Goal: Task Accomplishment & Management: Manage account settings

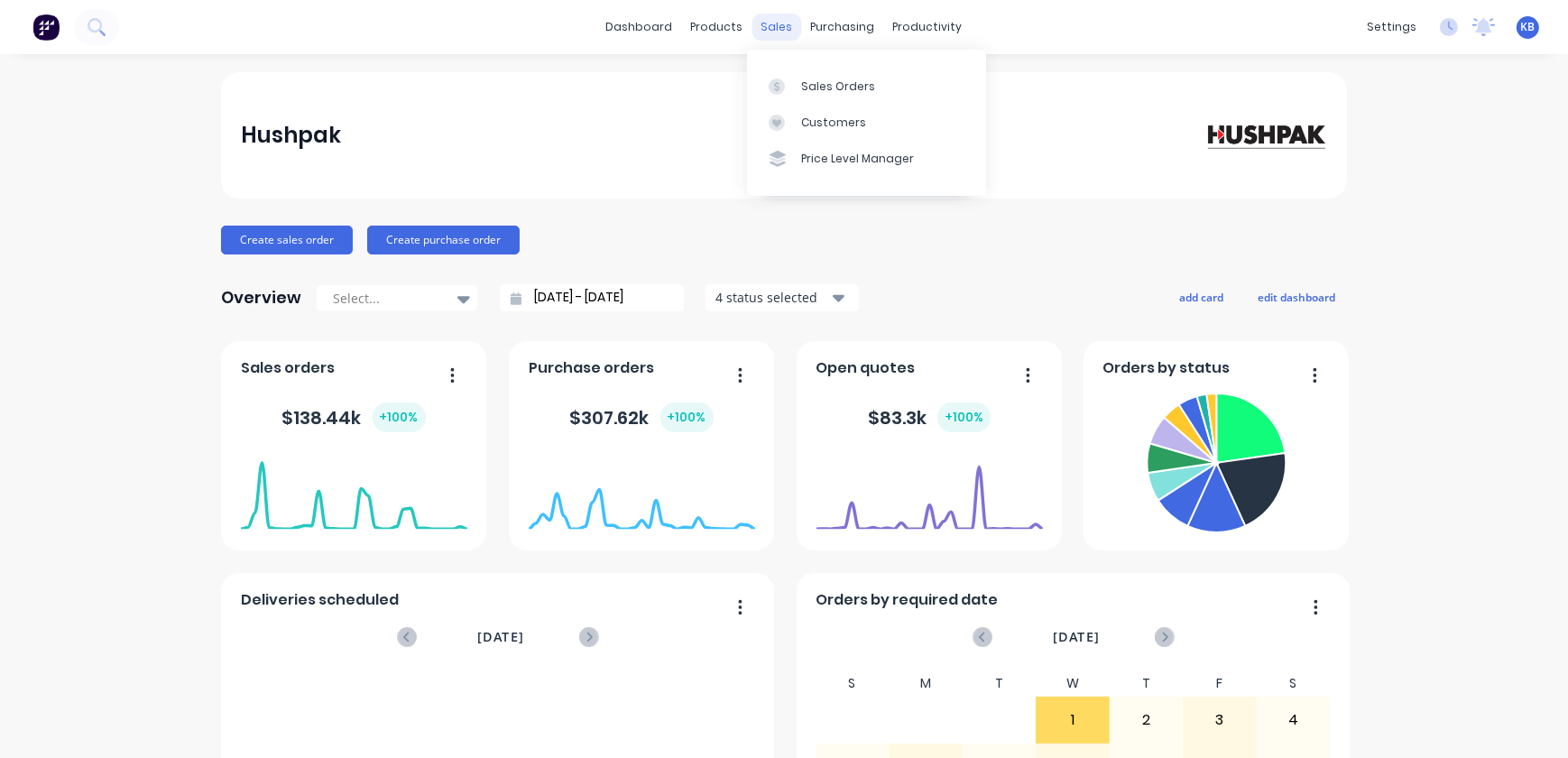
click at [767, 32] on div "sales" at bounding box center [777, 27] width 50 height 27
click at [802, 98] on link "Sales Orders" at bounding box center [866, 85] width 239 height 36
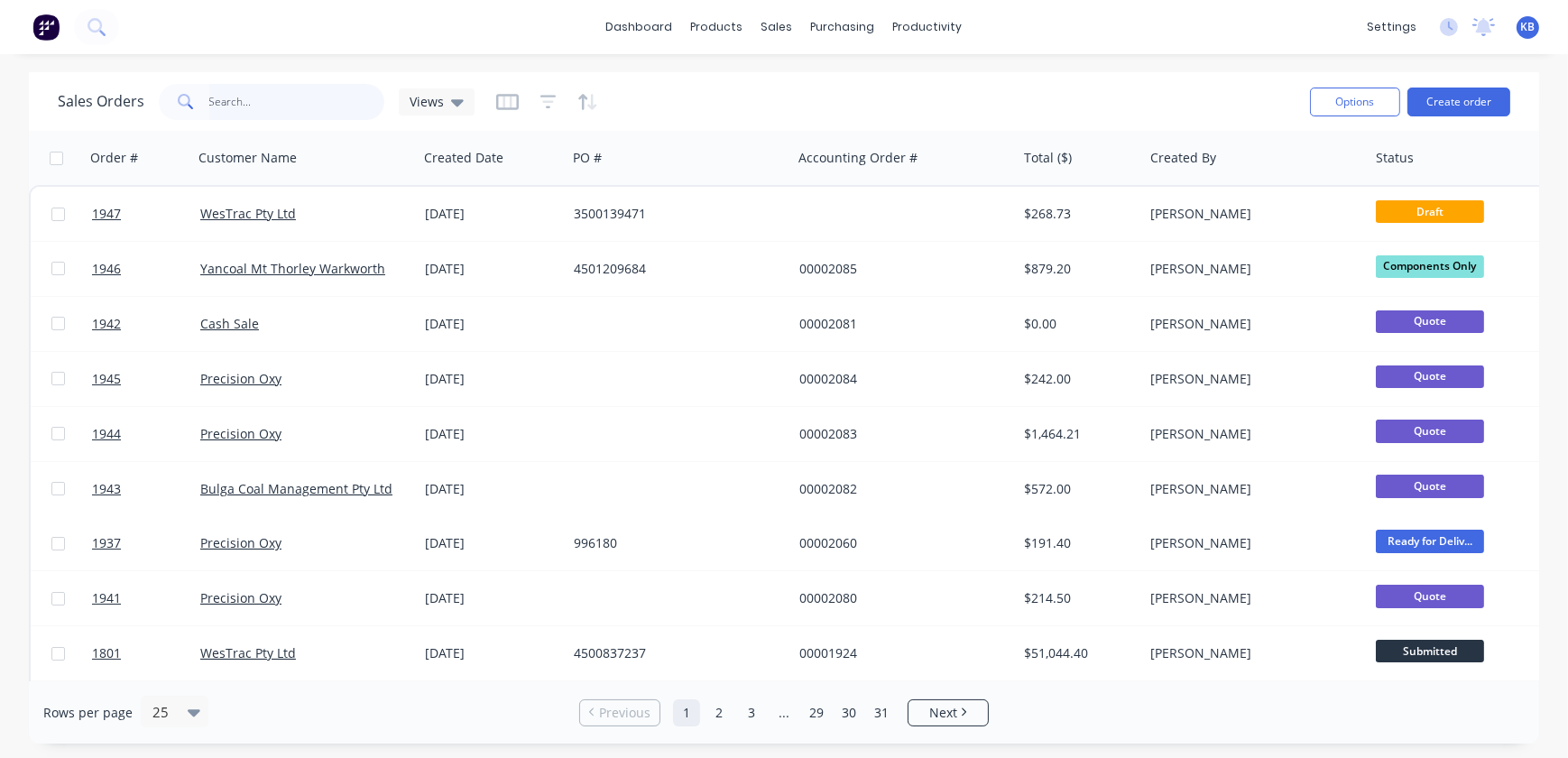
click at [250, 98] on input "text" at bounding box center [298, 102] width 176 height 36
click at [310, 103] on input "19" at bounding box center [298, 102] width 176 height 36
type input "1939"
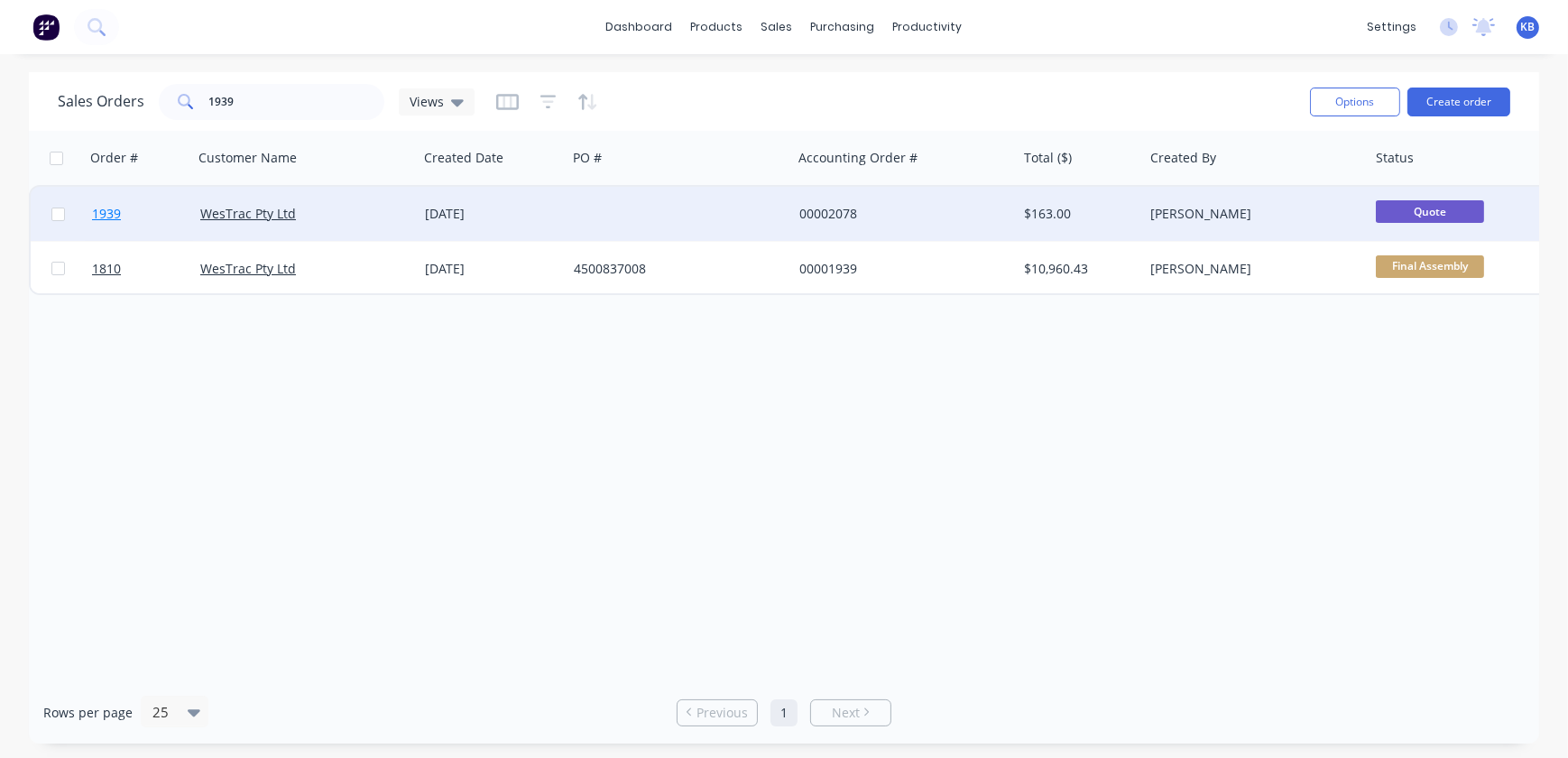
click at [134, 218] on link "1939" at bounding box center [146, 213] width 109 height 54
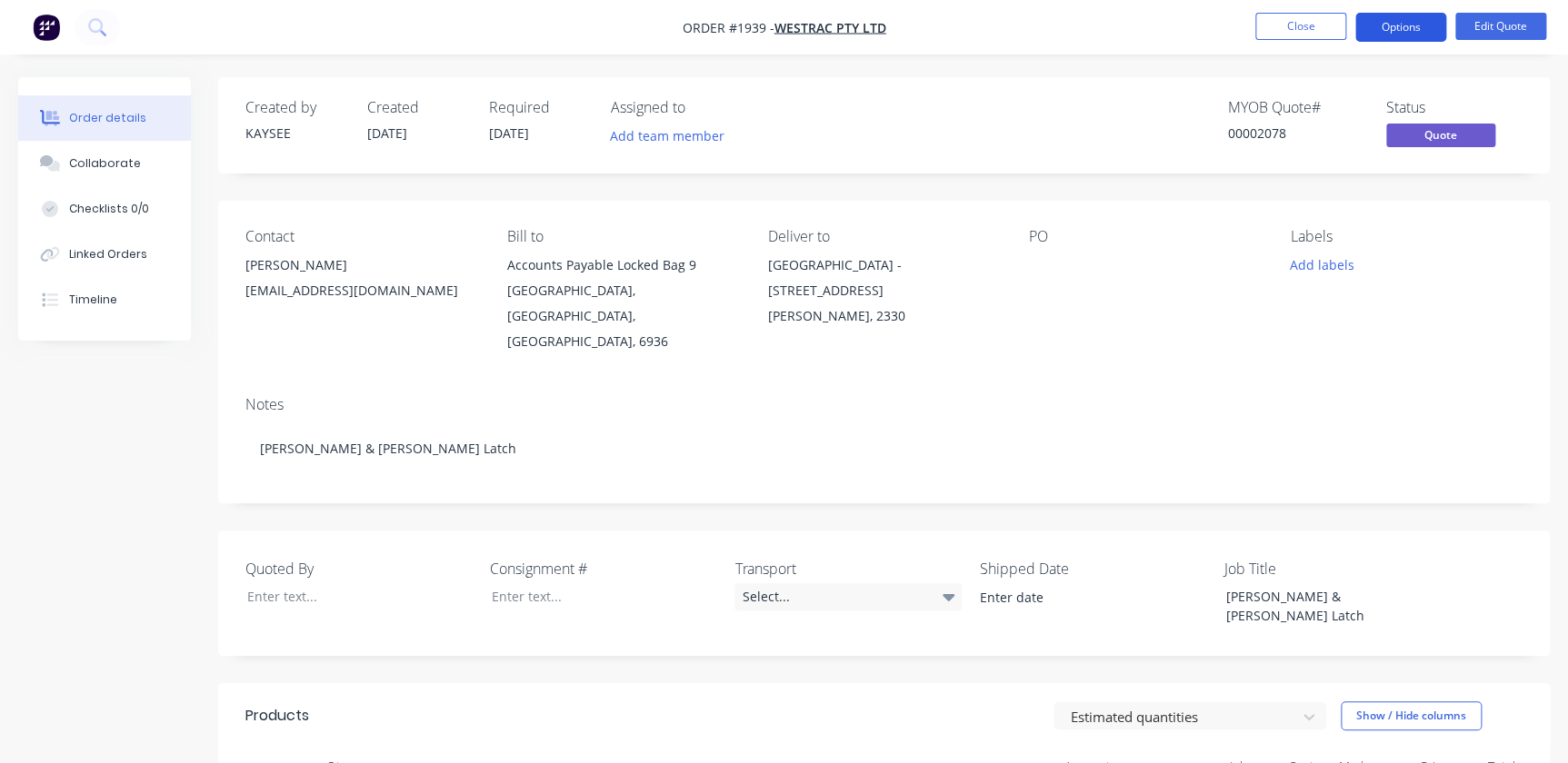
click at [1407, 29] on button "Options" at bounding box center [1400, 27] width 91 height 29
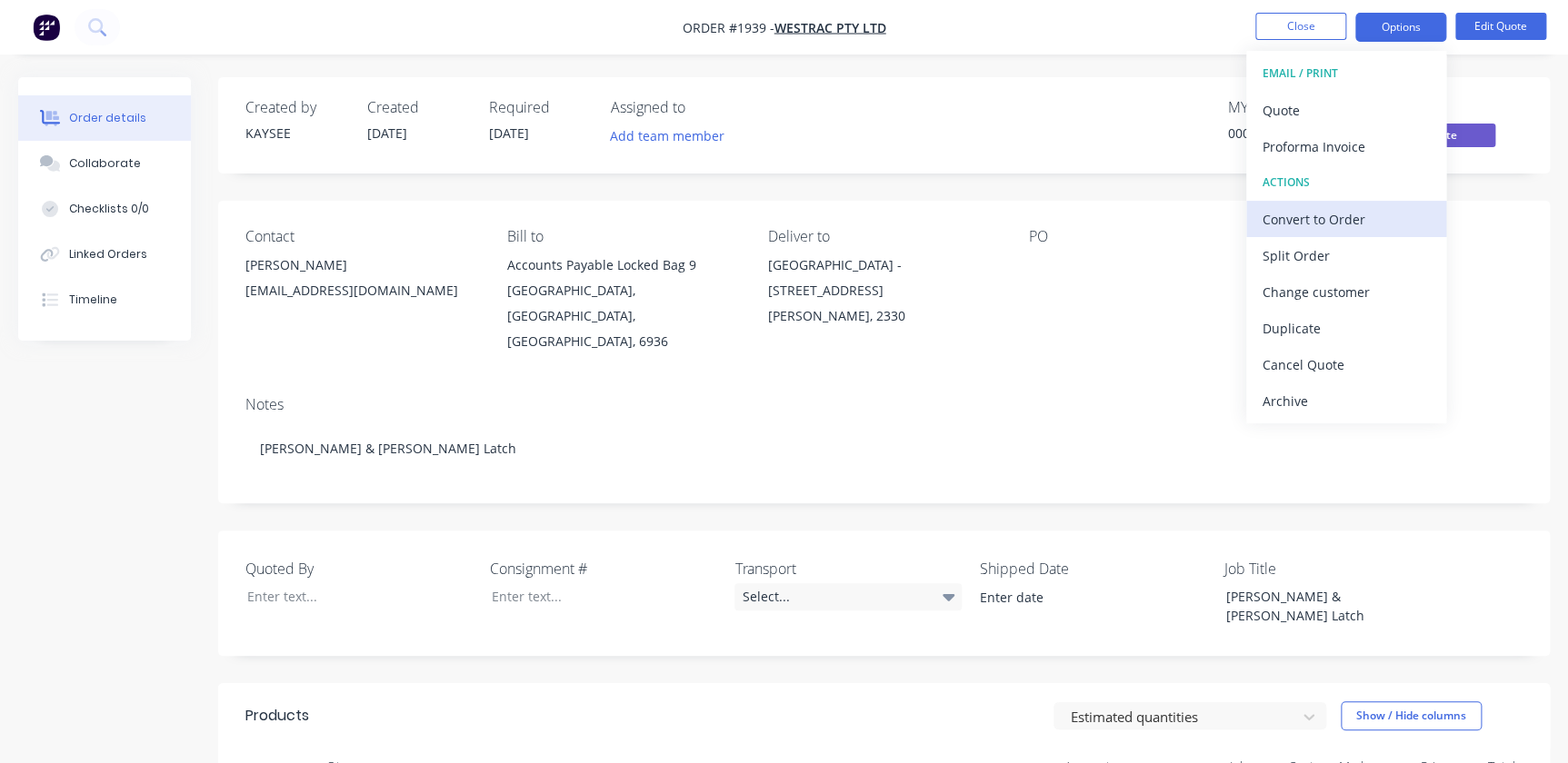
click at [1319, 219] on div "Convert to Order" at bounding box center [1346, 219] width 168 height 27
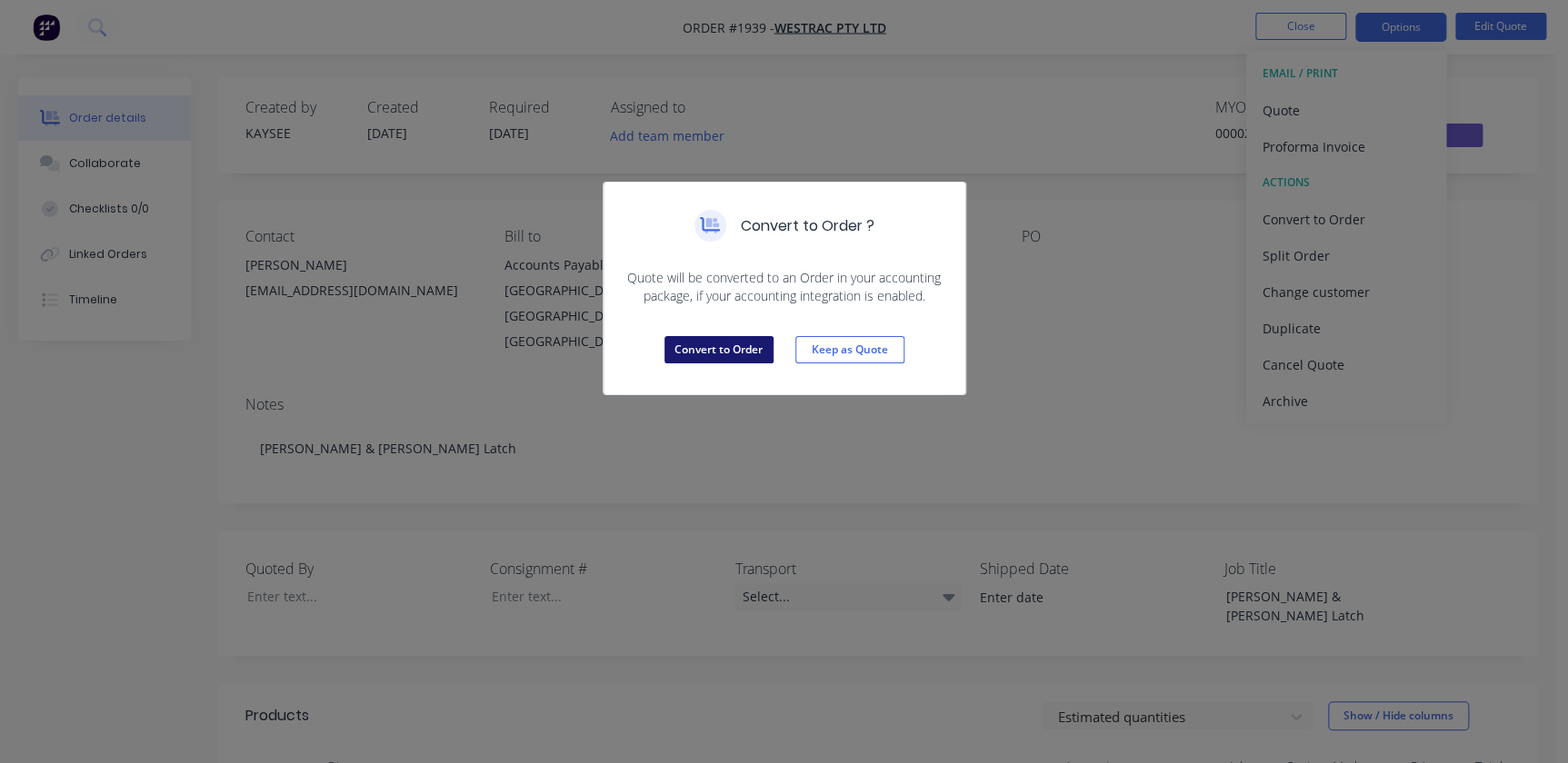
click at [709, 349] on button "Convert to Order" at bounding box center [719, 350] width 109 height 28
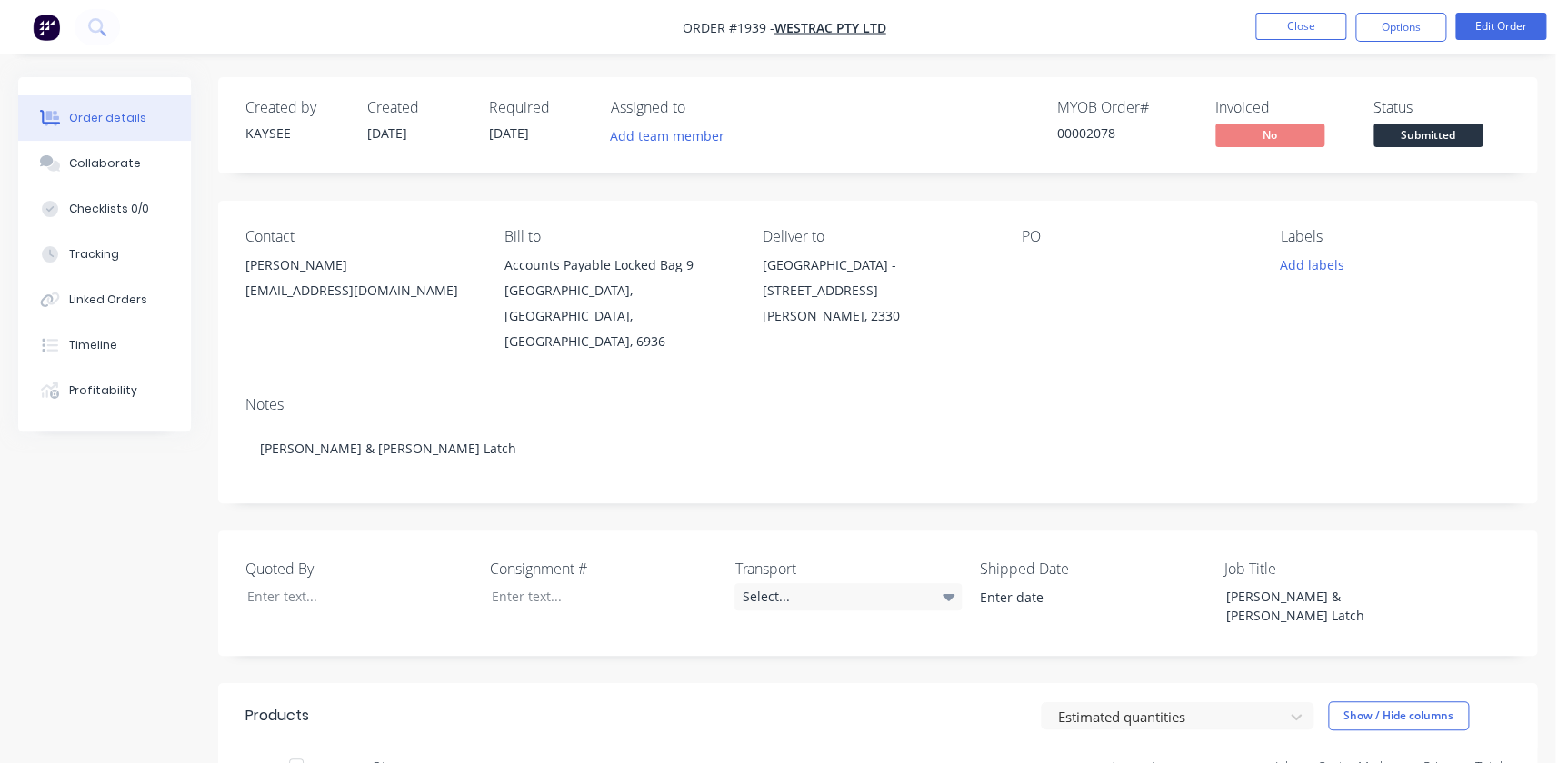
click at [1063, 258] on div at bounding box center [1135, 265] width 227 height 26
click at [1027, 262] on div at bounding box center [1135, 265] width 227 height 26
click at [1029, 256] on div at bounding box center [1135, 265] width 227 height 26
click at [1478, 33] on button "Edit Order" at bounding box center [1501, 27] width 91 height 28
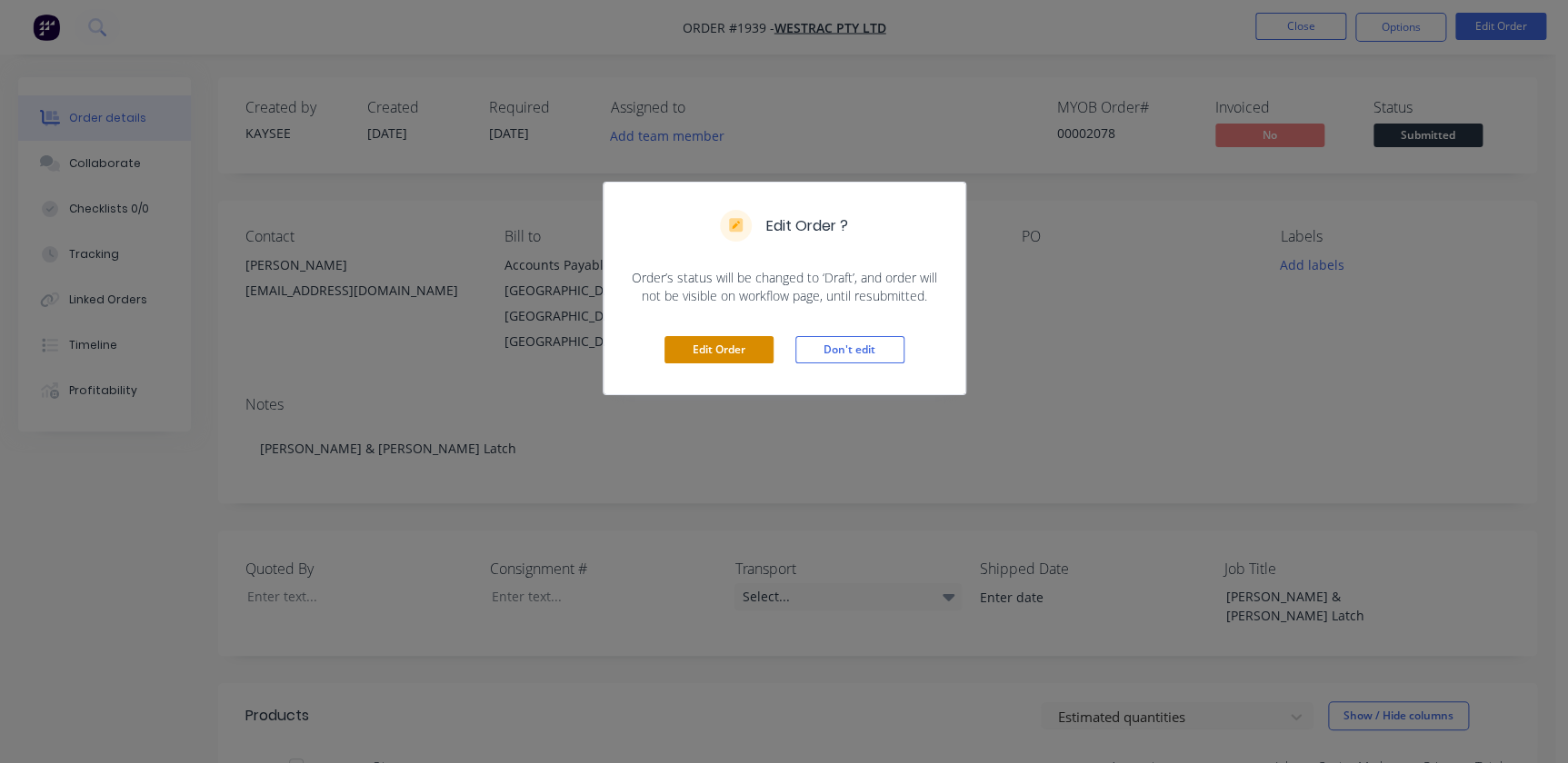
click at [738, 349] on button "Edit Order" at bounding box center [719, 350] width 109 height 28
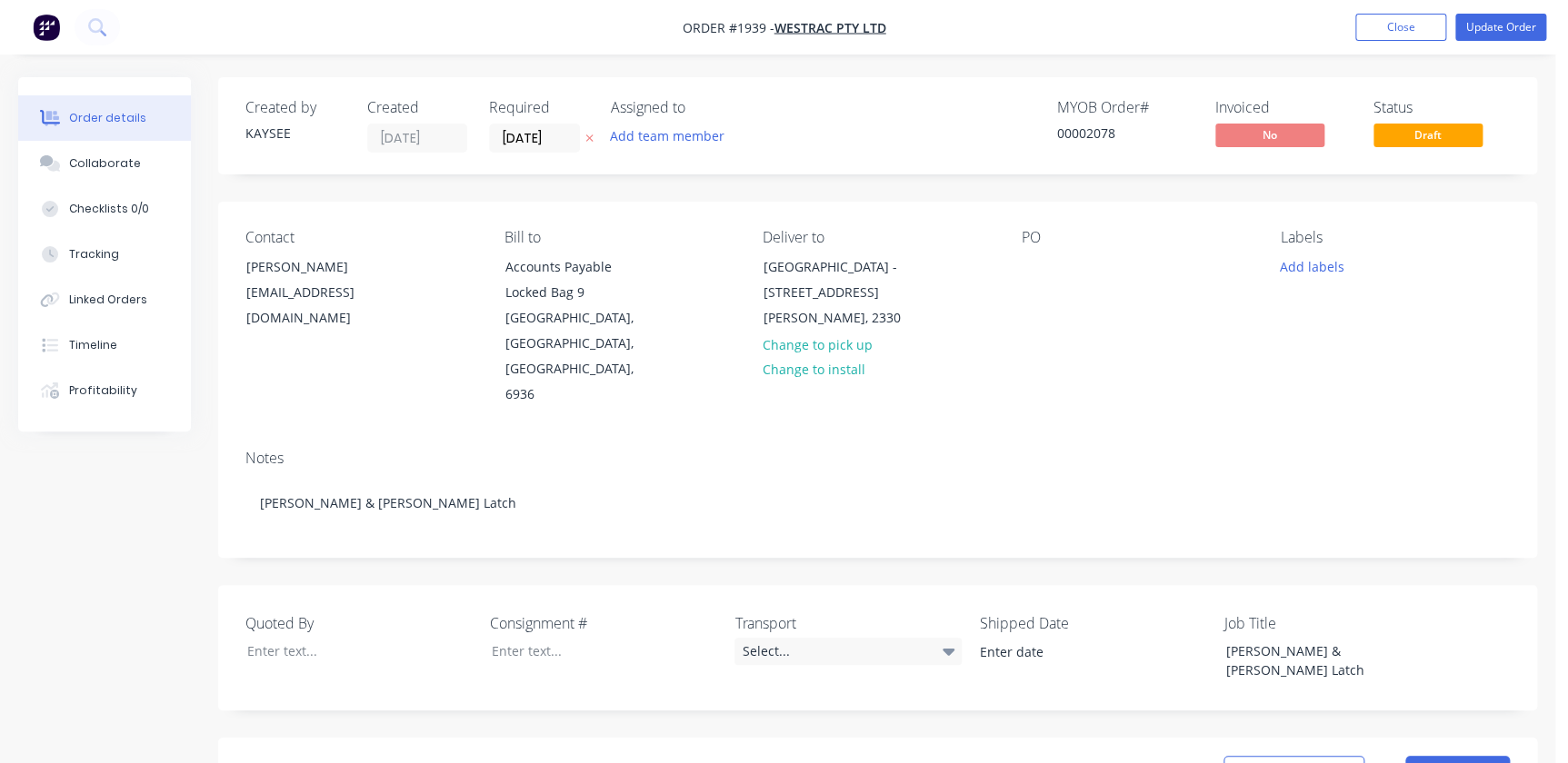
click at [1055, 259] on div "PO" at bounding box center [1136, 318] width 230 height 179
click at [1028, 261] on div at bounding box center [1035, 266] width 29 height 27
paste div
click at [1281, 260] on button "Add labels" at bounding box center [1312, 265] width 84 height 25
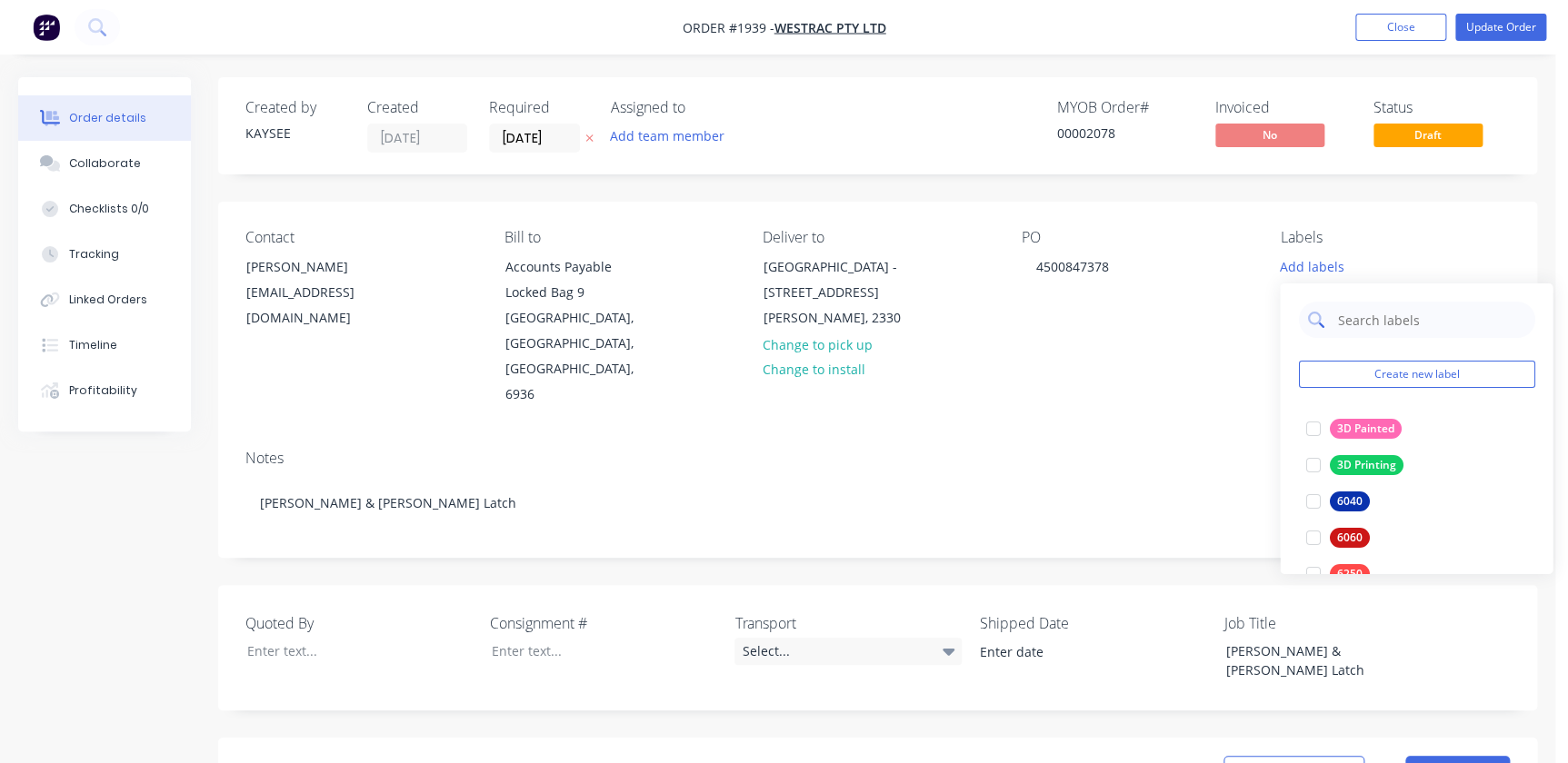
click at [1319, 310] on div at bounding box center [1416, 319] width 237 height 36
click at [1348, 323] on input "text" at bounding box center [1430, 319] width 190 height 36
click at [1308, 426] on div at bounding box center [1313, 429] width 36 height 36
drag, startPoint x: 1372, startPoint y: 320, endPoint x: 1240, endPoint y: 336, distance: 133.0
click at [1244, 335] on body "Order #1939 - WesTrac Pty Ltd Add product Close Update Order Order details Coll…" at bounding box center [784, 723] width 1568 height 1445
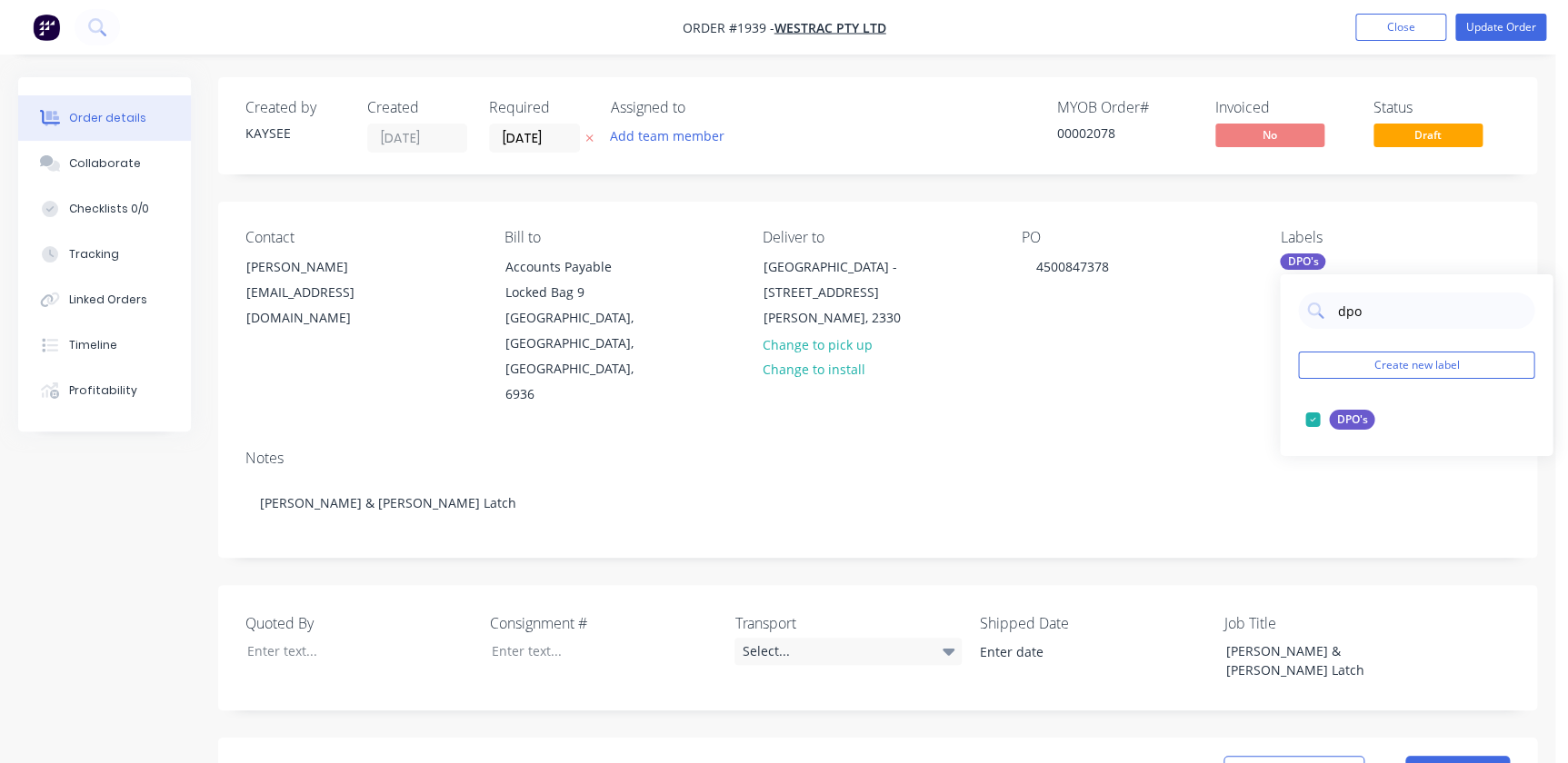
drag, startPoint x: 1365, startPoint y: 309, endPoint x: 1251, endPoint y: 308, distance: 114.0
click at [1251, 308] on body "Order #1939 - WesTrac Pty Ltd Add product Close Update Order Order details Coll…" at bounding box center [784, 723] width 1568 height 1445
type input "d"
type input "westrac"
click at [1174, 366] on div "Contact Jenn Welsh jenn.welsh@westrac.com.au Bill to Accounts Payable Locked Ba…" at bounding box center [878, 318] width 1319 height 234
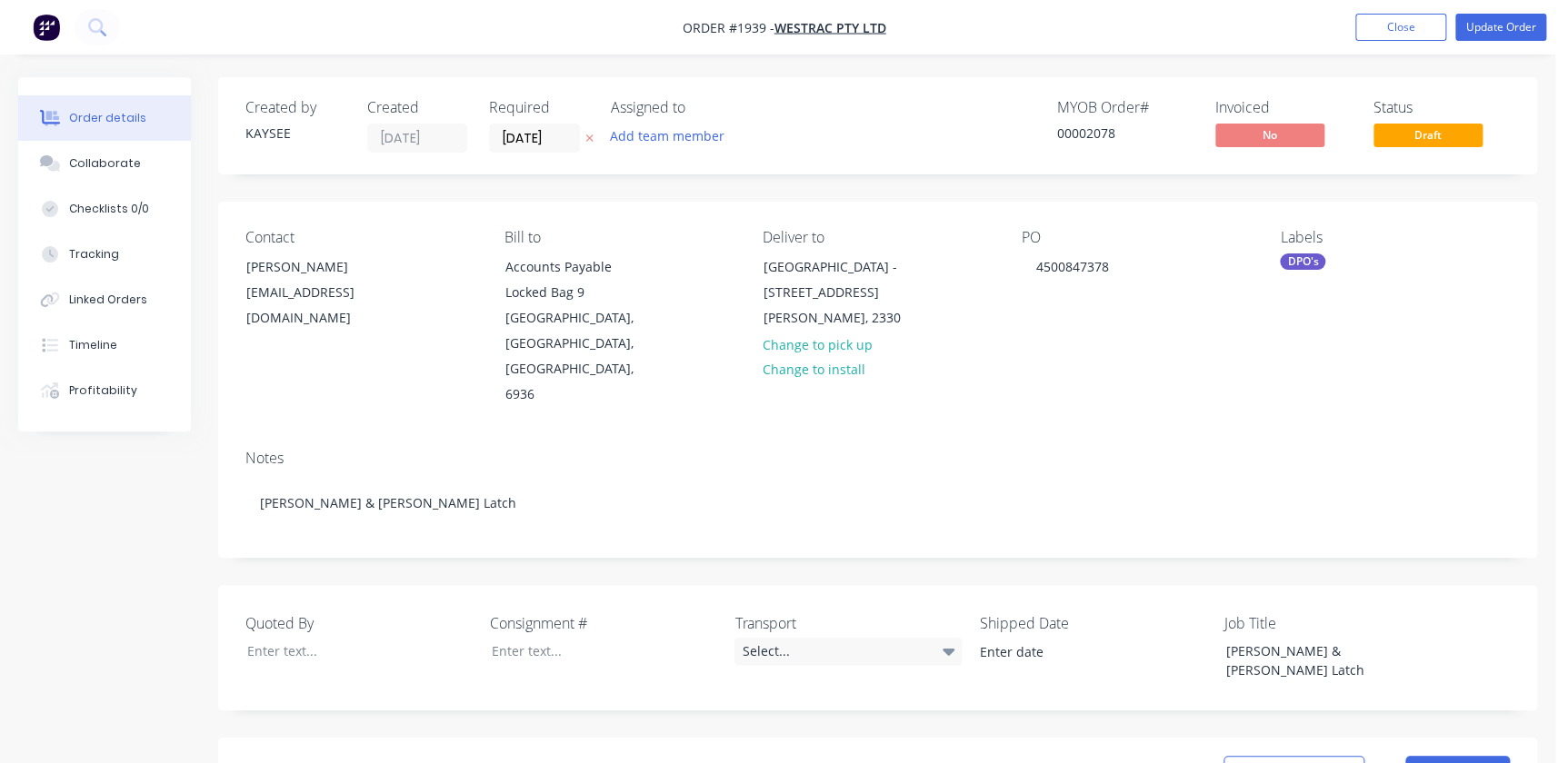
click at [1319, 305] on div "Labels DPO's" at bounding box center [1394, 318] width 230 height 179
click at [1352, 262] on div "DPO's" at bounding box center [1394, 261] width 230 height 17
click at [1382, 403] on div "WesTrac edit" at bounding box center [1416, 419] width 237 height 36
click at [1319, 419] on div at bounding box center [1313, 419] width 36 height 36
click at [1174, 378] on div "Contact Jenn Welsh jenn.welsh@westrac.com.au Bill to Accounts Payable Locked Ba…" at bounding box center [878, 318] width 1319 height 234
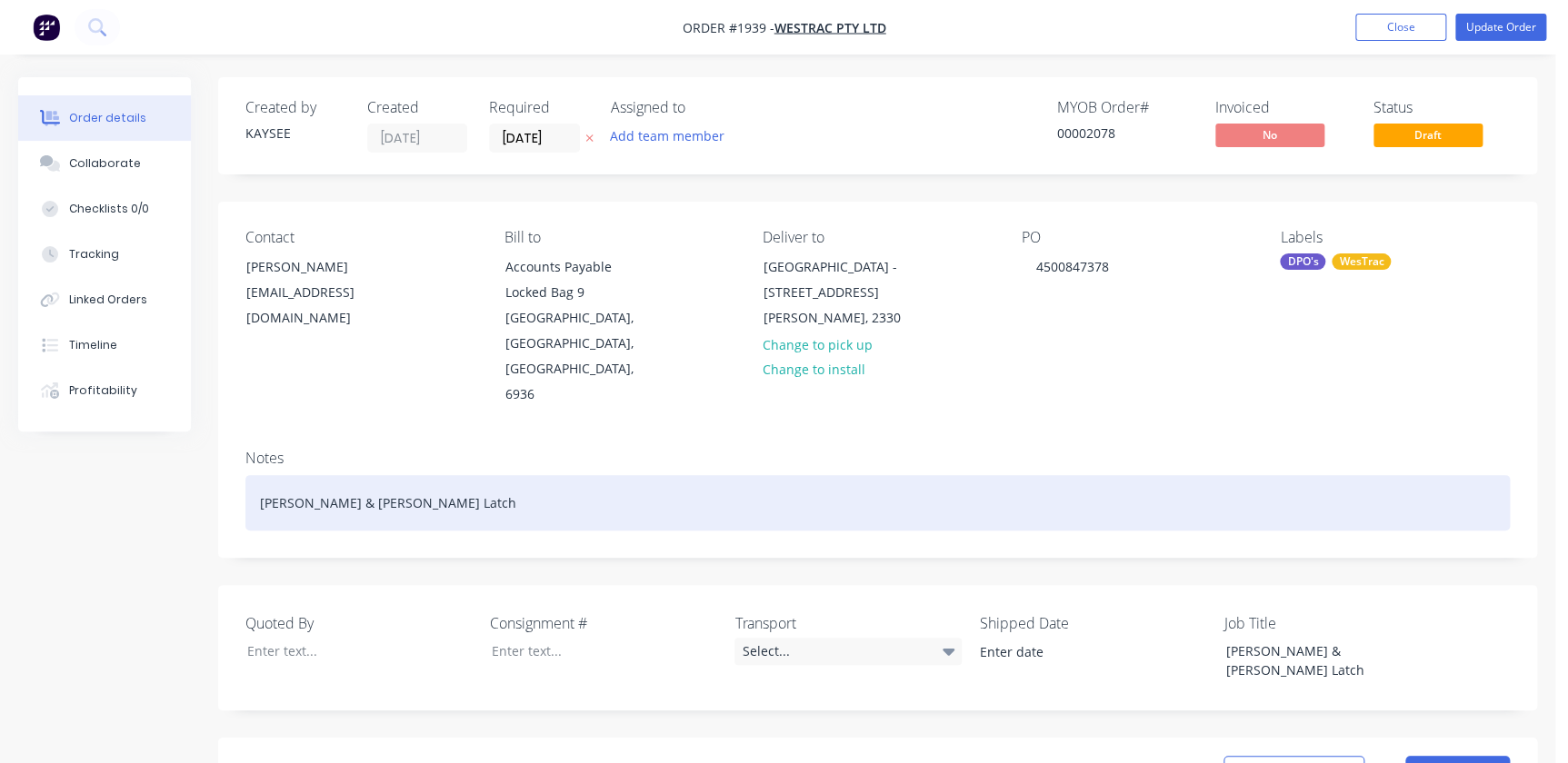
click at [399, 475] on div "[PERSON_NAME] & [PERSON_NAME] Latch" at bounding box center [878, 503] width 1264 height 55
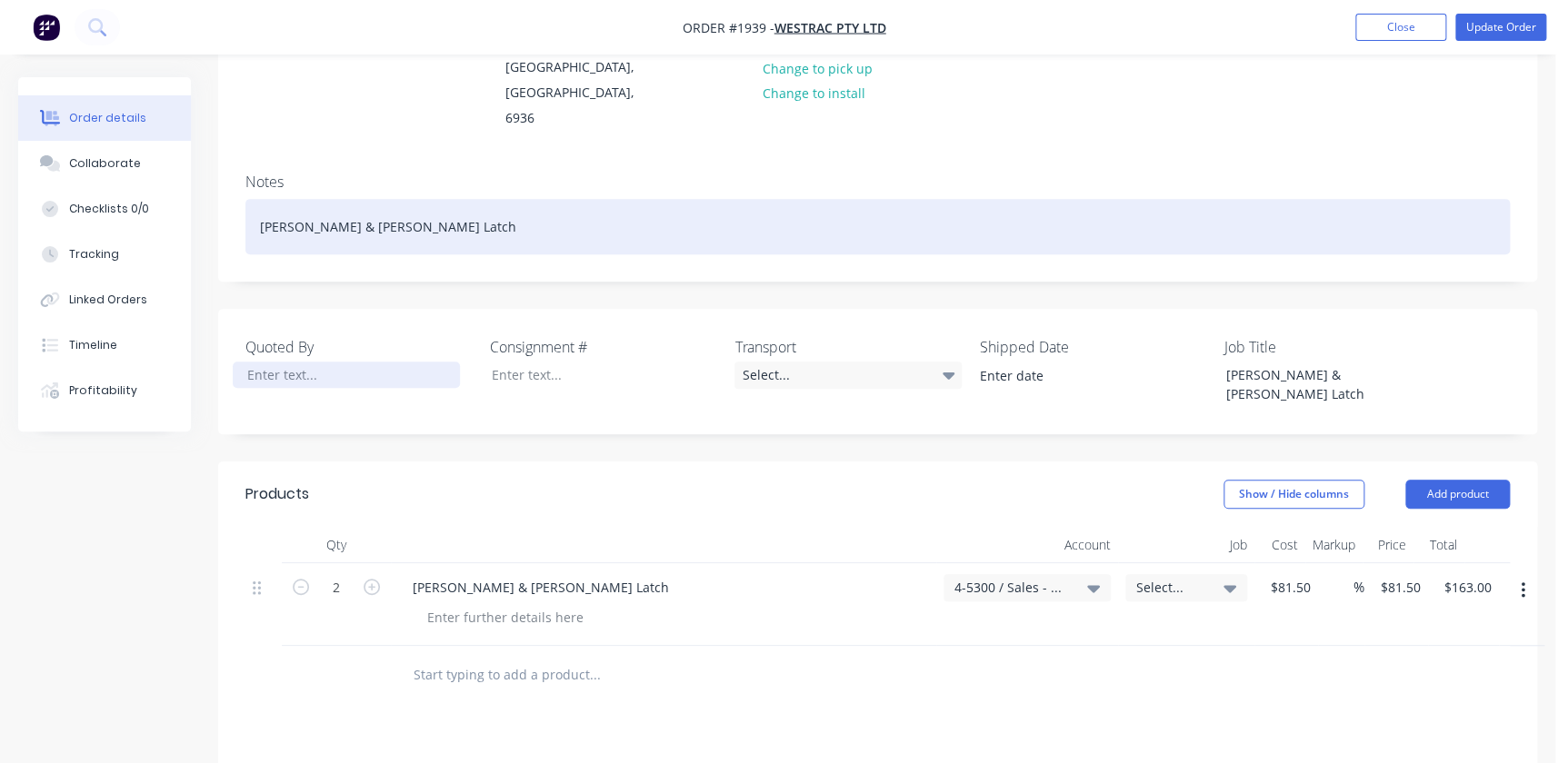
scroll to position [247, 0]
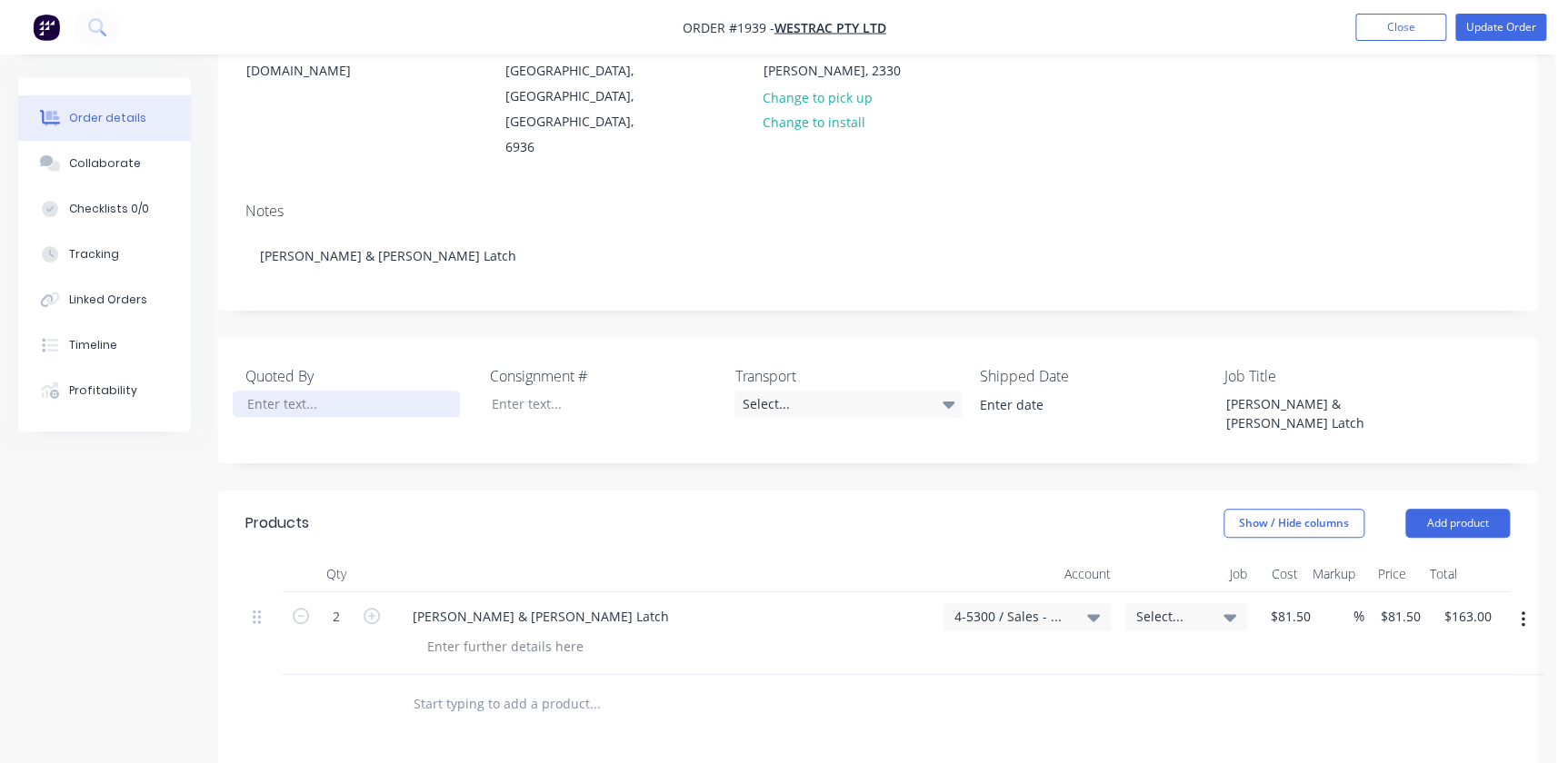
click at [297, 390] on div at bounding box center [346, 403] width 227 height 27
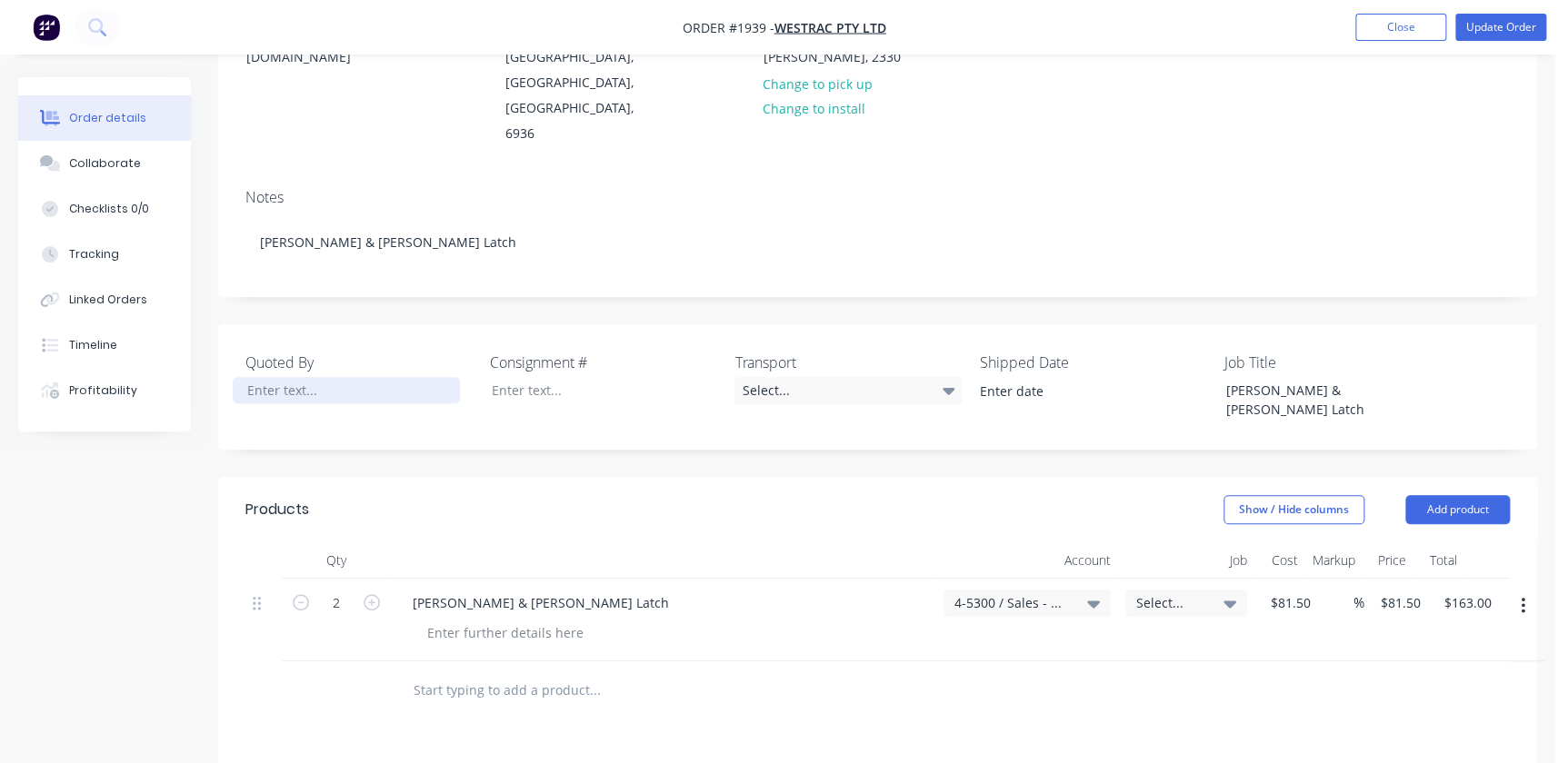
scroll to position [412, 0]
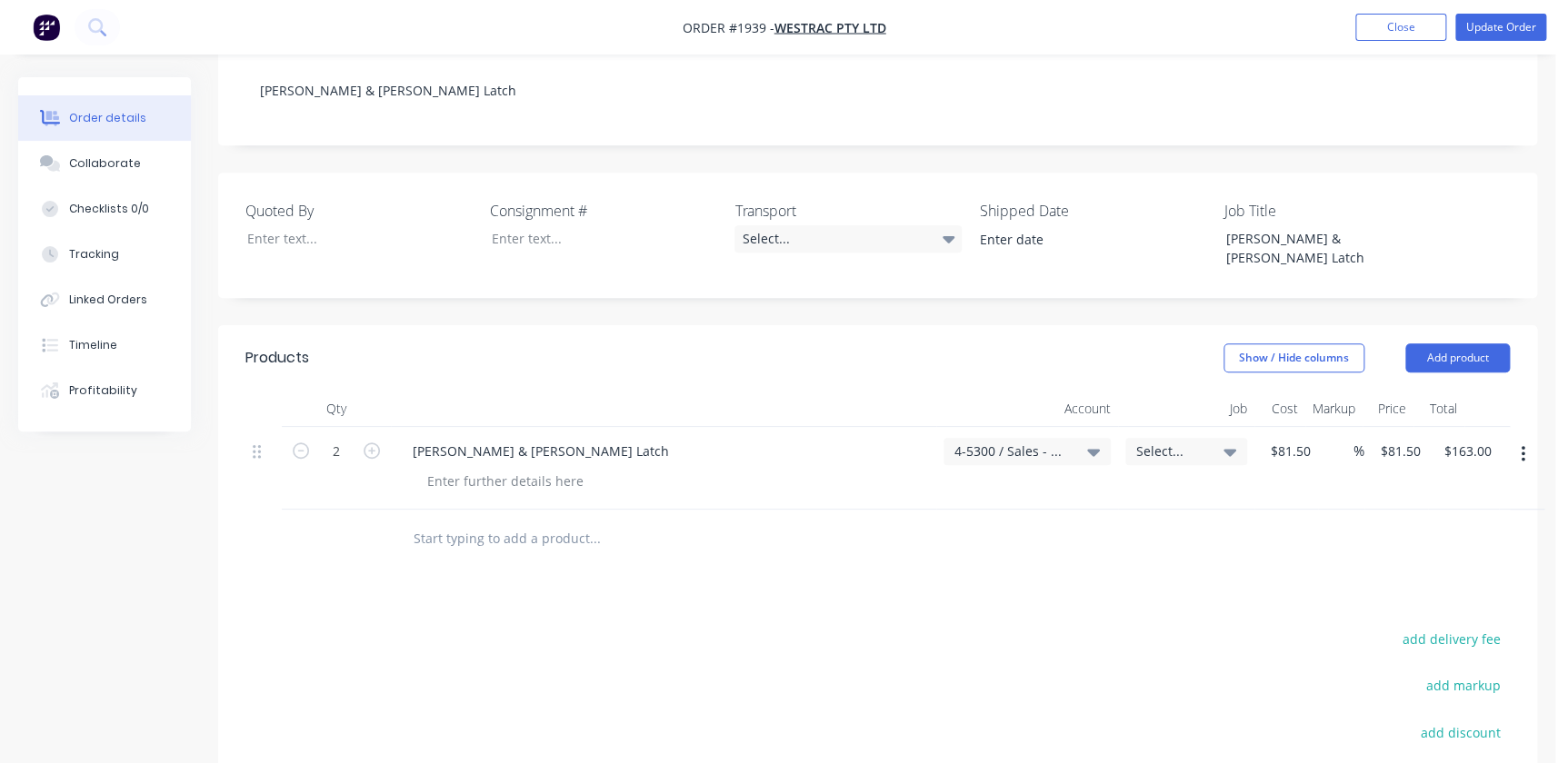
click at [1141, 442] on span "Select..." at bounding box center [1171, 451] width 69 height 19
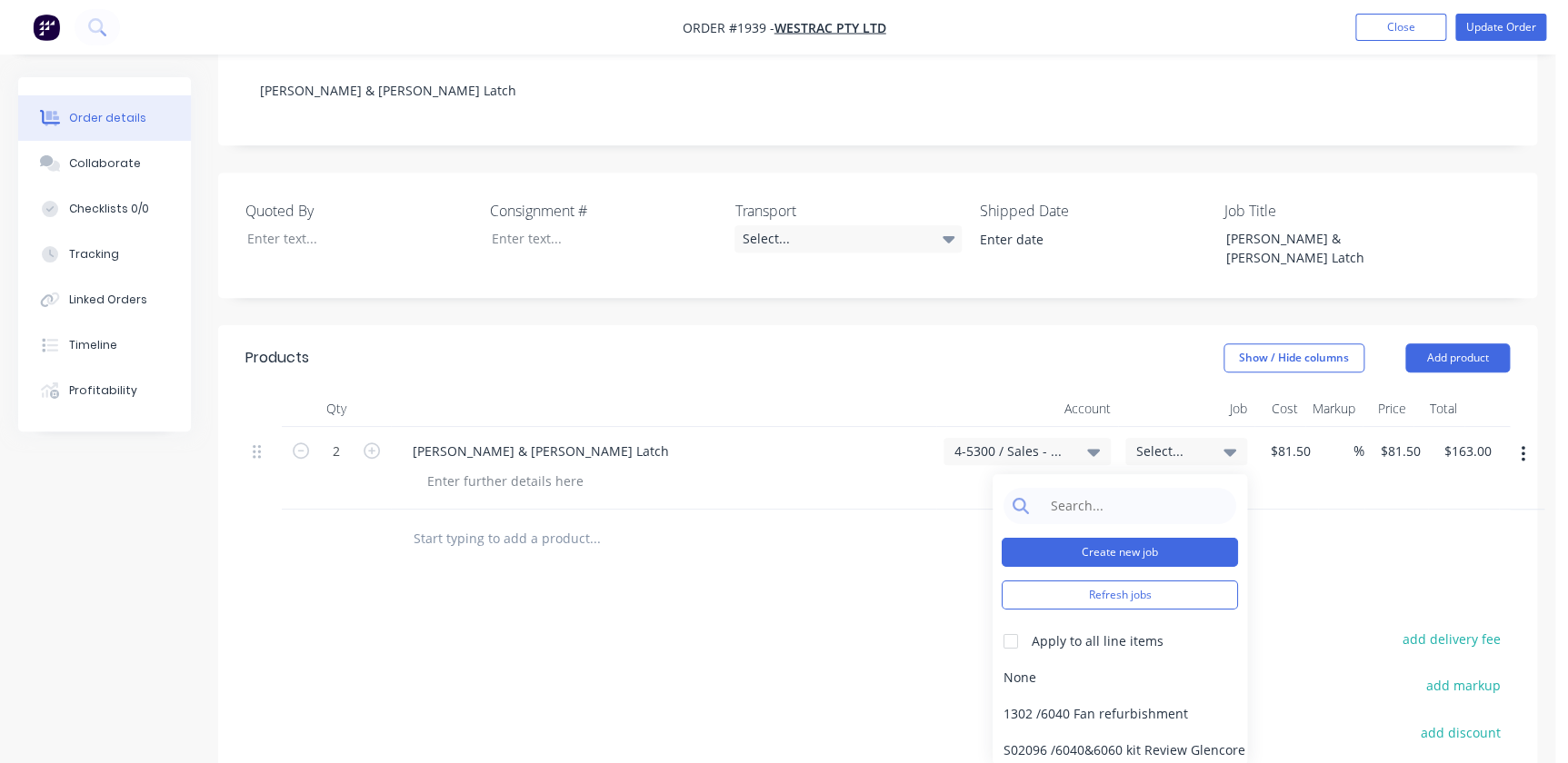
click at [1117, 538] on button "Create new job" at bounding box center [1120, 552] width 237 height 29
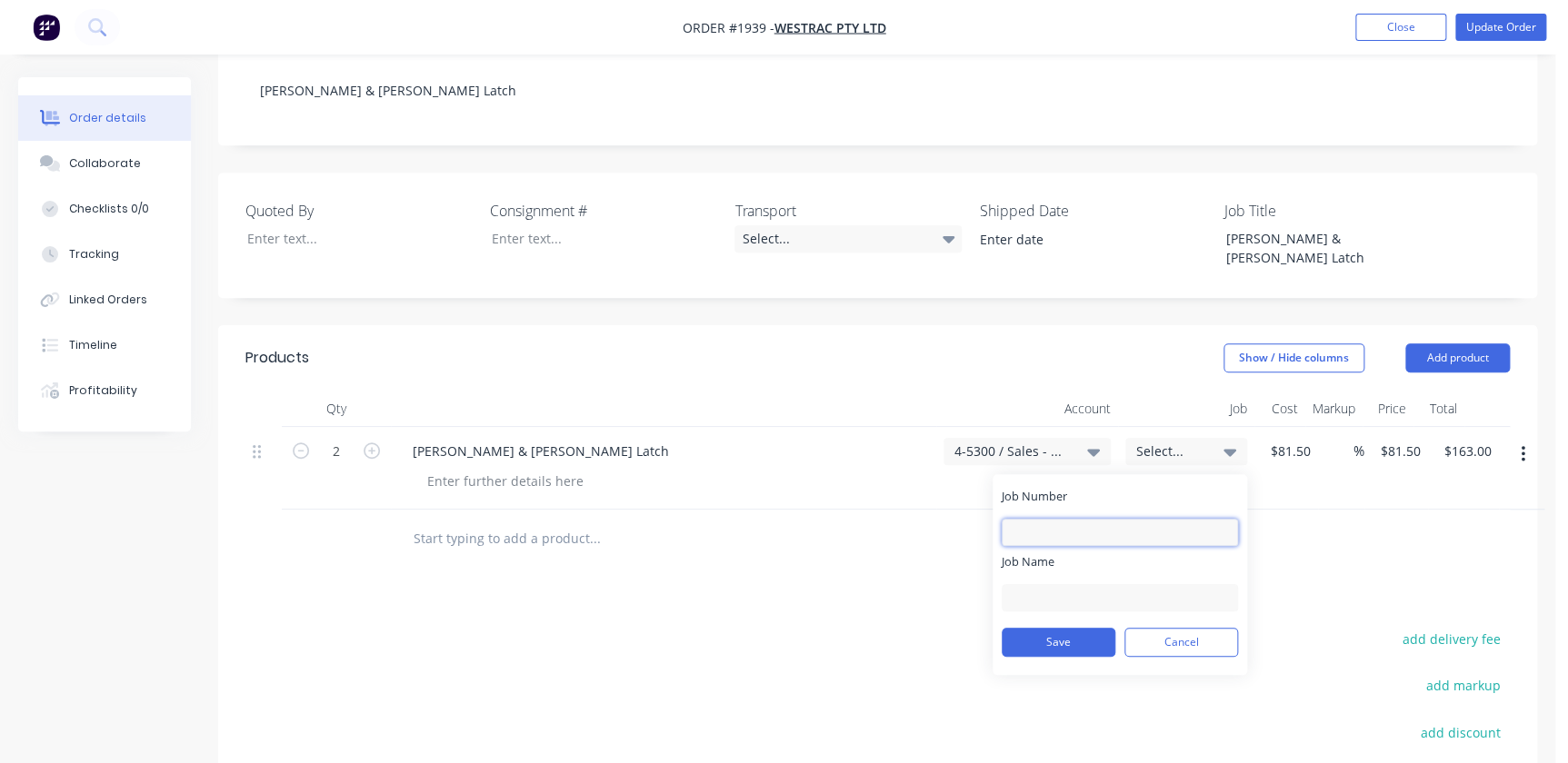
click at [1078, 519] on input "Job Number" at bounding box center [1120, 532] width 237 height 28
click at [1025, 553] on div "Job Name" at bounding box center [1120, 582] width 237 height 58
click at [1026, 488] on div "Job Number Required" at bounding box center [1120, 527] width 237 height 80
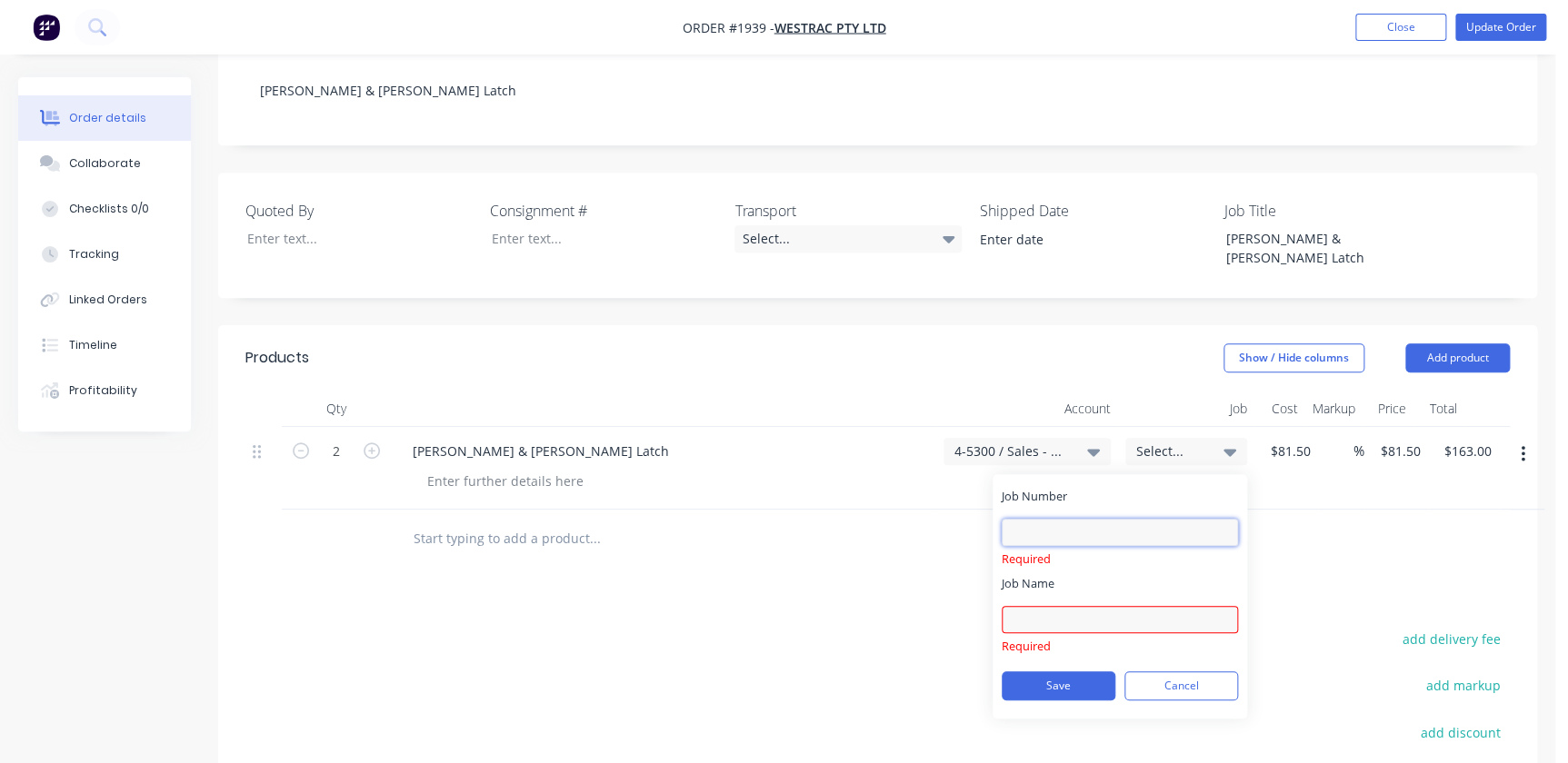
click at [1029, 519] on input "Job Number" at bounding box center [1120, 532] width 237 height 28
type input "1"
click at [1171, 671] on button "Cancel" at bounding box center [1180, 685] width 113 height 29
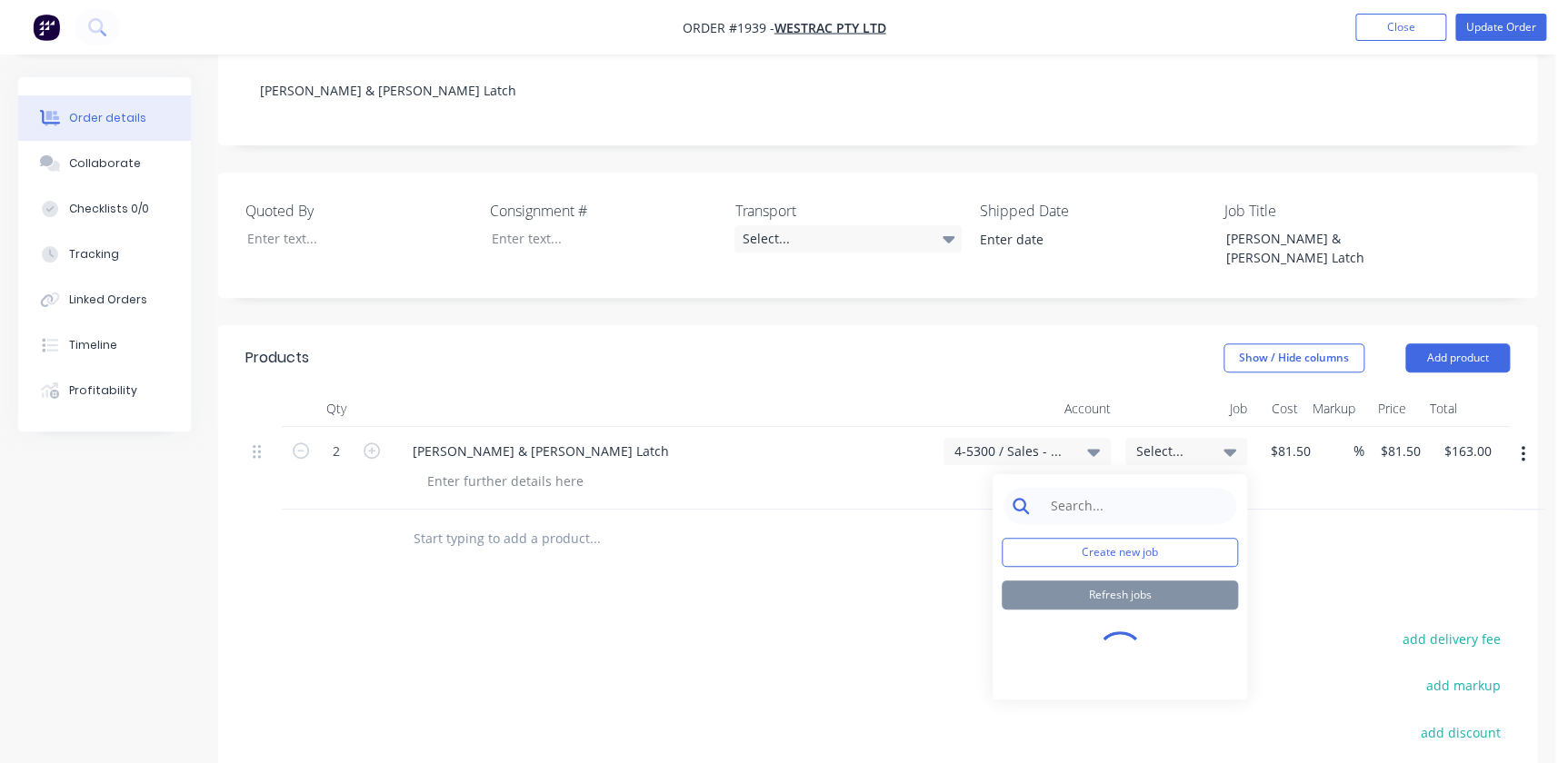
click at [1133, 488] on input at bounding box center [1133, 506] width 186 height 36
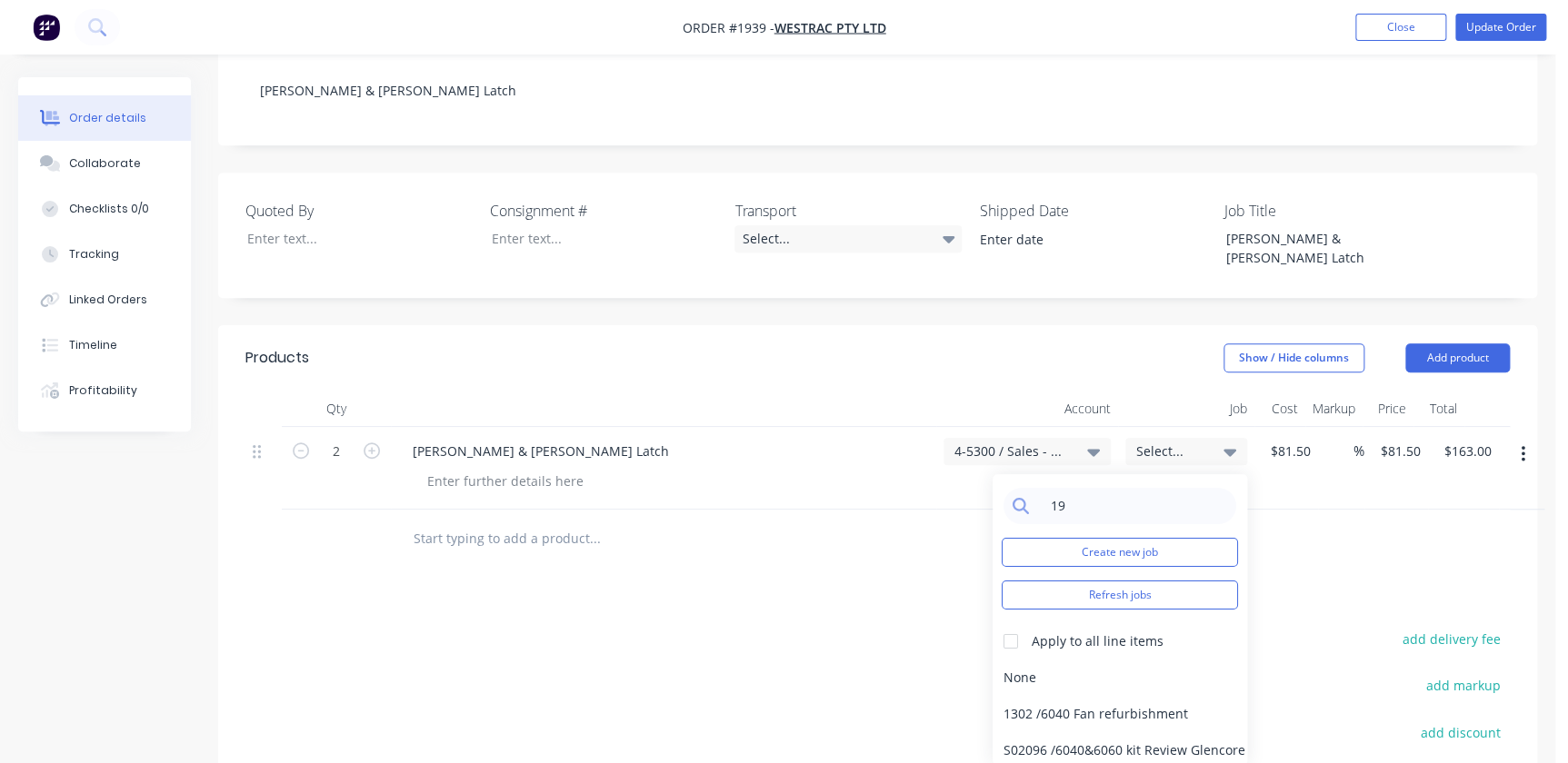
type input "1"
click at [1057, 538] on button "Create new job" at bounding box center [1120, 552] width 237 height 29
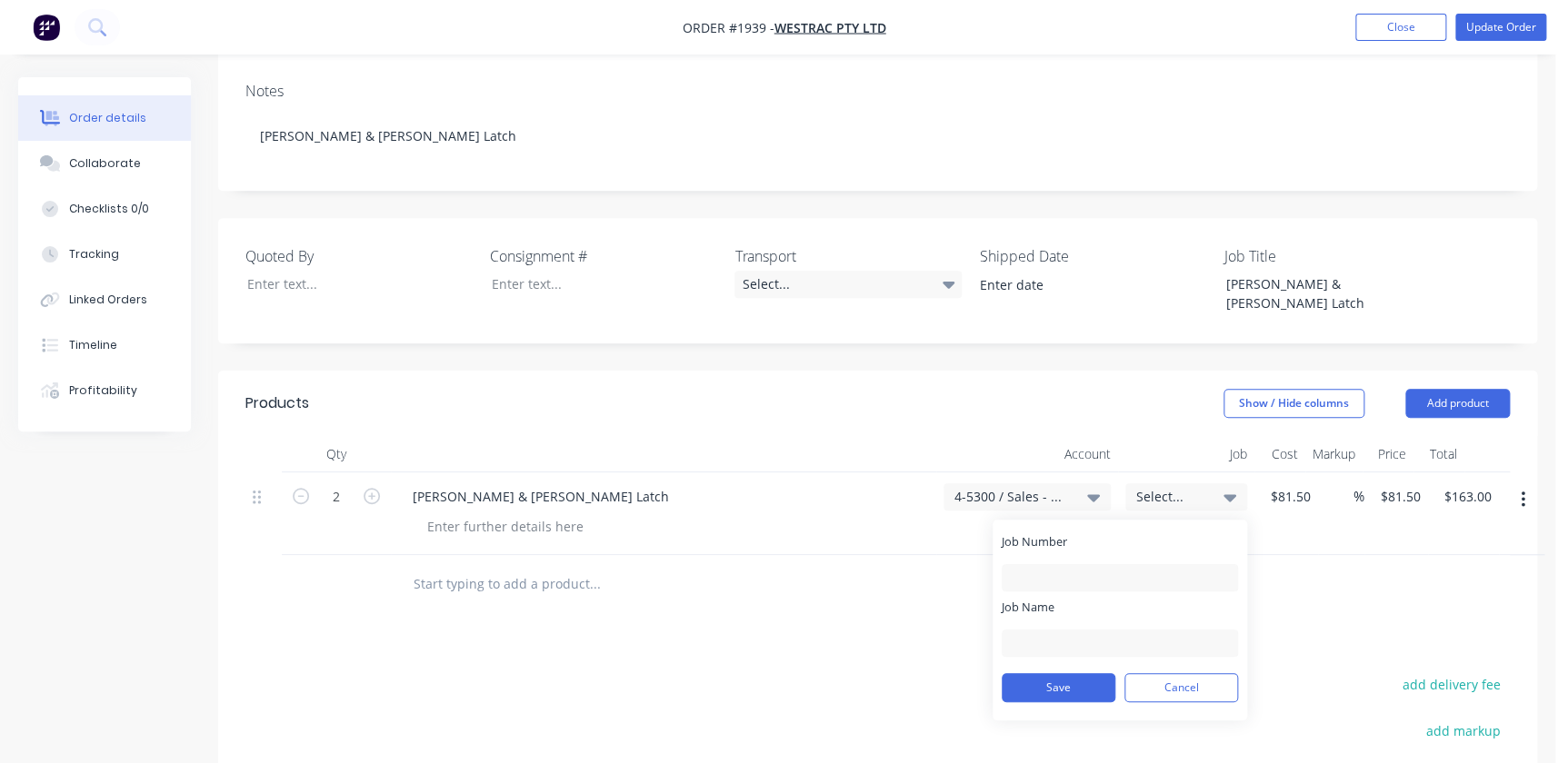
scroll to position [330, 0]
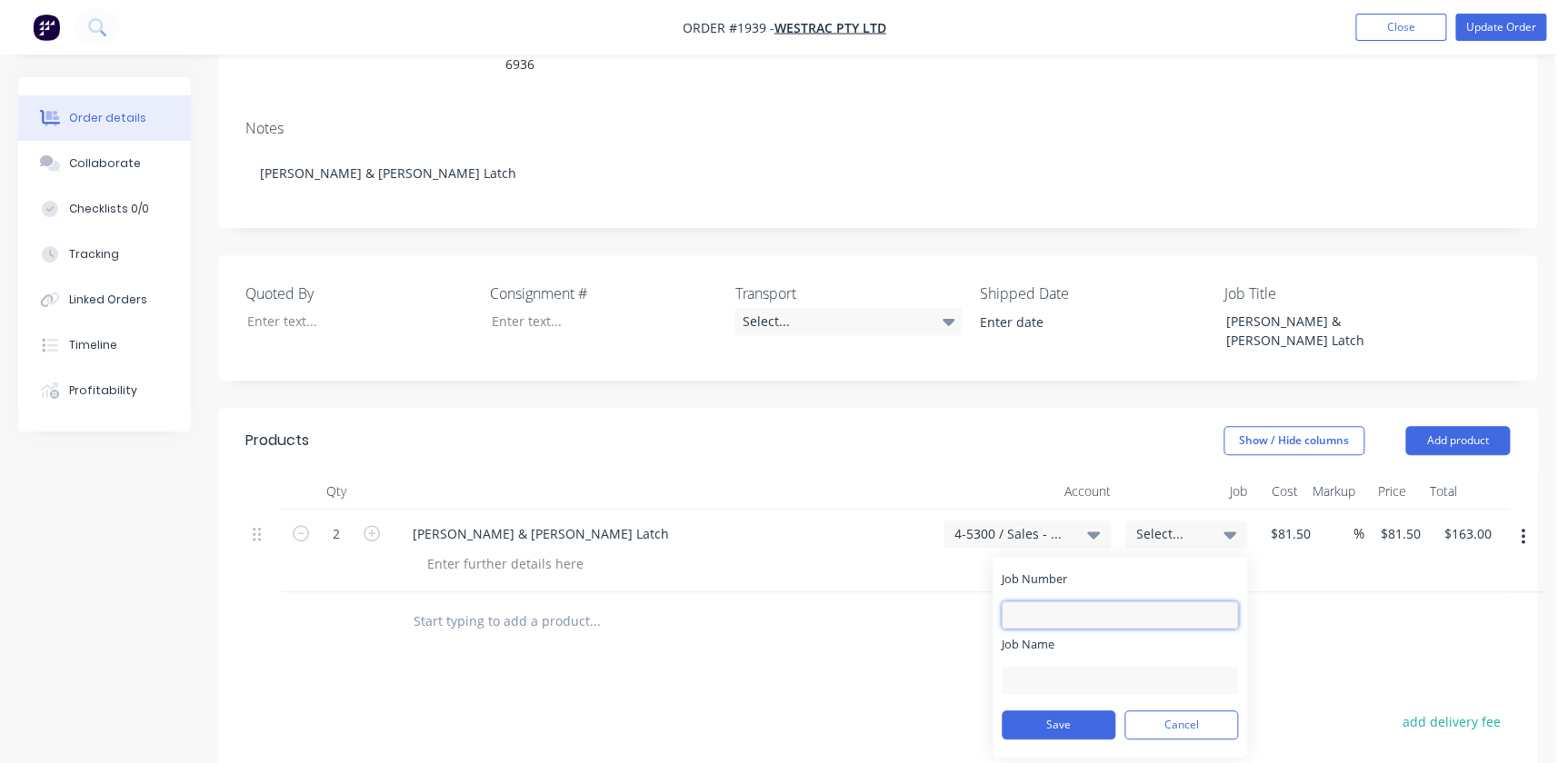
click at [1027, 601] on input "Job Number" at bounding box center [1120, 615] width 237 height 28
type input "1939"
click at [1037, 667] on input "Job Name" at bounding box center [1120, 681] width 237 height 28
drag, startPoint x: 1152, startPoint y: 609, endPoint x: 1135, endPoint y: 605, distance: 17.5
click at [1135, 667] on input "W/Trac - 3D DPO Items" at bounding box center [1120, 681] width 237 height 28
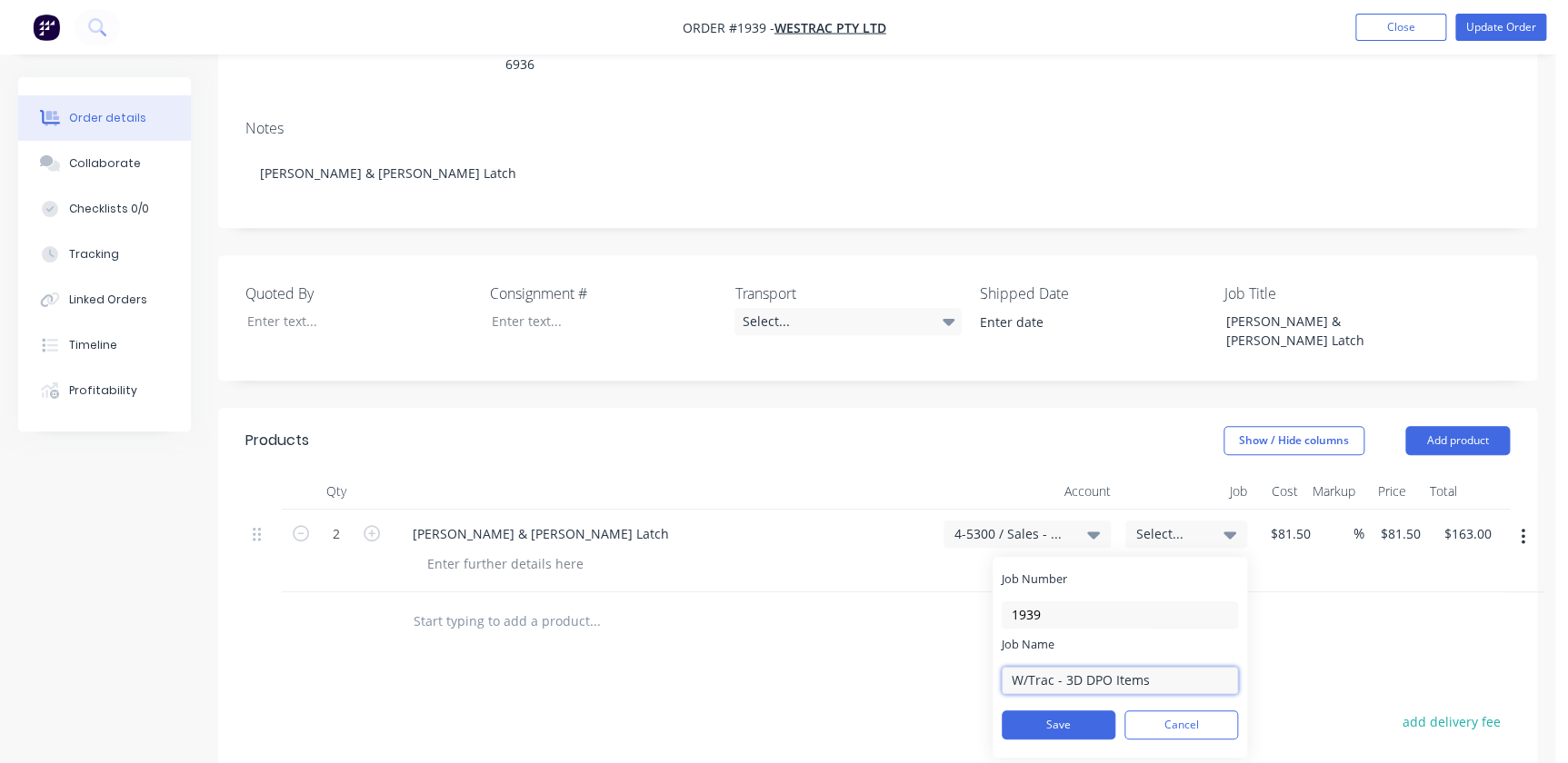
click at [1151, 667] on input "W/Trac - 3D DPO Items" at bounding box center [1120, 681] width 237 height 28
drag, startPoint x: 1059, startPoint y: 615, endPoint x: 1029, endPoint y: 618, distance: 30.1
click at [1029, 667] on input "W/Trac - 3D DPO Items" at bounding box center [1120, 681] width 237 height 28
click at [1083, 667] on input "W/Trac - 3D DPO Items" at bounding box center [1120, 681] width 237 height 28
type input "W/Trac - DPO Items"
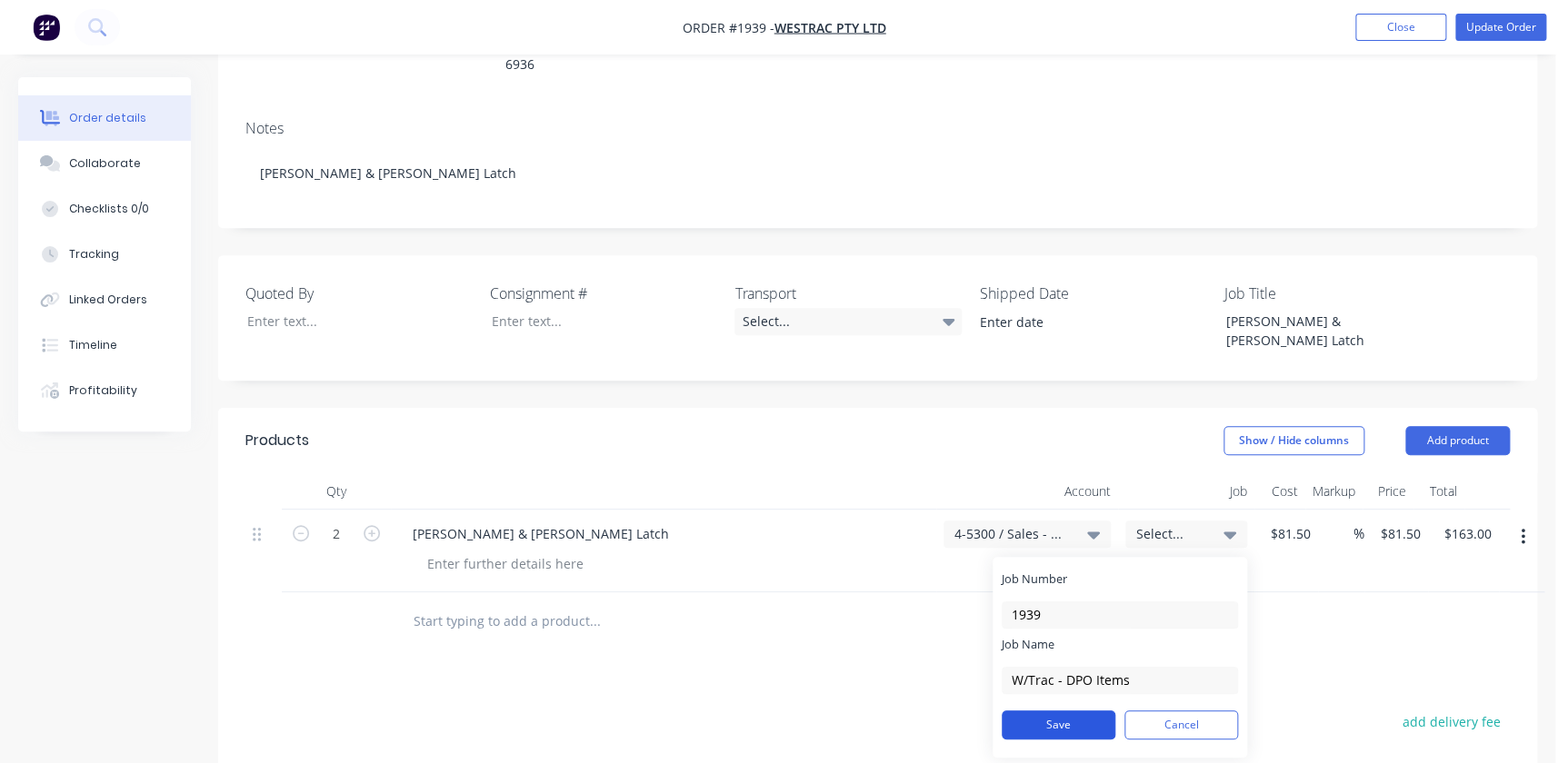
click at [1064, 711] on button "Save" at bounding box center [1058, 725] width 113 height 29
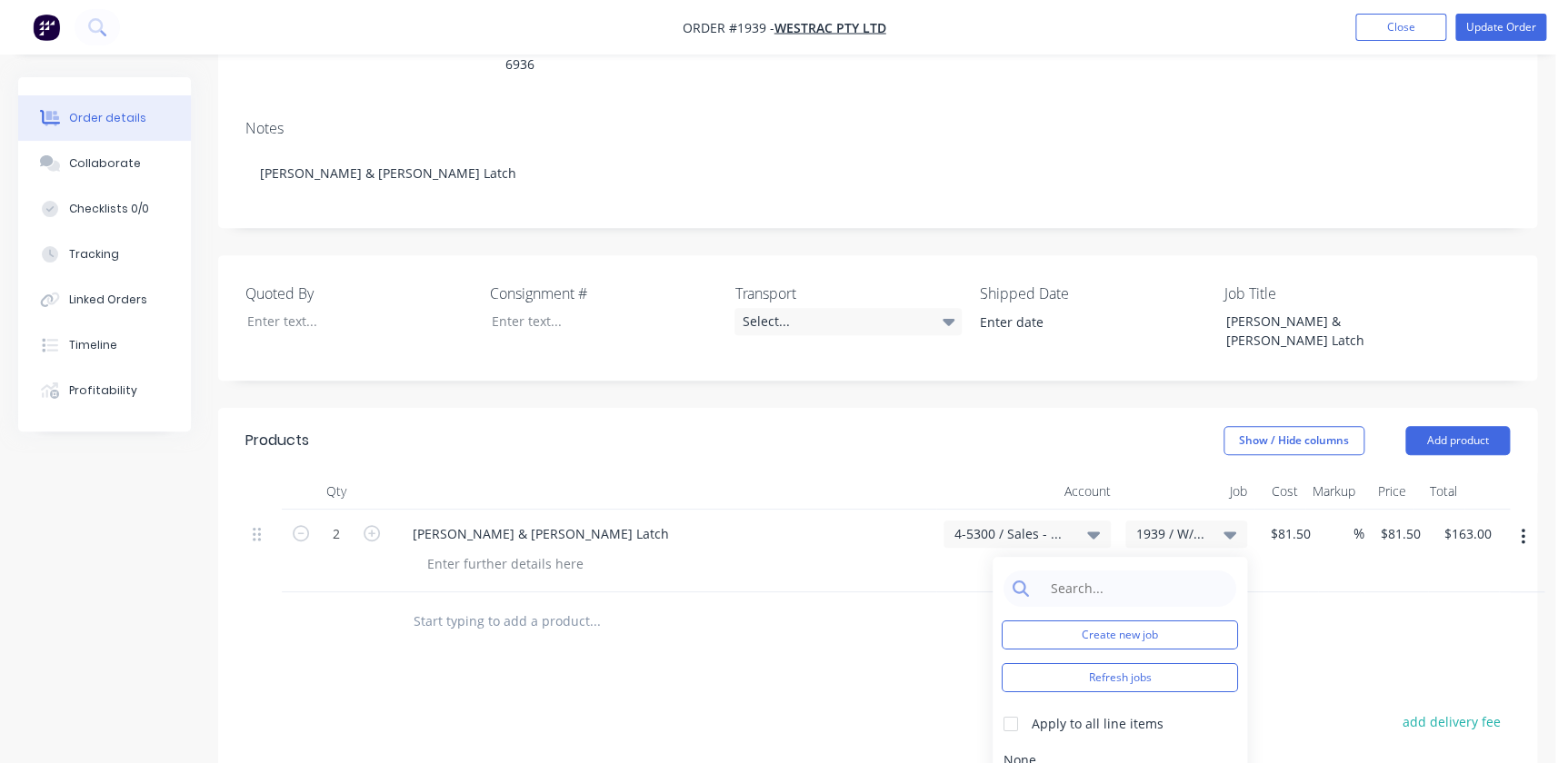
click at [1397, 592] on div at bounding box center [878, 622] width 1264 height 59
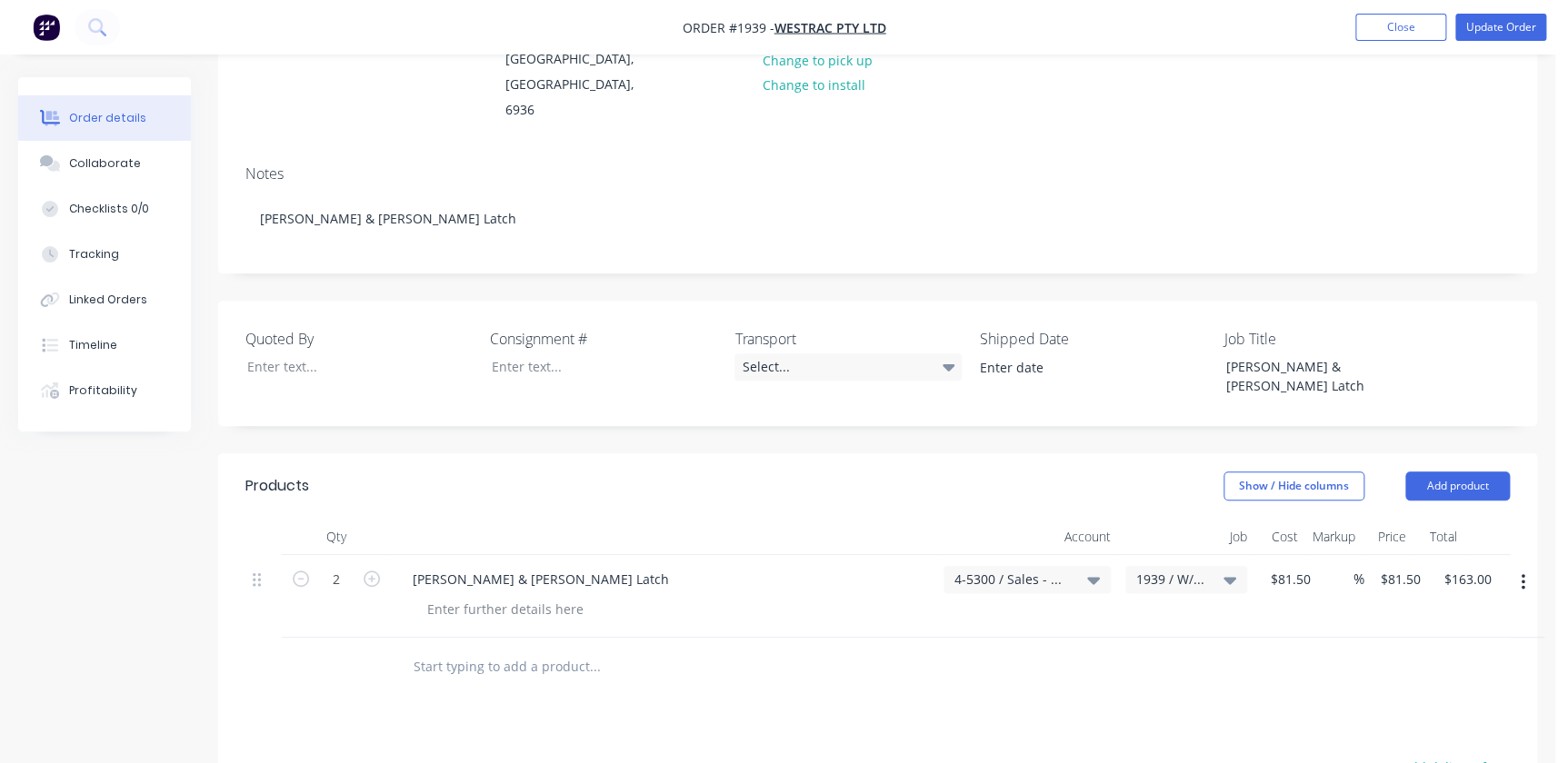
scroll to position [247, 0]
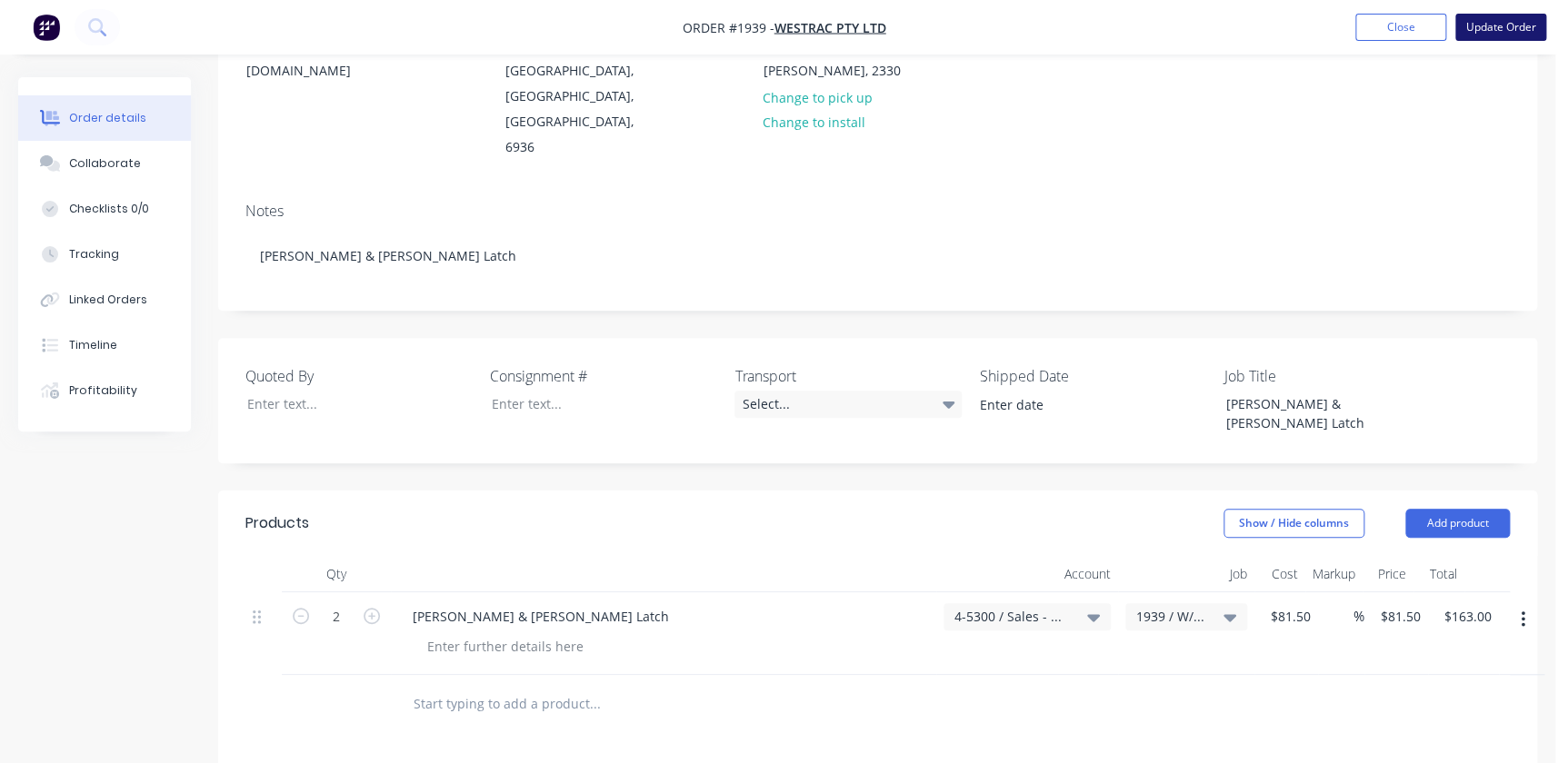
click at [1494, 34] on button "Update Order" at bounding box center [1501, 28] width 91 height 28
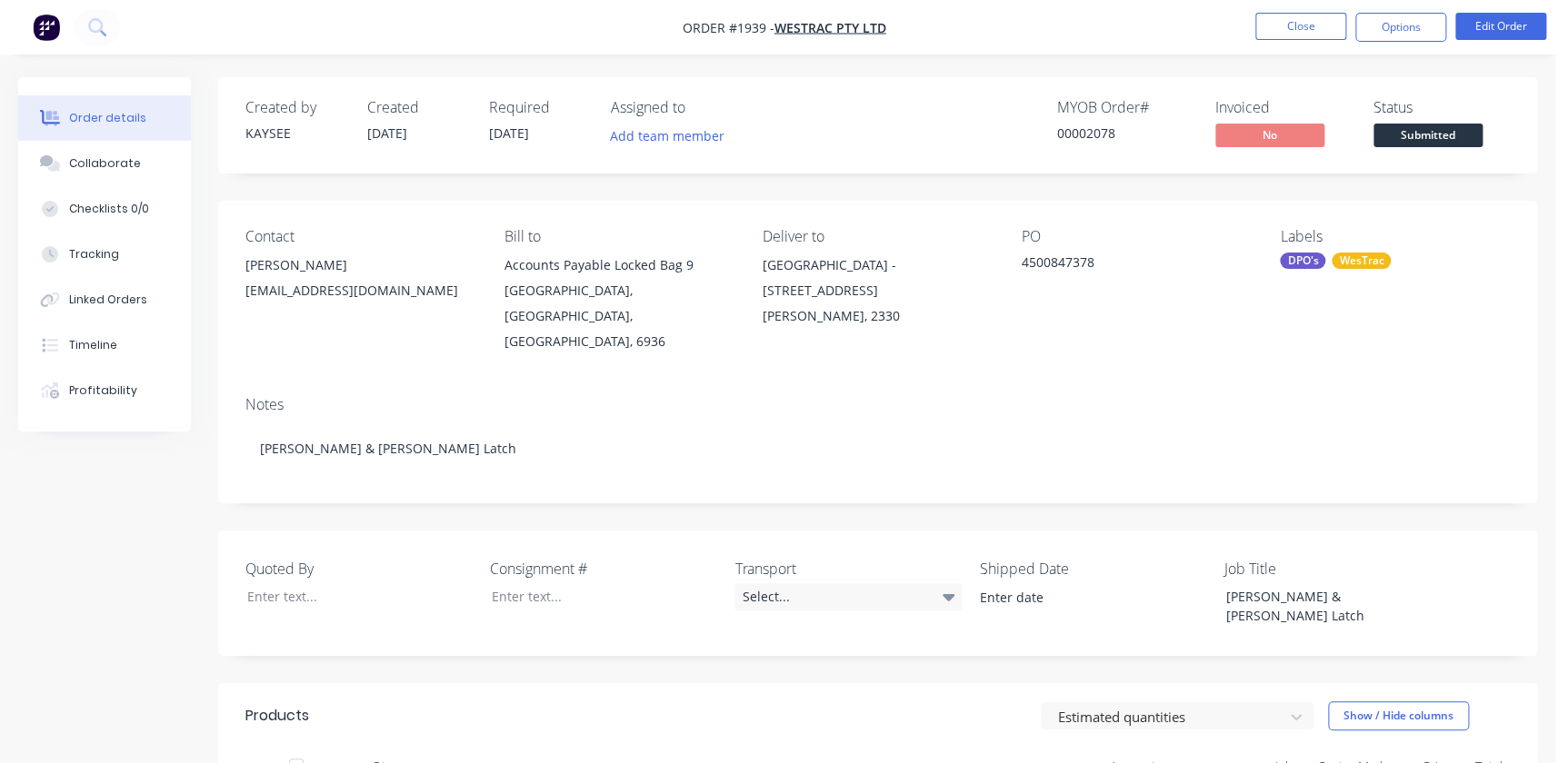
scroll to position [0, 0]
click at [491, 127] on span "01/10/25" at bounding box center [509, 133] width 40 height 18
click at [1496, 35] on button "Edit Order" at bounding box center [1501, 27] width 91 height 28
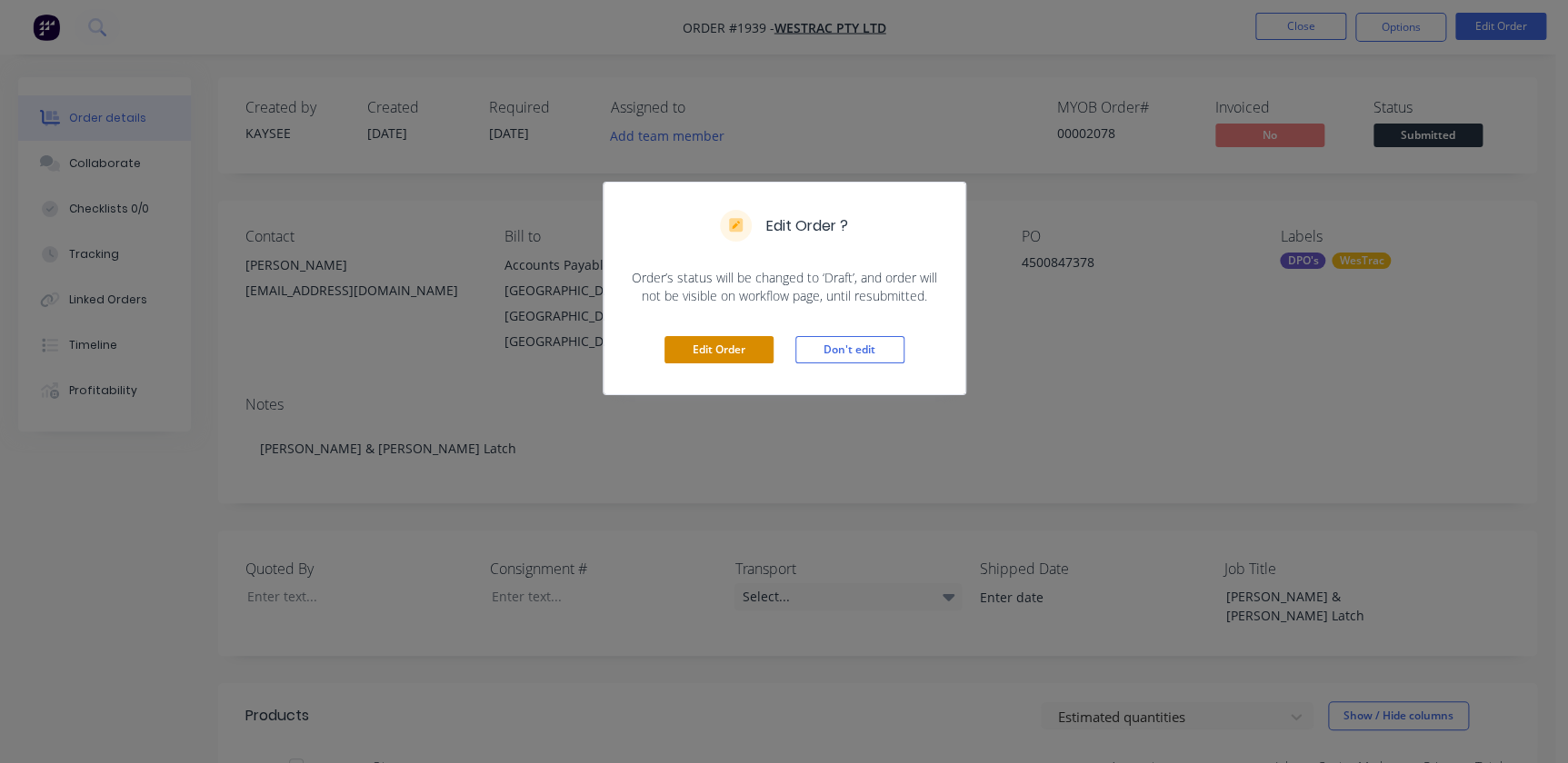
click at [748, 343] on button "Edit Order" at bounding box center [719, 350] width 109 height 28
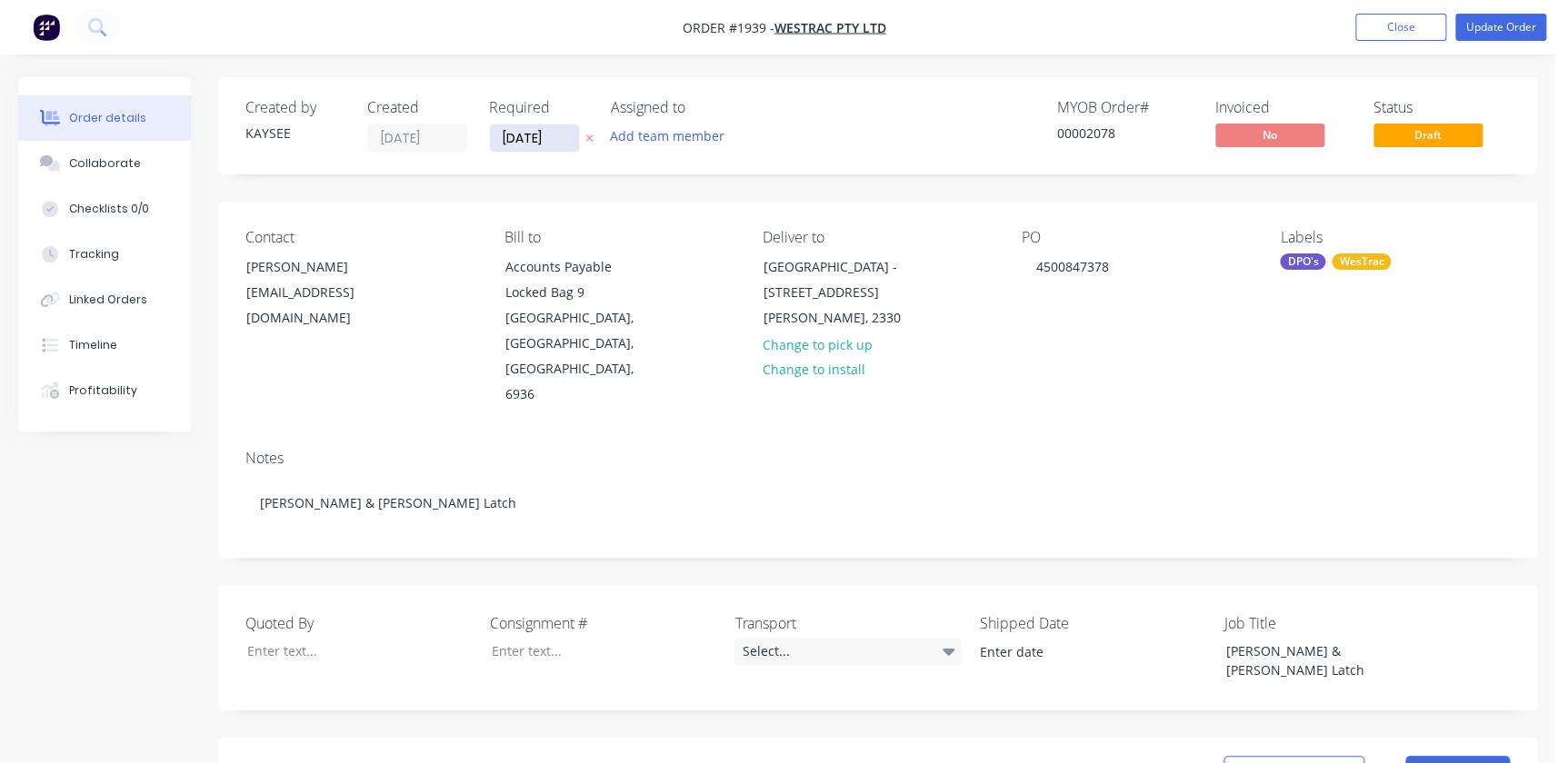
click at [552, 138] on input "01/10/25" at bounding box center [535, 138] width 89 height 28
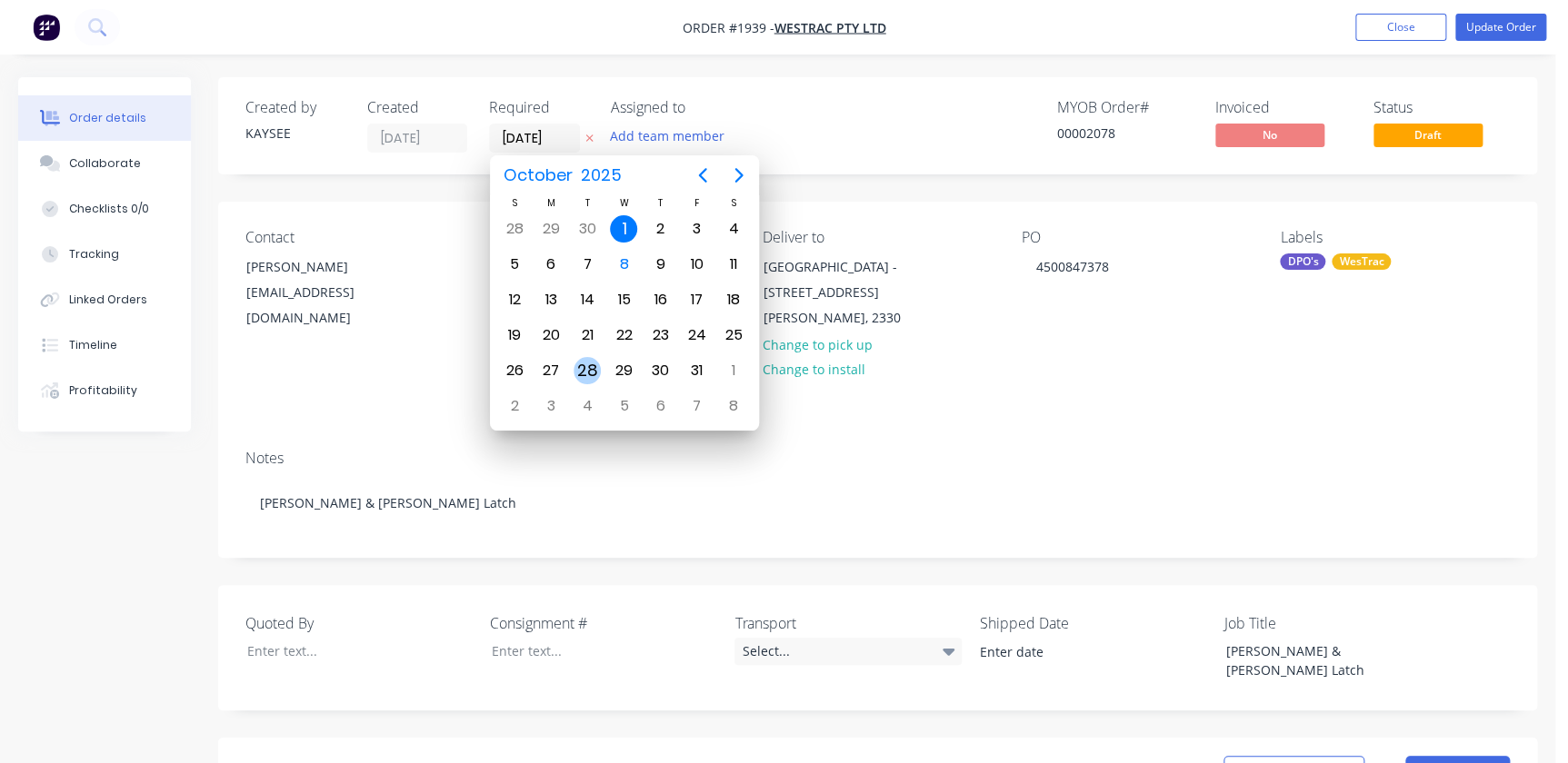
click at [592, 363] on div "28" at bounding box center [588, 371] width 28 height 28
type input "28/10/25"
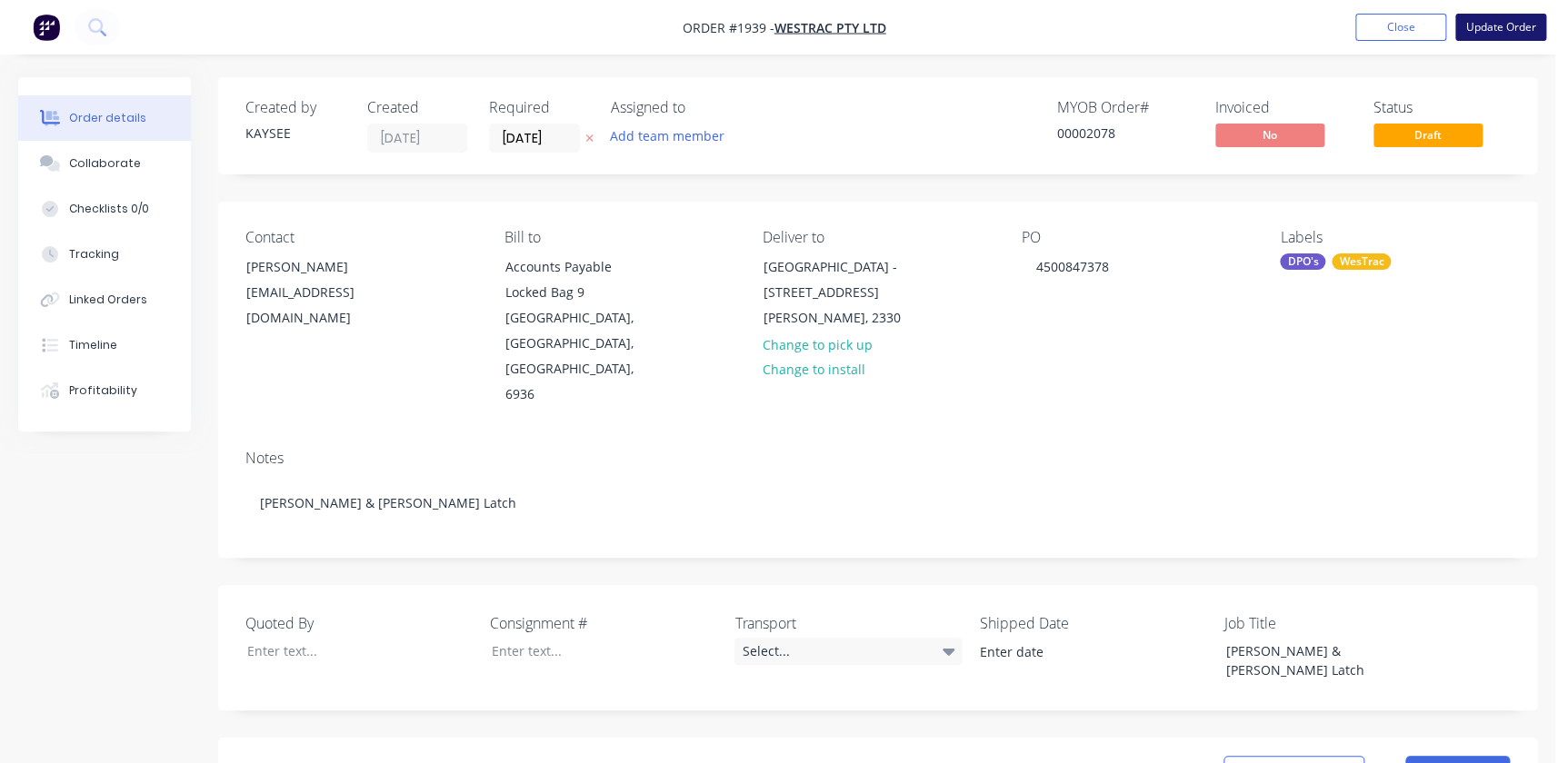
click at [1505, 32] on button "Update Order" at bounding box center [1501, 28] width 91 height 28
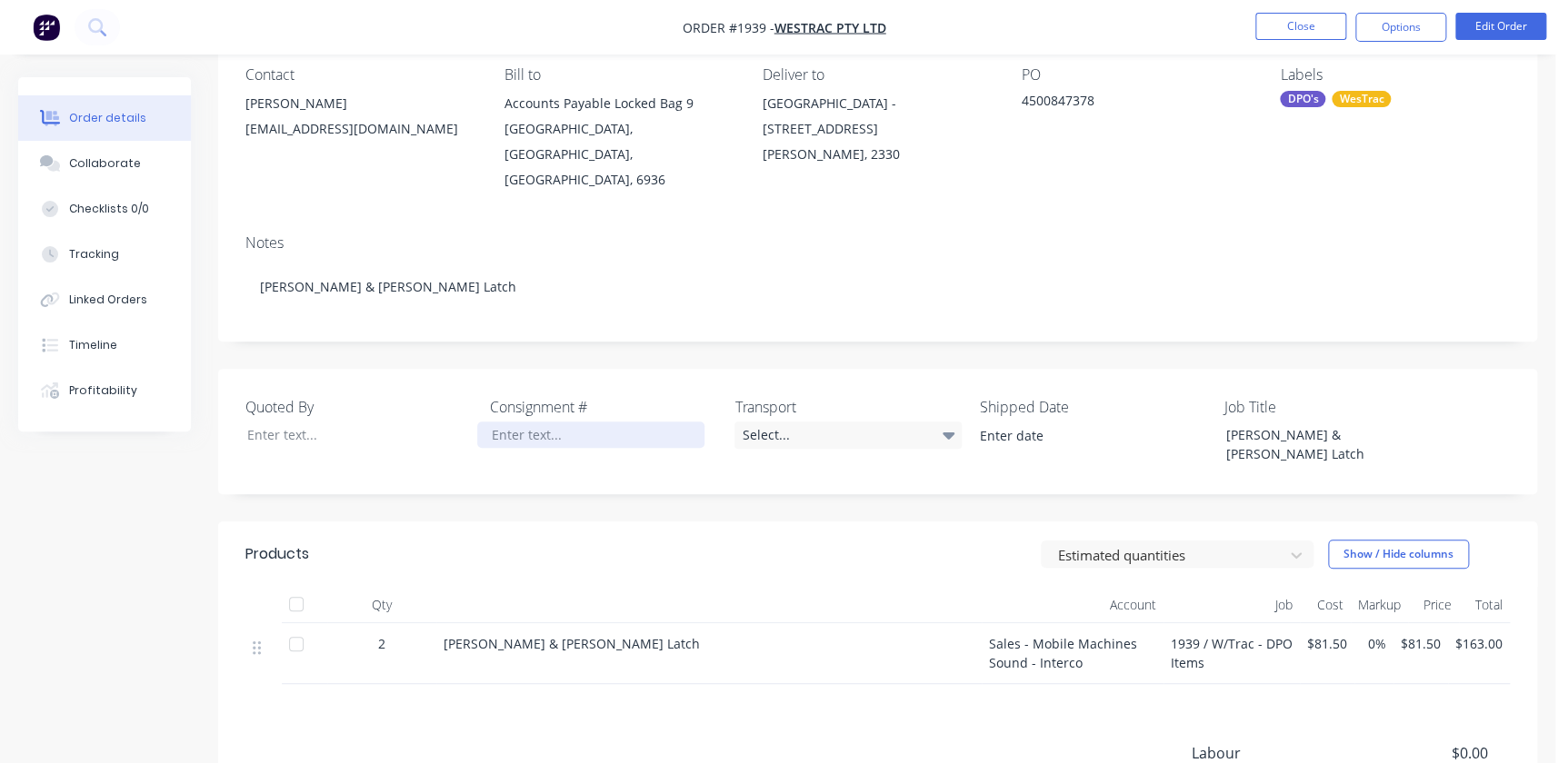
scroll to position [165, 0]
click at [1390, 27] on button "Options" at bounding box center [1400, 27] width 91 height 29
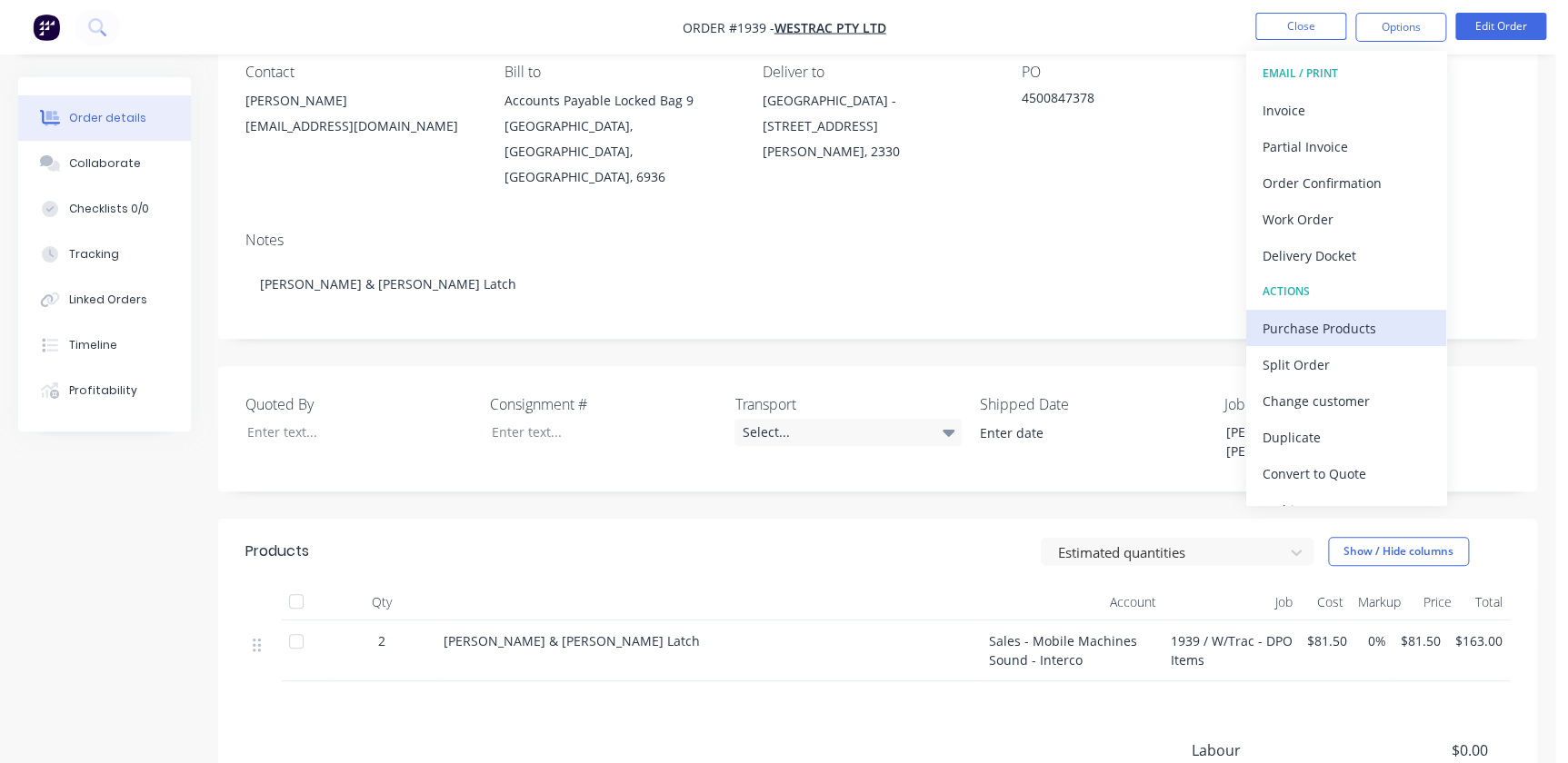
click at [1293, 316] on div "Purchase Products" at bounding box center [1346, 328] width 168 height 27
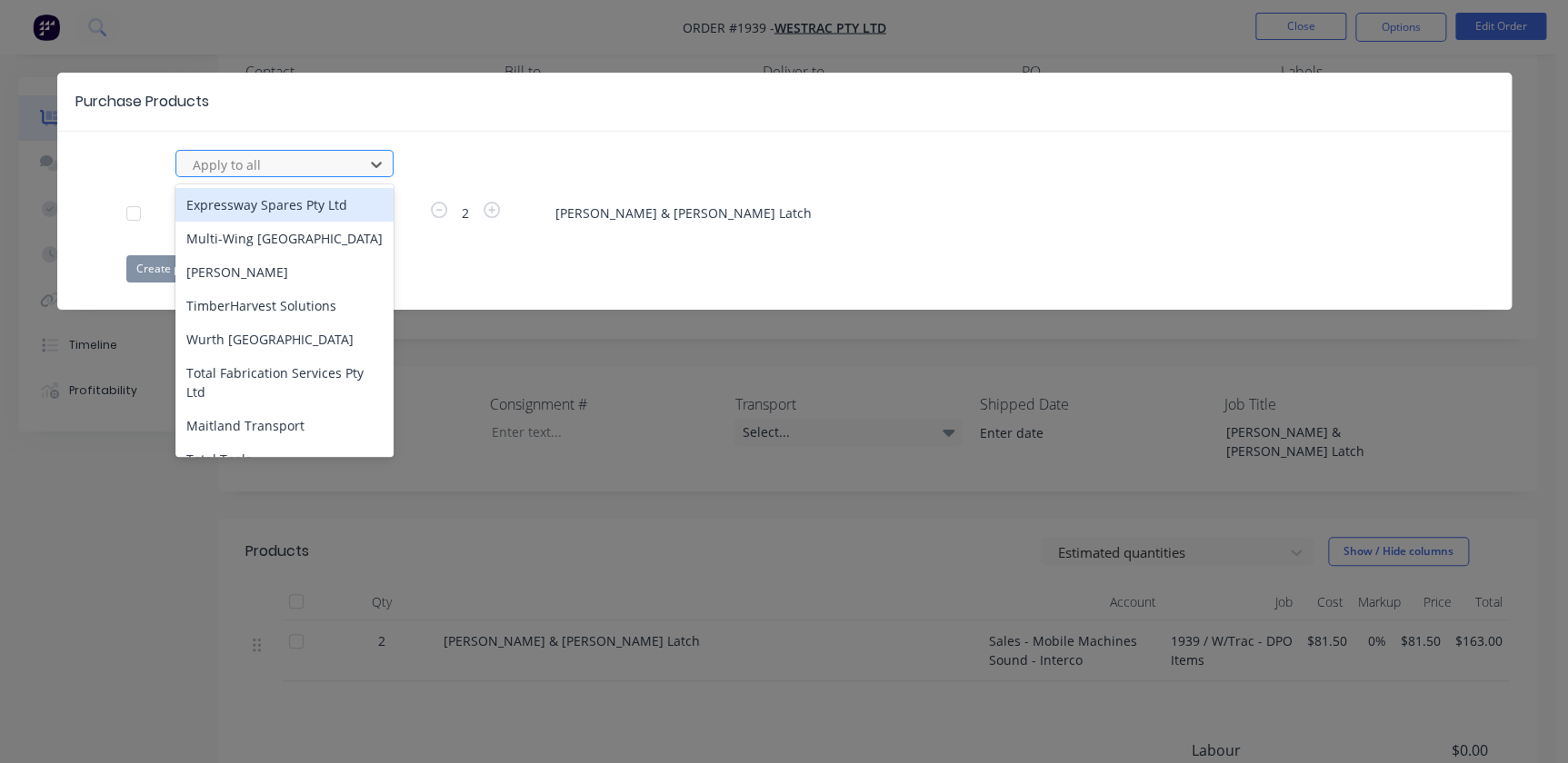
click at [223, 172] on div at bounding box center [273, 165] width 164 height 23
click at [227, 157] on div at bounding box center [273, 165] width 164 height 23
type input "mc"
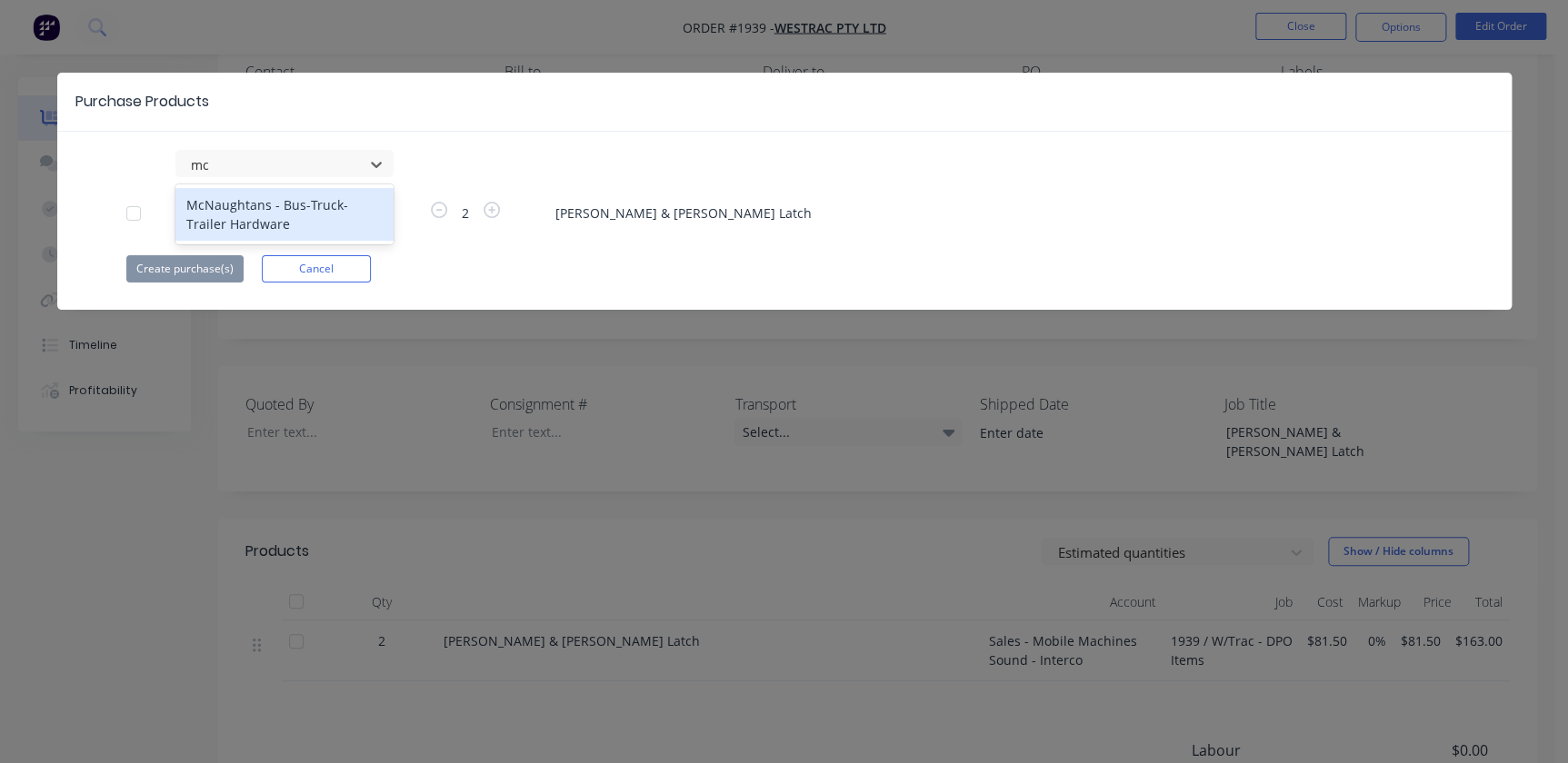
click at [199, 203] on div "McNaughtans - Bus-Truck-Trailer Hardware" at bounding box center [284, 214] width 218 height 52
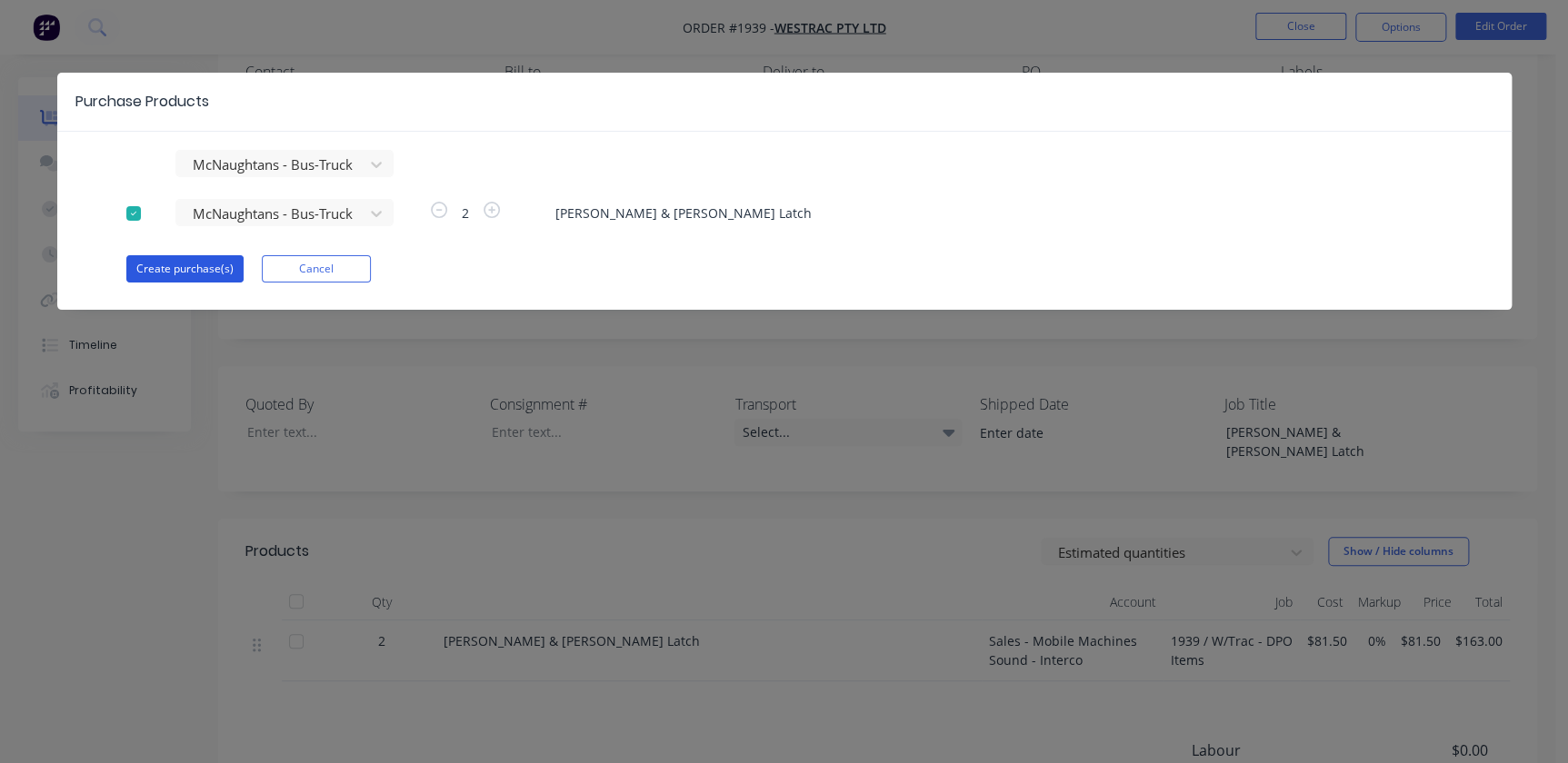
click at [175, 276] on button "Create purchase(s)" at bounding box center [184, 269] width 117 height 28
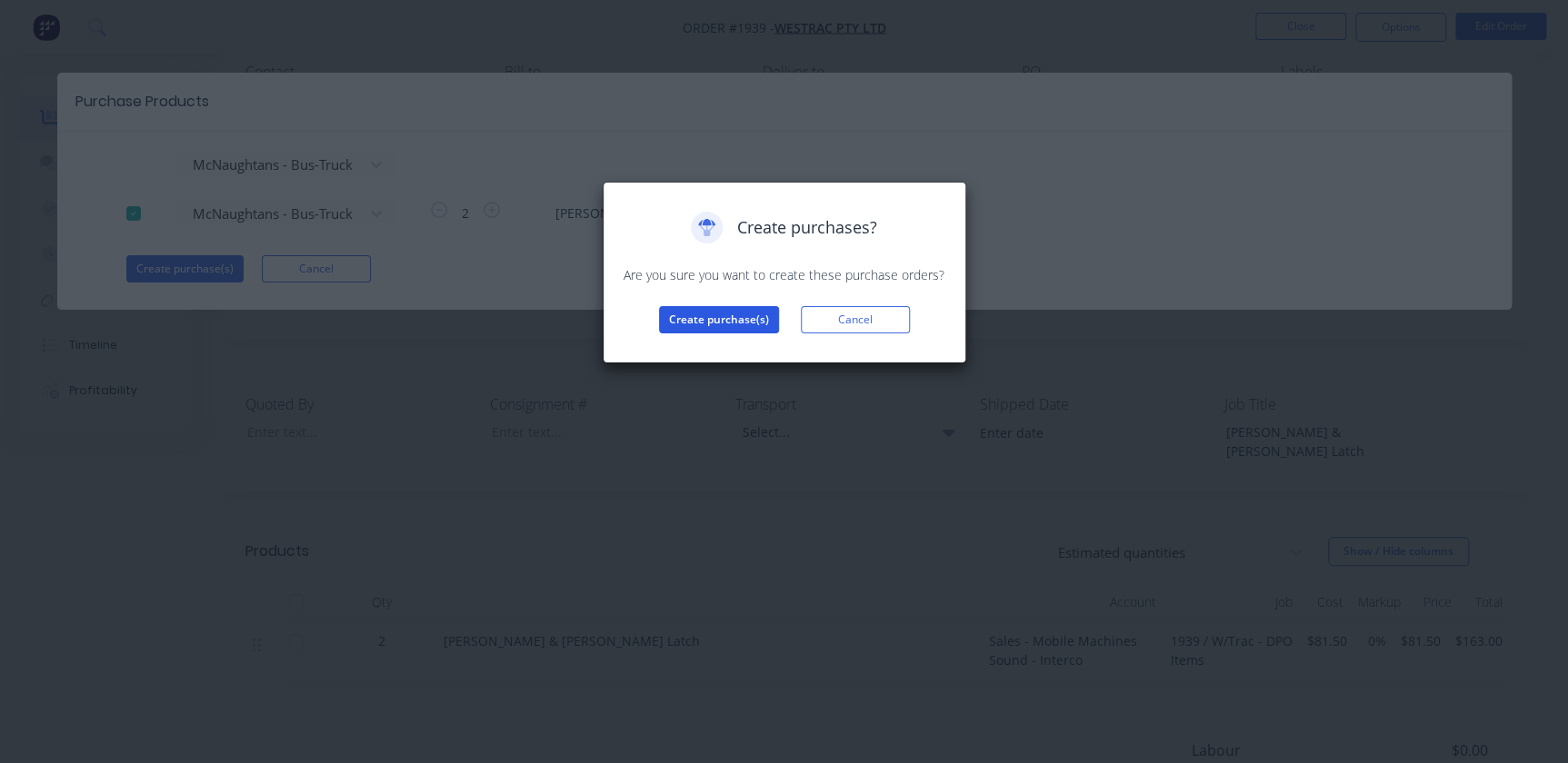
click at [749, 319] on button "Create purchase(s)" at bounding box center [719, 320] width 120 height 28
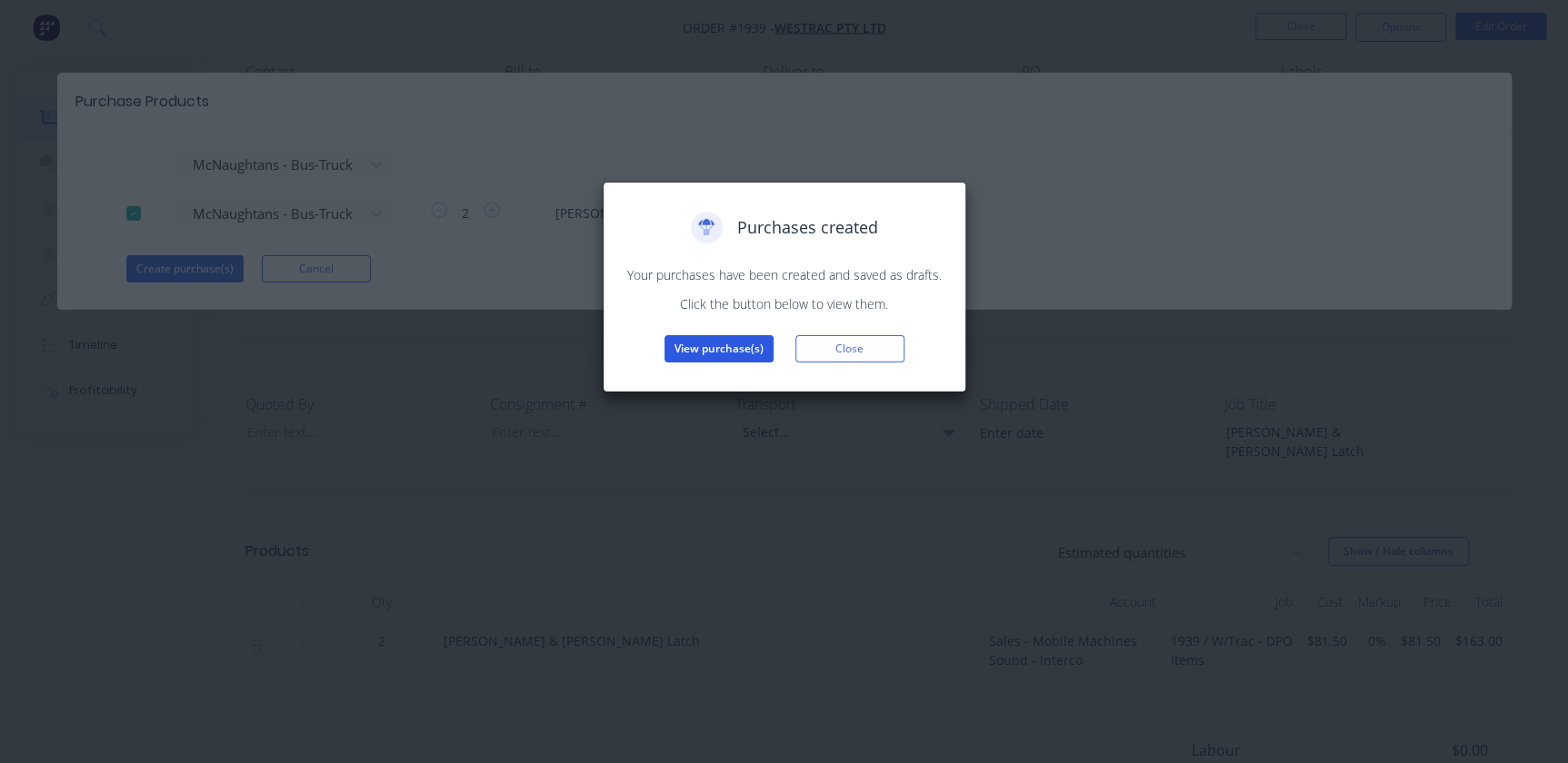
drag, startPoint x: 828, startPoint y: 353, endPoint x: 749, endPoint y: 361, distance: 79.4
click at [751, 367] on div "Purchases created Your purchases have been created and saved as drafts. Click t…" at bounding box center [784, 287] width 364 height 211
click at [746, 352] on button "View purchase(s)" at bounding box center [719, 349] width 109 height 28
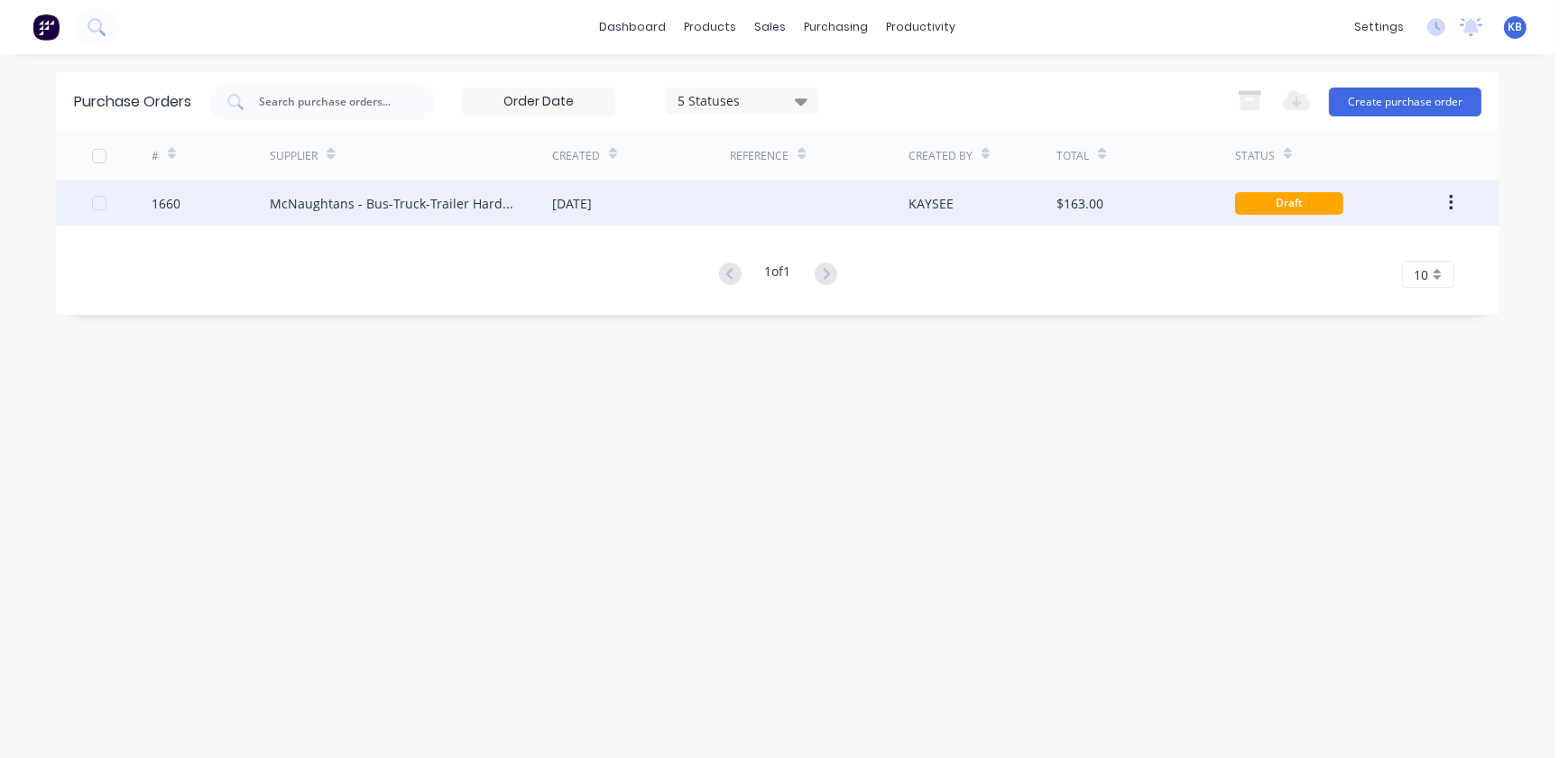
click at [295, 221] on div "McNaughtans - Bus-Truck-Trailer Hardware" at bounding box center [411, 203] width 283 height 45
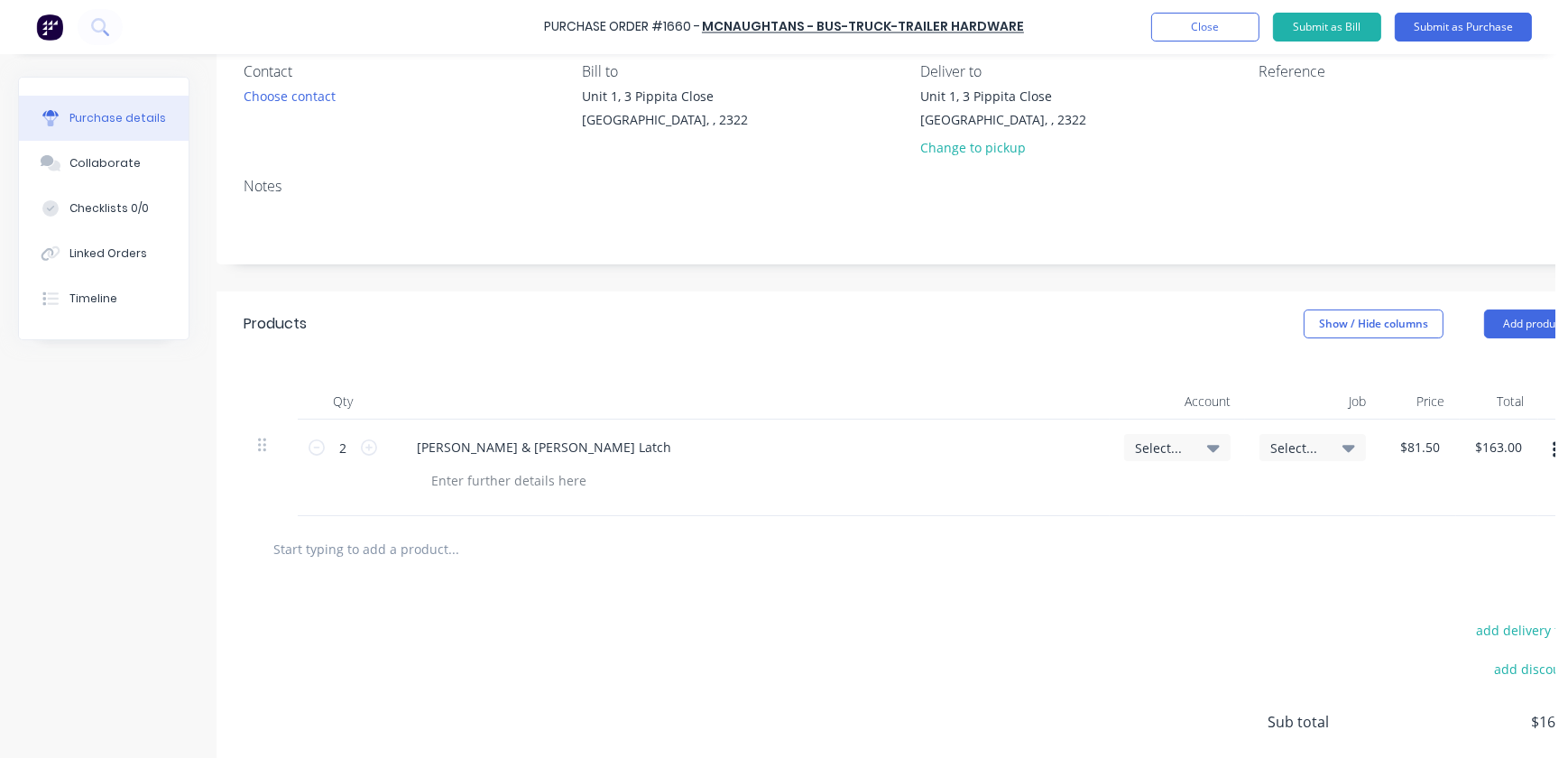
scroll to position [164, 0]
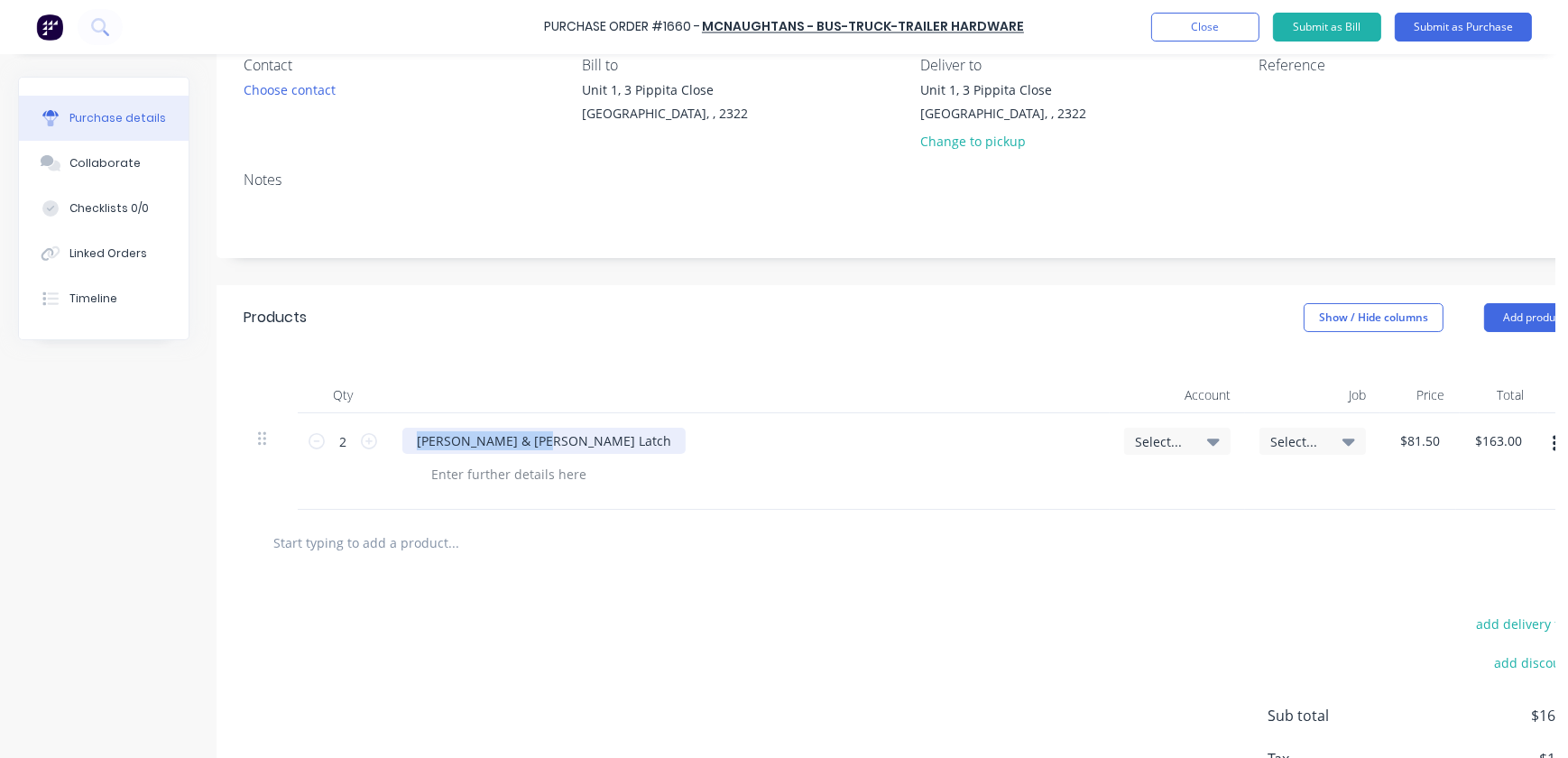
drag, startPoint x: 555, startPoint y: 434, endPoint x: -93, endPoint y: 453, distance: 648.3
click at [0, 453] on html "Purchase Order #1660 - McNaughtans - Bus-Truck-Trailer Hardware Add product Clo…" at bounding box center [784, 379] width 1568 height 758
click at [1319, 429] on div "Select..." at bounding box center [1313, 442] width 107 height 27
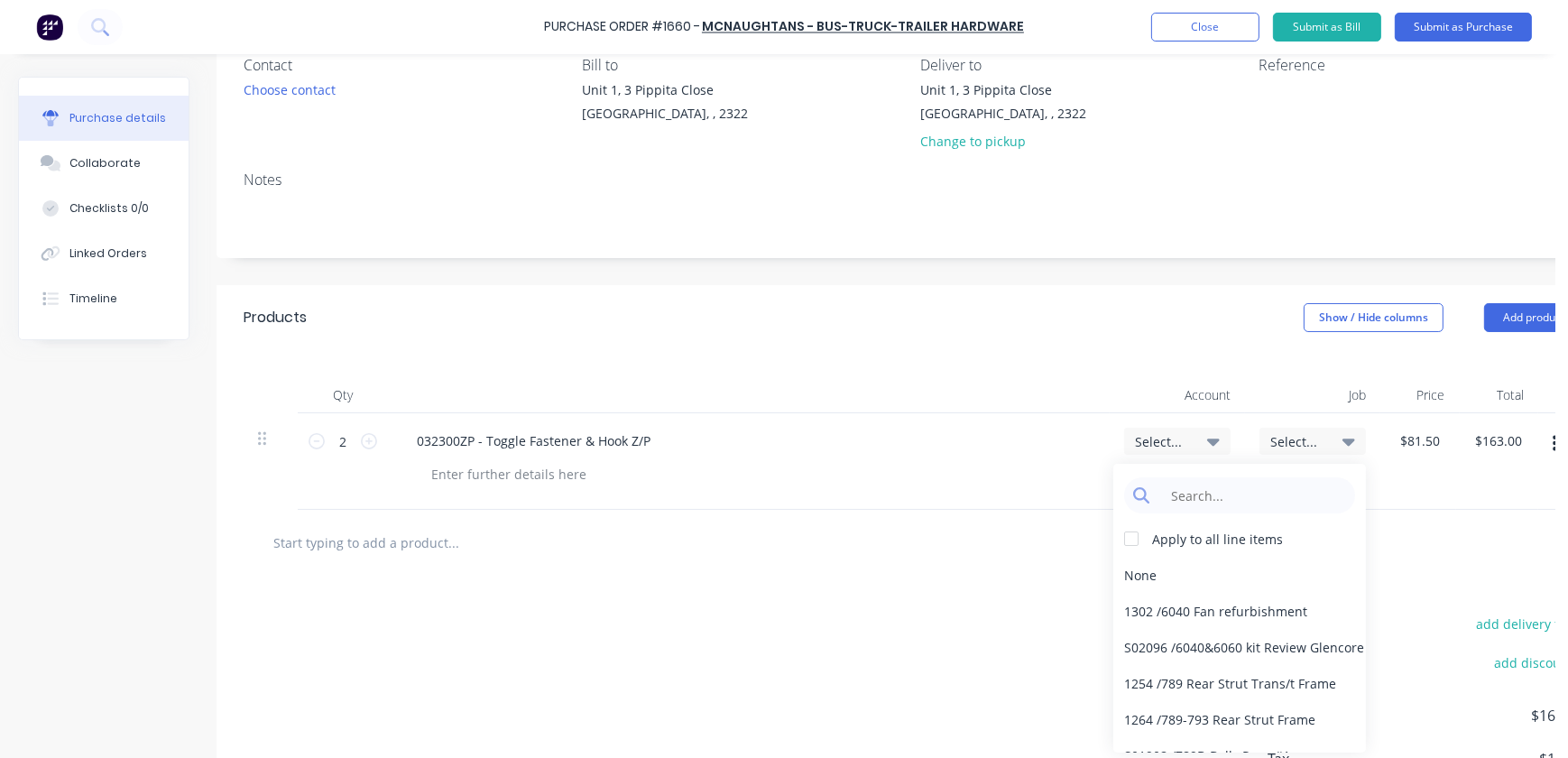
click at [1191, 442] on div "Select..." at bounding box center [1177, 441] width 85 height 17
click at [1176, 502] on input at bounding box center [1253, 496] width 185 height 36
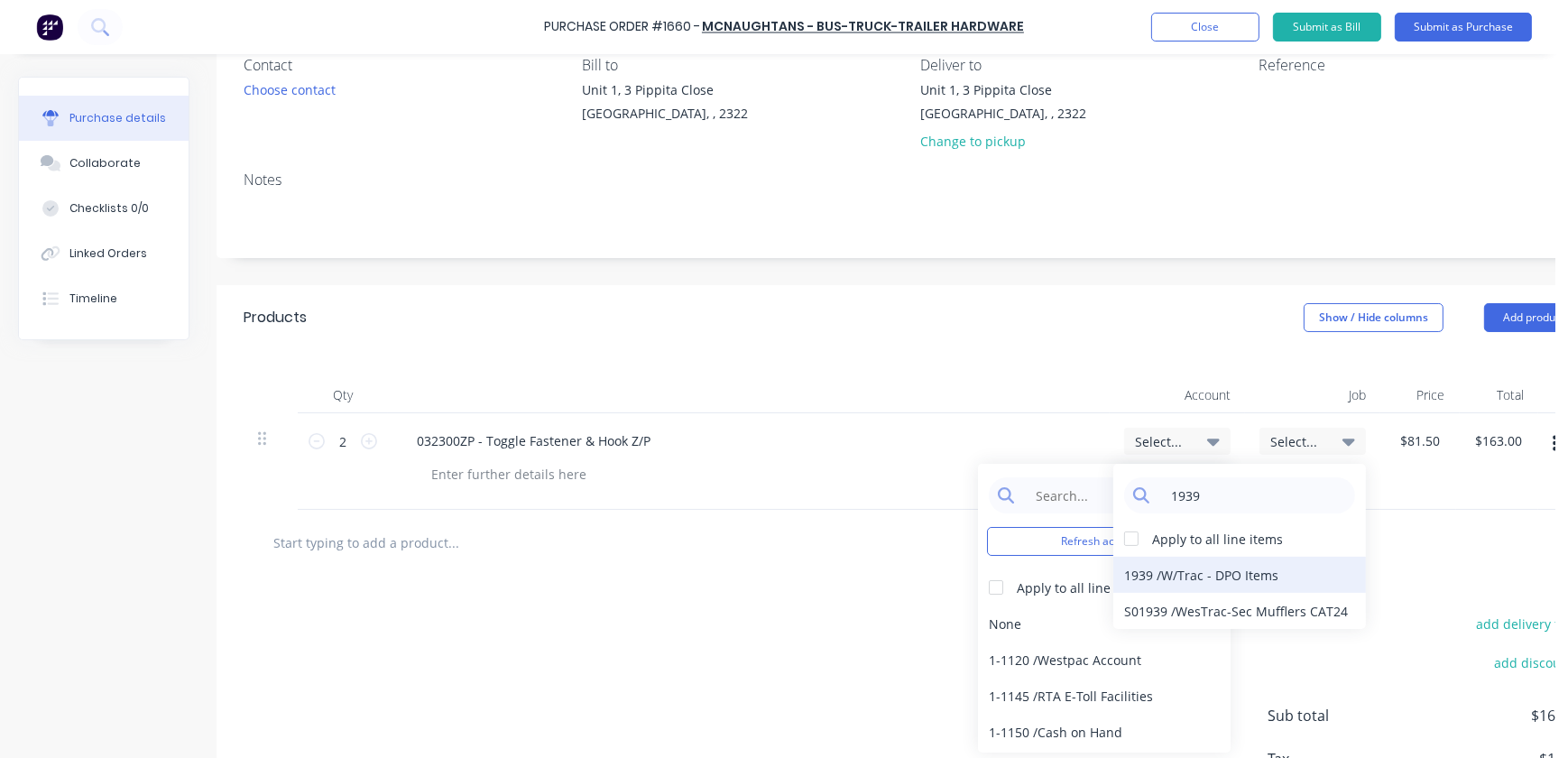
type input "1939"
click at [1182, 578] on div "1939 / W/Trac - DPO Items" at bounding box center [1239, 575] width 253 height 36
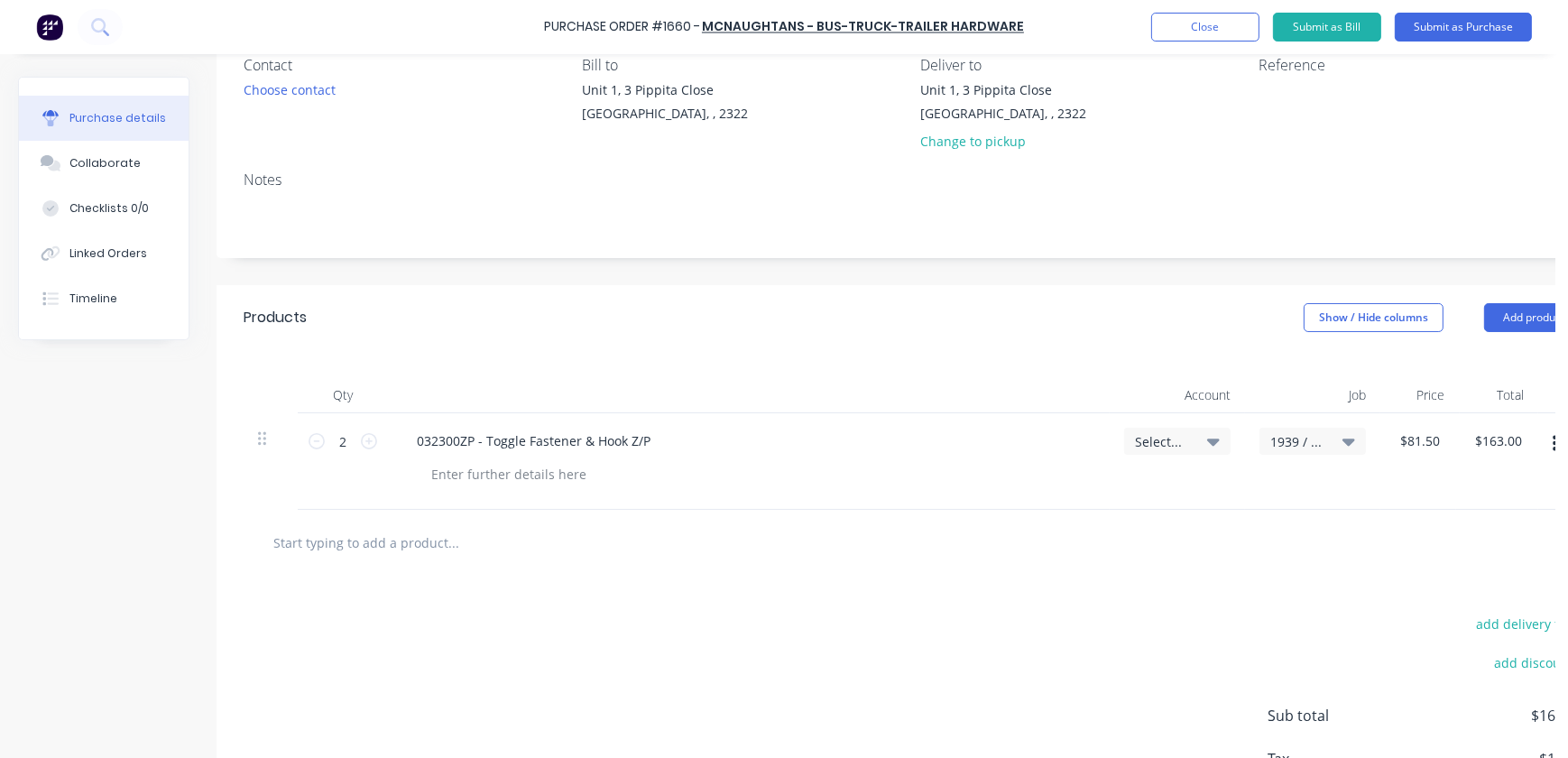
click at [1199, 438] on div "Select..." at bounding box center [1177, 441] width 85 height 17
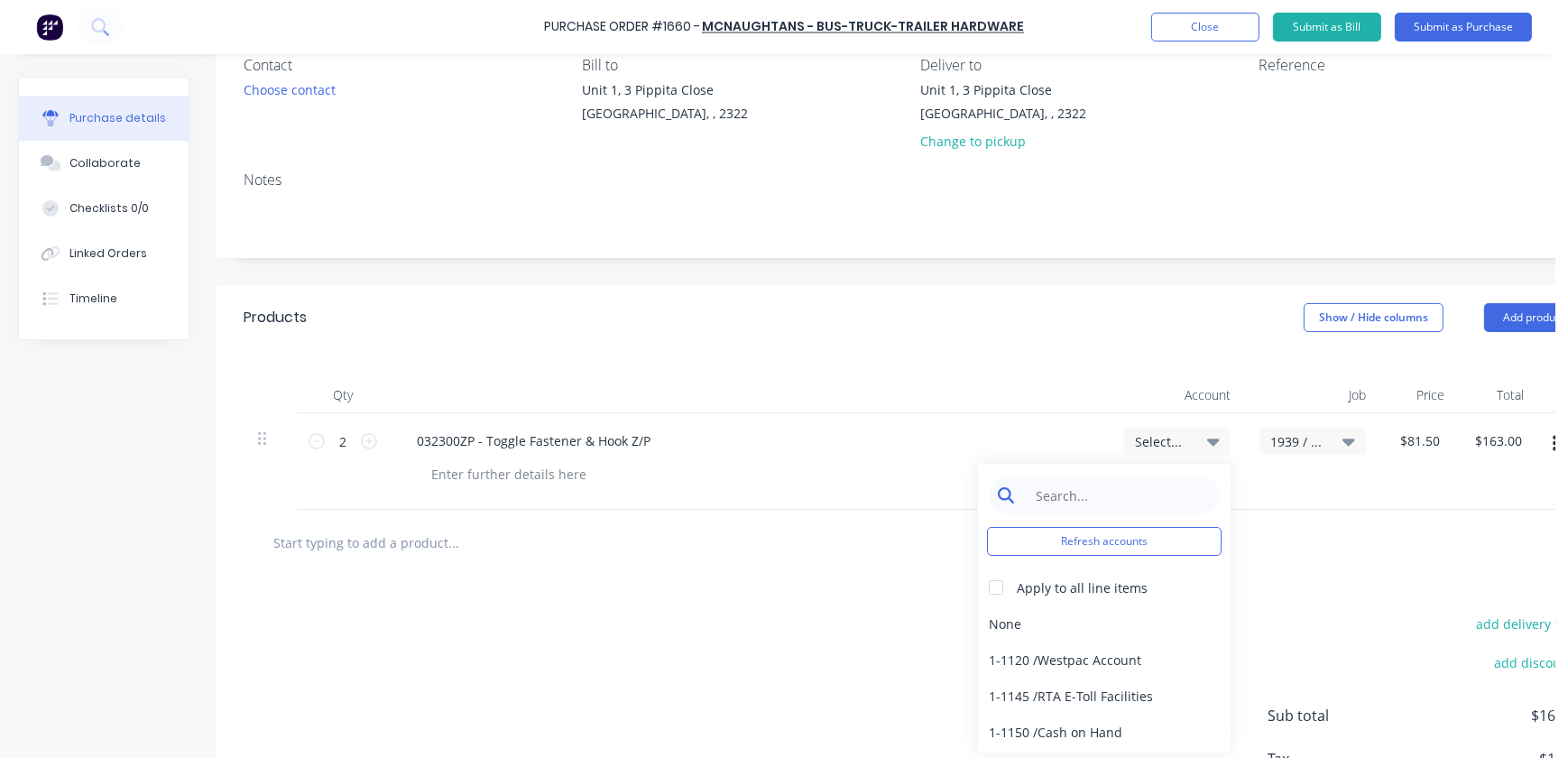
click at [1074, 491] on input at bounding box center [1118, 496] width 185 height 36
click at [1135, 444] on span "Select..." at bounding box center [1162, 442] width 54 height 19
click at [1083, 497] on input at bounding box center [1118, 496] width 185 height 36
type input "work"
click at [996, 625] on div "1-1400 / Work in Progress - Materials" at bounding box center [1104, 624] width 253 height 36
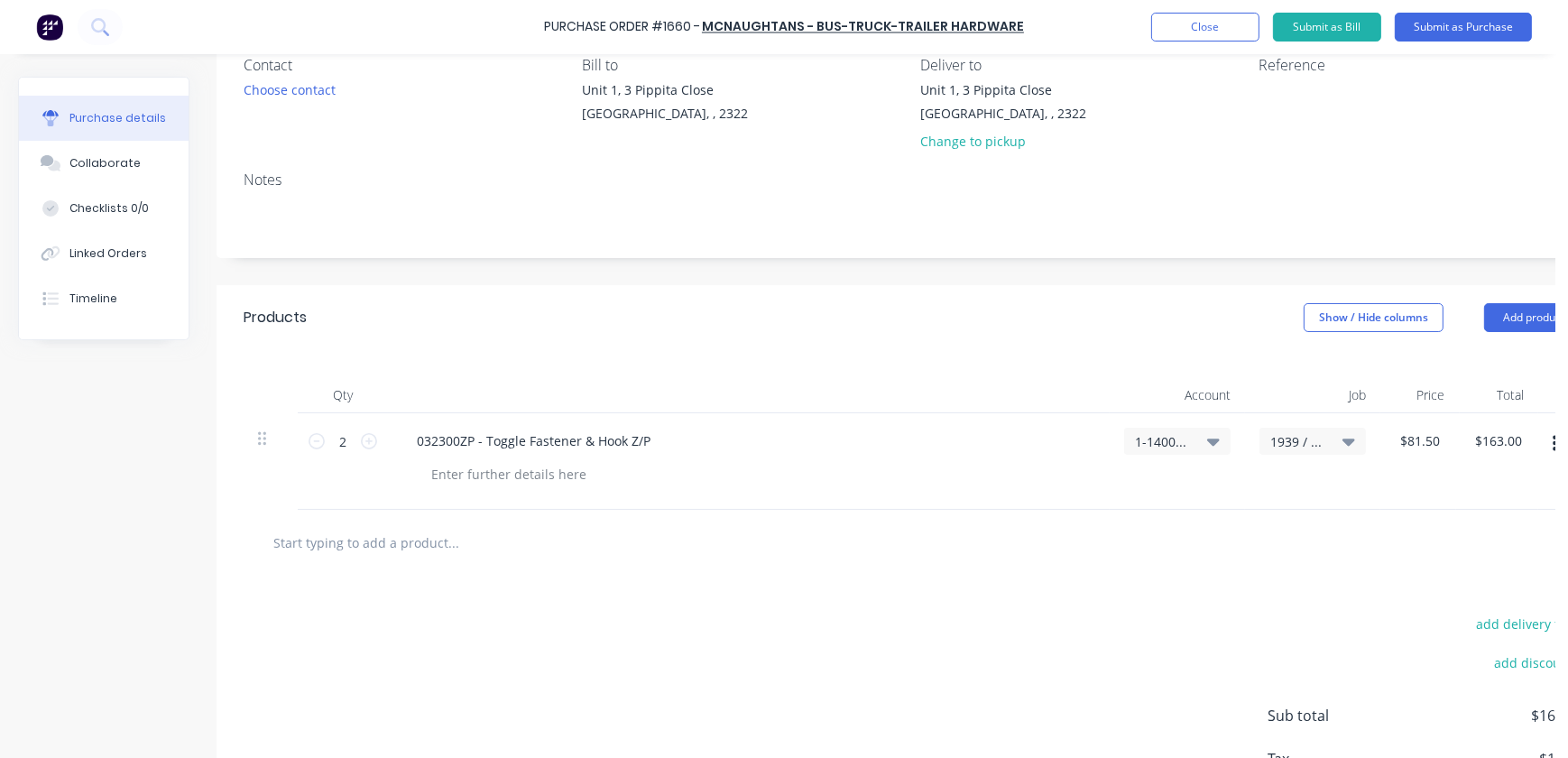
click at [1199, 525] on div at bounding box center [913, 543] width 1311 height 36
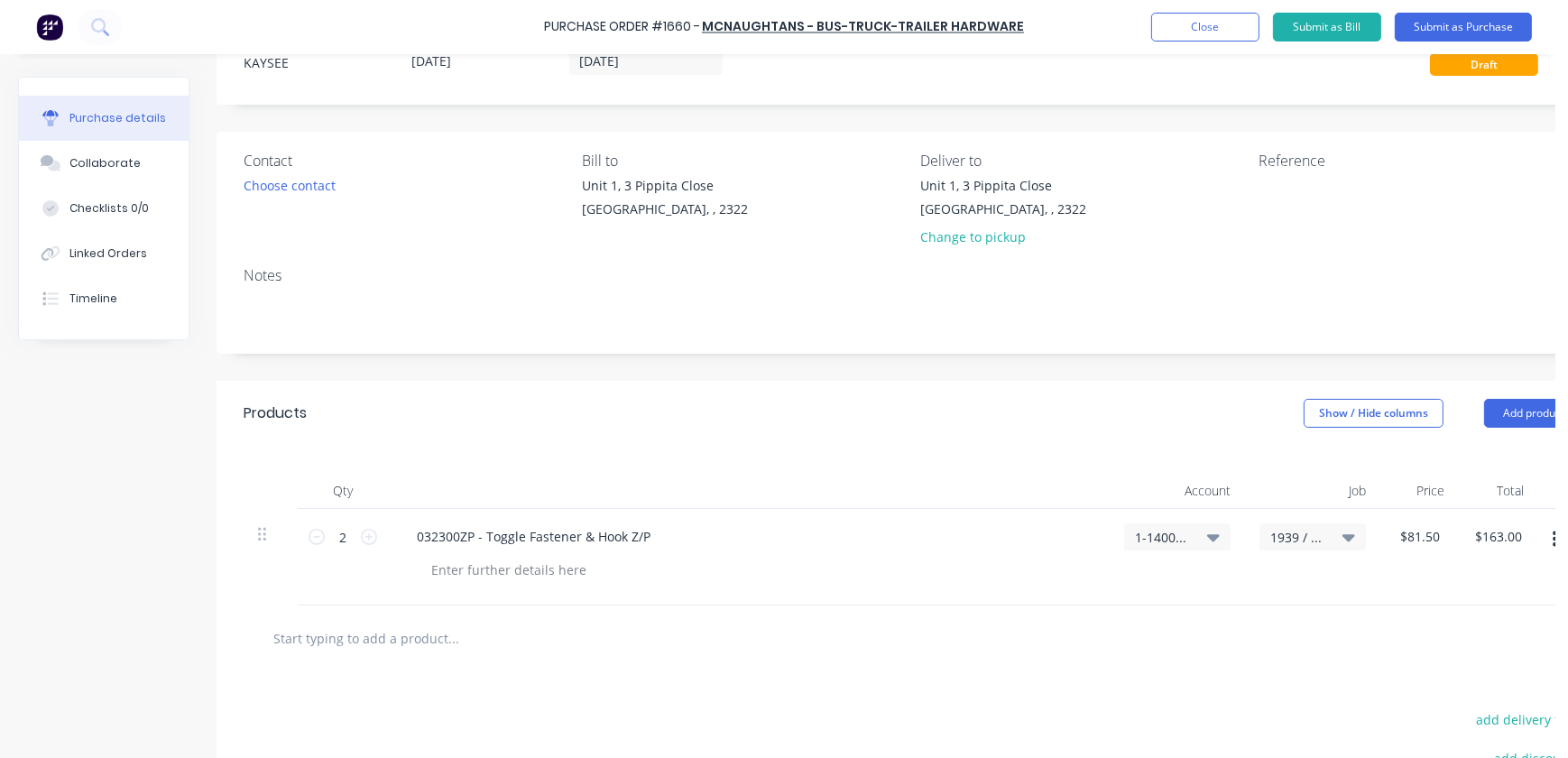
scroll to position [63, 0]
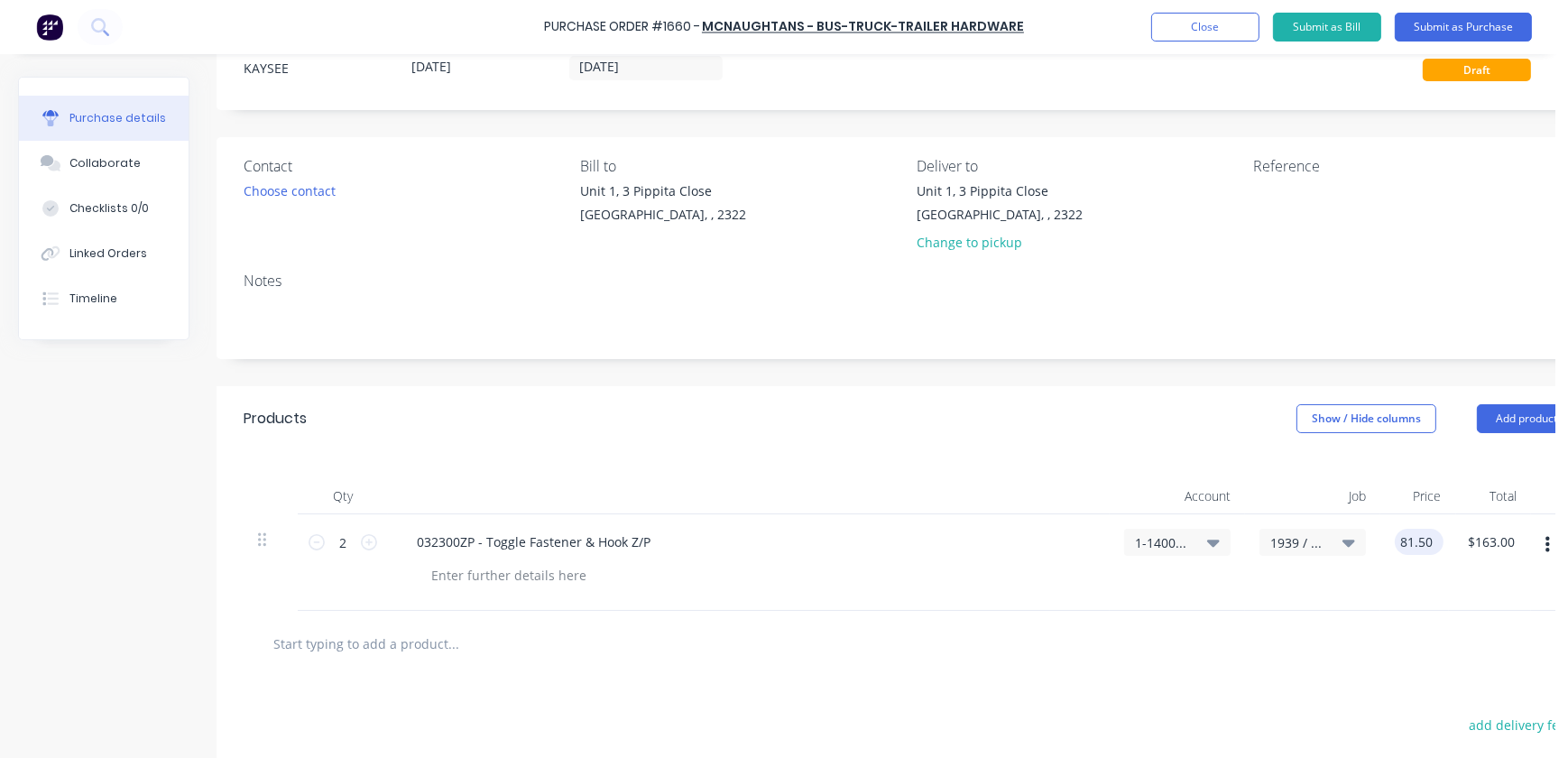
click at [1421, 539] on input "81.50" at bounding box center [1415, 542] width 41 height 26
drag, startPoint x: 1438, startPoint y: 542, endPoint x: 1360, endPoint y: 550, distance: 78.4
click at [1360, 550] on div "2 2 032300ZP - Toggle Fastener & Hook Z/P 1-1400 / Work in Progress - Materials…" at bounding box center [909, 562] width 1332 height 97
drag, startPoint x: 1402, startPoint y: 545, endPoint x: 1459, endPoint y: 545, distance: 57.0
click at [1459, 545] on div "2 2 032300ZP - Toggle Fastener & Hook Z/P 1-1400 / Work in Progress - Materials…" at bounding box center [909, 562] width 1332 height 97
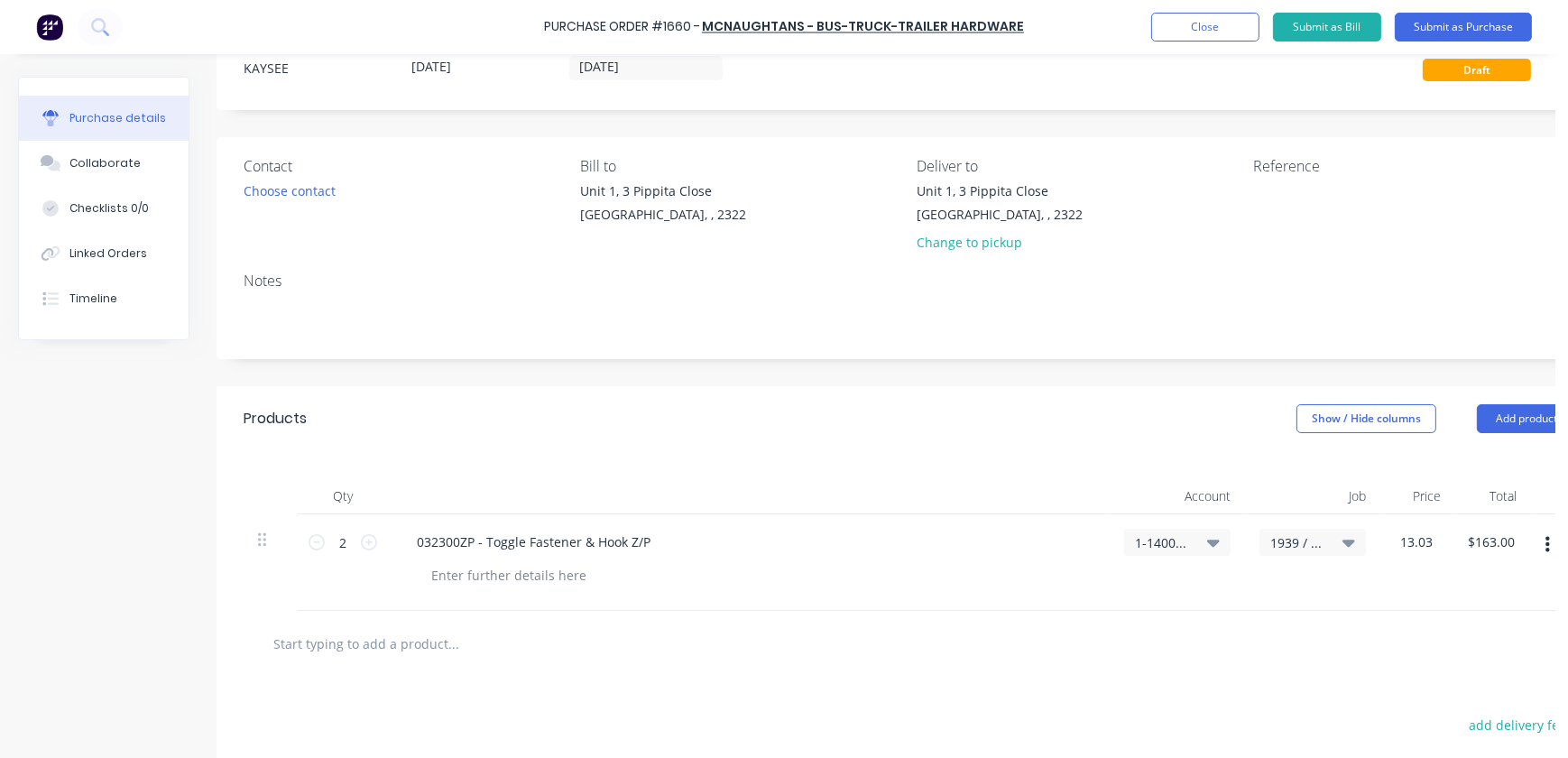
type input "$13.03"
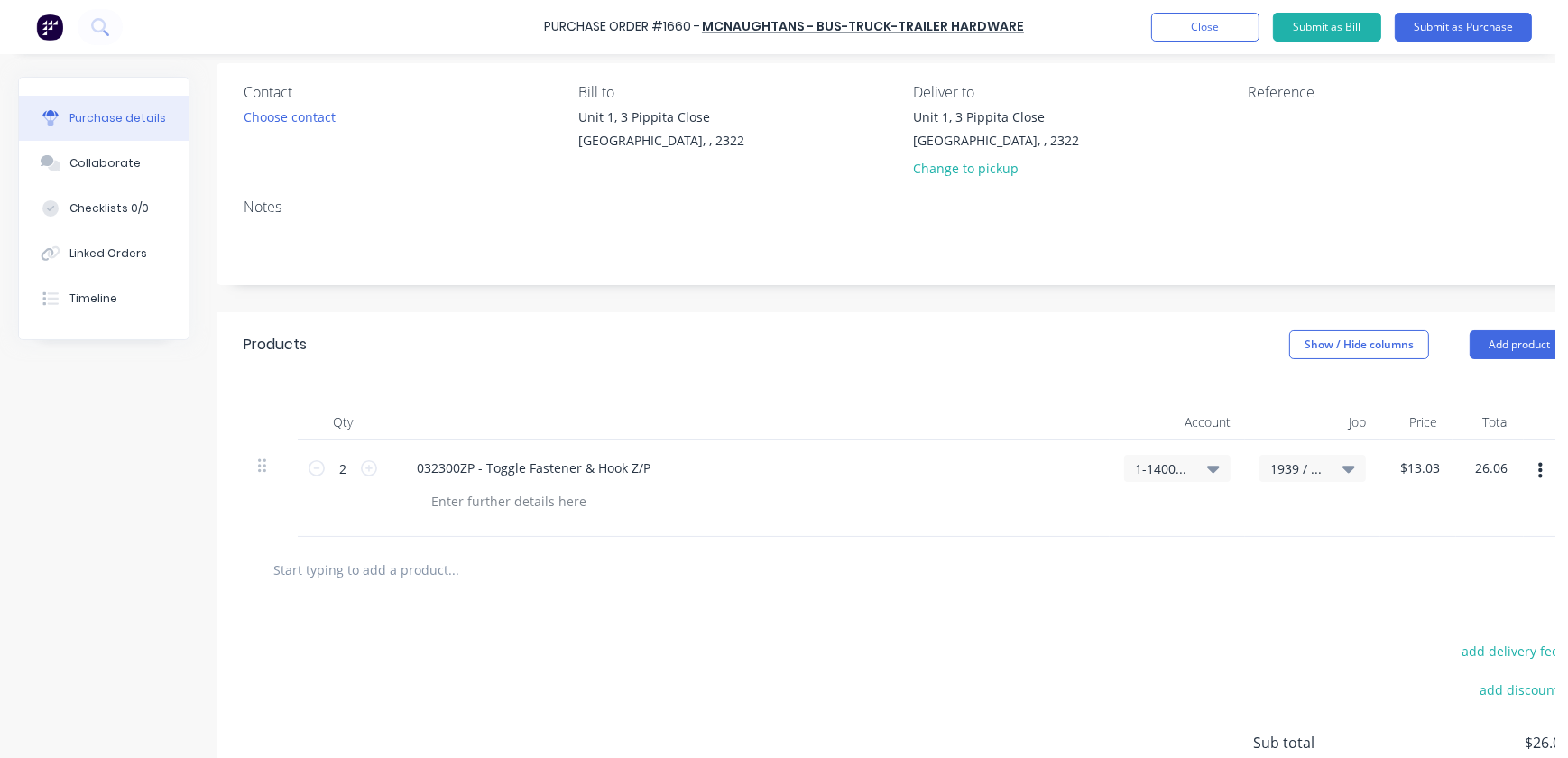
scroll to position [0, 0]
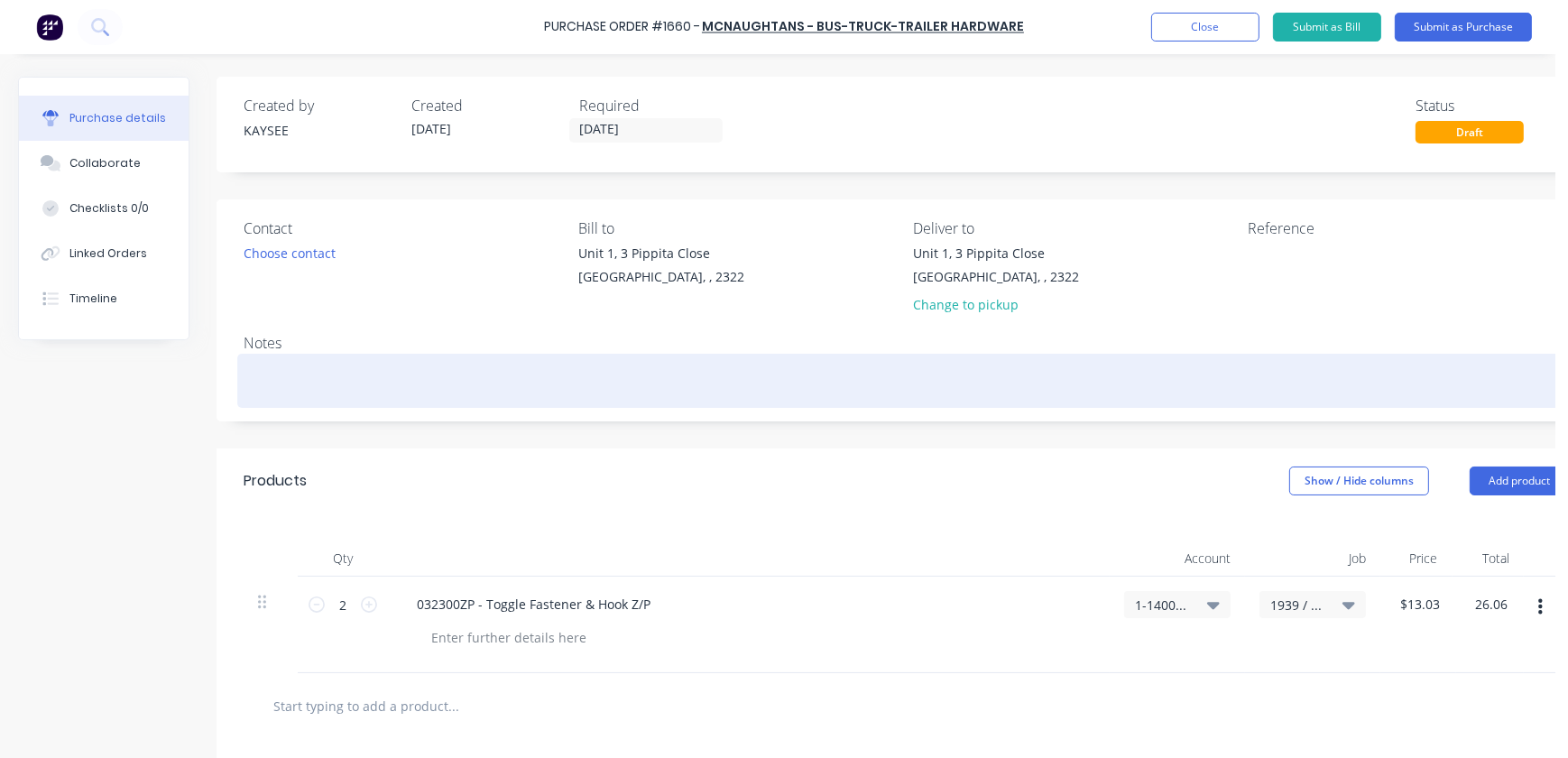
type input "$26.06"
click at [261, 379] on textarea at bounding box center [906, 378] width 1325 height 40
type textarea "x"
type textarea "H"
type textarea "x"
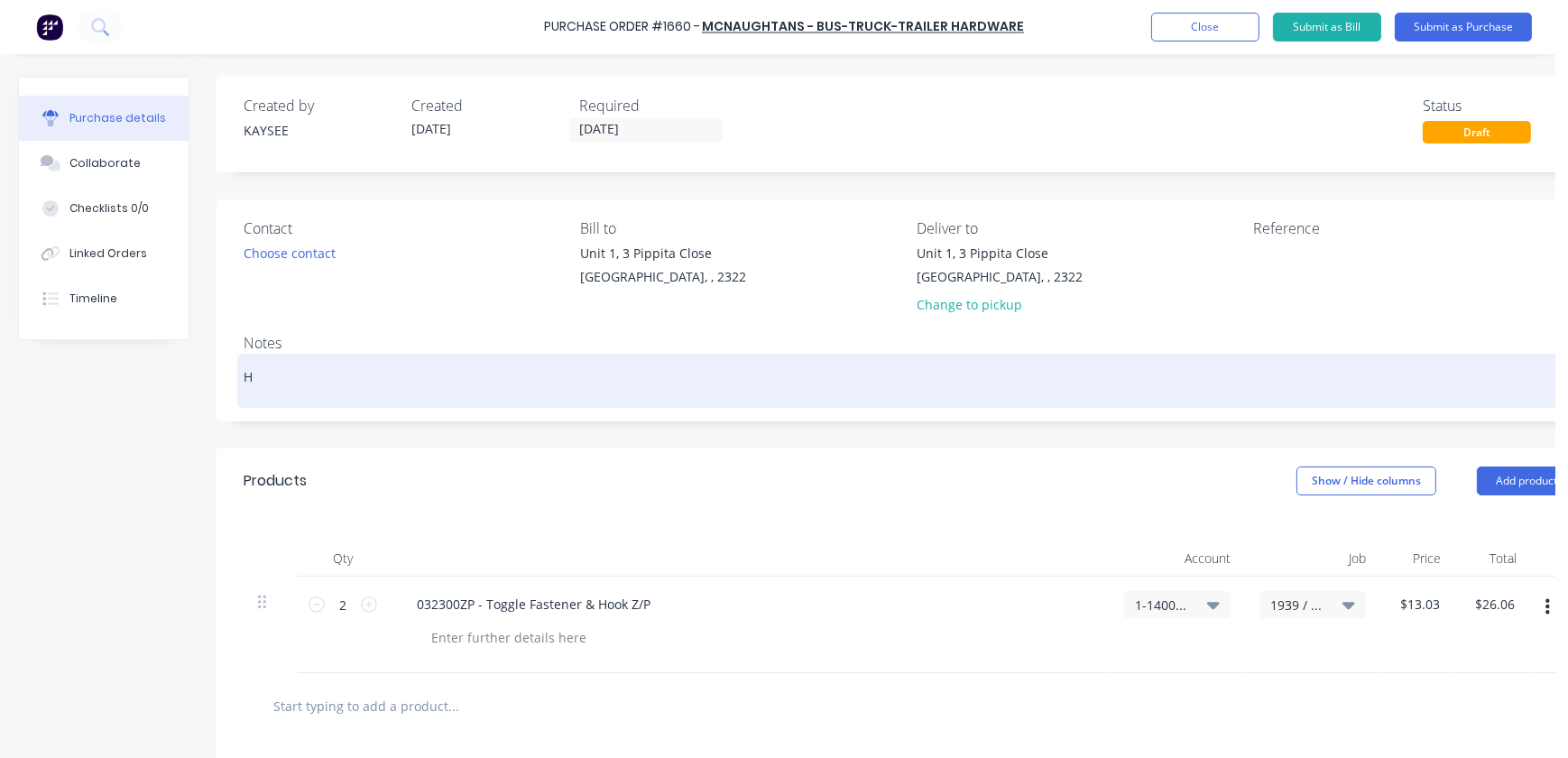
type textarea "Hi"
type textarea "x"
type textarea "Hin"
type textarea "x"
type textarea "Hing"
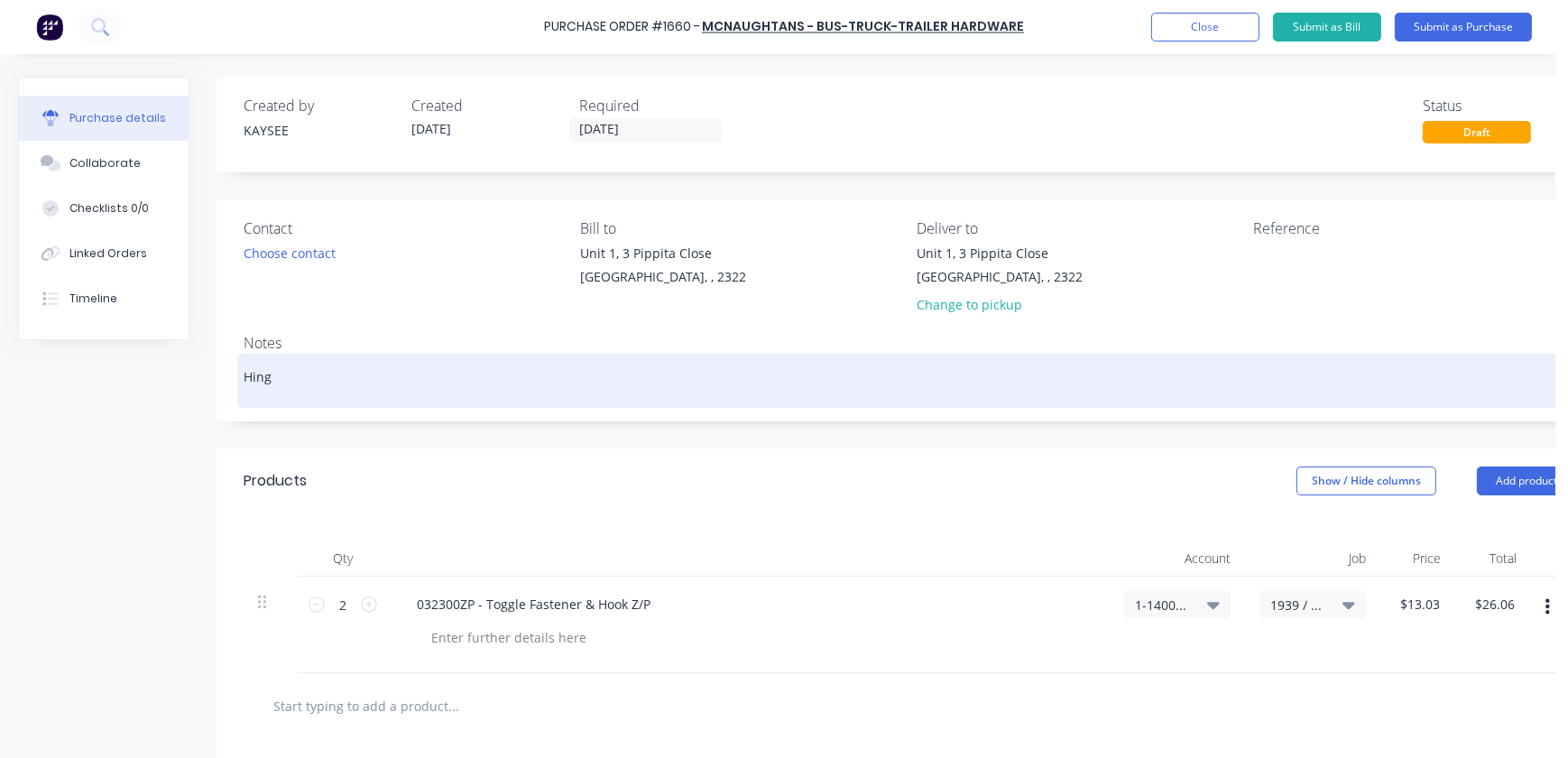
type textarea "x"
type textarea "Hinge"
type textarea "x"
type textarea "Hinges"
type textarea "x"
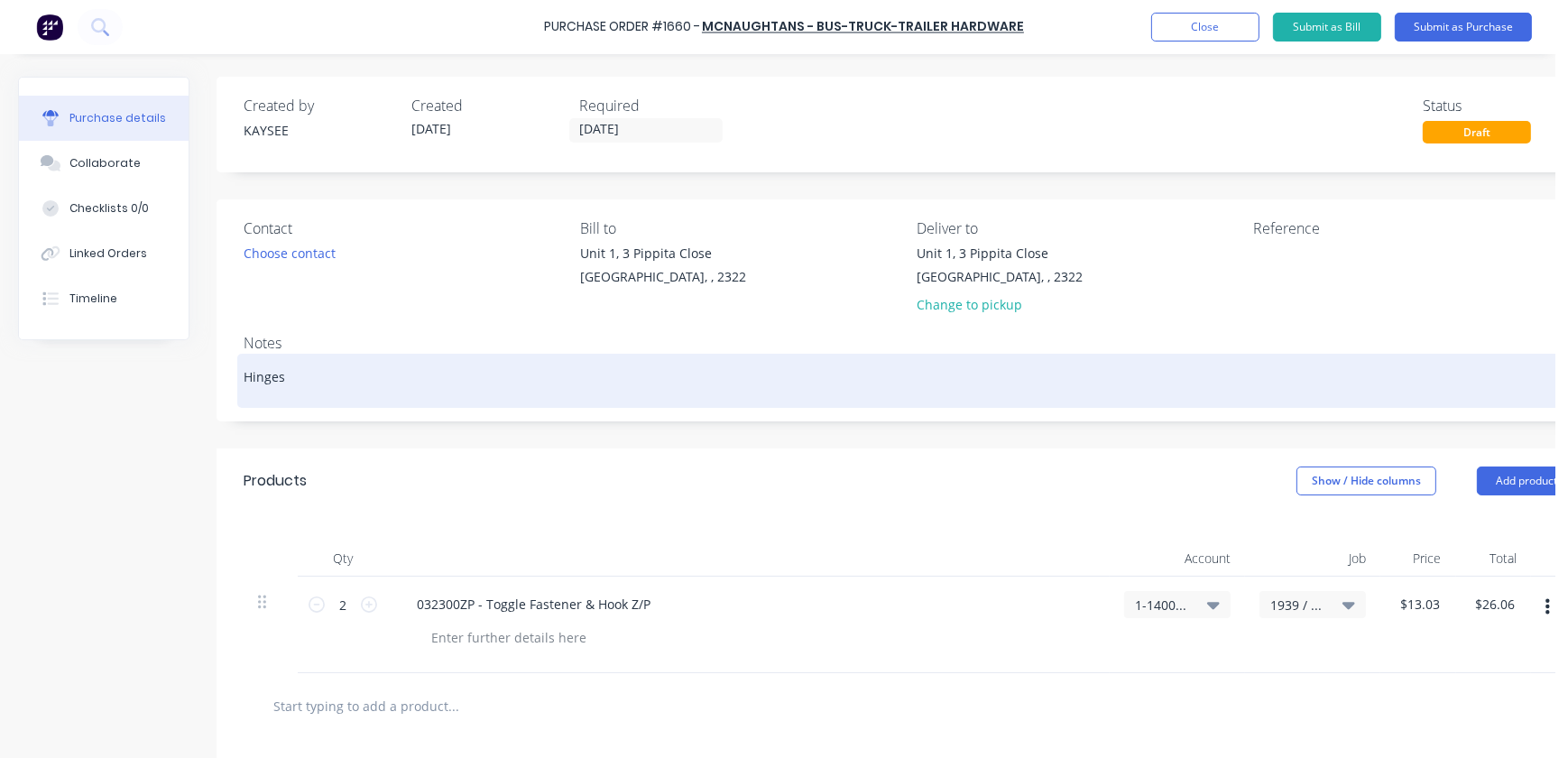
type textarea "Hinges."
type textarea "x"
type textarea "Hinges."
type textarea "x"
type textarea "Hinges."
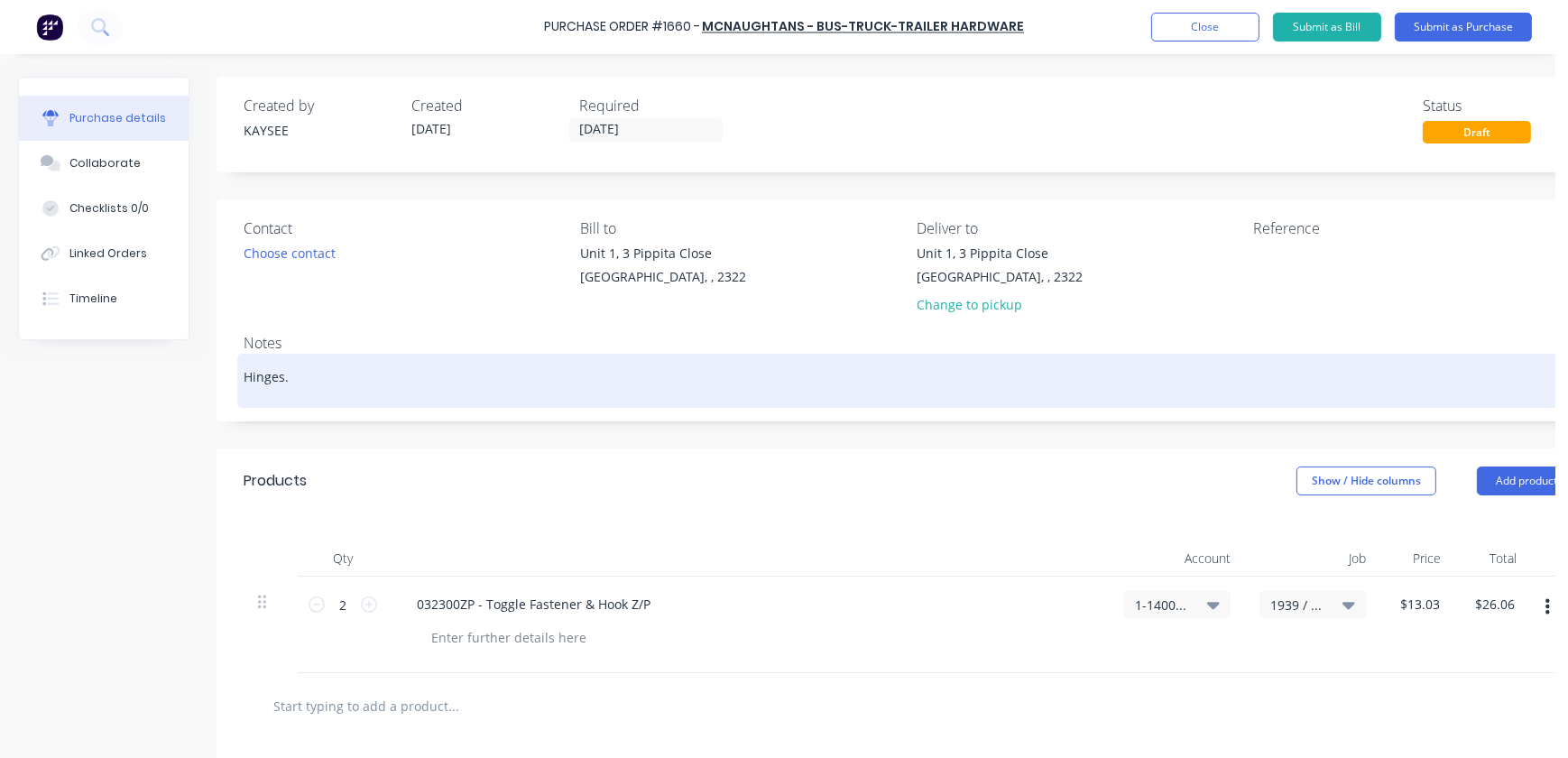
type textarea "x"
type textarea "Hinges"
type textarea "x"
type textarea "Hinges"
type textarea "x"
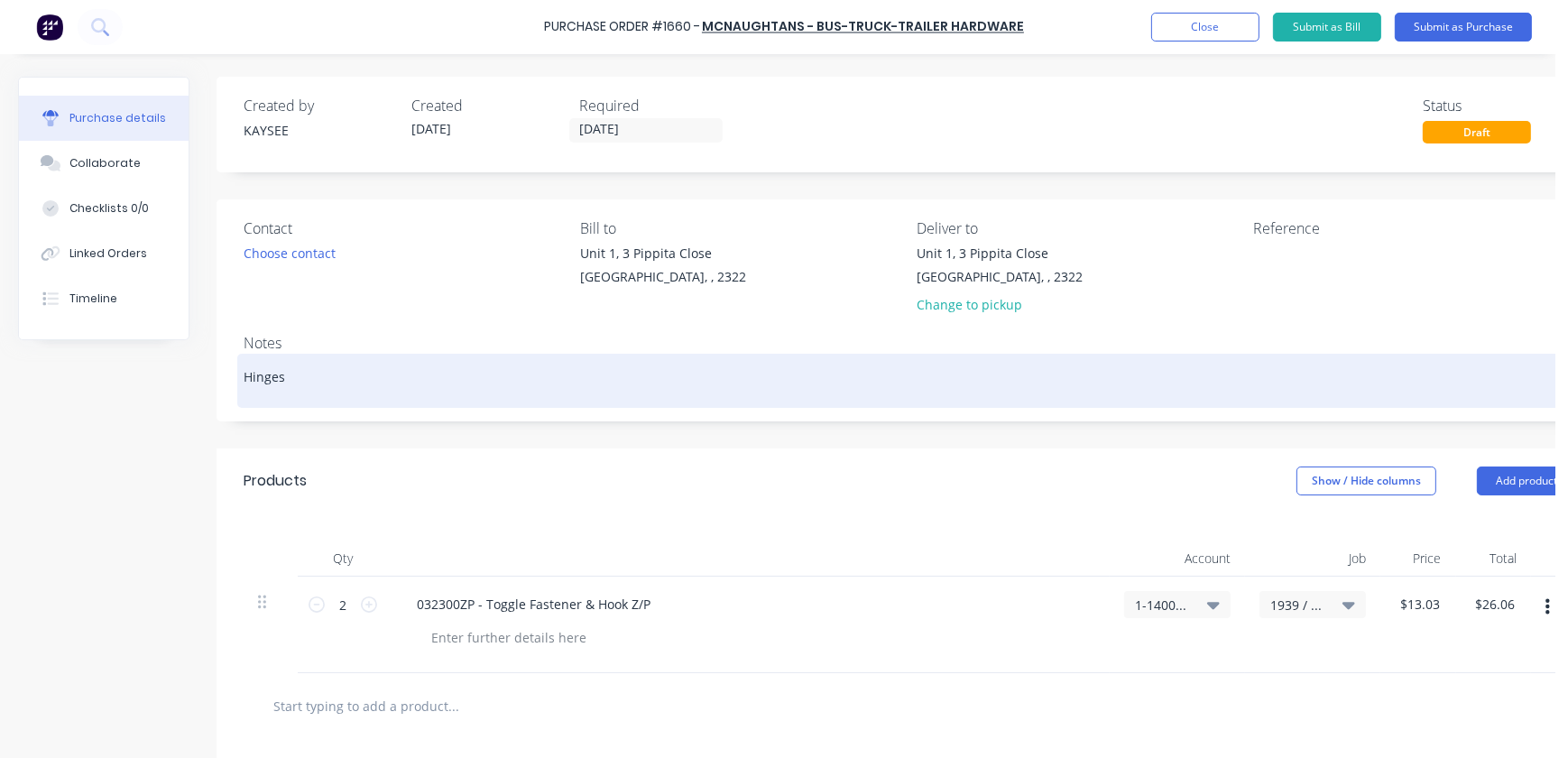
type textarea "Hinges"
type textarea "x"
type textarea "Hinges -"
type textarea "x"
type textarea "Hinges"
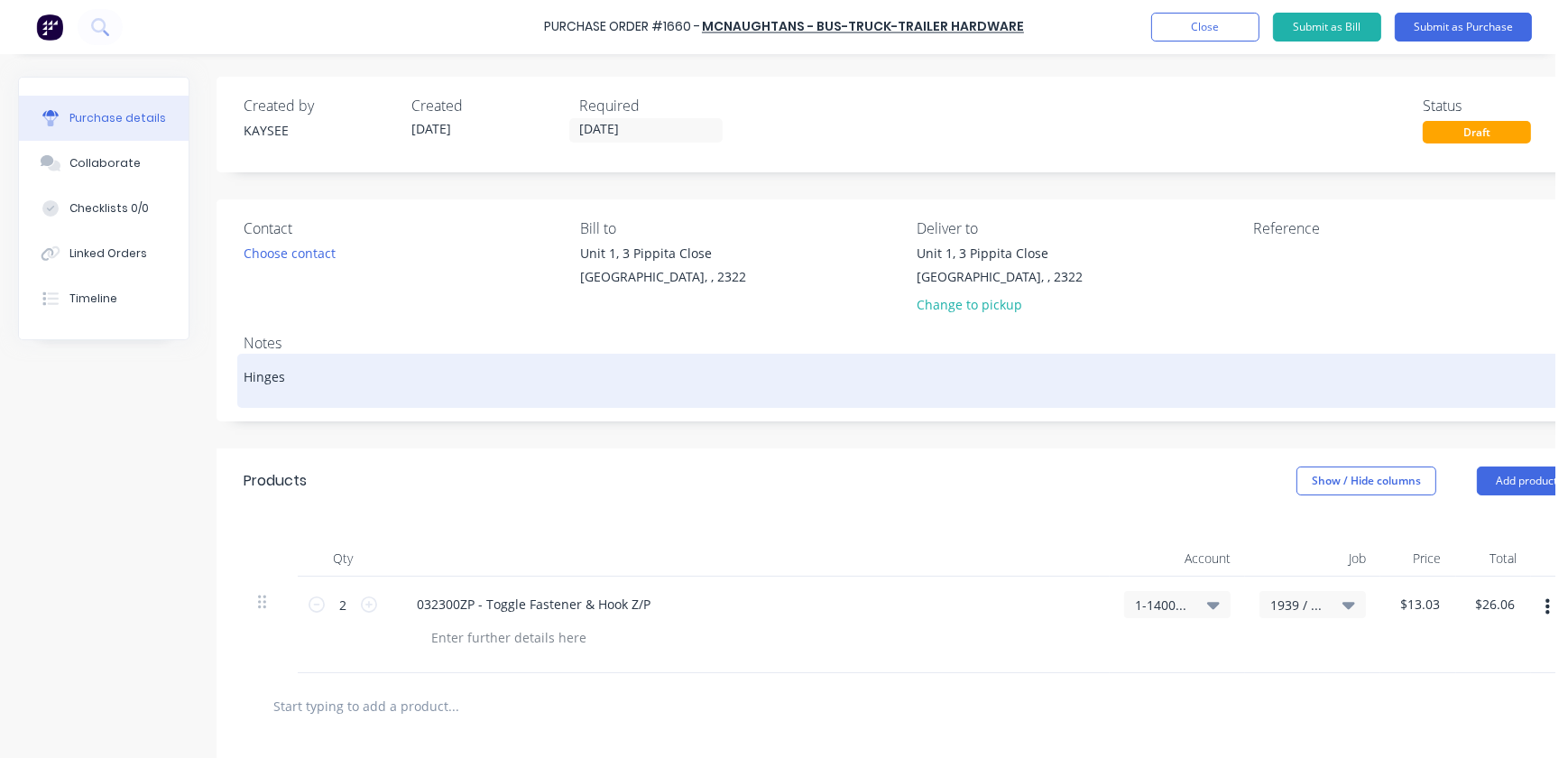
type textarea "x"
type textarea "Hinges"
type textarea "x"
type textarea "Hinges"
type textarea "x"
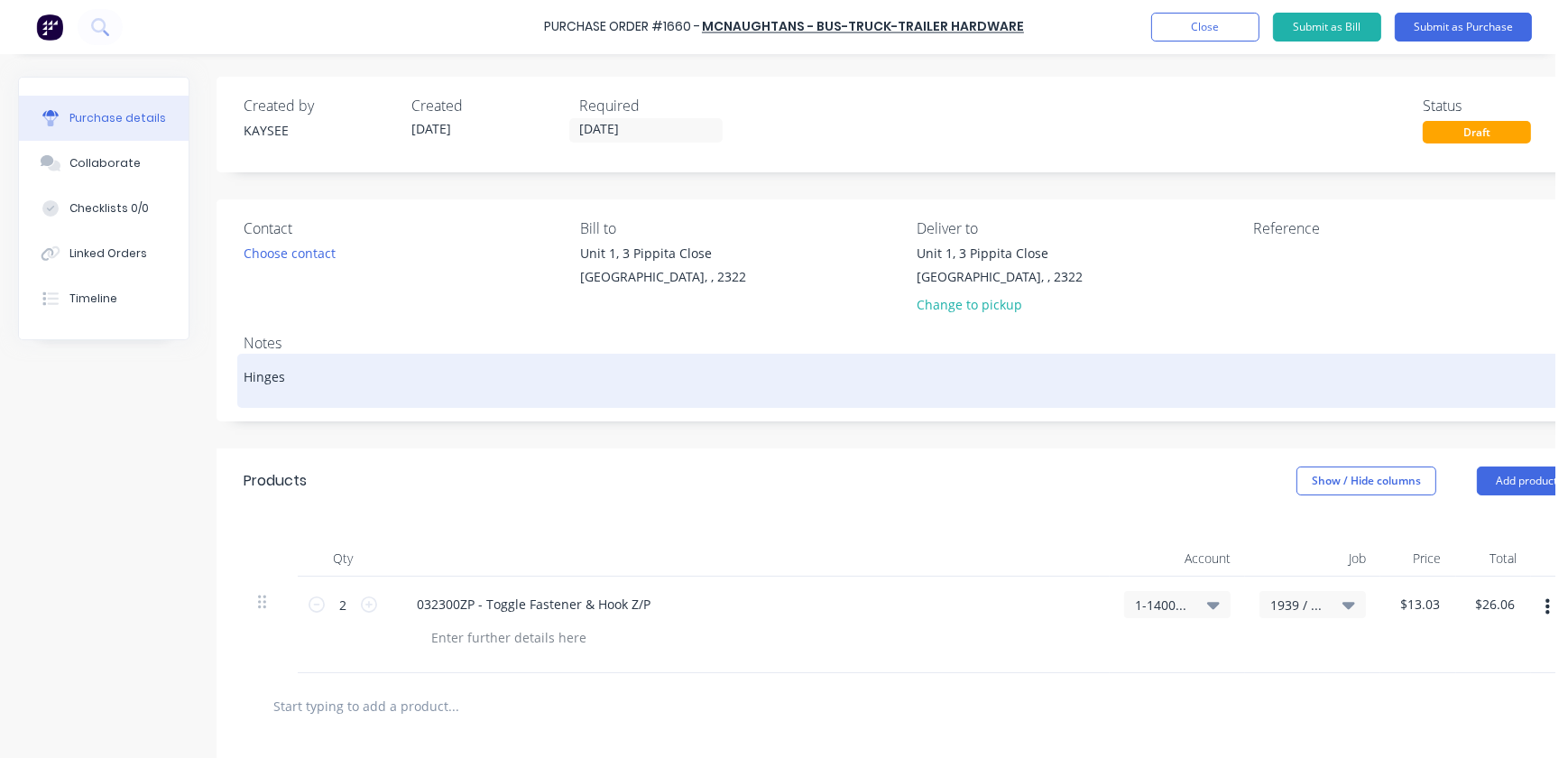
type textarea "Hinges"
type textarea "x"
type textarea "Hinges -"
type textarea "x"
type textarea "Hinges -"
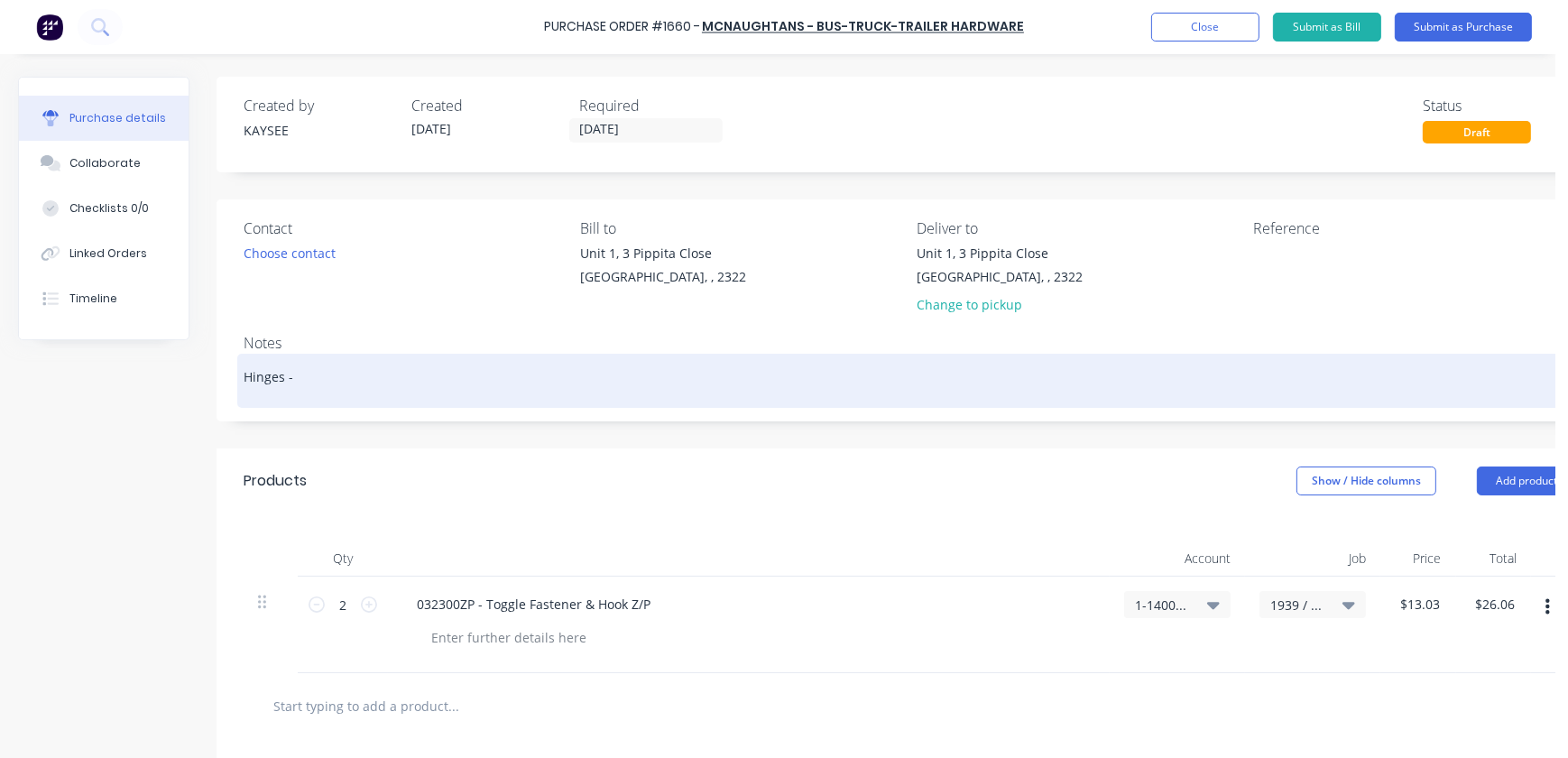
type textarea "x"
type textarea "Hinges -"
type textarea "x"
type textarea "Hinges -"
type textarea "x"
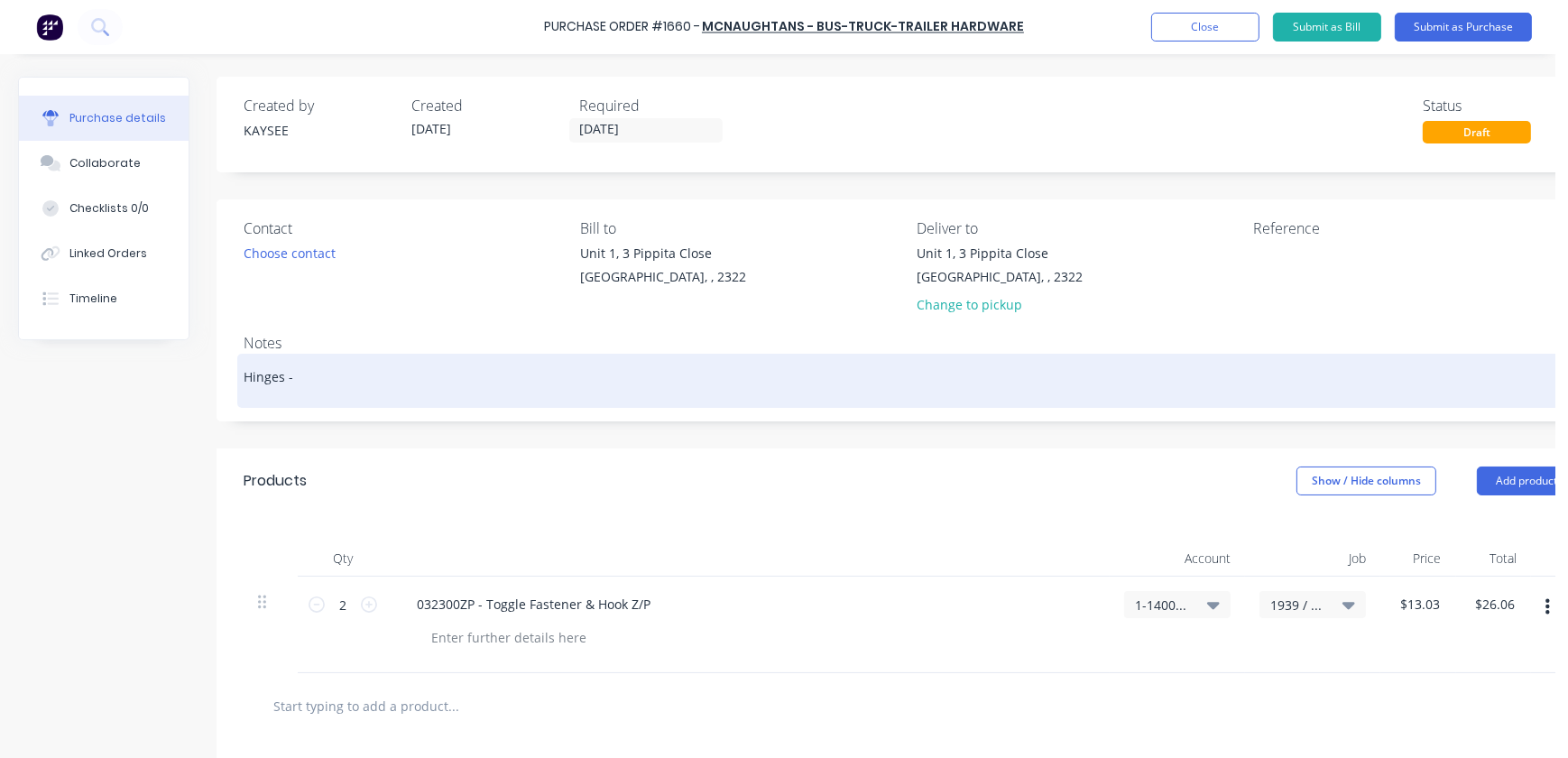
type textarea "Hinges - J"
type textarea "x"
type textarea "Hinges -"
type textarea "x"
type textarea "Hinges -"
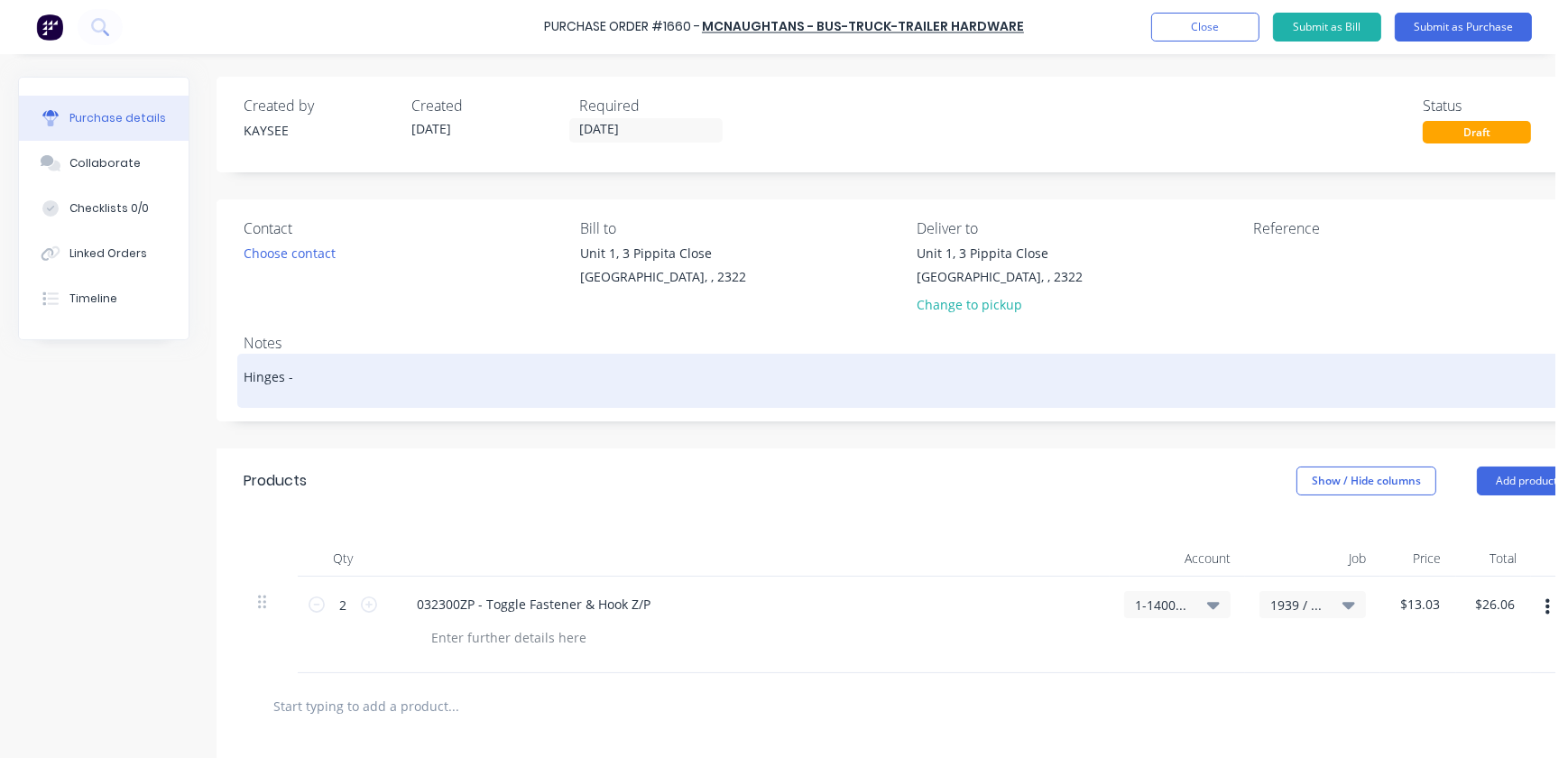
type textarea "x"
type textarea "Hinges"
type textarea "x"
type textarea "Hinges"
type textarea "x"
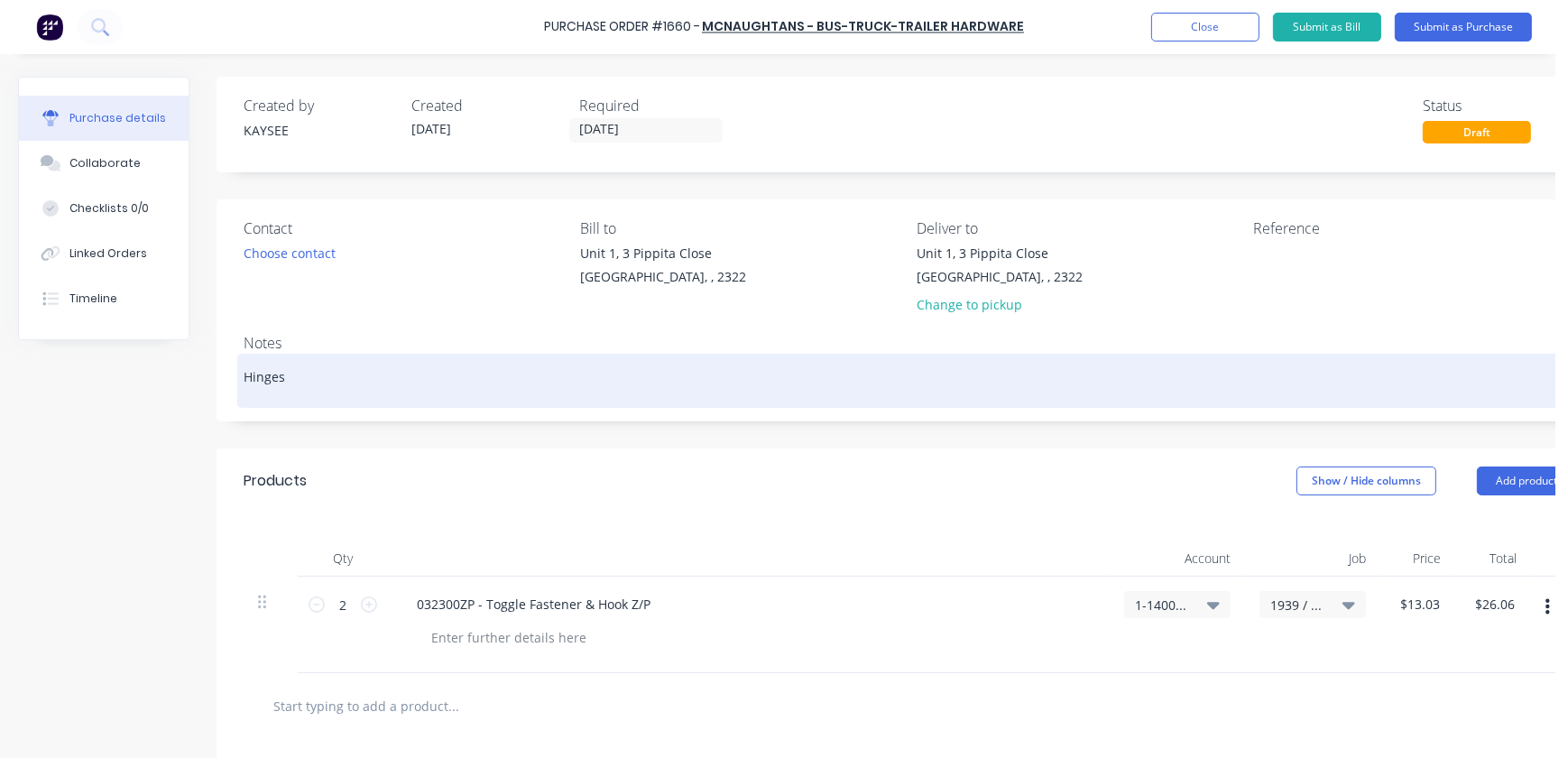
type textarea "Hinge"
type textarea "x"
type textarea "Hing"
type textarea "x"
type textarea "Hin"
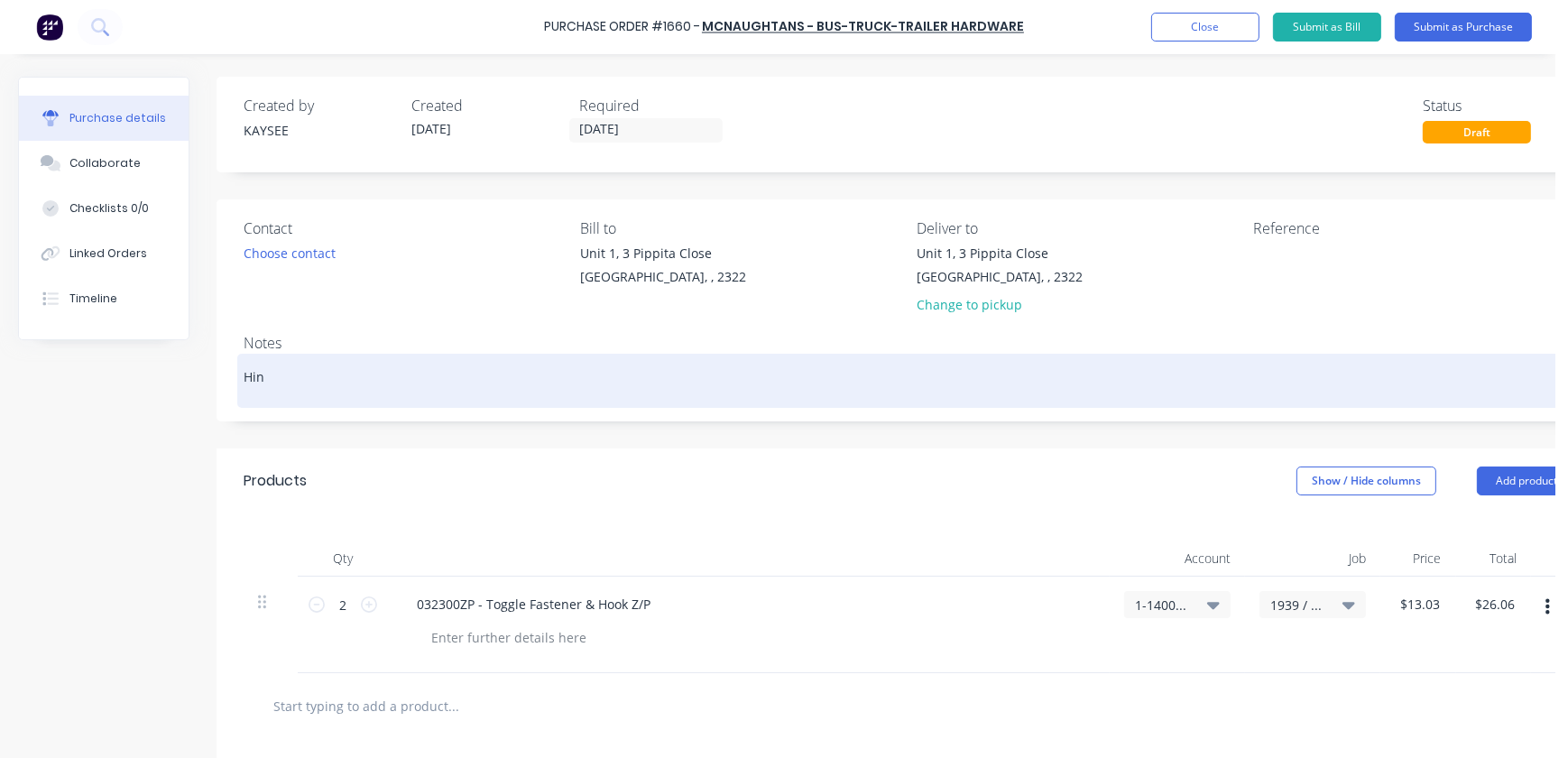
type textarea "x"
type textarea "Hi"
type textarea "x"
type textarea "H"
type textarea ":"
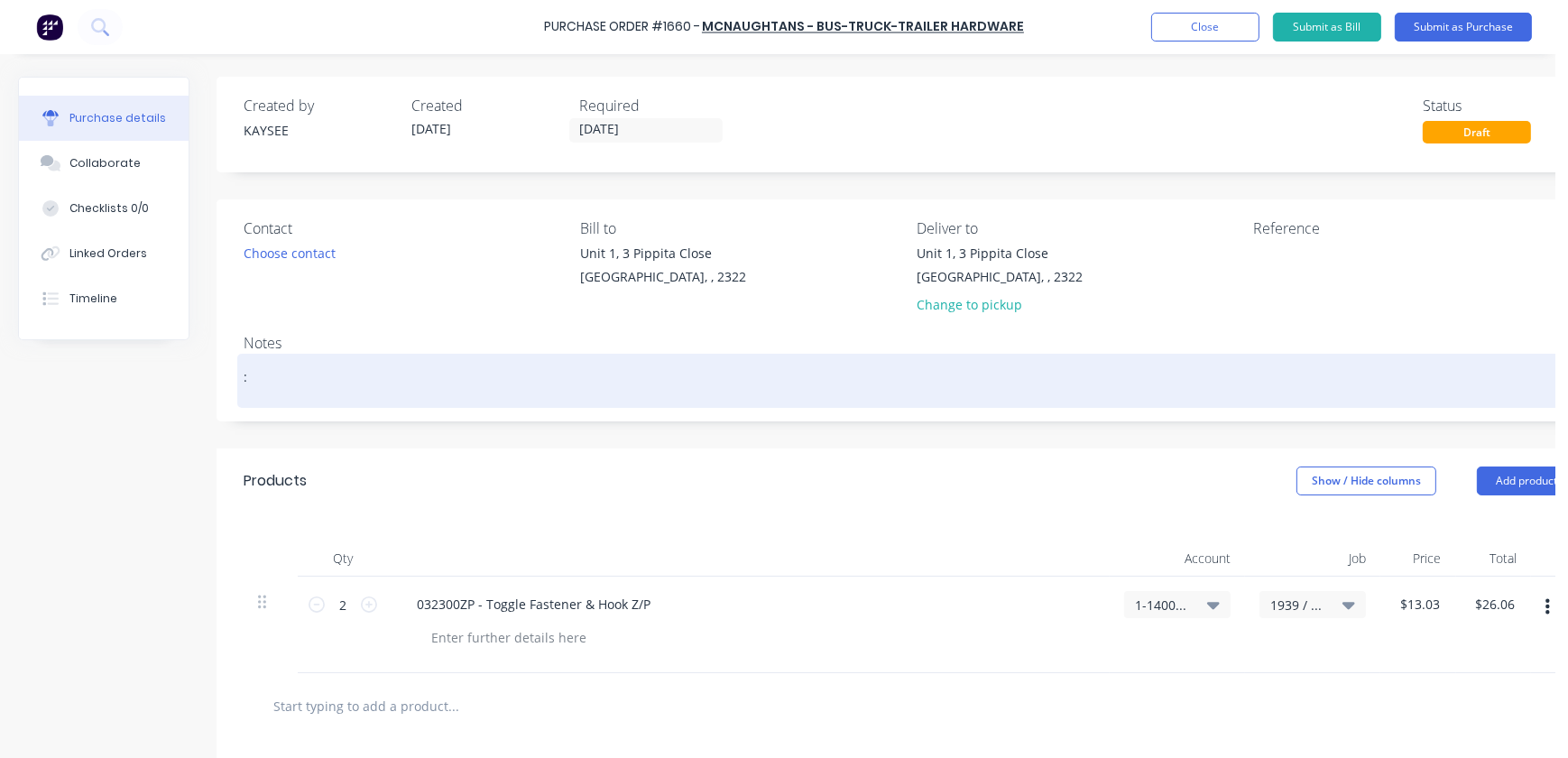
type textarea "x"
type textarea "L"
type textarea "x"
type textarea "La"
type textarea "x"
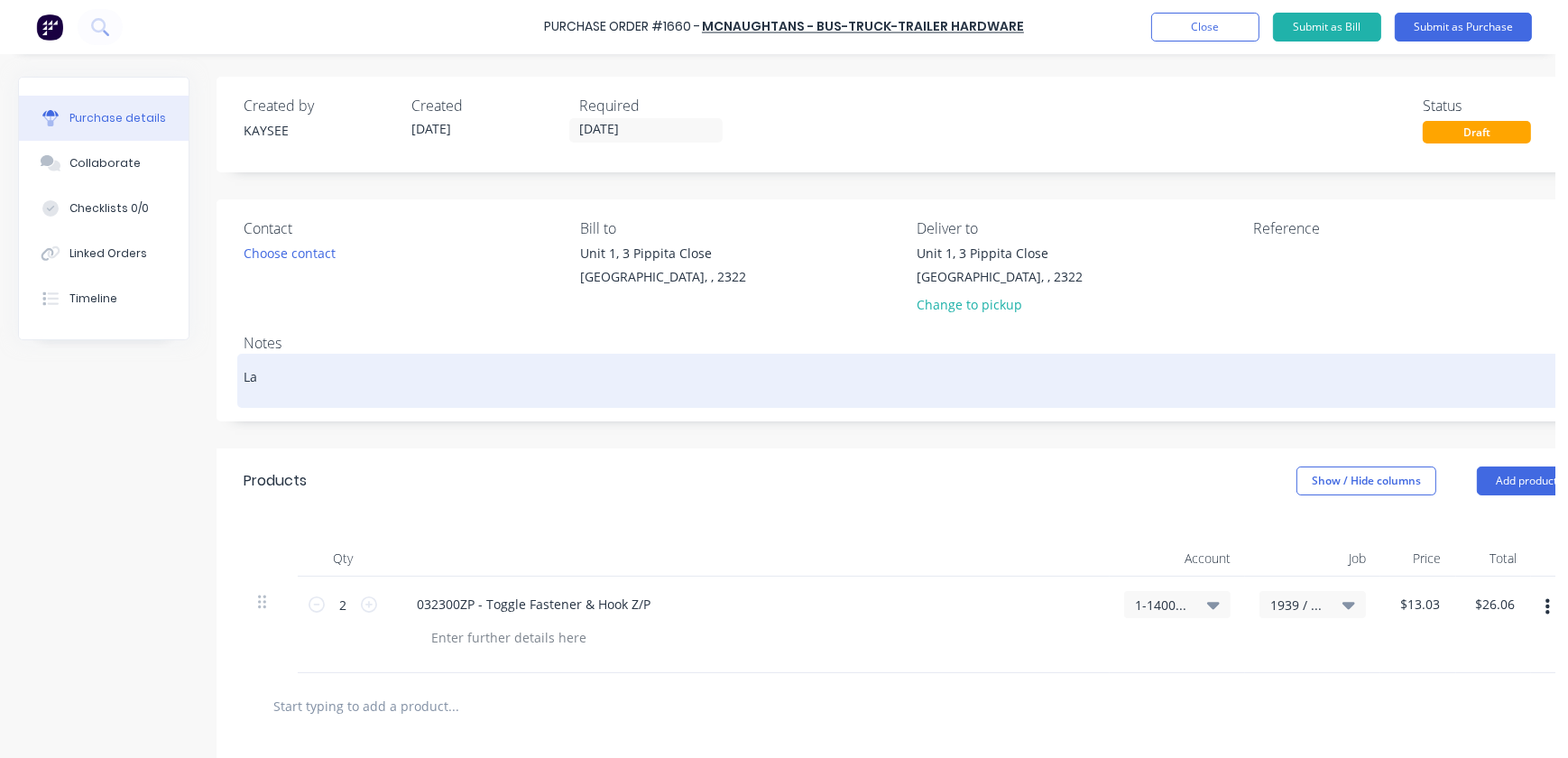
type textarea "Lat"
type textarea "x"
type textarea "Latc"
type textarea "x"
type textarea "Latch"
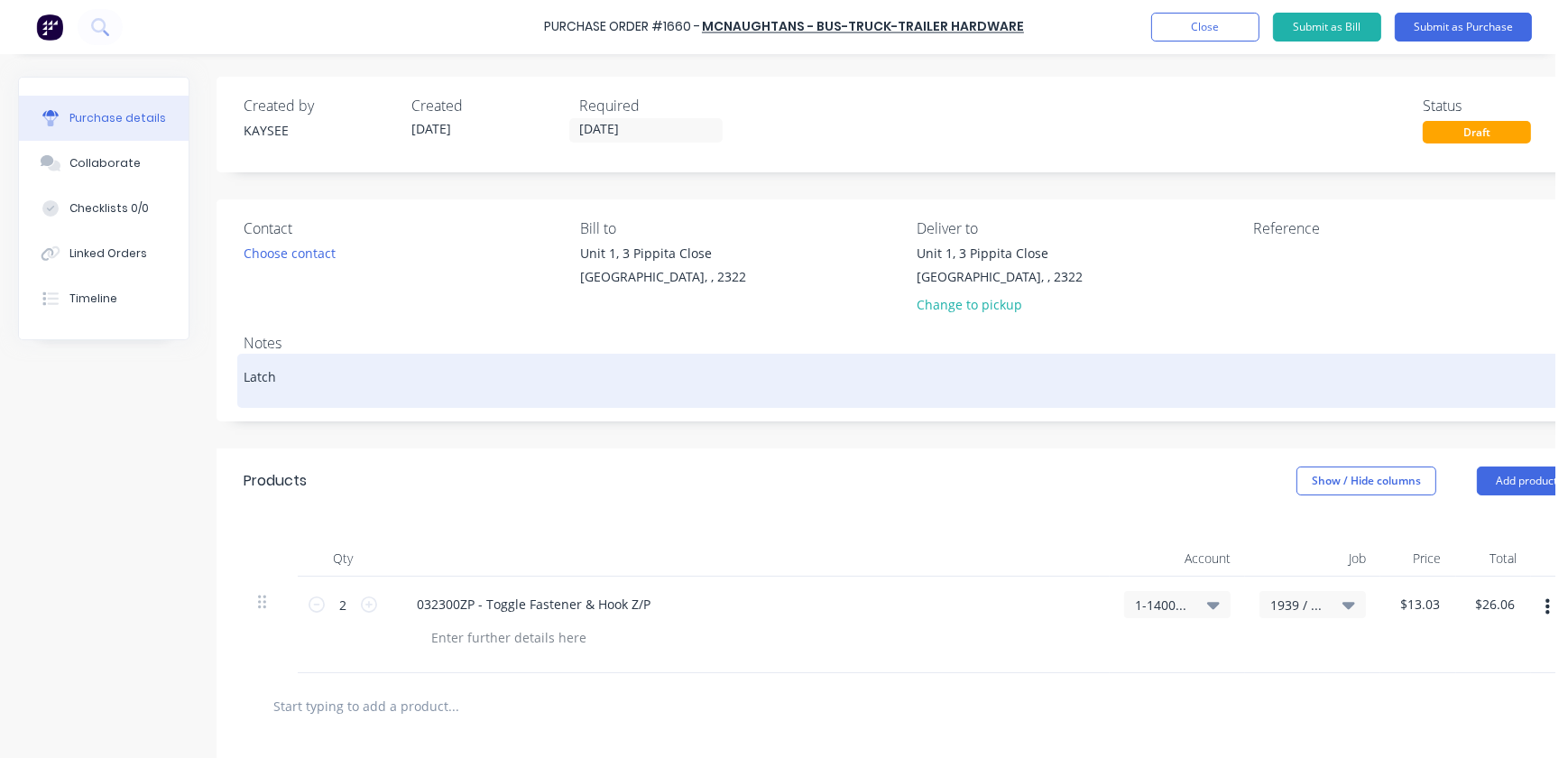
type textarea "x"
type textarea "Latche"
type textarea "x"
type textarea "Latched"
type textarea "x"
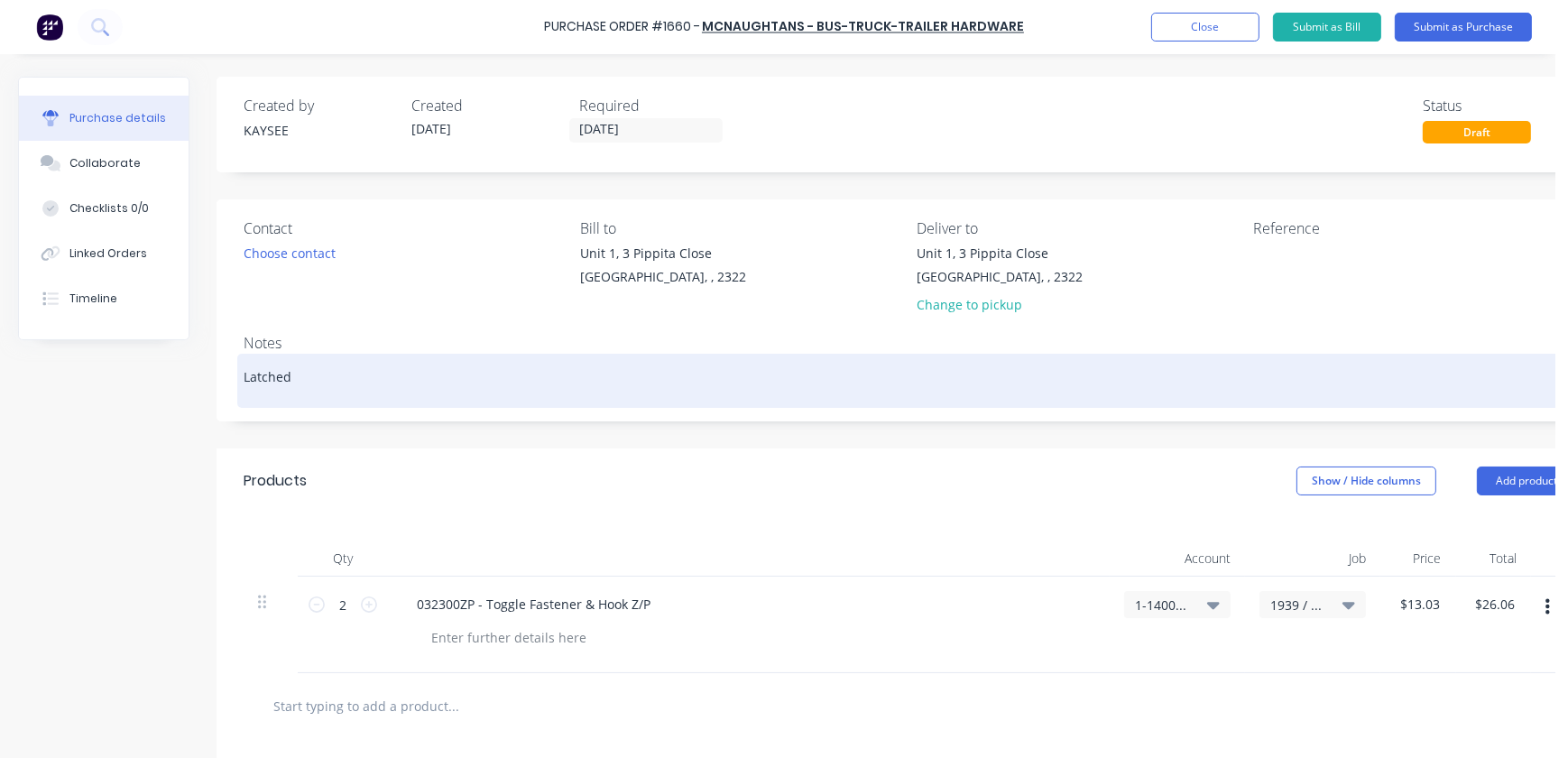
type textarea "Latched"
type textarea "x"
type textarea "Latched f"
type textarea "x"
type textarea "Latched fo"
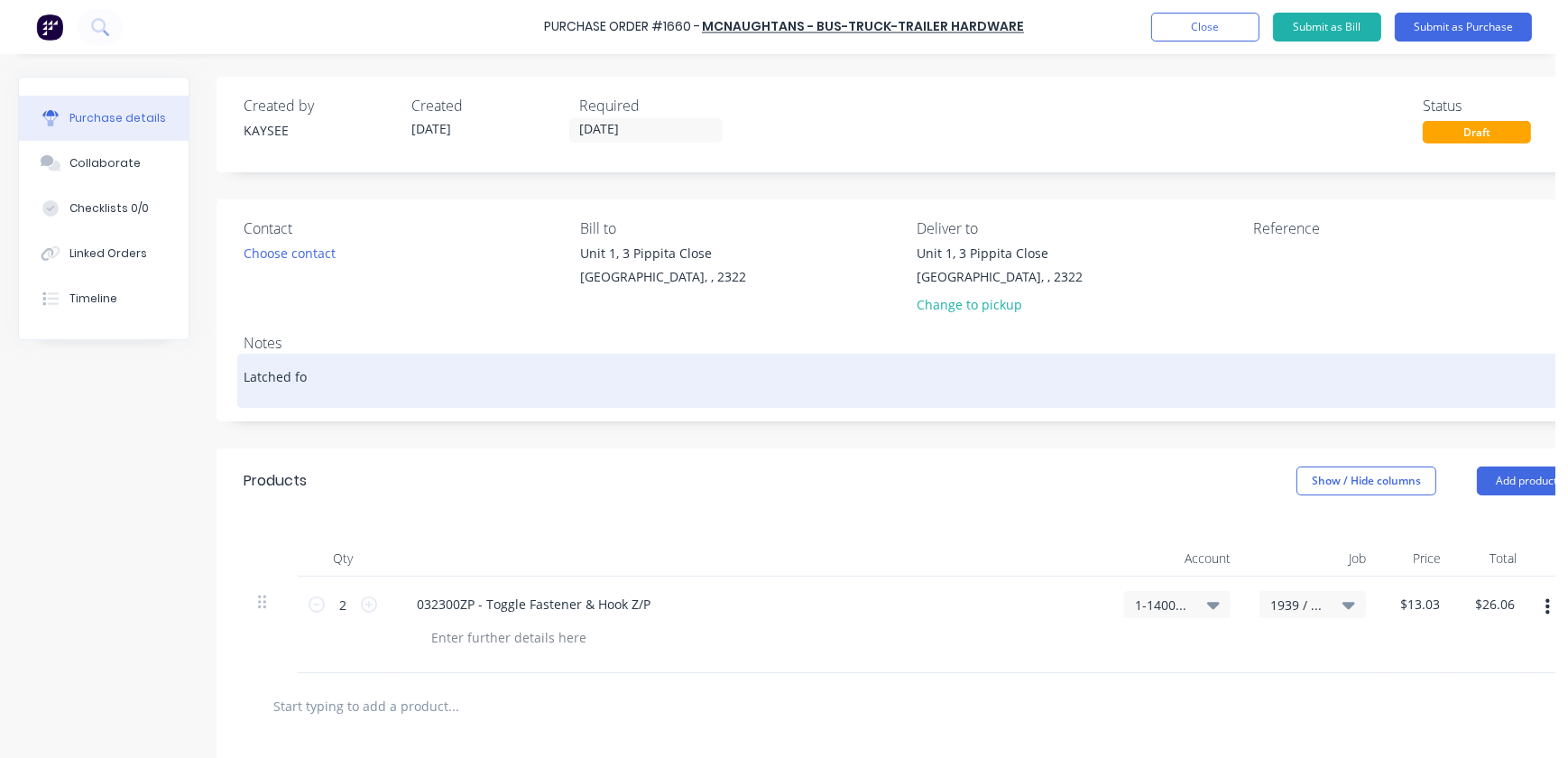
type textarea "x"
type textarea "Latched for"
type textarea "x"
type textarea "Latched for"
type textarea "x"
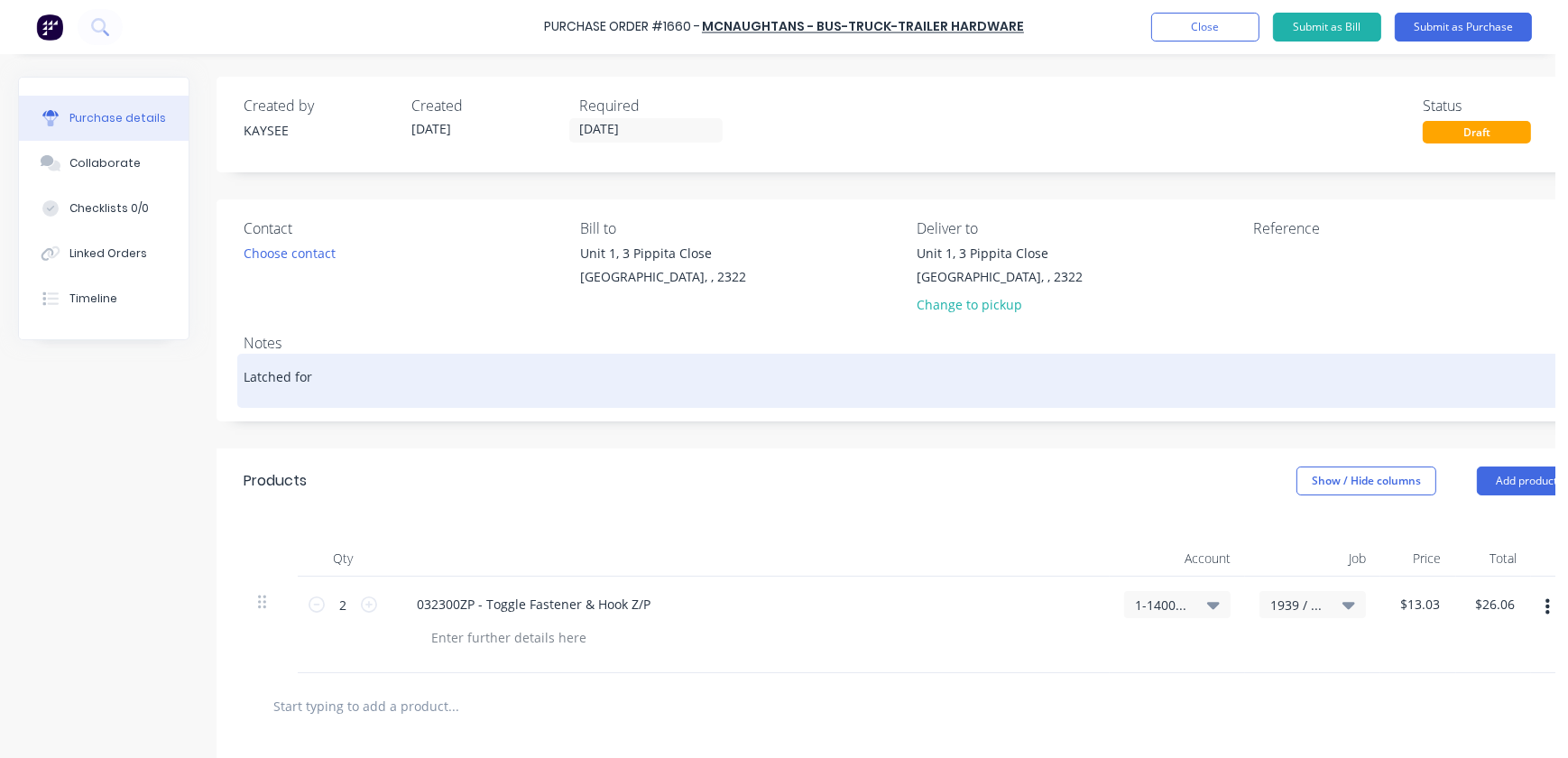
type textarea "Latched for J"
type textarea "x"
type textarea "Latched for J/M"
type textarea "x"
type textarea "Latched for J/MN"
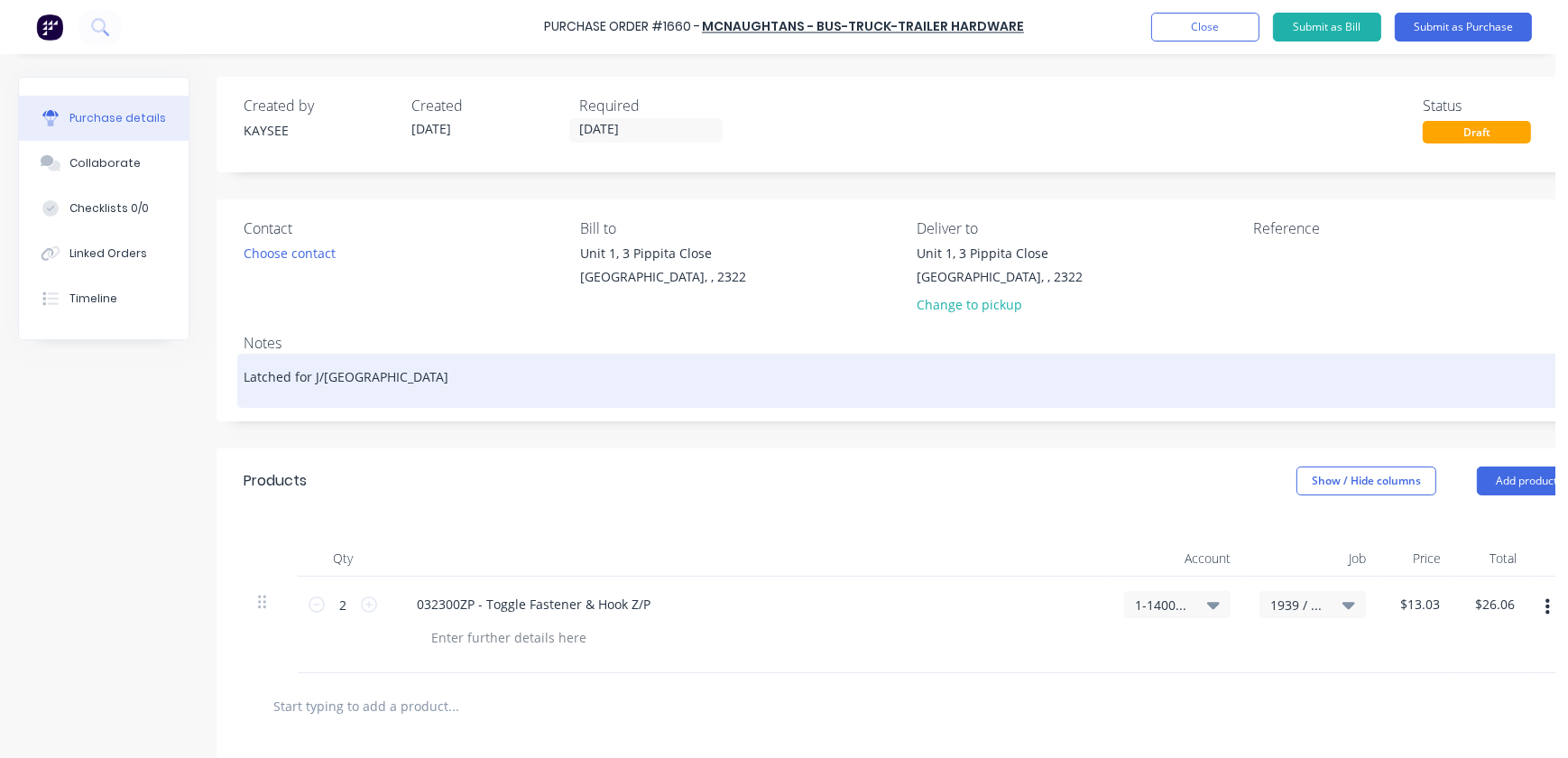
type textarea "x"
type textarea "Latched for J/M"
type textarea "x"
type textarea "Latched for J/"
type textarea "x"
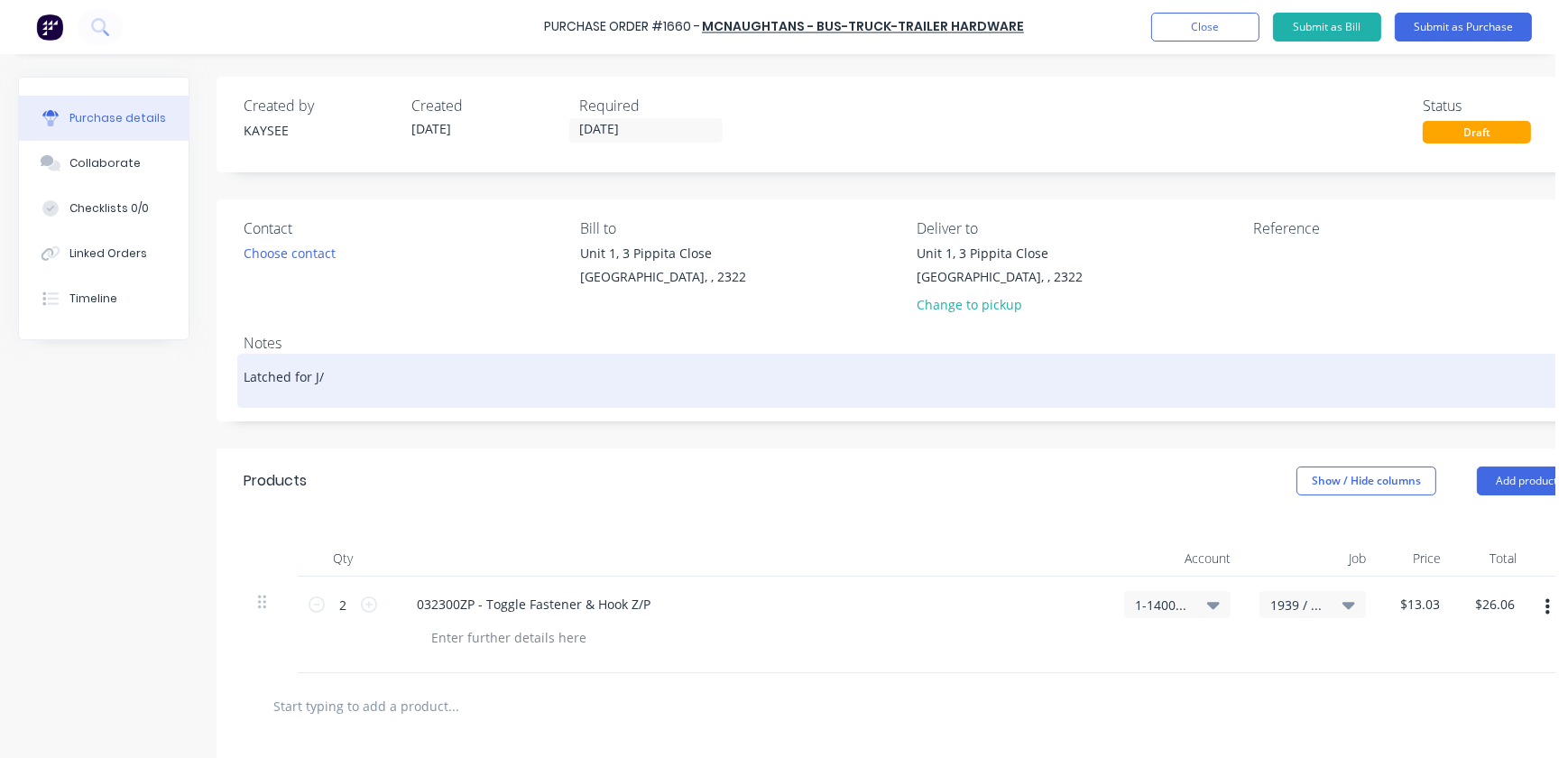
type textarea "Latched for J/N"
type textarea "x"
type textarea "Latched for J/N"
type textarea "x"
type textarea "Latched for J/N 1"
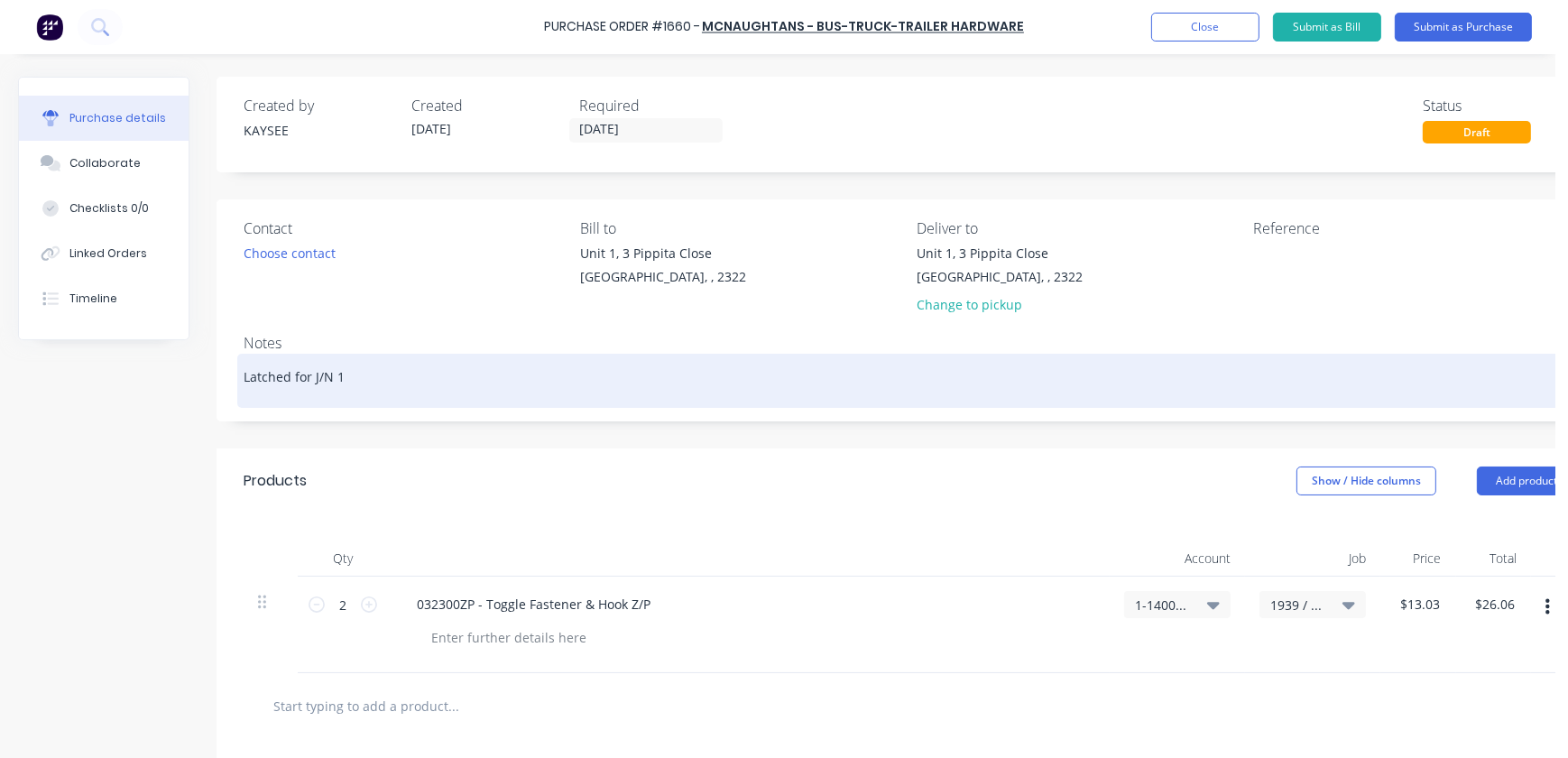
type textarea "x"
type textarea "Latched for J/N 19"
type textarea "x"
type textarea "Latched for J/N 193"
type textarea "x"
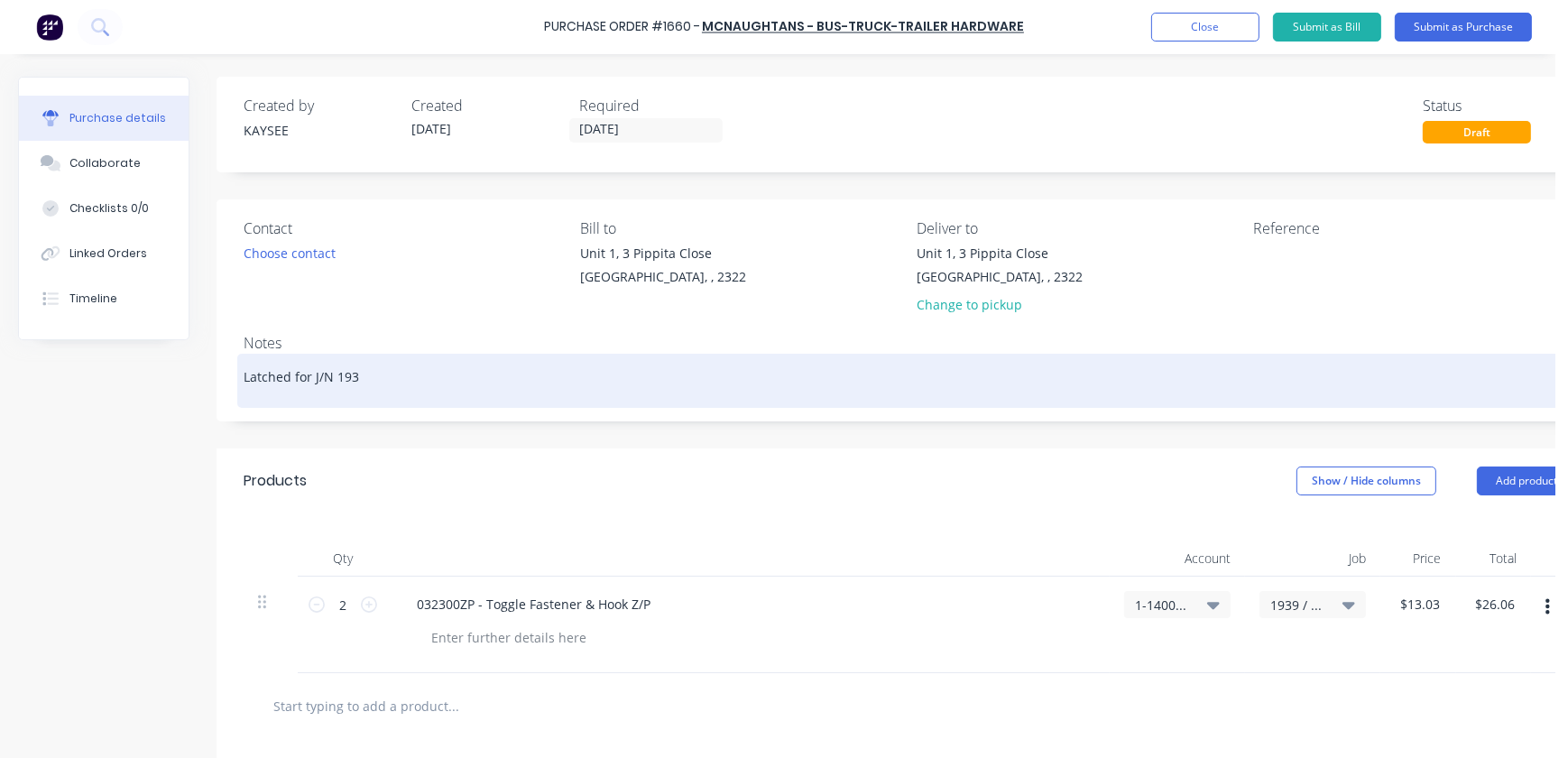
type textarea "Latched for J/N 1939"
type textarea "x"
click at [405, 377] on textarea "Latched for J/N 1939" at bounding box center [909, 378] width 1332 height 40
type textarea "Latched for J/N 1939"
type textarea "x"
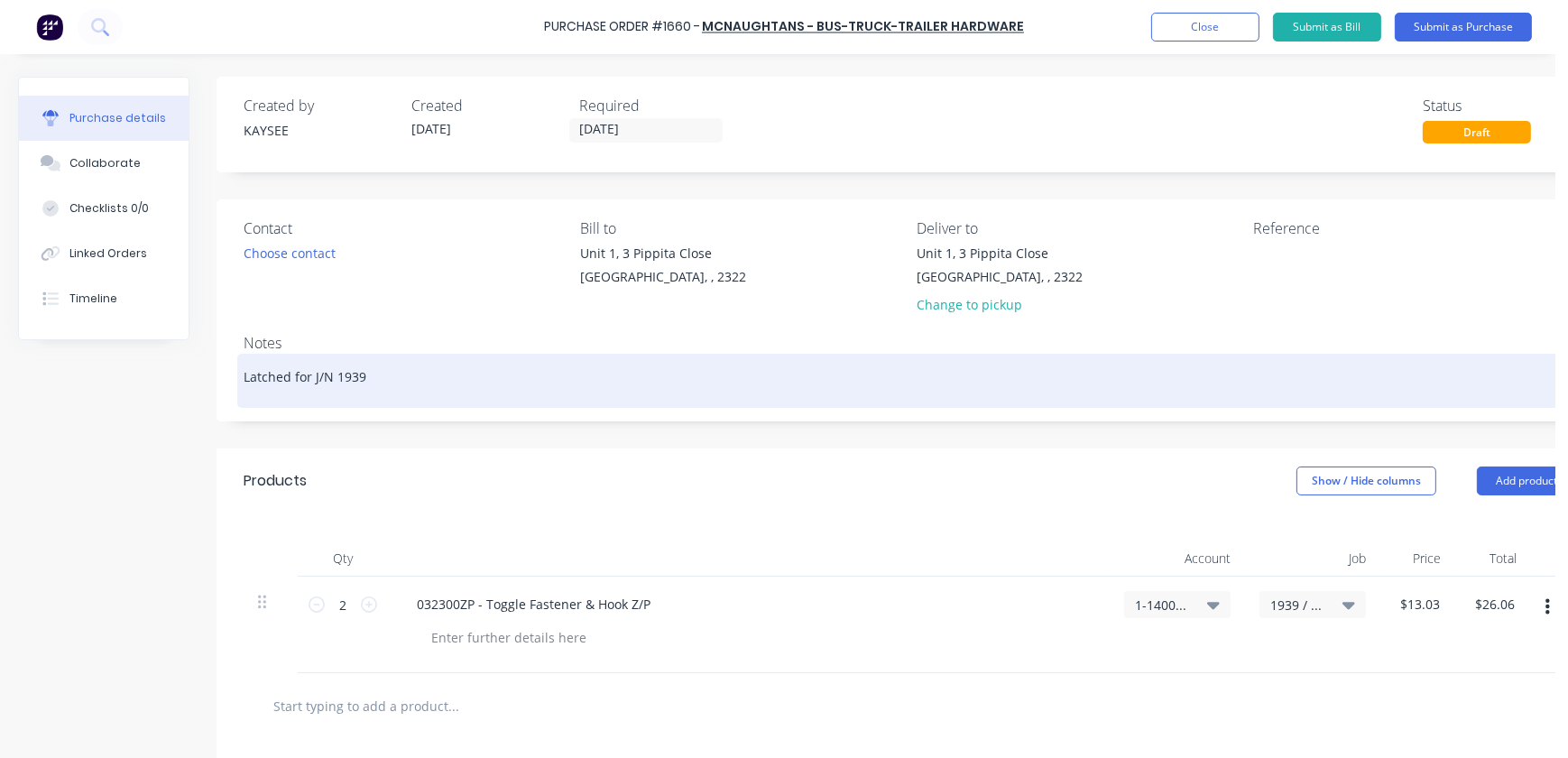
type textarea "Latched for J/N 1939"
click at [289, 368] on textarea "Latched for J/N 1939" at bounding box center [909, 378] width 1332 height 40
type textarea "x"
type textarea "Latche for J/N 1939"
type textarea "x"
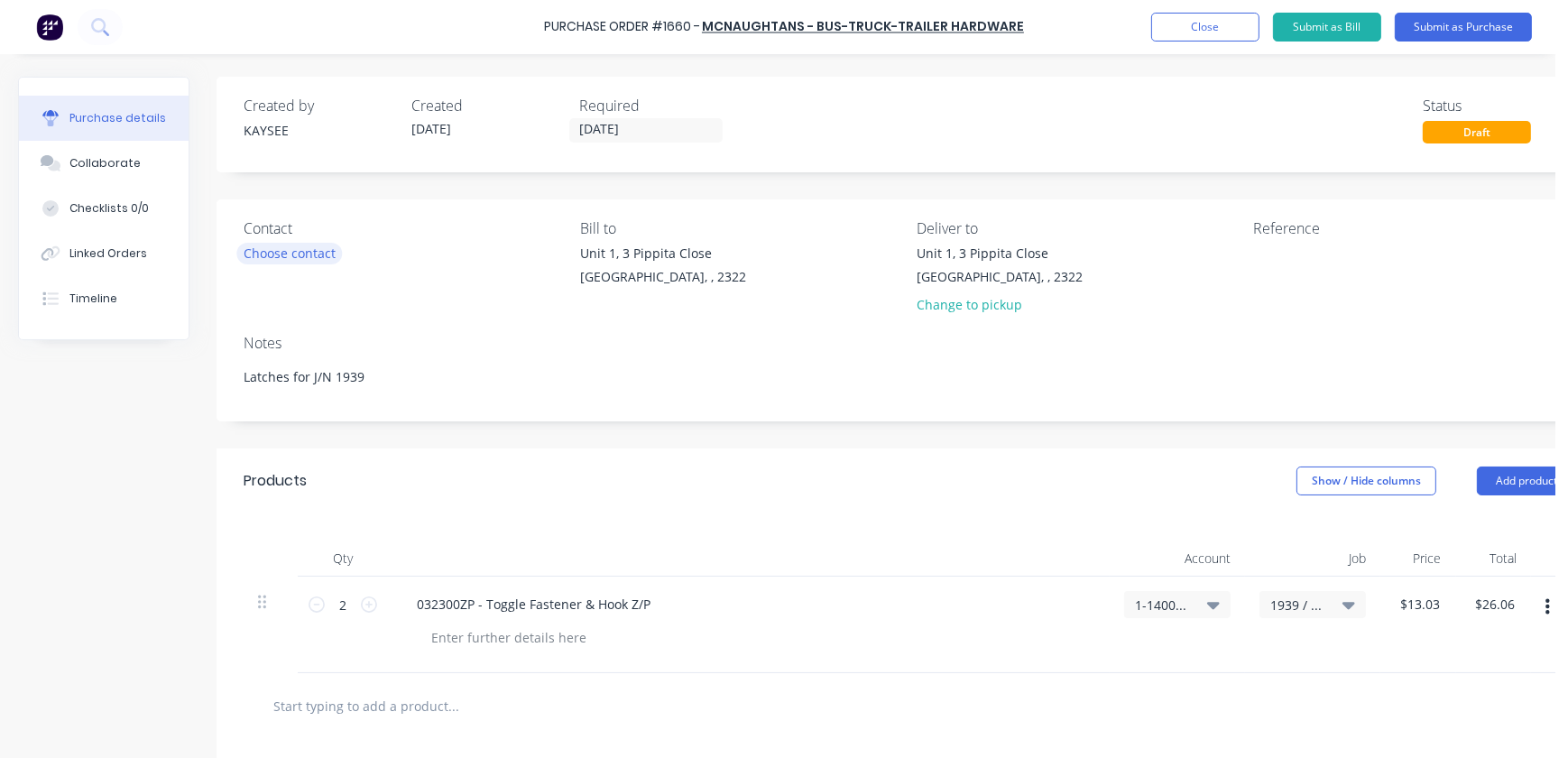
type textarea "Latches for J/N 1939"
type textarea "x"
type textarea "Latches for J/N 1939"
click at [254, 248] on div "Choose contact" at bounding box center [290, 253] width 92 height 19
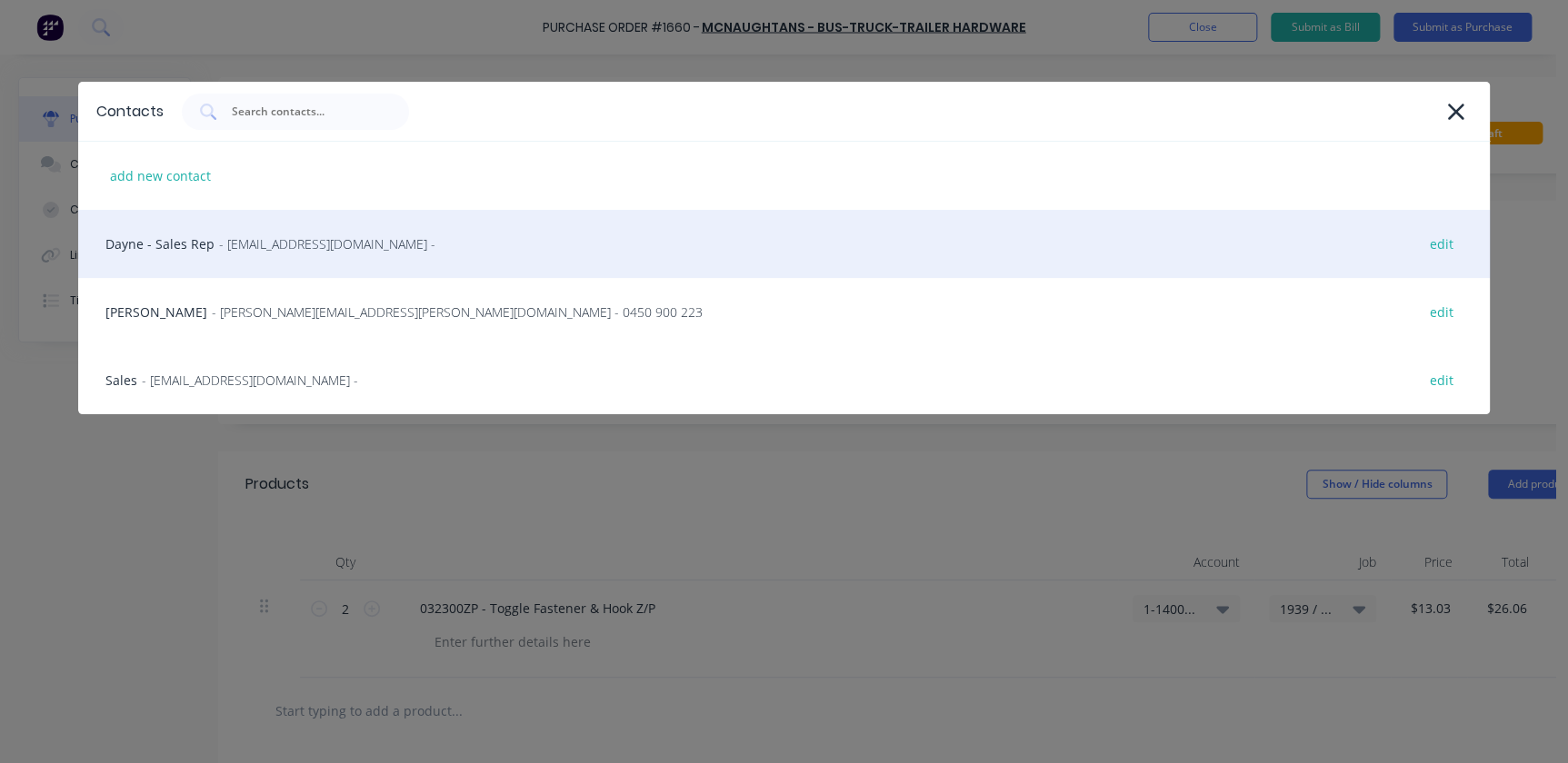
click at [184, 243] on div "Dayne - Sales Rep - dayne@mcnaughtans.com.au - edit" at bounding box center [784, 243] width 1412 height 68
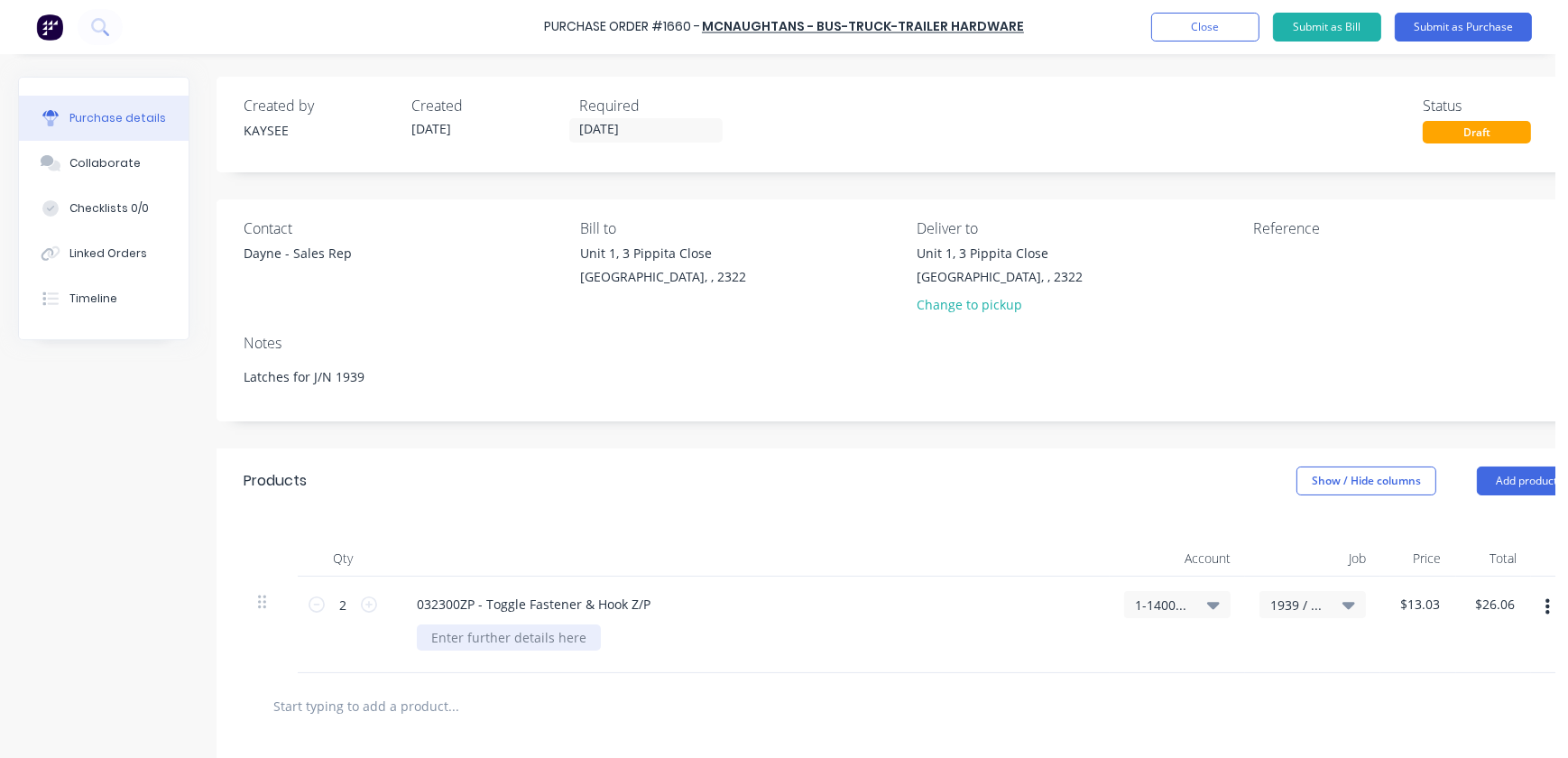
type textarea "x"
click at [458, 632] on div at bounding box center [509, 638] width 184 height 26
click at [1457, 31] on button "Submit as Purchase" at bounding box center [1463, 26] width 137 height 28
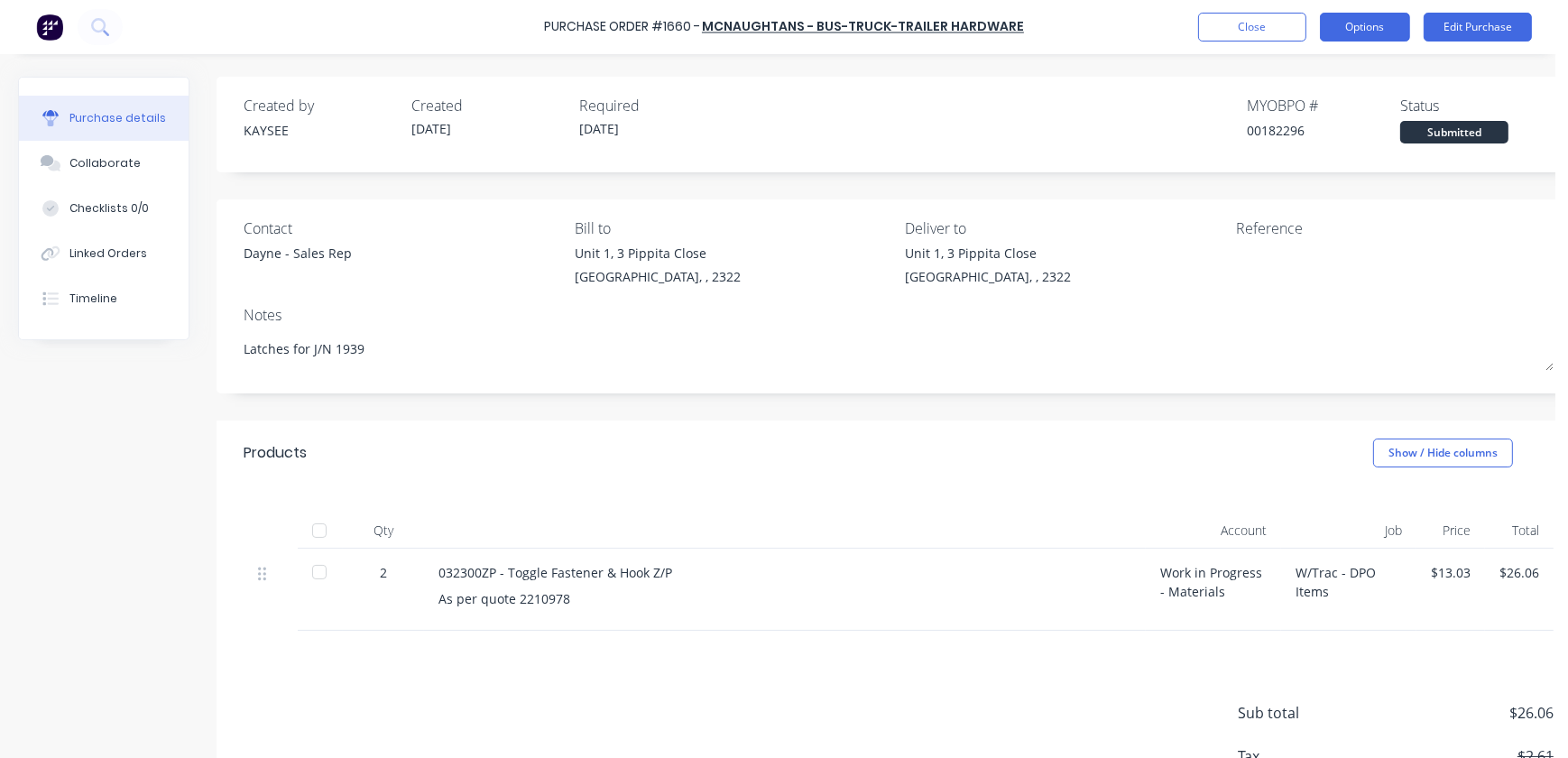
click at [1381, 24] on button "Options" at bounding box center [1365, 26] width 90 height 28
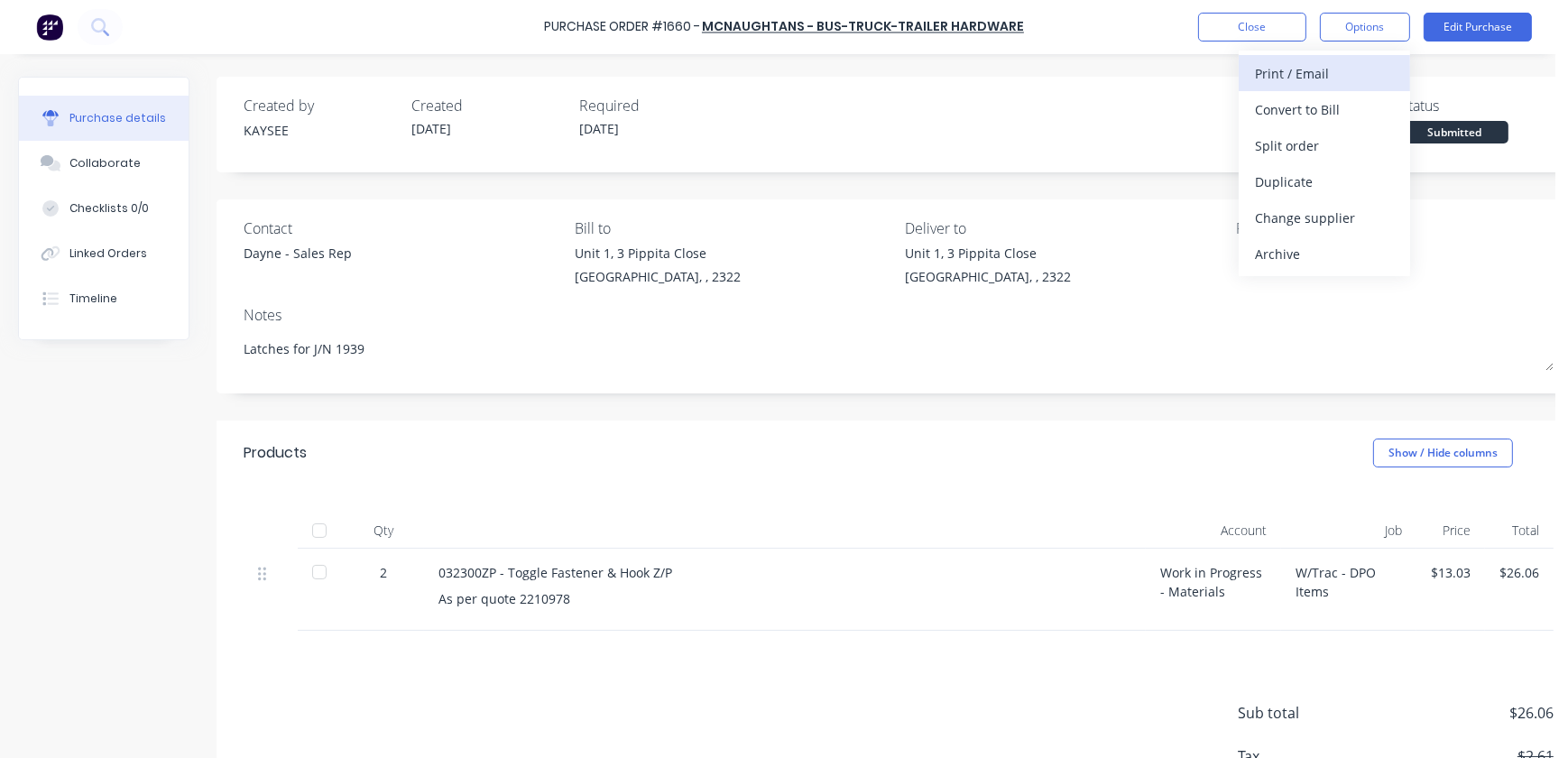
click at [1348, 70] on div "Print / Email" at bounding box center [1324, 73] width 139 height 26
click at [1327, 108] on div "With pricing" at bounding box center [1324, 110] width 139 height 26
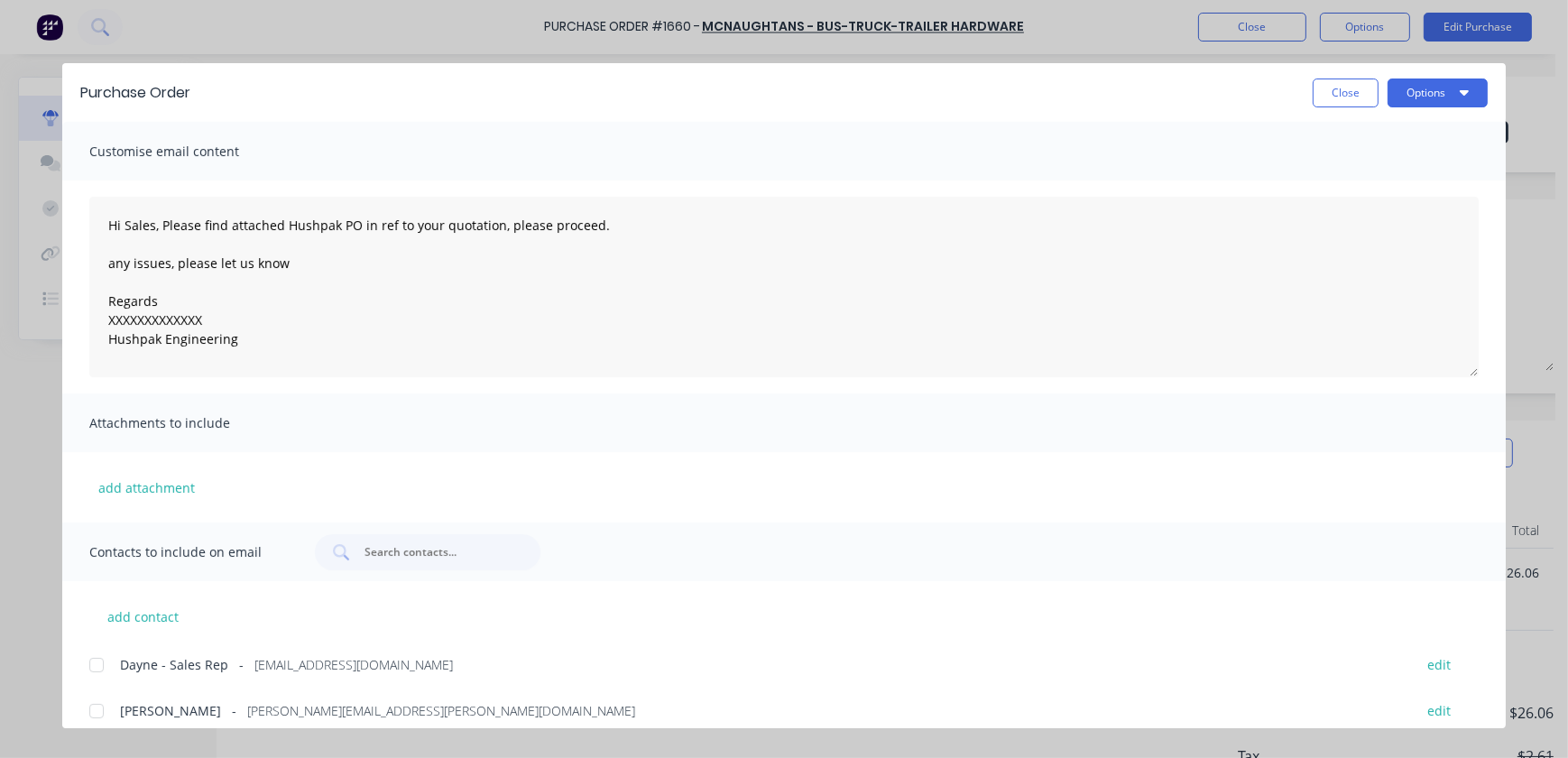
click at [1401, 108] on div "Purchase Order Close Options" at bounding box center [784, 93] width 1444 height 59
click at [1407, 96] on button "Options" at bounding box center [1438, 92] width 100 height 28
click at [1389, 176] on div "Print" at bounding box center [1402, 174] width 139 height 26
type textarea "x"
type textarea "Hi Sales, Please find attached Hushpak PO in ref to your quotation, please proc…"
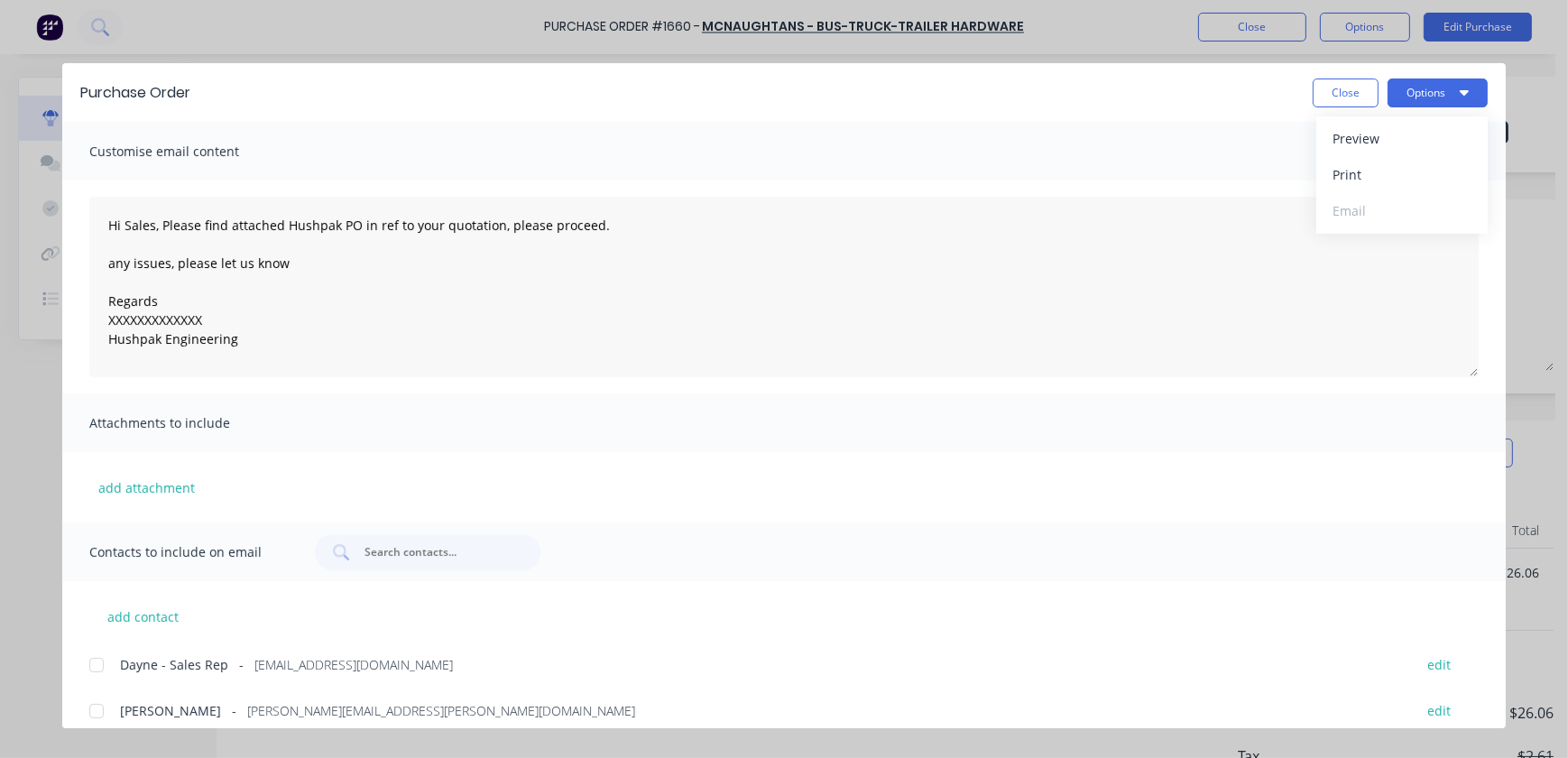
type textarea "x"
type textarea "Hi Sales, Please find attached Hushpak PO in ref to your quotation, please proc…"
click at [1326, 92] on button "Close" at bounding box center [1345, 92] width 66 height 28
type textarea "x"
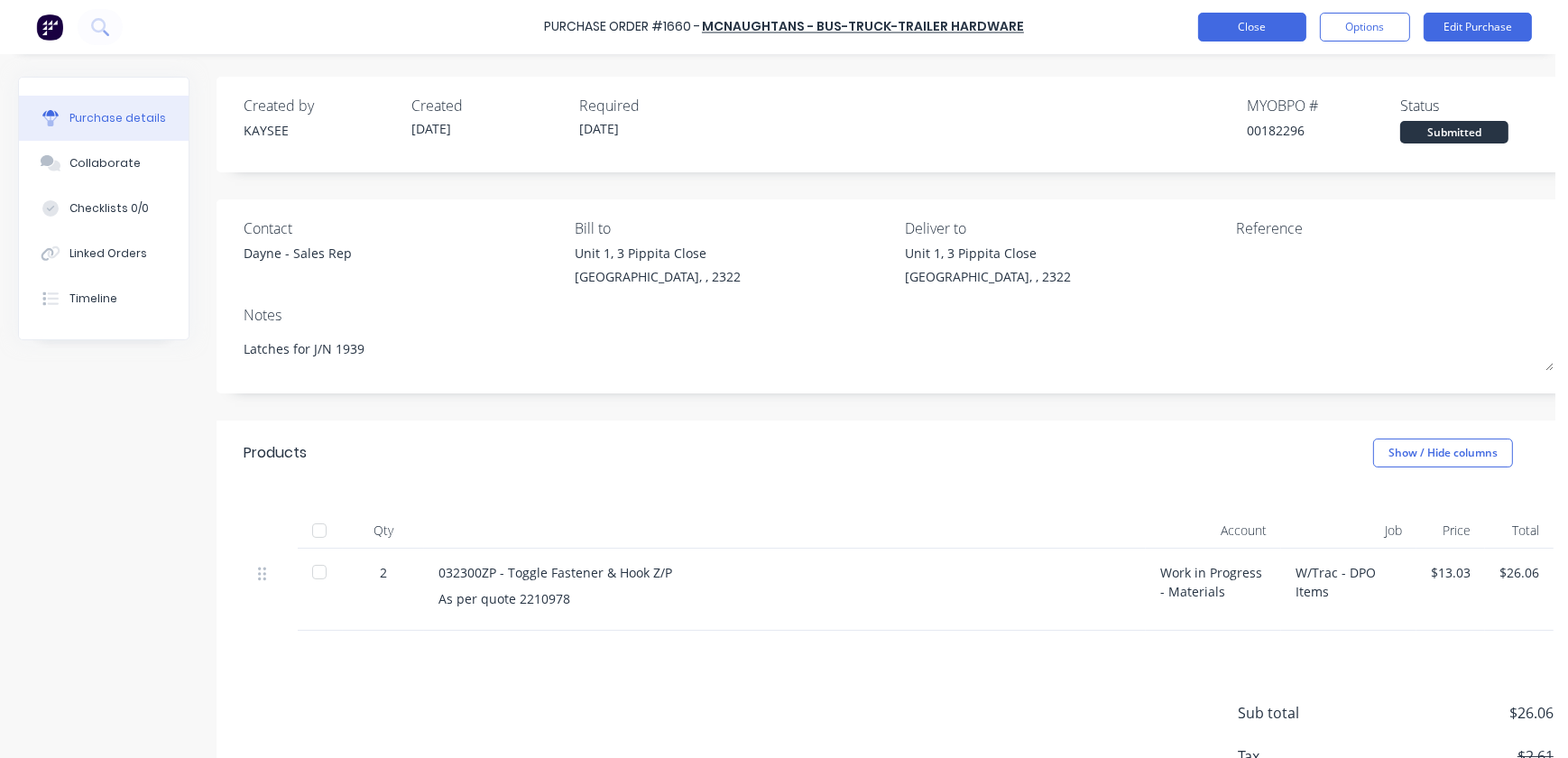
click at [1260, 27] on button "Close" at bounding box center [1252, 26] width 109 height 28
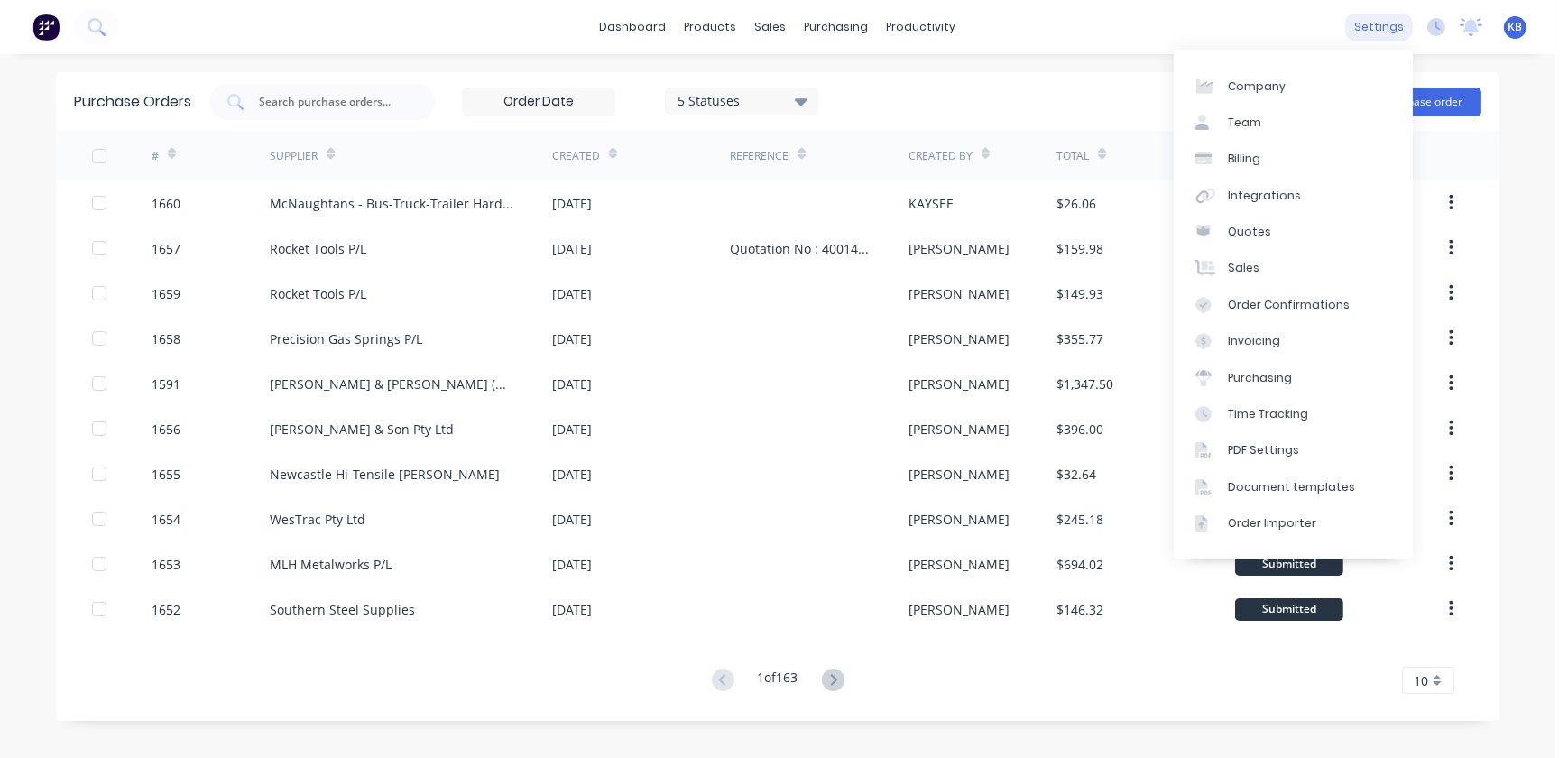
click at [1377, 22] on div "settings" at bounding box center [1378, 27] width 68 height 27
click at [1262, 488] on div "Document templates" at bounding box center [1292, 487] width 127 height 17
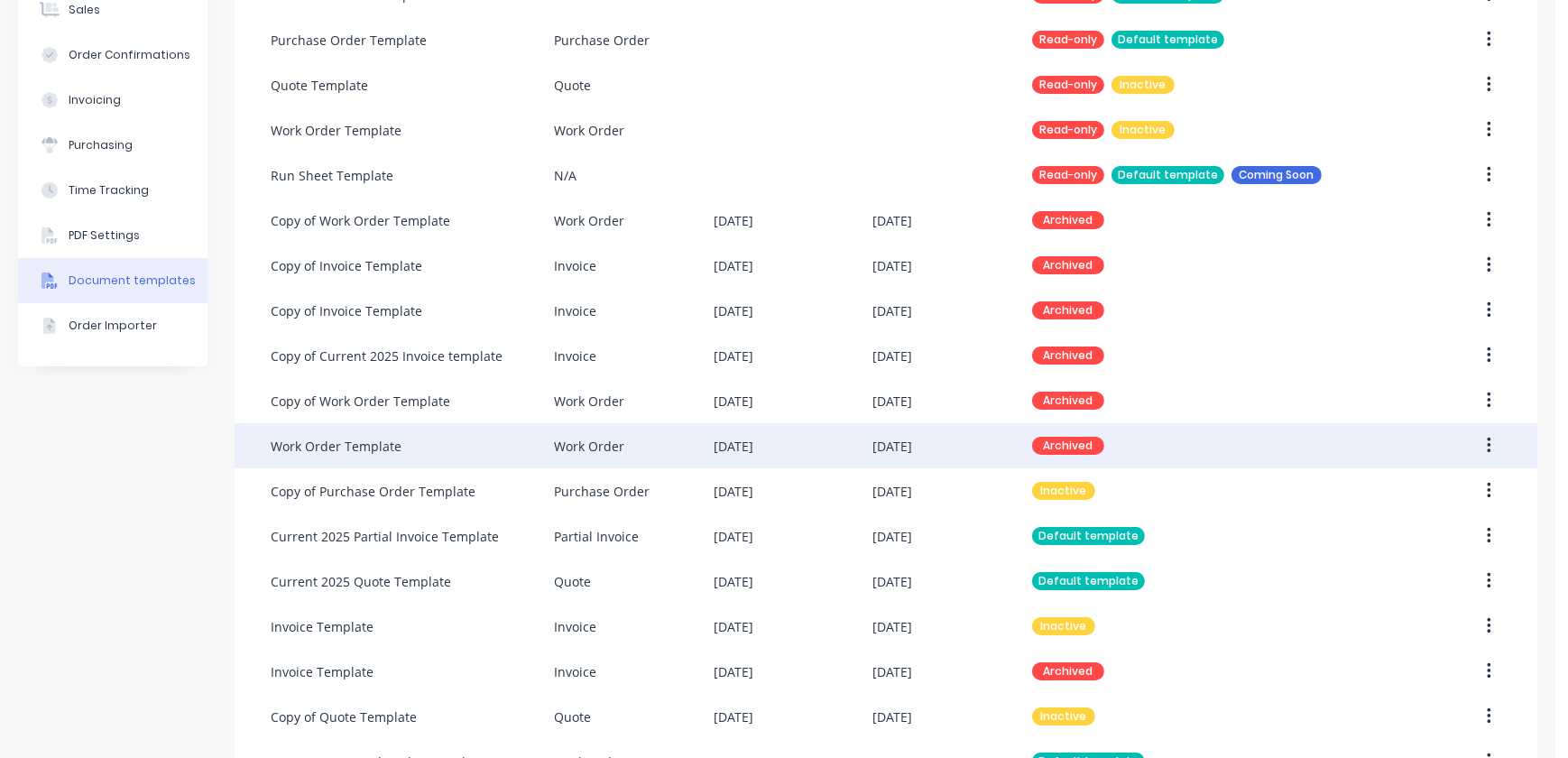
scroll to position [424, 0]
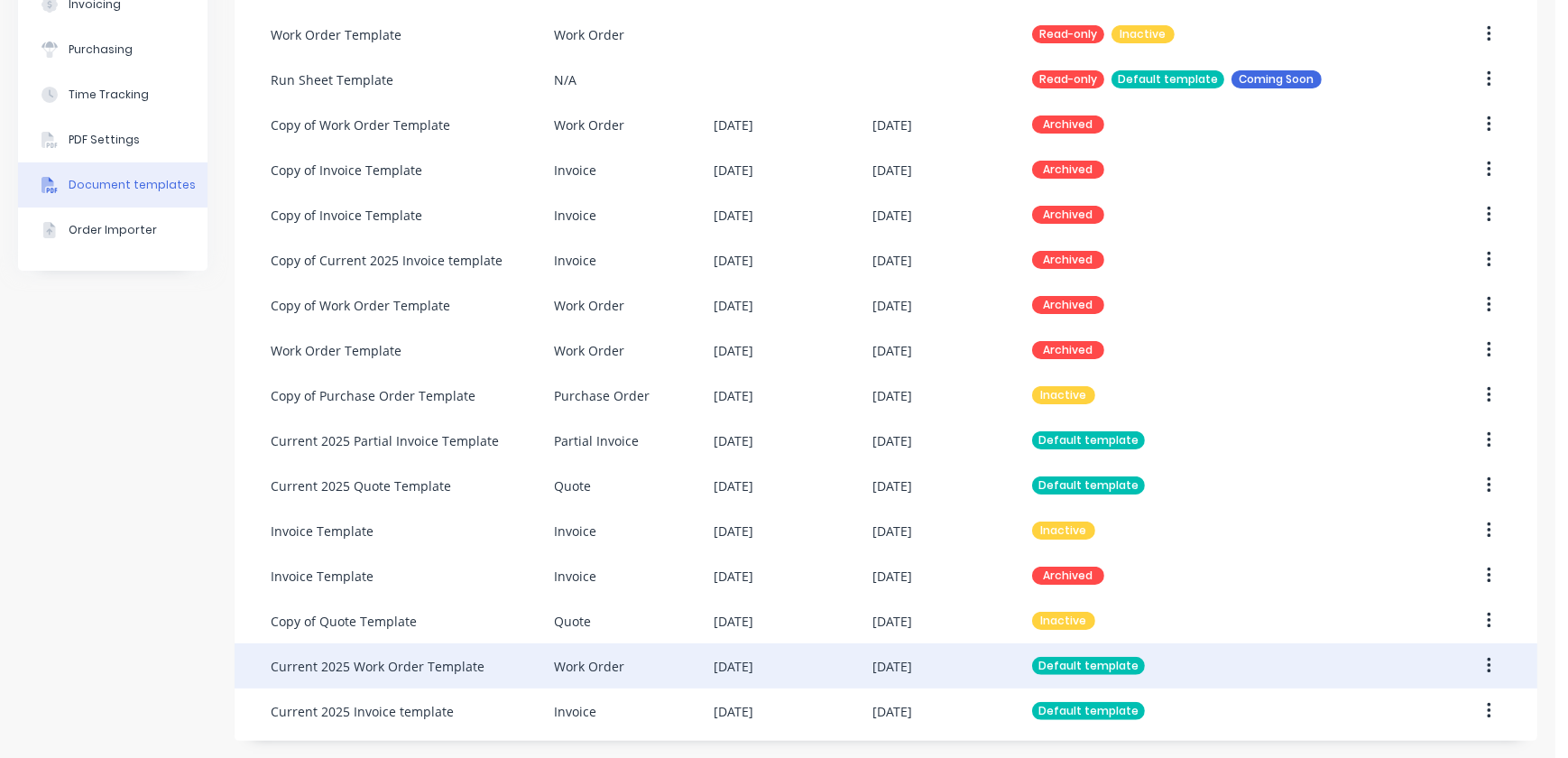
click at [875, 664] on div "18 Aug 2025" at bounding box center [892, 666] width 40 height 19
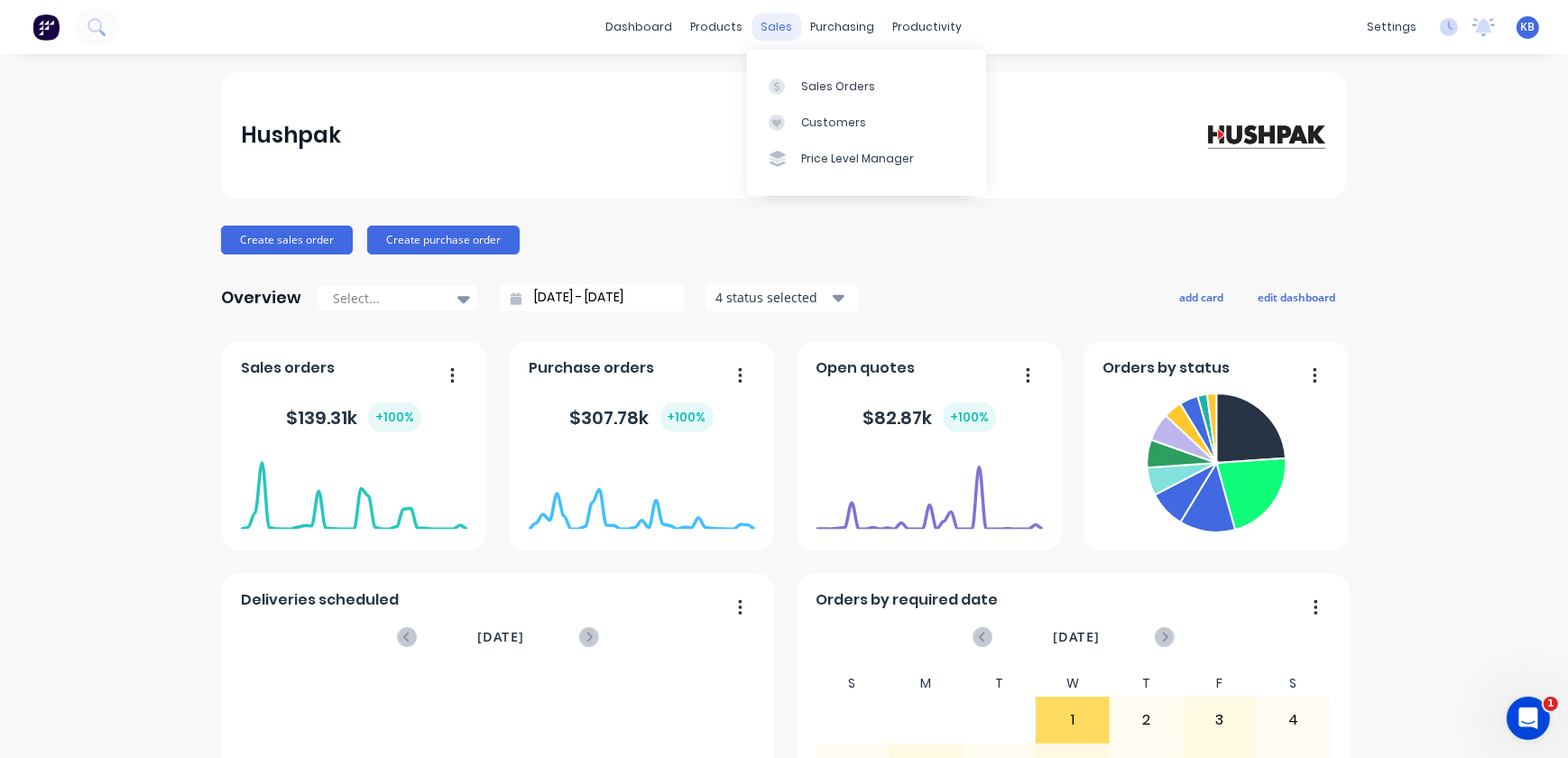
click at [779, 32] on div "sales" at bounding box center [777, 27] width 50 height 27
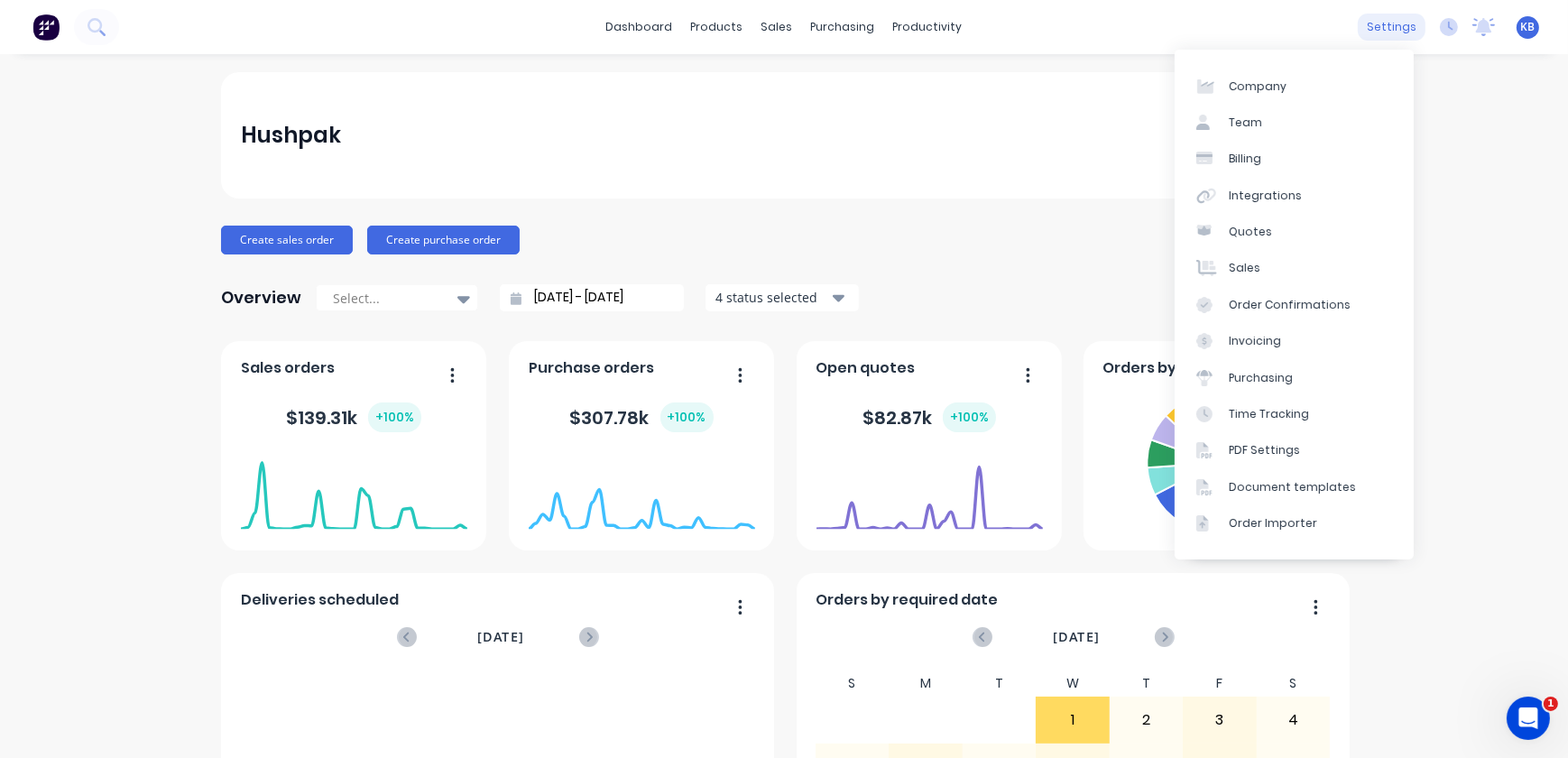
click at [1402, 36] on div "settings" at bounding box center [1391, 27] width 68 height 27
click at [1274, 488] on div "Document templates" at bounding box center [1292, 487] width 127 height 17
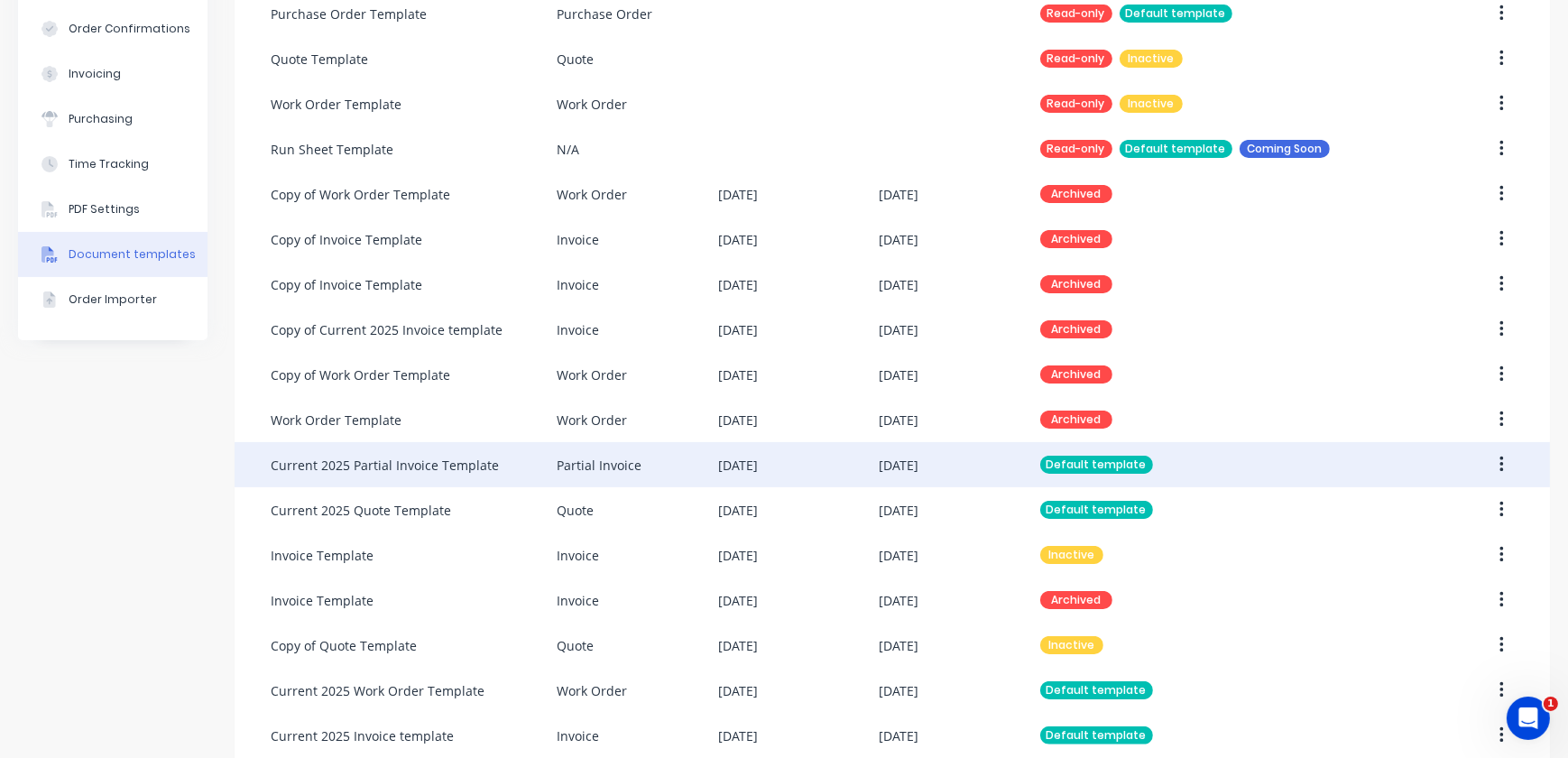
scroll to position [379, 0]
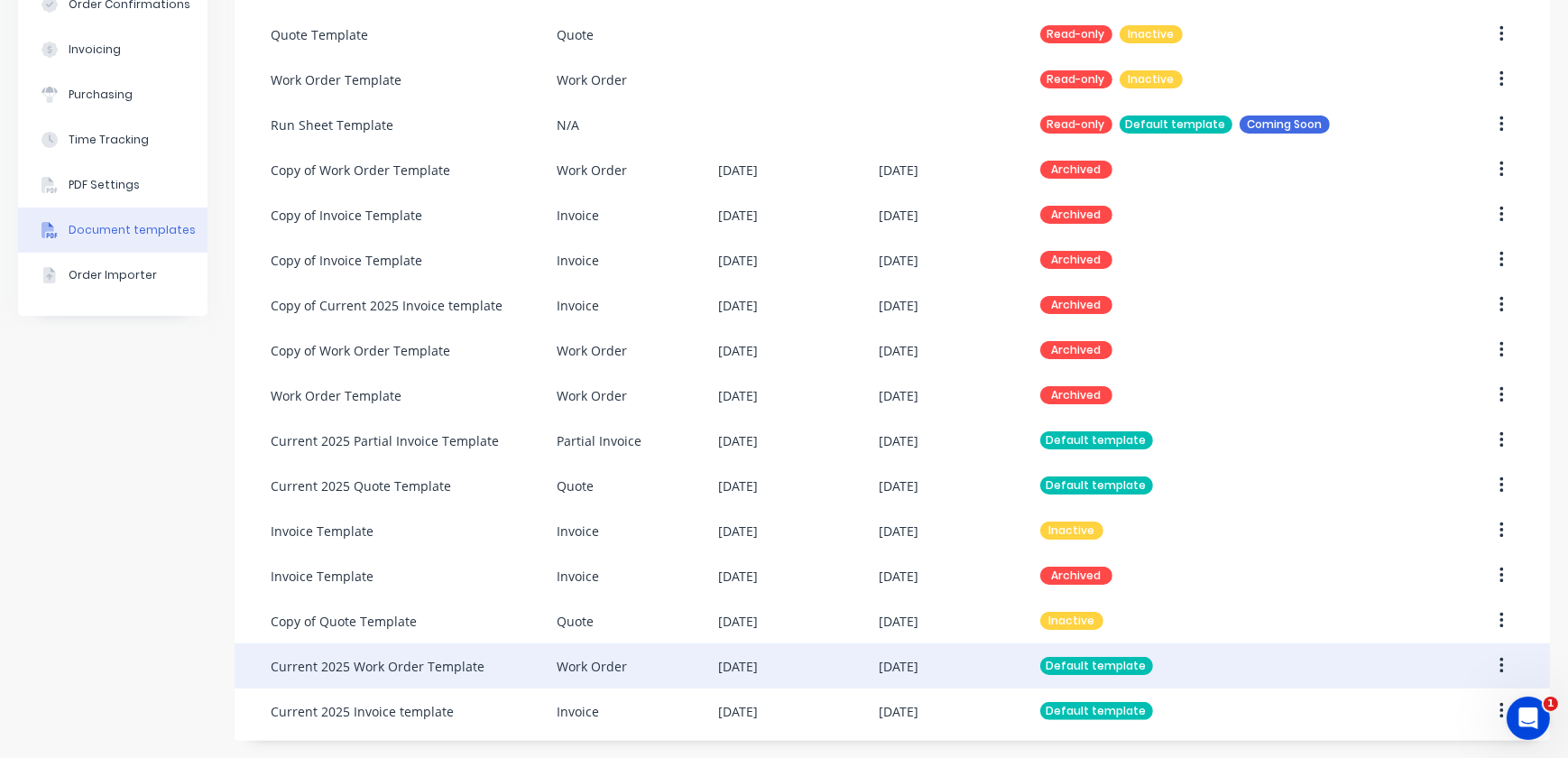
click at [486, 668] on div "Current 2025 Work Order Template" at bounding box center [414, 666] width 286 height 45
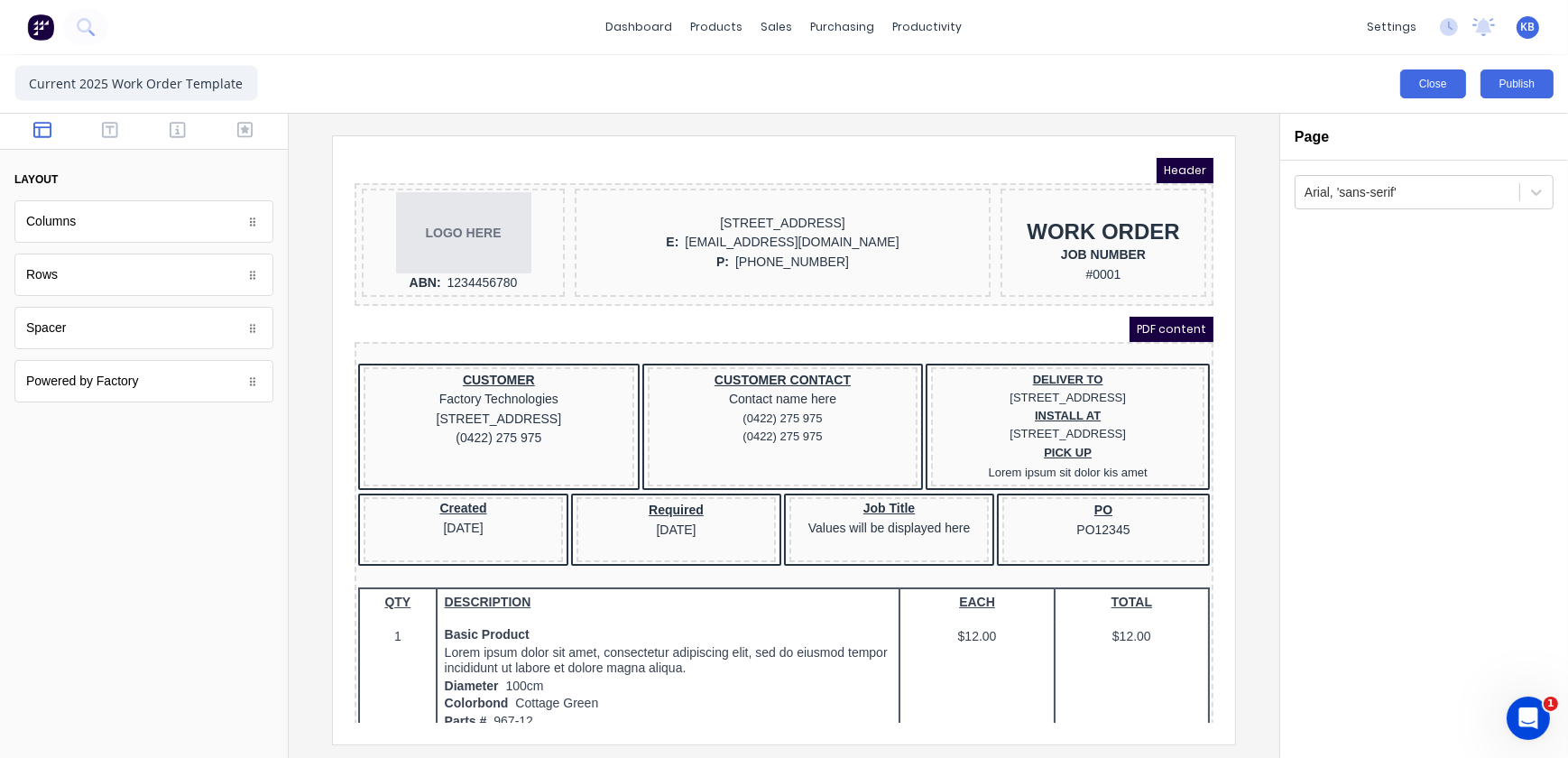
click at [1413, 83] on button "Close" at bounding box center [1433, 83] width 66 height 28
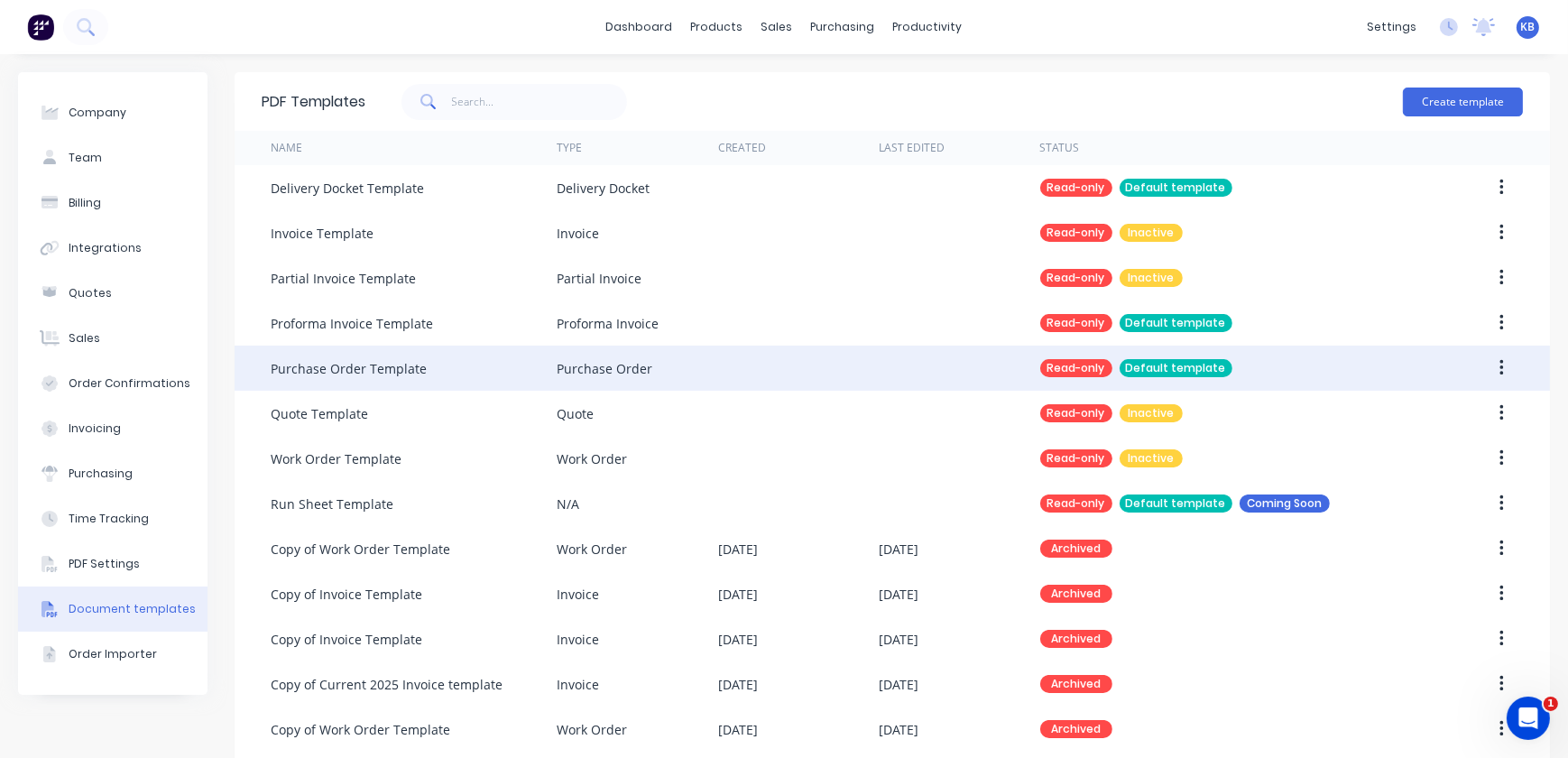
click at [383, 372] on div "Purchase Order Template" at bounding box center [348, 368] width 156 height 19
click at [360, 370] on div "Purchase Order Template" at bounding box center [348, 368] width 156 height 19
click at [1493, 369] on button "button" at bounding box center [1501, 367] width 42 height 32
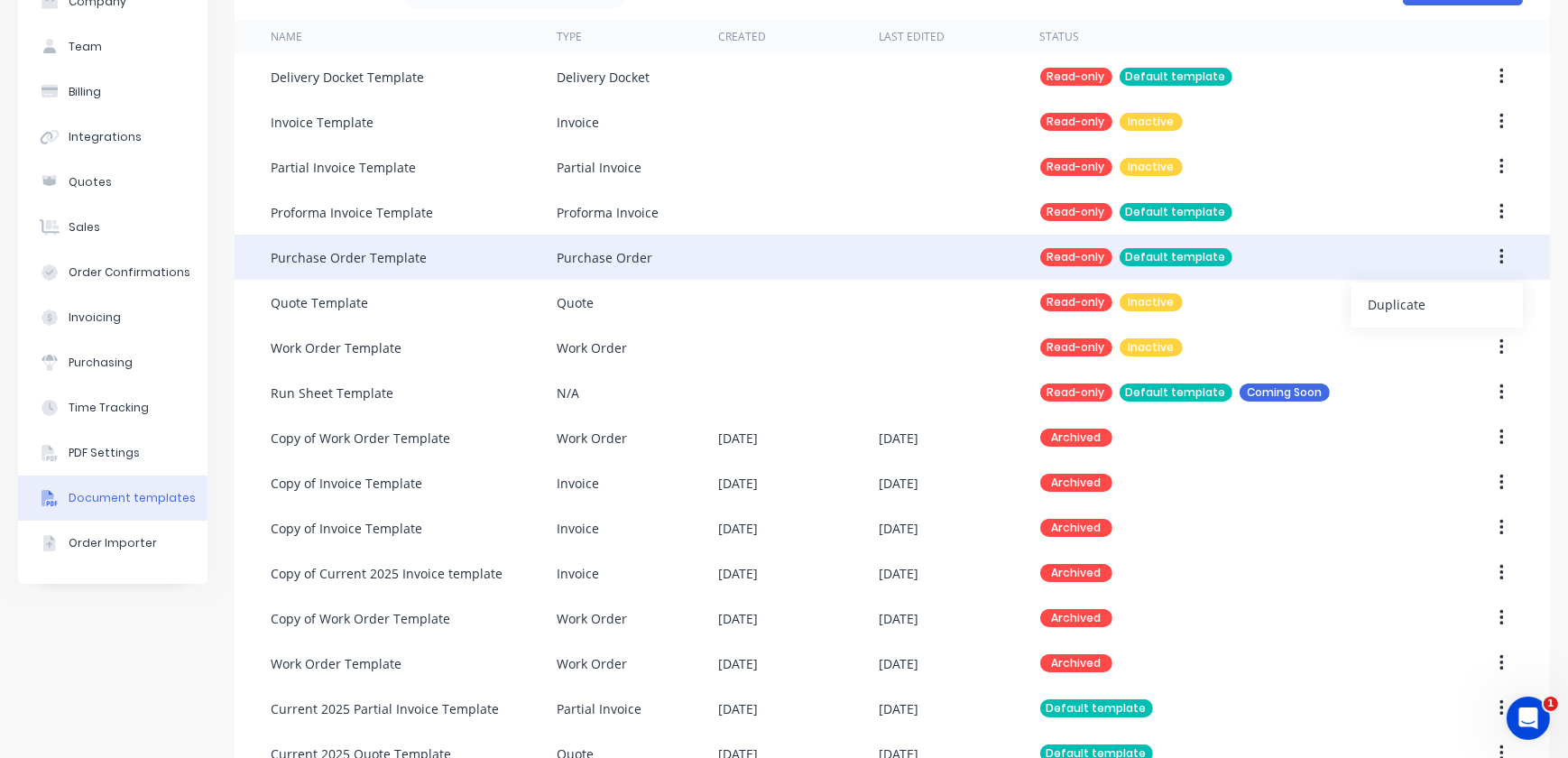
scroll to position [81, 0]
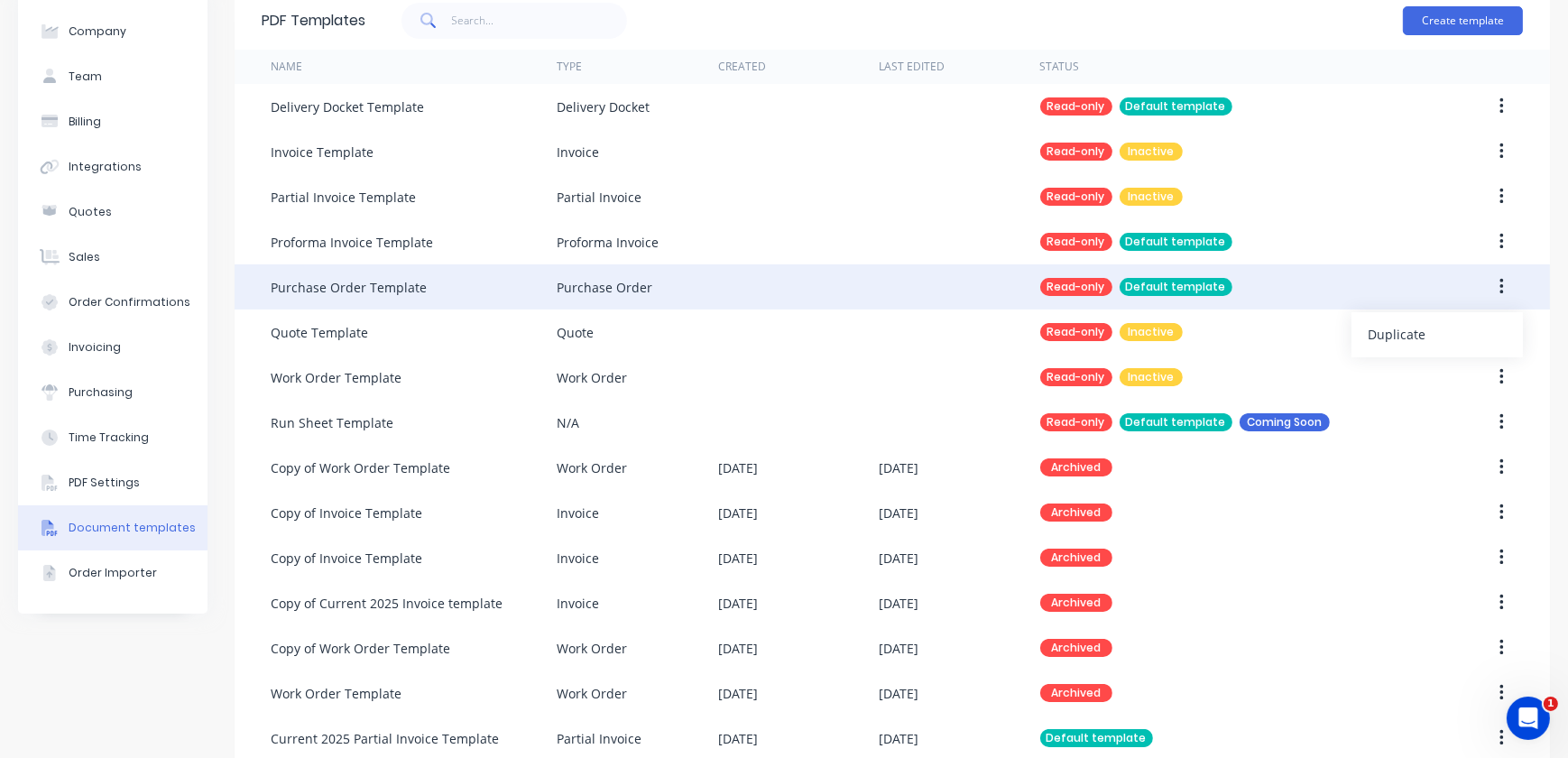
click at [1499, 287] on icon "button" at bounding box center [1501, 287] width 5 height 20
click at [1499, 280] on icon "button" at bounding box center [1501, 287] width 4 height 17
click at [1450, 332] on div "Duplicate" at bounding box center [1437, 334] width 139 height 26
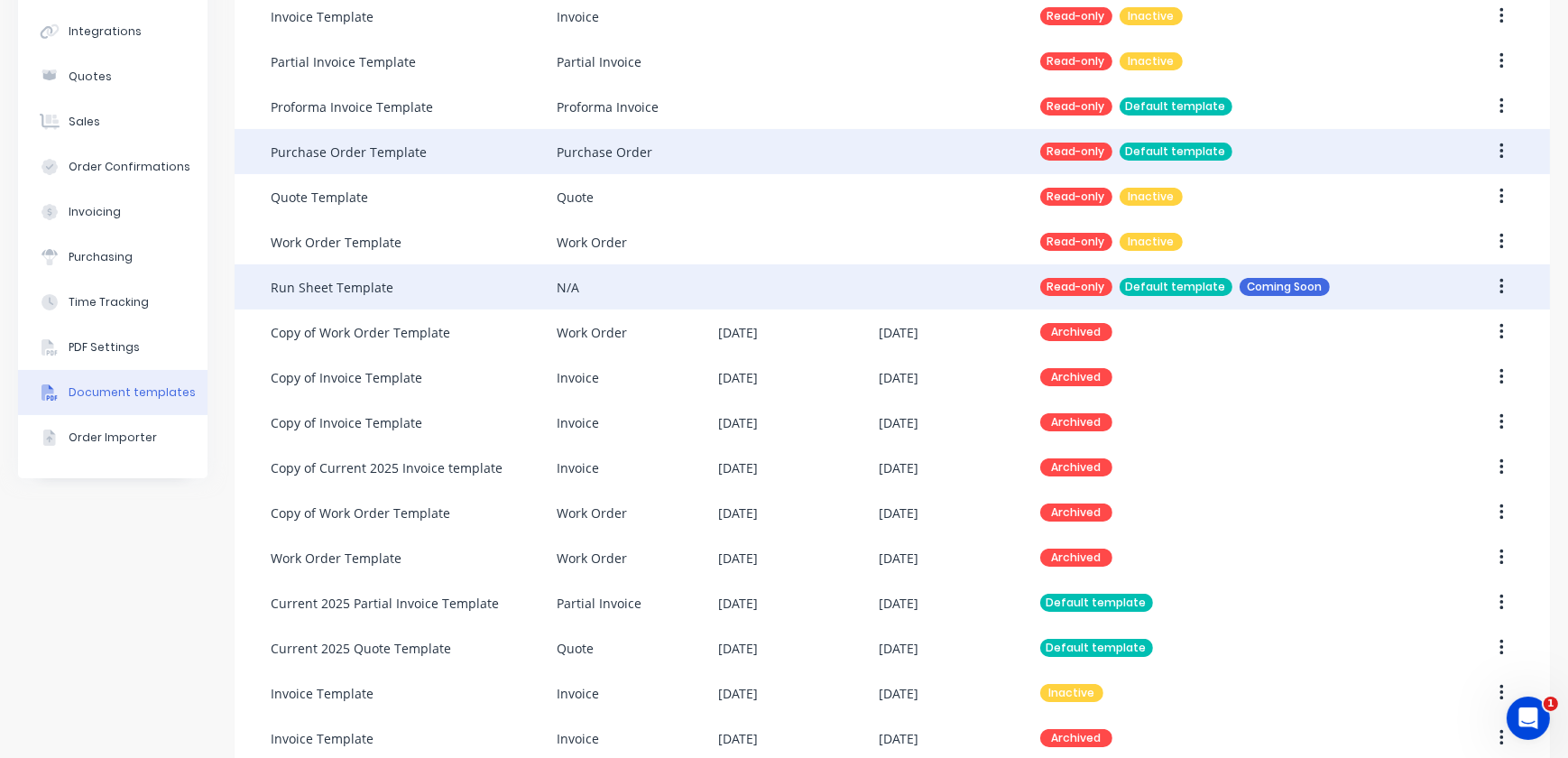
scroll to position [424, 0]
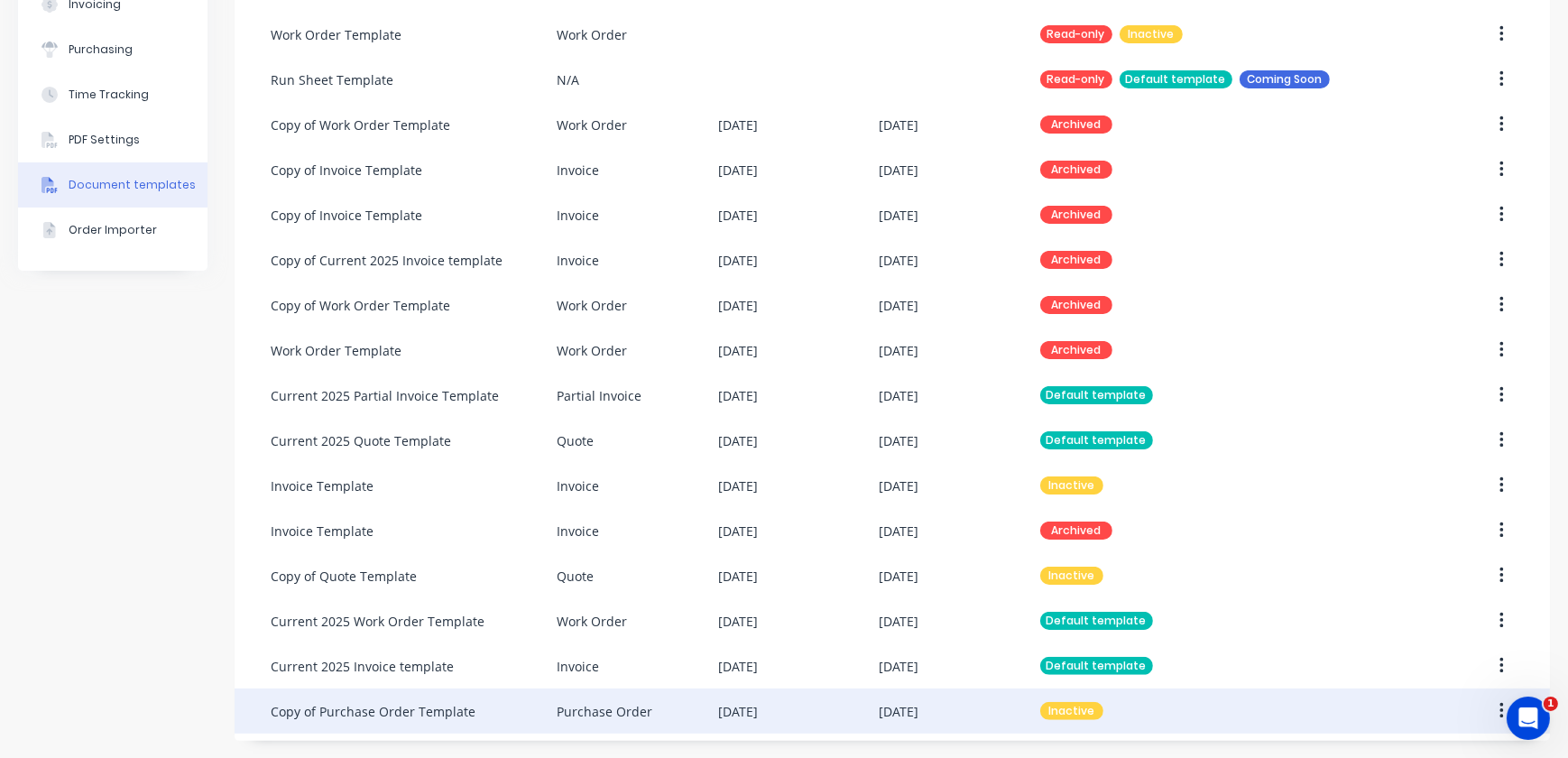
click at [1499, 713] on icon "button" at bounding box center [1501, 711] width 5 height 20
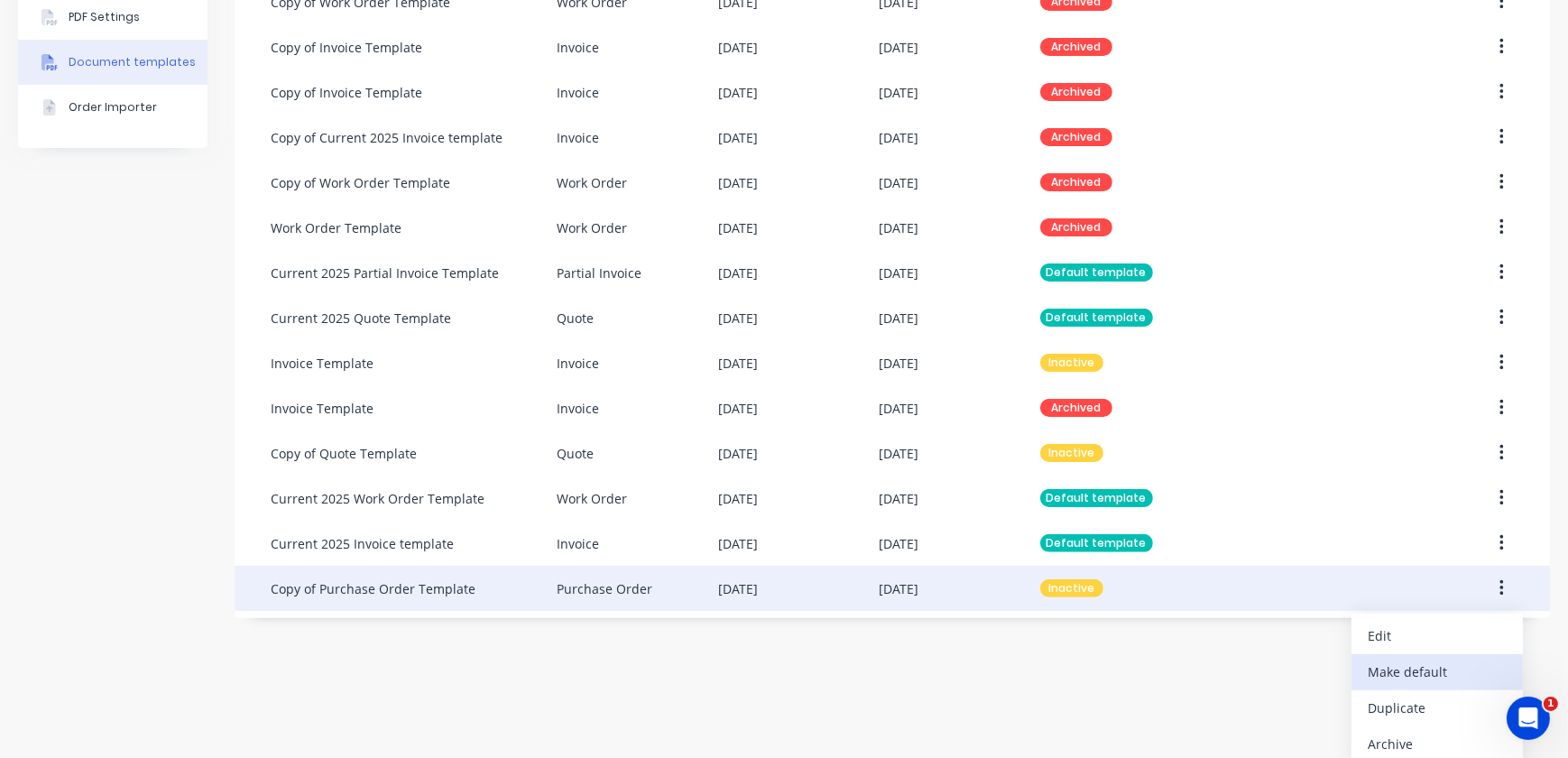
scroll to position [555, 0]
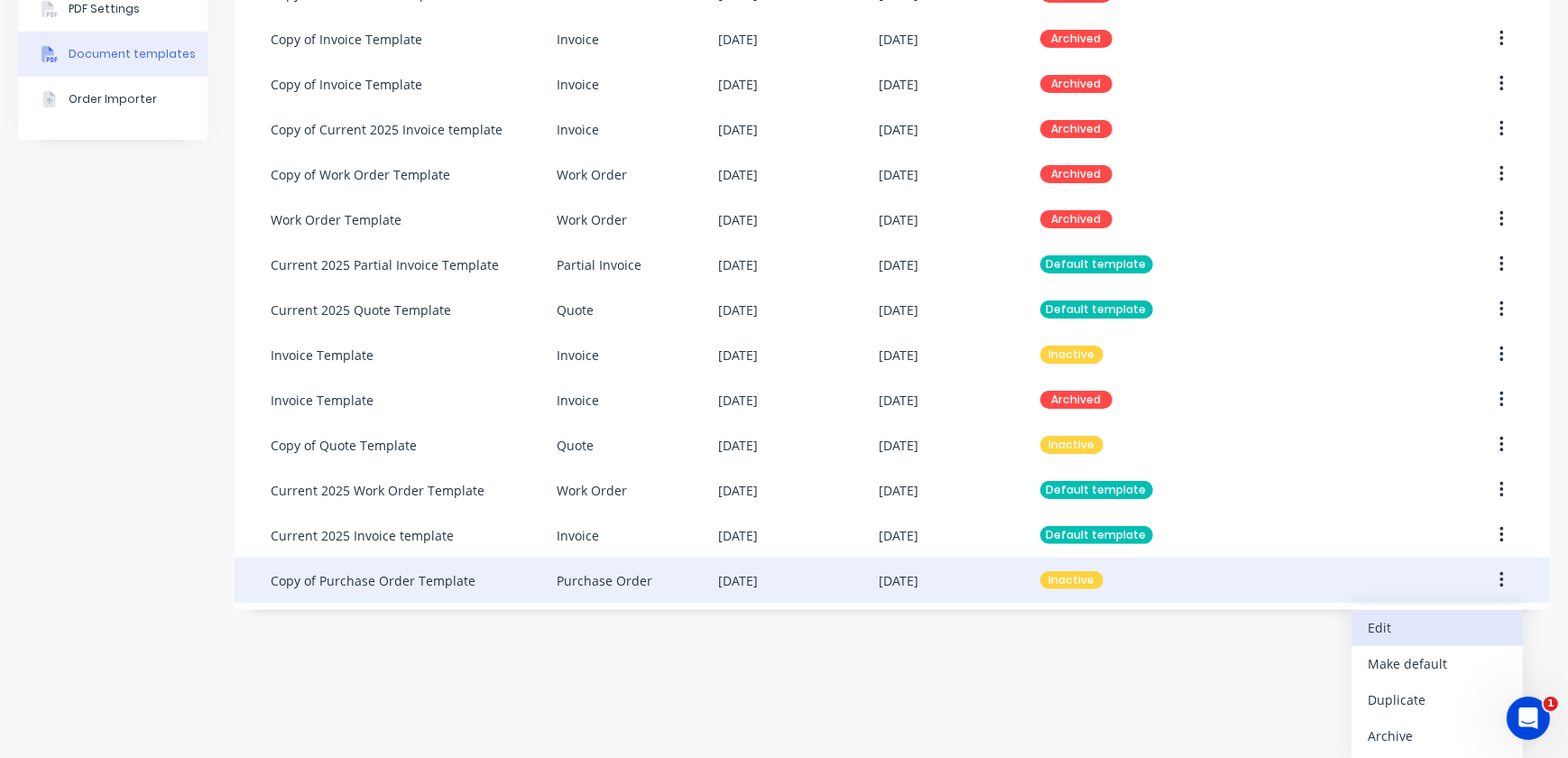
click at [1375, 630] on div "Edit" at bounding box center [1437, 628] width 139 height 26
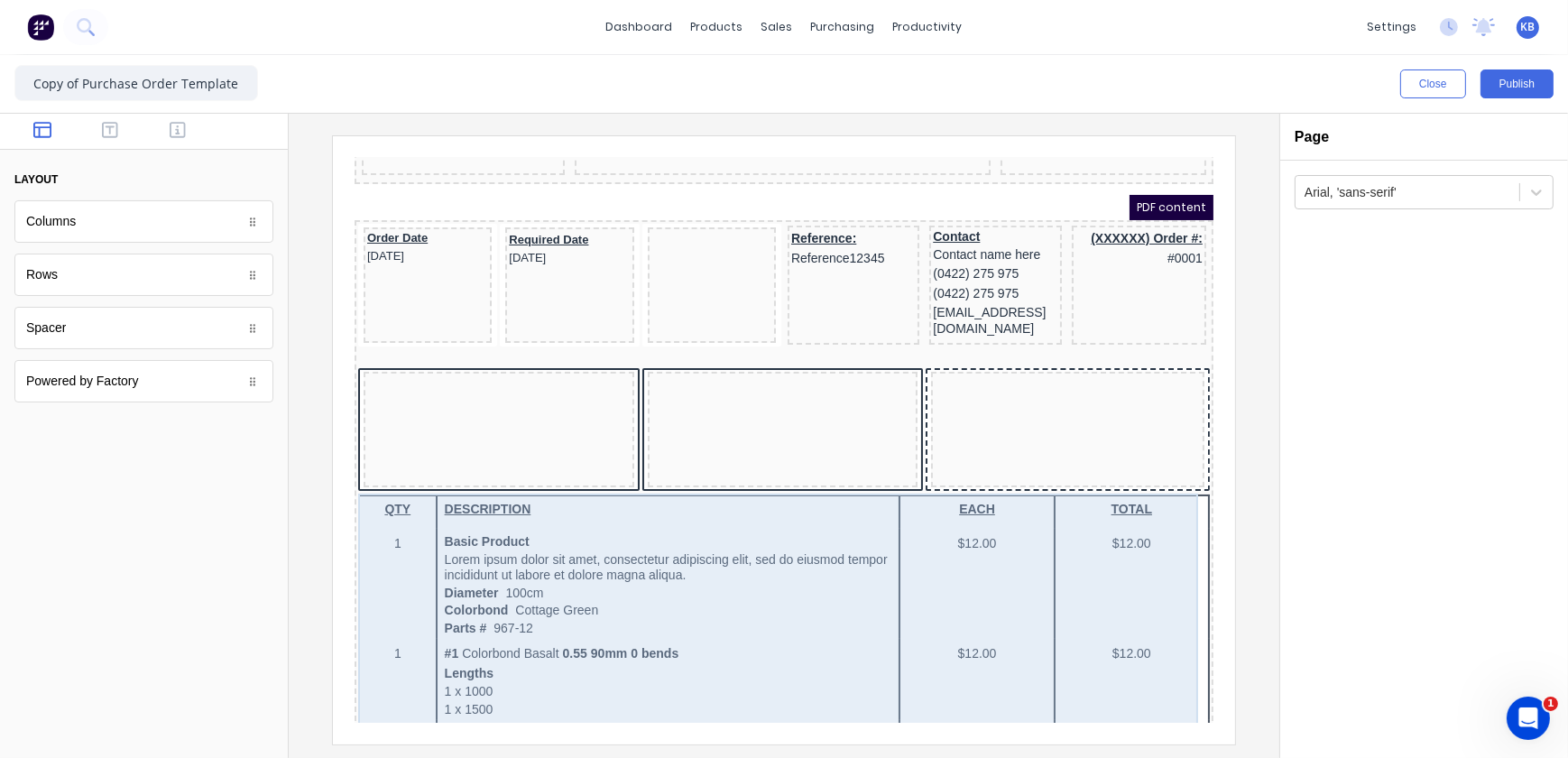
scroll to position [71, 0]
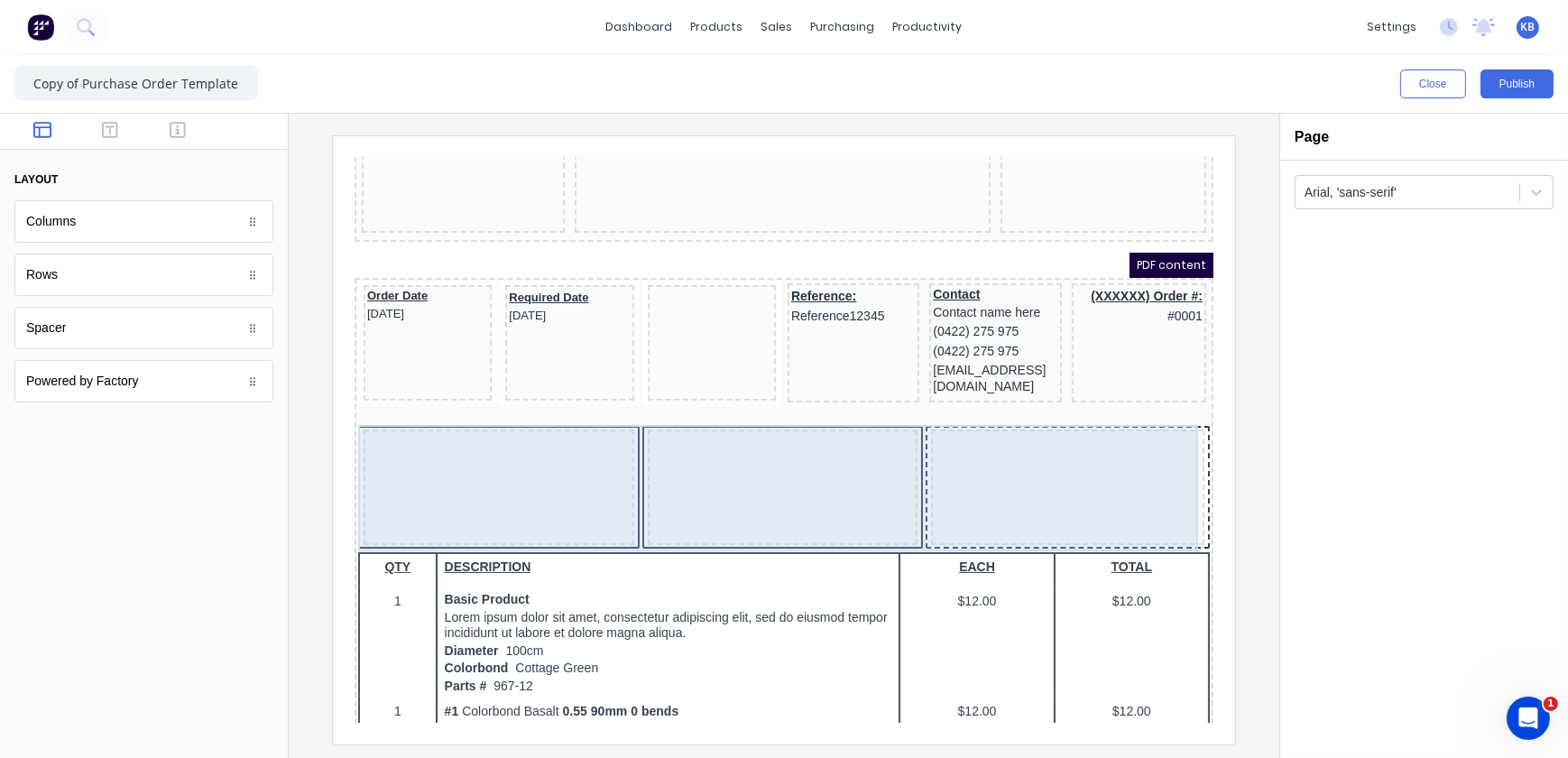
click at [517, 430] on div at bounding box center [476, 465] width 271 height 116
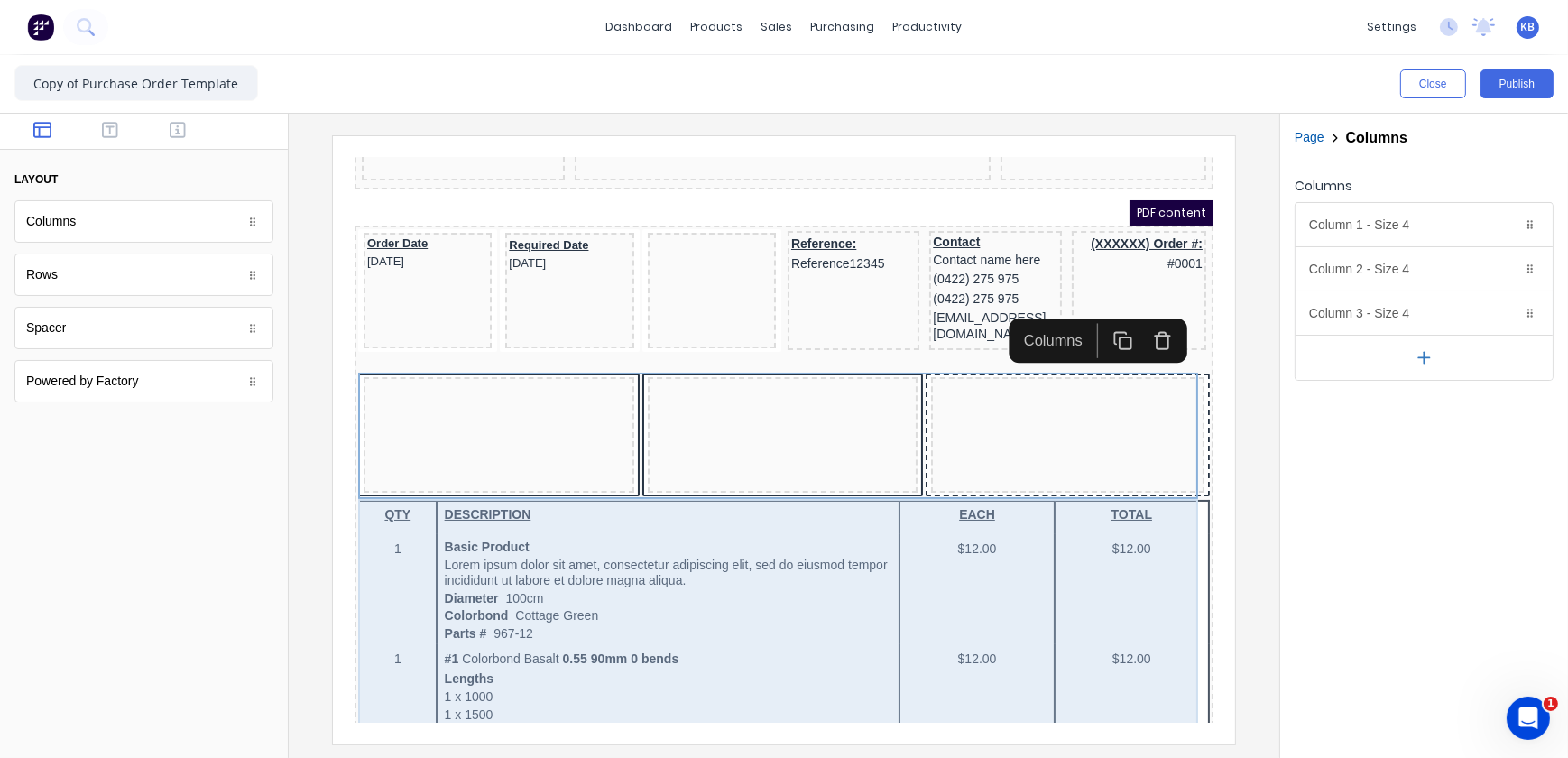
scroll to position [154, 0]
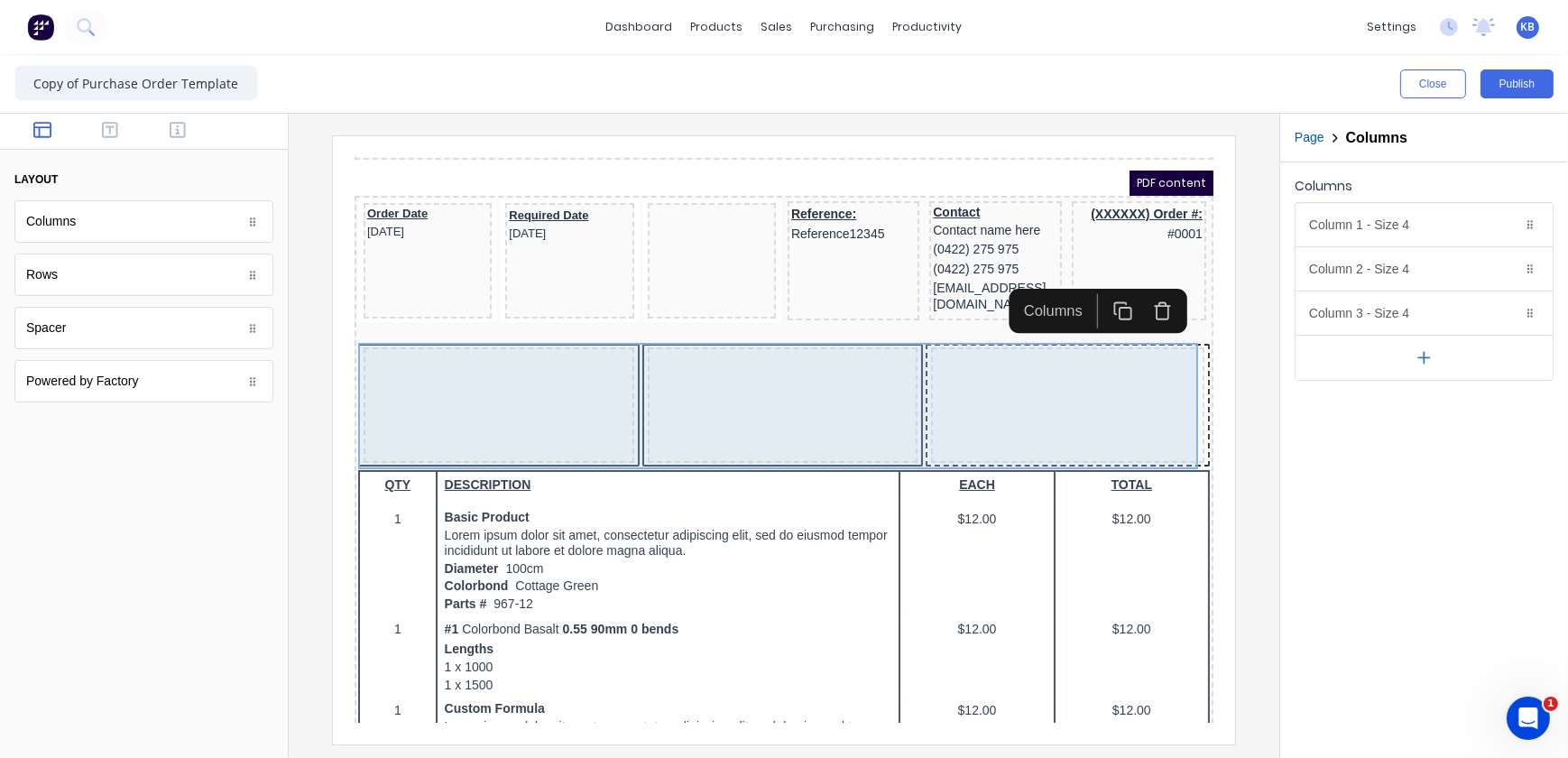
click at [450, 365] on div at bounding box center [476, 383] width 271 height 116
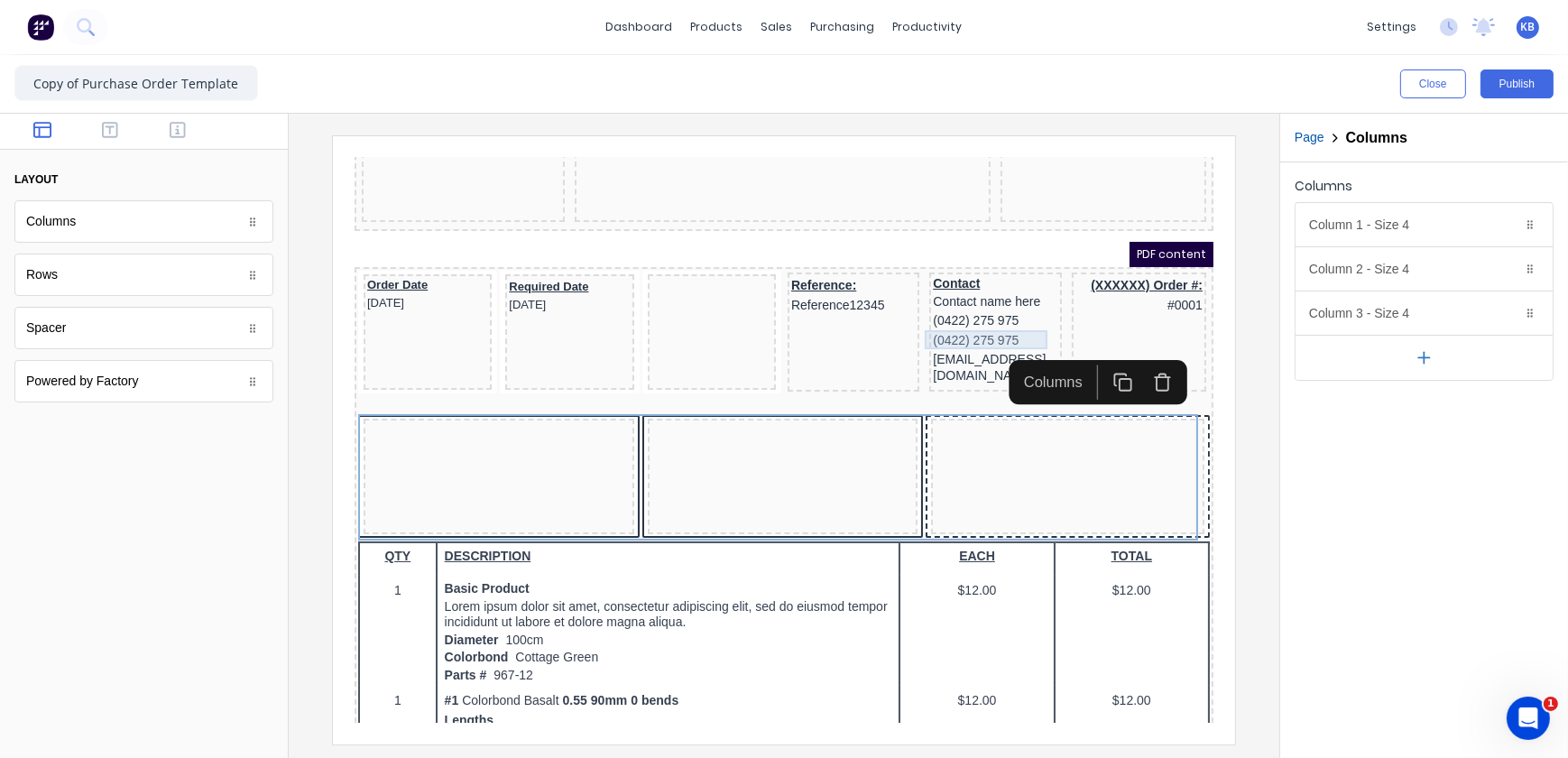
scroll to position [0, 0]
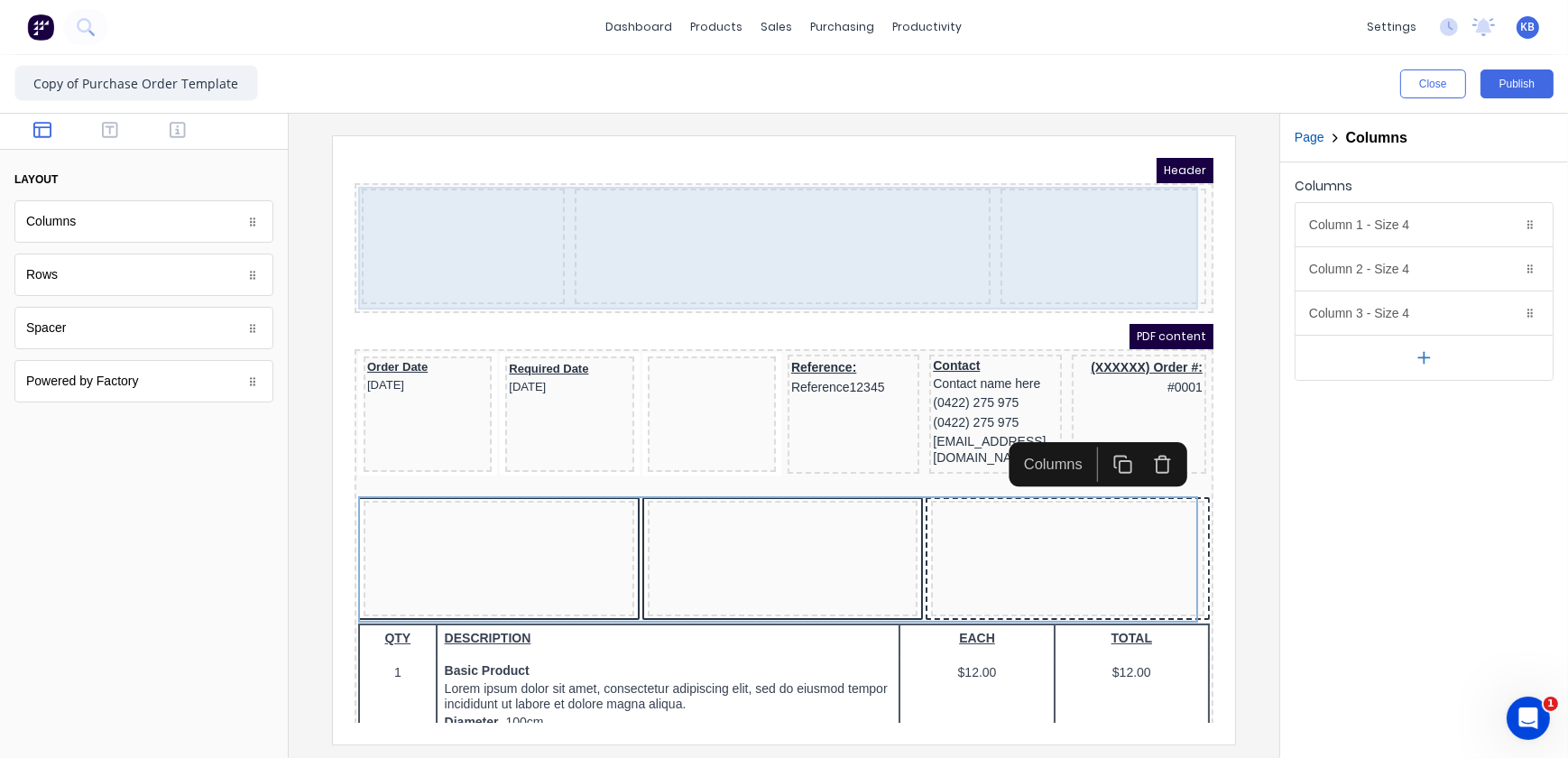
click at [409, 195] on div at bounding box center [440, 224] width 203 height 116
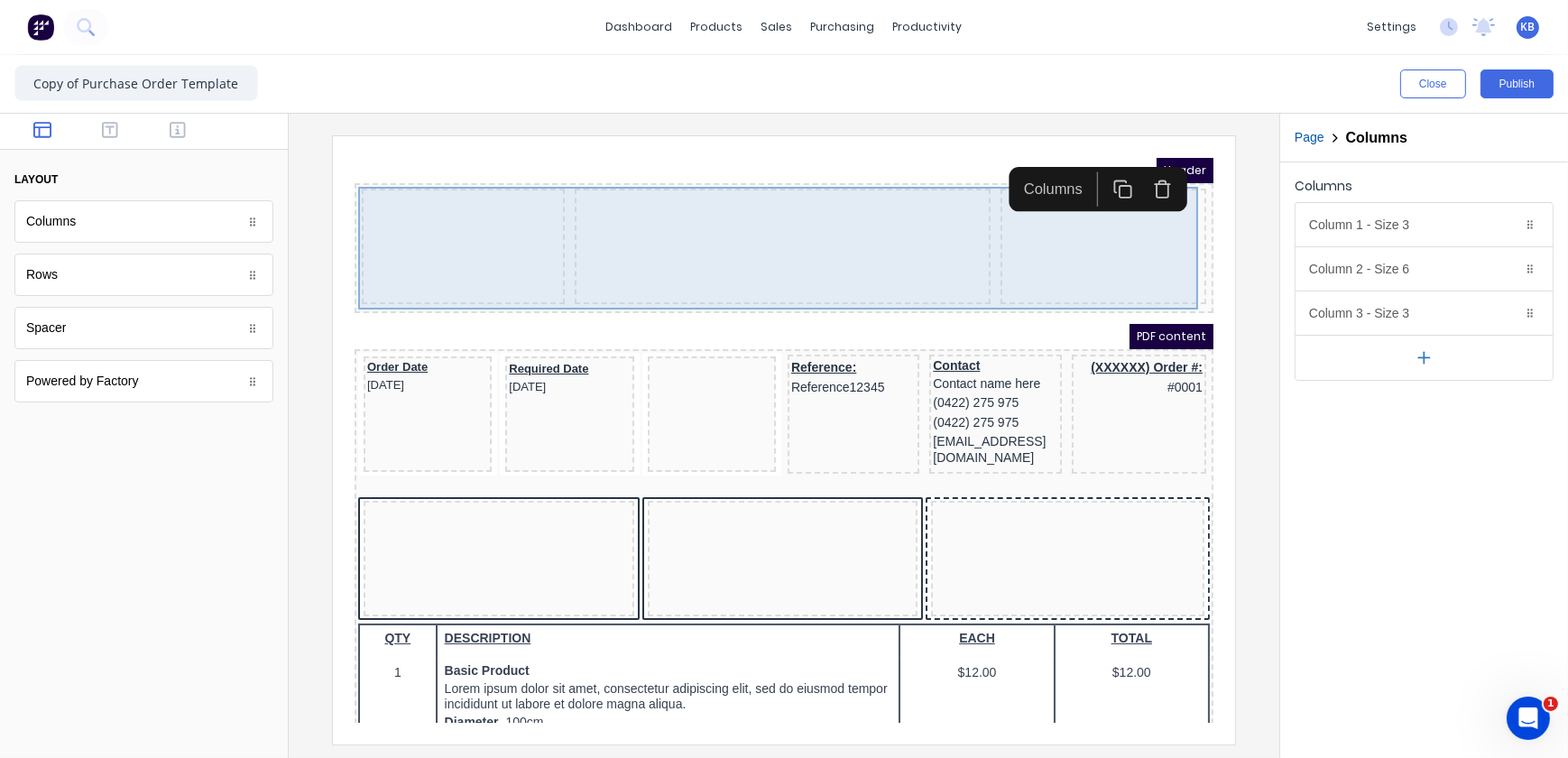
click at [480, 199] on div at bounding box center [440, 224] width 203 height 116
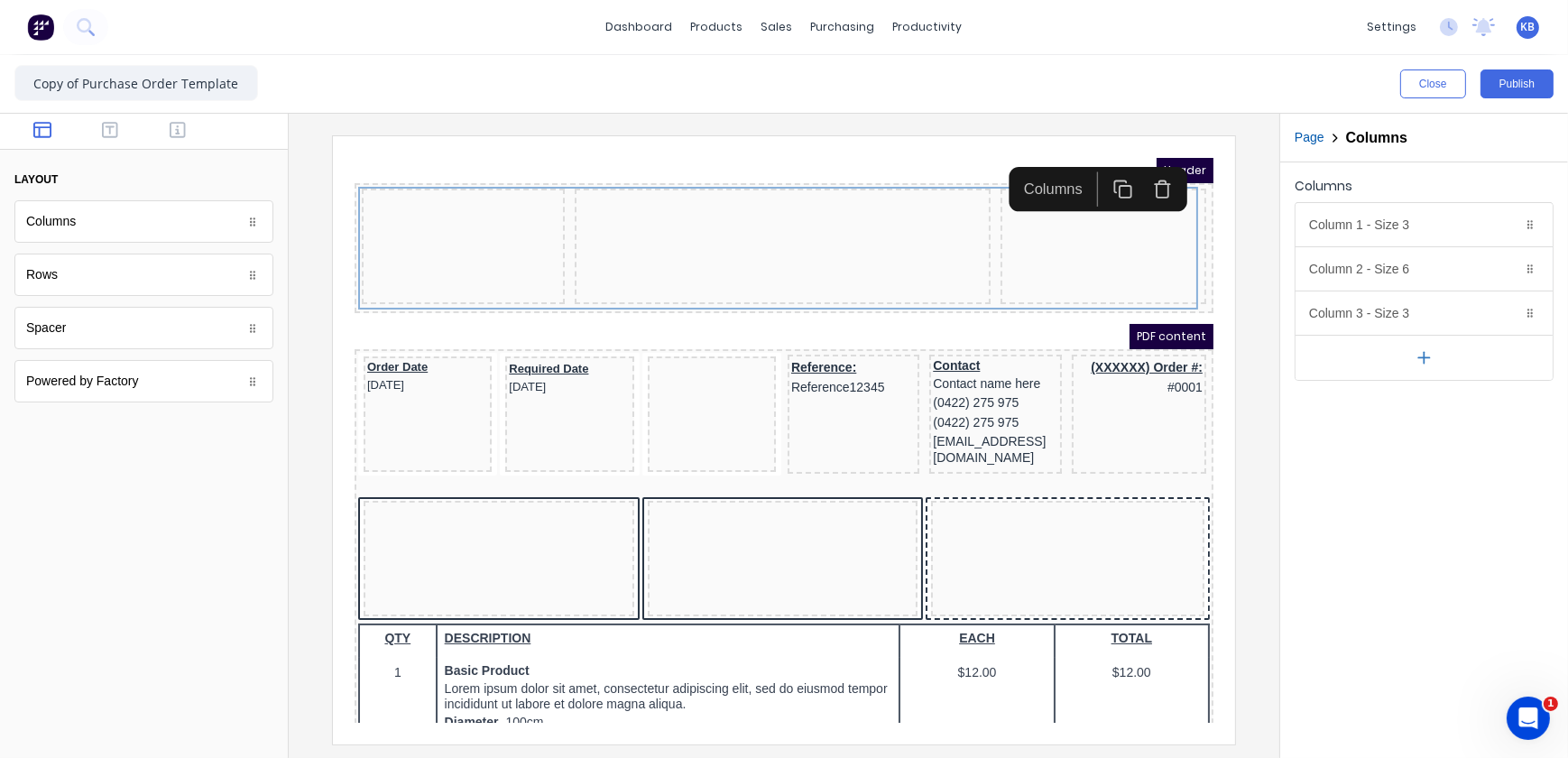
click at [52, 135] on button "button" at bounding box center [43, 132] width 57 height 22
click at [118, 125] on button "button" at bounding box center [111, 132] width 57 height 22
click at [175, 132] on icon "button" at bounding box center [177, 130] width 17 height 18
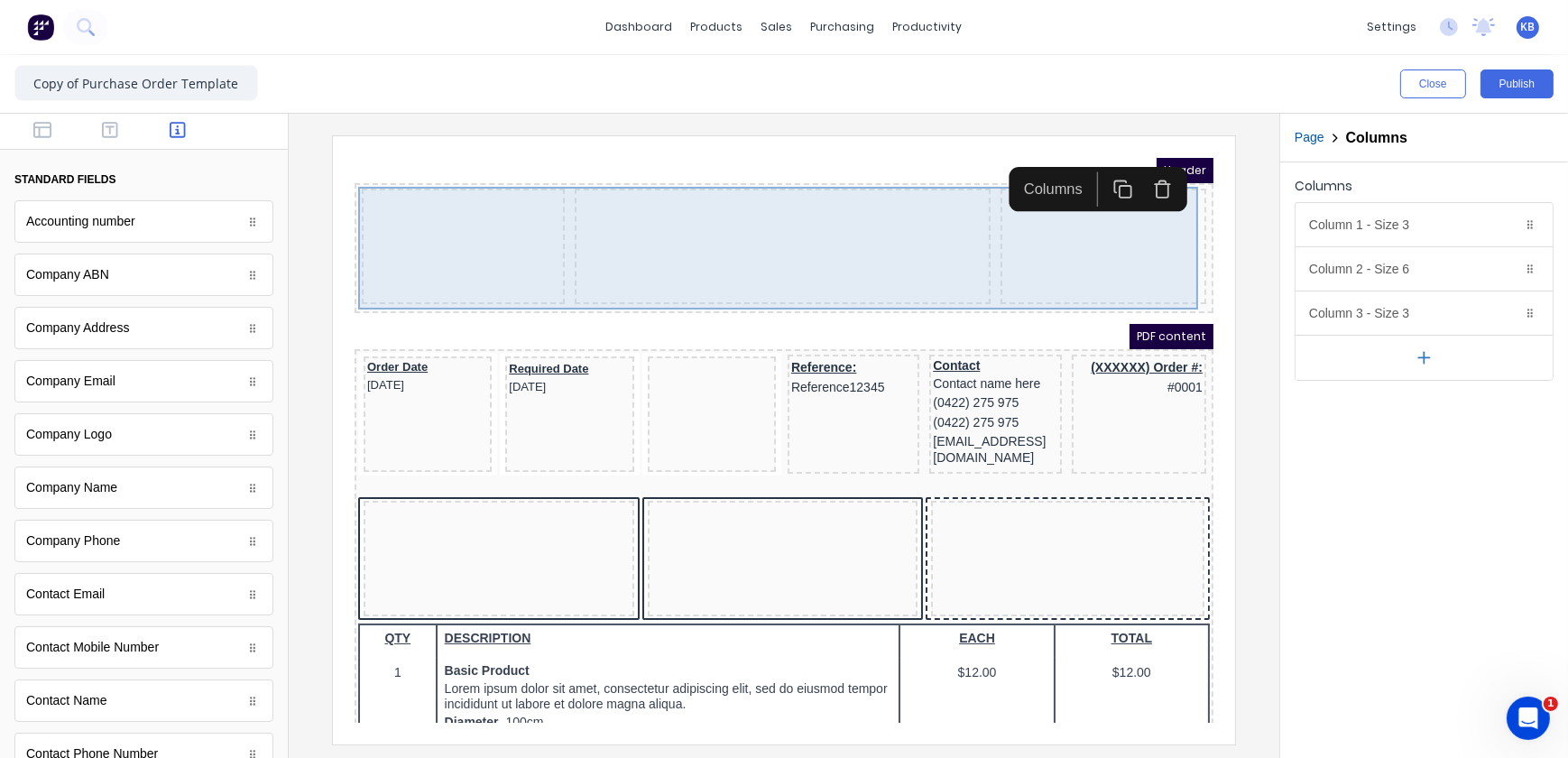
click at [398, 272] on div at bounding box center [440, 224] width 203 height 116
drag, startPoint x: 401, startPoint y: 235, endPoint x: 582, endPoint y: 514, distance: 332.6
click at [401, 235] on div at bounding box center [440, 224] width 203 height 116
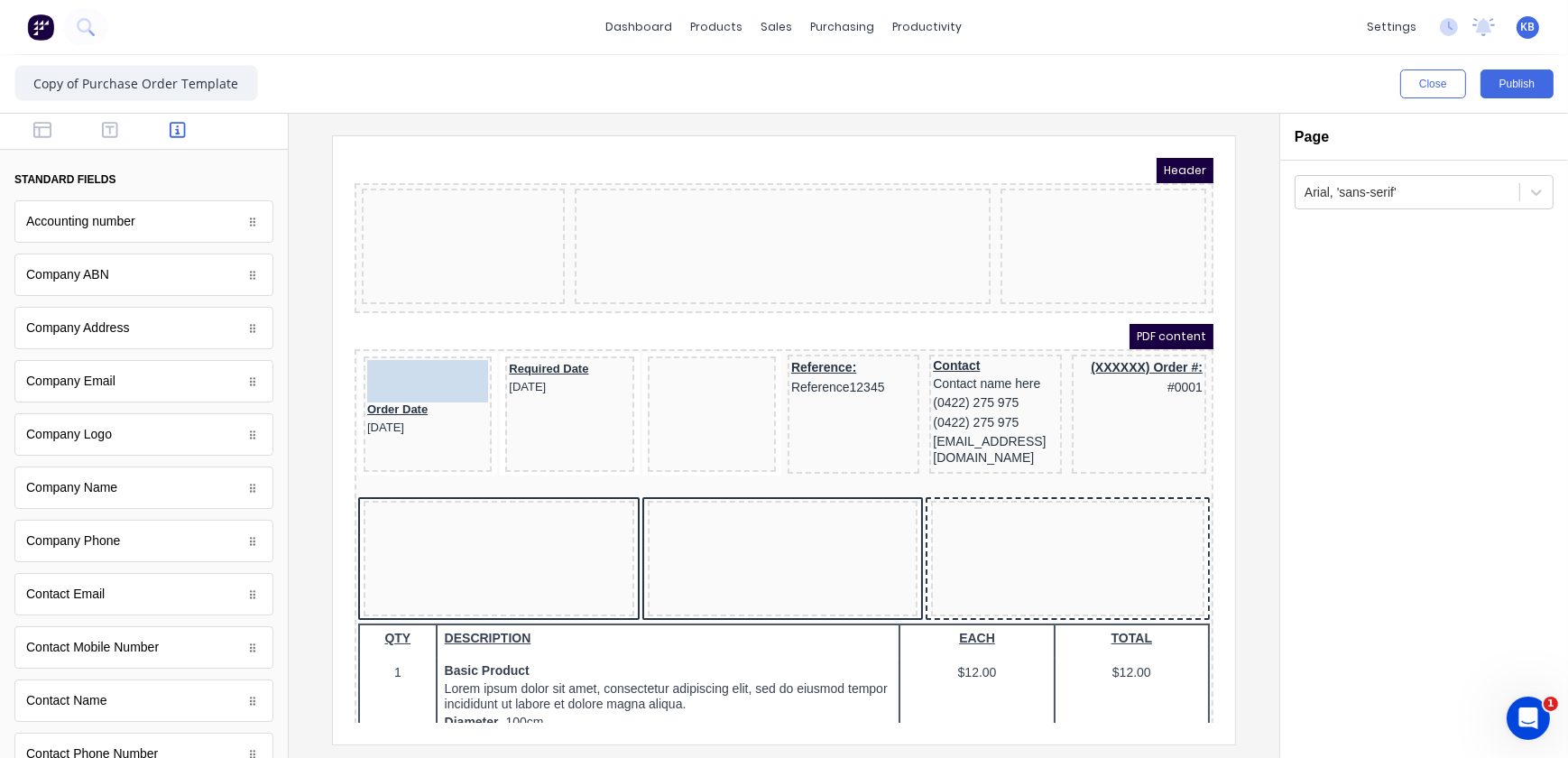
drag, startPoint x: 119, startPoint y: 438, endPoint x: 426, endPoint y: 227, distance: 372.5
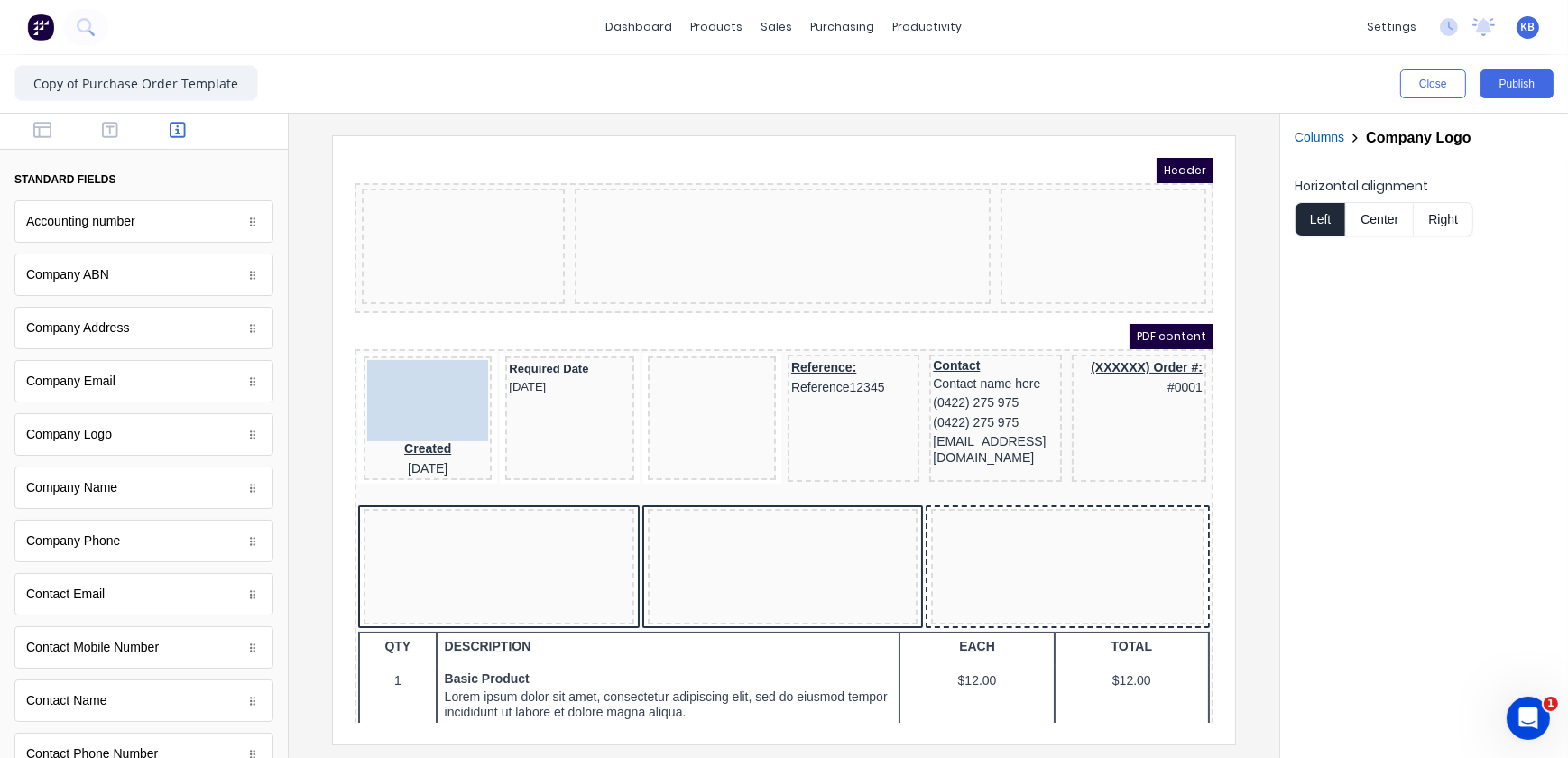
drag, startPoint x: 398, startPoint y: 380, endPoint x: 421, endPoint y: 215, distance: 166.6
click at [421, 215] on body "Header PDF content LOGO HERE LOGO HERE Created 29/10/2024 Required Date 29/10/2…" at bounding box center [761, 417] width 859 height 565
drag, startPoint x: 415, startPoint y: 375, endPoint x: 433, endPoint y: 190, distance: 185.9
click at [433, 190] on body "Header PDF content LOGO HERE LOGO HERE Created 29/10/2024 Required Date 29/10/2…" at bounding box center [761, 417] width 859 height 565
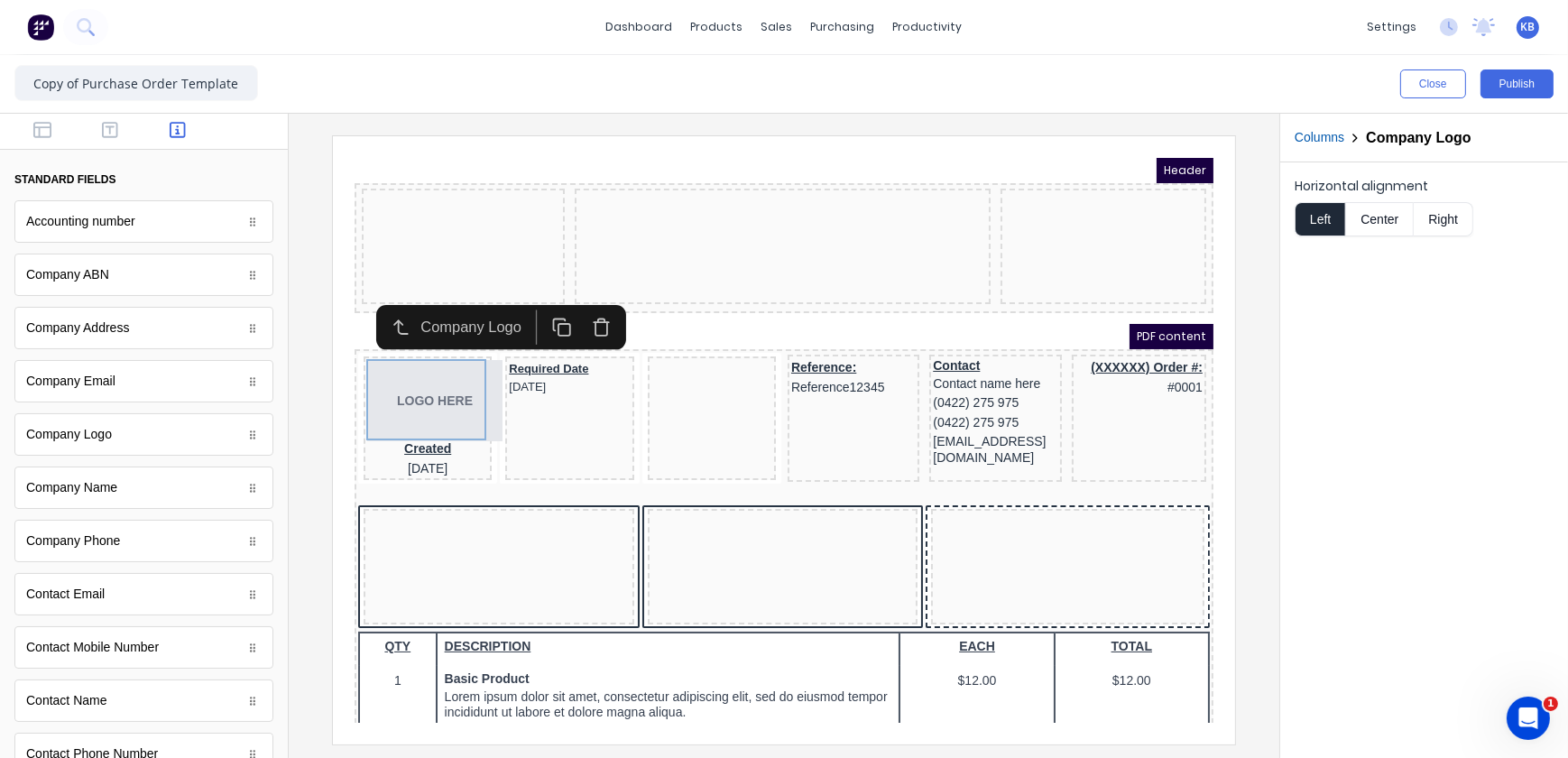
click at [692, 212] on div at bounding box center [760, 224] width 416 height 116
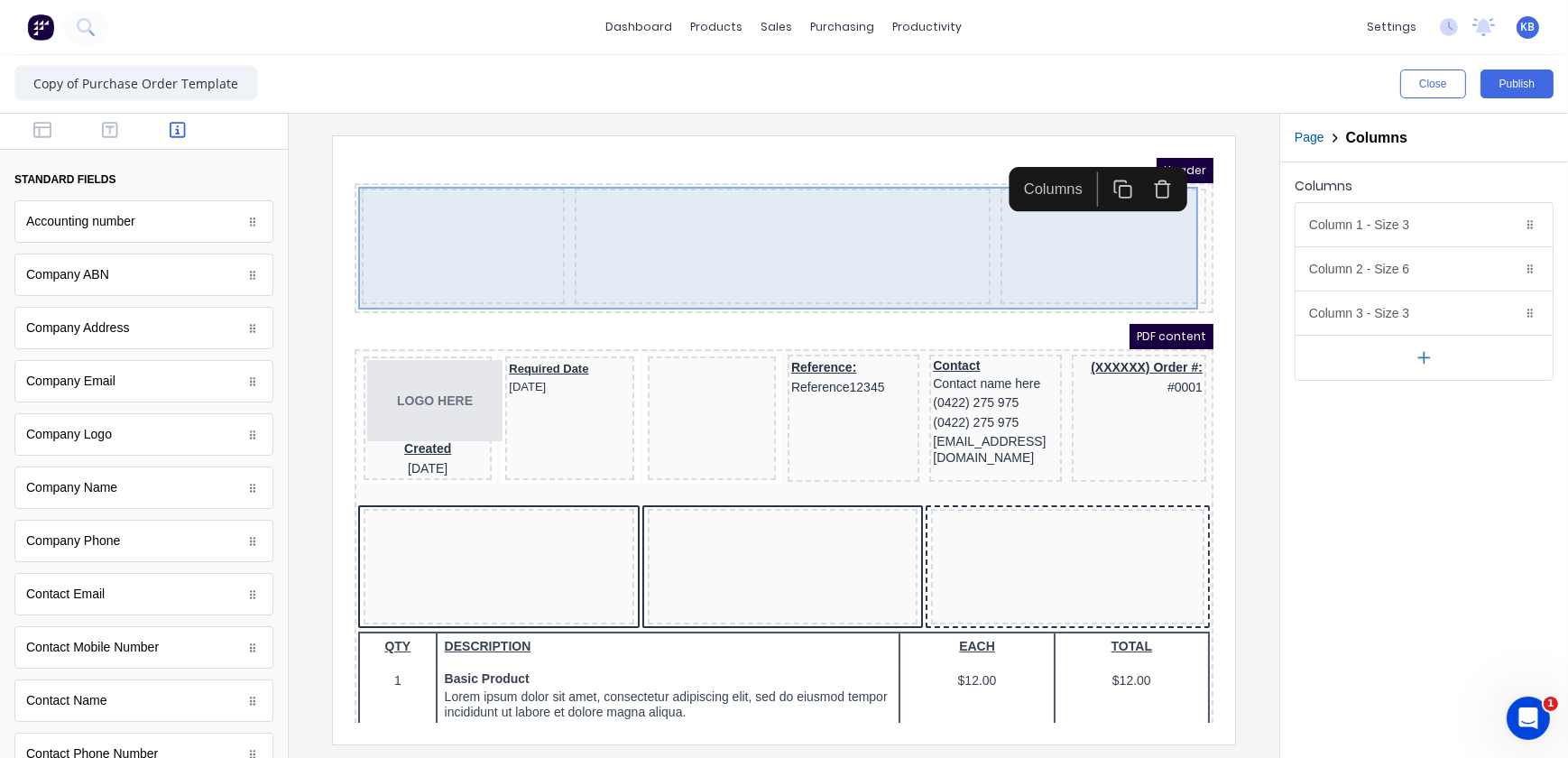
click at [435, 212] on div at bounding box center [440, 224] width 203 height 116
click at [457, 222] on div at bounding box center [440, 224] width 203 height 116
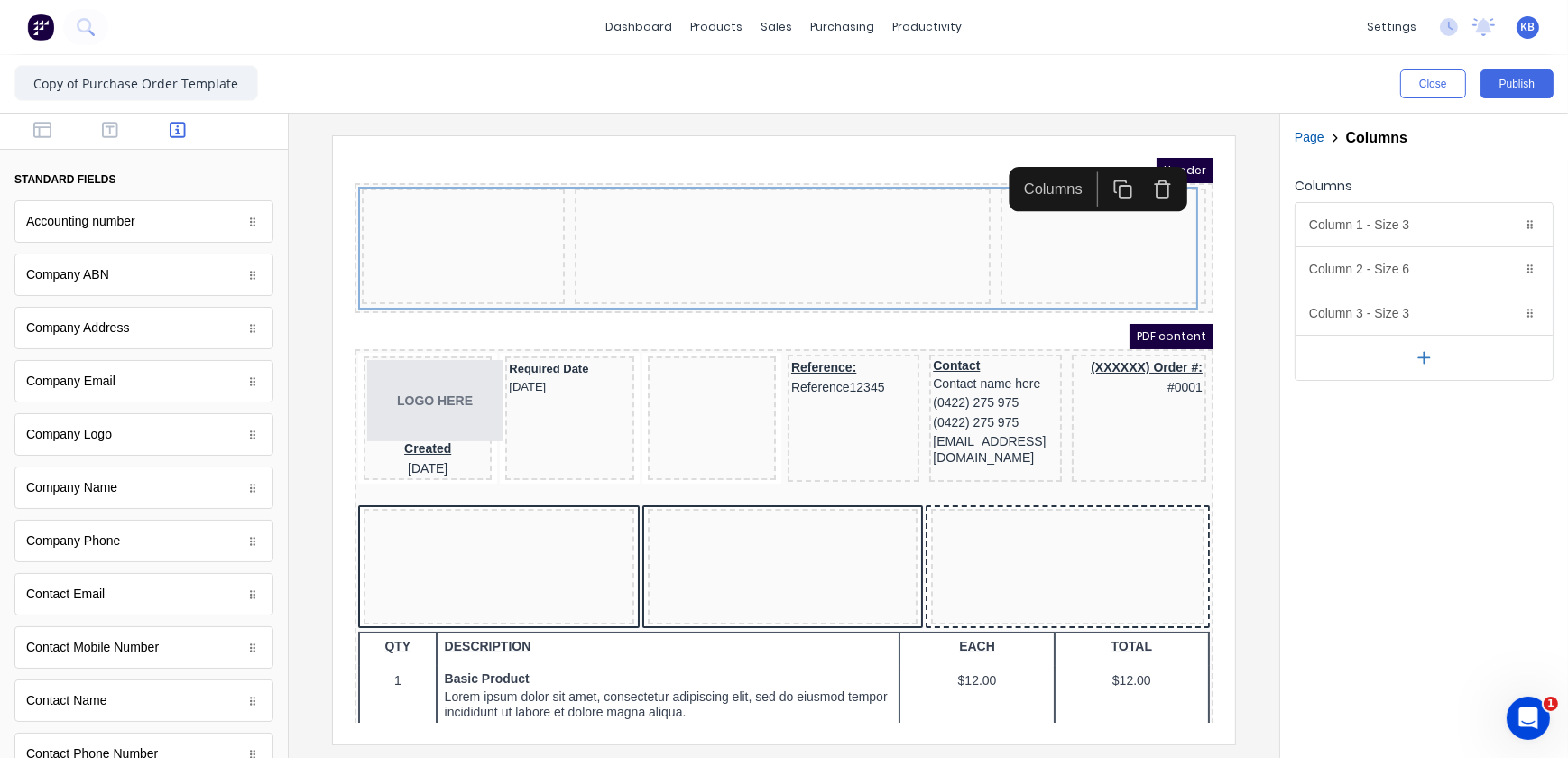
click at [1147, 168] on icon "button" at bounding box center [1141, 169] width 12 height 14
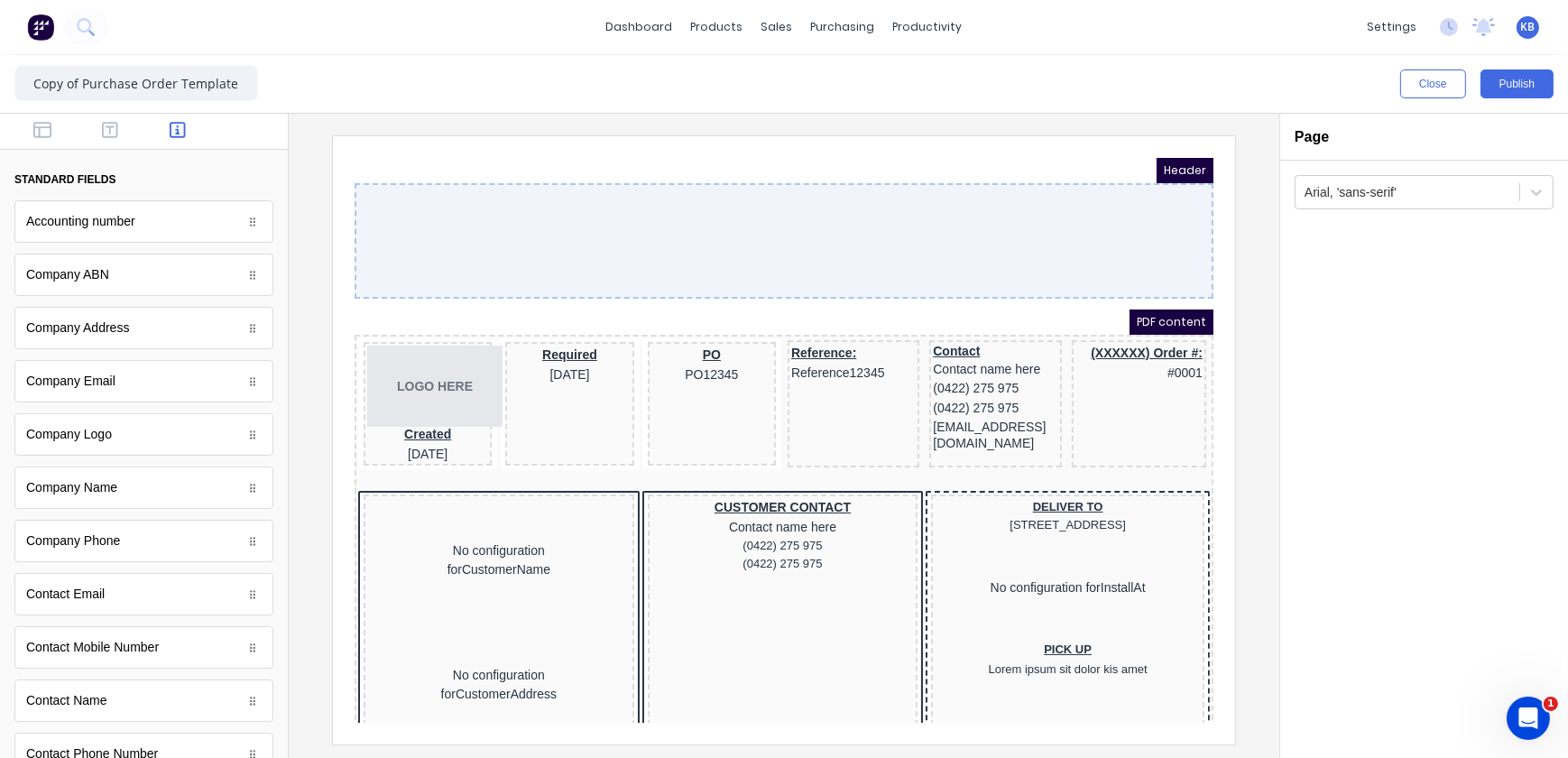
click at [813, 225] on div at bounding box center [761, 218] width 859 height 116
click at [445, 365] on div "LOGO HERE" at bounding box center [405, 363] width 121 height 81
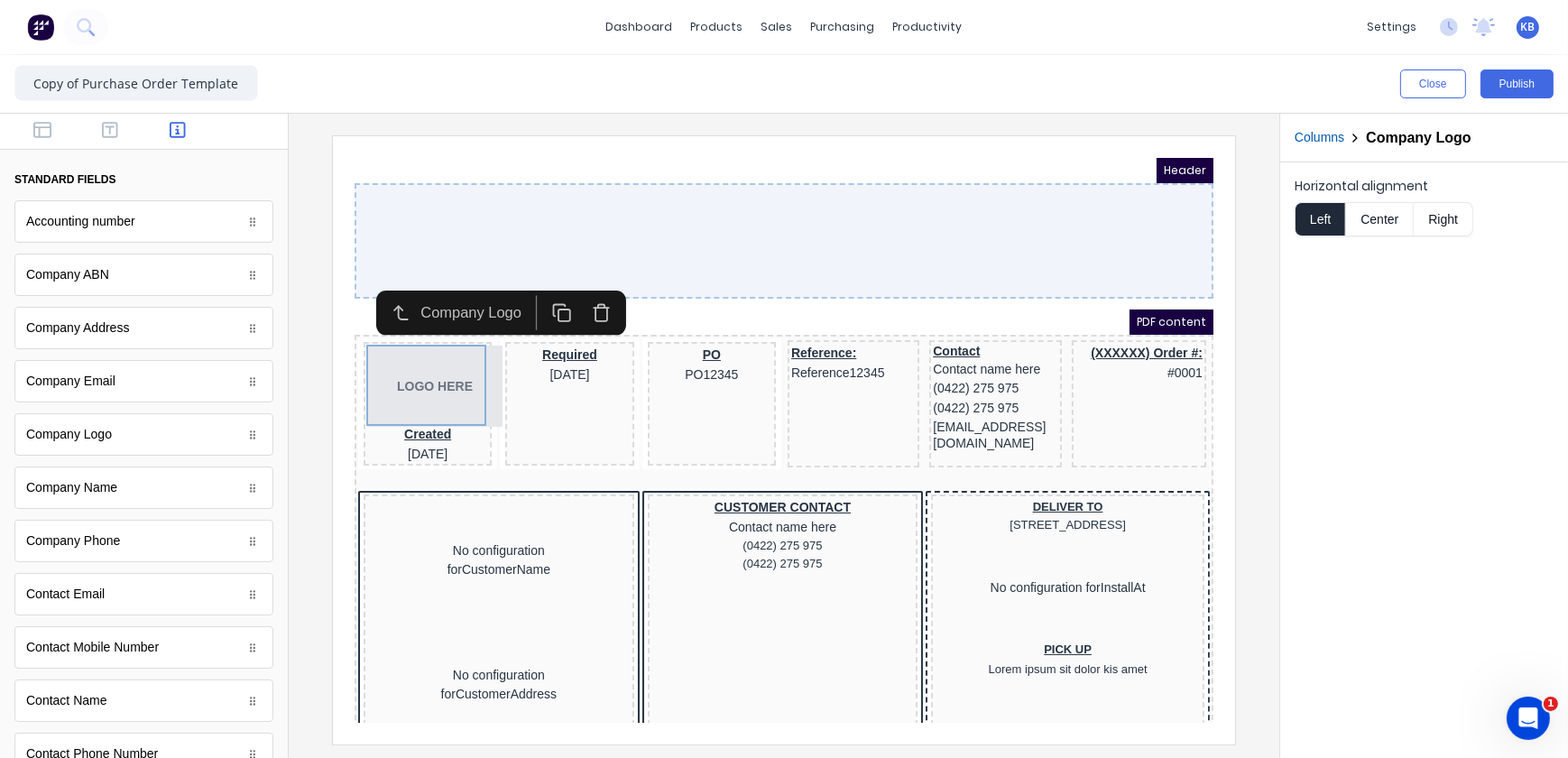
click at [439, 187] on div at bounding box center [761, 218] width 859 height 116
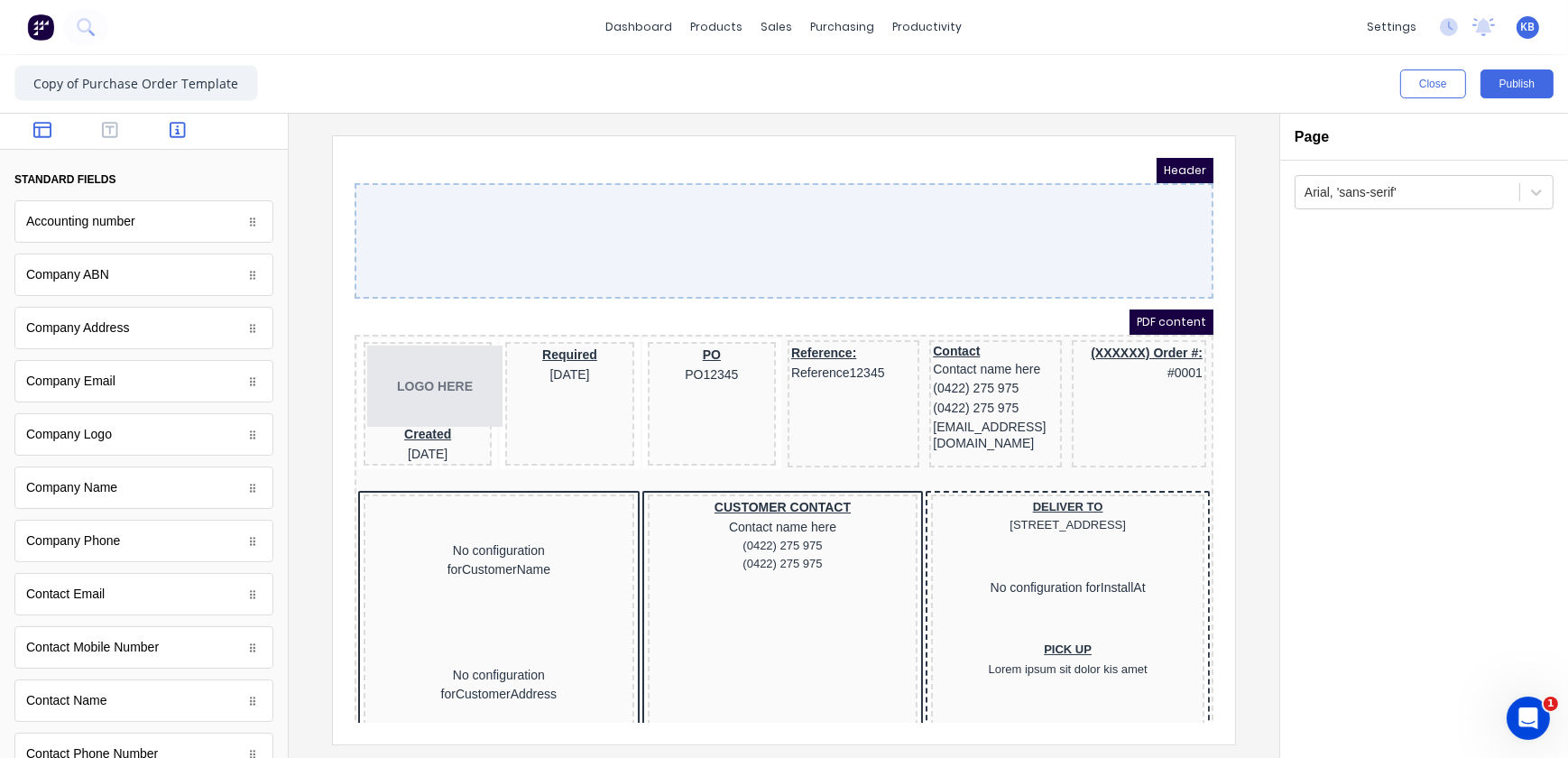
drag, startPoint x: 723, startPoint y: 68, endPoint x: 52, endPoint y: 133, distance: 674.1
click at [51, 133] on button "button" at bounding box center [43, 132] width 57 height 22
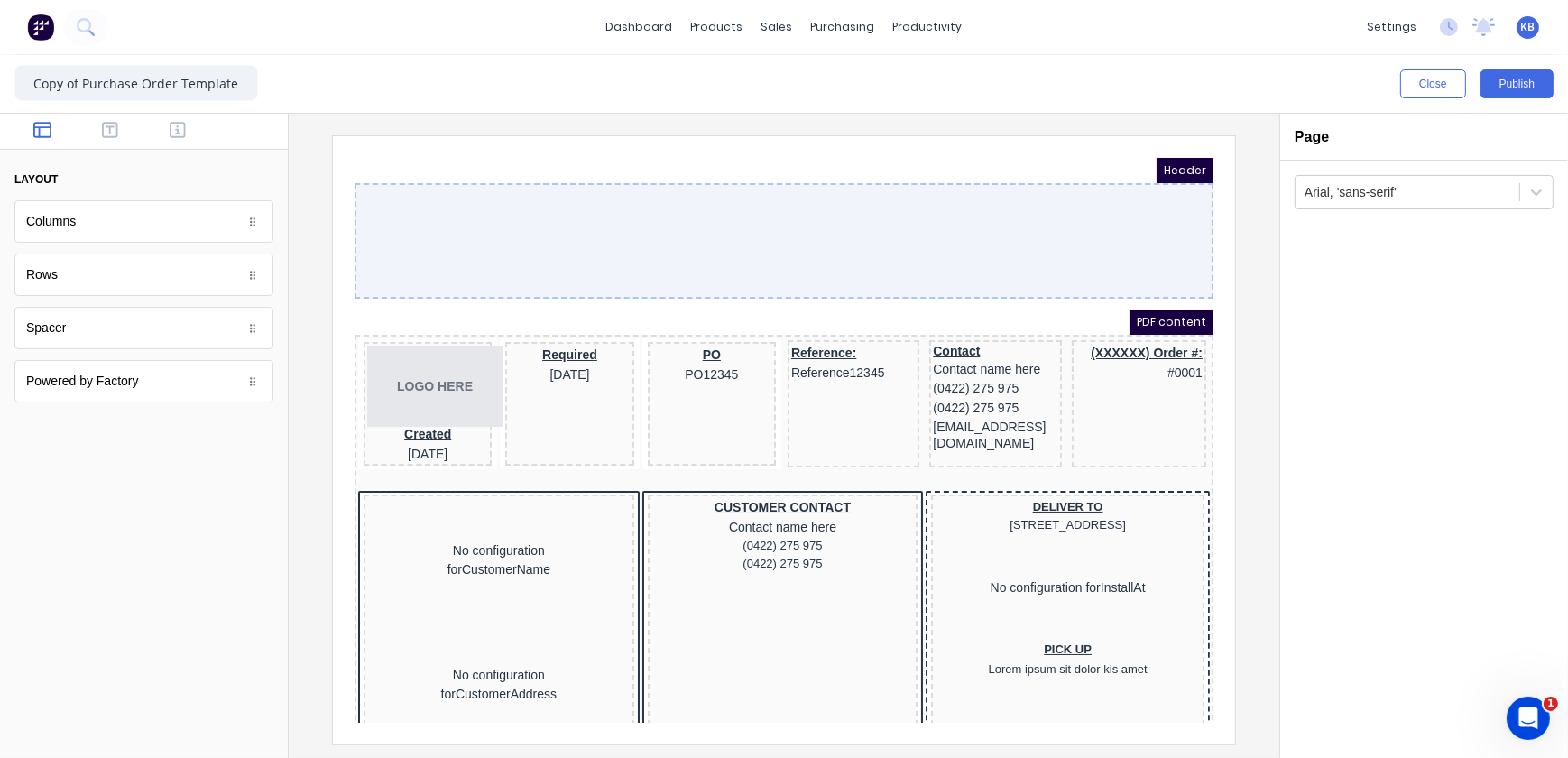
click at [86, 287] on div "Rows" at bounding box center [144, 274] width 259 height 42
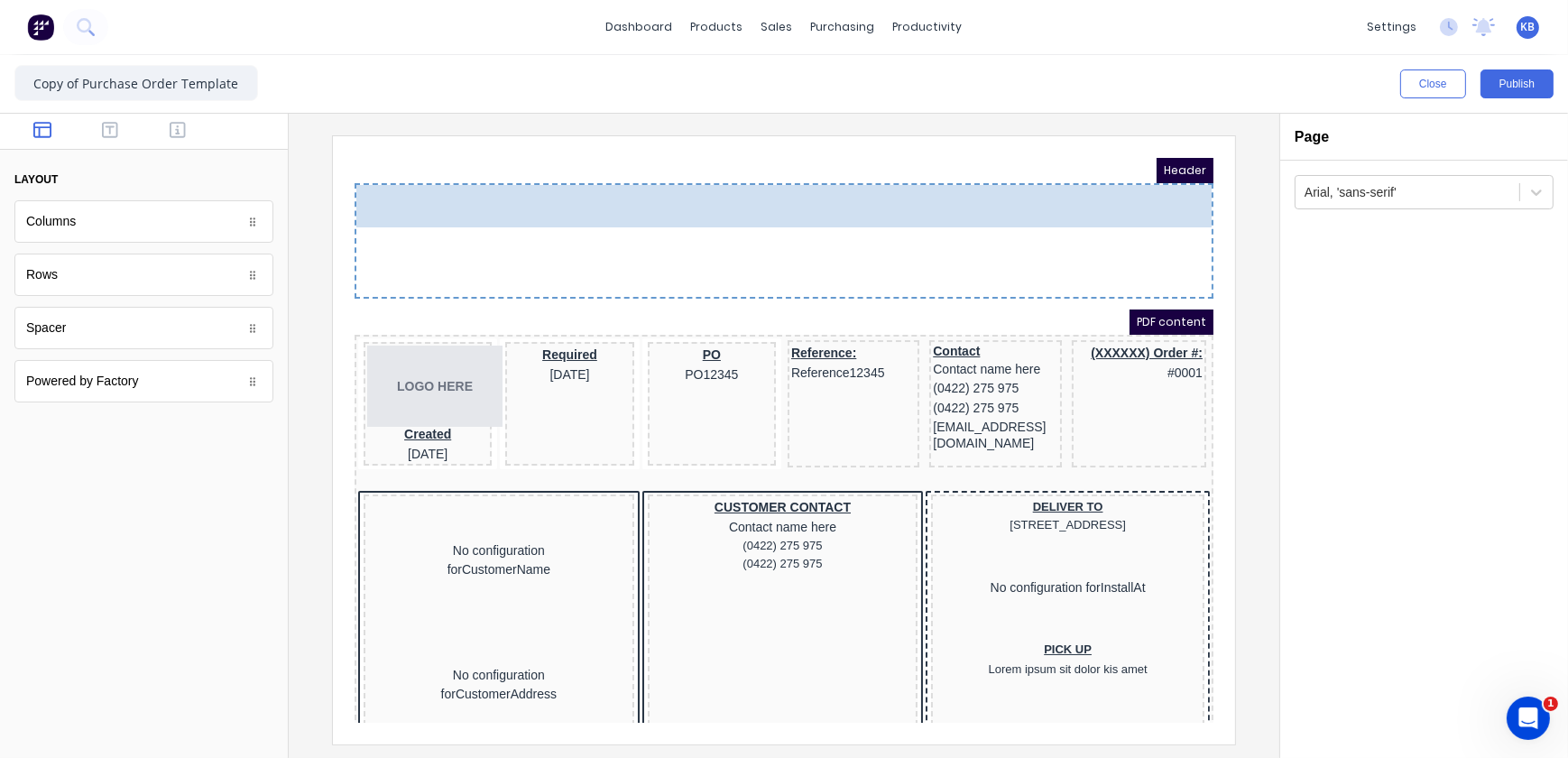
drag, startPoint x: 261, startPoint y: 280, endPoint x: 607, endPoint y: 223, distance: 350.7
drag, startPoint x: 73, startPoint y: 225, endPoint x: 513, endPoint y: 223, distance: 440.0
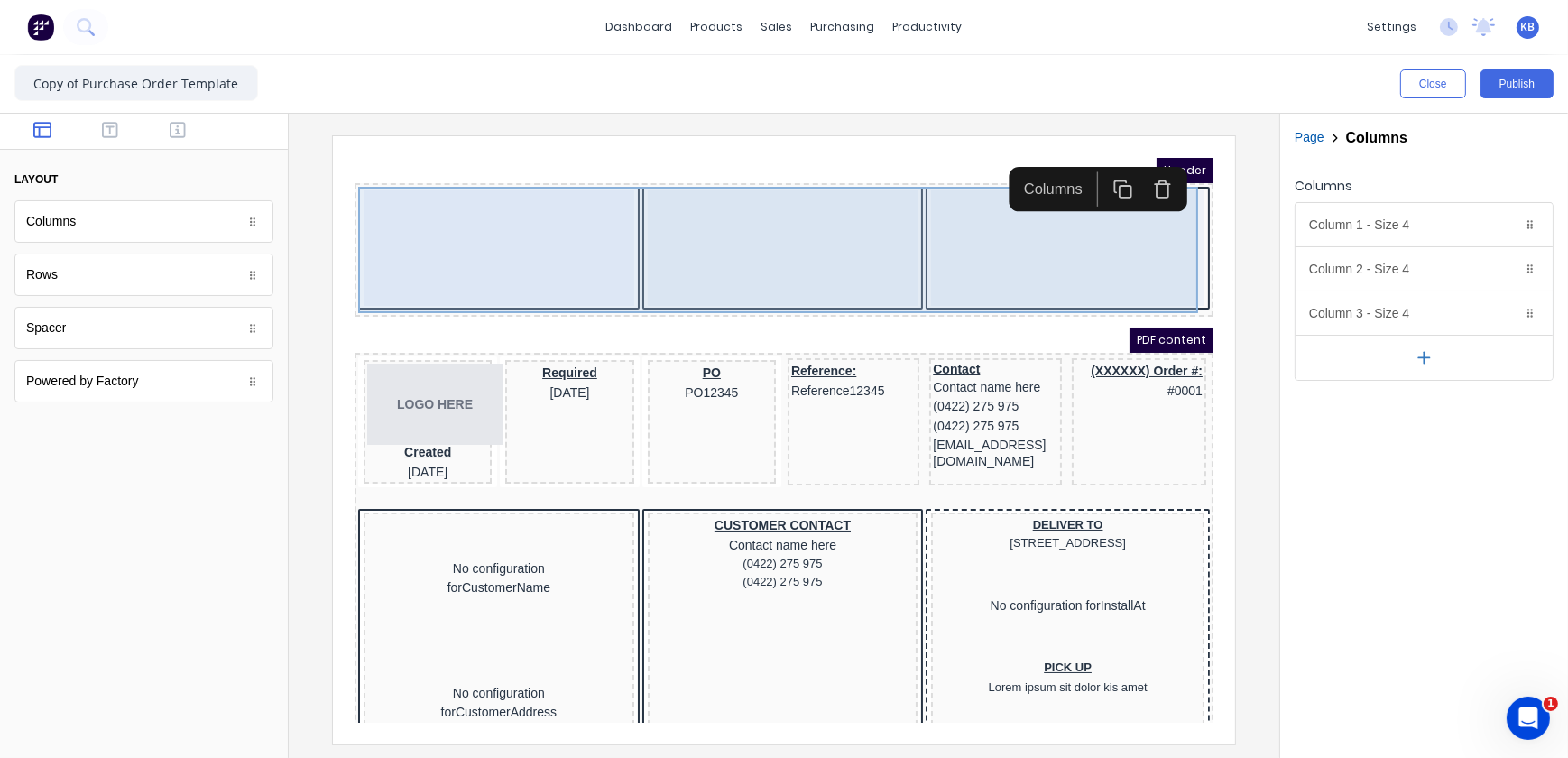
click at [549, 213] on div at bounding box center [476, 225] width 271 height 116
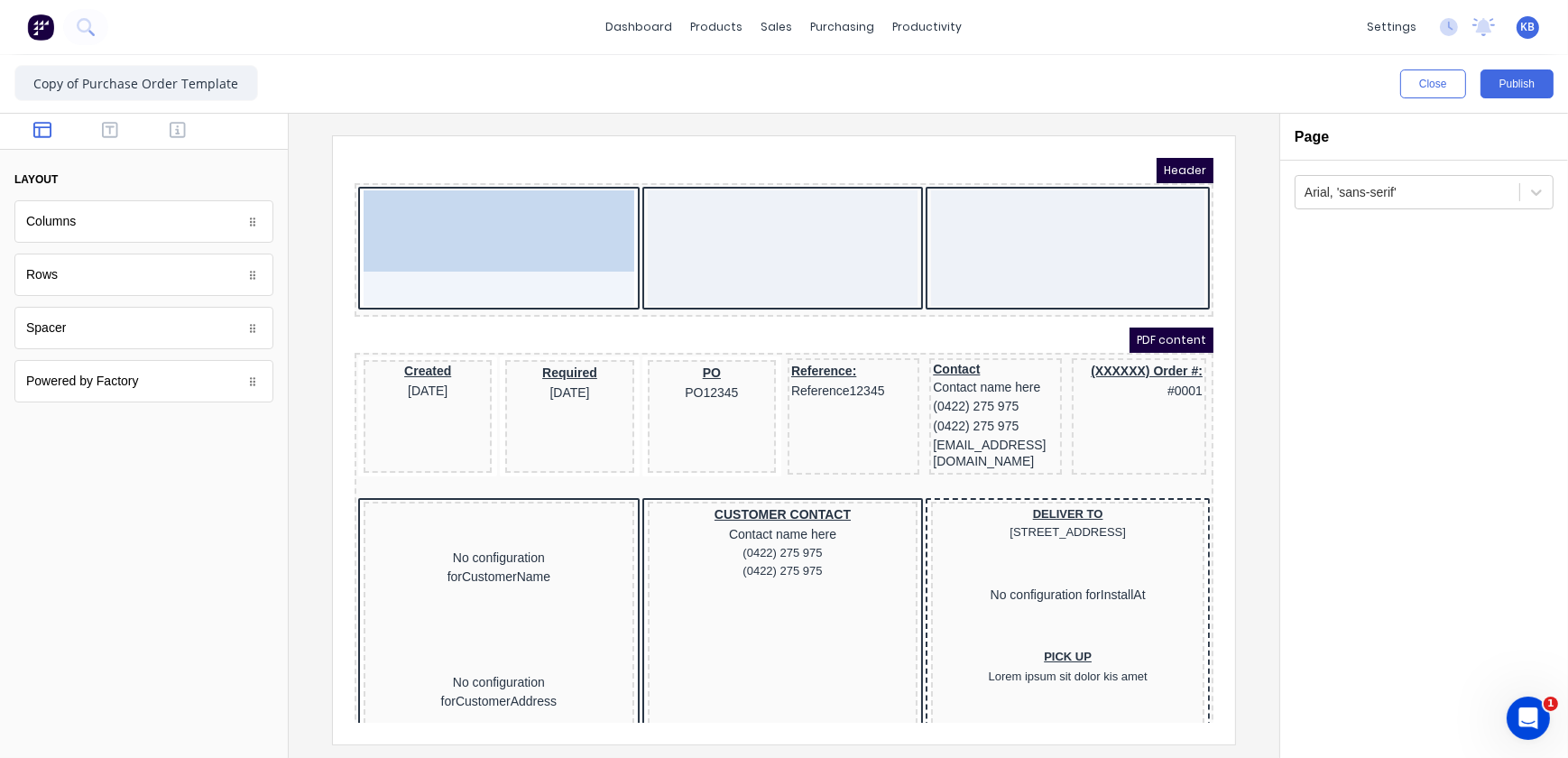
drag, startPoint x: 389, startPoint y: 392, endPoint x: 459, endPoint y: 225, distance: 181.1
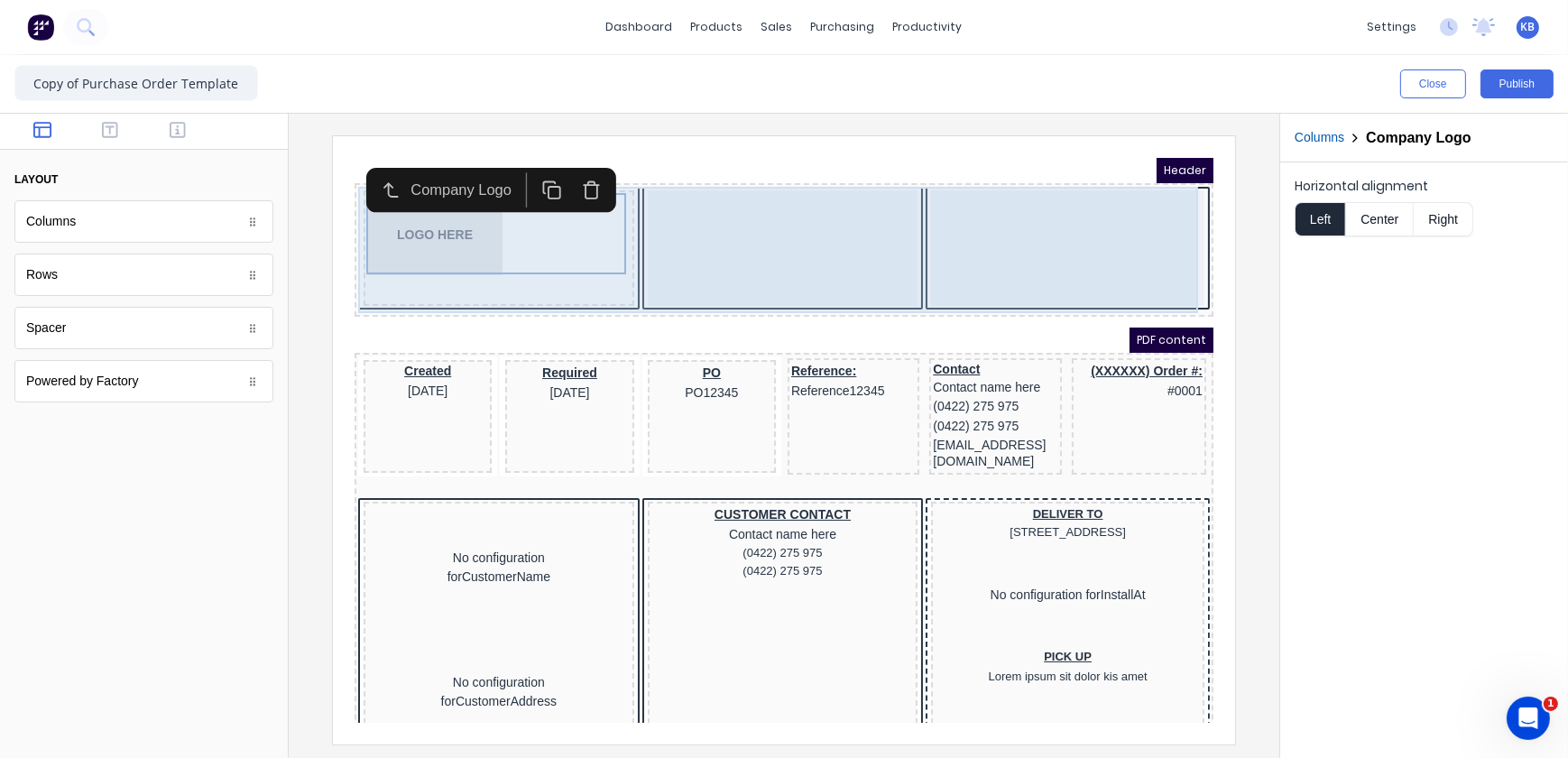
click at [626, 239] on div at bounding box center [761, 225] width 271 height 116
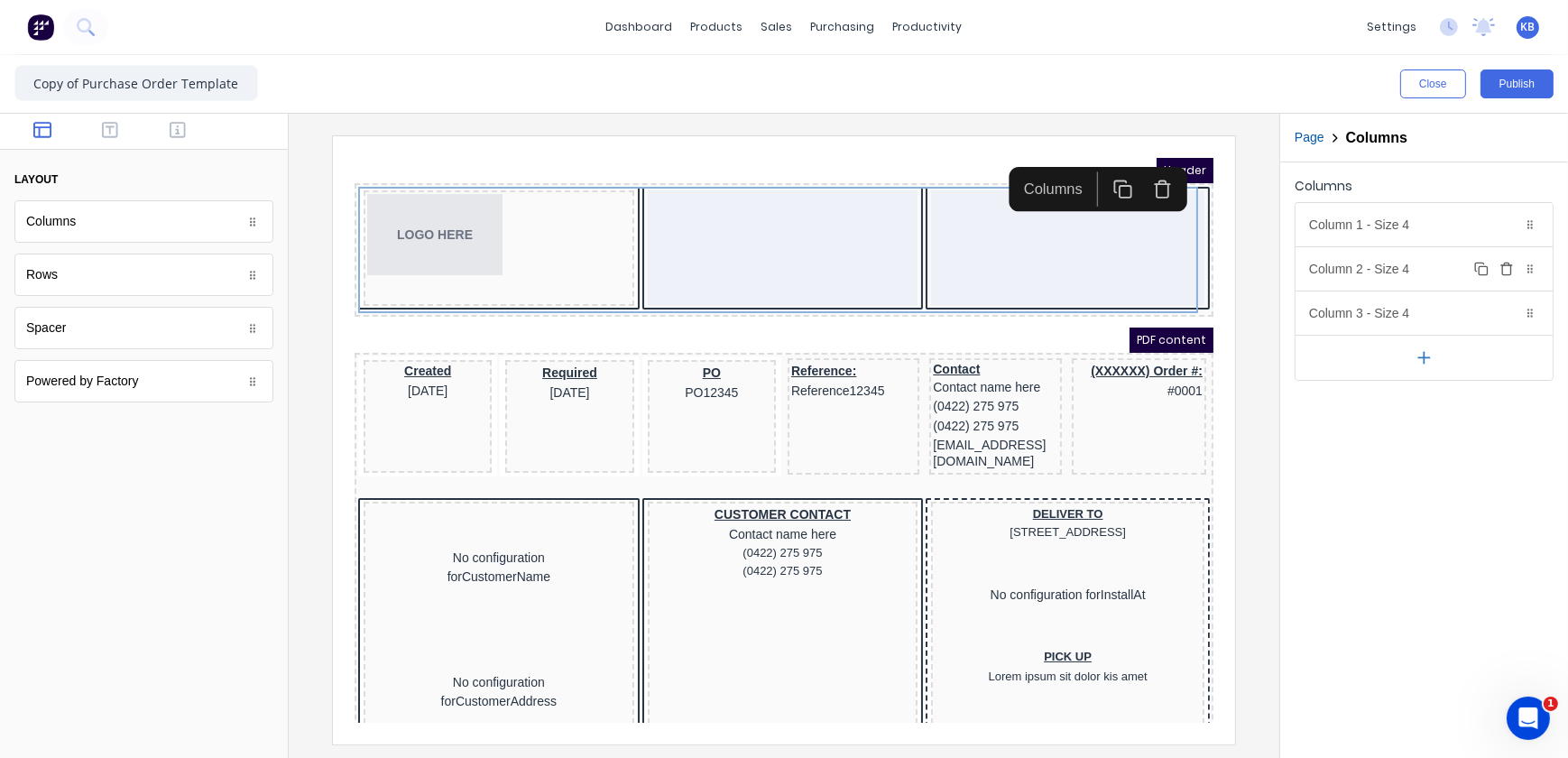
click at [1368, 278] on div "Column 2 - Size 4 Duplicate Delete" at bounding box center [1424, 269] width 257 height 43
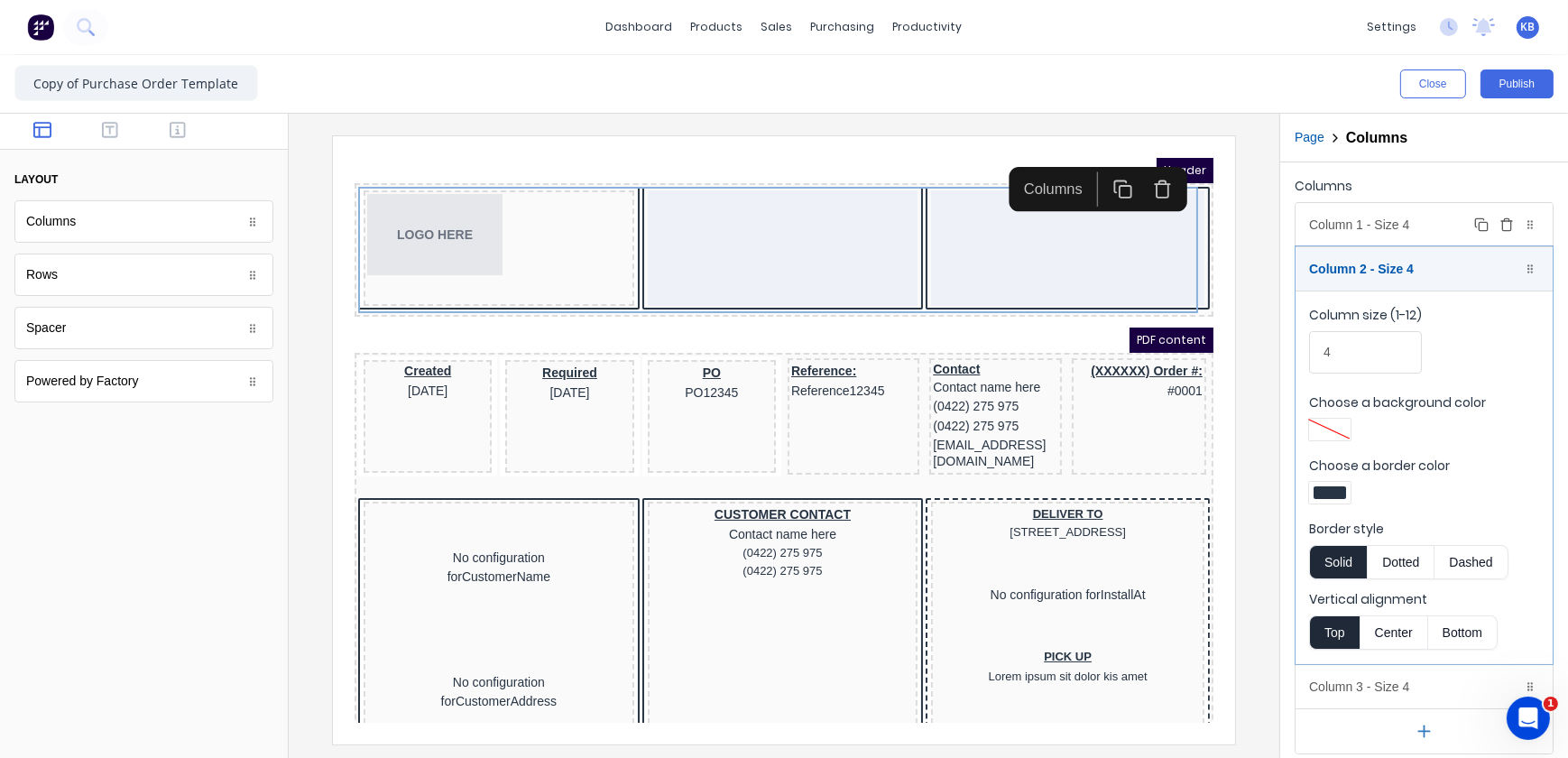
click at [1364, 231] on div "Column 1 - Size 4 Duplicate Delete" at bounding box center [1424, 224] width 257 height 43
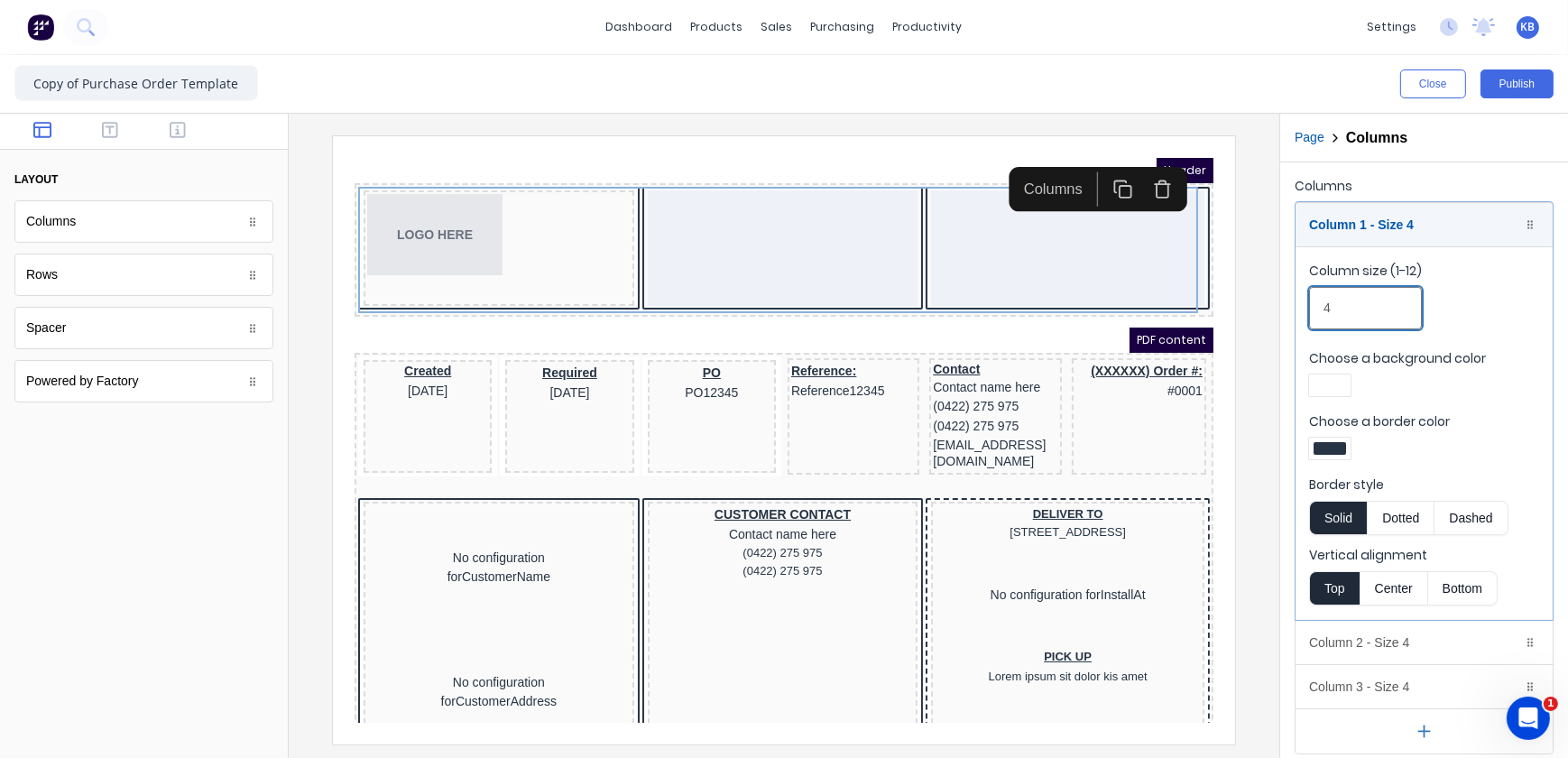
click at [1376, 295] on input "4" at bounding box center [1365, 308] width 113 height 42
click at [1354, 234] on div "Column 1 - Size 4 Duplicate Delete" at bounding box center [1424, 224] width 257 height 43
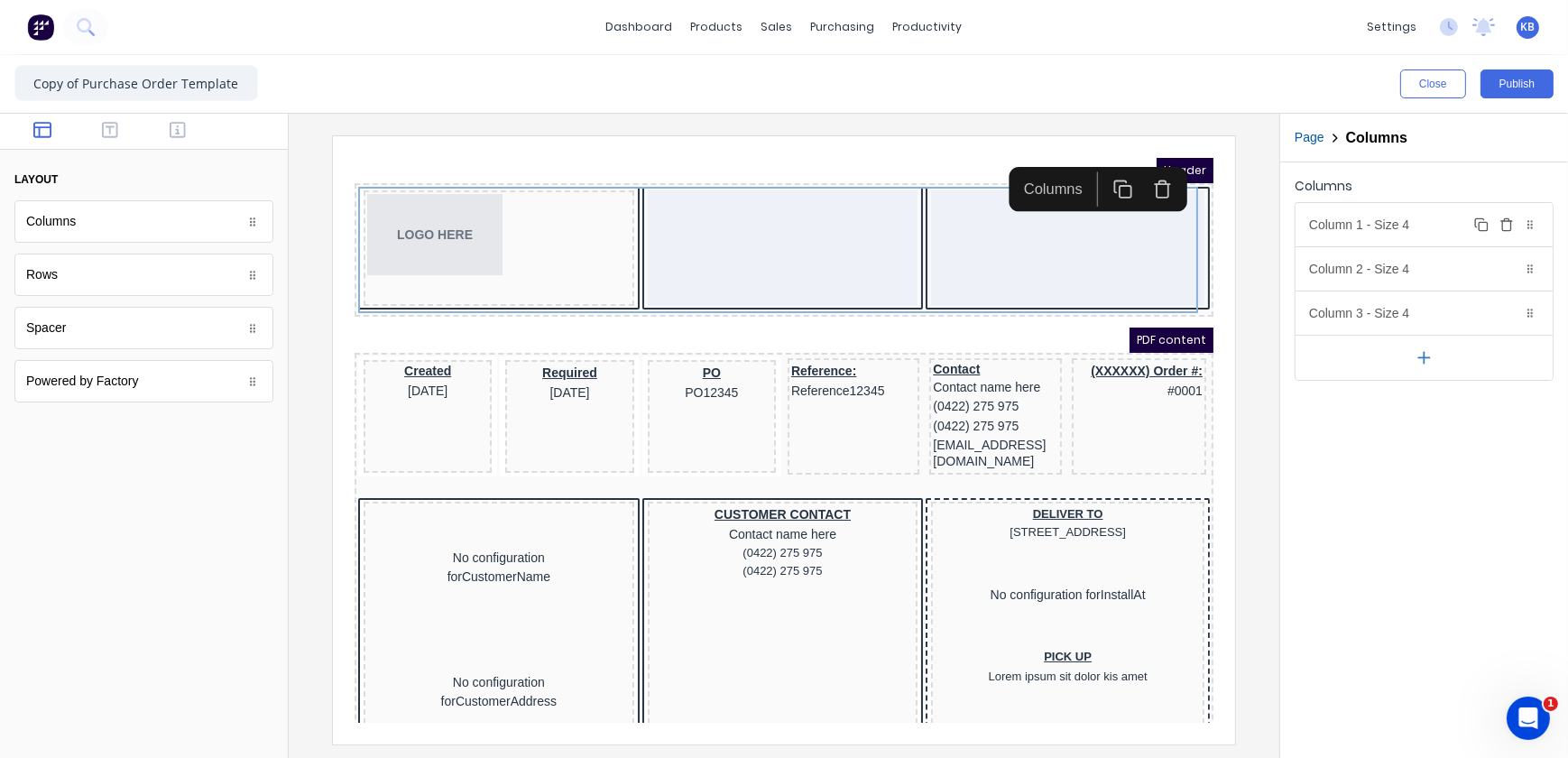
click at [1357, 226] on div "Column 1 - Size 4 Duplicate Delete" at bounding box center [1424, 224] width 257 height 43
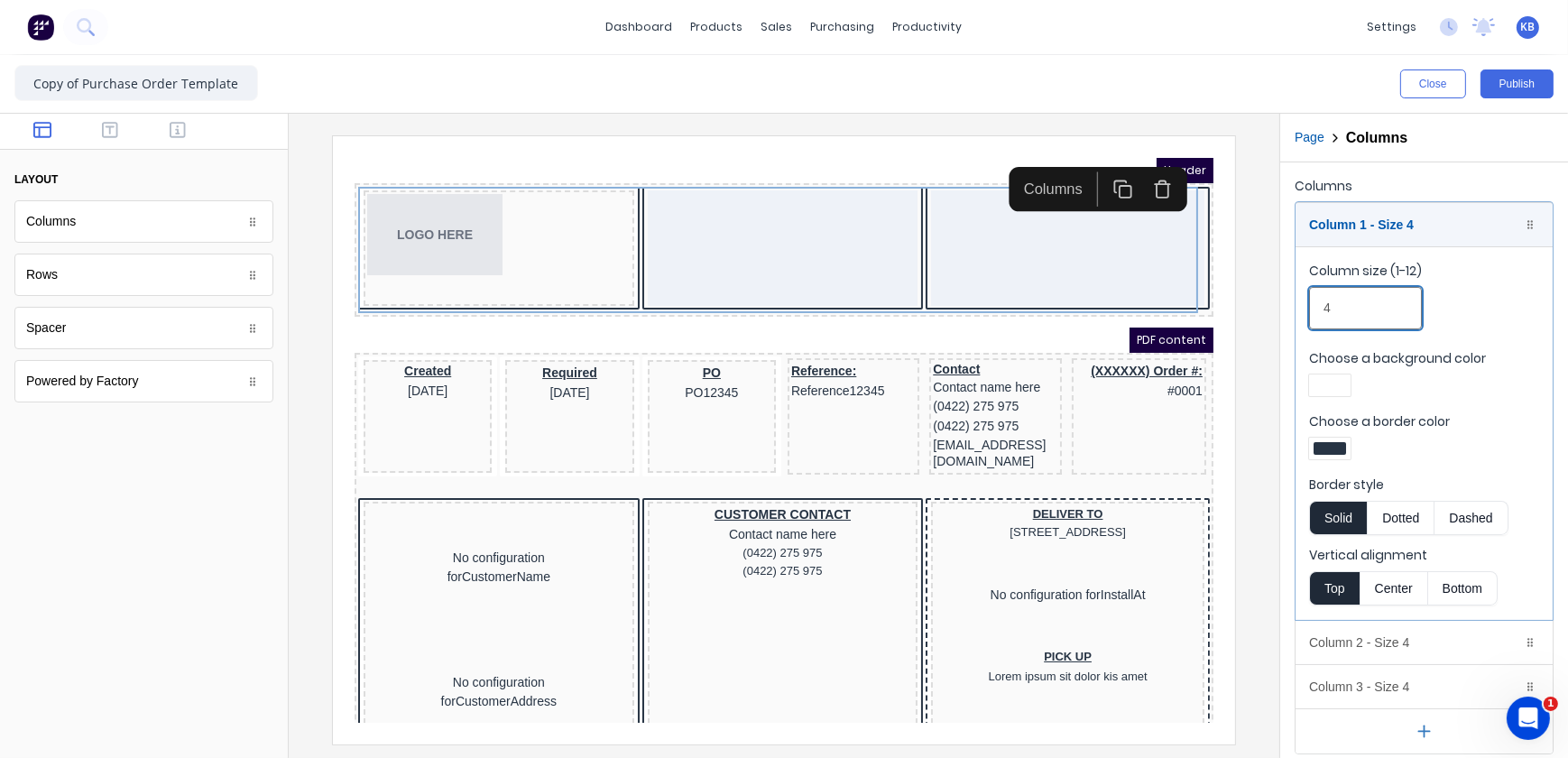
click at [1336, 311] on input "4" at bounding box center [1365, 308] width 113 height 42
type input "4"
drag, startPoint x: 1327, startPoint y: 304, endPoint x: 1469, endPoint y: 245, distance: 153.8
click at [1328, 304] on input "4" at bounding box center [1365, 308] width 113 height 42
click at [1357, 313] on input "4" at bounding box center [1365, 308] width 113 height 42
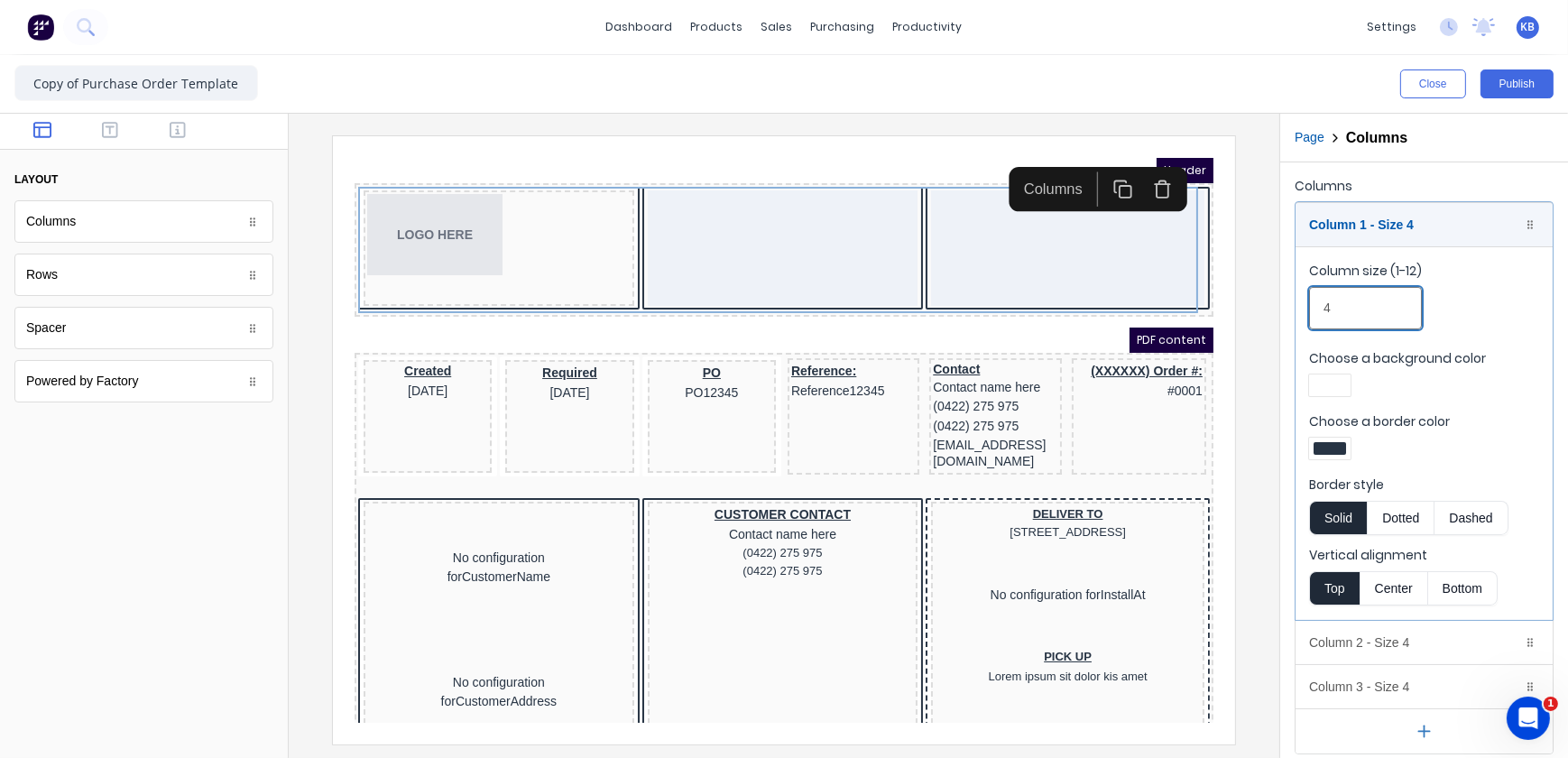
drag, startPoint x: 1684, startPoint y: 455, endPoint x: 1087, endPoint y: 295, distance: 618.1
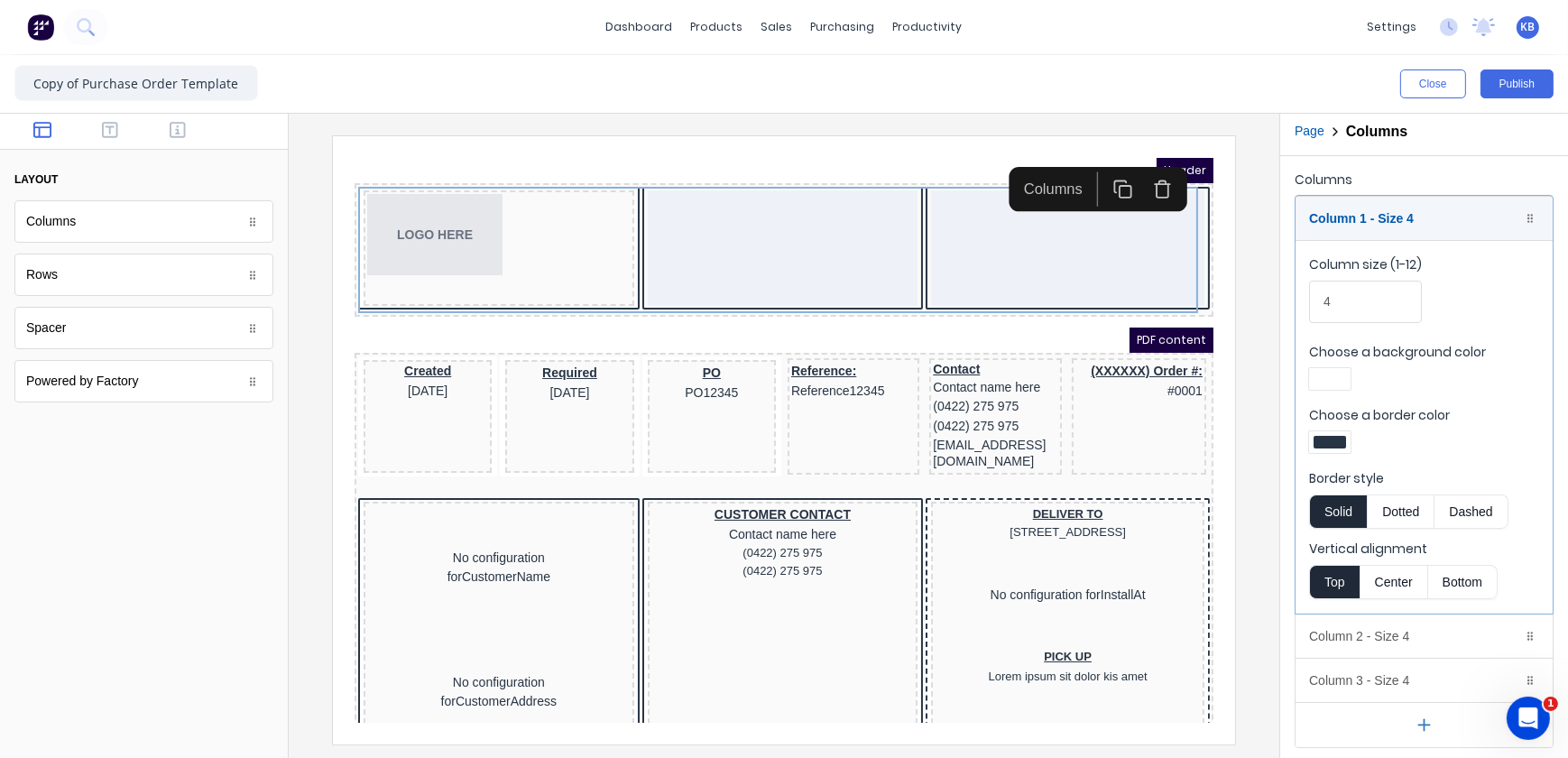
drag, startPoint x: 1560, startPoint y: 421, endPoint x: 1185, endPoint y: 263, distance: 406.9
click at [1185, 263] on body "Header LOGO HERE PDF content Created 29/10/2024 Required 29/10/2024 PO PO12345 …" at bounding box center [761, 417] width 859 height 565
click at [1388, 289] on input "4" at bounding box center [1365, 302] width 113 height 42
drag, startPoint x: 1382, startPoint y: 292, endPoint x: 1266, endPoint y: 302, distance: 116.4
click at [1266, 302] on div "Close Publish Components layout Columns Columns Rows Rows Spacer Spacer Powered…" at bounding box center [784, 406] width 1568 height 703
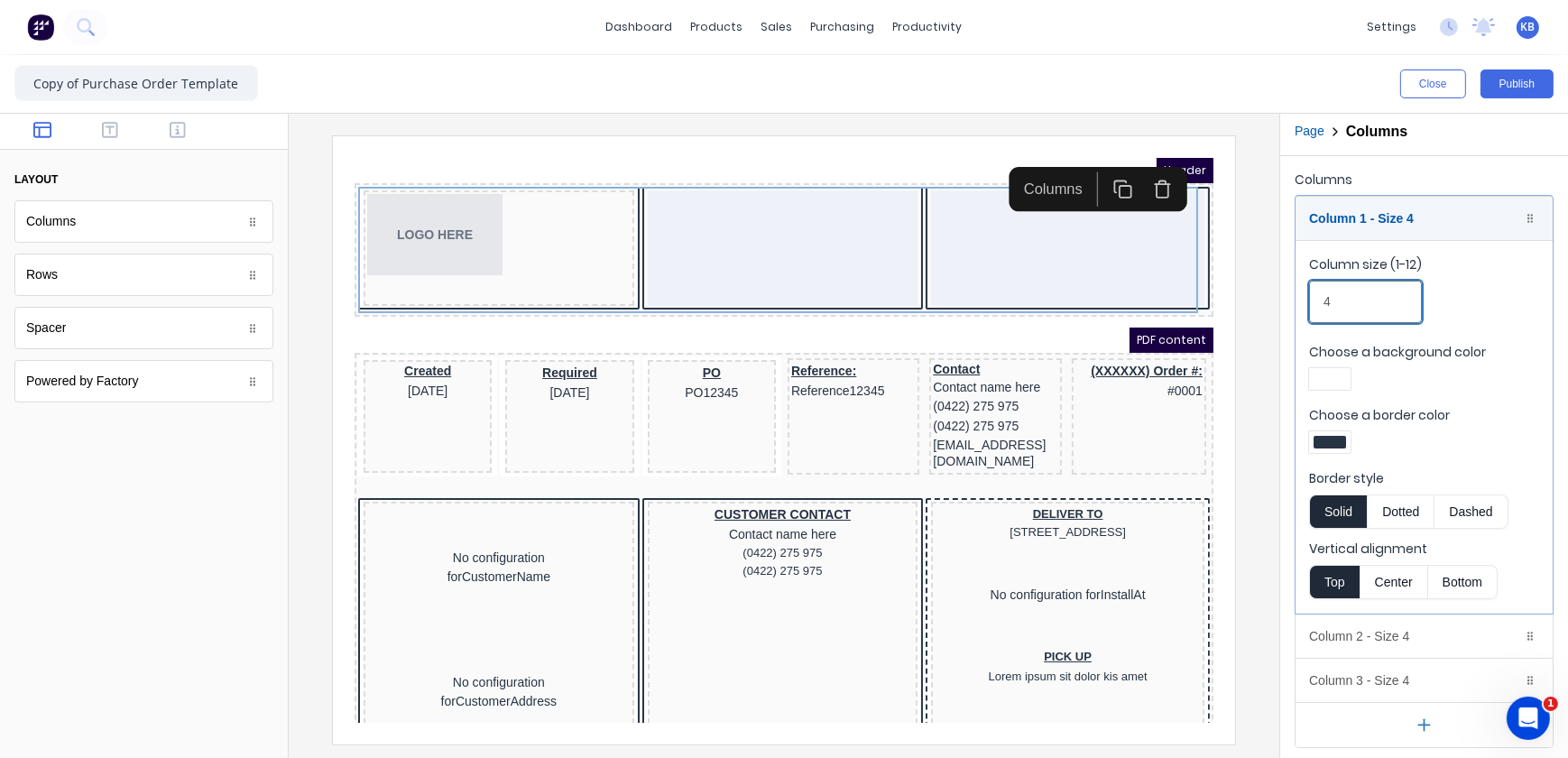
type input "4"
click at [1404, 221] on div "Column 1 - Size 4 Duplicate Delete" at bounding box center [1424, 218] width 257 height 43
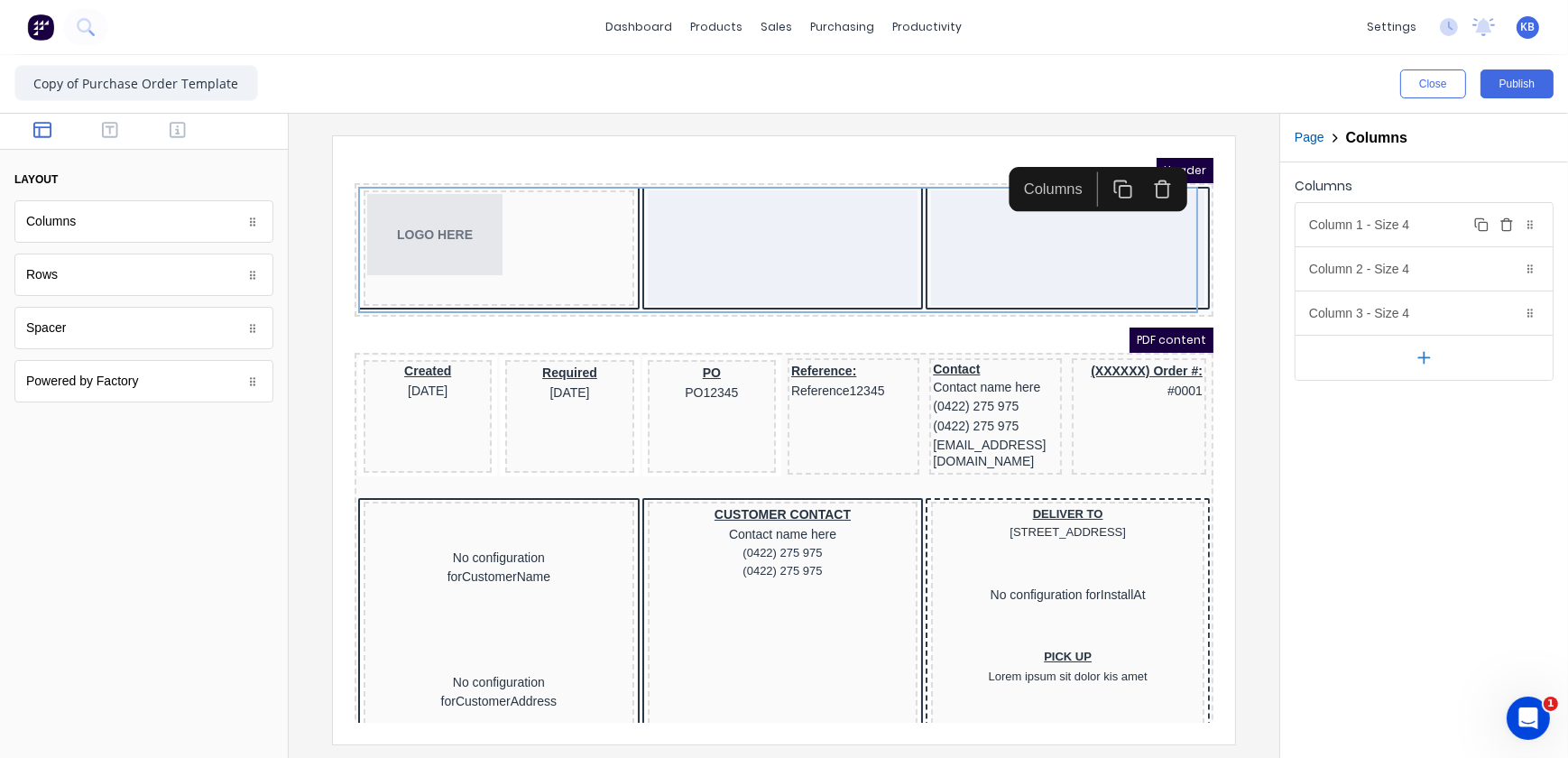
scroll to position [0, 0]
click at [1403, 271] on div "Column 2 - Size 4 Duplicate Delete" at bounding box center [1424, 269] width 257 height 43
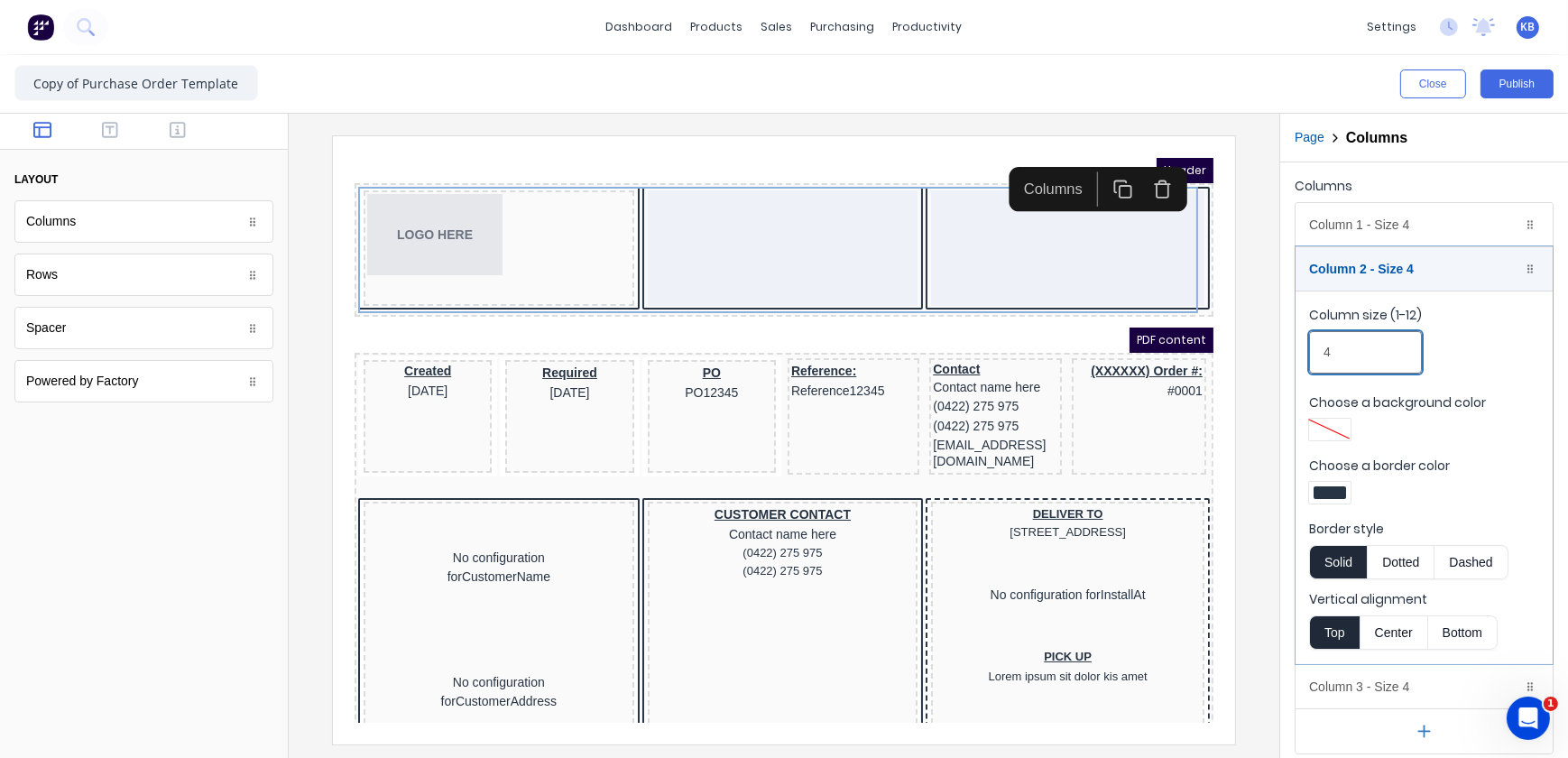
click at [1362, 352] on input "4" at bounding box center [1365, 352] width 113 height 42
type input "4"
drag, startPoint x: 1367, startPoint y: 664, endPoint x: 1382, endPoint y: 667, distance: 15.3
click at [1368, 666] on div "Column 3 - Size 4 Duplicate Delete" at bounding box center [1424, 687] width 257 height 43
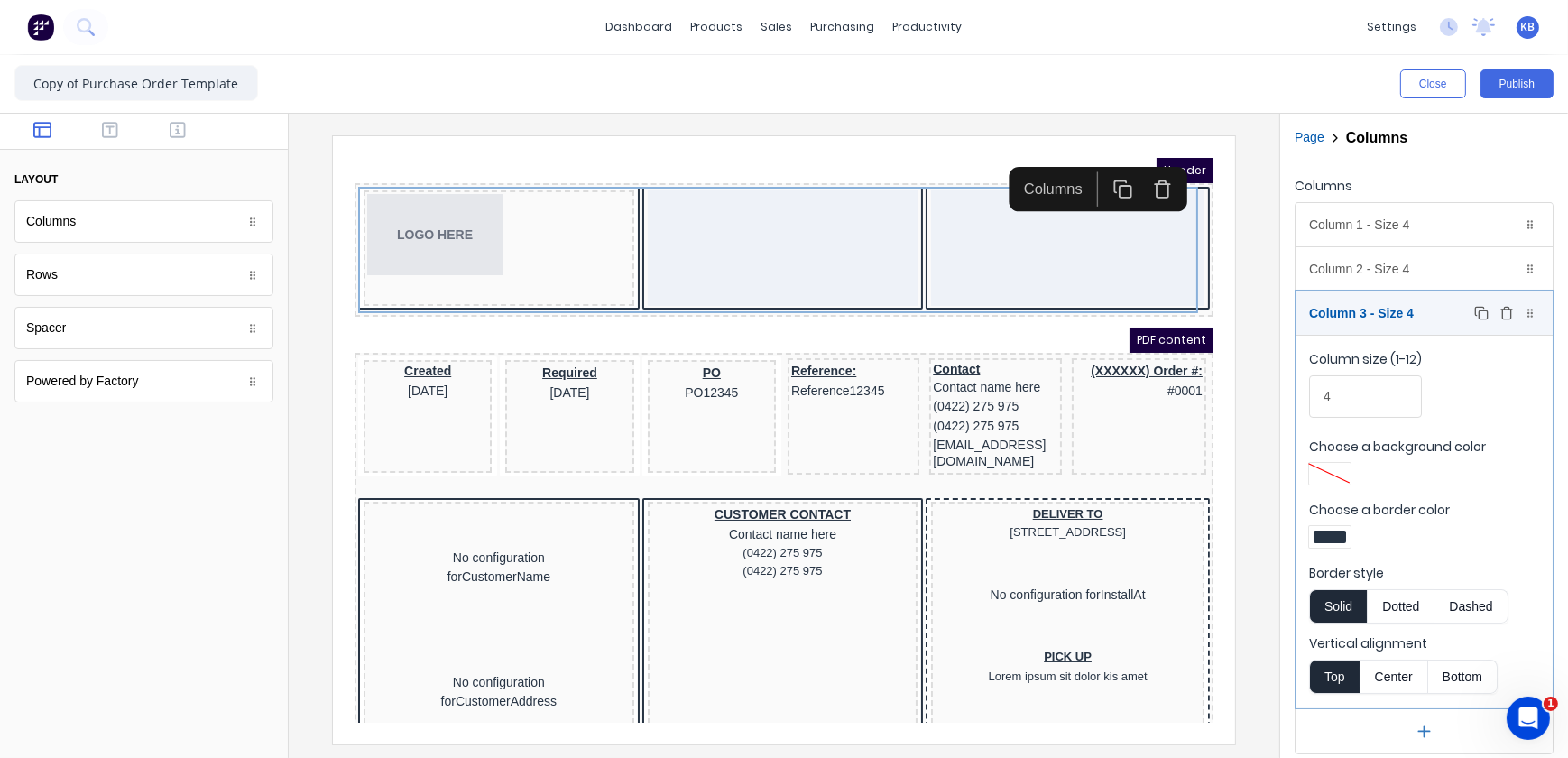
click at [1516, 303] on div "Duplicate Delete" at bounding box center [1505, 313] width 69 height 22
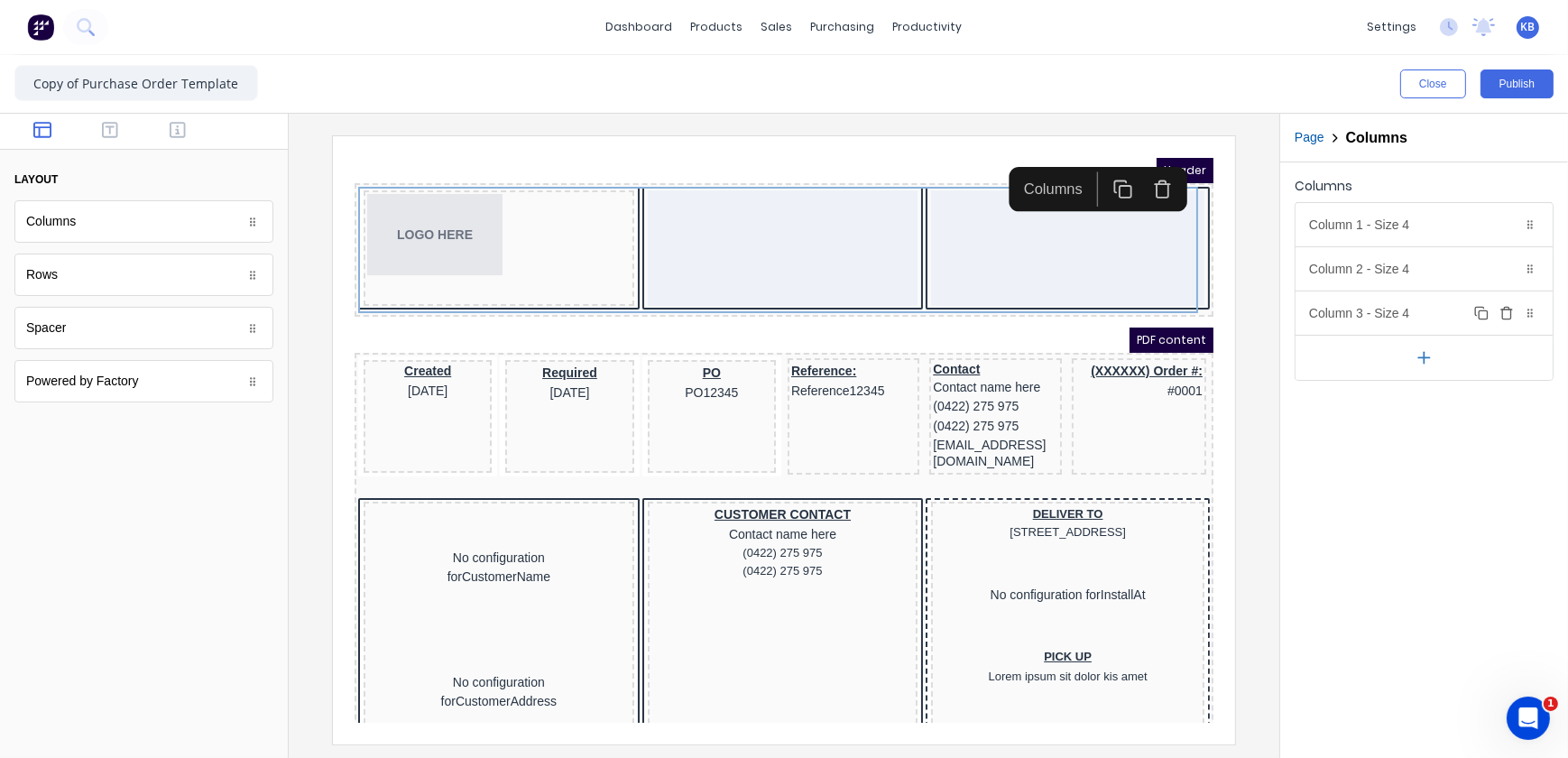
click at [1526, 309] on icon at bounding box center [1530, 312] width 11 height 11
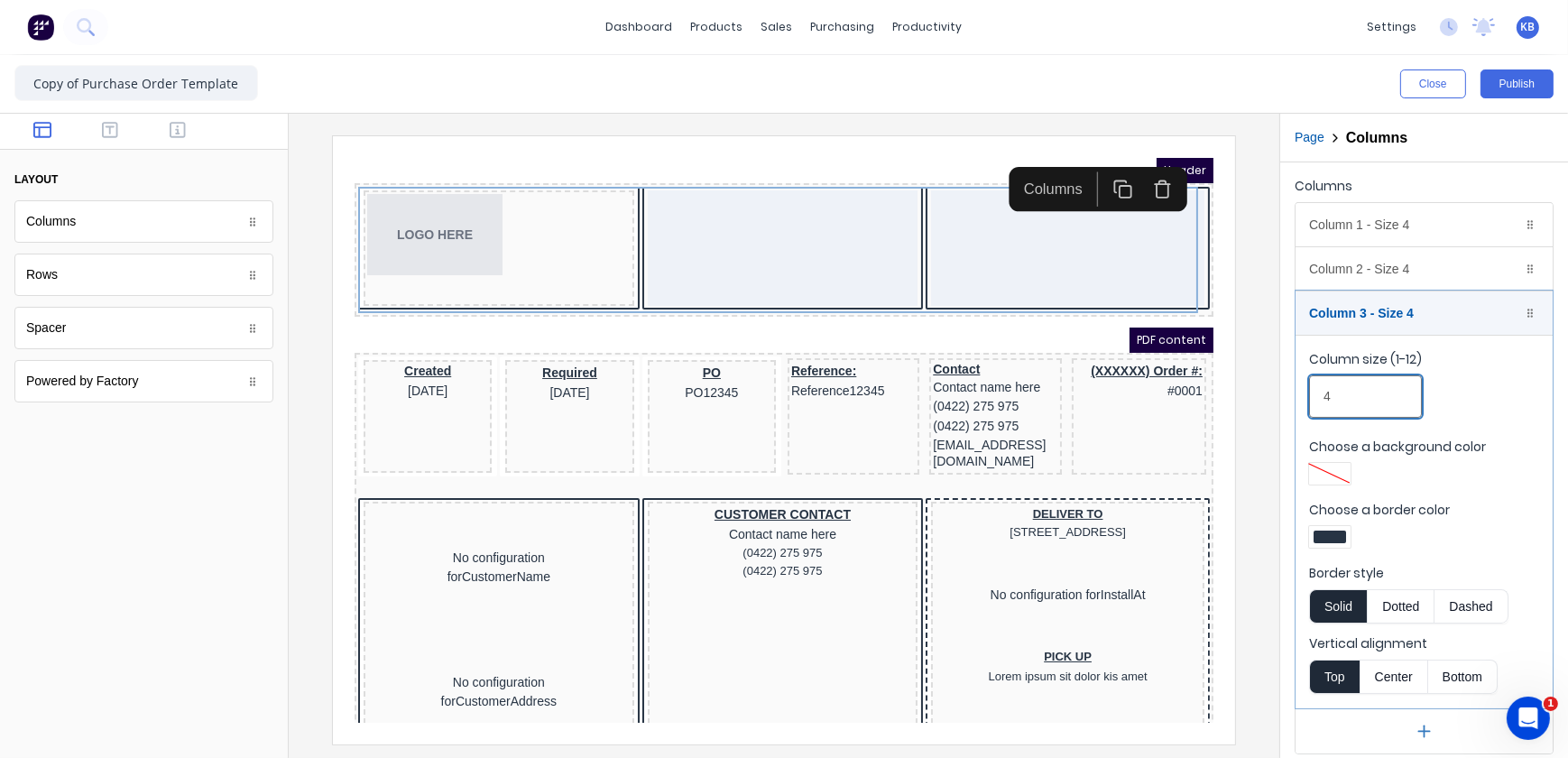
click at [1336, 406] on input "4" at bounding box center [1365, 396] width 113 height 42
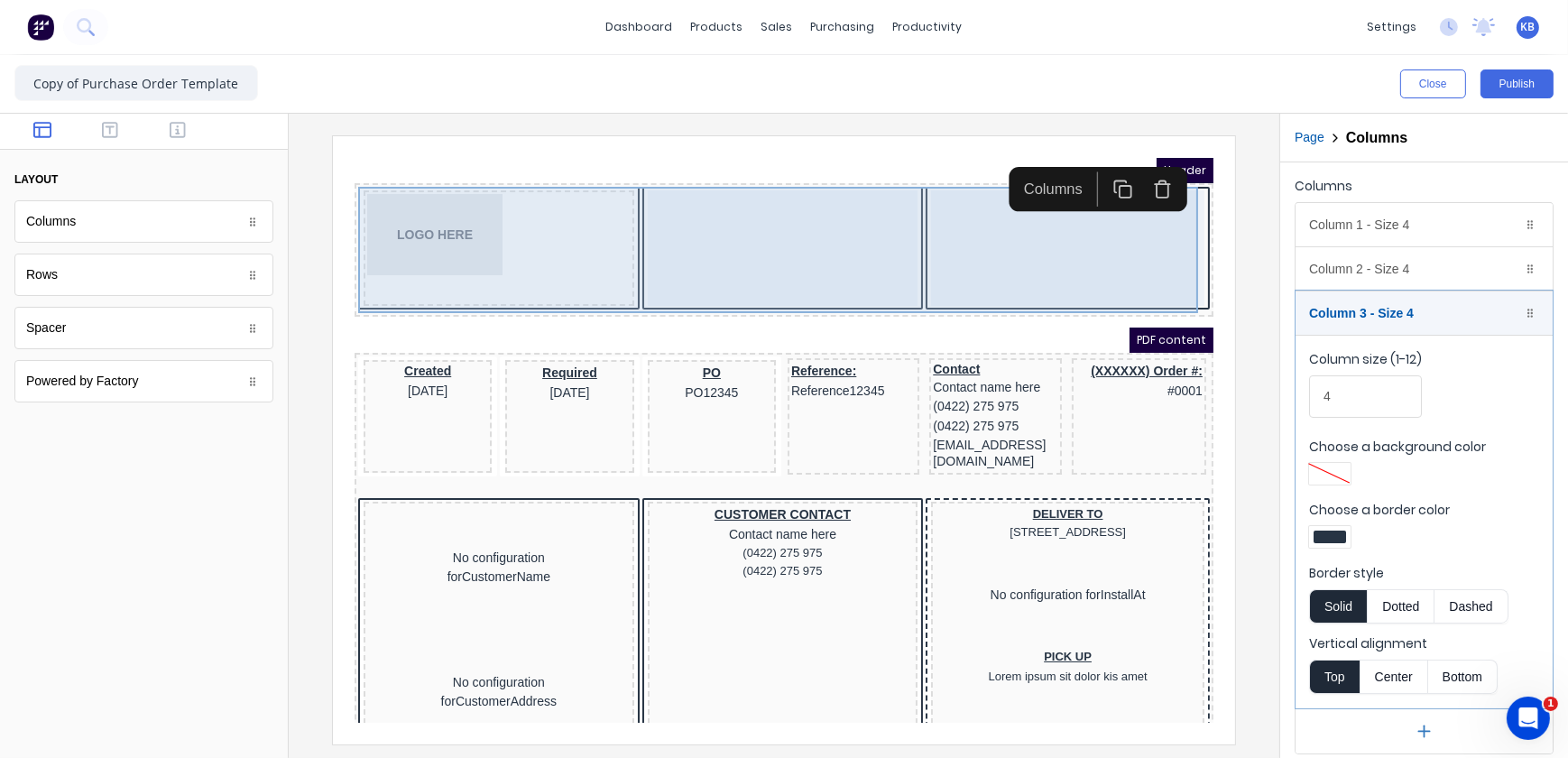
click at [1019, 219] on div at bounding box center [1044, 225] width 273 height 116
click at [625, 225] on div at bounding box center [761, 225] width 271 height 116
click at [744, 216] on div at bounding box center [761, 225] width 271 height 116
click at [1173, 220] on div "LOGO HERE" at bounding box center [761, 227] width 852 height 126
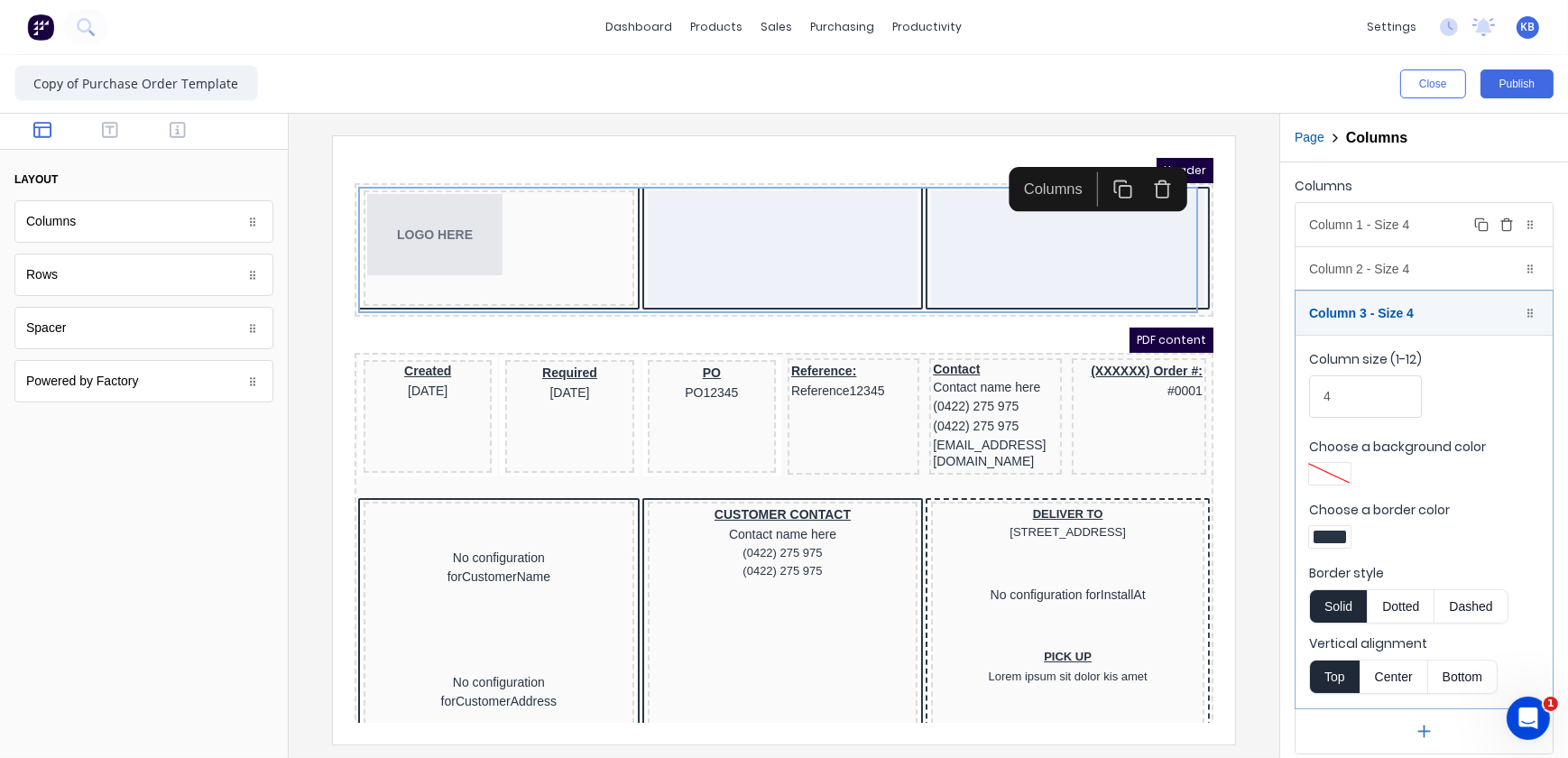
click at [1394, 213] on div "Column 1 - Size 4 Duplicate Delete" at bounding box center [1424, 224] width 257 height 43
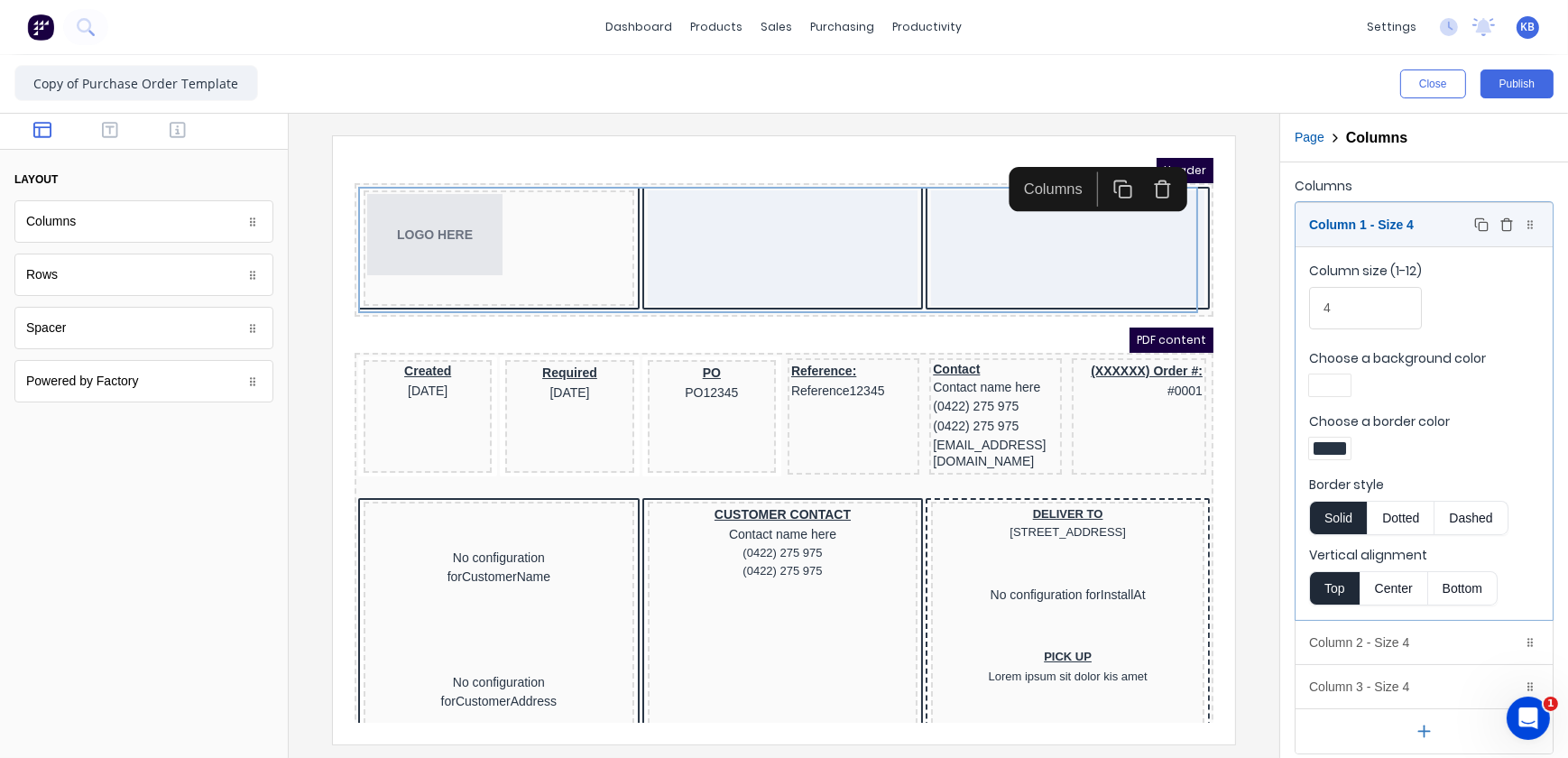
click at [1474, 225] on icon "button" at bounding box center [1481, 224] width 15 height 15
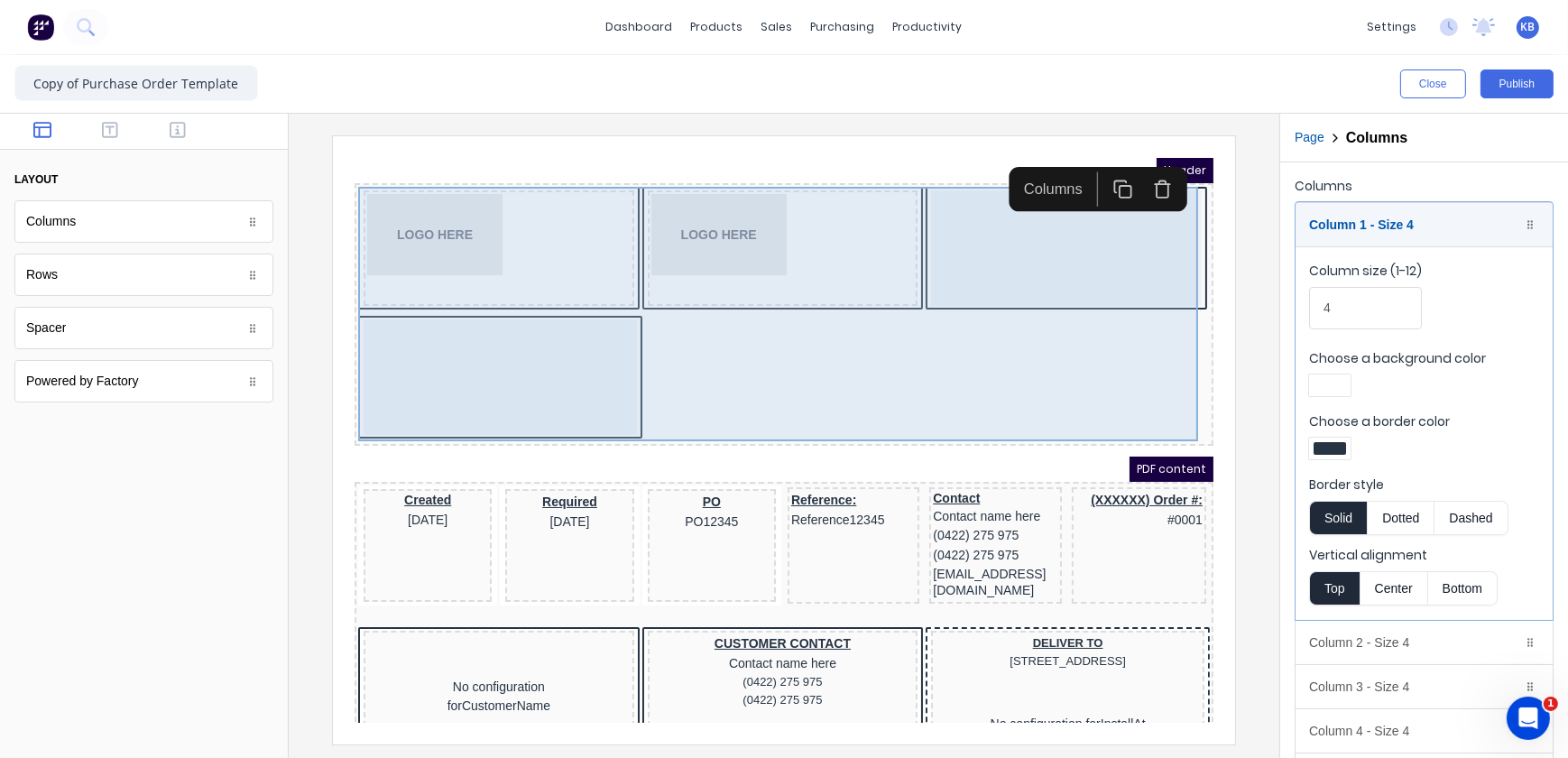
click at [599, 356] on div at bounding box center [477, 355] width 273 height 116
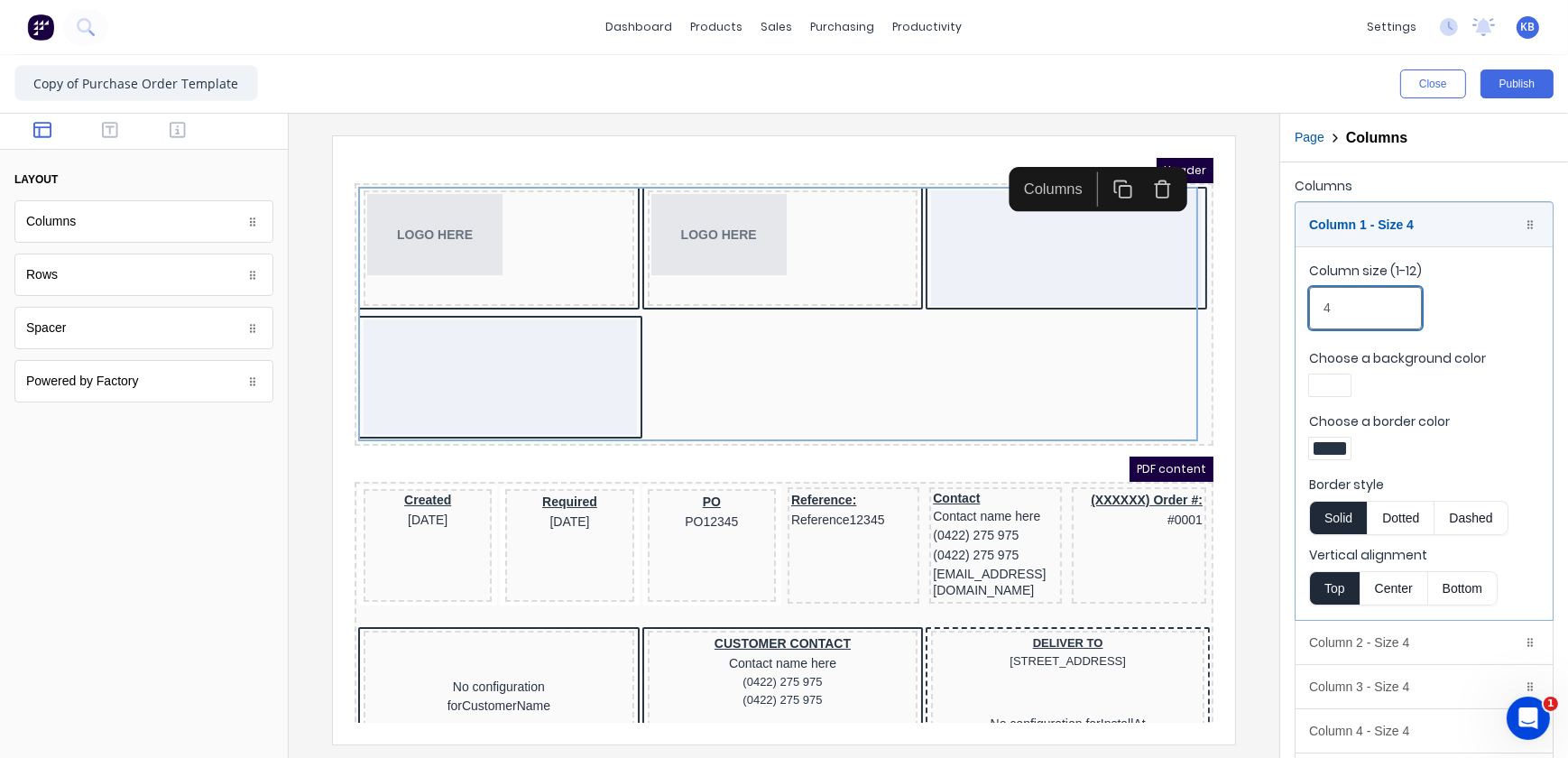
click at [1361, 312] on input "4" at bounding box center [1365, 308] width 113 height 42
drag, startPoint x: 1360, startPoint y: 312, endPoint x: 1228, endPoint y: 307, distance: 132.1
click at [1228, 307] on div "Close Publish Components layout Columns Columns Rows Rows Spacer Spacer Powered…" at bounding box center [784, 406] width 1568 height 703
type input "3"
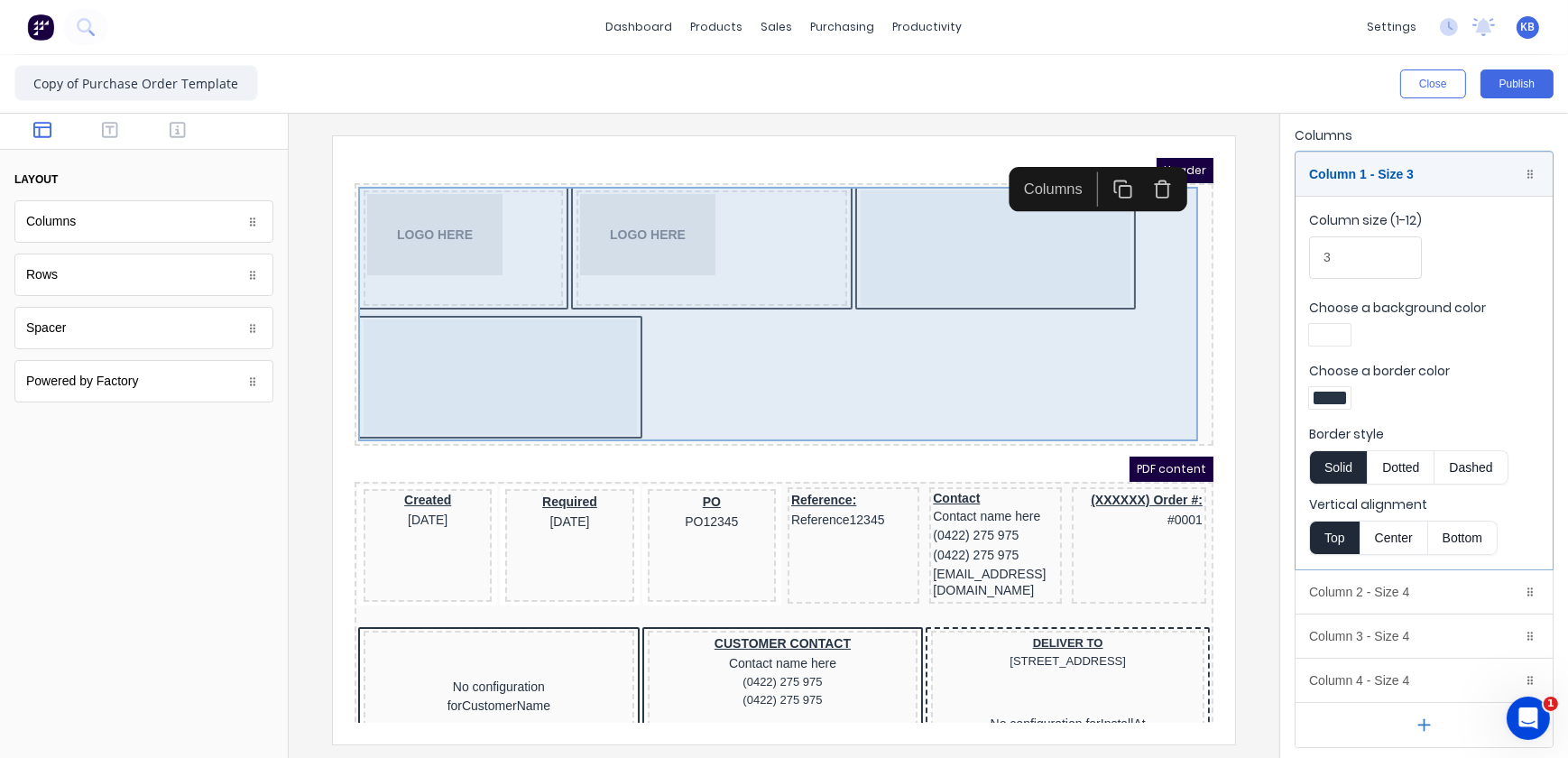
click at [525, 352] on div at bounding box center [477, 355] width 273 height 116
click at [527, 312] on body "Header LOGO HERE LOGO HERE PDF content Created 29/10/2024 Required 29/10/2024 P…" at bounding box center [761, 417] width 859 height 565
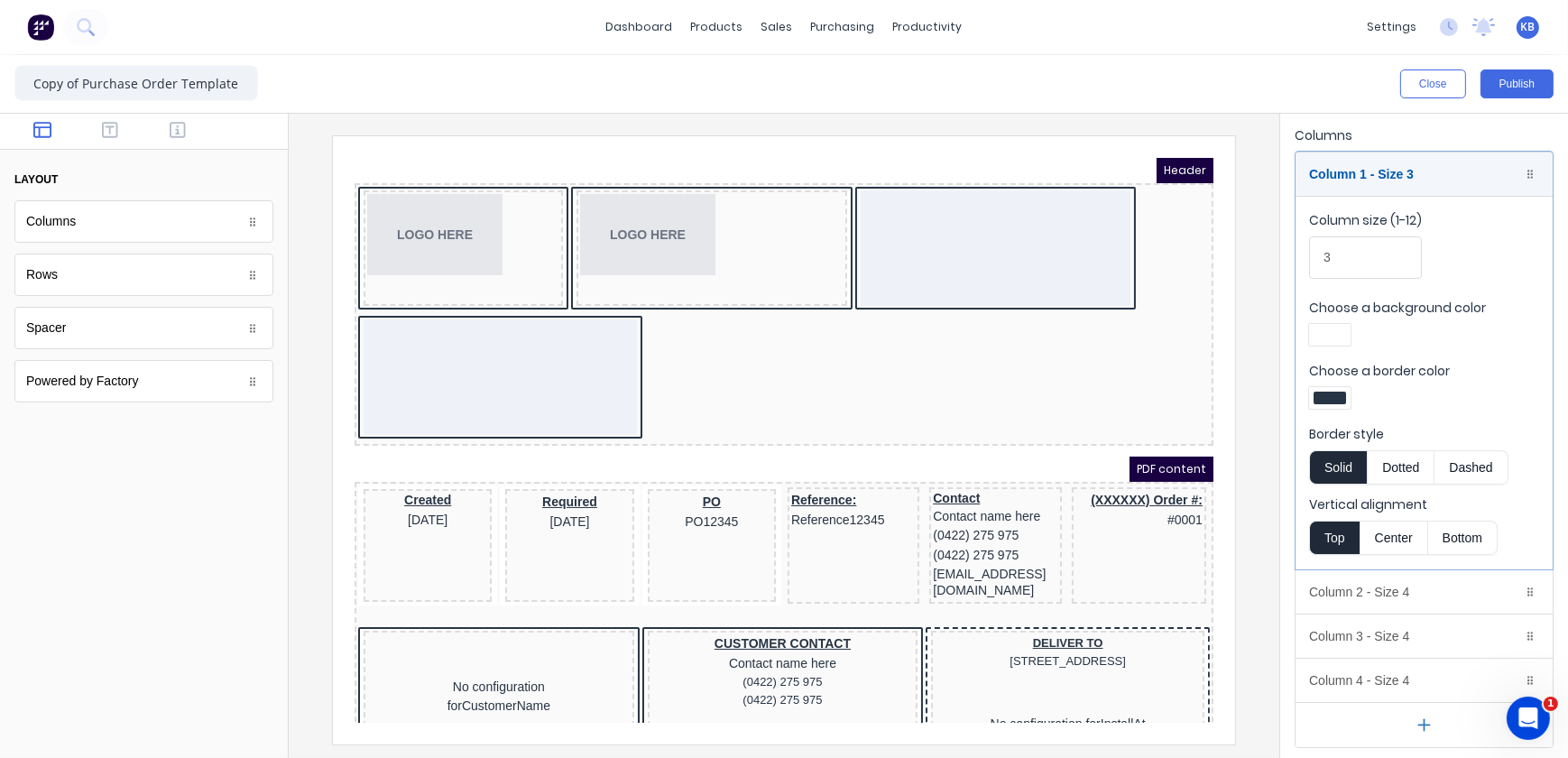
click at [599, 370] on div at bounding box center [477, 355] width 273 height 116
click at [1499, 684] on icon "button" at bounding box center [1506, 681] width 15 height 15
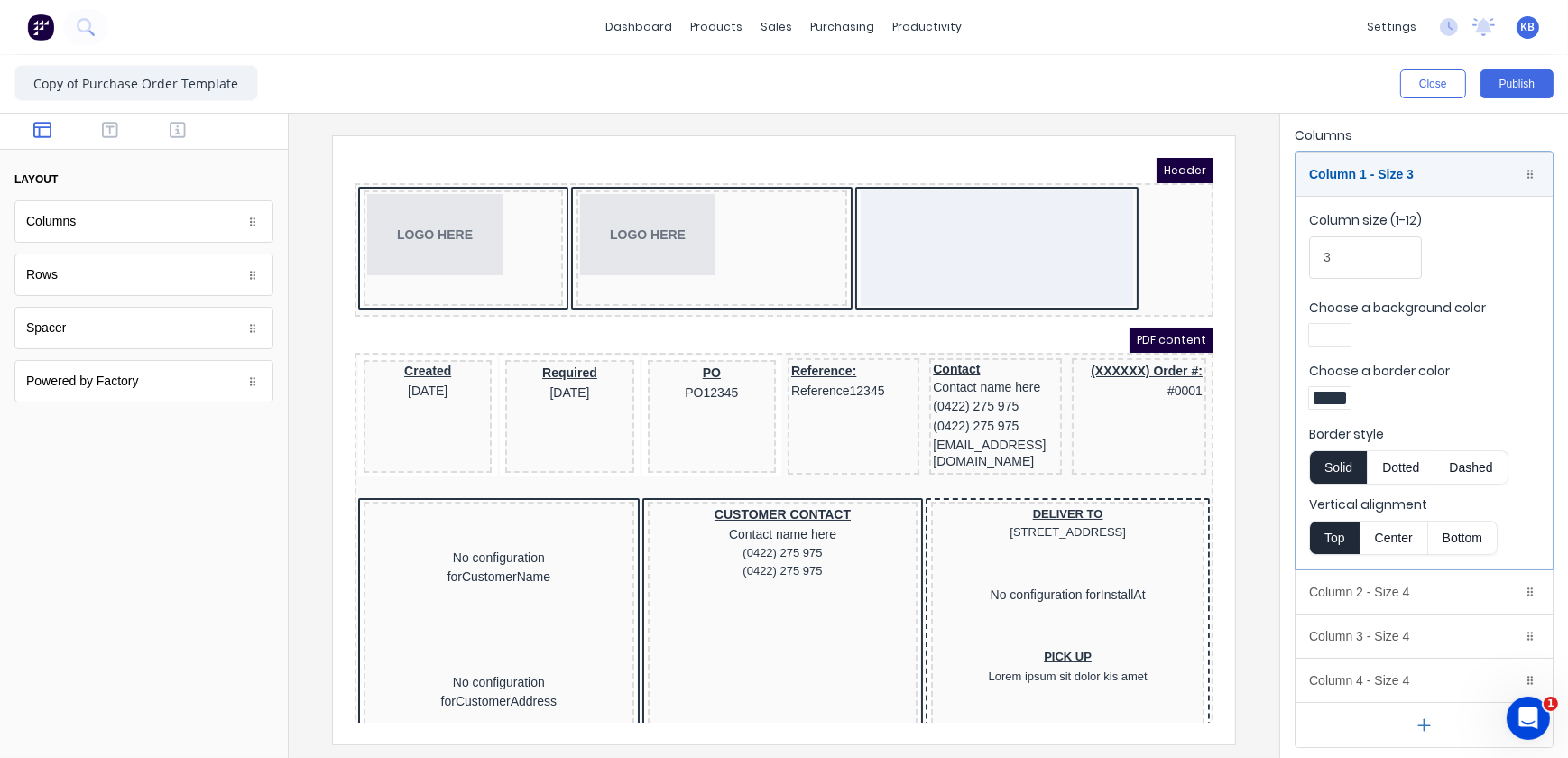
scroll to position [7, 0]
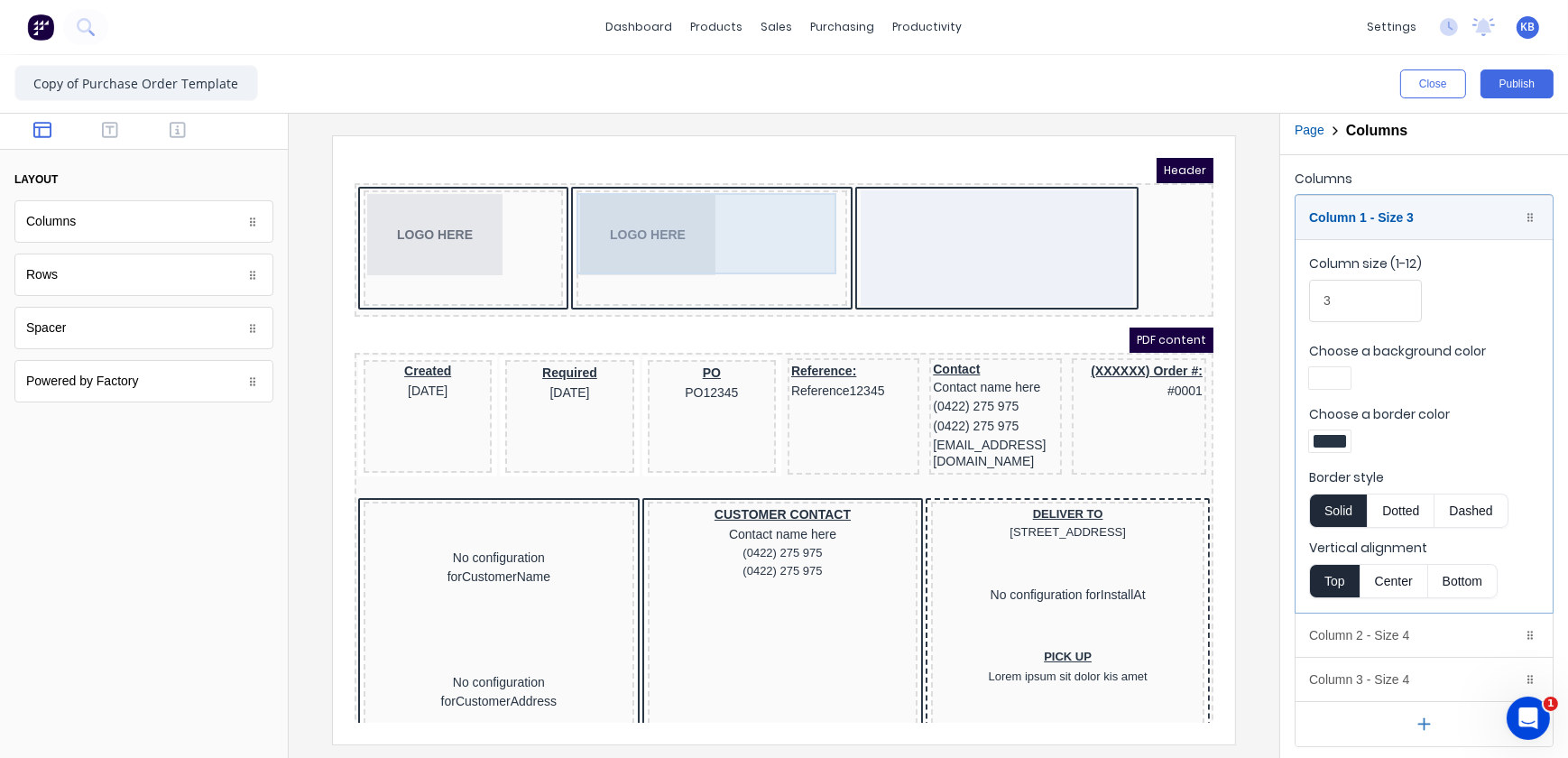
click at [694, 250] on div "LOGO HERE" at bounding box center [689, 212] width 263 height 81
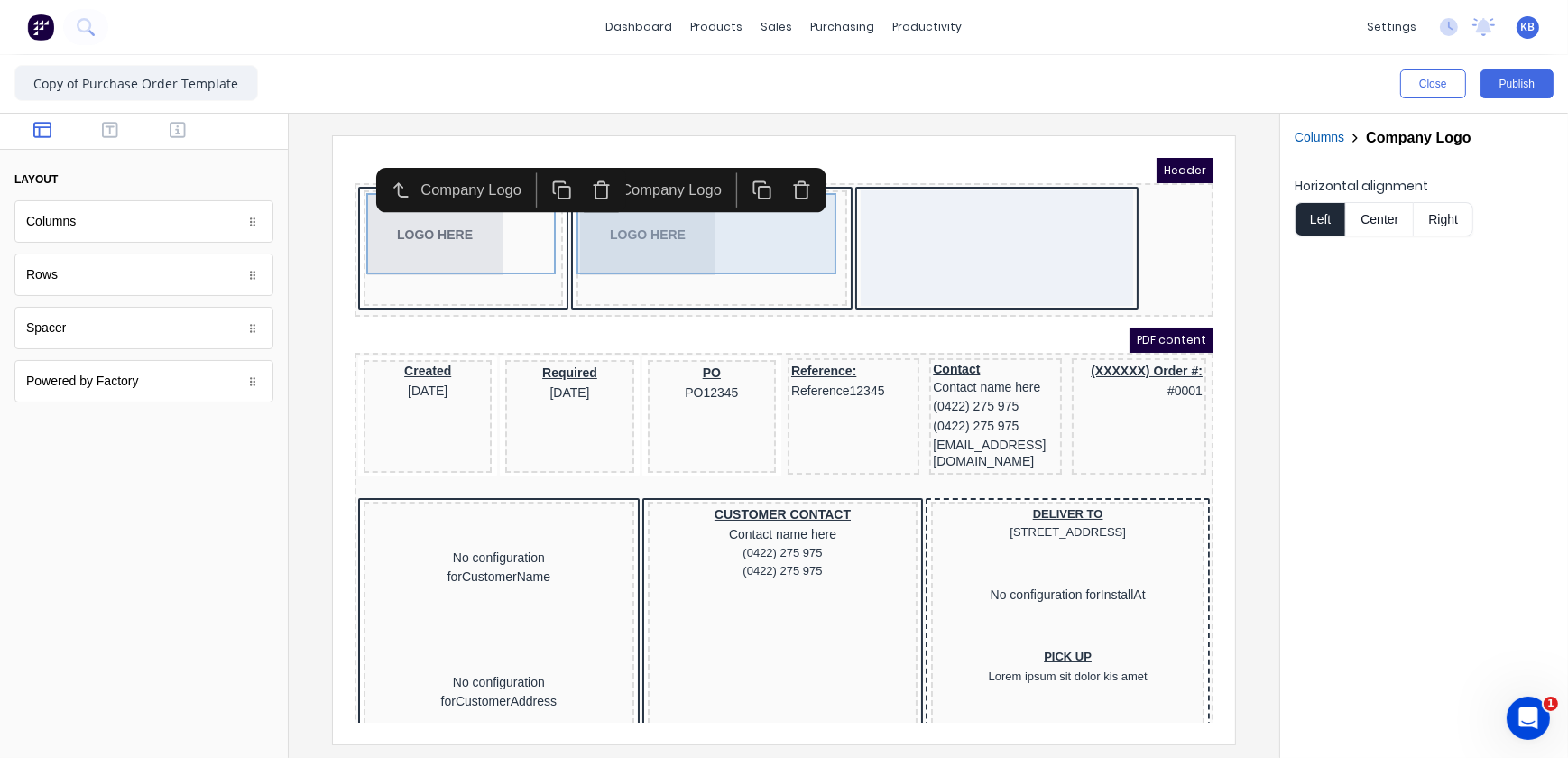
click at [785, 232] on div "LOGO HERE" at bounding box center [689, 212] width 263 height 81
click at [871, 231] on div at bounding box center [974, 225] width 273 height 116
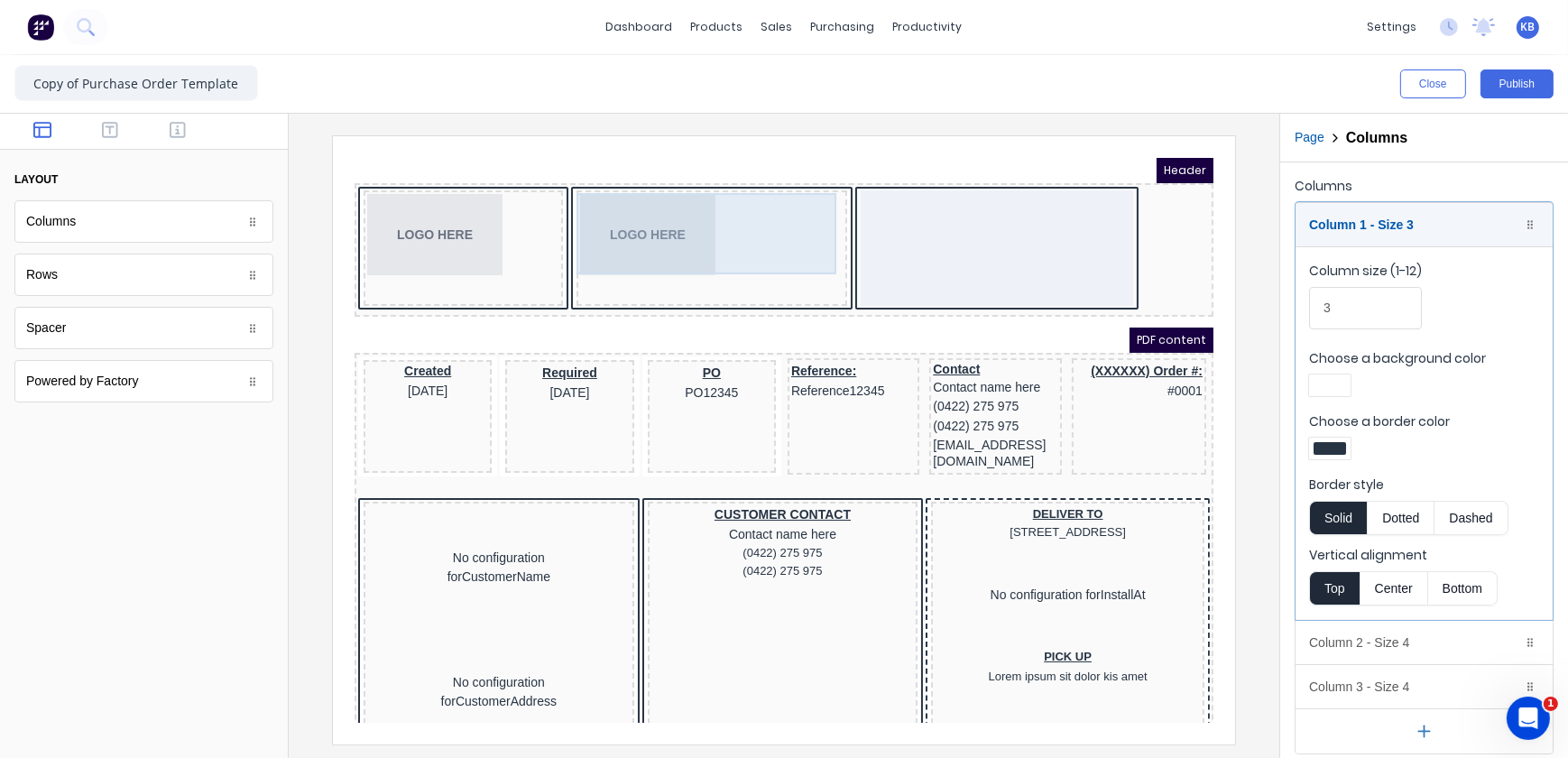
click at [759, 239] on div "LOGO HERE" at bounding box center [689, 212] width 263 height 81
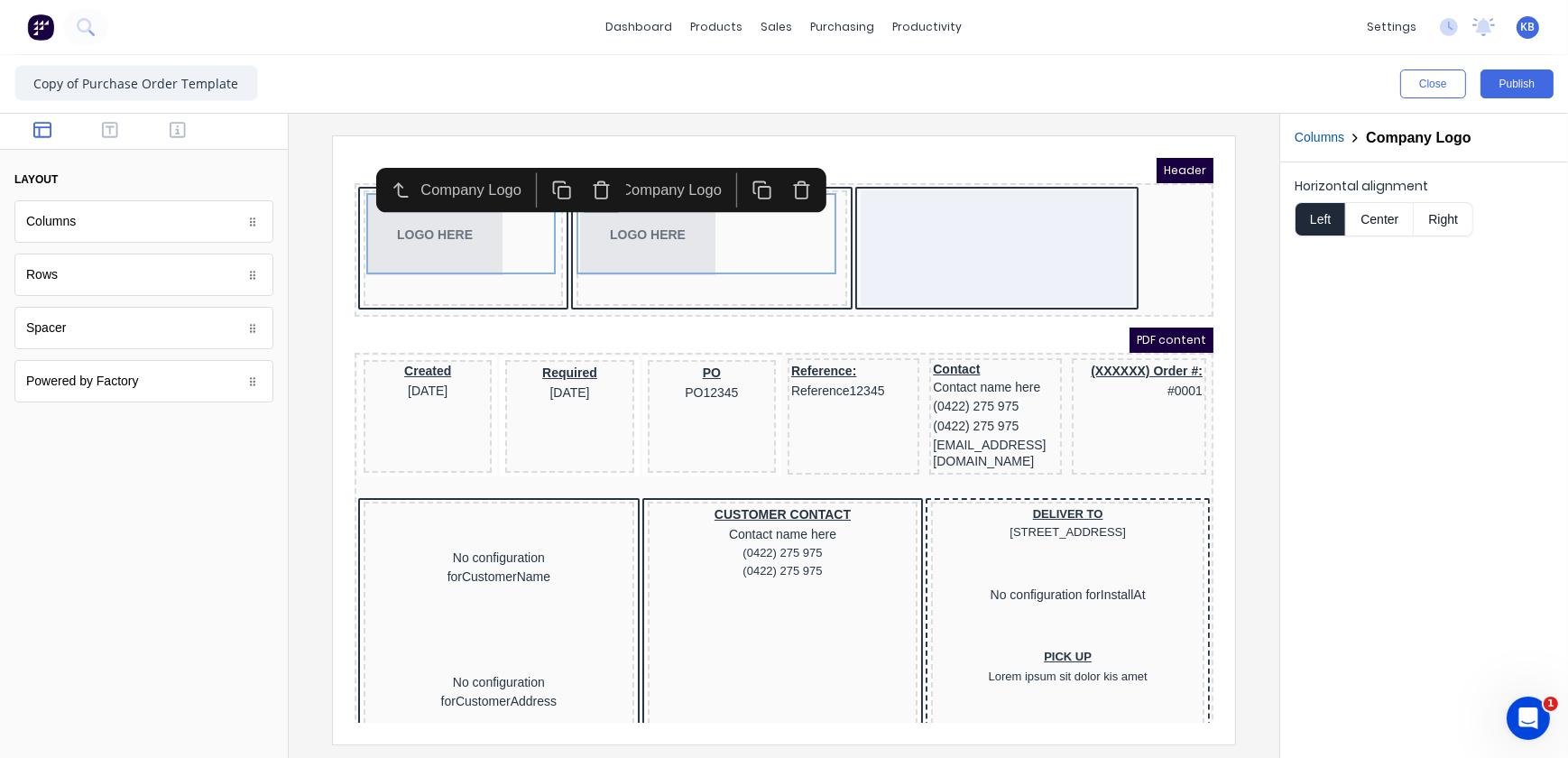
click at [817, 248] on div "LOGO HERE LOGO HERE" at bounding box center [761, 227] width 852 height 126
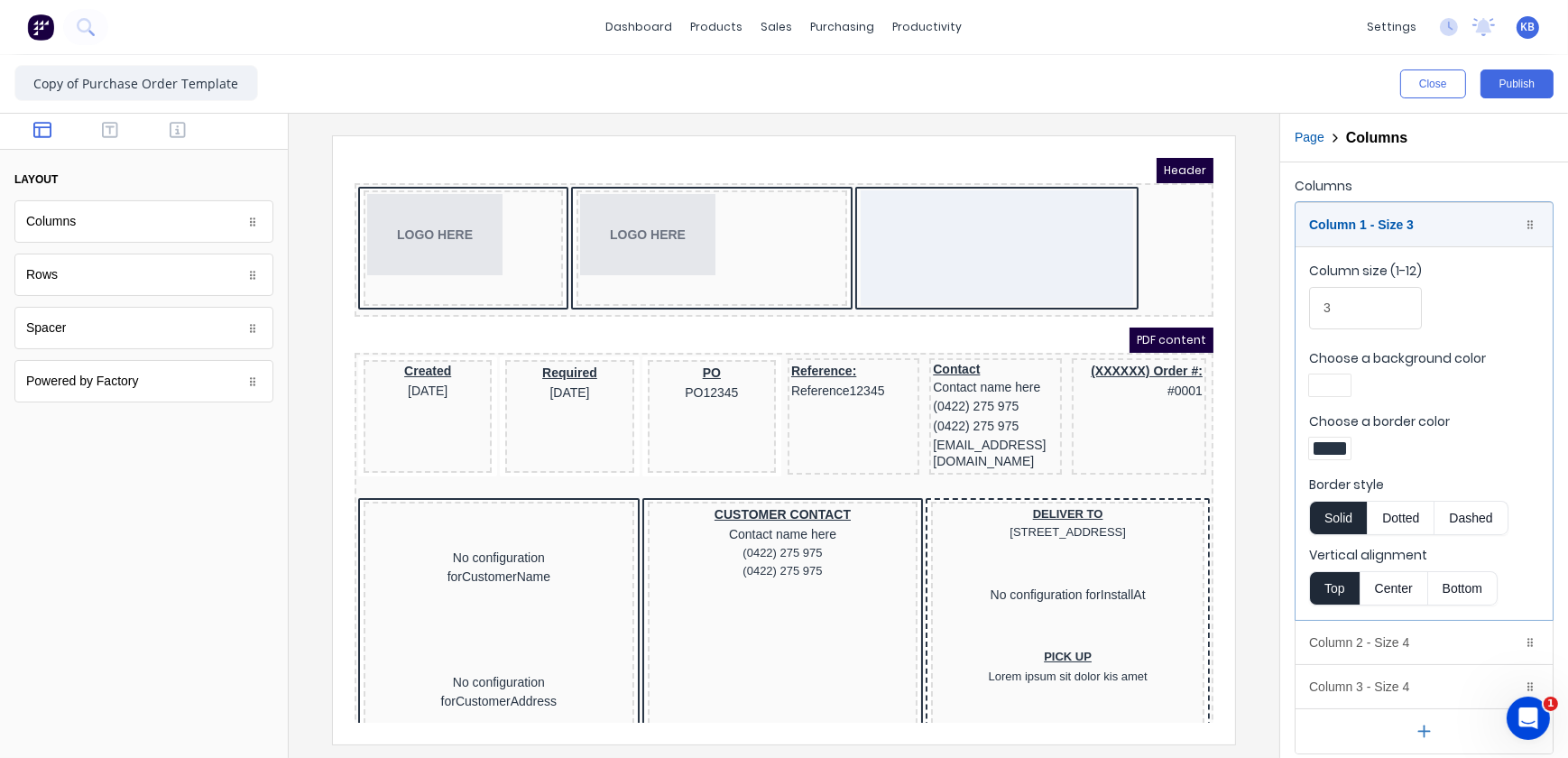
click at [385, 267] on div "LOGO HERE" at bounding box center [440, 225] width 200 height 116
click at [349, 290] on iframe at bounding box center [784, 440] width 902 height 608
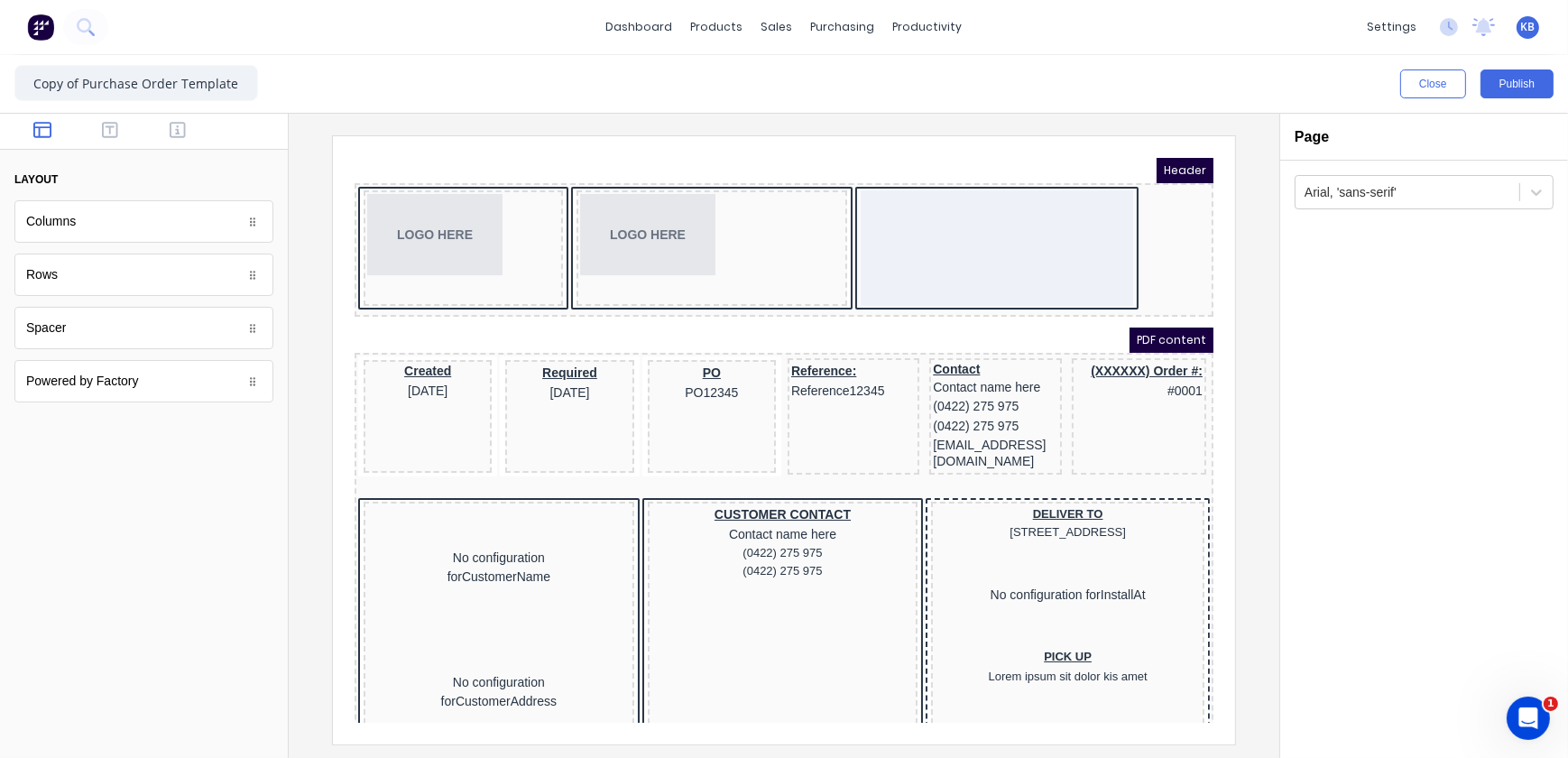
click at [338, 271] on div "LOGO HERE LOGO HERE" at bounding box center [761, 227] width 852 height 126
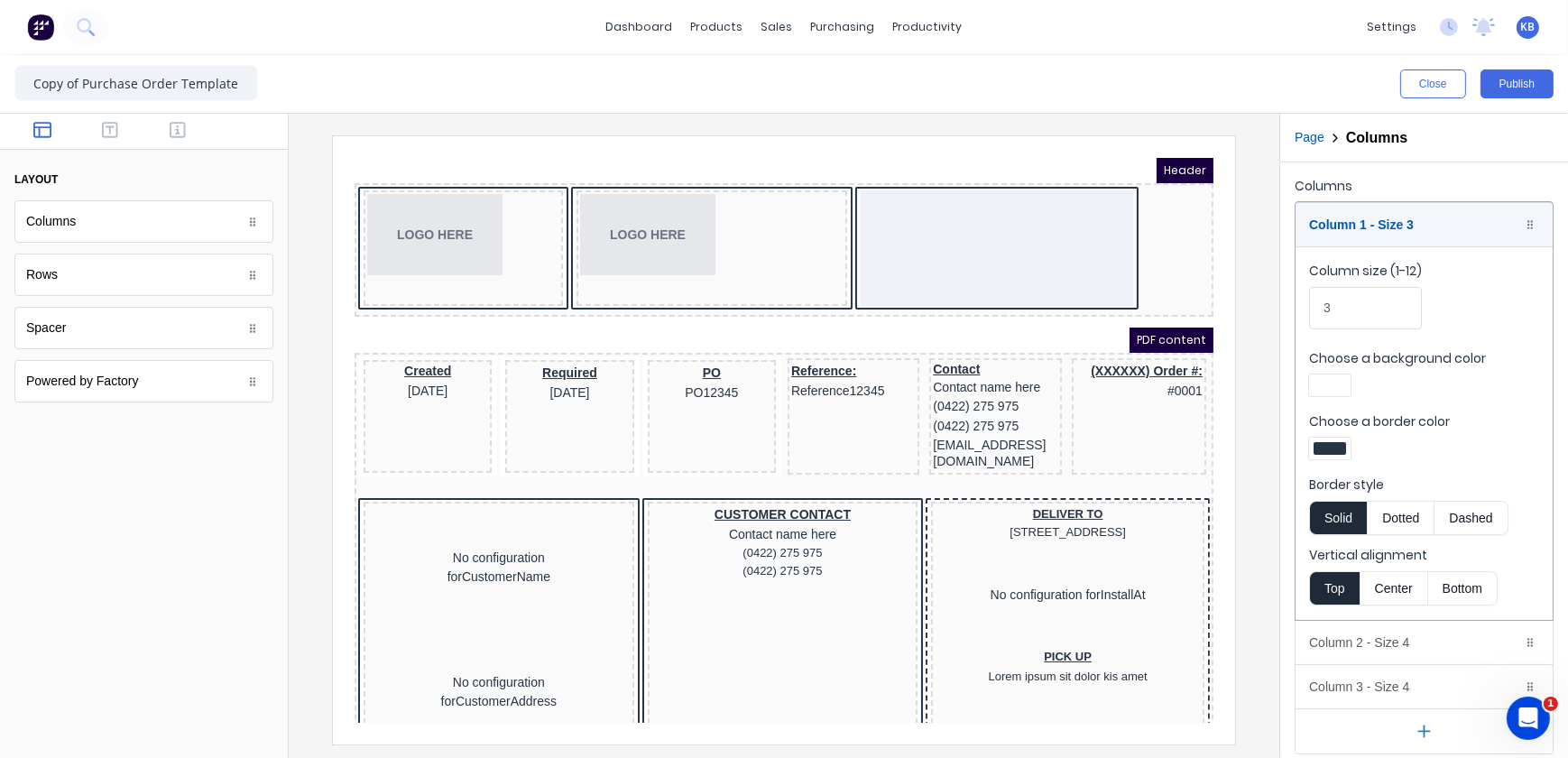
click at [343, 260] on div "LOGO HERE" at bounding box center [440, 225] width 200 height 116
drag, startPoint x: 335, startPoint y: 265, endPoint x: 332, endPoint y: 254, distance: 11.4
click at [336, 266] on div "LOGO HERE LOGO HERE" at bounding box center [761, 227] width 852 height 126
click at [333, 203] on div "LOGO HERE LOGO HERE" at bounding box center [761, 227] width 859 height 133
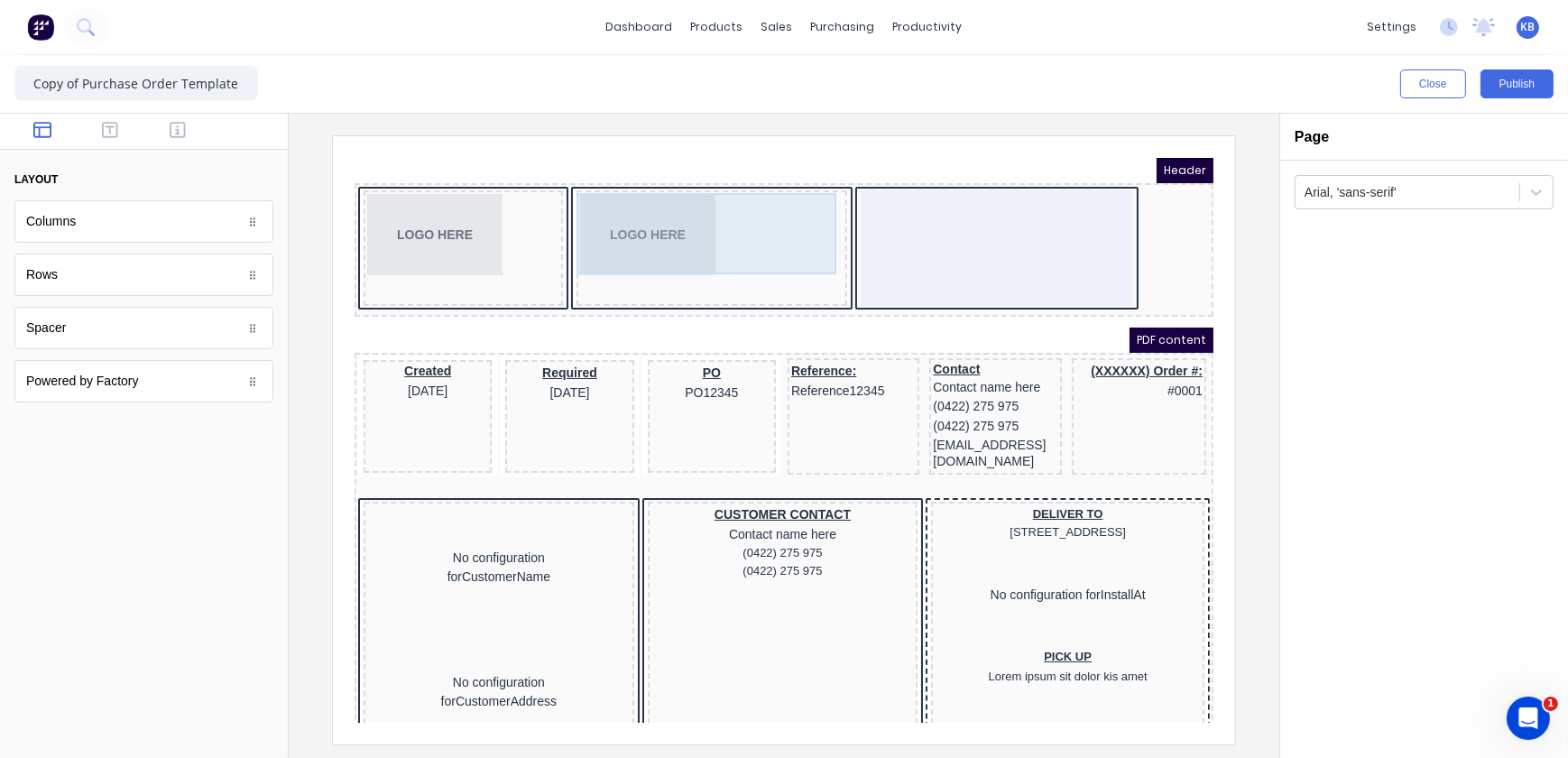
click at [712, 183] on div "LOGO HERE" at bounding box center [689, 212] width 263 height 81
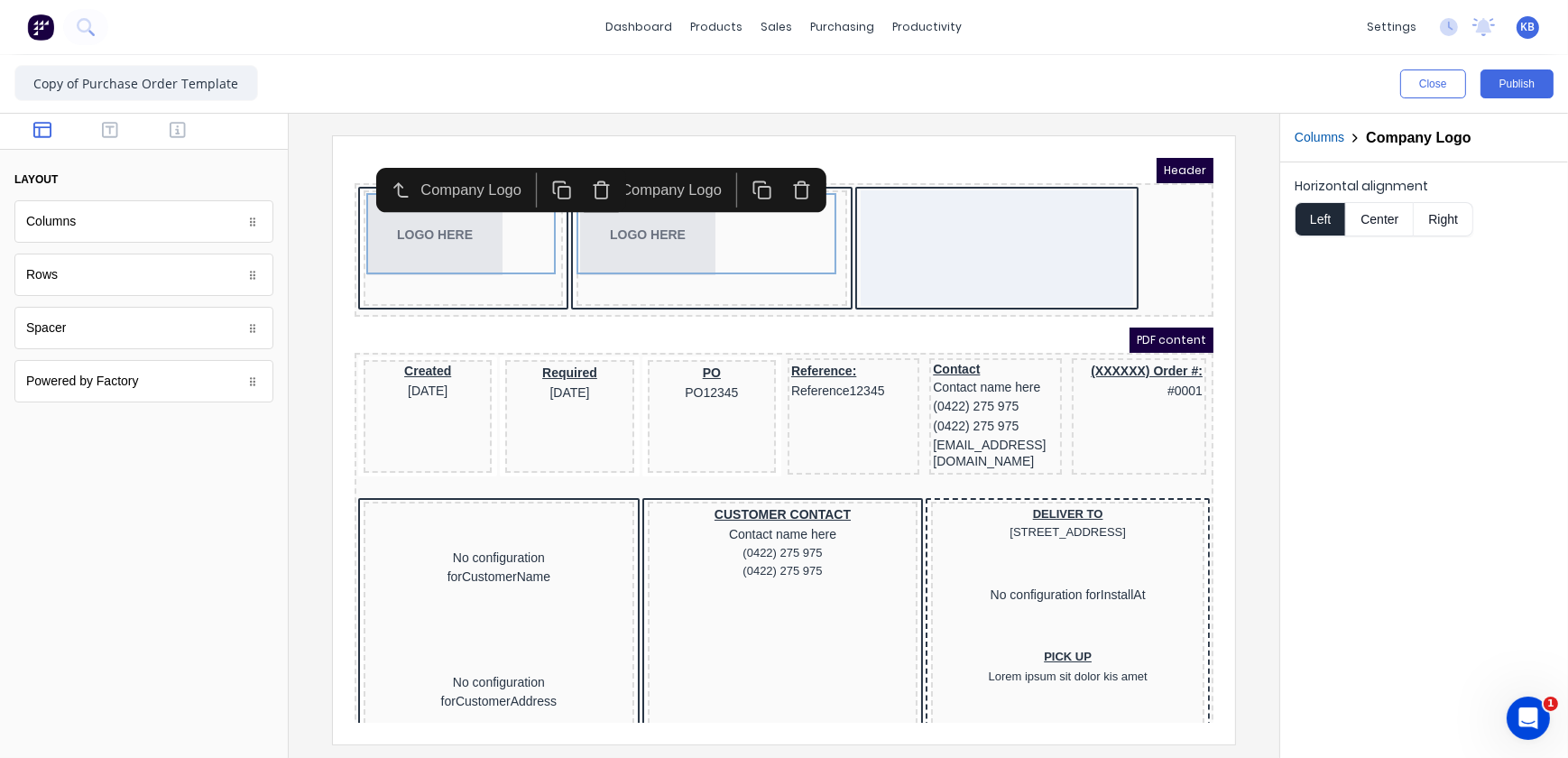
click at [846, 240] on div at bounding box center [974, 225] width 273 height 116
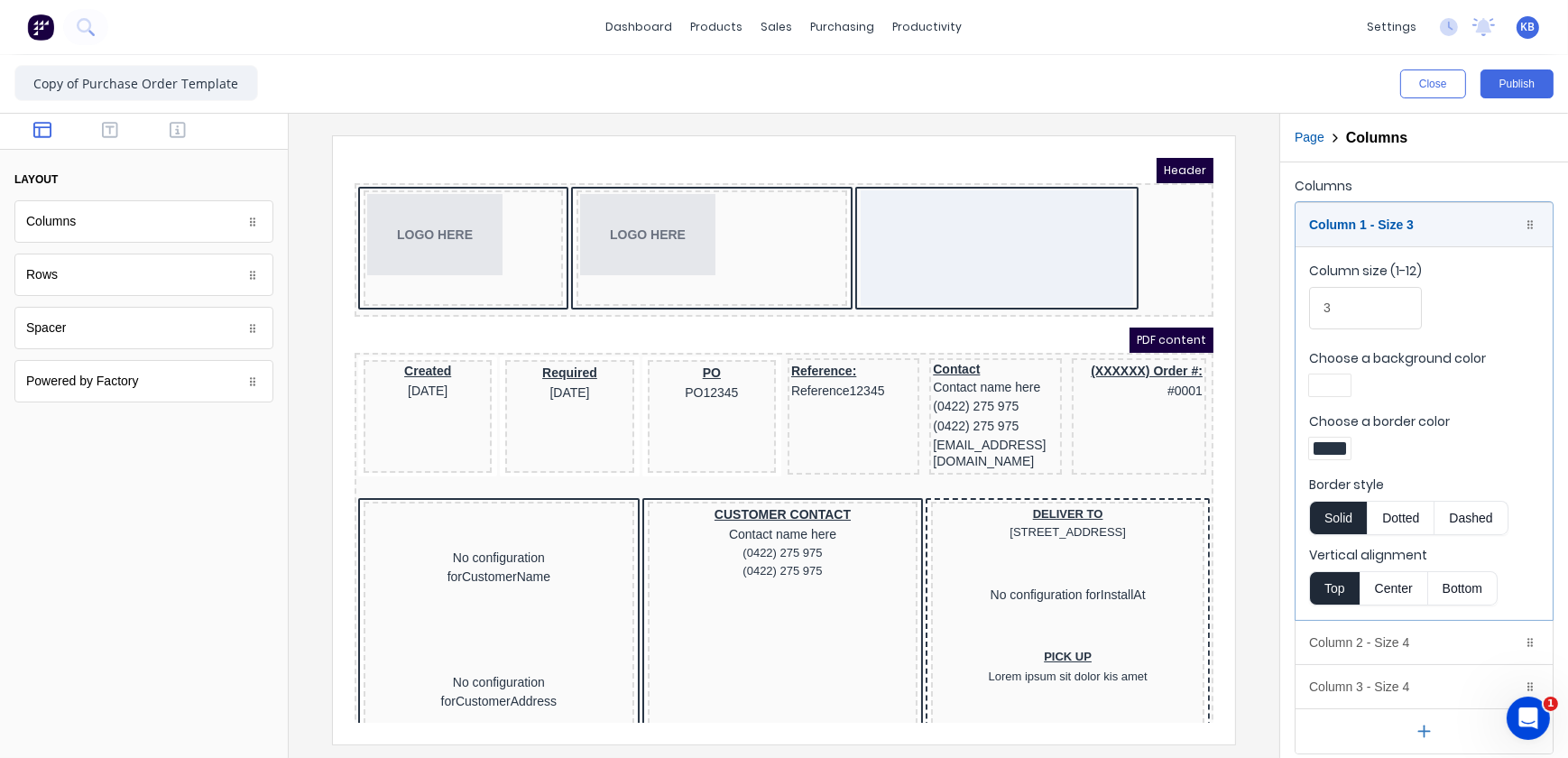
click at [652, 260] on div "LOGO HERE" at bounding box center [689, 225] width 271 height 116
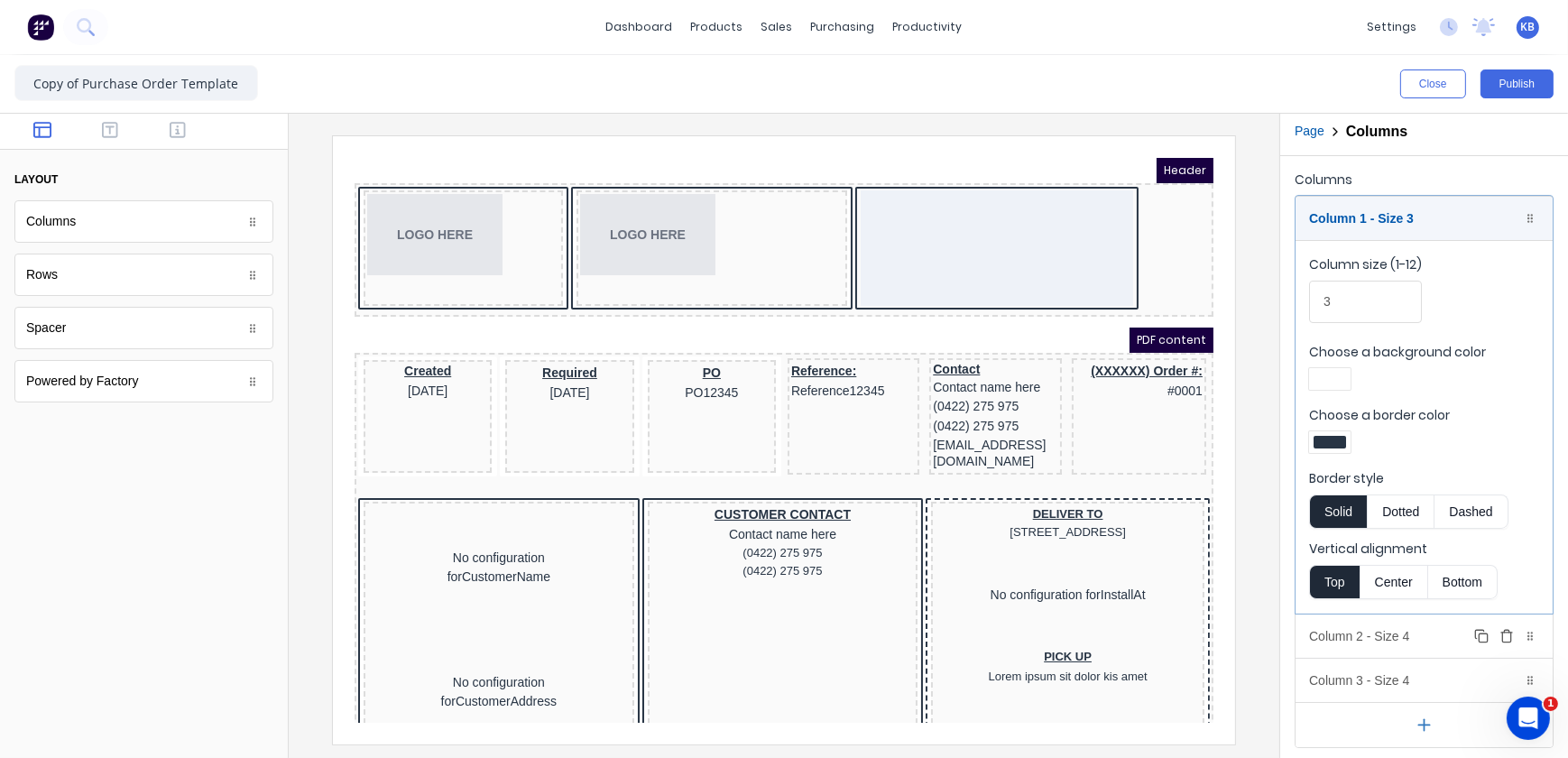
click at [1440, 635] on div "Column 2 - Size 4 Duplicate Delete" at bounding box center [1424, 637] width 257 height 43
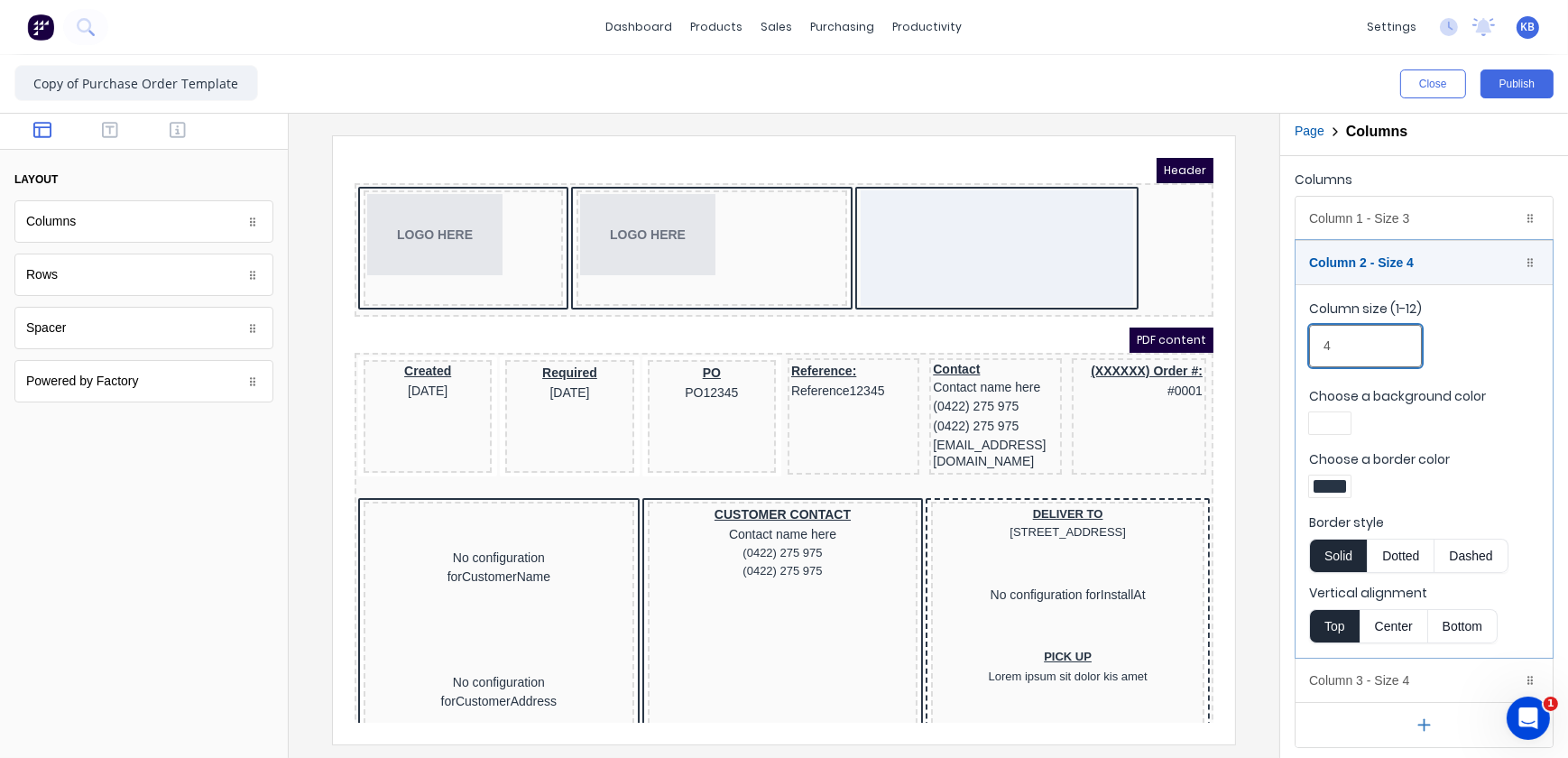
drag, startPoint x: 1351, startPoint y: 352, endPoint x: 1235, endPoint y: 370, distance: 117.4
click at [1228, 361] on div "Close Publish Components layout Columns Columns Rows Rows Spacer Spacer Powered…" at bounding box center [784, 406] width 1568 height 703
drag, startPoint x: 1668, startPoint y: 478, endPoint x: 1174, endPoint y: 326, distance: 516.9
type input "4"
click at [1371, 659] on div "Column 3 - Size 4 Duplicate Delete" at bounding box center [1424, 681] width 257 height 43
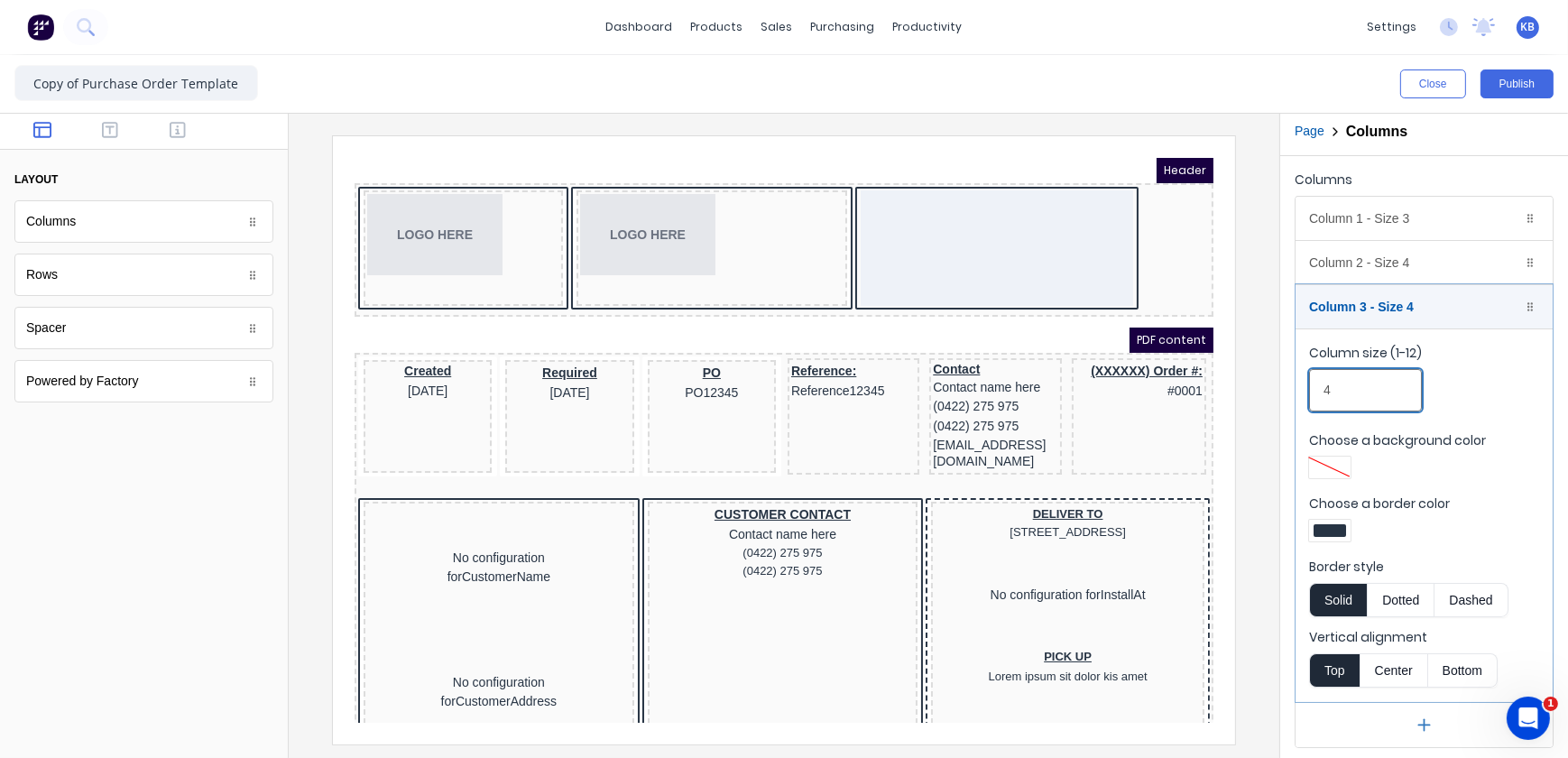
drag, startPoint x: 1341, startPoint y: 385, endPoint x: 1288, endPoint y: 394, distance: 53.8
click at [1288, 394] on div "Columns Column 1 - Size 3 Duplicate Delete Column size (1-12) 3 Choose a backgr…" at bounding box center [1424, 457] width 288 height 603
drag, startPoint x: 1718, startPoint y: 536, endPoint x: 945, endPoint y: 316, distance: 803.7
type input "3"
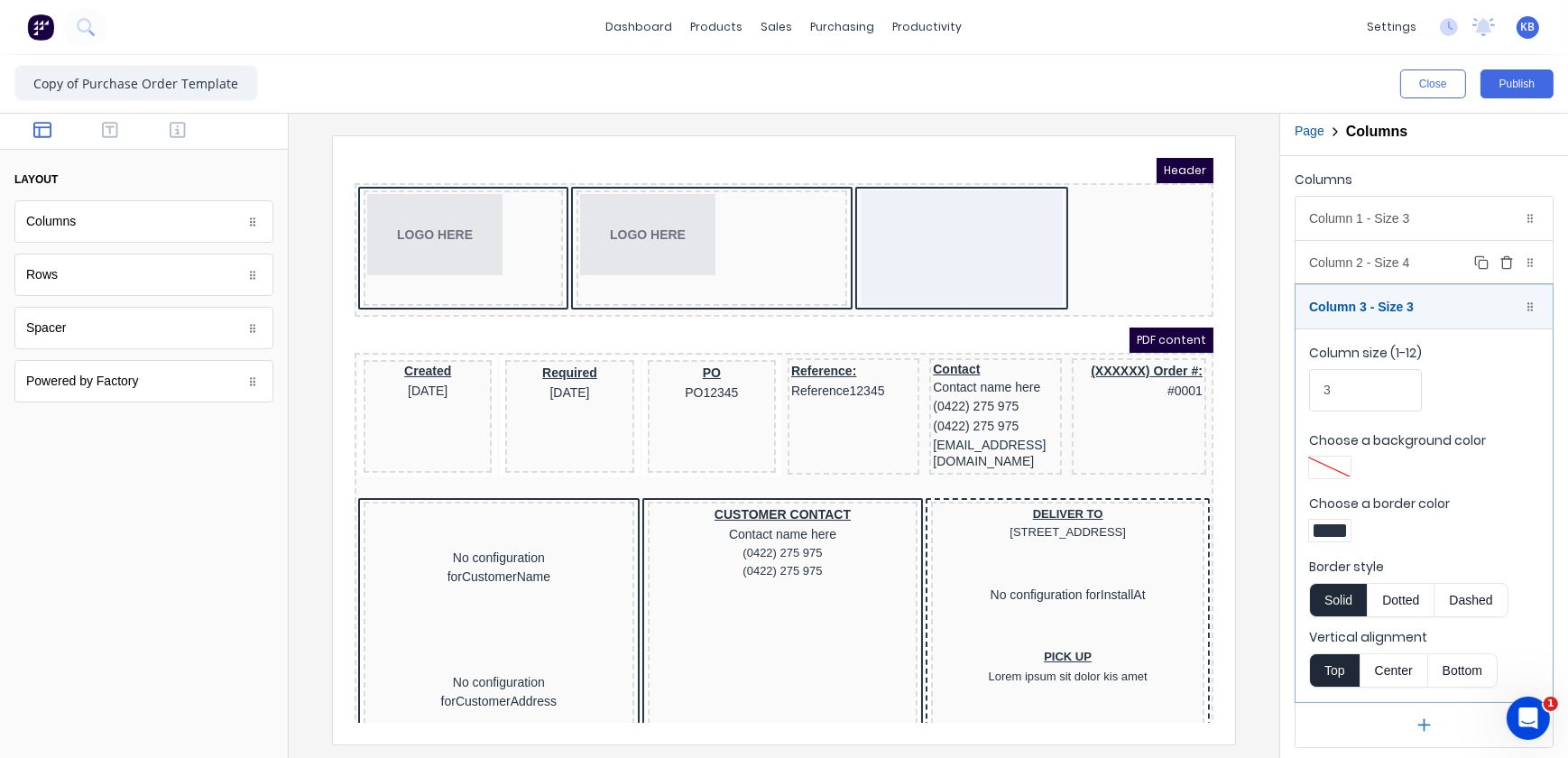
click at [1380, 270] on div "Column 2 - Size 4 Duplicate Delete" at bounding box center [1424, 262] width 257 height 43
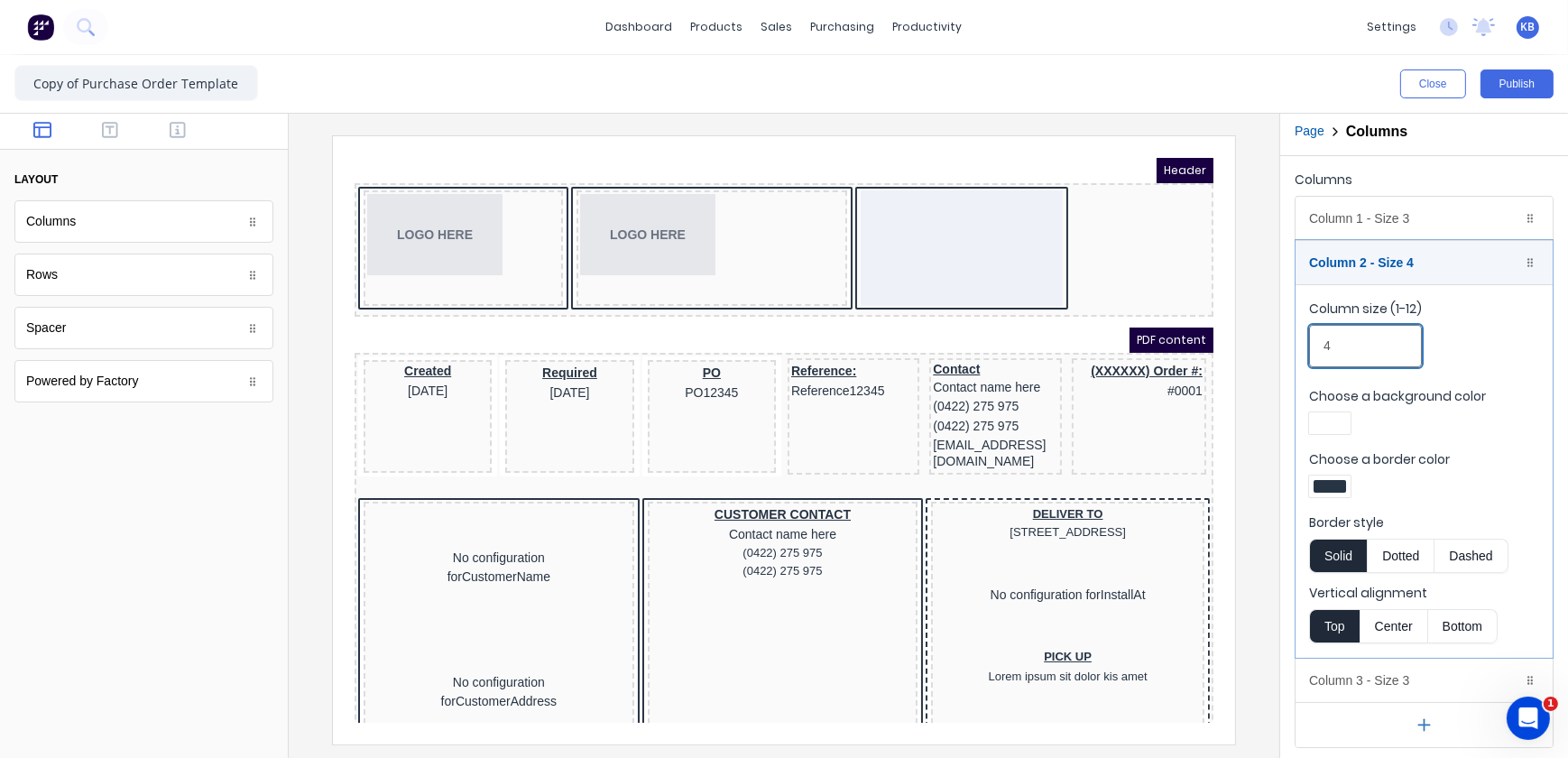
drag, startPoint x: 1677, startPoint y: 481, endPoint x: 984, endPoint y: 292, distance: 718.3
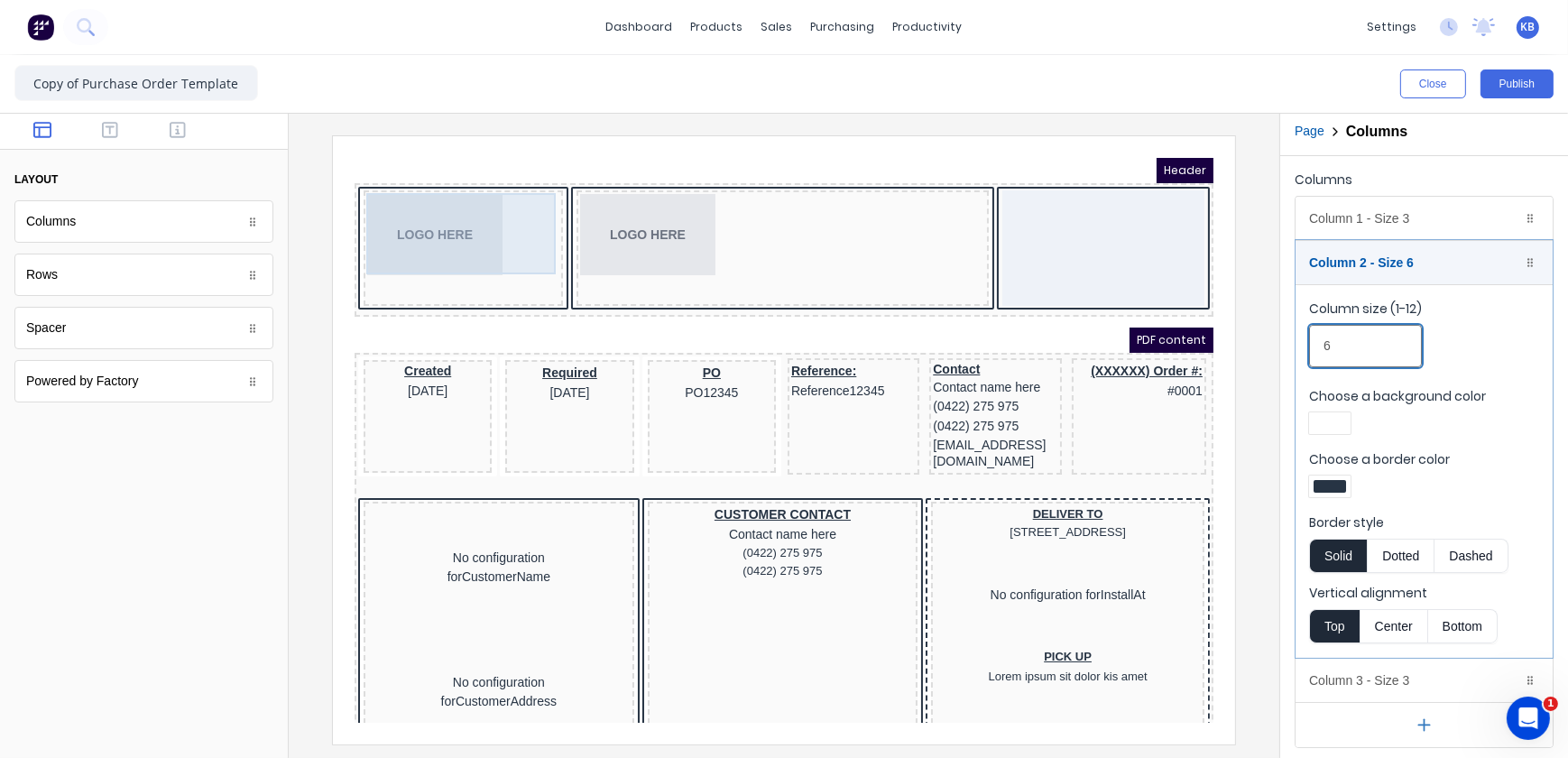
type input "6"
click at [411, 209] on div "LOGO HERE" at bounding box center [440, 212] width 192 height 81
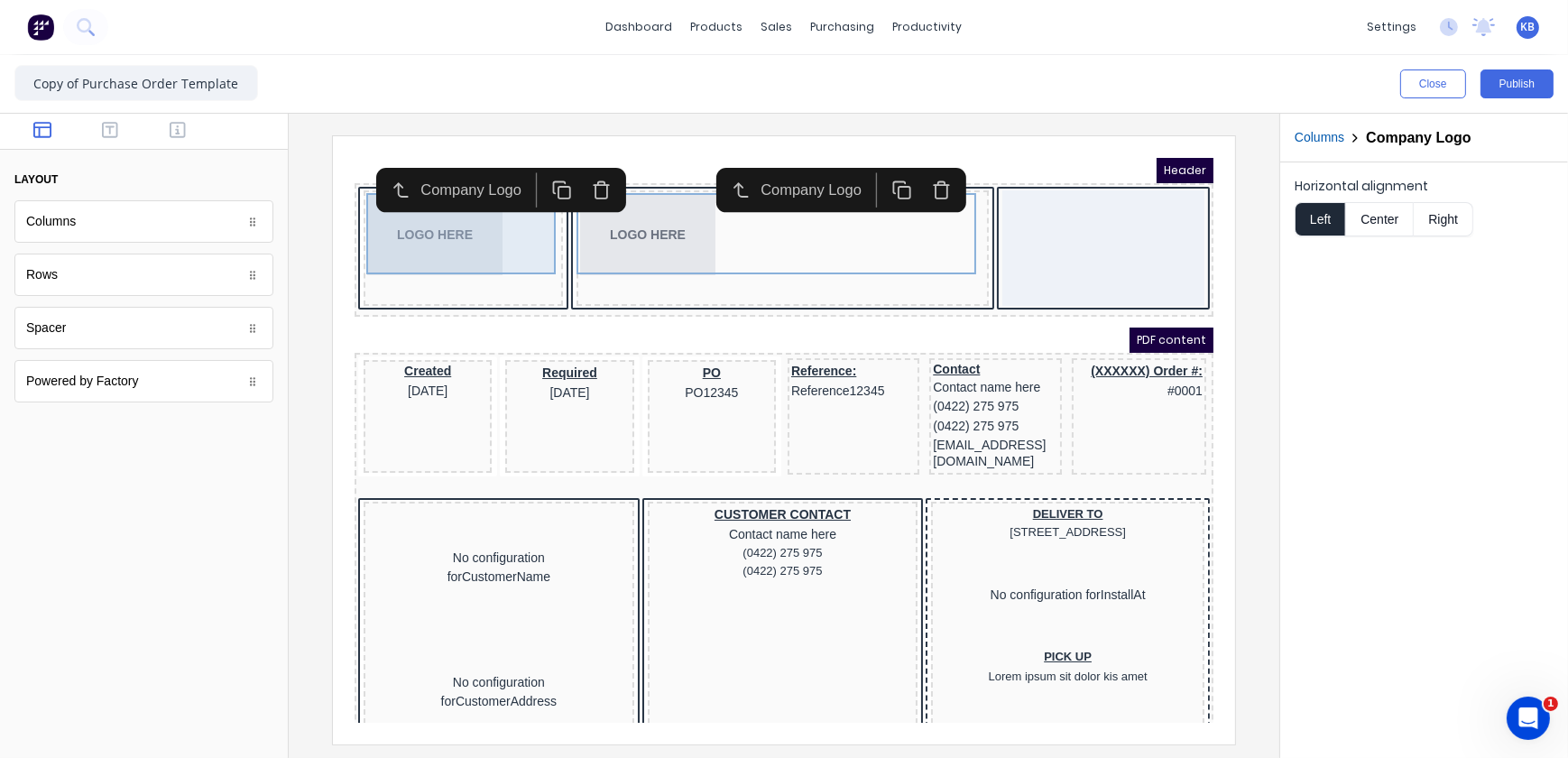
scroll to position [0, 0]
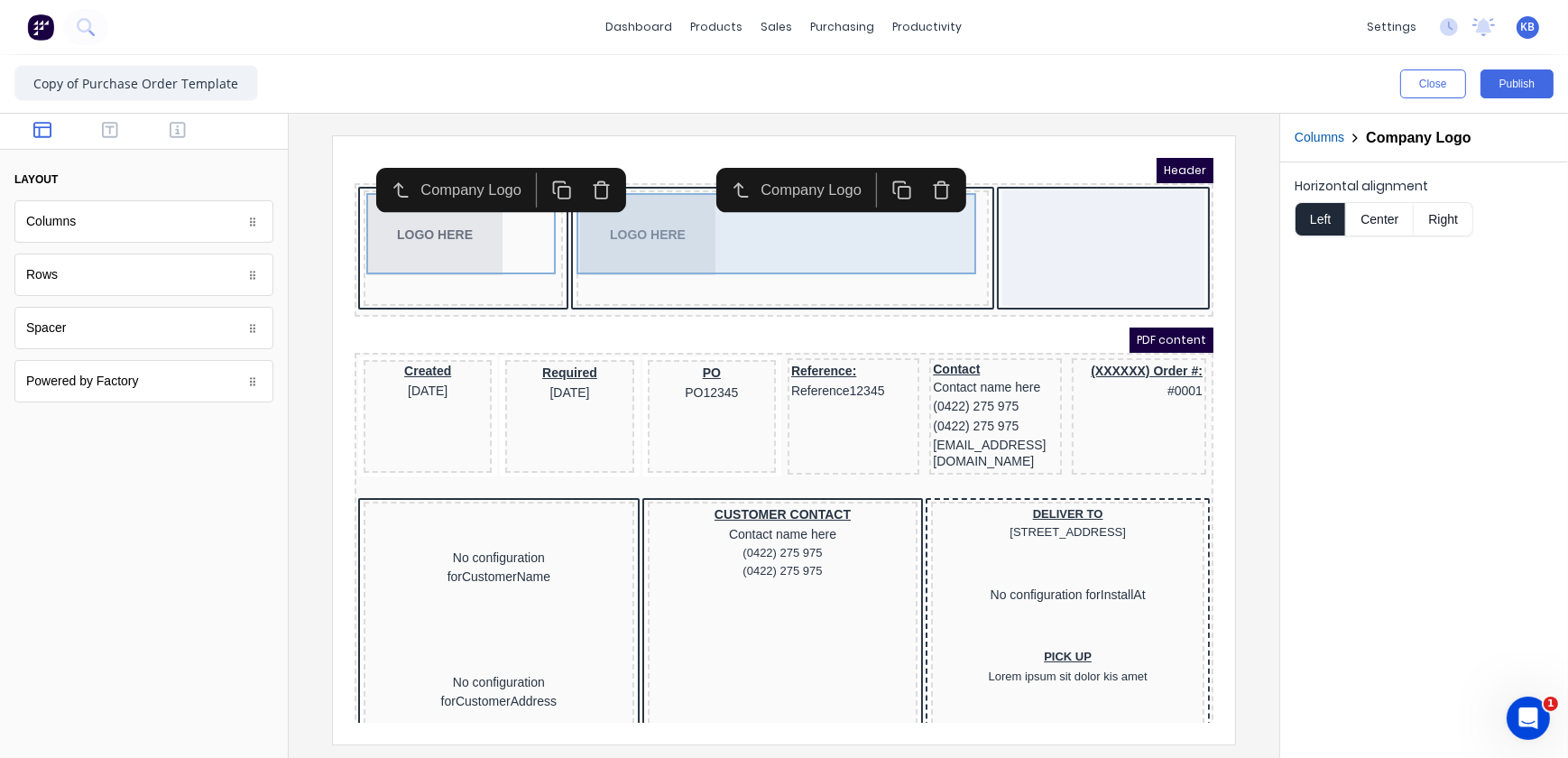
click at [593, 214] on div "LOGO HERE" at bounding box center [761, 212] width 405 height 81
click at [708, 219] on div "LOGO HERE" at bounding box center [761, 212] width 405 height 81
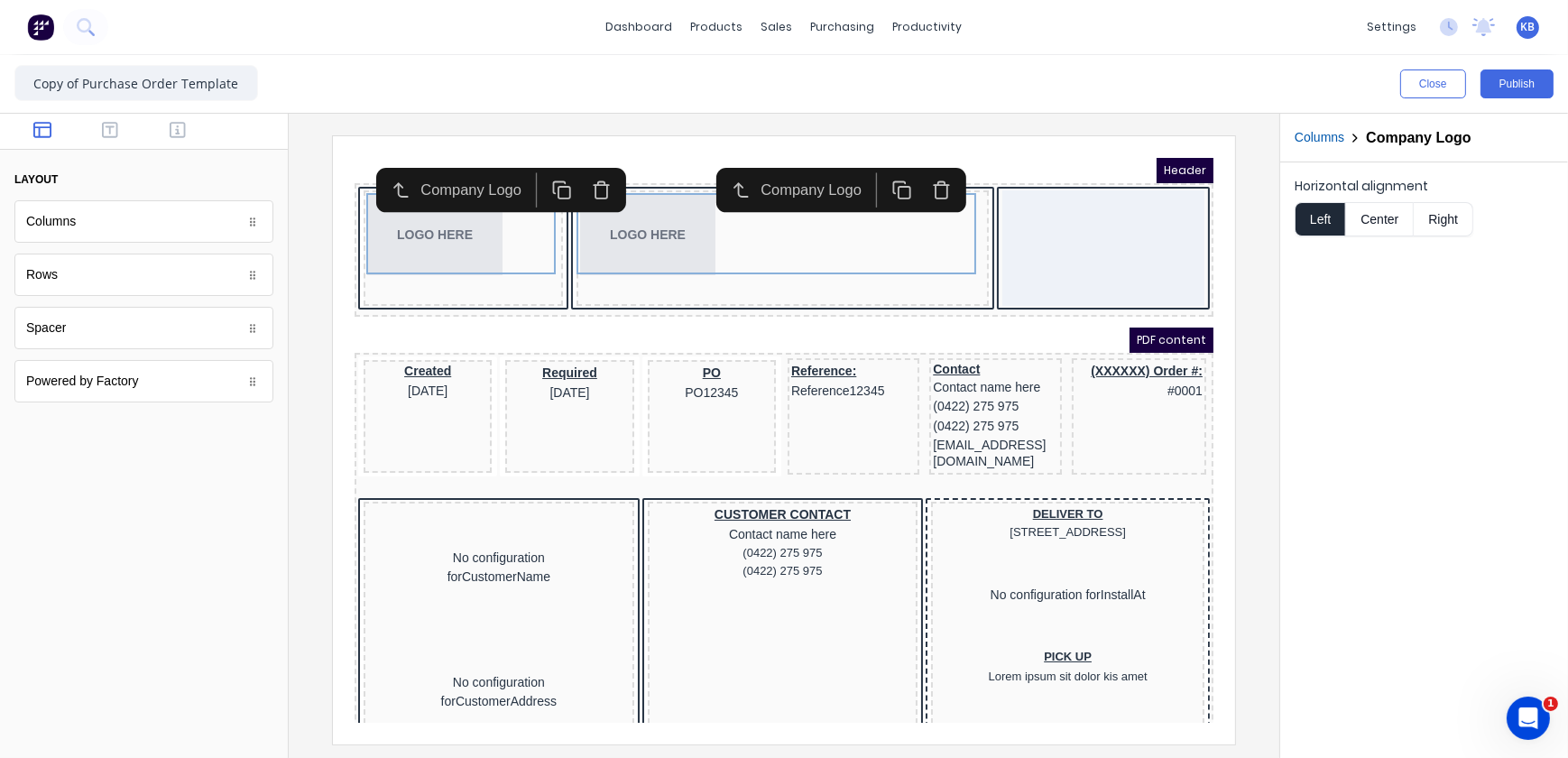
click at [715, 273] on div "LOGO HERE" at bounding box center [760, 225] width 412 height 116
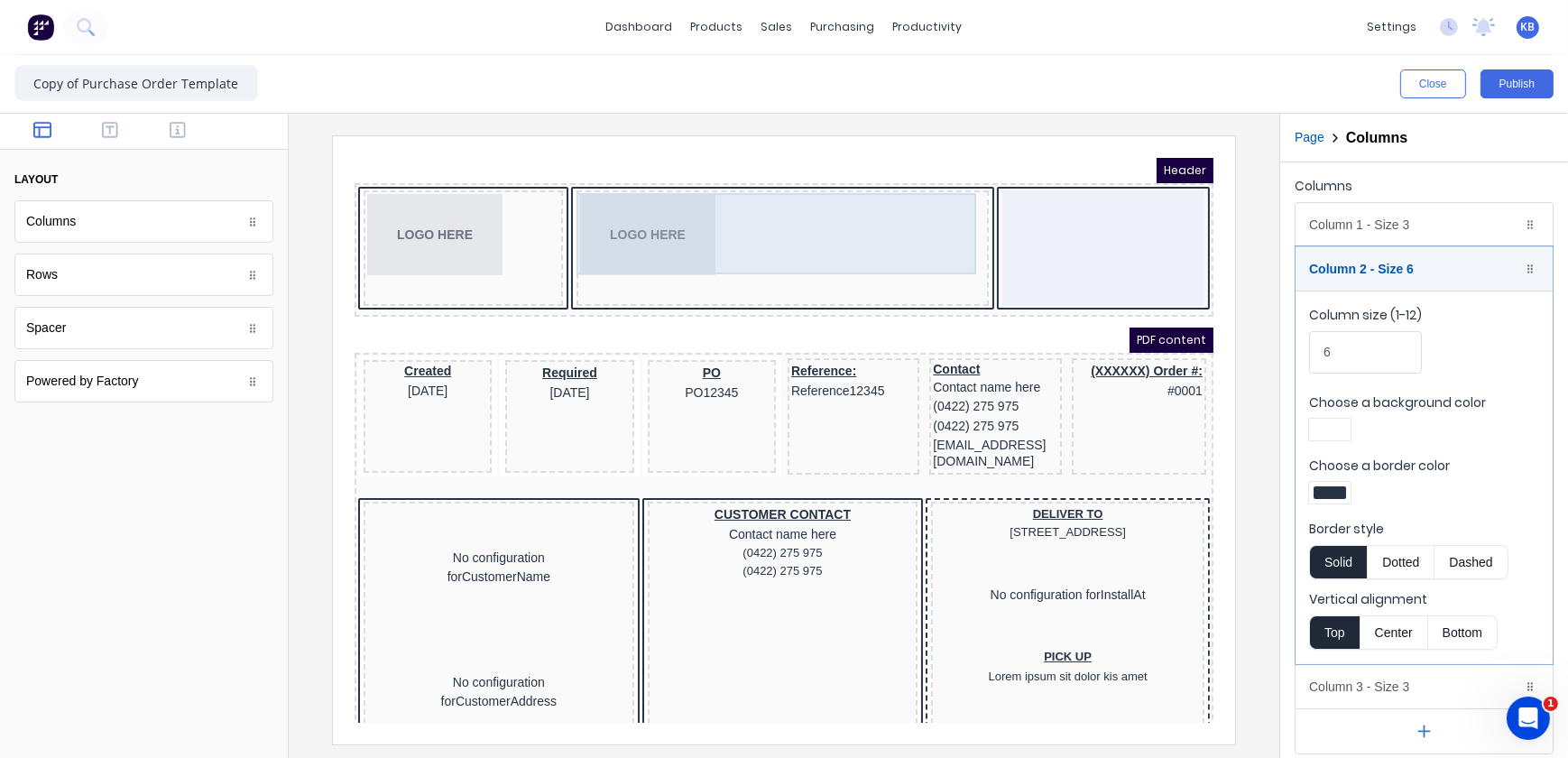
click at [645, 213] on div "LOGO HERE" at bounding box center [761, 212] width 405 height 81
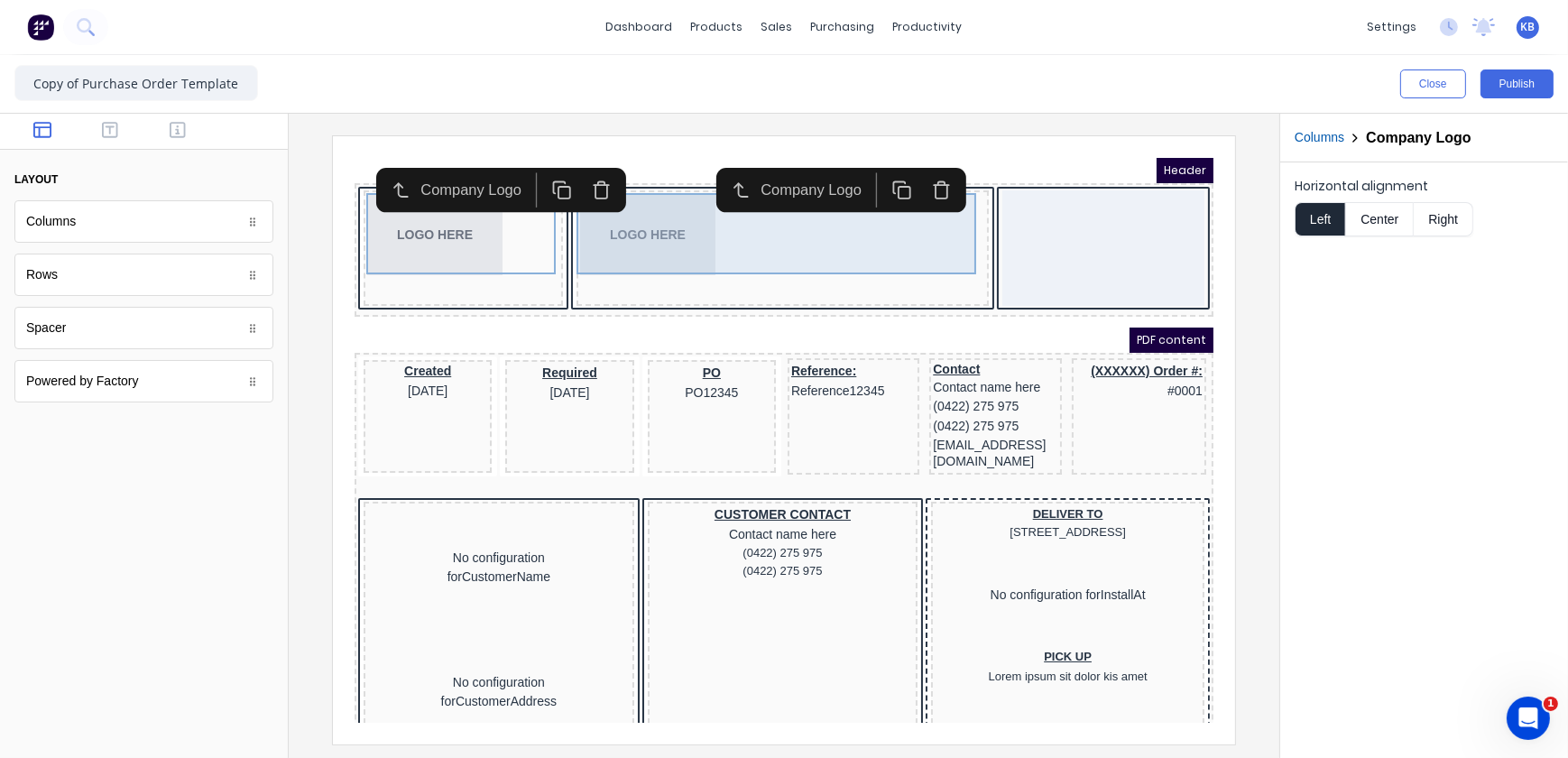
click at [686, 208] on div "LOGO HERE" at bounding box center [761, 212] width 405 height 81
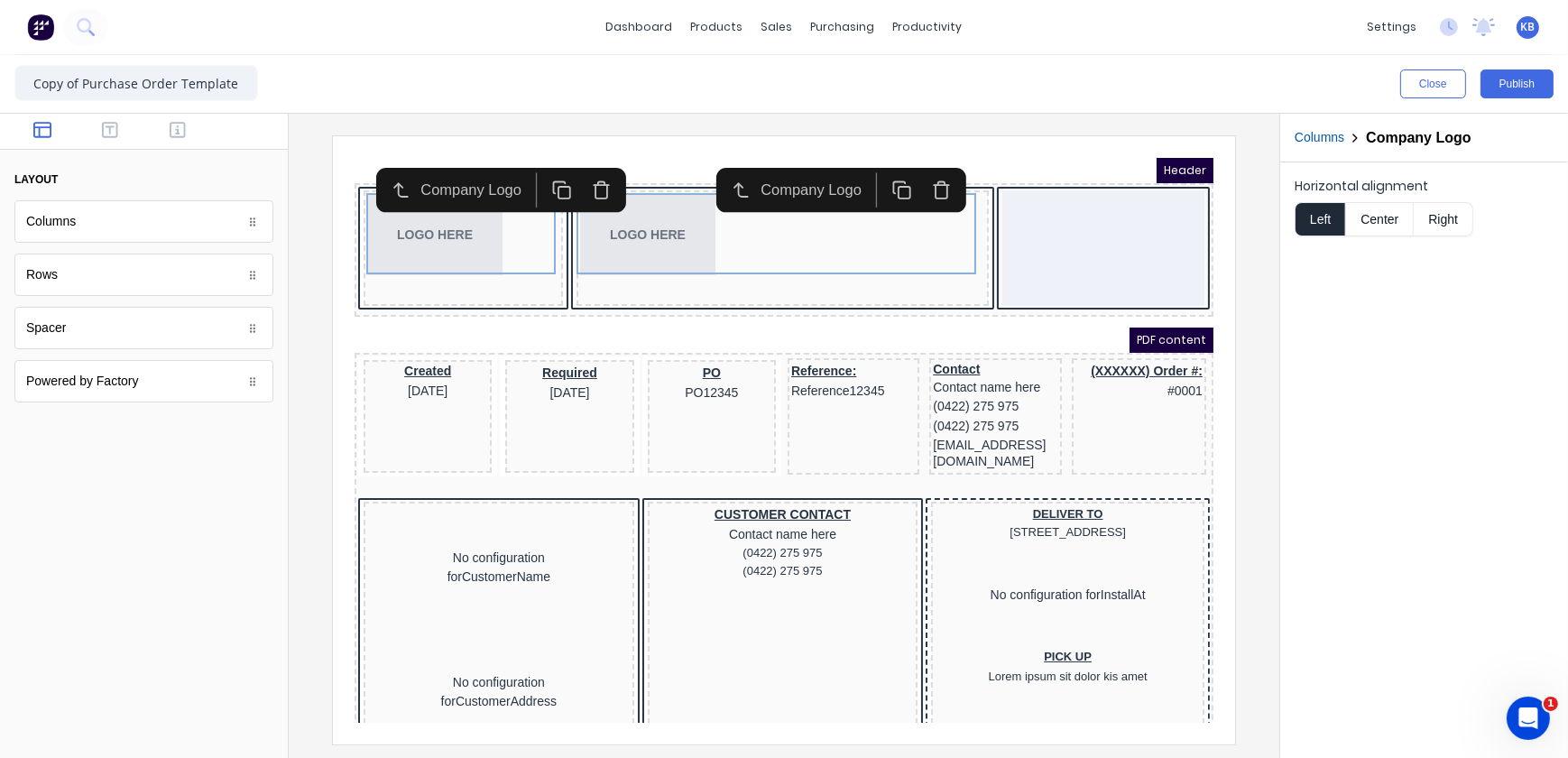
drag, startPoint x: 891, startPoint y: 169, endPoint x: 917, endPoint y: 172, distance: 26.2
click at [917, 172] on div at bounding box center [899, 166] width 90 height 34
click at [917, 172] on icon "button" at bounding box center [919, 167] width 20 height 20
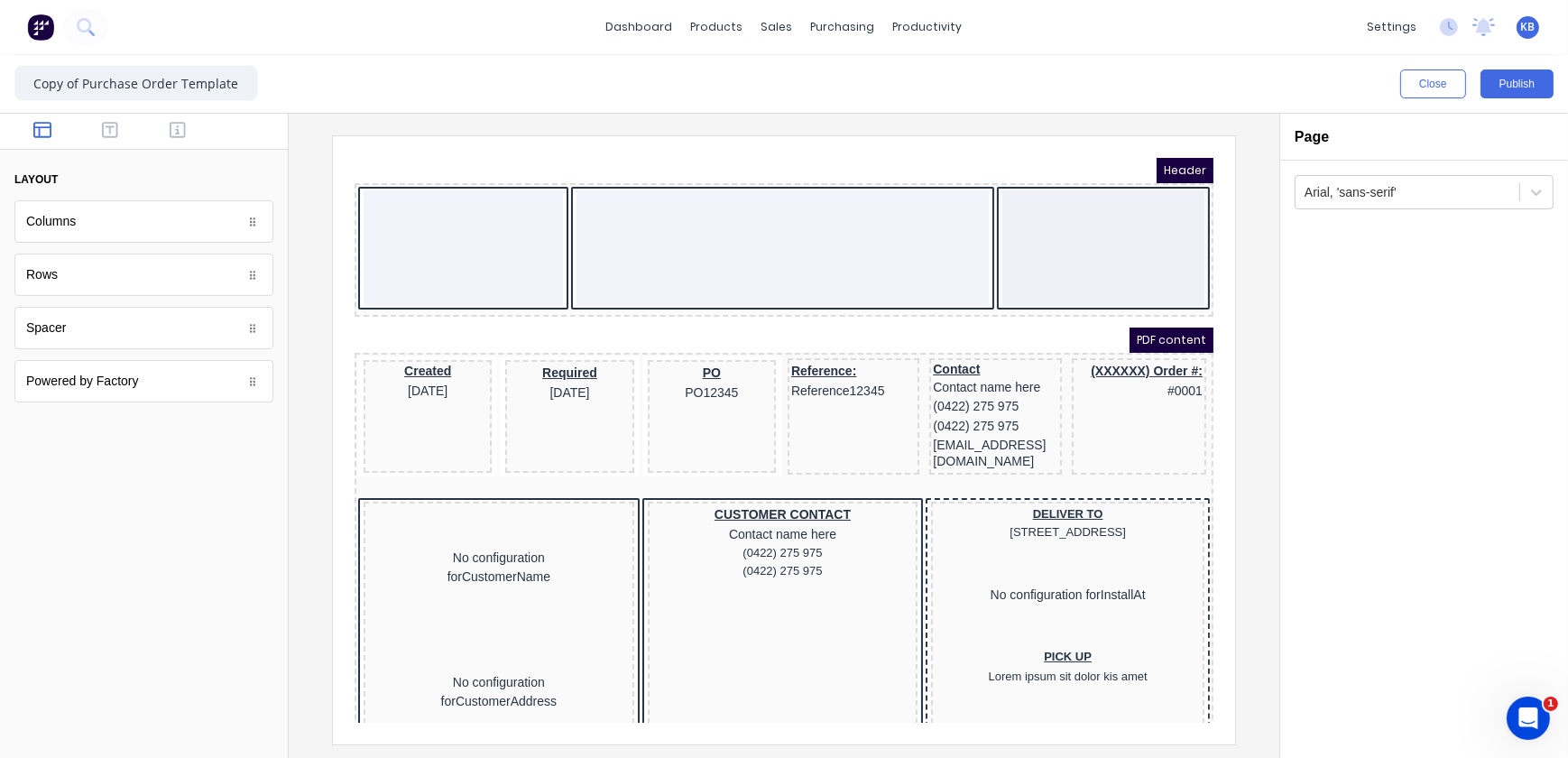
click at [415, 250] on div at bounding box center [440, 225] width 200 height 116
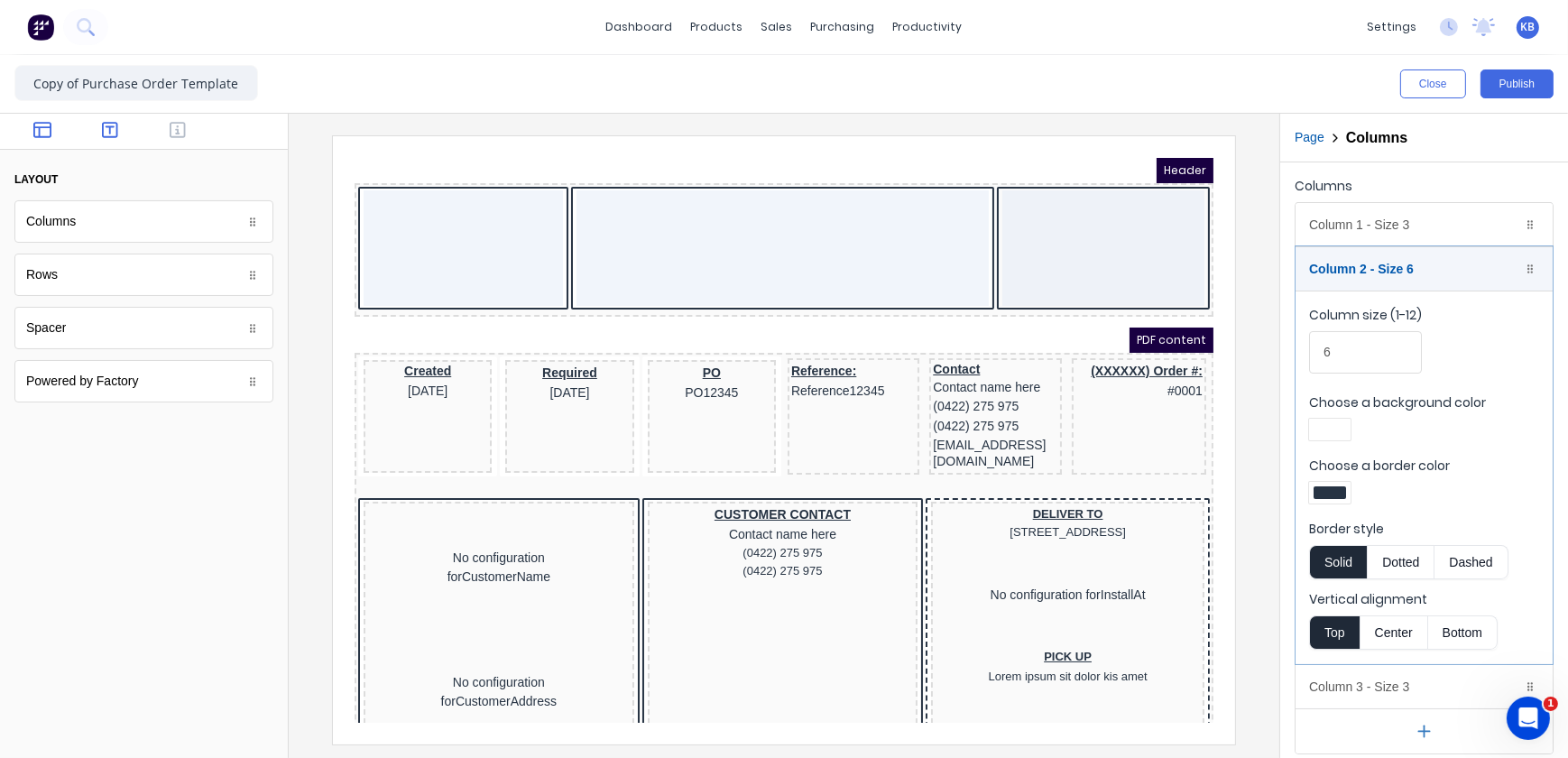
click at [108, 134] on icon "button" at bounding box center [110, 130] width 17 height 18
click at [176, 143] on div at bounding box center [144, 131] width 288 height 36
click at [171, 136] on icon "button" at bounding box center [177, 129] width 17 height 17
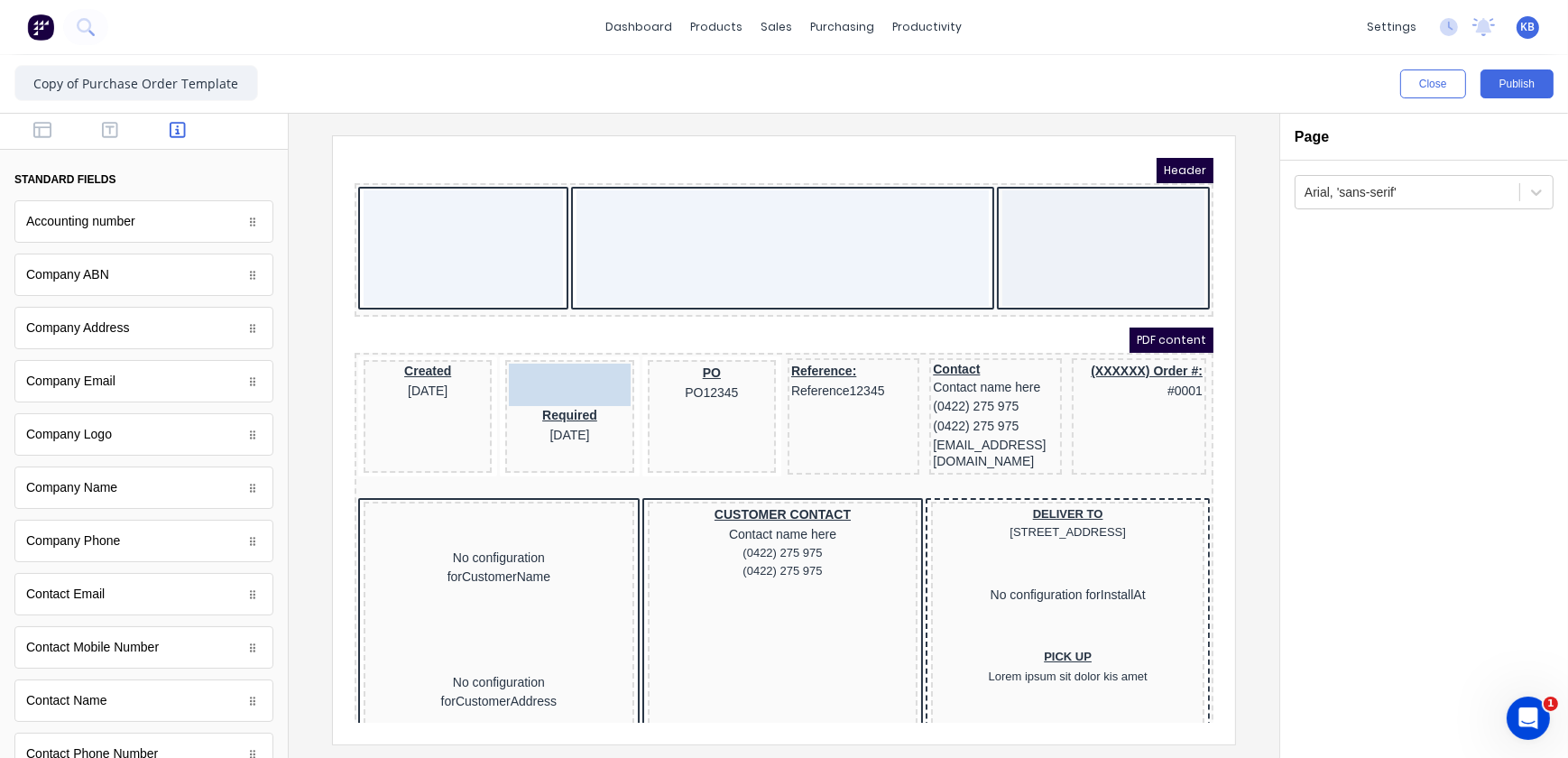
drag, startPoint x: 85, startPoint y: 433, endPoint x: 433, endPoint y: 237, distance: 399.4
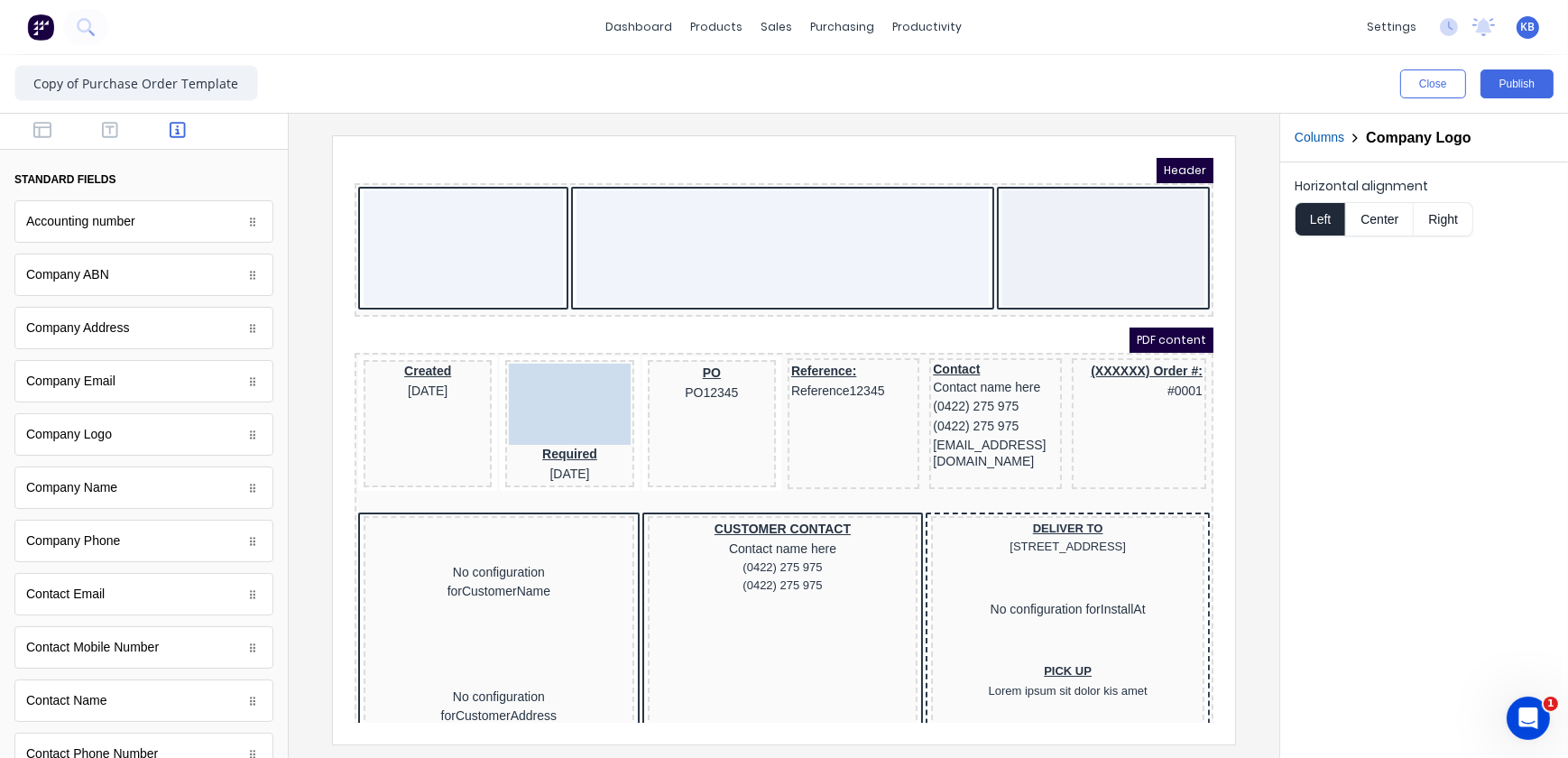
drag, startPoint x: 526, startPoint y: 341, endPoint x: 451, endPoint y: 193, distance: 165.9
click at [451, 193] on body "Header PDF content Created 29/10/2024 LOGO HERE LOGO HERE Required 29/10/2024 P…" at bounding box center [761, 417] width 859 height 565
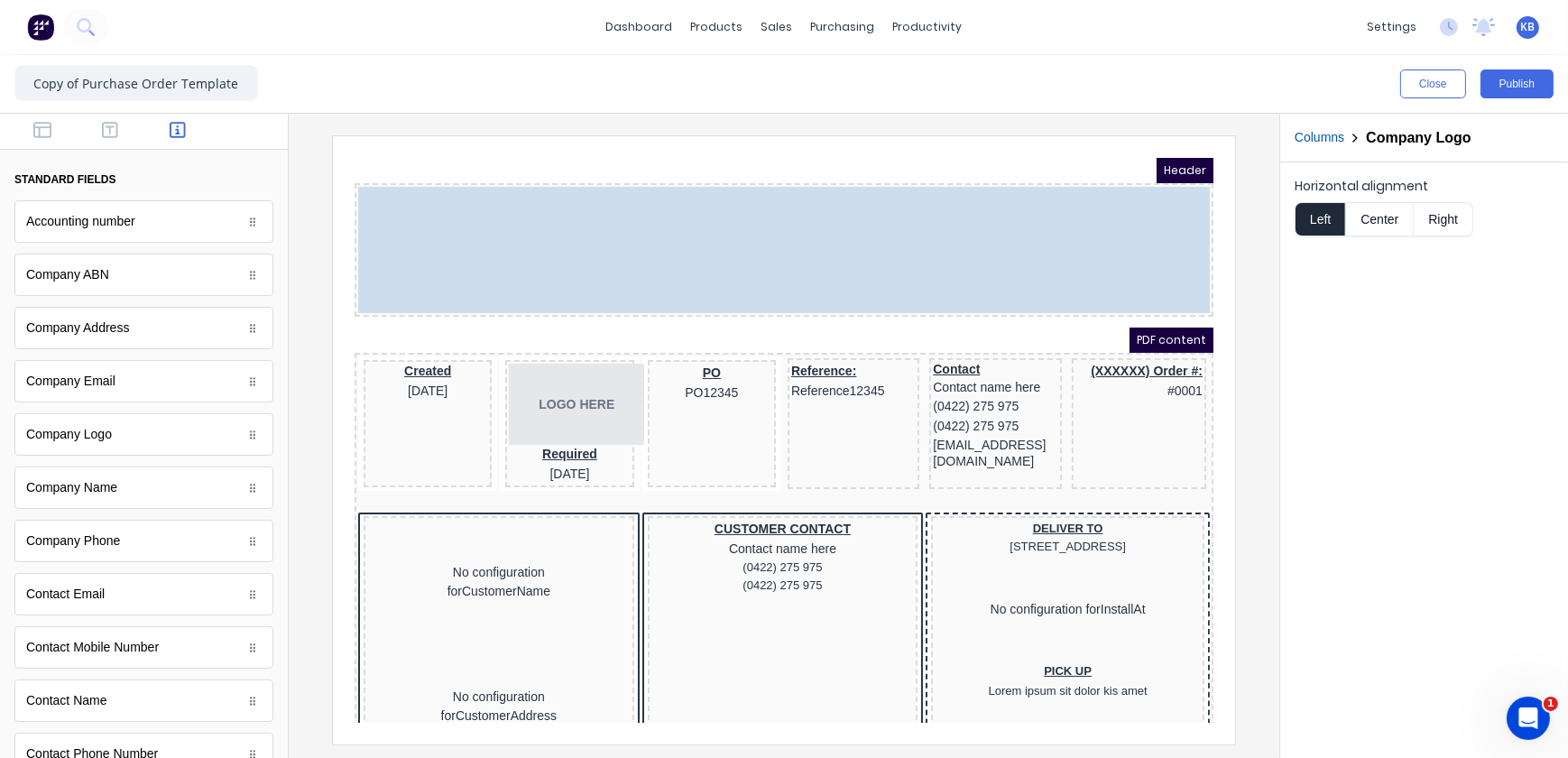
drag, startPoint x: 430, startPoint y: 164, endPoint x: 410, endPoint y: 75, distance: 91.2
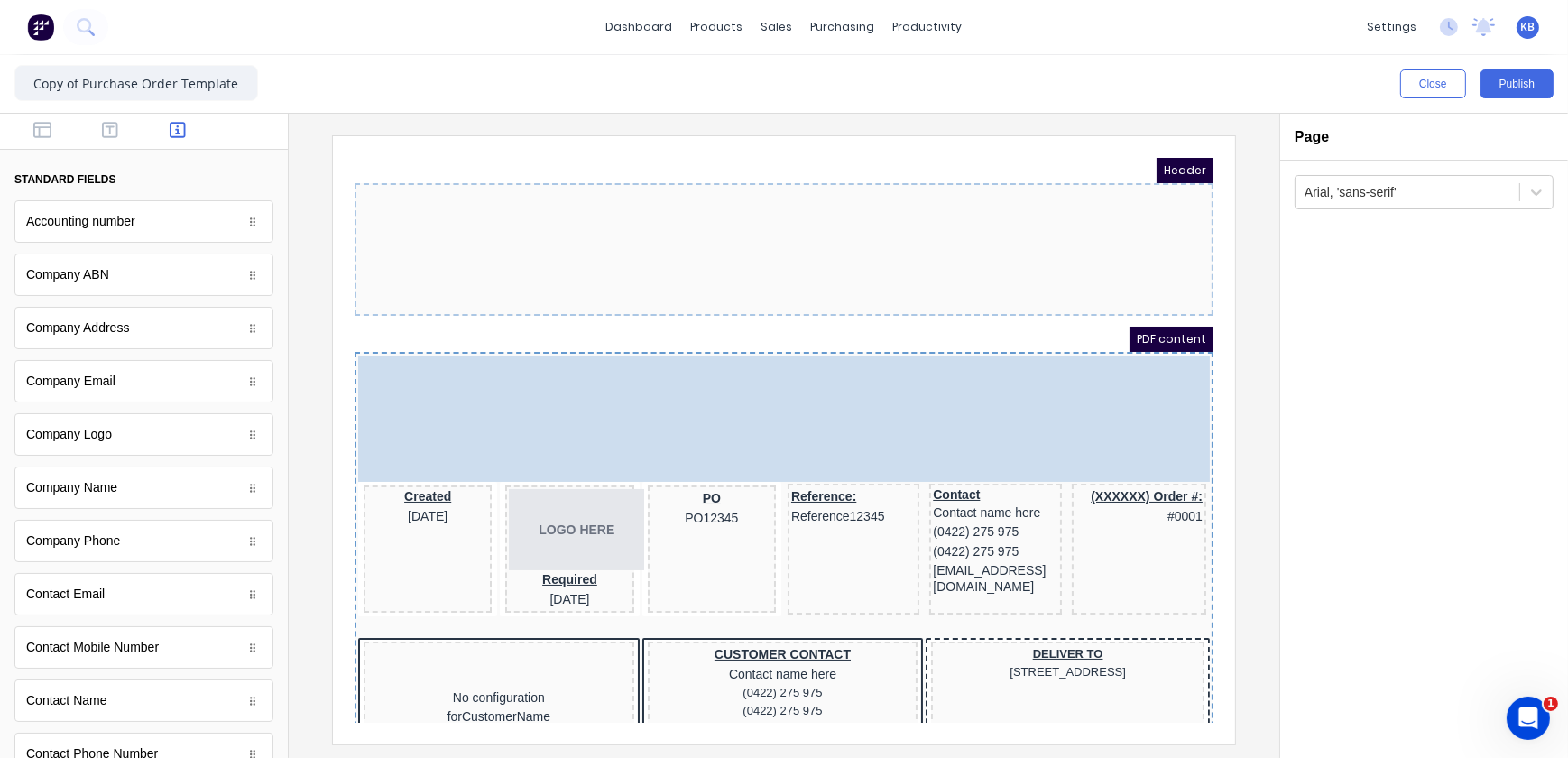
drag, startPoint x: 410, startPoint y: 75, endPoint x: 697, endPoint y: 499, distance: 512.0
click at [743, 523] on body "Header PDF content Created 29/10/2024 LOGO HERE Required 29/10/2024 PO PO12345 …" at bounding box center [761, 417] width 859 height 565
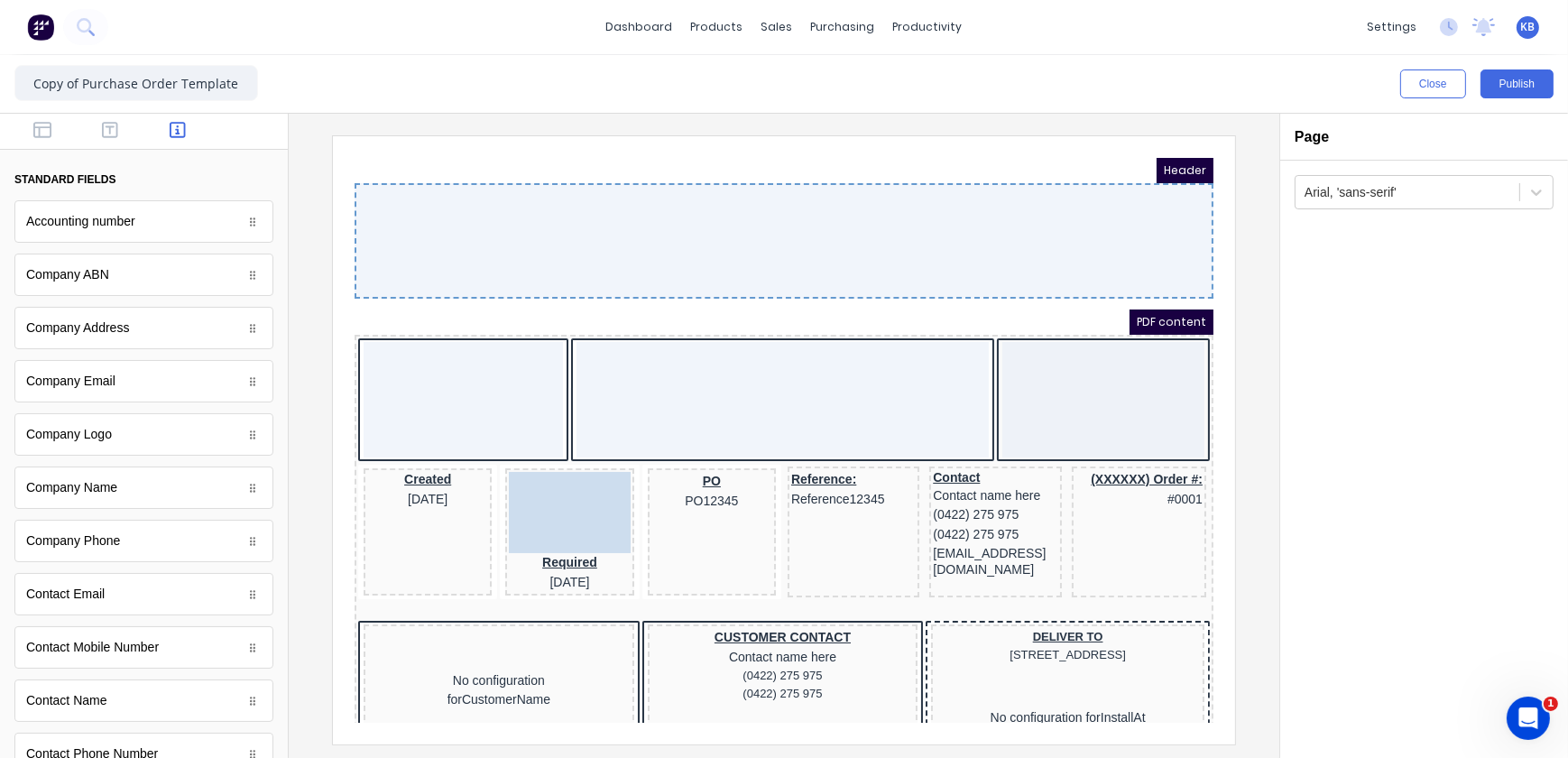
drag, startPoint x: 572, startPoint y: 484, endPoint x: 409, endPoint y: 180, distance: 344.9
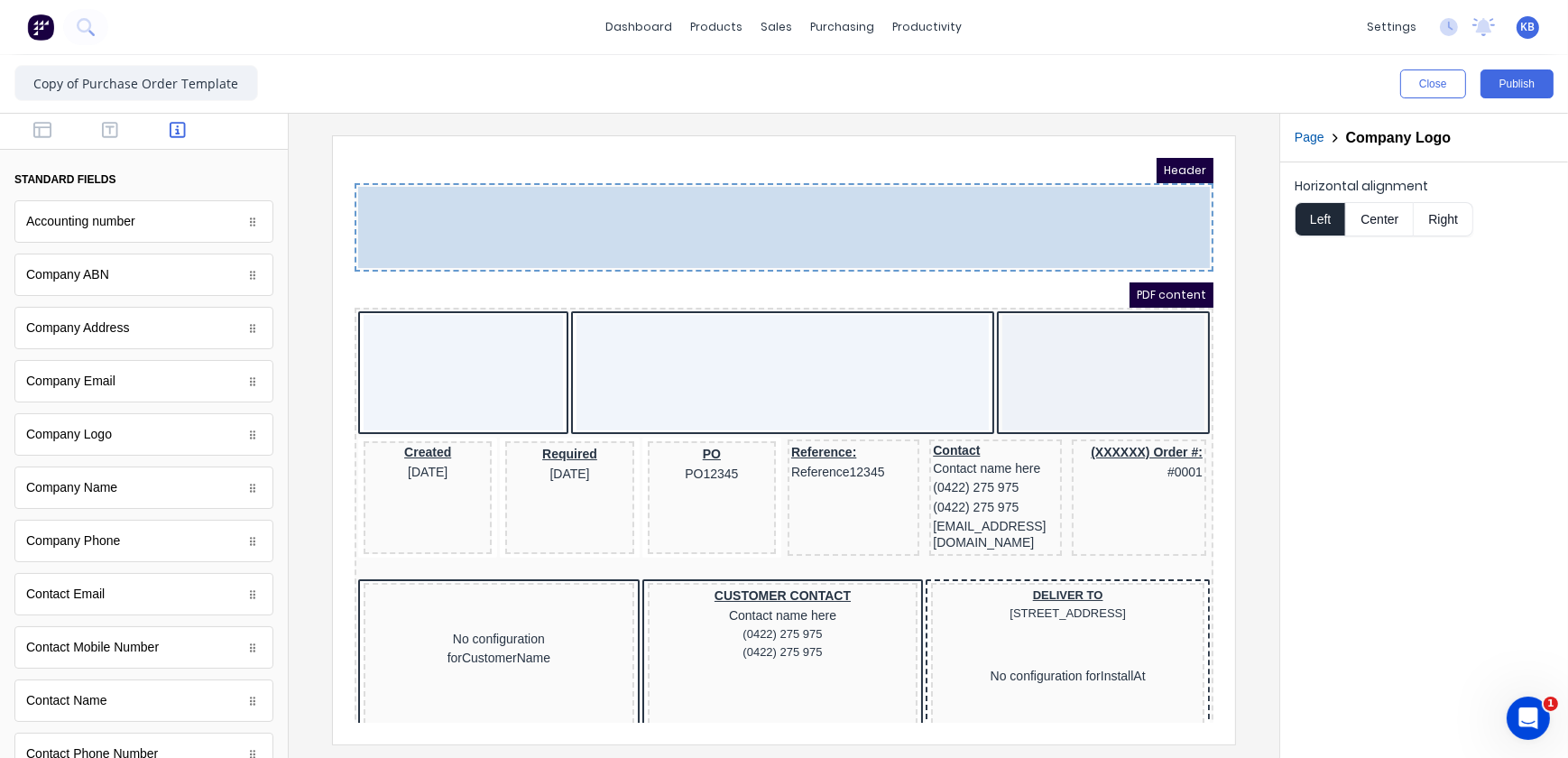
click at [443, 352] on body "Header LOGO HERE LOGO HERE PDF content Created 29/10/2024 Required 29/10/2024 P…" at bounding box center [761, 417] width 859 height 565
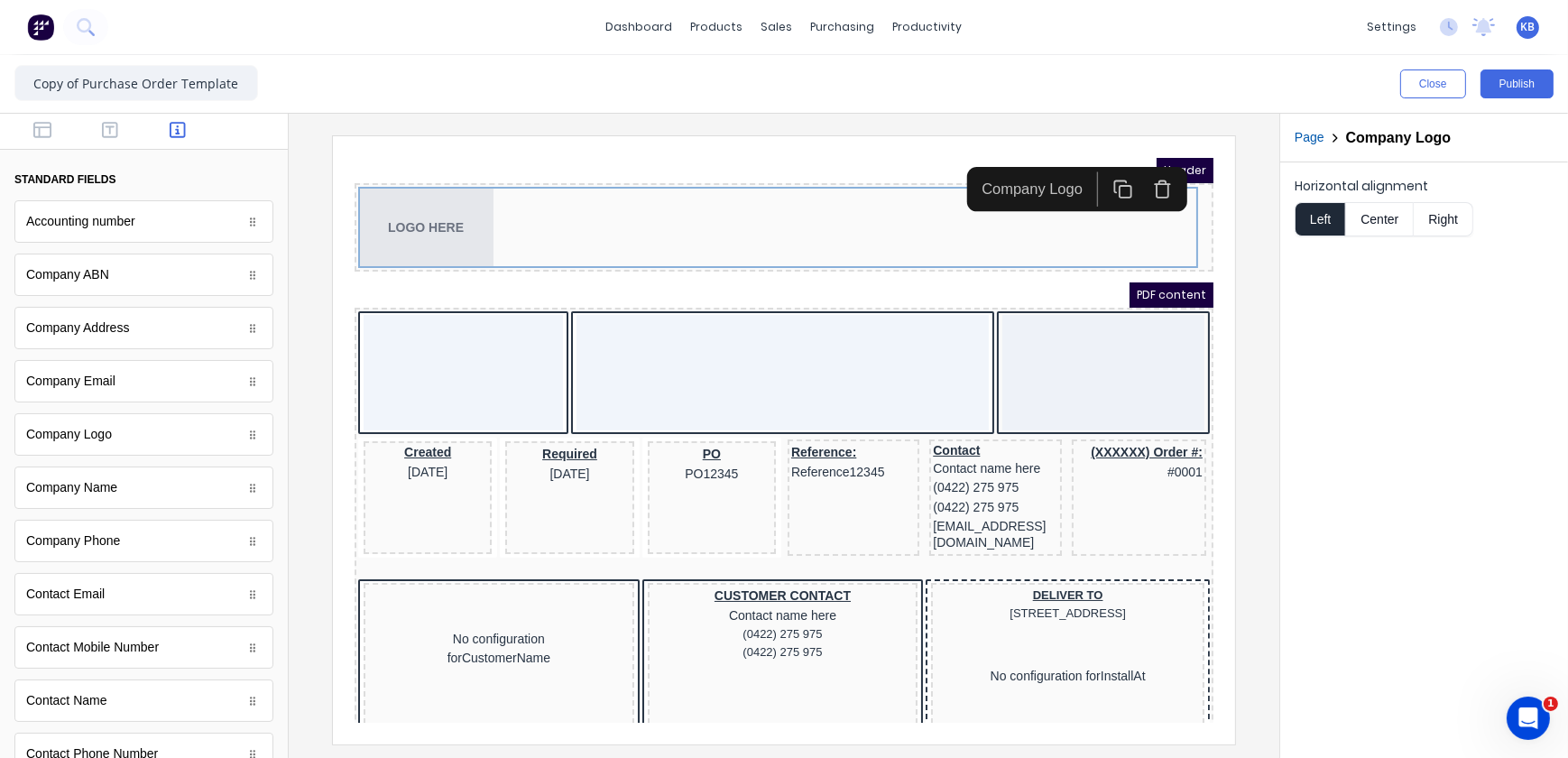
click at [434, 310] on div at bounding box center [440, 351] width 200 height 116
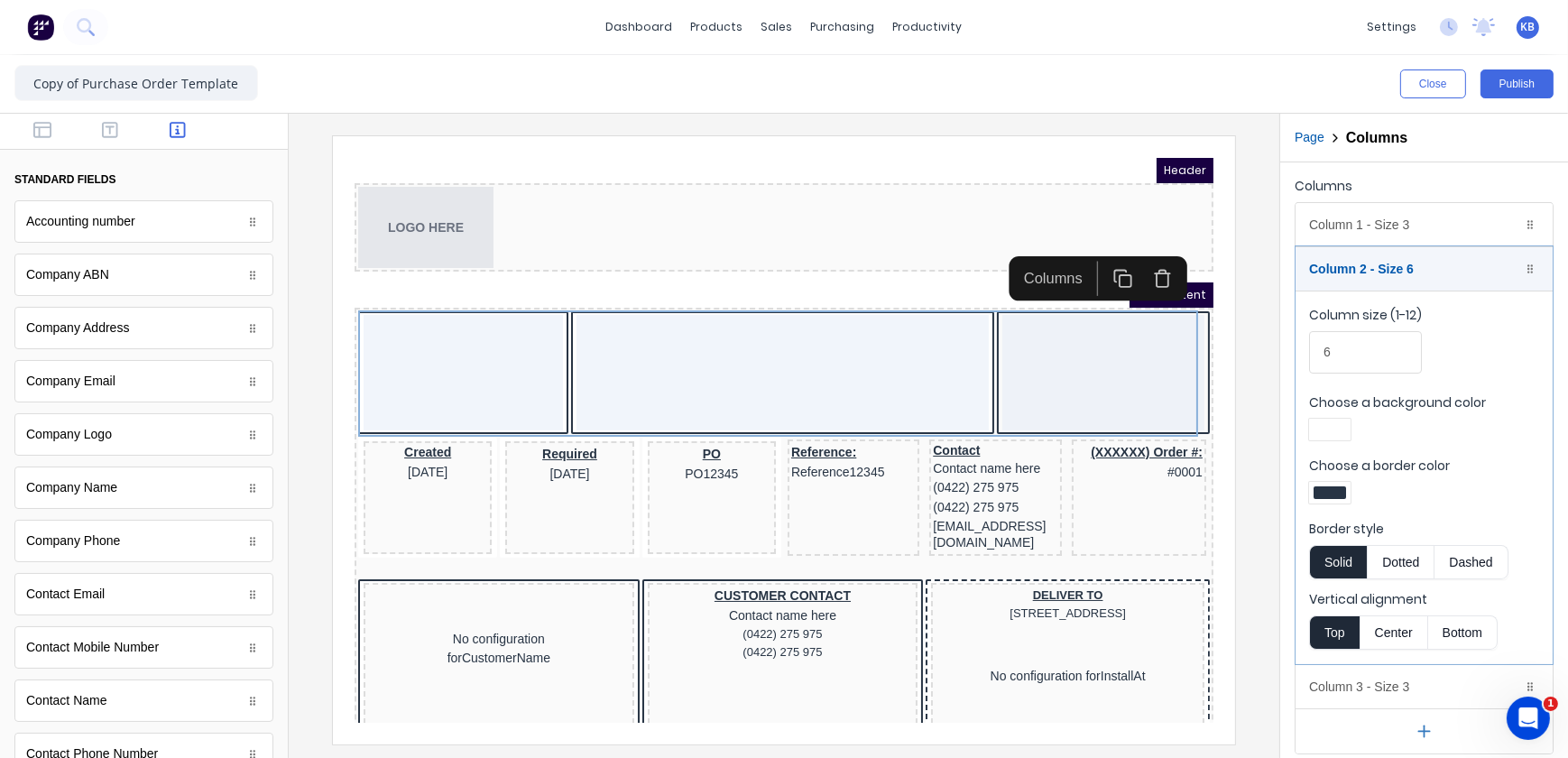
click at [447, 363] on div at bounding box center [440, 351] width 200 height 116
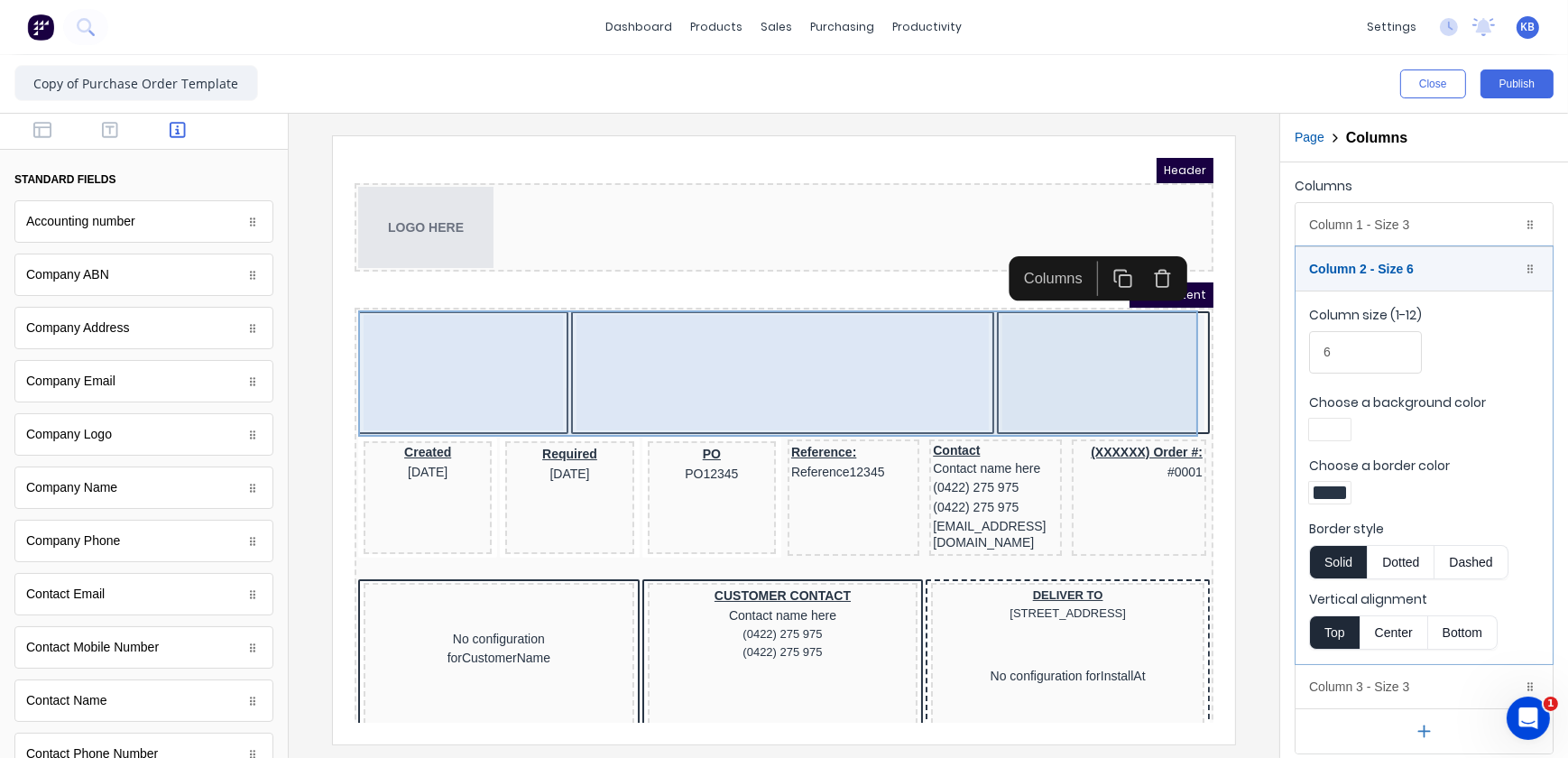
click at [649, 375] on div at bounding box center [760, 351] width 412 height 116
click at [407, 352] on div at bounding box center [440, 351] width 200 height 116
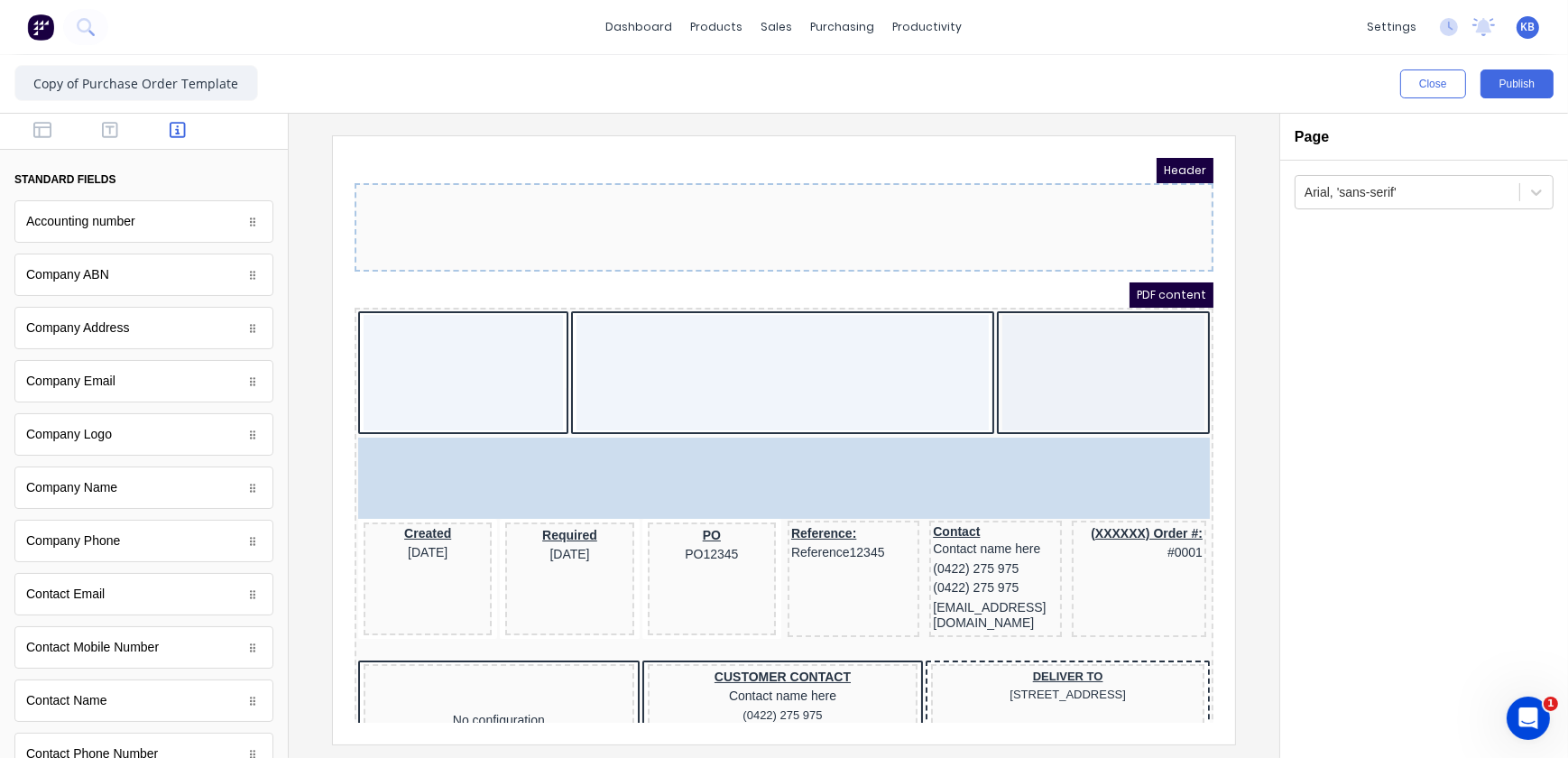
drag, startPoint x: 426, startPoint y: 213, endPoint x: 444, endPoint y: 375, distance: 163.0
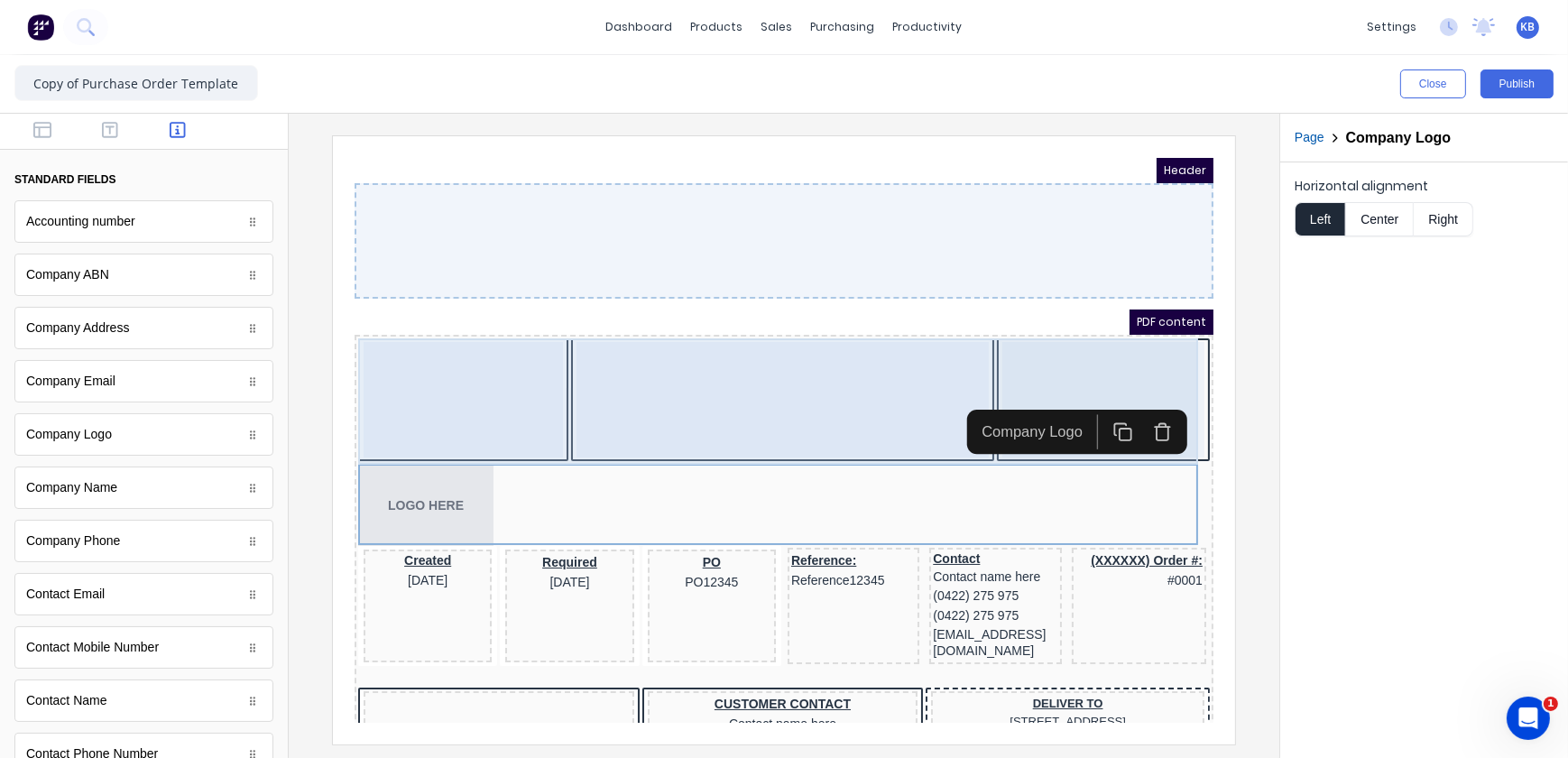
click at [651, 341] on div at bounding box center [760, 377] width 412 height 116
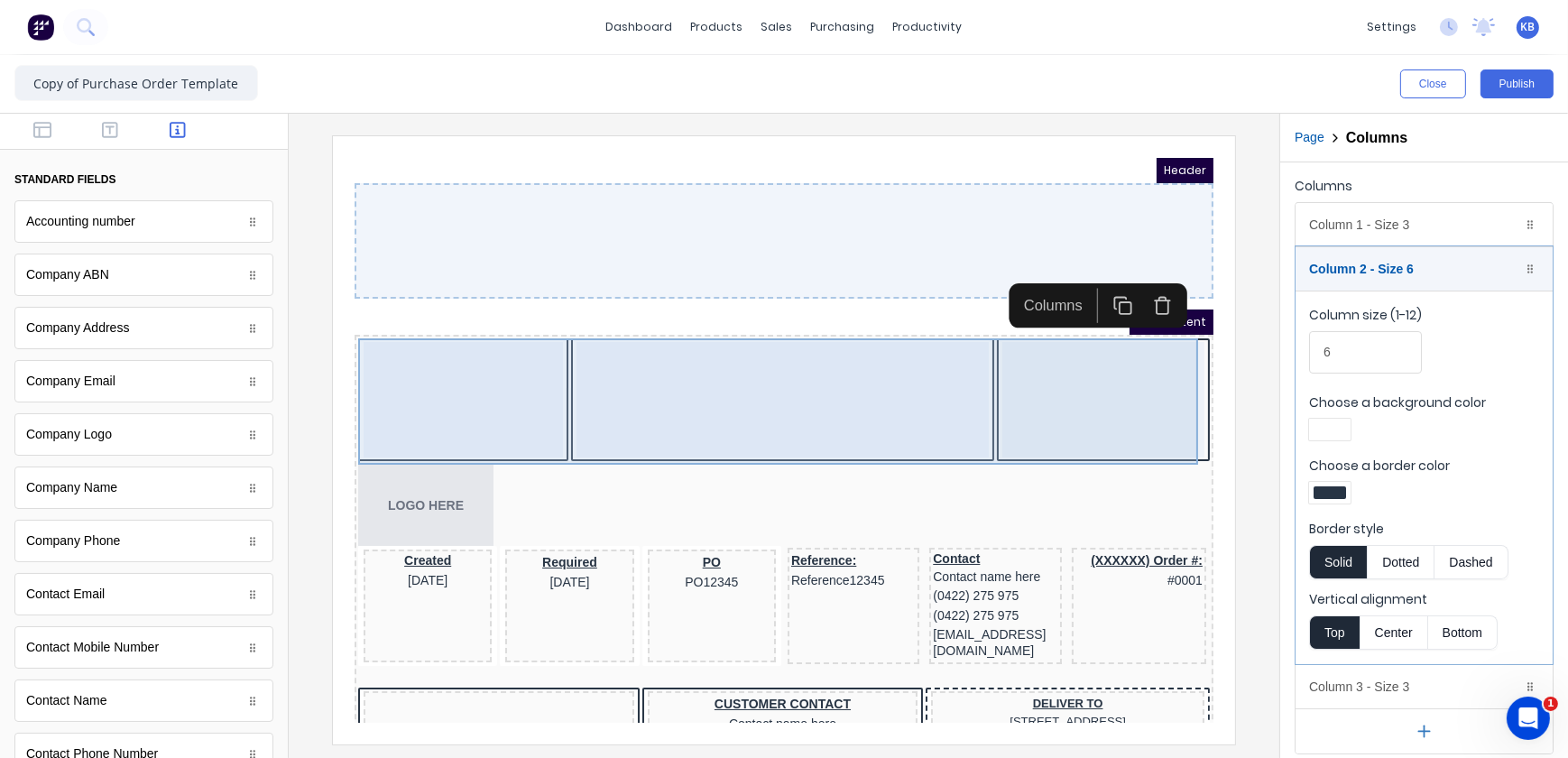
click at [527, 369] on div at bounding box center [440, 377] width 200 height 116
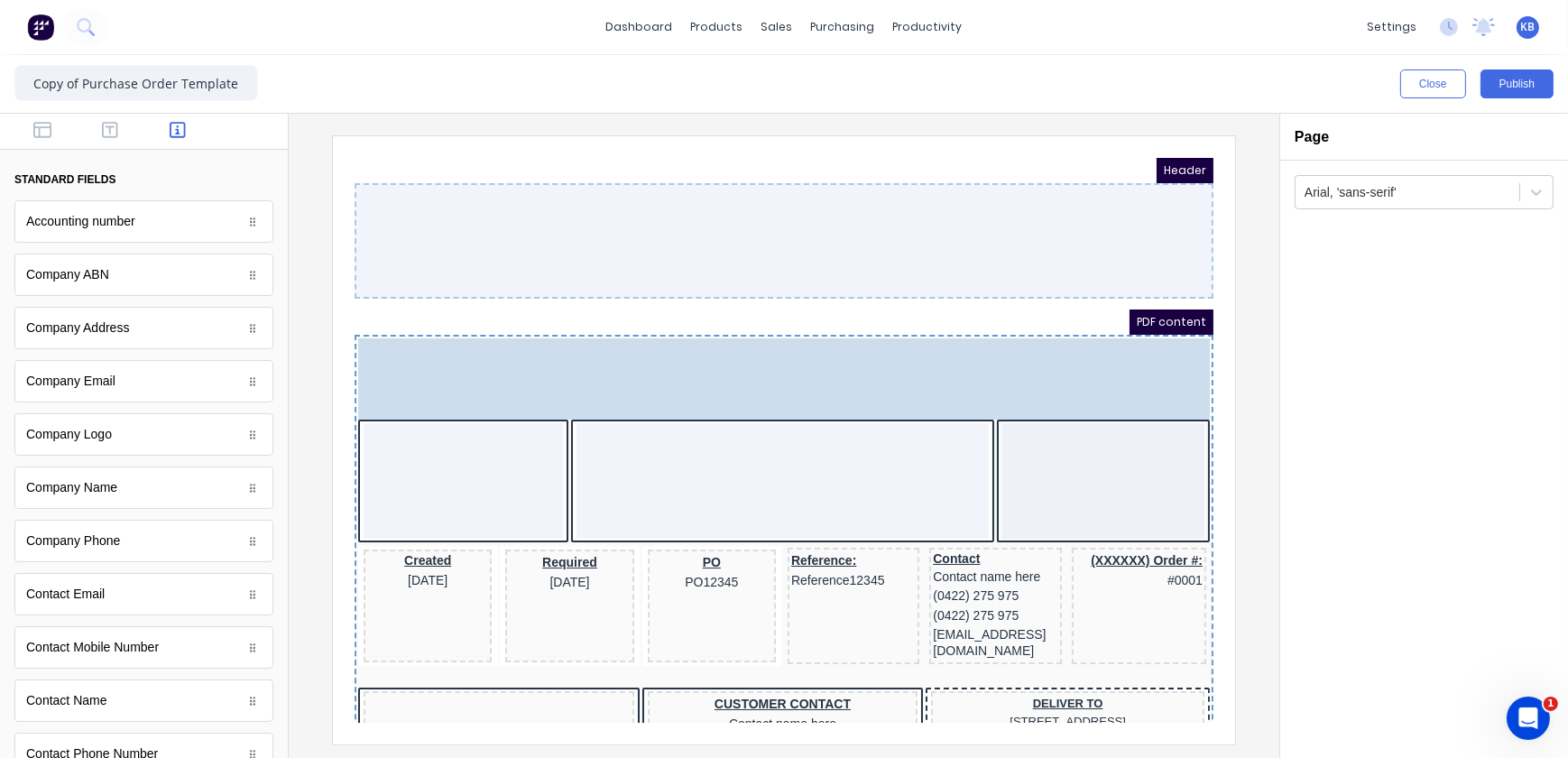
drag, startPoint x: 403, startPoint y: 495, endPoint x: 430, endPoint y: 397, distance: 101.7
click at [430, 397] on body "Header PDF content LOGO HERE LOGO HERE Created 29/10/2024 Required 29/10/2024 P…" at bounding box center [761, 417] width 859 height 565
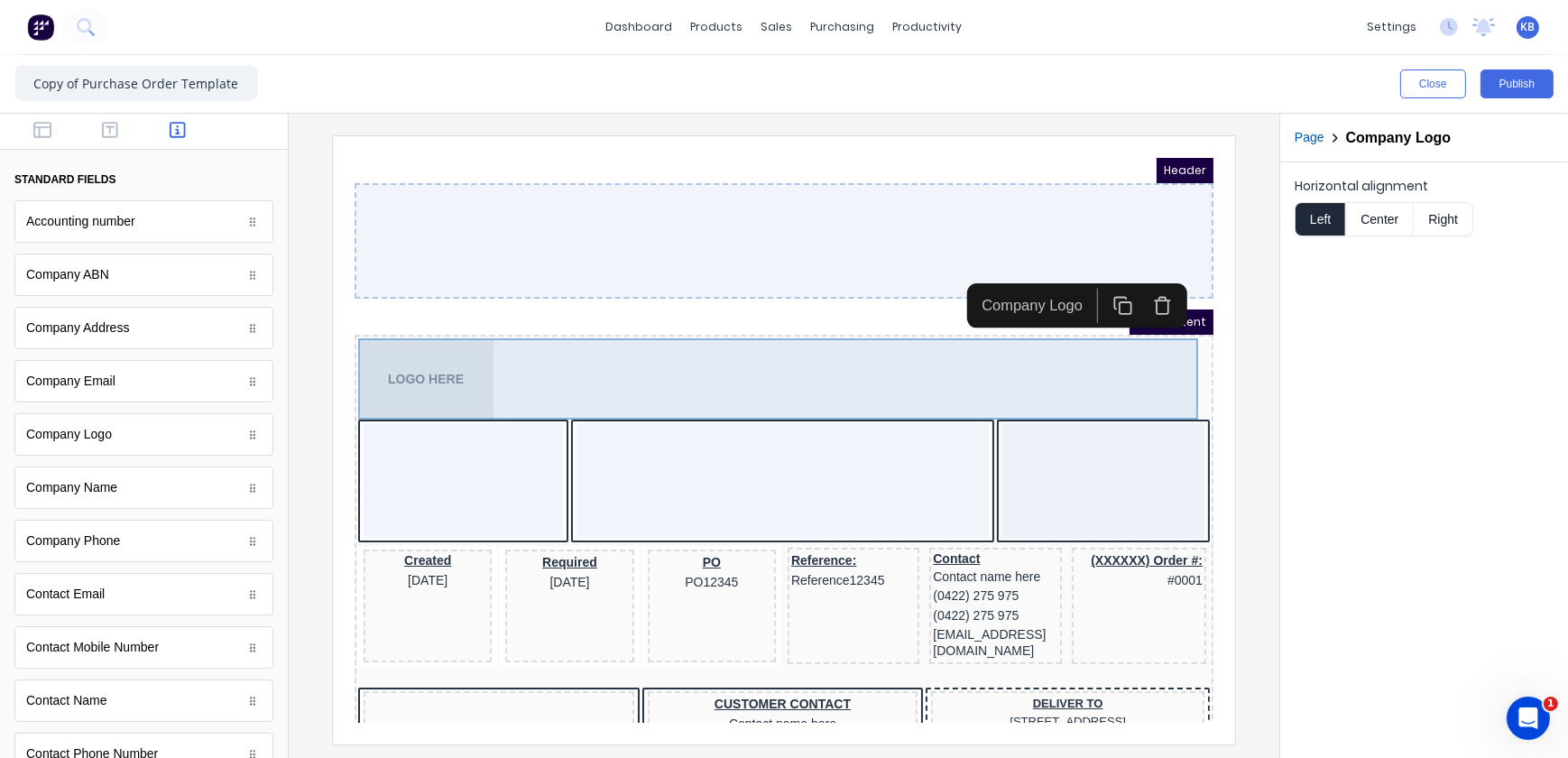
click at [608, 385] on div "LOGO HERE" at bounding box center [761, 356] width 852 height 81
click at [594, 344] on div "LOGO HERE" at bounding box center [761, 356] width 852 height 81
click at [465, 357] on div "LOGO HERE" at bounding box center [761, 356] width 852 height 81
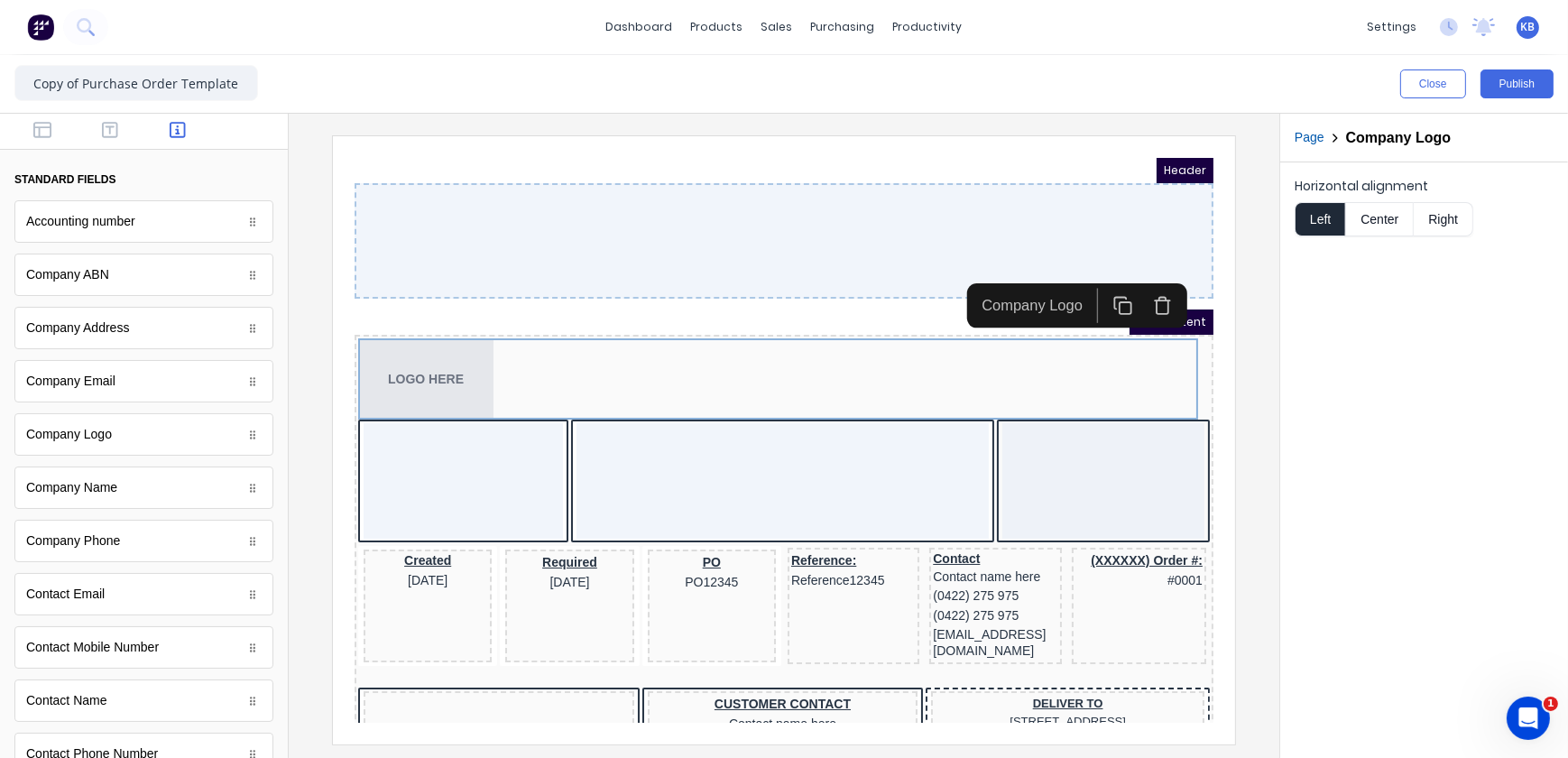
click at [1131, 287] on icon "button" at bounding box center [1140, 283] width 20 height 20
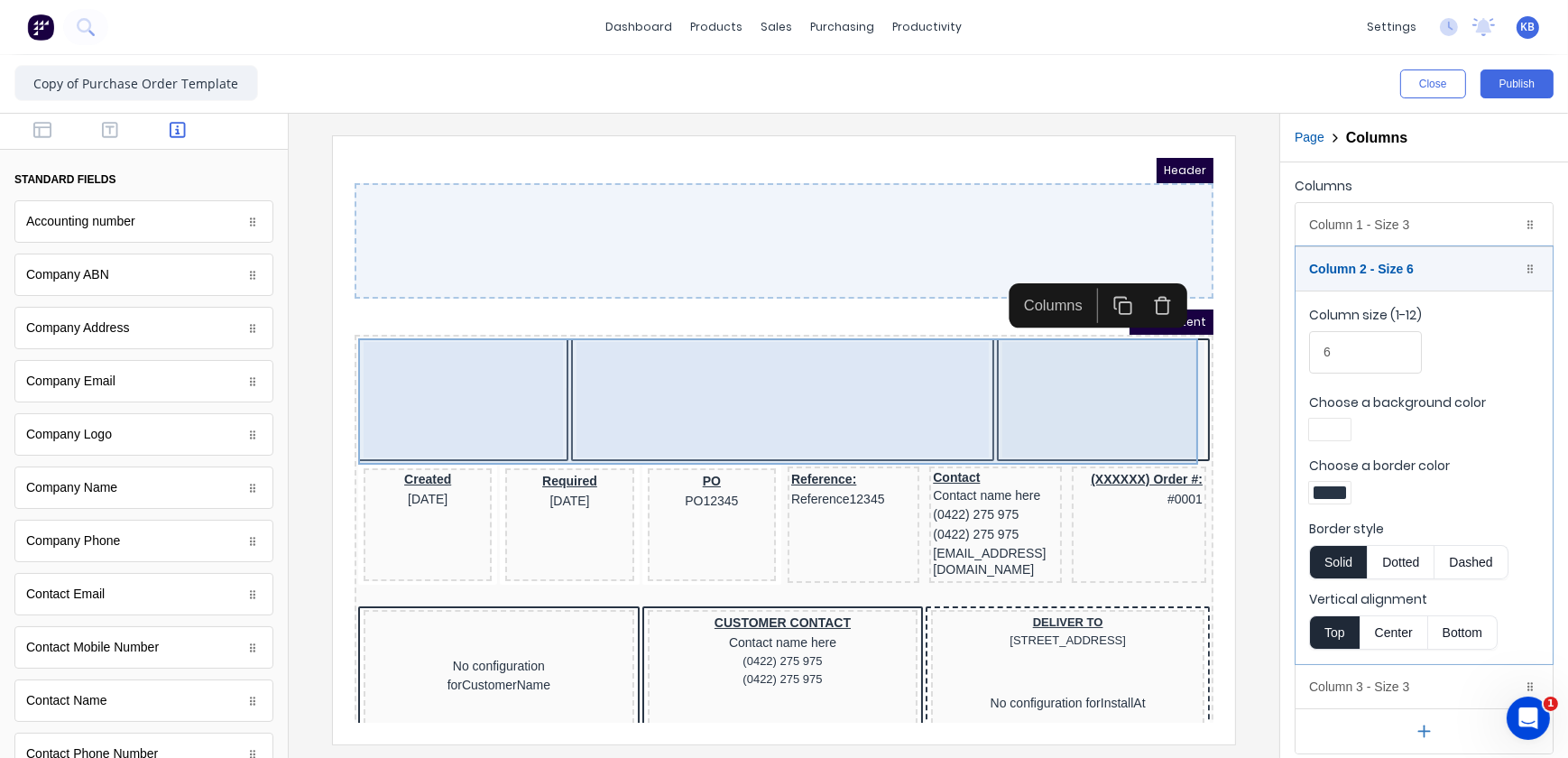
click at [398, 354] on div at bounding box center [440, 377] width 200 height 116
click at [717, 411] on div at bounding box center [760, 377] width 412 height 116
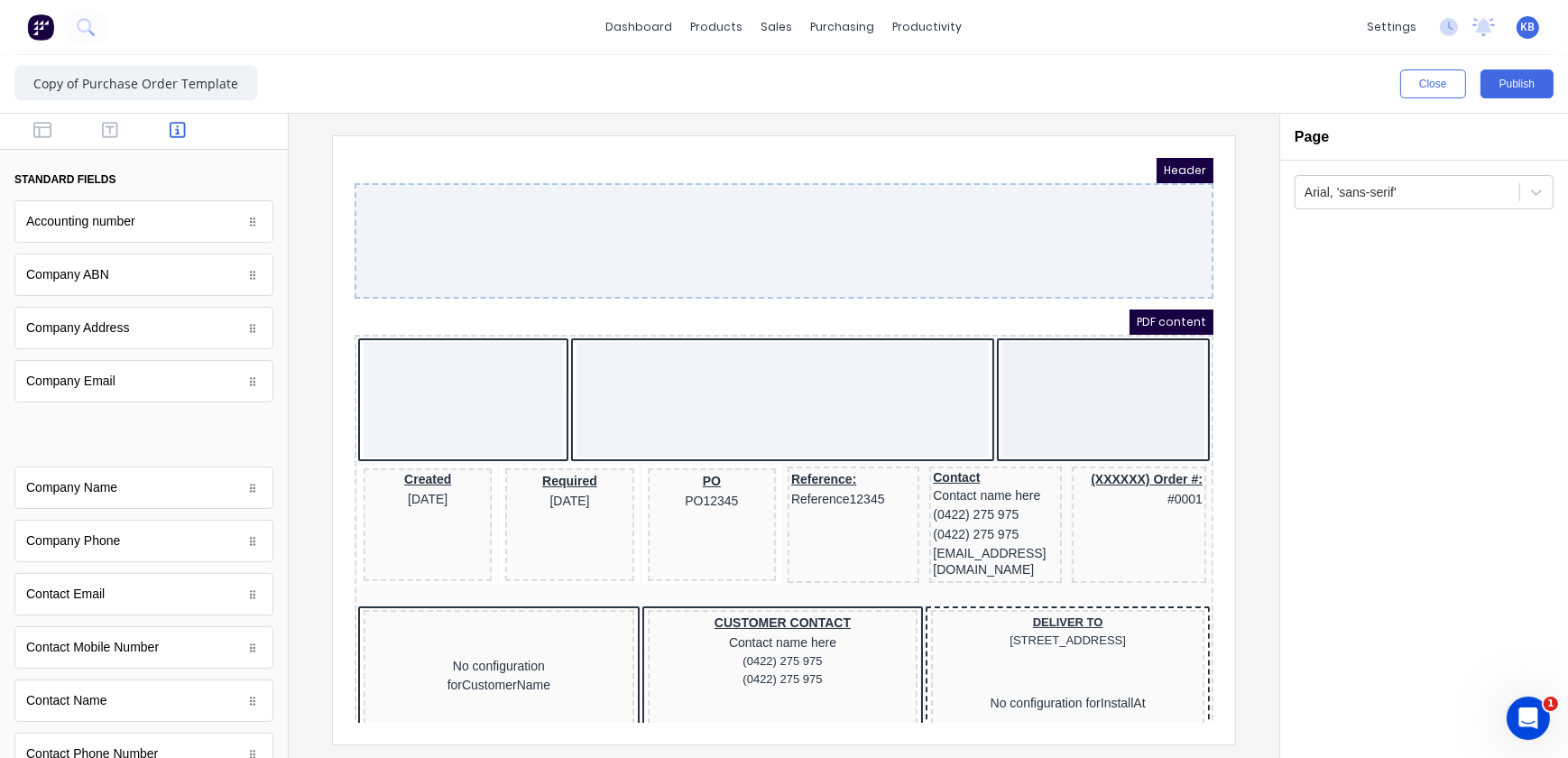
drag, startPoint x: 88, startPoint y: 450, endPoint x: 441, endPoint y: 404, distance: 356.0
click at [441, 404] on body "dashboard products sales purchasing productivity dashboard products Product Cat…" at bounding box center [784, 379] width 1568 height 758
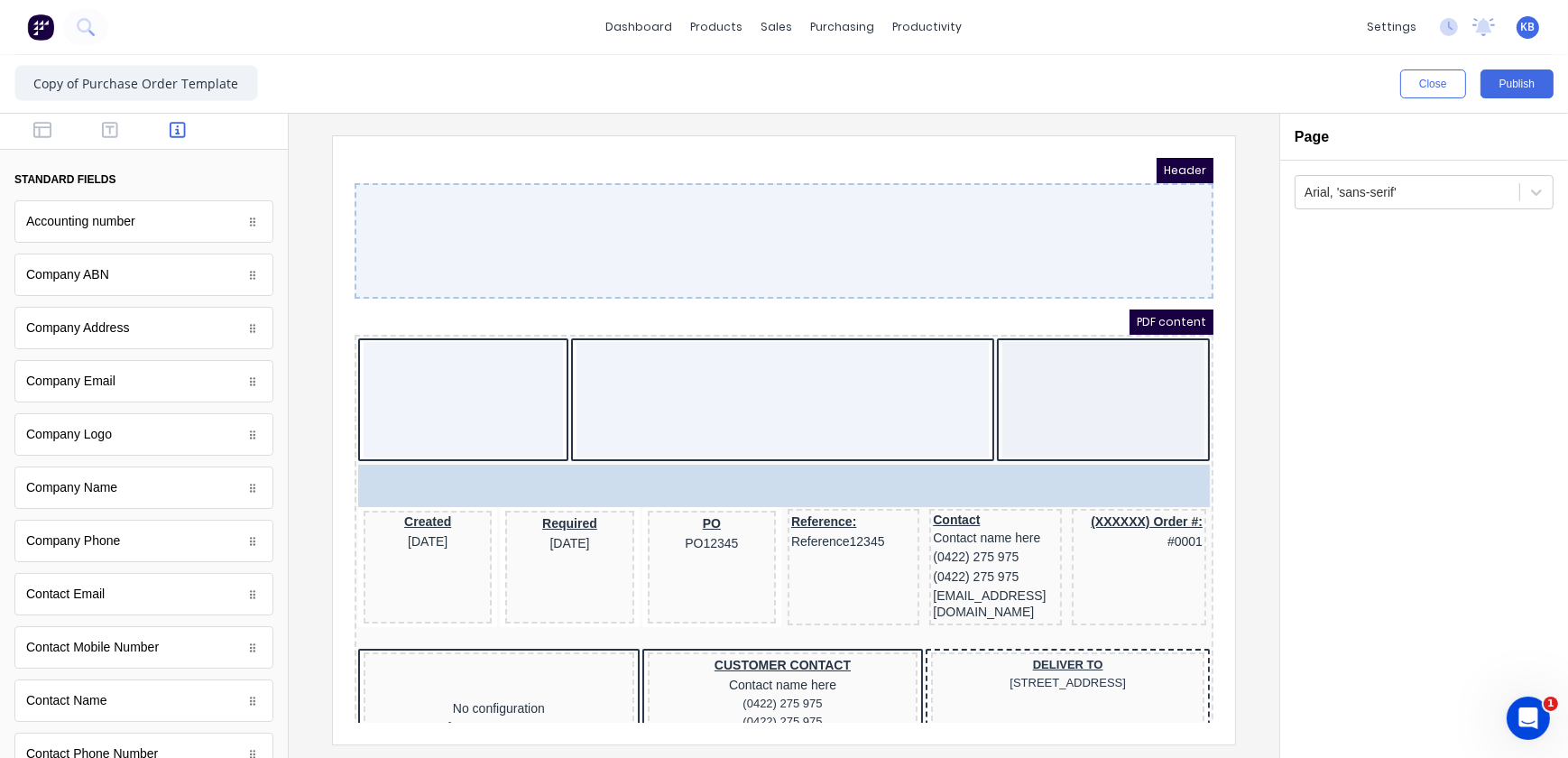
drag, startPoint x: 313, startPoint y: 423, endPoint x: 484, endPoint y: 352, distance: 185.2
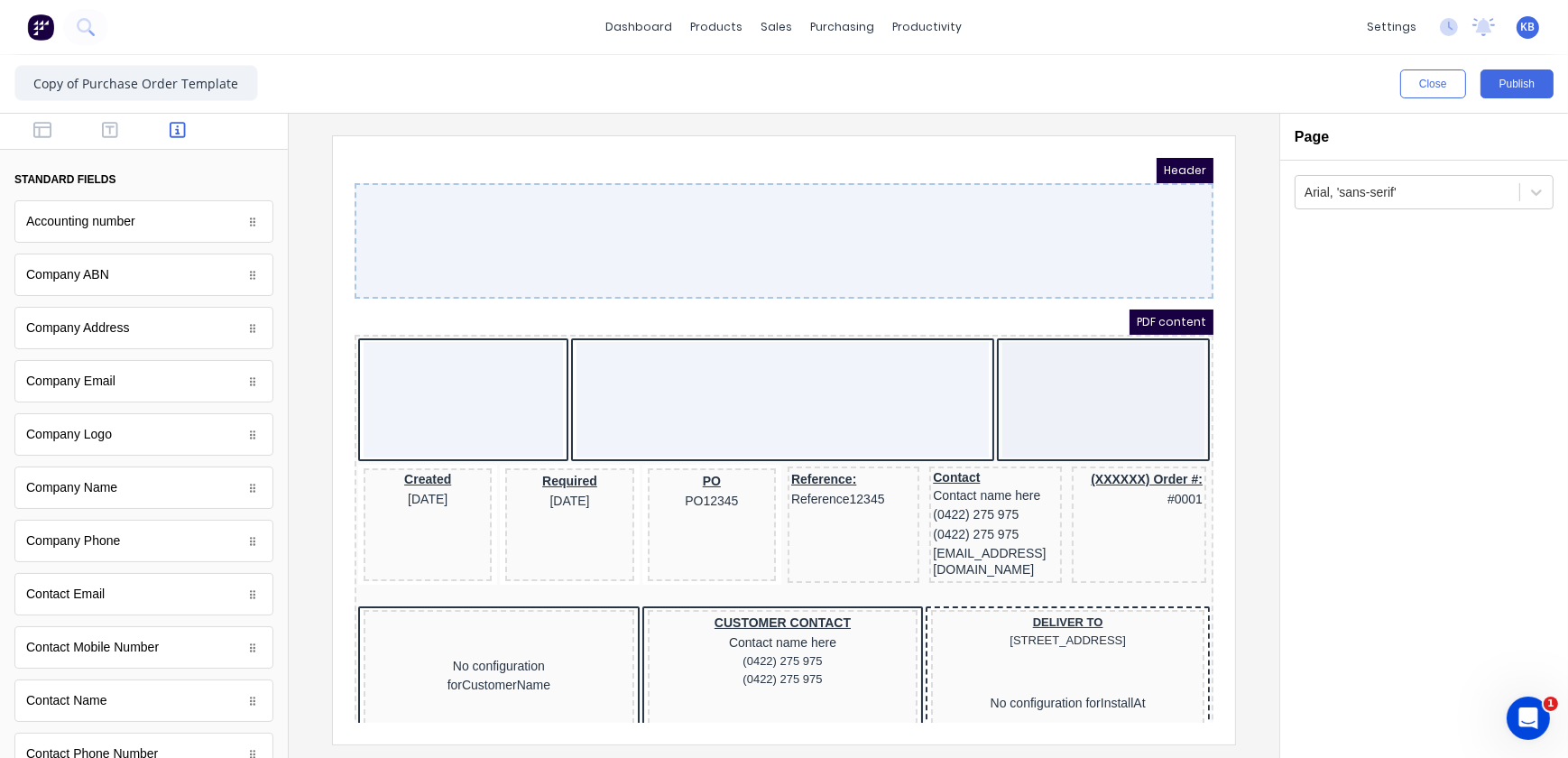
click at [1219, 431] on iframe at bounding box center [784, 440] width 902 height 608
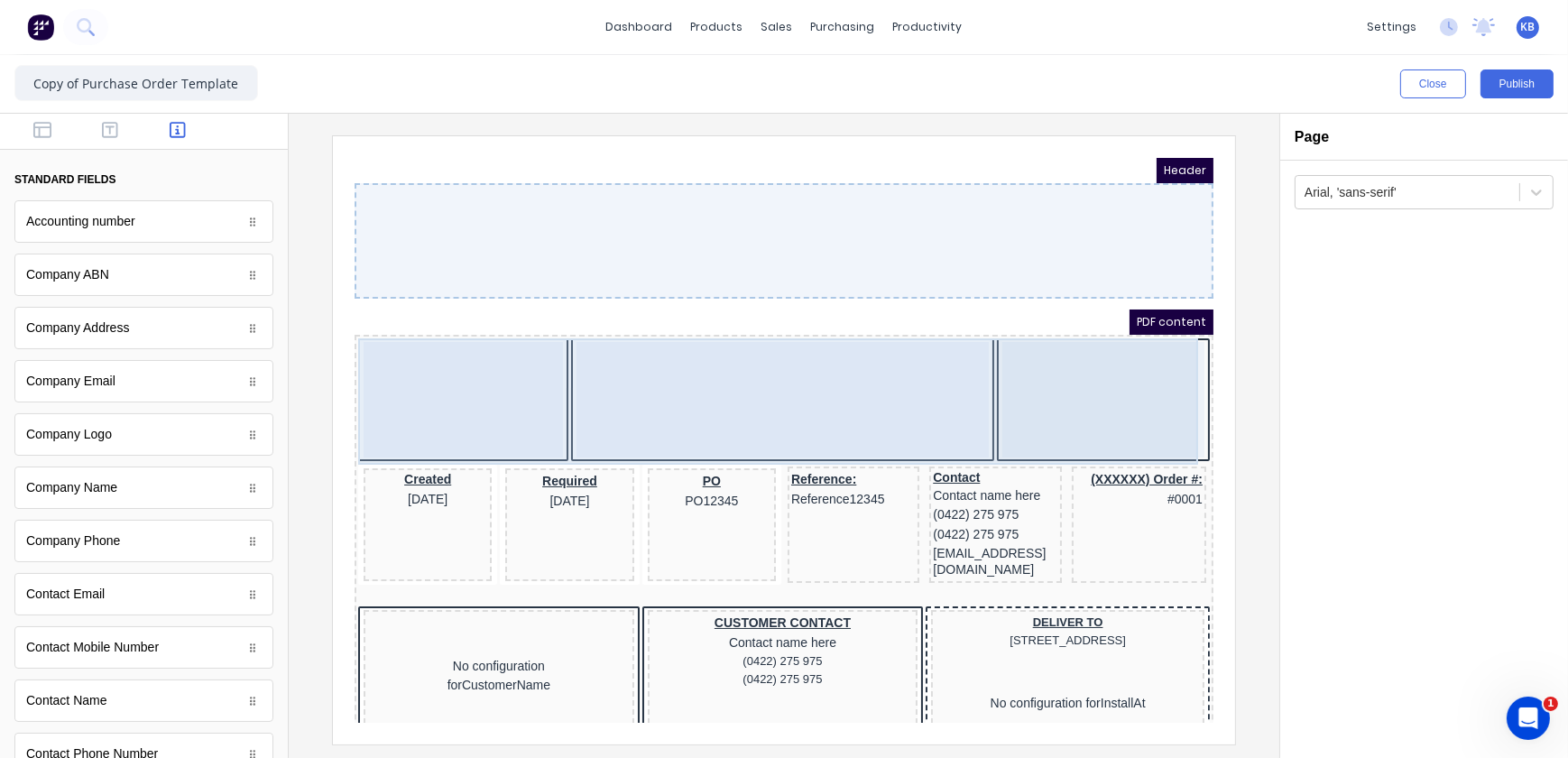
click at [1021, 394] on div at bounding box center [1081, 377] width 202 height 116
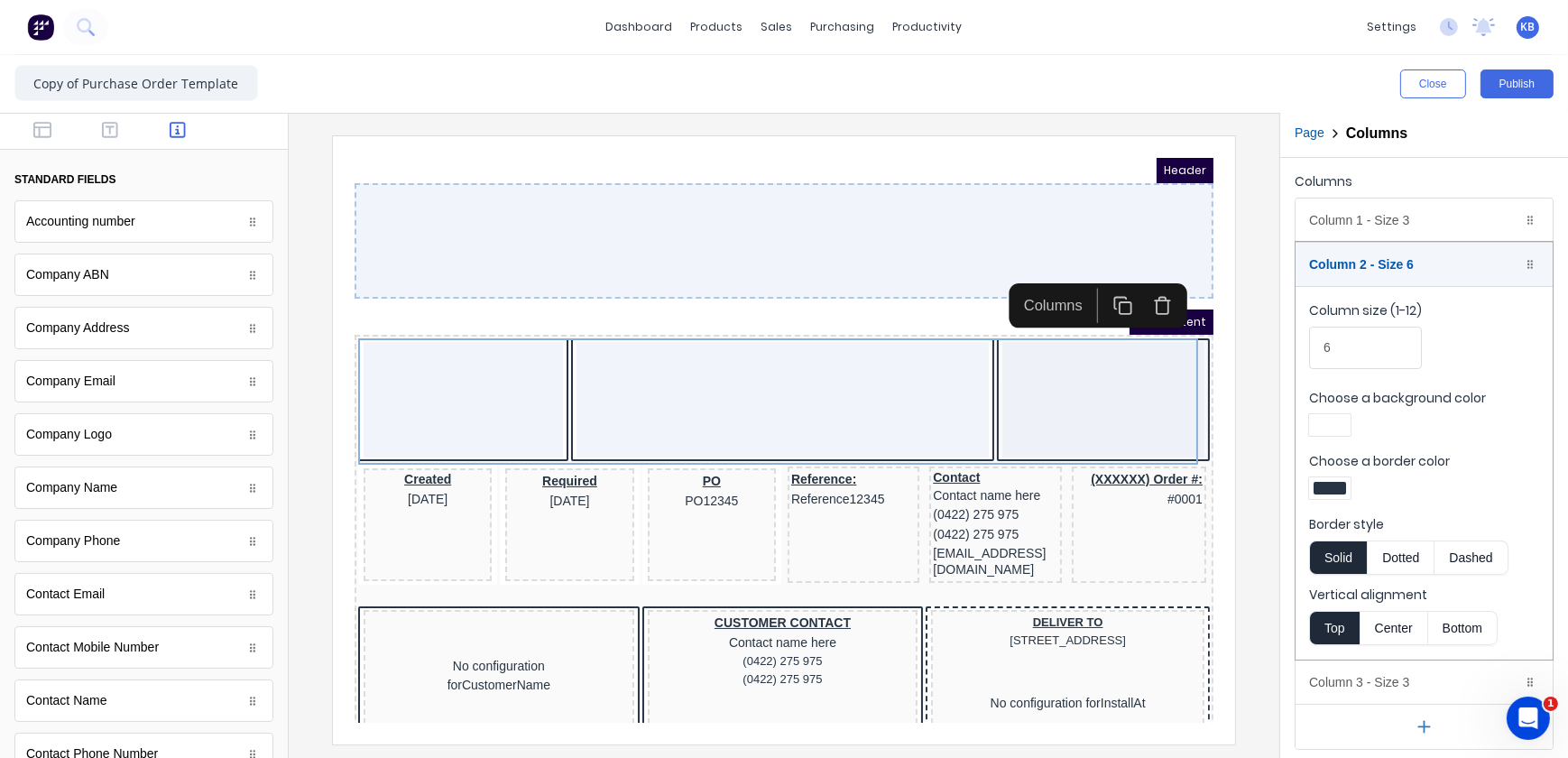
scroll to position [6, 0]
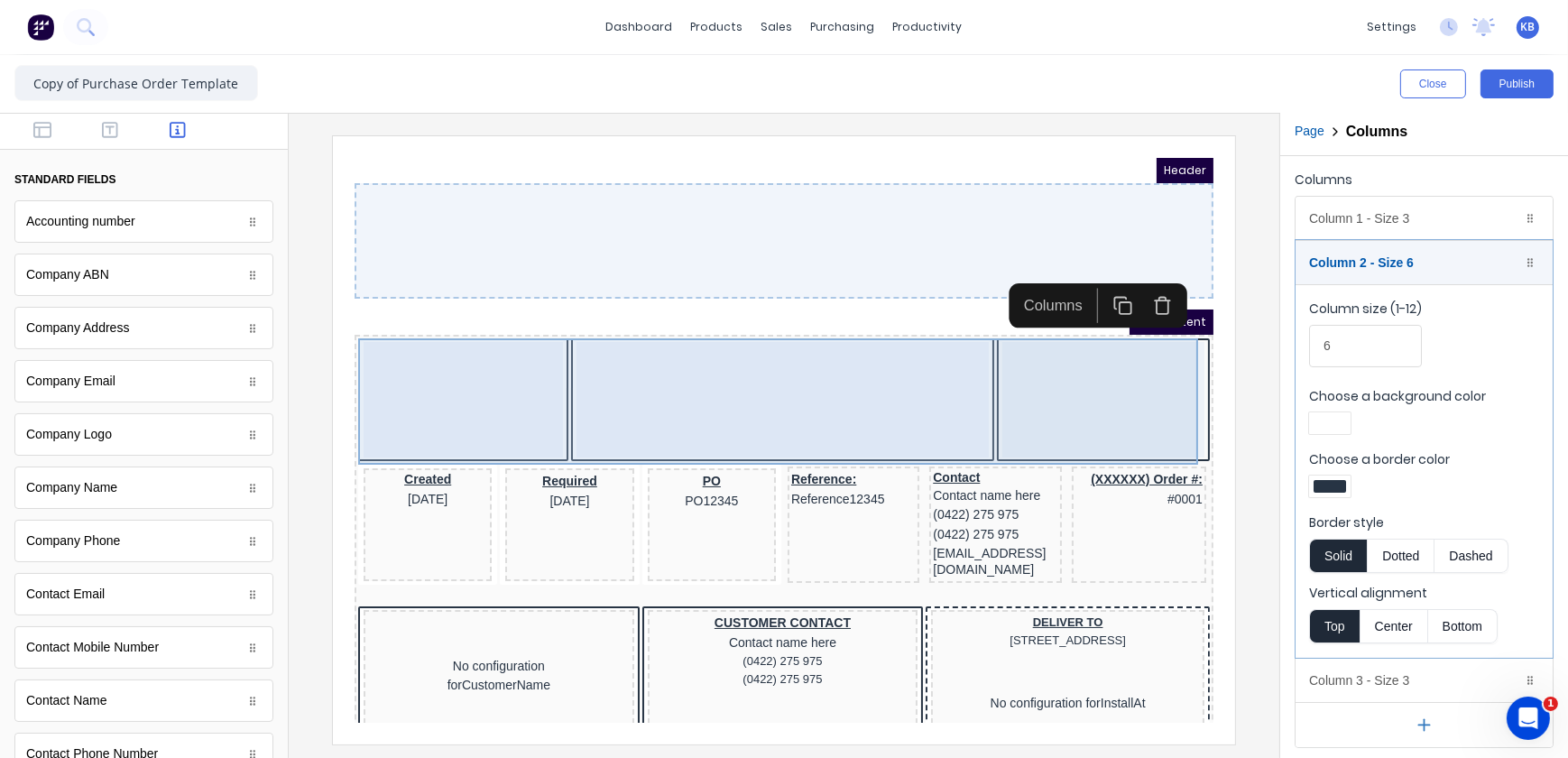
click at [434, 403] on div at bounding box center [440, 377] width 200 height 116
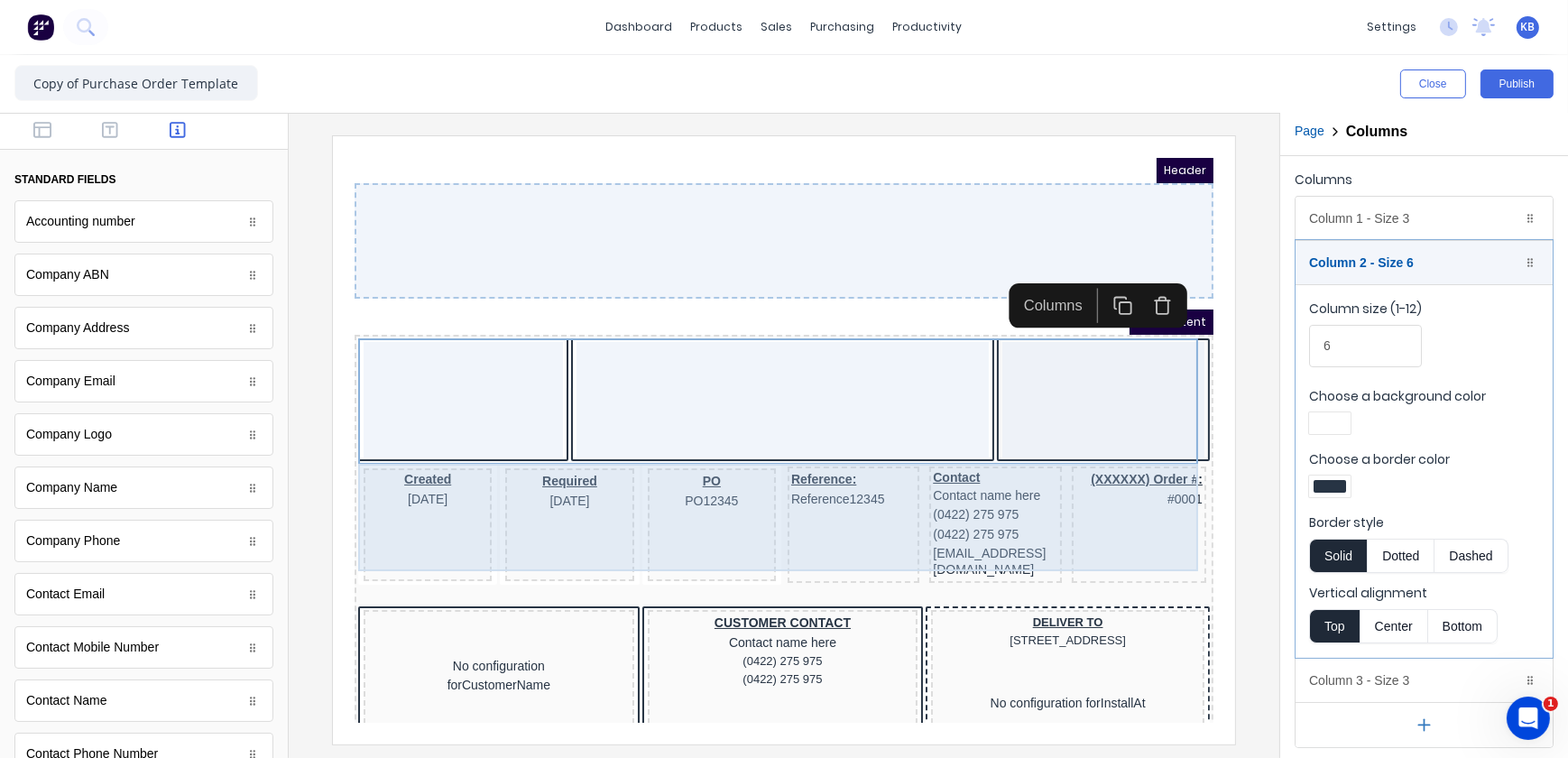
click at [428, 540] on div "Created 29/10/2024" at bounding box center [404, 501] width 128 height 113
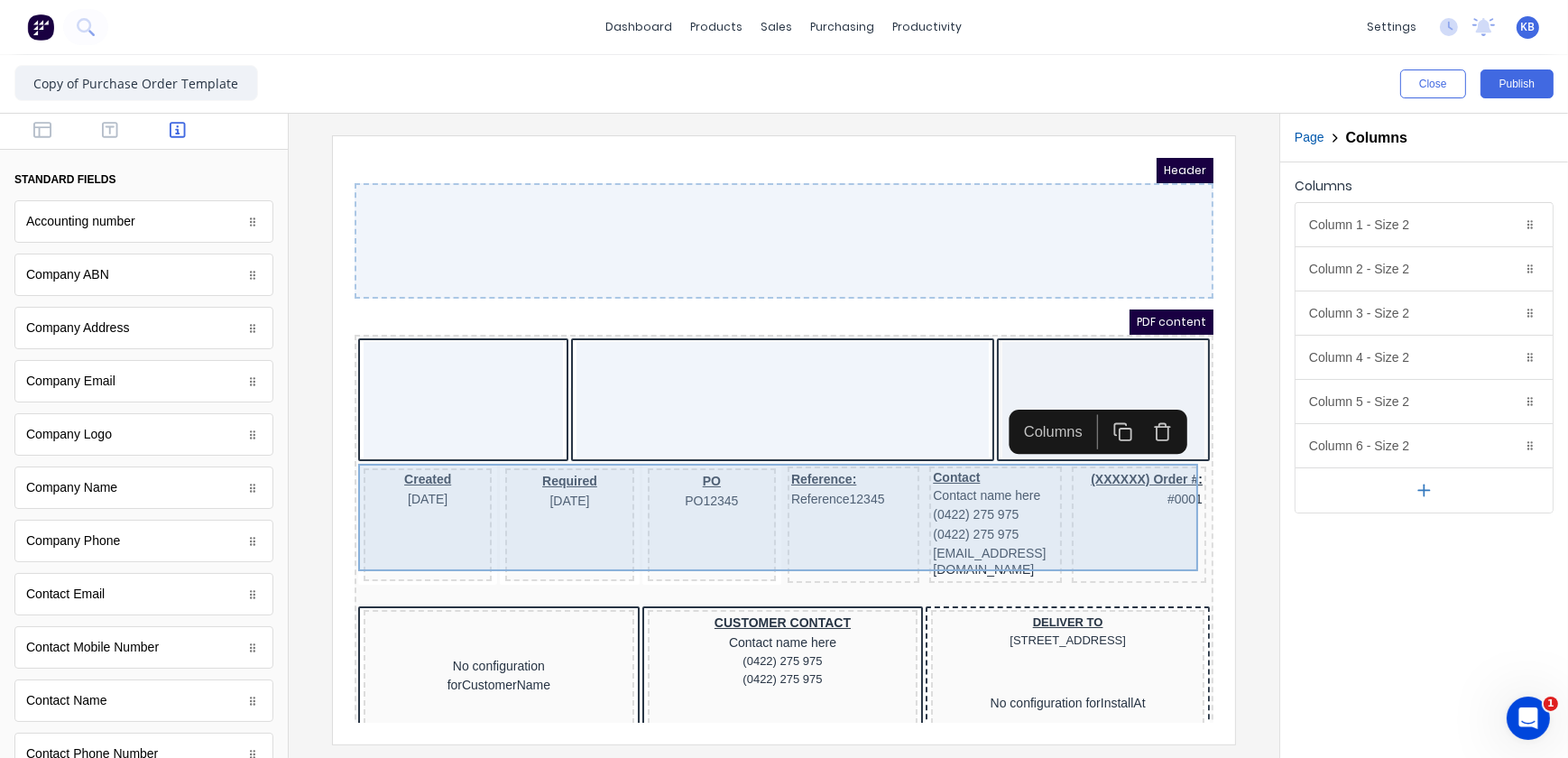
click at [812, 508] on div "Reference: Reference12345" at bounding box center [831, 502] width 132 height 117
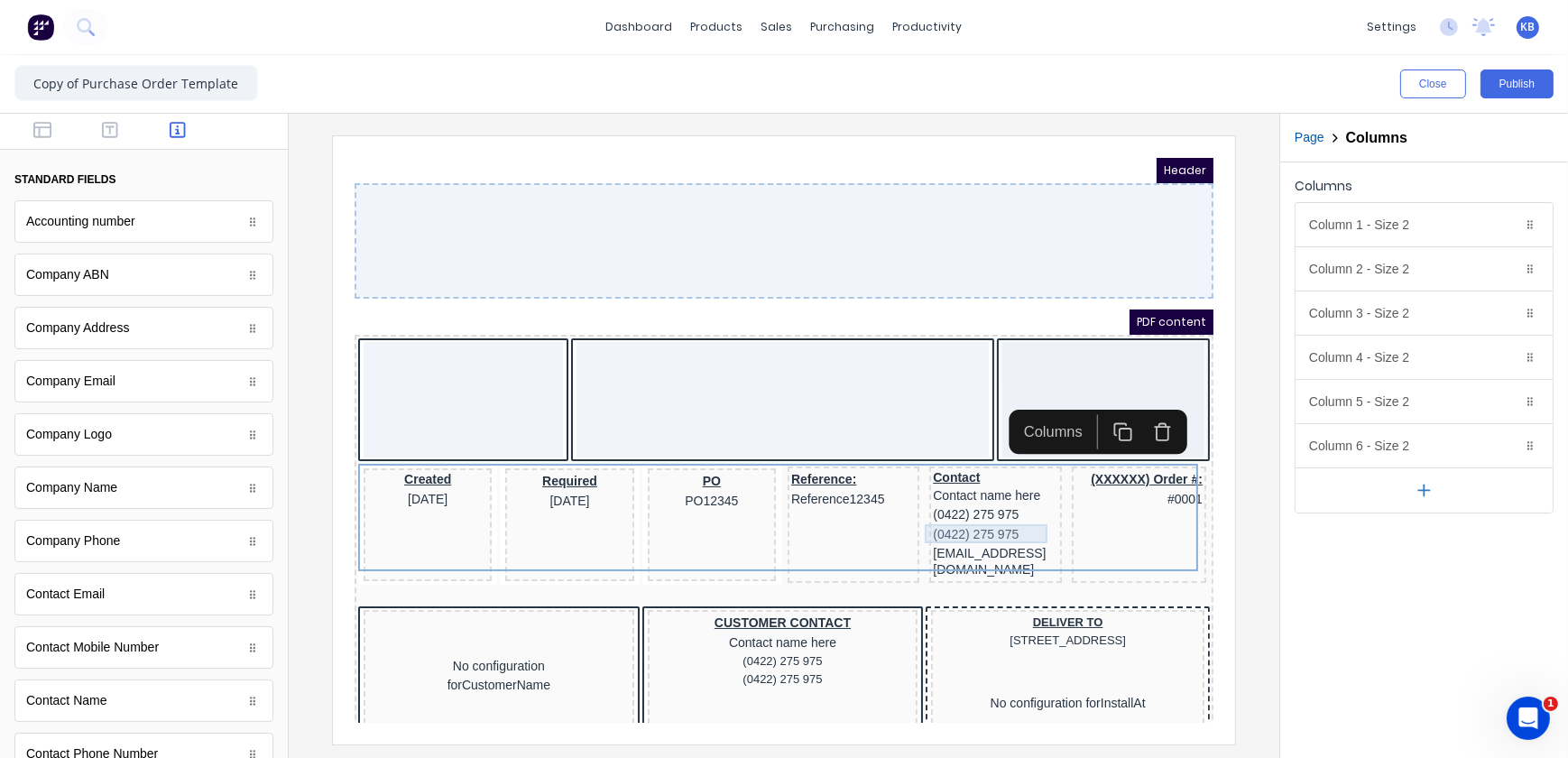
click at [936, 507] on div "(0422) 275 975" at bounding box center [972, 512] width 124 height 20
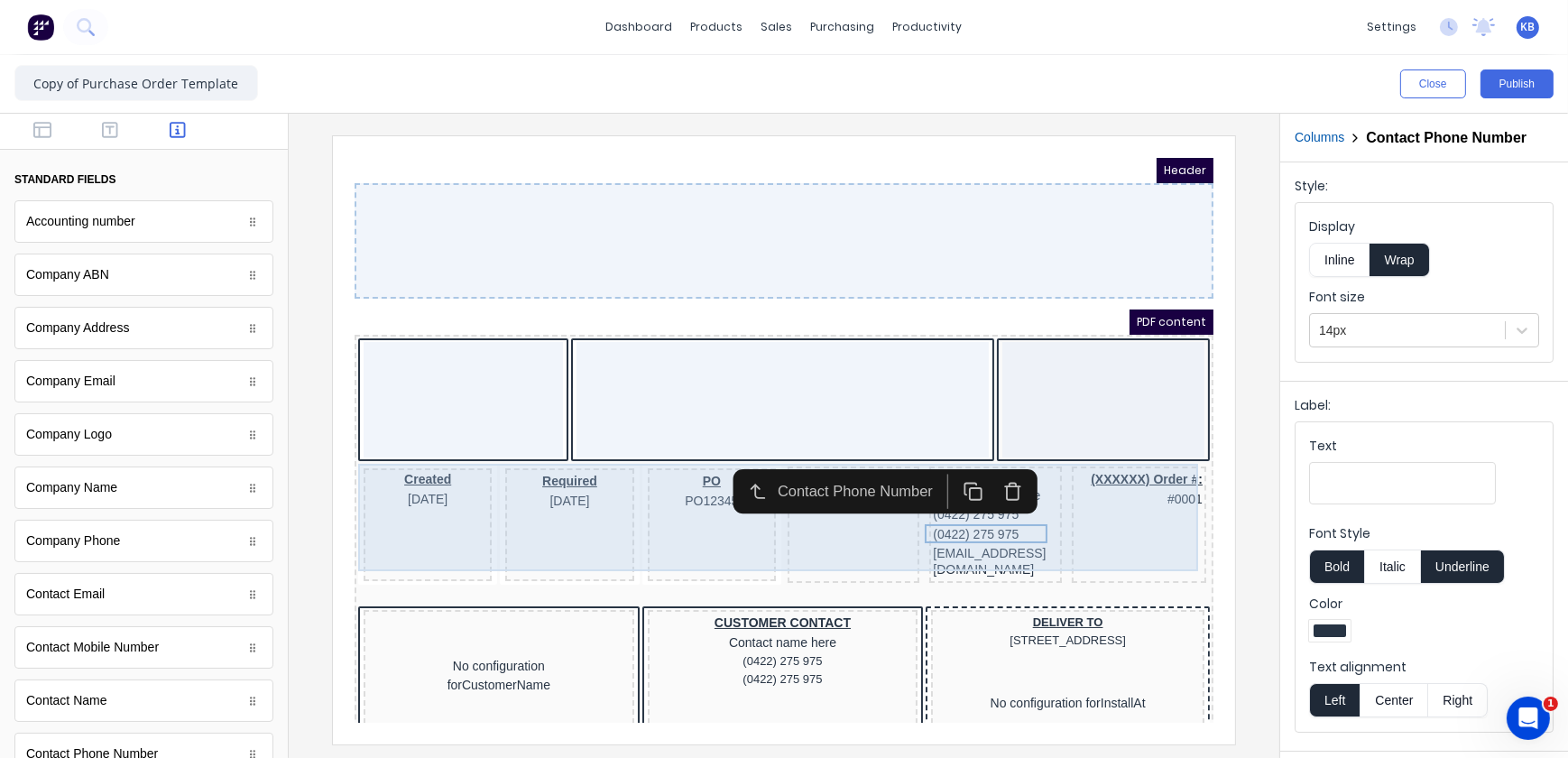
click at [1105, 506] on div "(XXXXXX) Order #: #0001" at bounding box center [1116, 502] width 134 height 117
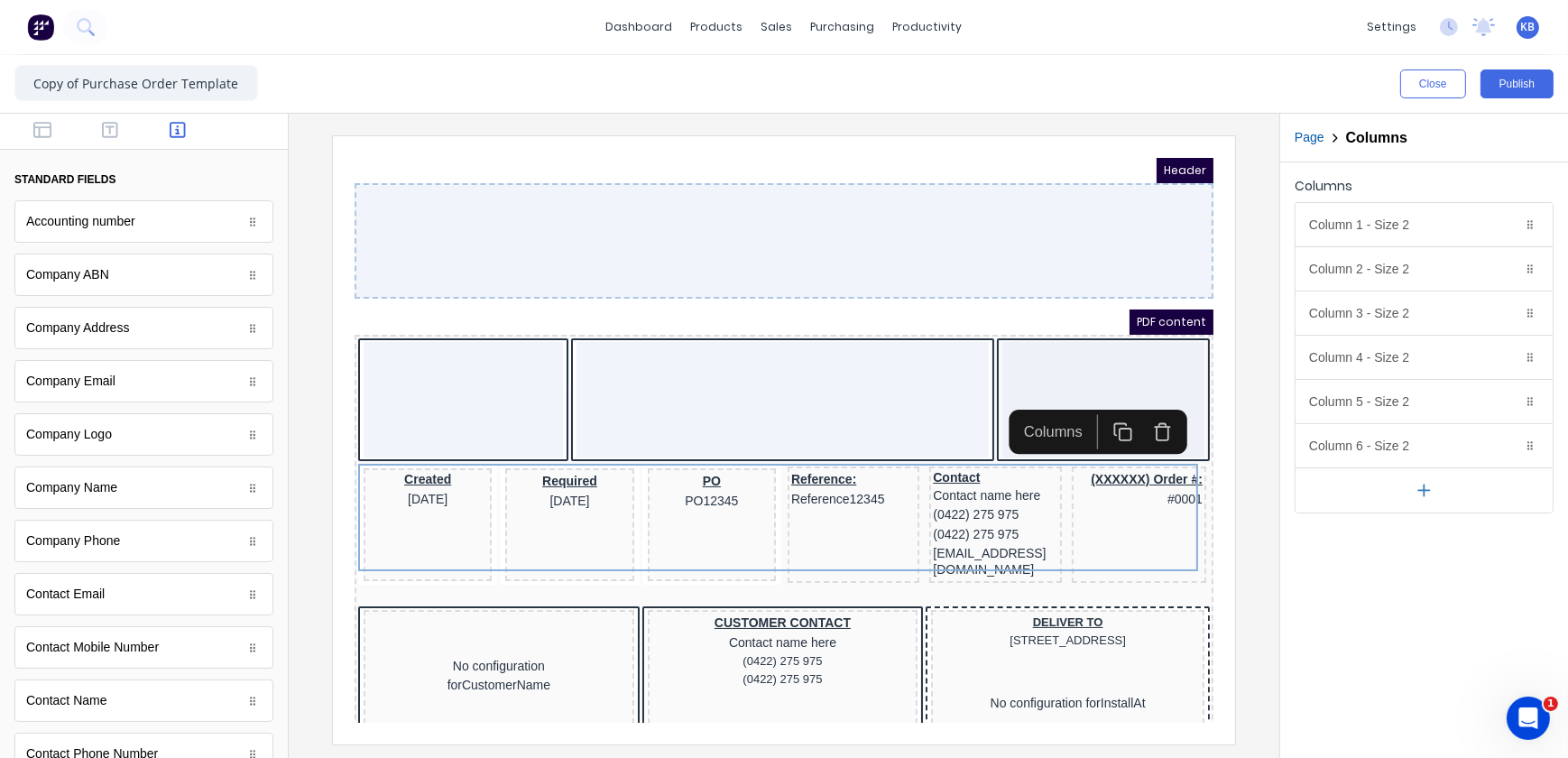
click at [899, 369] on div at bounding box center [760, 377] width 412 height 116
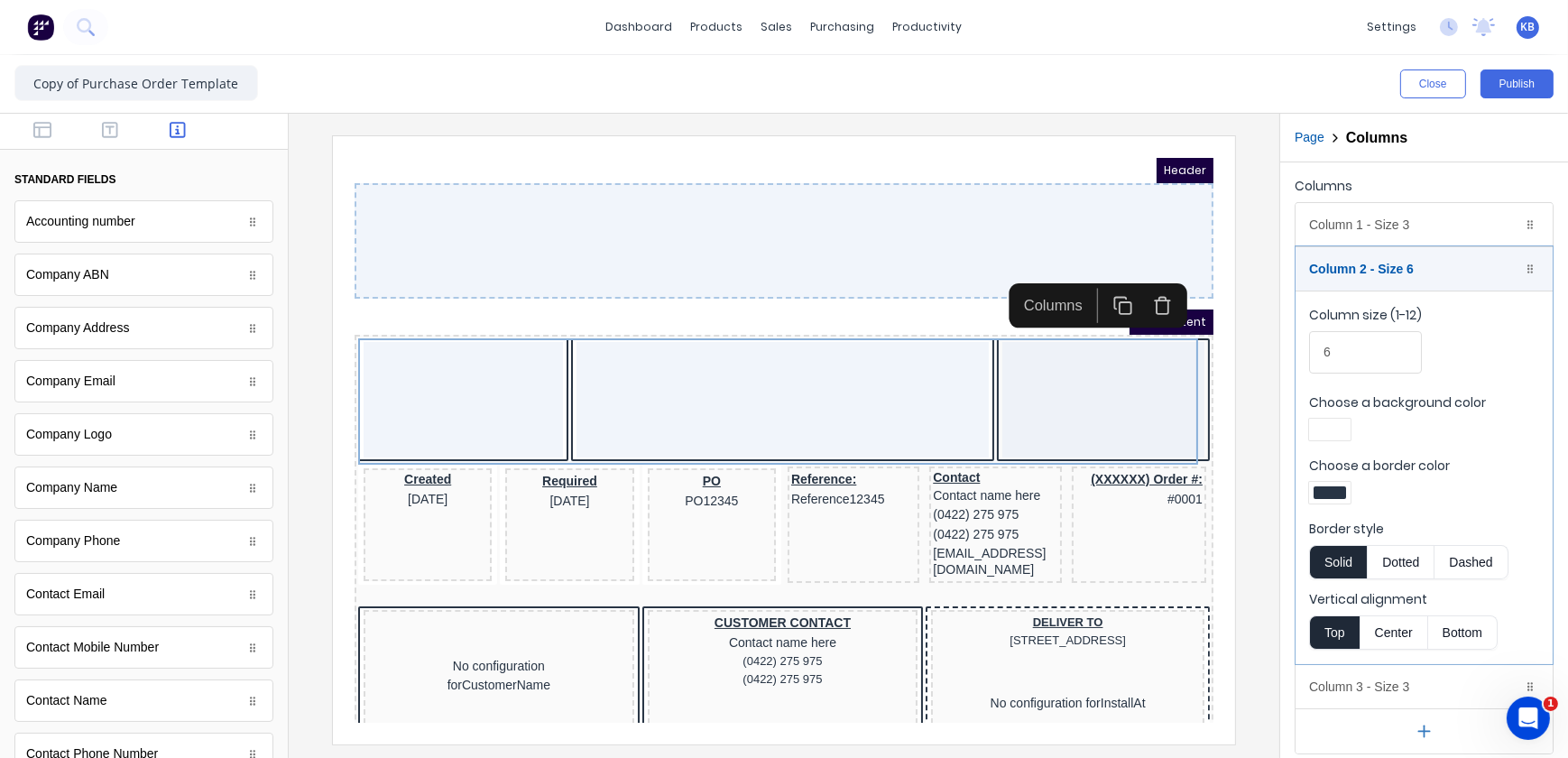
click at [751, 228] on div at bounding box center [761, 218] width 859 height 116
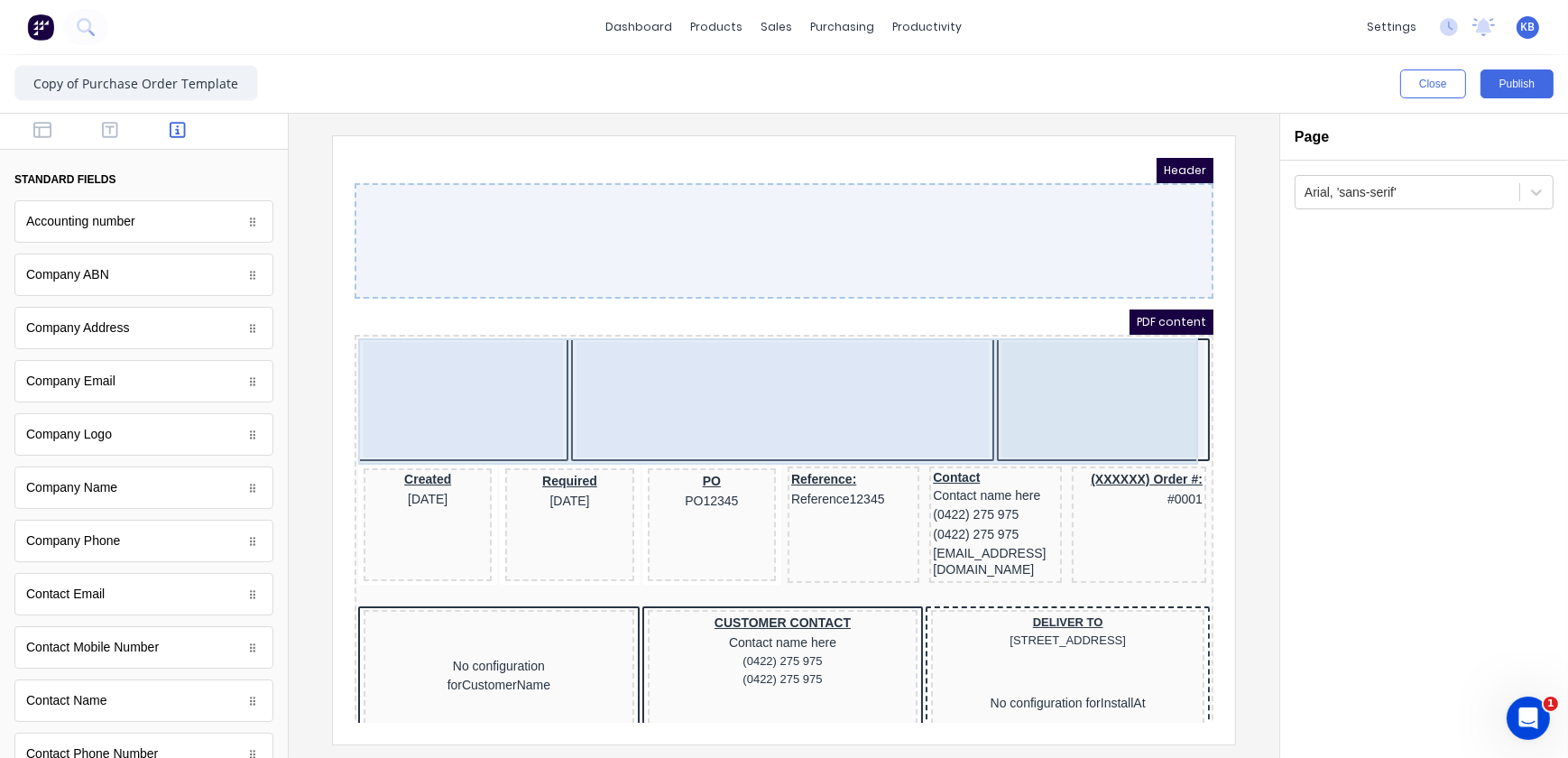
click at [1043, 389] on div at bounding box center [1081, 377] width 202 height 116
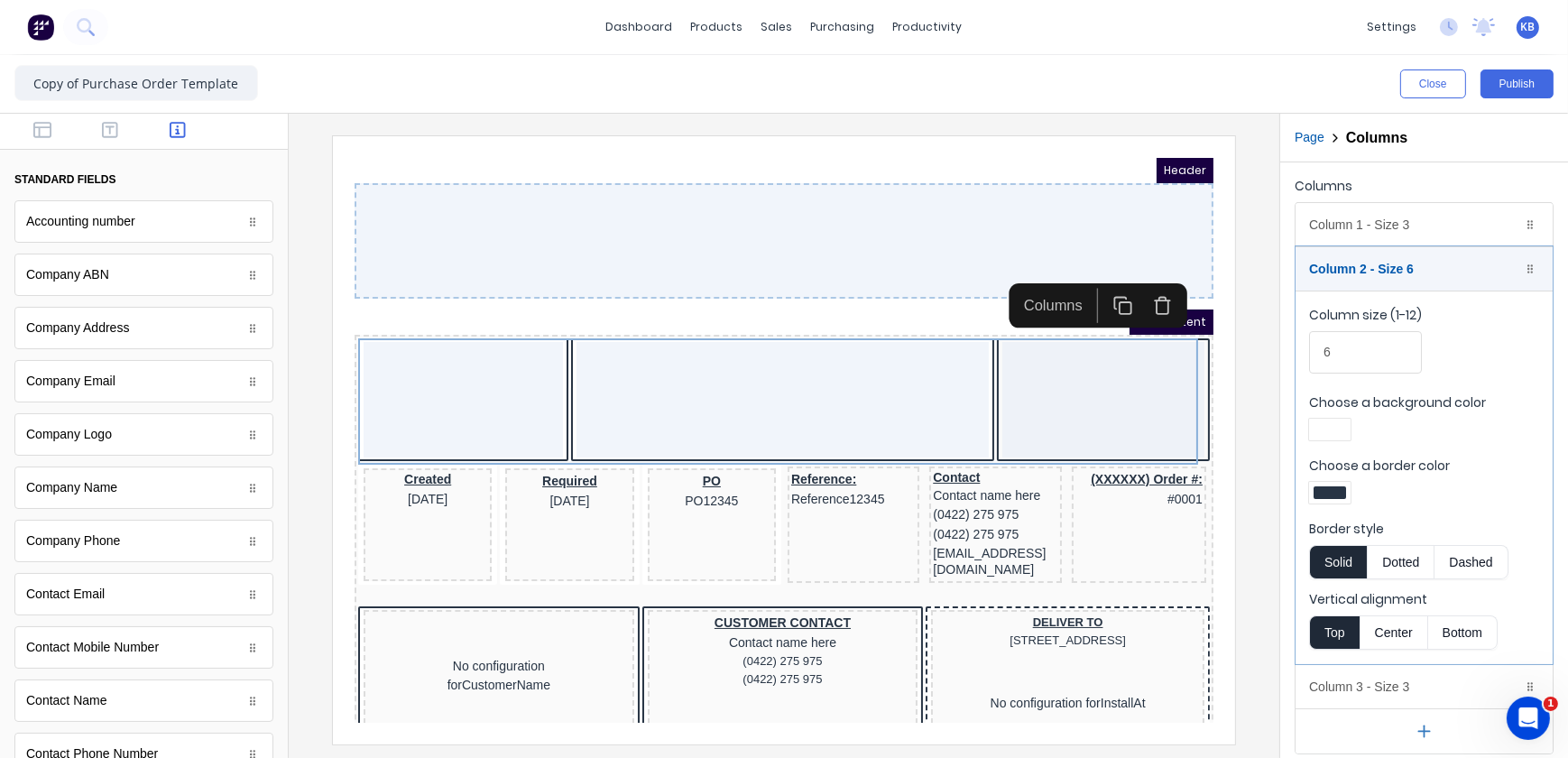
click at [1111, 255] on div at bounding box center [761, 218] width 859 height 116
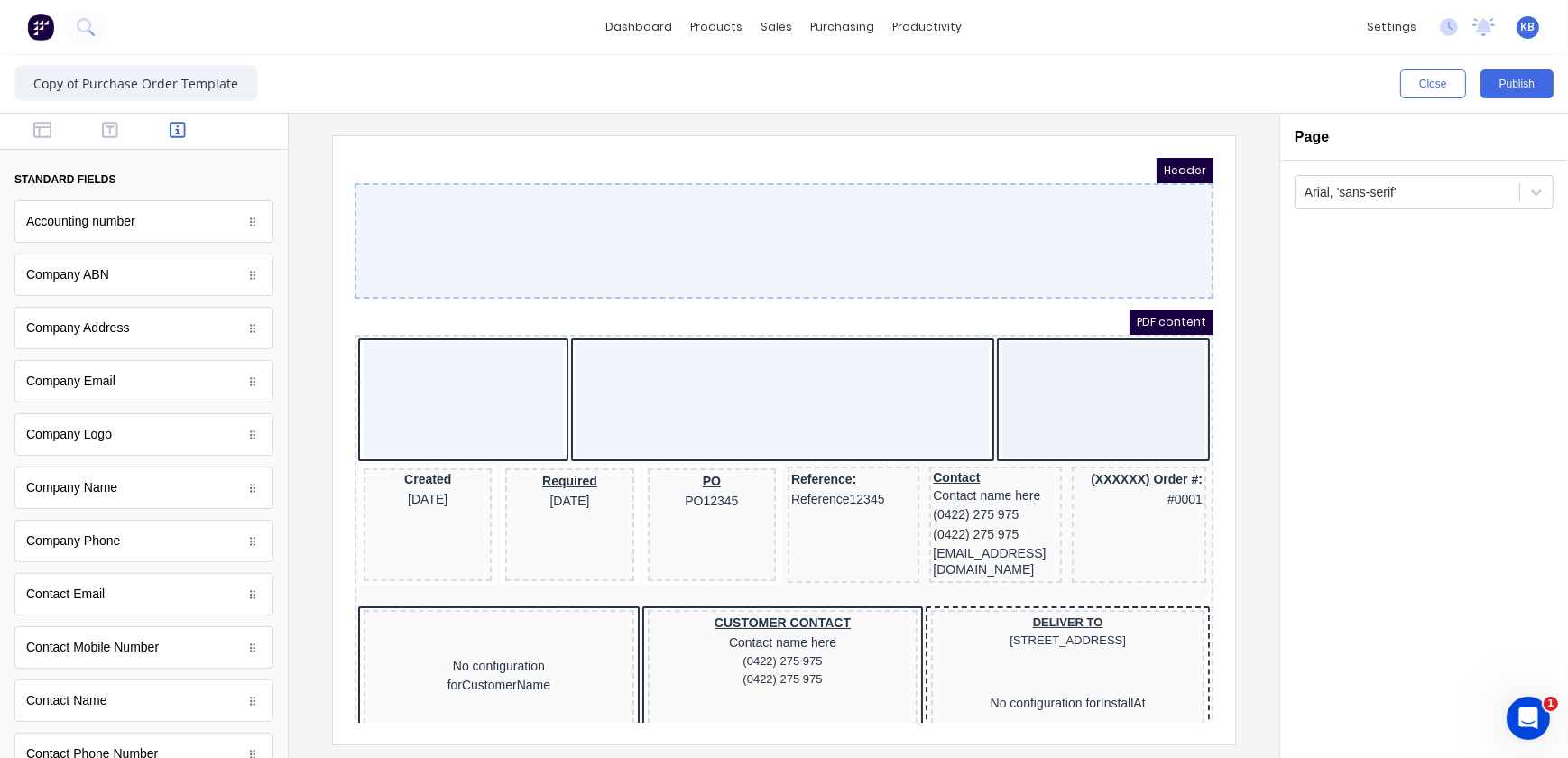
click at [800, 232] on div at bounding box center [761, 218] width 859 height 116
click at [469, 268] on div at bounding box center [761, 218] width 859 height 116
drag, startPoint x: 164, startPoint y: 96, endPoint x: 1281, endPoint y: 190, distance: 1120.9
click at [1281, 190] on div "Arial, 'sans-serif'" at bounding box center [1424, 190] width 288 height 60
click at [1070, 199] on div at bounding box center [761, 218] width 859 height 116
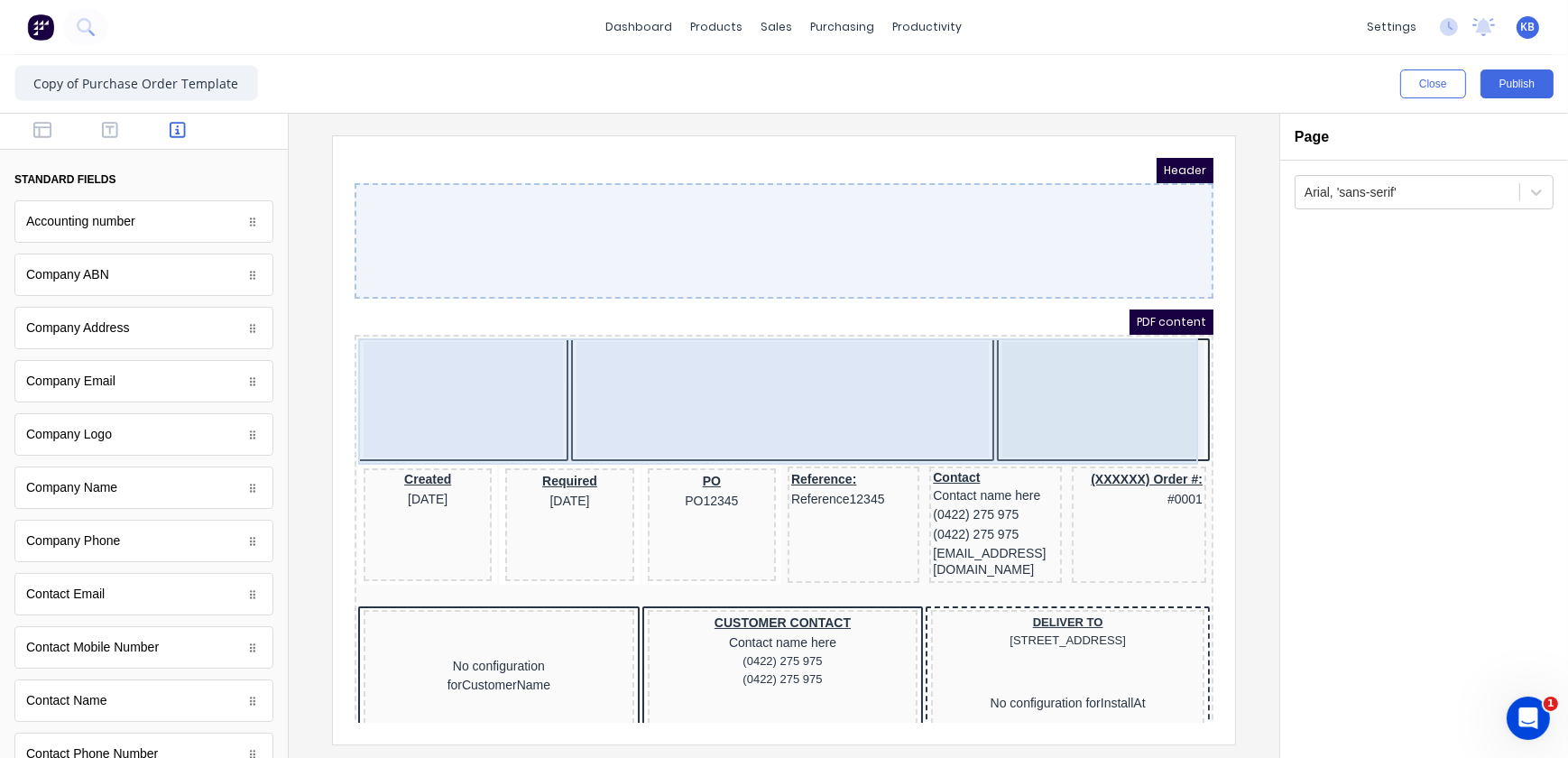
click at [1046, 321] on div at bounding box center [1081, 377] width 202 height 116
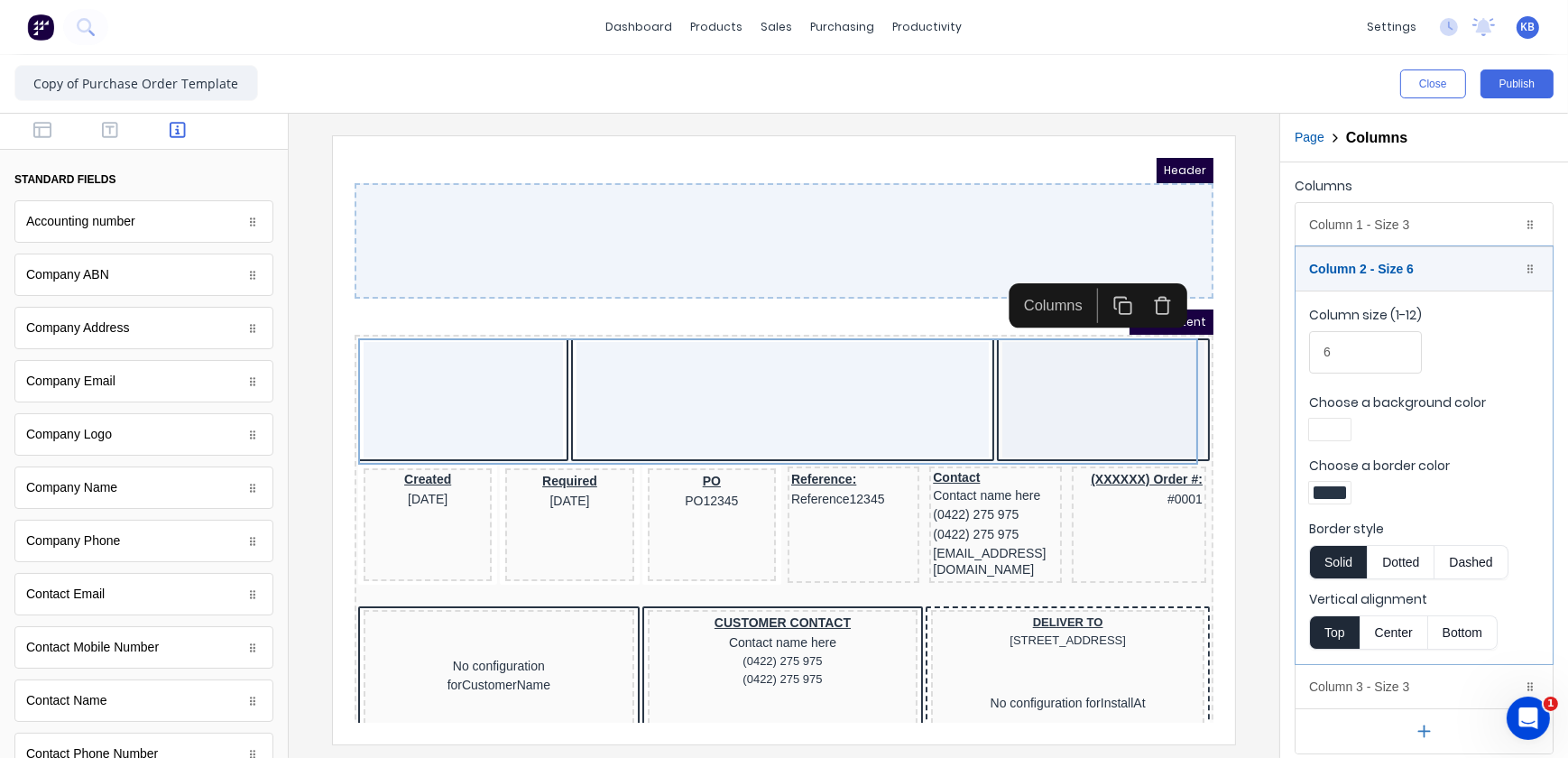
click at [951, 231] on div at bounding box center [761, 218] width 859 height 116
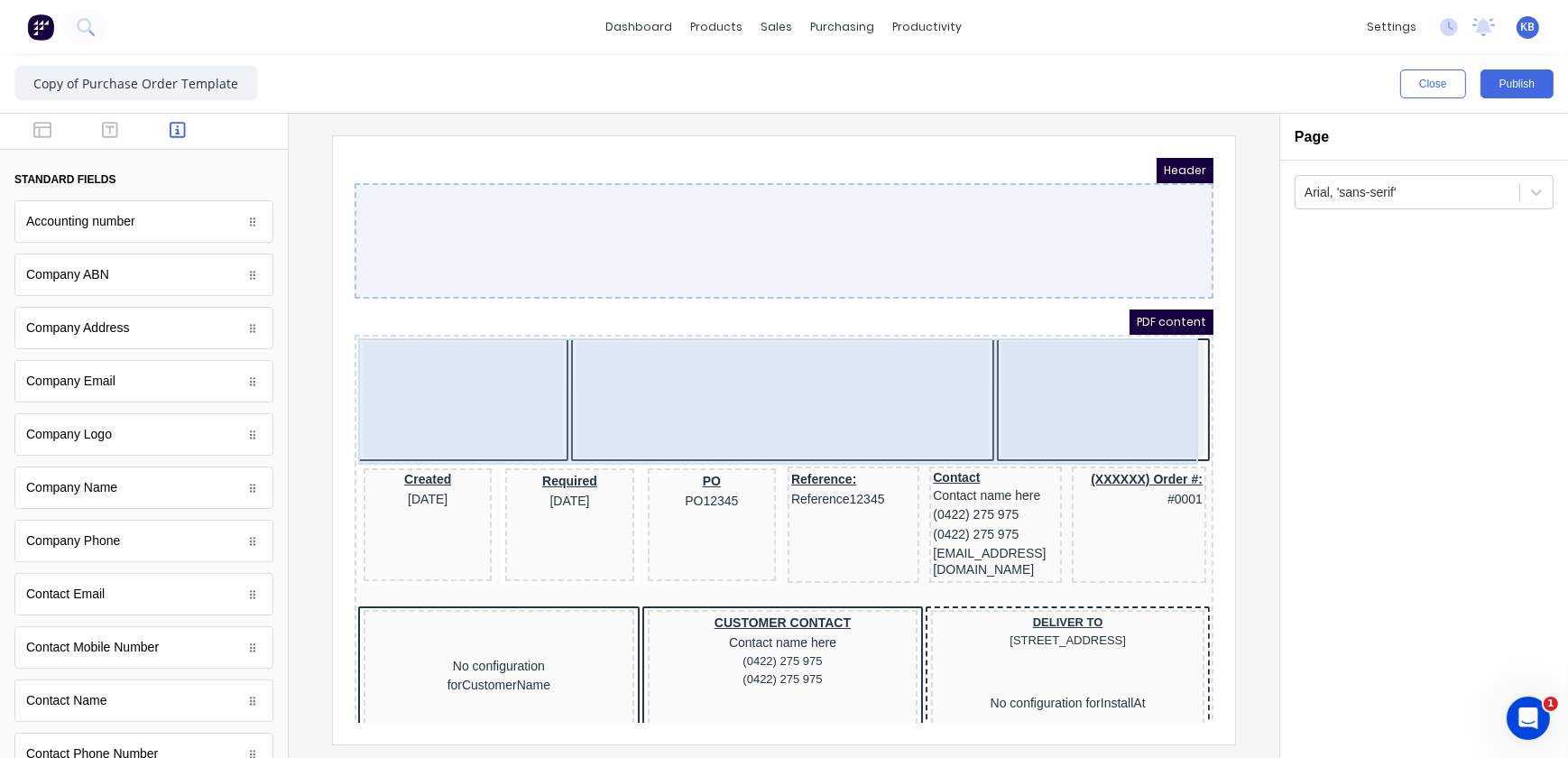
click at [791, 512] on div "Reference: Reference12345" at bounding box center [831, 502] width 132 height 117
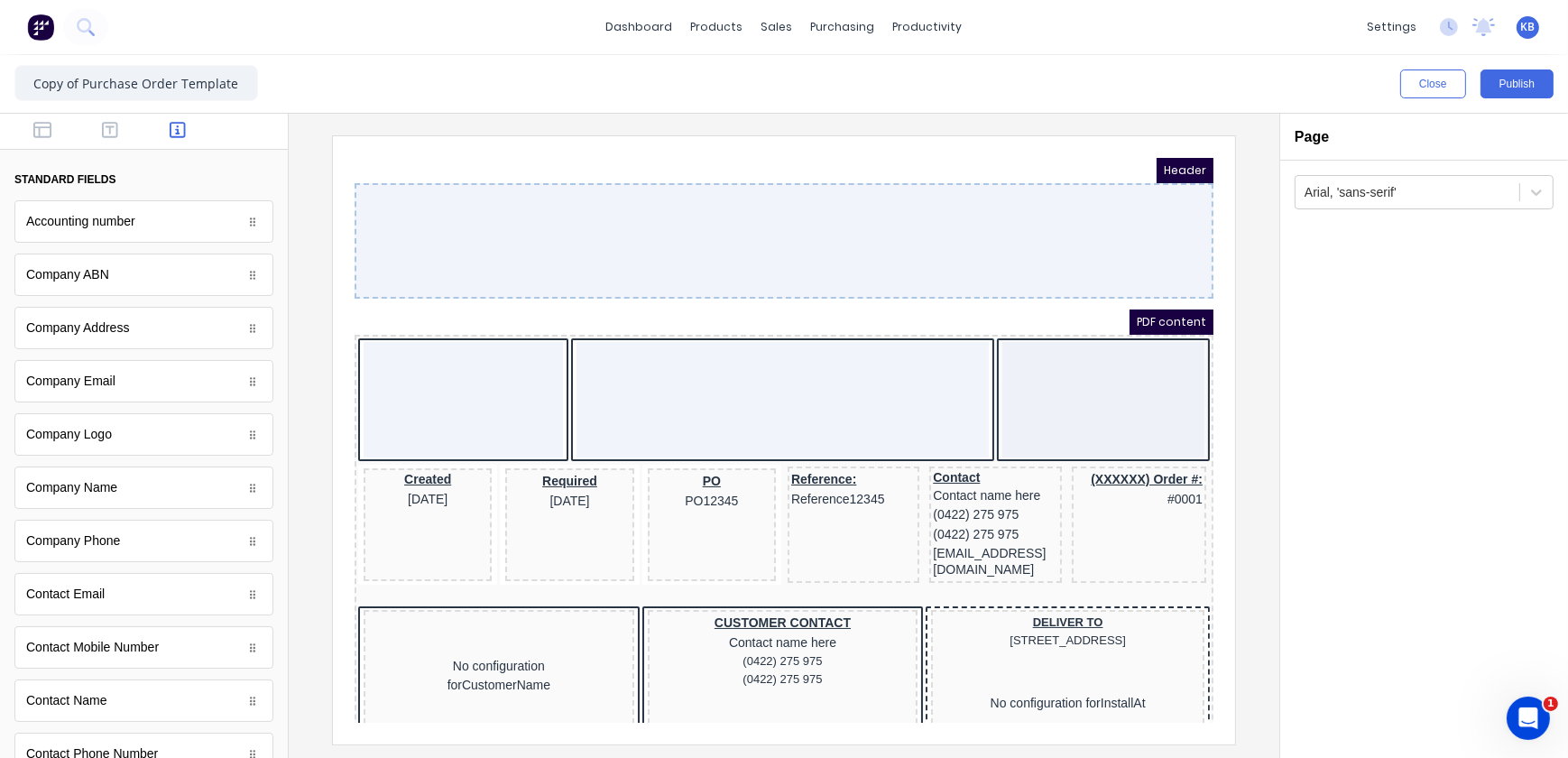
click at [464, 215] on div at bounding box center [761, 218] width 859 height 116
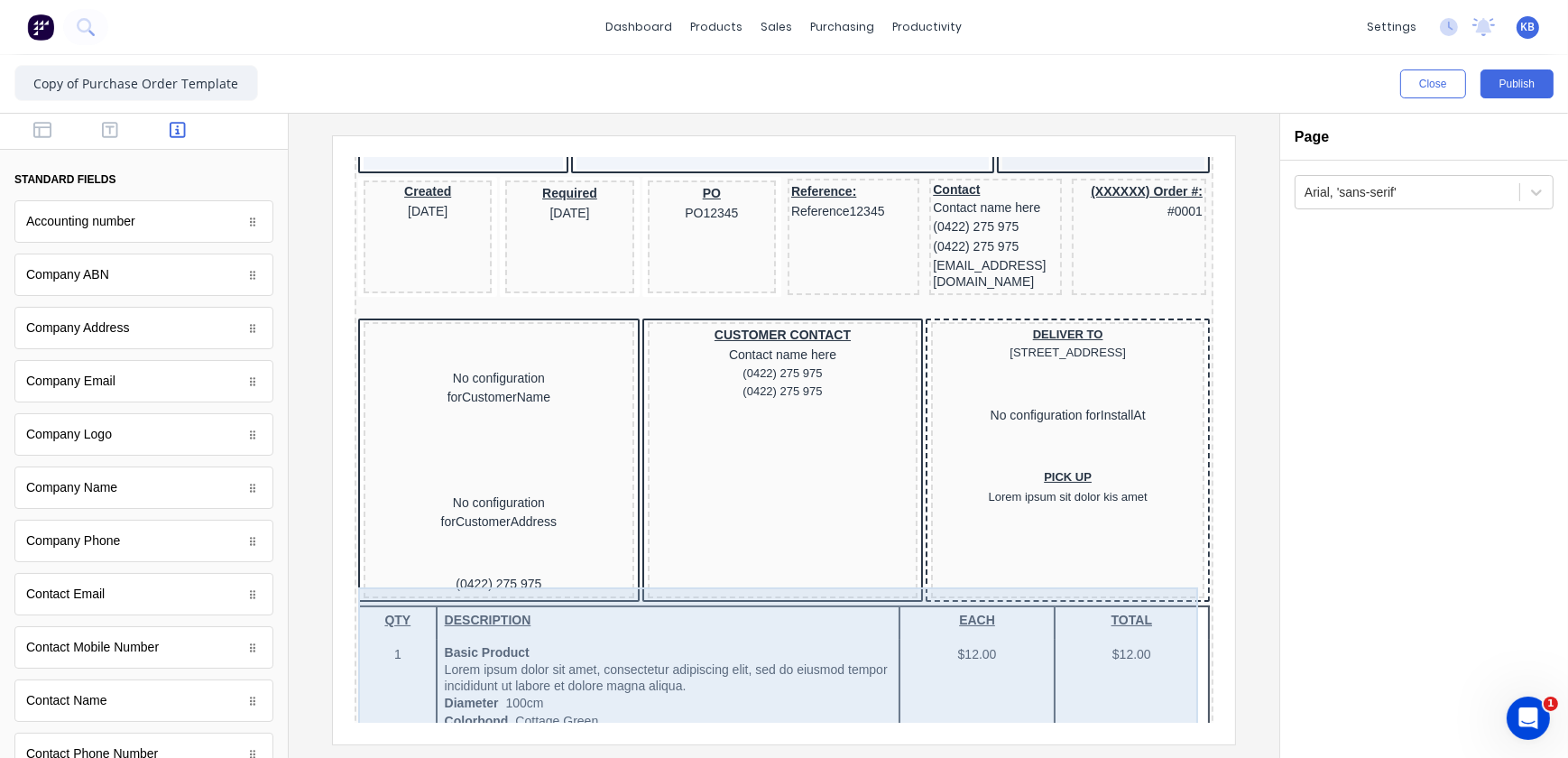
scroll to position [81, 0]
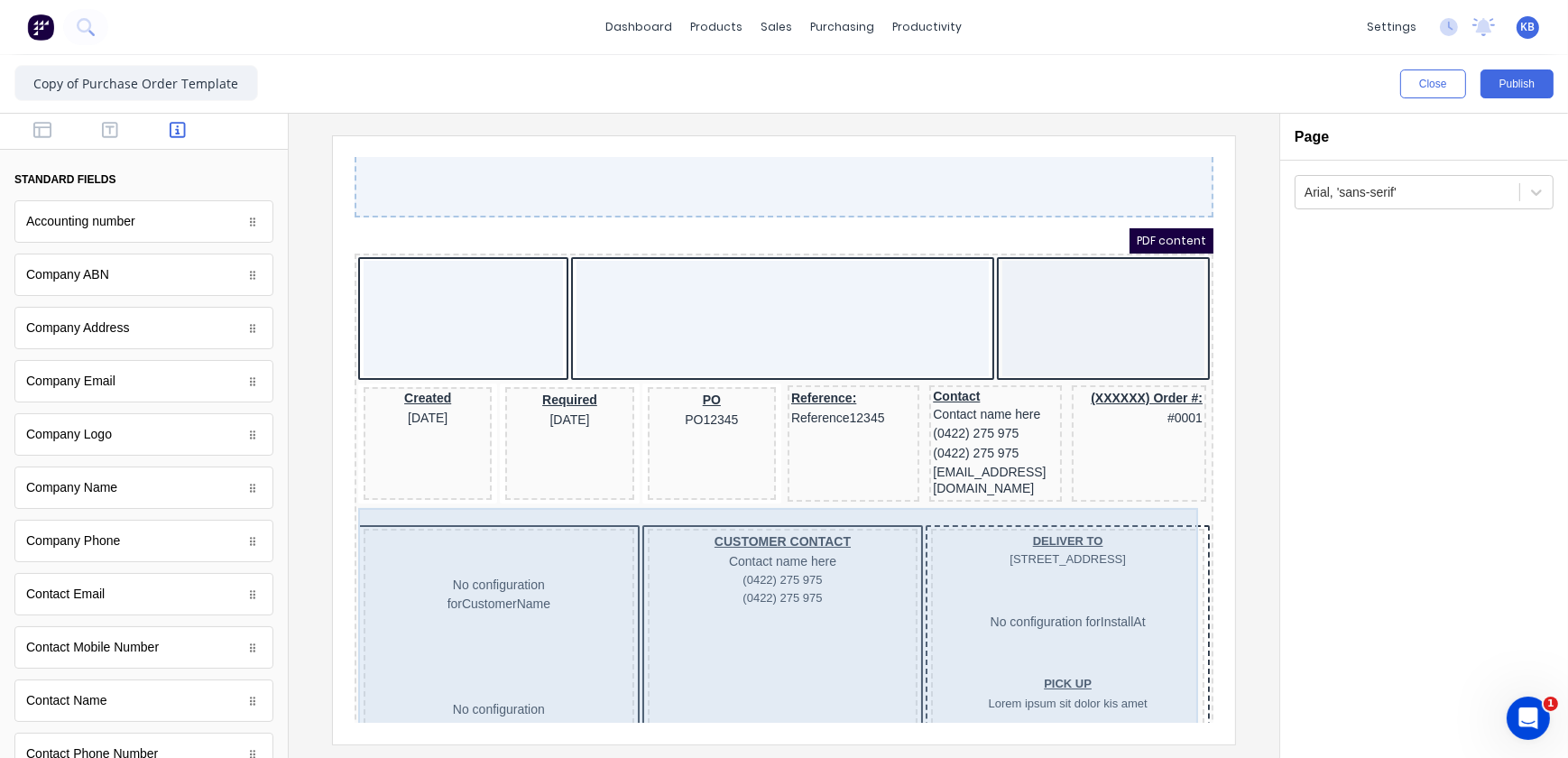
click at [501, 571] on div "No configuration for CustomerName" at bounding box center [476, 572] width 263 height 124
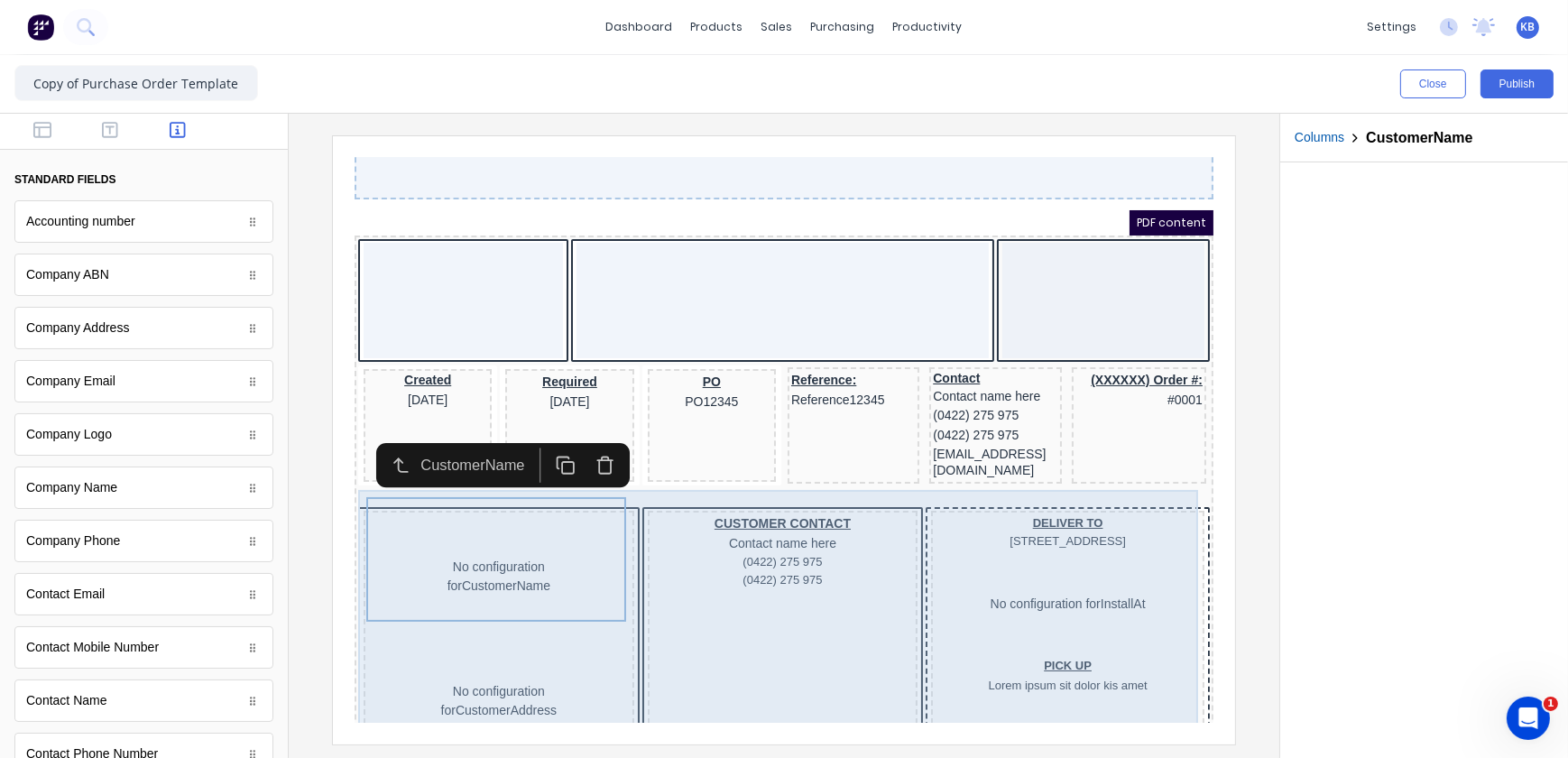
scroll to position [0, 0]
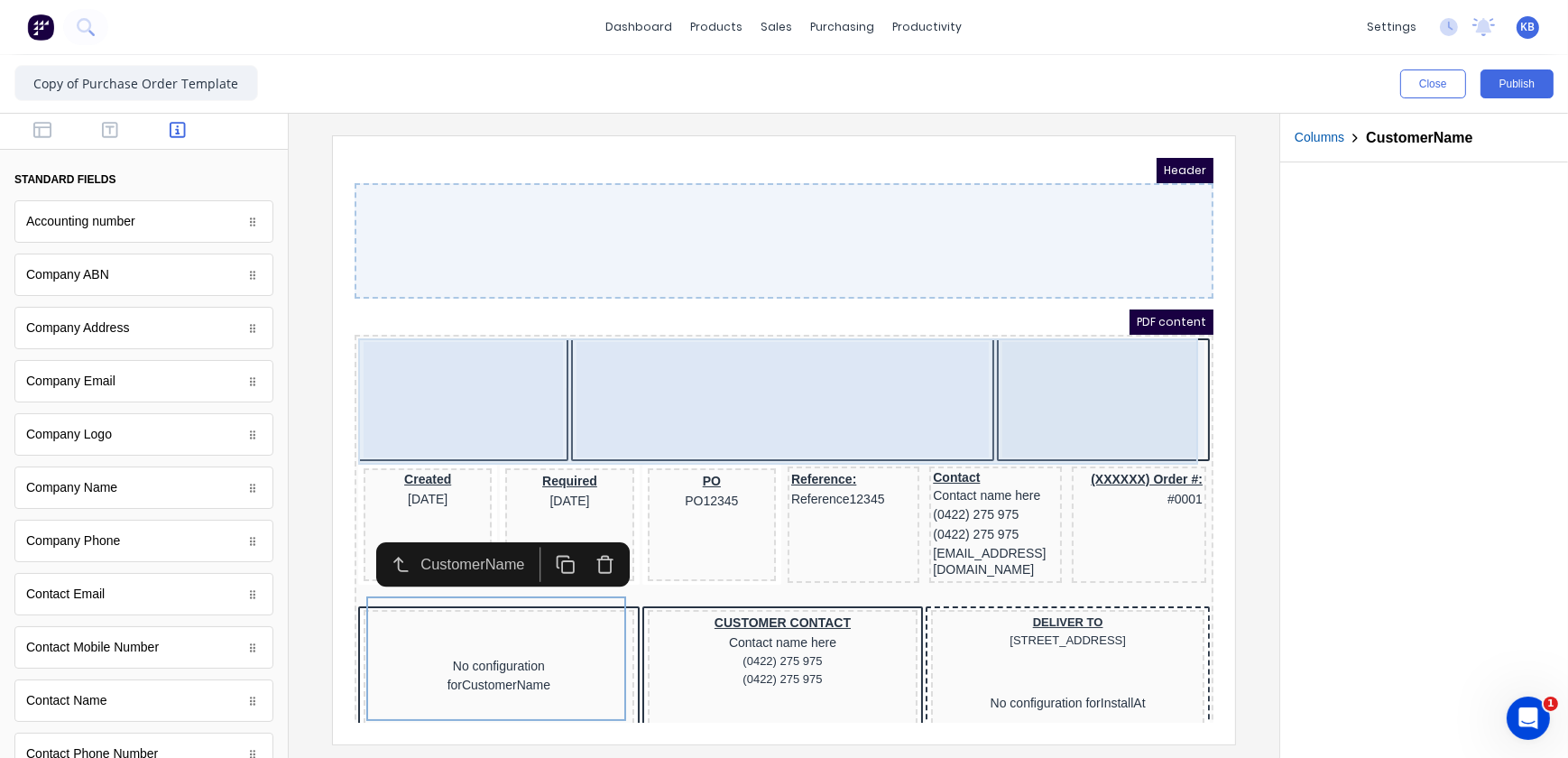
click at [408, 352] on div at bounding box center [440, 377] width 200 height 116
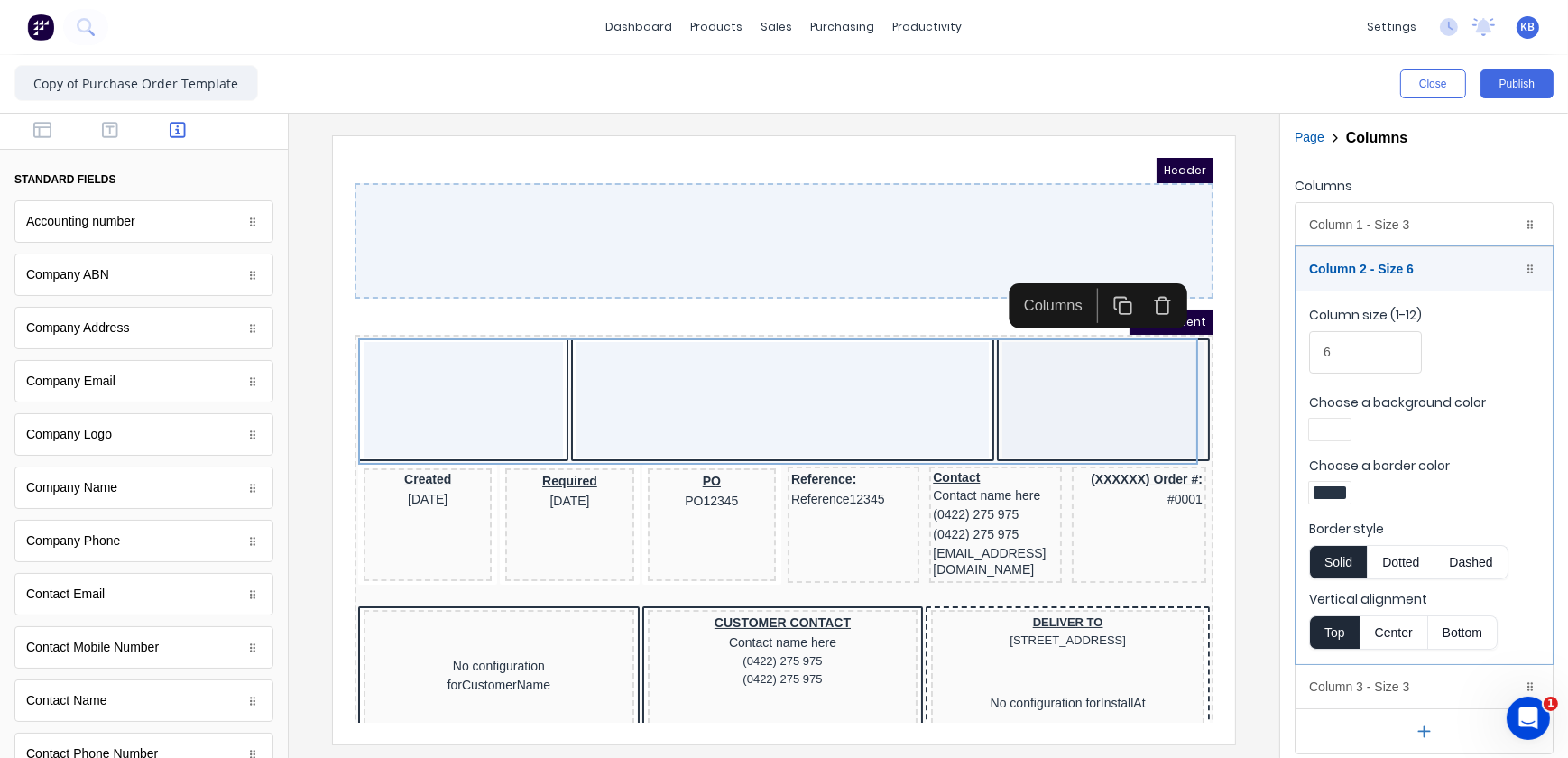
click at [404, 250] on div at bounding box center [761, 218] width 859 height 116
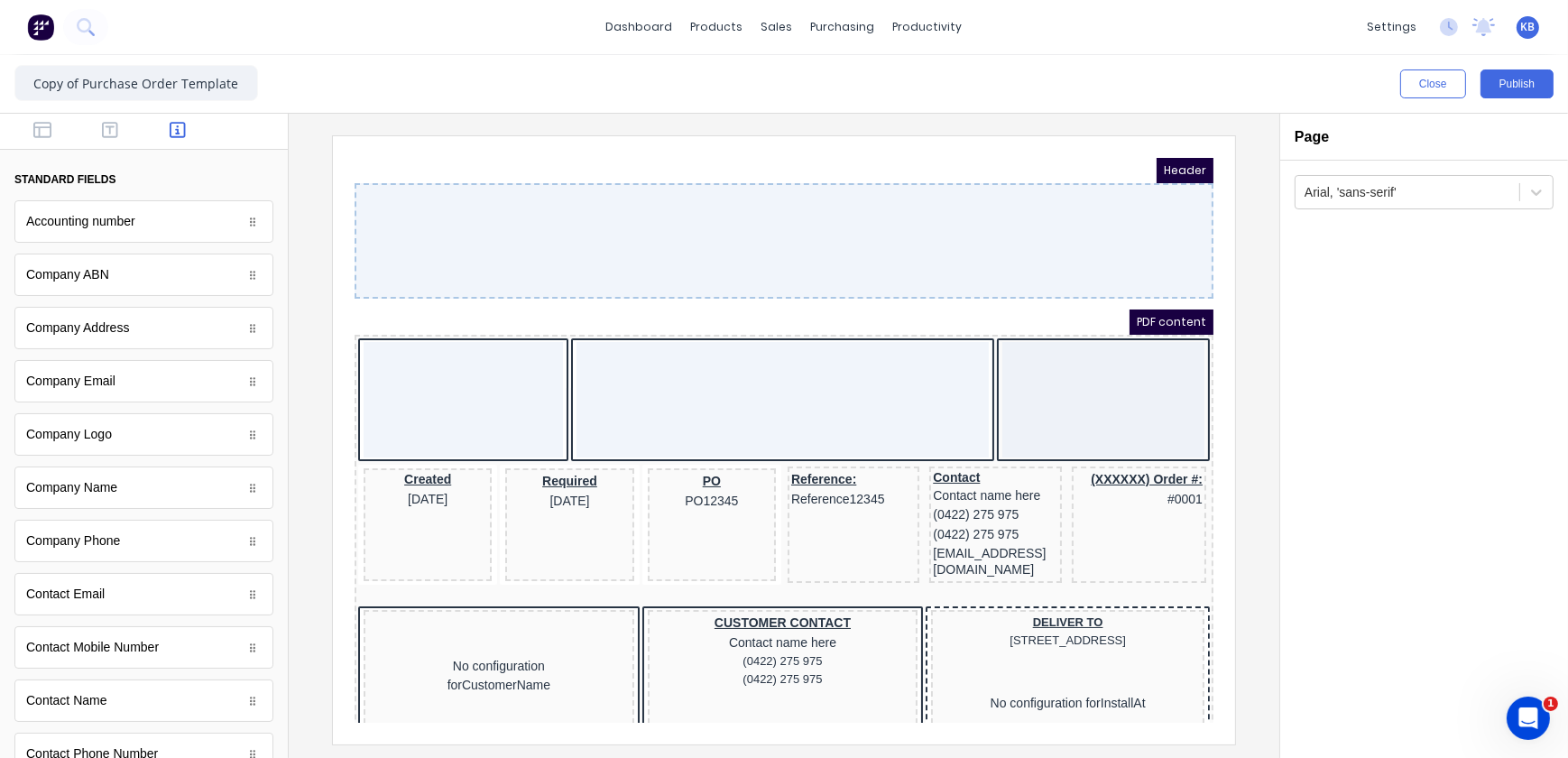
click at [1132, 202] on div at bounding box center [761, 218] width 859 height 116
click at [54, 140] on button "button" at bounding box center [43, 132] width 57 height 22
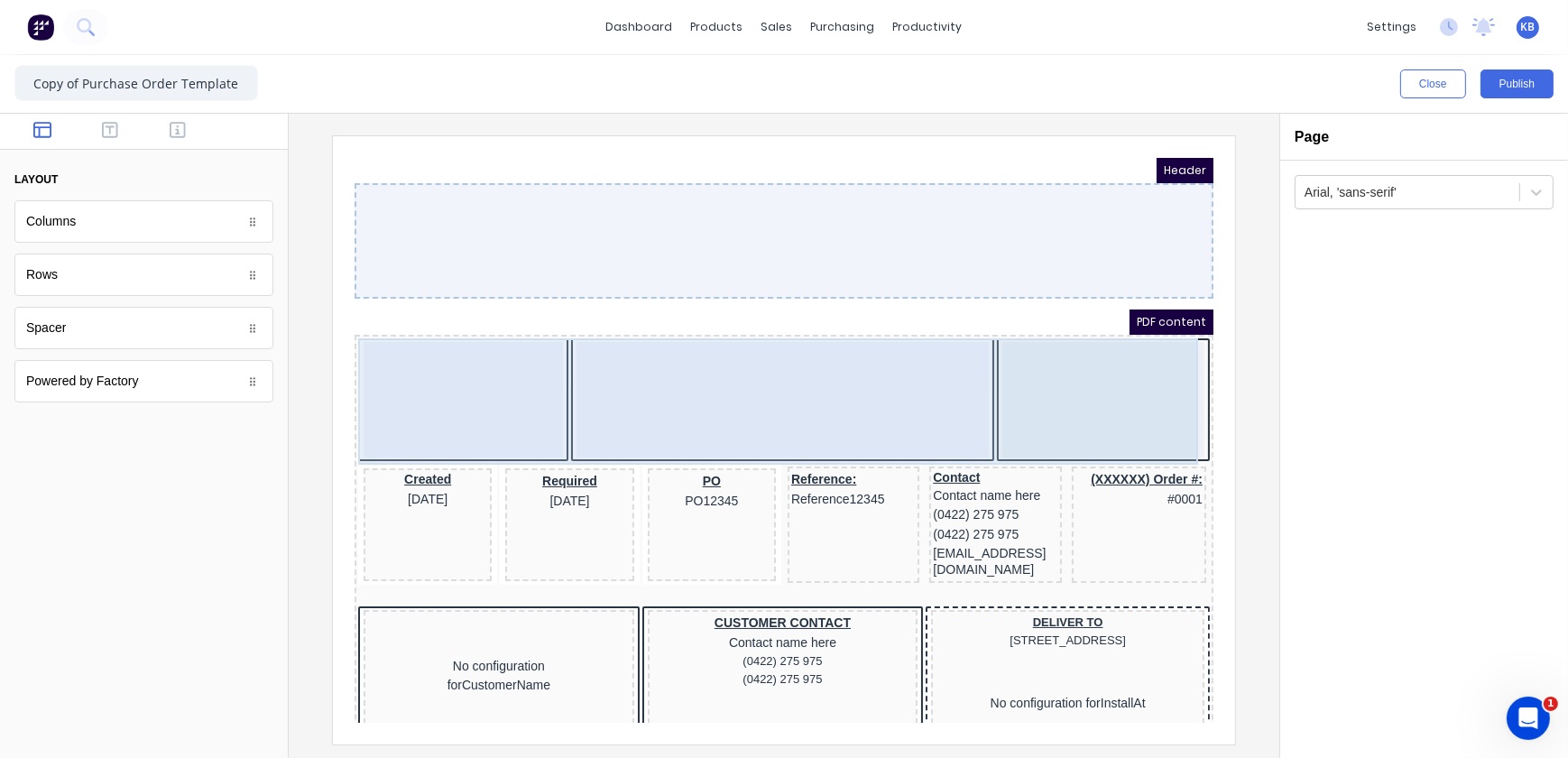
click at [403, 359] on div at bounding box center [440, 377] width 200 height 116
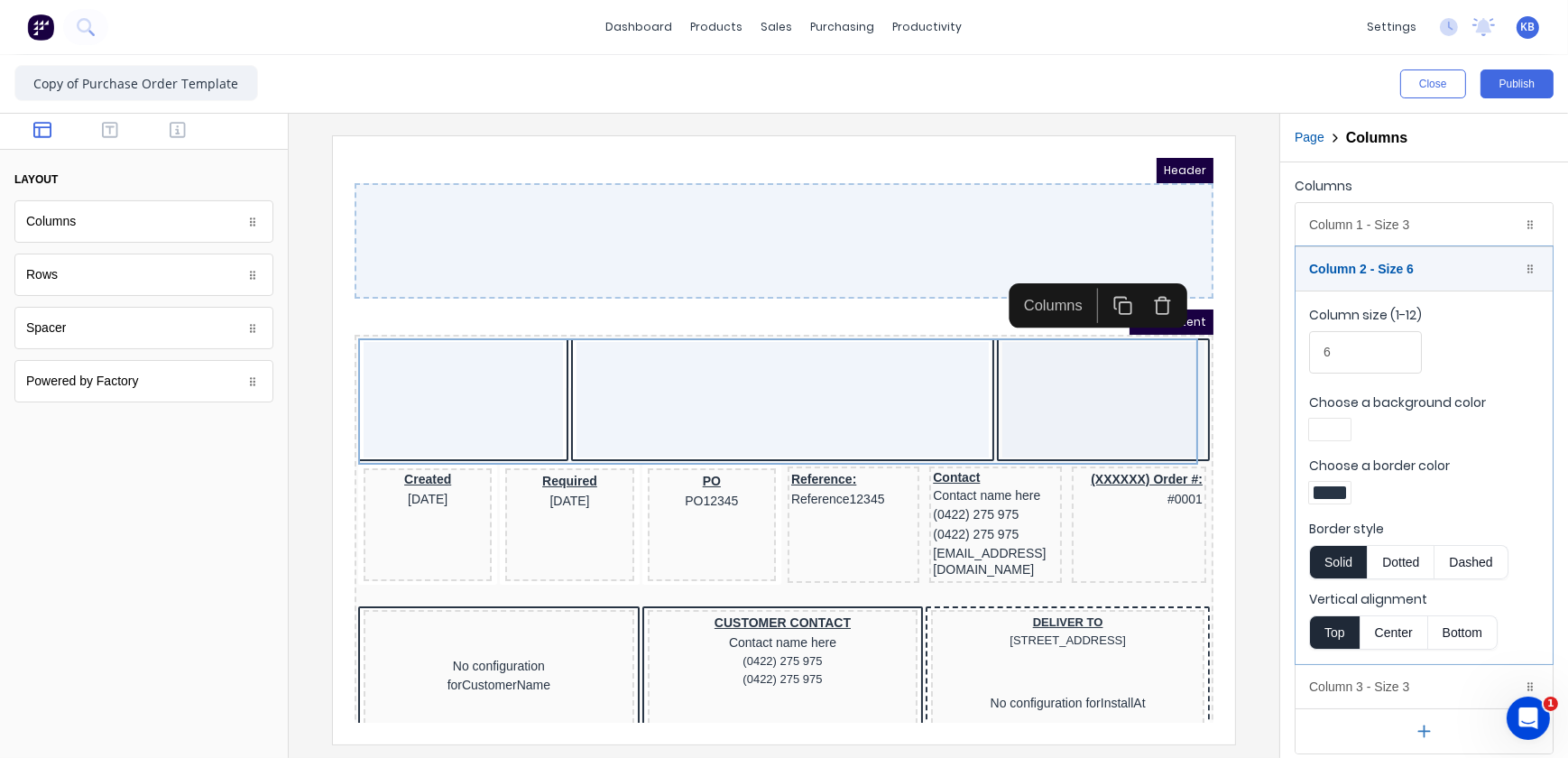
click at [736, 195] on div at bounding box center [761, 218] width 859 height 116
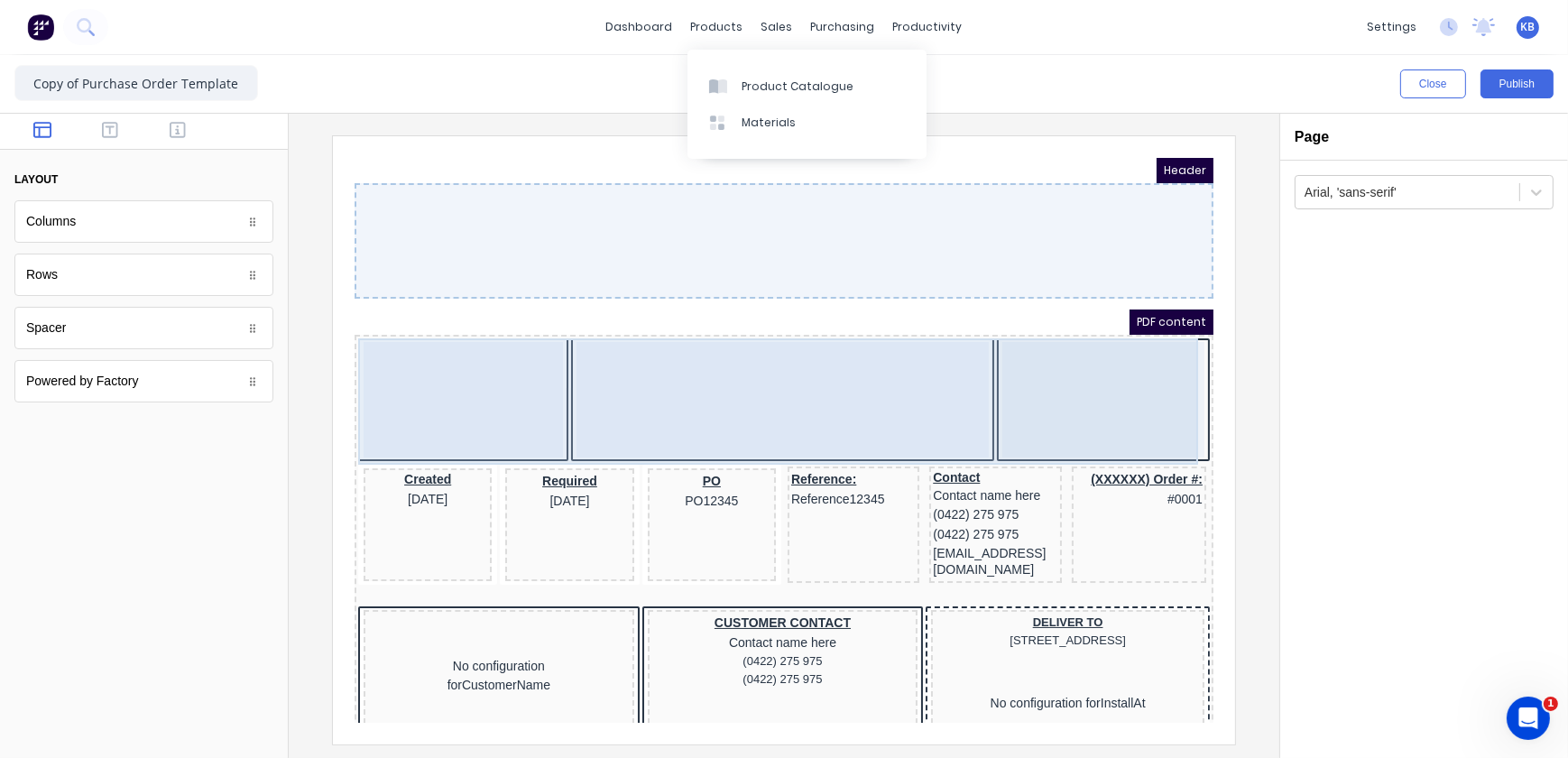
click at [613, 327] on div at bounding box center [760, 377] width 412 height 116
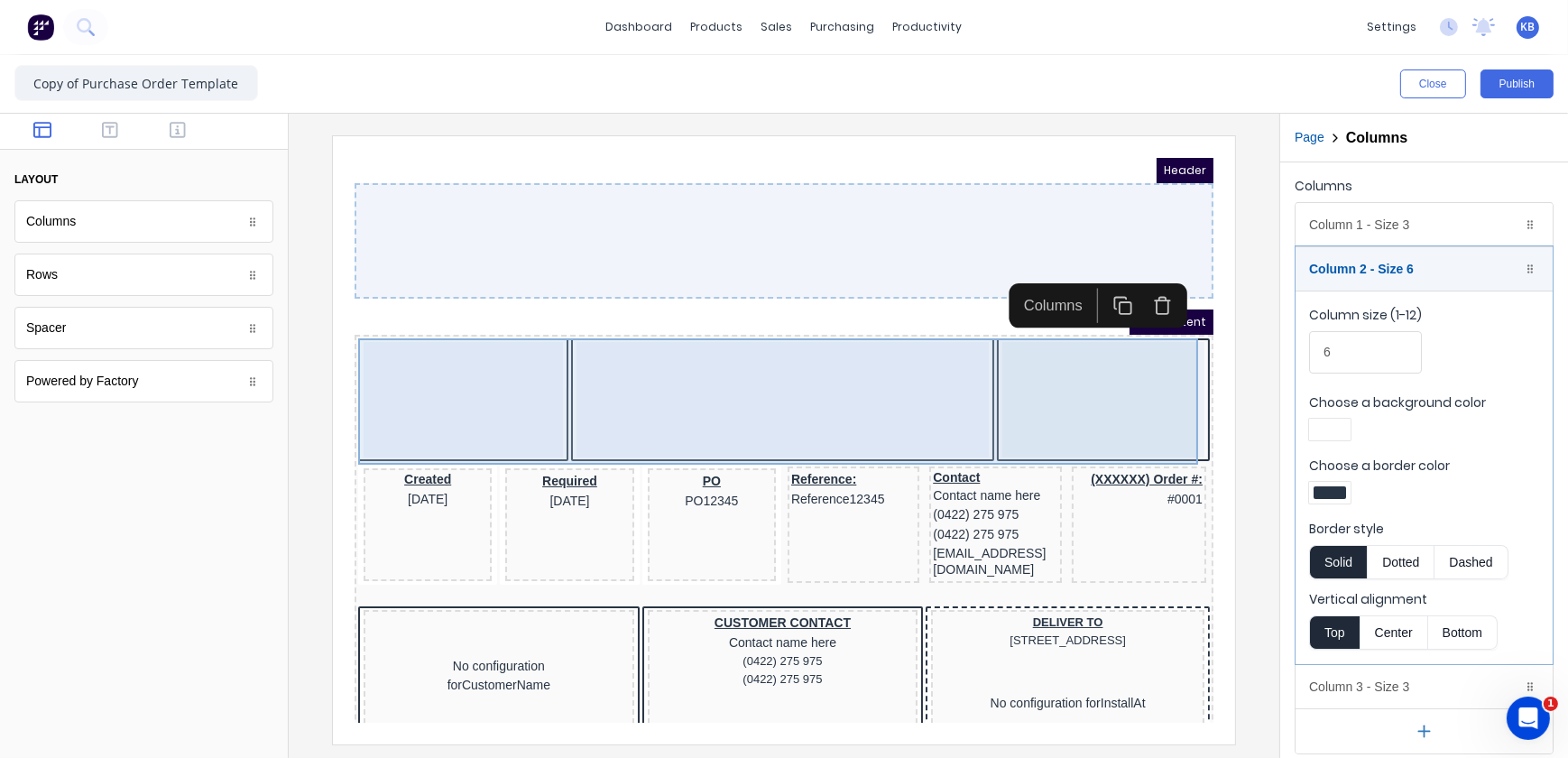
drag, startPoint x: 478, startPoint y: 365, endPoint x: 478, endPoint y: 244, distance: 121.0
click at [479, 247] on body "Header PDF content Created 29/10/2024 Required 29/10/2024 PO PO12345 Reference:…" at bounding box center [761, 417] width 859 height 565
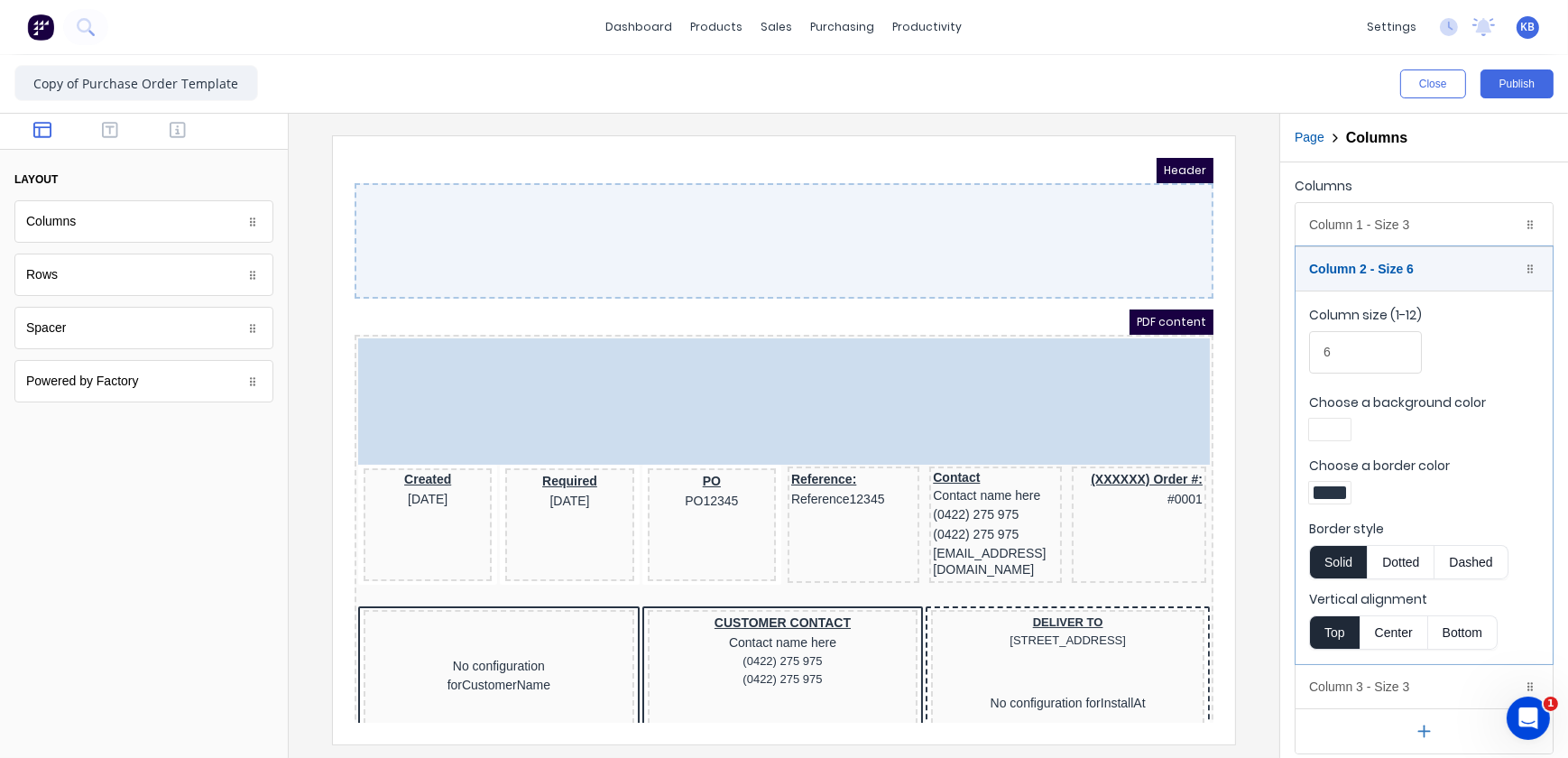
click at [476, 241] on div at bounding box center [761, 218] width 859 height 116
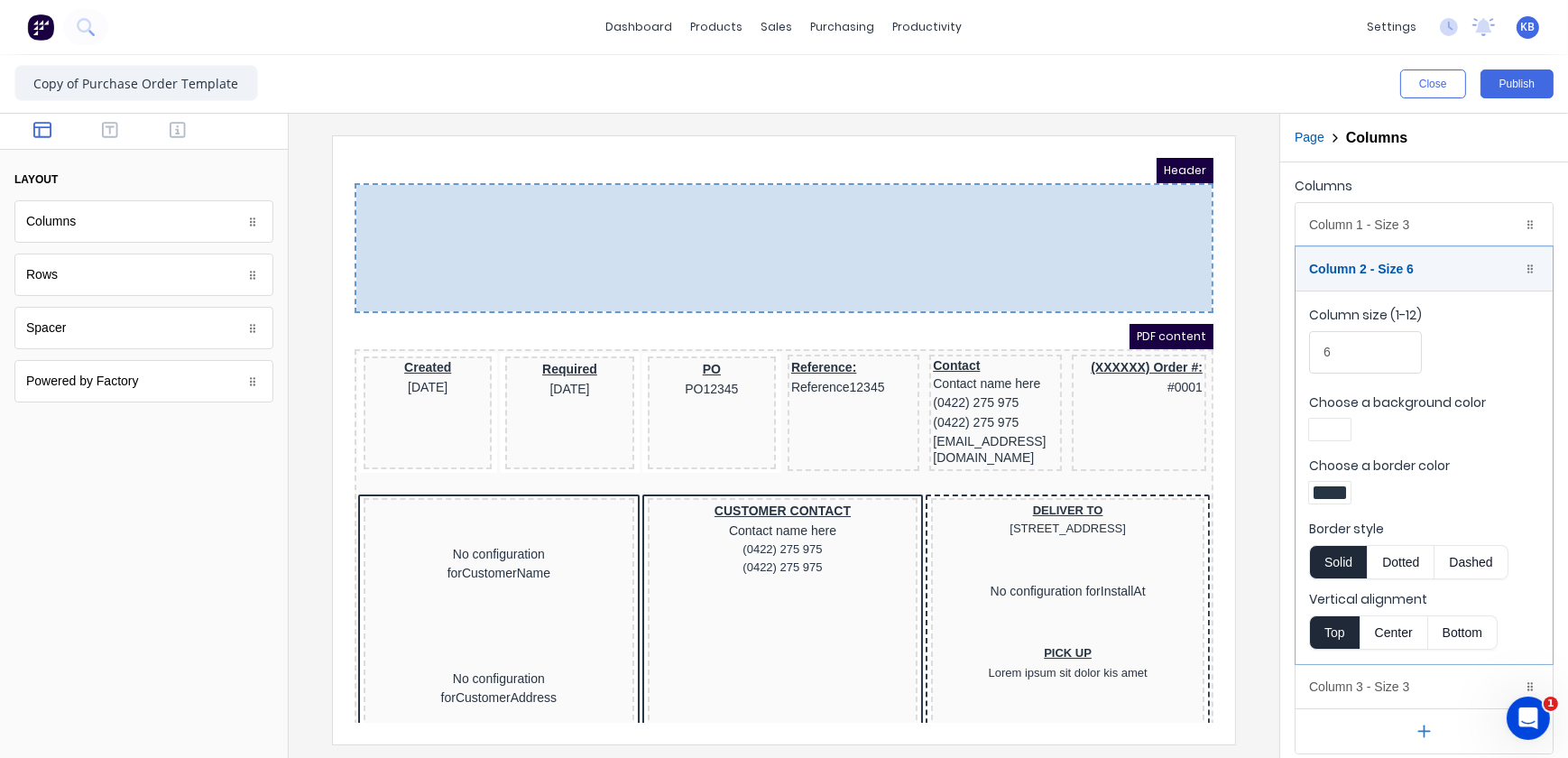
drag, startPoint x: 483, startPoint y: 366, endPoint x: 436, endPoint y: 213, distance: 160.1
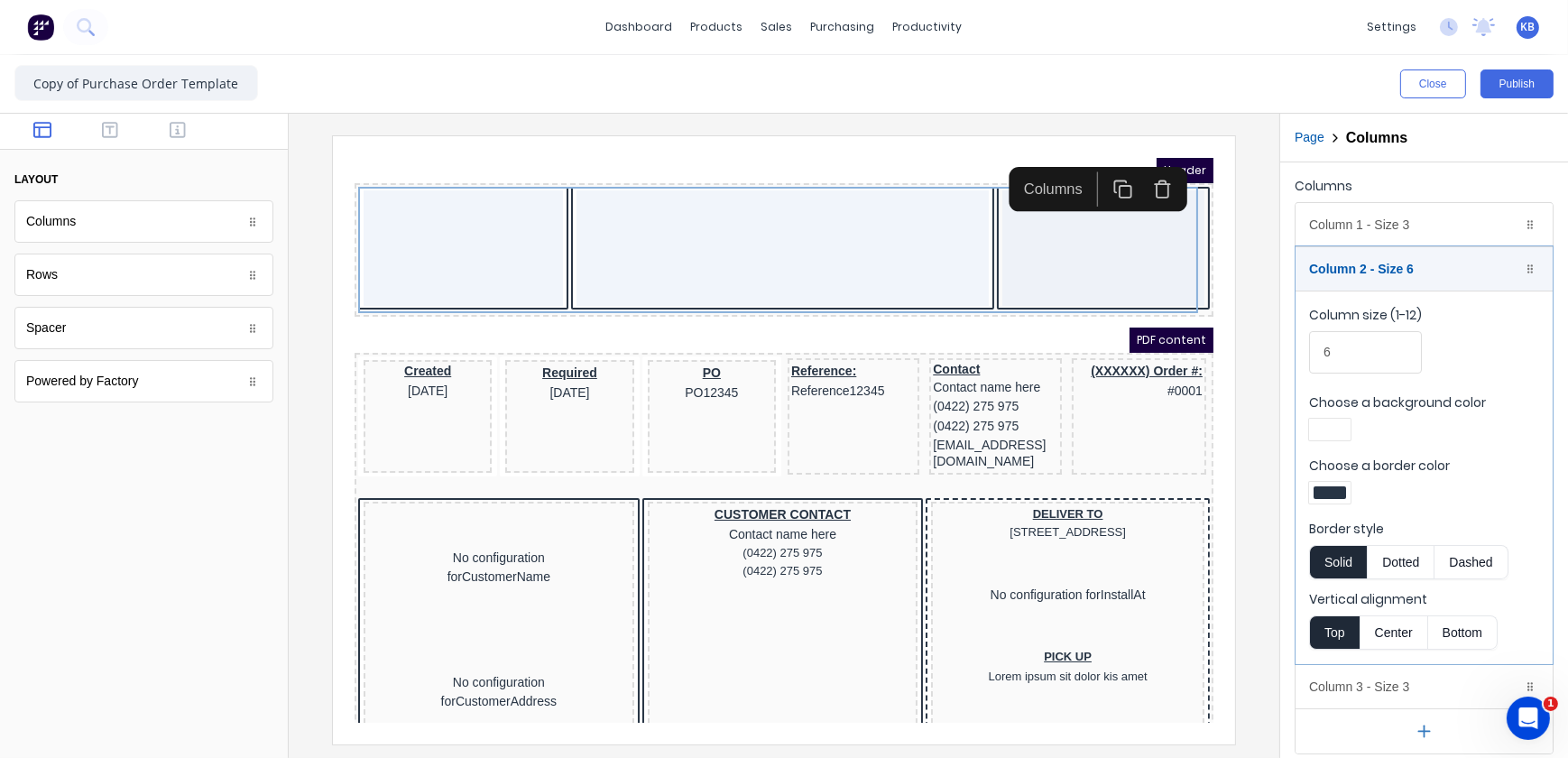
click at [117, 110] on div "Close Publish" at bounding box center [784, 83] width 1568 height 58
click at [110, 121] on icon "button" at bounding box center [110, 130] width 17 height 18
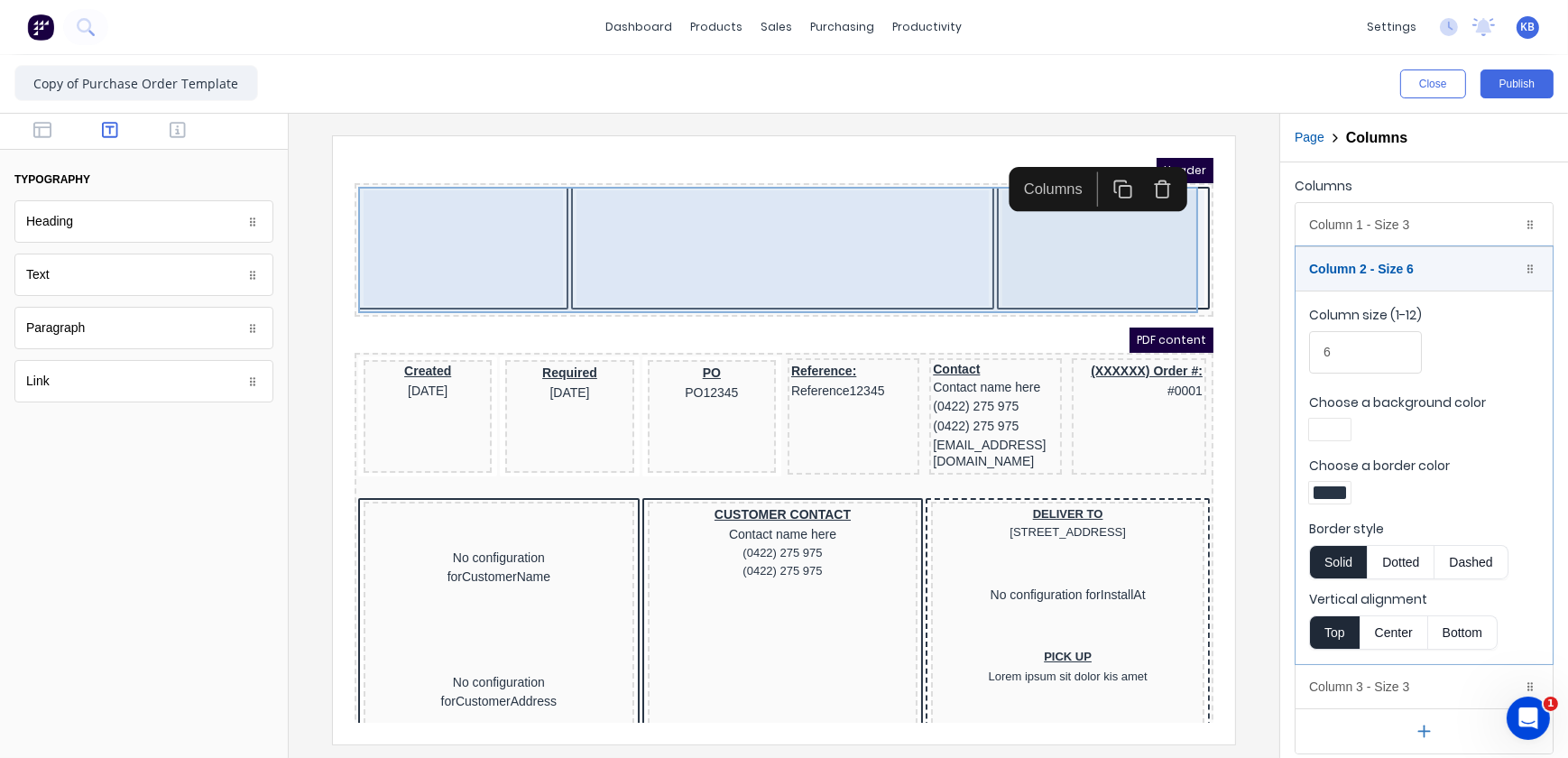
click at [980, 204] on div at bounding box center [1081, 225] width 202 height 116
click at [693, 213] on div at bounding box center [760, 225] width 412 height 116
drag, startPoint x: 653, startPoint y: 213, endPoint x: 743, endPoint y: 144, distance: 113.4
click at [682, 181] on div at bounding box center [760, 225] width 412 height 116
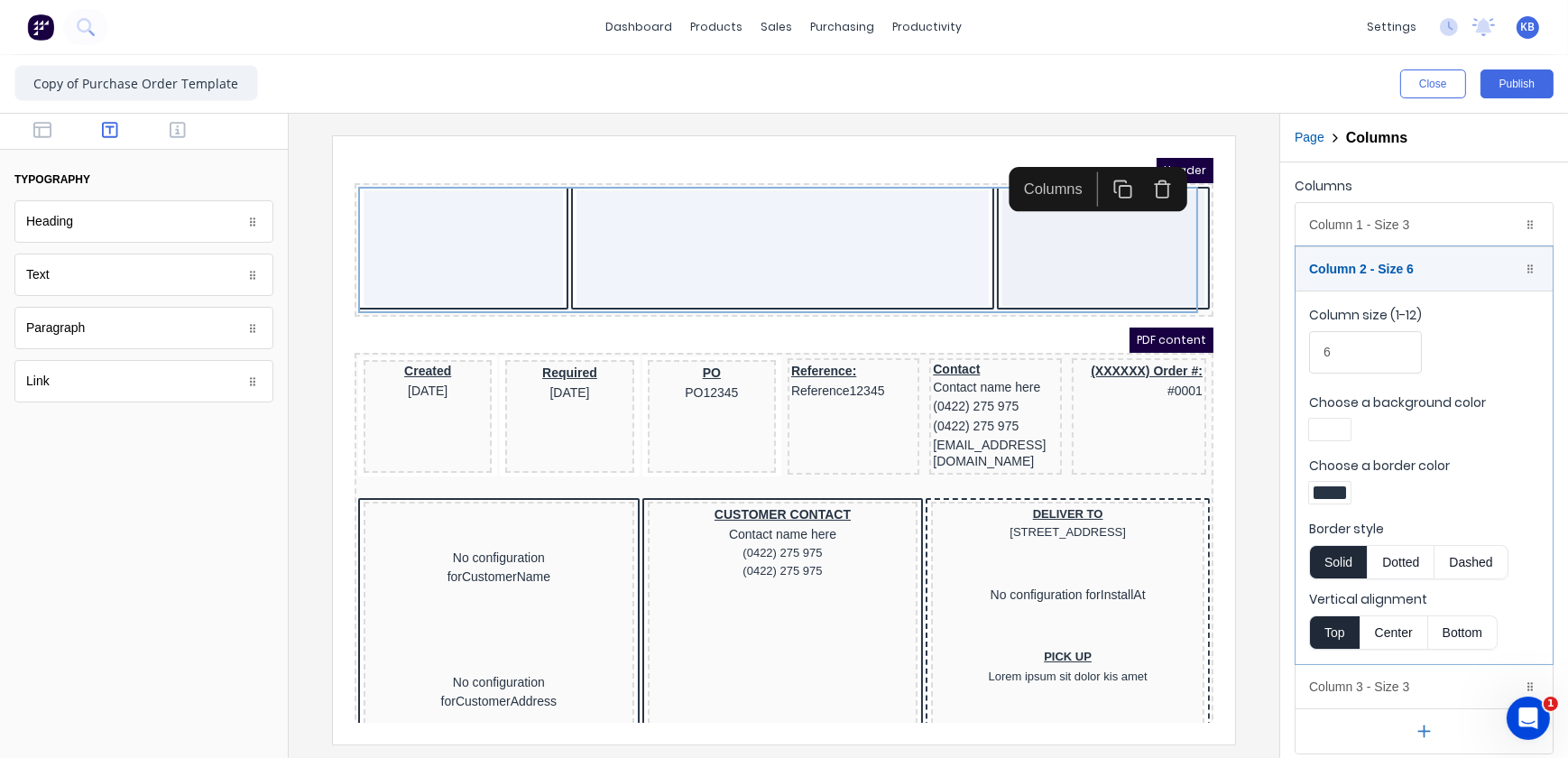
click at [774, 148] on iframe at bounding box center [784, 440] width 902 height 608
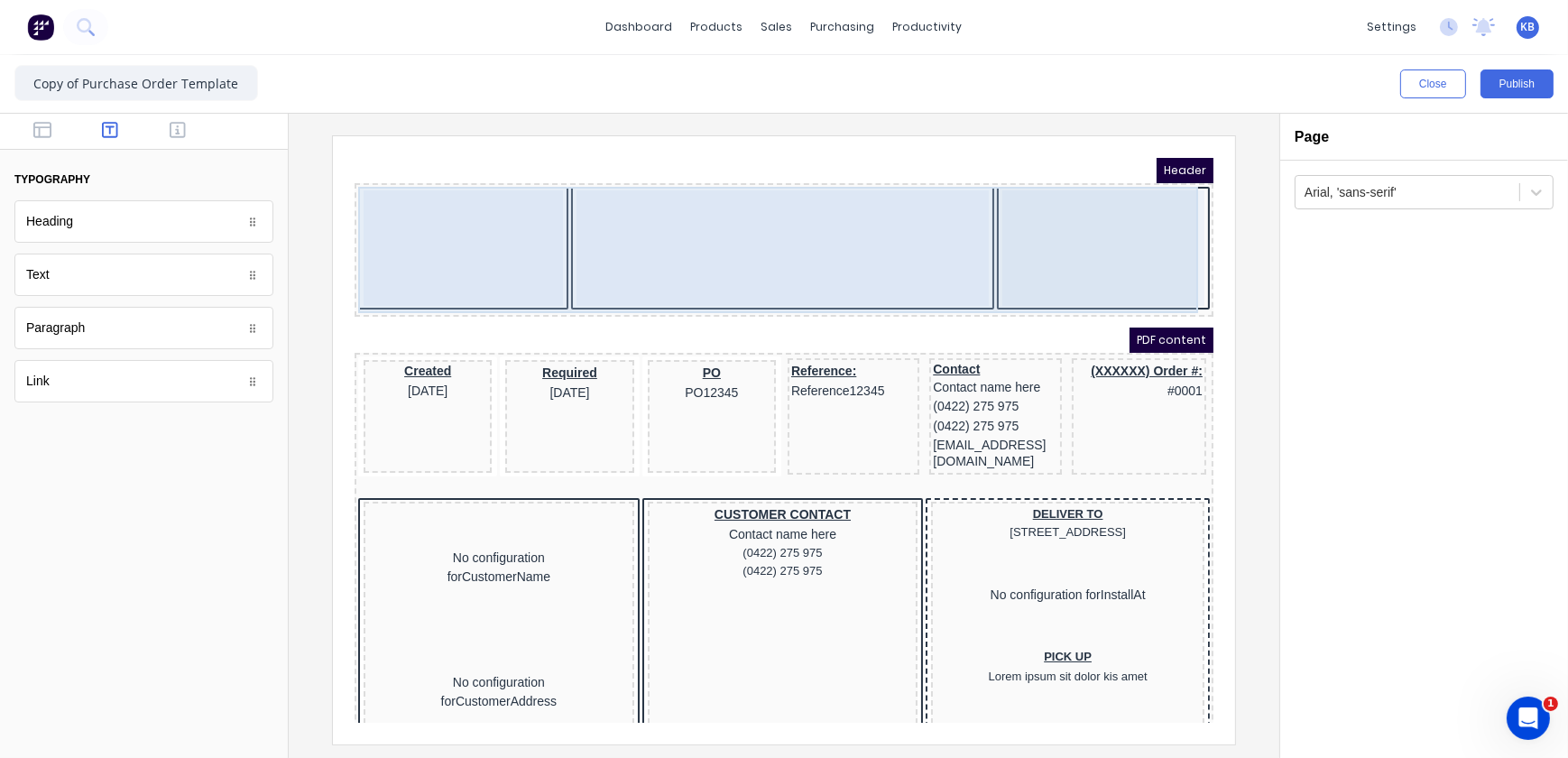
click at [548, 215] on div at bounding box center [761, 227] width 852 height 126
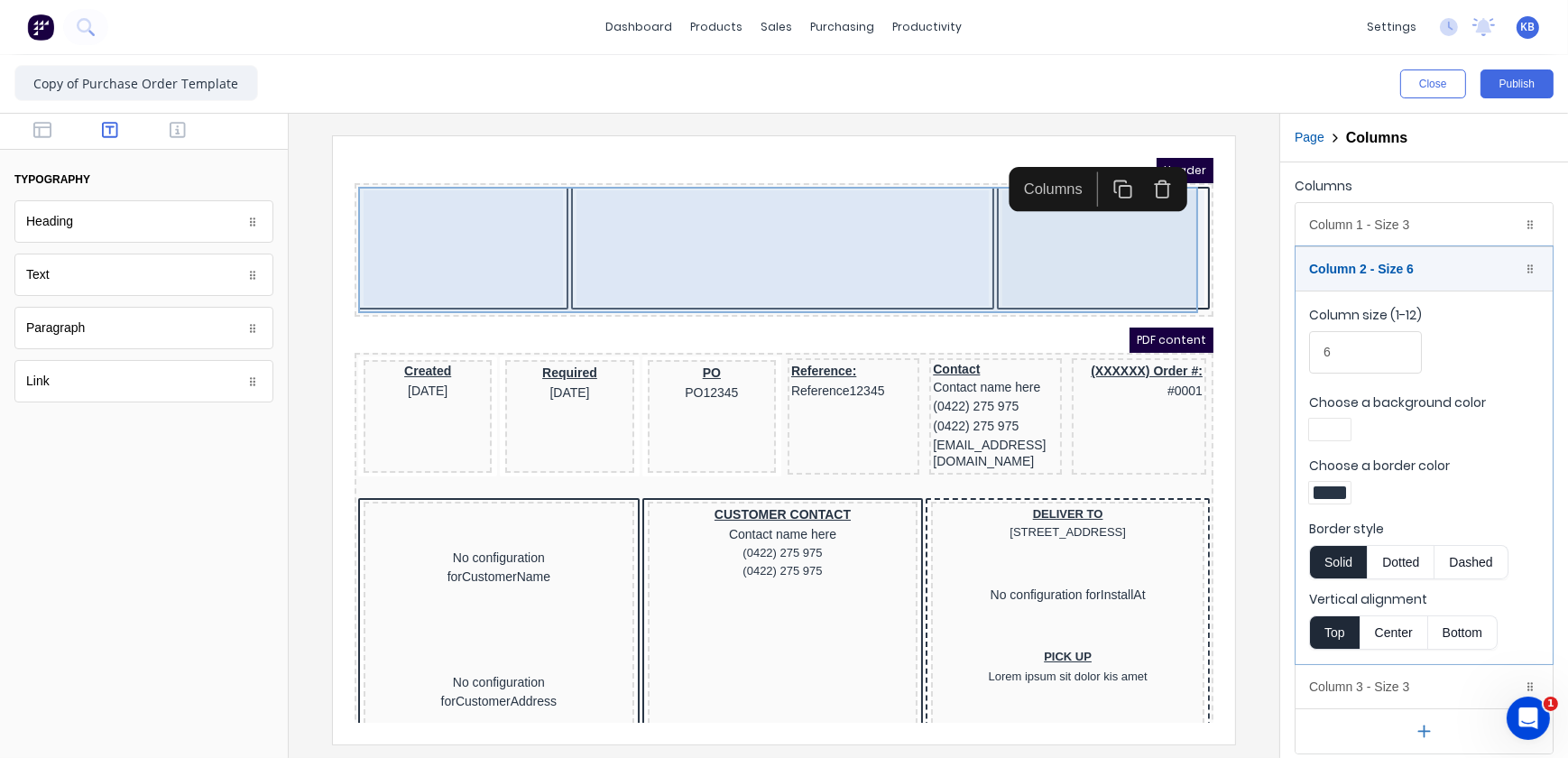
click at [472, 227] on div at bounding box center [440, 225] width 200 height 116
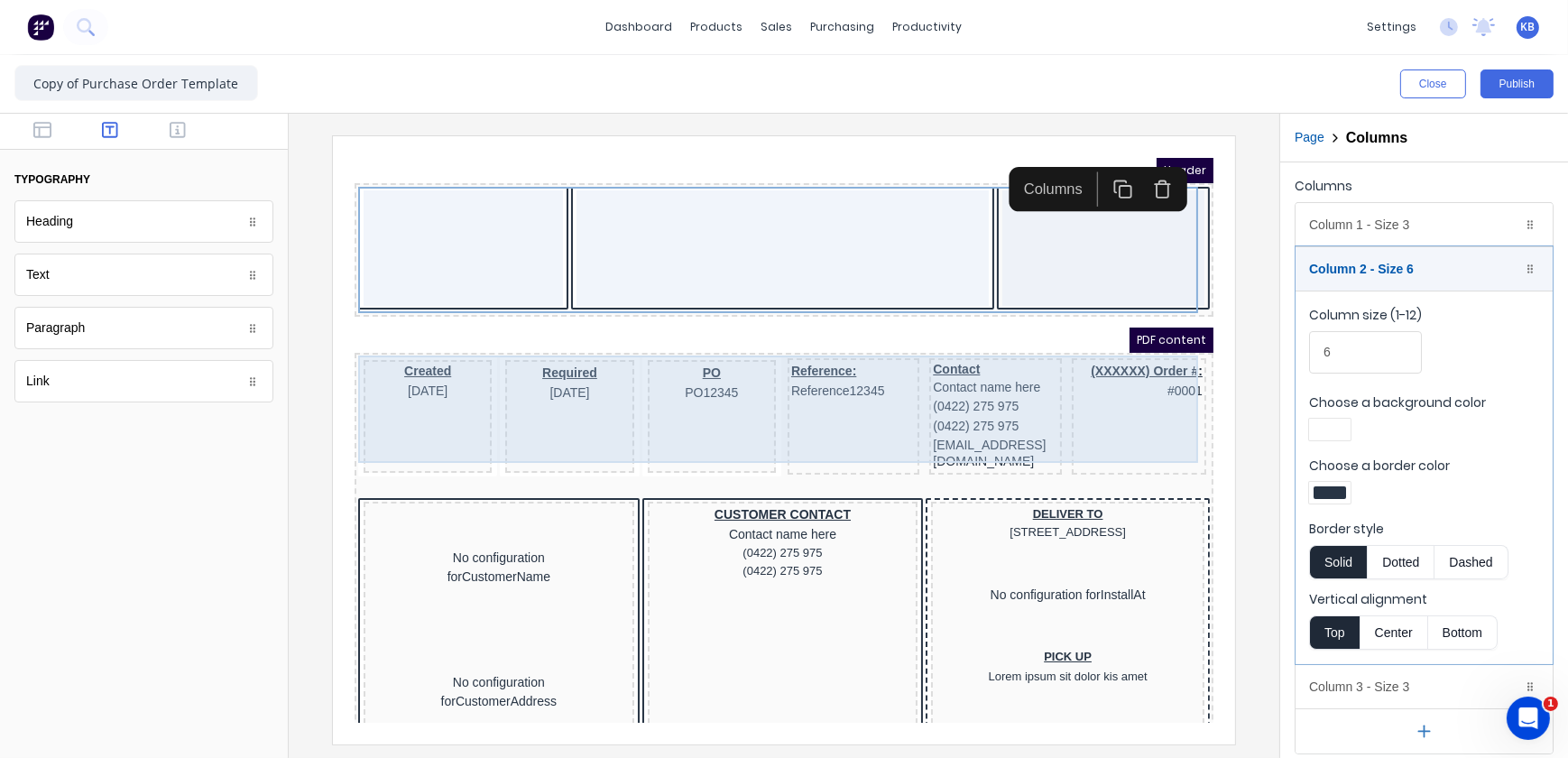
click at [681, 411] on div "PO PO12345" at bounding box center [689, 394] width 128 height 113
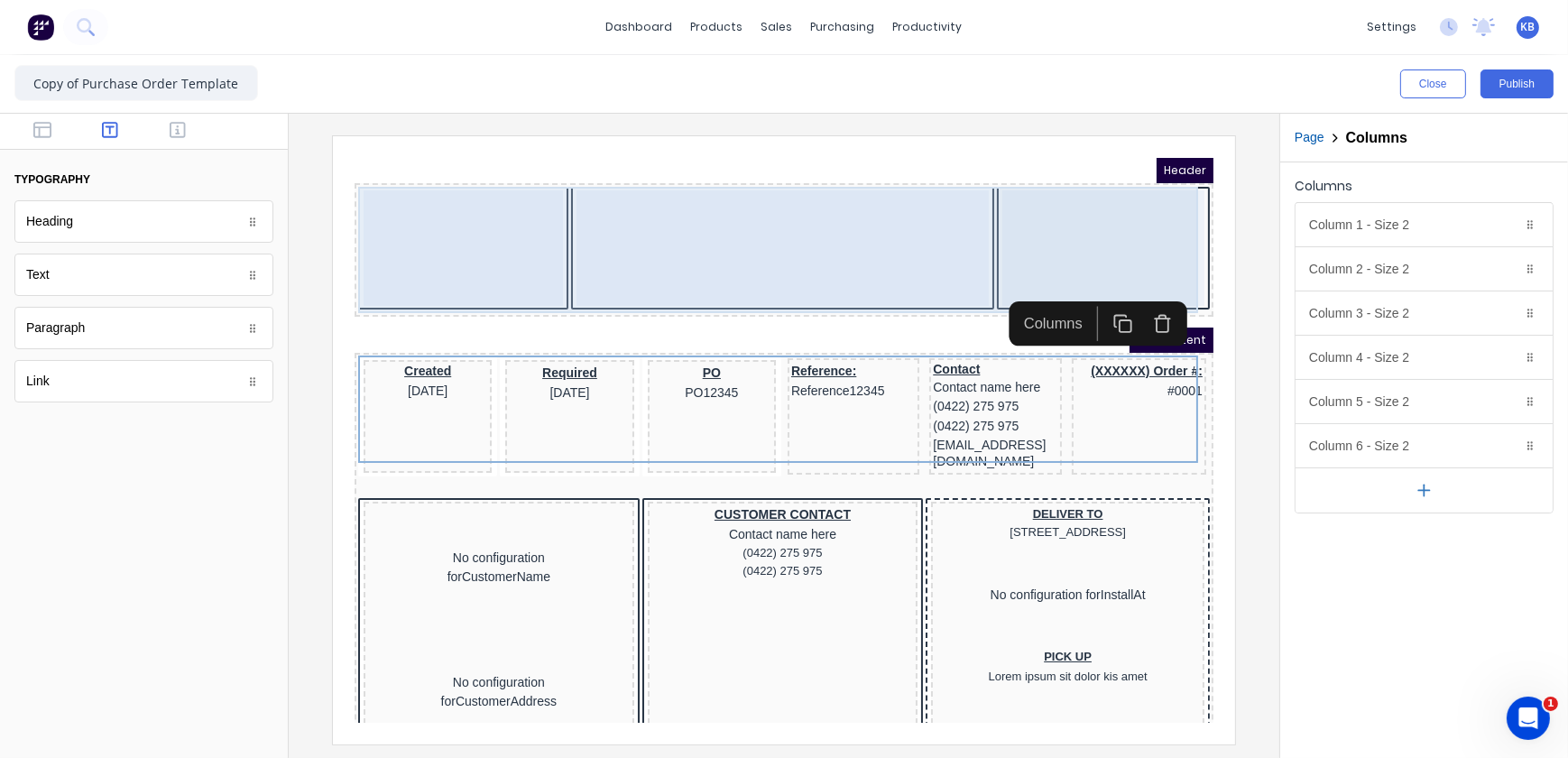
click at [467, 239] on div at bounding box center [440, 225] width 200 height 116
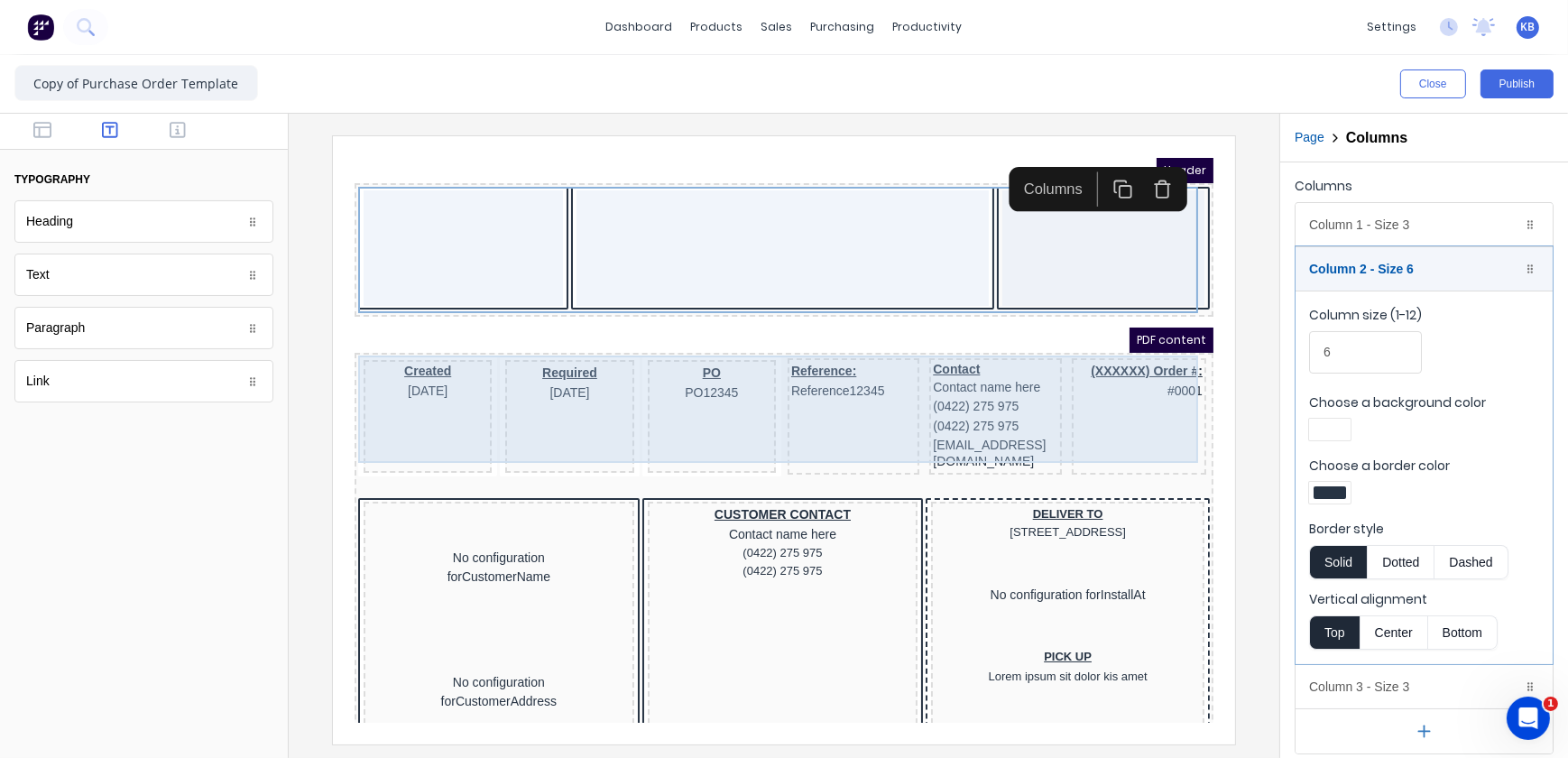
click at [387, 404] on div "Created 29/10/2024" at bounding box center [404, 394] width 128 height 113
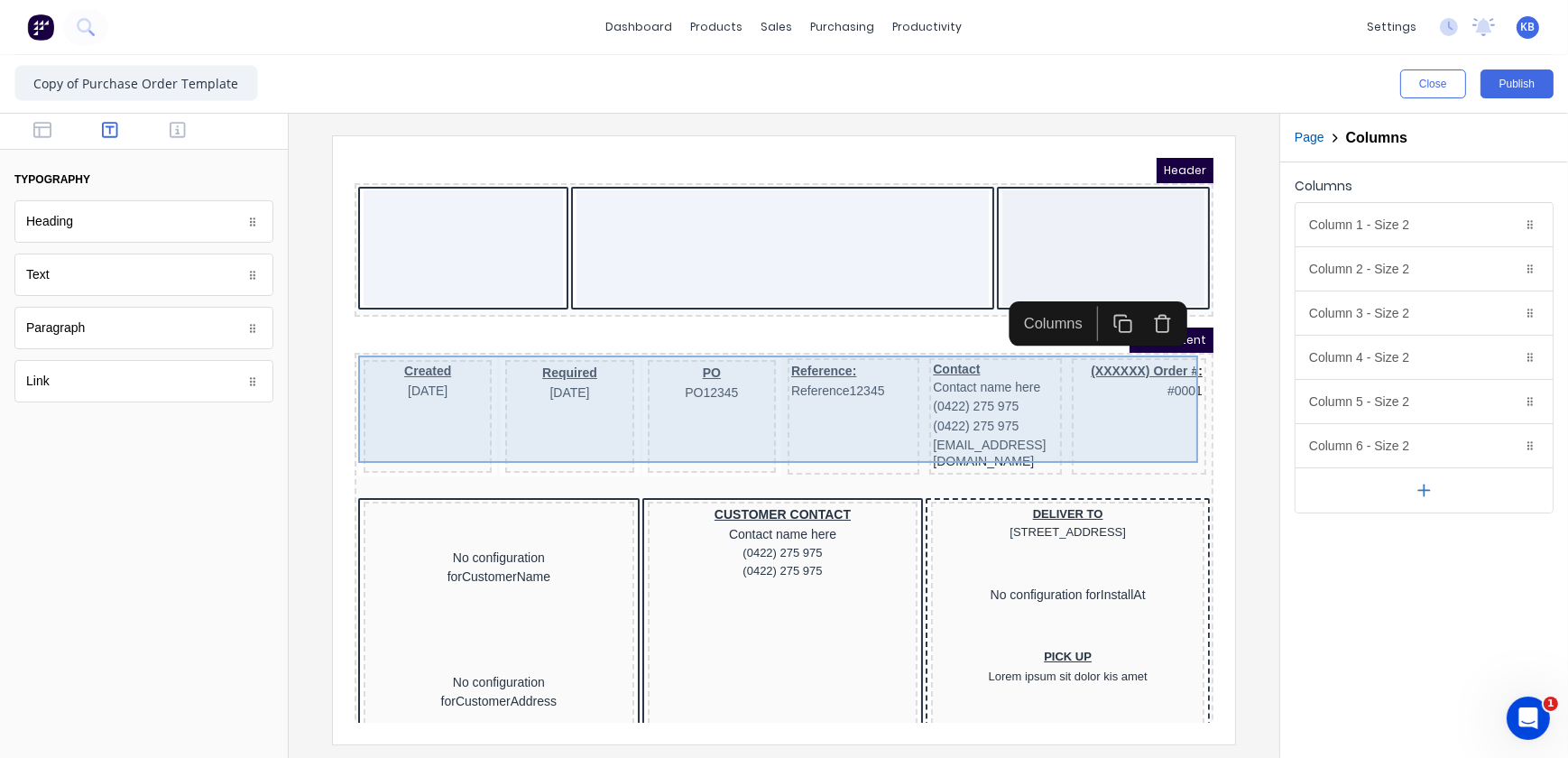
click at [420, 384] on div "Created 29/10/2024" at bounding box center [404, 394] width 128 height 113
drag, startPoint x: 570, startPoint y: 415, endPoint x: 515, endPoint y: 433, distance: 57.9
click at [570, 417] on div "Required 29/10/2024" at bounding box center [546, 394] width 128 height 113
click at [350, 434] on div "Created 29/10/2024 Required 29/10/2024 PO PO12345 Reference: Reference12345 Con…" at bounding box center [761, 396] width 852 height 123
click at [338, 436] on div "Created 29/10/2024 Required 29/10/2024 PO PO12345 Reference: Reference12345 Con…" at bounding box center [761, 396] width 852 height 123
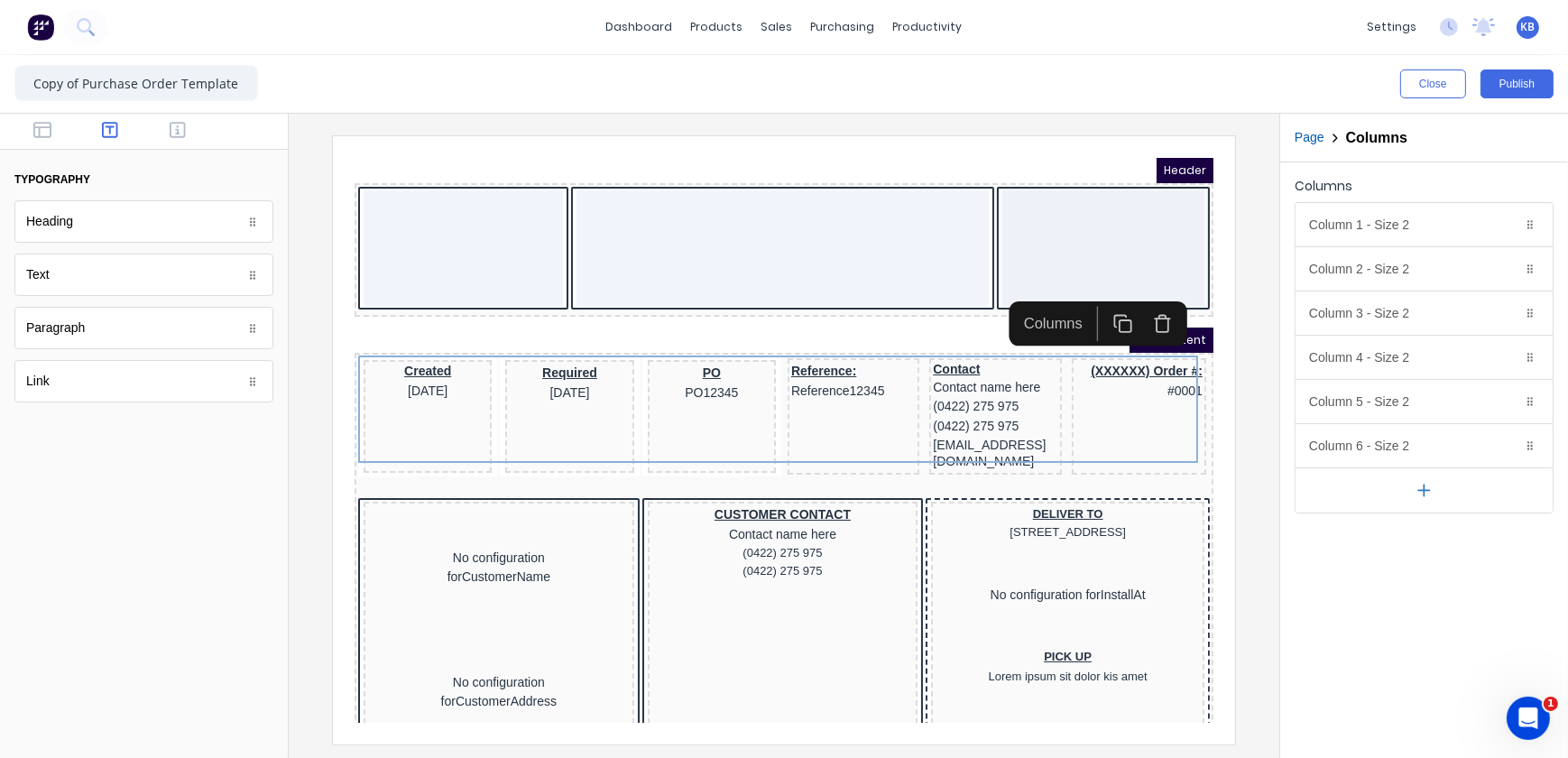
click at [346, 464] on iframe at bounding box center [784, 440] width 902 height 608
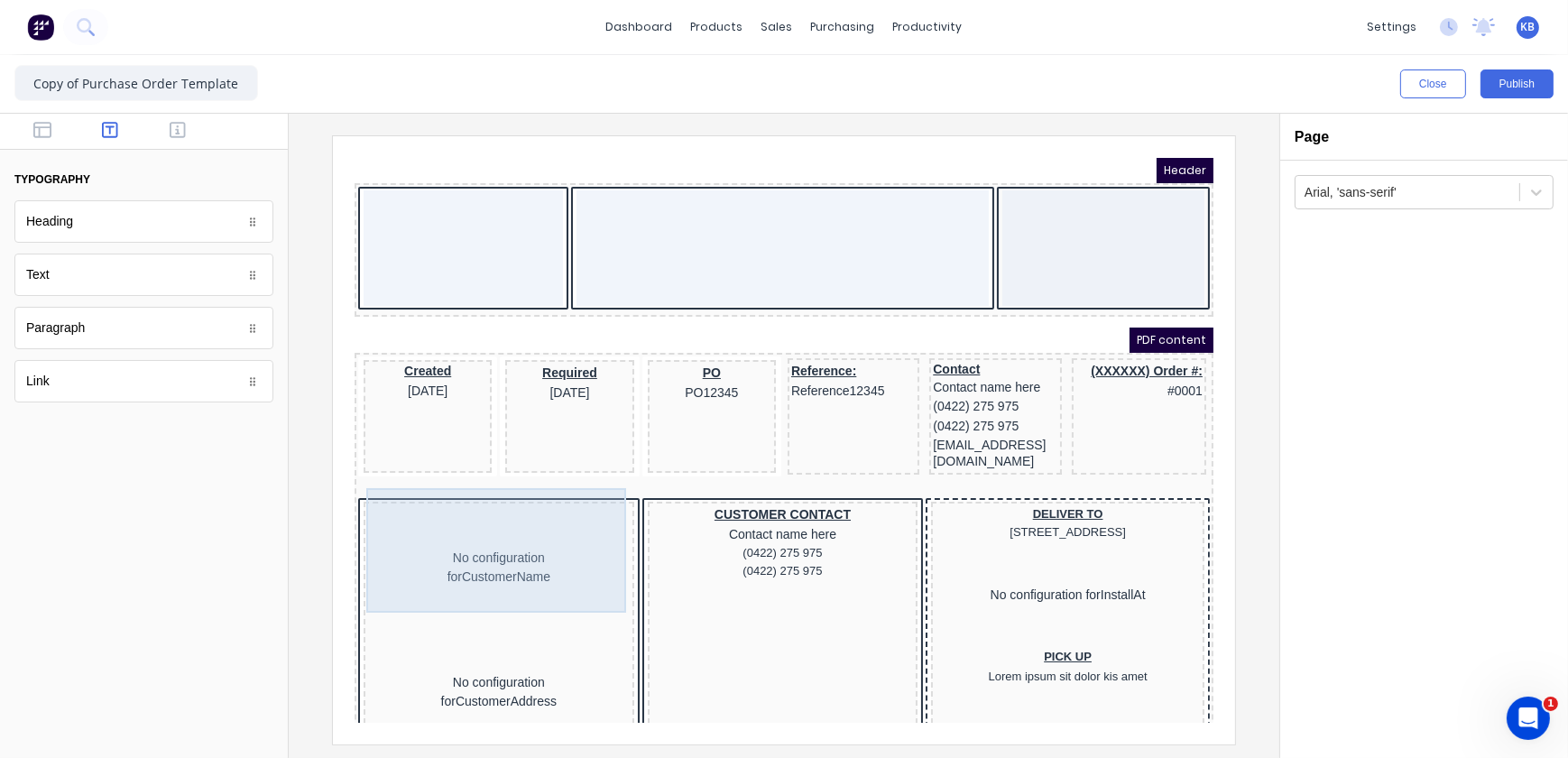
click at [364, 483] on div "No configuration for CustomerName" at bounding box center [476, 545] width 263 height 124
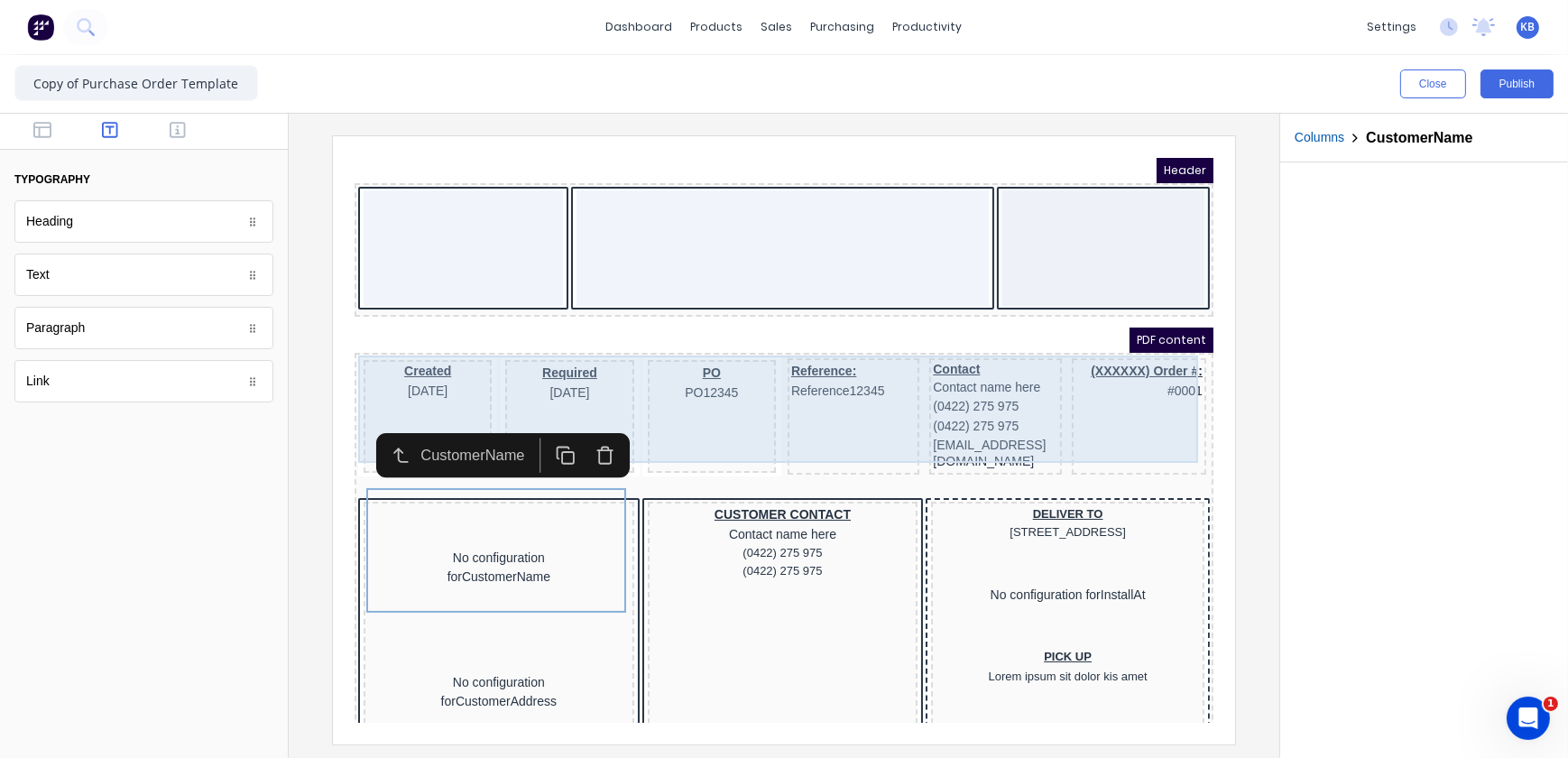
click at [340, 438] on div "Created 29/10/2024 Required 29/10/2024 PO PO12345 Reference: Reference12345 Con…" at bounding box center [761, 396] width 852 height 123
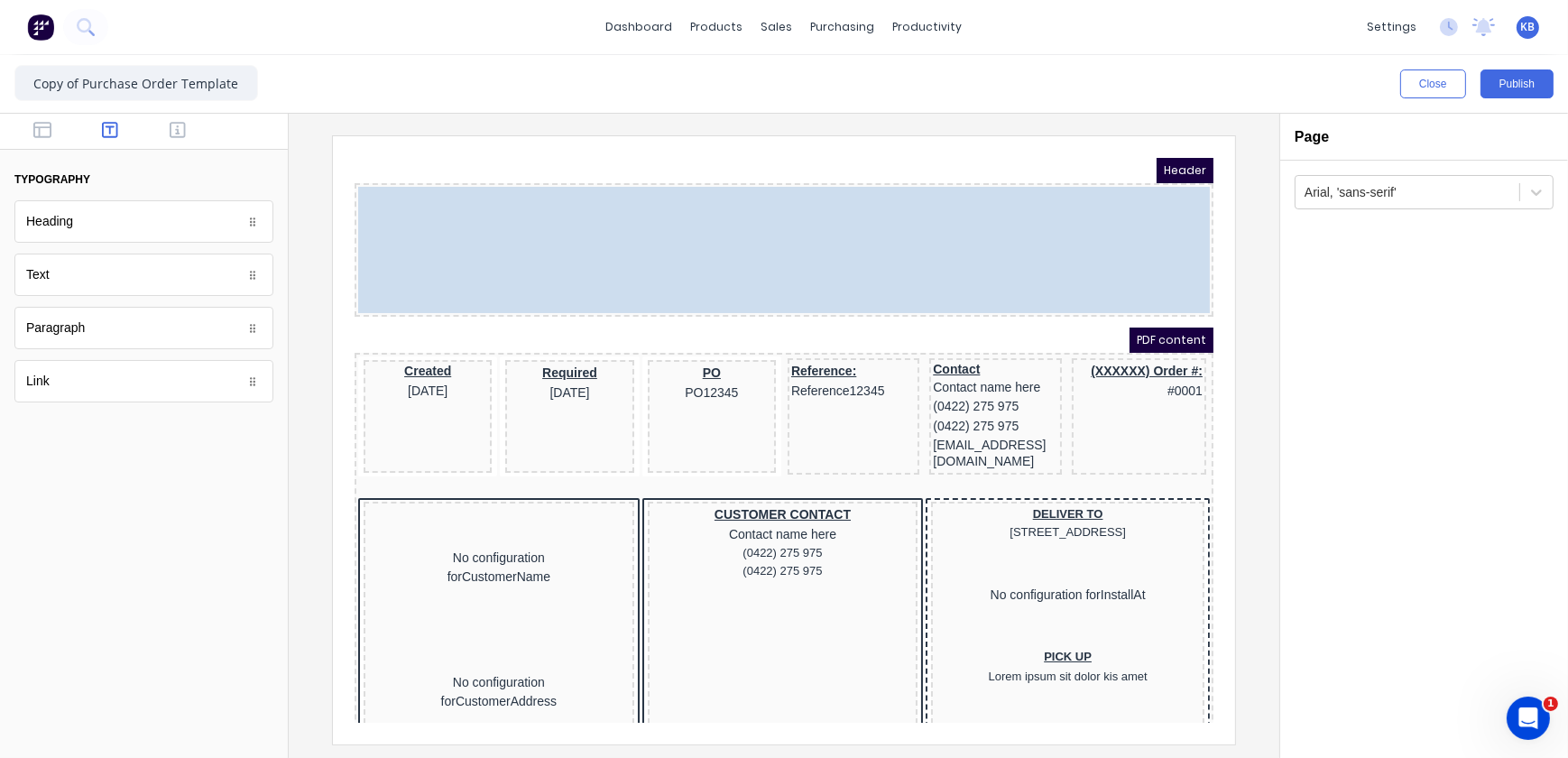
drag, startPoint x: 382, startPoint y: 209, endPoint x: 376, endPoint y: 355, distance: 146.1
drag, startPoint x: 393, startPoint y: 190, endPoint x: 389, endPoint y: 263, distance: 73.1
click at [389, 263] on body "Header PDF content Created 29/10/2024 Required 29/10/2024 PO PO12345 Reference:…" at bounding box center [761, 417] width 859 height 565
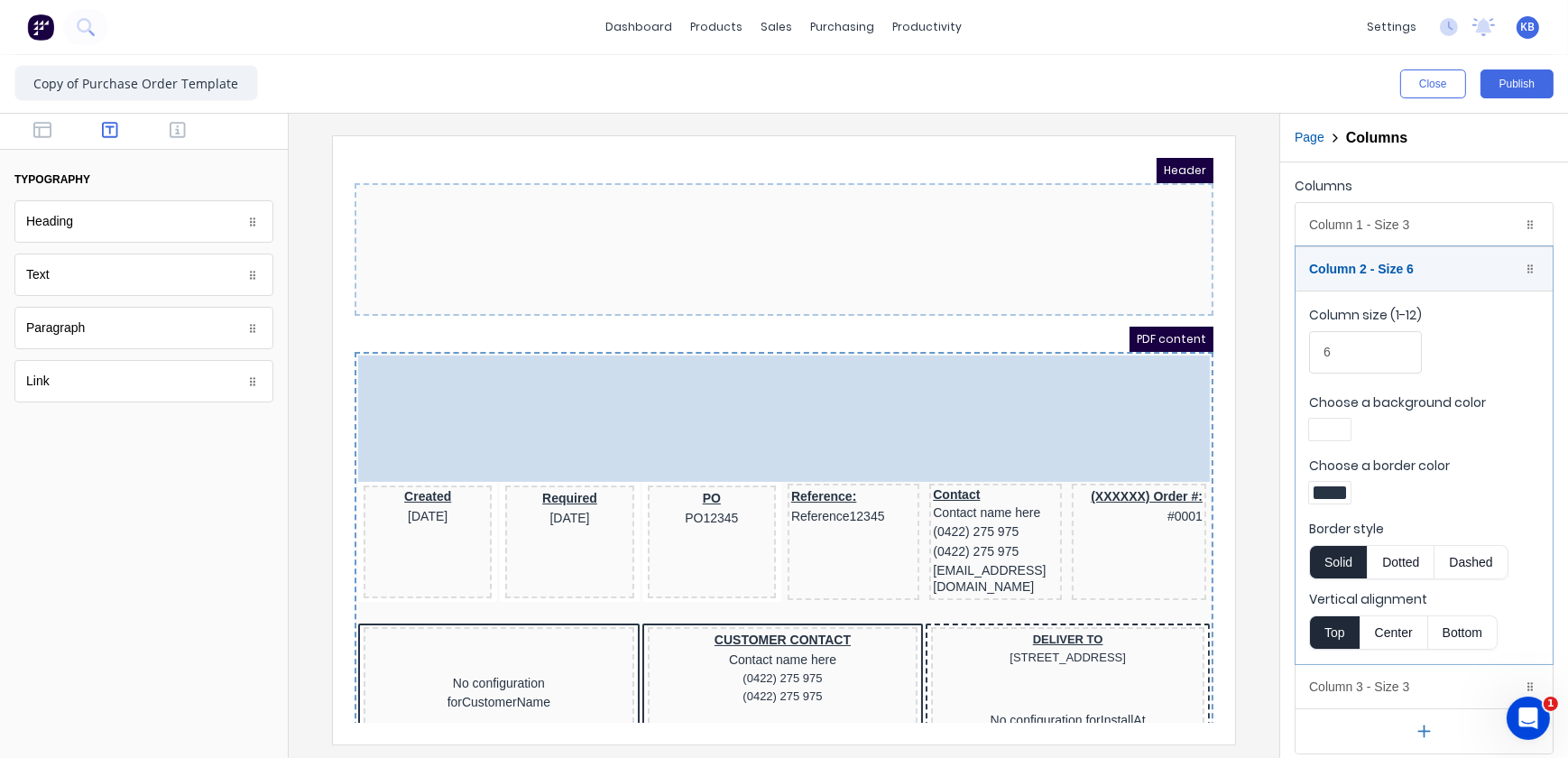
drag, startPoint x: 433, startPoint y: 237, endPoint x: 428, endPoint y: 320, distance: 83.2
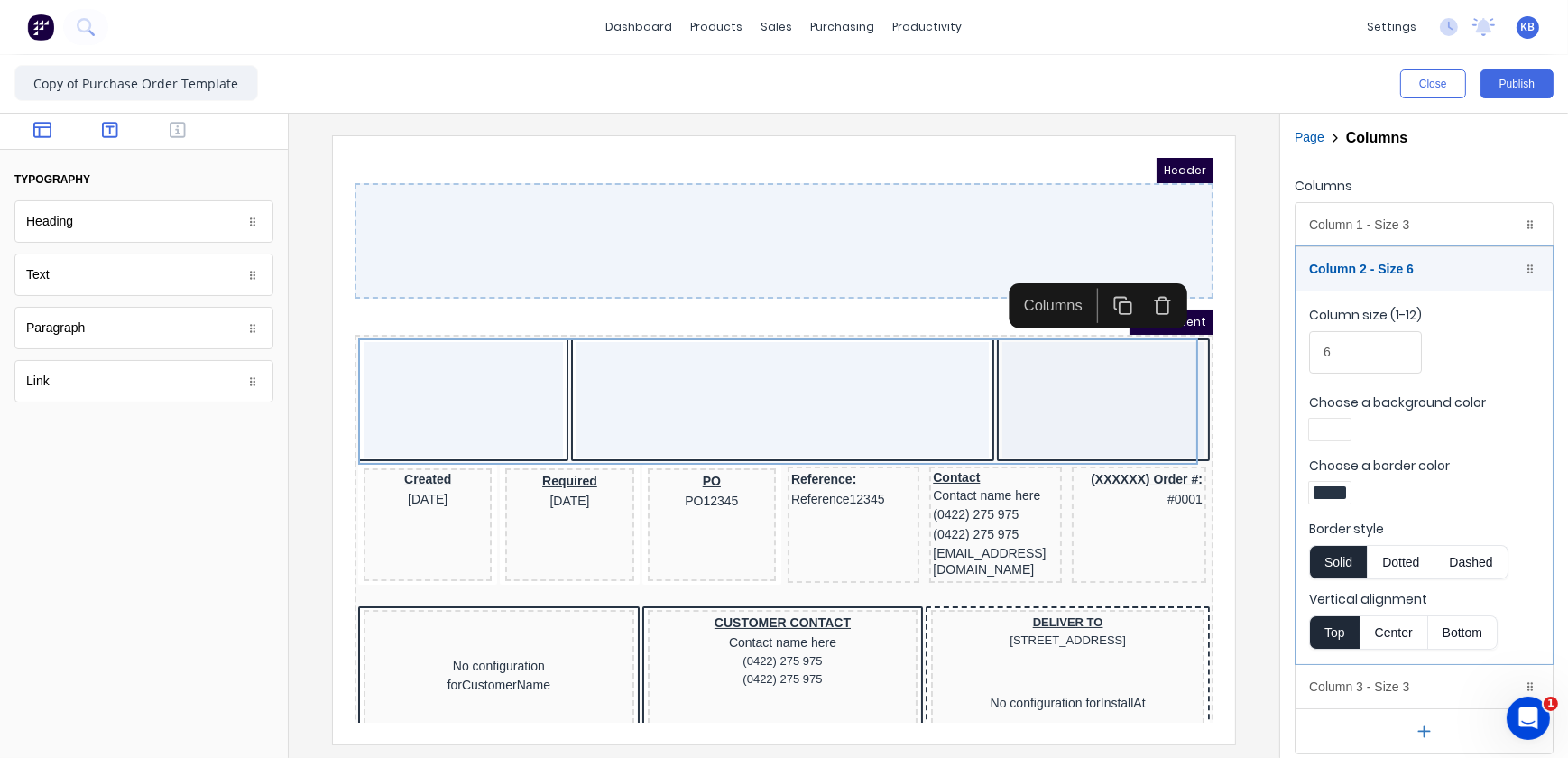
click at [57, 140] on button "button" at bounding box center [43, 132] width 57 height 22
click at [432, 448] on body "Header PDF content Created 29/10/2024 Required 29/10/2024 PO PO12345 Reference:…" at bounding box center [761, 417] width 859 height 565
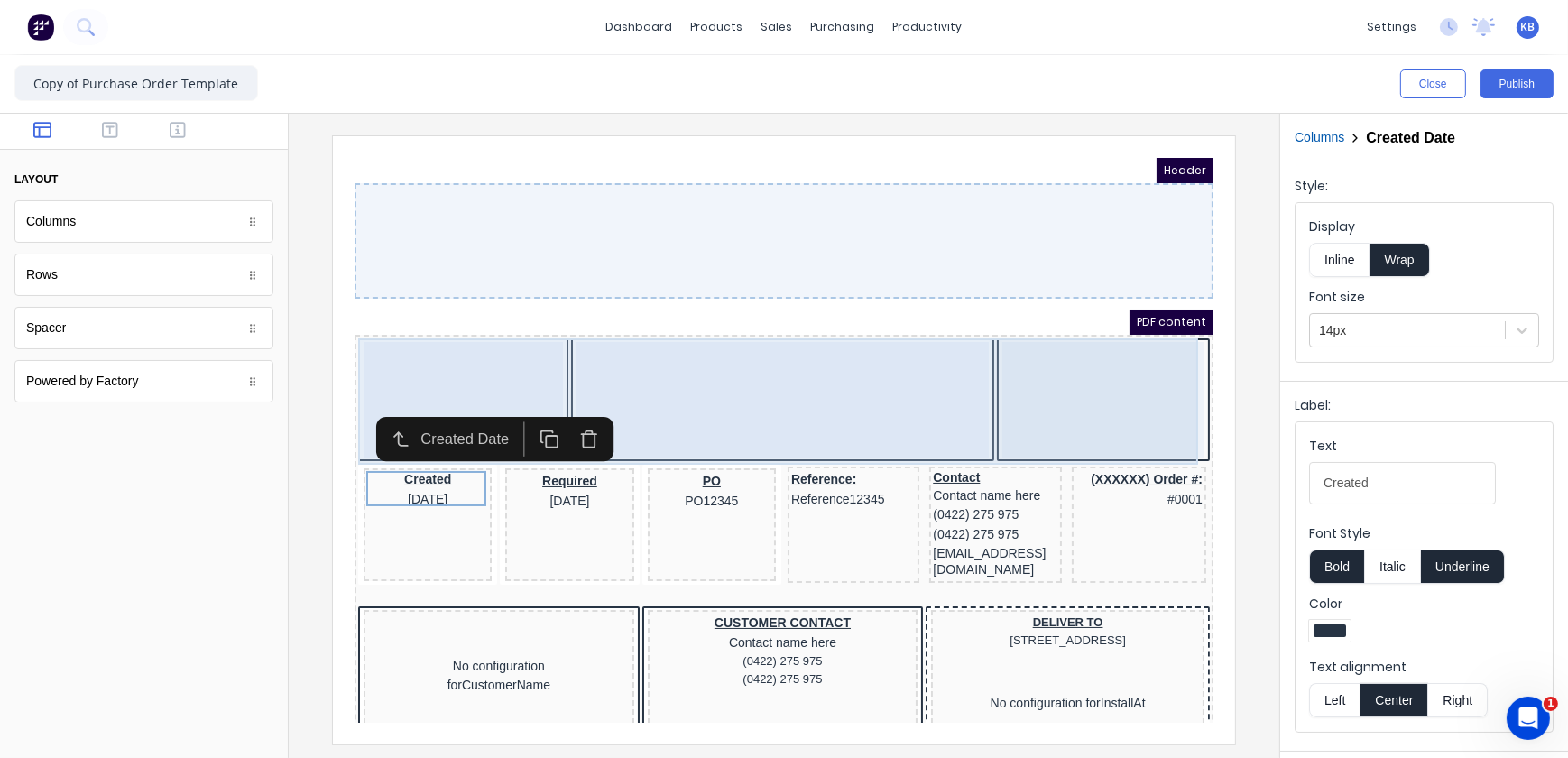
click at [423, 373] on div at bounding box center [440, 377] width 200 height 116
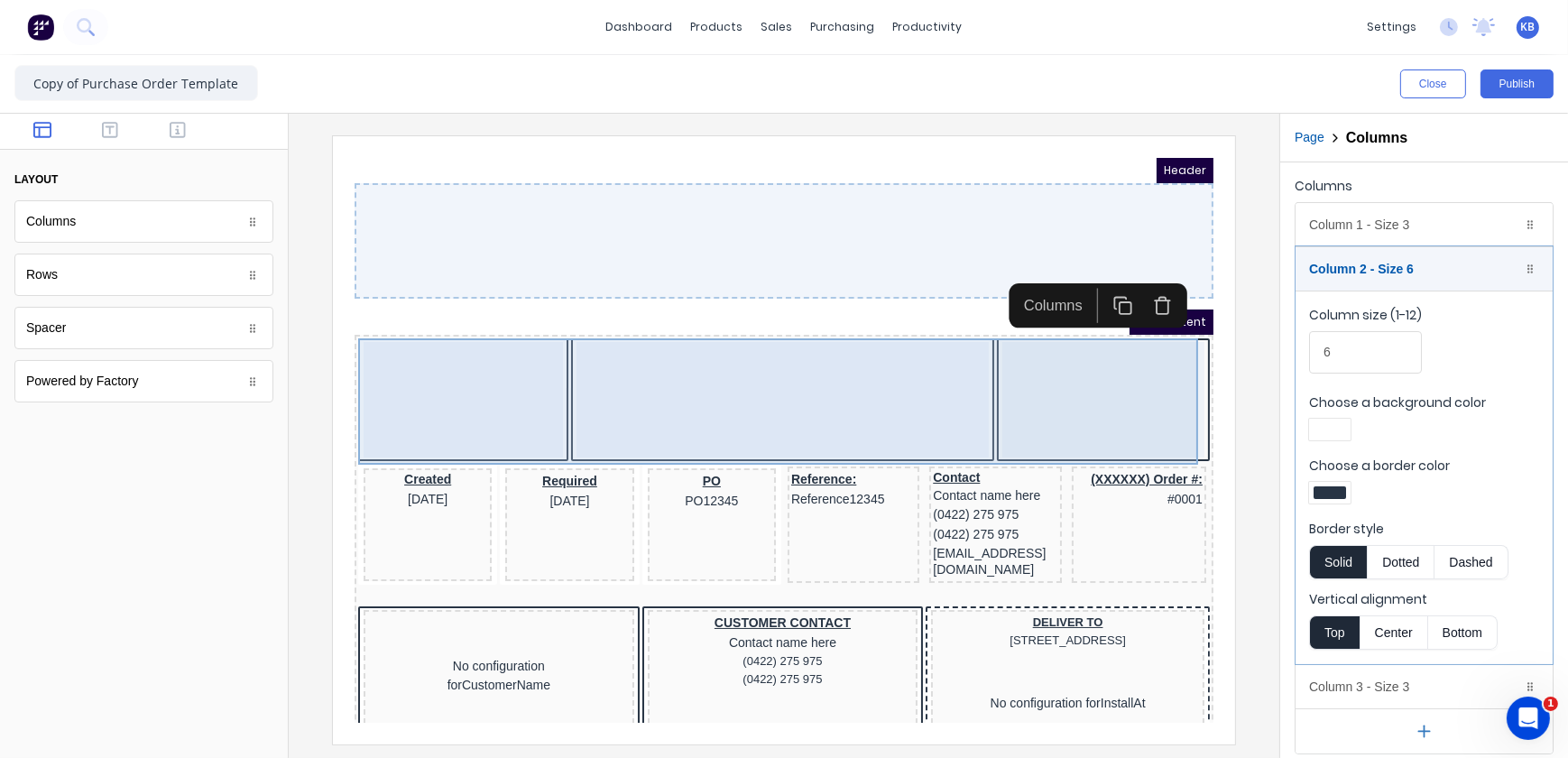
click at [467, 351] on div at bounding box center [440, 377] width 200 height 116
click at [677, 354] on div at bounding box center [760, 377] width 412 height 116
click at [1044, 341] on body "Header PDF content Created 29/10/2024 Required 29/10/2024 PO PO12345 Reference:…" at bounding box center [761, 417] width 859 height 565
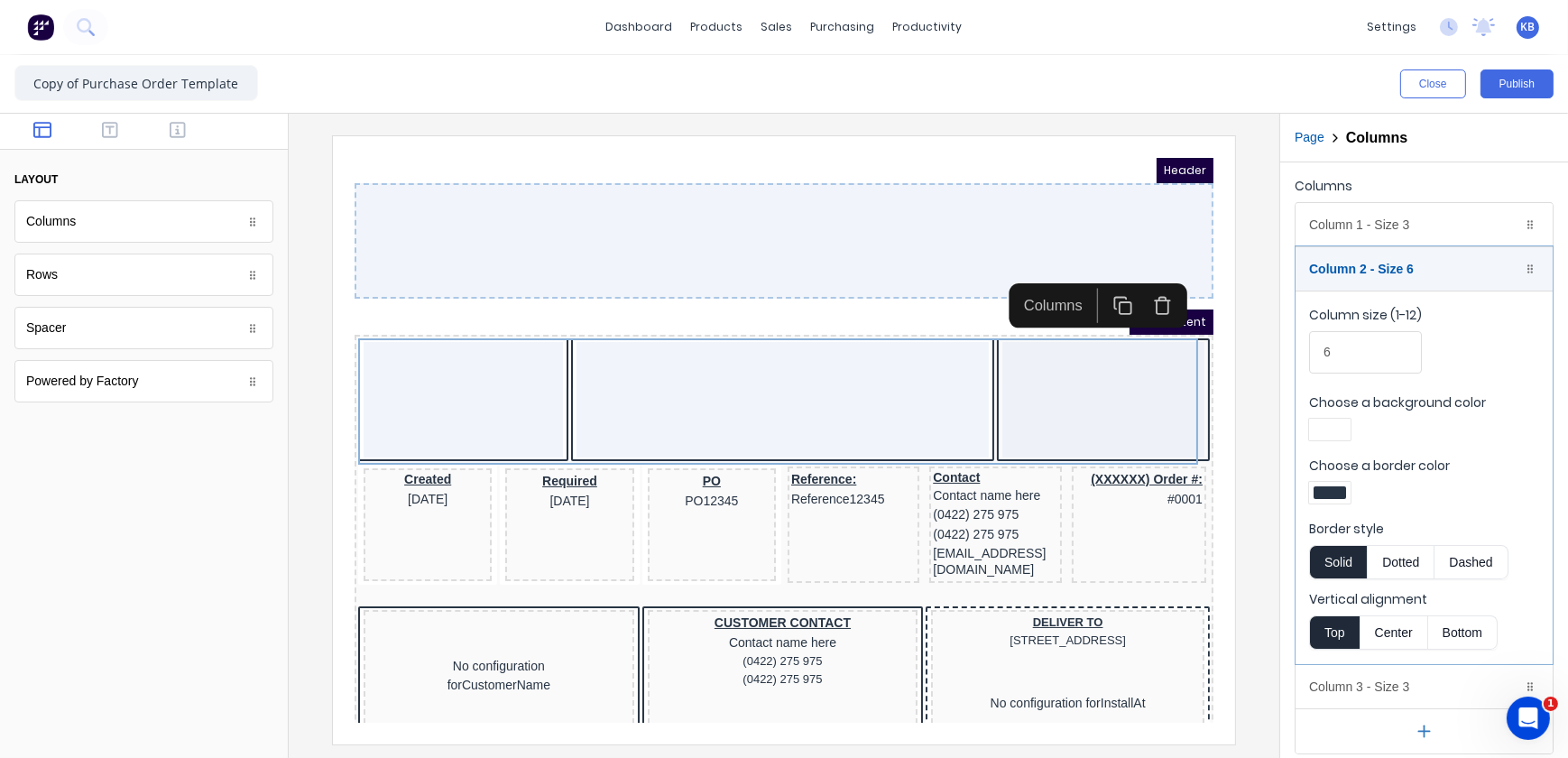
scroll to position [6, 0]
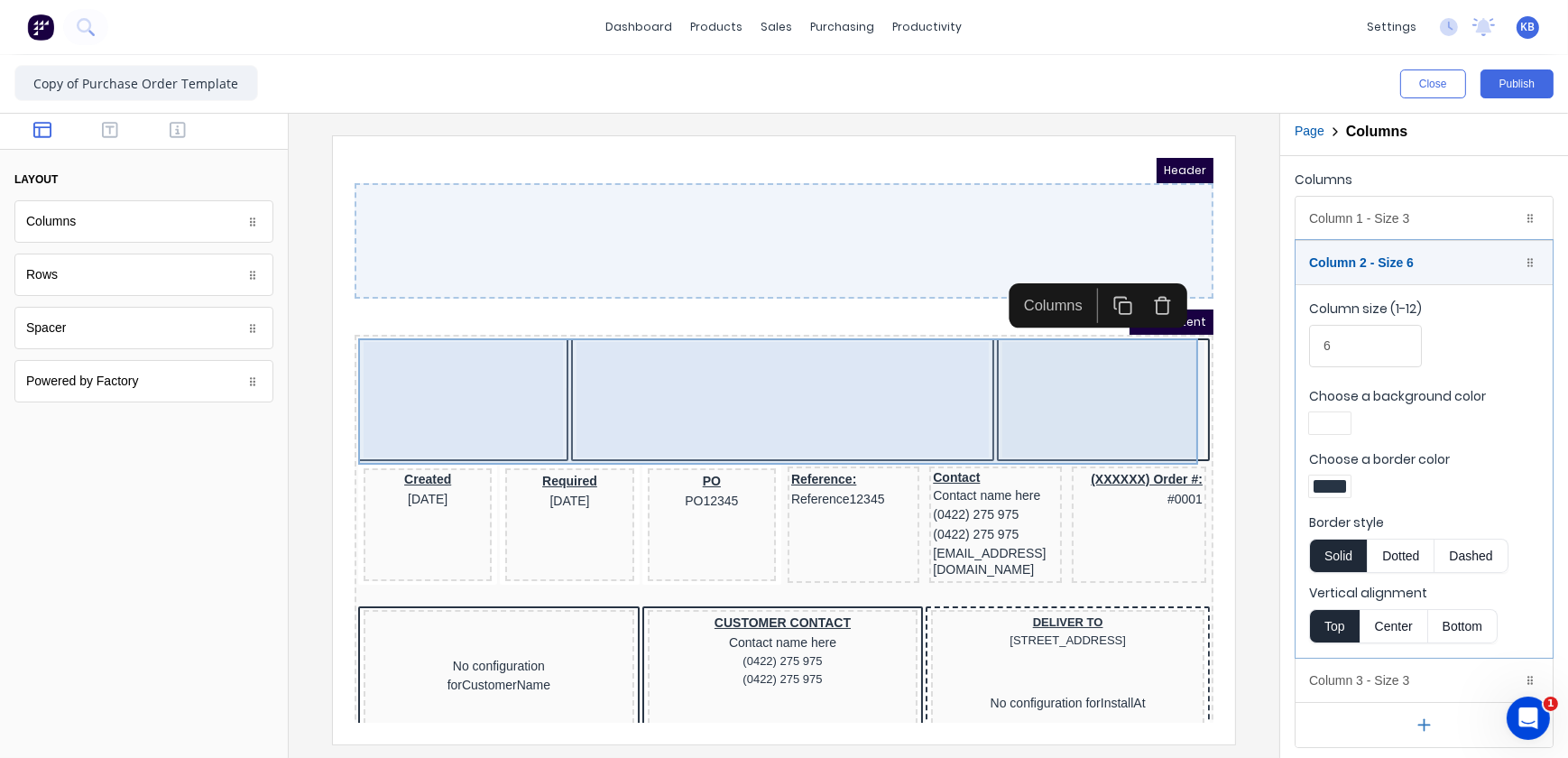
click at [658, 397] on div at bounding box center [760, 377] width 412 height 116
click at [662, 381] on div at bounding box center [760, 377] width 412 height 116
drag, startPoint x: 662, startPoint y: 381, endPoint x: 779, endPoint y: 322, distance: 131.0
click at [536, 375] on body "Header PDF content Created 29/10/2024 Required 29/10/2024 PO PO12345 Reference:…" at bounding box center [761, 417] width 859 height 565
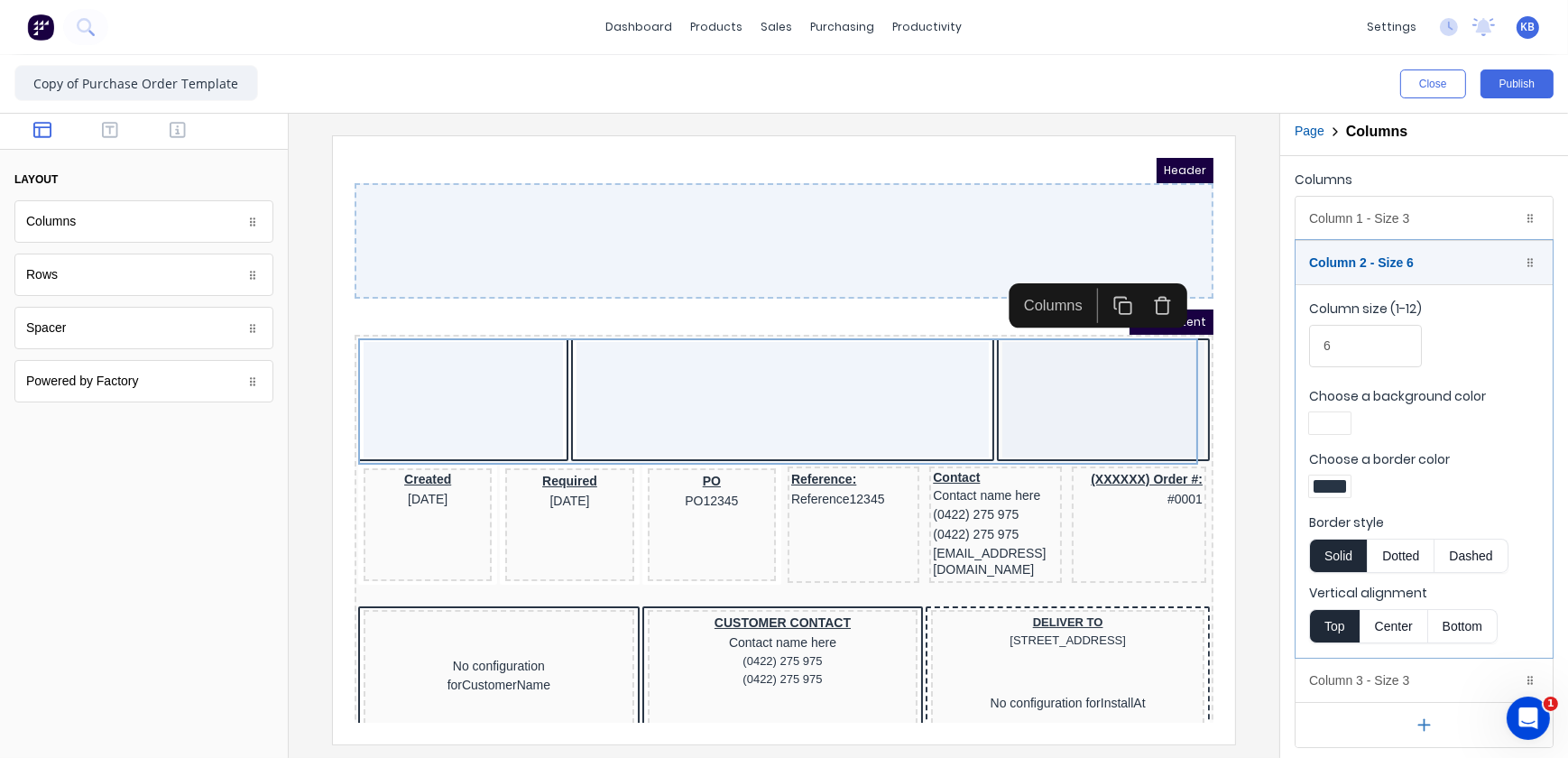
click at [1095, 287] on icon "button" at bounding box center [1101, 283] width 20 height 20
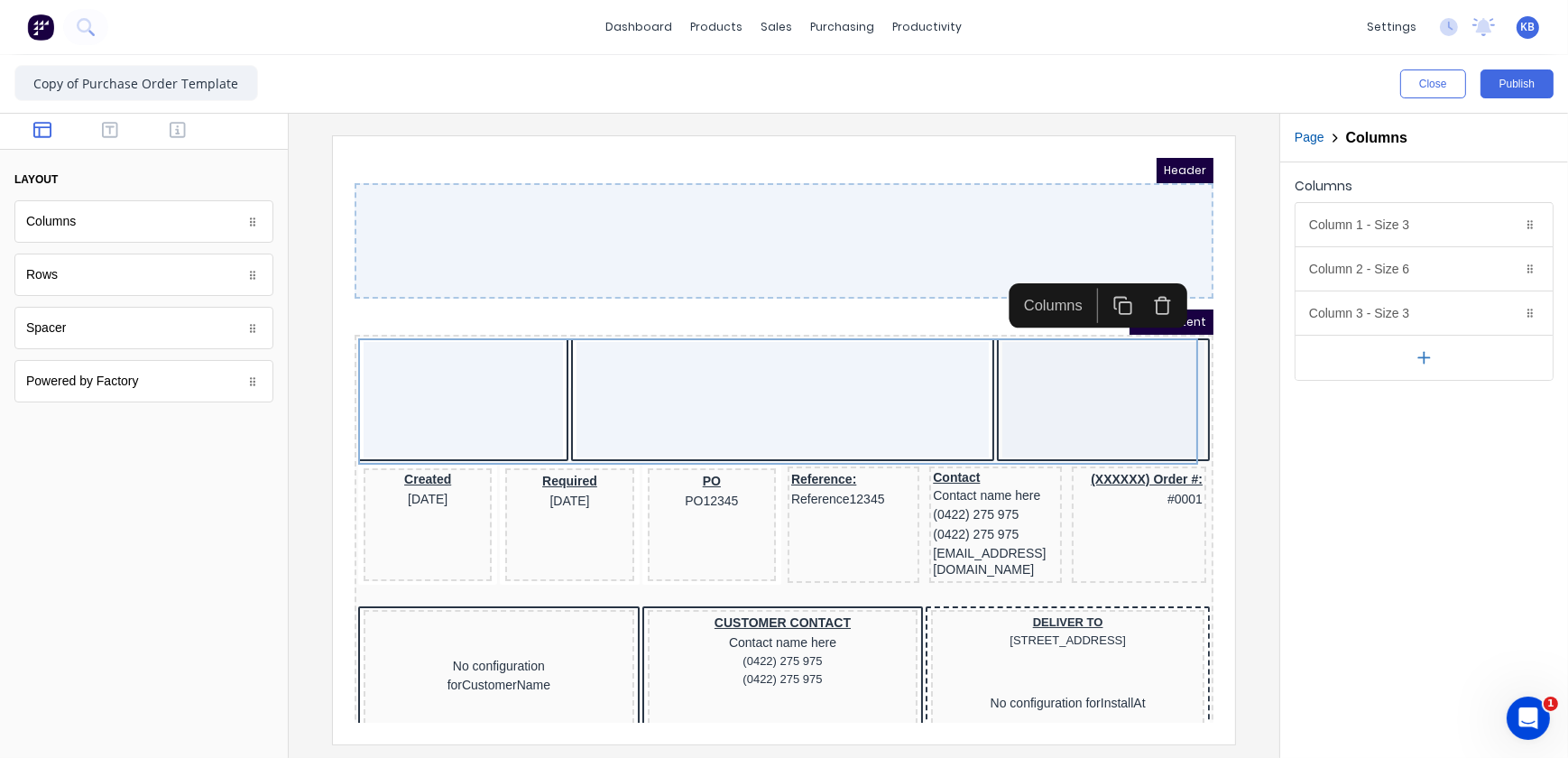
scroll to position [0, 0]
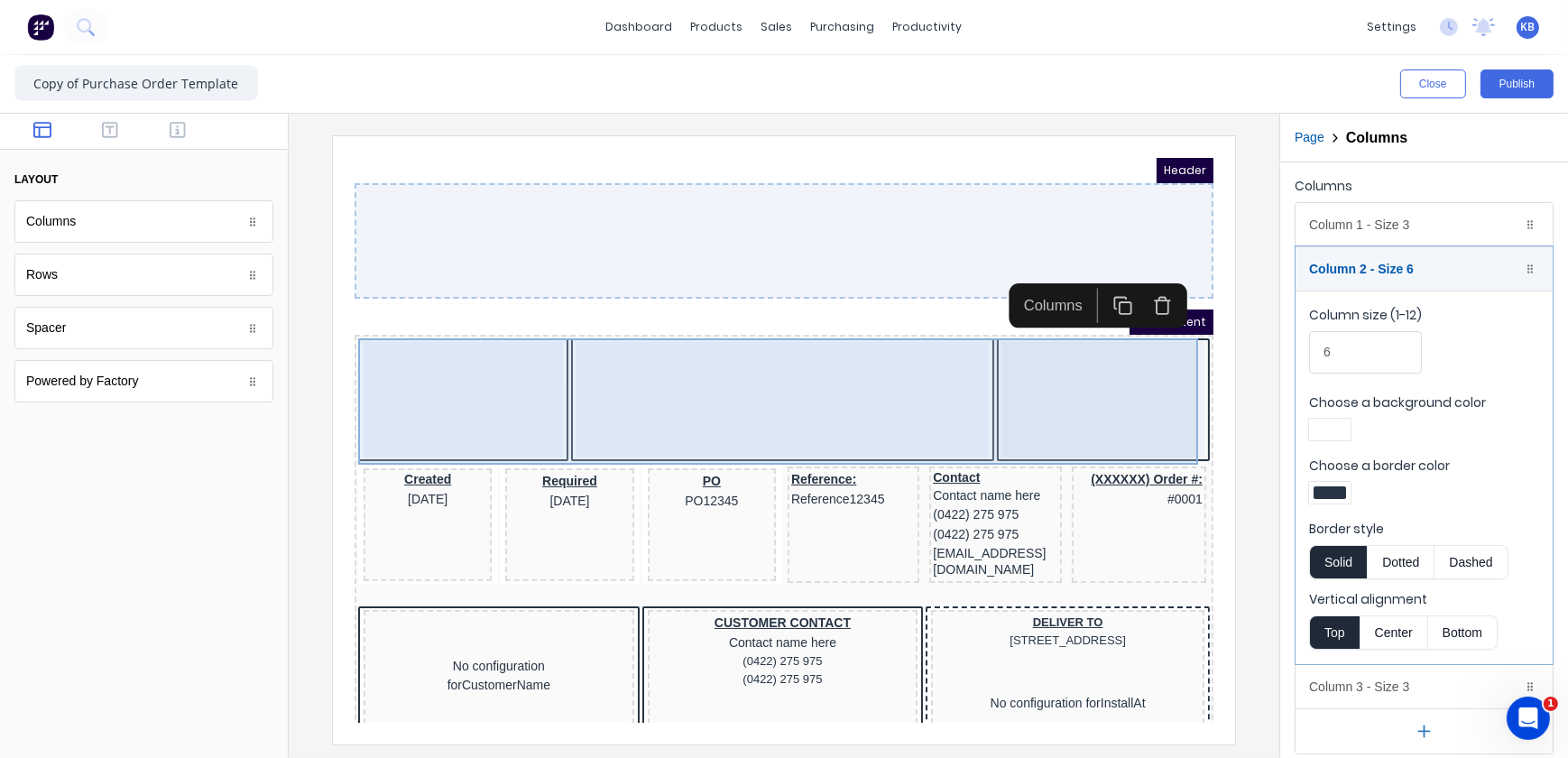
click at [917, 231] on div at bounding box center [761, 218] width 859 height 116
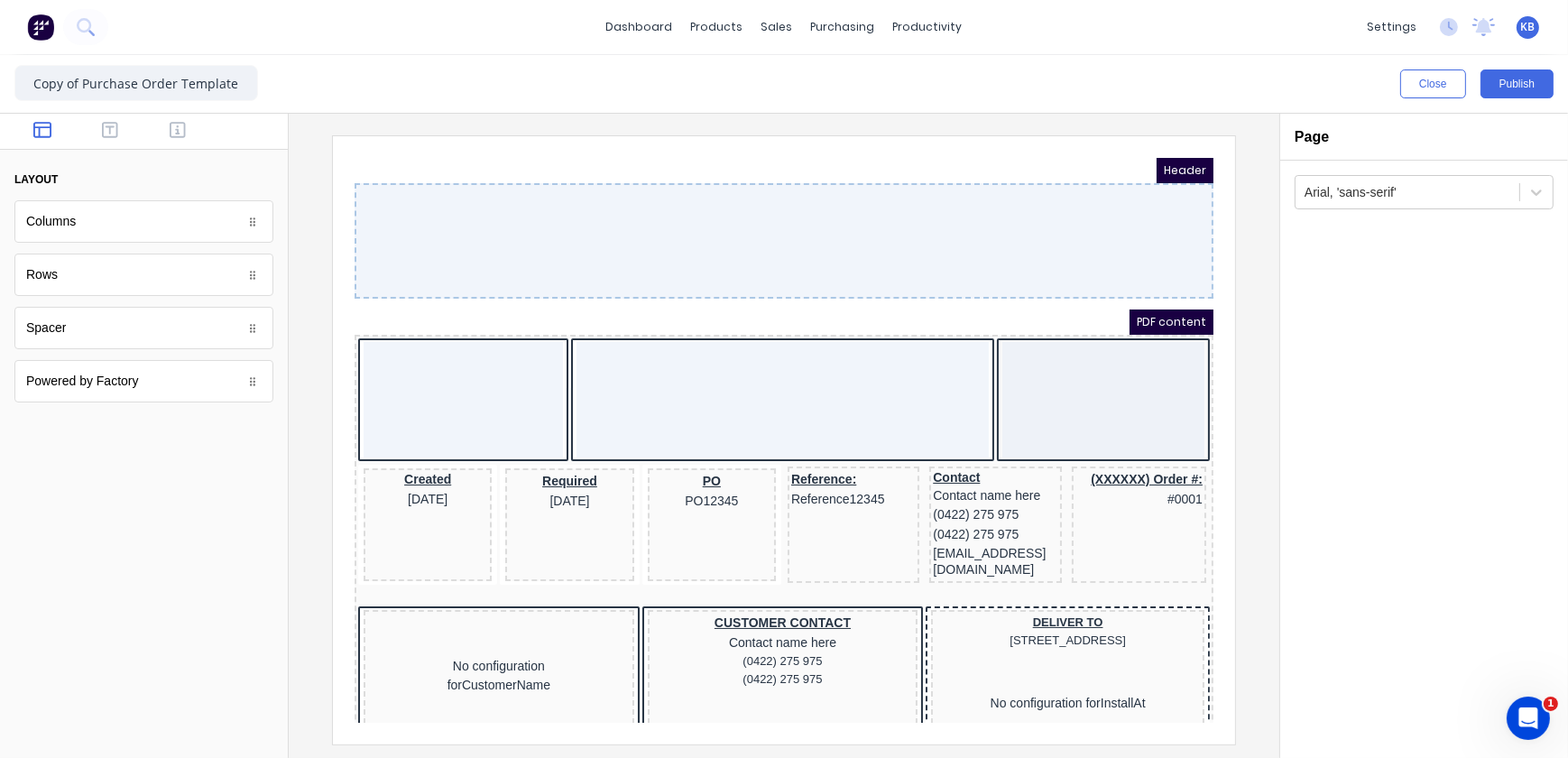
click at [94, 144] on div at bounding box center [144, 131] width 288 height 36
click at [105, 134] on icon "button" at bounding box center [110, 130] width 17 height 18
click at [182, 138] on icon "button" at bounding box center [177, 130] width 17 height 18
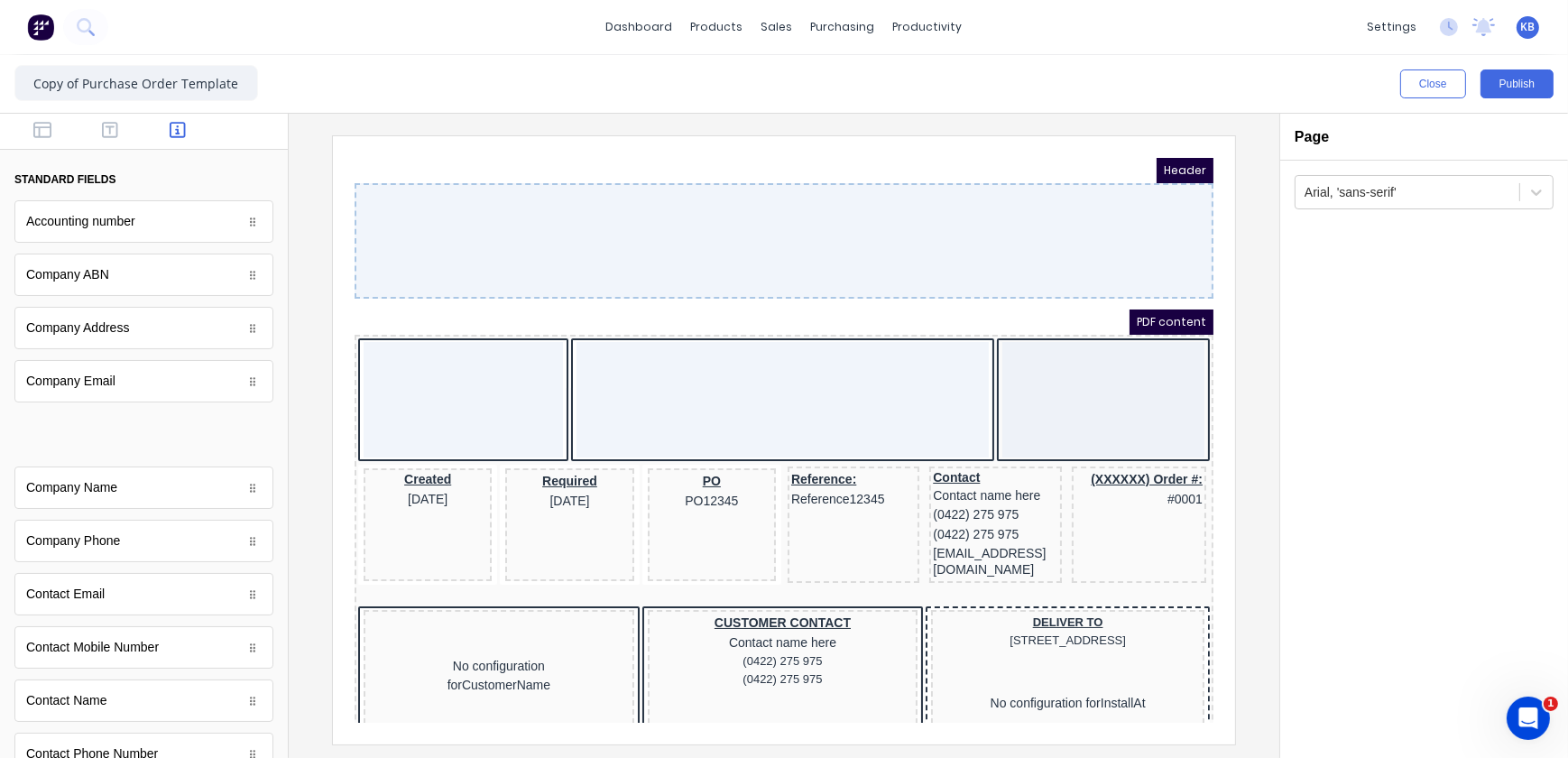
drag, startPoint x: 80, startPoint y: 442, endPoint x: 79, endPoint y: 241, distance: 201.0
click at [434, 399] on body "dashboard products sales purchasing productivity dashboard products Product Cat…" at bounding box center [784, 379] width 1568 height 758
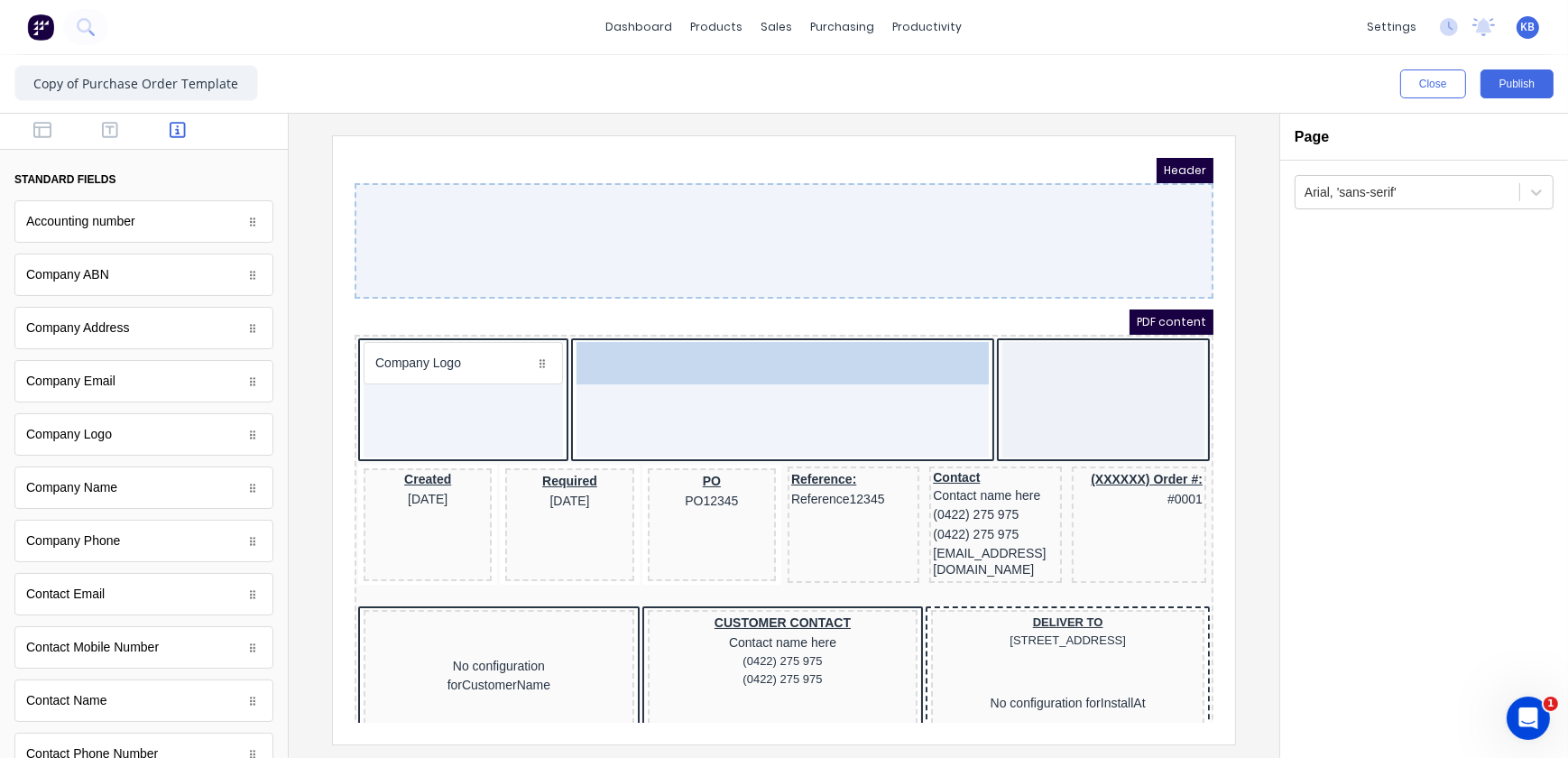
drag, startPoint x: 272, startPoint y: 426, endPoint x: 442, endPoint y: 222, distance: 265.5
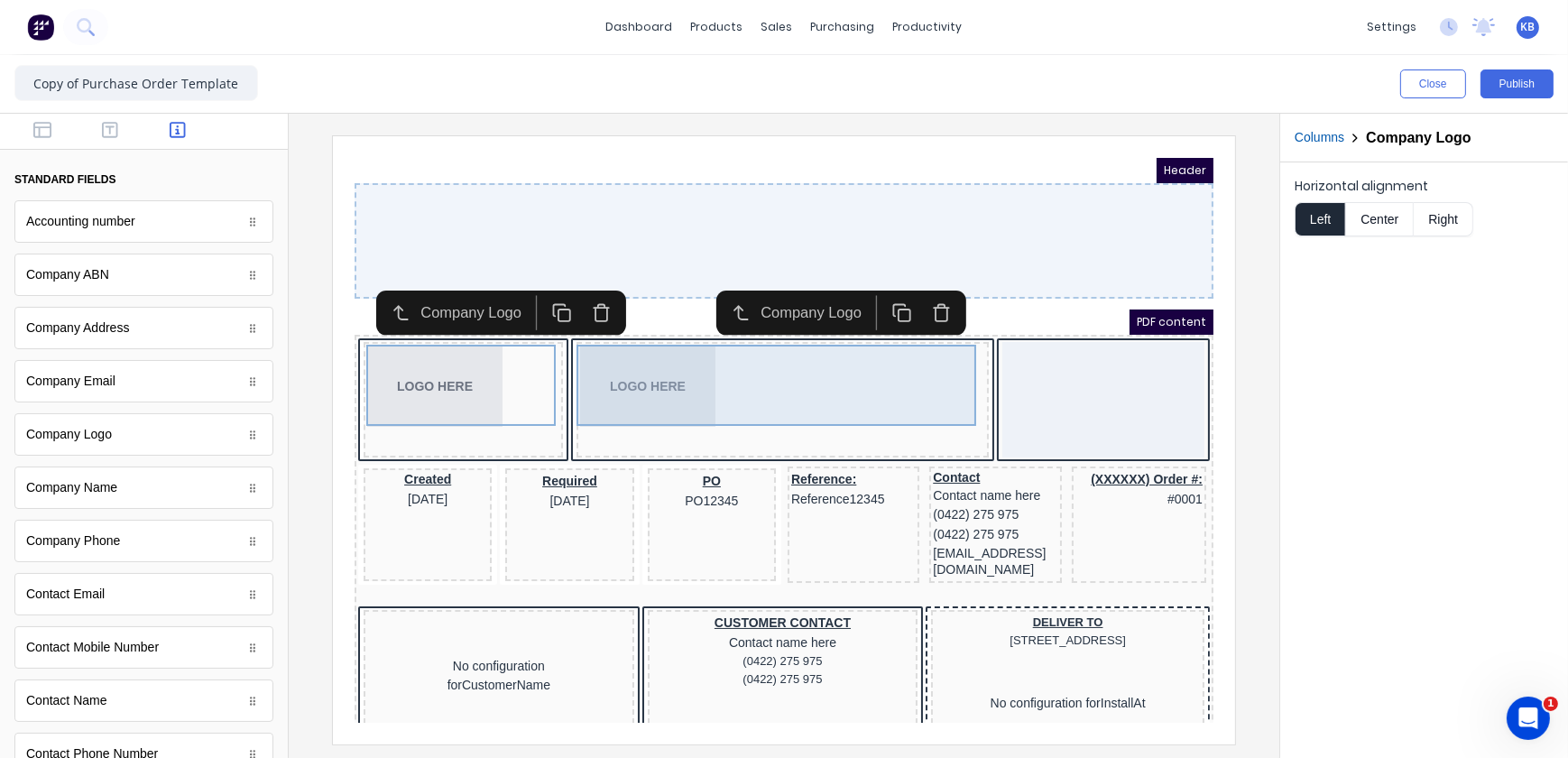
click at [668, 375] on div "LOGO HERE" at bounding box center [761, 363] width 405 height 81
click at [801, 361] on div "LOGO HERE" at bounding box center [761, 363] width 405 height 81
click at [804, 375] on div "LOGO HERE" at bounding box center [761, 363] width 405 height 81
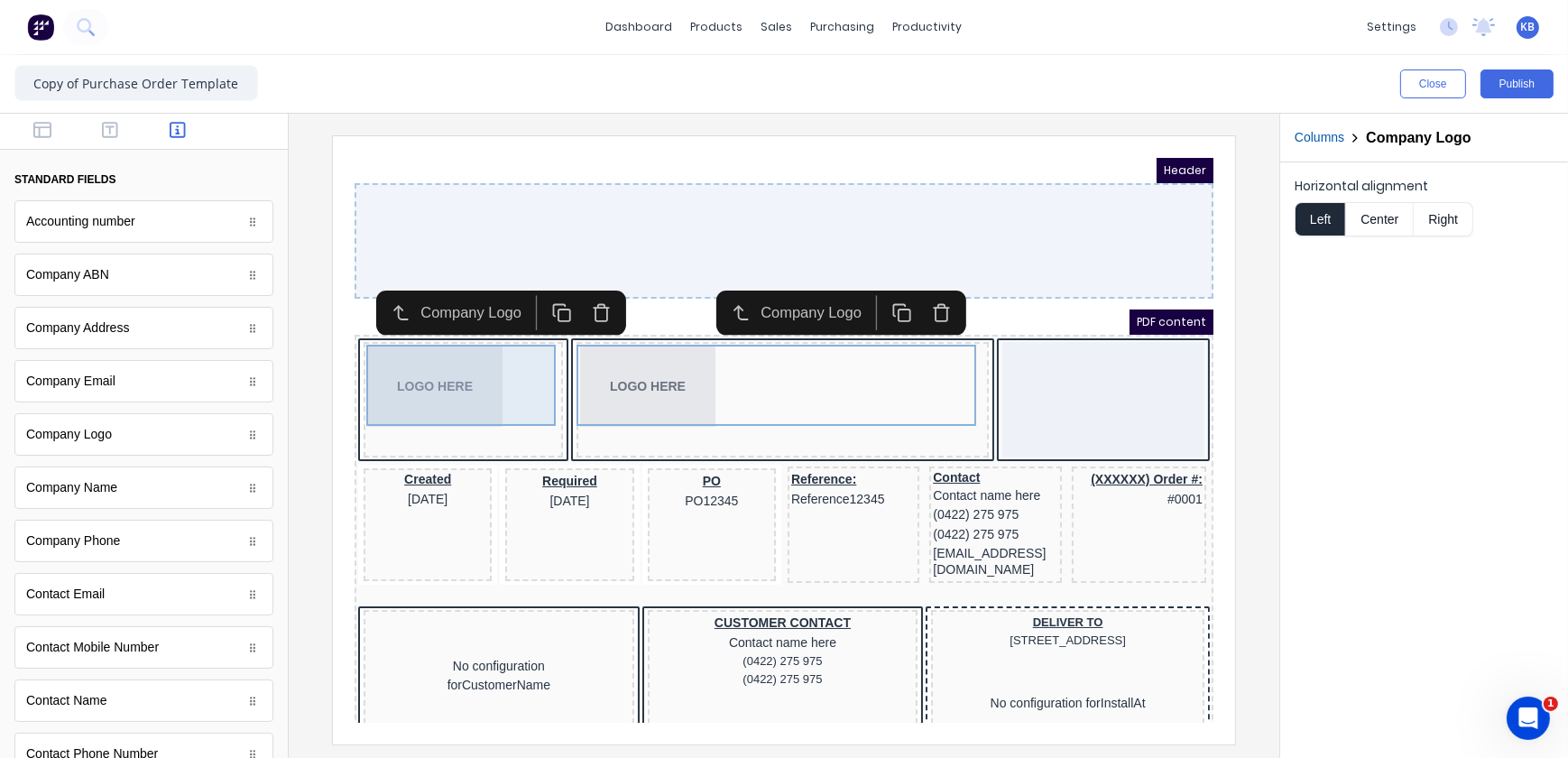
click at [533, 375] on div "LOGO HERE" at bounding box center [440, 363] width 192 height 81
click at [464, 398] on div "LOGO HERE" at bounding box center [440, 363] width 192 height 81
click at [576, 293] on icon "button" at bounding box center [580, 291] width 20 height 20
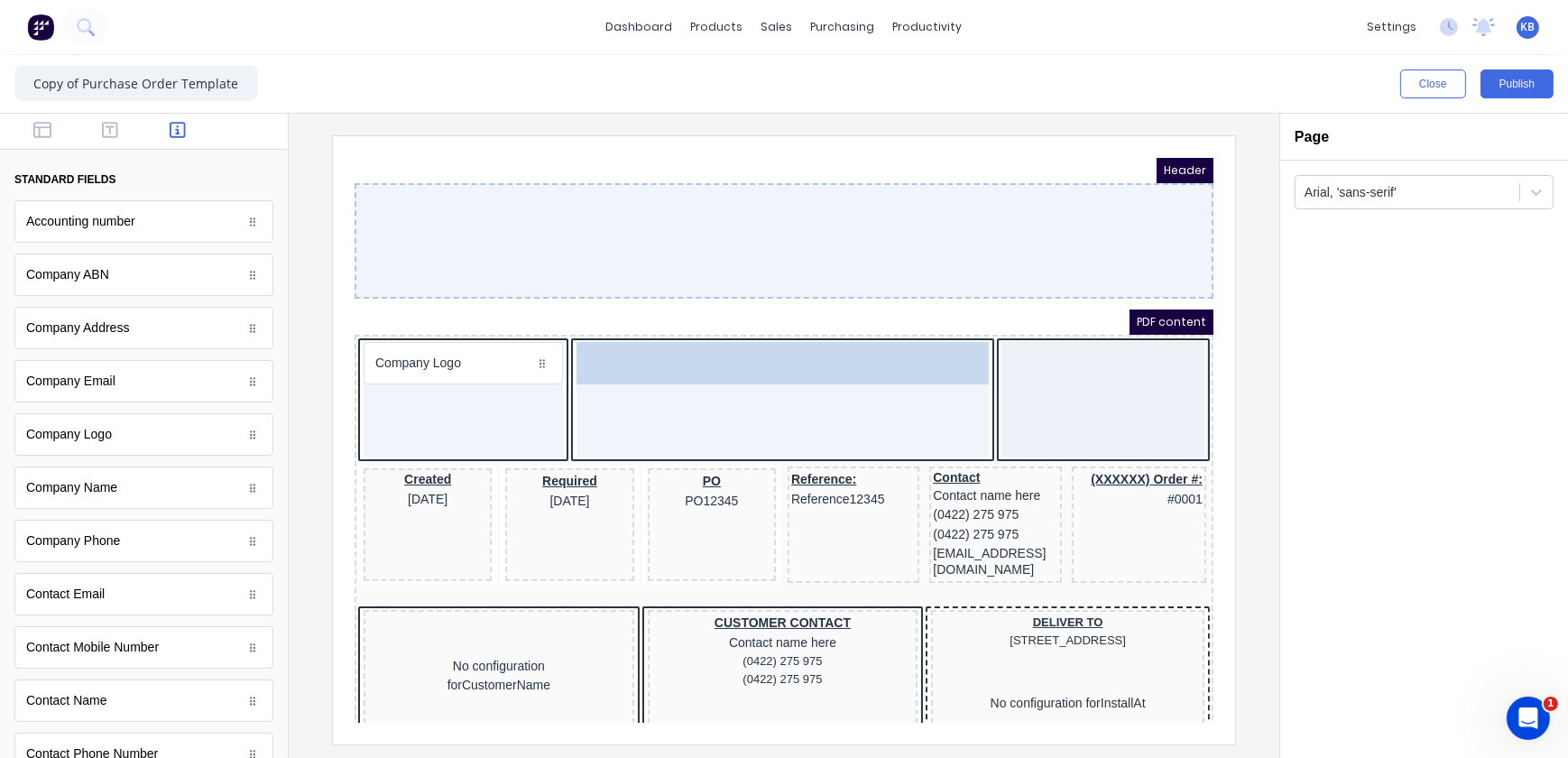
drag, startPoint x: 102, startPoint y: 435, endPoint x: 490, endPoint y: 384, distance: 391.3
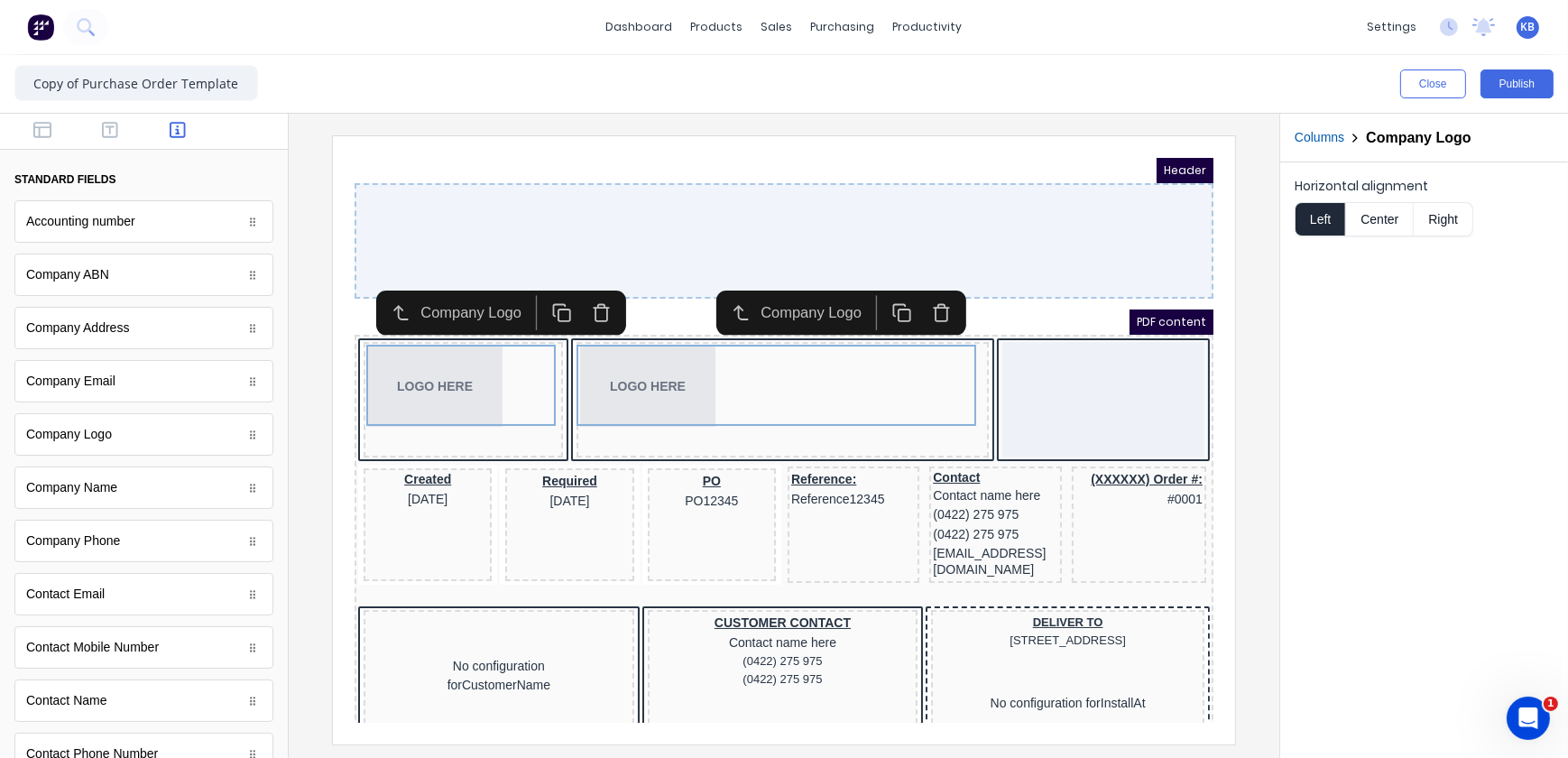
click at [590, 286] on icon "button" at bounding box center [580, 291] width 20 height 20
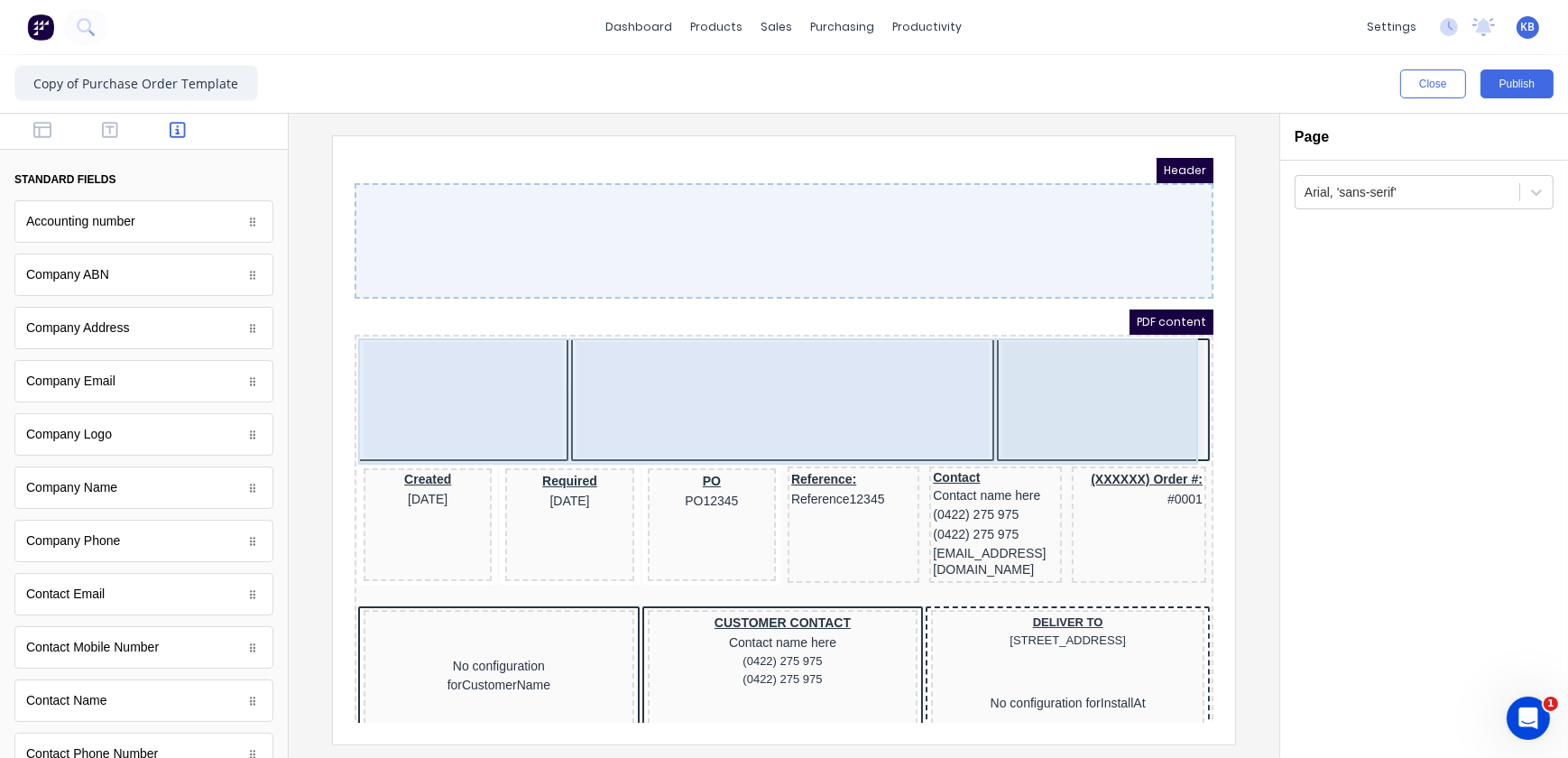
click at [481, 333] on div at bounding box center [440, 377] width 200 height 116
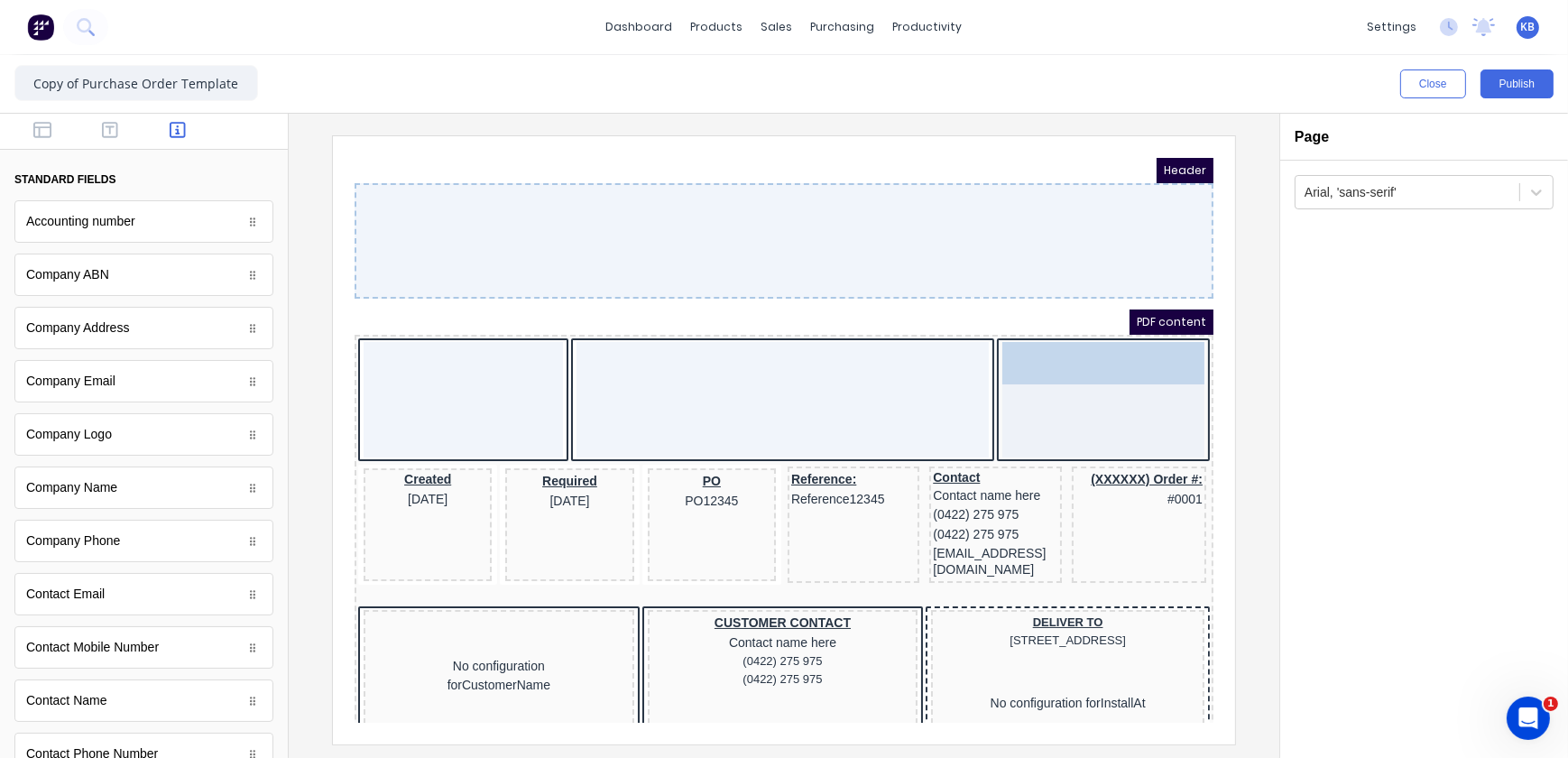
drag, startPoint x: 235, startPoint y: 429, endPoint x: 1073, endPoint y: 373, distance: 839.9
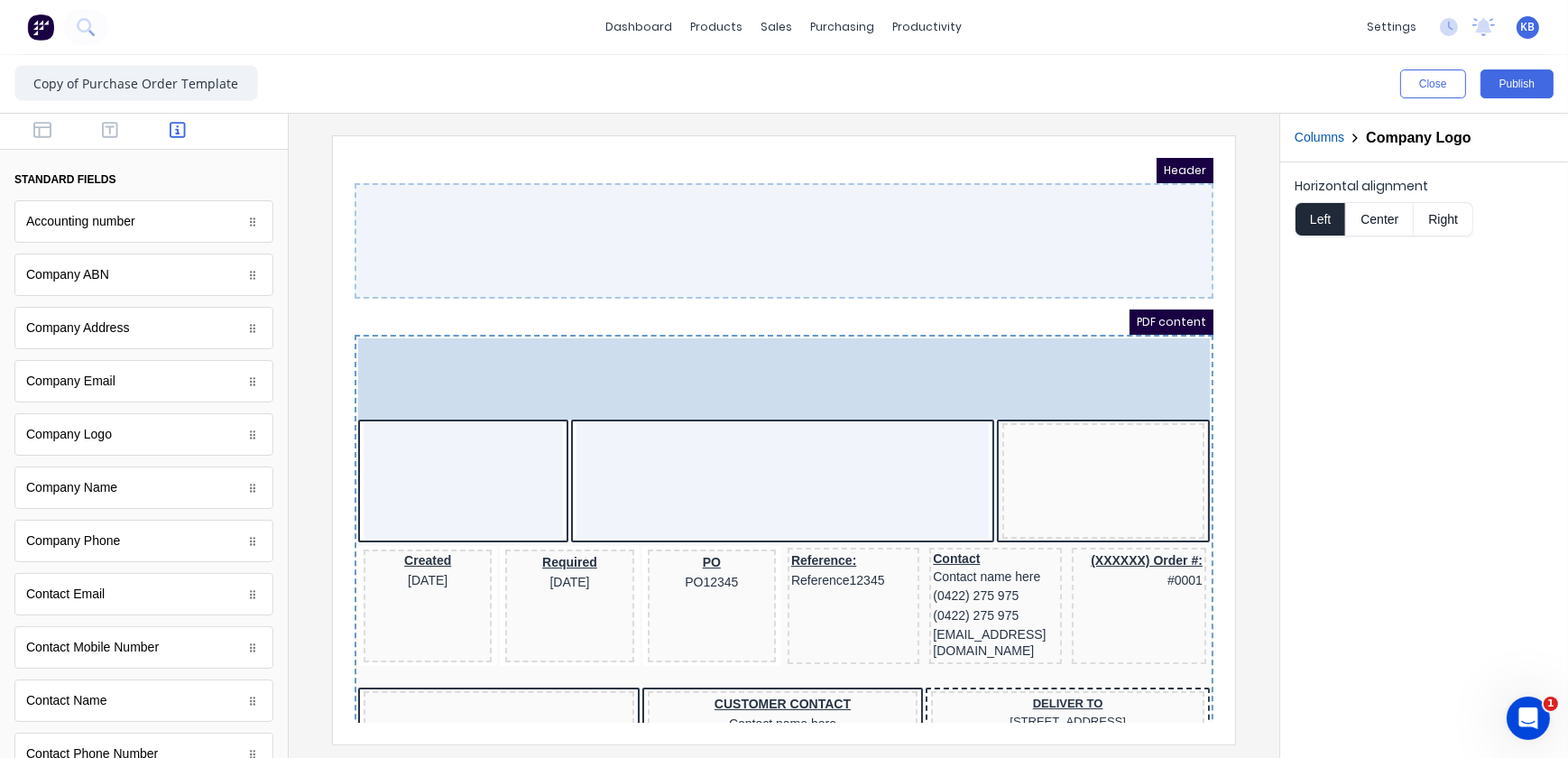
drag, startPoint x: 1059, startPoint y: 348, endPoint x: 464, endPoint y: 354, distance: 595.0
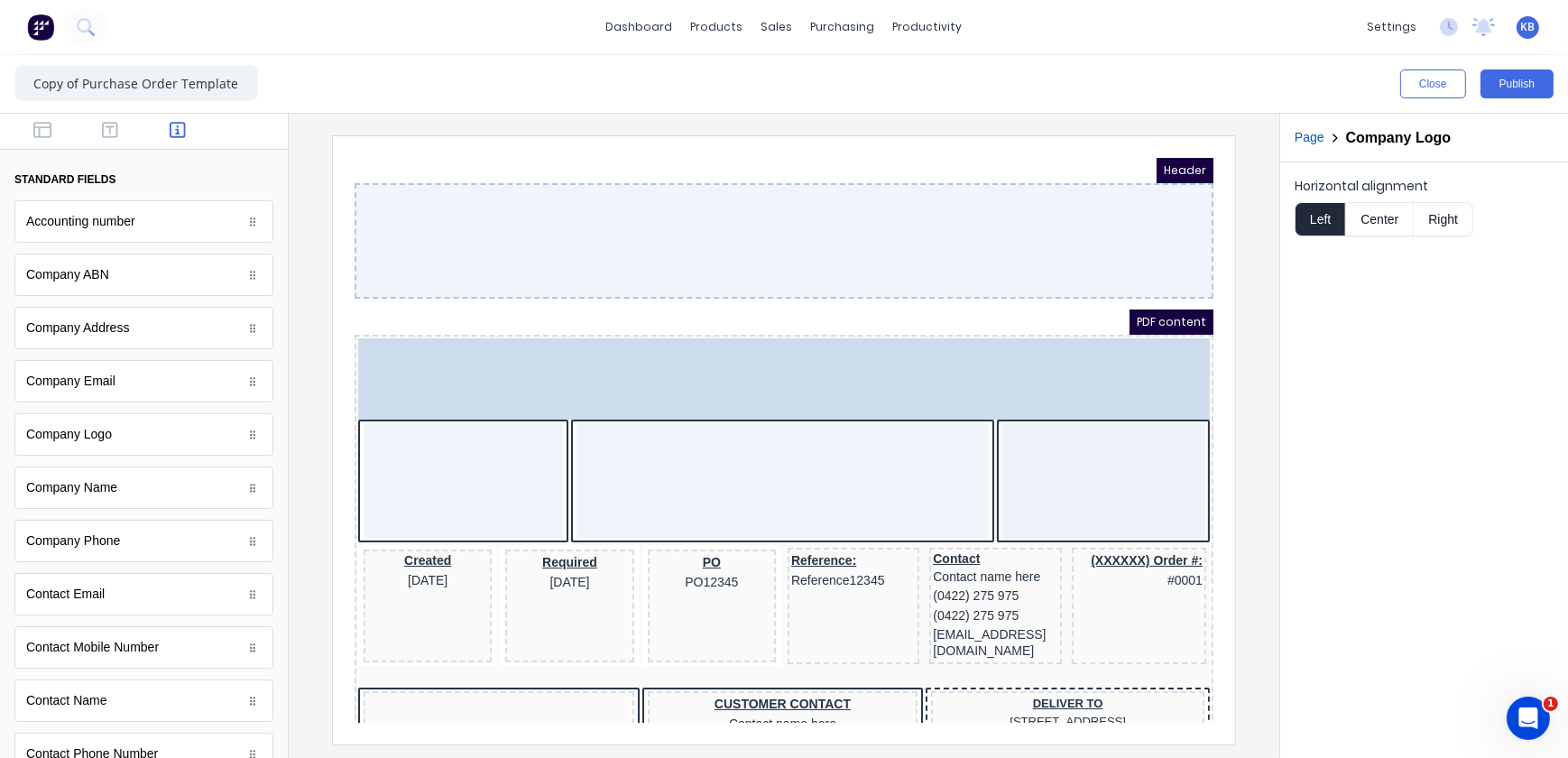
drag, startPoint x: 426, startPoint y: 369, endPoint x: 433, endPoint y: 466, distance: 97.3
click at [433, 466] on body "Header PDF content LOGO HERE LOGO HERE Created 29/10/2024 Required 29/10/2024 P…" at bounding box center [761, 417] width 859 height 565
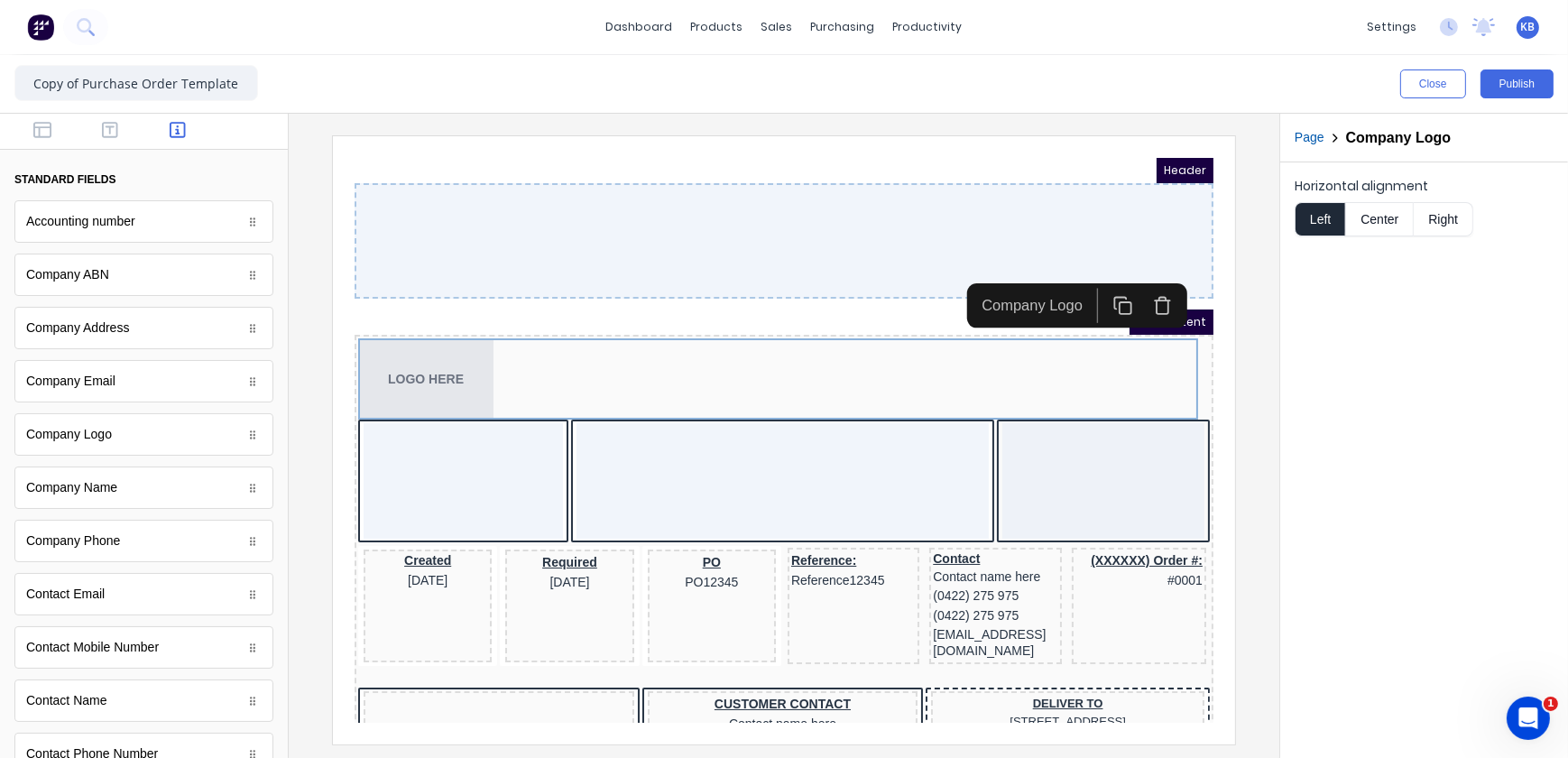
click at [1140, 279] on icon "button" at bounding box center [1140, 283] width 20 height 20
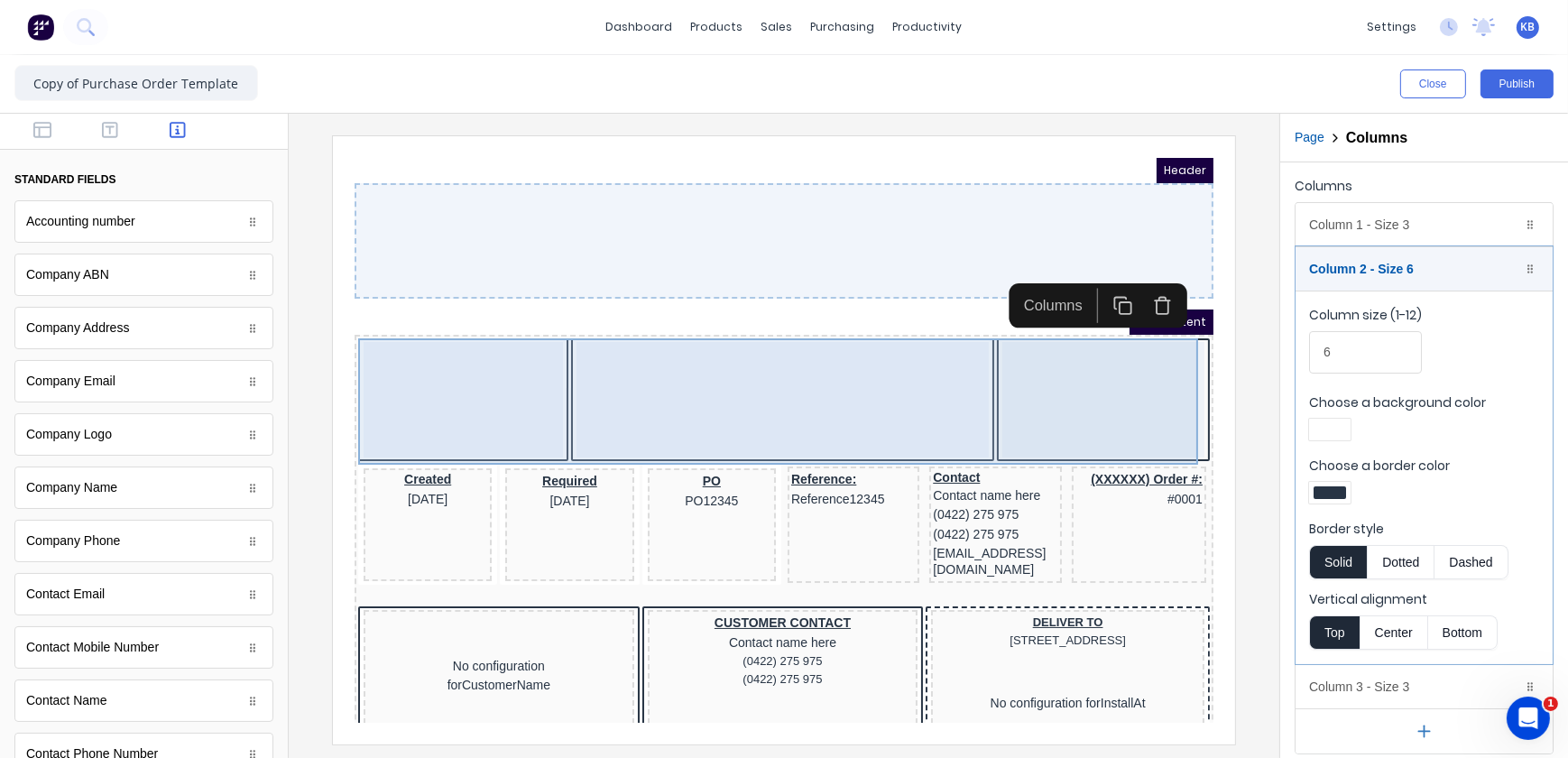
click at [1100, 380] on div at bounding box center [1081, 377] width 202 height 116
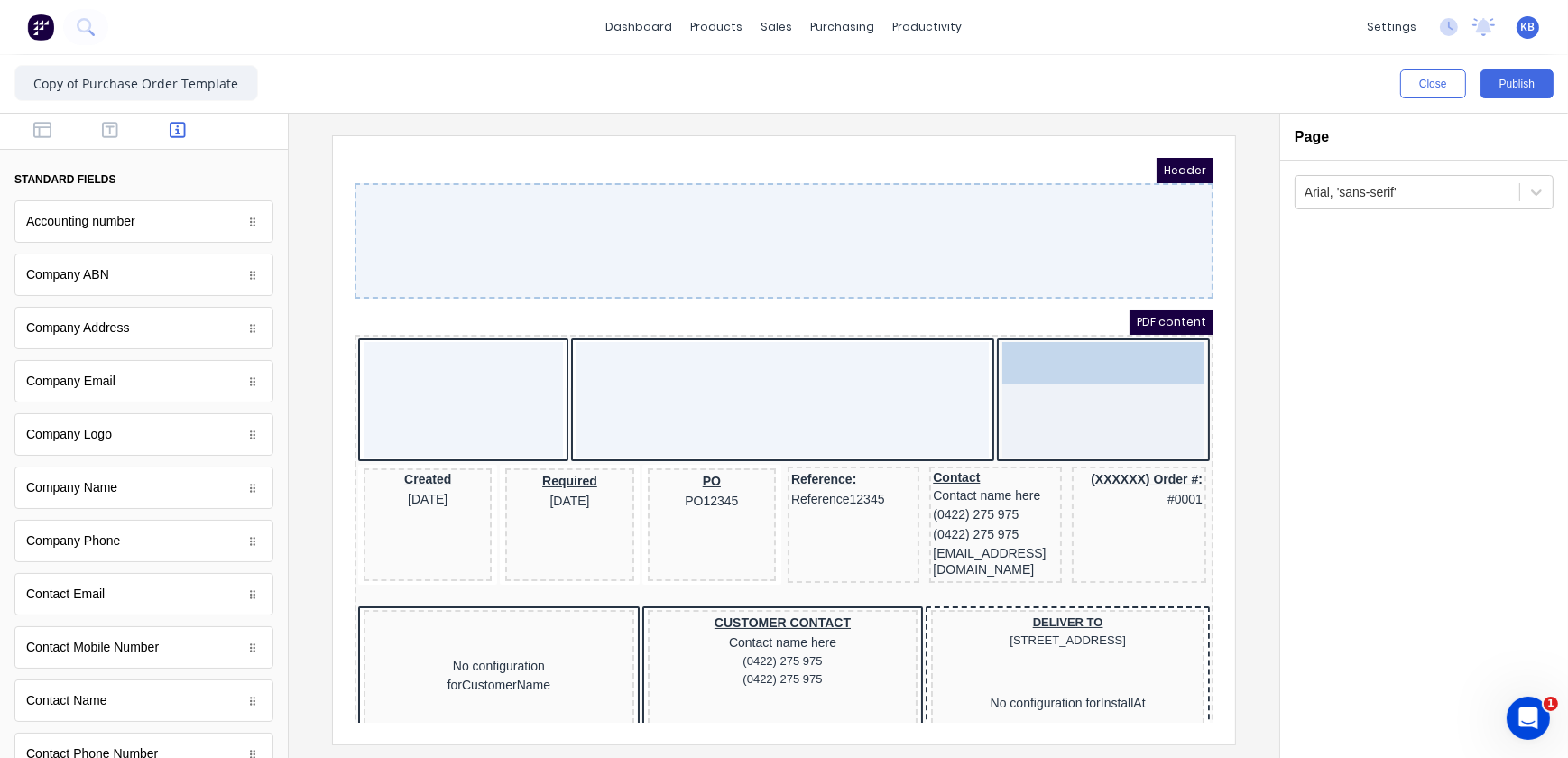
drag, startPoint x: 102, startPoint y: 430, endPoint x: 699, endPoint y: 192, distance: 642.7
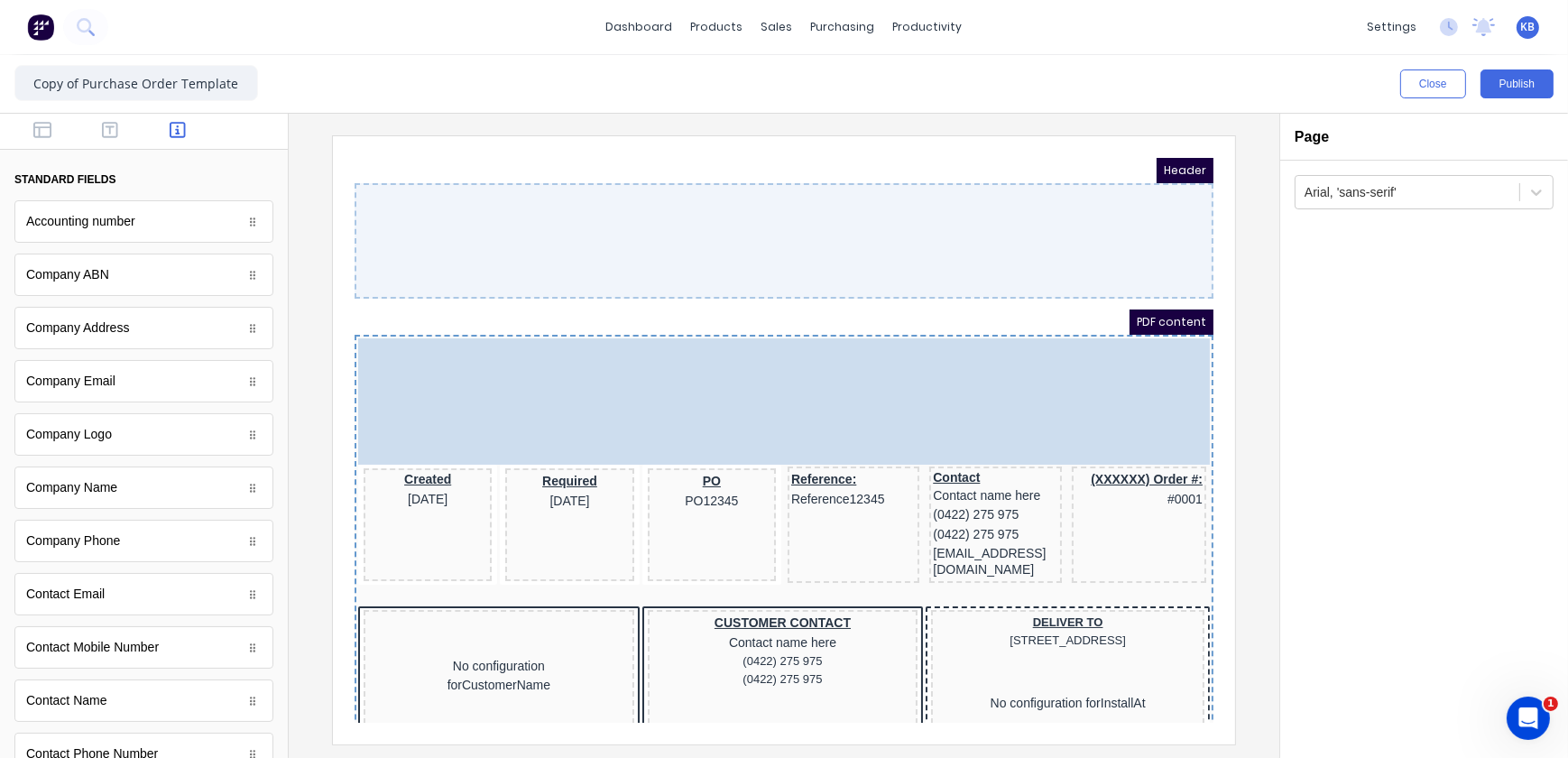
drag, startPoint x: 809, startPoint y: 349, endPoint x: 853, endPoint y: 366, distance: 47.2
click at [853, 366] on body "Header PDF content LOGO HERE LOGO HERE Created 29/10/2024 Required 29/10/2024 P…" at bounding box center [761, 417] width 859 height 565
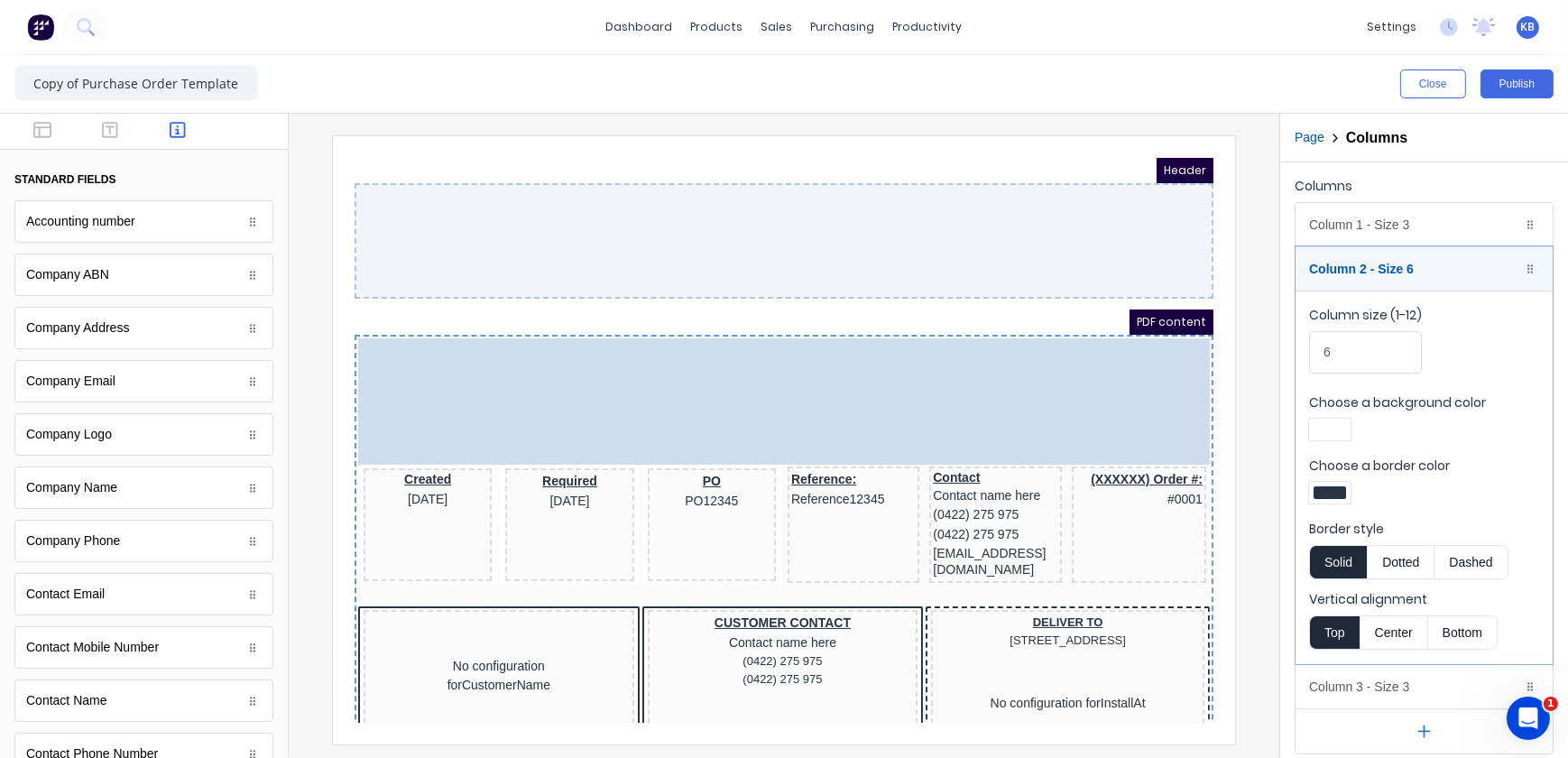
drag, startPoint x: 1006, startPoint y: 416, endPoint x: 947, endPoint y: 371, distance: 74.2
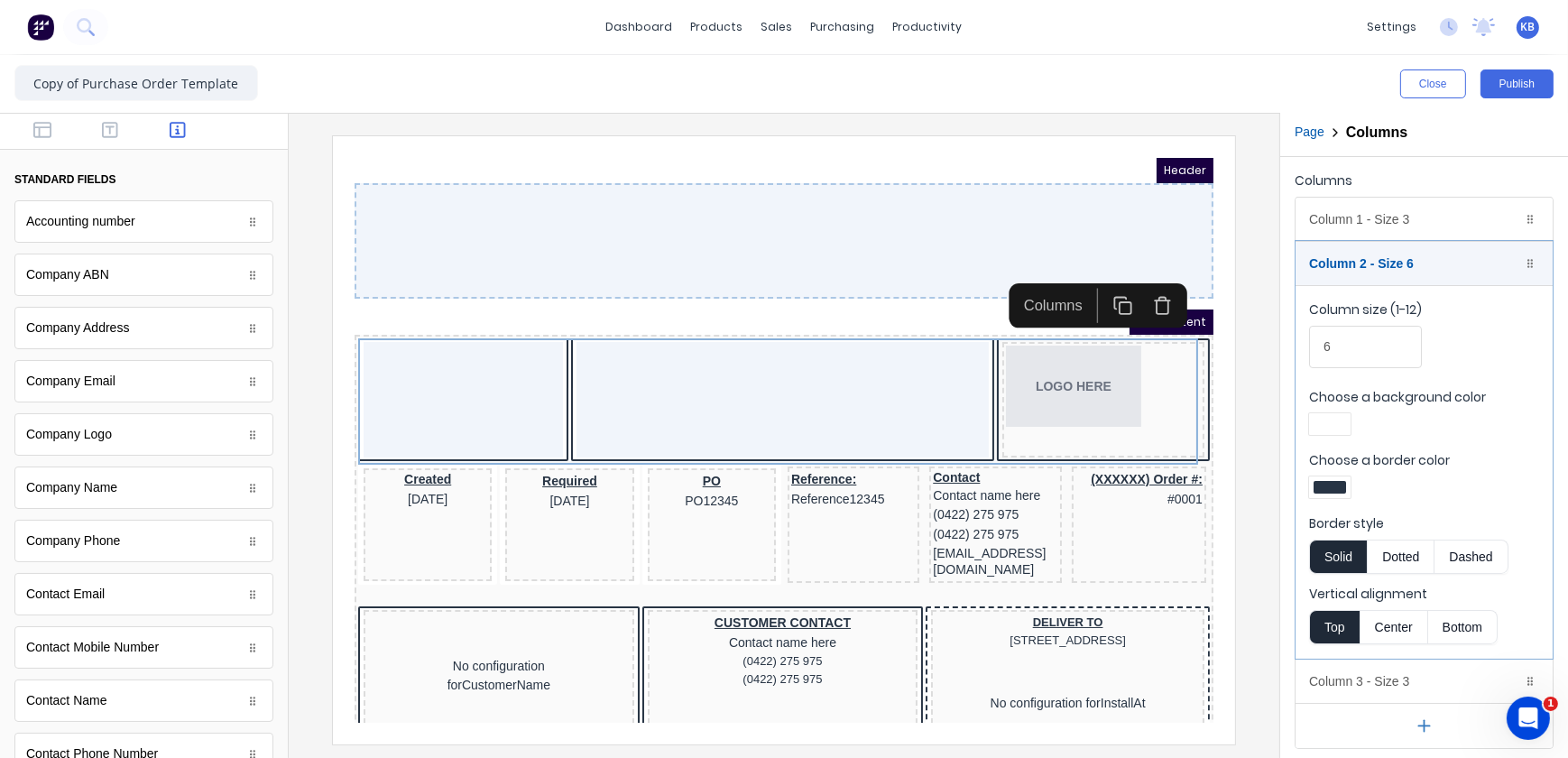
scroll to position [6, 0]
click at [1367, 676] on div "Column 3 - Size 3 Duplicate Delete" at bounding box center [1424, 681] width 257 height 43
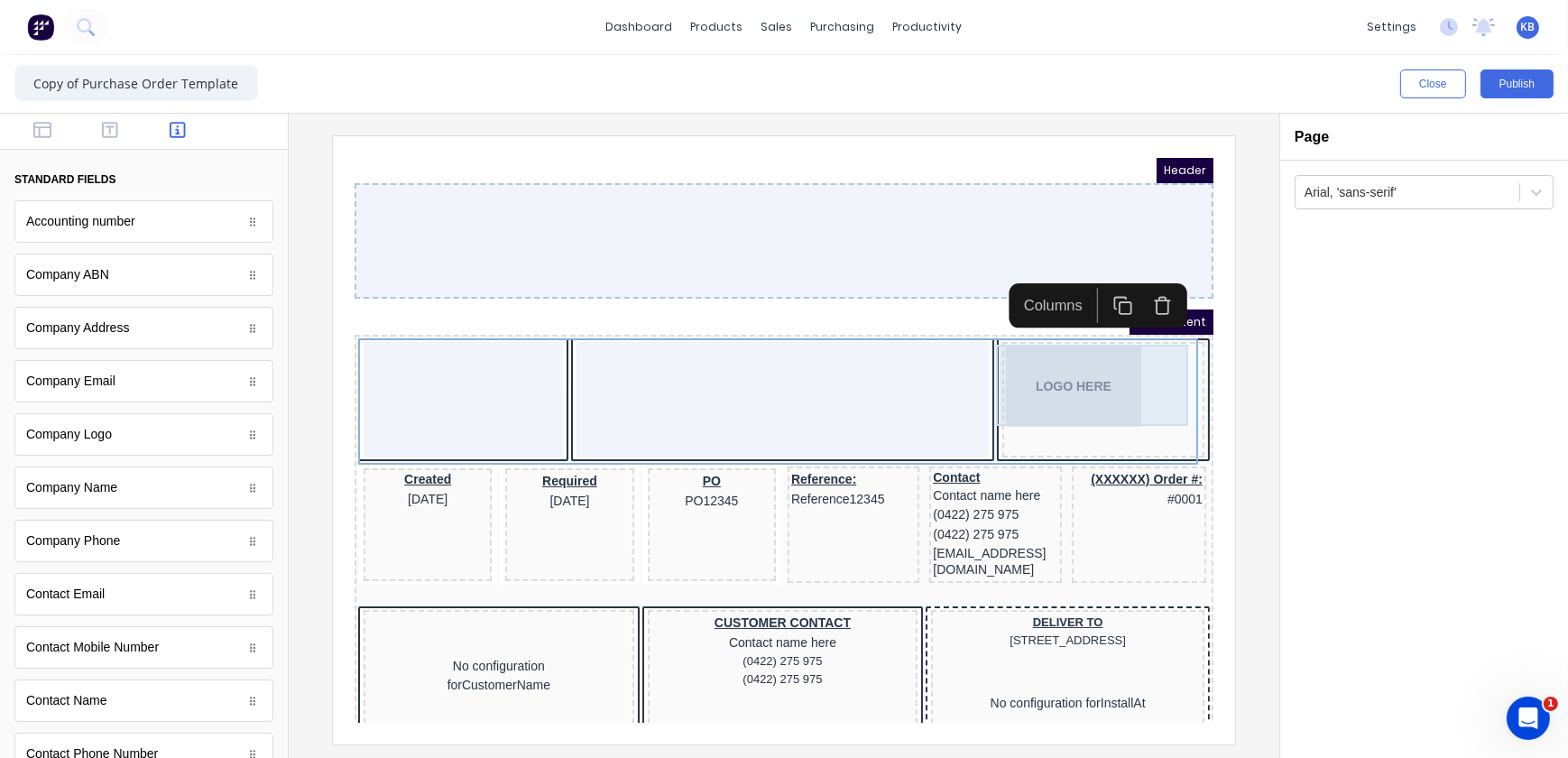
scroll to position [0, 0]
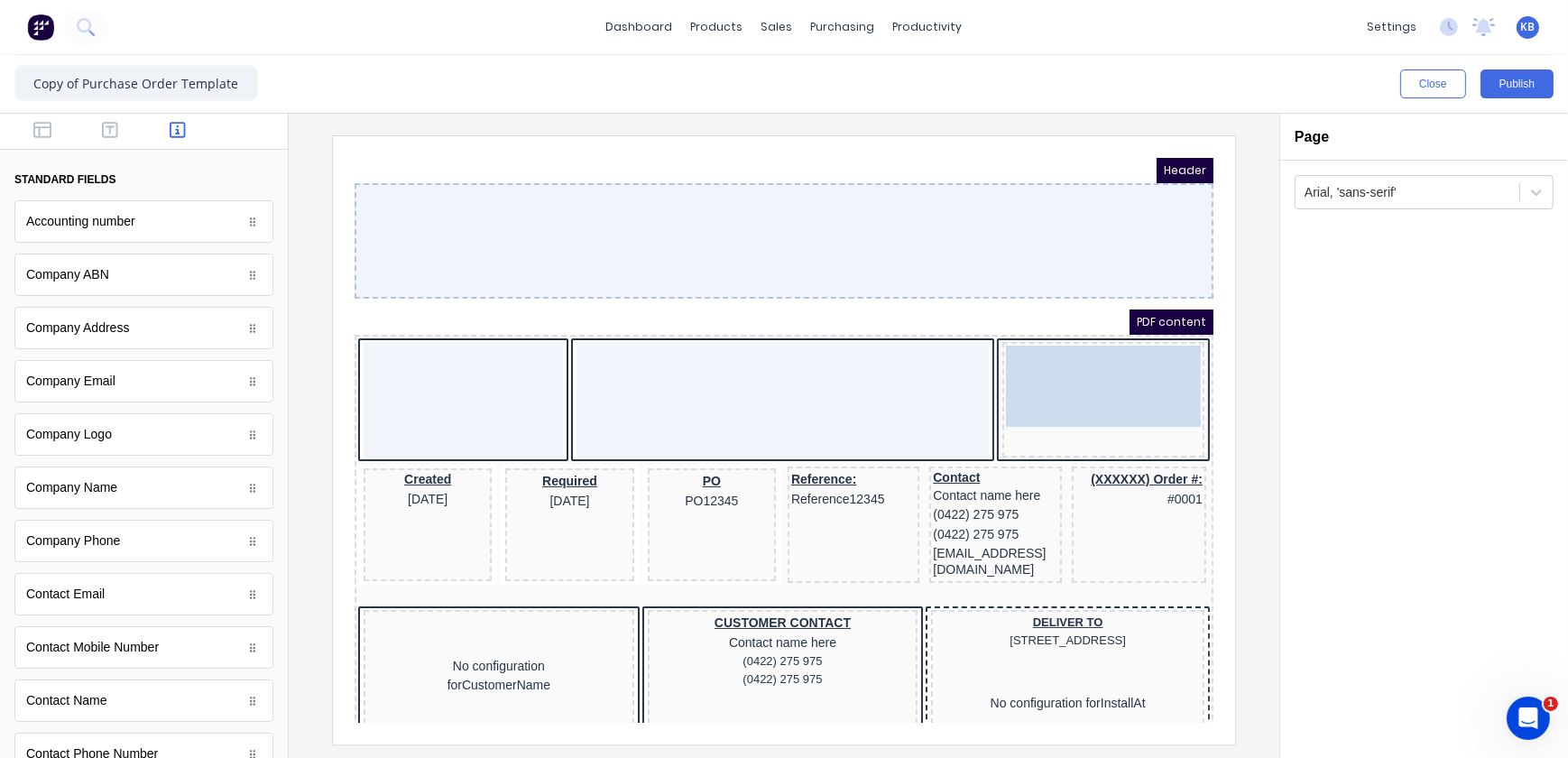
drag, startPoint x: 1050, startPoint y: 366, endPoint x: 1062, endPoint y: 375, distance: 15.0
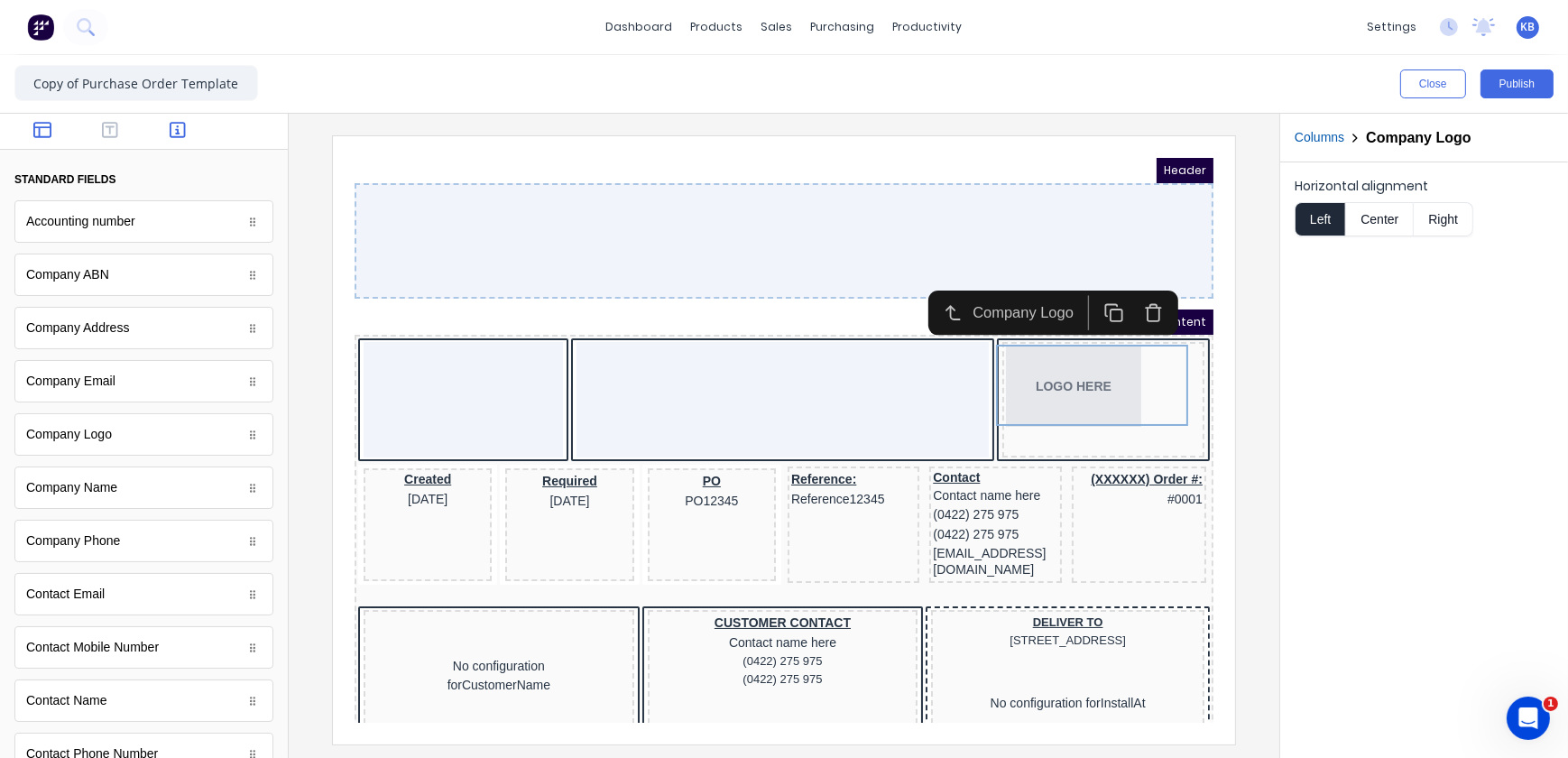
click at [41, 135] on icon "button" at bounding box center [42, 130] width 18 height 18
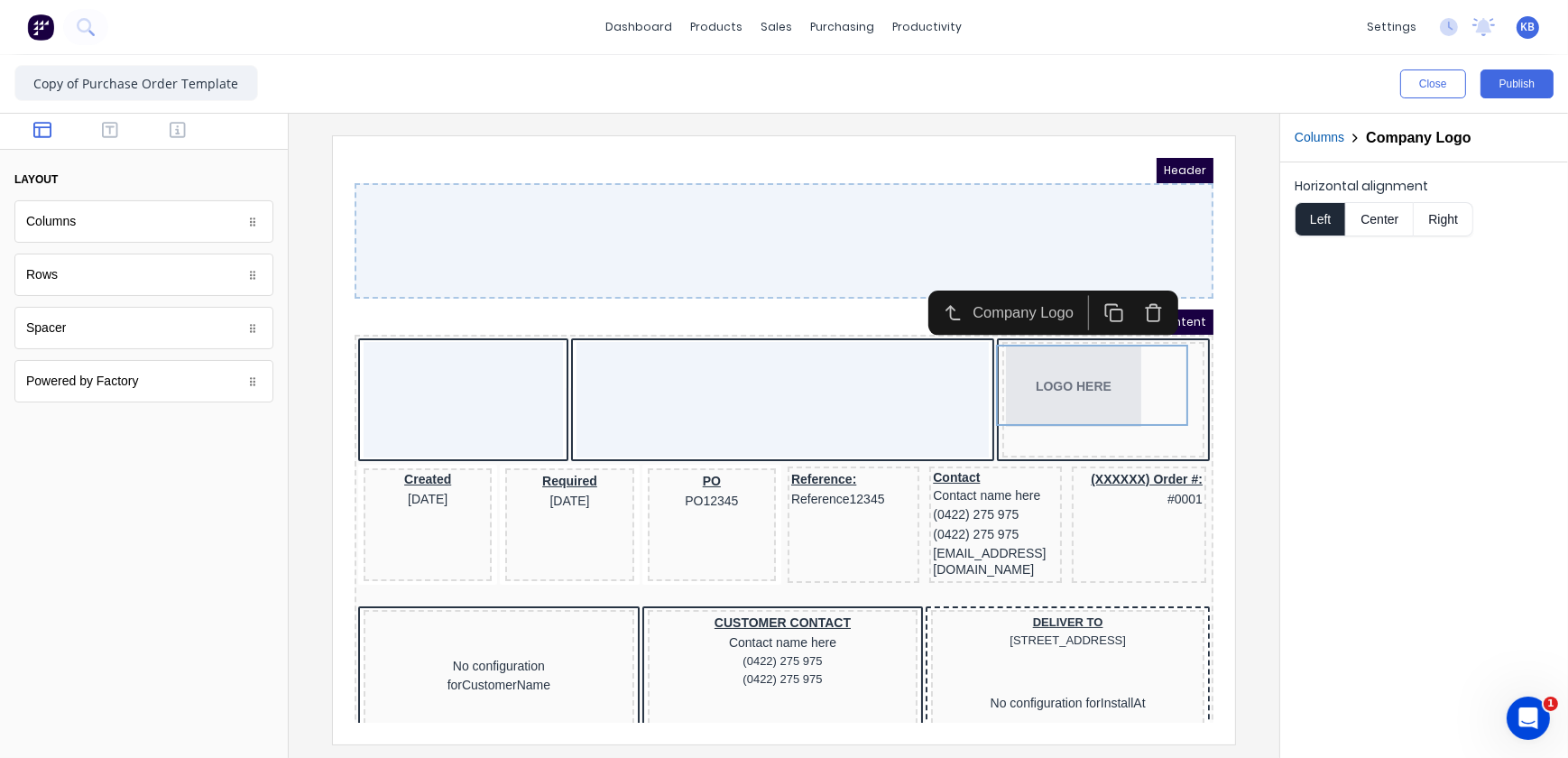
click at [74, 235] on div "Columns" at bounding box center [144, 221] width 259 height 42
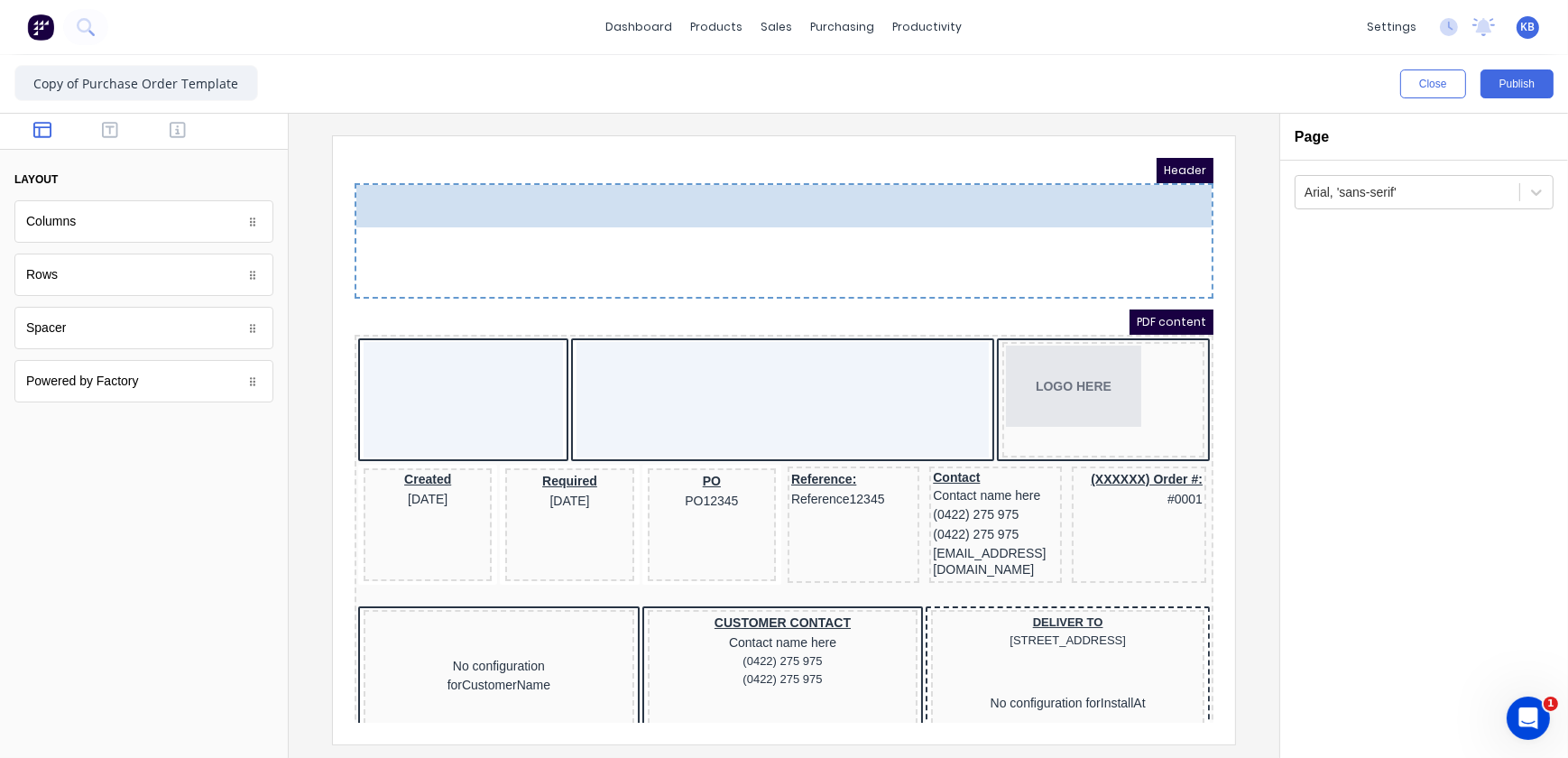
drag, startPoint x: 180, startPoint y: 228, endPoint x: 179, endPoint y: 68, distance: 160.0
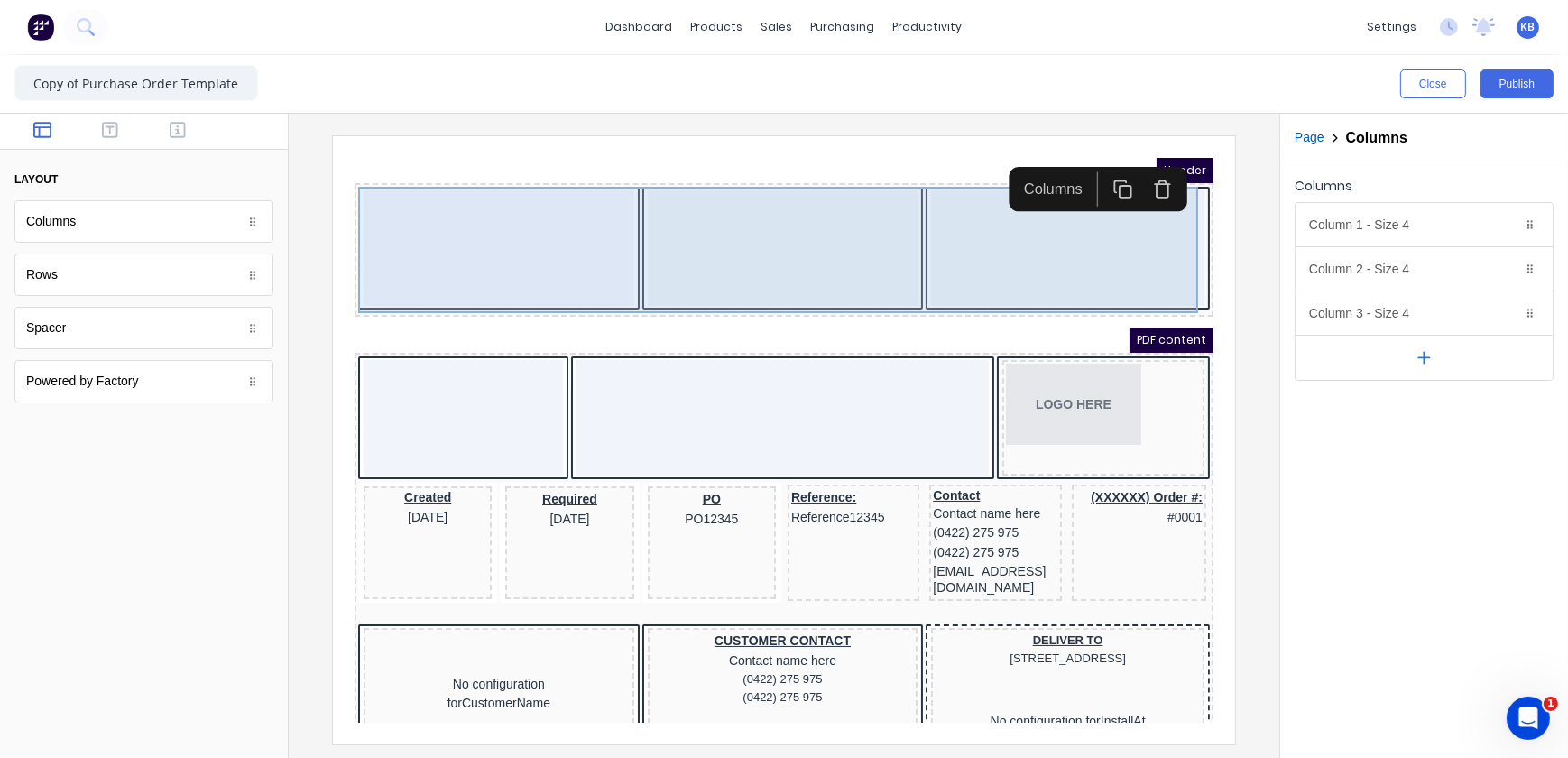
click at [456, 227] on div at bounding box center [476, 225] width 271 height 116
drag, startPoint x: 671, startPoint y: 228, endPoint x: 721, endPoint y: 227, distance: 50.0
click at [678, 227] on body "Header PDF content LOGO HERE Created 29/10/2024 Required 29/10/2024 PO PO12345 …" at bounding box center [761, 417] width 859 height 565
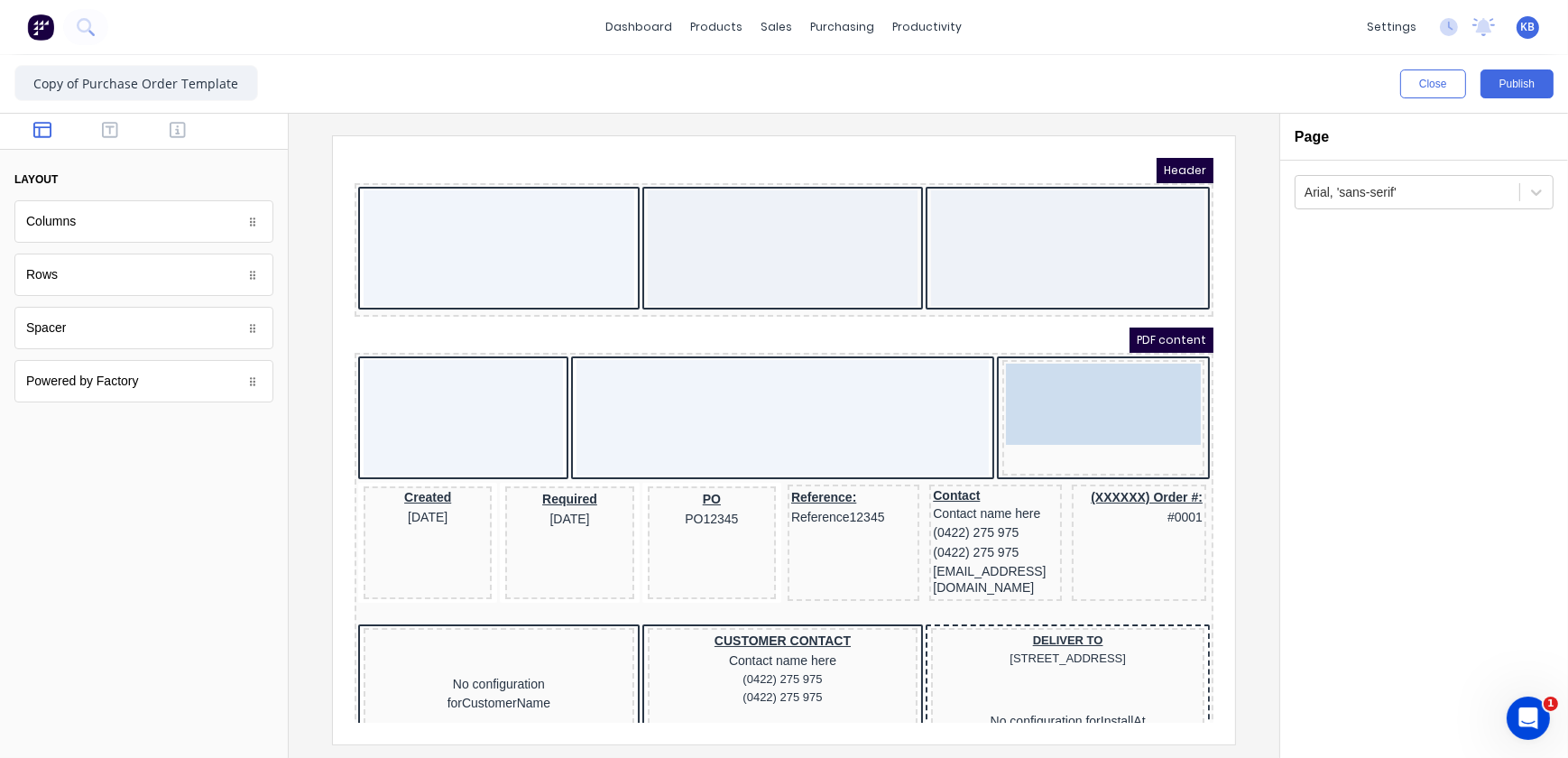
drag, startPoint x: 1033, startPoint y: 354, endPoint x: 468, endPoint y: 196, distance: 586.7
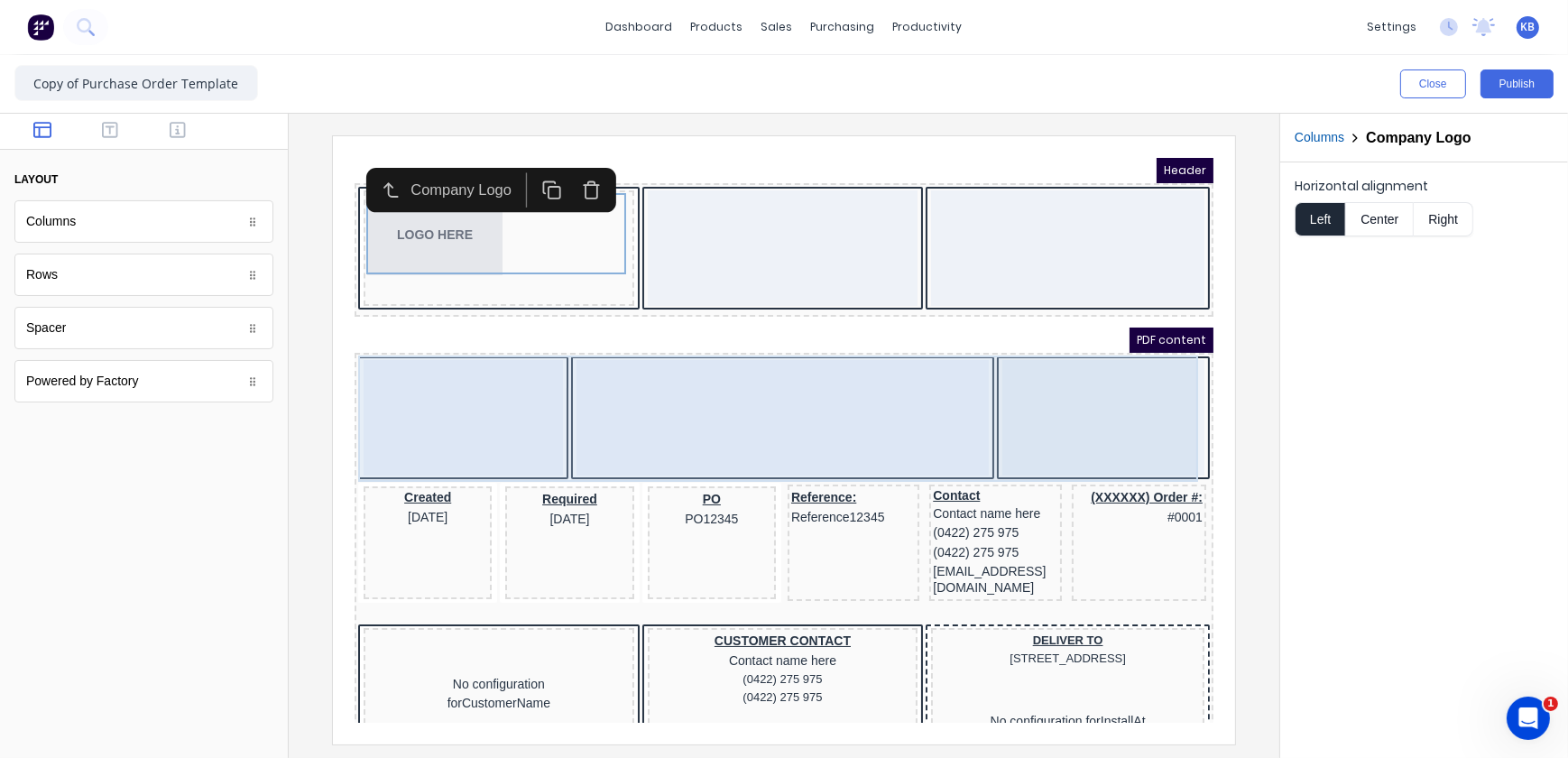
click at [614, 393] on div at bounding box center [760, 396] width 412 height 116
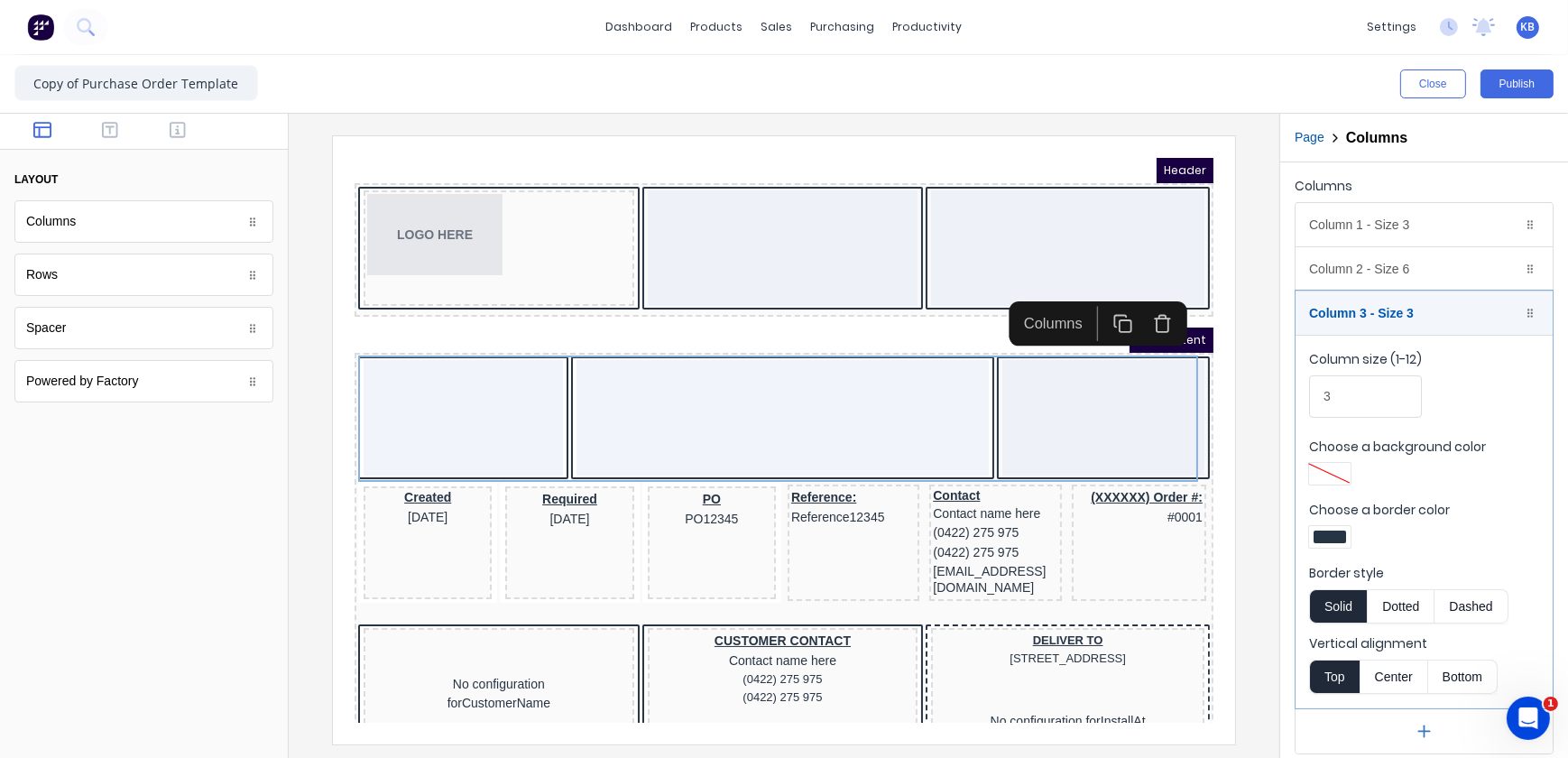
click at [1133, 299] on icon "button" at bounding box center [1140, 301] width 20 height 20
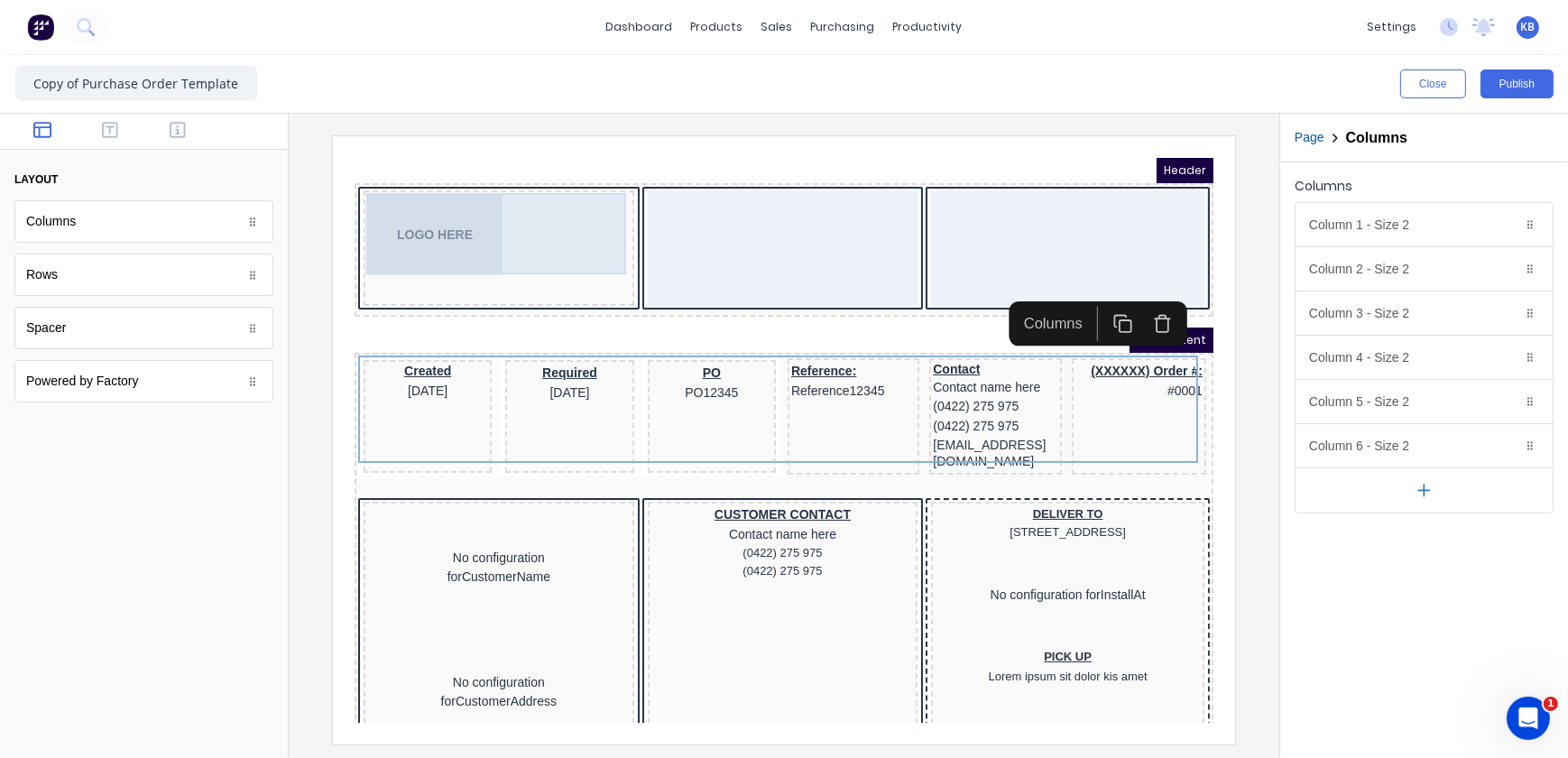
click at [363, 230] on div "LOGO HERE" at bounding box center [476, 212] width 263 height 81
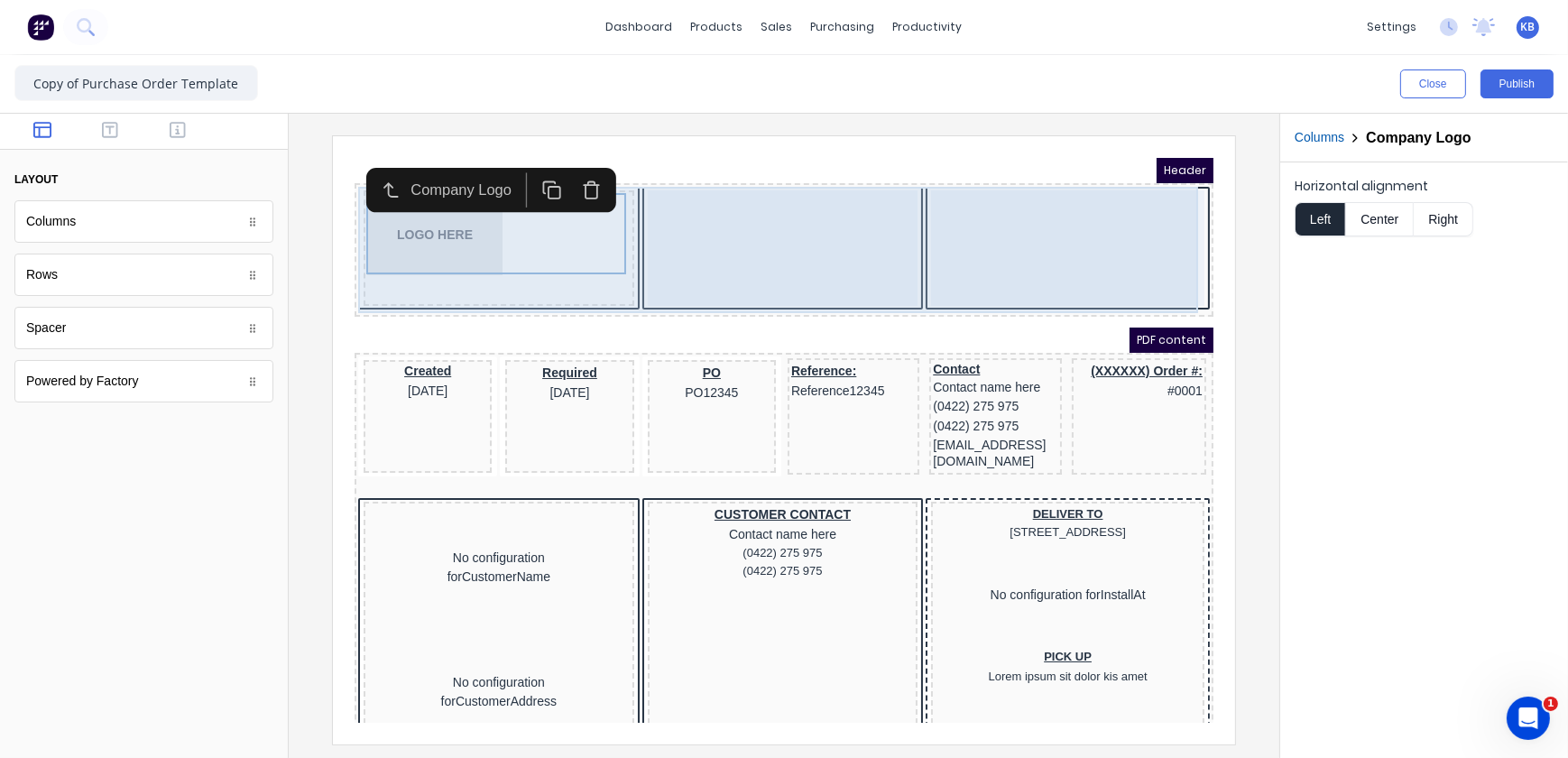
click at [720, 202] on div at bounding box center [761, 225] width 271 height 116
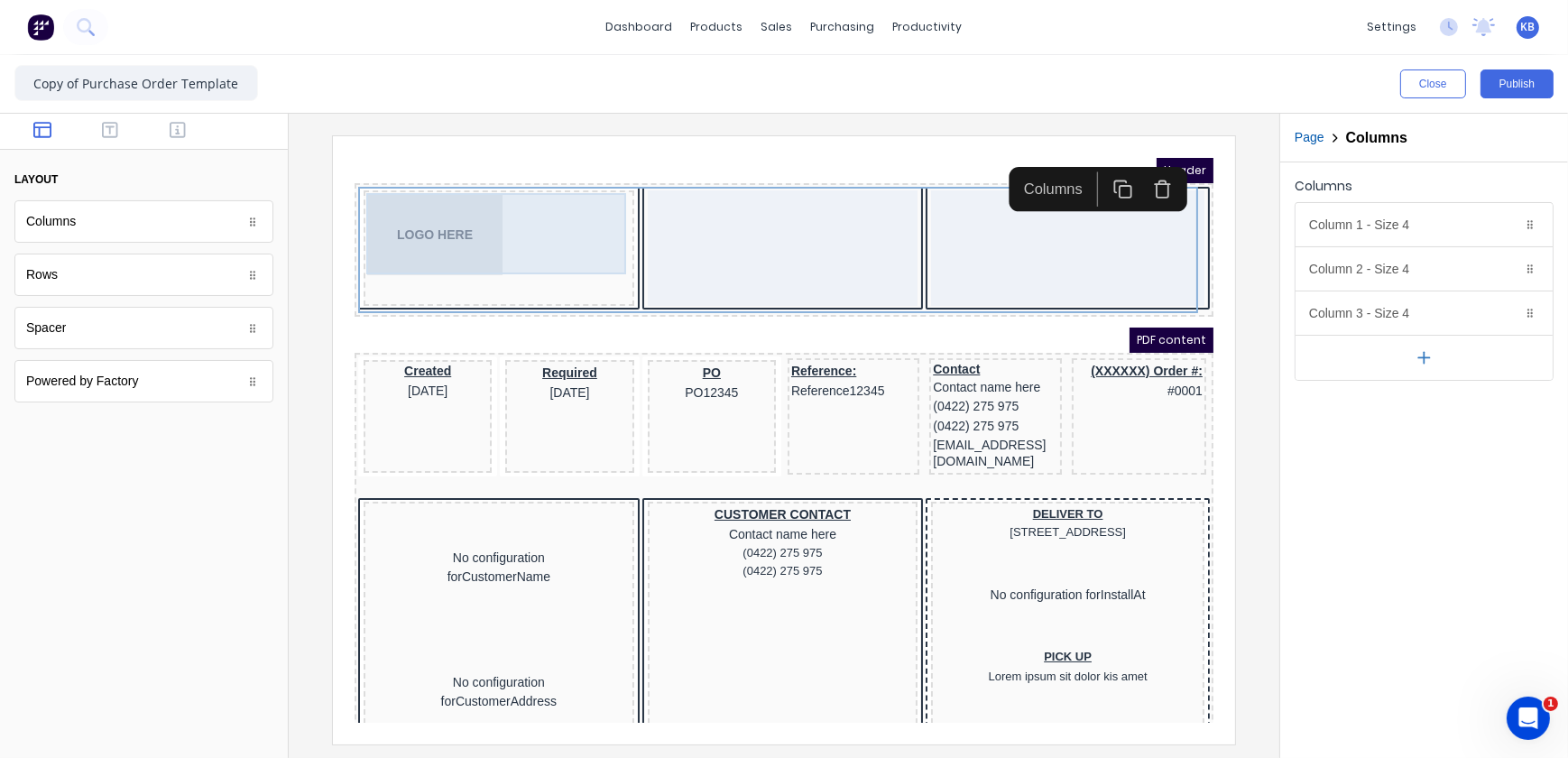
click at [568, 191] on div "LOGO HERE" at bounding box center [476, 212] width 263 height 81
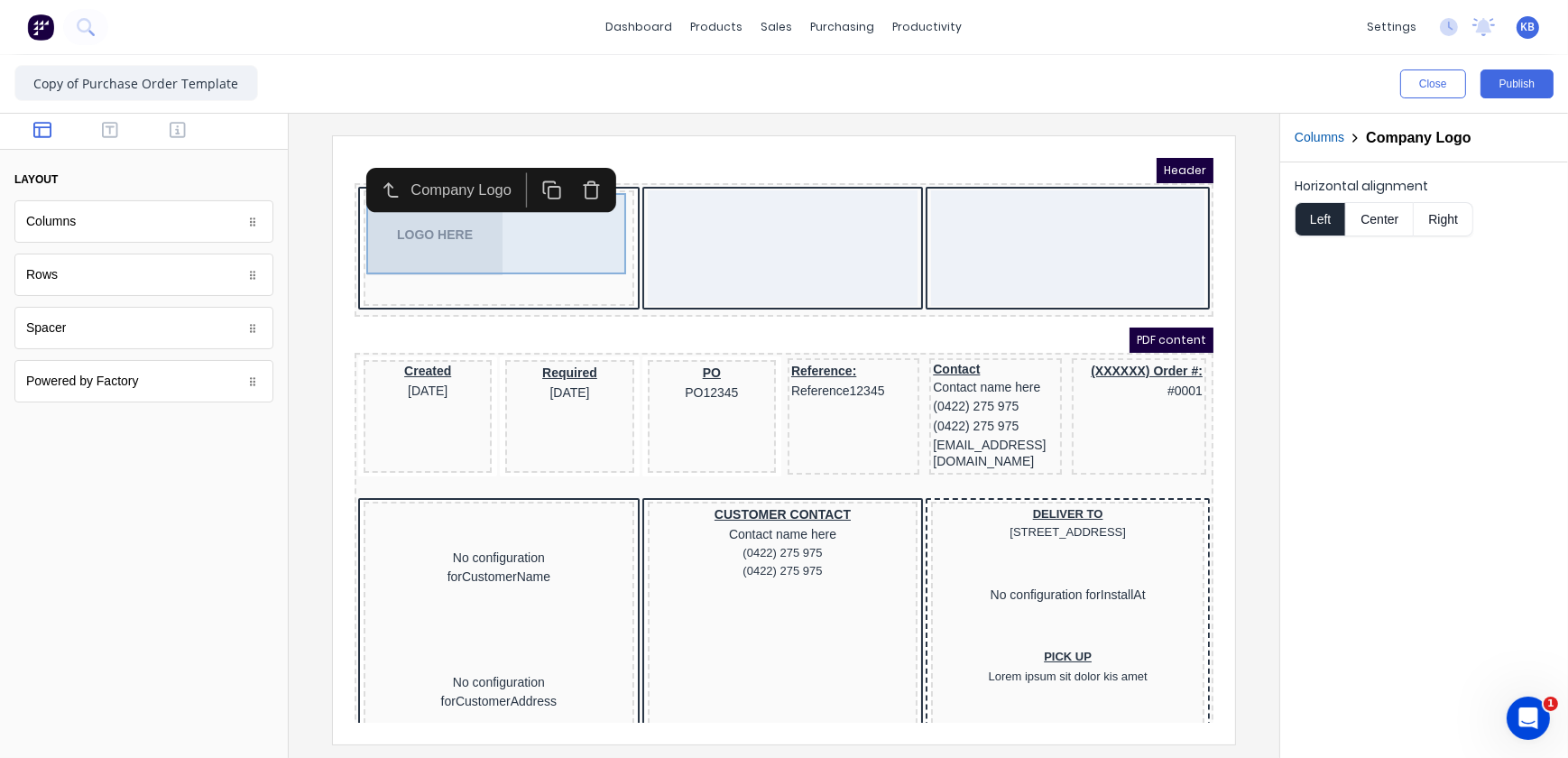
click at [570, 244] on div "LOGO HERE" at bounding box center [476, 212] width 263 height 81
click at [603, 225] on div "LOGO HERE" at bounding box center [476, 212] width 263 height 81
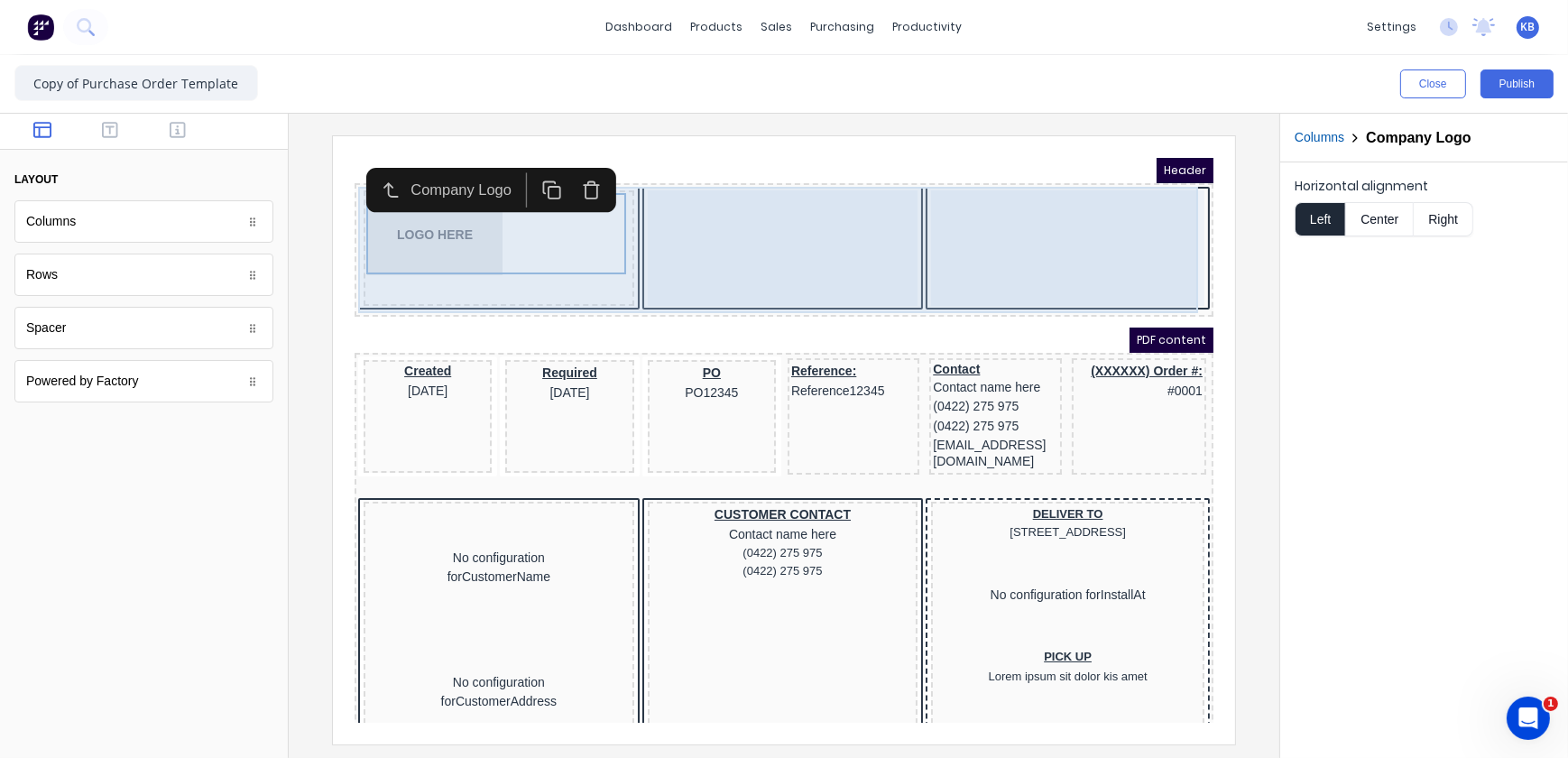
click at [568, 261] on div "LOGO HERE" at bounding box center [476, 225] width 271 height 116
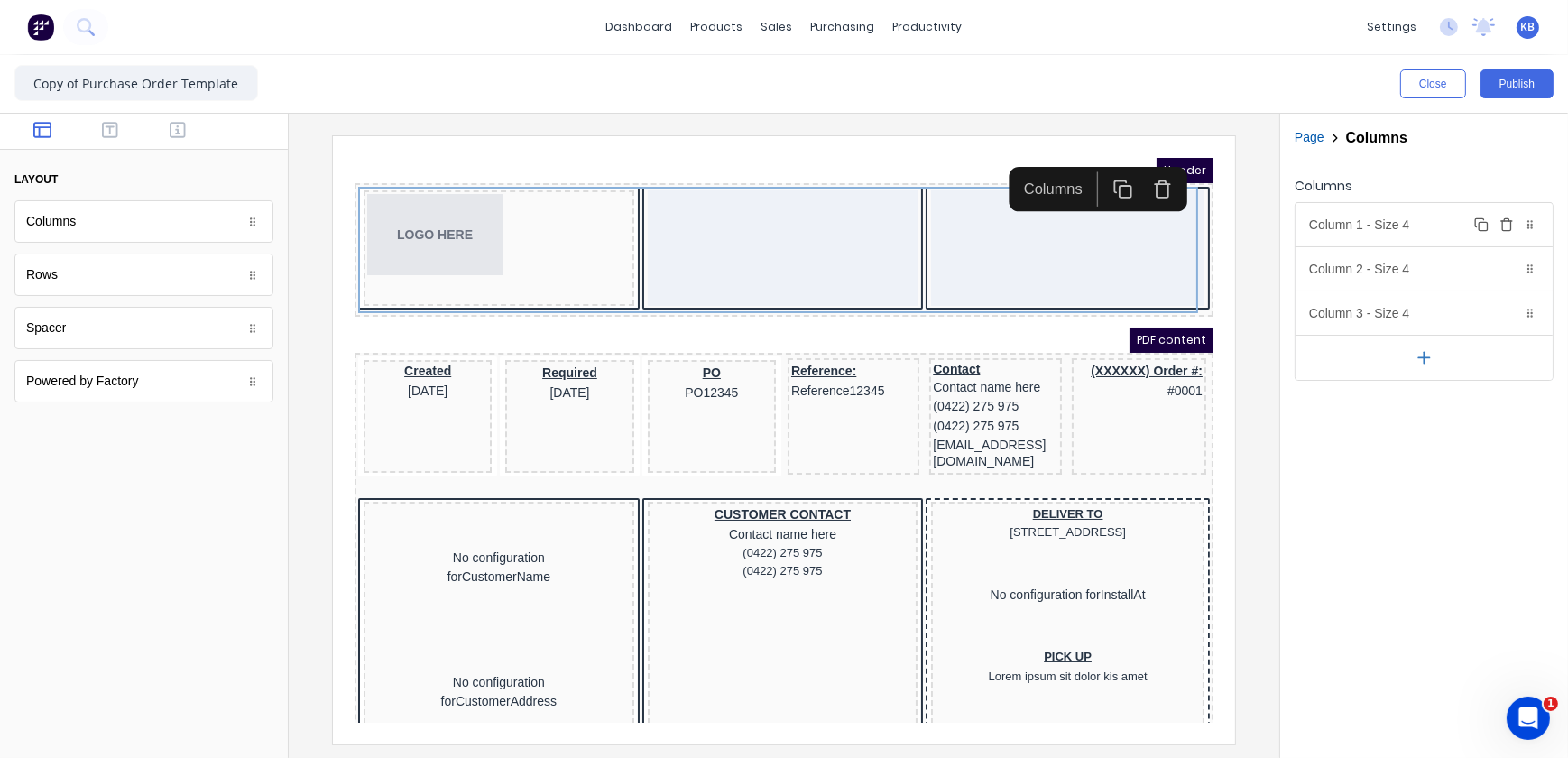
click at [1529, 225] on icon at bounding box center [1530, 224] width 11 height 11
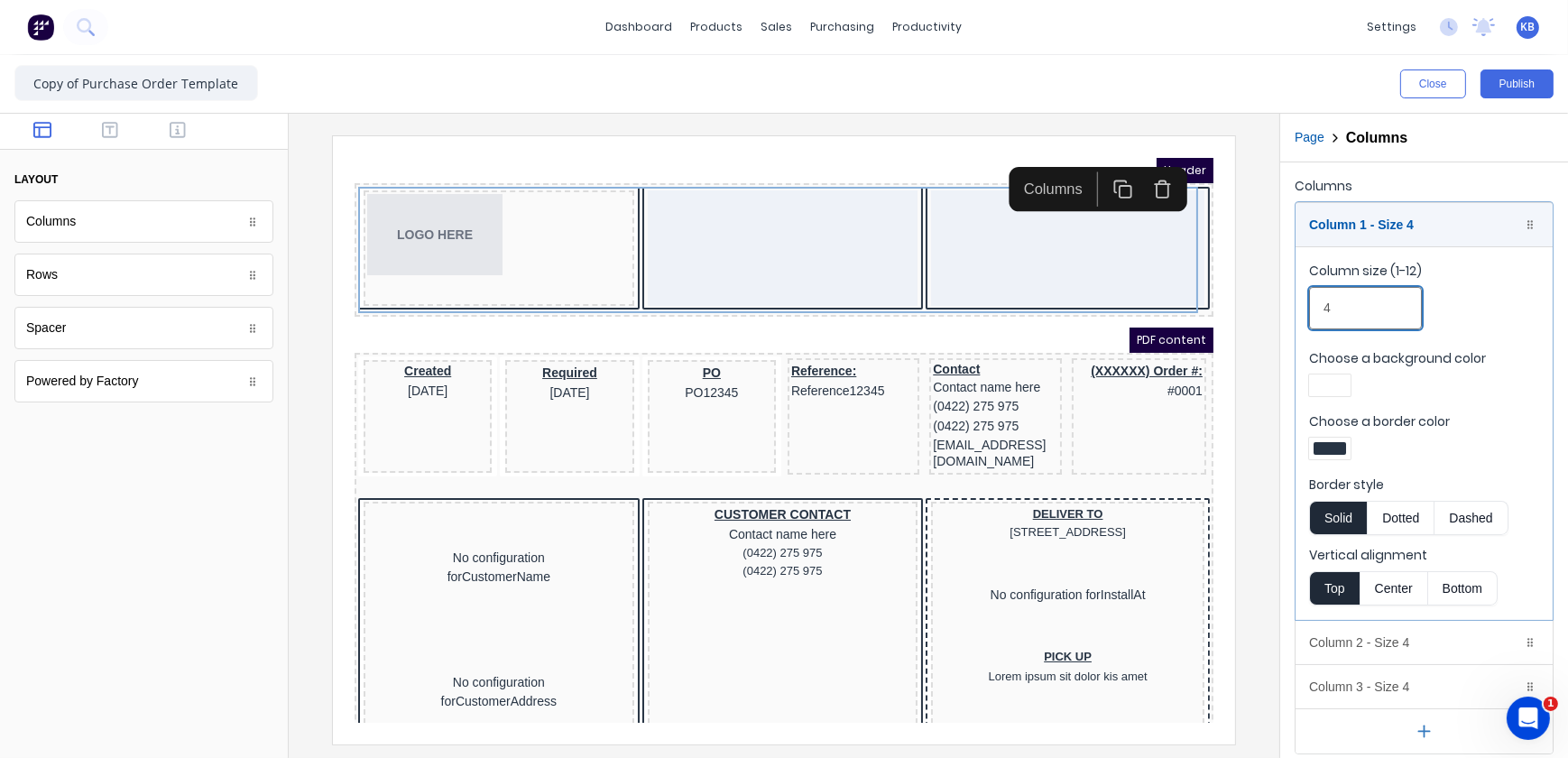
drag, startPoint x: 1336, startPoint y: 295, endPoint x: 1272, endPoint y: 306, distance: 64.9
click at [1272, 306] on div "Close Publish Components layout Columns Columns Rows Rows Spacer Spacer Powered…" at bounding box center [784, 406] width 1568 height 703
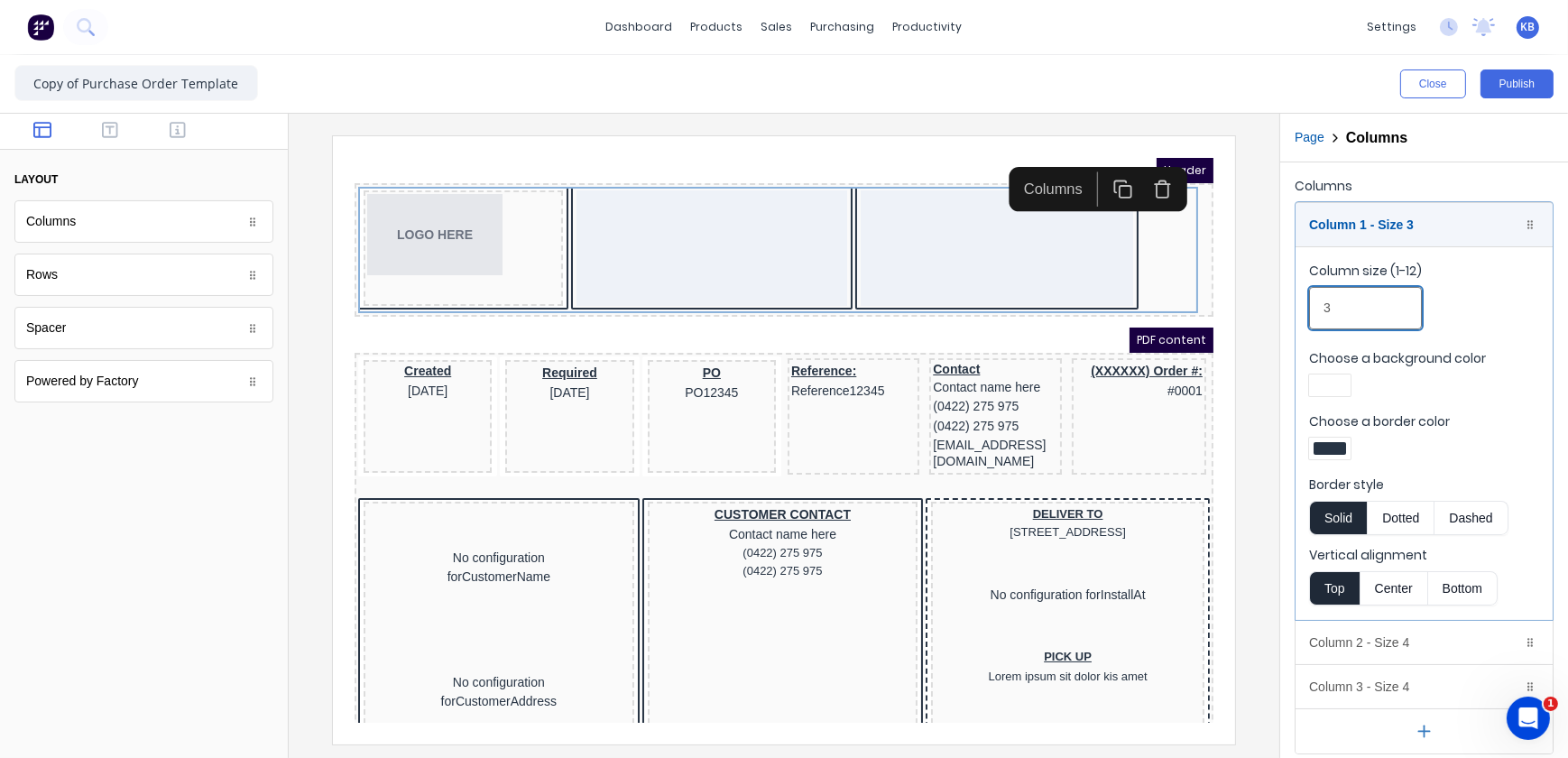
type input "3"
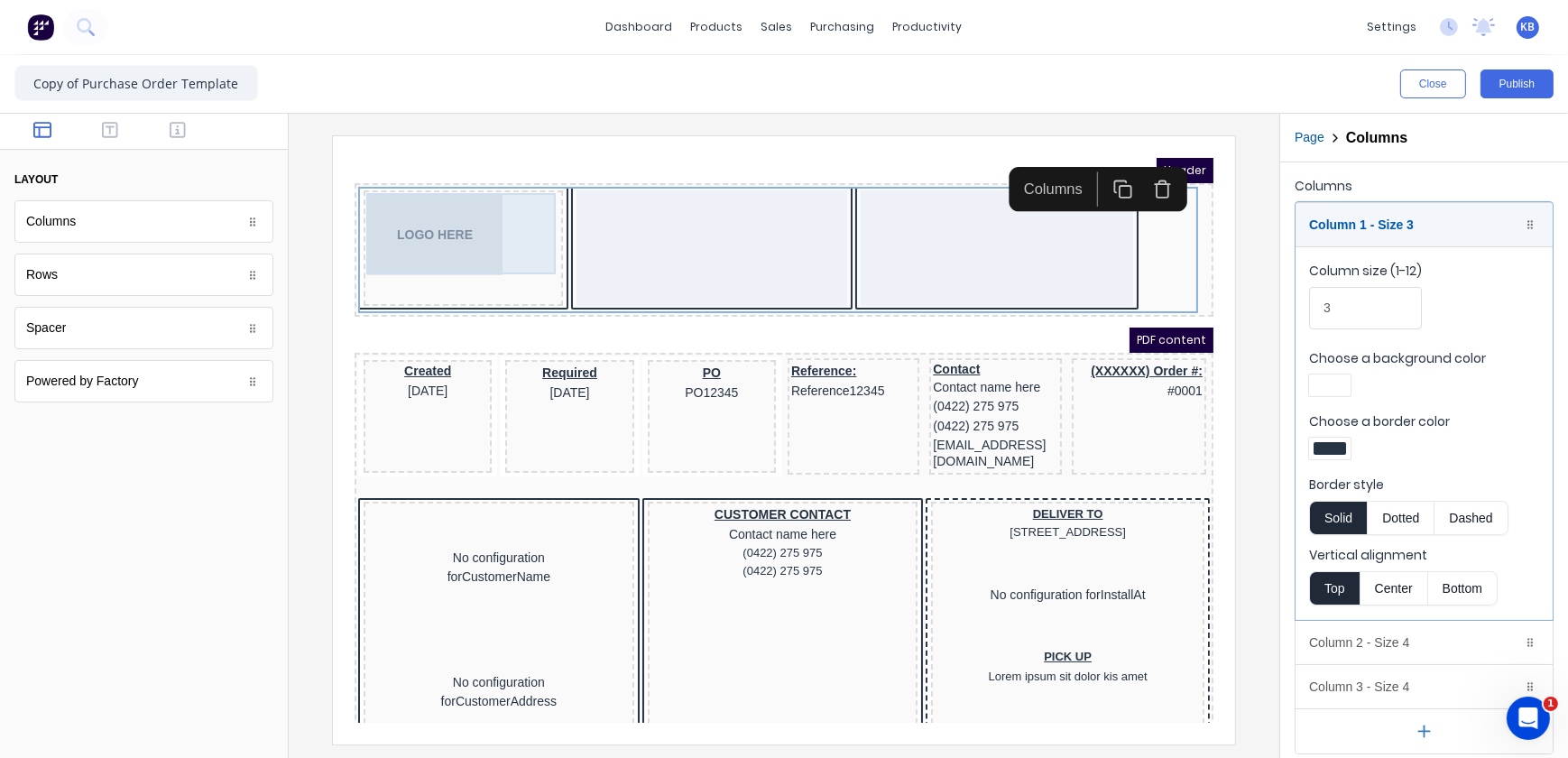
click at [421, 219] on div "LOGO HERE" at bounding box center [440, 212] width 192 height 81
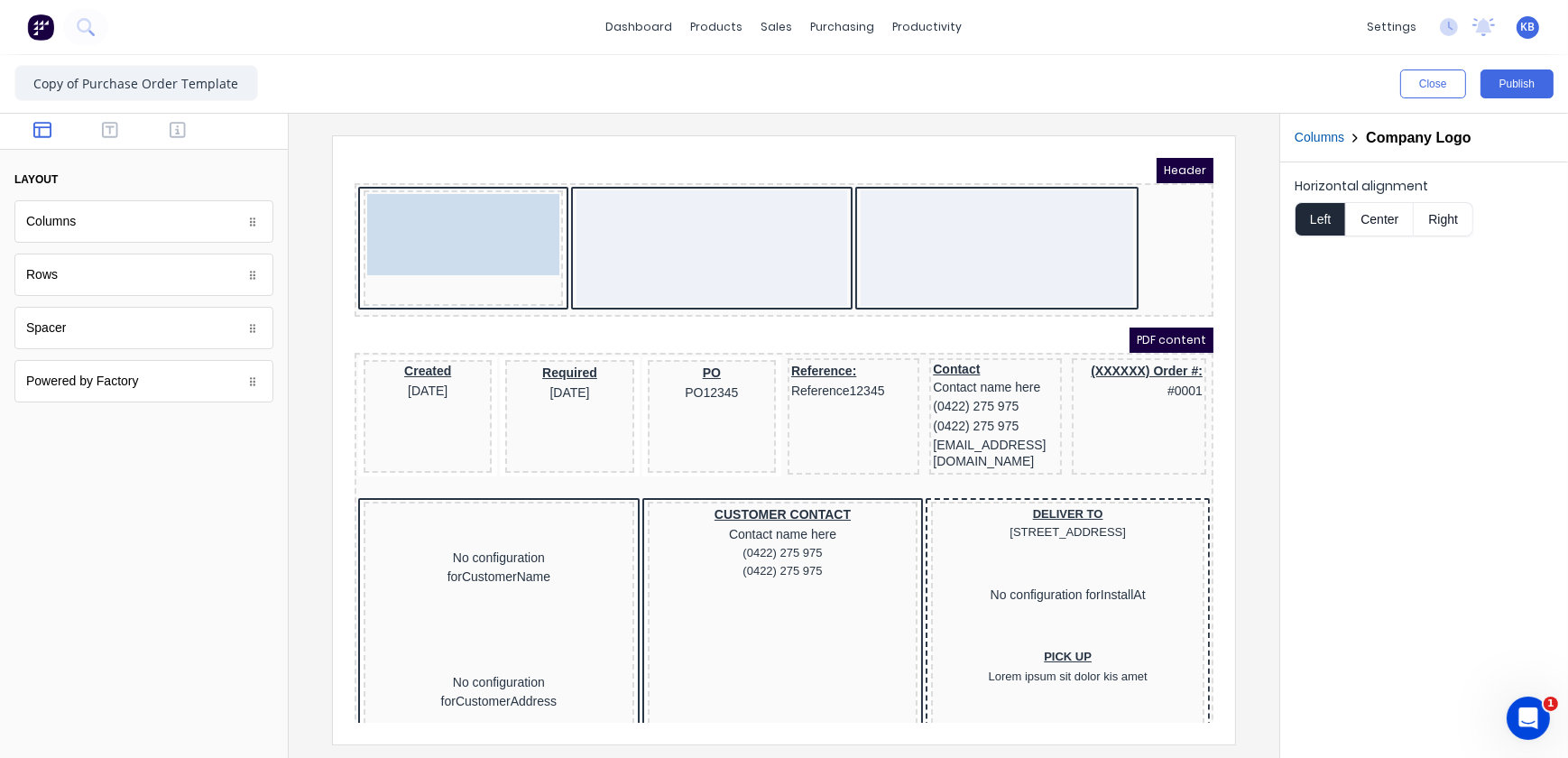
click at [452, 225] on body "Header LOGO HERE LOGO HERE PDF content Created 29/10/2024 Required 29/10/2024 P…" at bounding box center [761, 417] width 859 height 565
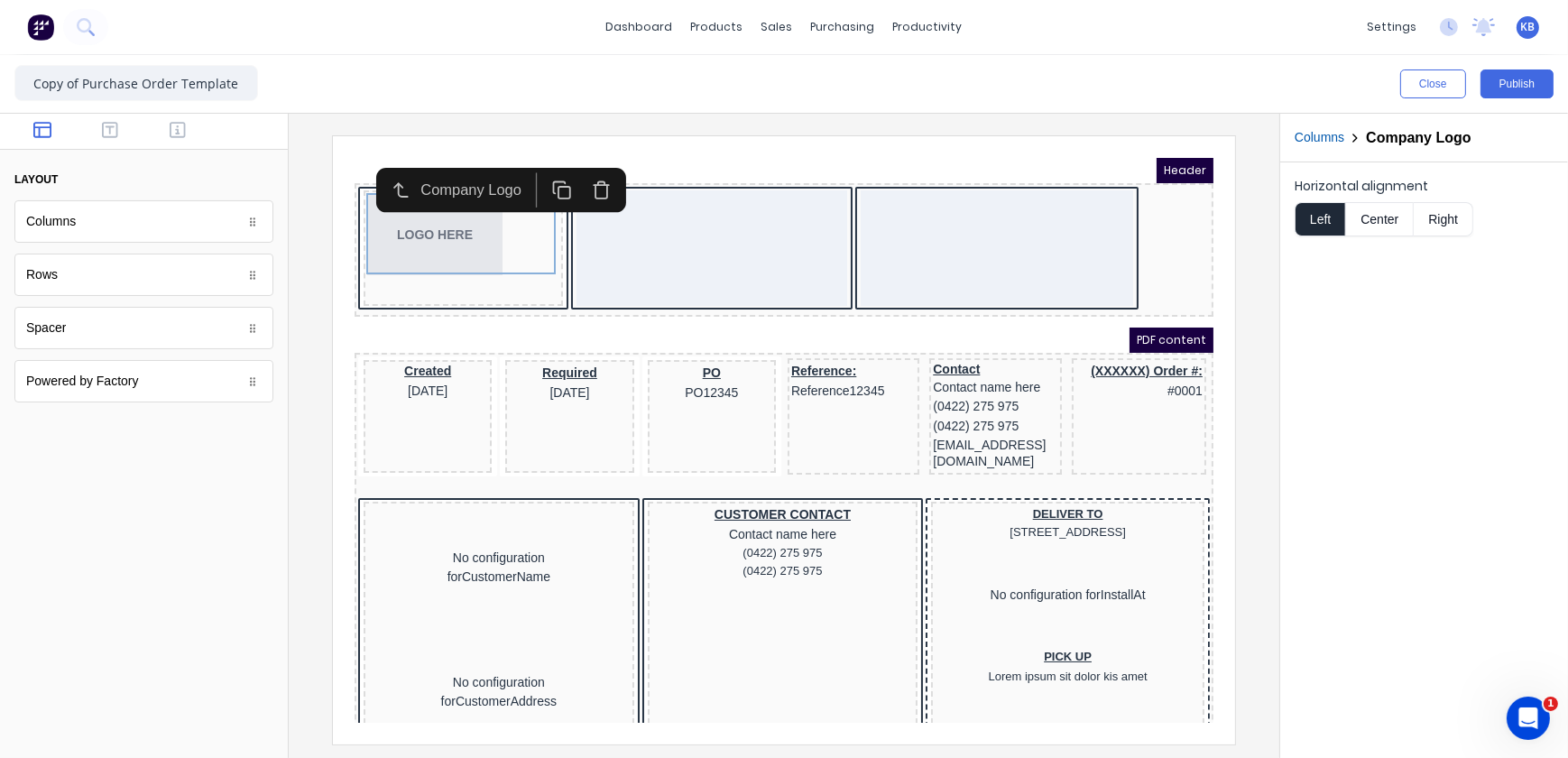
click at [1391, 215] on button "Center" at bounding box center [1379, 218] width 69 height 34
click at [364, 239] on div "LOGO HERE" at bounding box center [440, 212] width 192 height 81
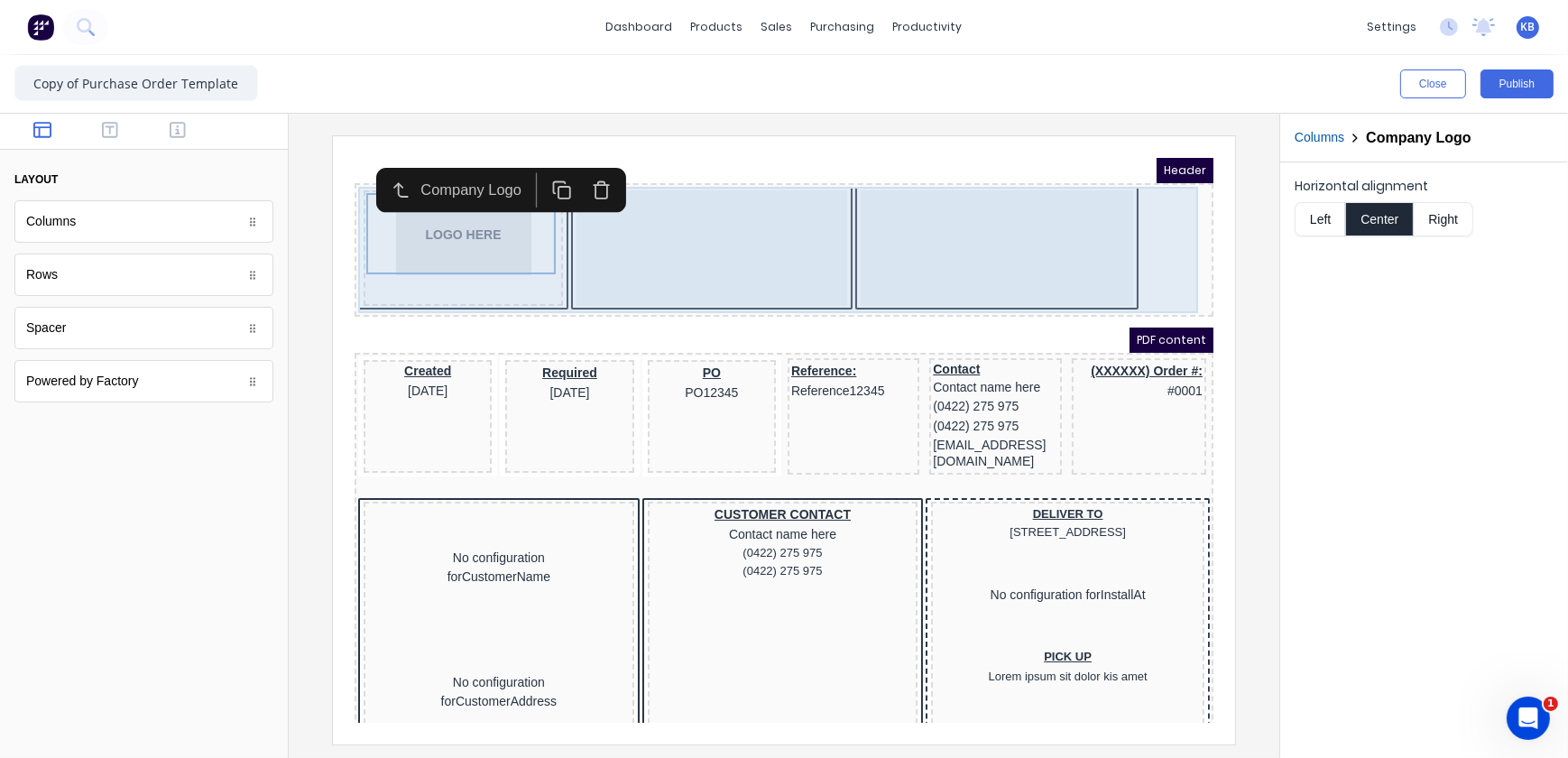
click at [628, 222] on div at bounding box center [689, 225] width 271 height 116
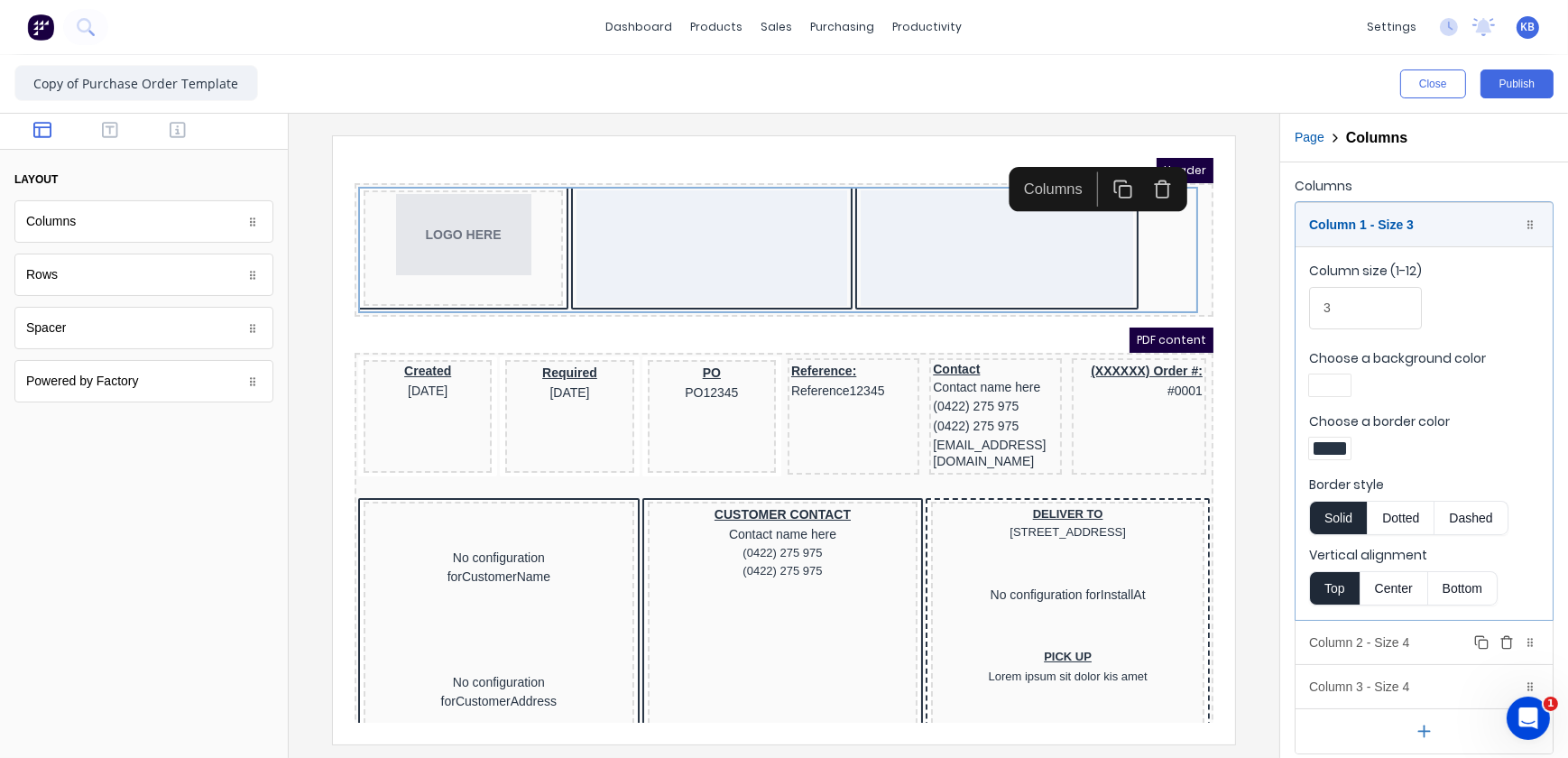
click at [1367, 623] on div "Column 2 - Size 4 Duplicate Delete" at bounding box center [1424, 642] width 257 height 43
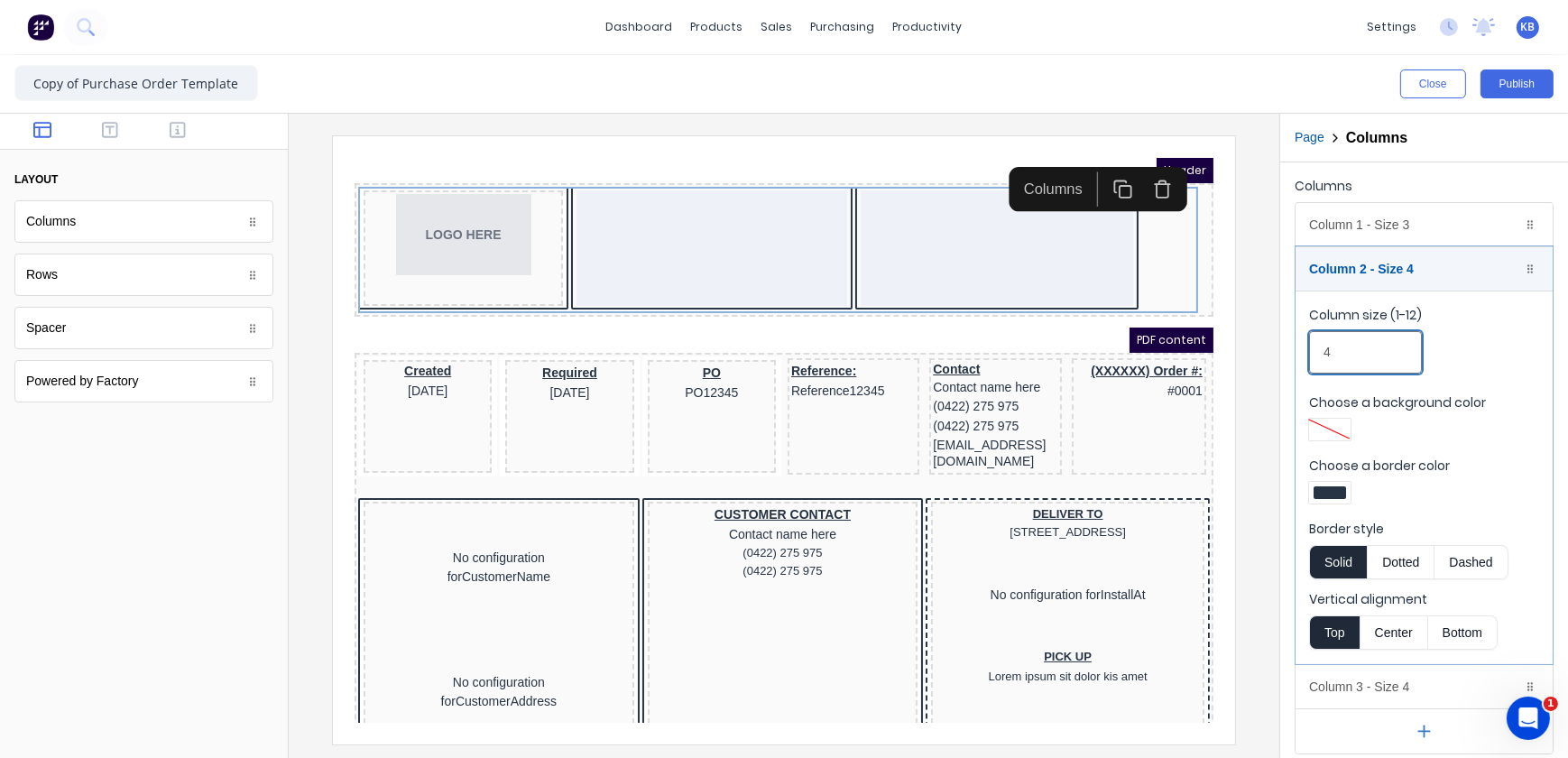
drag, startPoint x: 1669, startPoint y: 484, endPoint x: 1185, endPoint y: 321, distance: 510.7
drag, startPoint x: 1368, startPoint y: 361, endPoint x: 1252, endPoint y: 363, distance: 116.0
click at [1258, 361] on div "Close Publish Components layout Columns Columns Rows Rows Spacer Spacer Powered…" at bounding box center [784, 406] width 1568 height 703
drag, startPoint x: 1374, startPoint y: 353, endPoint x: 1215, endPoint y: 358, distance: 159.1
click at [1215, 358] on div "Close Publish Components layout Columns Columns Rows Rows Spacer Spacer Powered…" at bounding box center [784, 406] width 1568 height 703
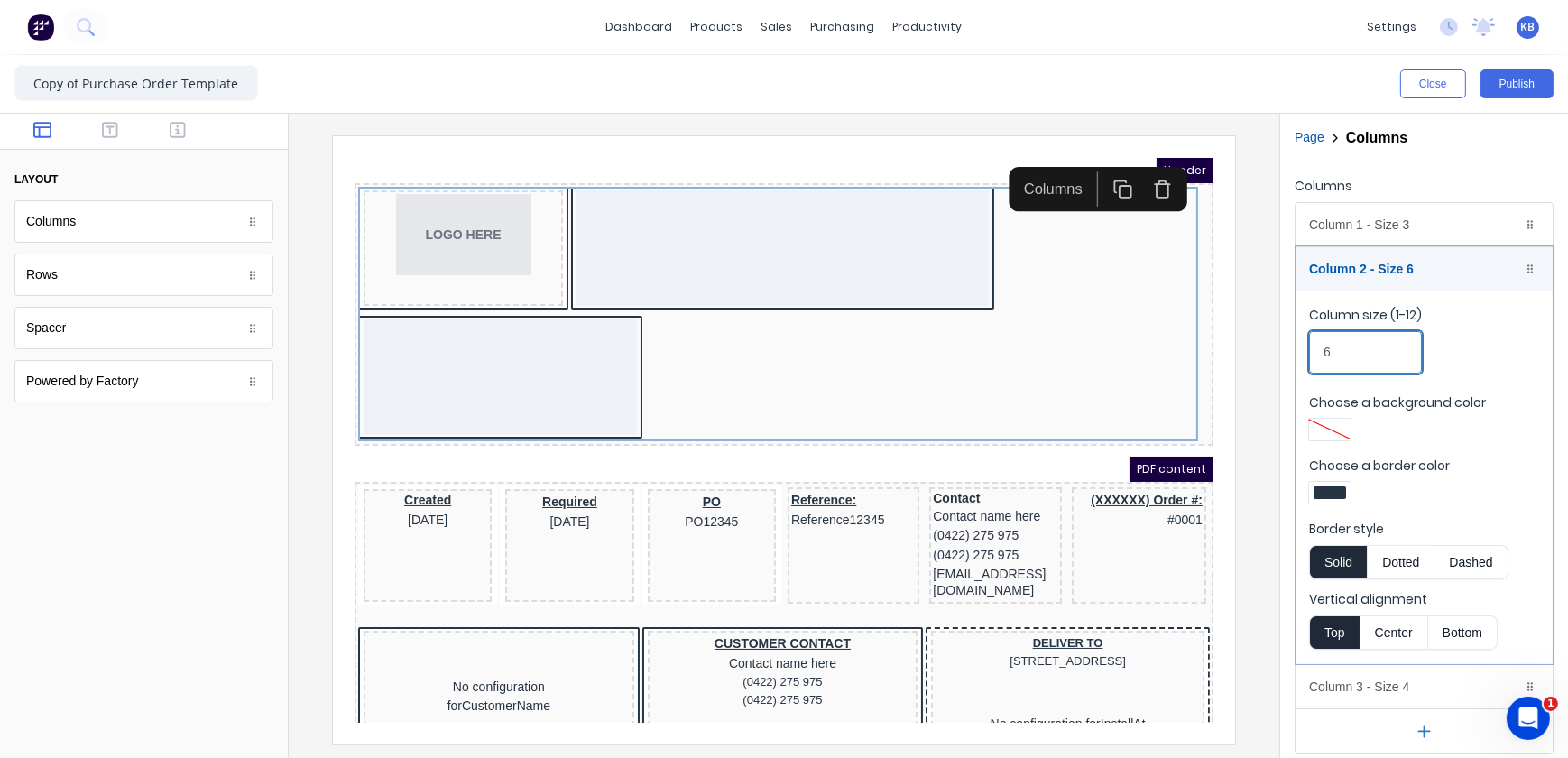
type input "6"
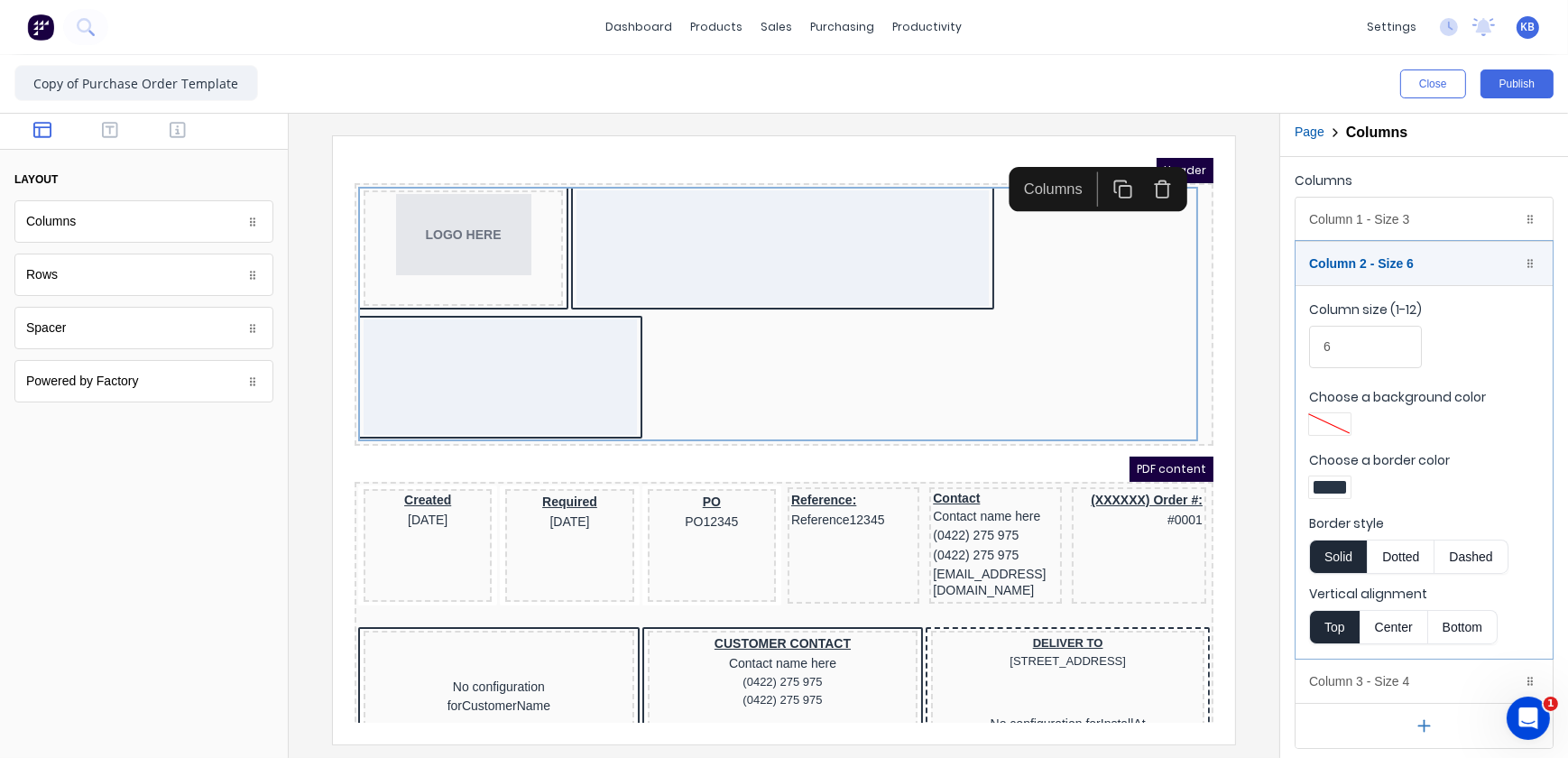
scroll to position [6, 0]
click at [1354, 687] on div "Column 3 - Size 4 Duplicate Delete" at bounding box center [1424, 681] width 257 height 43
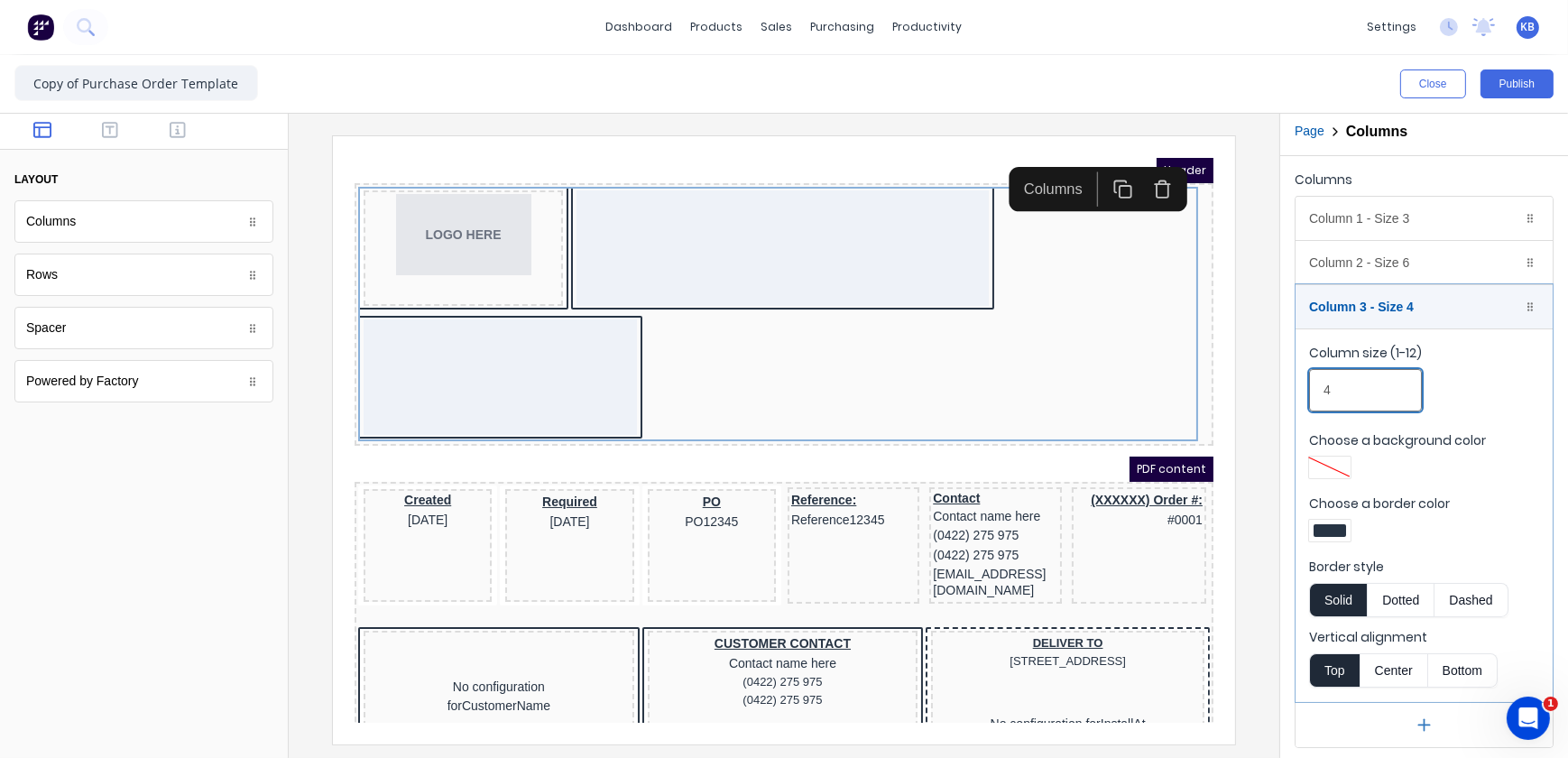
drag, startPoint x: 1354, startPoint y: 392, endPoint x: 1244, endPoint y: 391, distance: 110.0
click at [1244, 391] on div "Close Publish Components layout Columns Columns Rows Rows Spacer Spacer Powered…" at bounding box center [784, 406] width 1568 height 703
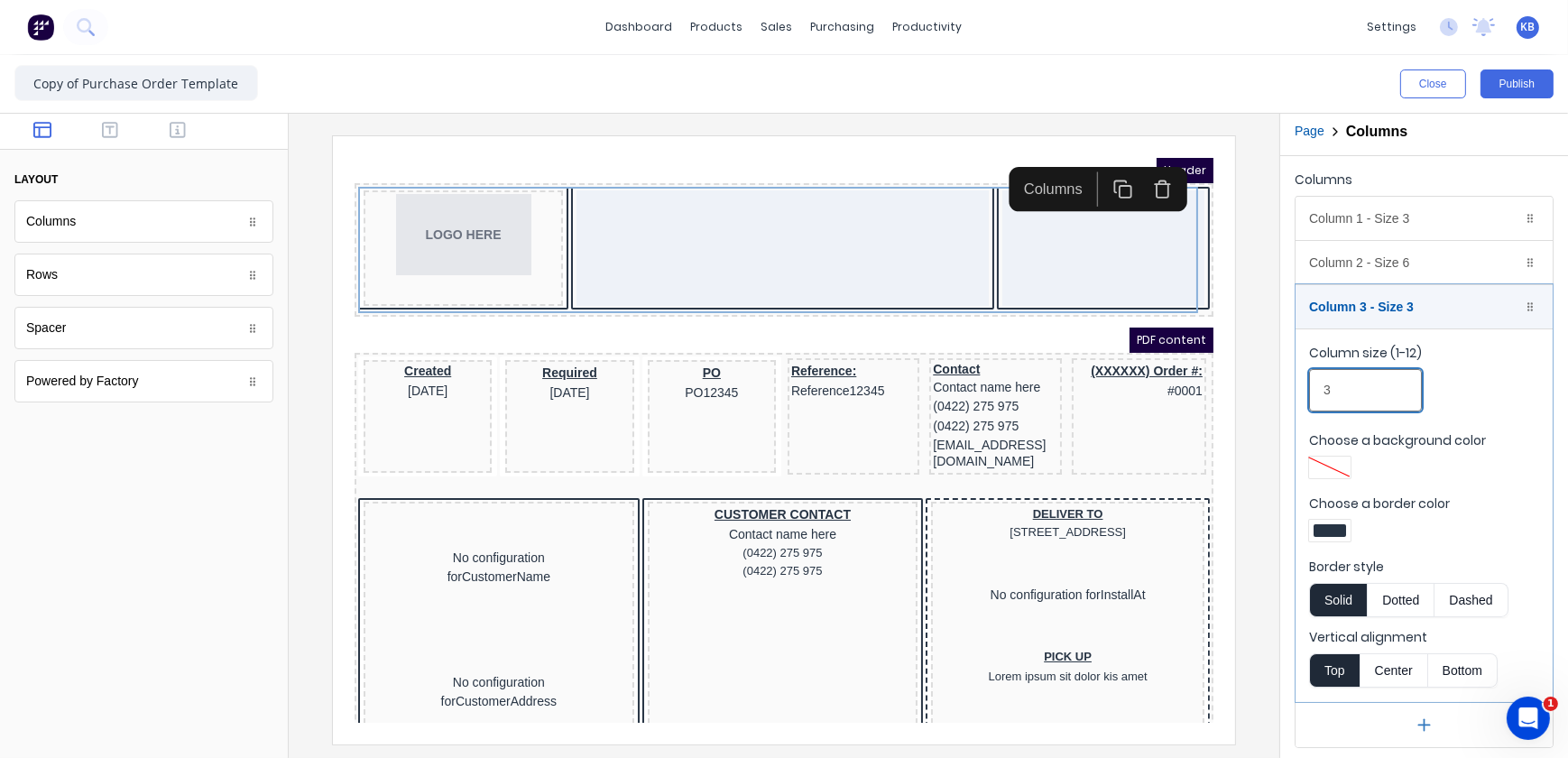
type input "3"
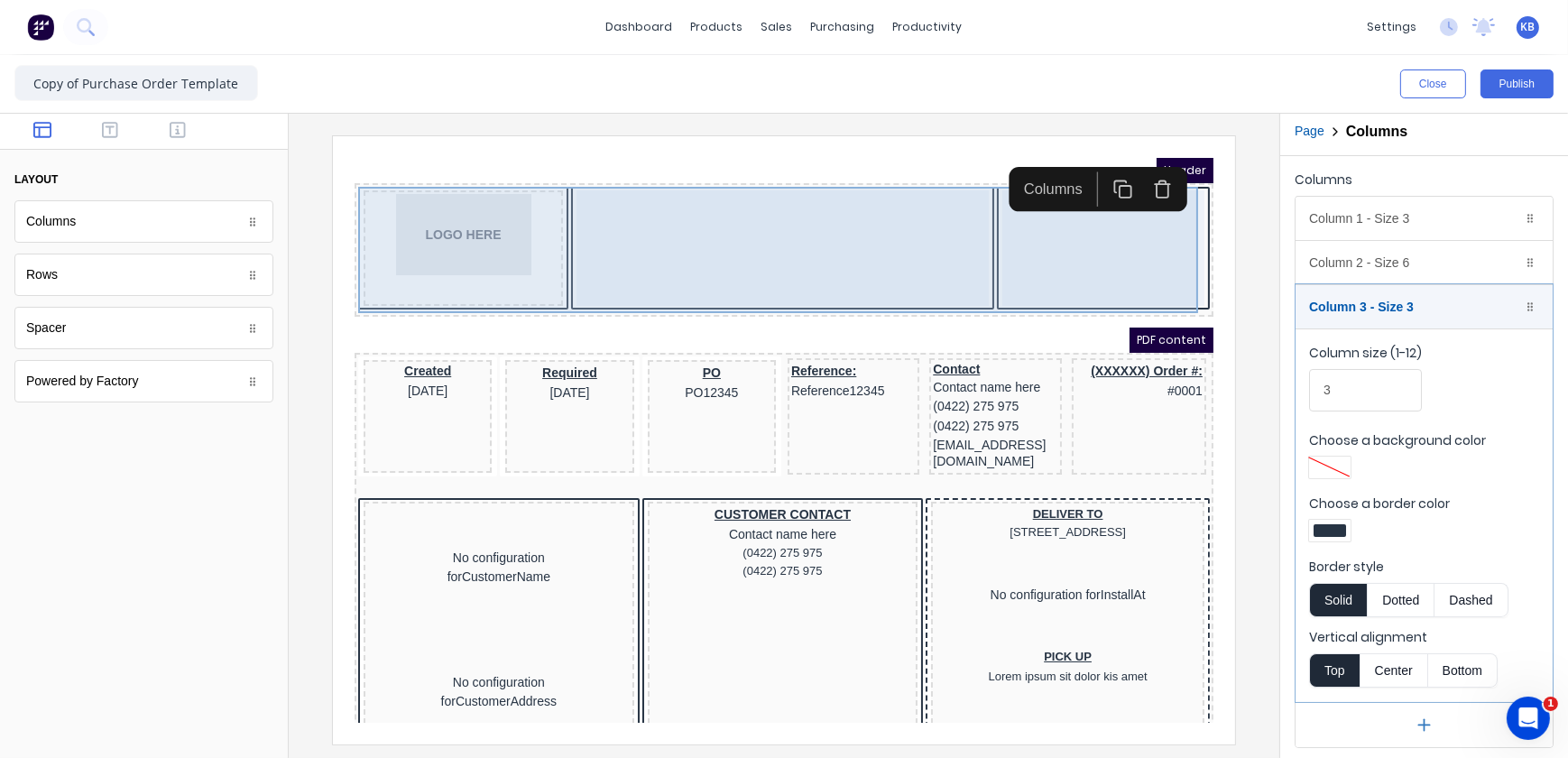
click at [720, 167] on div at bounding box center [760, 225] width 412 height 116
click at [652, 197] on div at bounding box center [760, 225] width 412 height 116
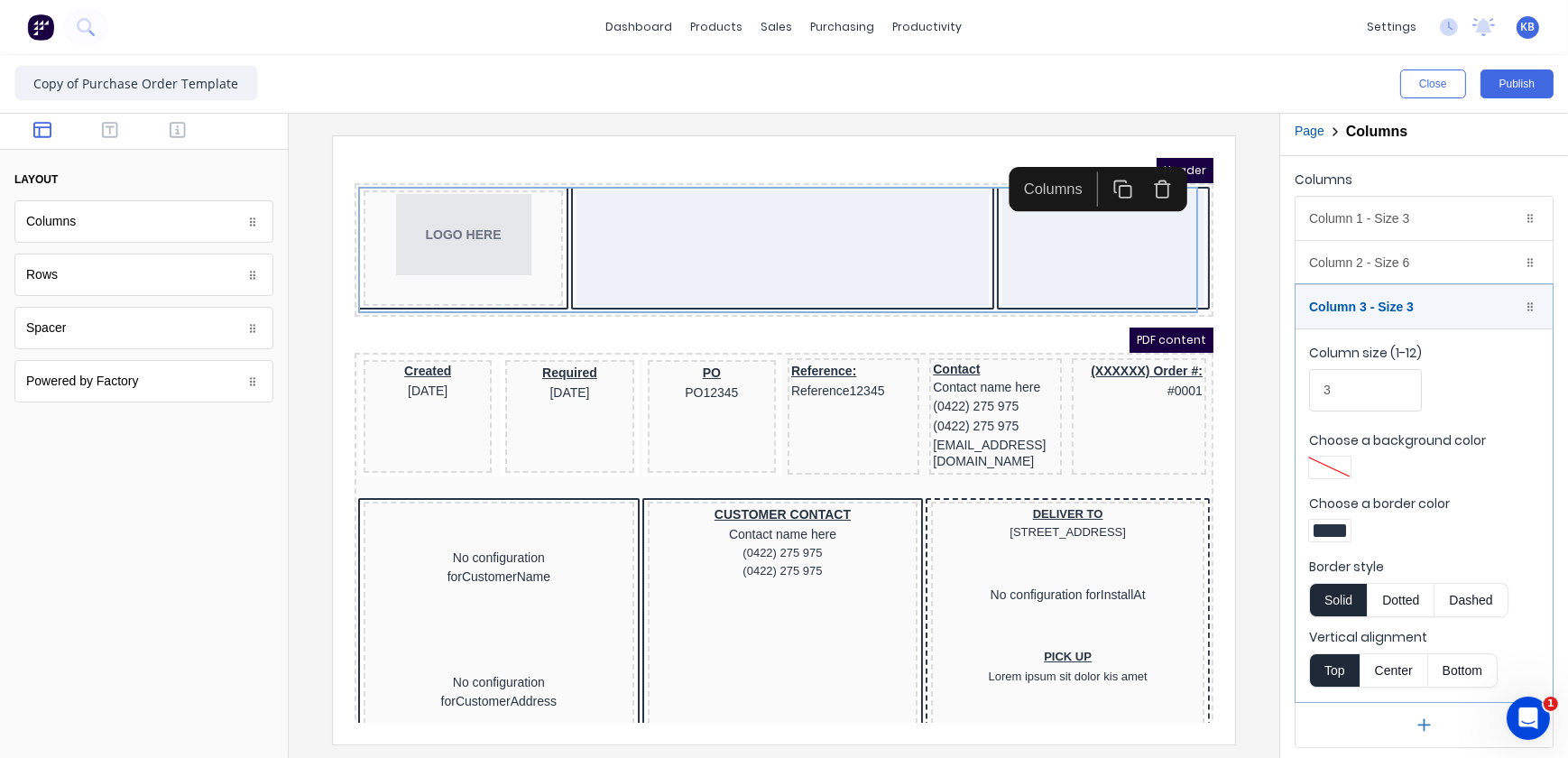
click at [107, 143] on div at bounding box center [144, 131] width 288 height 36
click at [111, 135] on icon "button" at bounding box center [110, 130] width 17 height 18
click at [54, 133] on button "button" at bounding box center [43, 132] width 57 height 22
click at [121, 123] on button "button" at bounding box center [111, 132] width 57 height 22
click at [175, 135] on icon "button" at bounding box center [177, 130] width 17 height 18
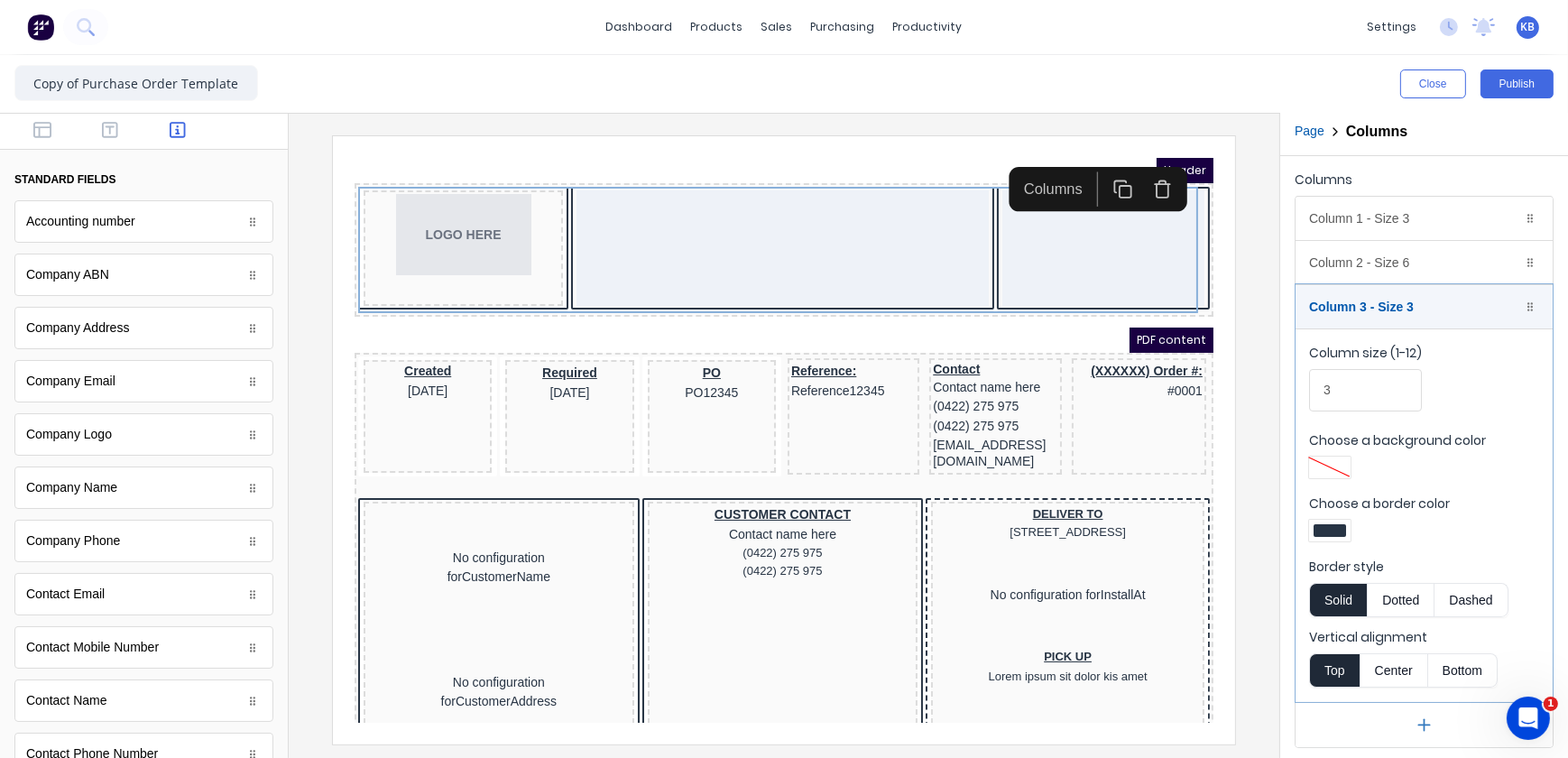
scroll to position [0, 0]
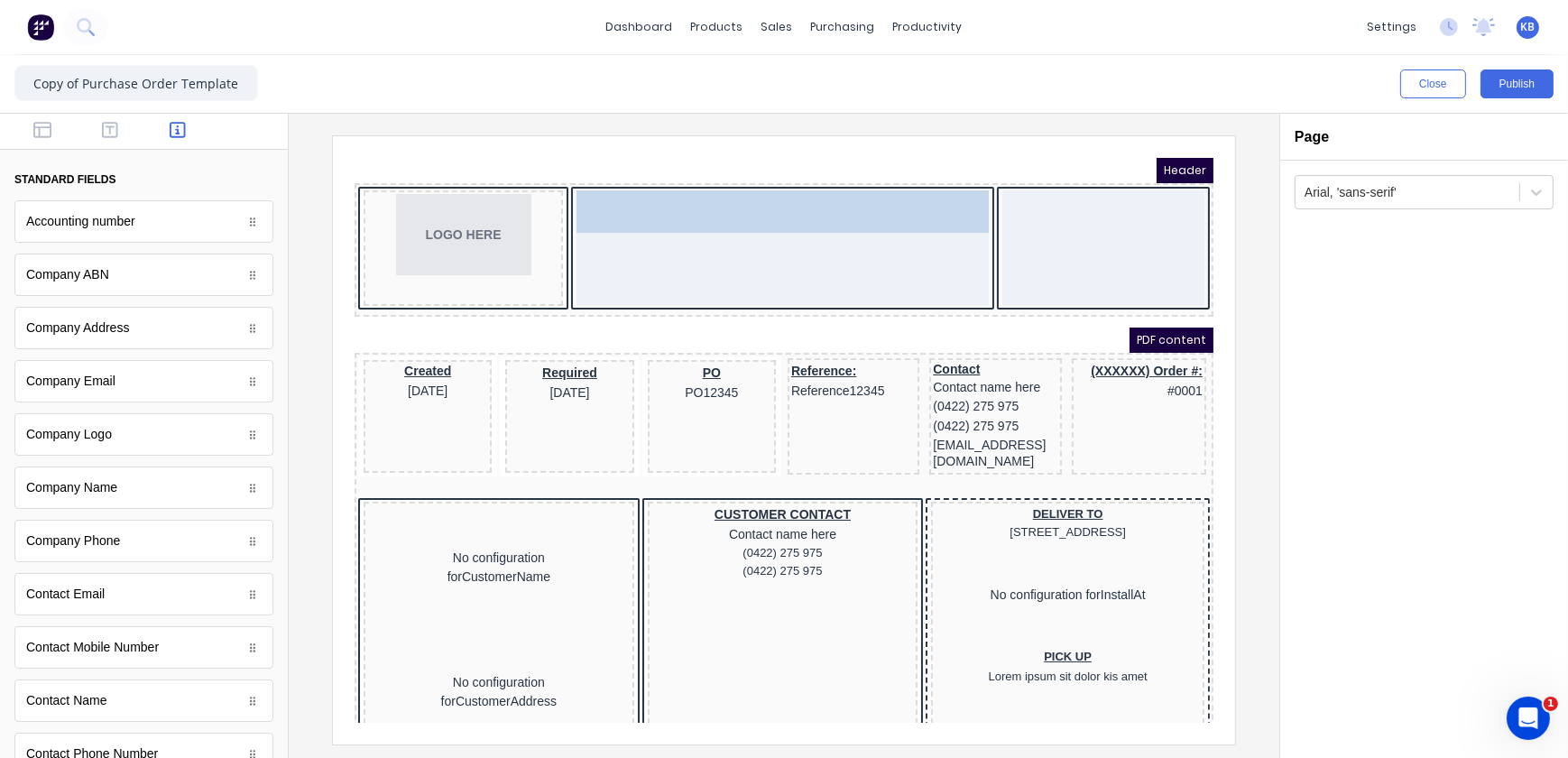
drag, startPoint x: 111, startPoint y: 343, endPoint x: 698, endPoint y: 205, distance: 603.0
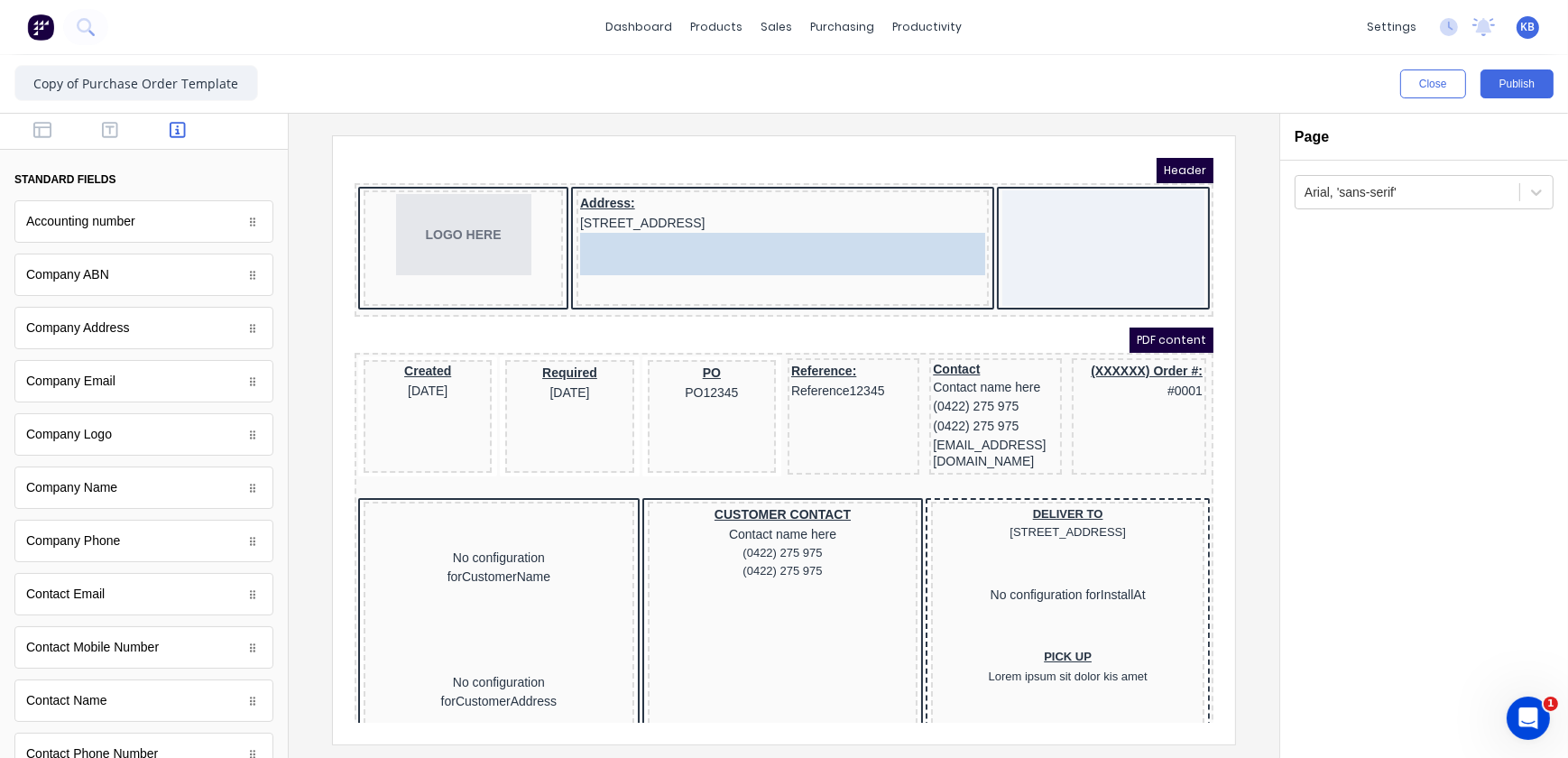
drag, startPoint x: 64, startPoint y: 395, endPoint x: 359, endPoint y: 86, distance: 427.2
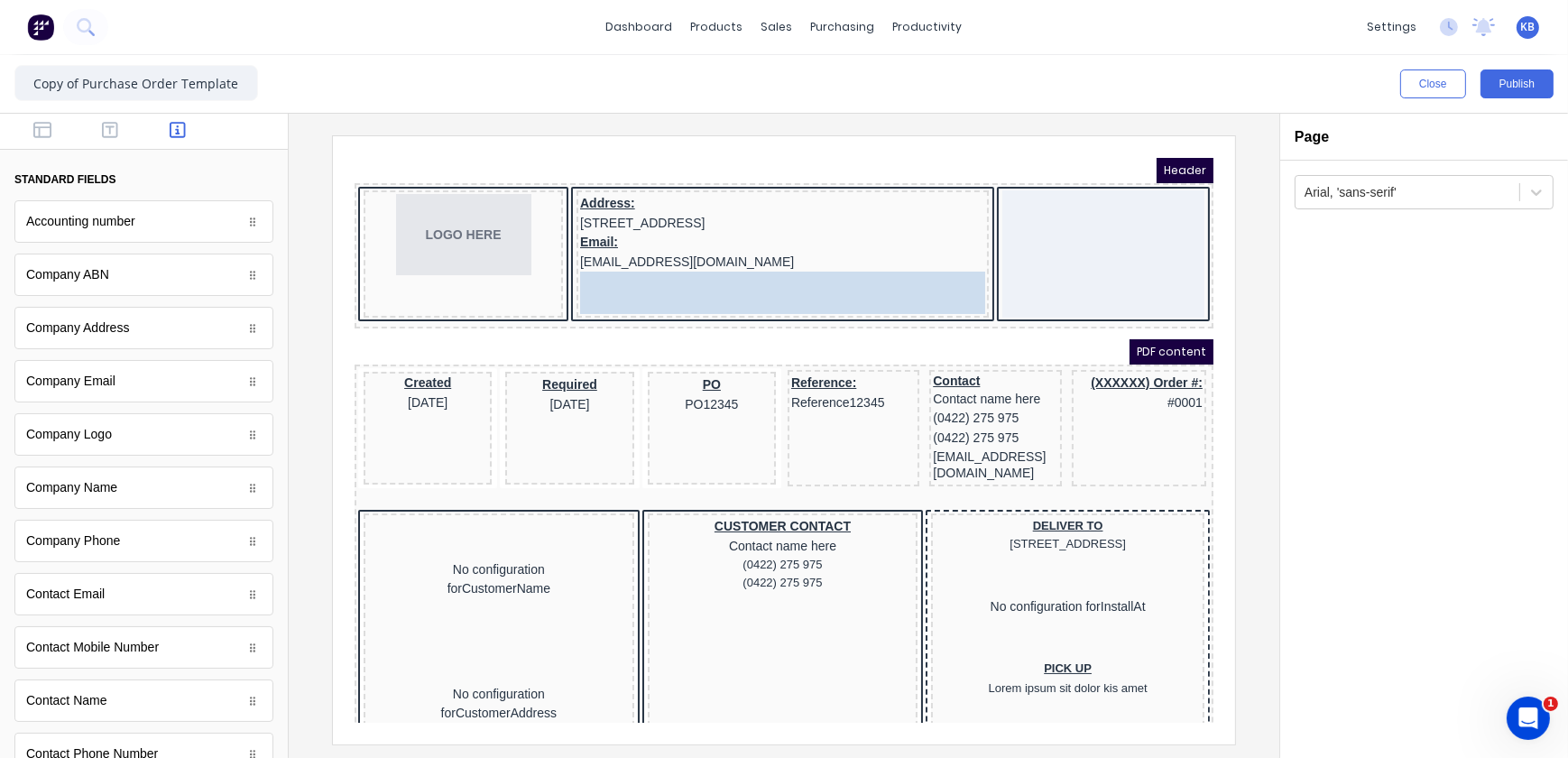
drag, startPoint x: 81, startPoint y: 548, endPoint x: 681, endPoint y: 275, distance: 659.2
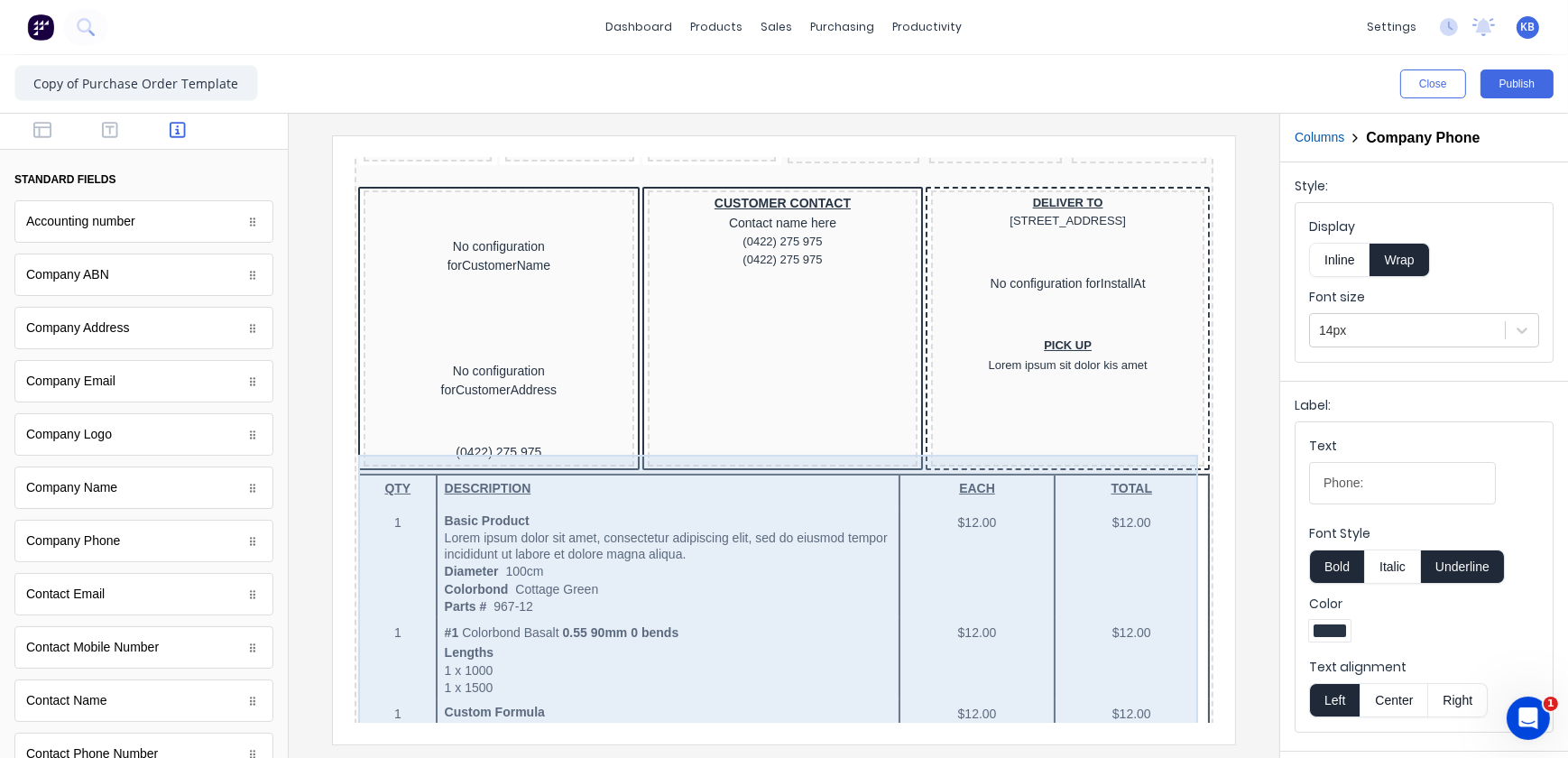
scroll to position [328, 0]
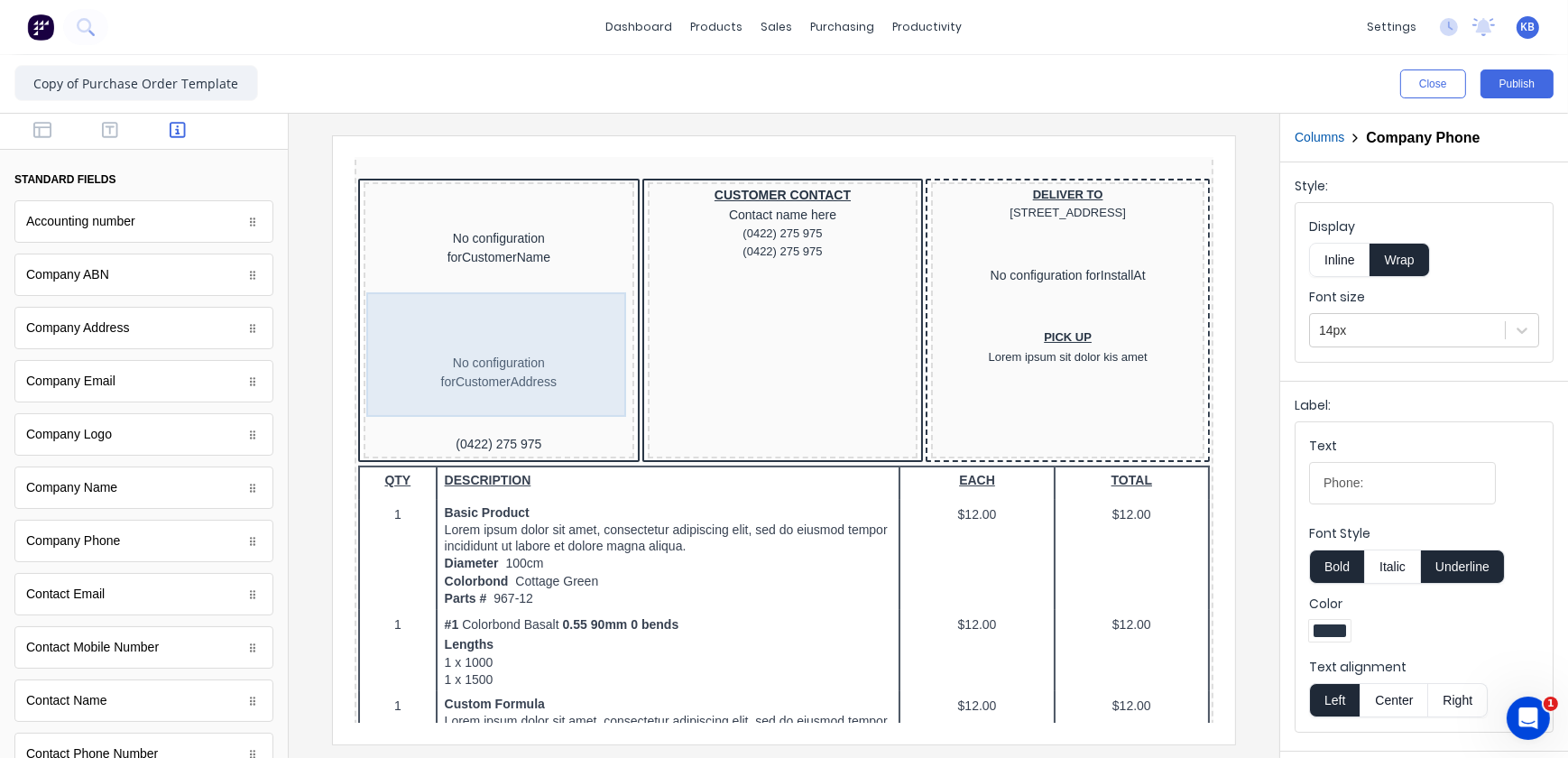
click at [551, 355] on div "No configuration for CustomerAddress" at bounding box center [476, 350] width 263 height 124
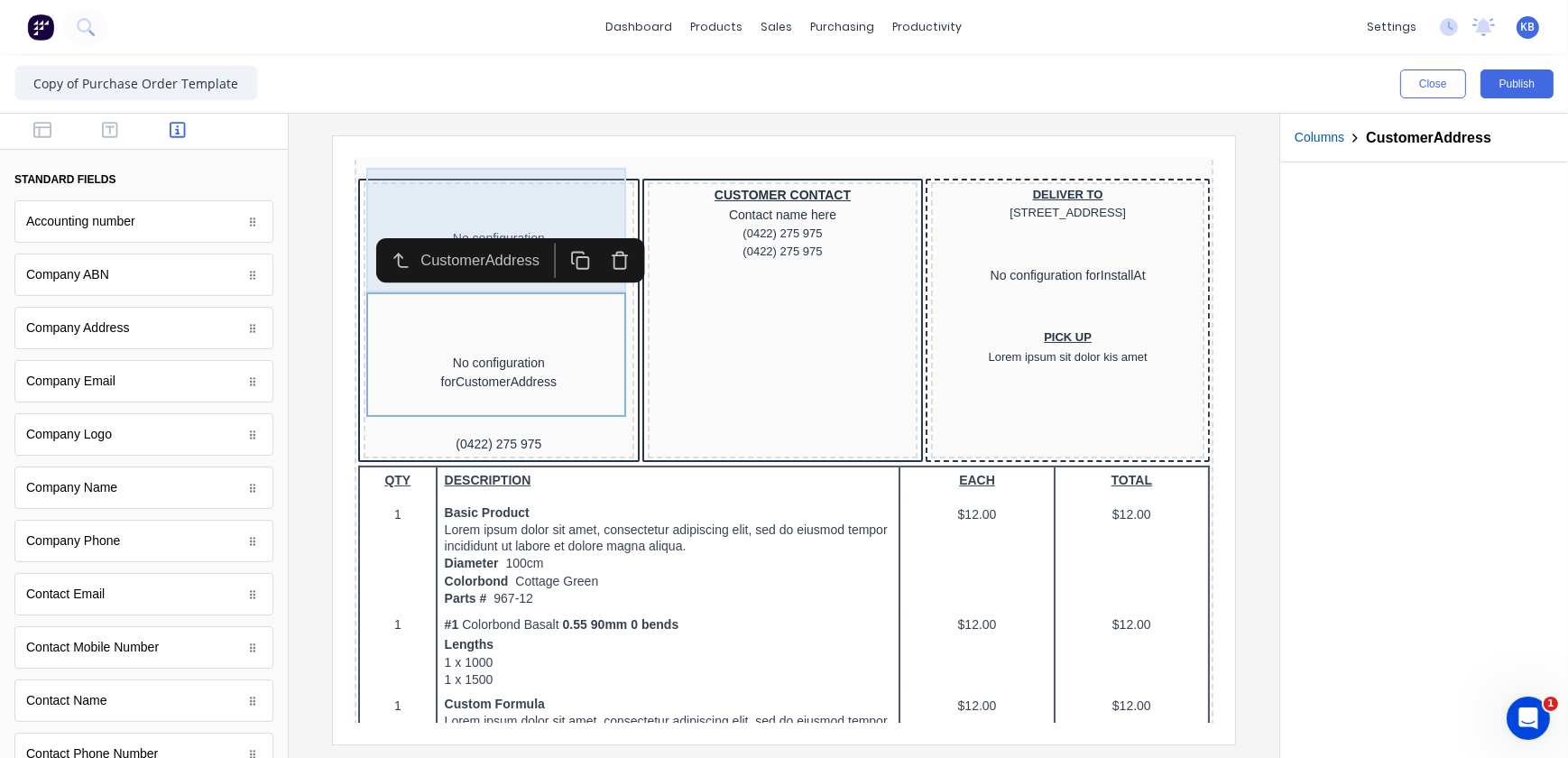
click at [545, 195] on div "No configuration for CustomerName" at bounding box center [476, 225] width 263 height 124
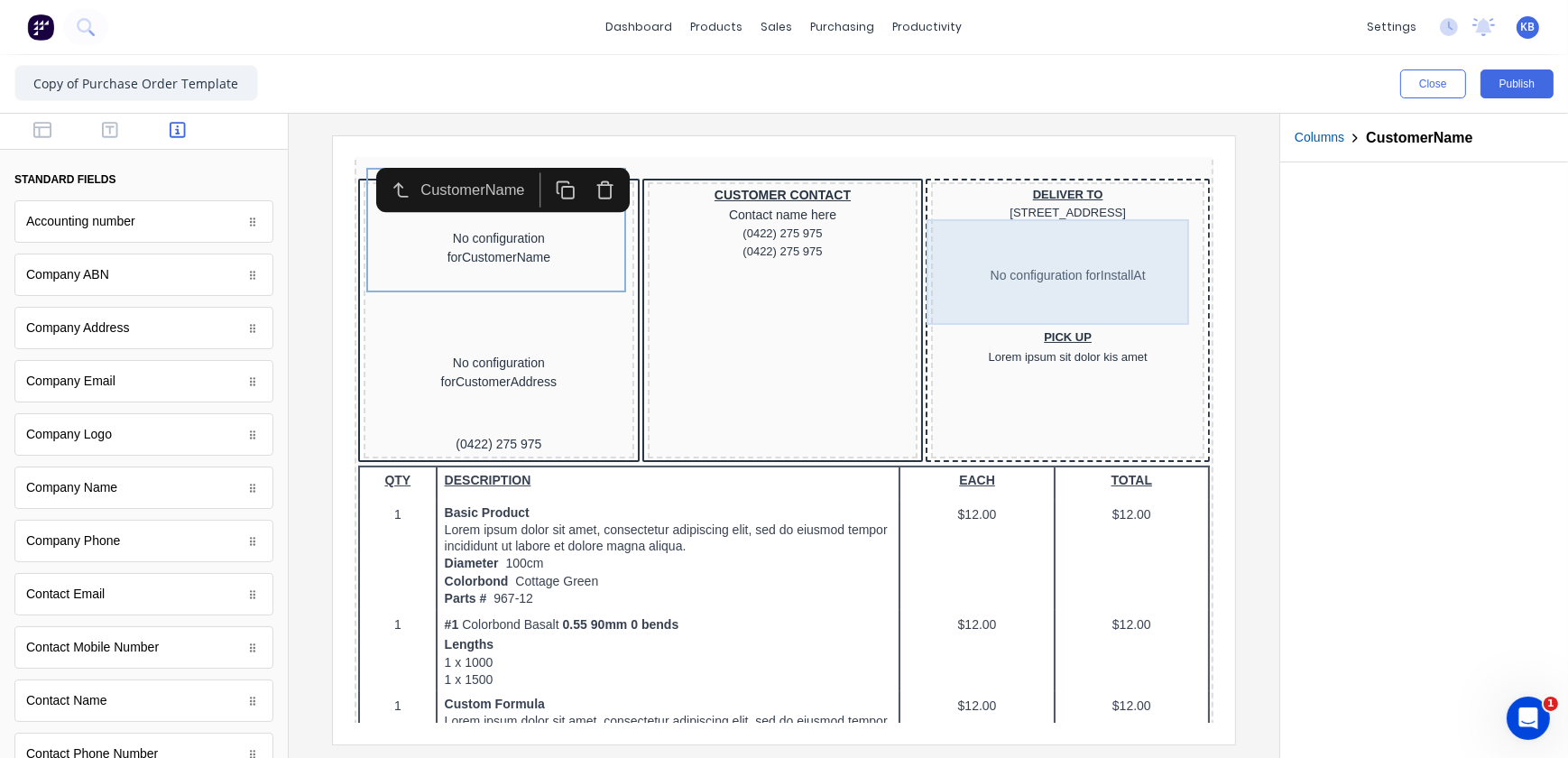
click at [1055, 288] on div "No configuration for InstallAt" at bounding box center [1045, 254] width 266 height 106
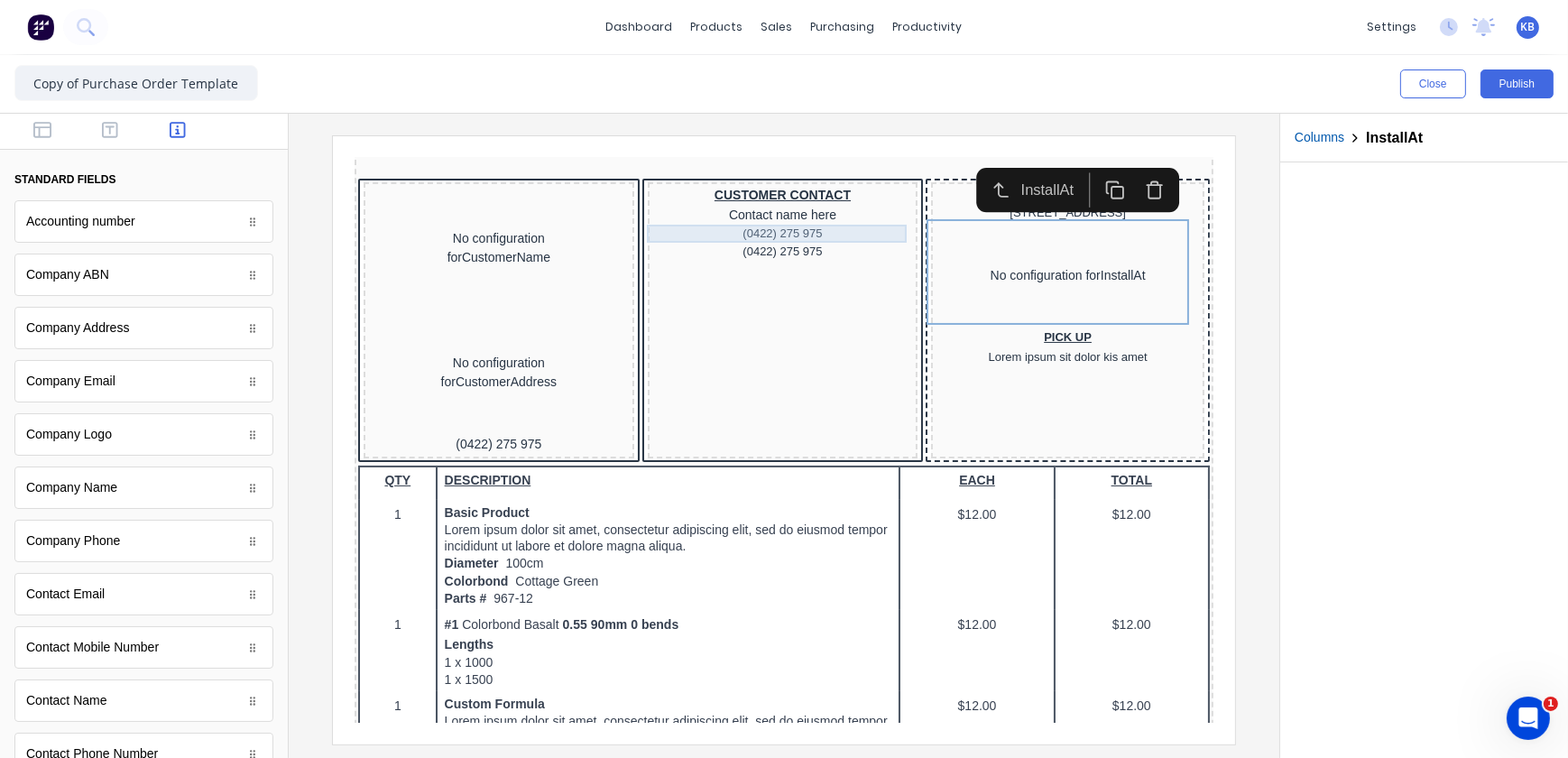
click at [516, 194] on div "No configuration for CustomerName" at bounding box center [476, 225] width 263 height 124
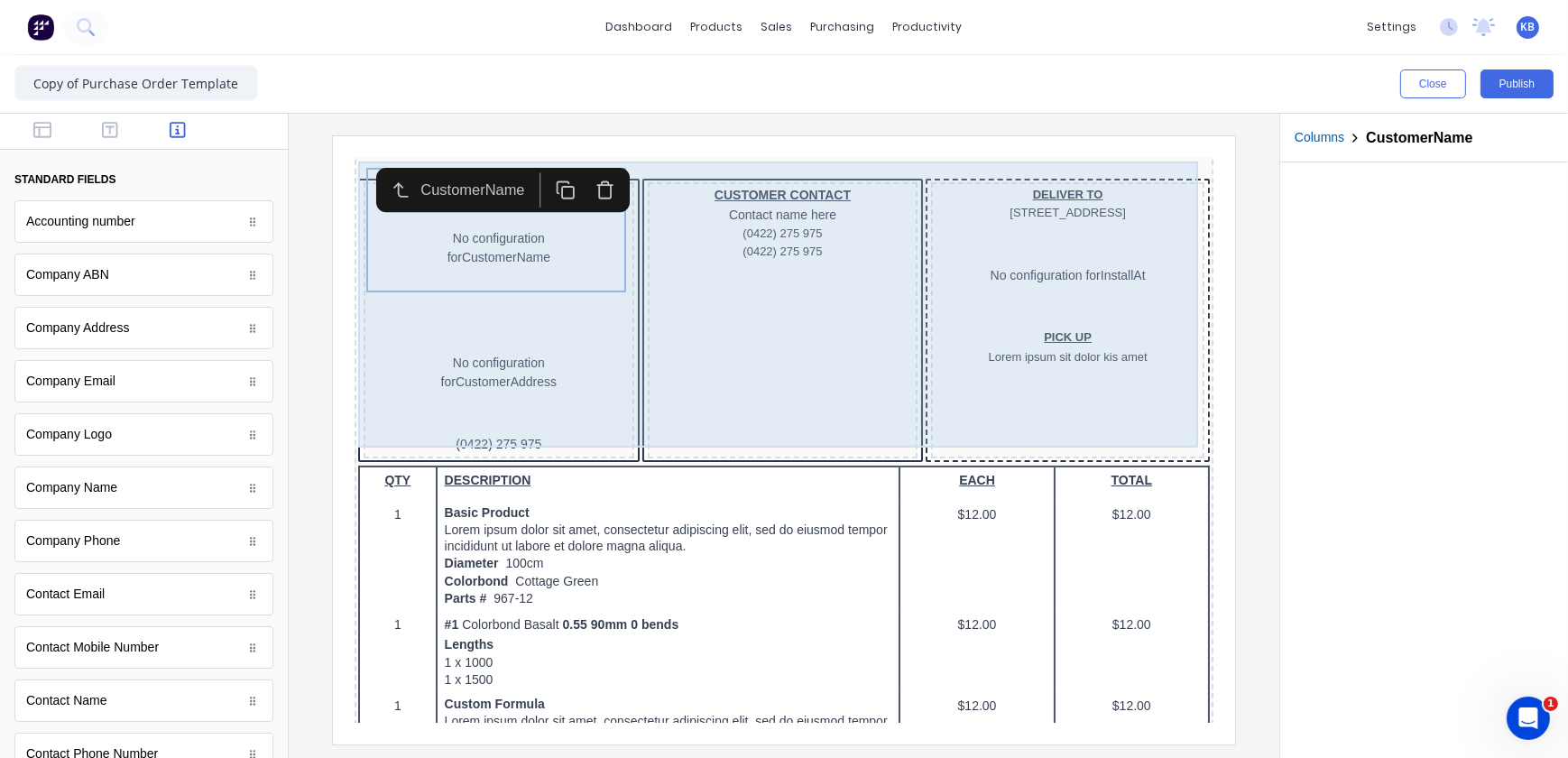
click at [341, 160] on div "No configuration for CustomerName No configuration for CustomerAddress (0422) 2…" at bounding box center [476, 298] width 271 height 276
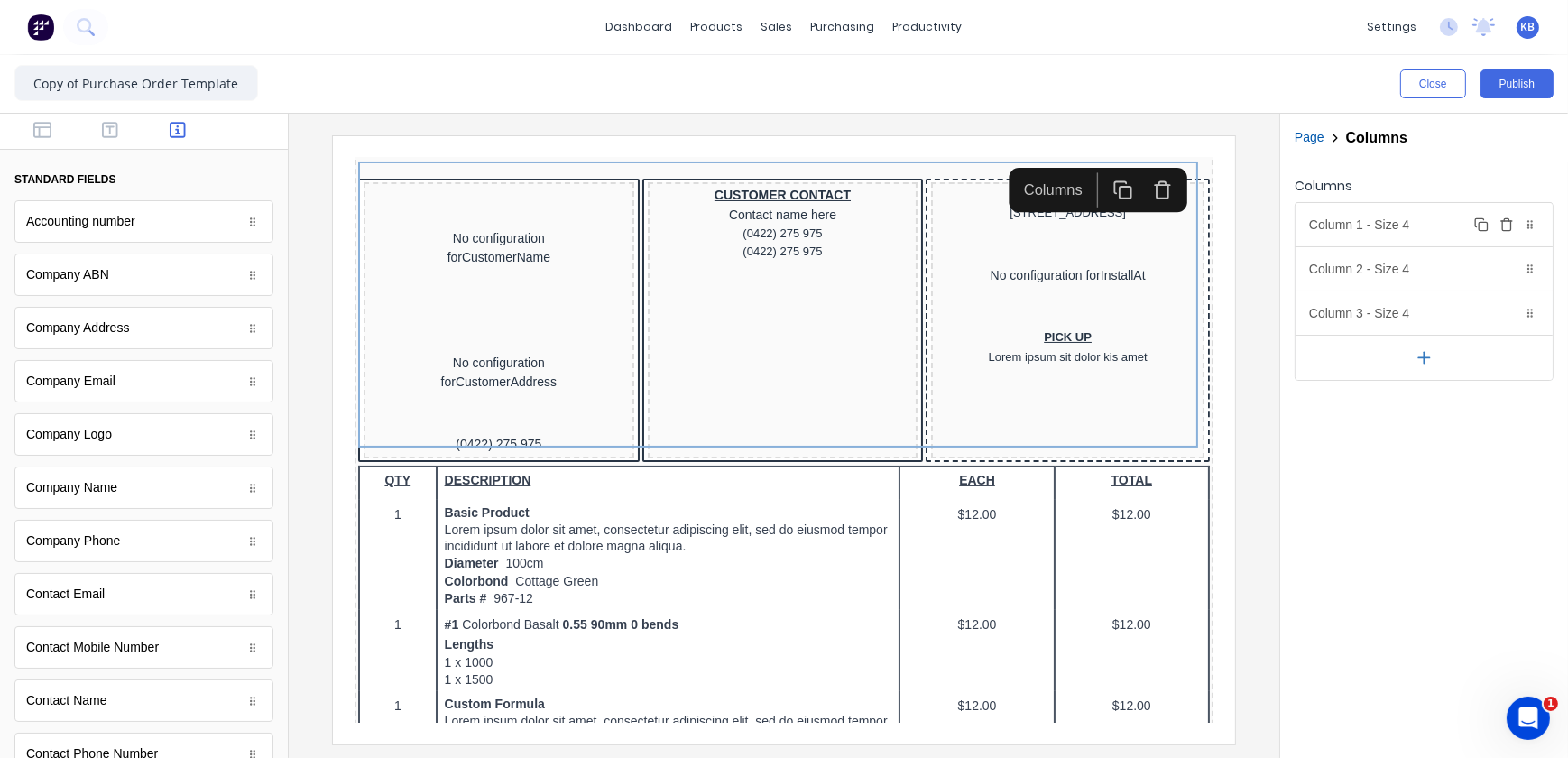
click at [1451, 227] on div "Column 1 - Size 4 Duplicate Delete" at bounding box center [1424, 224] width 257 height 43
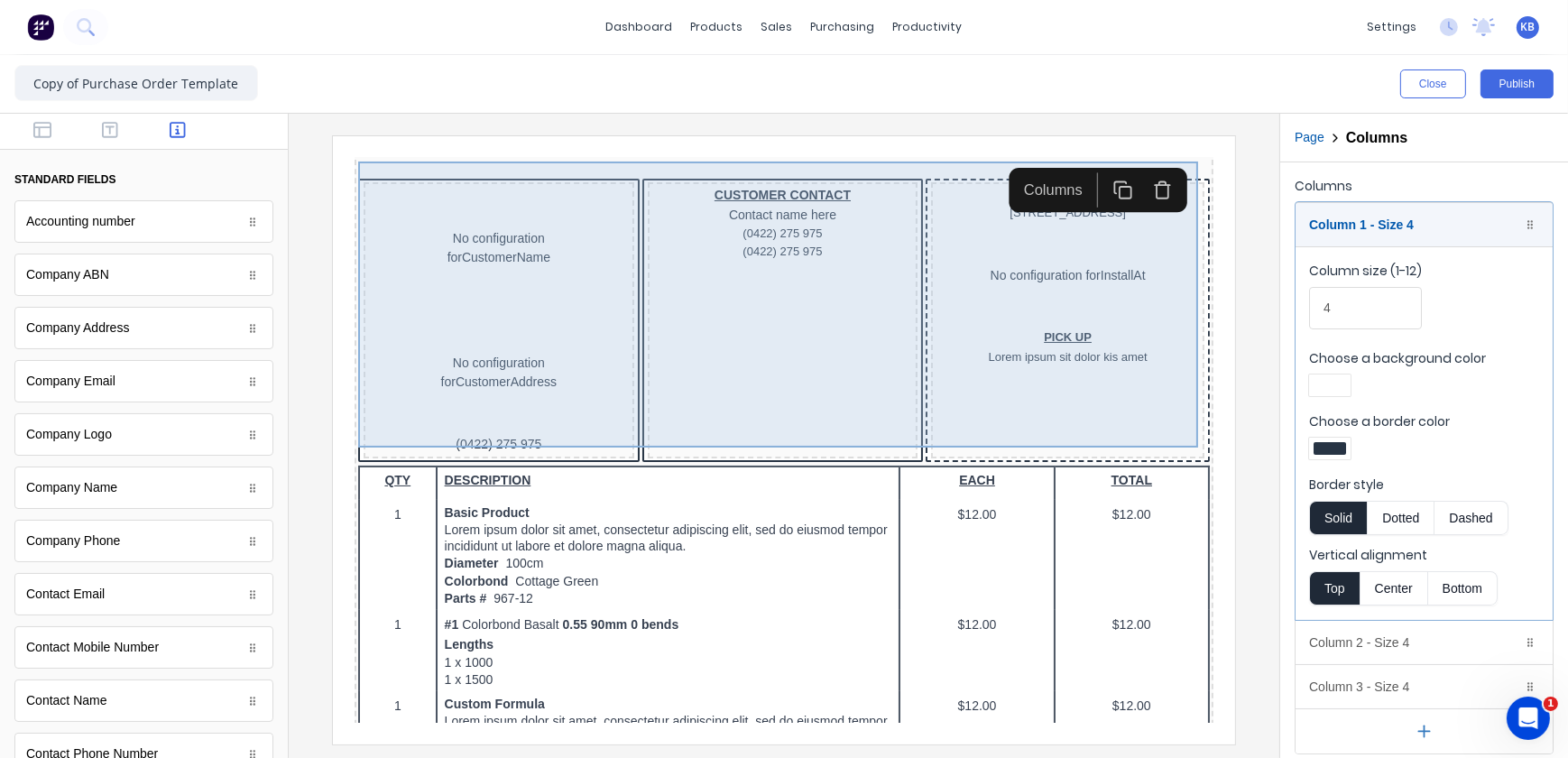
click at [635, 269] on div "CUSTOMER CONTACT Contact name here (0422) 275 975 (0422) 275 975" at bounding box center [761, 298] width 271 height 276
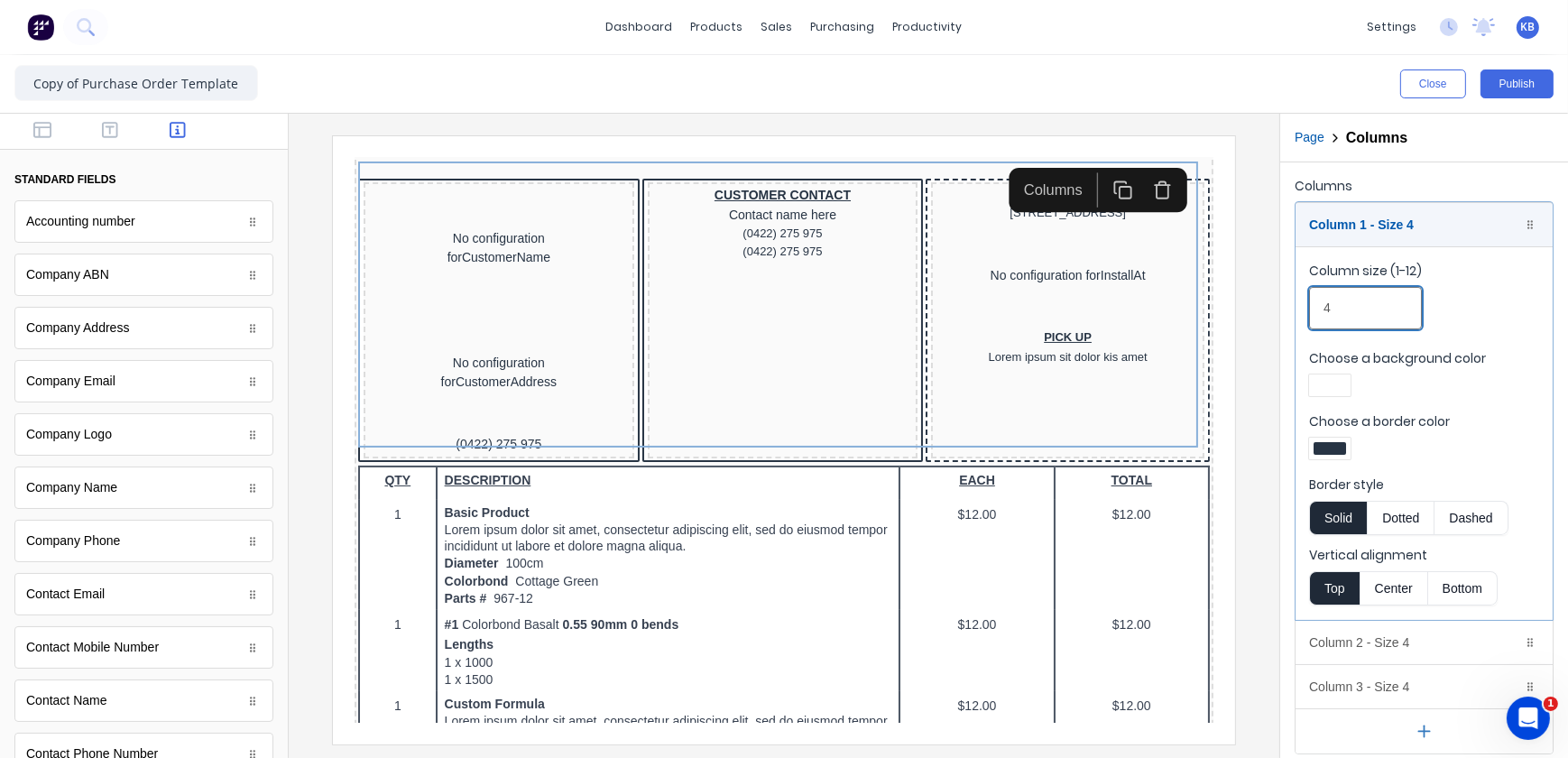
click at [1352, 324] on input "4" at bounding box center [1365, 308] width 113 height 42
drag, startPoint x: 1352, startPoint y: 324, endPoint x: 1307, endPoint y: 323, distance: 45.0
click at [1307, 323] on fieldset "Column size (1-12) 4 Choose a background color Choose a border color Border sty…" at bounding box center [1424, 434] width 257 height 374
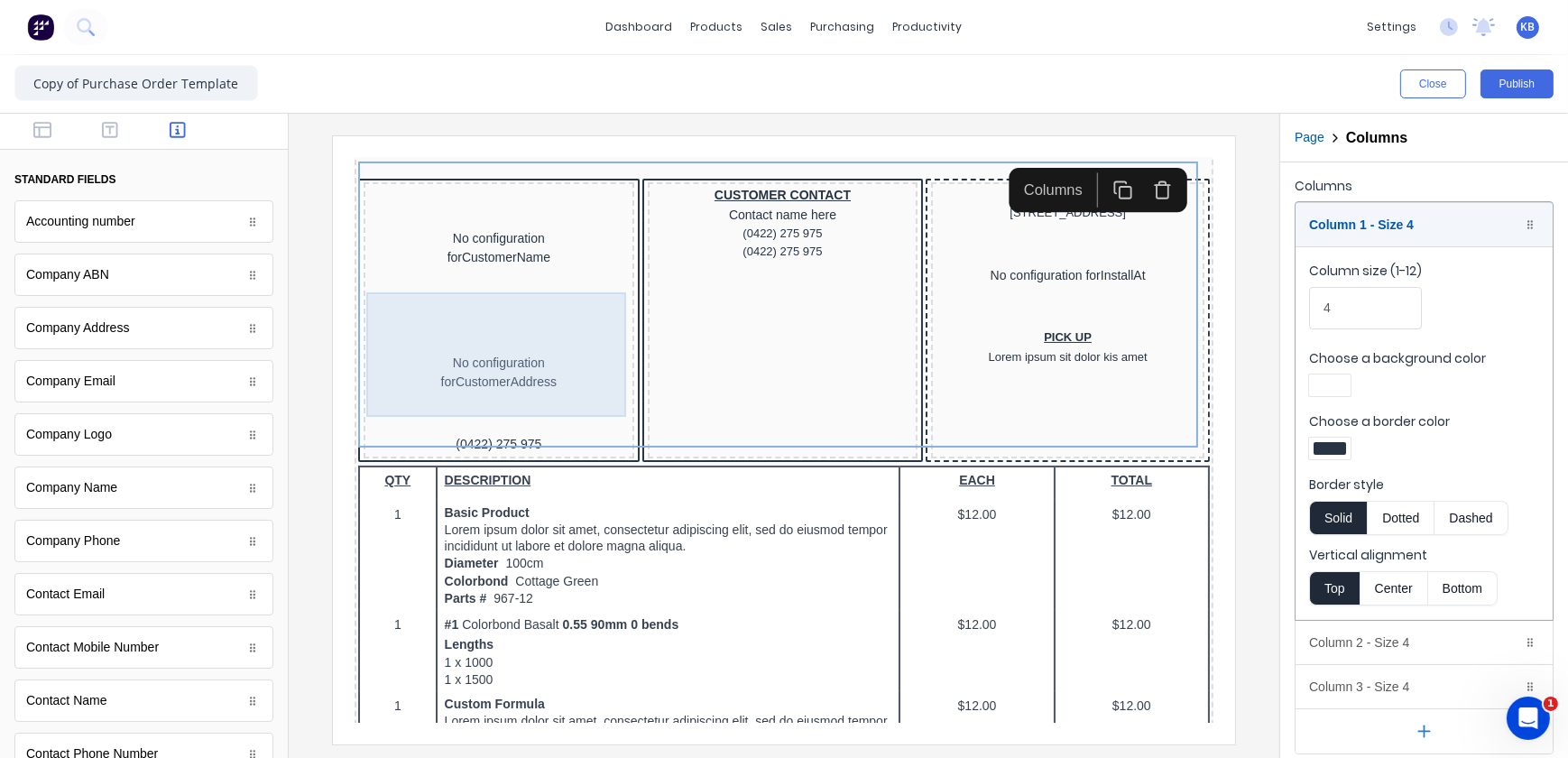
click at [525, 375] on div "No configuration for CustomerAddress" at bounding box center [476, 350] width 263 height 124
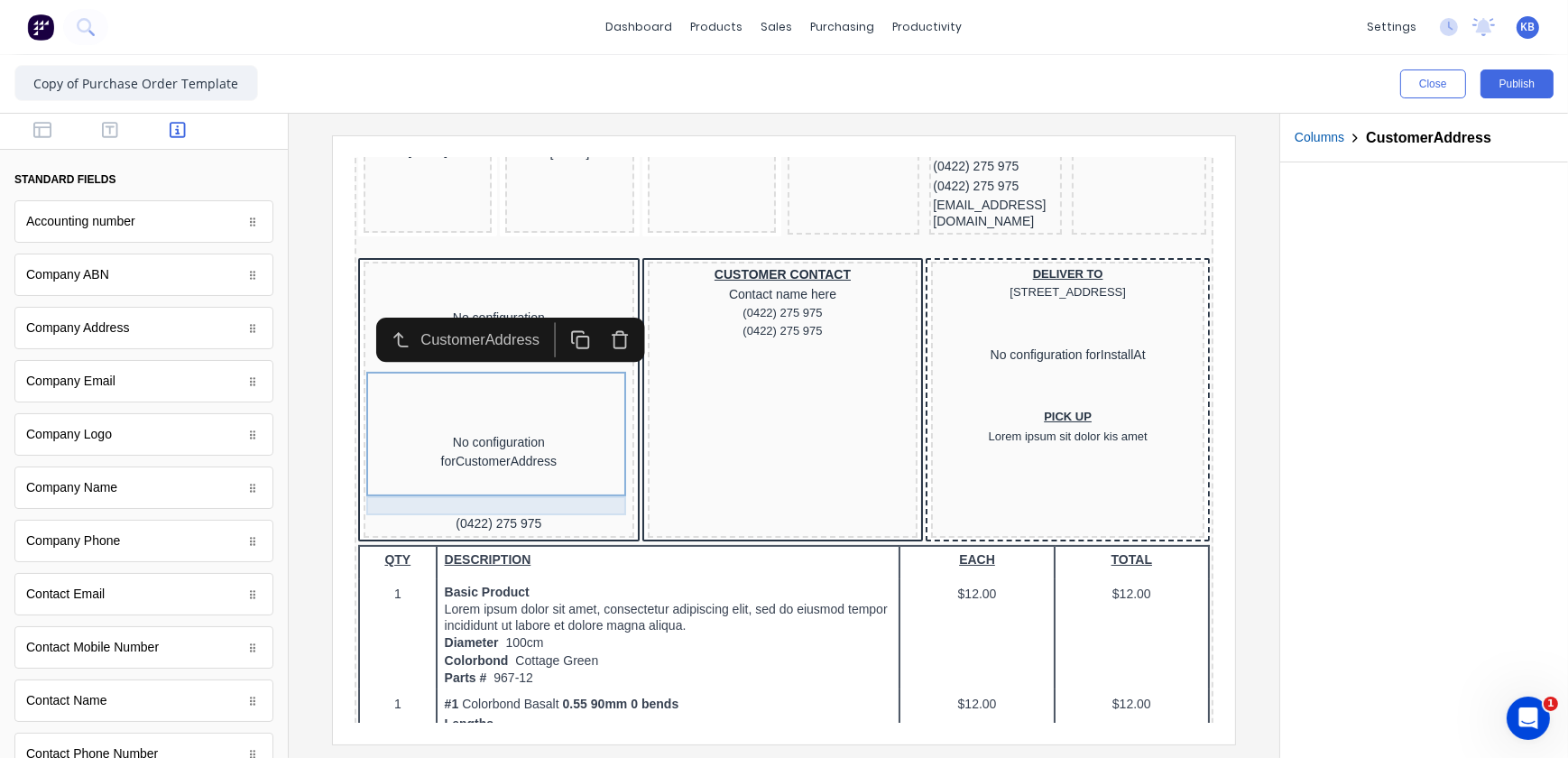
scroll to position [0, 0]
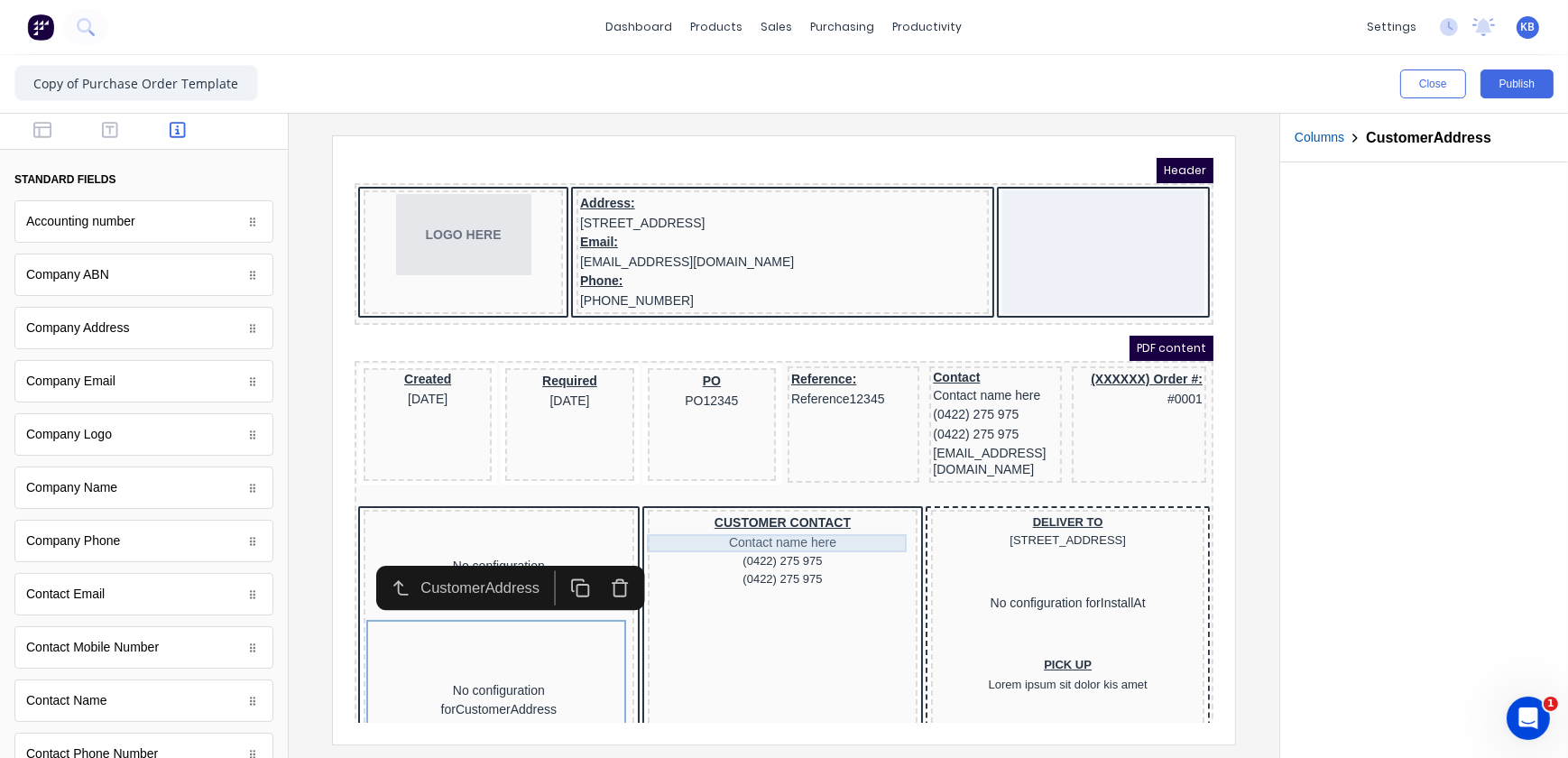
click at [719, 491] on div "CUSTOMER CONTACT Contact name here" at bounding box center [760, 510] width 263 height 39
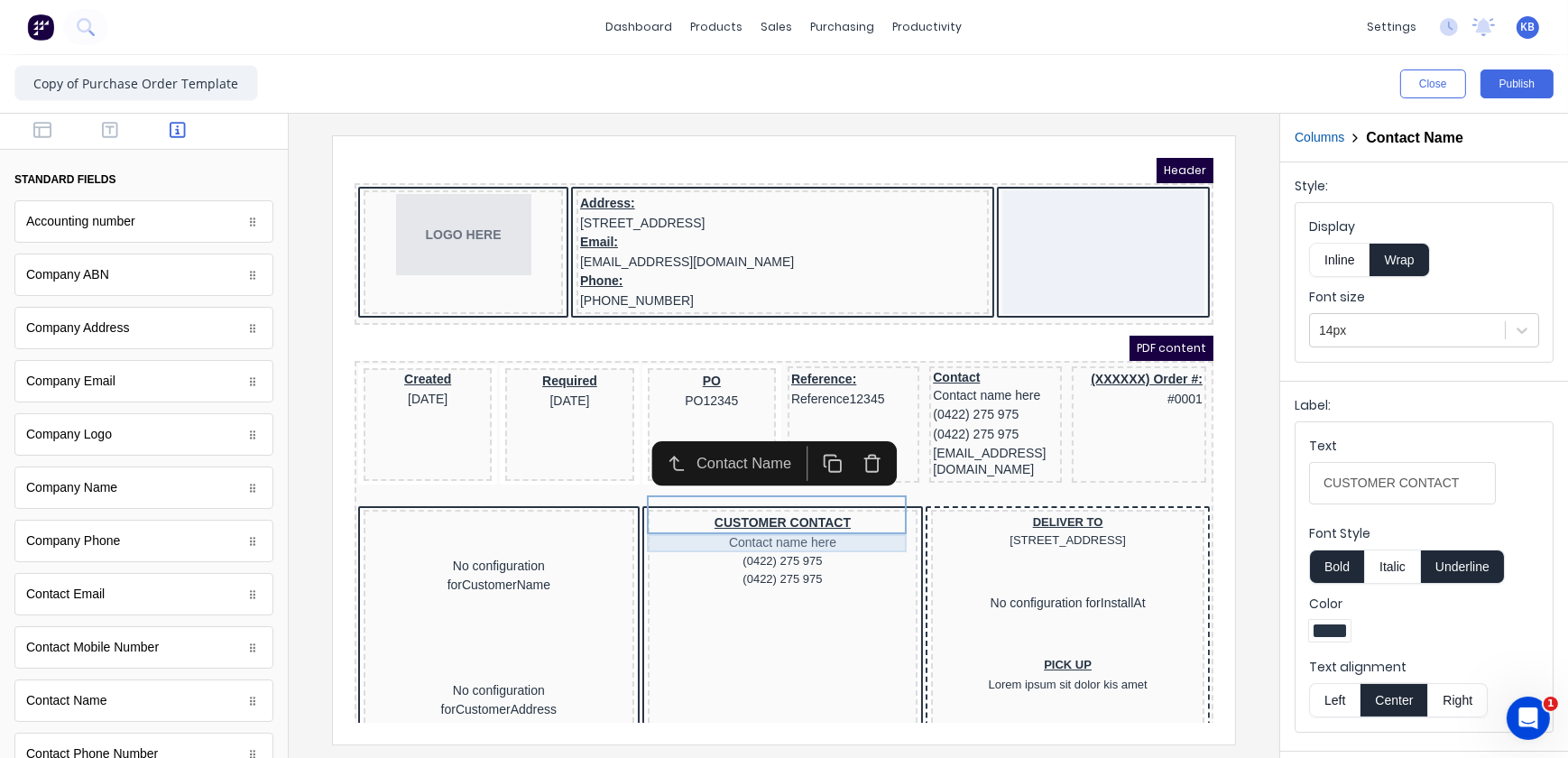
click at [714, 548] on div "(0422) 275 975" at bounding box center [760, 557] width 263 height 18
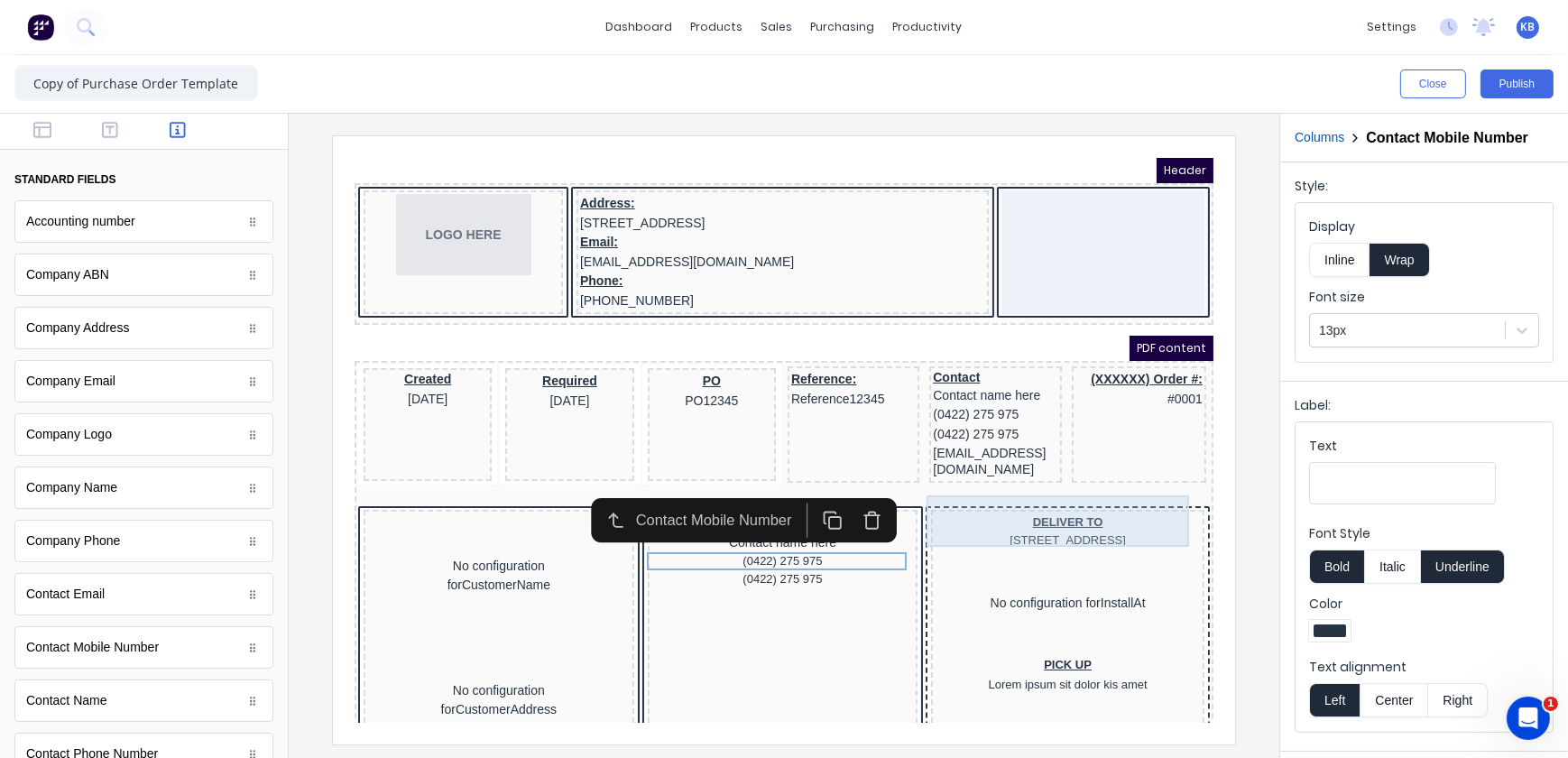
click at [1025, 491] on div "DELIVER TO 234 Beach Road Gold Coast, Queensland, Australia" at bounding box center [1045, 509] width 266 height 37
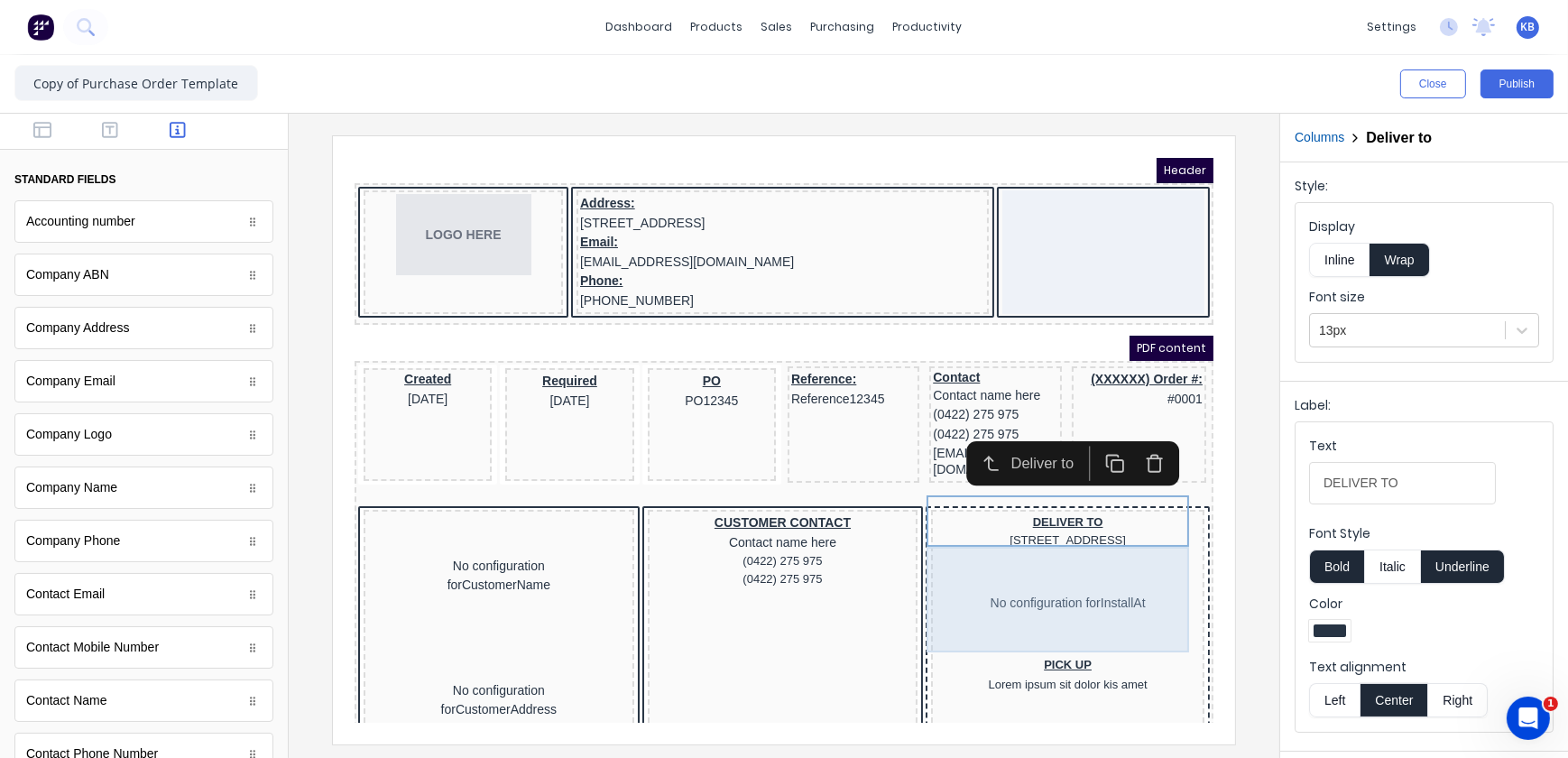
click at [1044, 590] on div "No configuration for InstallAt" at bounding box center [1045, 581] width 266 height 106
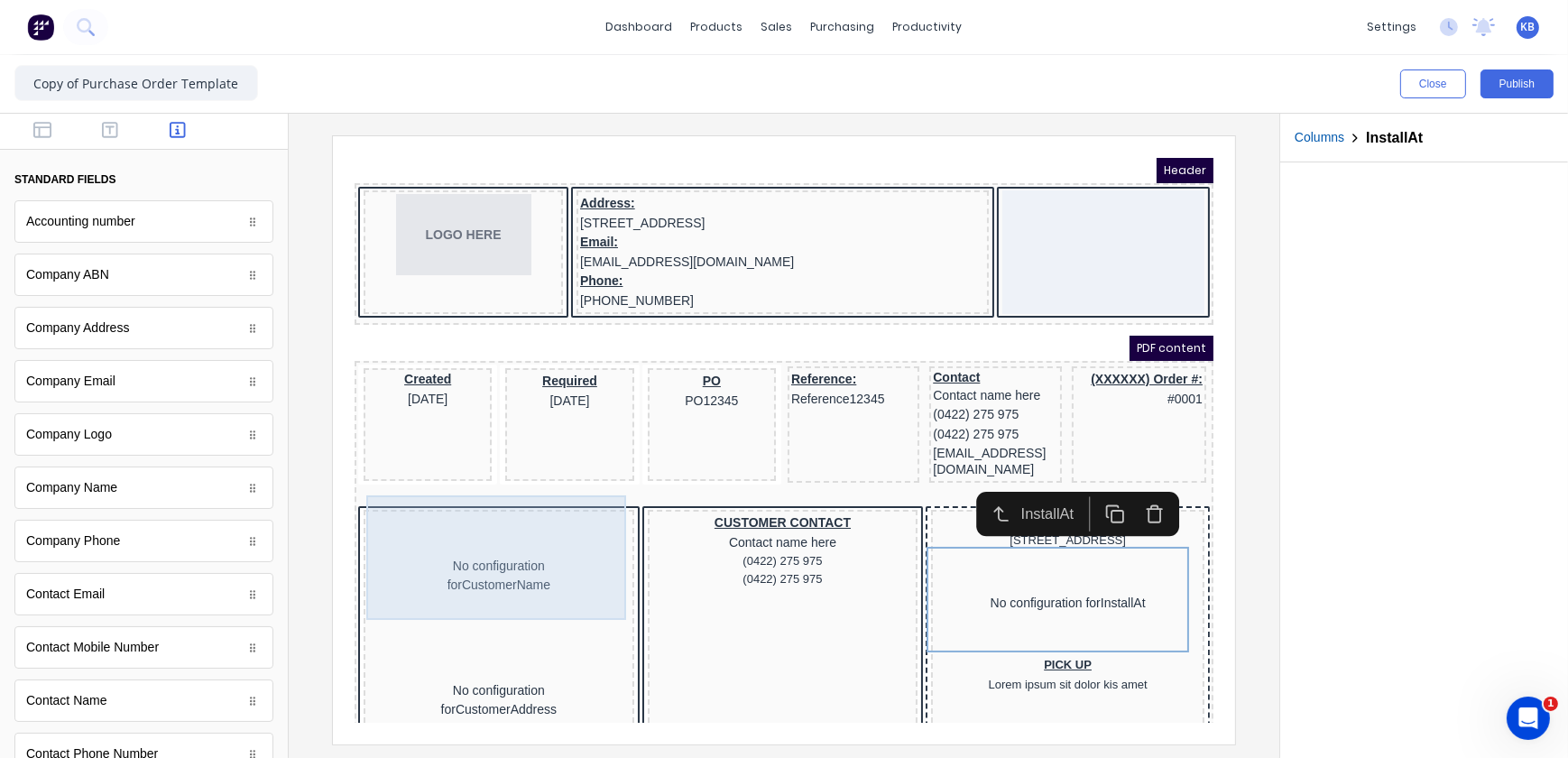
click at [548, 533] on div "No configuration for CustomerName" at bounding box center [476, 552] width 263 height 124
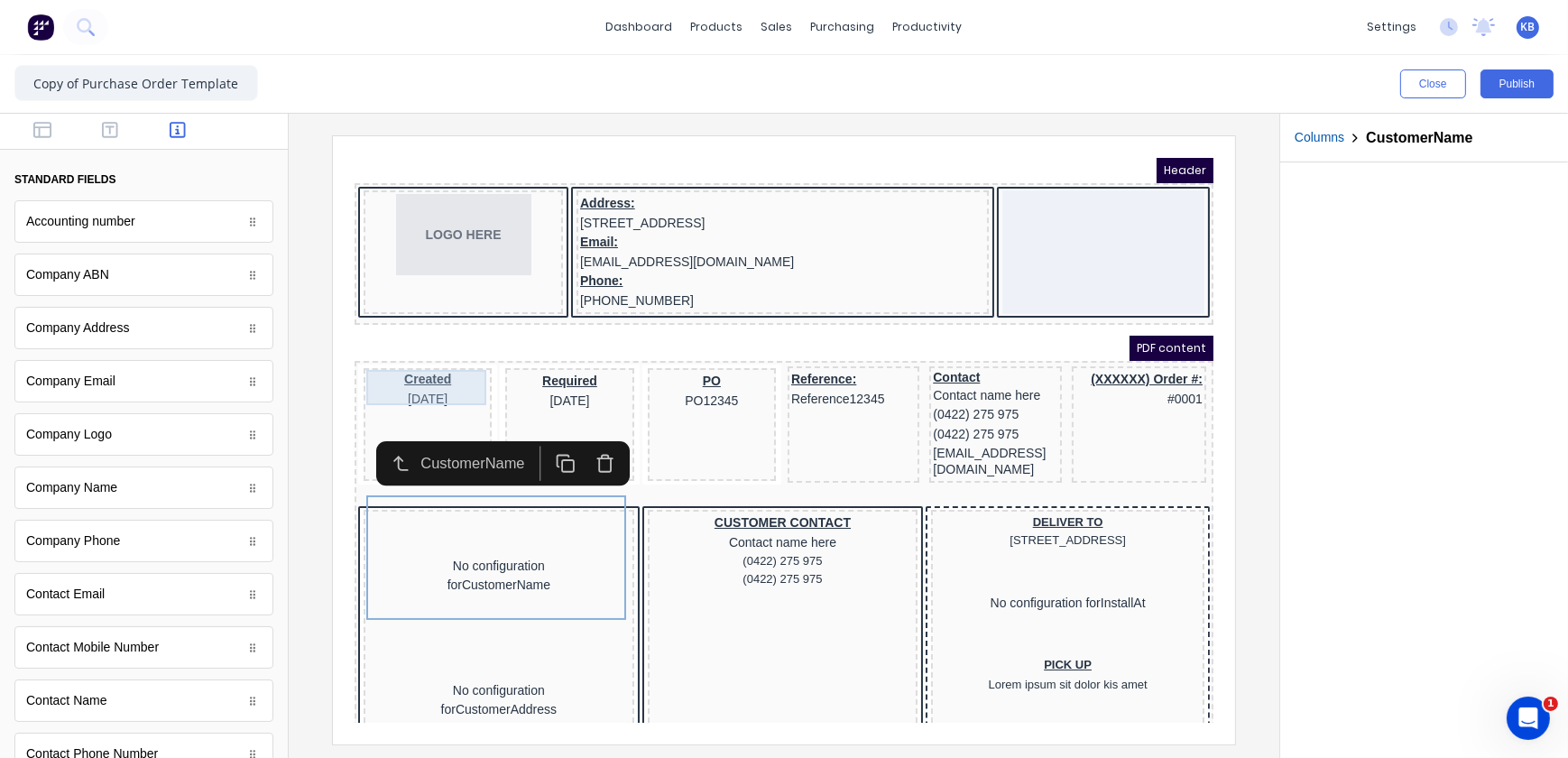
click at [409, 357] on div "Created 29/10/2024" at bounding box center [405, 367] width 121 height 35
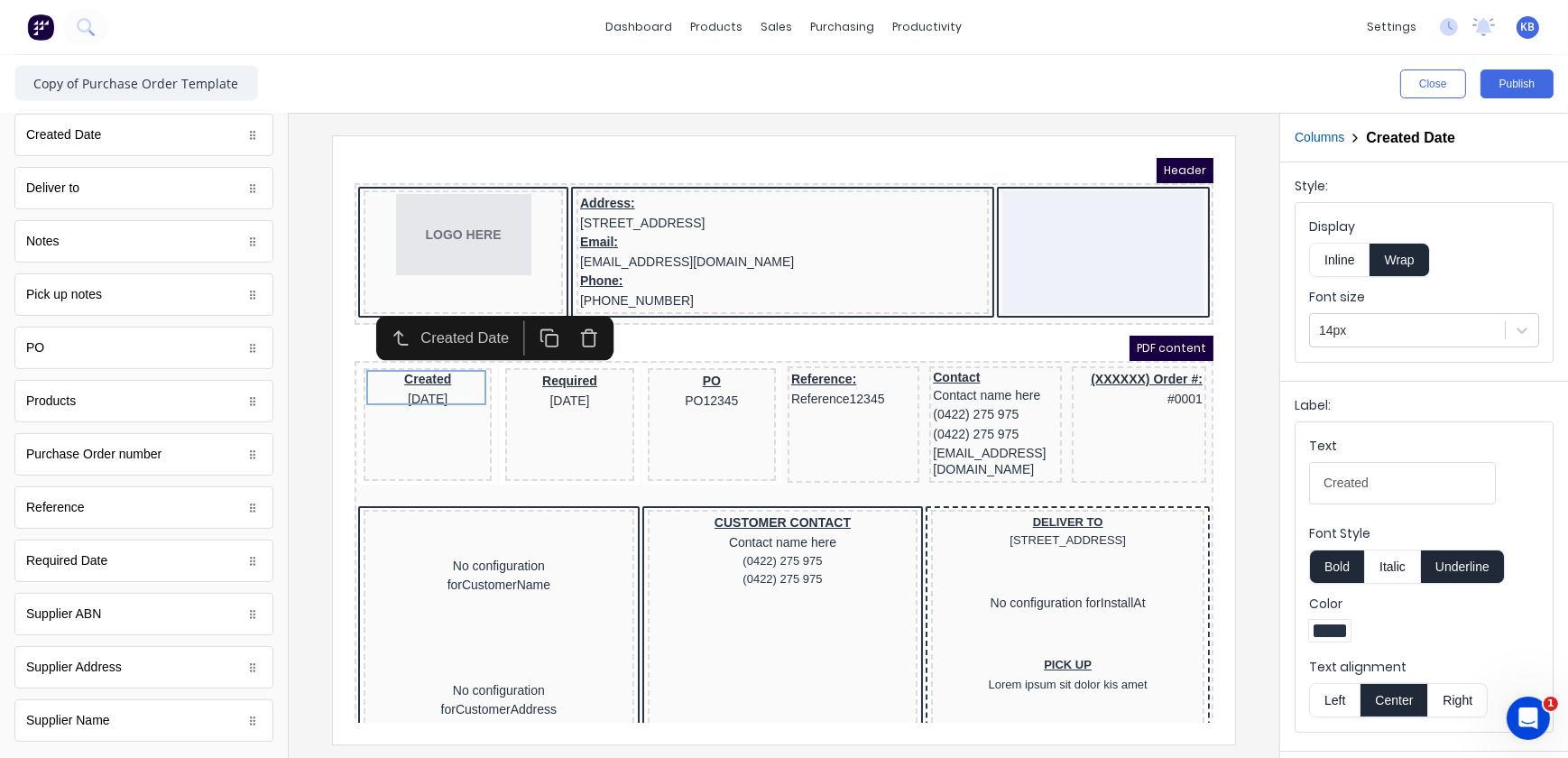
scroll to position [705, 0]
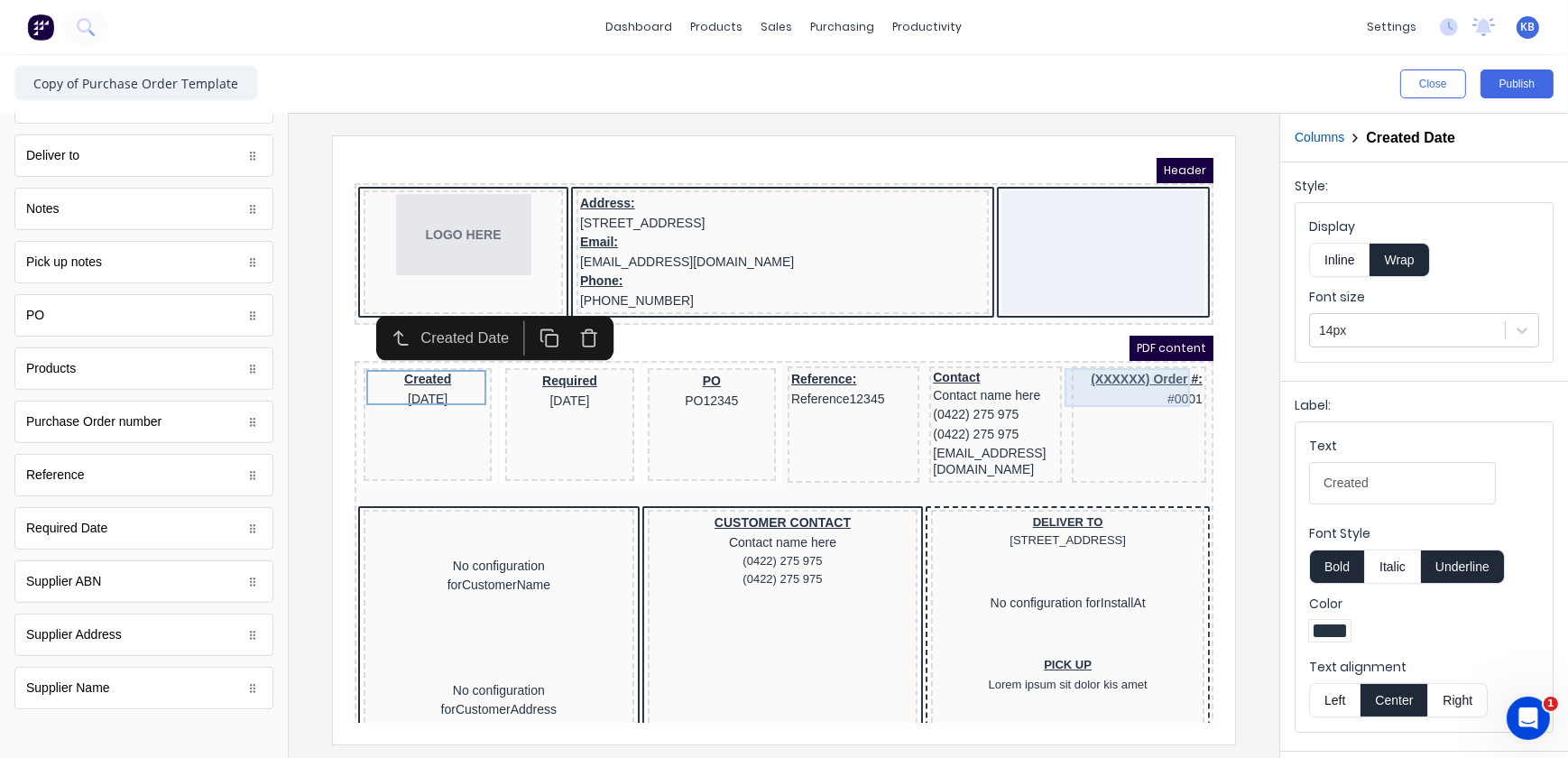
click at [1135, 360] on div "(XXXXXX) Order #: #0001" at bounding box center [1117, 367] width 127 height 39
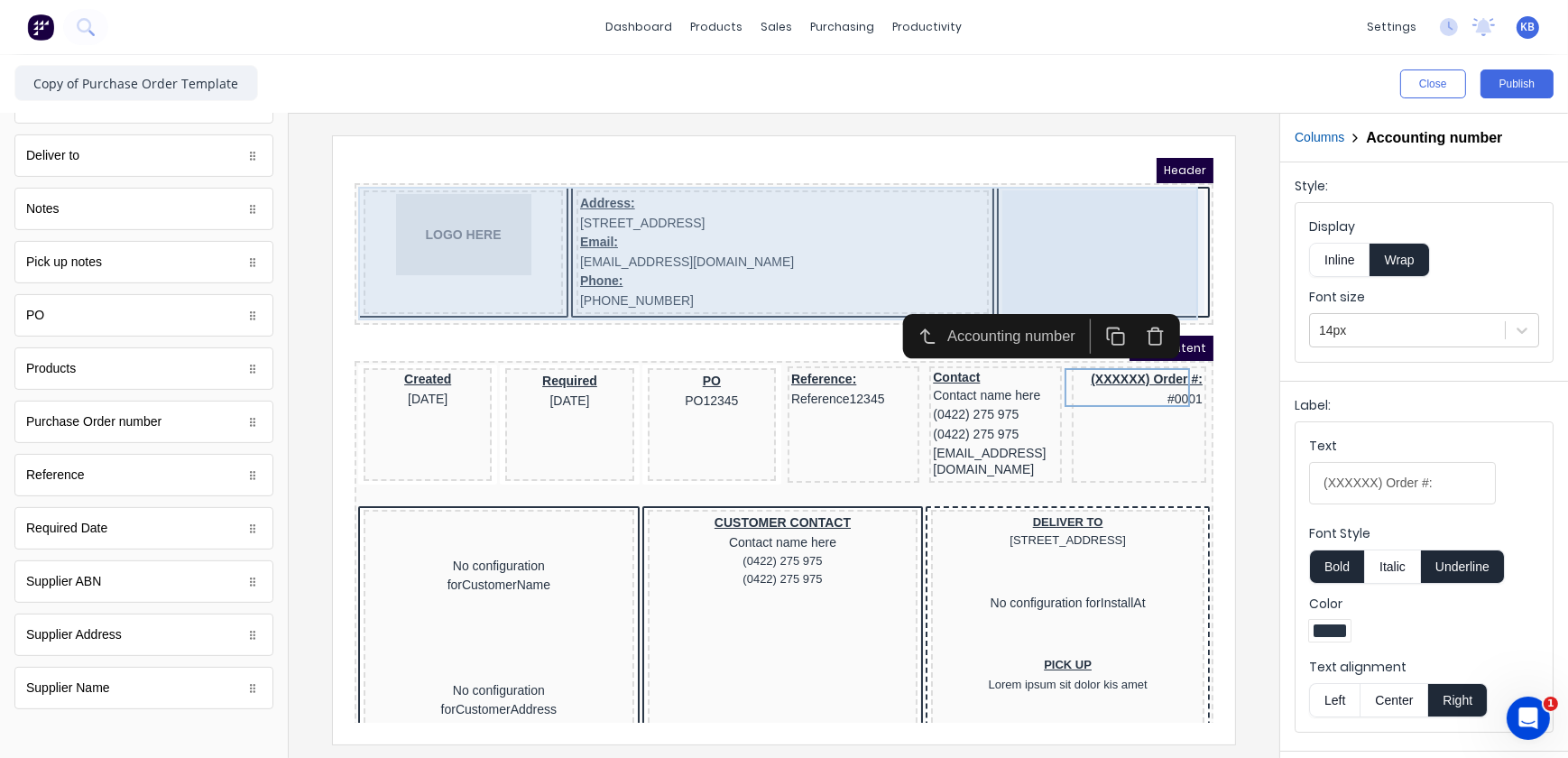
click at [1131, 204] on div at bounding box center [1081, 229] width 202 height 123
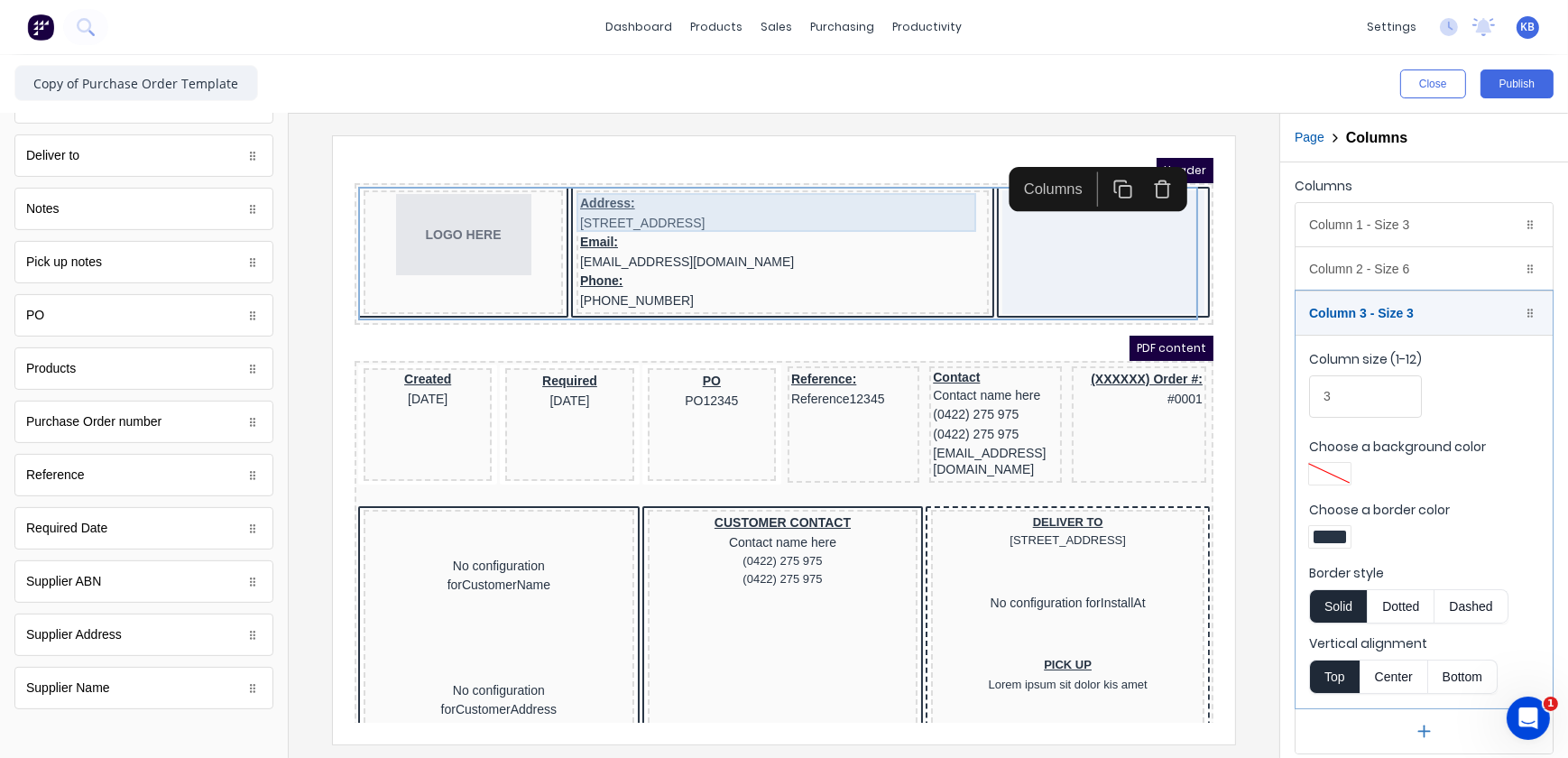
click at [725, 195] on div "Address: 234 Beach Road Gold Coast, Queensland, Australia, 4217" at bounding box center [761, 191] width 405 height 39
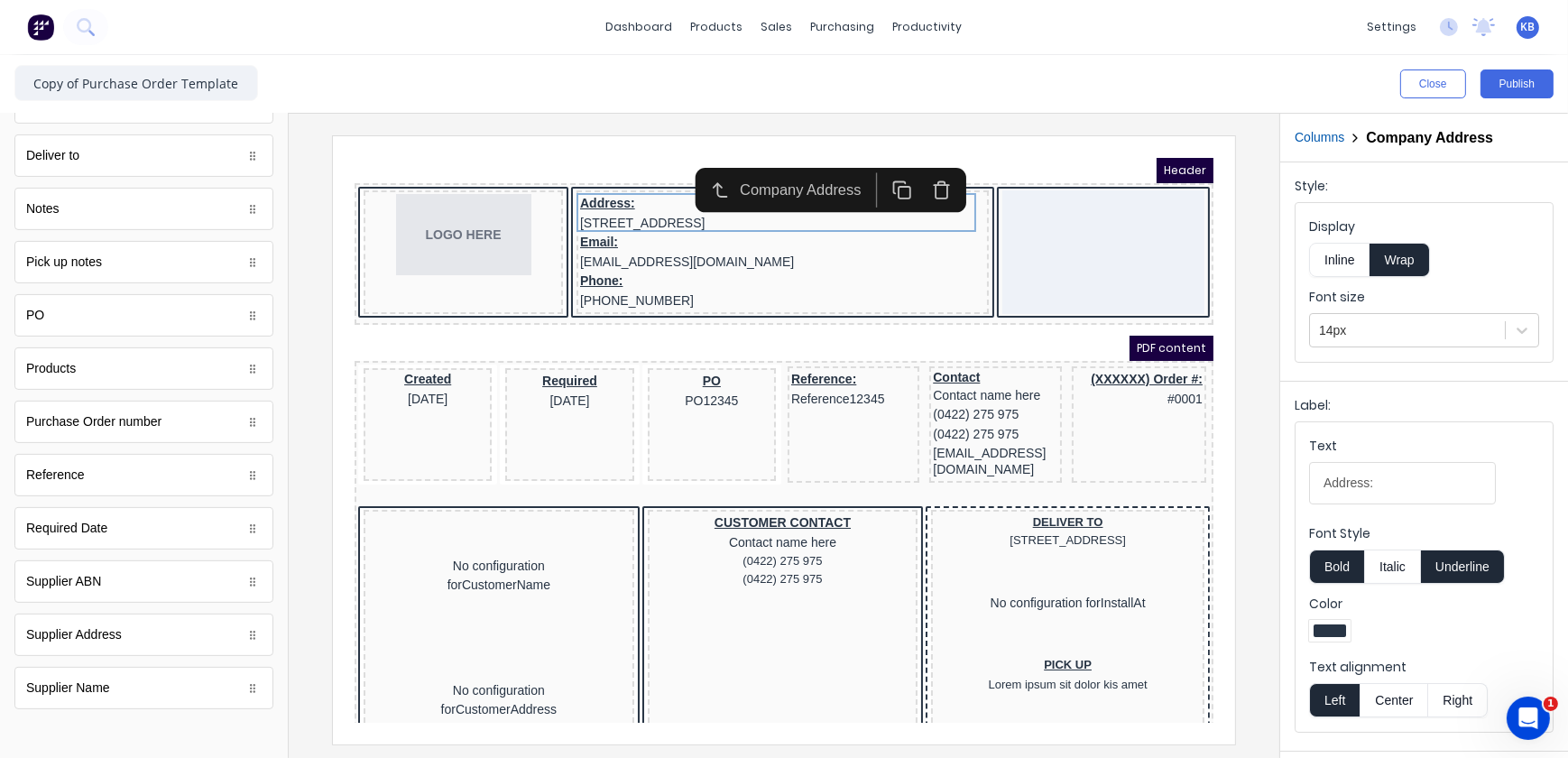
click at [1390, 687] on button "Center" at bounding box center [1394, 700] width 69 height 34
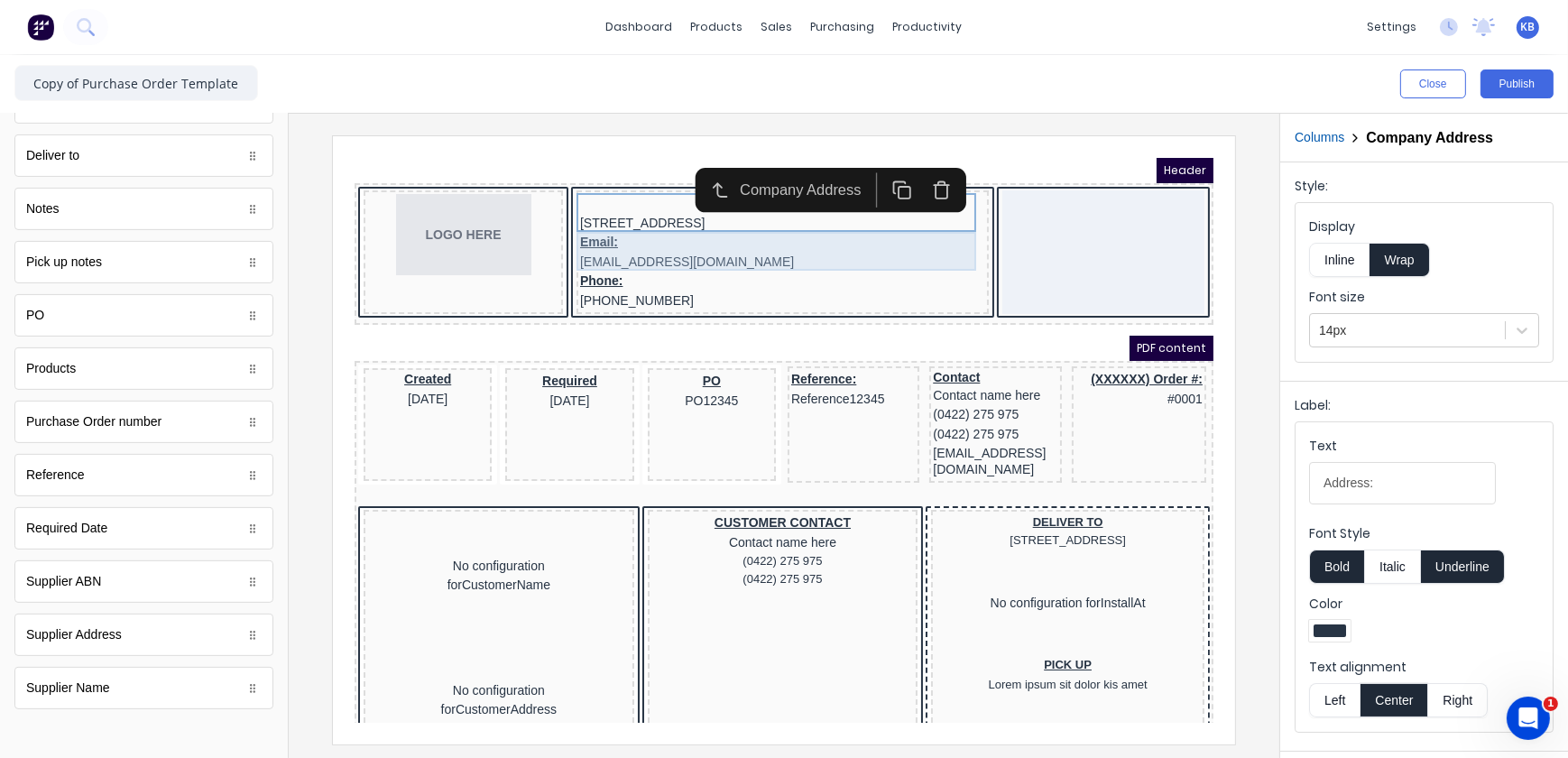
click at [582, 222] on div "Email: xxxxxxx@xxxxx.com" at bounding box center [761, 230] width 405 height 39
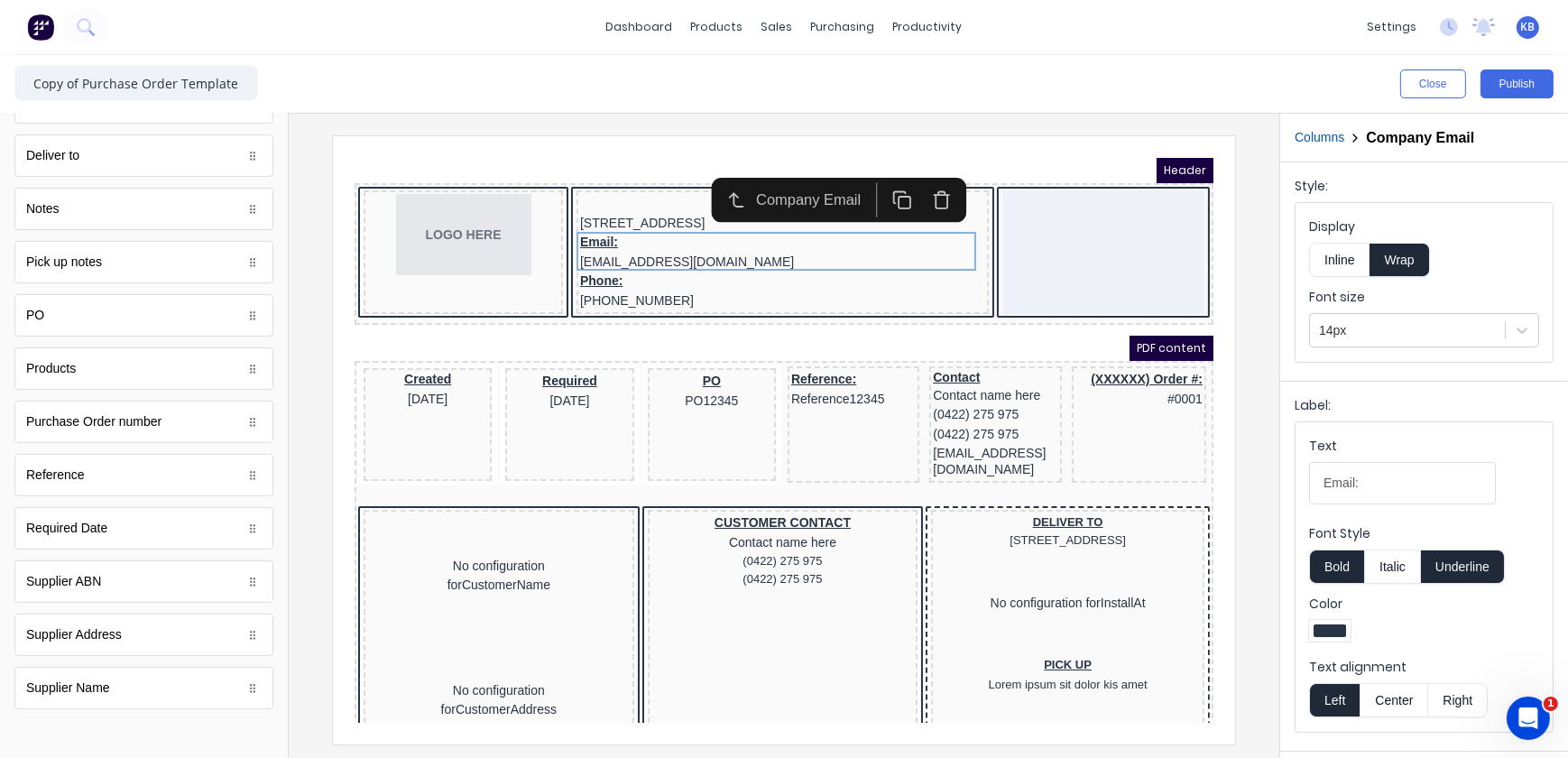
click at [1408, 690] on button "Center" at bounding box center [1394, 700] width 69 height 34
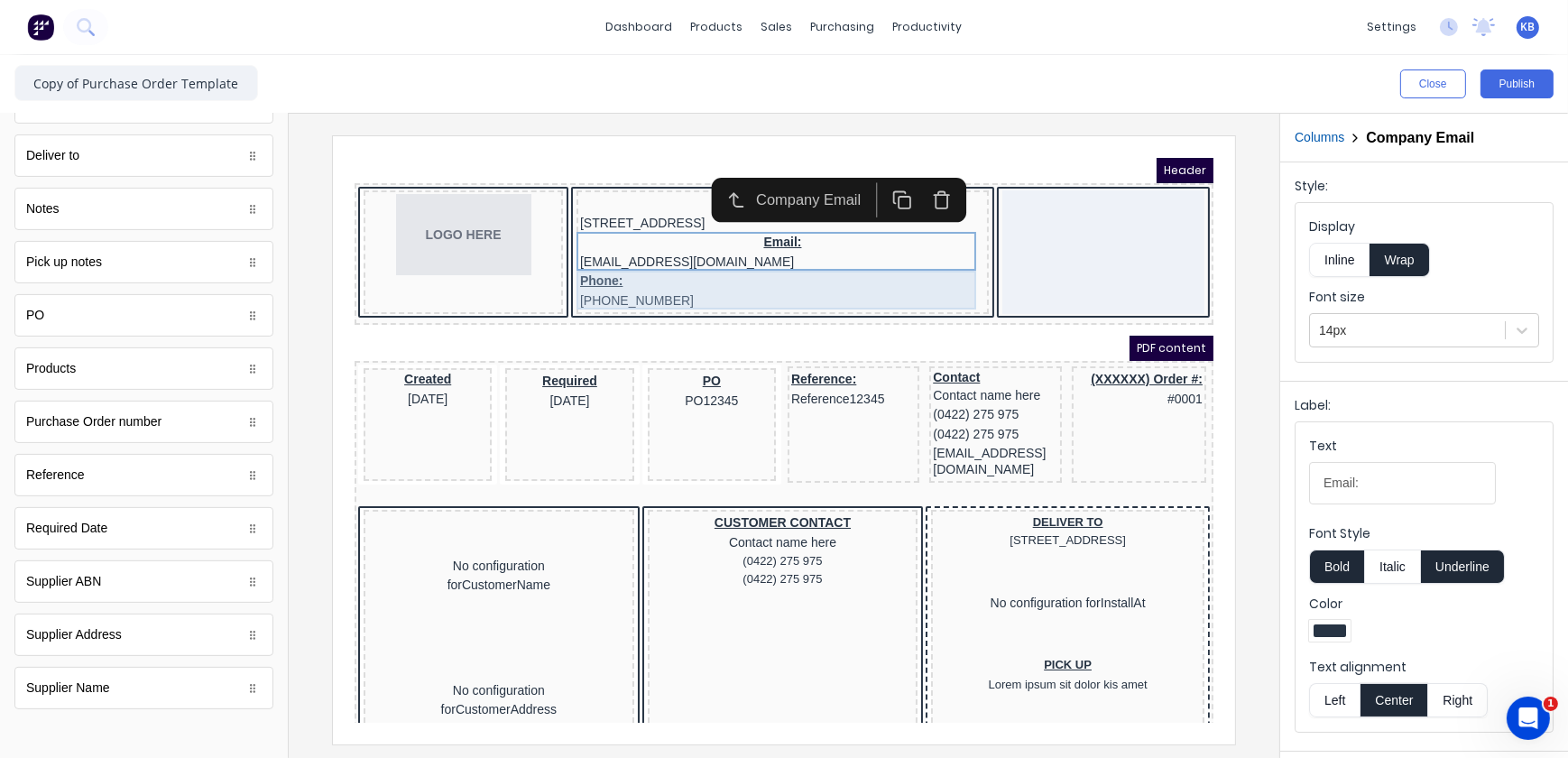
click at [599, 270] on div "Phone: (042) 2222 3333" at bounding box center [761, 268] width 405 height 39
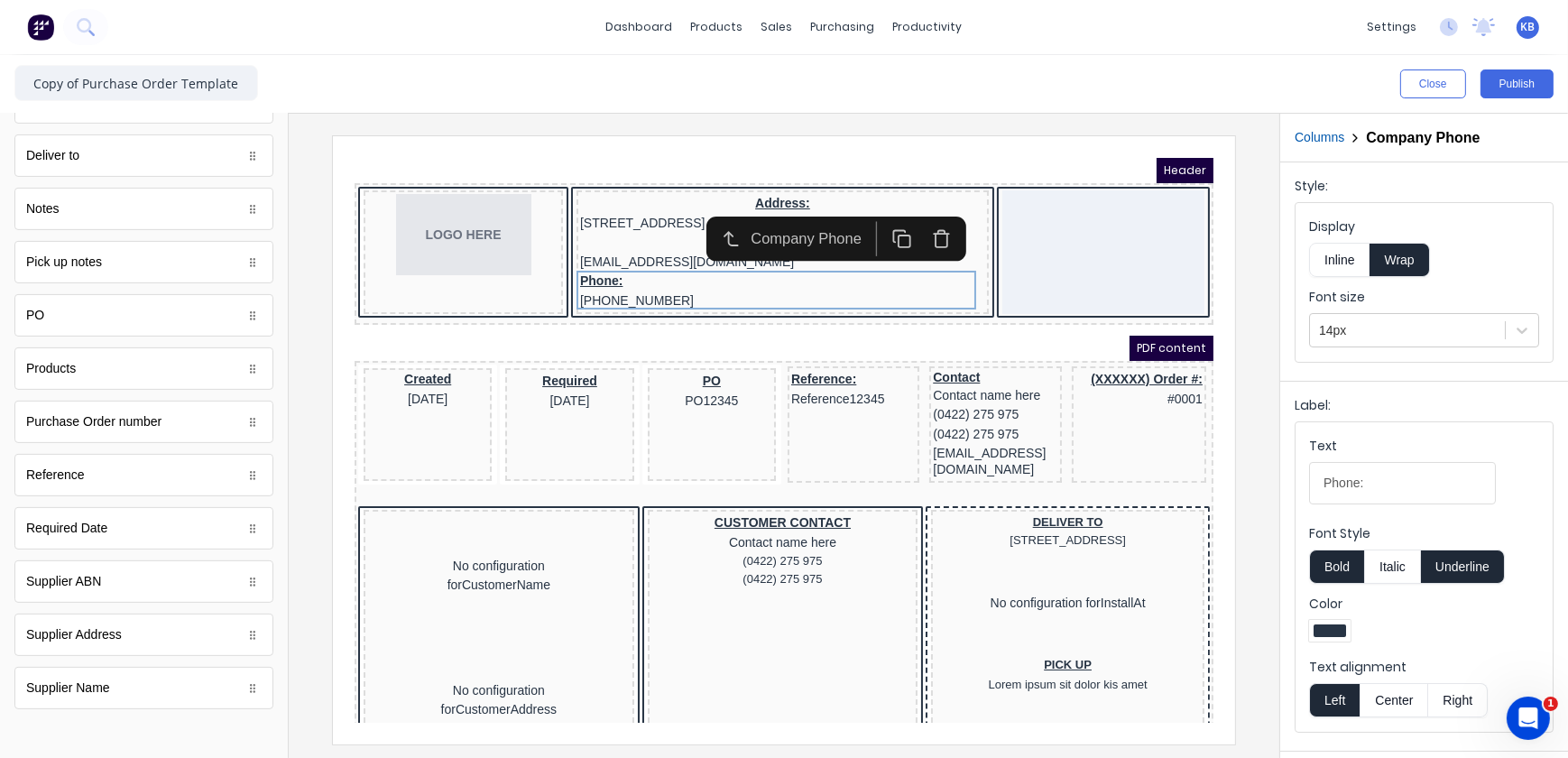
click at [1407, 703] on button "Center" at bounding box center [1394, 700] width 69 height 34
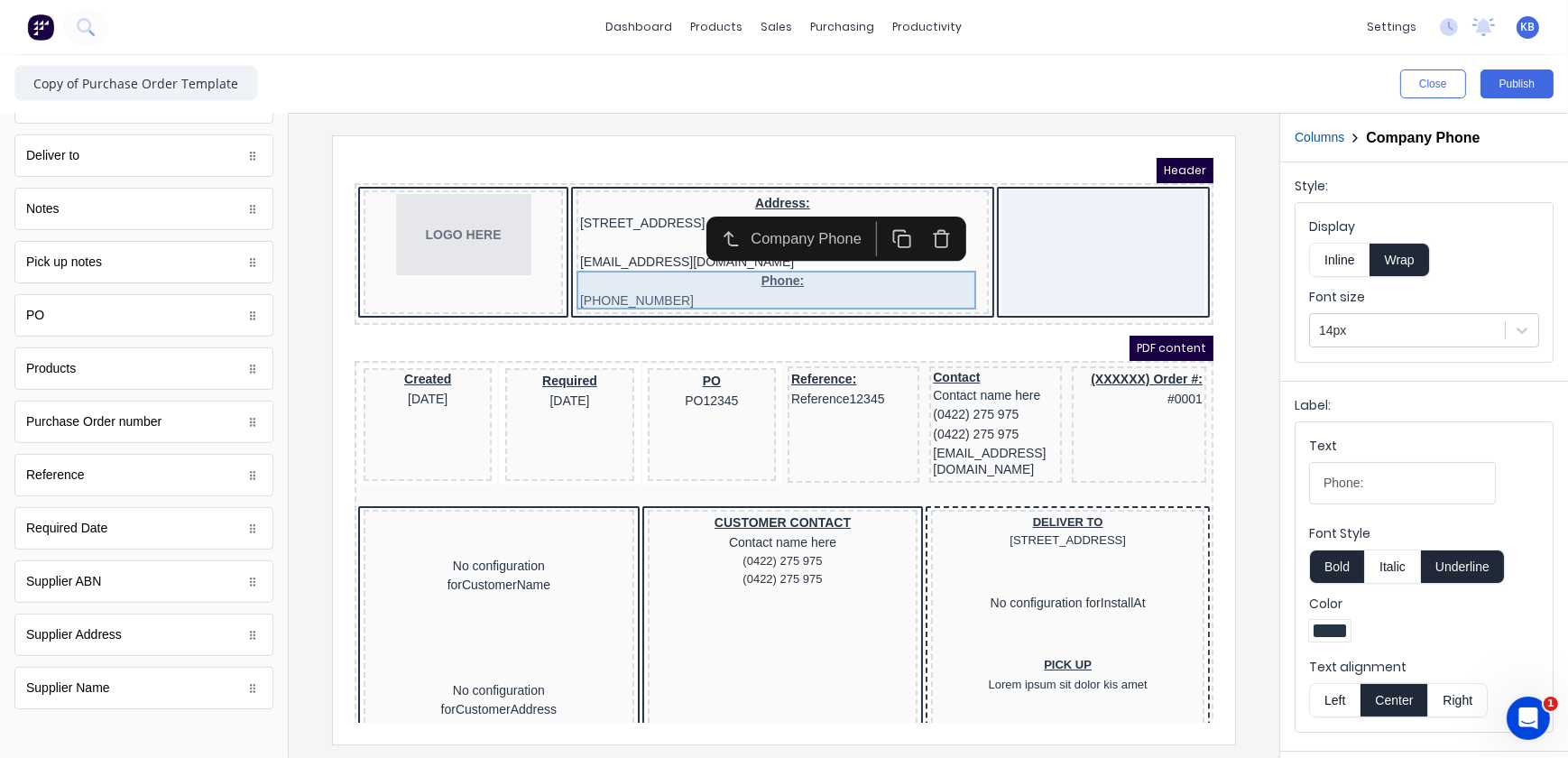
click at [637, 244] on div "Email: xxxxxxx@xxxxx.com" at bounding box center [761, 230] width 405 height 39
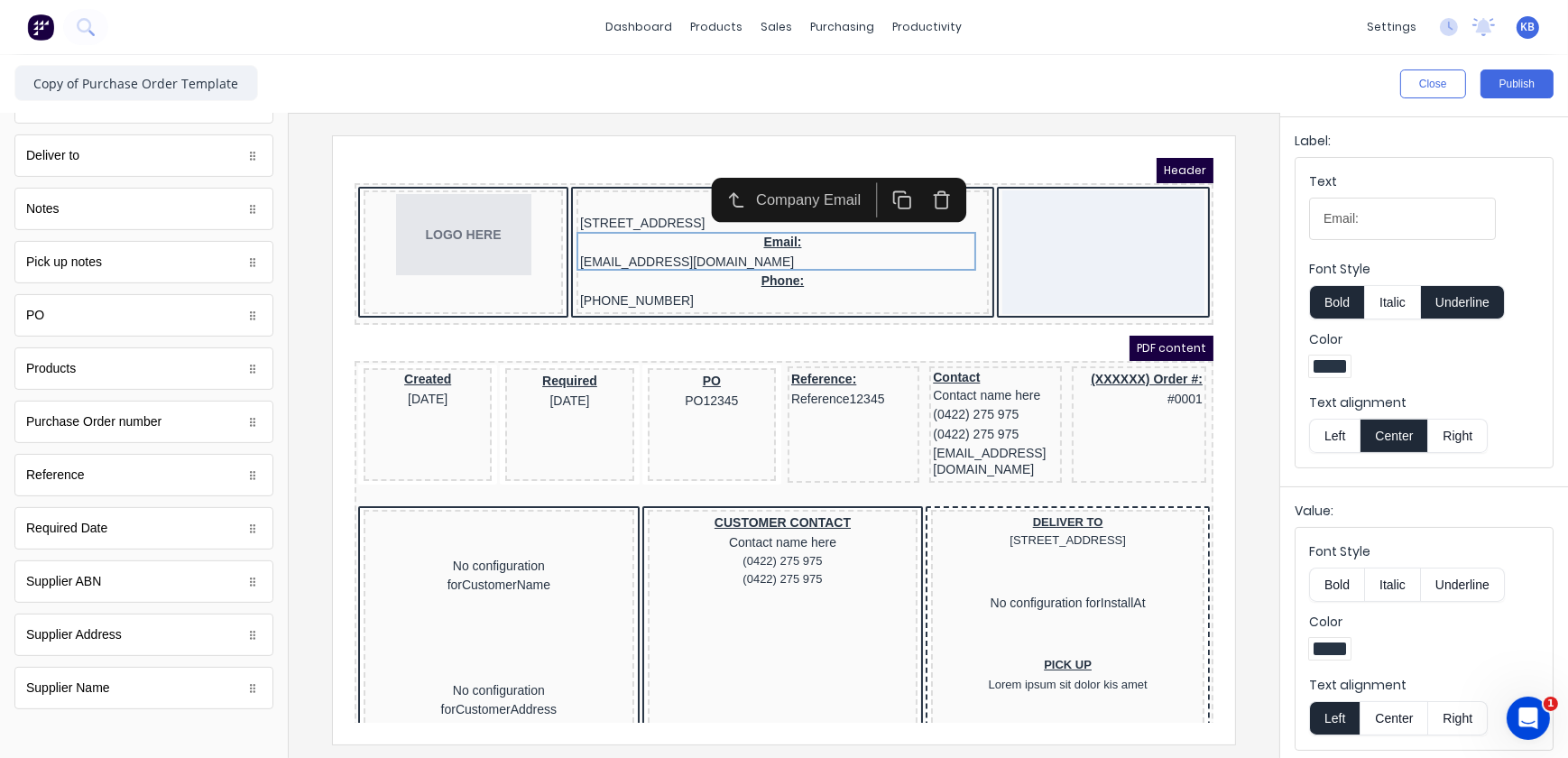
scroll to position [267, 0]
click at [1395, 711] on button "Center" at bounding box center [1394, 715] width 69 height 34
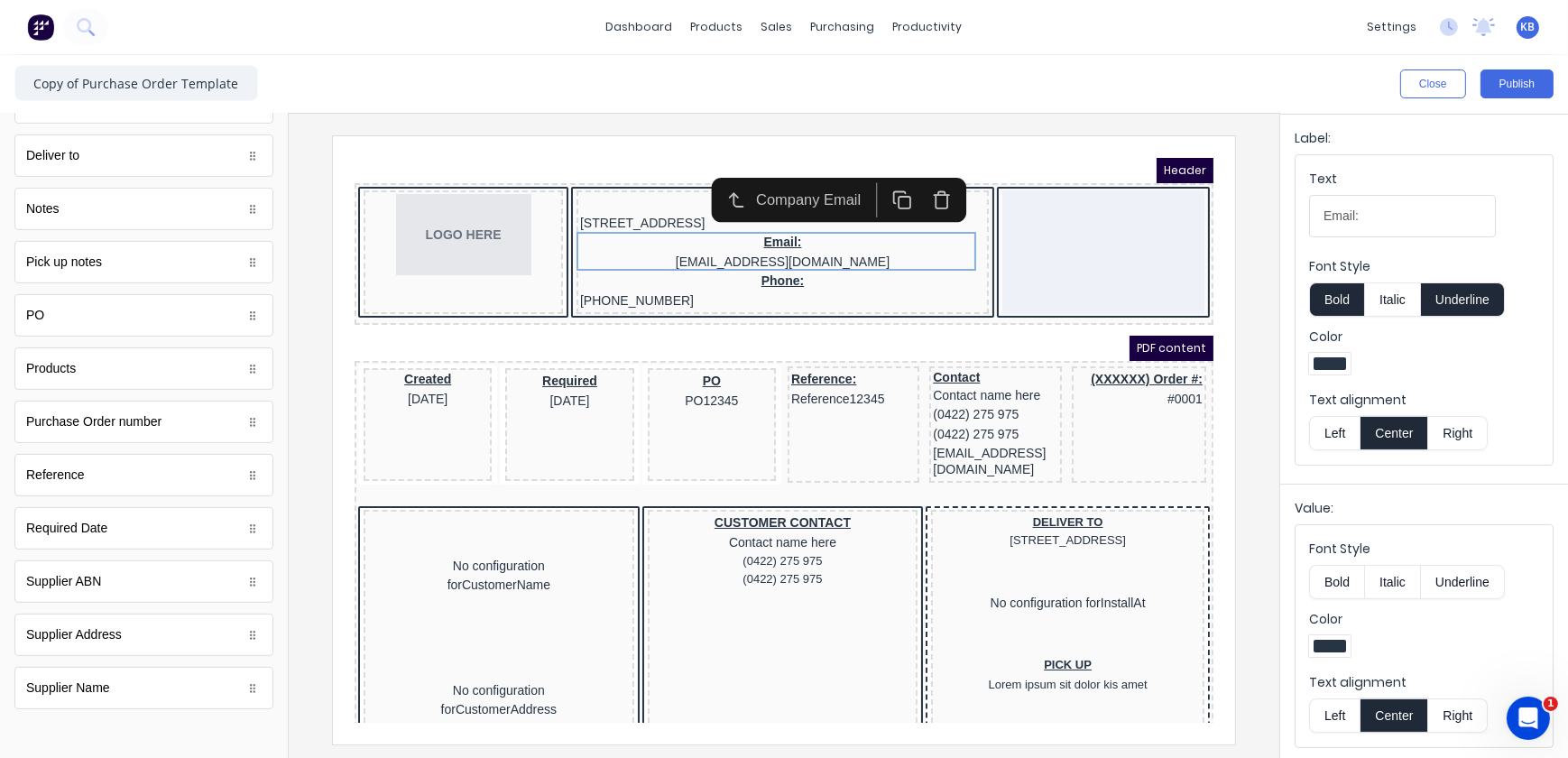
click at [680, 193] on div "Company Email" at bounding box center [816, 177] width 274 height 44
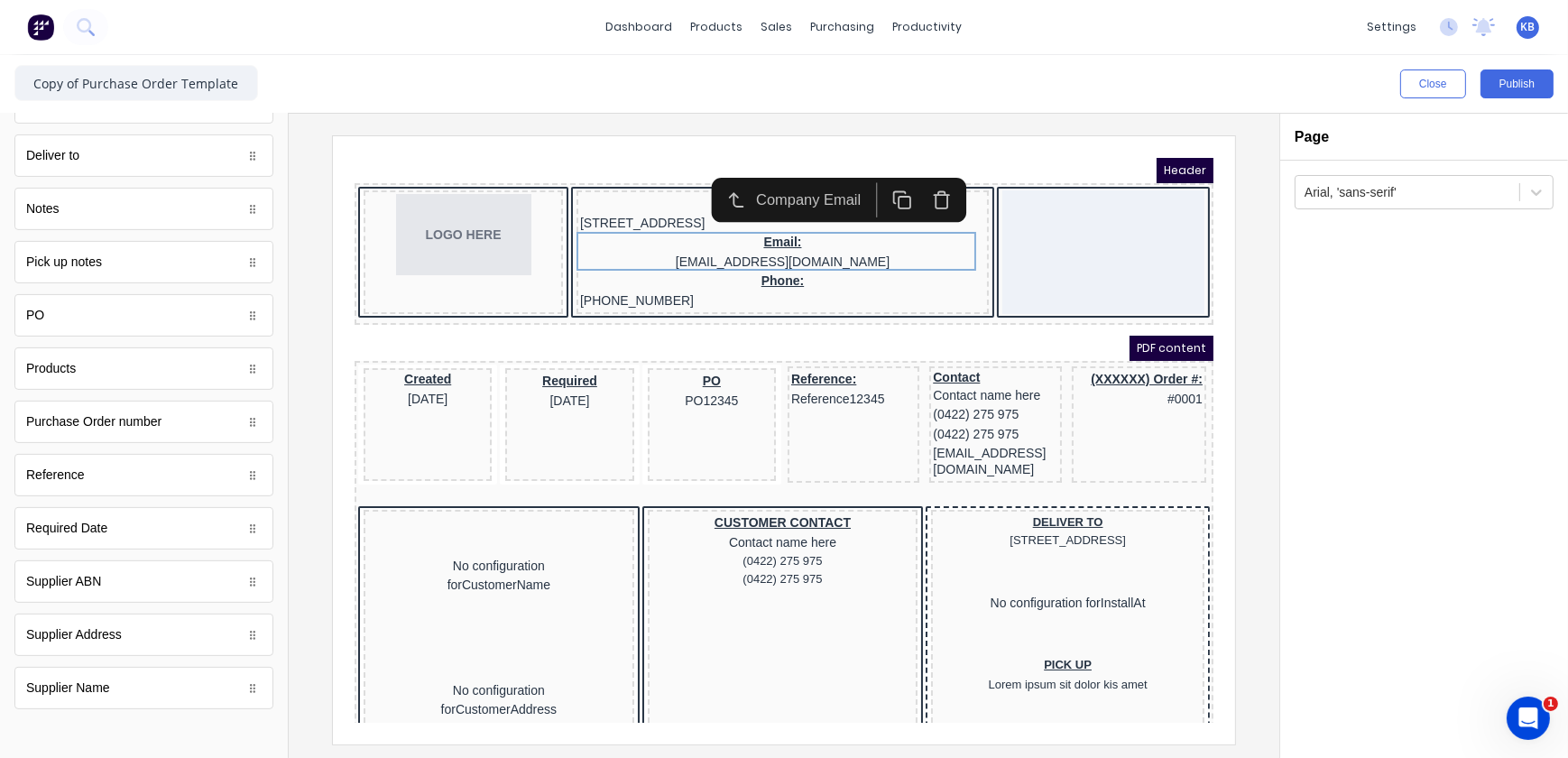
scroll to position [0, 0]
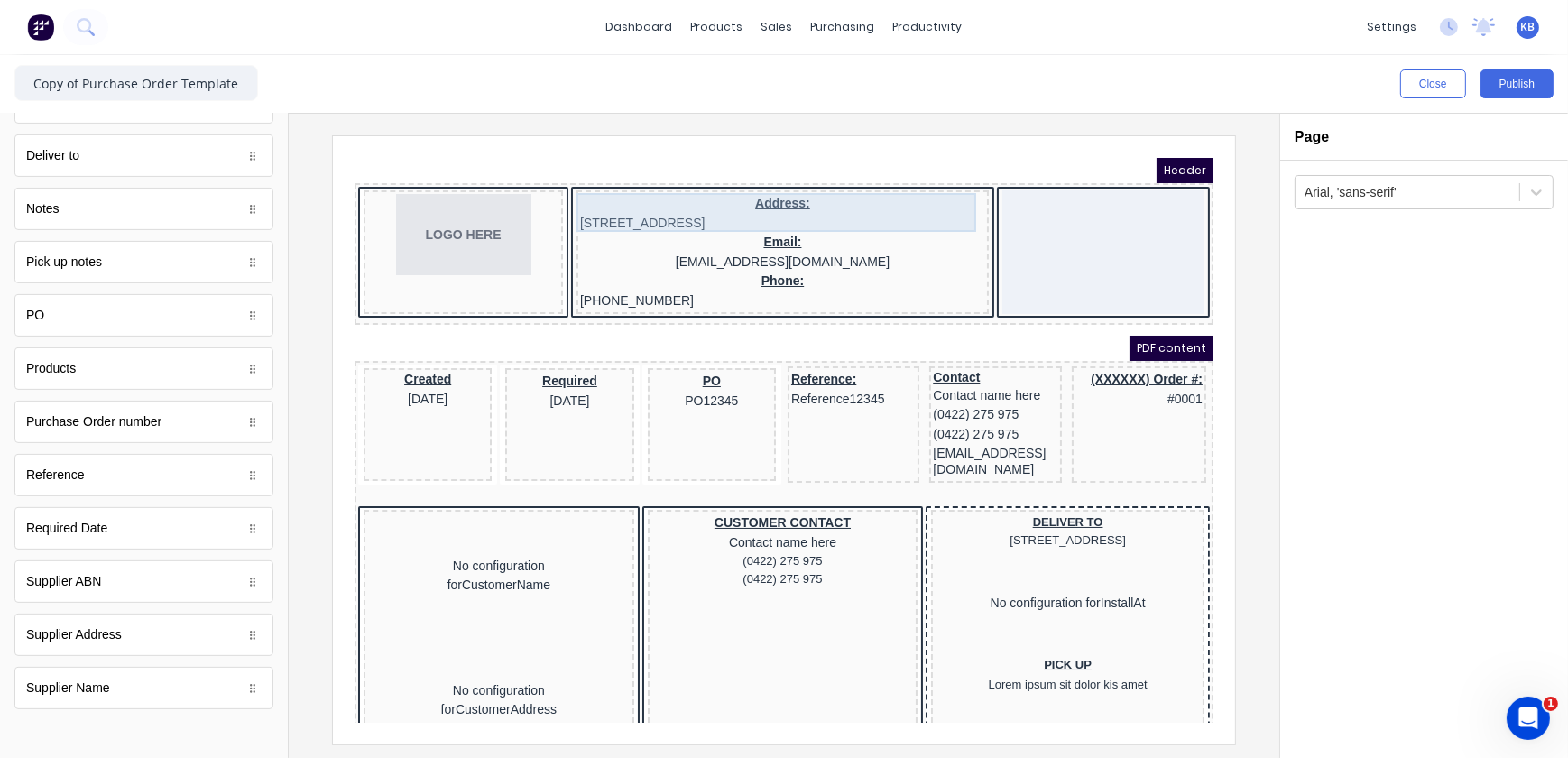
click at [649, 211] on div "Email: xxxxxxx@xxxxx.com" at bounding box center [761, 230] width 405 height 39
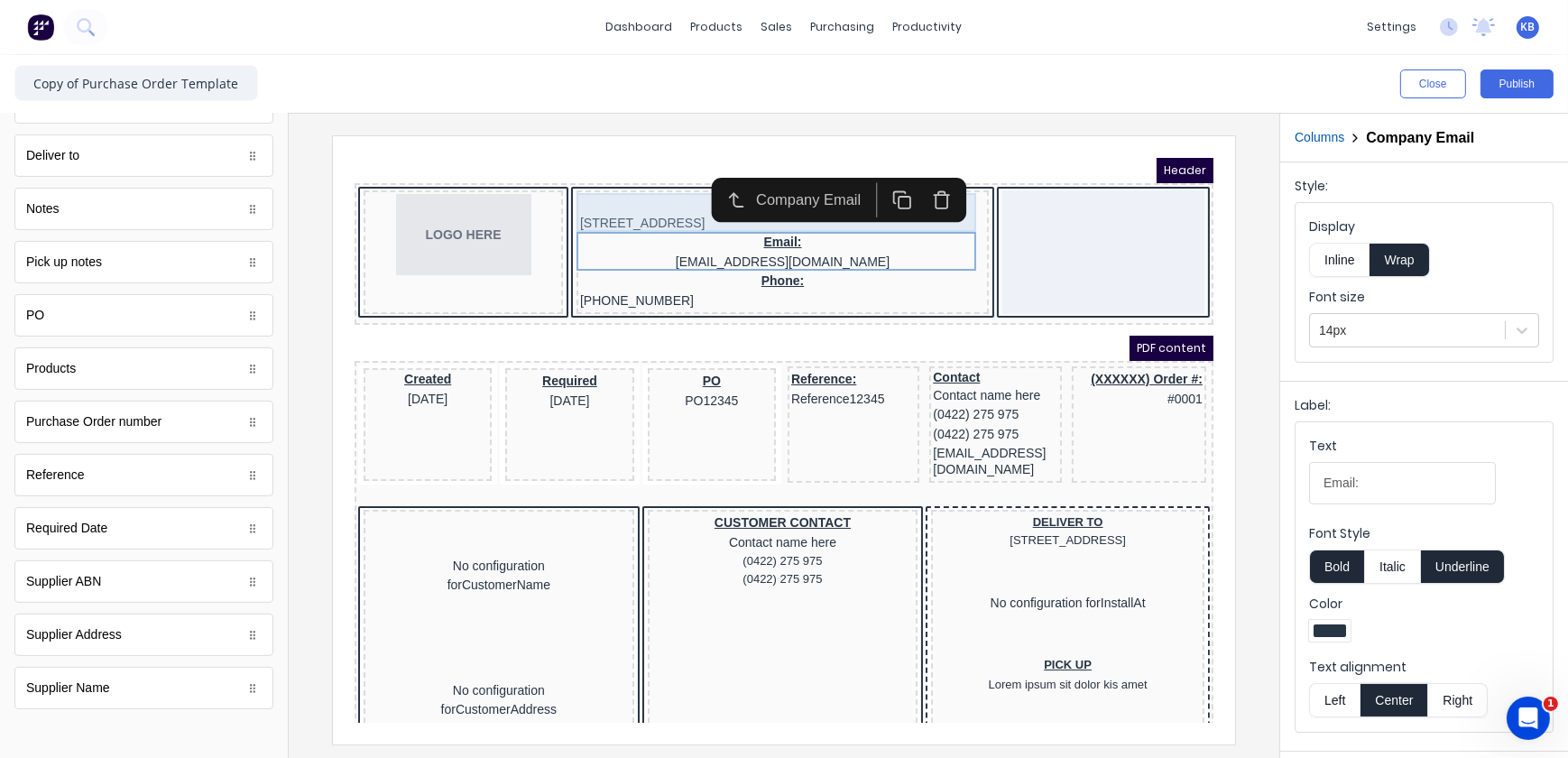
click at [653, 198] on div "Address: 234 Beach Road Gold Coast, Queensland, Australia, 4217" at bounding box center [761, 191] width 405 height 39
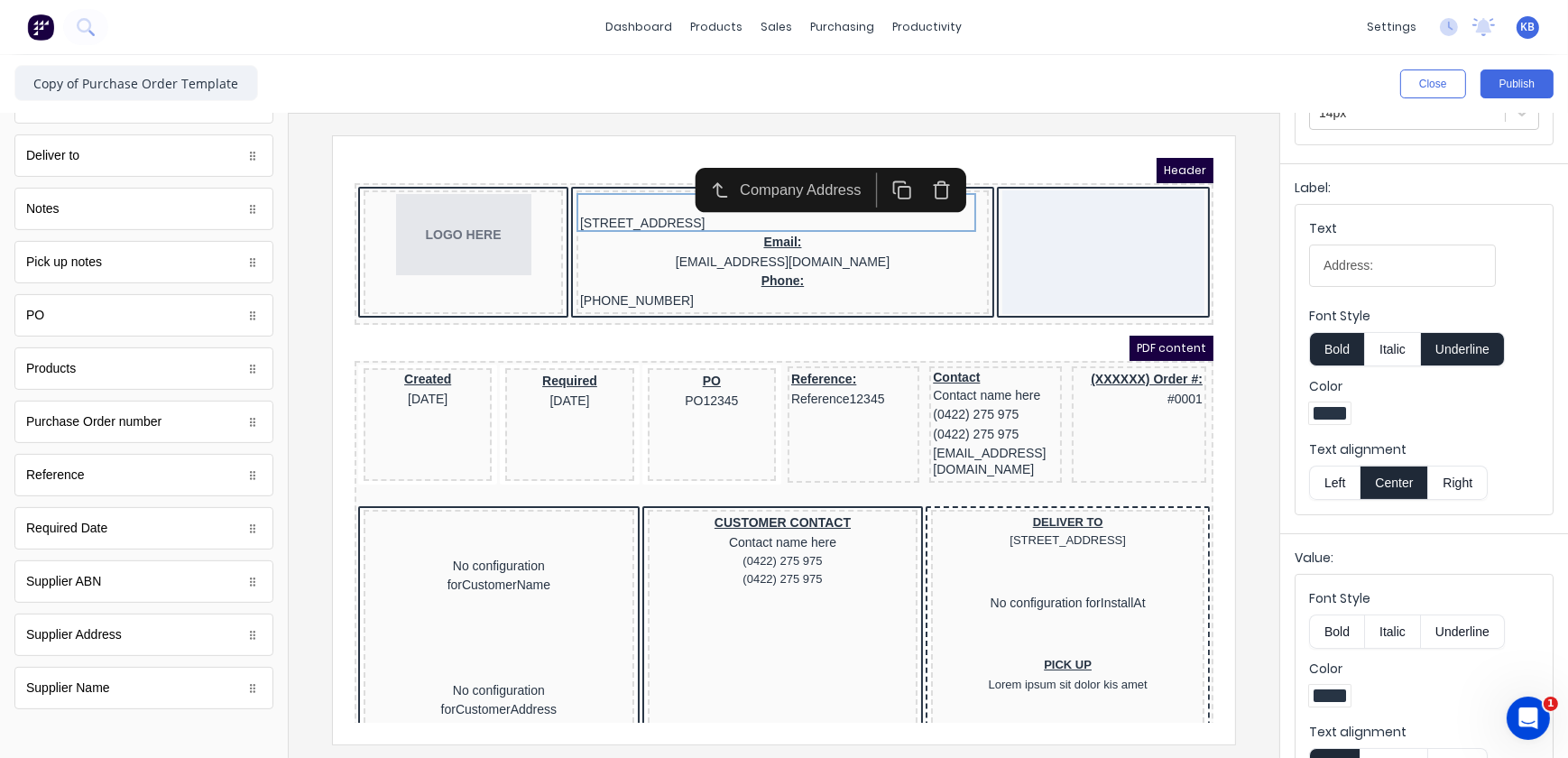
scroll to position [267, 0]
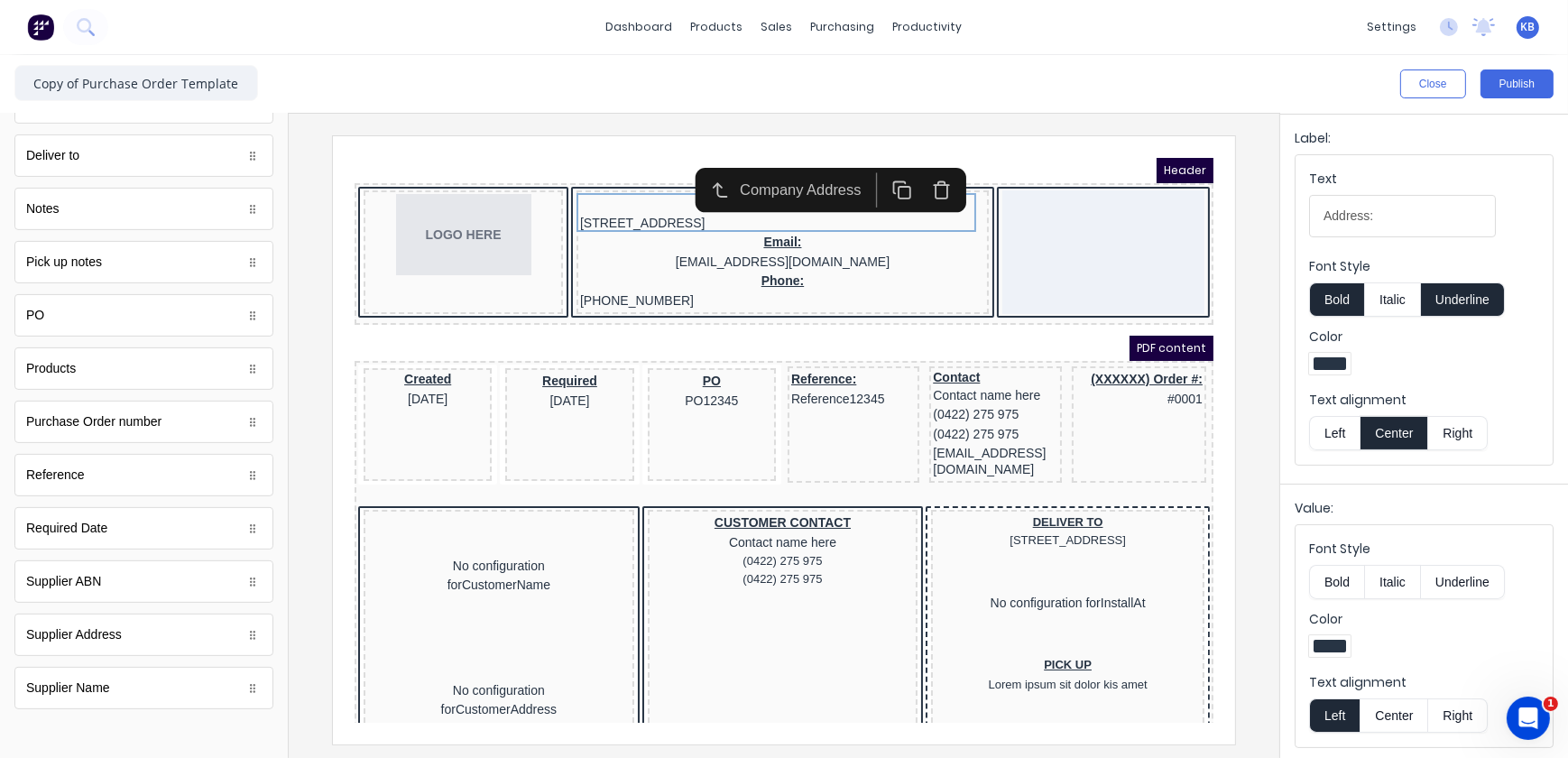
click at [1402, 704] on button "Center" at bounding box center [1394, 715] width 69 height 34
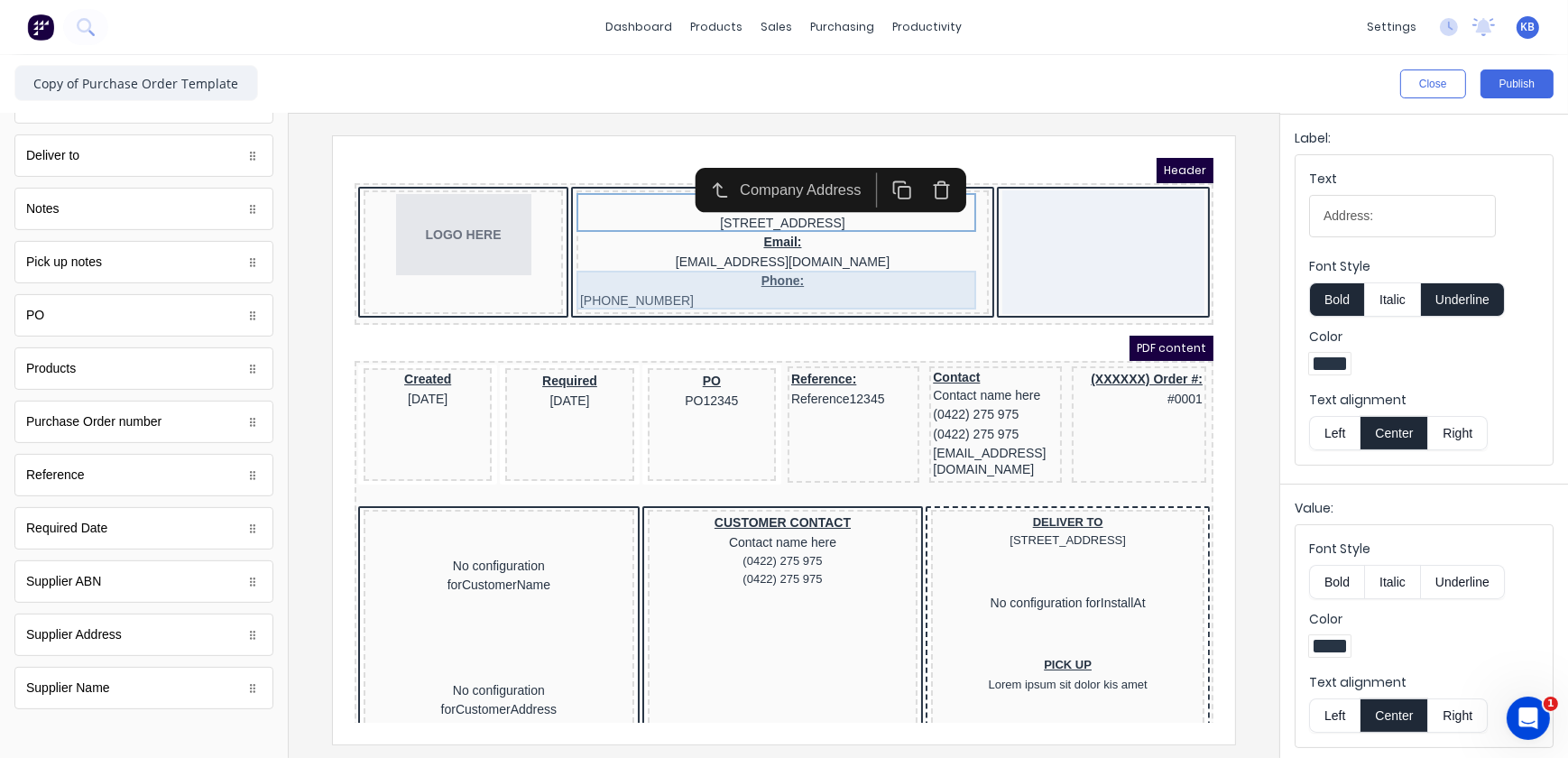
click at [689, 283] on div "Phone: (042) 2222 3333" at bounding box center [761, 268] width 405 height 39
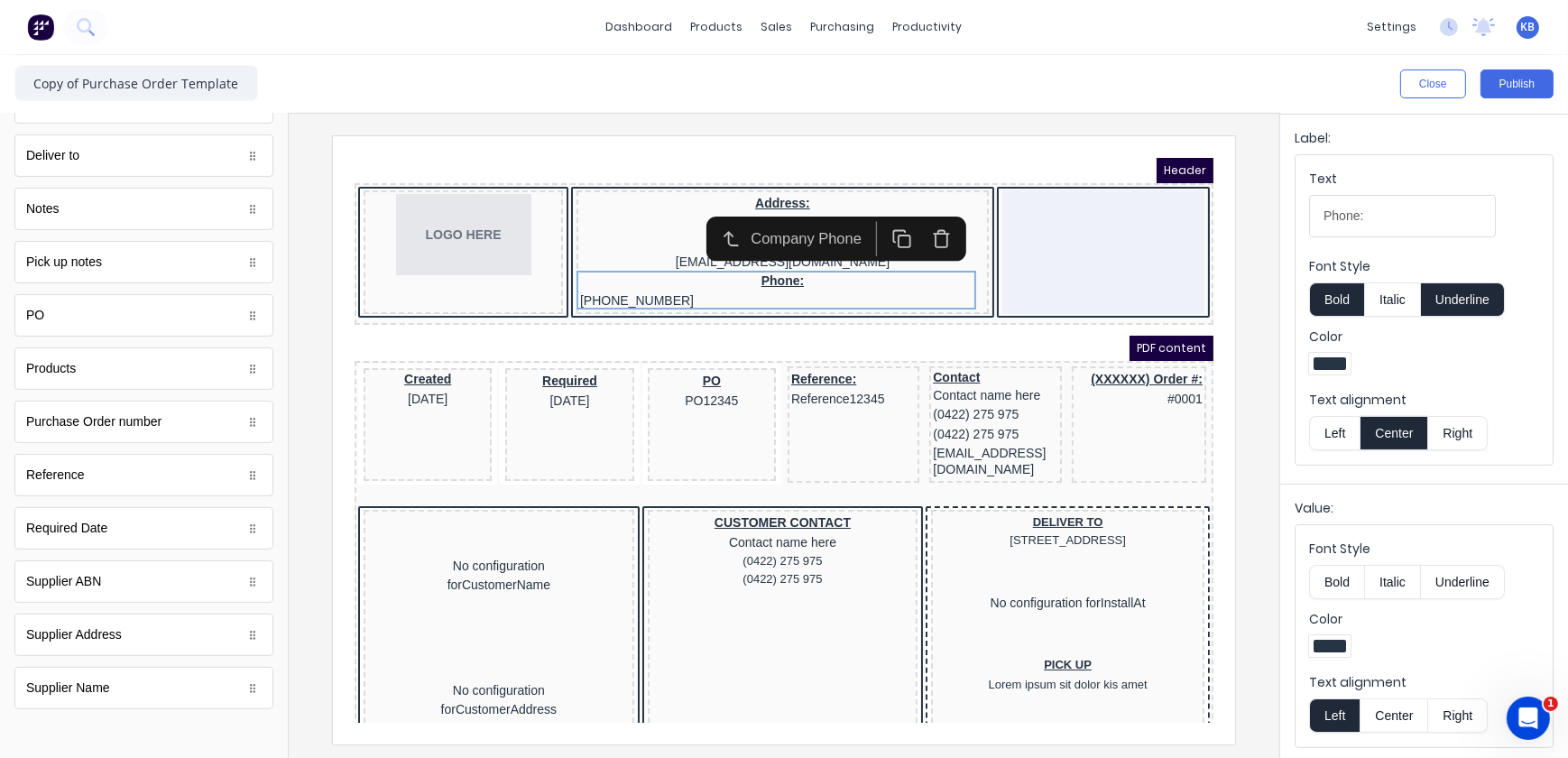
click at [1393, 717] on button "Center" at bounding box center [1394, 715] width 69 height 34
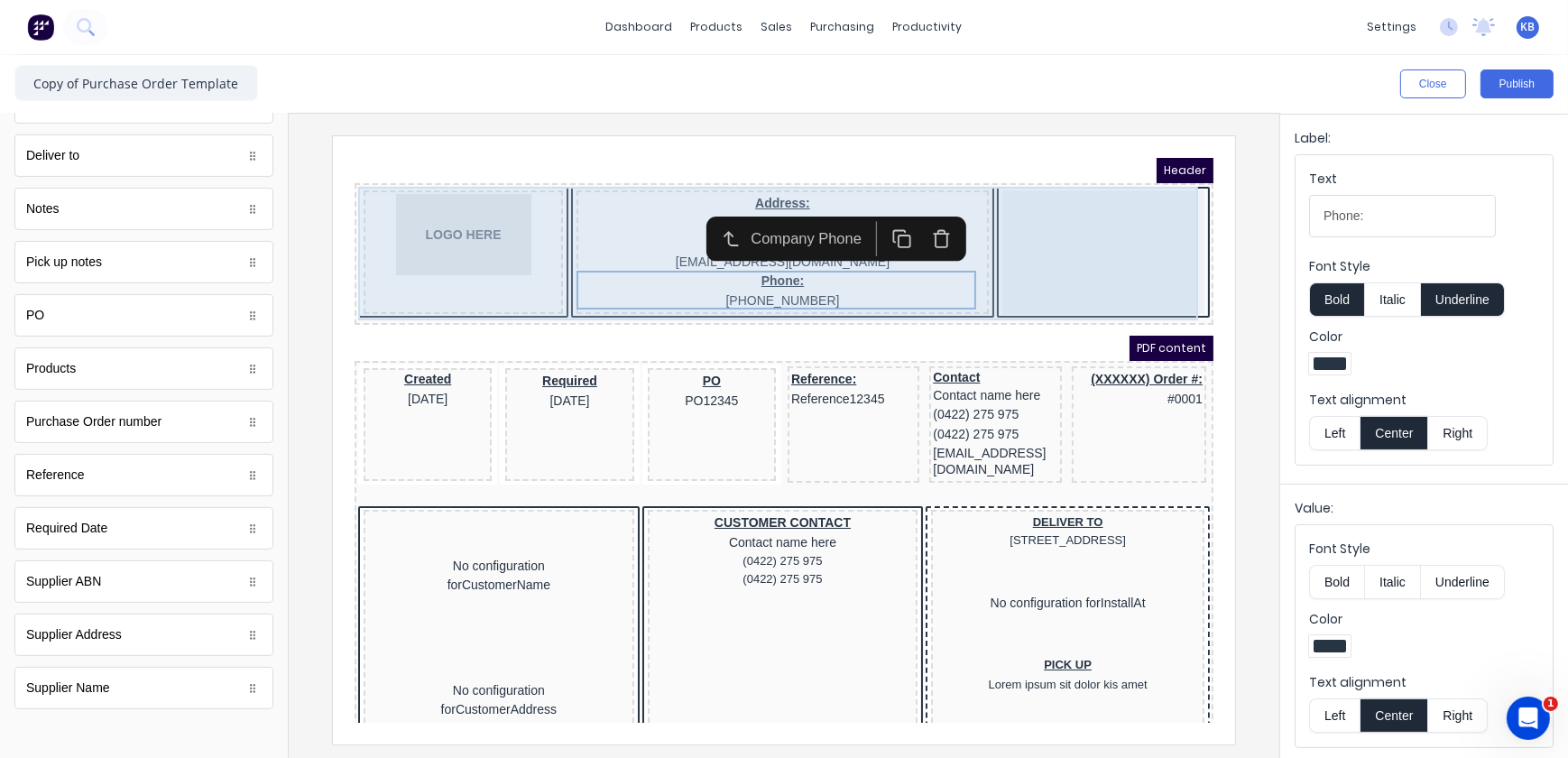
click at [1060, 202] on div at bounding box center [1081, 229] width 202 height 123
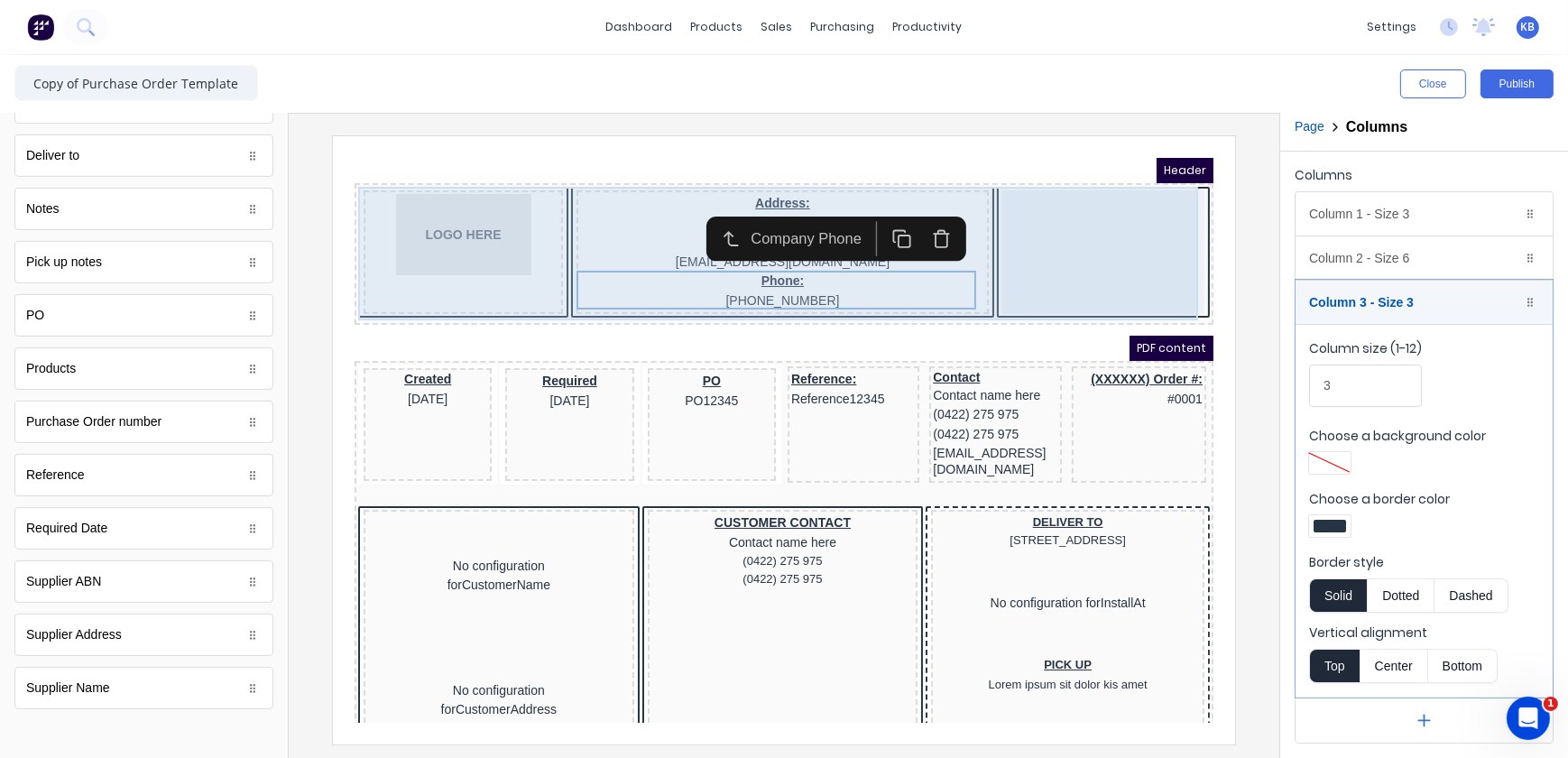
scroll to position [0, 0]
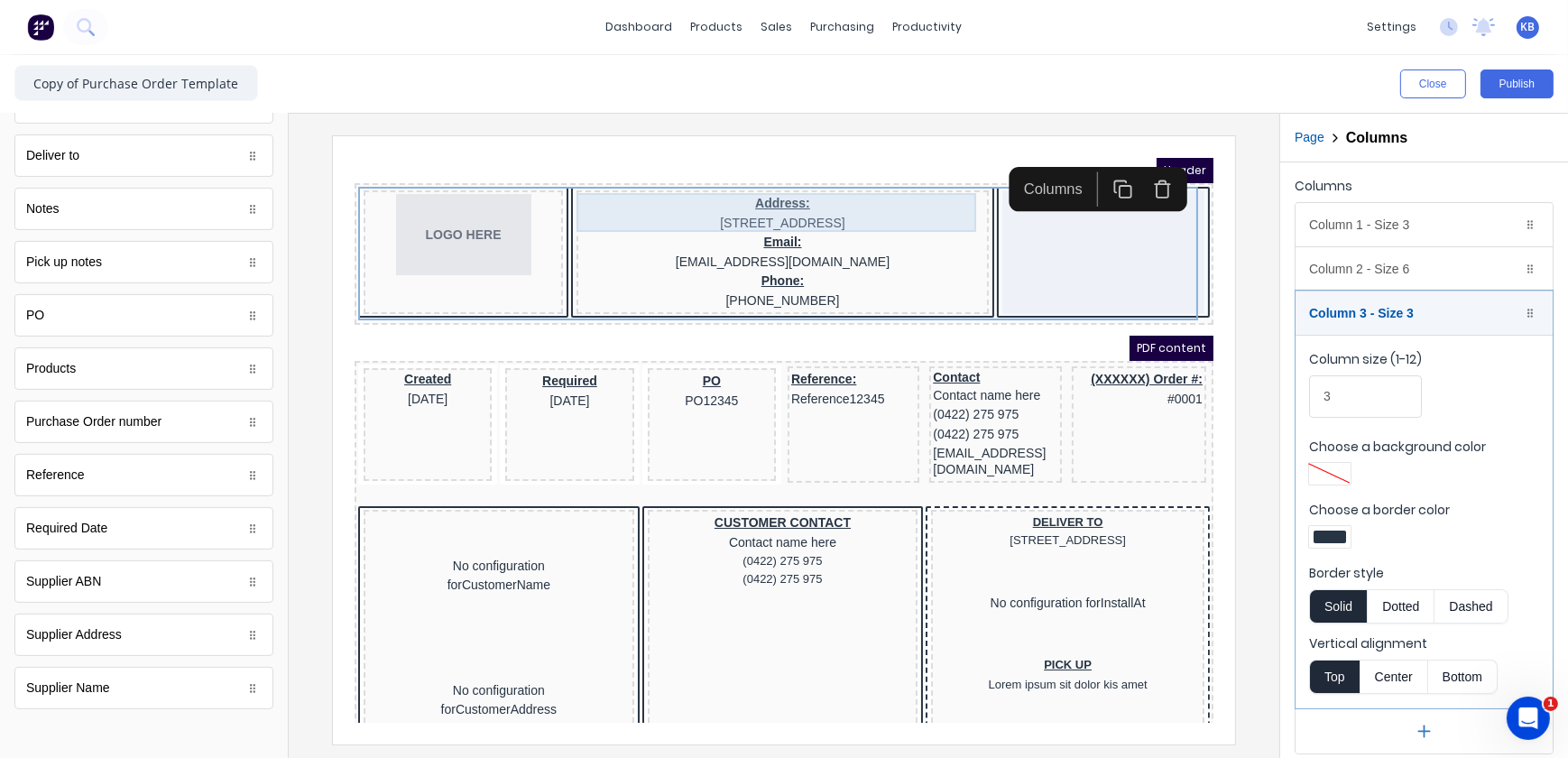
click at [597, 199] on div "Address: 234 Beach Road Gold Coast, Queensland, Australia, 4217" at bounding box center [761, 191] width 405 height 39
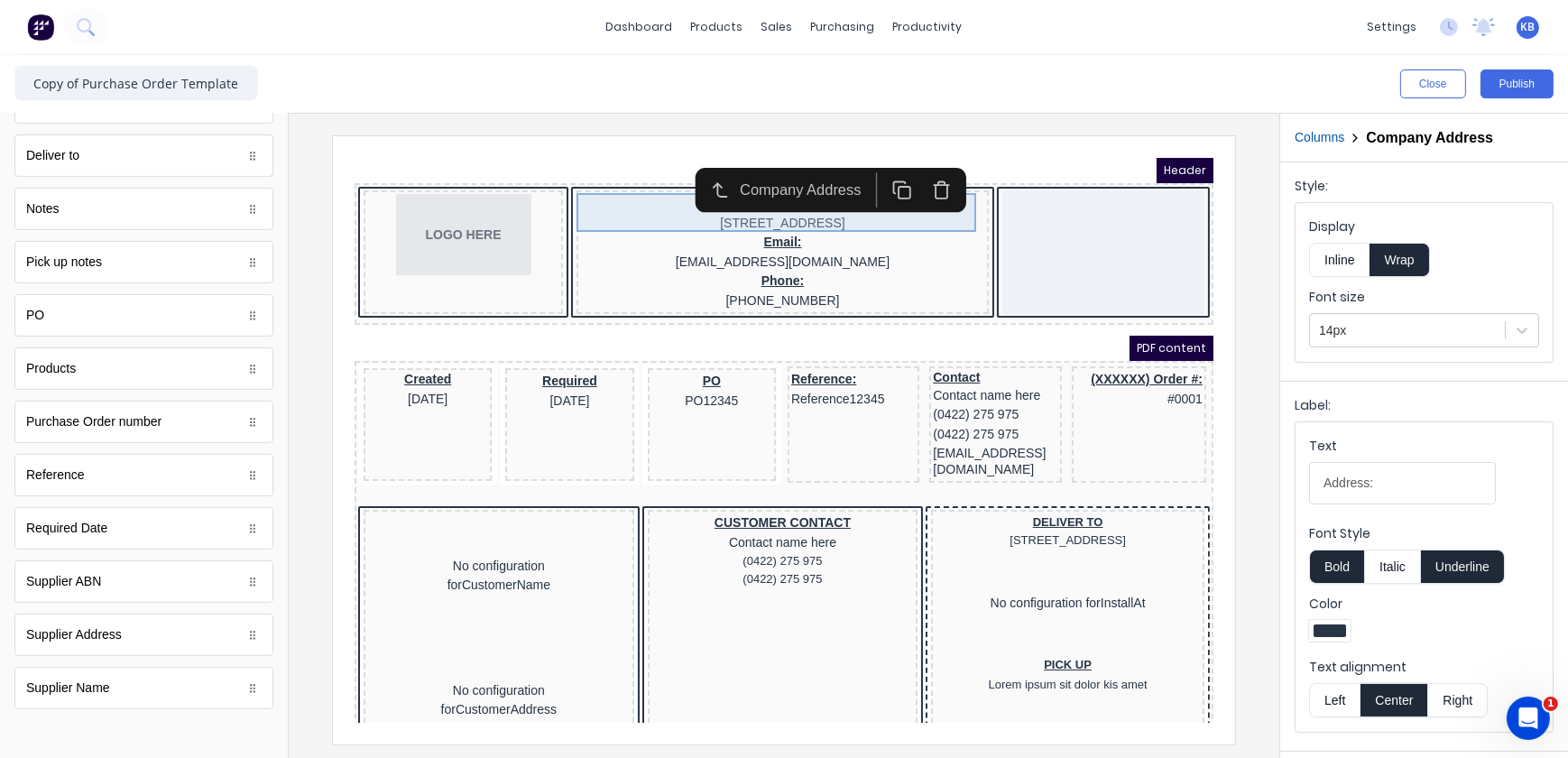
click at [589, 199] on div "Address: 234 Beach Road Gold Coast, Queensland, Australia, 4217" at bounding box center [761, 191] width 405 height 39
click at [598, 188] on div "Address: 234 Beach Road Gold Coast, Queensland, Australia, 4217" at bounding box center [761, 191] width 405 height 39
click at [771, 186] on div "Company Address" at bounding box center [808, 166] width 271 height 44
click at [866, 204] on div "Address: 234 Beach Road Gold Coast, Queensland, Australia, 4217" at bounding box center [761, 191] width 405 height 39
click at [934, 198] on div "Address: 234 Beach Road Gold Coast, Queensland, Australia, 4217" at bounding box center [761, 191] width 405 height 39
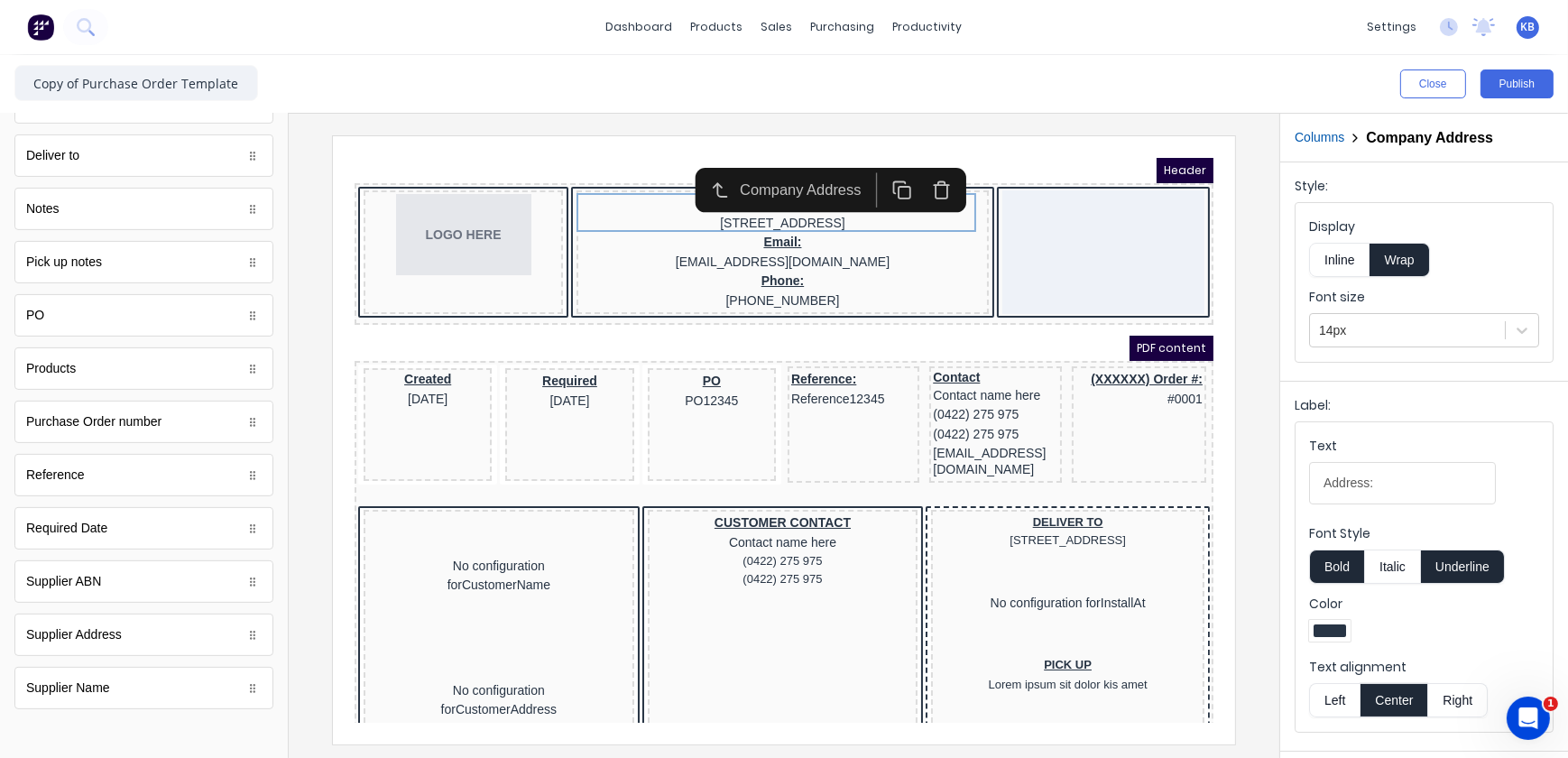
click at [1352, 261] on button "Inline" at bounding box center [1340, 260] width 61 height 34
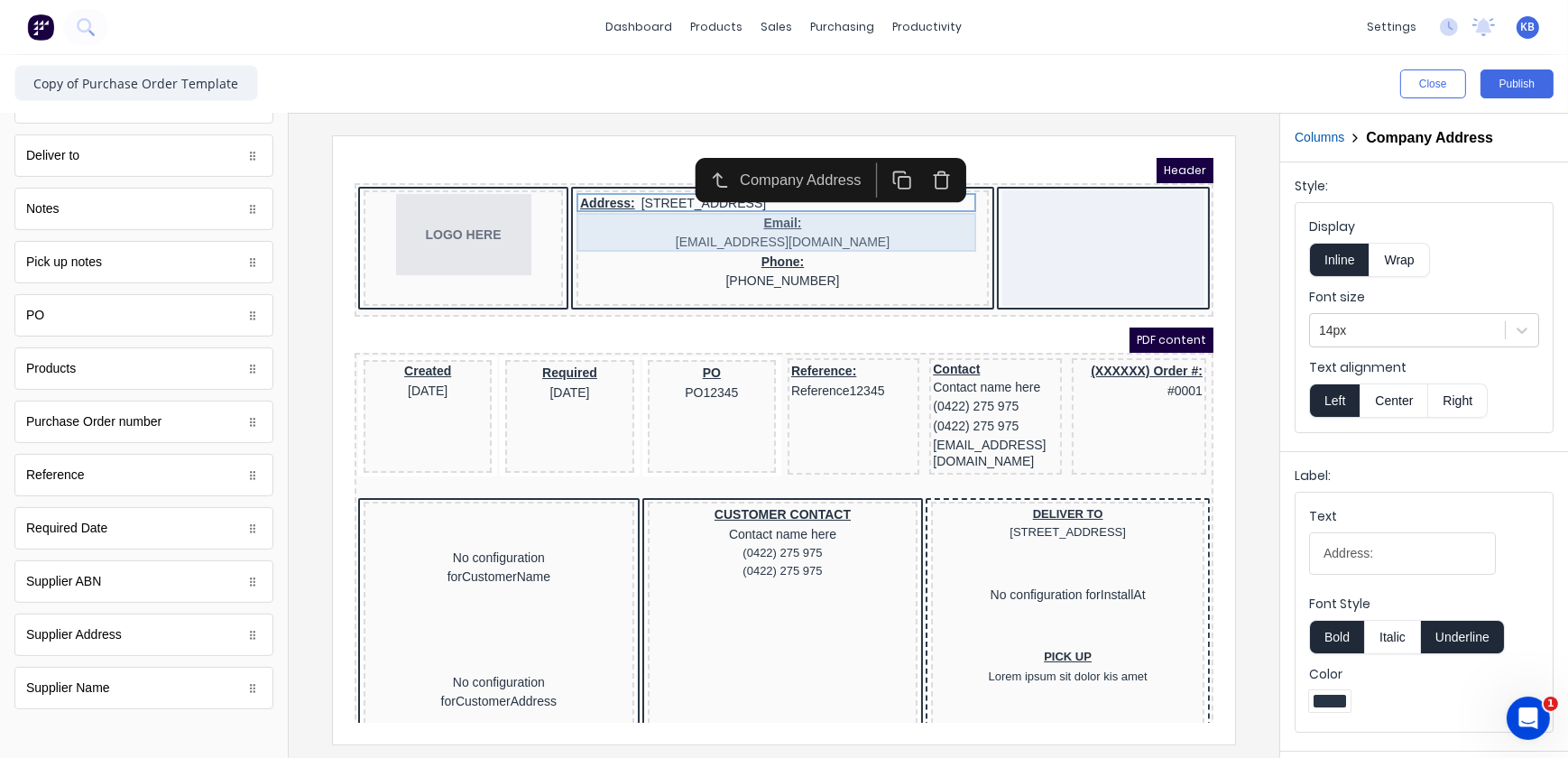
click at [680, 201] on div "Email: xxxxxxx@xxxxx.com" at bounding box center [761, 211] width 405 height 39
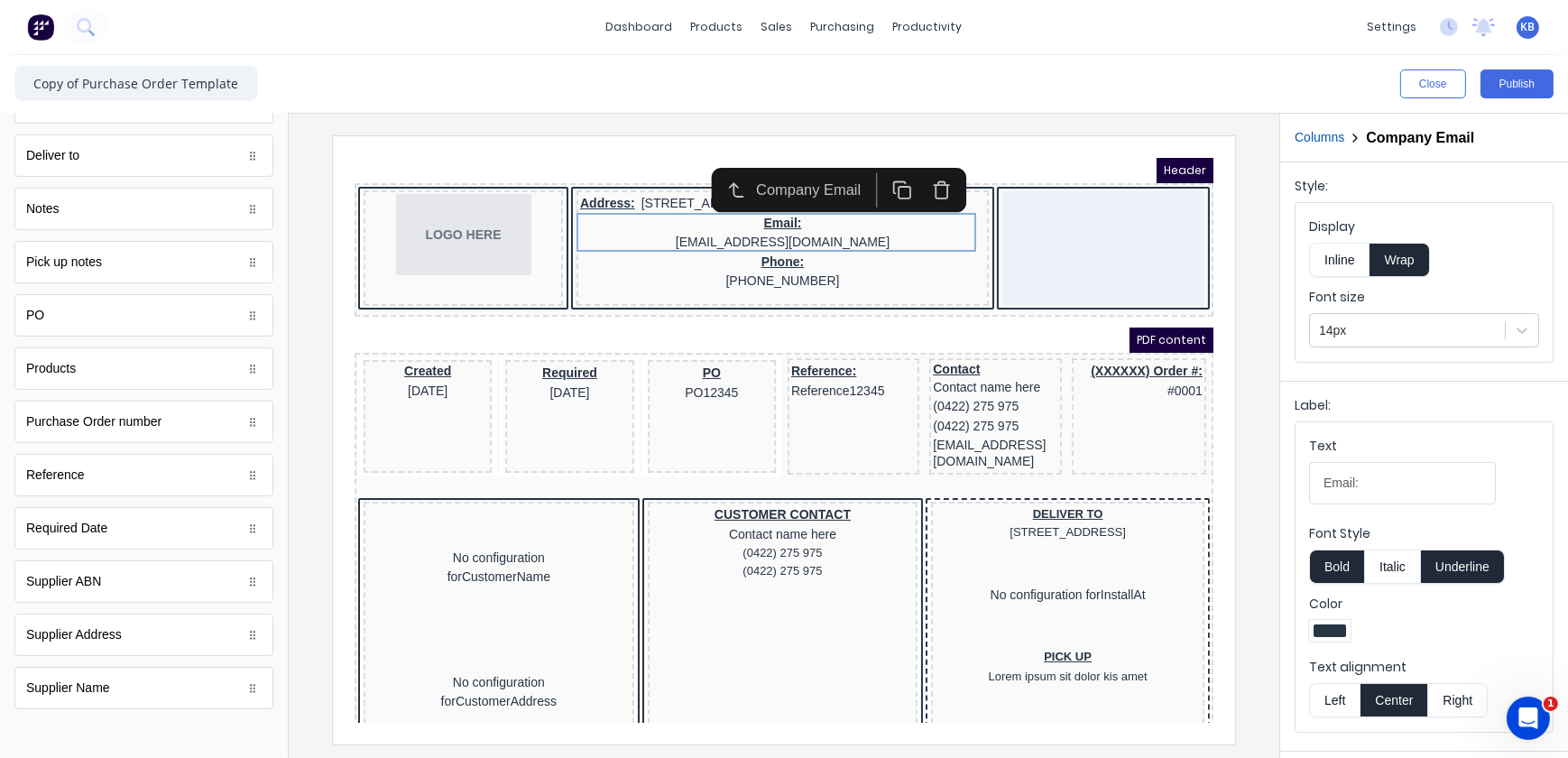
click at [1345, 260] on button "Inline" at bounding box center [1340, 260] width 61 height 34
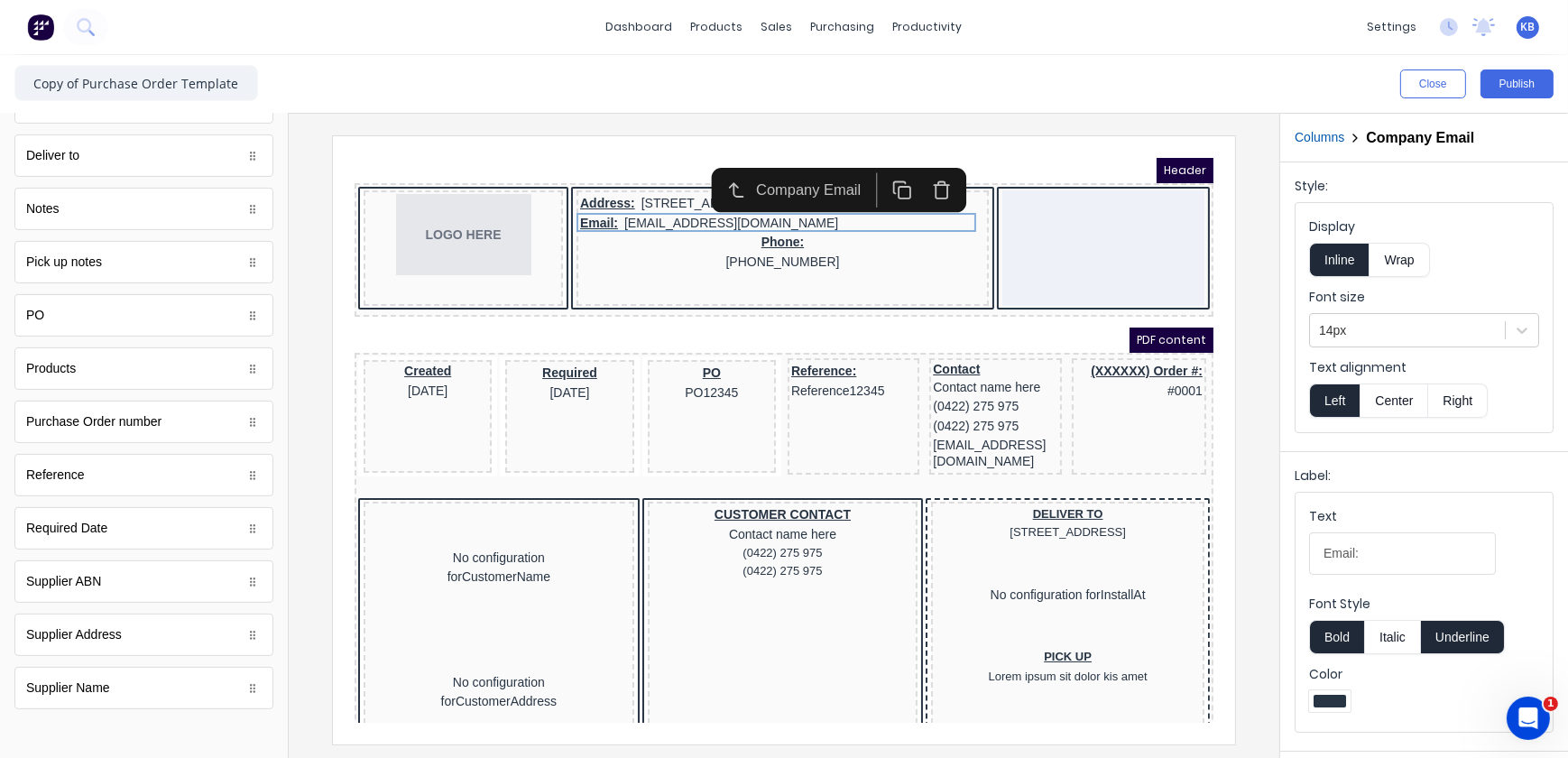
click at [1394, 418] on fieldset "Display Inline Wrap Font size 14px Text alignment Left Center Right" at bounding box center [1424, 317] width 257 height 229
click at [1396, 401] on button "Center" at bounding box center [1394, 401] width 69 height 34
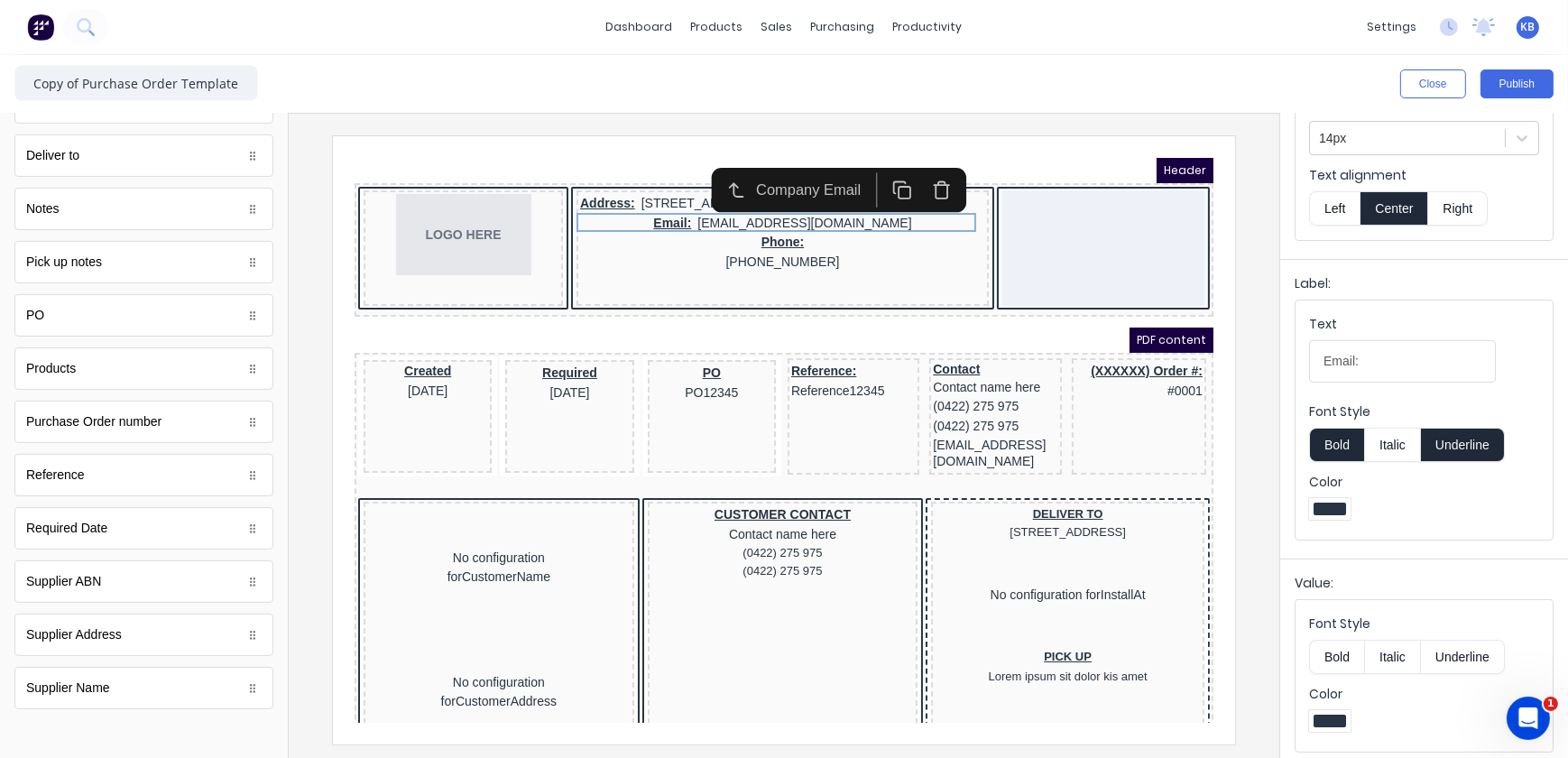
scroll to position [197, 0]
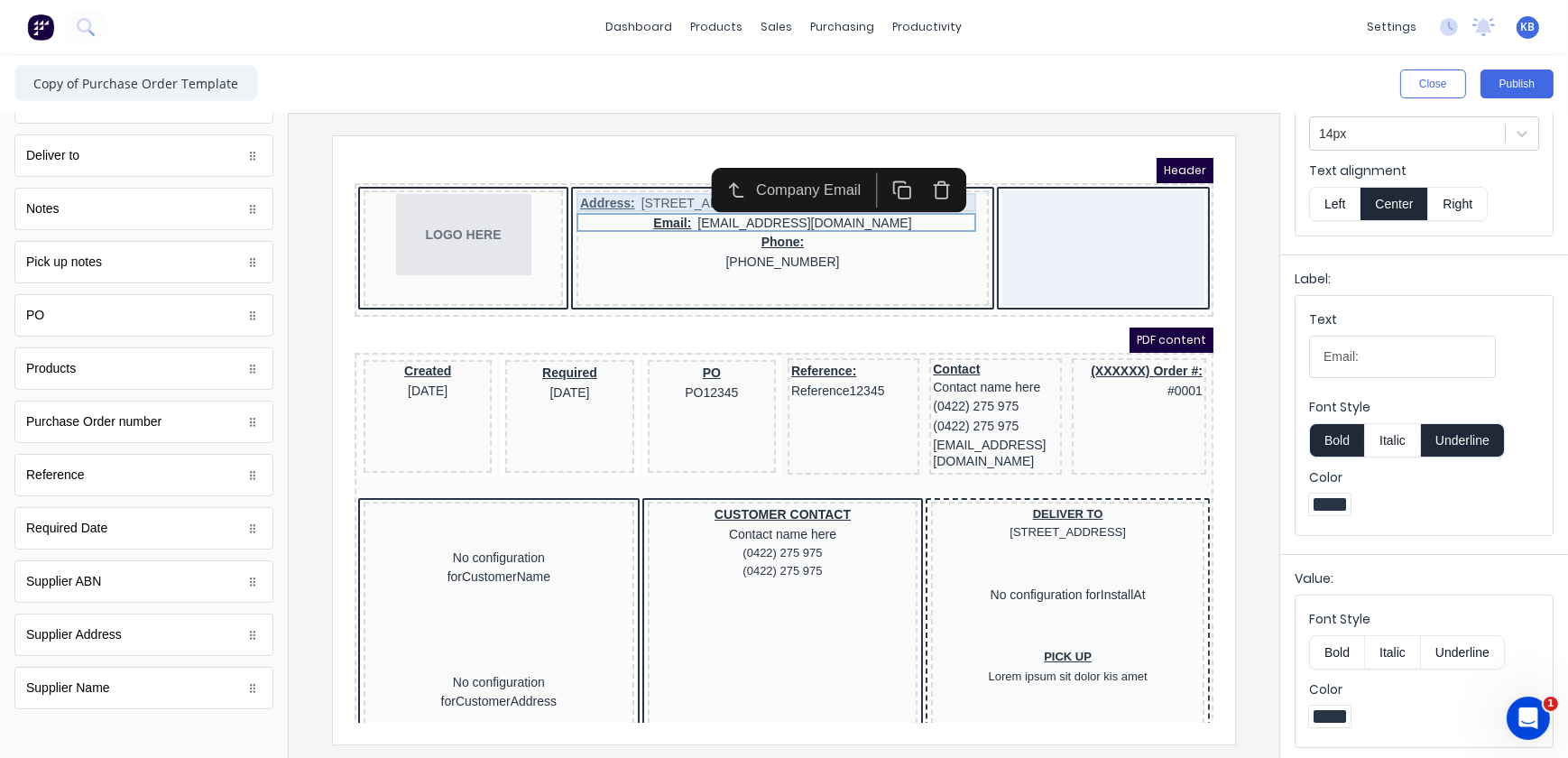
click at [571, 184] on div "Address: 234 Beach Road Gold Coast, Queensland, Australia, 4217" at bounding box center [761, 181] width 405 height 20
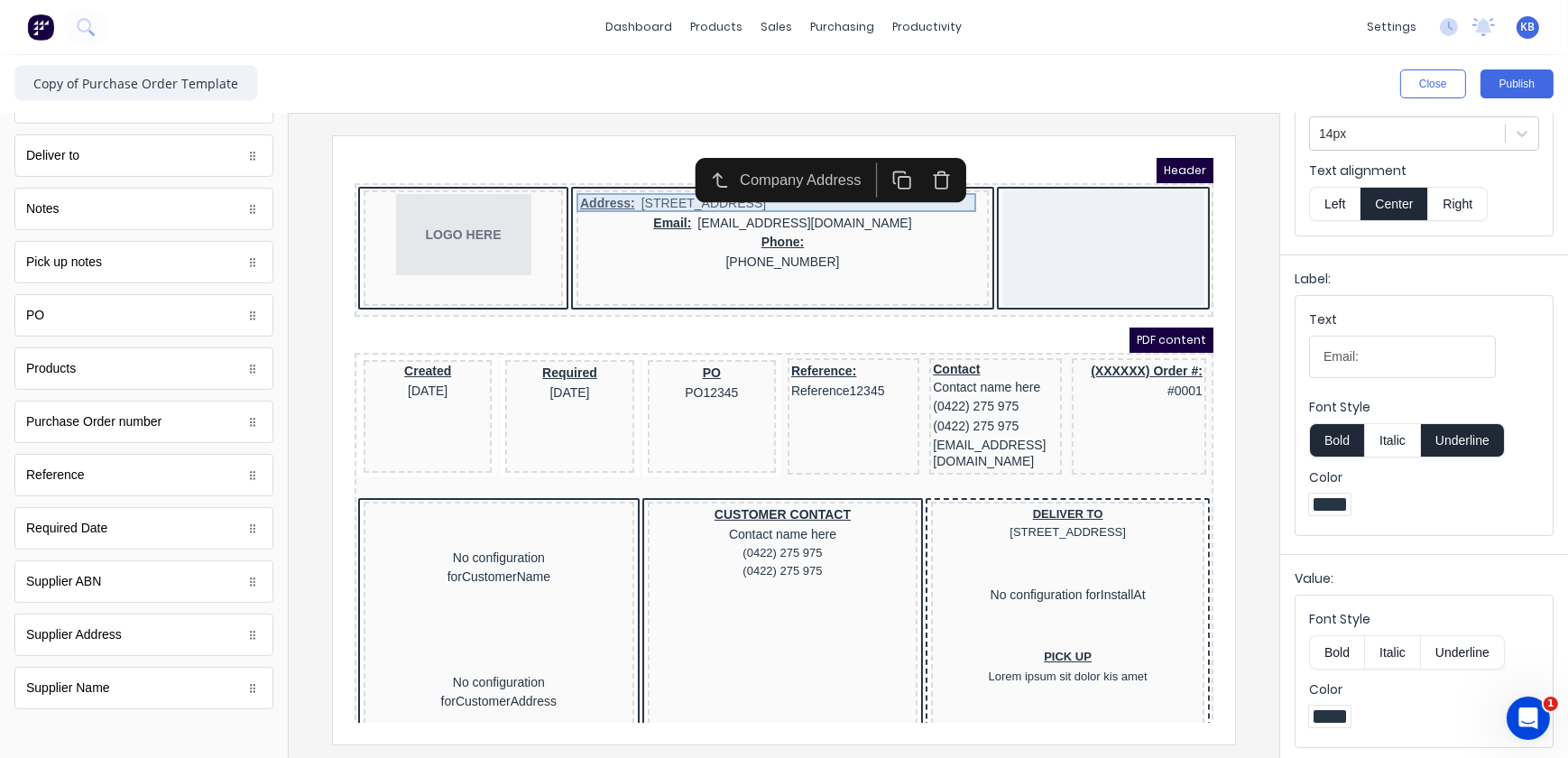
scroll to position [0, 0]
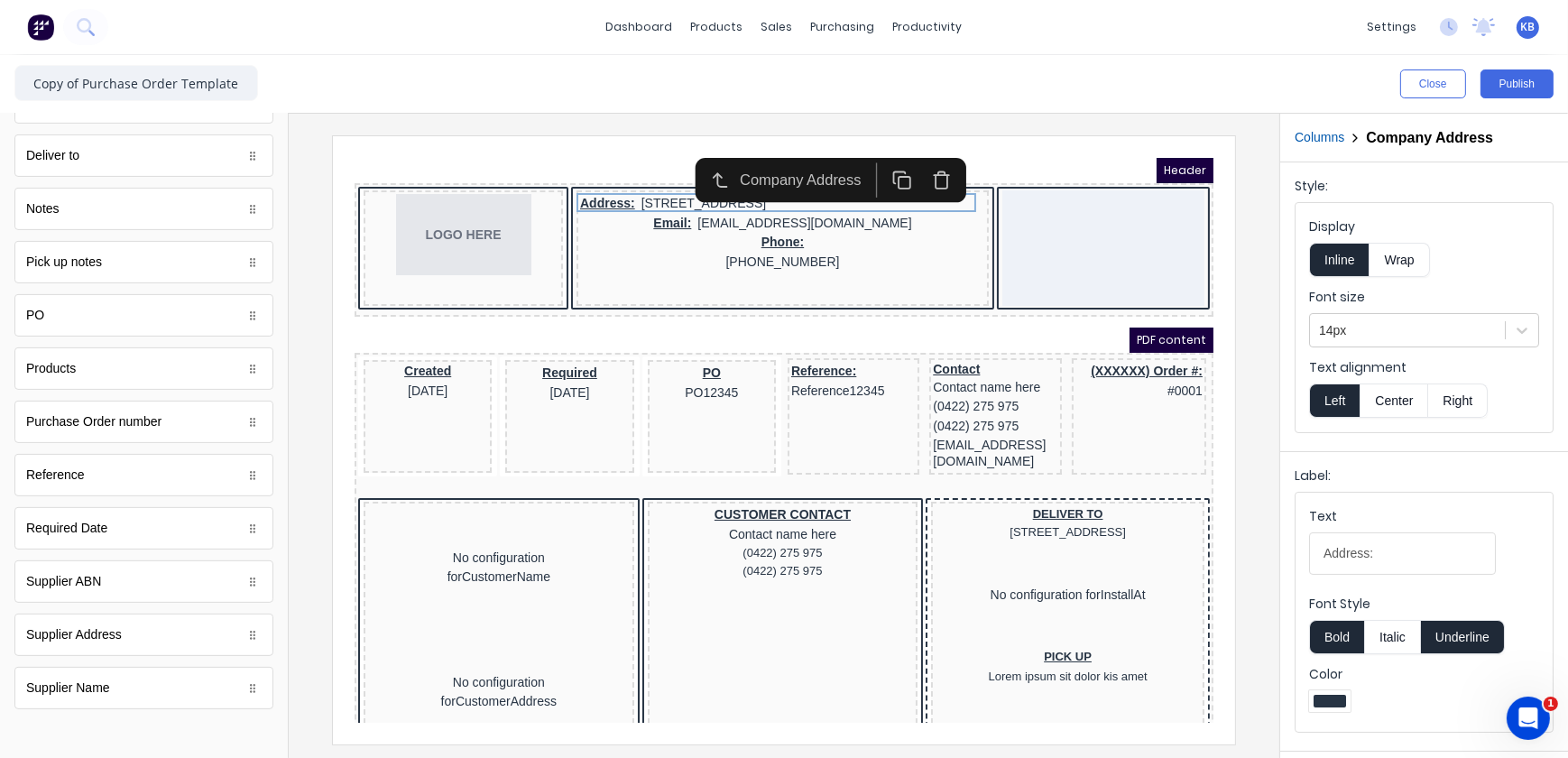
click at [1390, 397] on button "Center" at bounding box center [1394, 401] width 69 height 34
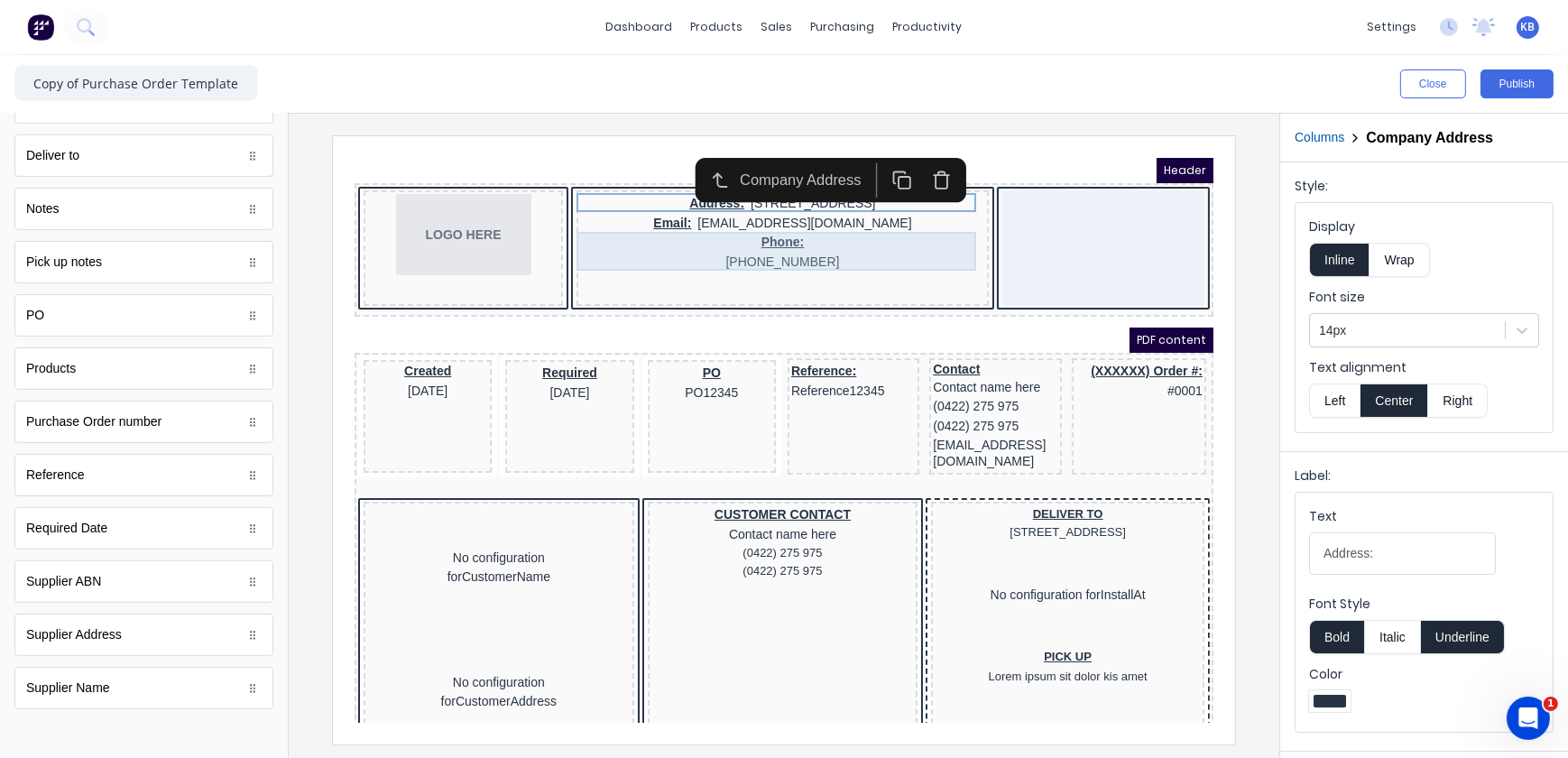
click at [783, 237] on div "Phone: (042) 2222 3333" at bounding box center [761, 230] width 405 height 39
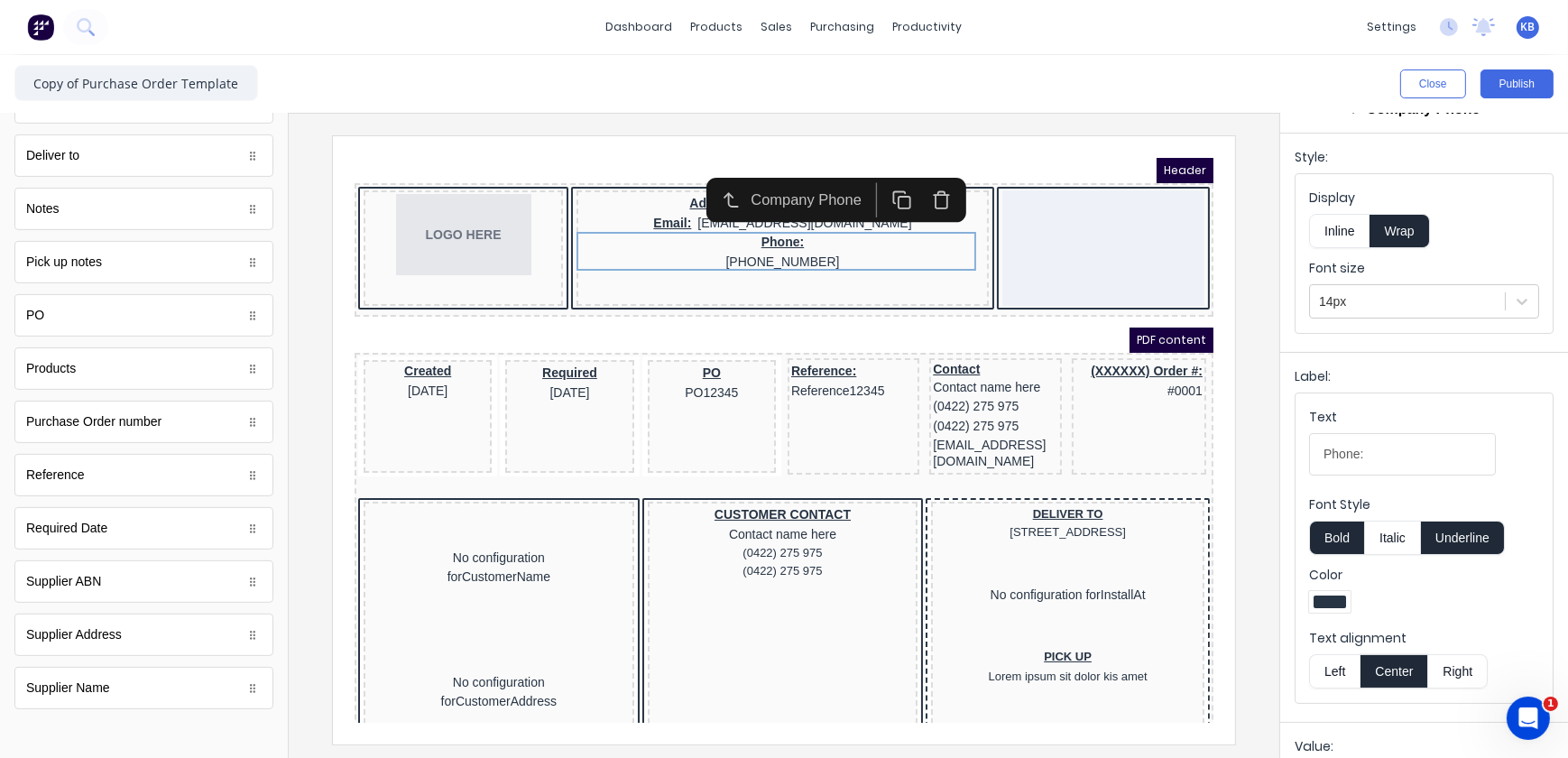
scroll to position [21, 0]
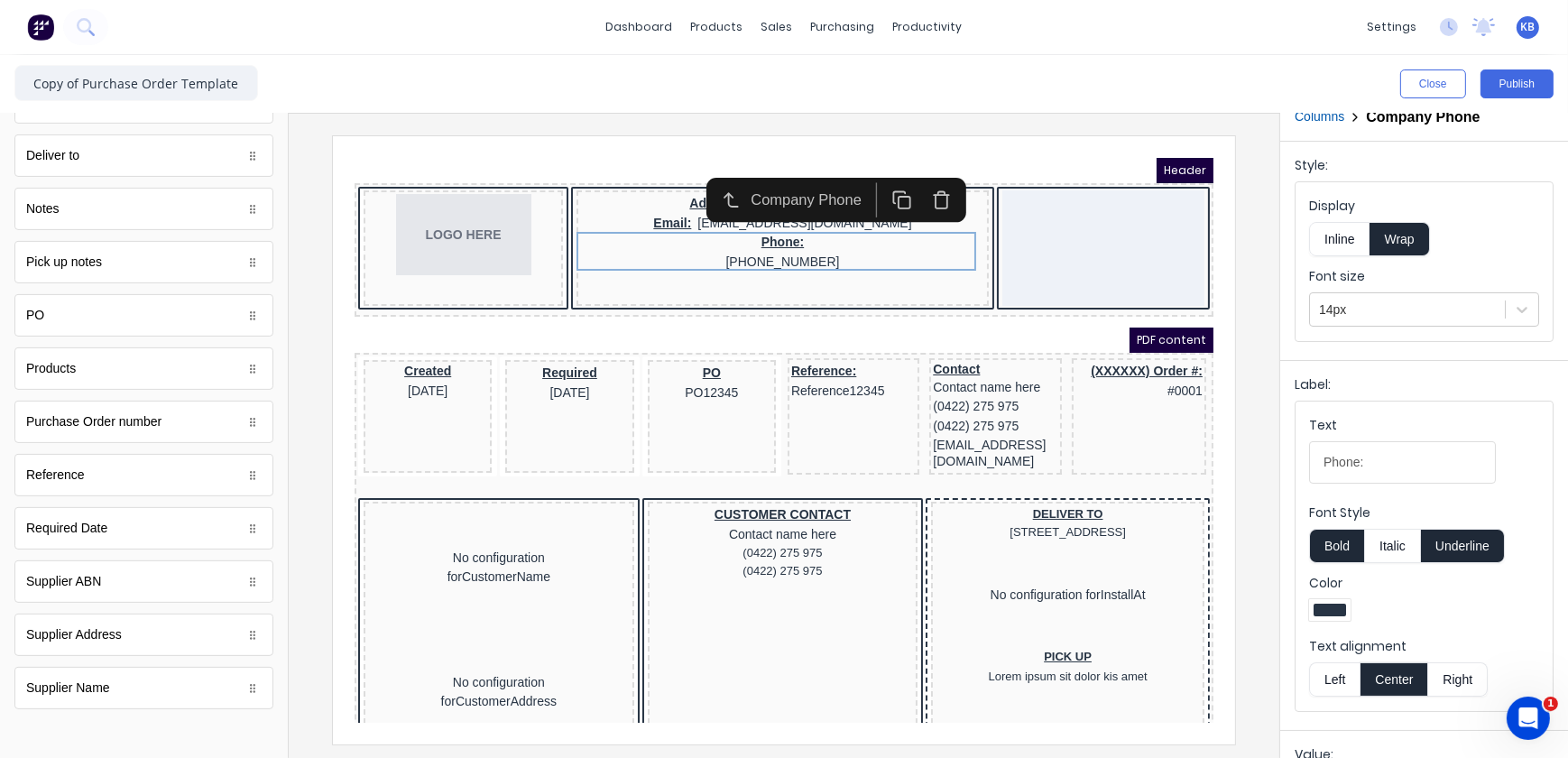
click at [1352, 248] on button "Inline" at bounding box center [1340, 239] width 61 height 34
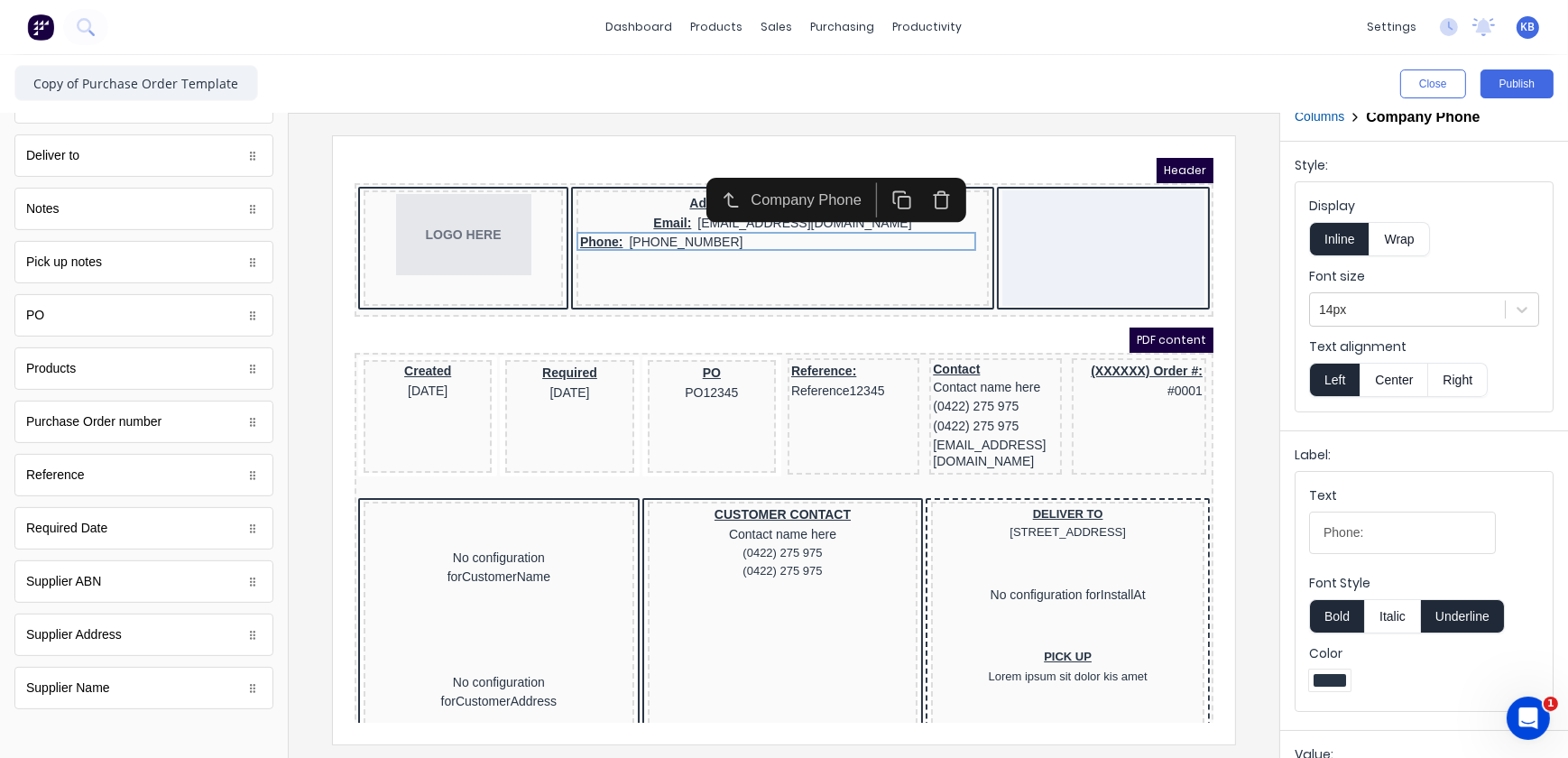
click at [1404, 397] on fieldset "Display Inline Wrap Font size 14px Text alignment Left Center Right" at bounding box center [1424, 297] width 257 height 229
click at [1397, 378] on button "Center" at bounding box center [1394, 380] width 69 height 34
click at [724, 224] on div "Phone: (042) 2222 3333" at bounding box center [761, 220] width 405 height 20
click at [721, 221] on div "Phone: (042) 2222 3333" at bounding box center [761, 220] width 405 height 20
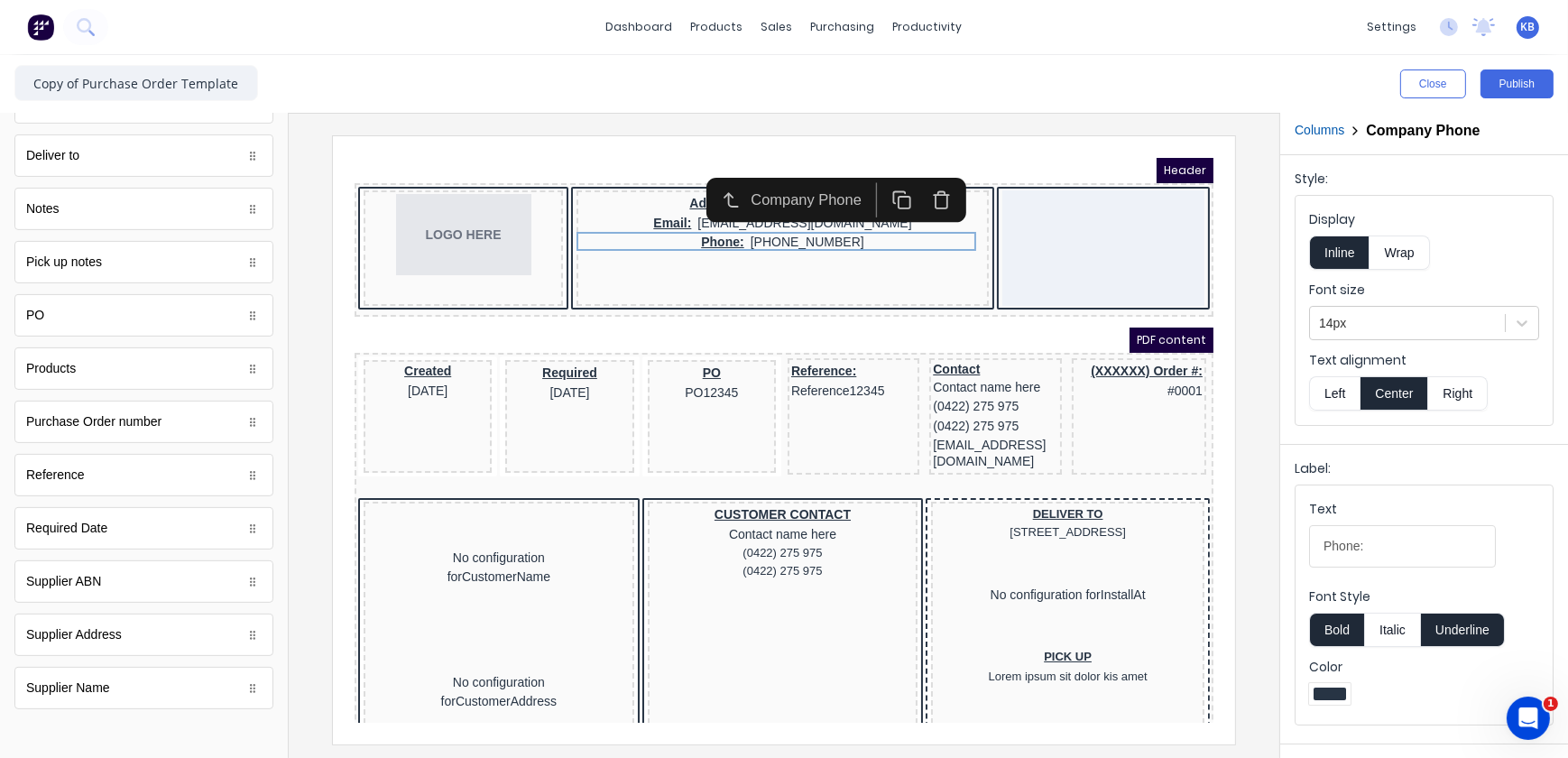
scroll to position [0, 0]
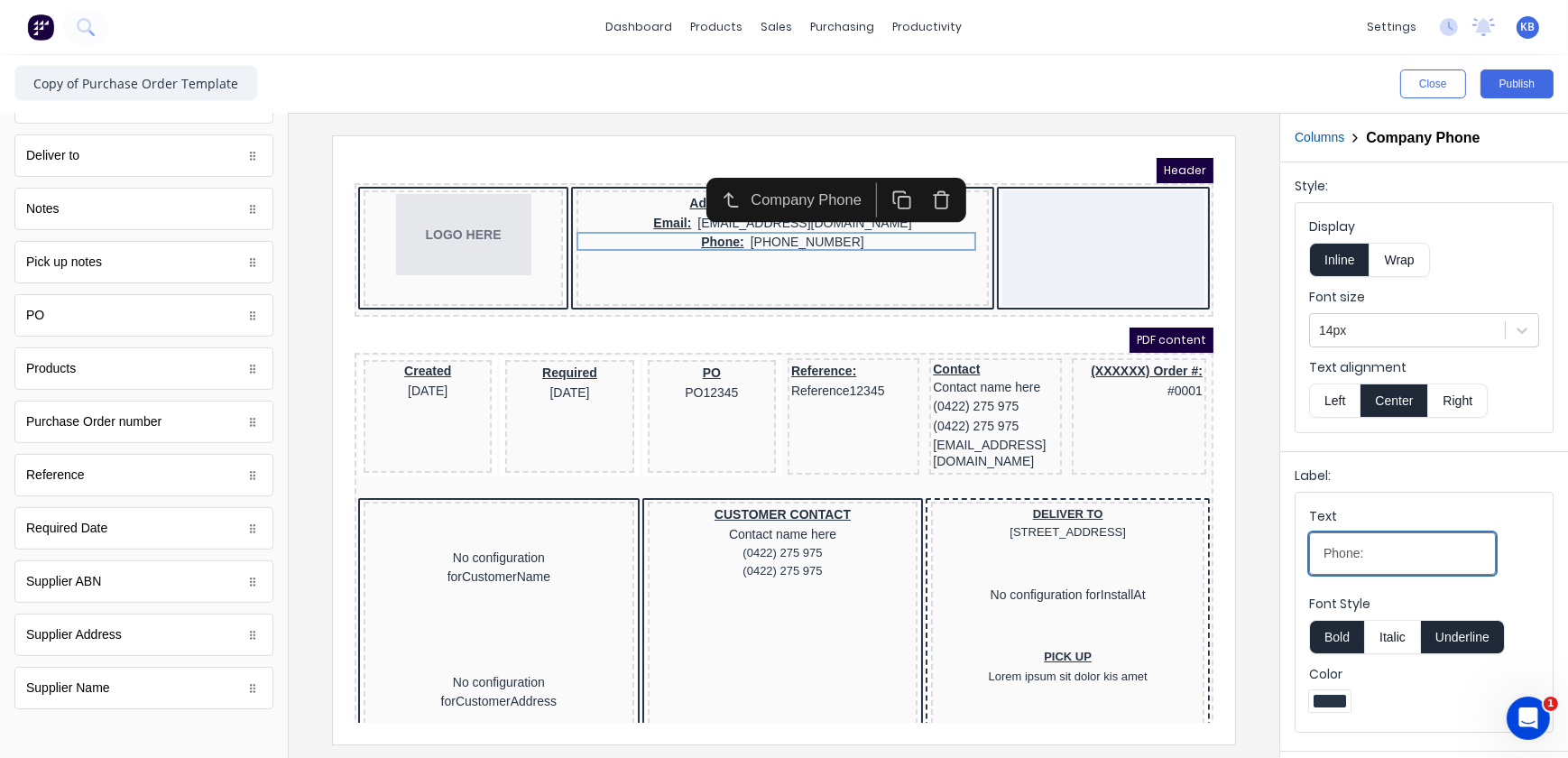
click at [1368, 554] on input "Phone:" at bounding box center [1403, 553] width 187 height 42
type input "P:"
click at [691, 199] on div "Company Phone" at bounding box center [813, 177] width 259 height 44
click at [723, 202] on div "Email: xxxxxxx@xxxxx.com" at bounding box center [761, 201] width 405 height 20
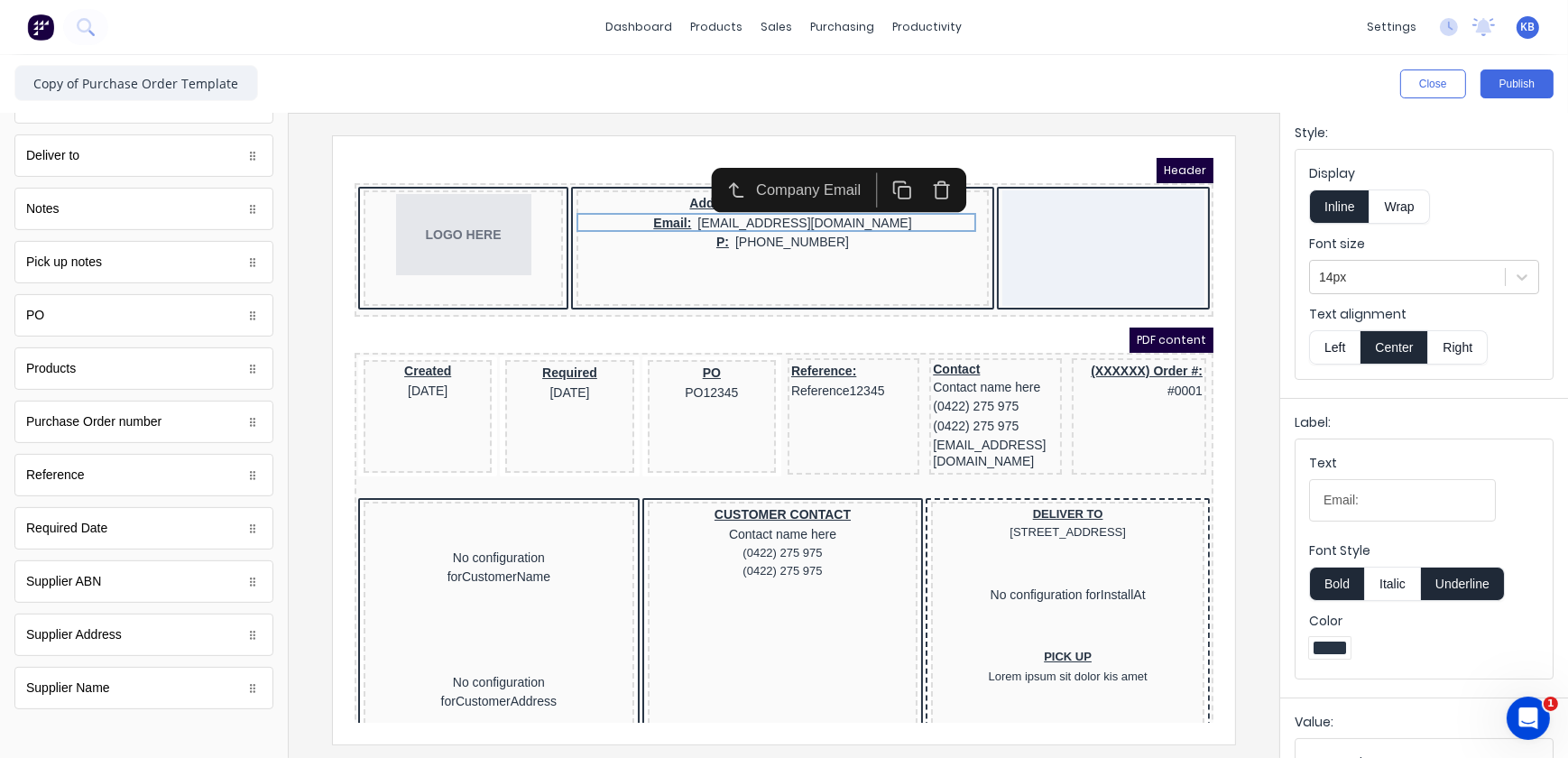
scroll to position [81, 0]
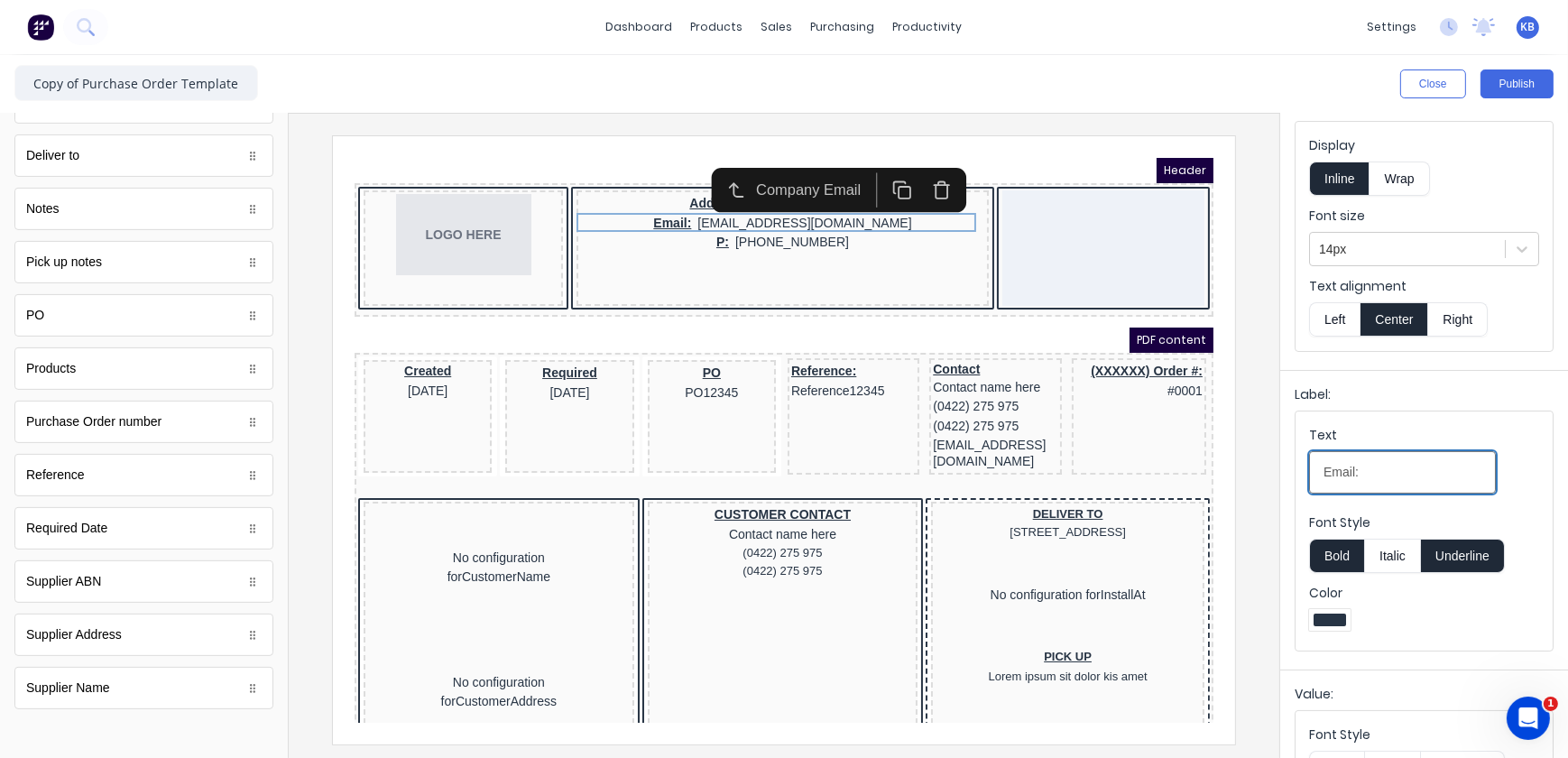
click at [1355, 473] on input "Email:" at bounding box center [1403, 472] width 187 height 42
type input "E:"
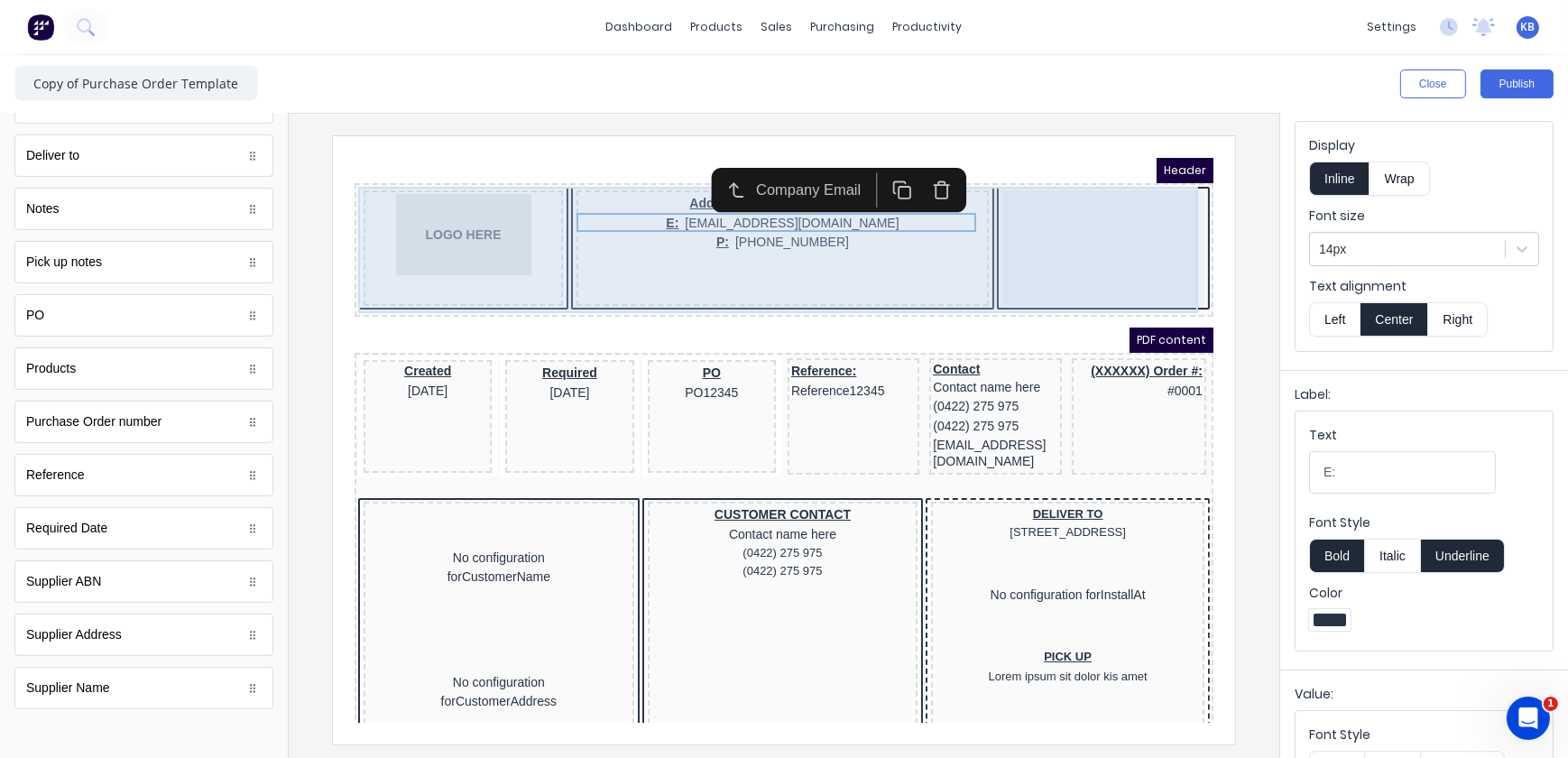
click at [1053, 255] on div at bounding box center [1081, 225] width 202 height 116
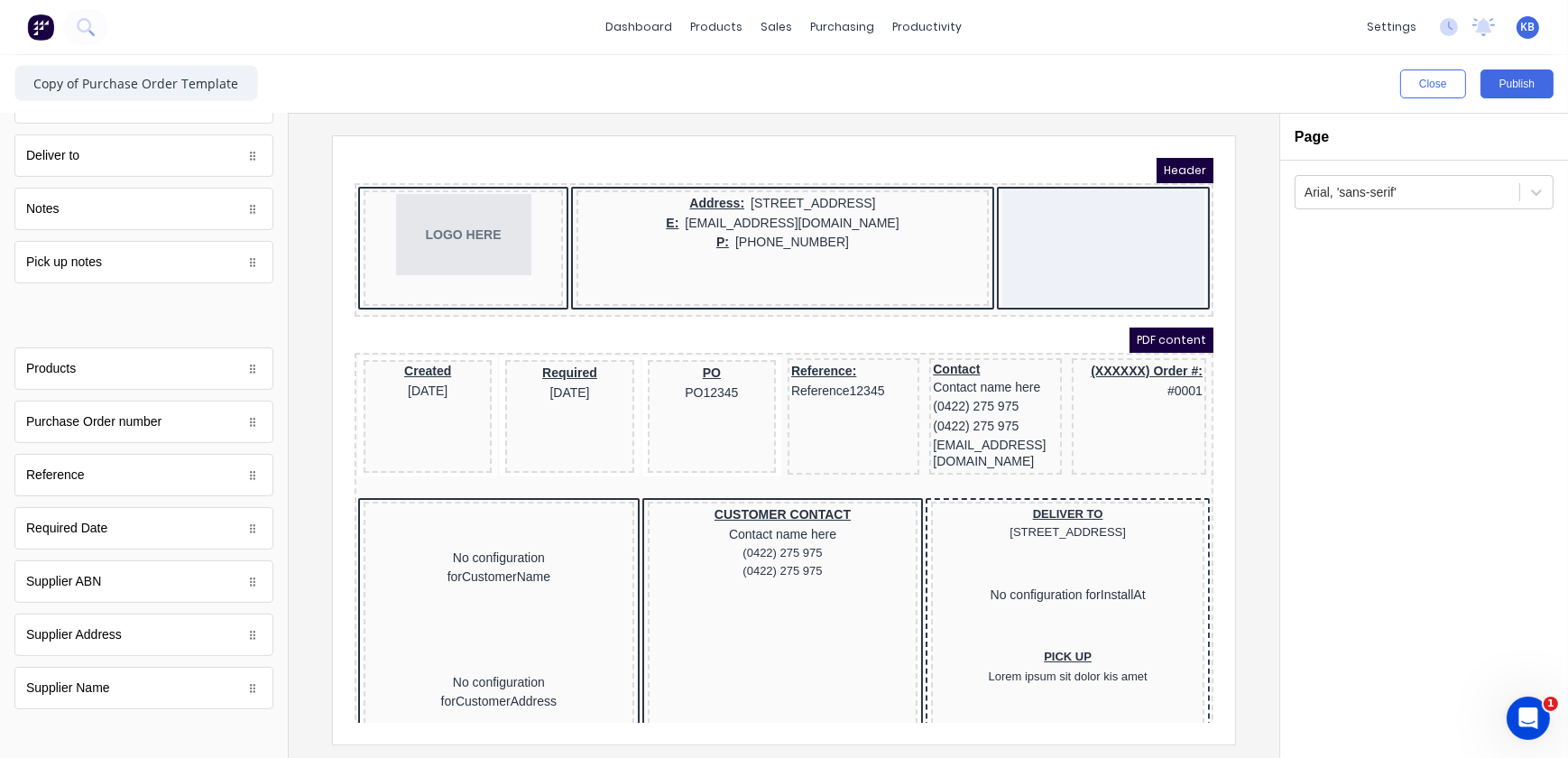
click at [119, 314] on body "dashboard products sales purchasing productivity dashboard products Product Cat…" at bounding box center [784, 379] width 1568 height 758
drag, startPoint x: 171, startPoint y: 430, endPoint x: 1123, endPoint y: 213, distance: 976.4
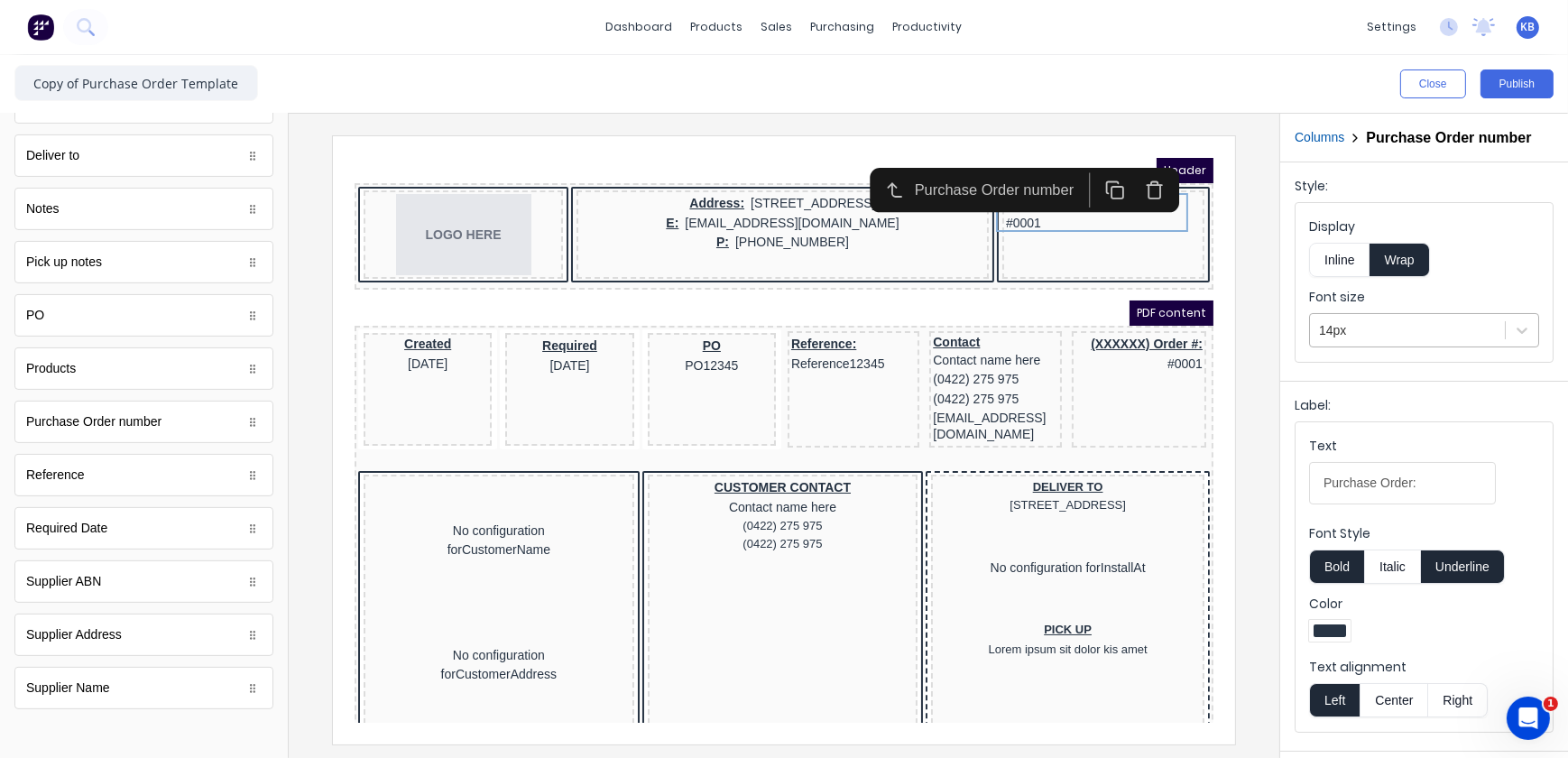
click at [1375, 333] on div at bounding box center [1407, 330] width 177 height 23
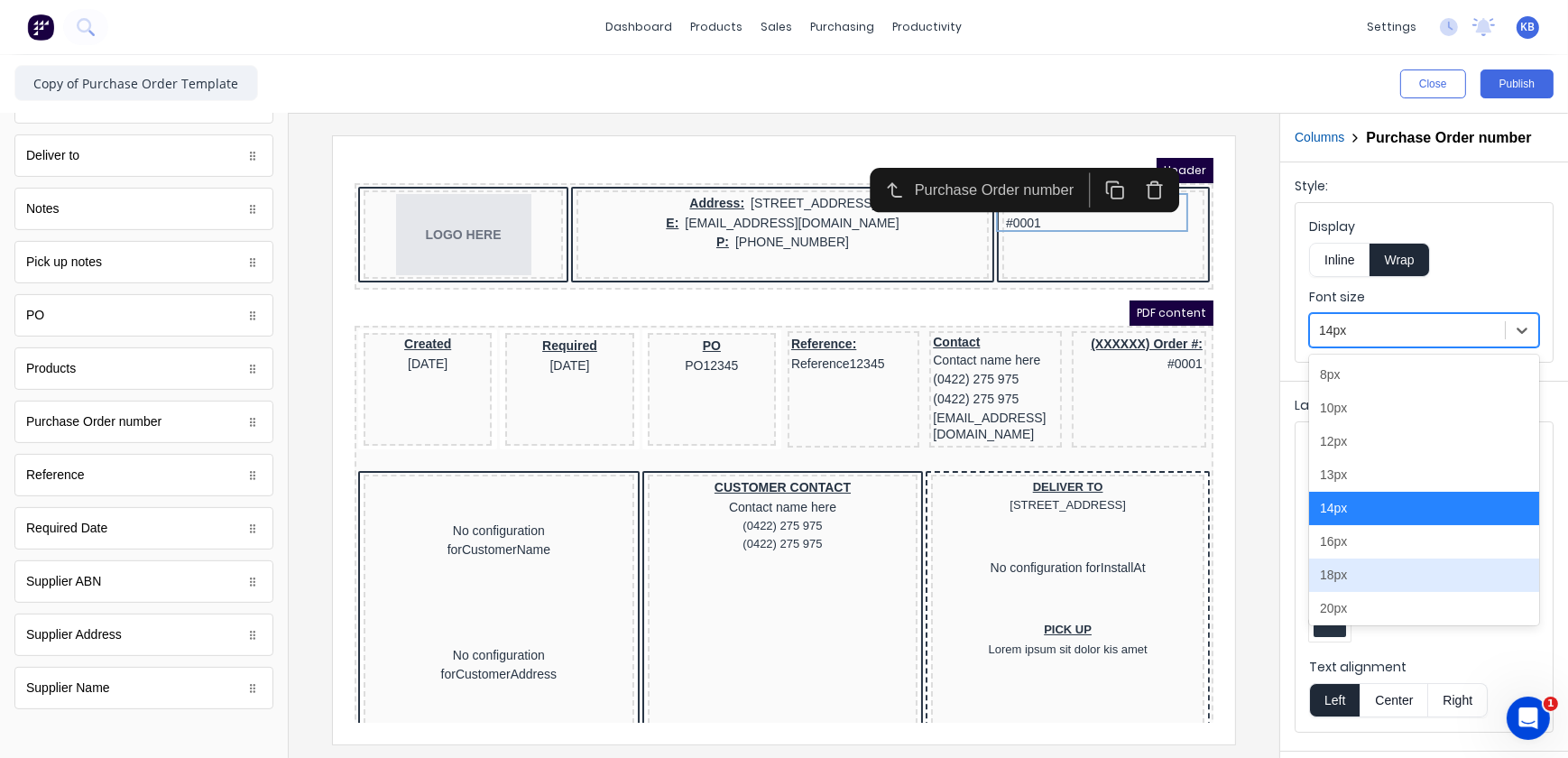
scroll to position [164, 0]
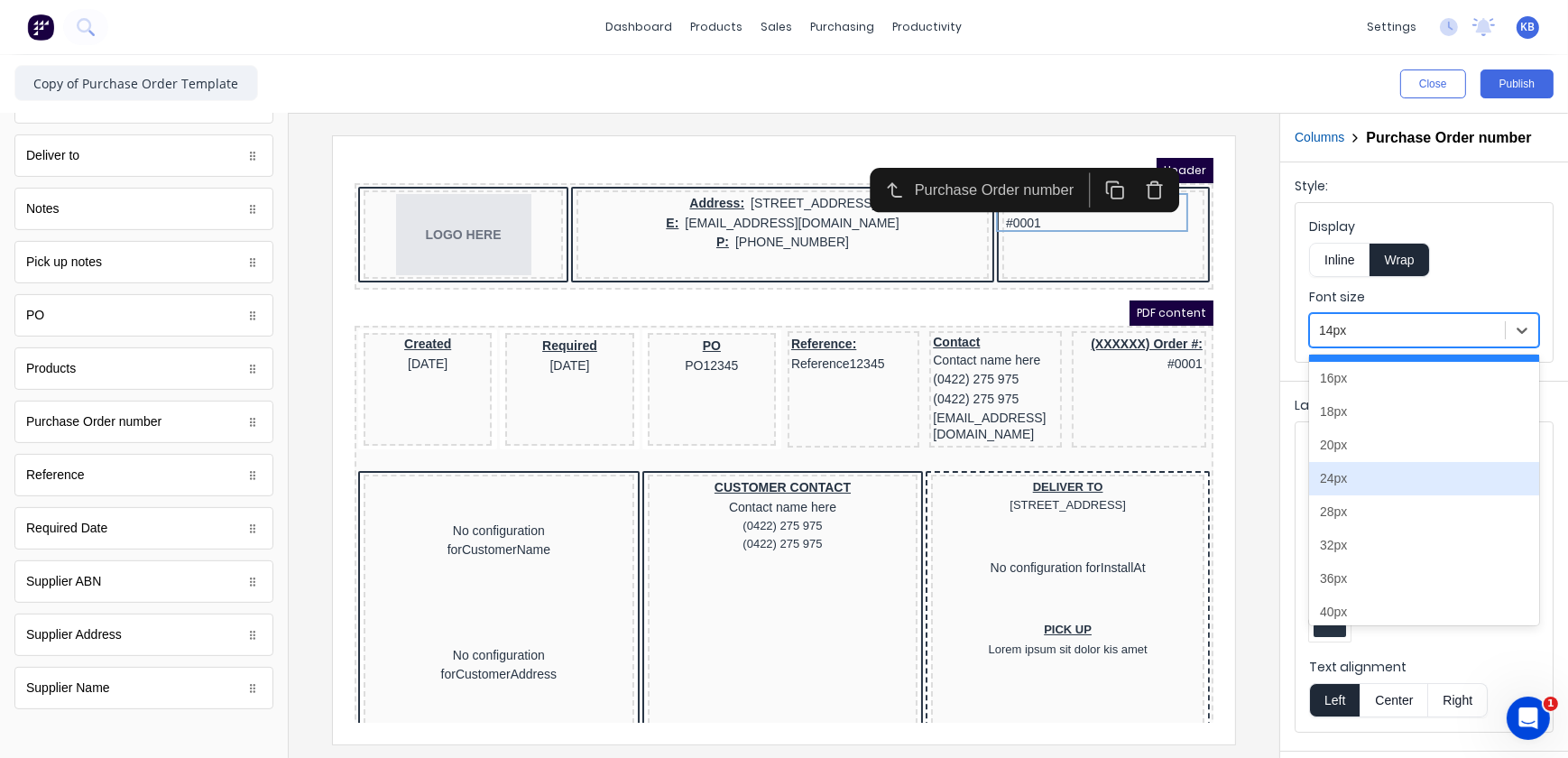
click at [1350, 485] on div "24px" at bounding box center [1424, 479] width 230 height 33
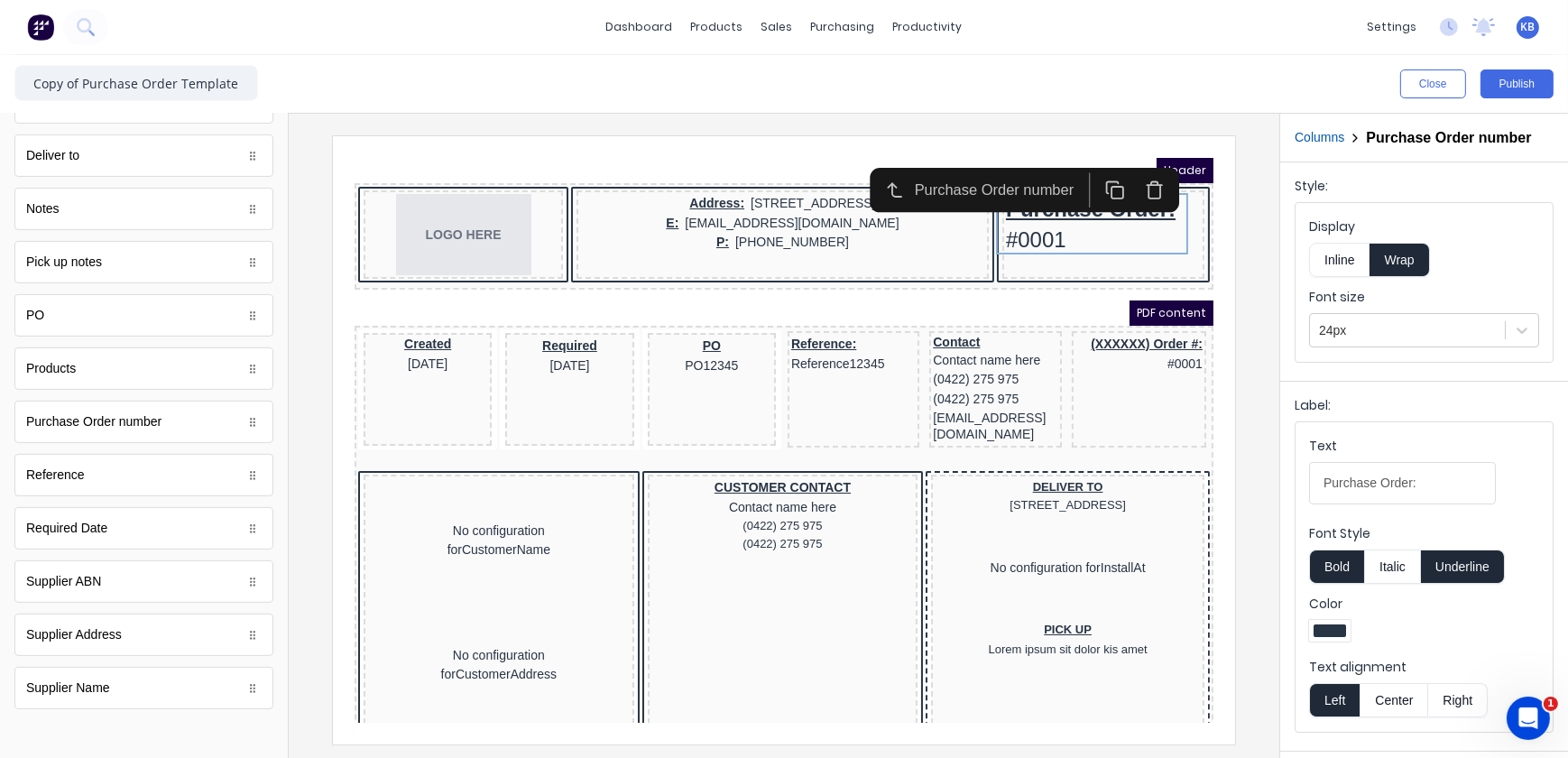
click at [1334, 571] on button "Bold" at bounding box center [1337, 566] width 55 height 34
click at [1469, 556] on button "Underline" at bounding box center [1463, 566] width 84 height 34
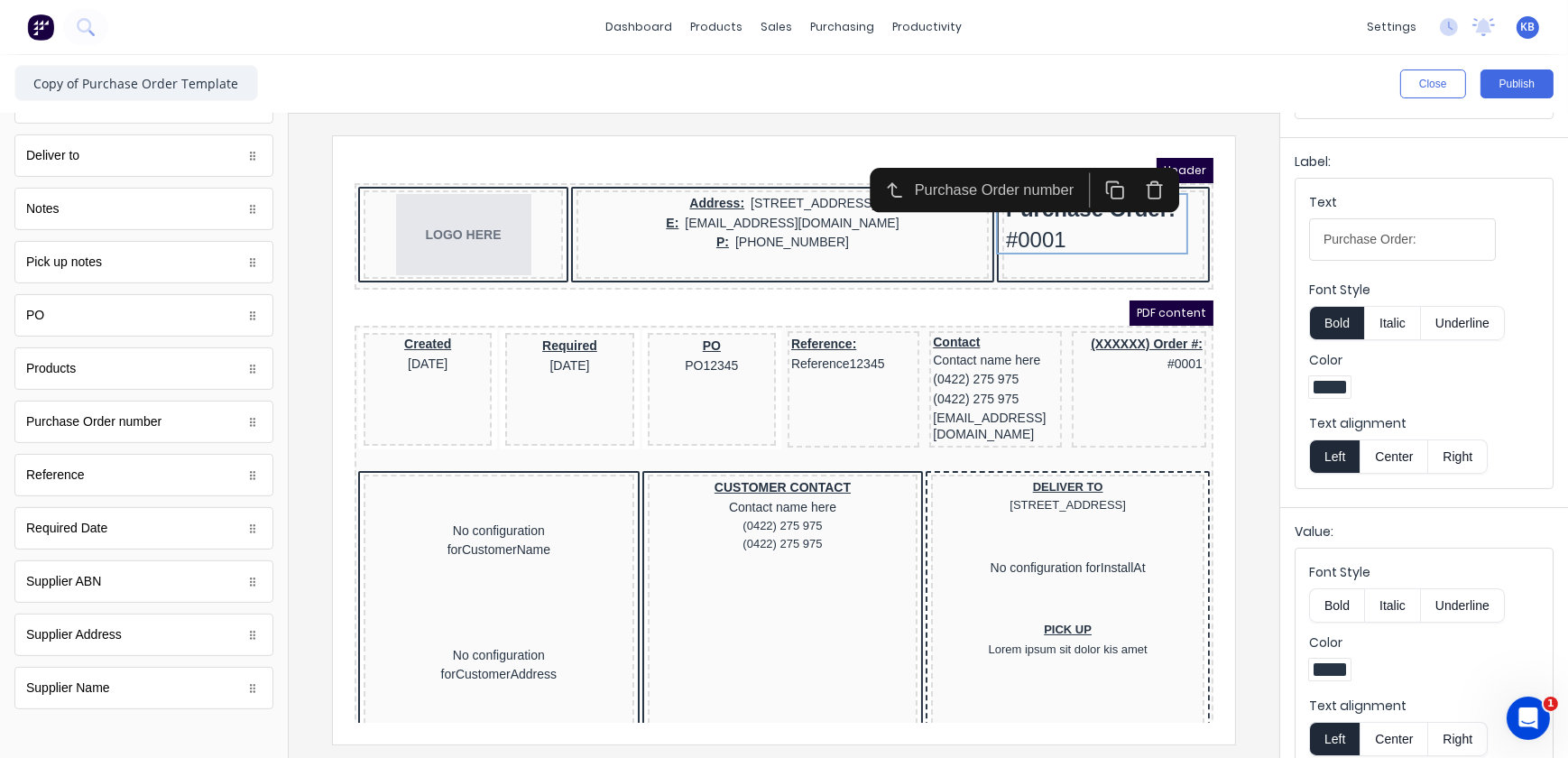
scroll to position [246, 0]
click at [1381, 462] on button "Center" at bounding box center [1394, 454] width 69 height 34
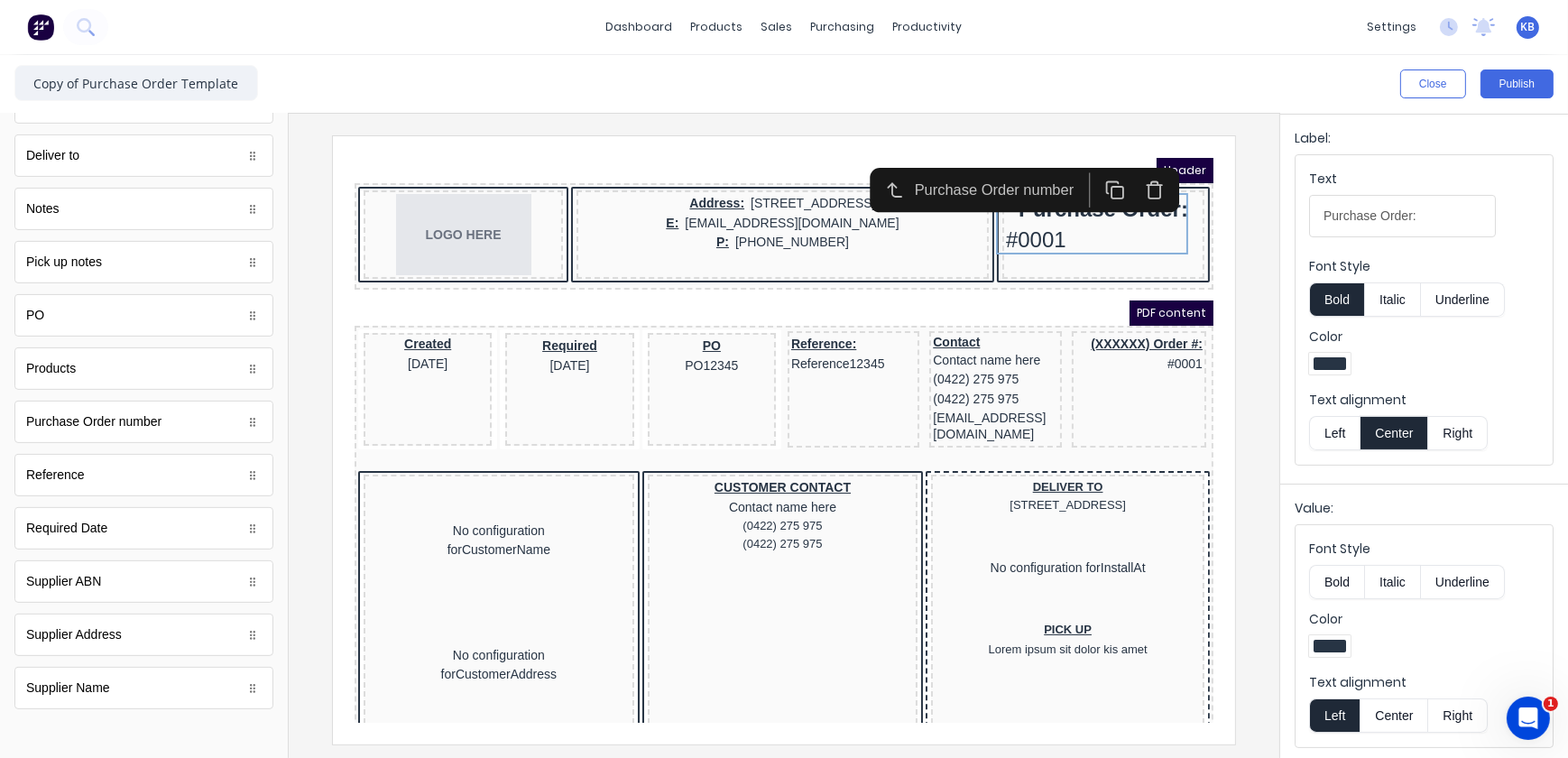
click at [1390, 705] on button "Center" at bounding box center [1394, 715] width 69 height 34
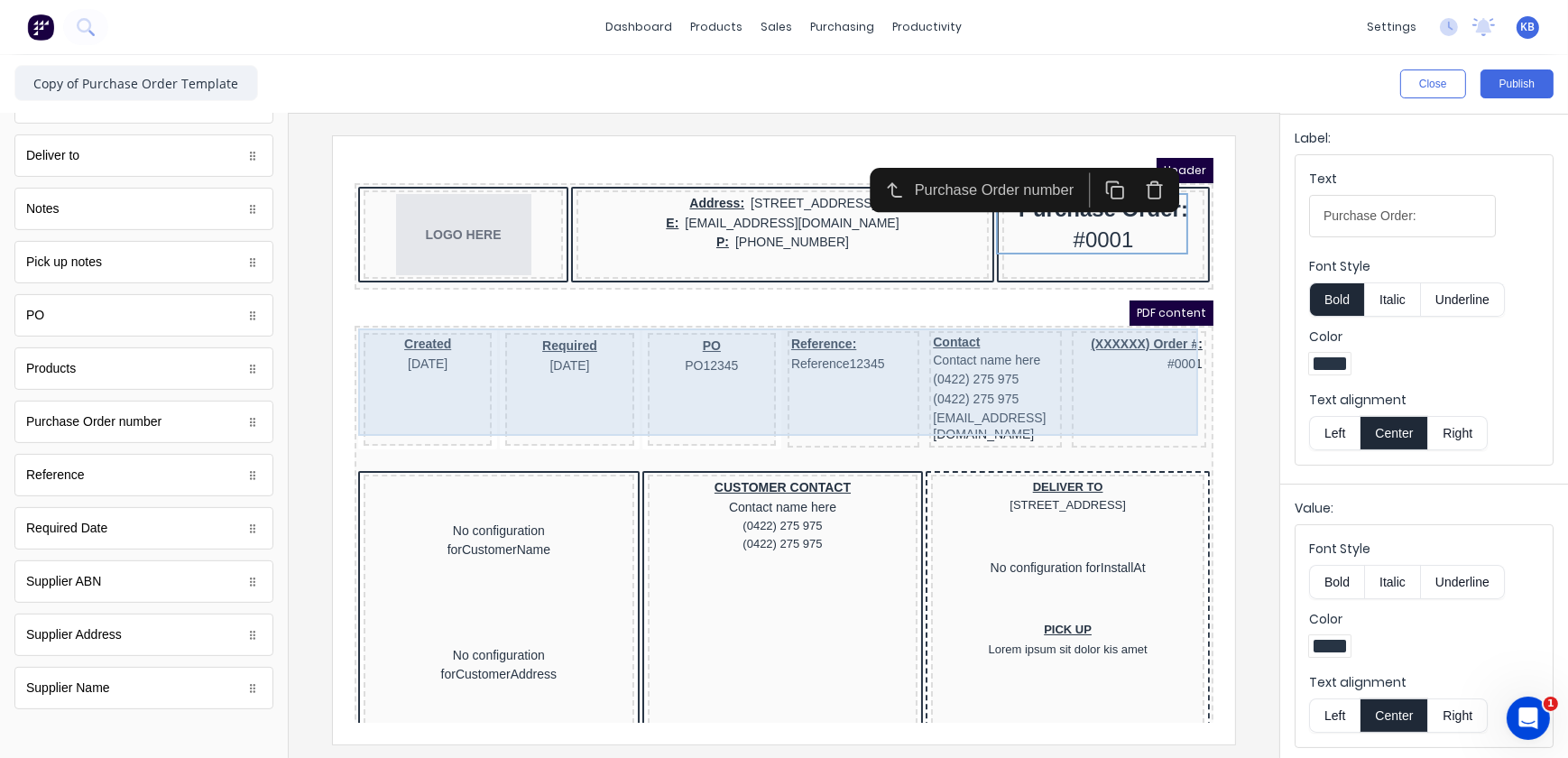
click at [1089, 371] on div "(XXXXXX) Order #: #0001" at bounding box center [1116, 366] width 134 height 117
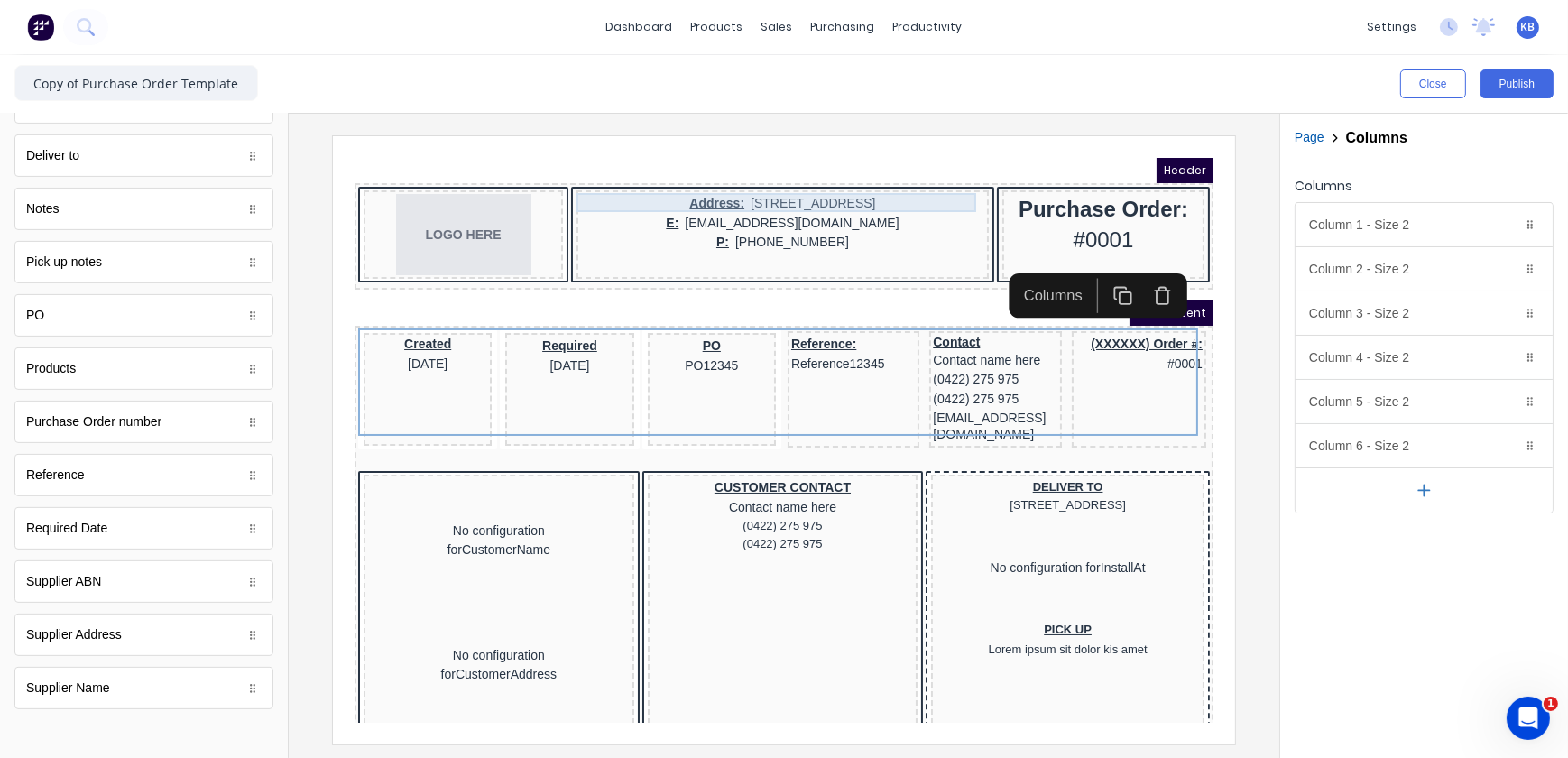
click at [563, 183] on div "Address: 234 Beach Road Gold Coast, Queensland, Australia, 4217" at bounding box center [761, 181] width 405 height 20
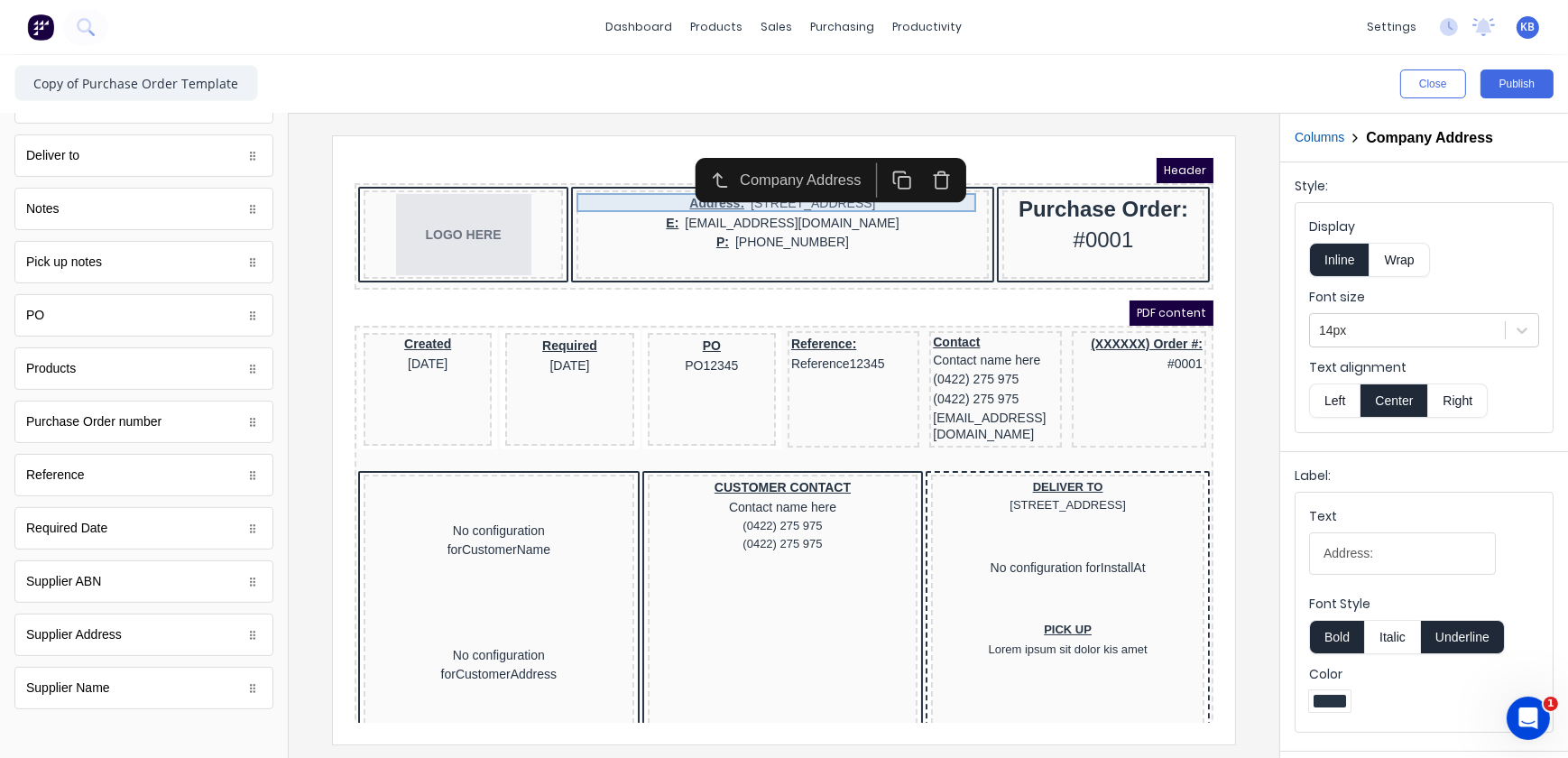
click at [558, 175] on div "Address: 234 Beach Road Gold Coast, Queensland, Australia, 4217" at bounding box center [761, 181] width 405 height 20
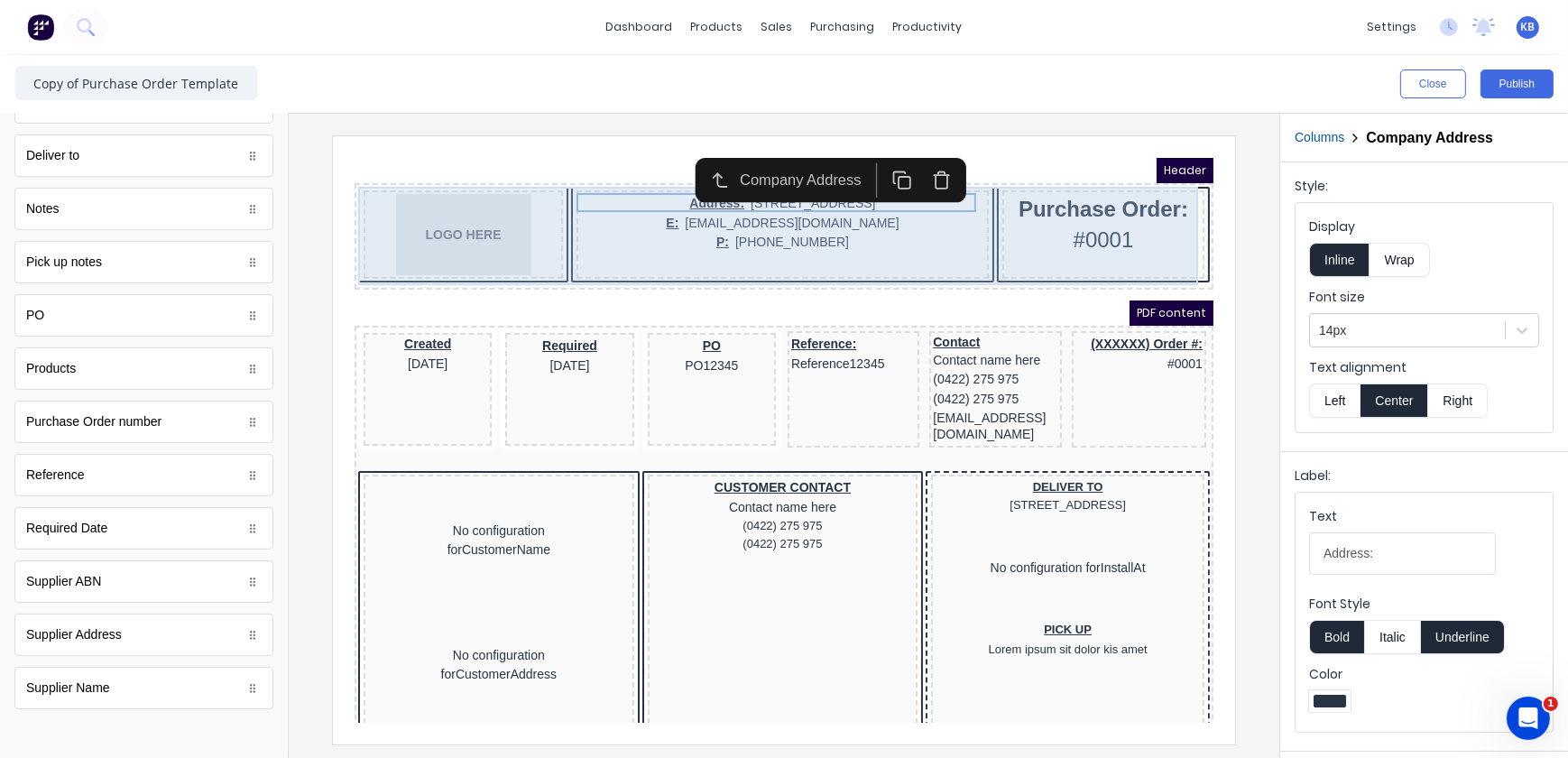
click at [717, 231] on div "Address: 234 Beach Road Gold Coast, Queensland, Australia, 4217 E: xxxxxxx@xxxx…" at bounding box center [760, 212] width 412 height 88
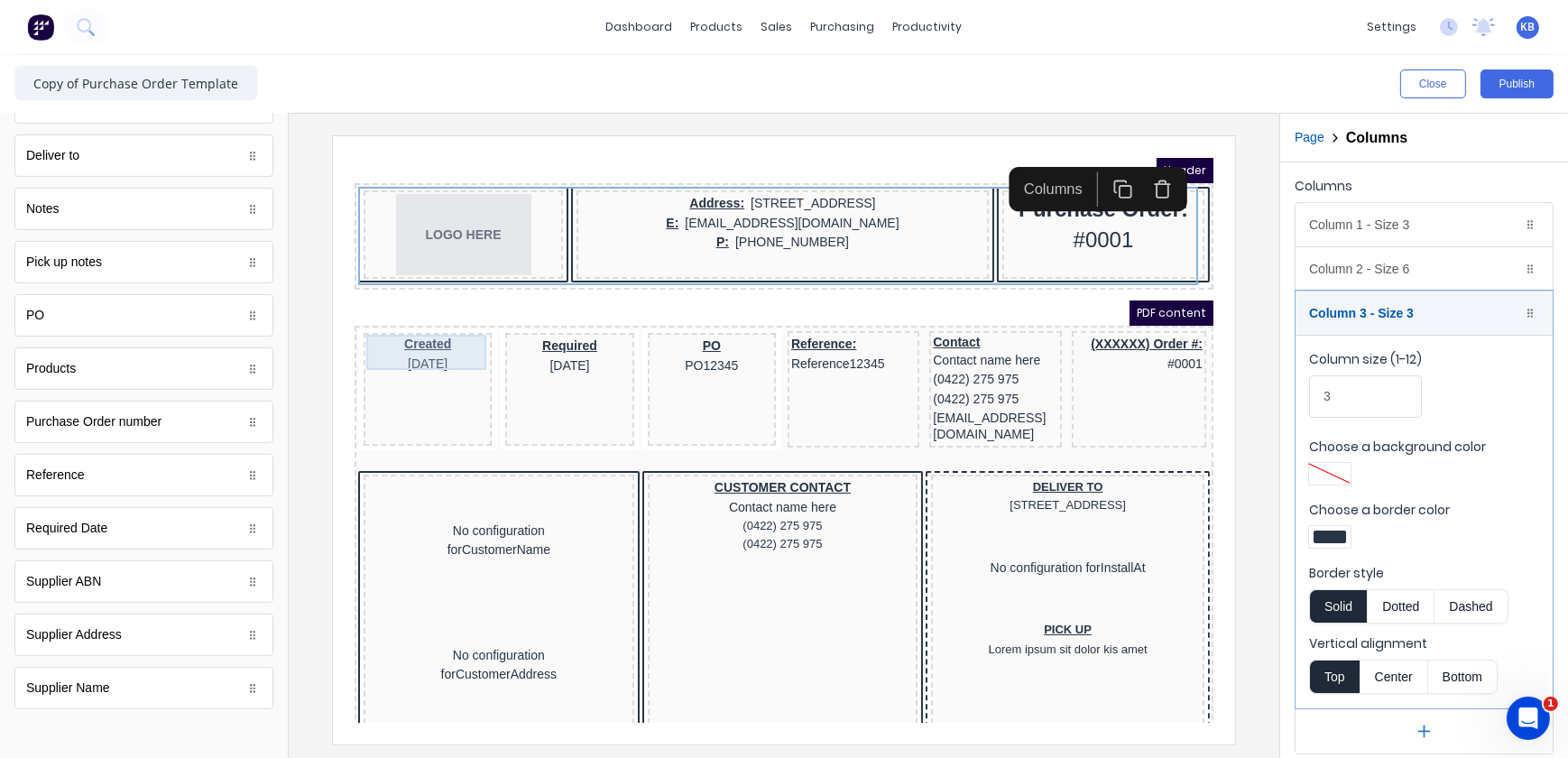
click at [382, 347] on div "Created 29/10/2024" at bounding box center [405, 332] width 121 height 35
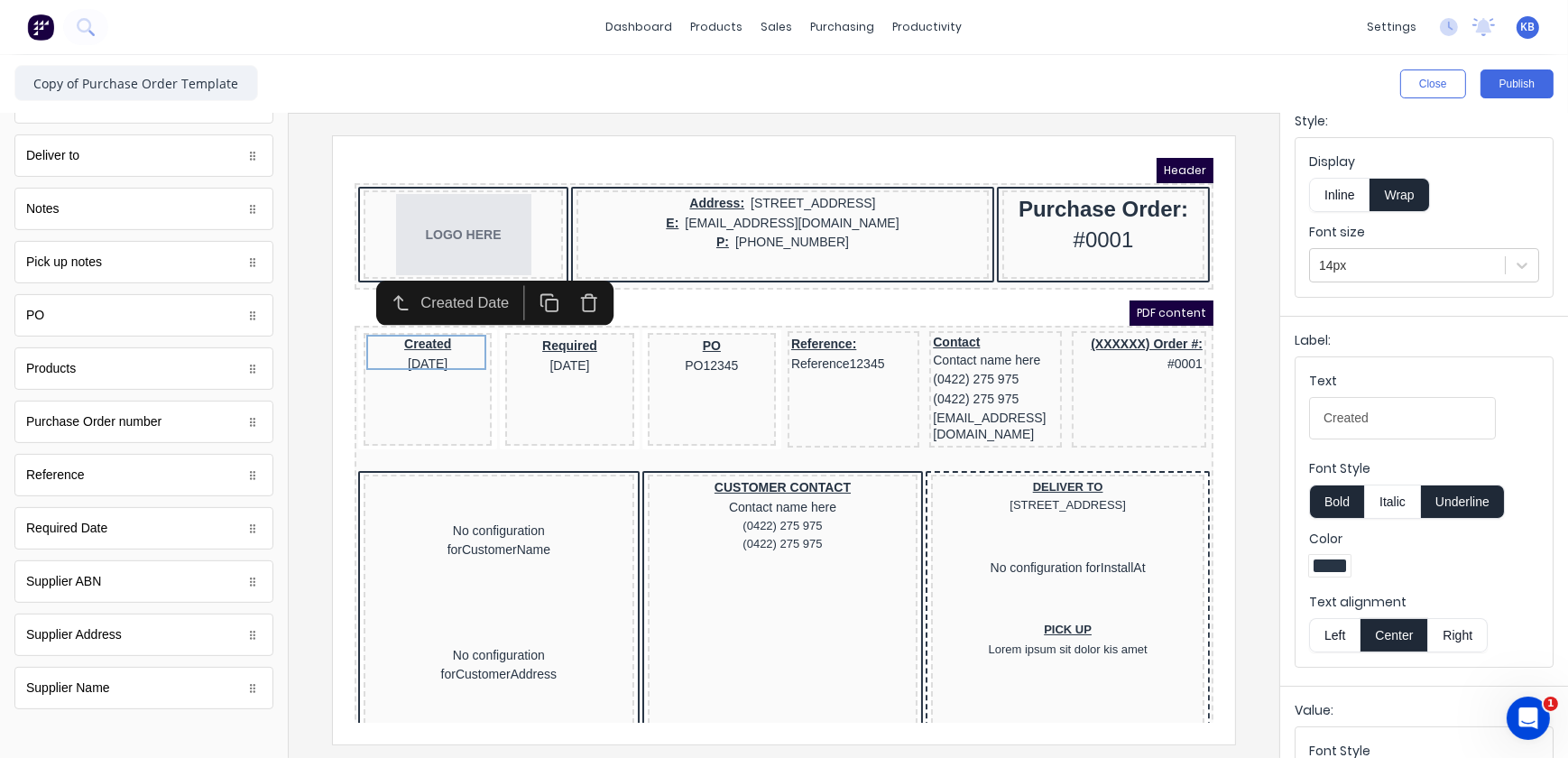
scroll to position [71, 0]
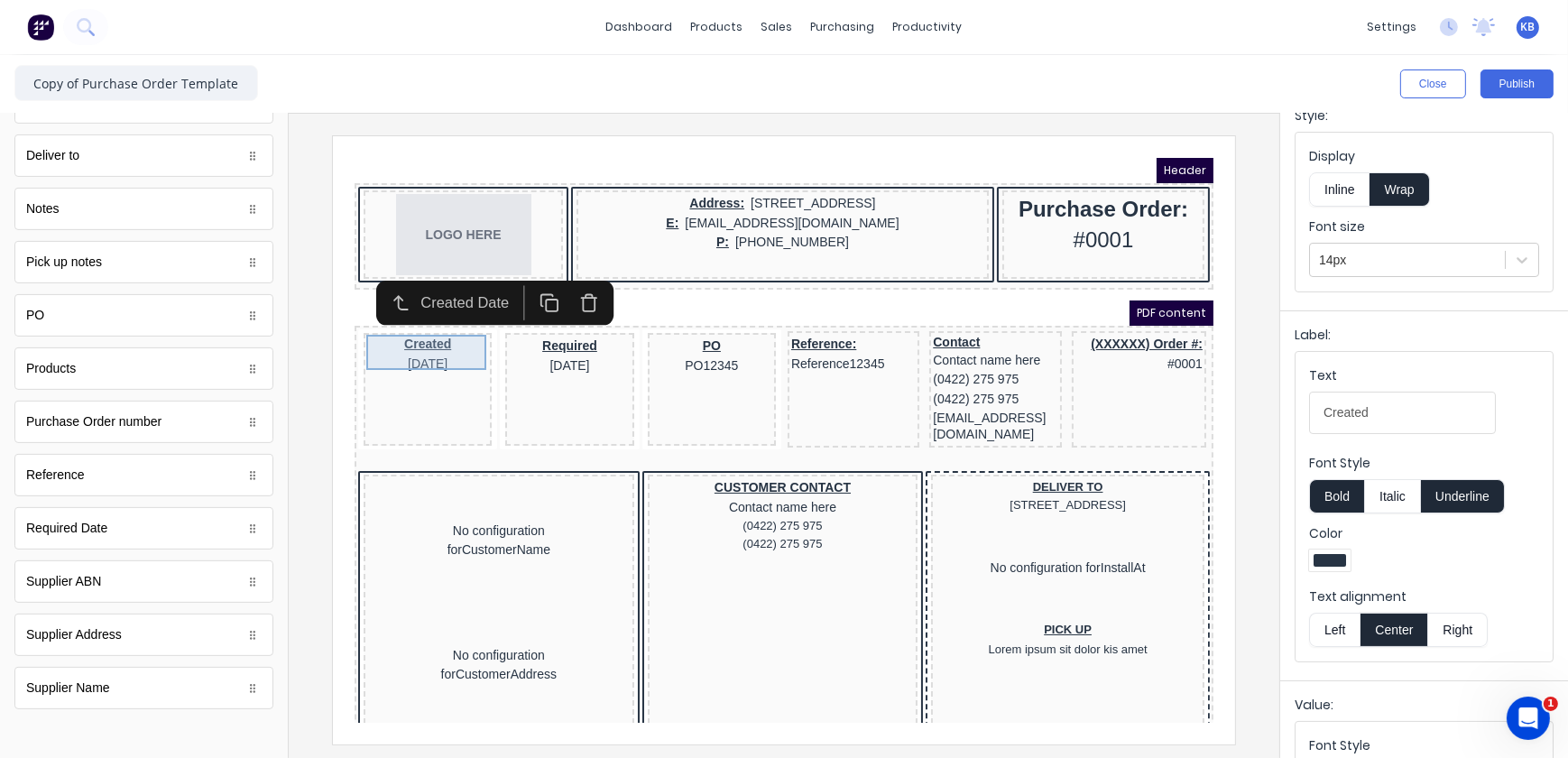
click at [435, 328] on div "Created 29/10/2024" at bounding box center [405, 332] width 121 height 35
drag, startPoint x: 1373, startPoint y: 417, endPoint x: 1248, endPoint y: 417, distance: 125.0
click at [1248, 417] on div "Close Publish Components standard fields Accounting number Accounting number Co…" at bounding box center [784, 406] width 1568 height 703
type input "P"
type input "Order Date"
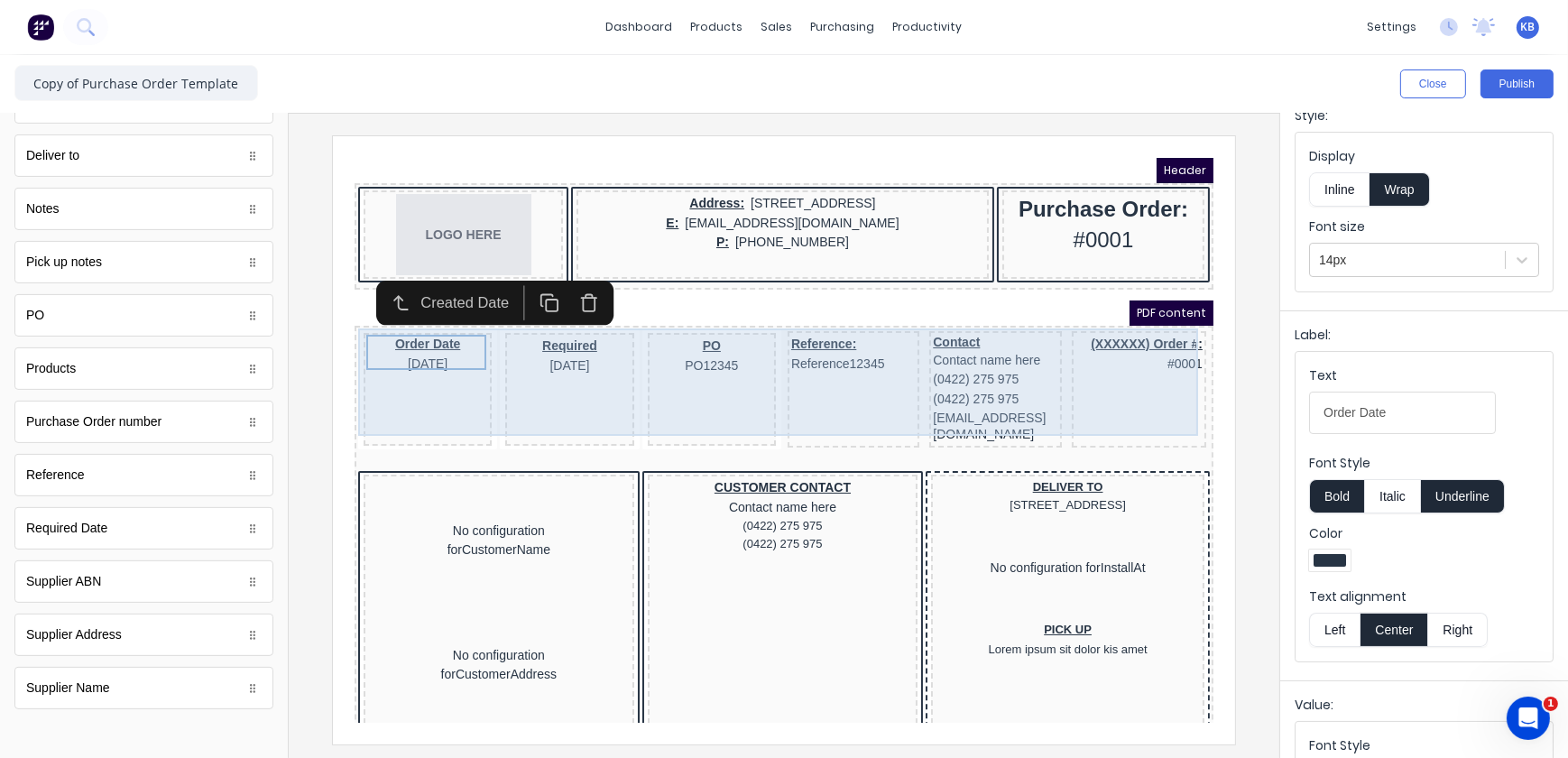
click at [610, 391] on div "Order Date 29/10/2024 Required 29/10/2024 PO PO12345 Reference: Reference12345 …" at bounding box center [761, 368] width 852 height 123
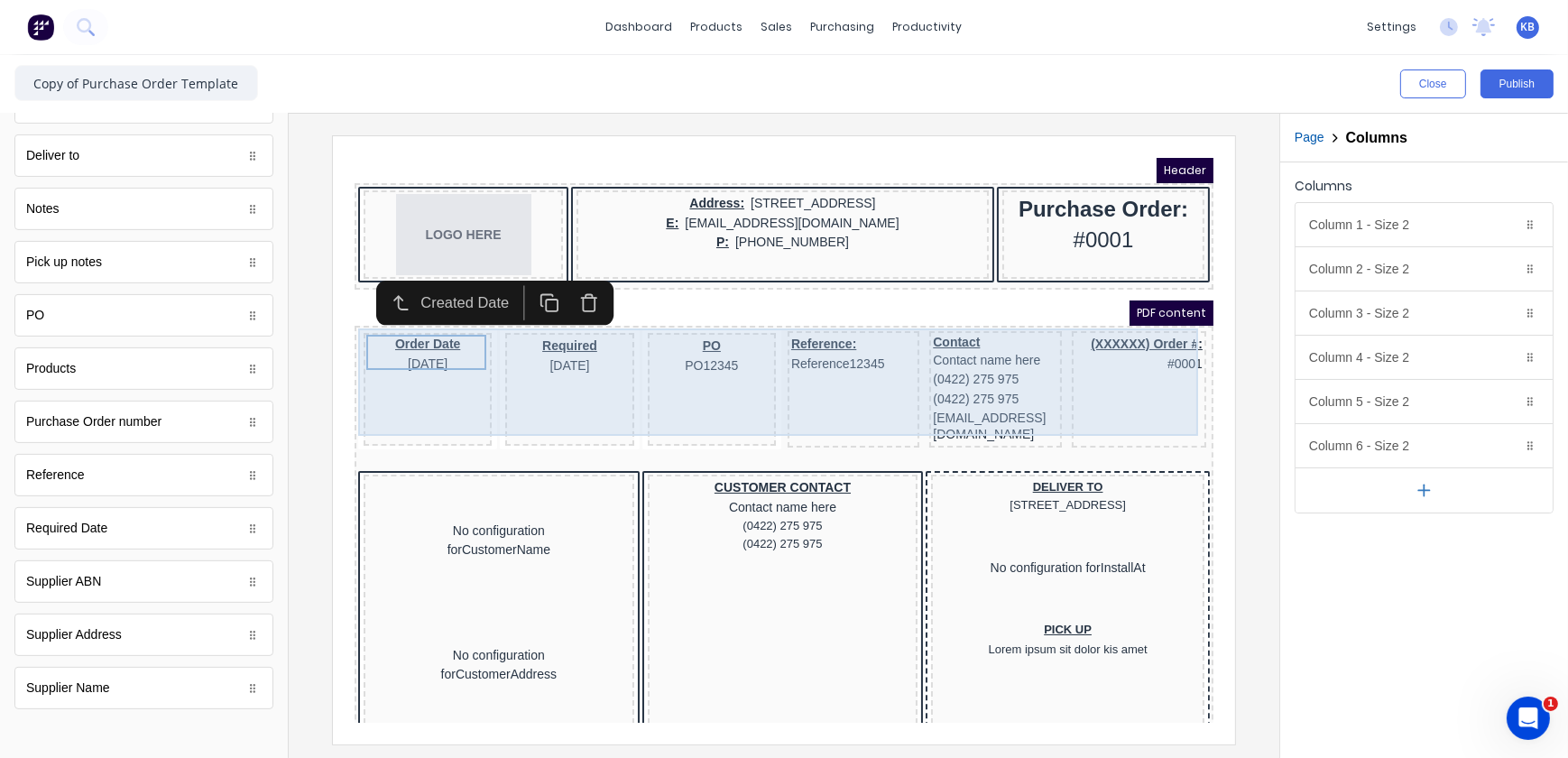
scroll to position [0, 0]
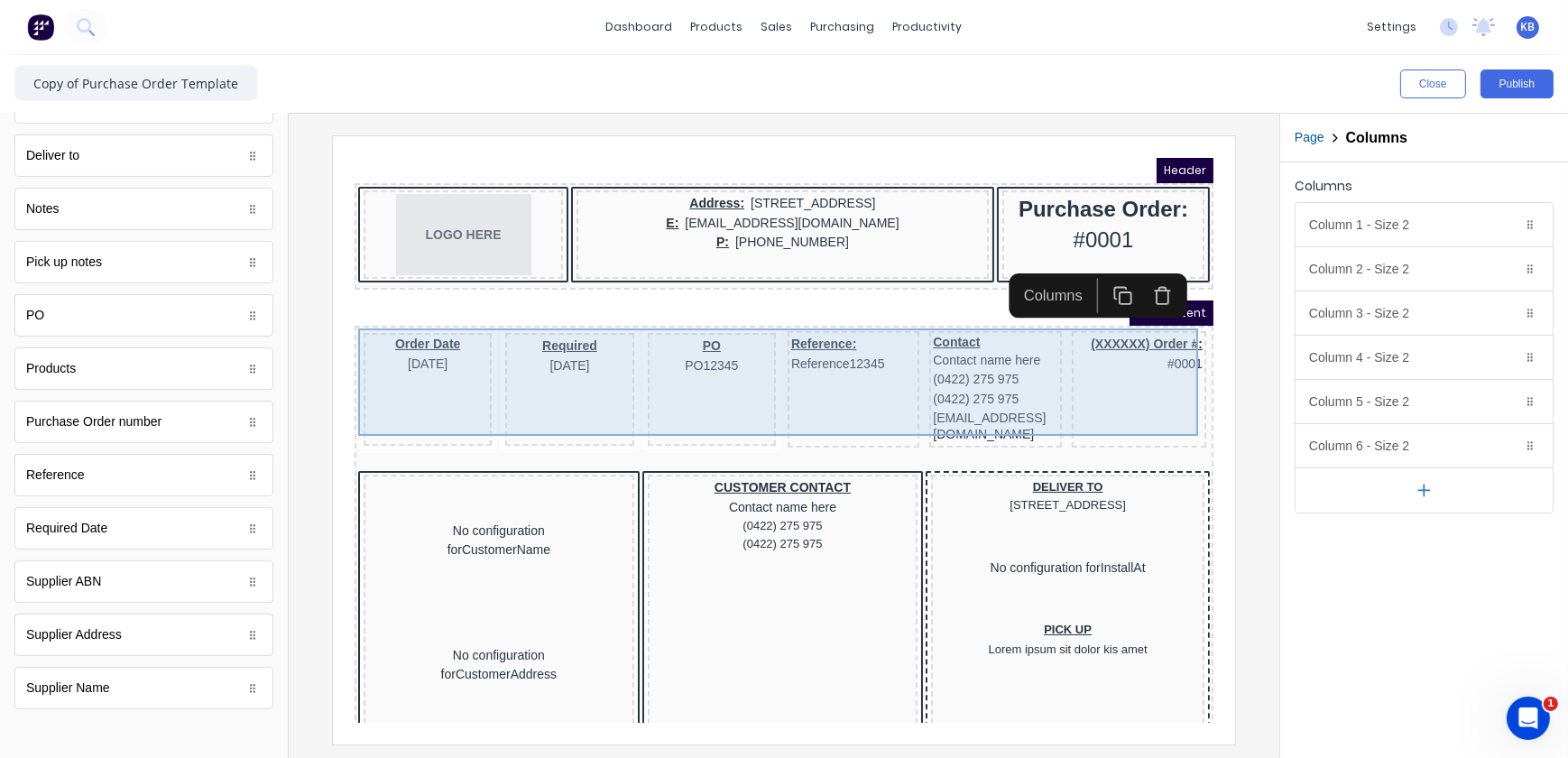
click at [519, 353] on div "Required 29/10/2024" at bounding box center [546, 366] width 128 height 113
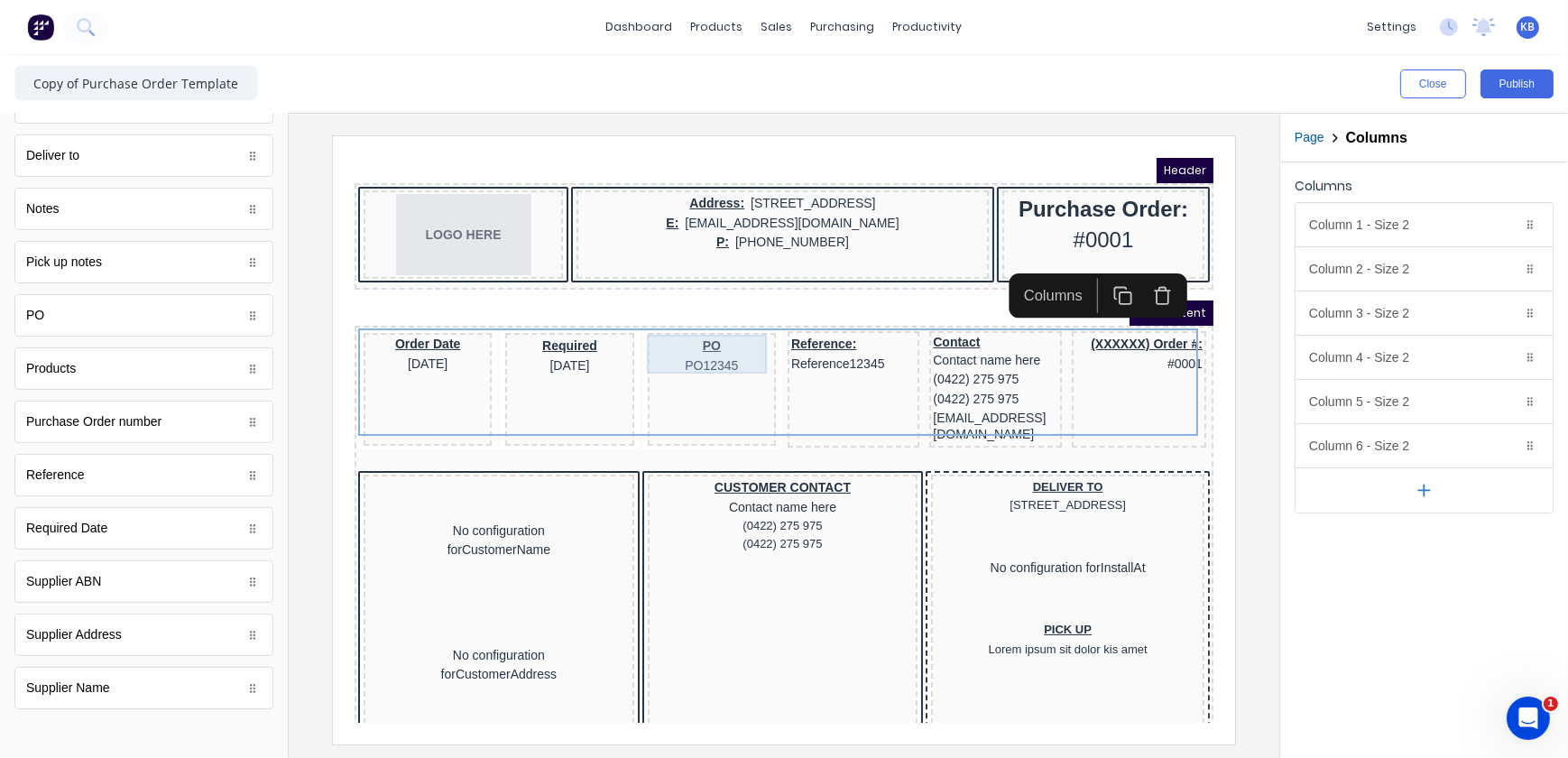
click at [653, 339] on div "PO PO12345" at bounding box center [689, 334] width 121 height 39
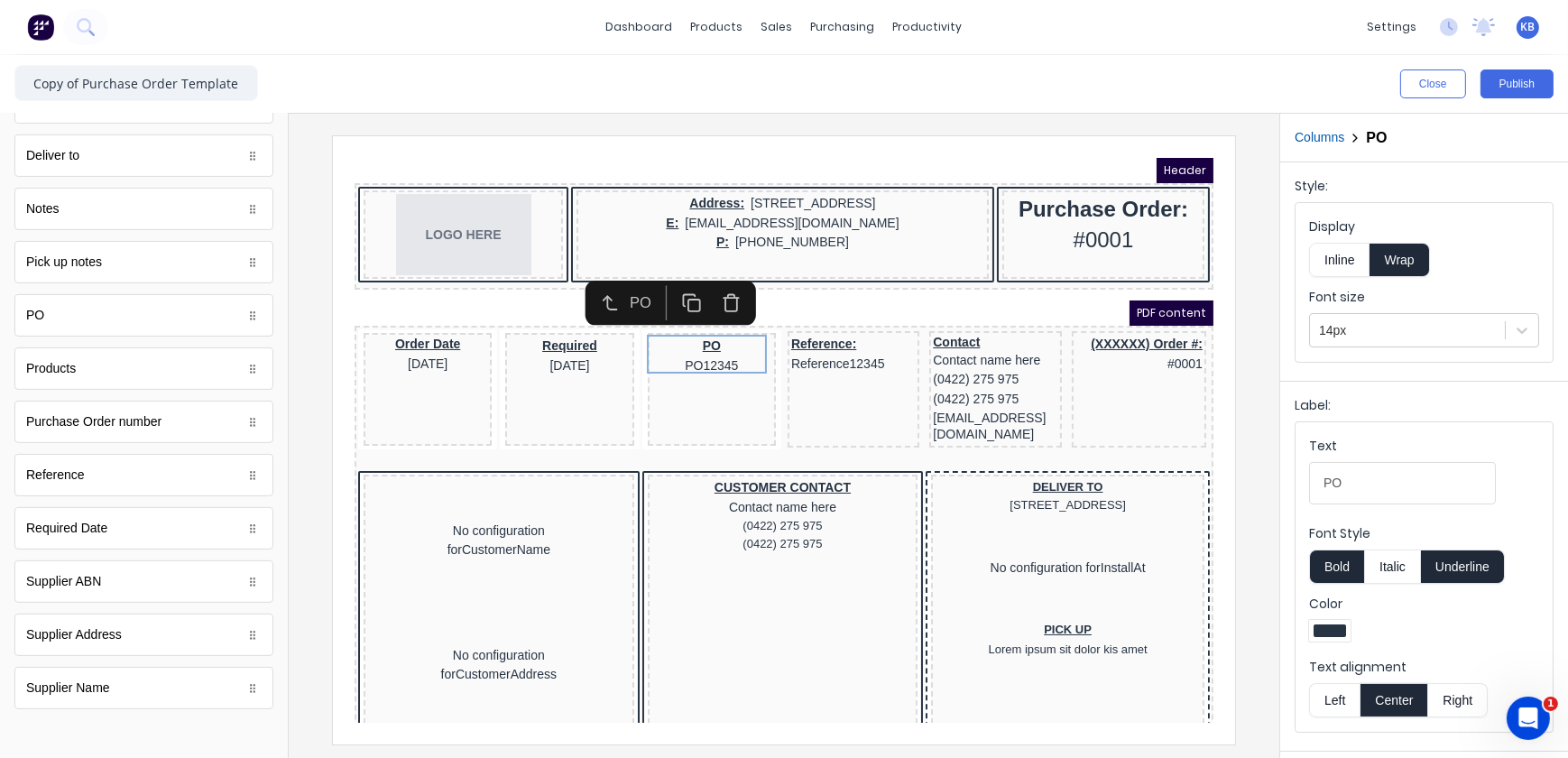
click at [706, 289] on icon "button" at bounding box center [710, 282] width 12 height 14
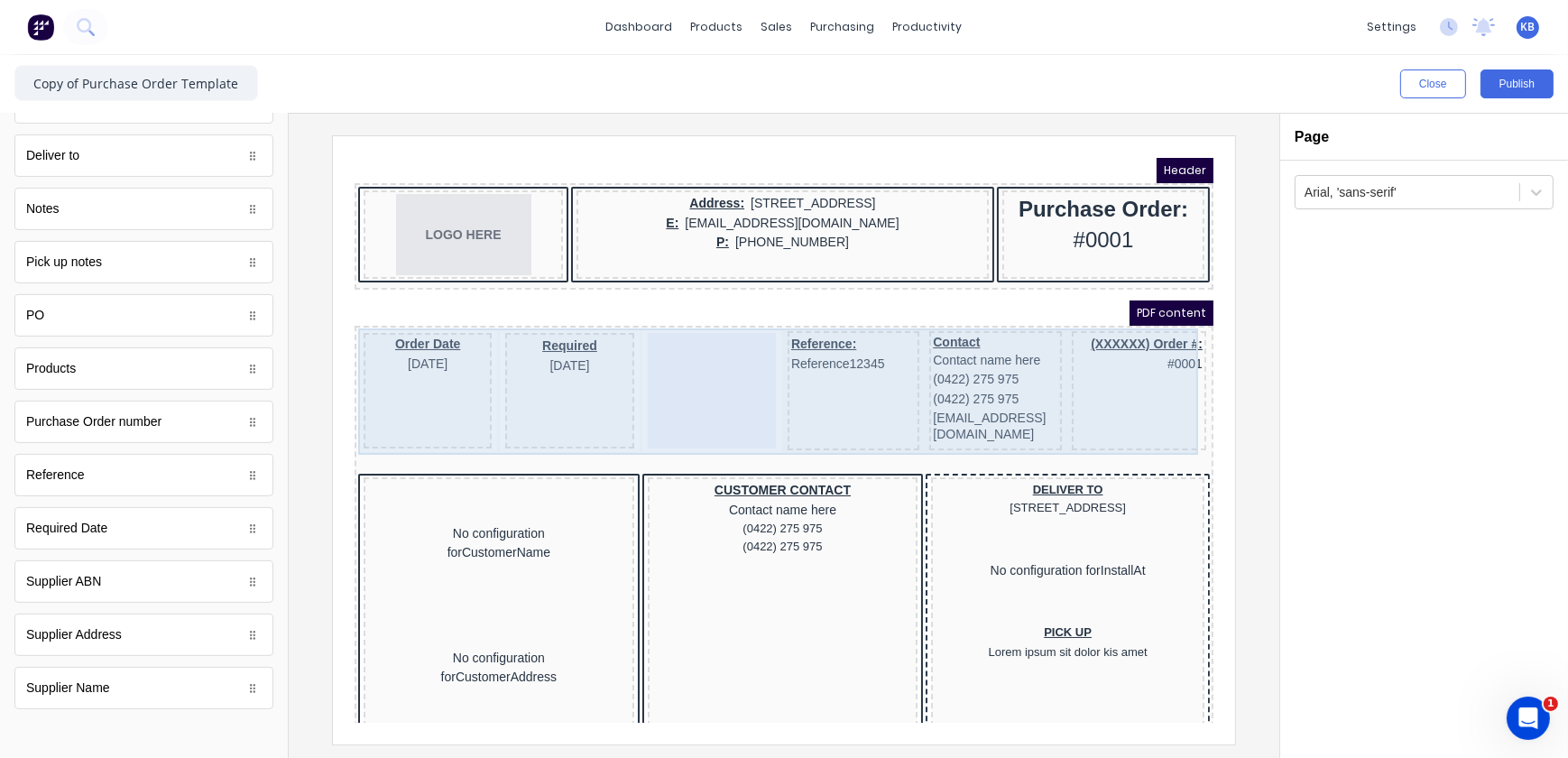
click at [704, 367] on div at bounding box center [689, 368] width 128 height 116
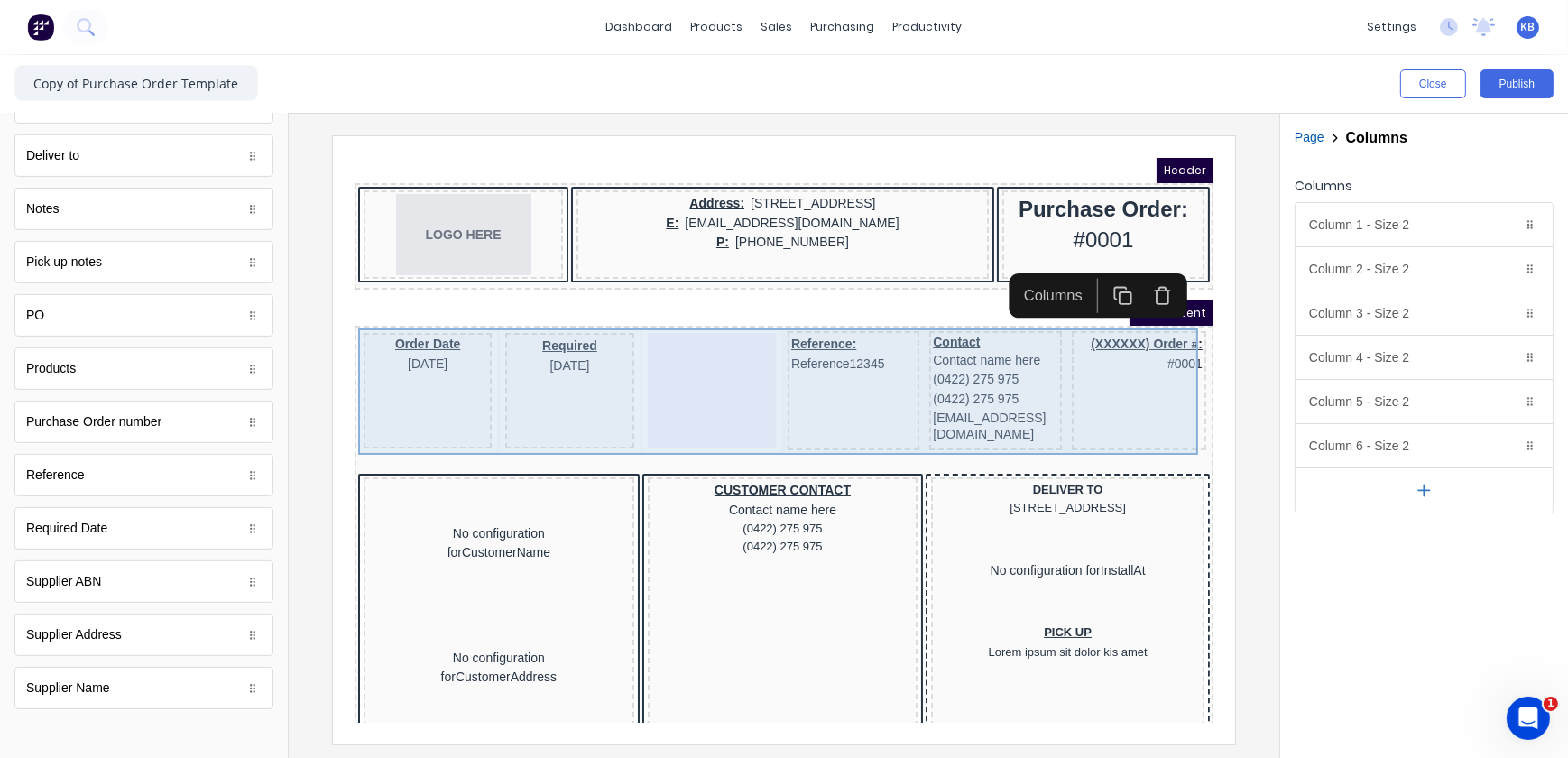
click at [821, 368] on div "Reference: Reference12345" at bounding box center [831, 368] width 132 height 119
click at [808, 375] on div "Reference: Reference12345" at bounding box center [831, 368] width 132 height 119
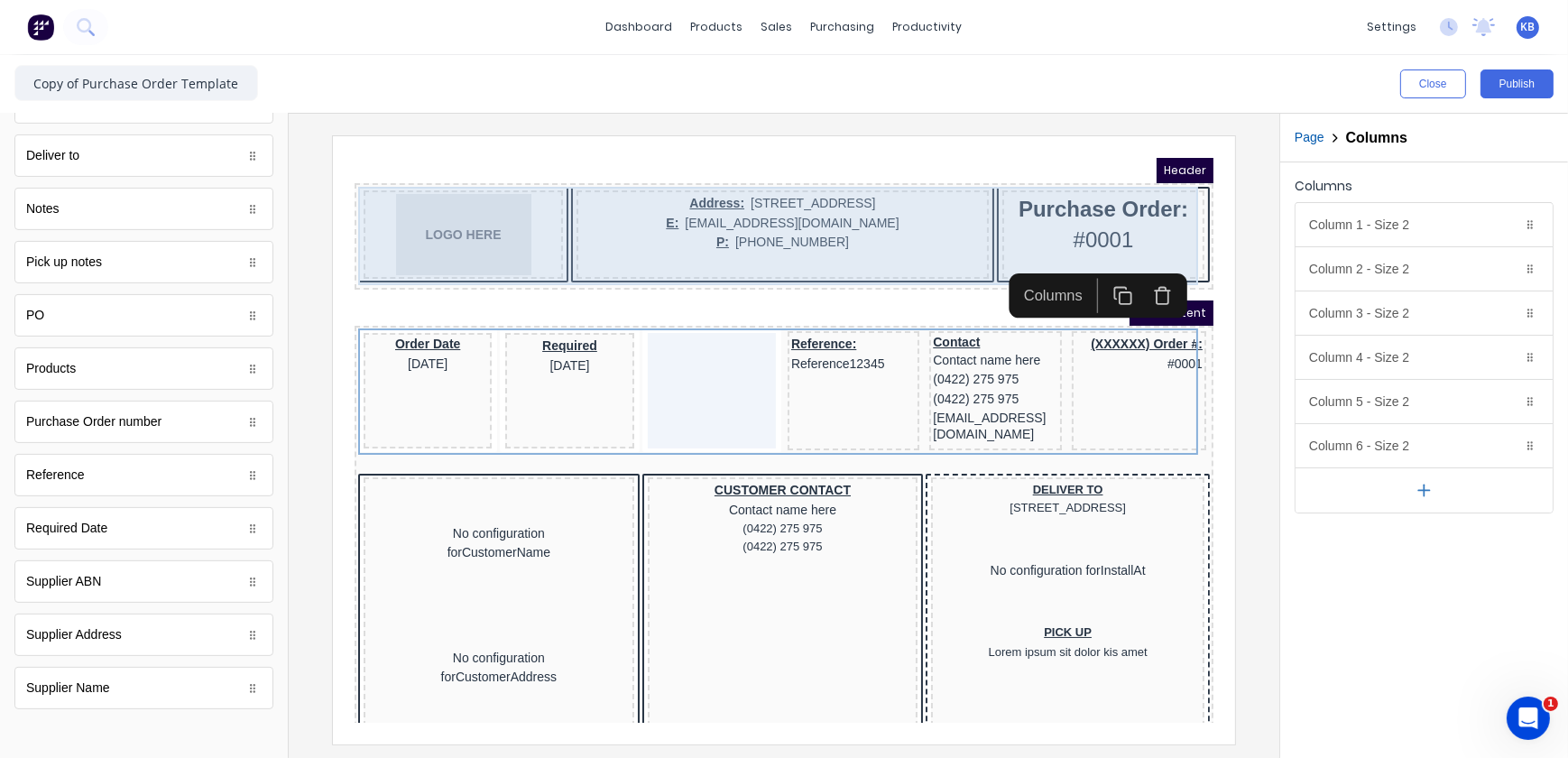
click at [815, 247] on div "Address: 234 Beach Road Gold Coast, Queensland, Australia, 4217 E: xxxxxxx@xxxx…" at bounding box center [760, 212] width 412 height 88
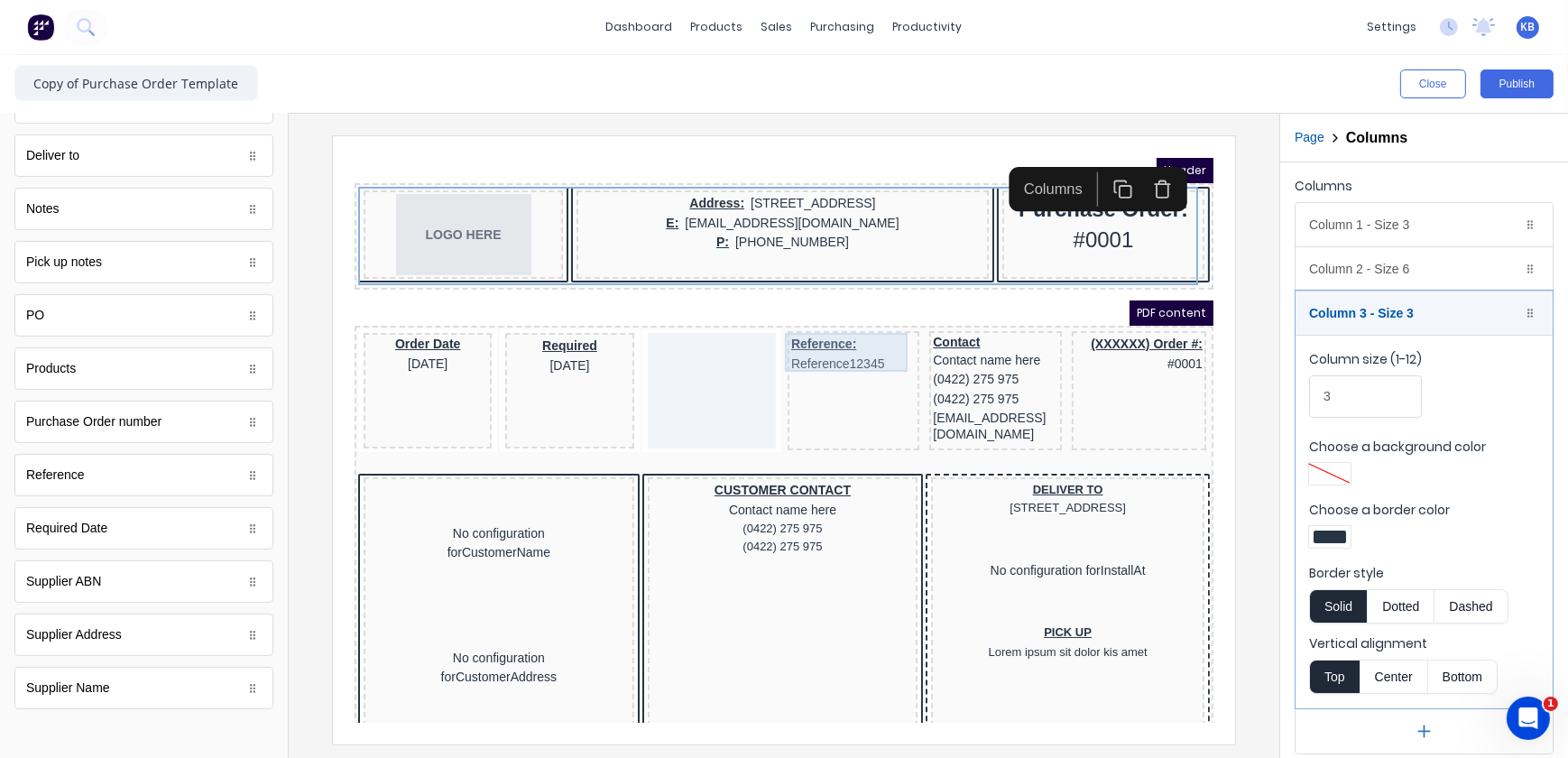
click at [826, 320] on div "Reference: Reference12345" at bounding box center [830, 332] width 124 height 39
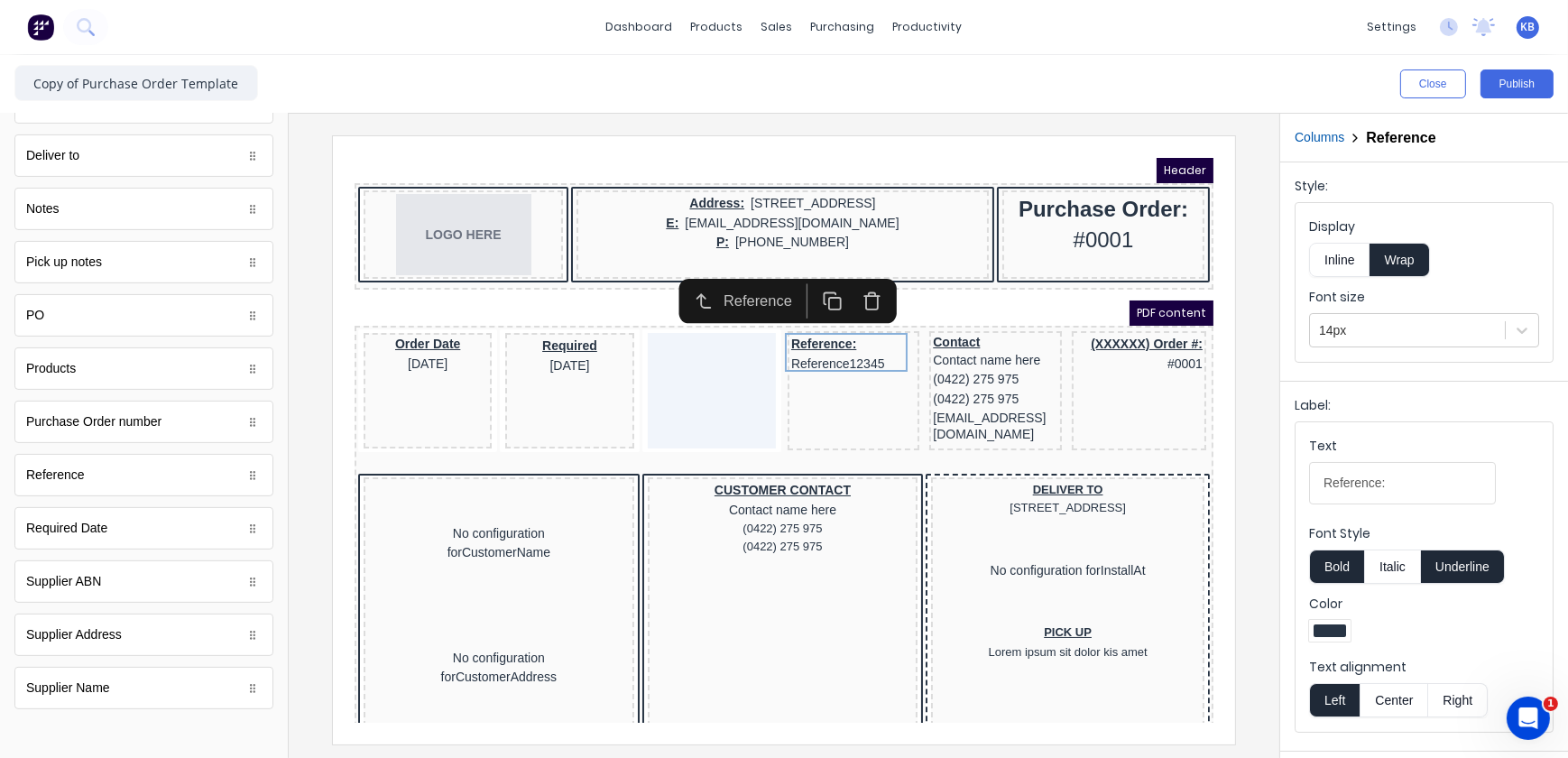
click at [843, 273] on icon "button" at bounding box center [850, 273] width 15 height 0
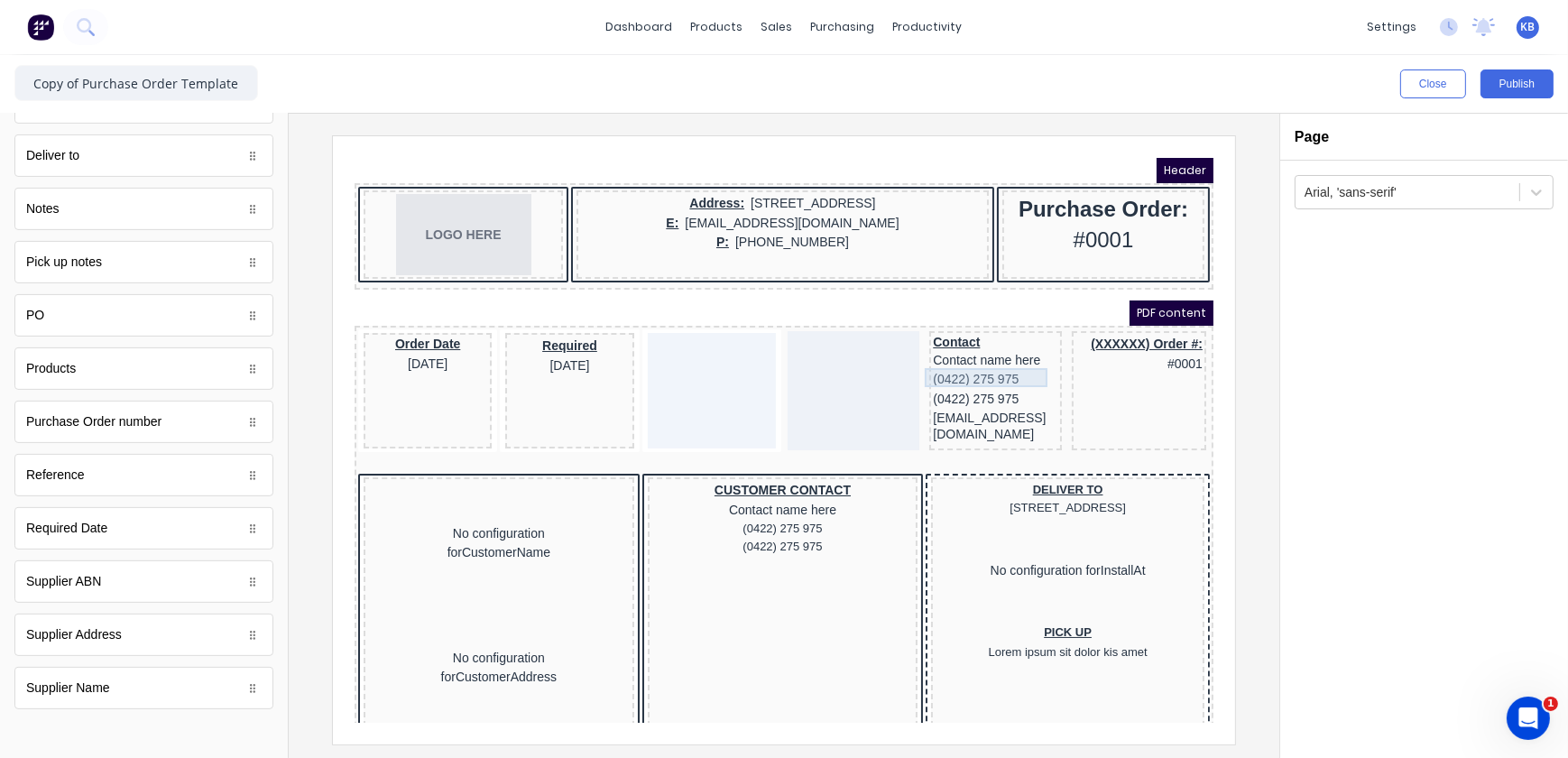
click at [951, 363] on div "(0422) 275 975" at bounding box center [972, 357] width 124 height 20
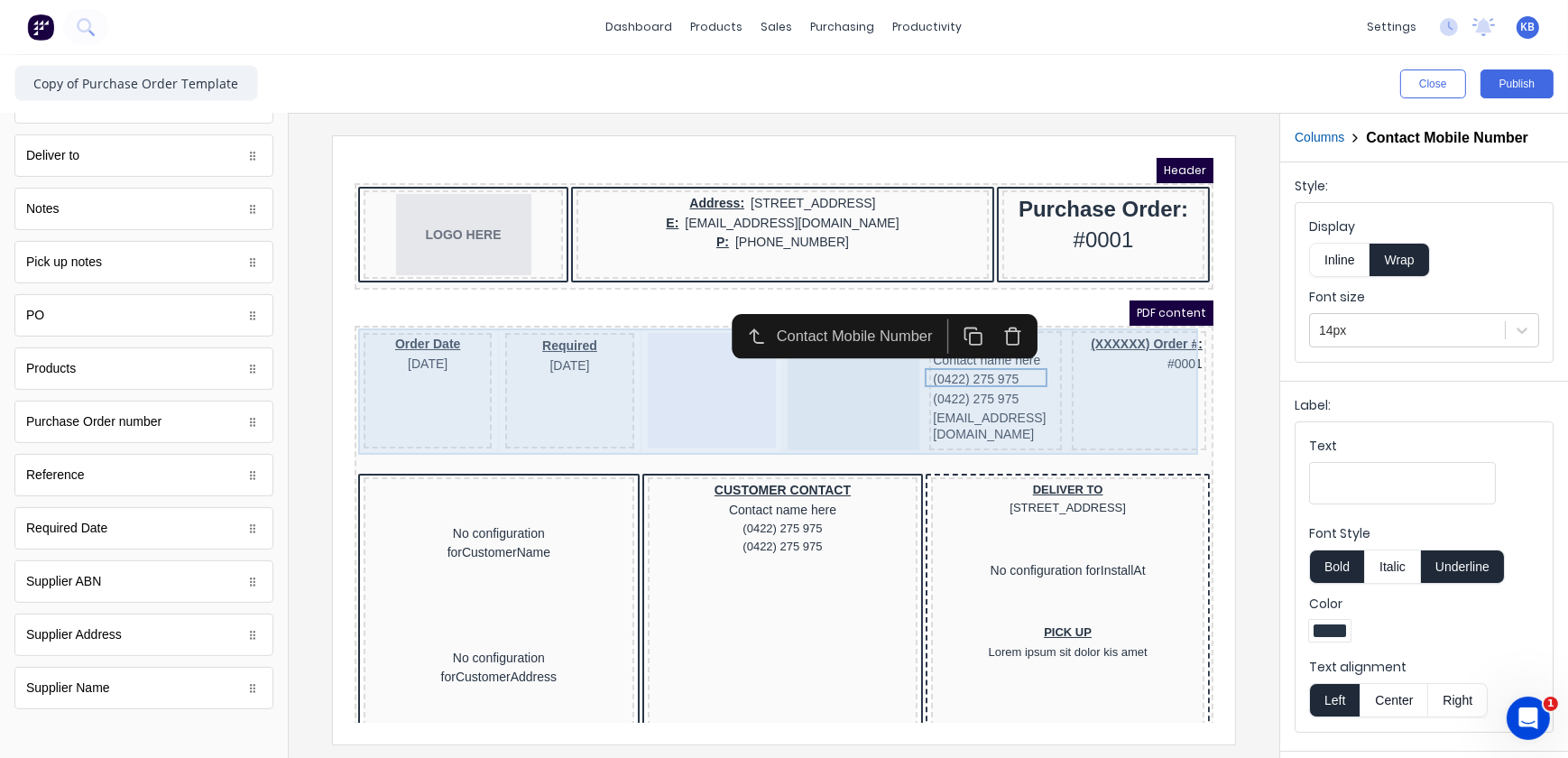
drag, startPoint x: 778, startPoint y: 375, endPoint x: 924, endPoint y: 362, distance: 146.6
click at [779, 375] on div at bounding box center [831, 368] width 132 height 119
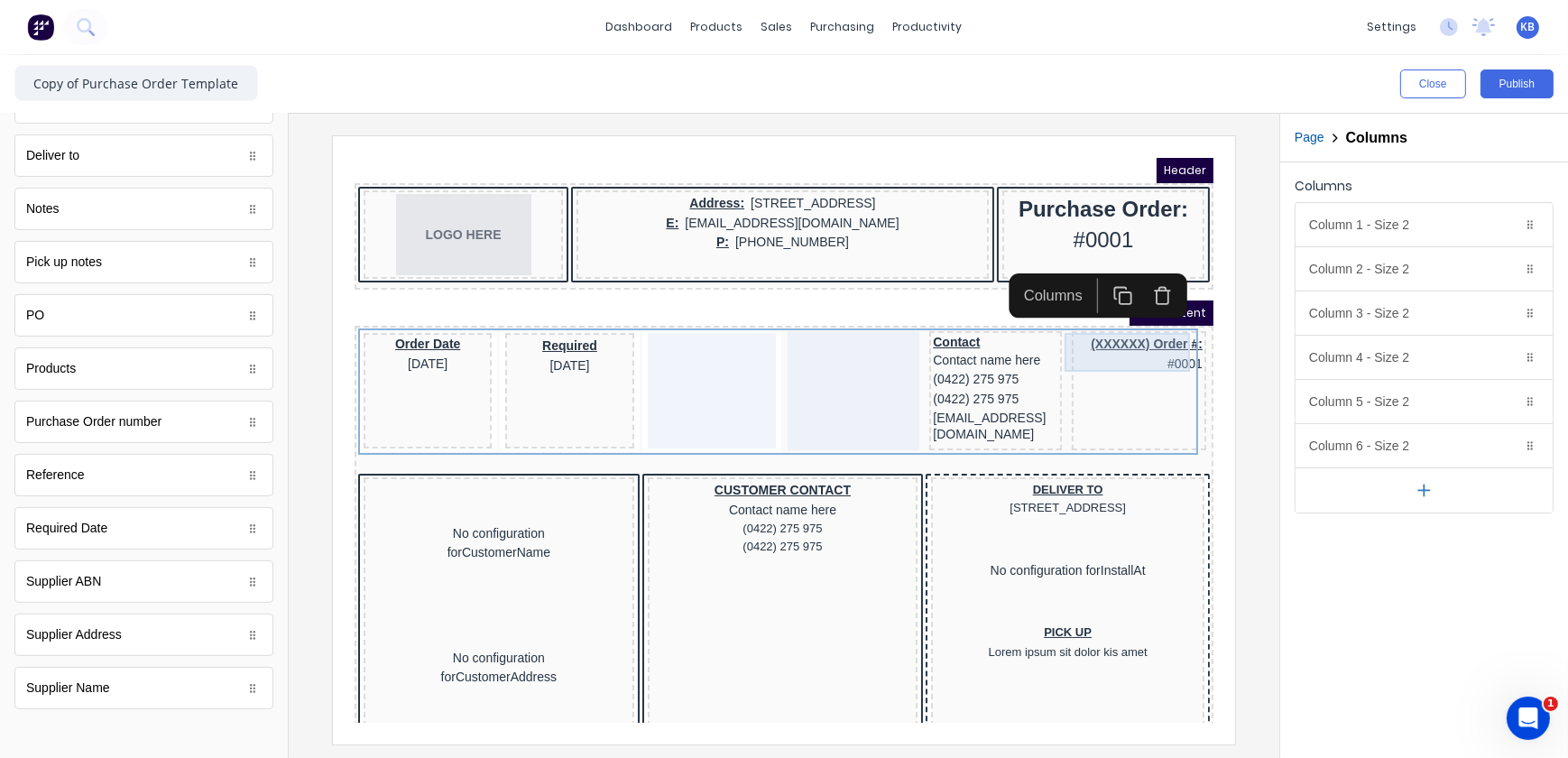
click at [1157, 337] on div "(XXXXXX) Order #: #0001" at bounding box center [1117, 332] width 127 height 39
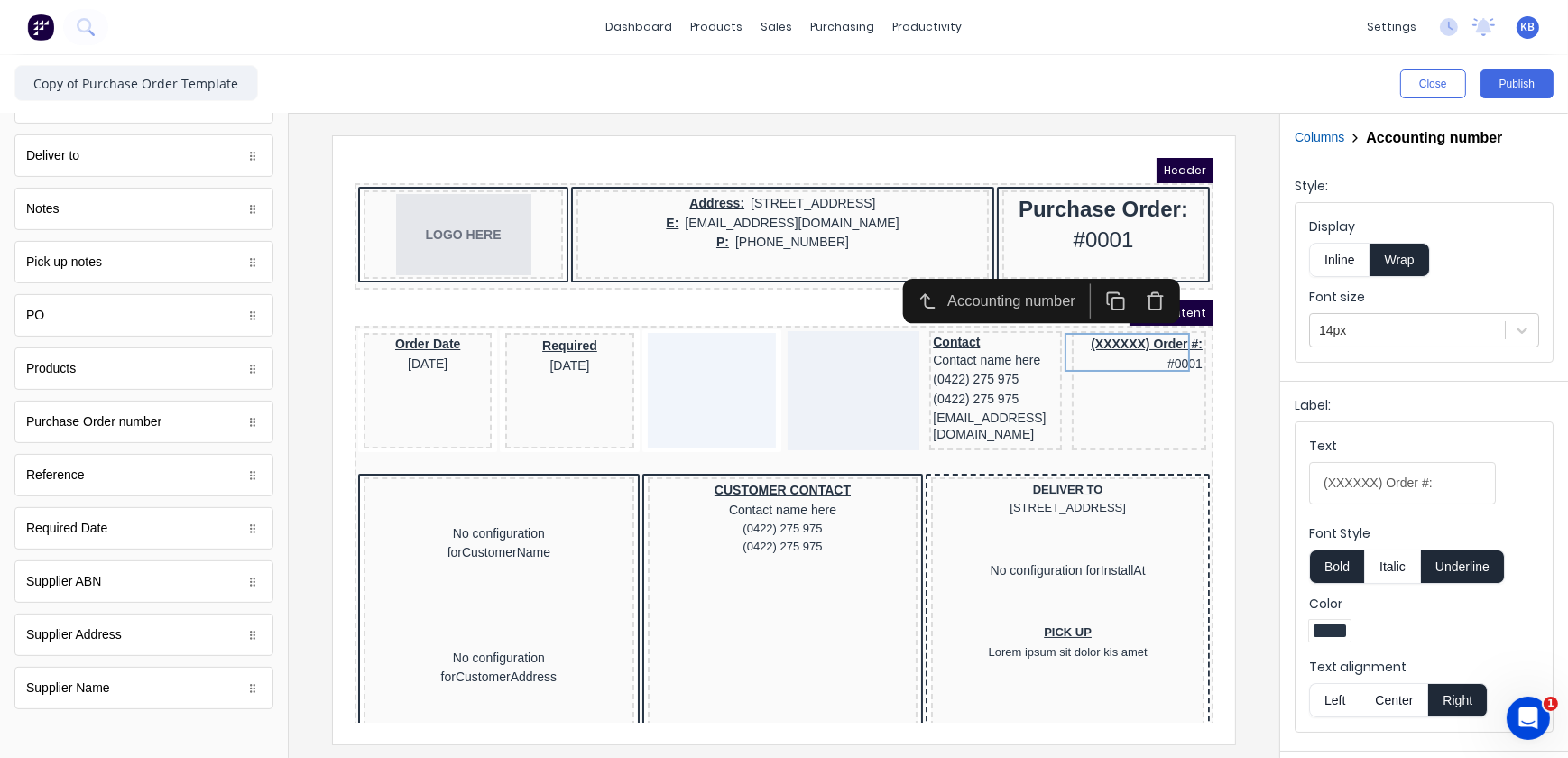
click at [1147, 283] on button "button" at bounding box center [1132, 278] width 40 height 34
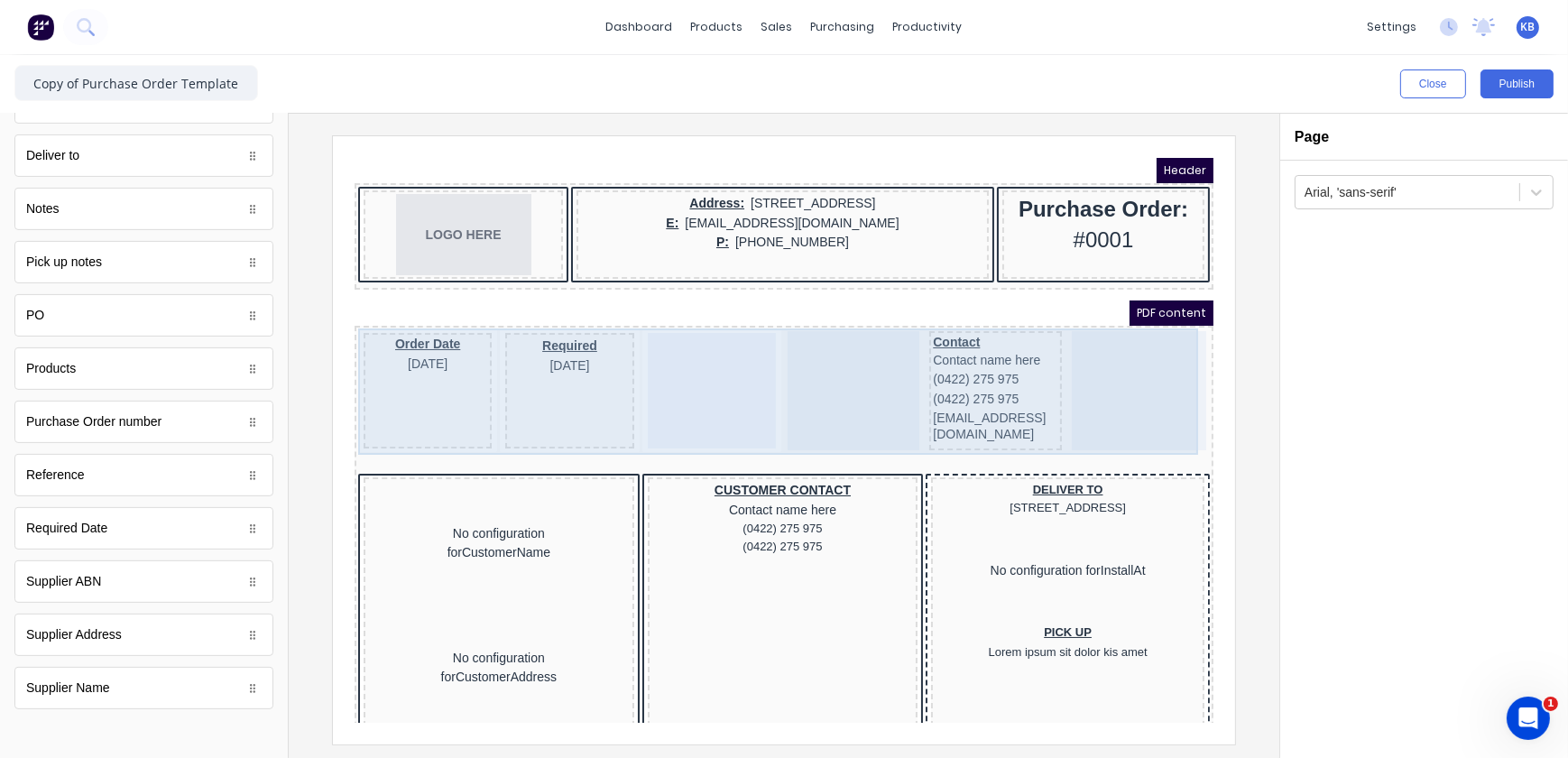
click at [1154, 407] on div at bounding box center [1116, 368] width 134 height 119
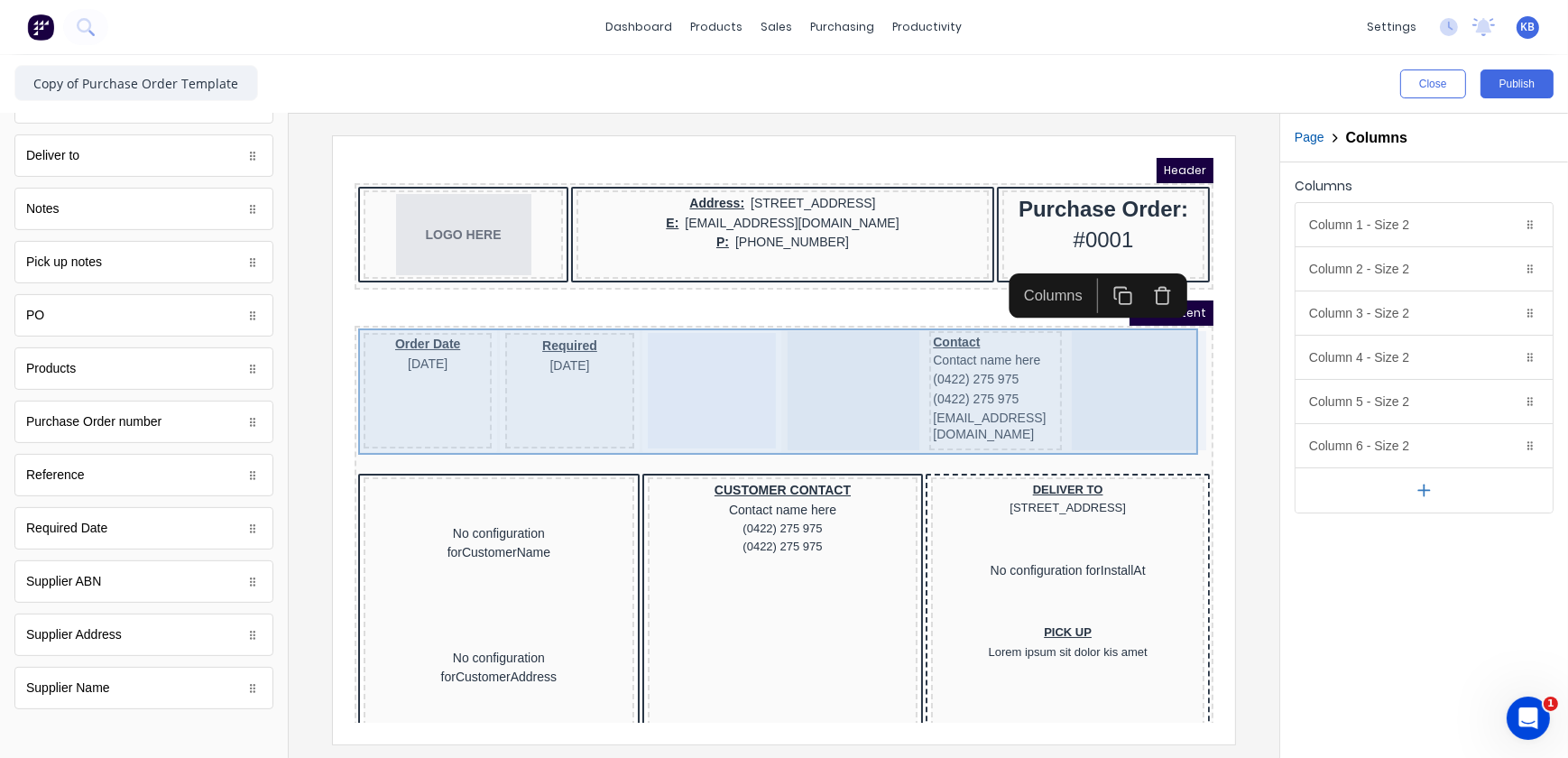
click at [784, 353] on div at bounding box center [831, 368] width 132 height 119
click at [675, 366] on div at bounding box center [689, 368] width 128 height 116
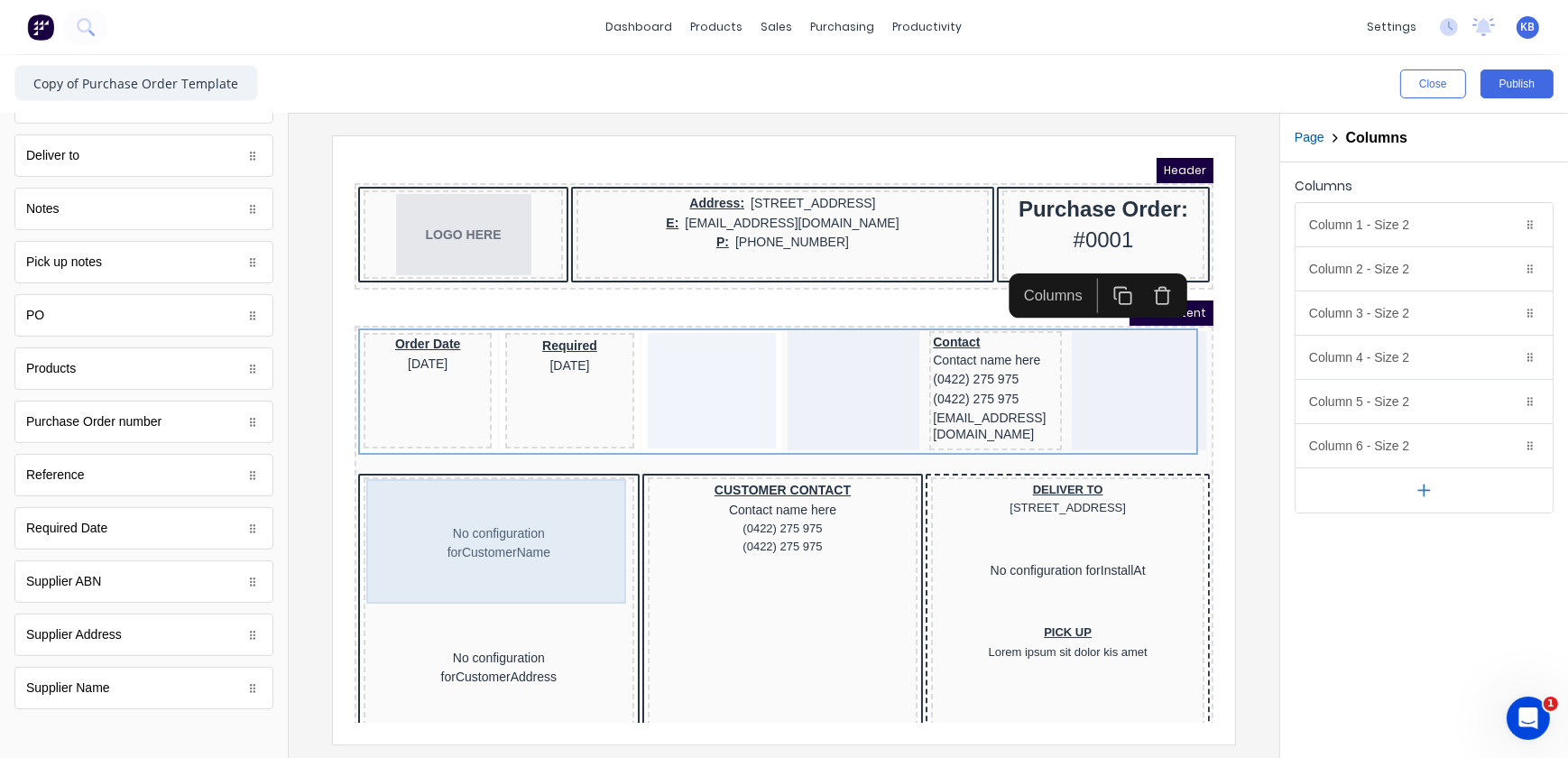
click at [536, 514] on div "No configuration for CustomerName" at bounding box center [476, 520] width 263 height 124
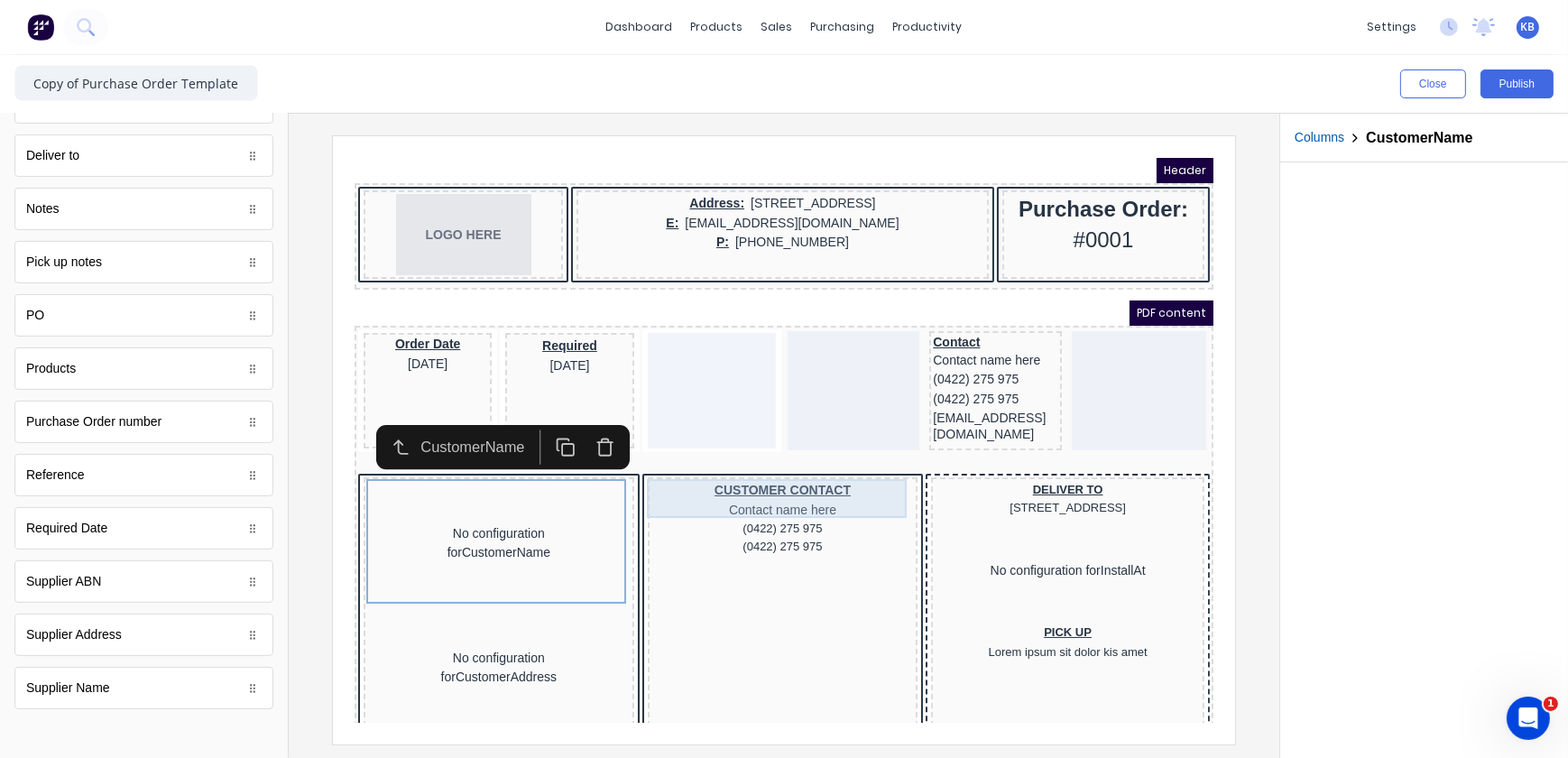
click at [721, 472] on div "CUSTOMER CONTACT Contact name here" at bounding box center [760, 478] width 263 height 39
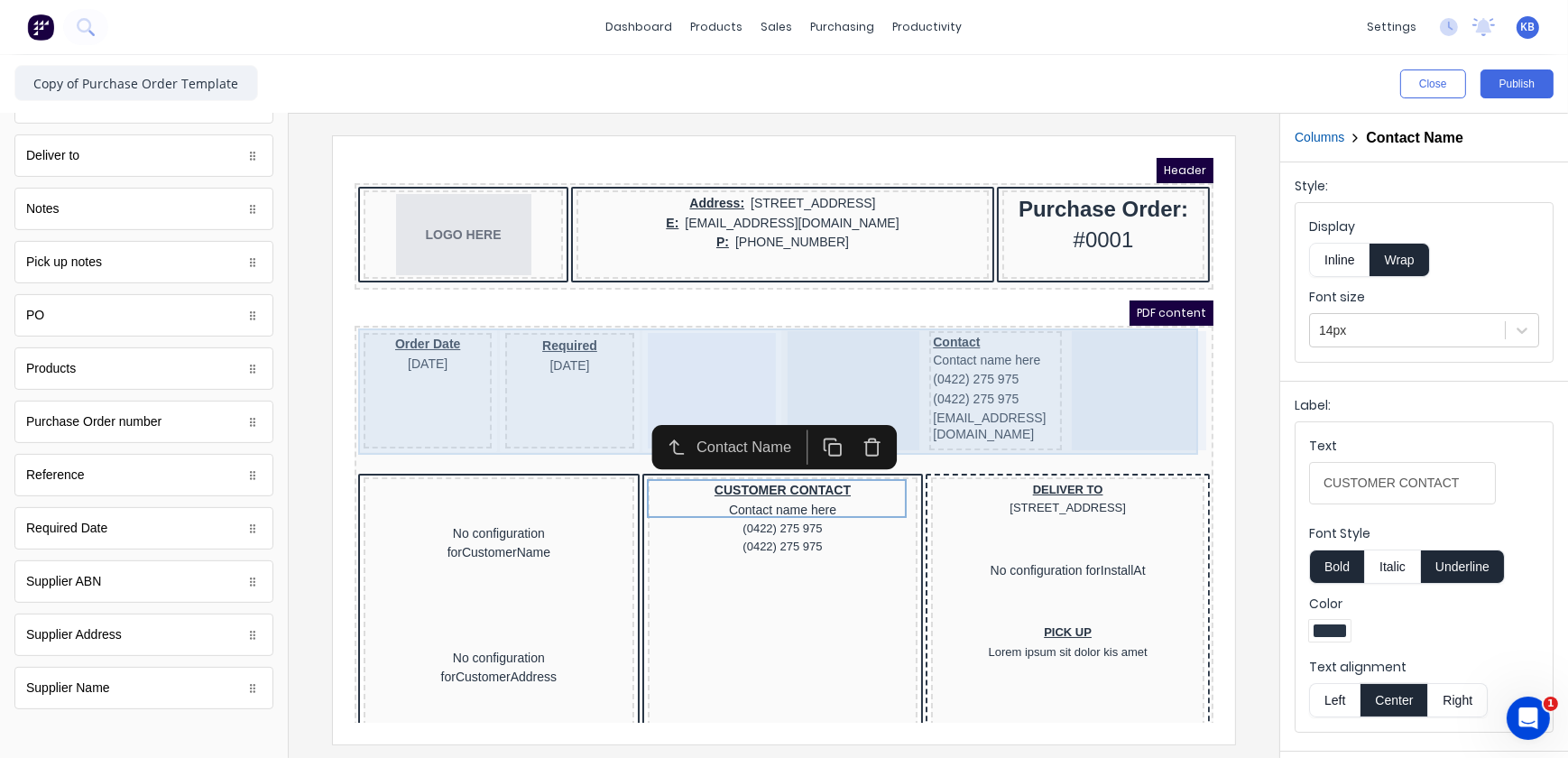
click at [645, 336] on div at bounding box center [689, 368] width 128 height 116
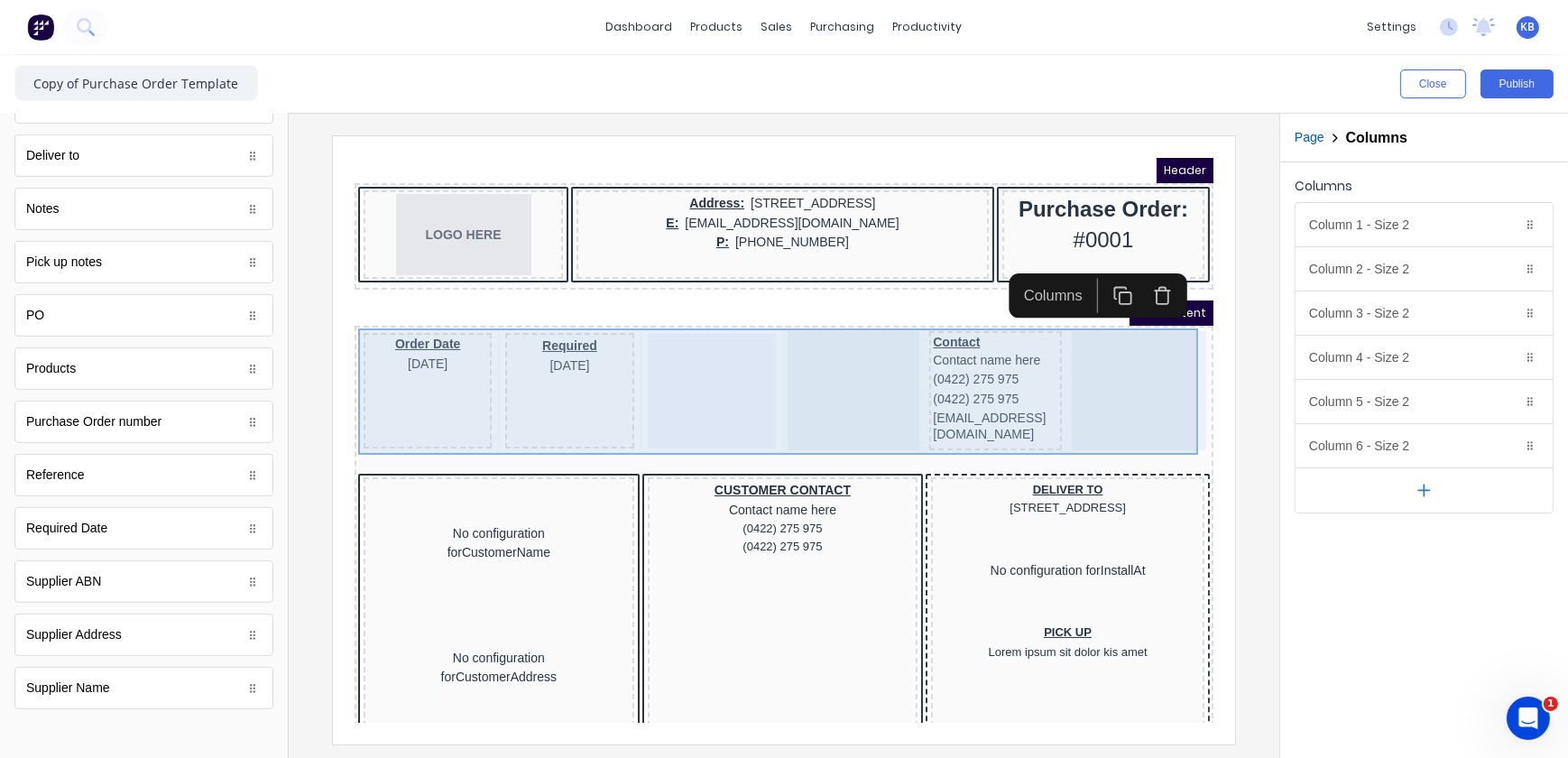
click at [408, 368] on div "Order Date 29/10/2024" at bounding box center [404, 368] width 128 height 116
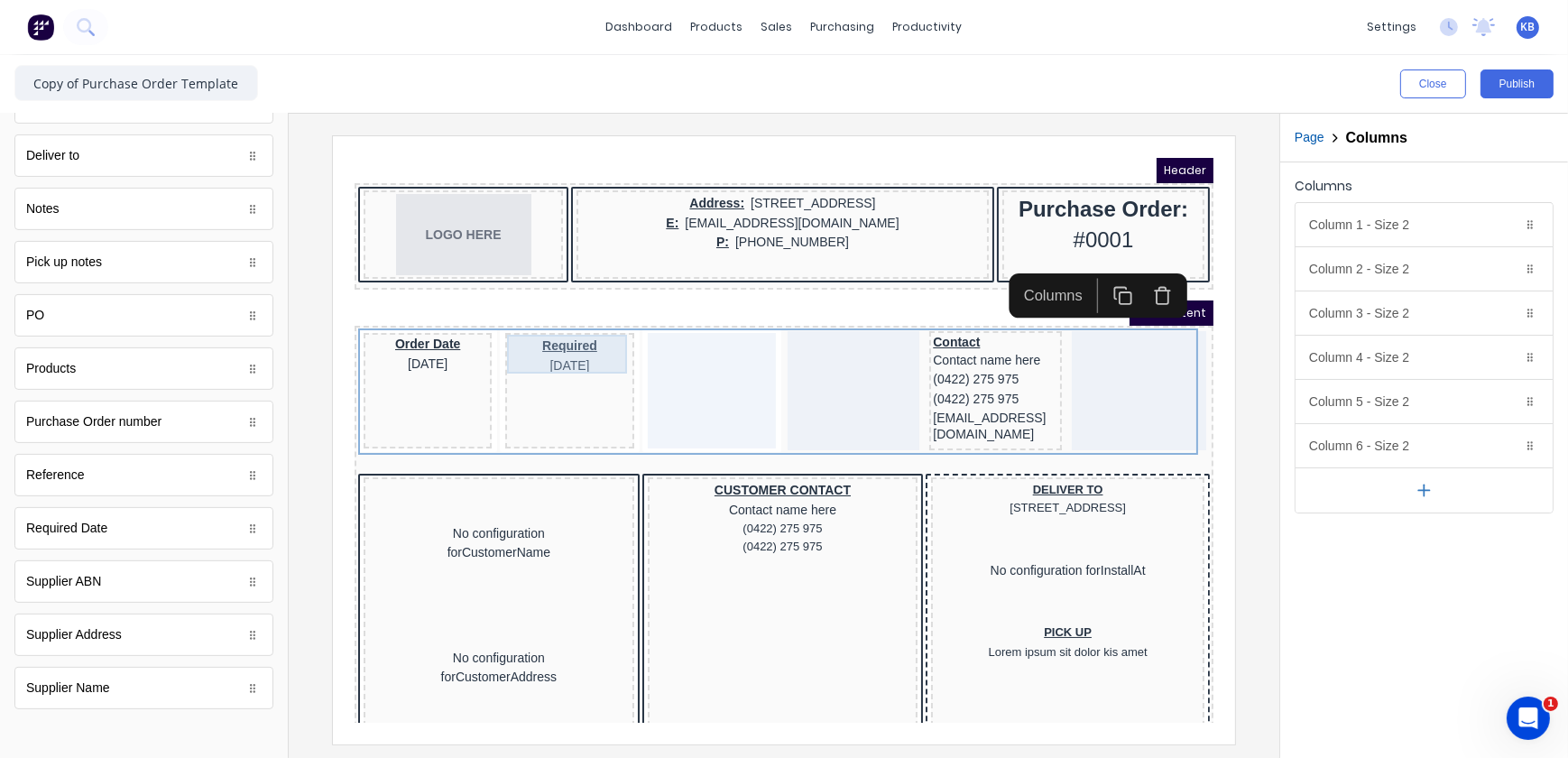
click at [590, 348] on div "Required 29/10/2024" at bounding box center [547, 334] width 121 height 39
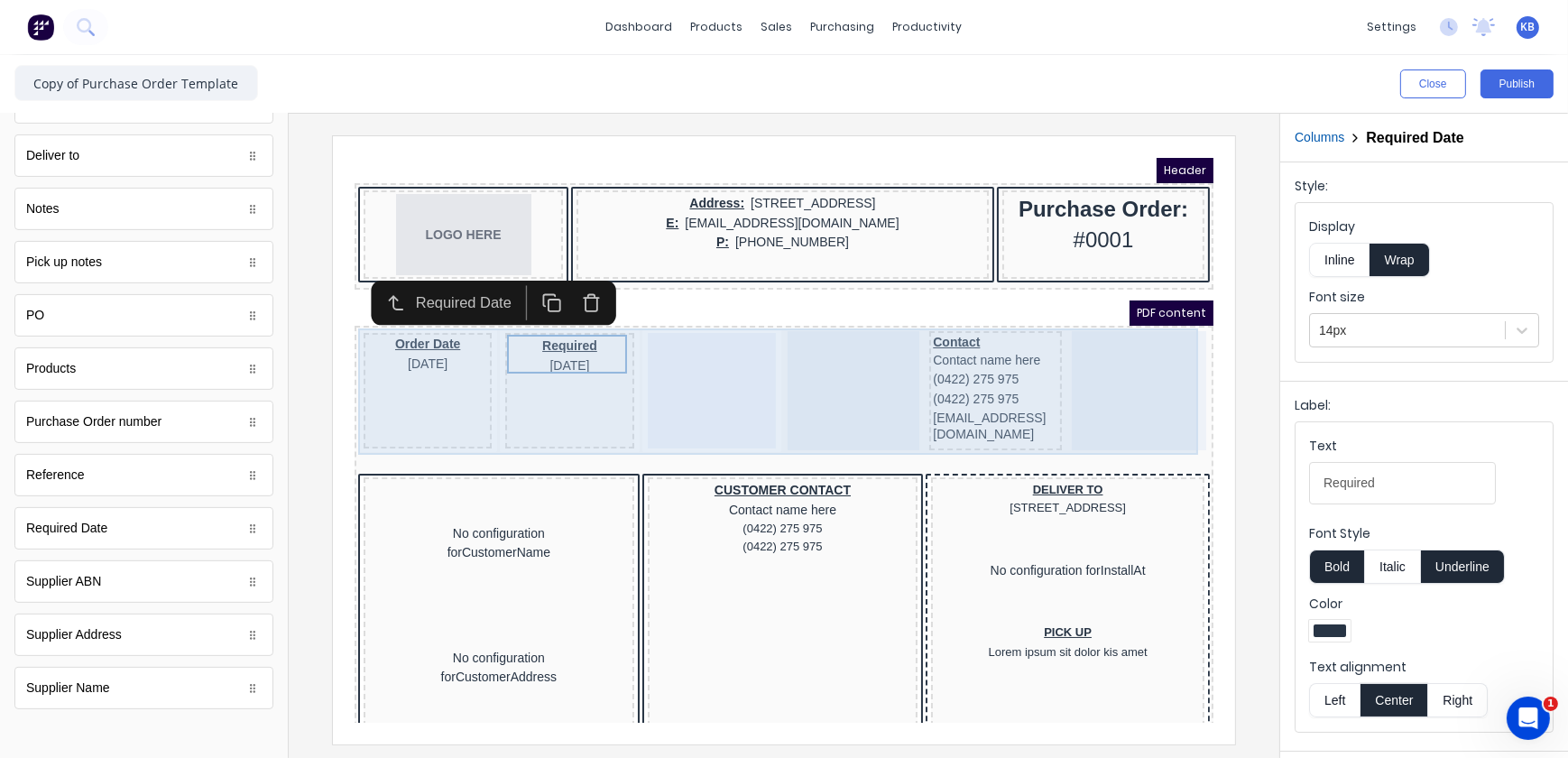
click at [678, 342] on div at bounding box center [689, 368] width 128 height 116
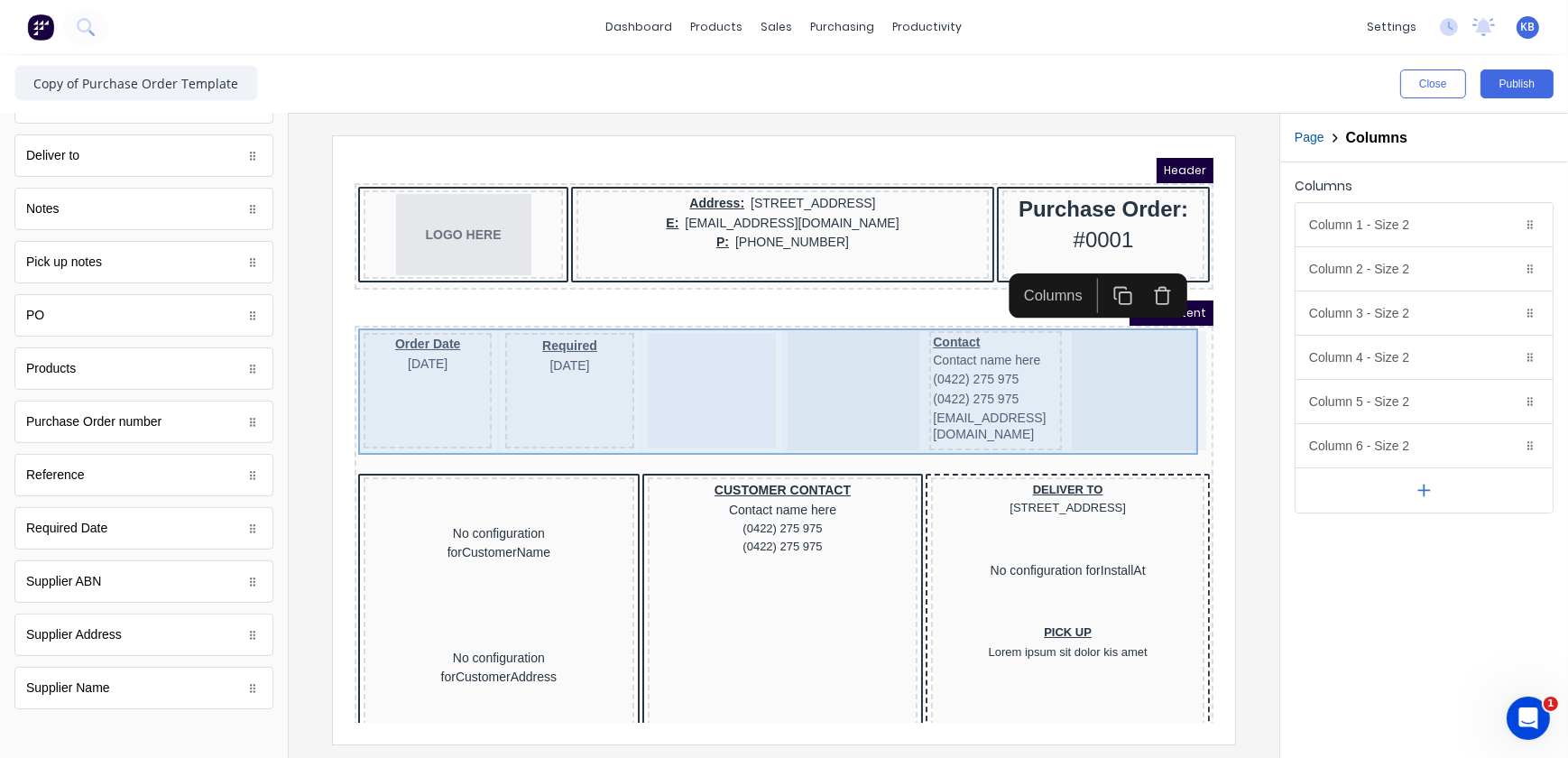
click at [1152, 329] on div at bounding box center [1116, 368] width 134 height 119
click at [661, 398] on div at bounding box center [689, 368] width 128 height 116
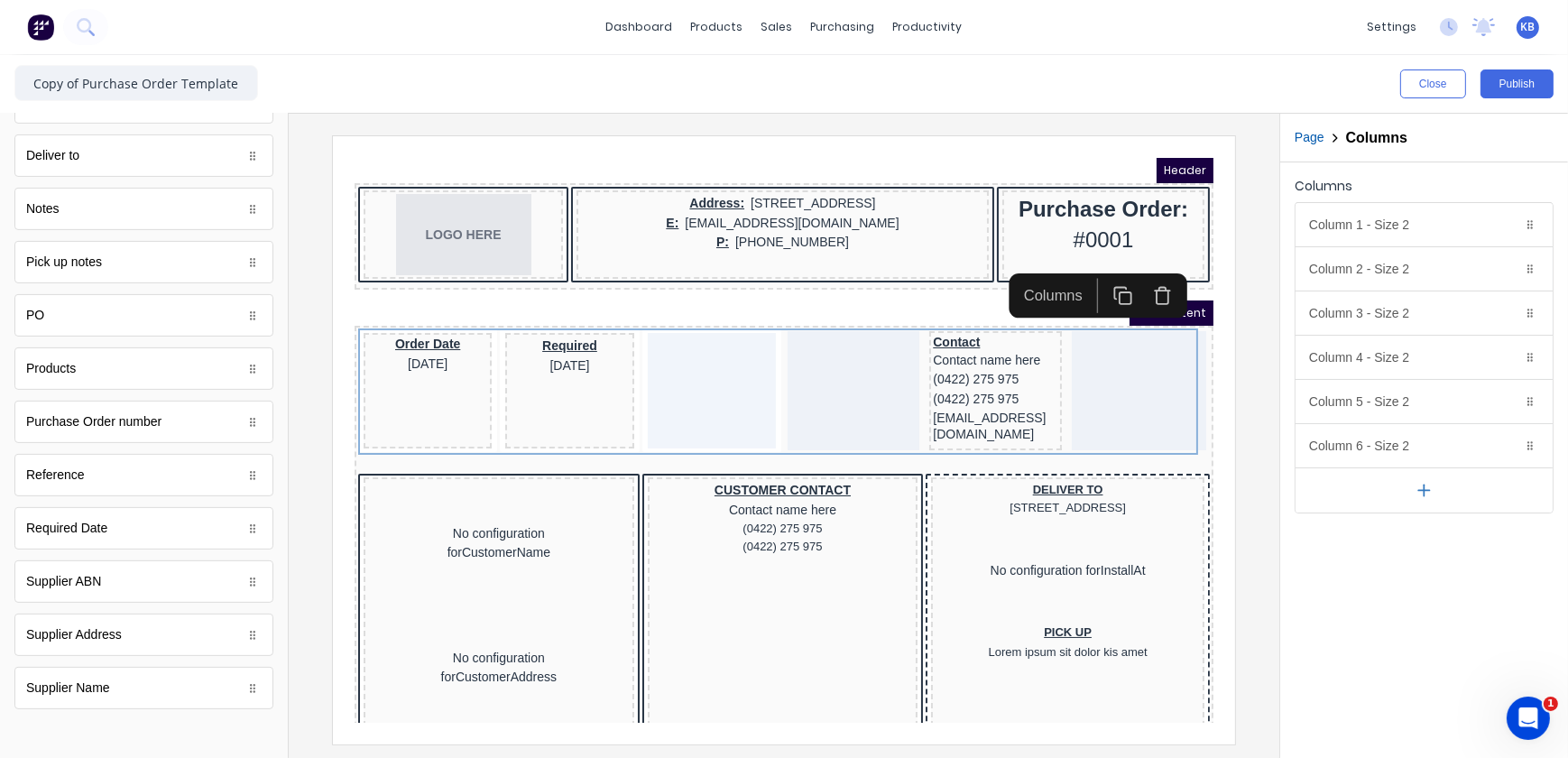
drag, startPoint x: 1450, startPoint y: 573, endPoint x: 1287, endPoint y: 551, distance: 164.5
click at [1450, 574] on div "Columns Column 1 - Size 2 Duplicate Delete Column size (1-12) 2 Choose a backgr…" at bounding box center [1424, 460] width 288 height 595
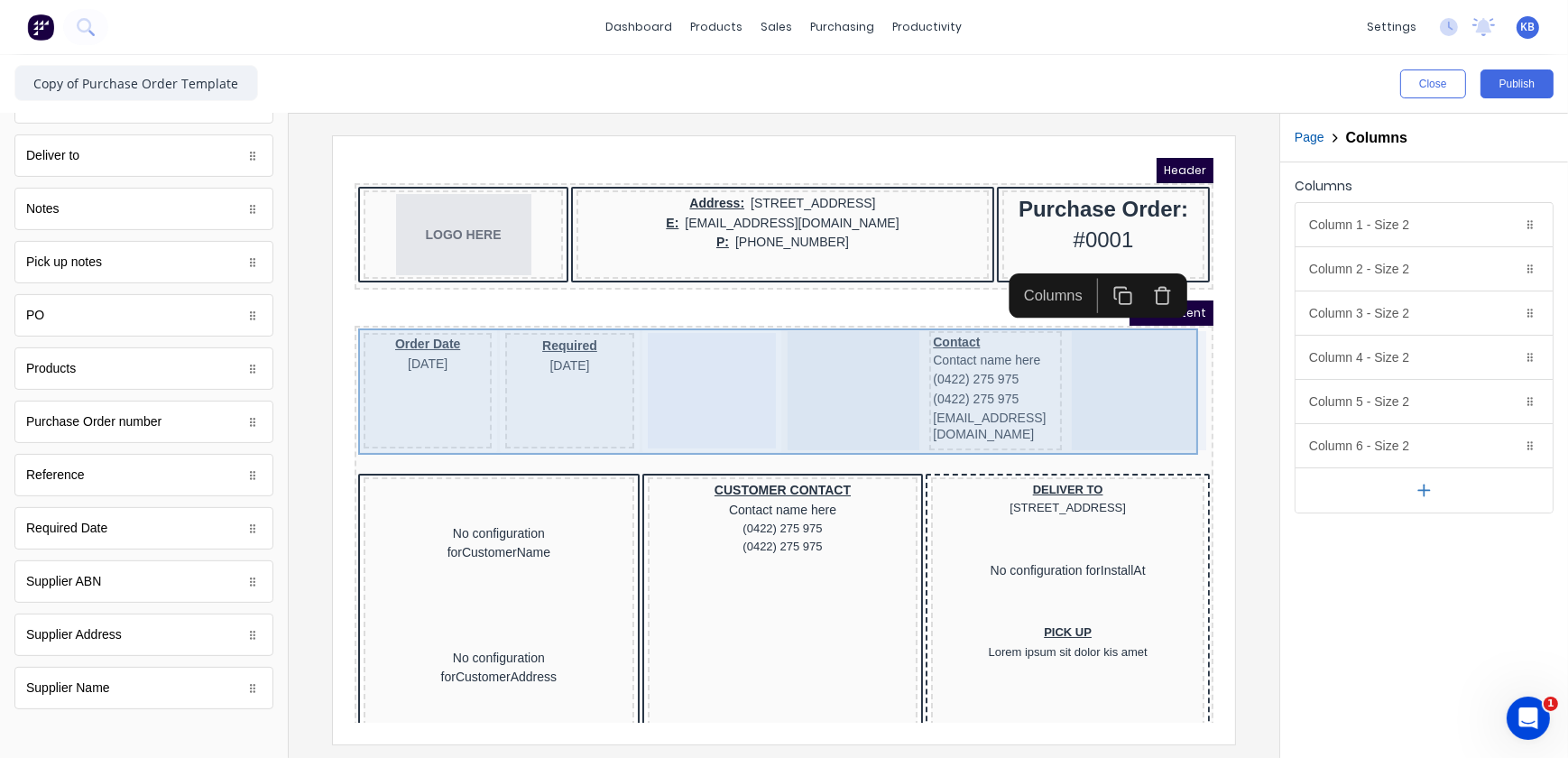
click at [630, 384] on div at bounding box center [689, 368] width 128 height 116
click at [491, 329] on div "Required 29/10/2024" at bounding box center [547, 334] width 121 height 39
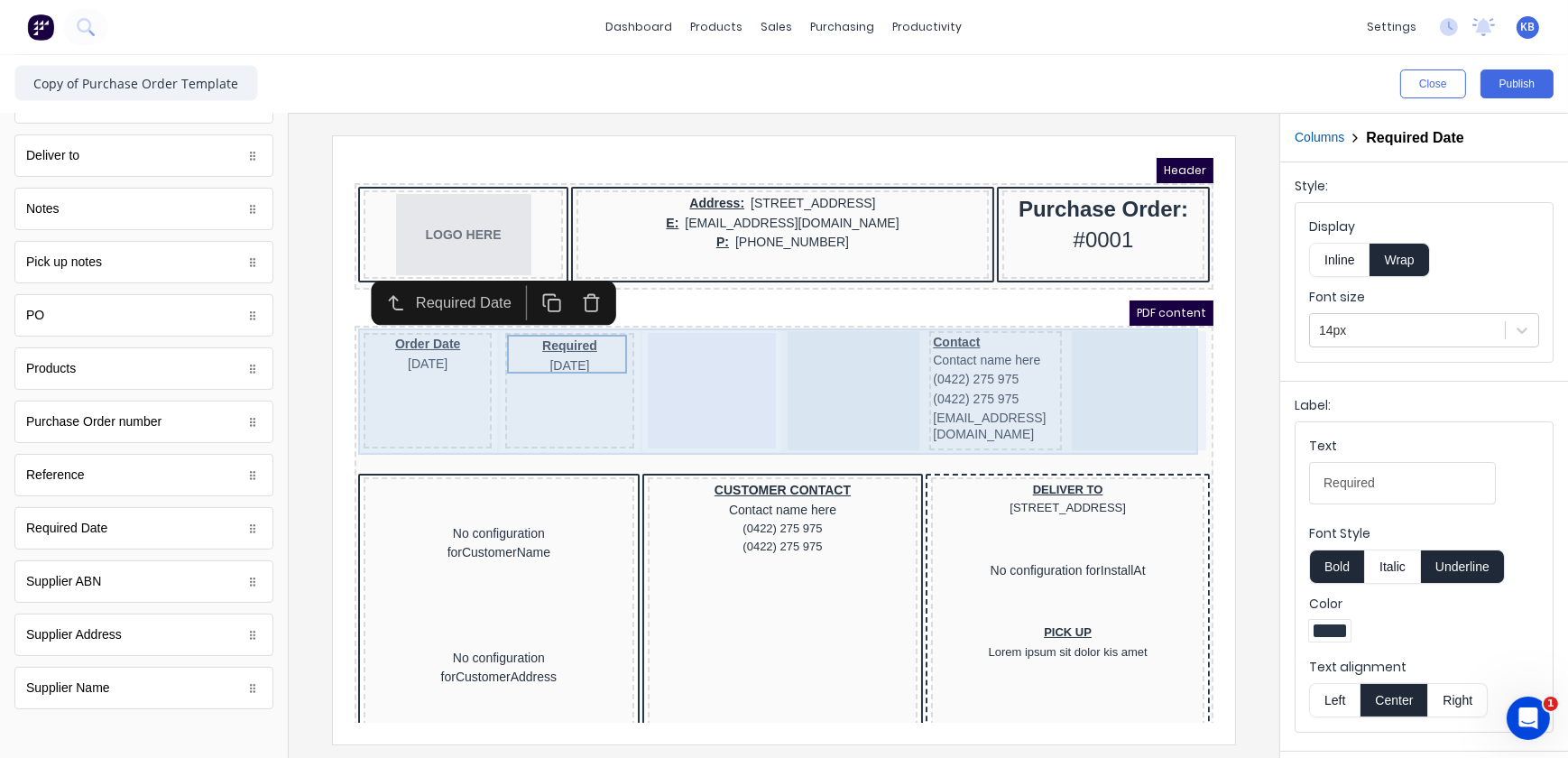
click at [644, 329] on div at bounding box center [689, 368] width 128 height 116
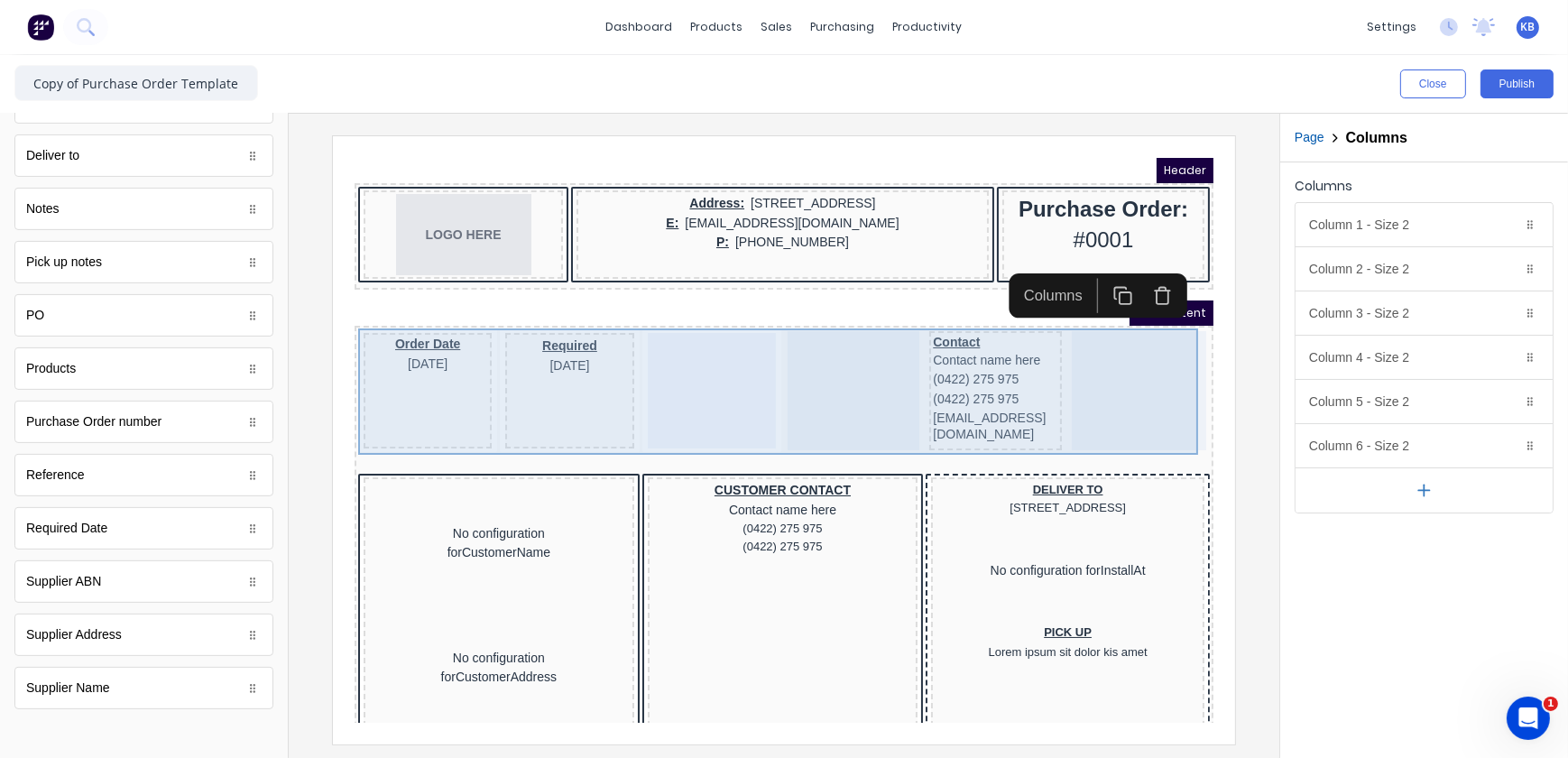
click at [649, 359] on div at bounding box center [689, 368] width 128 height 116
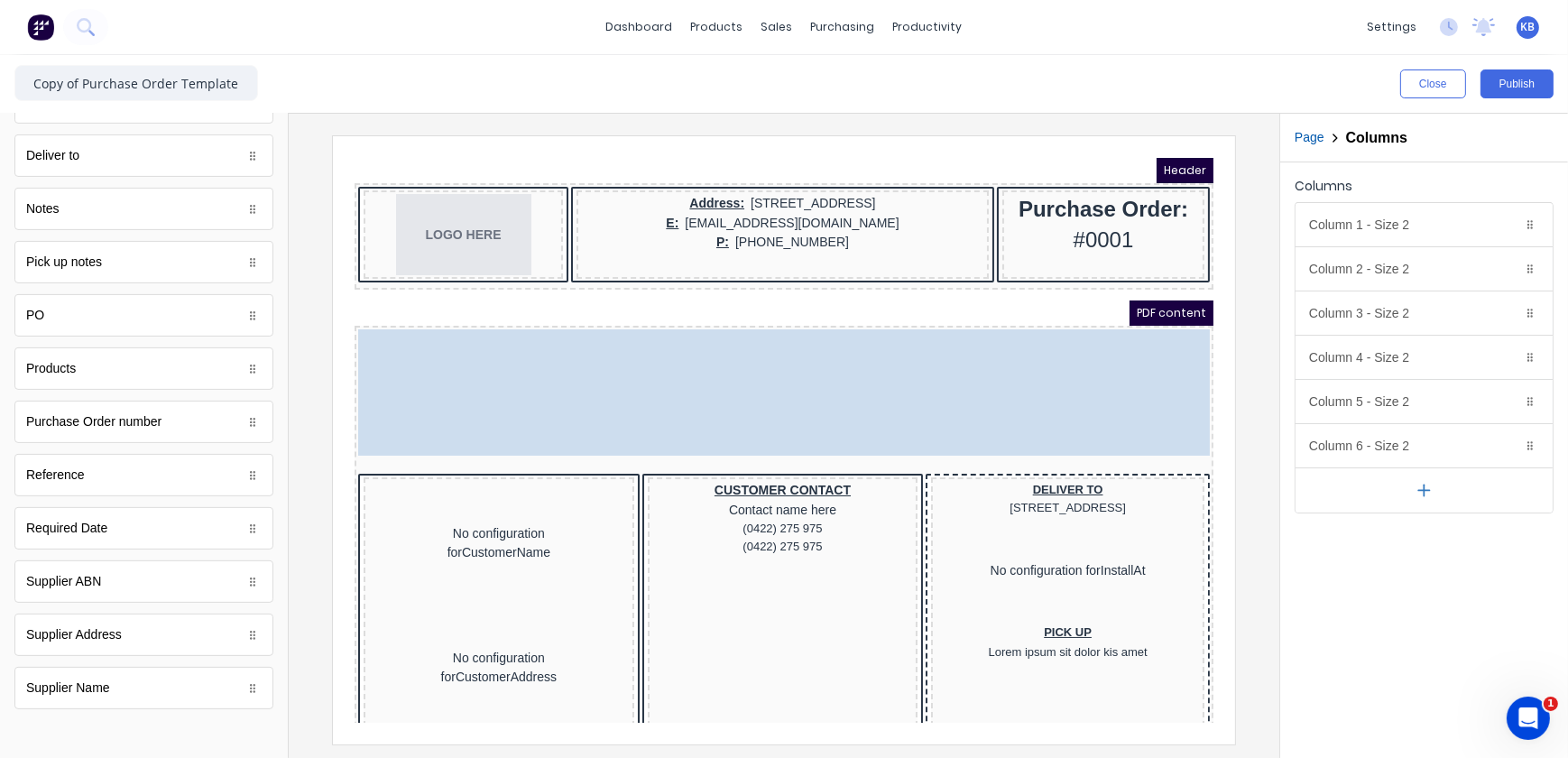
drag, startPoint x: 545, startPoint y: 358, endPoint x: 540, endPoint y: 259, distance: 99.1
click at [540, 259] on body "Header LOGO HERE Address: 234 Beach Road Gold Coast, Queensland, Australia, 421…" at bounding box center [761, 417] width 859 height 565
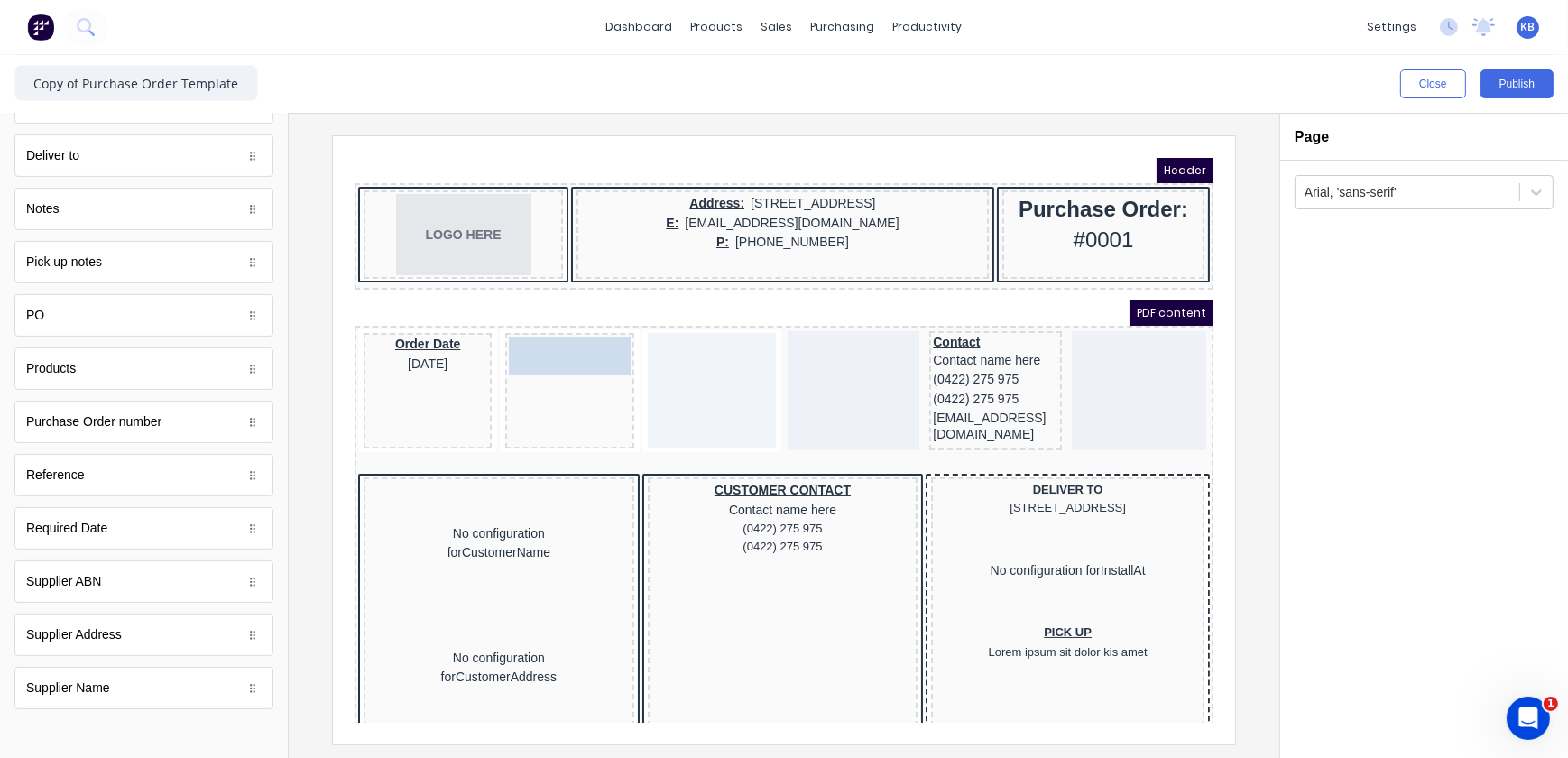
drag, startPoint x: 561, startPoint y: 341, endPoint x: 570, endPoint y: 337, distance: 9.8
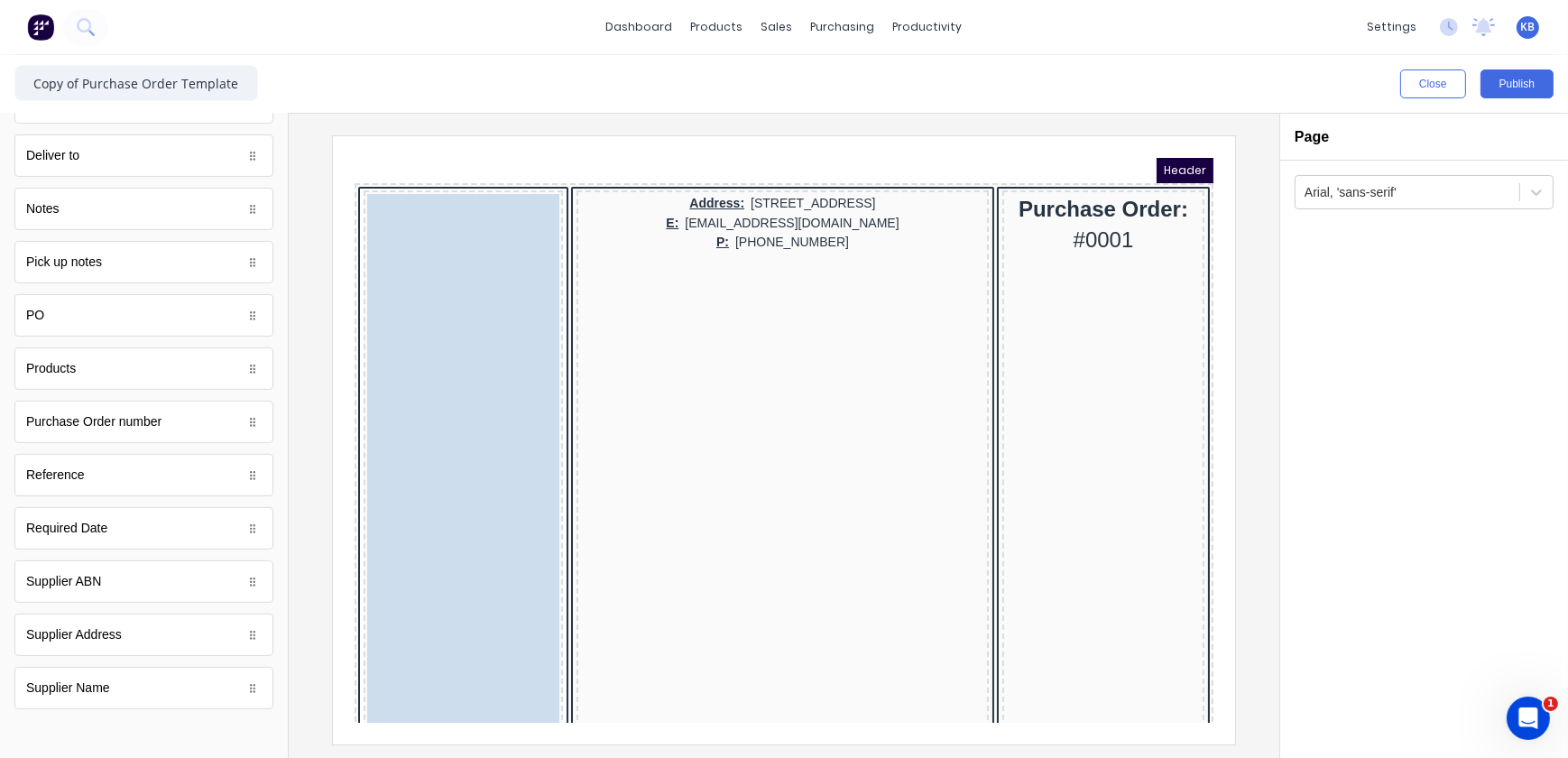
drag, startPoint x: 347, startPoint y: 364, endPoint x: 397, endPoint y: 293, distance: 86.8
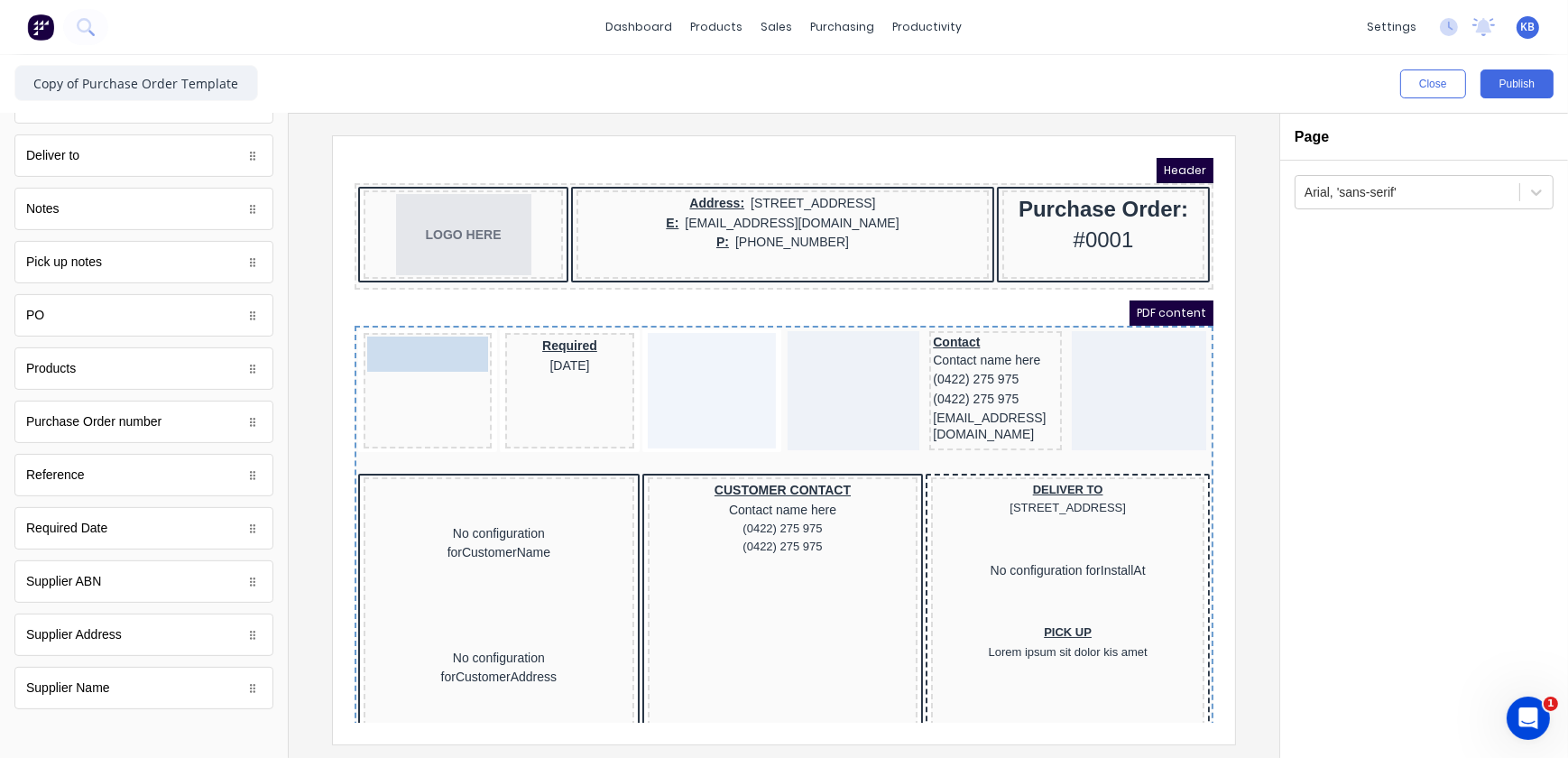
drag, startPoint x: 385, startPoint y: 327, endPoint x: 383, endPoint y: 271, distance: 56.0
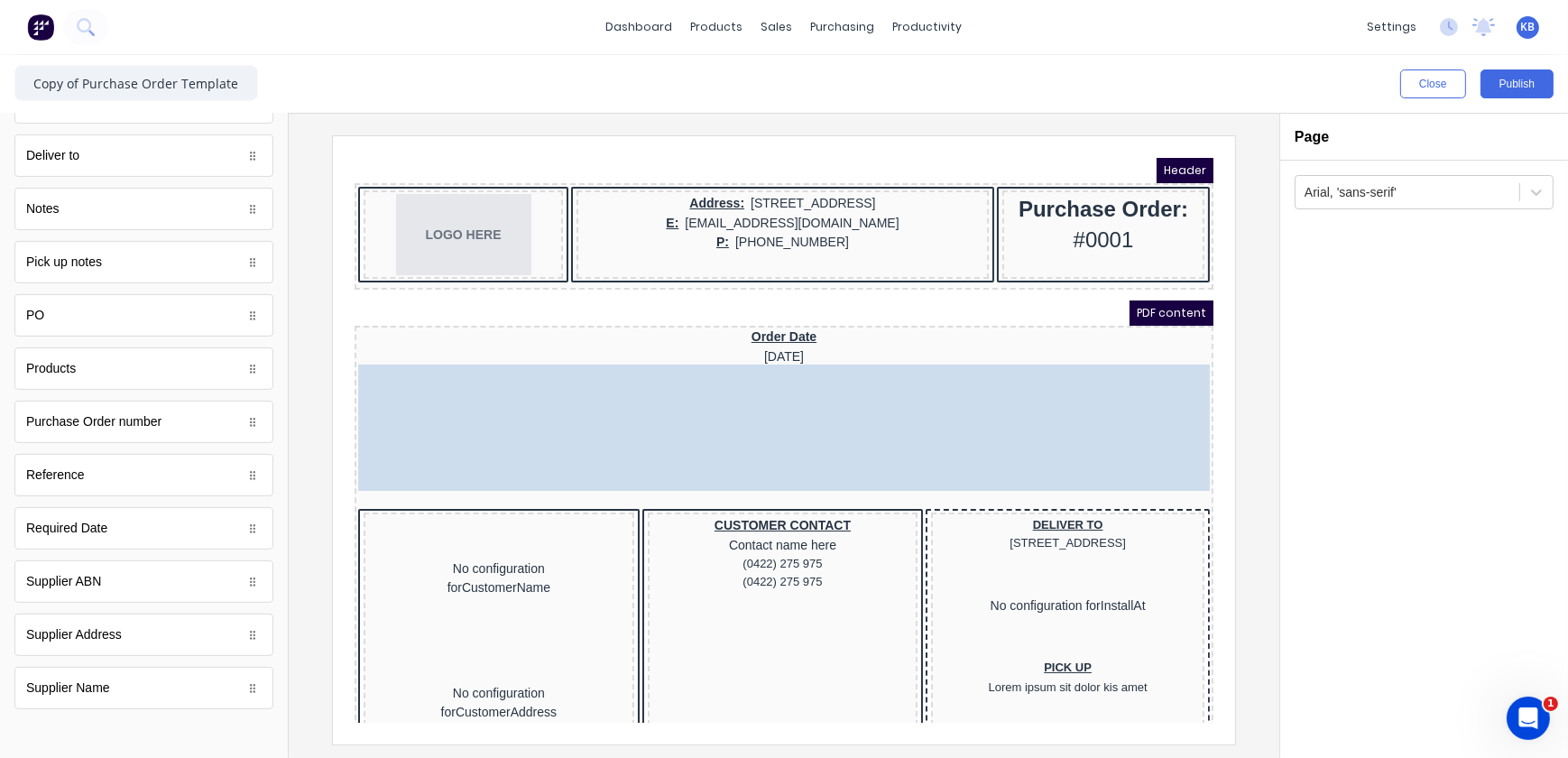
drag, startPoint x: 660, startPoint y: 374, endPoint x: 657, endPoint y: 289, distance: 85.1
click at [657, 289] on body "Header LOGO HERE Address: 234 Beach Road Gold Coast, Queensland, Australia, 421…" at bounding box center [761, 417] width 859 height 565
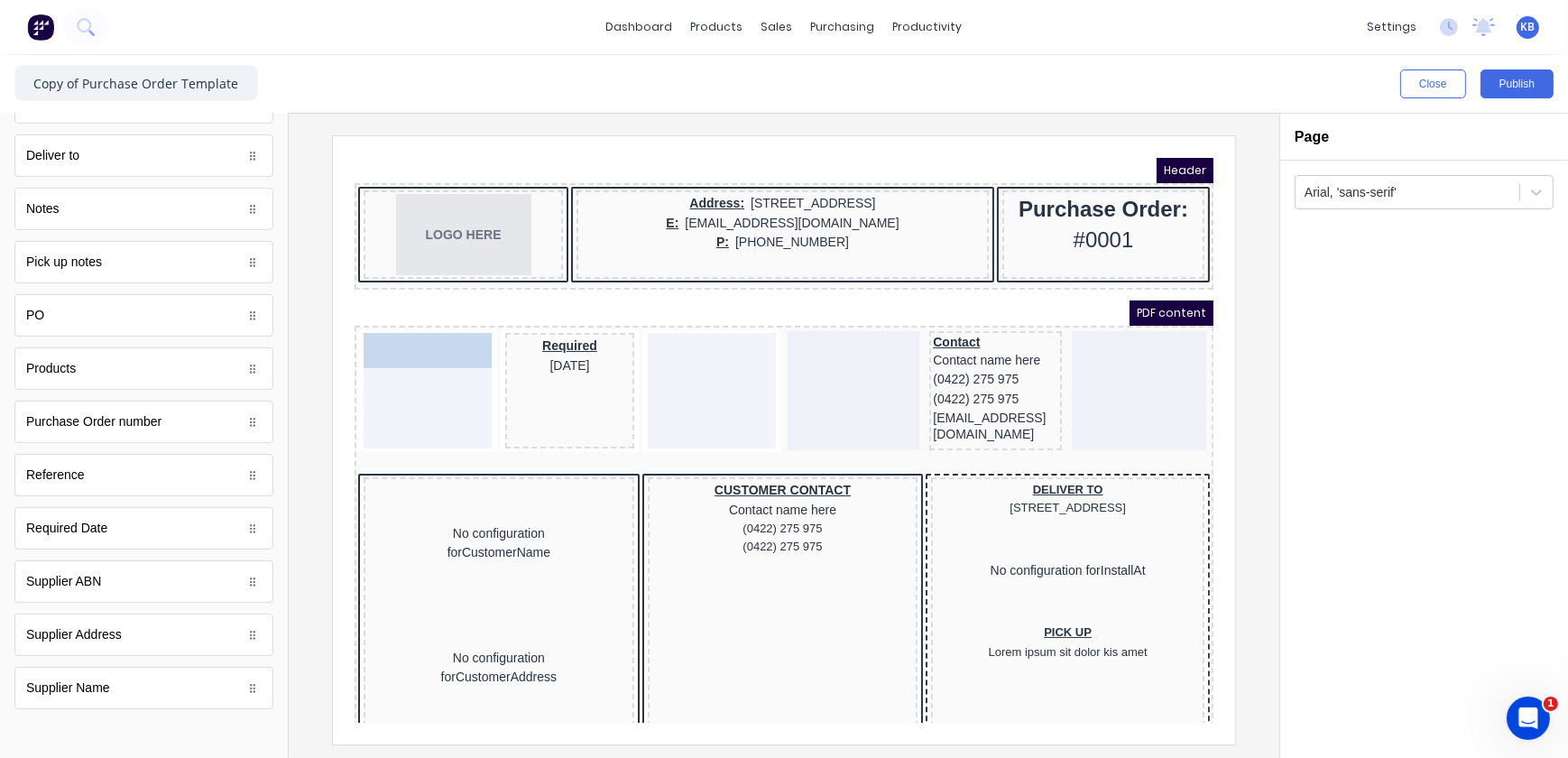
drag, startPoint x: 740, startPoint y: 319, endPoint x: 381, endPoint y: 424, distance: 374.0
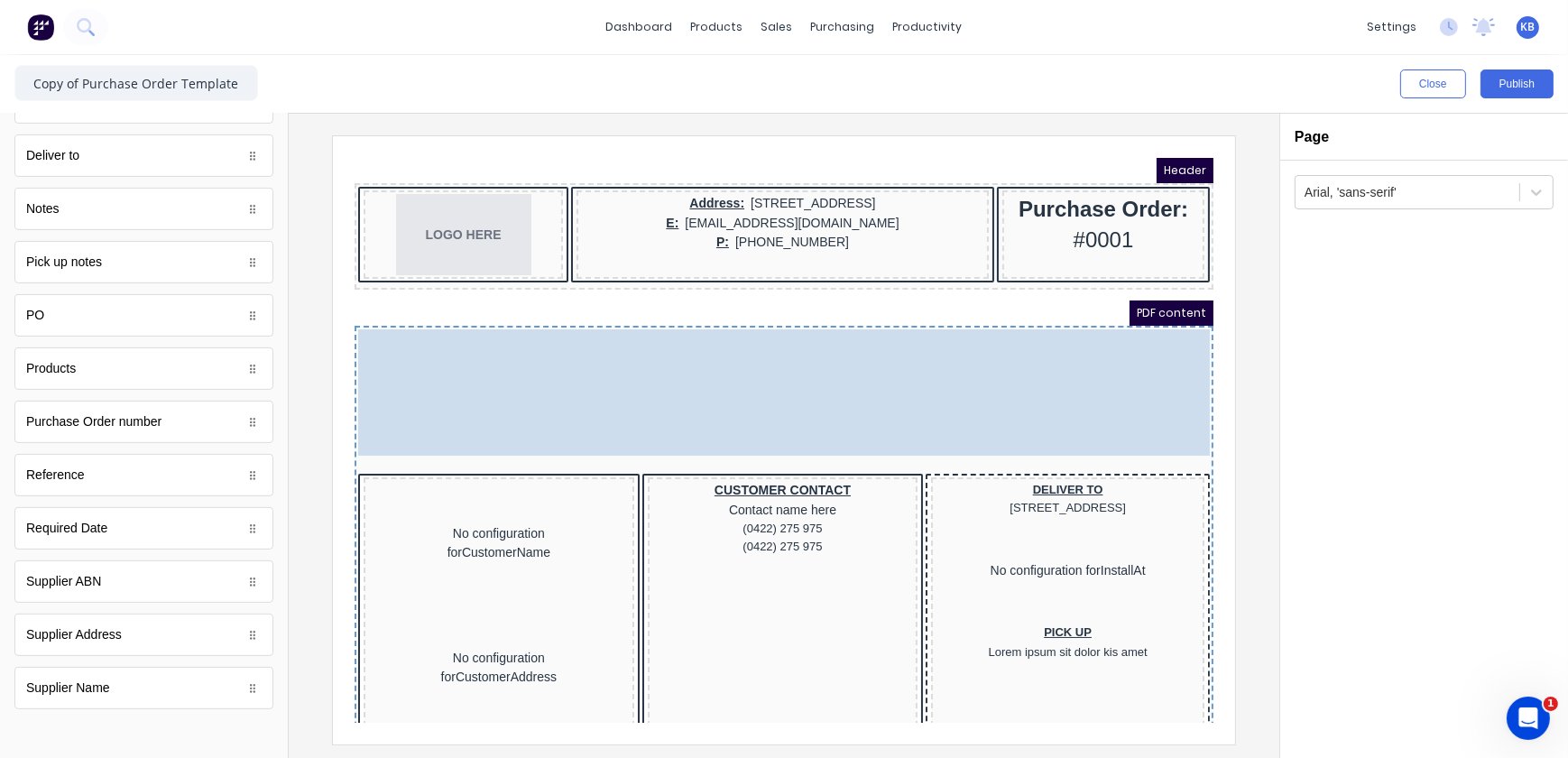
drag, startPoint x: 689, startPoint y: 376, endPoint x: 691, endPoint y: 295, distance: 81.0
click at [691, 295] on body "Header LOGO HERE Address: 234 Beach Road Gold Coast, Queensland, Australia, 421…" at bounding box center [761, 417] width 859 height 565
drag, startPoint x: 696, startPoint y: 329, endPoint x: 712, endPoint y: 281, distance: 50.6
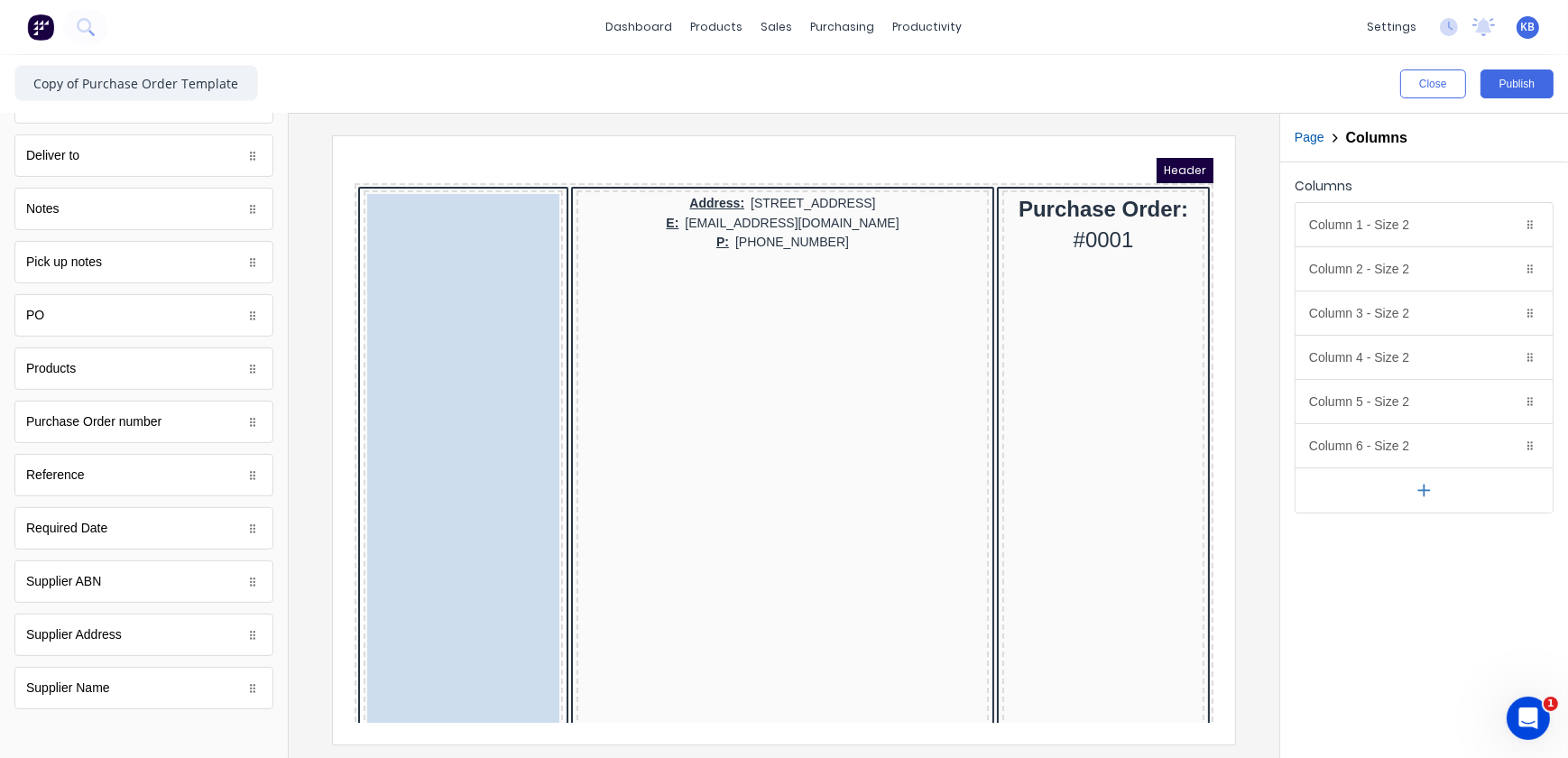
drag, startPoint x: 455, startPoint y: 344, endPoint x: 1481, endPoint y: 450, distance: 1031.5
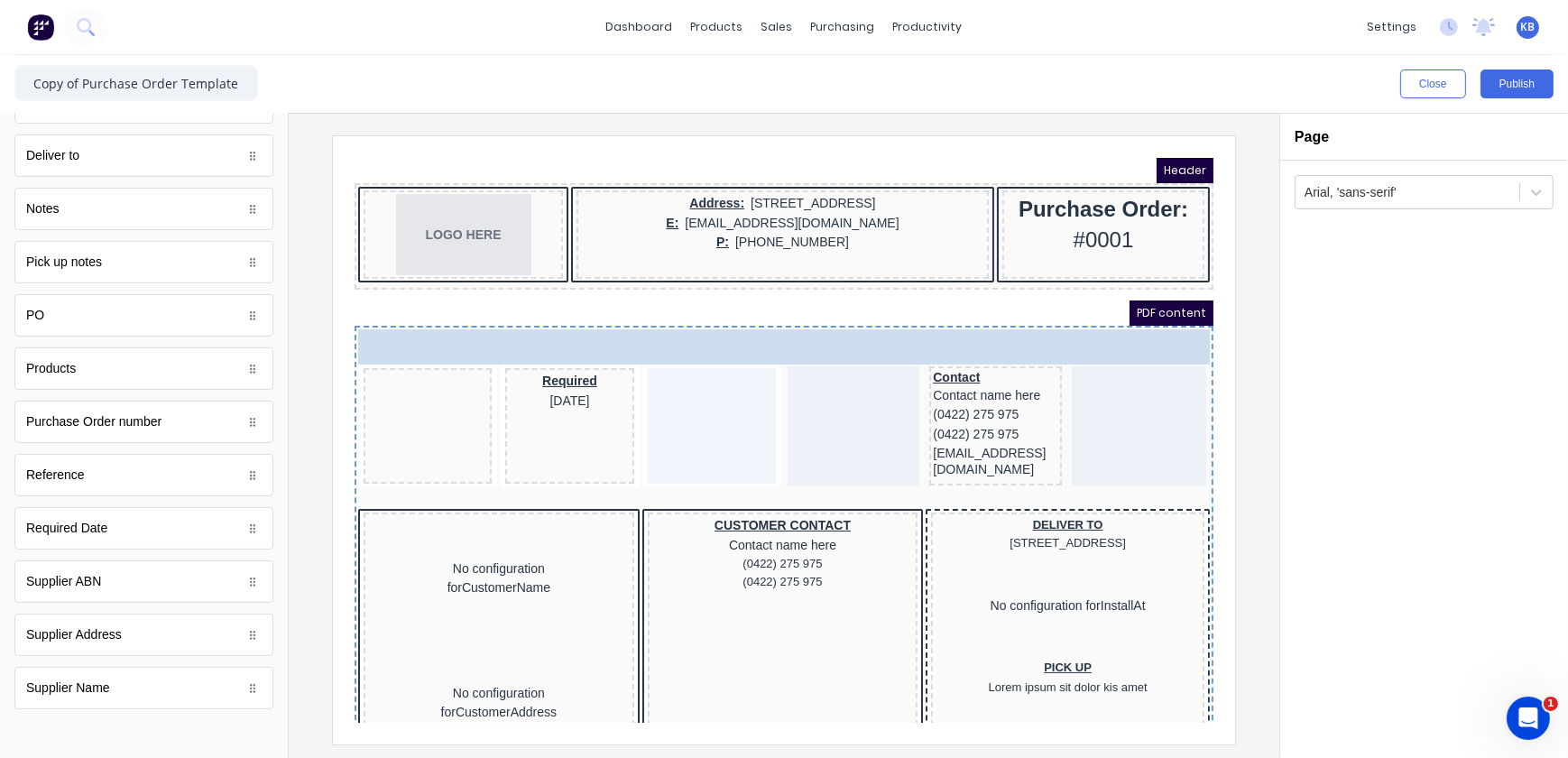
drag, startPoint x: 439, startPoint y: 310, endPoint x: 431, endPoint y: 320, distance: 12.8
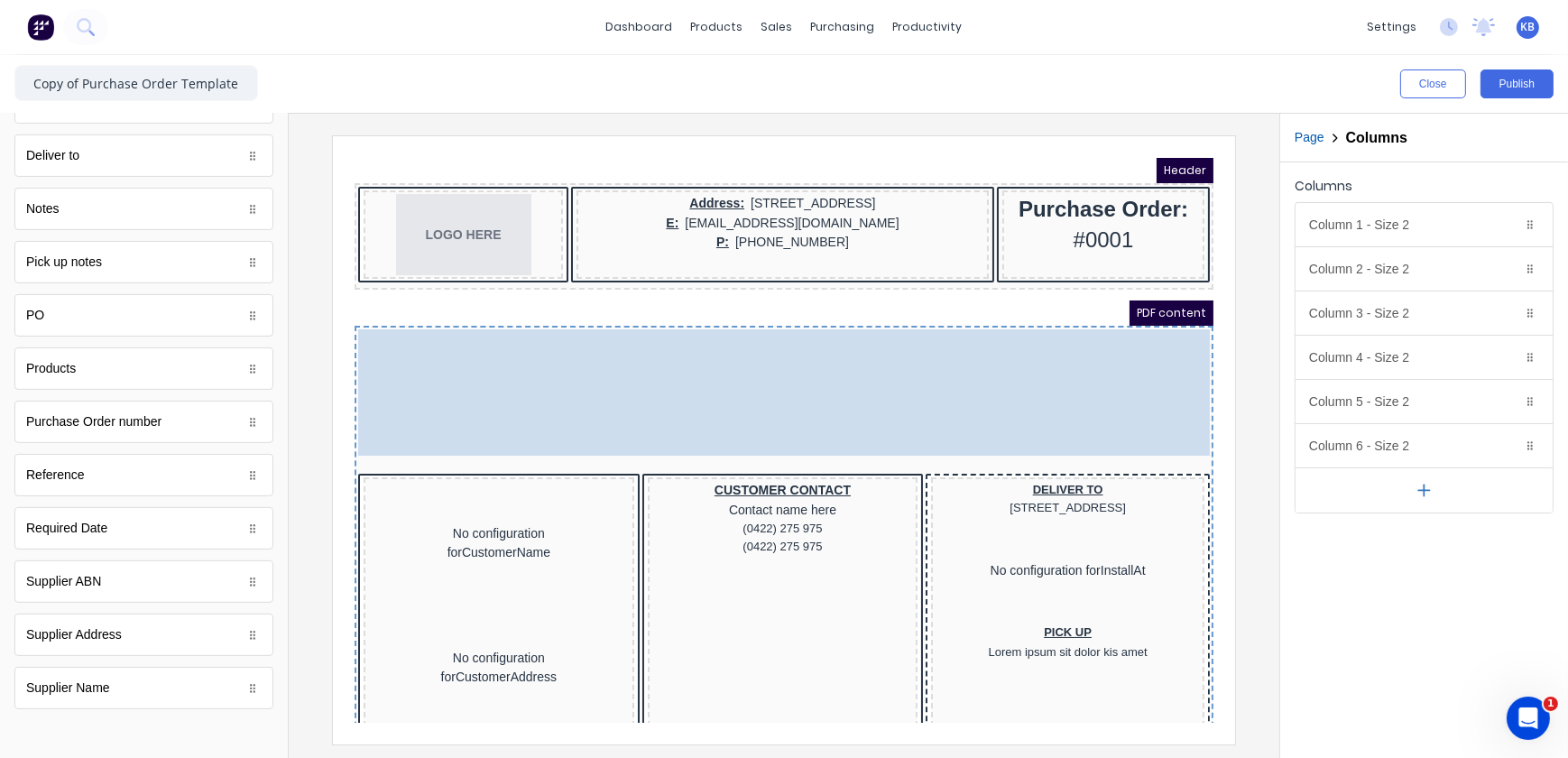
drag, startPoint x: 358, startPoint y: 397, endPoint x: 390, endPoint y: 297, distance: 105.0
click at [390, 297] on body "Header LOGO HERE Address: 234 Beach Road Gold Coast, Queensland, Australia, 421…" at bounding box center [761, 417] width 859 height 565
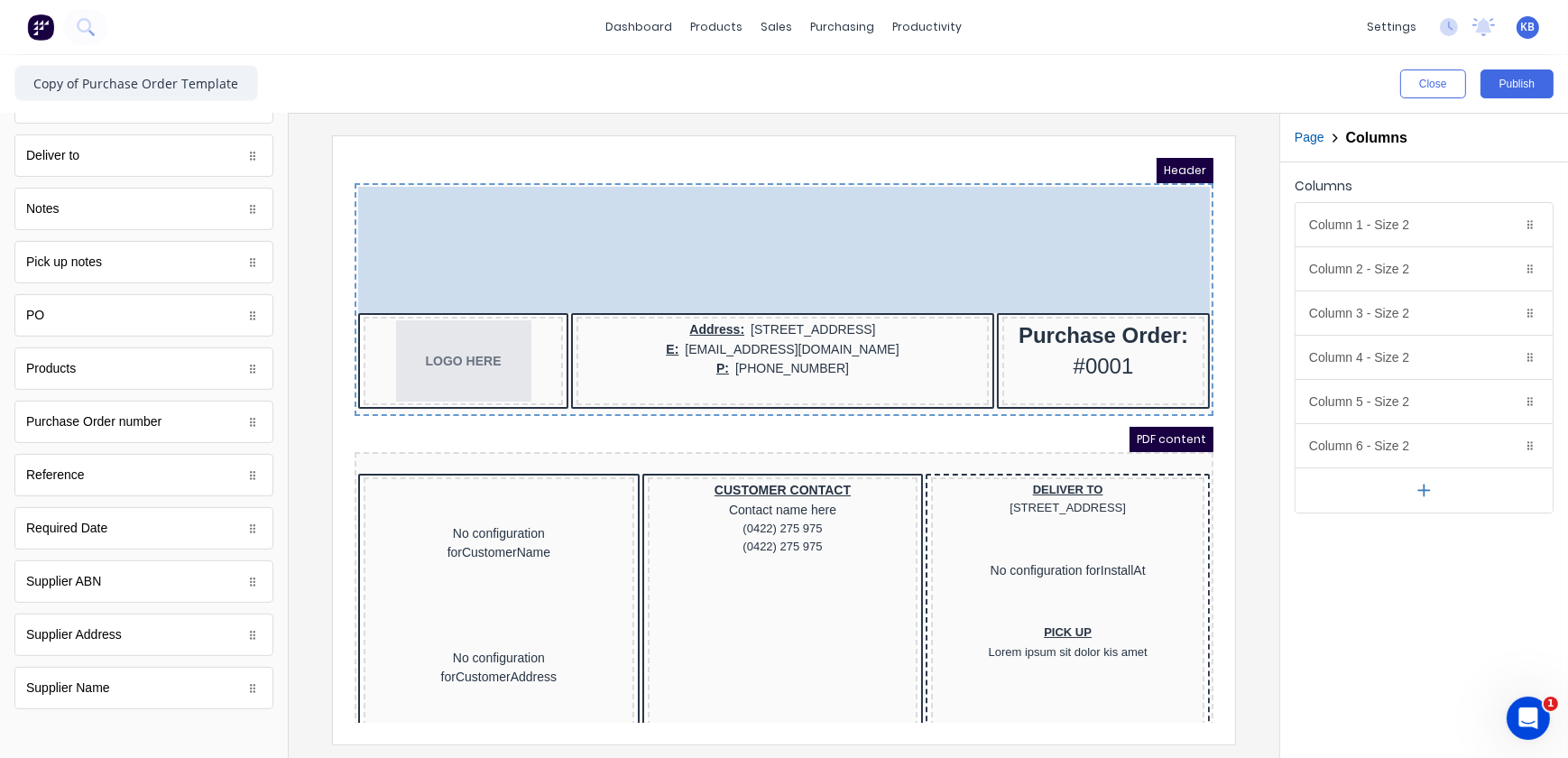
drag, startPoint x: 365, startPoint y: 350, endPoint x: 438, endPoint y: -107, distance: 462.8
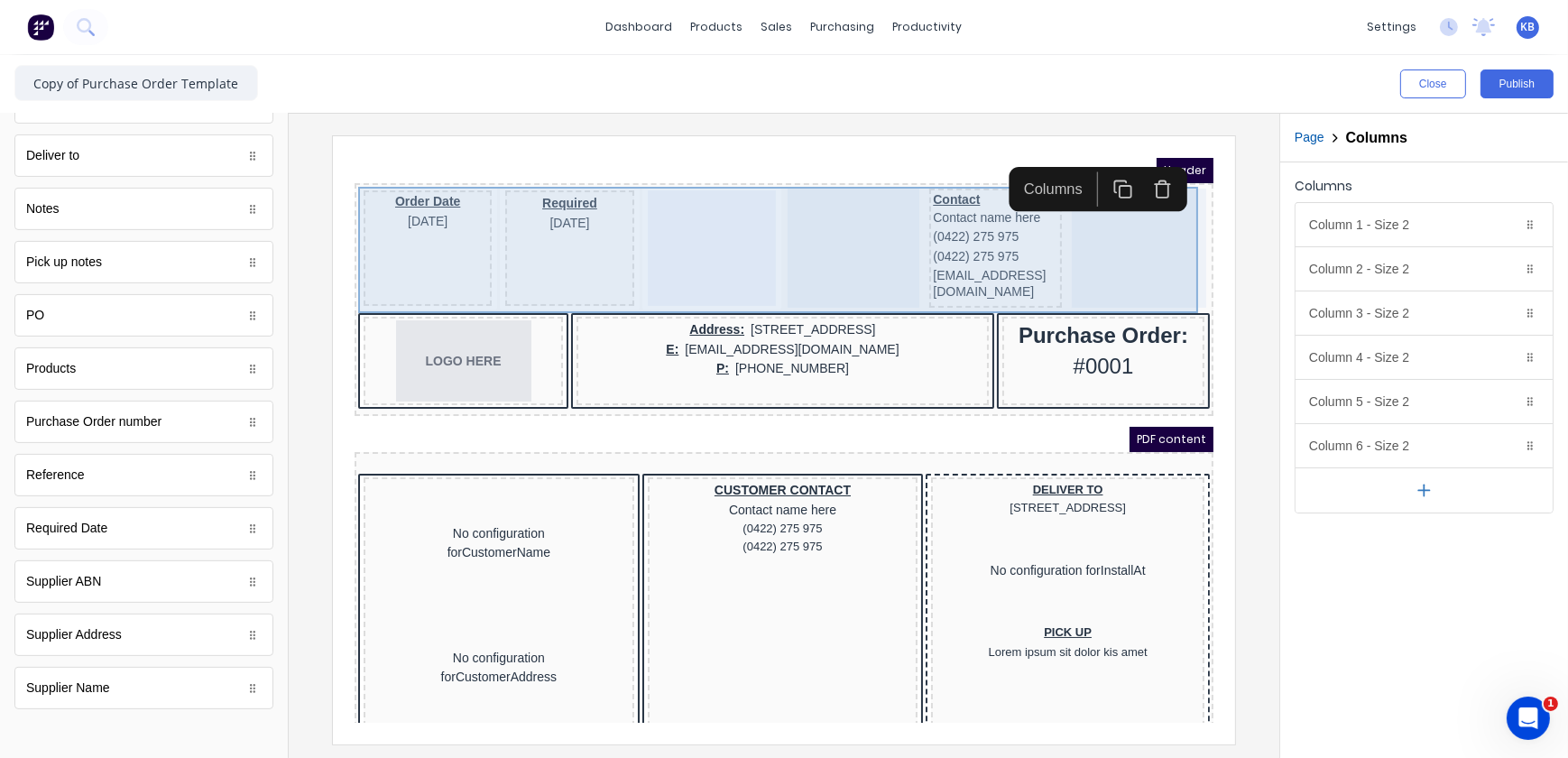
click at [651, 223] on div at bounding box center [689, 225] width 128 height 116
click at [664, 225] on div at bounding box center [689, 225] width 128 height 116
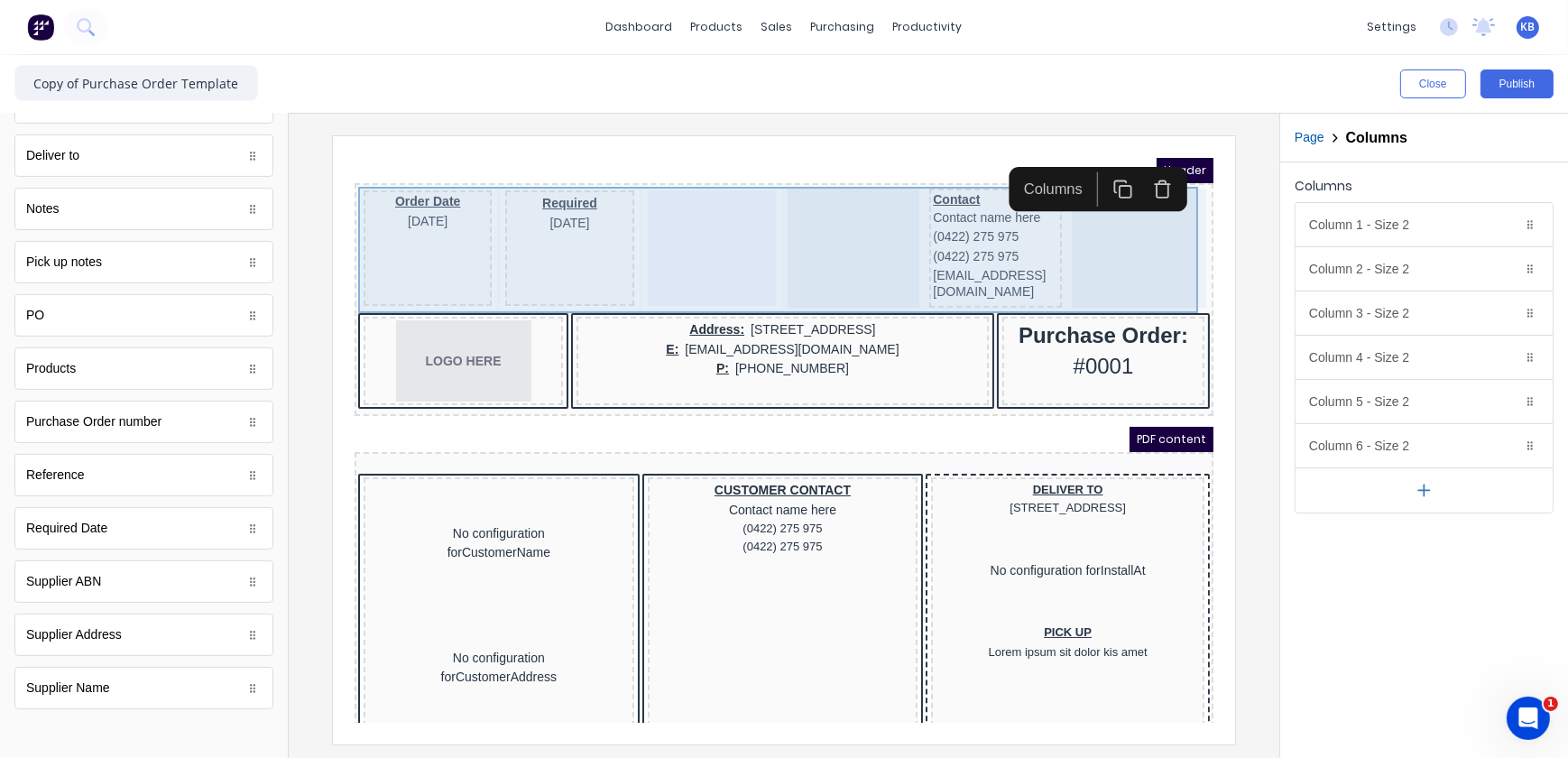
click at [1058, 228] on div at bounding box center [1116, 226] width 134 height 119
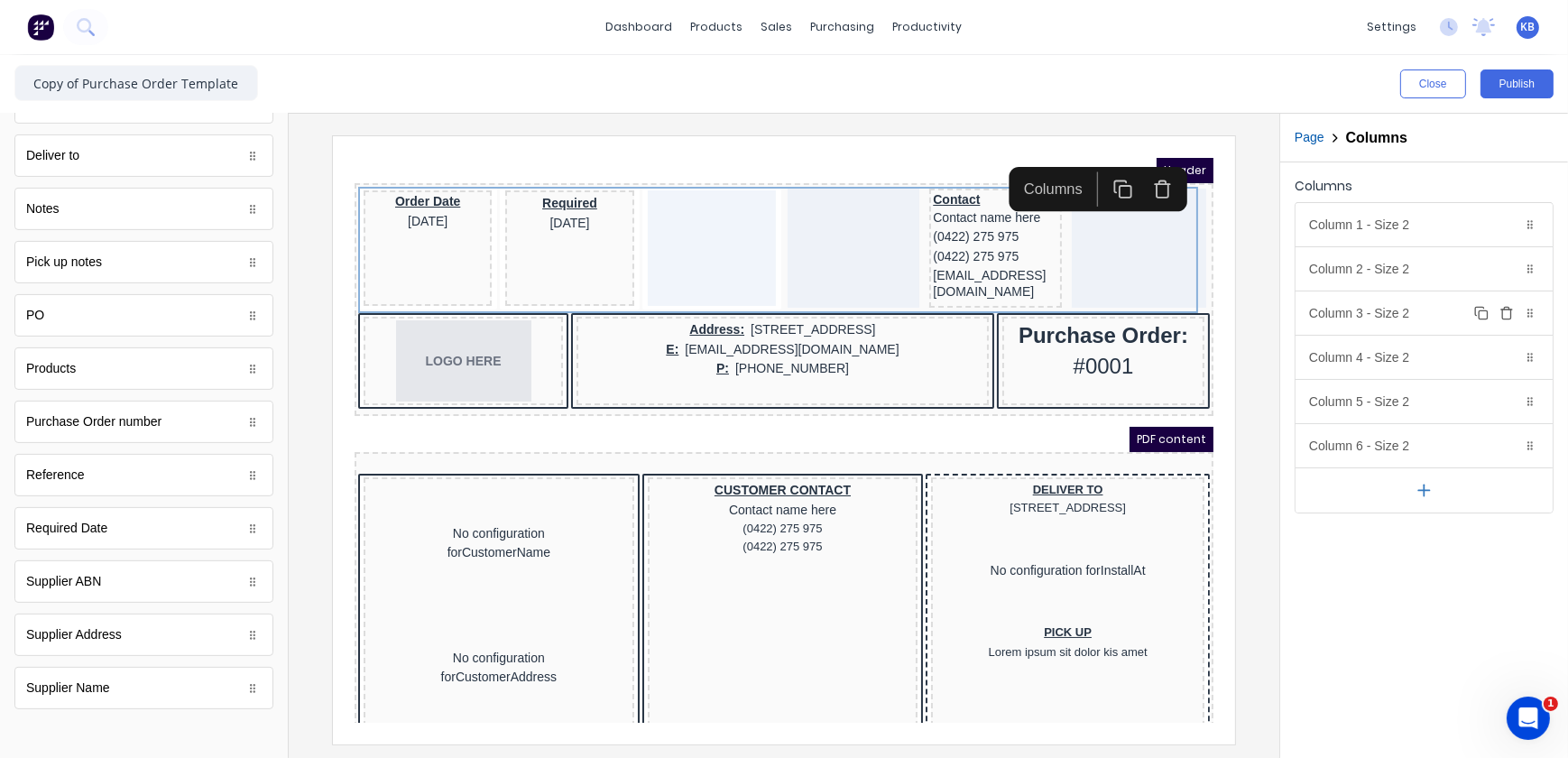
click at [1448, 318] on div "Column 3 - Size 2 Duplicate Delete" at bounding box center [1424, 313] width 257 height 43
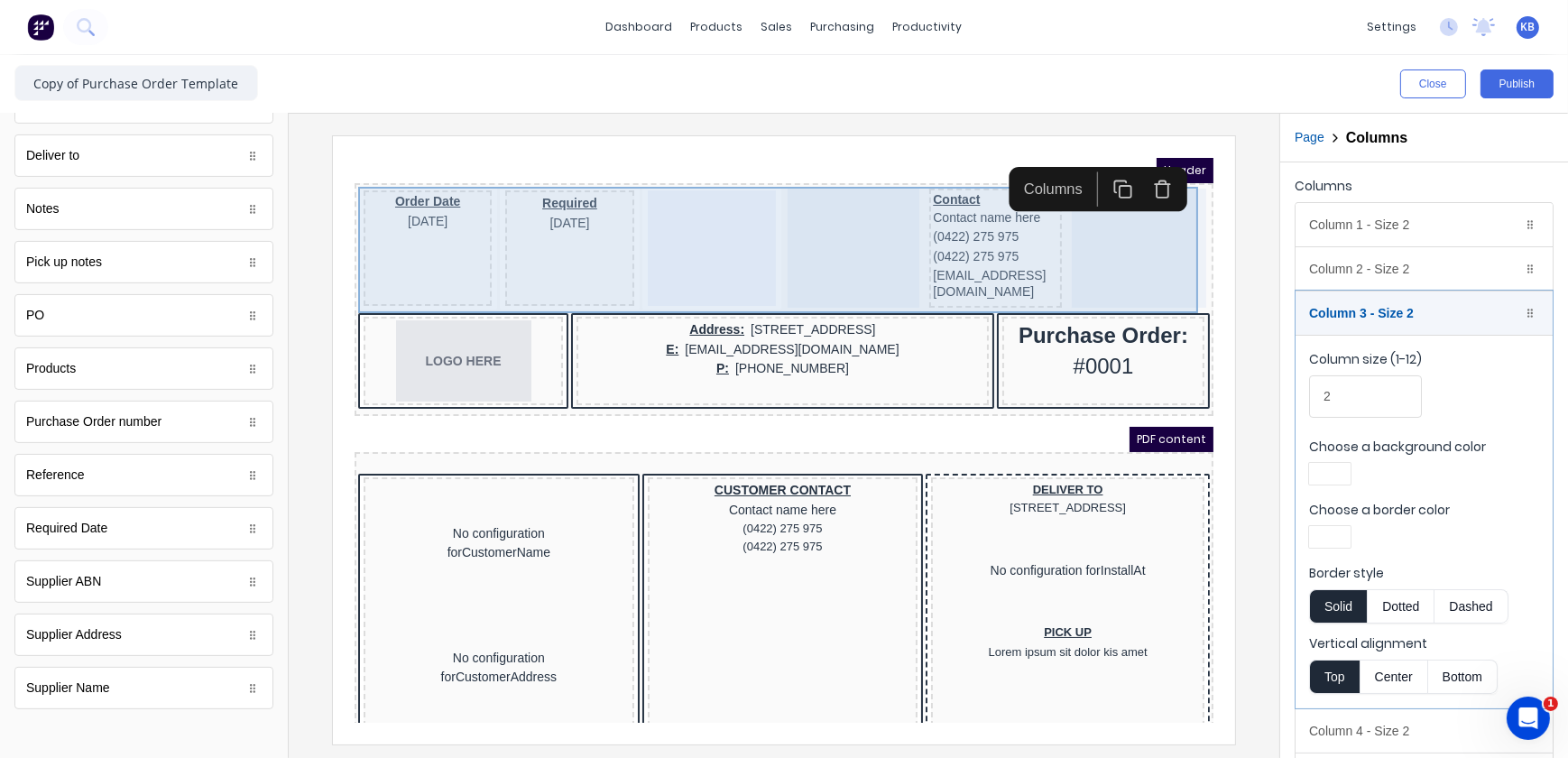
click at [773, 235] on div at bounding box center [831, 226] width 132 height 119
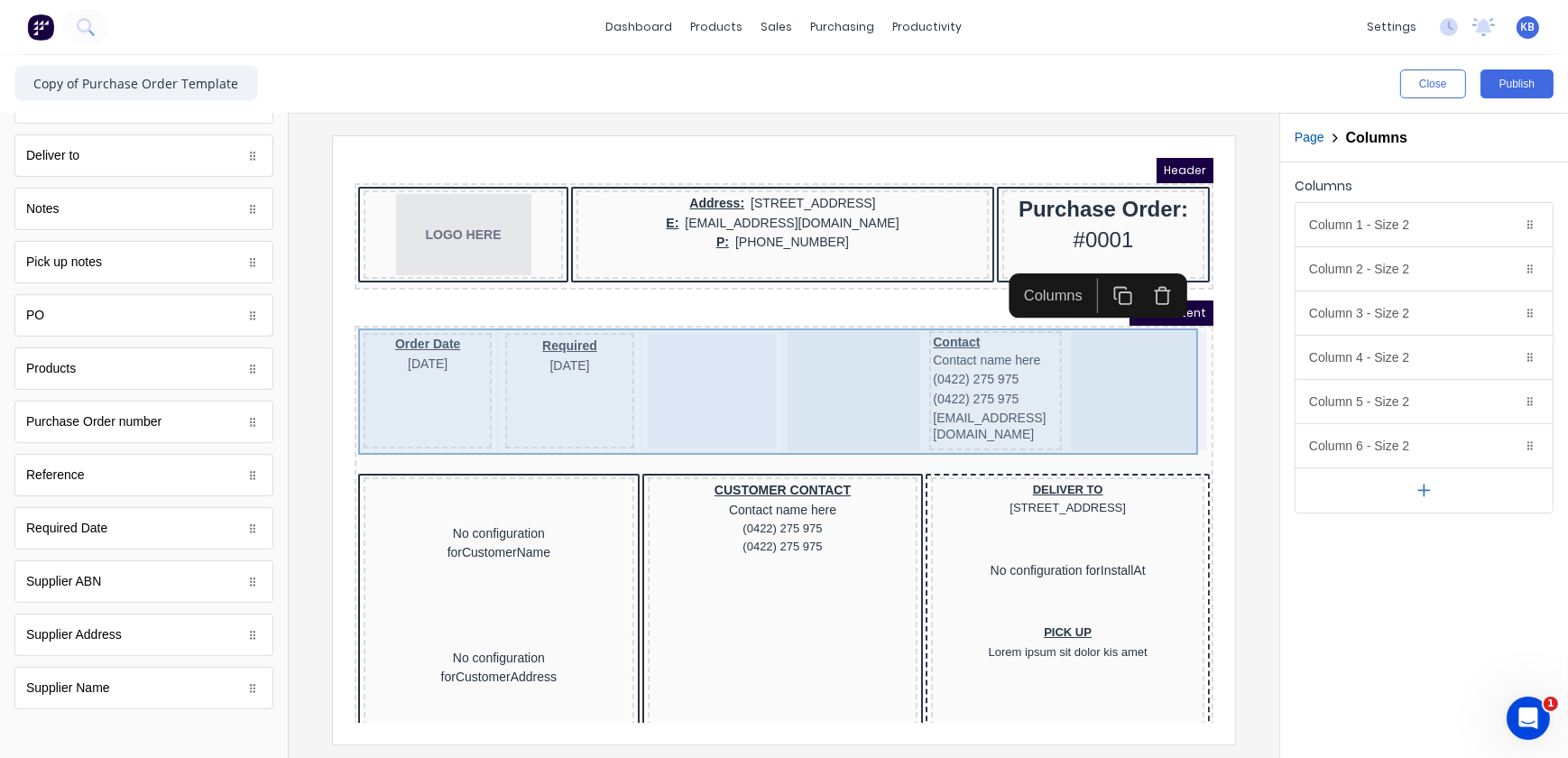
click at [669, 375] on div at bounding box center [689, 368] width 128 height 116
click at [625, 394] on div at bounding box center [689, 368] width 128 height 116
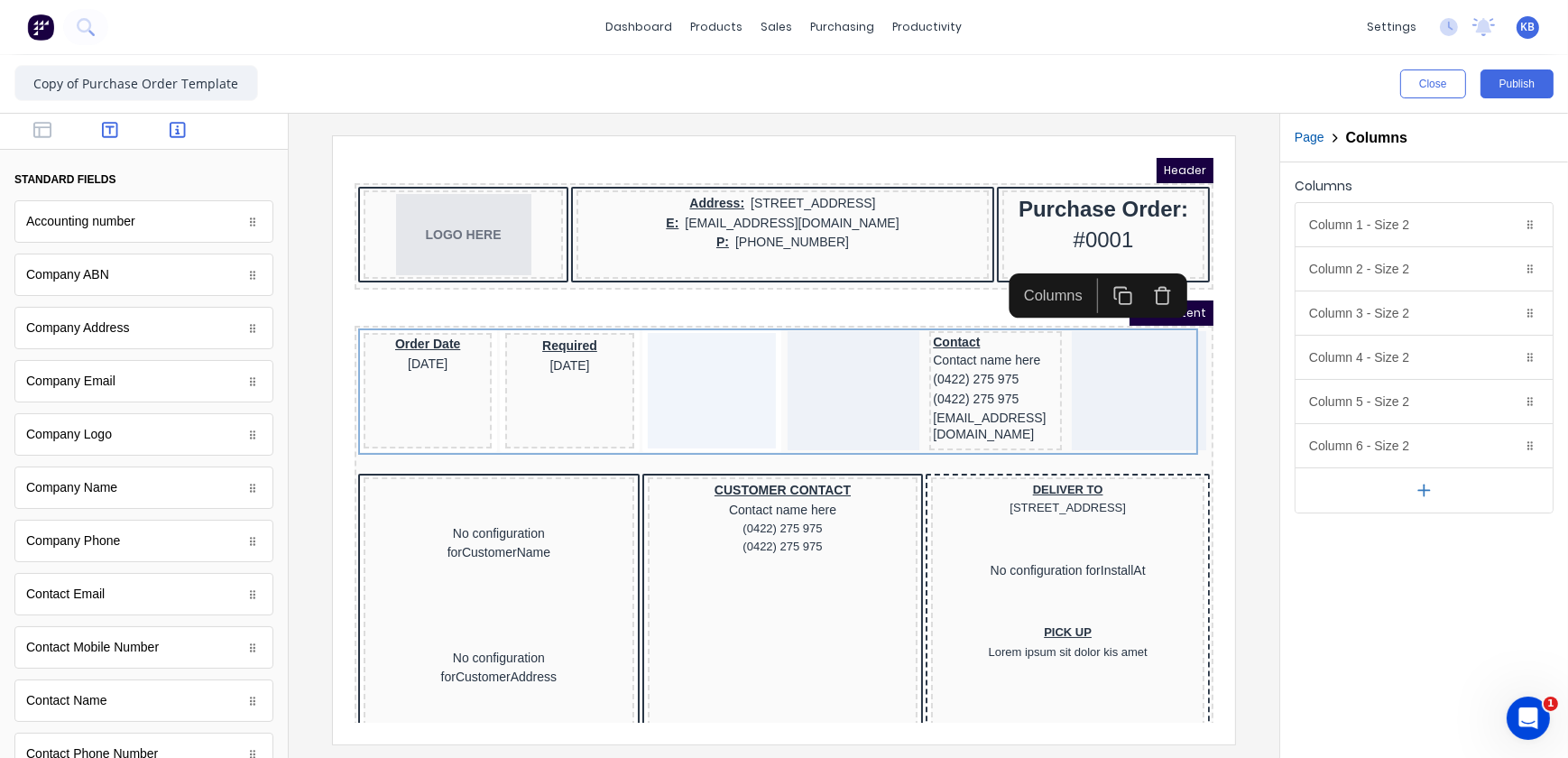
click at [121, 126] on button "button" at bounding box center [111, 132] width 57 height 22
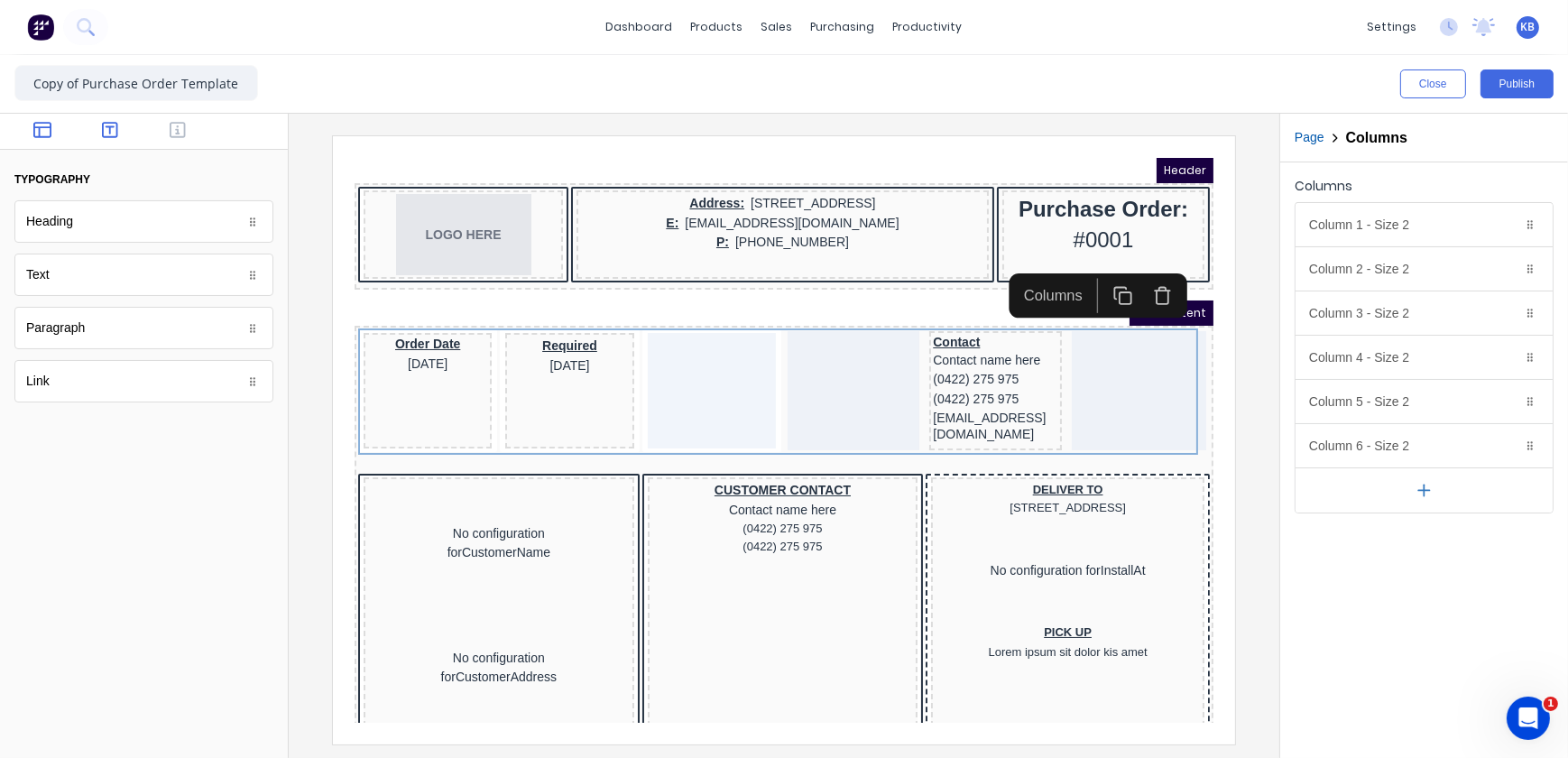
click at [28, 131] on button "button" at bounding box center [43, 132] width 57 height 22
click at [125, 130] on button "button" at bounding box center [111, 132] width 57 height 22
click at [173, 130] on icon "button" at bounding box center [177, 130] width 17 height 18
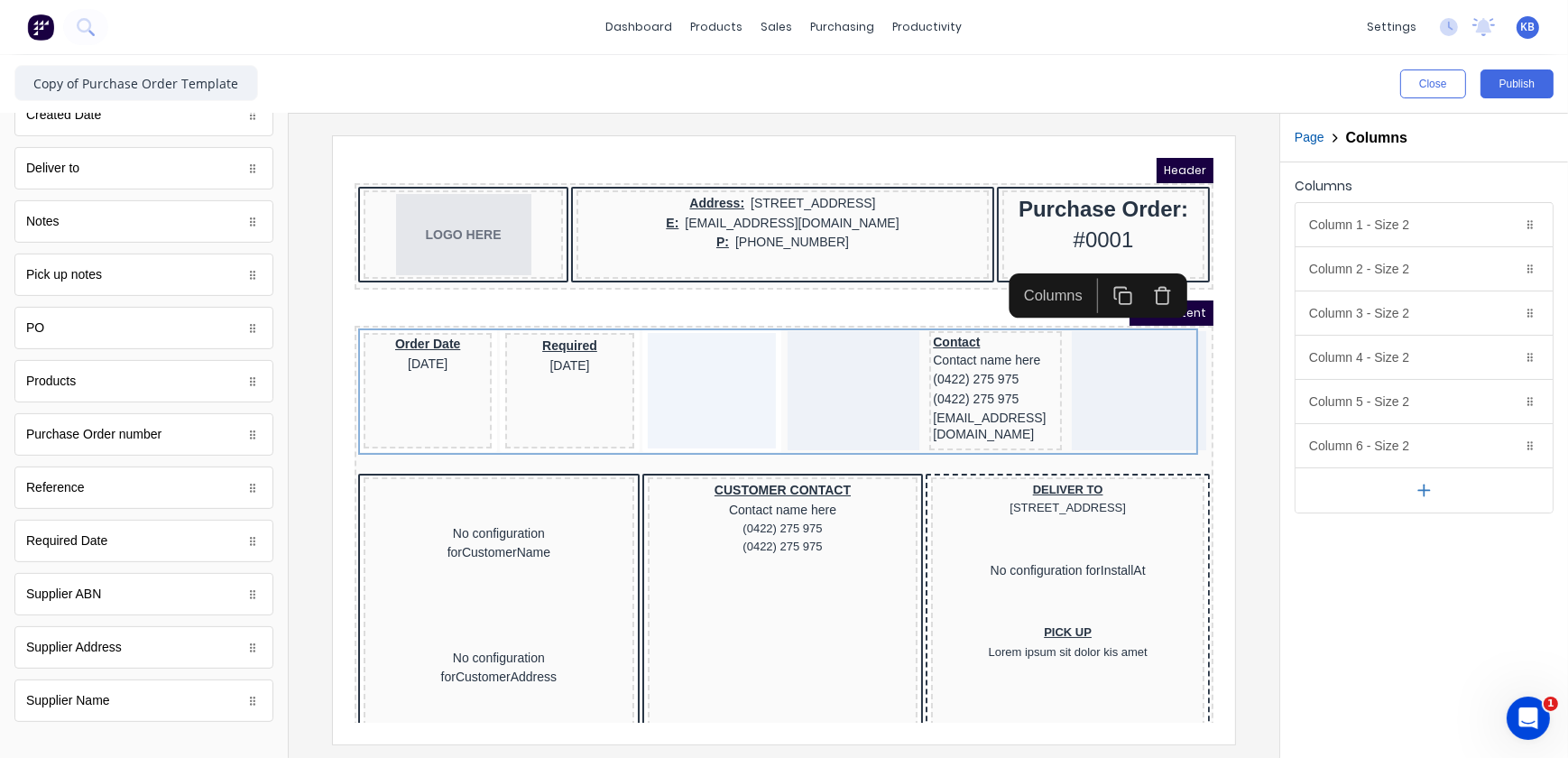
scroll to position [705, 0]
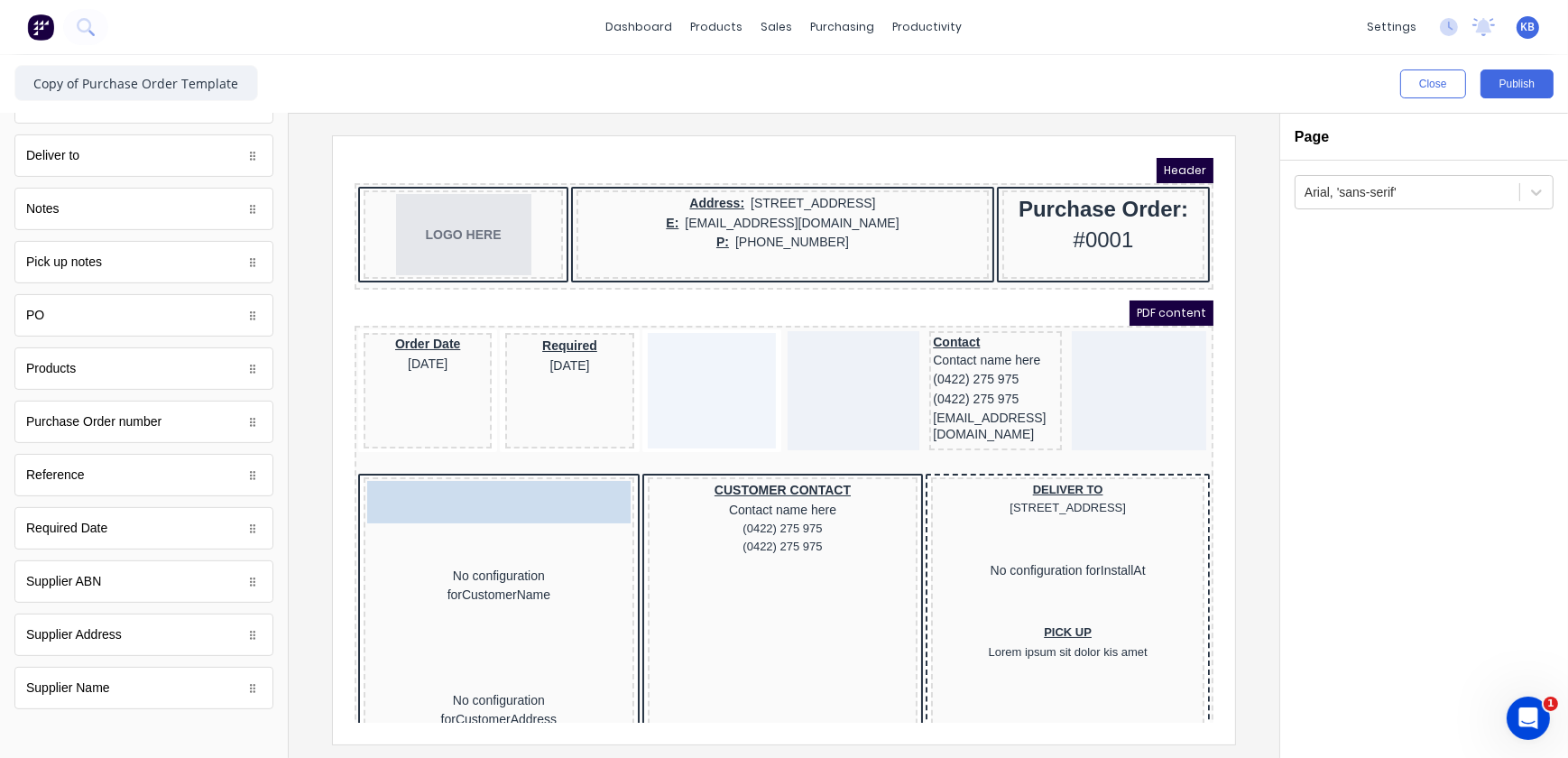
drag, startPoint x: 163, startPoint y: 690, endPoint x: 467, endPoint y: 493, distance: 362.2
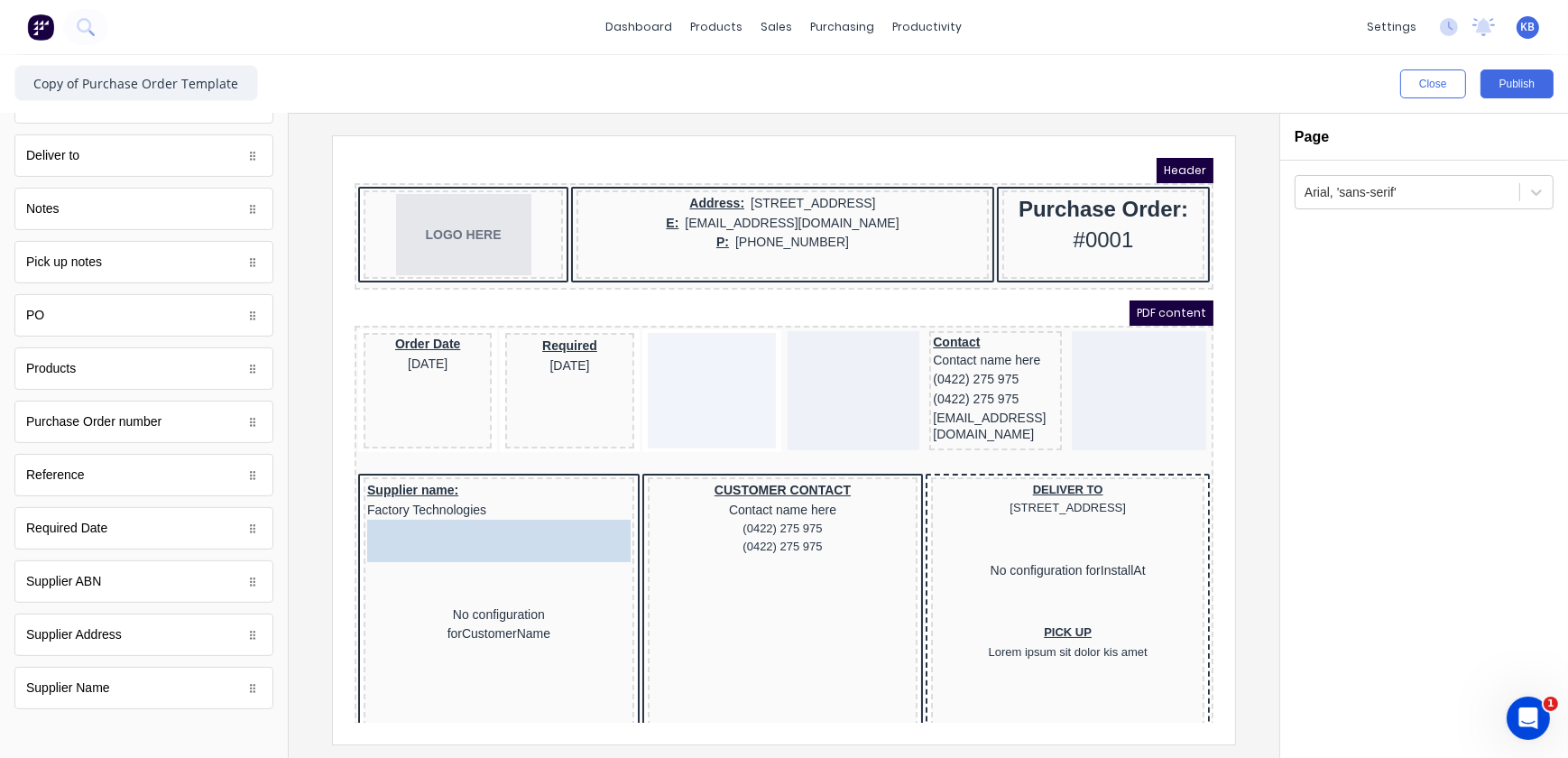
drag, startPoint x: 160, startPoint y: 583, endPoint x: 444, endPoint y: 540, distance: 287.2
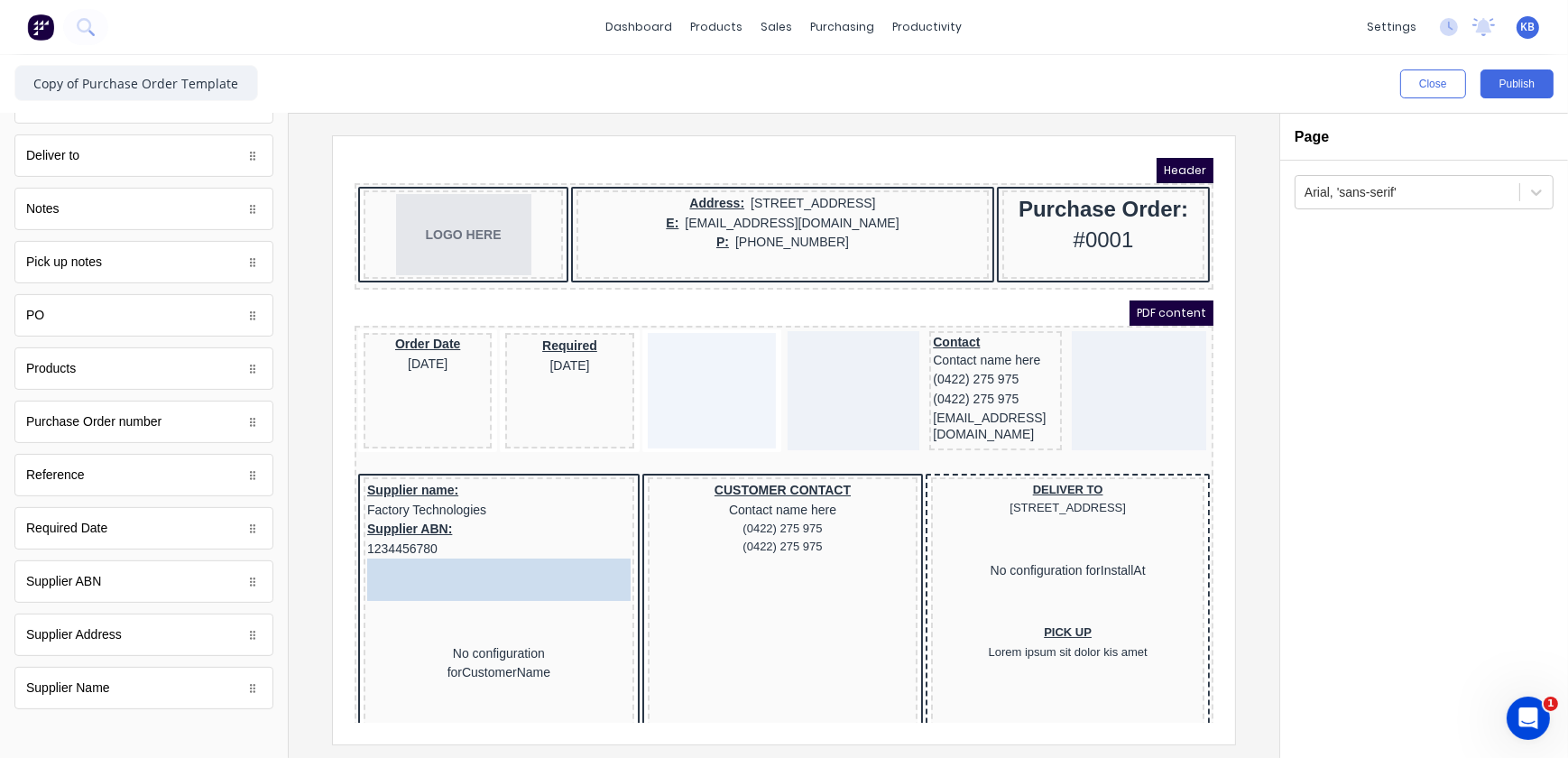
drag, startPoint x: 112, startPoint y: 643, endPoint x: 442, endPoint y: 589, distance: 334.4
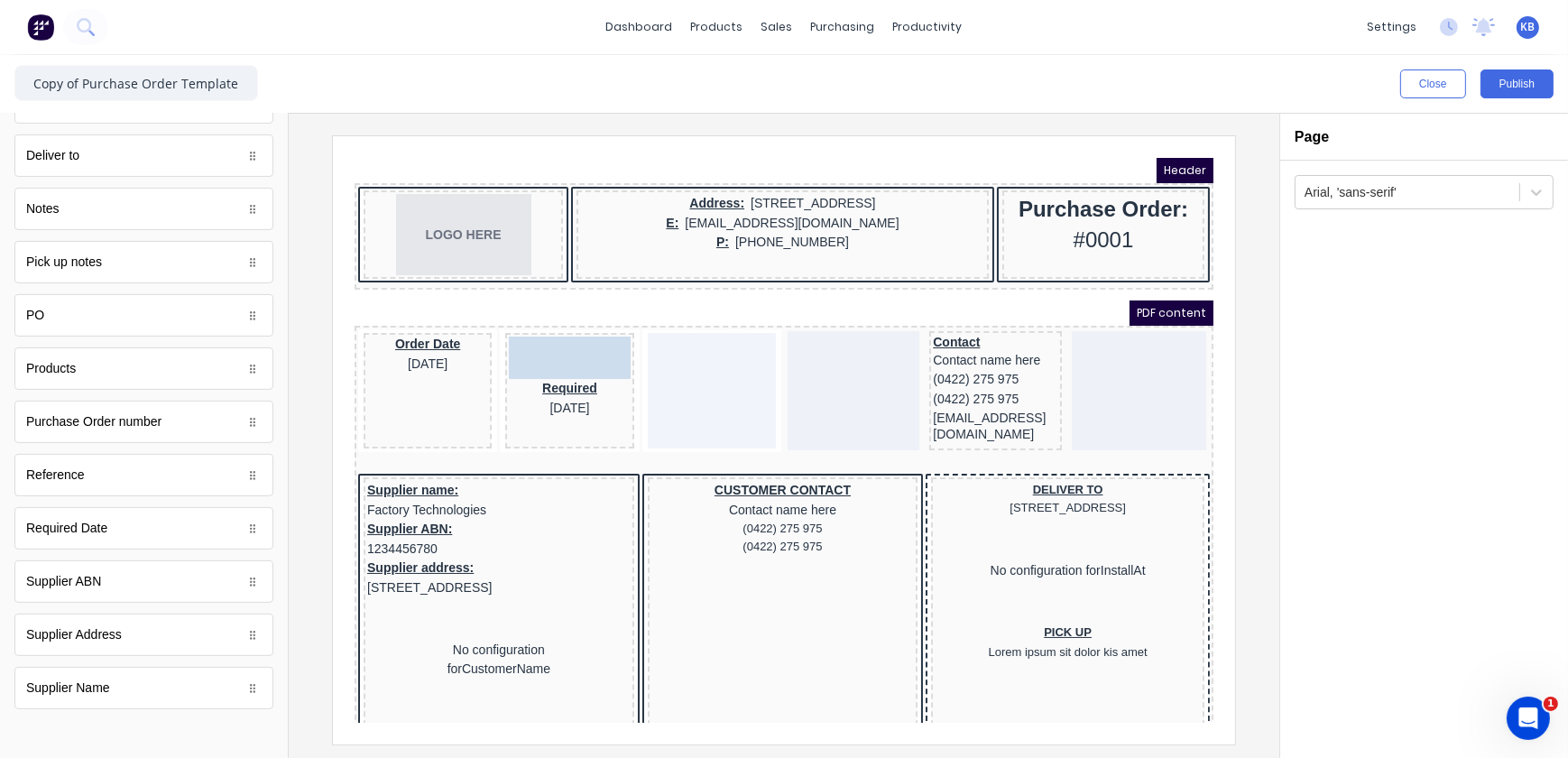
drag, startPoint x: 115, startPoint y: 533, endPoint x: 182, endPoint y: 187, distance: 352.4
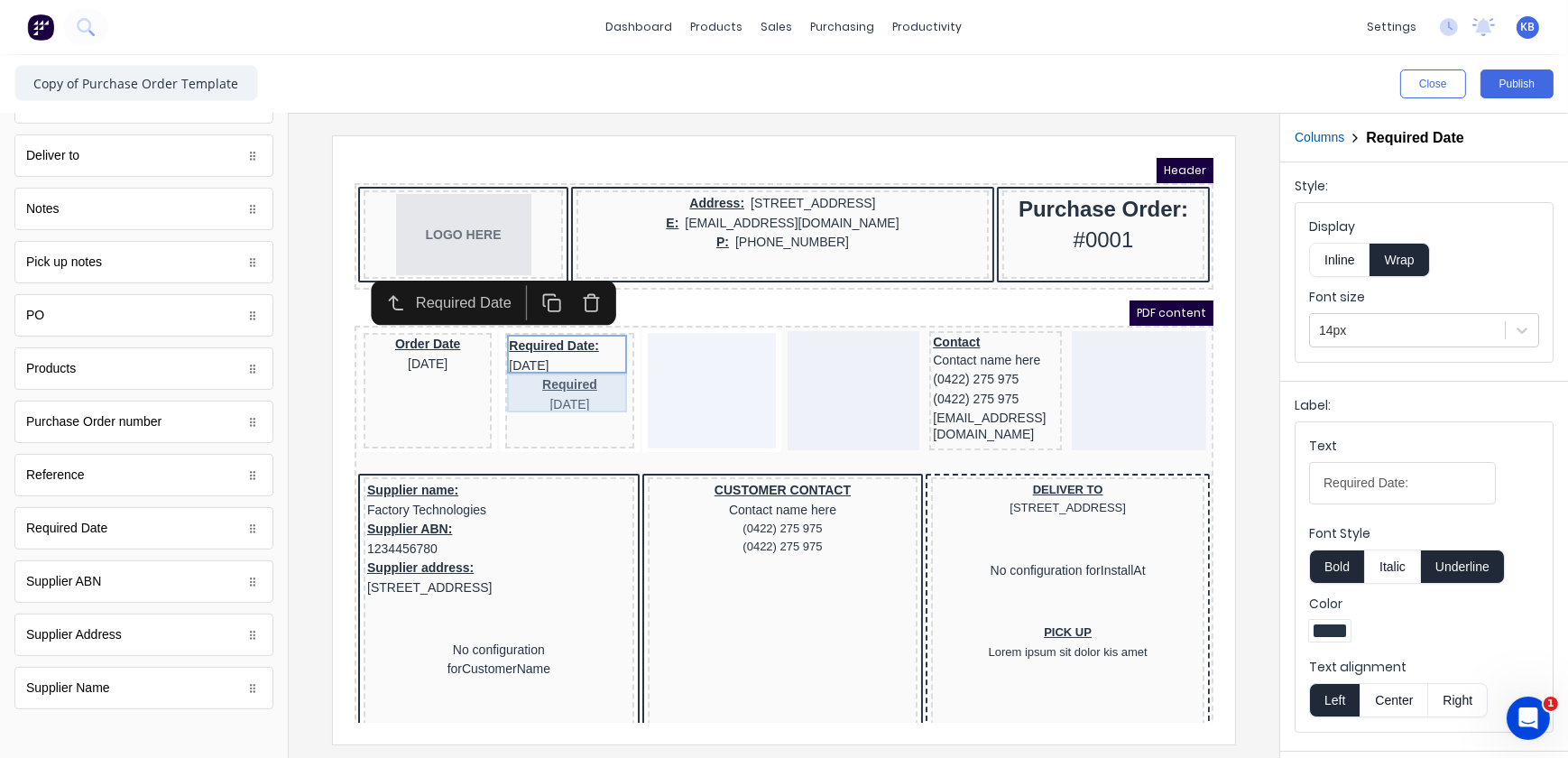
click at [547, 363] on div "Required 29/10/2024" at bounding box center [547, 372] width 121 height 39
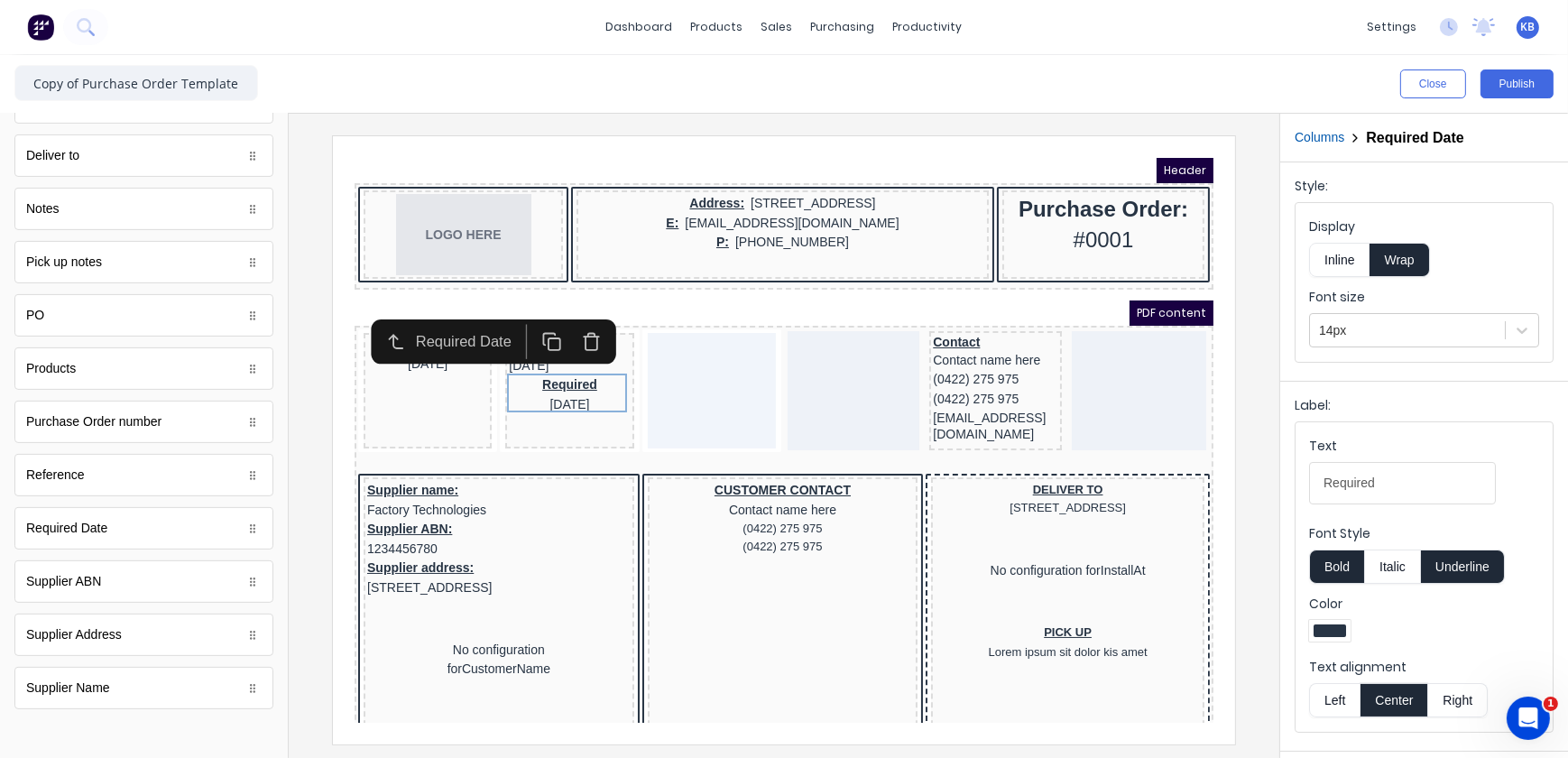
click at [572, 312] on icon "button" at bounding box center [569, 312] width 6 height 4
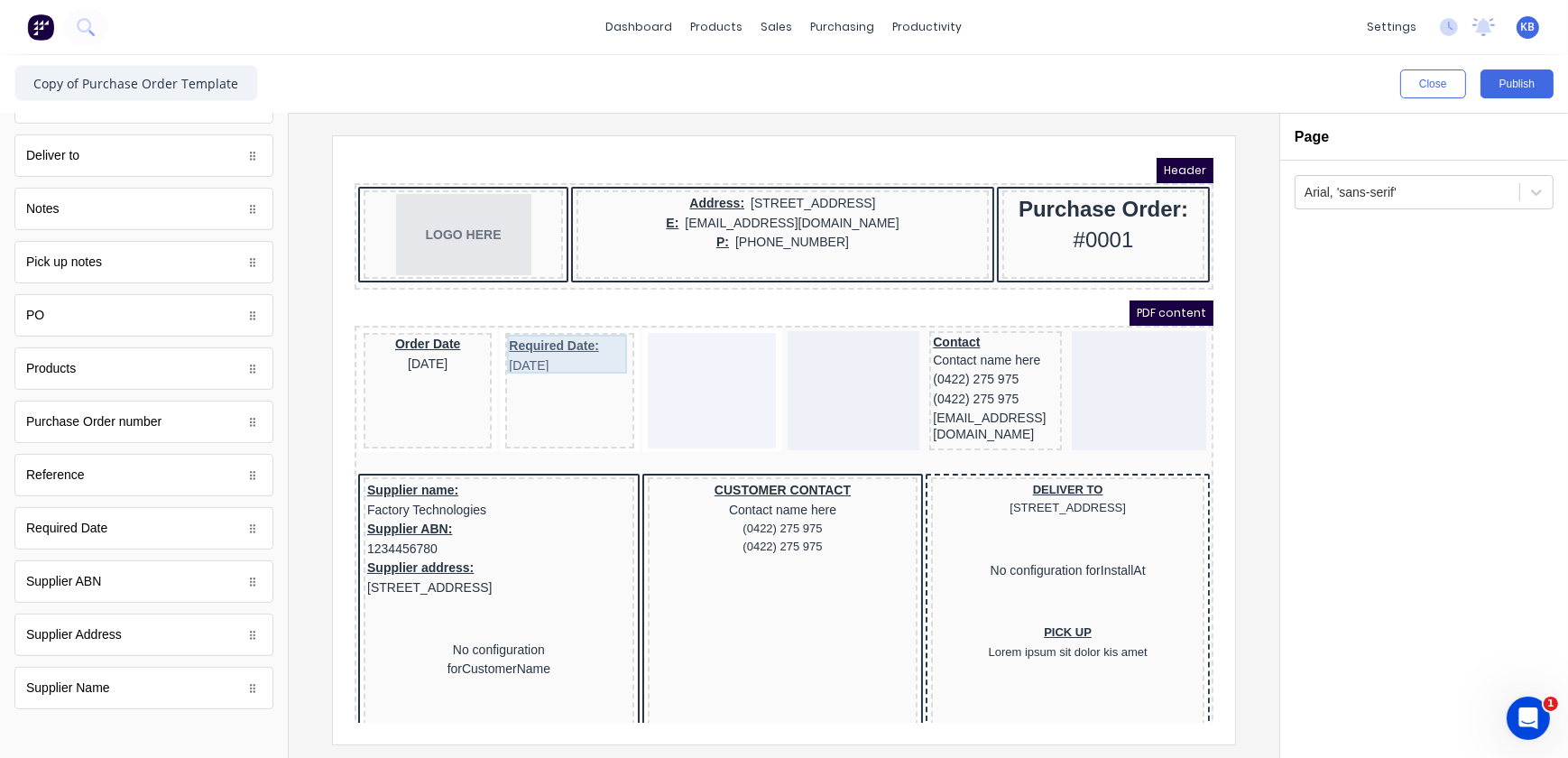
click at [492, 325] on div "Required Date: 29/10/2024" at bounding box center [547, 334] width 121 height 39
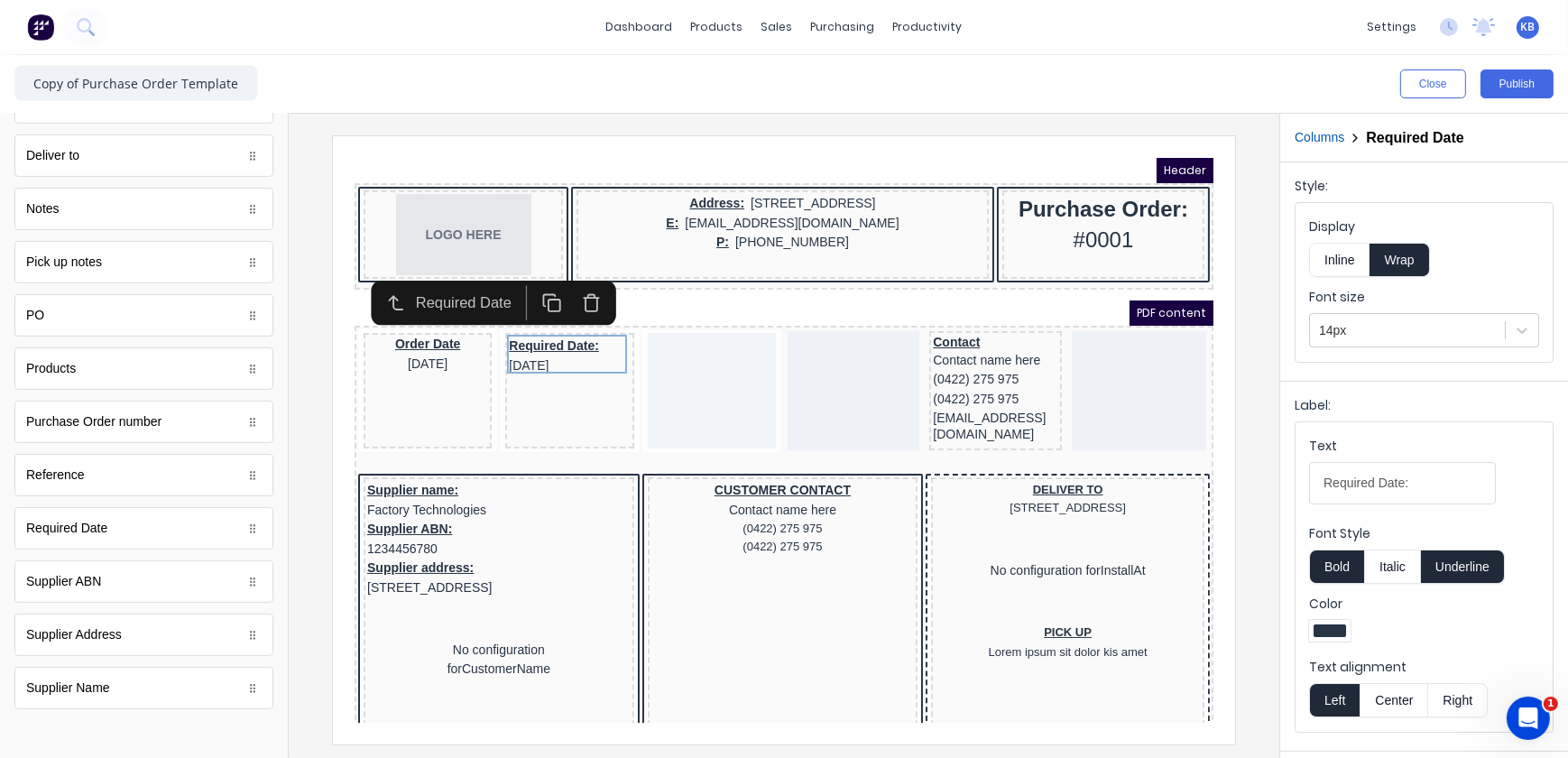
scroll to position [459, 0]
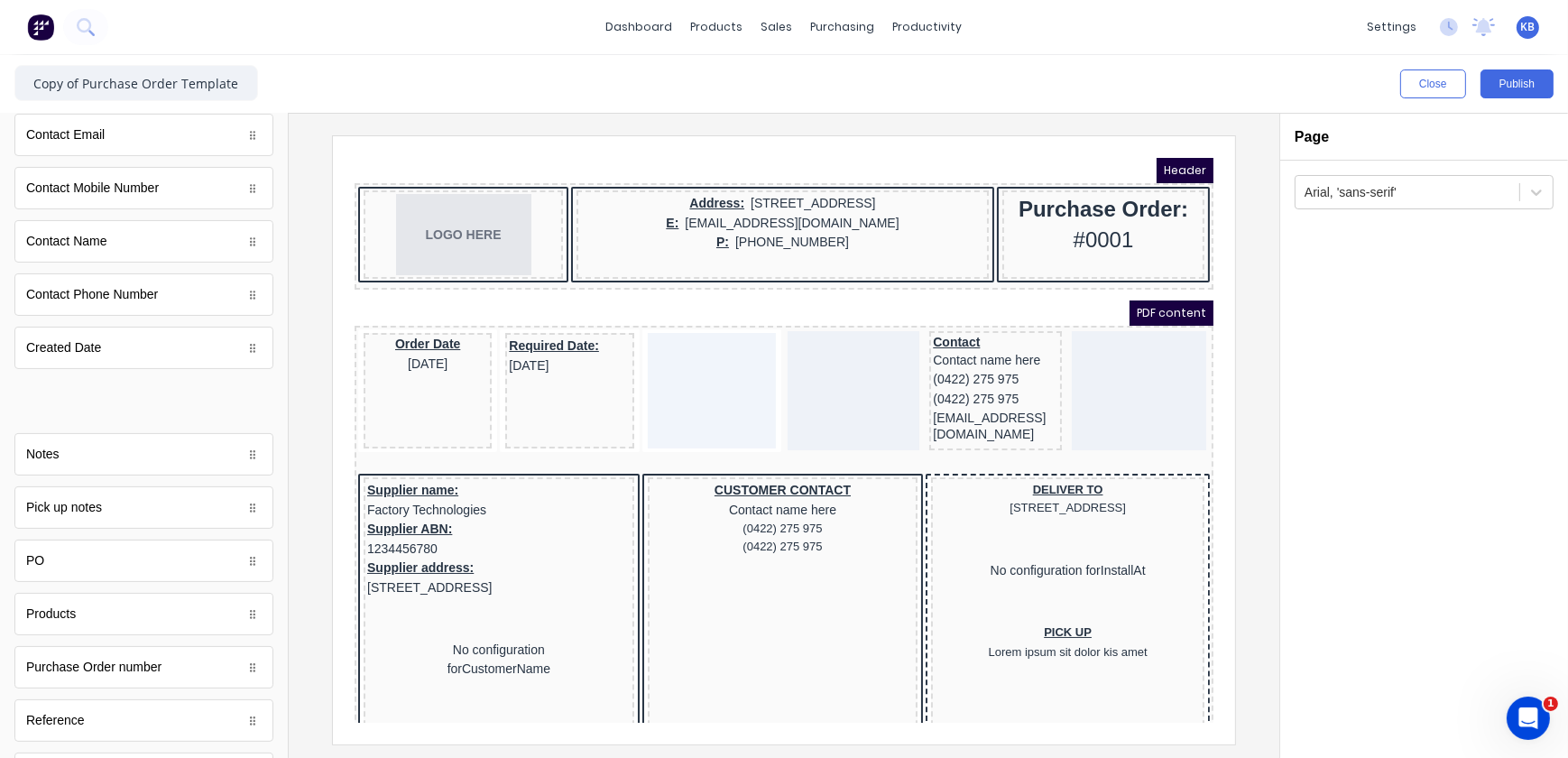
click at [84, 412] on body "dashboard products sales purchasing productivity dashboard products Product Cat…" at bounding box center [784, 379] width 1568 height 758
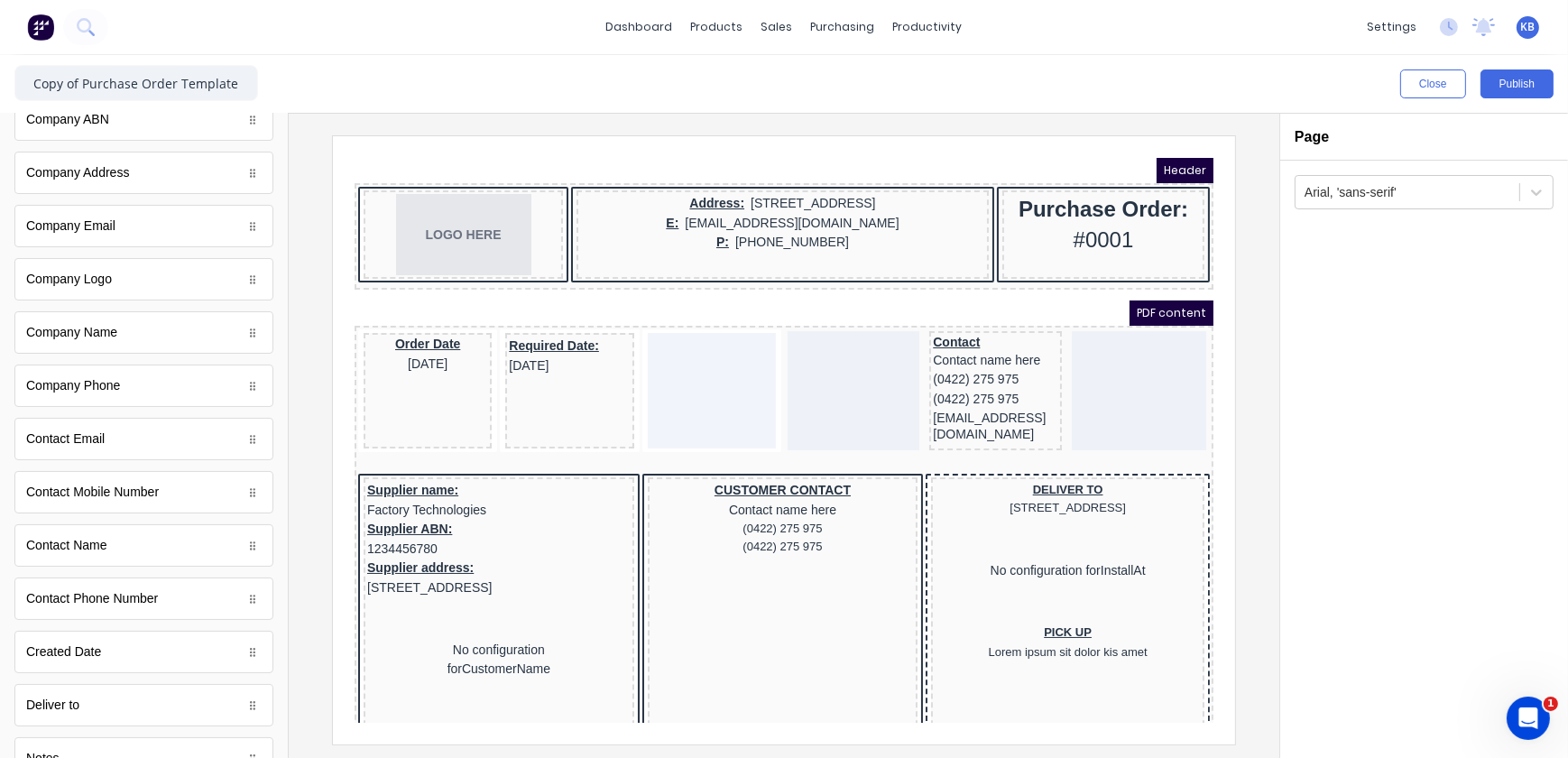
scroll to position [0, 0]
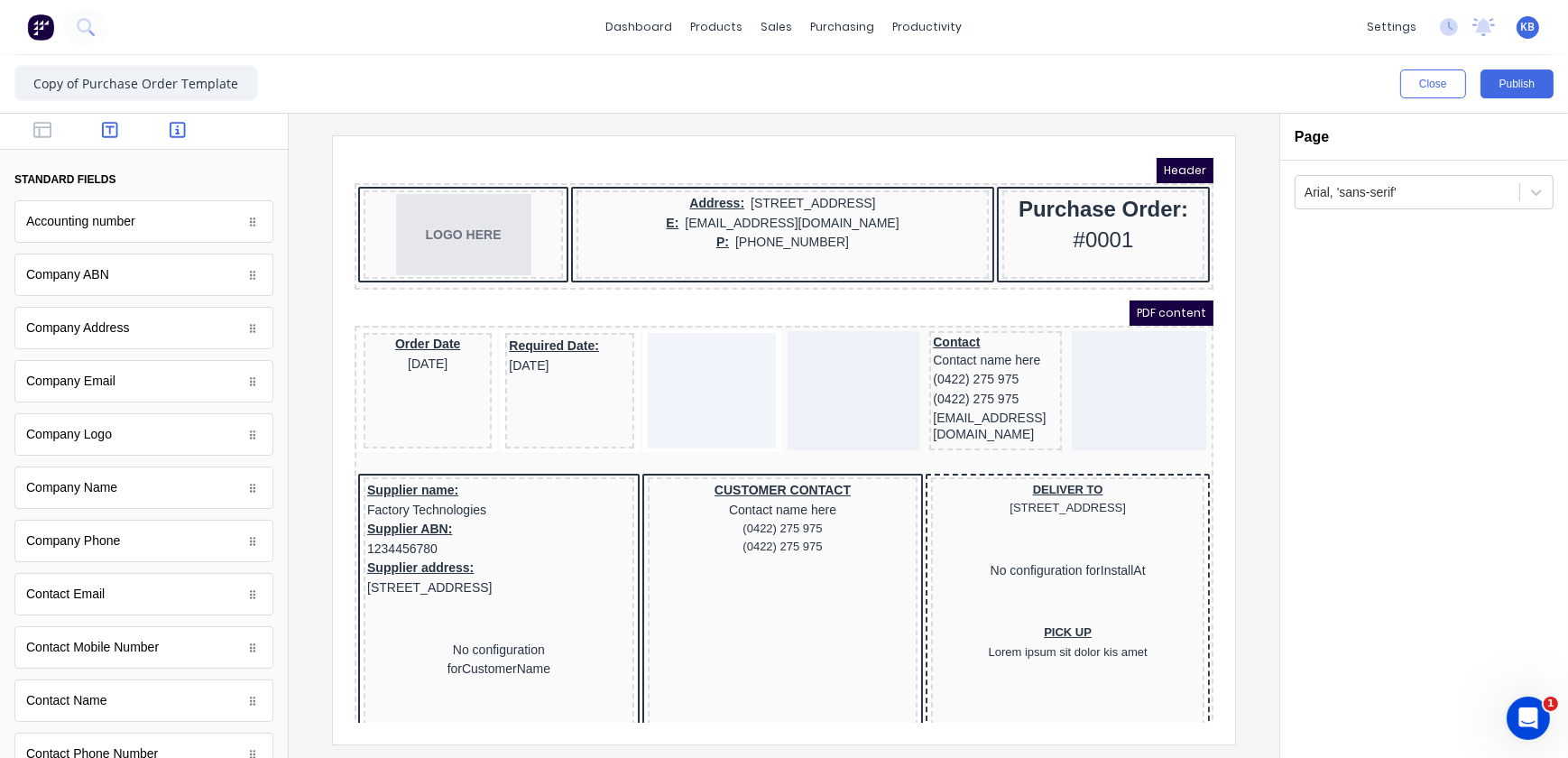
click at [90, 137] on button "button" at bounding box center [111, 132] width 57 height 22
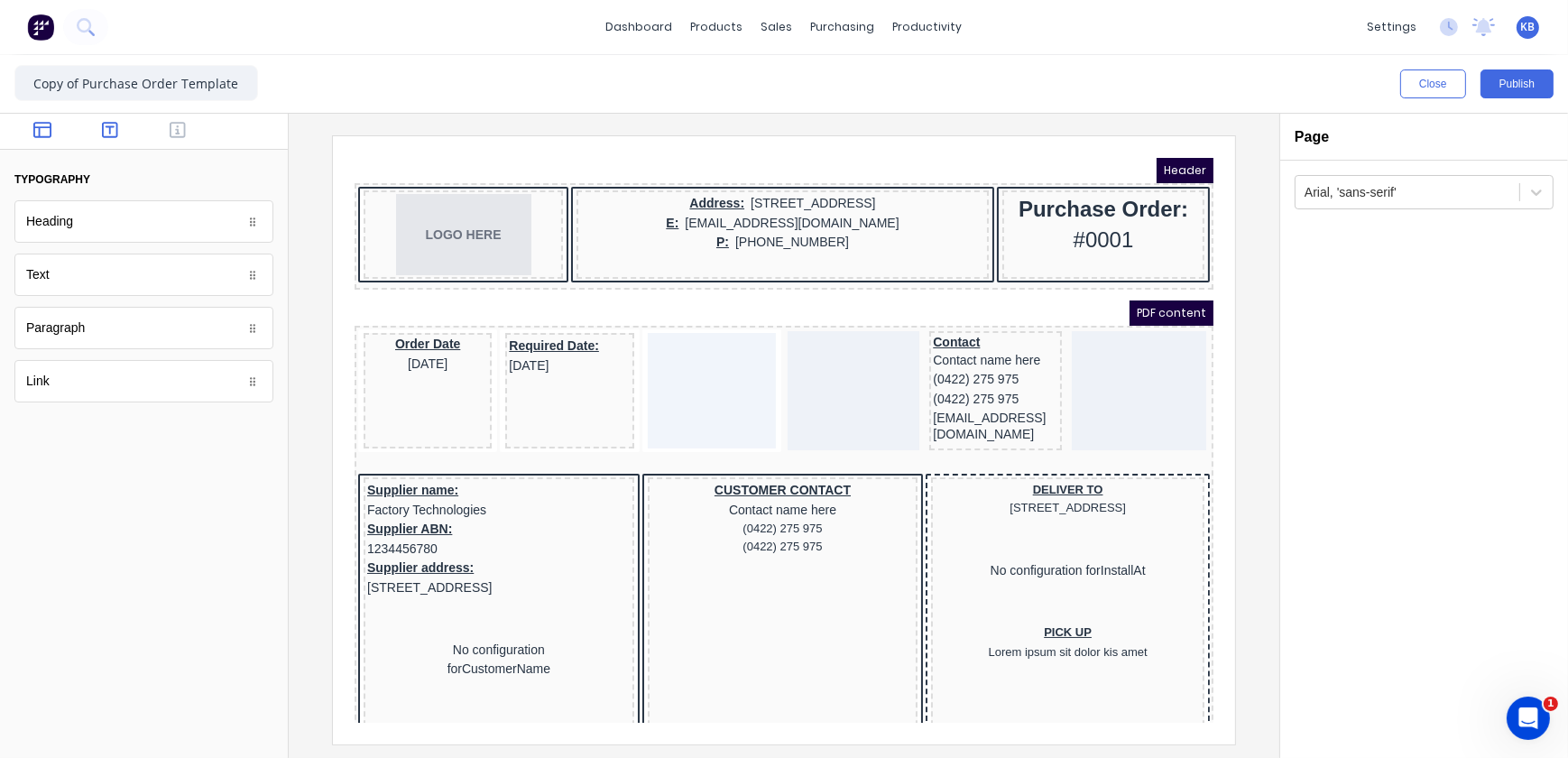
click at [25, 130] on button "button" at bounding box center [43, 132] width 57 height 22
click at [109, 146] on div at bounding box center [144, 131] width 288 height 36
click at [110, 139] on button "button" at bounding box center [111, 132] width 57 height 22
click at [102, 126] on icon "button" at bounding box center [110, 130] width 17 height 18
click at [163, 132] on button "button" at bounding box center [178, 132] width 57 height 22
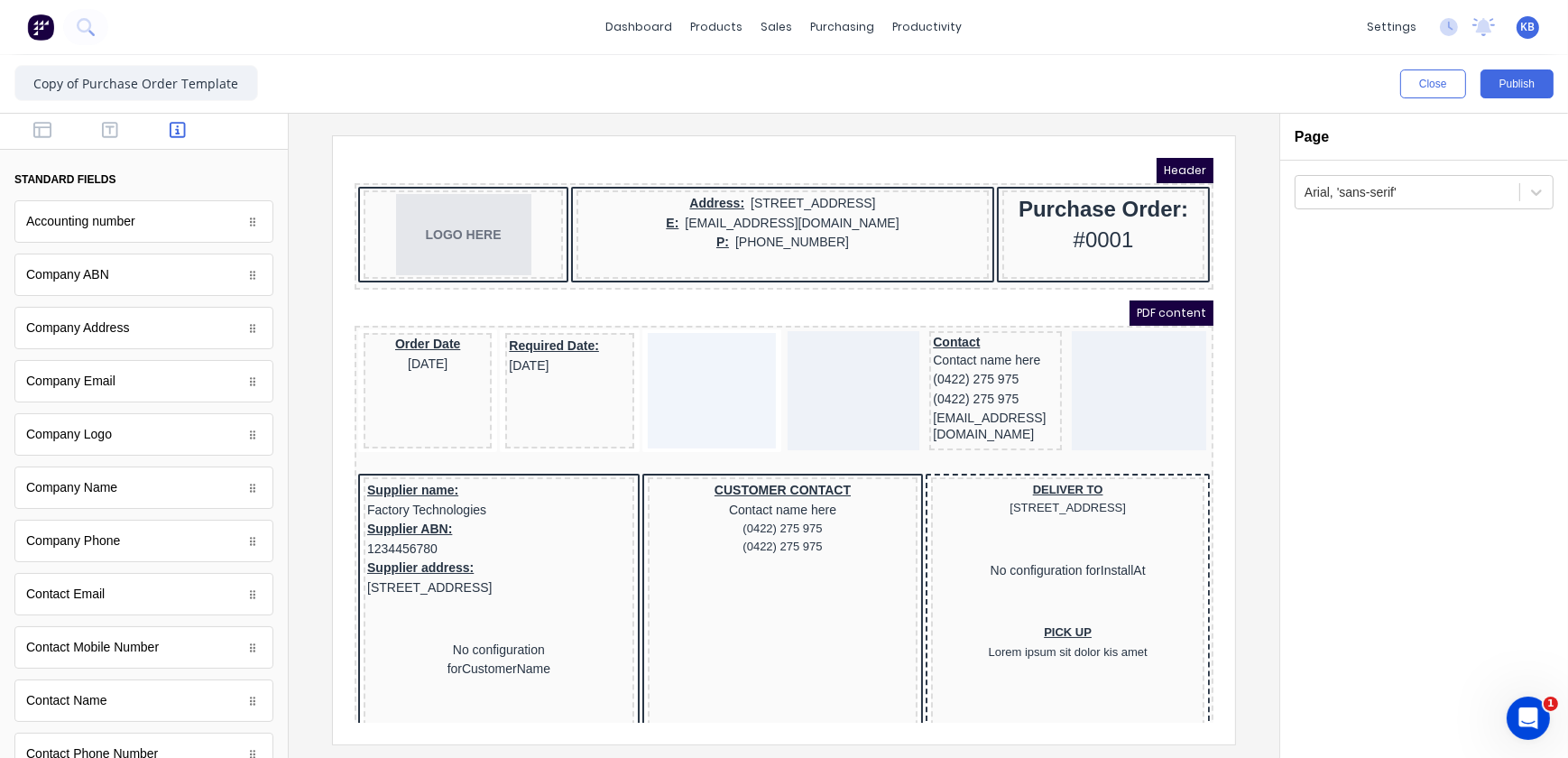
click at [225, 135] on div at bounding box center [144, 131] width 288 height 36
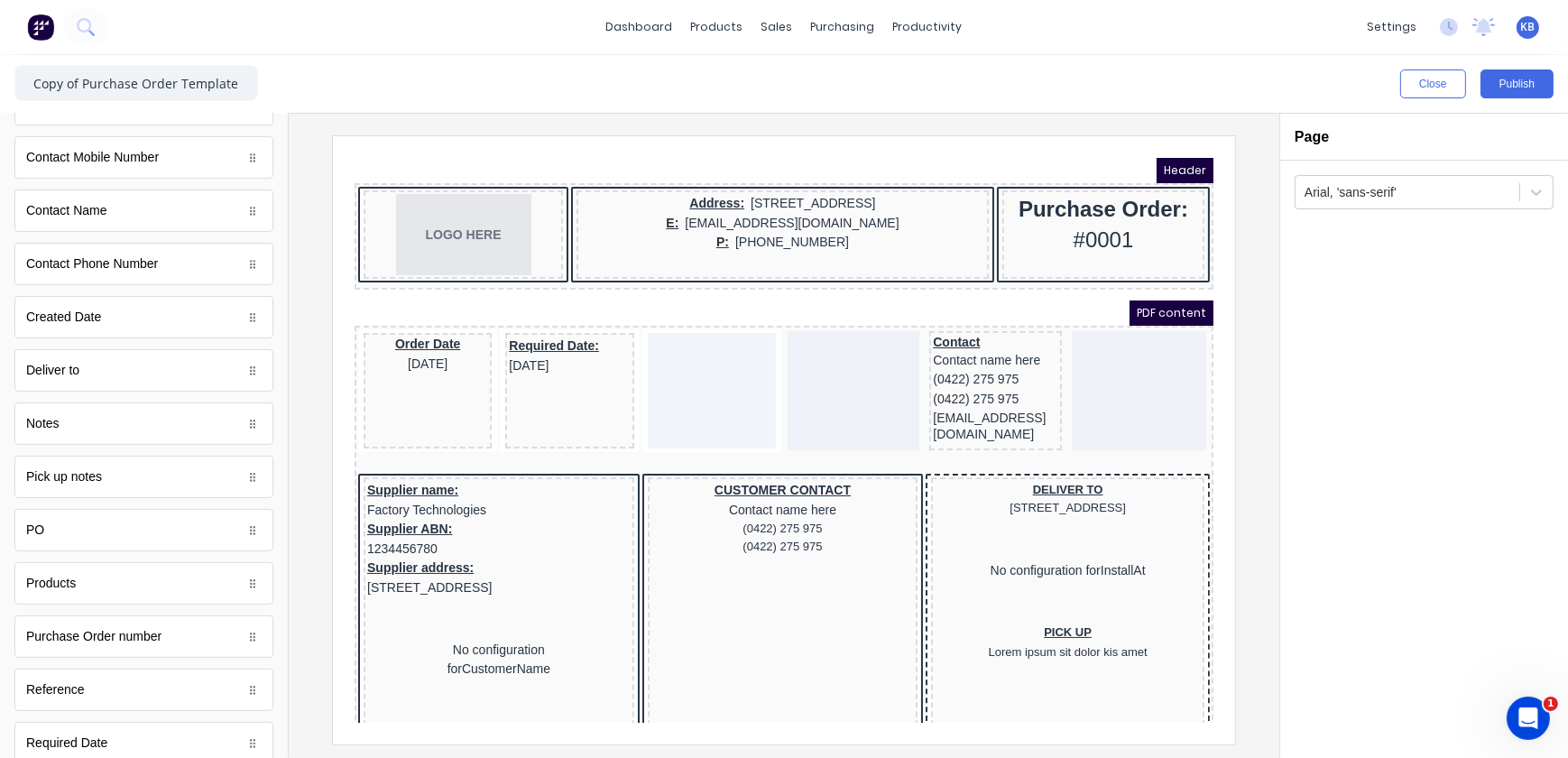
scroll to position [492, 0]
drag, startPoint x: 90, startPoint y: 440, endPoint x: 695, endPoint y: 404, distance: 606.1
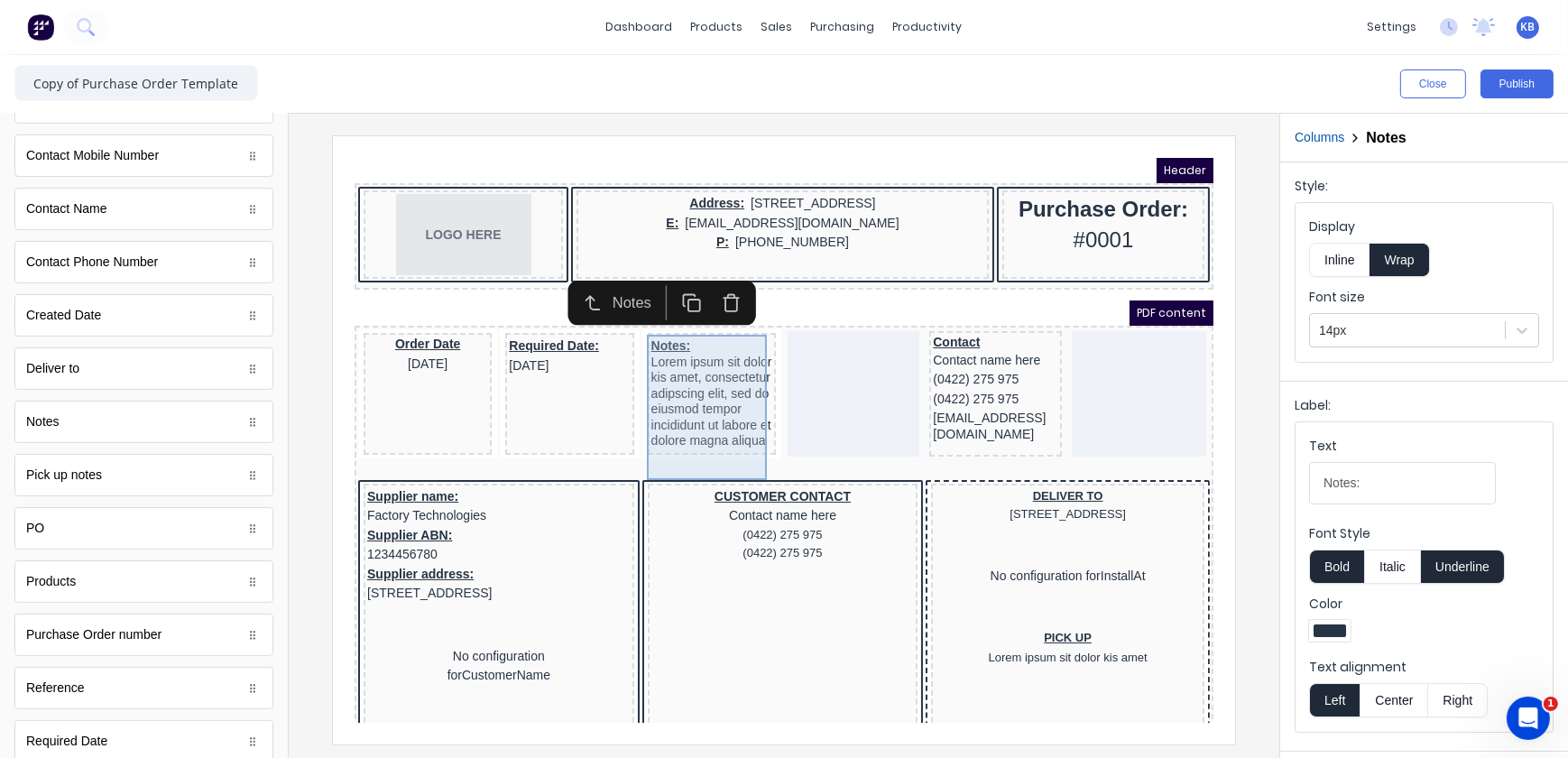
click at [663, 375] on div "Notes: Lorem ipsum sit dolor kis amet, consectetur adipscing elit, sed do eiusm…" at bounding box center [689, 371] width 121 height 115
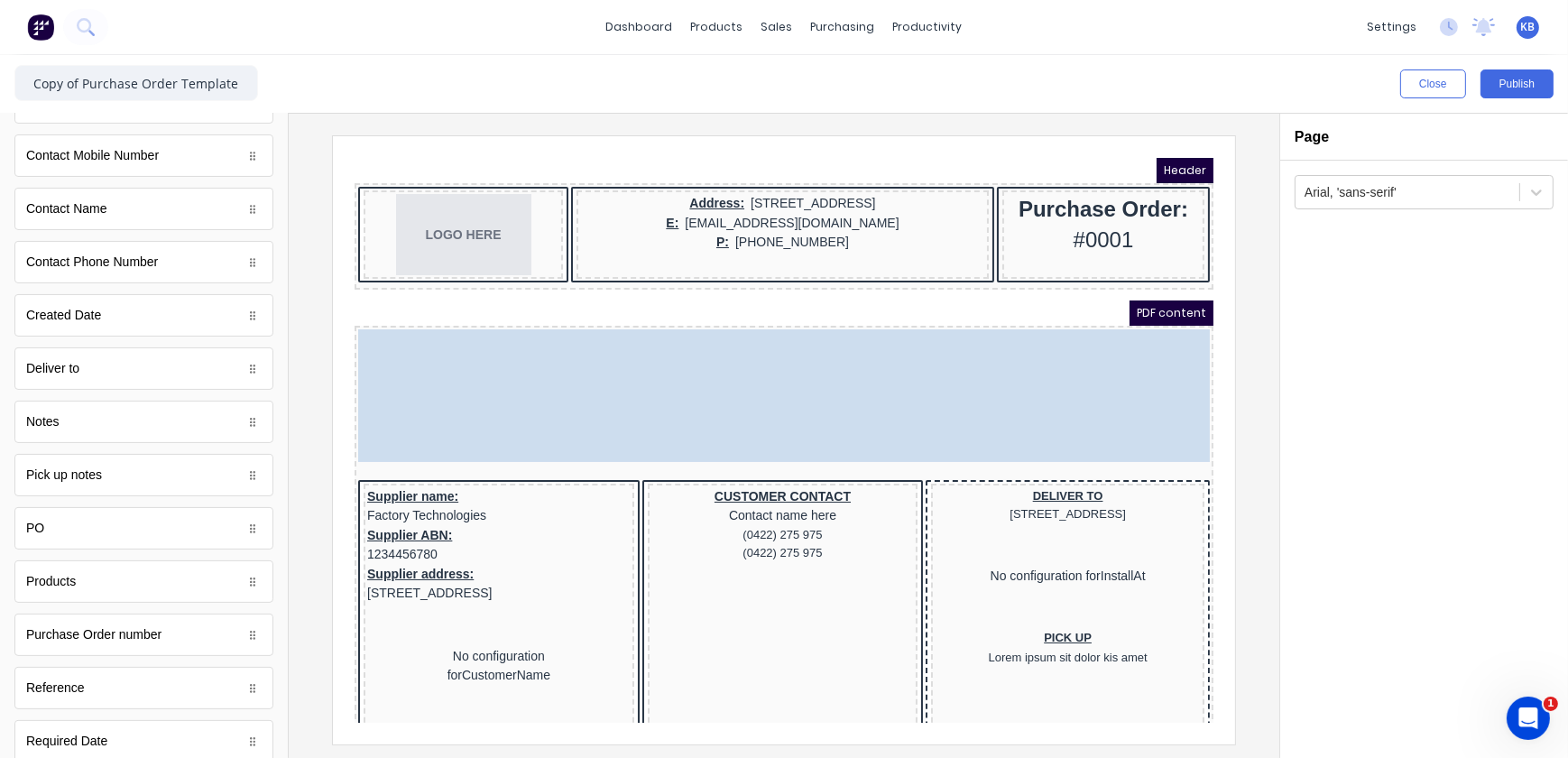
click at [375, 375] on body "Header LOGO HERE Address: 234 Beach Road Gold Coast, Queensland, Australia, 421…" at bounding box center [761, 417] width 859 height 565
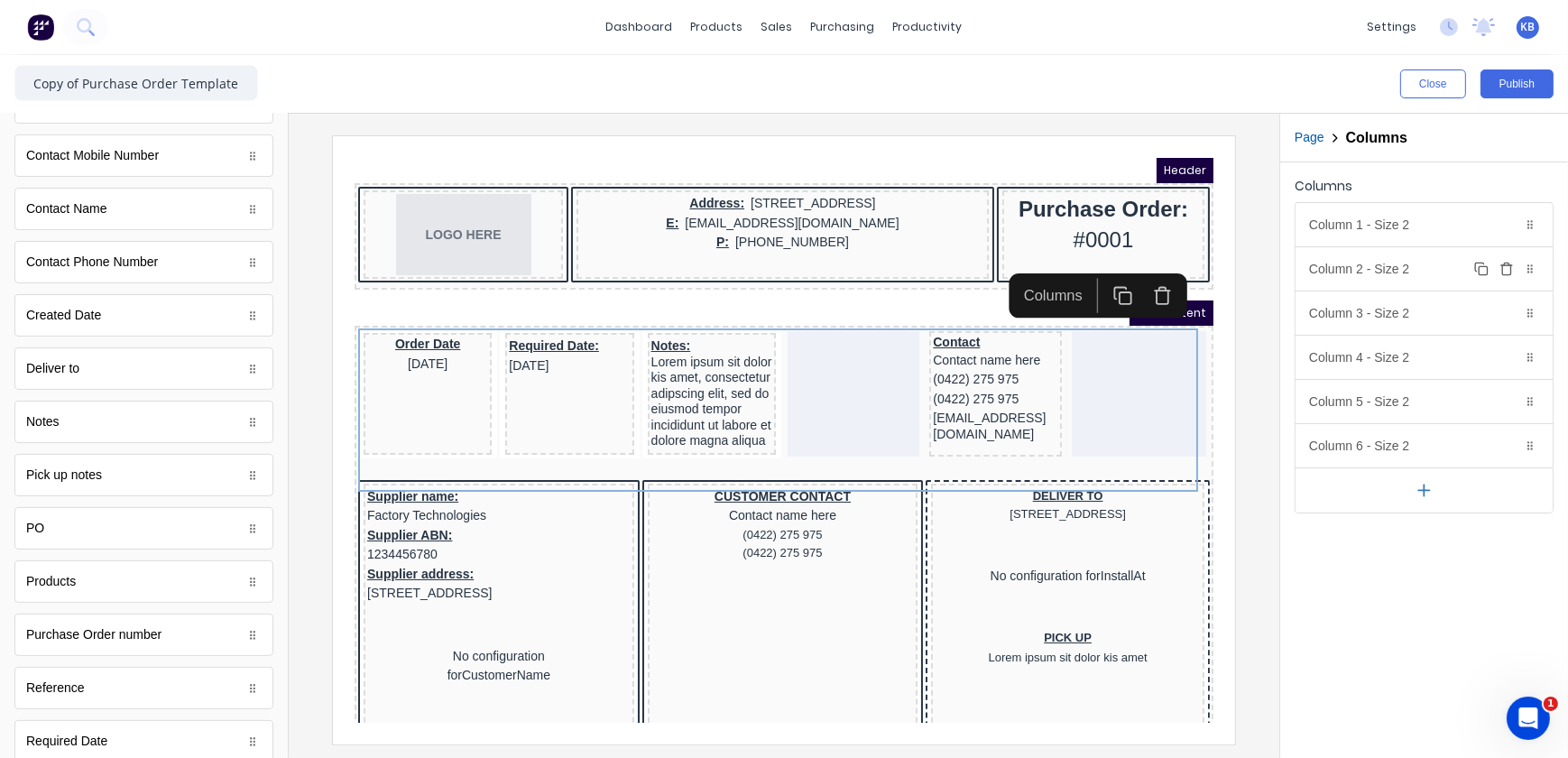
click at [1425, 248] on div "Column 2 - Size 2 Duplicate Delete" at bounding box center [1424, 269] width 257 height 43
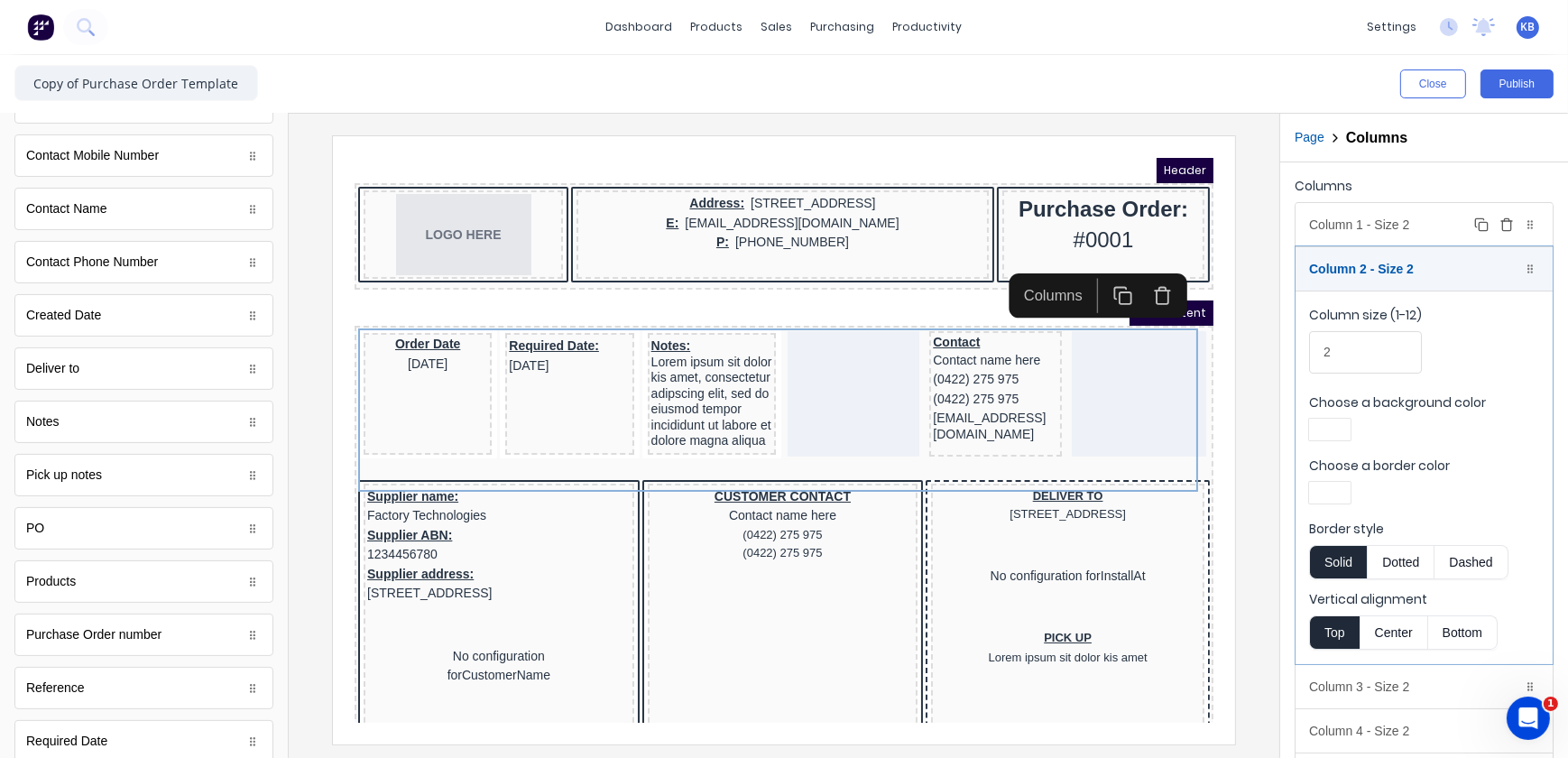
click at [1416, 226] on div "Column 1 - Size 2 Duplicate Delete" at bounding box center [1424, 224] width 257 height 43
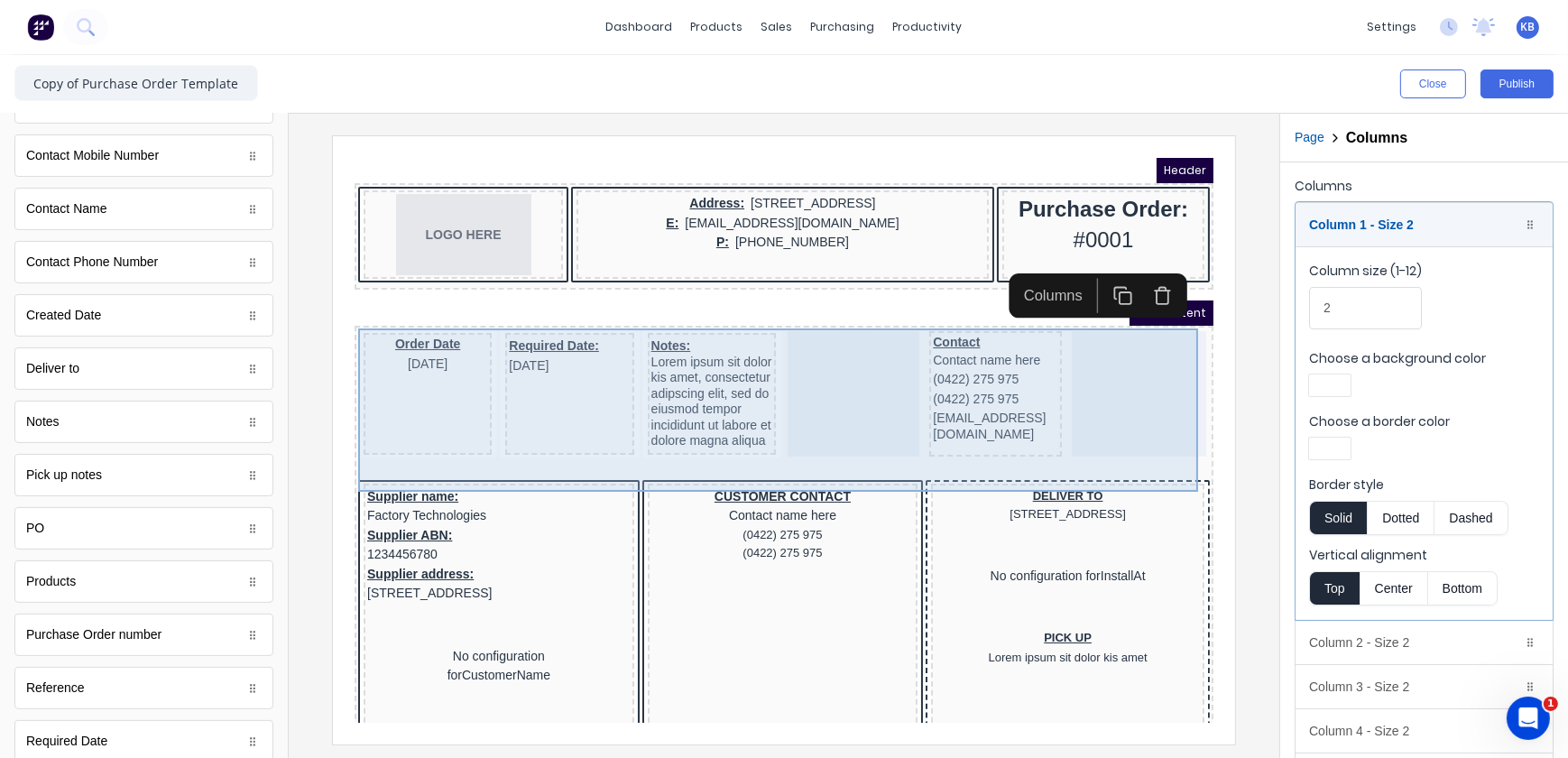
click at [785, 369] on div at bounding box center [831, 371] width 132 height 125
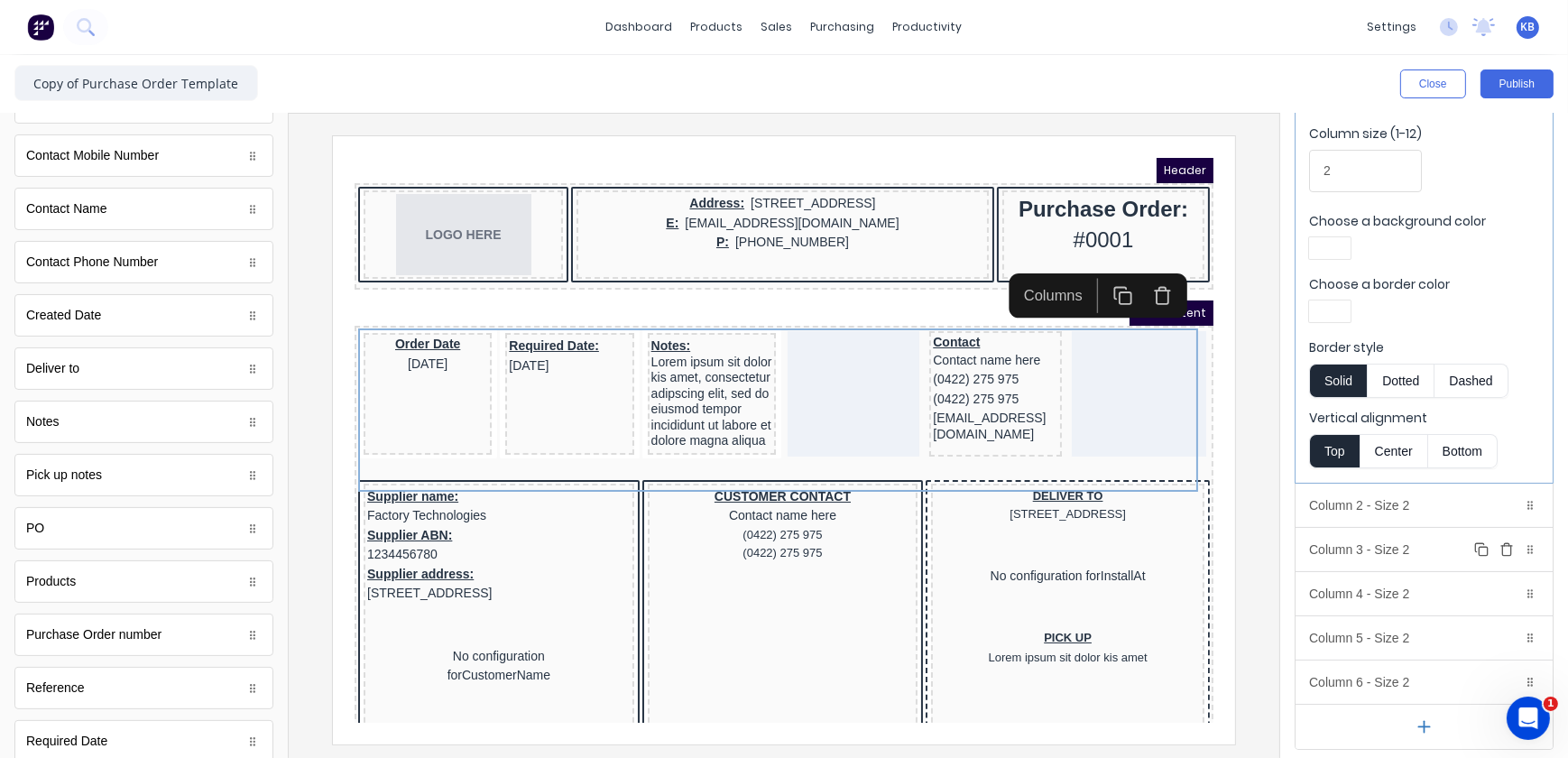
scroll to position [139, 0]
click at [1521, 590] on div at bounding box center [1530, 592] width 18 height 18
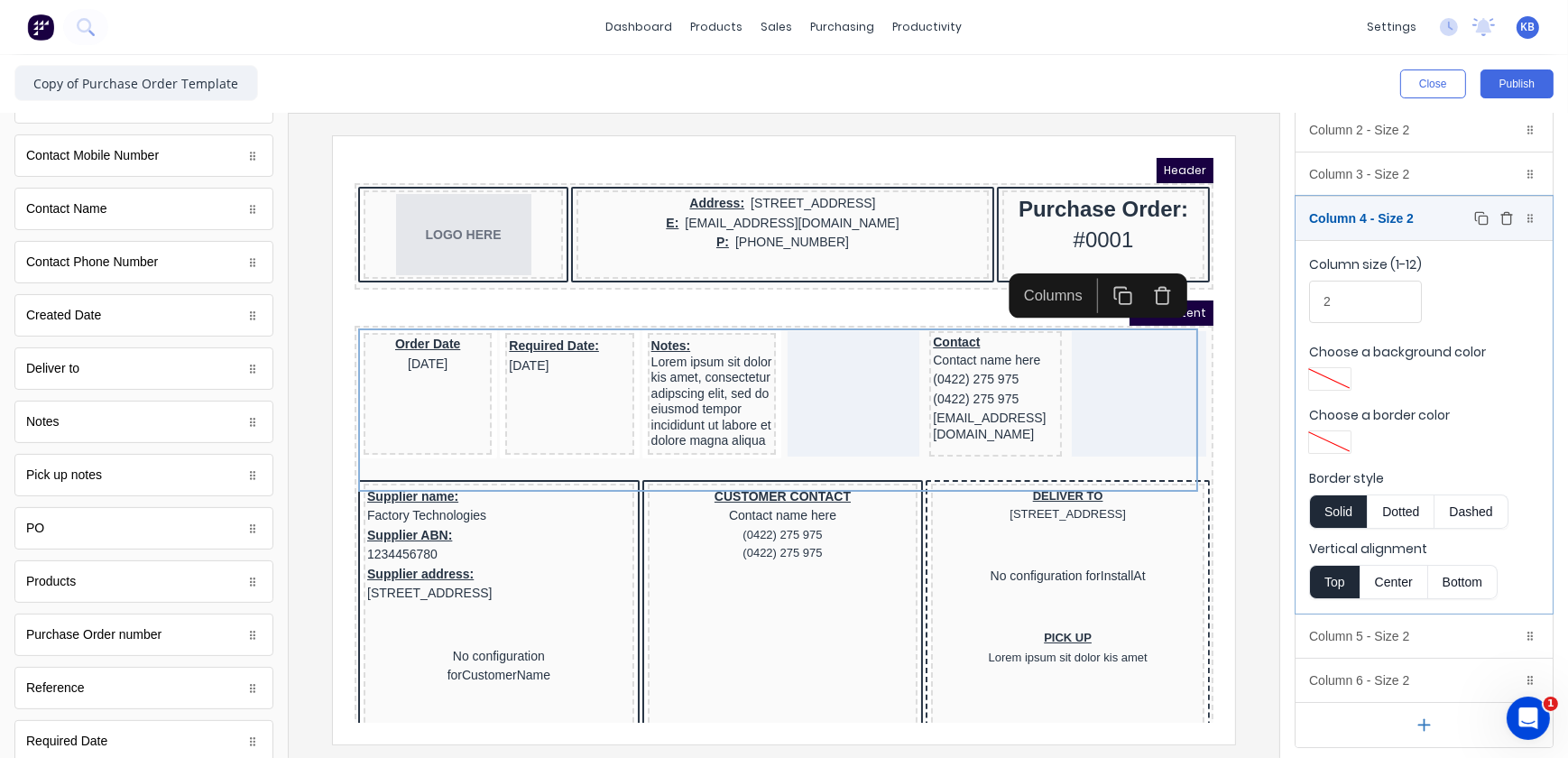
click at [1499, 217] on icon "button" at bounding box center [1506, 218] width 15 height 15
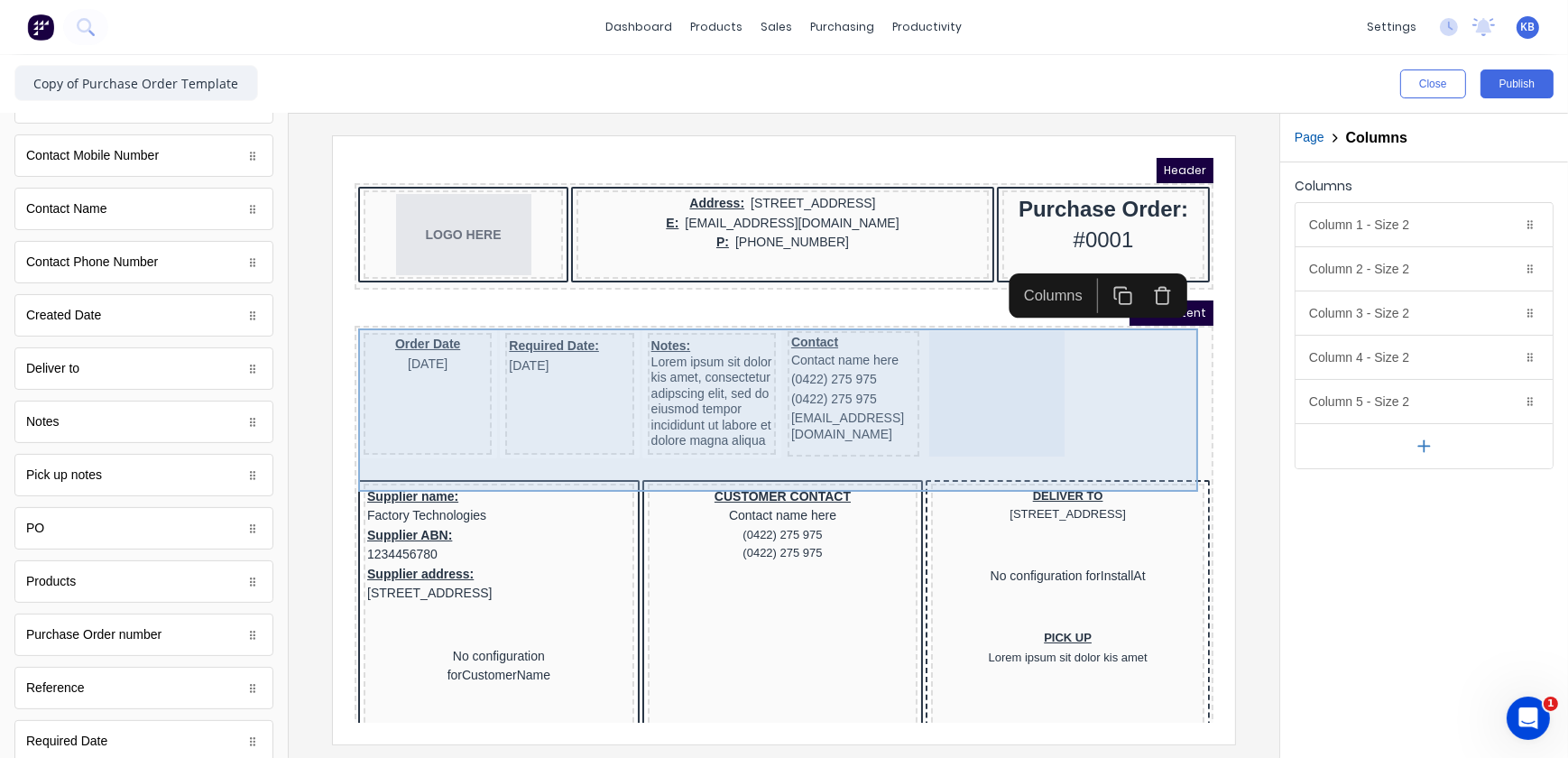
click at [986, 382] on div at bounding box center [973, 371] width 134 height 125
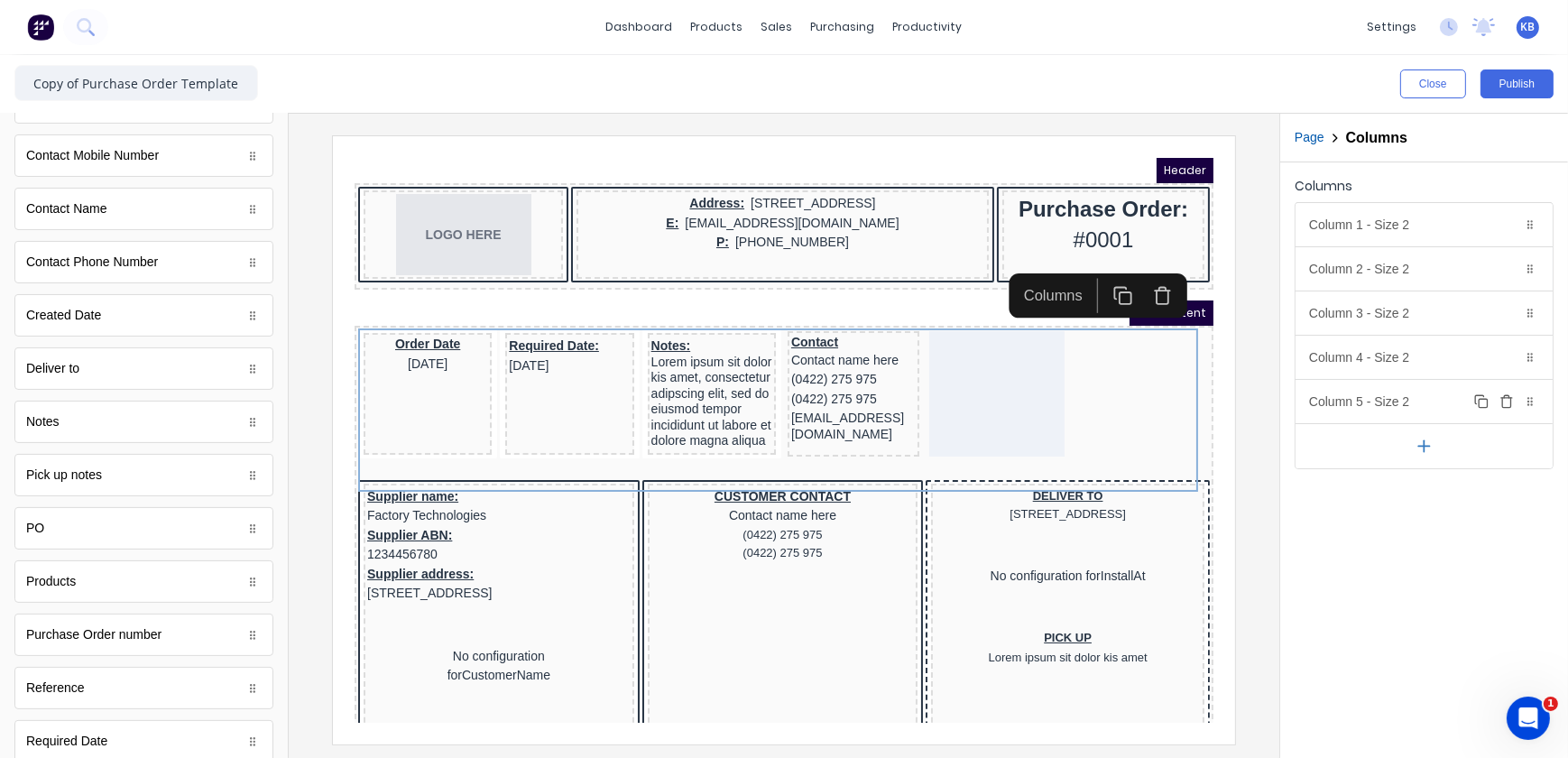
click at [1508, 401] on icon "button" at bounding box center [1506, 402] width 15 height 15
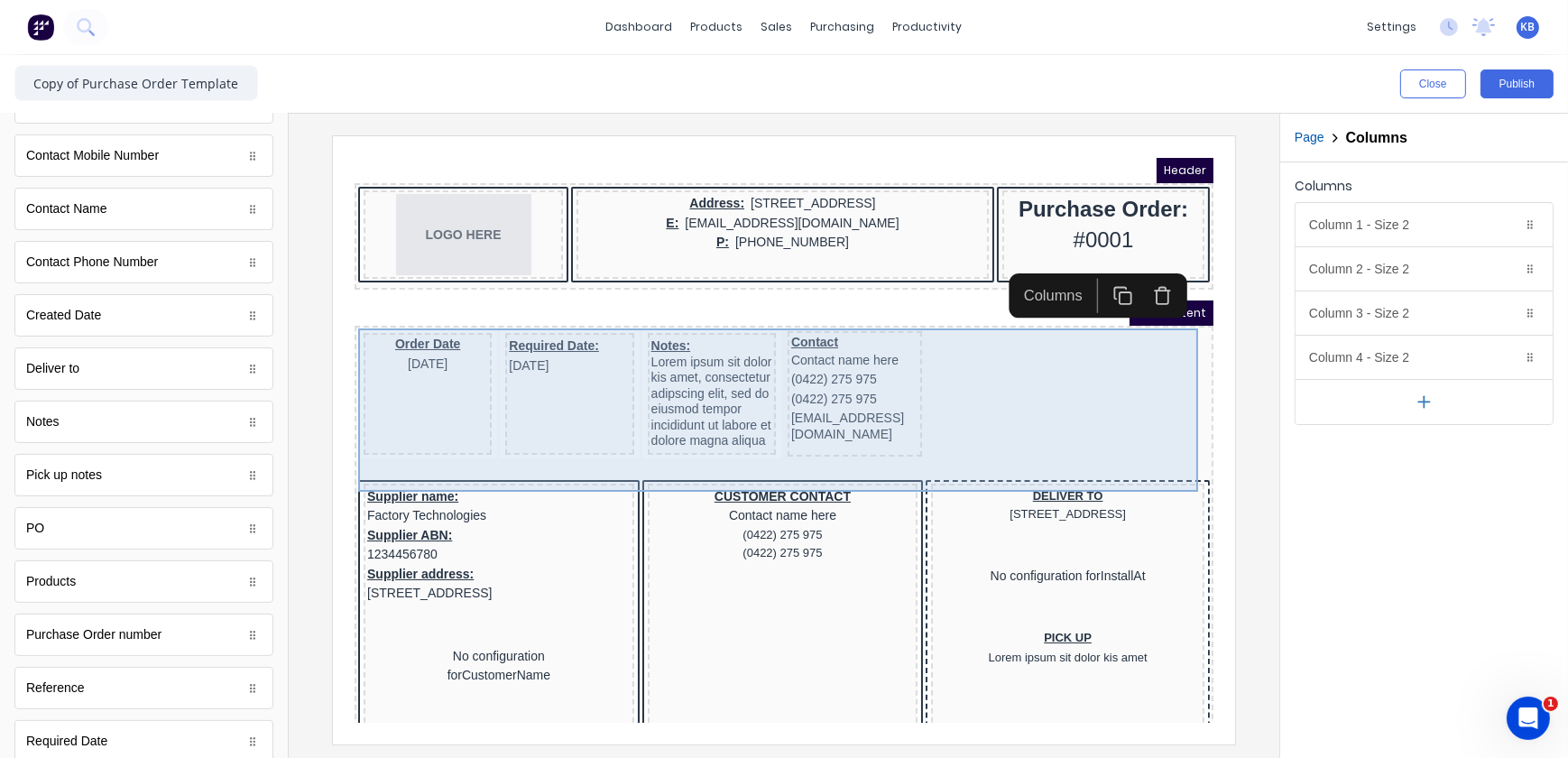
click at [611, 363] on div "Order Date 29/10/2024 Required Date: 29/10/2024 Notes: Lorem ipsum sit dolor ki…" at bounding box center [761, 373] width 852 height 133
click at [485, 375] on div "Required Date: 29/10/2024" at bounding box center [546, 371] width 128 height 121
click at [429, 377] on div "Order Date 29/10/2024" at bounding box center [404, 371] width 128 height 121
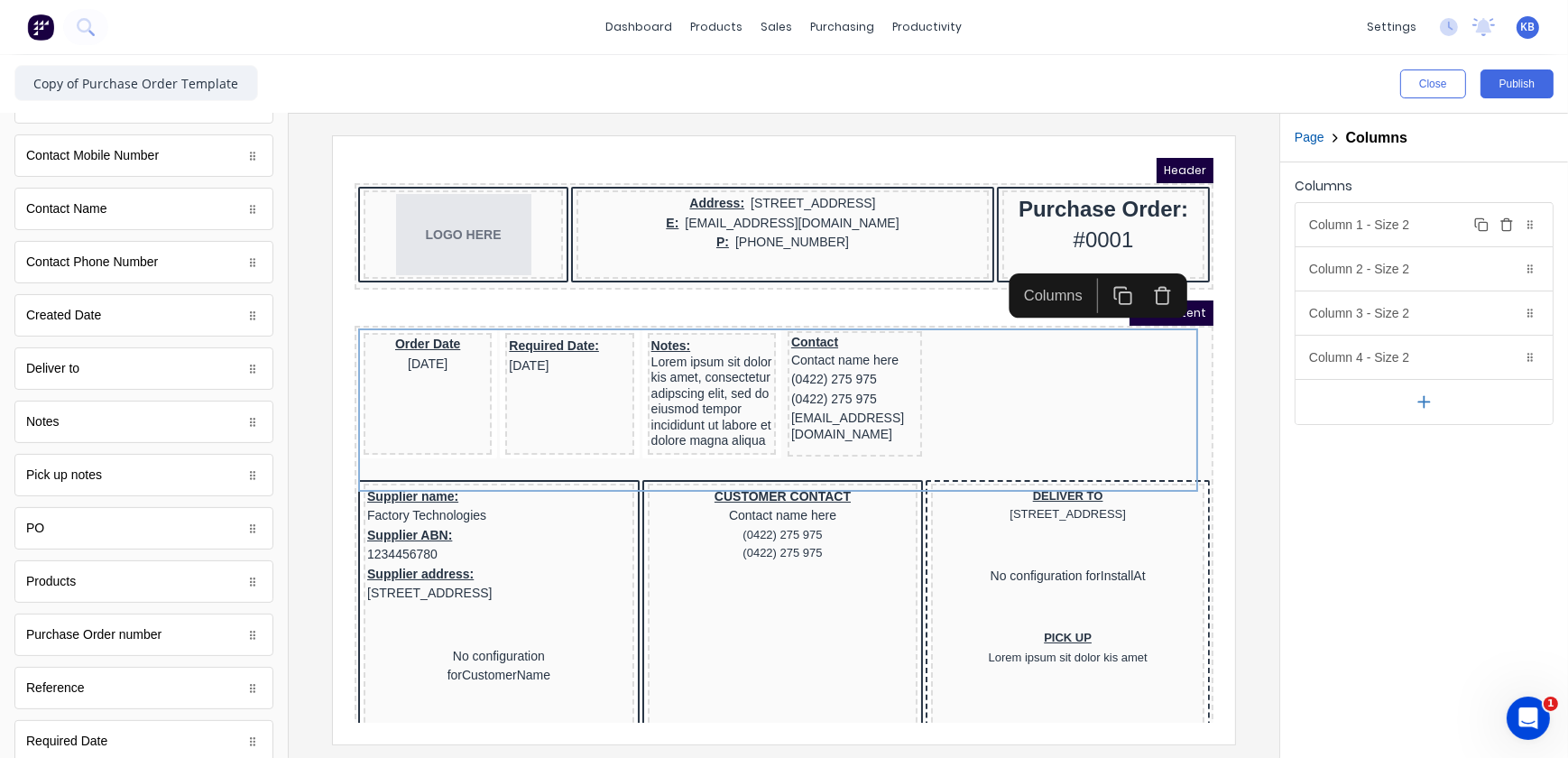
click at [1384, 232] on div "Column 1 - Size 2 Duplicate Delete" at bounding box center [1424, 224] width 257 height 43
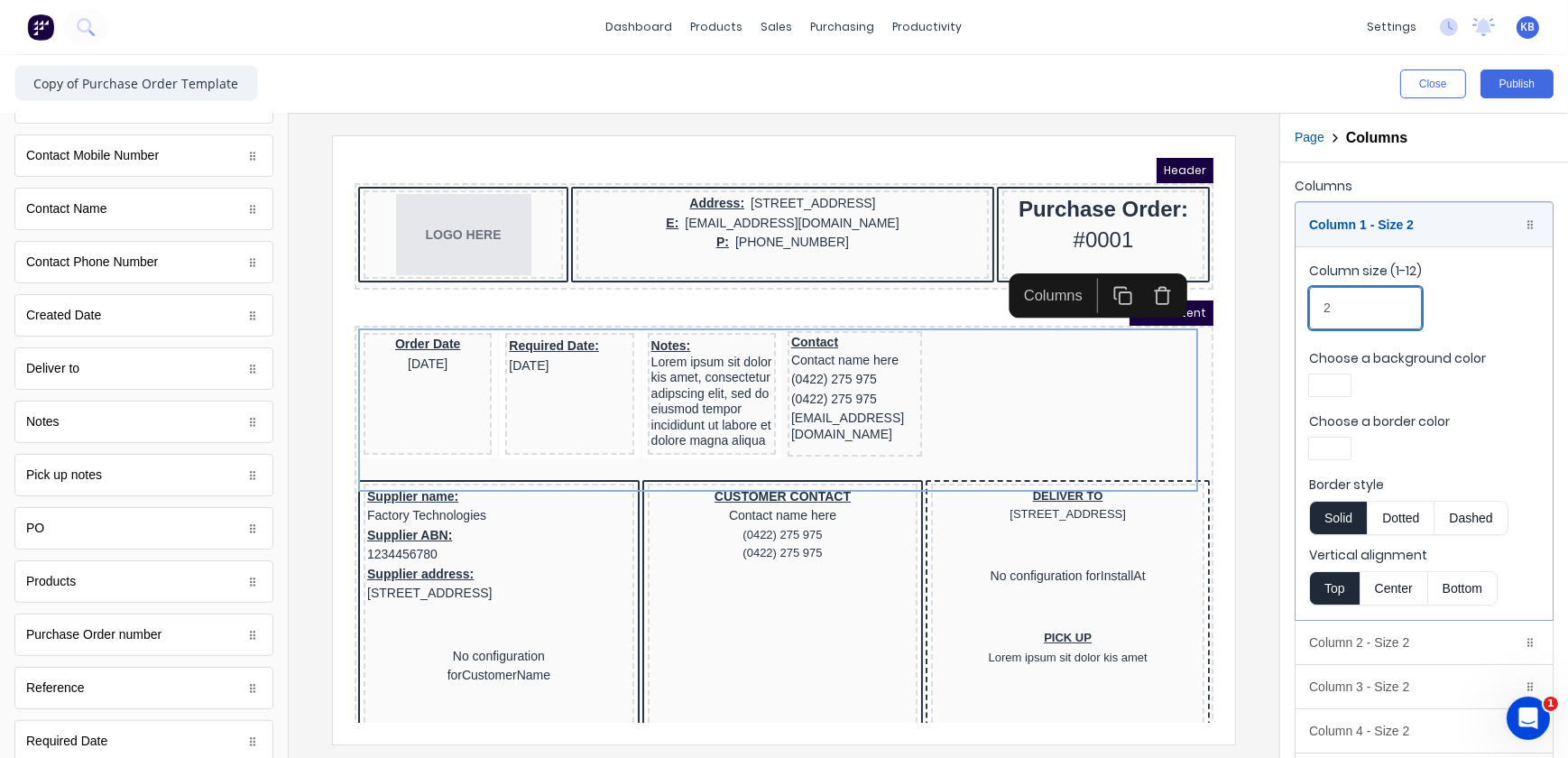
drag, startPoint x: 1707, startPoint y: 440, endPoint x: 1123, endPoint y: 276, distance: 606.6
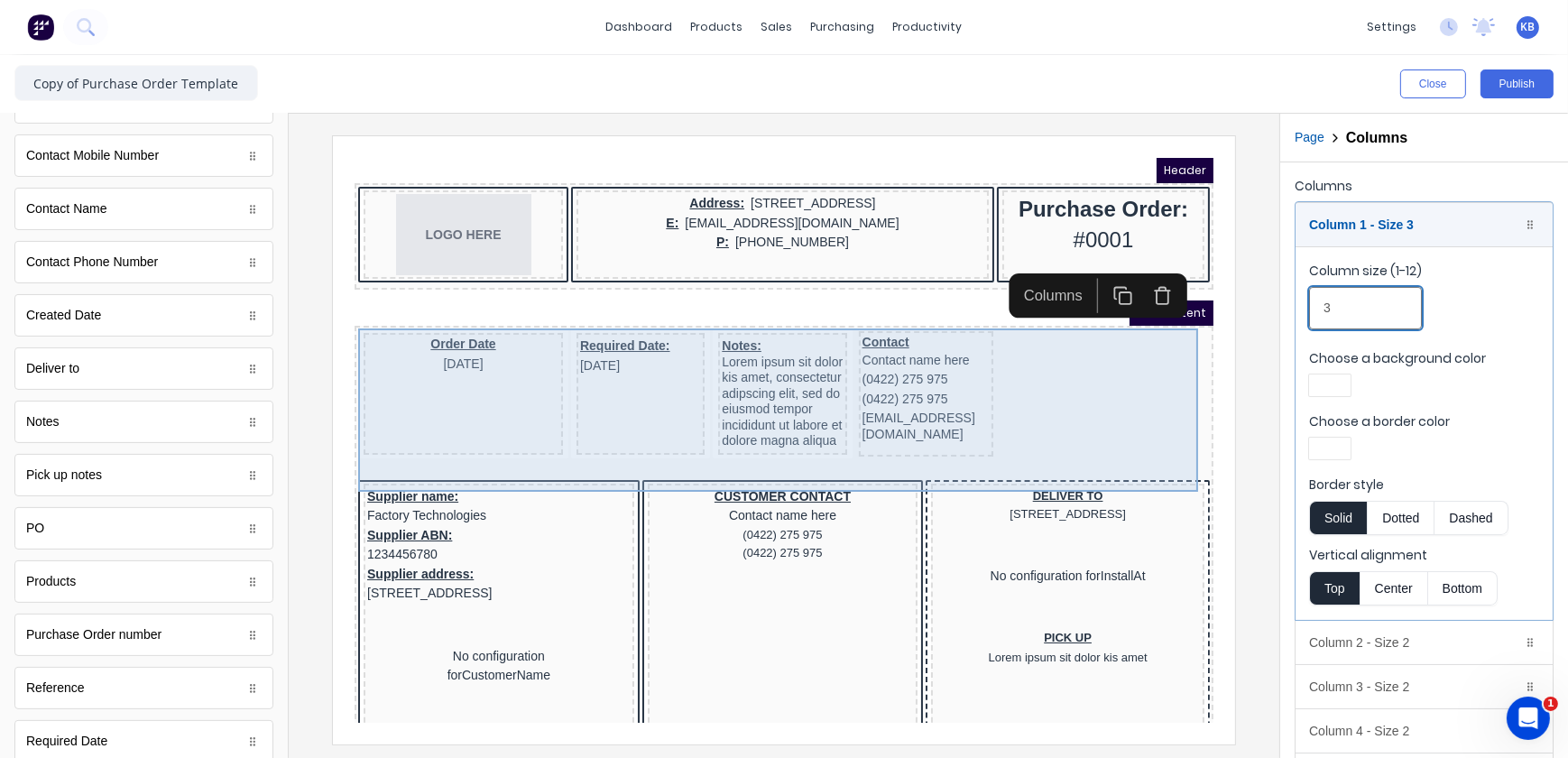
type input "3"
click at [573, 357] on div "Required Date: 29/10/2024" at bounding box center [618, 371] width 128 height 121
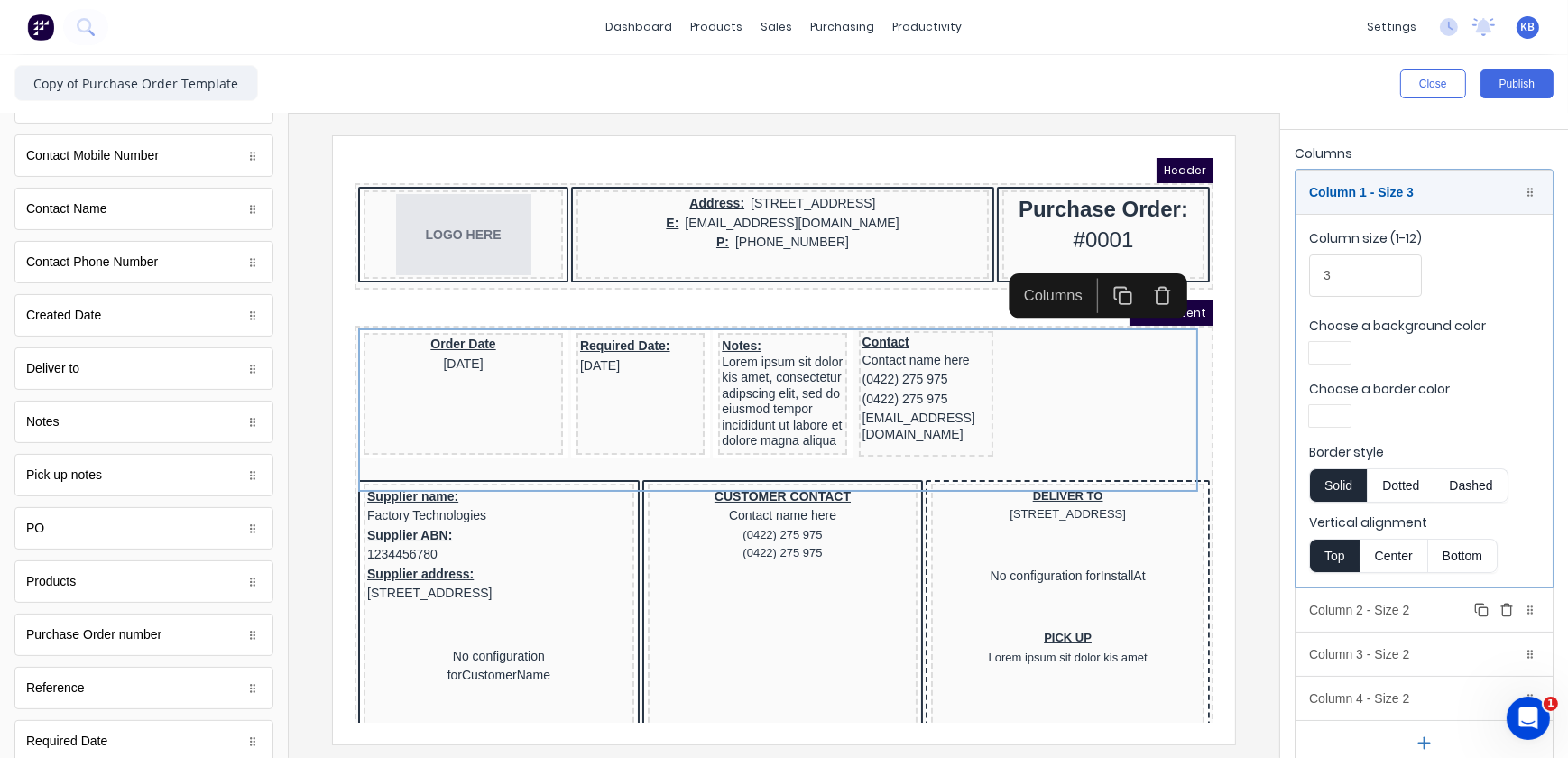
scroll to position [51, 0]
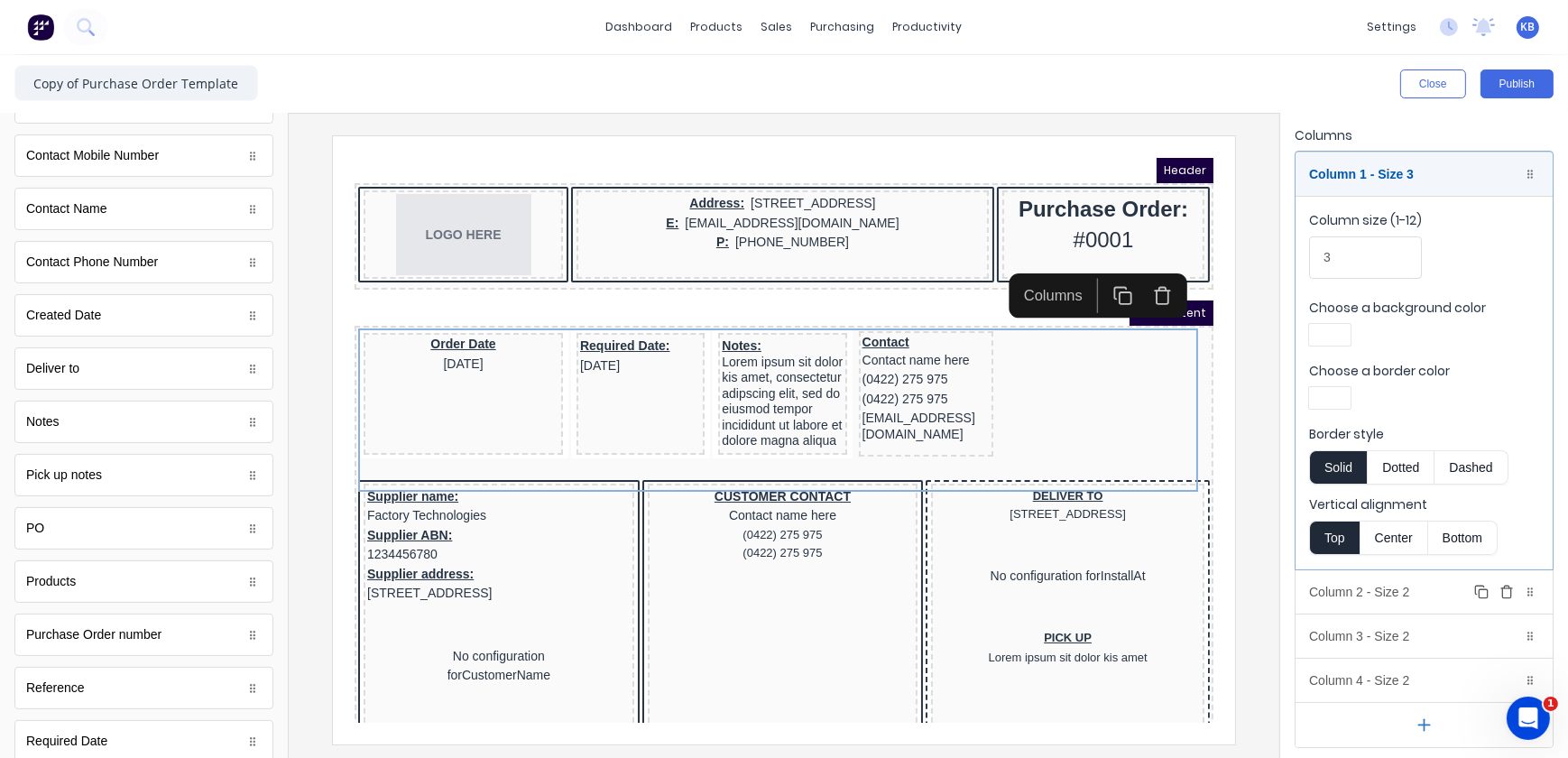
click at [1402, 590] on div "Column 2 - Size 2 Duplicate Delete" at bounding box center [1424, 592] width 257 height 43
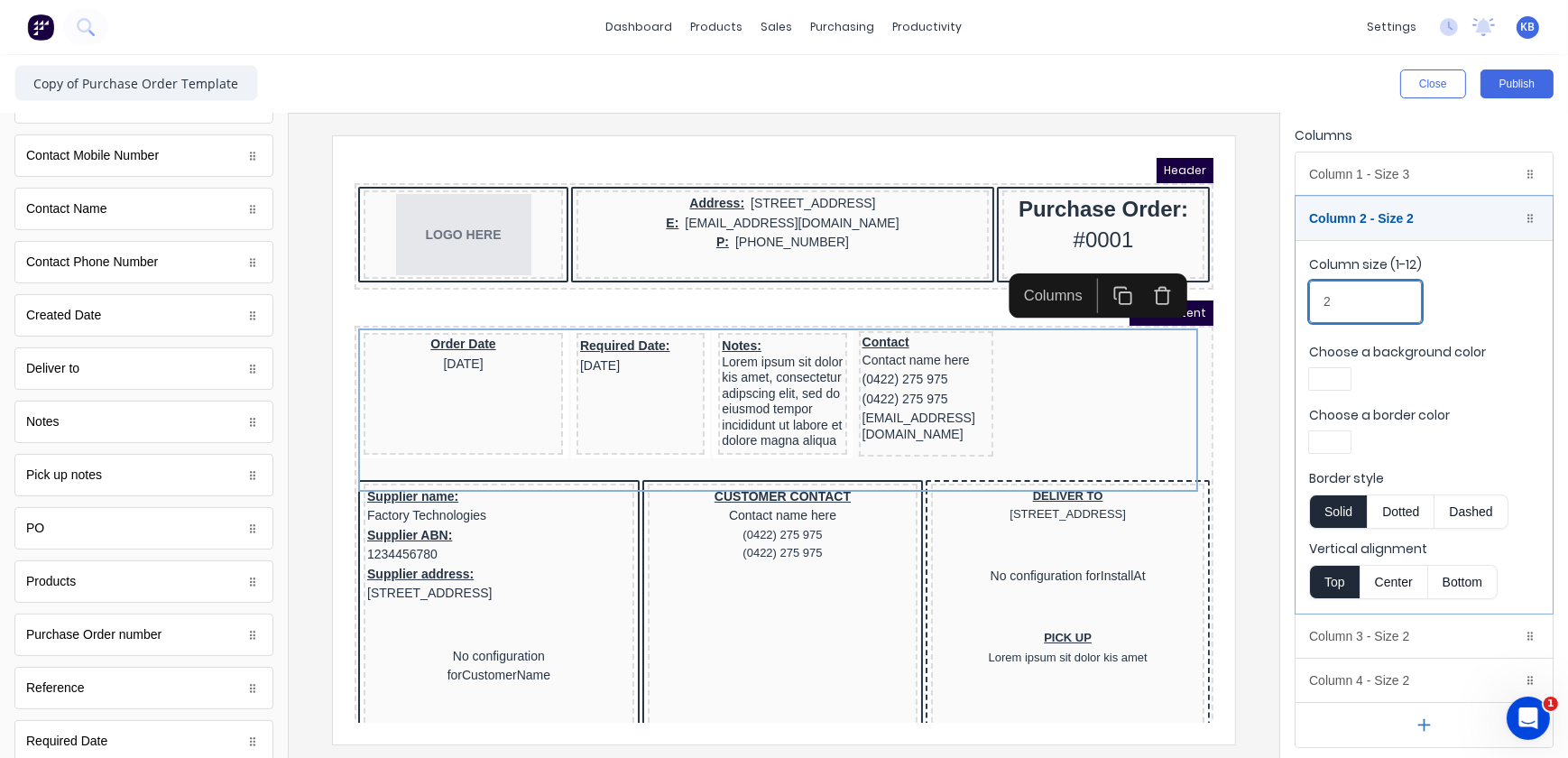
drag, startPoint x: 1696, startPoint y: 441, endPoint x: 1155, endPoint y: 281, distance: 564.2
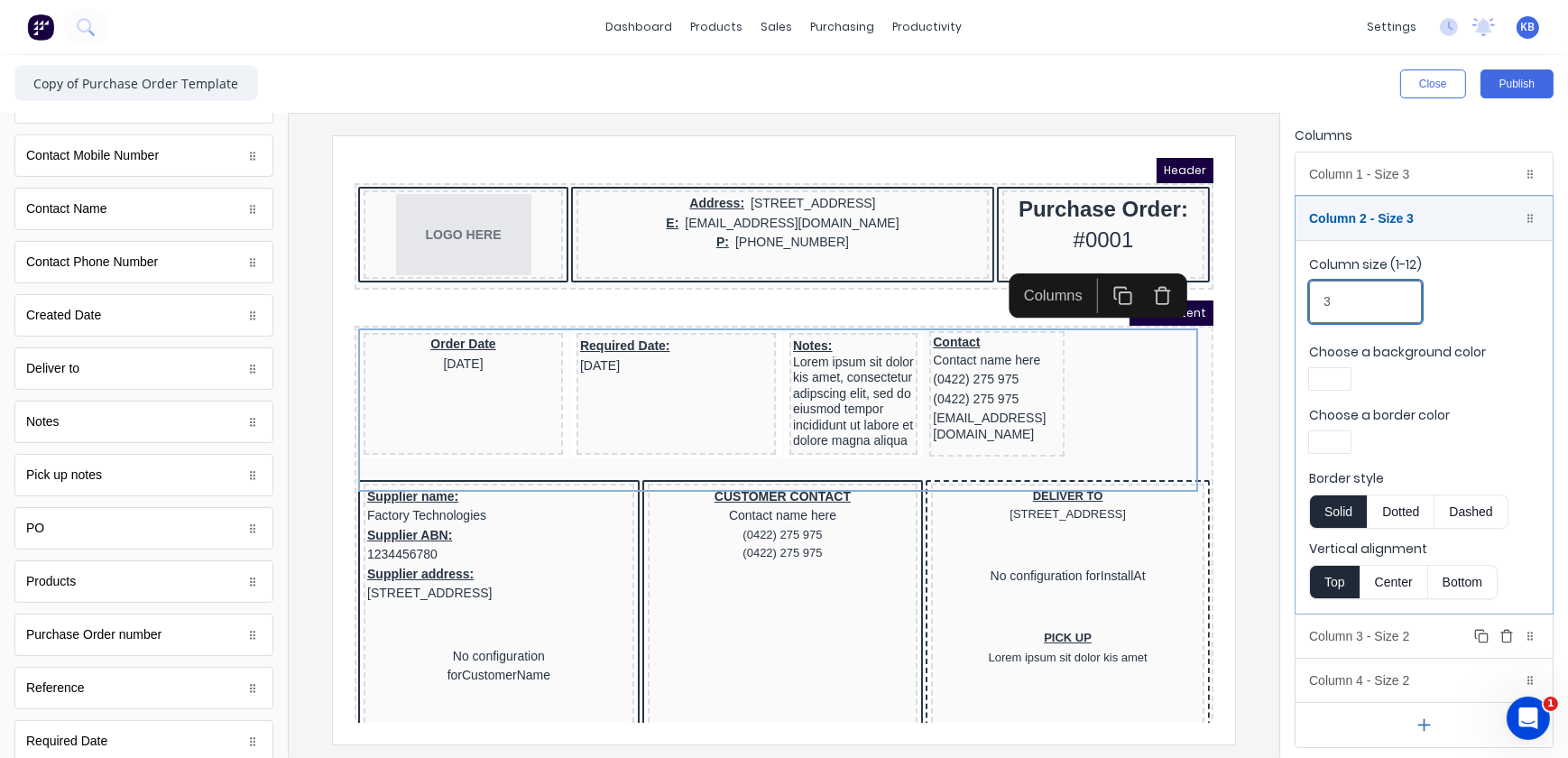
type input "3"
click at [1383, 642] on div "Column 3 - Size 2 Duplicate Delete" at bounding box center [1424, 637] width 257 height 43
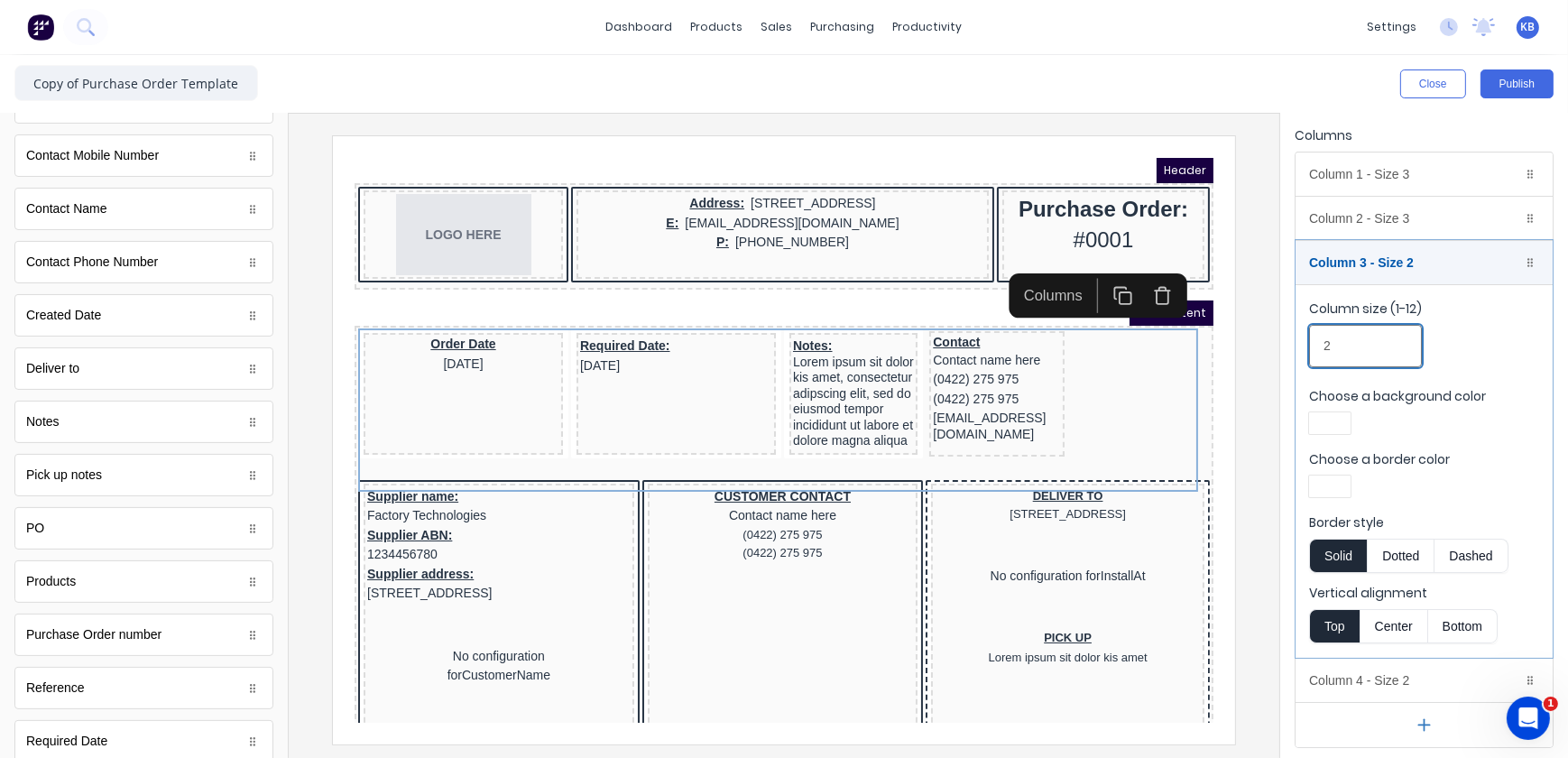
drag, startPoint x: 1733, startPoint y: 479, endPoint x: 1086, endPoint y: 321, distance: 666.0
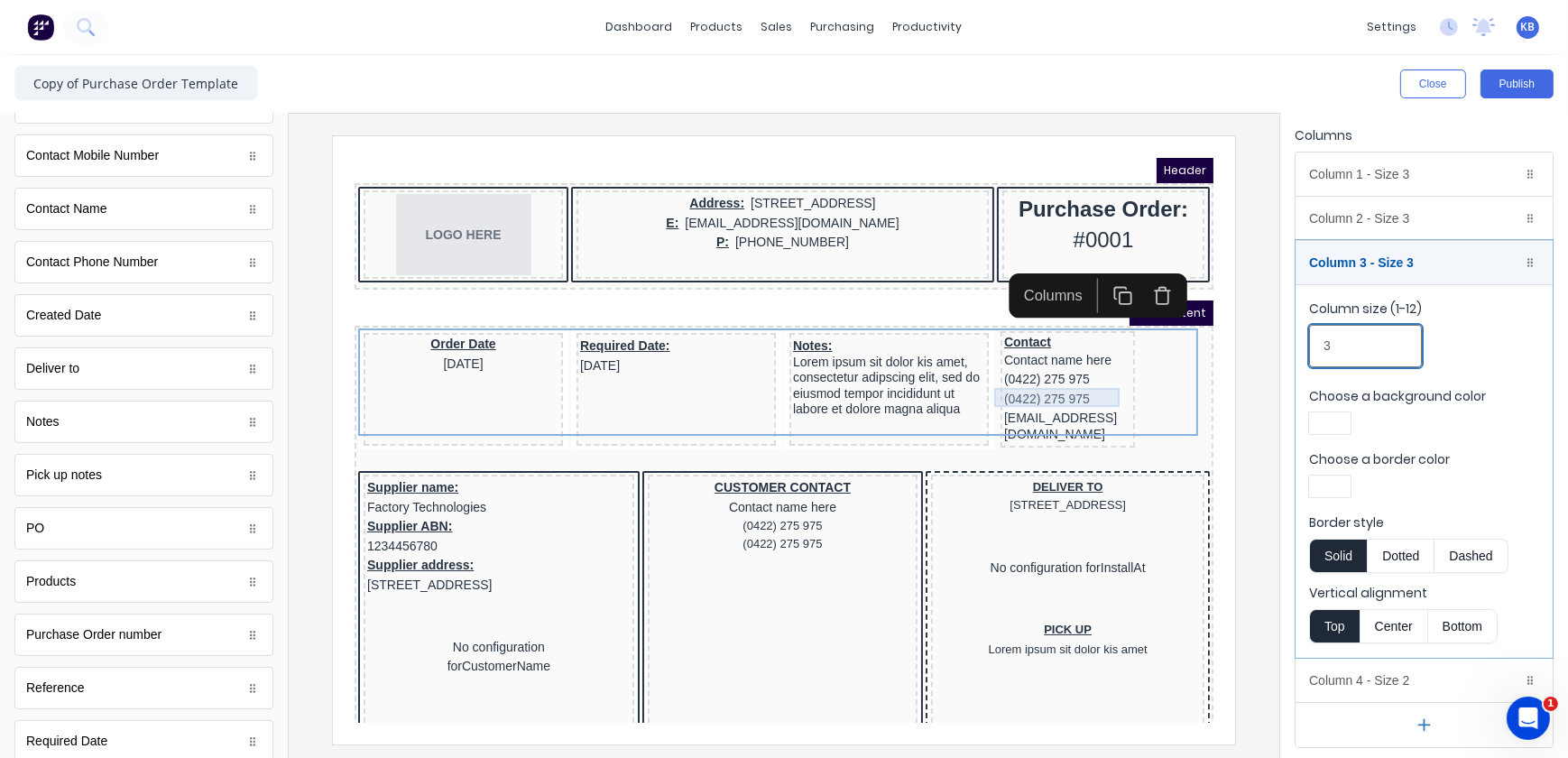
type input "3"
click at [1044, 375] on div "(0422) 275 975" at bounding box center [1045, 377] width 127 height 20
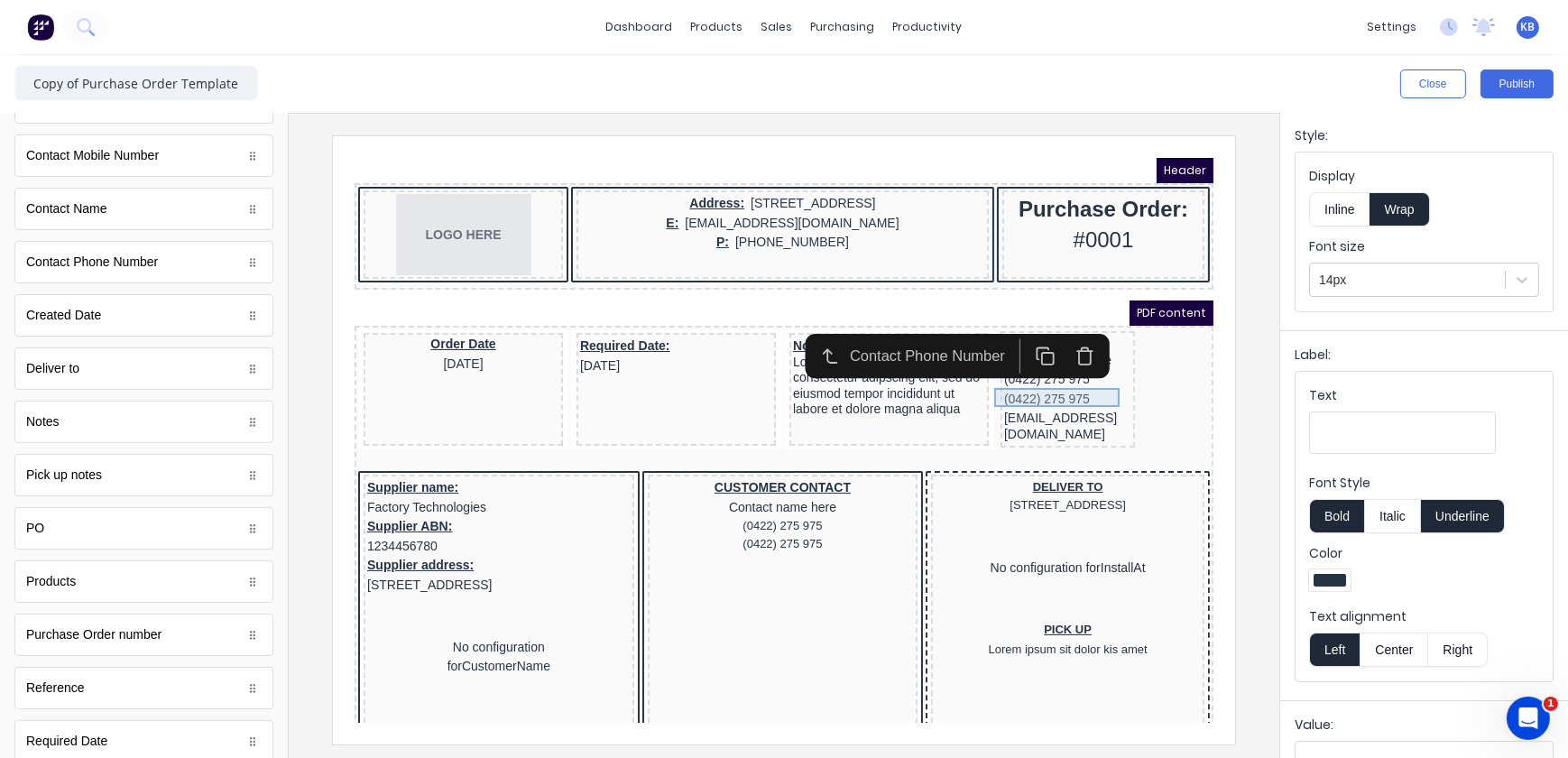
scroll to position [0, 0]
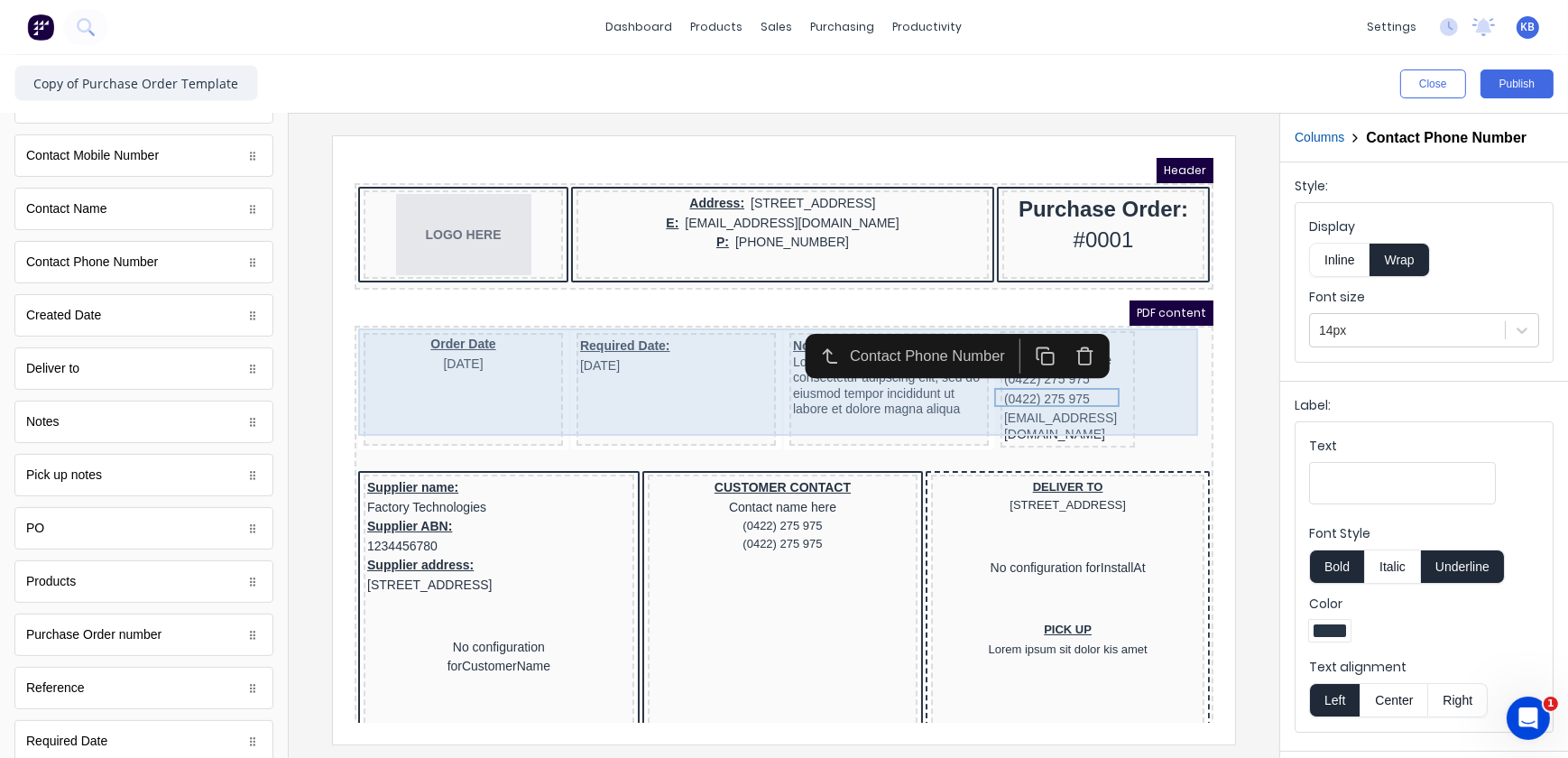
click at [666, 390] on div "Required Date: 29/10/2024" at bounding box center [654, 366] width 200 height 113
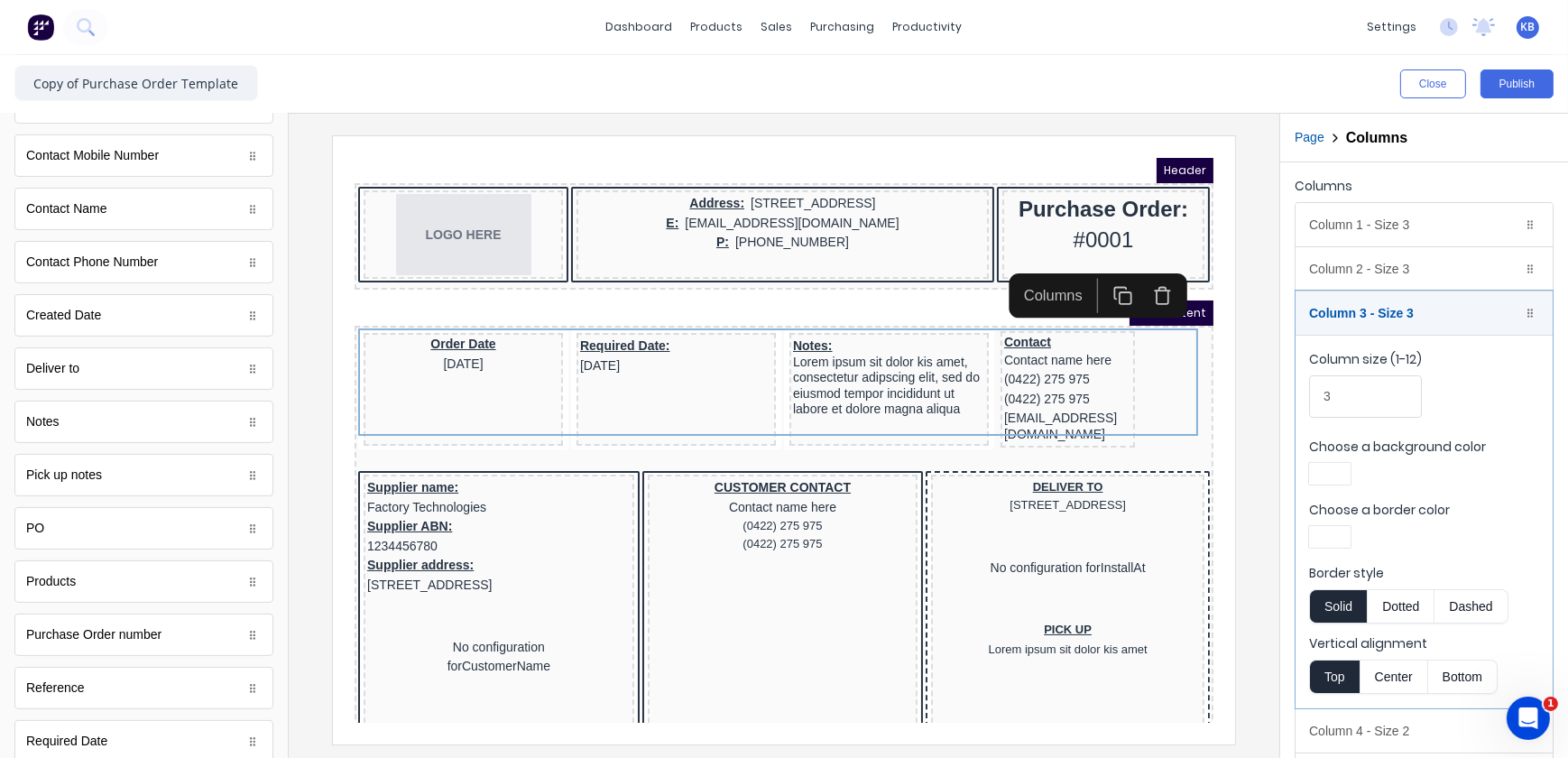
scroll to position [51, 0]
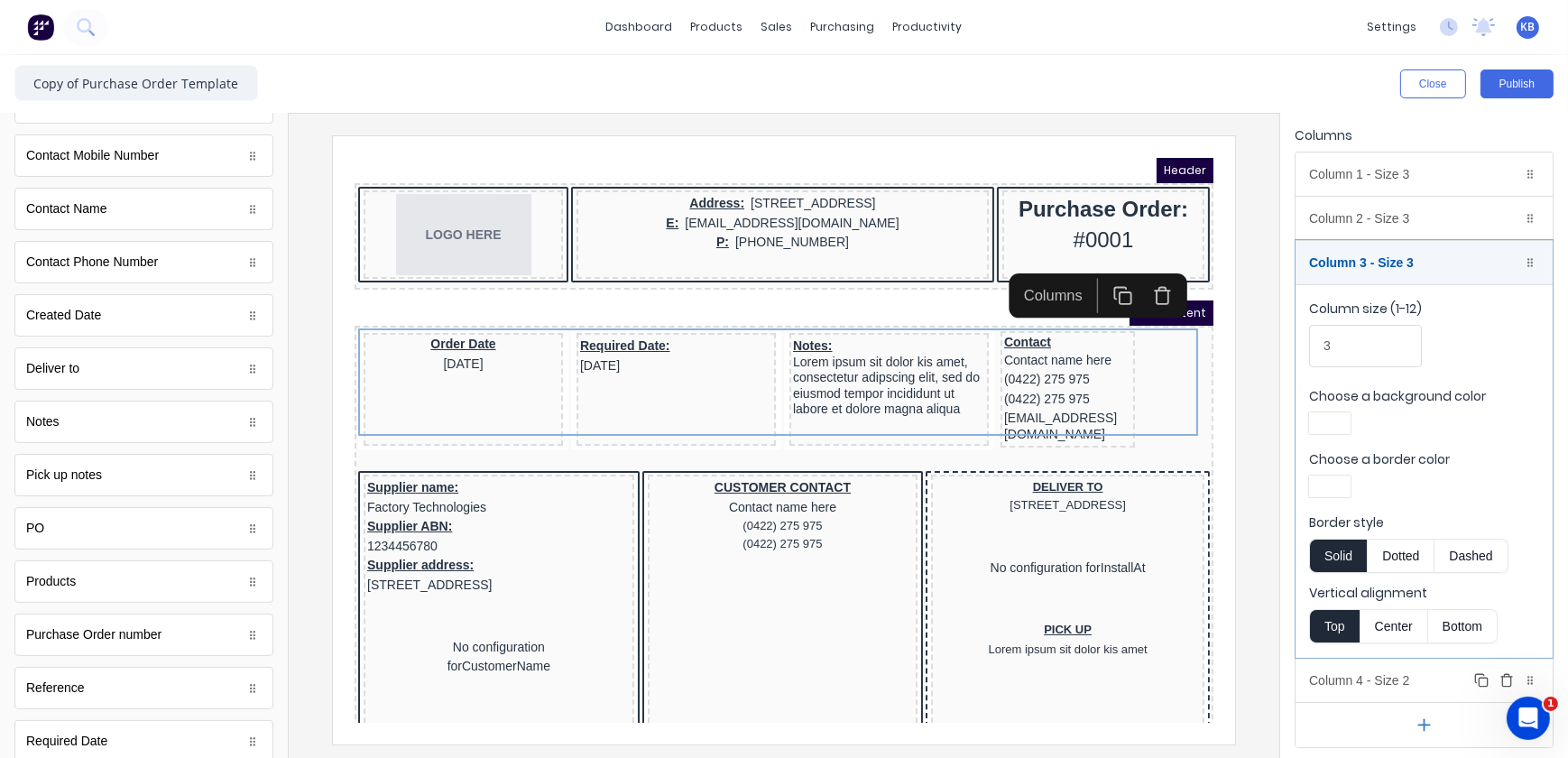
click at [1409, 672] on div "Column 4 - Size 2 Duplicate Delete" at bounding box center [1424, 681] width 257 height 43
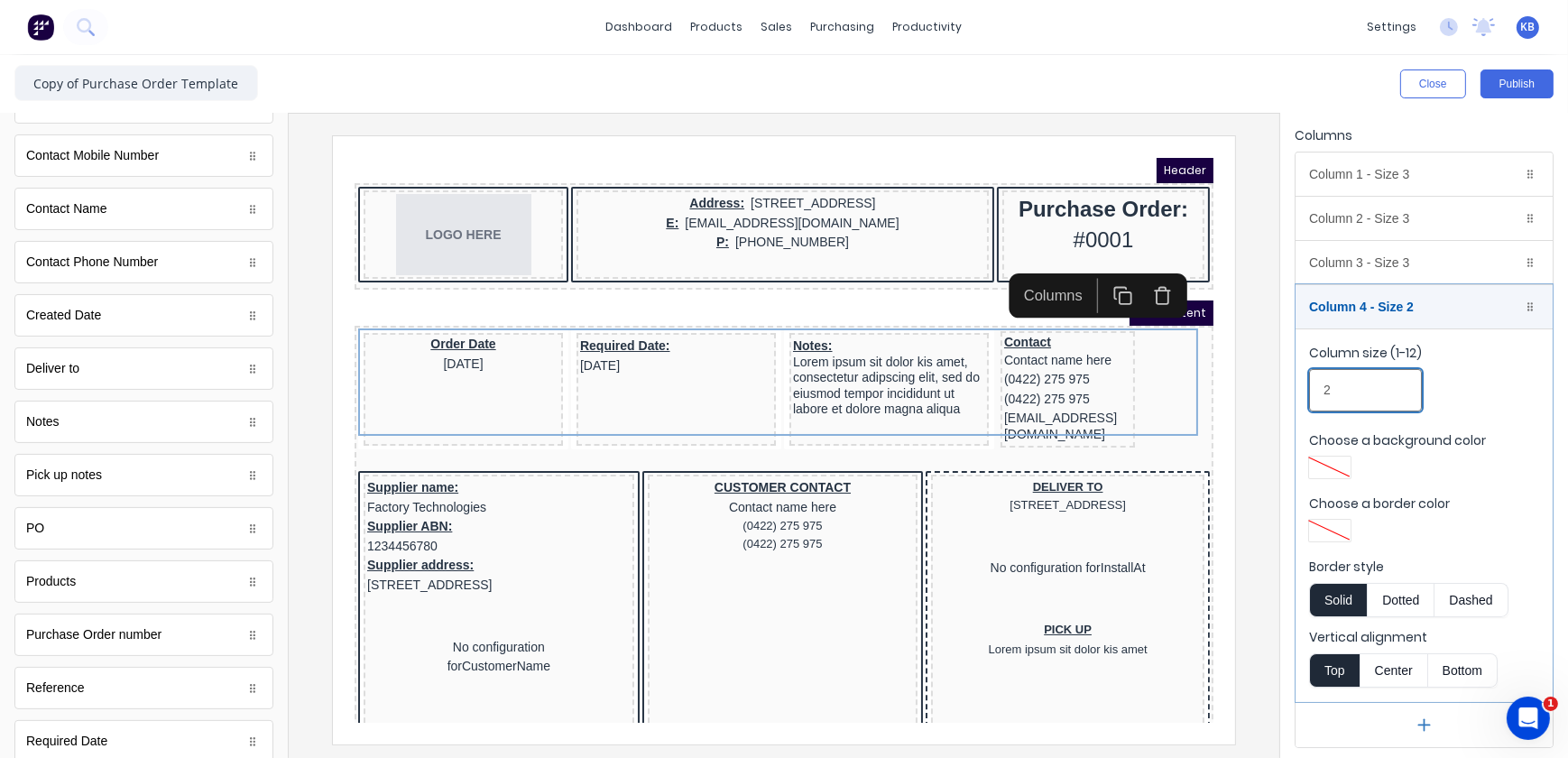
drag, startPoint x: 1344, startPoint y: 405, endPoint x: 1255, endPoint y: 405, distance: 89.0
click at [1255, 405] on div "Close Publish Components standard fields Accounting number Accounting number Co…" at bounding box center [784, 406] width 1568 height 703
type input "3"
click at [982, 358] on div "(0422) 275 975" at bounding box center [1081, 357] width 199 height 20
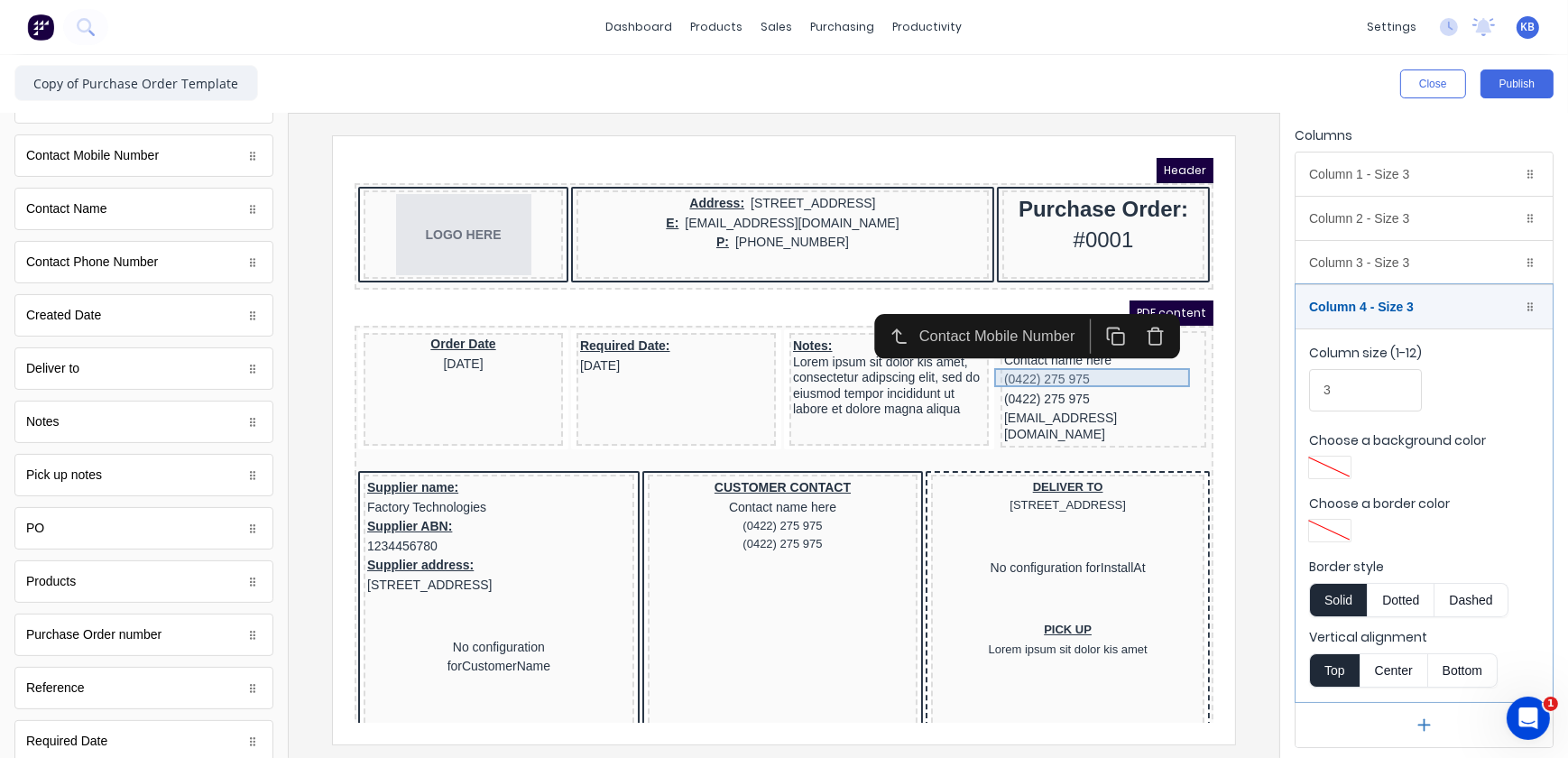
scroll to position [0, 0]
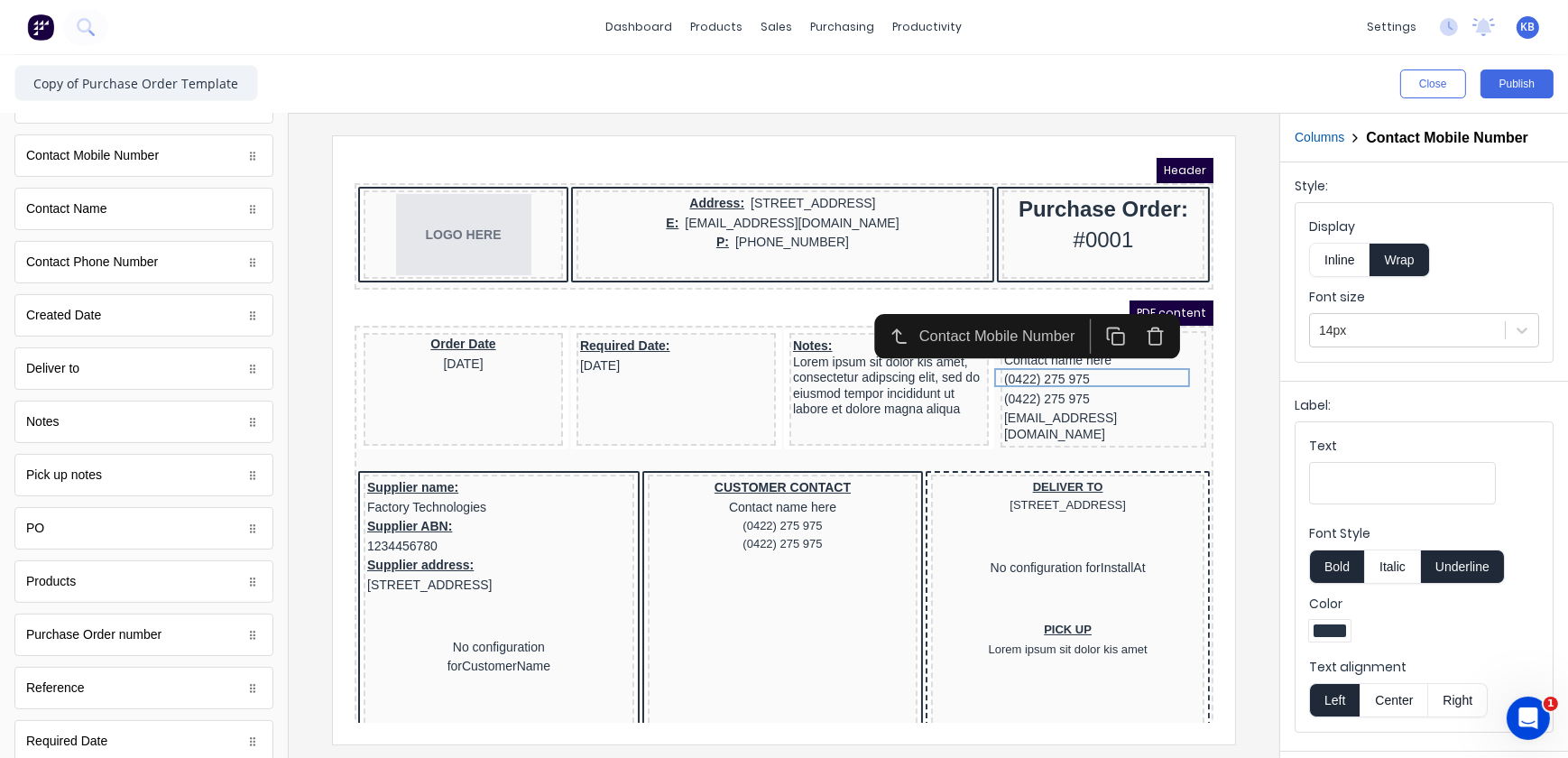
click at [303, 330] on div at bounding box center [784, 436] width 991 height 644
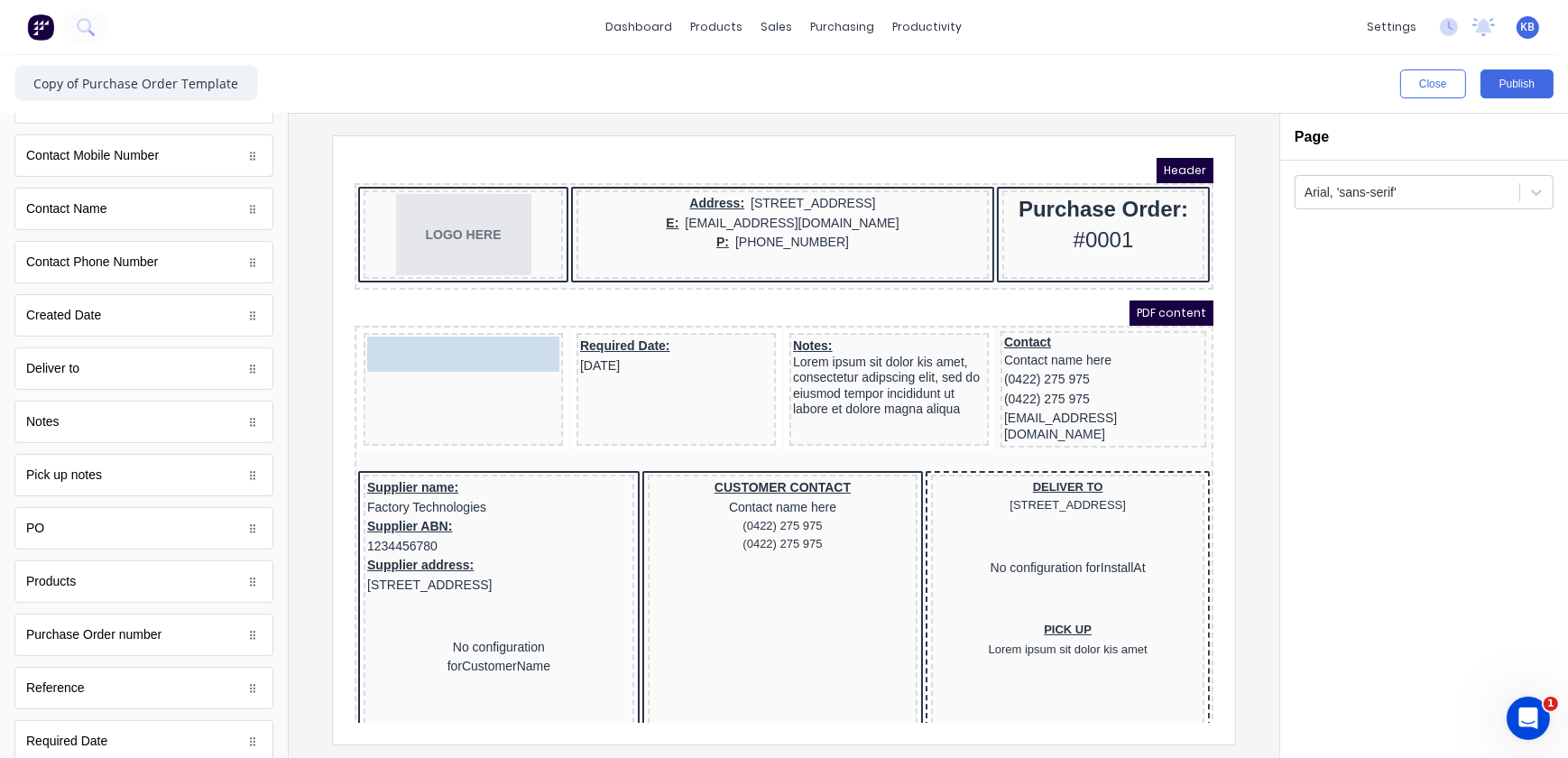
click at [402, 346] on body "Header LOGO HERE Address: 234 Beach Road Gold Coast, Queensland, Australia, 421…" at bounding box center [761, 417] width 859 height 565
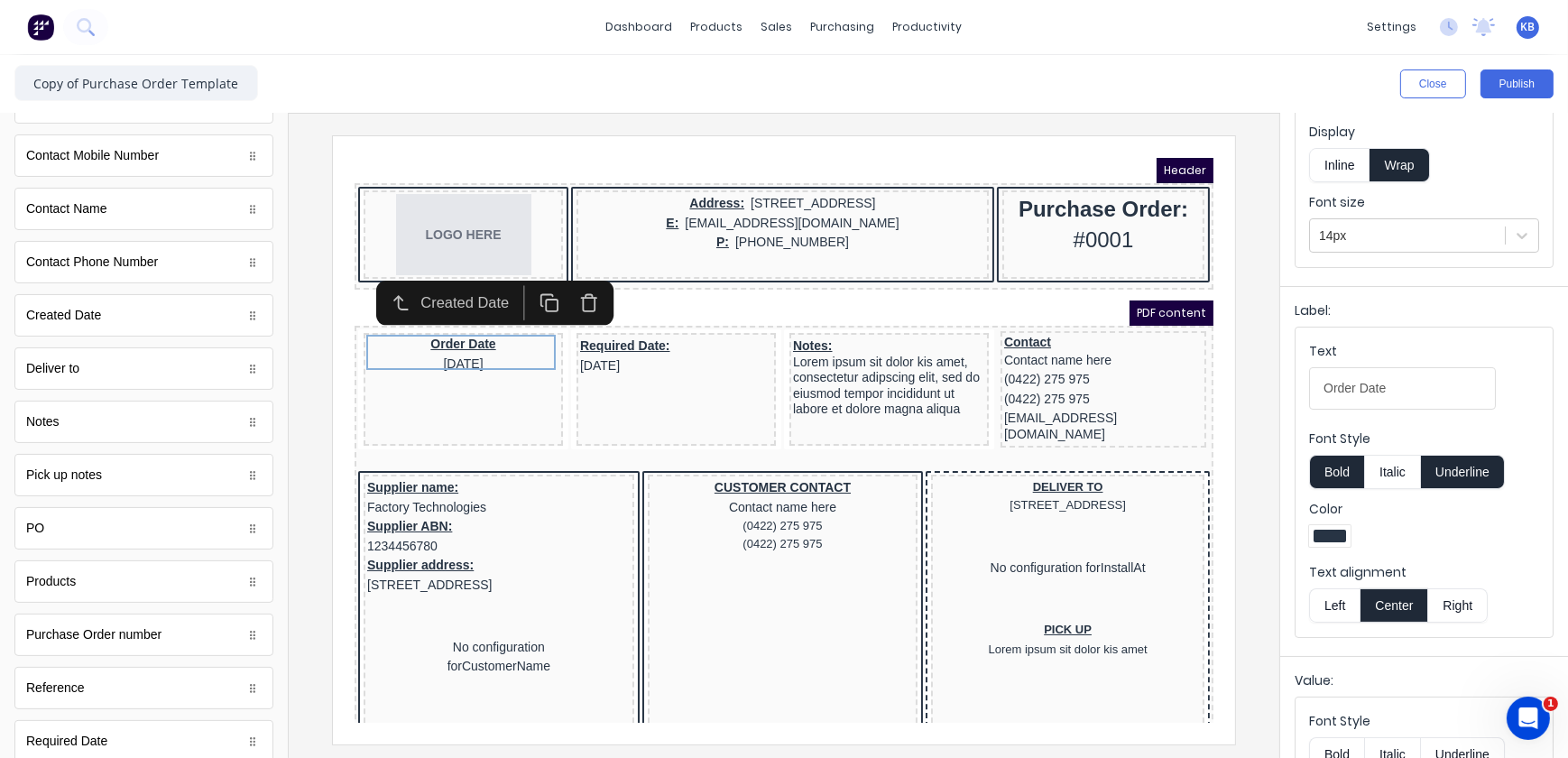
scroll to position [246, 0]
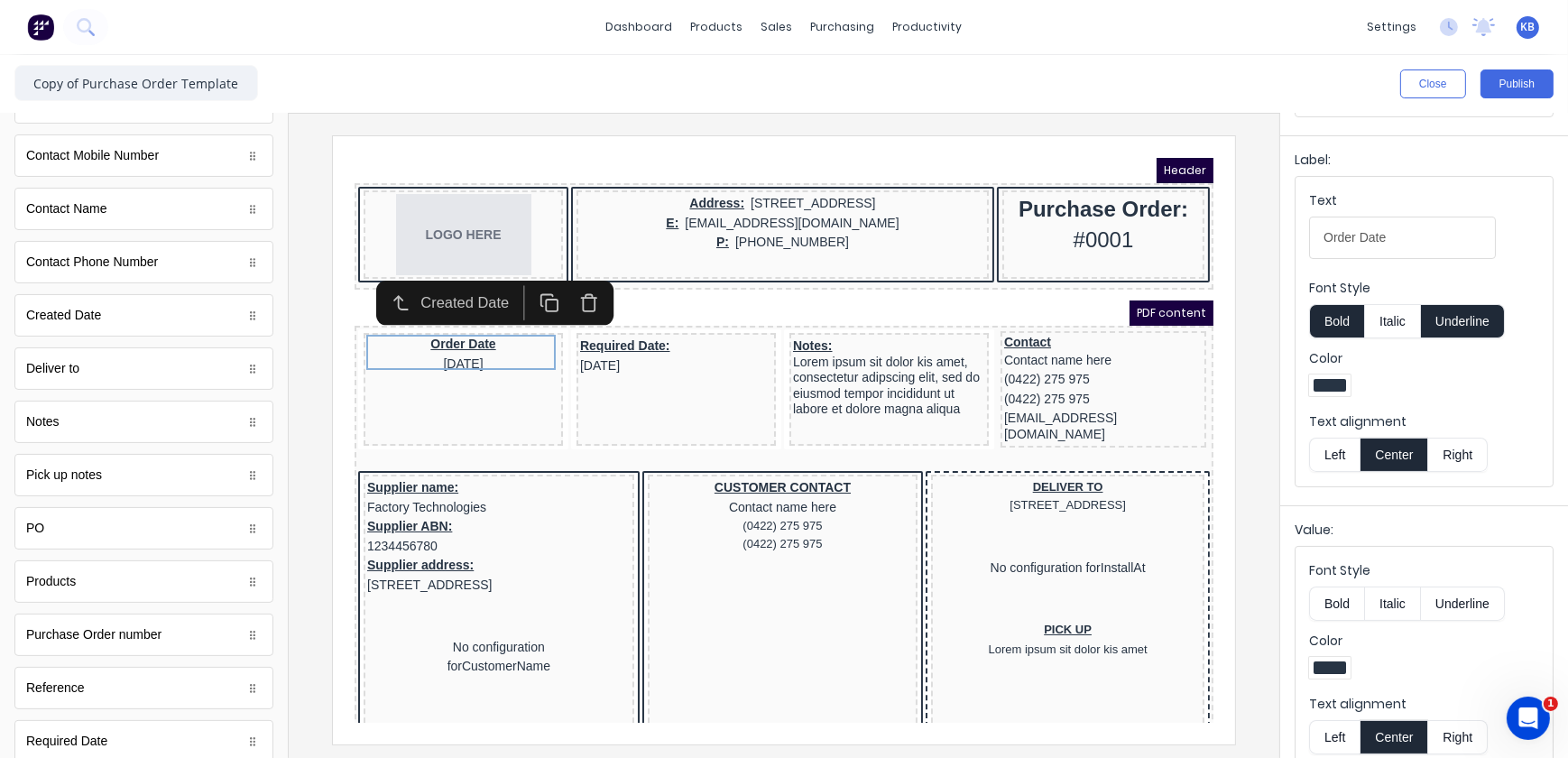
click at [1335, 386] on div at bounding box center [1329, 385] width 32 height 13
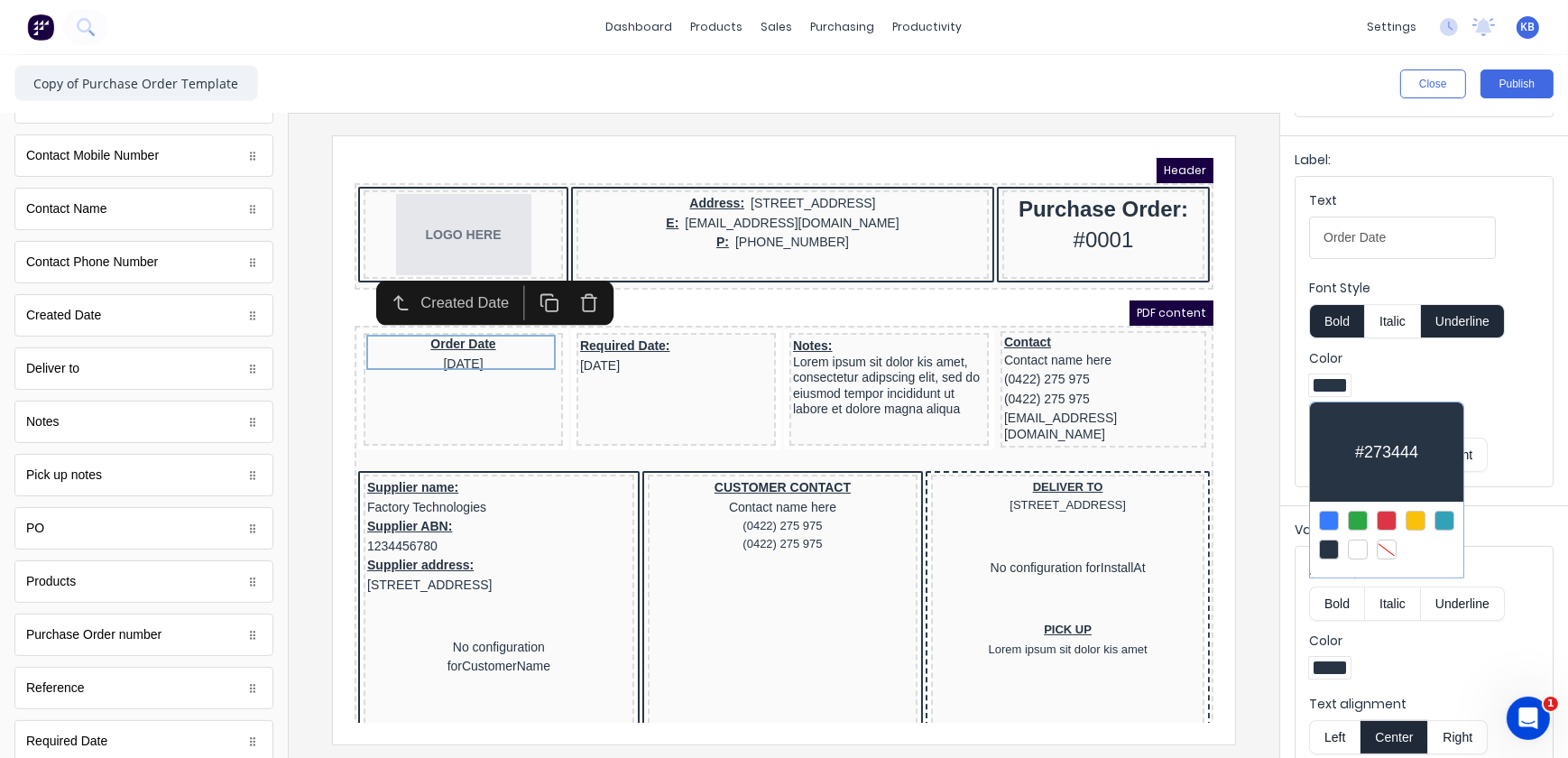
click at [1424, 664] on div at bounding box center [784, 379] width 1568 height 758
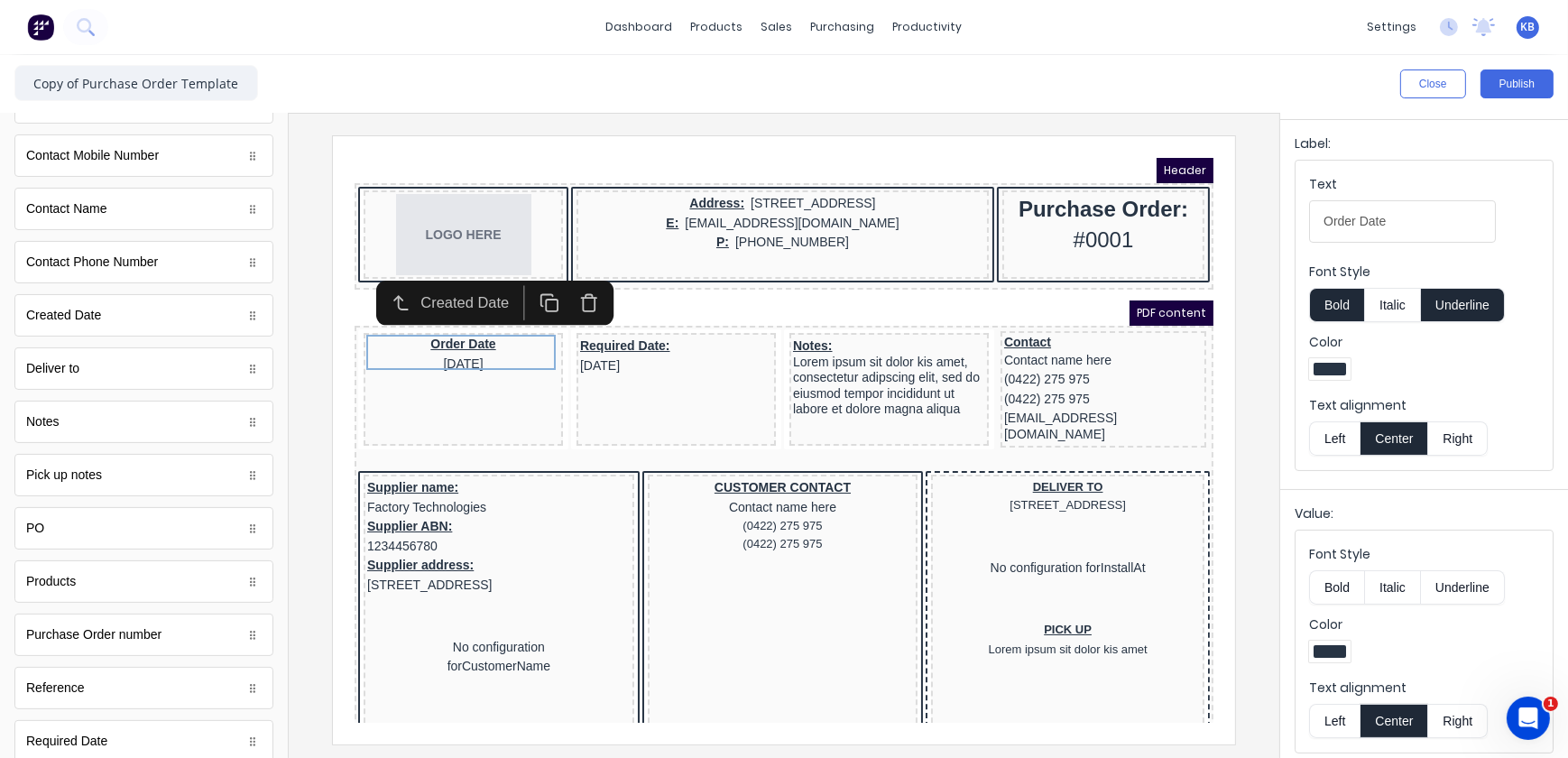
scroll to position [267, 0]
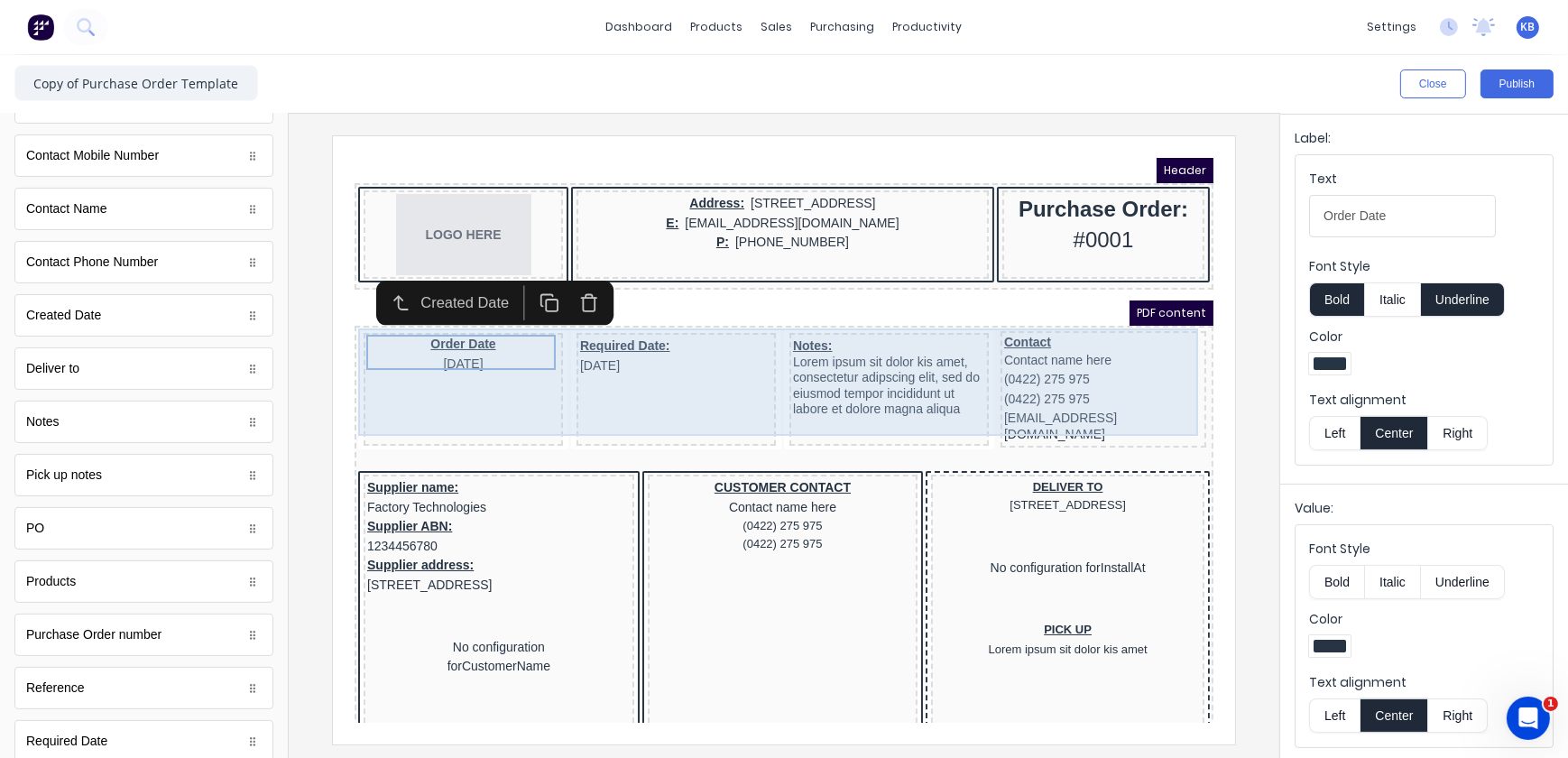
click at [338, 383] on div "Order Date 29/10/2024 Required Date: 29/10/2024 Notes: Lorem ipsum sit dolor ki…" at bounding box center [761, 368] width 852 height 123
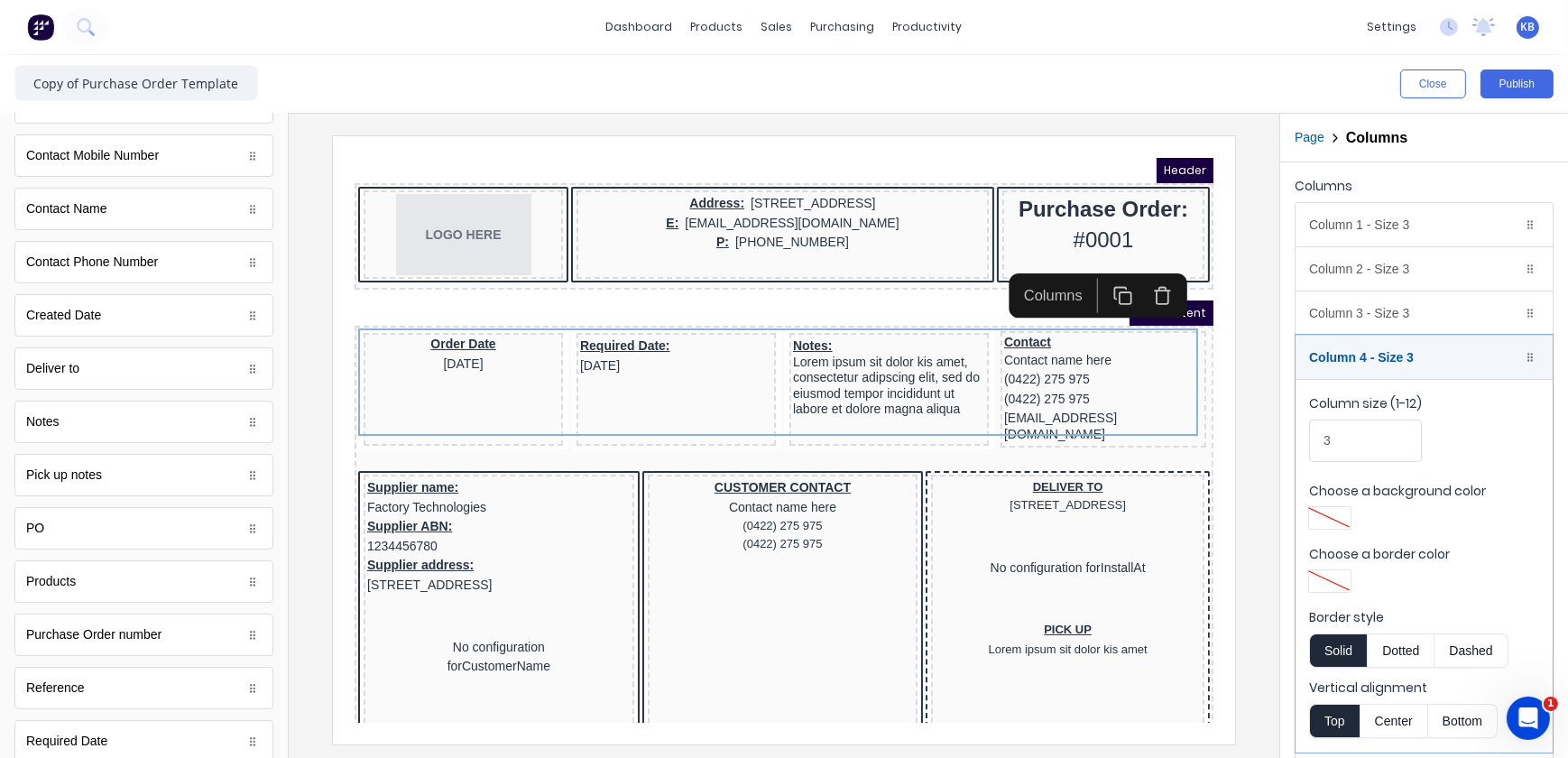
scroll to position [51, 0]
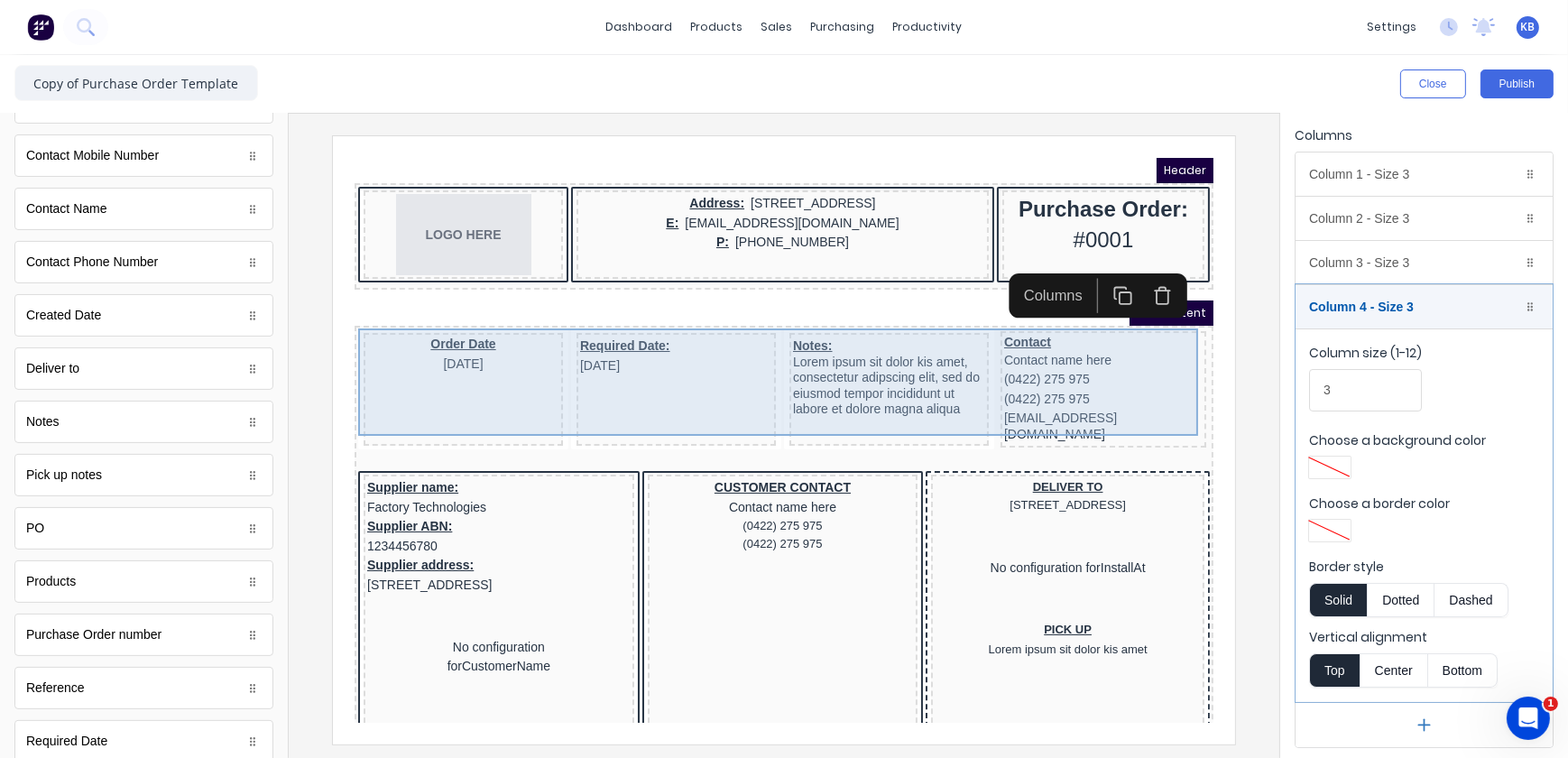
click at [555, 373] on div "Required Date: 29/10/2024" at bounding box center [654, 366] width 200 height 113
click at [554, 394] on div "Required Date: 29/10/2024" at bounding box center [654, 366] width 200 height 113
click at [1128, 404] on div "Contact Contact name here (0422) 275 975 (0422) 275 975 xxxxxxx@xxxxx.com" at bounding box center [1081, 366] width 206 height 117
click at [1172, 379] on div "Order Date 29/10/2024 Required Date: 29/10/2024 Notes: Lorem ipsum sit dolor ki…" at bounding box center [761, 368] width 852 height 123
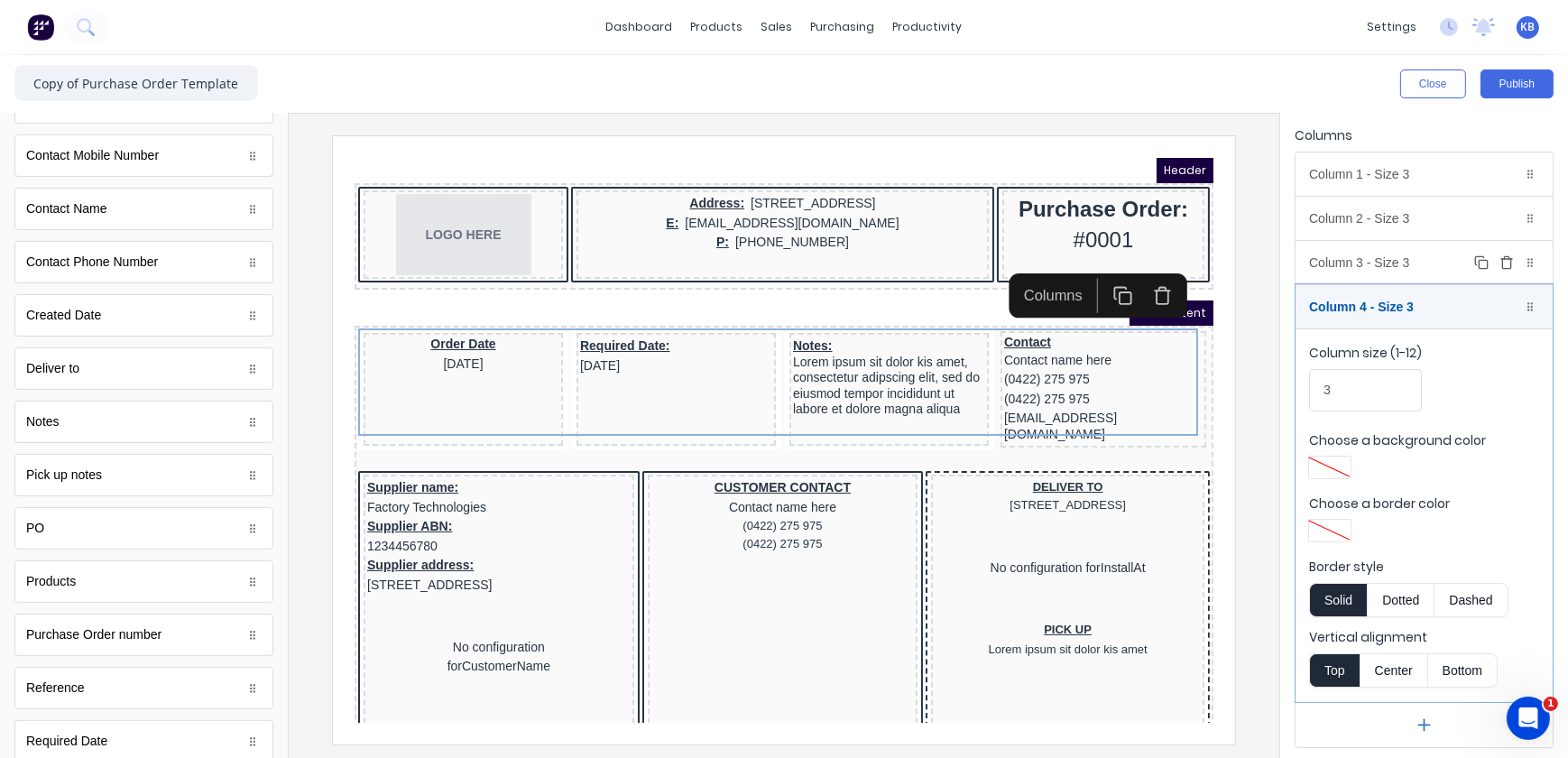
click at [1385, 272] on div "Column 3 - Size 3 Duplicate Delete" at bounding box center [1424, 262] width 257 height 43
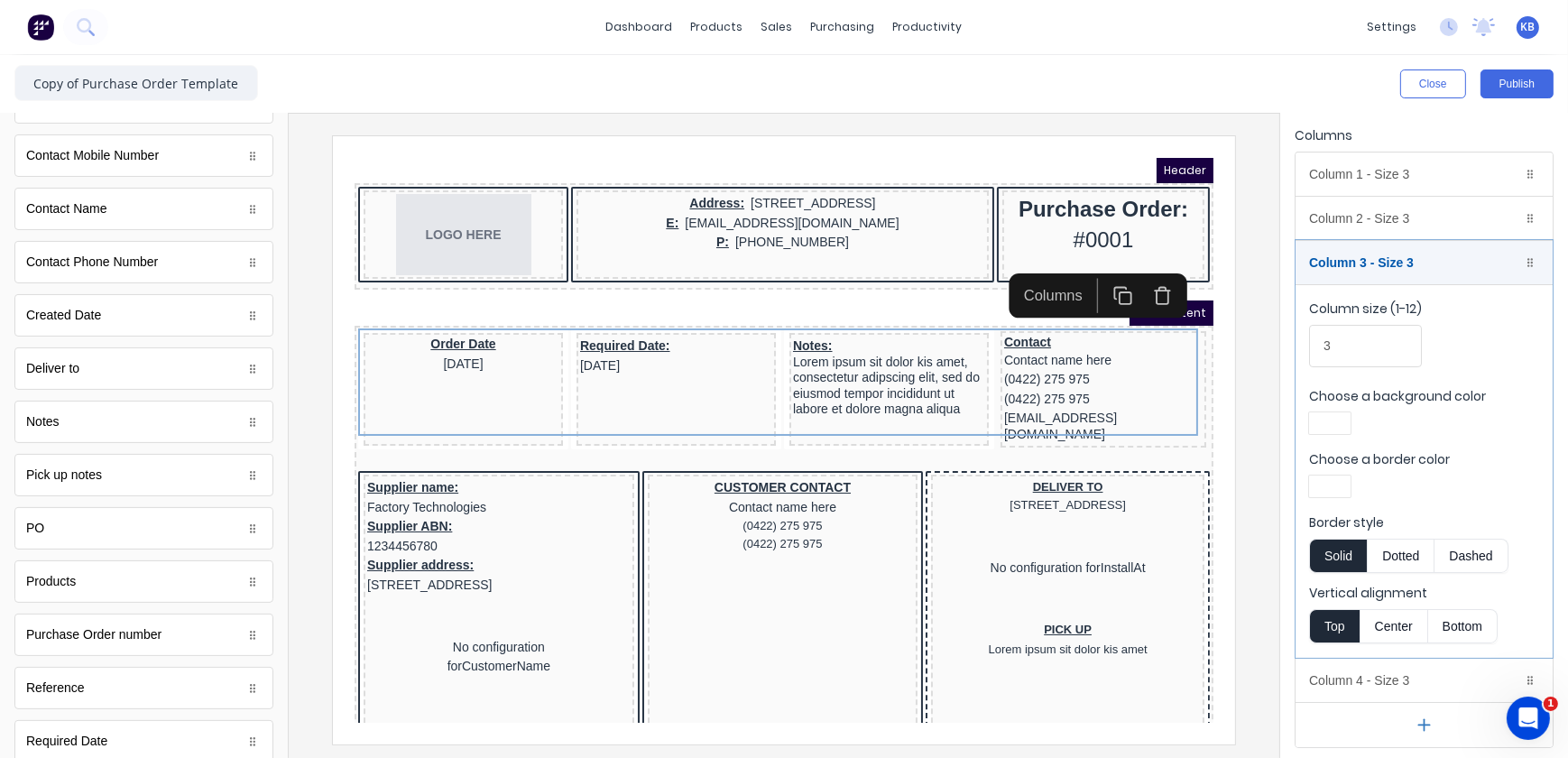
click at [1337, 480] on div at bounding box center [1329, 486] width 32 height 13
click at [1325, 645] on div at bounding box center [1329, 650] width 20 height 20
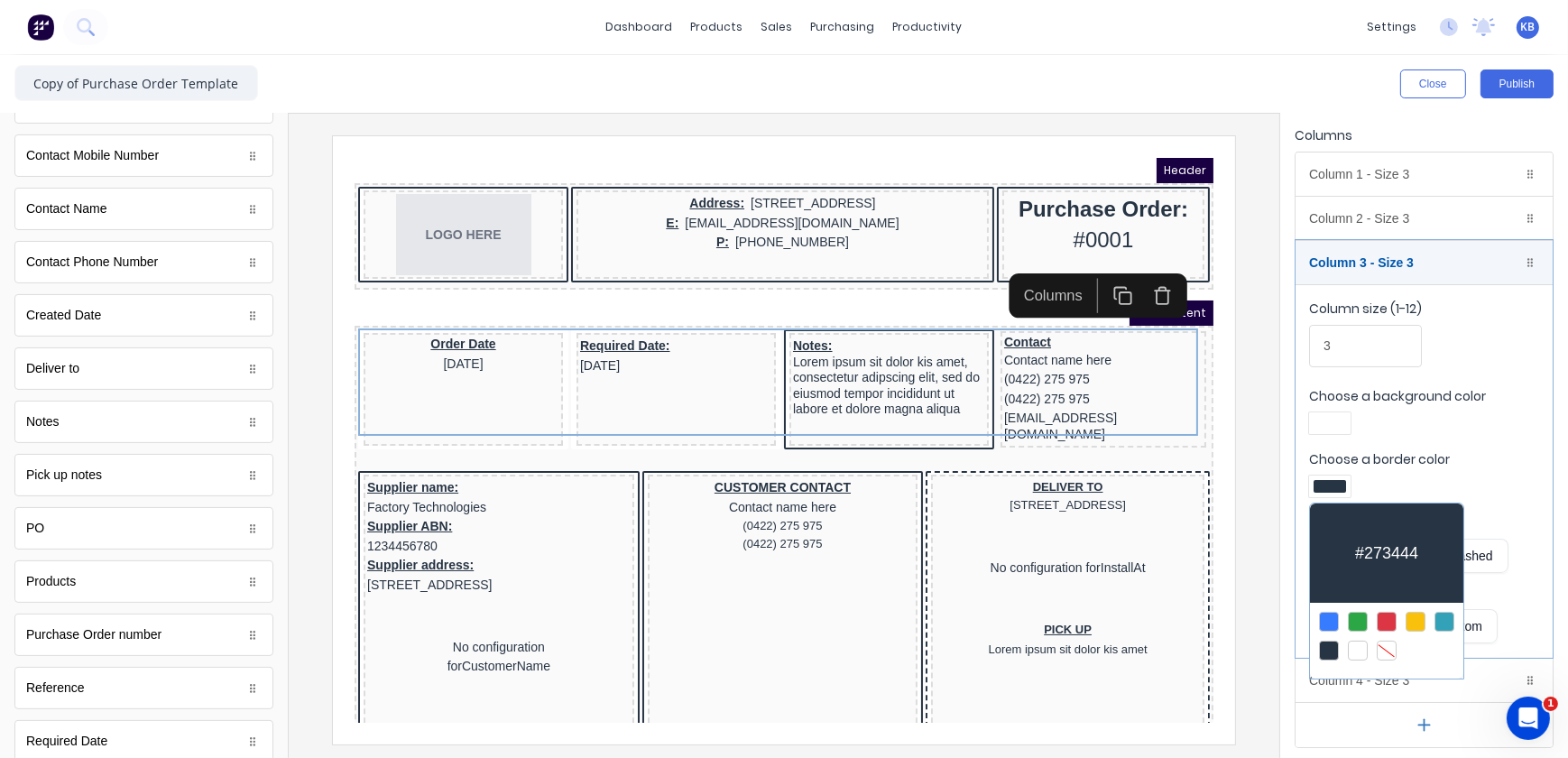
click at [1335, 217] on div at bounding box center [784, 379] width 1568 height 758
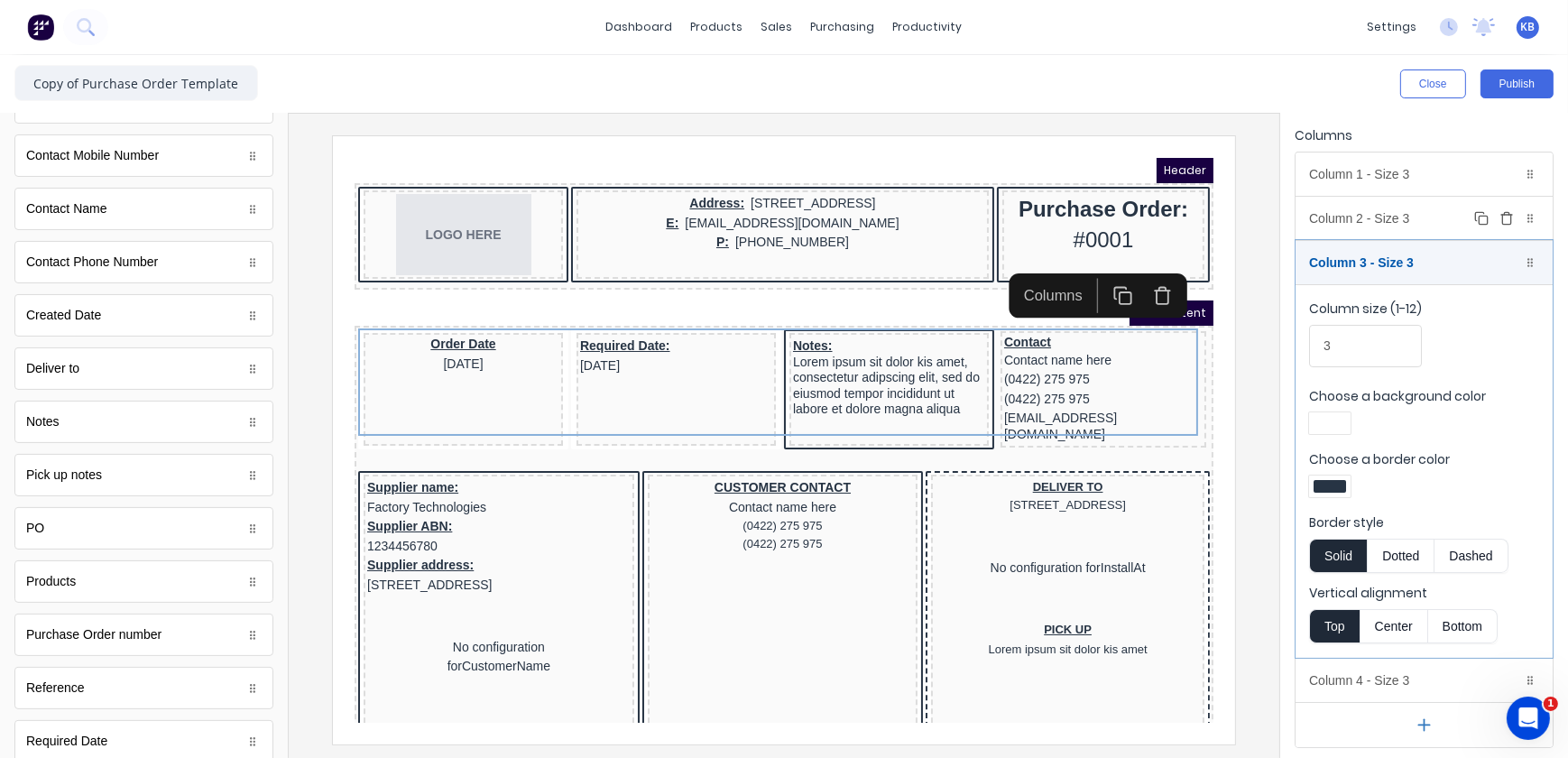
click at [1346, 207] on div "Column 2 - Size 3 Duplicate Delete" at bounding box center [1424, 218] width 257 height 43
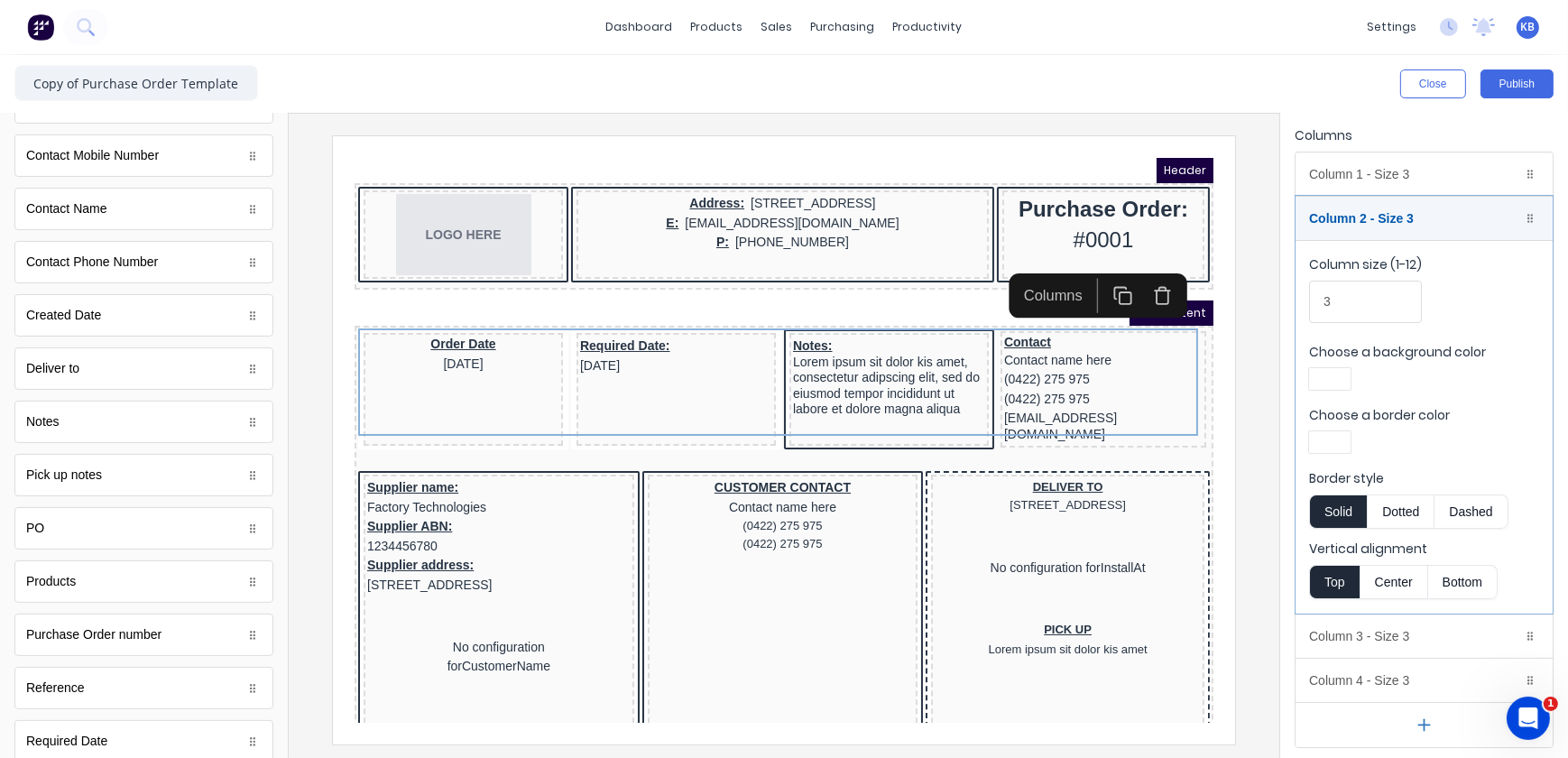
click at [1321, 442] on div at bounding box center [1329, 442] width 32 height 13
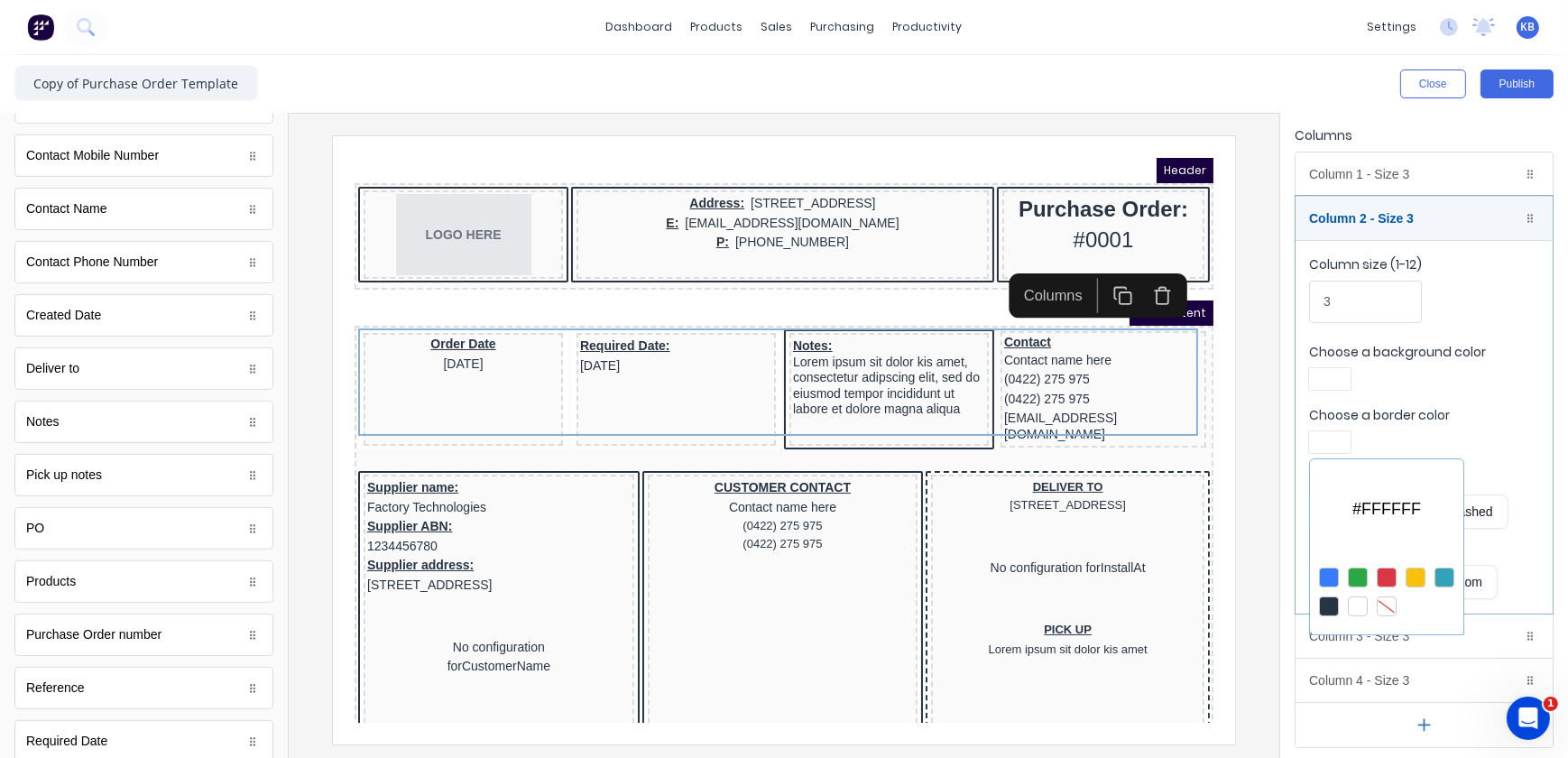
click at [1324, 606] on div at bounding box center [1329, 606] width 20 height 20
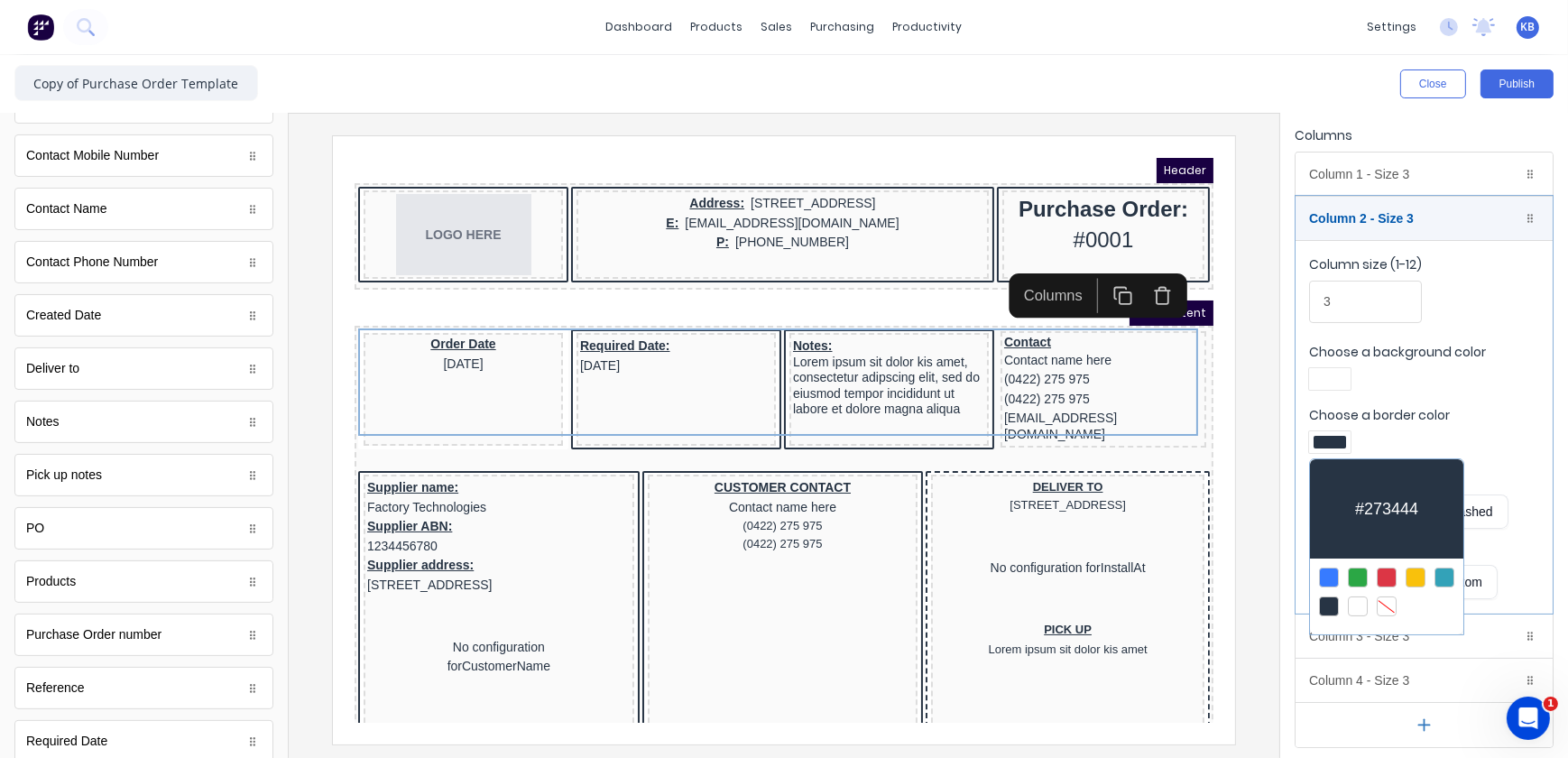
click at [1339, 171] on div at bounding box center [784, 379] width 1568 height 758
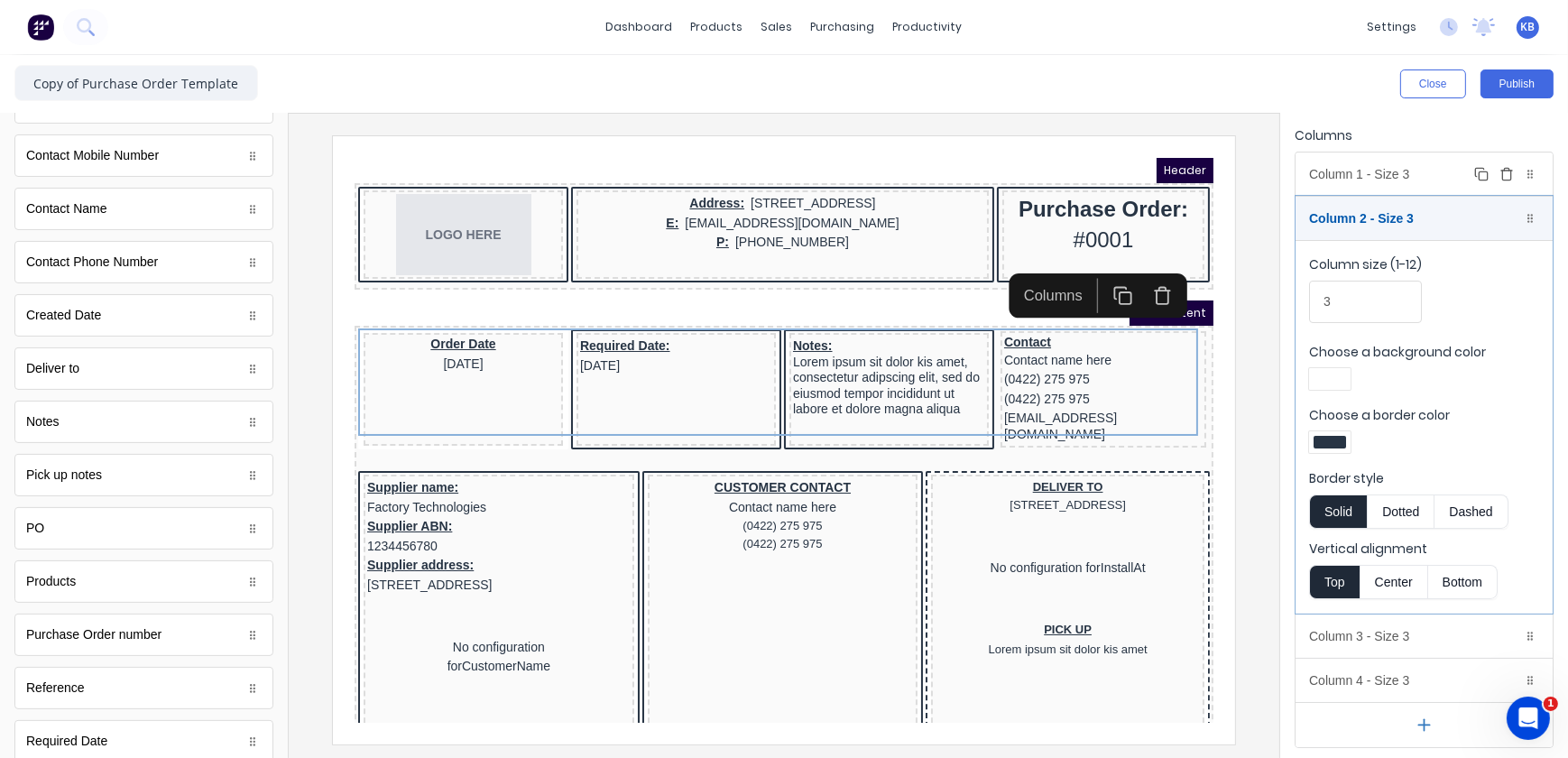
click at [1332, 161] on div "Column 1 - Size 3 Duplicate Delete" at bounding box center [1424, 174] width 257 height 43
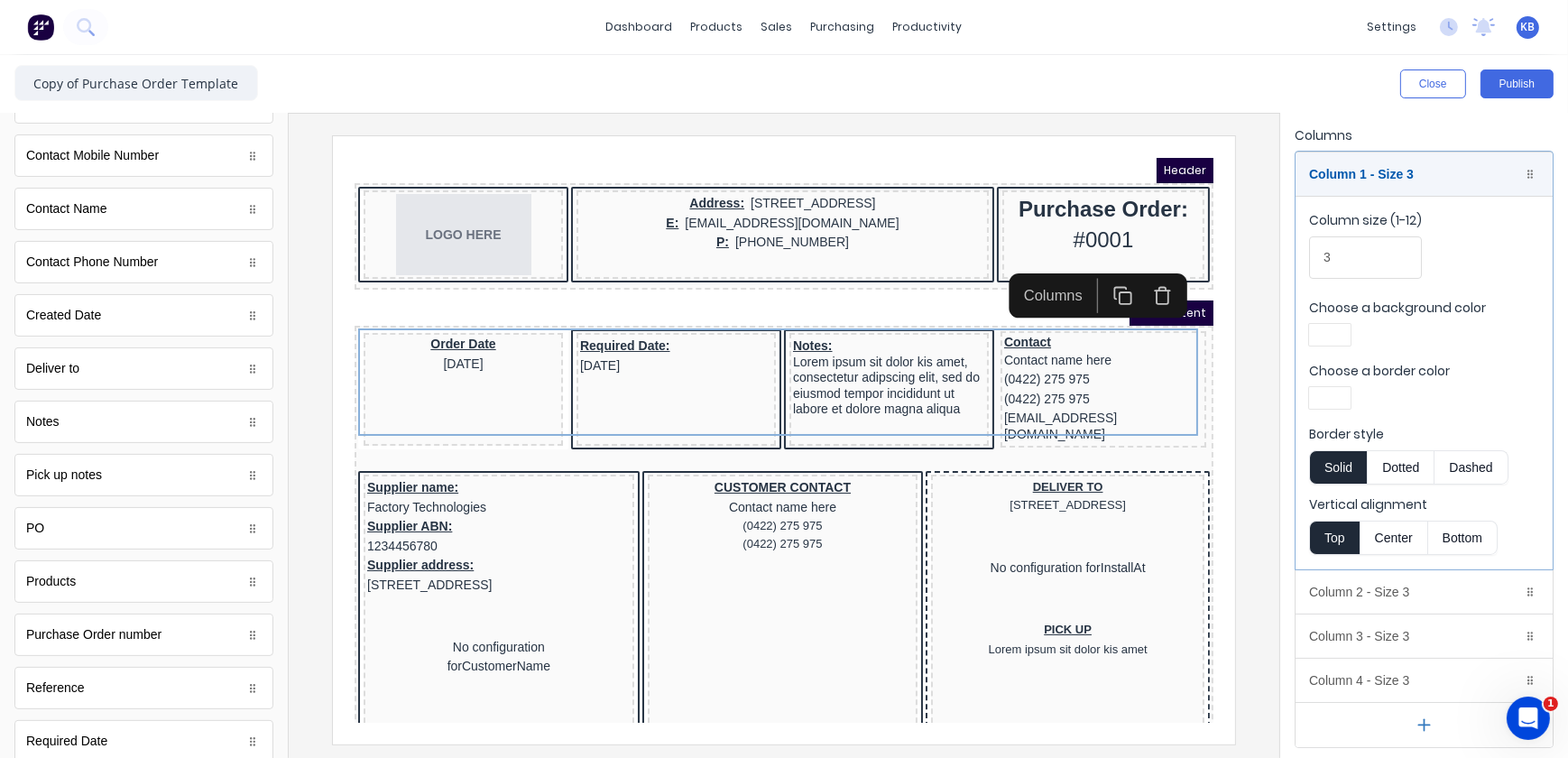
click at [1334, 402] on div at bounding box center [1329, 398] width 32 height 13
click at [1324, 553] on div at bounding box center [1329, 562] width 20 height 20
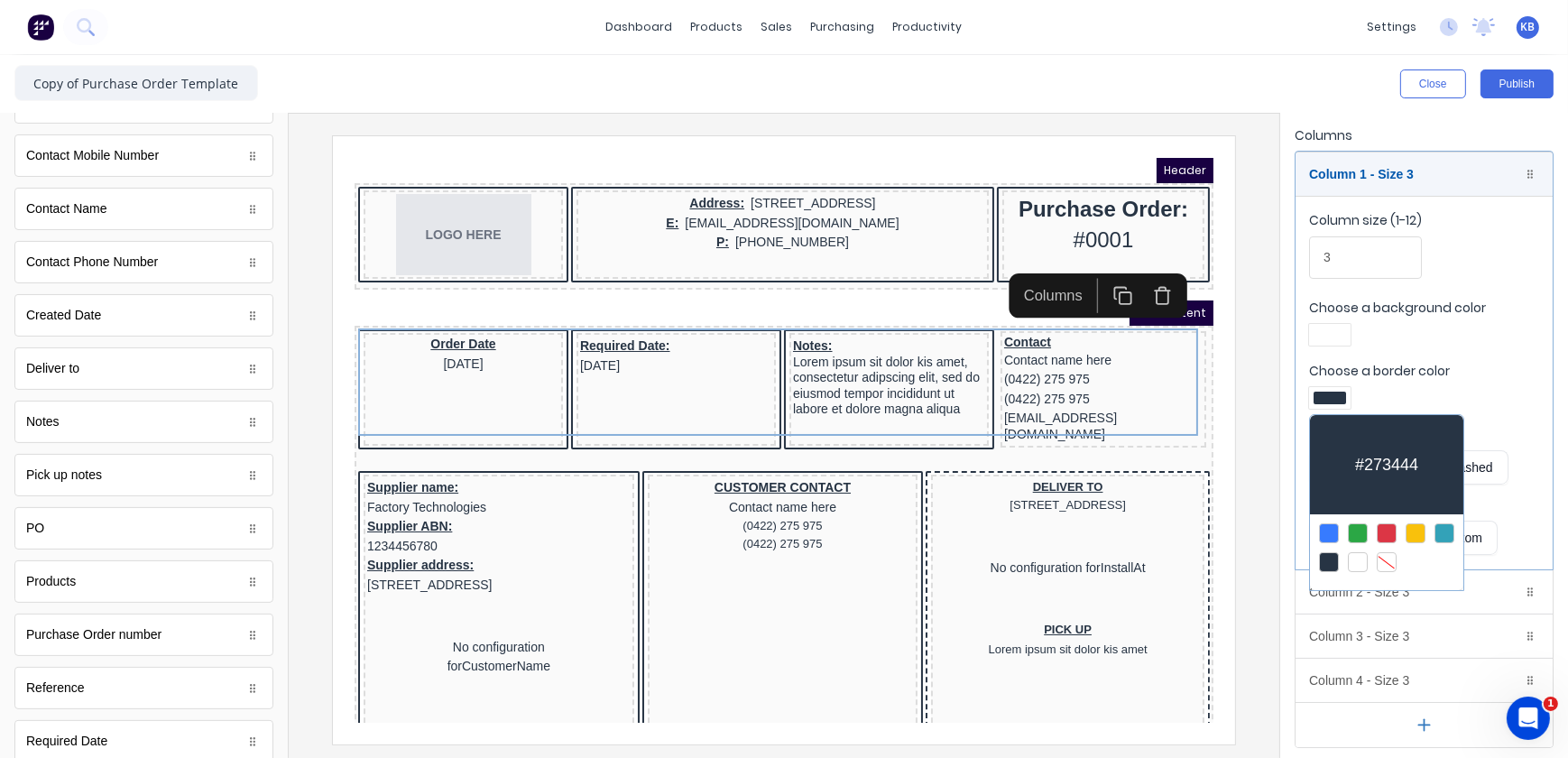
click at [1279, 291] on div at bounding box center [784, 379] width 1568 height 758
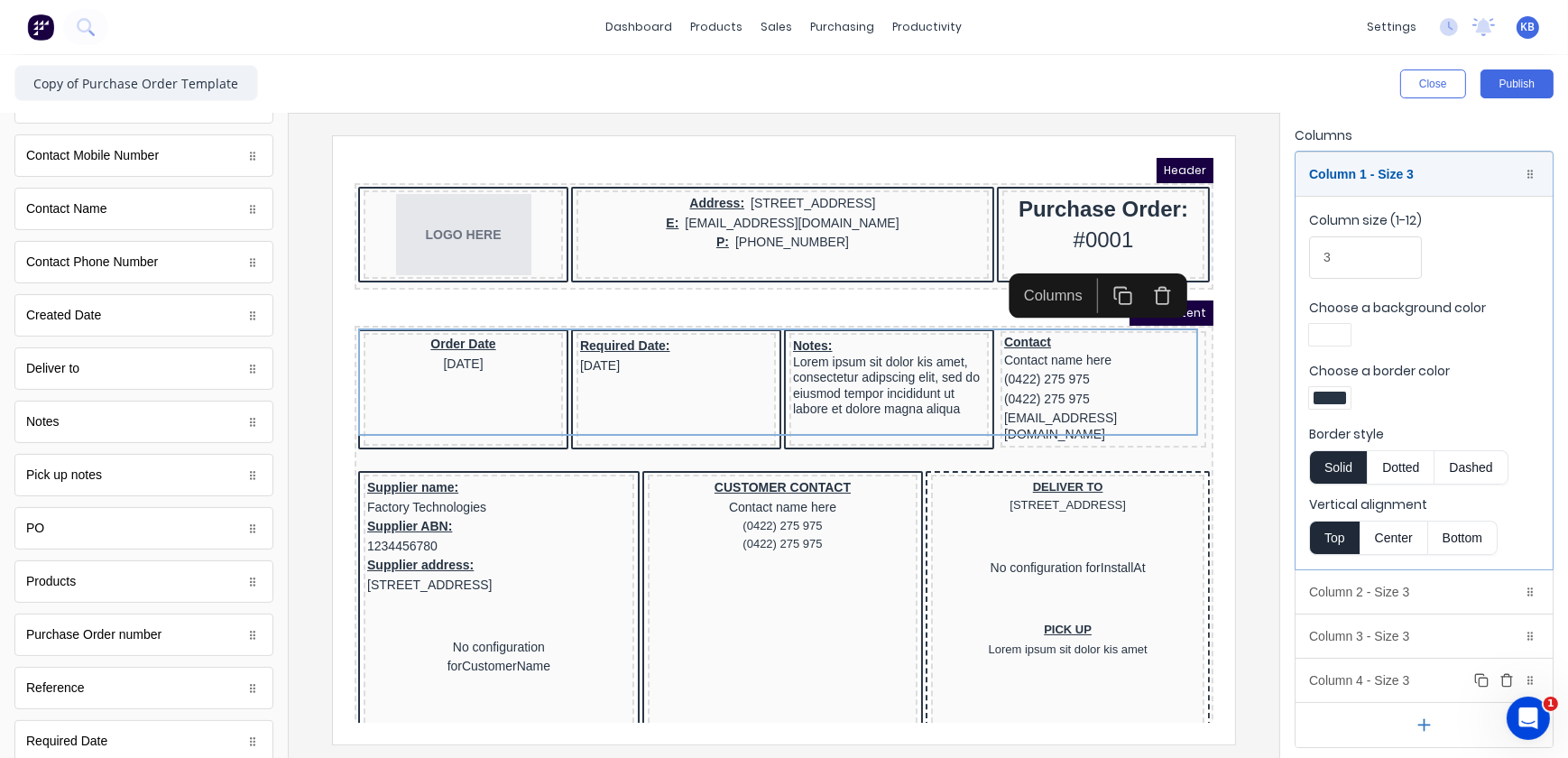
click at [1363, 667] on div "Column 4 - Size 3 Duplicate Delete" at bounding box center [1424, 681] width 257 height 43
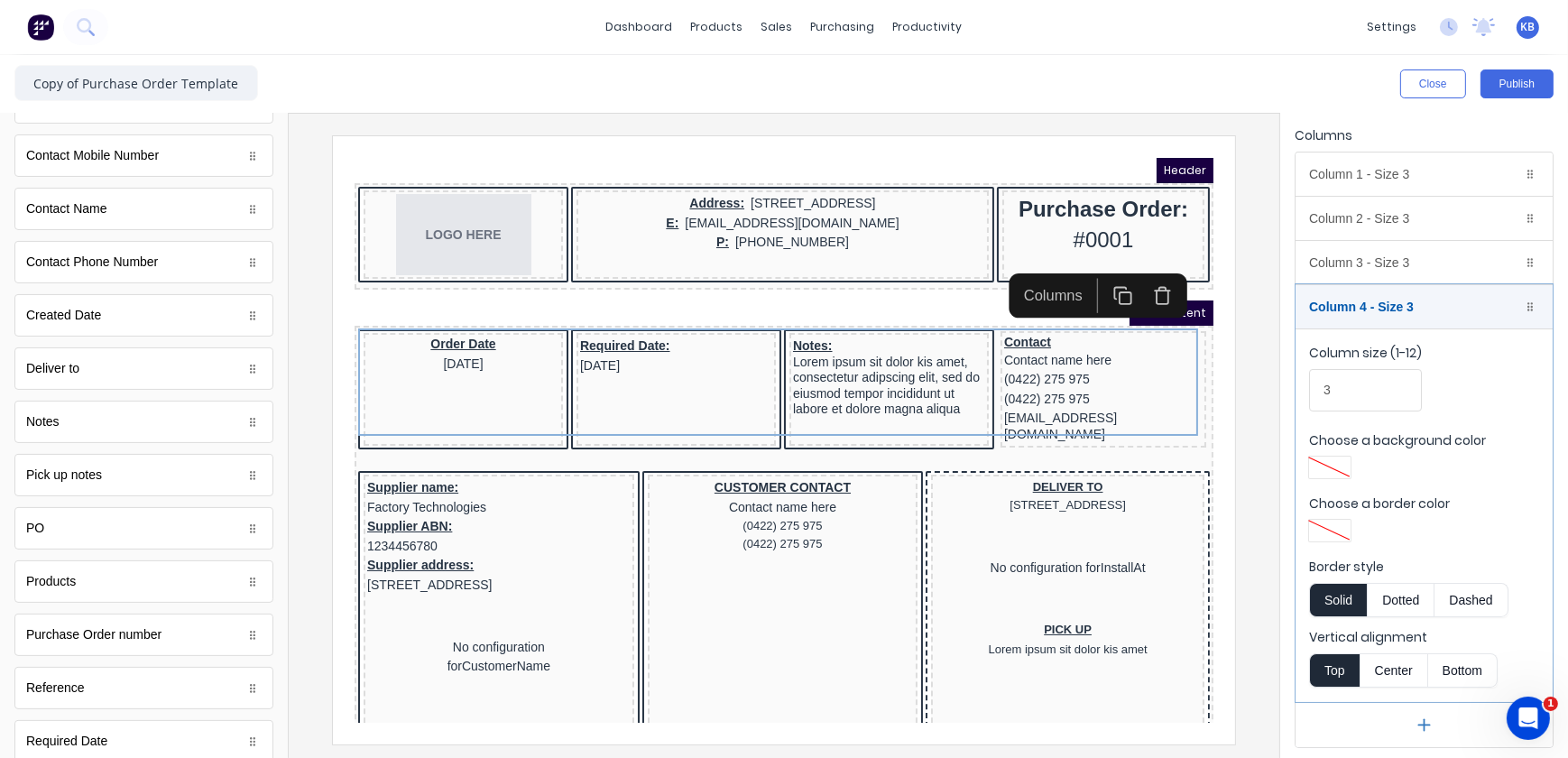
click at [1332, 537] on div at bounding box center [1330, 531] width 41 height 22
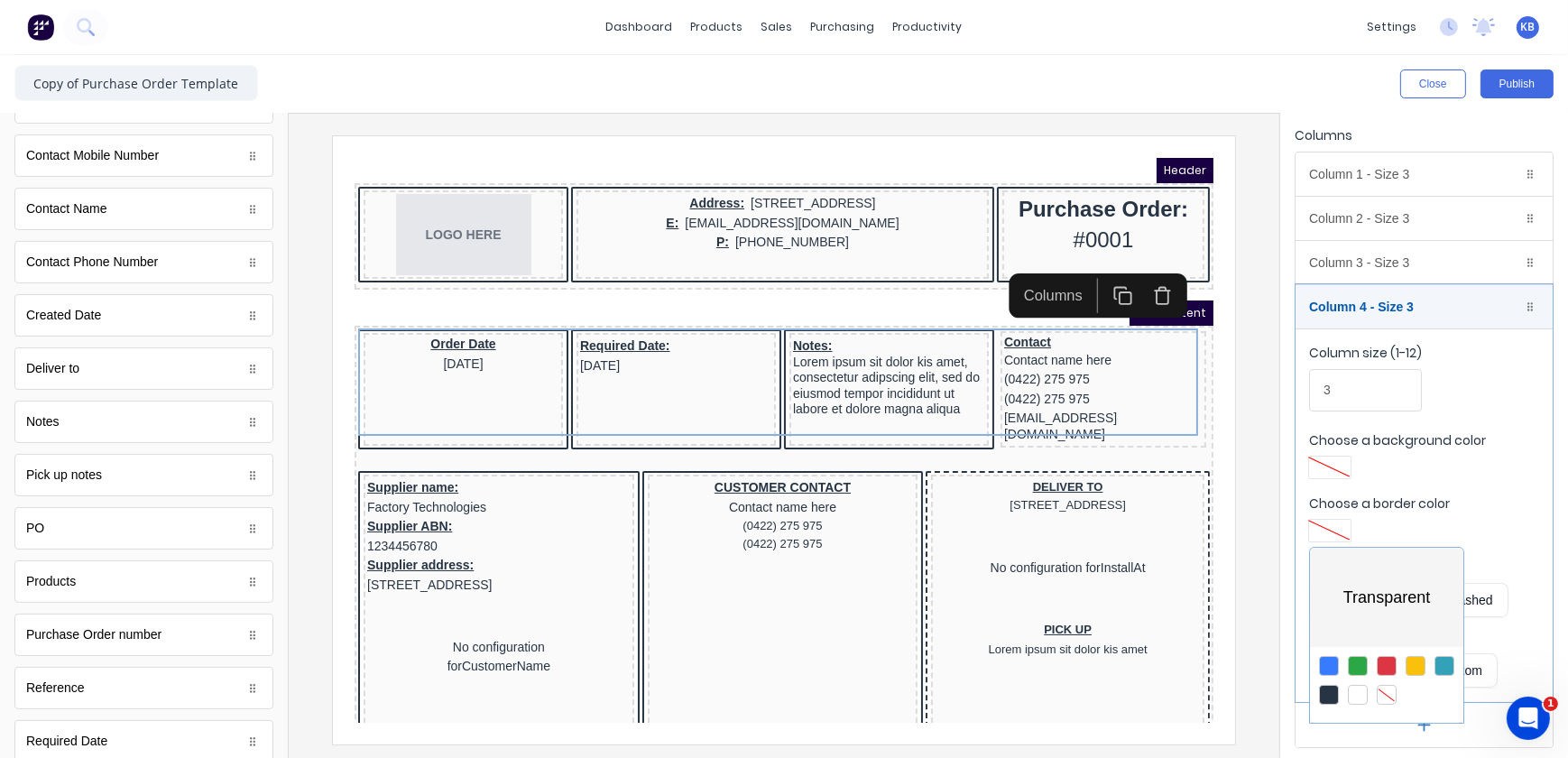
click at [1331, 698] on div at bounding box center [1329, 695] width 20 height 20
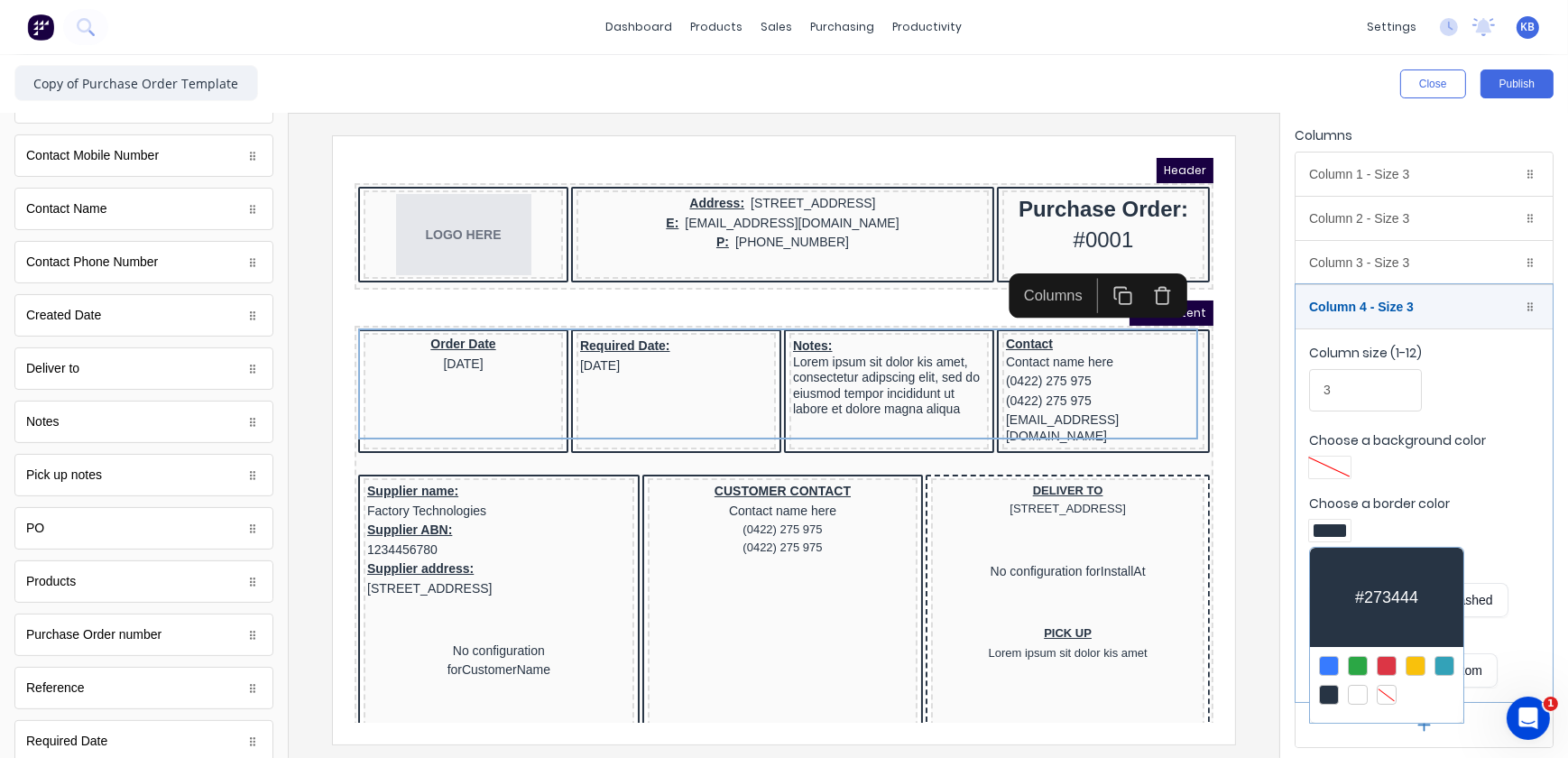
click at [1440, 479] on div at bounding box center [784, 379] width 1568 height 758
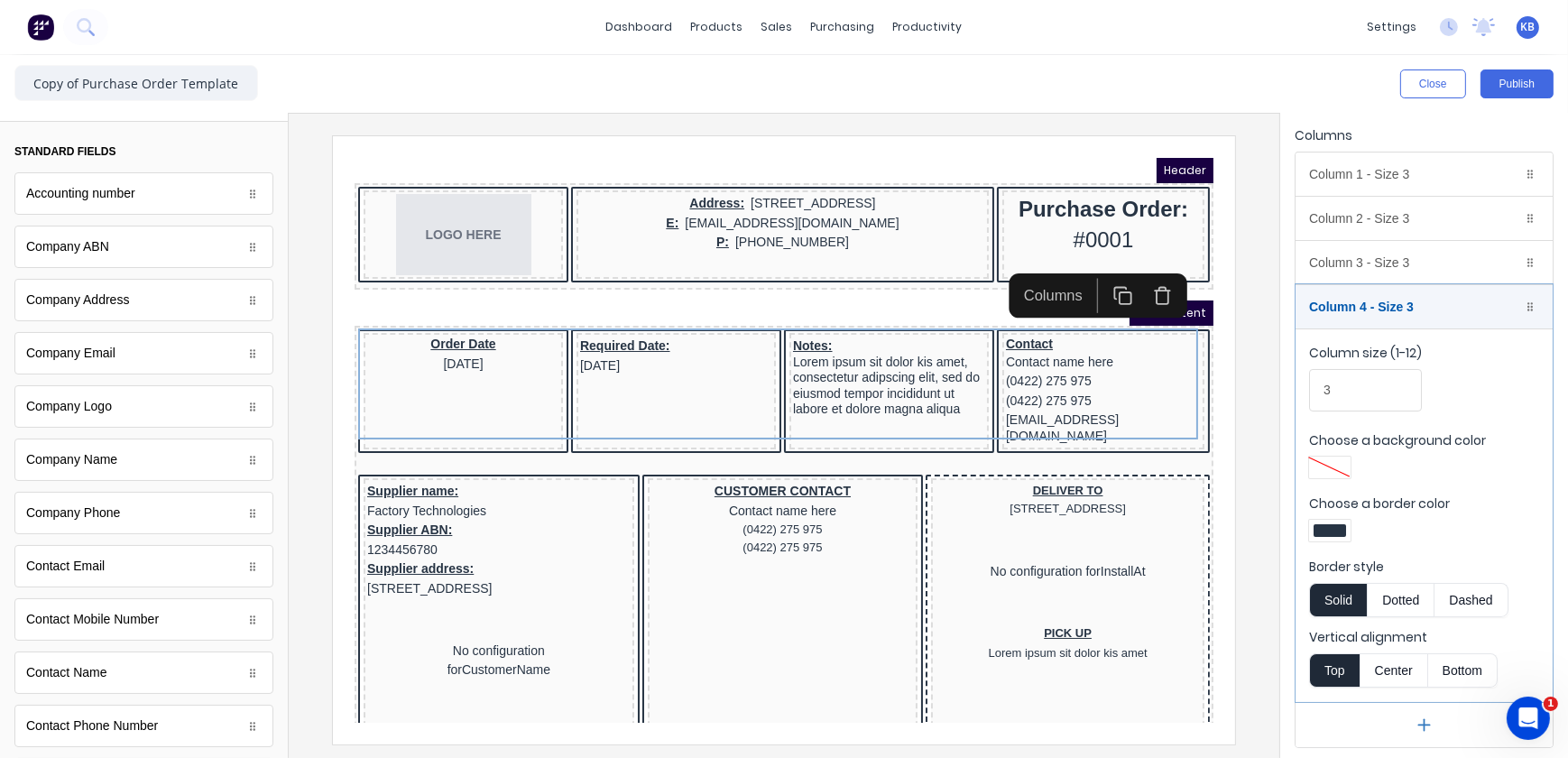
scroll to position [0, 0]
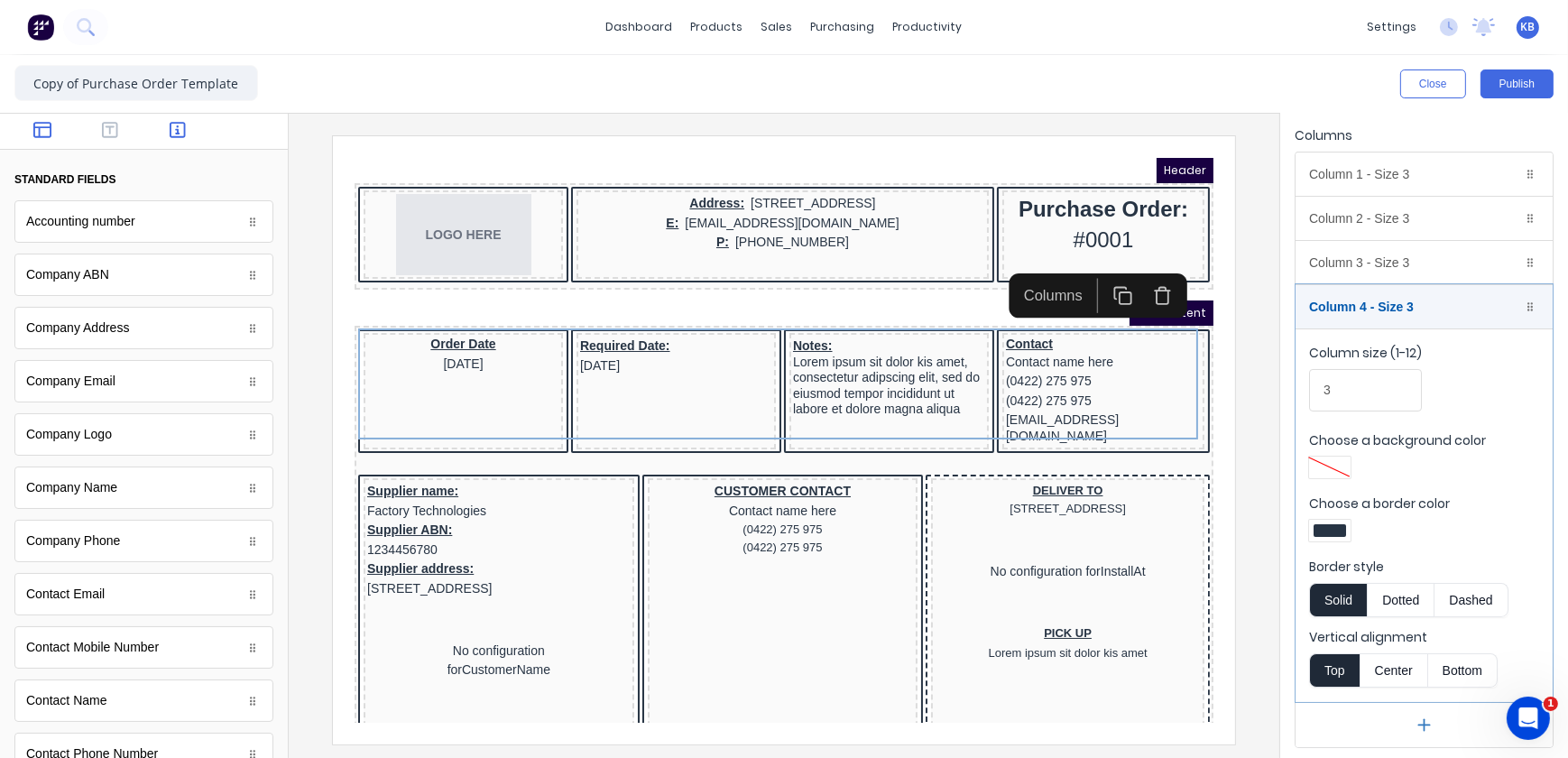
click at [46, 132] on icon "button" at bounding box center [42, 130] width 18 height 18
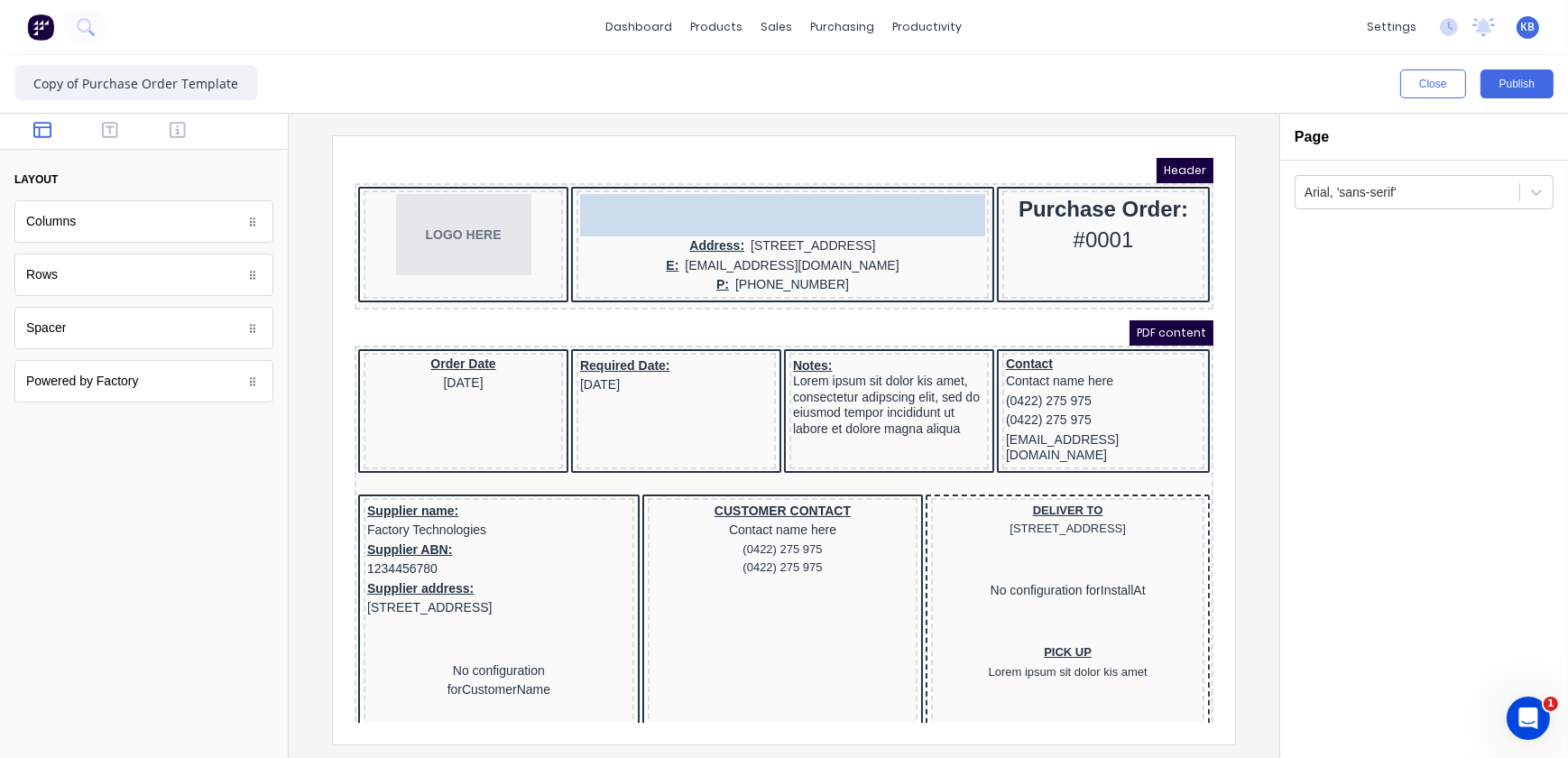
drag, startPoint x: 65, startPoint y: 283, endPoint x: 650, endPoint y: 186, distance: 593.0
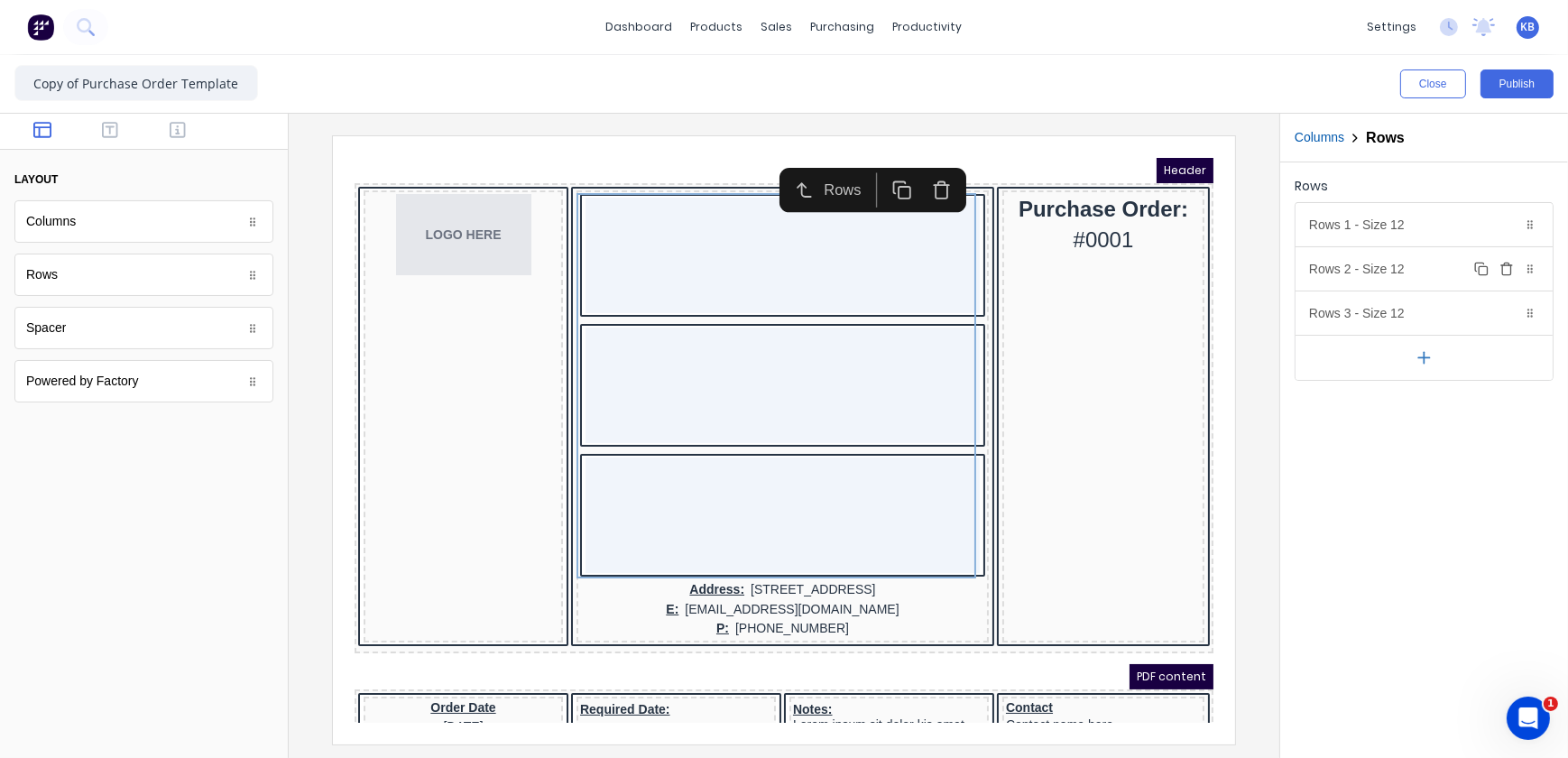
click at [1510, 268] on icon "button" at bounding box center [1506, 270] width 8 height 10
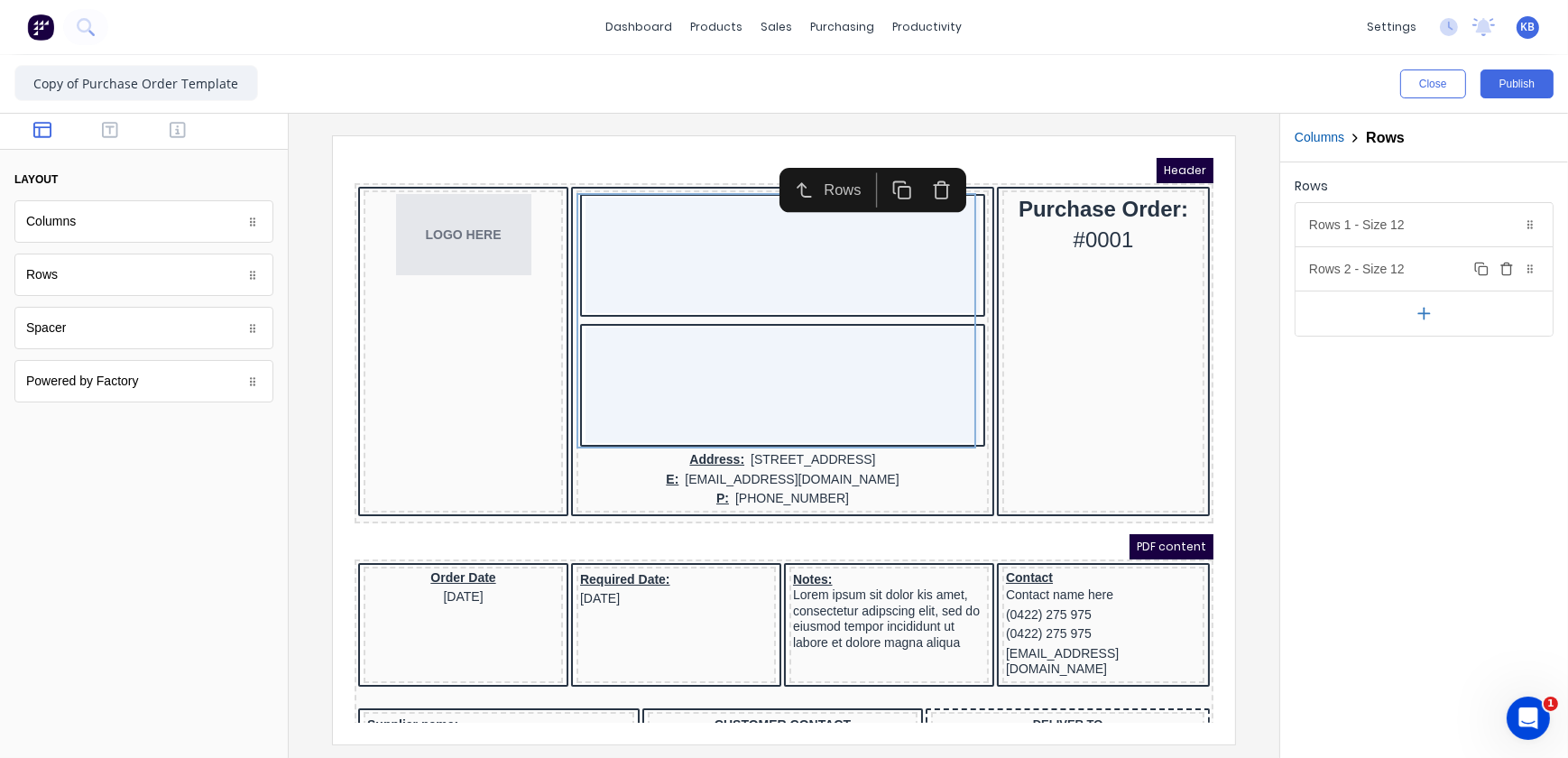
click at [1510, 268] on icon "button" at bounding box center [1506, 270] width 8 height 10
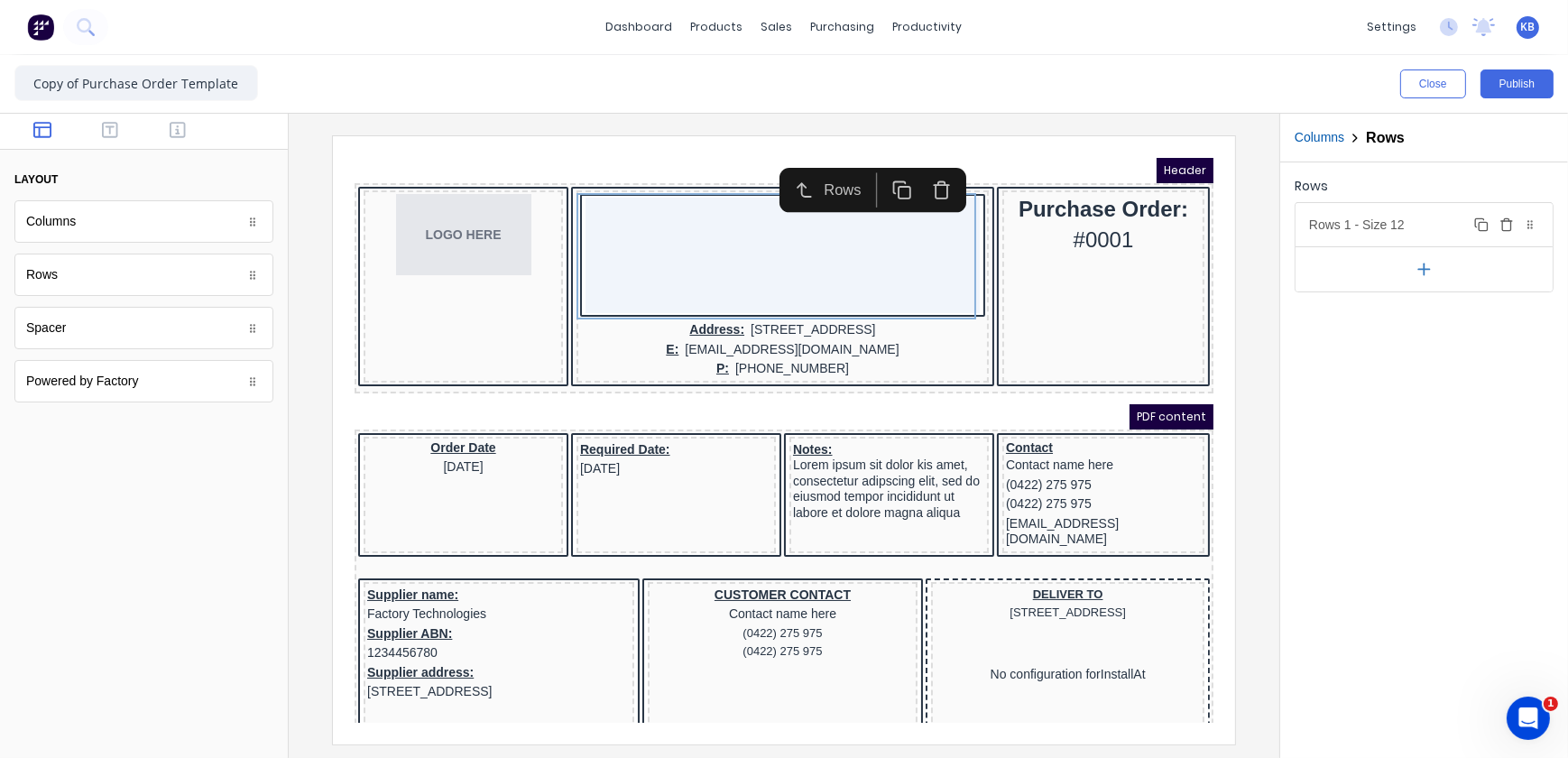
click at [1378, 232] on div "Rows 1 - Size 12 Duplicate Delete" at bounding box center [1424, 224] width 257 height 43
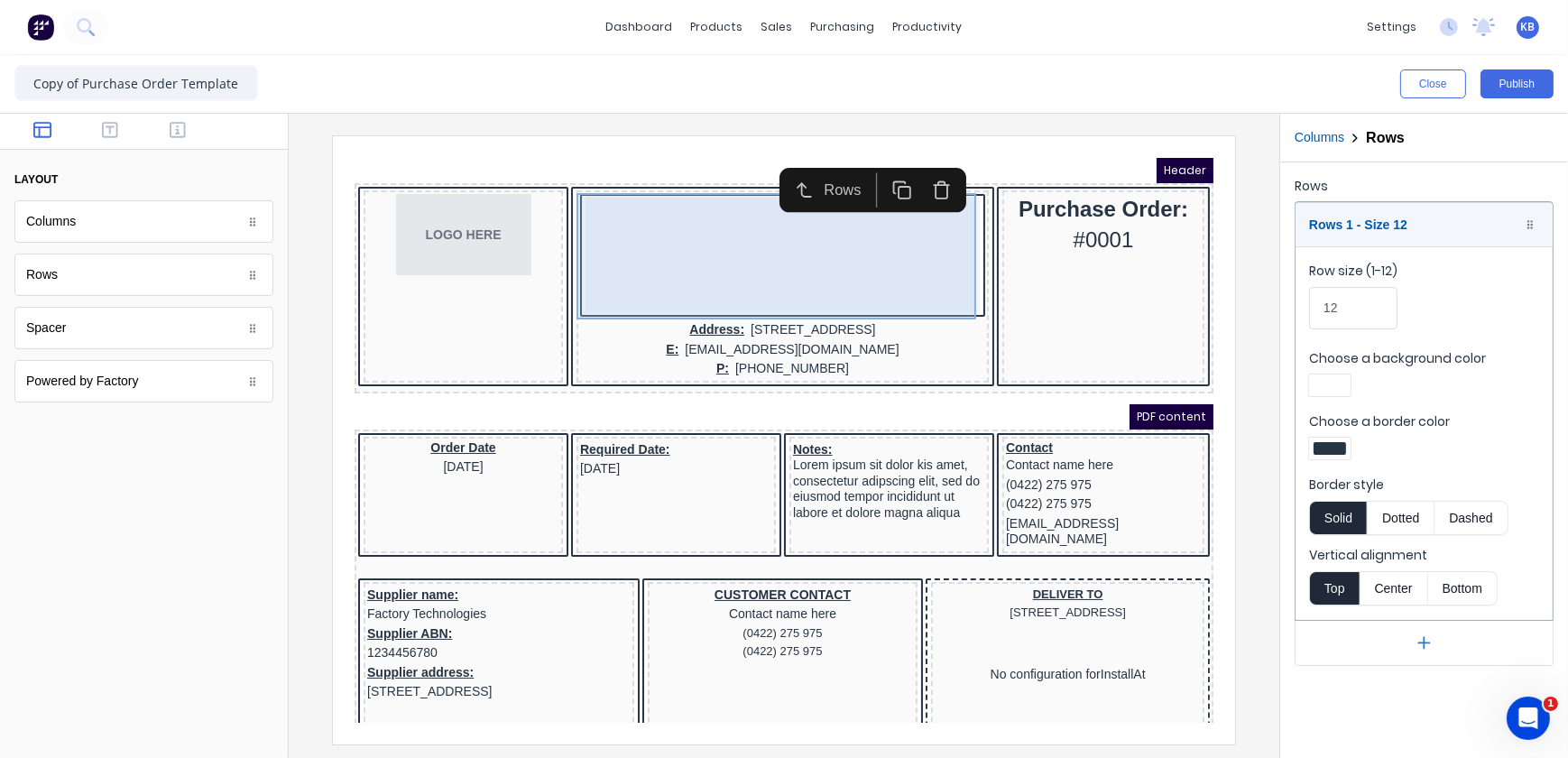
click at [761, 215] on div at bounding box center [760, 233] width 394 height 116
drag, startPoint x: 873, startPoint y: 239, endPoint x: 929, endPoint y: 166, distance: 92.0
click at [929, 166] on button "button" at bounding box center [919, 166] width 40 height 34
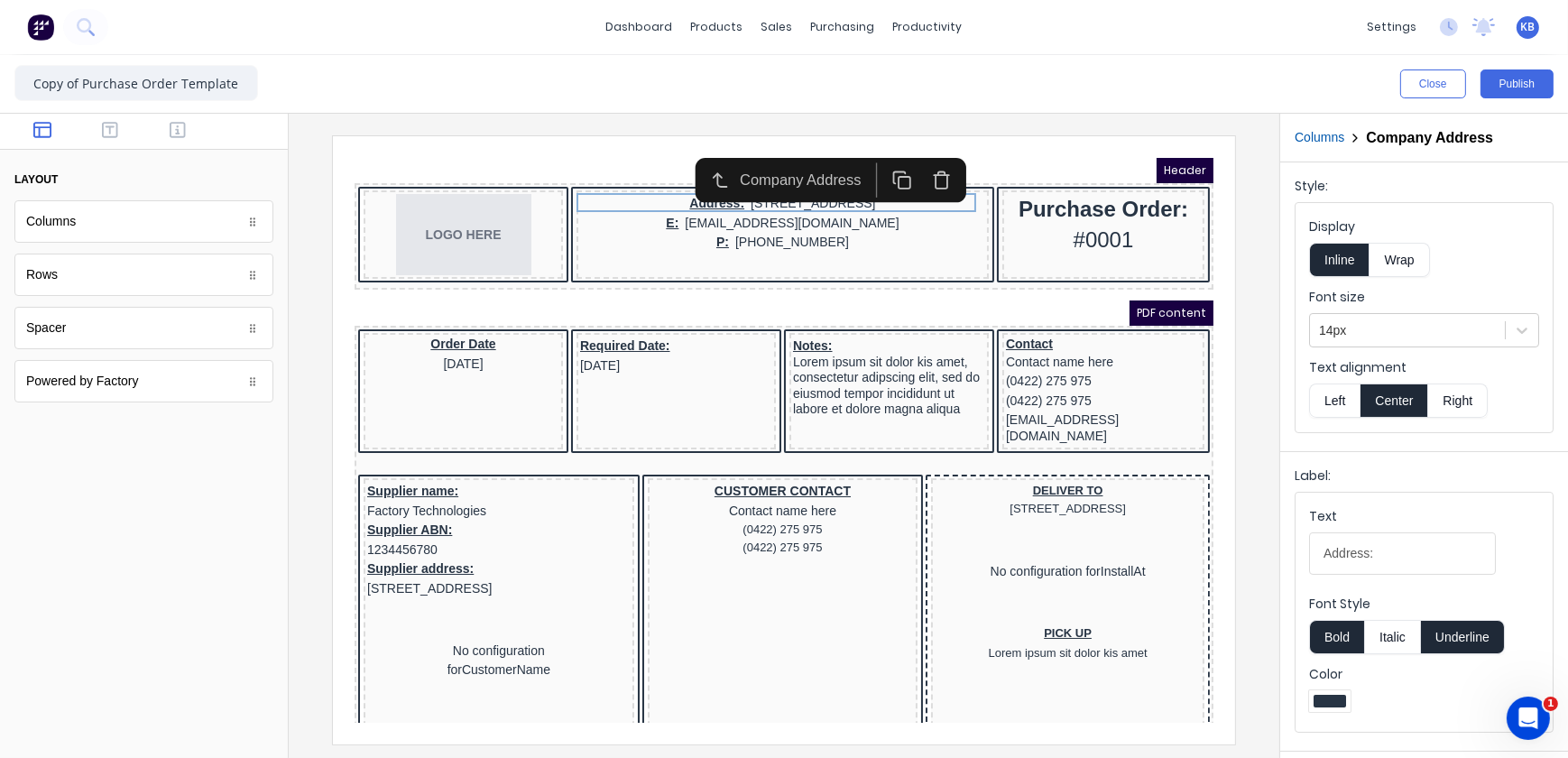
click at [41, 352] on div "Columns Columns Rows Rows Spacer Spacer Powered by Factory Powered by Factory" at bounding box center [144, 302] width 259 height 202
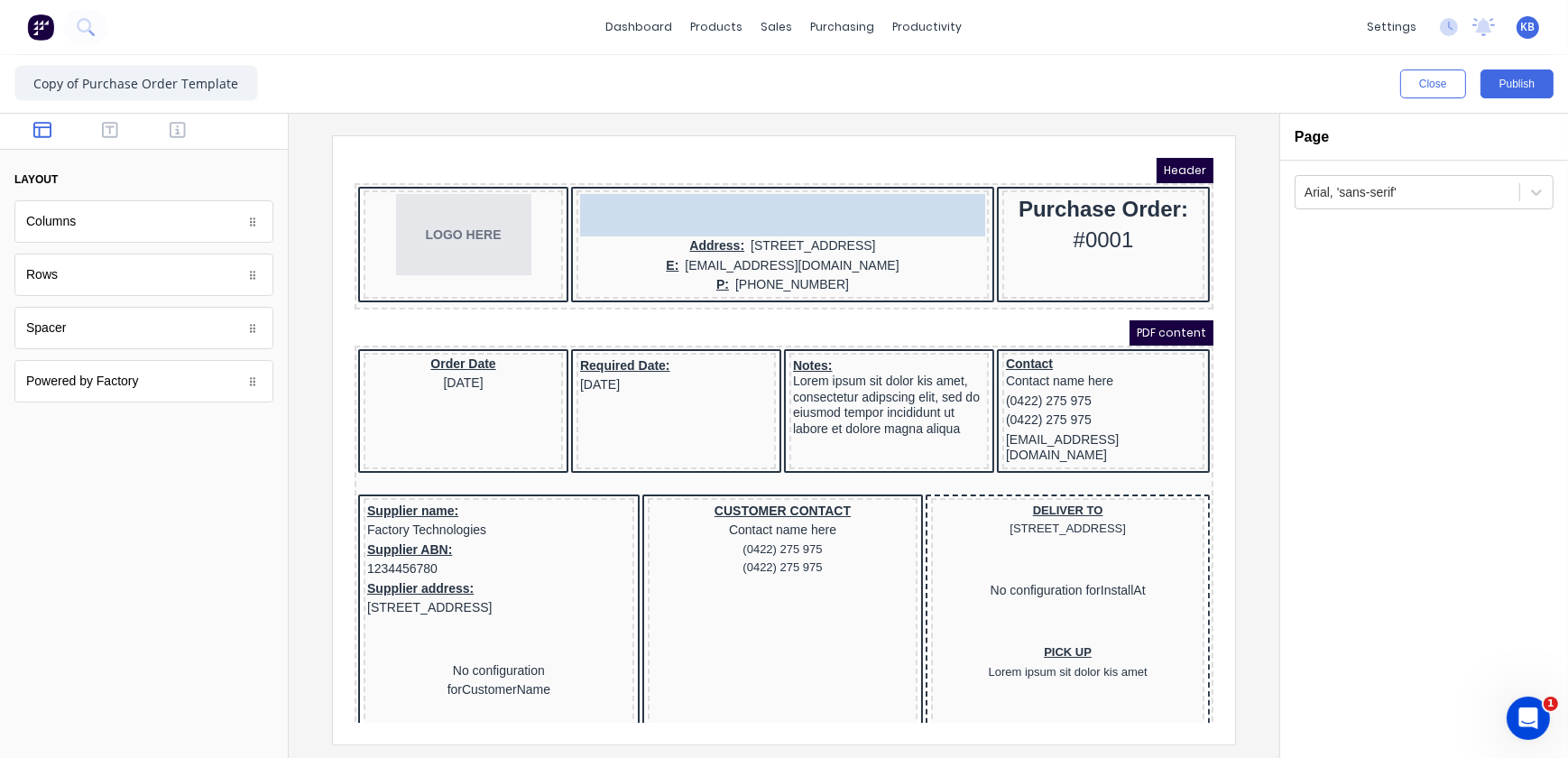
drag, startPoint x: 49, startPoint y: 329, endPoint x: 610, endPoint y: 192, distance: 577.5
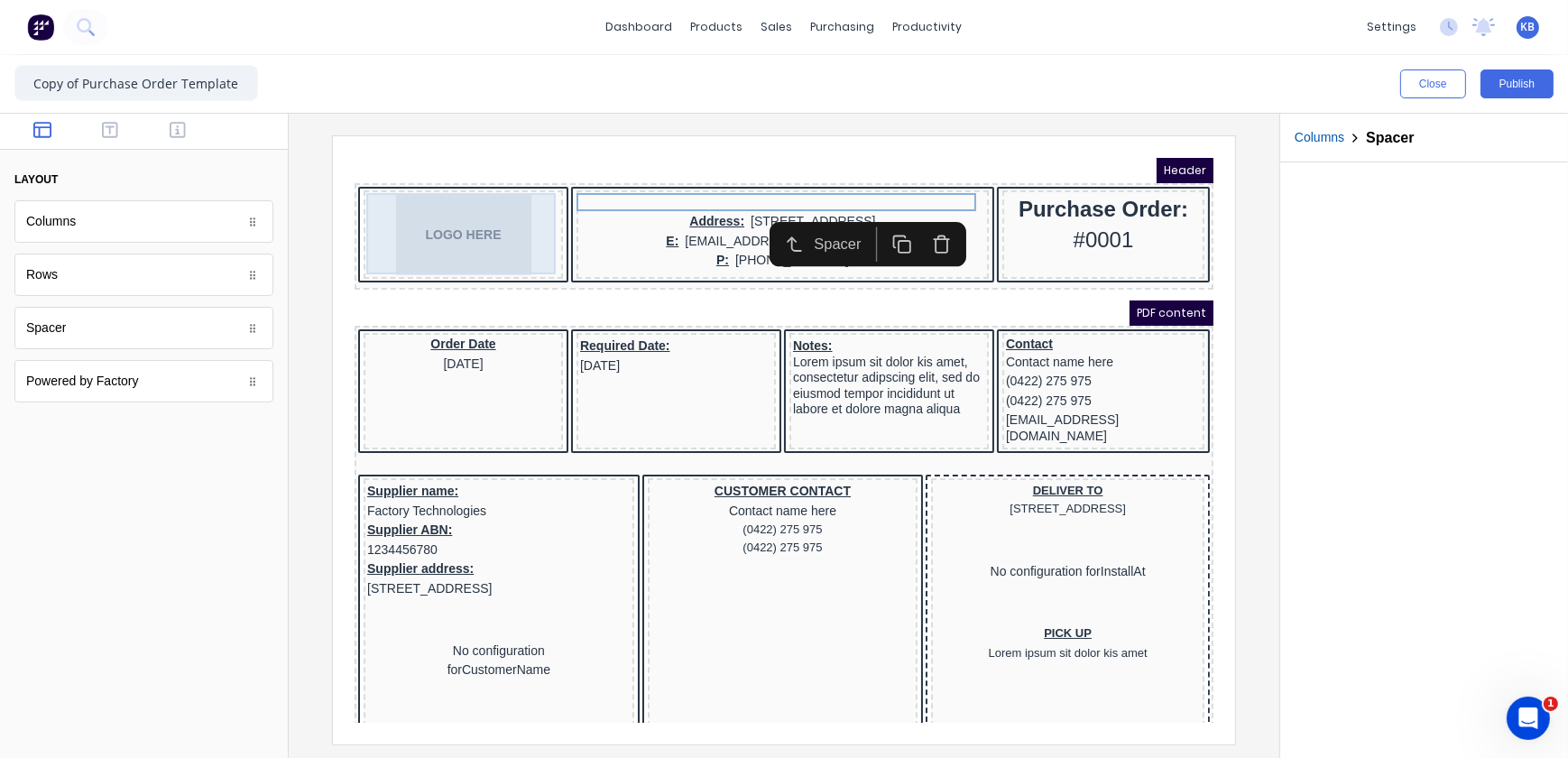
click at [387, 222] on div "LOGO HERE" at bounding box center [440, 212] width 192 height 81
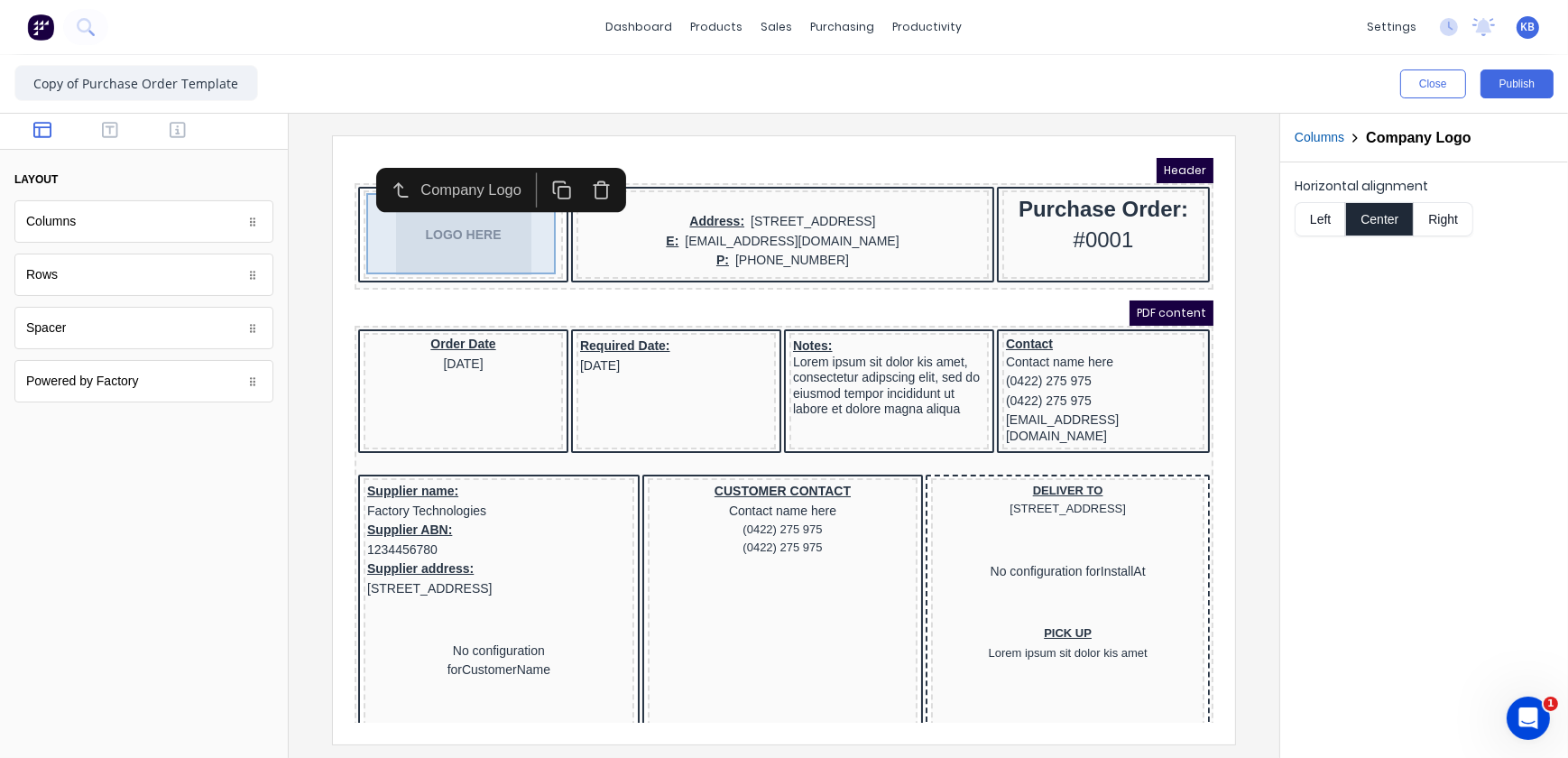
click at [433, 230] on div "LOGO HERE" at bounding box center [440, 212] width 192 height 81
click at [523, 227] on div "LOGO HERE" at bounding box center [440, 212] width 192 height 81
click at [524, 244] on div "LOGO HERE" at bounding box center [440, 212] width 192 height 81
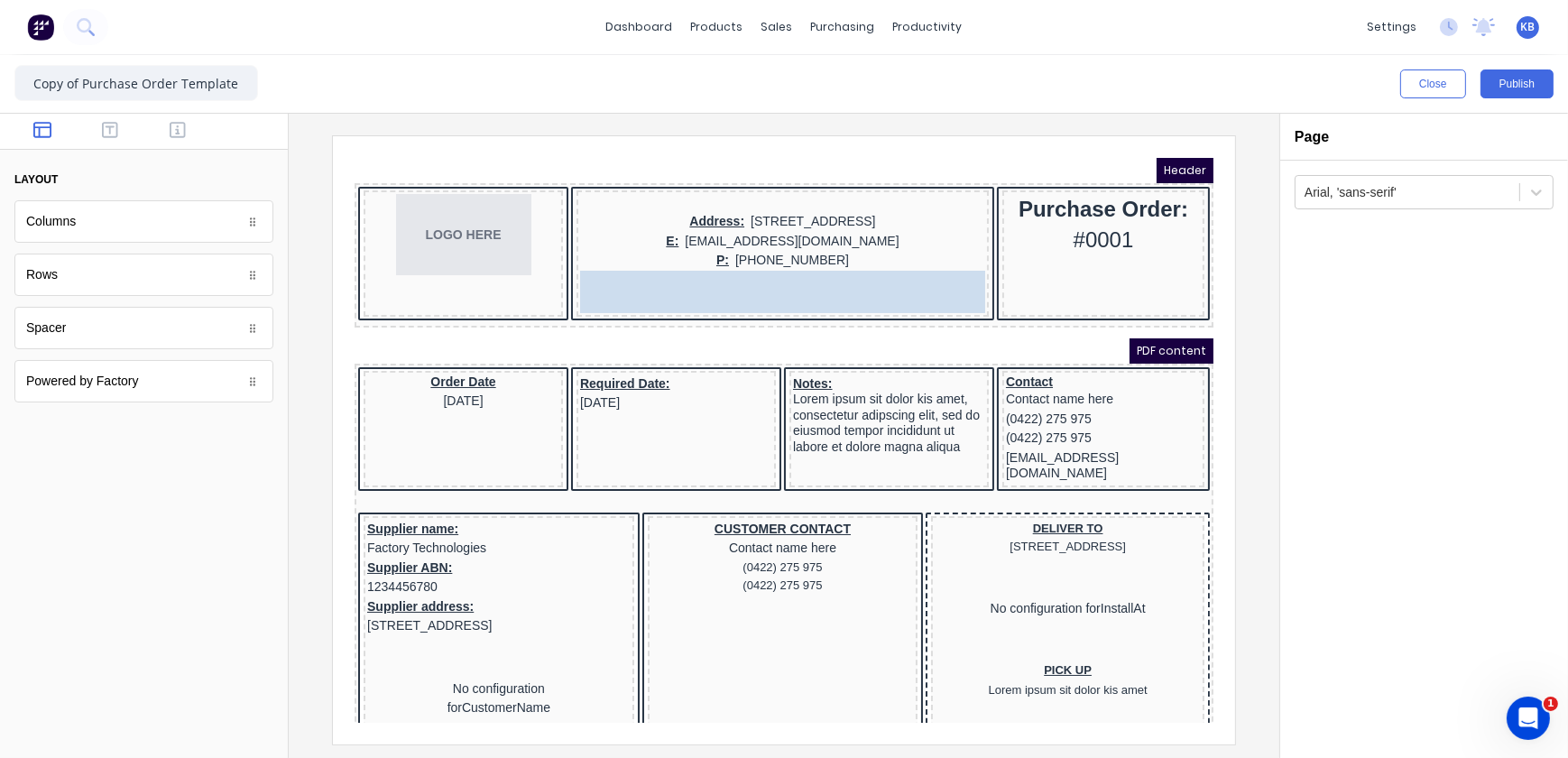
drag, startPoint x: 48, startPoint y: 334, endPoint x: 623, endPoint y: 280, distance: 577.5
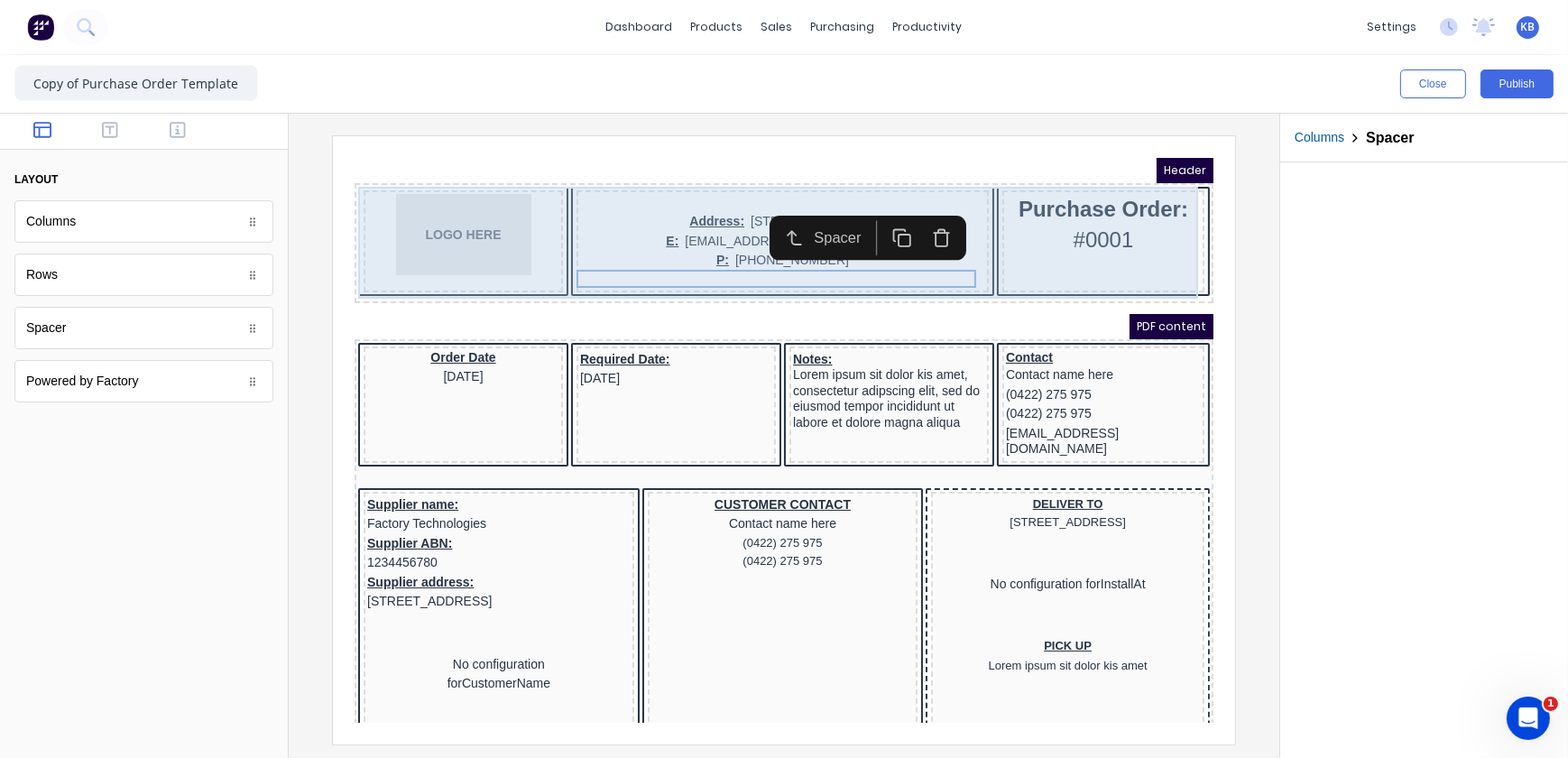
click at [371, 265] on div "LOGO HERE" at bounding box center [440, 218] width 200 height 102
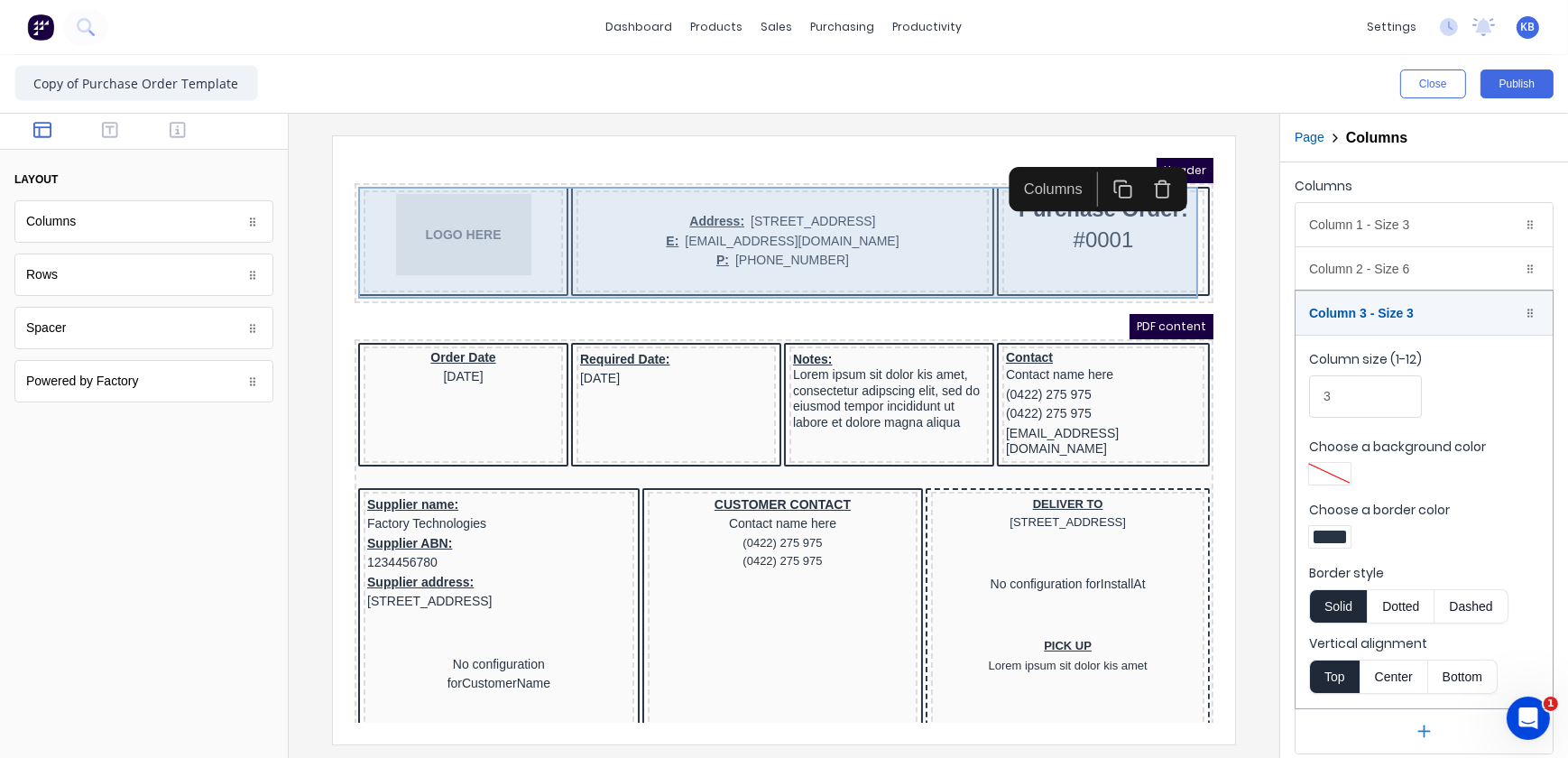
click at [381, 262] on div "LOGO HERE" at bounding box center [440, 218] width 200 height 102
click at [411, 260] on div "LOGO HERE" at bounding box center [440, 218] width 200 height 102
click at [401, 253] on div "LOGO HERE" at bounding box center [440, 218] width 200 height 102
click at [1007, 253] on div "Purchase Order: #0001" at bounding box center [1081, 218] width 202 height 102
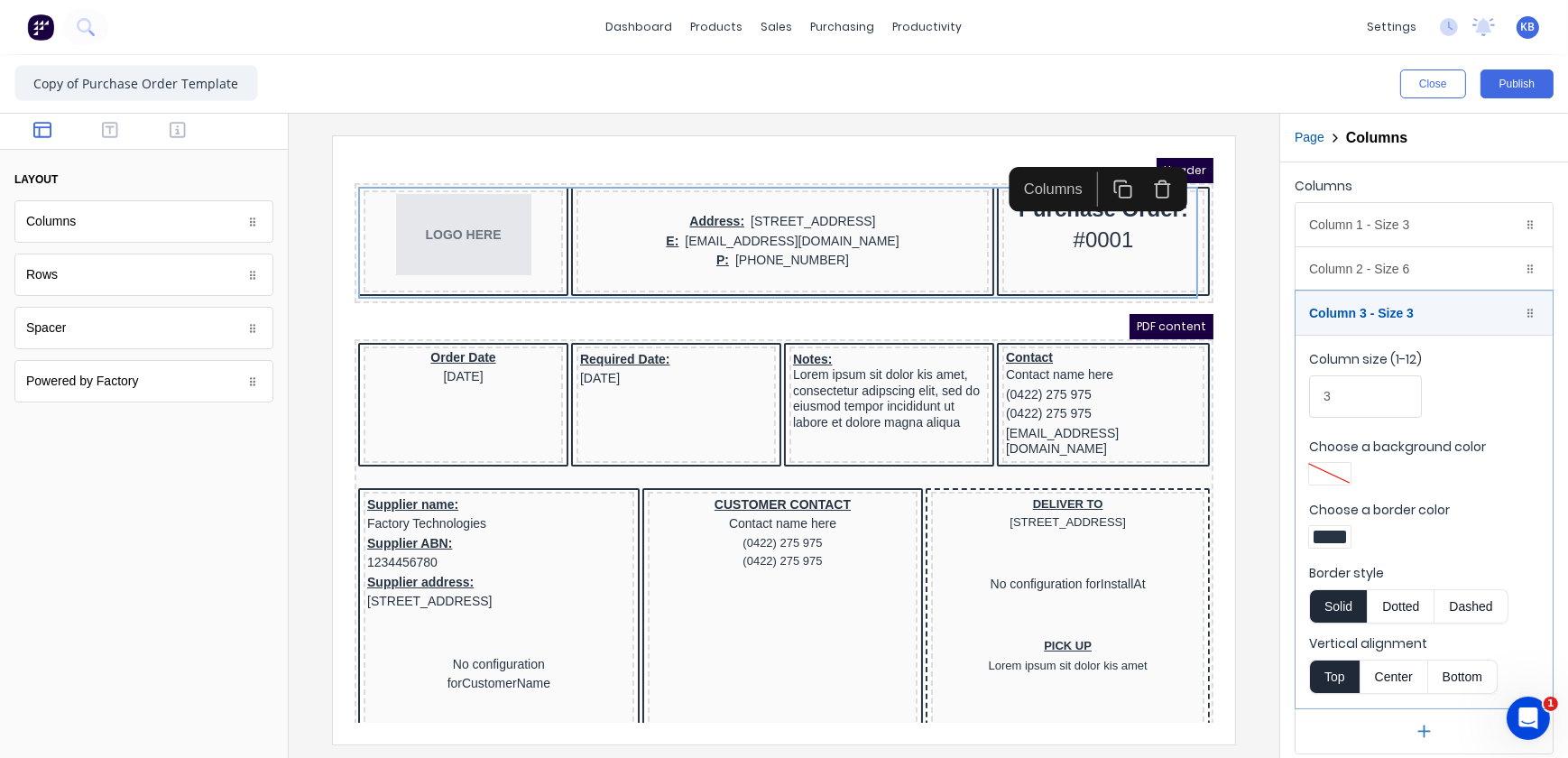
click at [115, 142] on div at bounding box center [144, 131] width 288 height 36
click at [116, 135] on icon "button" at bounding box center [110, 129] width 17 height 17
click at [180, 131] on icon "button" at bounding box center [177, 130] width 17 height 18
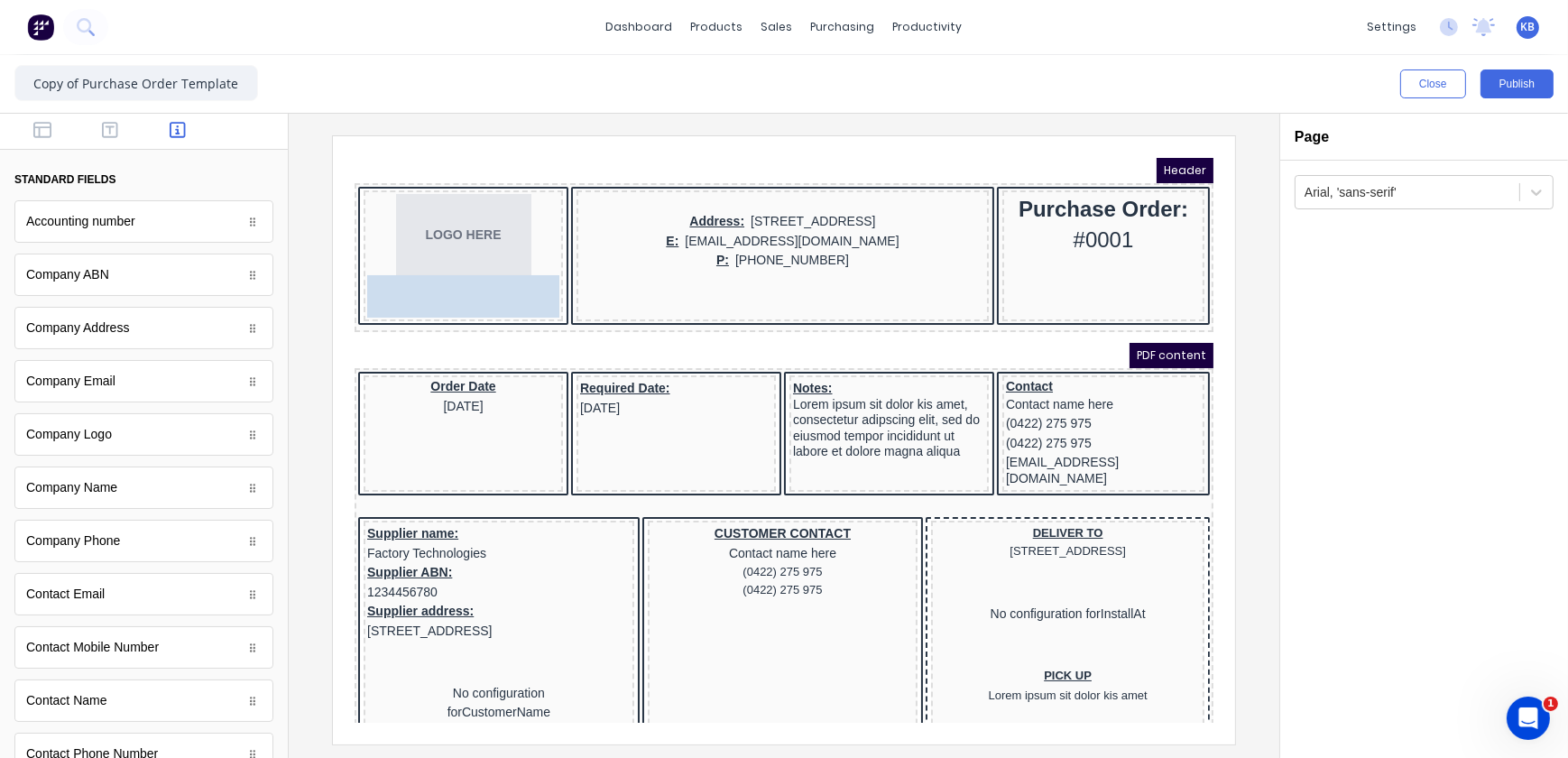
drag, startPoint x: 86, startPoint y: 286, endPoint x: 399, endPoint y: 285, distance: 313.0
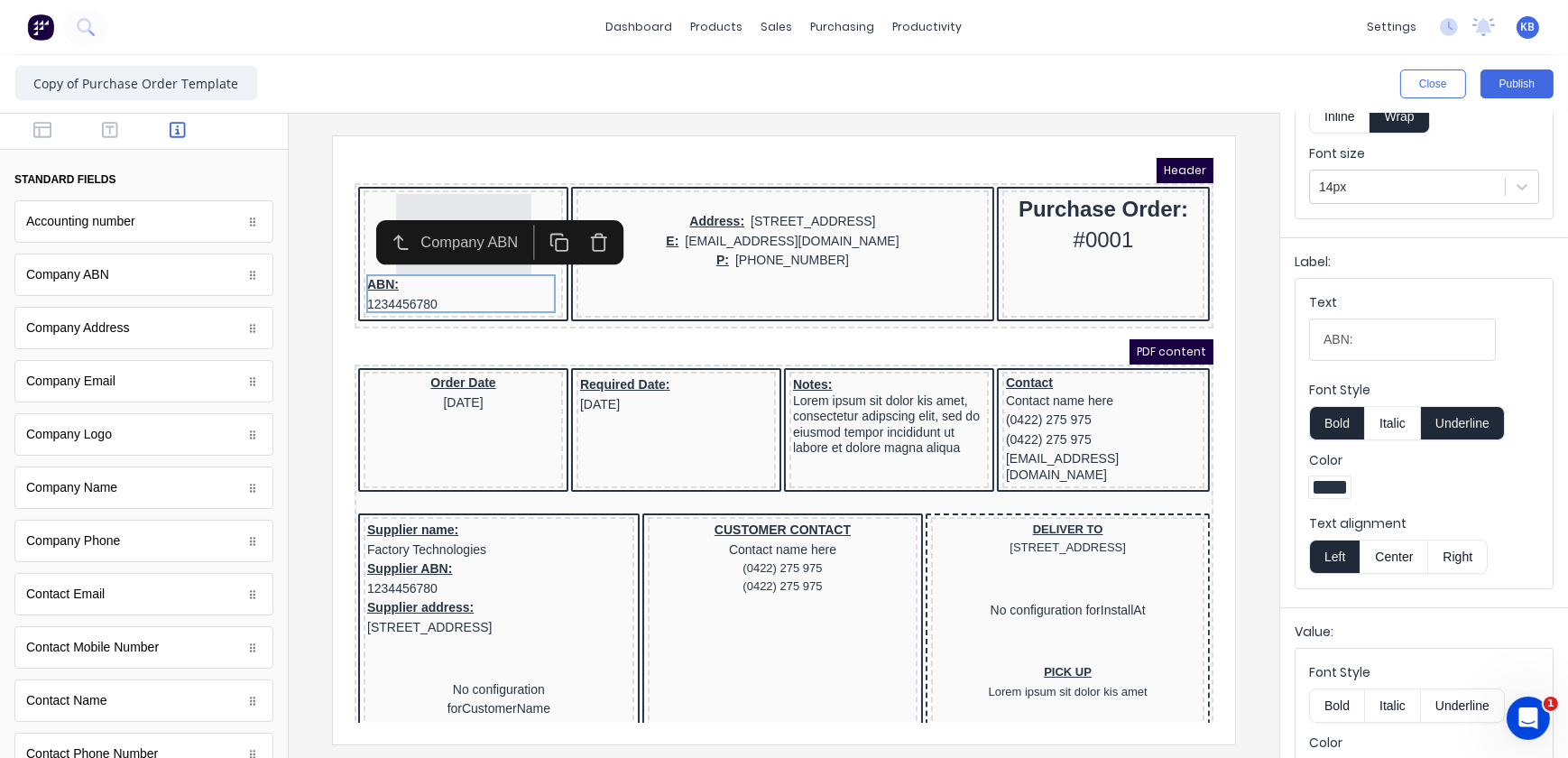
scroll to position [267, 0]
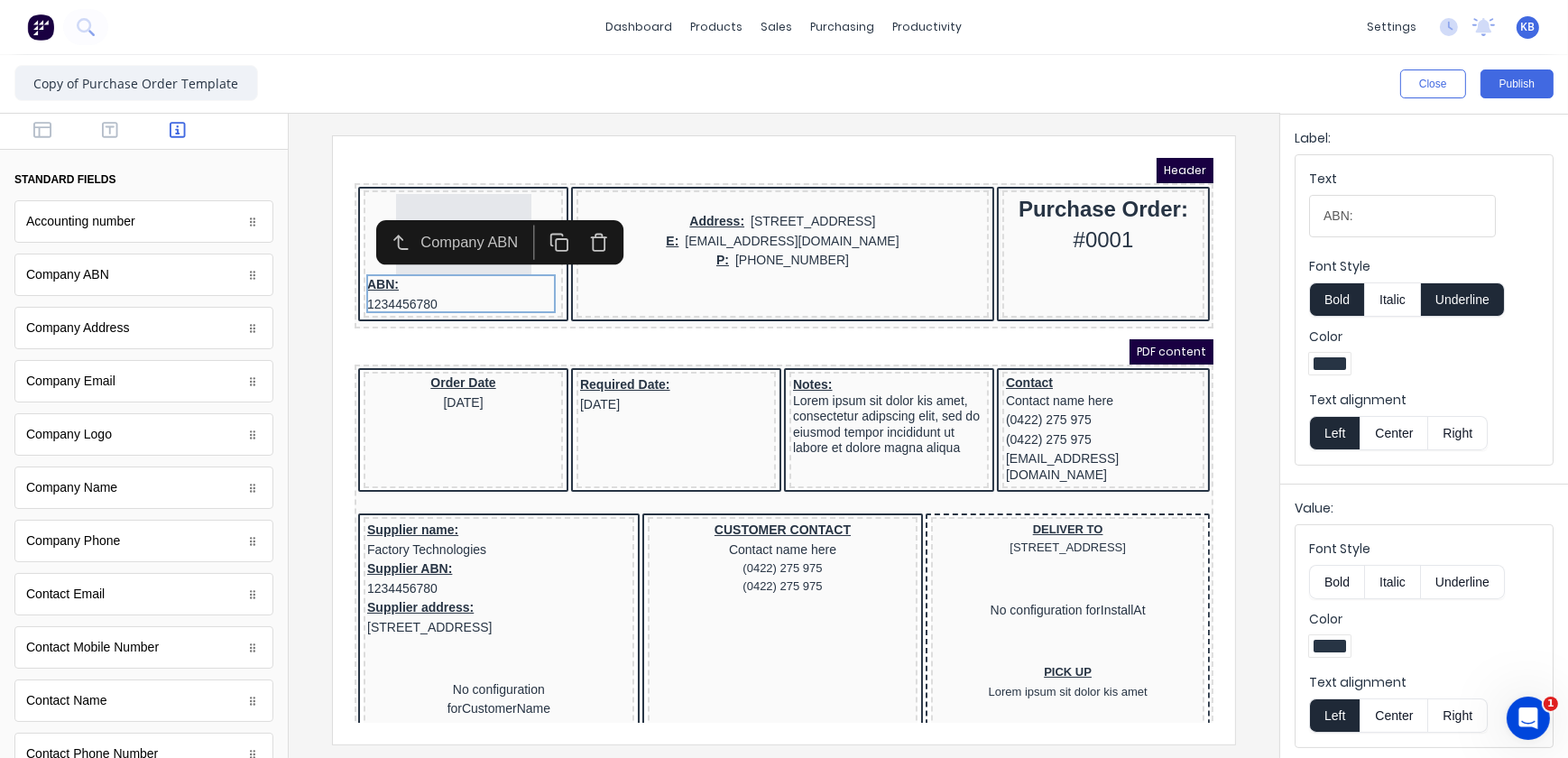
click at [1401, 710] on button "Center" at bounding box center [1394, 715] width 69 height 34
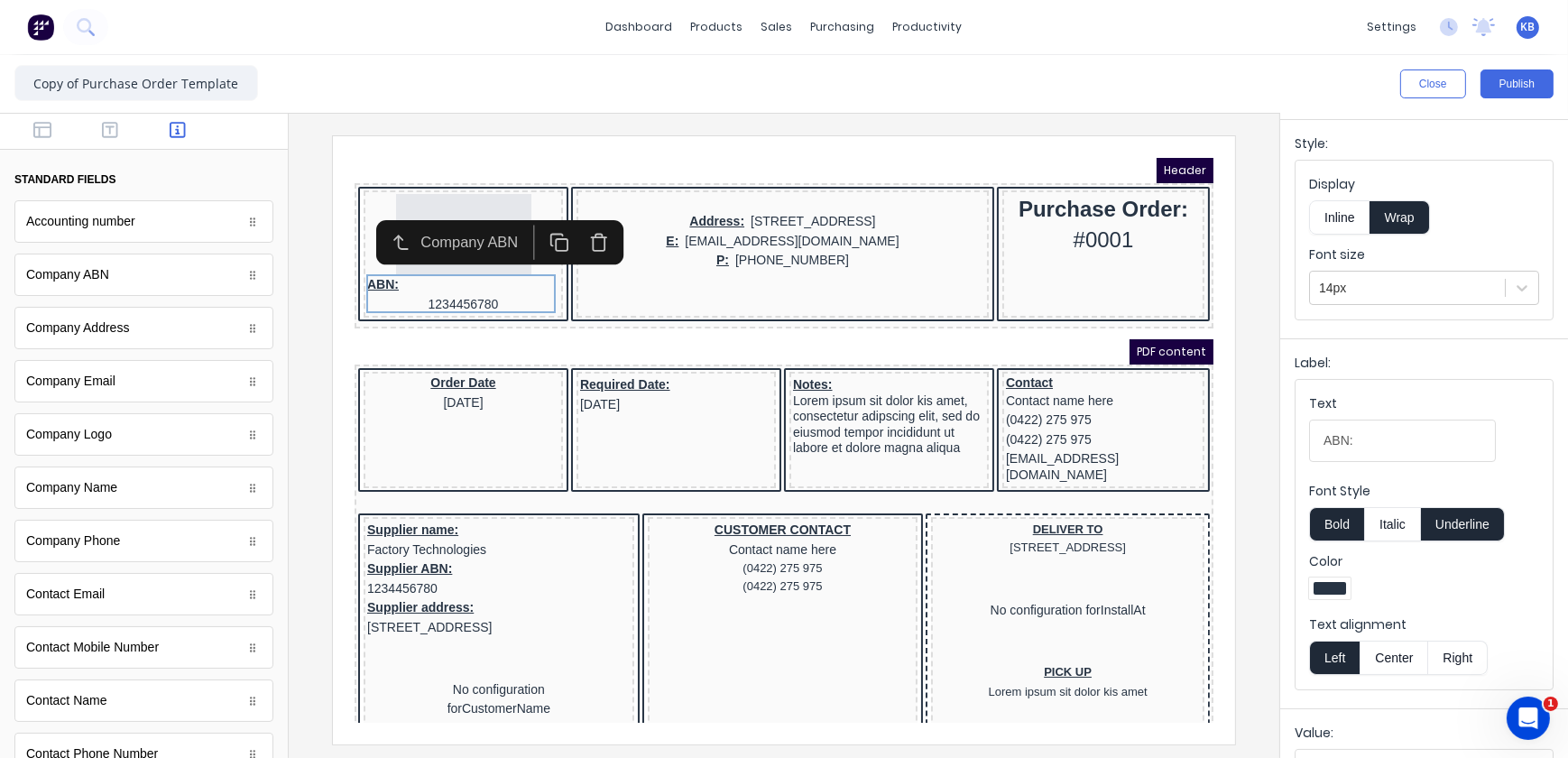
scroll to position [21, 0]
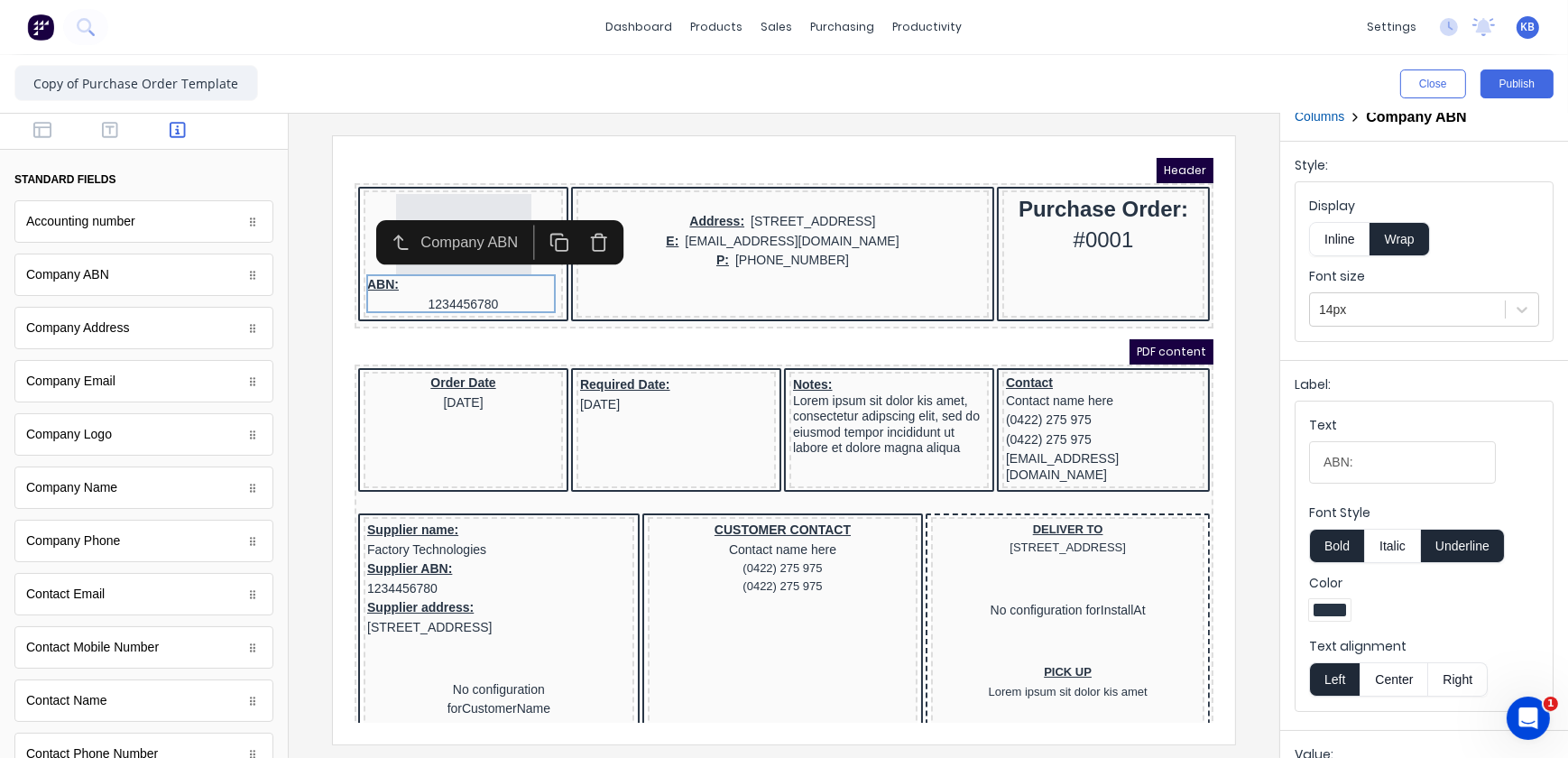
click at [1346, 237] on button "Inline" at bounding box center [1340, 239] width 61 height 34
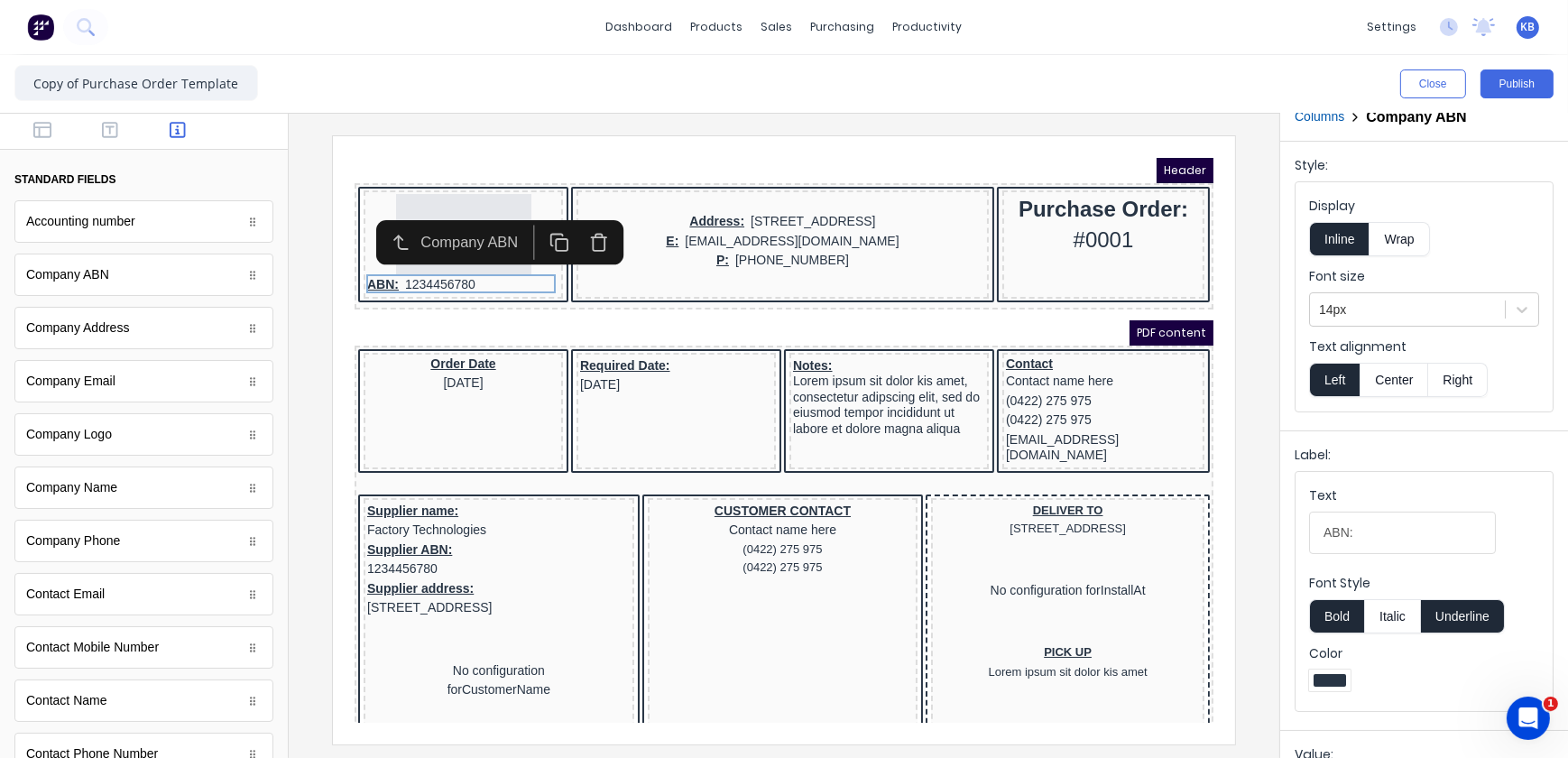
scroll to position [197, 0]
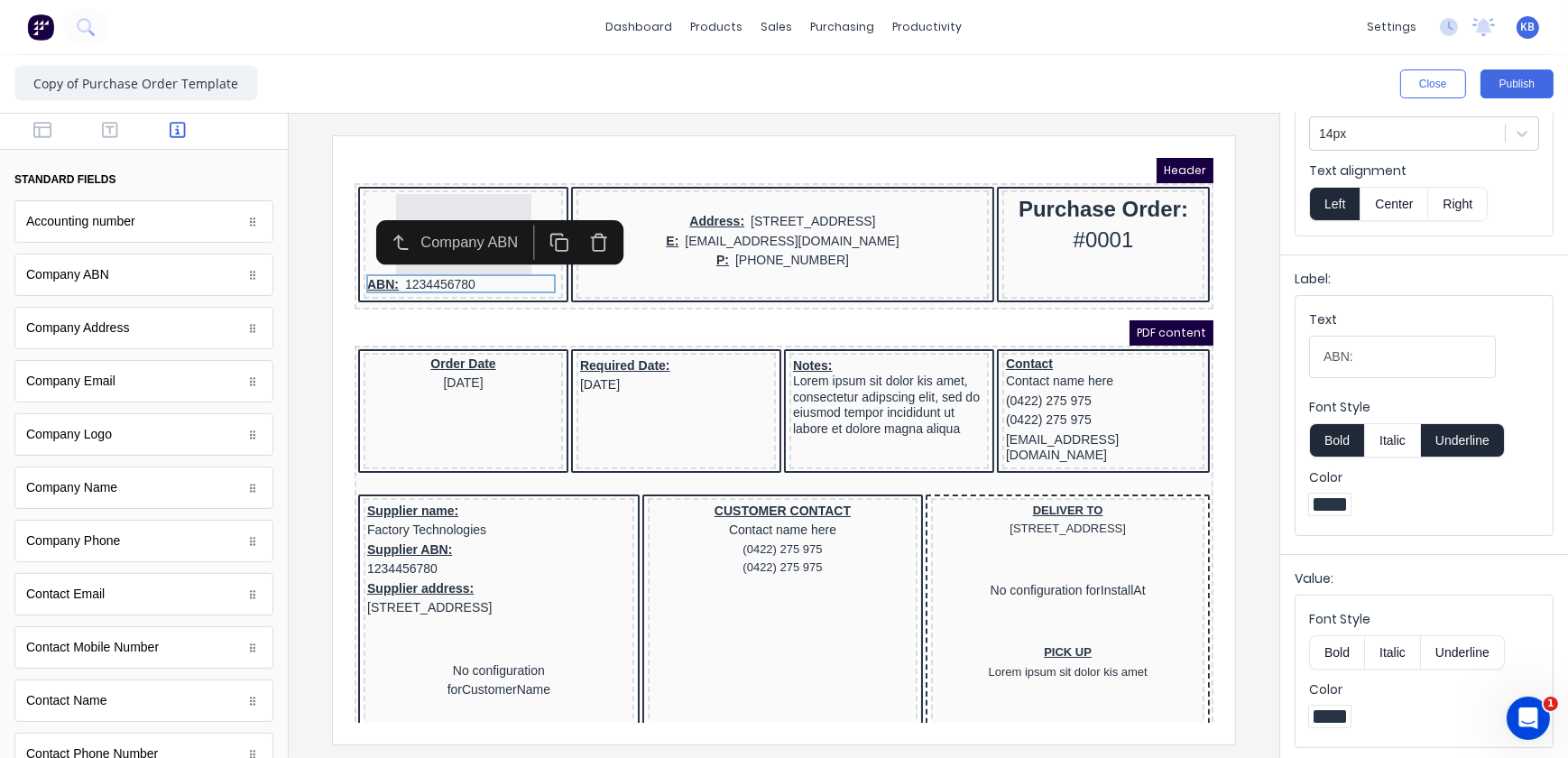
click at [1390, 215] on button "Center" at bounding box center [1394, 204] width 69 height 34
click at [52, 136] on button "button" at bounding box center [43, 132] width 57 height 22
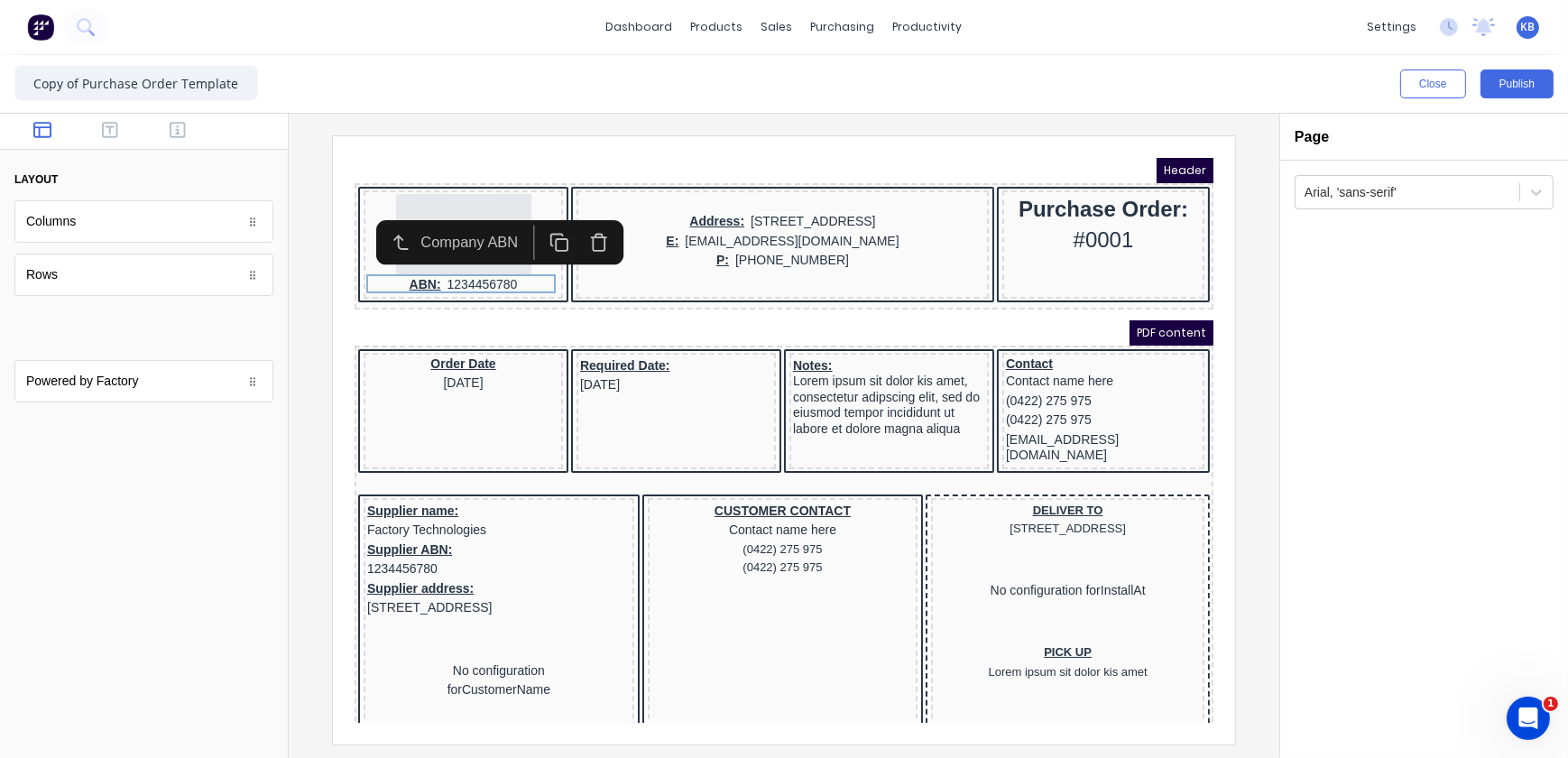
scroll to position [0, 0]
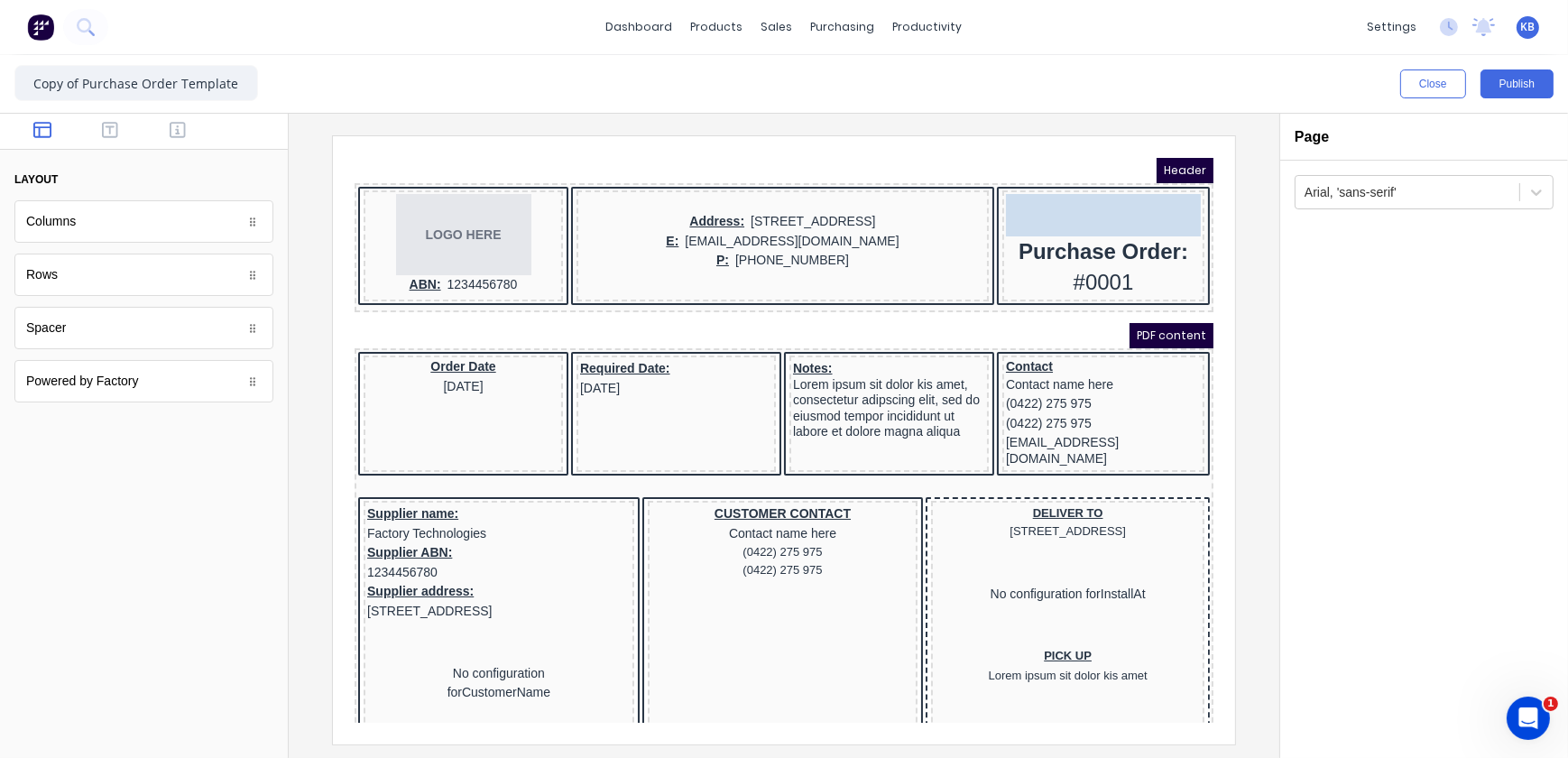
drag, startPoint x: 83, startPoint y: 328, endPoint x: 1038, endPoint y: 193, distance: 964.5
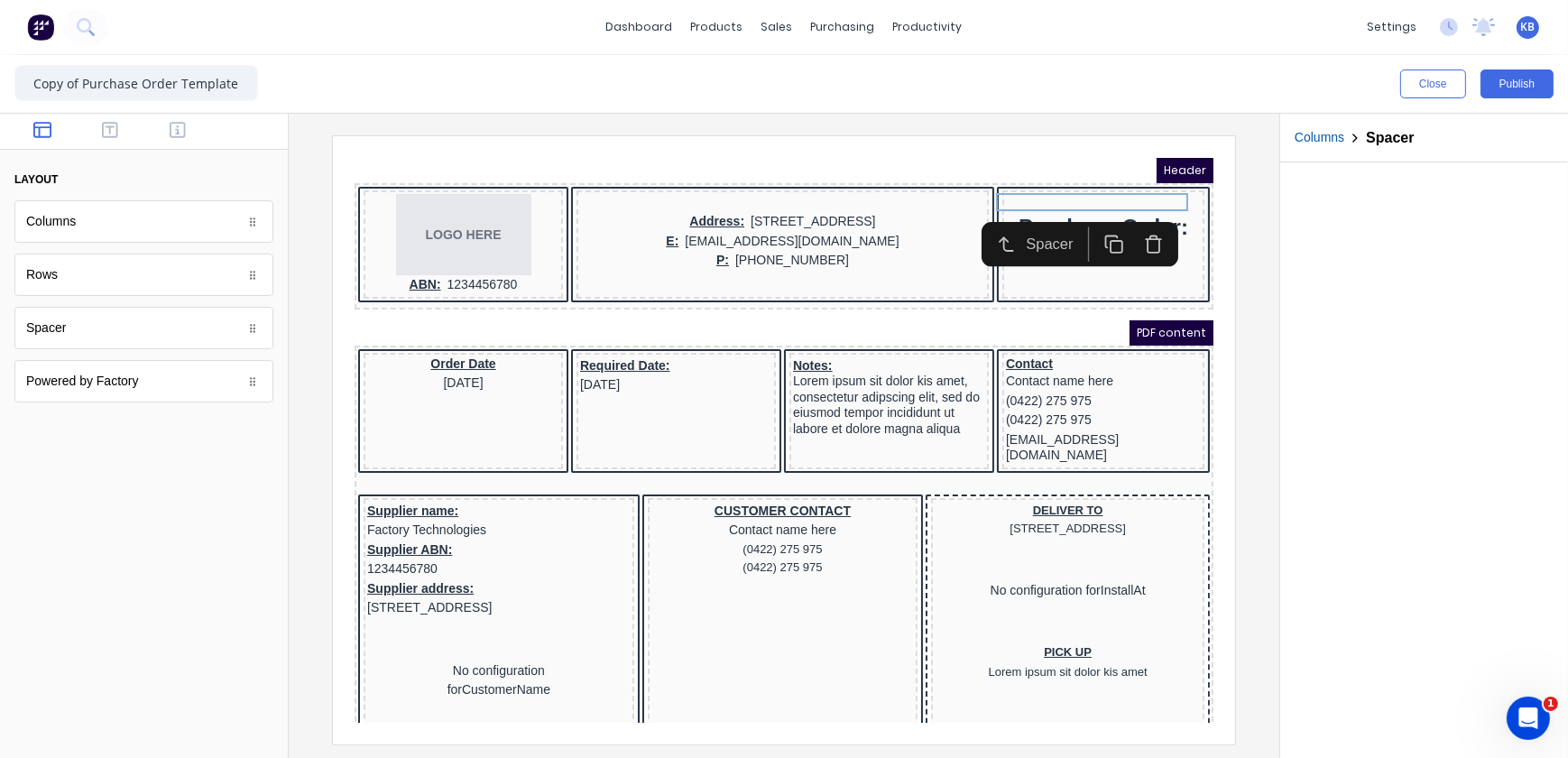
click at [1264, 402] on div at bounding box center [784, 436] width 991 height 644
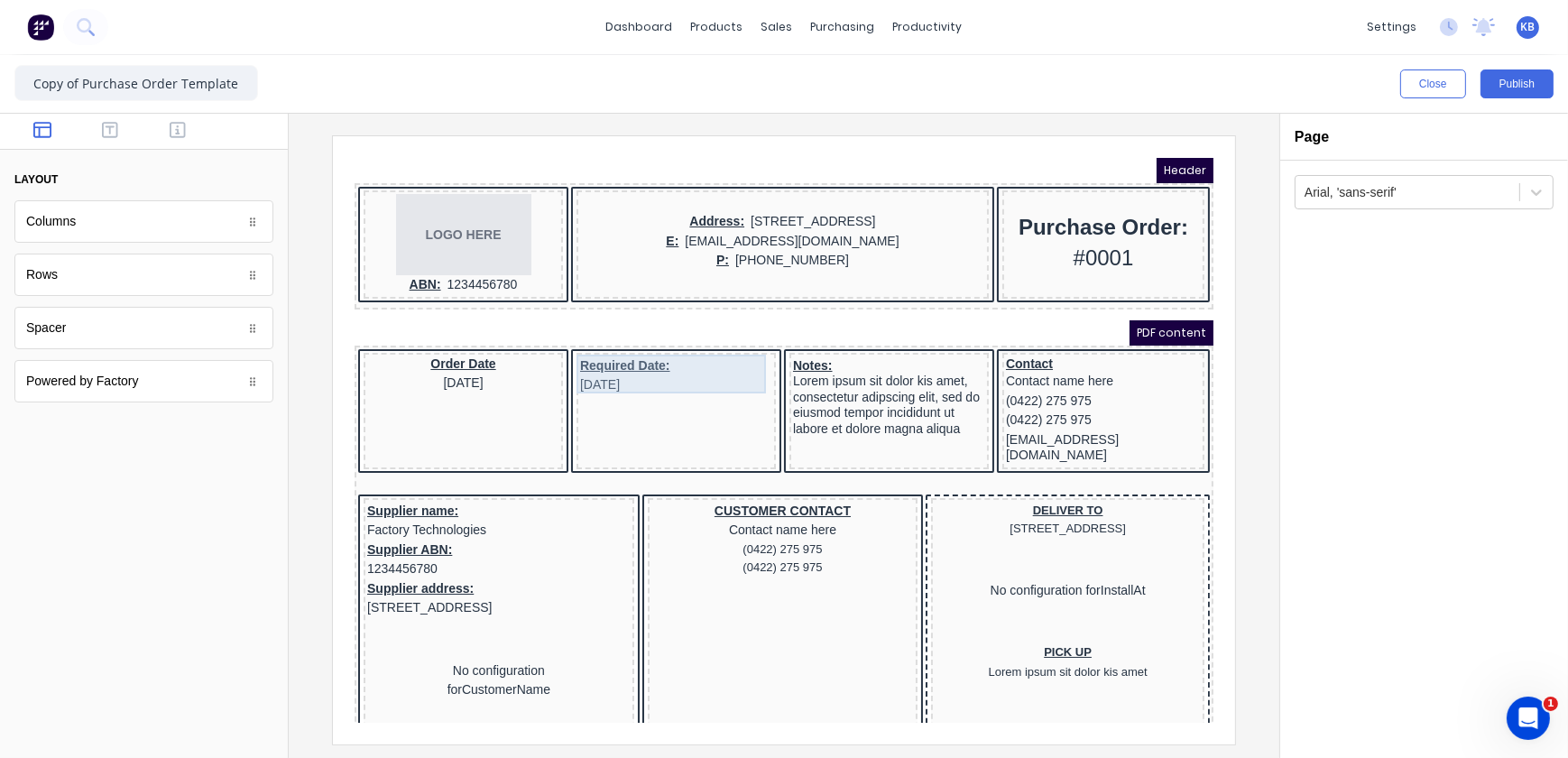
click at [581, 355] on div "Required Date: 29/10/2024" at bounding box center [654, 354] width 192 height 39
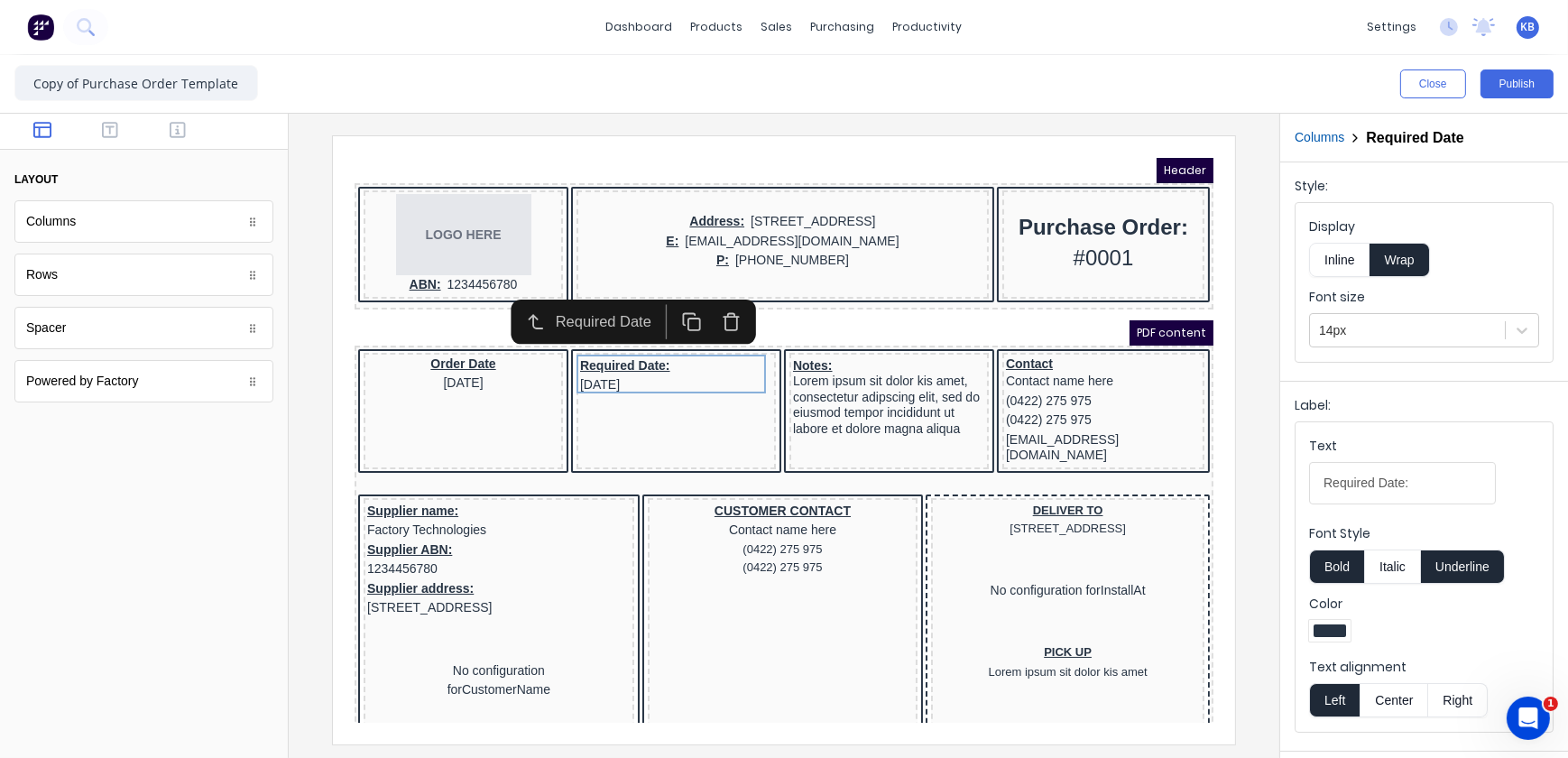
click at [1368, 706] on button "Center" at bounding box center [1394, 700] width 69 height 34
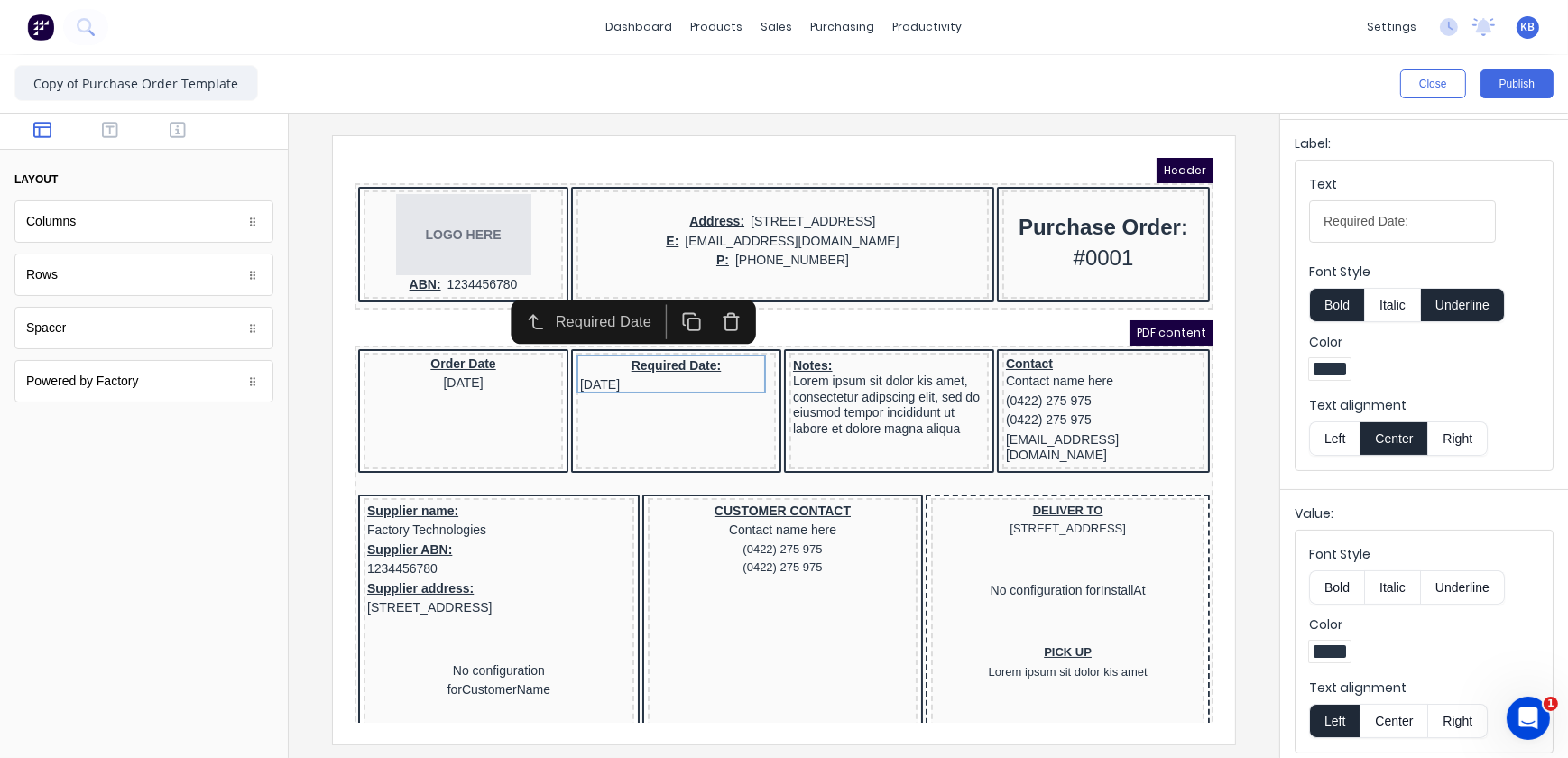
scroll to position [267, 0]
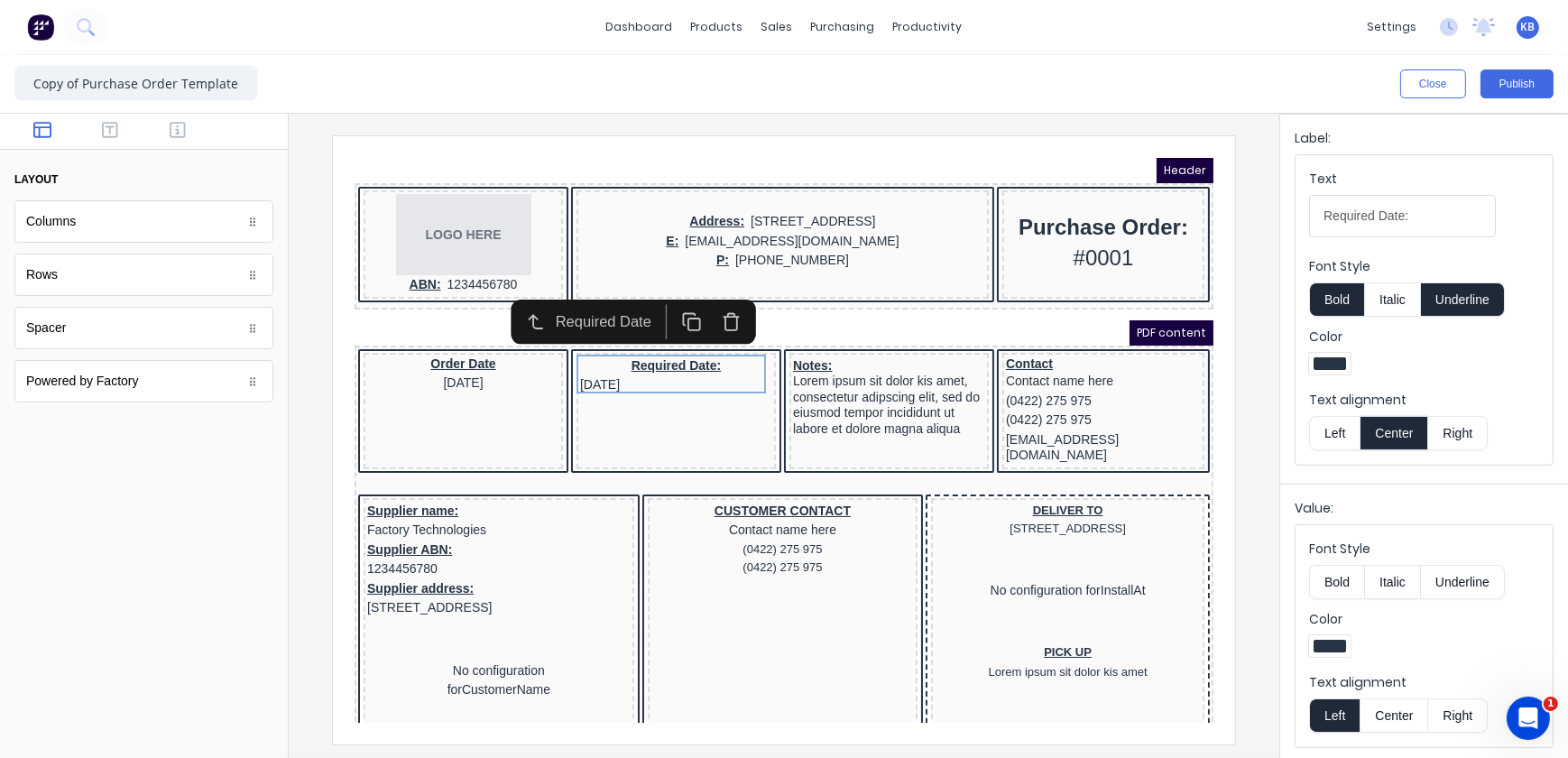
click at [1390, 704] on button "Center" at bounding box center [1394, 715] width 69 height 34
click at [489, 363] on div "Order Date 29/10/2024" at bounding box center [440, 352] width 192 height 35
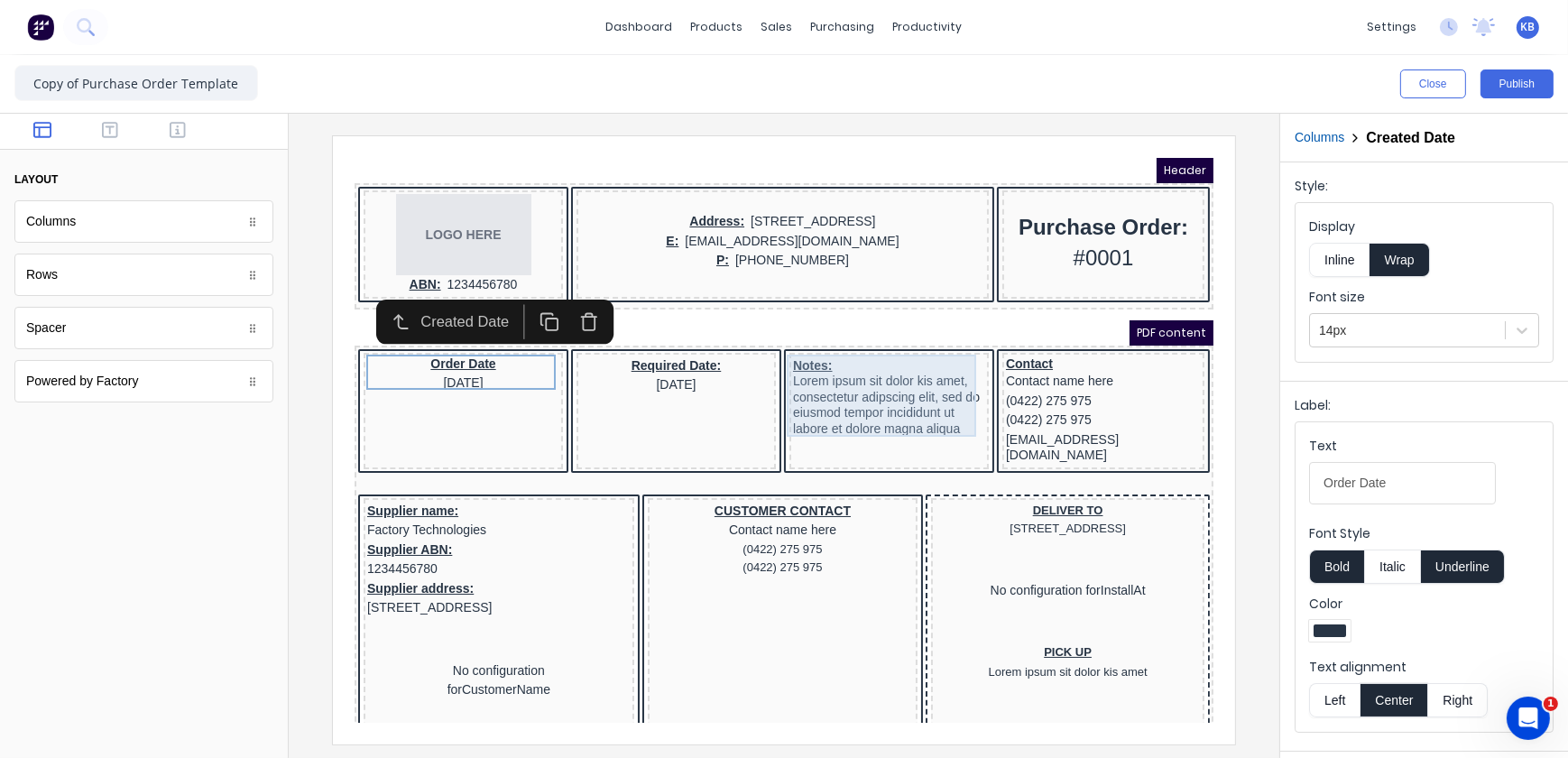
click at [910, 390] on div "Notes: Lorem ipsum sit dolor kis amet, consectetur adipscing elit, sed do eiusm…" at bounding box center [866, 375] width 192 height 83
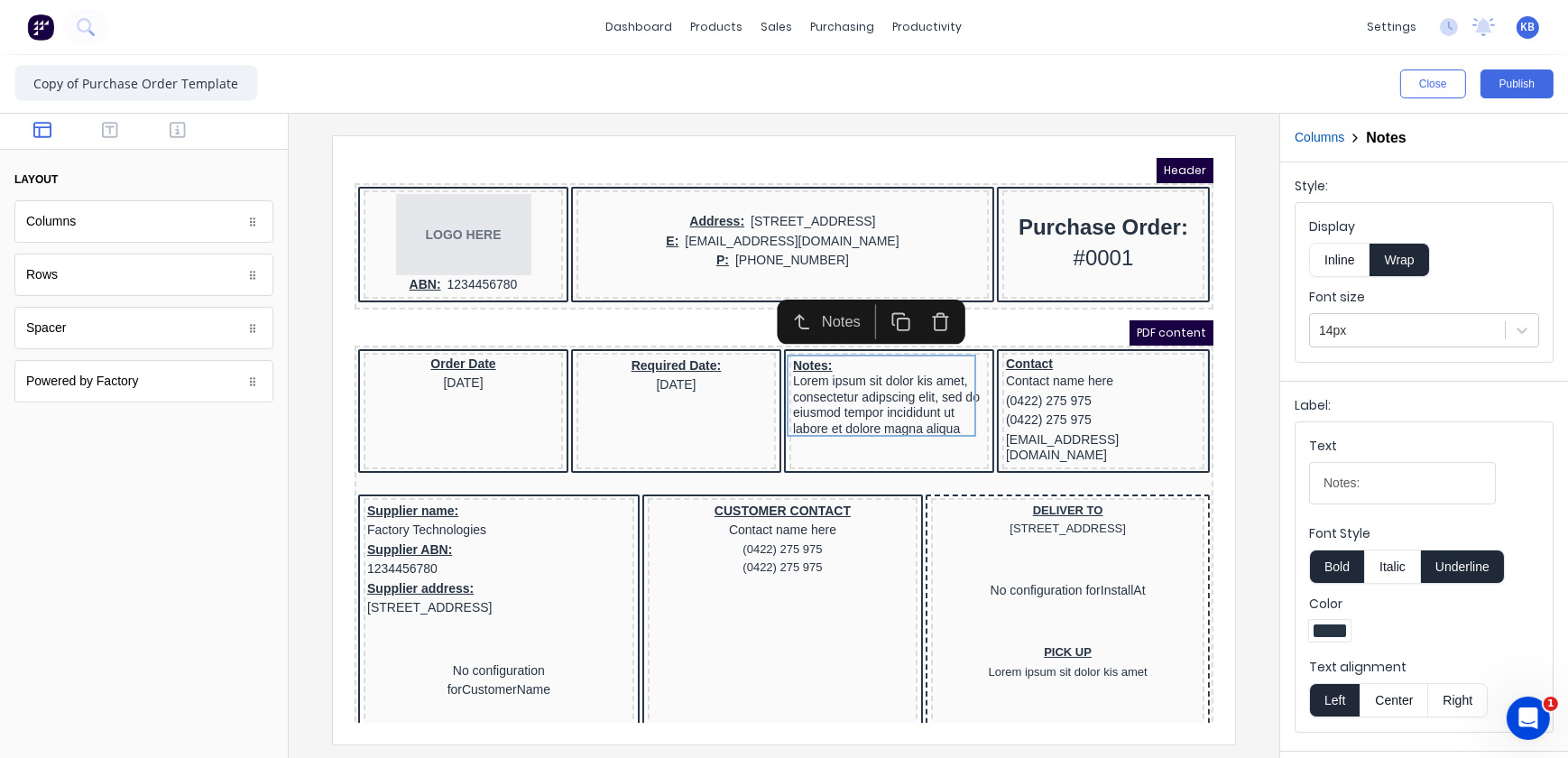
click at [1390, 698] on button "Center" at bounding box center [1394, 700] width 69 height 34
click at [1081, 340] on div "Contact" at bounding box center [1081, 342] width 195 height 17
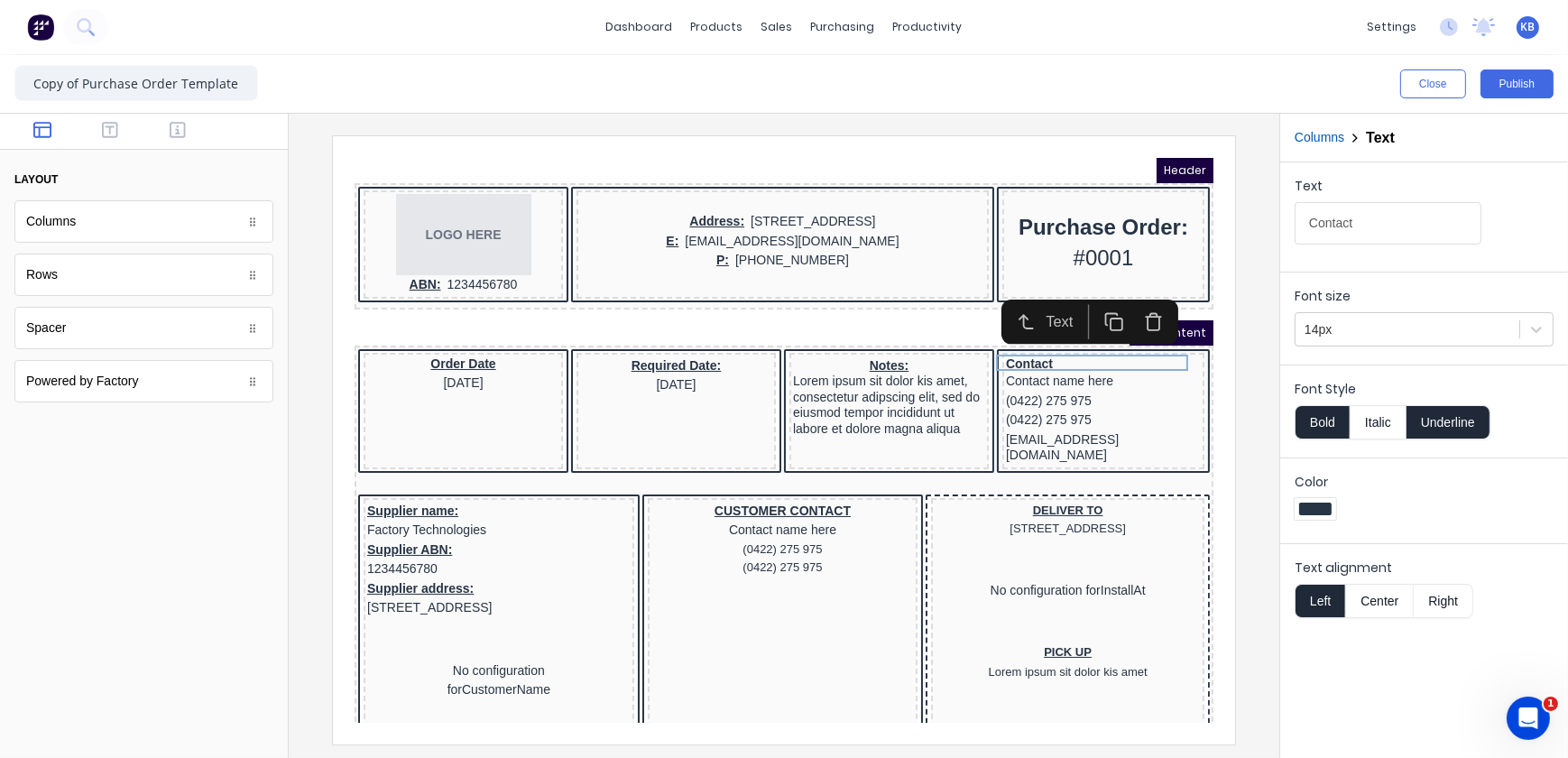
click at [1389, 602] on button "Center" at bounding box center [1379, 600] width 69 height 34
click at [1041, 362] on div "Contact name here" at bounding box center [1081, 359] width 195 height 20
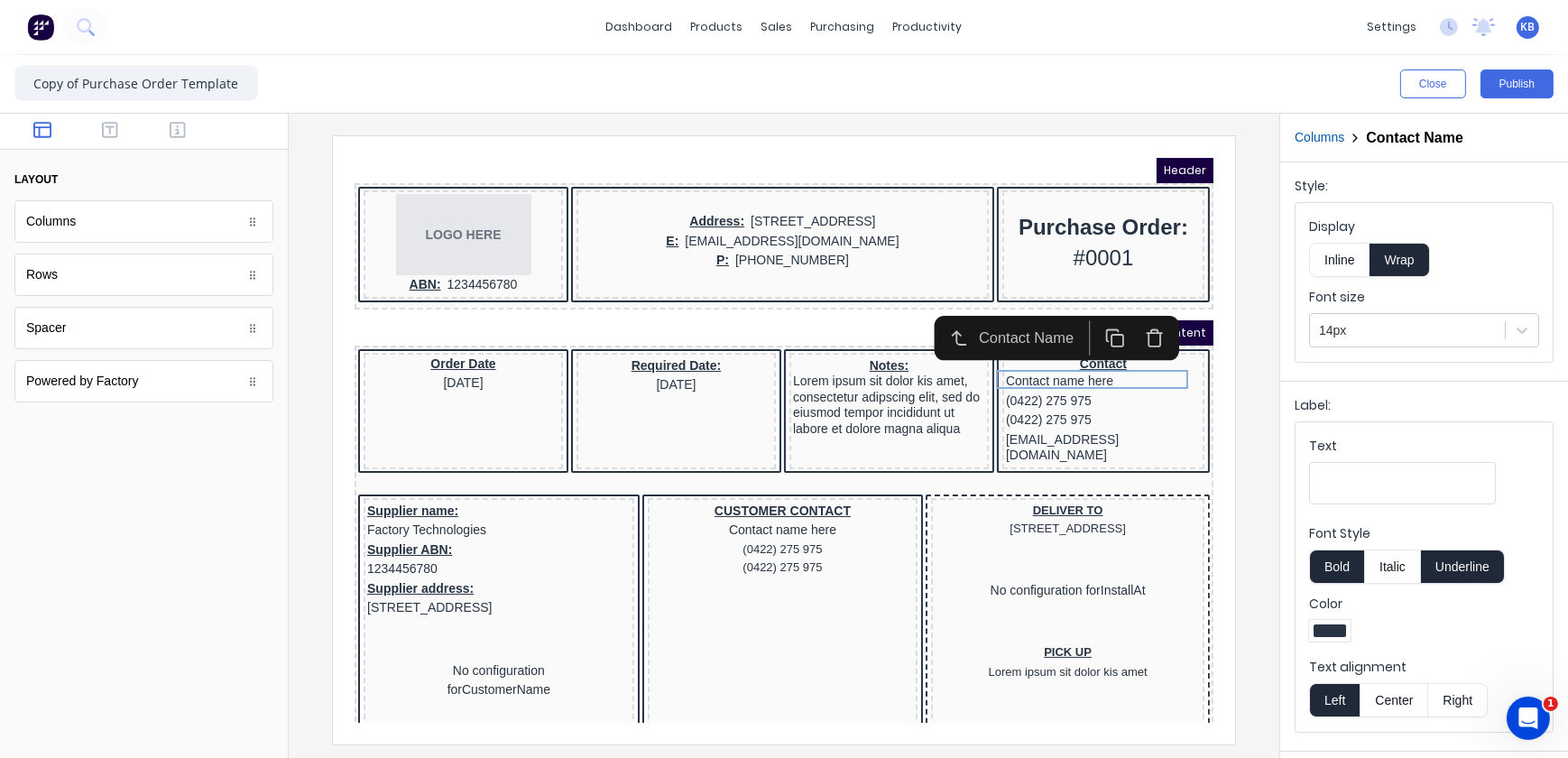
click at [1386, 705] on button "Center" at bounding box center [1394, 700] width 69 height 34
click at [1044, 369] on div "(0422) 275 975" at bounding box center [1081, 379] width 195 height 20
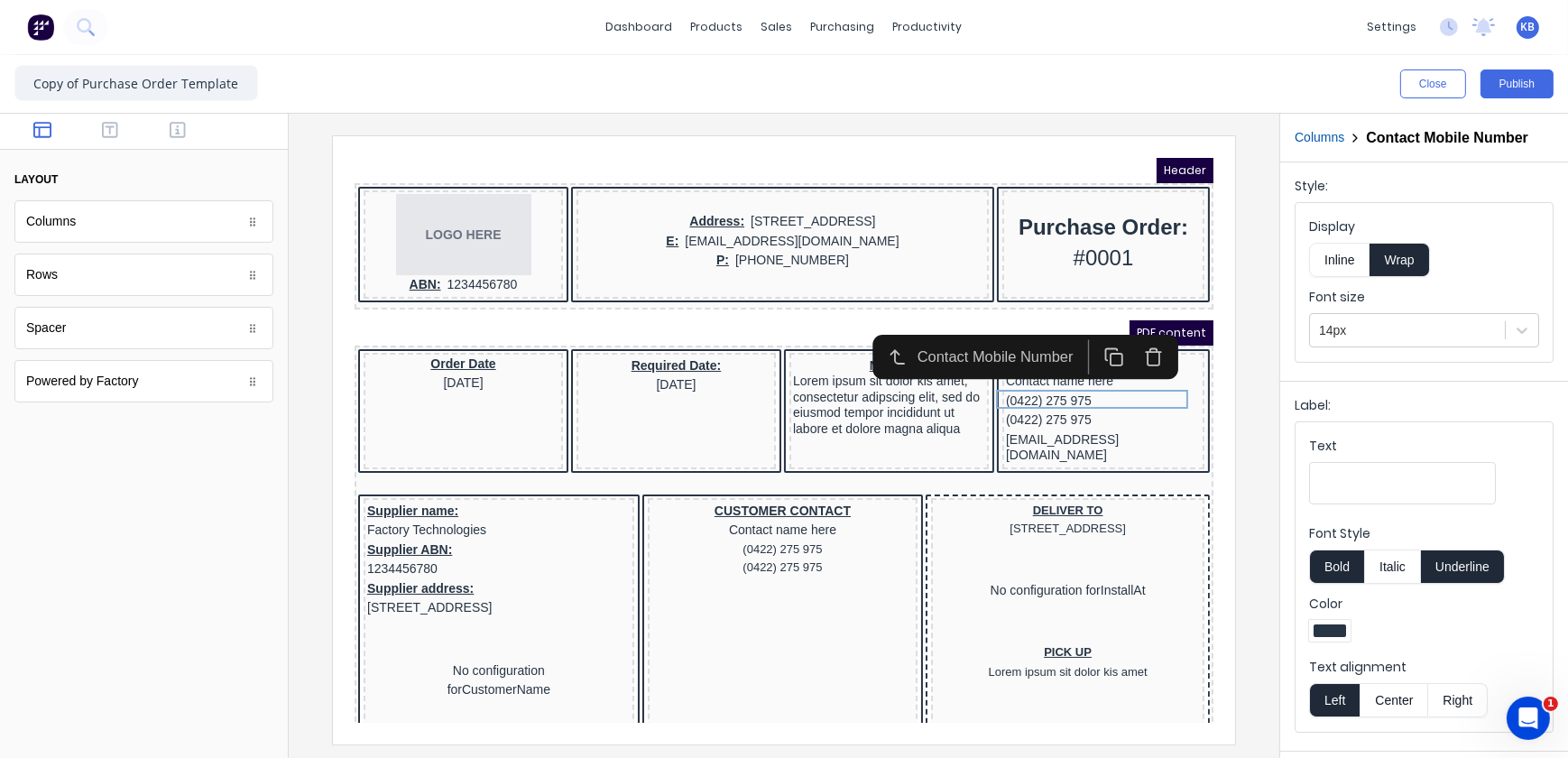
click at [1376, 718] on button "Center" at bounding box center [1394, 700] width 69 height 34
click at [1042, 399] on div "(0422) 275 975" at bounding box center [1081, 398] width 195 height 20
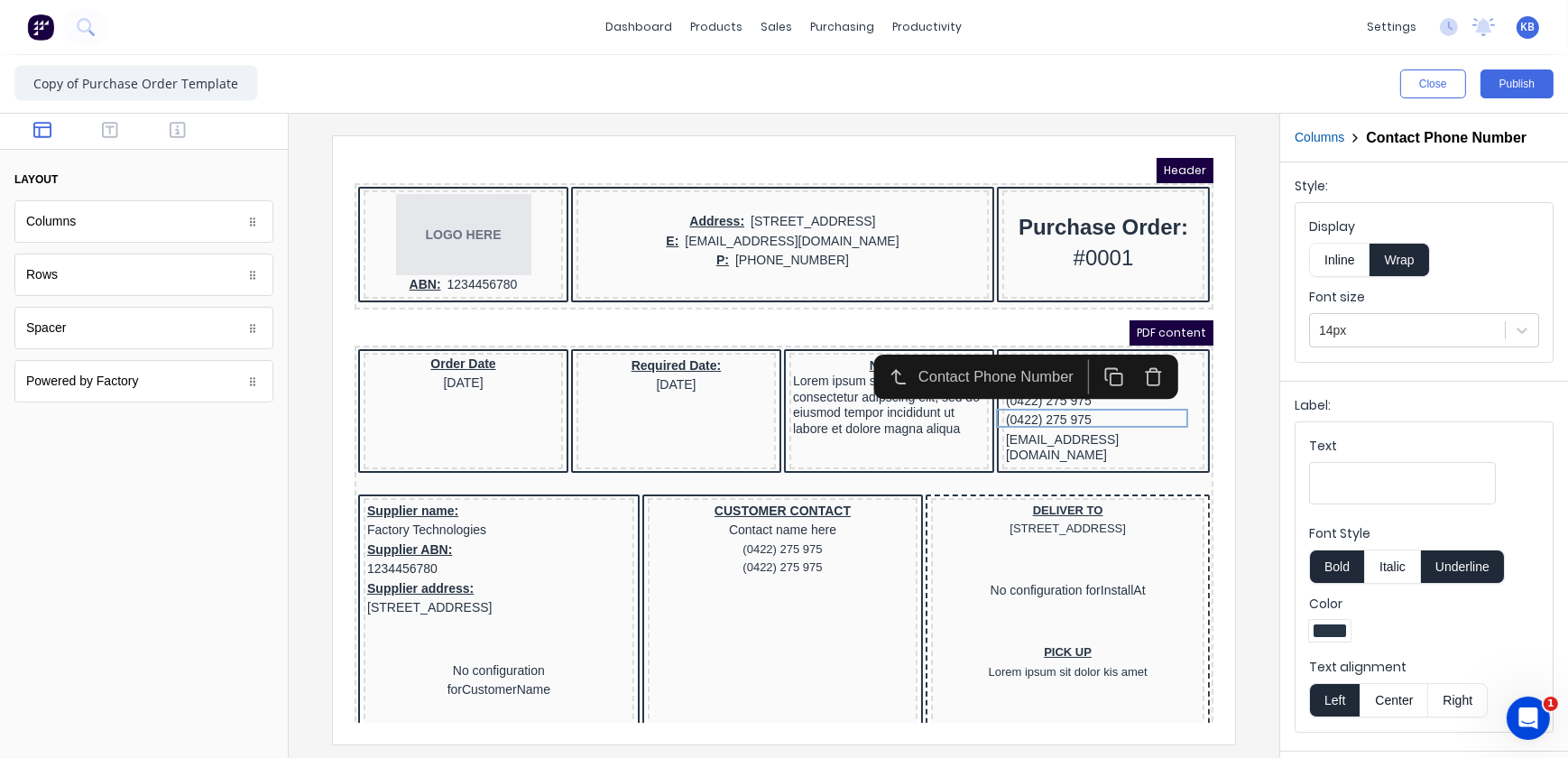
click at [1390, 694] on button "Center" at bounding box center [1394, 700] width 69 height 34
click at [1112, 421] on div "[EMAIL_ADDRESS][DOMAIN_NAME]" at bounding box center [1081, 426] width 195 height 35
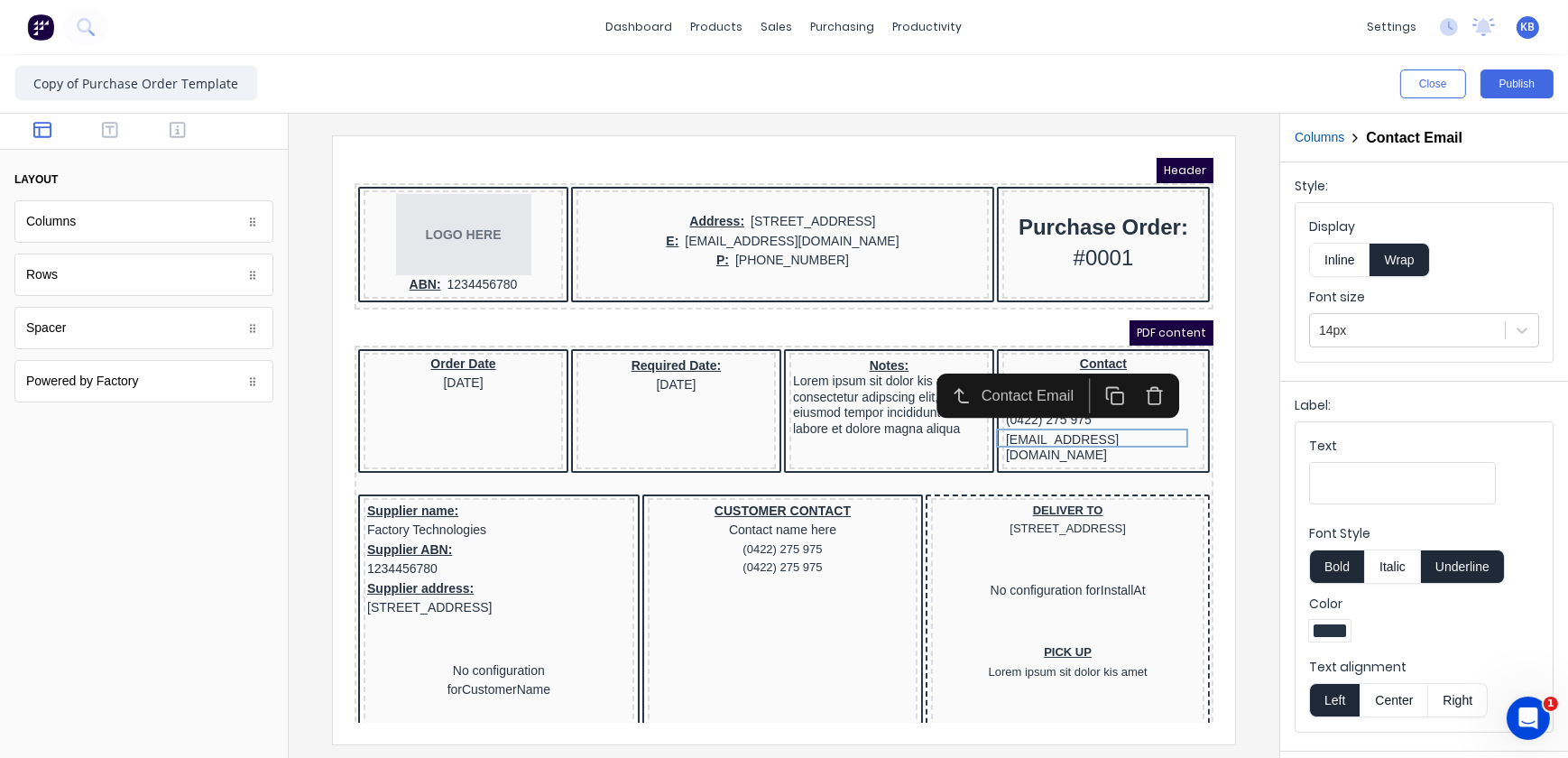
click at [1395, 695] on button "Center" at bounding box center [1394, 700] width 69 height 34
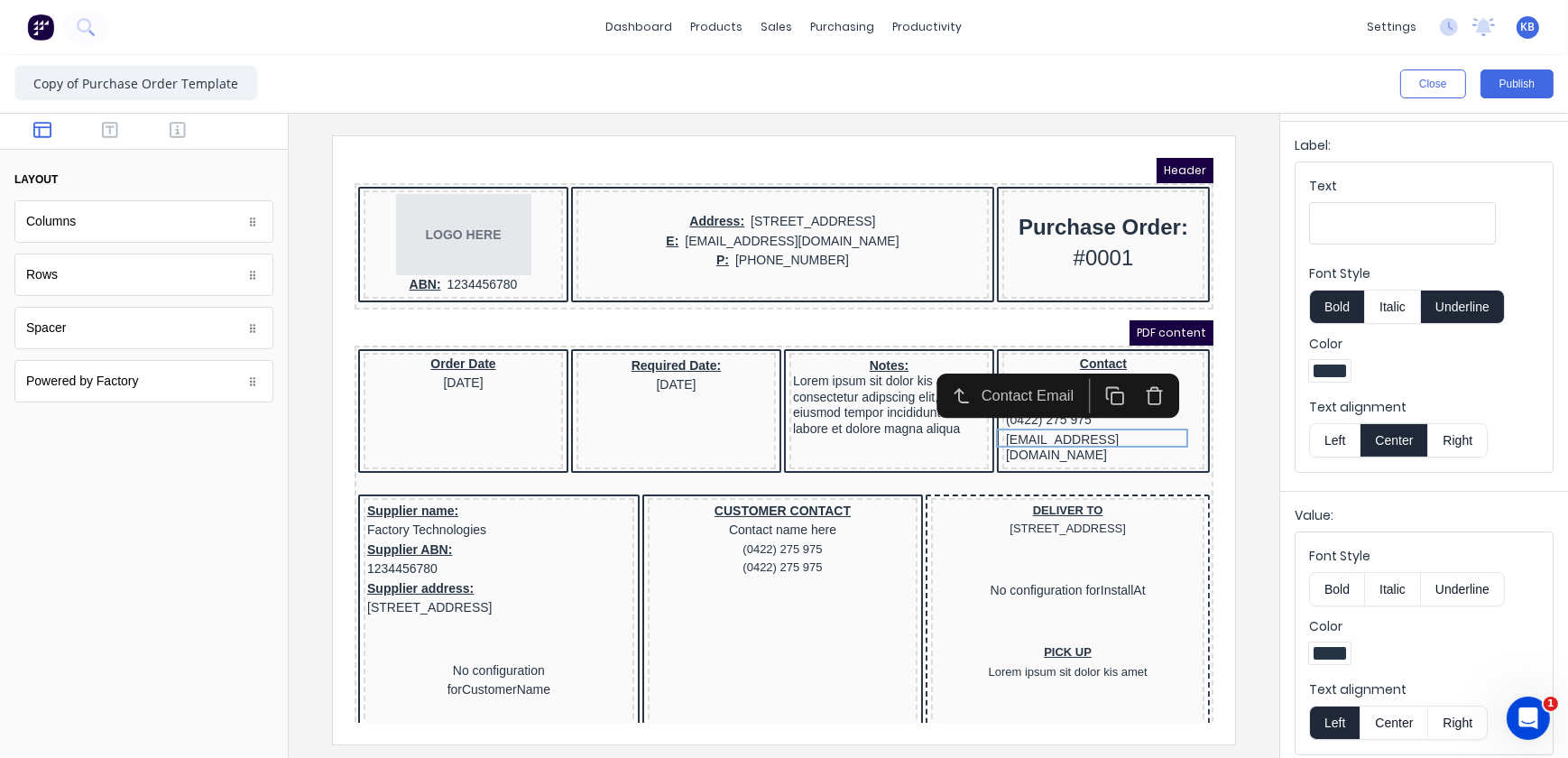
scroll to position [267, 0]
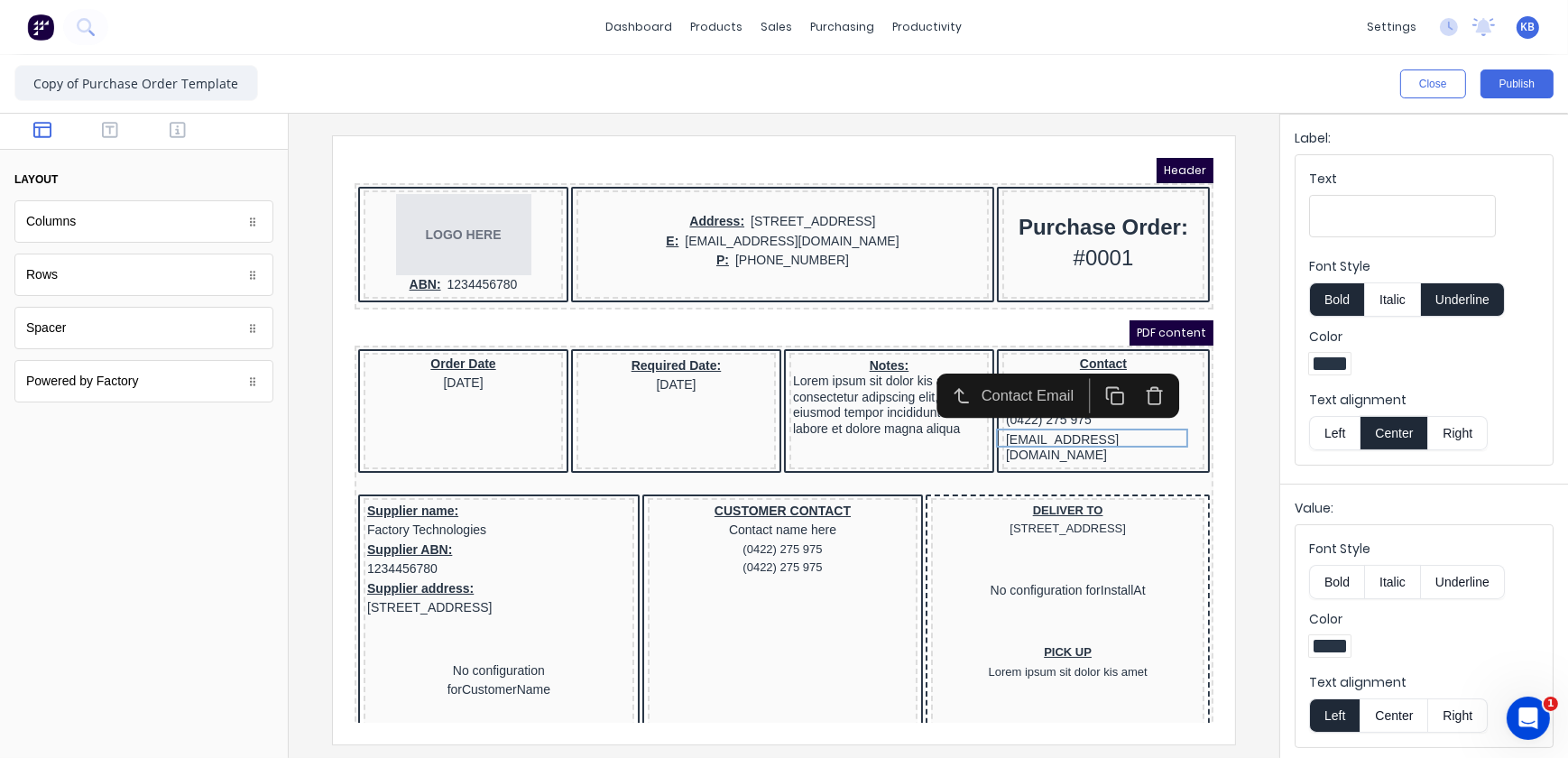
click at [1399, 722] on button "Center" at bounding box center [1394, 715] width 69 height 34
click at [1060, 399] on div "(0422) 275 975" at bounding box center [1081, 398] width 195 height 20
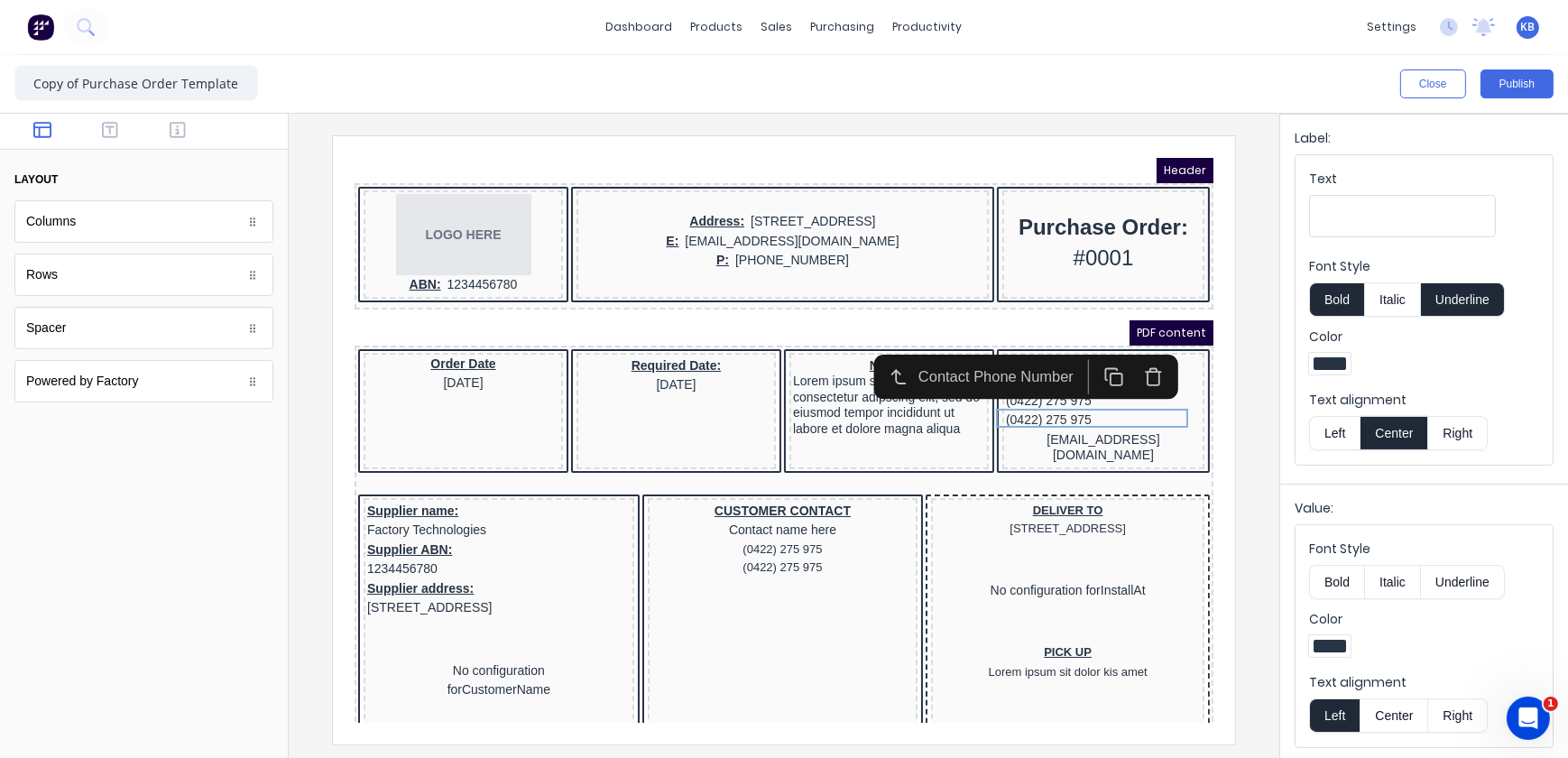
click at [1390, 706] on button "Center" at bounding box center [1394, 715] width 69 height 34
click at [1017, 375] on div "Contact Phone Number" at bounding box center [1003, 354] width 305 height 44
click at [1043, 385] on div "(0422) 275 975" at bounding box center [1081, 379] width 195 height 20
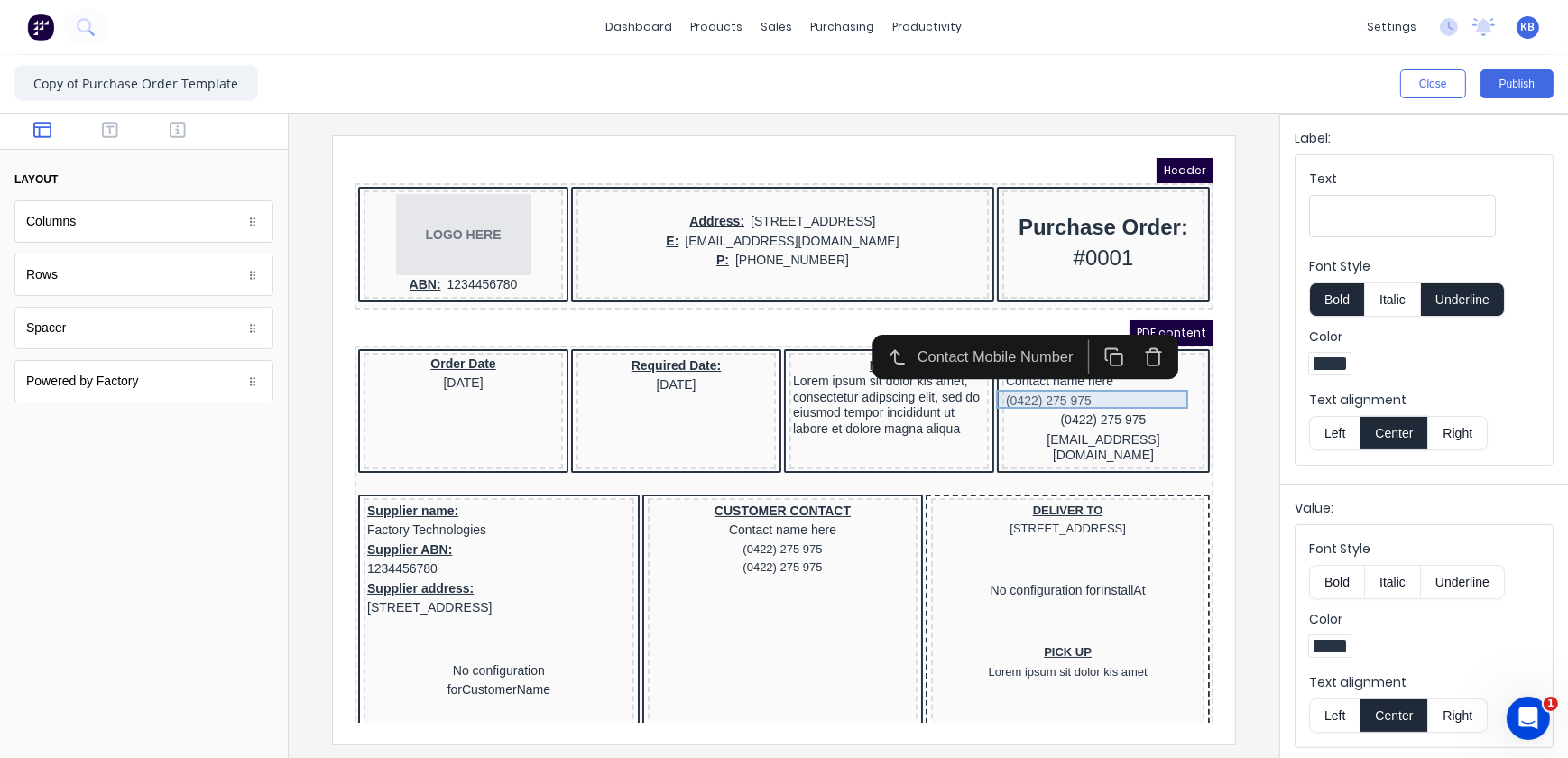
scroll to position [0, 0]
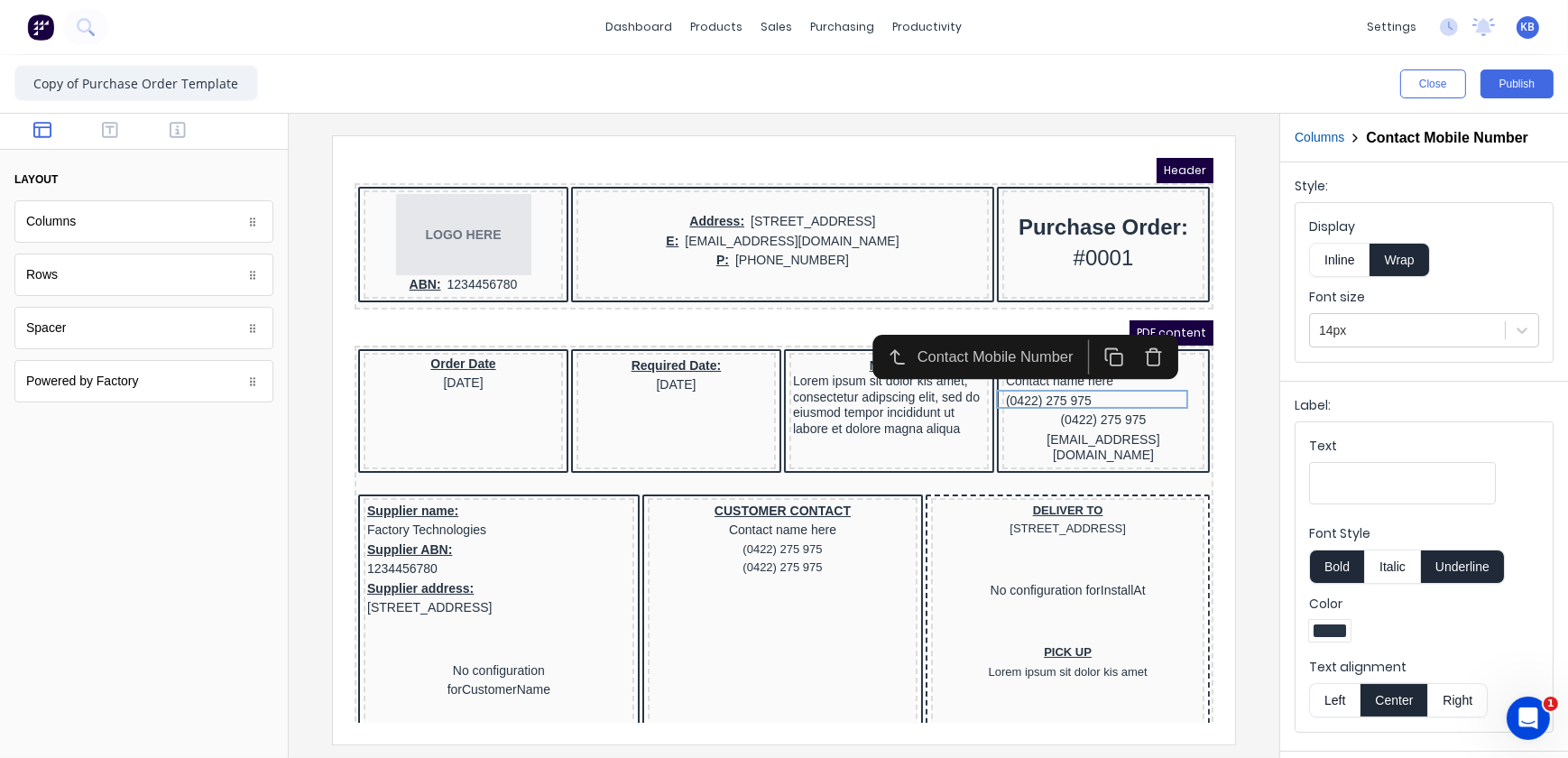
click at [1409, 712] on button "Center" at bounding box center [1394, 700] width 69 height 34
click at [1396, 711] on button "Center" at bounding box center [1394, 700] width 69 height 34
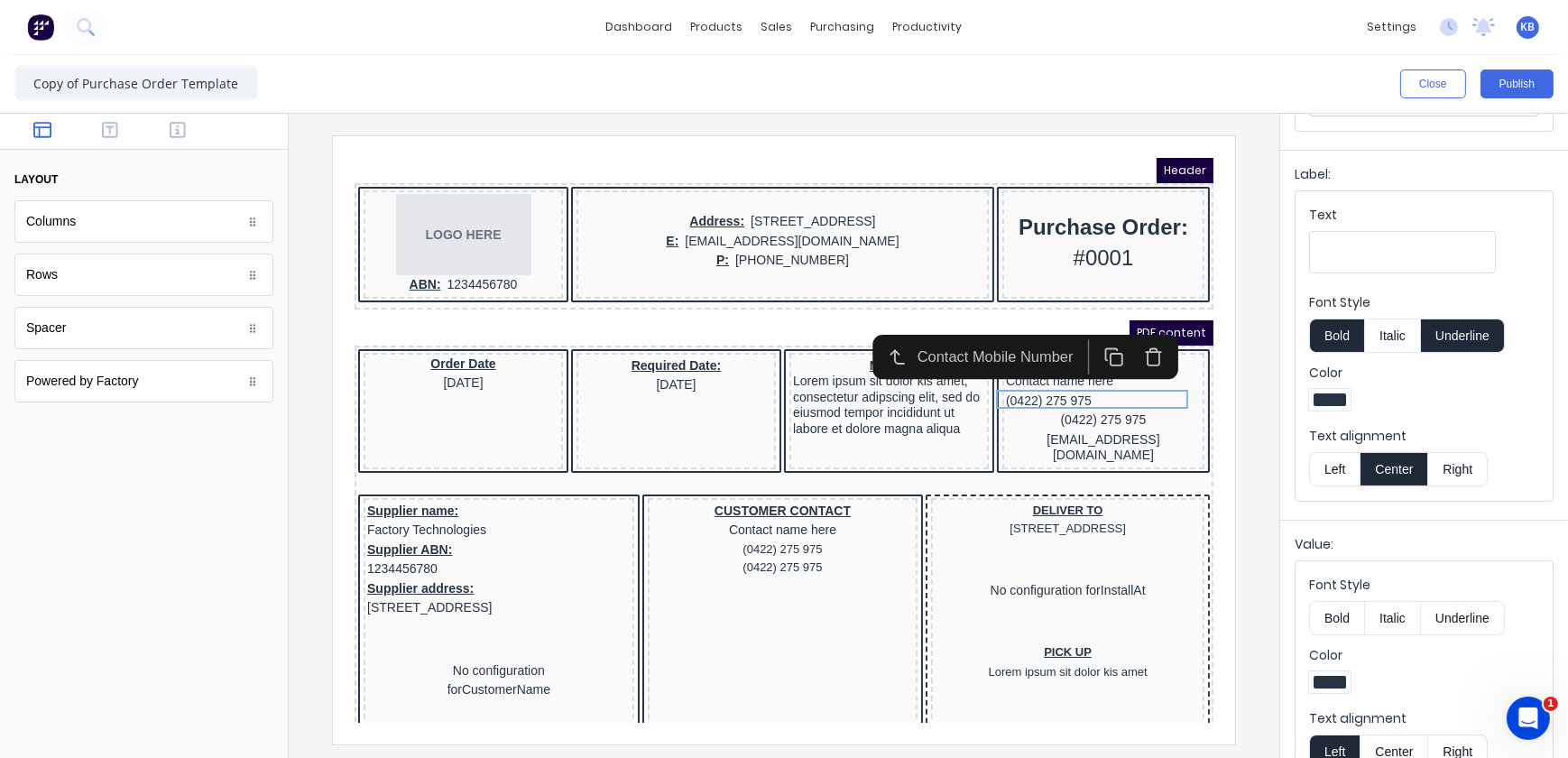
scroll to position [283, 0]
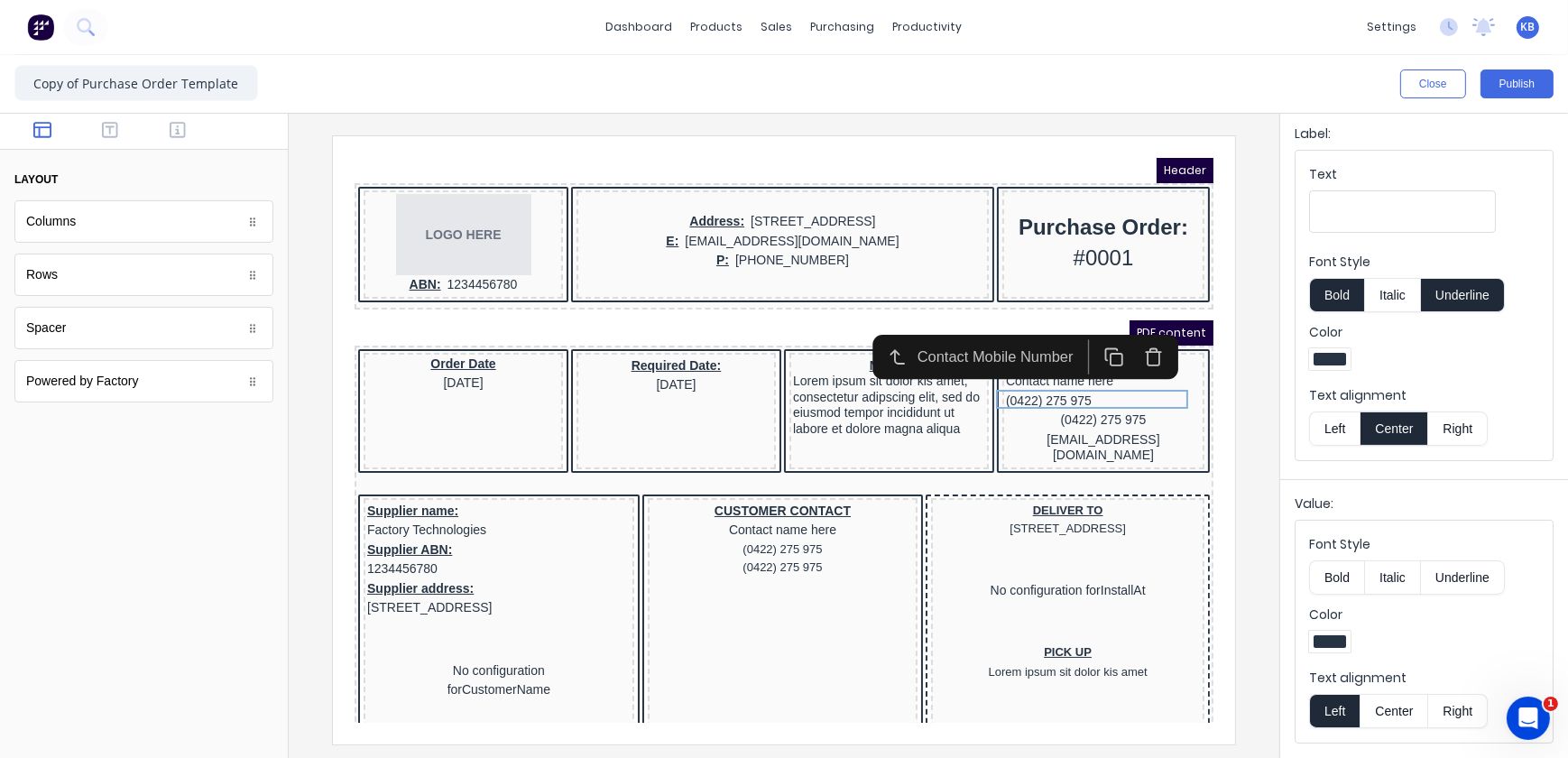
drag, startPoint x: 1402, startPoint y: 717, endPoint x: 1390, endPoint y: 709, distance: 14.4
click at [1401, 717] on button "Center" at bounding box center [1394, 711] width 69 height 34
click at [1017, 362] on div "Contact name here" at bounding box center [1081, 359] width 195 height 20
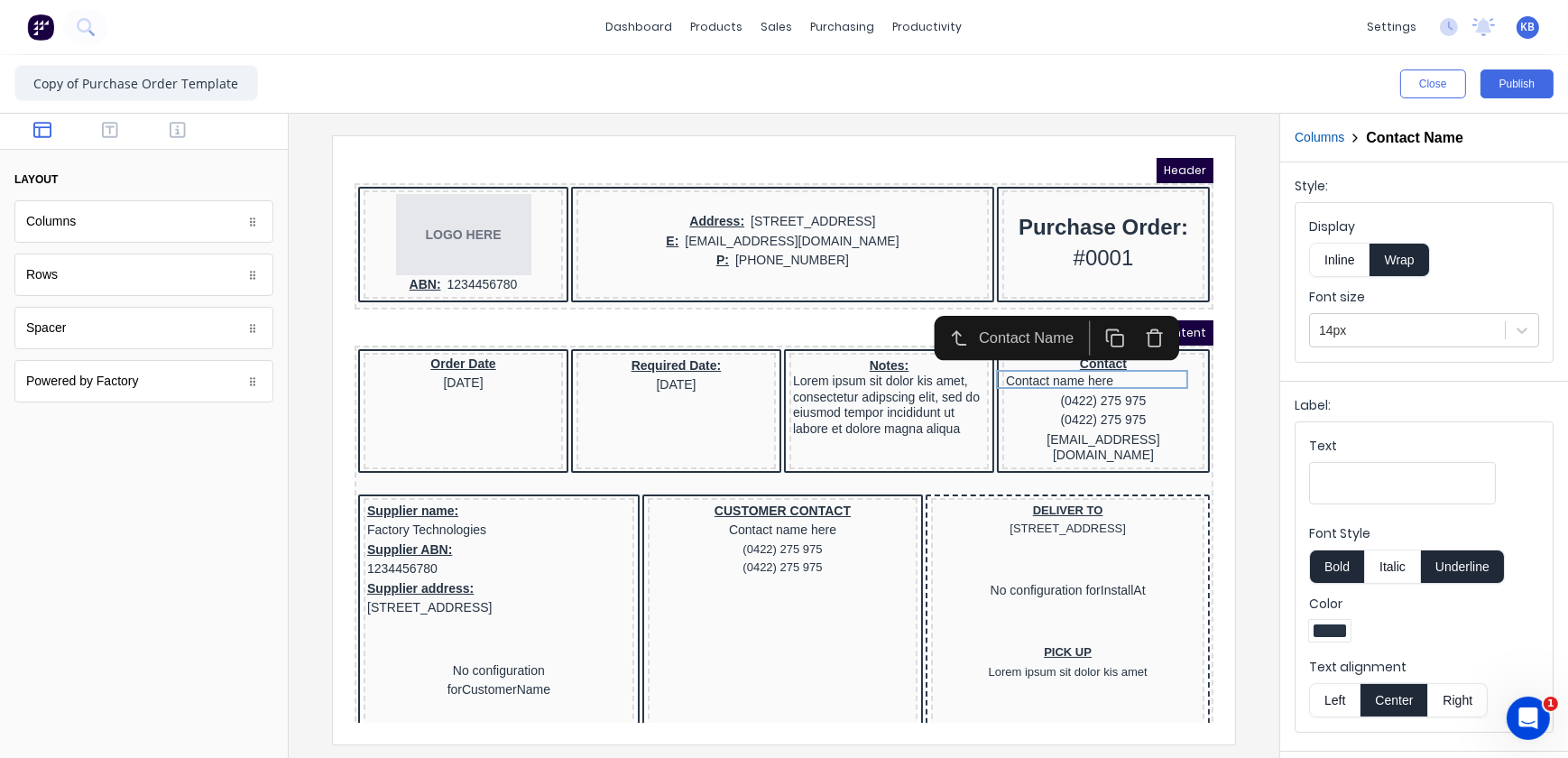
click at [1405, 695] on button "Center" at bounding box center [1394, 700] width 69 height 34
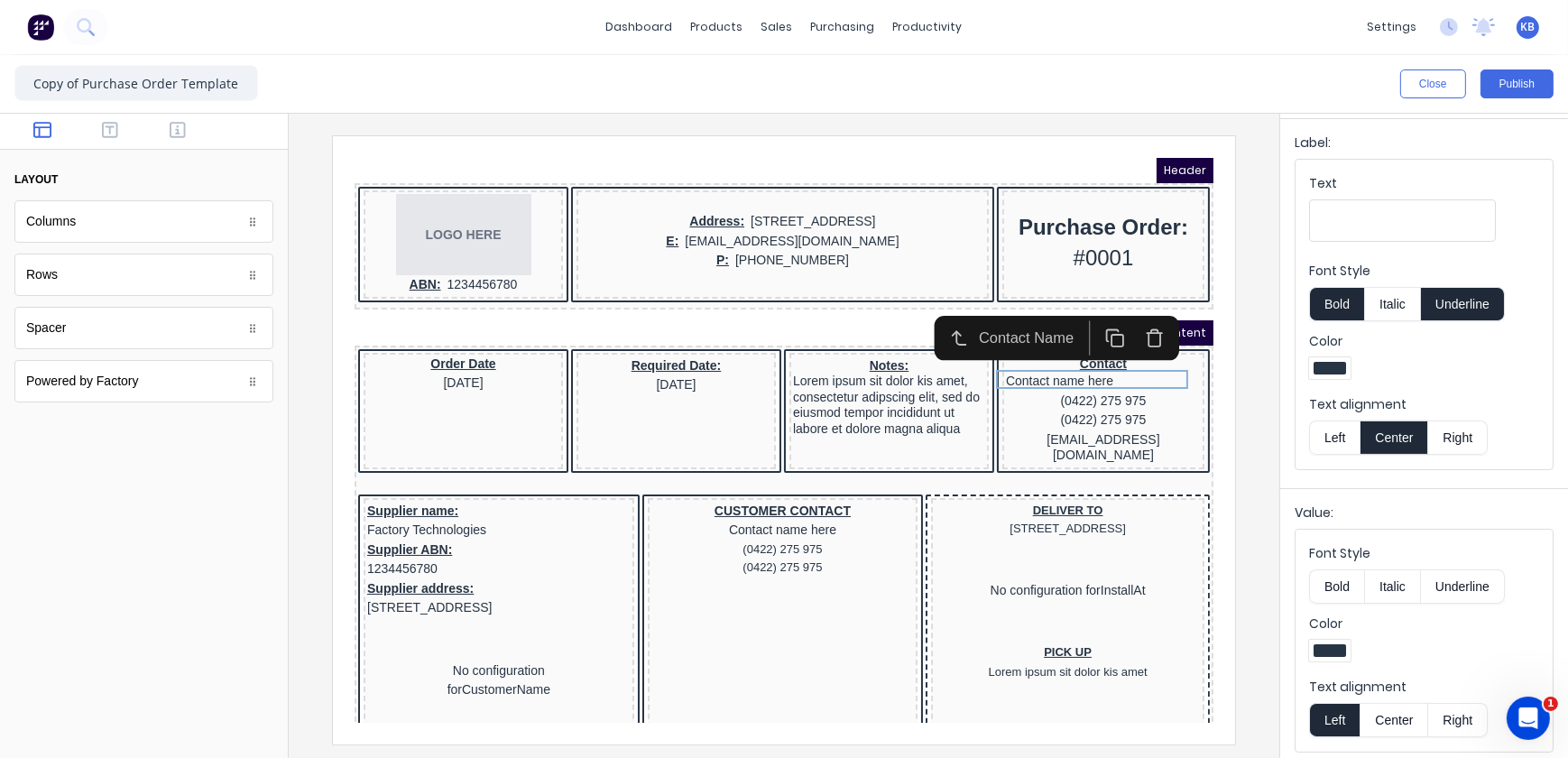
scroll to position [267, 0]
click at [1392, 713] on button "Center" at bounding box center [1394, 715] width 69 height 34
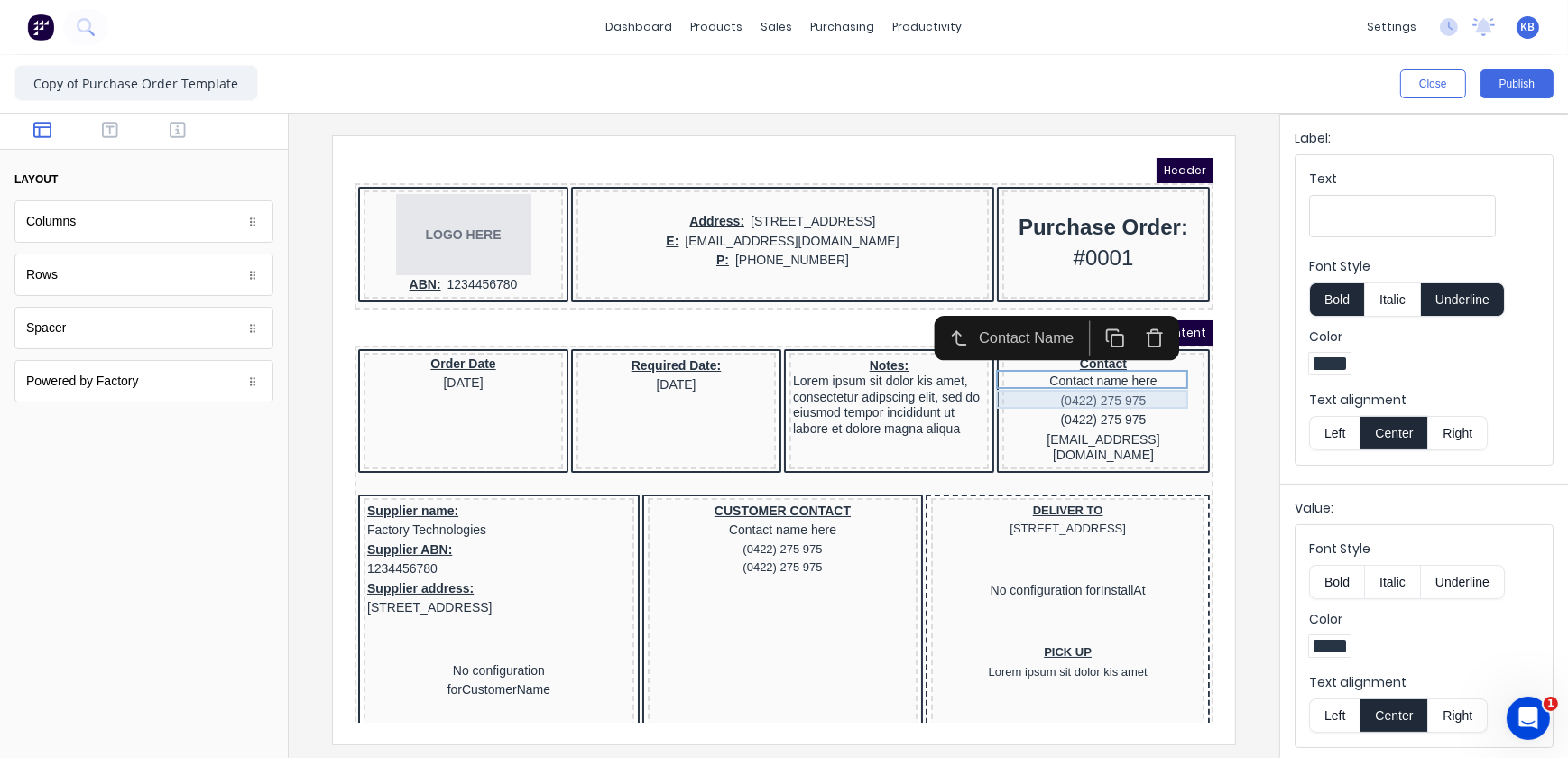
click at [1024, 375] on div "(0422) 275 975" at bounding box center [1081, 379] width 195 height 20
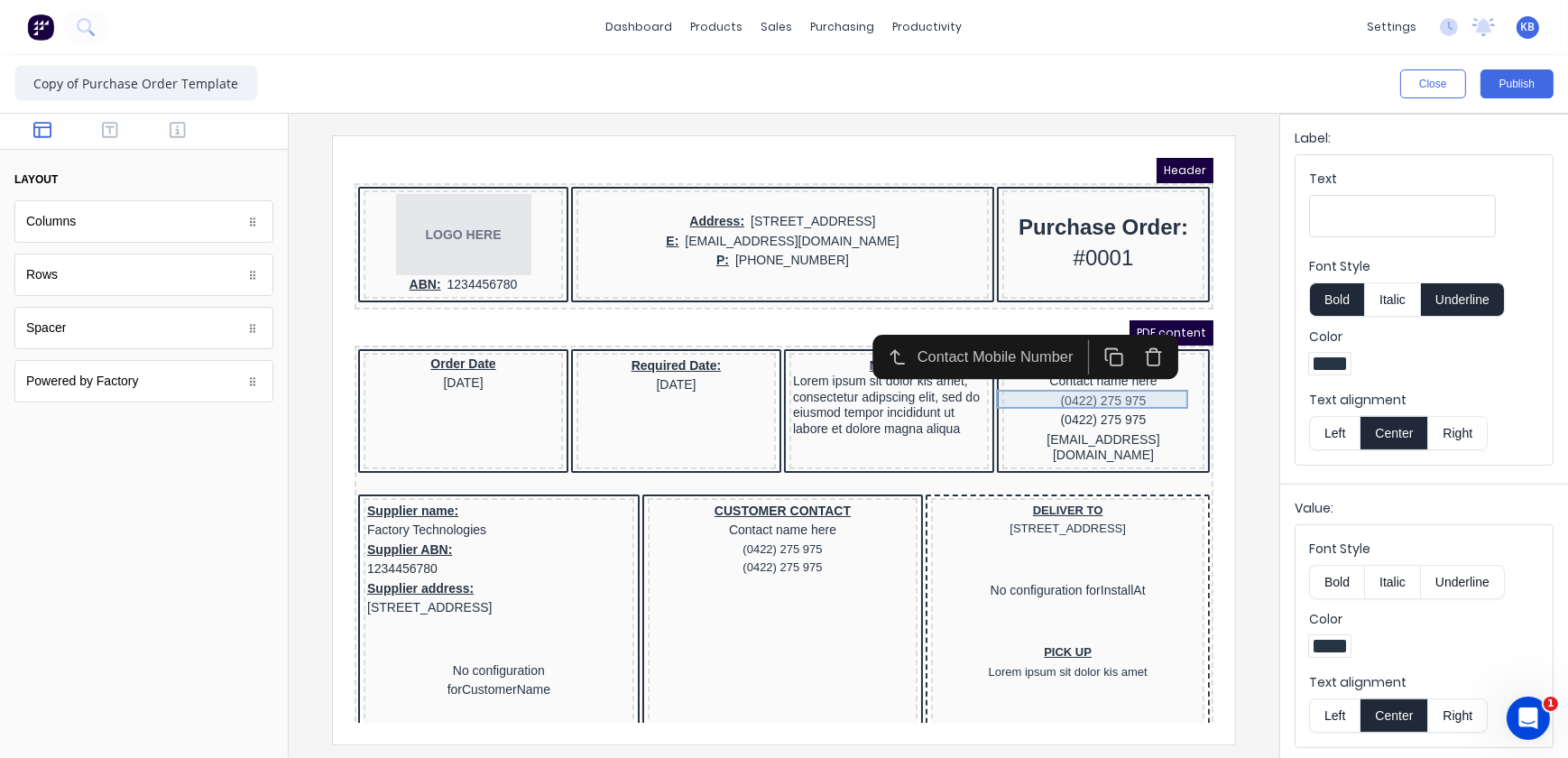
scroll to position [0, 0]
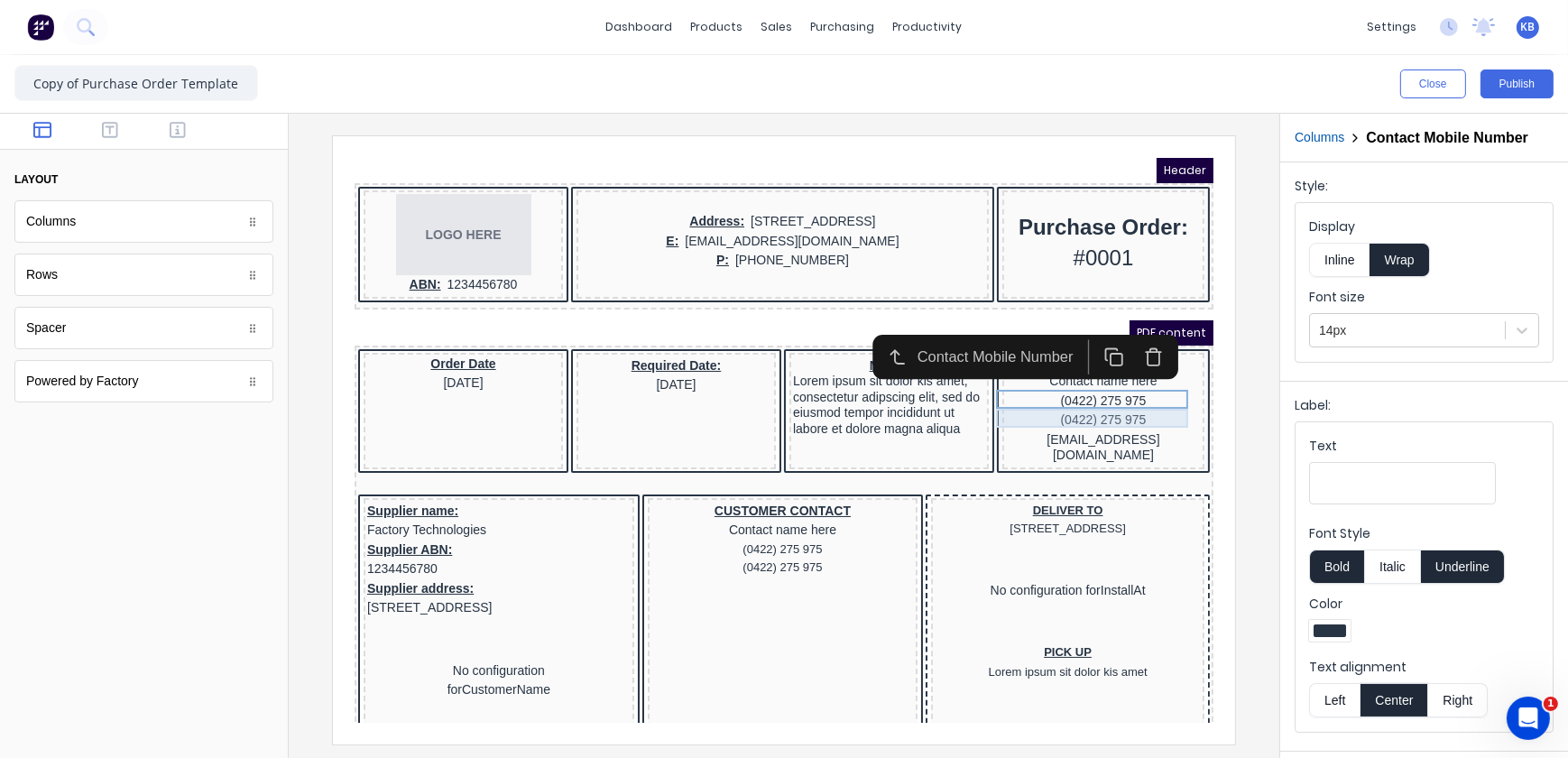
click at [1036, 399] on div "(0422) 275 975" at bounding box center [1081, 398] width 195 height 20
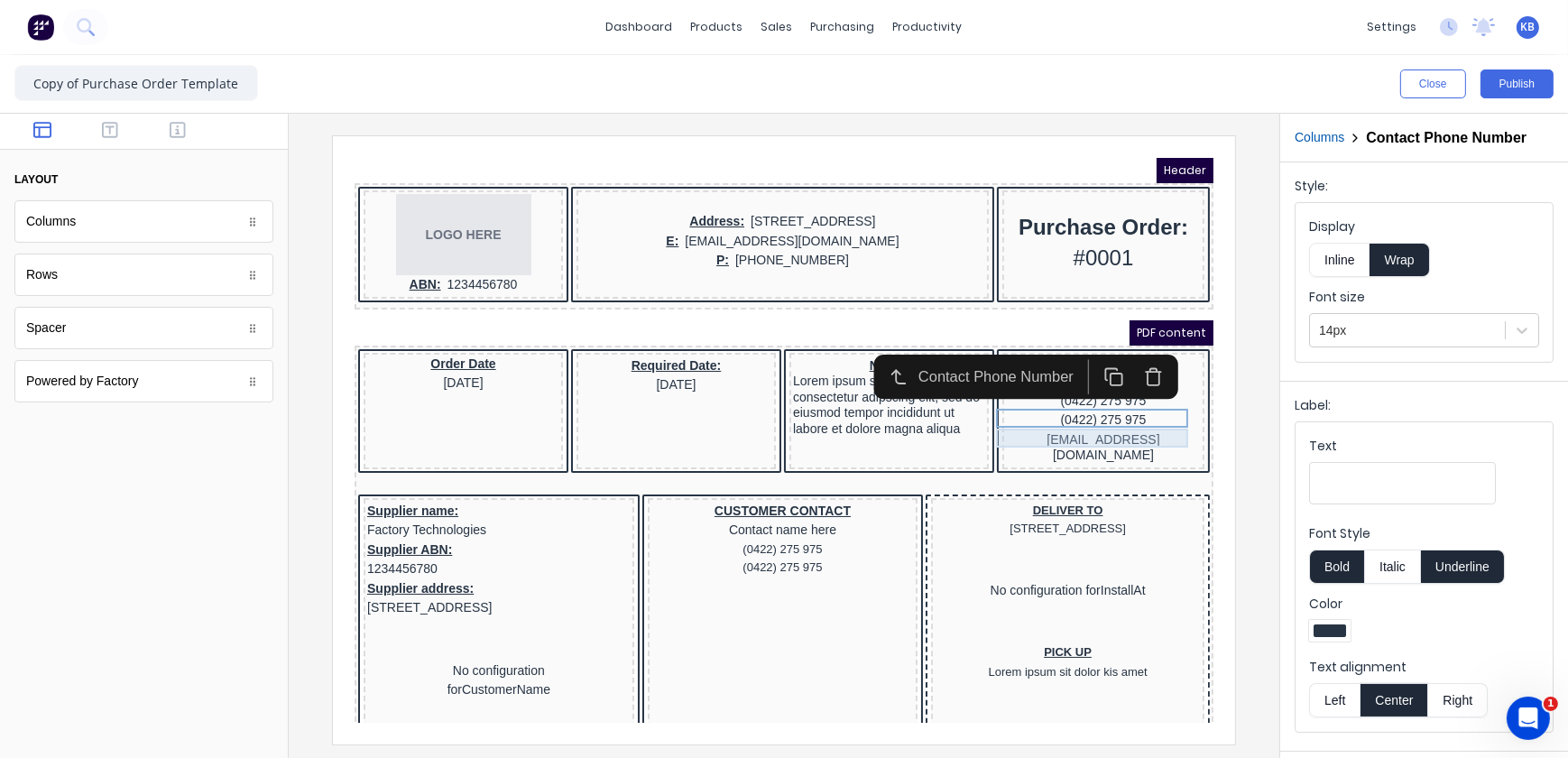
click at [1033, 419] on div "[EMAIL_ADDRESS][DOMAIN_NAME]" at bounding box center [1081, 426] width 195 height 35
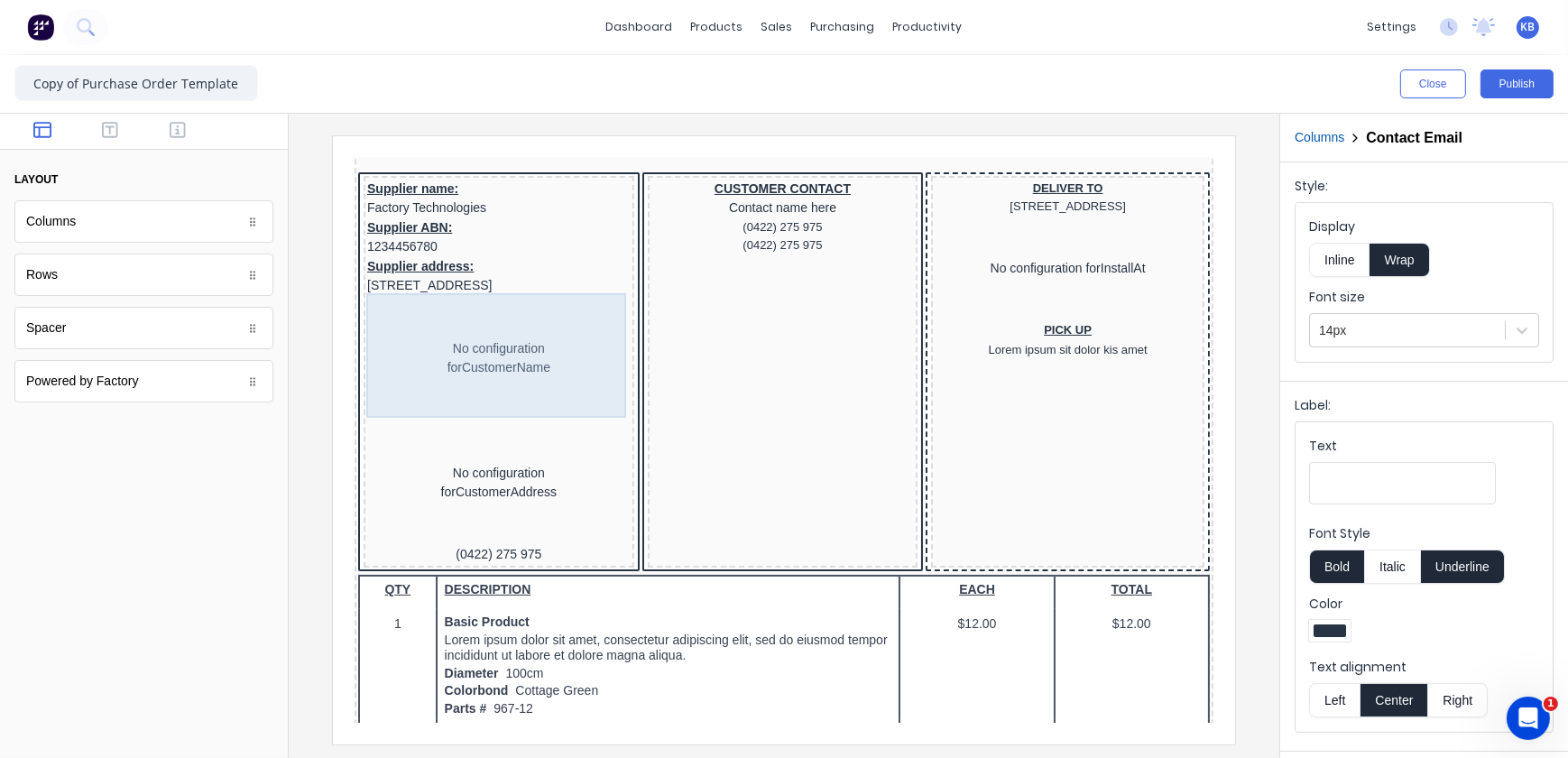
scroll to position [328, 0]
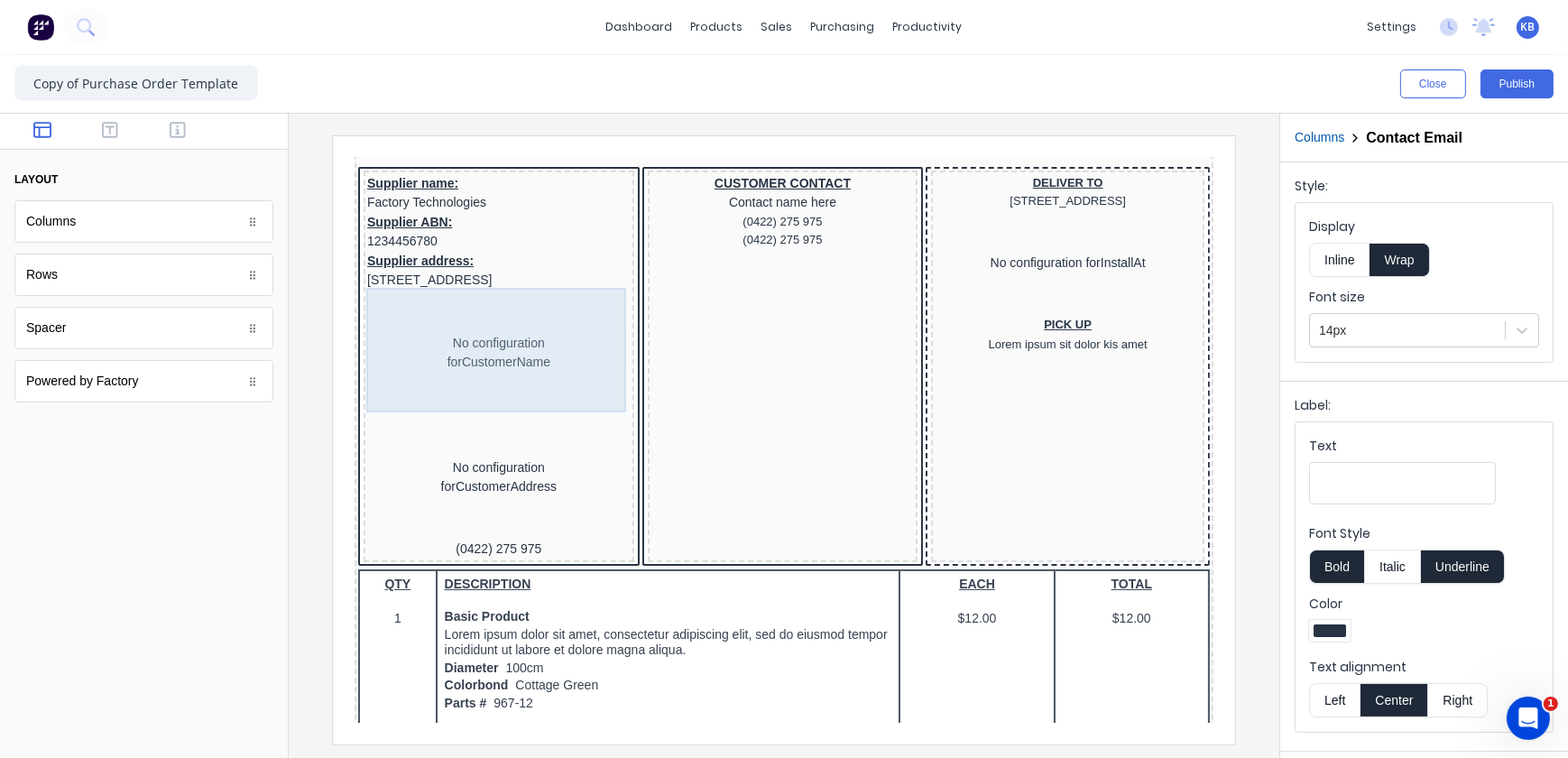
click at [488, 332] on div "No configuration for CustomerName" at bounding box center [476, 330] width 263 height 124
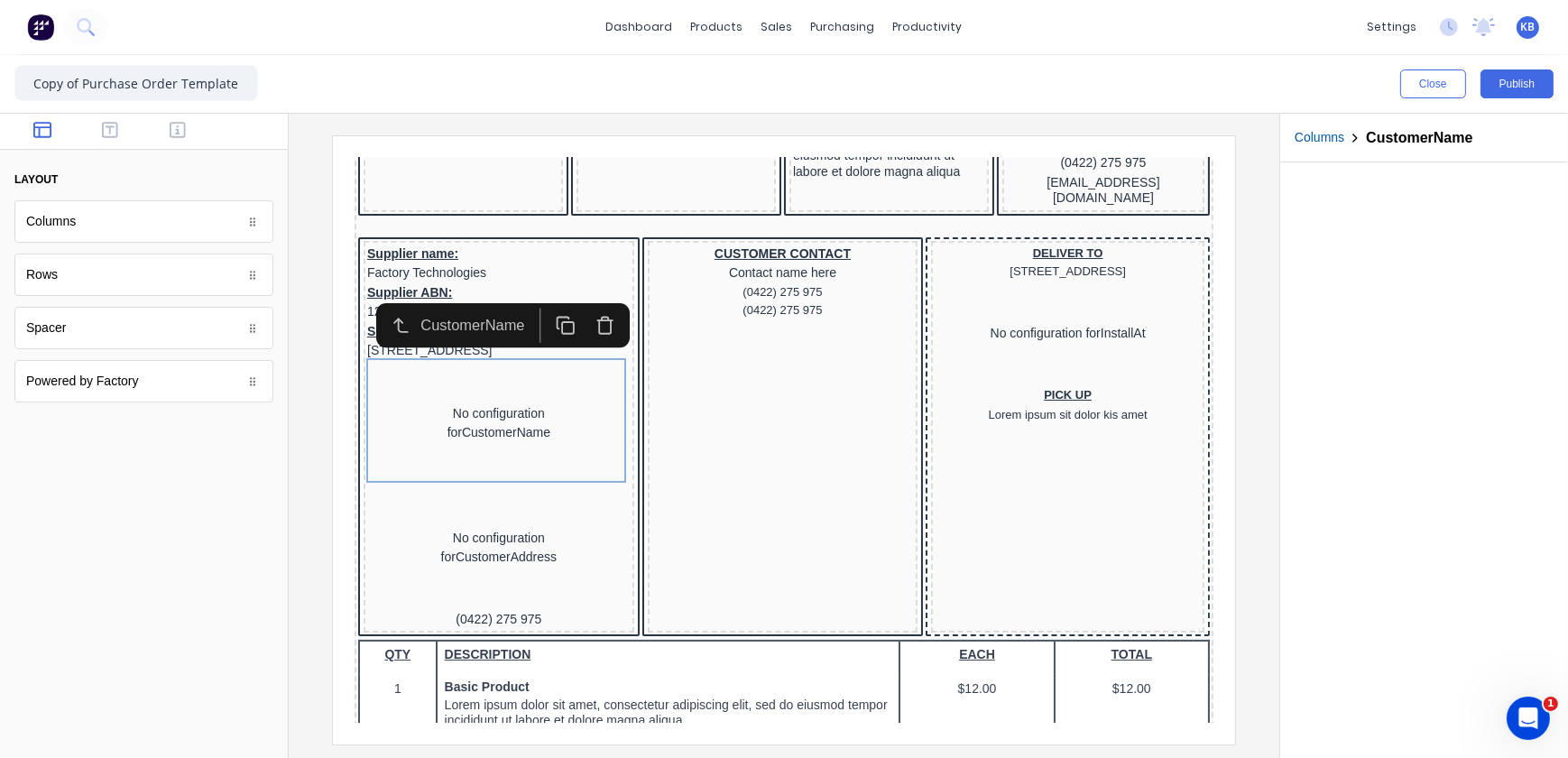
scroll to position [164, 0]
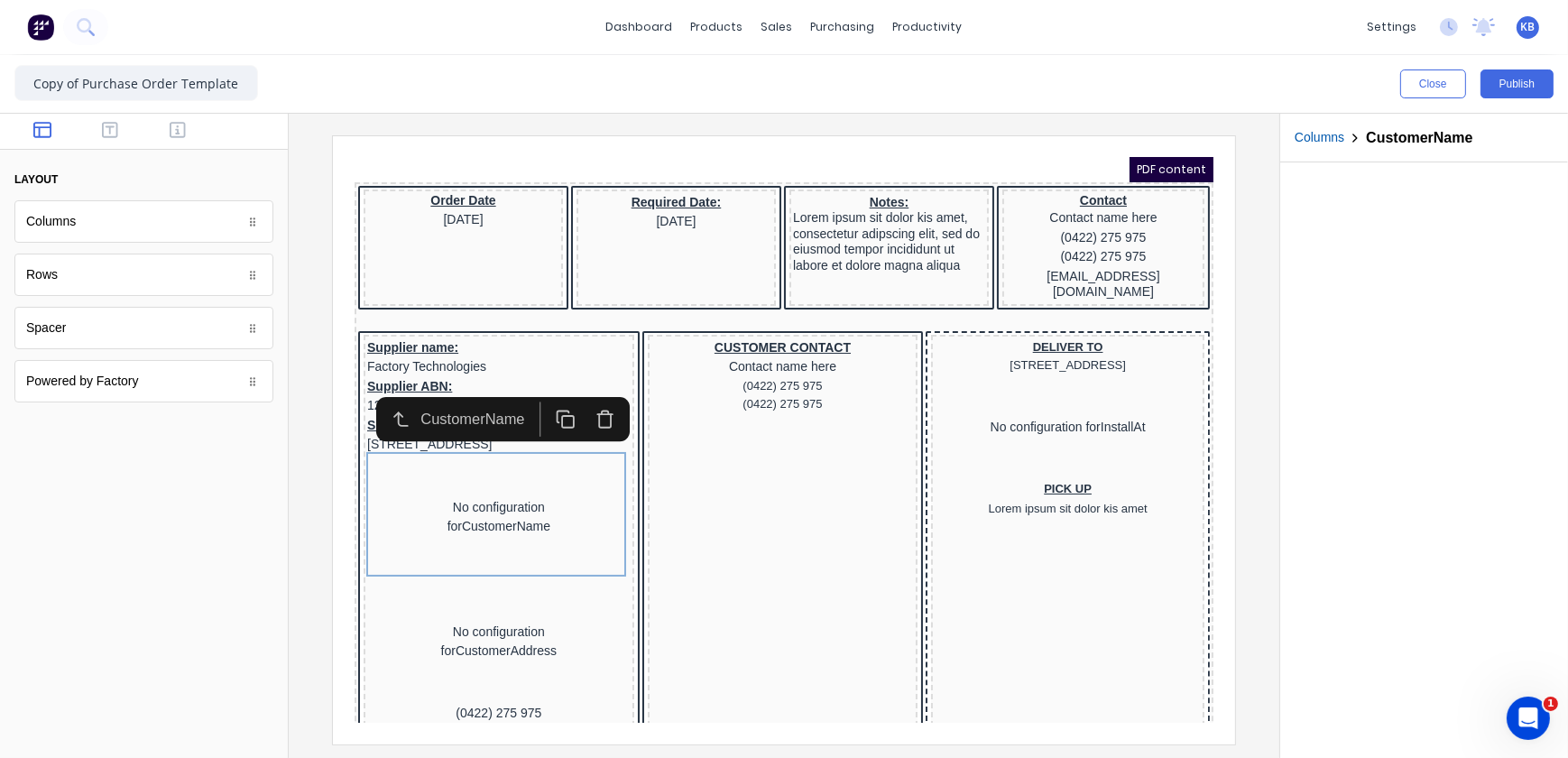
click at [589, 400] on icon "button" at bounding box center [583, 400] width 12 height 14
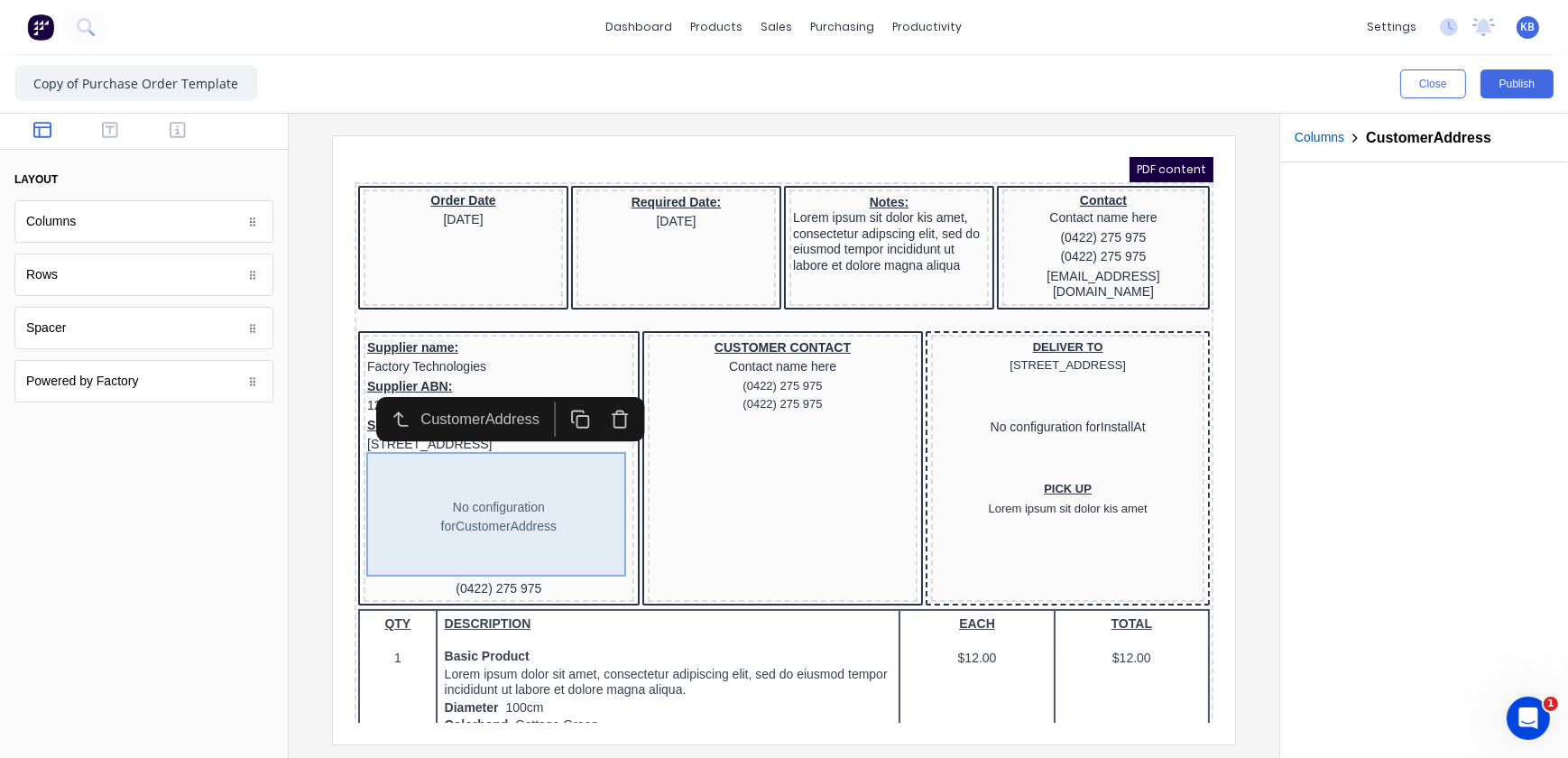
click at [474, 511] on div "No configuration for CustomerAddress" at bounding box center [476, 495] width 263 height 124
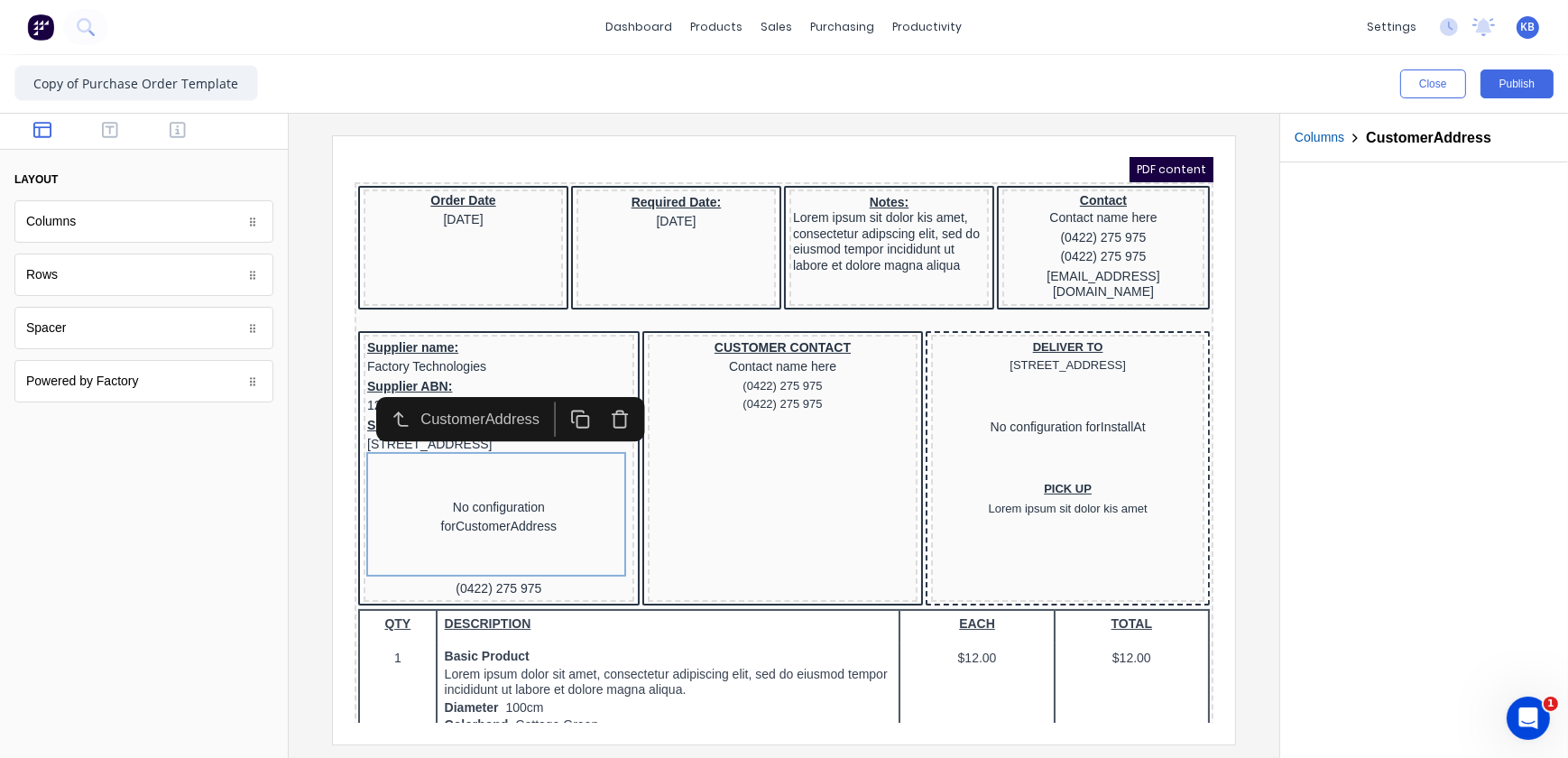
click at [589, 395] on icon "button" at bounding box center [598, 397] width 20 height 20
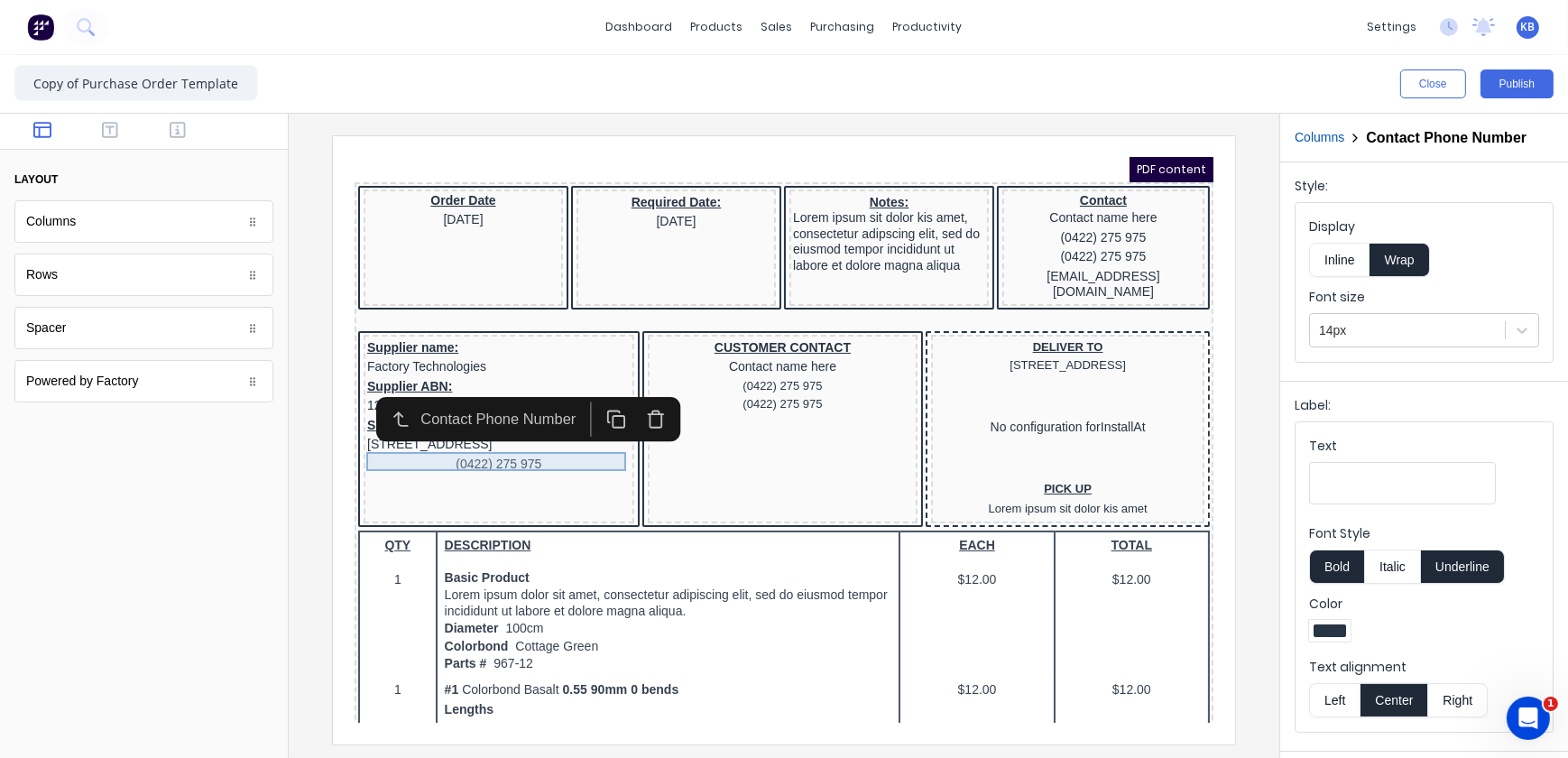
click at [485, 439] on div "(0422) 275 975" at bounding box center [476, 443] width 263 height 20
click at [627, 397] on icon "button" at bounding box center [634, 397] width 20 height 20
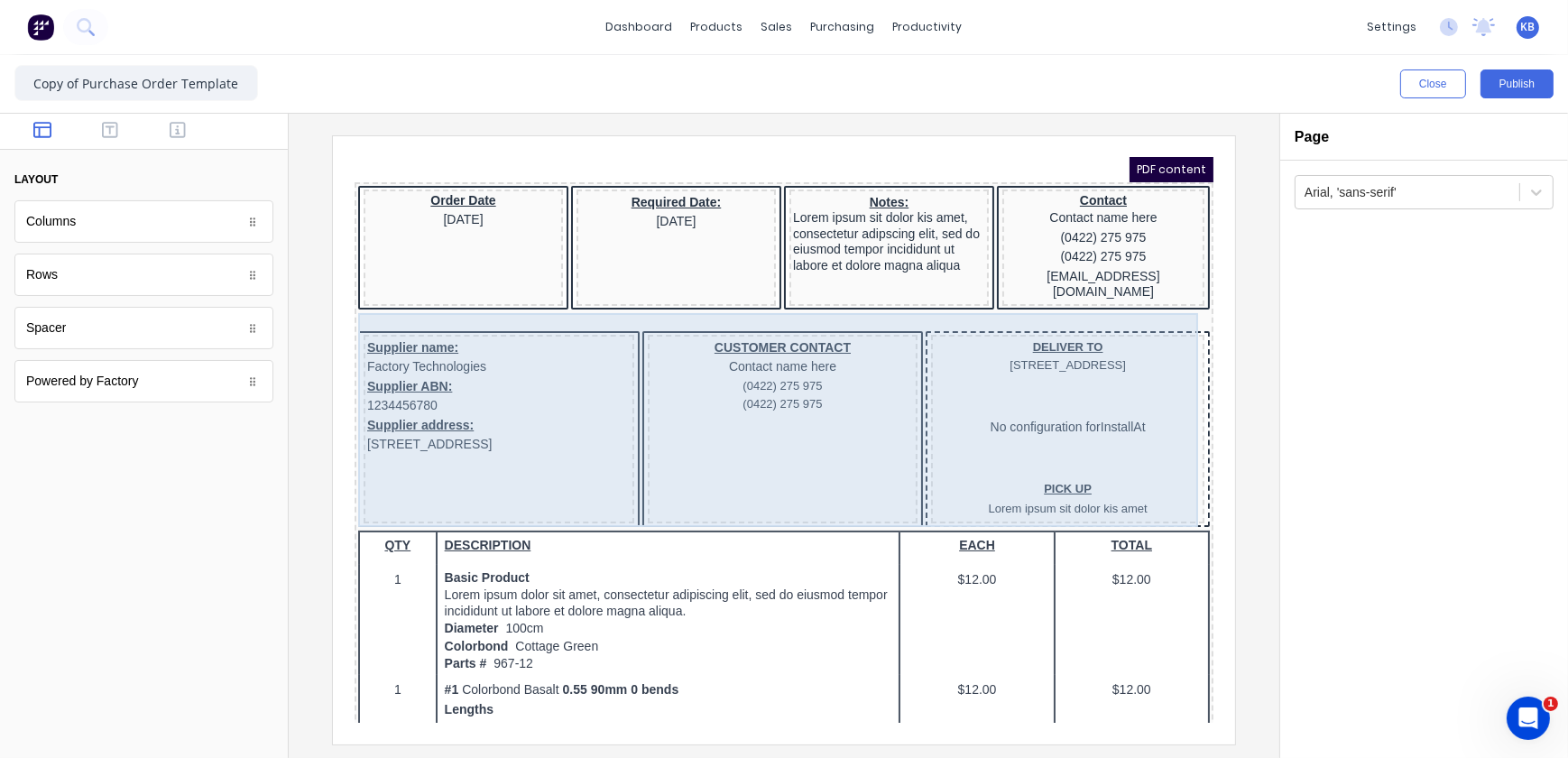
click at [433, 448] on div "Supplier name: Factory Technologies Supplier ABN: 1234456780 Supplier address: …" at bounding box center [476, 406] width 271 height 189
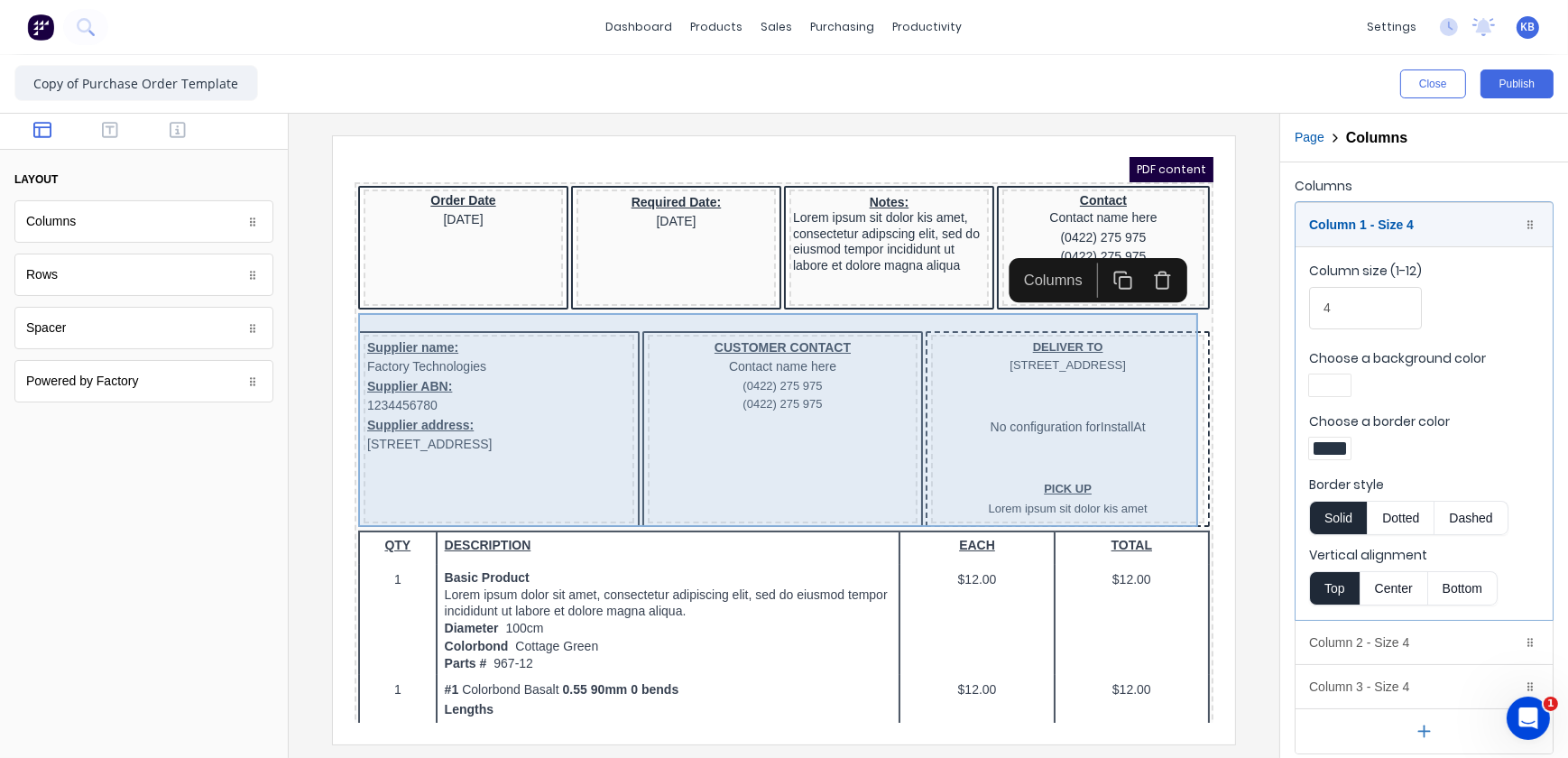
click at [730, 400] on div "CUSTOMER CONTACT Contact name here (0422) 275 975 (0422) 275 975" at bounding box center [761, 406] width 271 height 189
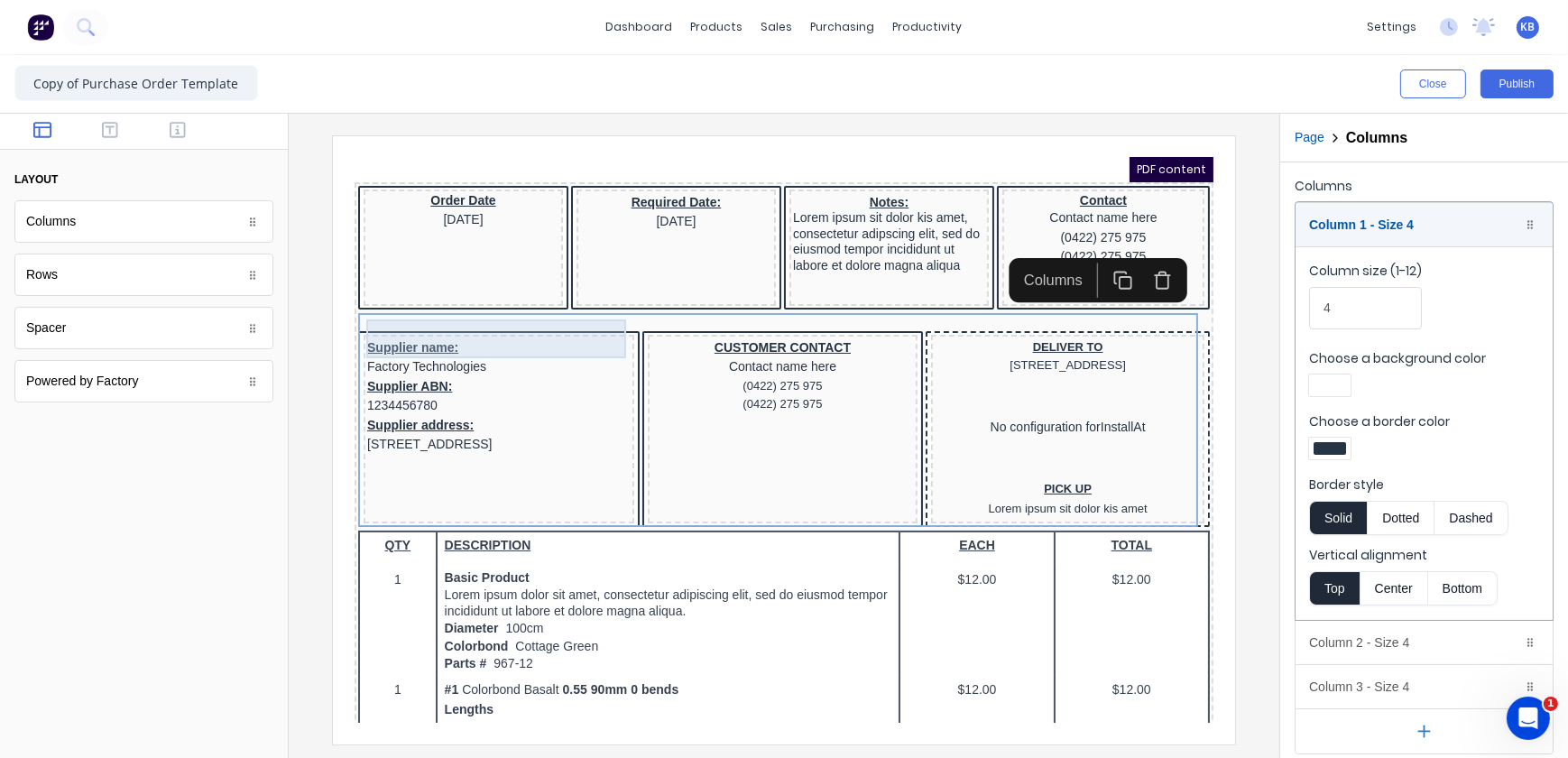
click at [418, 333] on div "Supplier name: Factory Technologies" at bounding box center [476, 336] width 263 height 39
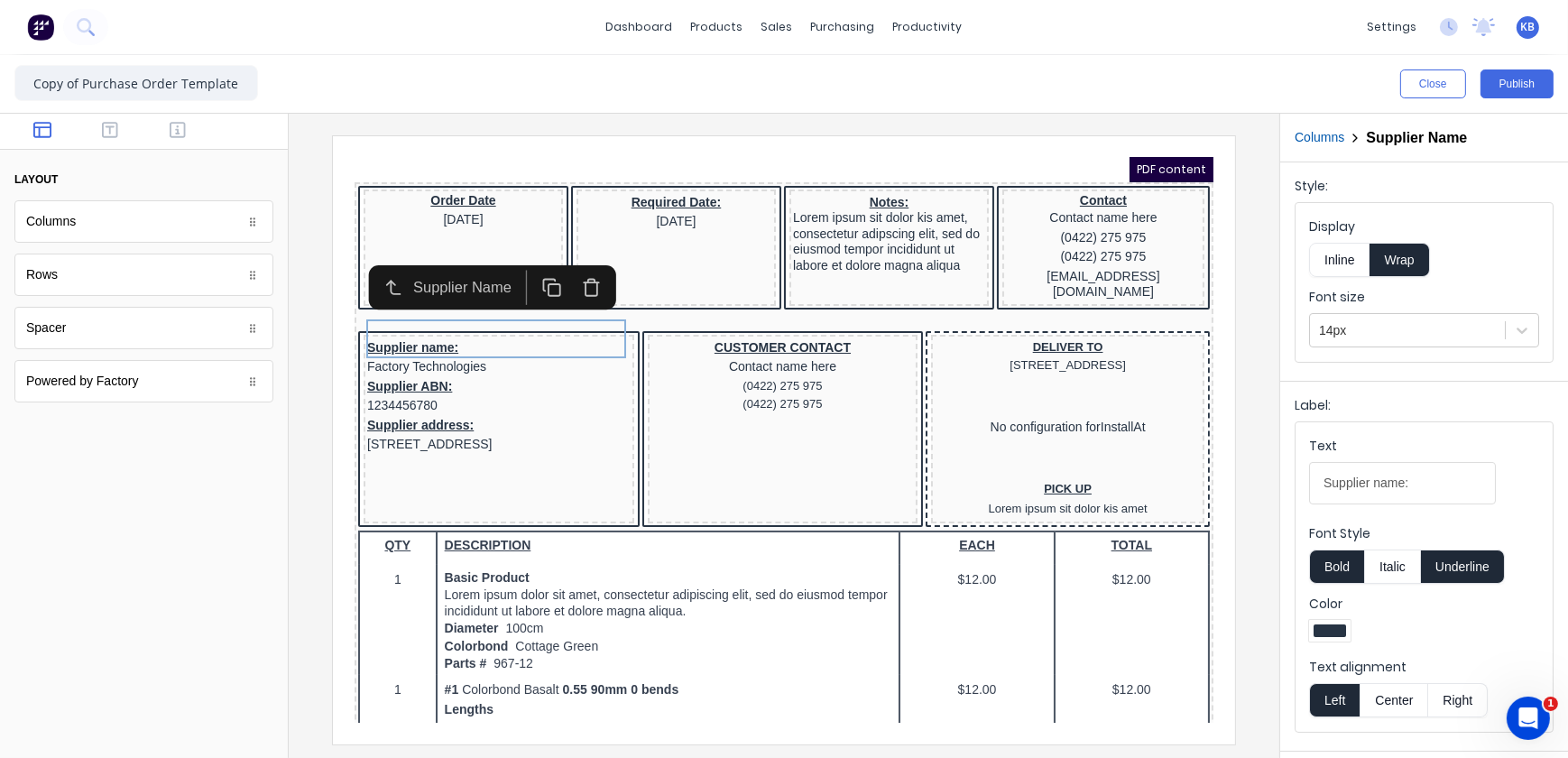
click at [1389, 721] on fieldset "Text Supplier name: Font Style Bold Italic Underline Color Text alignment Left …" at bounding box center [1424, 577] width 257 height 309
click at [1389, 713] on button "Center" at bounding box center [1394, 700] width 69 height 34
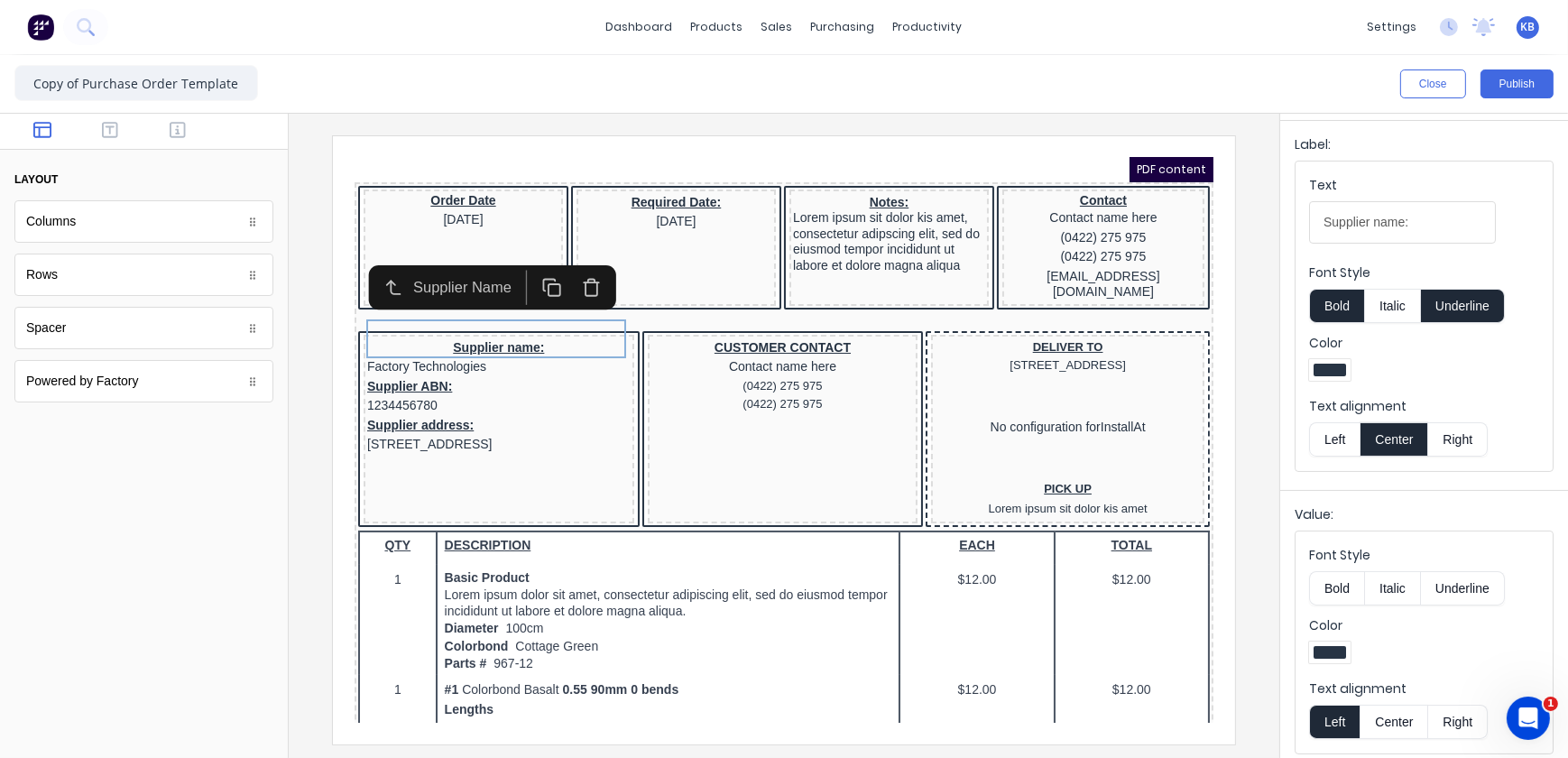
scroll to position [267, 0]
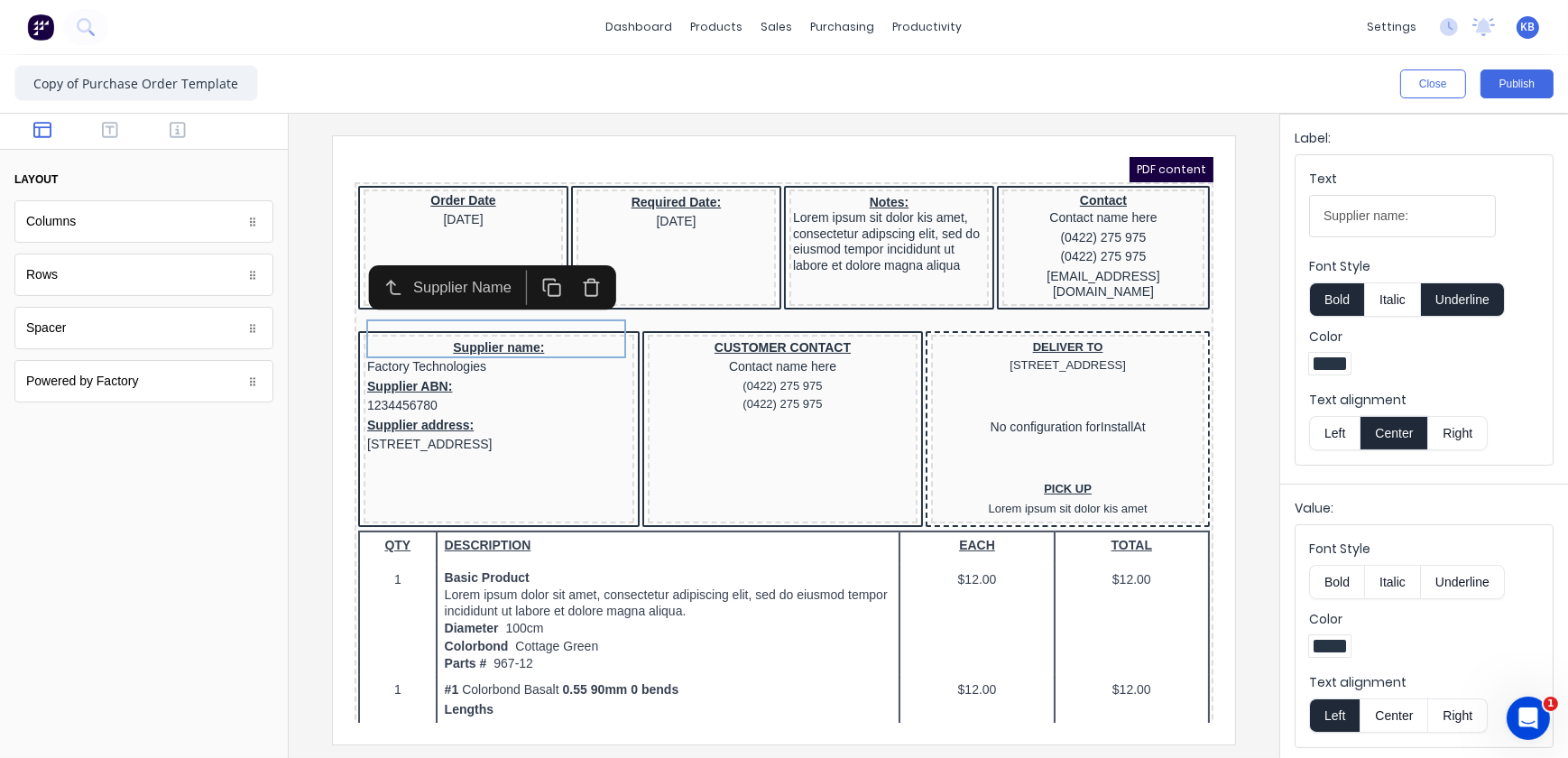
click at [1398, 714] on button "Center" at bounding box center [1394, 715] width 69 height 34
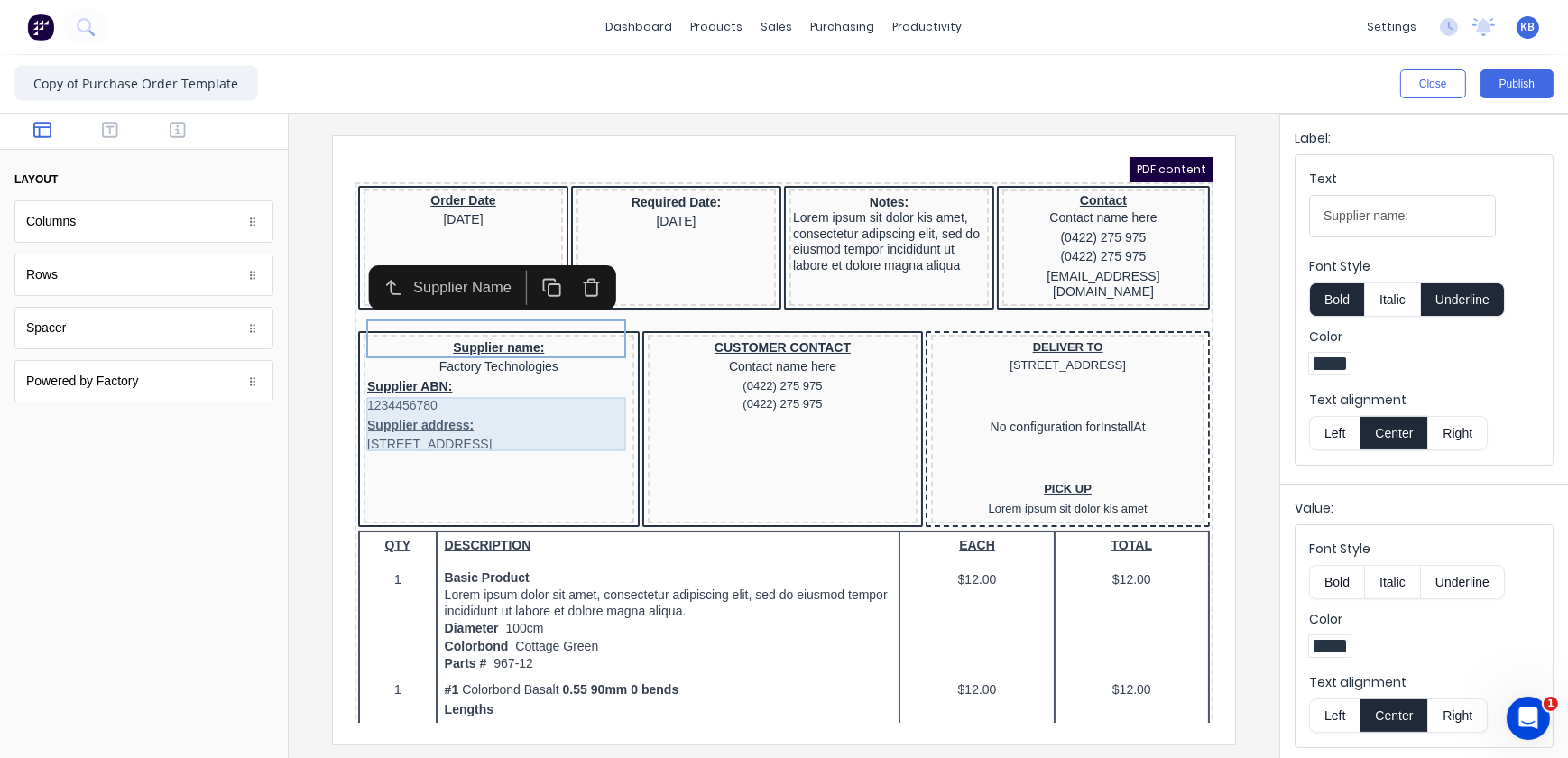
click at [444, 408] on div "Supplier address: 234 Beach Road Gold Coast, Queensland, Australia, 4217" at bounding box center [476, 413] width 263 height 39
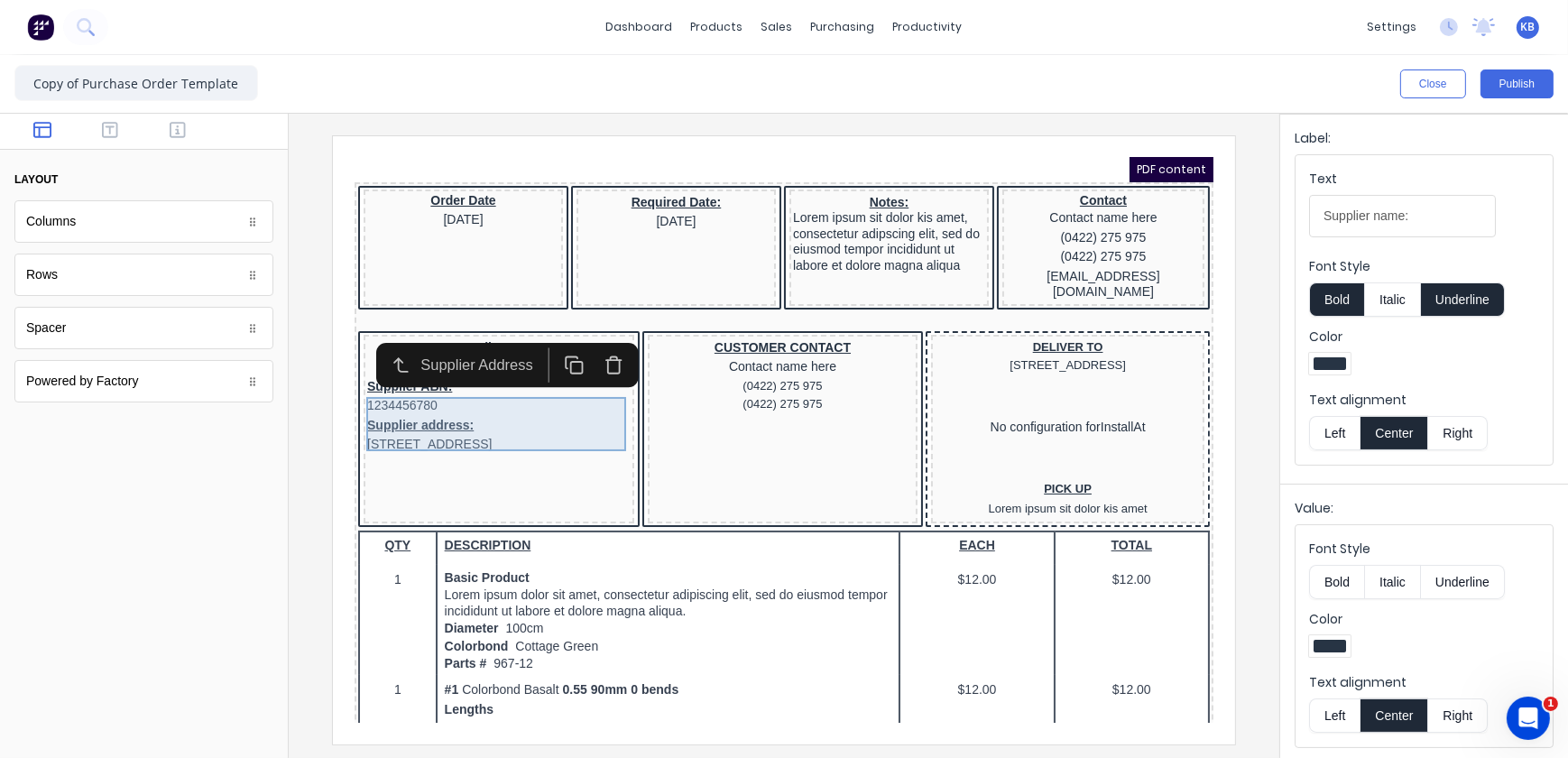
scroll to position [0, 0]
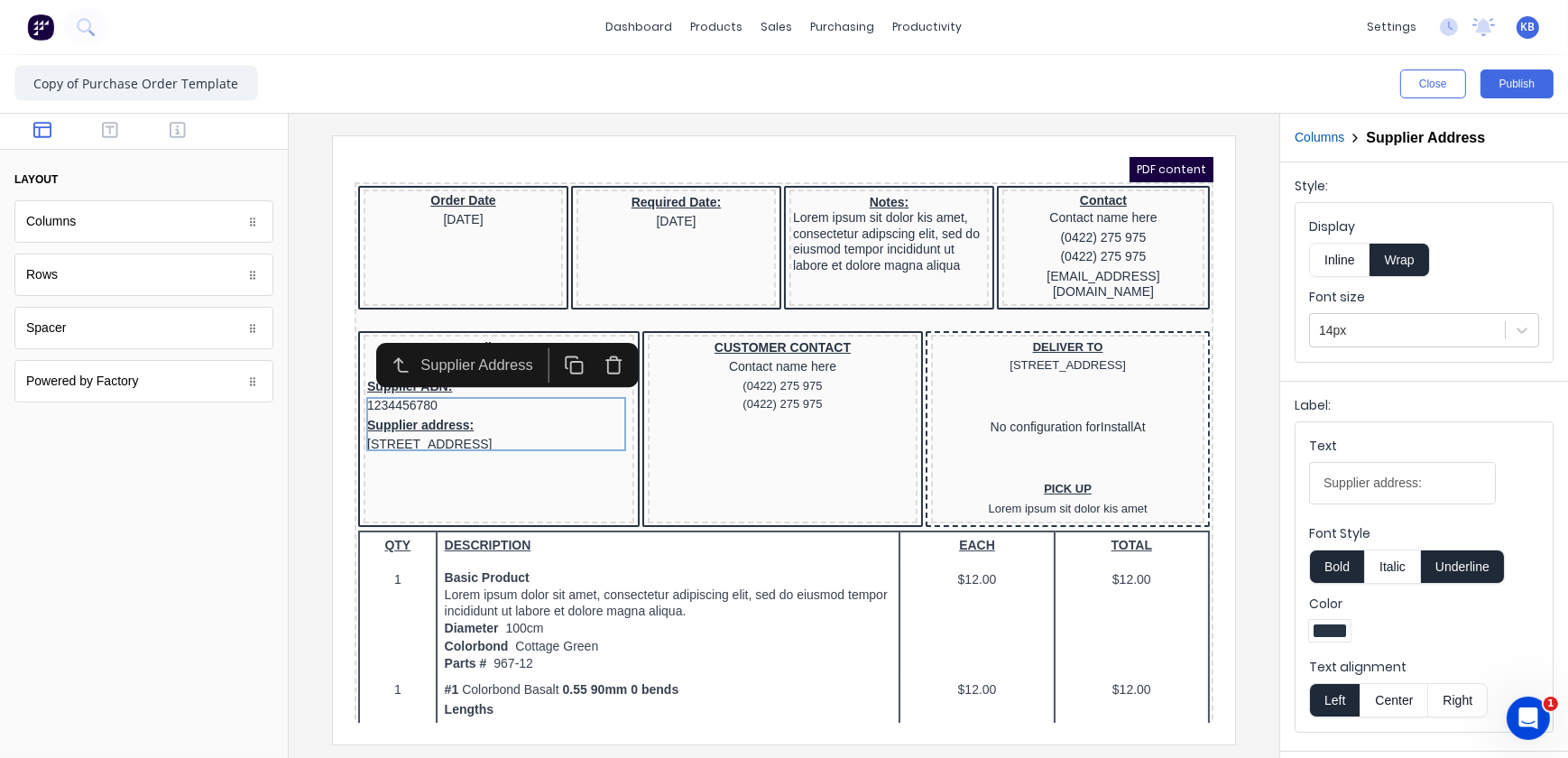
click at [1393, 698] on button "Center" at bounding box center [1394, 700] width 69 height 34
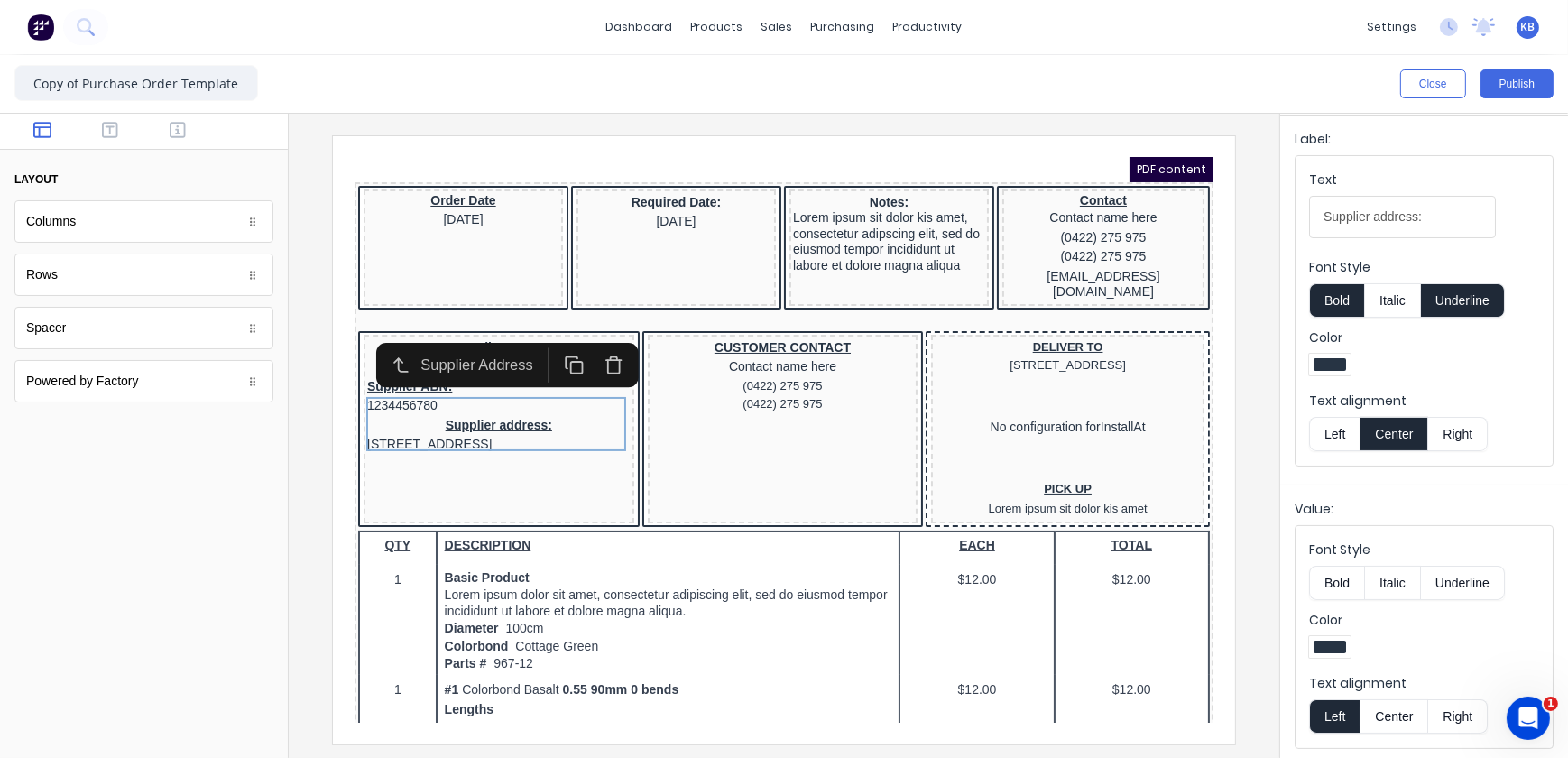
scroll to position [267, 0]
click at [1404, 720] on button "Center" at bounding box center [1394, 715] width 69 height 34
click at [398, 372] on div "Supplier ABN: 1234456780" at bounding box center [476, 374] width 263 height 39
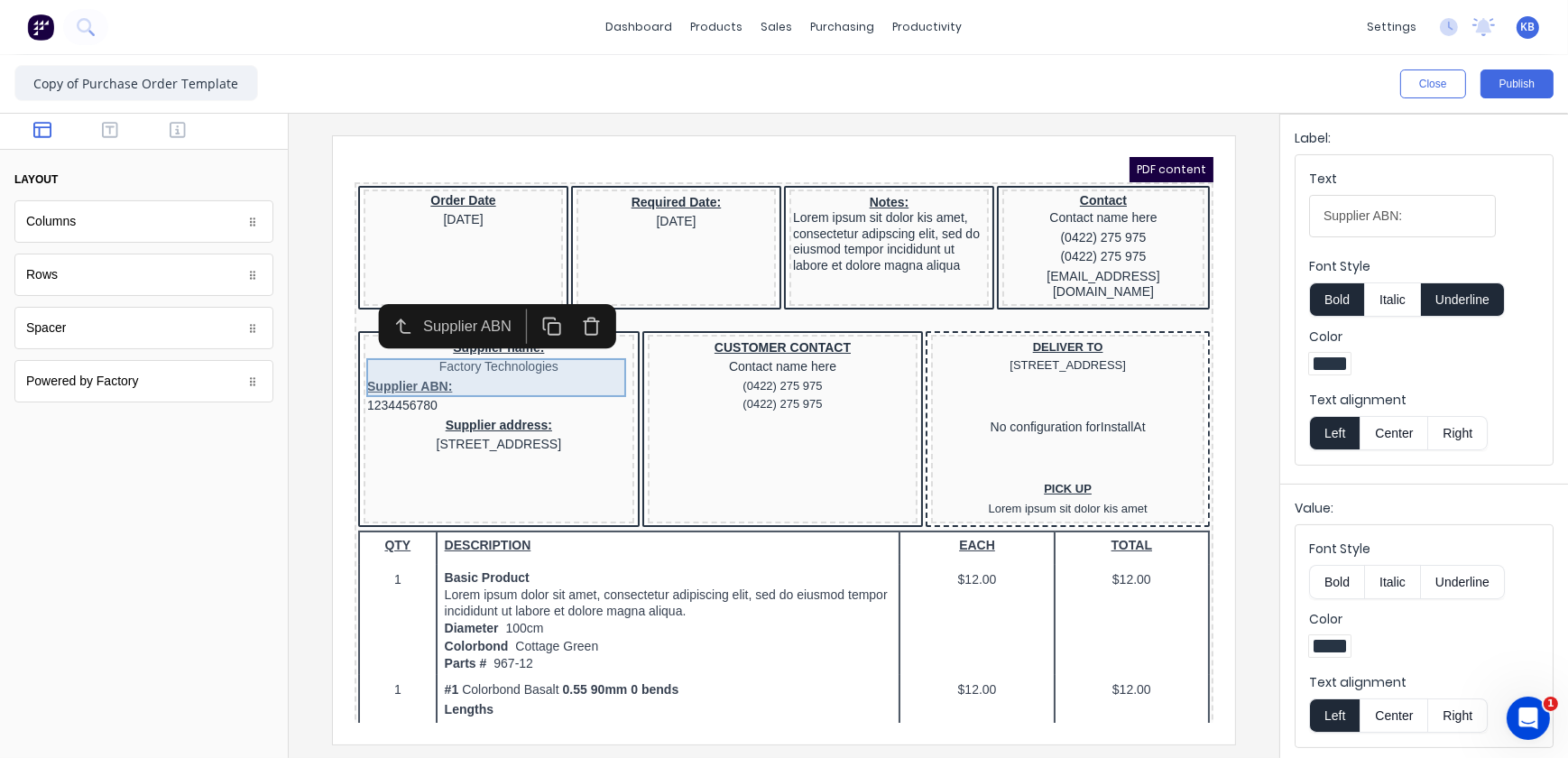
scroll to position [0, 0]
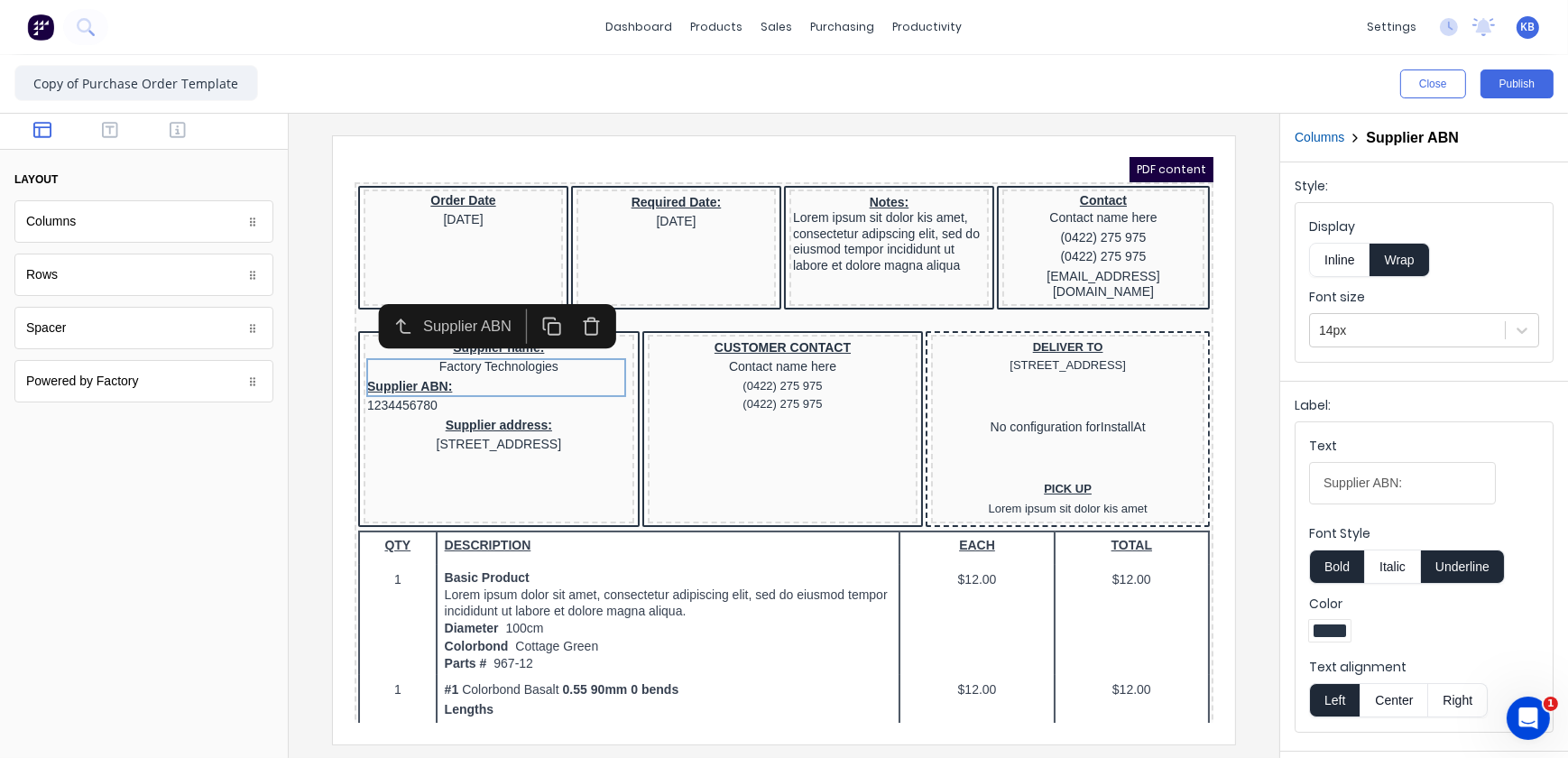
click at [1401, 687] on button "Center" at bounding box center [1394, 700] width 69 height 34
click at [490, 362] on div "Supplier ABN: 1234456780" at bounding box center [476, 374] width 263 height 39
click at [1407, 696] on button "Center" at bounding box center [1394, 700] width 69 height 34
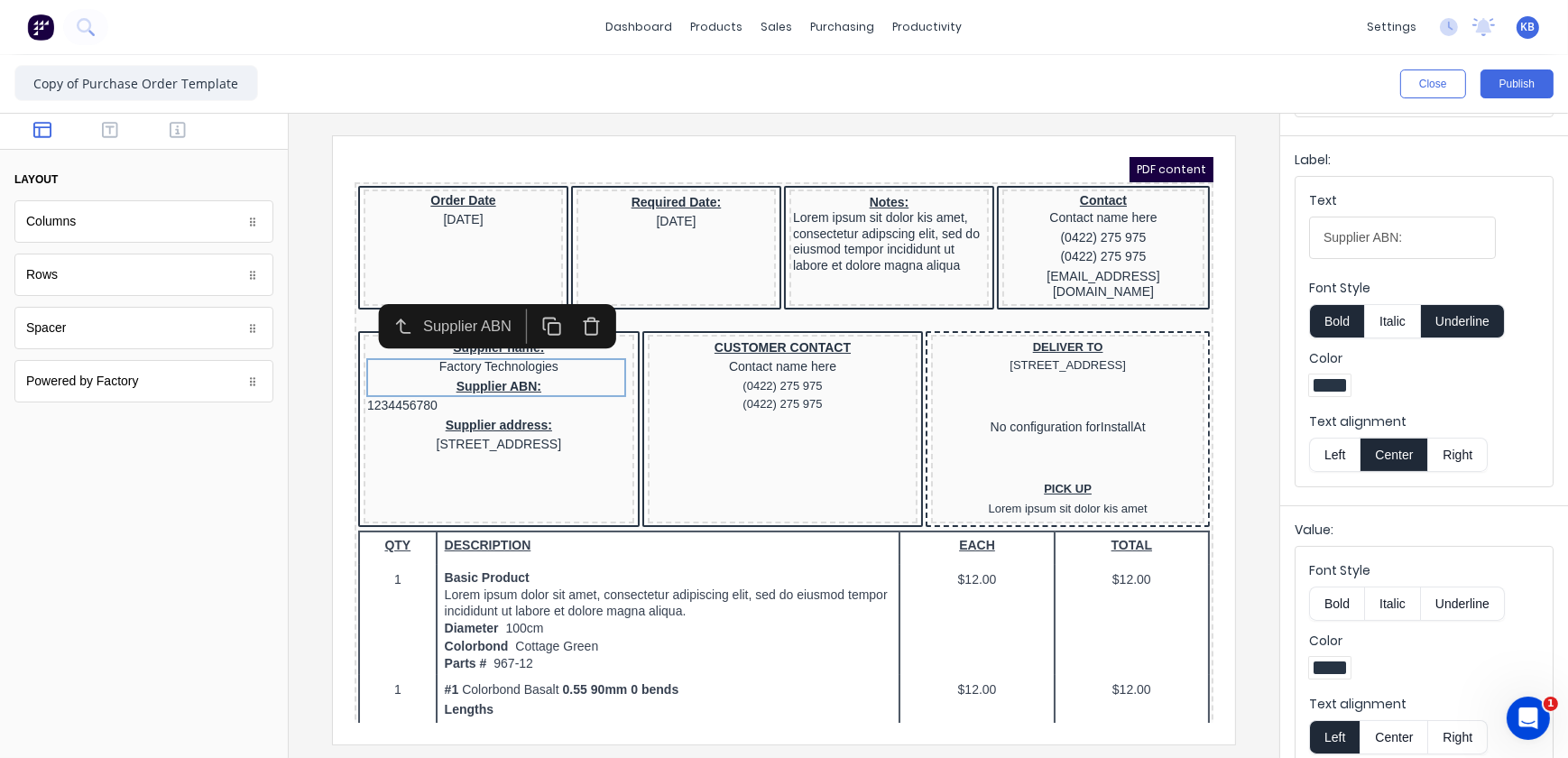
click at [1406, 741] on button "Center" at bounding box center [1394, 737] width 69 height 34
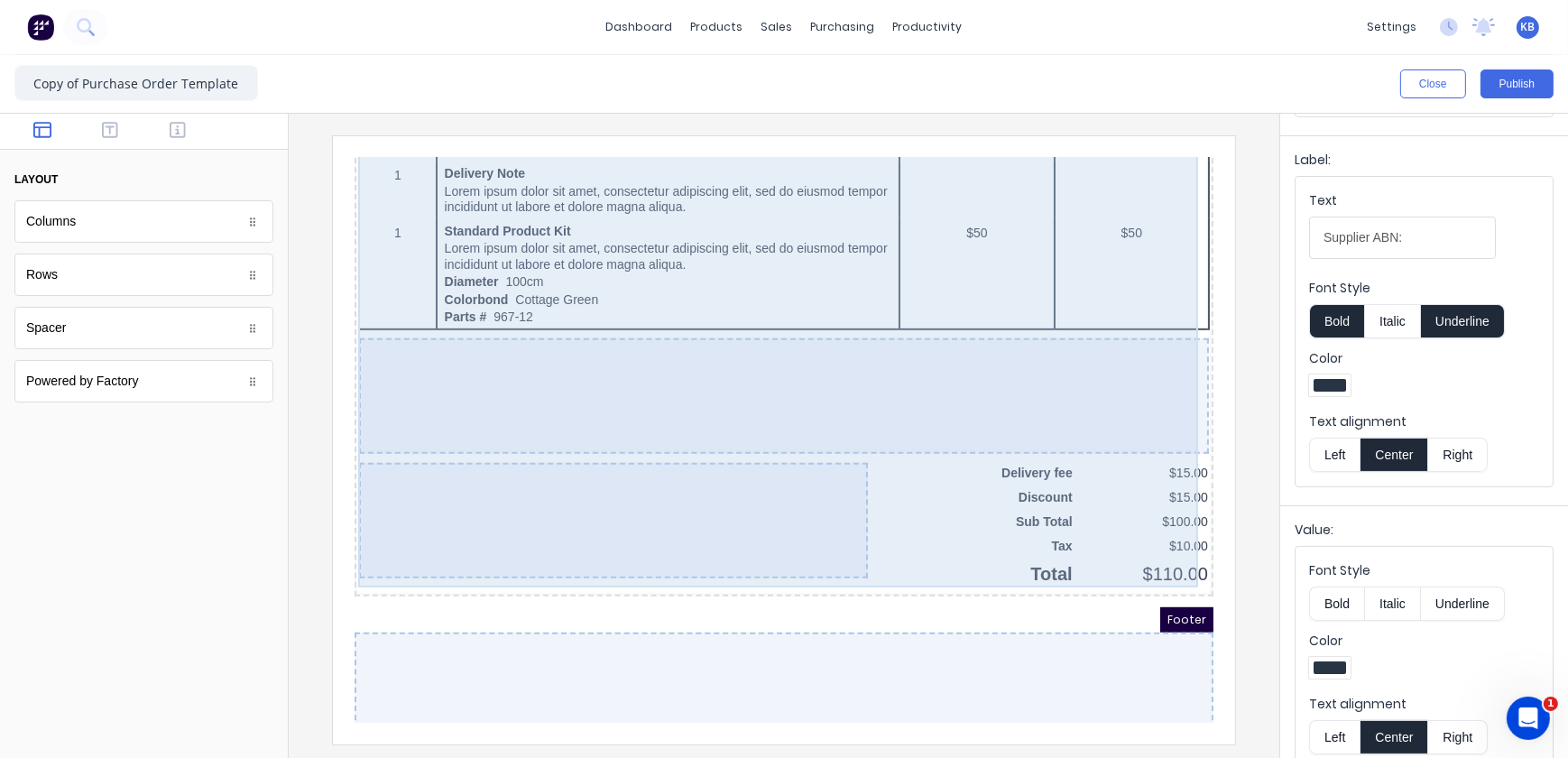
scroll to position [1288, 0]
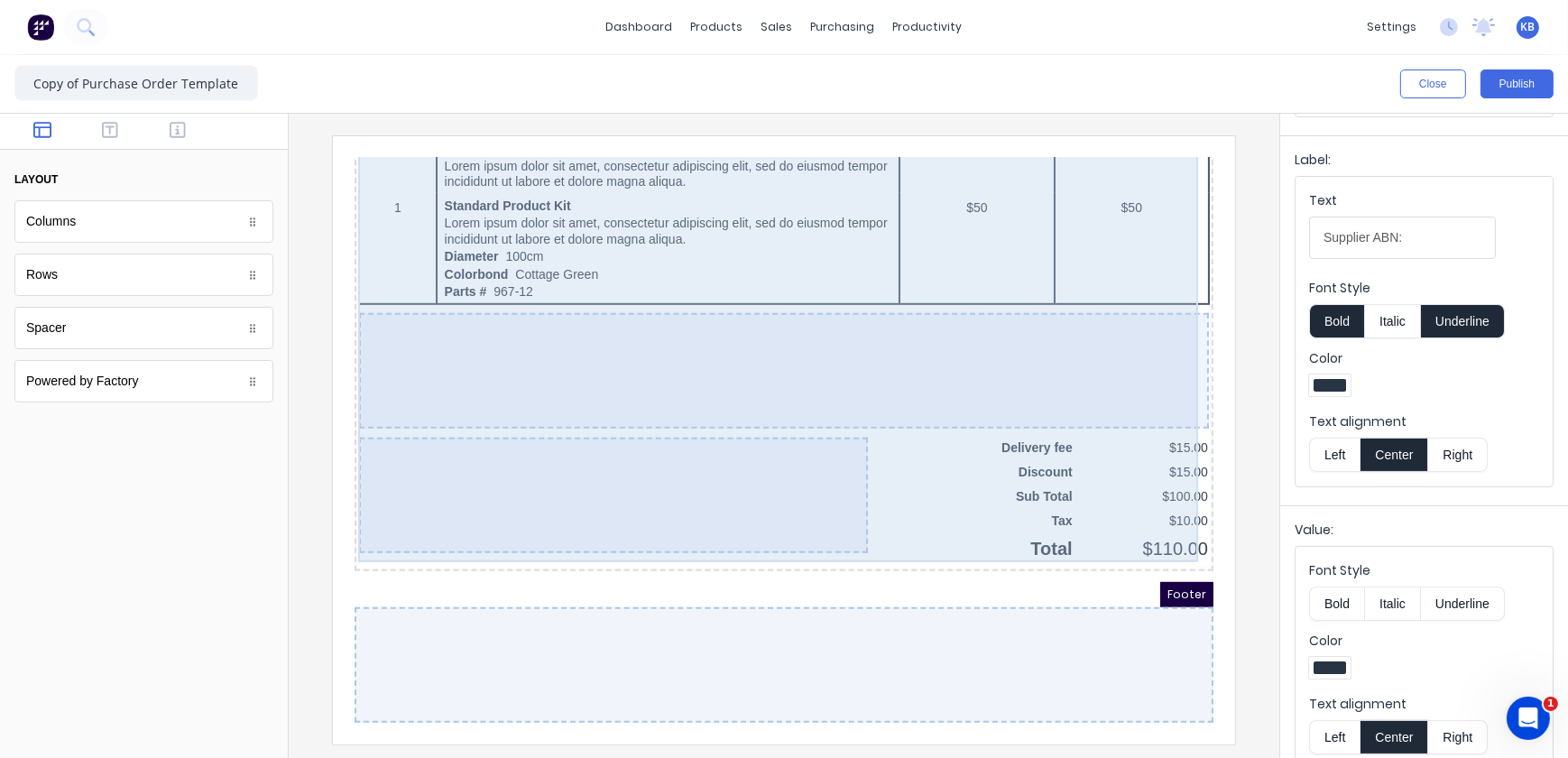
click at [518, 356] on div at bounding box center [761, 349] width 850 height 116
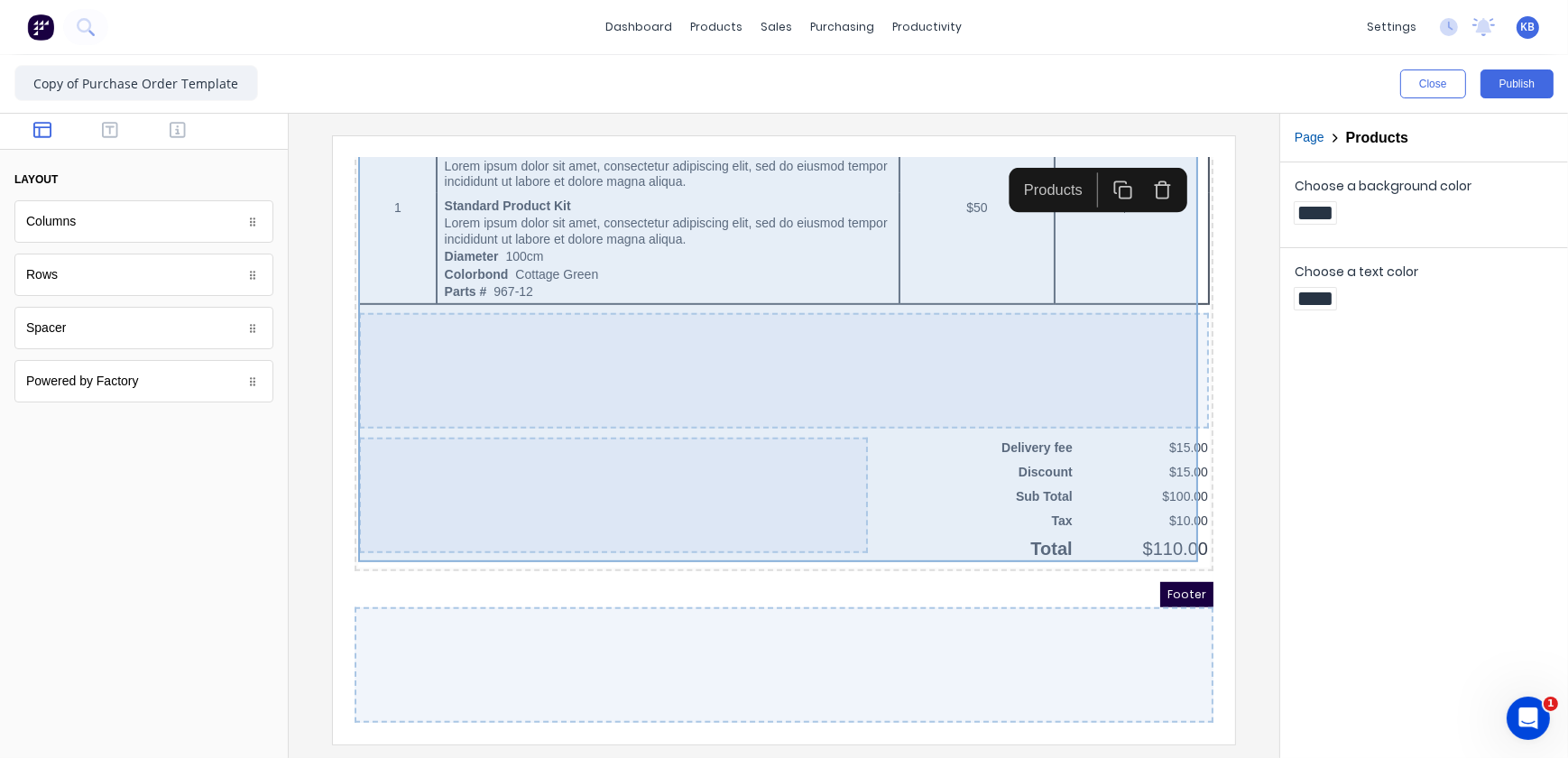
scroll to position [0, 0]
click at [781, 329] on div at bounding box center [761, 349] width 850 height 116
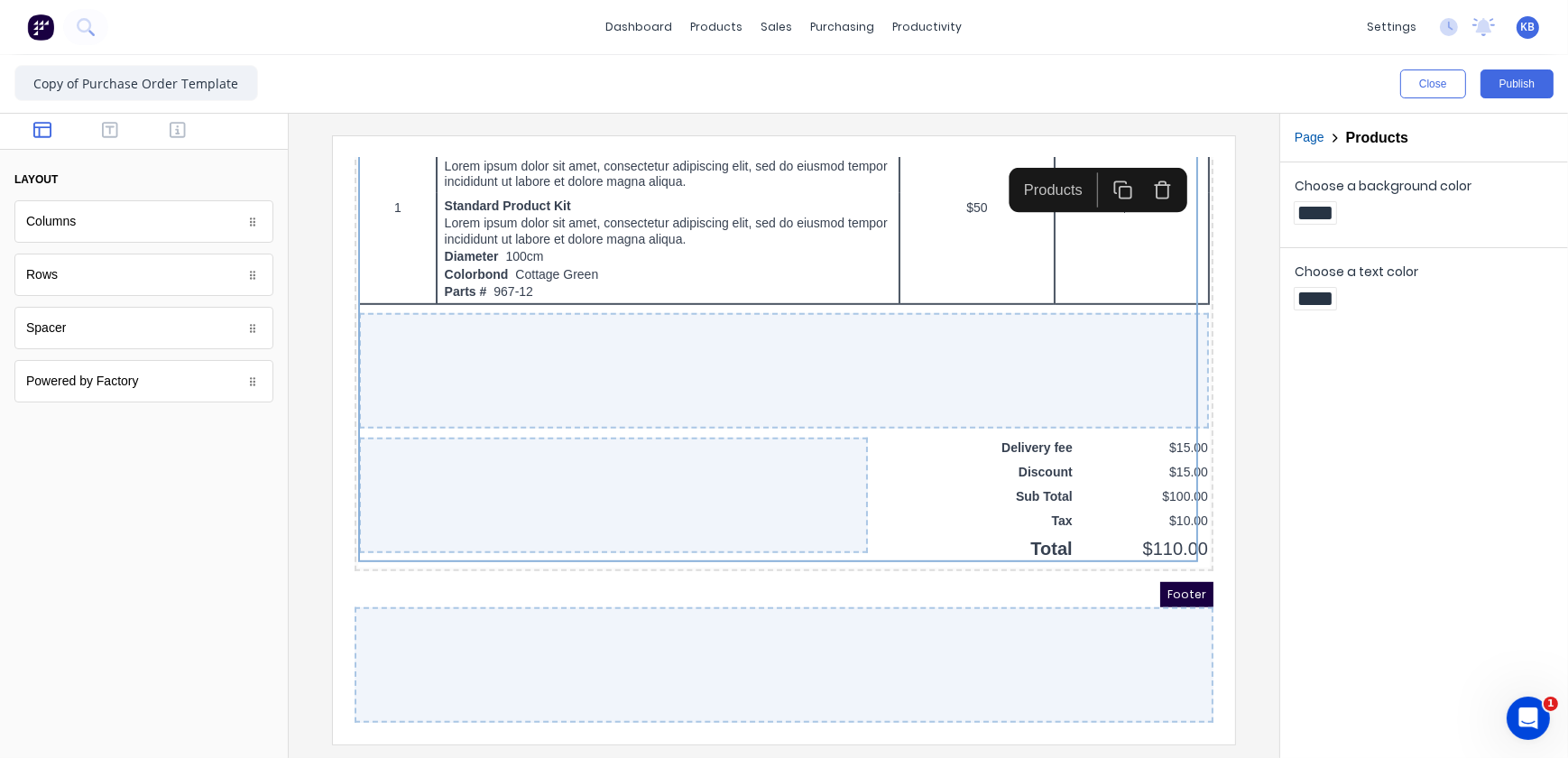
click at [675, 609] on div at bounding box center [761, 642] width 859 height 116
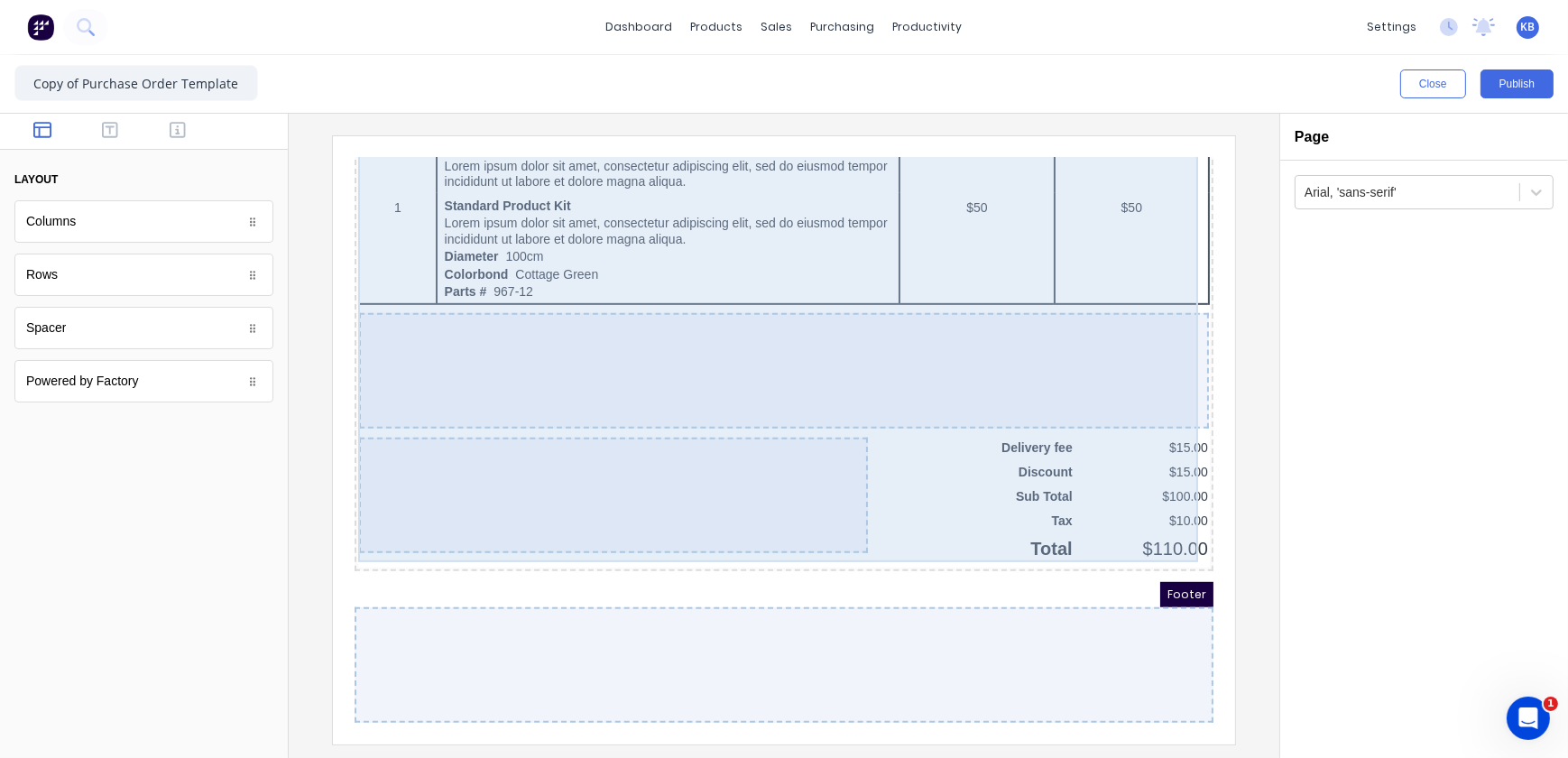
click at [685, 367] on div at bounding box center [761, 349] width 850 height 116
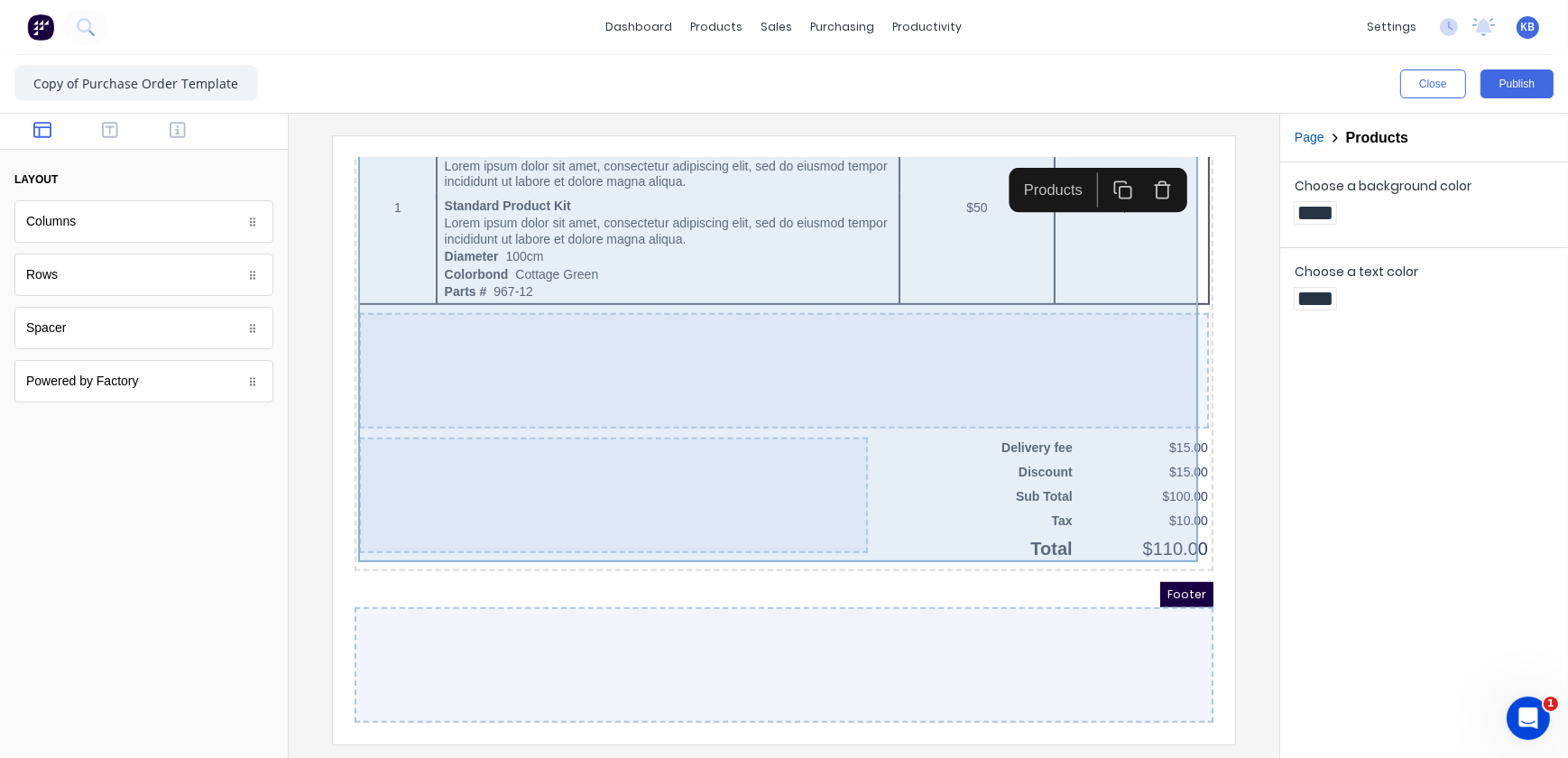
click at [698, 484] on div at bounding box center [591, 473] width 509 height 116
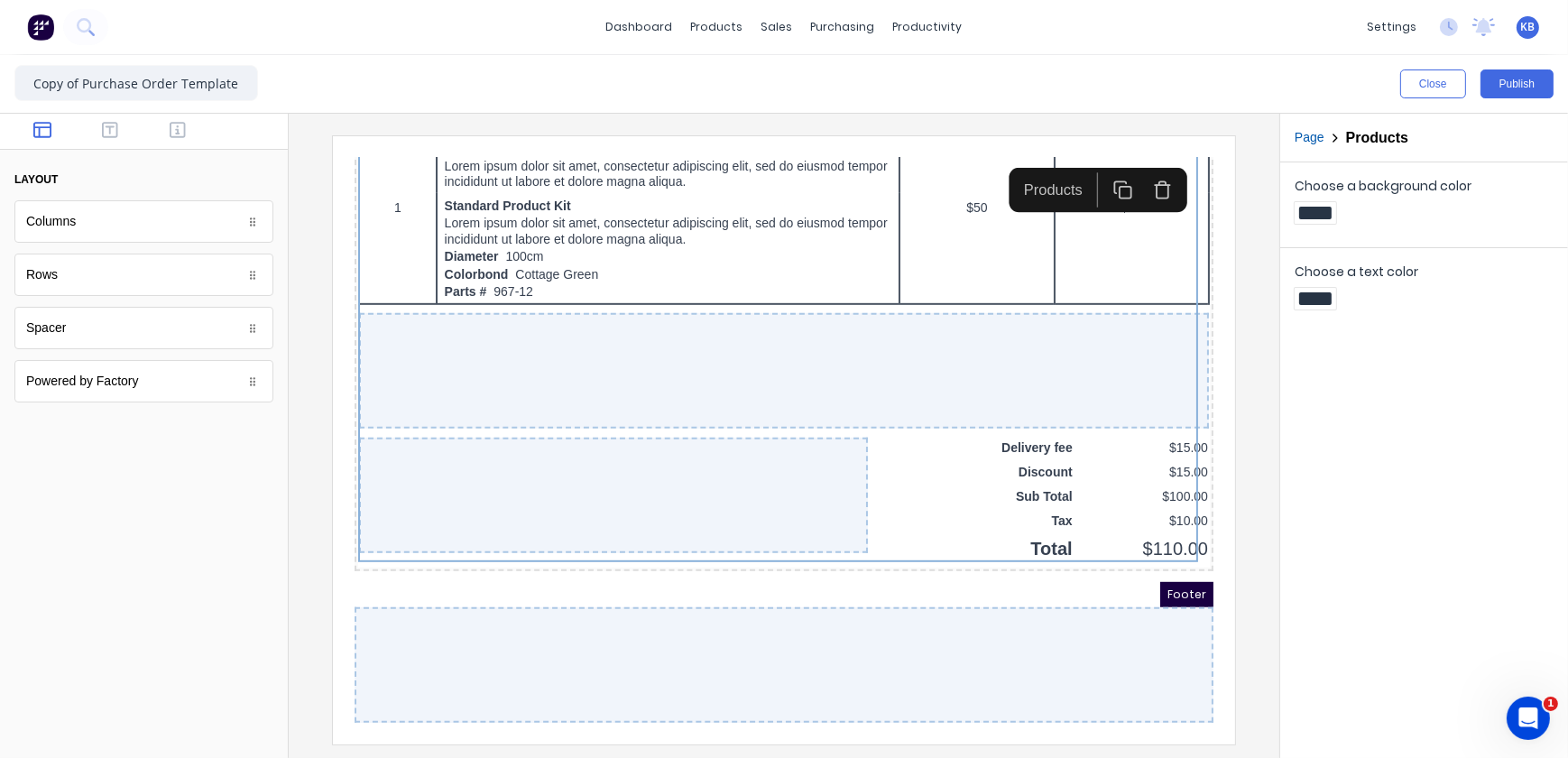
click at [710, 598] on div at bounding box center [761, 642] width 859 height 116
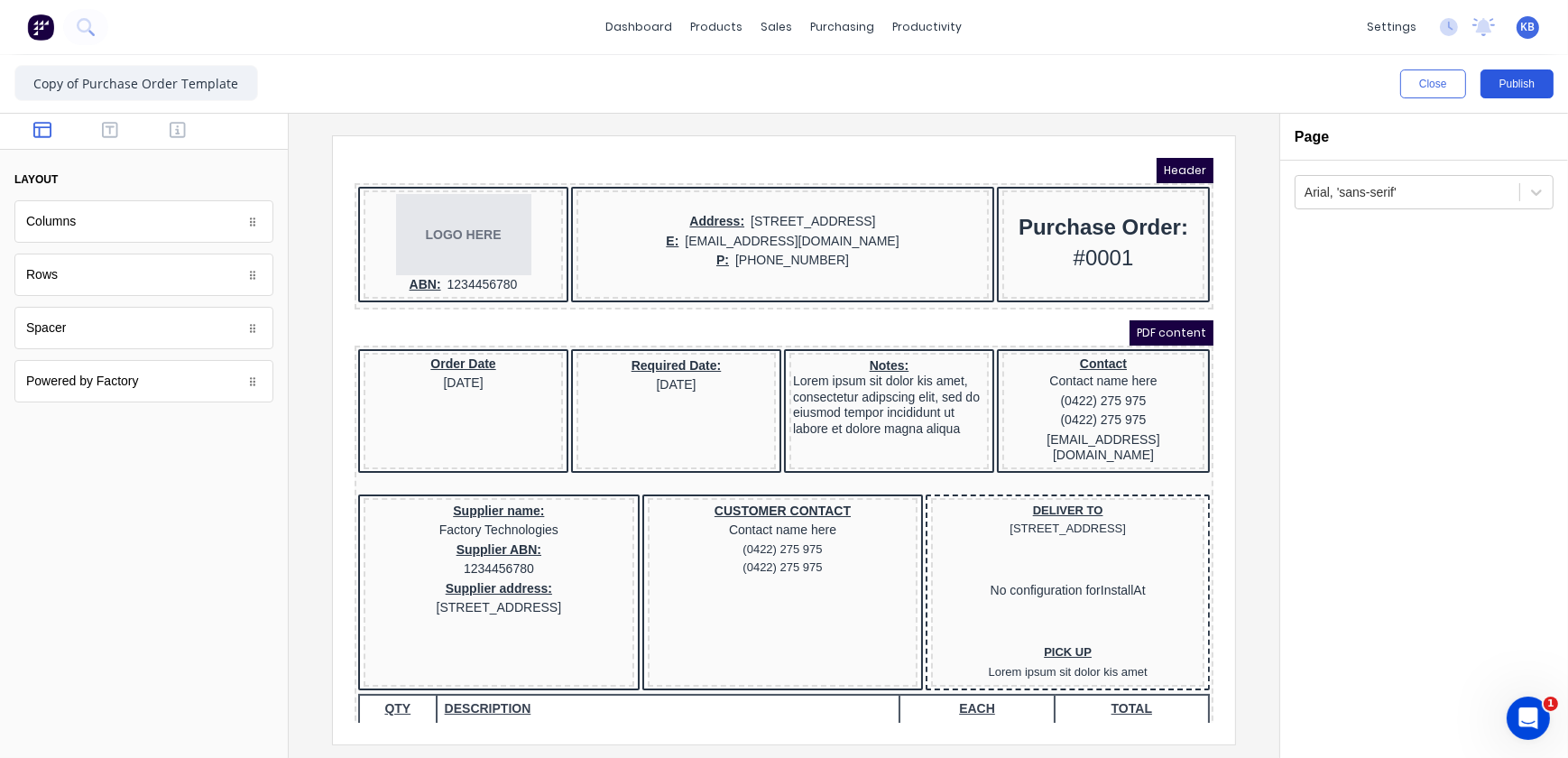
click at [1521, 89] on button "Publish" at bounding box center [1517, 83] width 73 height 28
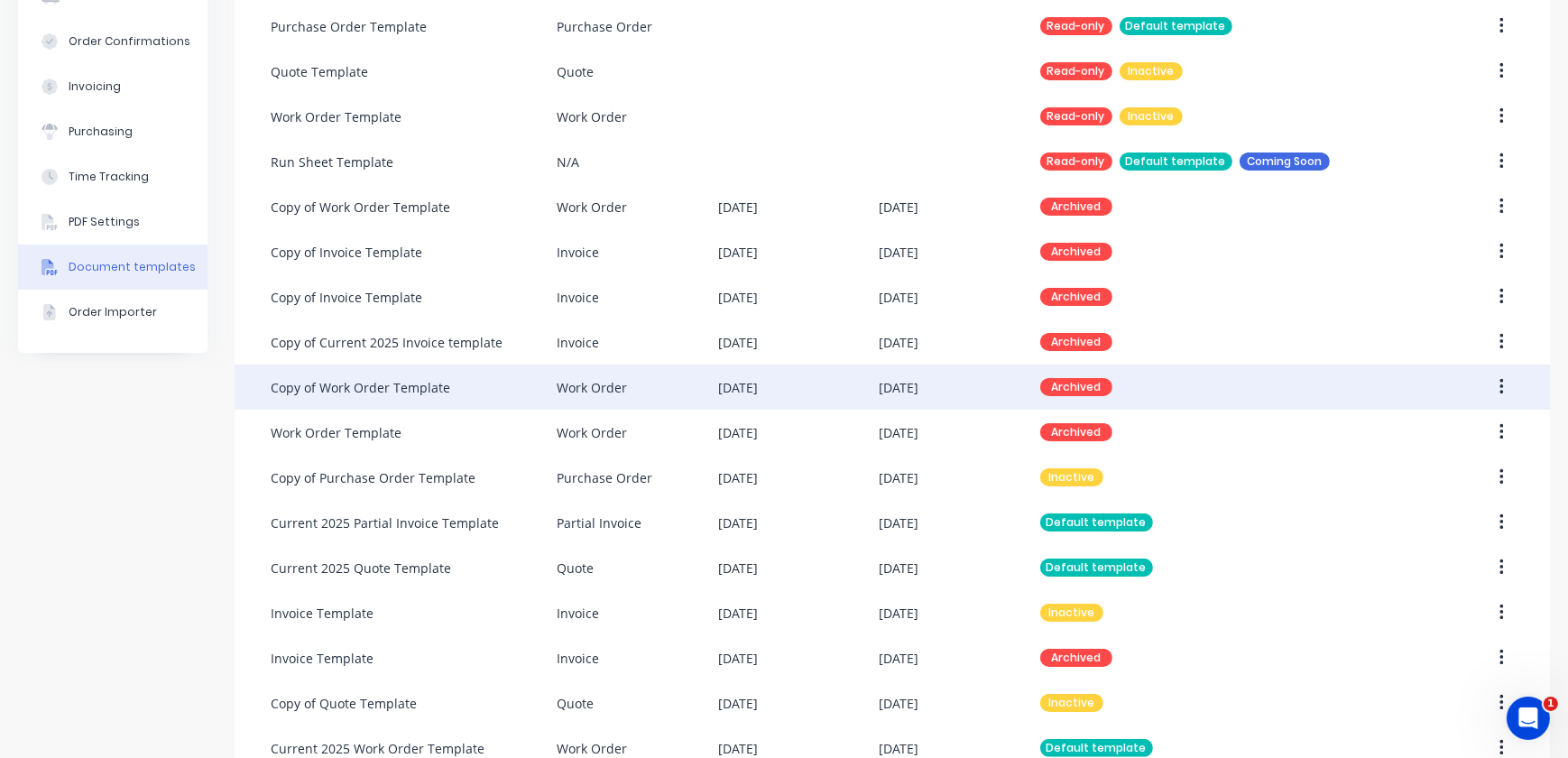
scroll to position [343, 0]
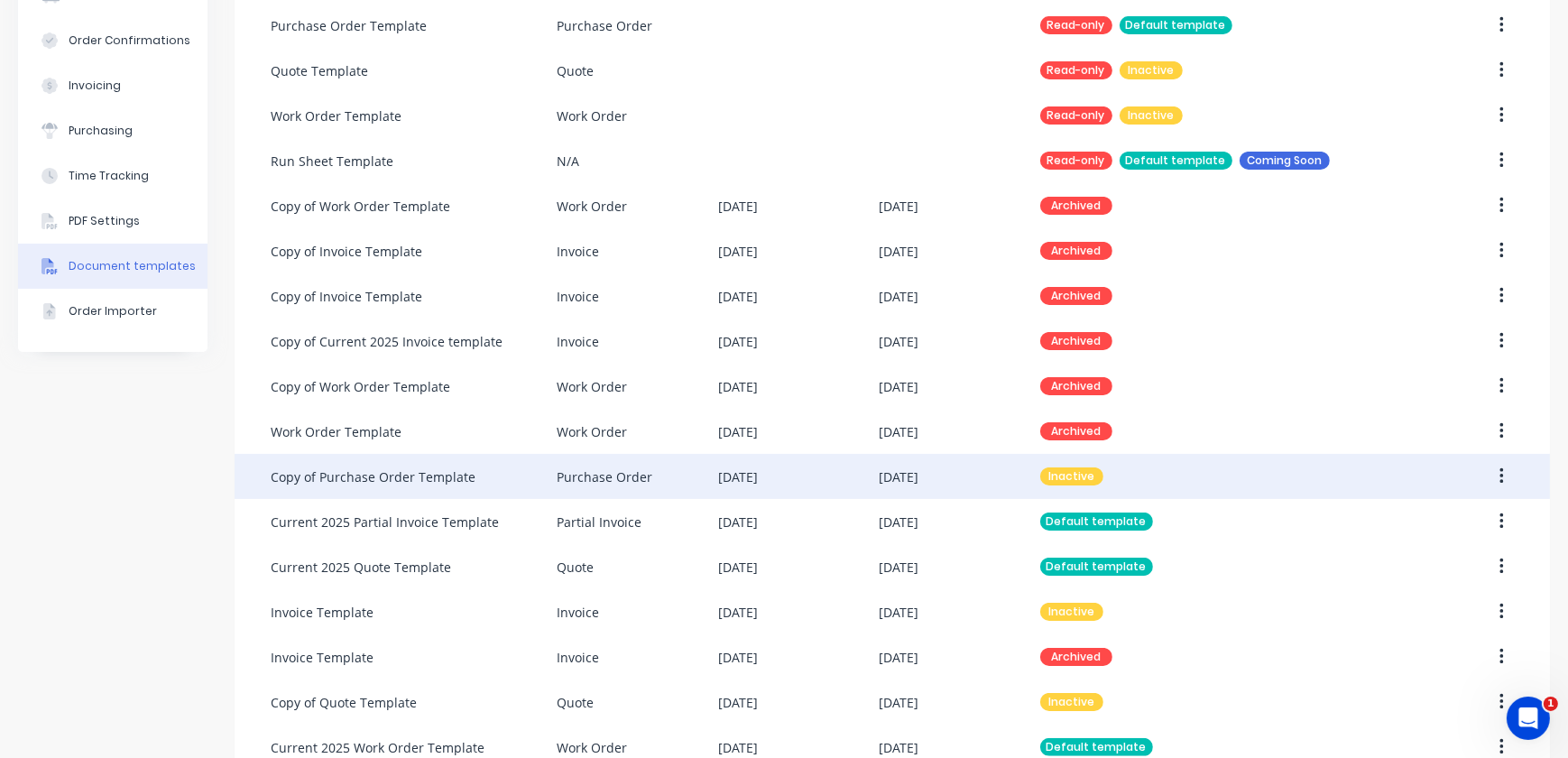
drag, startPoint x: 1093, startPoint y: 494, endPoint x: 393, endPoint y: 484, distance: 700.1
drag, startPoint x: 393, startPoint y: 484, endPoint x: 369, endPoint y: 470, distance: 27.8
click at [369, 470] on div "Copy of Purchase Order Template" at bounding box center [373, 476] width 205 height 19
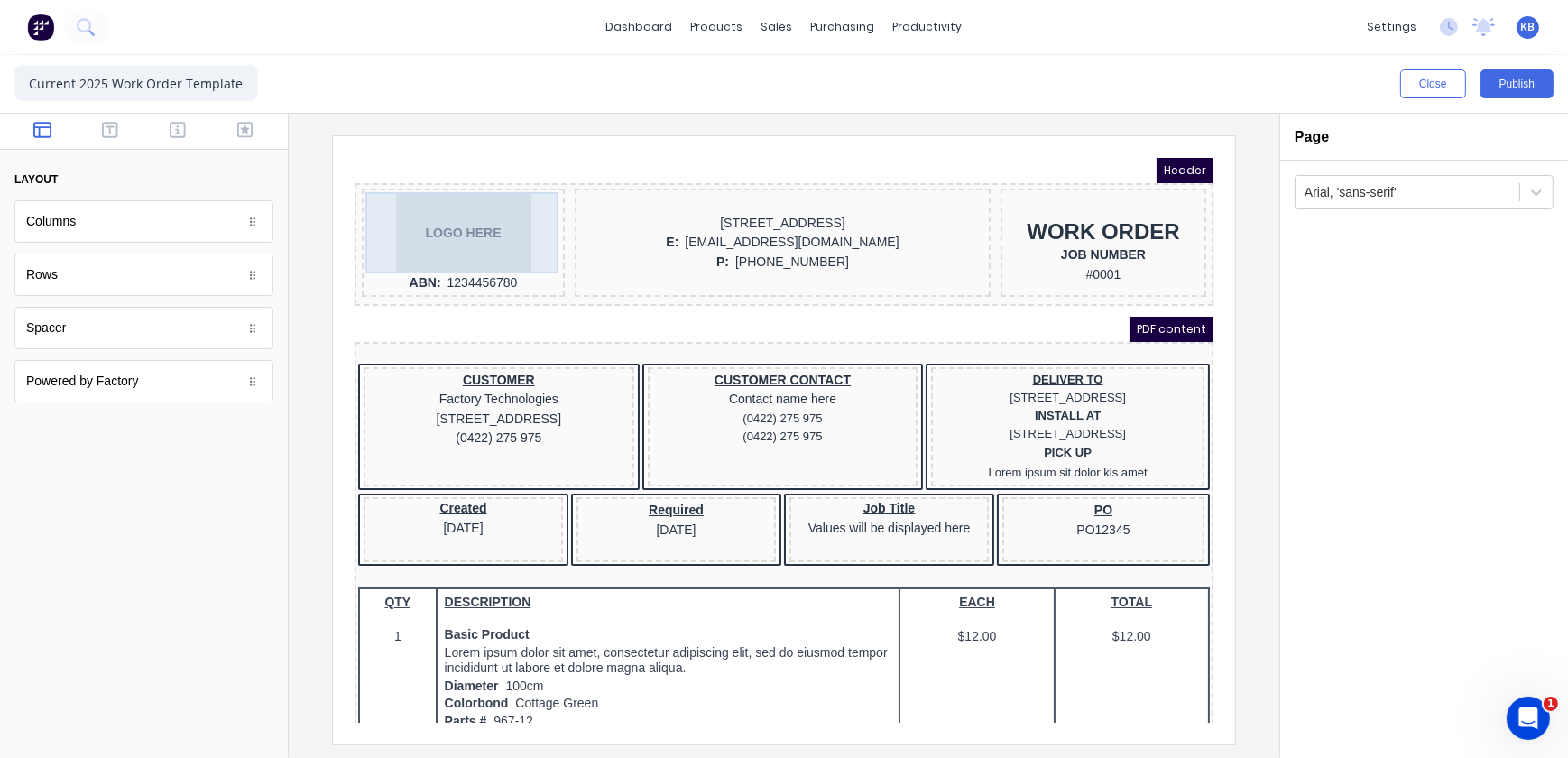
click at [488, 227] on div "LOGO HERE" at bounding box center [440, 210] width 196 height 81
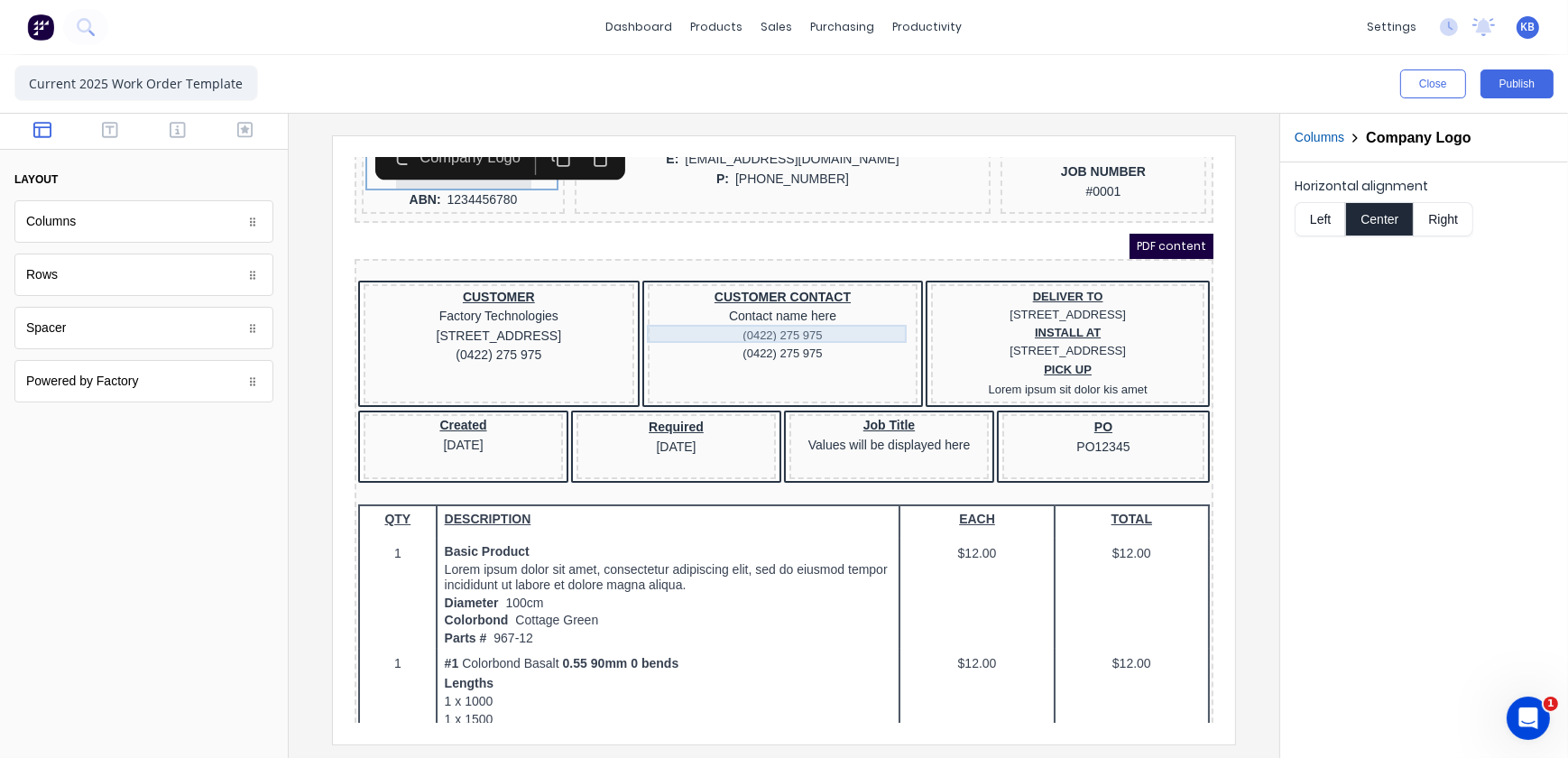
scroll to position [164, 0]
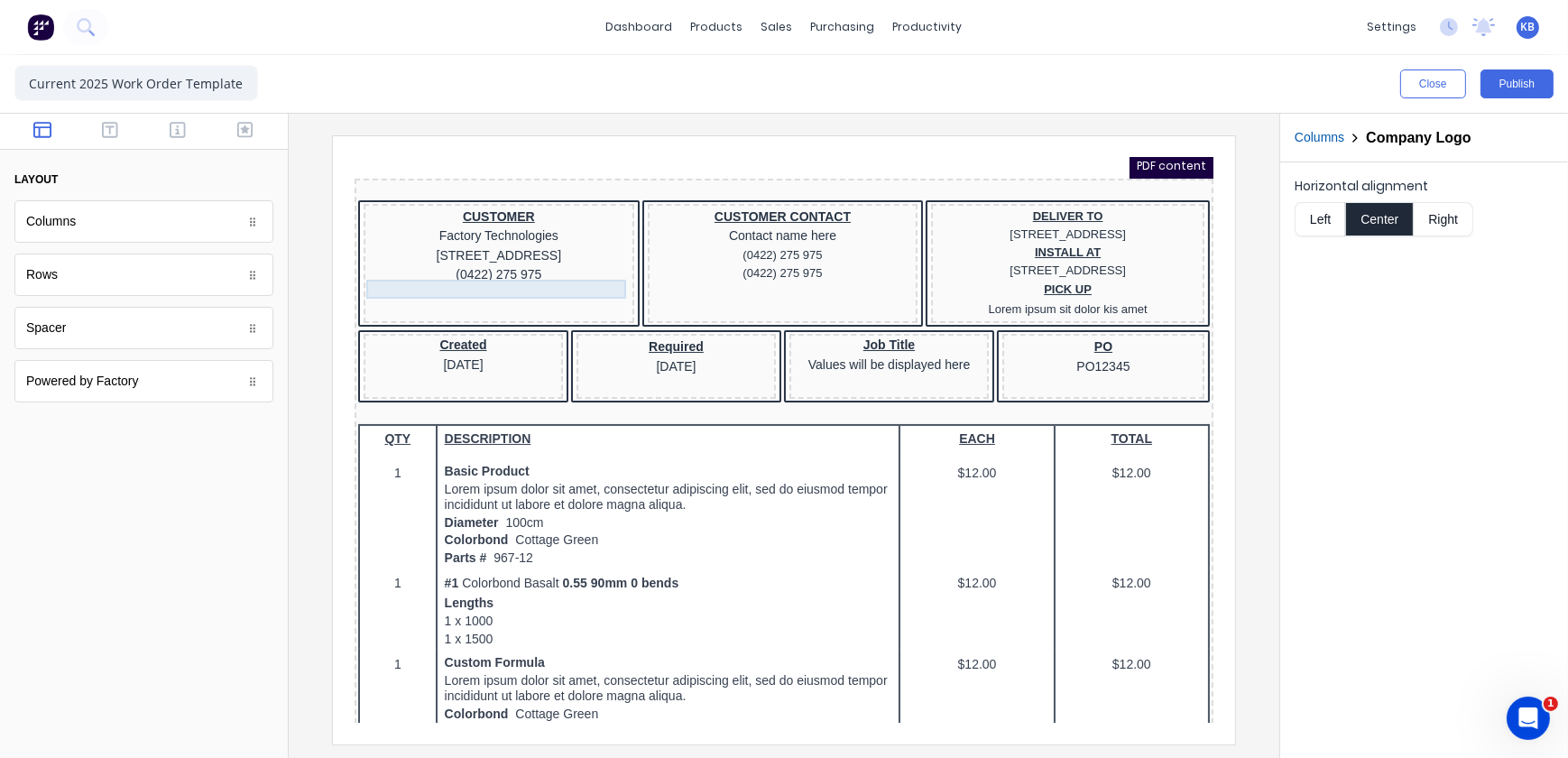
click at [501, 262] on div "(0422) 275 975" at bounding box center [476, 253] width 263 height 20
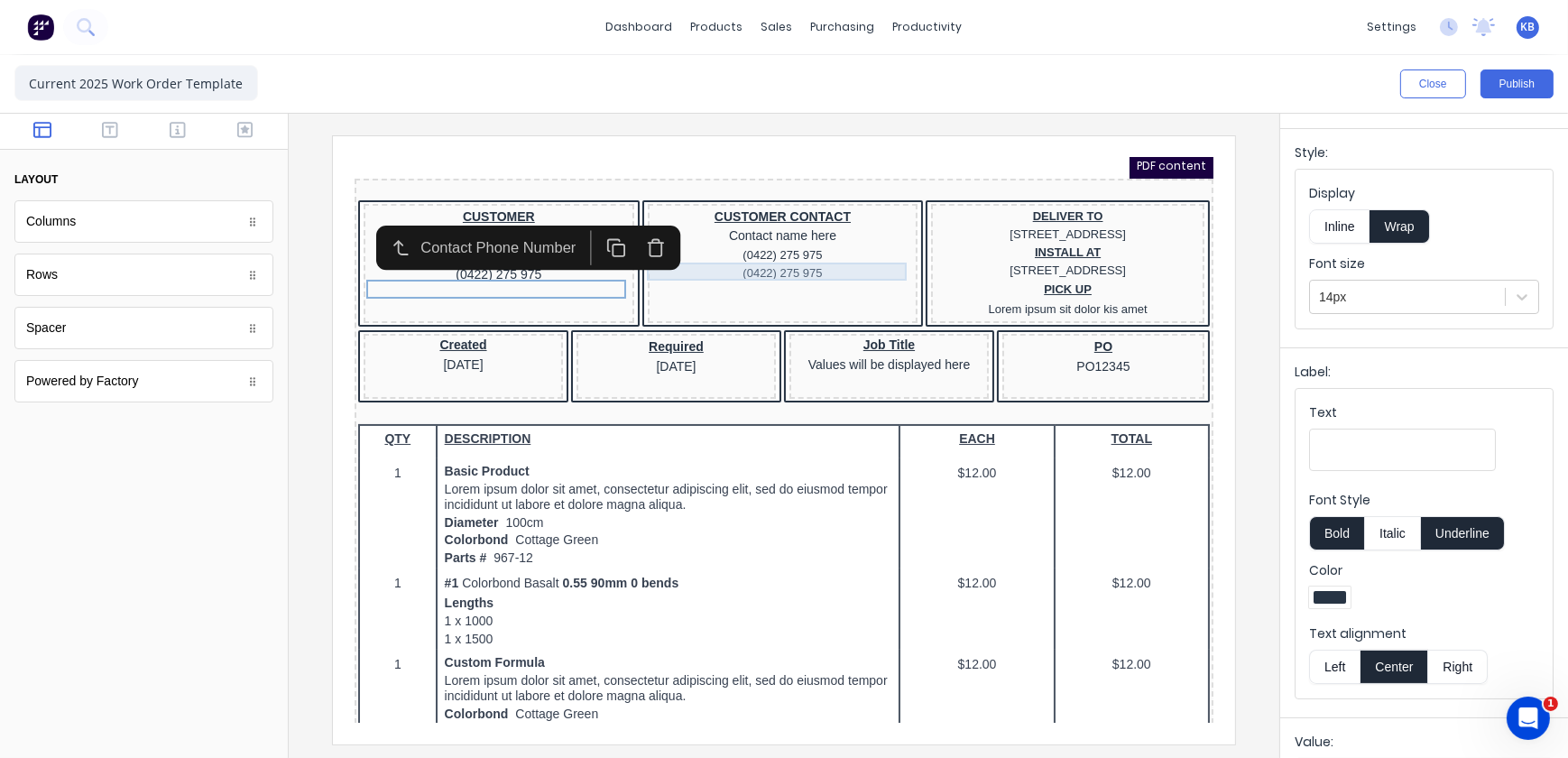
scroll to position [81, 0]
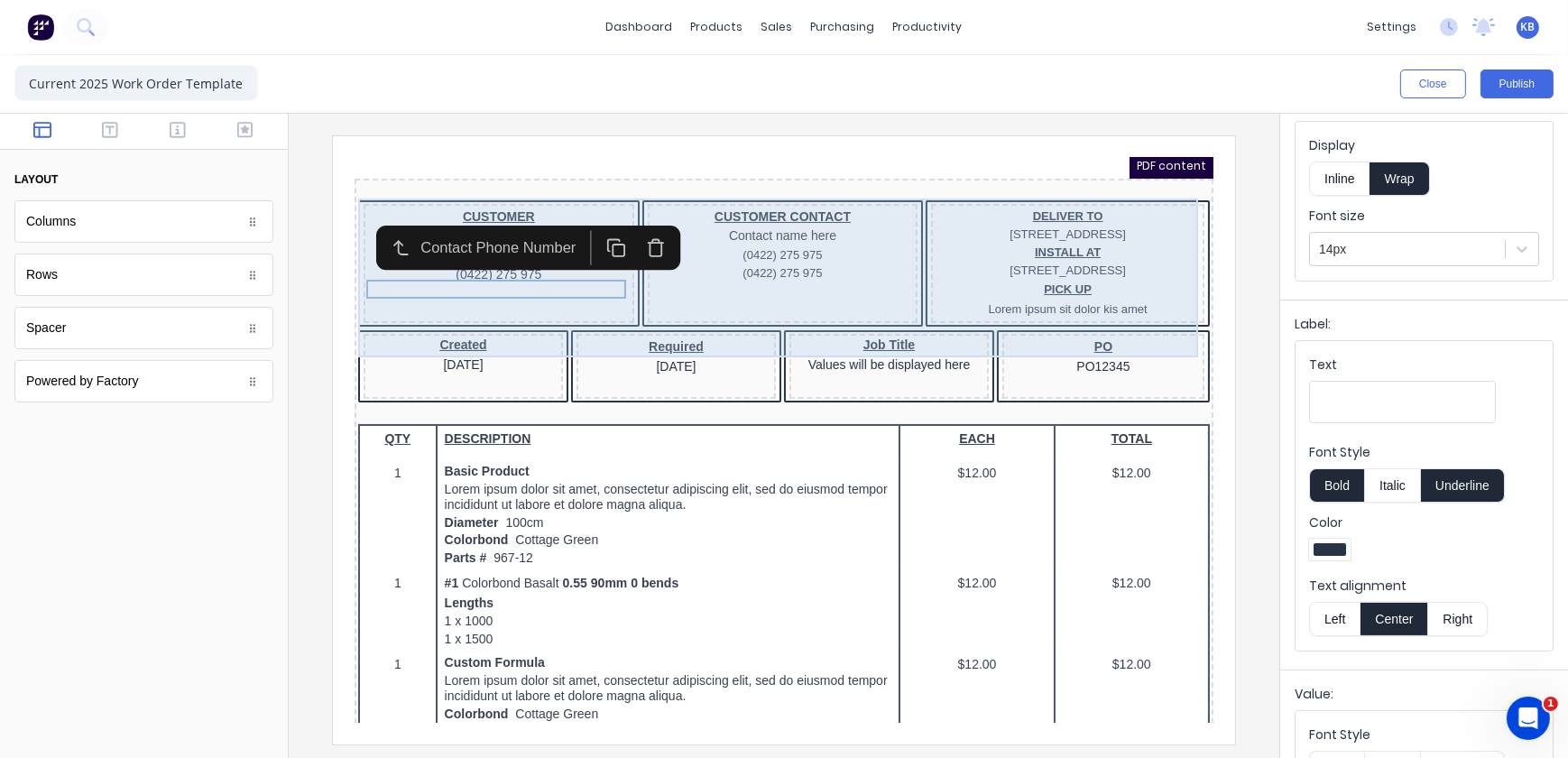
click at [365, 174] on div at bounding box center [761, 168] width 852 height 18
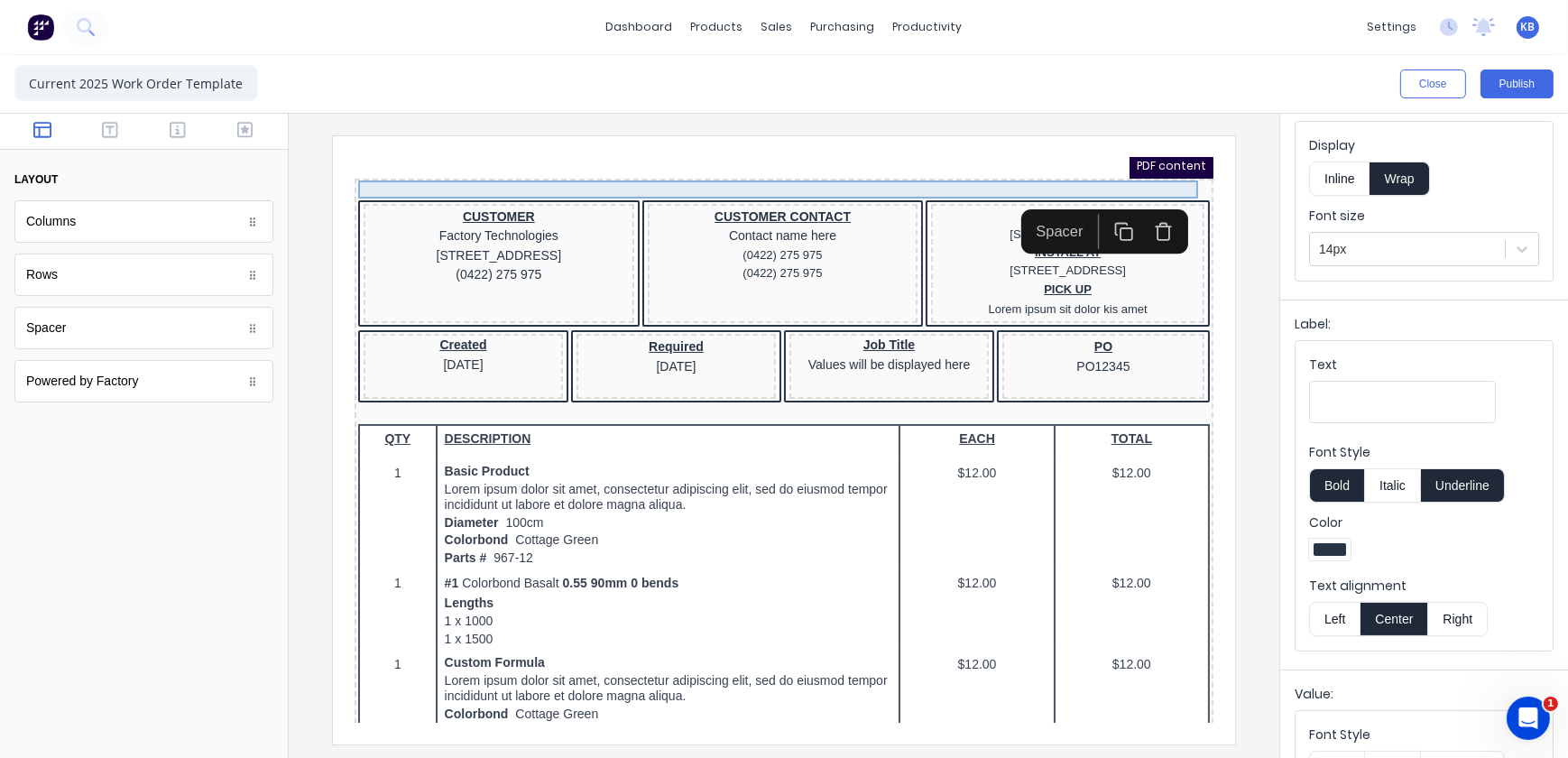
scroll to position [0, 0]
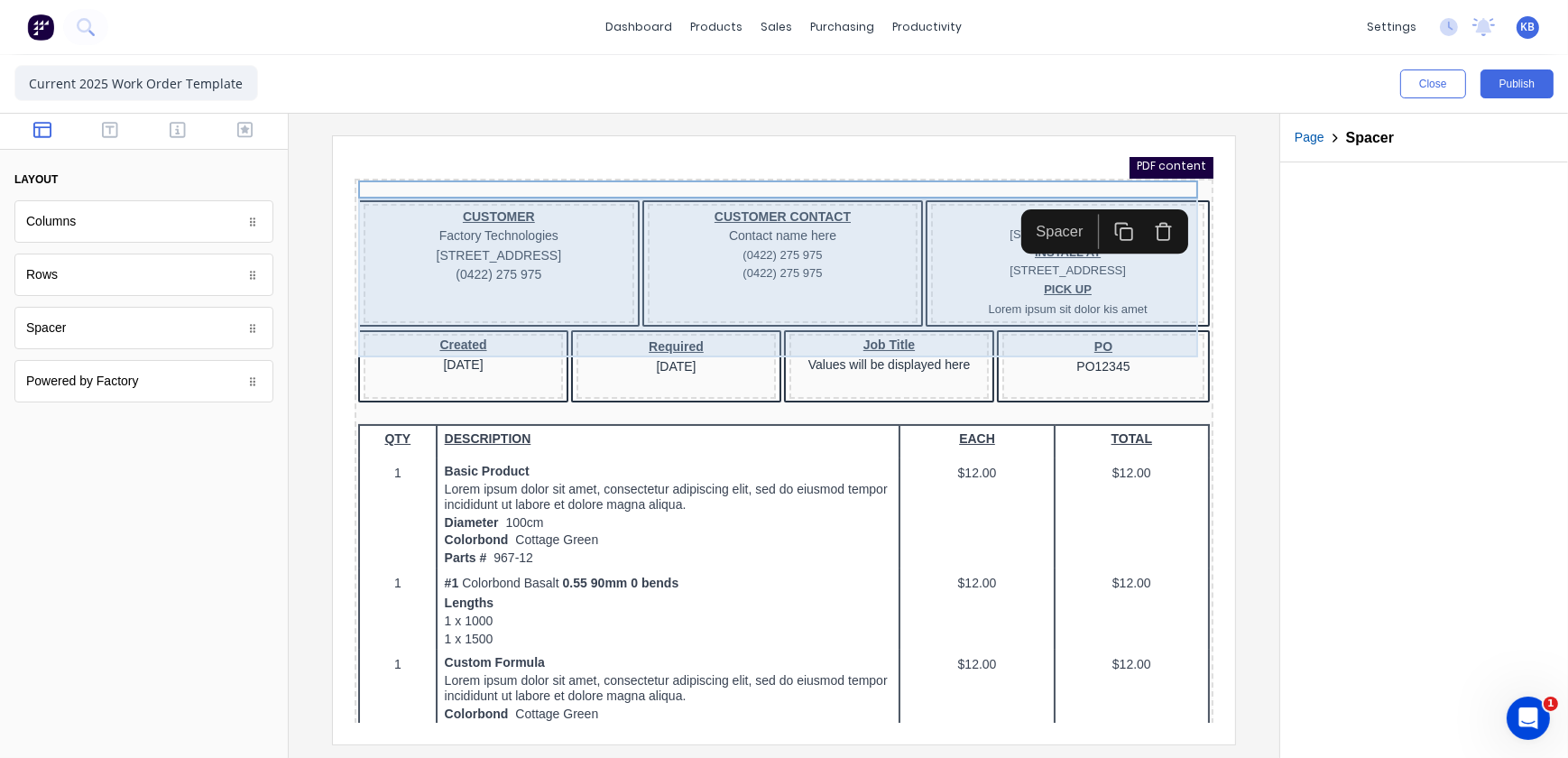
click at [339, 241] on div "CUSTOMER Factory Technologies 234 Beach Road Gold Coast, Queensland, Australia,…" at bounding box center [761, 244] width 852 height 131
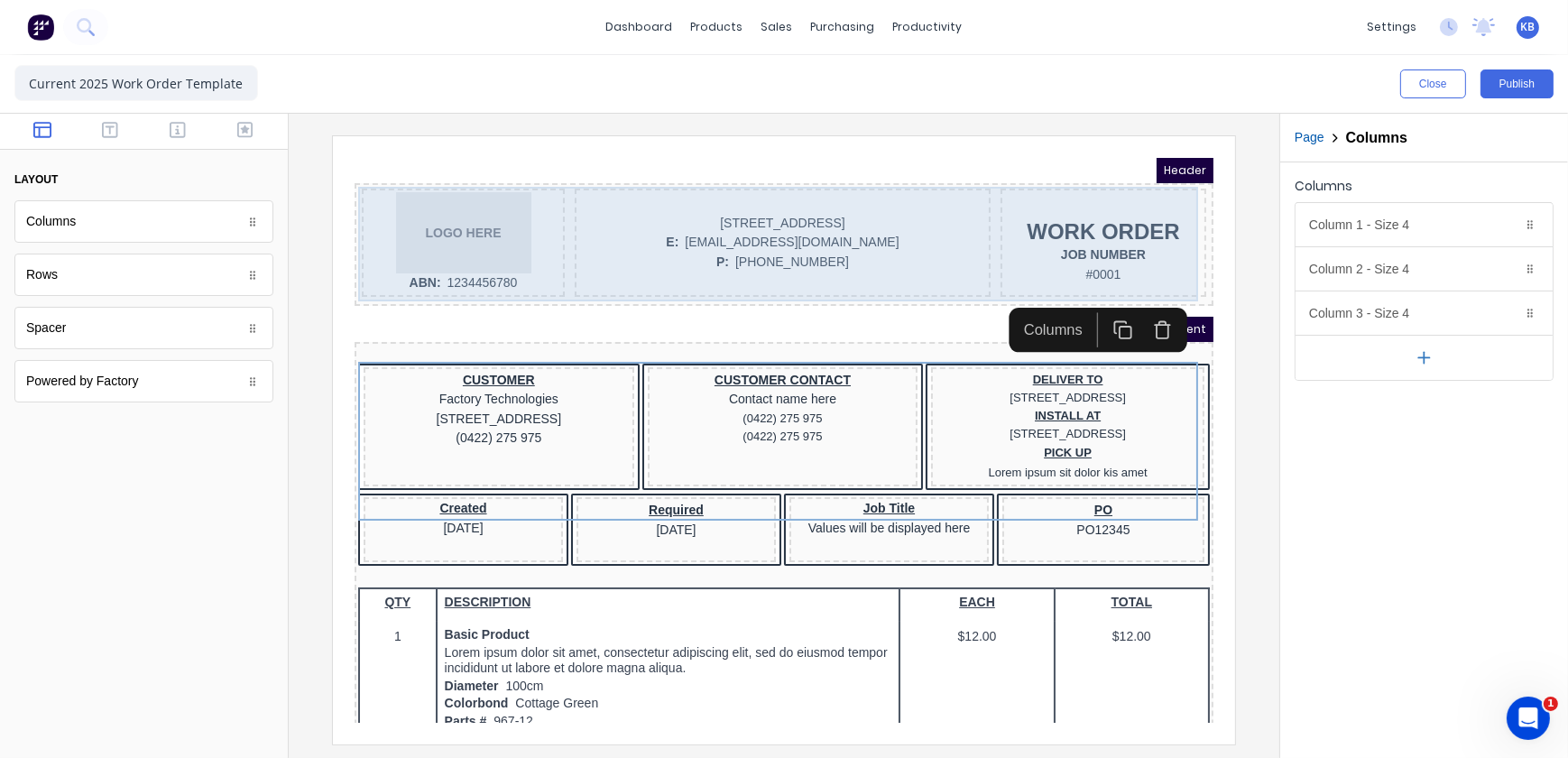
click at [343, 237] on div "LOGO HERE" at bounding box center [440, 210] width 196 height 81
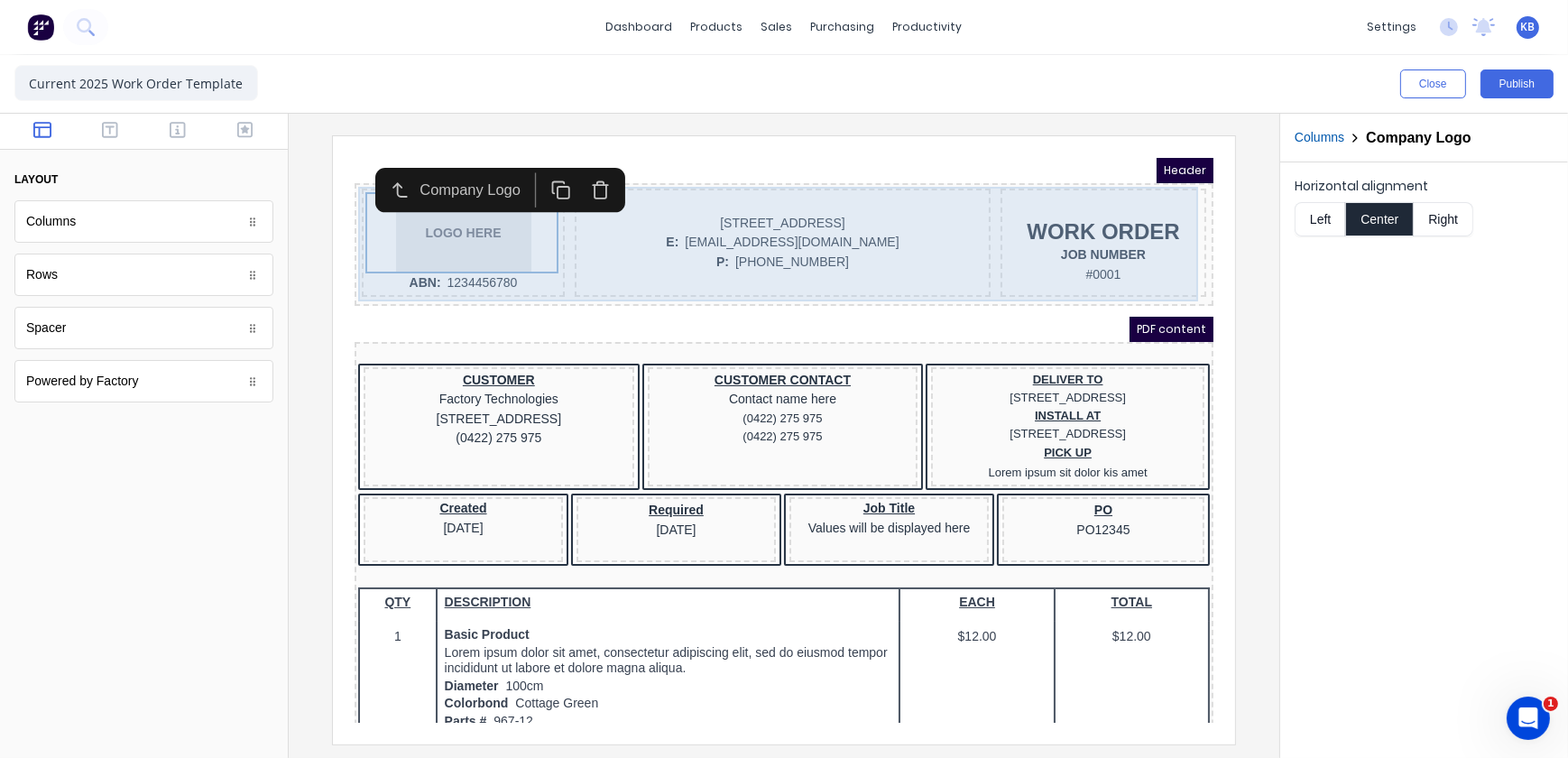
click at [338, 248] on div "LOGO HERE ABN: 1234456780 234 Beach Road Gold Coast, Queensland, Australia, 421…" at bounding box center [761, 222] width 852 height 116
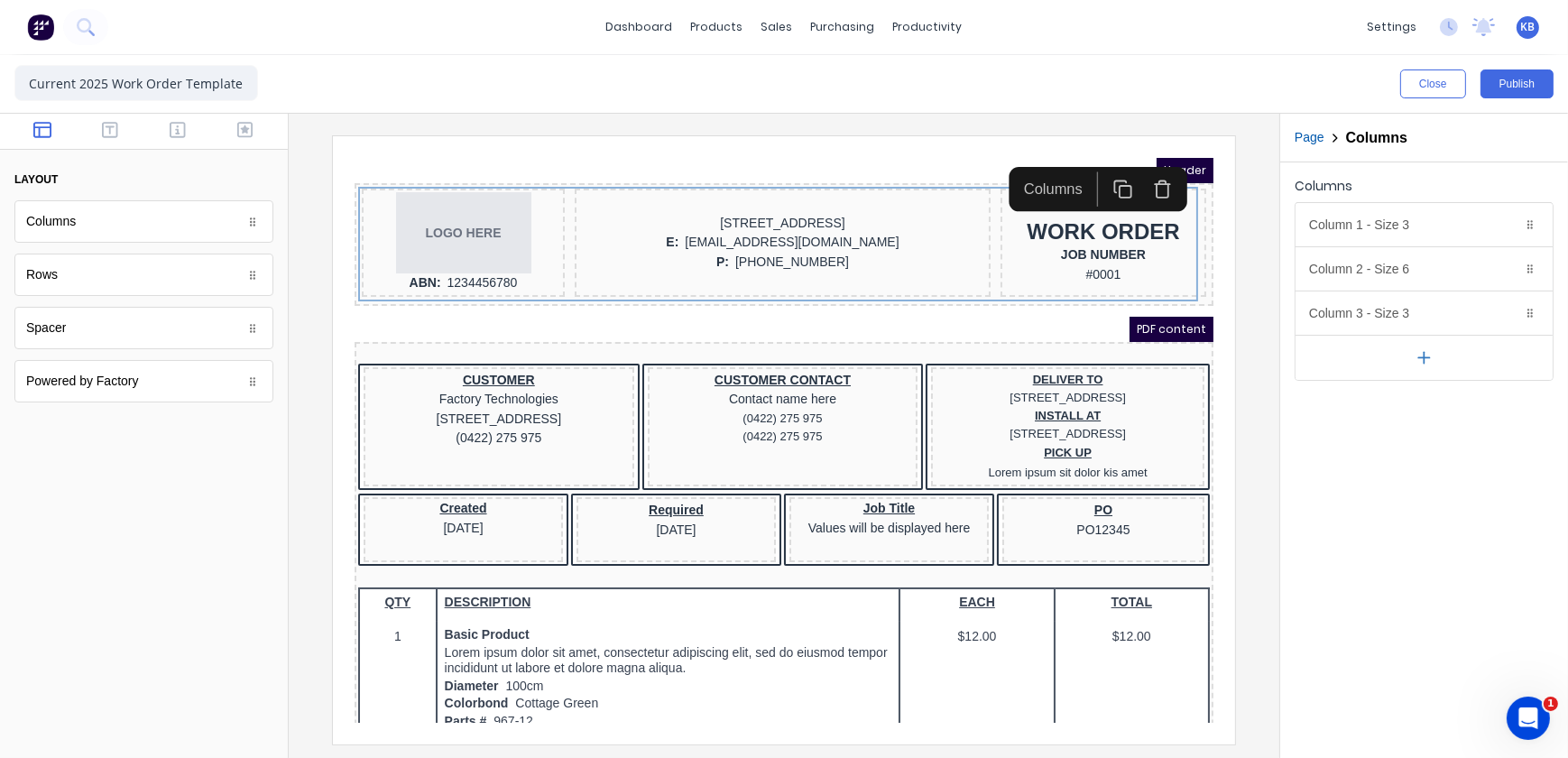
click at [1325, 480] on div "Columns Column 1 - Size 3 Duplicate Delete Column size (1-12) 3 Choose a backgr…" at bounding box center [1424, 460] width 288 height 595
click at [384, 229] on div "LOGO HERE" at bounding box center [440, 210] width 196 height 81
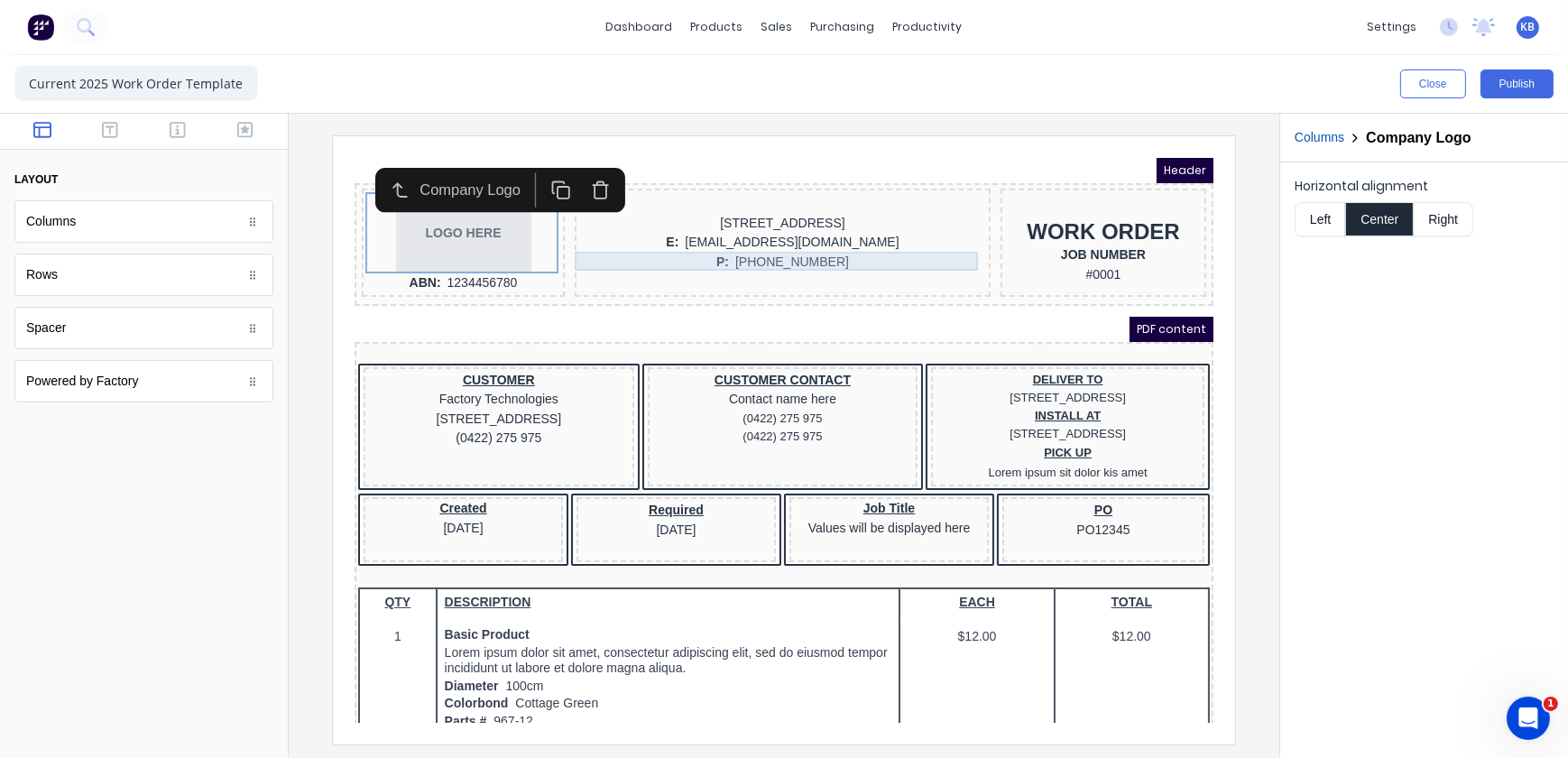
click at [677, 245] on div "P: (042) 2222 3333" at bounding box center [761, 240] width 409 height 20
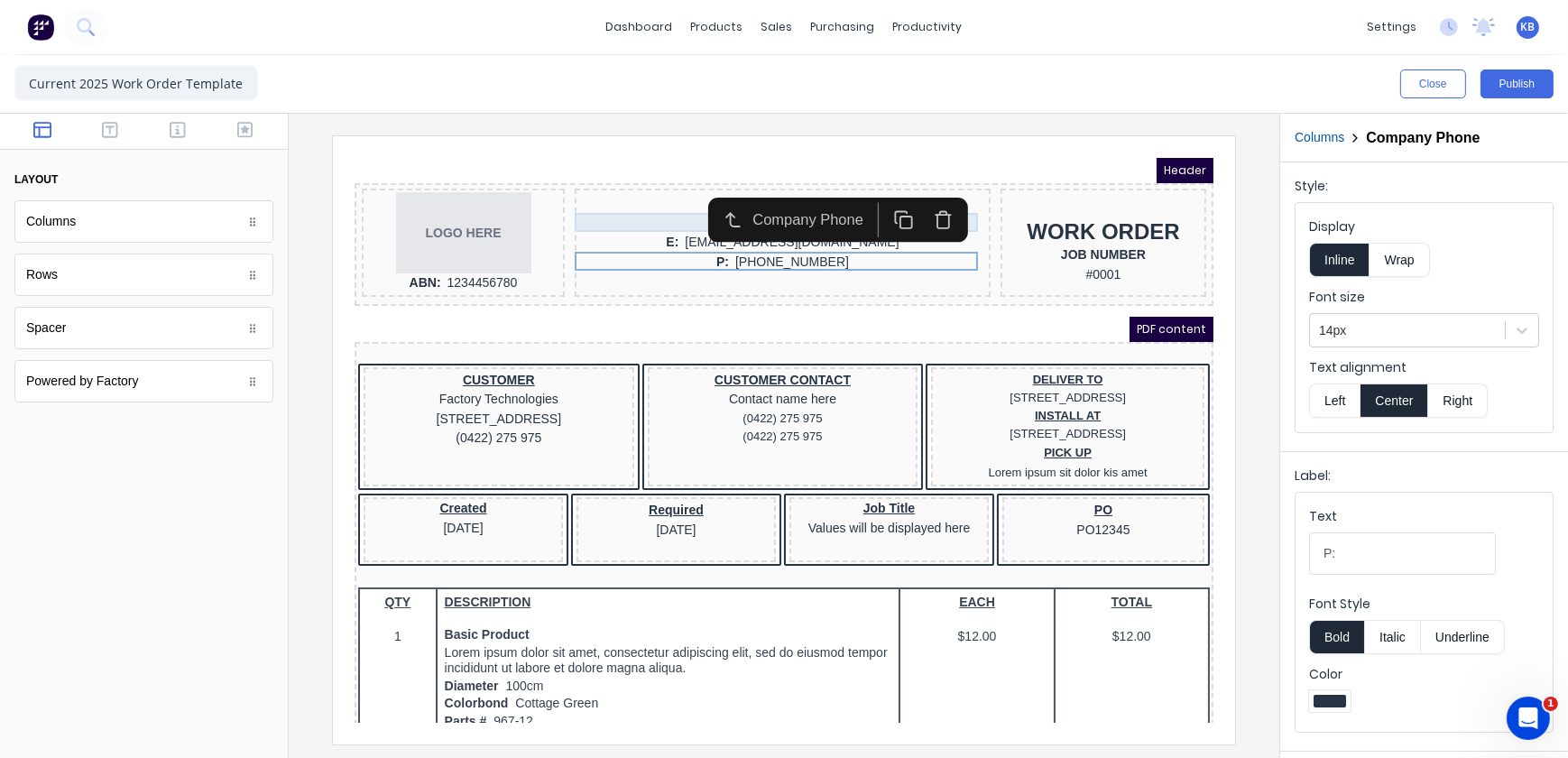
click at [619, 200] on div "234 Beach Road Gold Coast, Queensland, Australia, 4217" at bounding box center [761, 201] width 409 height 20
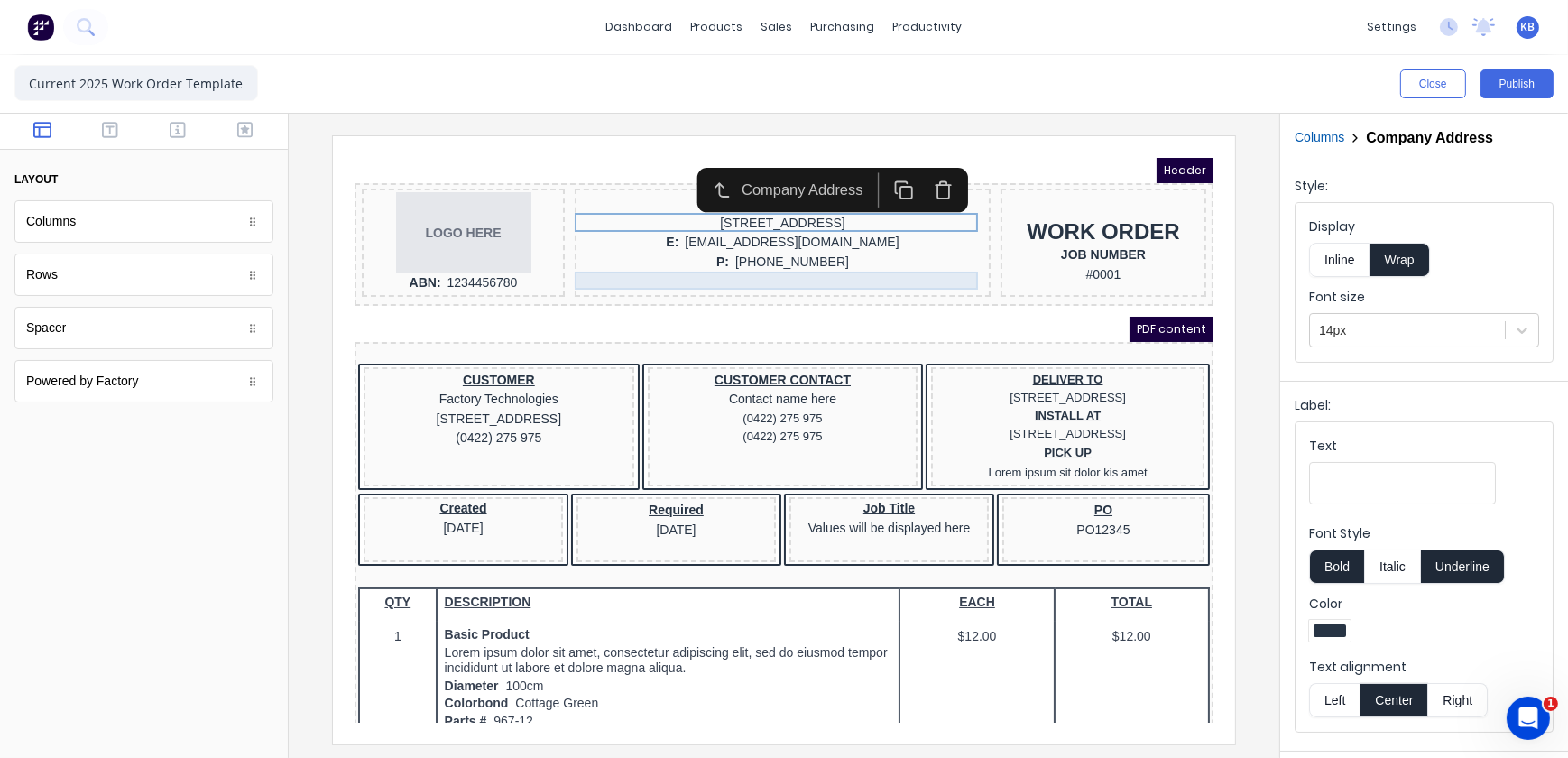
click at [845, 241] on div "P: (042) 2222 3333" at bounding box center [761, 240] width 409 height 20
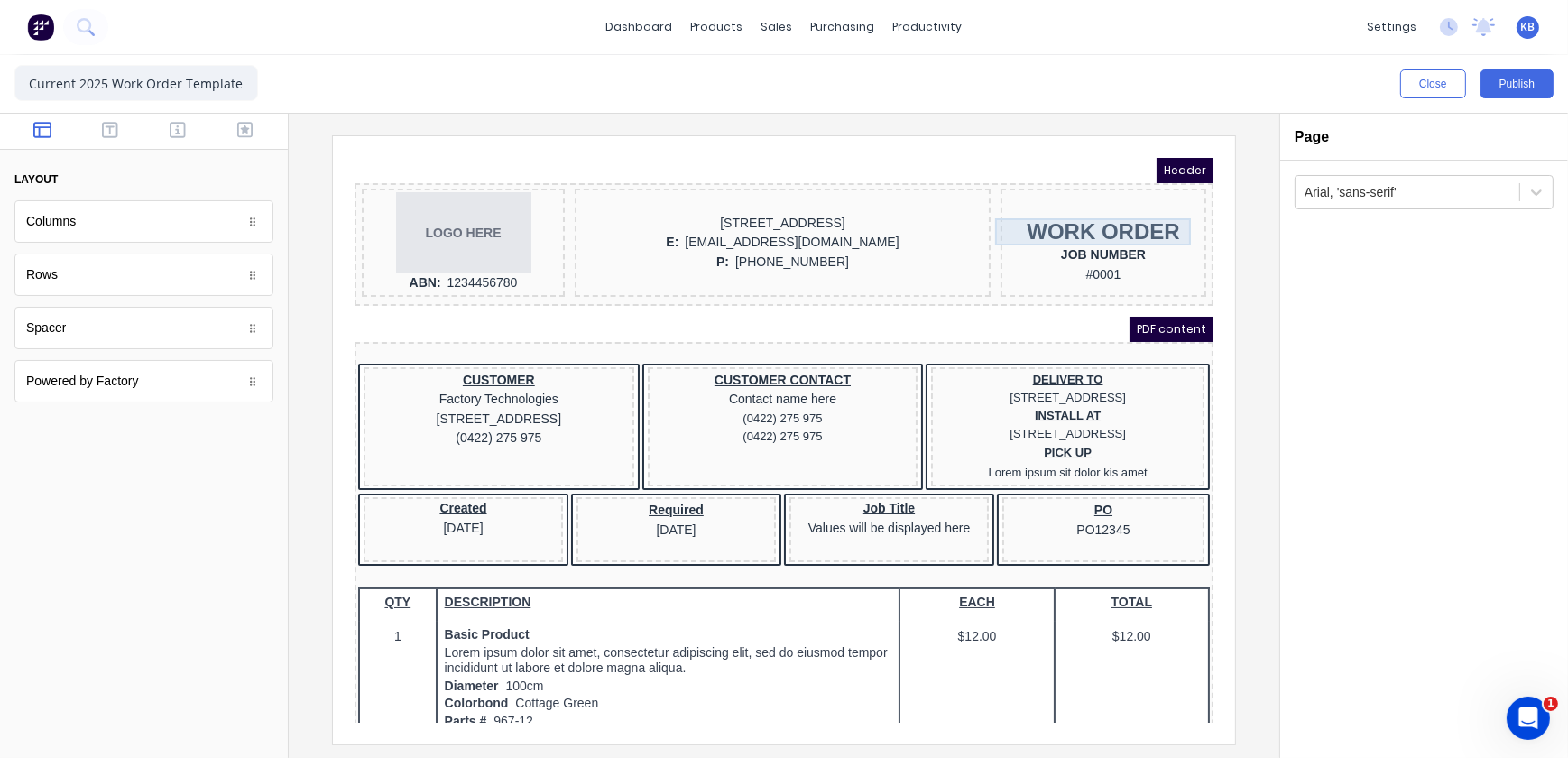
click at [1006, 208] on div "WORK ORDER" at bounding box center [1081, 210] width 199 height 27
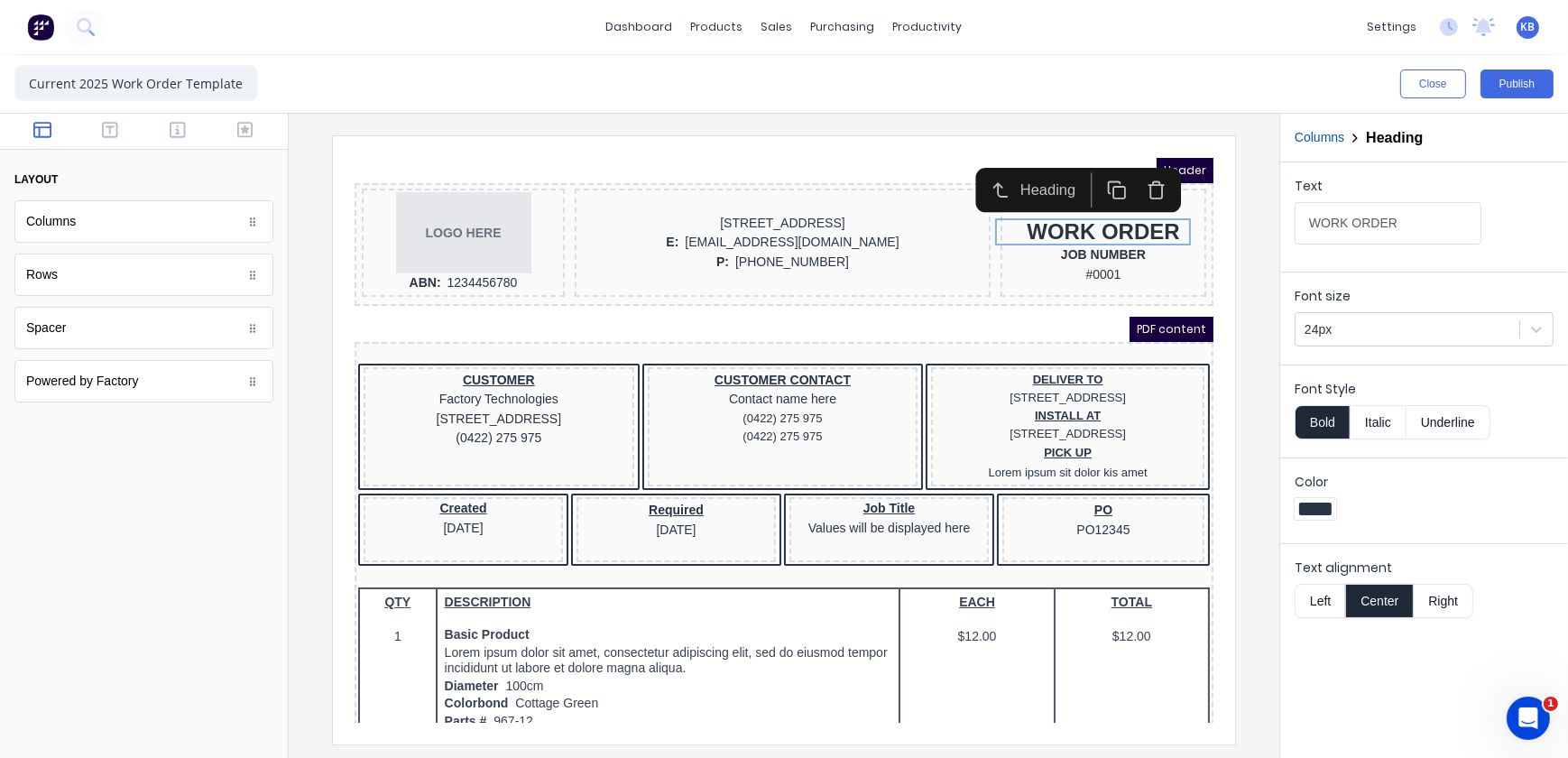
click at [1567, 130] on html "dashboard products sales purchasing productivity dashboard products Product Cat…" at bounding box center [784, 379] width 1568 height 758
click at [123, 134] on button "button" at bounding box center [111, 132] width 57 height 22
click at [259, 126] on button "button" at bounding box center [245, 132] width 57 height 22
click at [859, 184] on div at bounding box center [761, 182] width 409 height 18
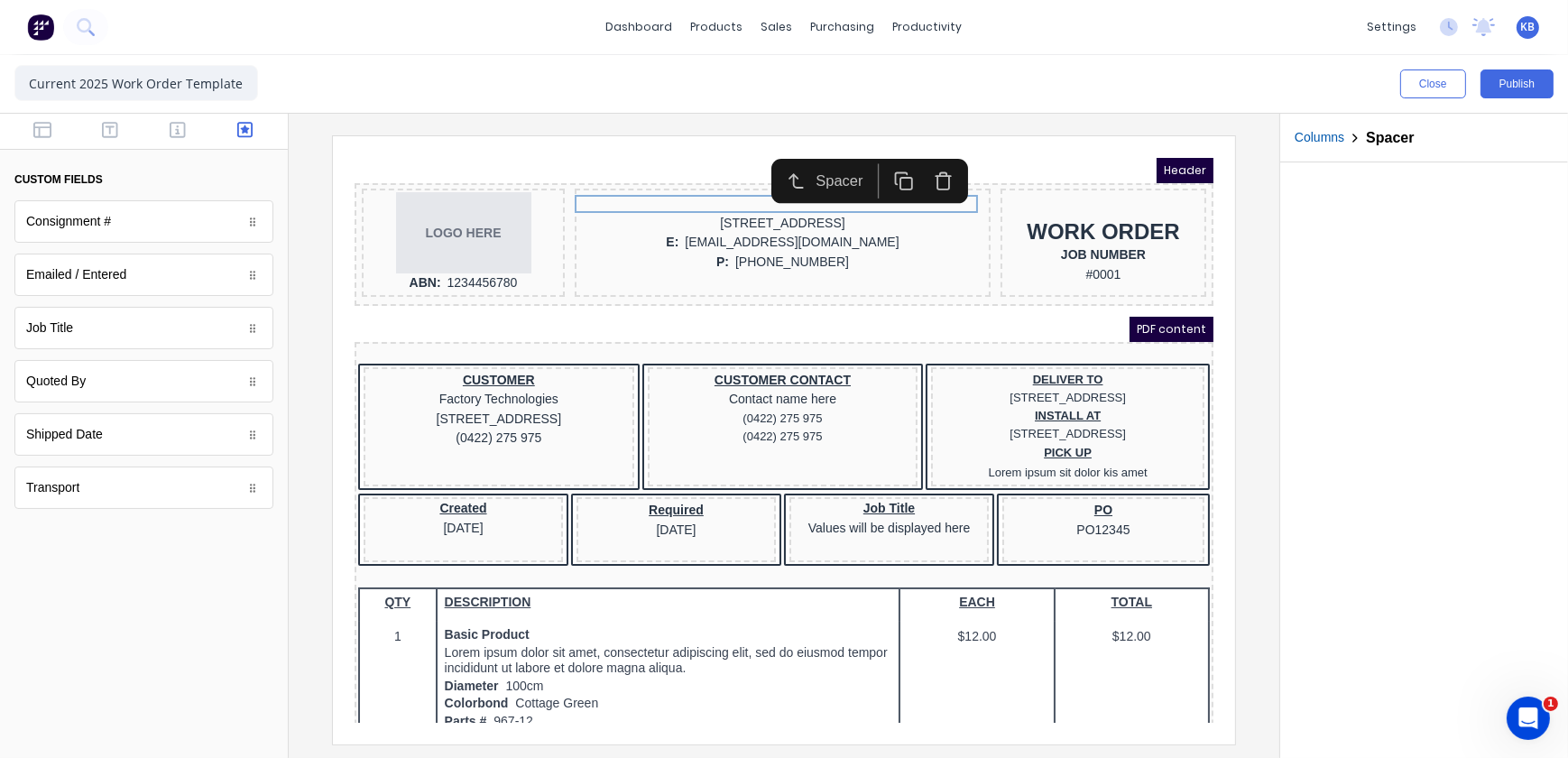
click at [865, 295] on div "PDF content" at bounding box center [761, 308] width 859 height 25
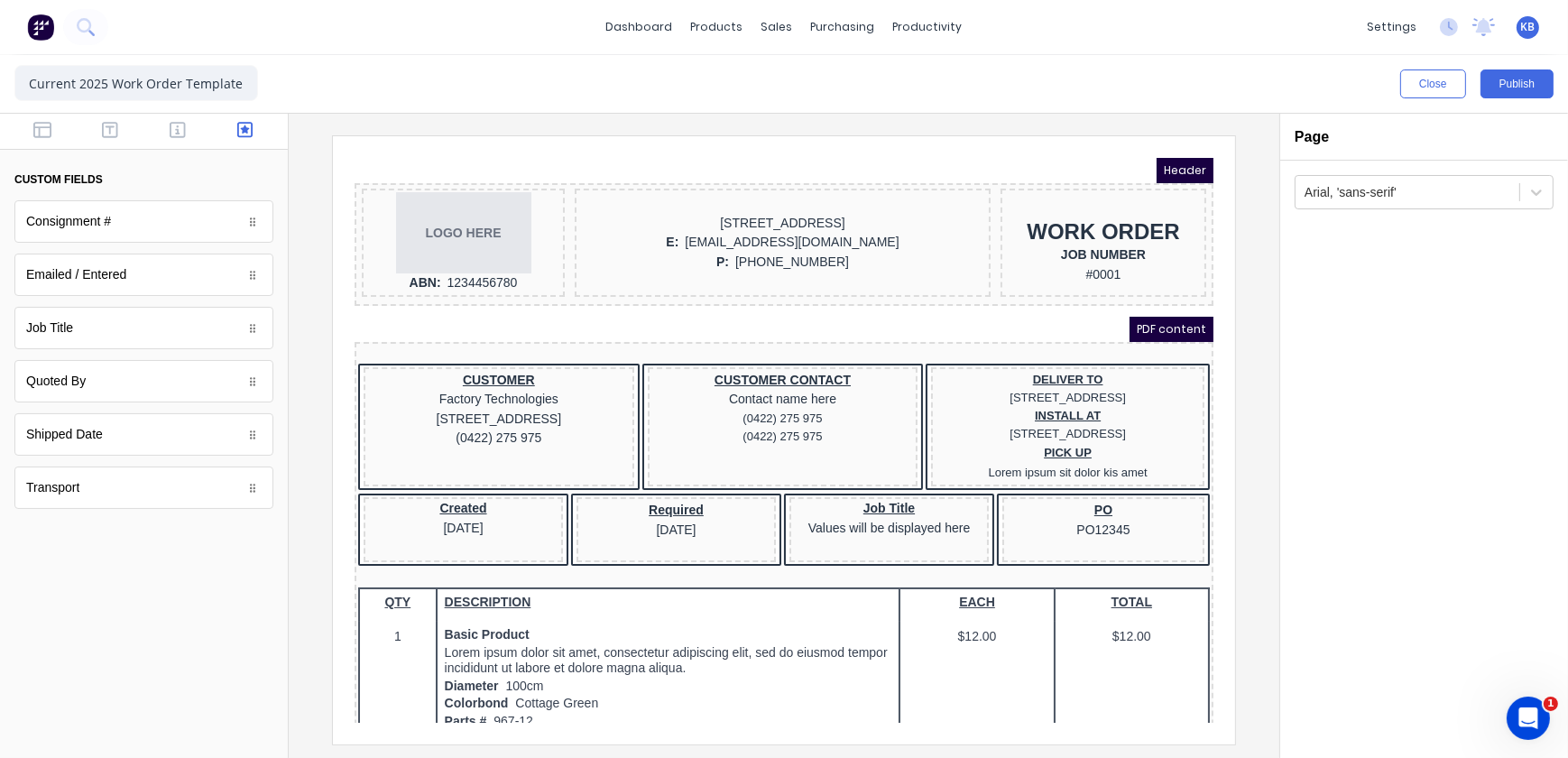
click at [859, 306] on div "PDF content" at bounding box center [761, 308] width 859 height 25
click at [829, 138] on div "Header" at bounding box center [761, 148] width 859 height 25
click at [831, 156] on div "Header" at bounding box center [761, 148] width 859 height 25
click at [1018, 190] on div at bounding box center [1081, 187] width 199 height 18
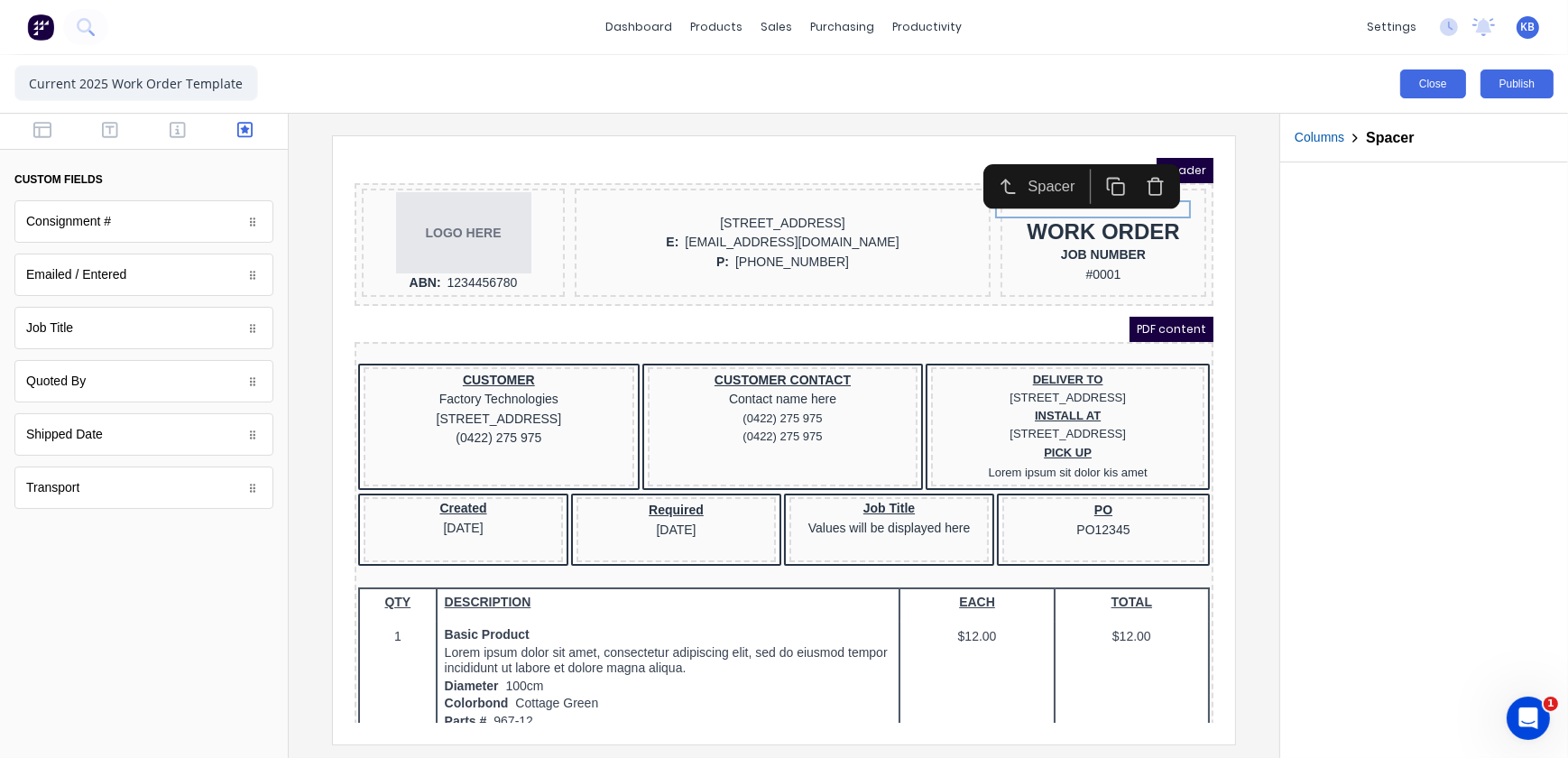
click at [1436, 86] on button "Close" at bounding box center [1433, 83] width 66 height 28
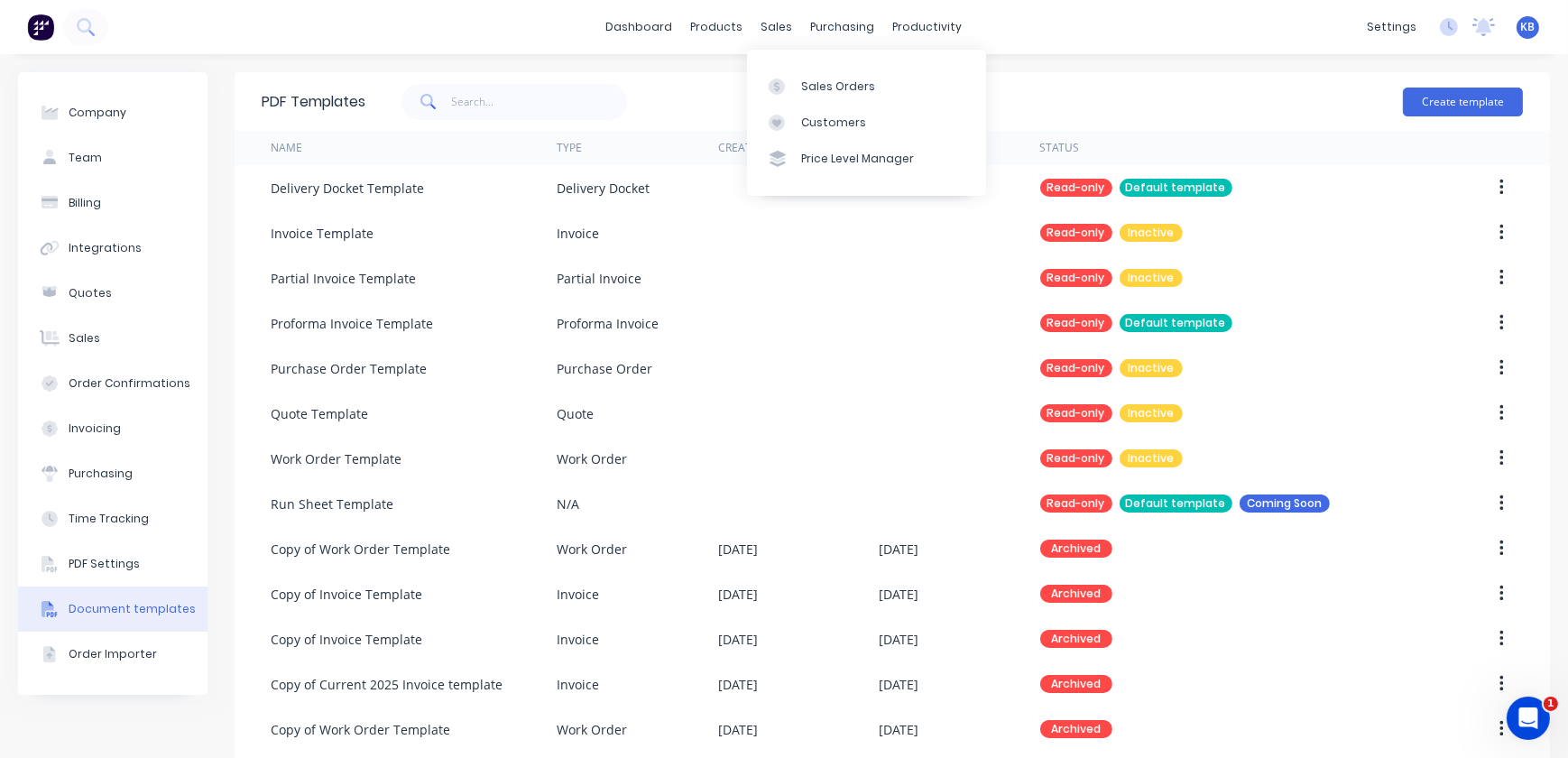
click at [772, 40] on div "dashboard products sales purchasing productivity dashboard products Product Cat…" at bounding box center [784, 26] width 1568 height 54
click at [776, 38] on div "sales" at bounding box center [777, 27] width 50 height 27
click at [790, 81] on div at bounding box center [782, 86] width 27 height 17
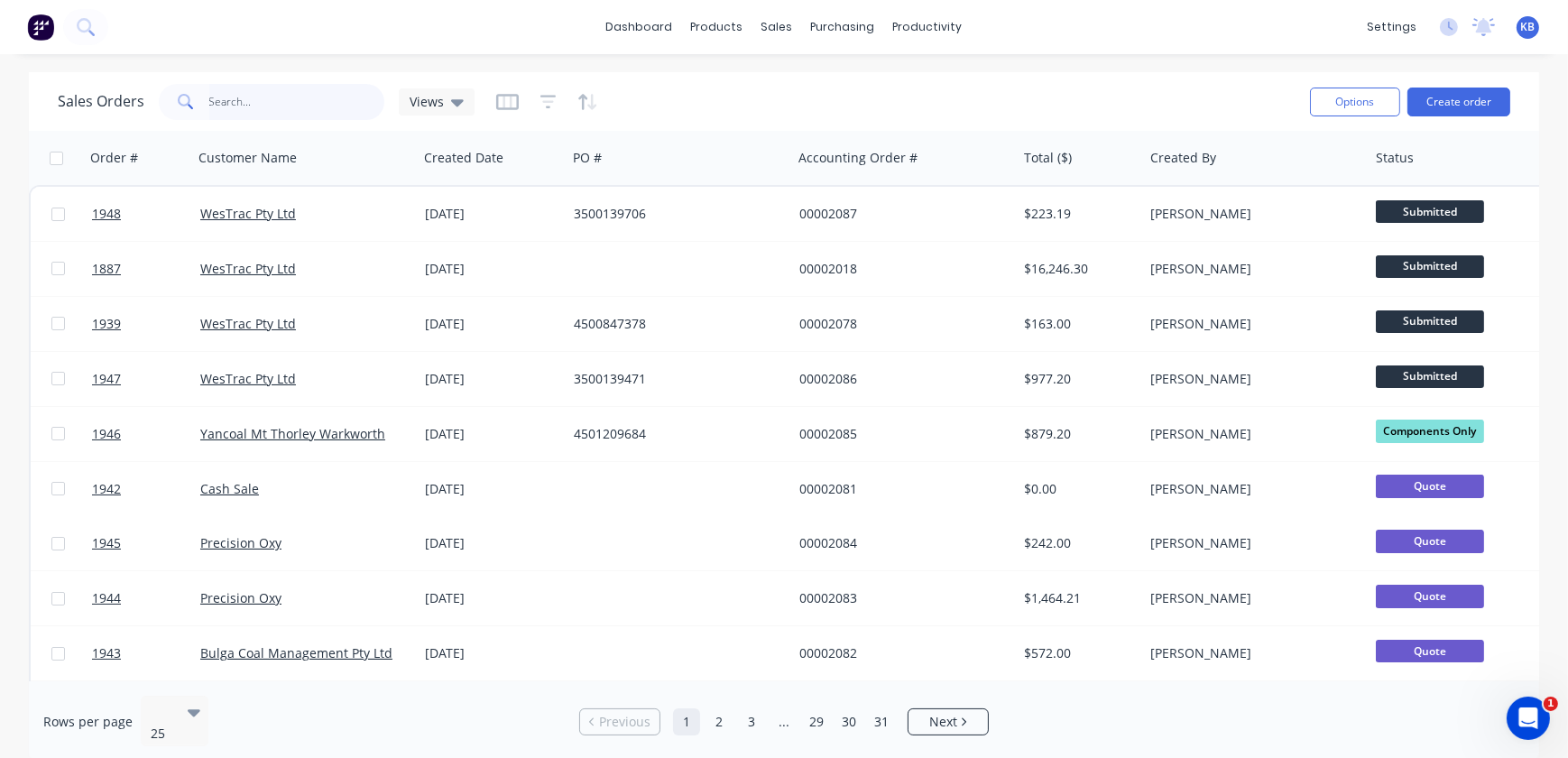
click at [290, 109] on input "text" at bounding box center [298, 102] width 176 height 36
click at [348, 102] on input "text" at bounding box center [298, 102] width 176 height 36
type input "1660"
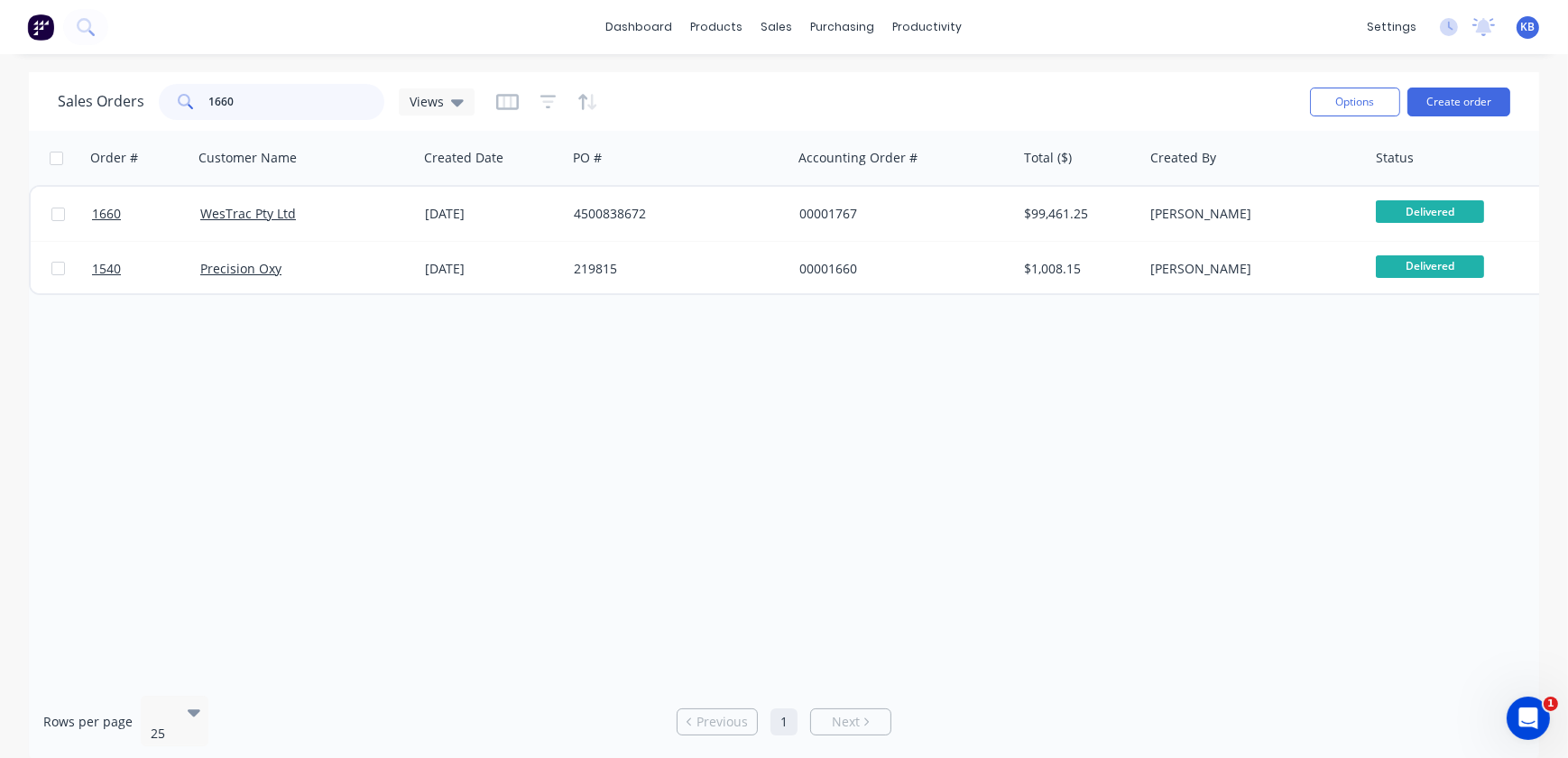
drag, startPoint x: 238, startPoint y: 107, endPoint x: 140, endPoint y: 96, distance: 98.6
click at [140, 96] on div "Sales Orders 1660 Views" at bounding box center [266, 102] width 417 height 36
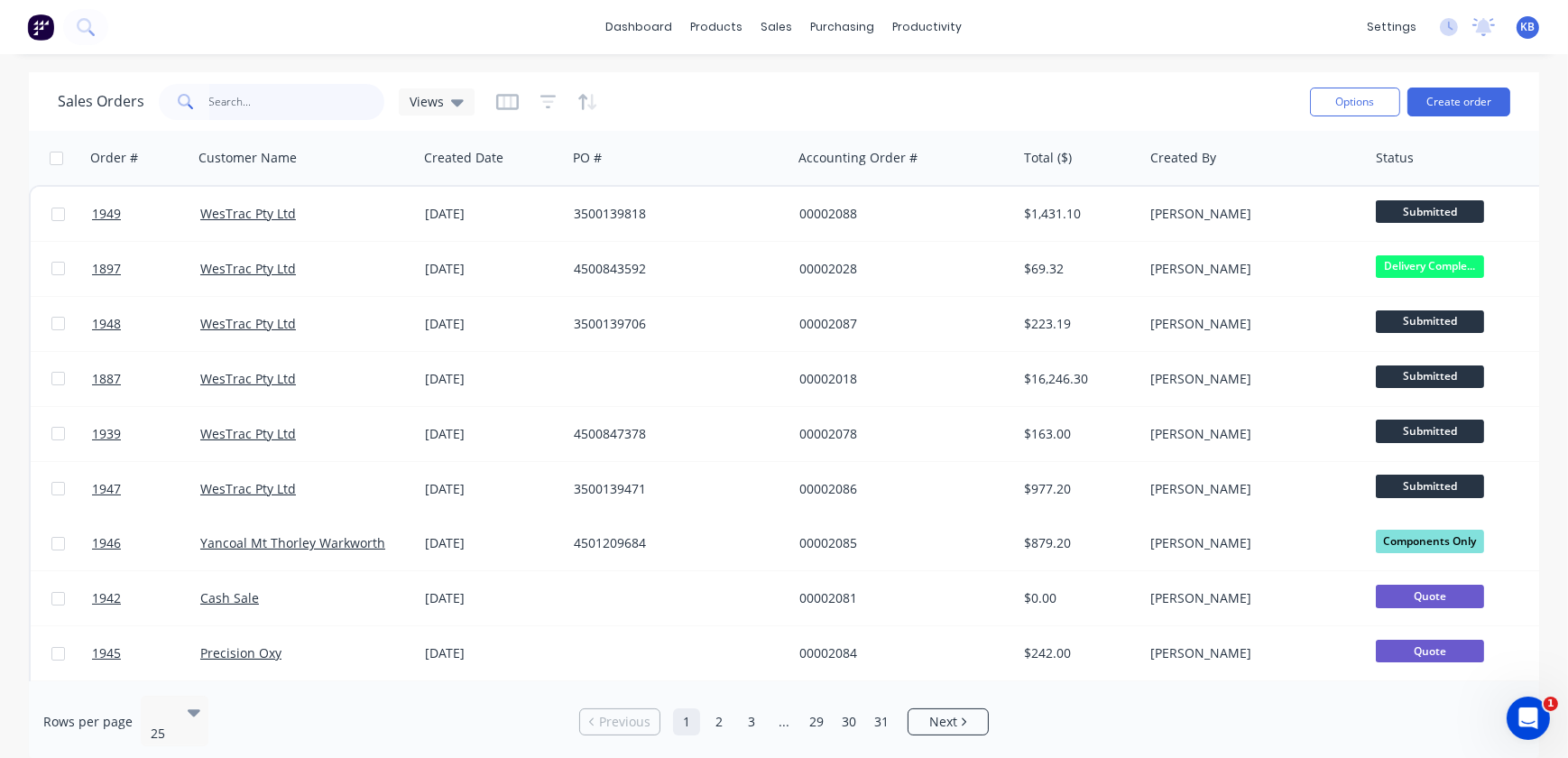
click at [329, 103] on input "text" at bounding box center [298, 102] width 176 height 36
type input "1939"
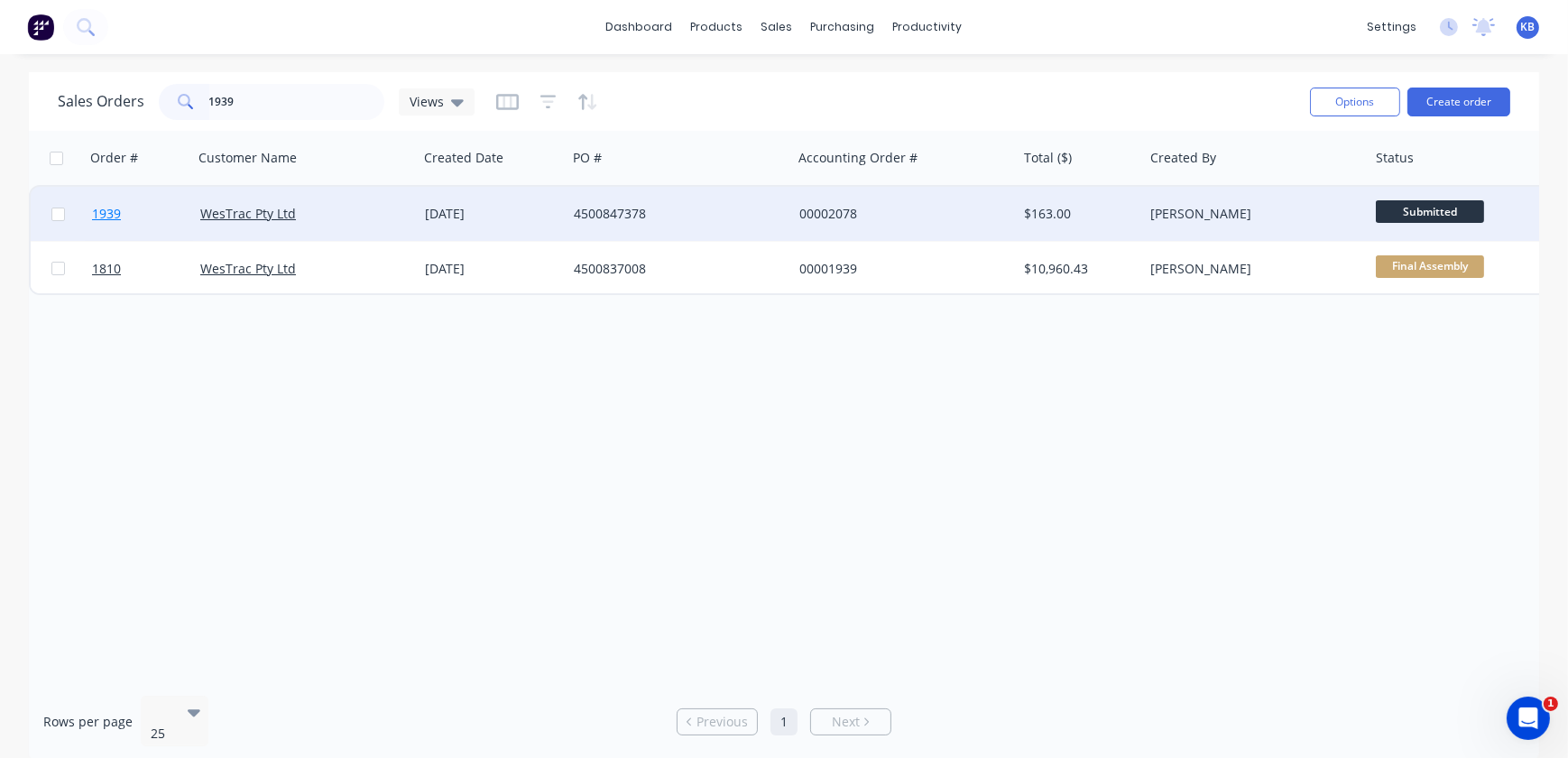
click at [101, 216] on span "1939" at bounding box center [106, 213] width 28 height 18
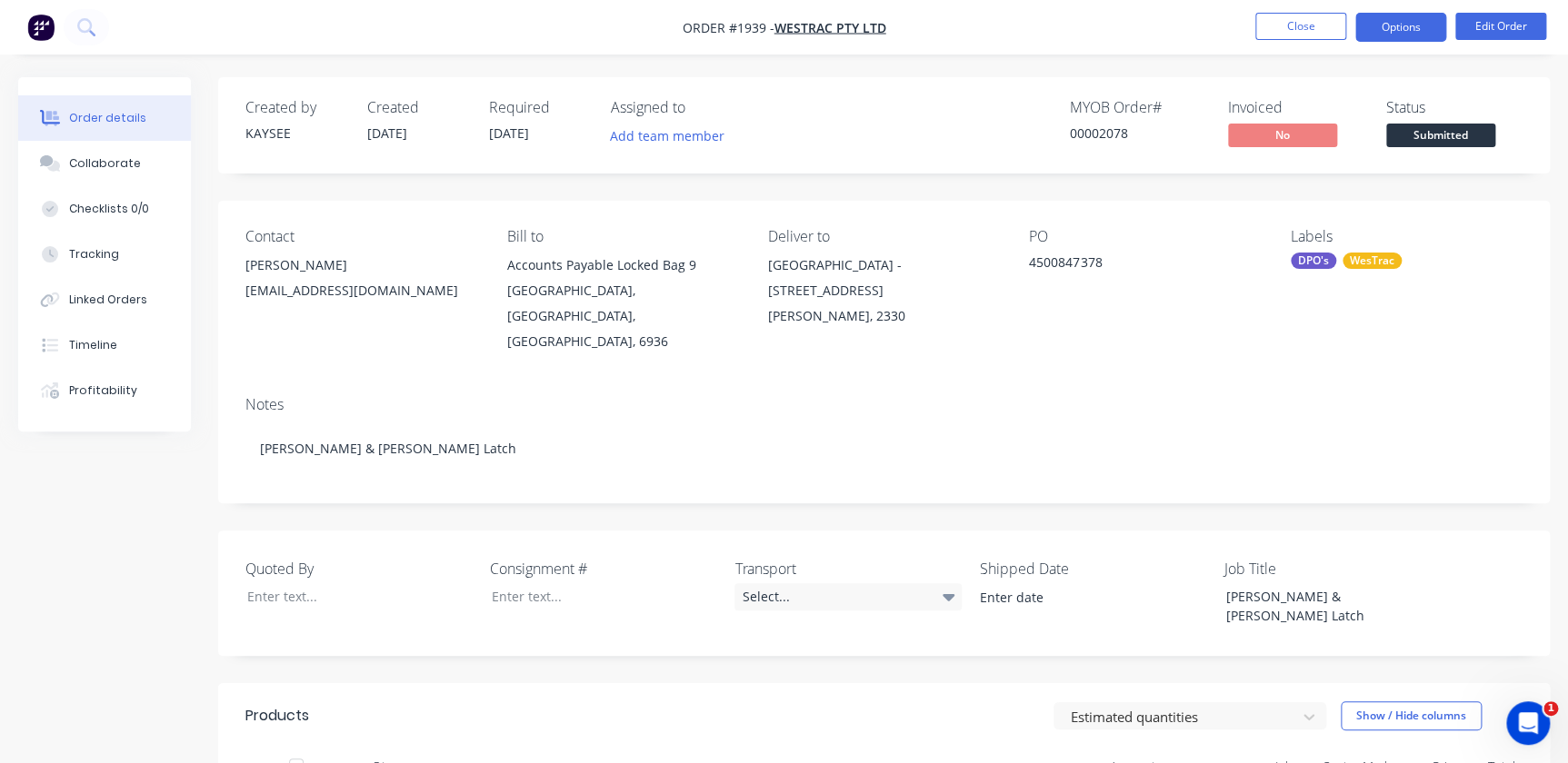
click at [1373, 18] on button "Options" at bounding box center [1400, 27] width 91 height 29
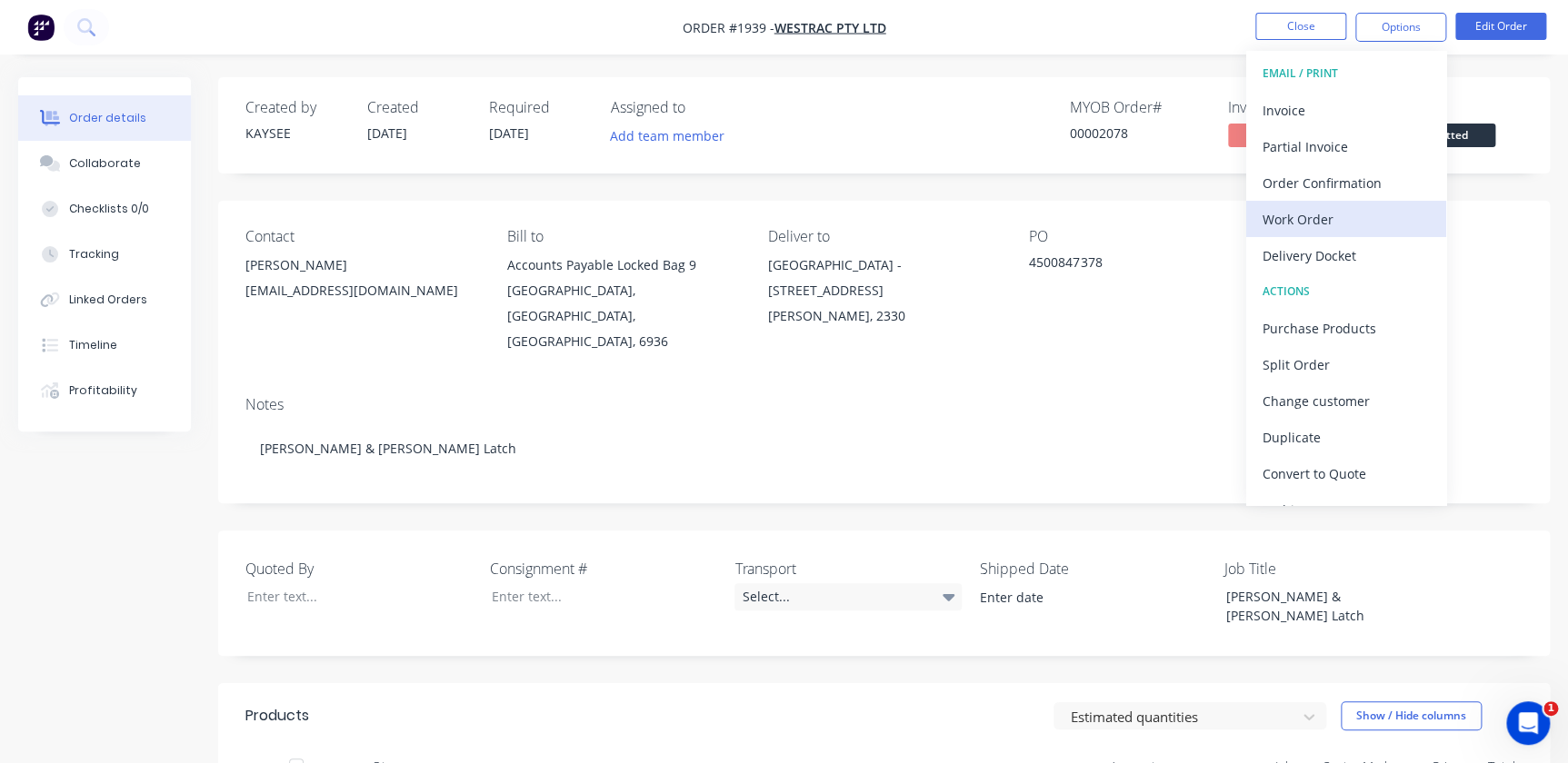
click at [1304, 217] on div "Work Order" at bounding box center [1346, 219] width 168 height 27
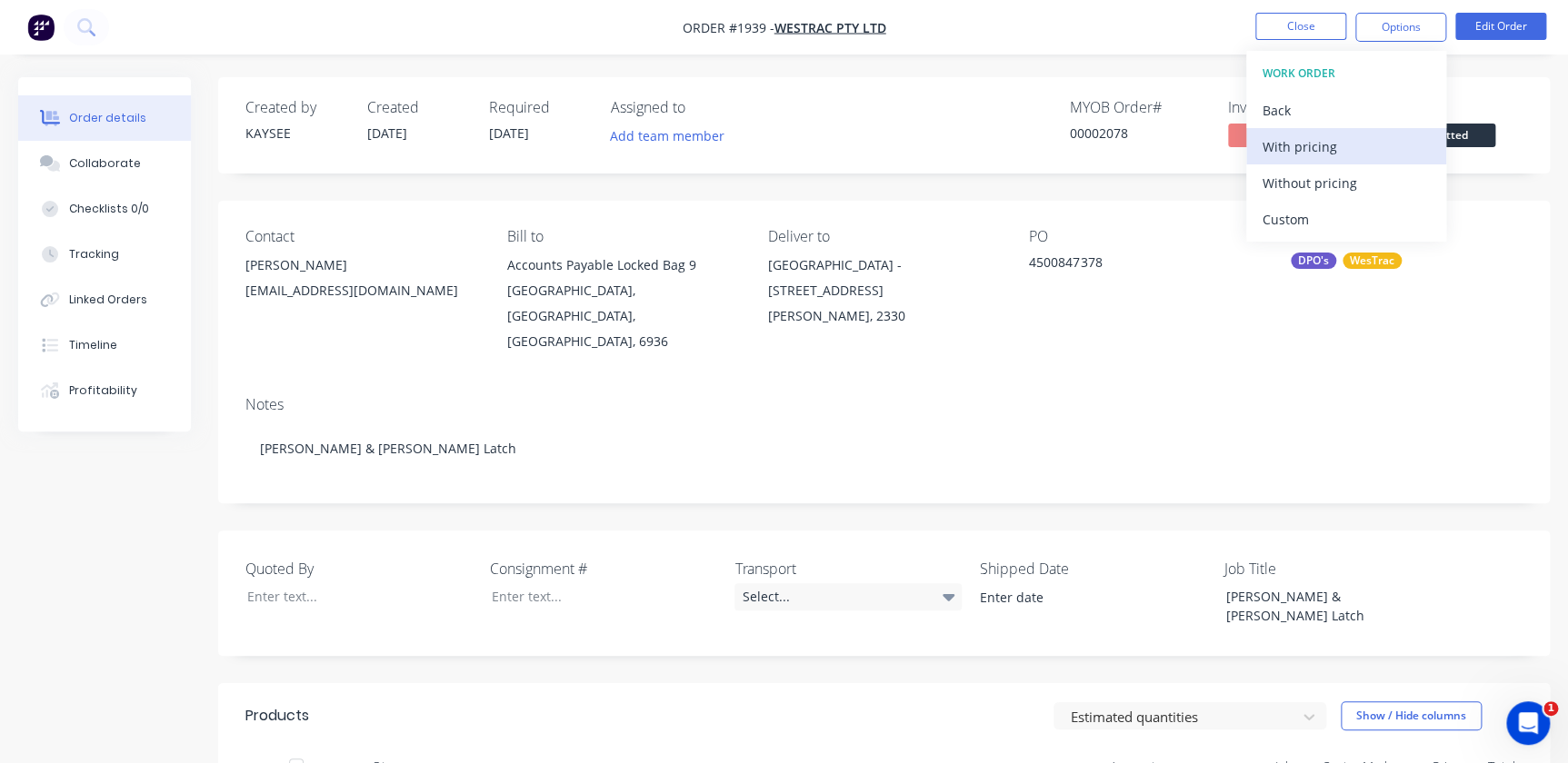
click at [1296, 157] on div "With pricing" at bounding box center [1346, 147] width 168 height 27
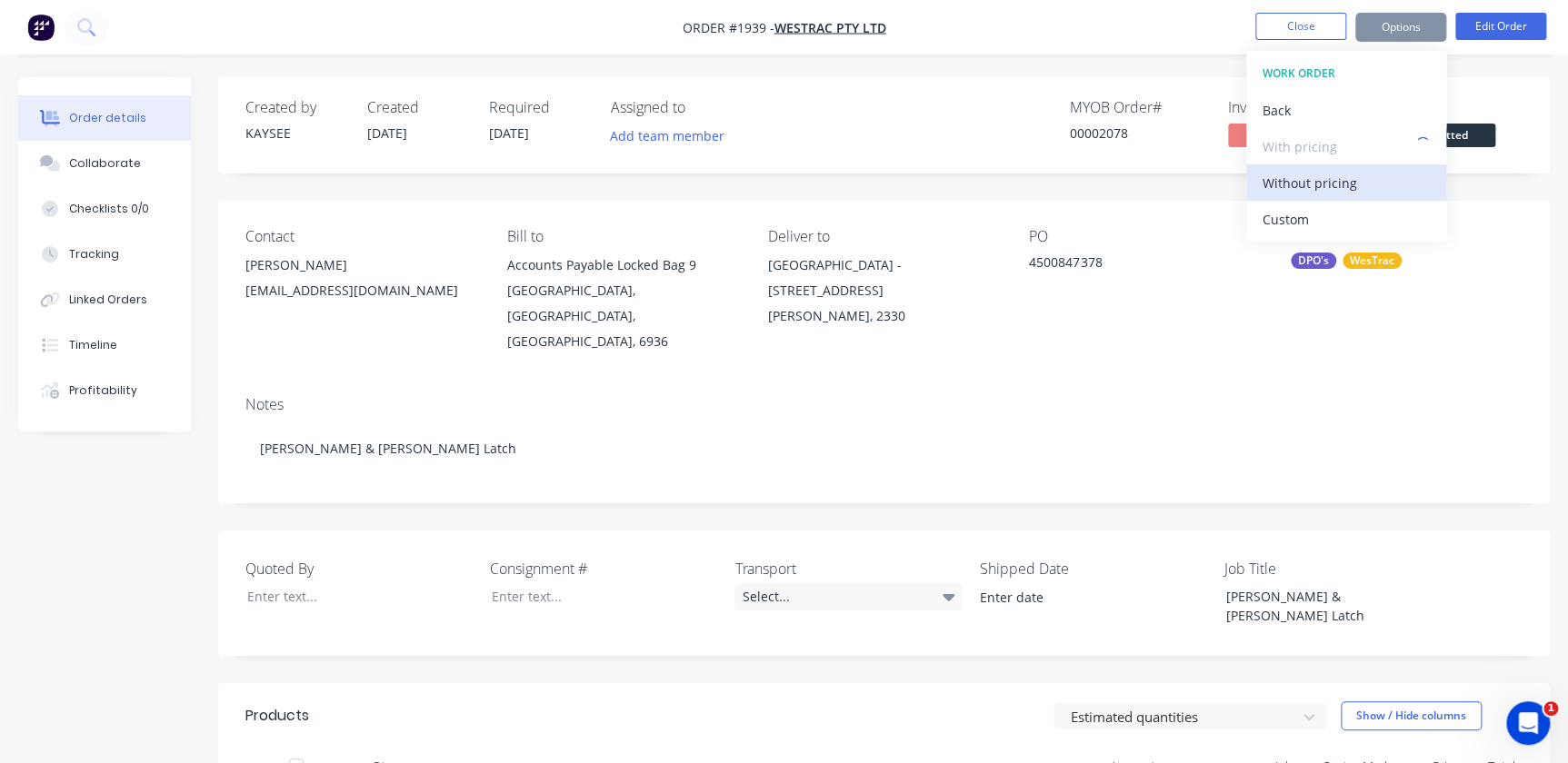
click at [1315, 191] on div "Without pricing" at bounding box center [1346, 182] width 168 height 27
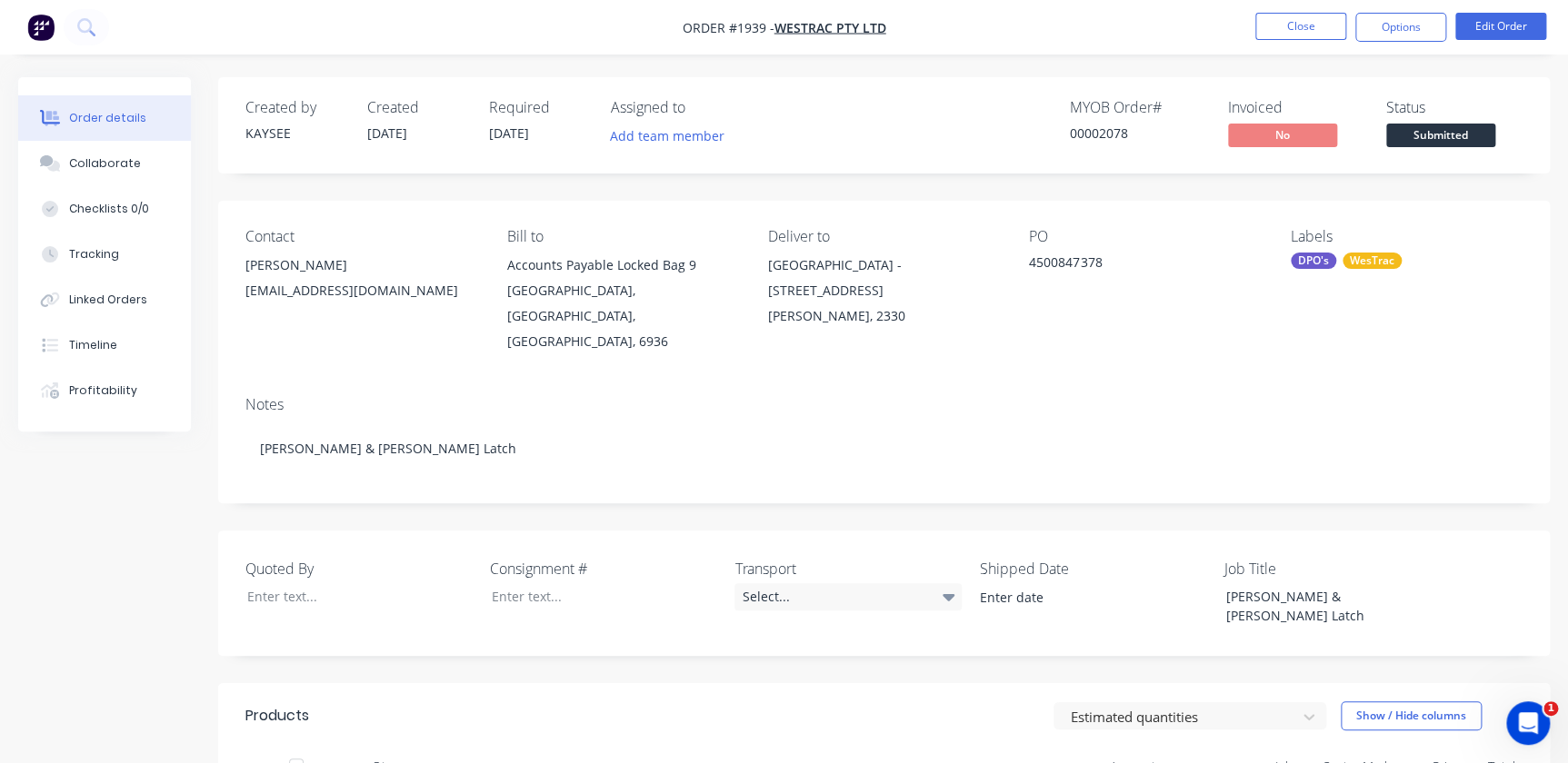
click at [1302, 9] on nav "Order #1939 - WesTrac Pty Ltd Close Options Edit Order" at bounding box center [784, 27] width 1568 height 54
click at [1300, 21] on button "Close" at bounding box center [1301, 27] width 91 height 28
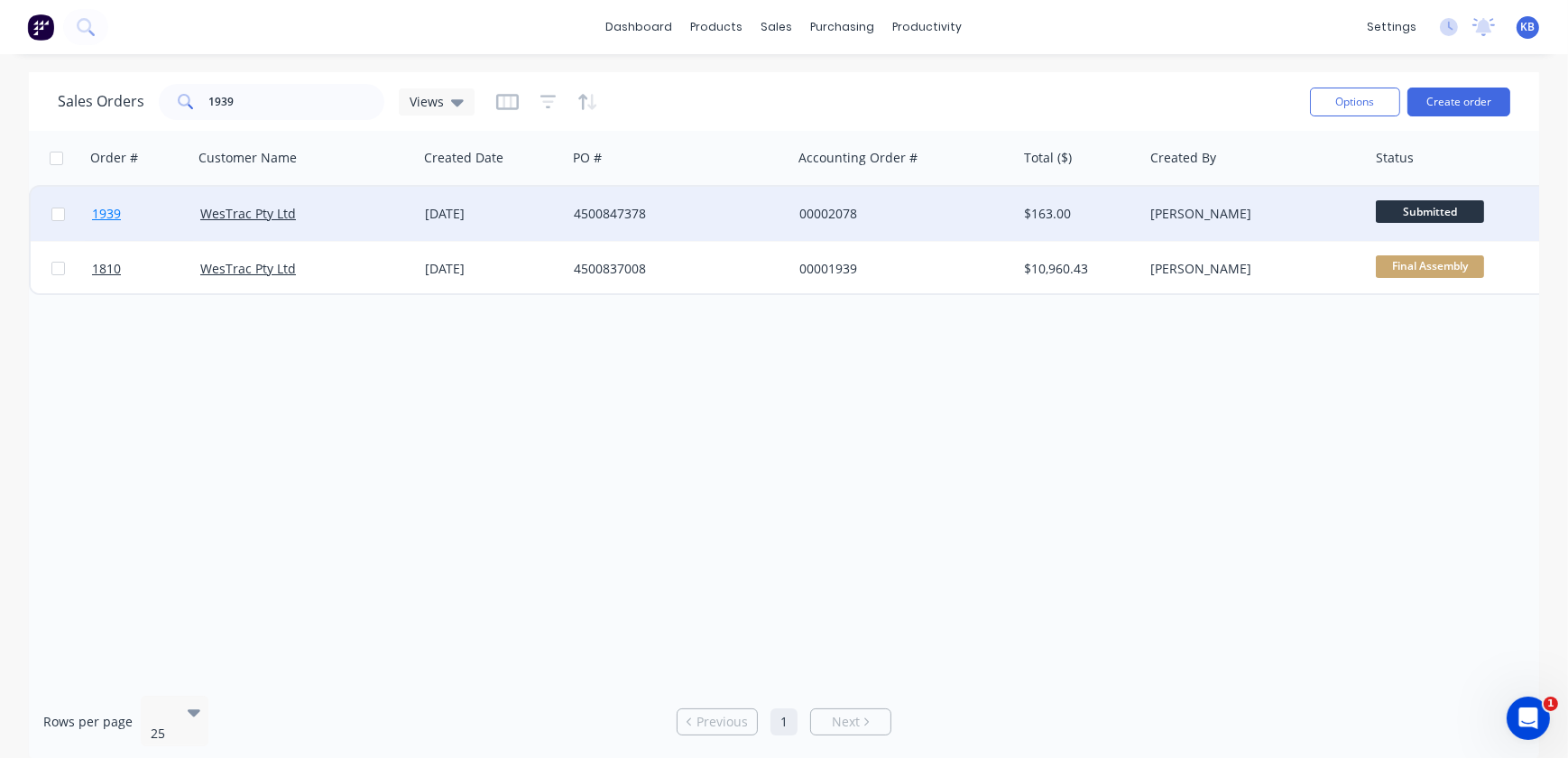
click at [144, 215] on link "1939" at bounding box center [146, 213] width 109 height 54
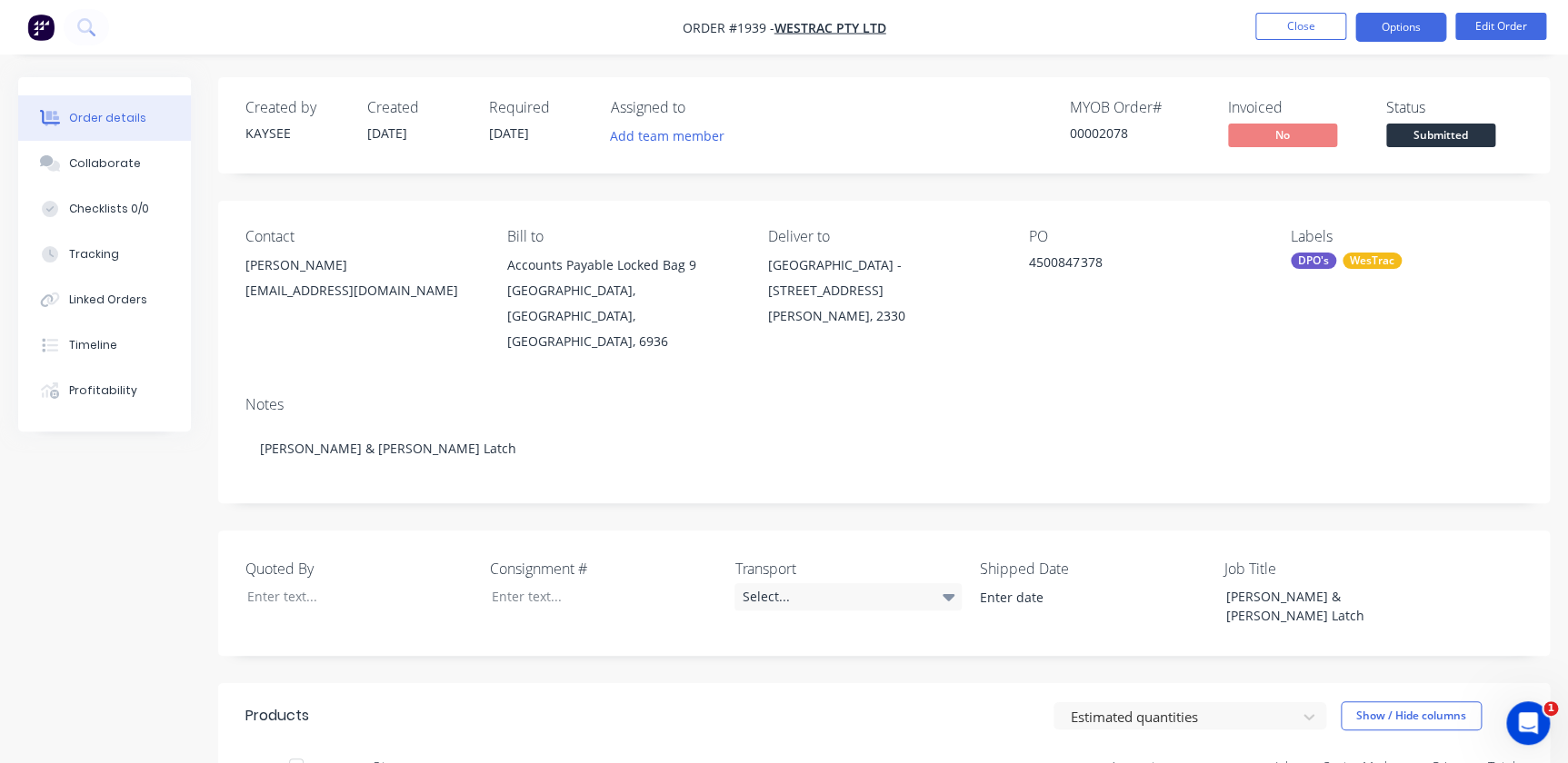
click at [1409, 29] on button "Options" at bounding box center [1400, 27] width 91 height 29
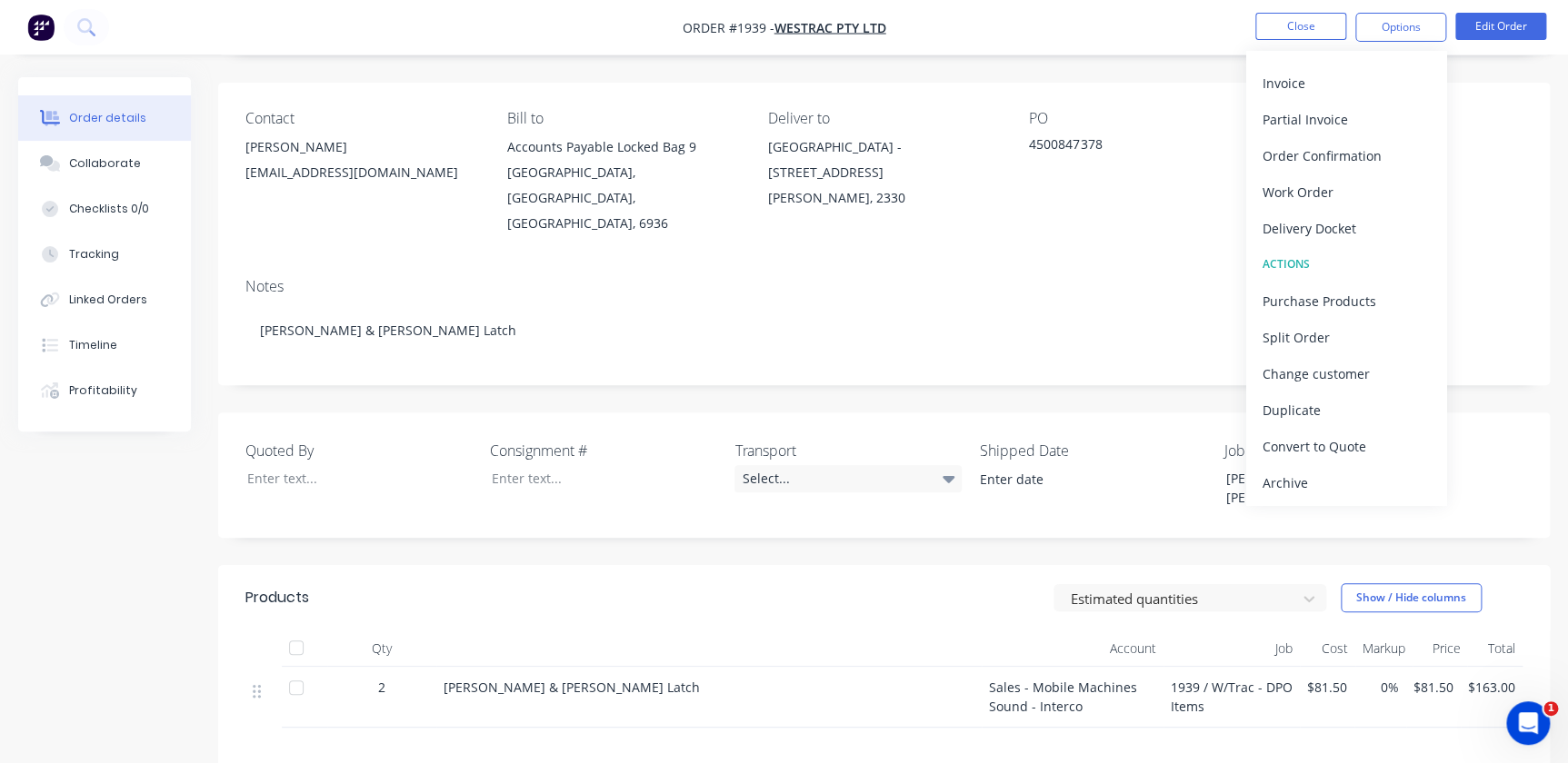
scroll to position [116, 0]
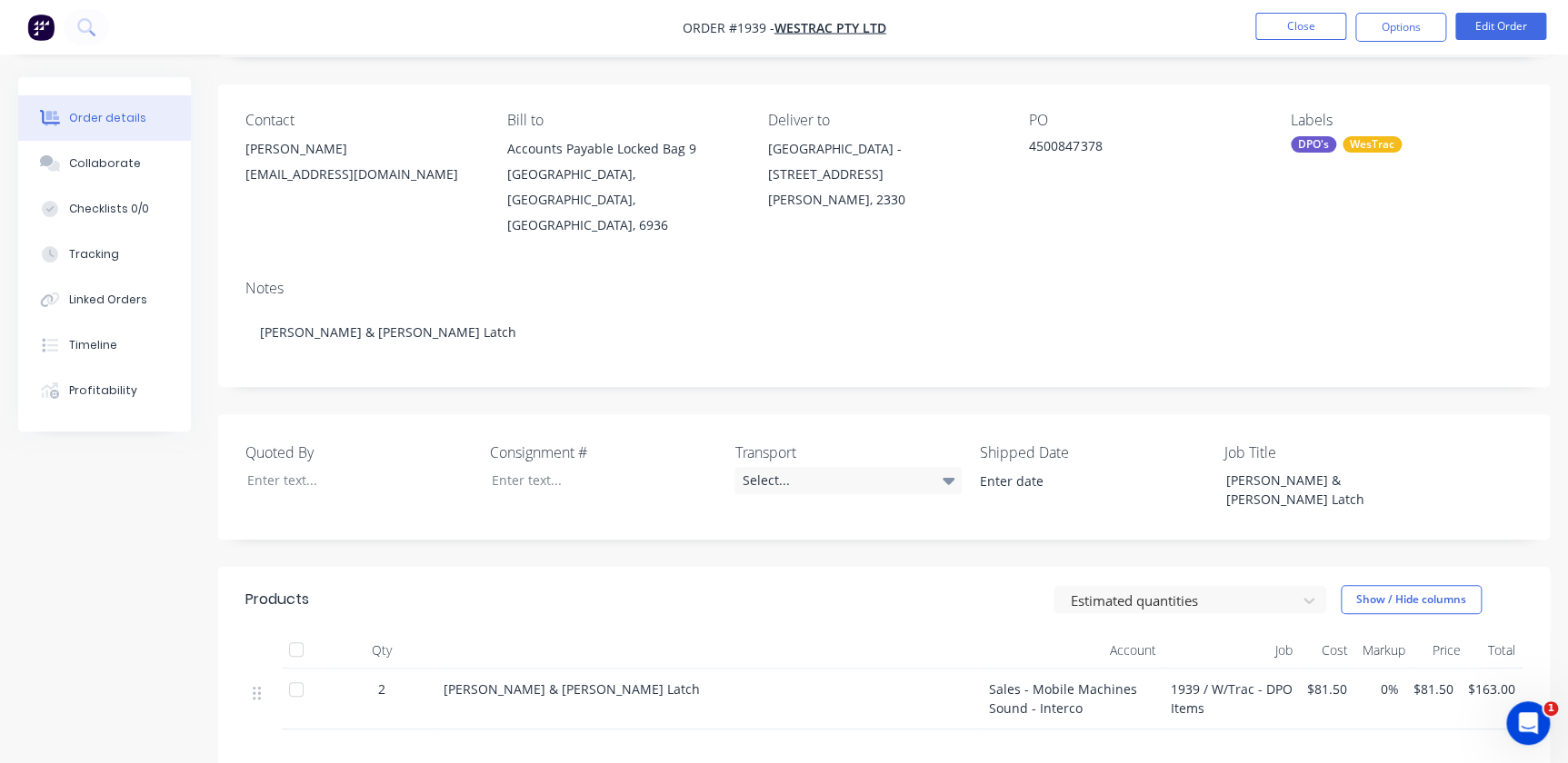
click at [1186, 273] on div "Notes Dunn & Watson Latch" at bounding box center [884, 326] width 1331 height 122
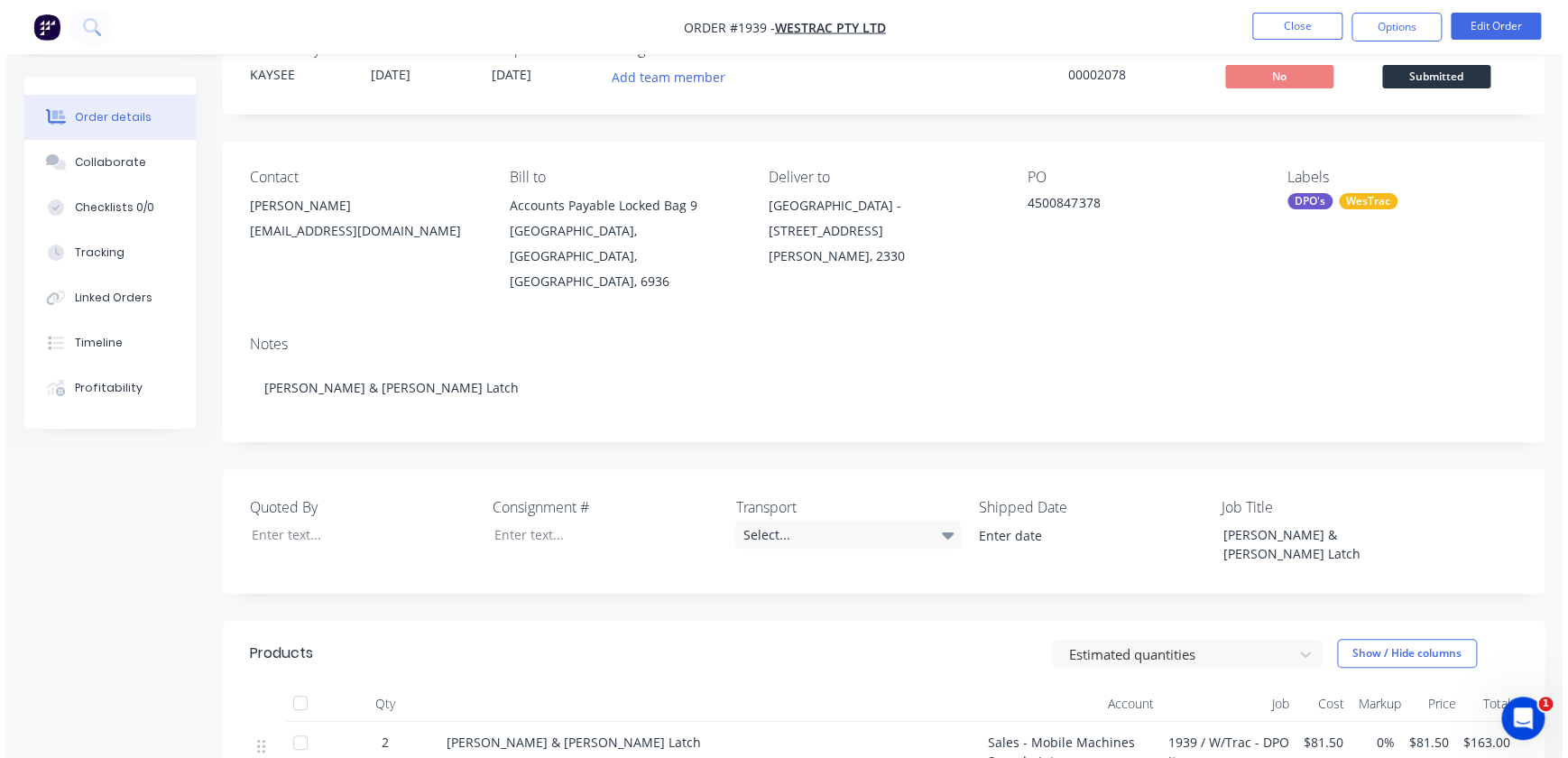
scroll to position [0, 0]
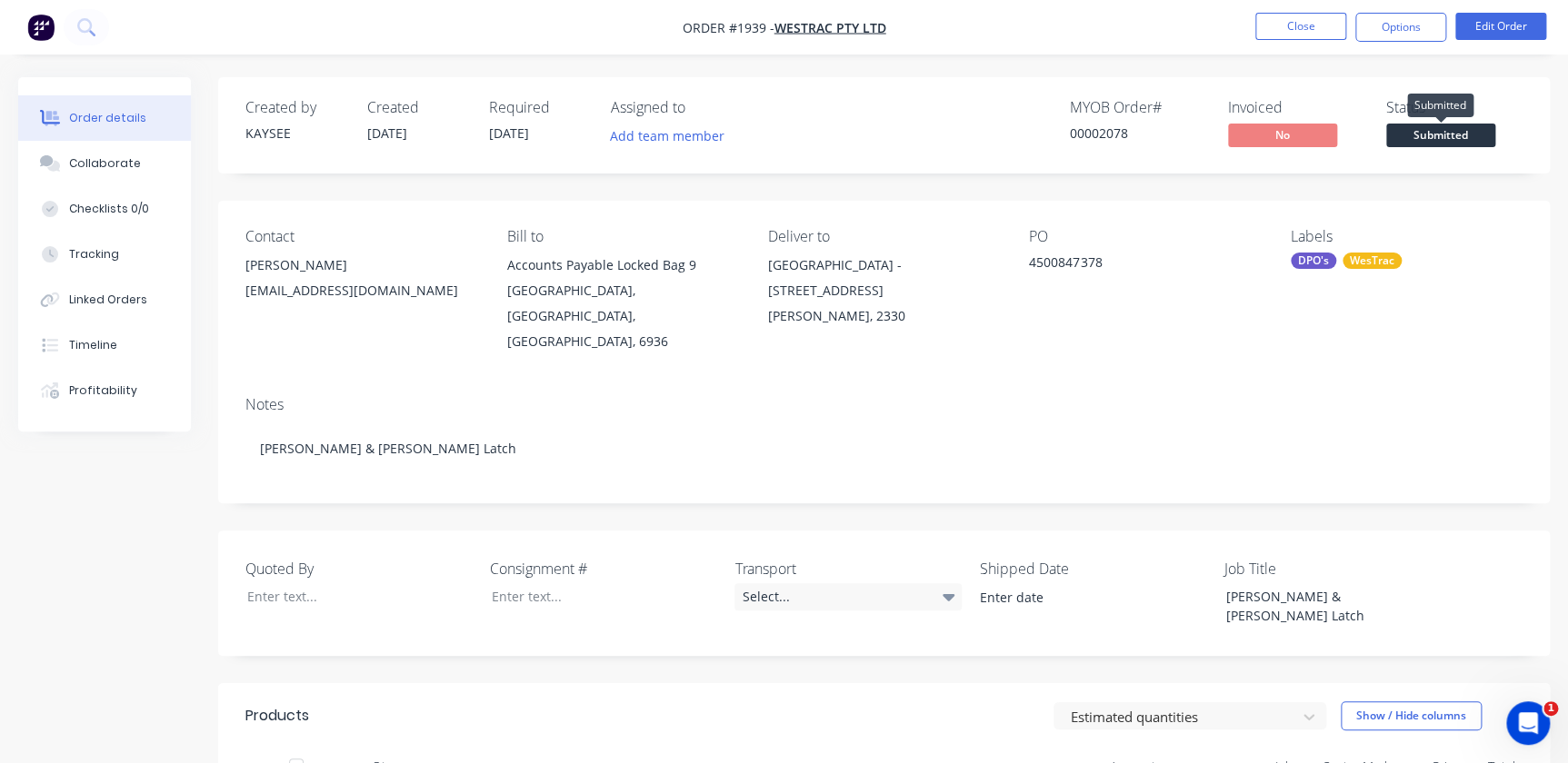
click at [1461, 138] on span "Submitted" at bounding box center [1441, 134] width 109 height 23
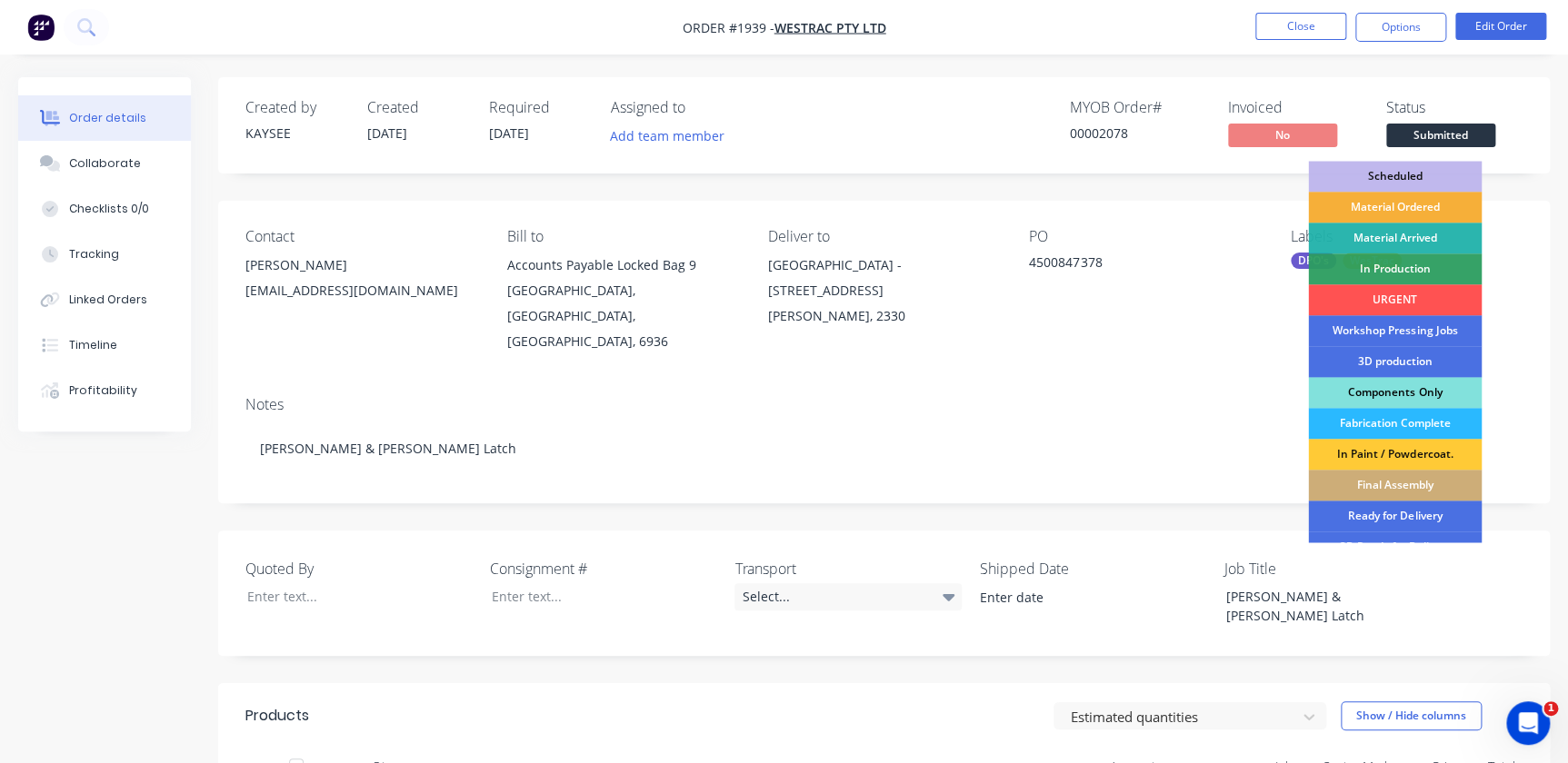
click at [1386, 393] on div "Components Only" at bounding box center [1394, 392] width 174 height 31
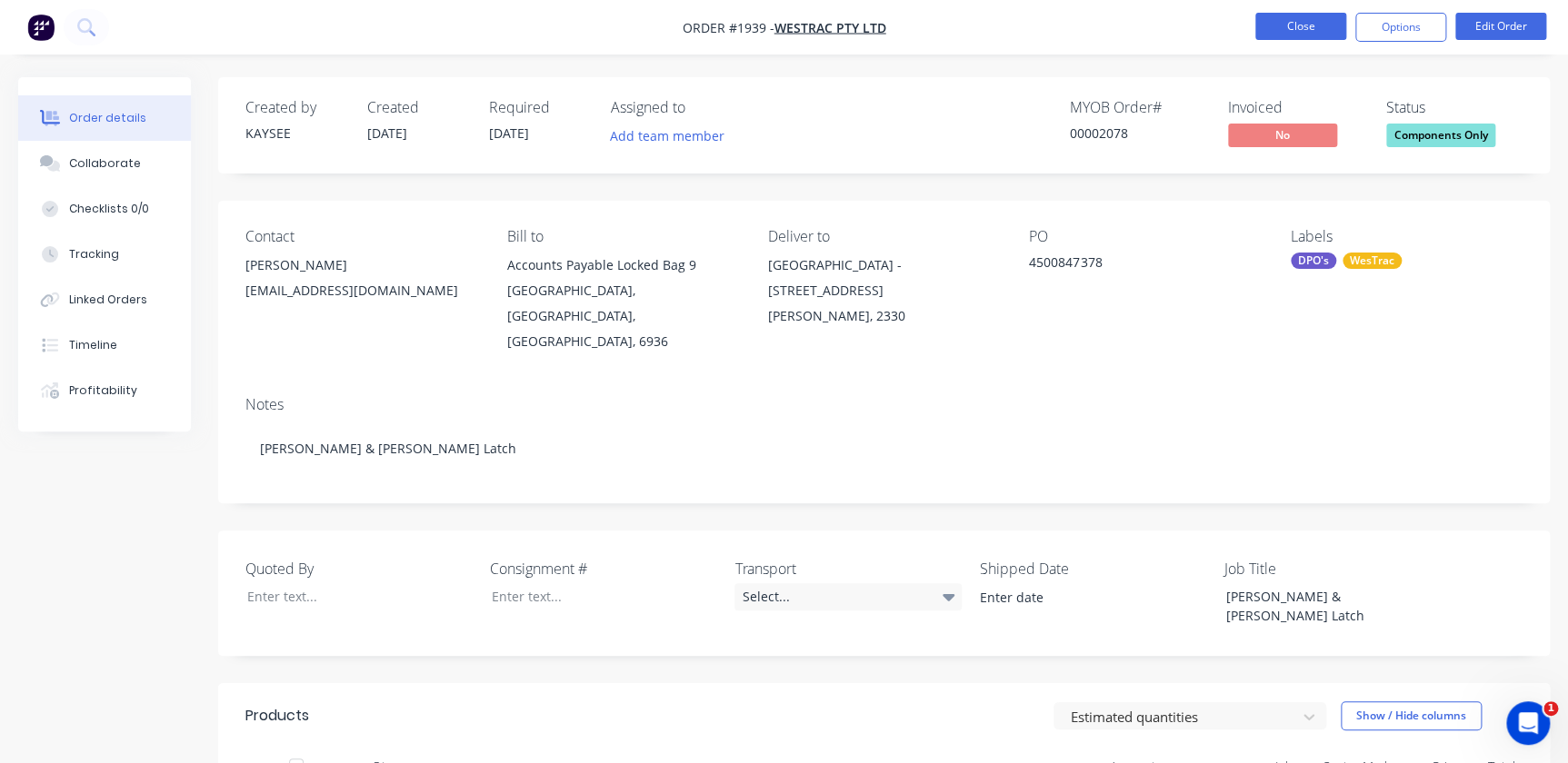
click at [1307, 13] on button "Close" at bounding box center [1301, 27] width 91 height 28
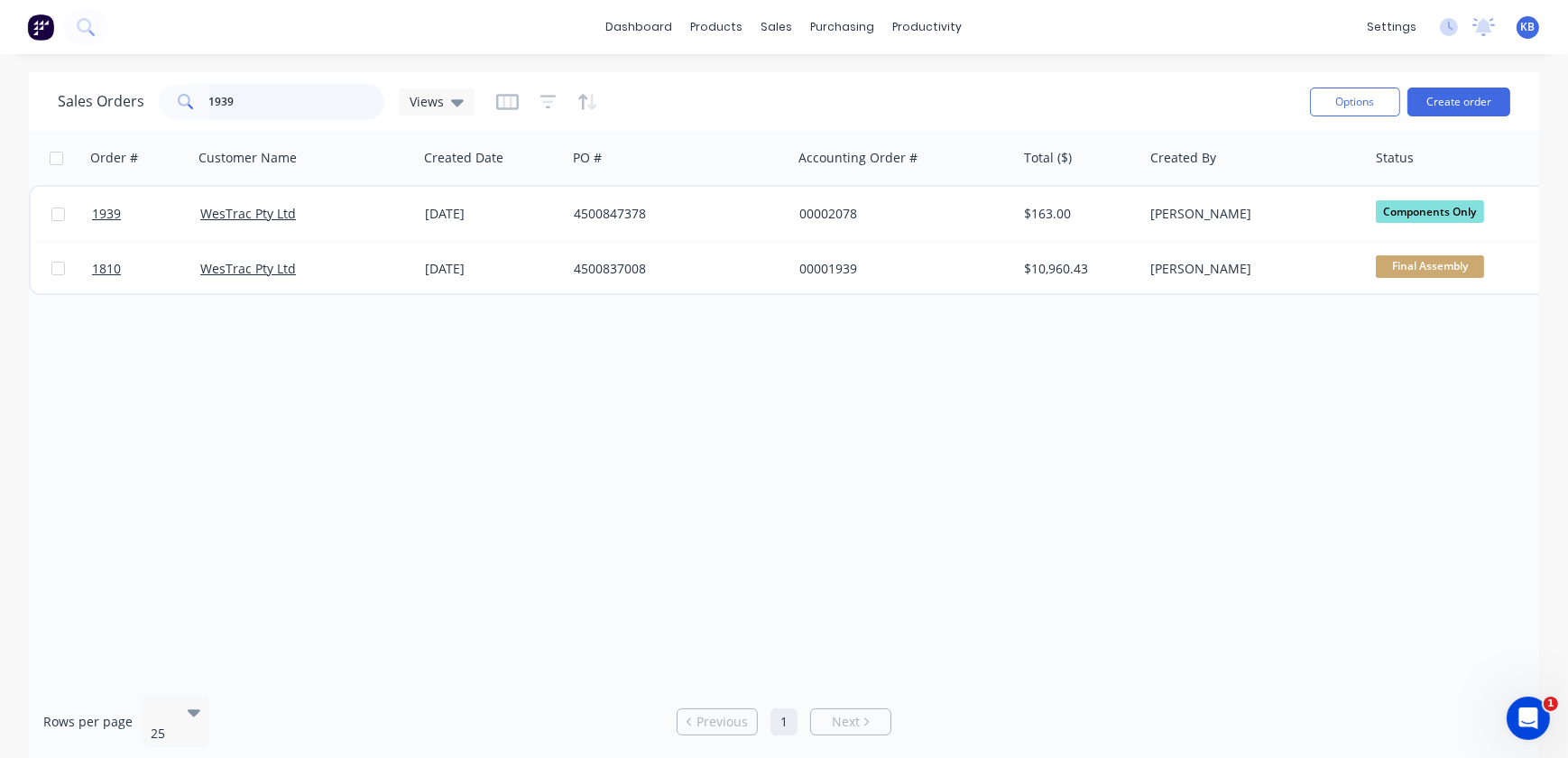
click at [263, 106] on input "1939" at bounding box center [298, 102] width 176 height 36
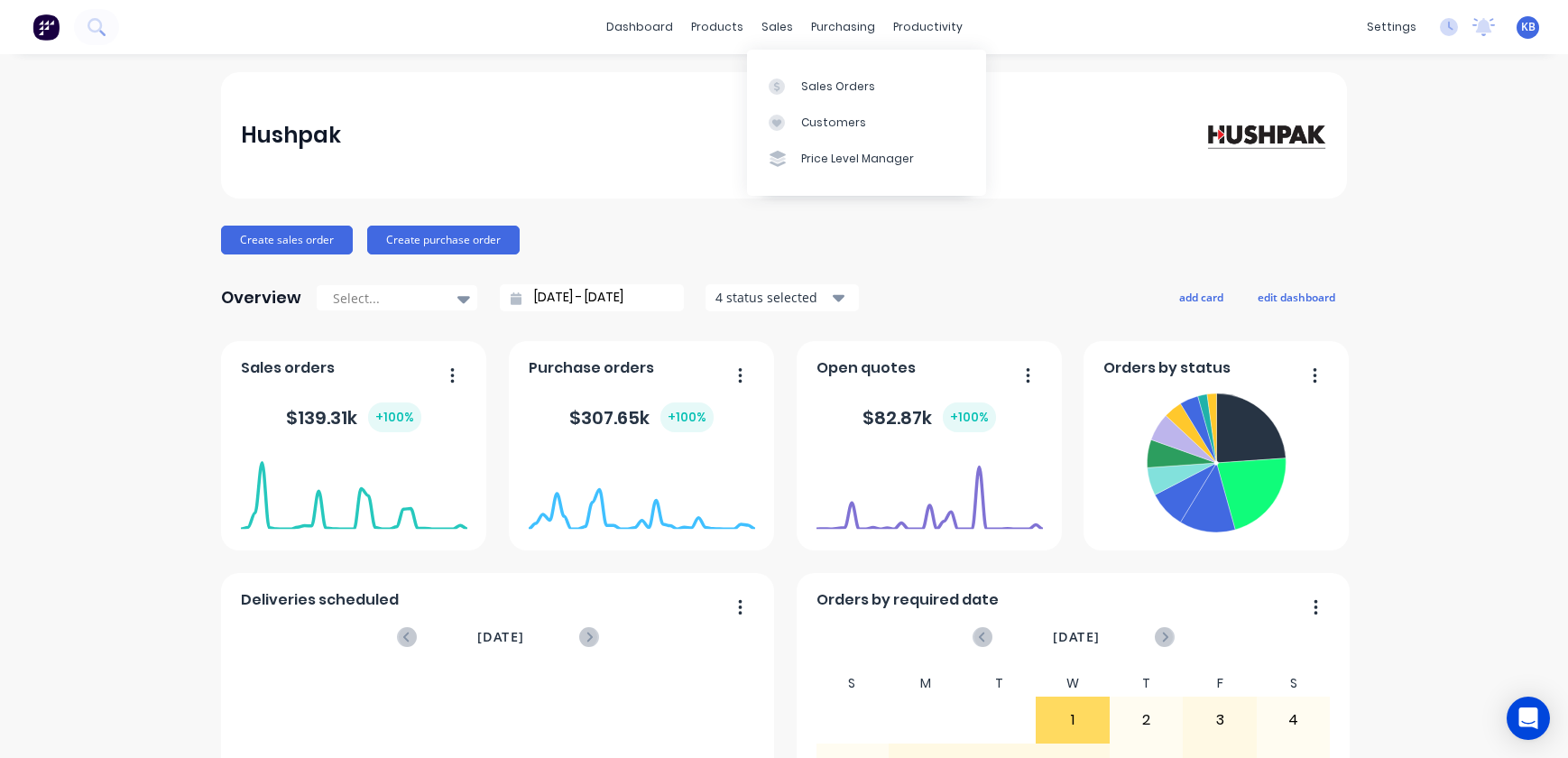
click at [753, 29] on div "sales" at bounding box center [777, 27] width 50 height 27
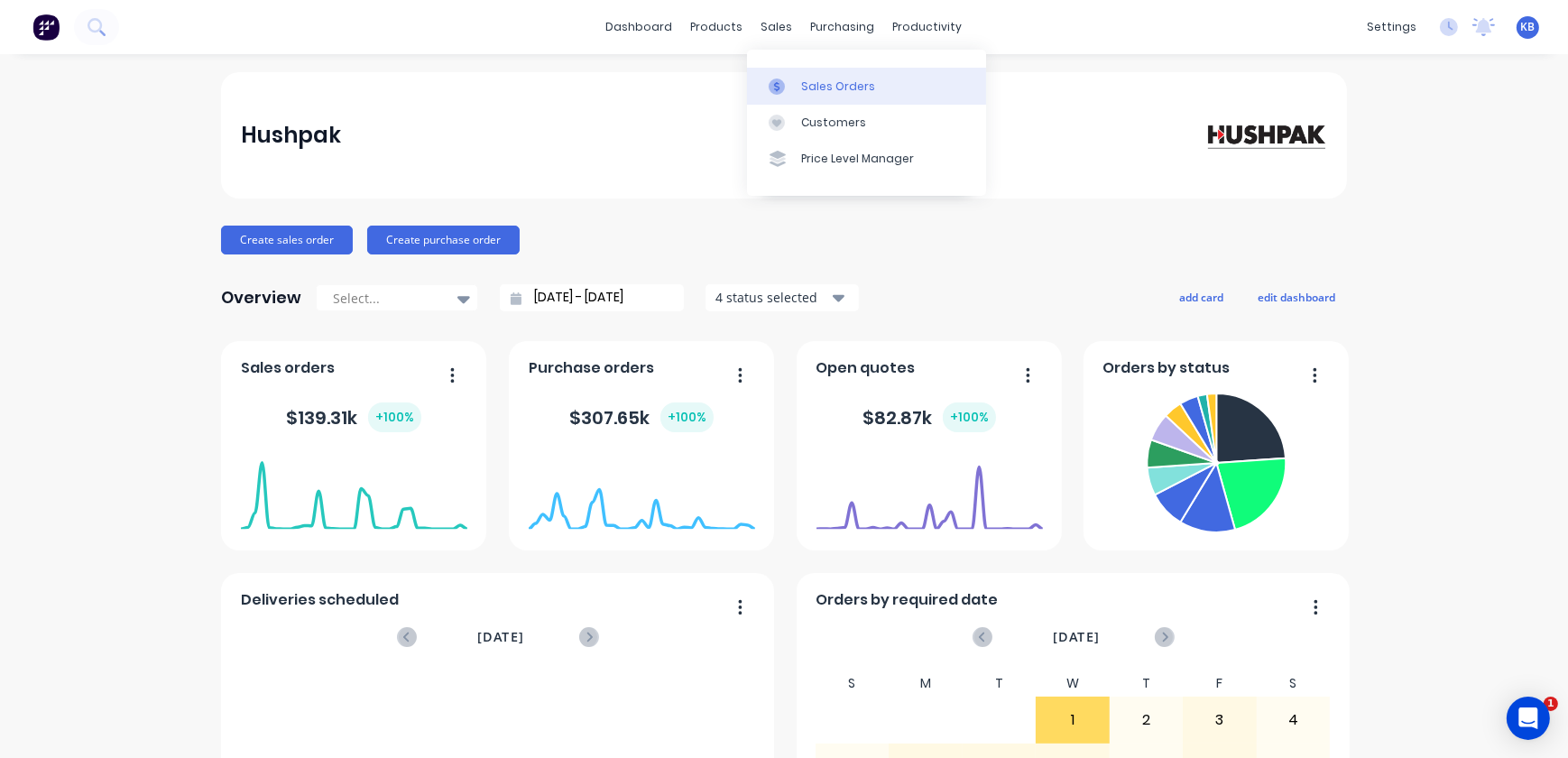
click at [779, 72] on link "Sales Orders" at bounding box center [866, 85] width 239 height 36
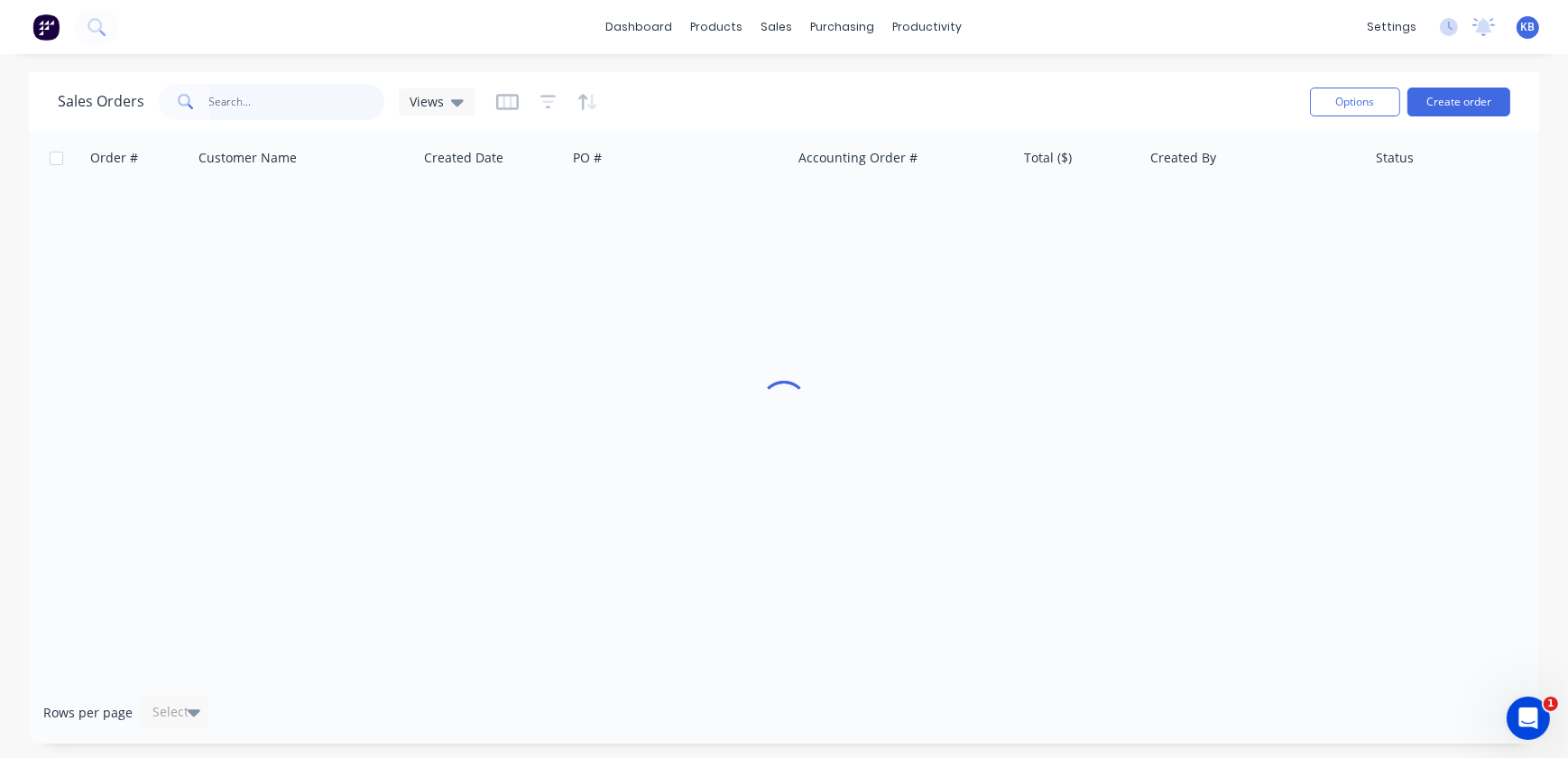
click at [236, 110] on input "text" at bounding box center [298, 102] width 176 height 36
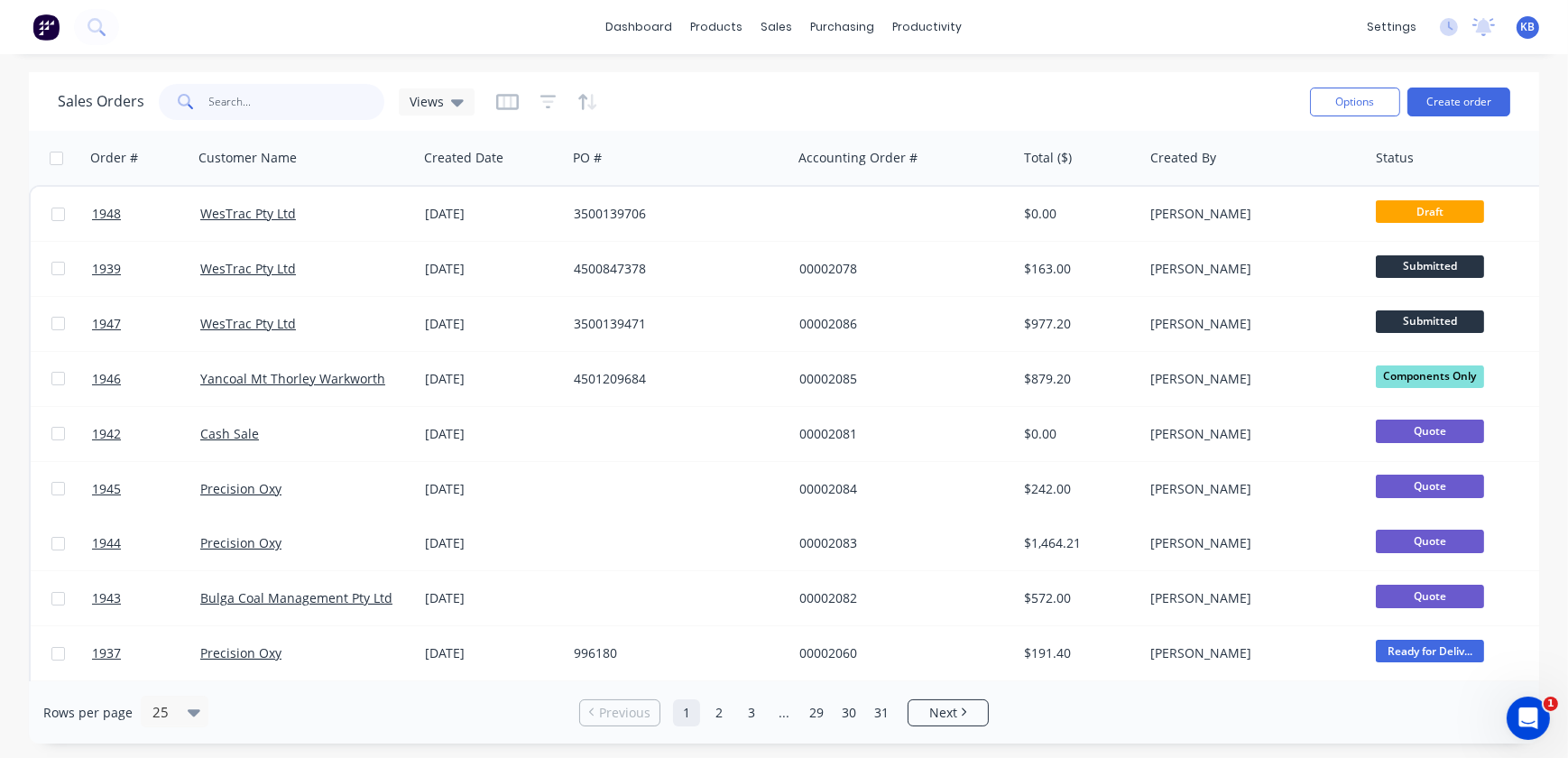
type input "p"
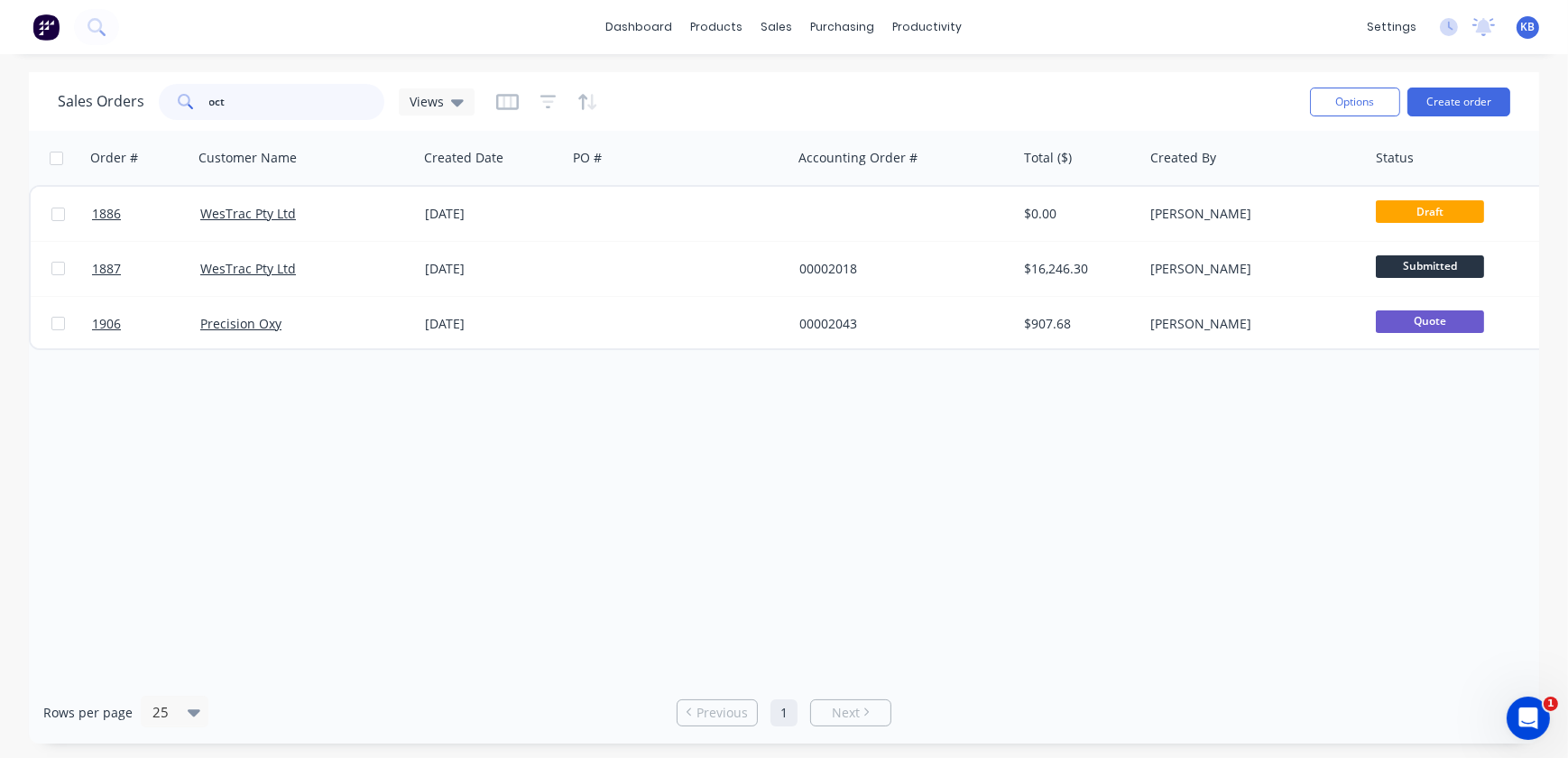
type input "oct"
drag, startPoint x: 837, startPoint y: 682, endPoint x: 866, endPoint y: 686, distance: 29.3
click at [1083, 678] on div "Order # Customer Name Created Date PO # Accounting Order # Total ($) Created By…" at bounding box center [783, 406] width 1510 height 550
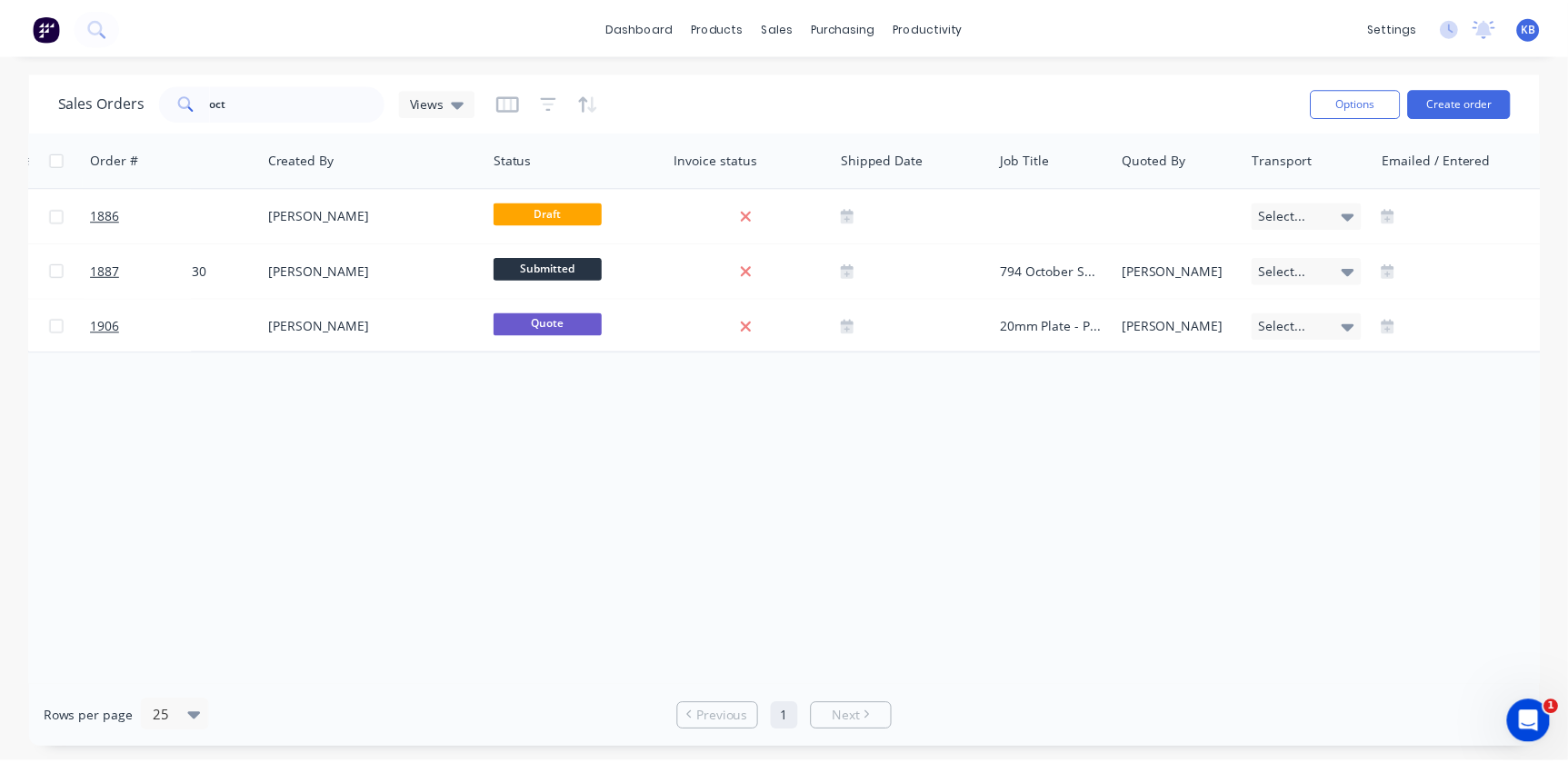
scroll to position [0, 933]
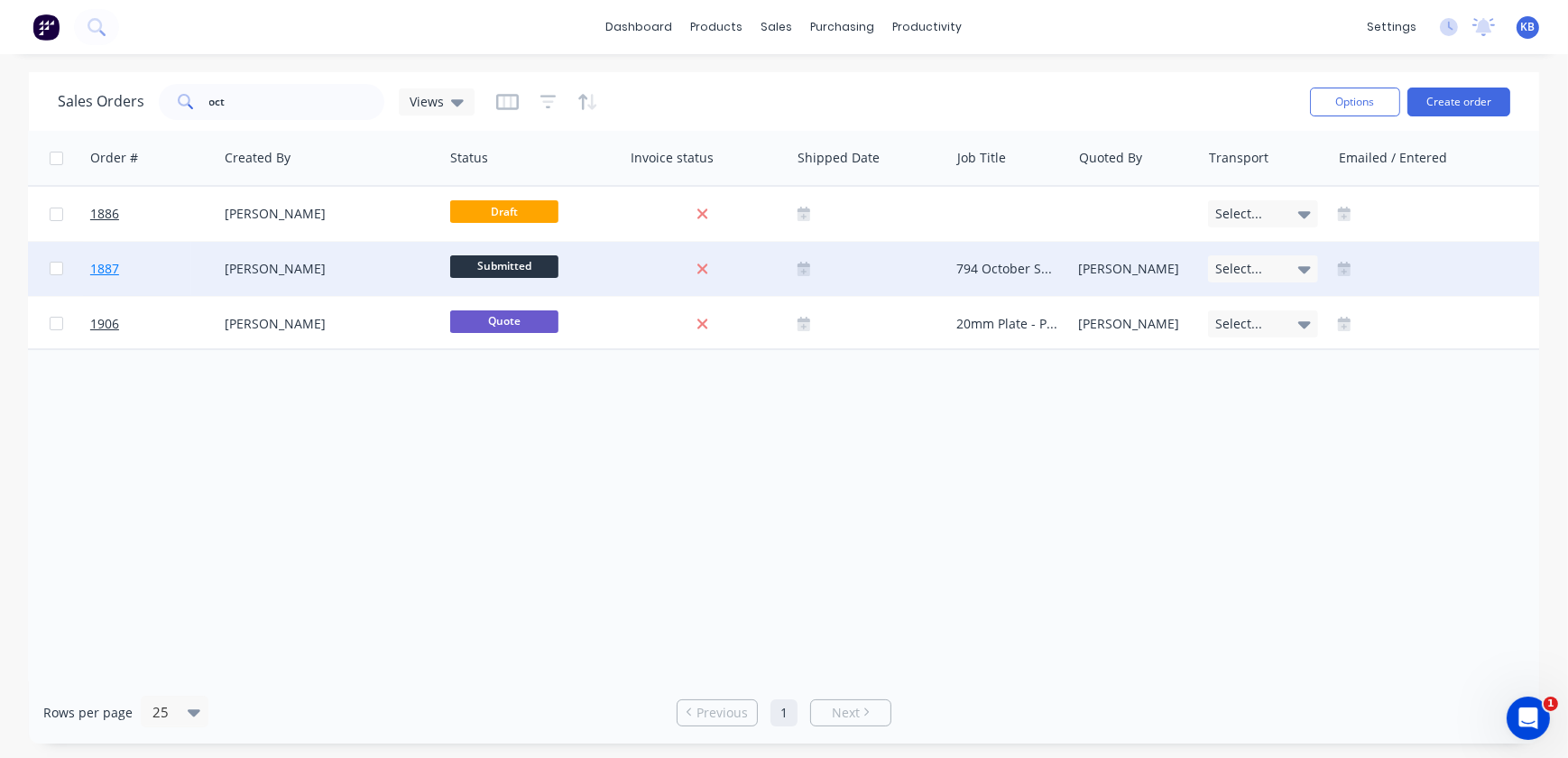
click at [104, 271] on span "1887" at bounding box center [104, 268] width 28 height 18
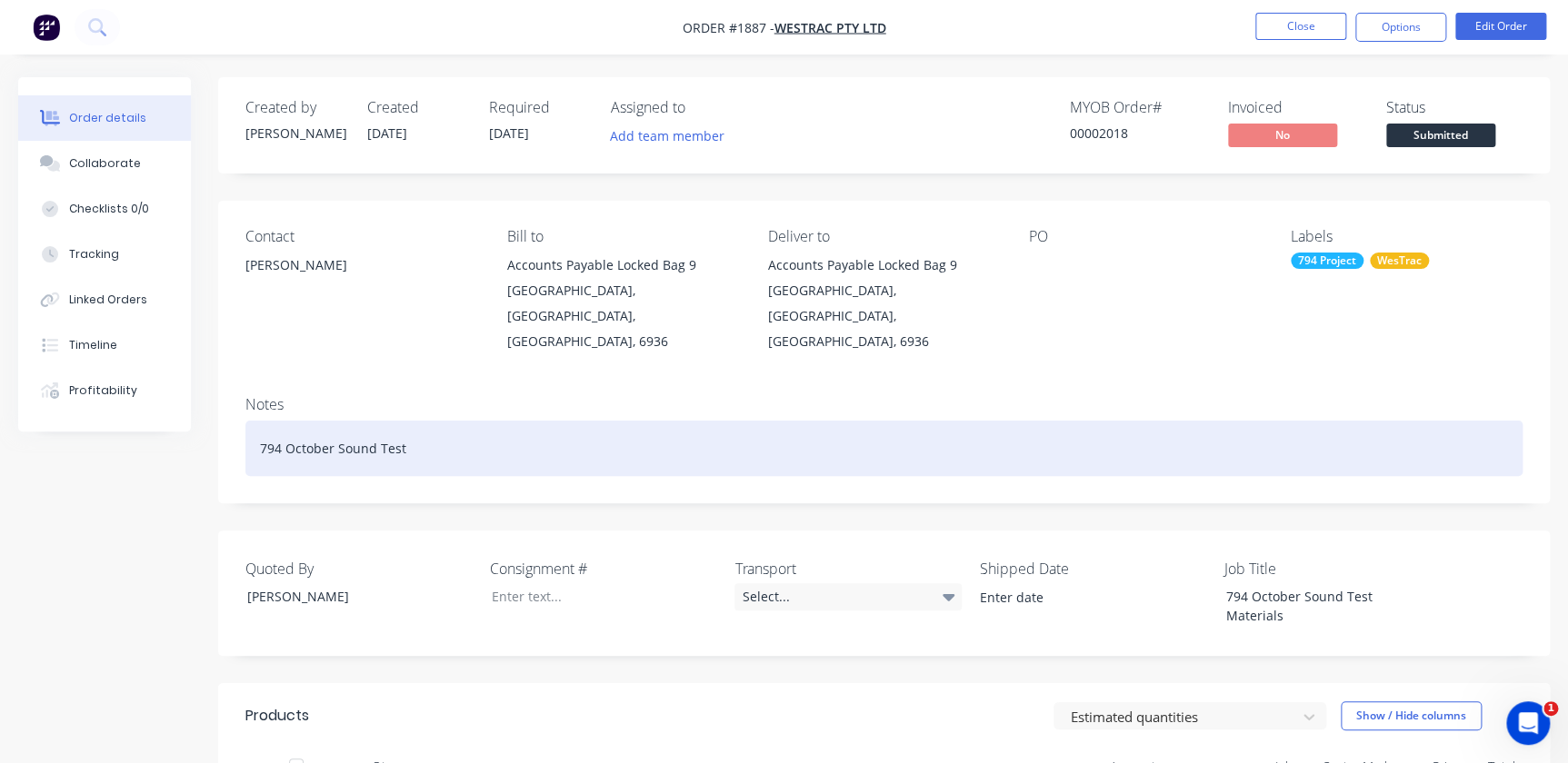
click at [390, 425] on div "794 October Sound Test" at bounding box center [884, 449] width 1277 height 55
click at [417, 431] on div "794 October Sound Test" at bounding box center [884, 449] width 1277 height 55
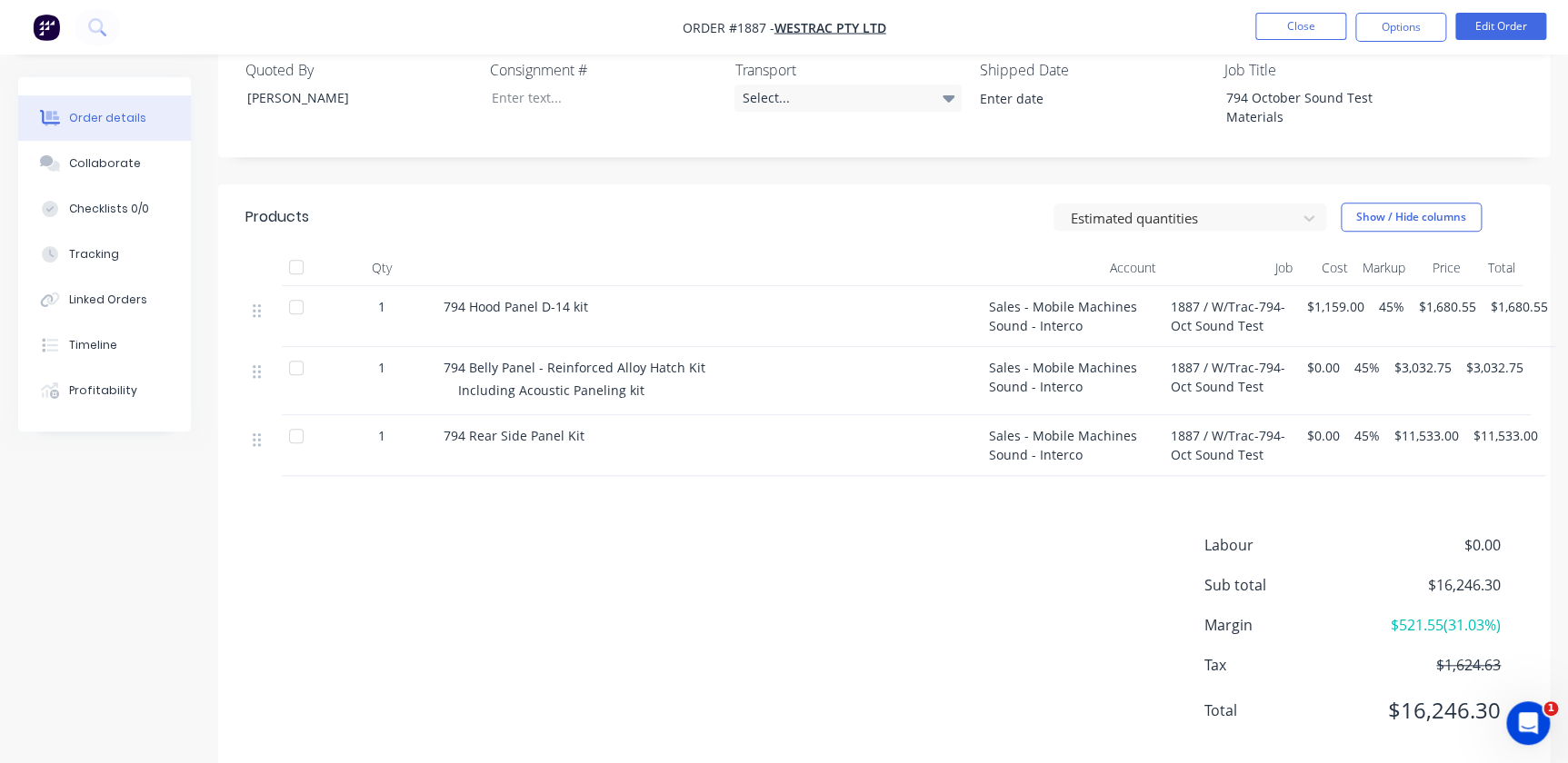
scroll to position [509, 0]
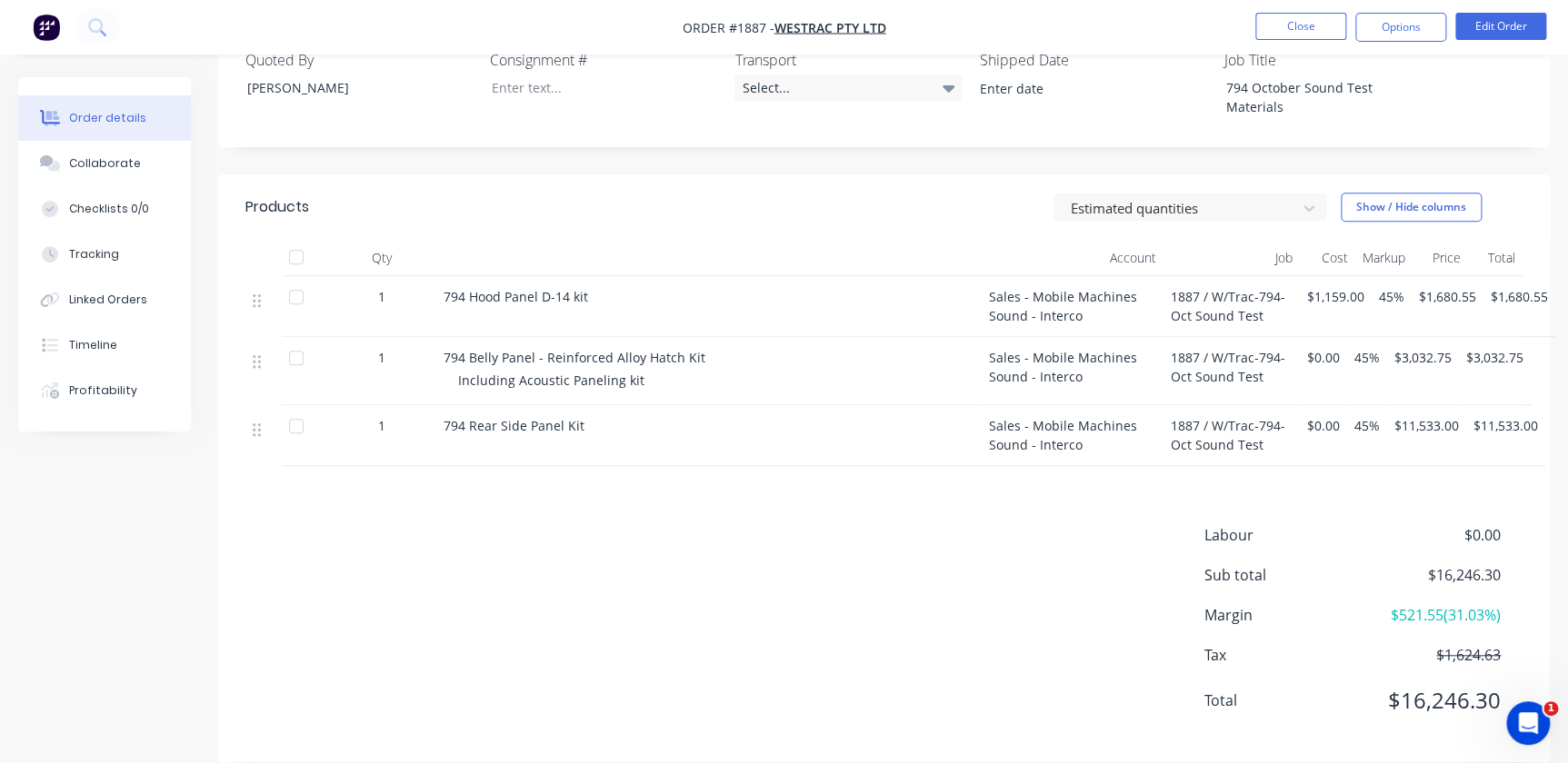
click at [408, 629] on div "Labour $0.00 Sub total $16,246.30 Margin $521.55 ( 31.03 %) Tax $1,624.63 Total…" at bounding box center [884, 630] width 1277 height 211
click at [1494, 32] on button "Edit Order" at bounding box center [1501, 27] width 91 height 28
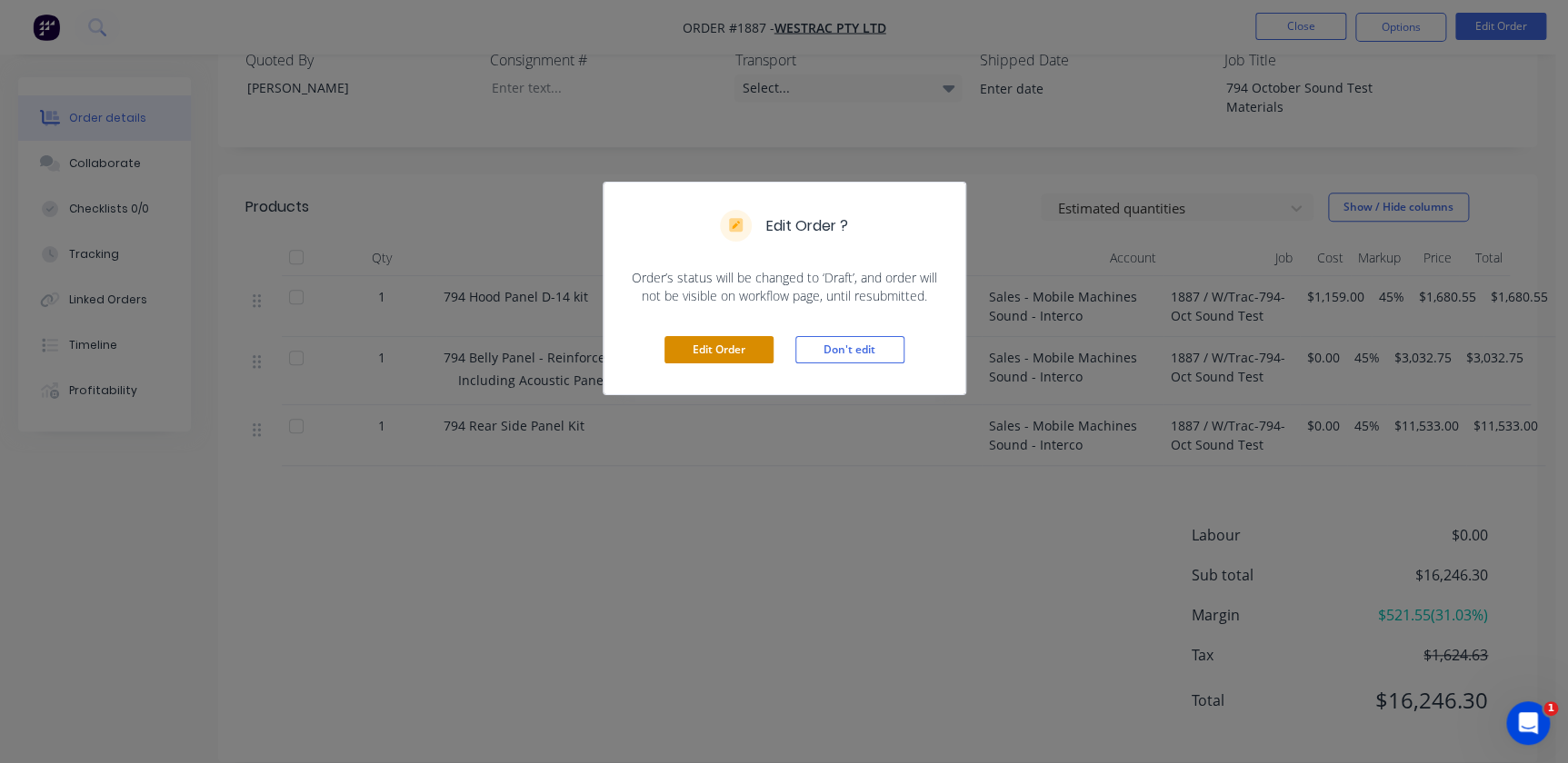
click at [703, 355] on button "Edit Order" at bounding box center [719, 350] width 109 height 28
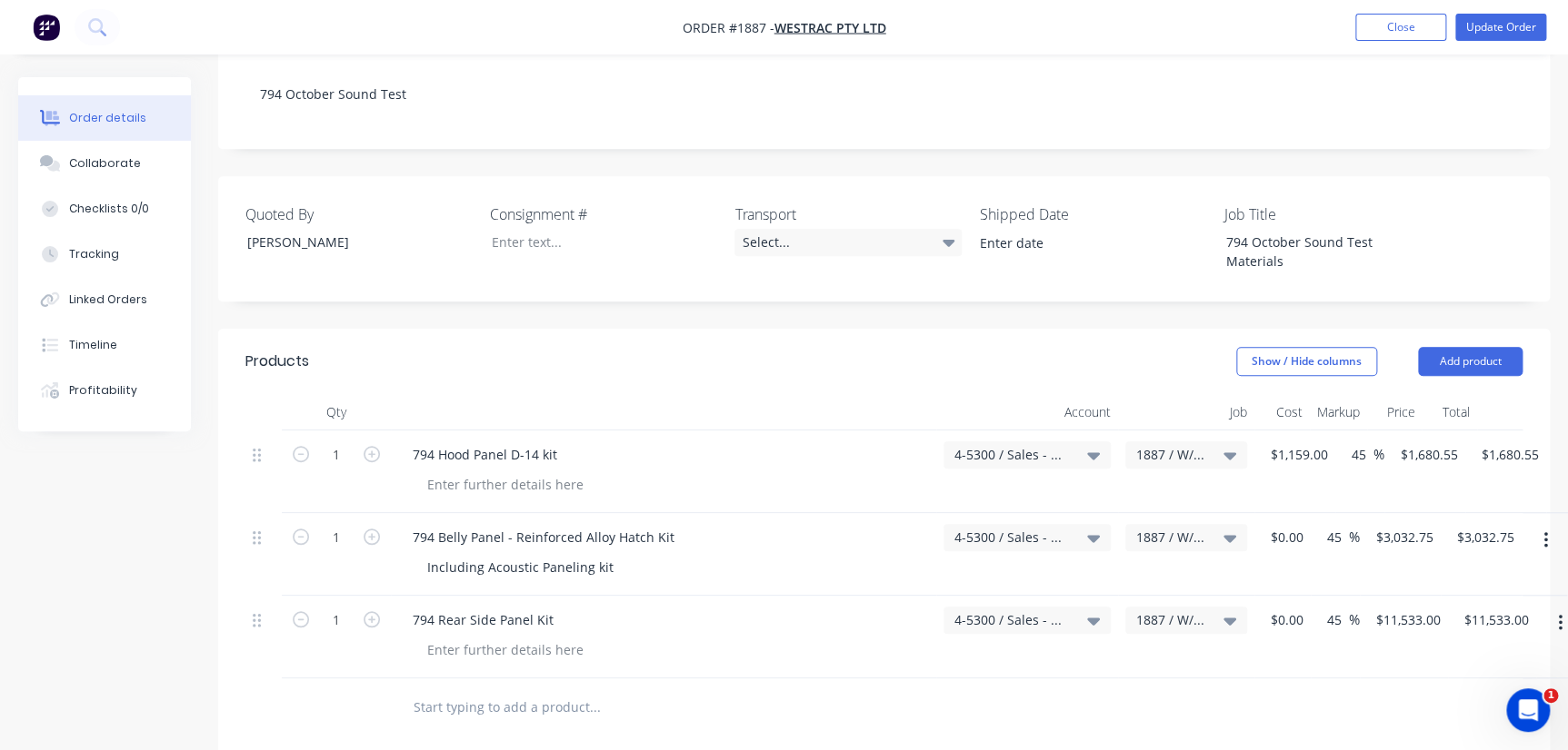
scroll to position [495, 0]
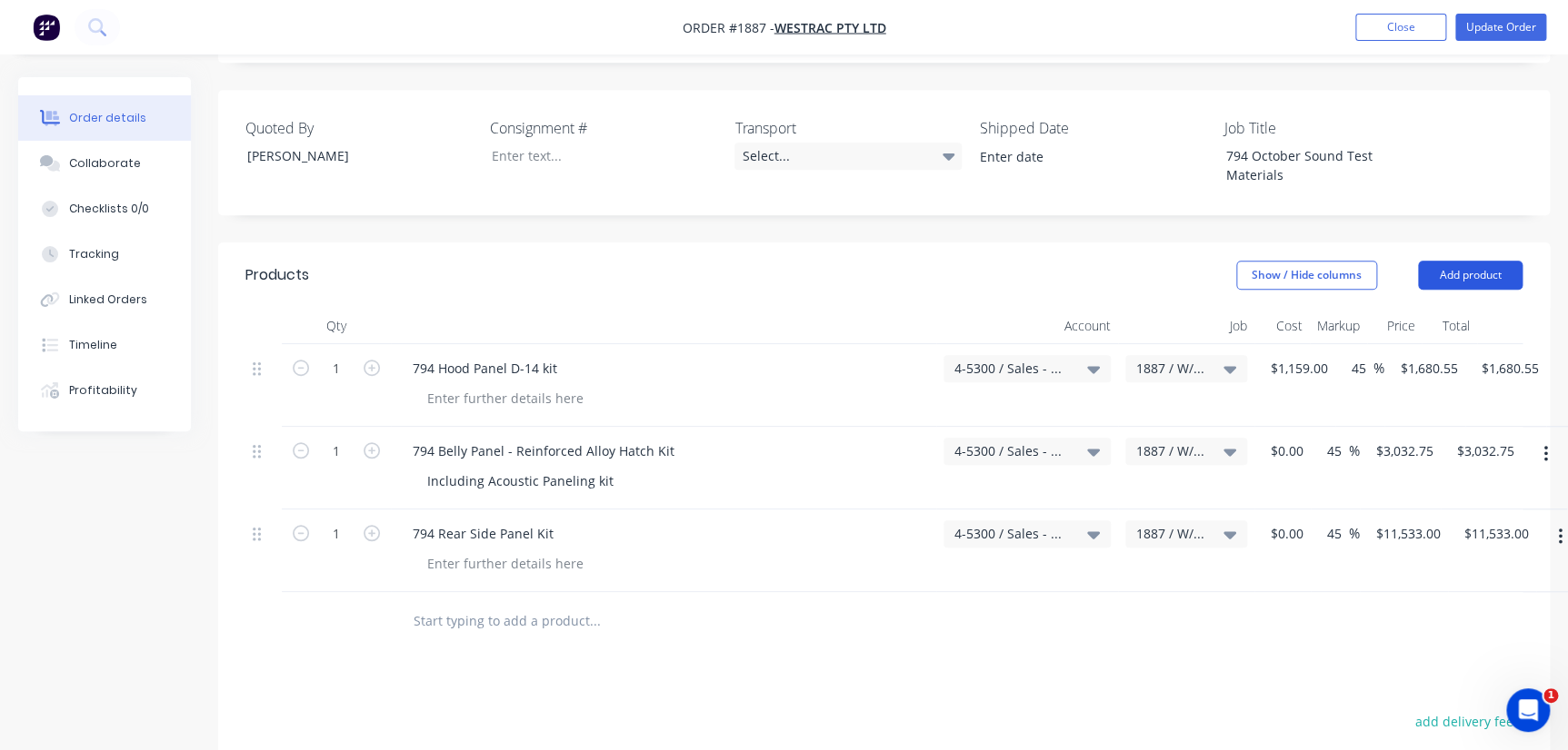
click at [1473, 261] on button "Add product" at bounding box center [1470, 275] width 105 height 29
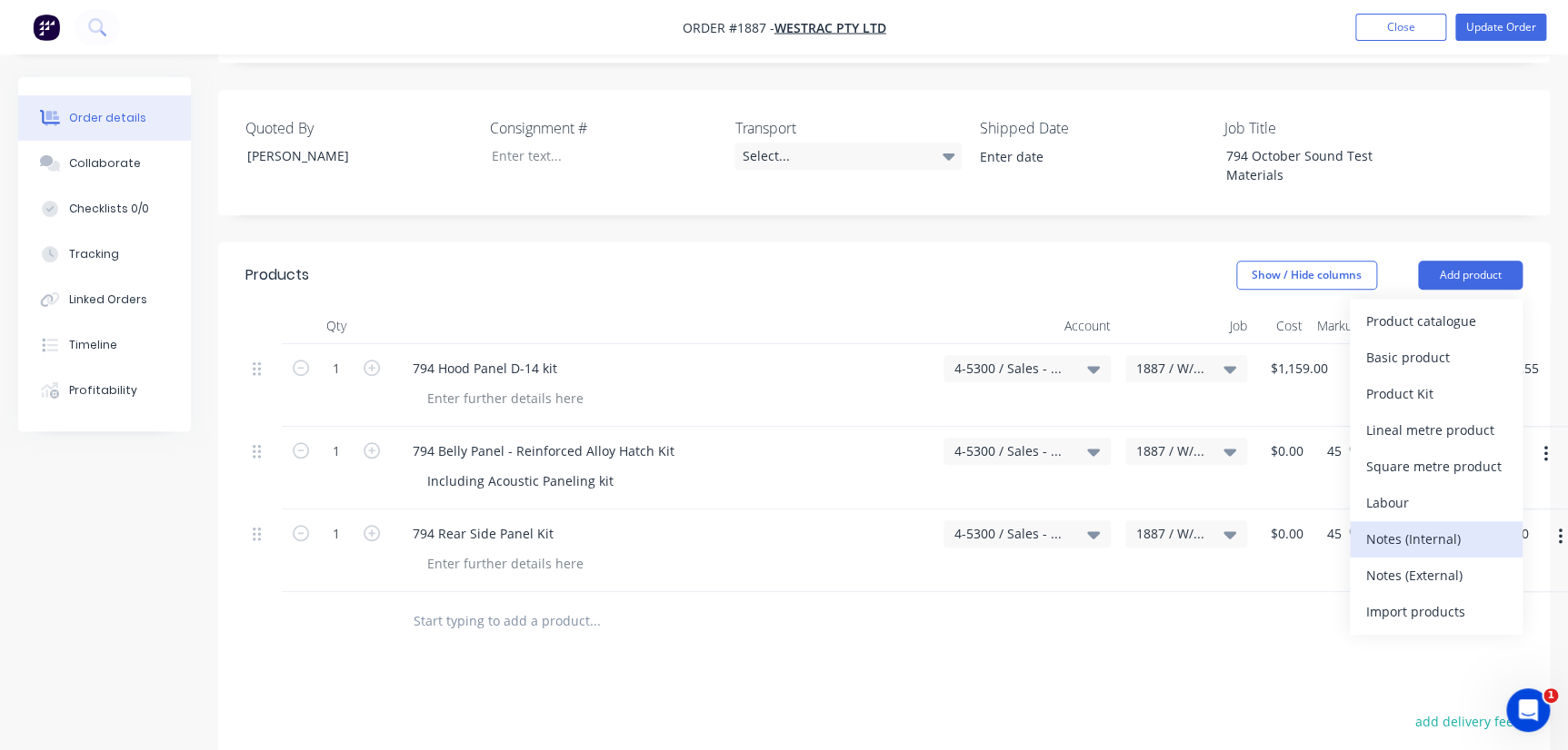
click at [1418, 526] on div "Notes (Internal)" at bounding box center [1436, 539] width 140 height 27
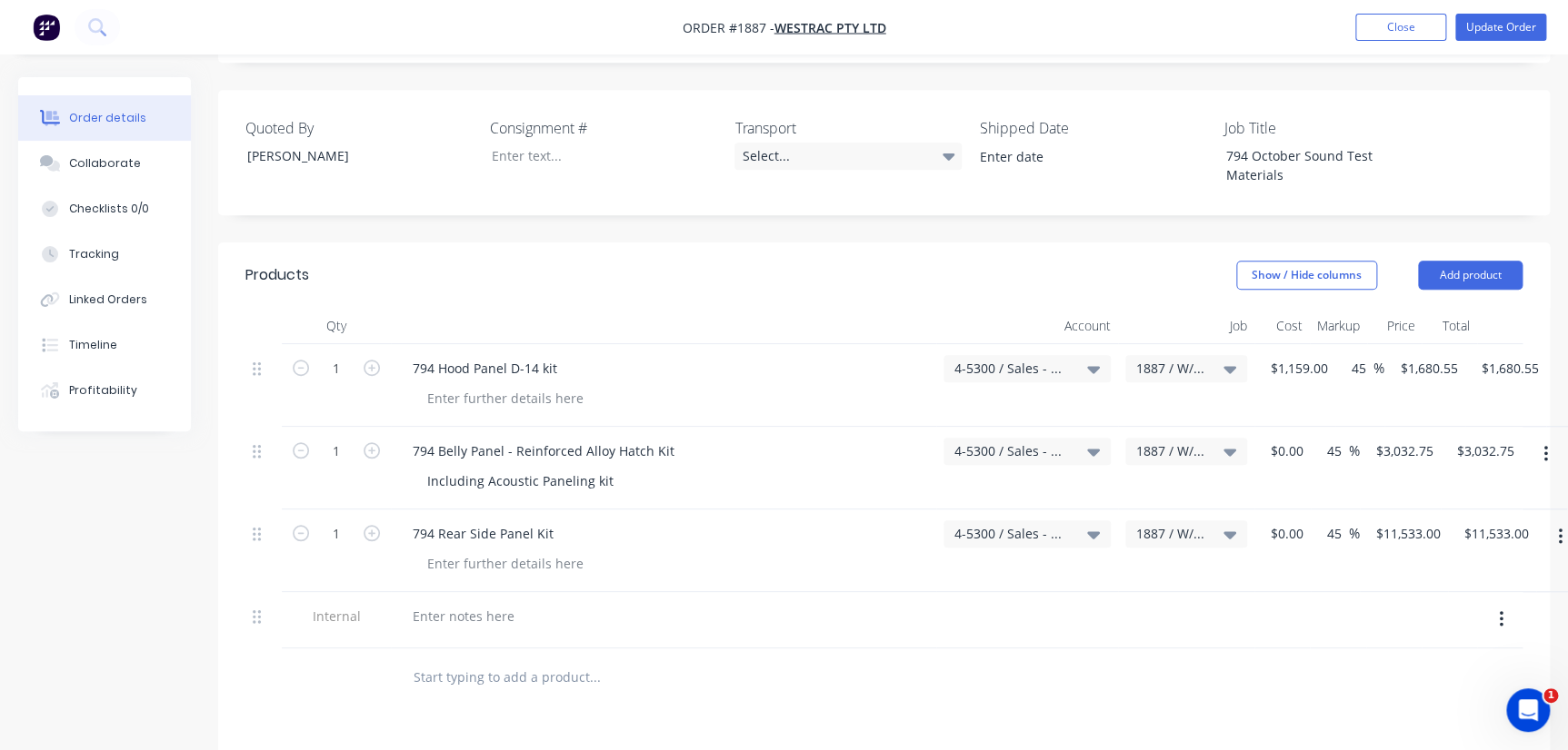
scroll to position [496, 0]
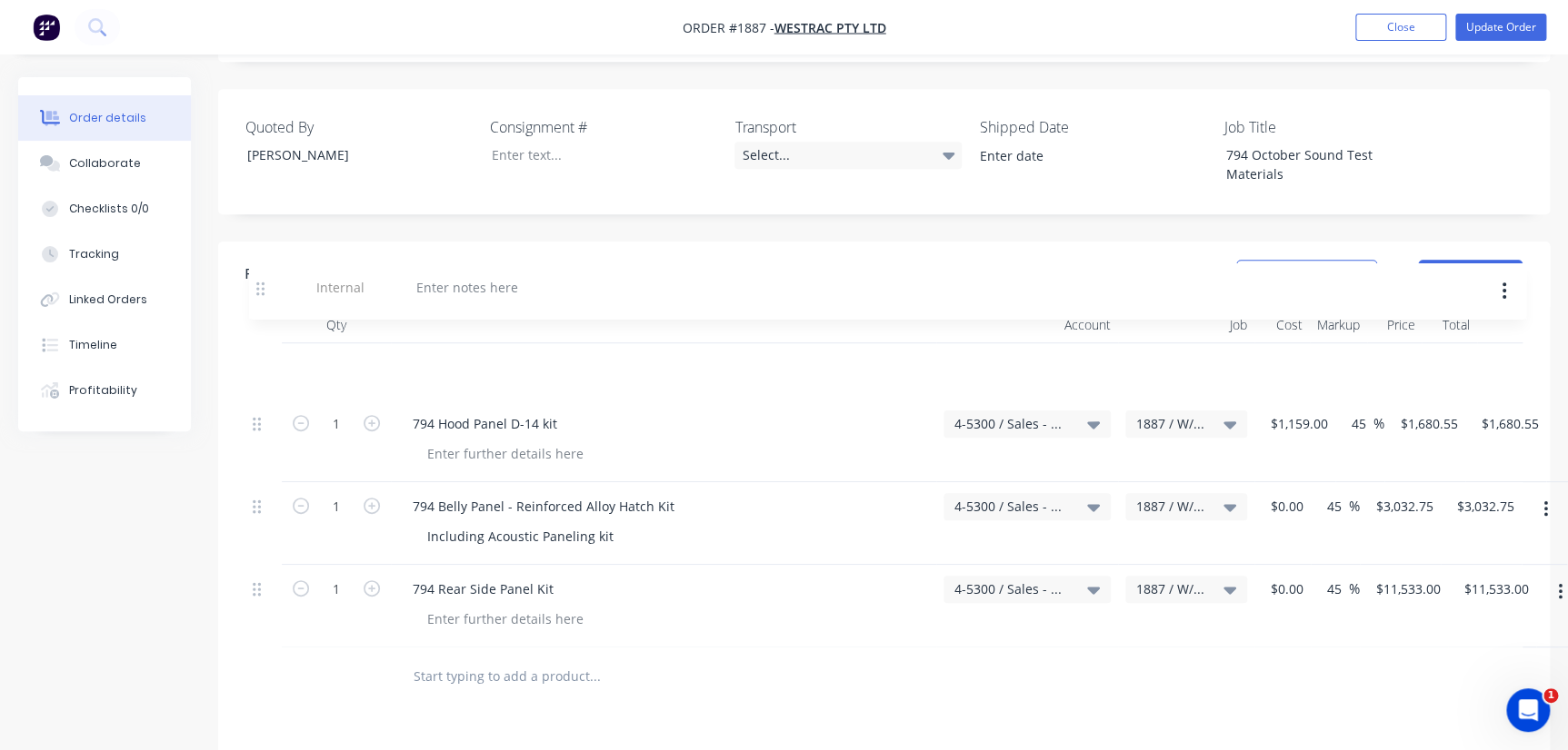
drag, startPoint x: 259, startPoint y: 569, endPoint x: 264, endPoint y: 289, distance: 280.0
click at [264, 307] on div "Qty Account Job Cost Markup Price Total 1 794 Hood Panel D-14 kit 4-5300 / Sale…" at bounding box center [884, 478] width 1277 height 341
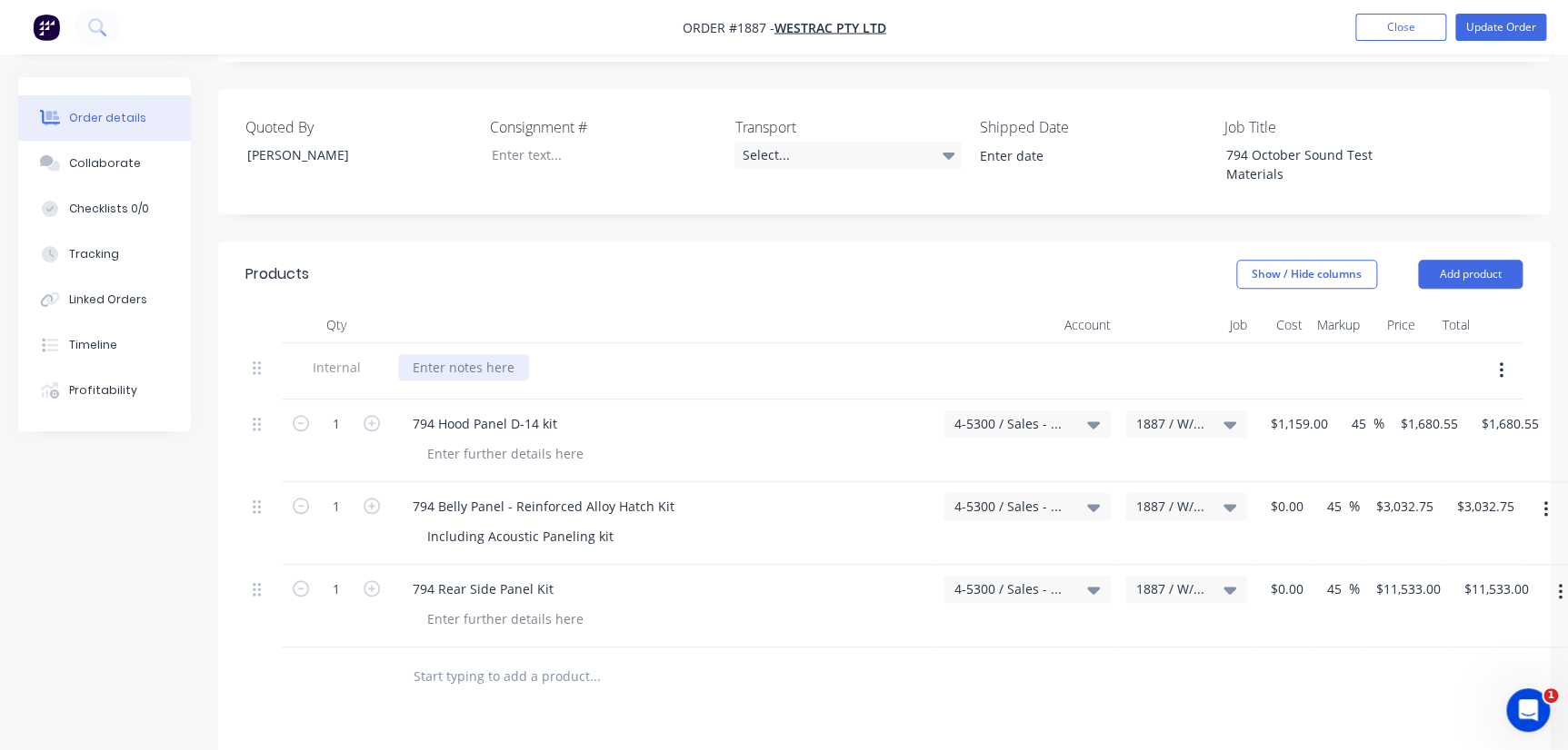
click at [424, 354] on div at bounding box center [463, 367] width 131 height 27
click at [425, 354] on div at bounding box center [463, 367] width 131 height 27
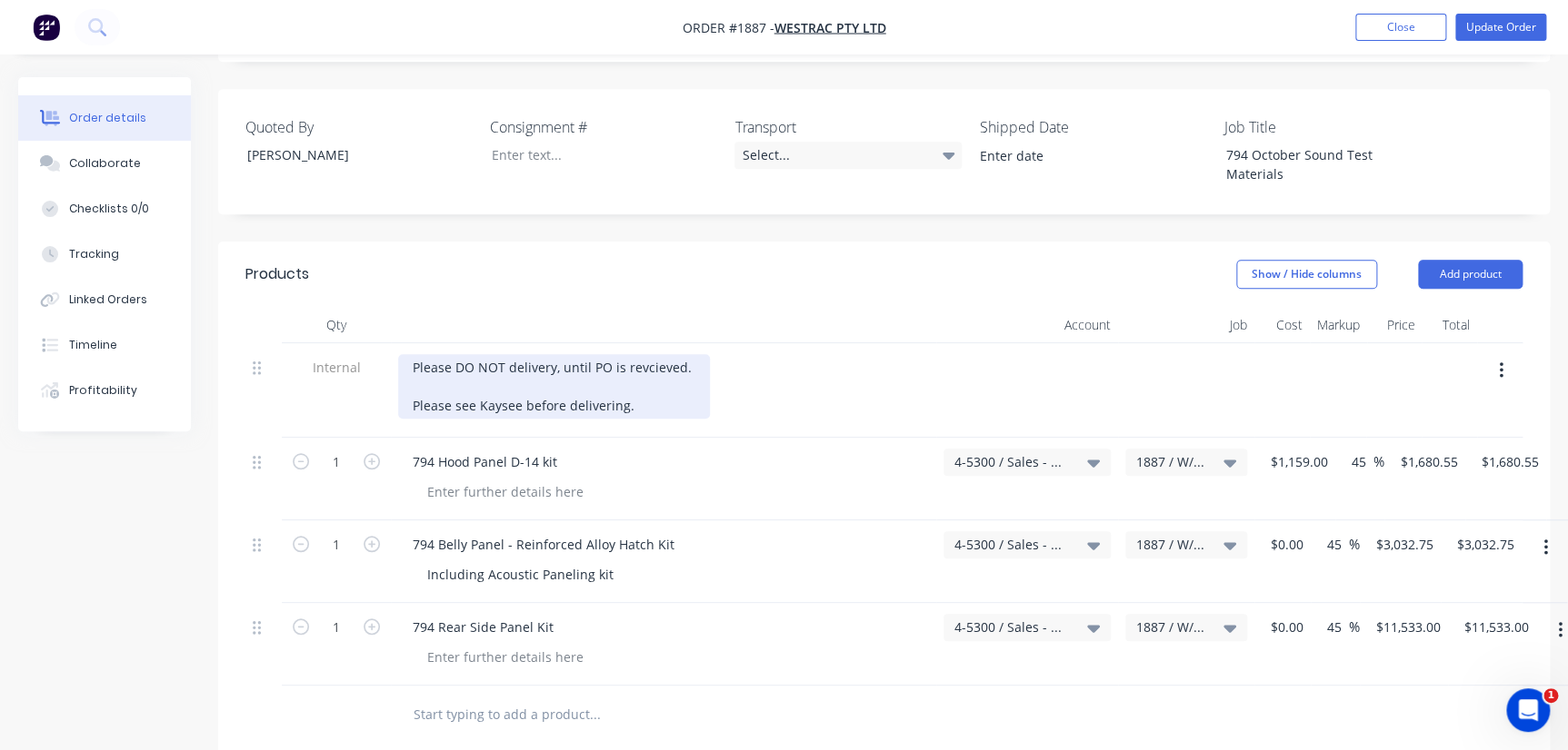
click at [677, 354] on div "Please DO NOT delivery, until PO is revcieved. Please see Kaysee before deliver…" at bounding box center [554, 385] width 312 height 64
drag, startPoint x: 679, startPoint y: 324, endPoint x: 635, endPoint y: 323, distance: 44.0
click at [635, 354] on div "Please DO NOT delivery, until PO is revcieved. Please see Kaysee before deliver…" at bounding box center [554, 385] width 312 height 64
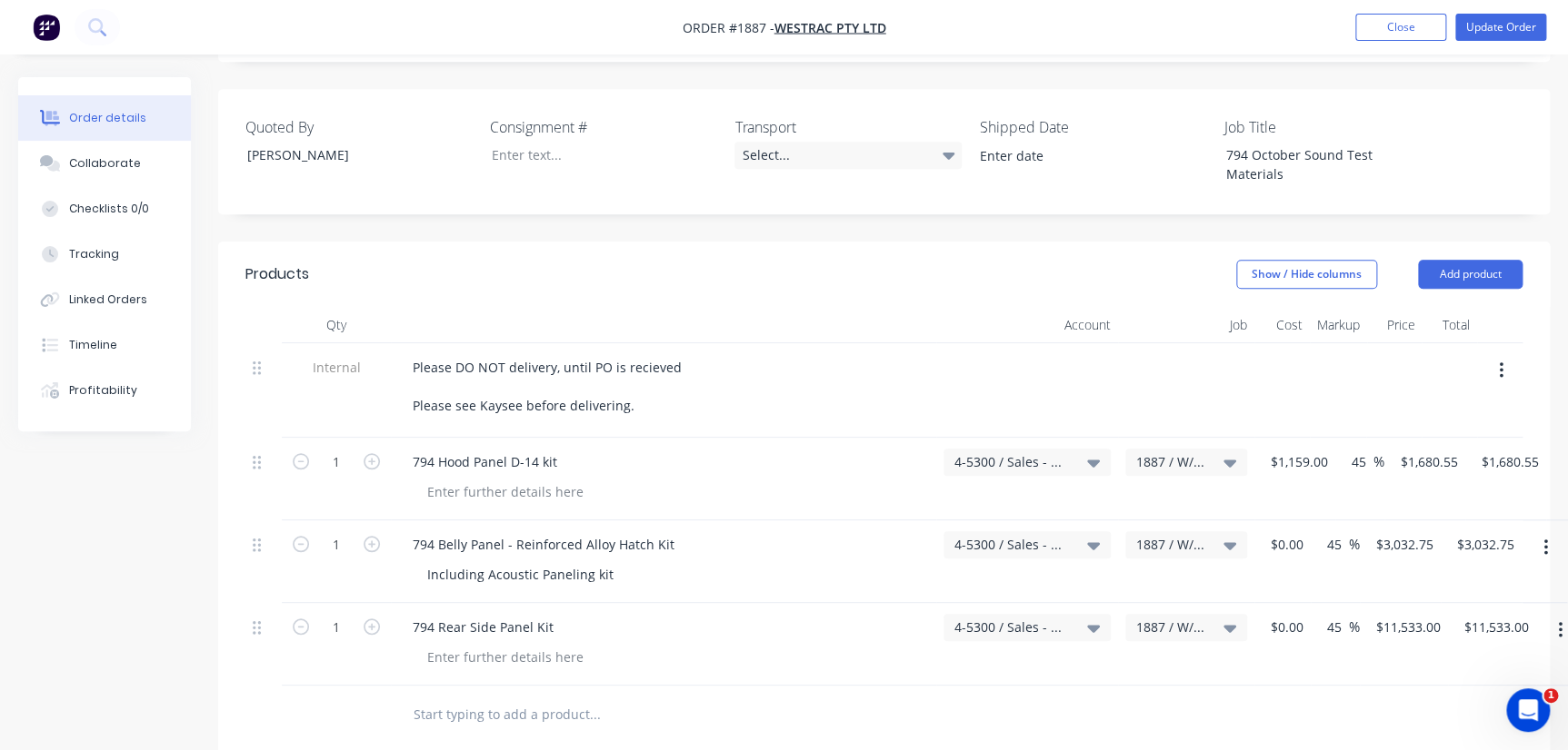
click at [713, 438] on div "794 Hood Panel D-14 kit" at bounding box center [663, 479] width 545 height 83
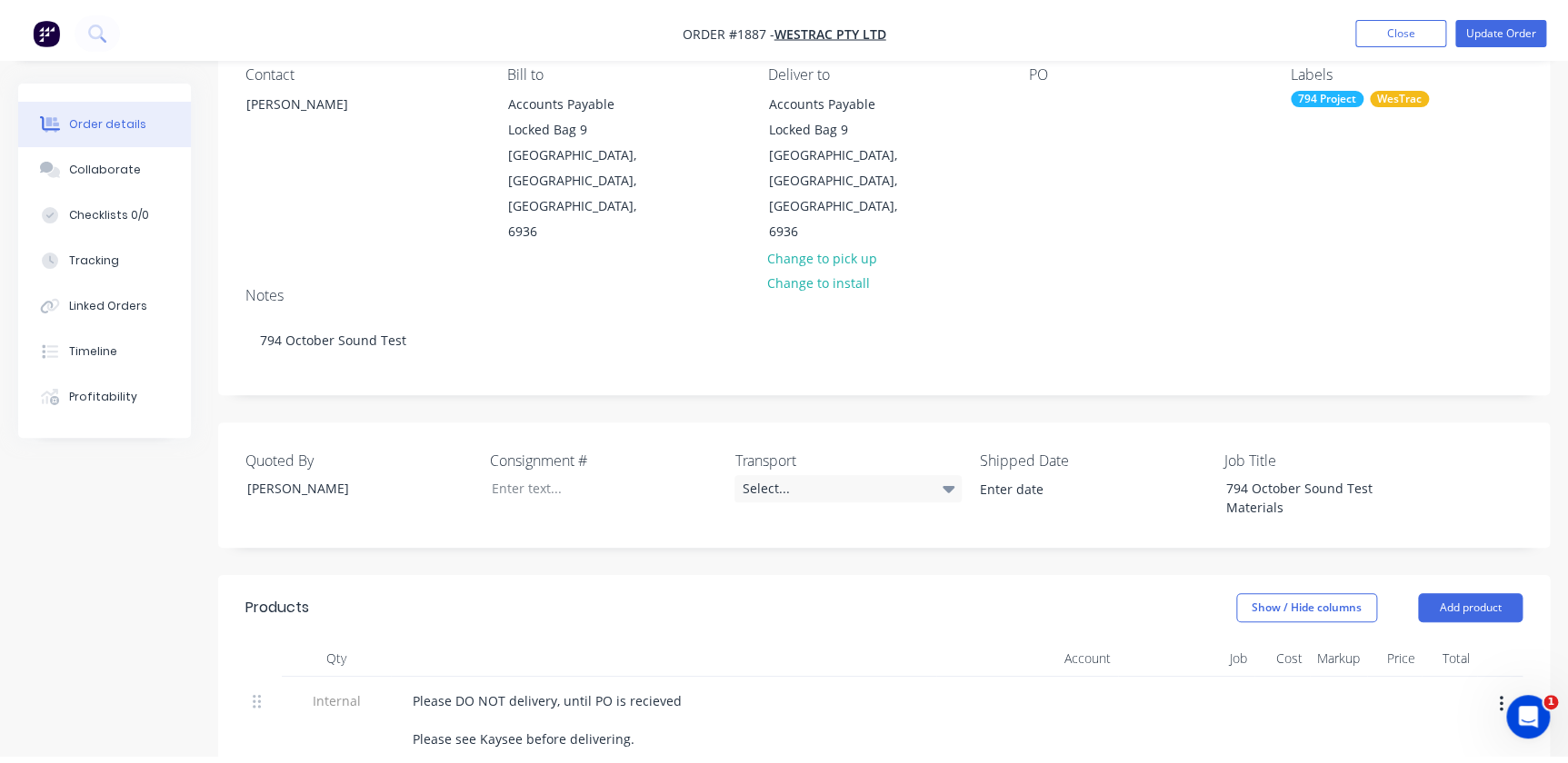
scroll to position [0, 0]
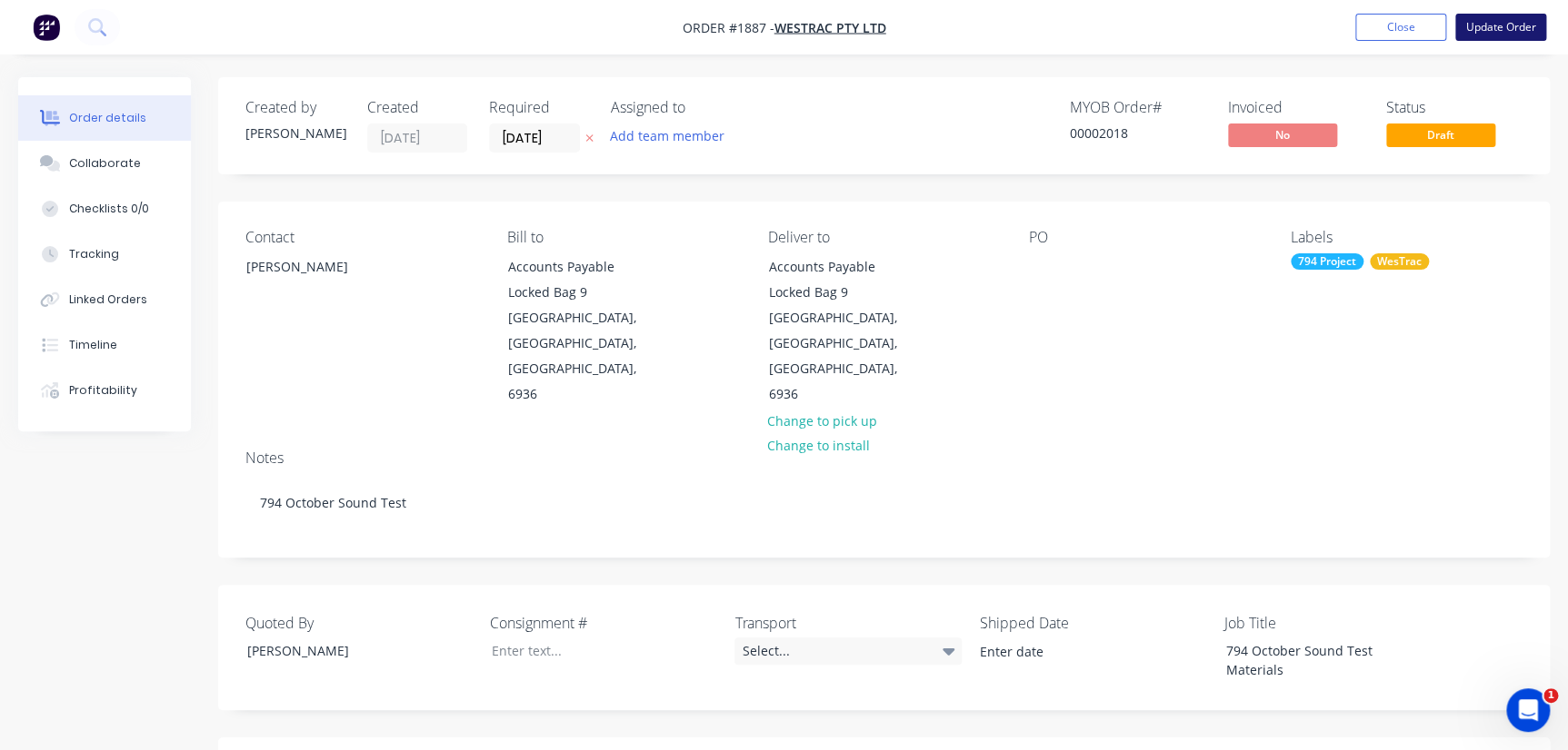
click at [1471, 30] on button "Update Order" at bounding box center [1501, 28] width 91 height 28
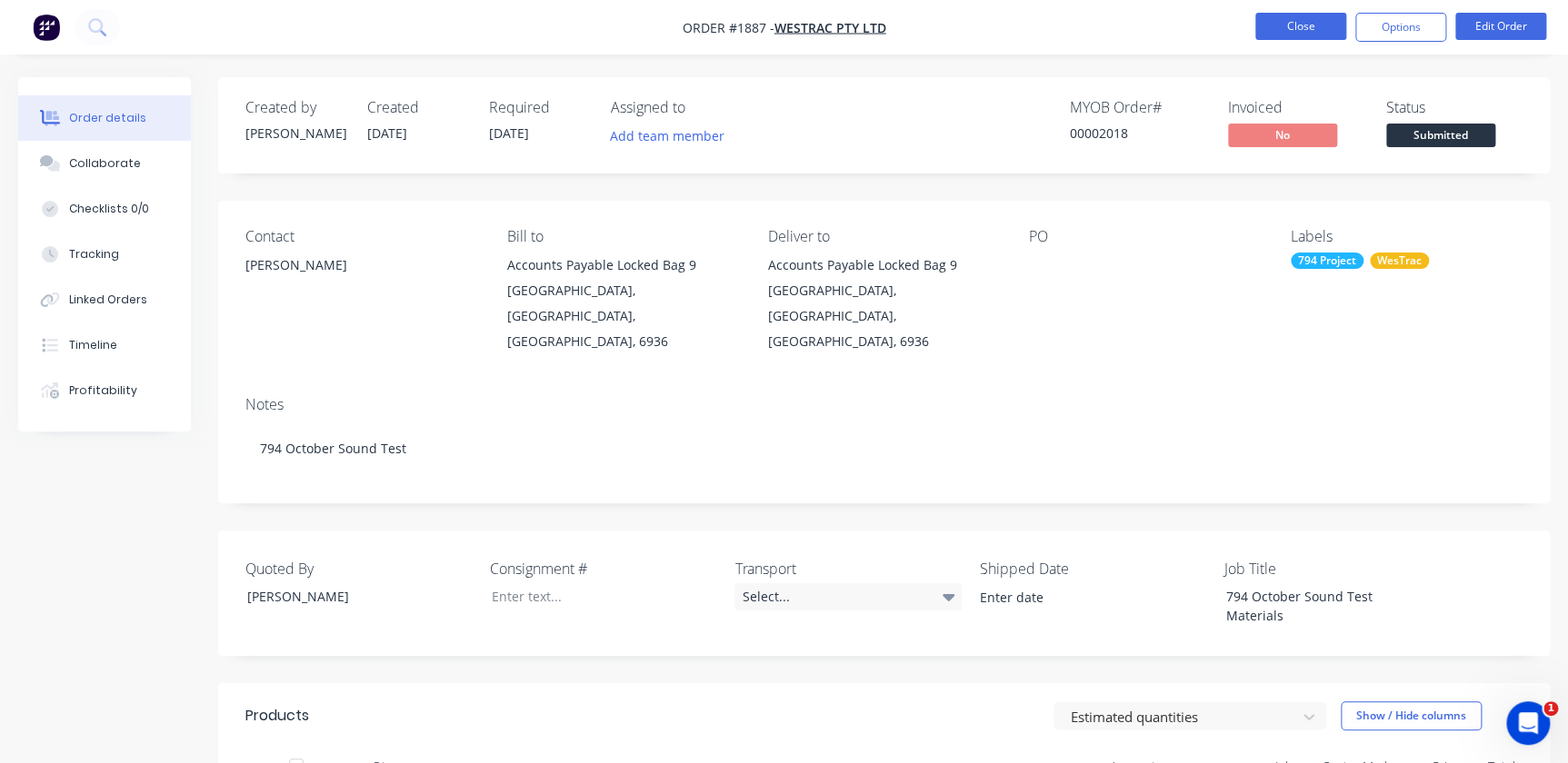
click at [1285, 17] on button "Close" at bounding box center [1301, 27] width 91 height 28
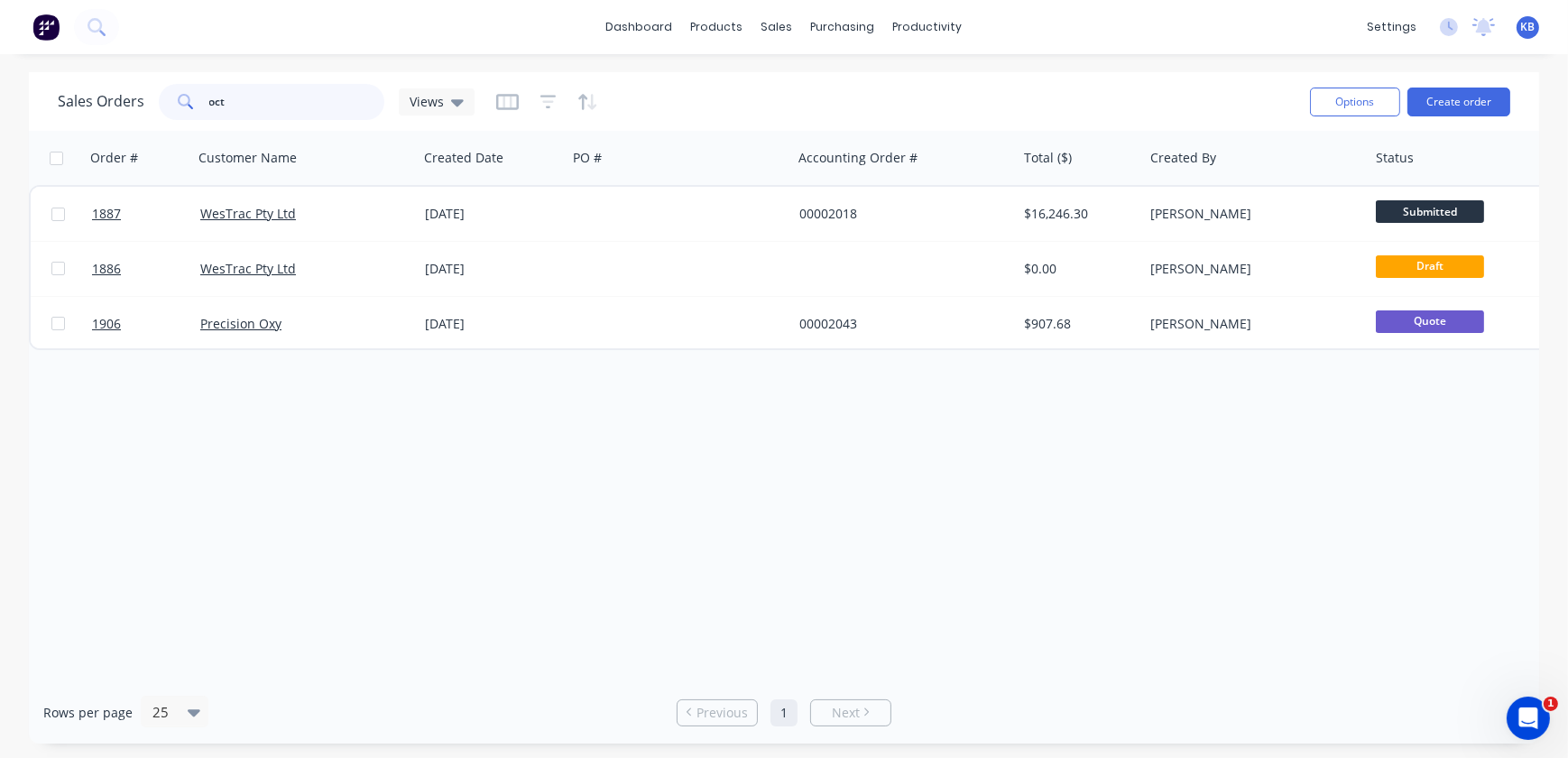
drag, startPoint x: 246, startPoint y: 103, endPoint x: 578, endPoint y: 53, distance: 335.7
click at [240, 108] on input "oct" at bounding box center [298, 102] width 176 height 36
click at [836, 18] on div "purchasing" at bounding box center [843, 27] width 82 height 27
click at [894, 86] on div "Purchase Orders" at bounding box center [901, 86] width 96 height 17
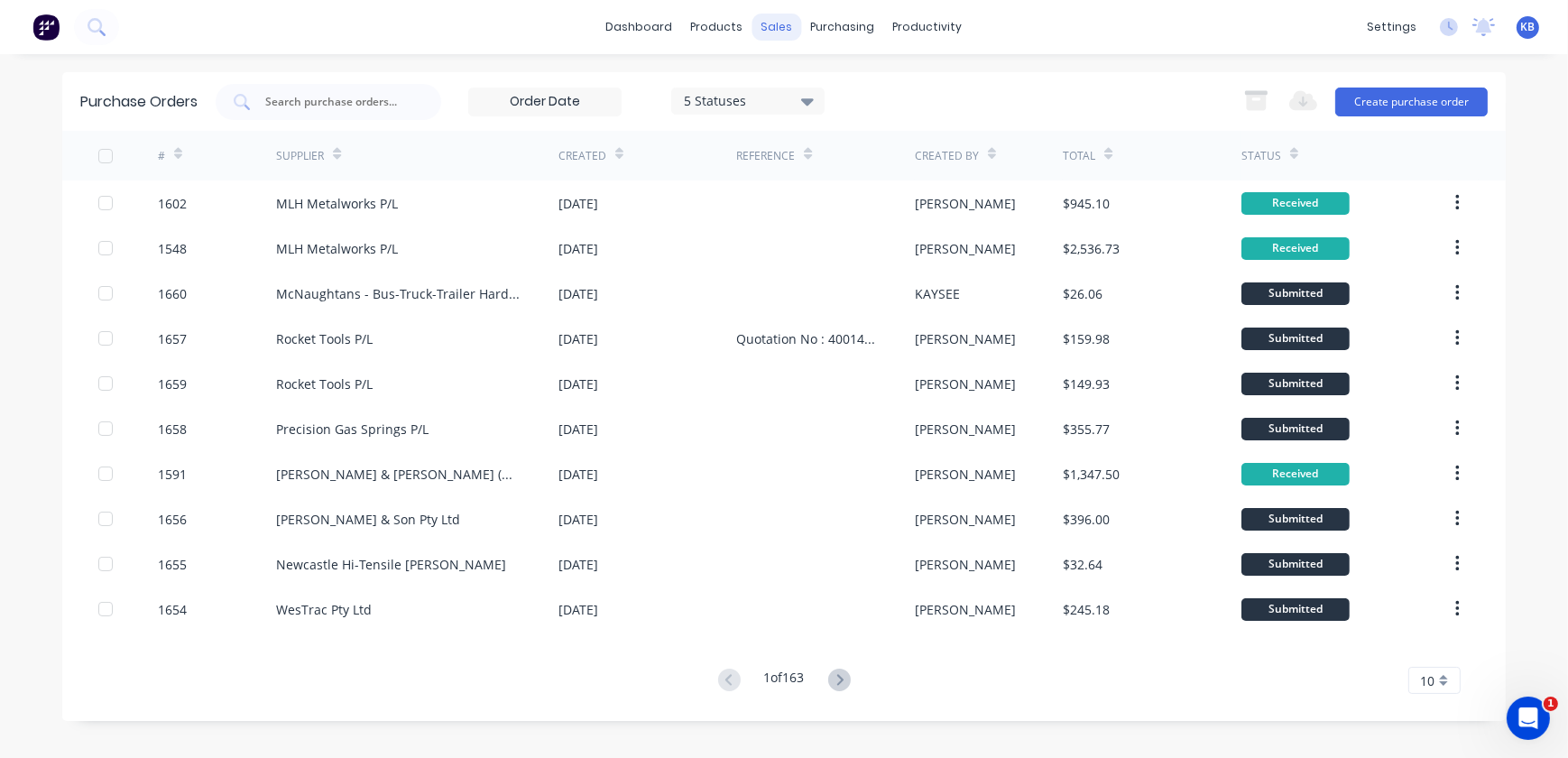
click at [782, 29] on div "sales" at bounding box center [777, 27] width 50 height 27
click at [803, 86] on link "Sales Orders" at bounding box center [873, 85] width 239 height 36
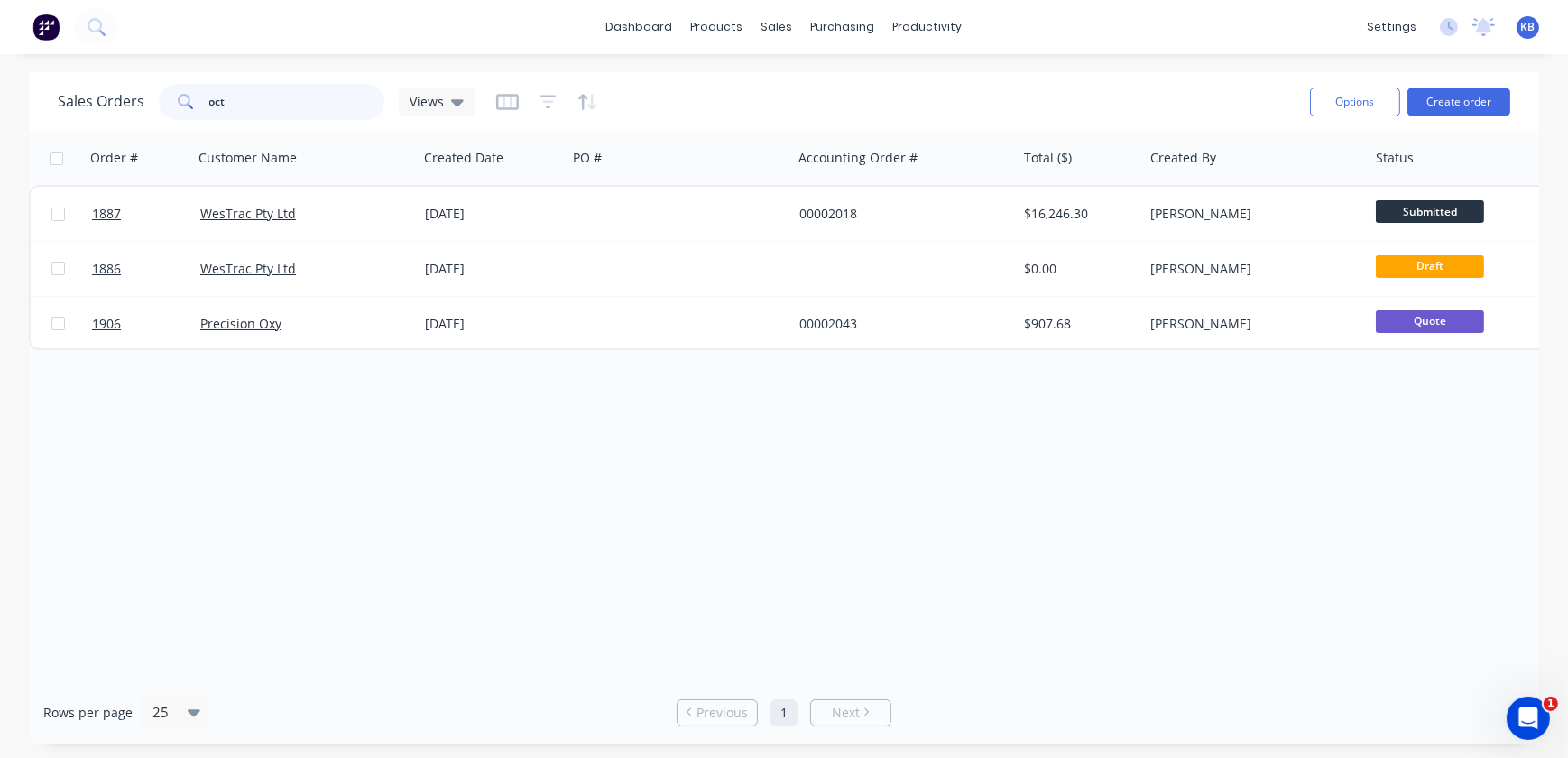
drag, startPoint x: 296, startPoint y: 108, endPoint x: 133, endPoint y: 106, distance: 163.0
click at [136, 106] on div "Sales Orders oct Views" at bounding box center [266, 102] width 417 height 36
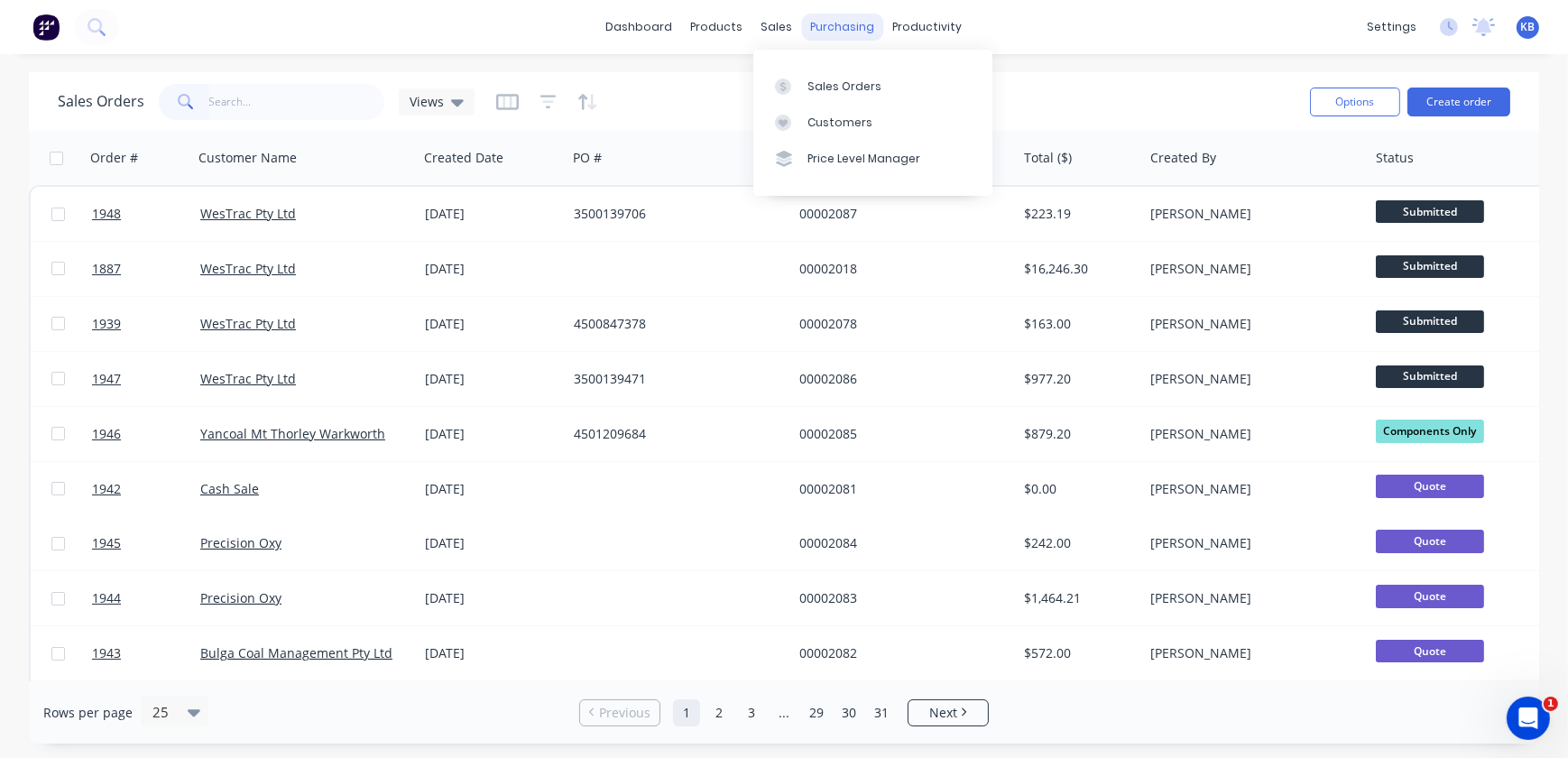
click at [831, 18] on div "purchasing" at bounding box center [843, 27] width 82 height 27
click at [849, 77] on link "Purchase Orders" at bounding box center [919, 85] width 239 height 36
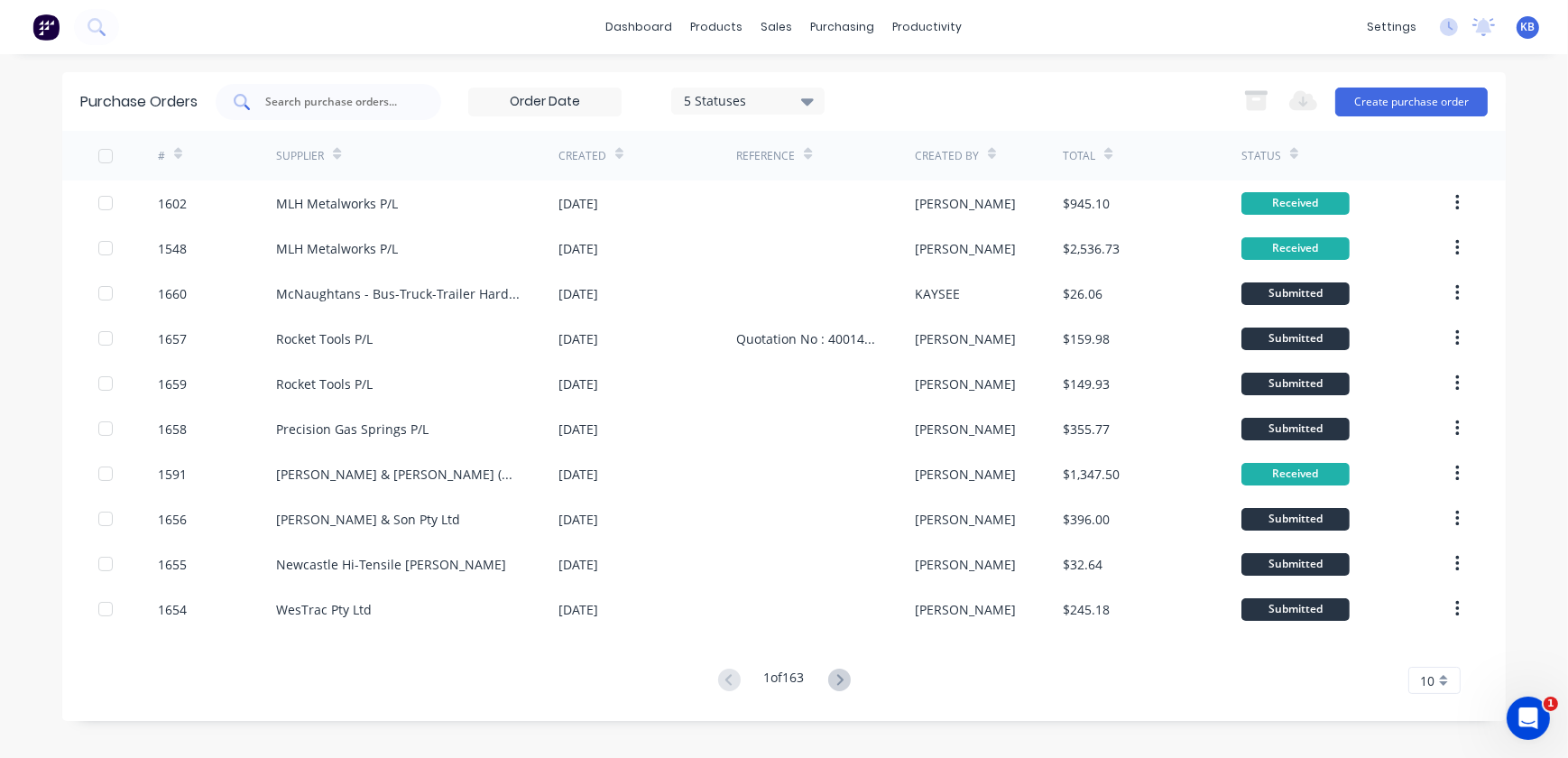
drag, startPoint x: 289, startPoint y: 82, endPoint x: 294, endPoint y: 94, distance: 13.0
click at [289, 84] on div at bounding box center [328, 102] width 225 height 36
click at [294, 94] on input "text" at bounding box center [338, 102] width 150 height 18
type input "4"
type input "1660"
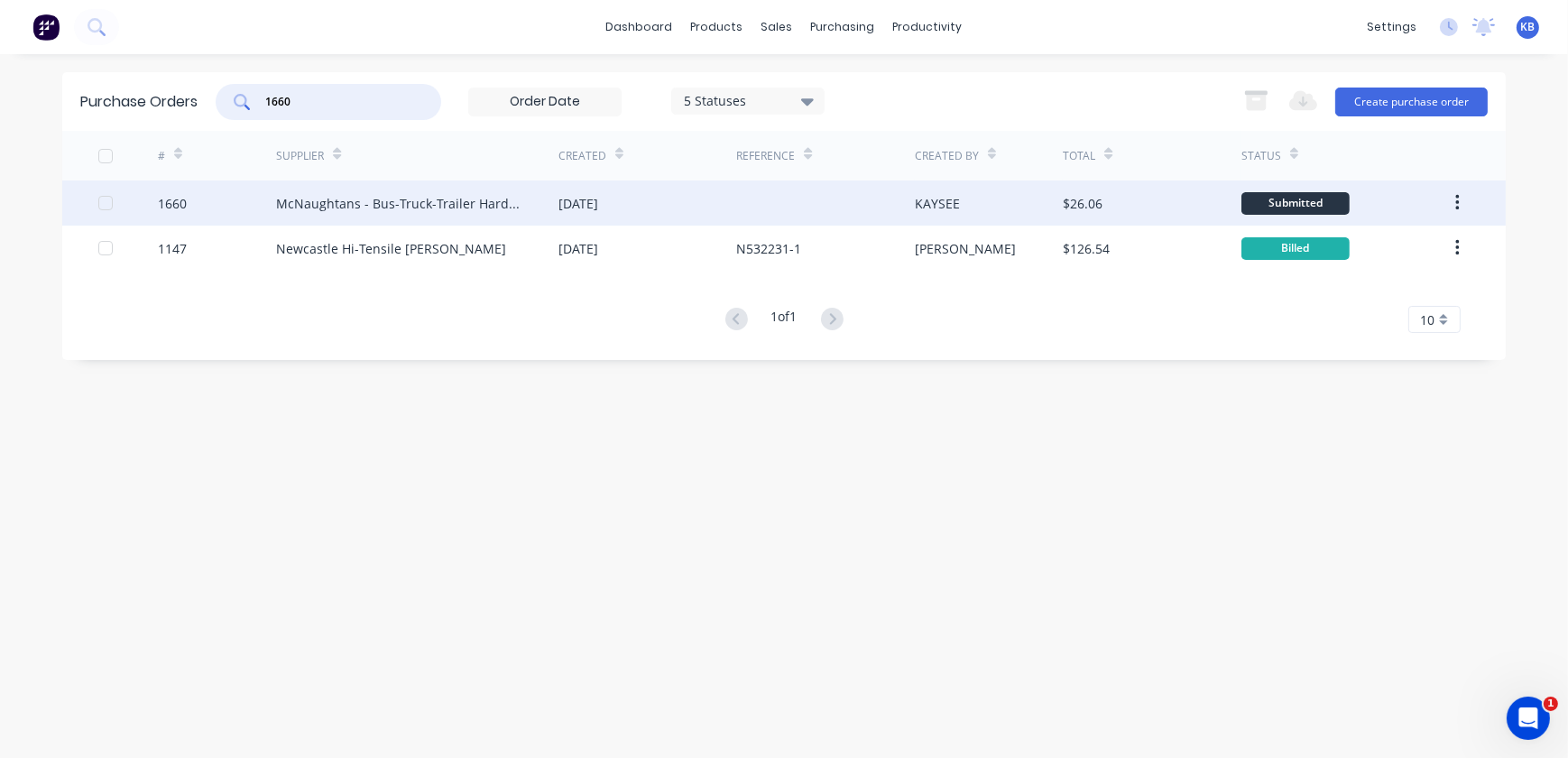
click at [271, 213] on div "1660" at bounding box center [217, 203] width 119 height 45
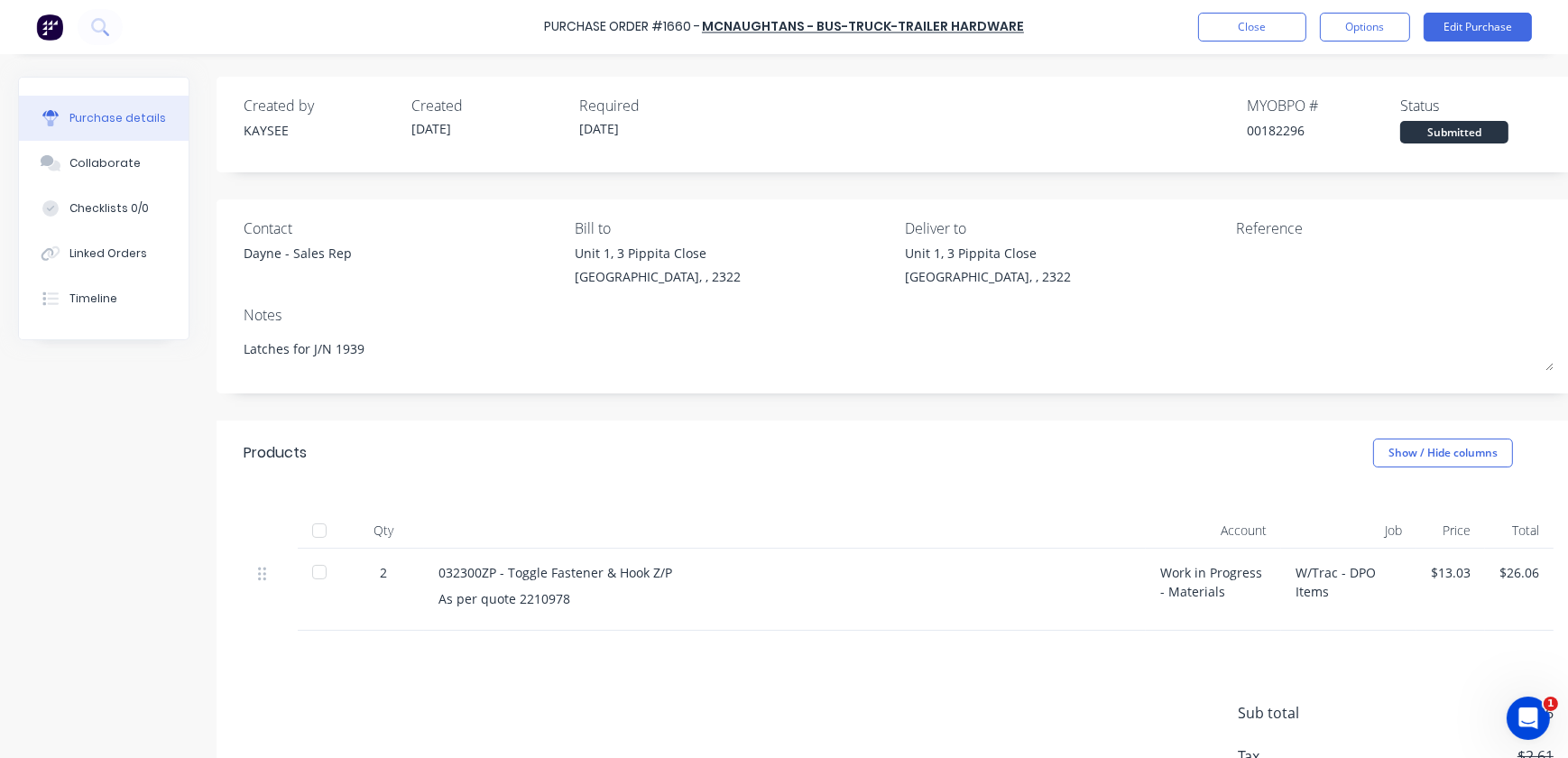
click at [1381, 45] on div "Purchase Order #1660 - McNaughtans - Bus-Truck-Trailer Hardware Close Options E…" at bounding box center [784, 26] width 1568 height 54
click at [1380, 41] on div "Purchase Order #1660 - McNaughtans - Bus-Truck-Trailer Hardware Close Options E…" at bounding box center [784, 26] width 1568 height 54
click at [1375, 33] on button "Options" at bounding box center [1365, 26] width 90 height 28
click at [1298, 69] on div "Print / Email" at bounding box center [1324, 73] width 139 height 26
click at [1317, 118] on div "With pricing" at bounding box center [1324, 110] width 139 height 26
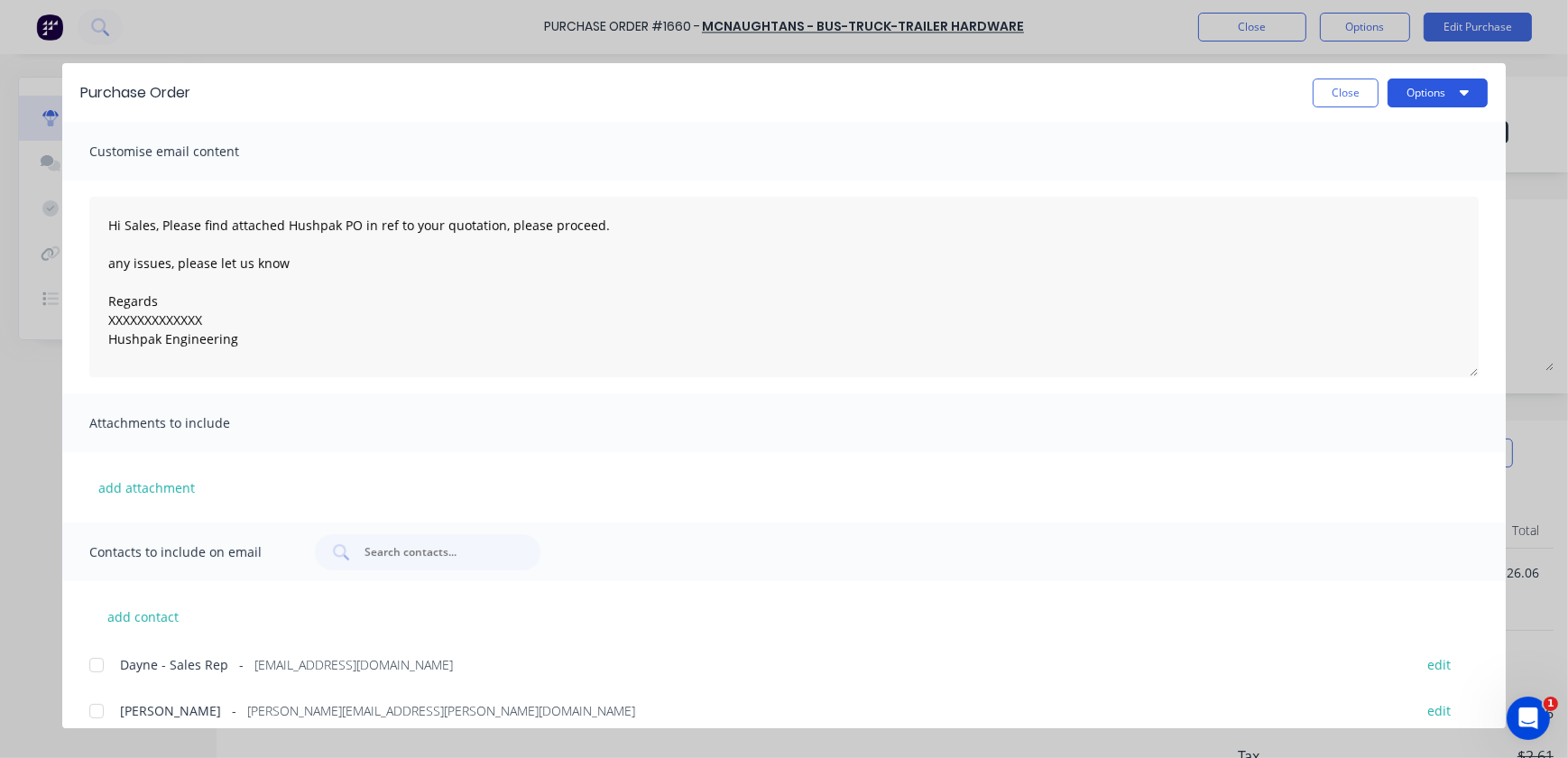
click at [1425, 89] on button "Options" at bounding box center [1438, 92] width 100 height 28
click at [1384, 178] on div "Print" at bounding box center [1402, 174] width 139 height 26
type textarea "x"
type textarea "Hi Sales, Please find attached Hushpak PO in ref to your quotation, please proc…"
type textarea "x"
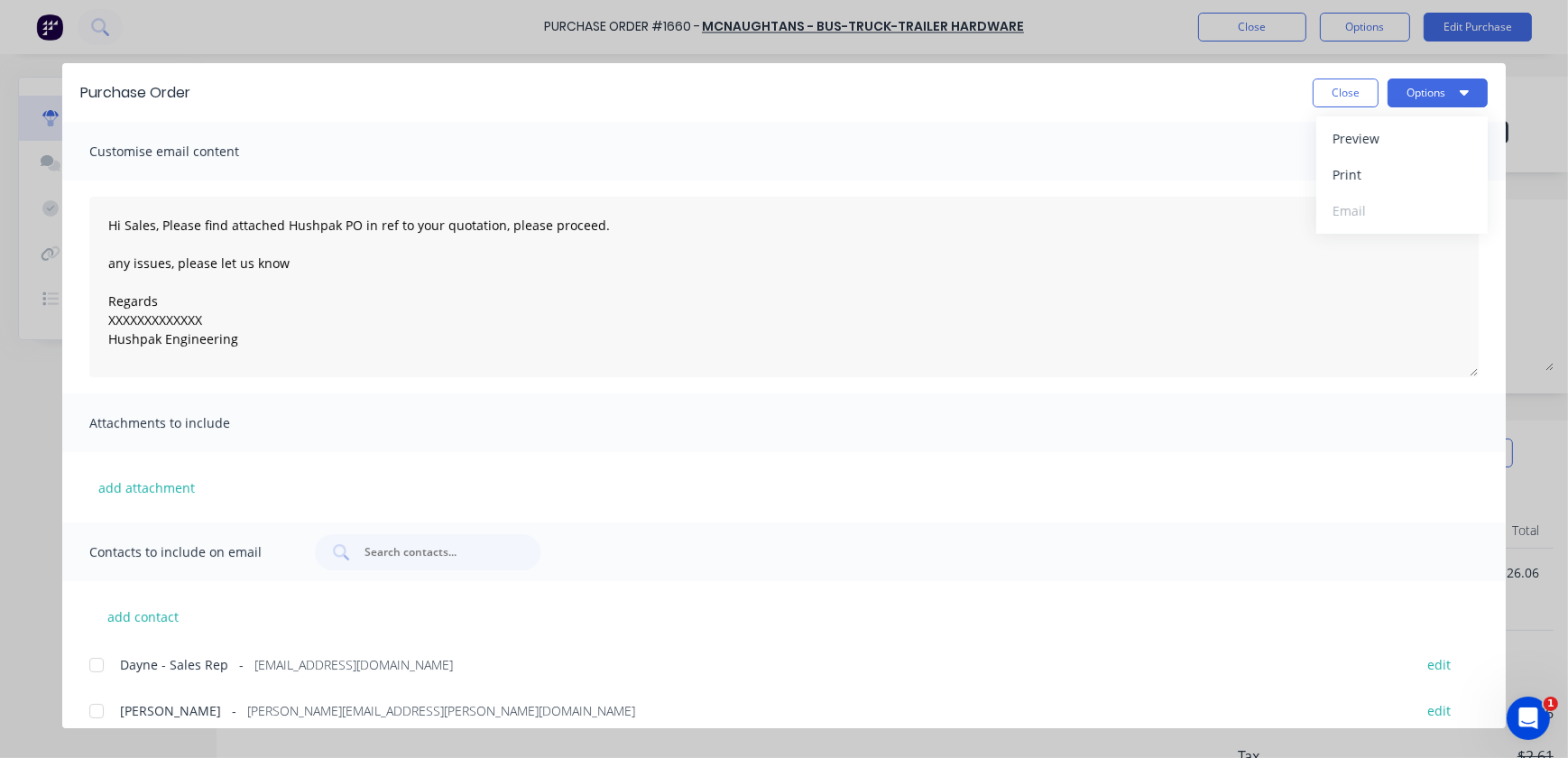
type textarea "Hi Sales, Please find attached Hushpak PO in ref to your quotation, please proc…"
click at [1348, 90] on button "Close" at bounding box center [1345, 92] width 66 height 28
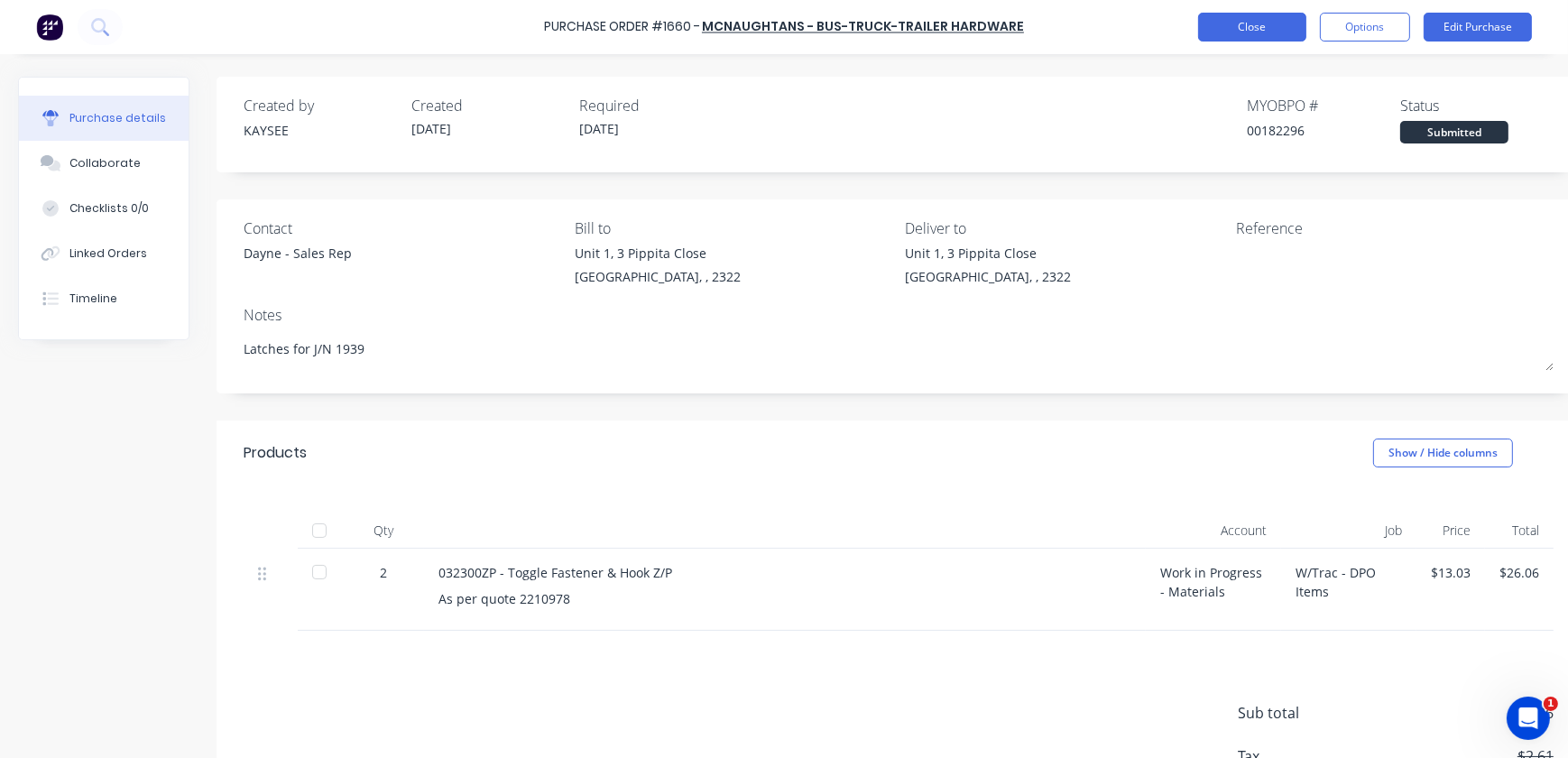
click at [1240, 18] on button "Close" at bounding box center [1252, 26] width 109 height 28
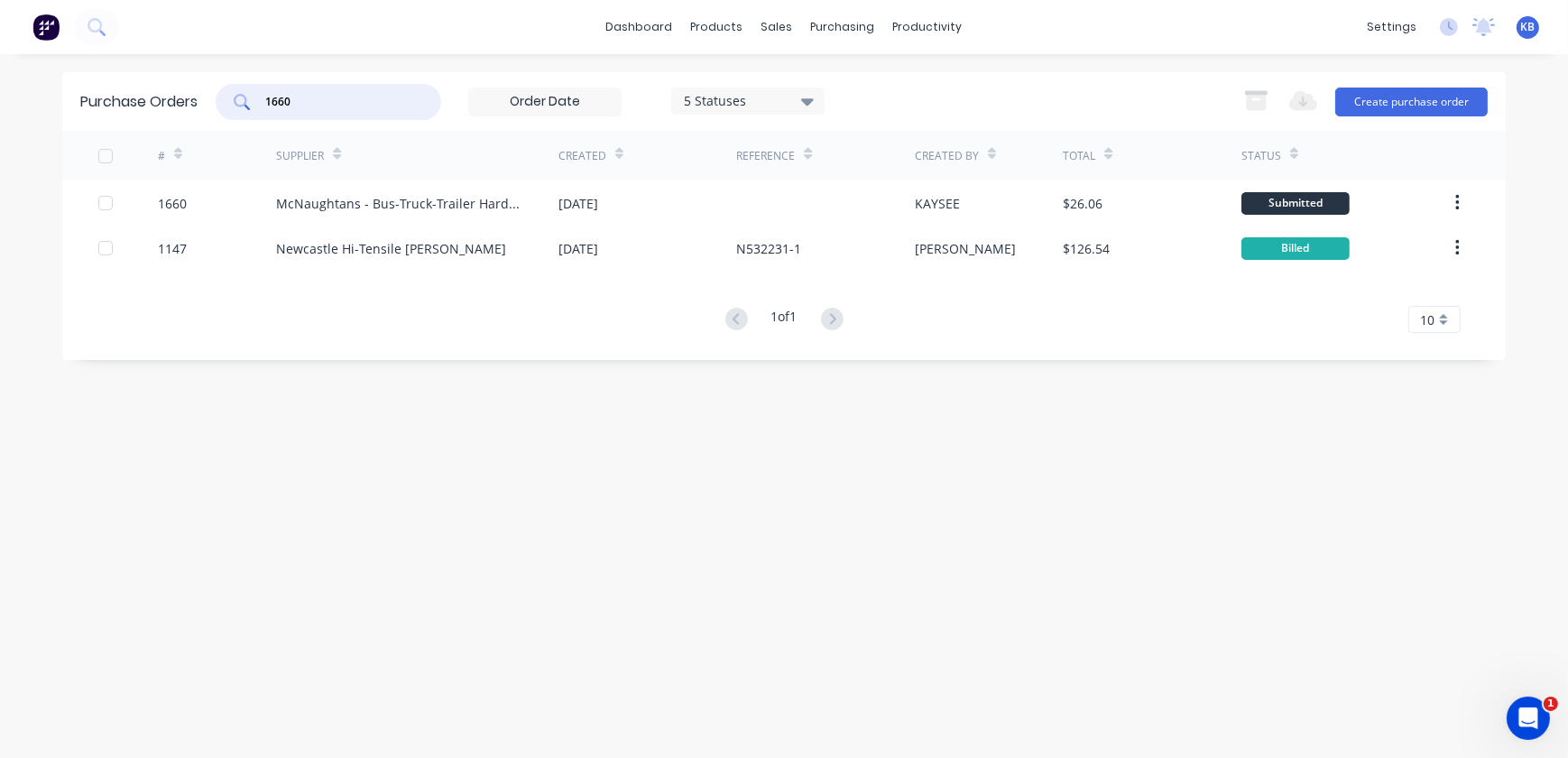
click at [322, 108] on input "1660" at bounding box center [338, 102] width 150 height 18
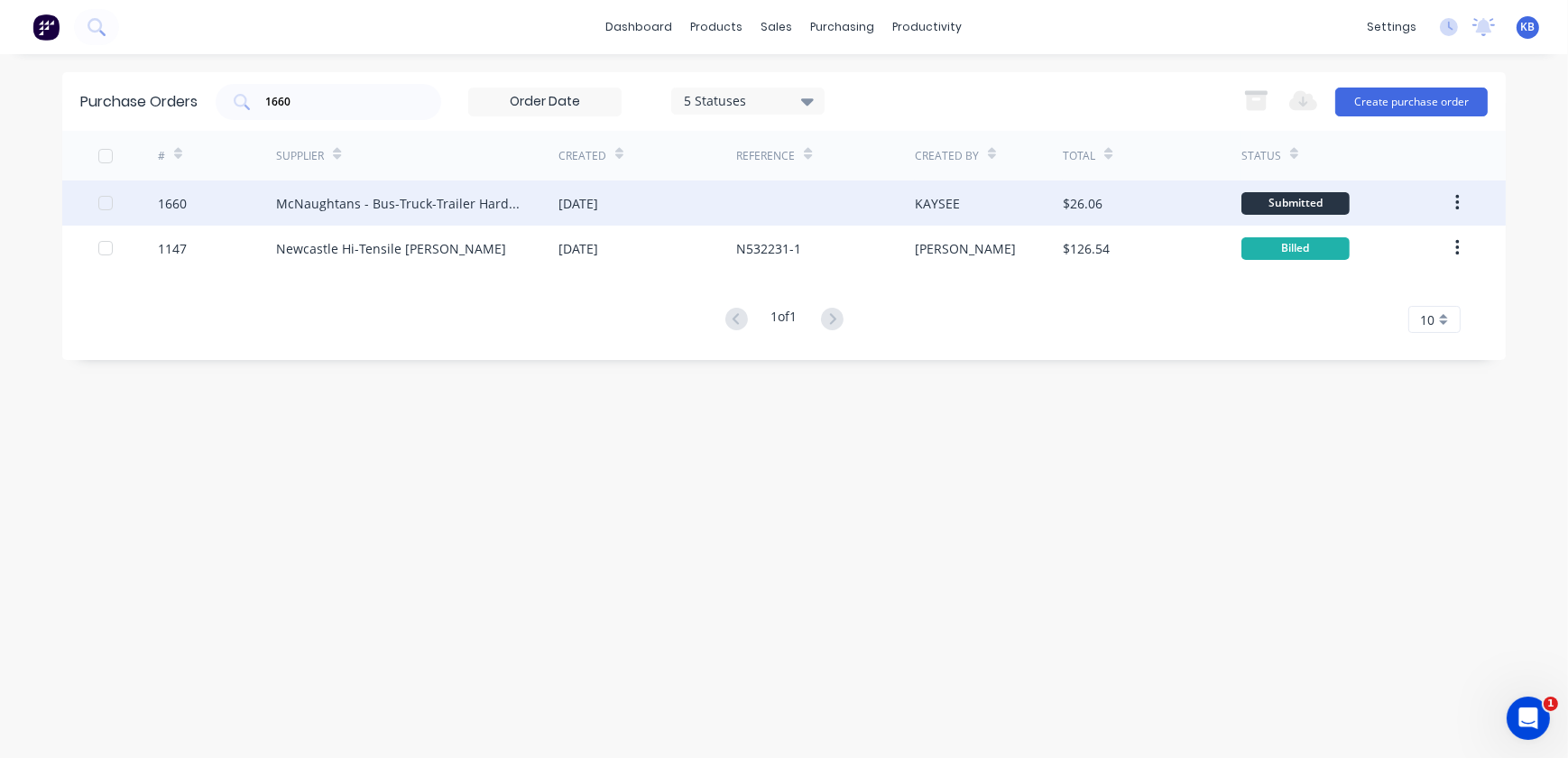
click at [353, 194] on div "McNaughtans - Bus-Truck-Trailer Hardware" at bounding box center [399, 203] width 247 height 19
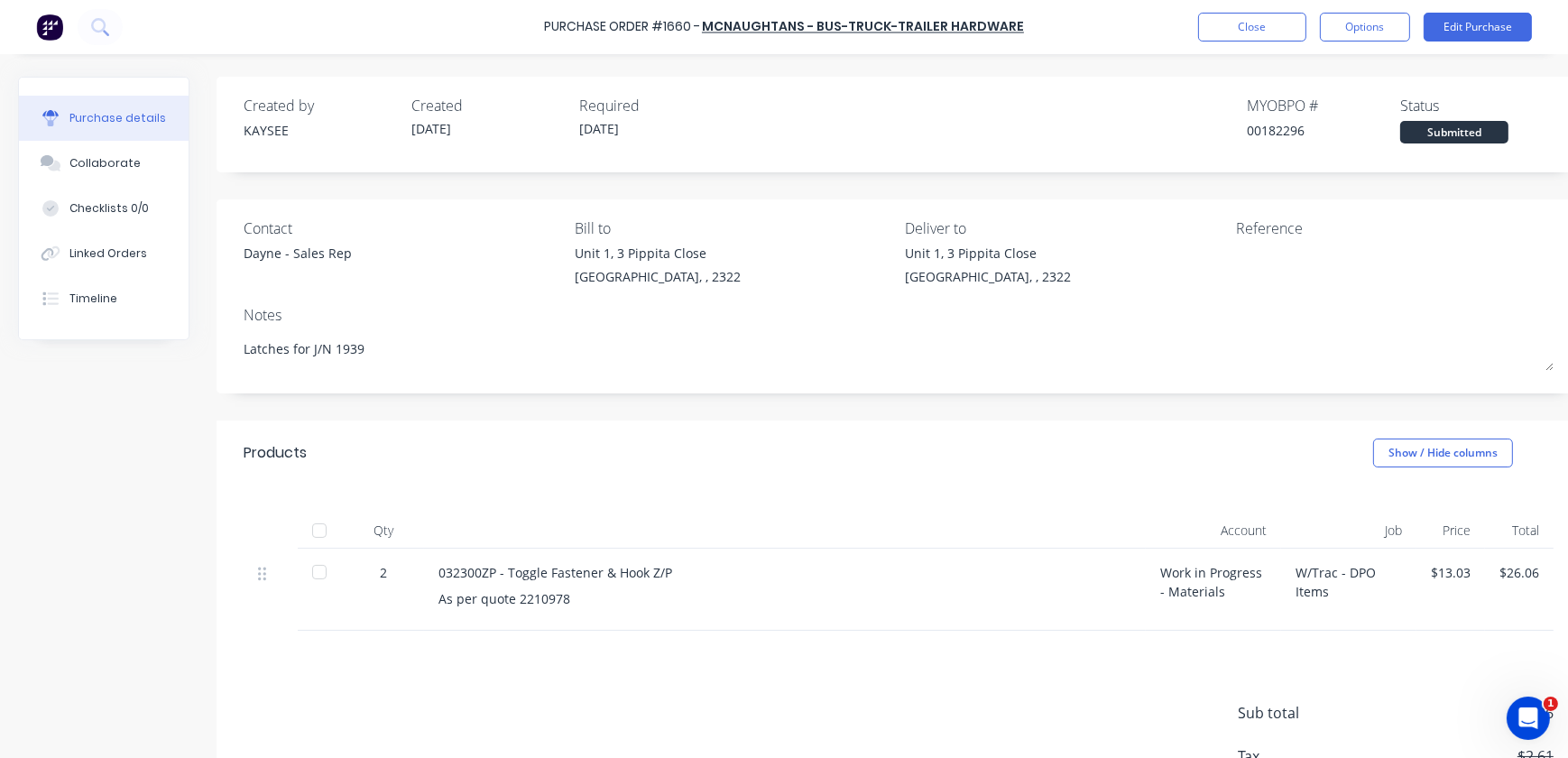
click at [1414, 24] on div "Close Options Edit Purchase" at bounding box center [1364, 26] width 334 height 28
click at [1390, 26] on button "Options" at bounding box center [1365, 26] width 90 height 28
click at [1321, 73] on div "Print / Email" at bounding box center [1324, 73] width 139 height 26
click at [1322, 110] on div "With pricing" at bounding box center [1324, 110] width 139 height 26
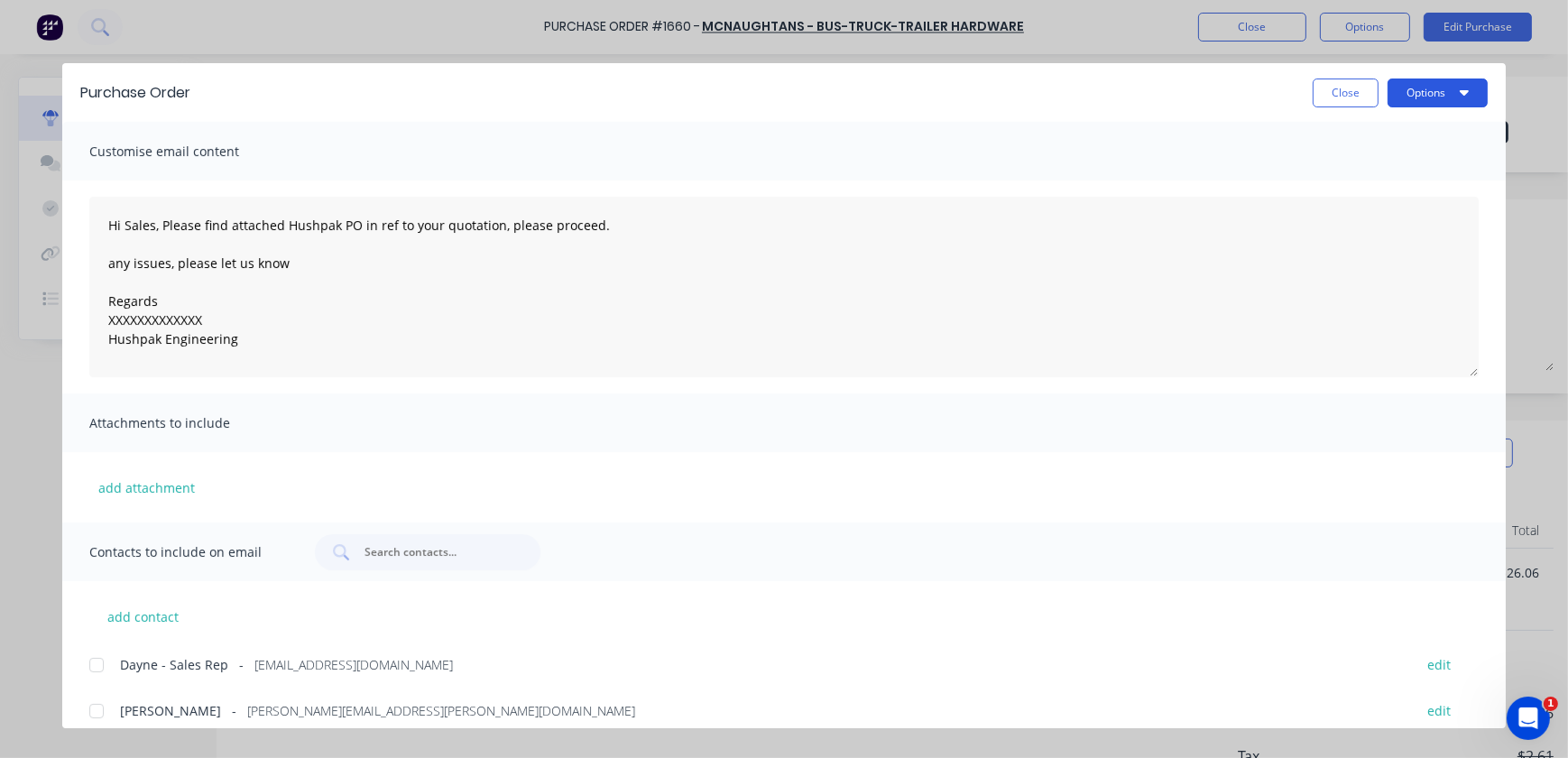
click at [1401, 83] on button "Options" at bounding box center [1438, 92] width 100 height 28
click at [1380, 182] on div "Print" at bounding box center [1402, 174] width 139 height 26
type textarea "x"
type textarea "Hi Sales, Please find attached Hushpak PO in ref to your quotation, please proc…"
type textarea "x"
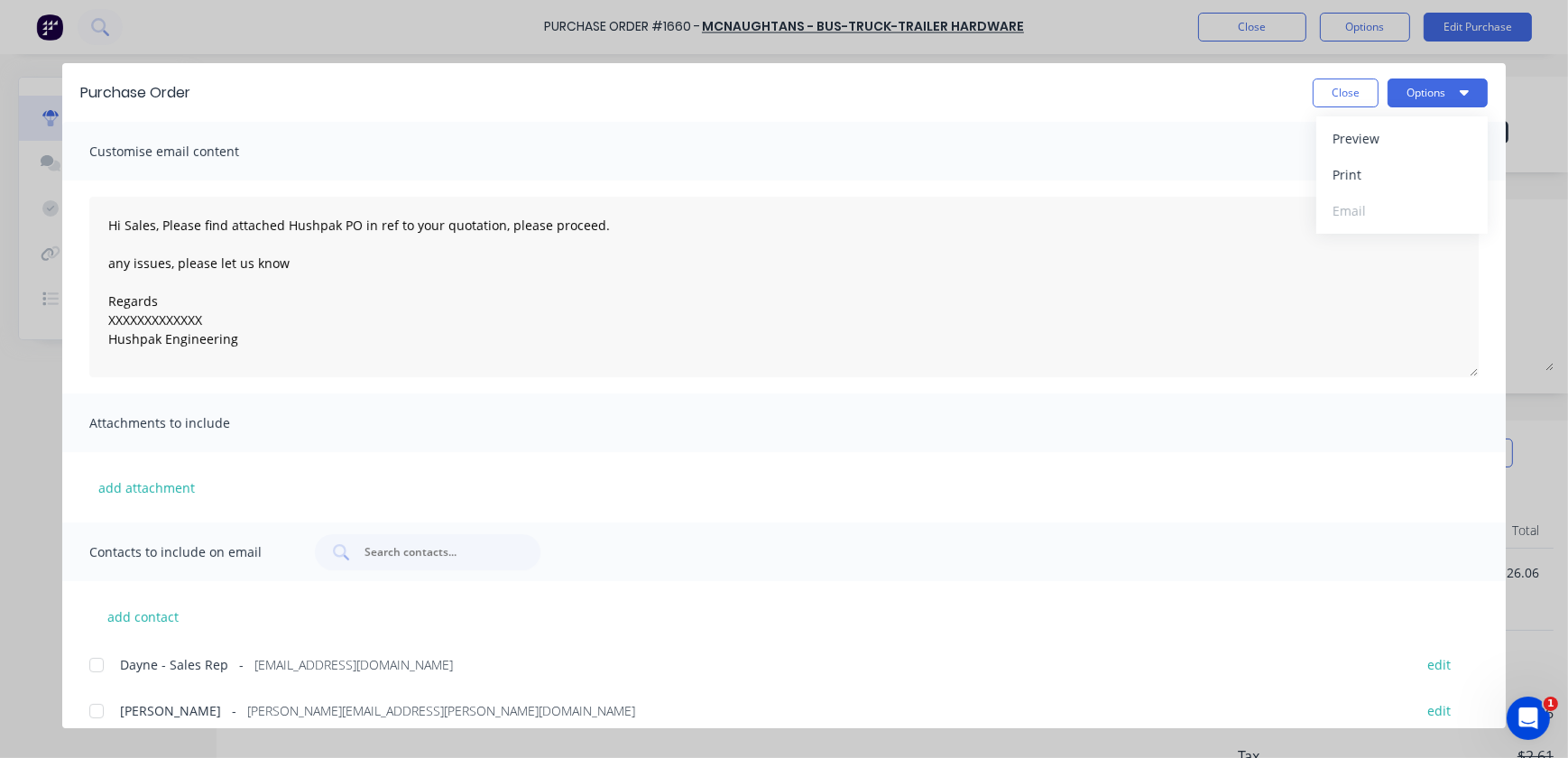
type textarea "Hi Sales, Please find attached Hushpak PO in ref to your quotation, please proc…"
click at [1340, 93] on button "Close" at bounding box center [1345, 92] width 66 height 28
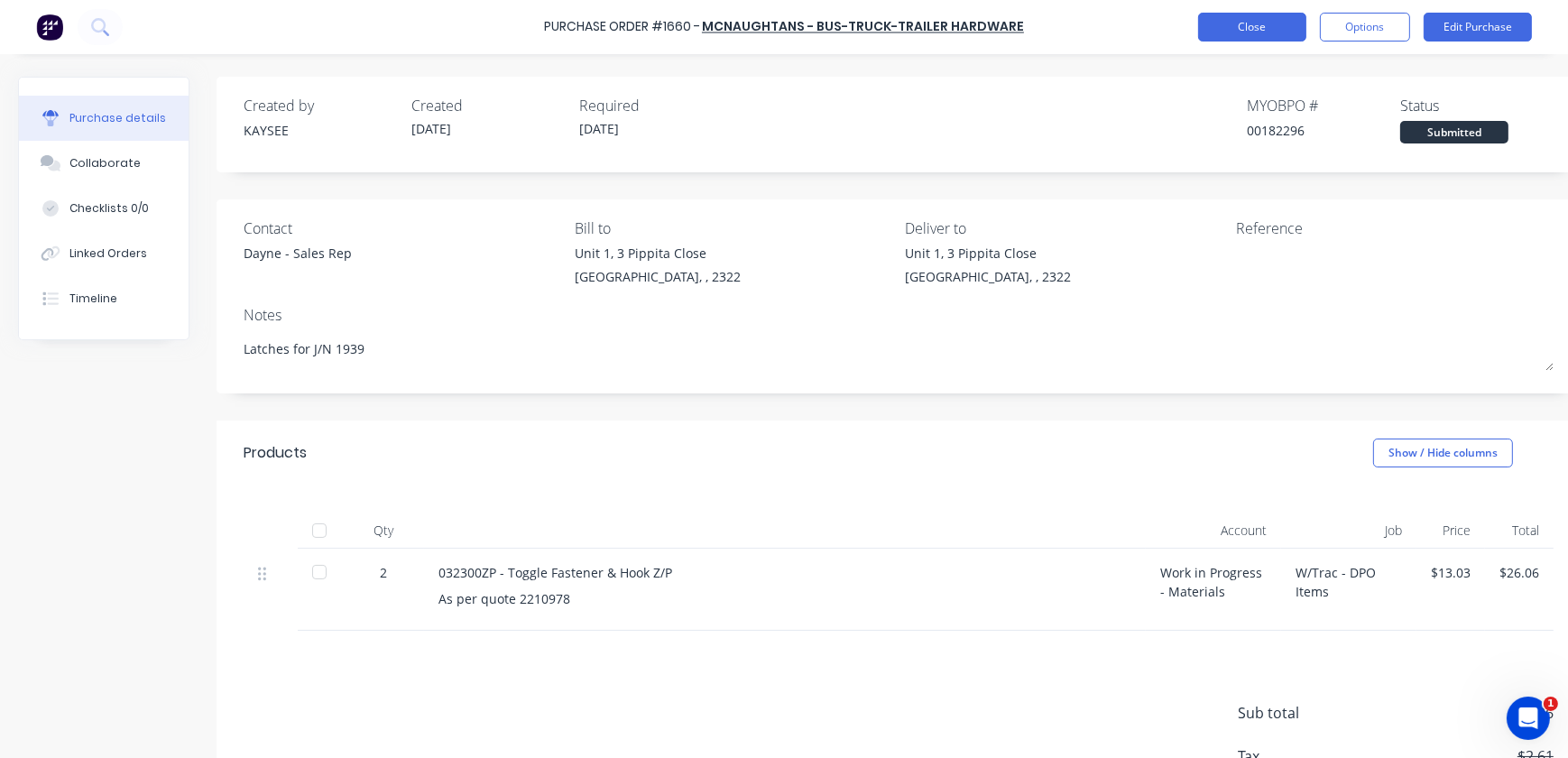
click at [1254, 33] on button "Close" at bounding box center [1252, 26] width 109 height 28
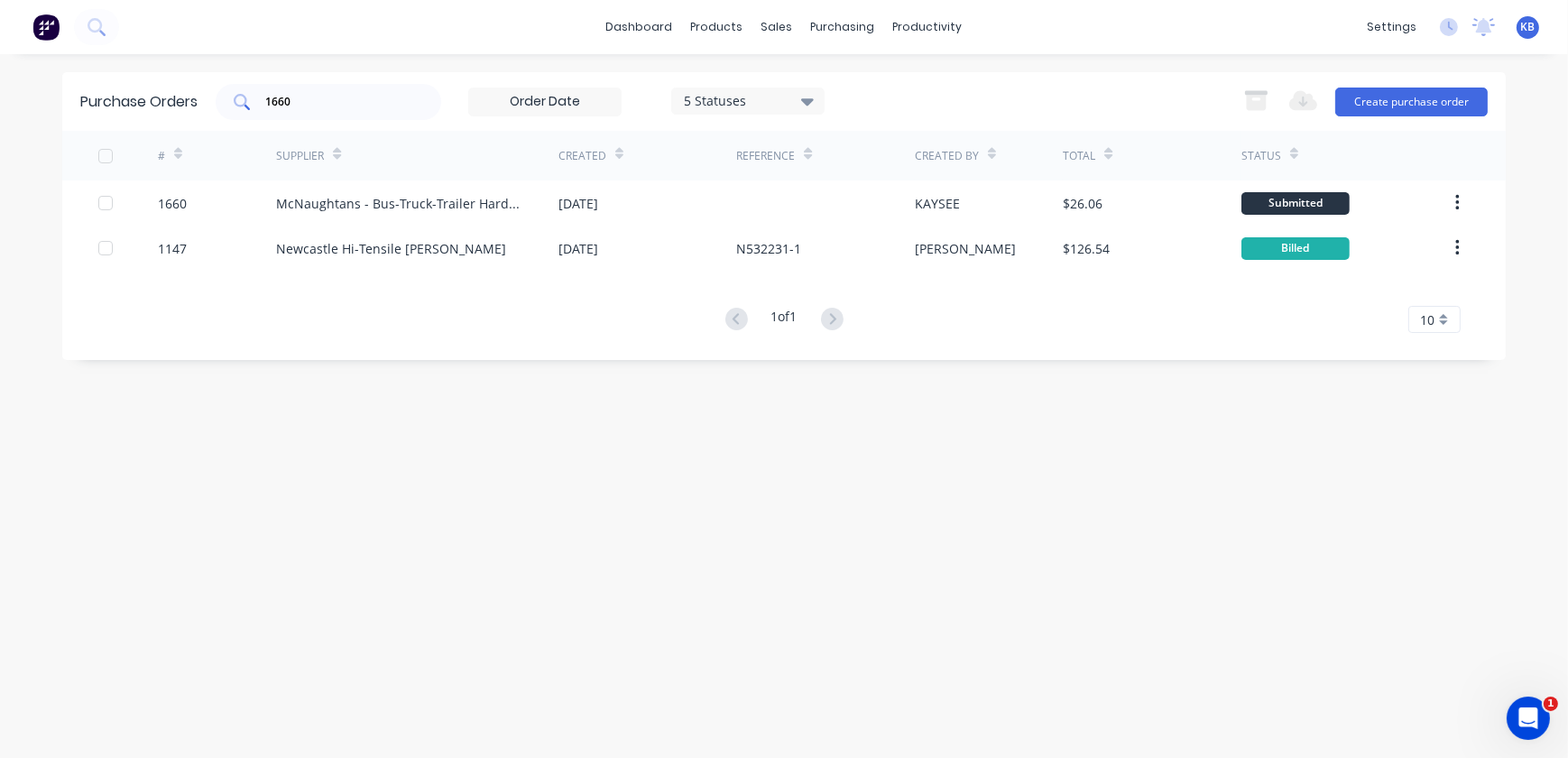
click at [416, 102] on div "1660" at bounding box center [328, 102] width 225 height 36
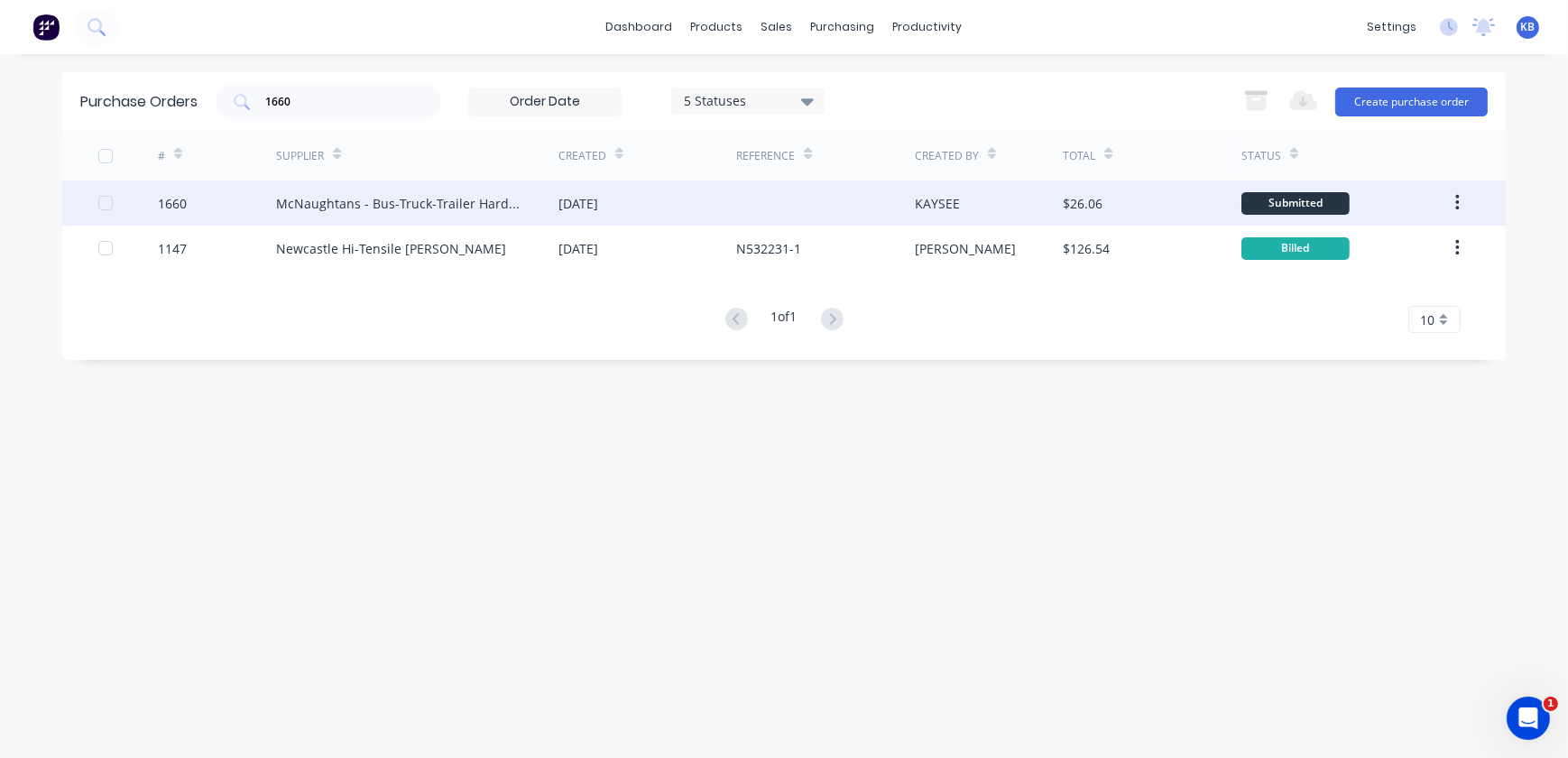
click at [280, 189] on div "McNaughtans - Bus-Truck-Trailer Hardware" at bounding box center [417, 203] width 283 height 45
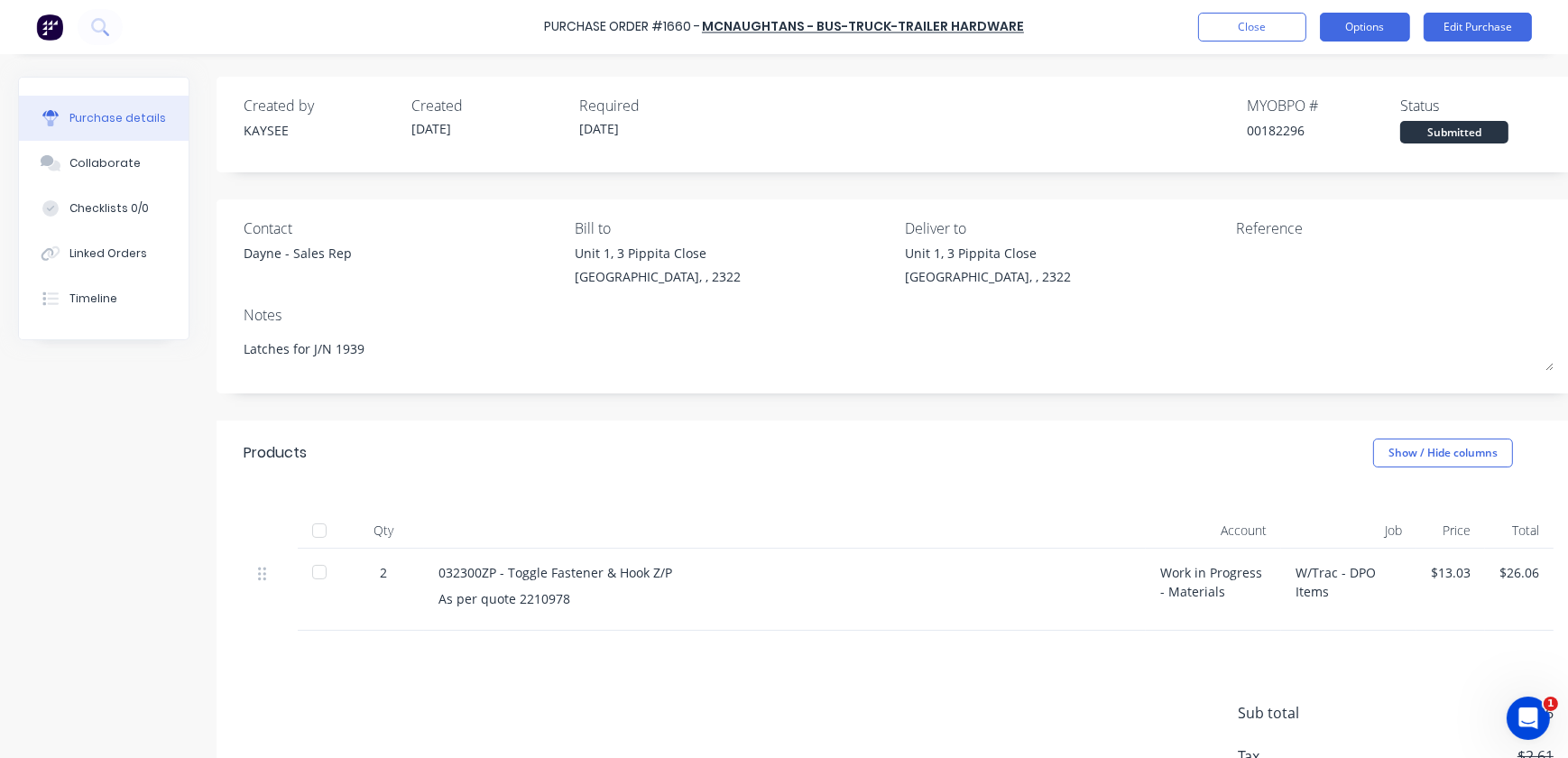
click at [1392, 32] on button "Options" at bounding box center [1365, 26] width 90 height 28
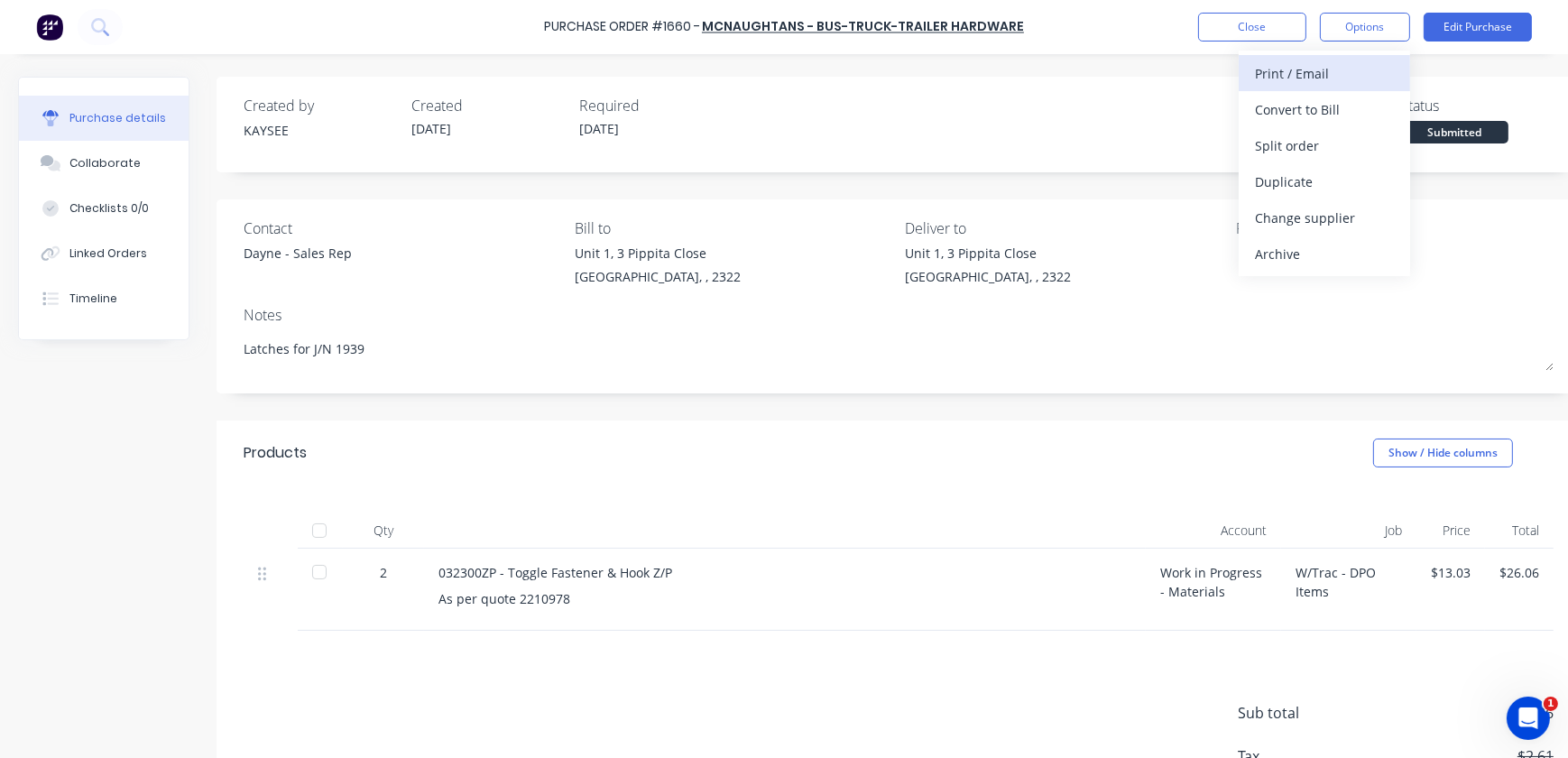
click at [1302, 87] on button "Print / Email" at bounding box center [1324, 72] width 171 height 36
click at [1305, 120] on div "With pricing" at bounding box center [1324, 110] width 139 height 26
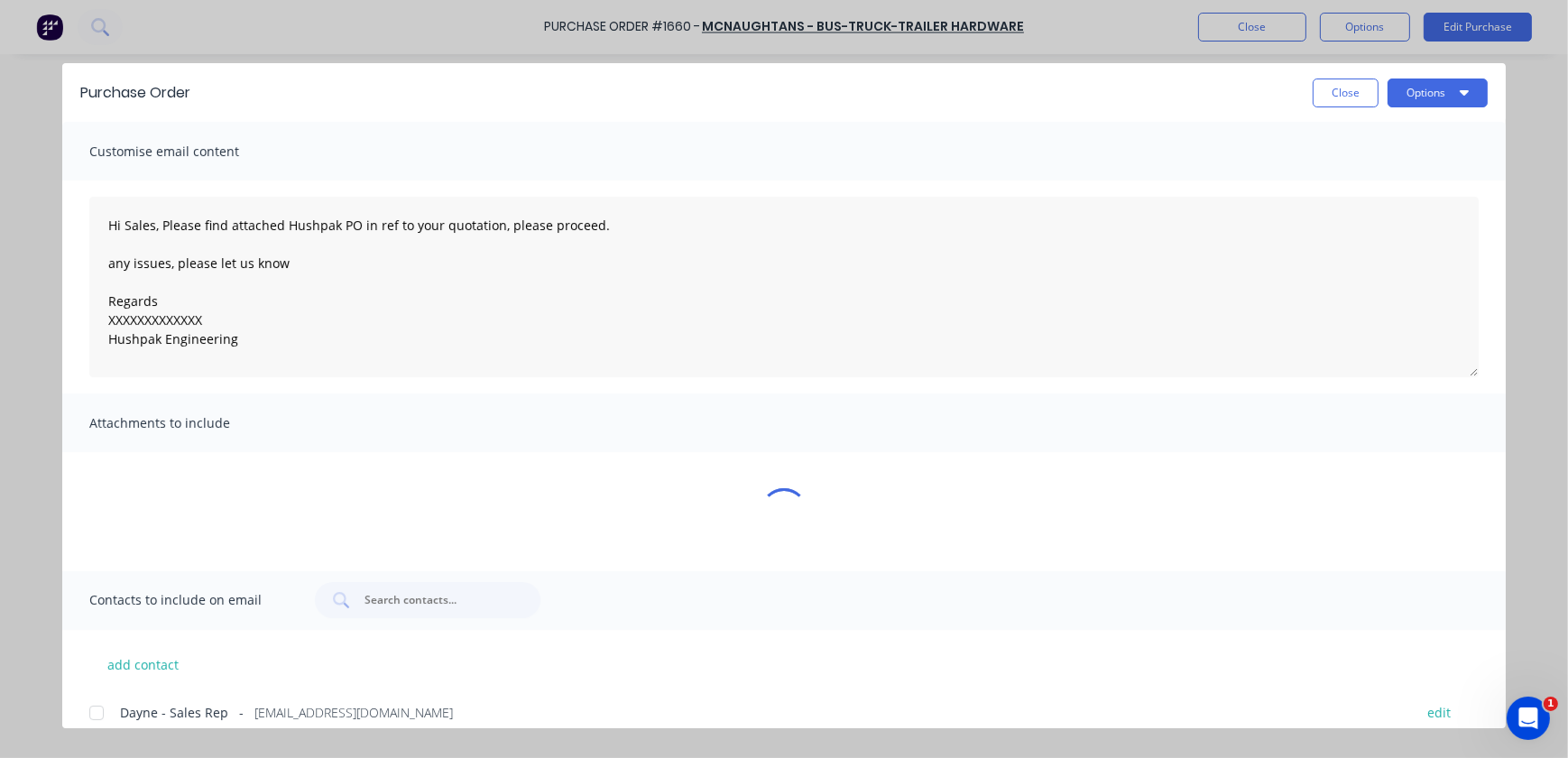
type textarea "x"
type textarea "Hi Sales, Please find attached Hushpak PO in ref to your quotation, please proc…"
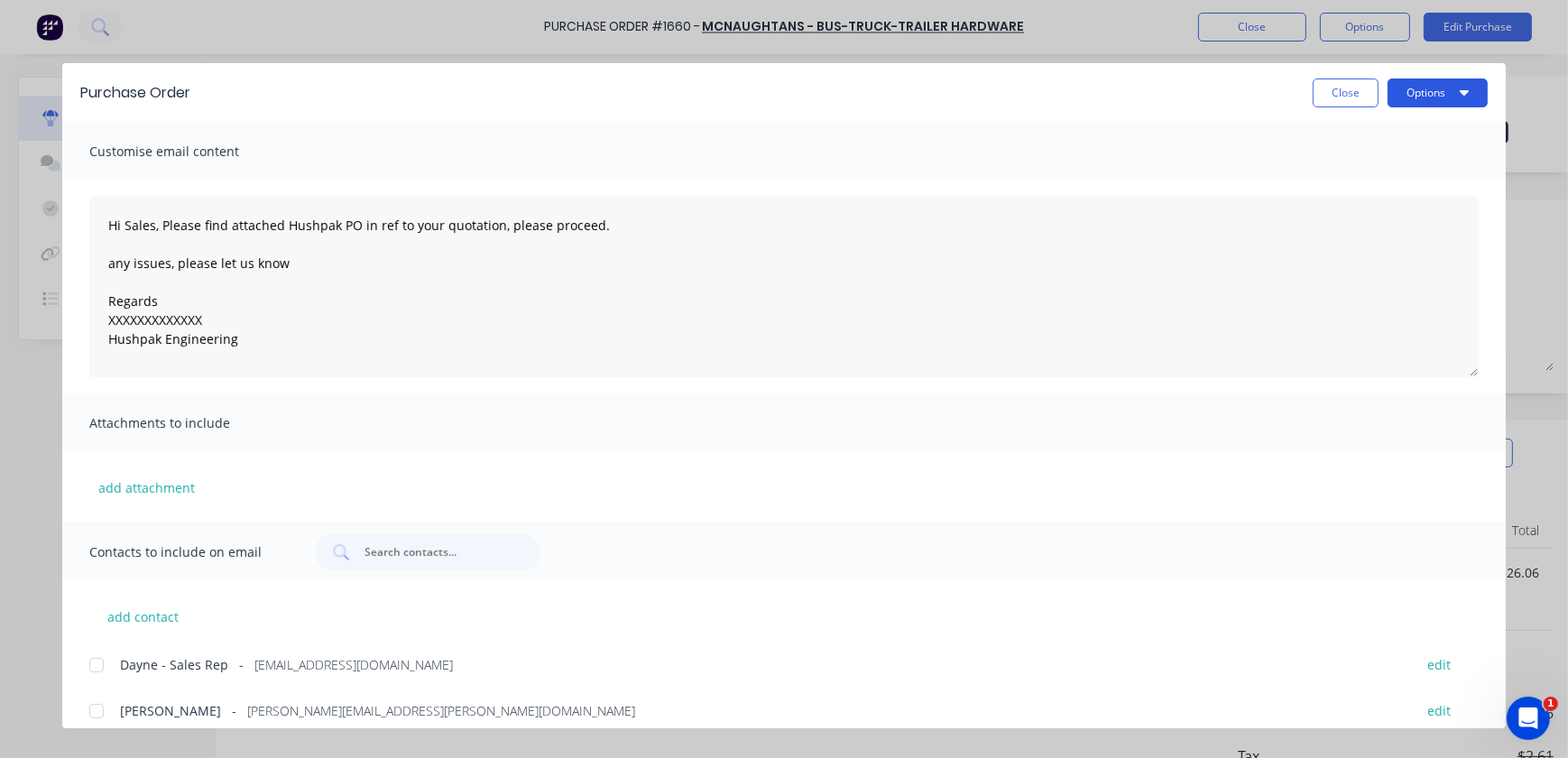
click at [1426, 94] on button "Options" at bounding box center [1438, 92] width 100 height 28
click at [1390, 167] on div "Print" at bounding box center [1402, 174] width 139 height 26
type textarea "x"
type textarea "Hi Sales, Please find attached Hushpak PO in ref to your quotation, please proc…"
type textarea "x"
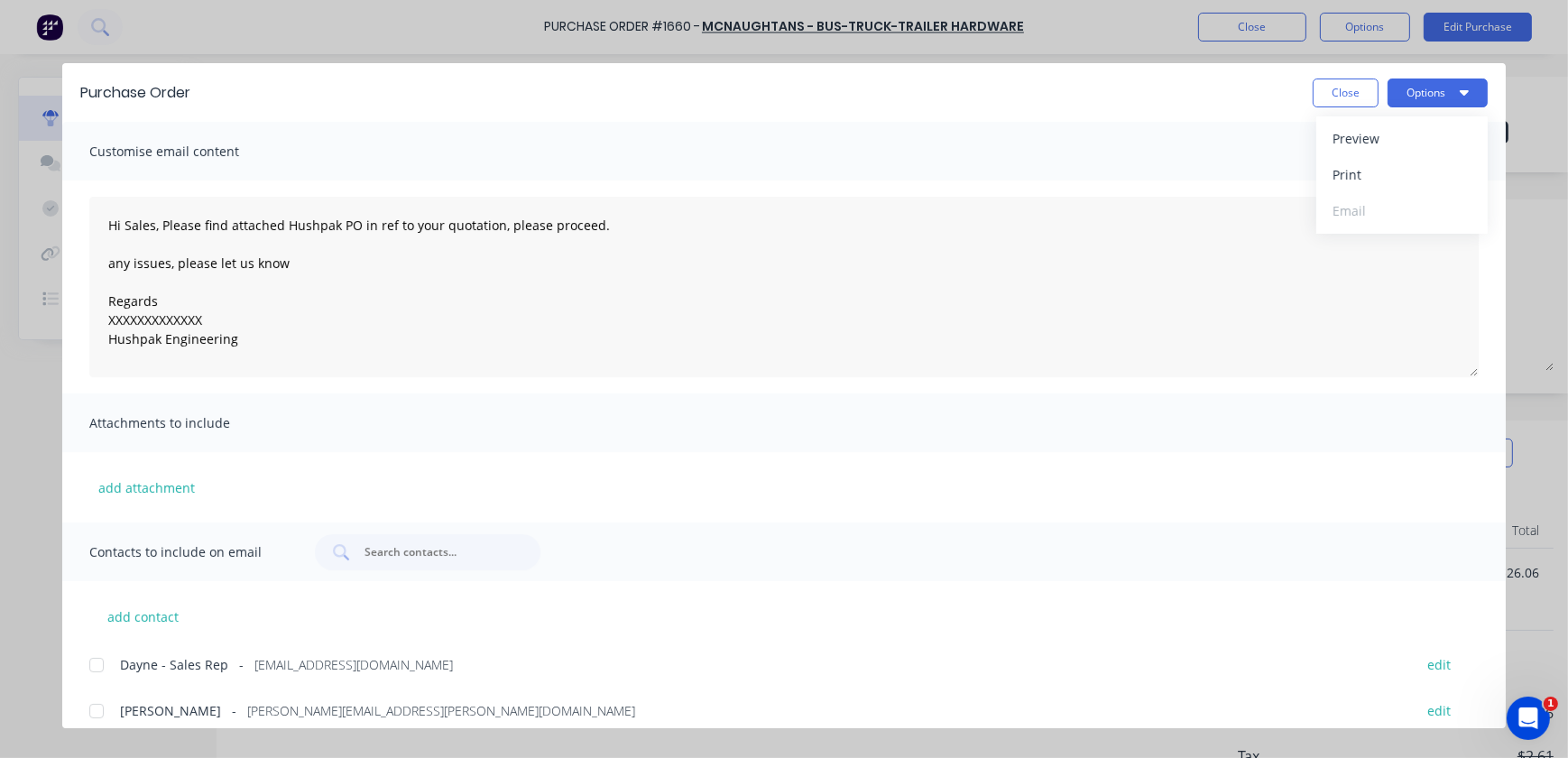
type textarea "Hi Sales, Please find attached Hushpak PO in ref to your quotation, please proc…"
drag, startPoint x: 1251, startPoint y: 98, endPoint x: 1333, endPoint y: 92, distance: 82.2
click at [1254, 98] on div "Close Options" at bounding box center [848, 92] width 1279 height 28
click at [1339, 94] on button "Close" at bounding box center [1345, 92] width 66 height 28
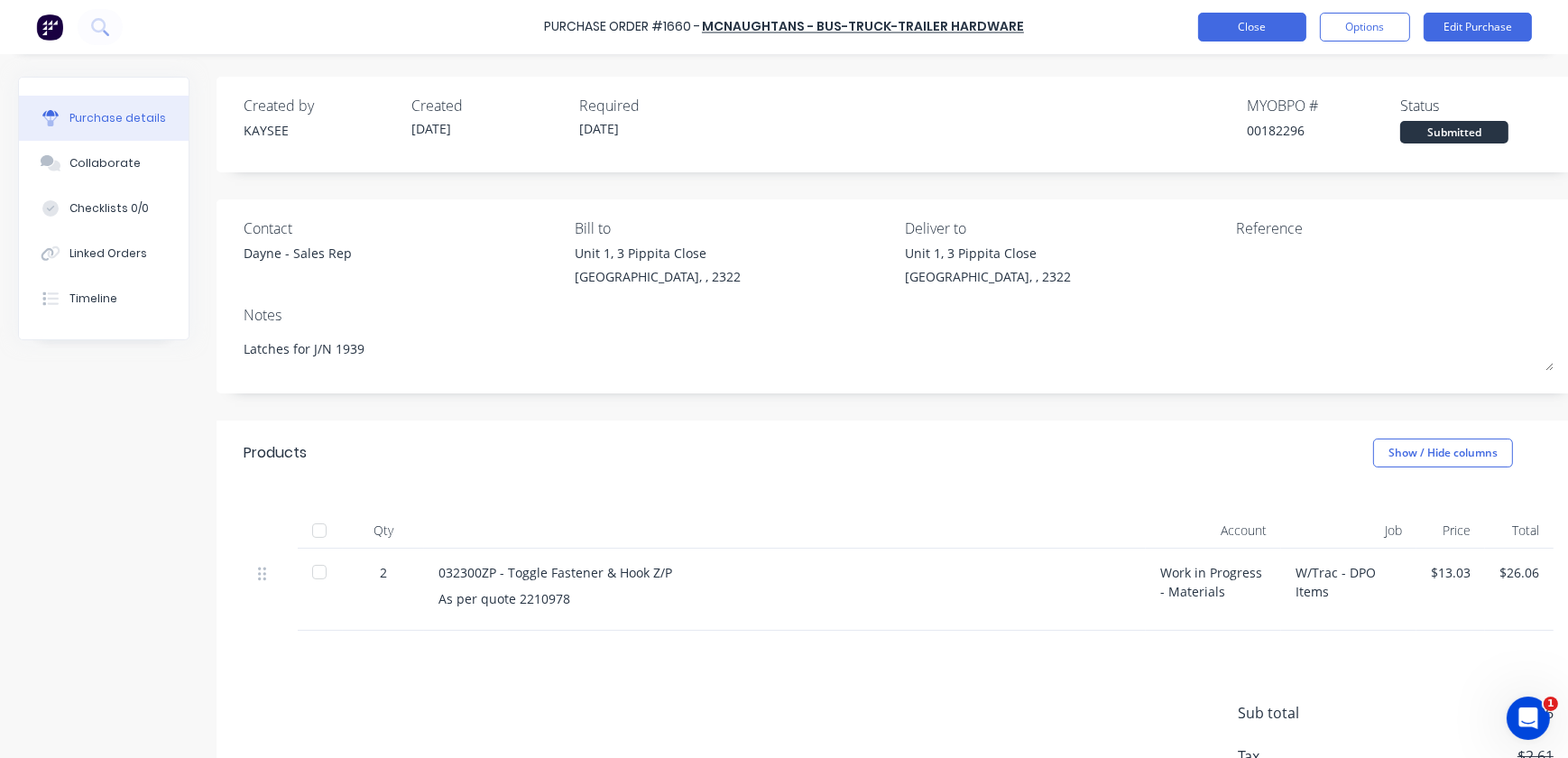
click at [1256, 35] on button "Close" at bounding box center [1252, 26] width 109 height 28
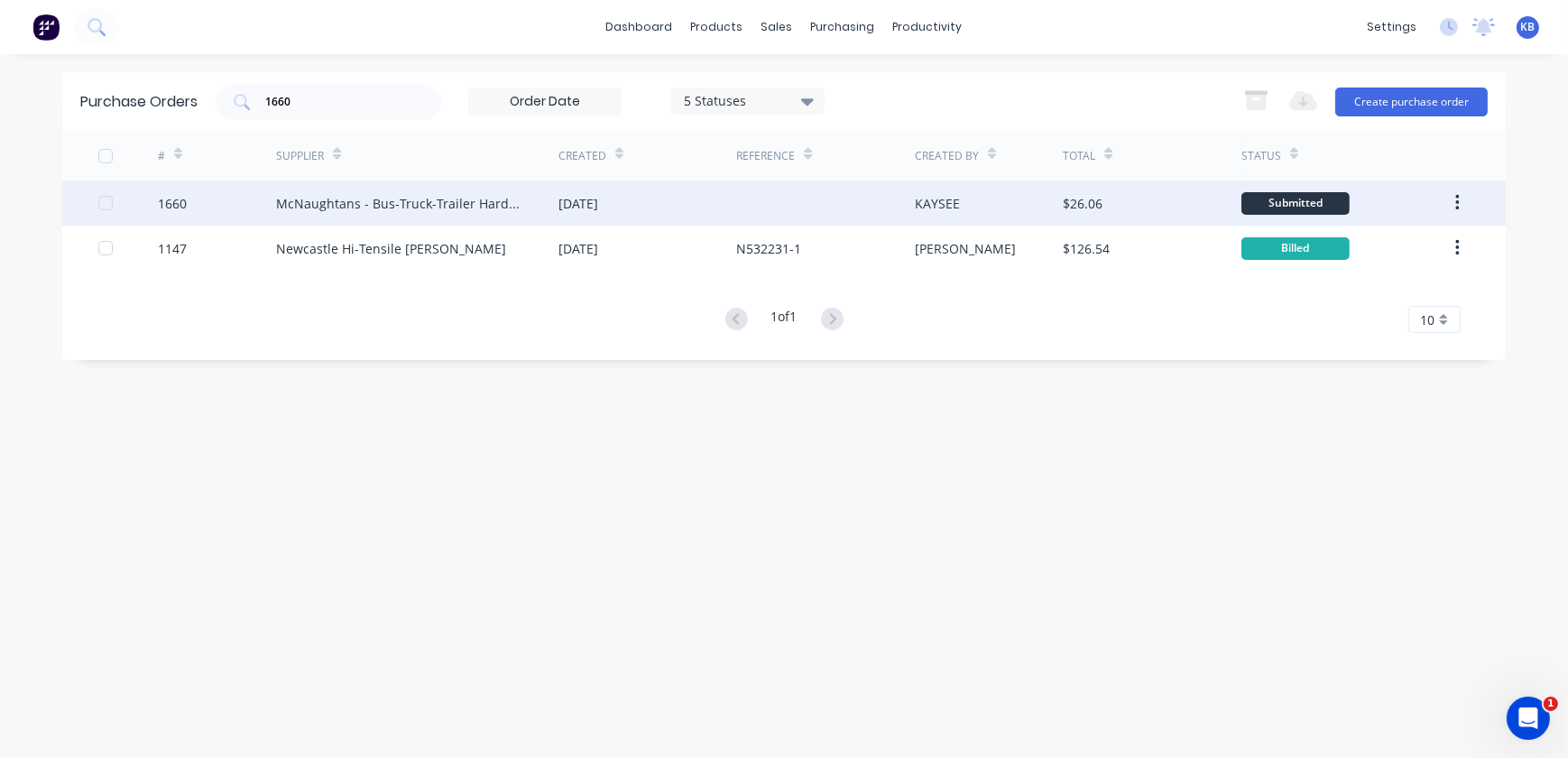
click at [414, 202] on div "McNaughtans - Bus-Truck-Trailer Hardware" at bounding box center [399, 203] width 247 height 19
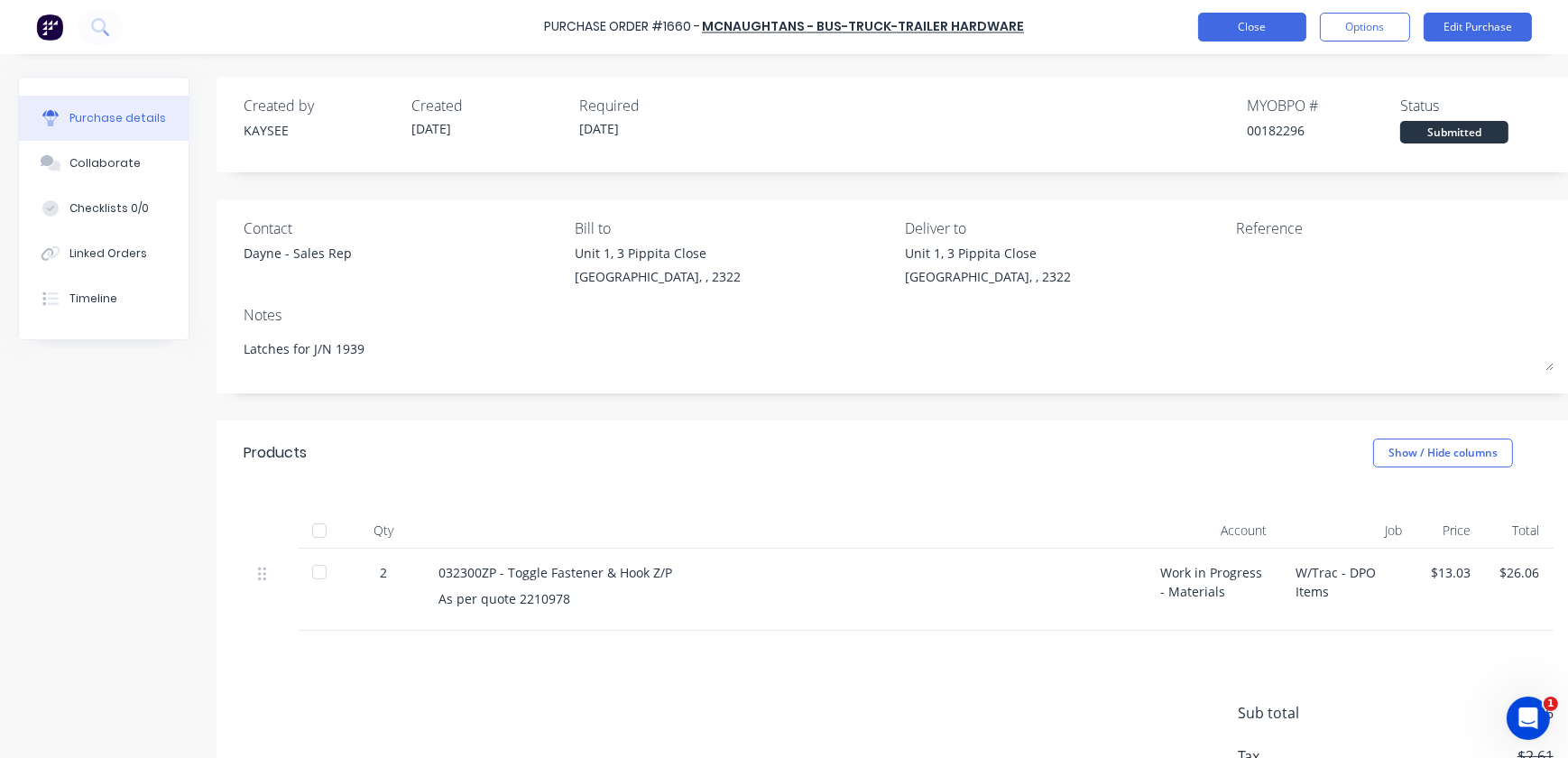
click at [1269, 29] on button "Close" at bounding box center [1252, 26] width 109 height 28
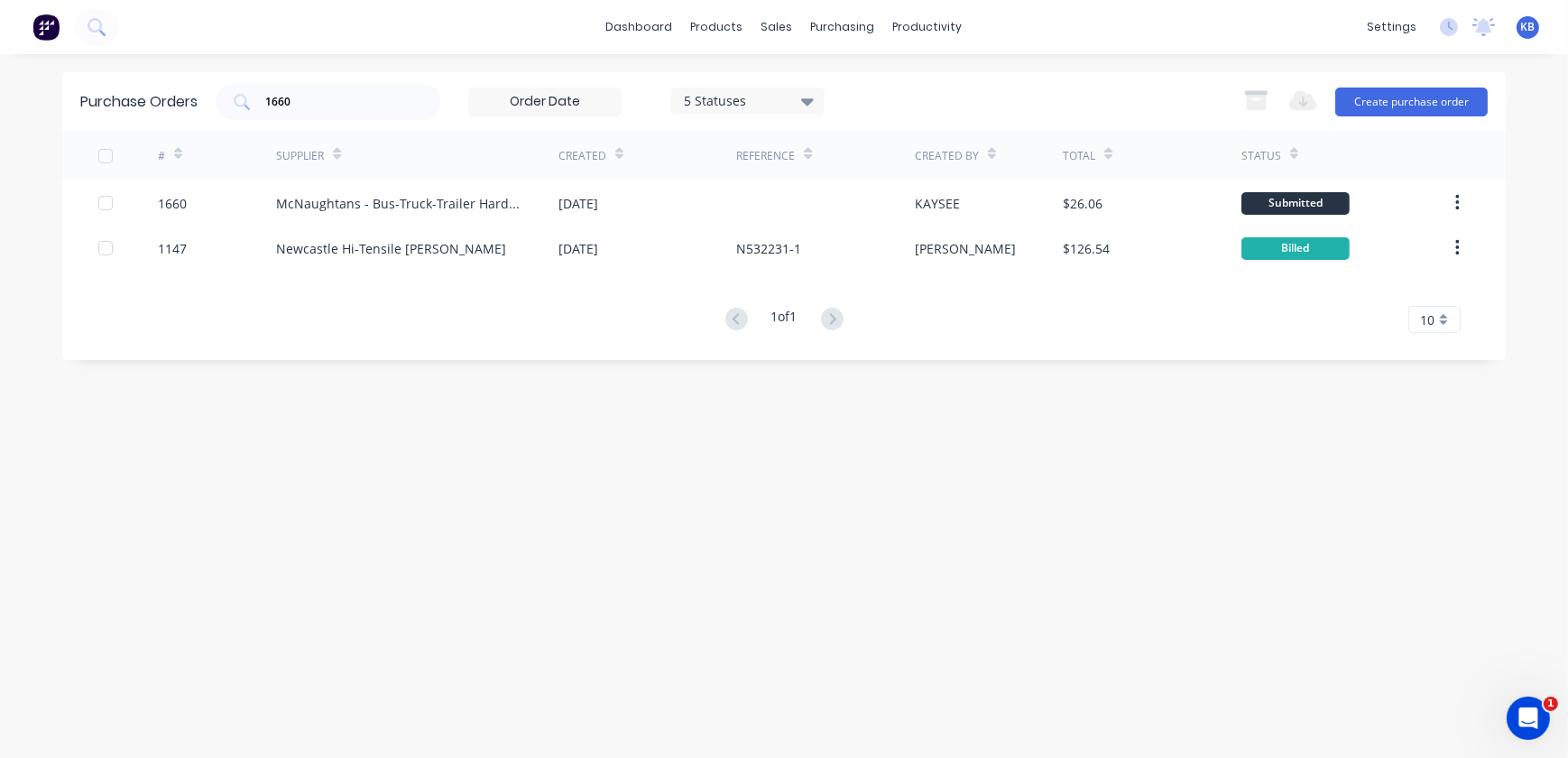
click at [1311, 36] on div "dashboard products sales purchasing productivity dashboard products Product Cat…" at bounding box center [784, 26] width 1568 height 54
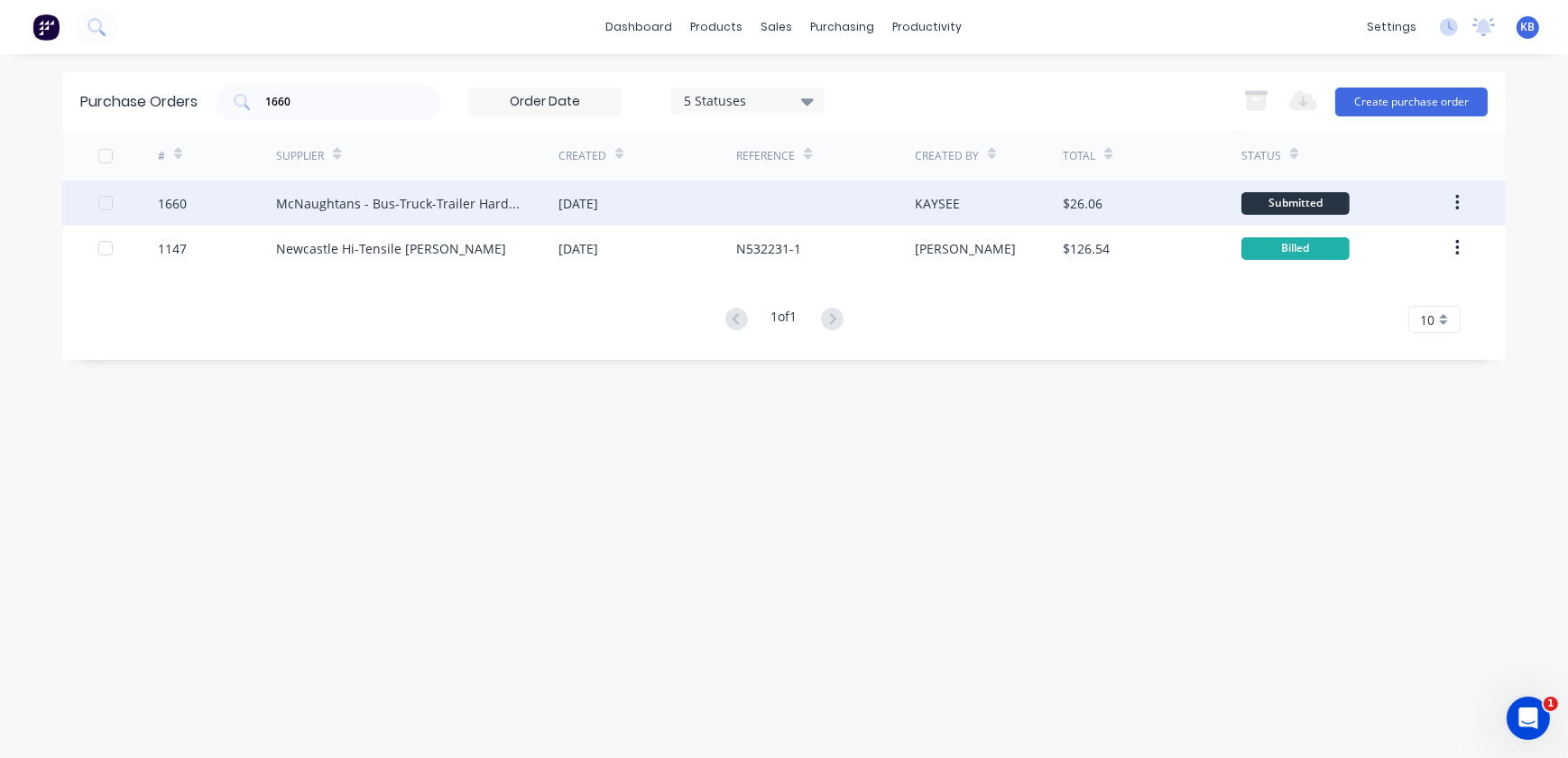
click at [541, 194] on div "McNaughtans - Bus-Truck-Trailer Hardware" at bounding box center [417, 203] width 283 height 45
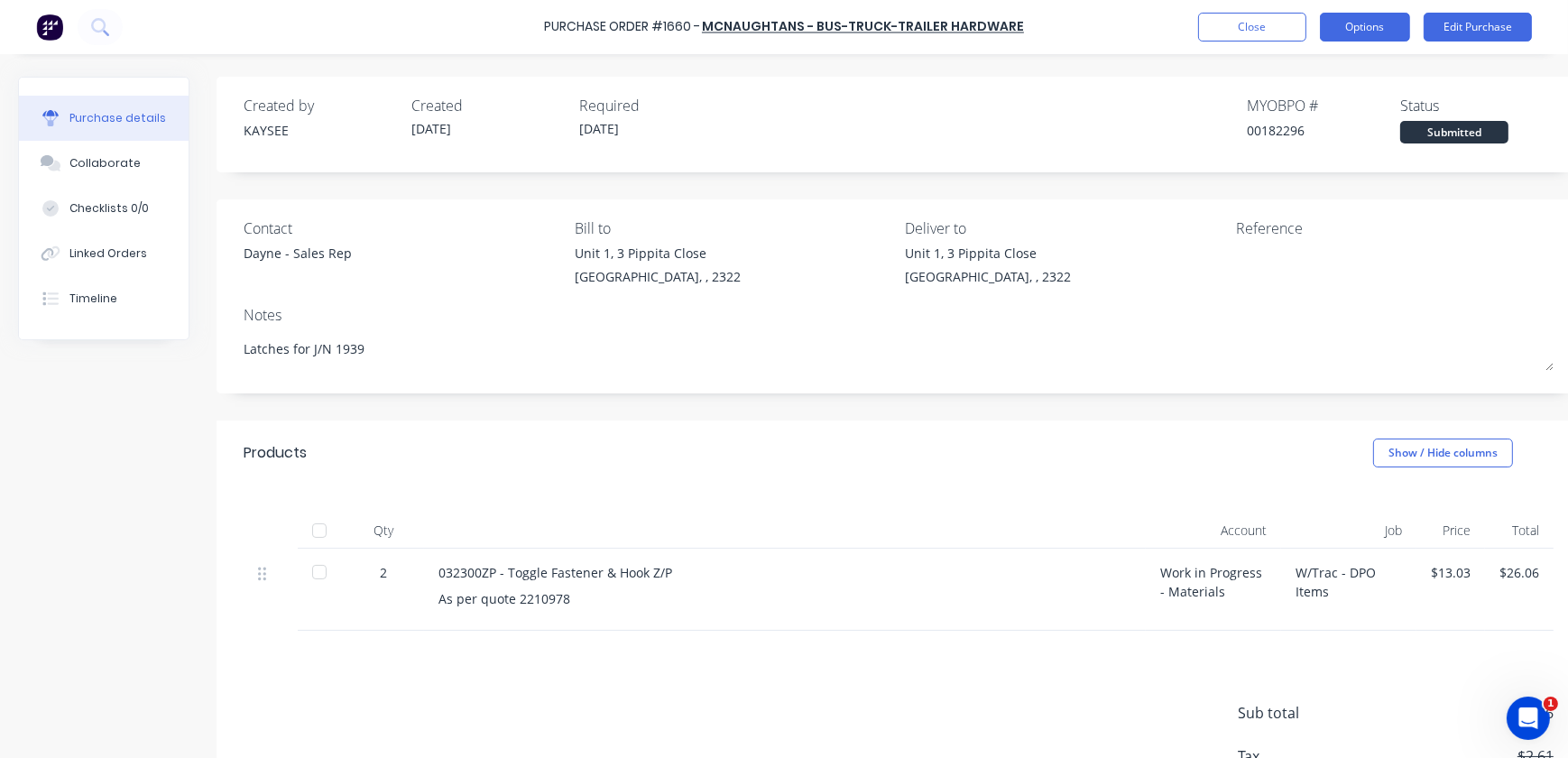
click at [1370, 37] on button "Options" at bounding box center [1365, 26] width 90 height 28
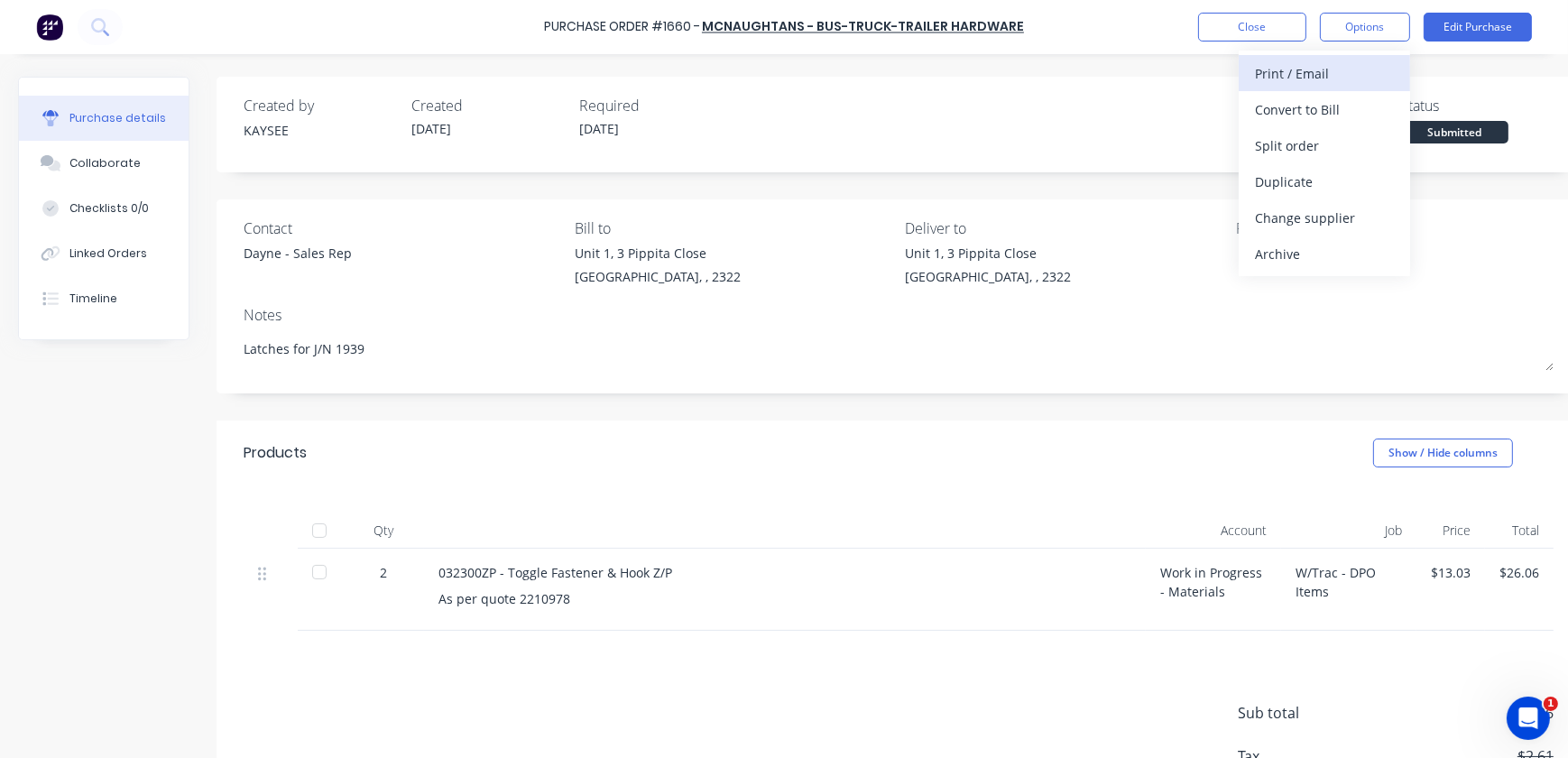
click at [1316, 88] on button "Print / Email" at bounding box center [1324, 72] width 171 height 36
click at [1339, 110] on div "With pricing" at bounding box center [1324, 110] width 139 height 26
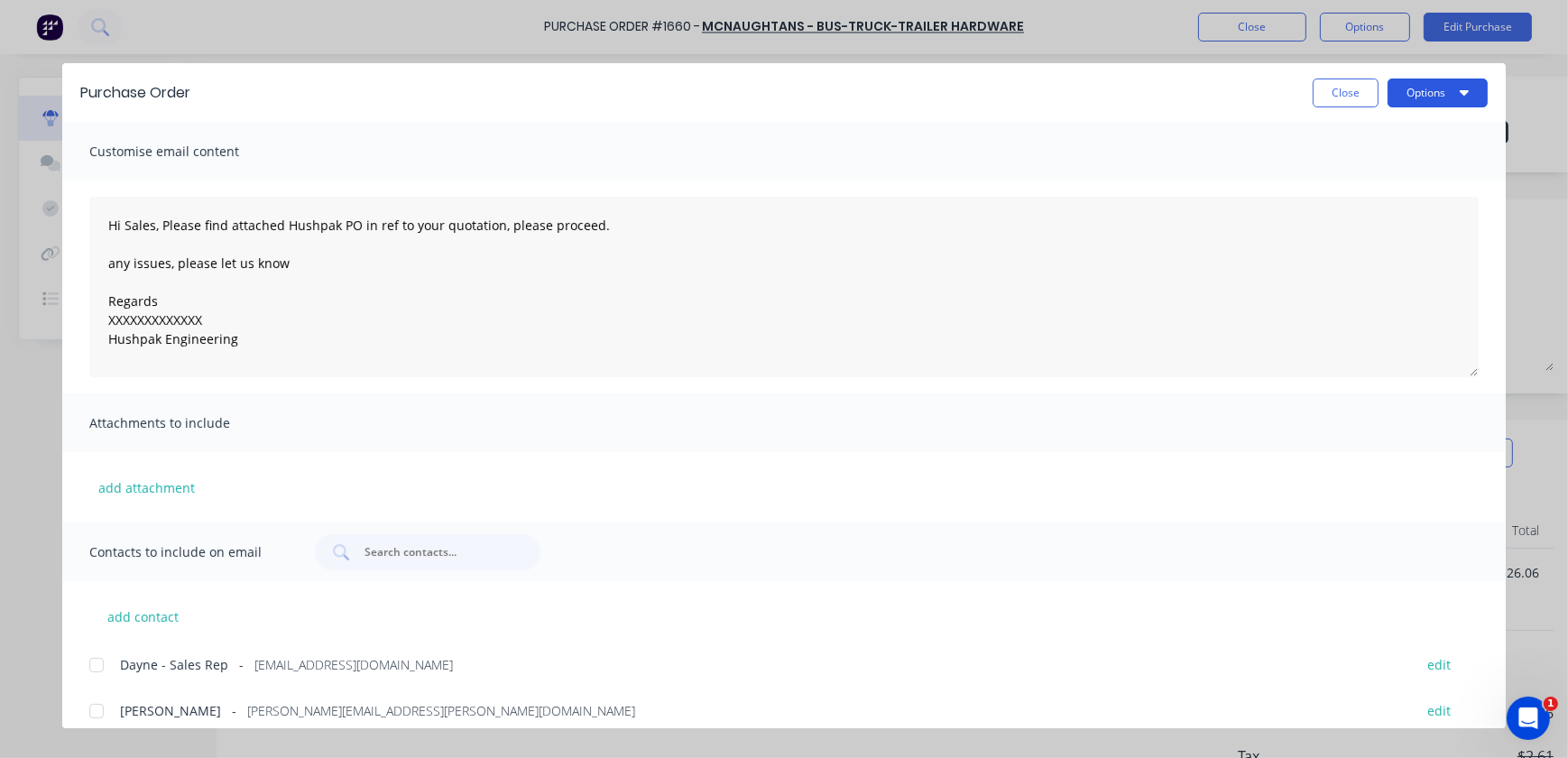
click at [1410, 87] on button "Options" at bounding box center [1438, 92] width 100 height 28
click at [1391, 182] on div "Print" at bounding box center [1402, 174] width 139 height 26
type textarea "x"
type textarea "Hi Sales, Please find attached Hushpak PO in ref to your quotation, please proc…"
type textarea "x"
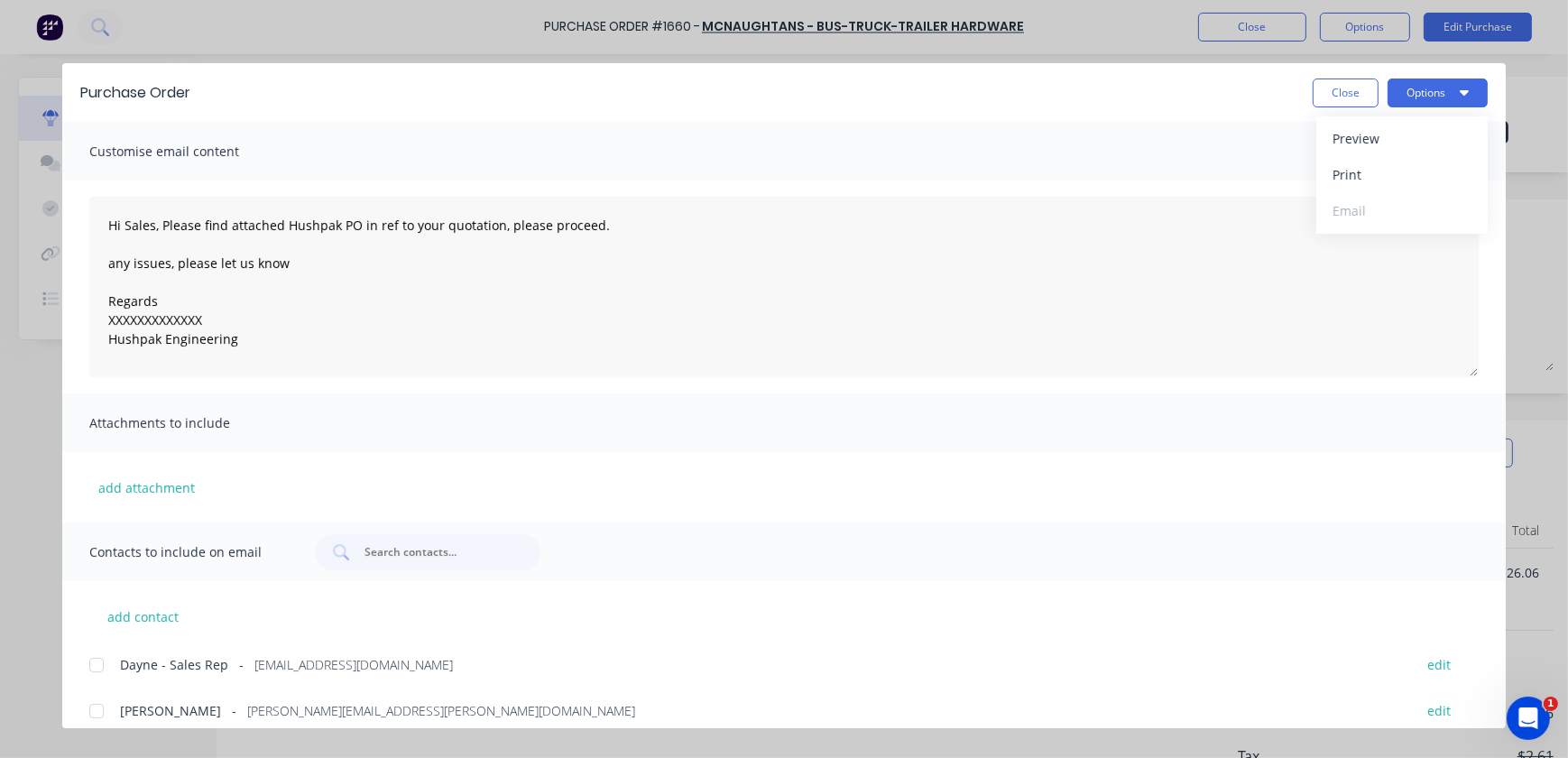
type textarea "Hi Sales, Please find attached Hushpak PO in ref to your quotation, please proc…"
click at [1313, 92] on button "Close" at bounding box center [1345, 92] width 66 height 28
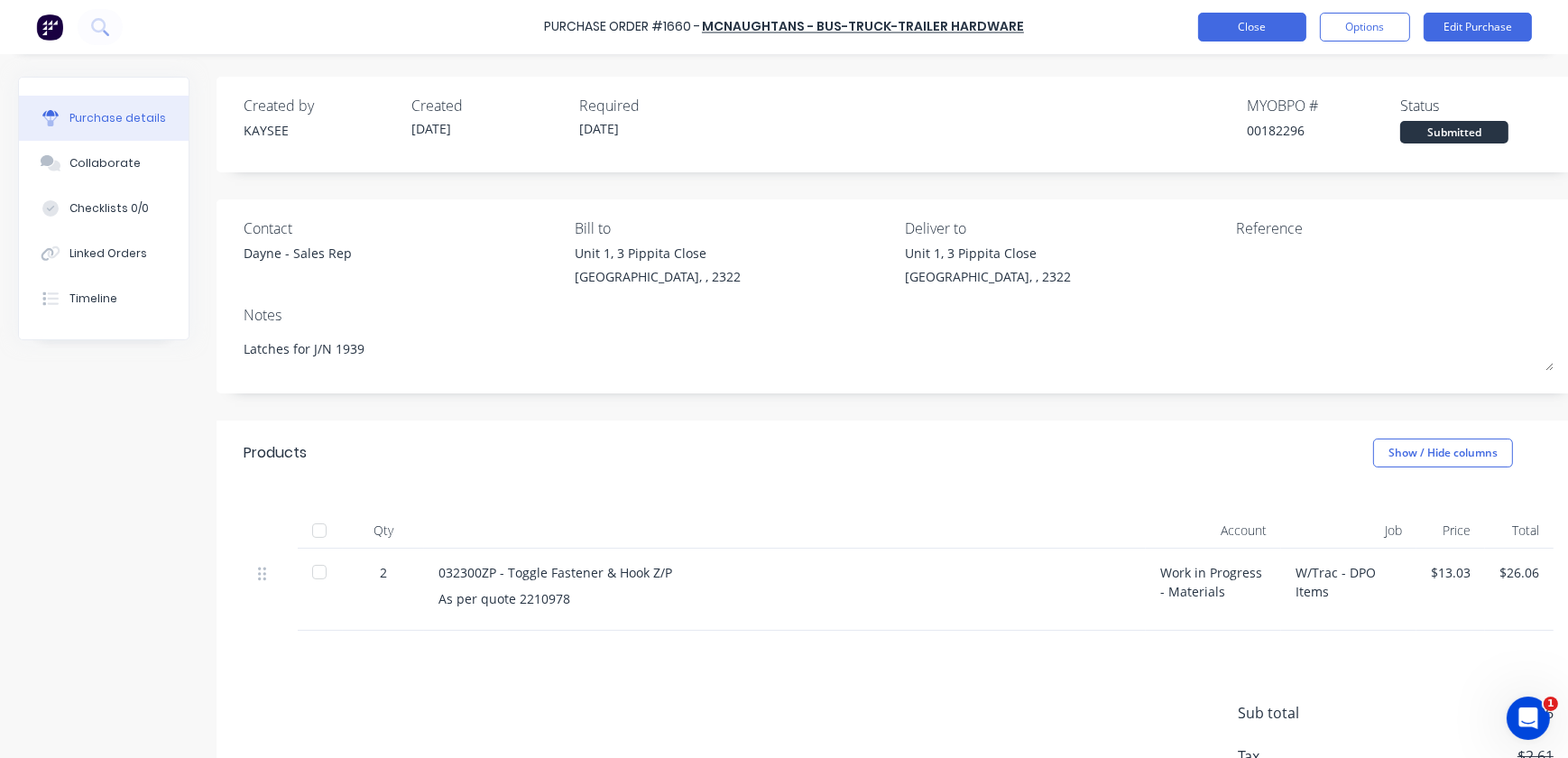
click at [1251, 26] on button "Close" at bounding box center [1252, 26] width 109 height 28
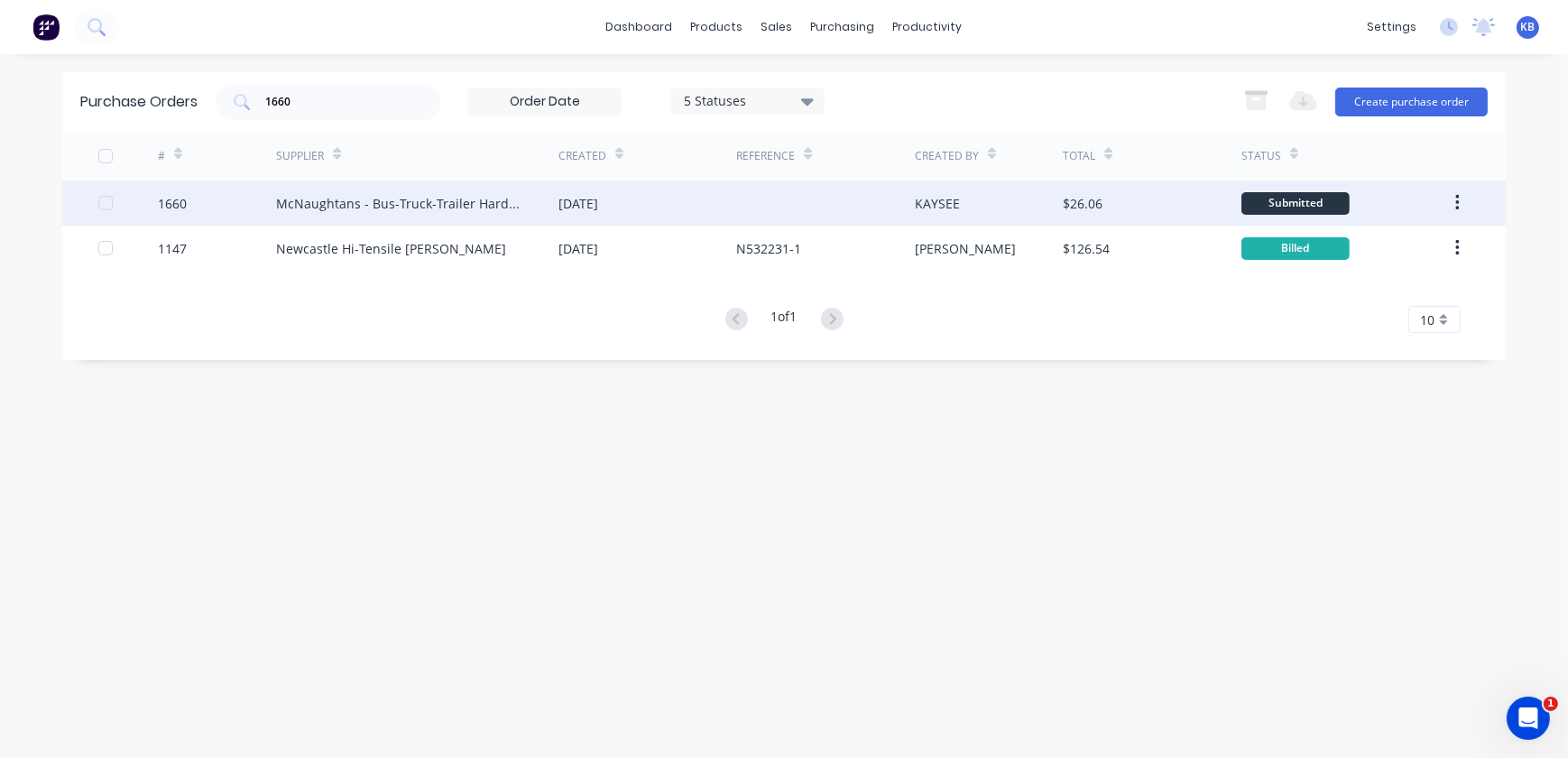
click at [466, 190] on div "McNaughtans - Bus-Truck-Trailer Hardware" at bounding box center [417, 203] width 283 height 45
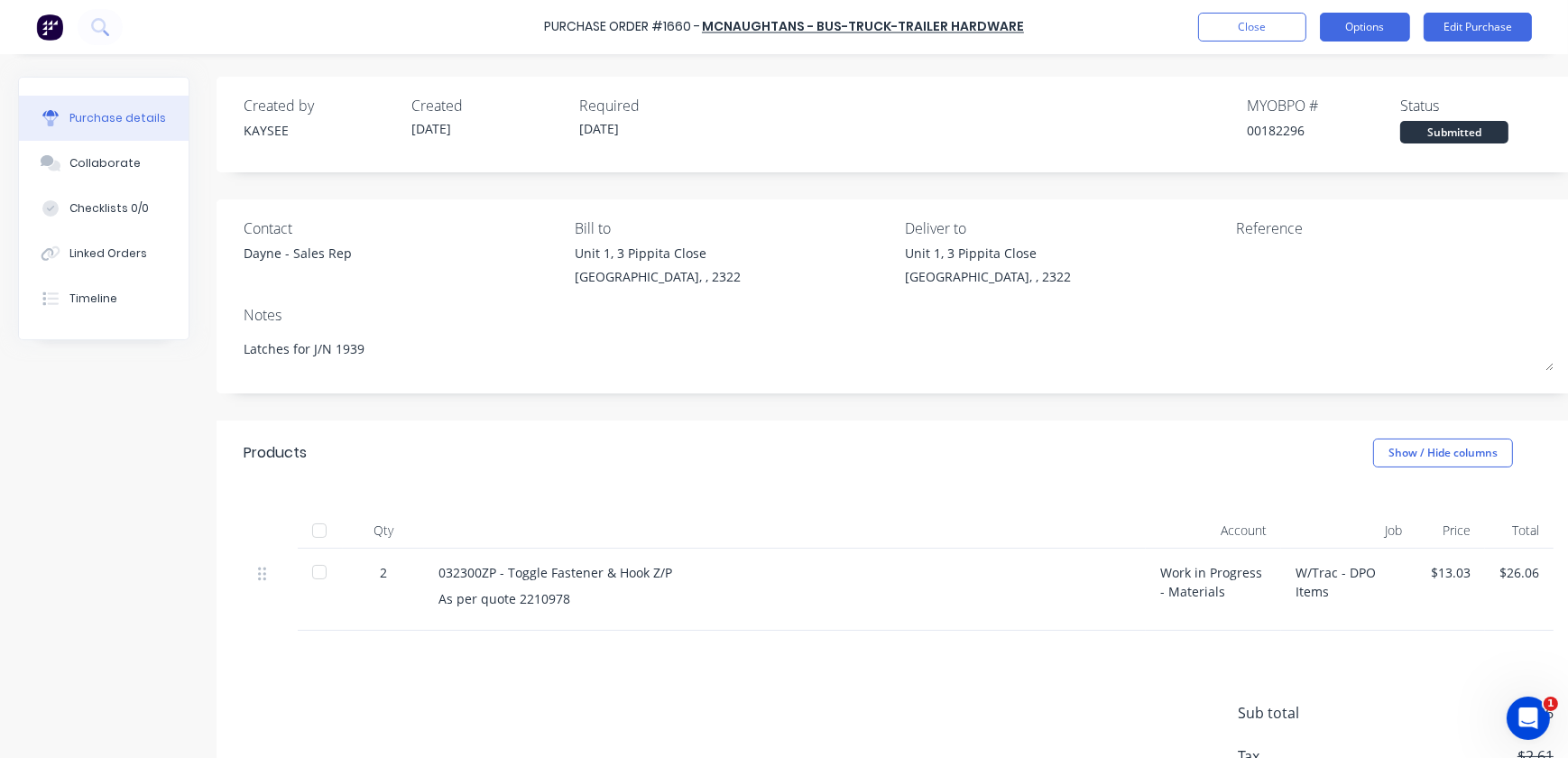
click at [1393, 15] on button "Options" at bounding box center [1365, 26] width 90 height 28
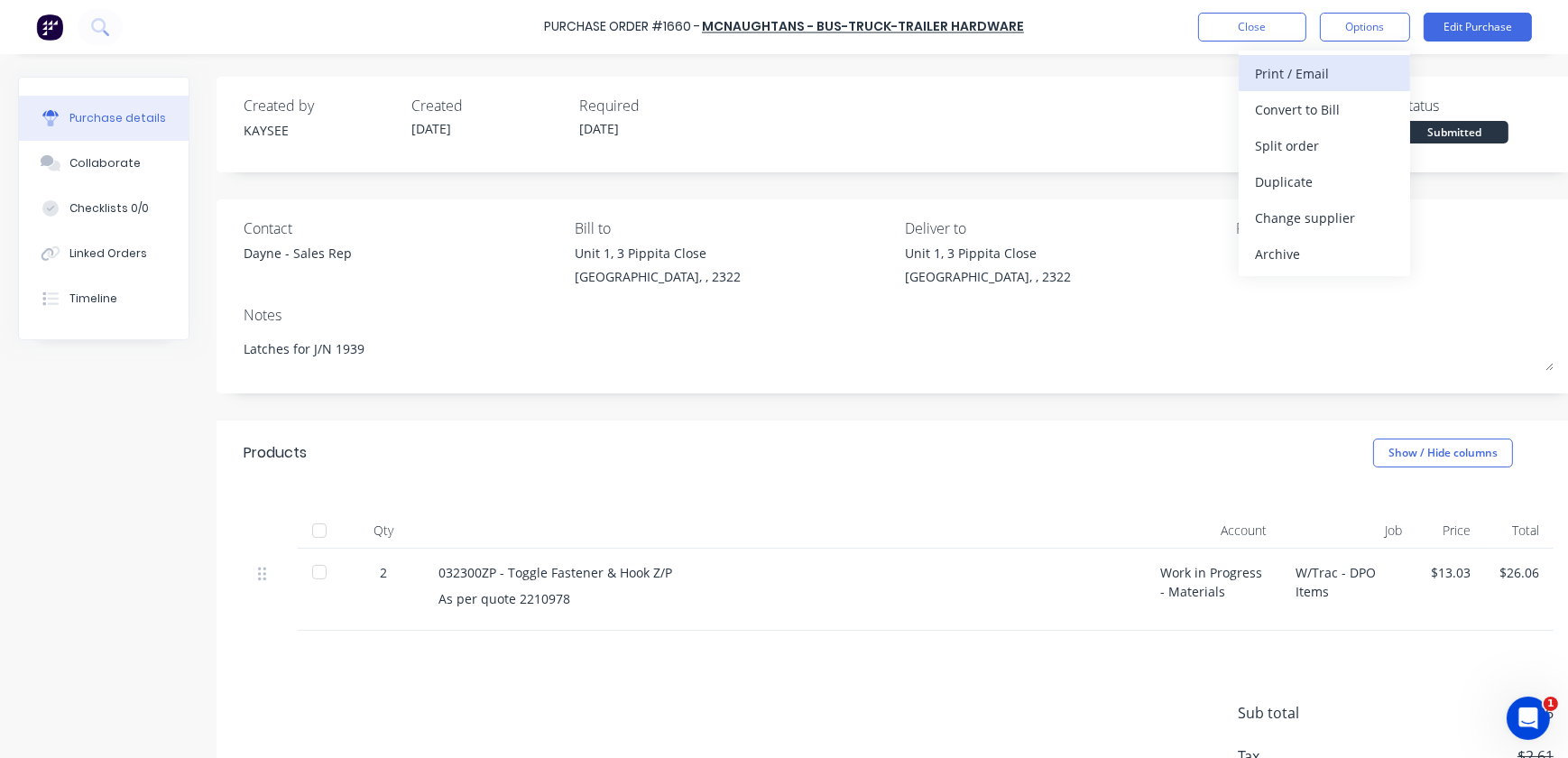
click at [1326, 76] on div "Print / Email" at bounding box center [1324, 73] width 139 height 26
click at [1307, 112] on div "With pricing" at bounding box center [1324, 110] width 139 height 26
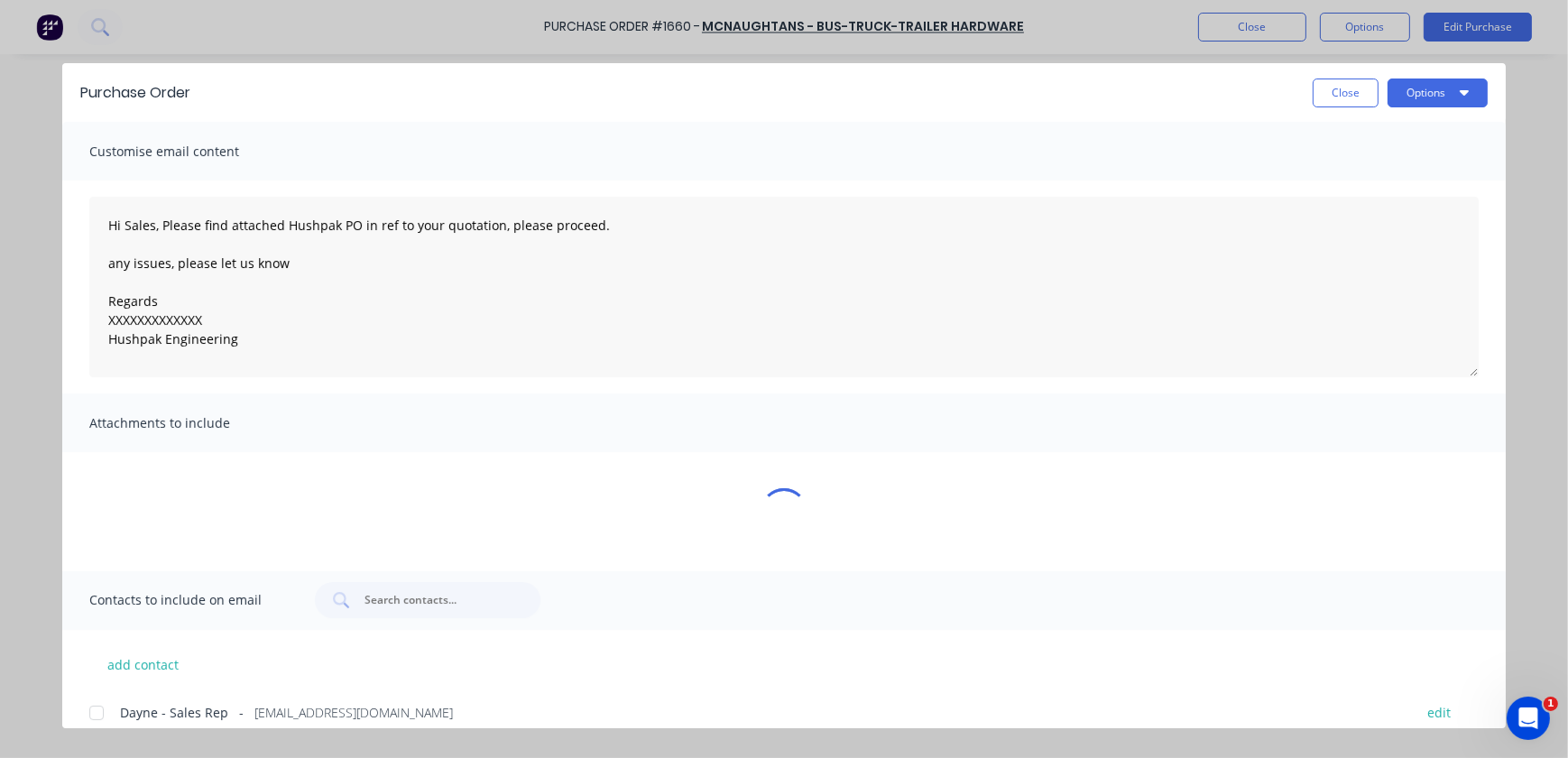
type textarea "x"
type textarea "Hi Sales, Please find attached Hushpak PO in ref to your quotation, please proc…"
type textarea "x"
type textarea "Hi Sales, Please find attached Hushpak PO in ref to your quotation, please proc…"
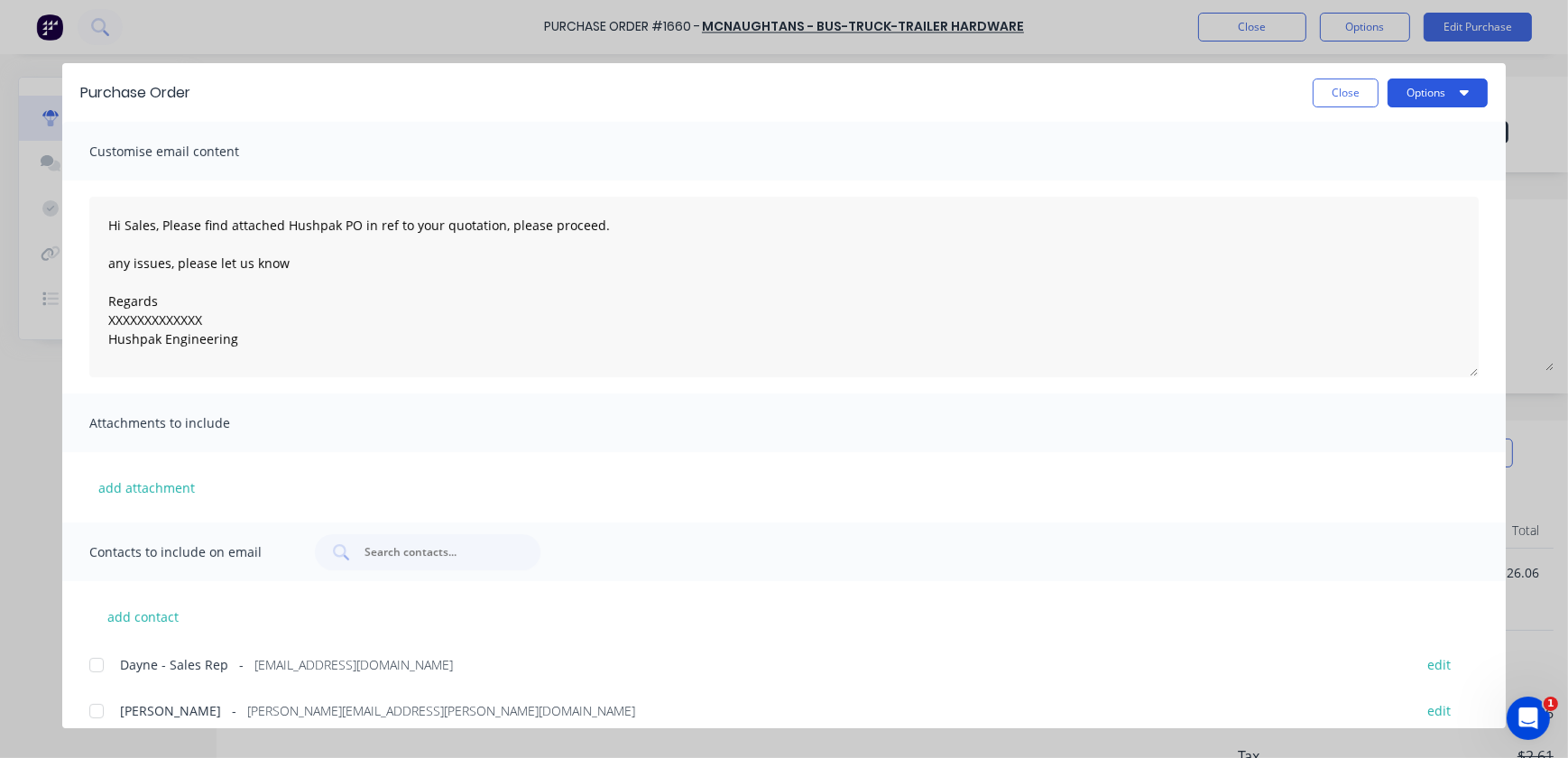
click at [1449, 97] on button "Options" at bounding box center [1438, 92] width 100 height 28
click at [1417, 174] on div "Print" at bounding box center [1402, 174] width 139 height 26
type textarea "x"
type textarea "Hi Sales, Please find attached Hushpak PO in ref to your quotation, please proc…"
type textarea "x"
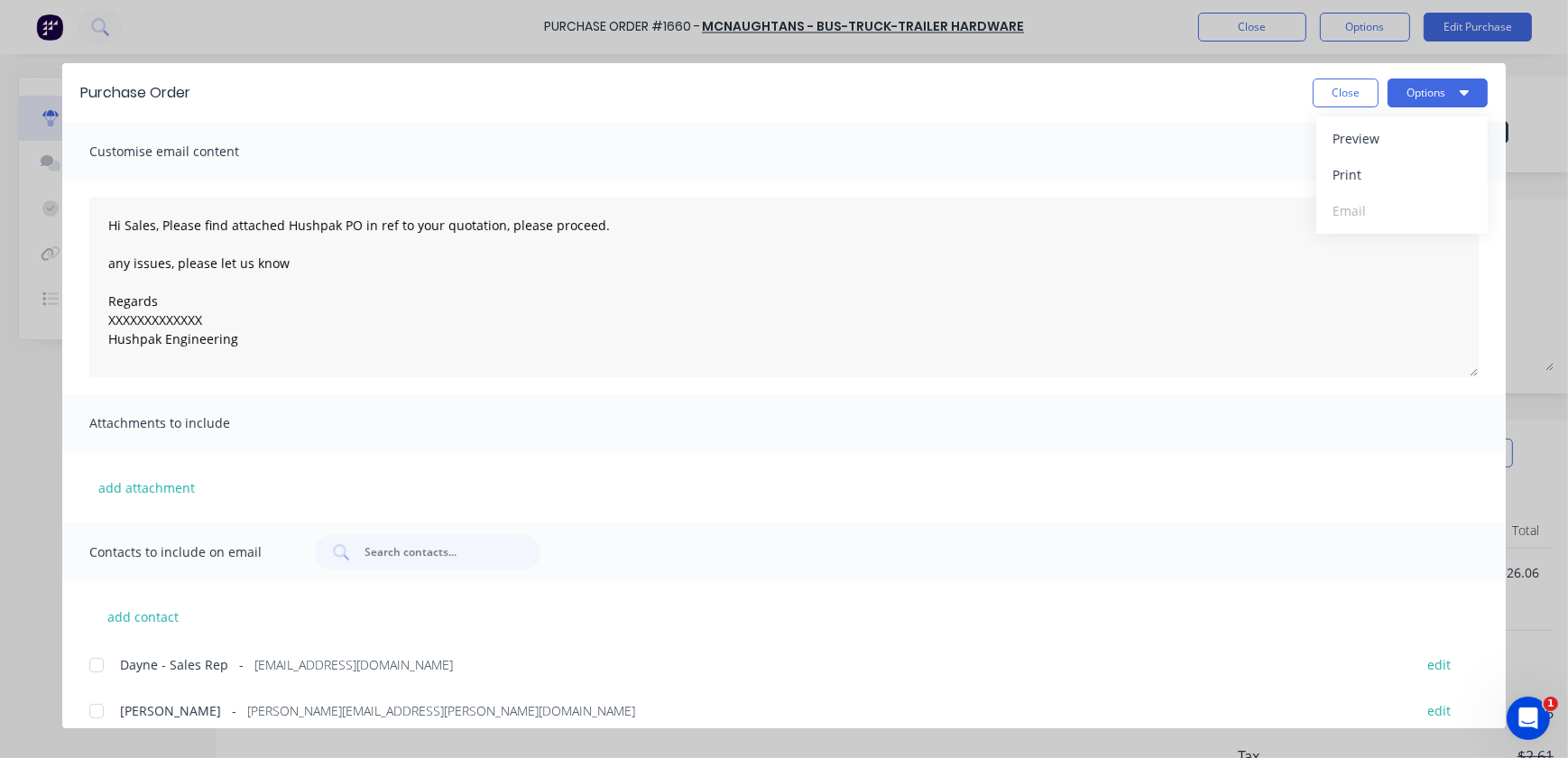
type textarea "Hi Sales, Please find attached Hushpak PO in ref to your quotation, please proc…"
click at [1382, 87] on div "Close Options" at bounding box center [1400, 92] width 175 height 28
click at [1376, 90] on button "Close" at bounding box center [1345, 92] width 66 height 28
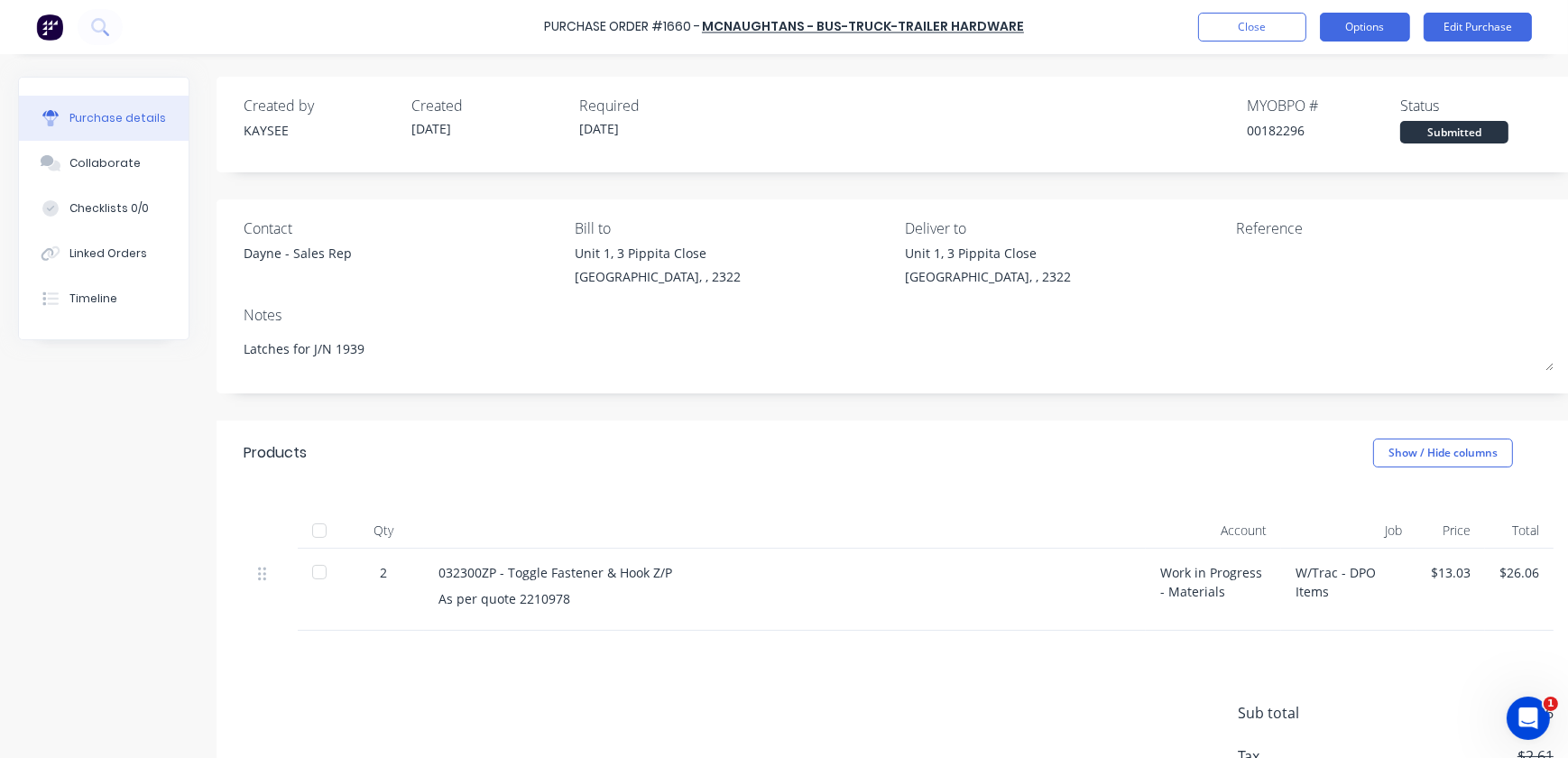
click at [1390, 26] on button "Options" at bounding box center [1365, 26] width 90 height 28
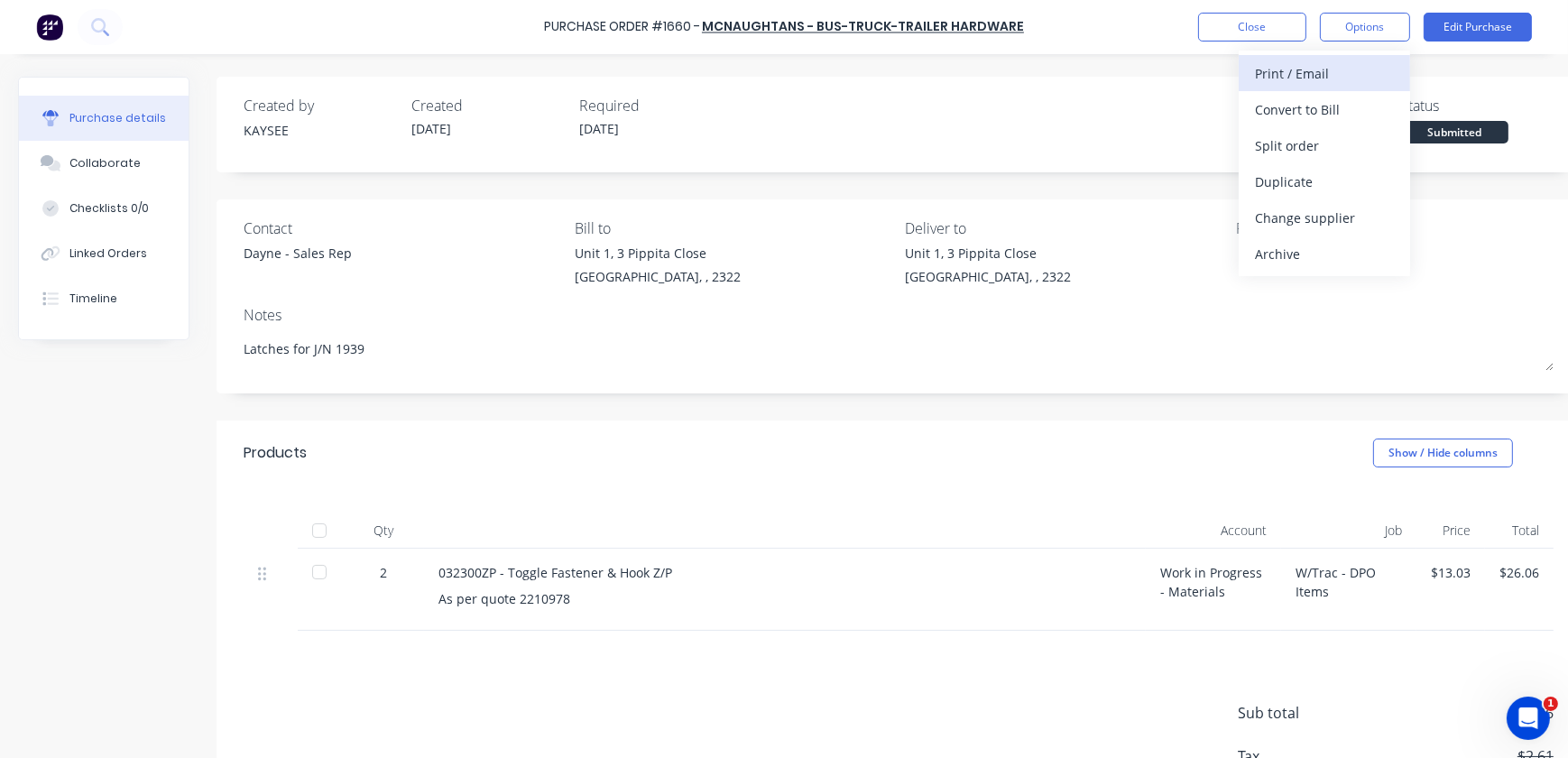
click at [1292, 80] on div "Print / Email" at bounding box center [1324, 73] width 139 height 26
click at [1316, 115] on div "With pricing" at bounding box center [1324, 110] width 139 height 26
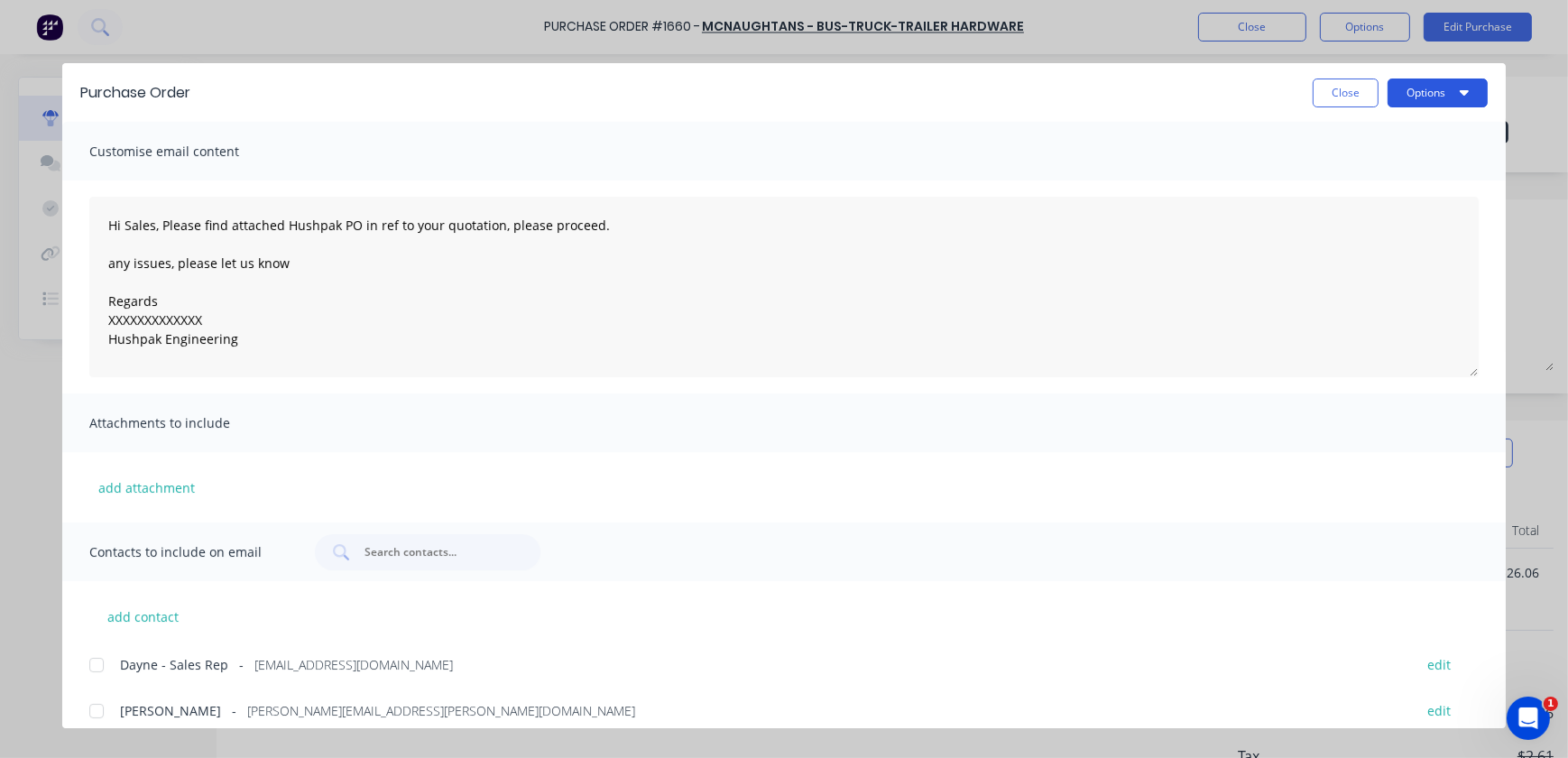
click at [1448, 88] on button "Options" at bounding box center [1438, 92] width 100 height 28
click at [1417, 172] on div "Print" at bounding box center [1402, 174] width 139 height 26
type textarea "x"
type textarea "Hi Sales, Please find attached Hushpak PO in ref to your quotation, please proc…"
type textarea "x"
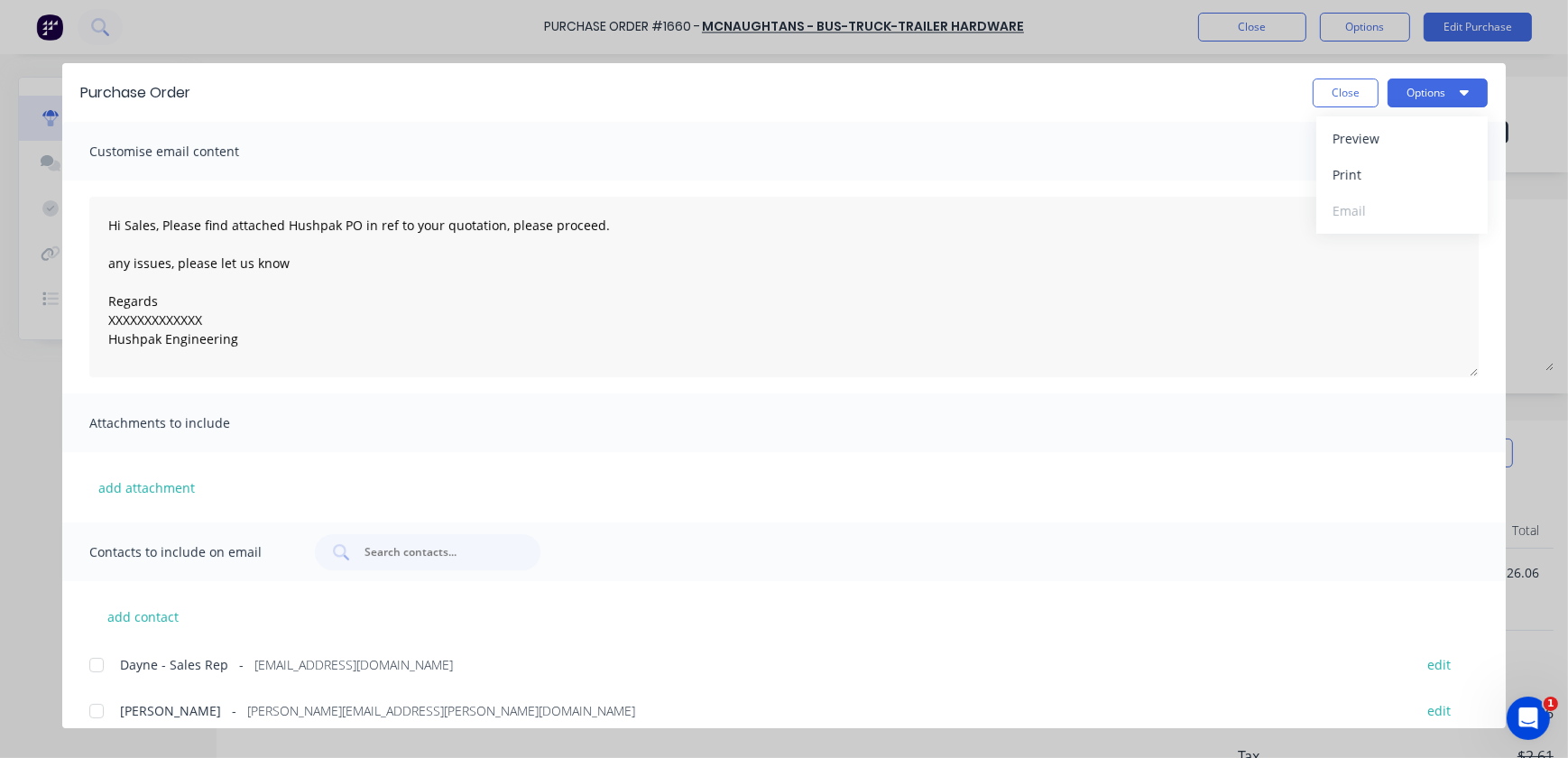
type textarea "Hi Sales, Please find attached Hushpak PO in ref to your quotation, please proc…"
click at [1356, 95] on button "Close" at bounding box center [1345, 92] width 66 height 28
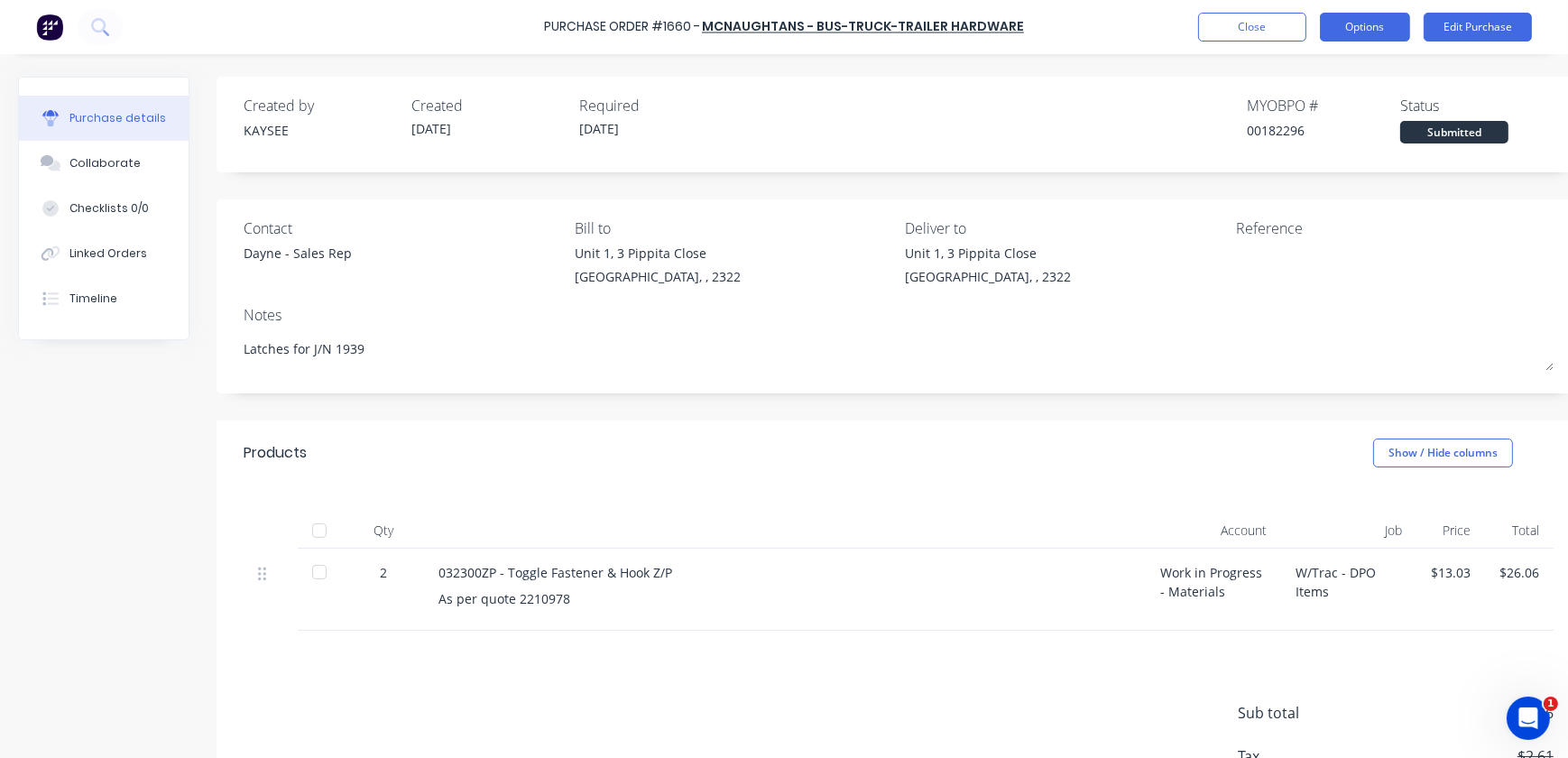
click at [1371, 19] on button "Options" at bounding box center [1365, 26] width 90 height 28
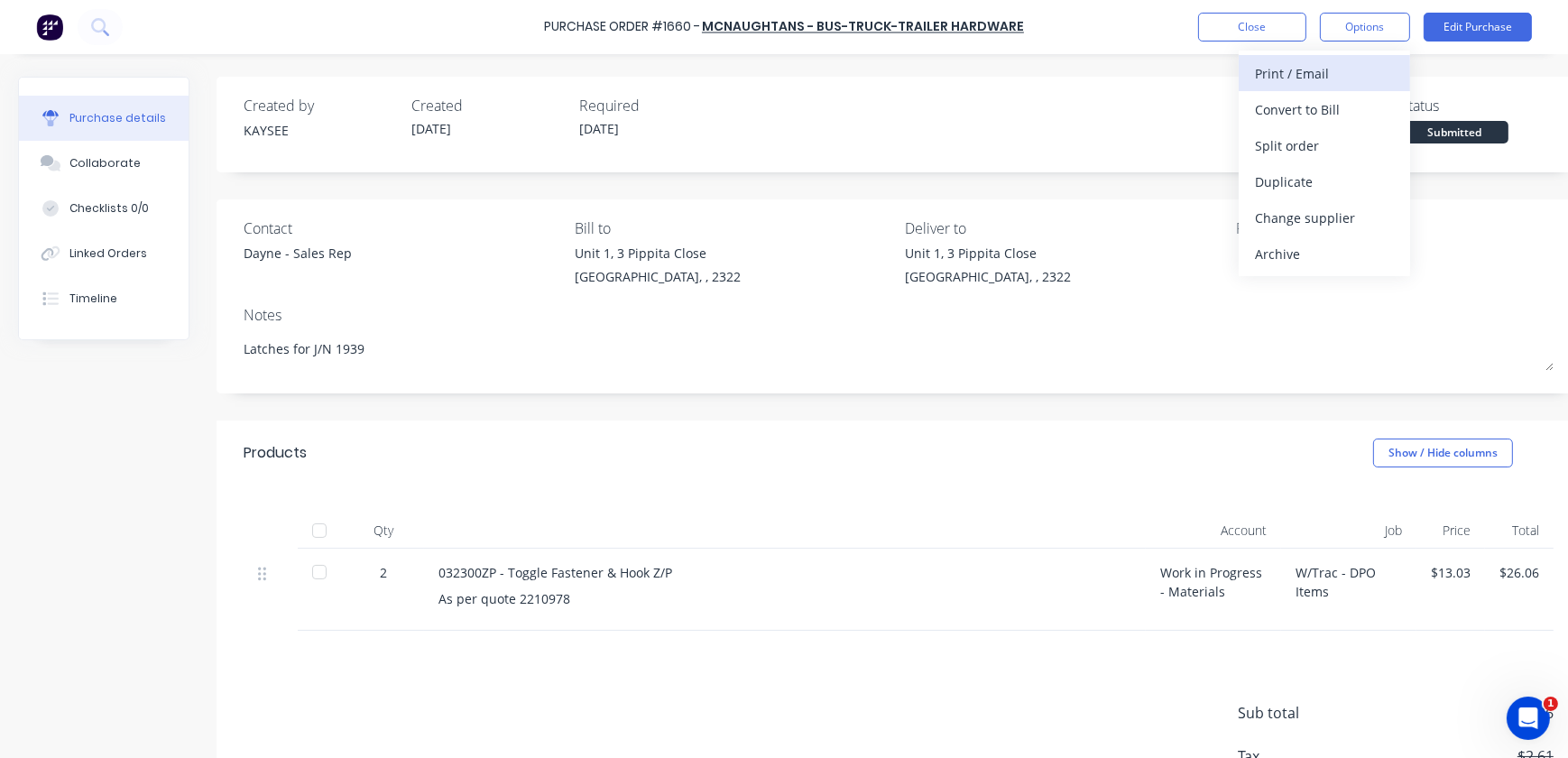
click at [1315, 86] on button "Print / Email" at bounding box center [1324, 72] width 171 height 36
click at [1332, 119] on div "With pricing" at bounding box center [1324, 110] width 139 height 26
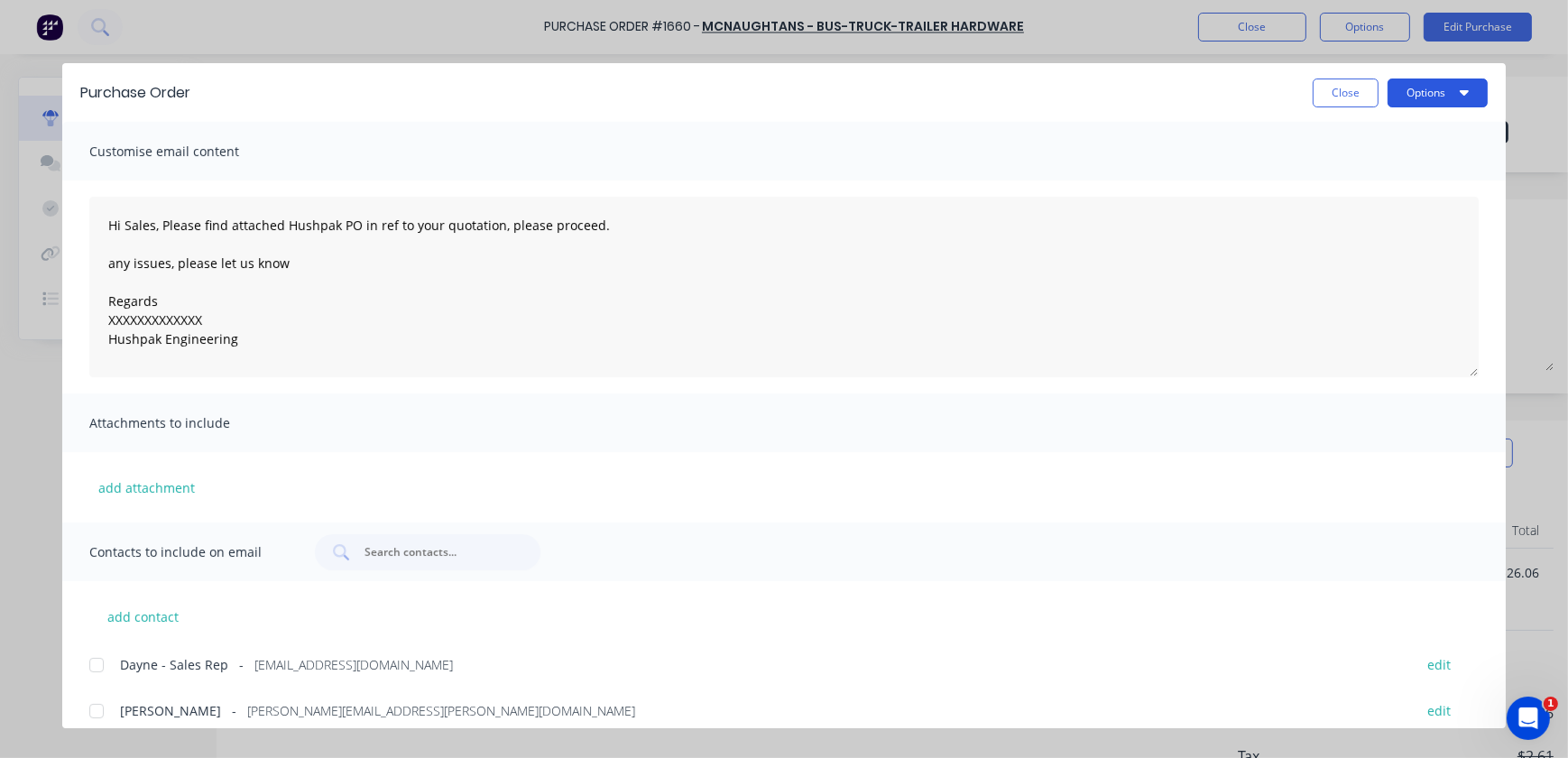
click at [1458, 90] on button "Options" at bounding box center [1438, 92] width 100 height 28
click at [1405, 181] on div "Print" at bounding box center [1402, 174] width 139 height 26
type textarea "x"
type textarea "Hi Sales, Please find attached Hushpak PO in ref to your quotation, please proc…"
type textarea "x"
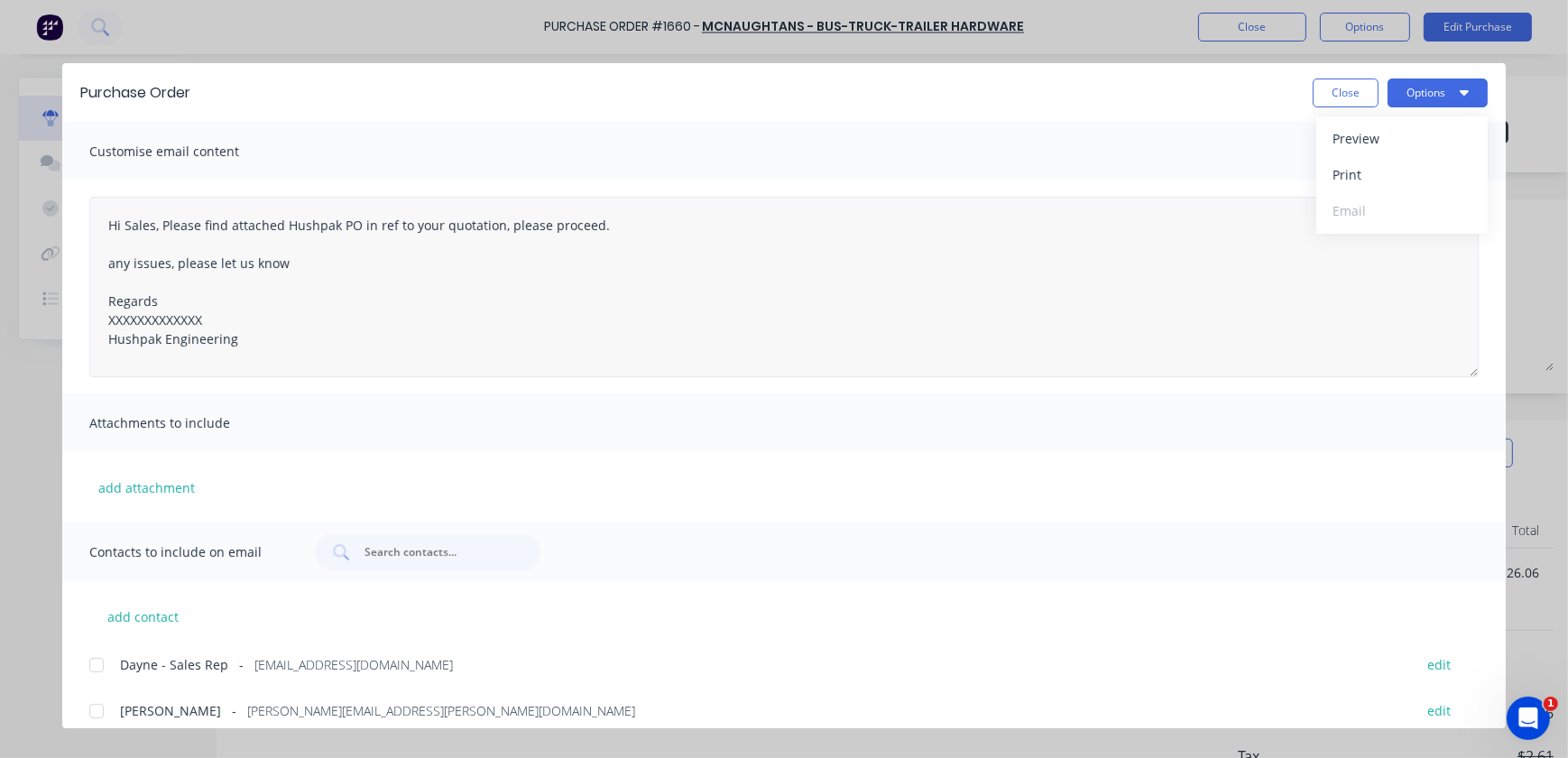
type textarea "Hi Sales, Please find attached Hushpak PO in ref to your quotation, please proc…"
click at [1361, 93] on button "Close" at bounding box center [1345, 92] width 66 height 28
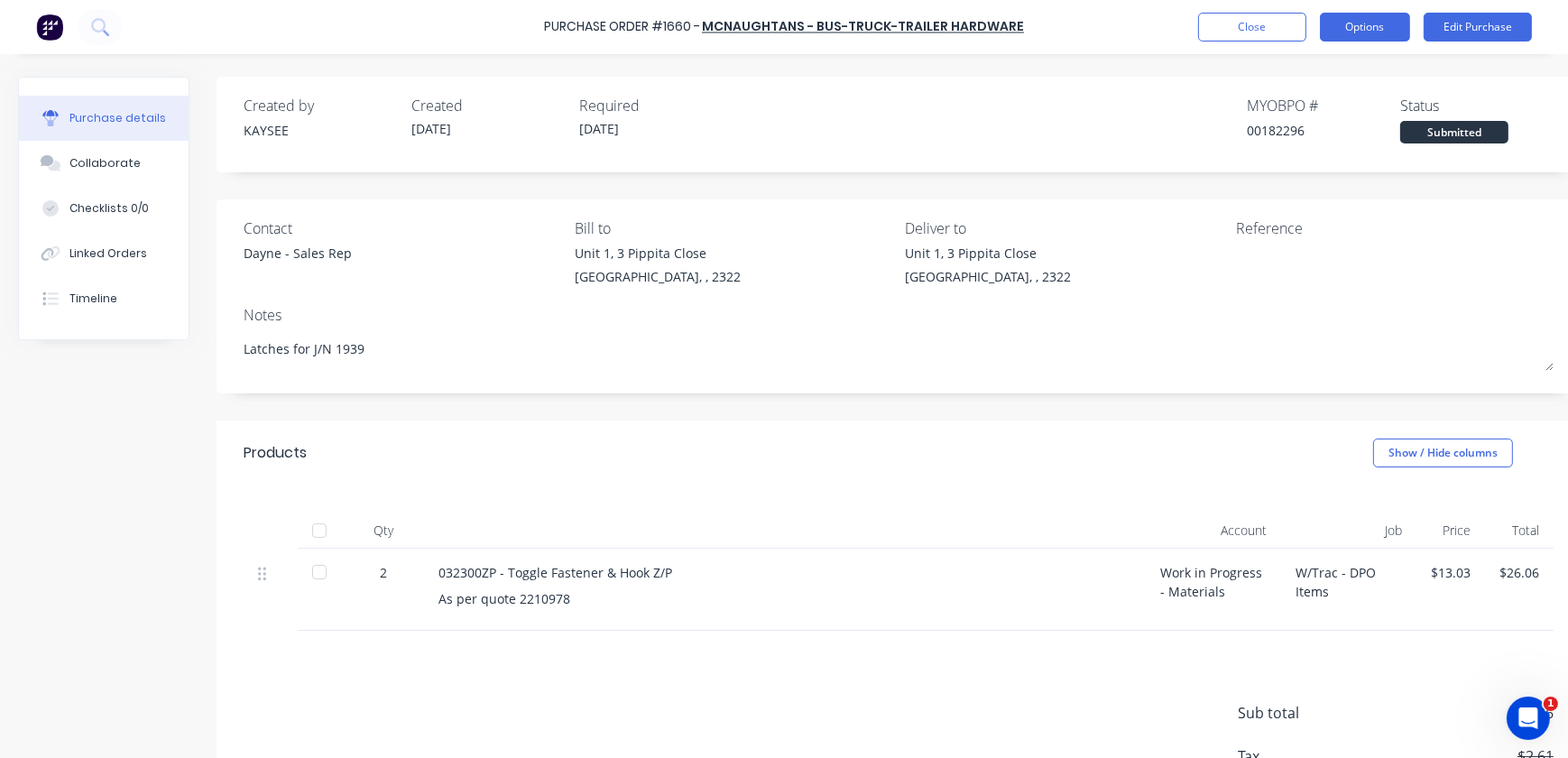
click at [1350, 29] on button "Options" at bounding box center [1365, 26] width 90 height 28
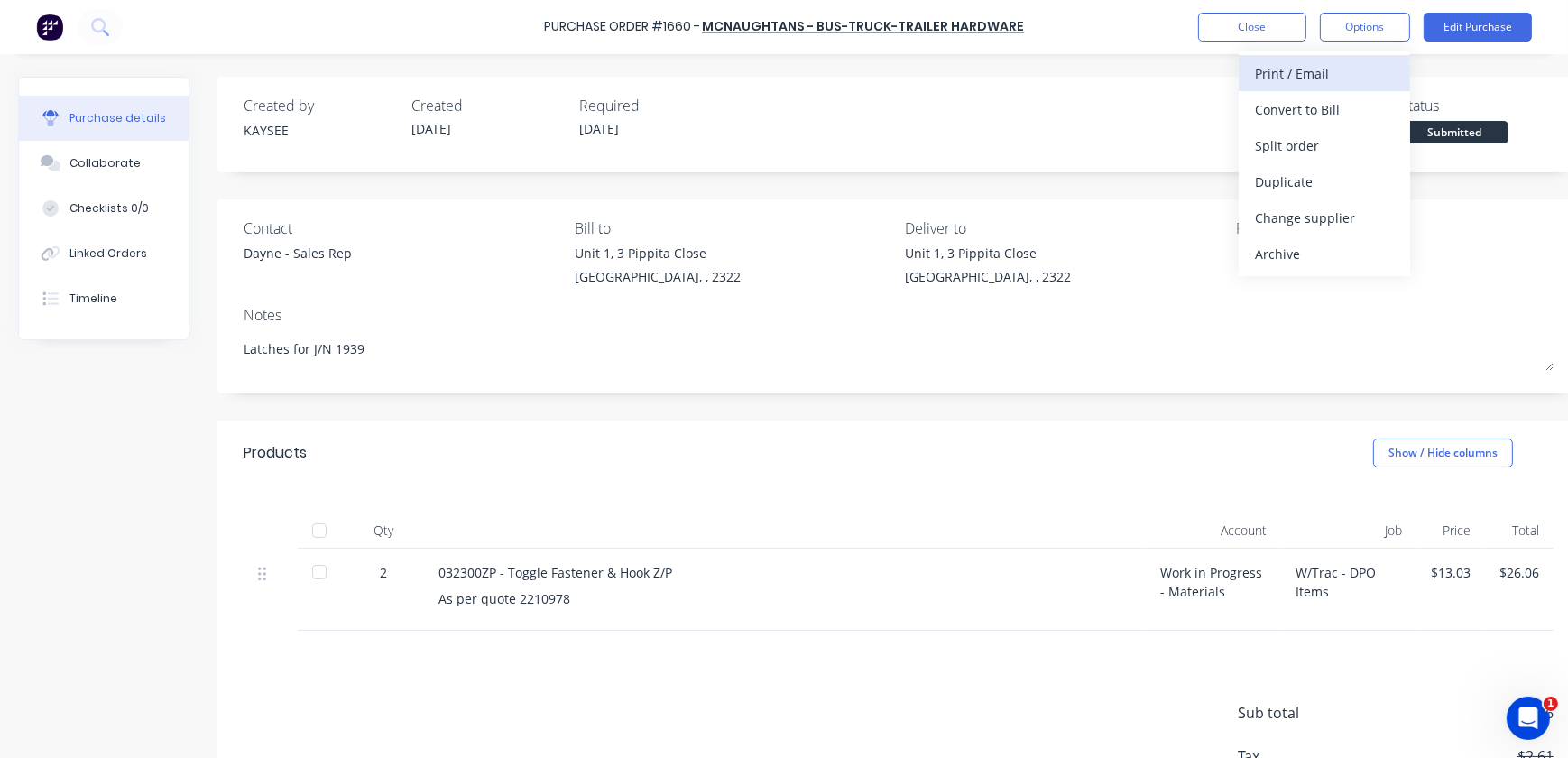
click at [1321, 87] on button "Print / Email" at bounding box center [1324, 72] width 171 height 36
click at [1332, 113] on div "With pricing" at bounding box center [1324, 110] width 139 height 26
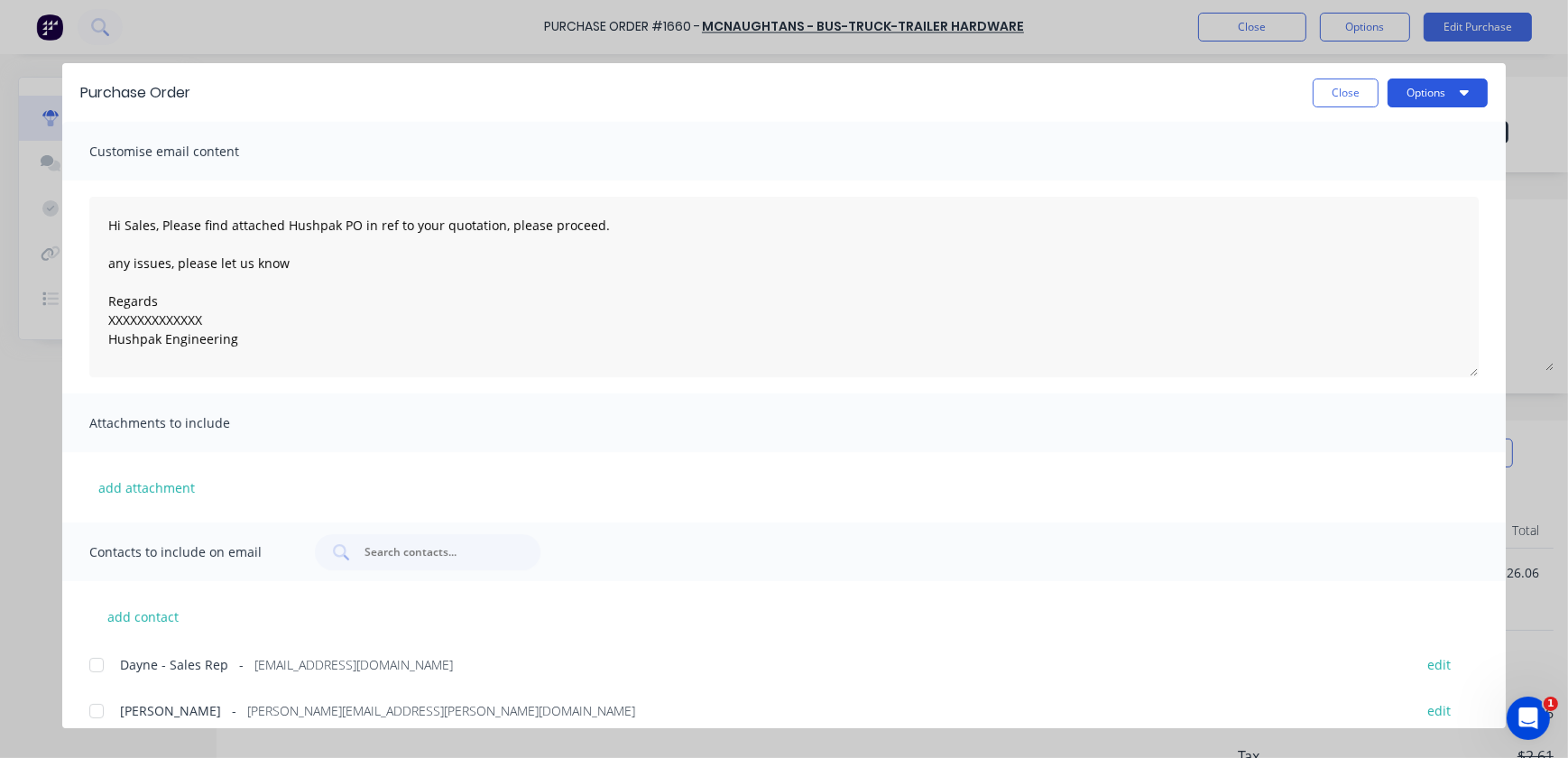
click at [1453, 94] on button "Options" at bounding box center [1438, 92] width 100 height 28
click at [1398, 182] on div "Print" at bounding box center [1402, 174] width 139 height 26
type textarea "x"
type textarea "Hi Sales, Please find attached Hushpak PO in ref to your quotation, please proc…"
type textarea "x"
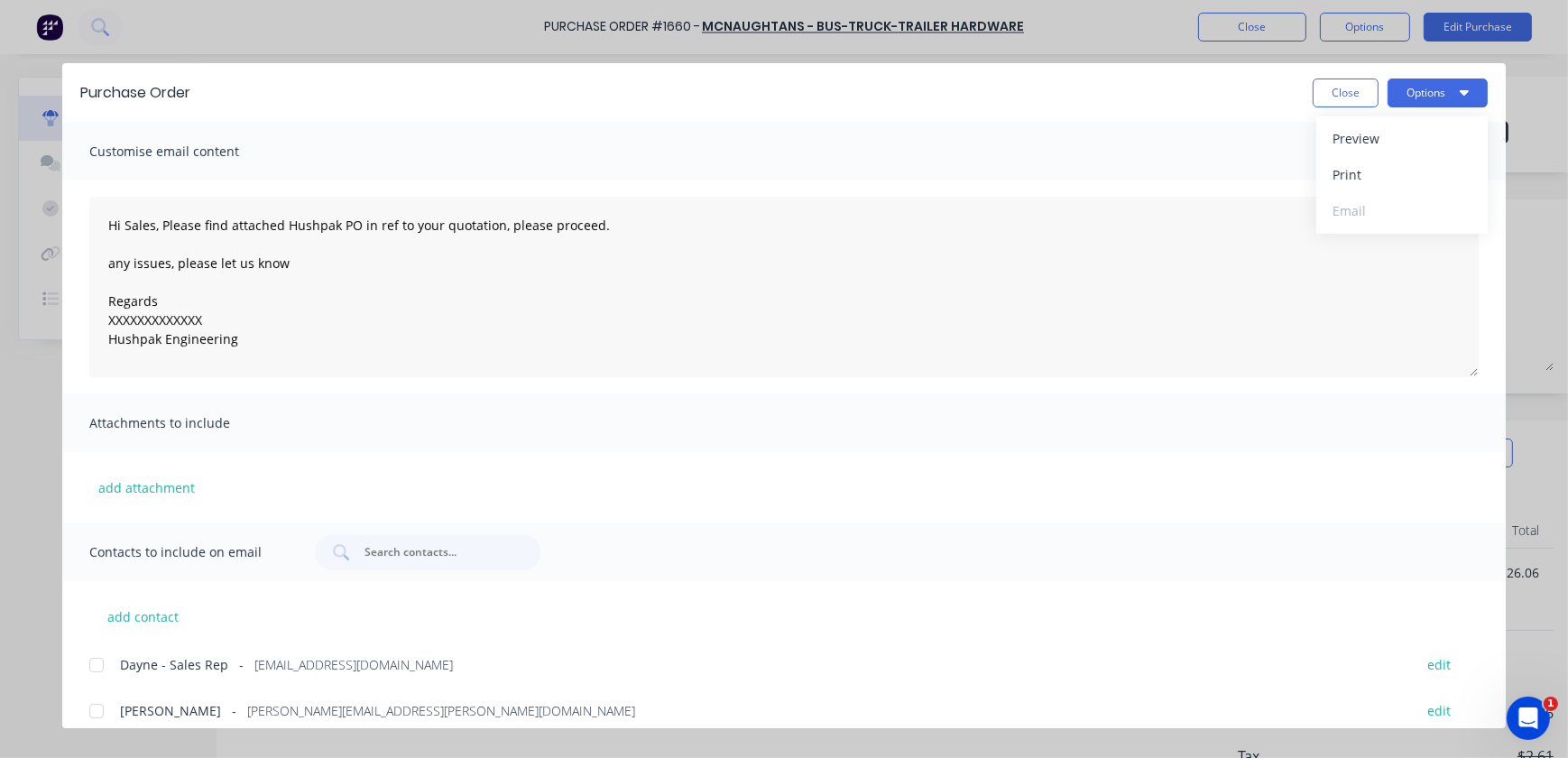
type textarea "Hi Sales, Please find attached Hushpak PO in ref to your quotation, please proc…"
click at [1344, 110] on div "Purchase Order Close Options" at bounding box center [784, 93] width 1444 height 59
click at [1354, 86] on button "Close" at bounding box center [1345, 92] width 66 height 28
type textarea "x"
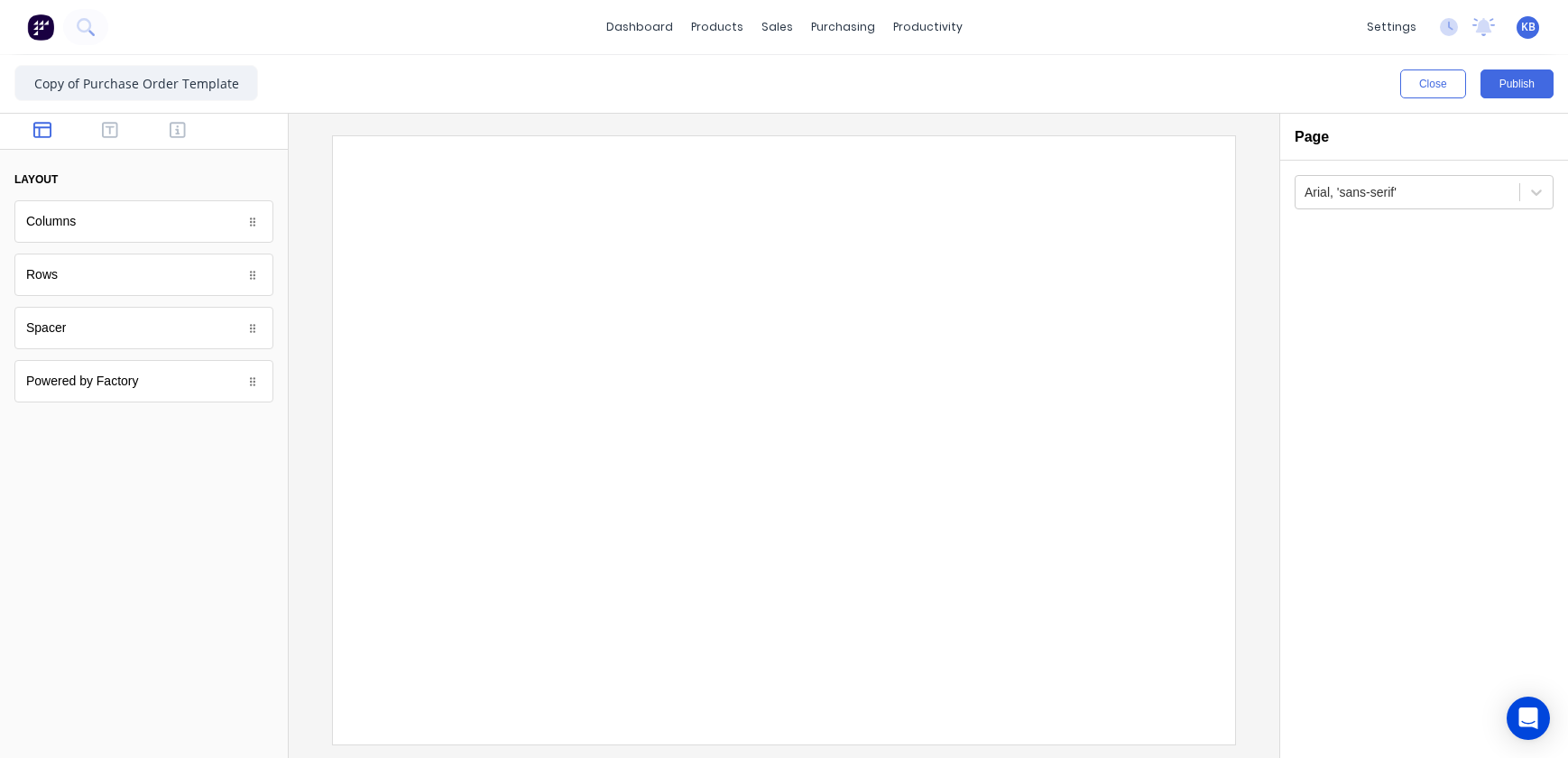
click at [131, 68] on input "Copy of Purchase Order Template" at bounding box center [136, 82] width 244 height 36
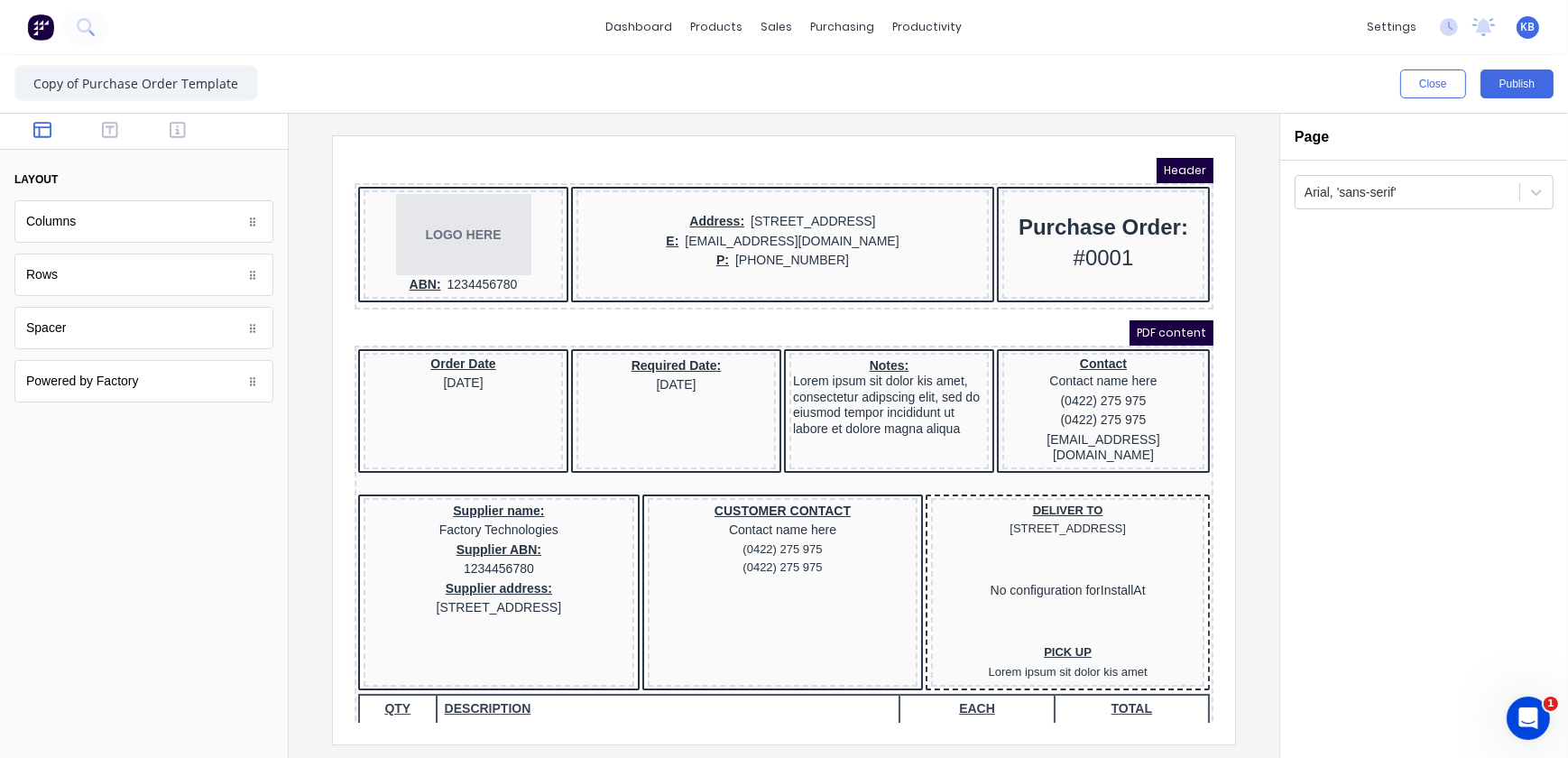
click at [259, 77] on div "Close Publish" at bounding box center [784, 83] width 1568 height 58
drag, startPoint x: 248, startPoint y: 83, endPoint x: -139, endPoint y: 60, distance: 387.7
click at [0, 60] on html "dashboard products sales purchasing productivity dashboard products Product Cat…" at bounding box center [784, 379] width 1568 height 758
click at [98, 84] on input "Copy of Purchase Order Template" at bounding box center [136, 82] width 244 height 36
click at [80, 85] on input "Copy of Purchase Order Template" at bounding box center [136, 82] width 244 height 36
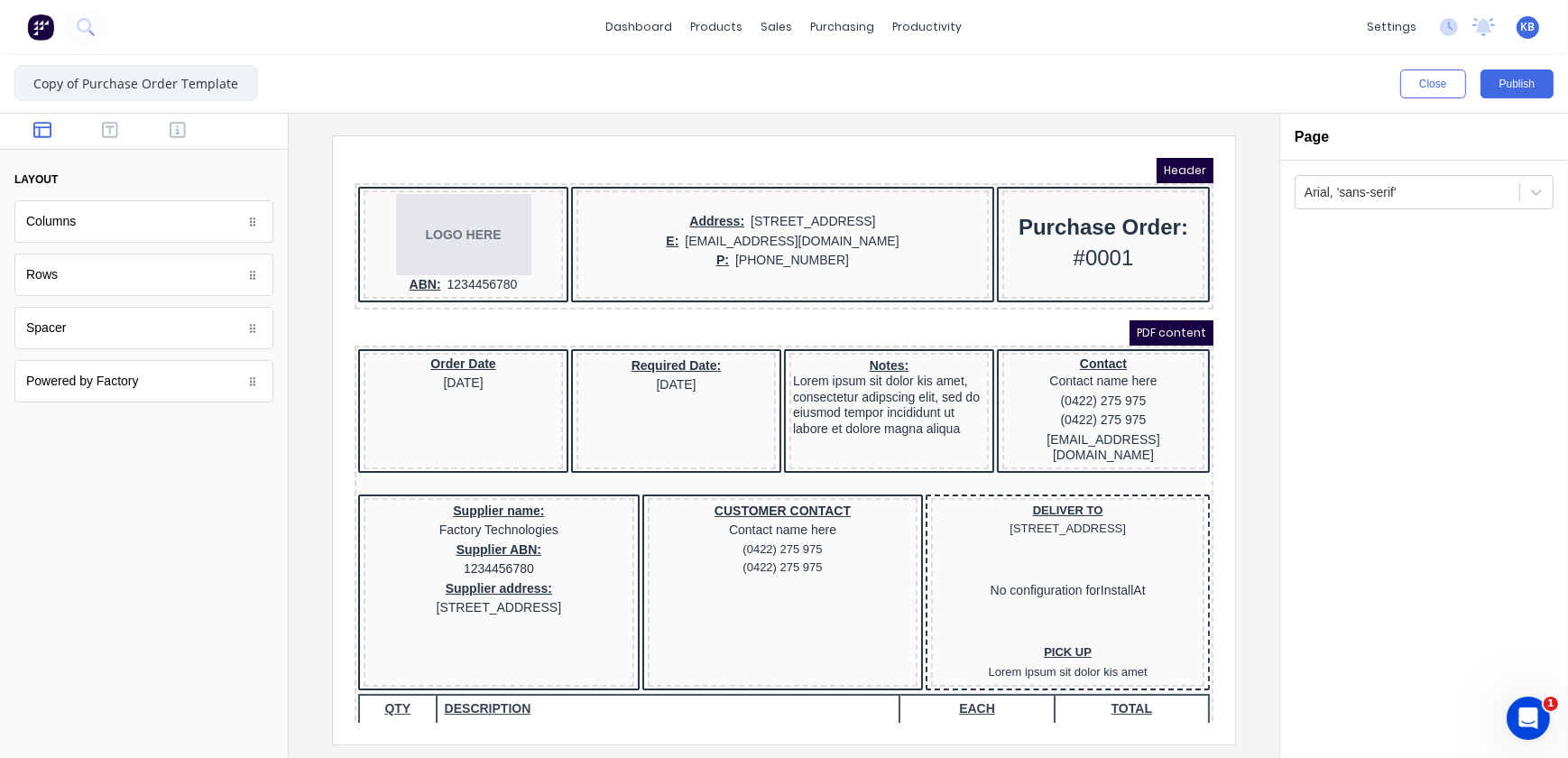
drag, startPoint x: 87, startPoint y: 86, endPoint x: -73, endPoint y: 86, distance: 160.0
click at [0, 86] on html "dashboard products sales purchasing productivity dashboard products Product Cat…" at bounding box center [784, 379] width 1568 height 758
click at [225, 90] on input "Purchase Order Template" at bounding box center [136, 82] width 244 height 36
type input "Purchase Order Template 2025"
click at [1519, 84] on button "Publish" at bounding box center [1517, 83] width 73 height 28
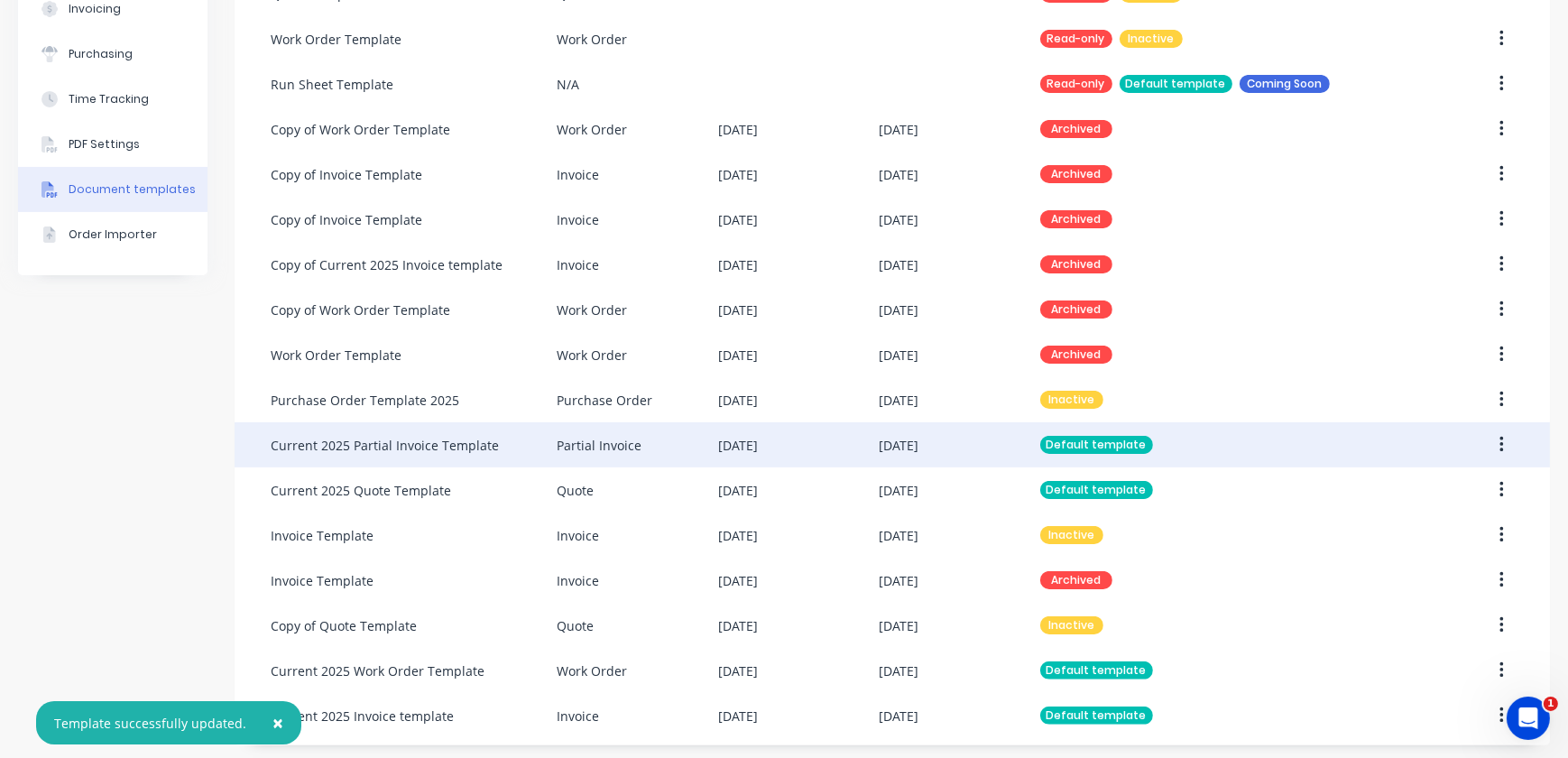
scroll to position [424, 0]
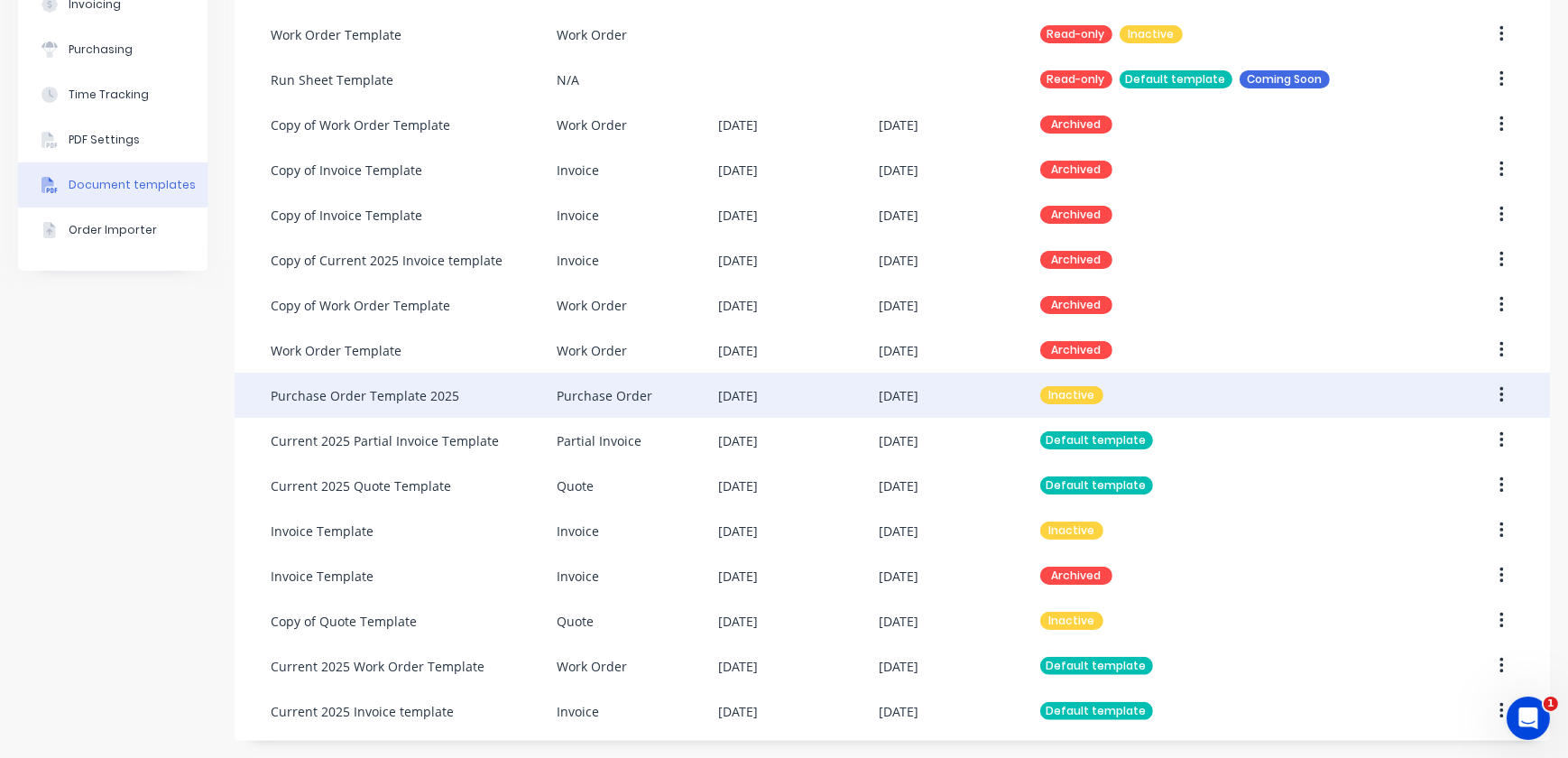
click at [1498, 396] on button "button" at bounding box center [1501, 395] width 42 height 32
click at [1418, 481] on div "Make default" at bounding box center [1437, 479] width 139 height 26
click at [689, 384] on div "Purchase Order" at bounding box center [637, 396] width 161 height 45
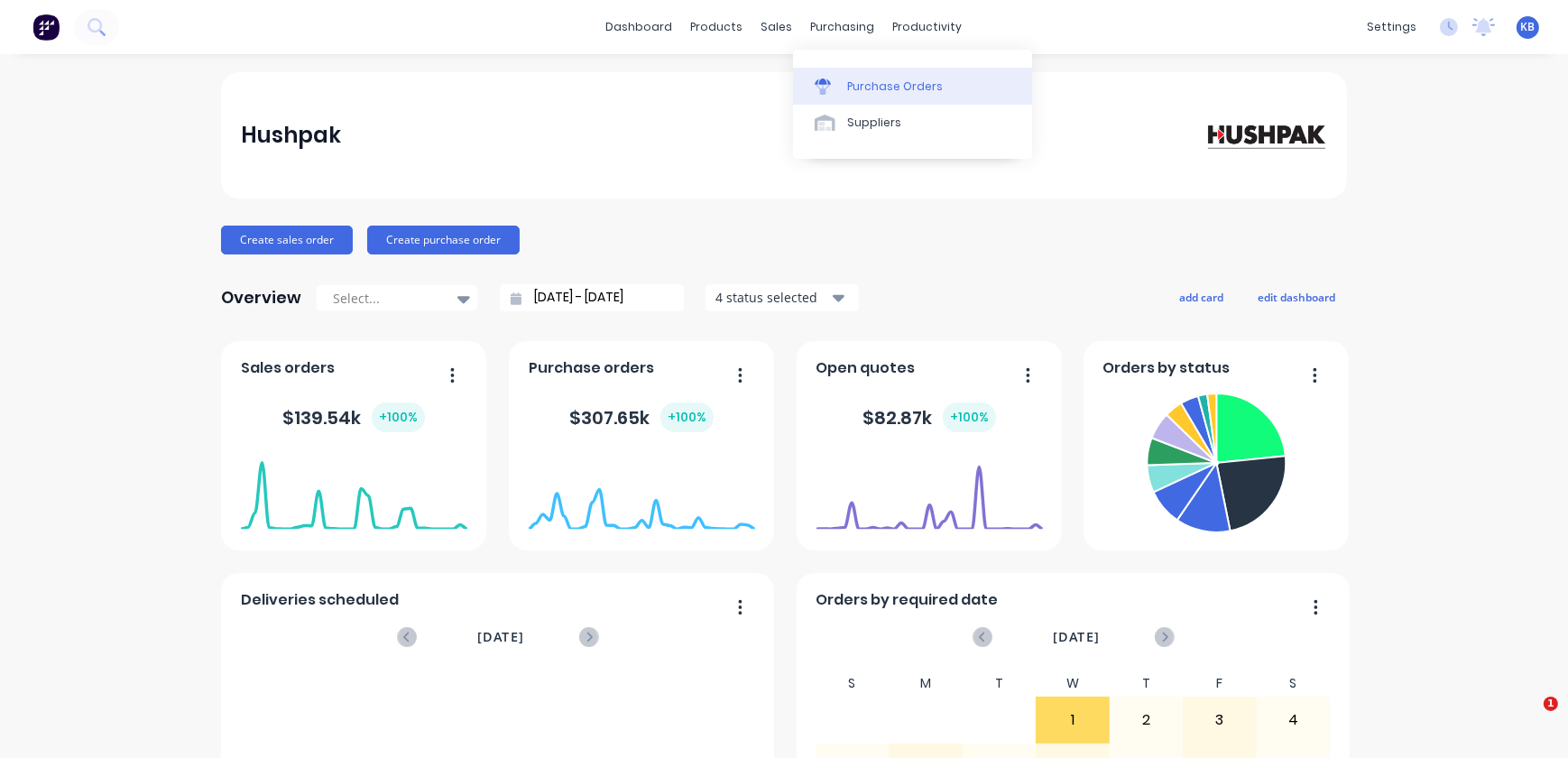
drag, startPoint x: 0, startPoint y: 0, endPoint x: 851, endPoint y: 83, distance: 855.0
click at [851, 83] on div "Purchase Orders" at bounding box center [896, 86] width 96 height 17
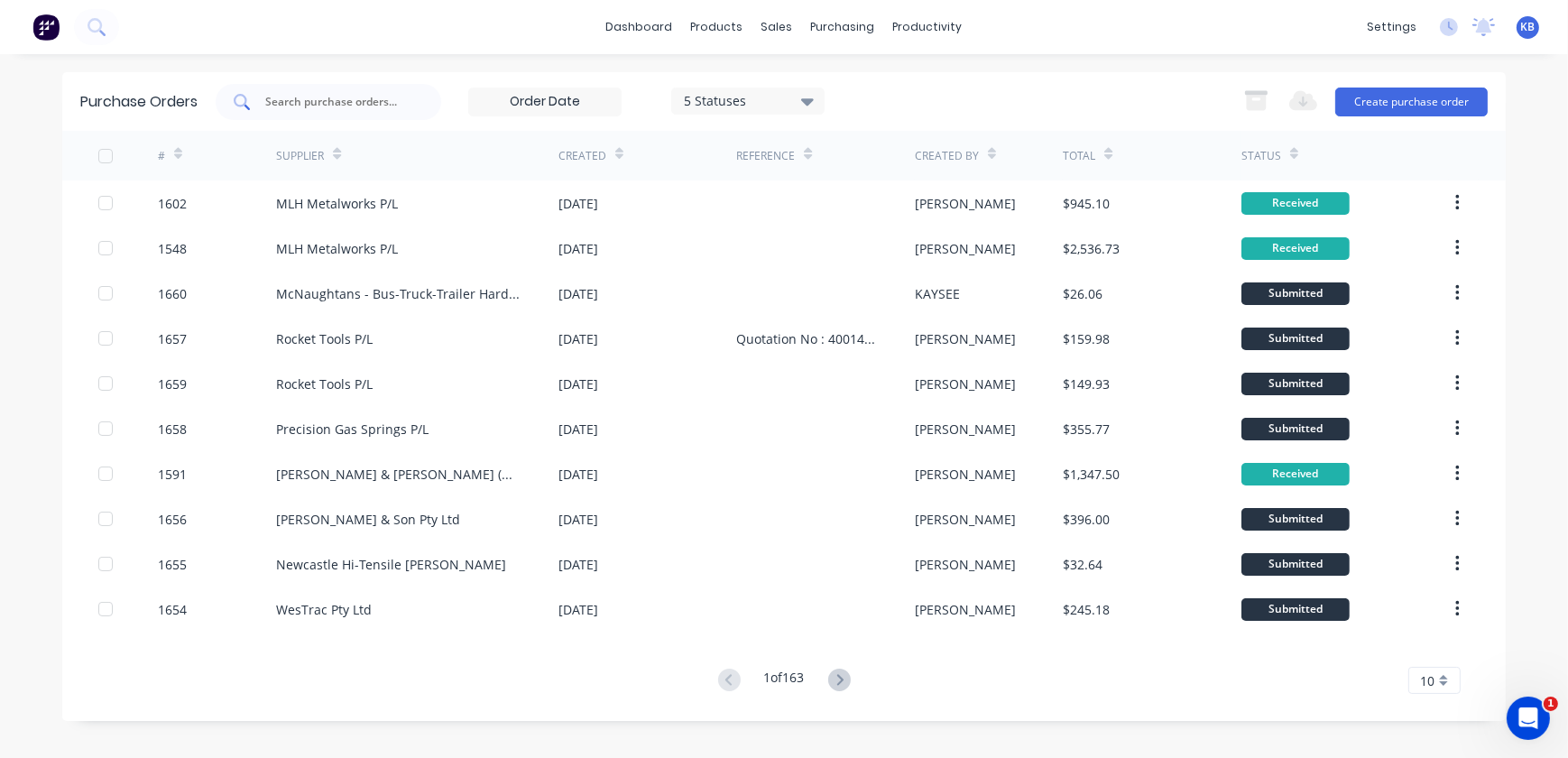
click at [388, 90] on div at bounding box center [328, 102] width 225 height 36
type input "1660"
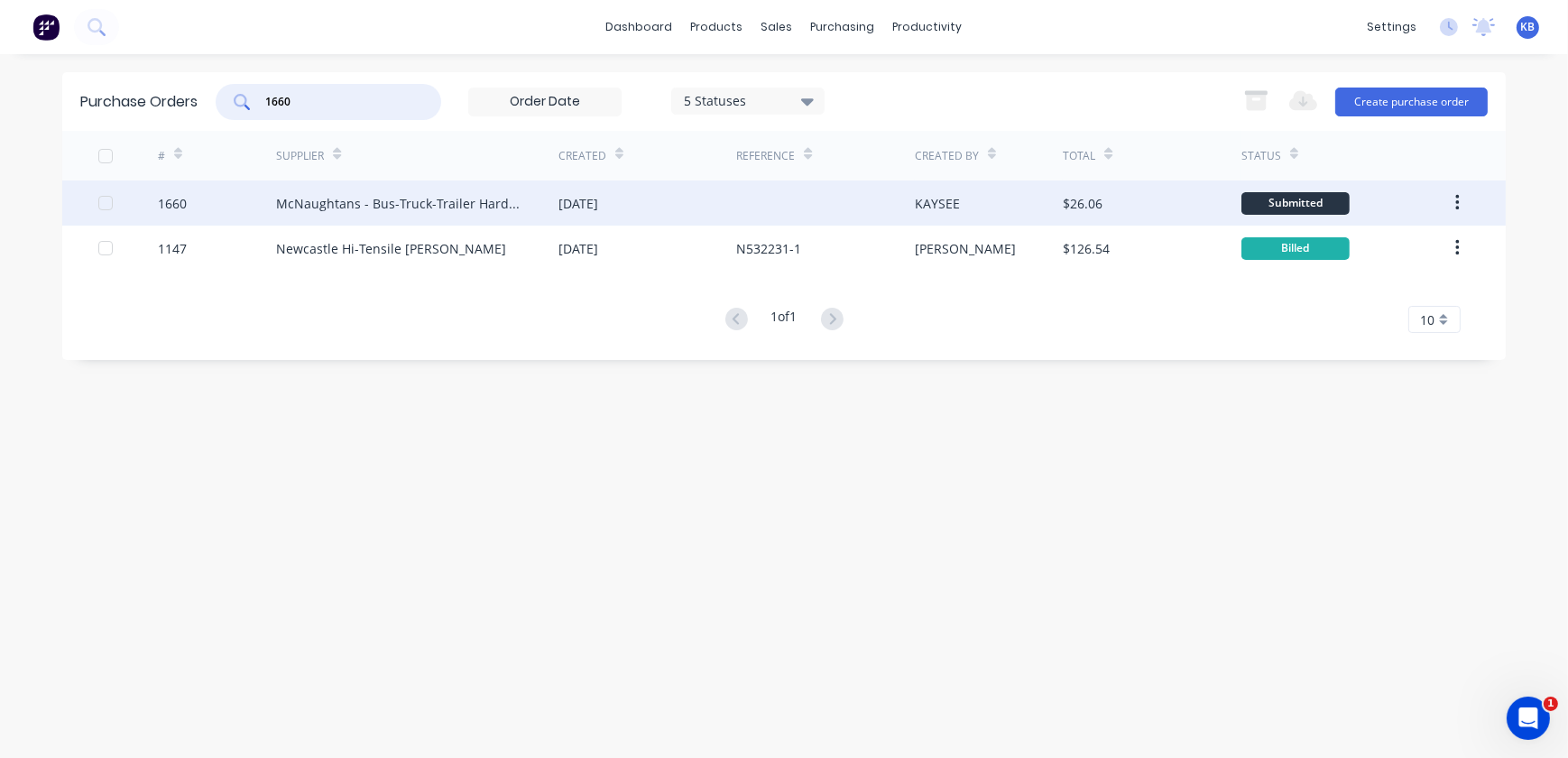
click at [203, 207] on div "1660" at bounding box center [217, 203] width 119 height 45
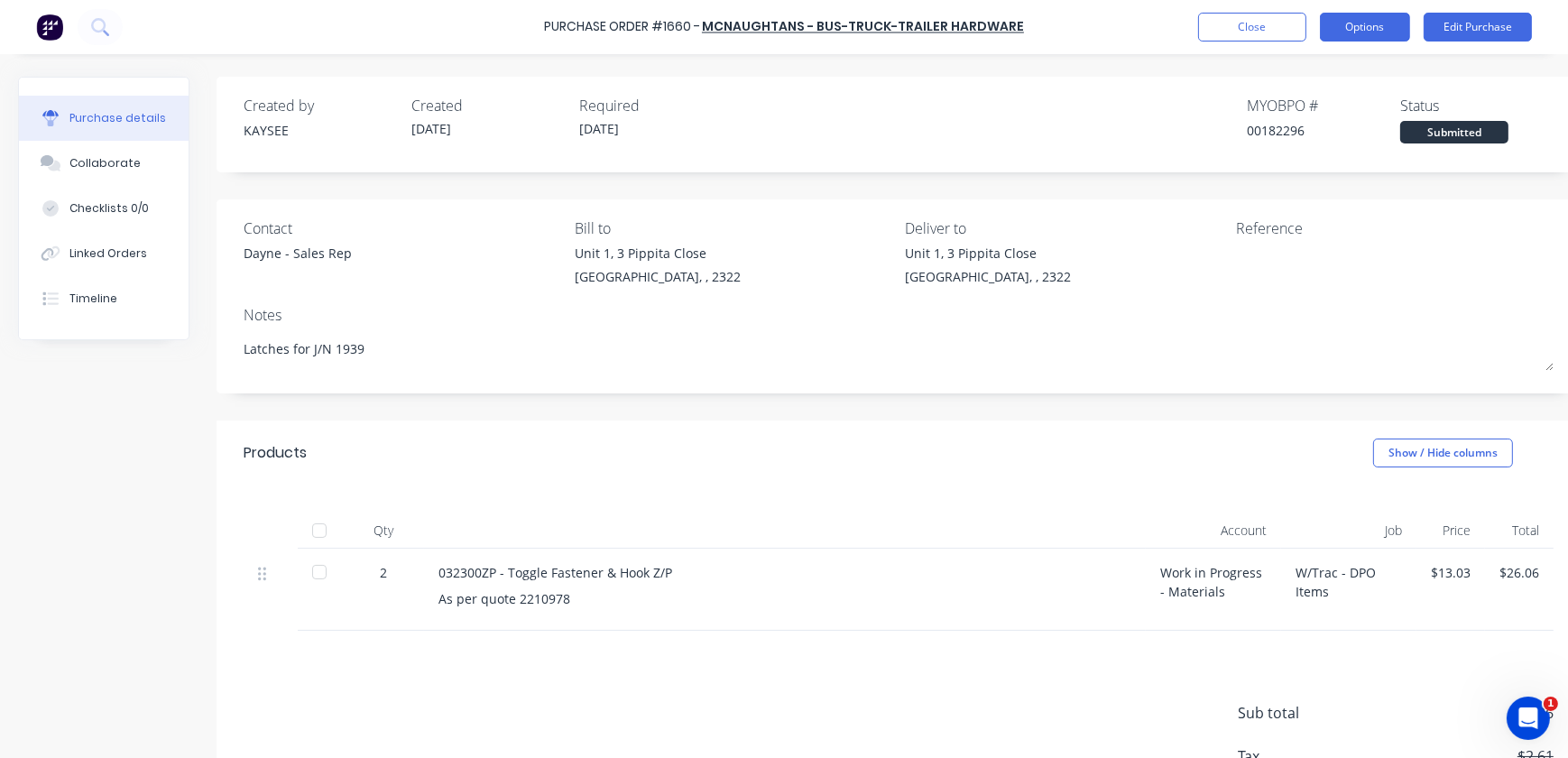
click at [1356, 18] on button "Options" at bounding box center [1365, 26] width 90 height 28
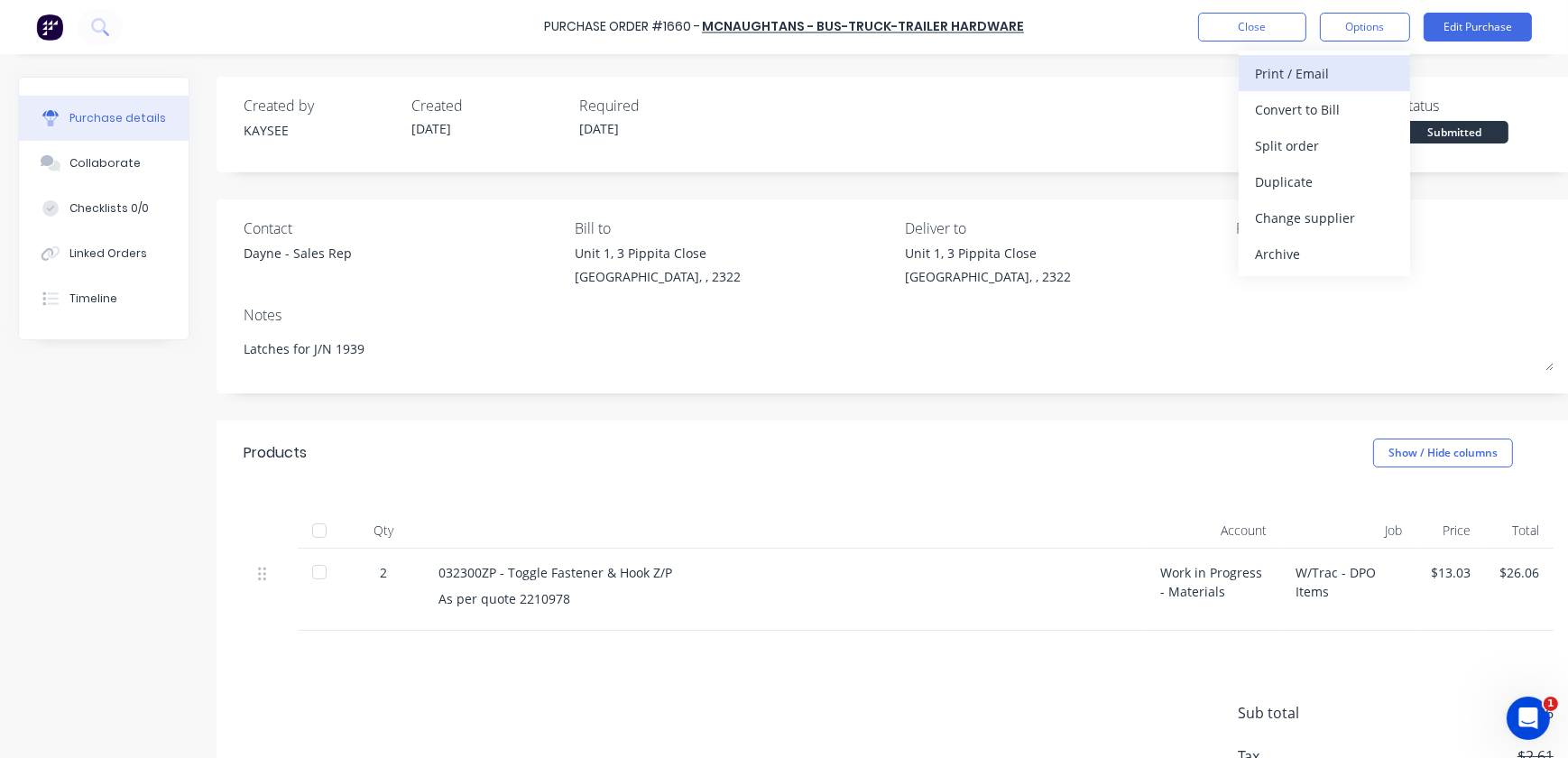
click at [1321, 75] on div "Print / Email" at bounding box center [1324, 73] width 139 height 26
click at [1316, 100] on div "With pricing" at bounding box center [1324, 110] width 139 height 26
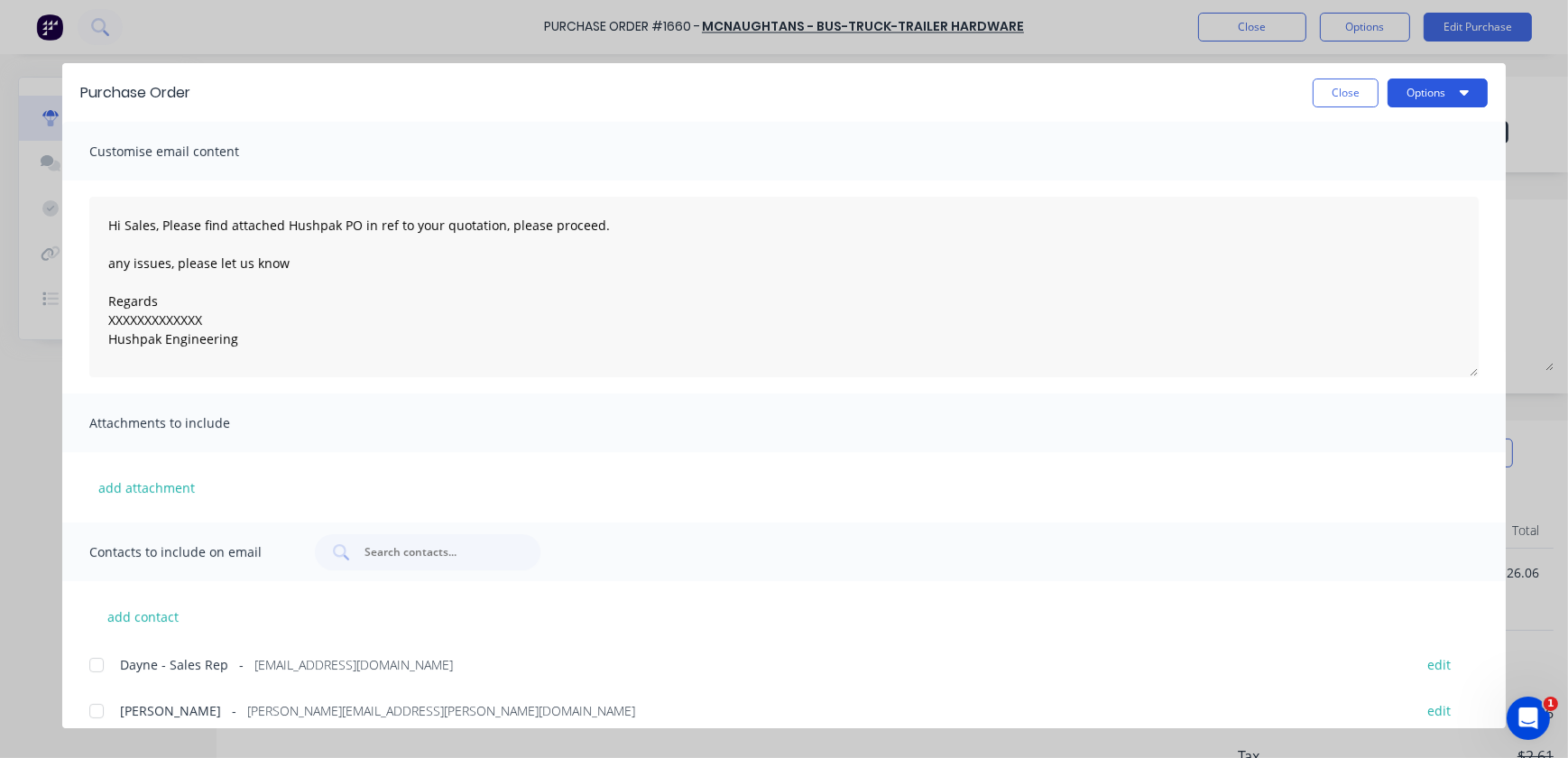
click at [1416, 97] on button "Options" at bounding box center [1438, 92] width 100 height 28
click at [1397, 169] on div "Print" at bounding box center [1402, 174] width 139 height 26
type textarea "x"
type textarea "Hi Sales, Please find attached Hushpak PO in ref to your quotation, please proc…"
type textarea "x"
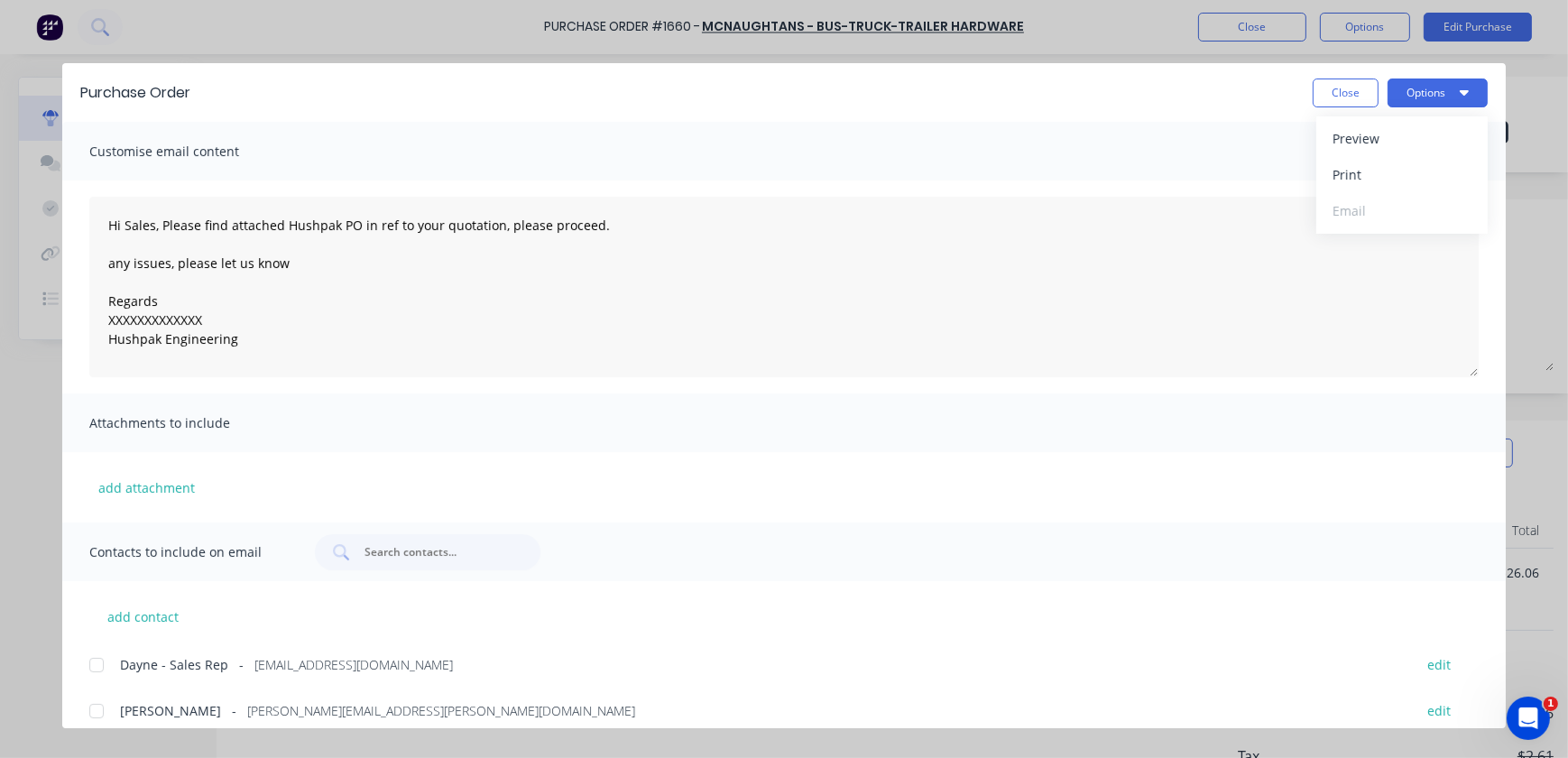
type textarea "Hi Sales, Please find attached Hushpak PO in ref to your quotation, please proc…"
click at [1319, 98] on button "Close" at bounding box center [1345, 92] width 66 height 28
type textarea "x"
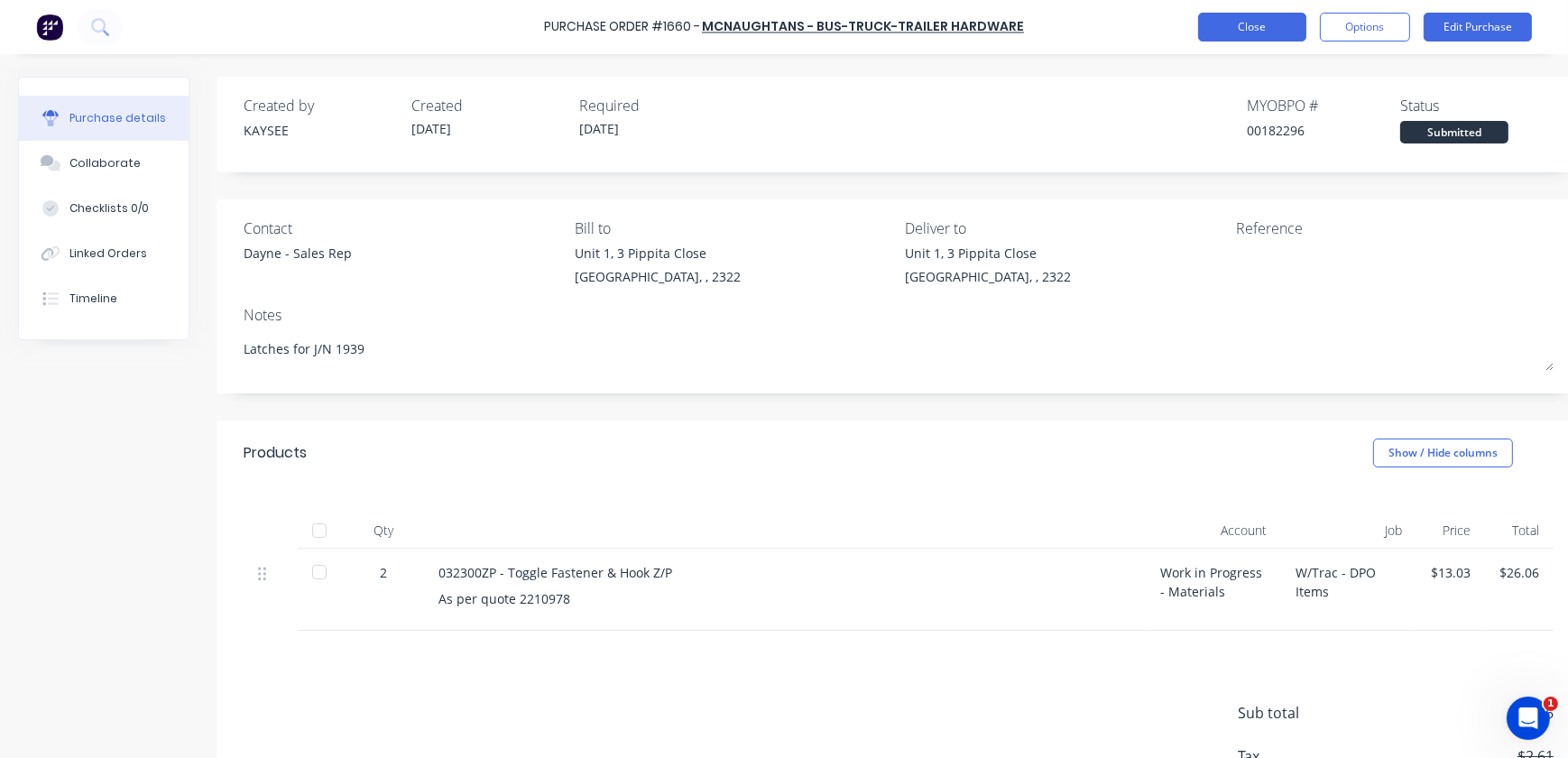
click at [1280, 28] on button "Close" at bounding box center [1252, 26] width 109 height 28
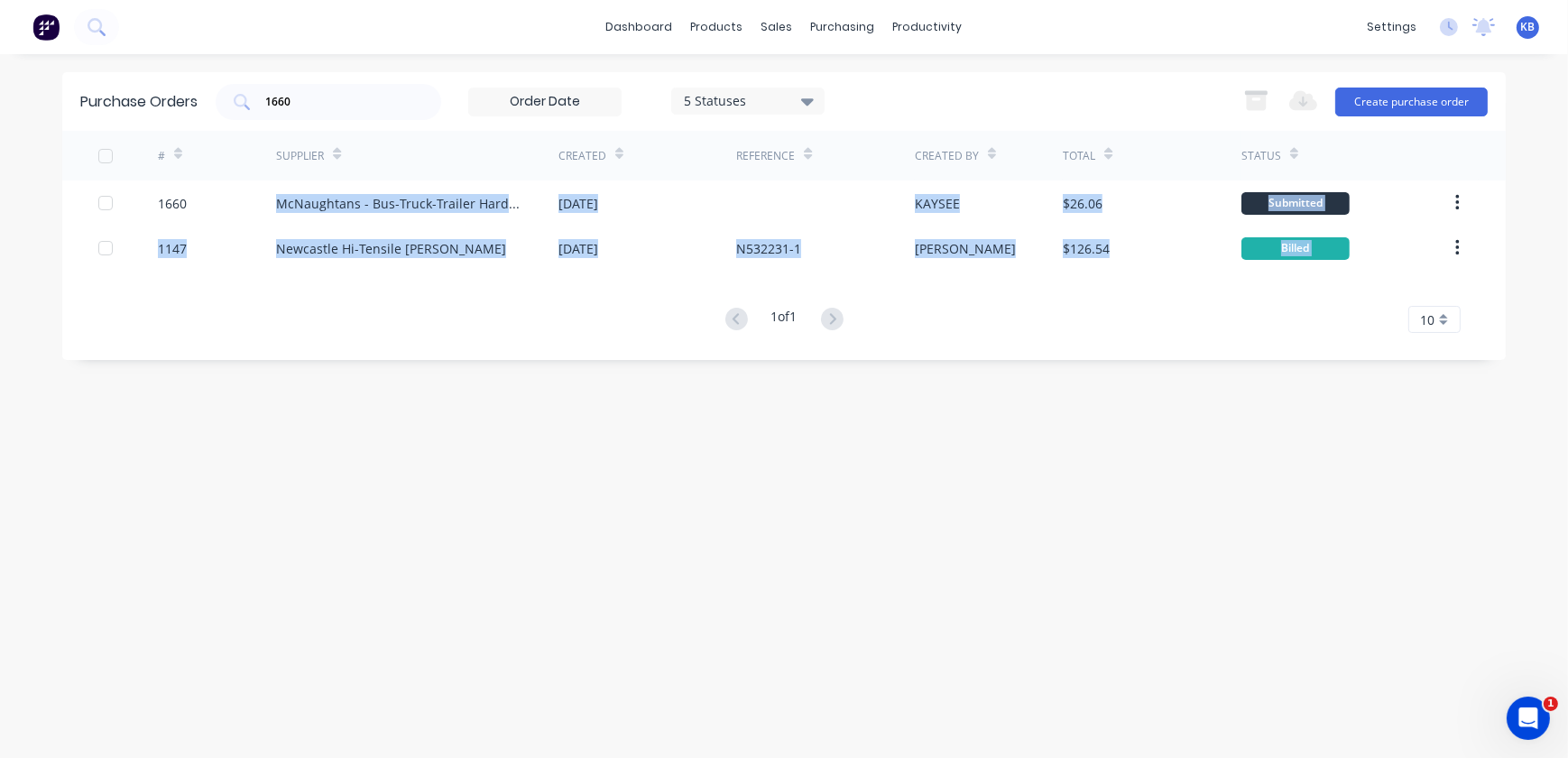
drag, startPoint x: 212, startPoint y: 204, endPoint x: 1381, endPoint y: 72, distance: 1176.4
click at [1110, 452] on div "Purchase Orders 1660 5 Statuses 5 Statuses Export to Excel (XLSX) Create purcha…" at bounding box center [784, 406] width 1444 height 668
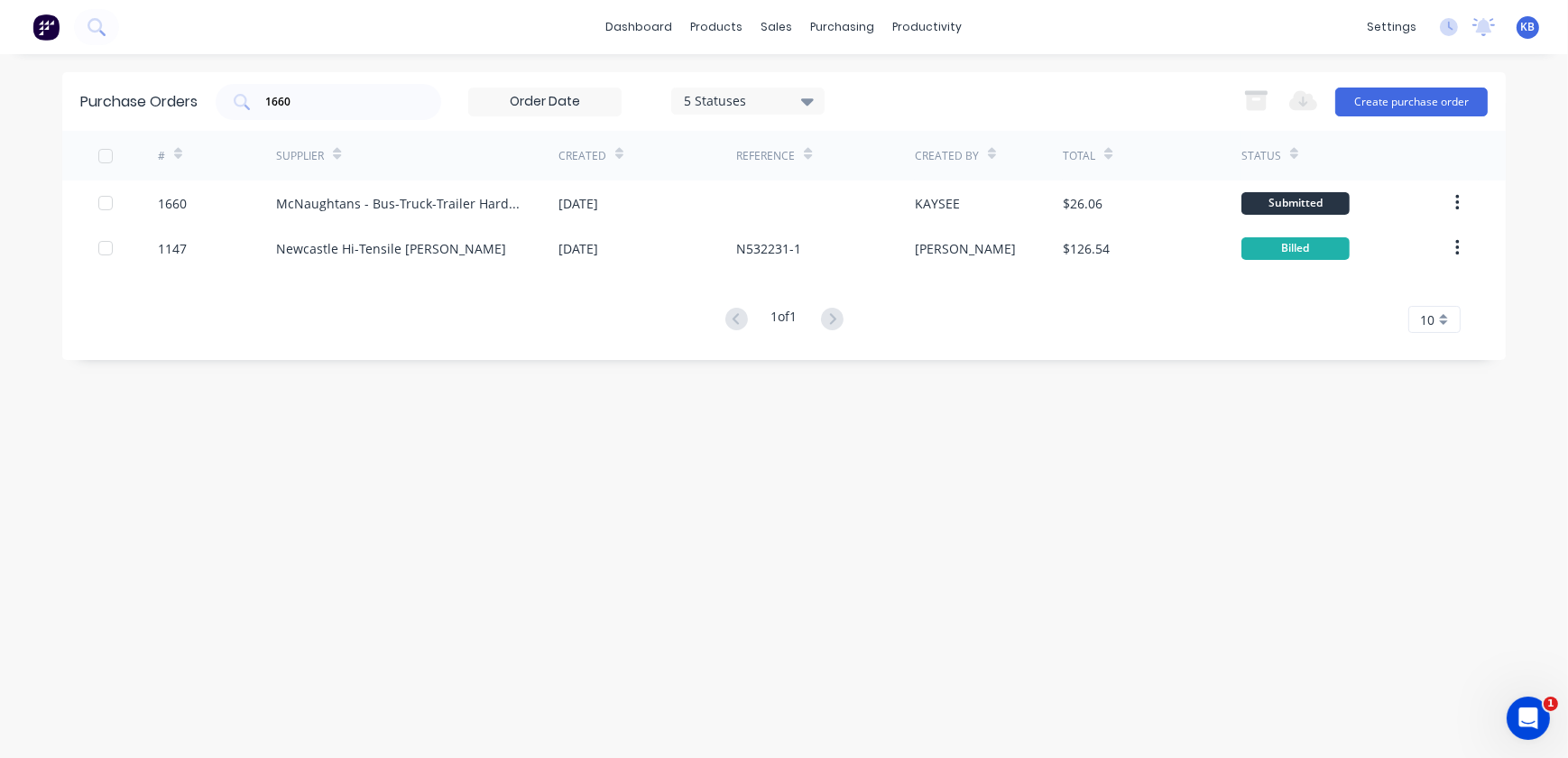
click at [452, 95] on div "1660 5 Statuses 5 Statuses" at bounding box center [520, 102] width 609 height 36
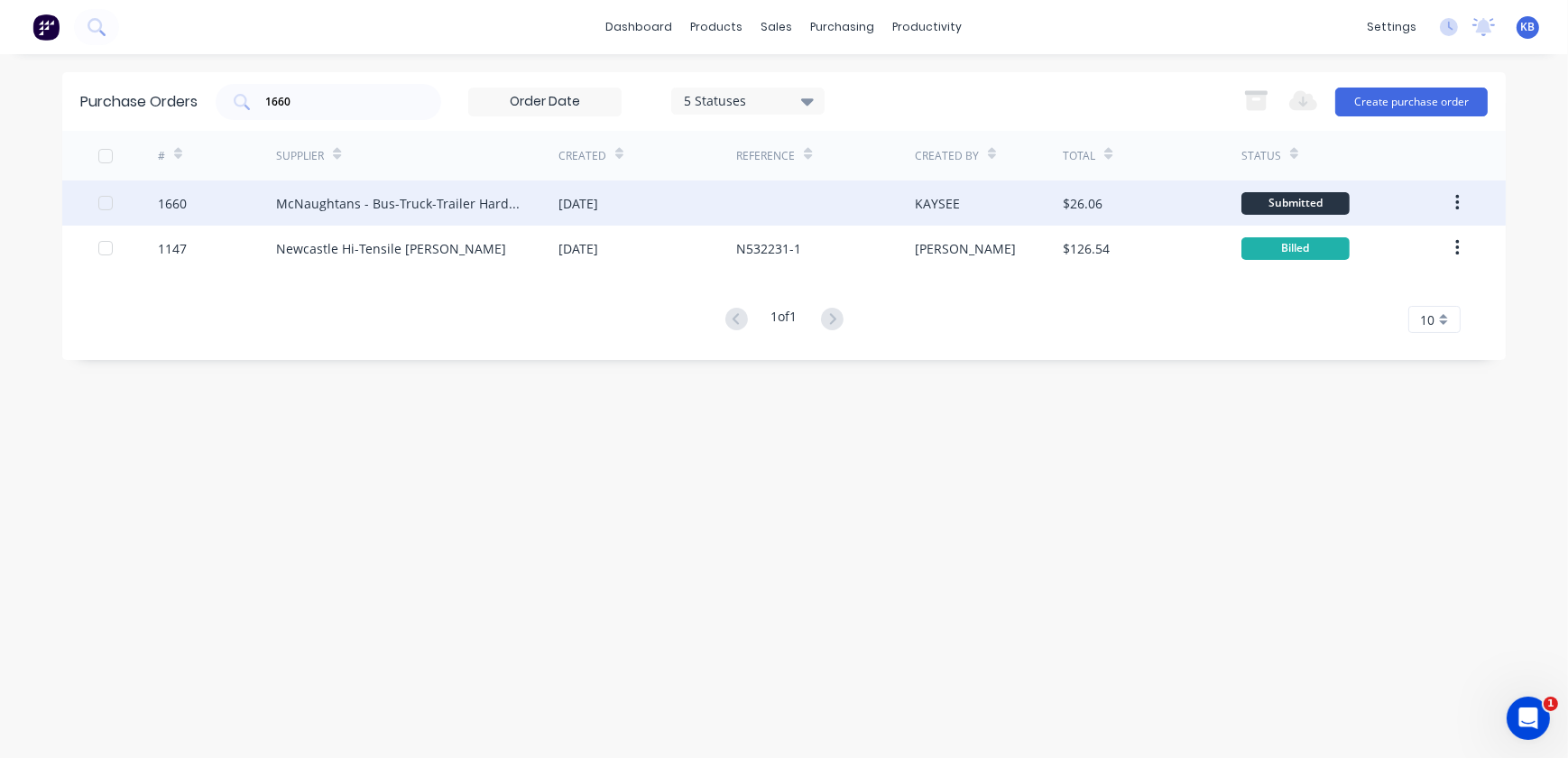
click at [423, 213] on div "McNaughtans - Bus-Truck-Trailer Hardware" at bounding box center [417, 203] width 283 height 45
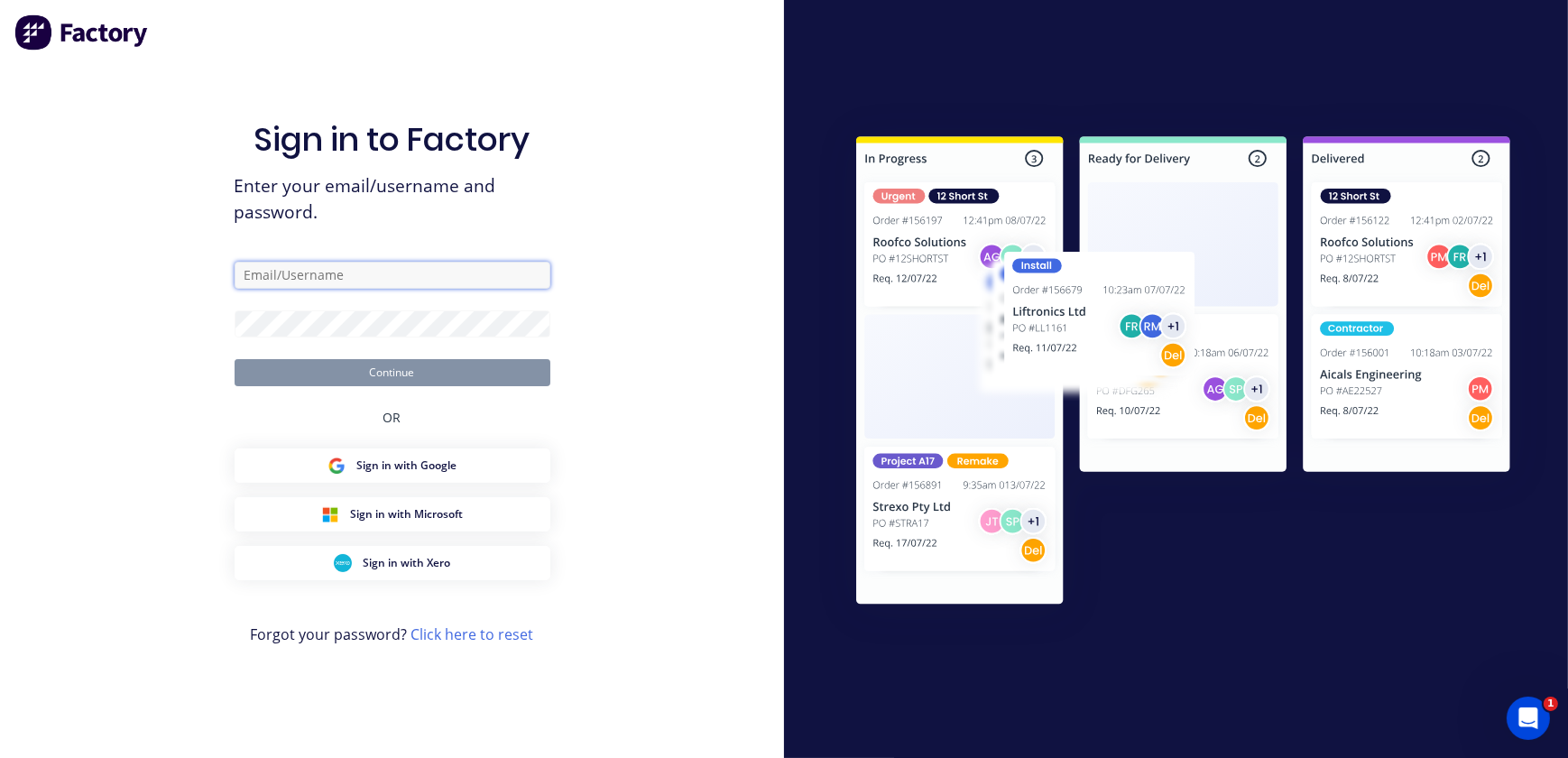
type input "kaysee.browne@hushpak.com.au"
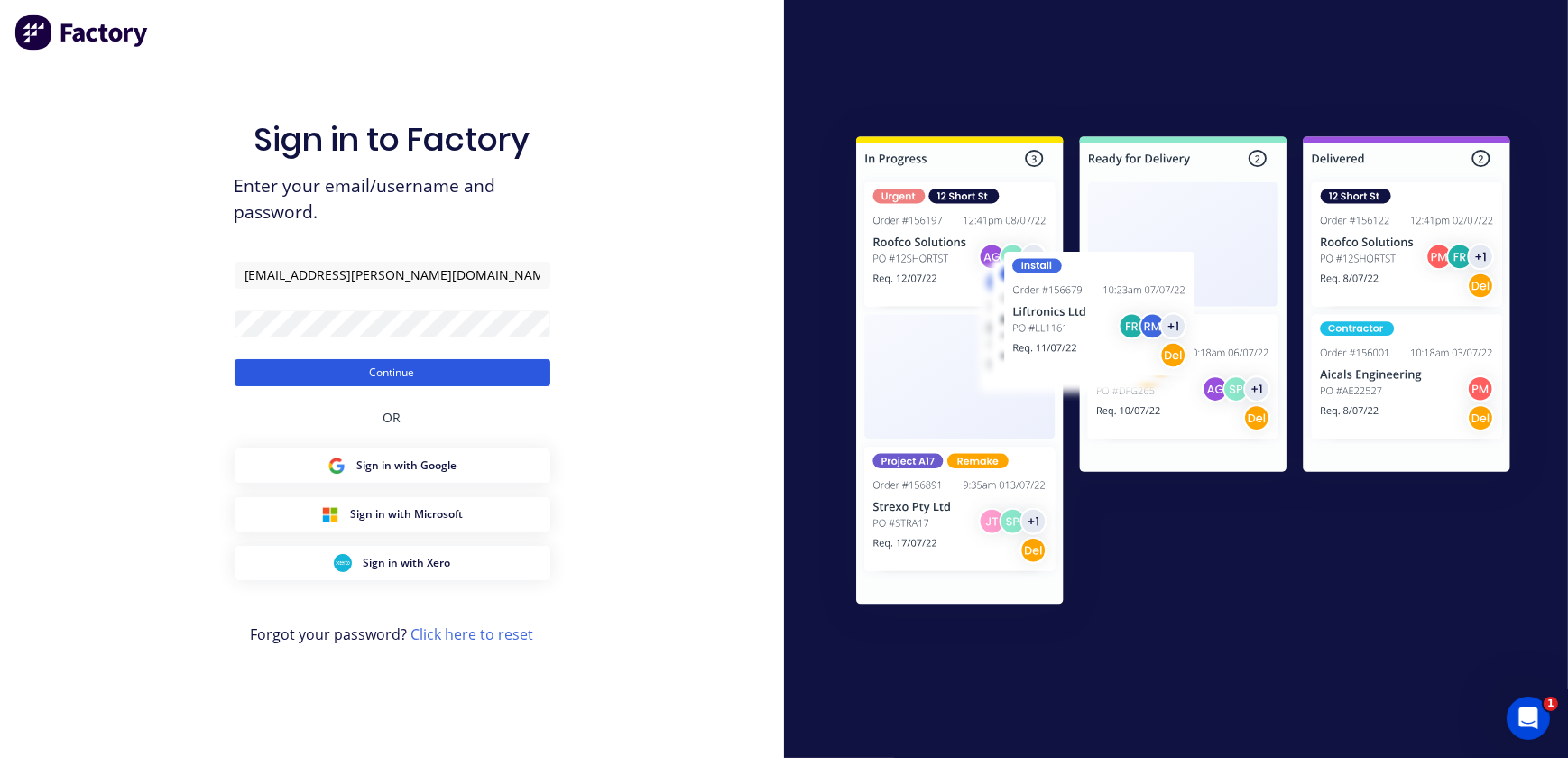
click at [390, 369] on button "Continue" at bounding box center [392, 373] width 316 height 27
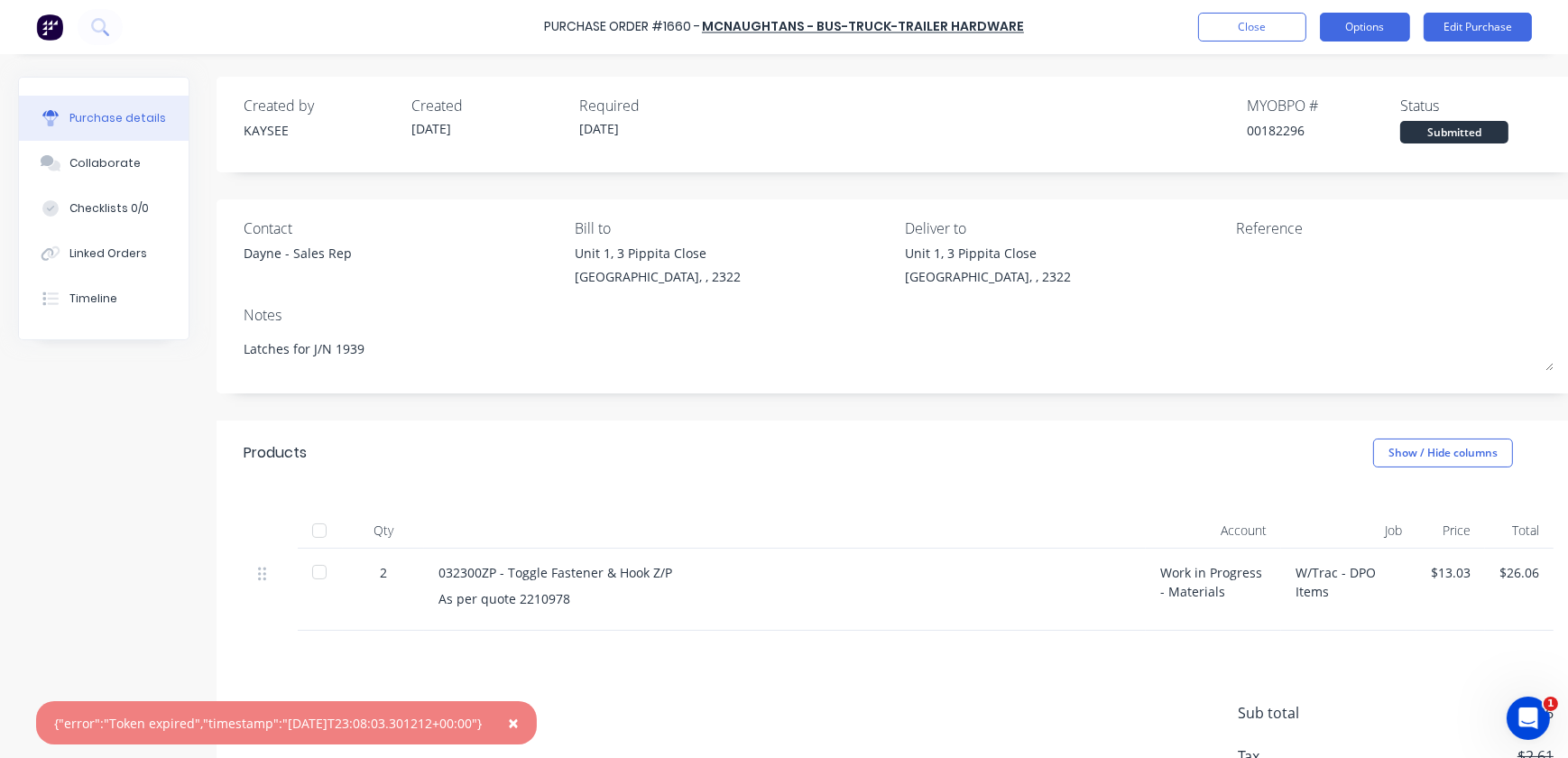
click at [1335, 26] on button "Options" at bounding box center [1365, 26] width 90 height 28
click at [1389, 26] on button "Options" at bounding box center [1365, 26] width 90 height 28
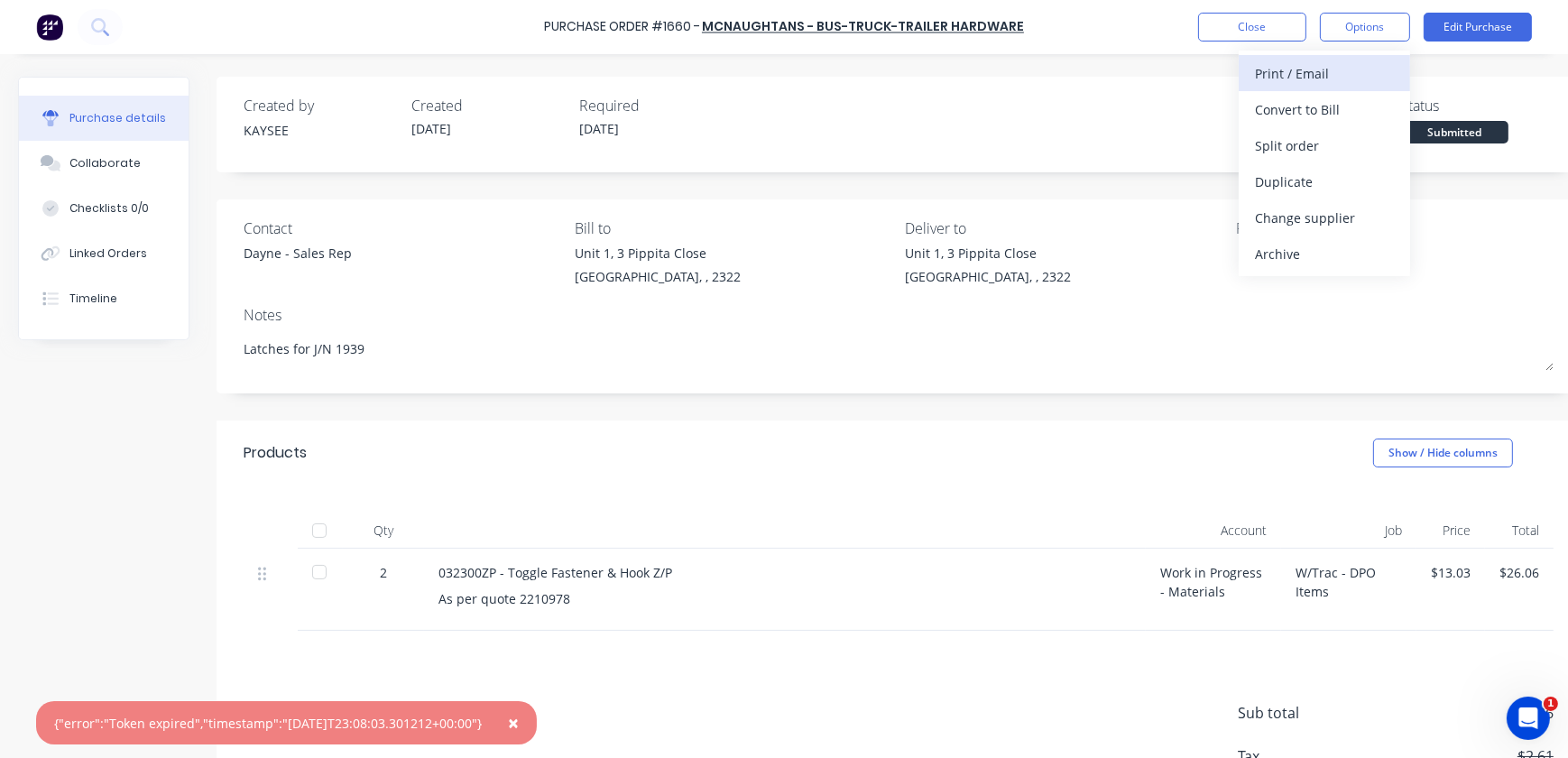
click at [1332, 76] on div "Print / Email" at bounding box center [1324, 73] width 139 height 26
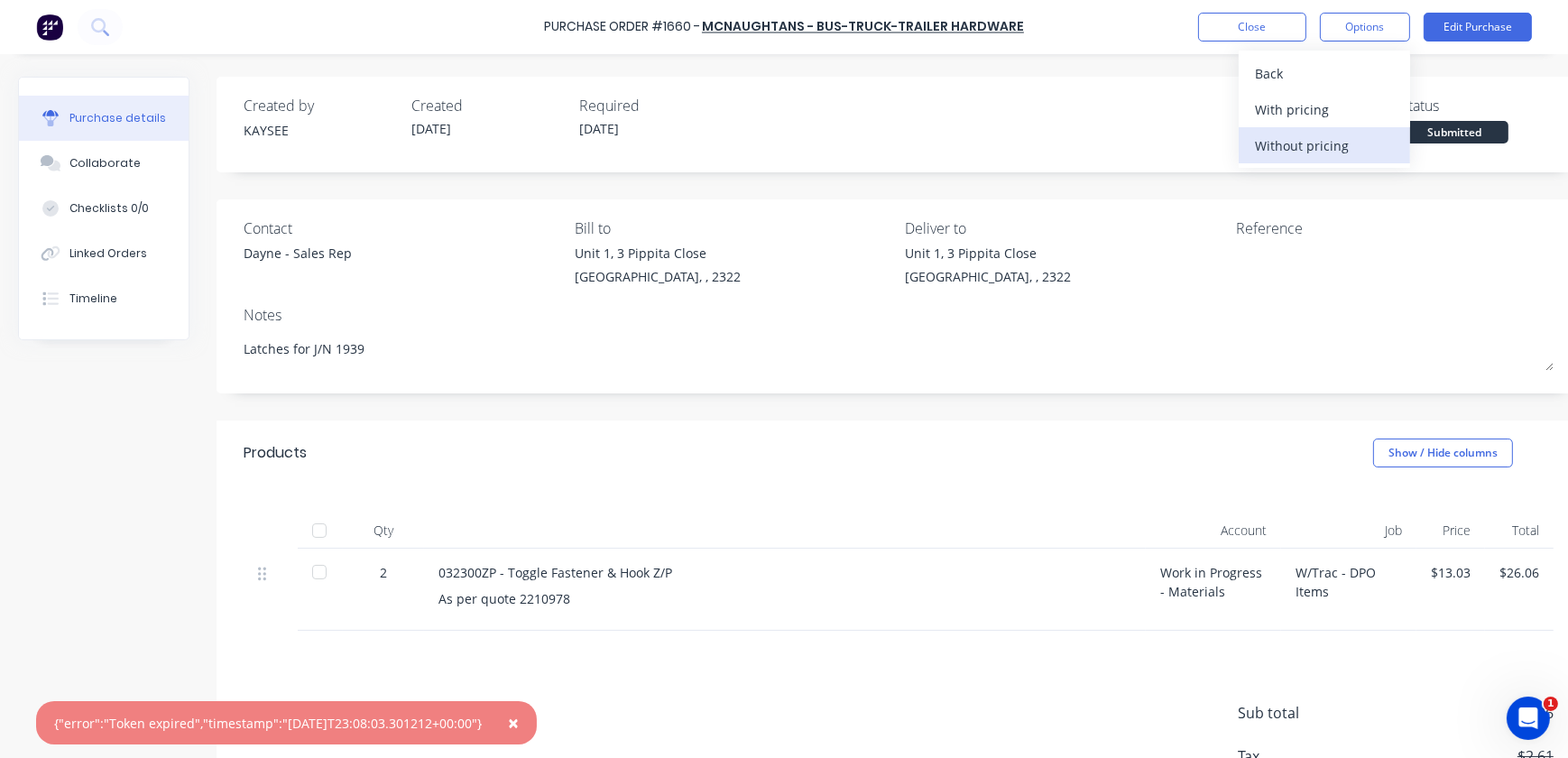
click at [1315, 142] on div "Without pricing" at bounding box center [1324, 146] width 139 height 26
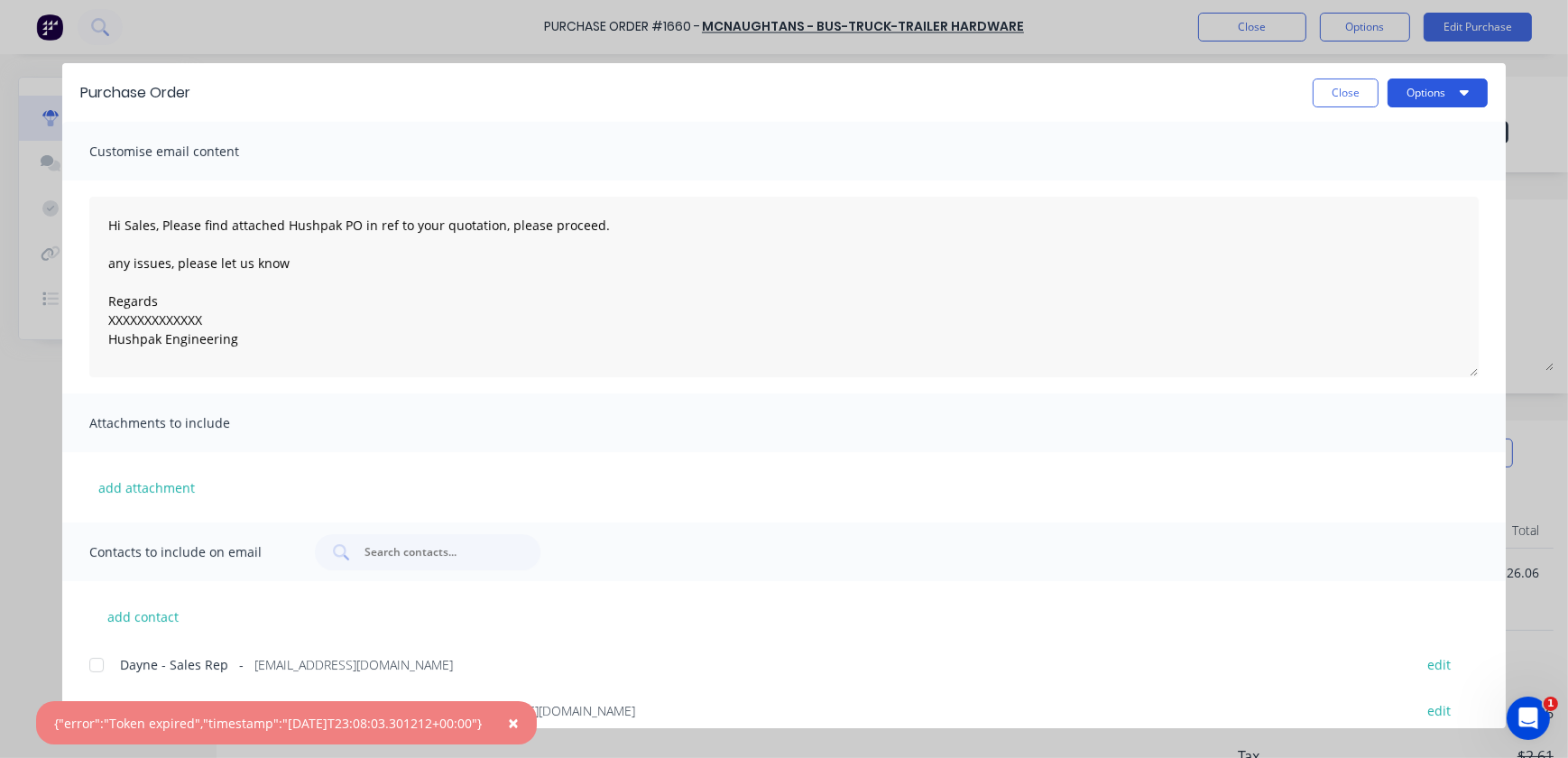
click at [1431, 81] on button "Options" at bounding box center [1438, 92] width 100 height 28
click at [1397, 161] on button "Print" at bounding box center [1402, 174] width 171 height 36
click at [1435, 102] on button "Options" at bounding box center [1438, 92] width 100 height 28
click at [1351, 168] on div "Print" at bounding box center [1402, 174] width 139 height 26
click at [1347, 87] on button "Close" at bounding box center [1345, 92] width 66 height 28
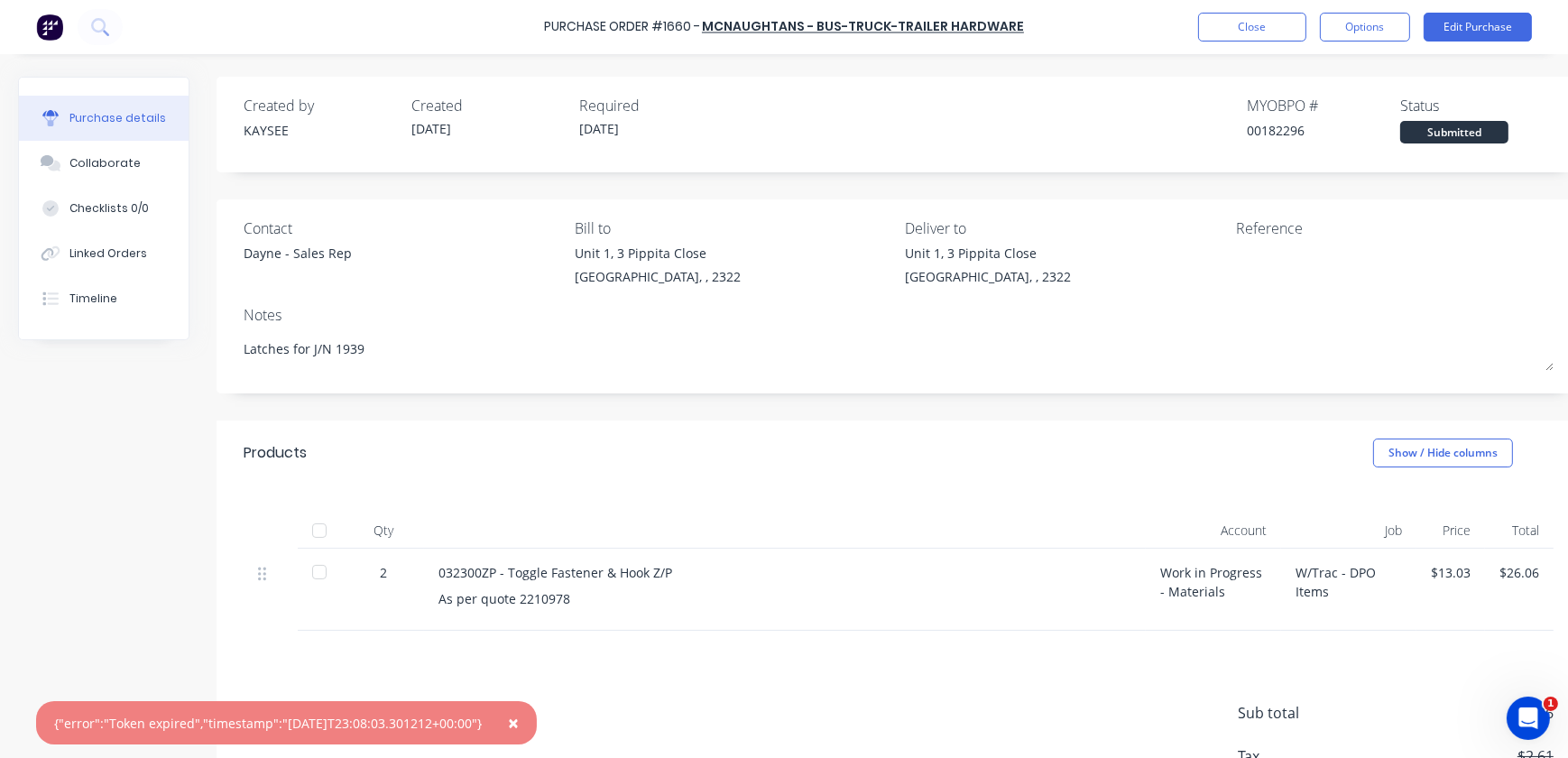
click at [519, 733] on span "×" at bounding box center [513, 723] width 11 height 25
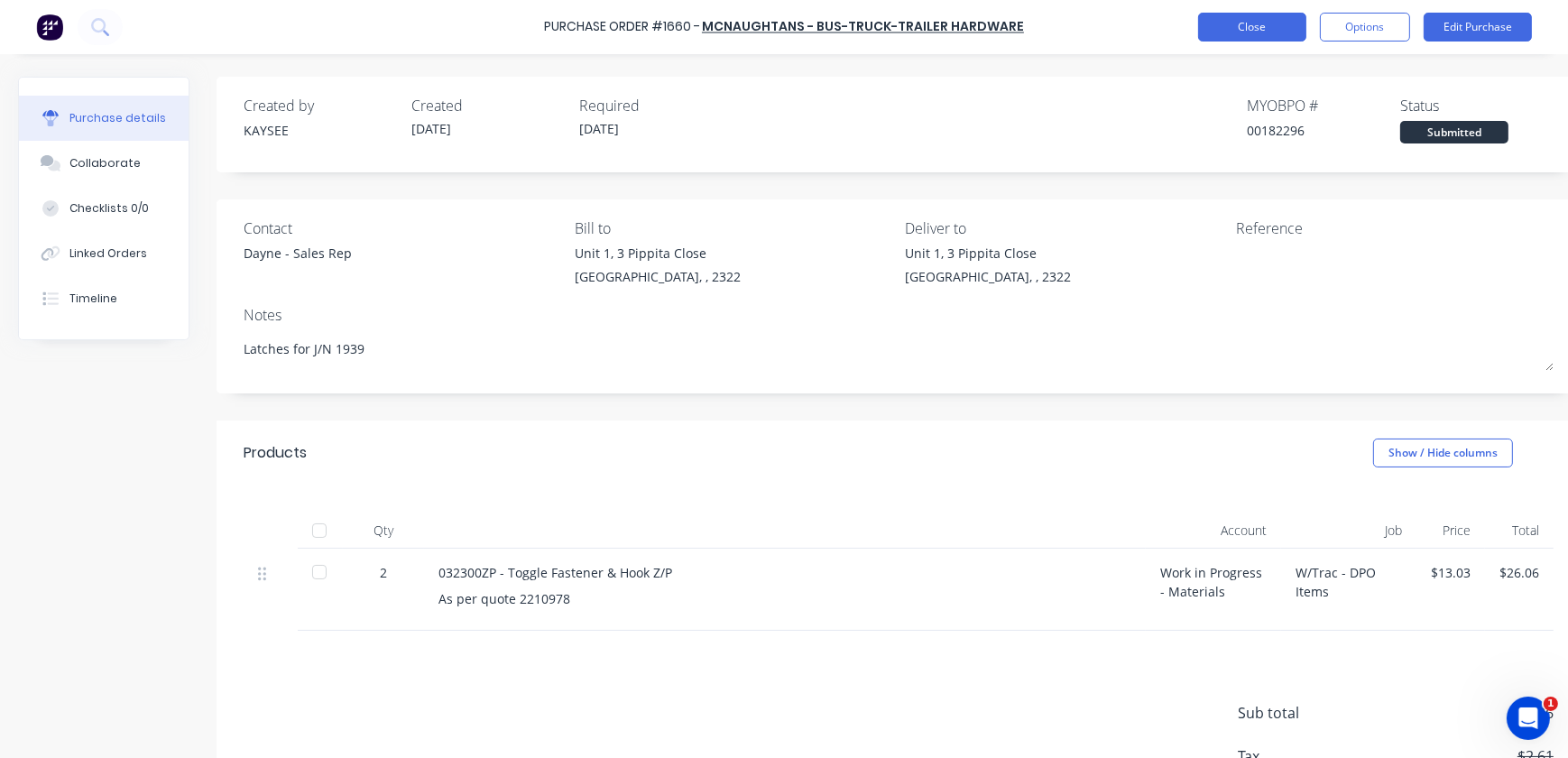
click at [1269, 35] on button "Close" at bounding box center [1252, 26] width 109 height 28
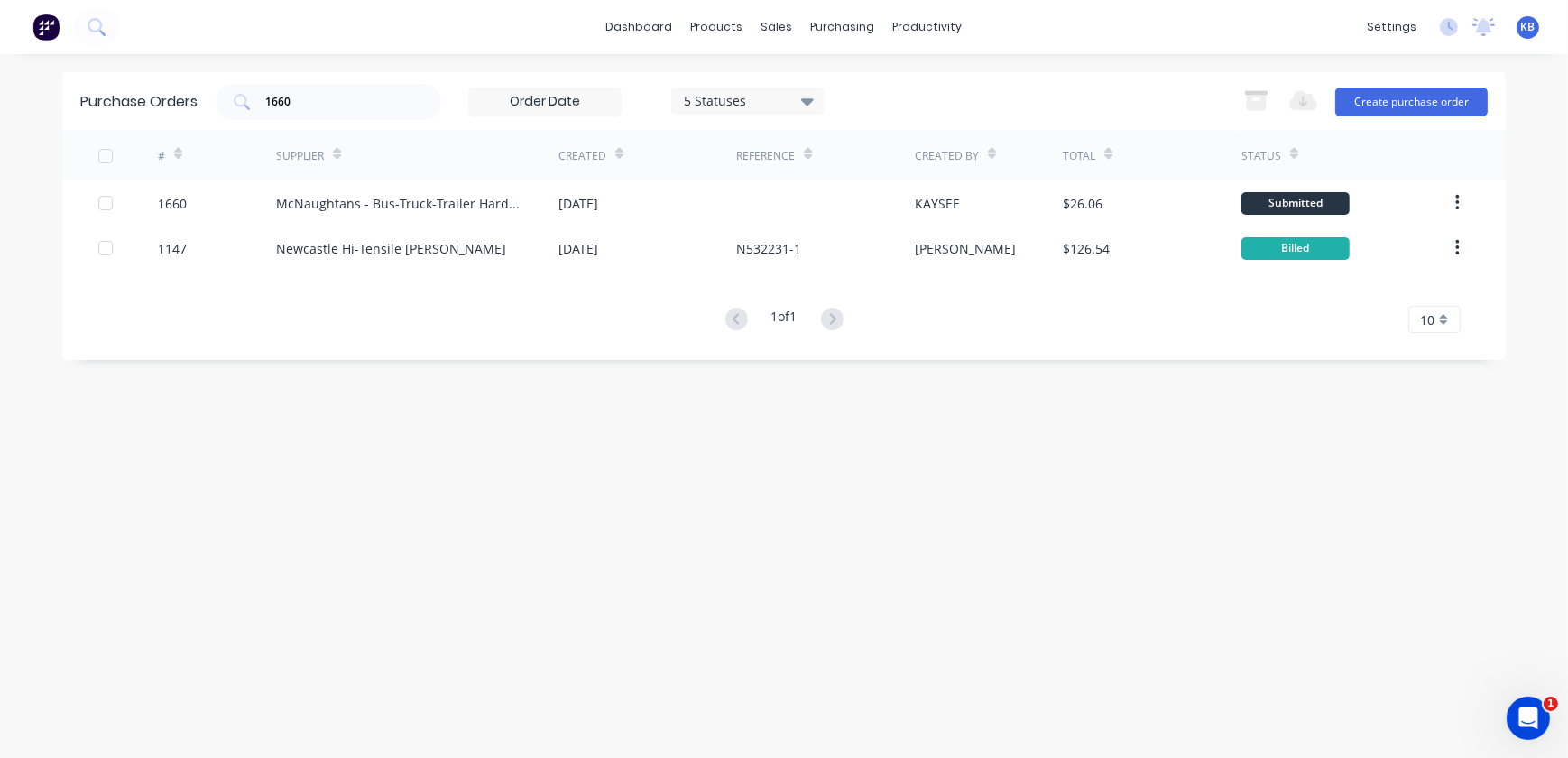
click at [317, 72] on div "Purchase Orders 1660 5 Statuses 5 Statuses Export to Excel (XLSX) Create purcha…" at bounding box center [784, 102] width 1444 height 59
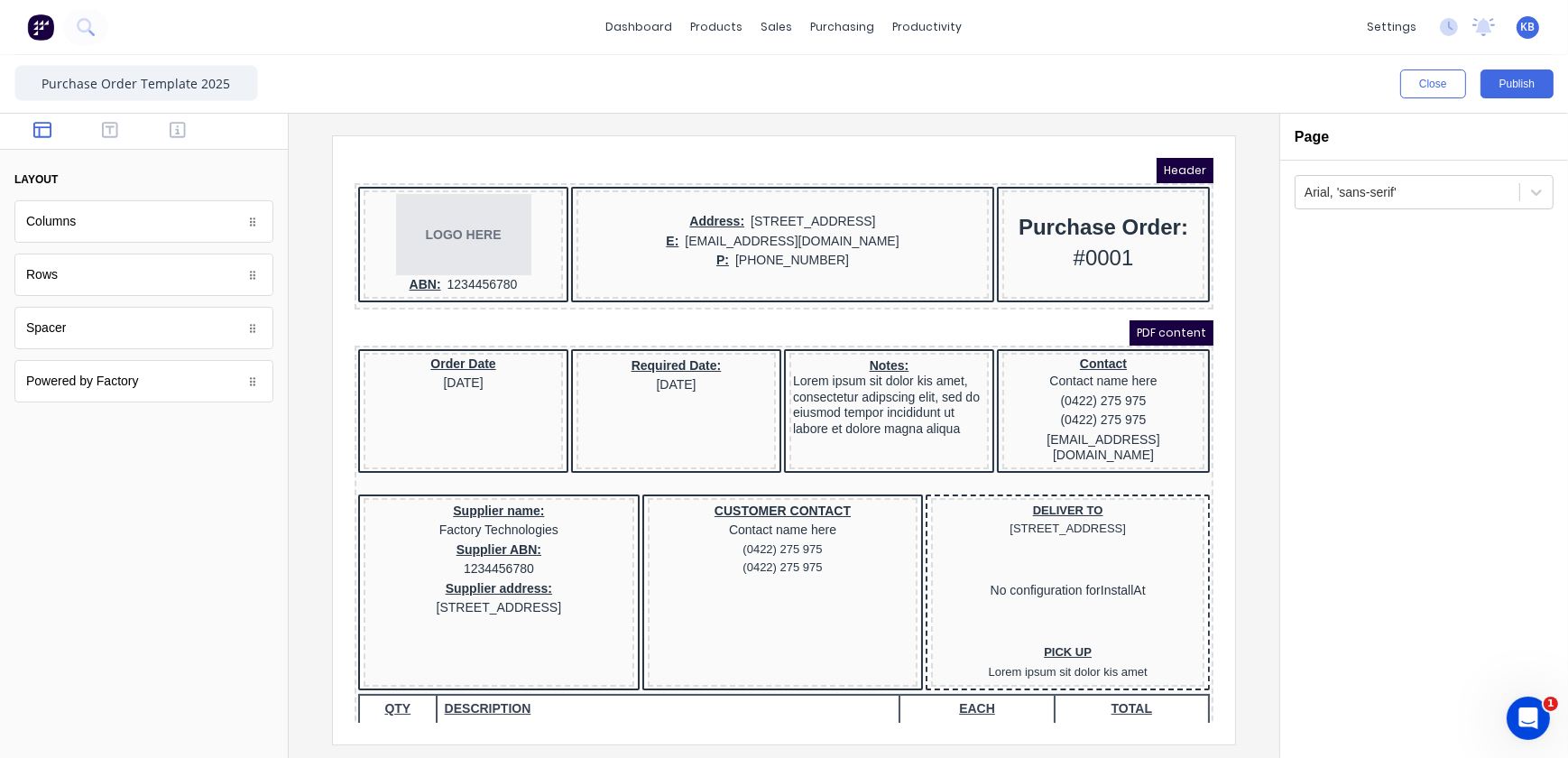
click at [74, 324] on div "Spacer" at bounding box center [144, 327] width 259 height 42
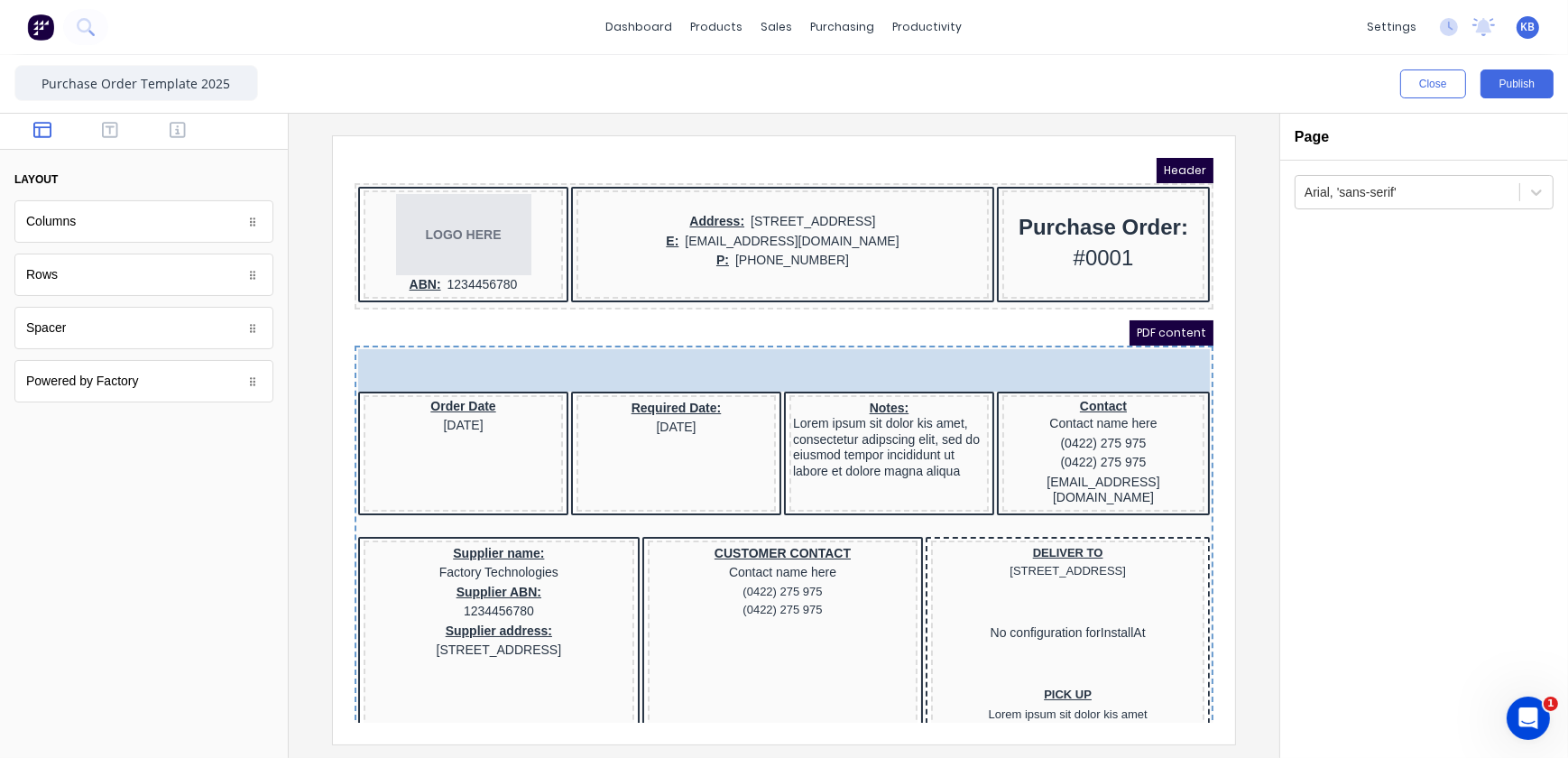
drag, startPoint x: 72, startPoint y: 331, endPoint x: 526, endPoint y: 141, distance: 492.2
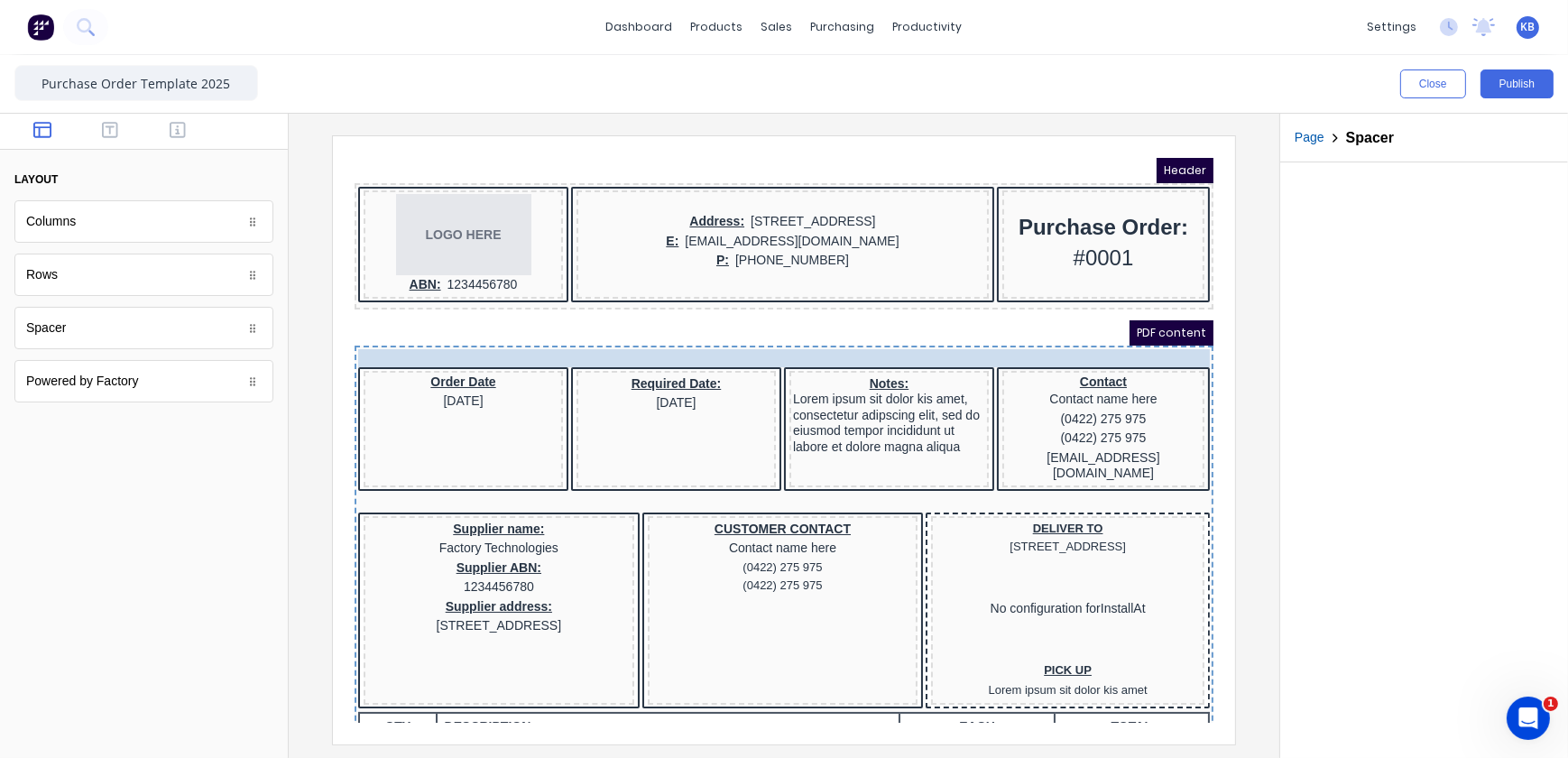
drag, startPoint x: 437, startPoint y: 330, endPoint x: 426, endPoint y: 142, distance: 188.3
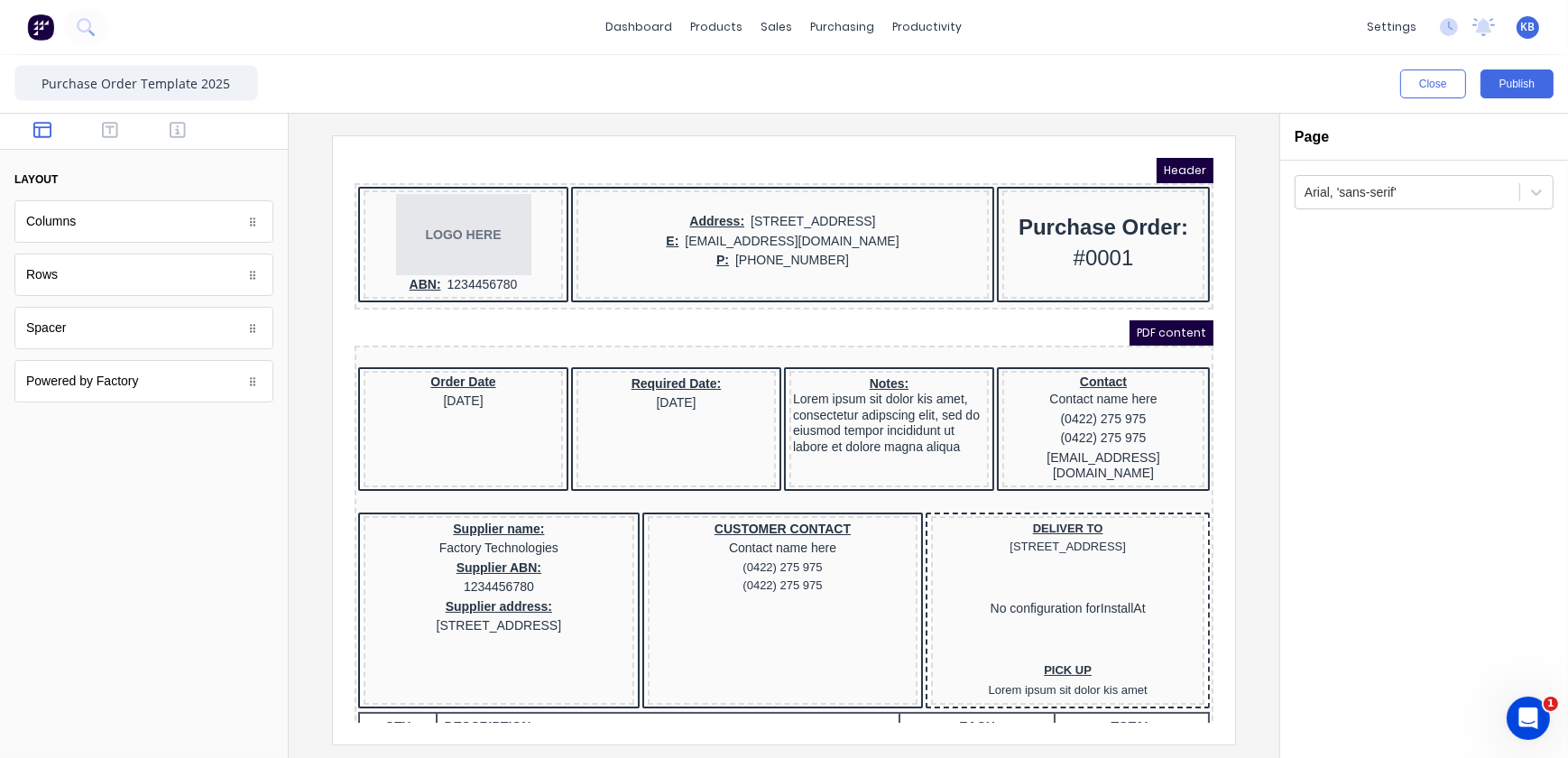
click at [381, 330] on div at bounding box center [761, 336] width 852 height 18
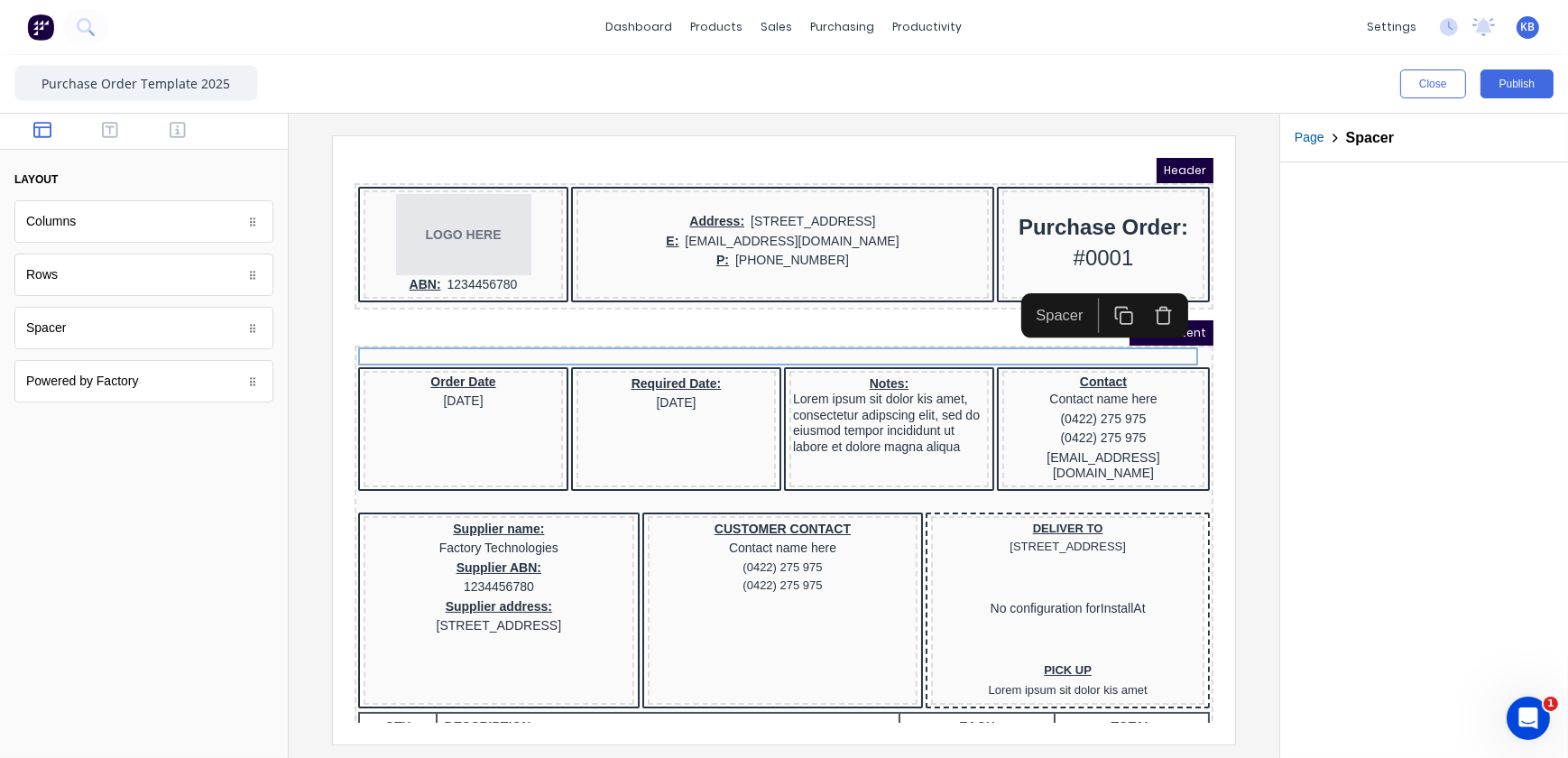
click at [1137, 295] on icon "button" at bounding box center [1140, 293] width 20 height 20
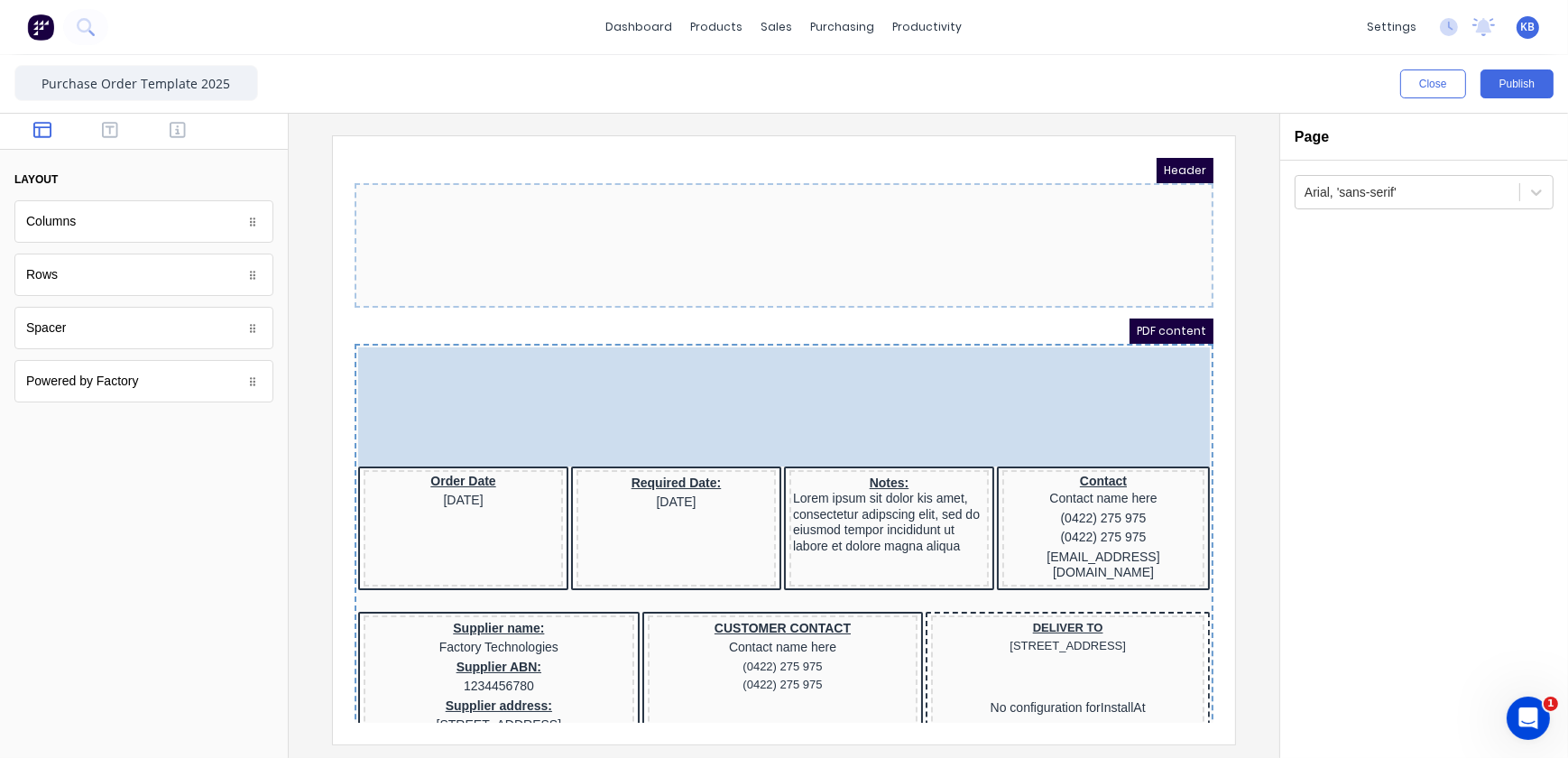
drag, startPoint x: 335, startPoint y: 164, endPoint x: 327, endPoint y: 224, distance: 60.5
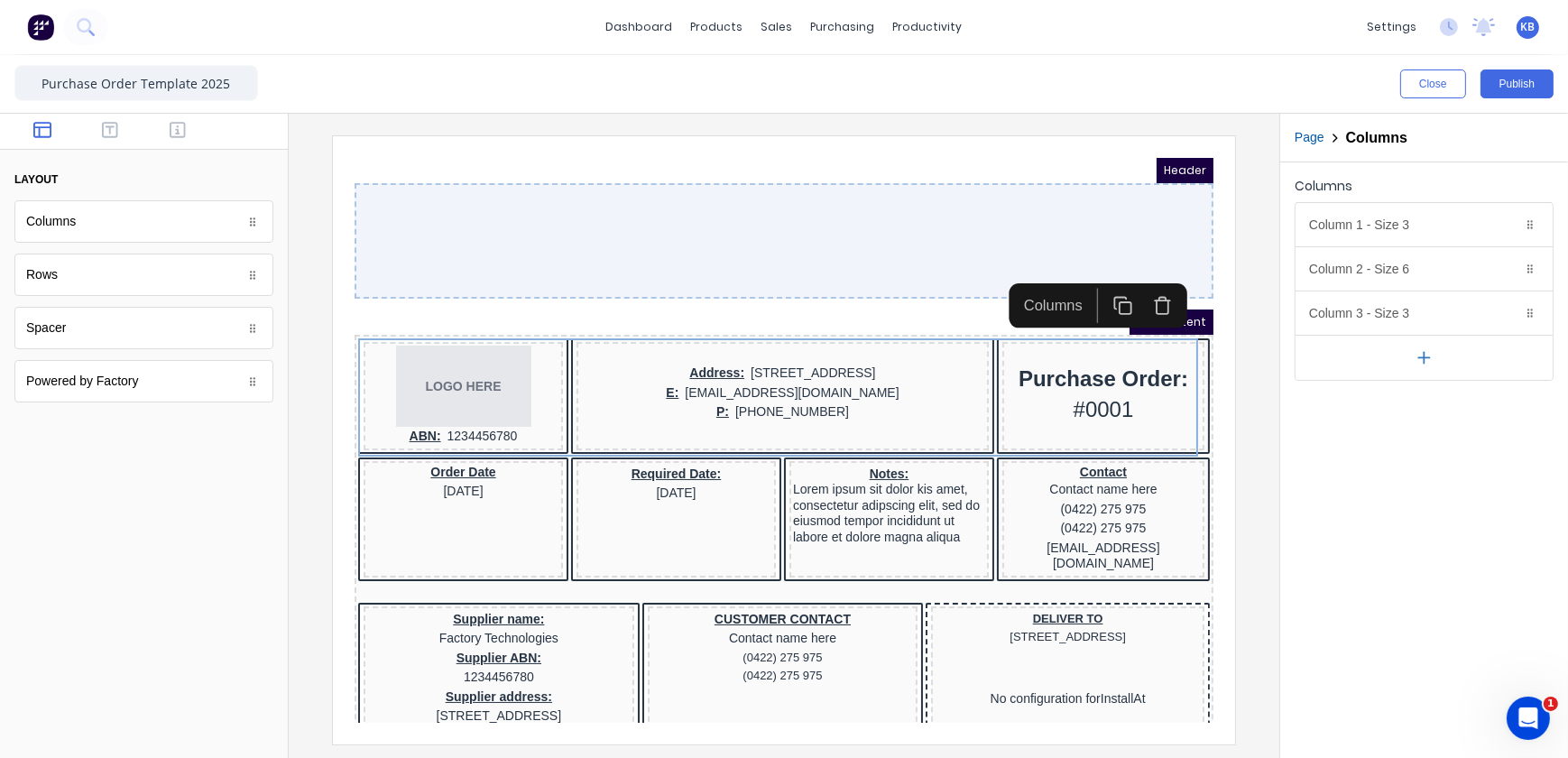
click at [490, 268] on div at bounding box center [761, 218] width 859 height 116
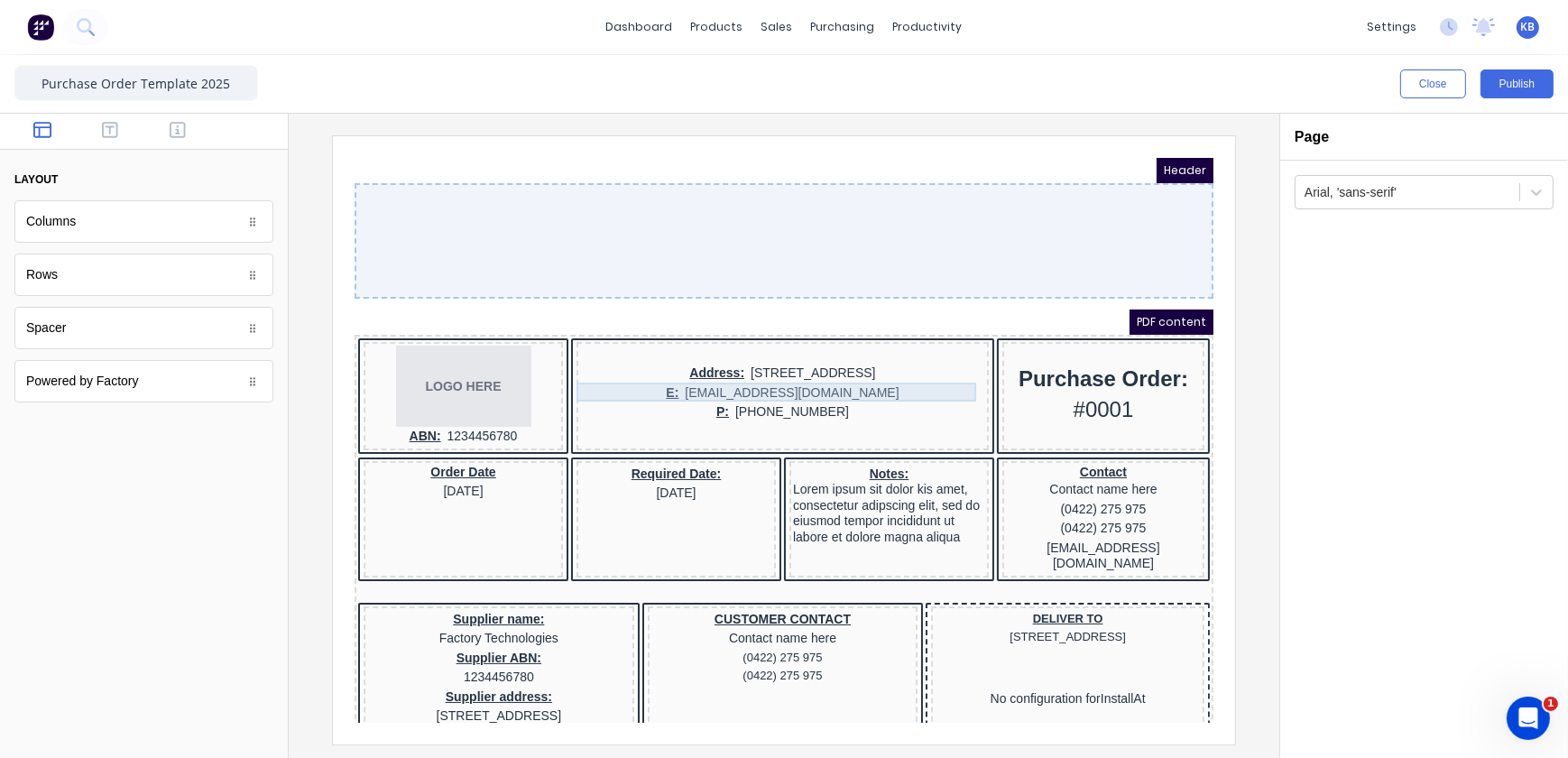
scroll to position [246, 0]
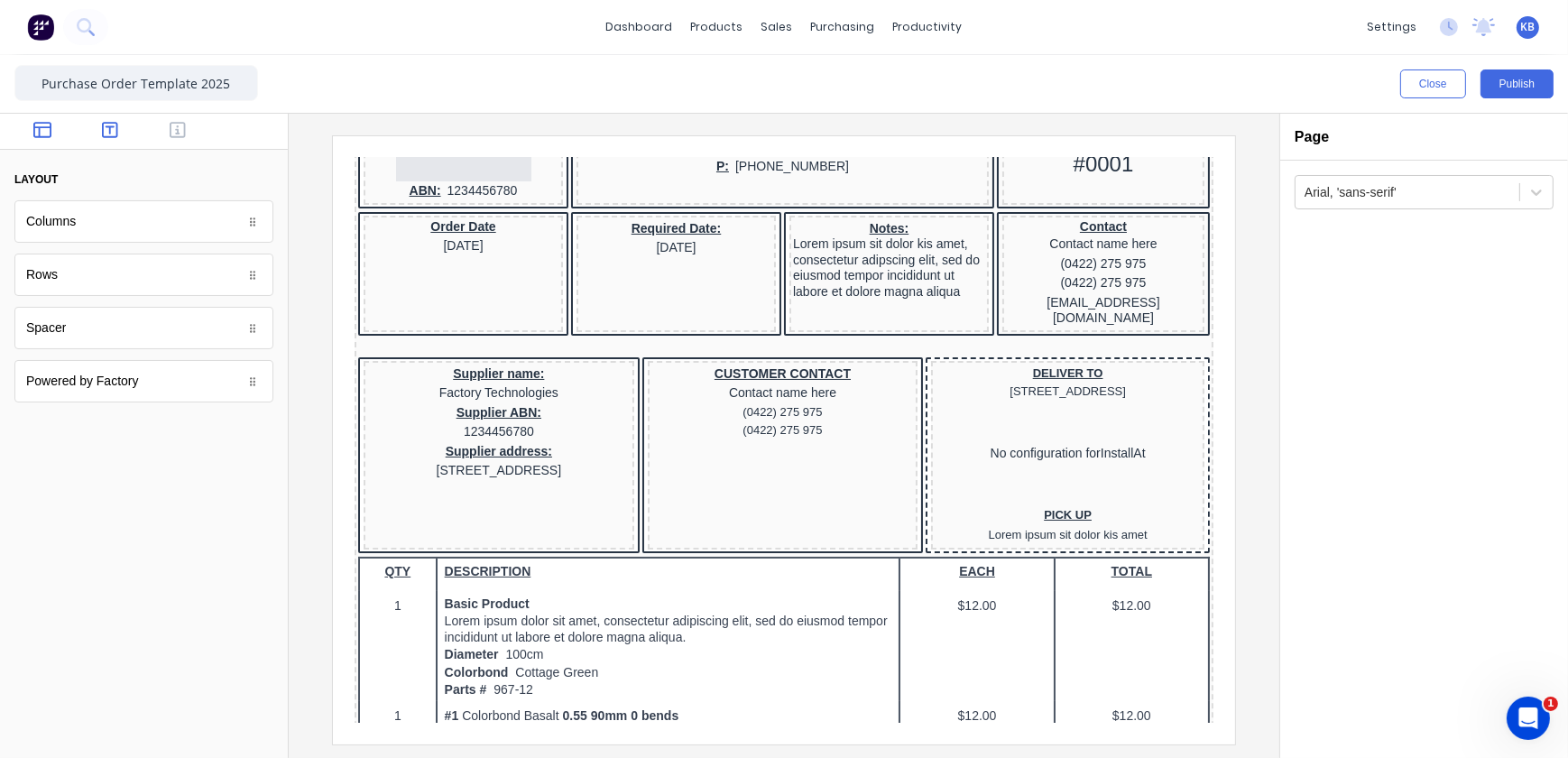
click at [116, 133] on icon "button" at bounding box center [110, 129] width 17 height 17
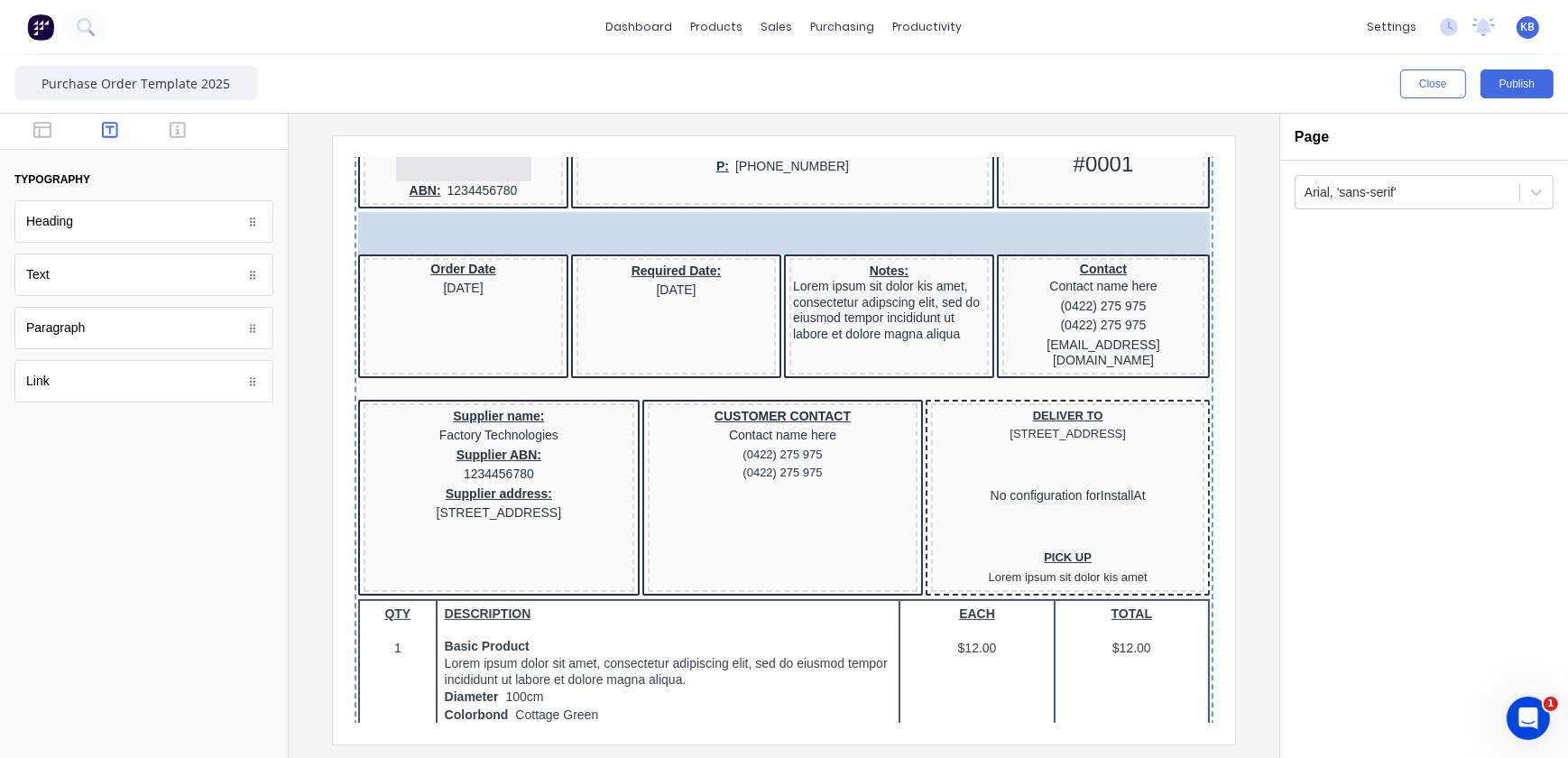
scroll to position [0, 0]
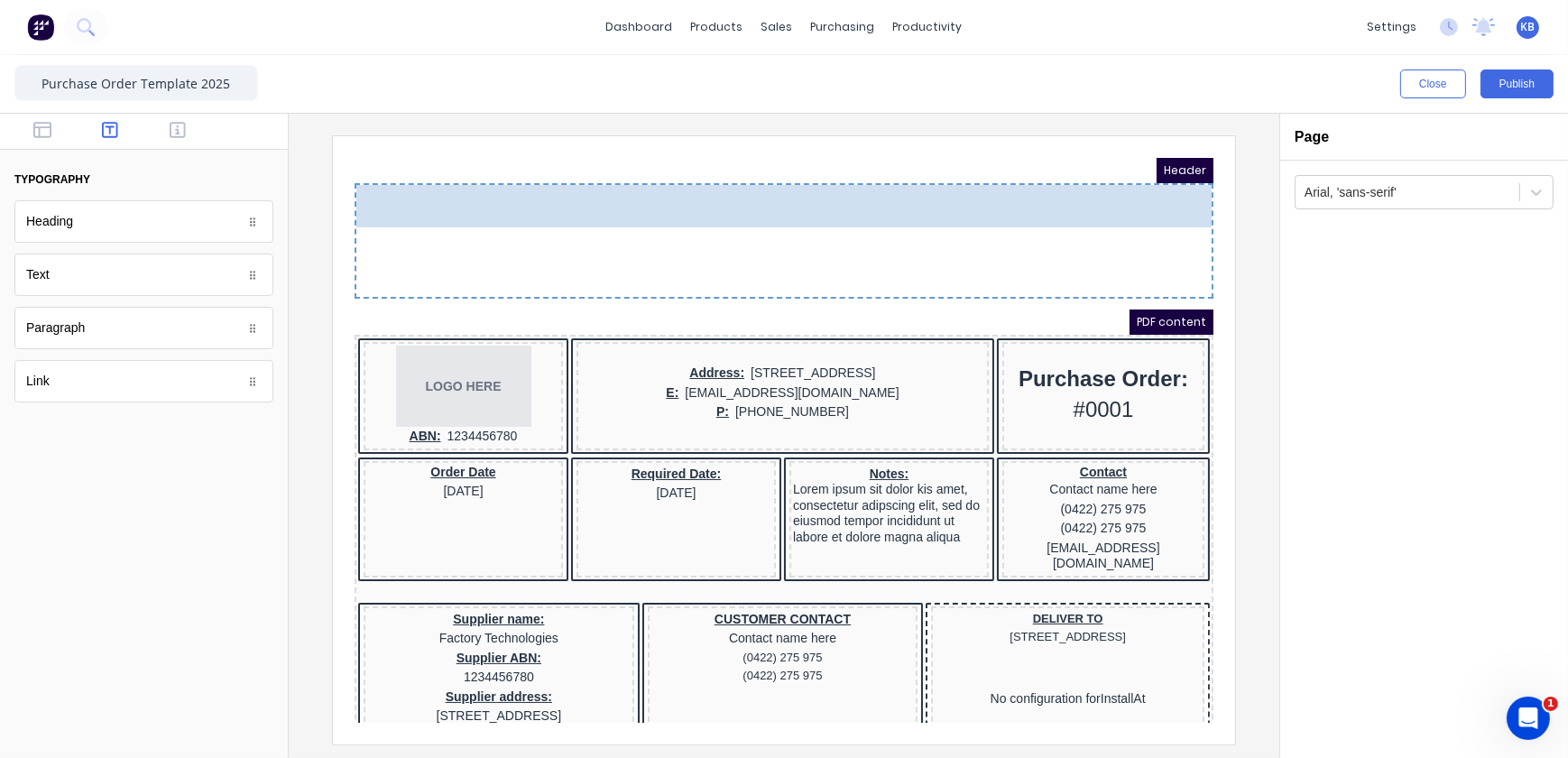
drag, startPoint x: 121, startPoint y: 236, endPoint x: 171, endPoint y: 23, distance: 218.8
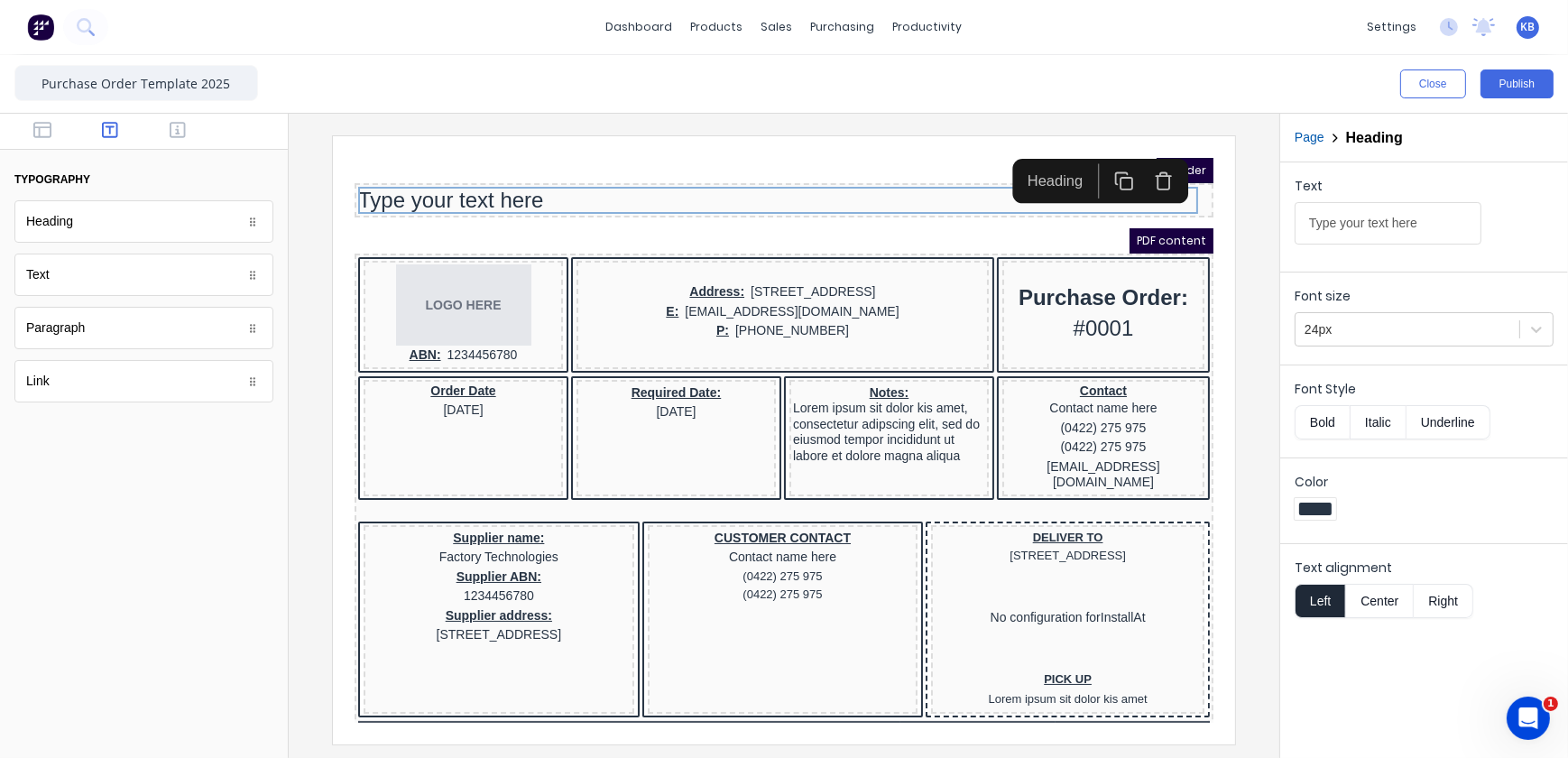
click at [475, 206] on div "PDF content" at bounding box center [761, 218] width 859 height 25
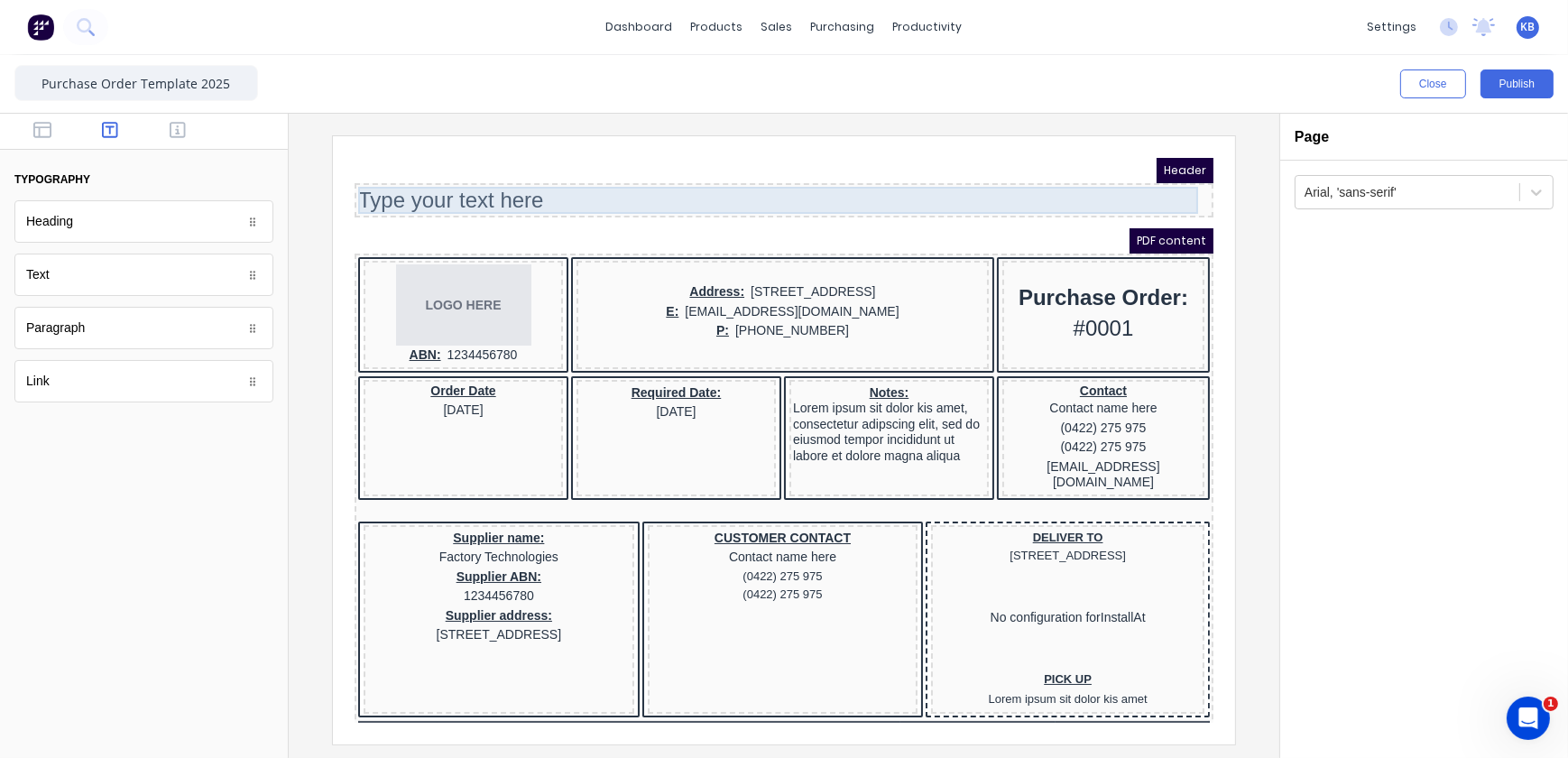
click at [872, 167] on div "Type your text here" at bounding box center [761, 178] width 852 height 27
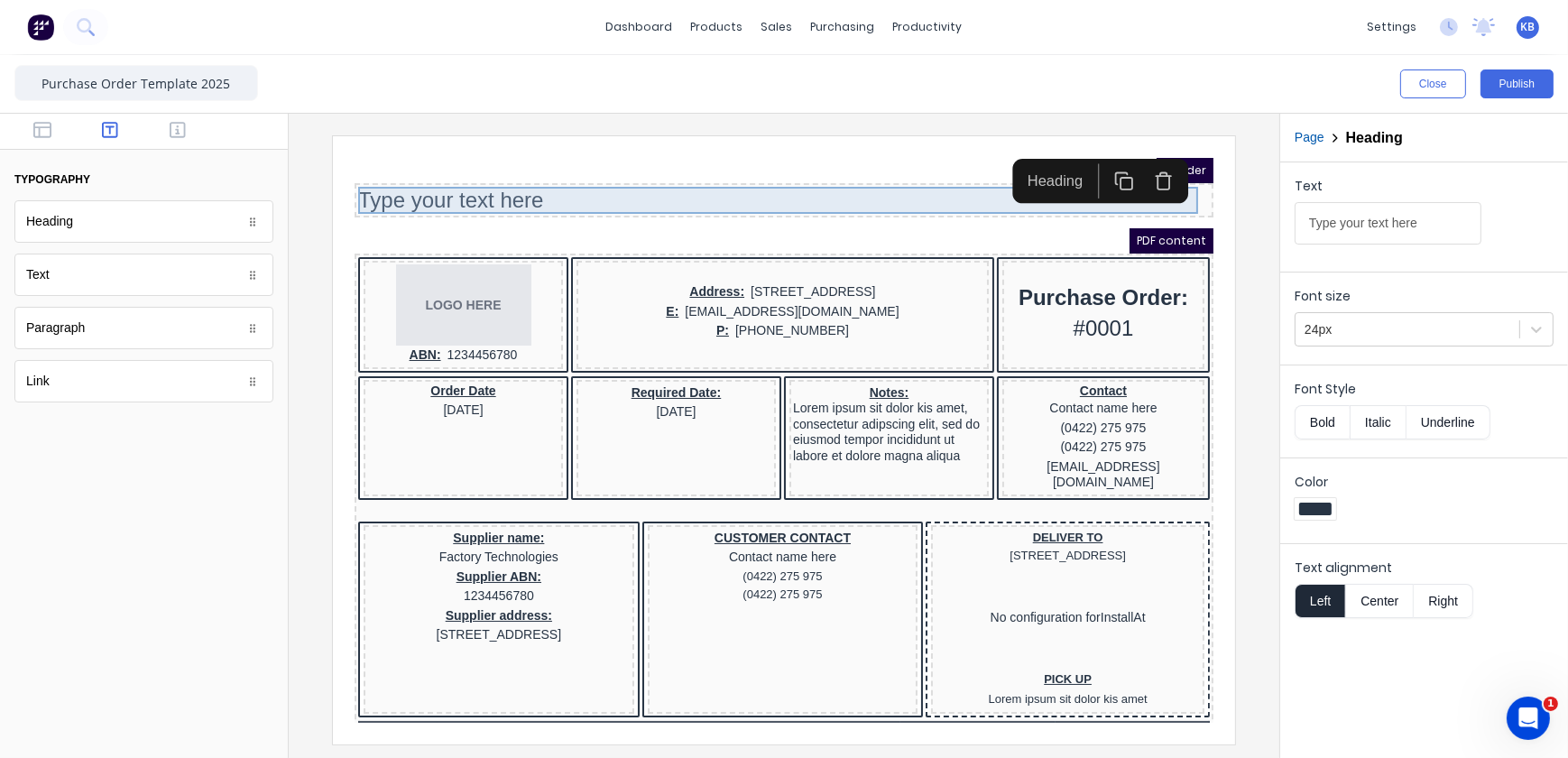
click at [809, 185] on body "Header Type your text here PDF content LOGO HERE ABN: 1234456780 Address: [STRE…" at bounding box center [761, 417] width 859 height 565
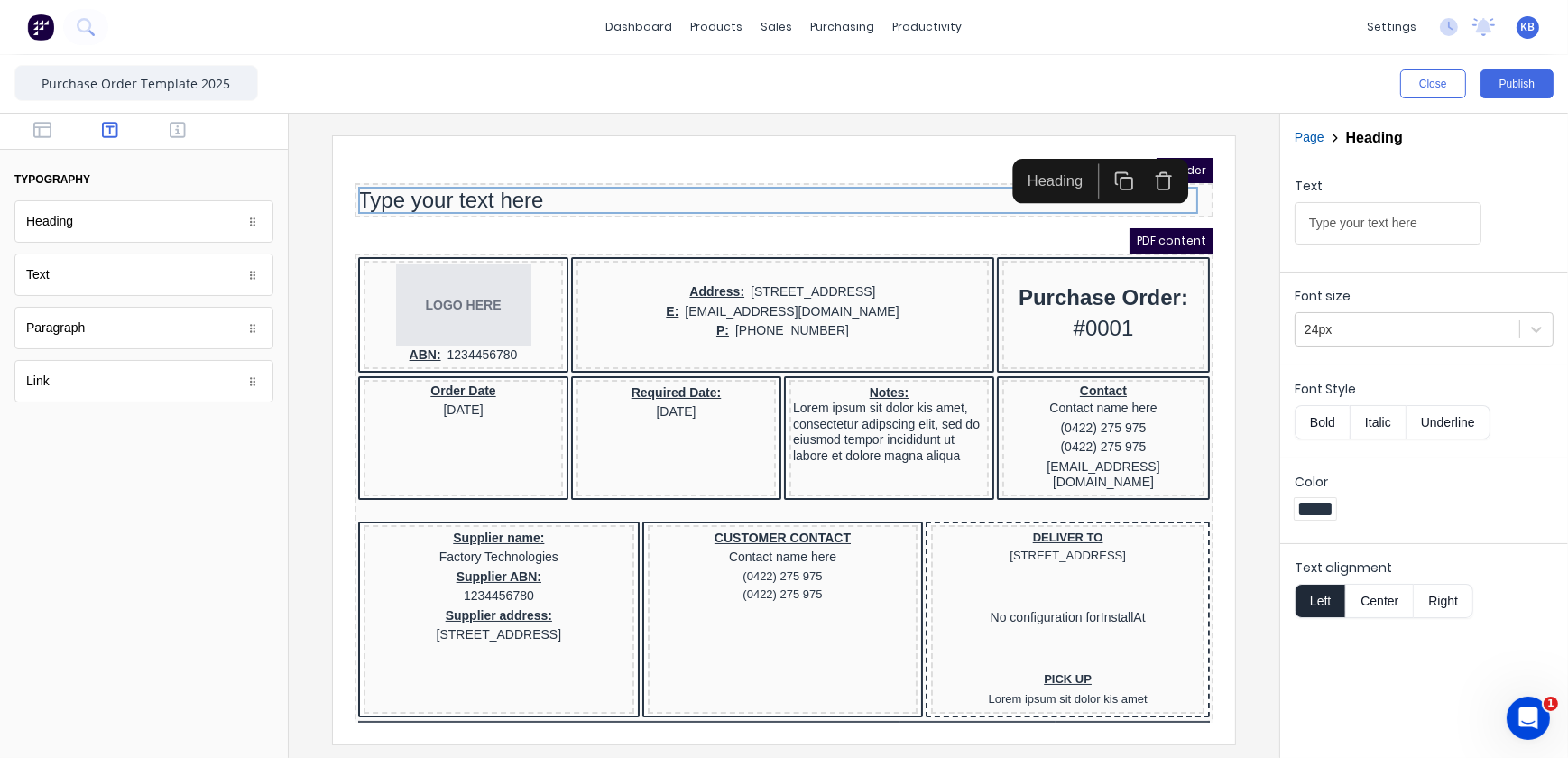
drag, startPoint x: 1748, startPoint y: 358, endPoint x: 1084, endPoint y: 206, distance: 681.2
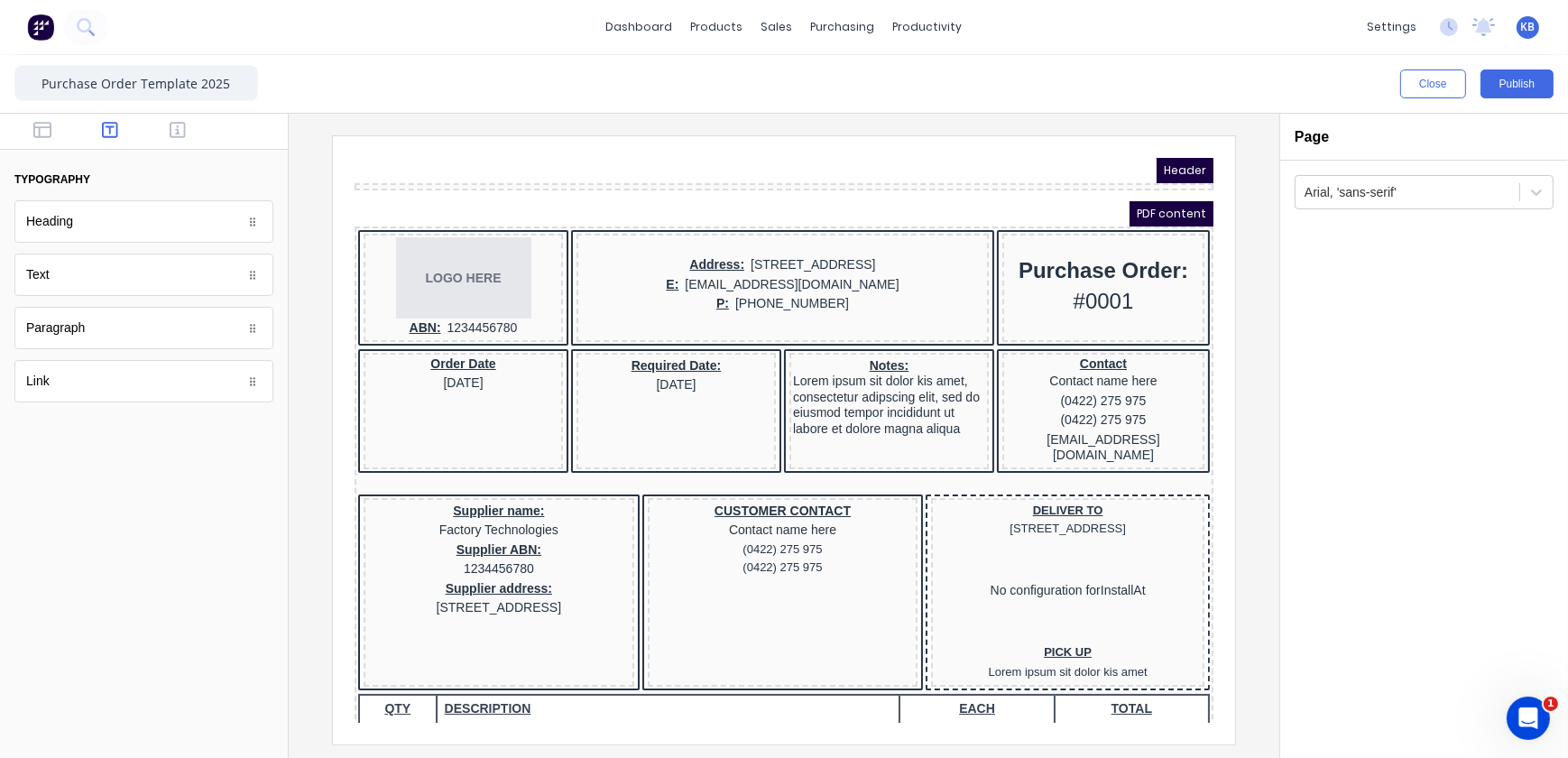
click at [482, 164] on div at bounding box center [761, 164] width 859 height 7
click at [905, 165] on div at bounding box center [761, 164] width 859 height 7
click at [918, 163] on div at bounding box center [761, 164] width 859 height 7
click at [903, 226] on div at bounding box center [761, 223] width 405 height 18
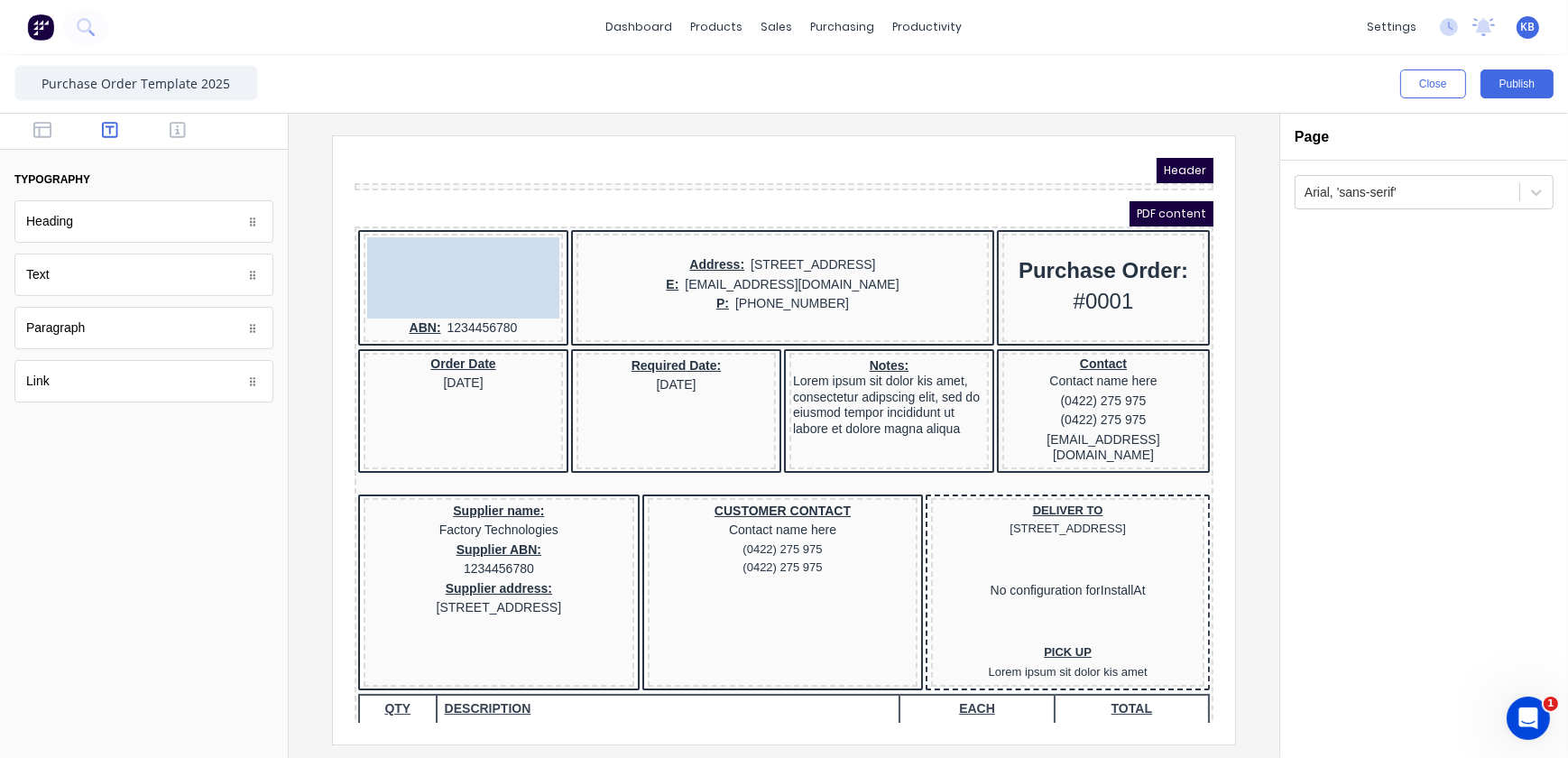
click at [375, 271] on body "Header PDF content LOGO HERE LOGO HERE ABN: 1234456780 Address: 234 Beach Road …" at bounding box center [761, 417] width 859 height 565
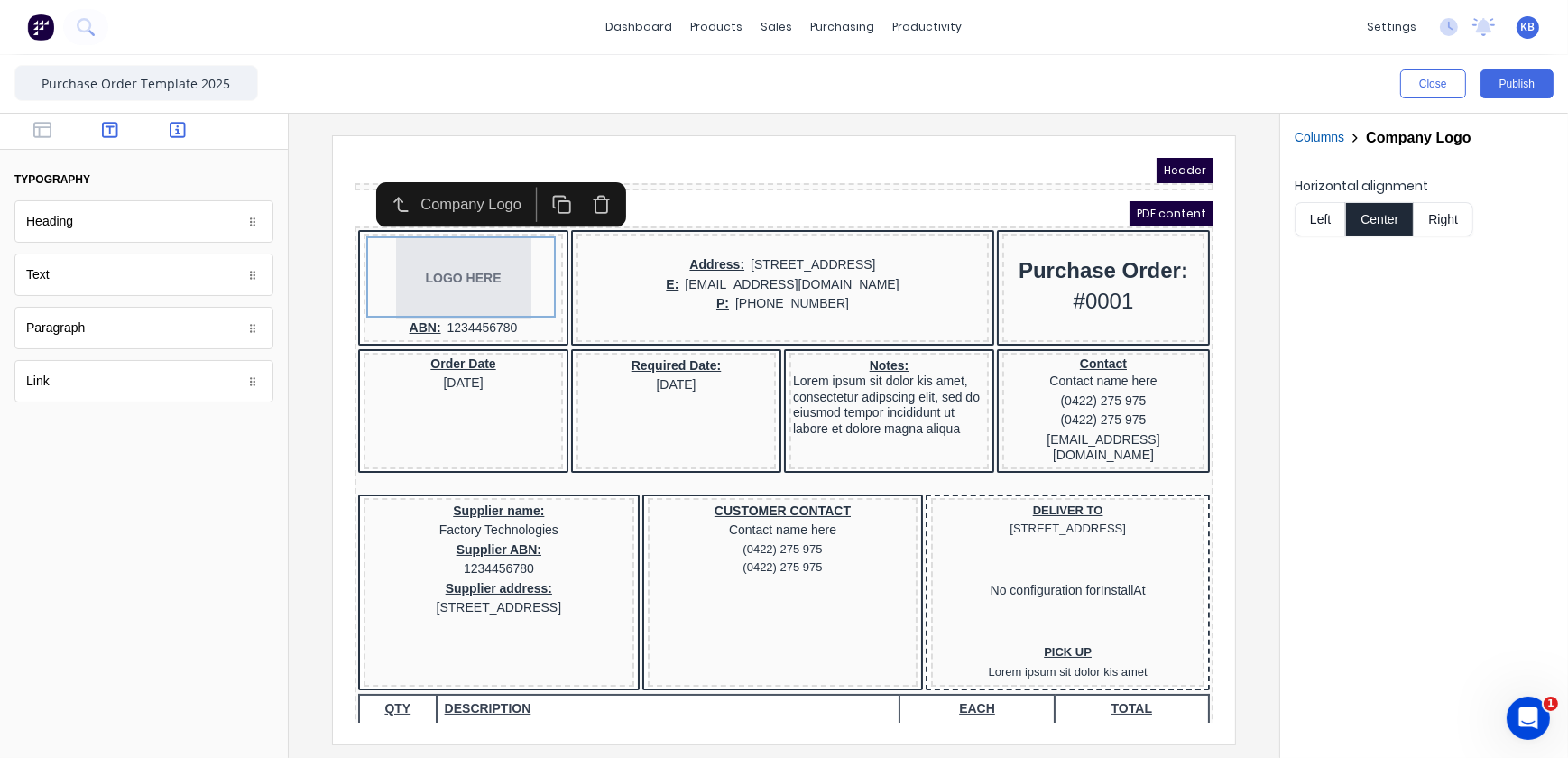
click at [170, 138] on button "button" at bounding box center [178, 132] width 57 height 22
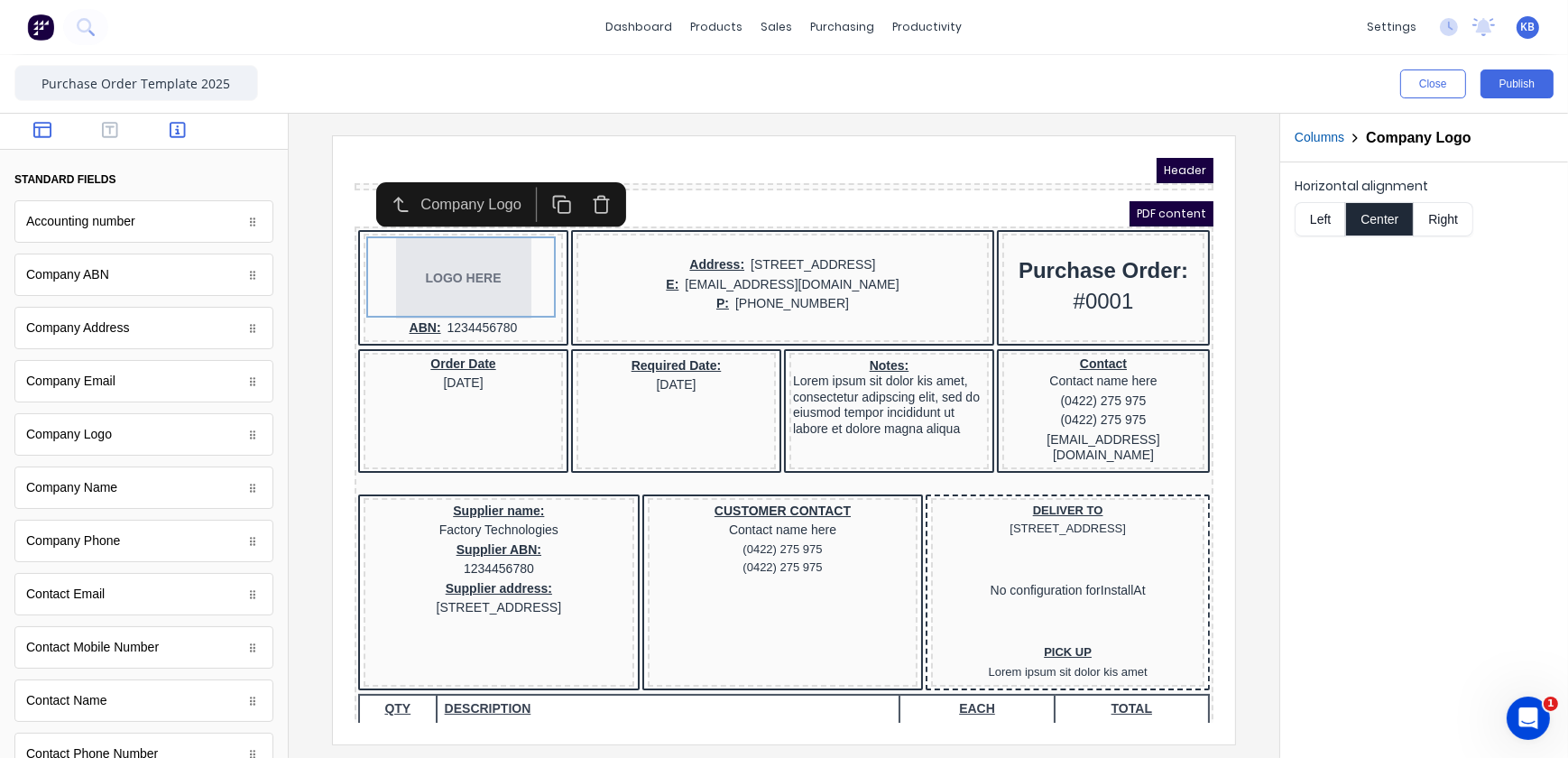
click at [33, 138] on icon "button" at bounding box center [42, 130] width 18 height 18
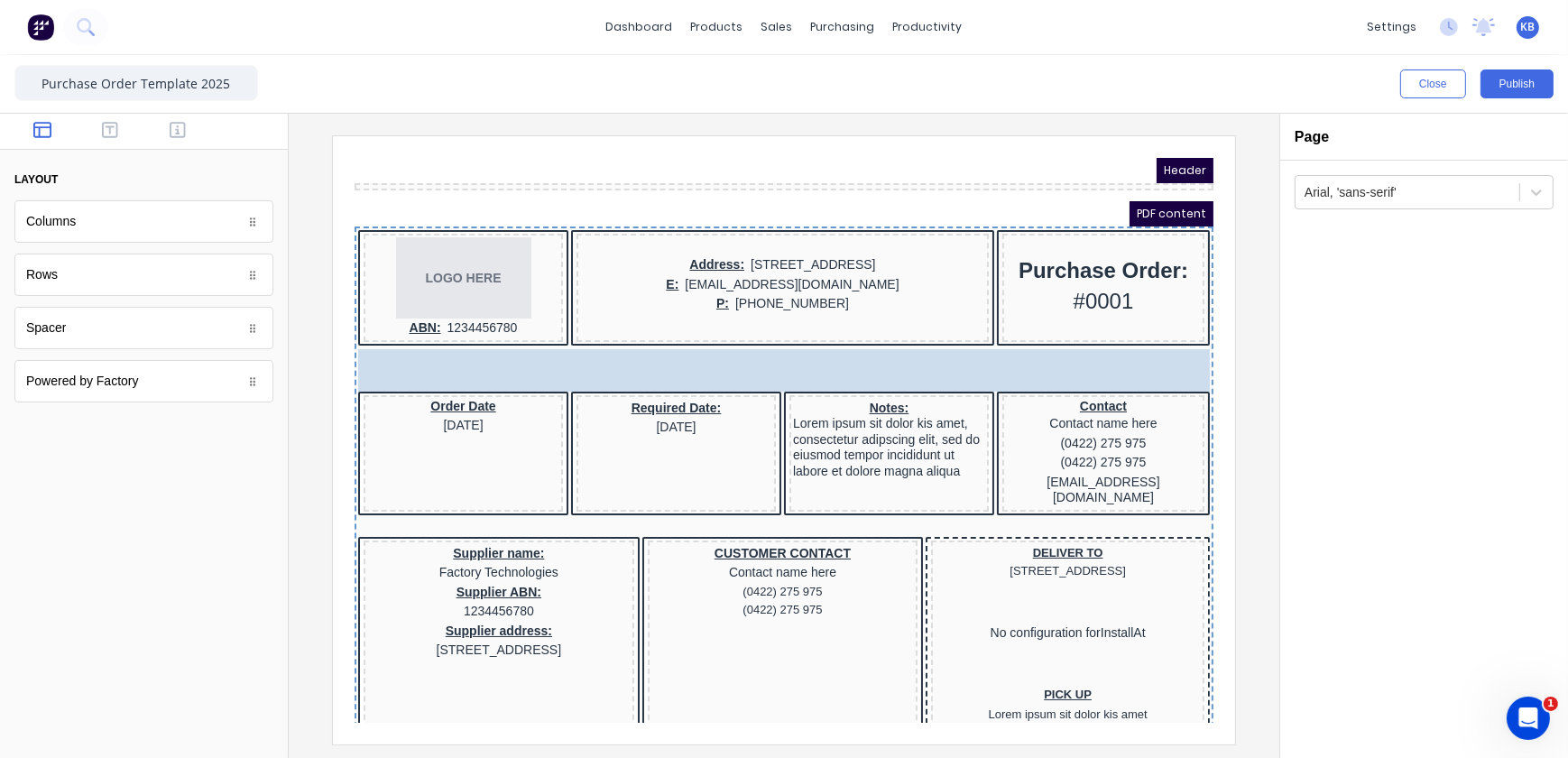
drag, startPoint x: 54, startPoint y: 334, endPoint x: 478, endPoint y: 350, distance: 424.3
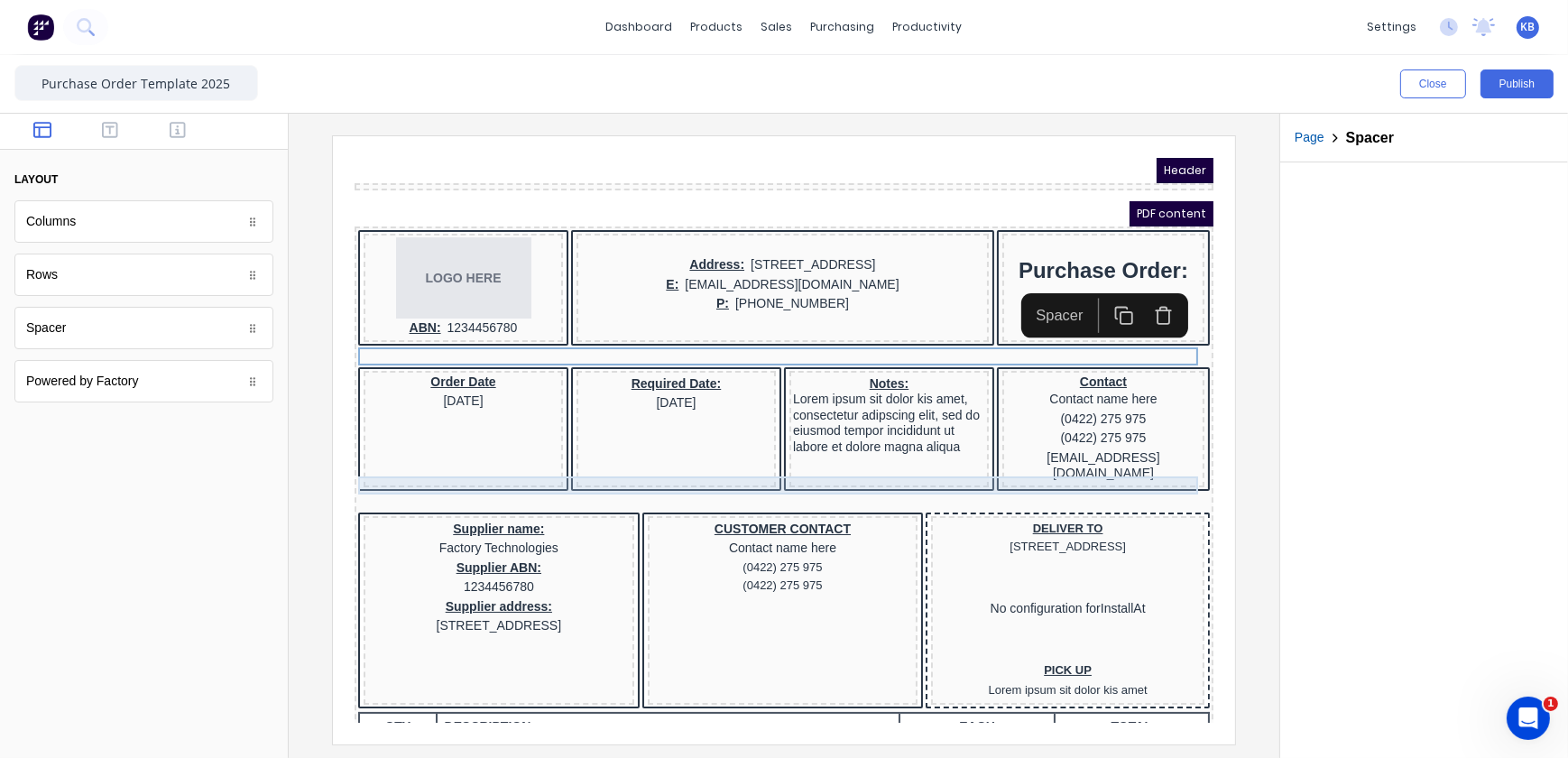
click at [482, 472] on div at bounding box center [761, 481] width 852 height 18
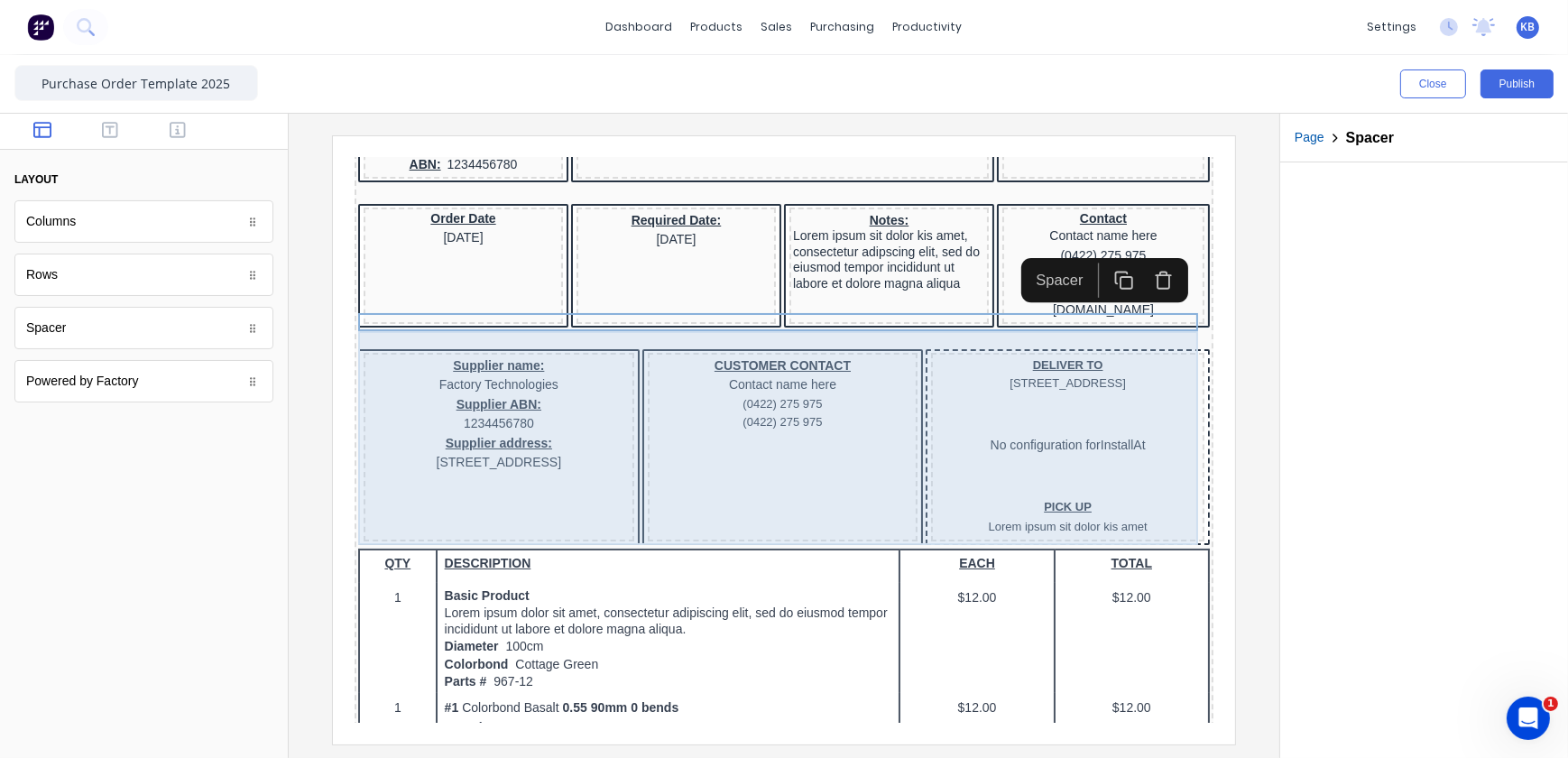
scroll to position [246, 0]
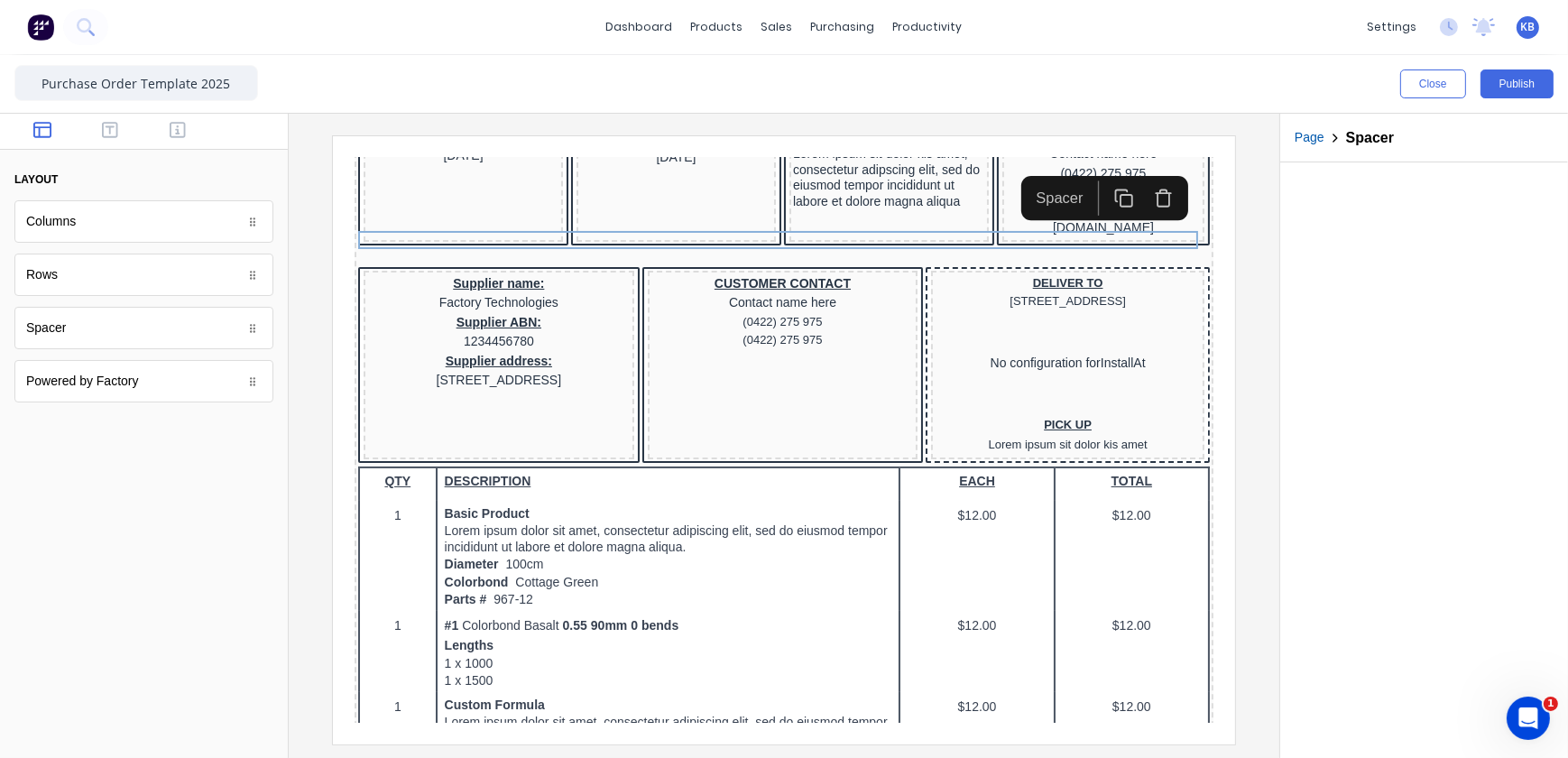
click at [117, 322] on div "Spacer" at bounding box center [144, 327] width 259 height 42
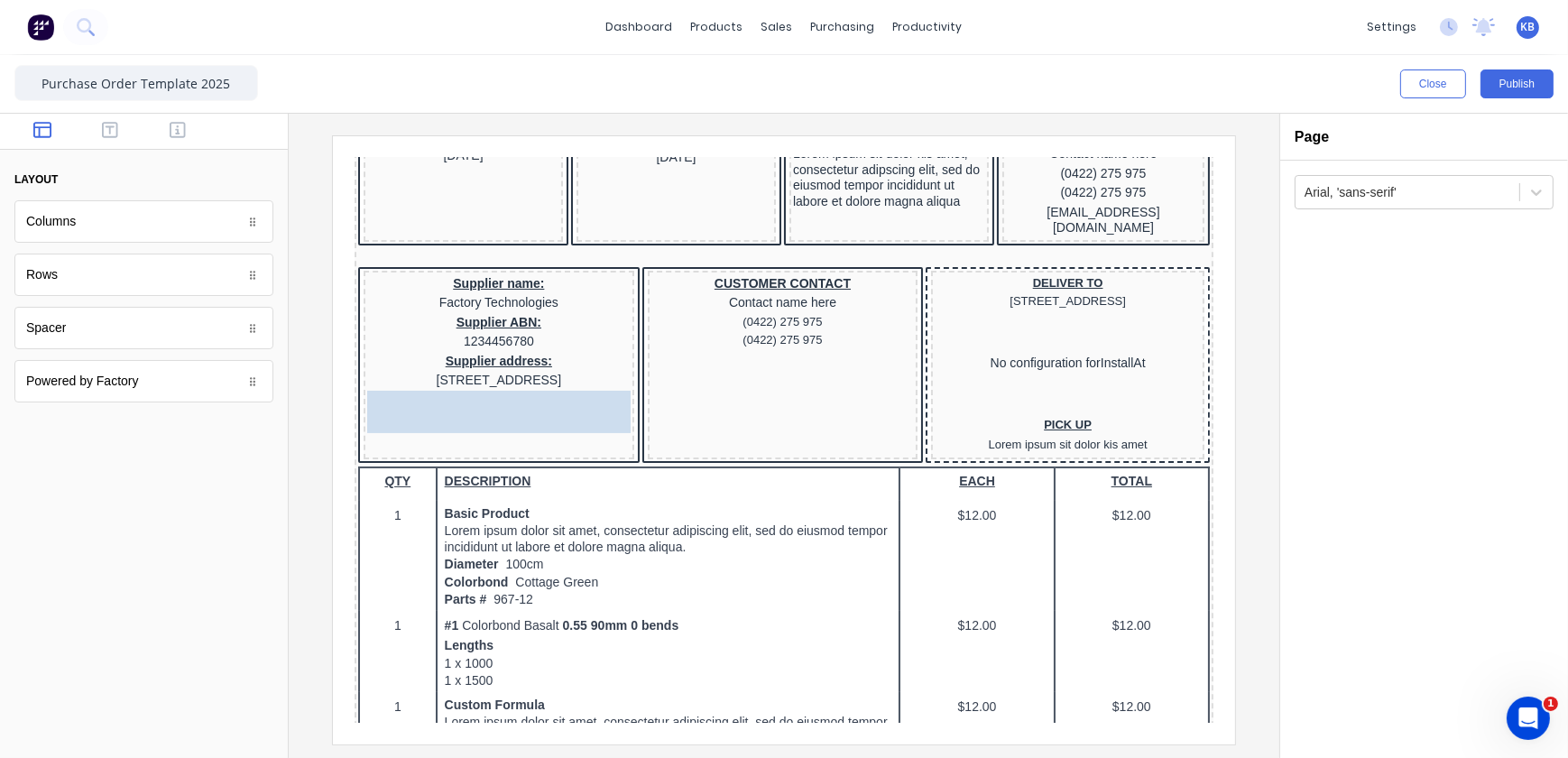
drag, startPoint x: 107, startPoint y: 334, endPoint x: 172, endPoint y: 282, distance: 83.2
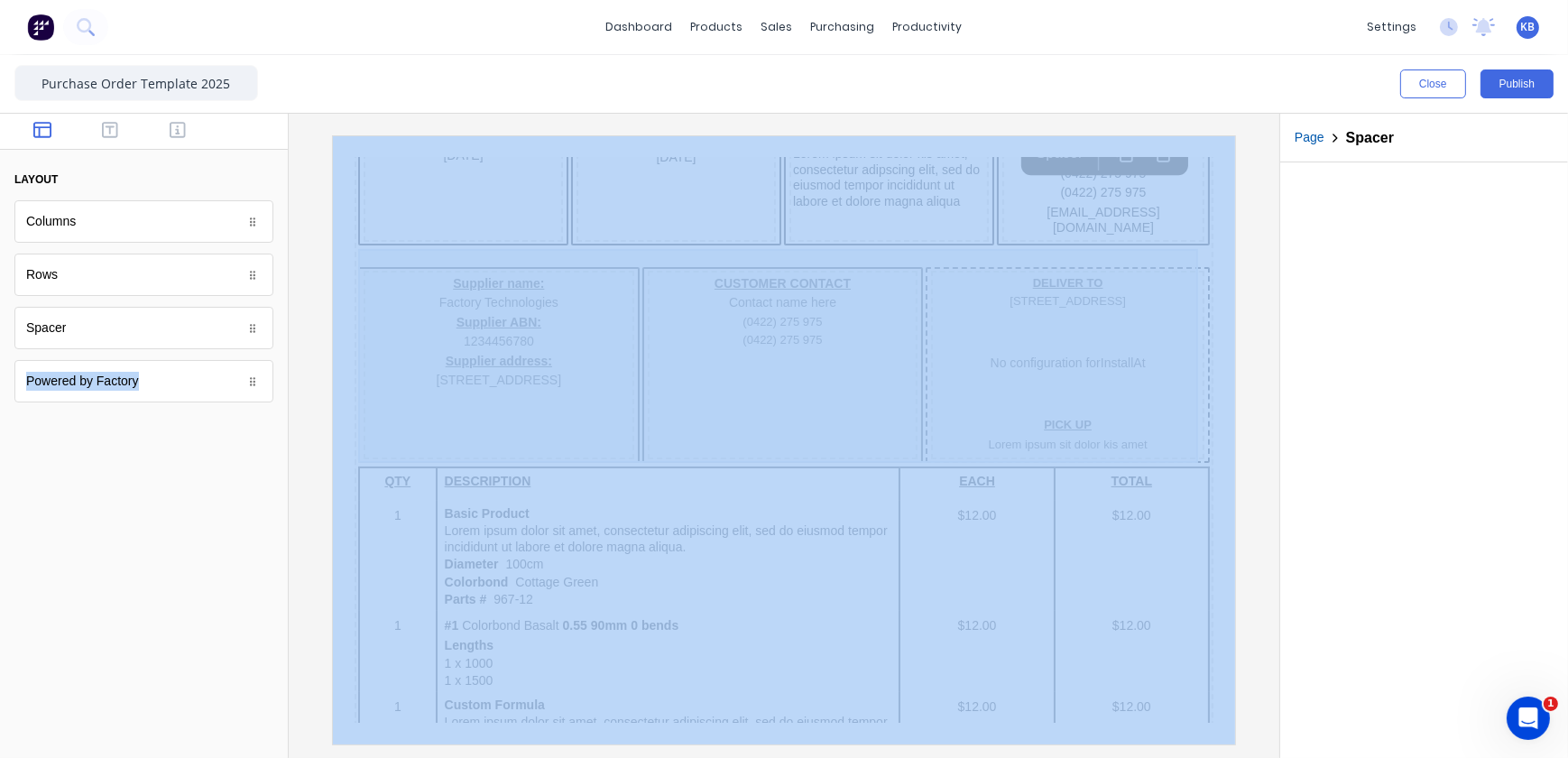
drag, startPoint x: 406, startPoint y: 485, endPoint x: 443, endPoint y: 418, distance: 76.5
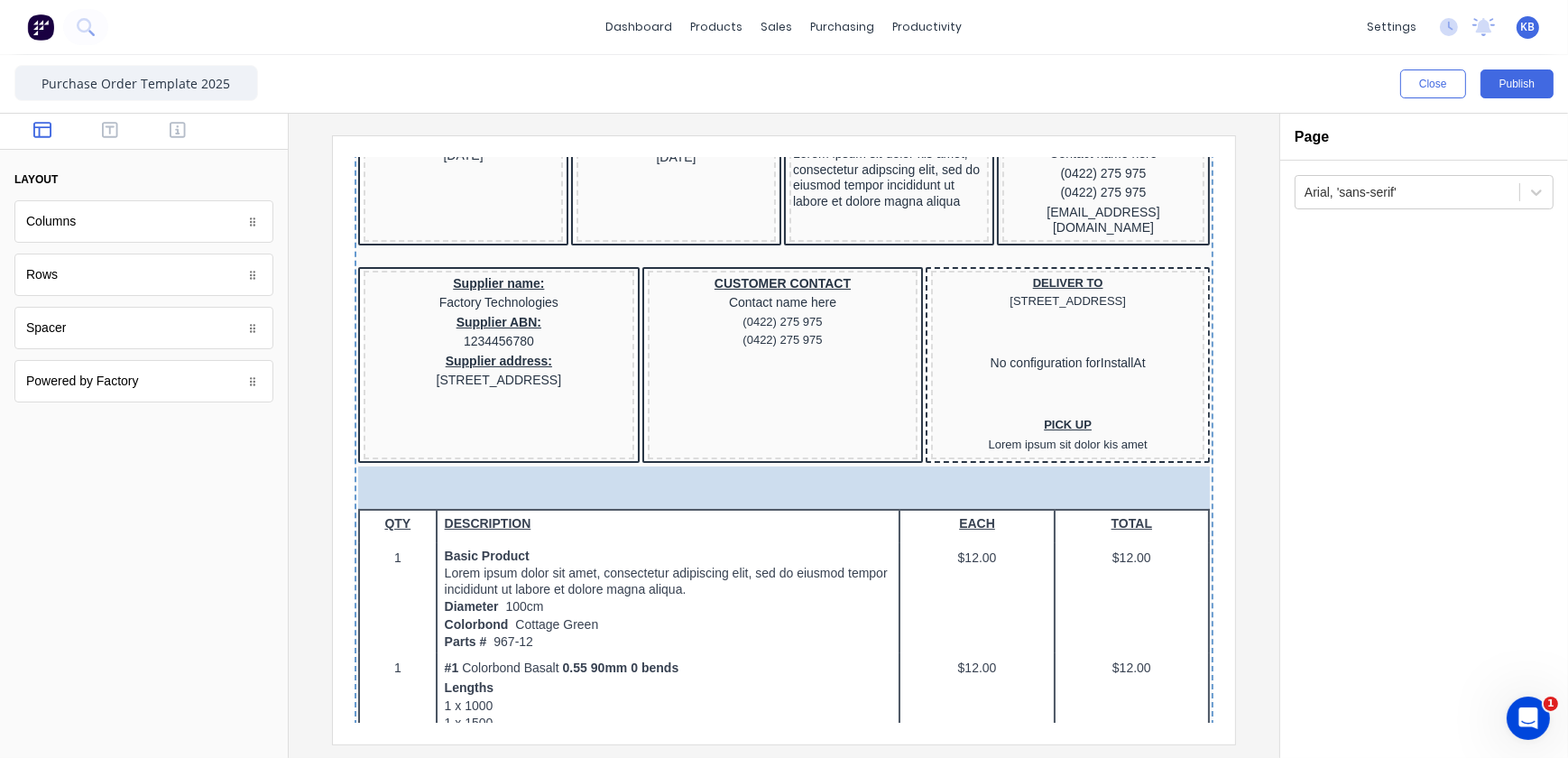
drag, startPoint x: 144, startPoint y: 341, endPoint x: 115, endPoint y: 307, distance: 44.7
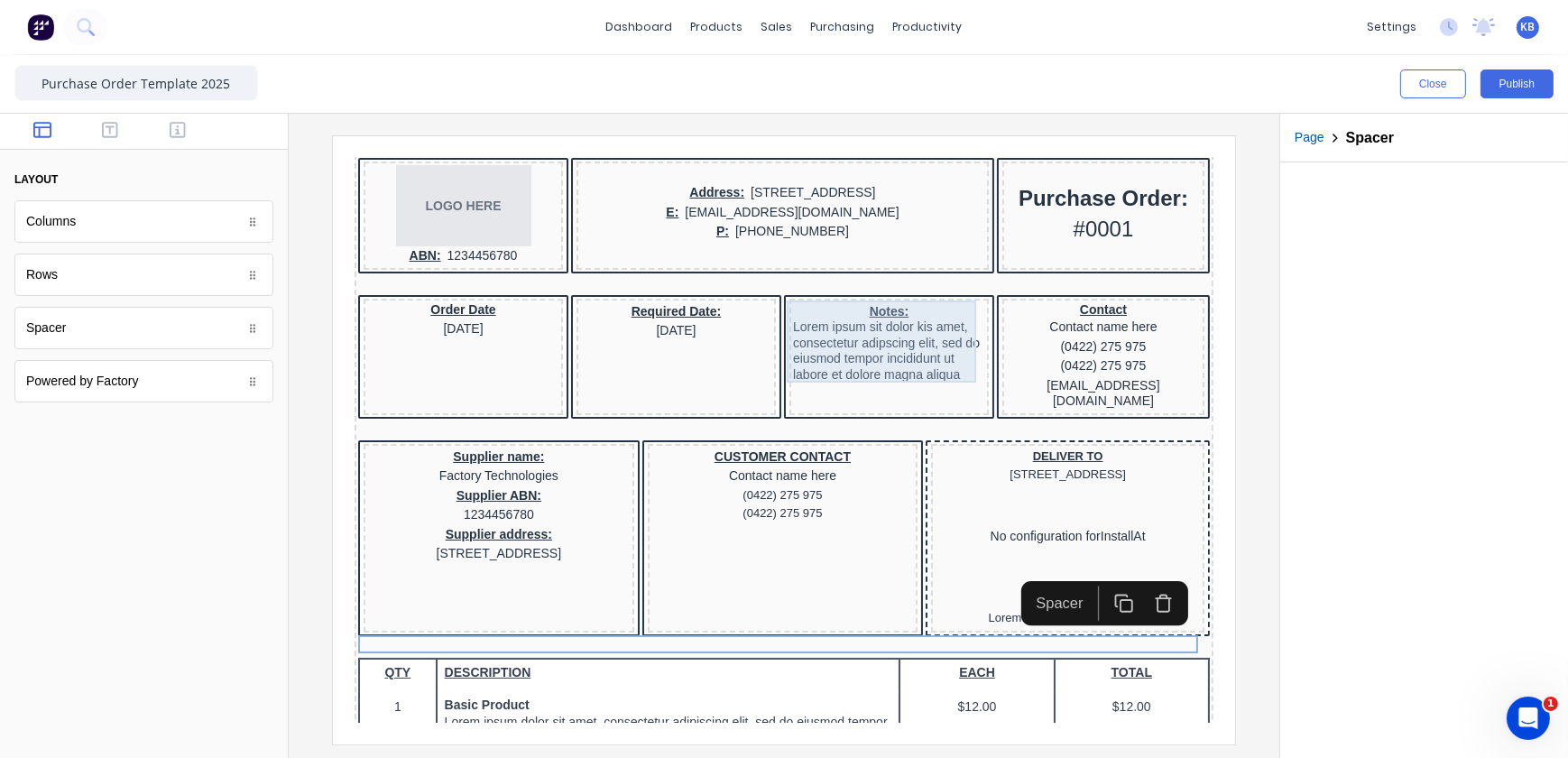
scroll to position [164, 0]
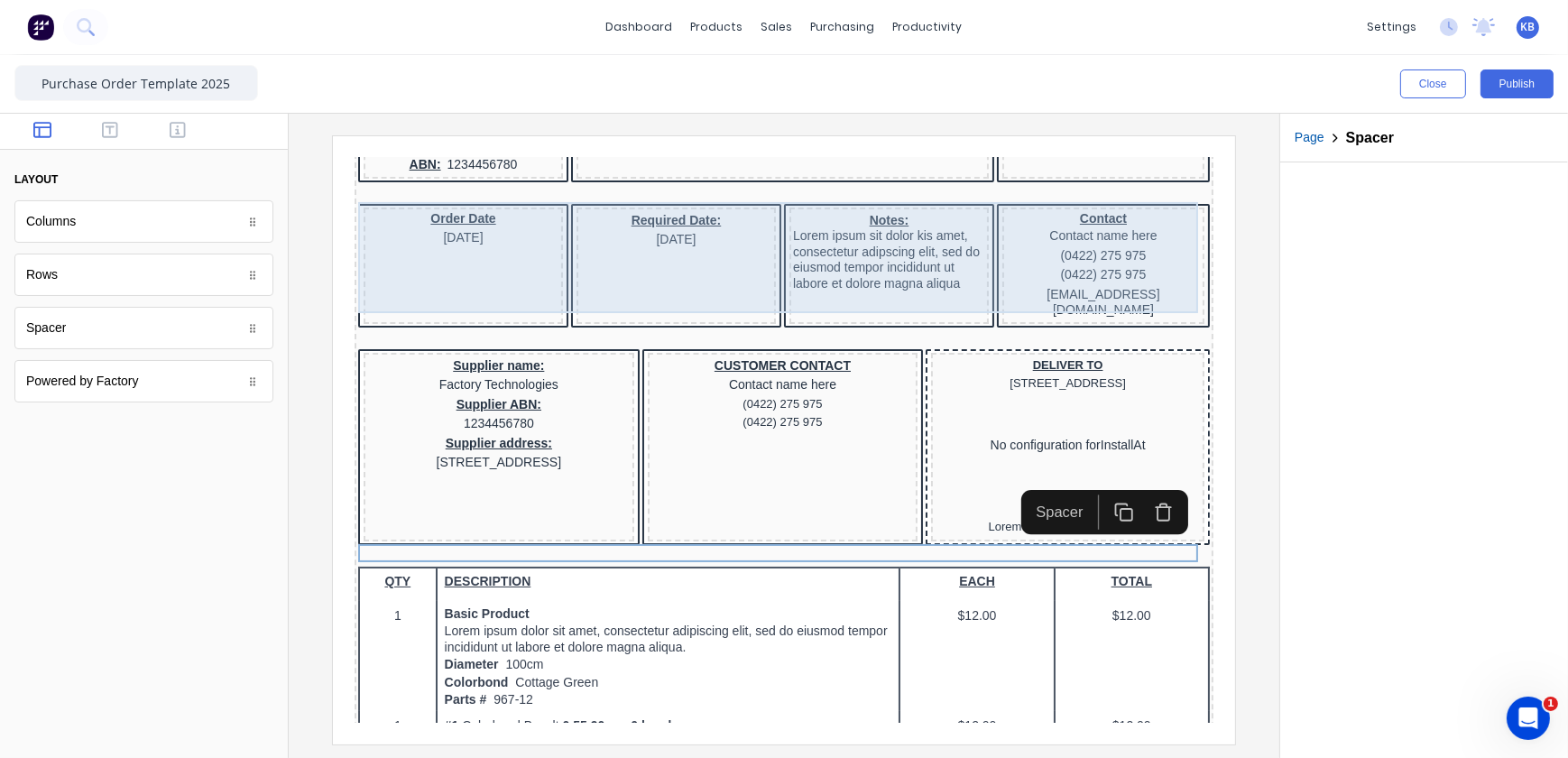
click at [491, 285] on div "Order Date [DATE] Required Date: [DATE] Notes: Lorem ipsum sit dolor kis amet, …" at bounding box center [761, 245] width 852 height 127
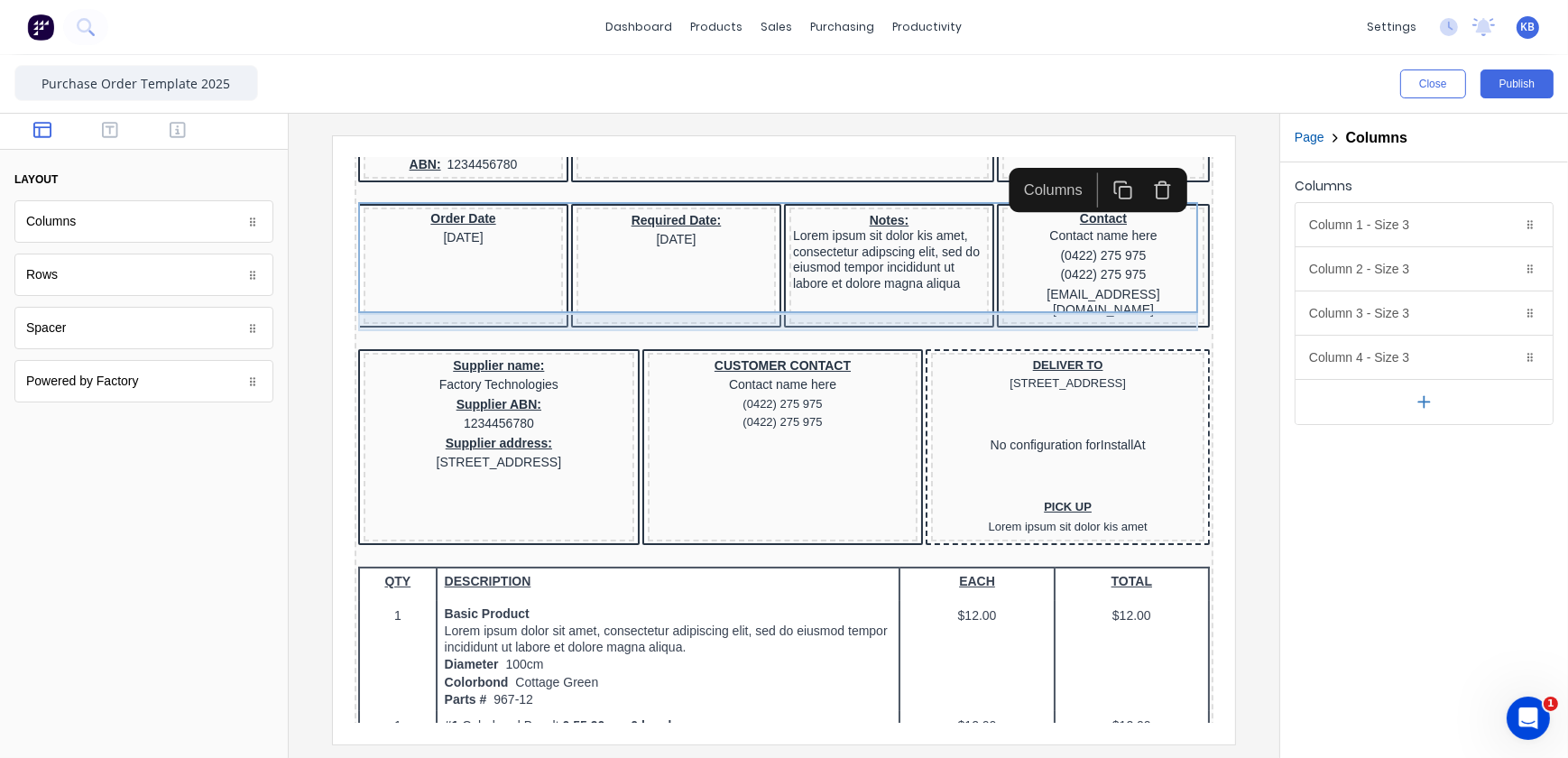
click at [481, 308] on div at bounding box center [761, 317] width 852 height 18
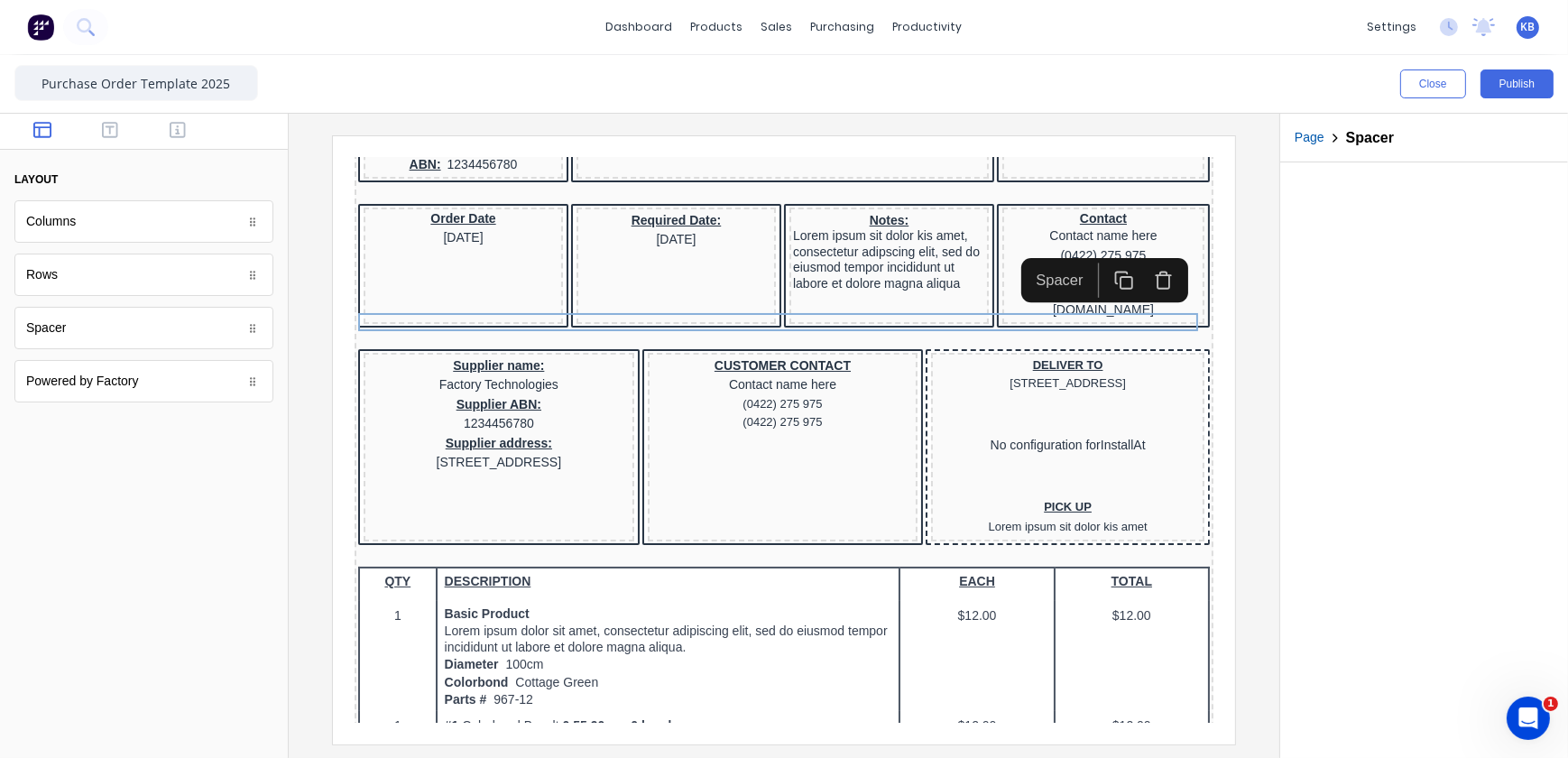
click at [1145, 258] on icon "button" at bounding box center [1140, 258] width 20 height 20
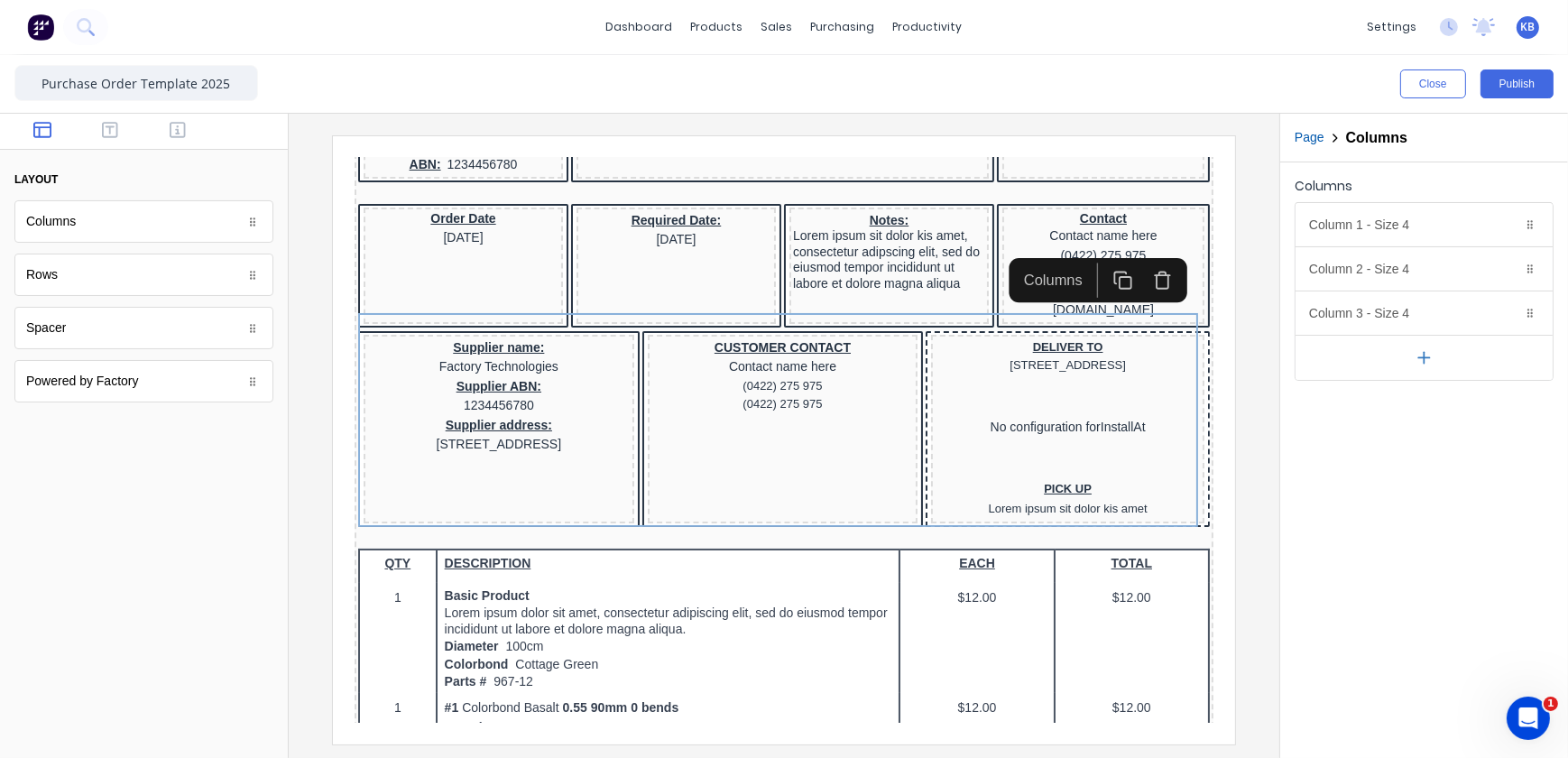
click at [1368, 514] on div "Columns Column 1 - Size 4 Duplicate Delete Column size (1-12) 4 Choose a backgr…" at bounding box center [1424, 460] width 288 height 595
click at [433, 512] on div at bounding box center [761, 517] width 852 height 18
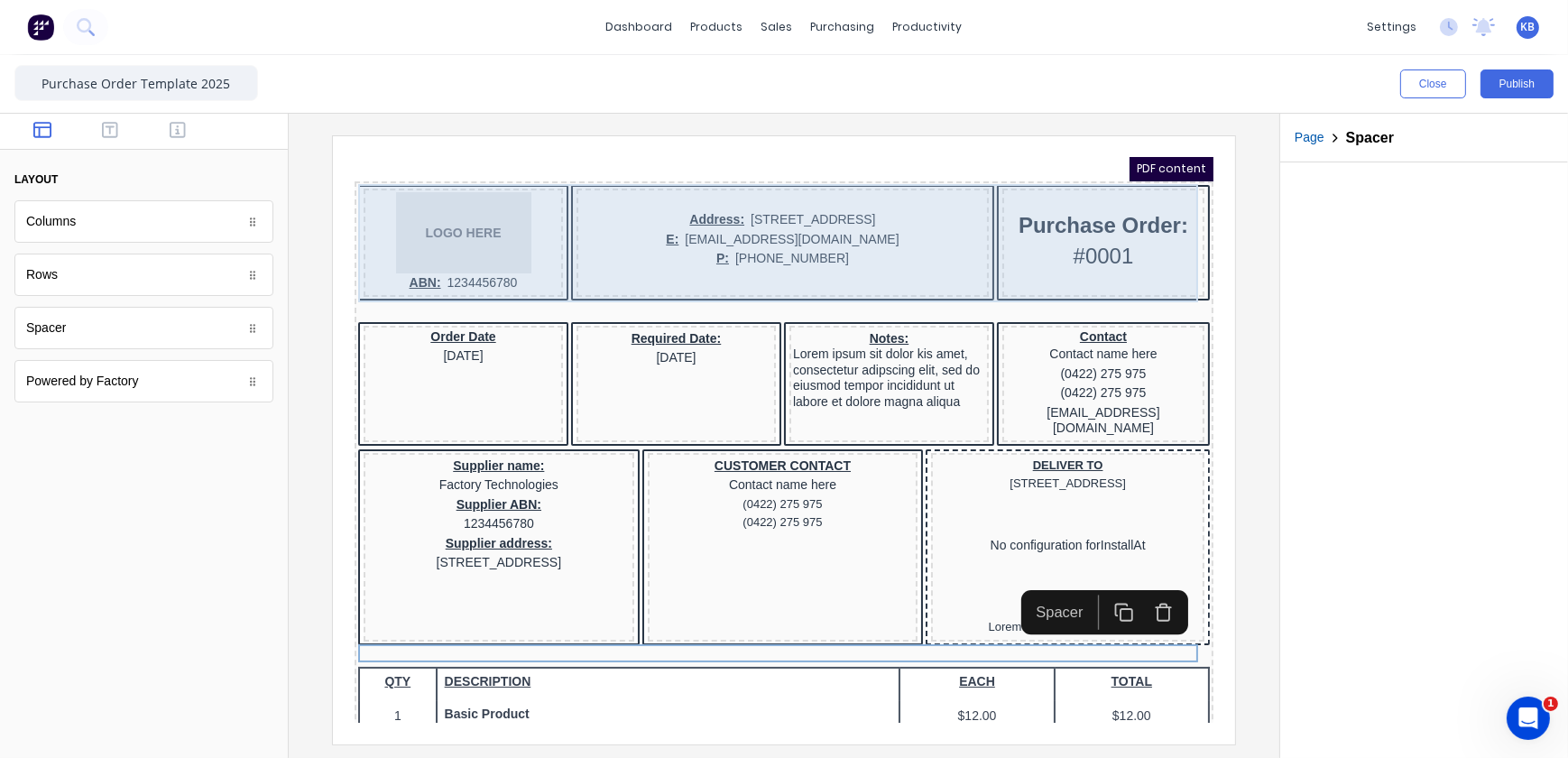
scroll to position [0, 0]
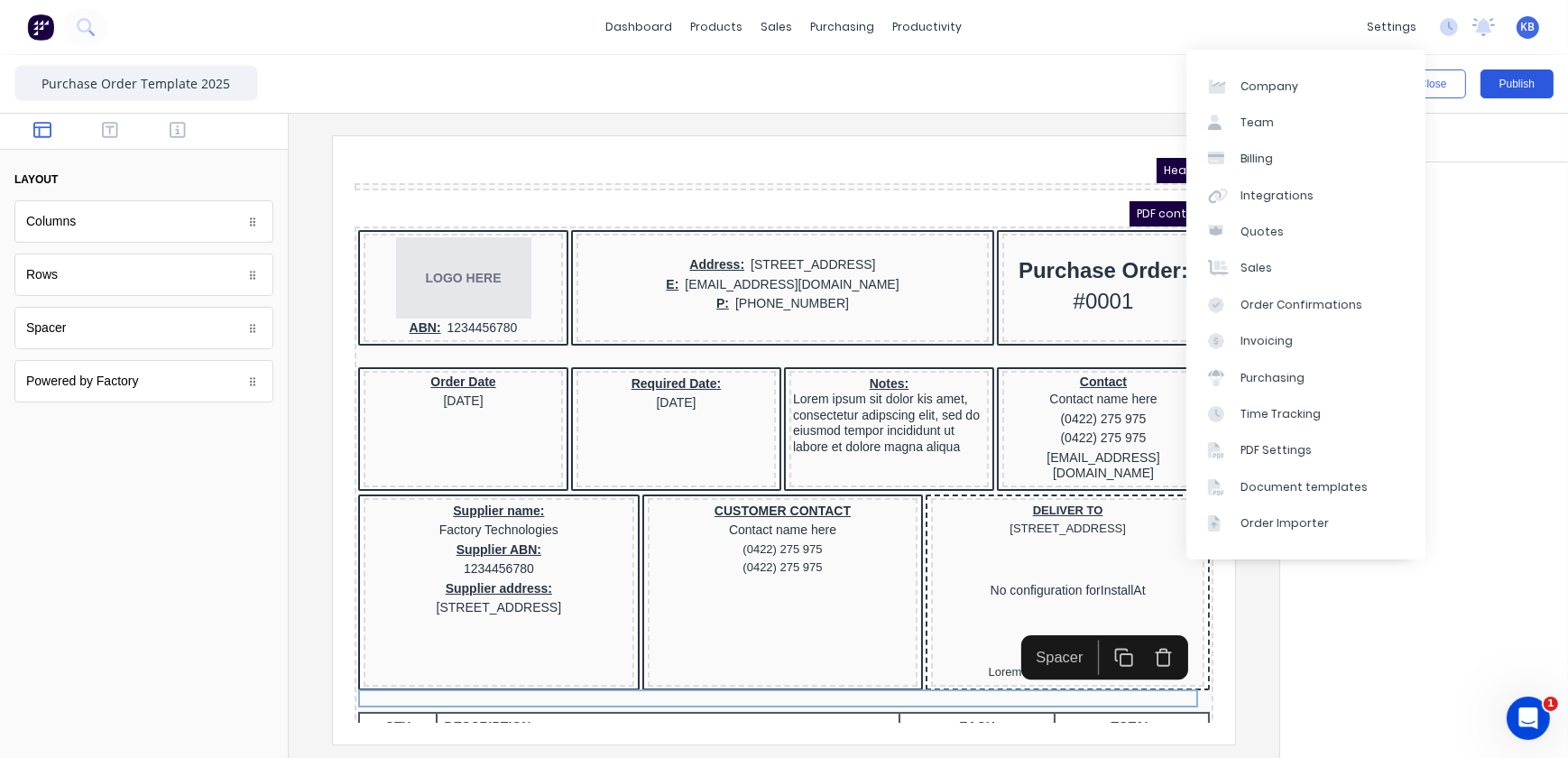
click at [1514, 94] on button "Publish" at bounding box center [1517, 83] width 73 height 28
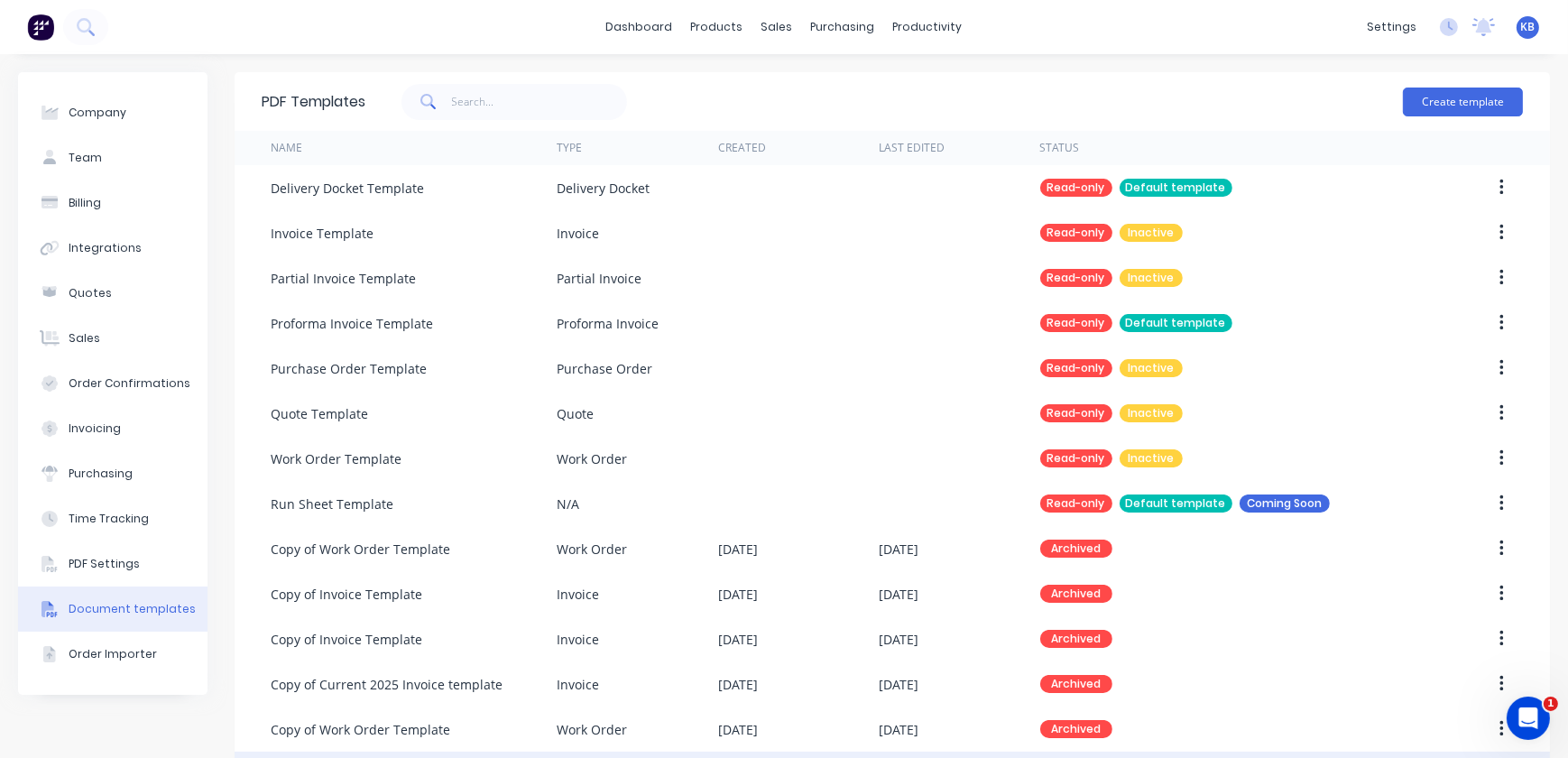
scroll to position [164, 0]
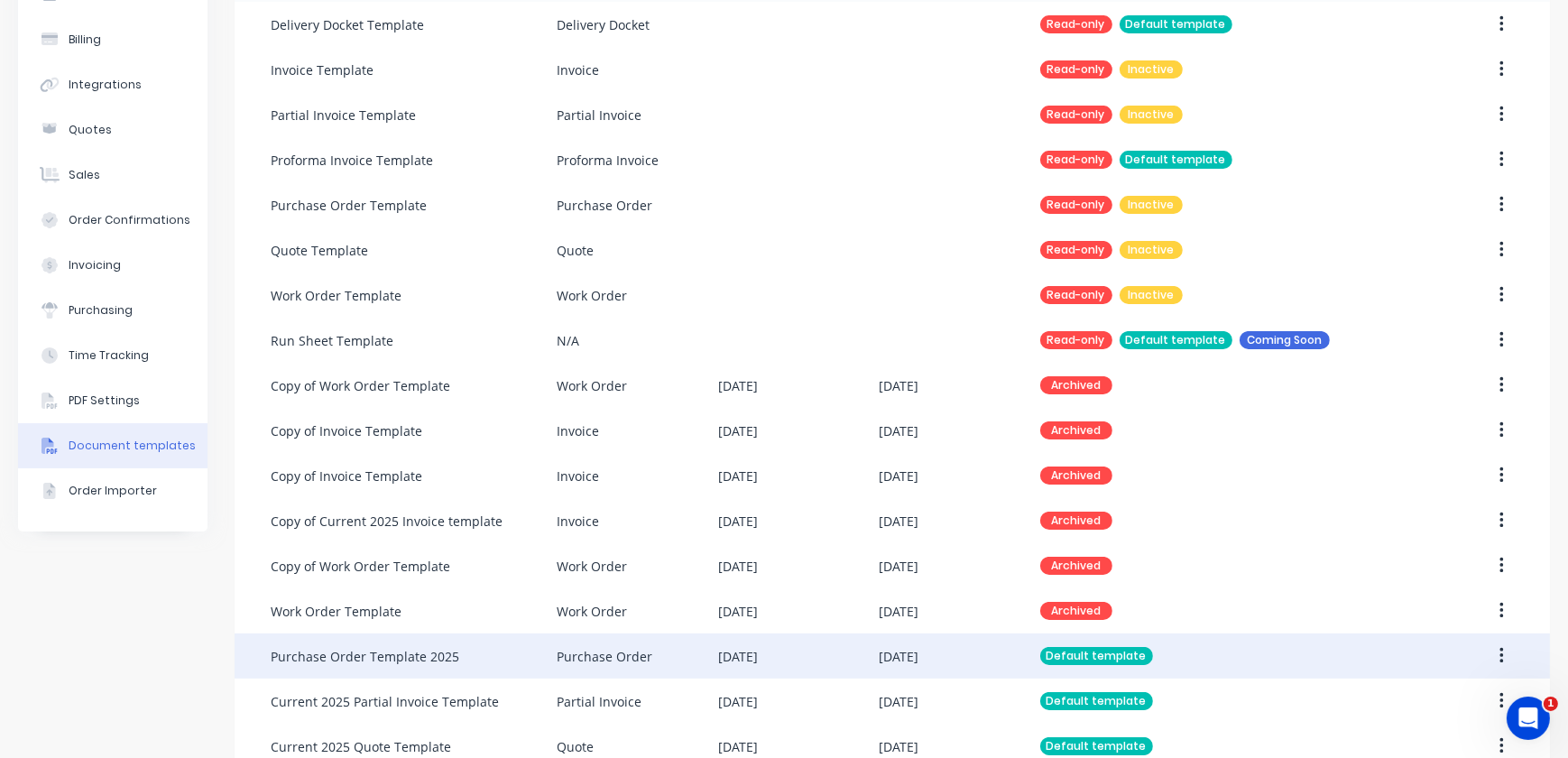
click at [535, 660] on div "Purchase Order Template 2025" at bounding box center [414, 656] width 286 height 45
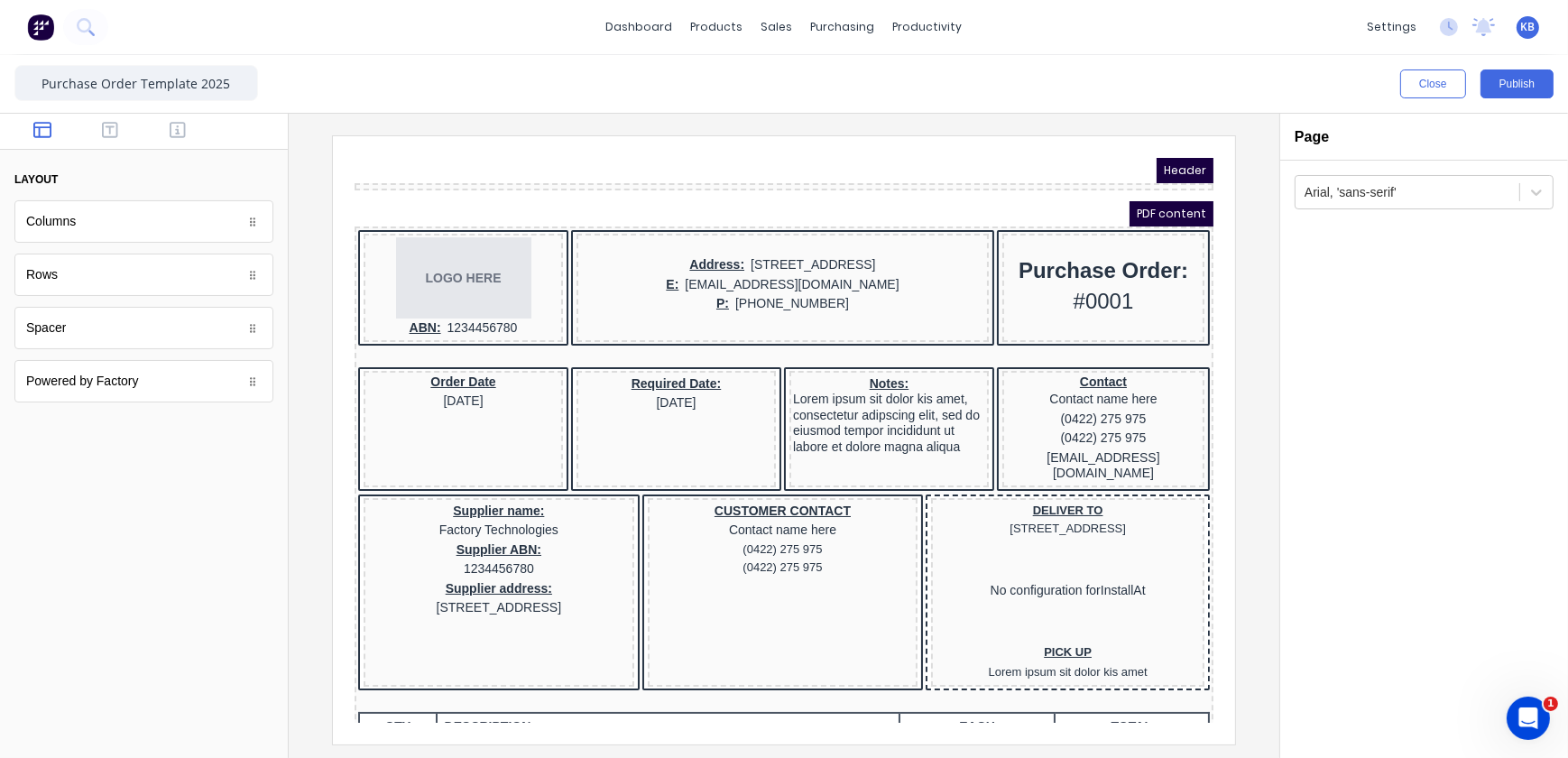
click at [815, 192] on div "PDF content" at bounding box center [761, 192] width 859 height 25
drag, startPoint x: 440, startPoint y: 183, endPoint x: 674, endPoint y: 332, distance: 277.4
click at [440, 183] on div "PDF content" at bounding box center [761, 192] width 859 height 25
click at [337, 196] on iframe at bounding box center [784, 440] width 902 height 608
click at [371, 159] on div "Header" at bounding box center [761, 148] width 859 height 25
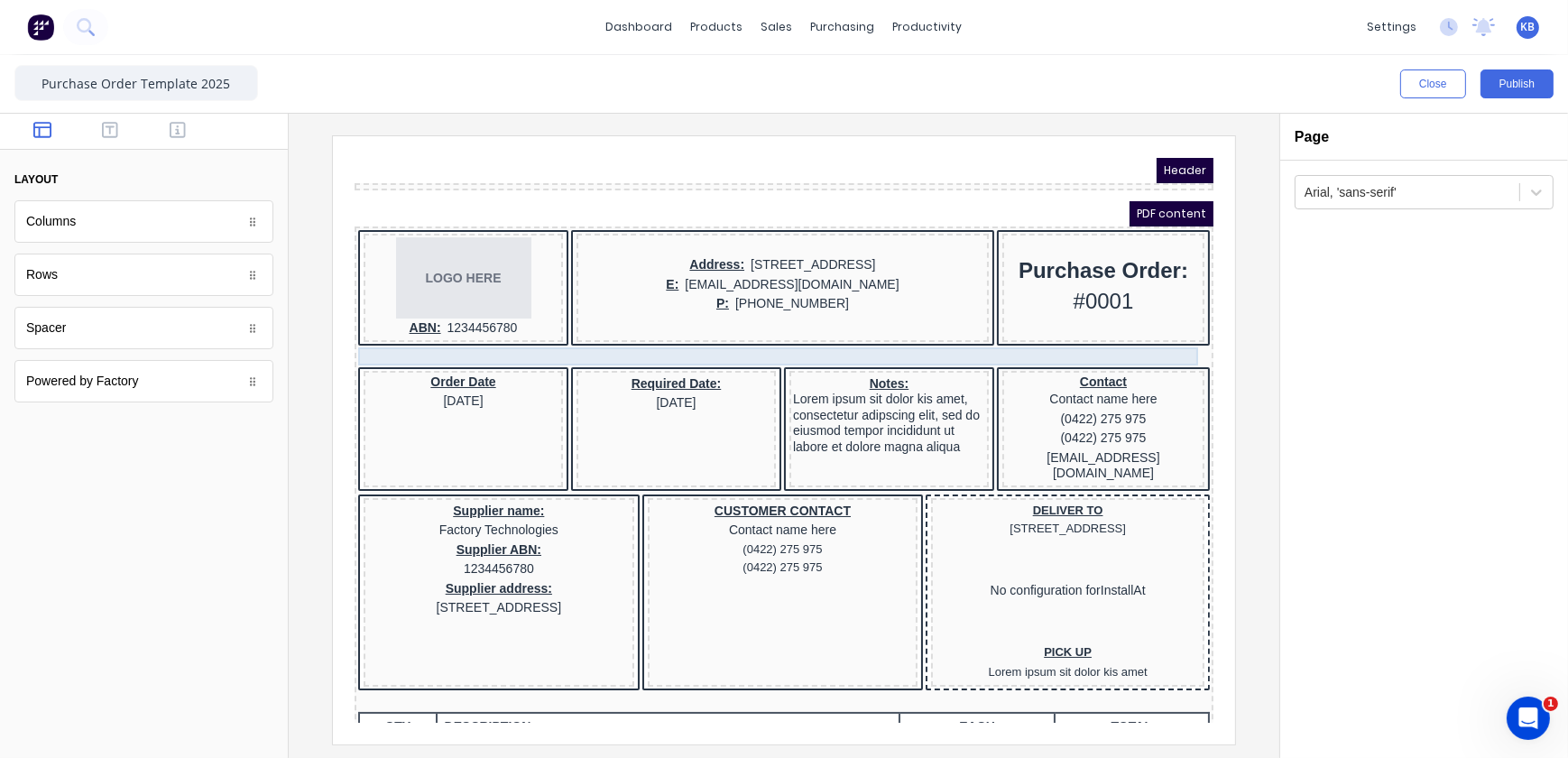
click at [375, 333] on div at bounding box center [761, 336] width 852 height 18
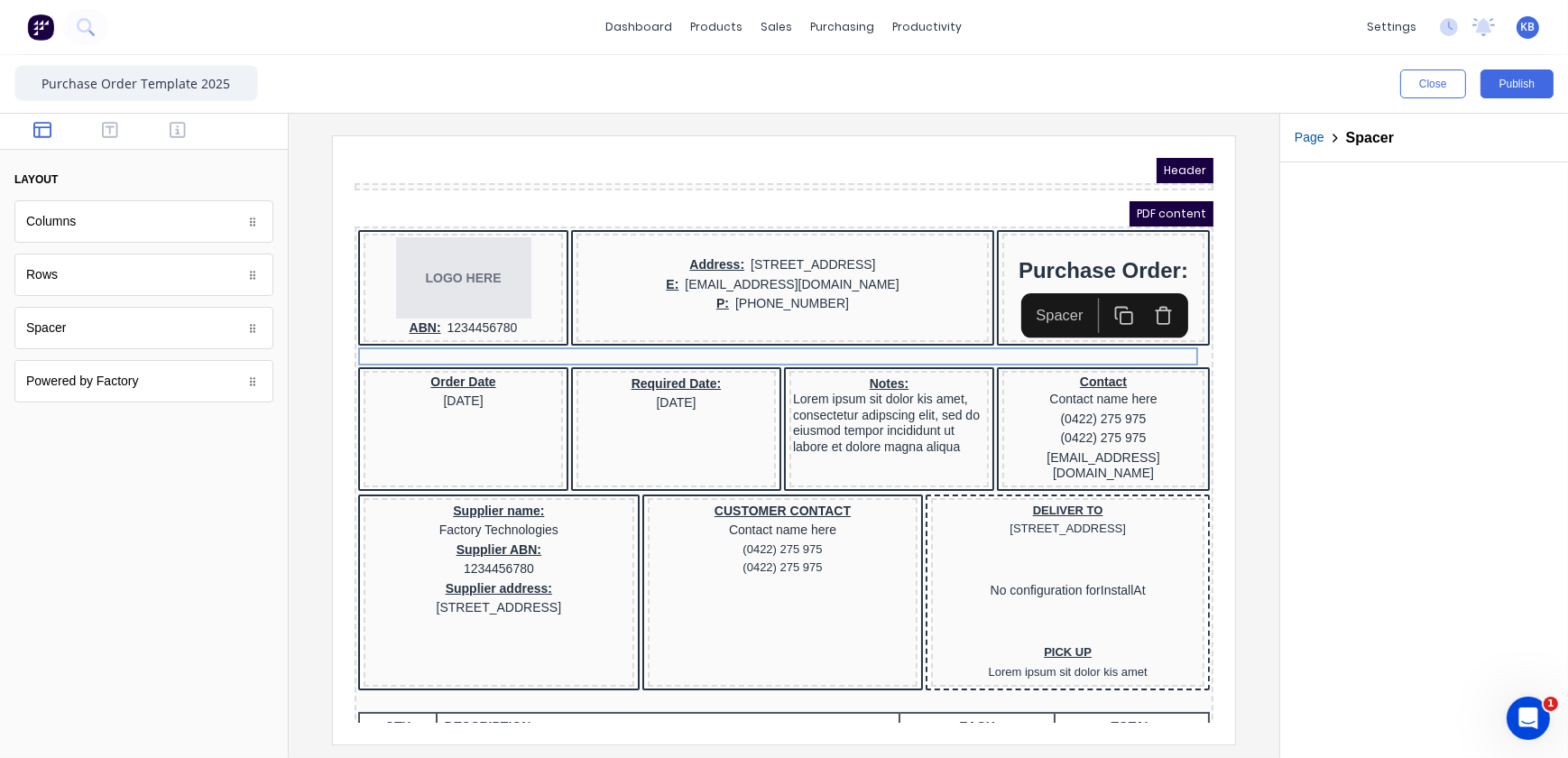
click at [1074, 159] on div "Header" at bounding box center [761, 148] width 859 height 25
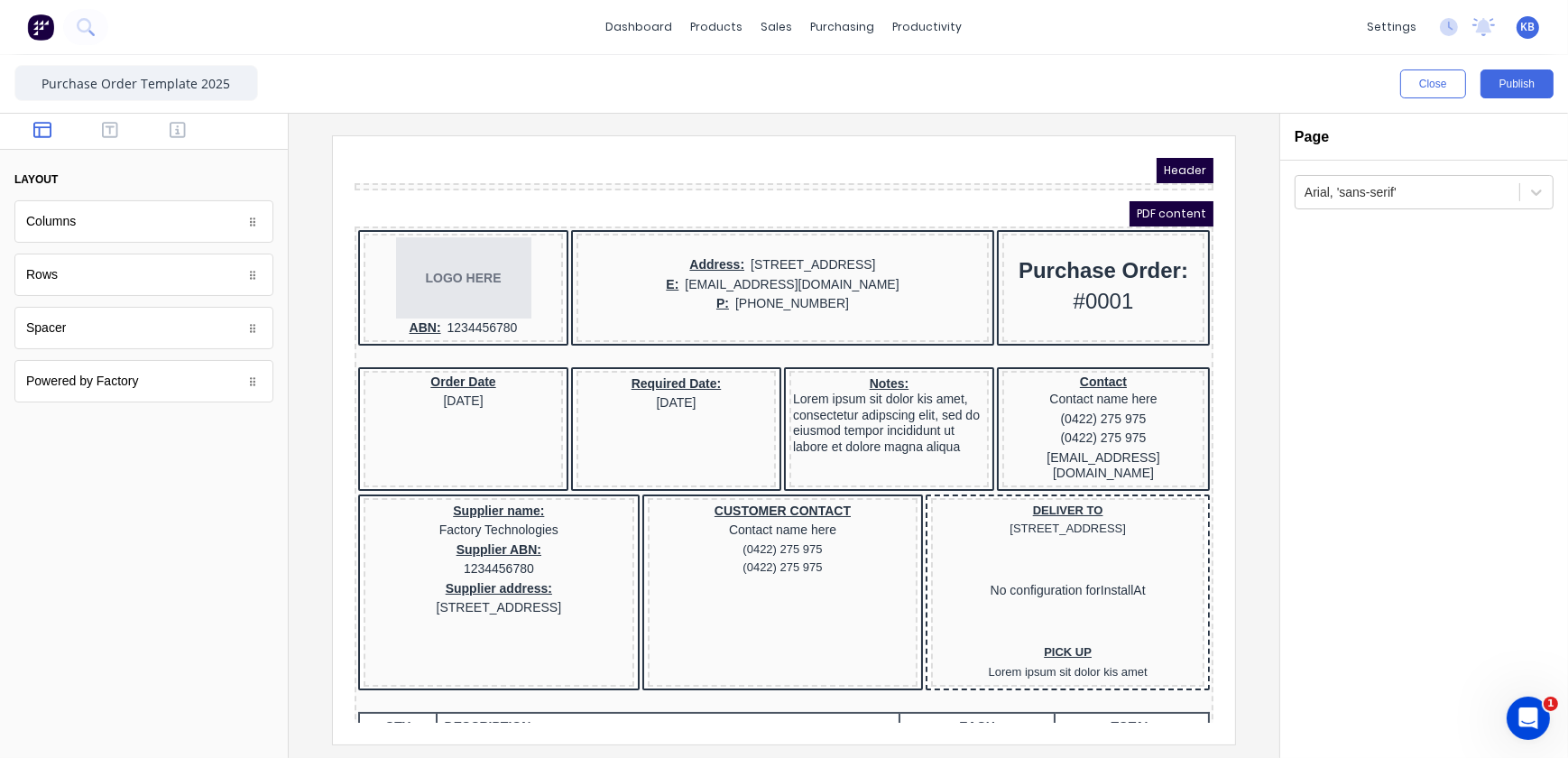
click at [1086, 163] on div at bounding box center [761, 164] width 859 height 7
click at [1160, 148] on span "Header" at bounding box center [1163, 148] width 57 height 25
click at [606, 277] on body "Header PDF content LOGO HERE ABN: 1234456780 Address: 234 Beach Road Gold Coast…" at bounding box center [761, 417] width 859 height 565
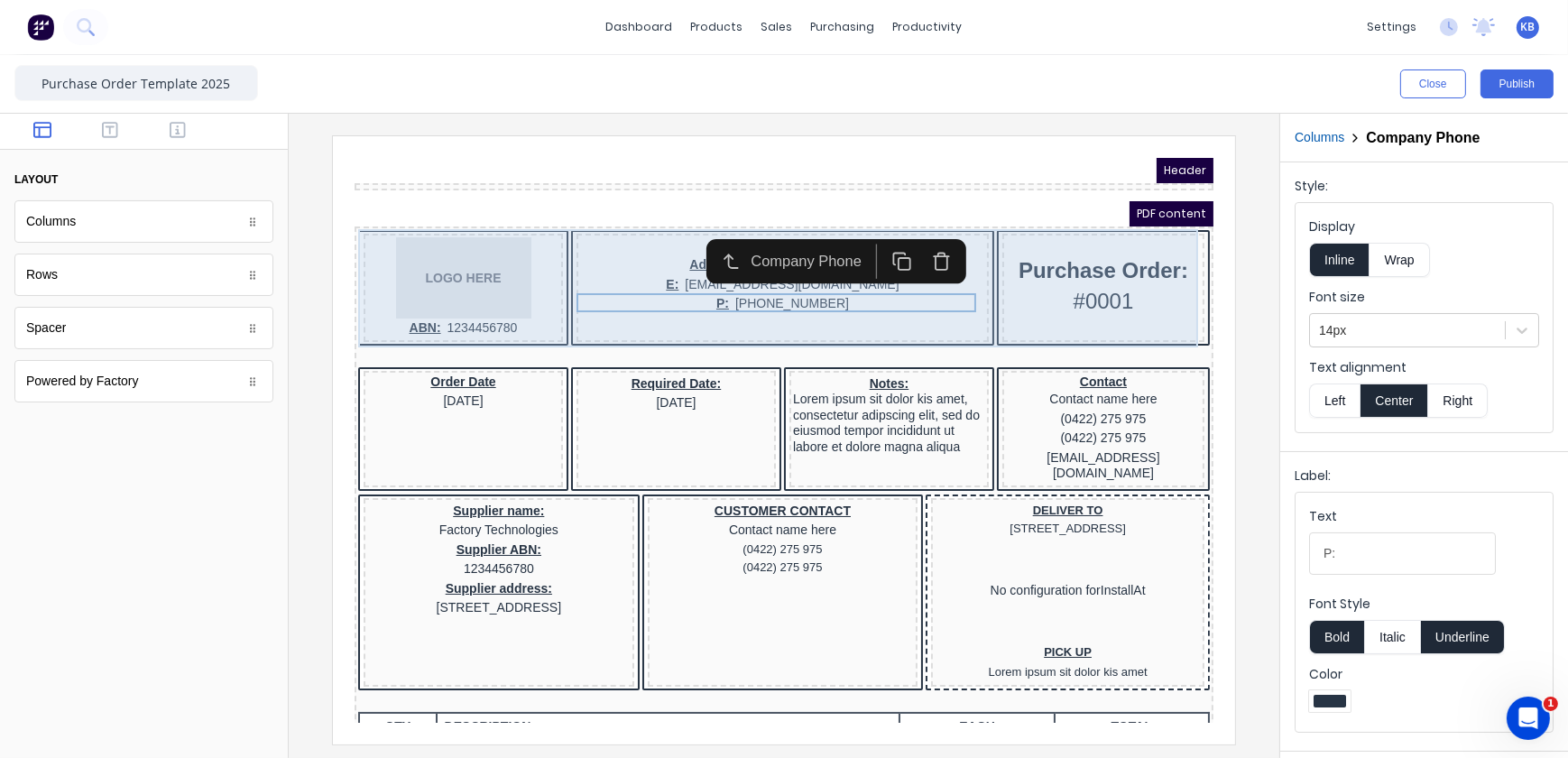
click at [338, 261] on div "LOGO HERE ABN: 1234456780 Address: 234 Beach Road Gold Coast, Queensland, Austr…" at bounding box center [761, 267] width 852 height 119
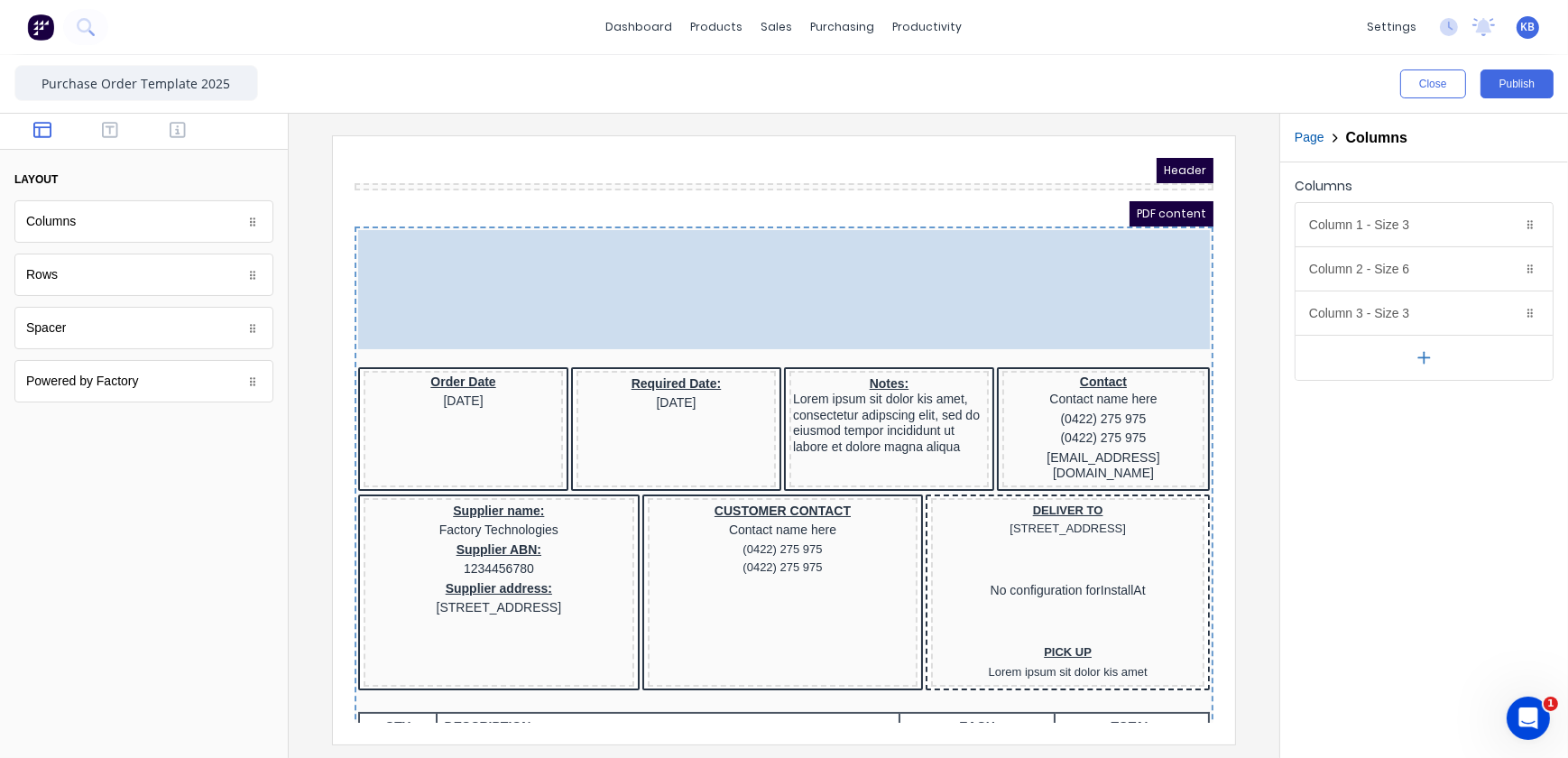
drag, startPoint x: 339, startPoint y: 283, endPoint x: 419, endPoint y: 226, distance: 98.2
click at [333, 283] on body "Header PDF content LOGO HERE ABN: 1234456780 Address: 234 Beach Road Gold Coast…" at bounding box center [761, 417] width 859 height 565
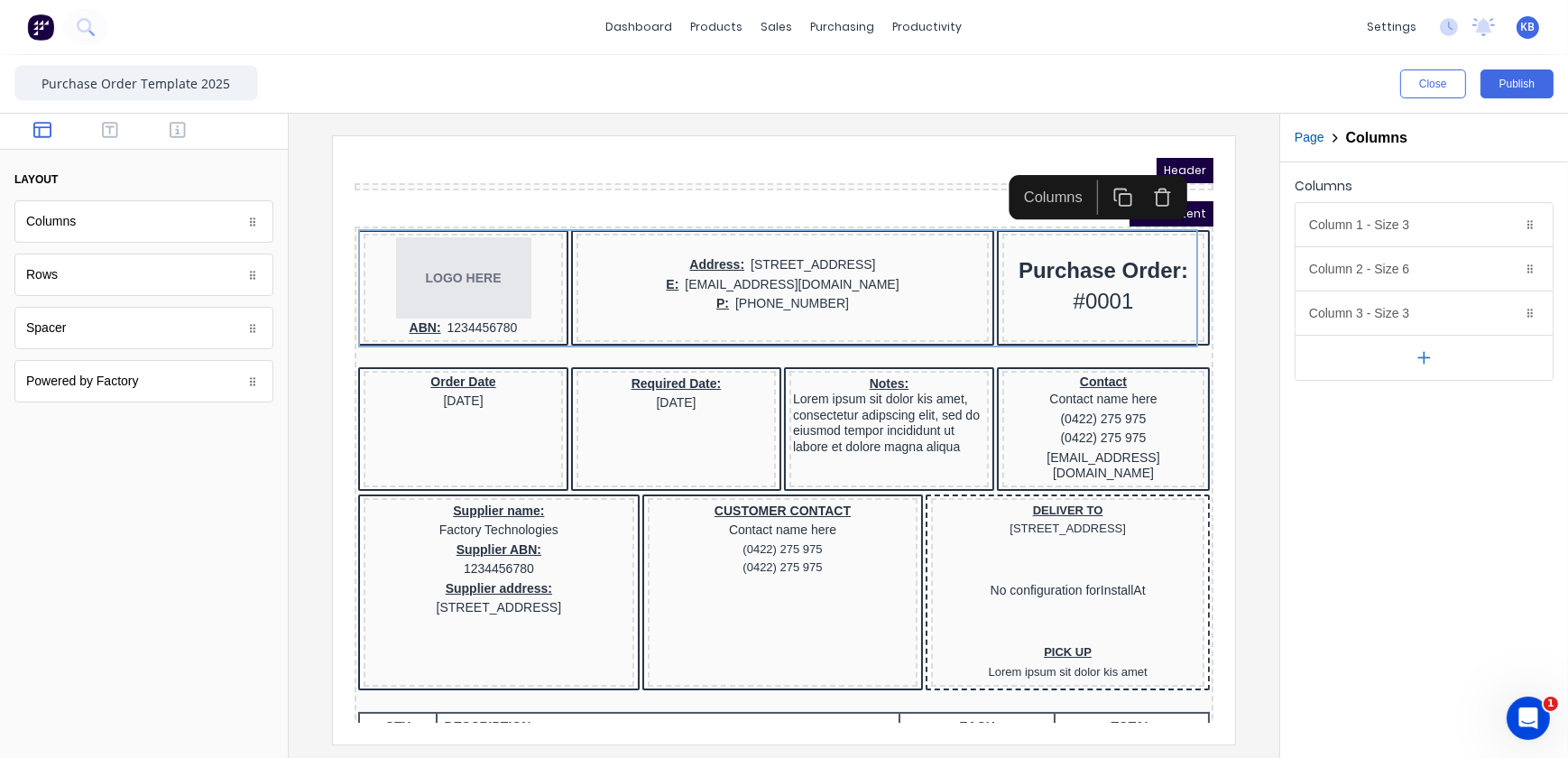
click at [471, 164] on div at bounding box center [761, 164] width 859 height 7
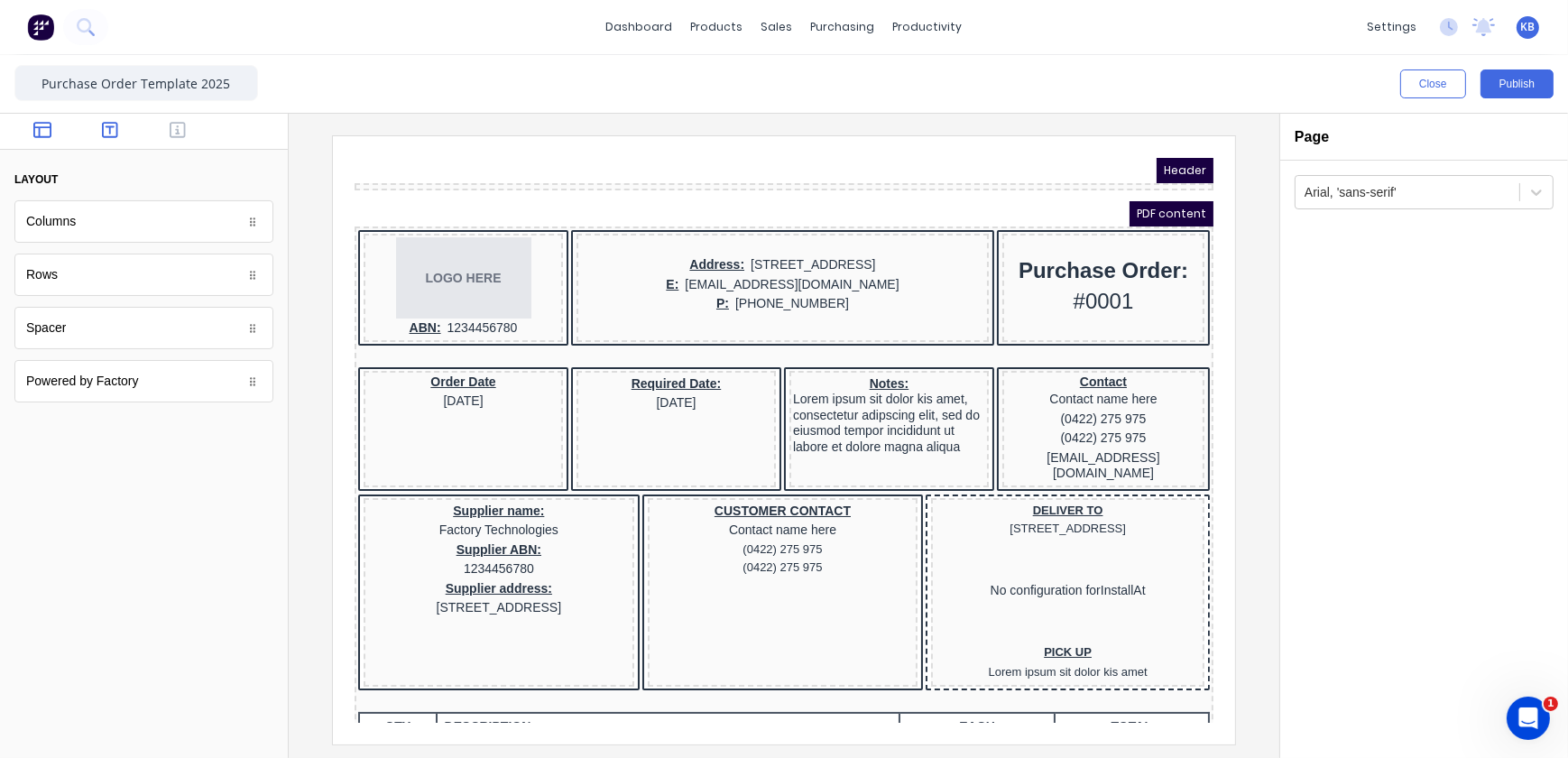
click at [113, 128] on icon "button" at bounding box center [110, 130] width 17 height 18
click at [83, 235] on div "Heading" at bounding box center [144, 221] width 259 height 42
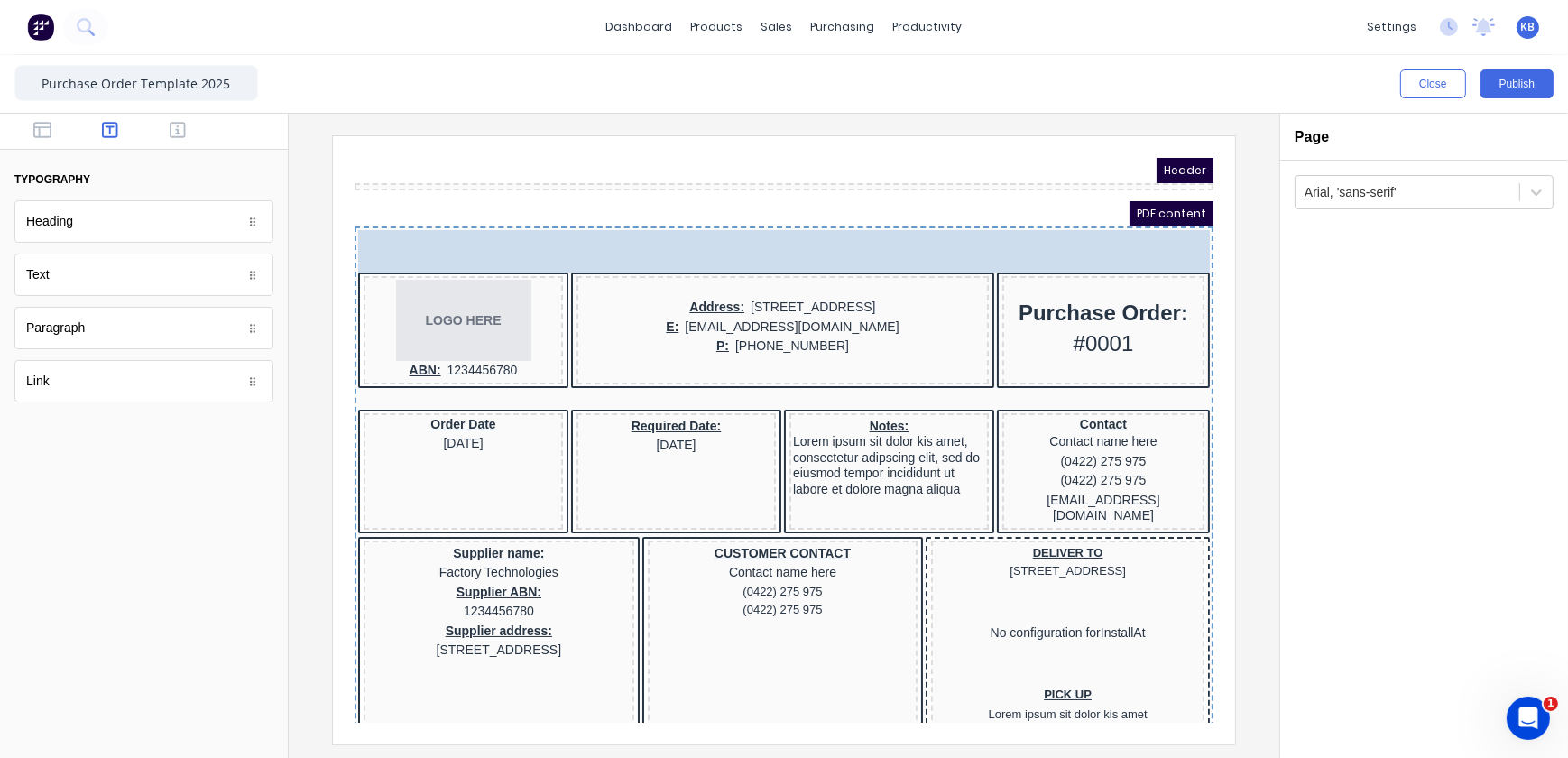
drag, startPoint x: 86, startPoint y: 229, endPoint x: 470, endPoint y: 235, distance: 384.0
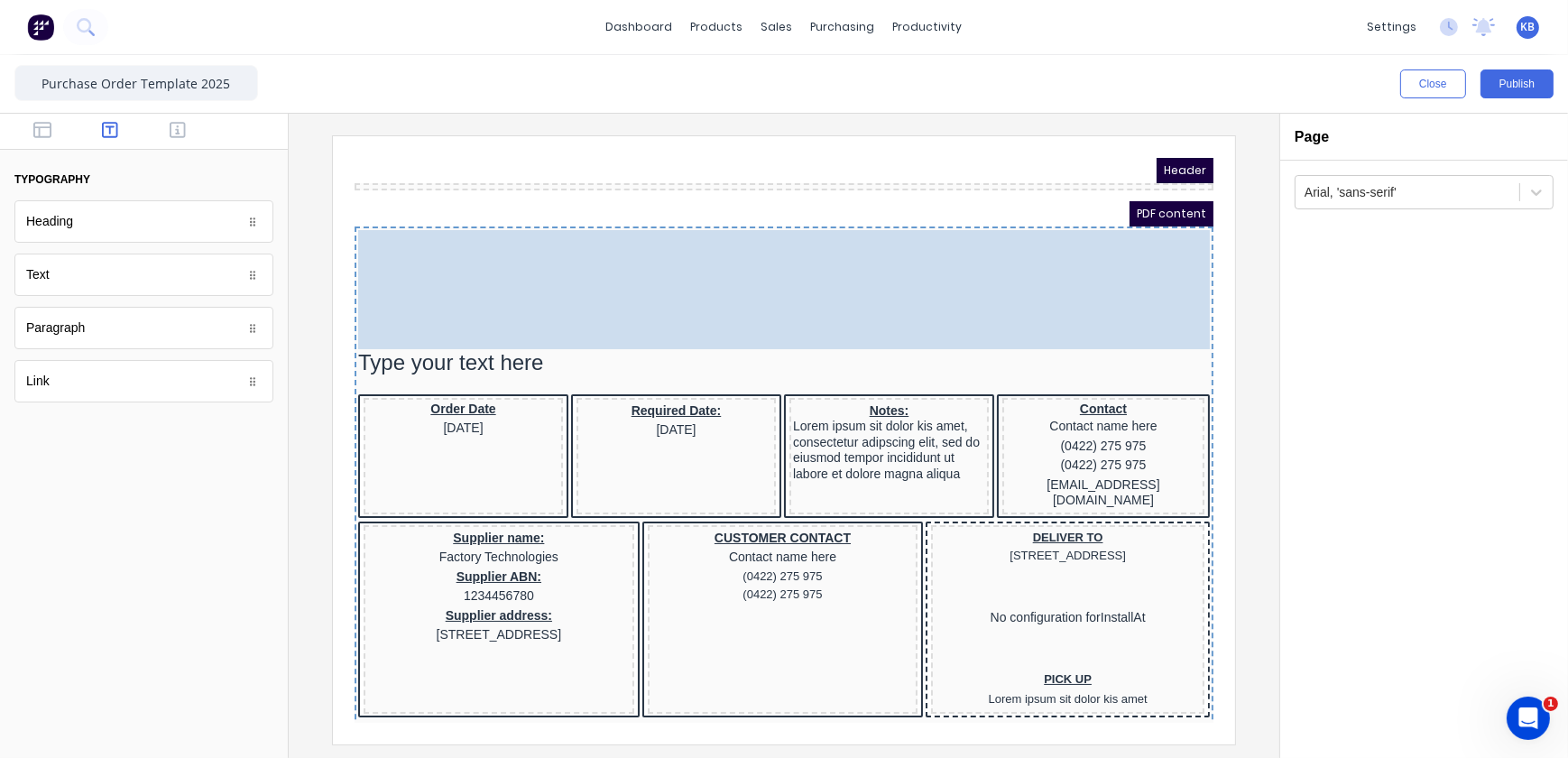
drag, startPoint x: 339, startPoint y: 314, endPoint x: 341, endPoint y: 286, distance: 28.1
click at [341, 286] on body "Header PDF content LOGO HERE ABN: 1234456780 Address: 234 Beach Road Gold Coast…" at bounding box center [761, 417] width 859 height 565
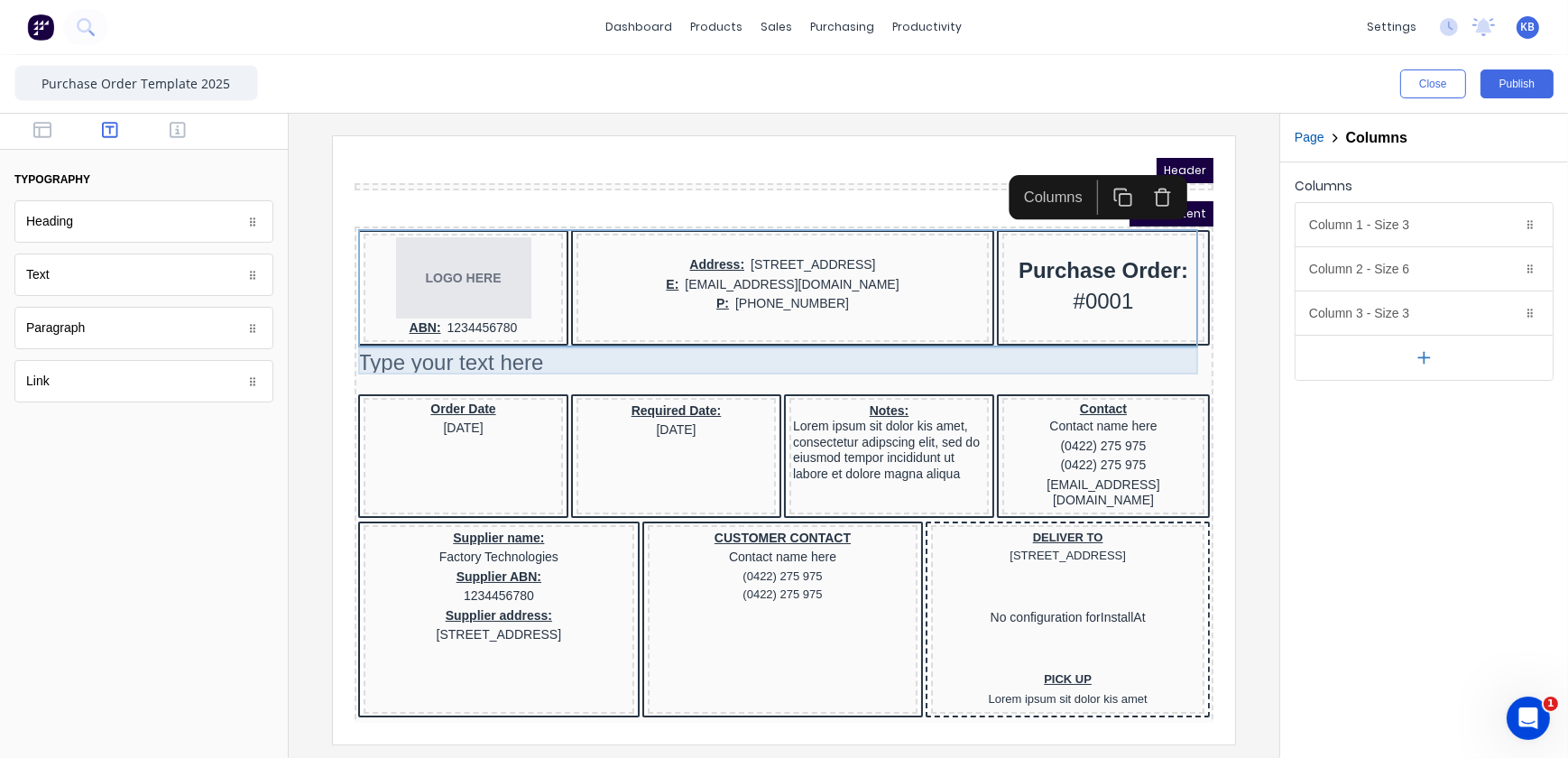
click at [421, 341] on div "Type your text here" at bounding box center [761, 341] width 852 height 27
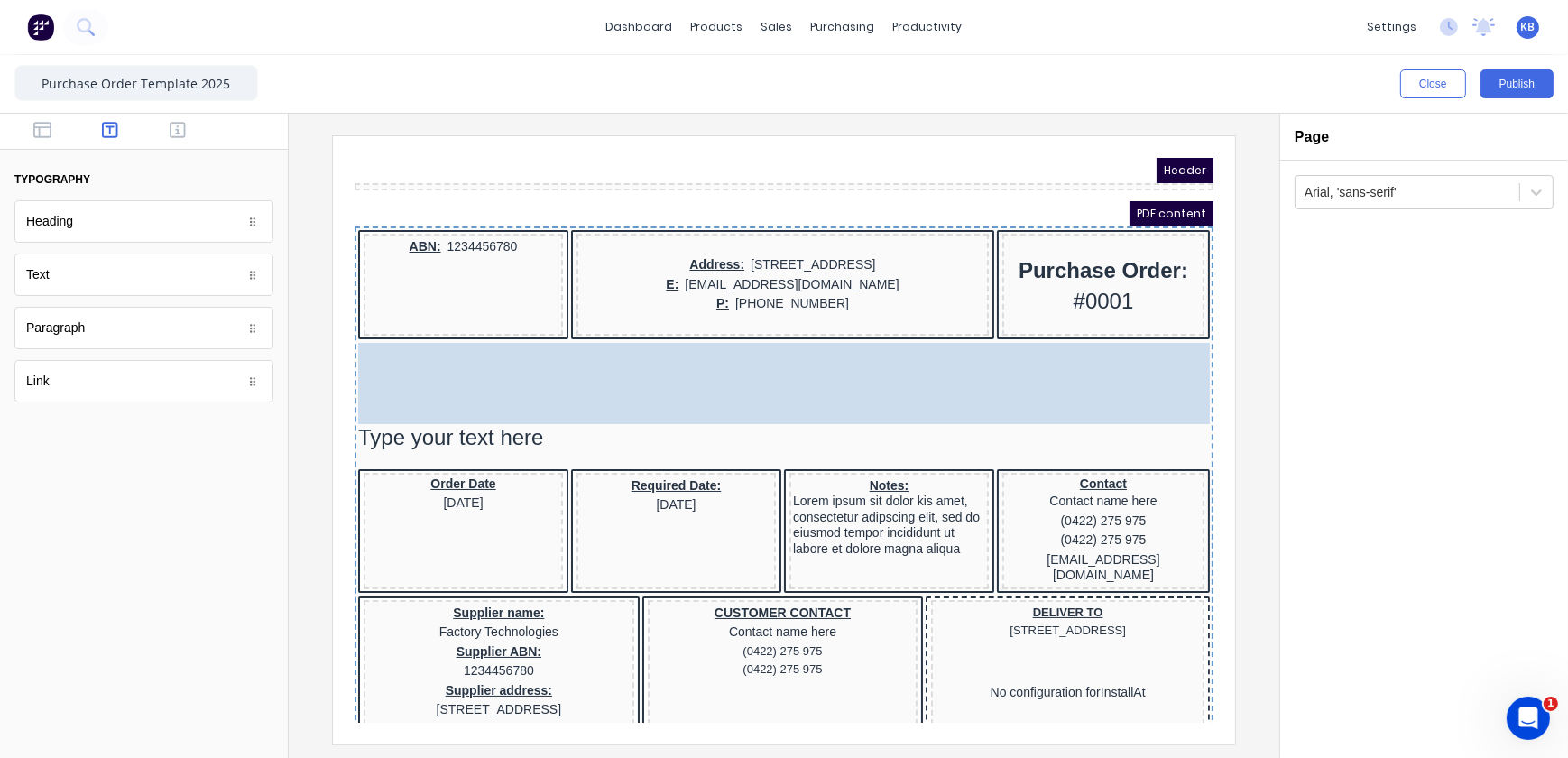
drag, startPoint x: 400, startPoint y: 235, endPoint x: 385, endPoint y: 343, distance: 109.0
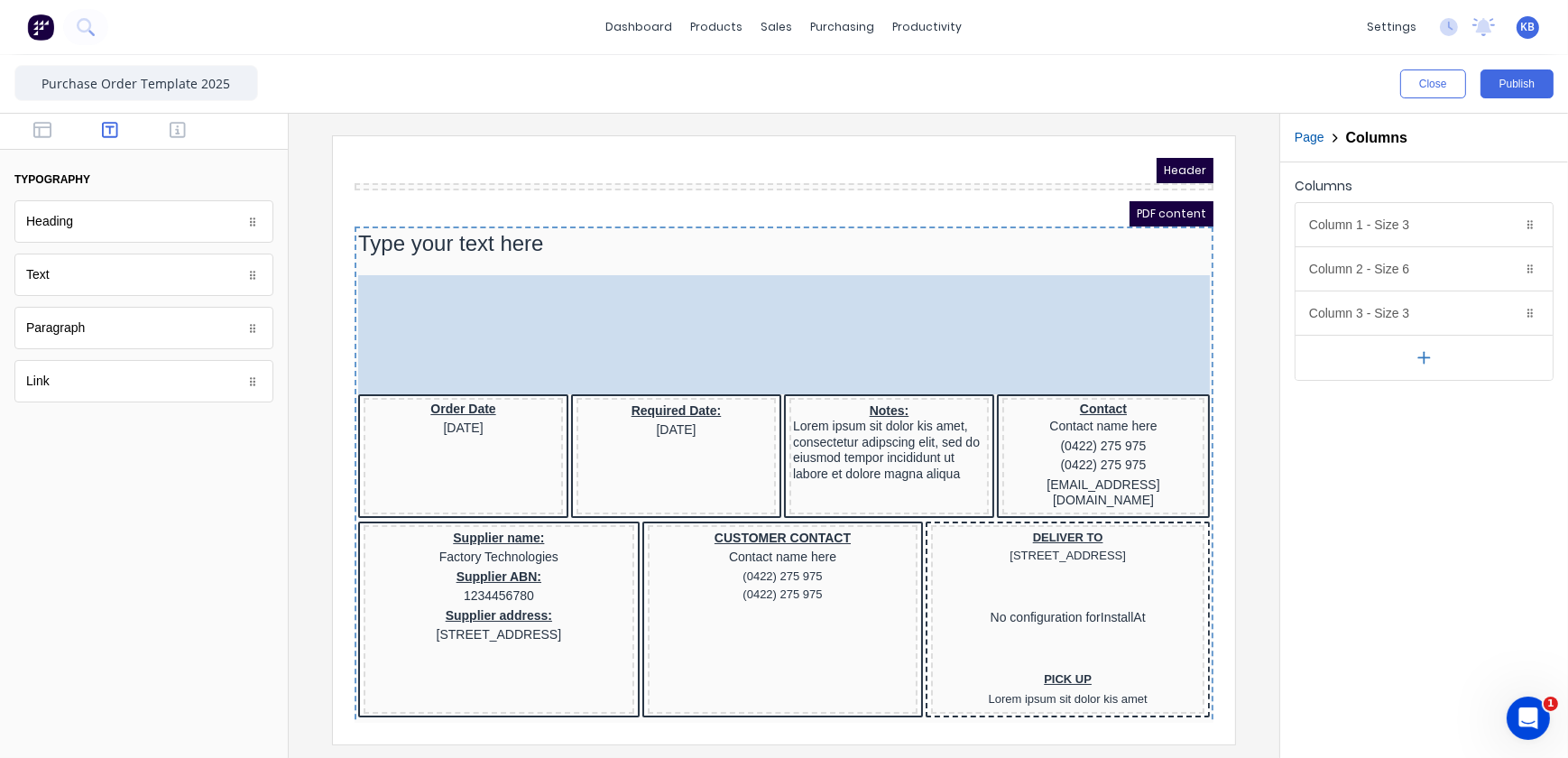
drag, startPoint x: 336, startPoint y: 208, endPoint x: 337, endPoint y: 250, distance: 42.0
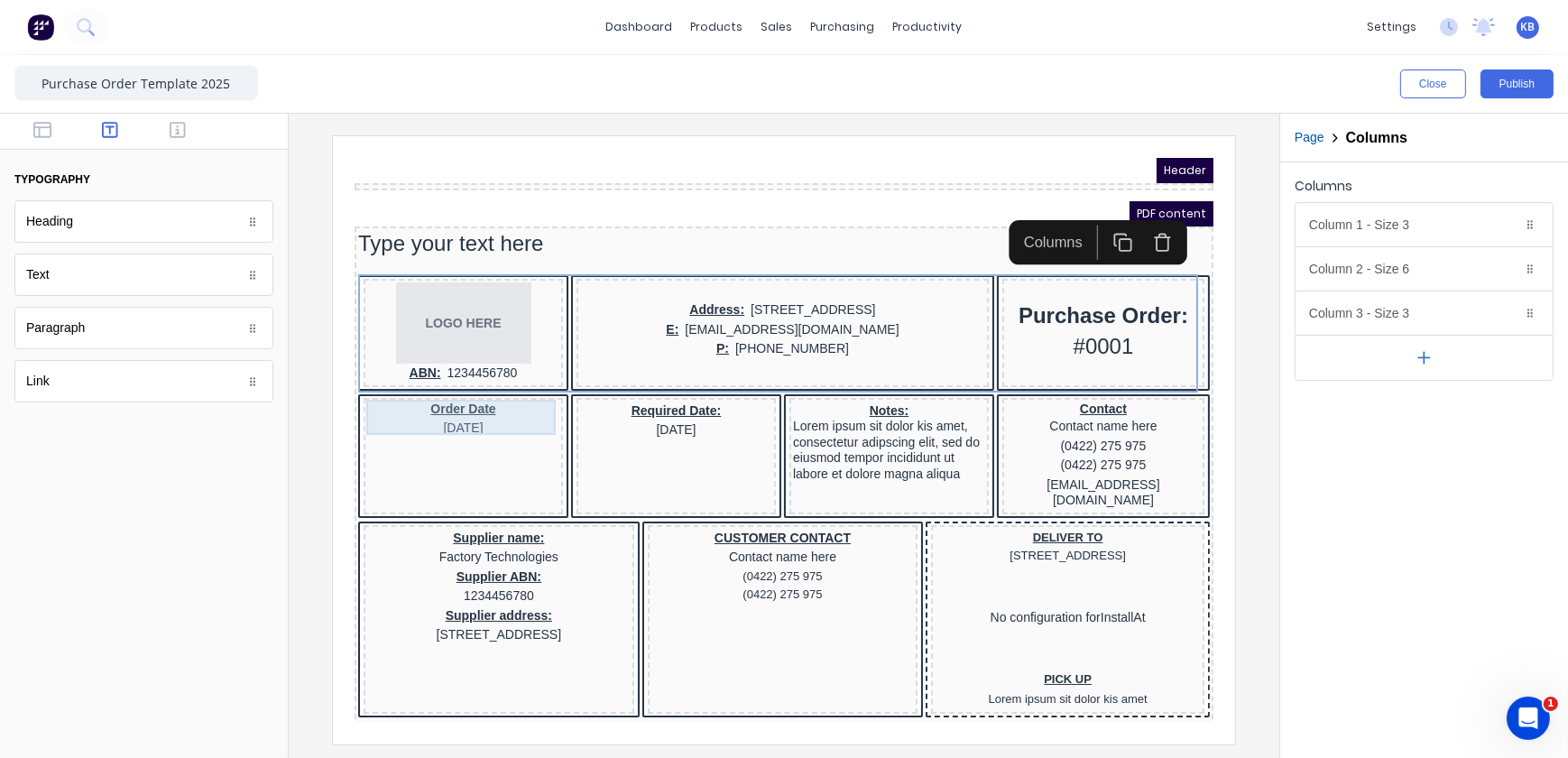
click at [419, 406] on div "Order Date [DATE]" at bounding box center [440, 397] width 192 height 35
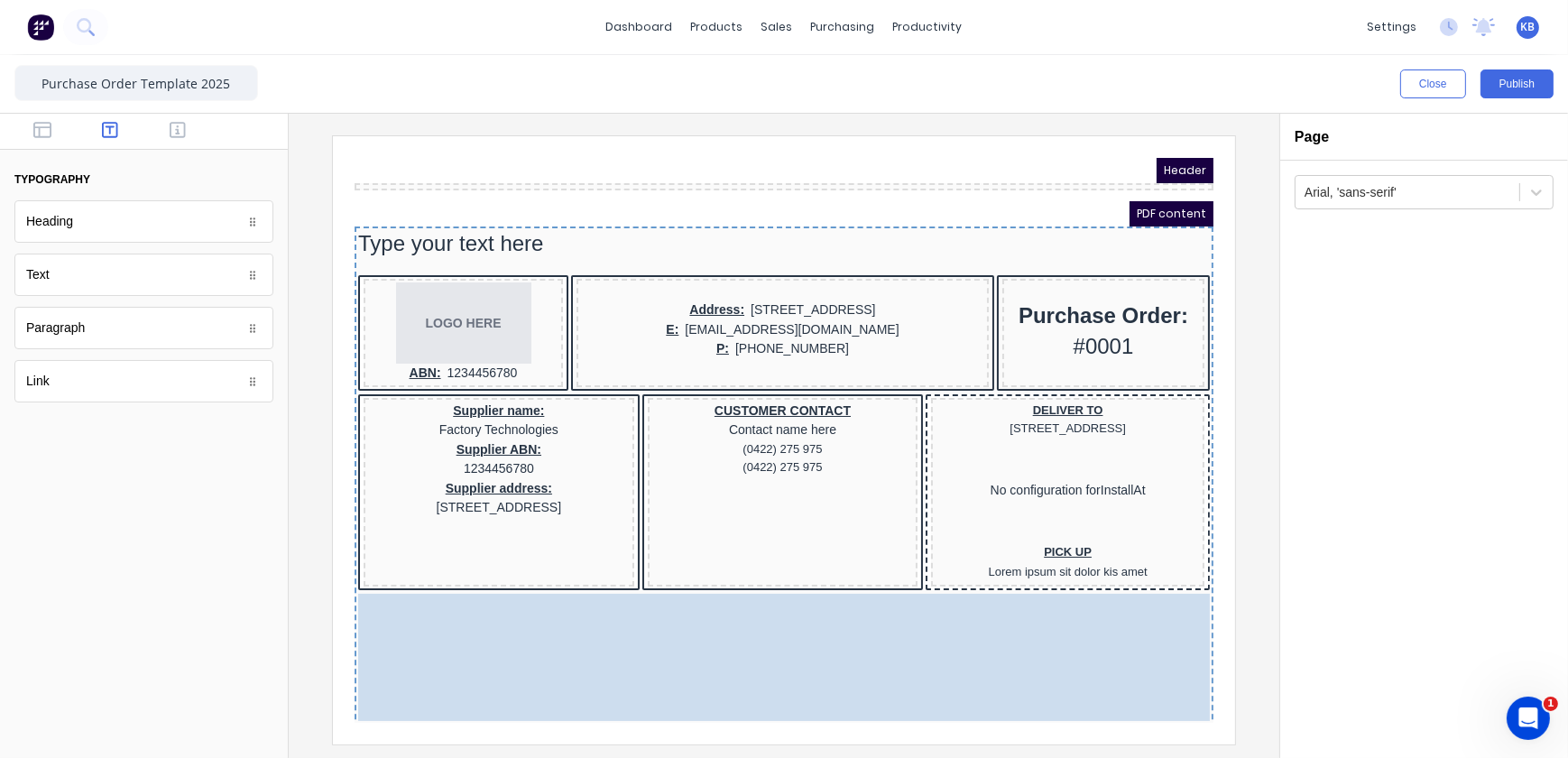
drag, startPoint x: 341, startPoint y: 410, endPoint x: 347, endPoint y: 604, distance: 194.1
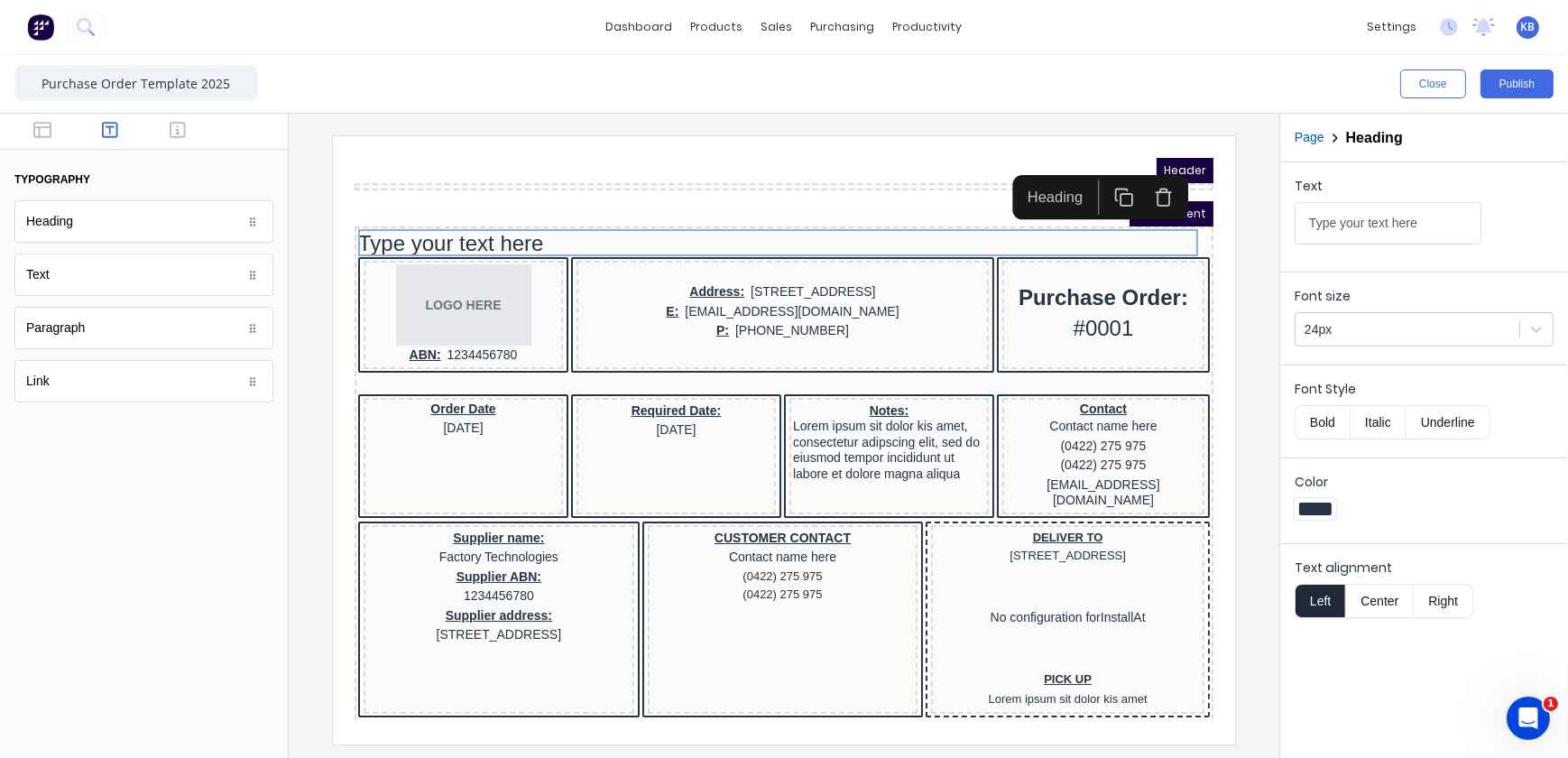
click at [736, 156] on div "Header" at bounding box center [761, 148] width 859 height 25
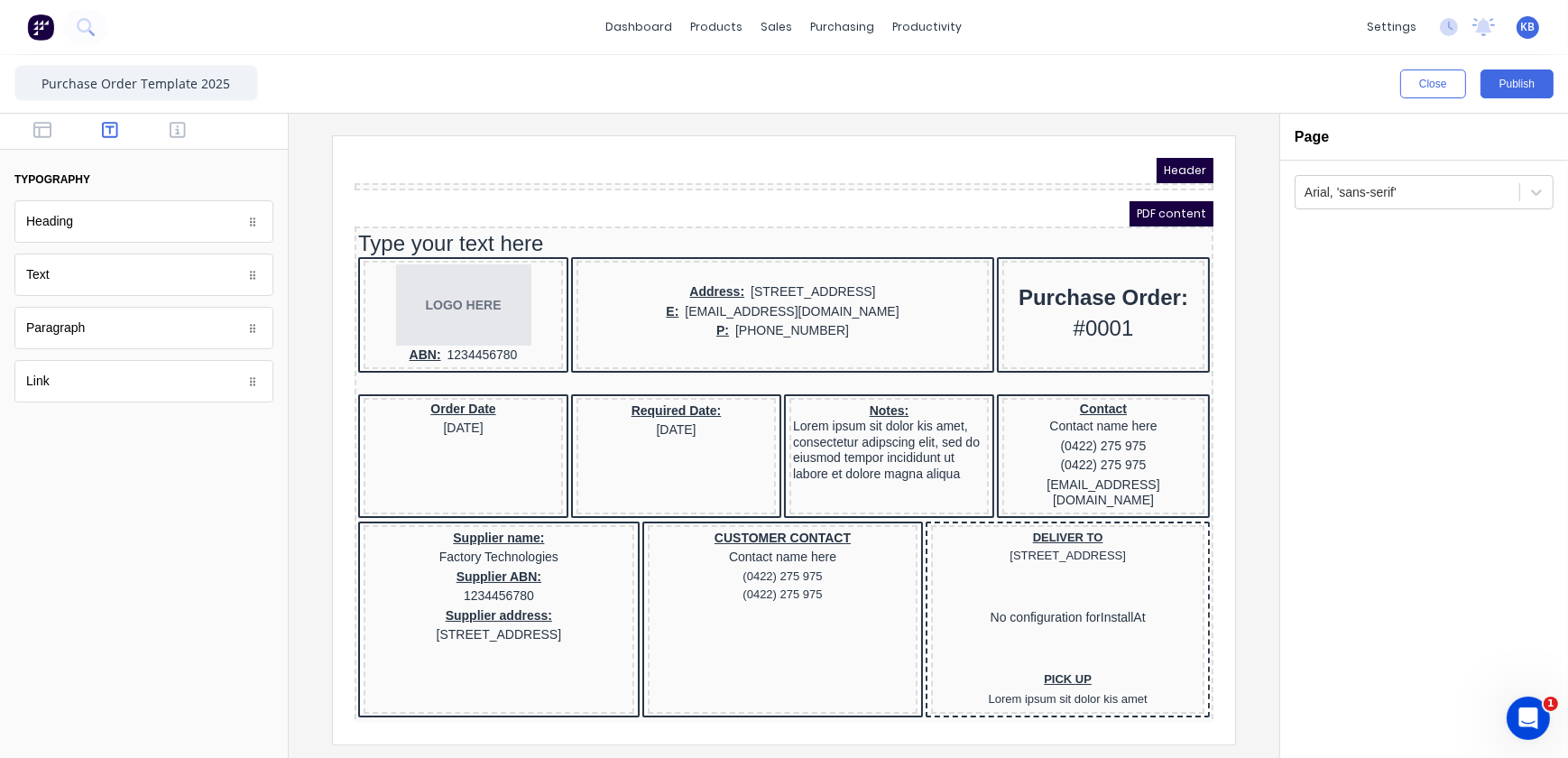
drag, startPoint x: 1161, startPoint y: 145, endPoint x: 1007, endPoint y: 166, distance: 155.4
drag, startPoint x: 1007, startPoint y: 166, endPoint x: 779, endPoint y: 170, distance: 228.0
click at [843, 167] on div at bounding box center [761, 164] width 859 height 7
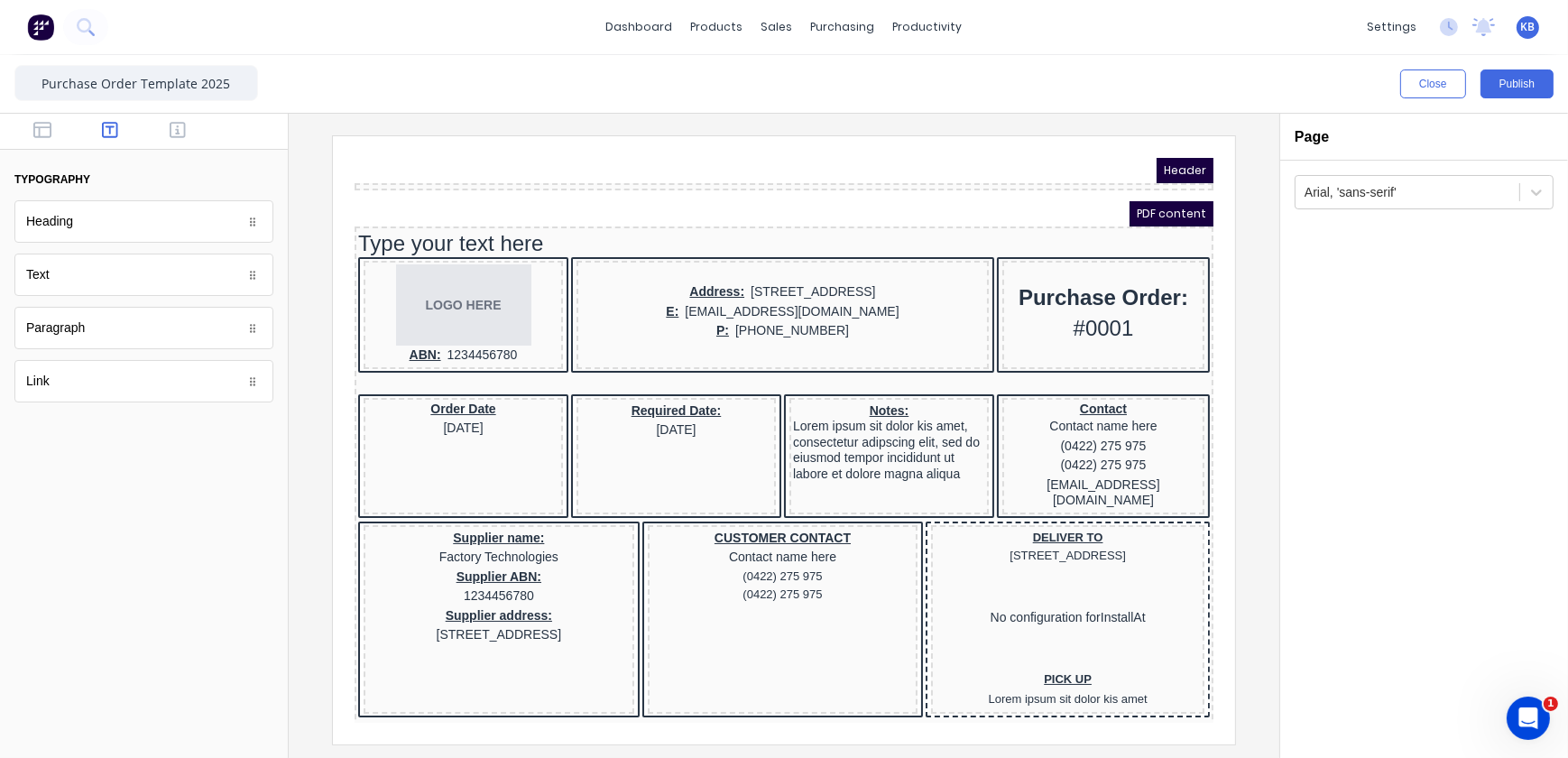
click at [708, 166] on div at bounding box center [761, 164] width 859 height 7
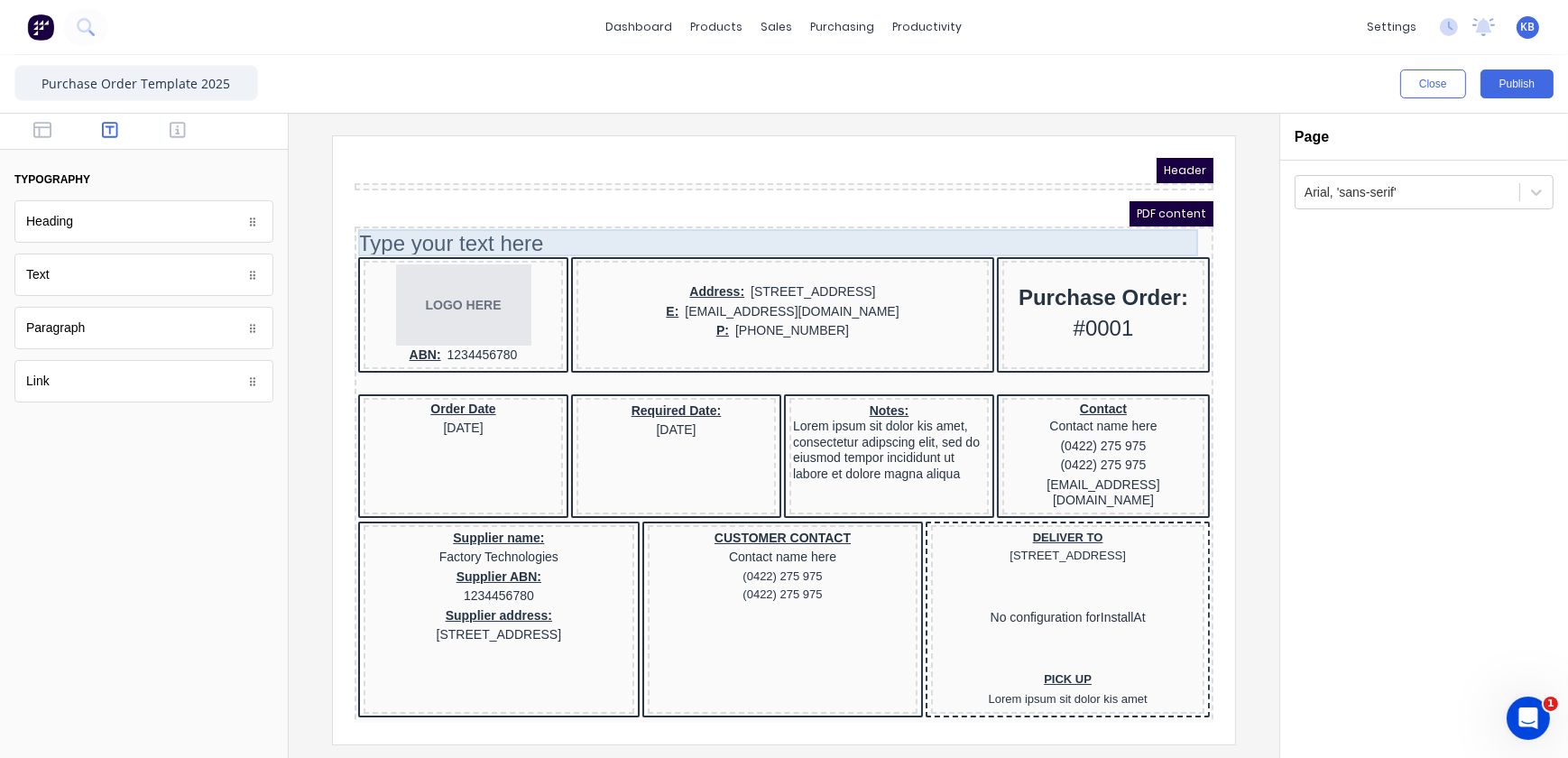
click at [978, 213] on body "Header PDF content Type your text here LOGO HERE ABN: 1234456780 Address: 234 B…" at bounding box center [761, 417] width 859 height 565
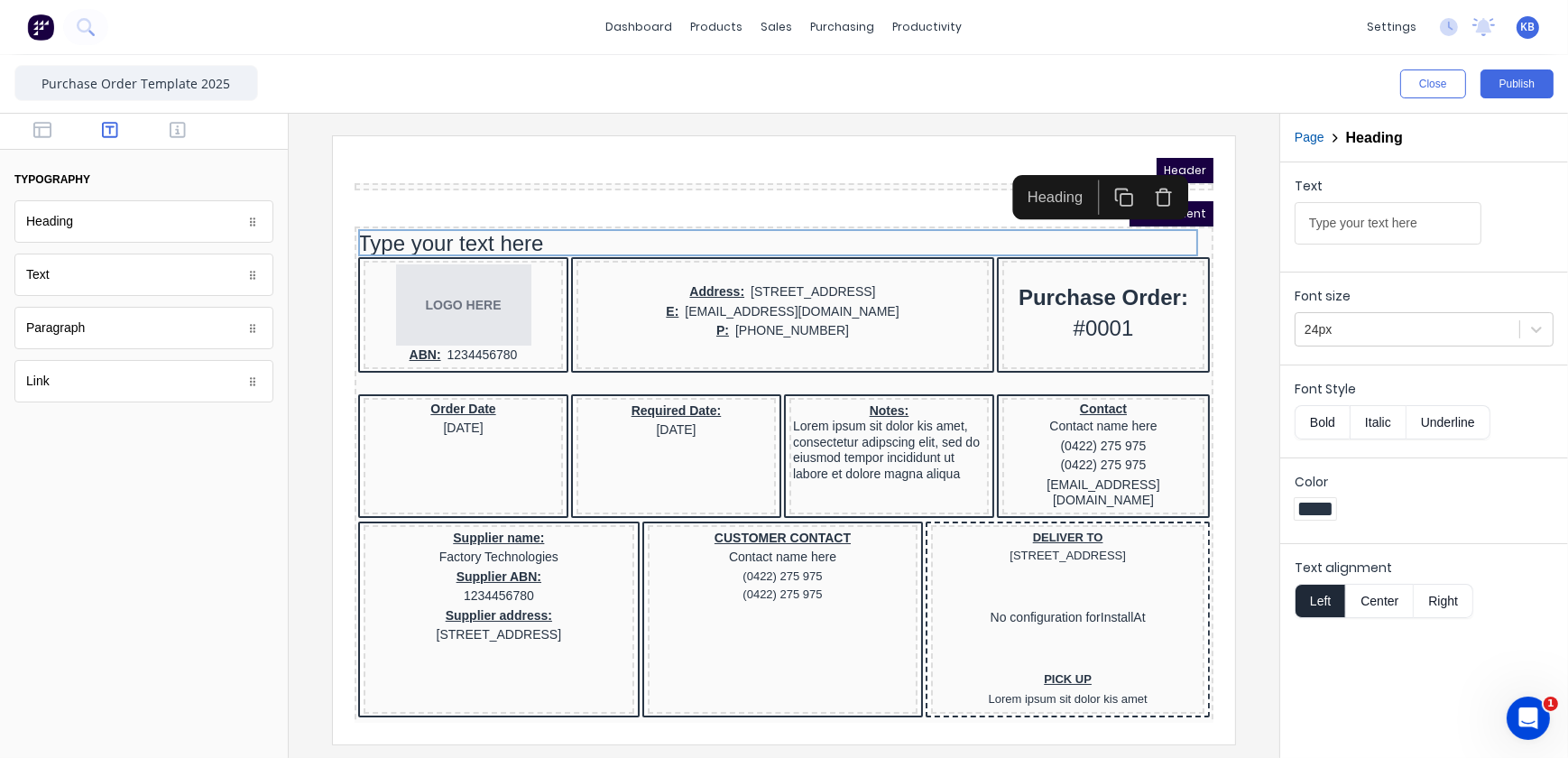
click at [941, 163] on div at bounding box center [761, 164] width 859 height 7
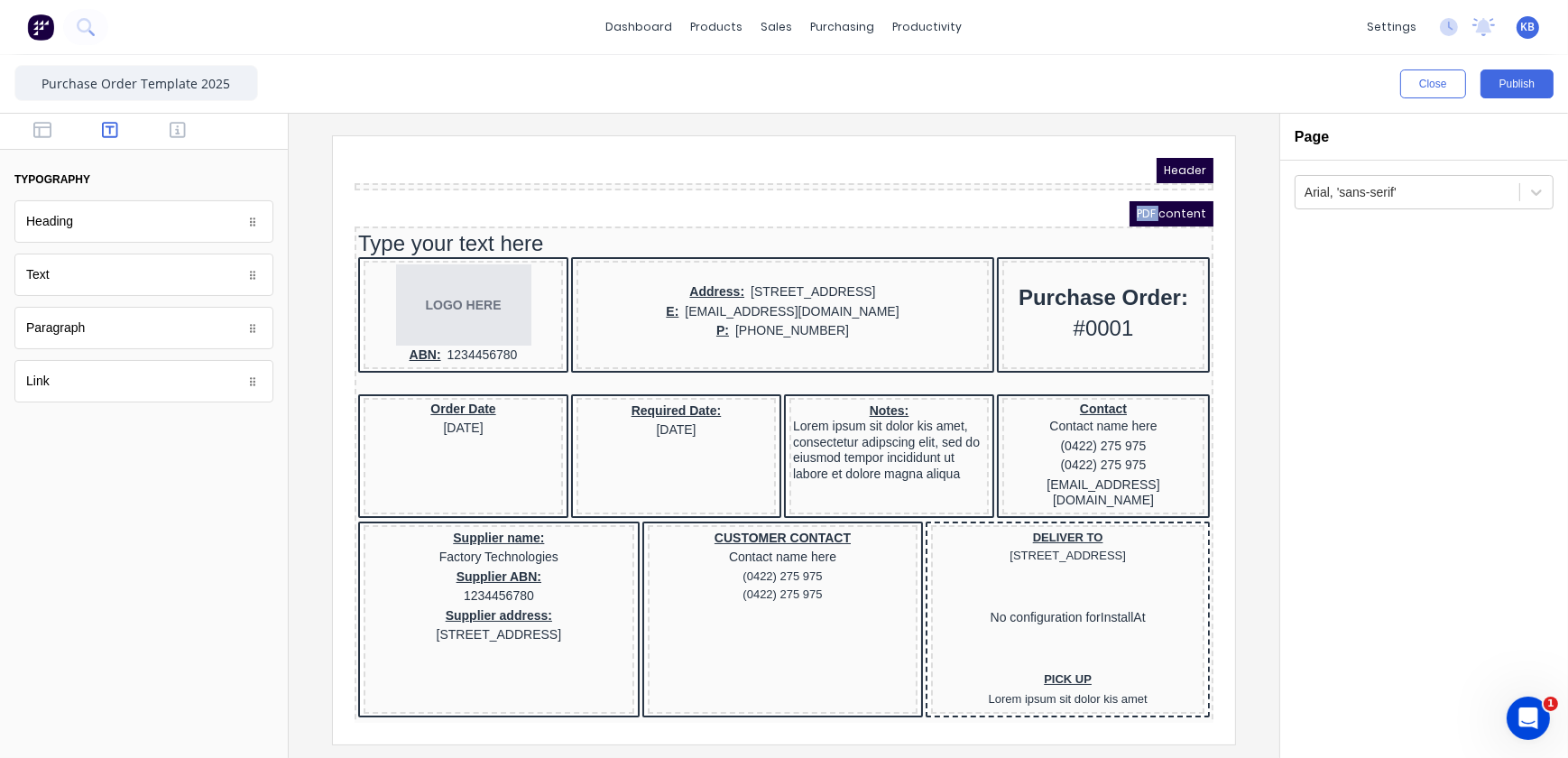
click at [941, 163] on div at bounding box center [761, 164] width 859 height 7
click at [1134, 144] on span "Header" at bounding box center [1163, 148] width 57 height 25
click at [582, 165] on div at bounding box center [761, 164] width 859 height 7
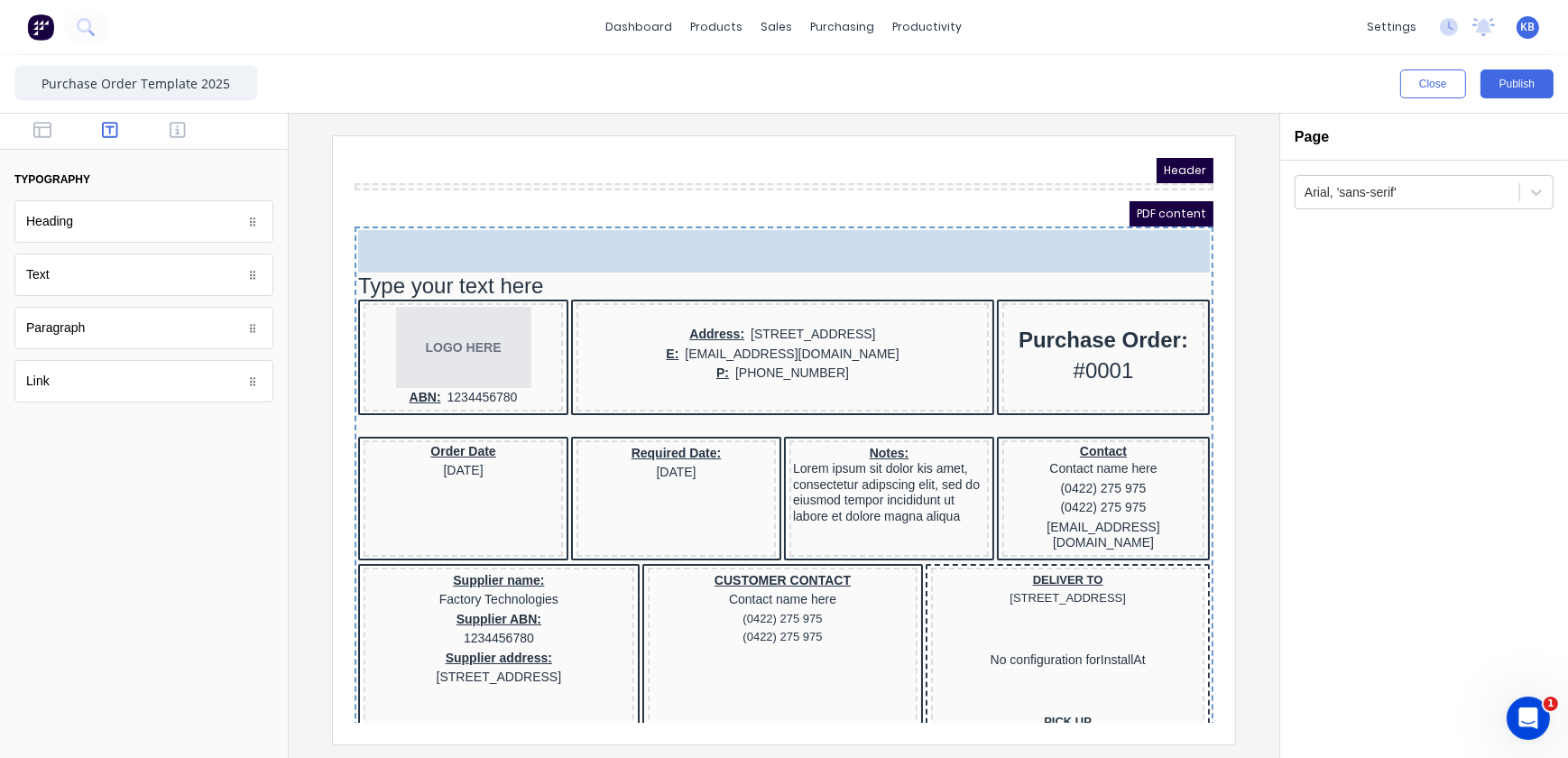
drag, startPoint x: 98, startPoint y: 220, endPoint x: 525, endPoint y: 179, distance: 429.0
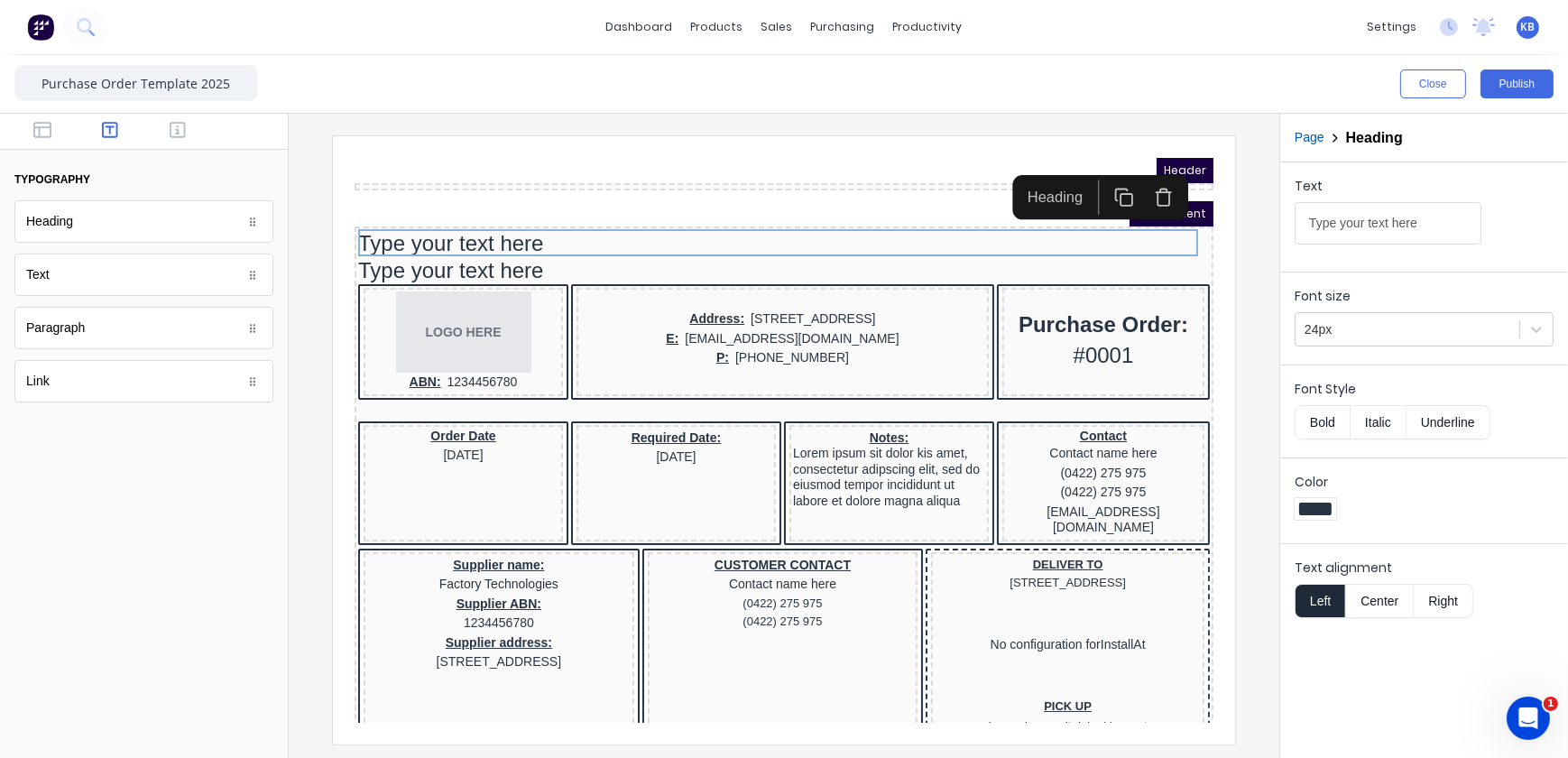
click at [377, 163] on div at bounding box center [761, 164] width 859 height 7
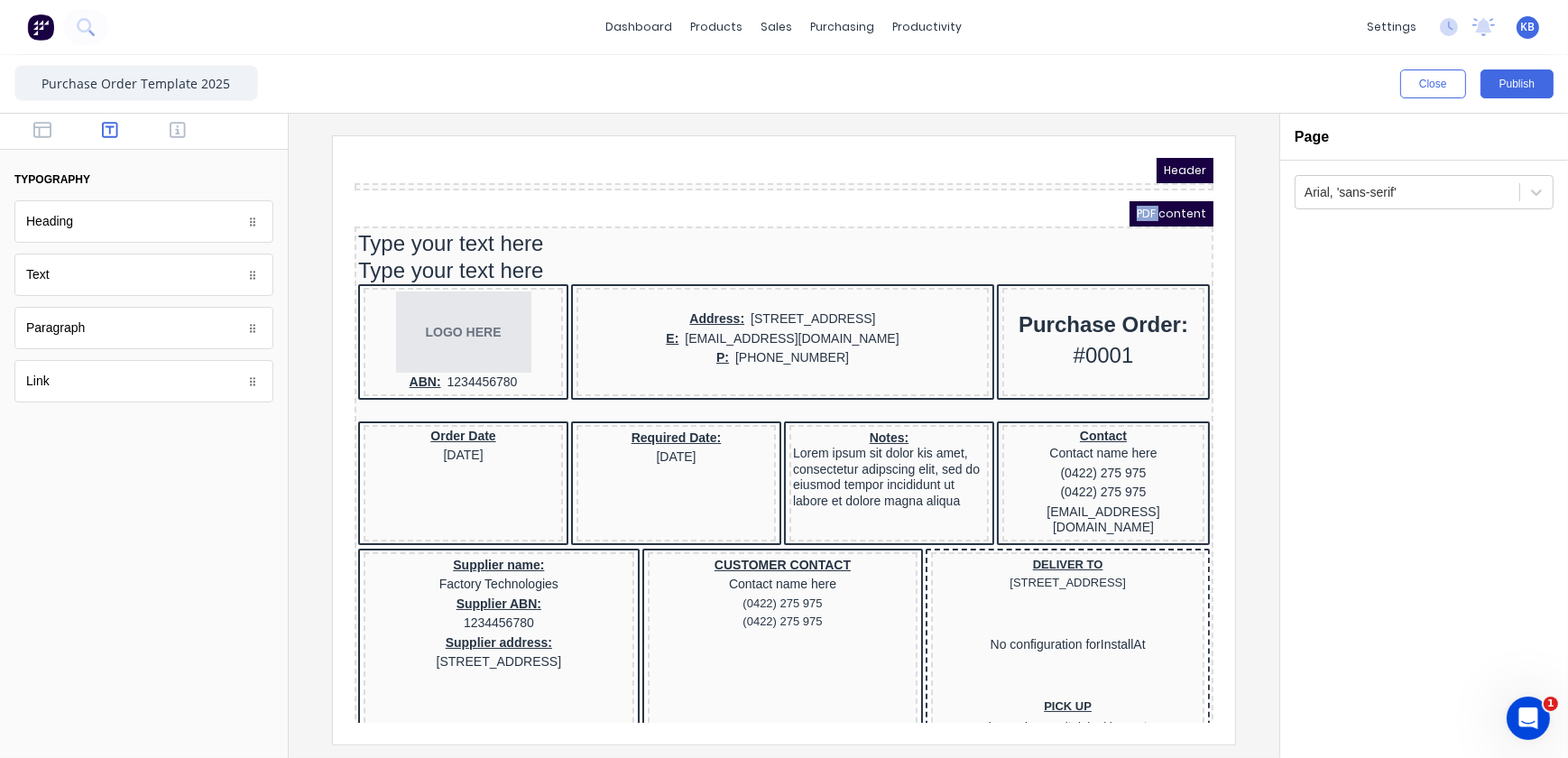
click at [377, 163] on div at bounding box center [761, 164] width 859 height 7
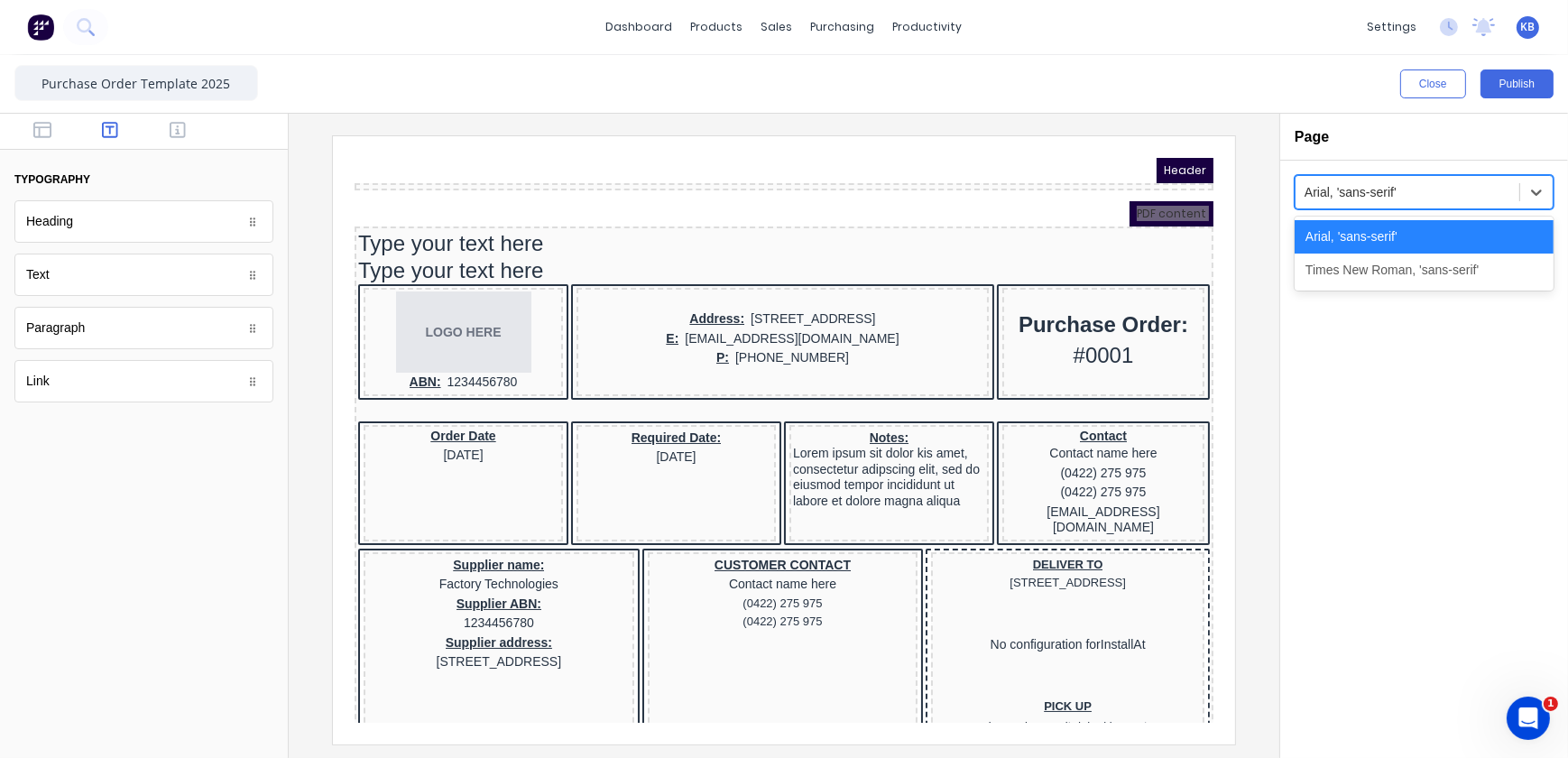
drag, startPoint x: 1404, startPoint y: 190, endPoint x: 1217, endPoint y: 188, distance: 187.0
click at [1217, 188] on div "Close Publish Components typography Heading Heading Text Text Paragraph Paragra…" at bounding box center [784, 406] width 1568 height 703
click at [1334, 273] on div "Times New Roman, 'sans-serif'" at bounding box center [1424, 270] width 259 height 33
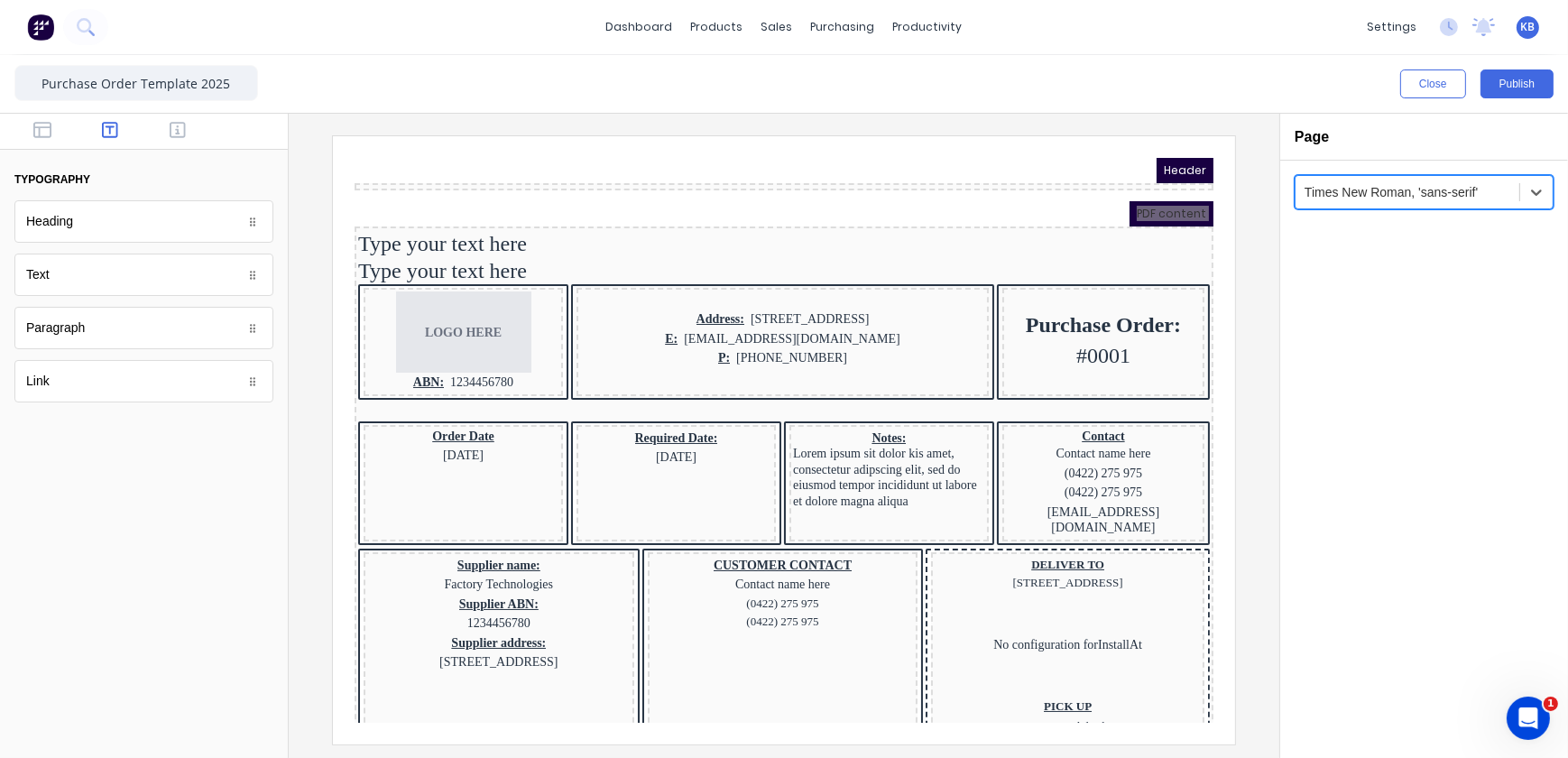
click at [1372, 197] on div at bounding box center [1407, 192] width 206 height 23
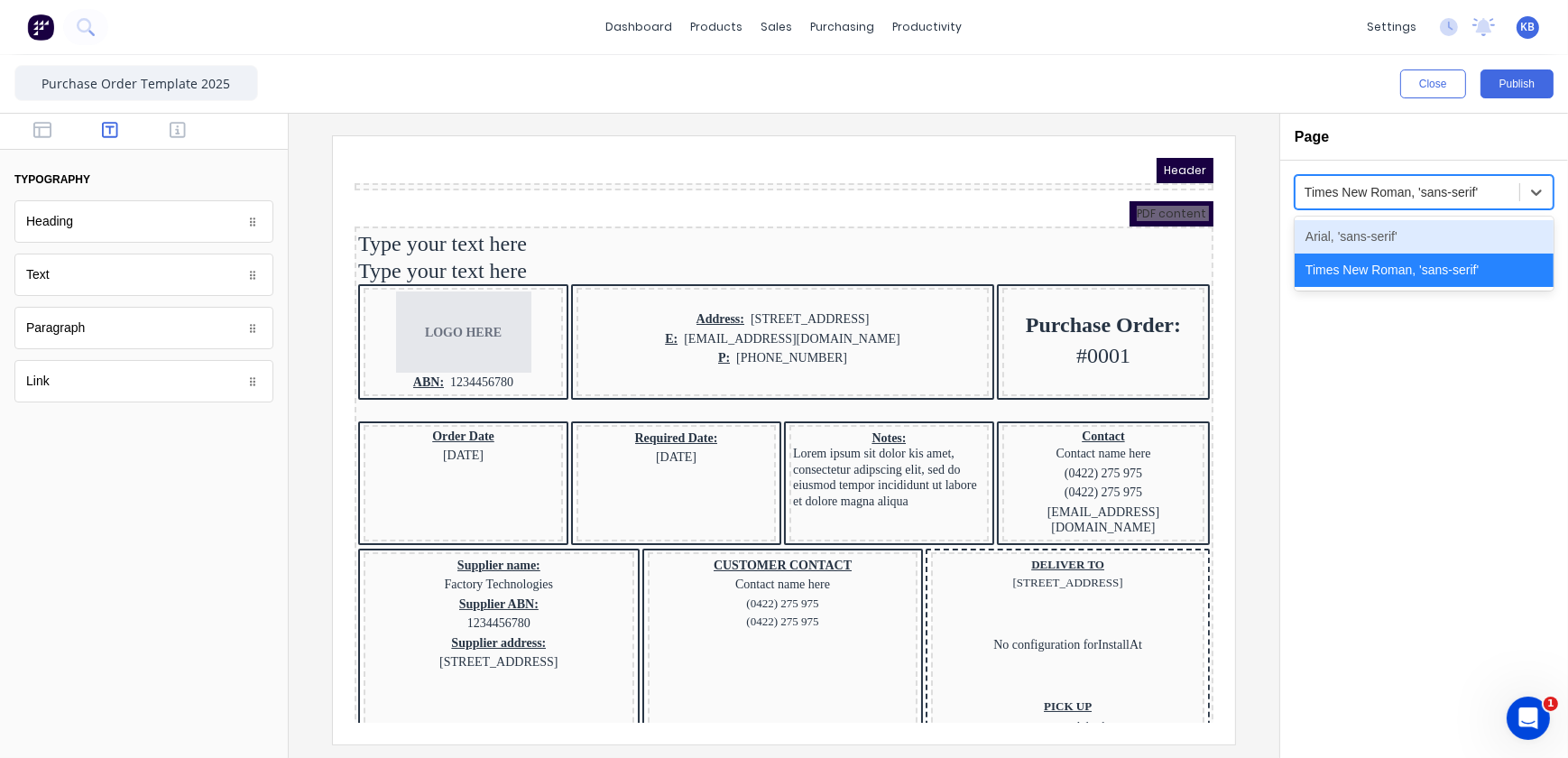
drag, startPoint x: 1356, startPoint y: 253, endPoint x: 1356, endPoint y: 240, distance: 13.0
click at [1356, 240] on div "Arial, 'sans-serif' Times New Roman, 'sans-serif'" at bounding box center [1424, 254] width 259 height 74
click at [1356, 240] on div "Arial, 'sans-serif'" at bounding box center [1424, 237] width 259 height 33
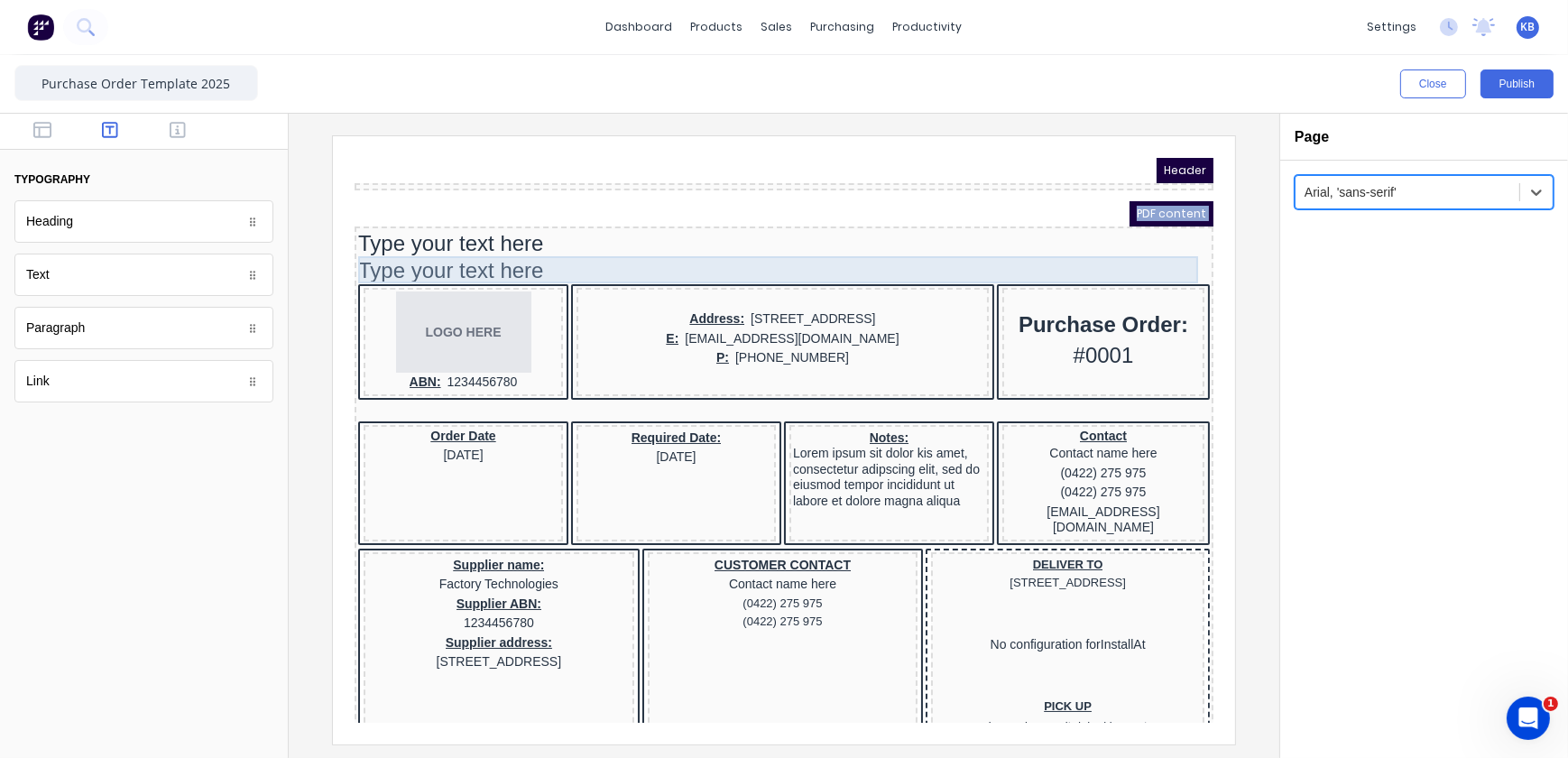
click at [364, 235] on div "Type your text here" at bounding box center [761, 249] width 852 height 27
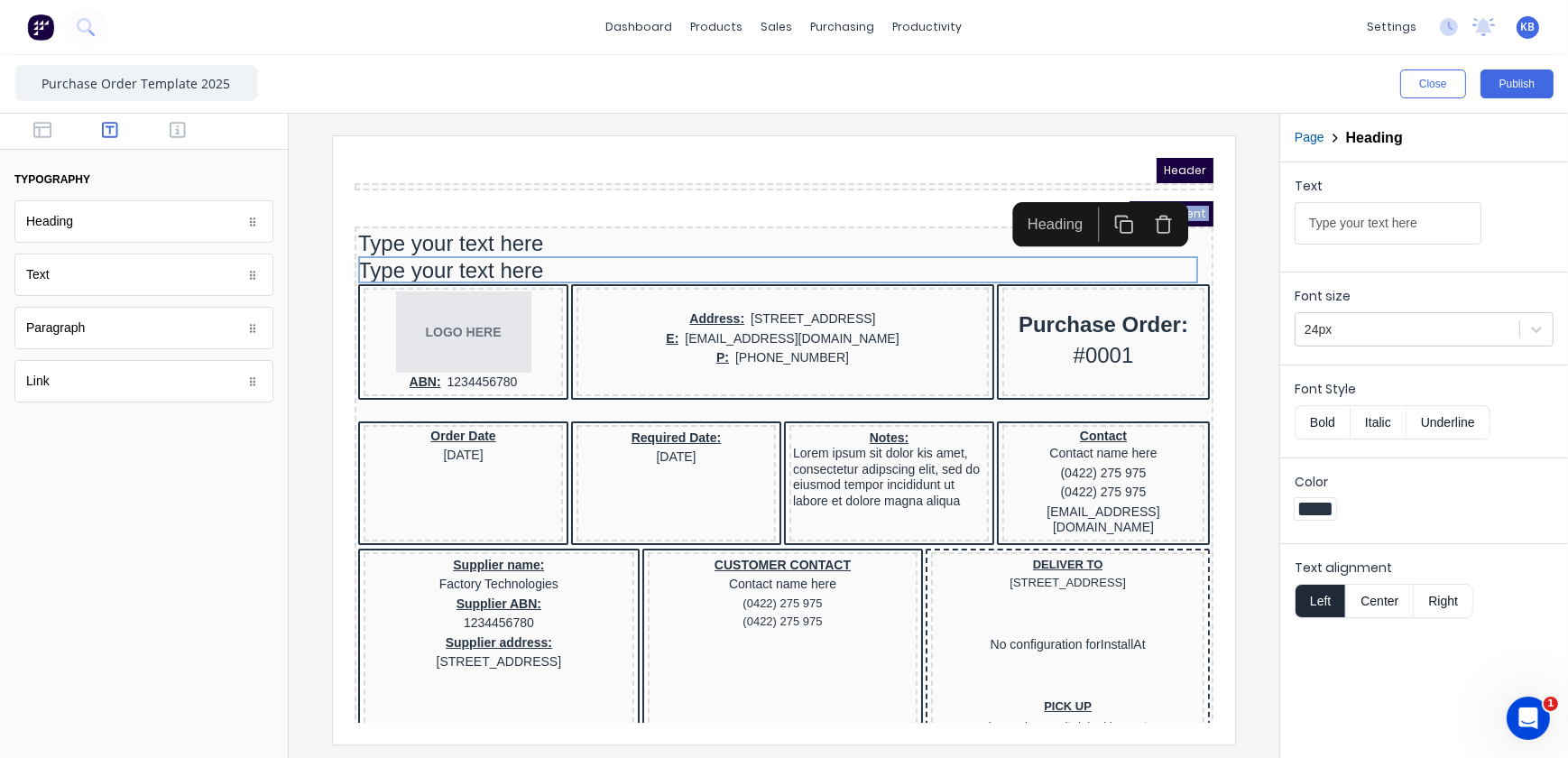
click at [1135, 202] on icon "button" at bounding box center [1141, 204] width 12 height 14
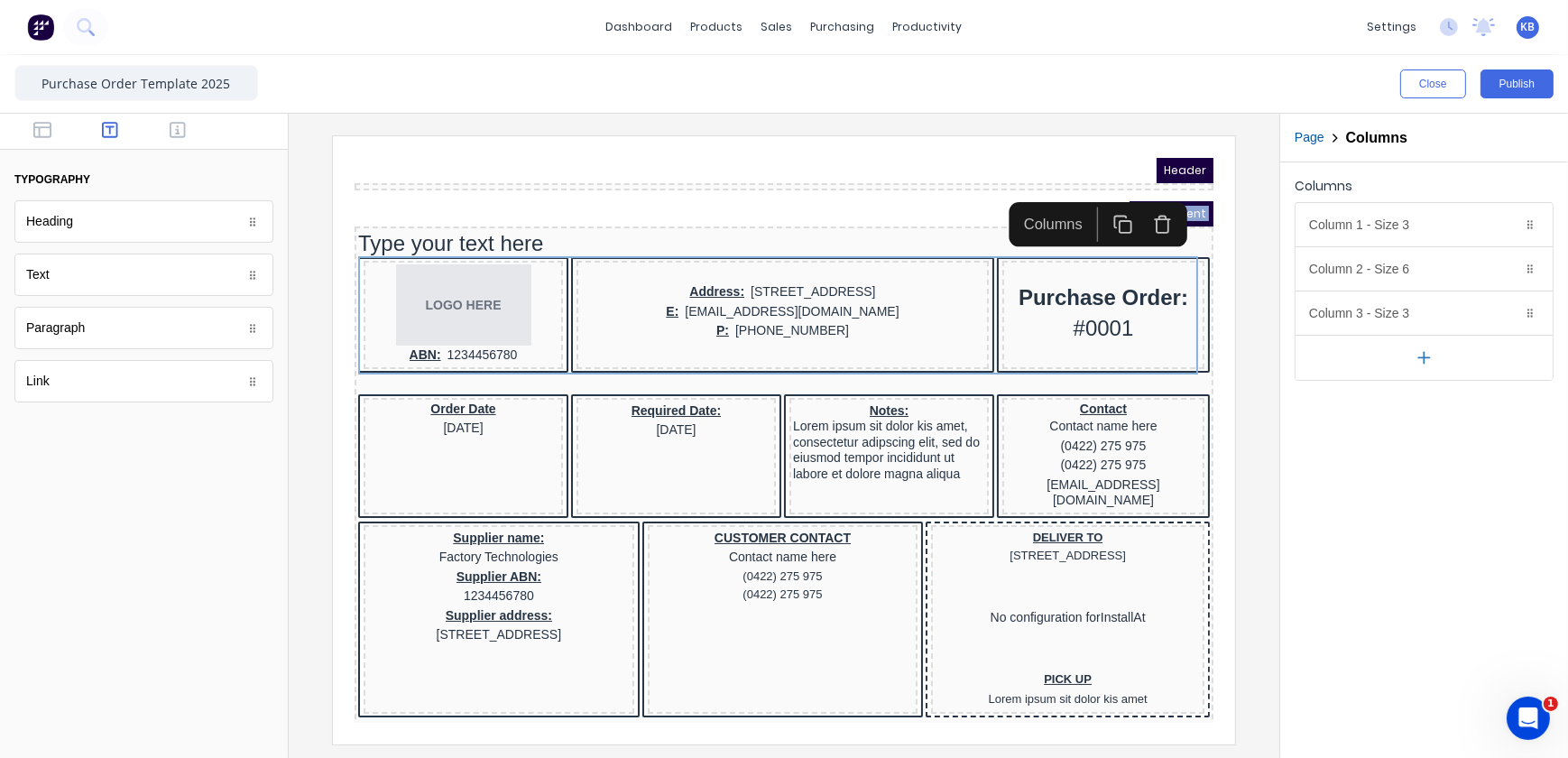
click at [1144, 202] on icon "button" at bounding box center [1140, 202] width 20 height 20
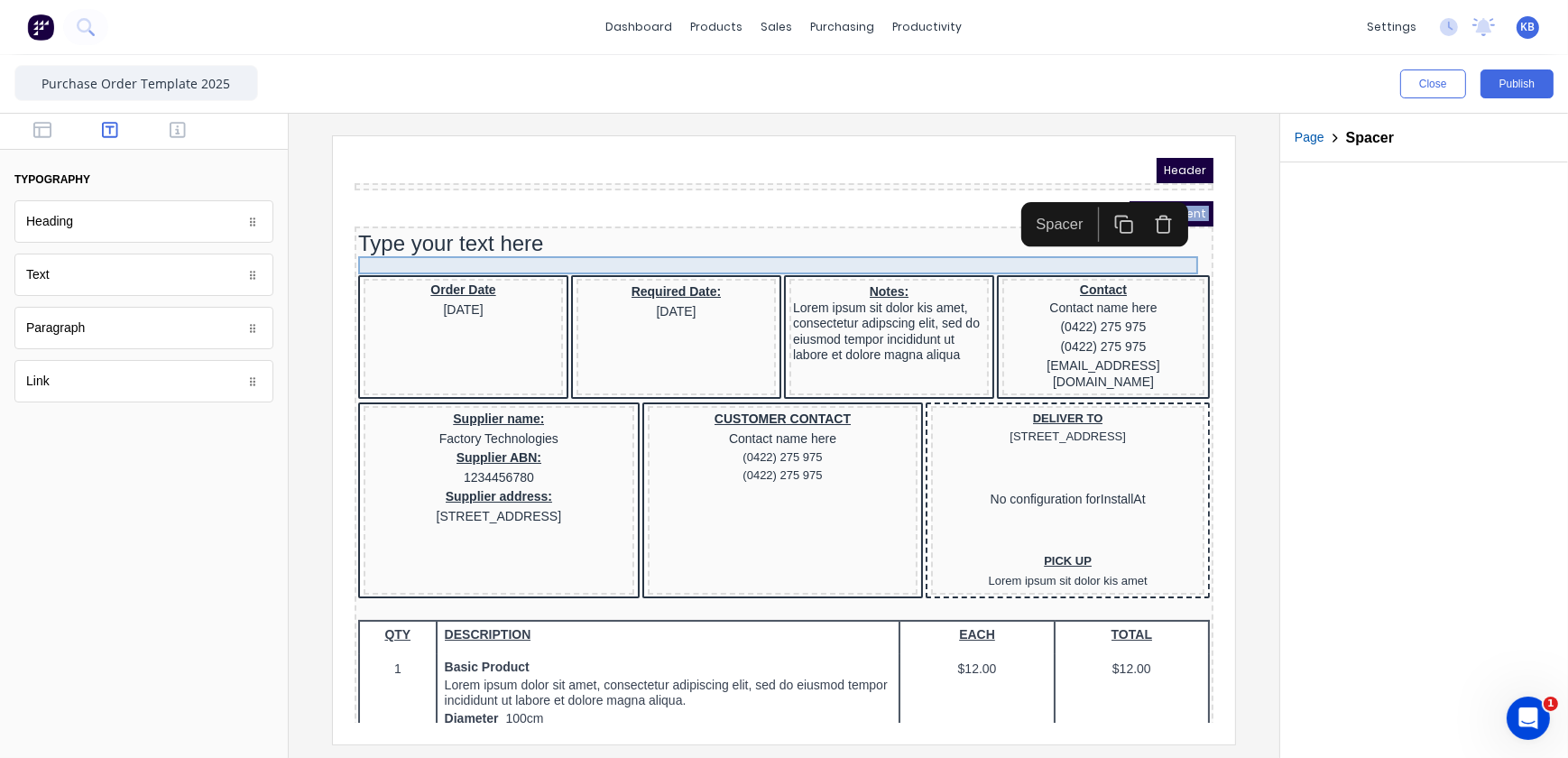
click at [482, 219] on div "Type your text here" at bounding box center [761, 221] width 852 height 27
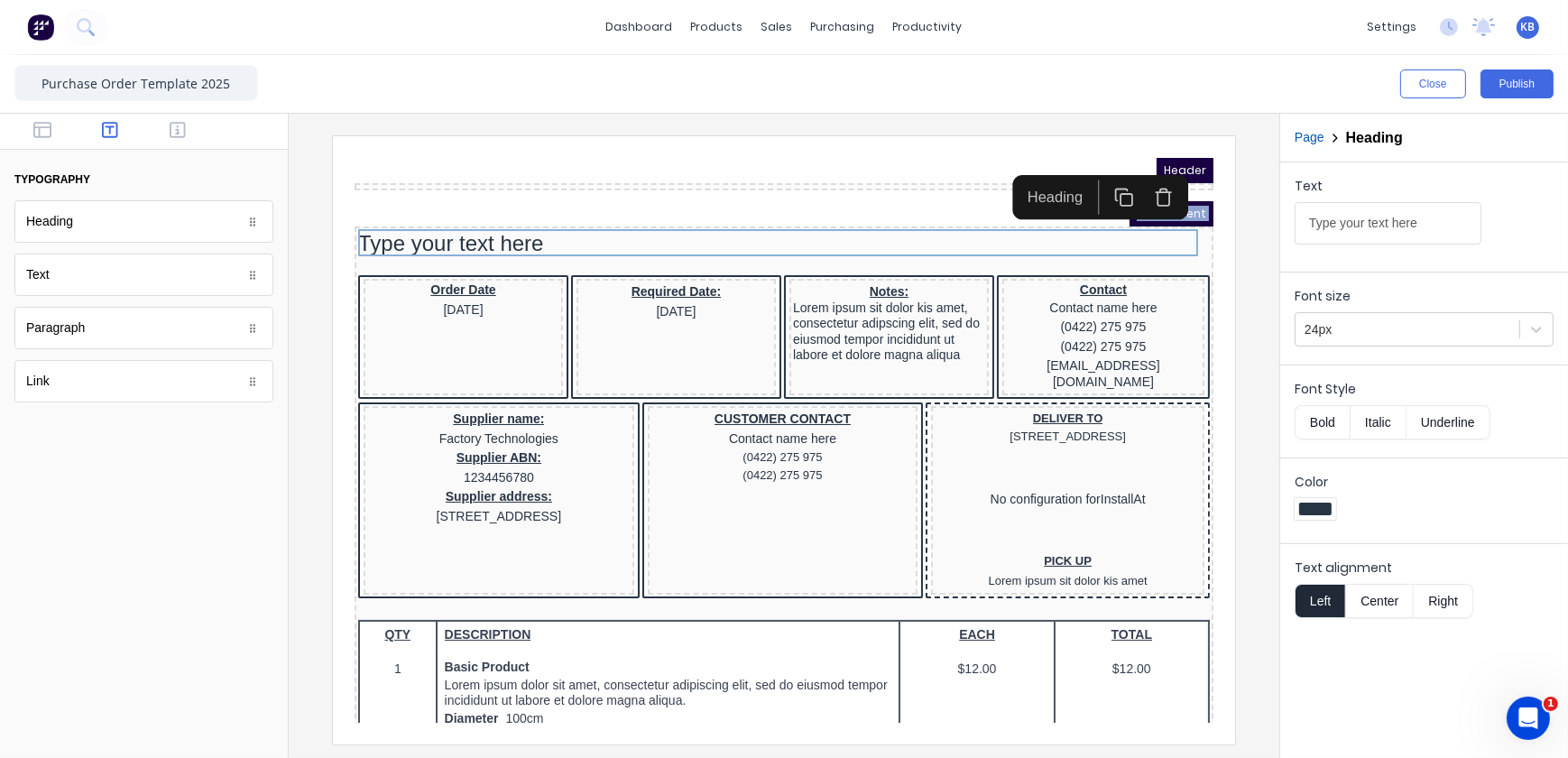
click at [1130, 179] on icon "button" at bounding box center [1140, 175] width 20 height 20
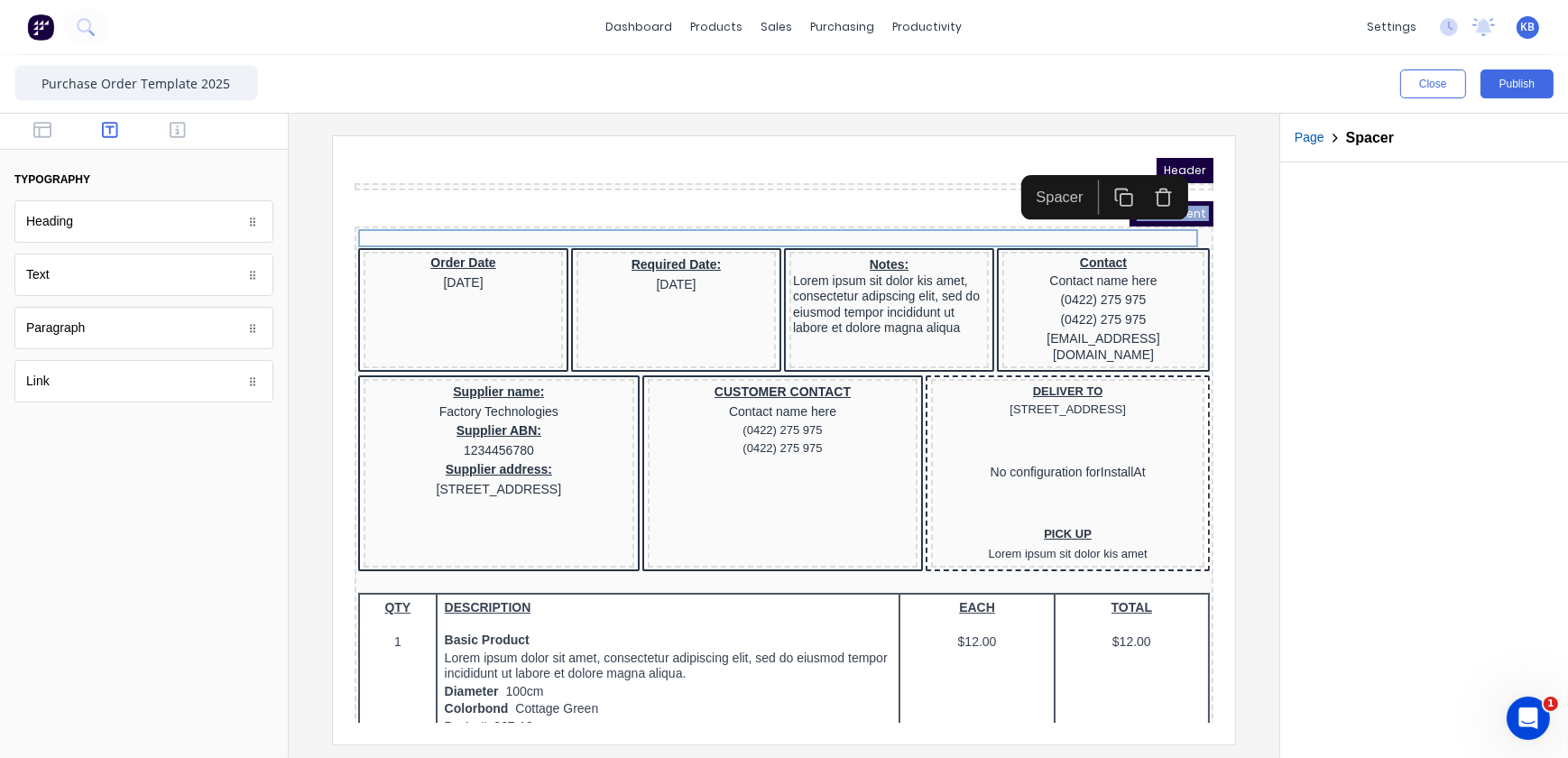
click at [1149, 179] on icon "button" at bounding box center [1140, 175] width 20 height 20
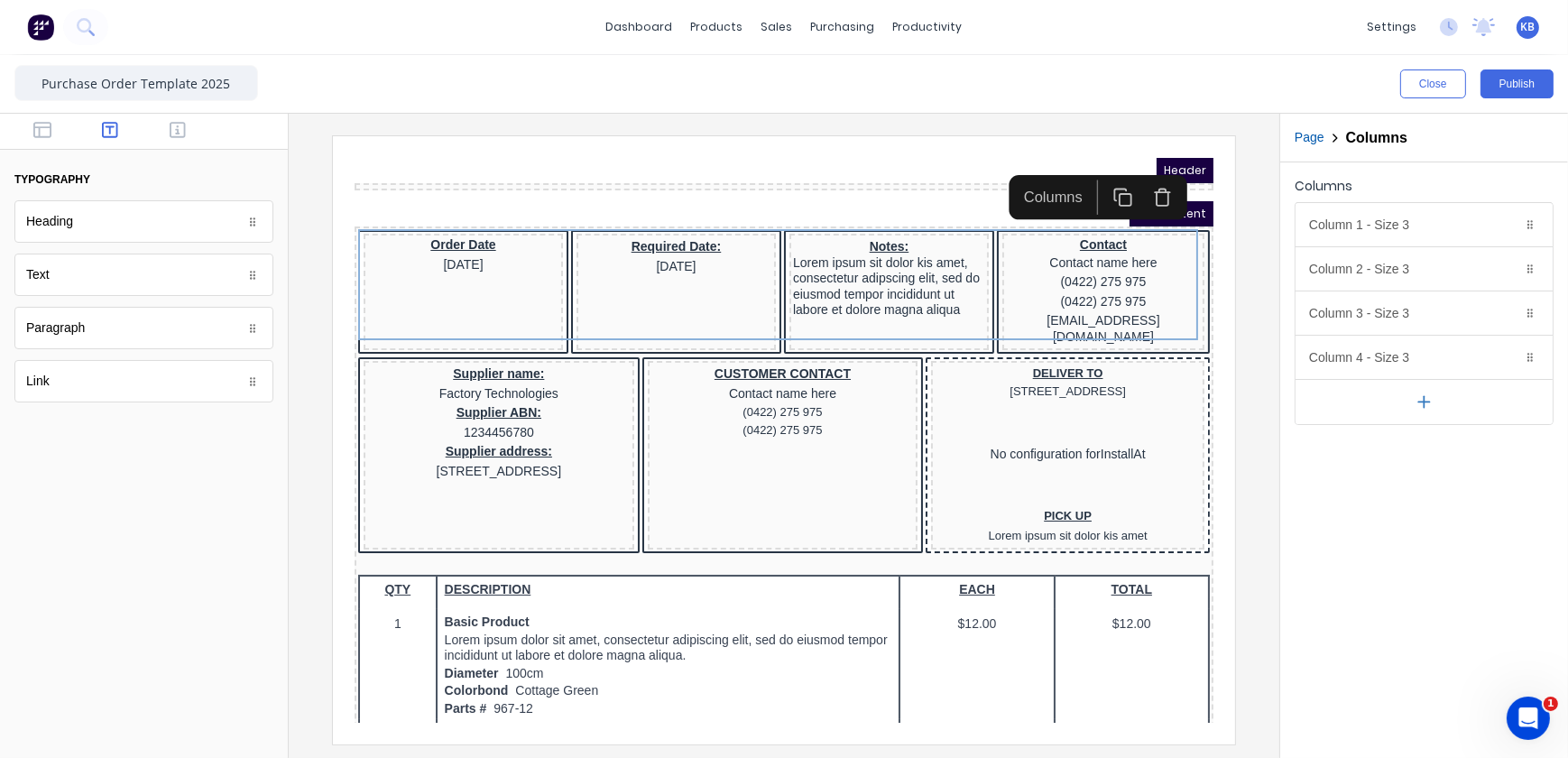
drag, startPoint x: 863, startPoint y: 156, endPoint x: 860, endPoint y: 175, distance: 19.2
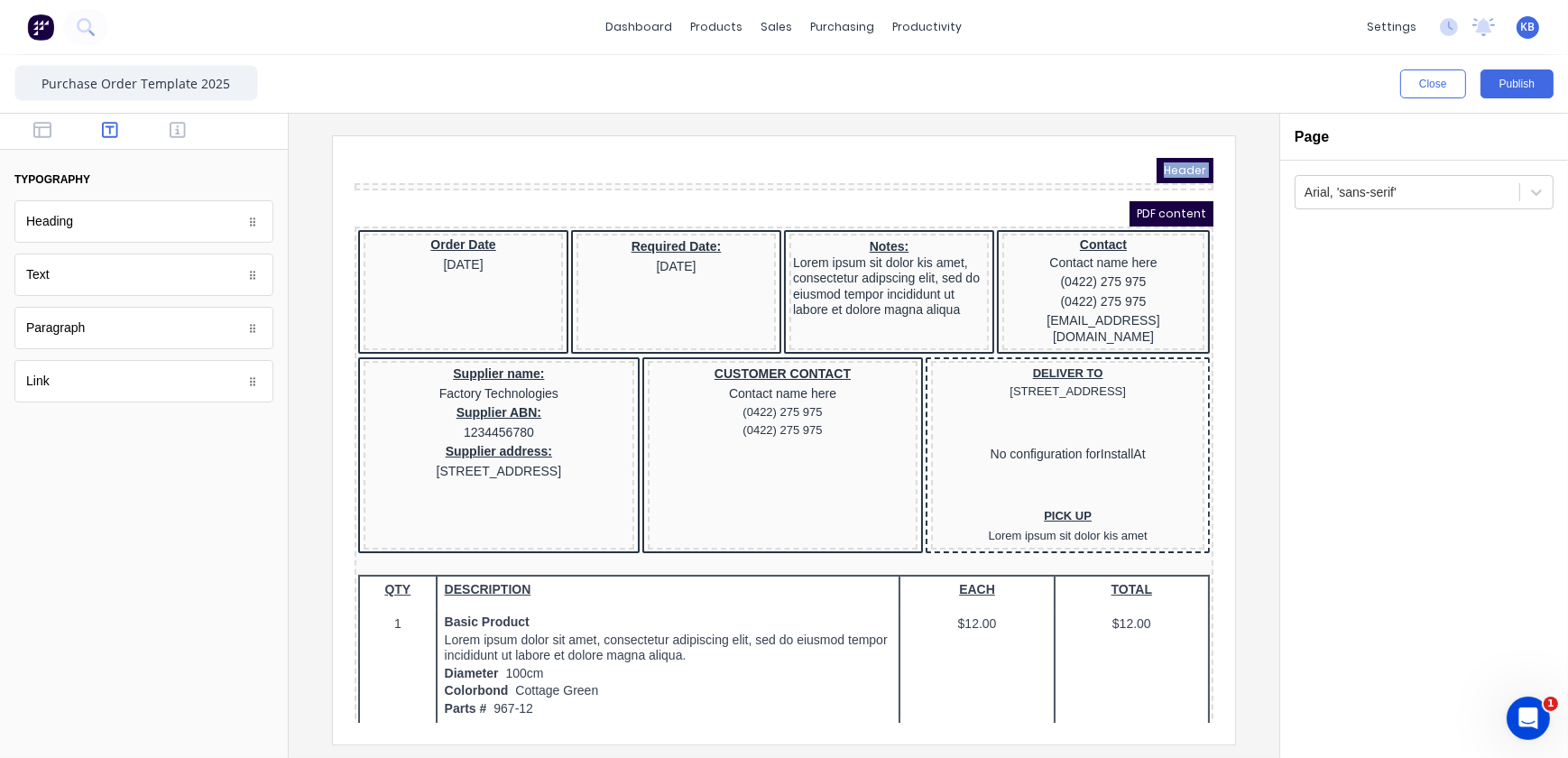
click at [864, 165] on div at bounding box center [761, 164] width 859 height 7
click at [354, 230] on body "Header PDF content Order Date 29/10/2024 Required Date: 29/10/2024 Notes: Lorem…" at bounding box center [761, 417] width 859 height 565
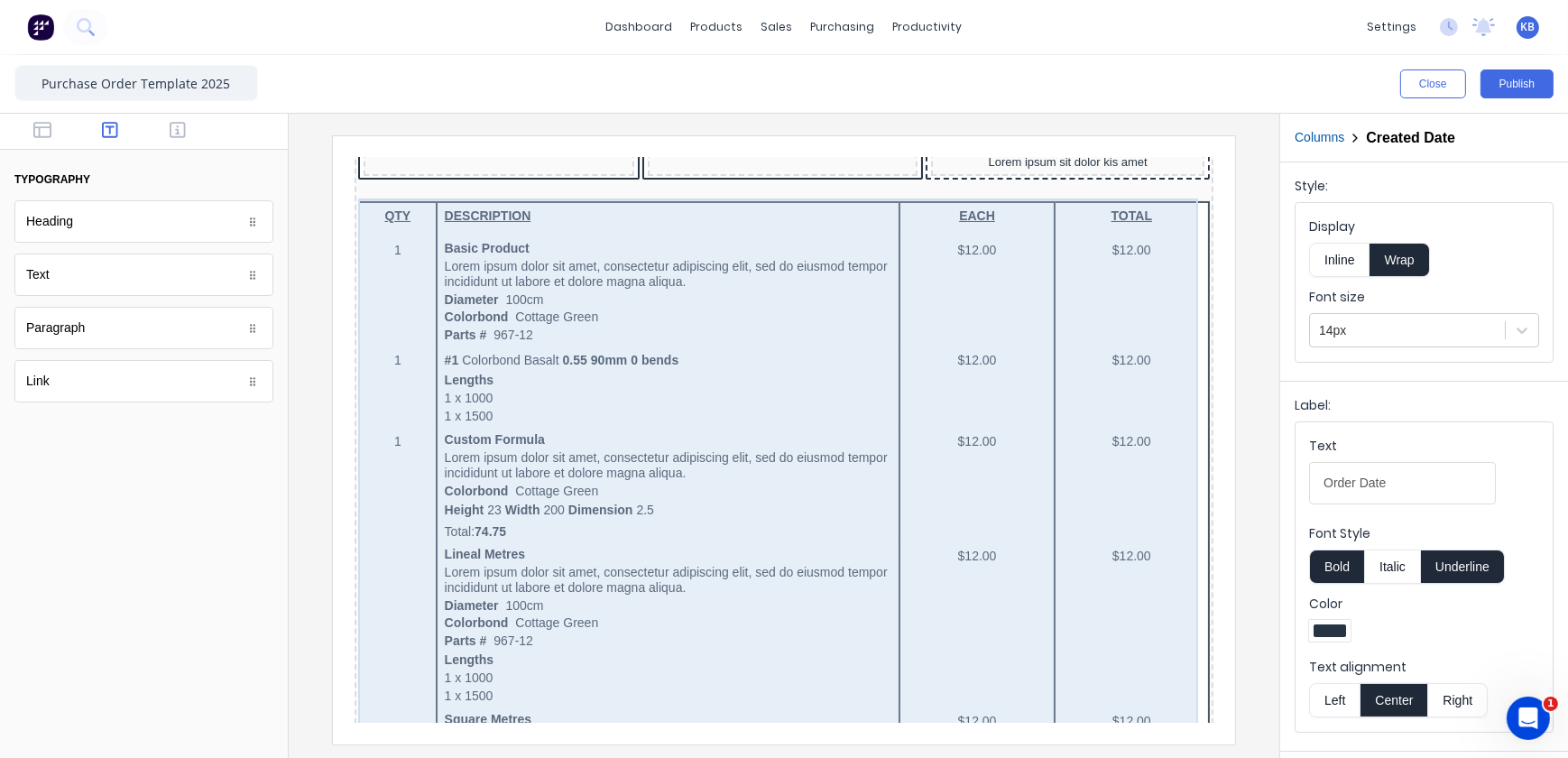
scroll to position [409, 0]
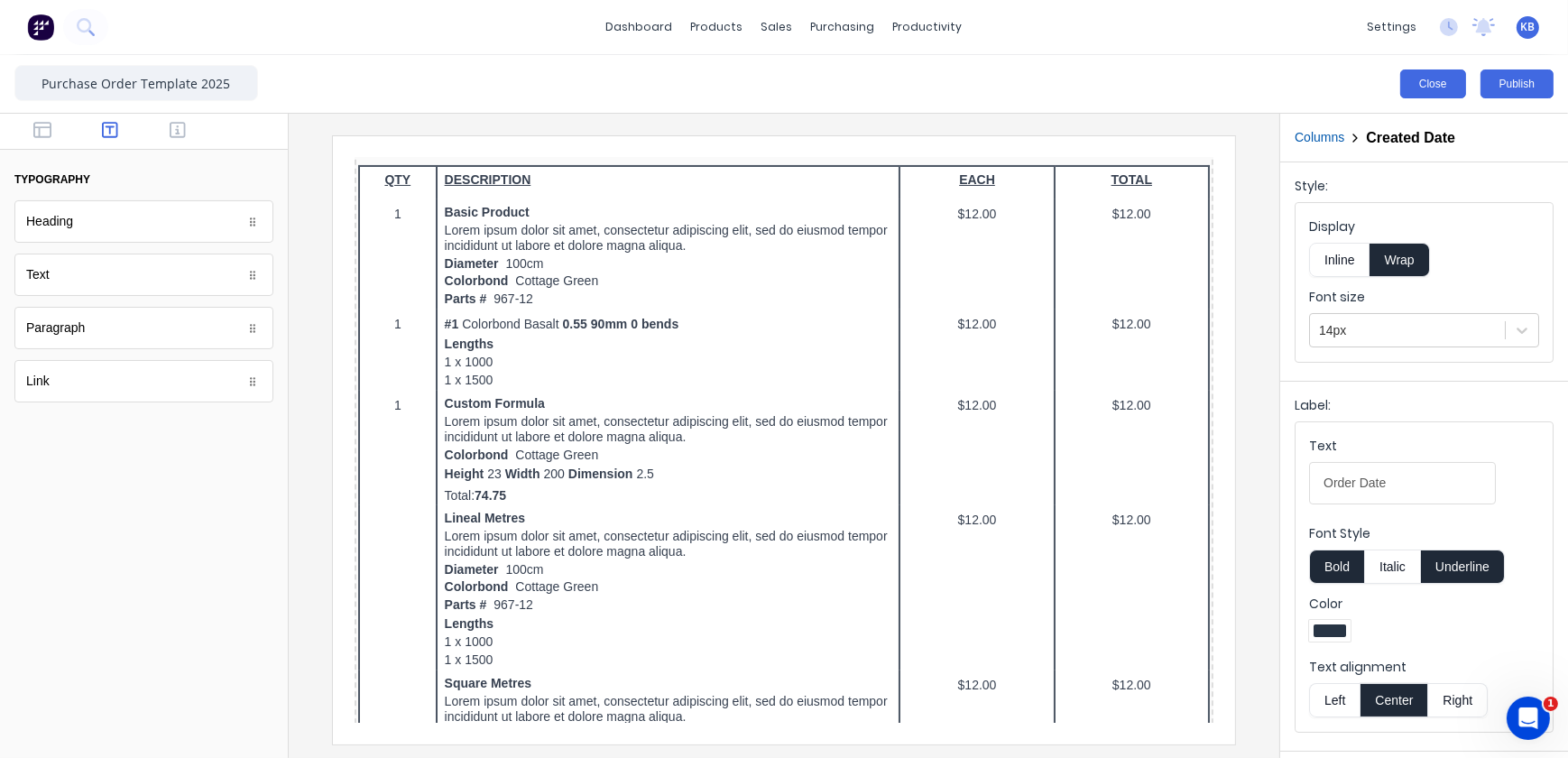
click at [1448, 71] on button "Close" at bounding box center [1433, 83] width 66 height 28
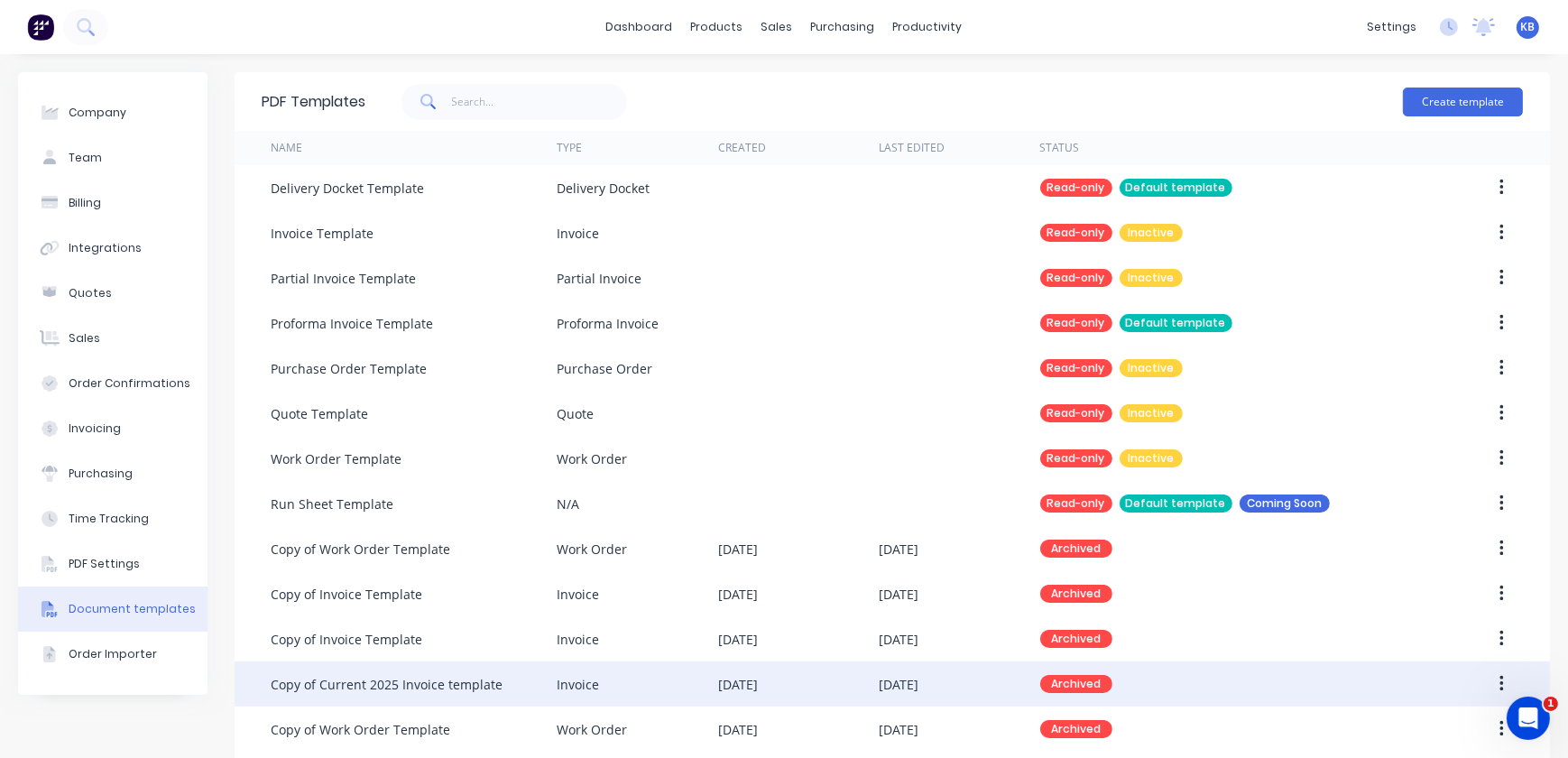
scroll to position [328, 0]
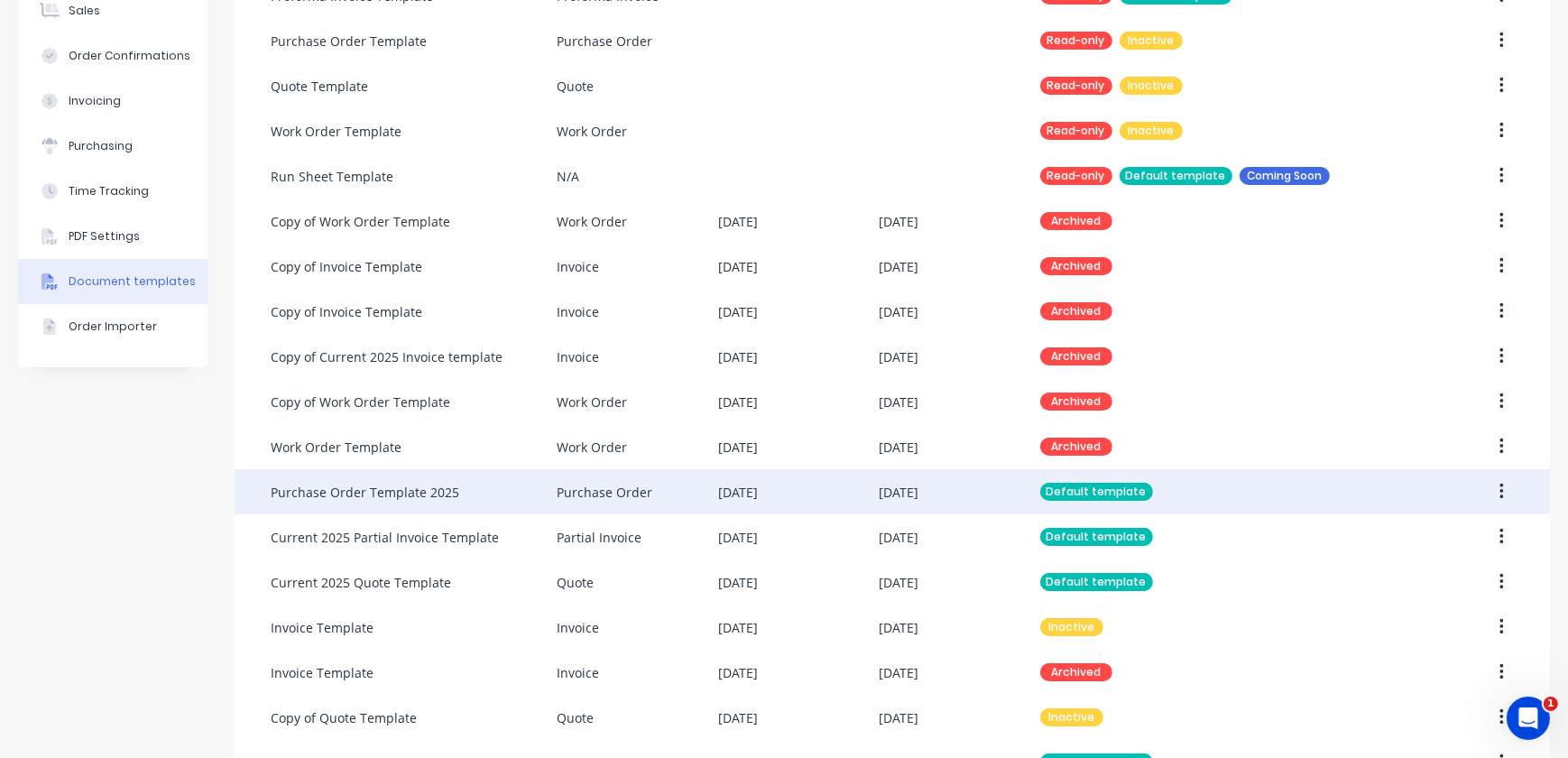
click at [568, 494] on div "Purchase Order" at bounding box center [605, 492] width 96 height 19
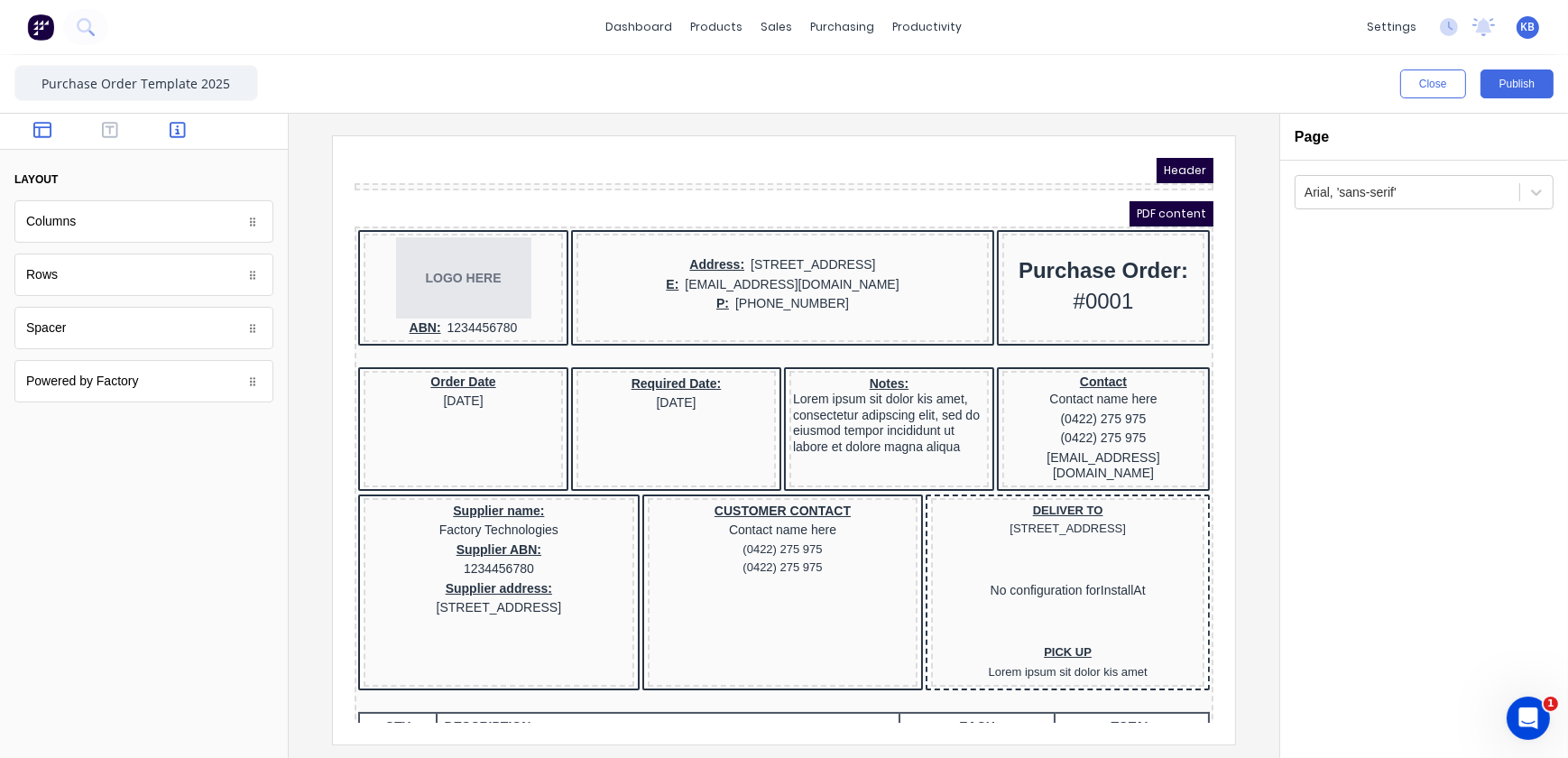
click at [175, 139] on button "button" at bounding box center [178, 132] width 57 height 22
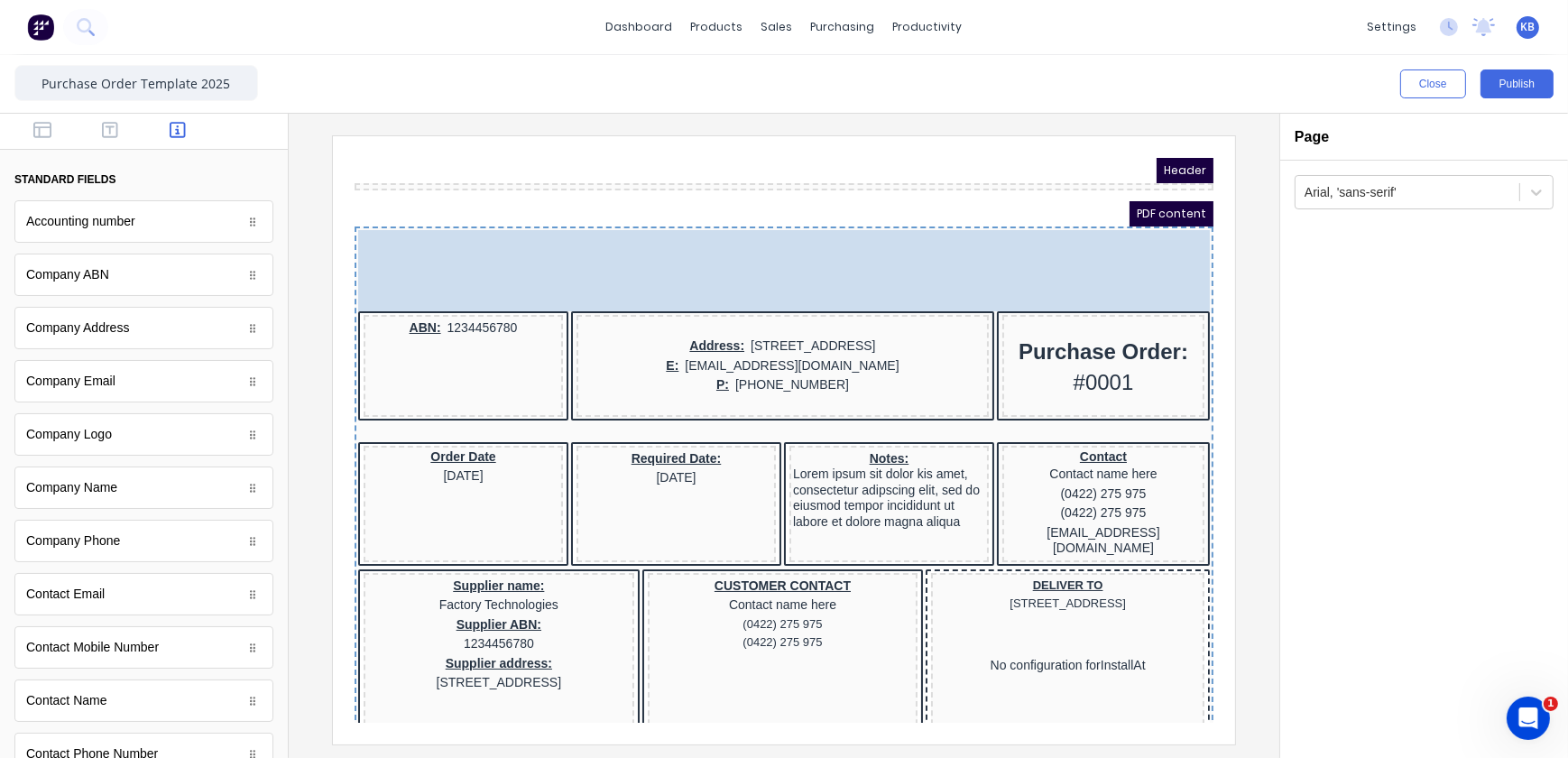
drag, startPoint x: 344, startPoint y: 223, endPoint x: 330, endPoint y: 230, distance: 15.7
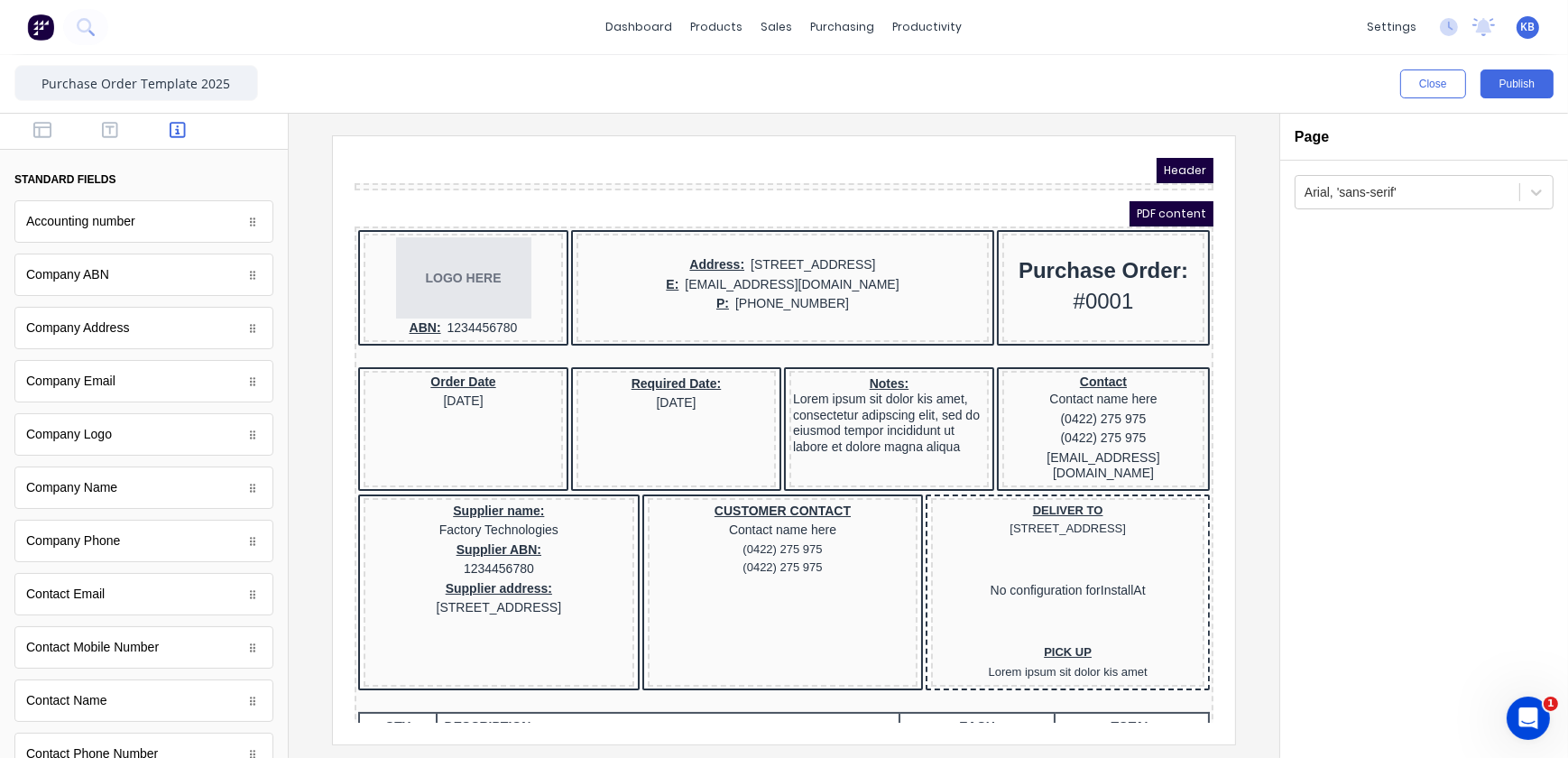
click at [40, 144] on div at bounding box center [144, 131] width 288 height 36
click at [43, 137] on icon "button" at bounding box center [42, 129] width 18 height 17
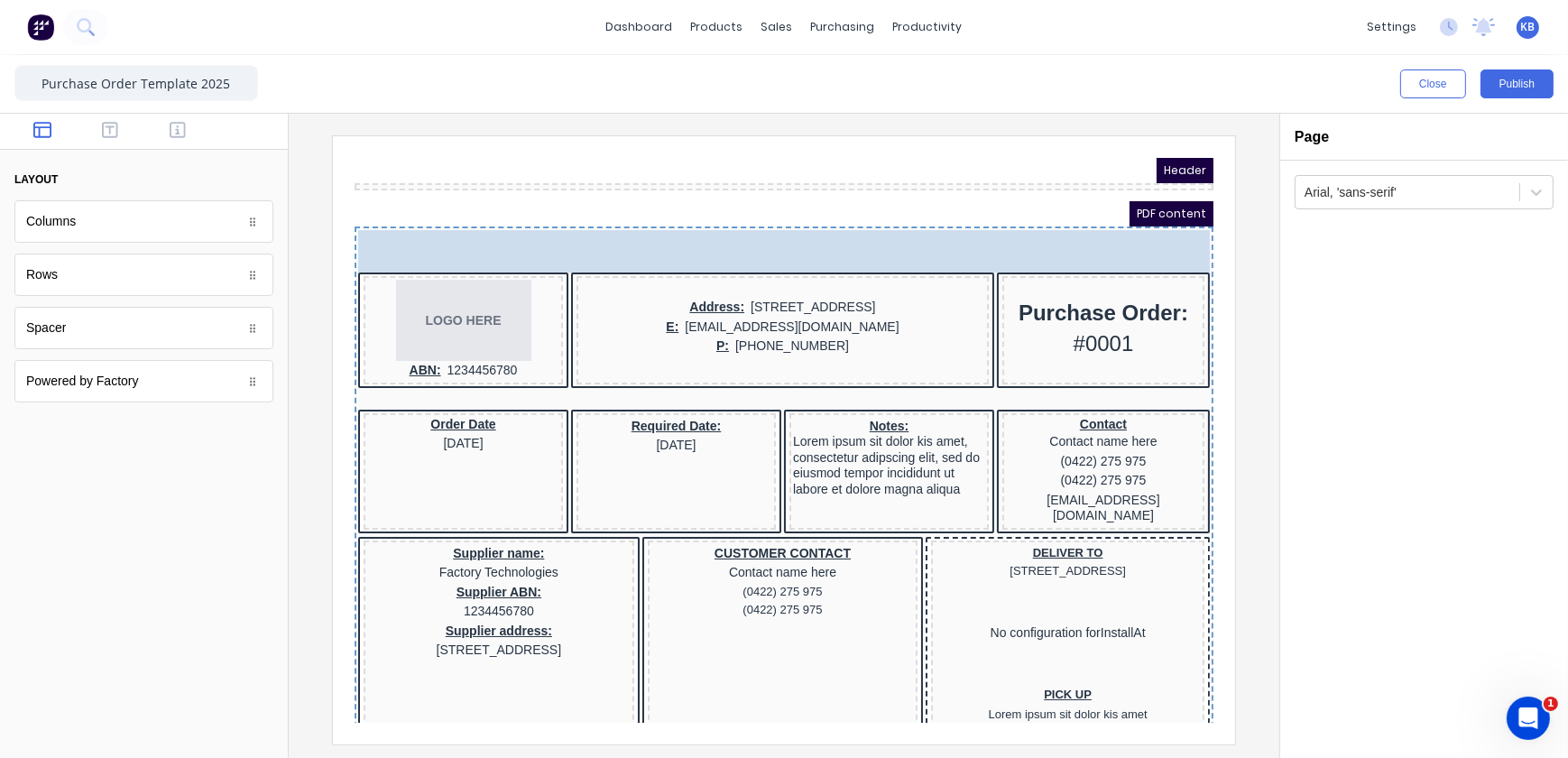
drag, startPoint x: 133, startPoint y: 329, endPoint x: 441, endPoint y: 213, distance: 329.1
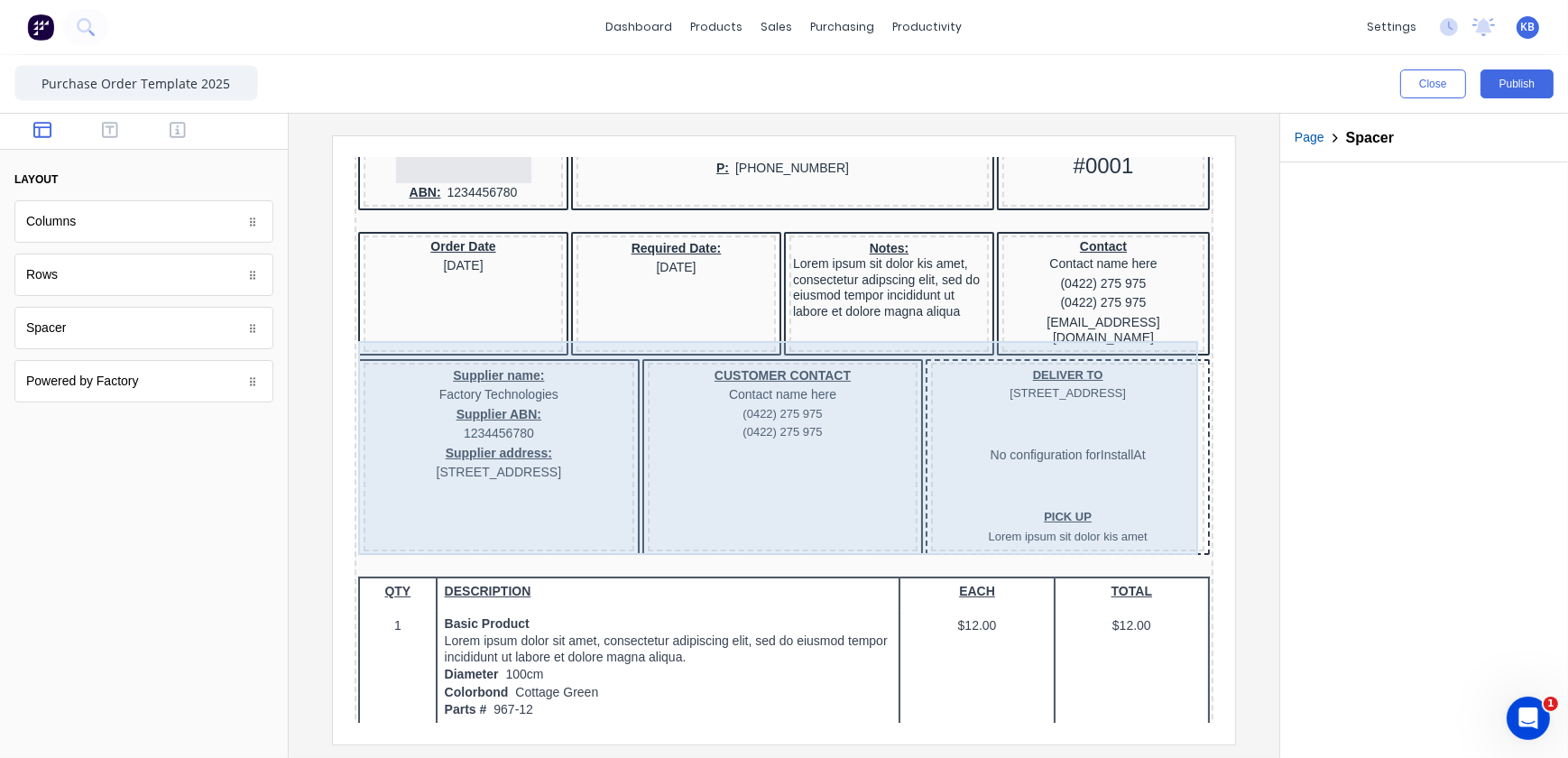
scroll to position [328, 0]
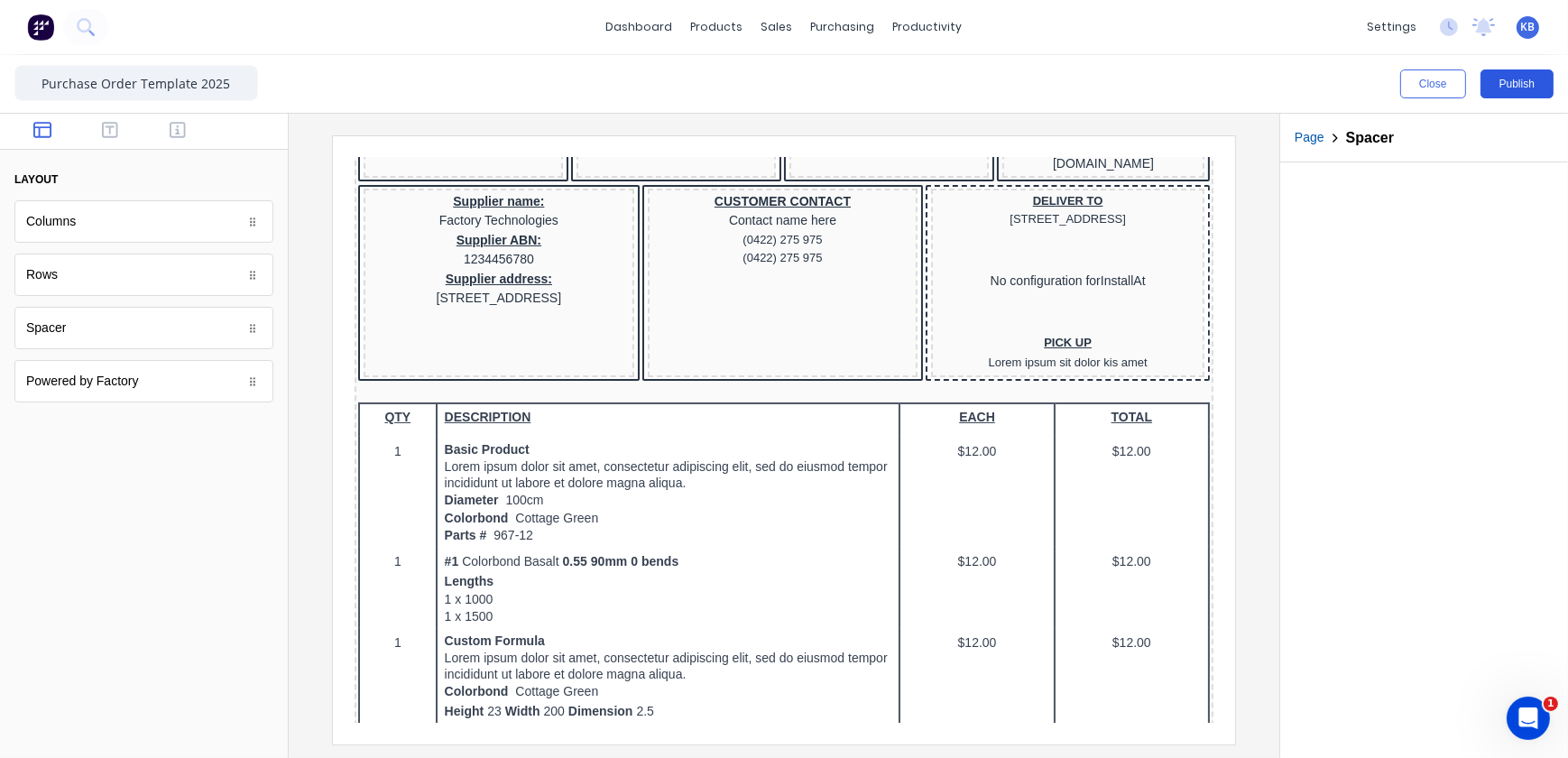
click at [1514, 76] on button "Publish" at bounding box center [1517, 83] width 73 height 28
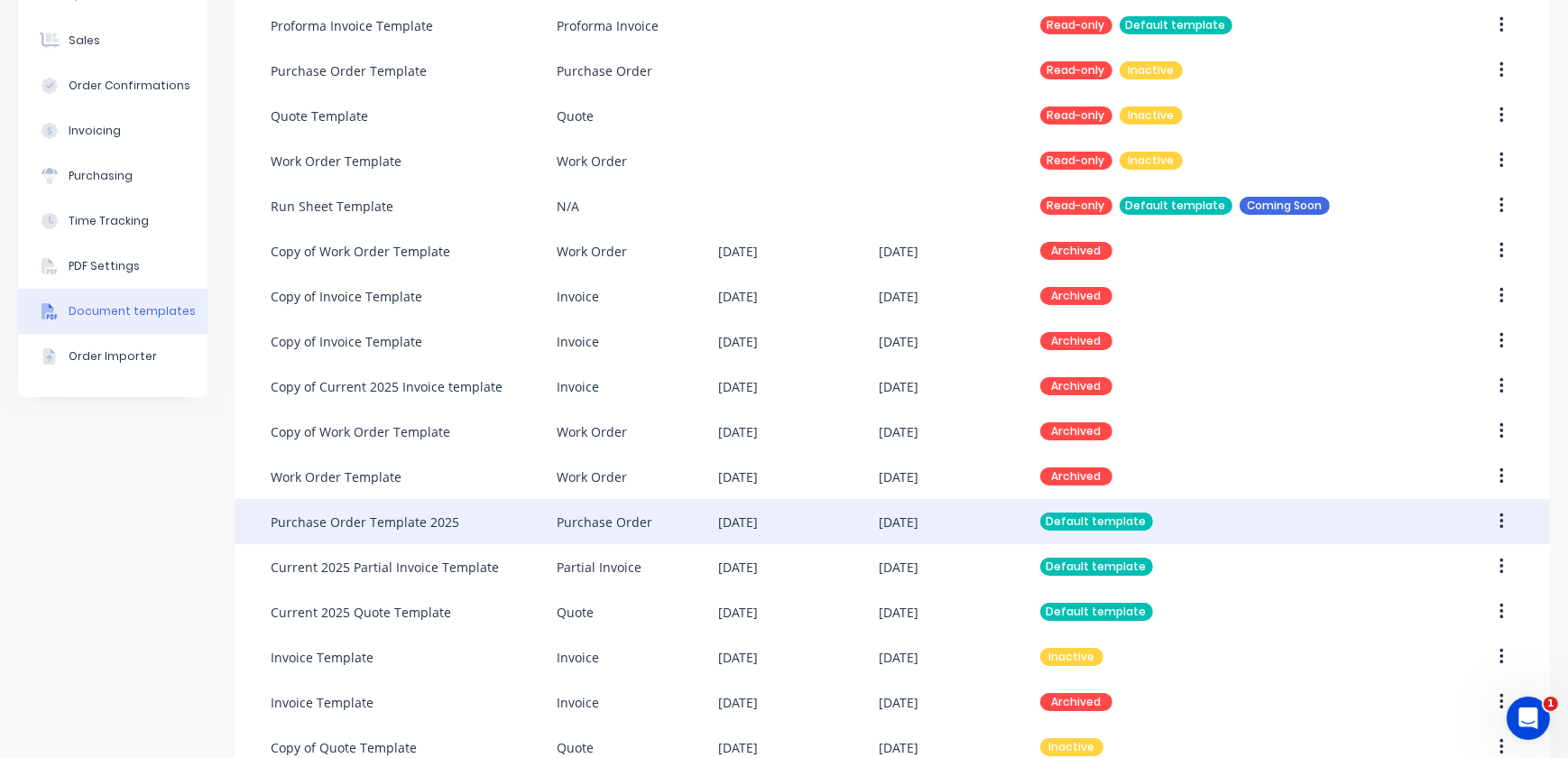
scroll to position [409, 0]
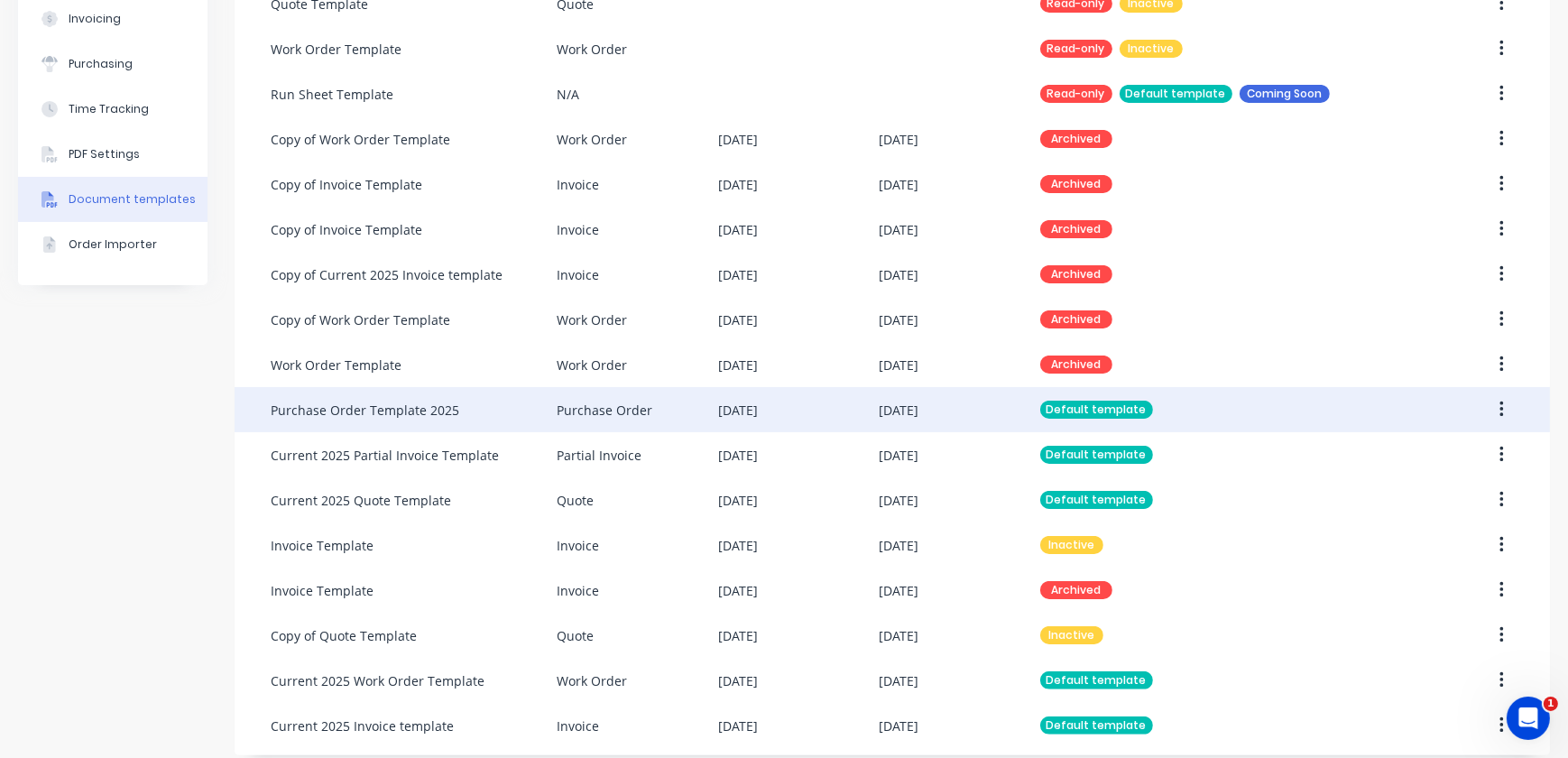
click at [1010, 407] on div "[DATE]" at bounding box center [959, 409] width 161 height 45
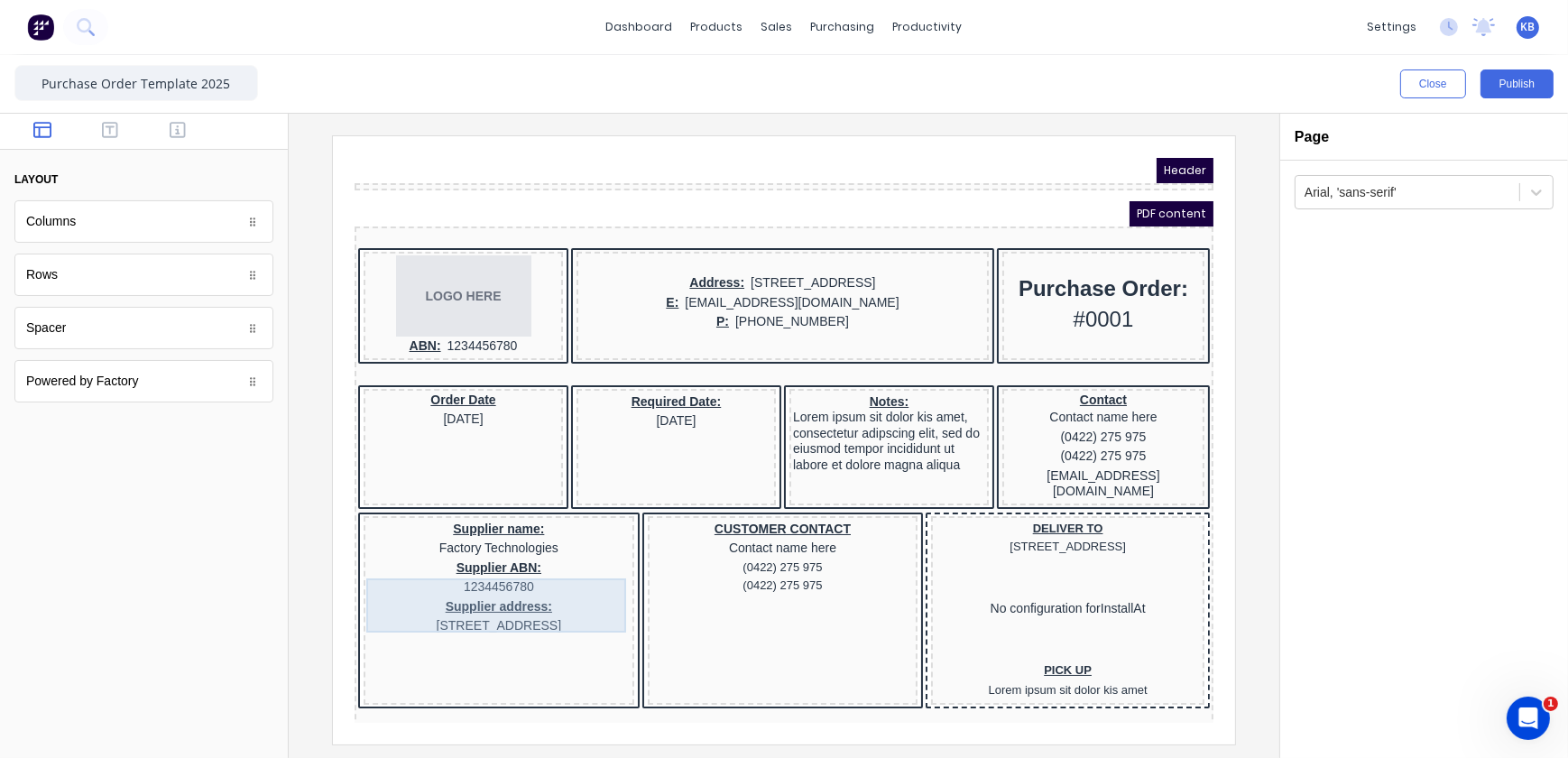
click at [543, 610] on div "Supplier name: Factory Technologies Supplier ABN: 1234456780 Supplier address: …" at bounding box center [476, 588] width 271 height 189
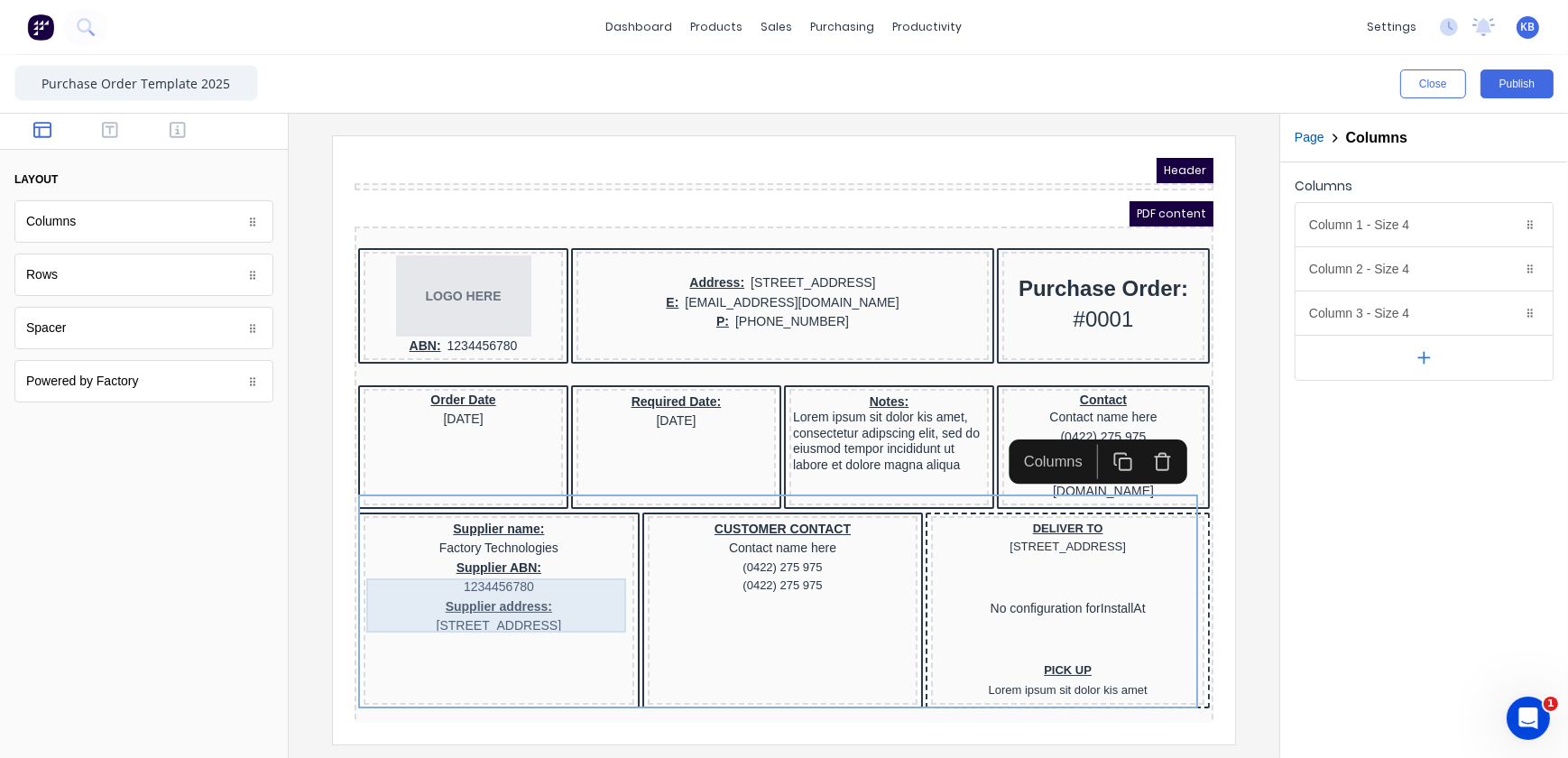
click at [548, 581] on div "Supplier address: 234 Beach Road Gold Coast, Queensland, Australia, 4217" at bounding box center [476, 594] width 263 height 39
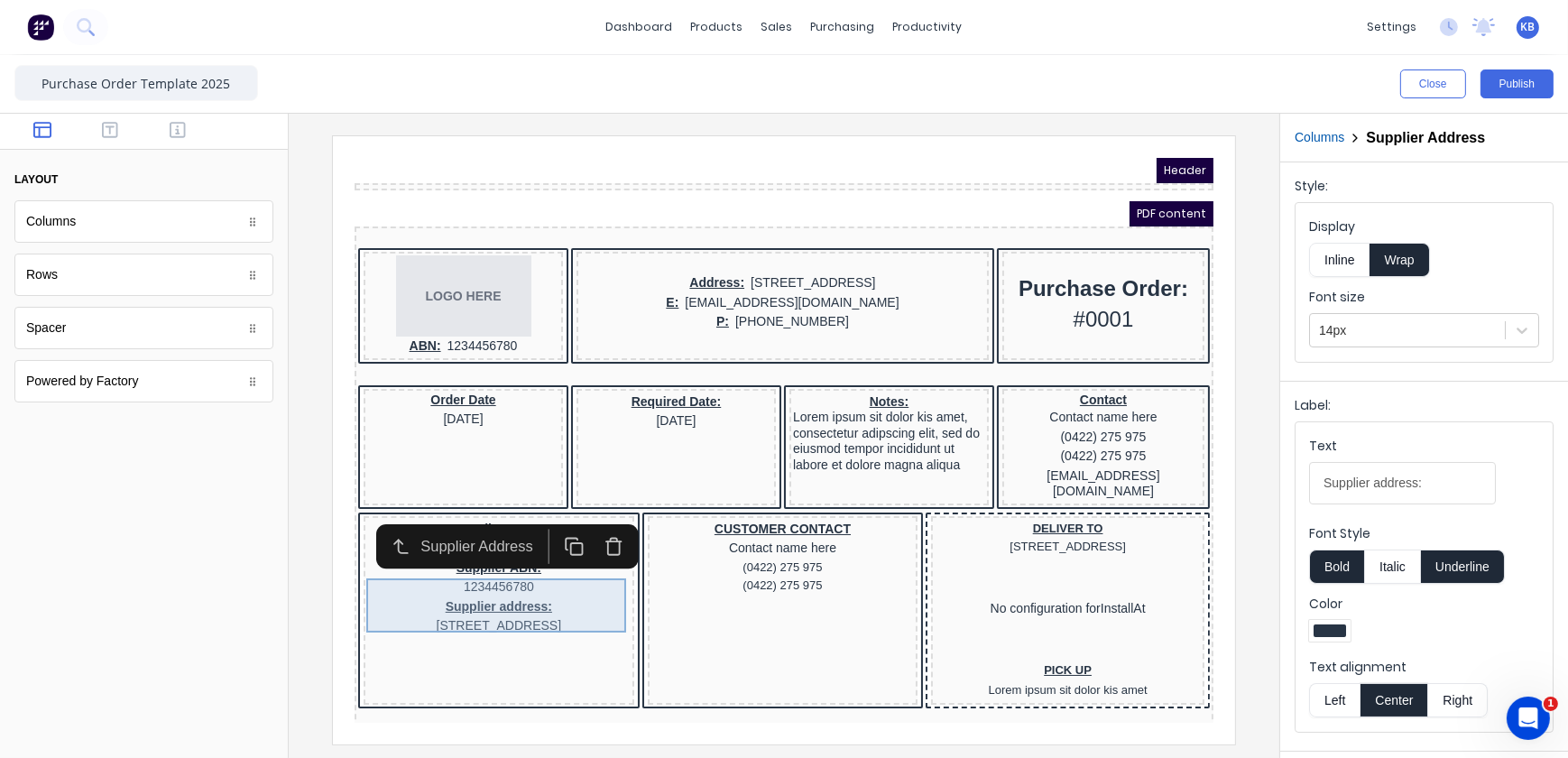
click at [452, 592] on div "Supplier address: 234 Beach Road Gold Coast, Queensland, Australia, 4217" at bounding box center [476, 594] width 263 height 39
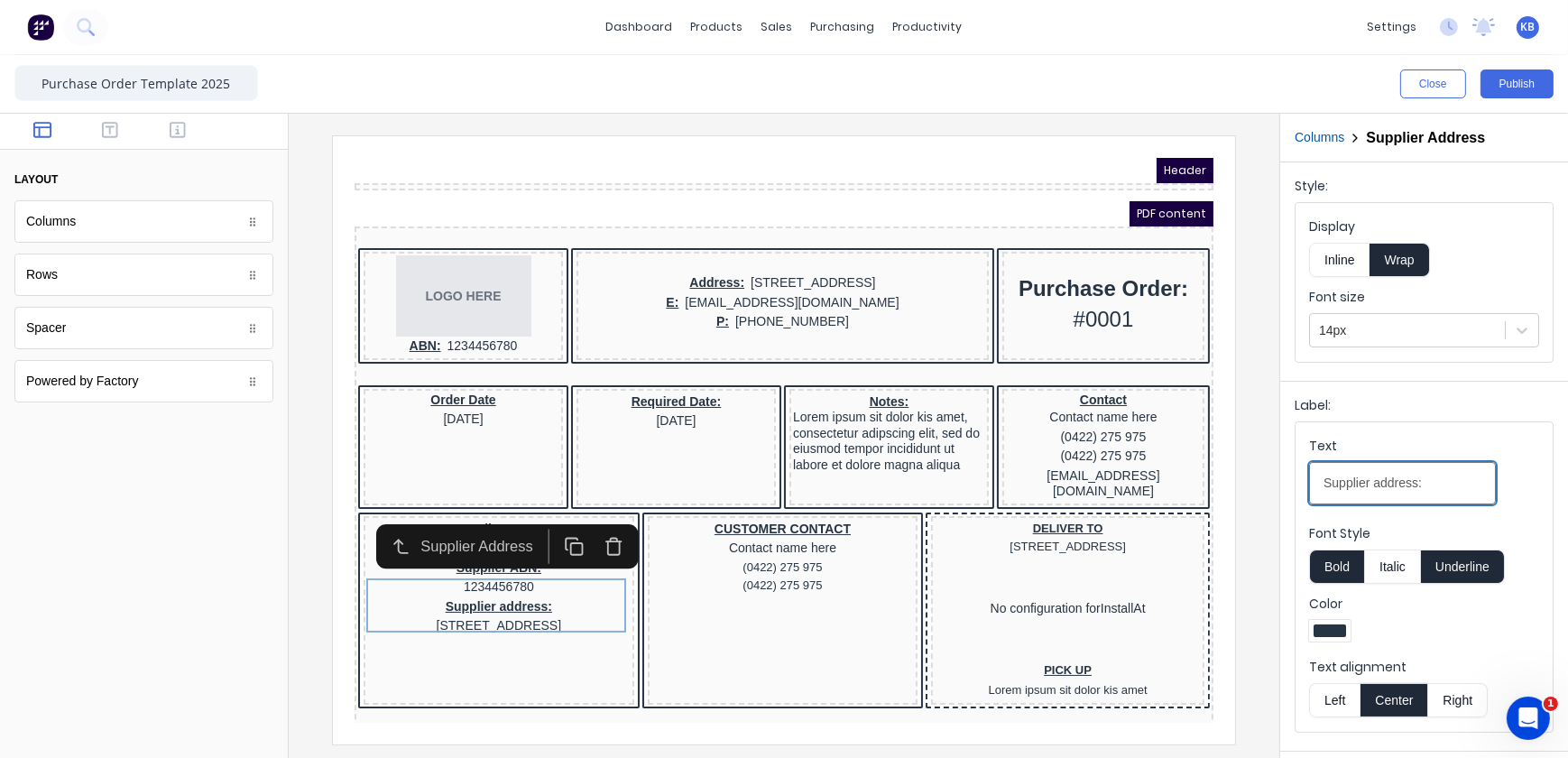
drag, startPoint x: 1767, startPoint y: 617, endPoint x: 1076, endPoint y: 493, distance: 702.0
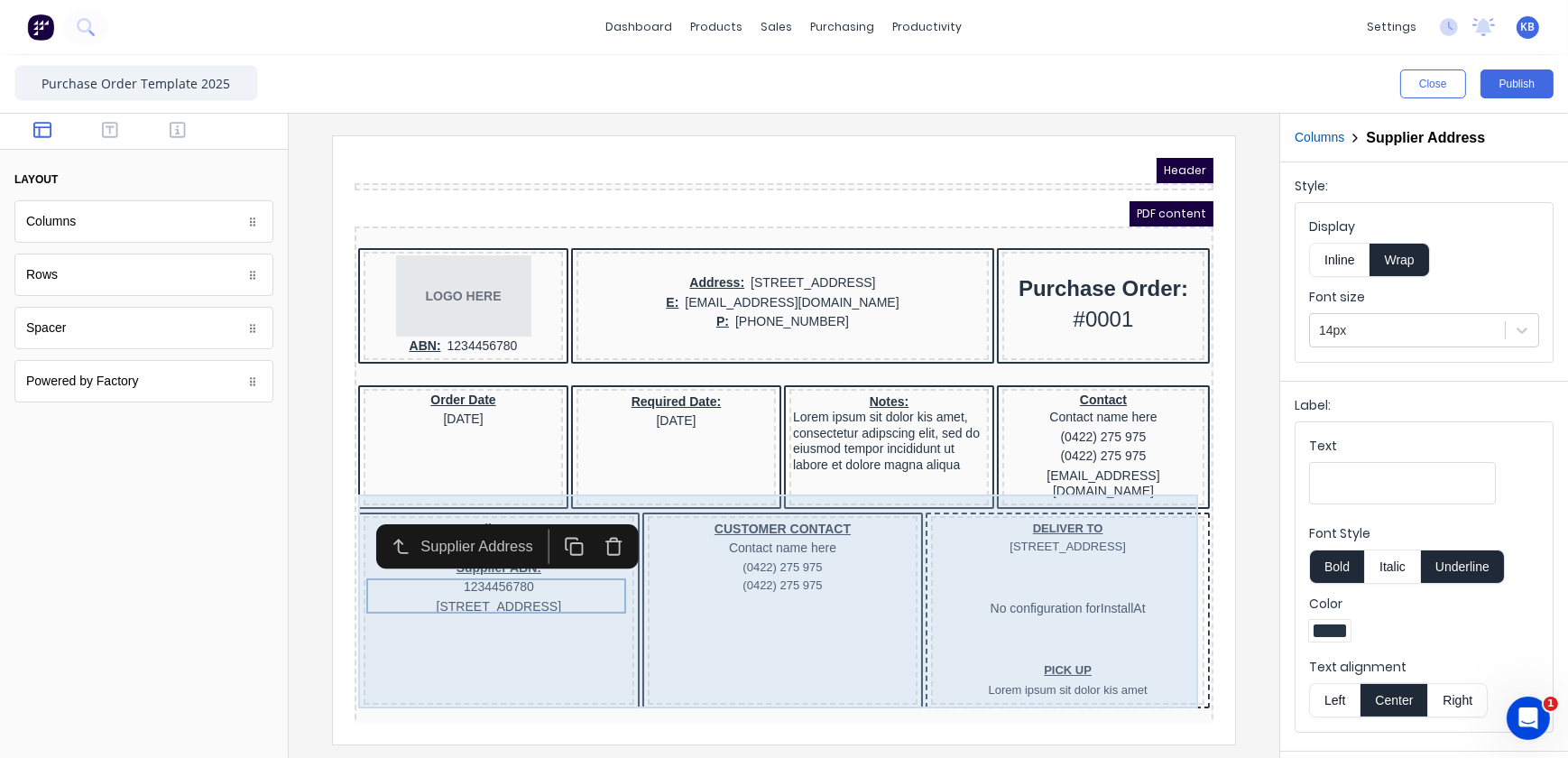
click at [888, 598] on div "Supplier name: Factory Technologies Supplier ABN: 1234456780 234 Beach Road Gol…" at bounding box center [761, 591] width 852 height 200
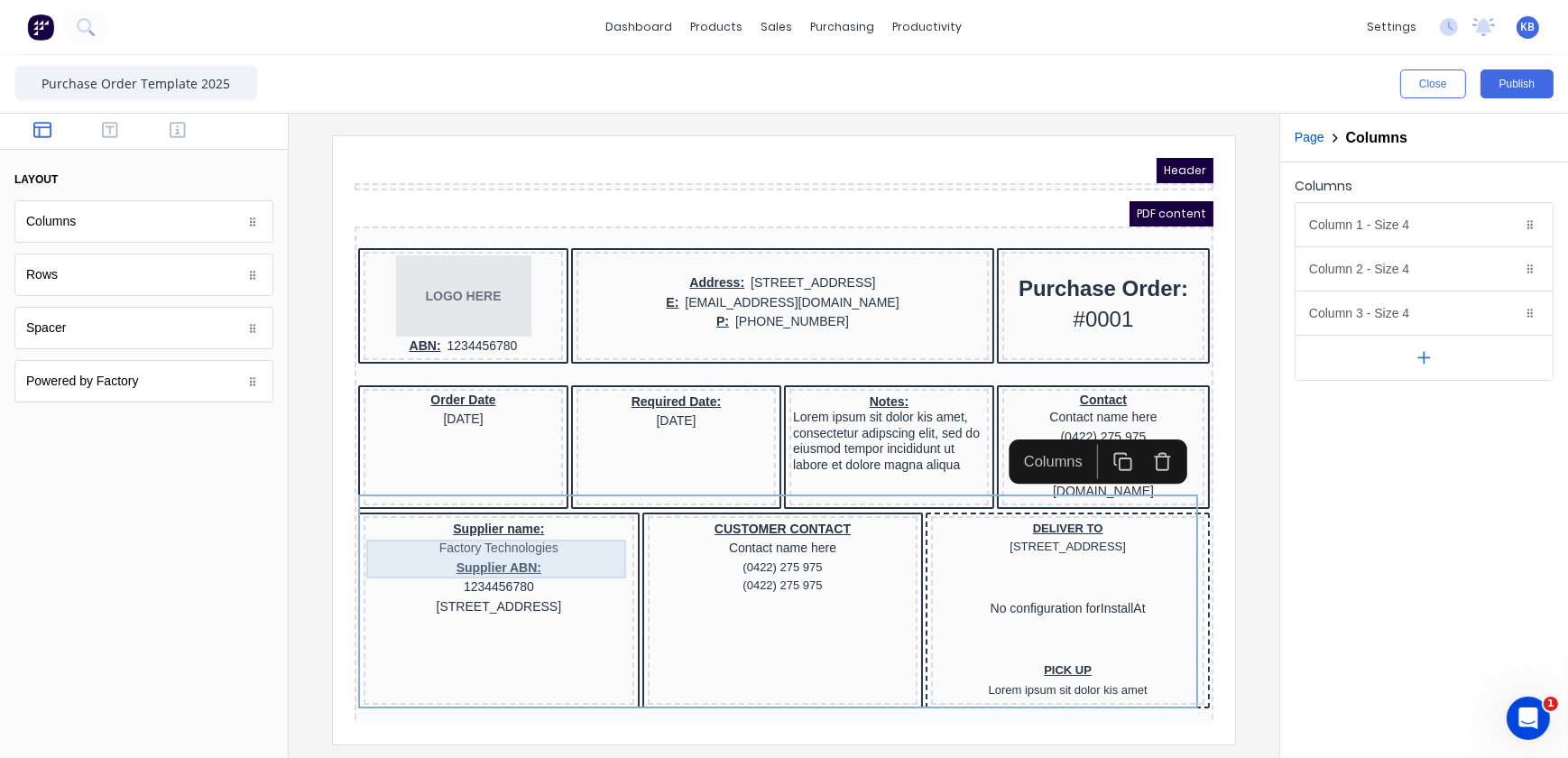
click at [518, 537] on div "Supplier ABN: 1234456780" at bounding box center [476, 556] width 263 height 39
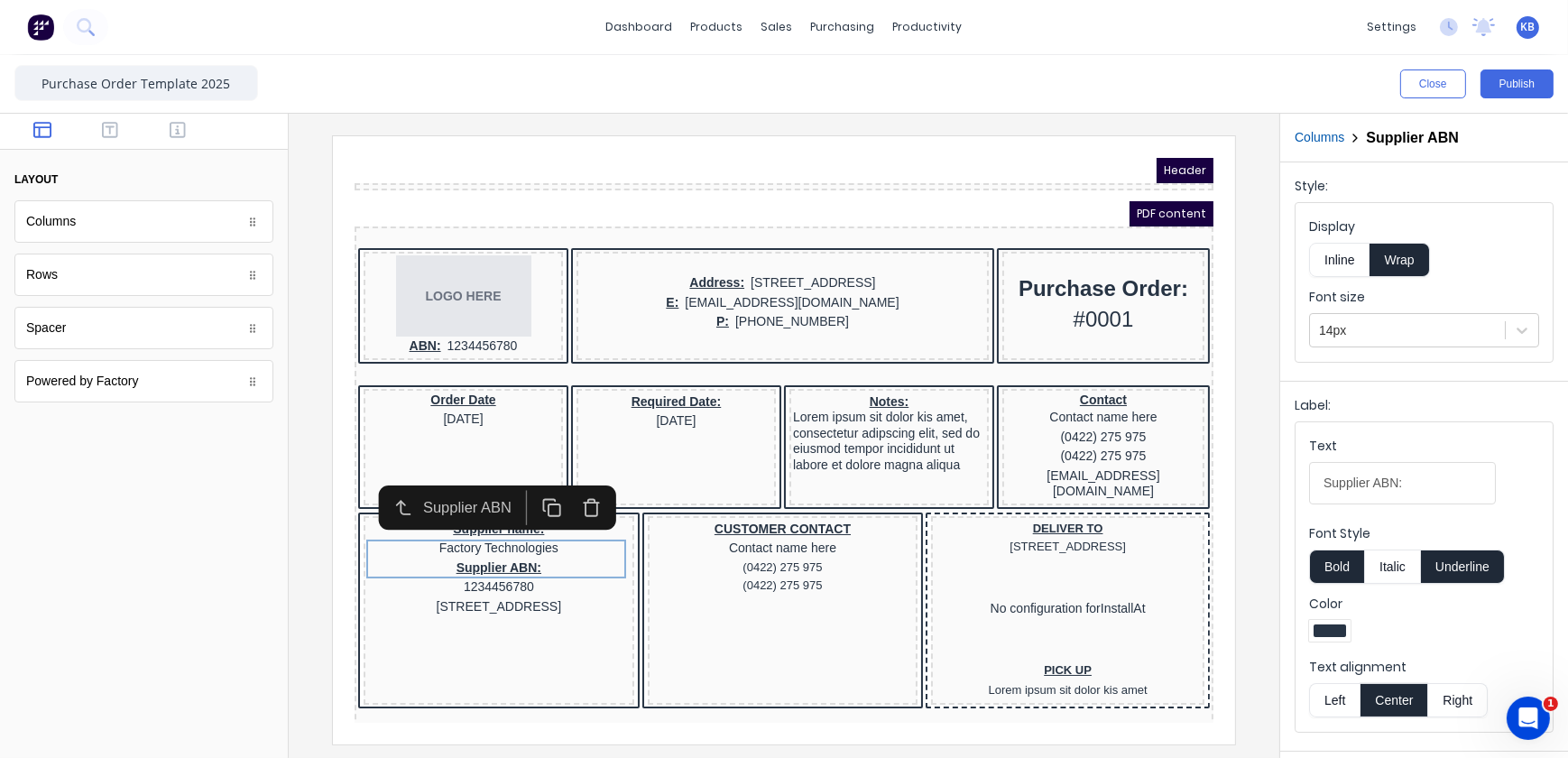
click at [573, 480] on icon "button" at bounding box center [569, 480] width 15 height 0
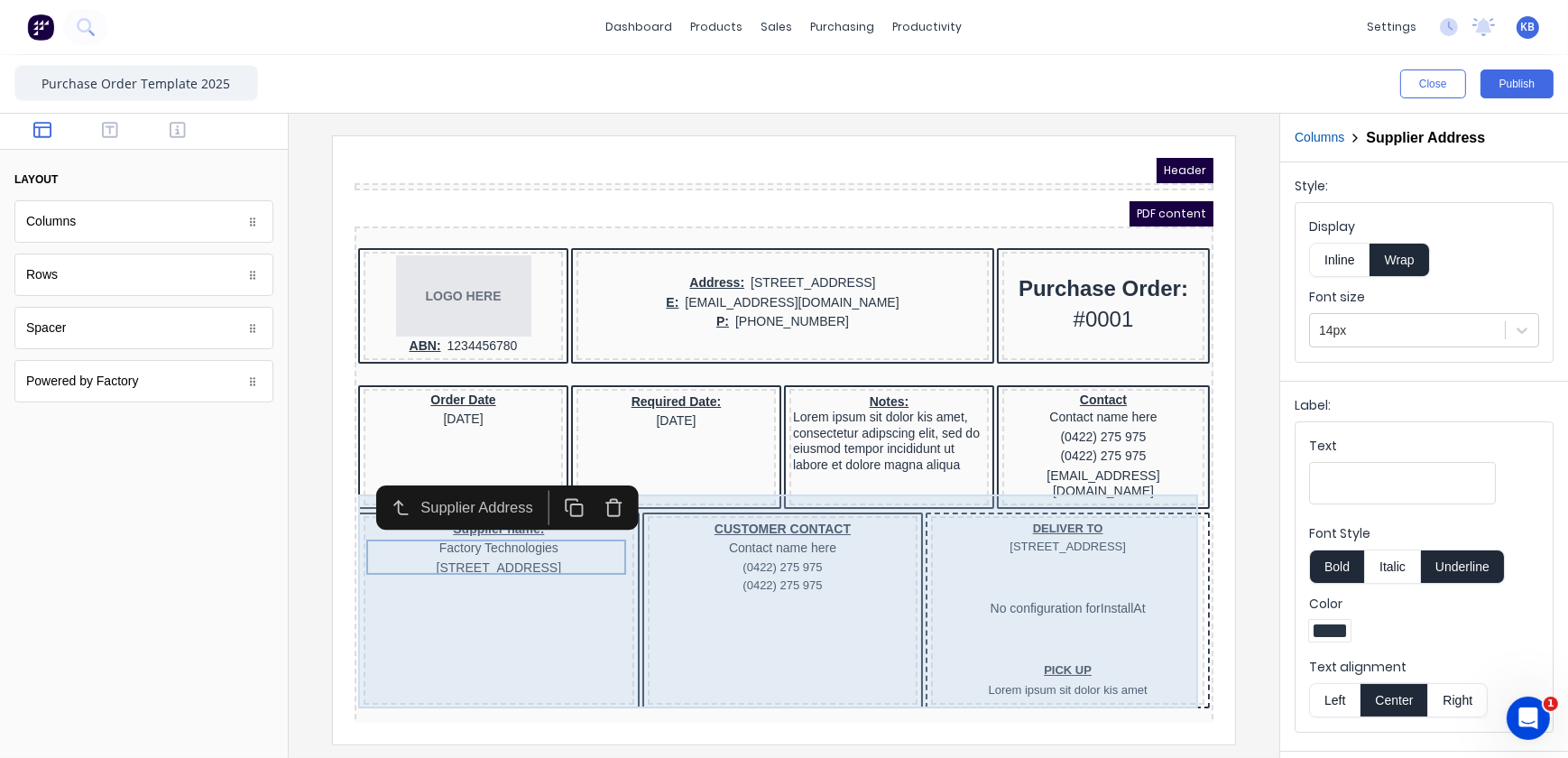
click at [605, 607] on div "Supplier name: Factory Technologies 234 Beach Road Gold Coast, Queensland, Aust…" at bounding box center [476, 588] width 271 height 189
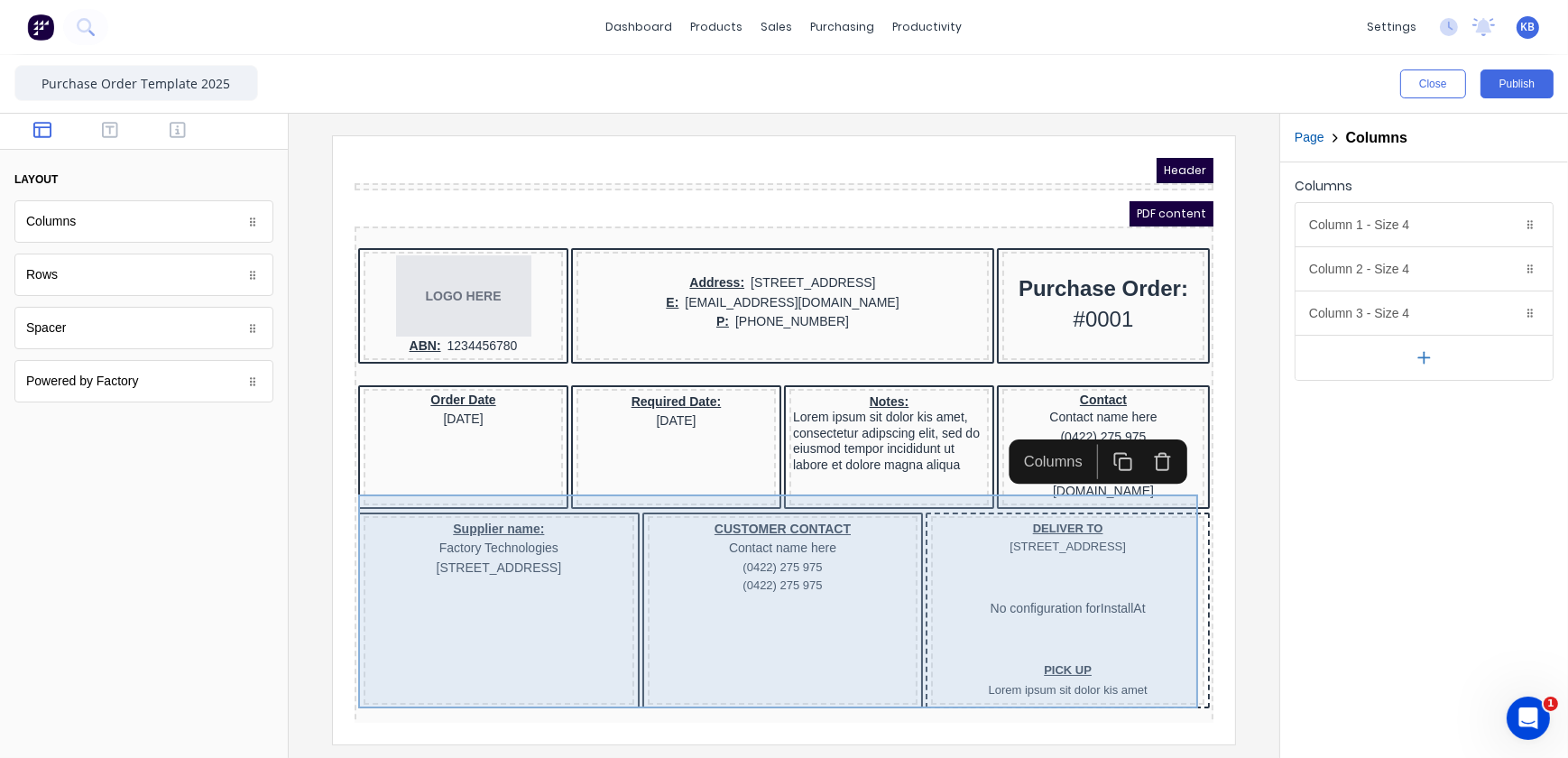
click at [561, 592] on div "Supplier name: Factory Technologies 234 Beach Road Gold Coast, Queensland, Aust…" at bounding box center [476, 588] width 271 height 189
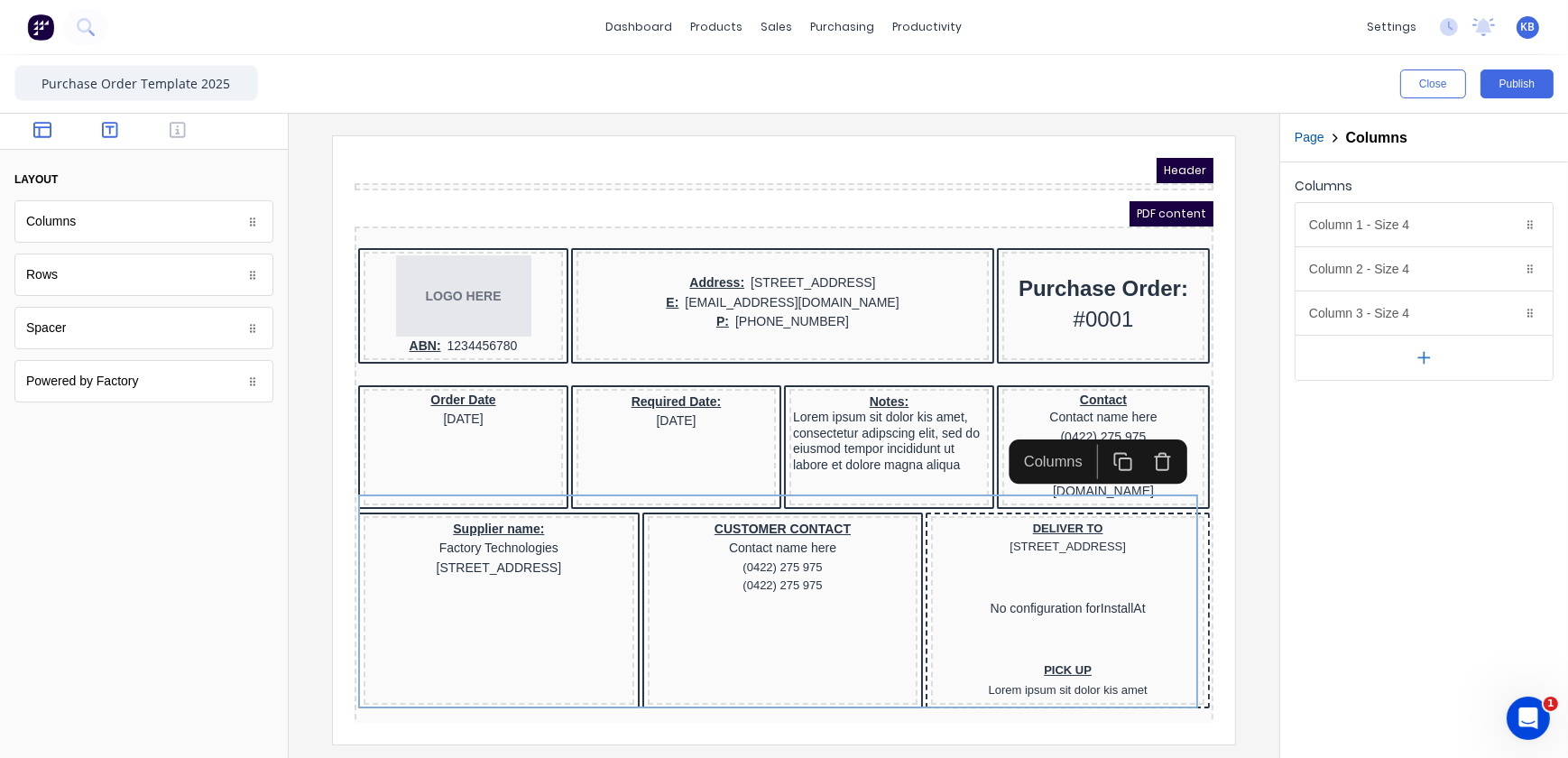
click at [96, 129] on button "button" at bounding box center [111, 132] width 57 height 22
click at [179, 121] on icon "button" at bounding box center [177, 130] width 17 height 18
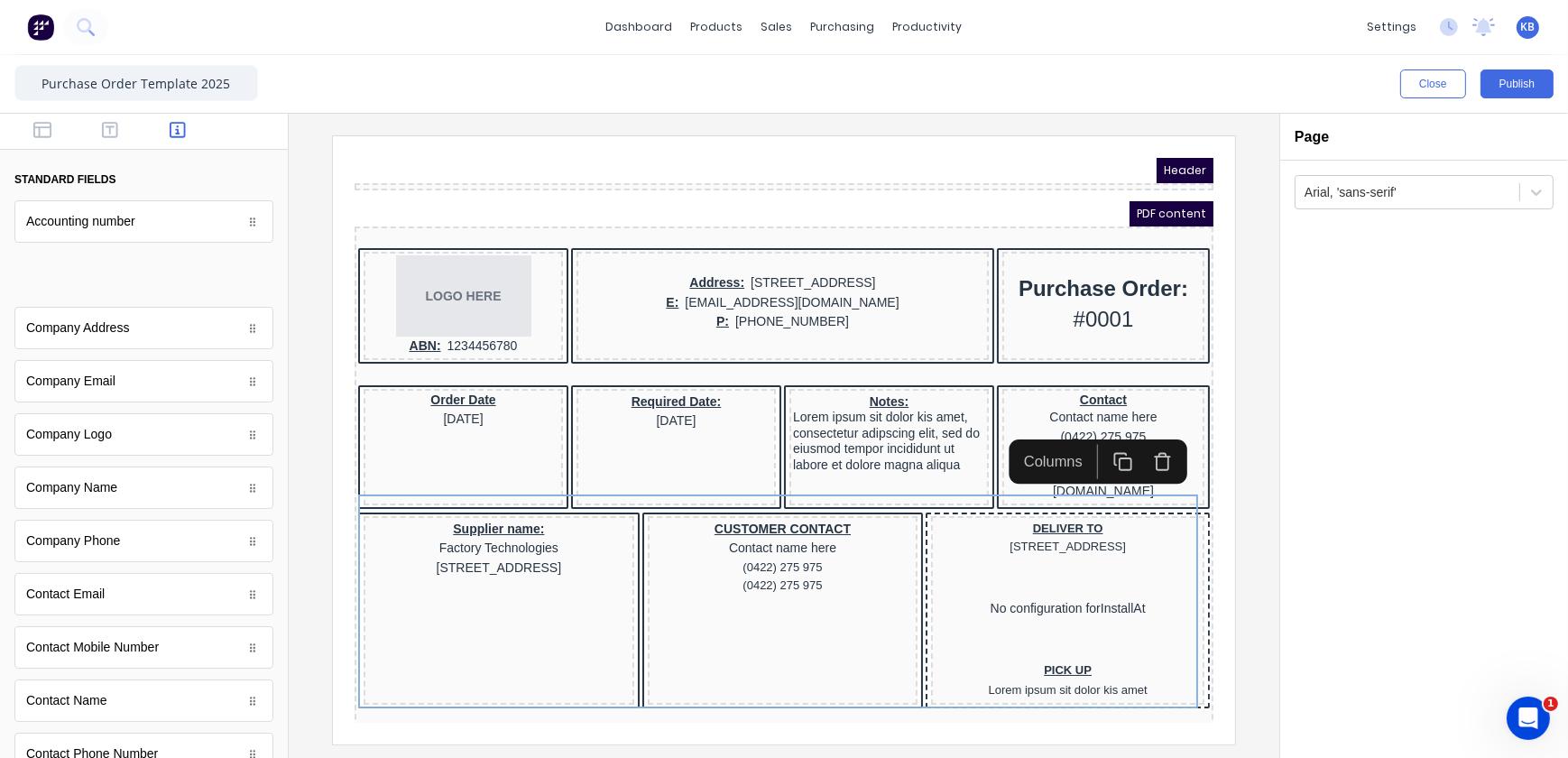
click at [70, 290] on body "dashboard products sales purchasing productivity dashboard products Product Cat…" at bounding box center [784, 379] width 1568 height 758
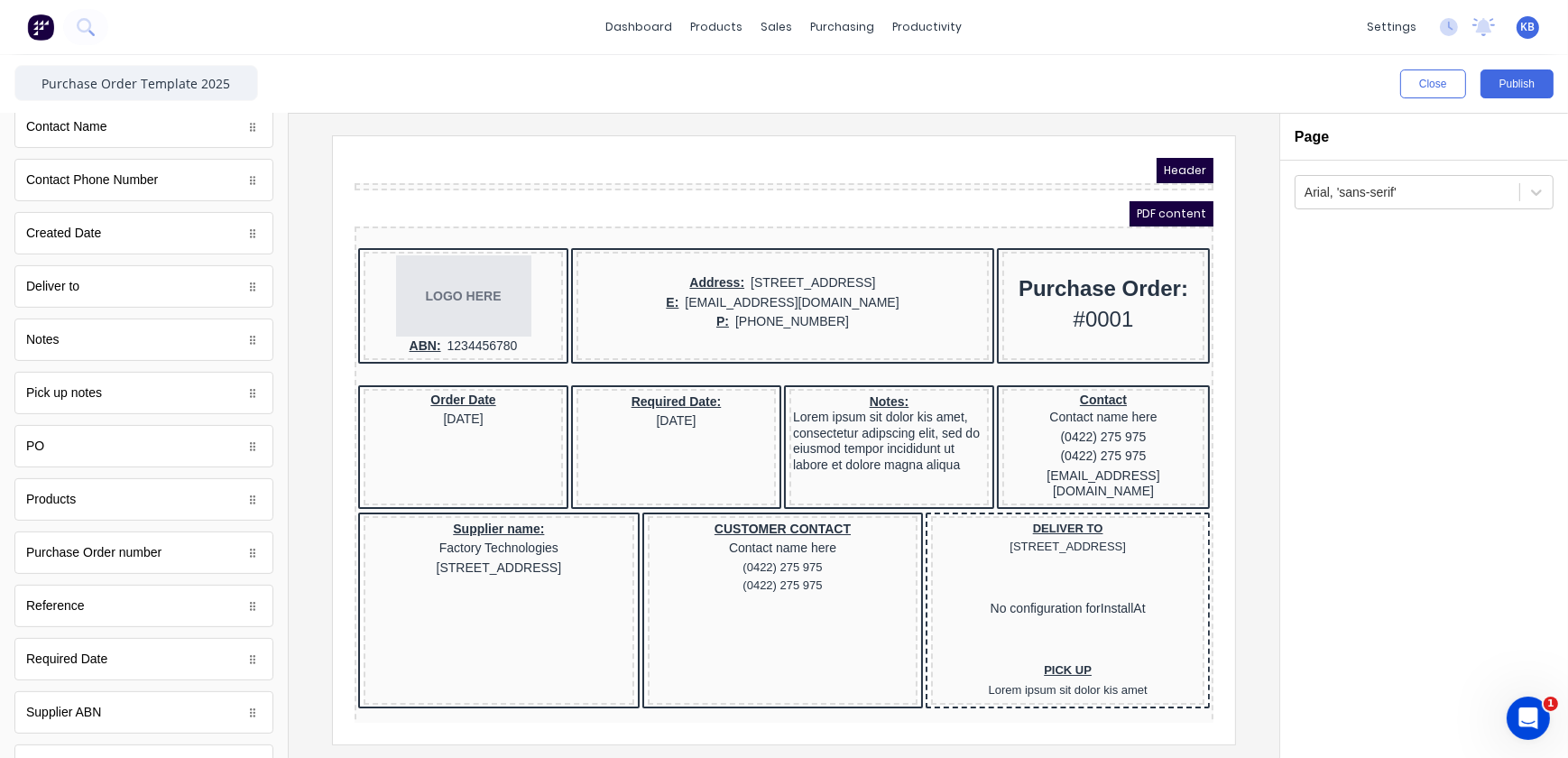
scroll to position [705, 0]
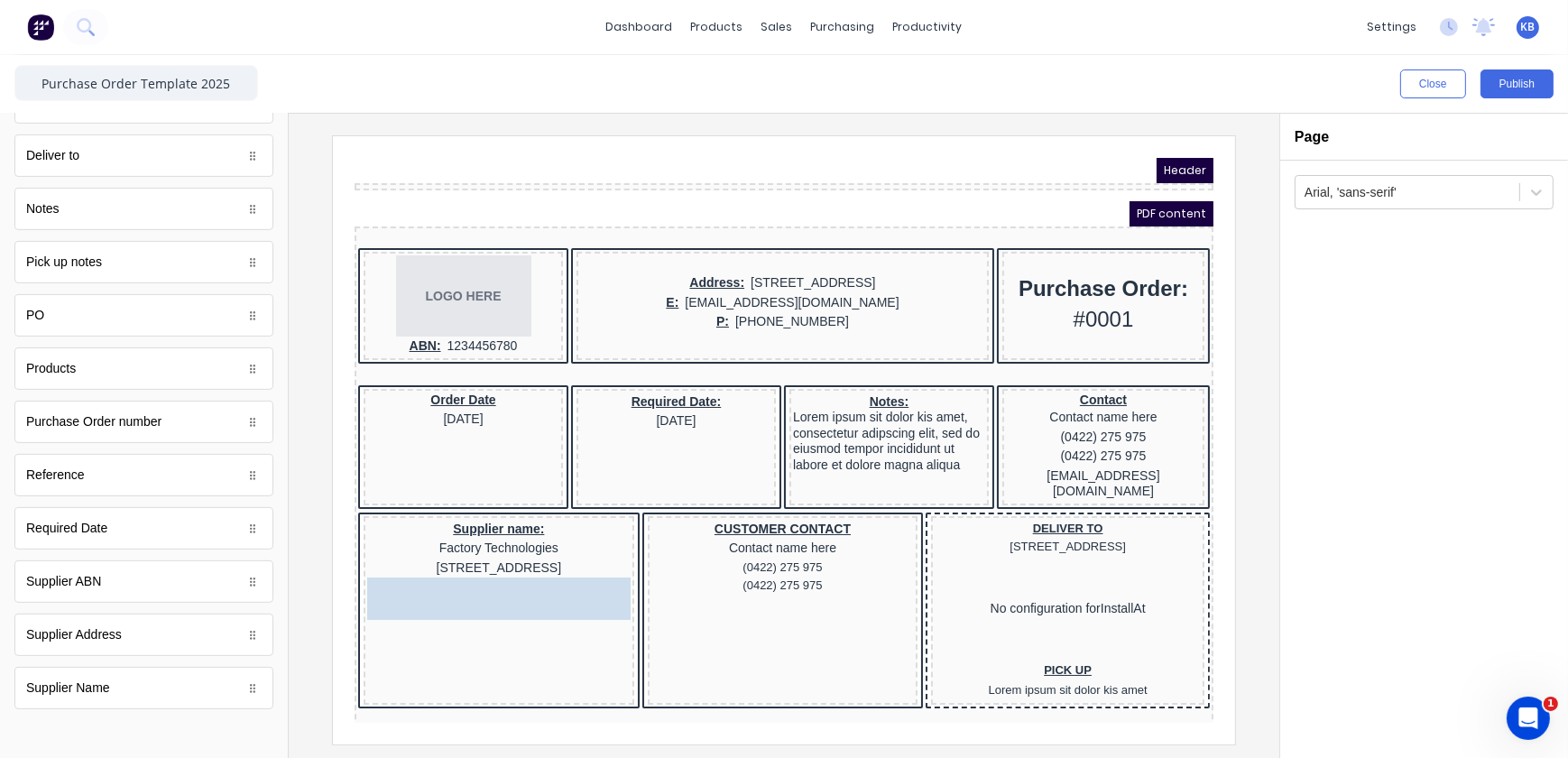
drag, startPoint x: 90, startPoint y: 585, endPoint x: 429, endPoint y: 605, distance: 339.6
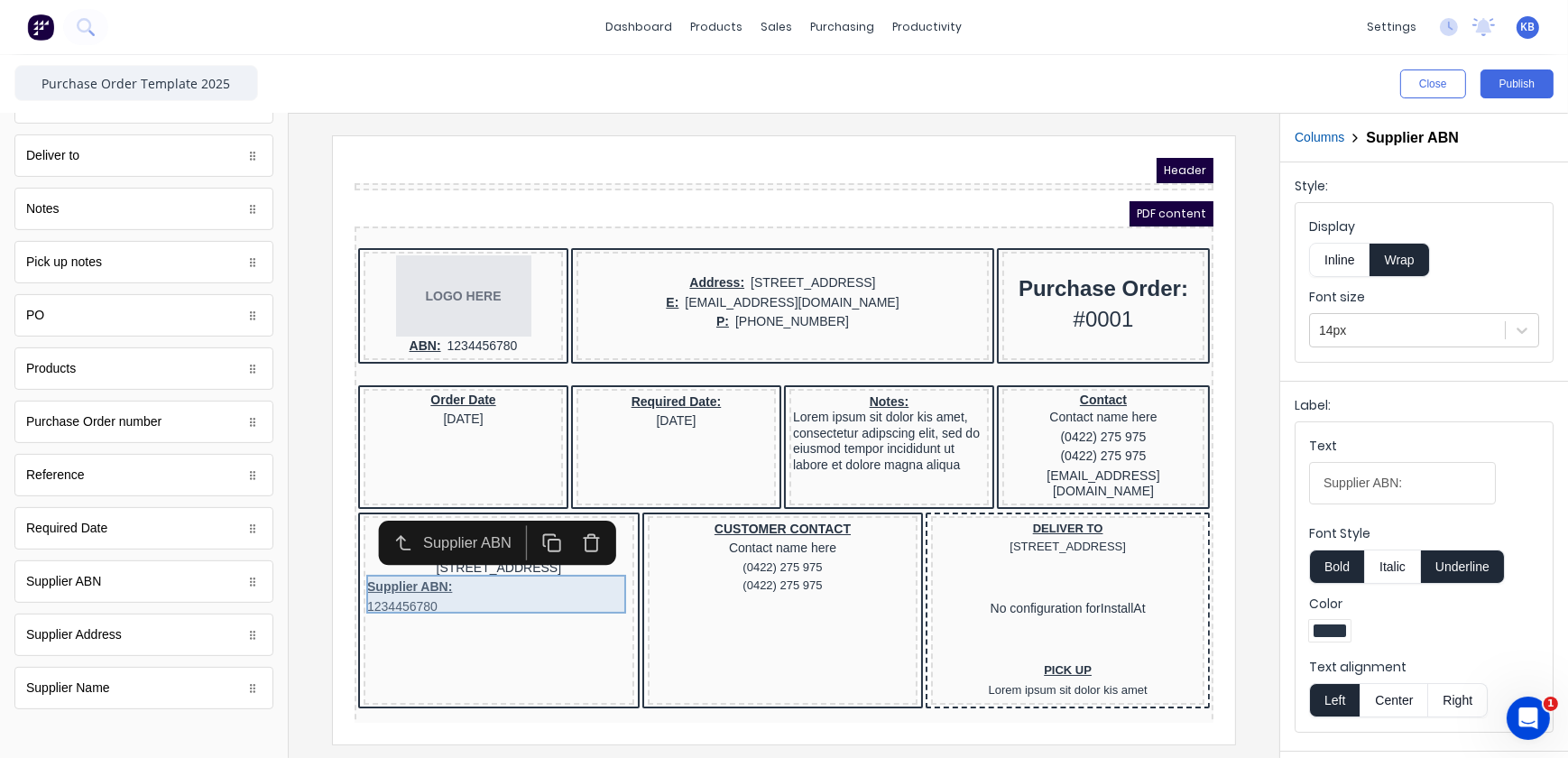
click at [386, 570] on div "Supplier ABN: 1234456780" at bounding box center [476, 575] width 263 height 39
click at [1360, 272] on button "Inline" at bounding box center [1340, 260] width 61 height 34
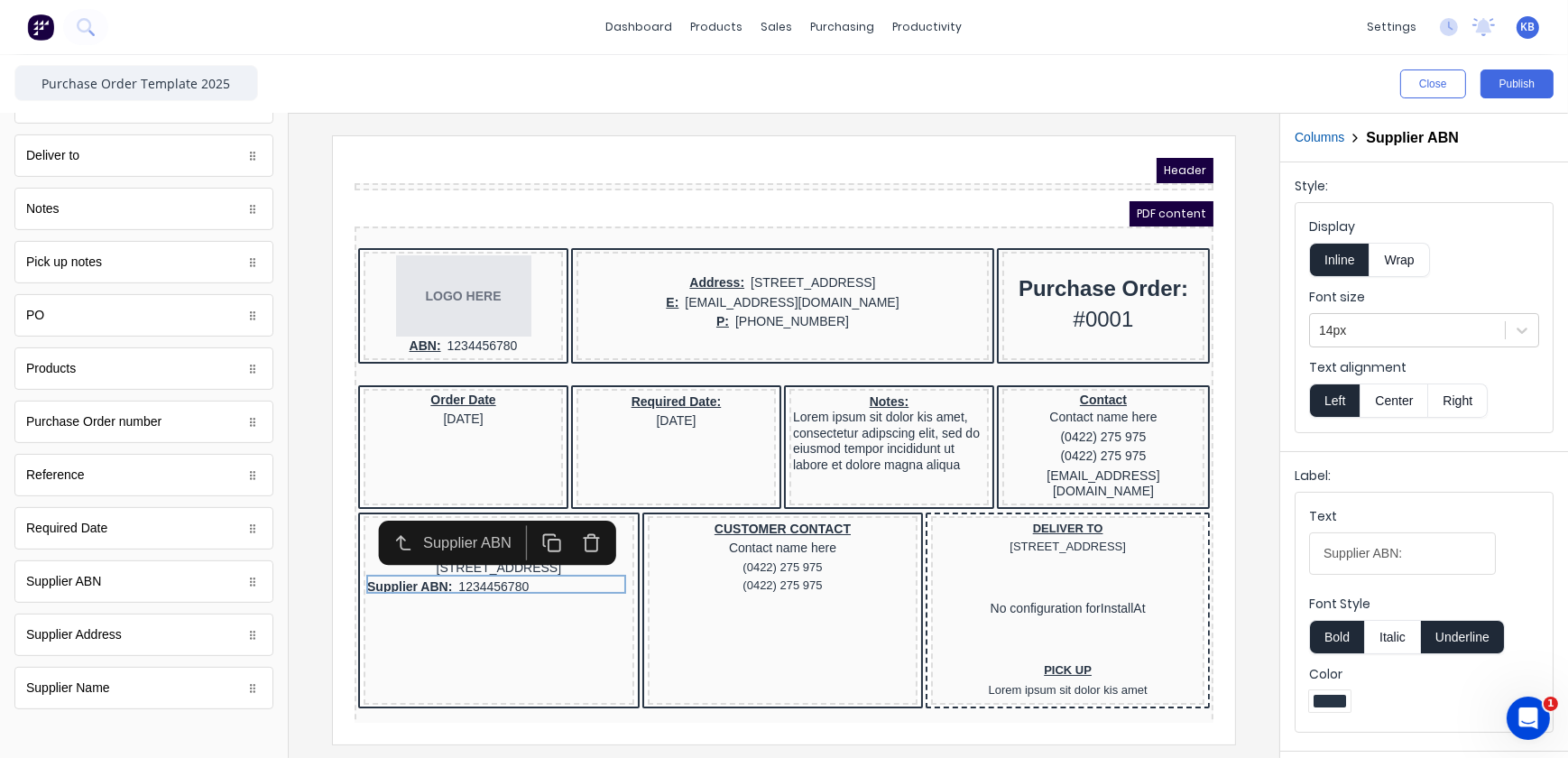
click at [1371, 405] on button "Center" at bounding box center [1394, 401] width 69 height 34
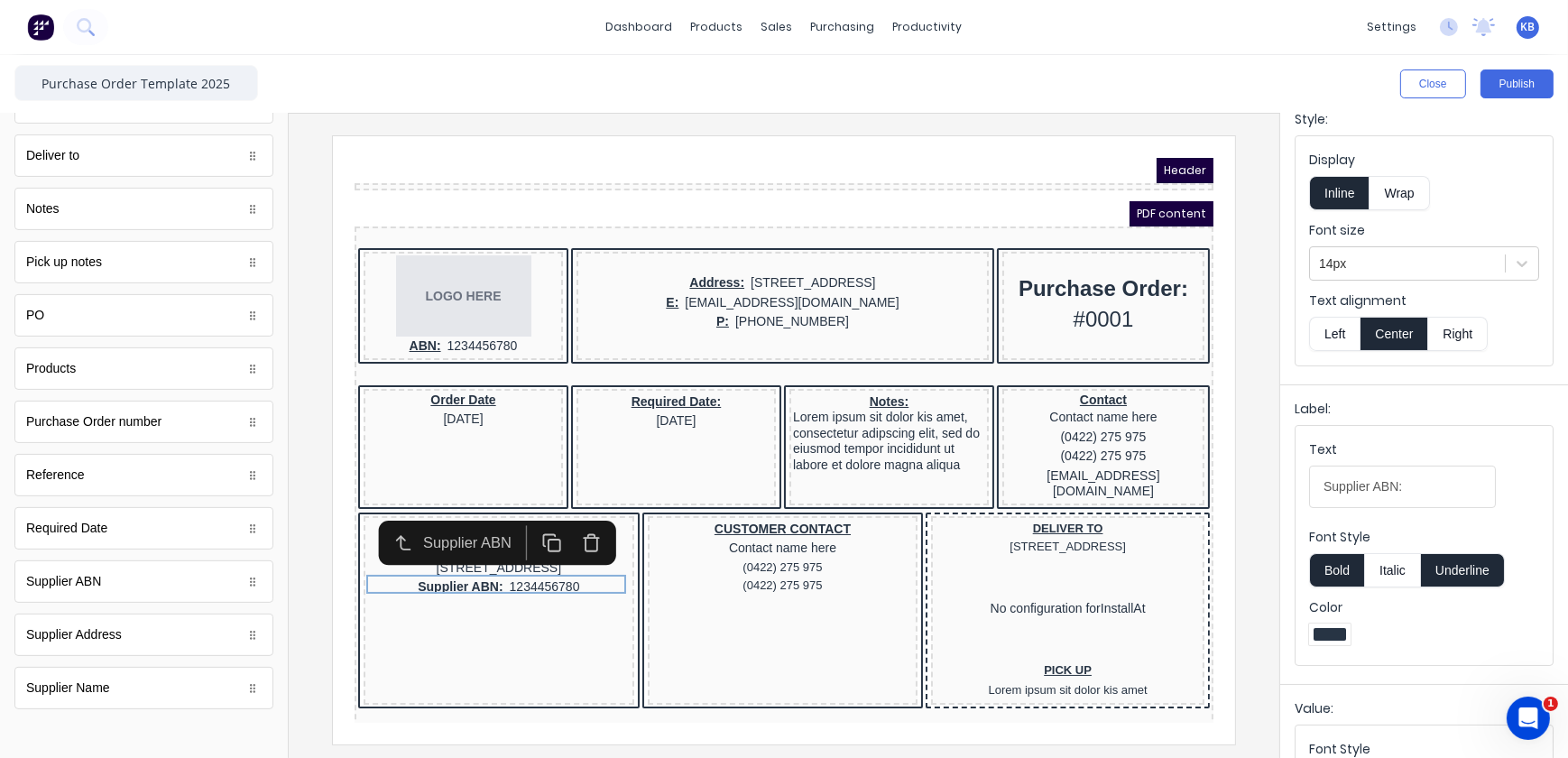
scroll to position [197, 0]
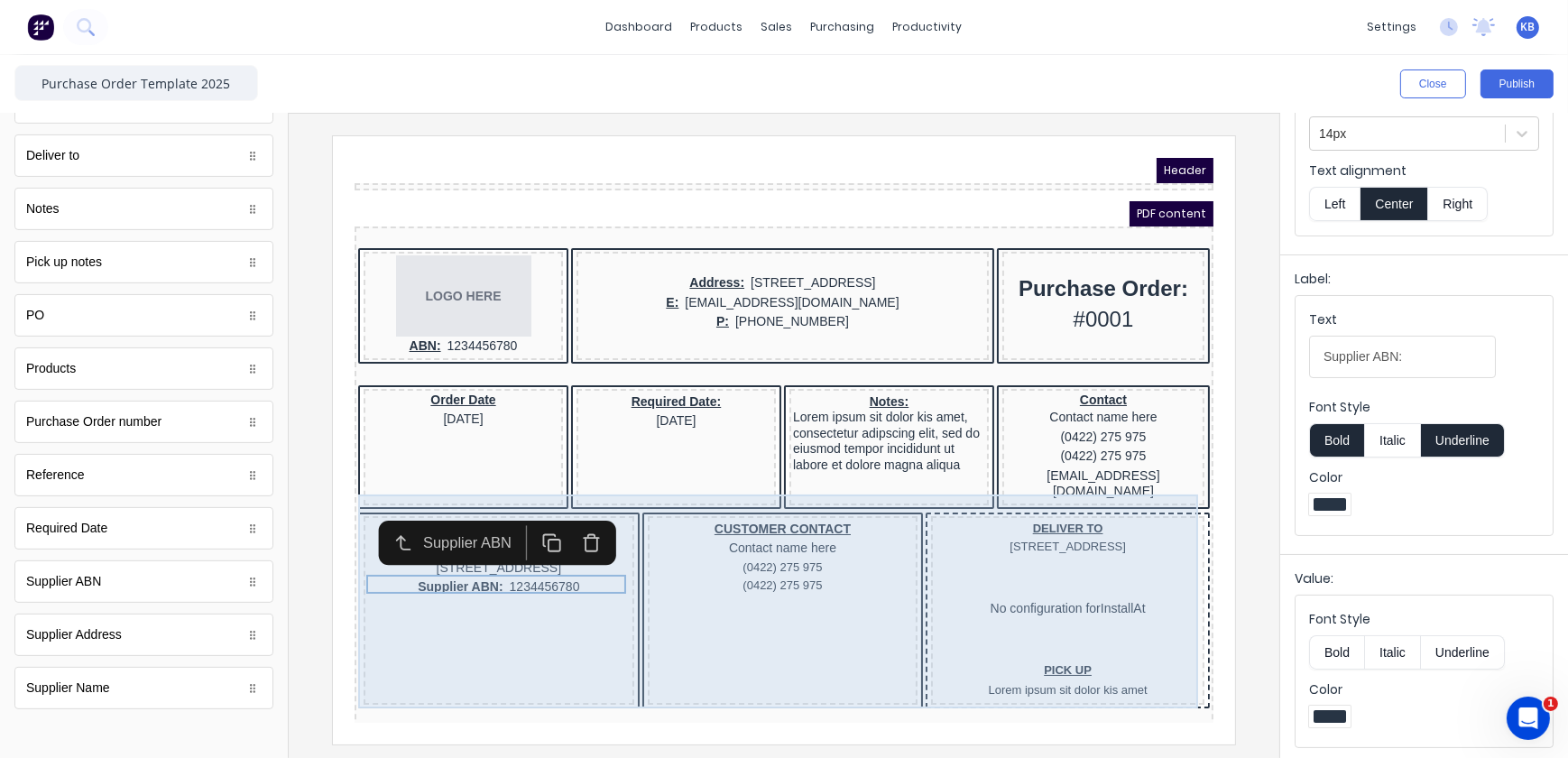
click at [540, 582] on div "Supplier name: Factory Technologies 234 Beach Road Gold Coast, Queensland, Aust…" at bounding box center [476, 588] width 271 height 189
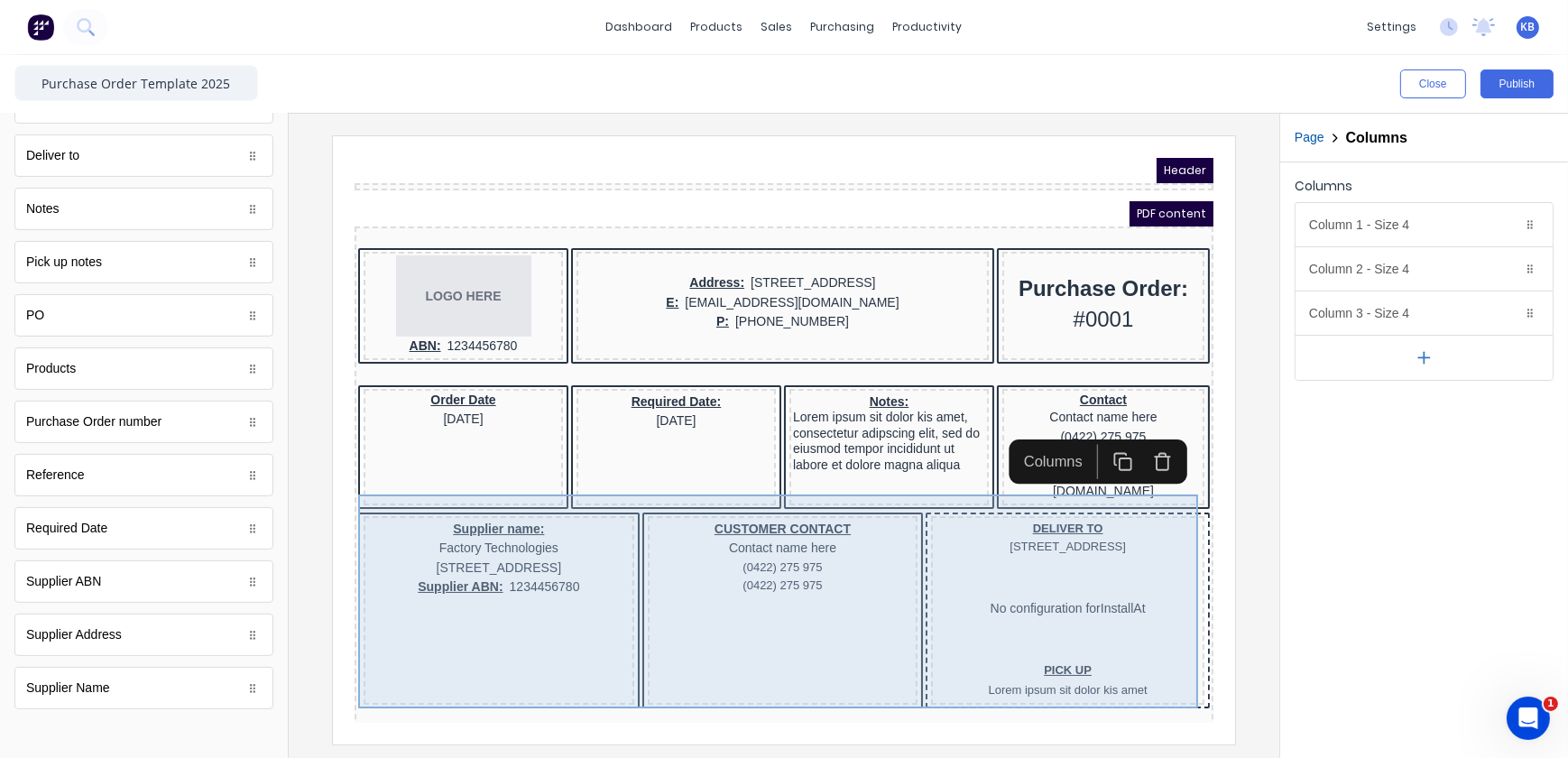
scroll to position [0, 0]
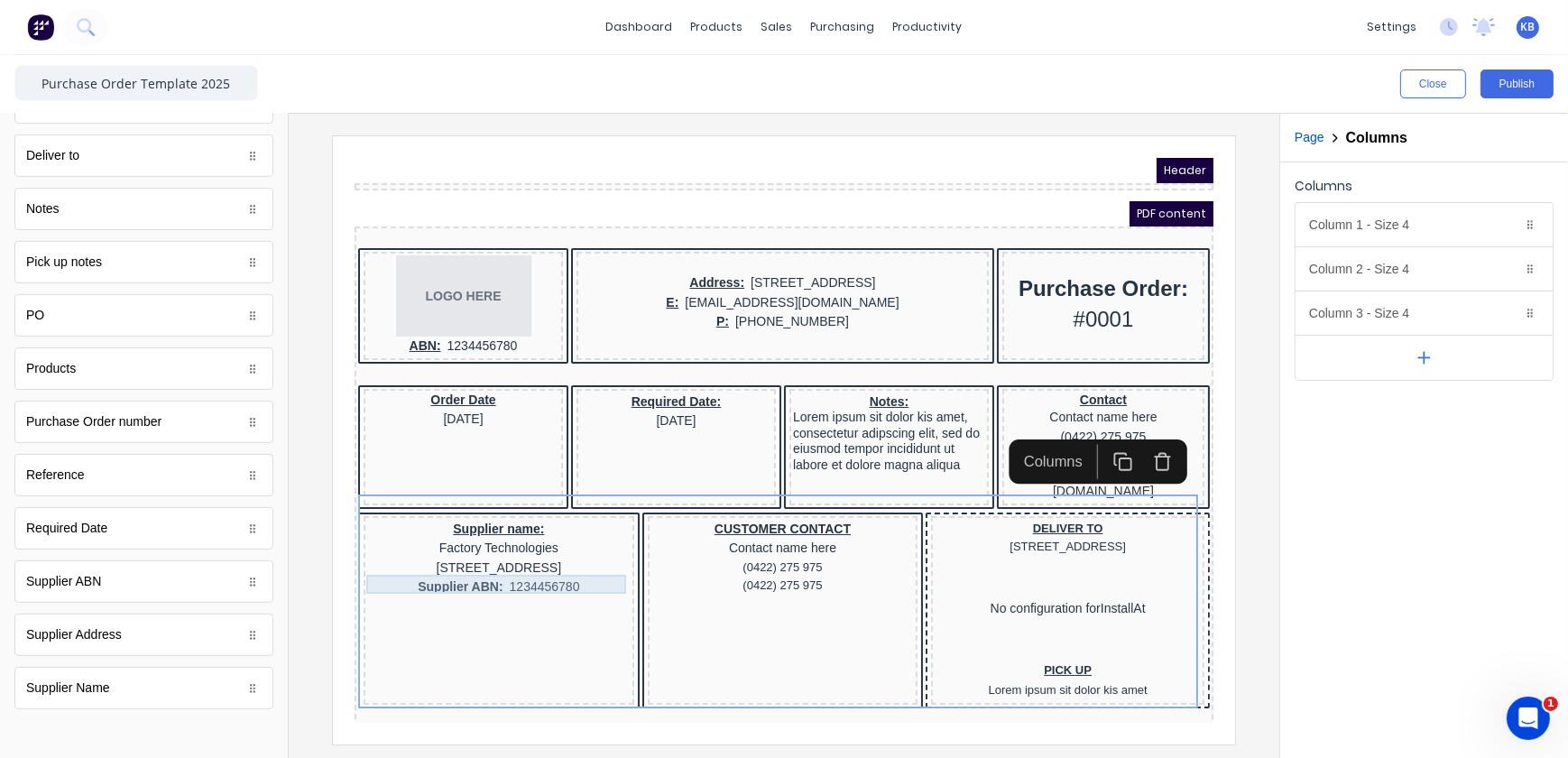
click at [564, 560] on div "Supplier ABN: 1234456780" at bounding box center [476, 565] width 263 height 20
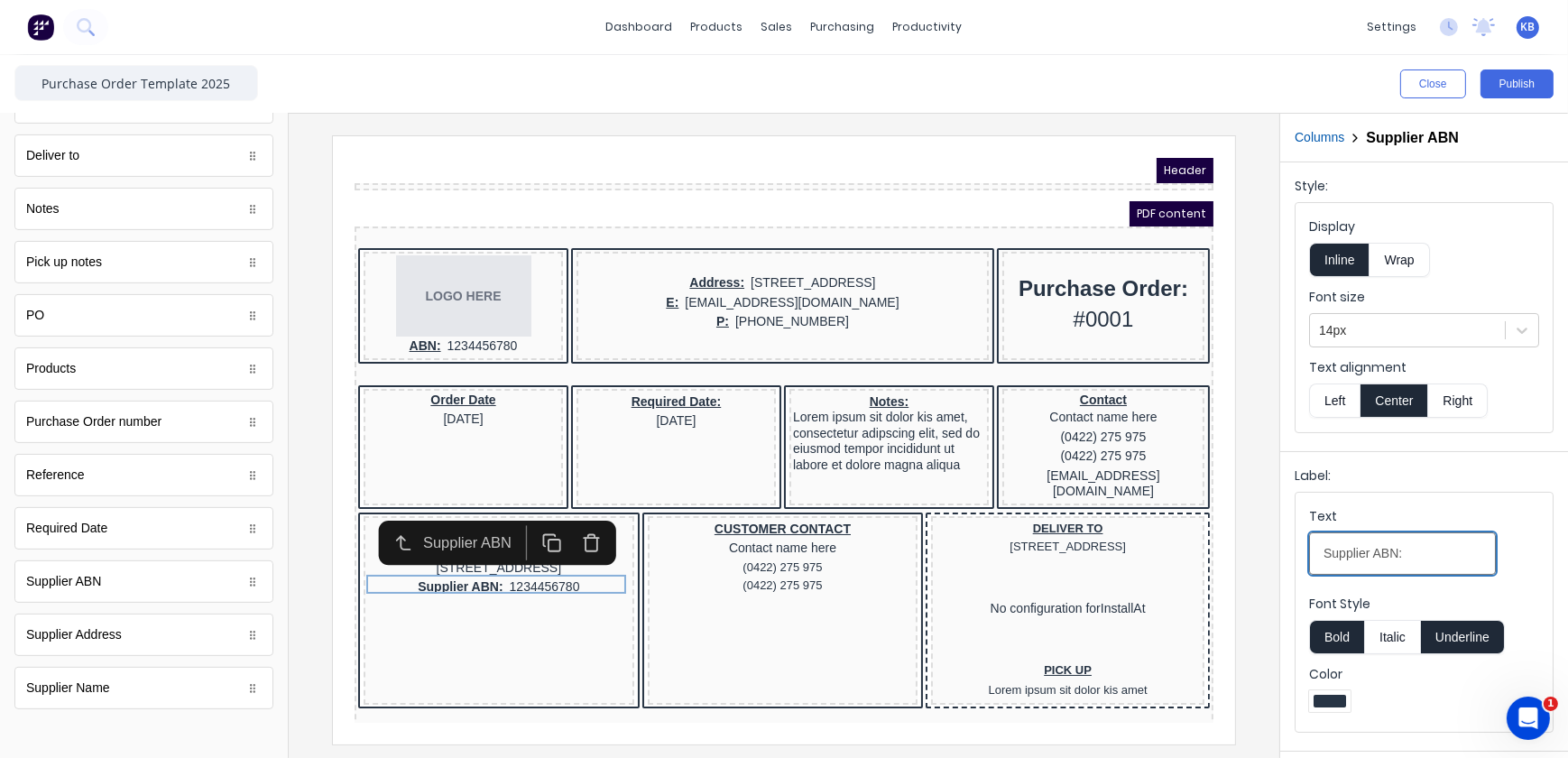
drag, startPoint x: 1371, startPoint y: 556, endPoint x: 1256, endPoint y: 564, distance: 115.3
click at [1256, 564] on div "Close Publish Components standard fields Accounting number Accounting number Co…" at bounding box center [784, 406] width 1568 height 703
type input "ABN:"
click at [1415, 503] on fieldset "Text ABN: Font Style Bold Italic Underline Color" at bounding box center [1424, 612] width 257 height 239
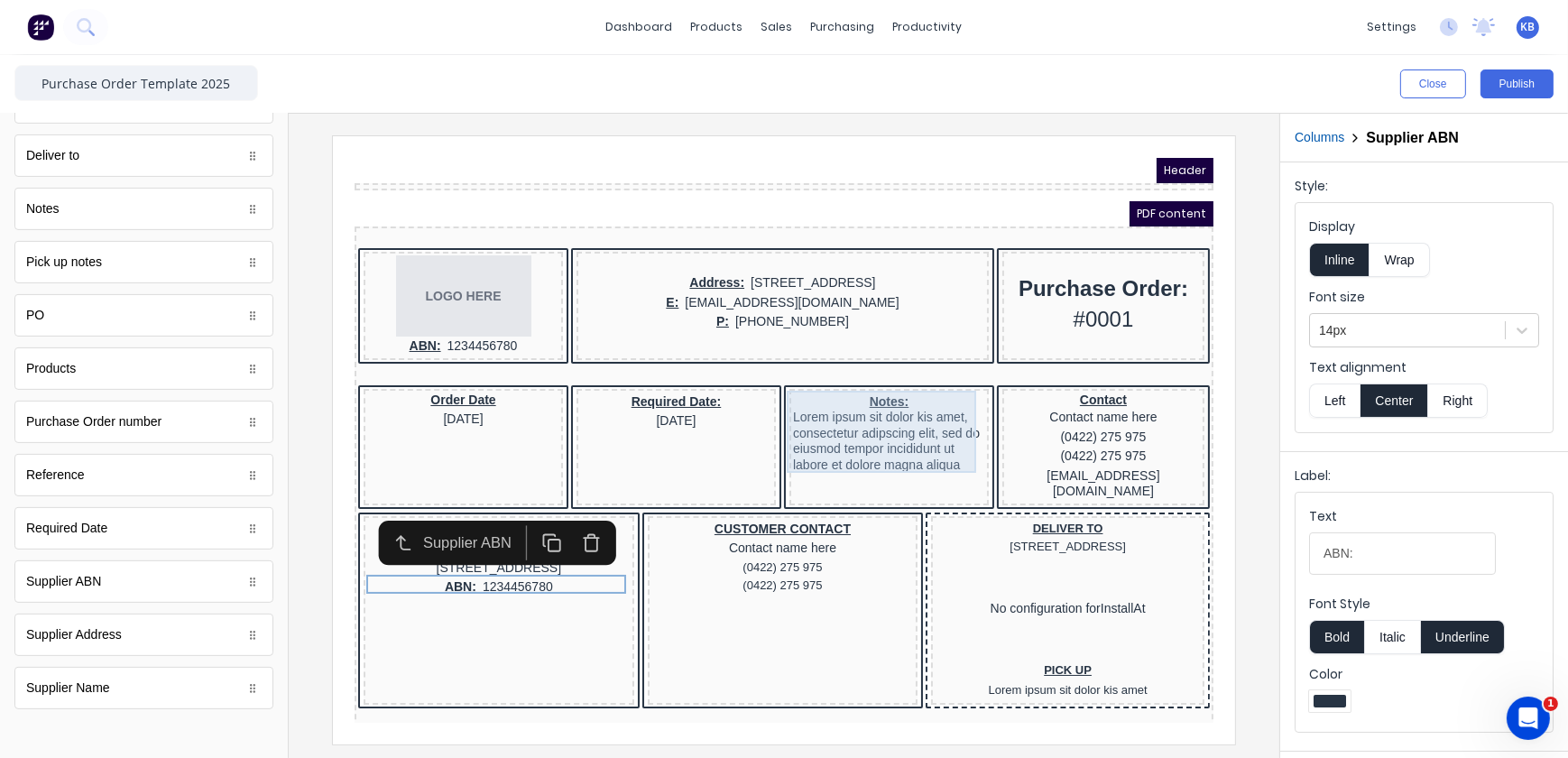
click at [863, 399] on div "Notes: Lorem ipsum sit dolor kis amet, consectetur adipscing elit, sed do eiusm…" at bounding box center [866, 411] width 192 height 83
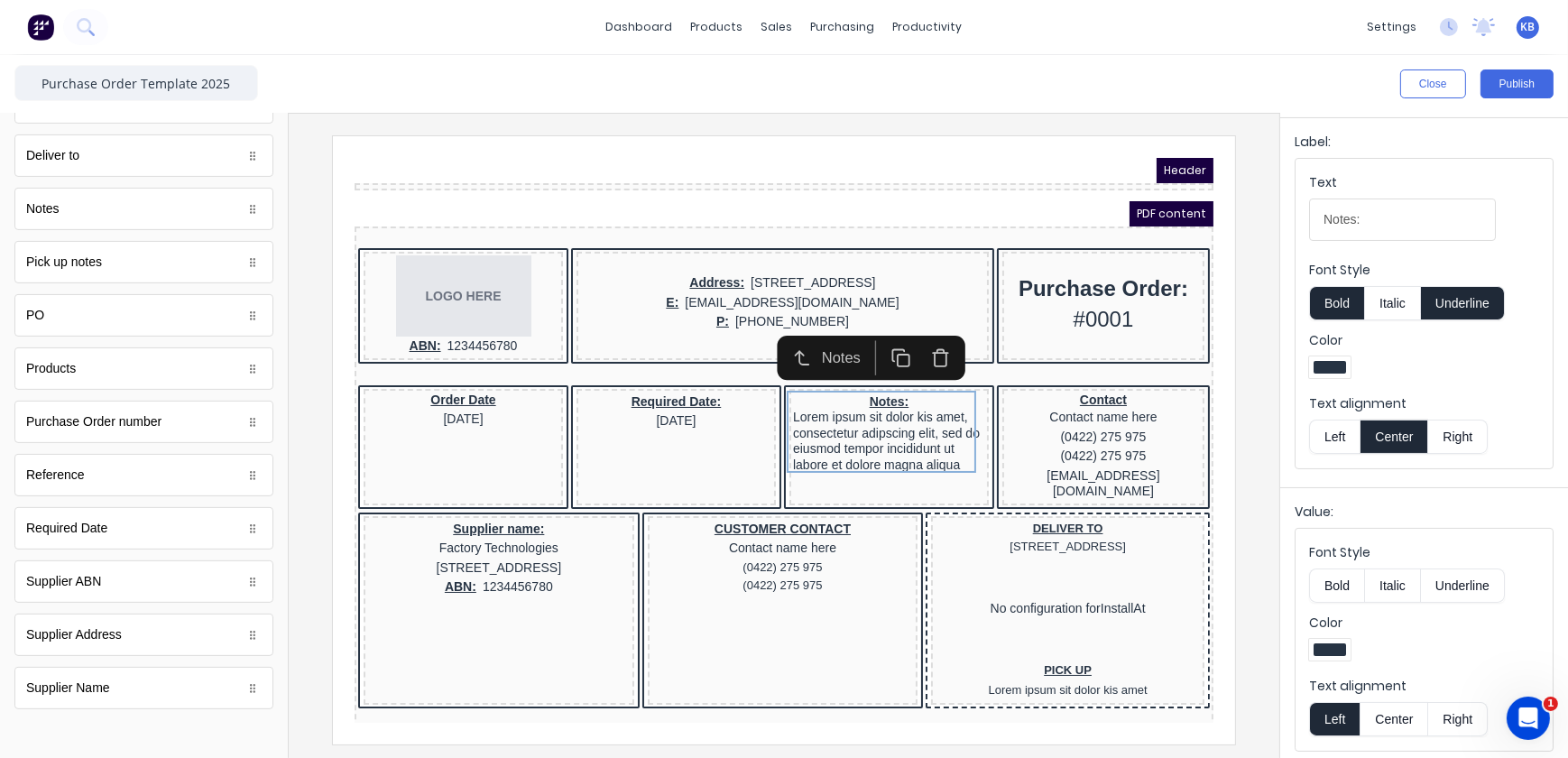
scroll to position [267, 0]
click at [1387, 706] on button "Center" at bounding box center [1394, 715] width 69 height 34
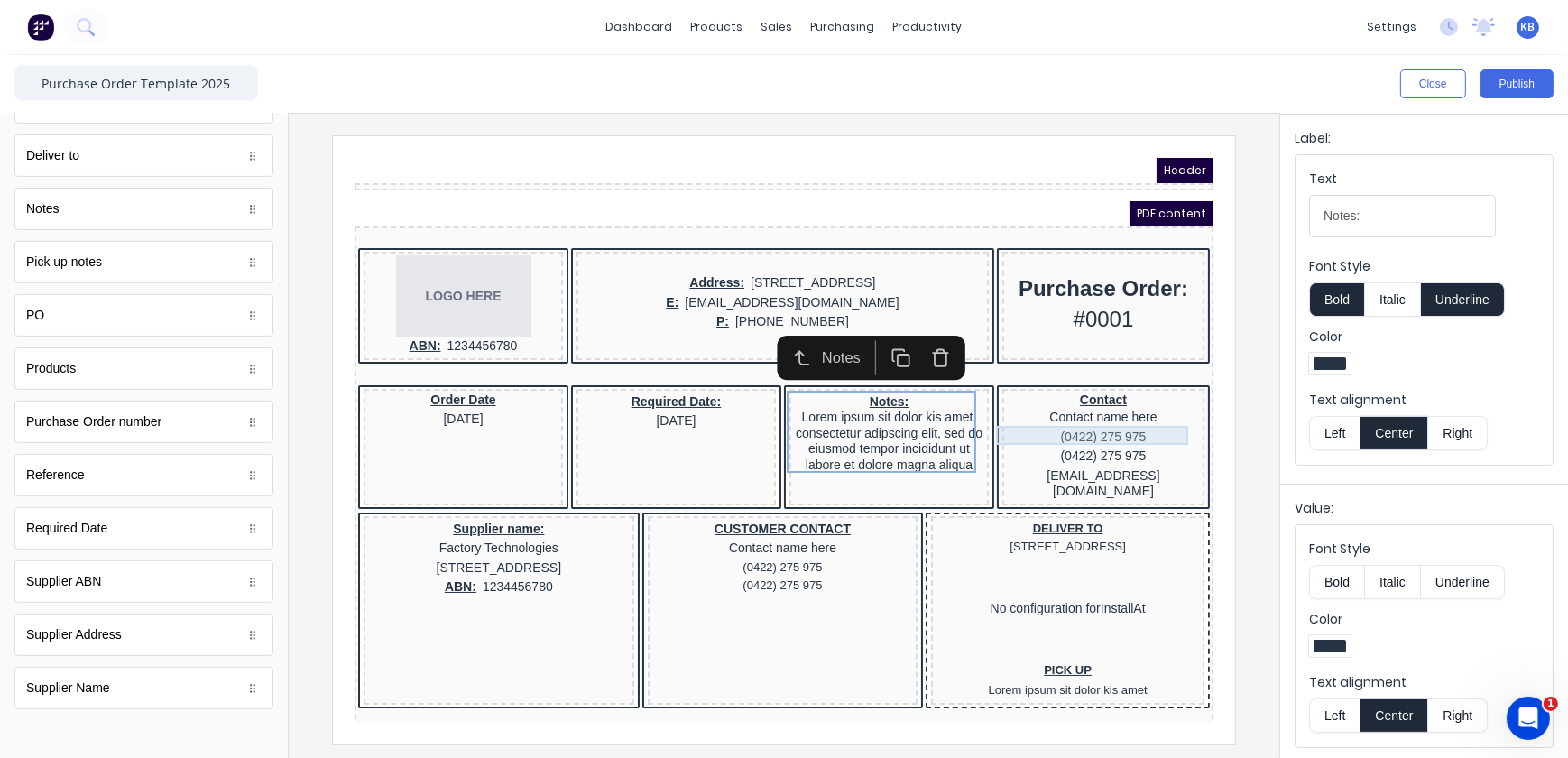
click at [1095, 414] on div "(0422) 275 975" at bounding box center [1081, 415] width 195 height 20
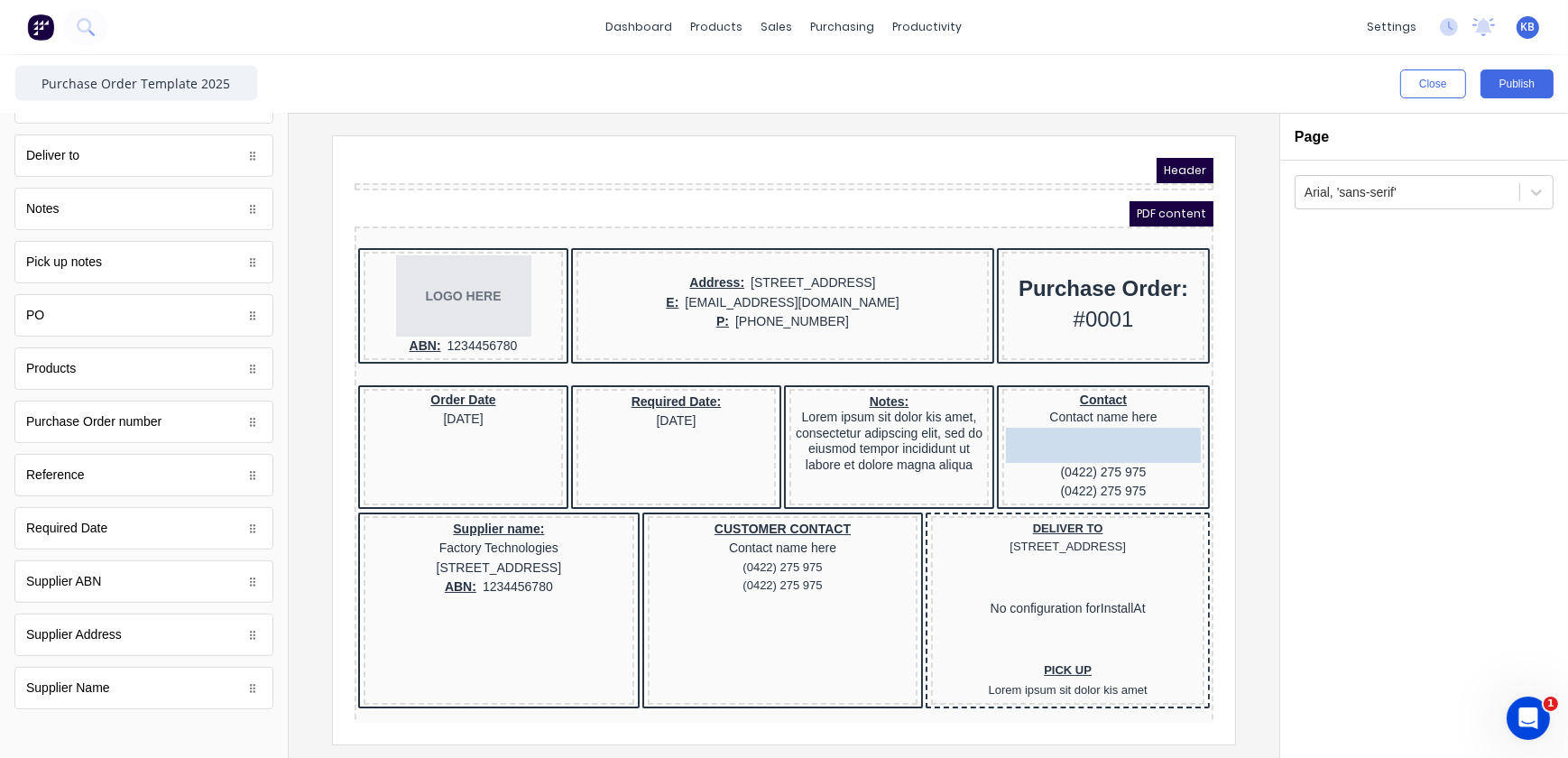
drag, startPoint x: 1087, startPoint y: 455, endPoint x: 1089, endPoint y: 409, distance: 46.0
click at [1089, 409] on body "Header PDF content LOGO HERE ABN: 1234456780 Address: 234 Beach Road Gold Coast…" at bounding box center [761, 417] width 859 height 565
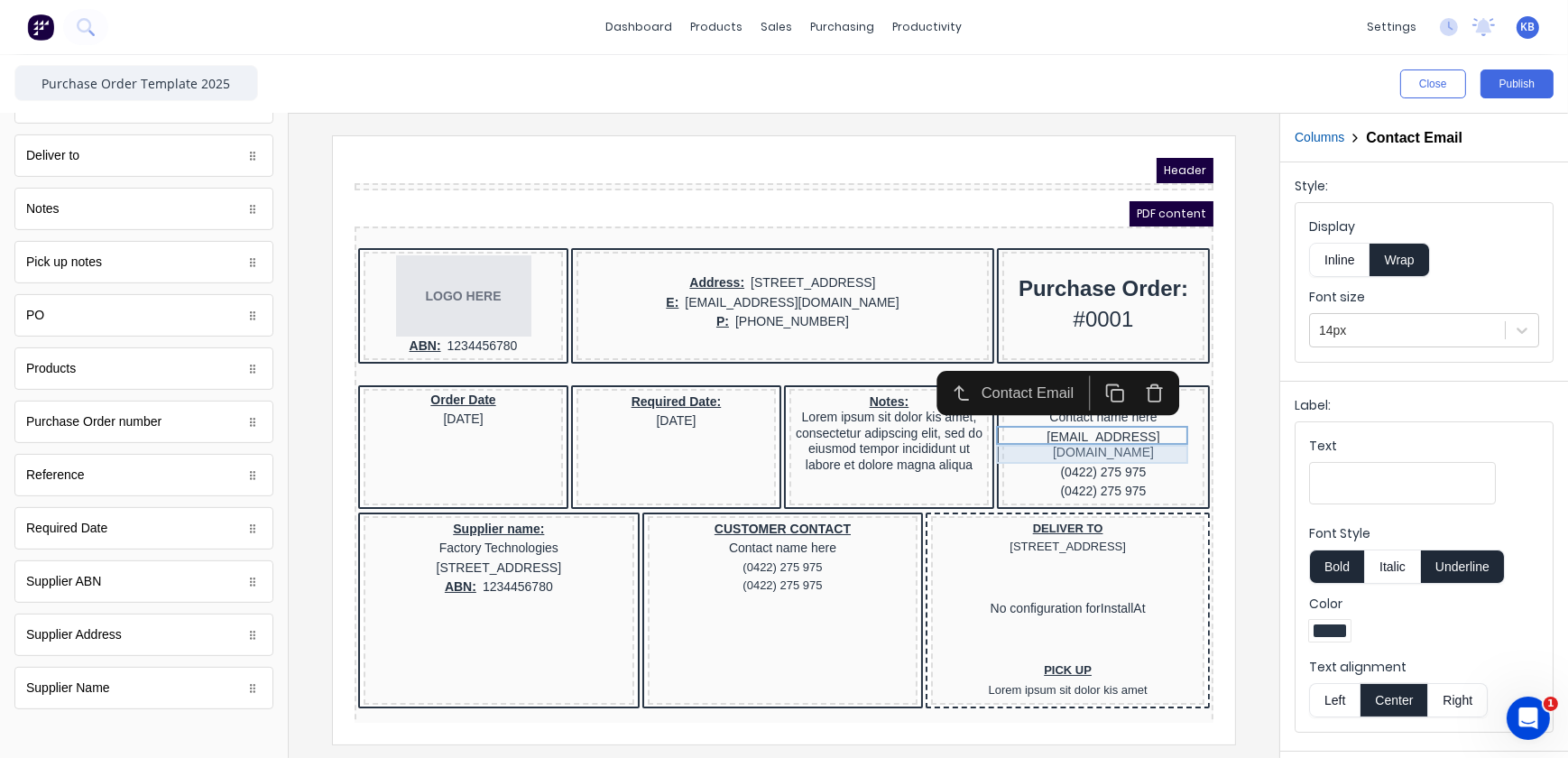
click at [1084, 441] on div "(0422) 275 975" at bounding box center [1081, 450] width 195 height 20
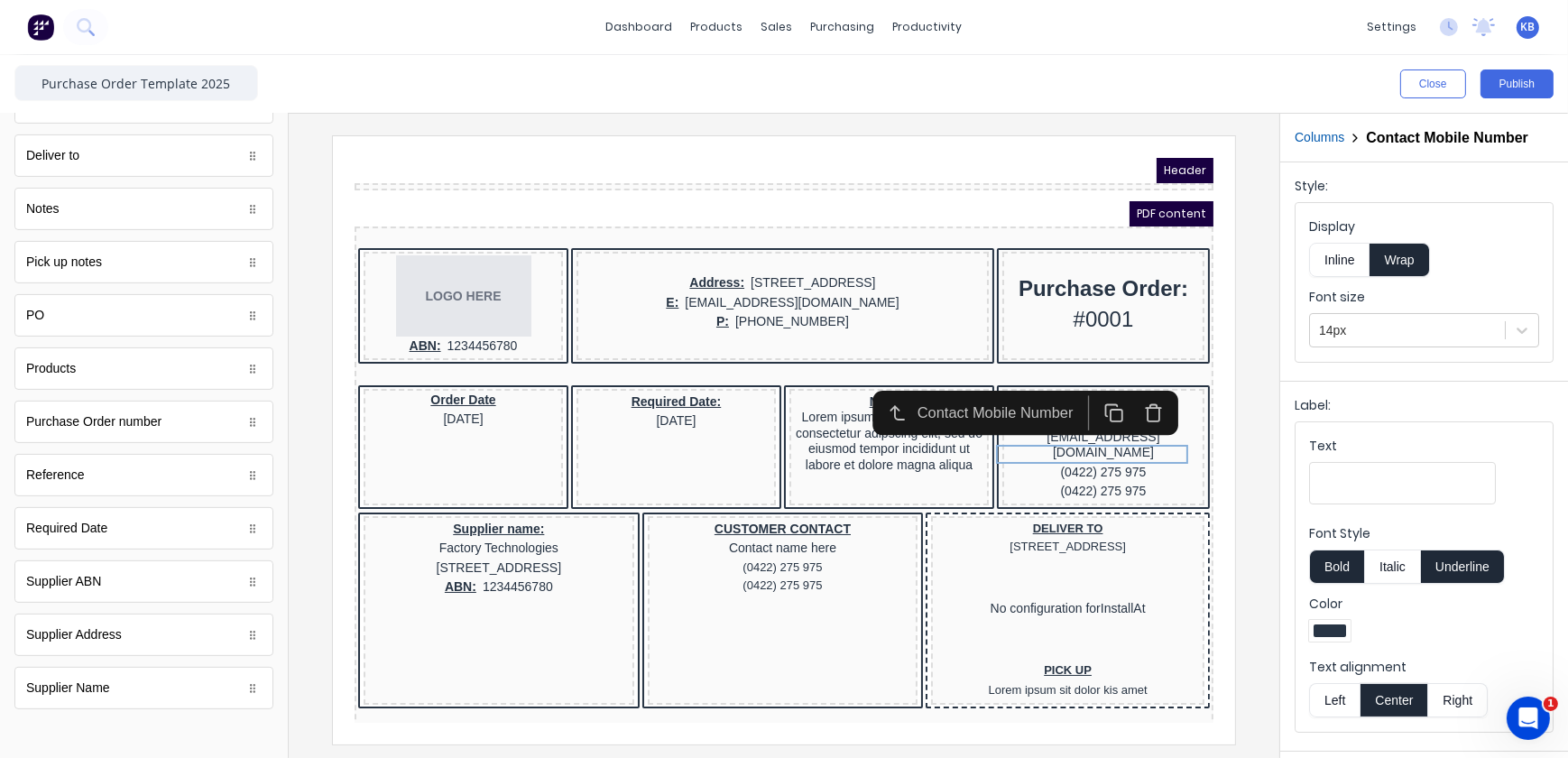
click at [1251, 575] on div at bounding box center [784, 439] width 962 height 608
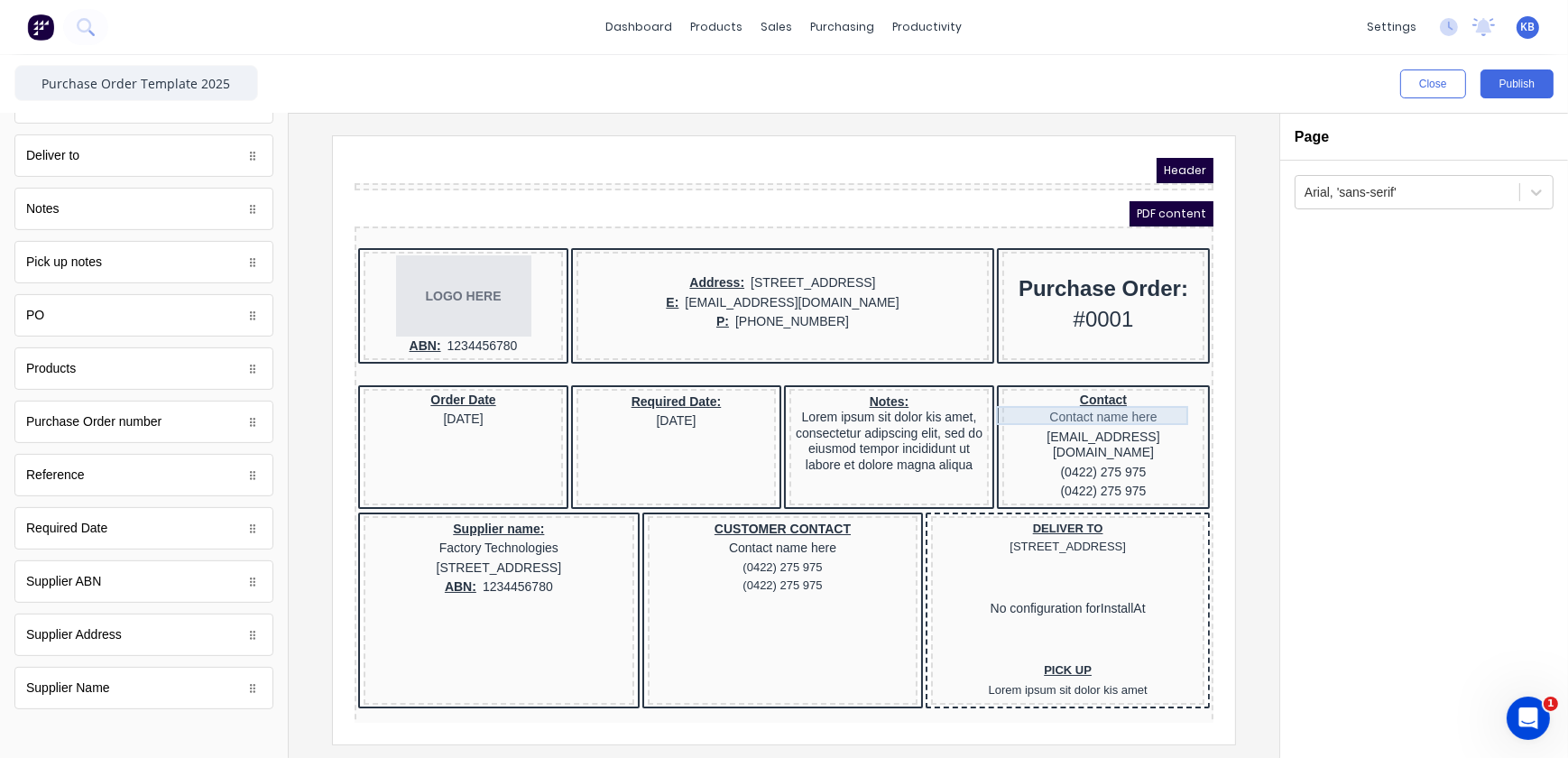
click at [1113, 393] on div "Contact name here" at bounding box center [1081, 396] width 195 height 20
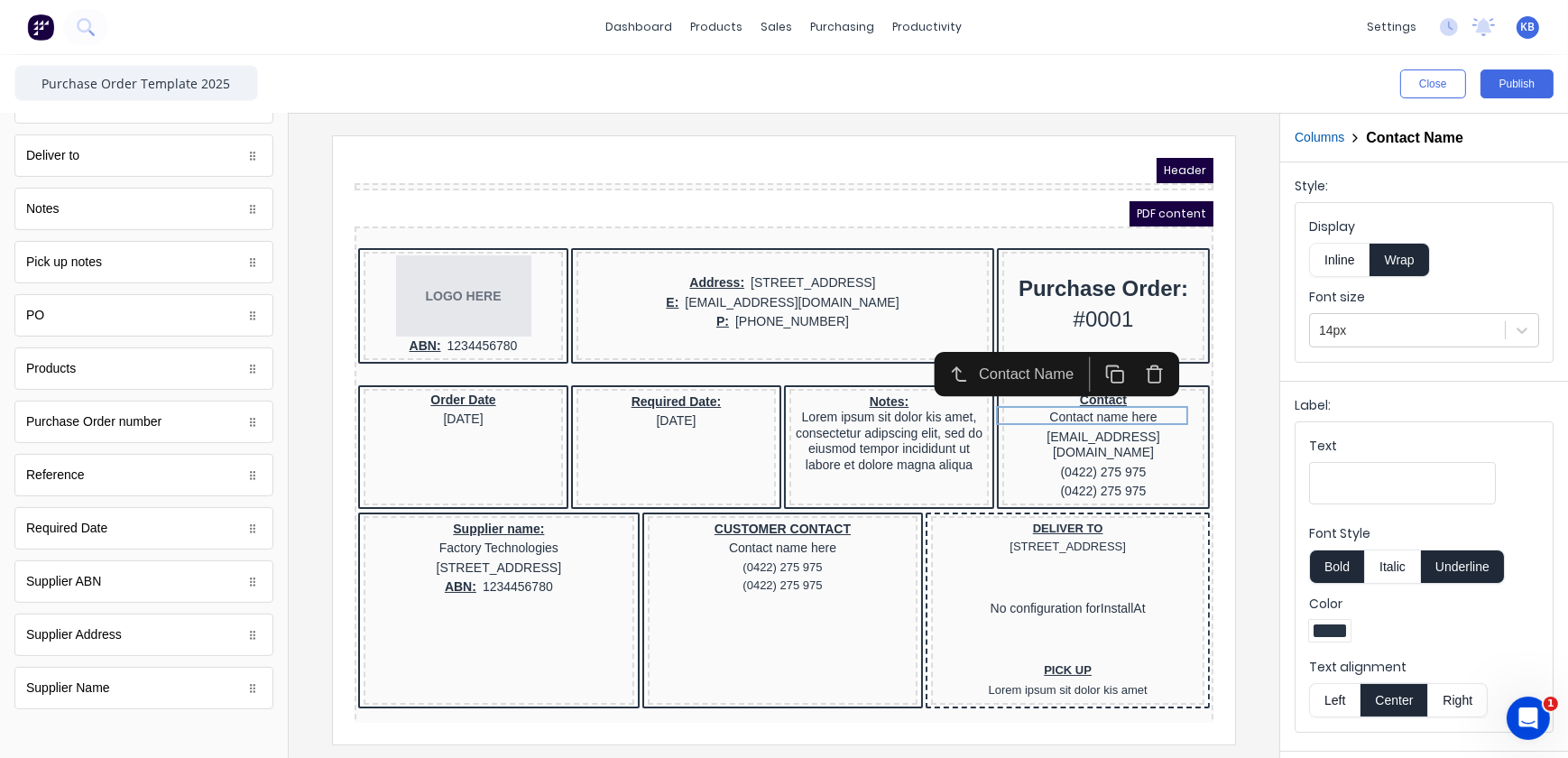
click at [1245, 568] on div at bounding box center [784, 439] width 962 height 608
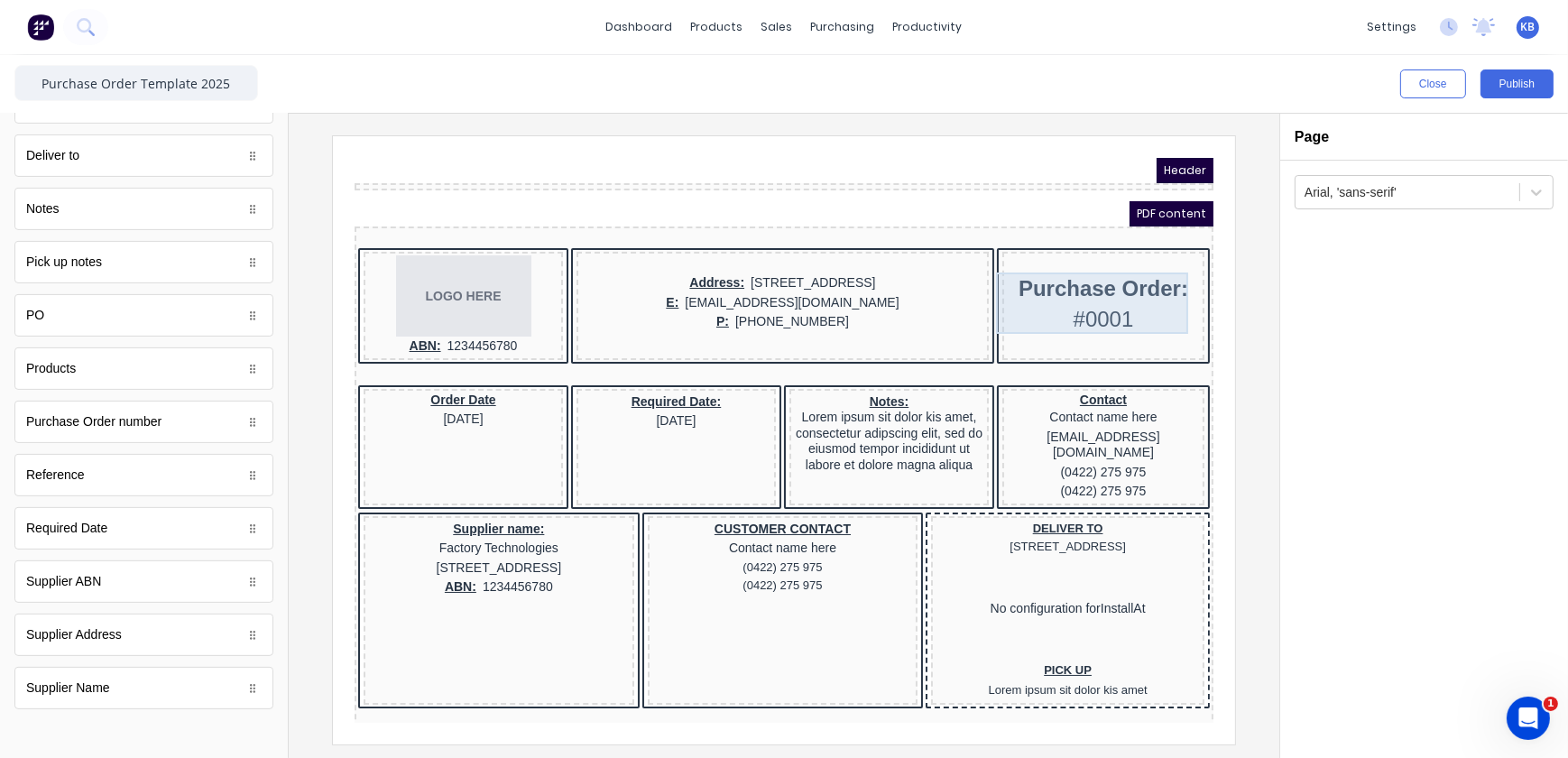
click at [1044, 276] on div "Purchase Order: #0001" at bounding box center [1081, 281] width 195 height 62
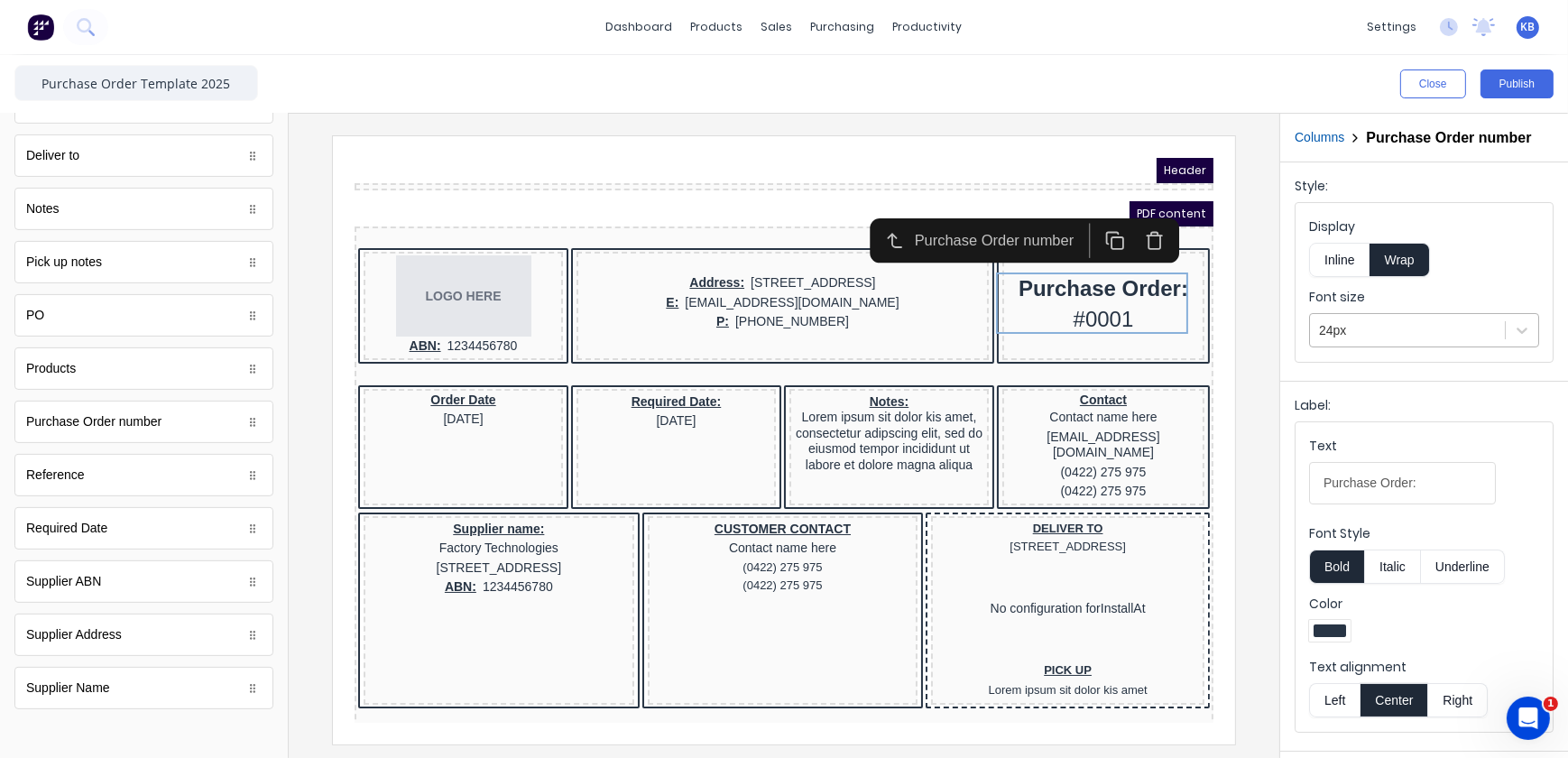
click at [1431, 313] on div "24px" at bounding box center [1424, 330] width 230 height 34
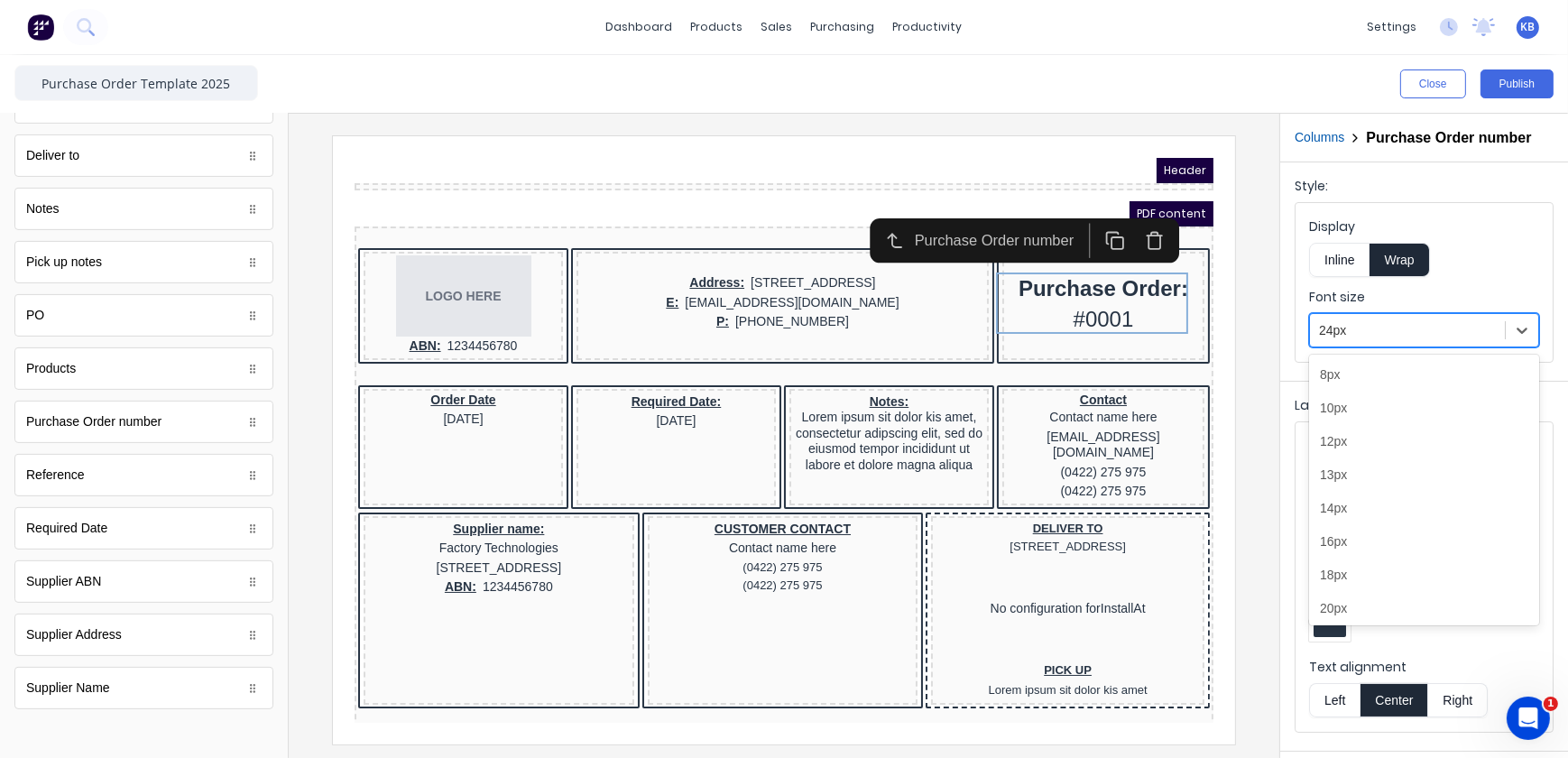
scroll to position [44, 0]
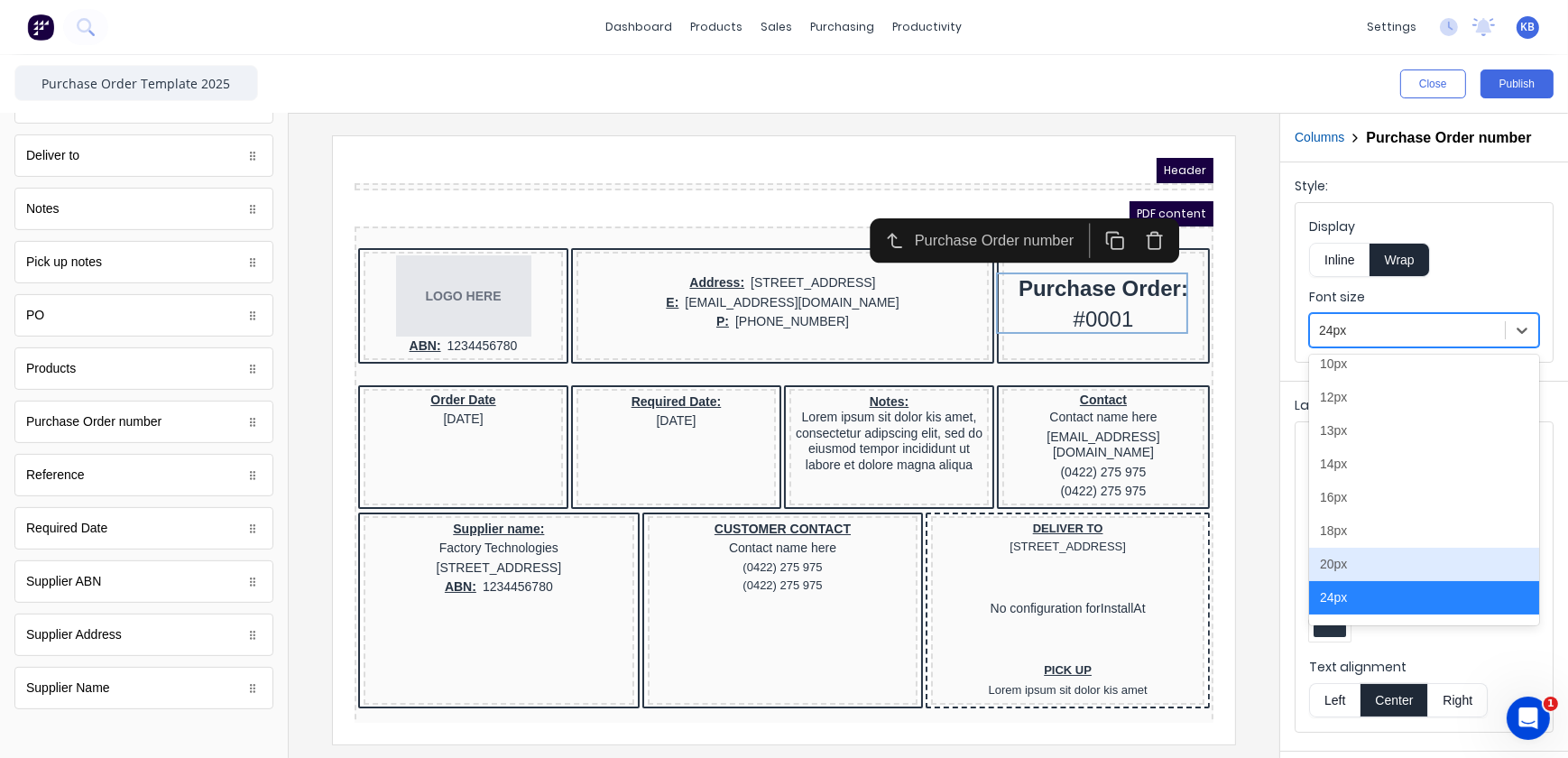
click at [1363, 569] on div "20px" at bounding box center [1424, 565] width 230 height 33
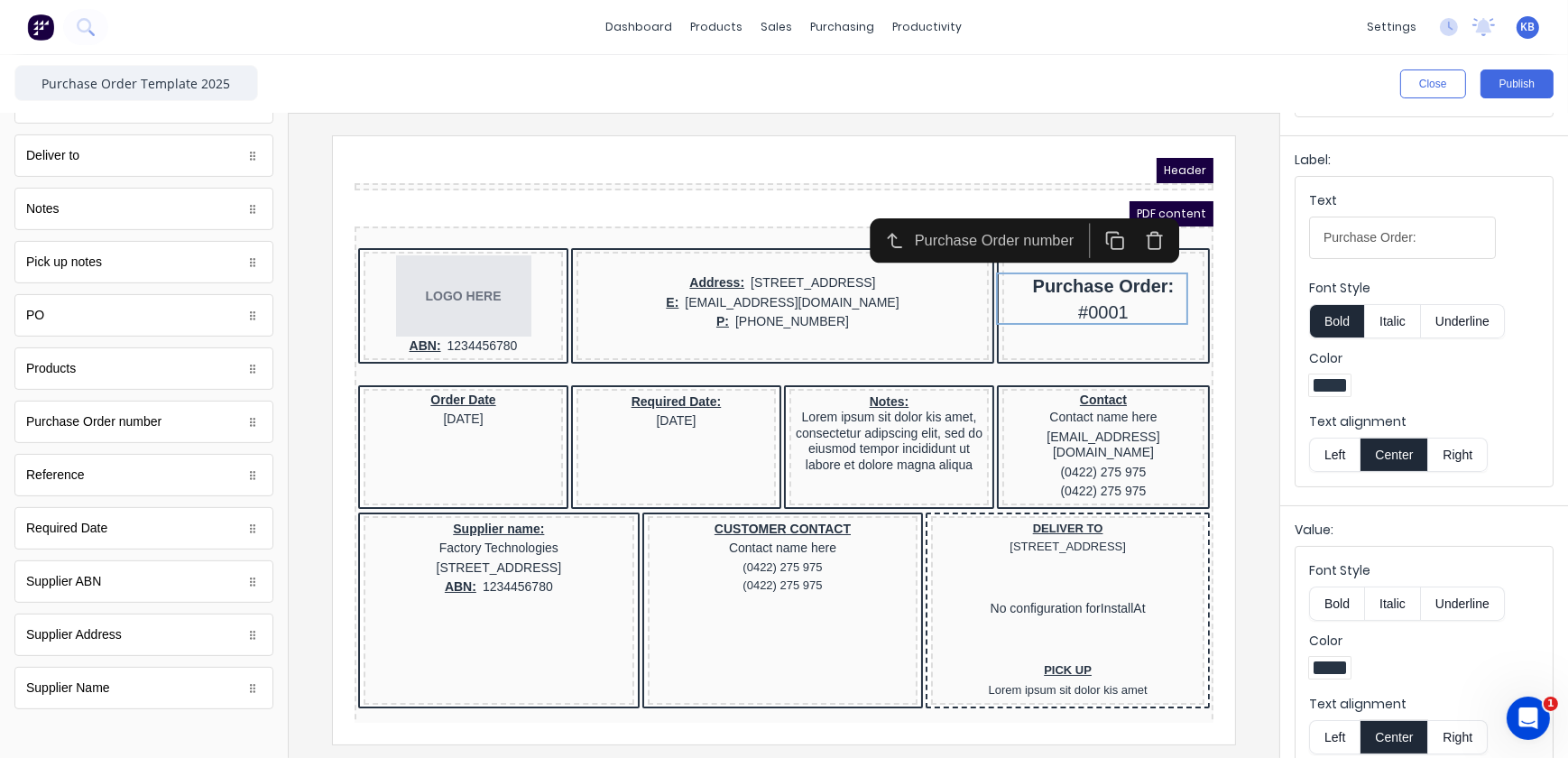
scroll to position [267, 0]
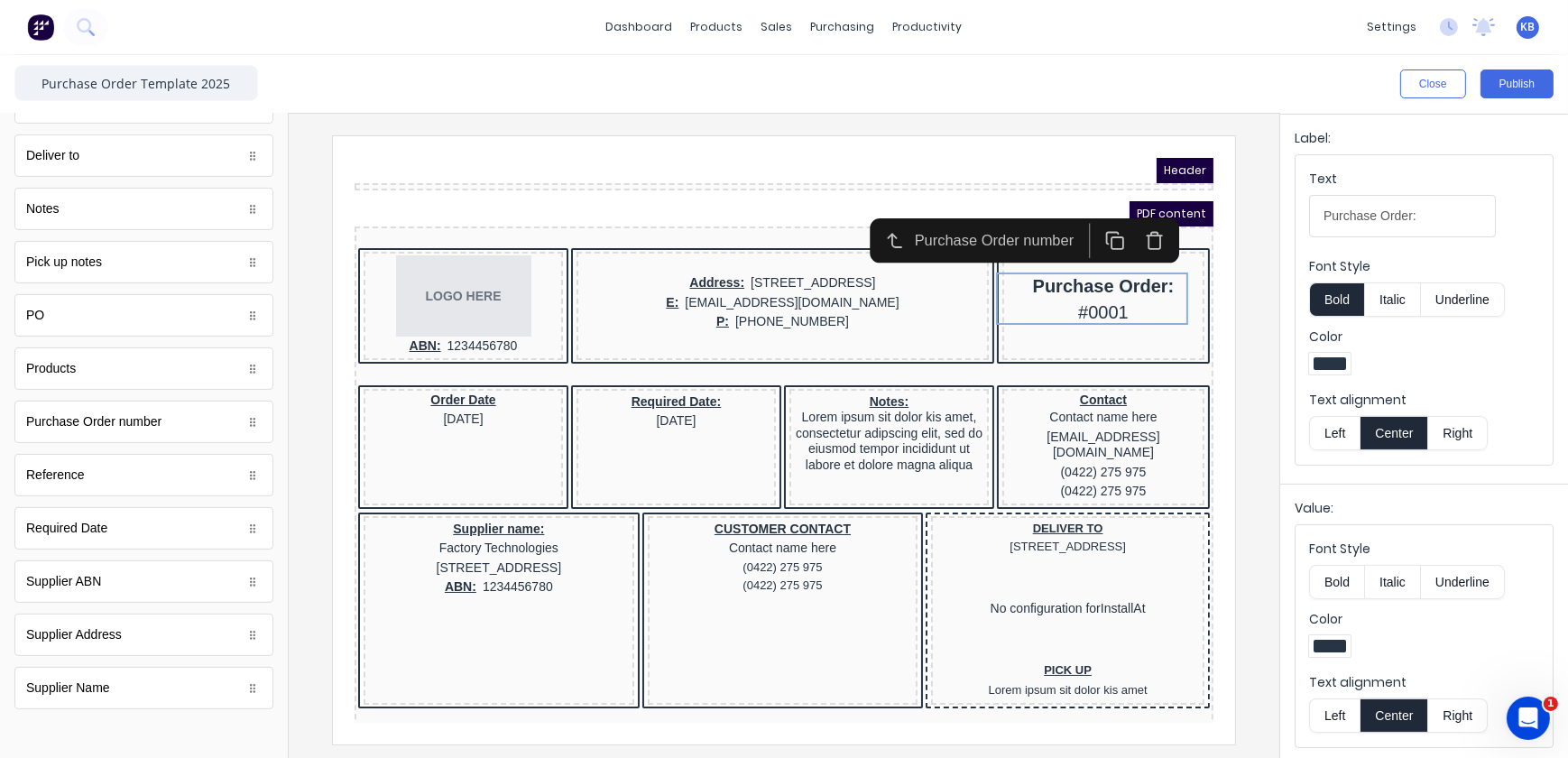
click at [1342, 591] on button "Bold" at bounding box center [1337, 582] width 55 height 34
click at [465, 389] on div "Order Date 29/10/2024" at bounding box center [440, 388] width 192 height 35
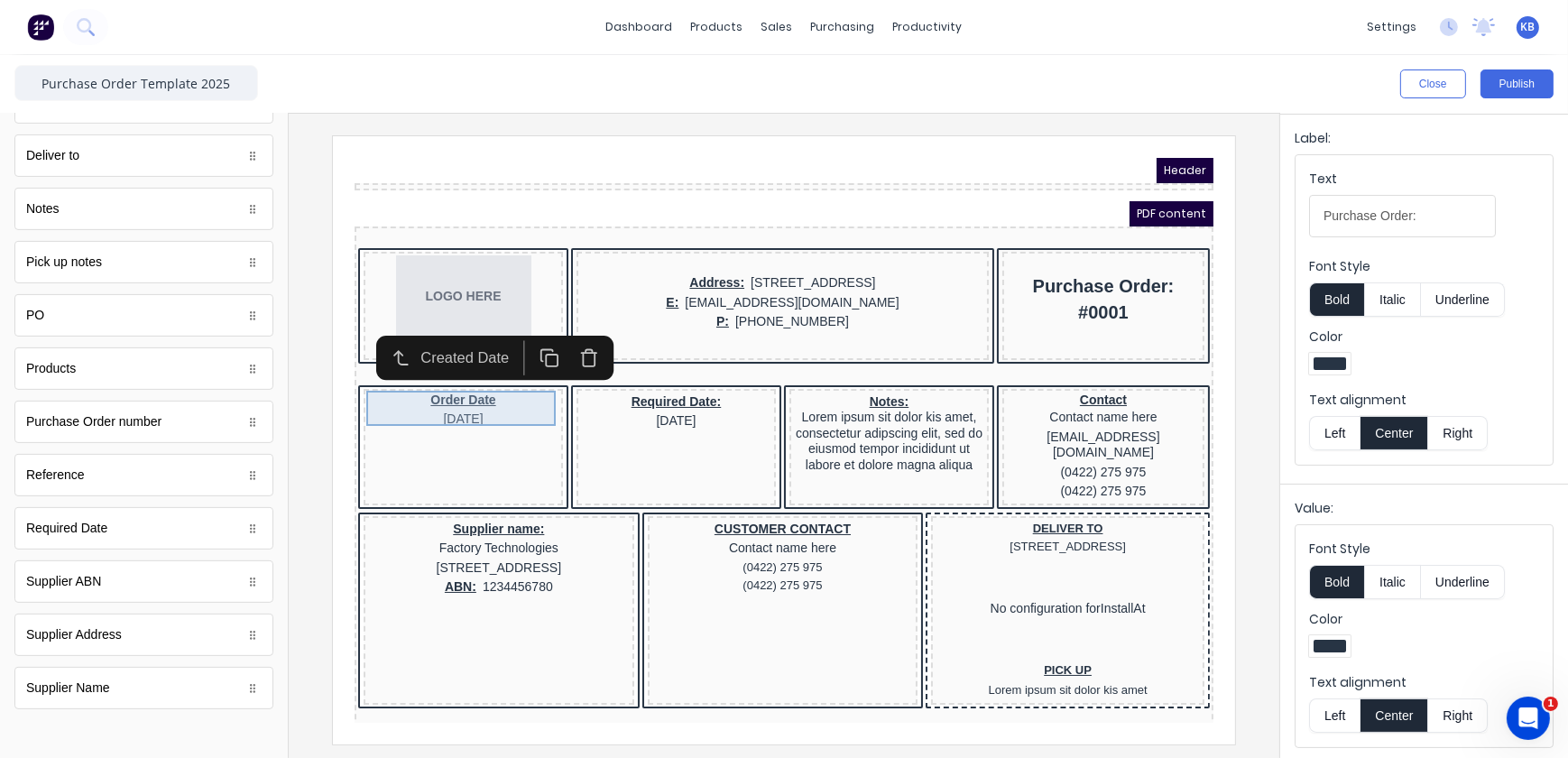
scroll to position [0, 0]
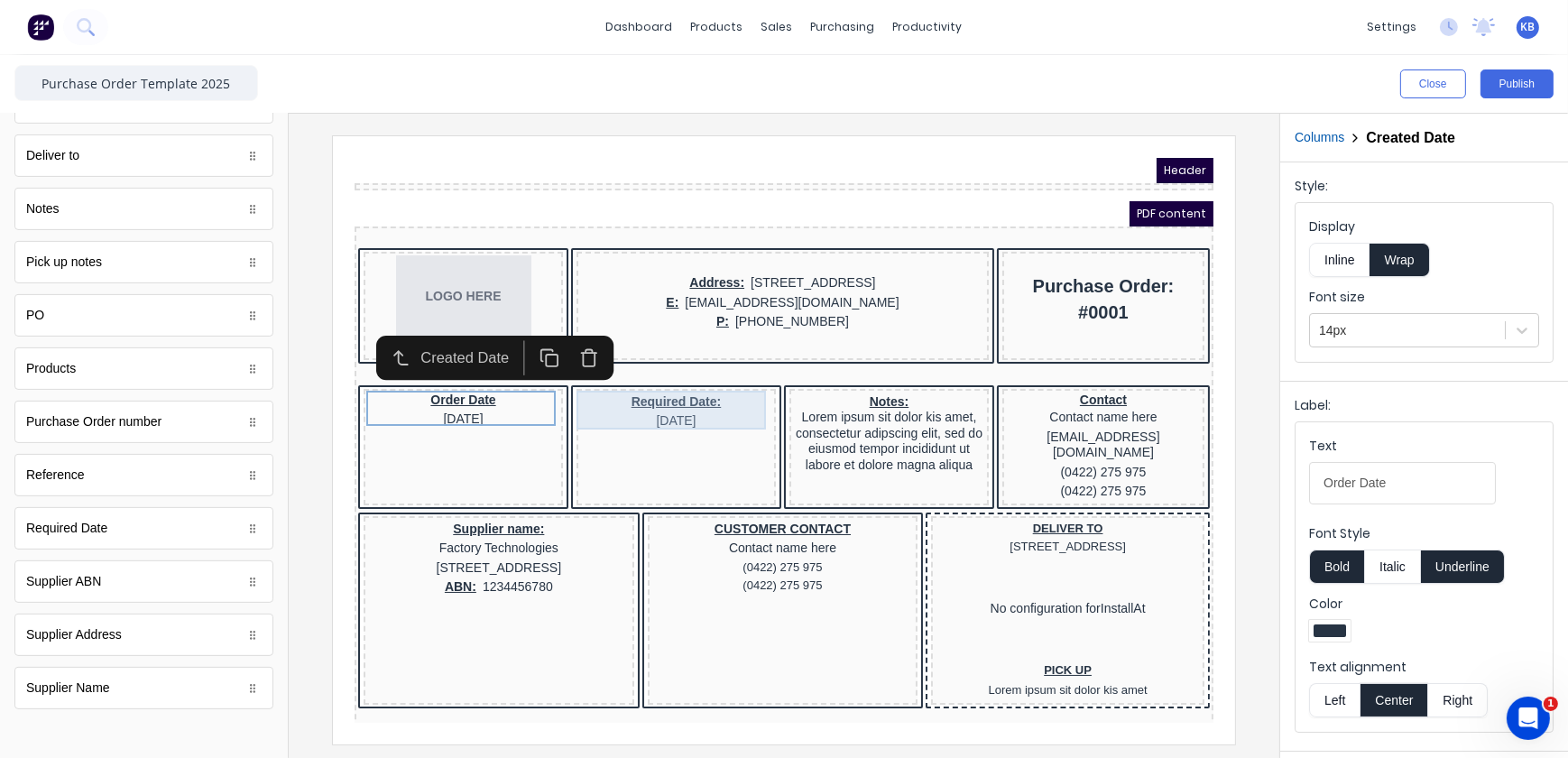
click at [615, 384] on div "Required Date: 29/10/2024" at bounding box center [654, 390] width 192 height 39
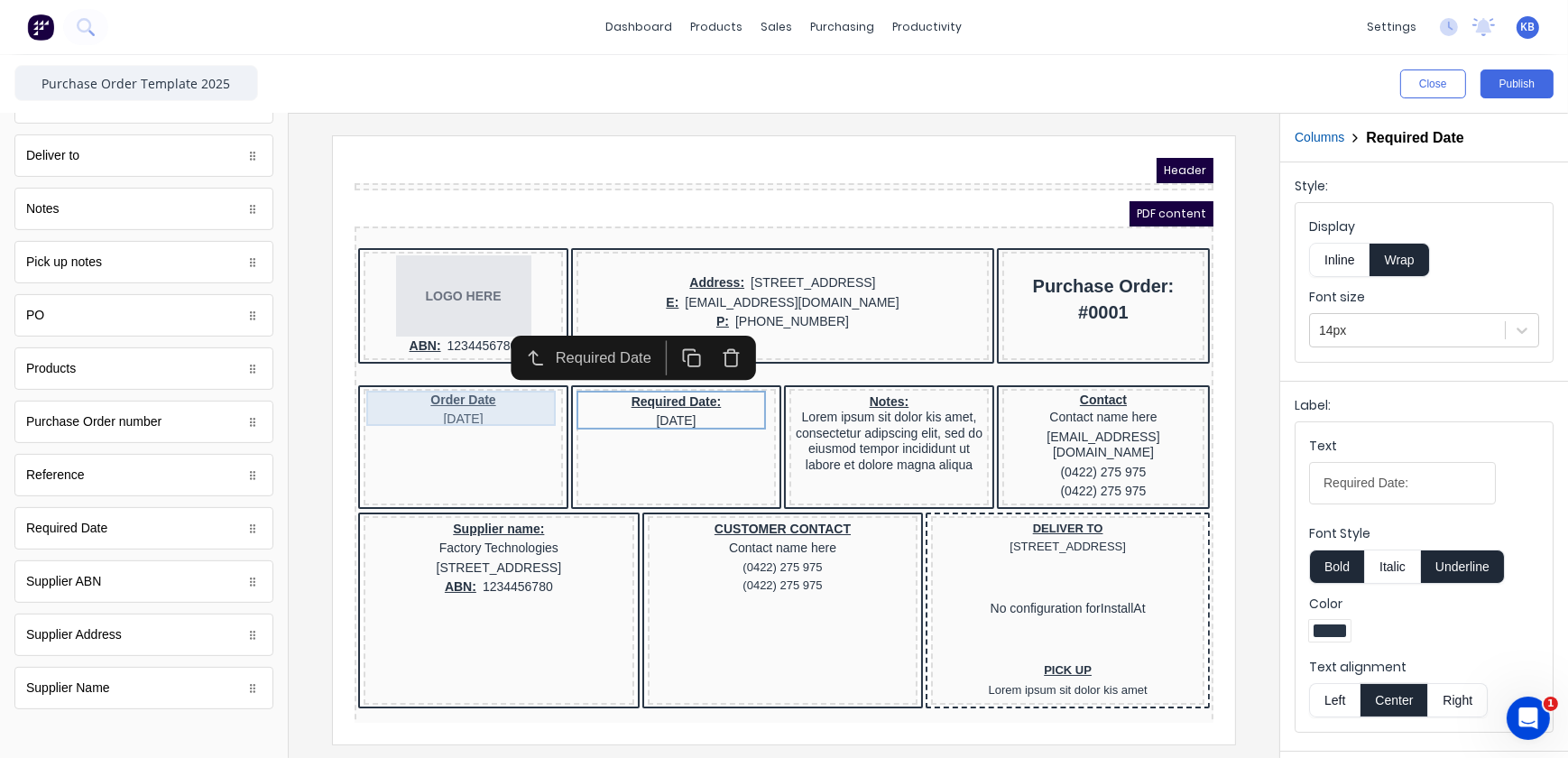
click at [457, 387] on div "Order Date 29/10/2024" at bounding box center [440, 388] width 192 height 35
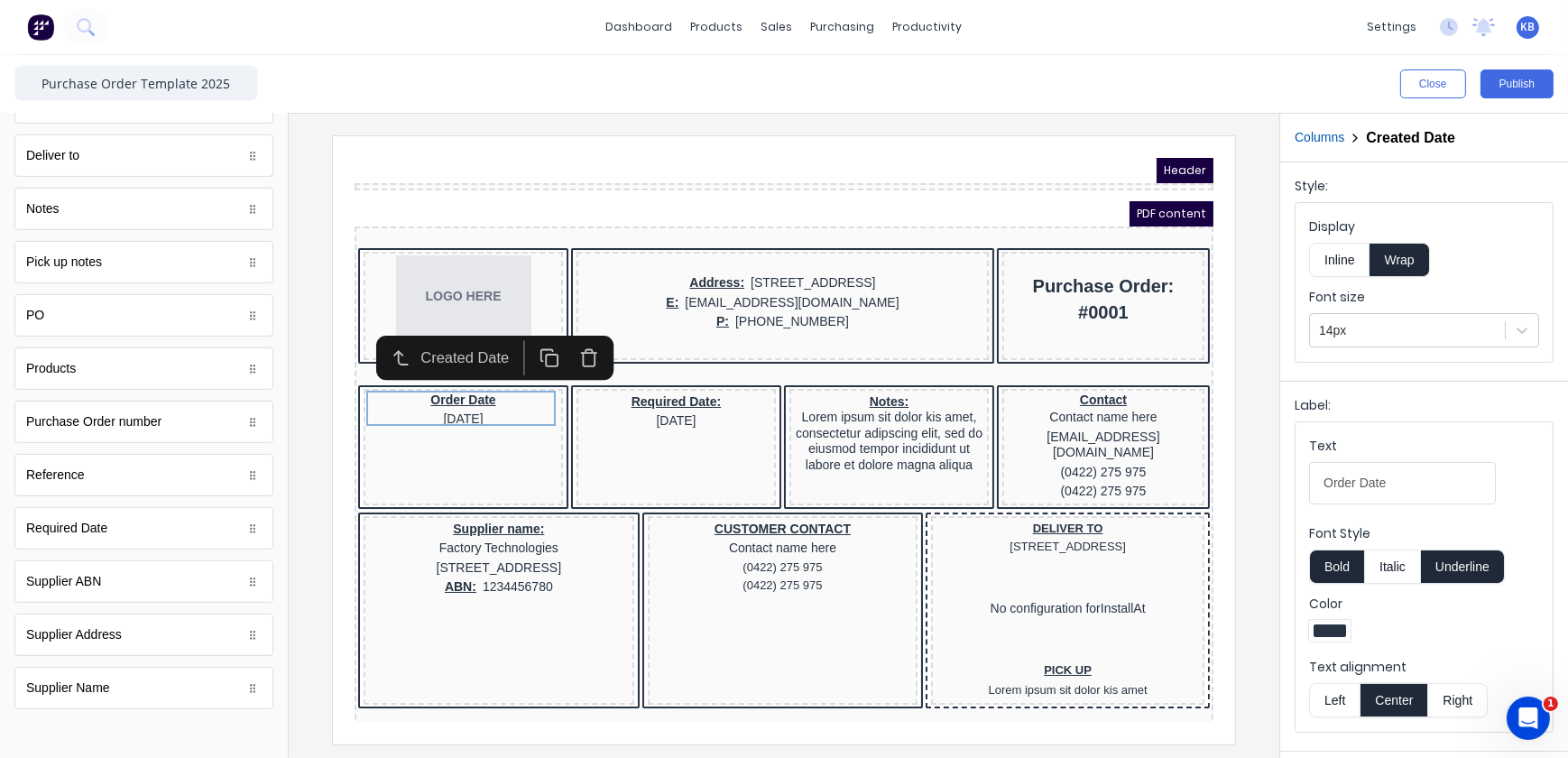
click at [1334, 260] on button "Inline" at bounding box center [1340, 260] width 61 height 34
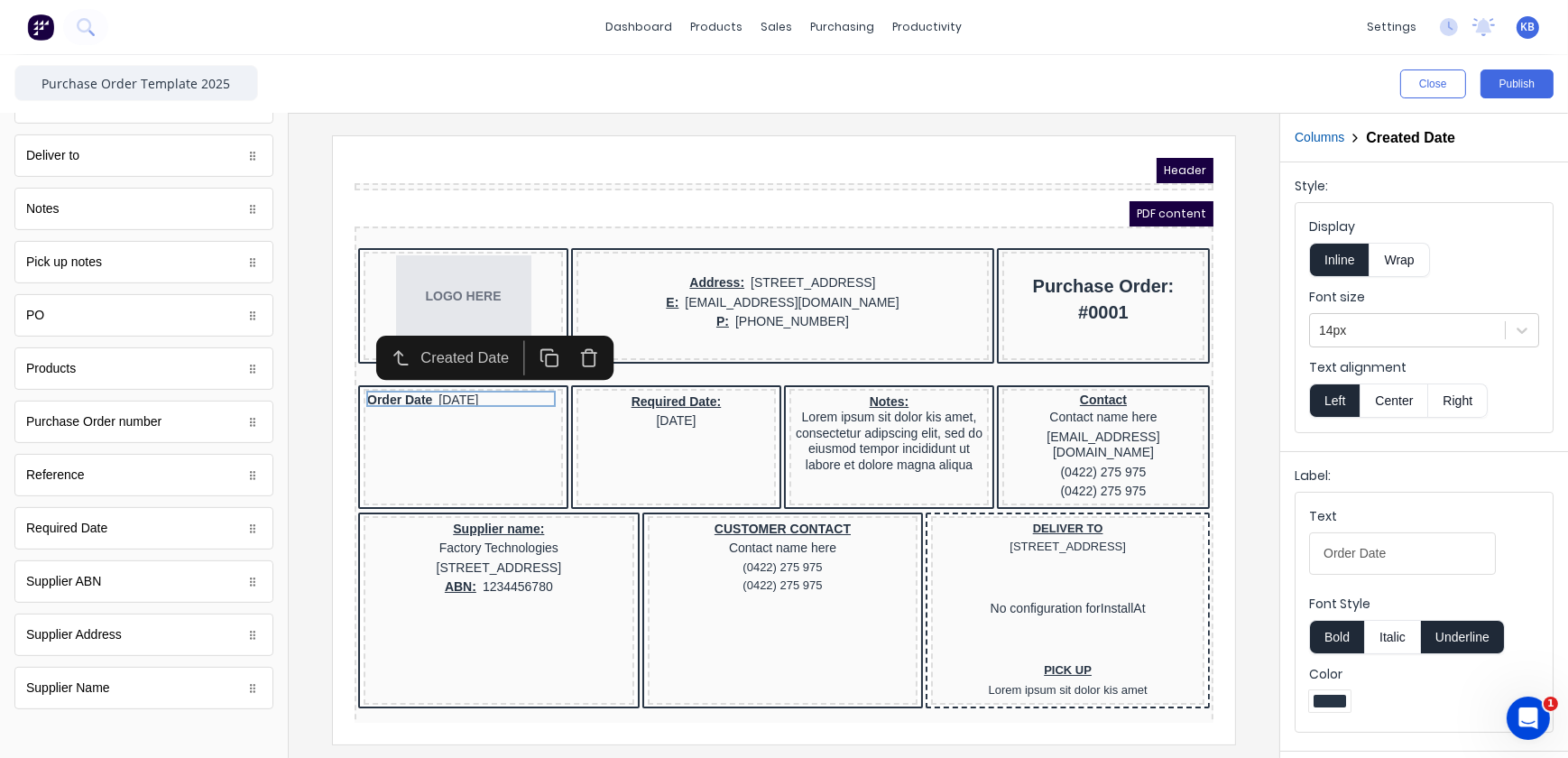
click at [1403, 253] on button "Wrap" at bounding box center [1399, 260] width 60 height 34
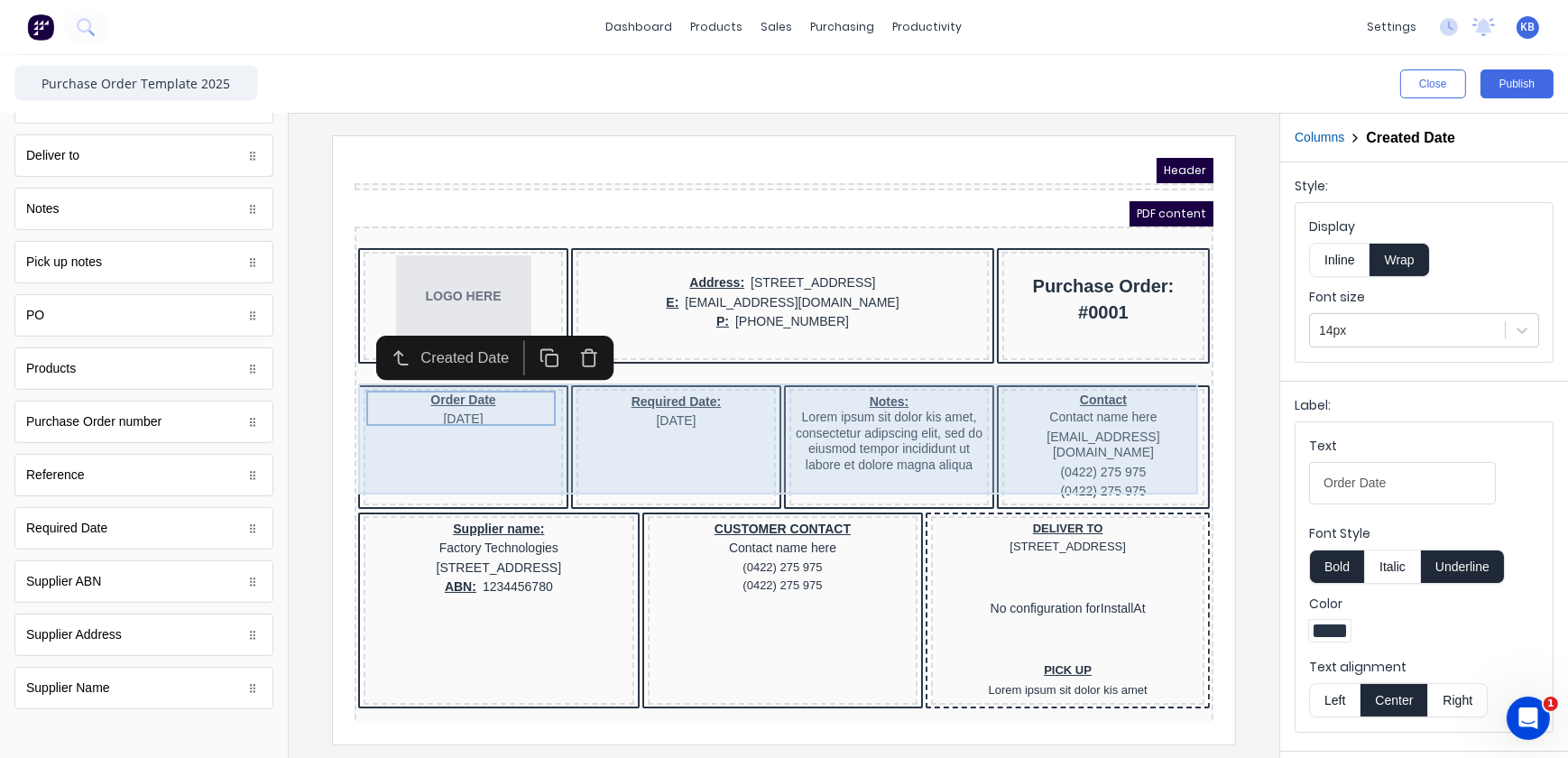
click at [696, 430] on div "Required Date: 29/10/2024" at bounding box center [654, 424] width 200 height 117
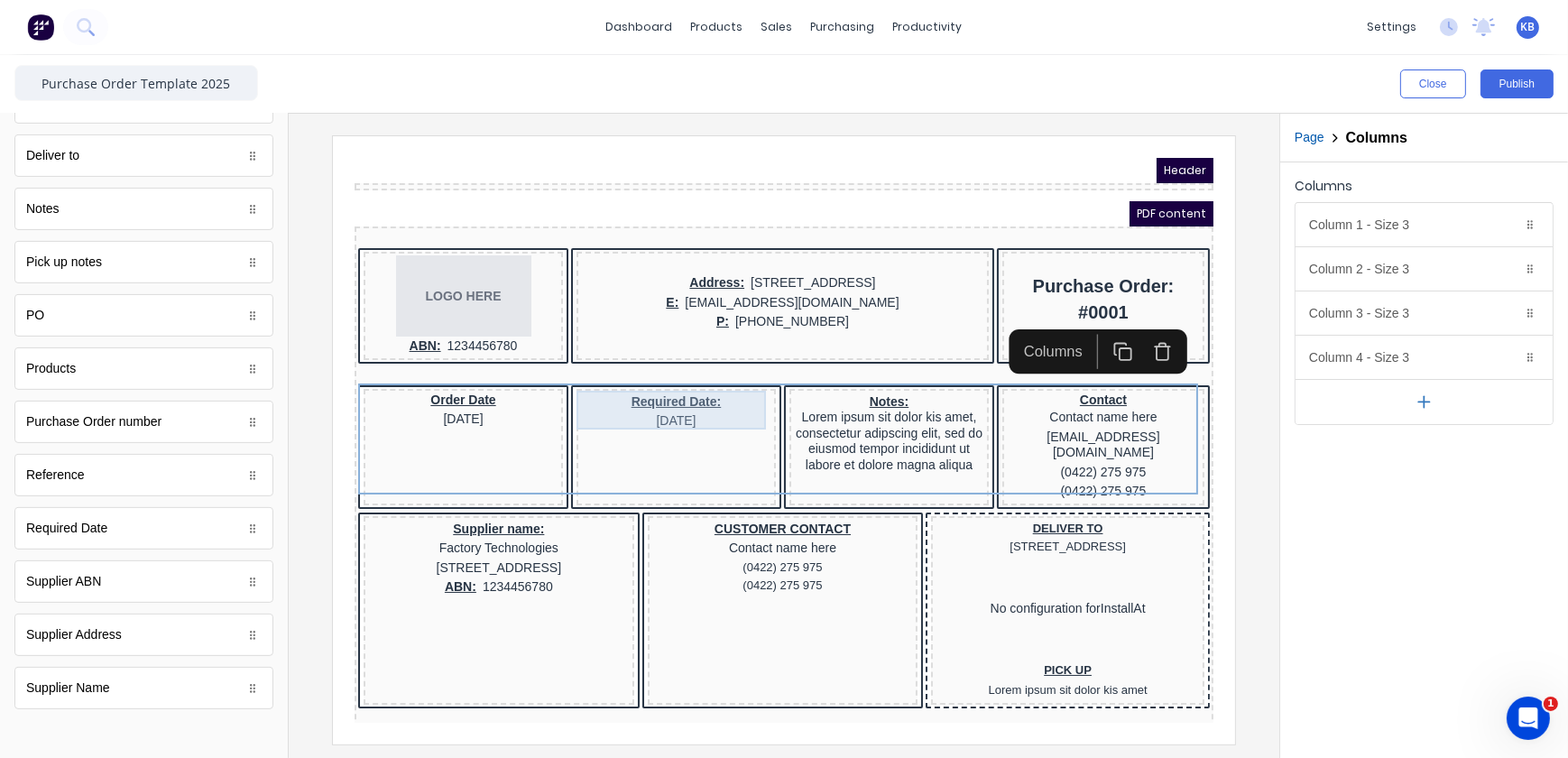
click at [649, 380] on div "Required Date: 29/10/2024" at bounding box center [654, 390] width 192 height 39
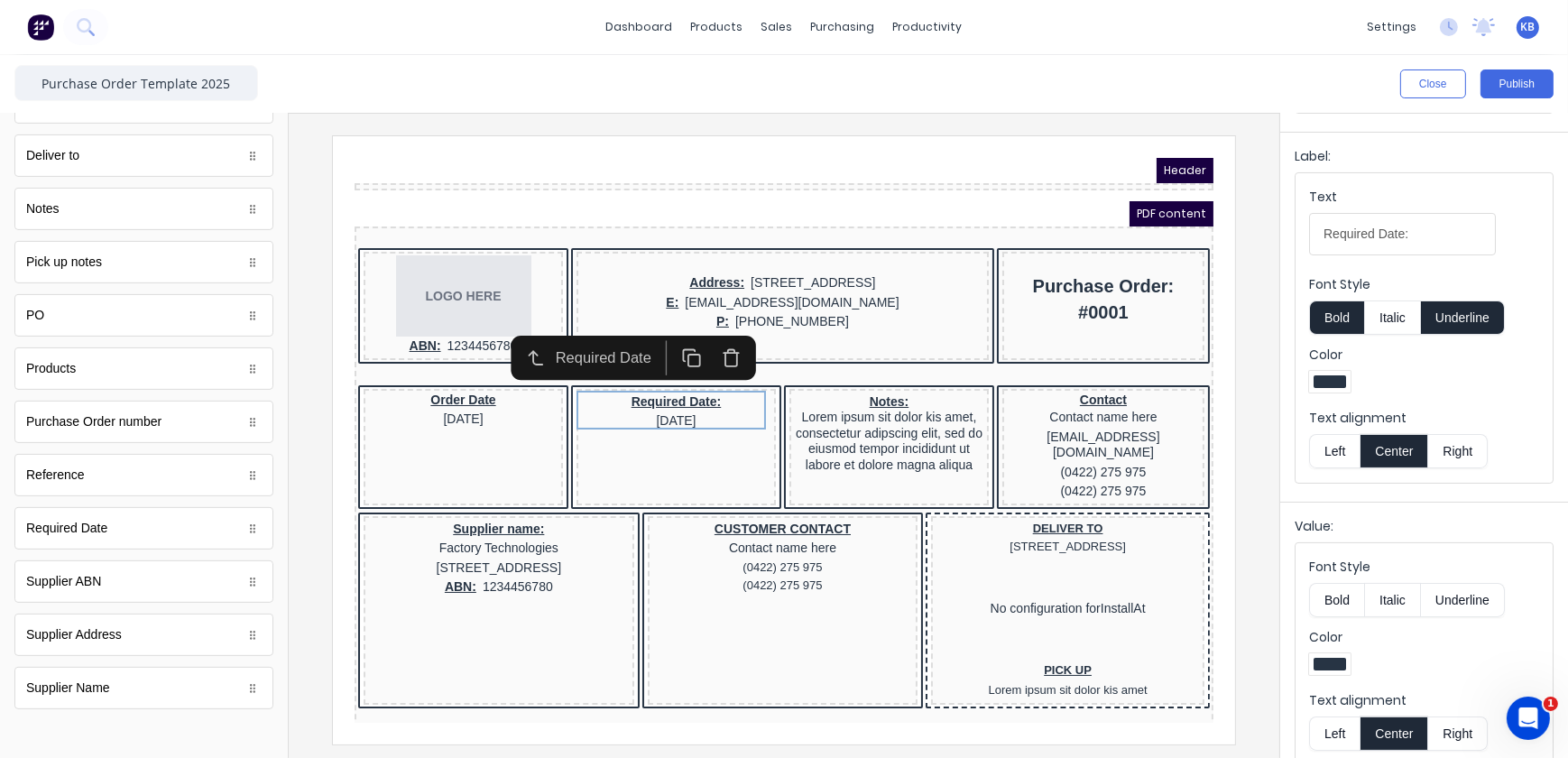
scroll to position [267, 0]
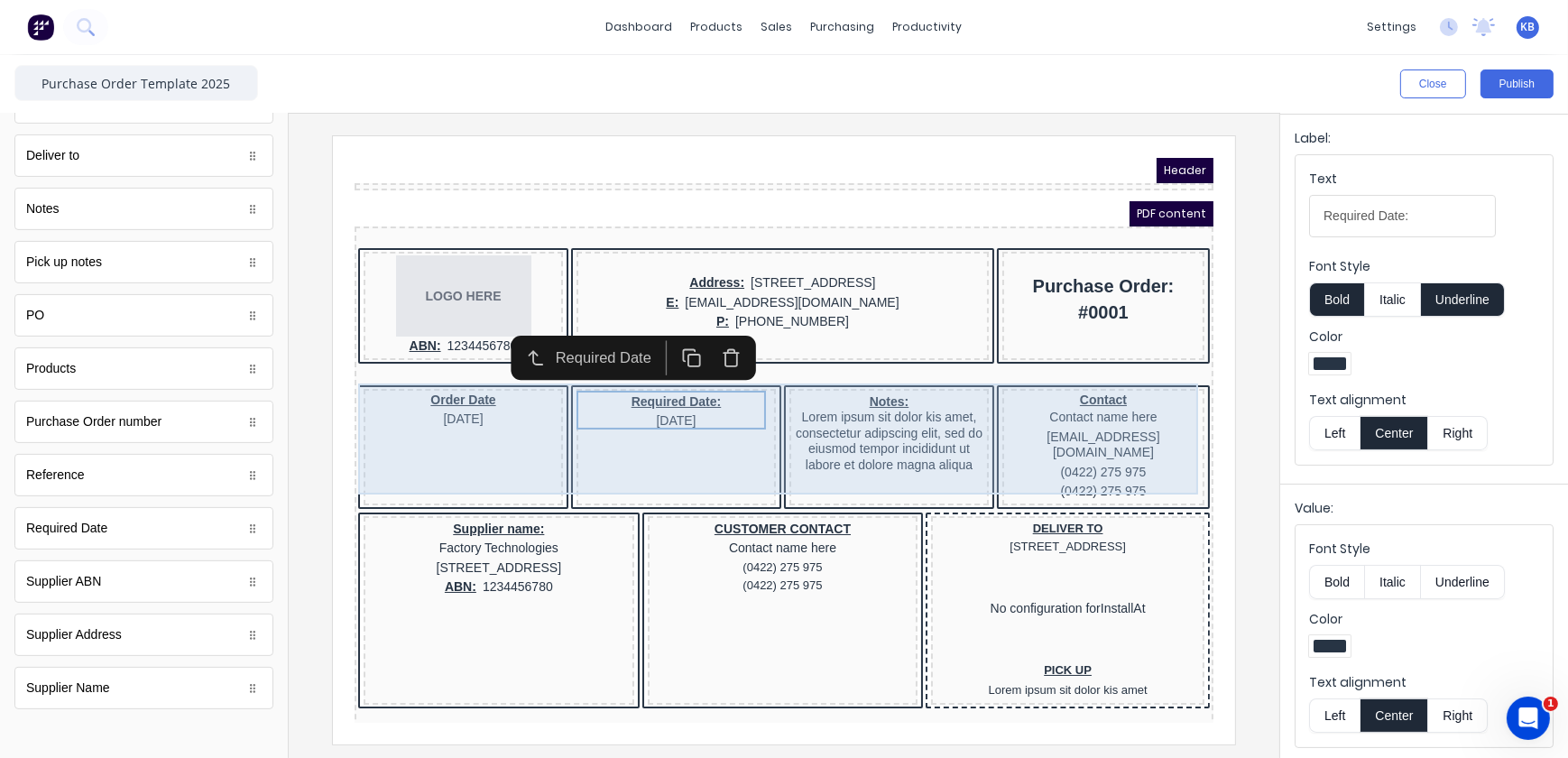
click at [500, 433] on div "Order Date 29/10/2024" at bounding box center [440, 424] width 200 height 117
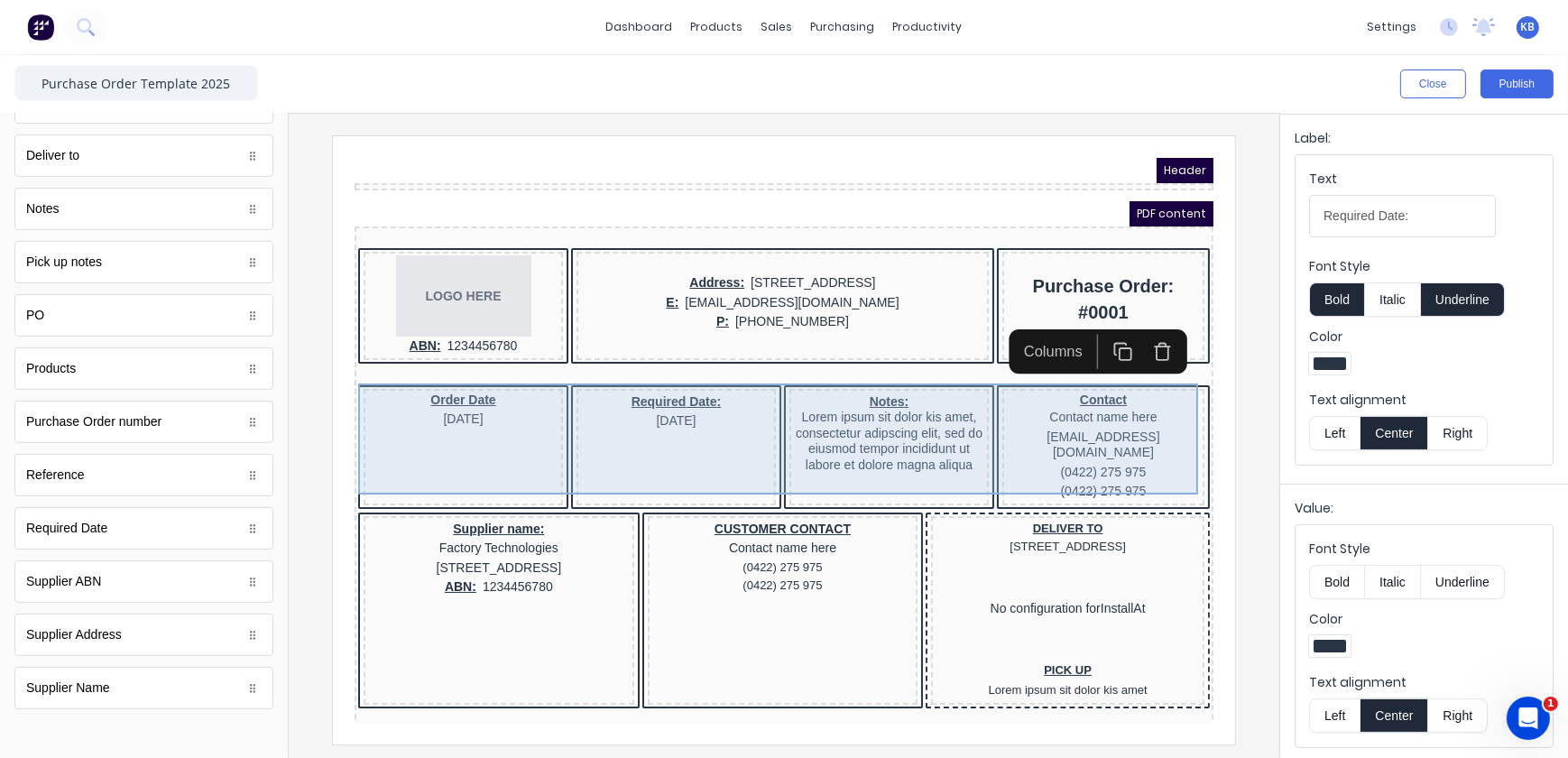
scroll to position [0, 0]
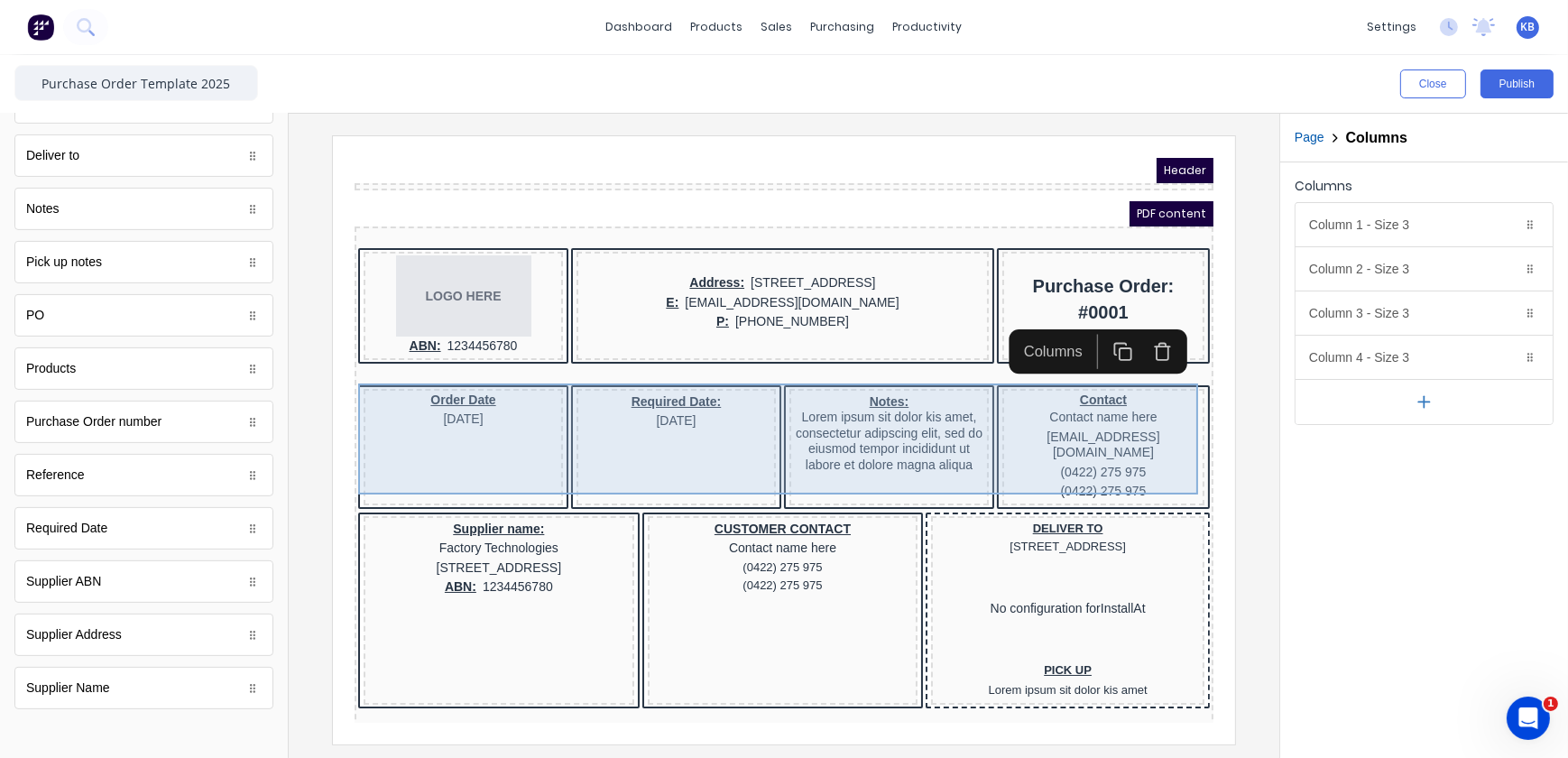
click at [431, 412] on div "Order Date 29/10/2024" at bounding box center [440, 424] width 200 height 117
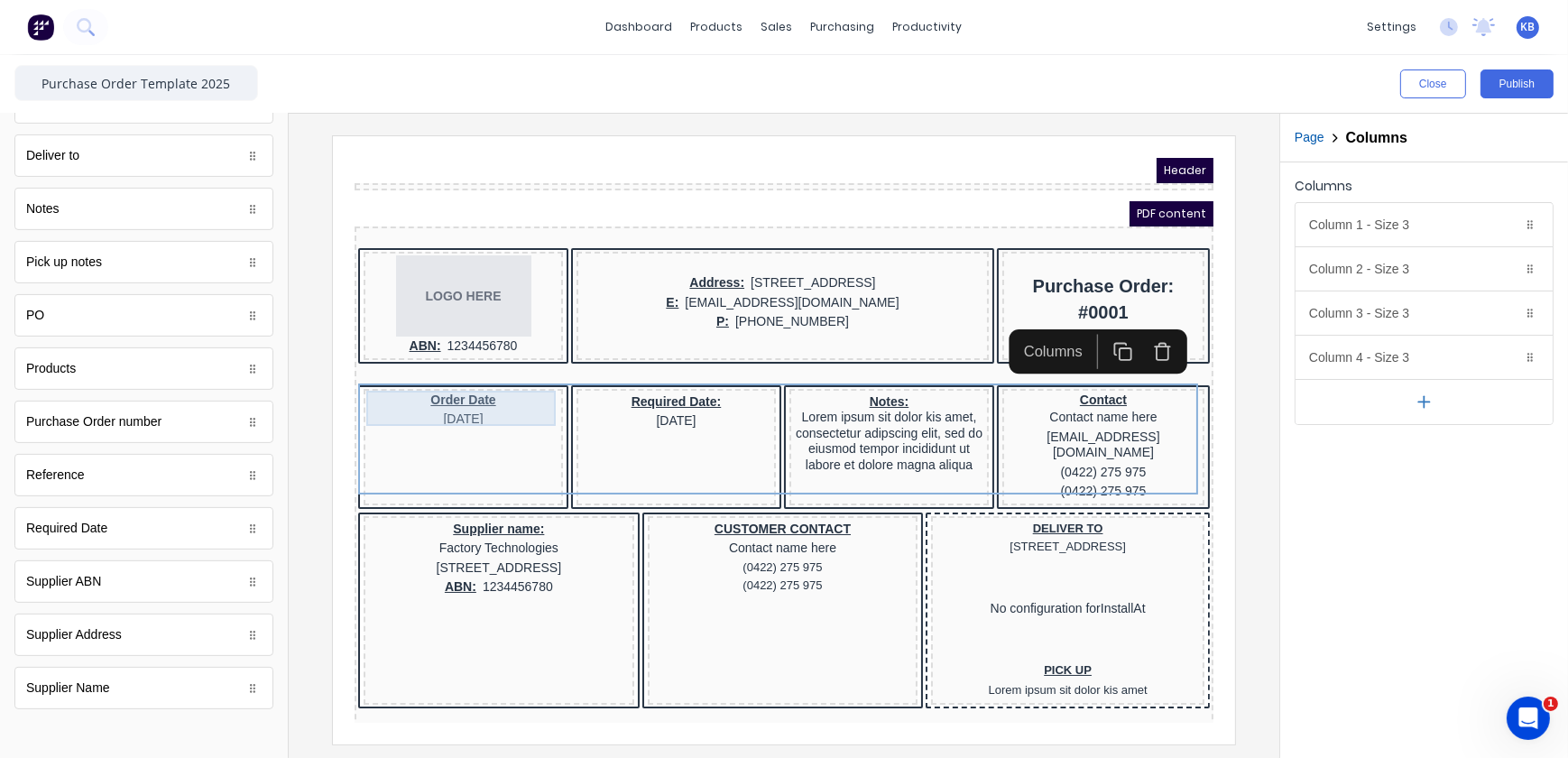
click at [454, 392] on div "Order Date 29/10/2024" at bounding box center [440, 388] width 192 height 35
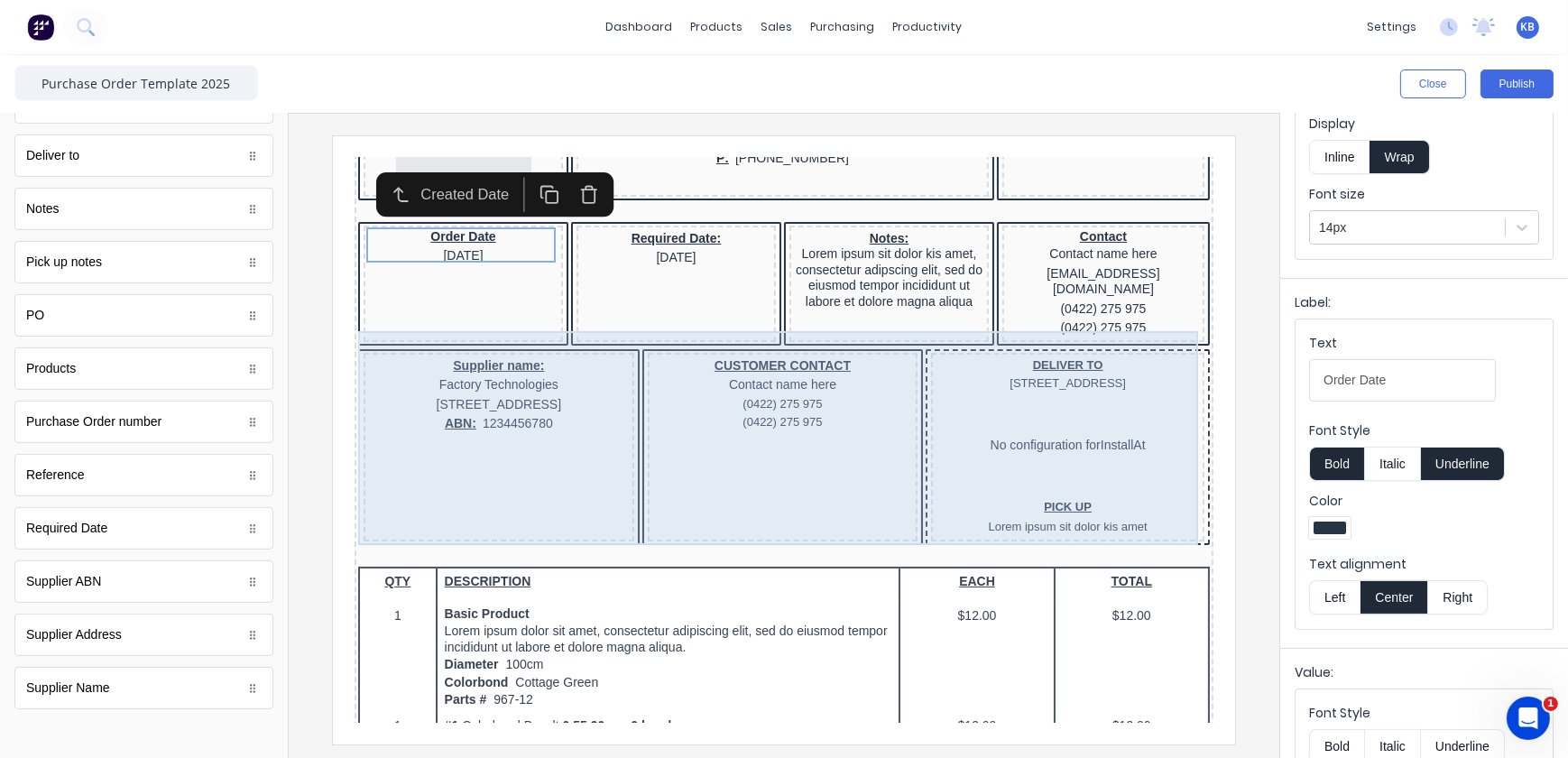
scroll to position [328, 0]
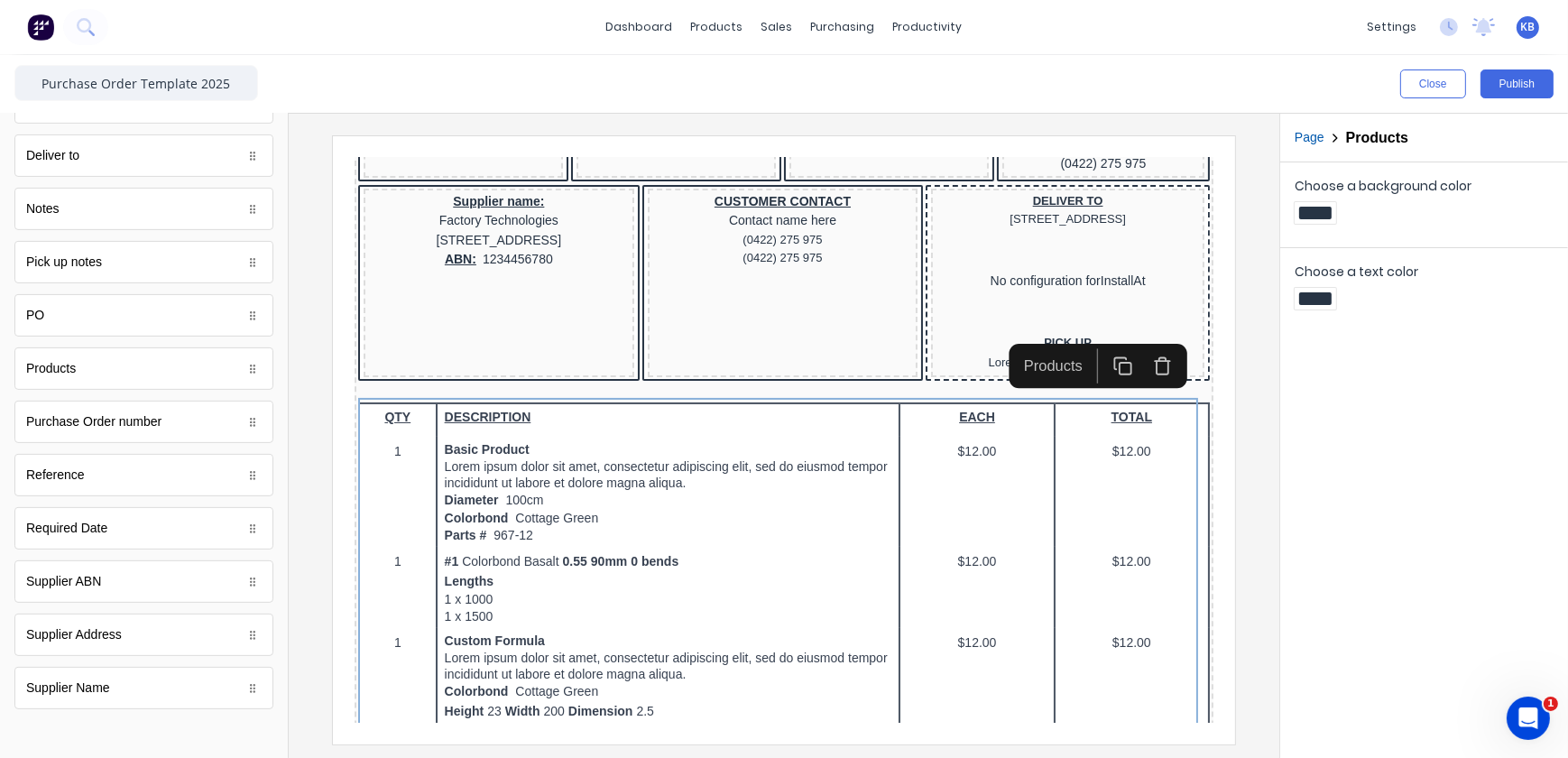
click at [1314, 214] on div at bounding box center [1314, 213] width 32 height 13
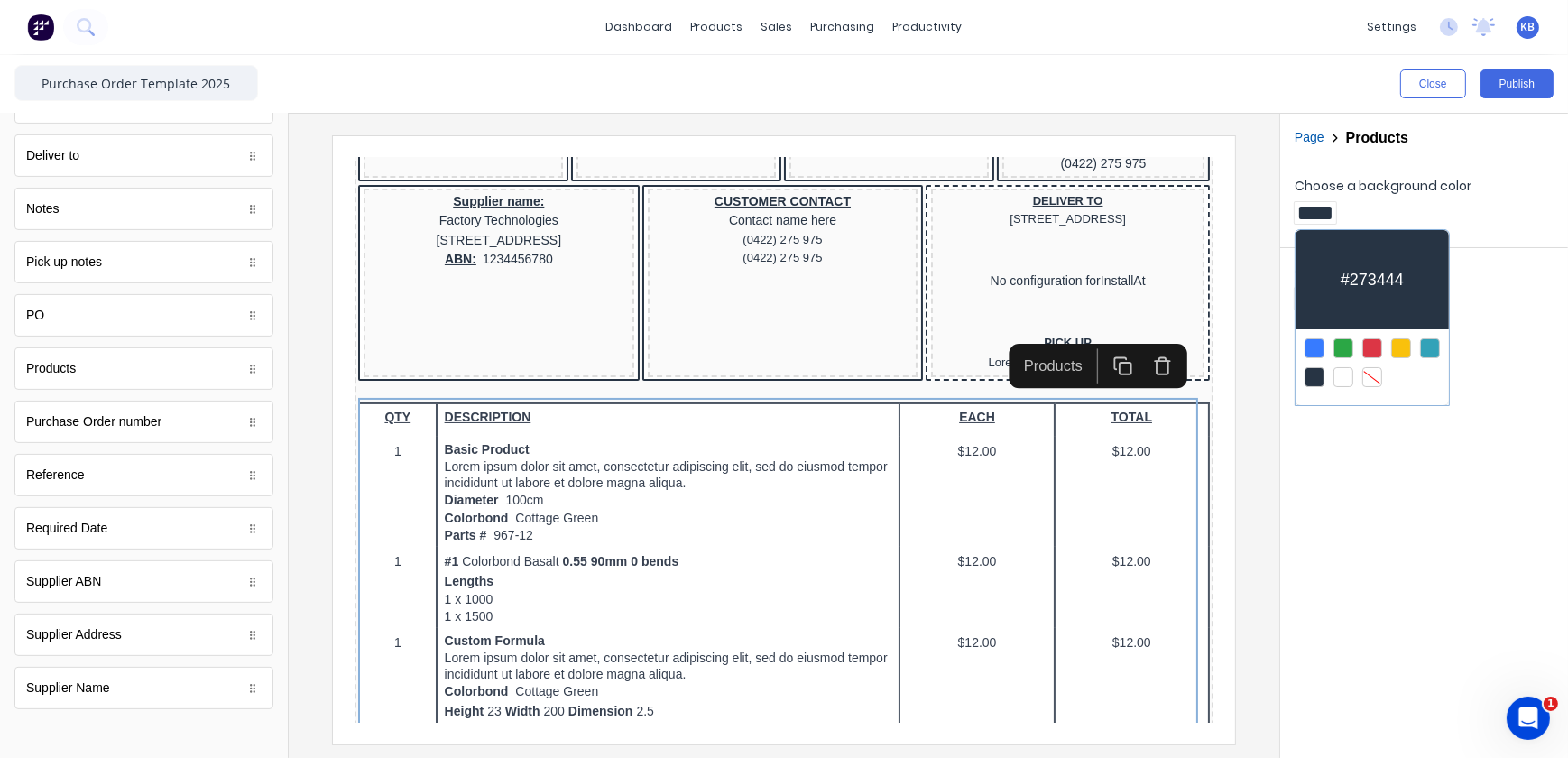
click at [1314, 214] on div at bounding box center [784, 379] width 1568 height 758
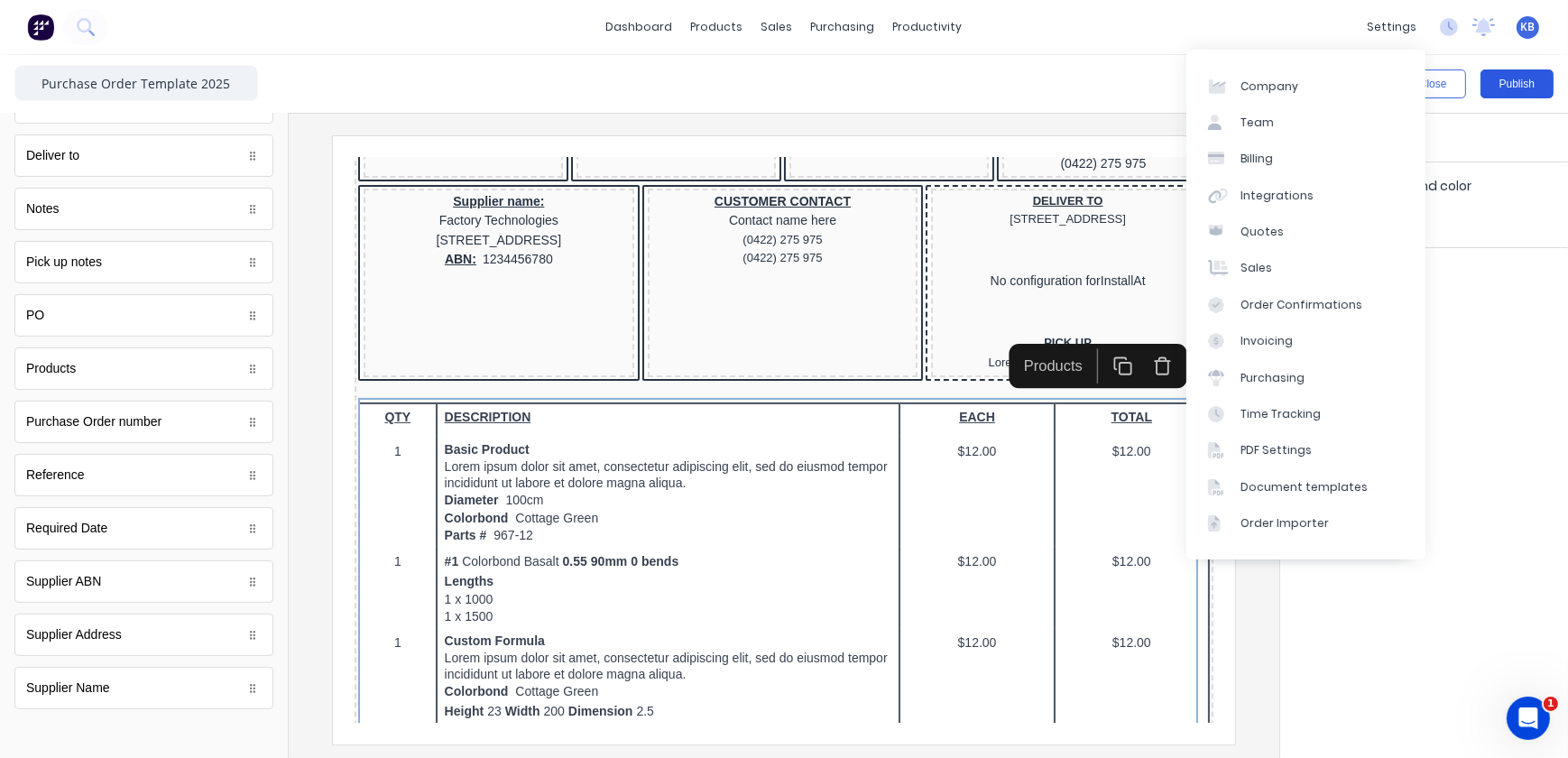
click at [1506, 95] on button "Publish" at bounding box center [1517, 83] width 73 height 28
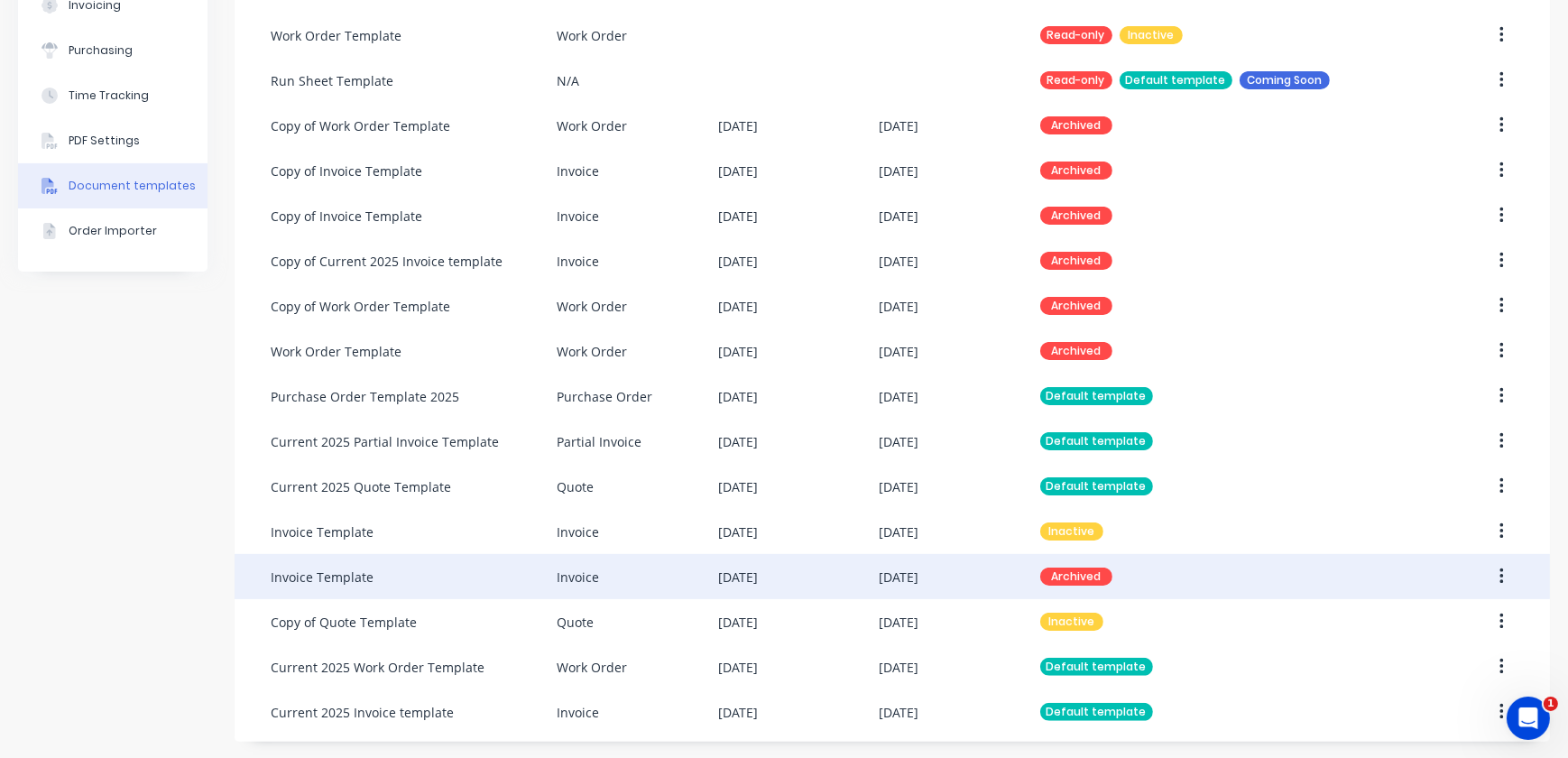
scroll to position [424, 0]
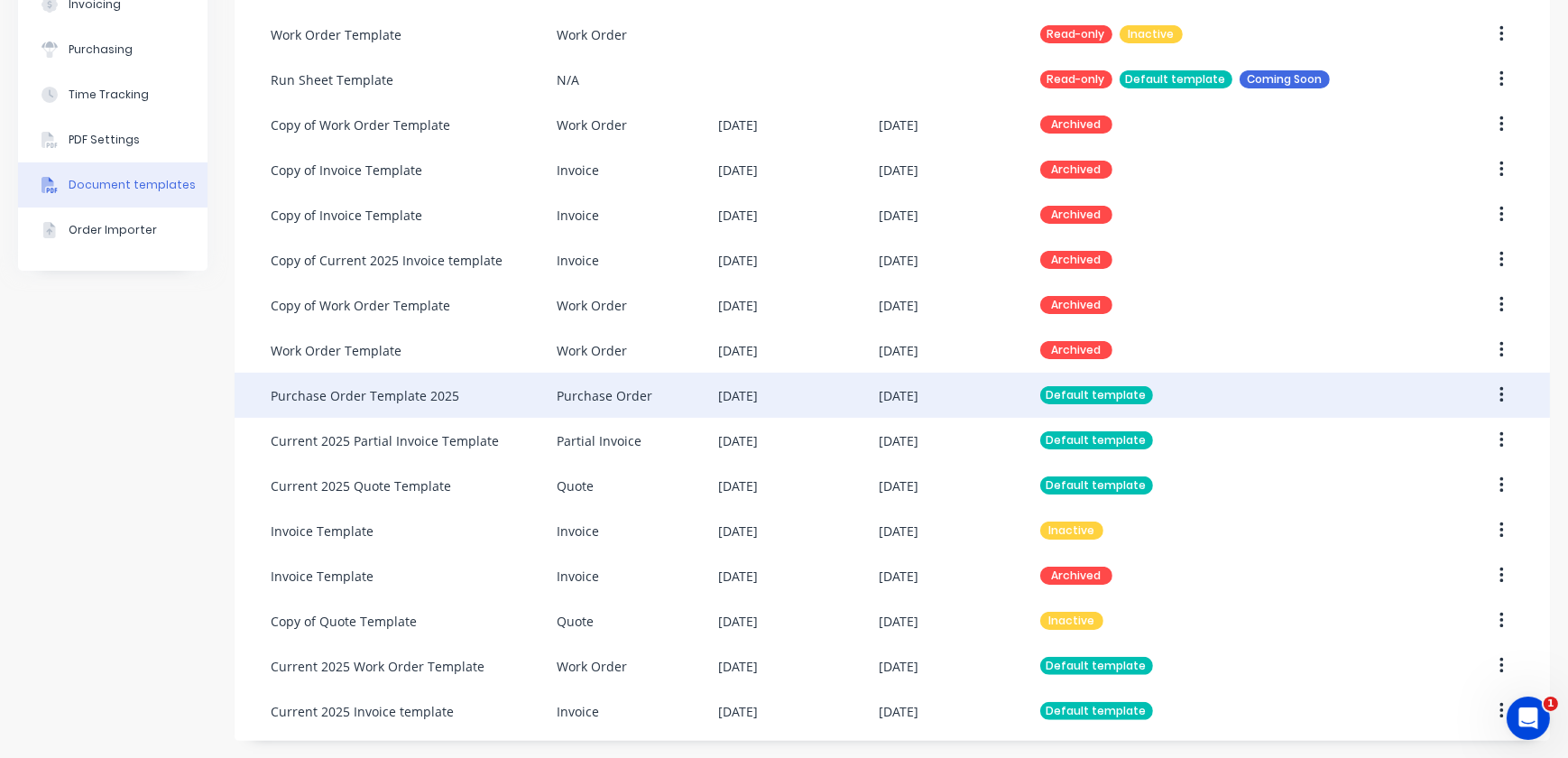
click at [395, 403] on div "Purchase Order Template 2025" at bounding box center [365, 396] width 189 height 19
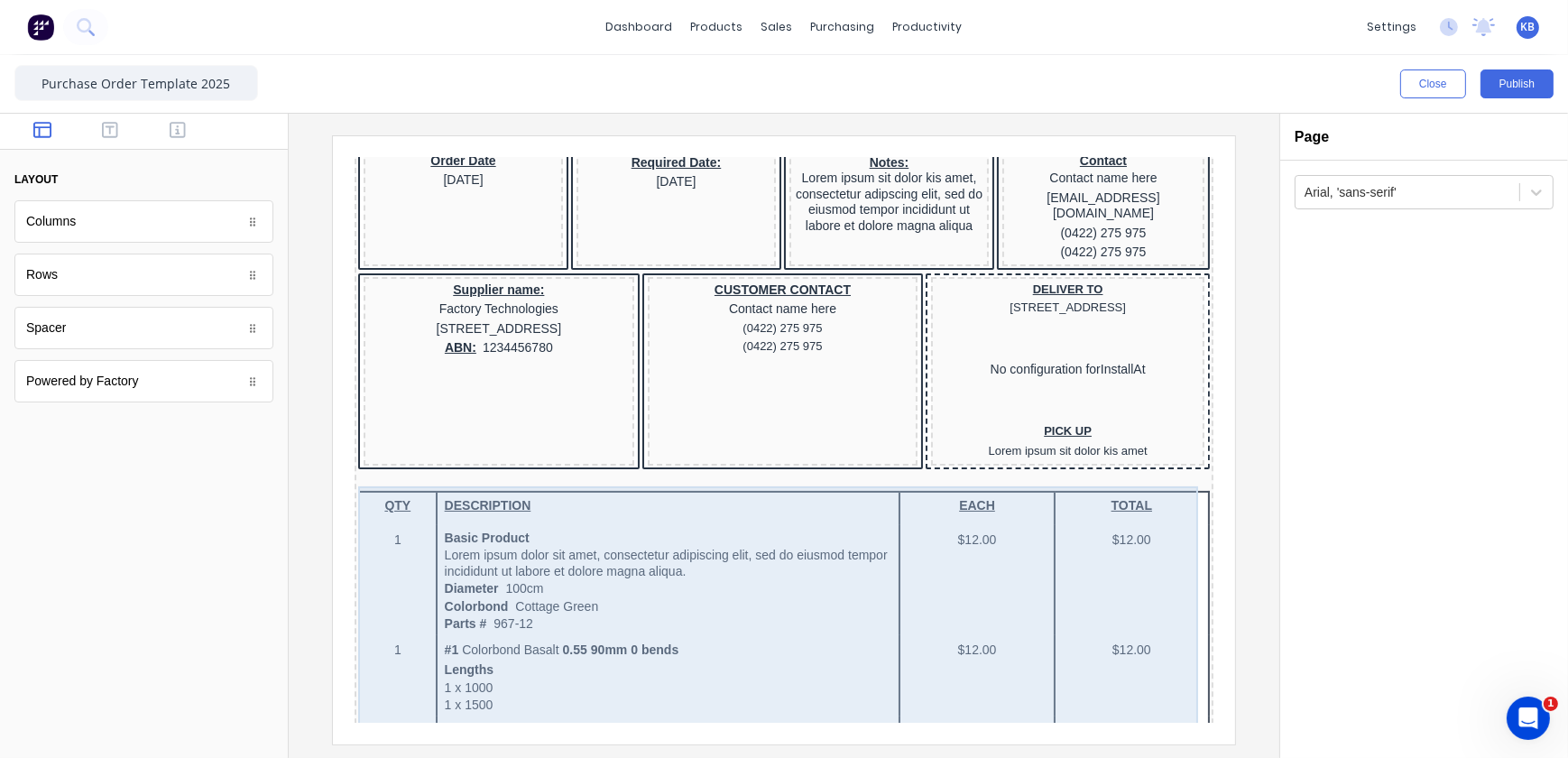
scroll to position [328, 0]
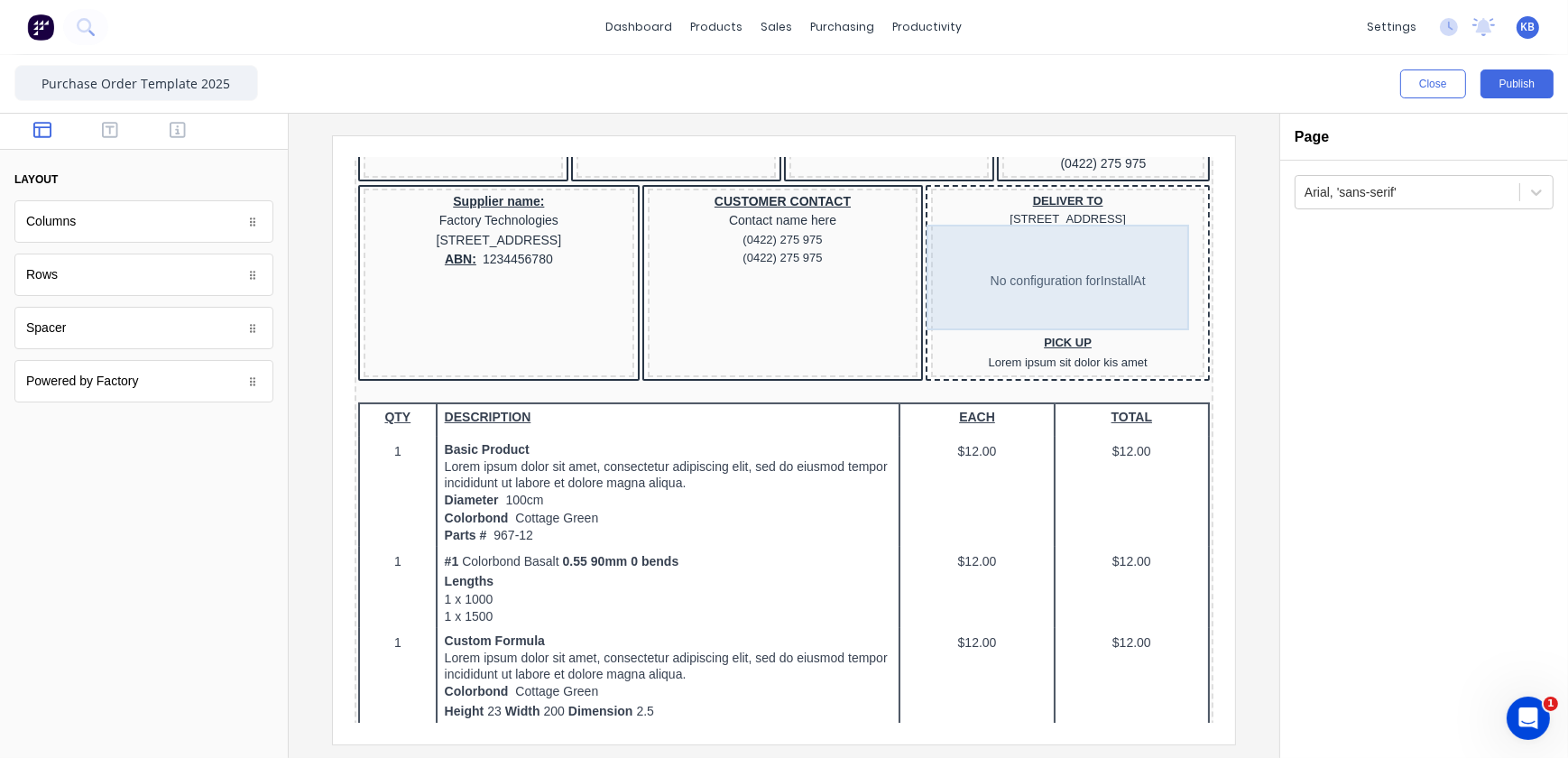
click at [987, 269] on div "No configuration for InstallAt" at bounding box center [1045, 259] width 266 height 106
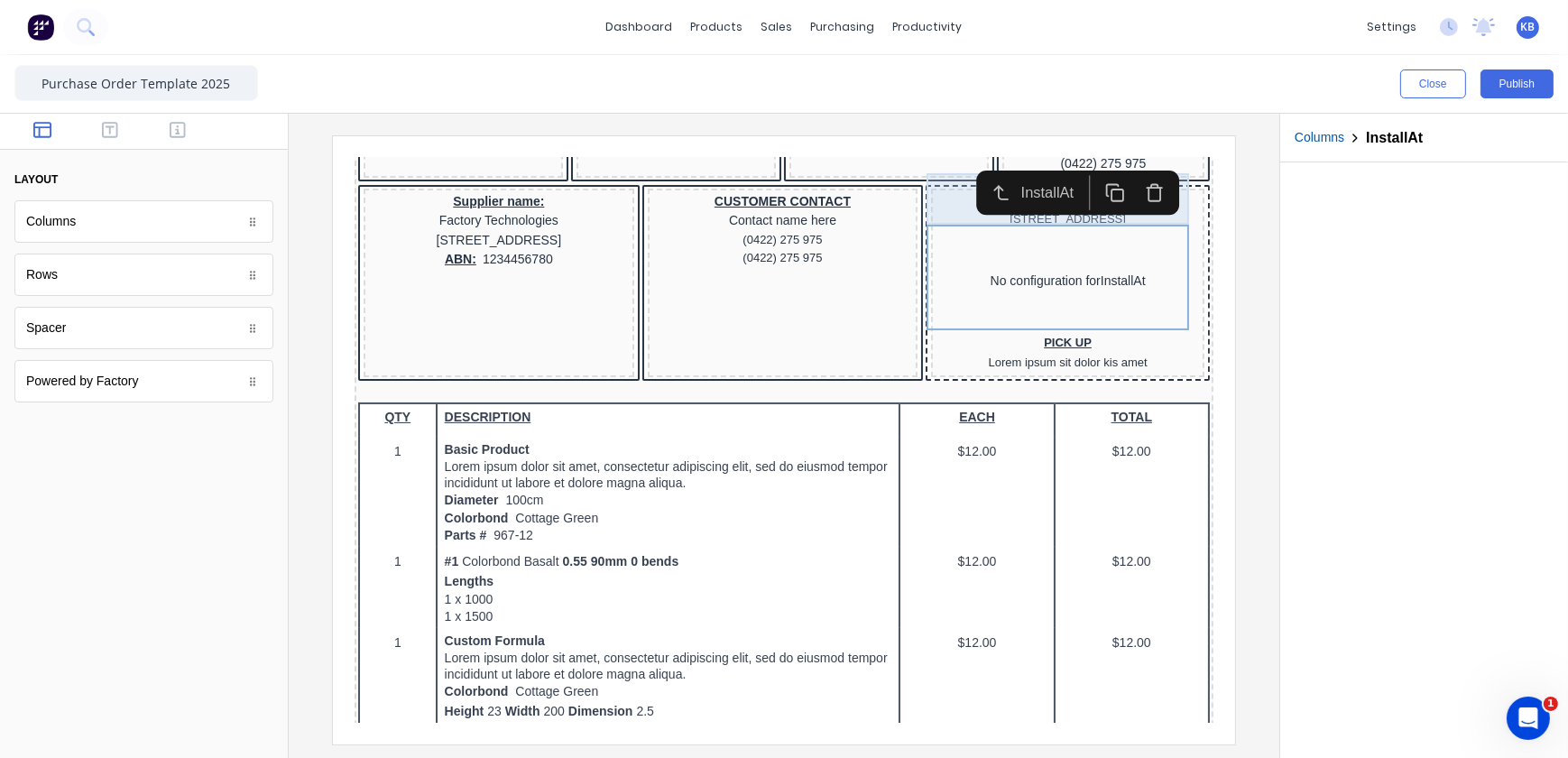
click at [939, 169] on div "DELIVER TO 234 Beach Road Gold Coast, Queensland, Australia" at bounding box center [1045, 188] width 266 height 37
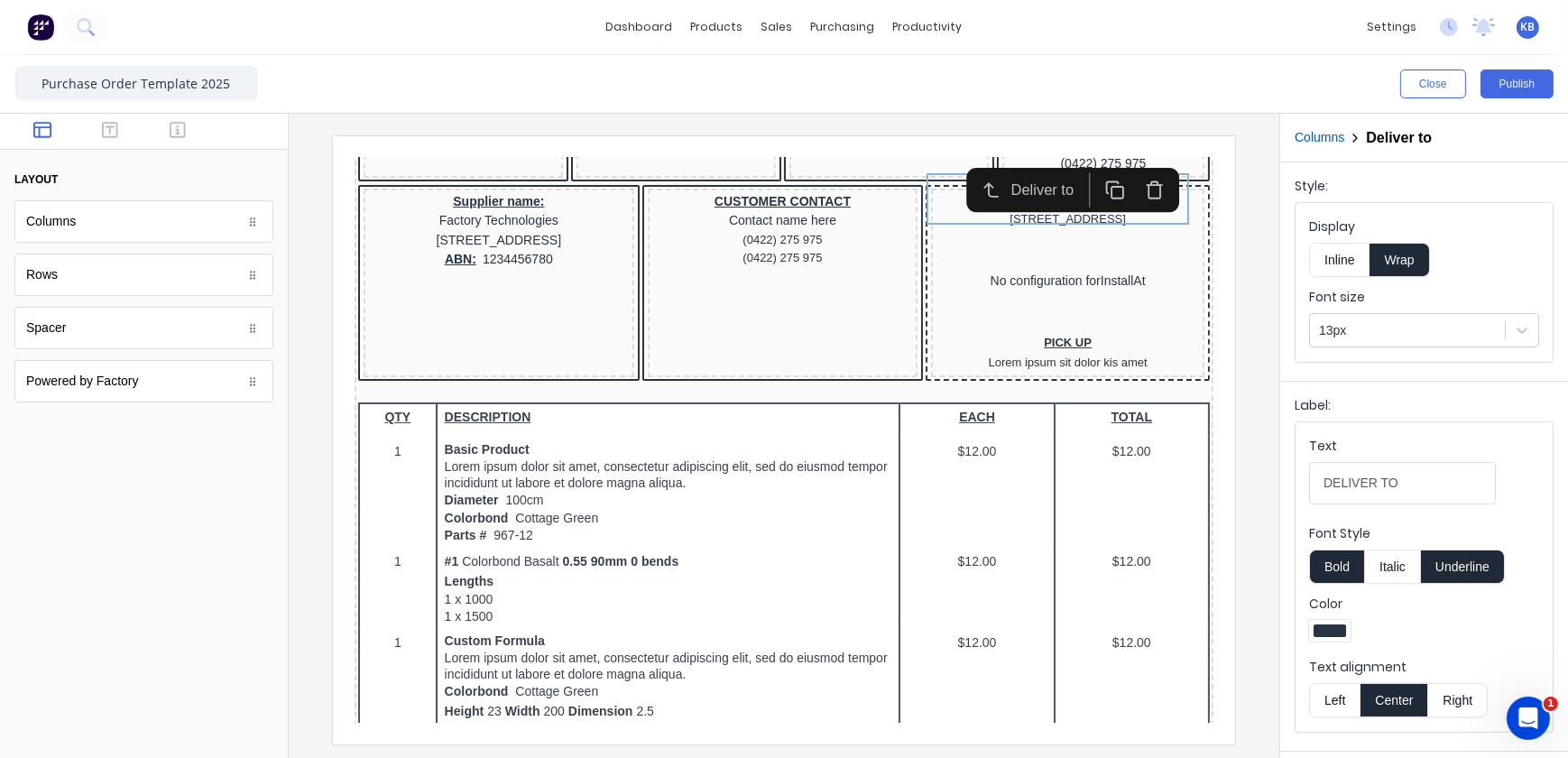
click at [939, 148] on div "Deliver to" at bounding box center [1049, 166] width 232 height 44
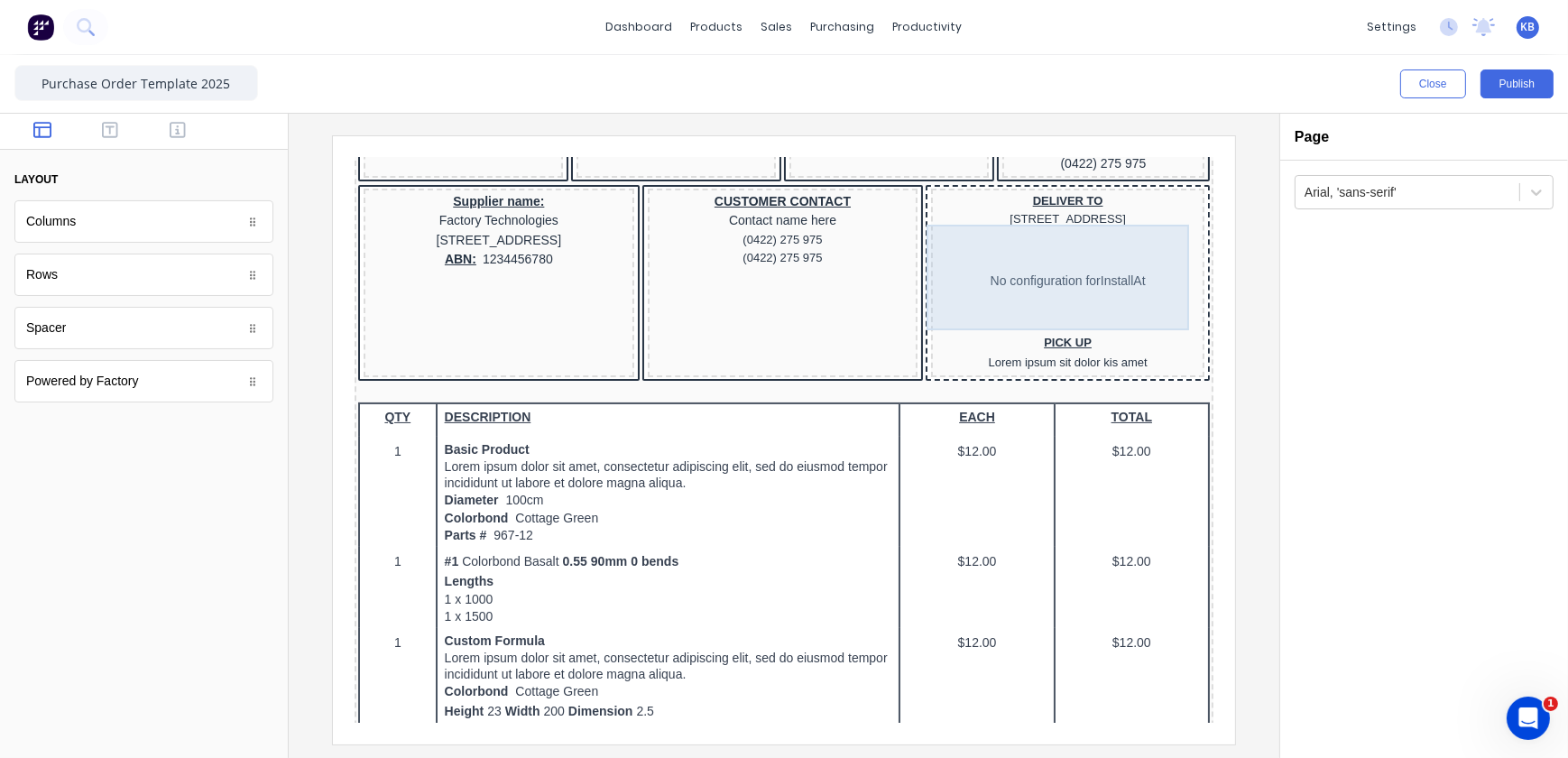
click at [963, 240] on div "No configuration for InstallAt" at bounding box center [1045, 259] width 266 height 106
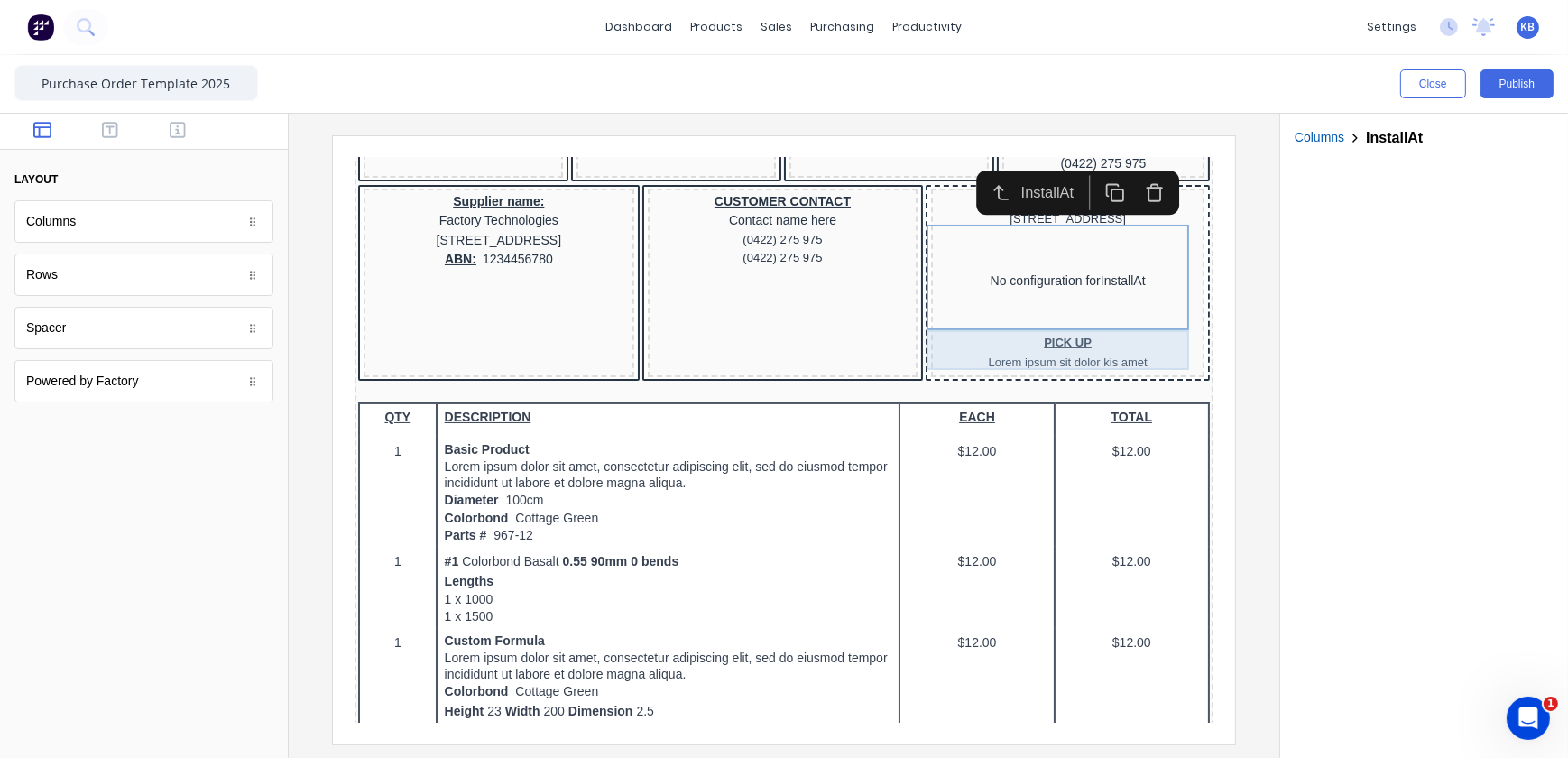
click at [1081, 341] on div "PICK UP Lorem ipsum sit dolor kis amet" at bounding box center [1045, 331] width 266 height 40
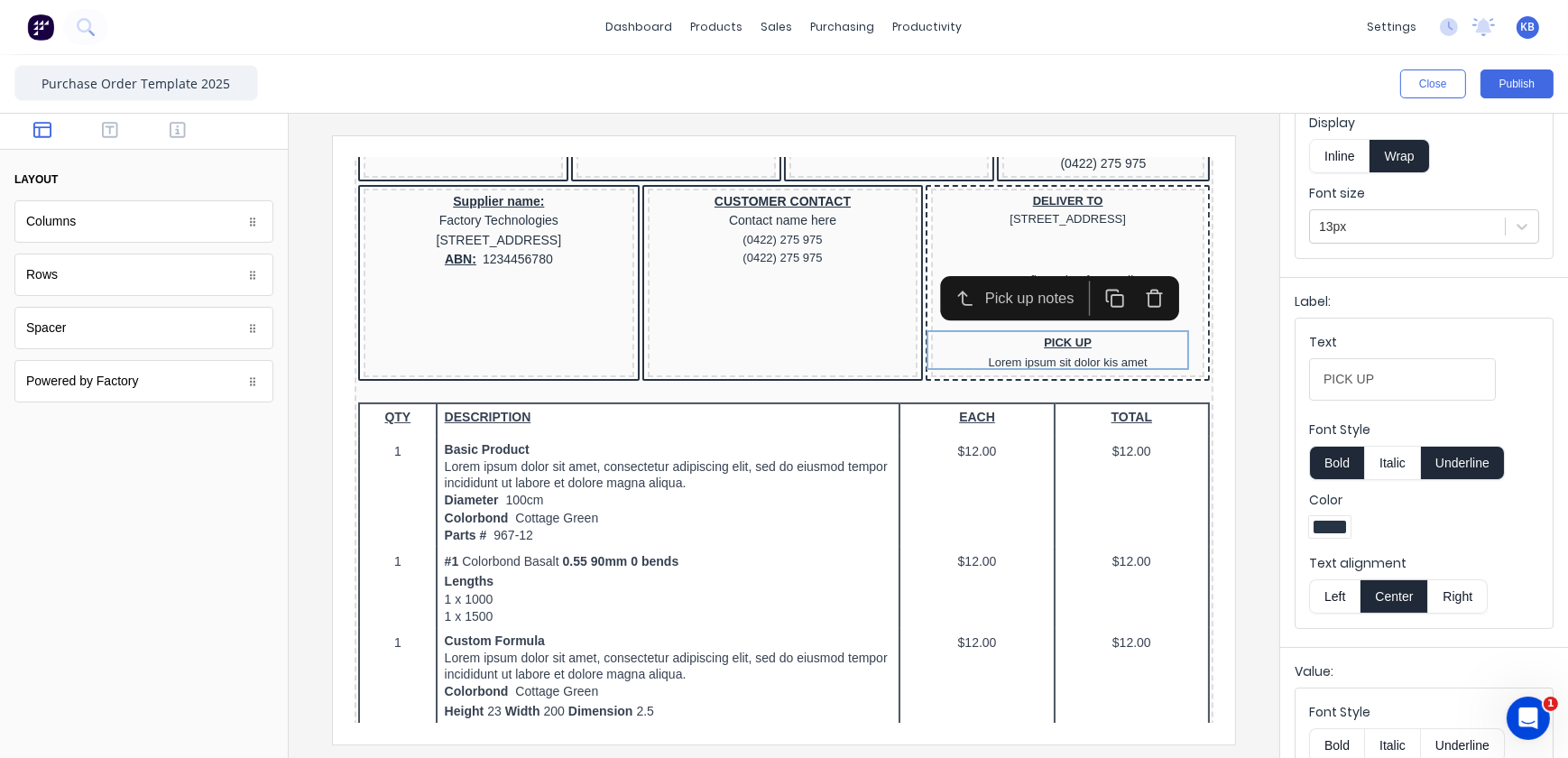
scroll to position [103, 0]
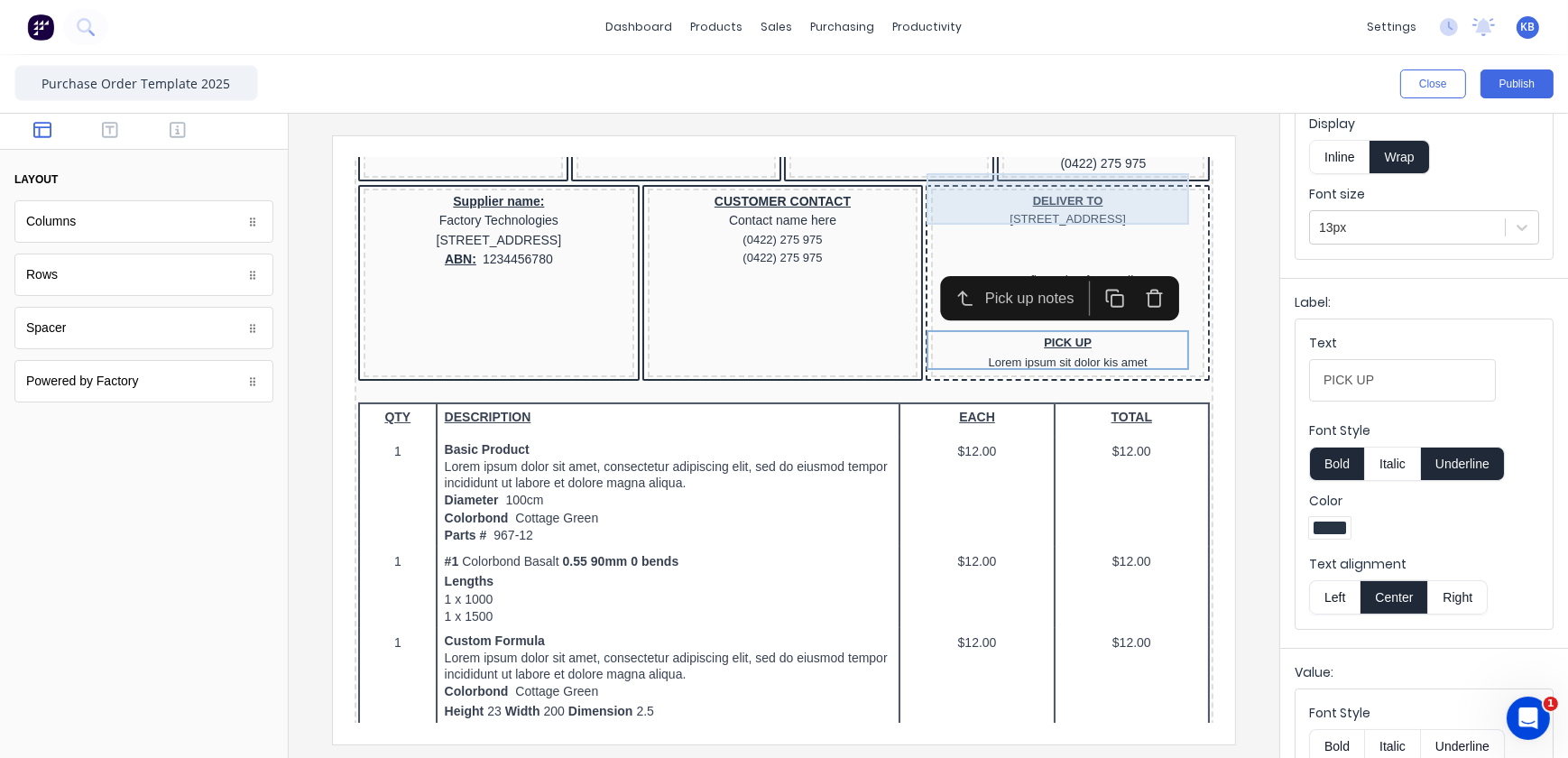
click at [924, 169] on div "DELIVER TO 234 Beach Road Gold Coast, Queensland, Australia" at bounding box center [1045, 188] width 266 height 37
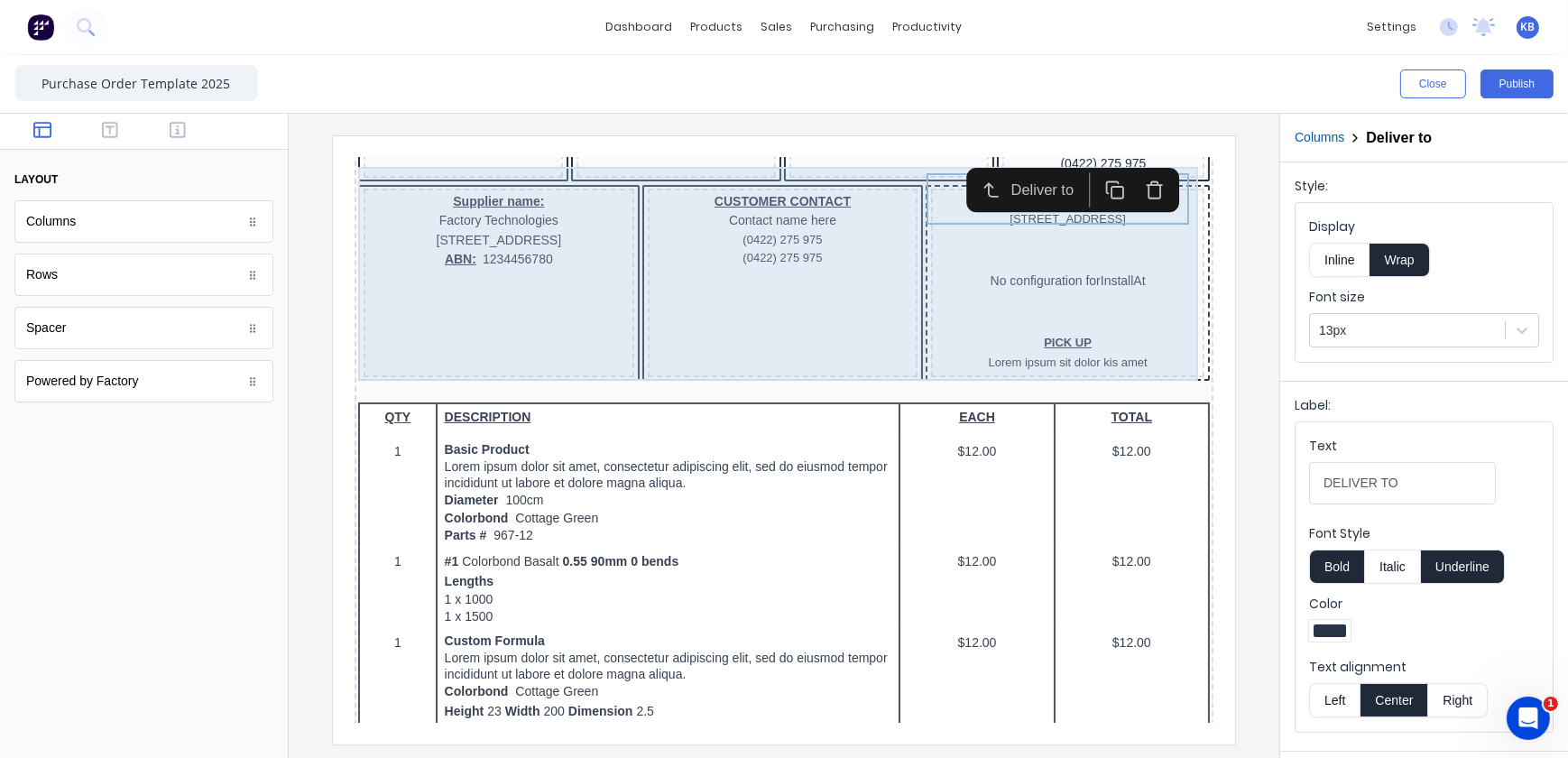
click at [899, 163] on div "Supplier name: Factory Technologies 234 Beach Road Gold Coast, Queensland, Aust…" at bounding box center [761, 262] width 852 height 200
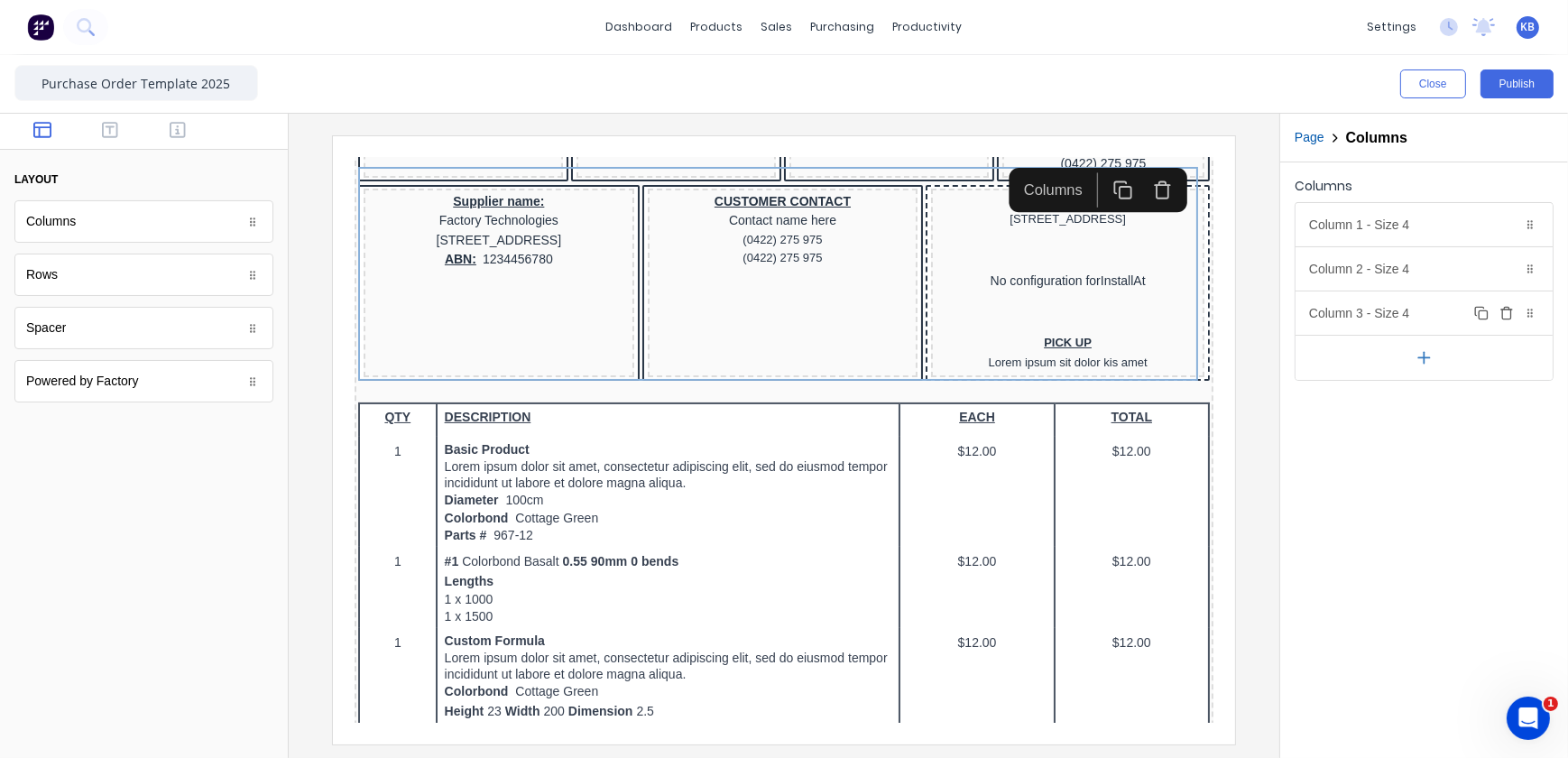
click at [1345, 313] on div "Column 3 - Size 4 Duplicate Delete" at bounding box center [1424, 313] width 257 height 43
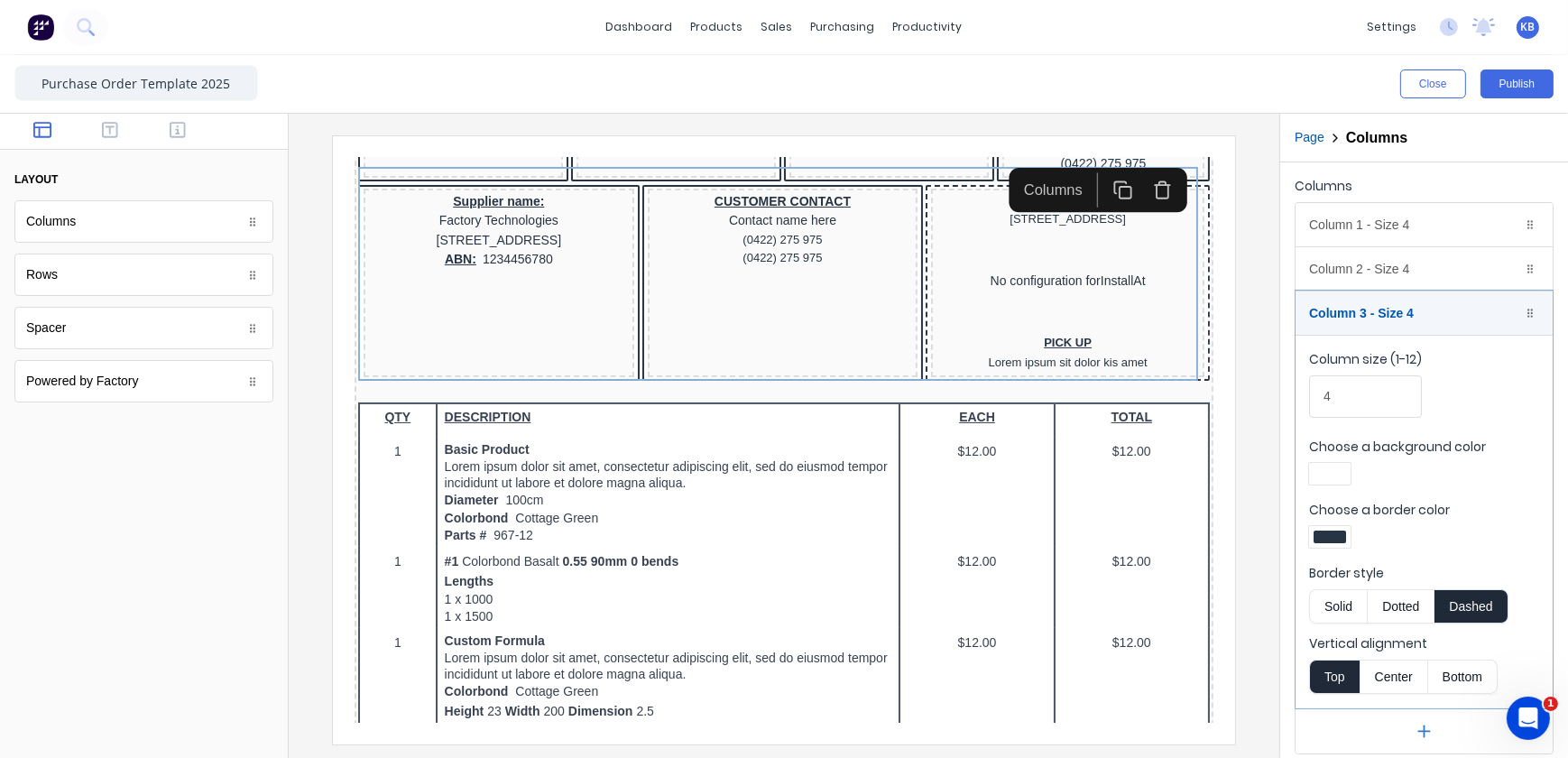
click at [1350, 606] on button "Solid" at bounding box center [1338, 606] width 58 height 34
click at [1499, 87] on button "Publish" at bounding box center [1517, 83] width 73 height 28
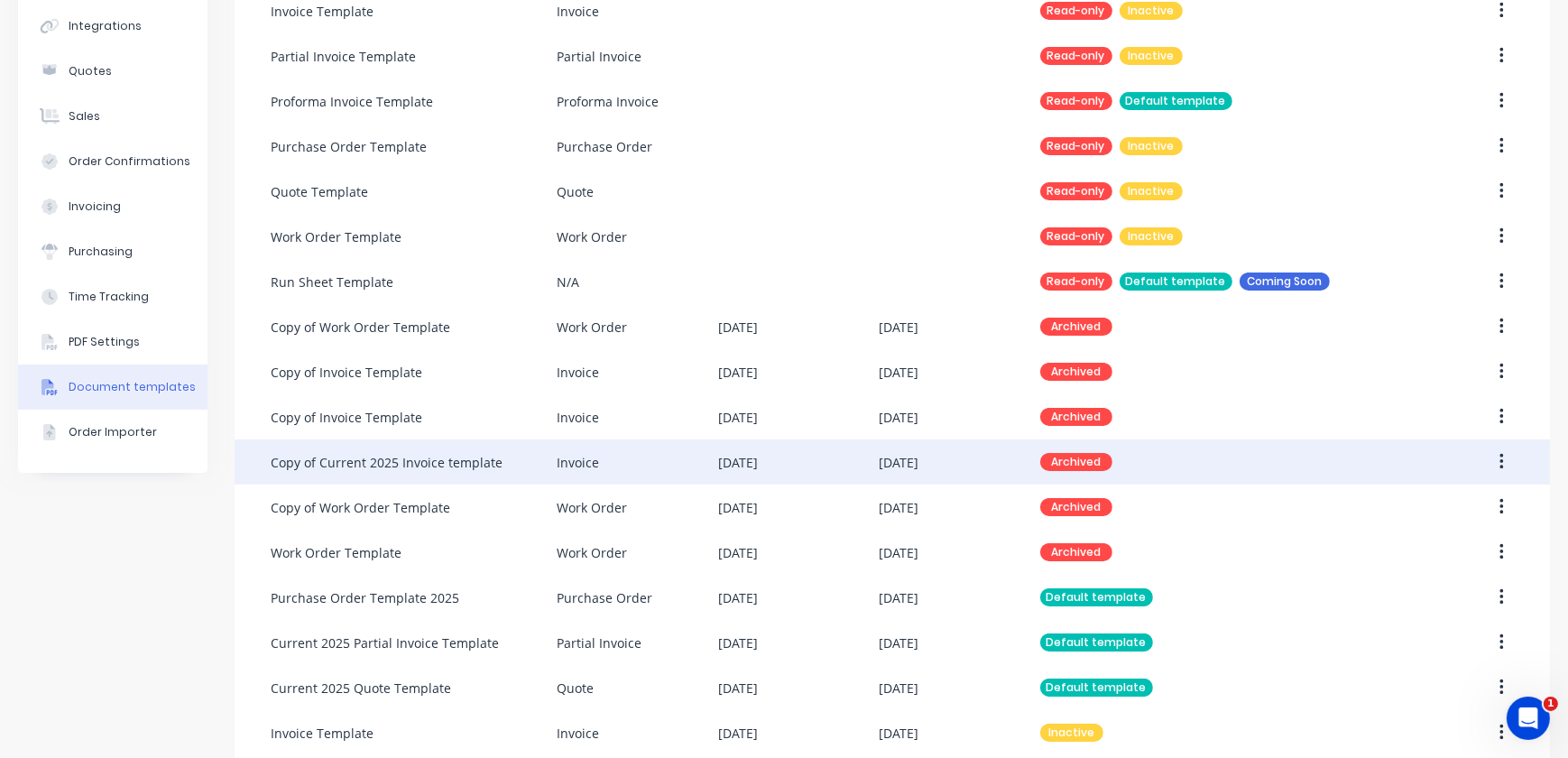
scroll to position [246, 0]
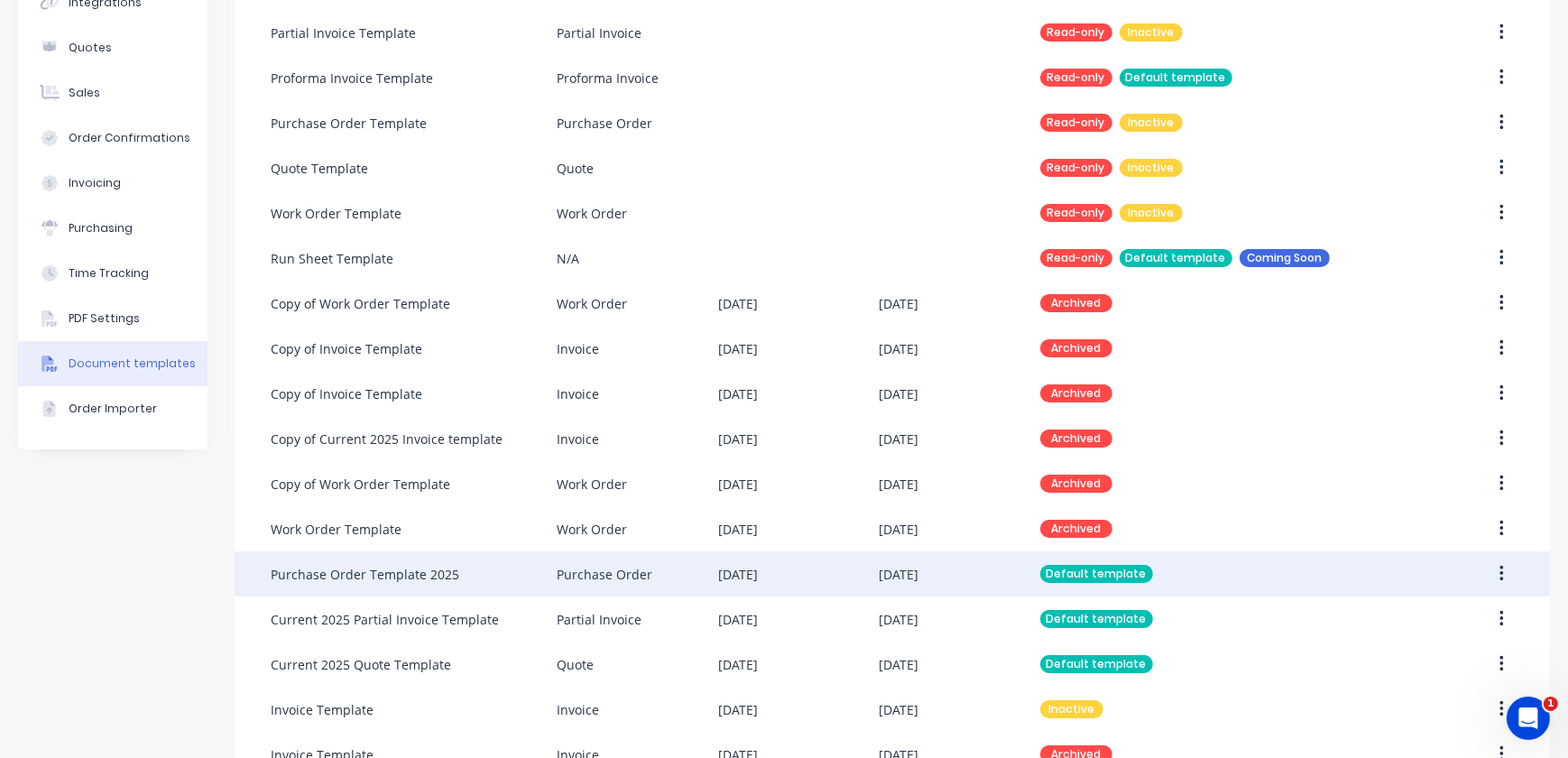
click at [758, 577] on div "[DATE]" at bounding box center [738, 574] width 40 height 19
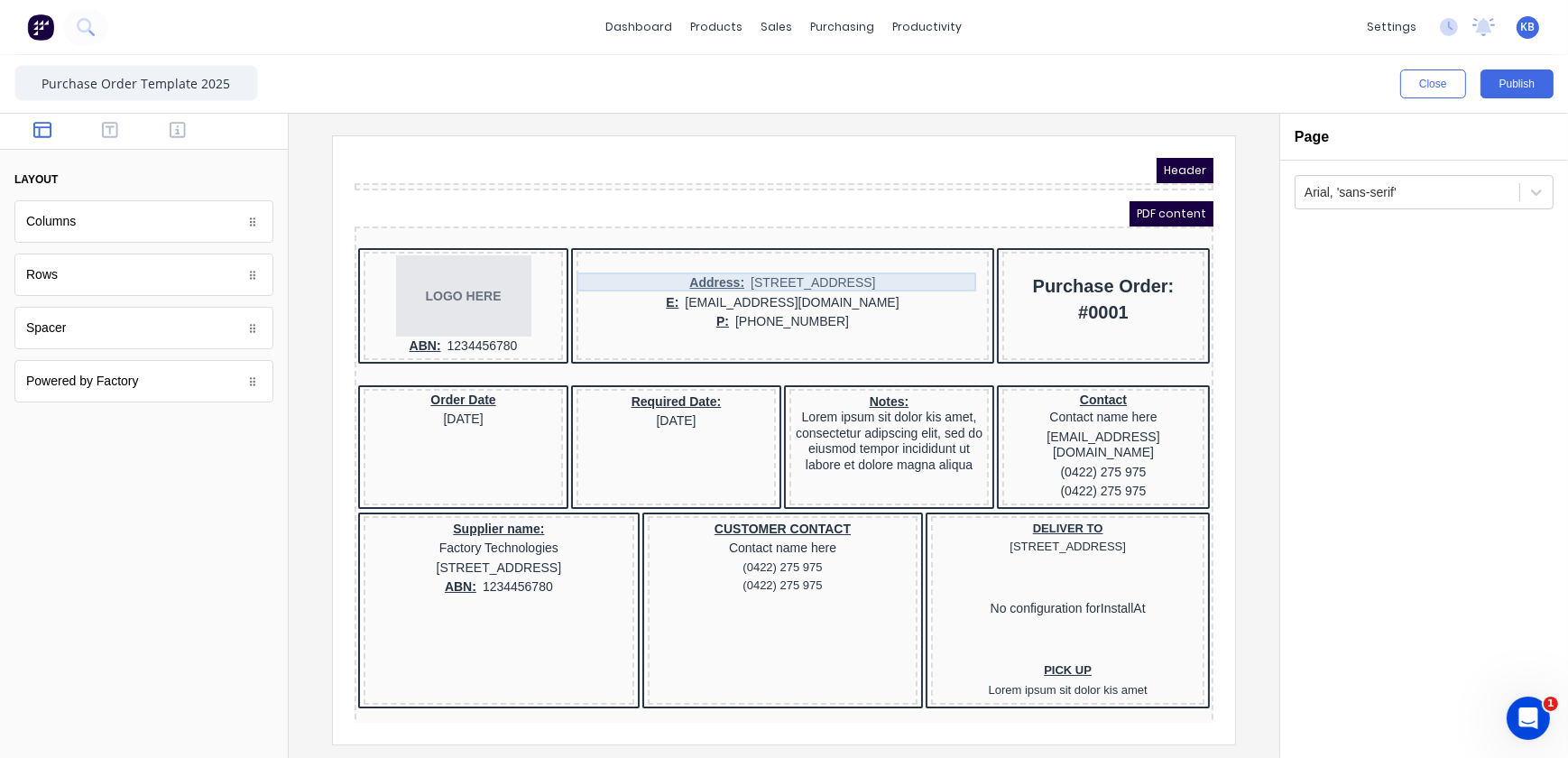
click at [581, 265] on div "Address: [STREET_ADDRESS]" at bounding box center [761, 261] width 405 height 20
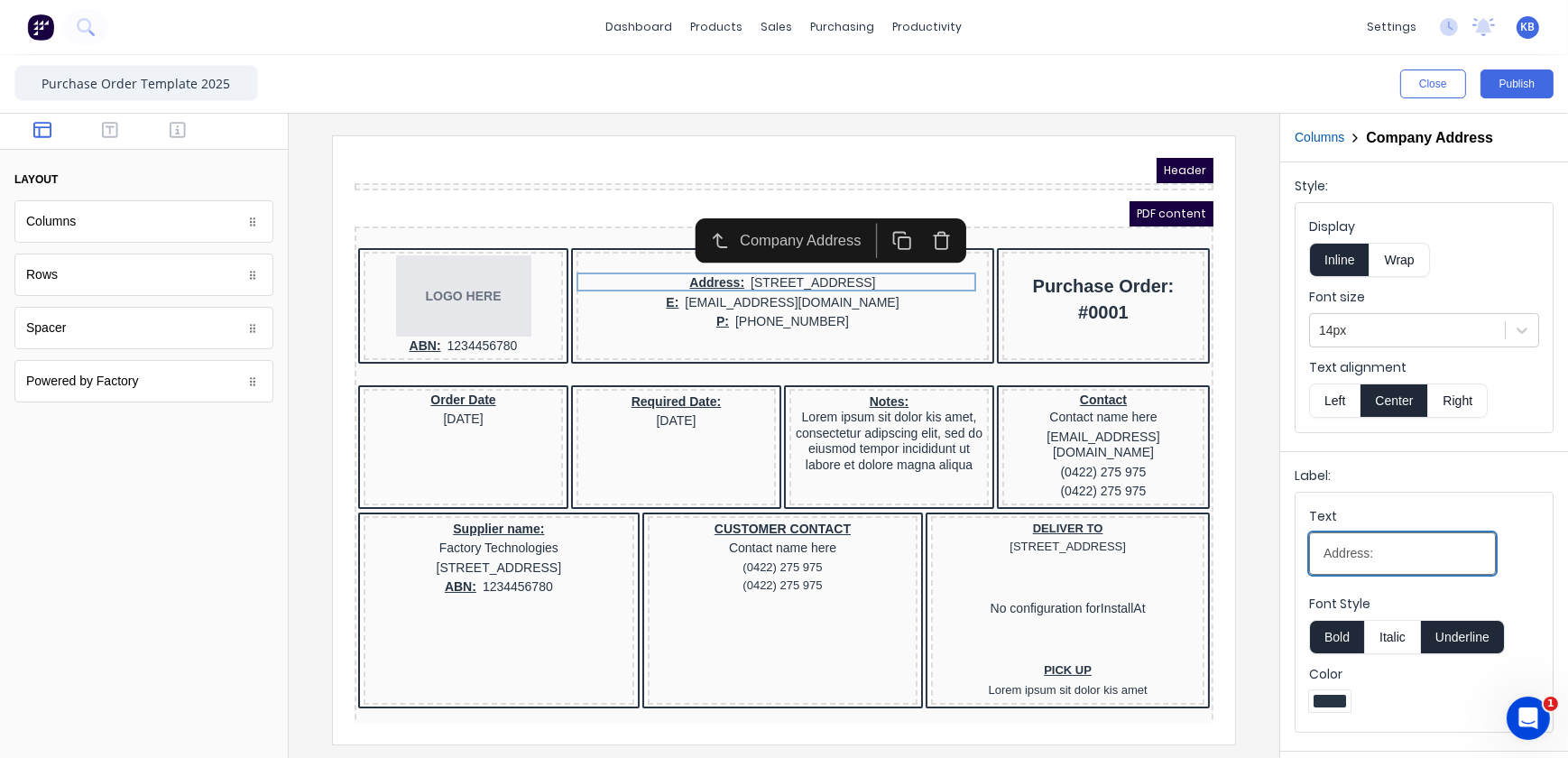
drag, startPoint x: 1390, startPoint y: 548, endPoint x: 1302, endPoint y: 550, distance: 88.0
click at [1302, 550] on fieldset "Text Address: Font Style Bold Italic Underline Color" at bounding box center [1424, 612] width 257 height 239
click at [1385, 704] on div at bounding box center [1424, 704] width 230 height 27
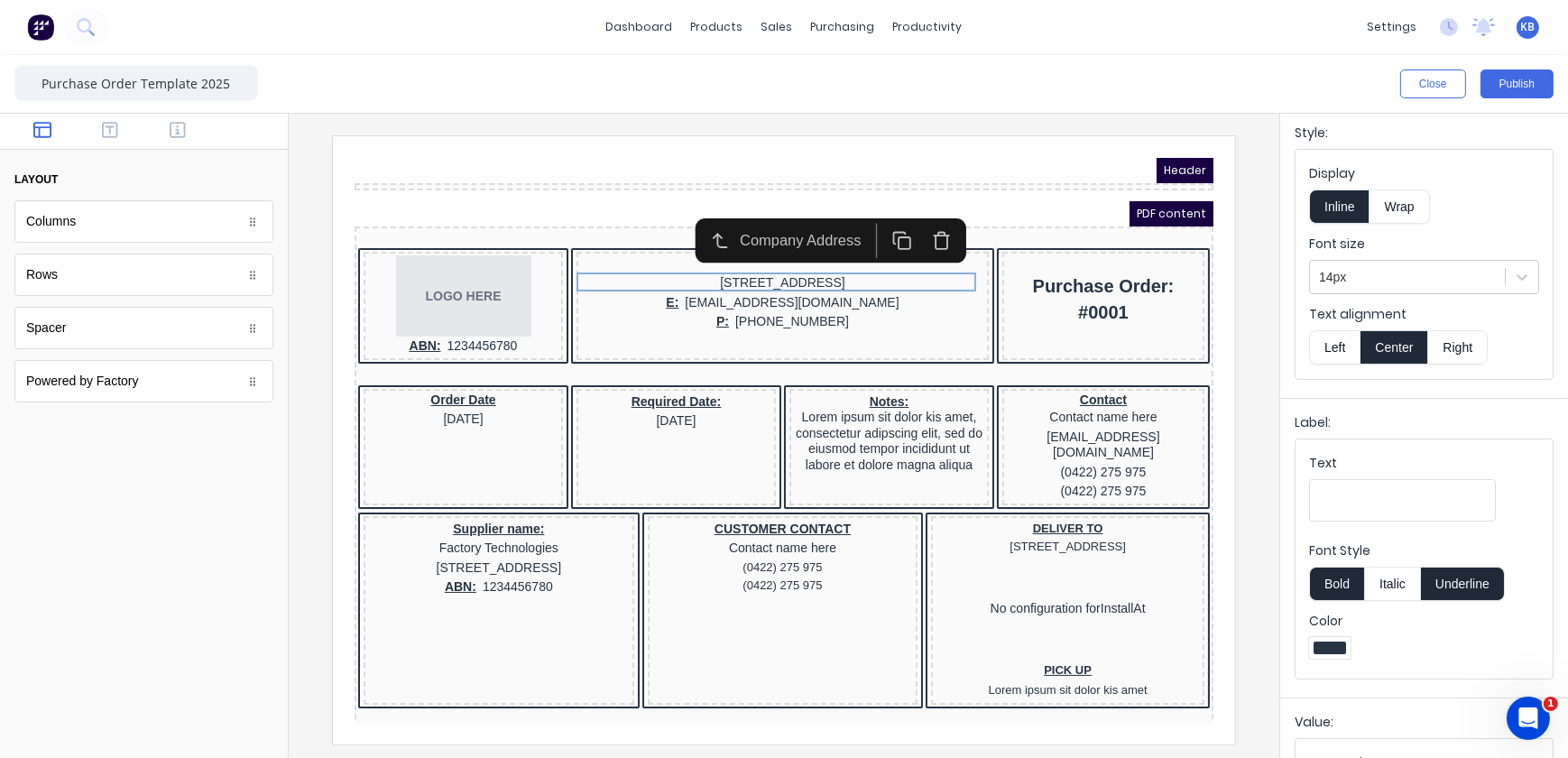
scroll to position [81, 0]
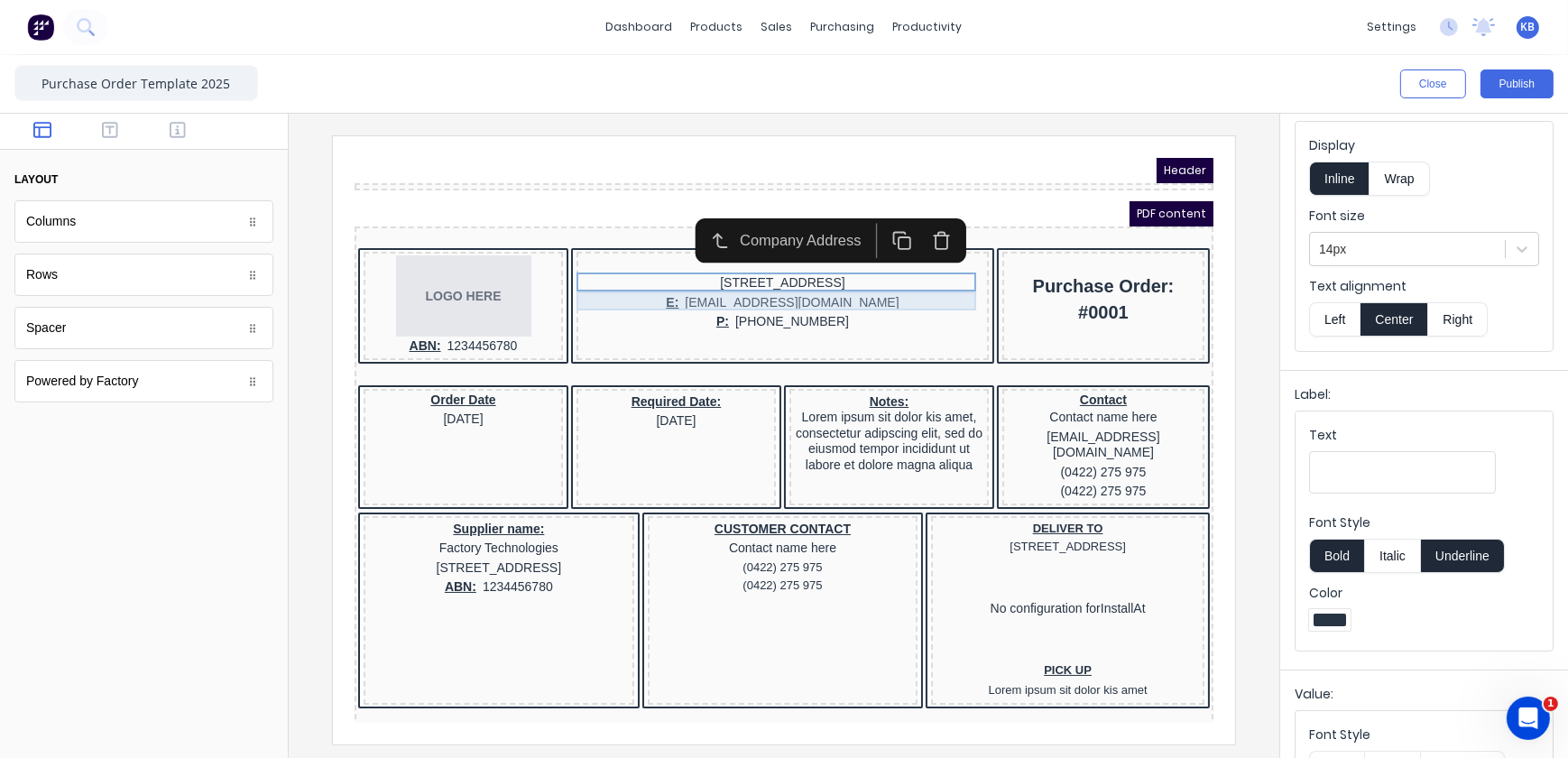
click at [702, 284] on div "E: [EMAIL_ADDRESS][DOMAIN_NAME]" at bounding box center [761, 281] width 405 height 20
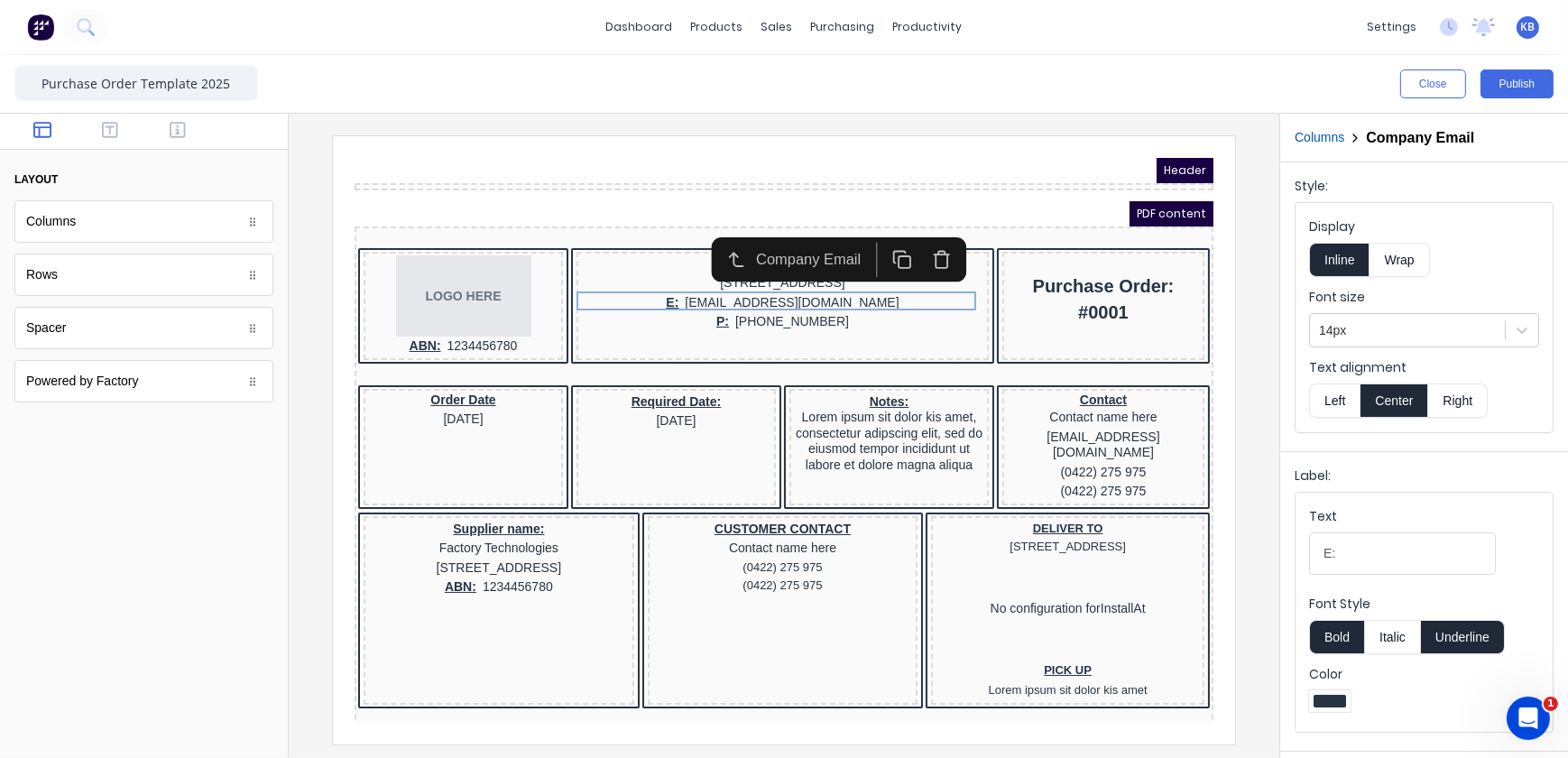
click at [1459, 636] on button "Underline" at bounding box center [1463, 637] width 84 height 34
click at [779, 304] on div "P: [PHONE_NUMBER]" at bounding box center [761, 300] width 405 height 20
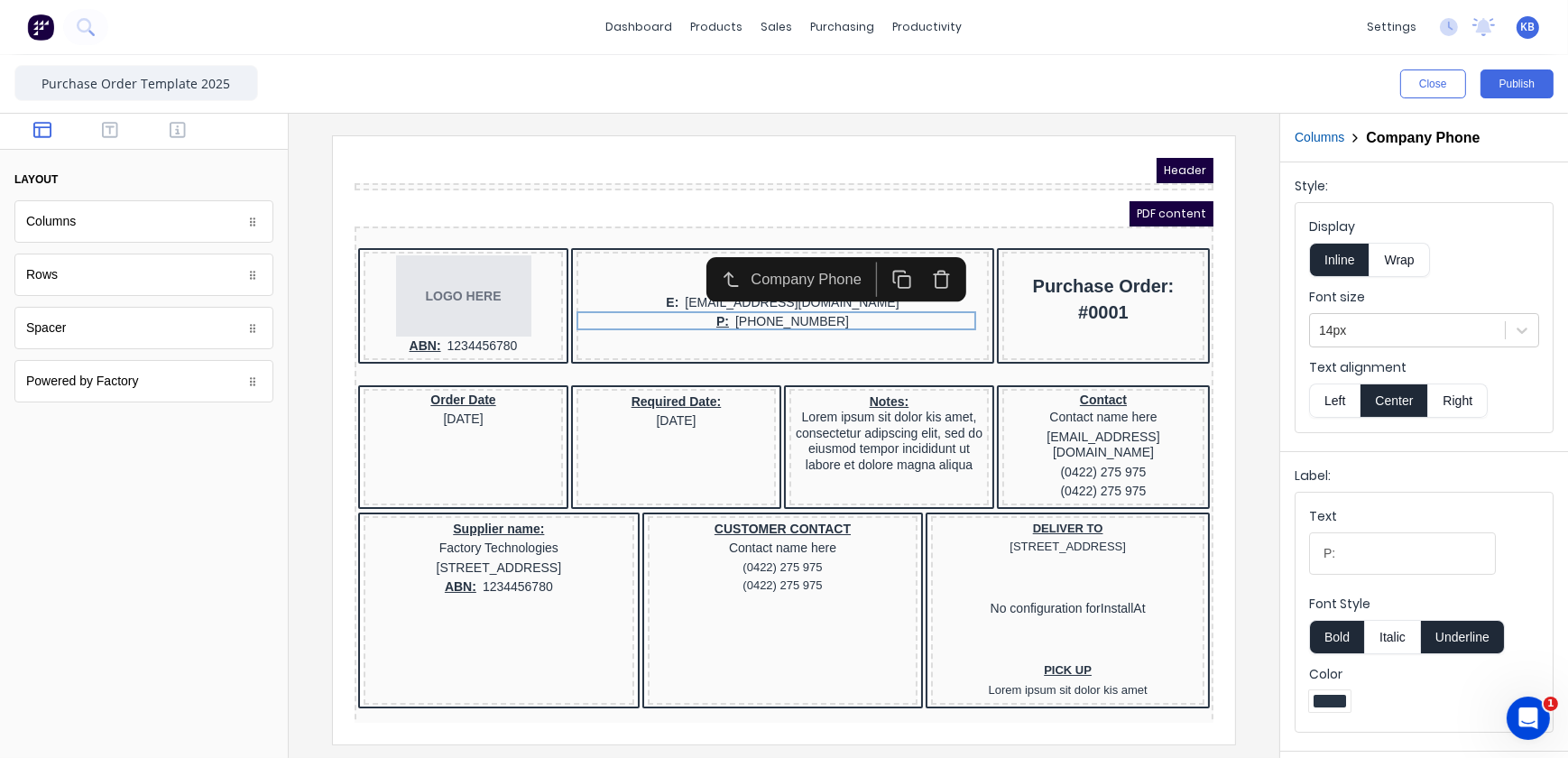
click at [1452, 625] on button "Underline" at bounding box center [1463, 637] width 84 height 34
click at [409, 321] on div "ABN: 1234456780" at bounding box center [440, 324] width 192 height 20
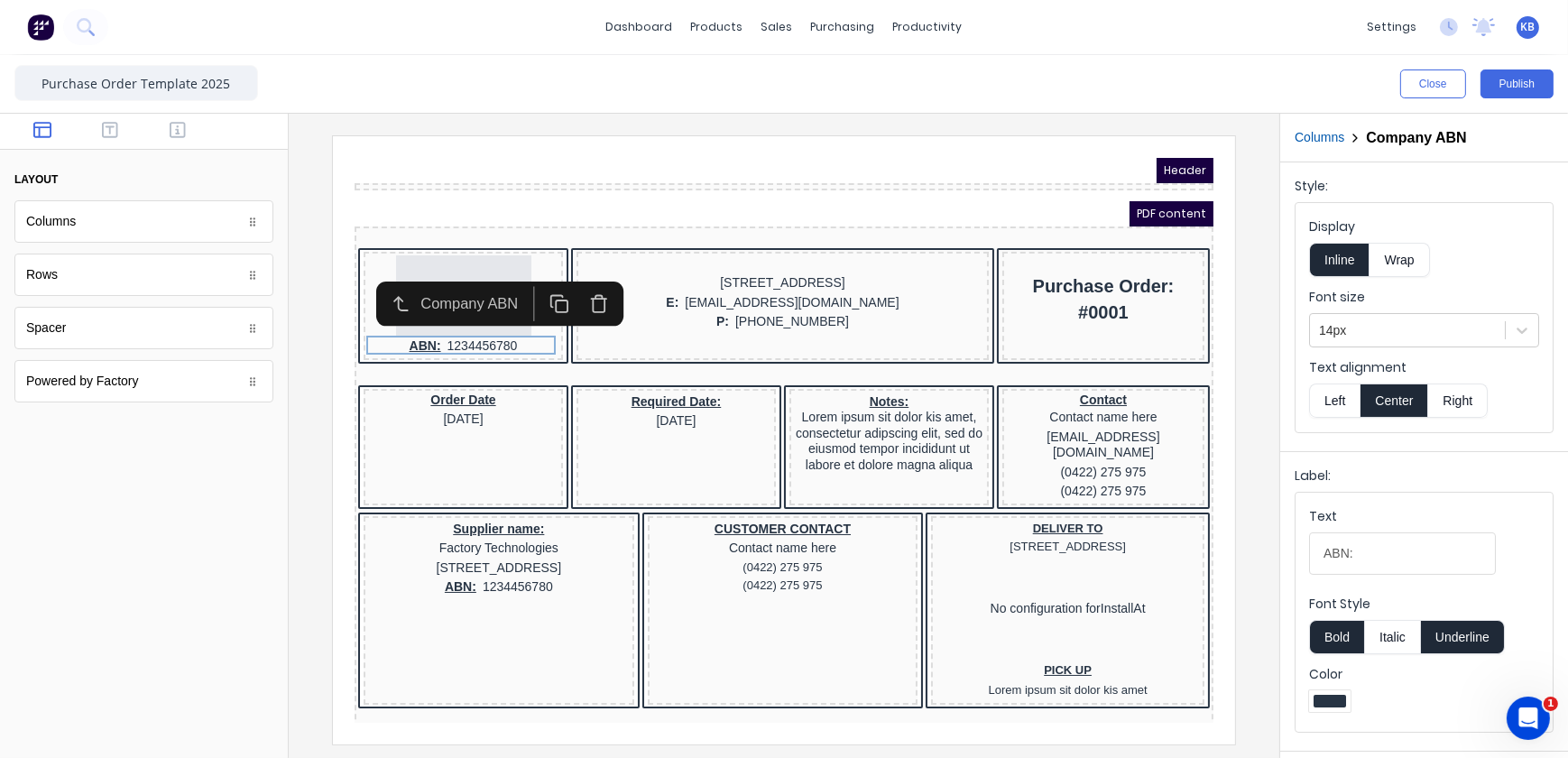
click at [1485, 629] on button "Underline" at bounding box center [1463, 637] width 84 height 34
click at [1545, 80] on button "Publish" at bounding box center [1517, 83] width 73 height 28
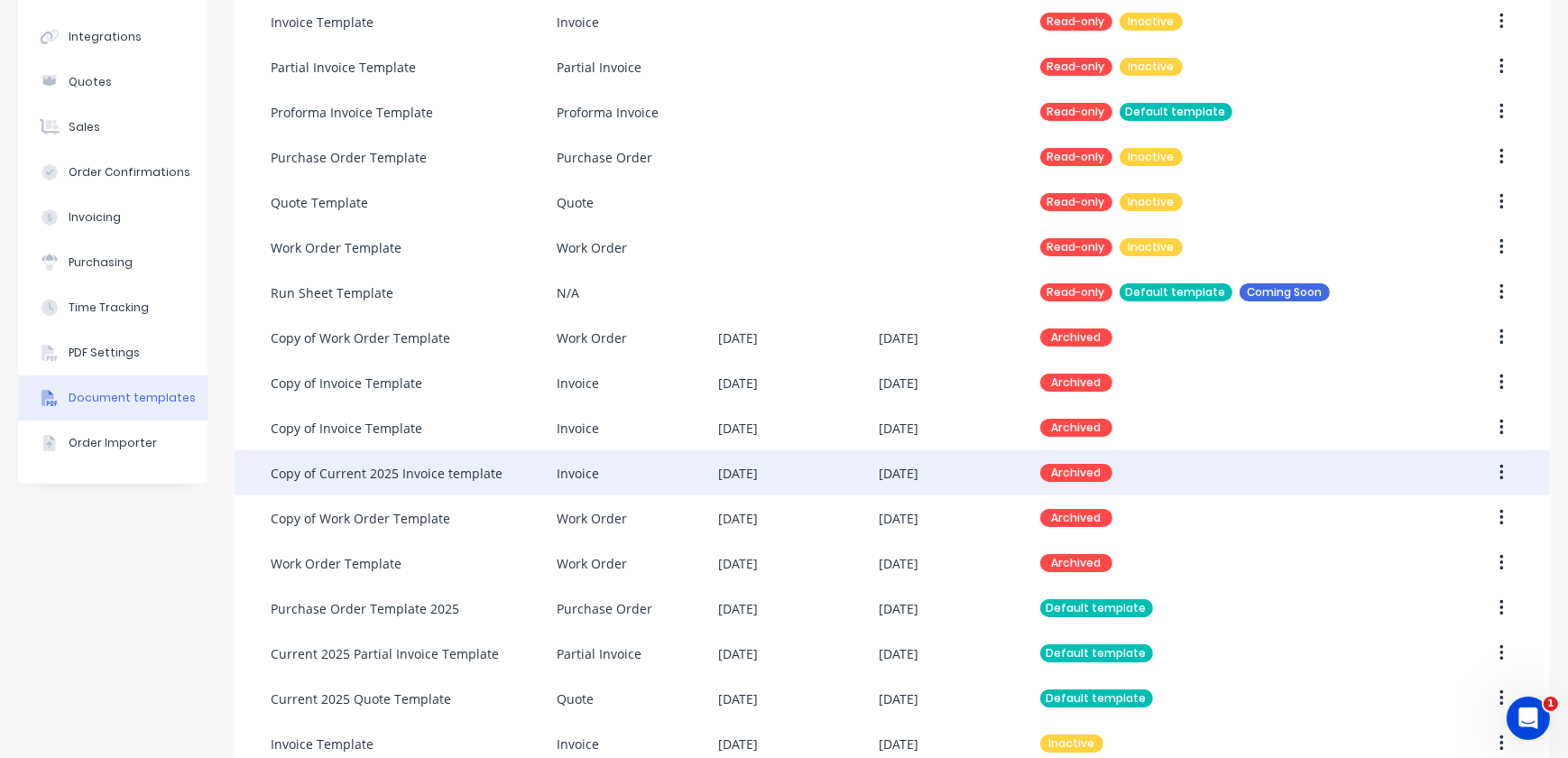
scroll to position [409, 0]
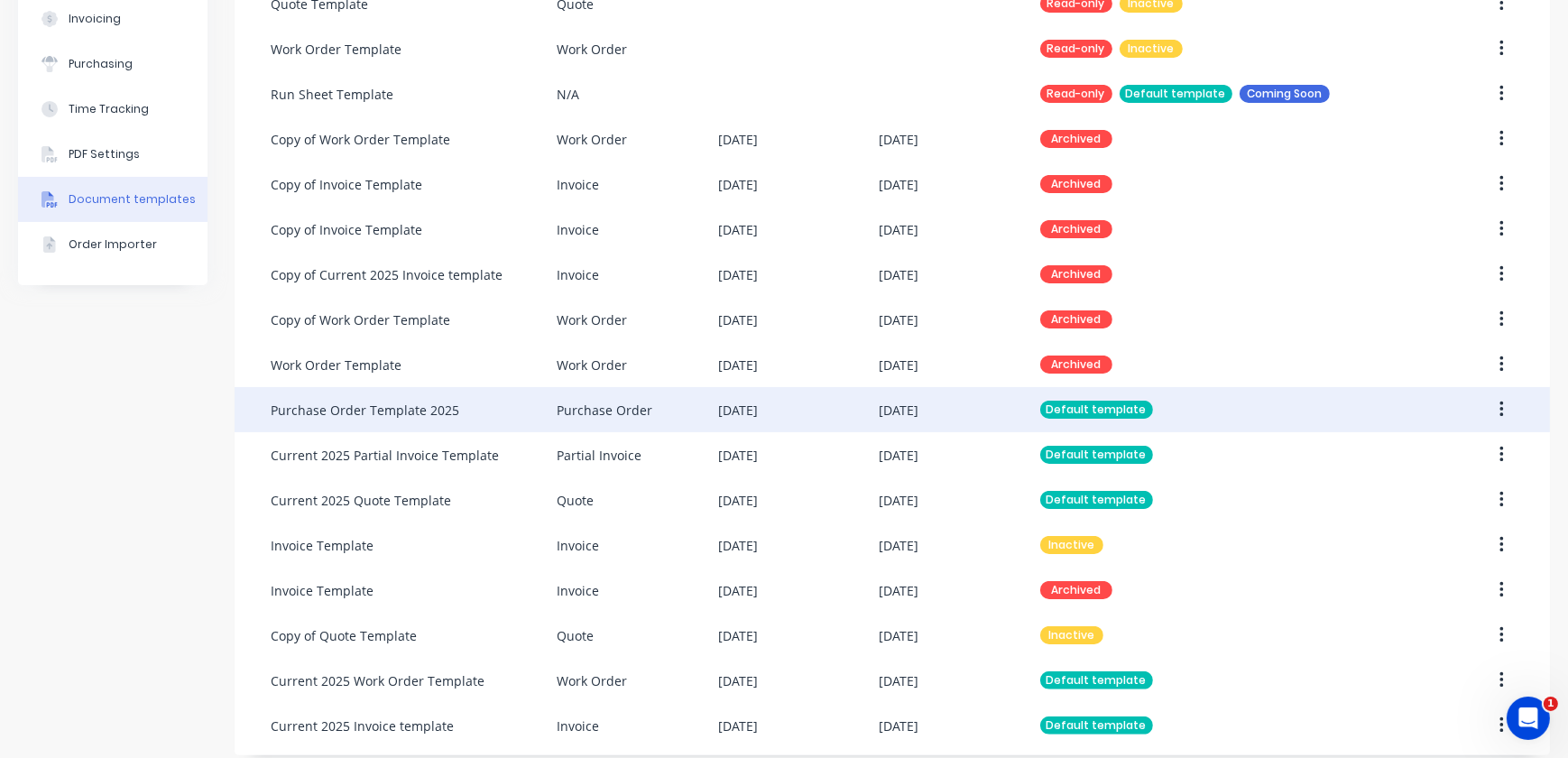
click at [356, 417] on div "Purchase Order Template 2025" at bounding box center [365, 409] width 189 height 19
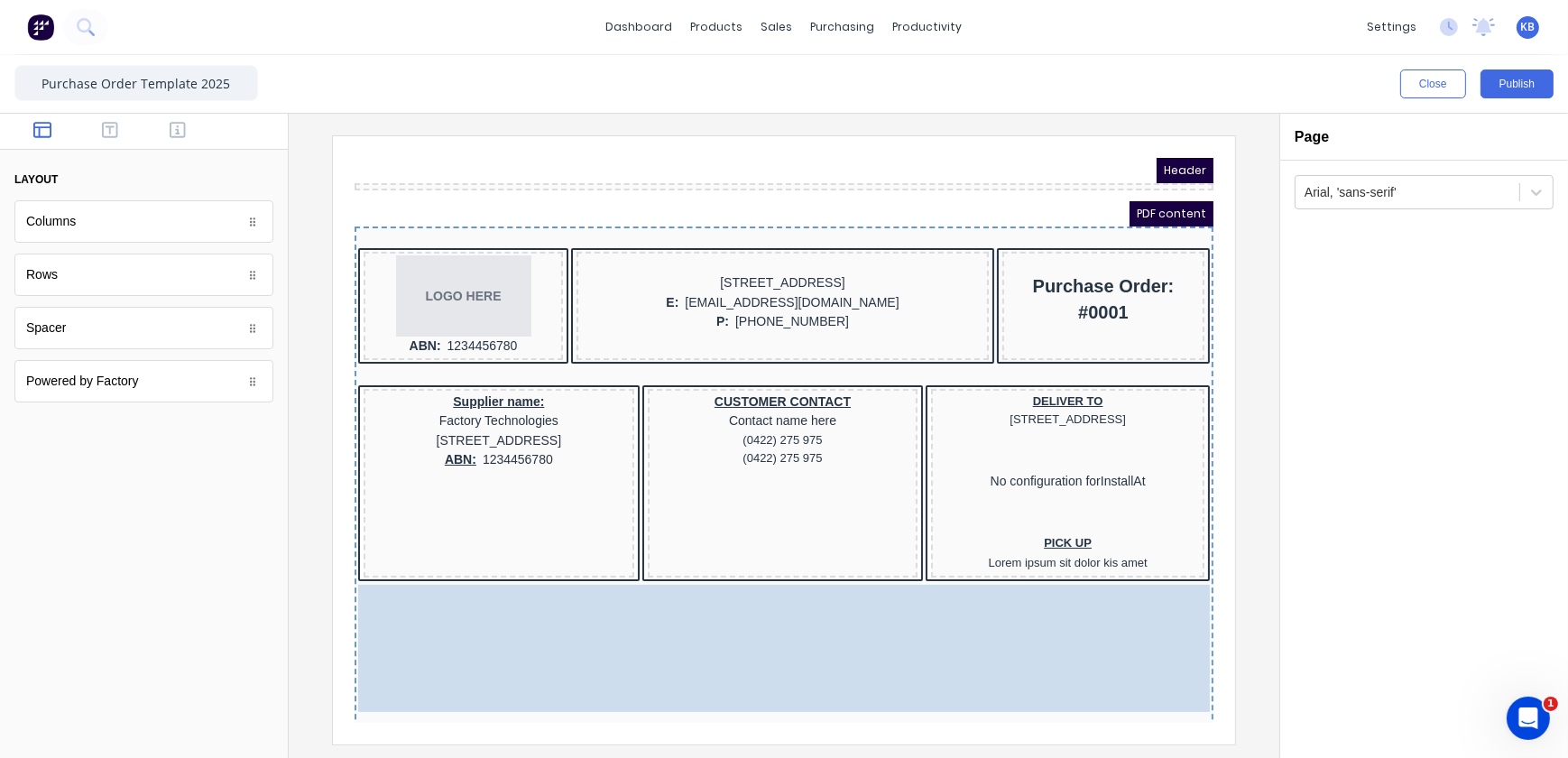
drag, startPoint x: 414, startPoint y: 407, endPoint x: 401, endPoint y: 614, distance: 207.4
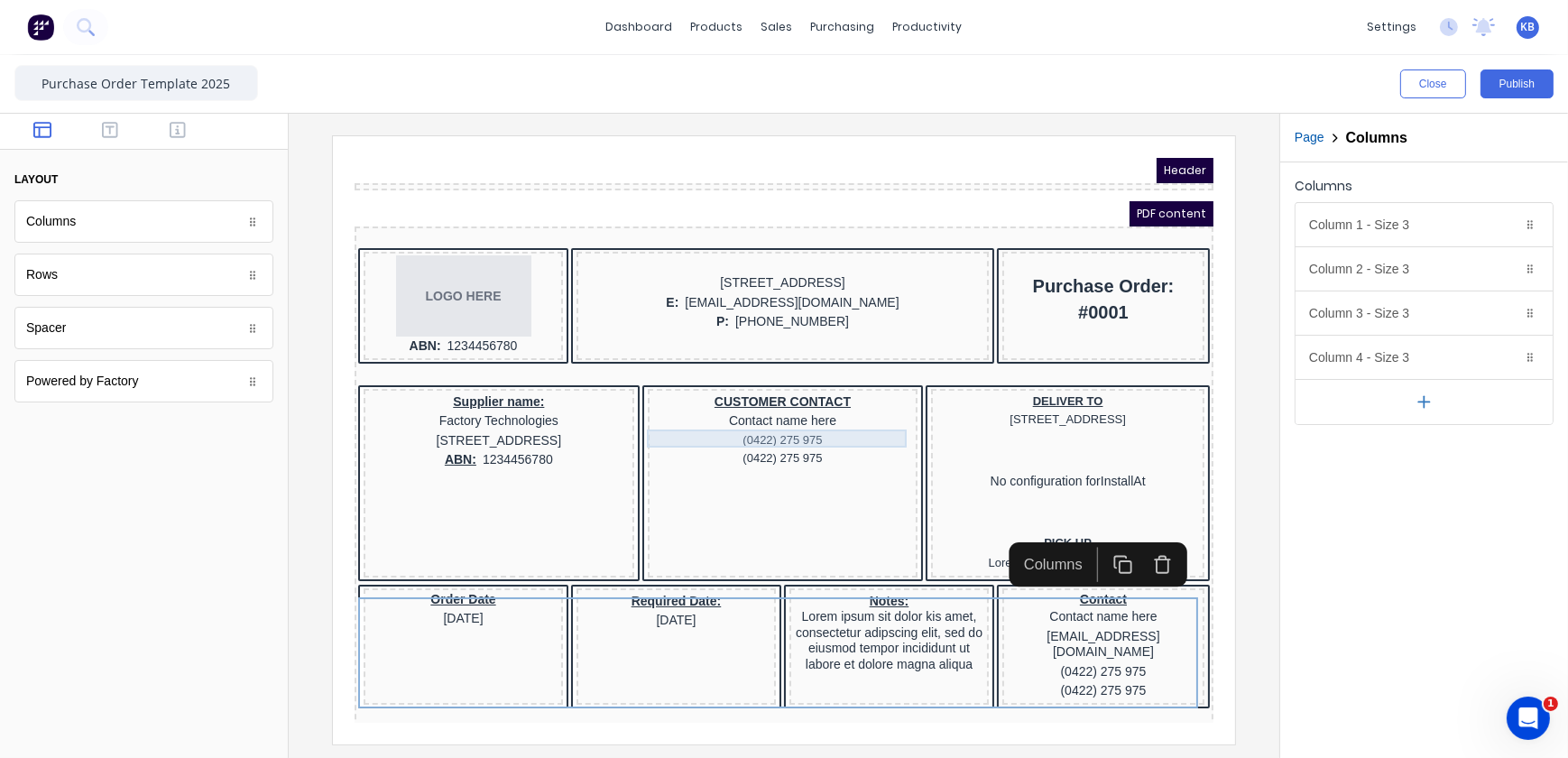
scroll to position [81, 0]
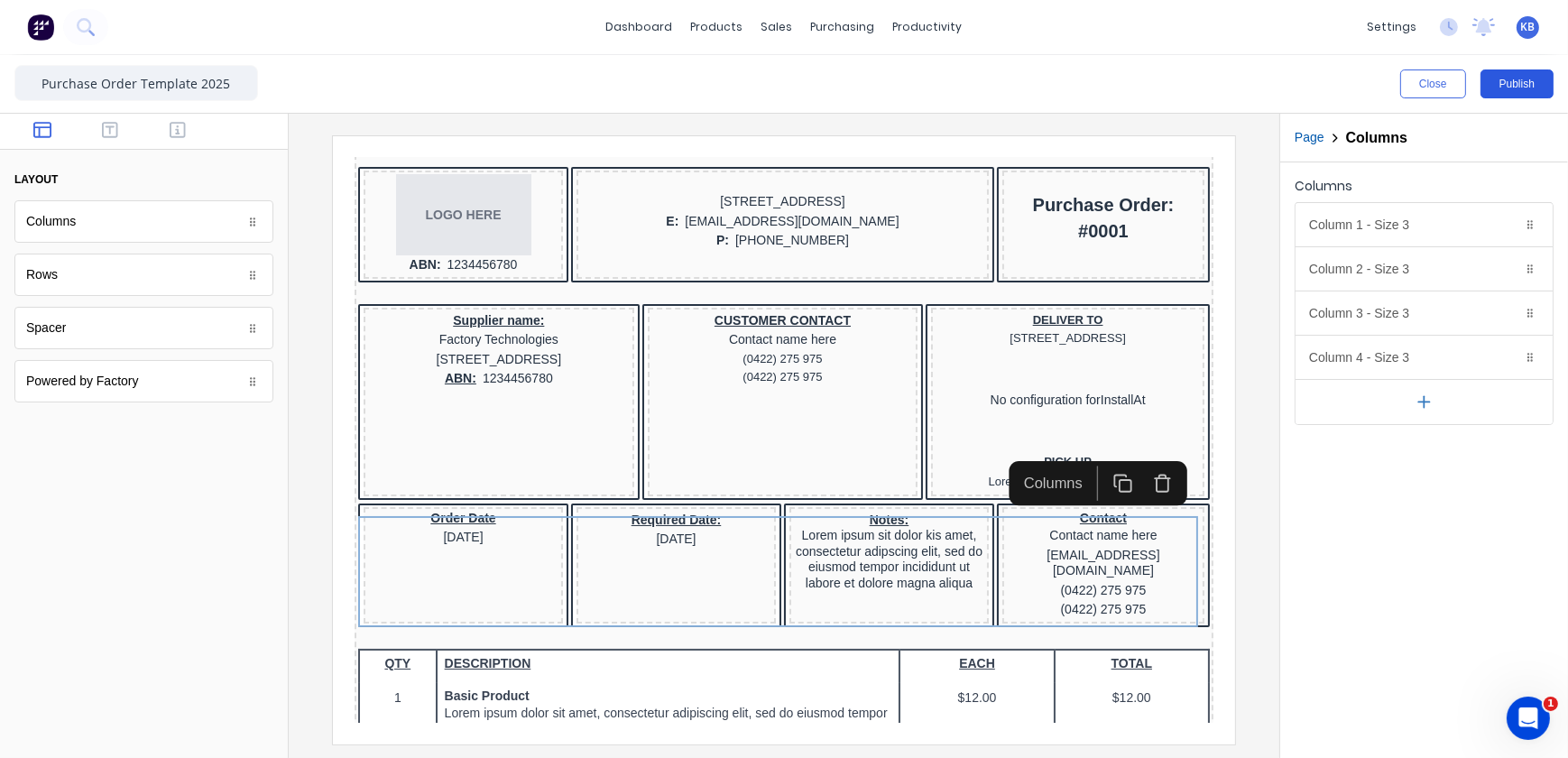
click at [1519, 81] on button "Publish" at bounding box center [1517, 83] width 73 height 28
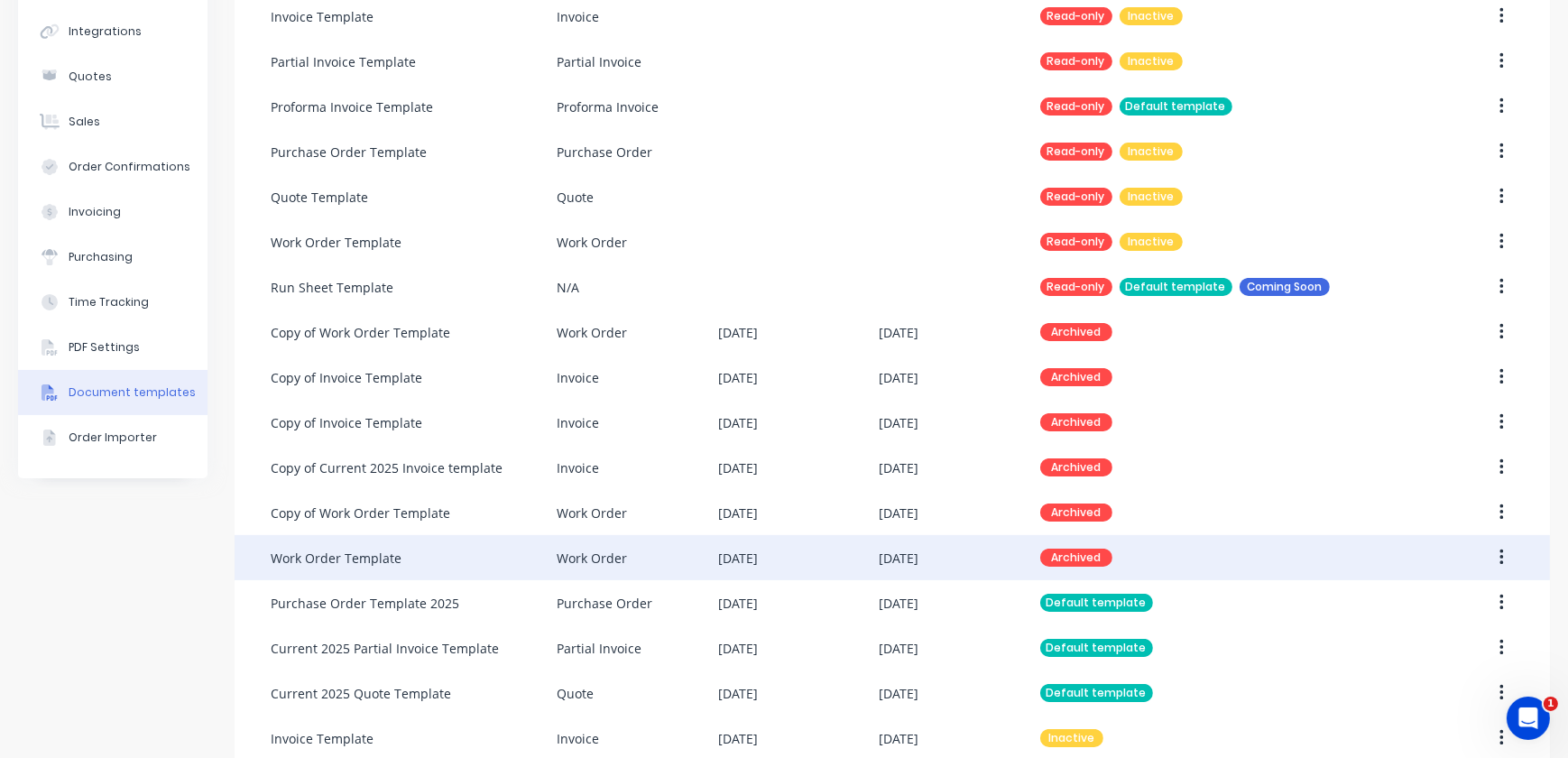
scroll to position [246, 0]
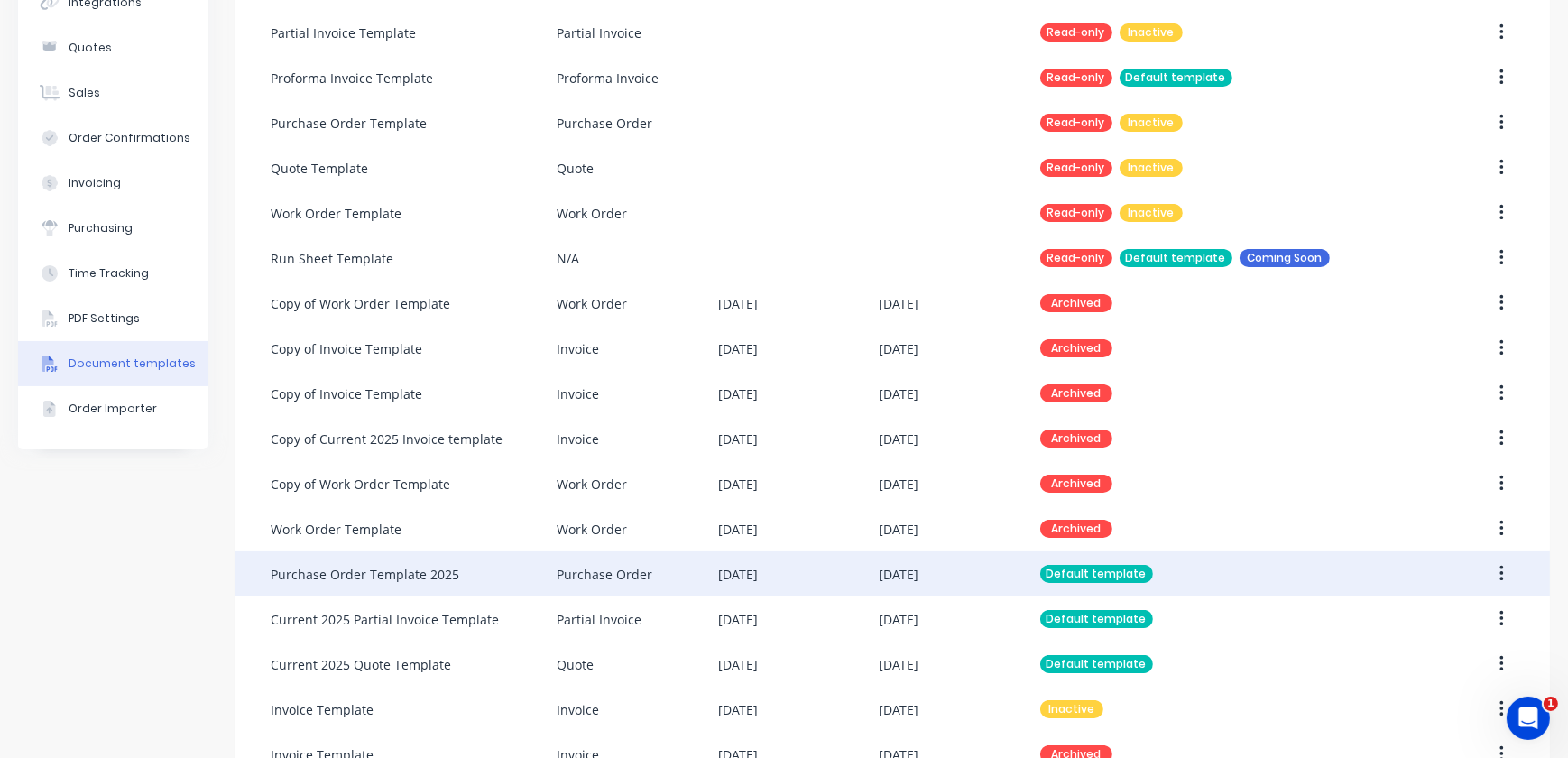
click at [462, 568] on div "Purchase Order Template 2025" at bounding box center [414, 574] width 286 height 45
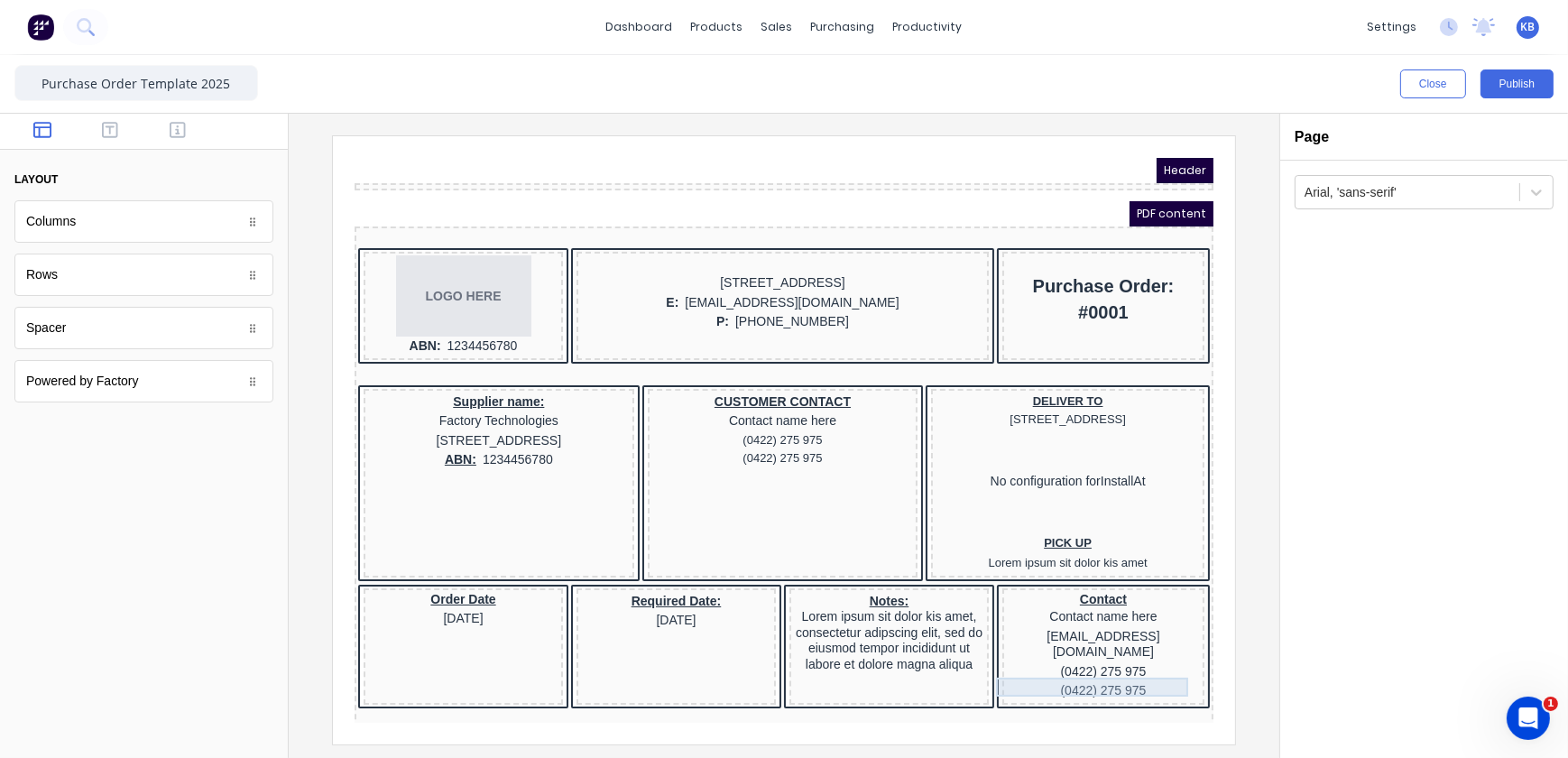
click at [1038, 674] on div "(0422) 275 975" at bounding box center [1081, 669] width 195 height 20
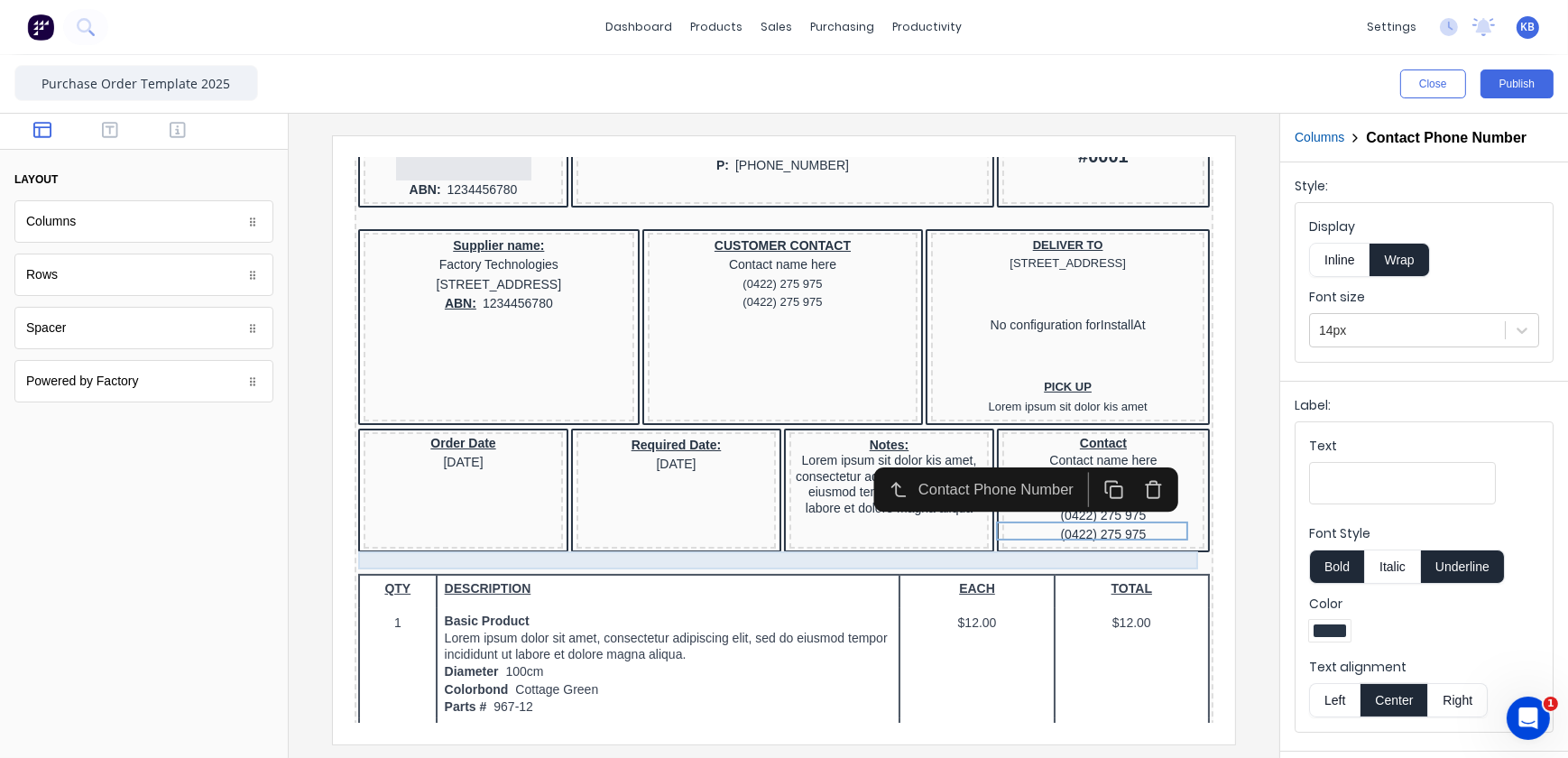
scroll to position [164, 0]
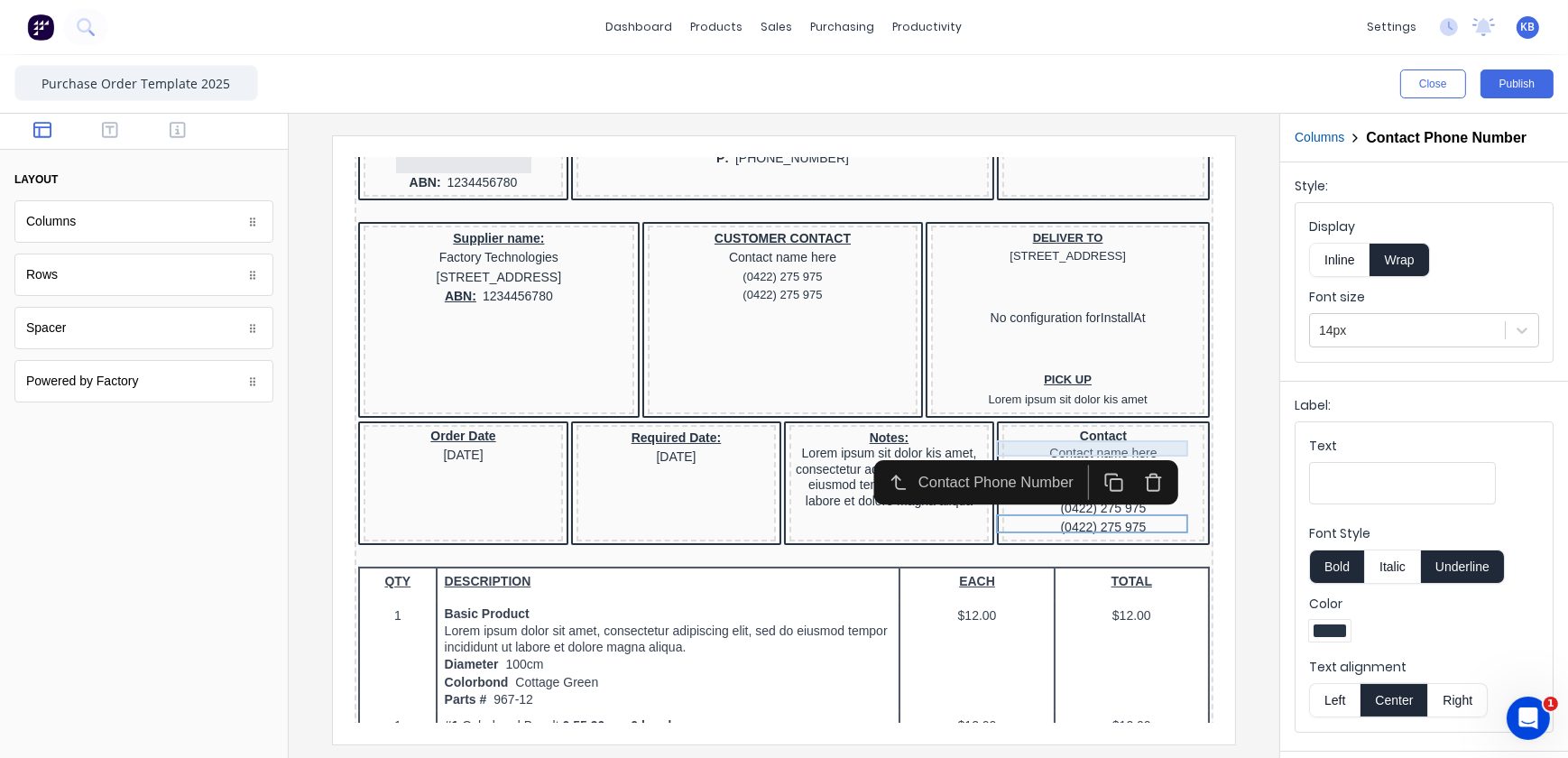
click at [1121, 422] on div "Contact" at bounding box center [1081, 414] width 195 height 17
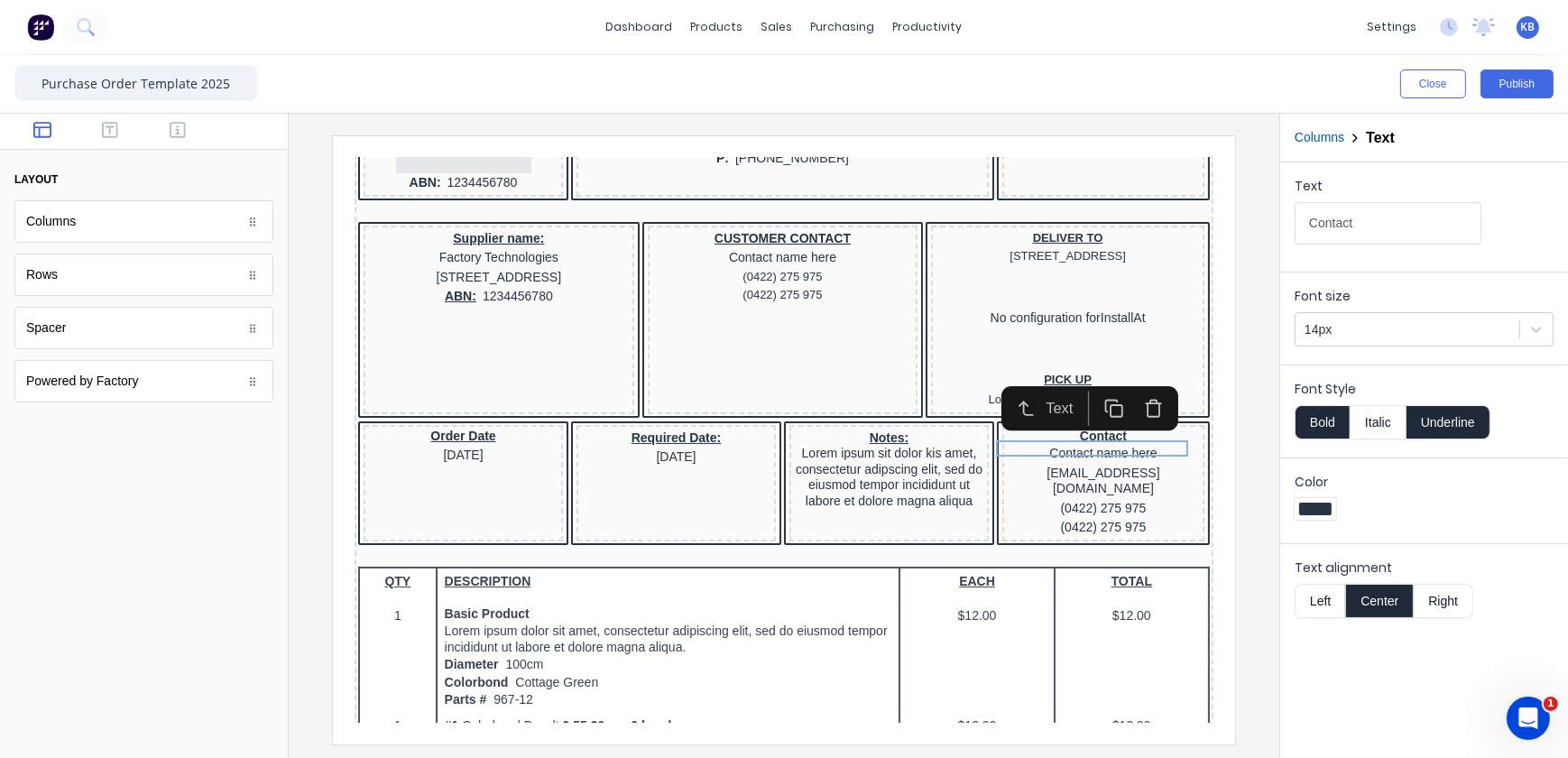
click at [1124, 389] on icon "button" at bounding box center [1131, 386] width 20 height 20
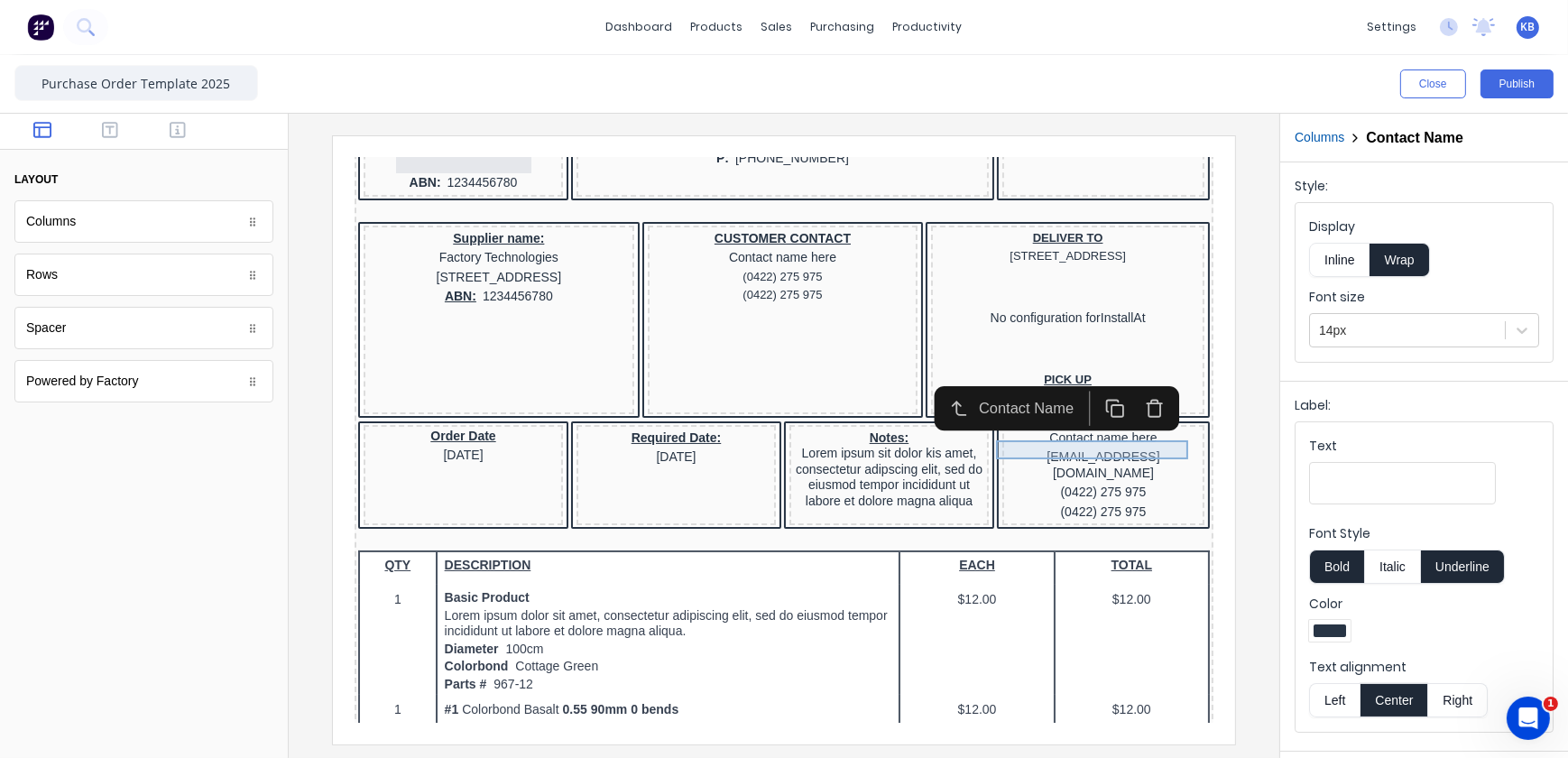
click at [1127, 426] on div "Contact name here" at bounding box center [1081, 416] width 195 height 20
click at [1135, 390] on icon "button" at bounding box center [1131, 386] width 20 height 20
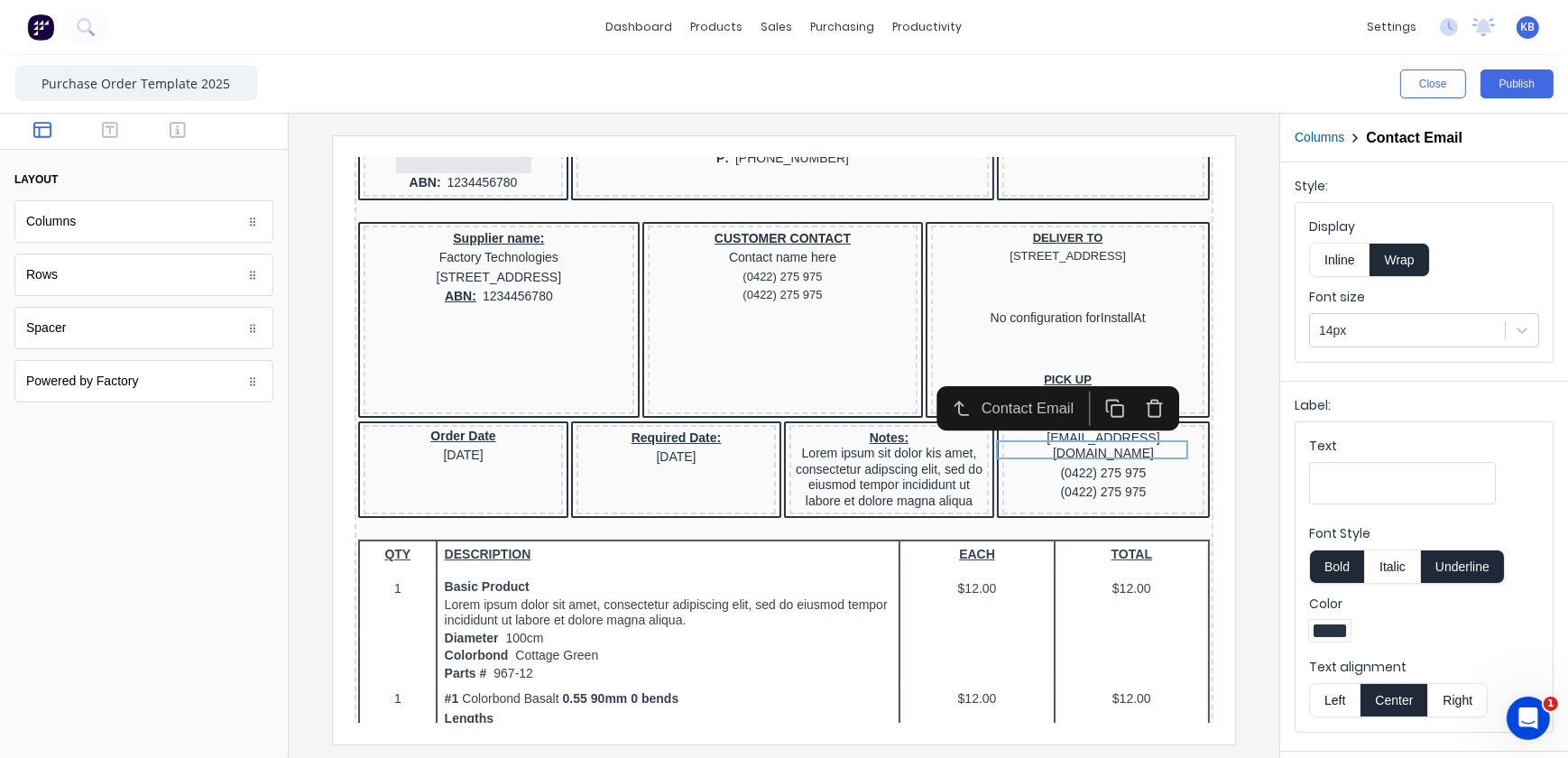
click at [1131, 391] on icon "button" at bounding box center [1131, 386] width 20 height 20
click at [1131, 383] on icon "button" at bounding box center [1131, 386] width 20 height 20
click at [1131, 390] on icon "button" at bounding box center [1131, 386] width 20 height 20
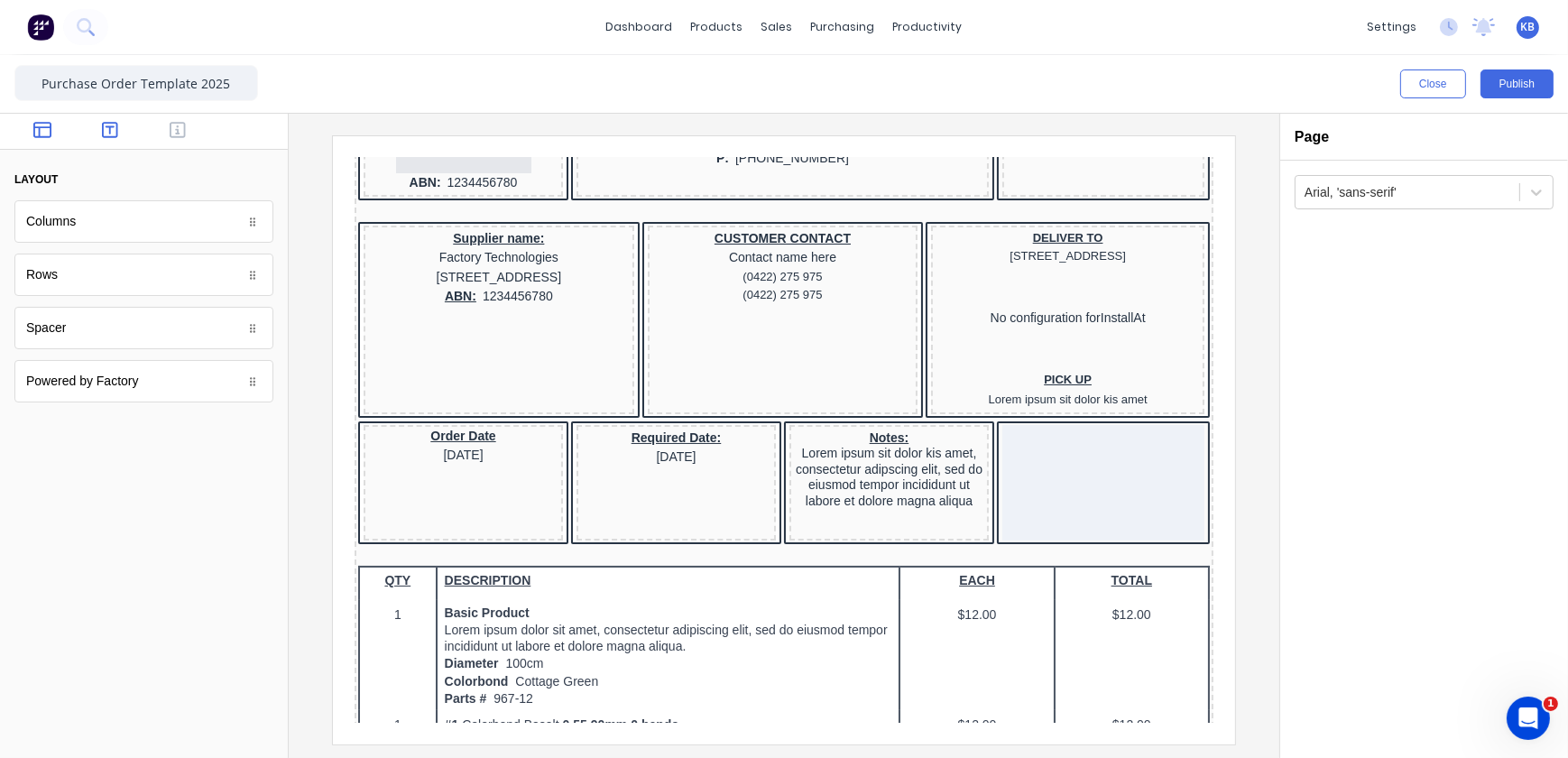
click at [132, 129] on button "button" at bounding box center [111, 132] width 57 height 22
click at [177, 127] on icon "button" at bounding box center [177, 129] width 17 height 17
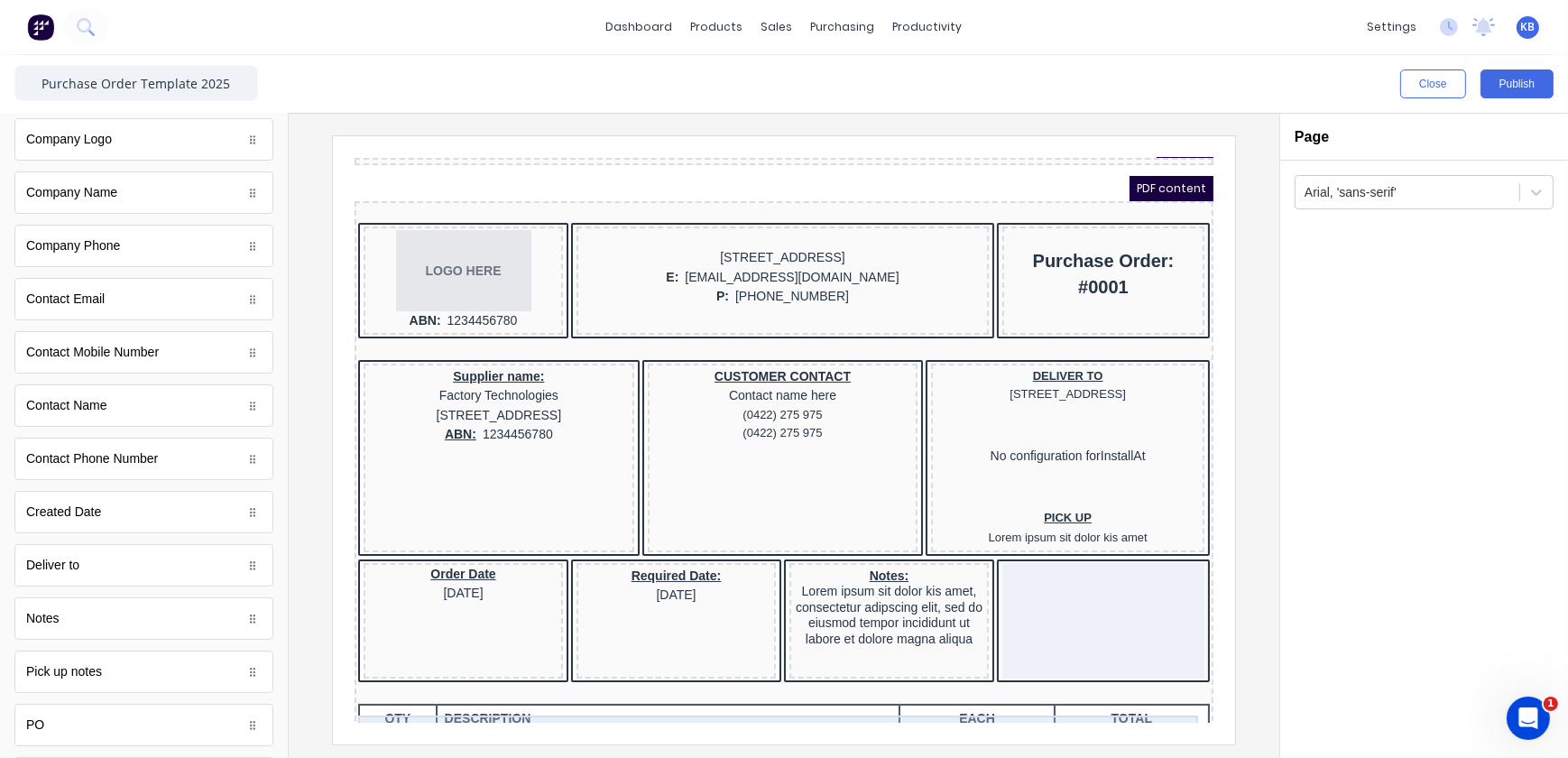
scroll to position [0, 0]
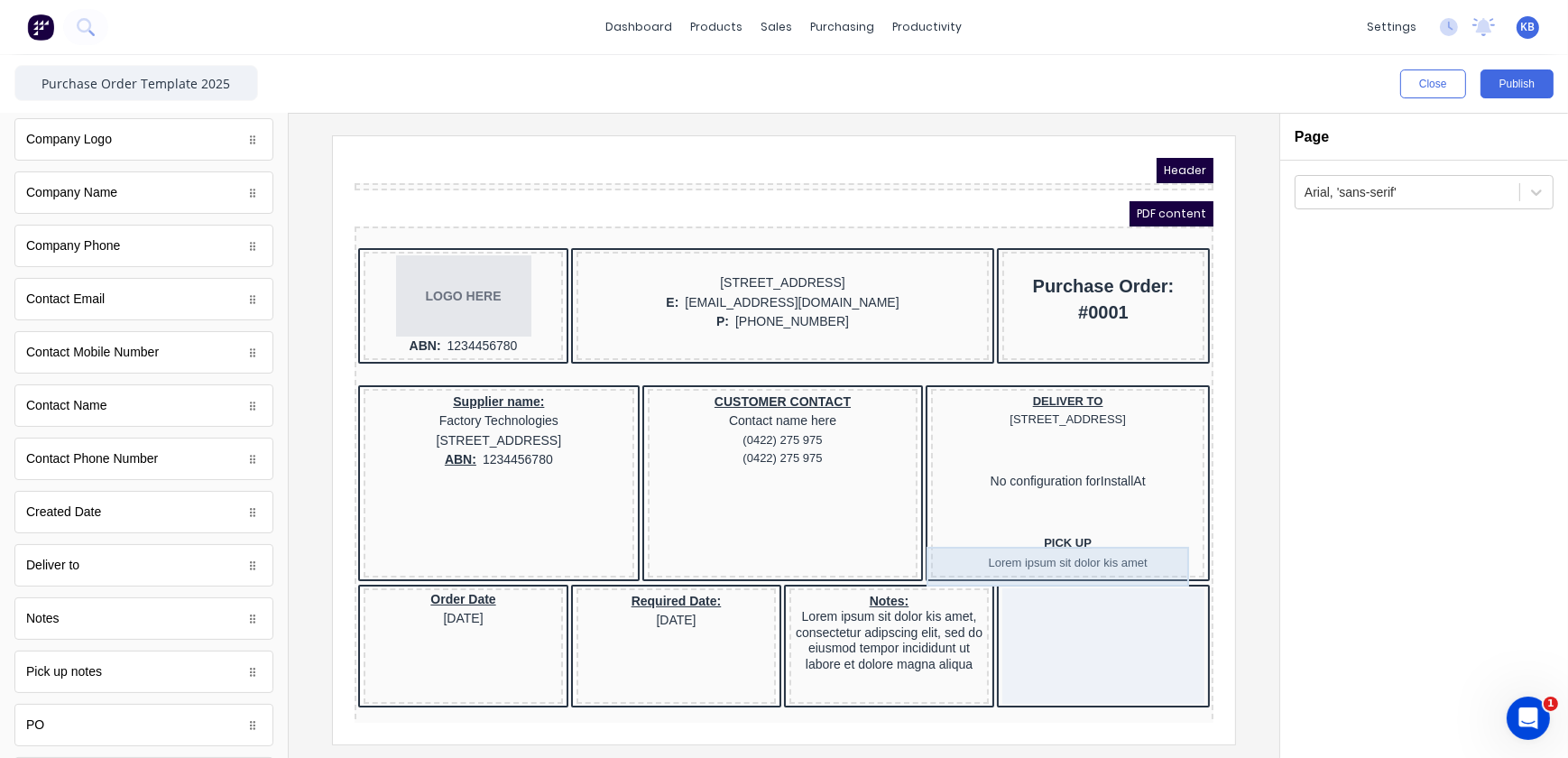
click at [1031, 529] on div "PICK UP Lorem ipsum sit dolor kis amet" at bounding box center [1045, 532] width 266 height 40
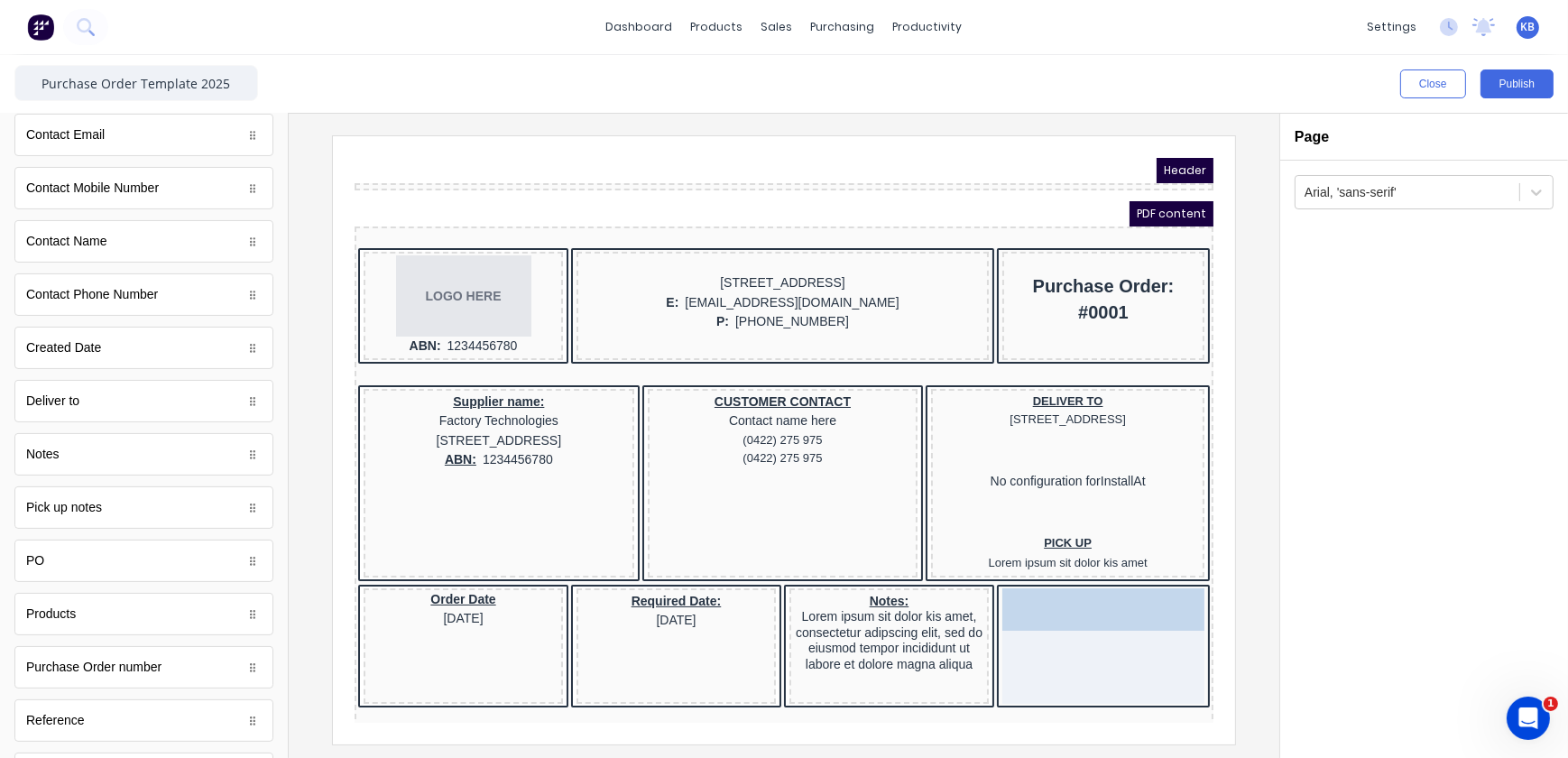
drag, startPoint x: 125, startPoint y: 513, endPoint x: 1062, endPoint y: 613, distance: 942.3
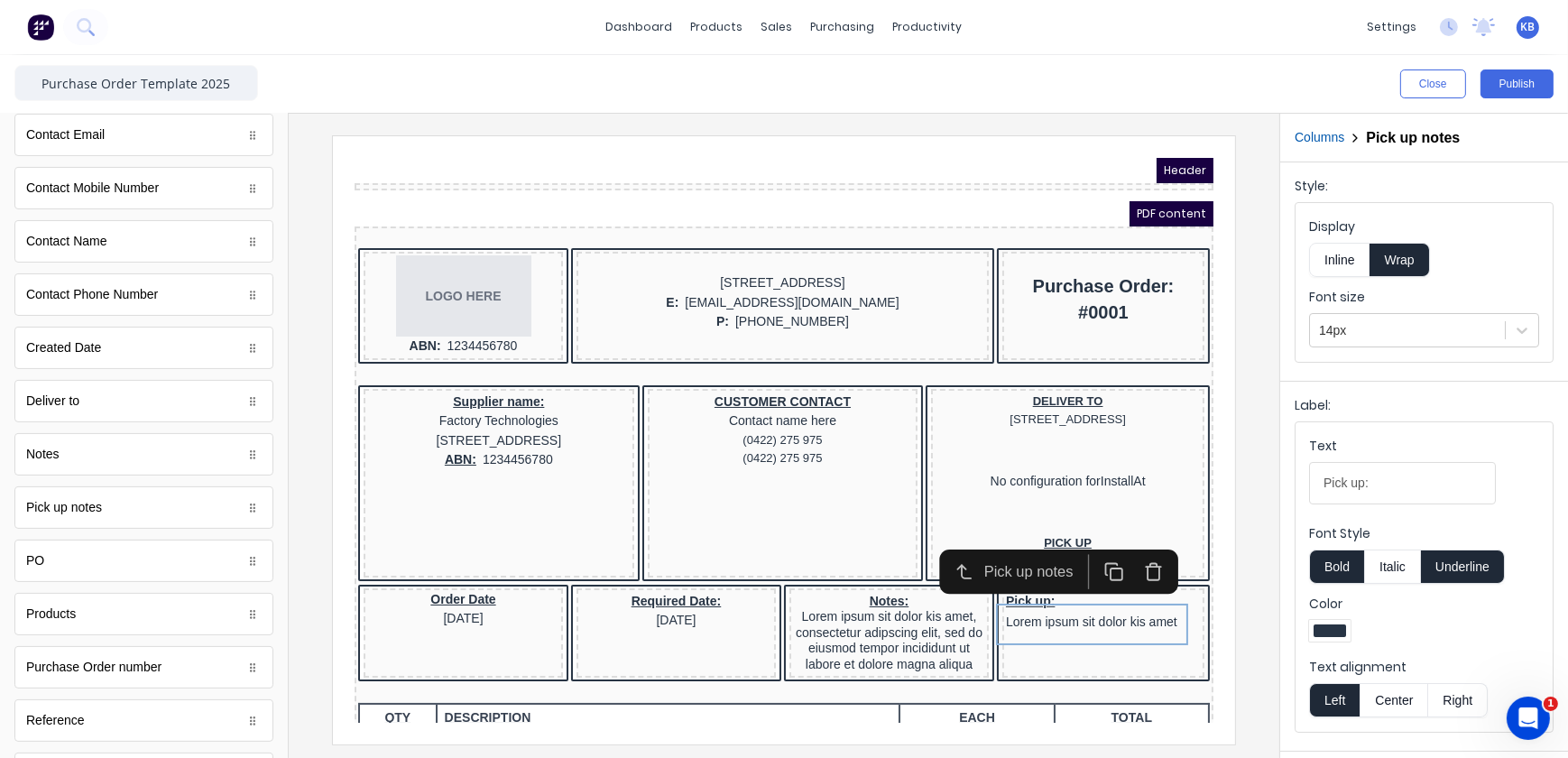
click at [1389, 708] on button "Center" at bounding box center [1394, 700] width 69 height 34
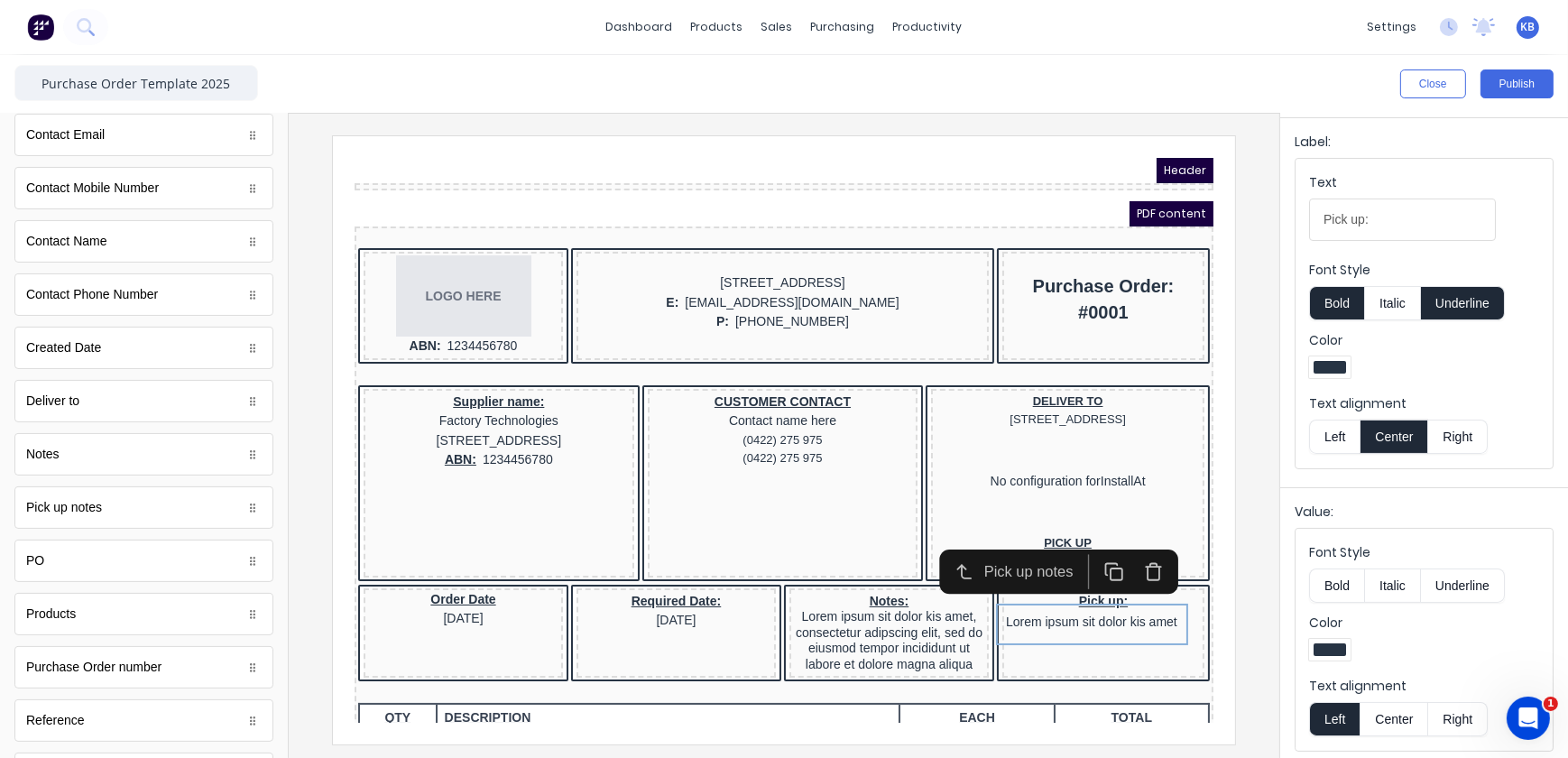
scroll to position [267, 0]
click at [1387, 710] on button "Center" at bounding box center [1394, 715] width 69 height 34
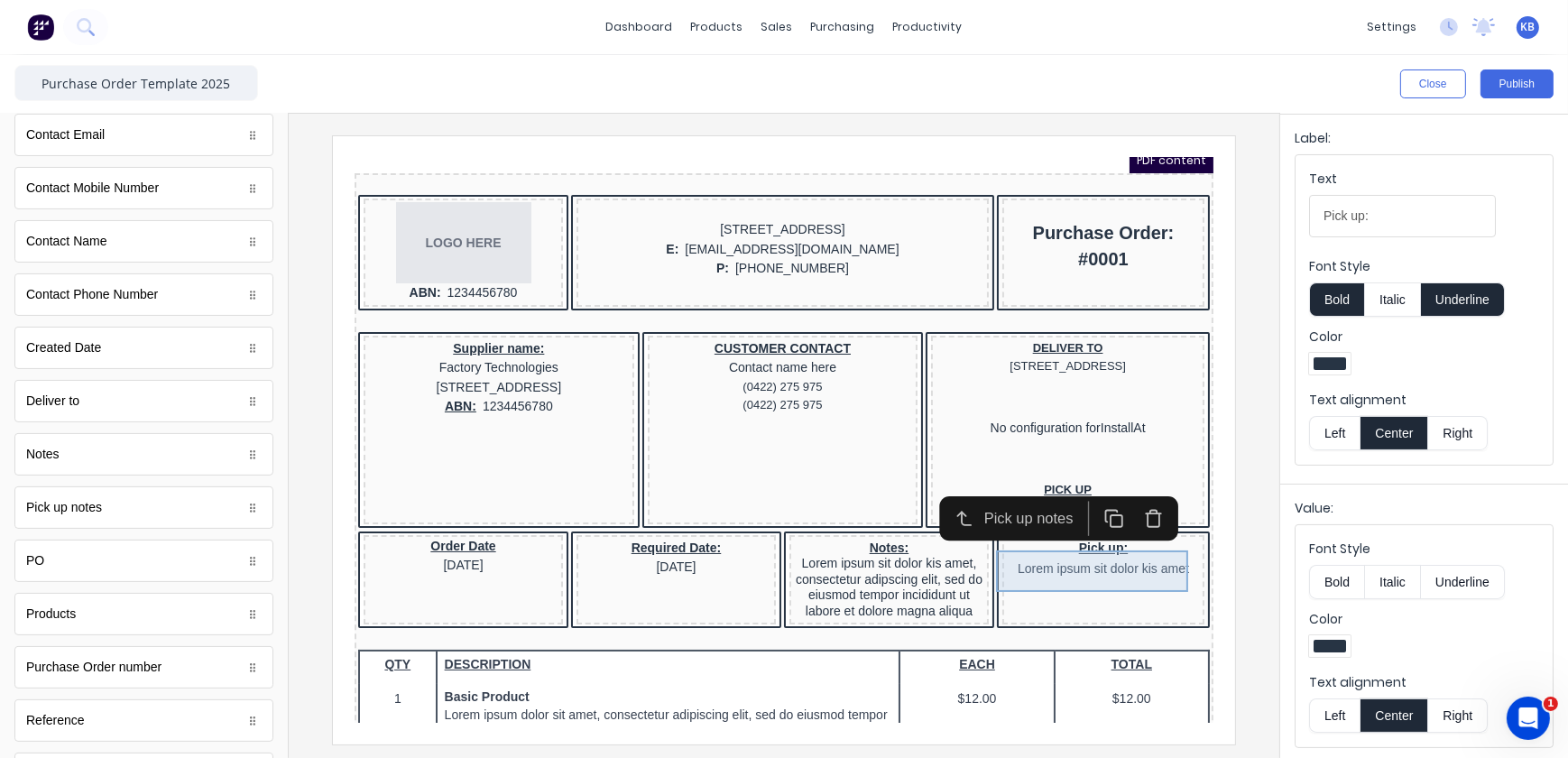
scroll to position [81, 0]
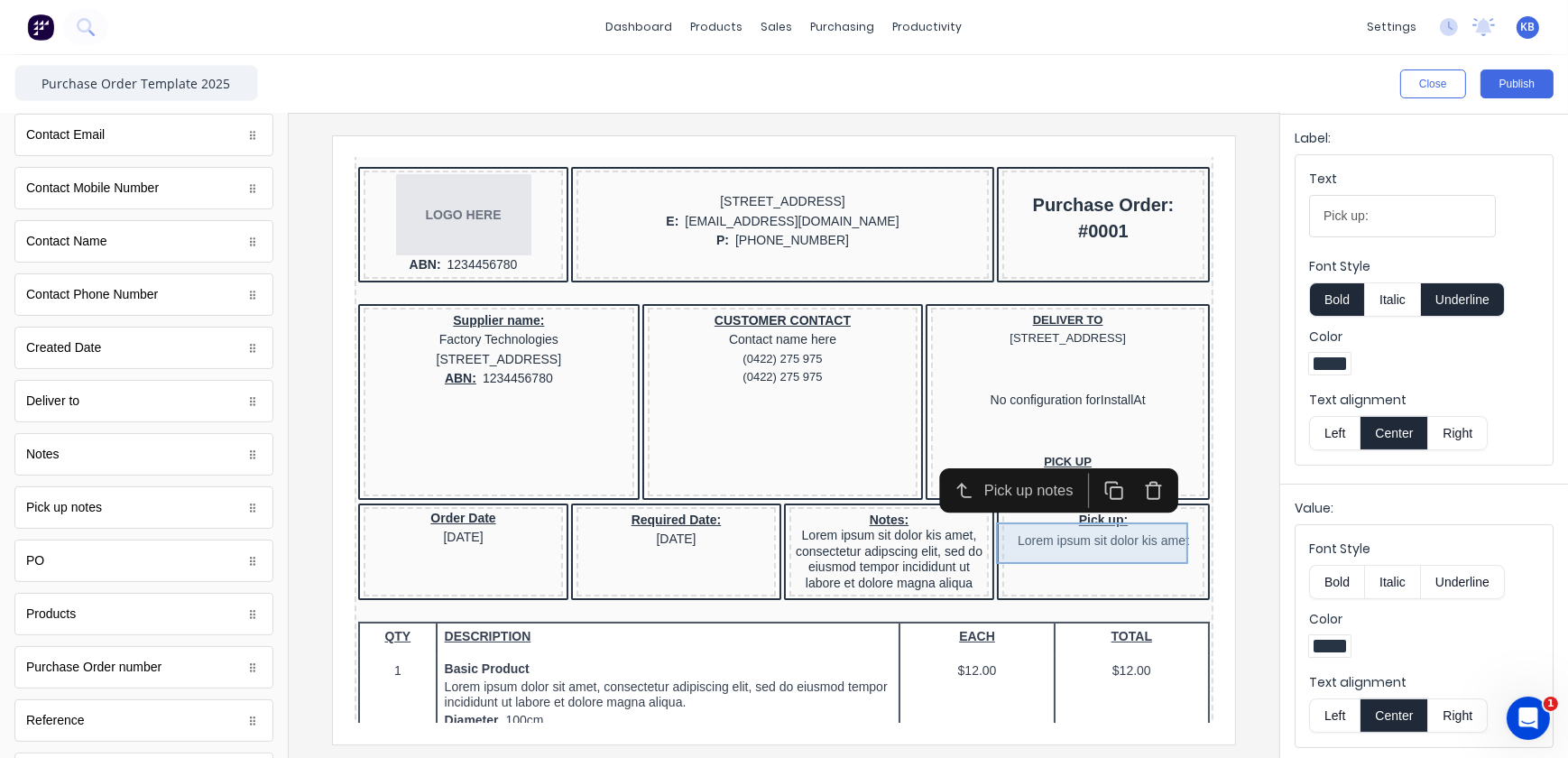
click at [1108, 526] on div "Pick up: Lorem ipsum sit dolor kis amet" at bounding box center [1081, 509] width 195 height 42
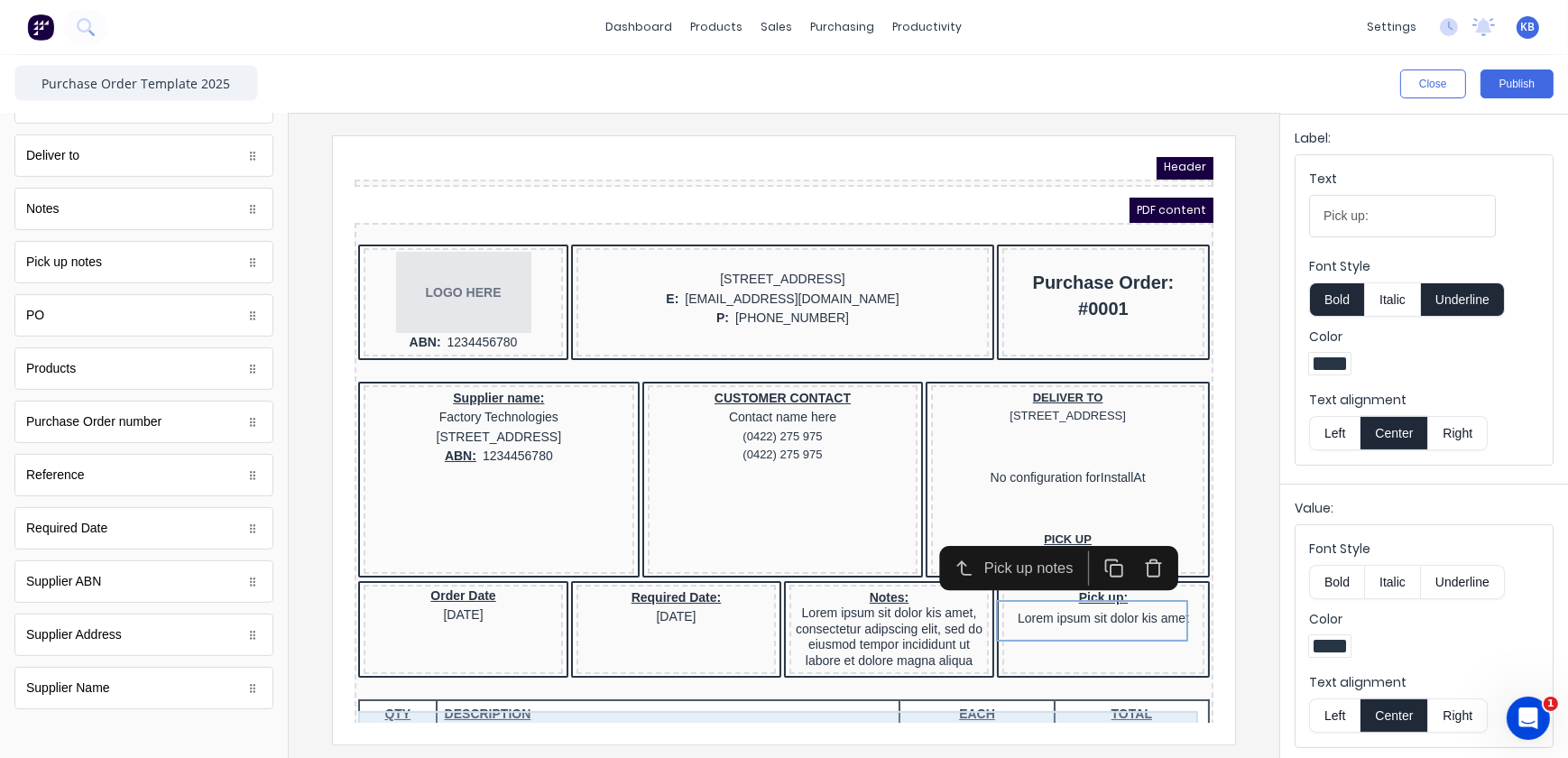
scroll to position [0, 0]
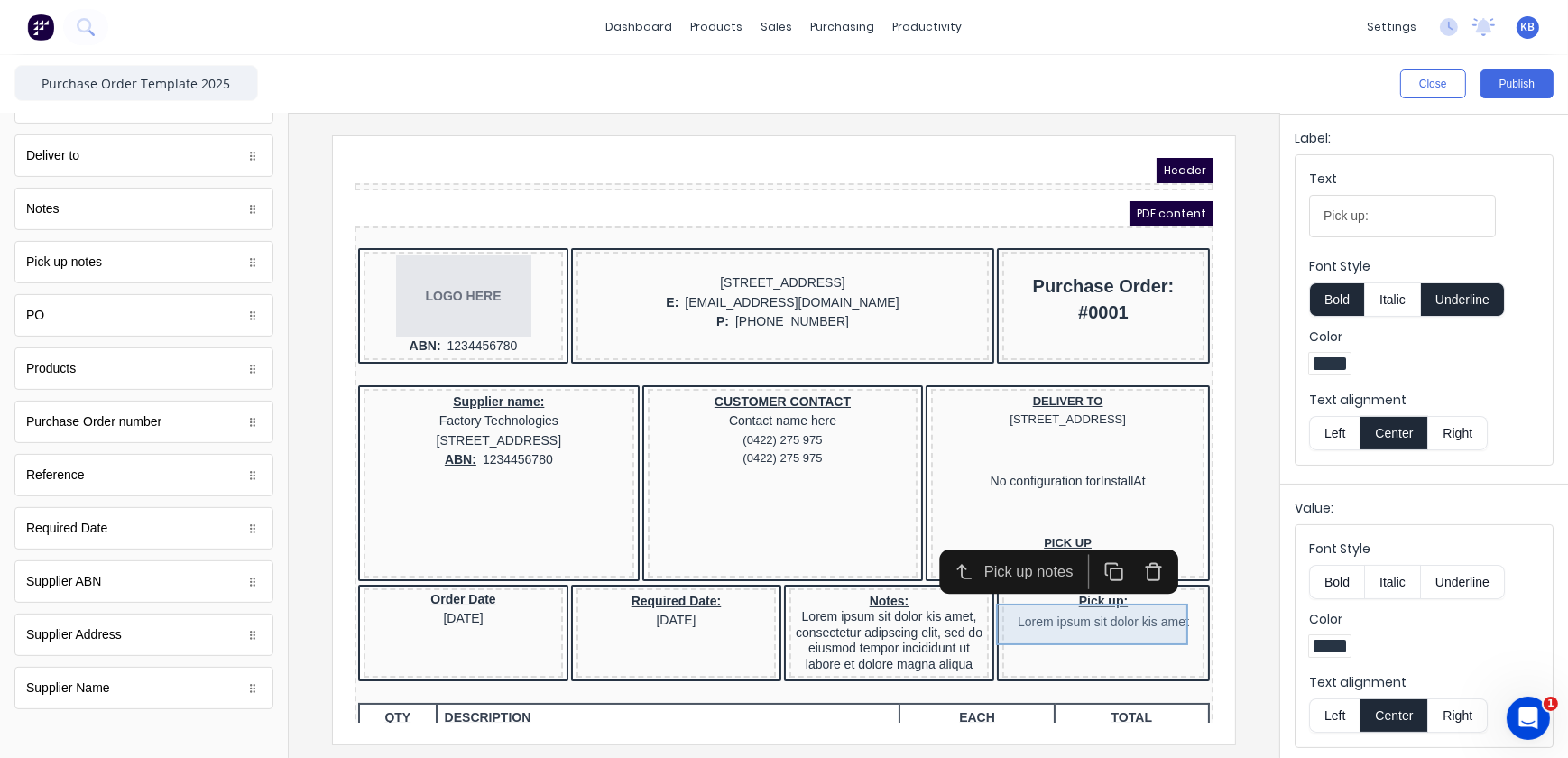
click at [1085, 612] on div "Pick up: Lorem ipsum sit dolor kis amet" at bounding box center [1081, 591] width 195 height 42
click at [1120, 547] on button "button" at bounding box center [1131, 548] width 40 height 34
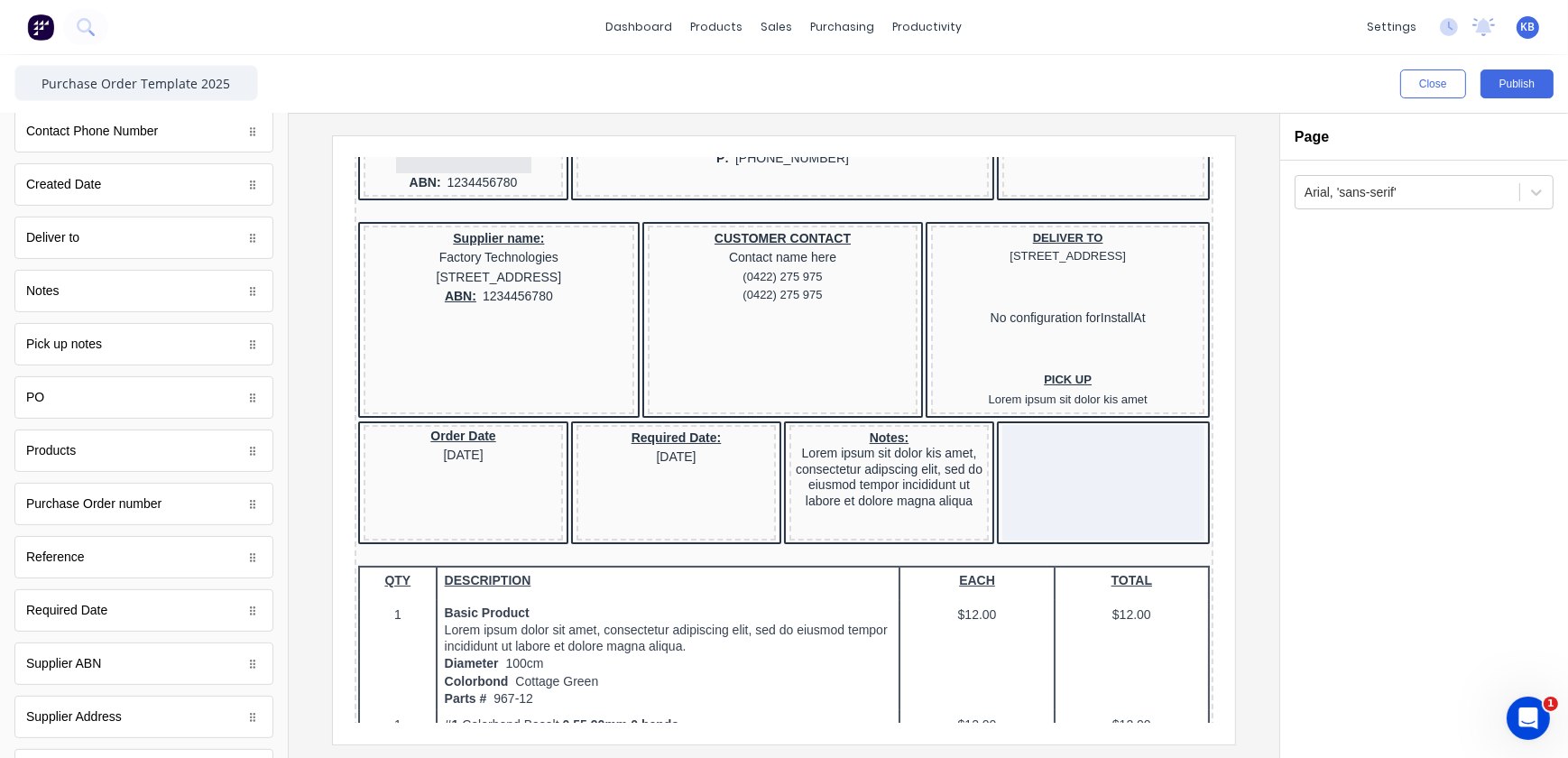
scroll to position [705, 0]
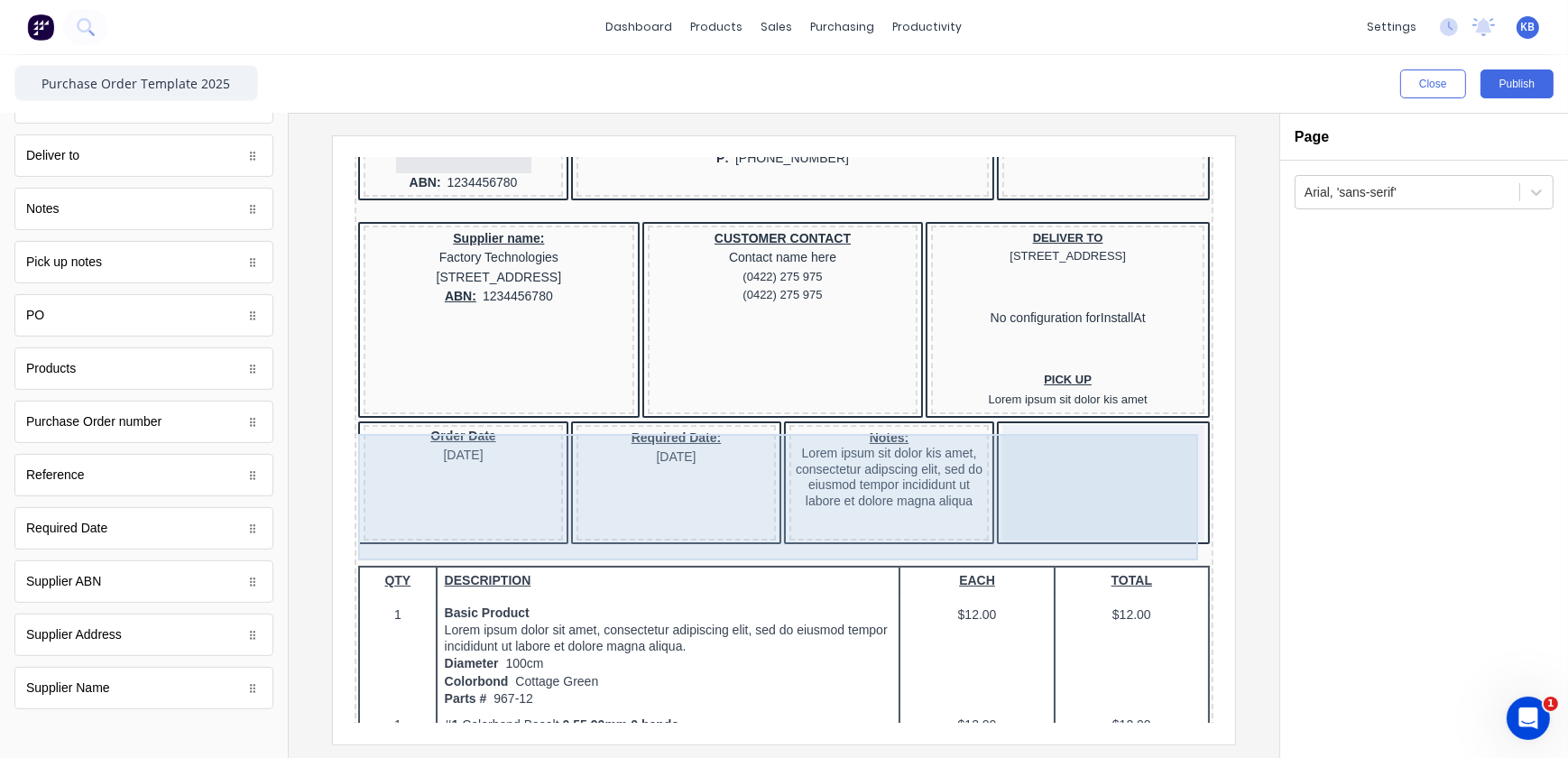
click at [392, 500] on div "Order Date [DATE]" at bounding box center [440, 460] width 200 height 116
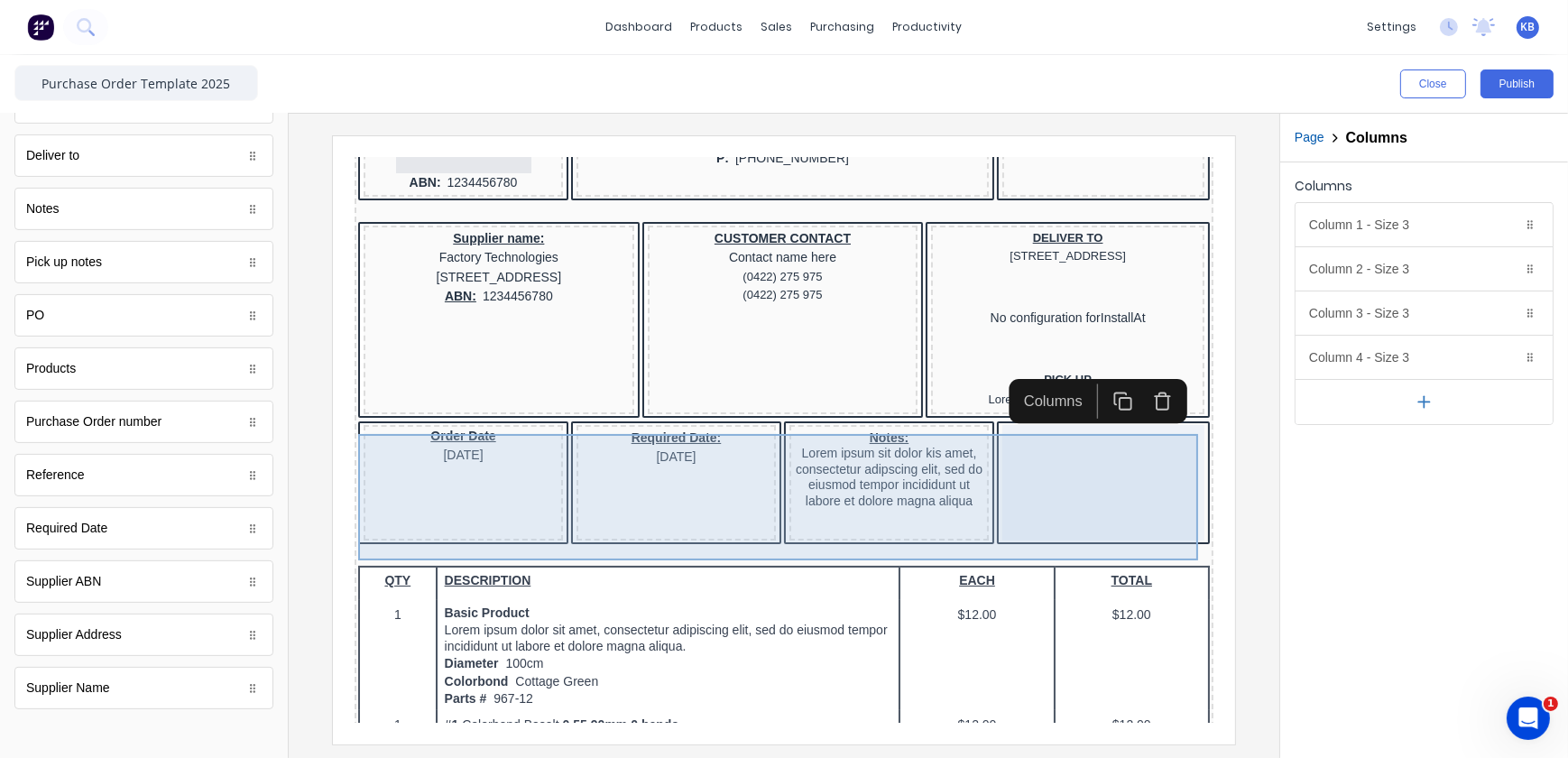
click at [998, 481] on div at bounding box center [1081, 460] width 202 height 116
click at [1109, 478] on div at bounding box center [1081, 460] width 202 height 116
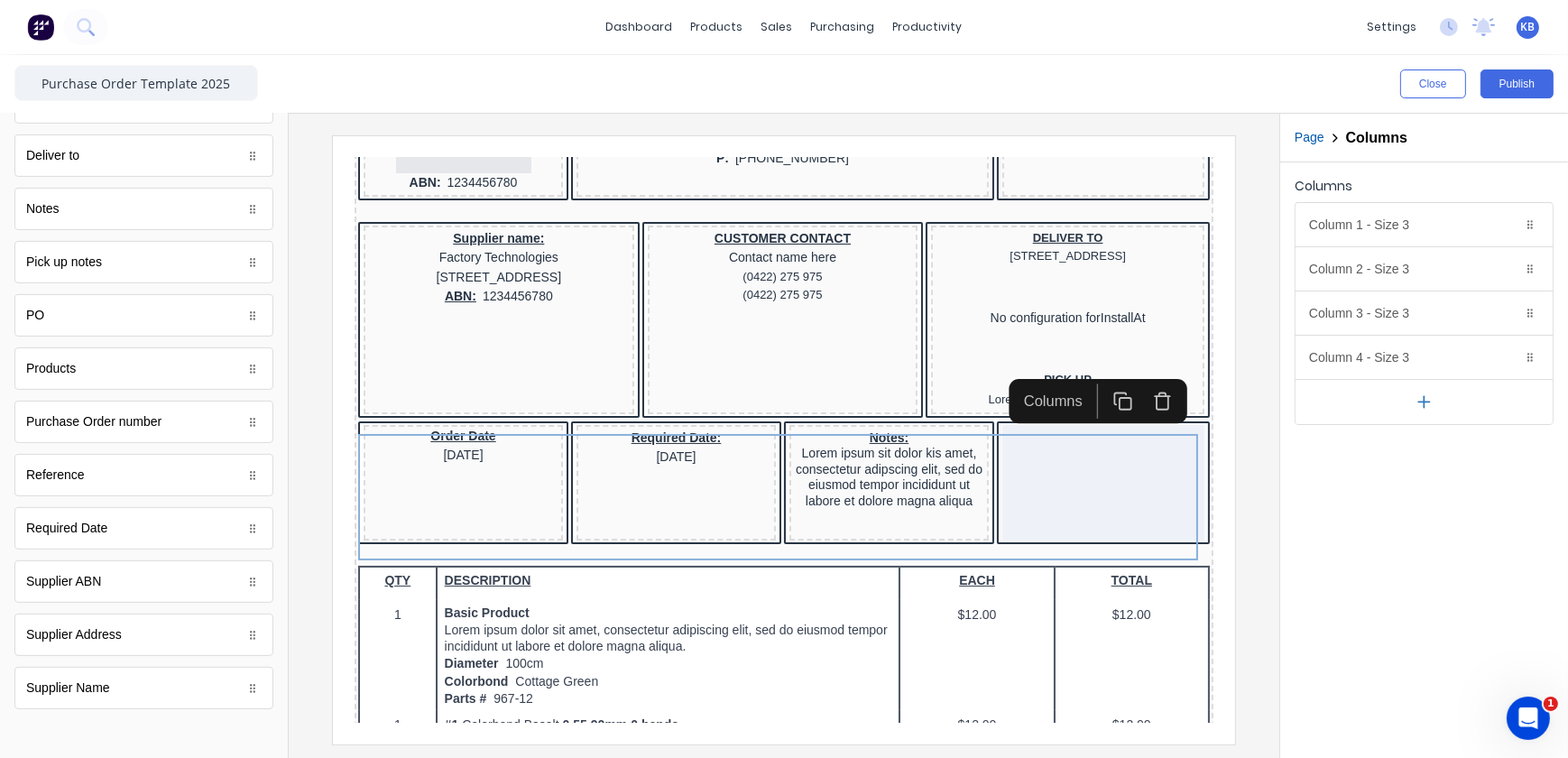
click at [1143, 383] on icon "button" at bounding box center [1140, 379] width 20 height 20
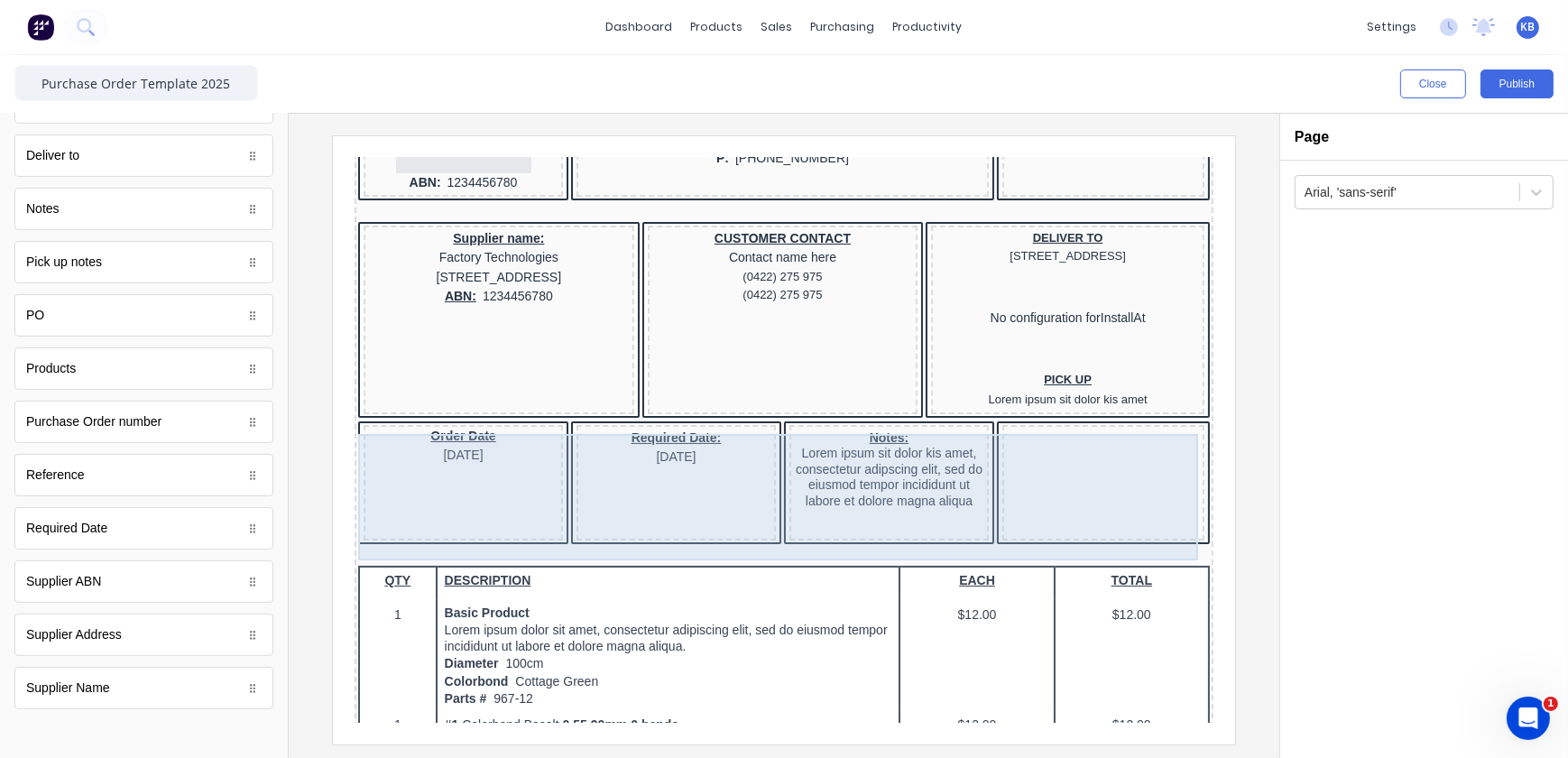
click at [1051, 492] on div at bounding box center [1081, 460] width 202 height 116
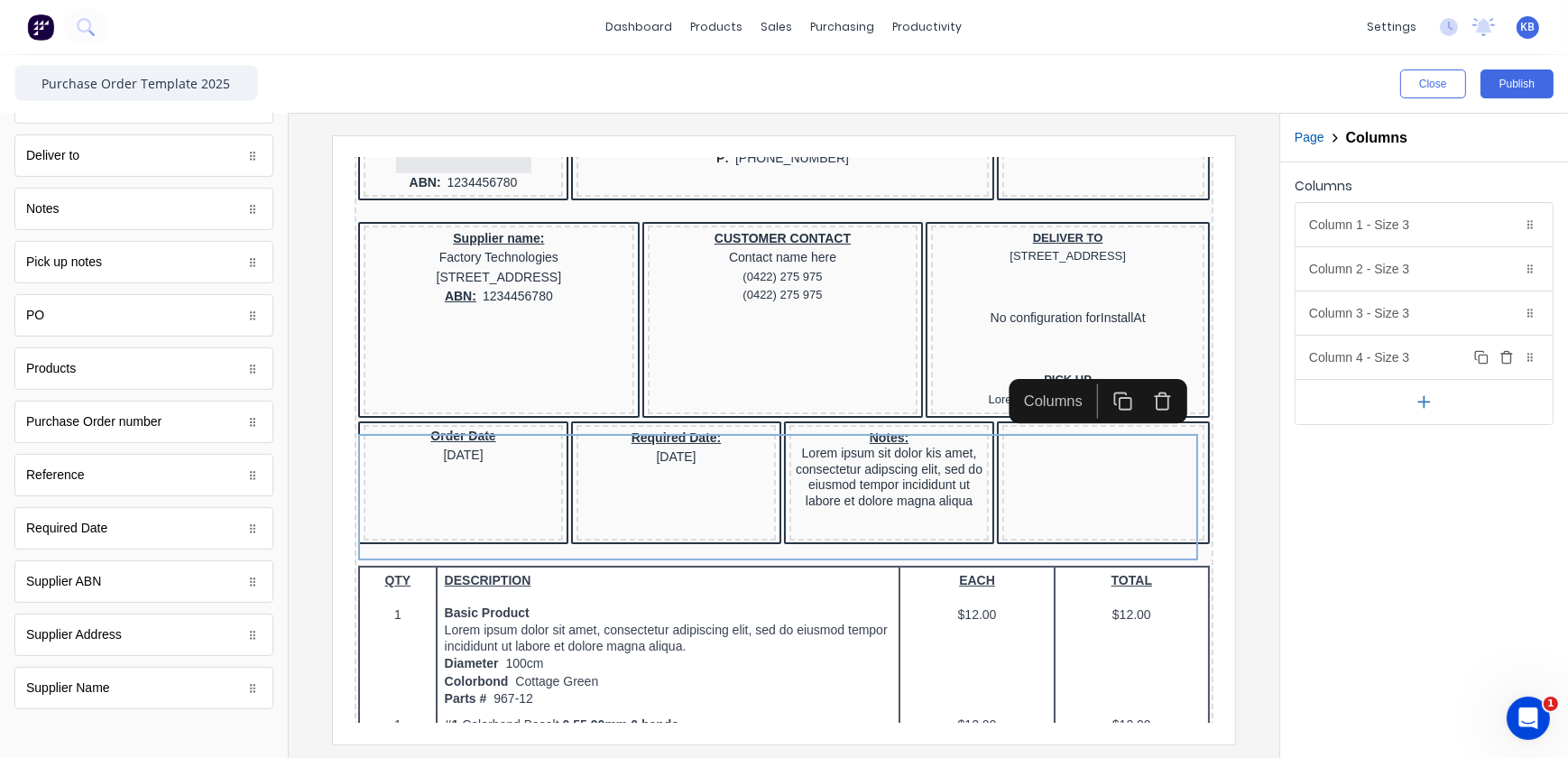
click at [1529, 354] on icon at bounding box center [1531, 356] width 6 height 9
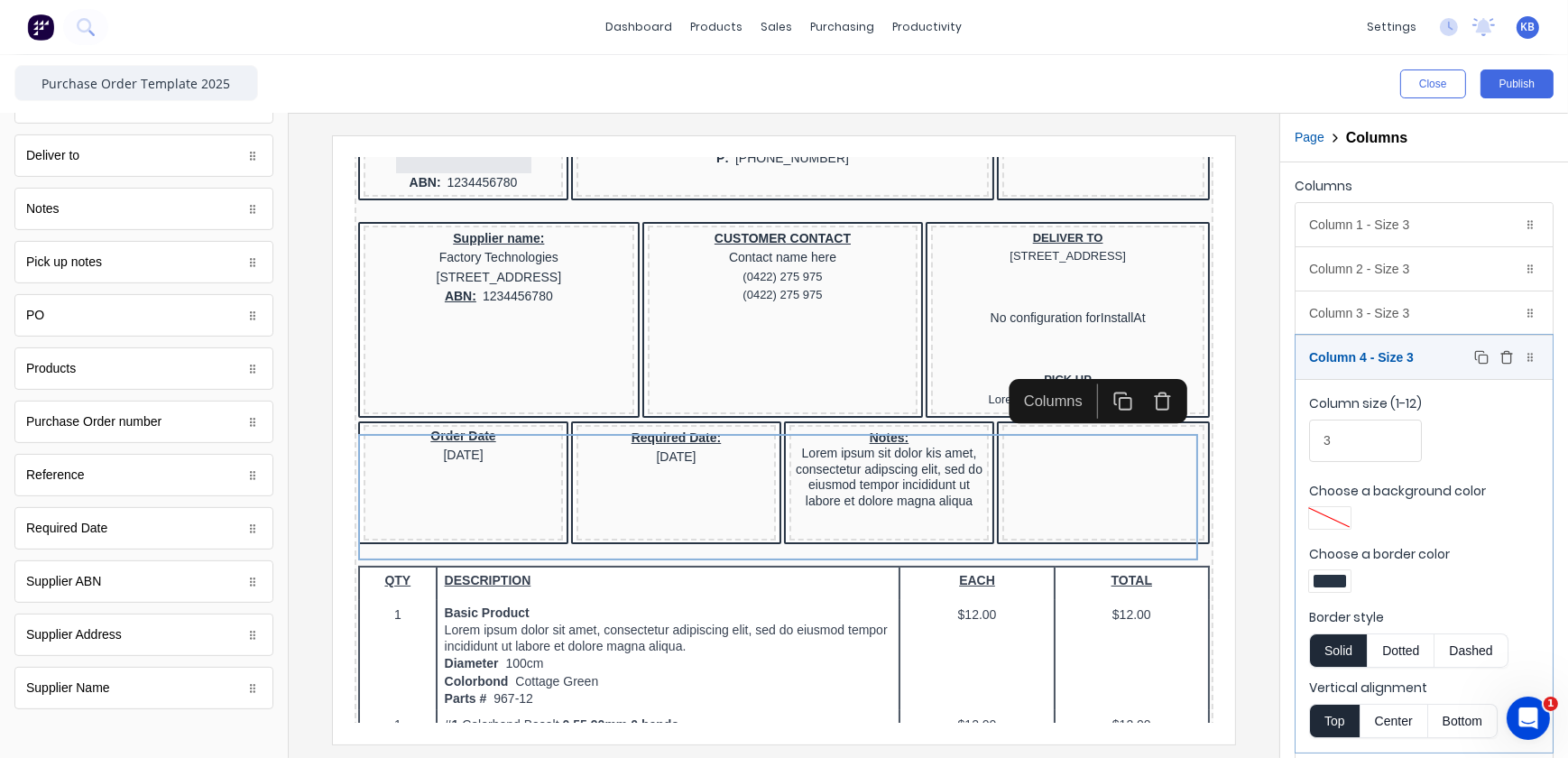
click at [1497, 366] on button "Delete" at bounding box center [1506, 357] width 22 height 22
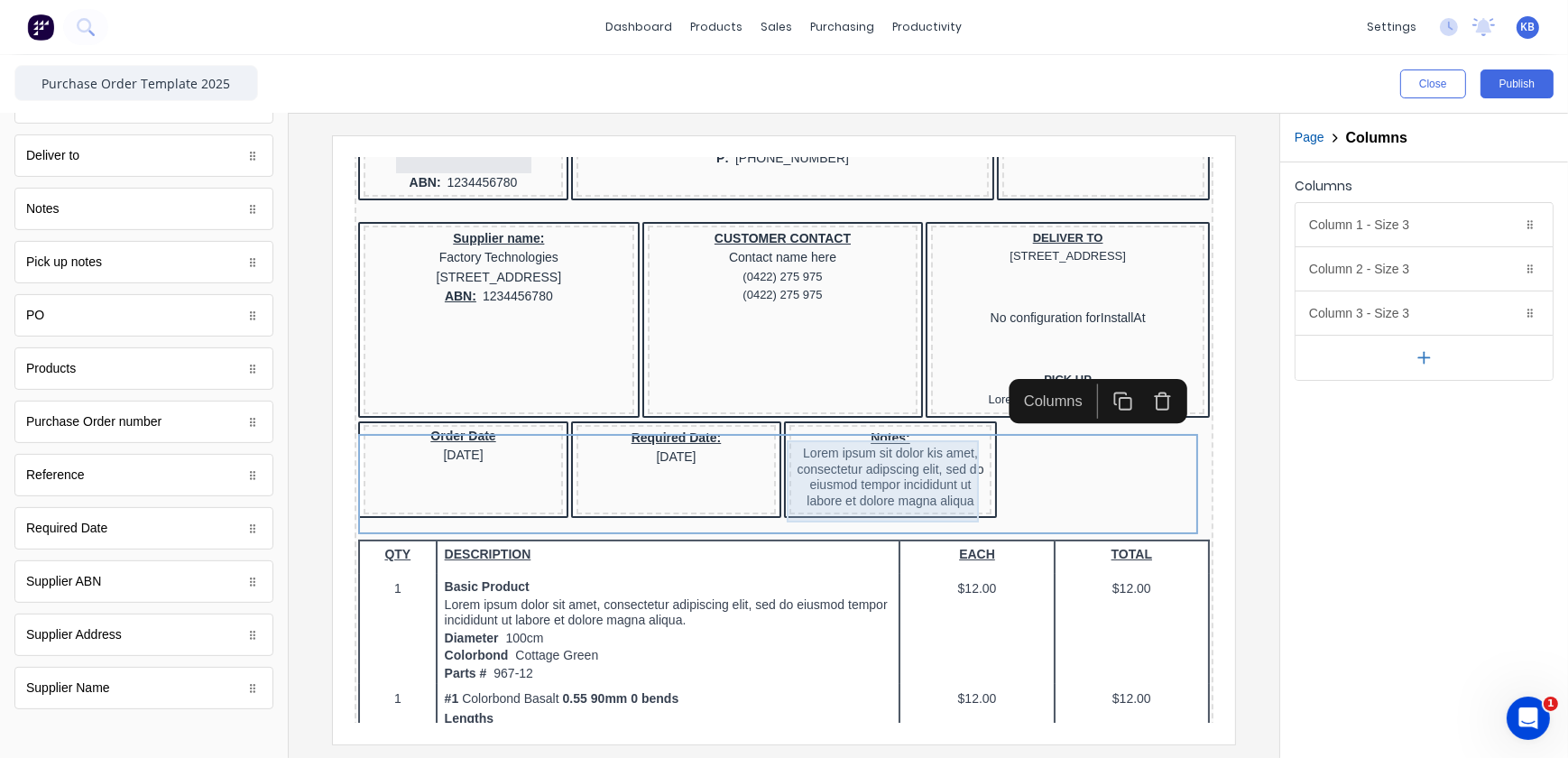
click at [843, 445] on div "Notes: Lorem ipsum sit dolor kis amet, consectetur adipscing elit, sed do eiusm…" at bounding box center [867, 448] width 195 height 83
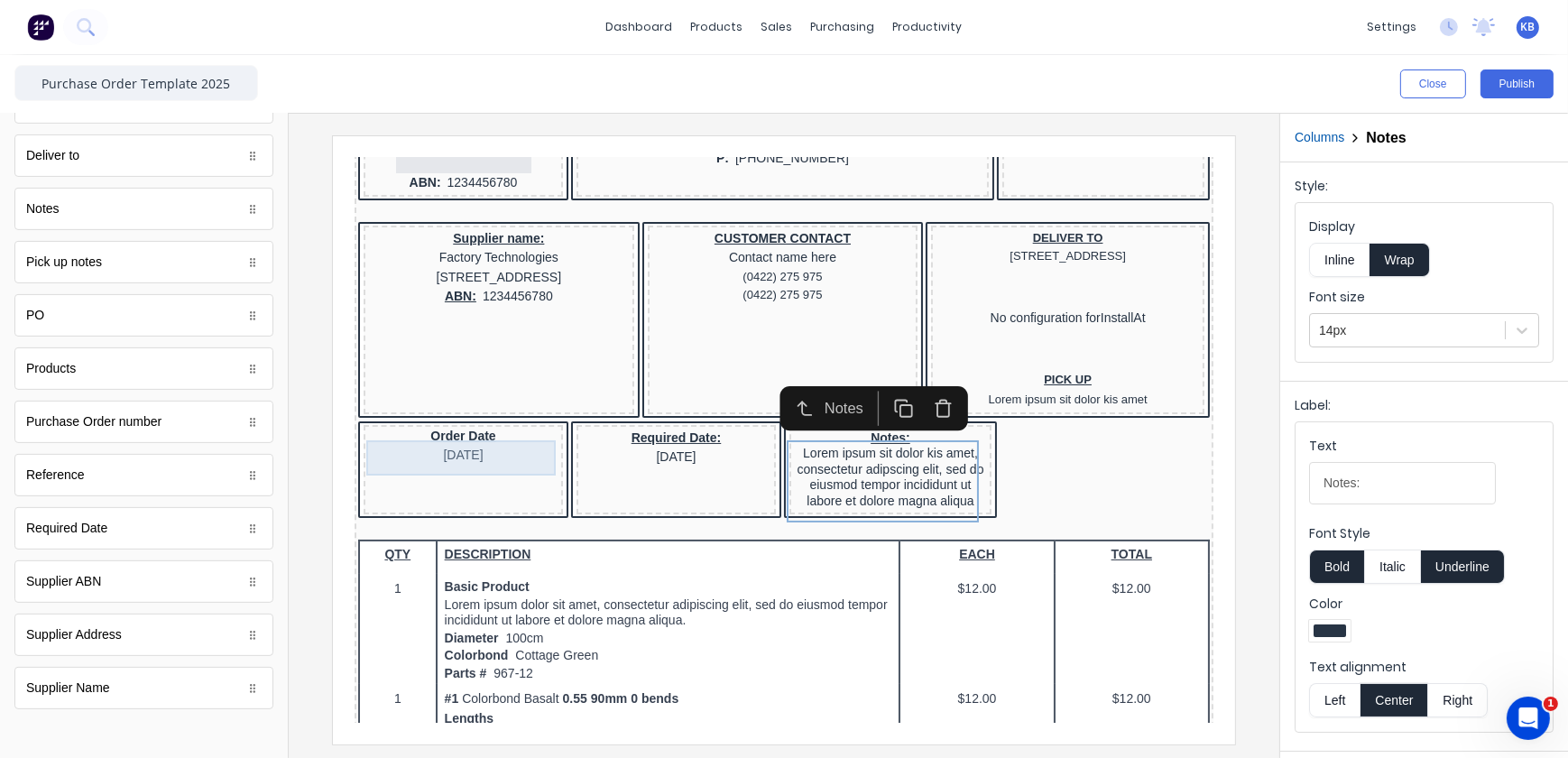
click at [428, 442] on div "Order Date [DATE]" at bounding box center [440, 424] width 192 height 35
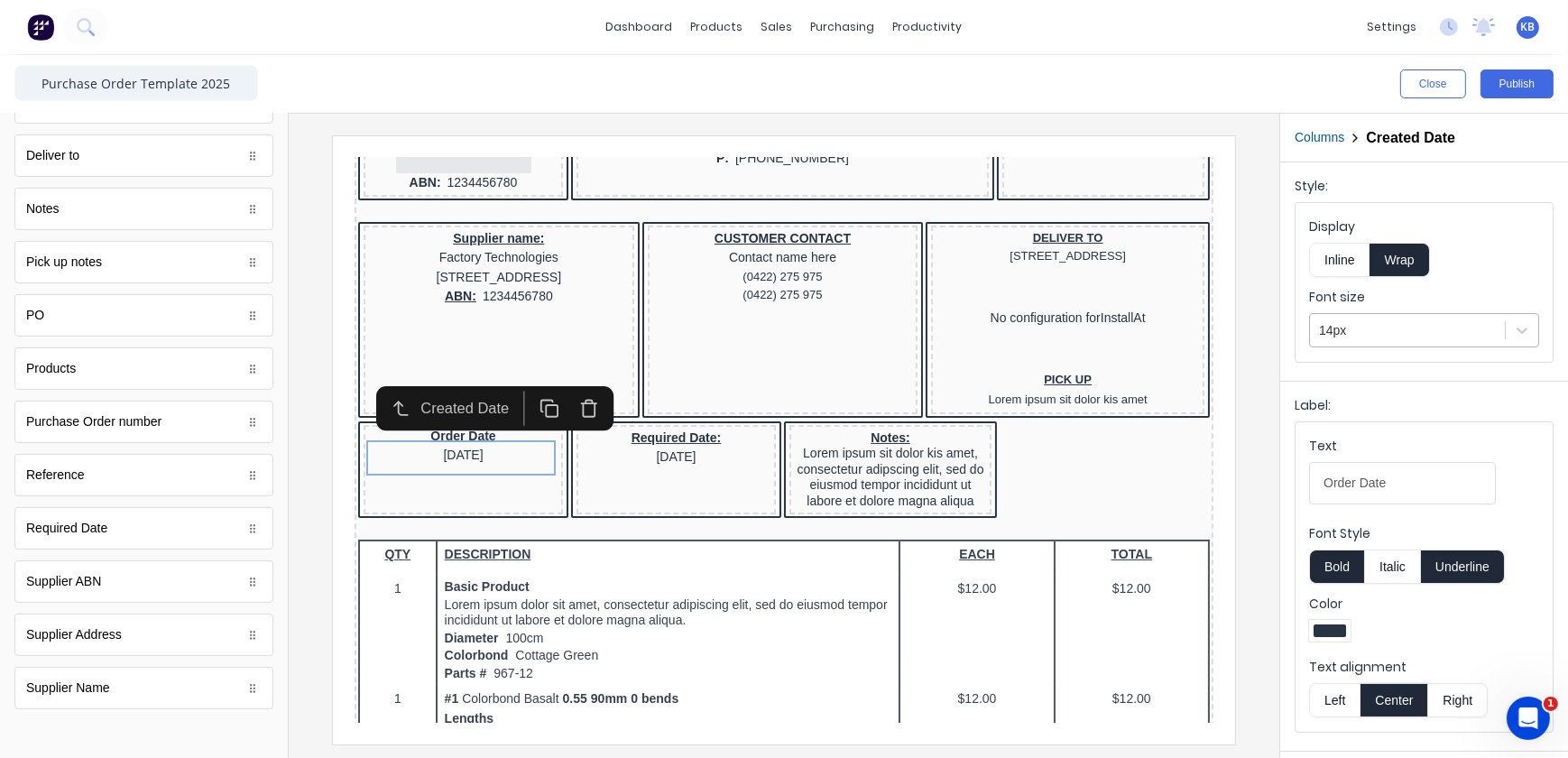
click at [1385, 327] on div at bounding box center [1407, 330] width 177 height 23
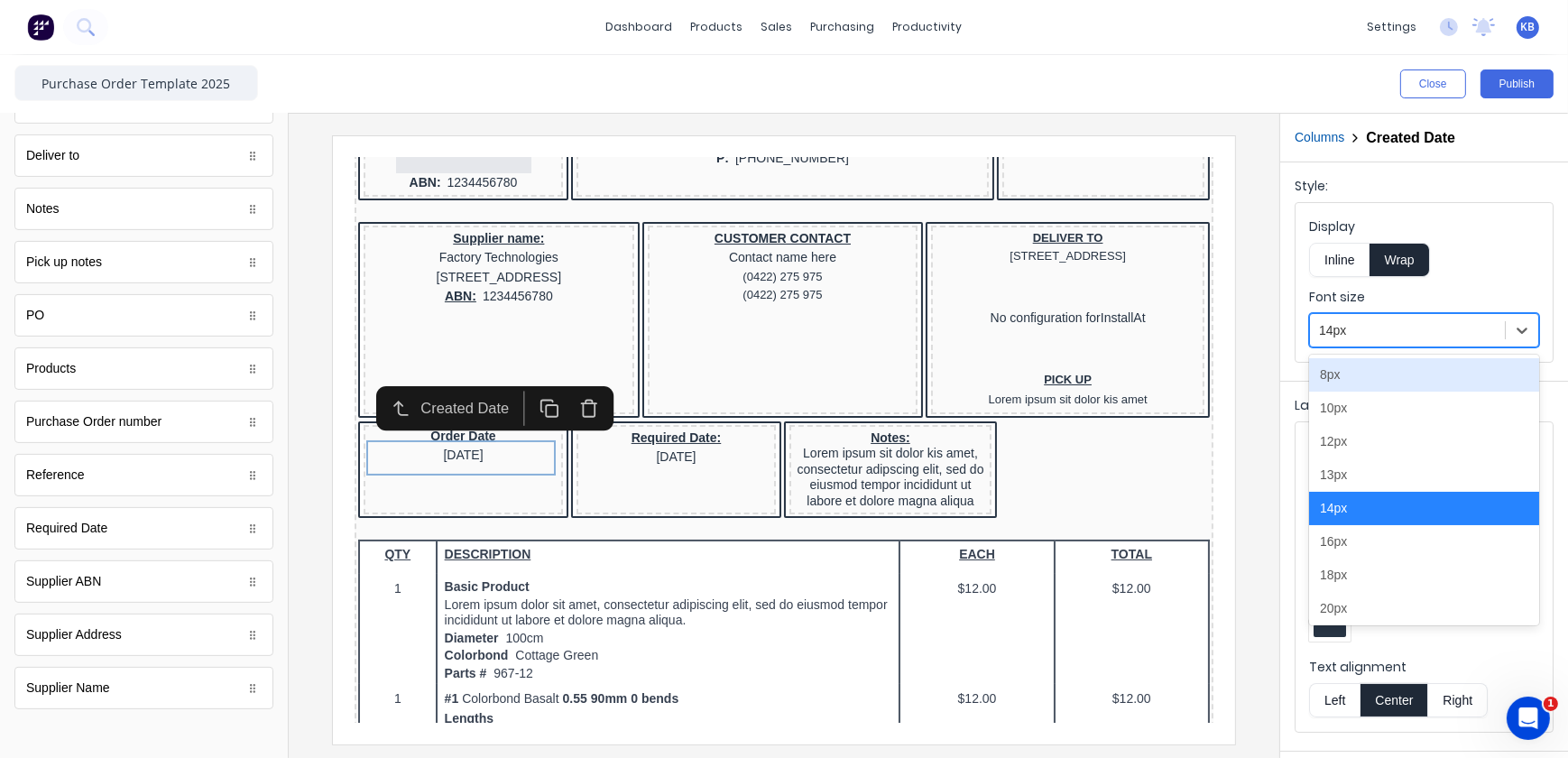
click at [1456, 238] on div "Display Inline Wrap" at bounding box center [1424, 247] width 230 height 60
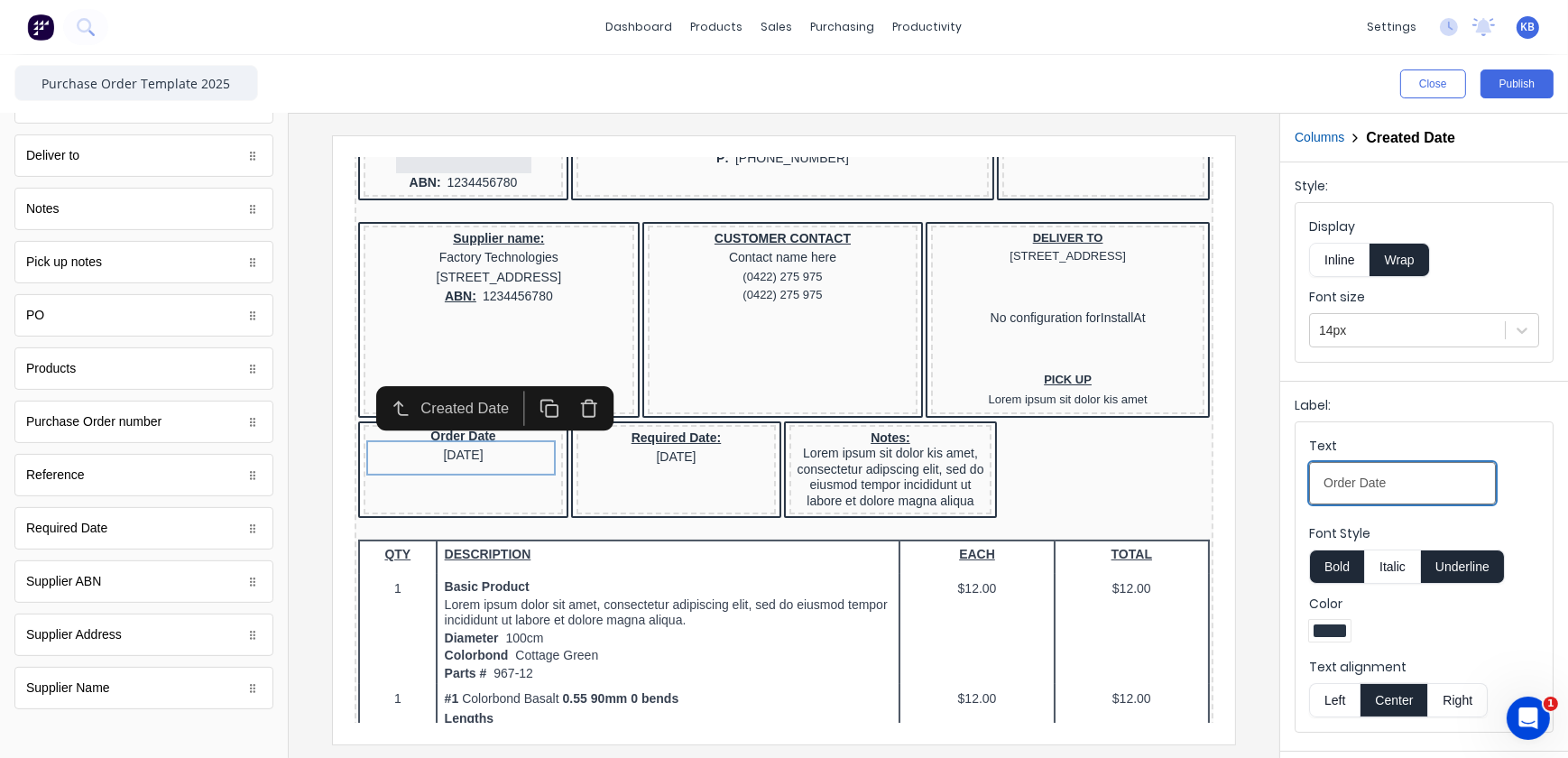
click at [1364, 469] on input "Order Date" at bounding box center [1403, 483] width 187 height 42
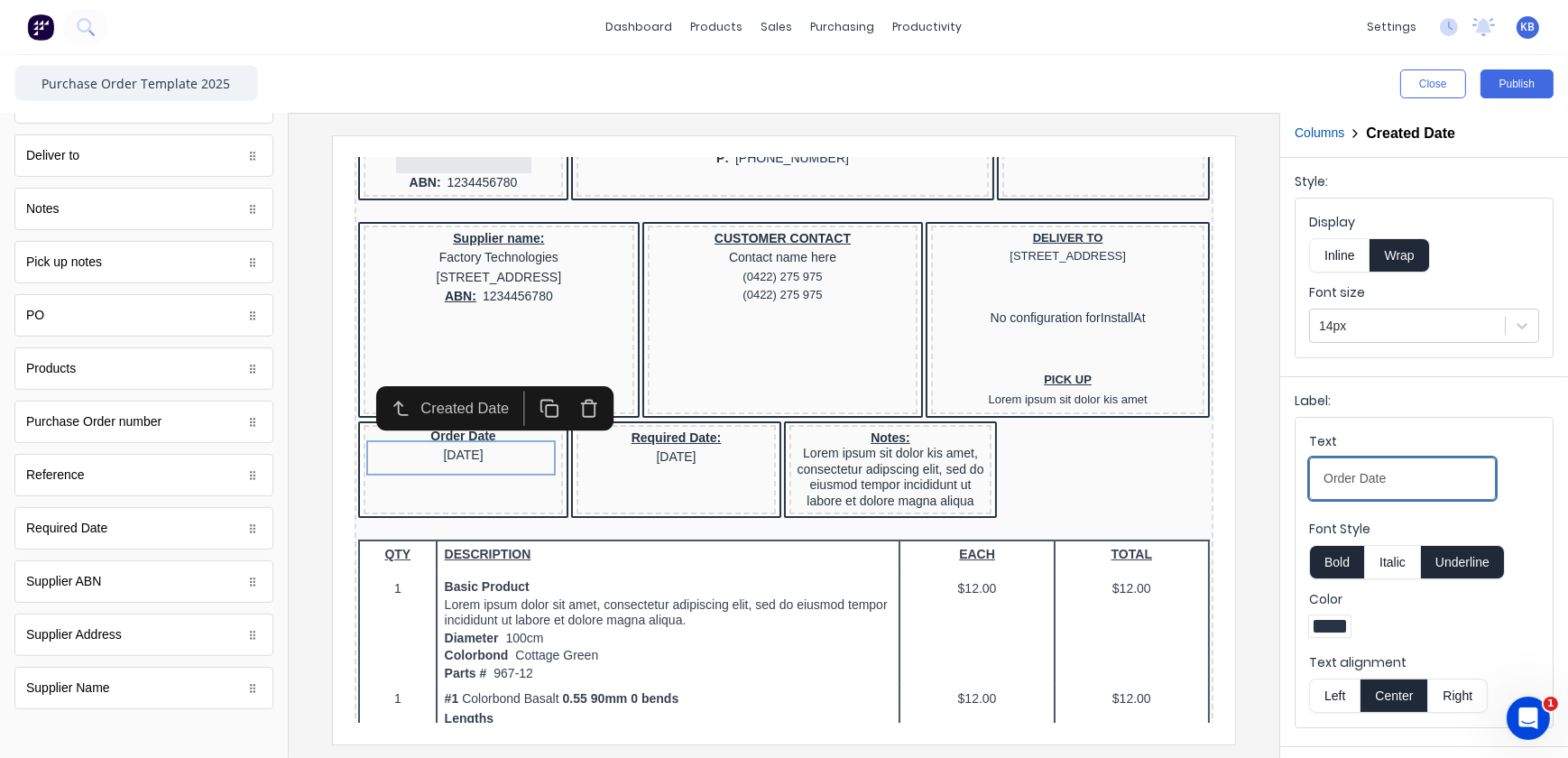
scroll to position [0, 0]
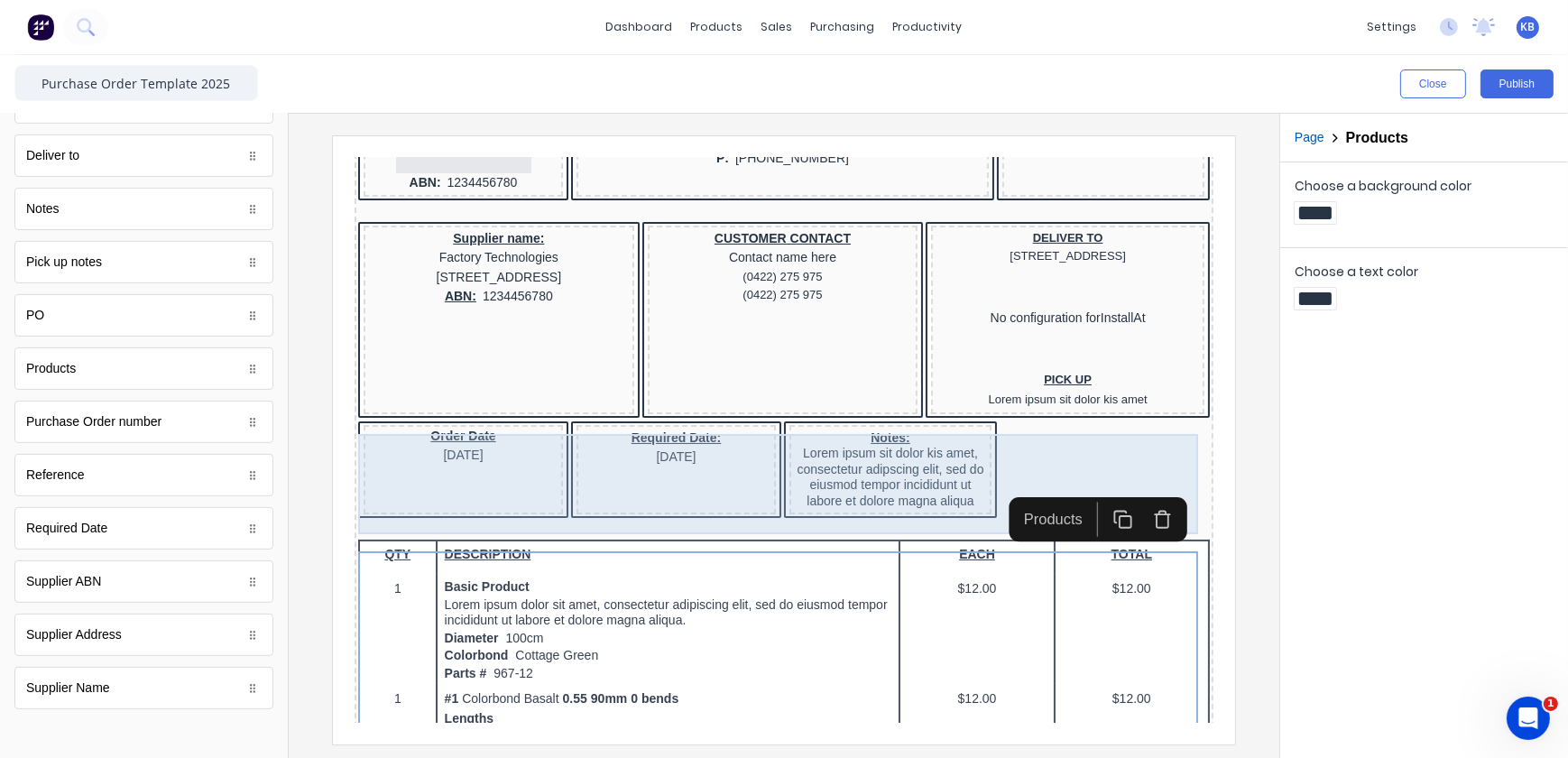
click at [338, 422] on div "Order Date [DATE] Required Date: [DATE] Notes: Lorem ipsum sit dolor kis amet, …" at bounding box center [761, 449] width 852 height 101
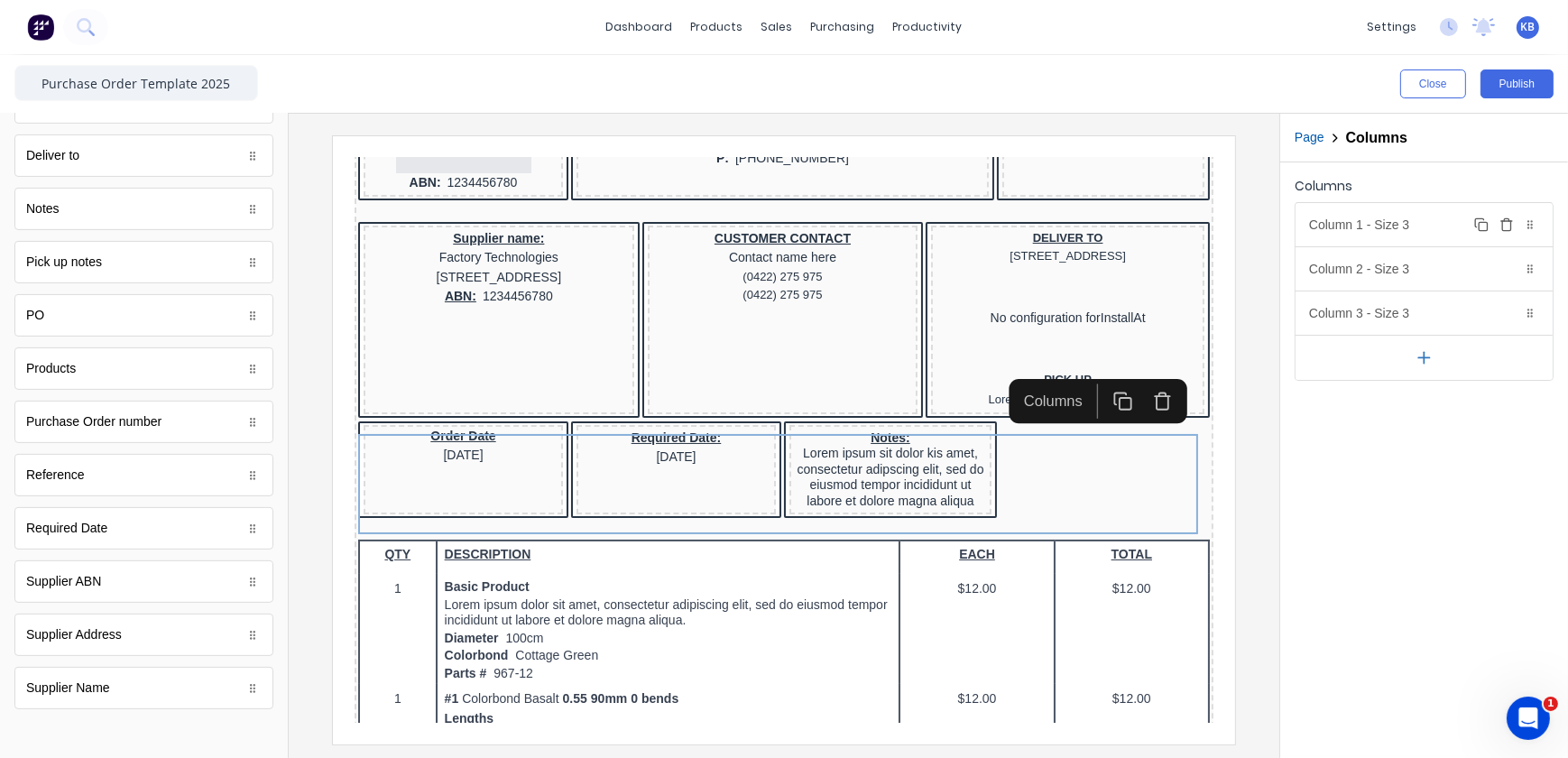
click at [1498, 230] on button "Delete" at bounding box center [1506, 224] width 22 height 22
click at [1416, 230] on div "Column 1 - Size 3 Duplicate Delete" at bounding box center [1424, 224] width 257 height 43
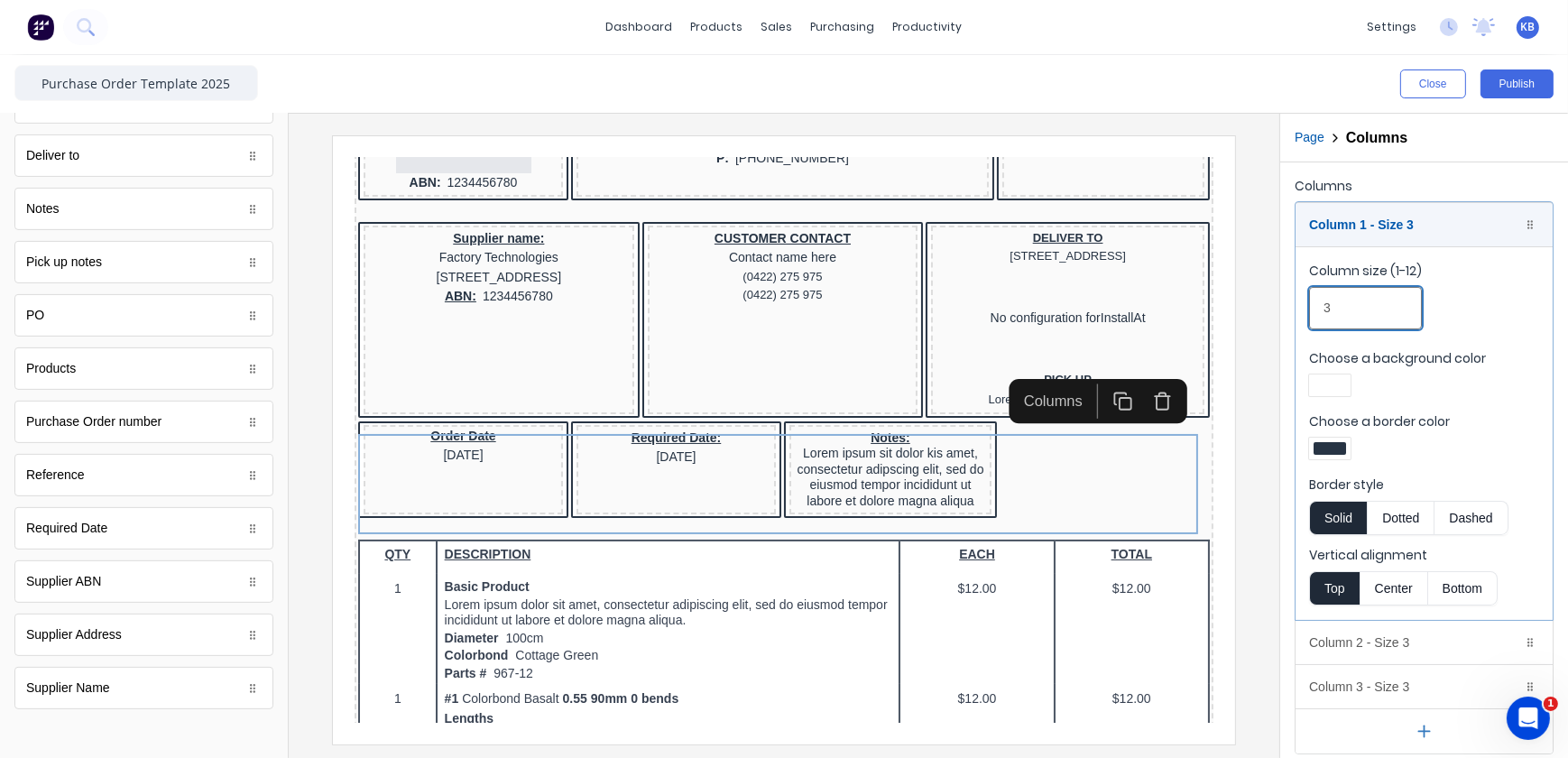
click at [1378, 316] on input "3" at bounding box center [1365, 308] width 113 height 42
drag, startPoint x: 1371, startPoint y: 312, endPoint x: 1292, endPoint y: 311, distance: 79.0
click at [1292, 311] on div "Columns Column 1 - Size 3 Duplicate Delete Column size (1-12) 3 Choose a backgr…" at bounding box center [1424, 464] width 288 height 603
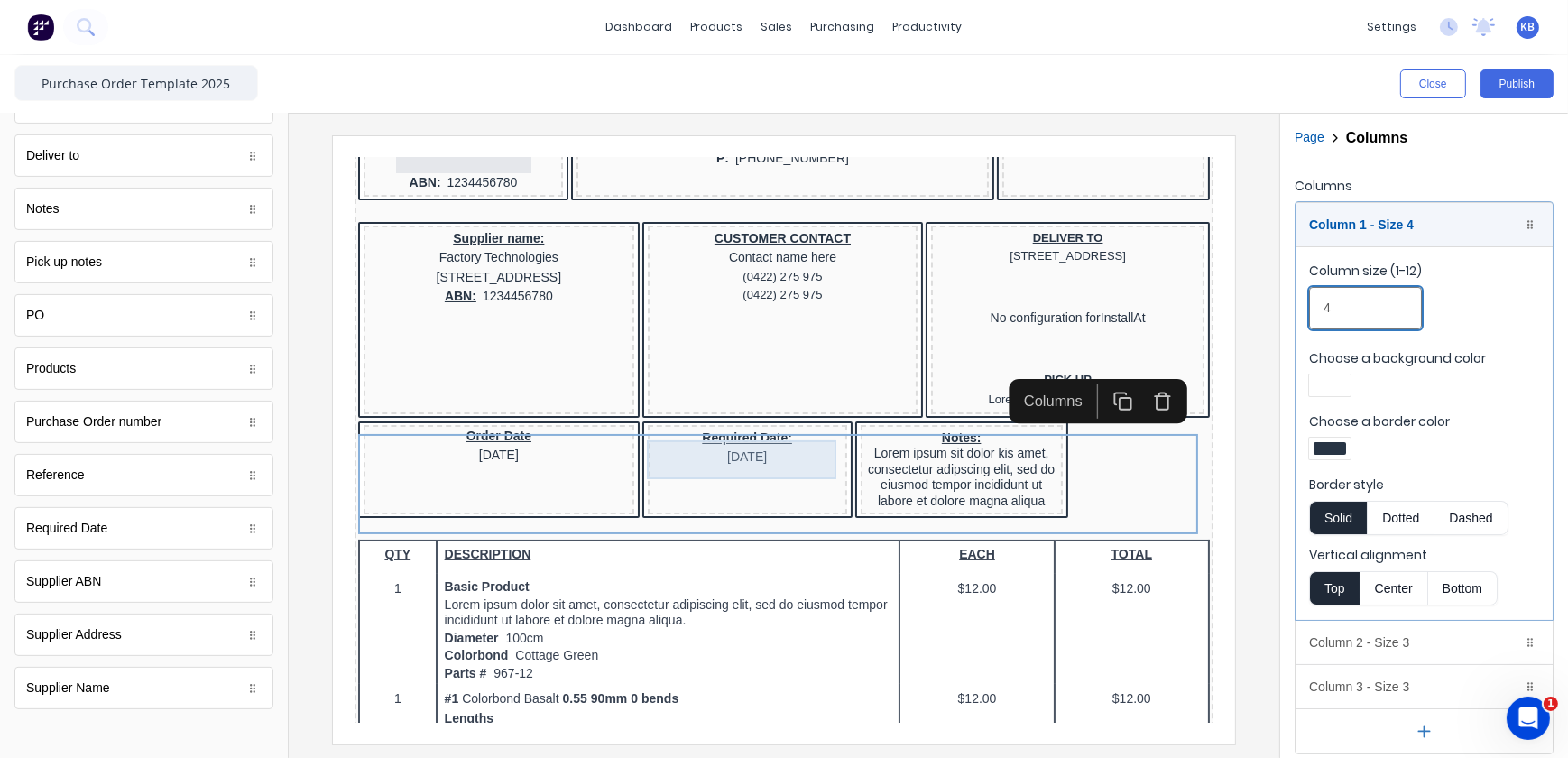
type input "4"
click at [759, 463] on div "Required Date: [DATE]" at bounding box center [725, 448] width 200 height 90
drag, startPoint x: 1362, startPoint y: 308, endPoint x: 1228, endPoint y: 311, distance: 134.0
click at [1228, 311] on div "Close Publish Components standard fields Accounting number Accounting number Co…" at bounding box center [784, 406] width 1568 height 703
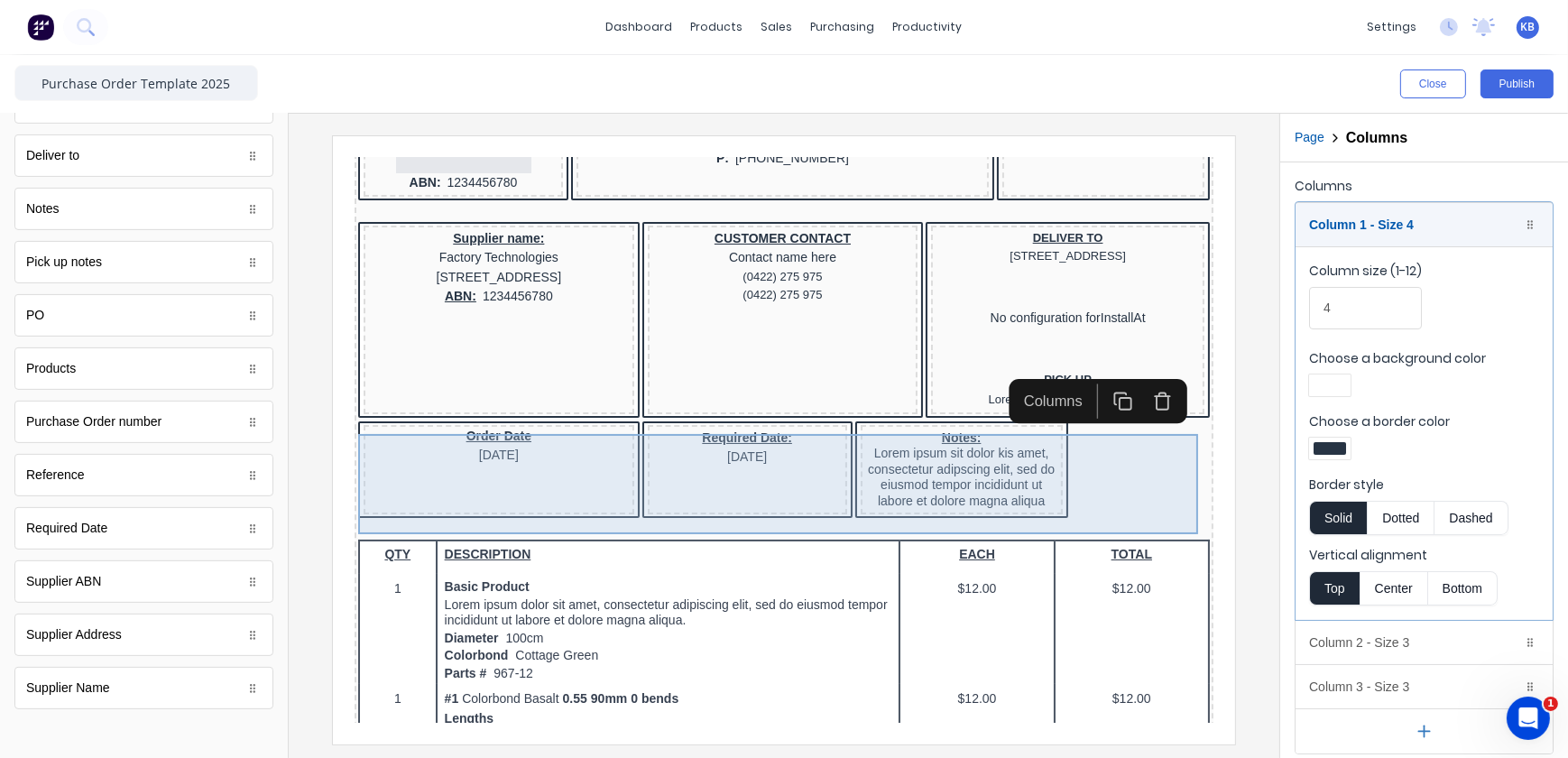
click at [968, 467] on div "Notes: Lorem ipsum sit dolor kis amet, consectetur adipscing elit, sed do eiusm…" at bounding box center [939, 448] width 195 height 83
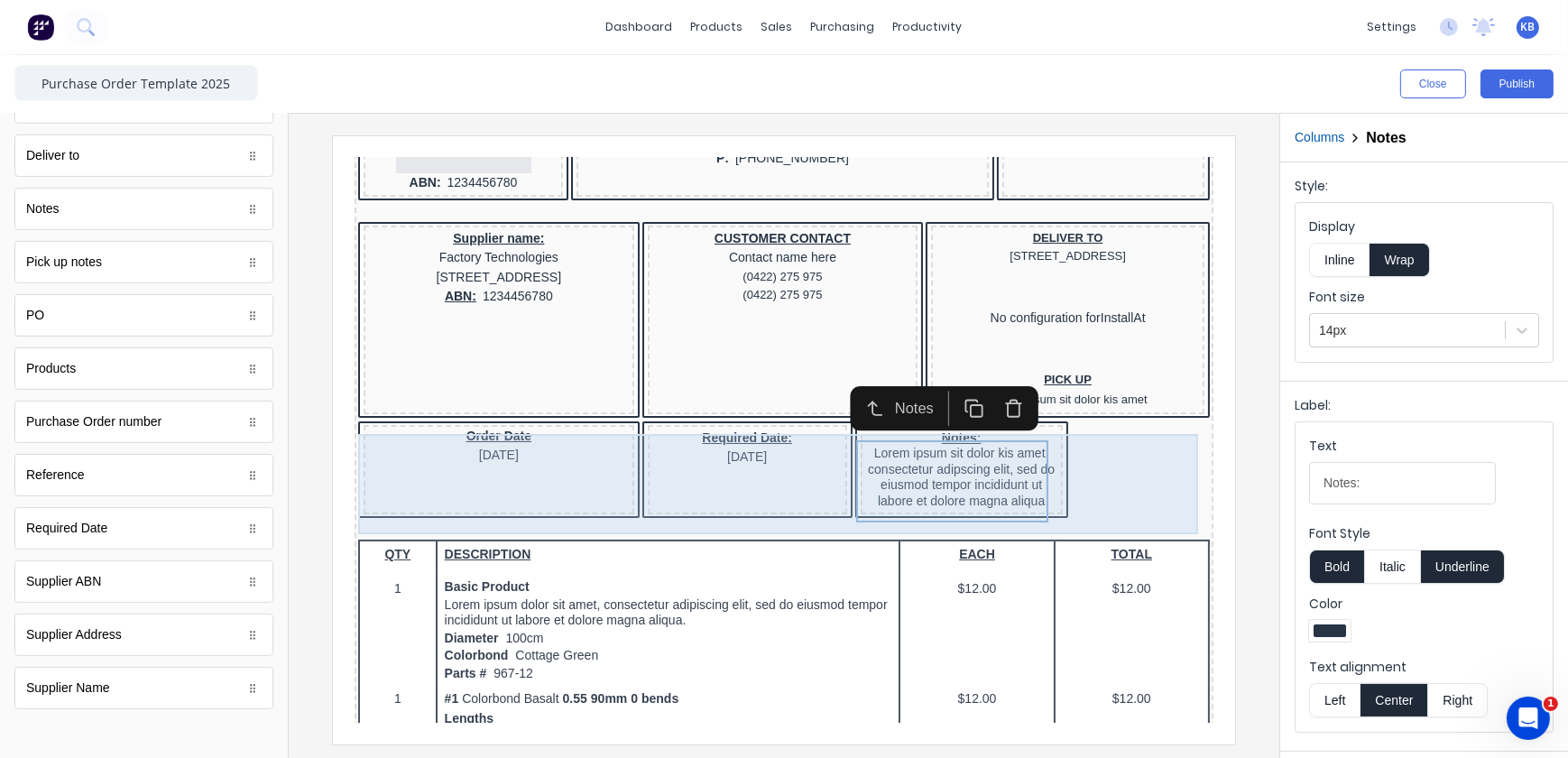
click at [795, 466] on div "Required Date: [DATE]" at bounding box center [725, 448] width 200 height 90
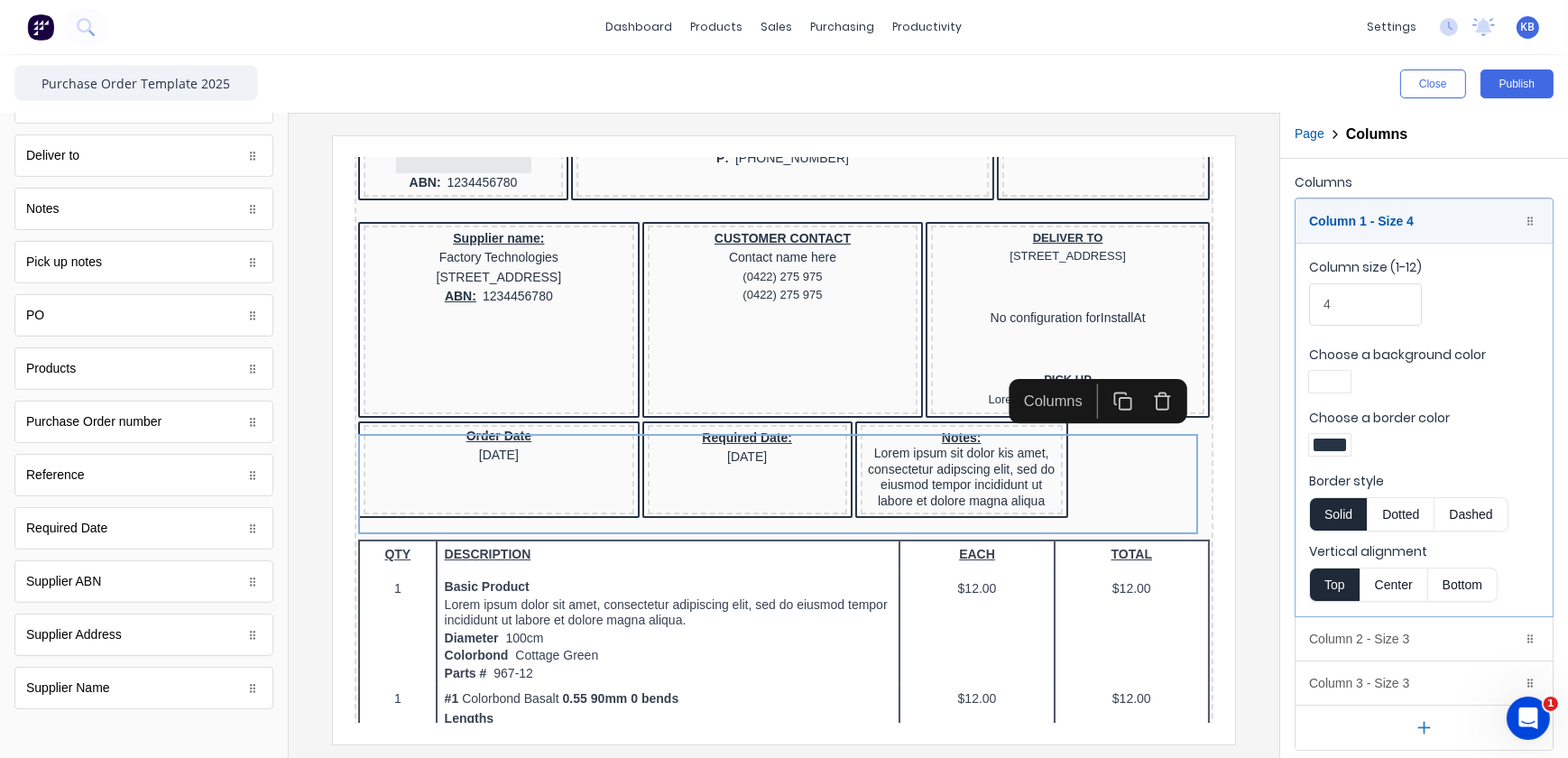
scroll to position [6, 0]
click at [1370, 632] on div "Column 2 - Size 3 Duplicate Delete" at bounding box center [1424, 637] width 257 height 43
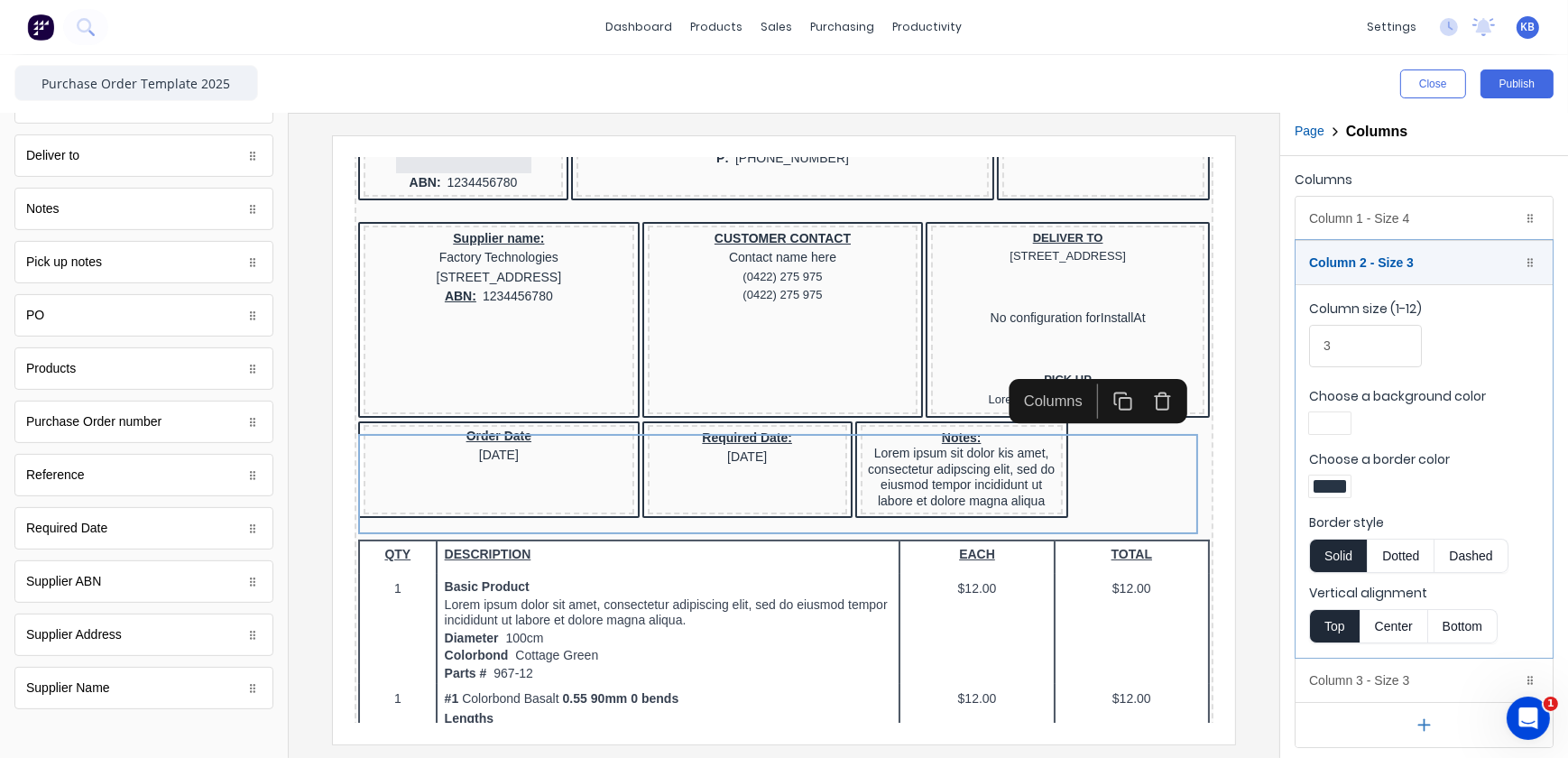
drag, startPoint x: 1378, startPoint y: 317, endPoint x: 1360, endPoint y: 351, distance: 38.5
click at [1362, 331] on label "Column size (1-12) 3" at bounding box center [1365, 333] width 113 height 68
drag, startPoint x: 1336, startPoint y: 358, endPoint x: 1265, endPoint y: 352, distance: 71.3
click at [1265, 352] on div "Close Publish Components standard fields Accounting number Accounting number Co…" at bounding box center [784, 406] width 1568 height 703
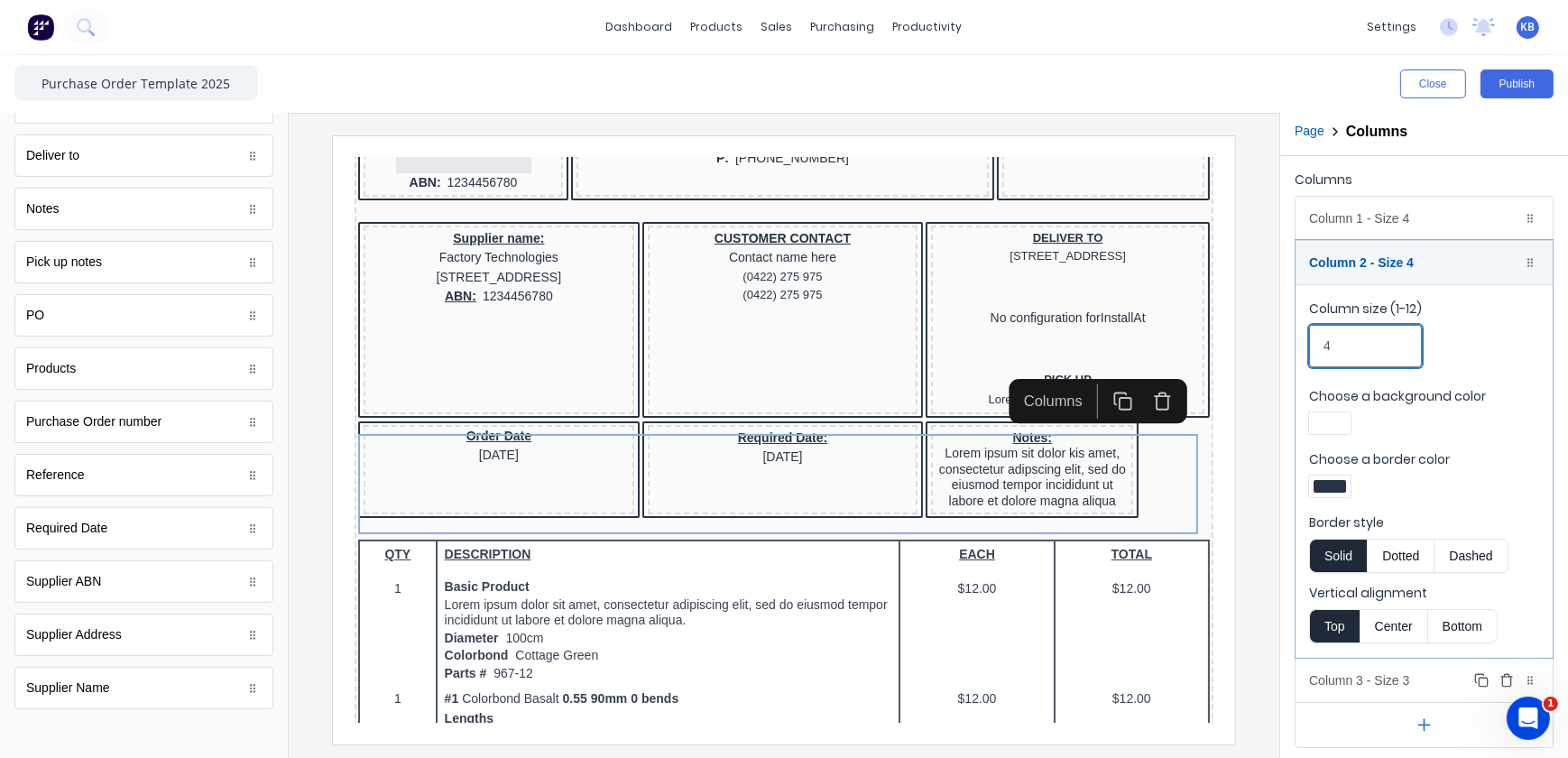
type input "4"
click at [1332, 682] on div "Column 3 - Size 3 Duplicate Delete" at bounding box center [1424, 681] width 257 height 43
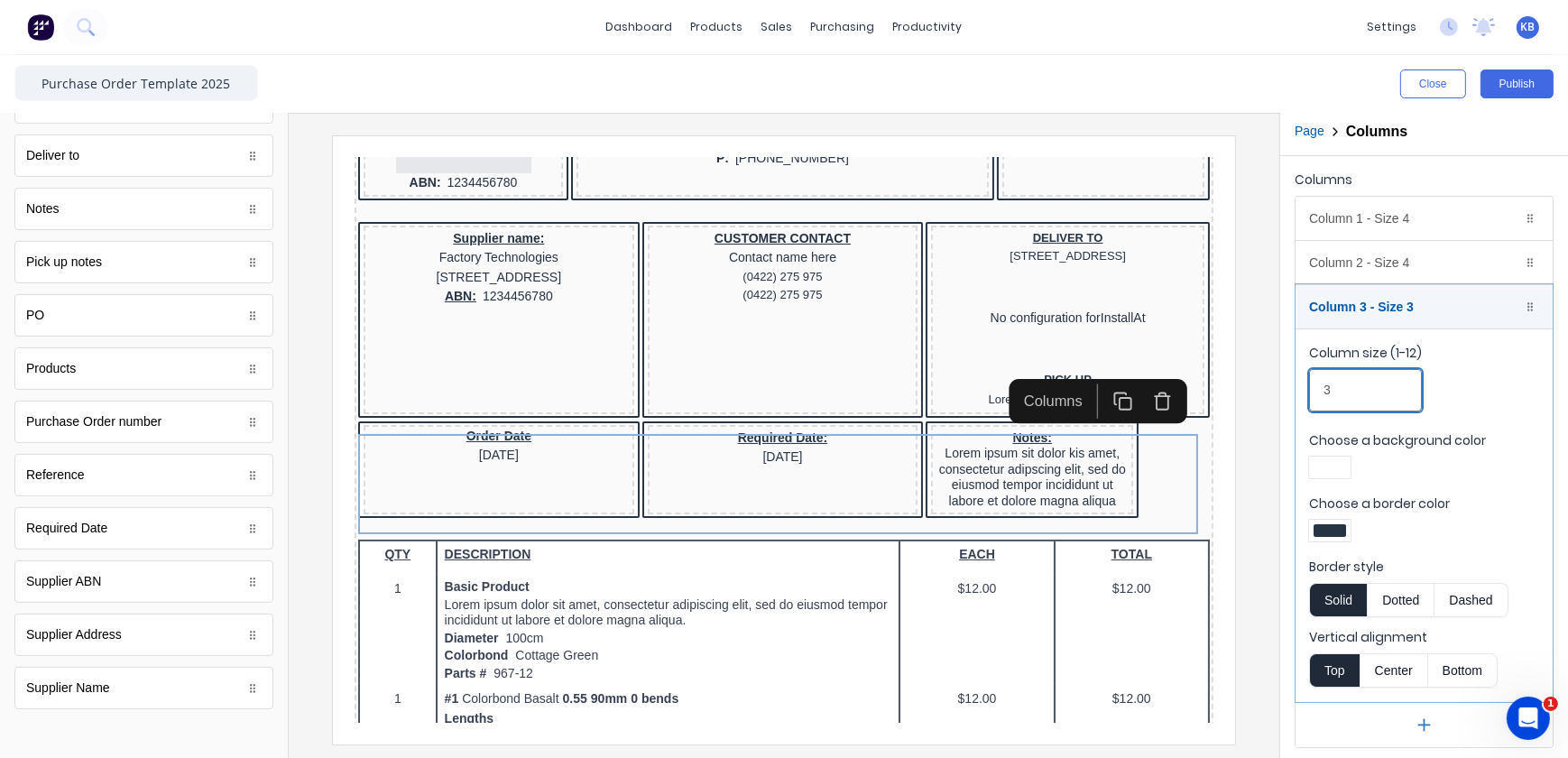
drag, startPoint x: 1377, startPoint y: 397, endPoint x: 1255, endPoint y: 394, distance: 122.0
click at [1256, 394] on div "Close Publish Components standard fields Accounting number Accounting number Co…" at bounding box center [784, 406] width 1568 height 703
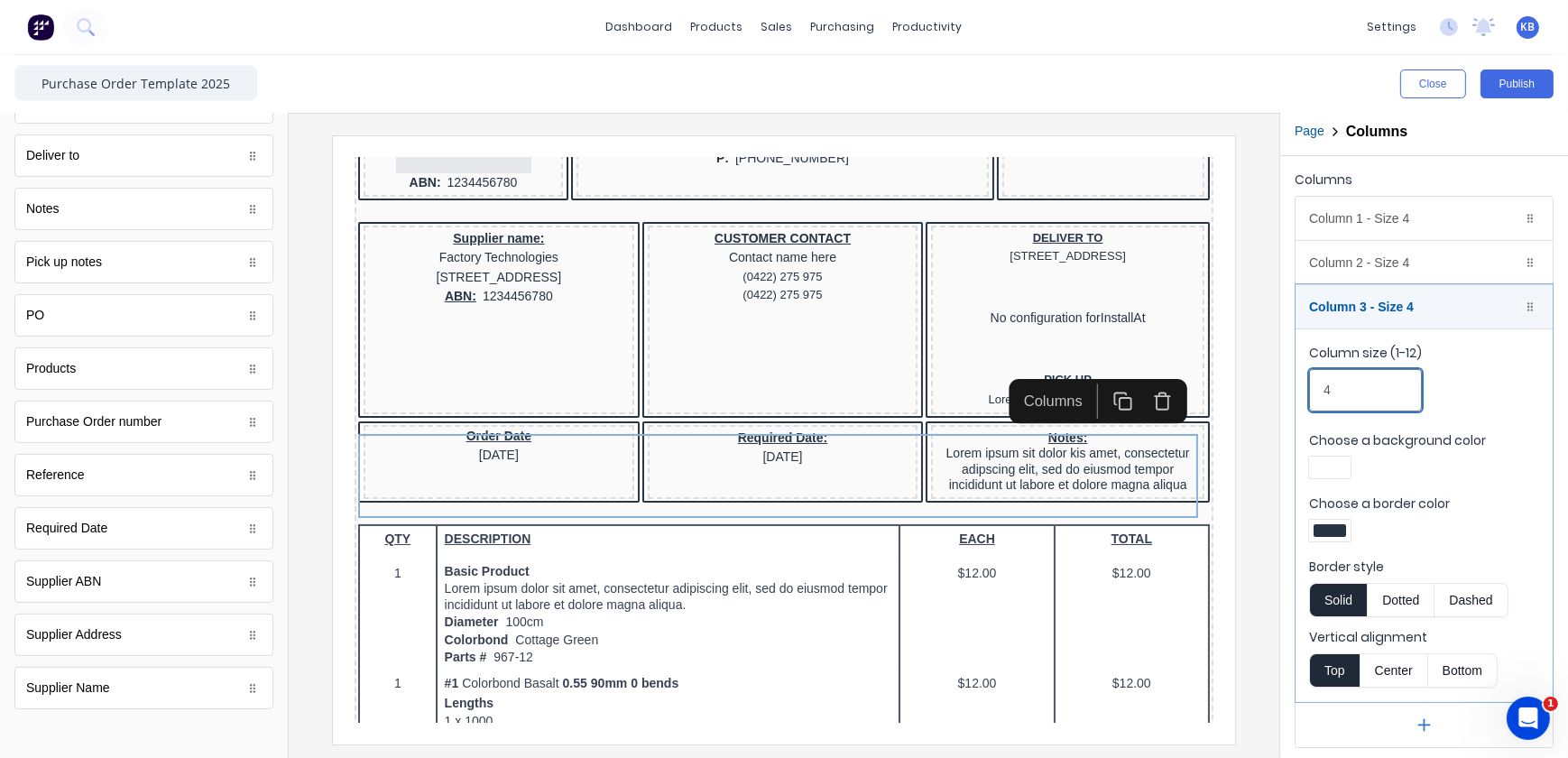
type input "4"
click at [1259, 549] on div at bounding box center [784, 436] width 991 height 644
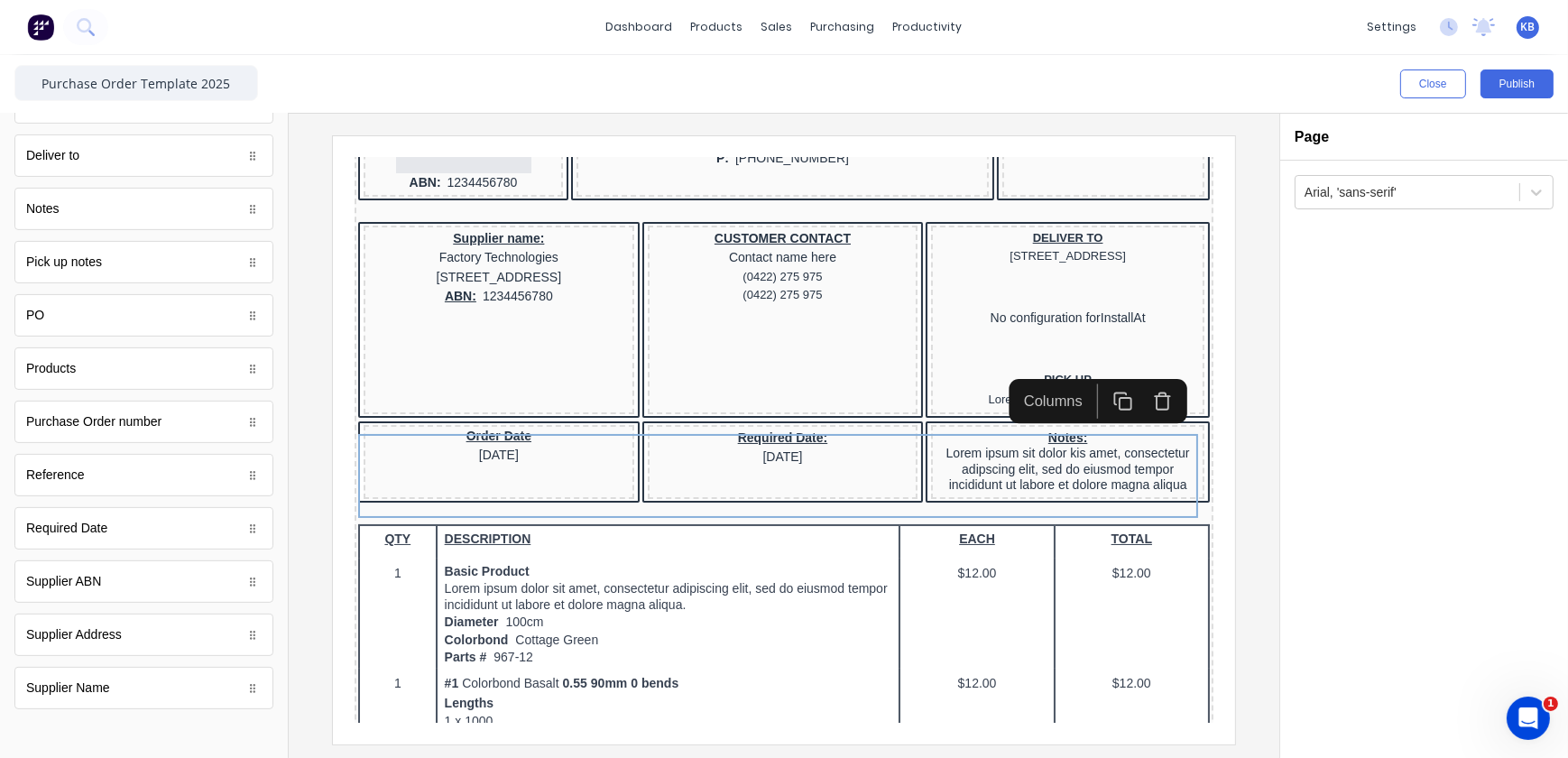
scroll to position [0, 0]
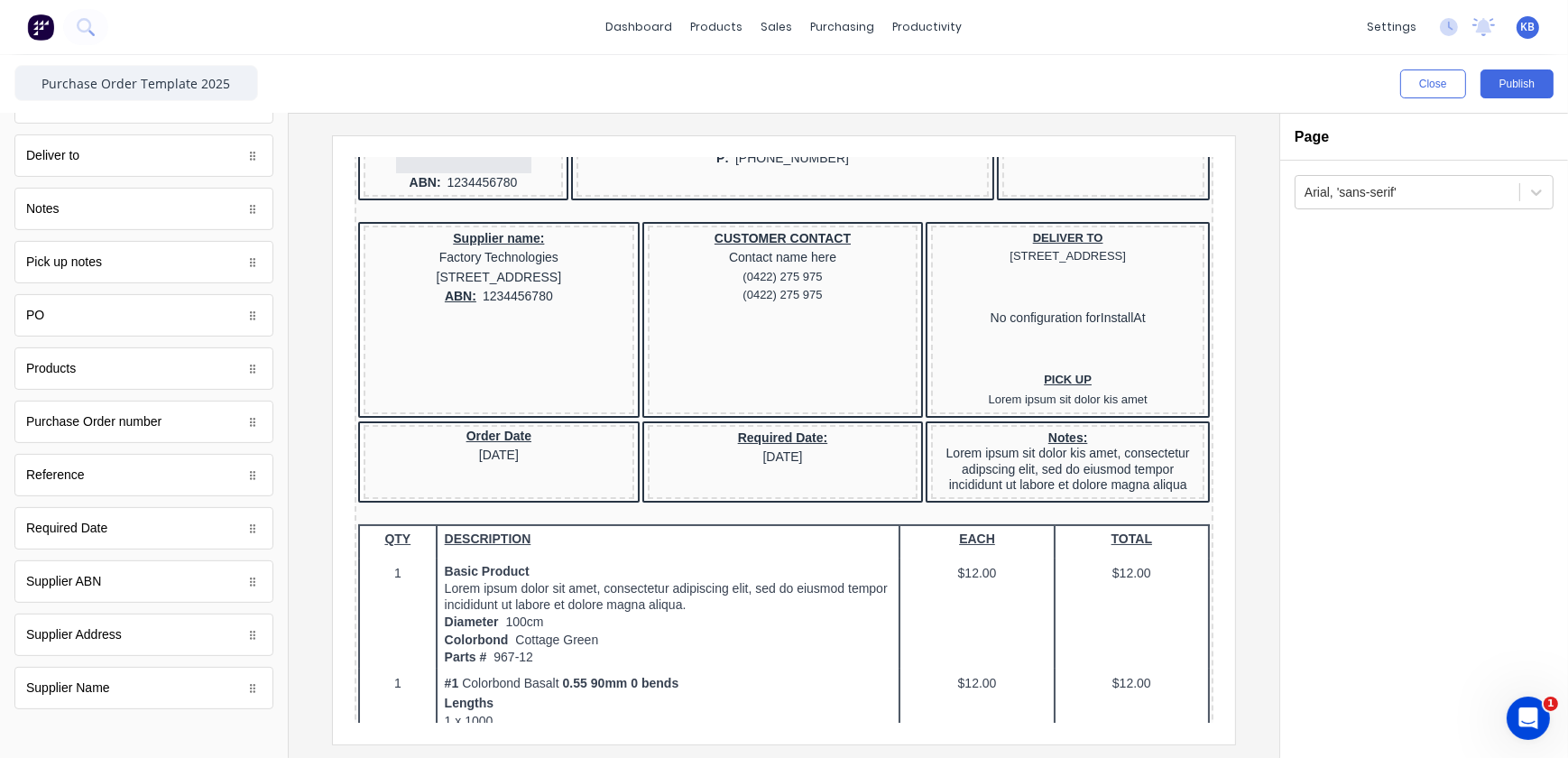
click at [1516, 106] on div "Close Publish" at bounding box center [784, 83] width 1568 height 58
click at [1517, 86] on button "Publish" at bounding box center [1517, 83] width 73 height 28
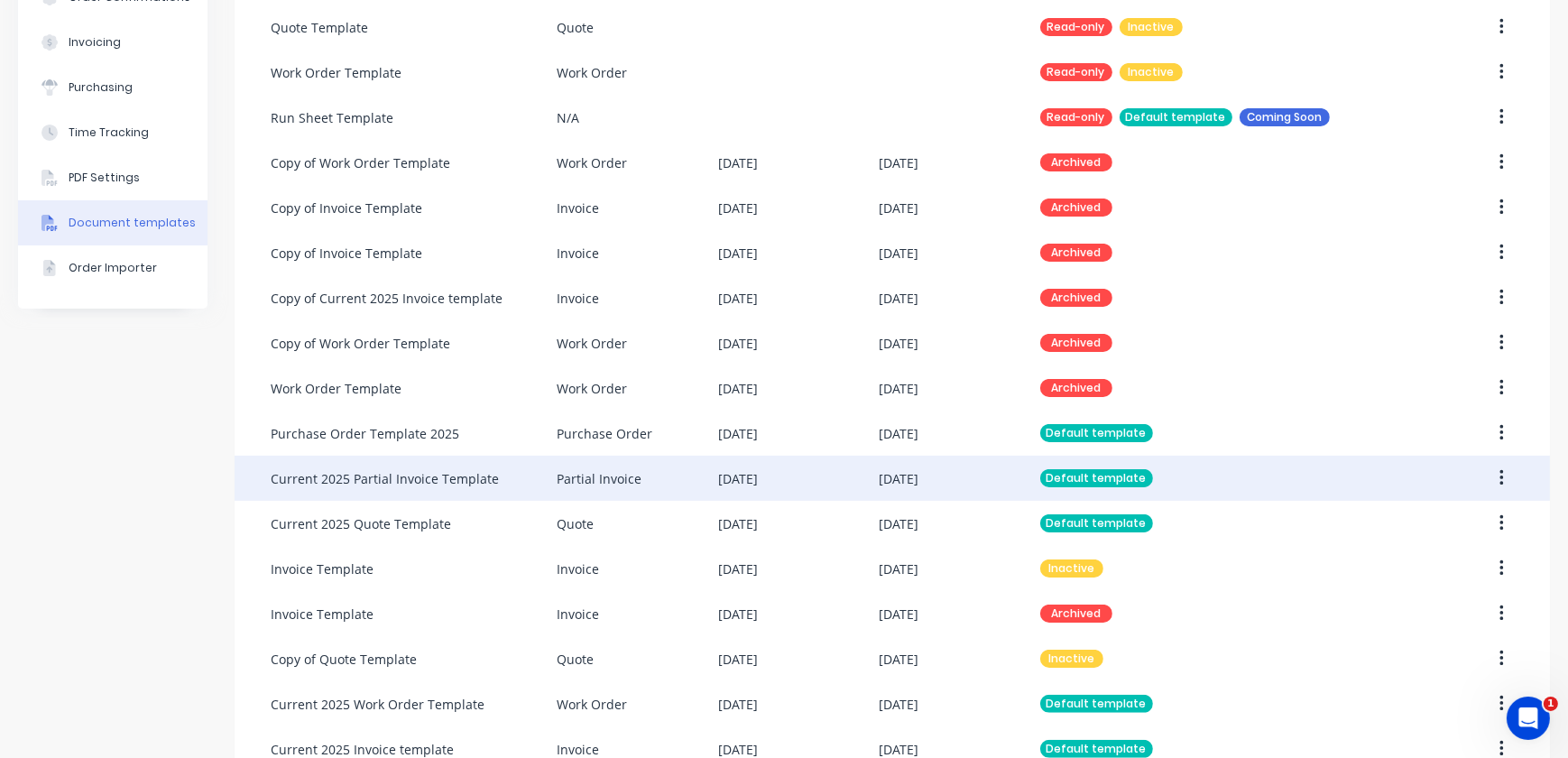
scroll to position [424, 0]
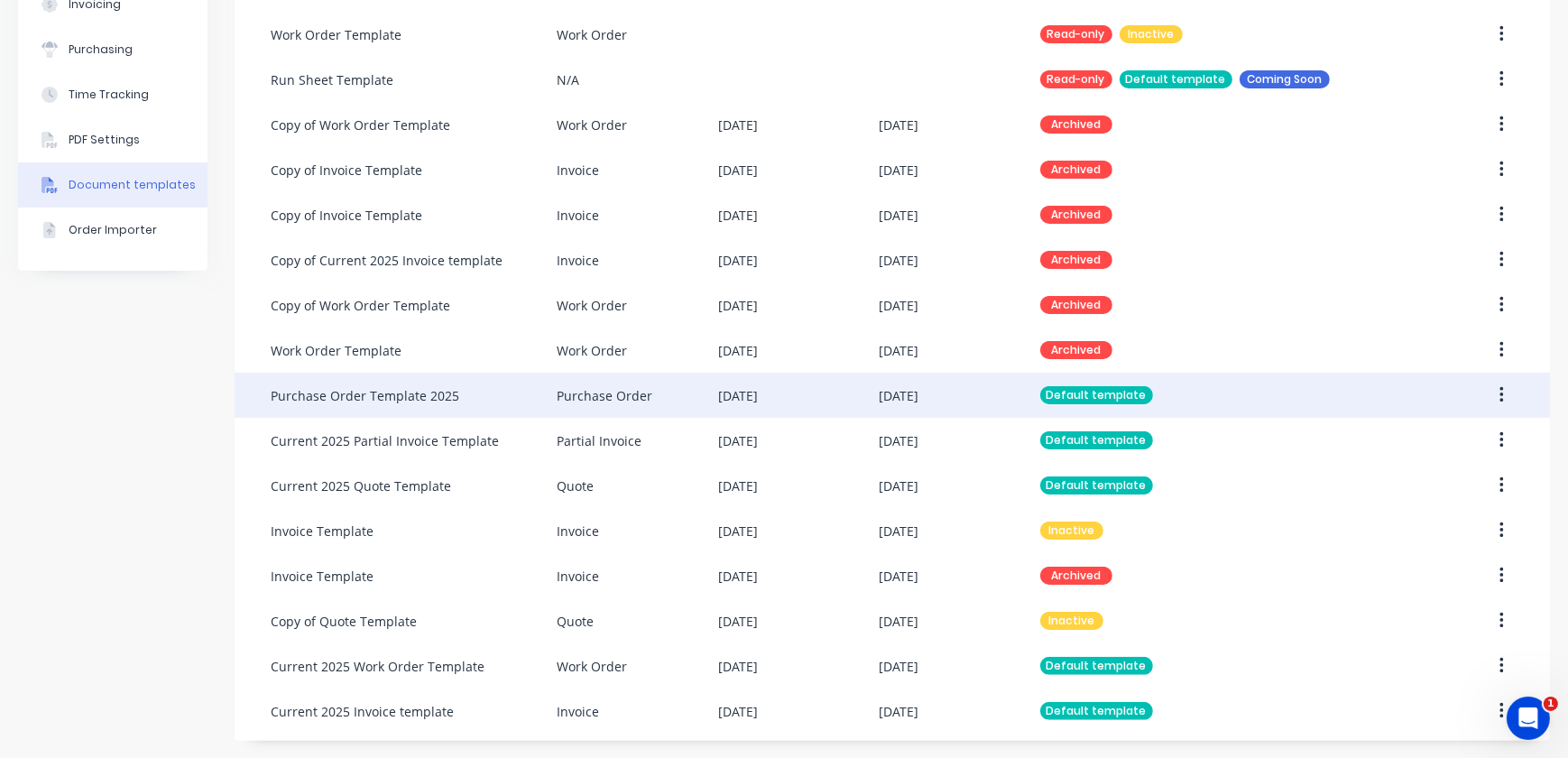
click at [539, 388] on div "Purchase Order Template 2025" at bounding box center [414, 396] width 286 height 45
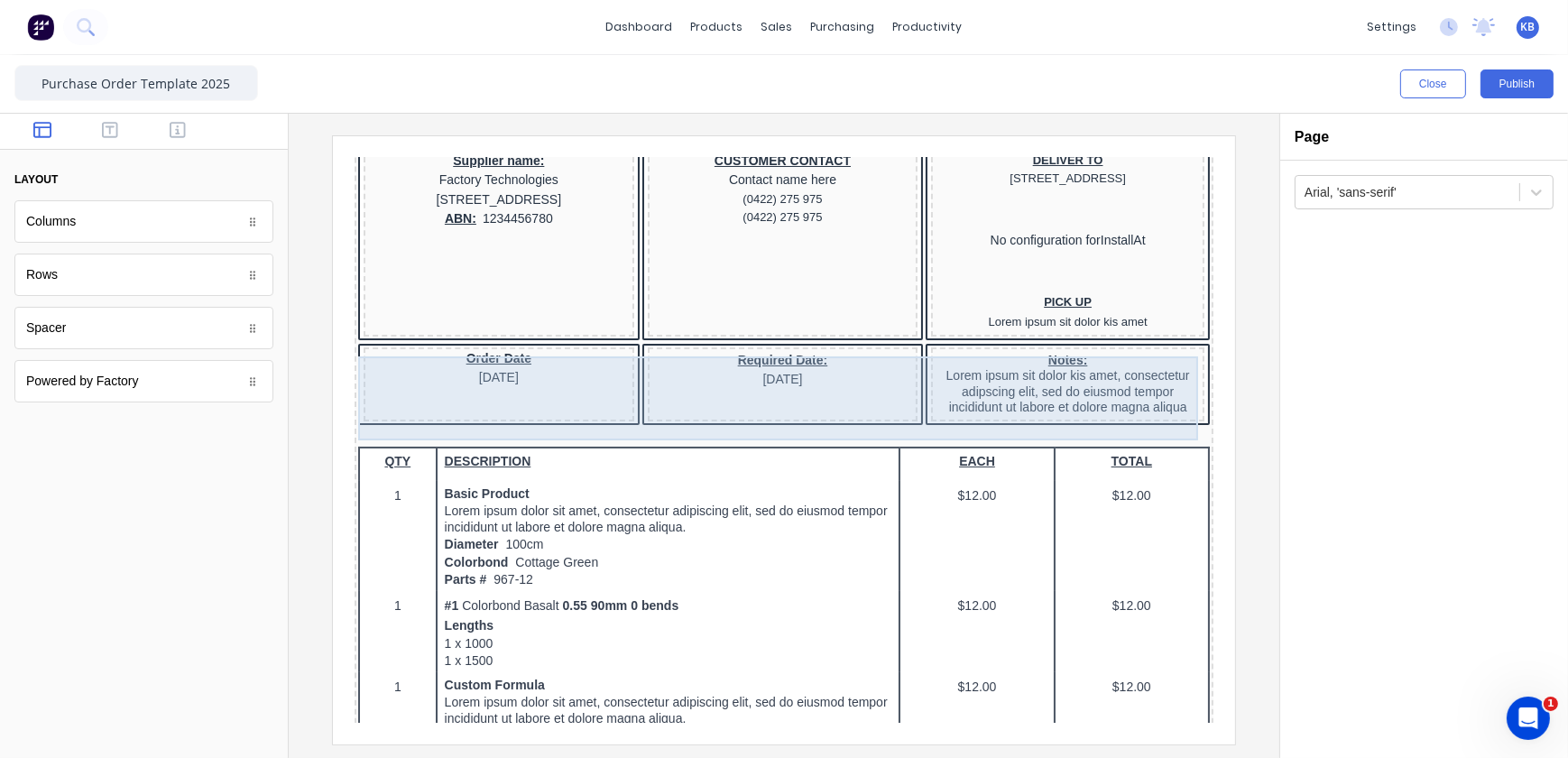
scroll to position [246, 0]
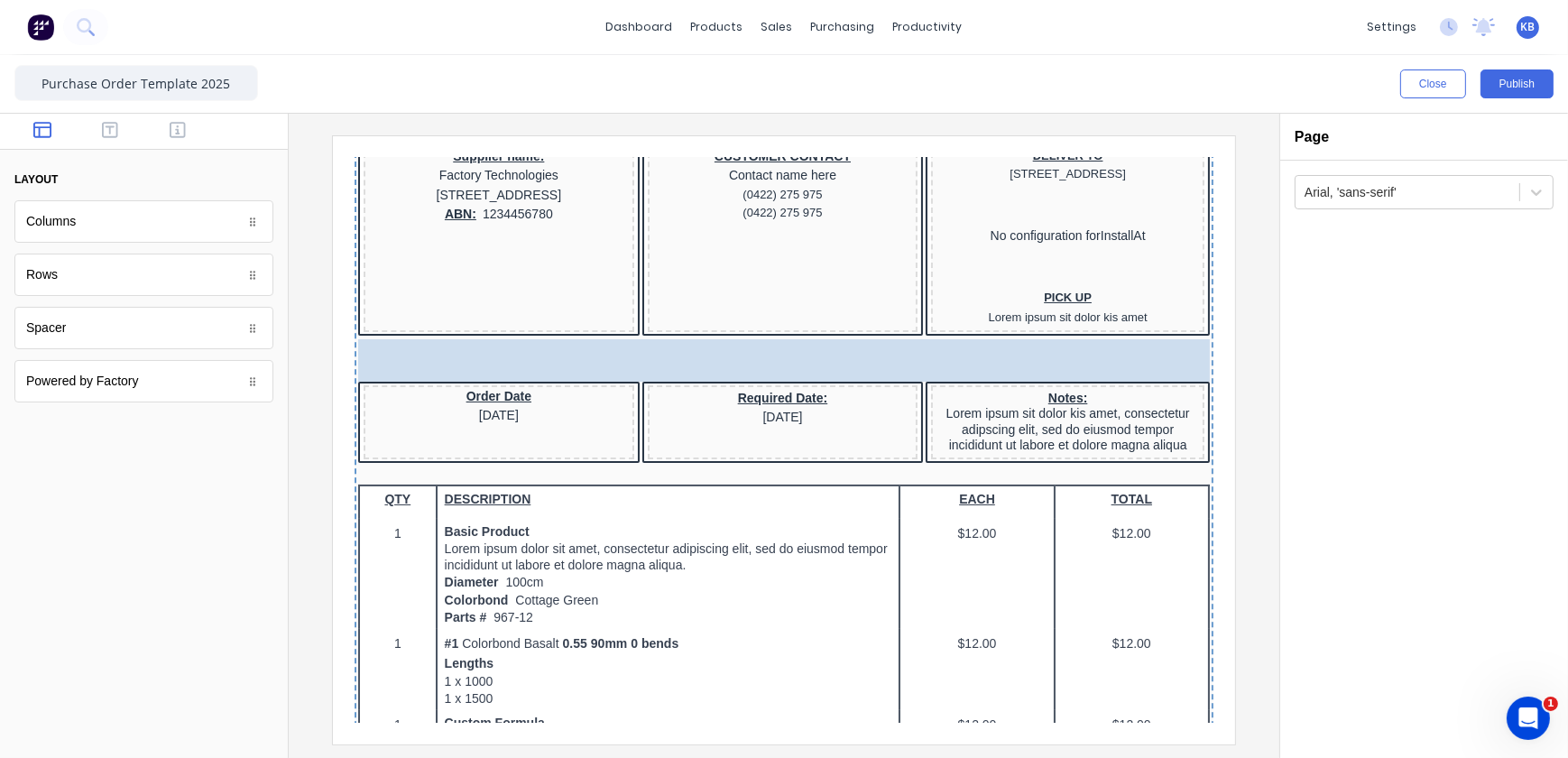
drag, startPoint x: 202, startPoint y: 339, endPoint x: 551, endPoint y: 336, distance: 349.0
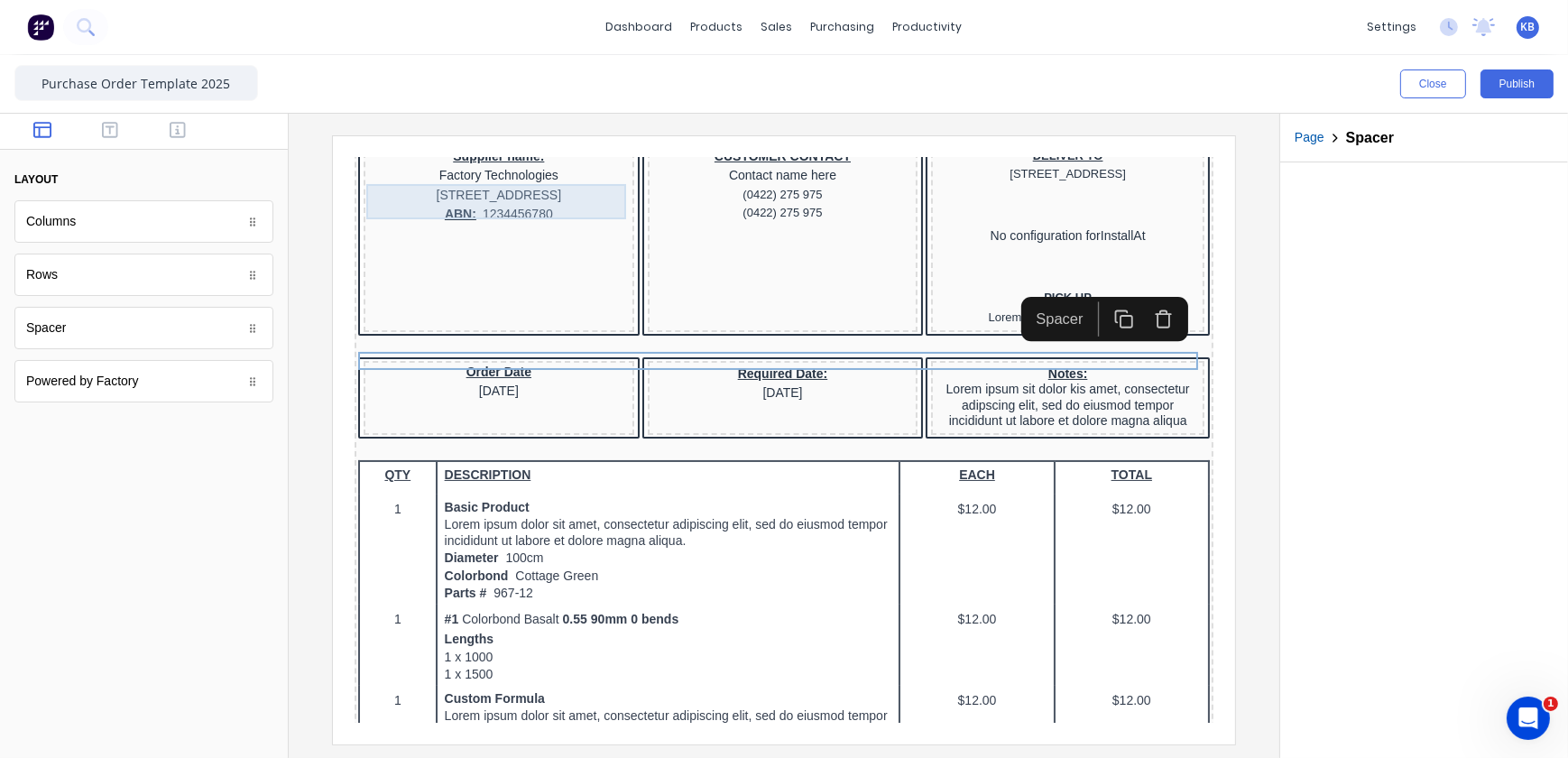
scroll to position [0, 0]
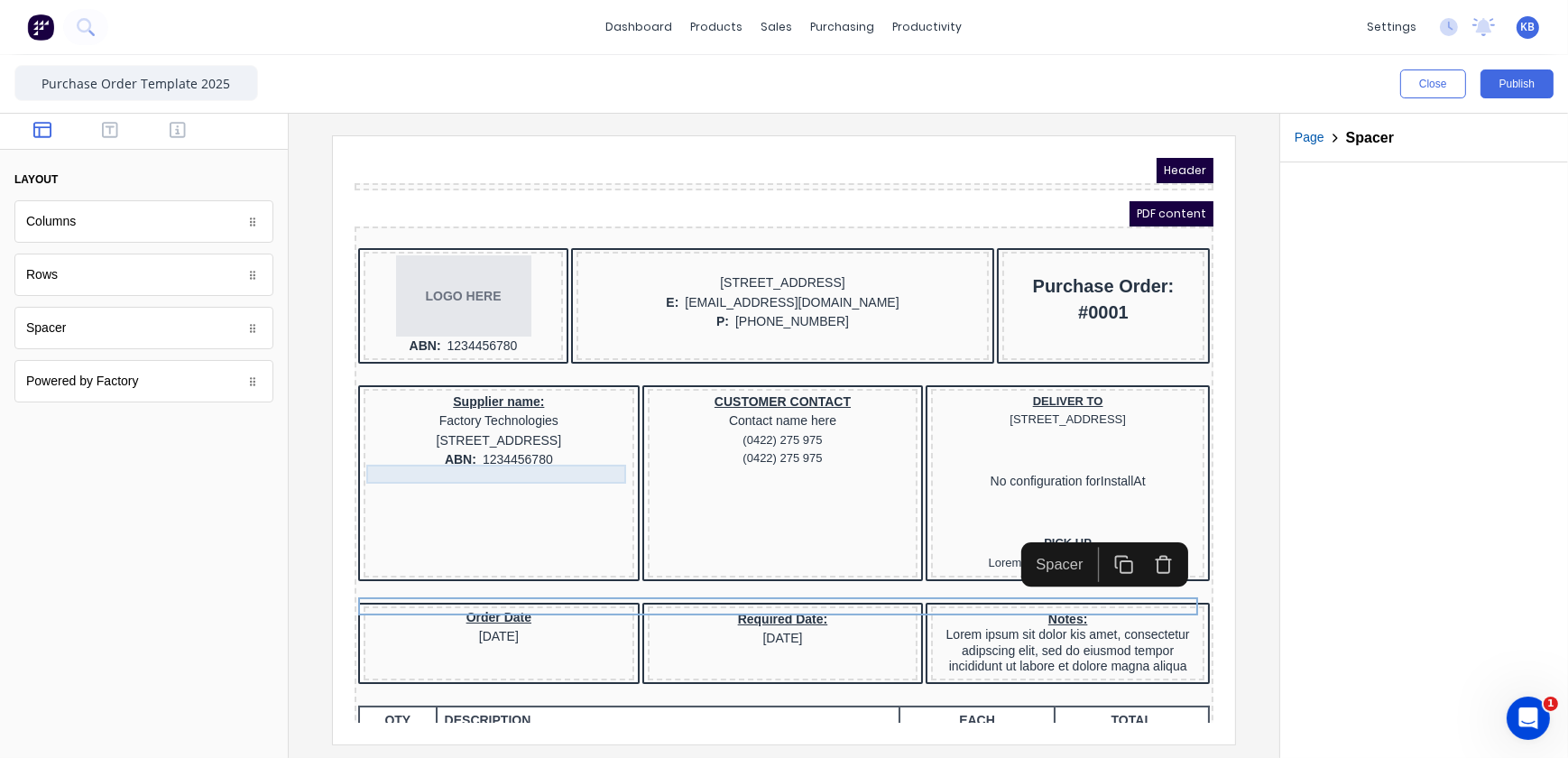
click at [444, 448] on div "ABN: 1234456780" at bounding box center [476, 438] width 263 height 20
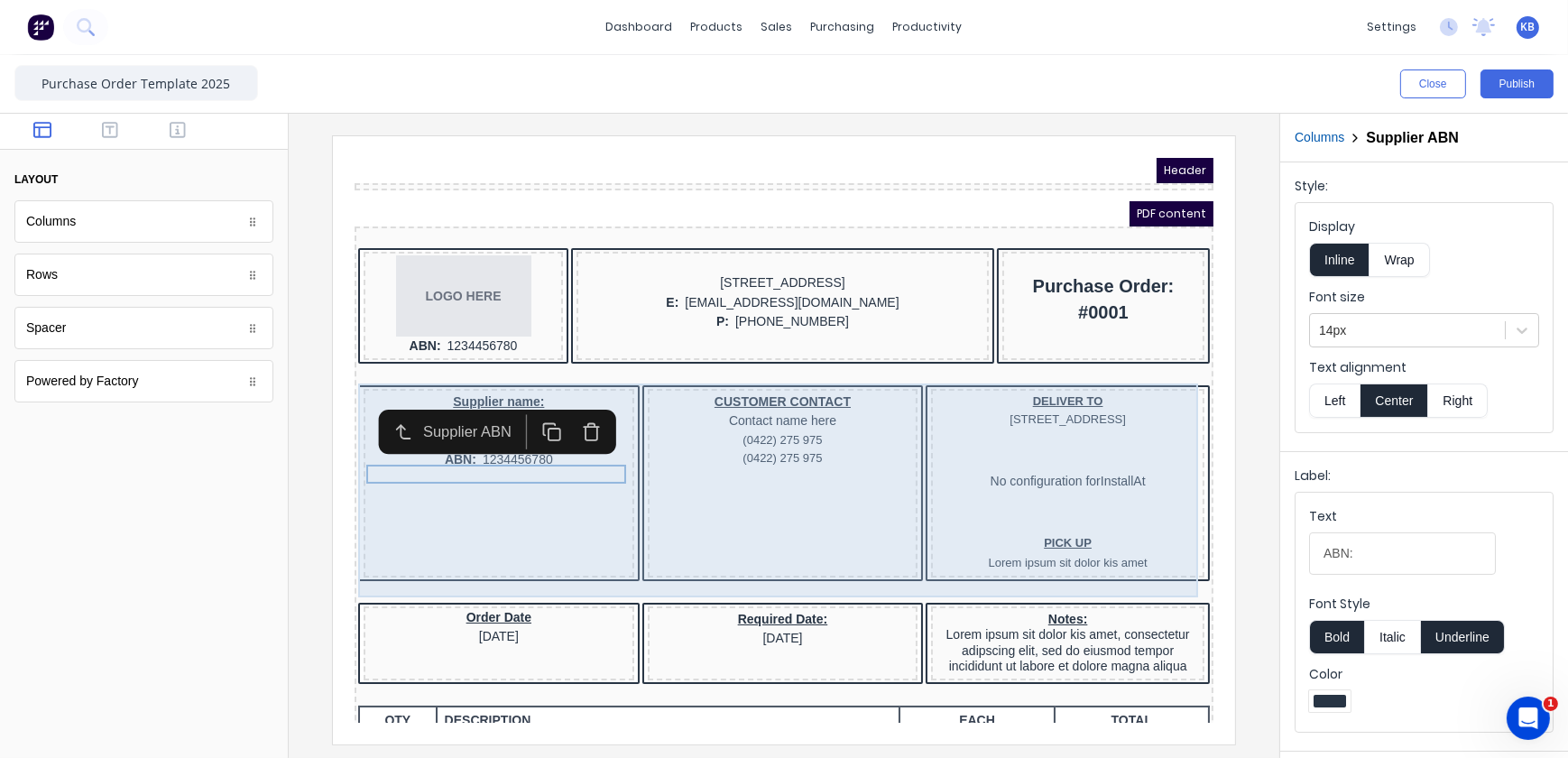
click at [763, 469] on div "CUSTOMER CONTACT Contact name here (0422) 275 975 (0422) 275 975" at bounding box center [761, 460] width 271 height 189
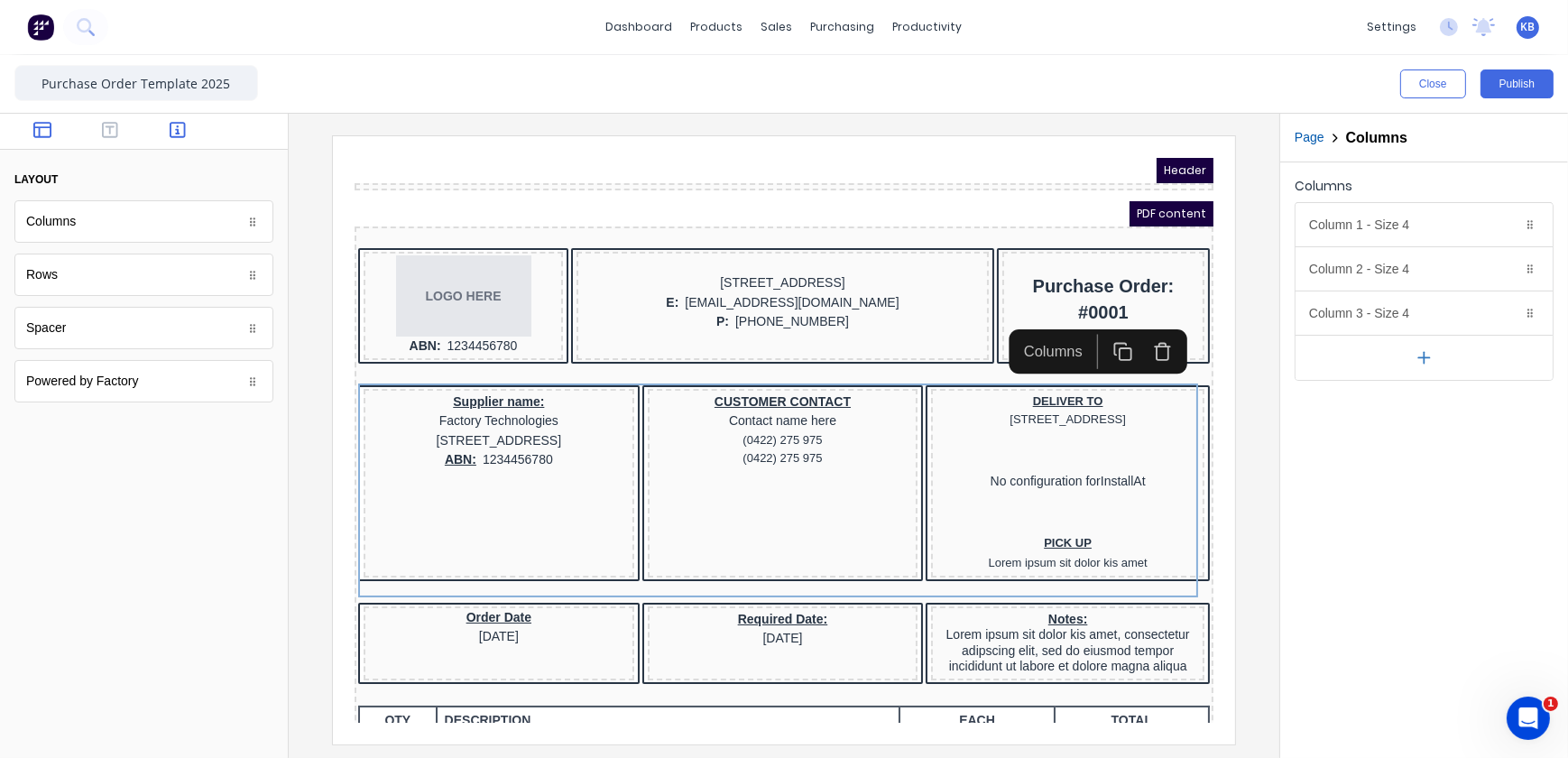
drag, startPoint x: 159, startPoint y: 123, endPoint x: 173, endPoint y: 130, distance: 15.7
click at [160, 123] on button "button" at bounding box center [178, 132] width 57 height 22
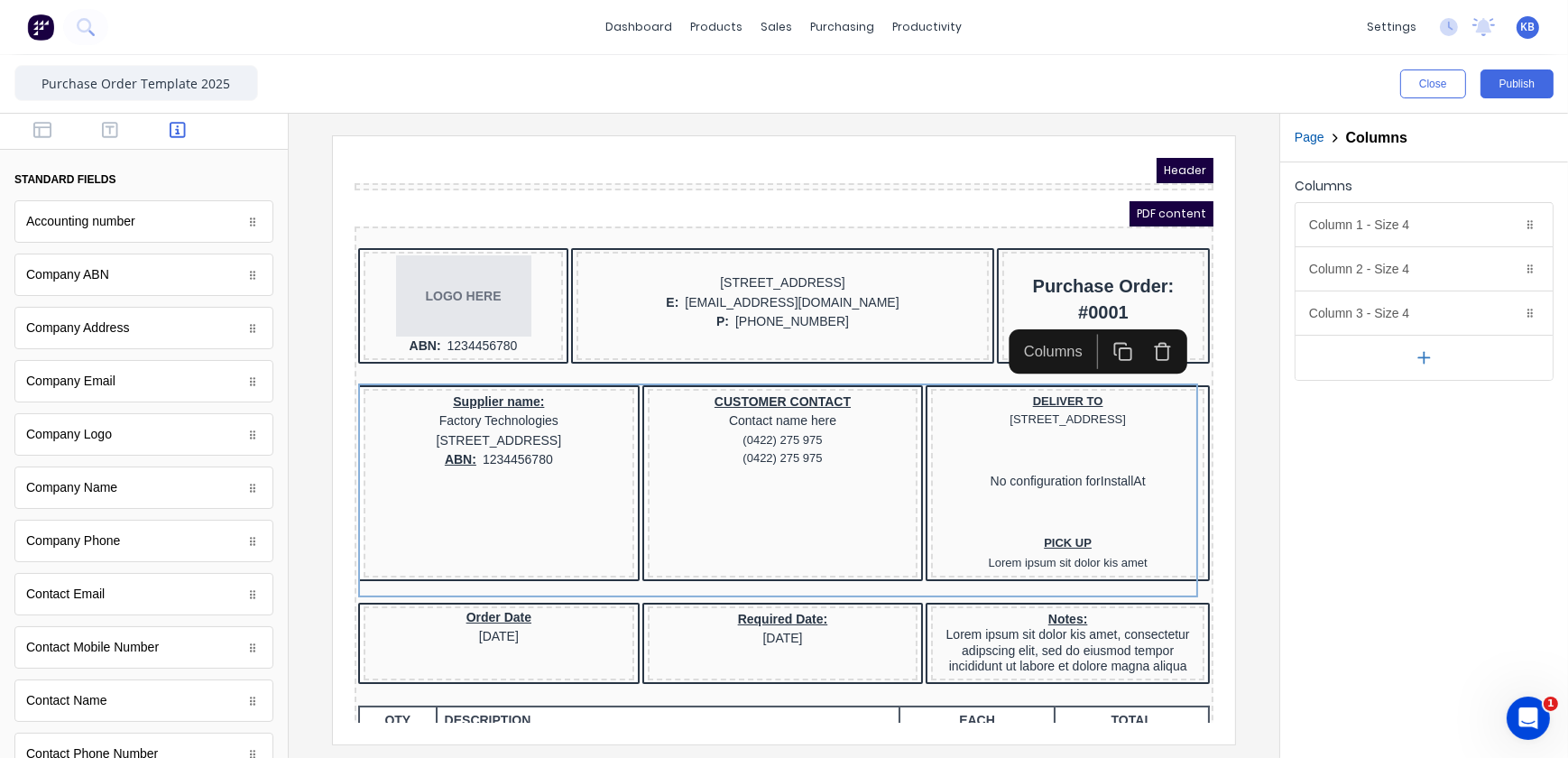
click at [174, 130] on icon "button" at bounding box center [177, 130] width 17 height 18
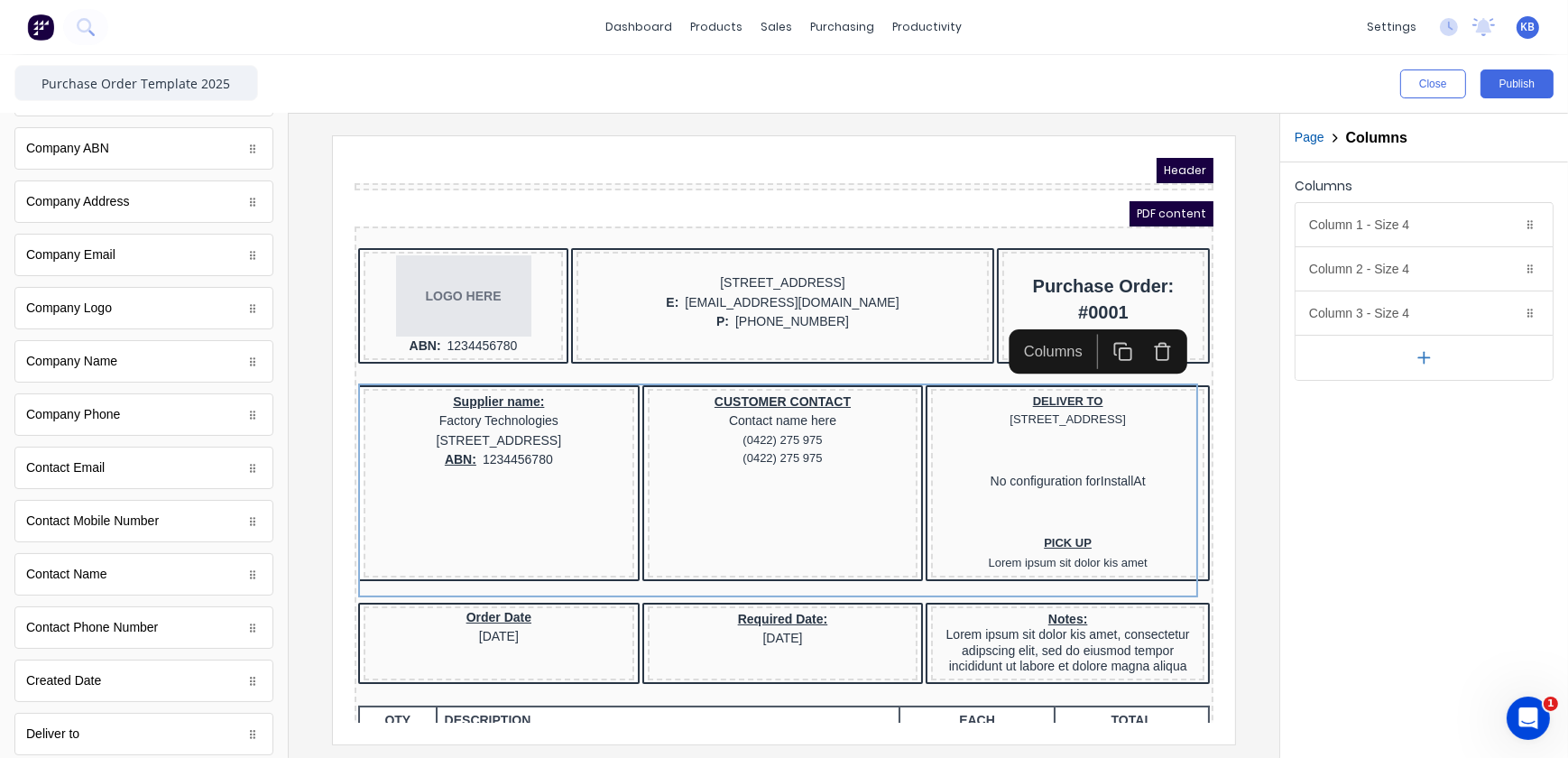
scroll to position [246, 0]
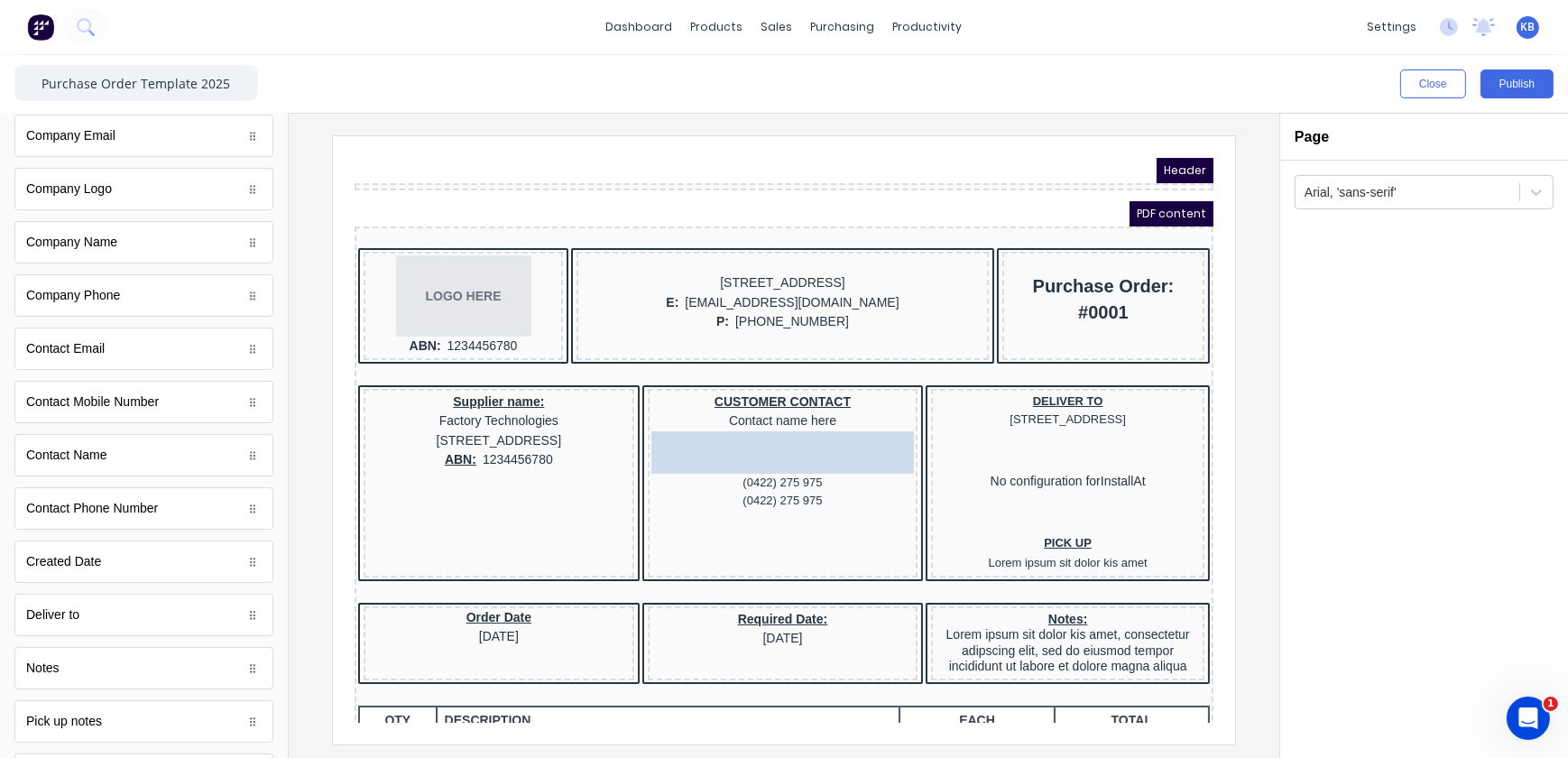
drag, startPoint x: 73, startPoint y: 354, endPoint x: 762, endPoint y: 422, distance: 692.3
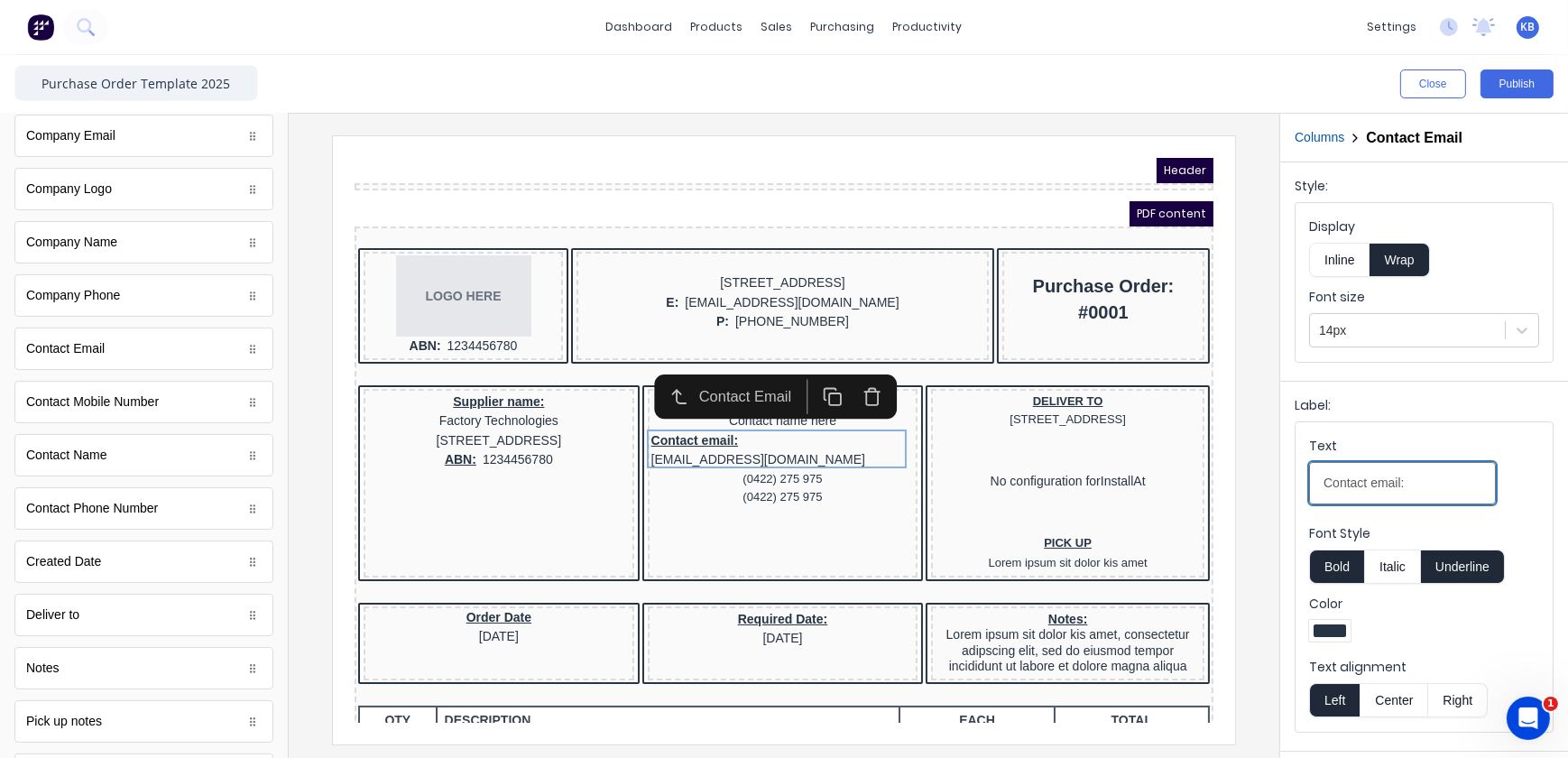
drag, startPoint x: 1403, startPoint y: 487, endPoint x: 1366, endPoint y: 478, distance: 38.1
click at [1218, 485] on div "Close Publish Components standard fields Accounting number Accounting number Co…" at bounding box center [784, 406] width 1568 height 703
click at [1399, 492] on input "Contact email:" at bounding box center [1403, 483] width 187 height 42
click at [1398, 489] on input "Contact email:" at bounding box center [1403, 483] width 187 height 42
drag, startPoint x: 1738, startPoint y: 625, endPoint x: 1060, endPoint y: 448, distance: 700.7
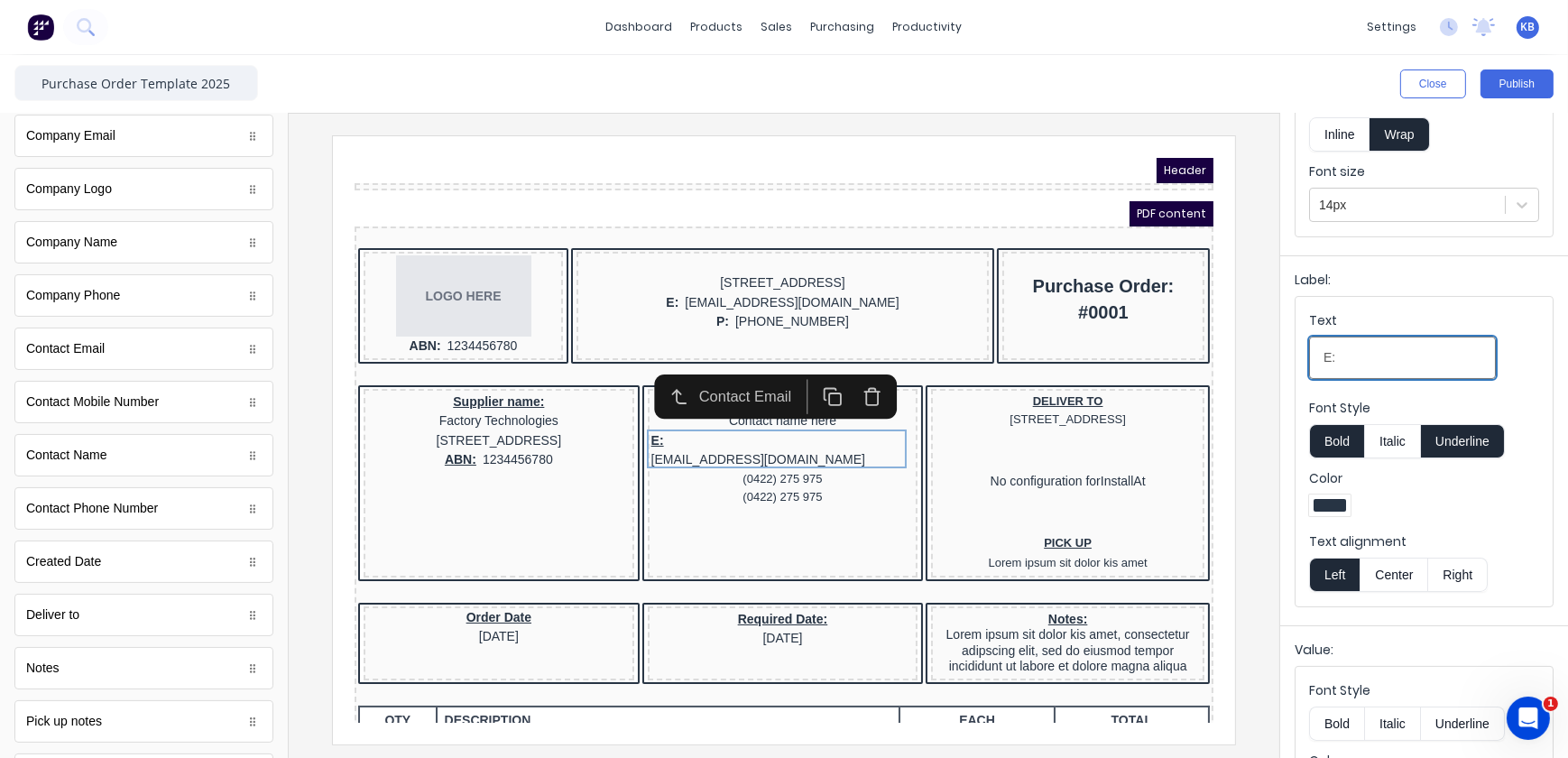
scroll to position [164, 0]
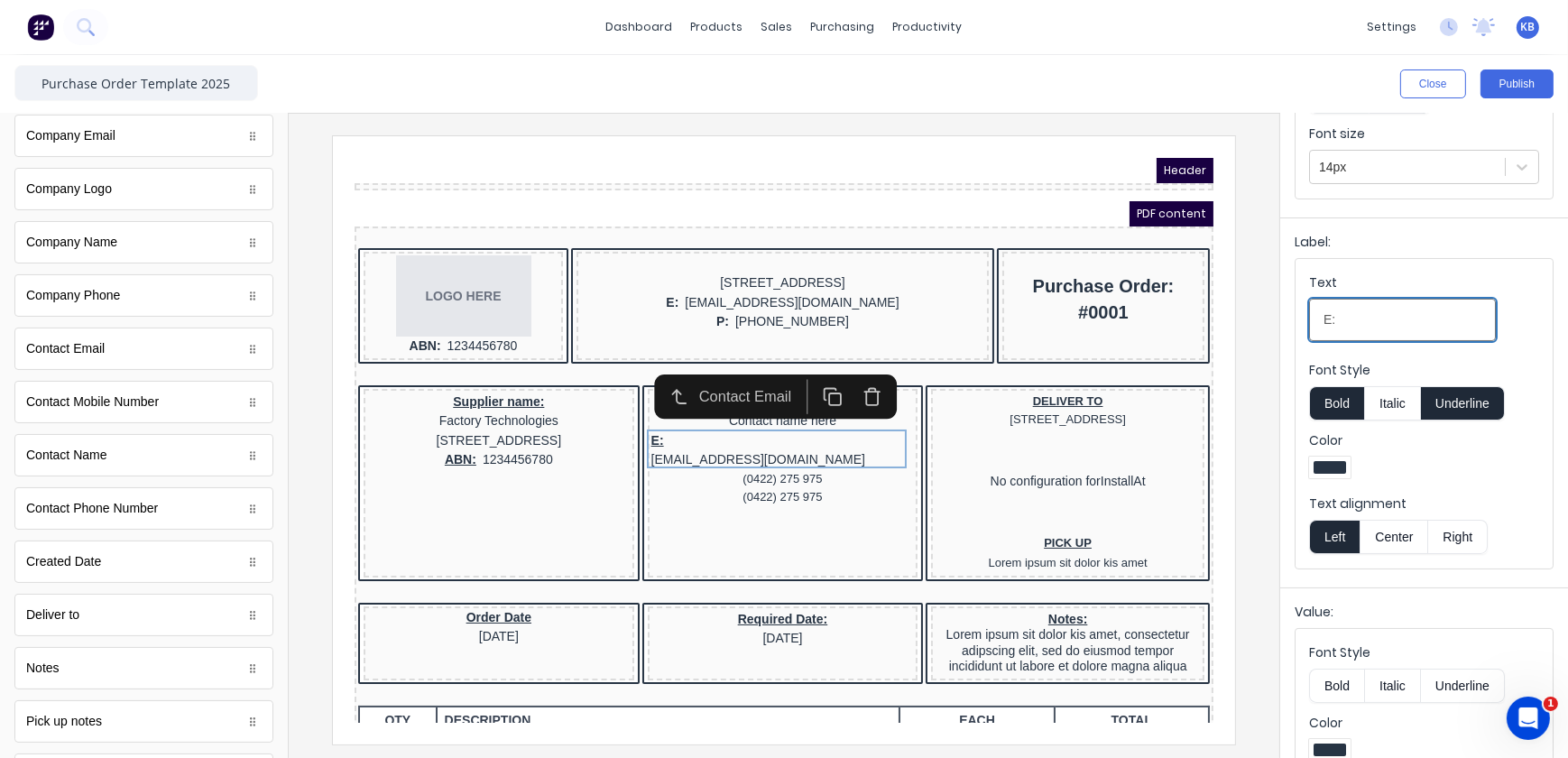
type input "E:"
click at [1341, 678] on button "Bold" at bounding box center [1337, 686] width 55 height 34
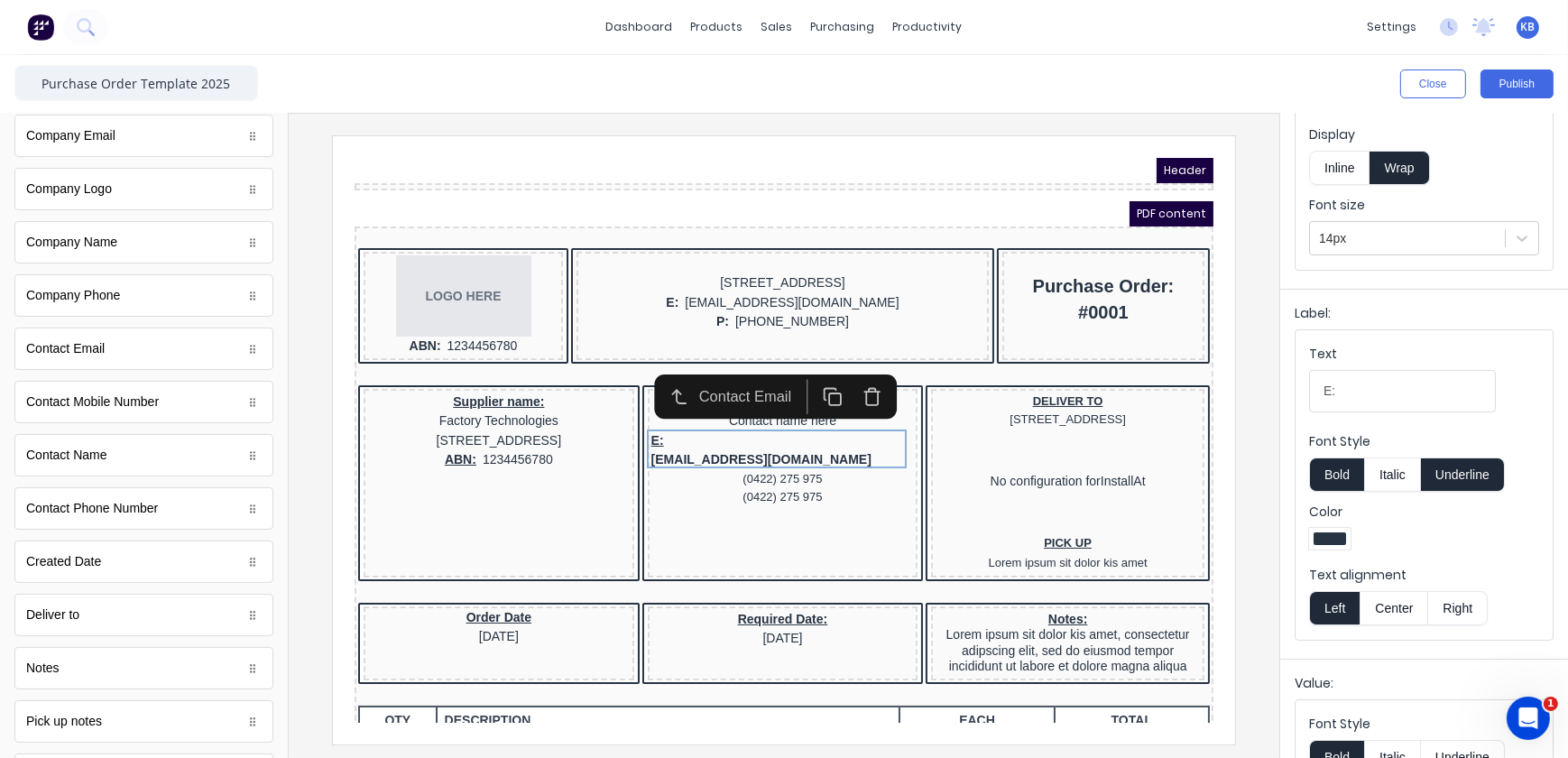
scroll to position [0, 0]
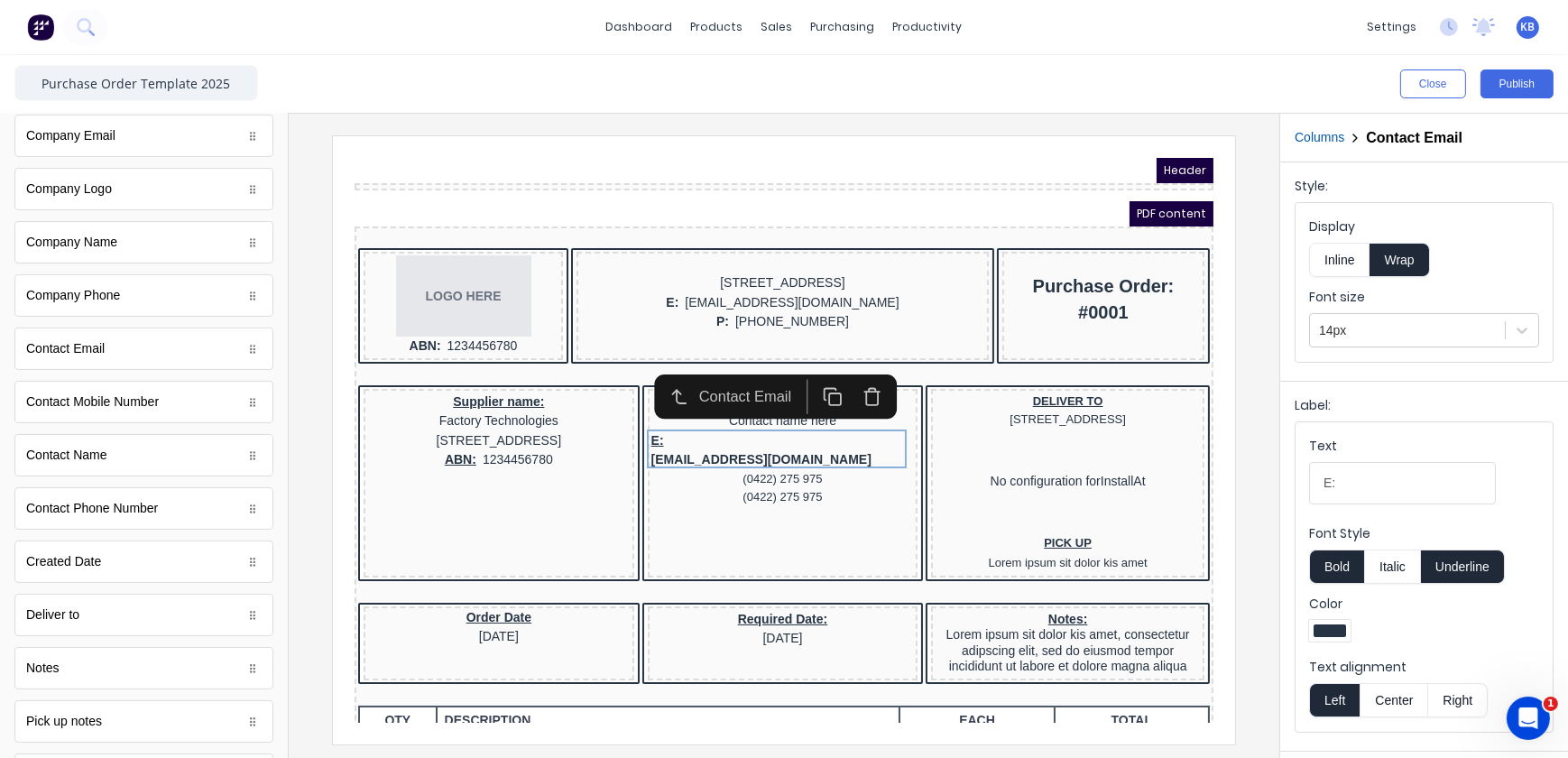
click at [1326, 261] on button "Inline" at bounding box center [1340, 260] width 61 height 34
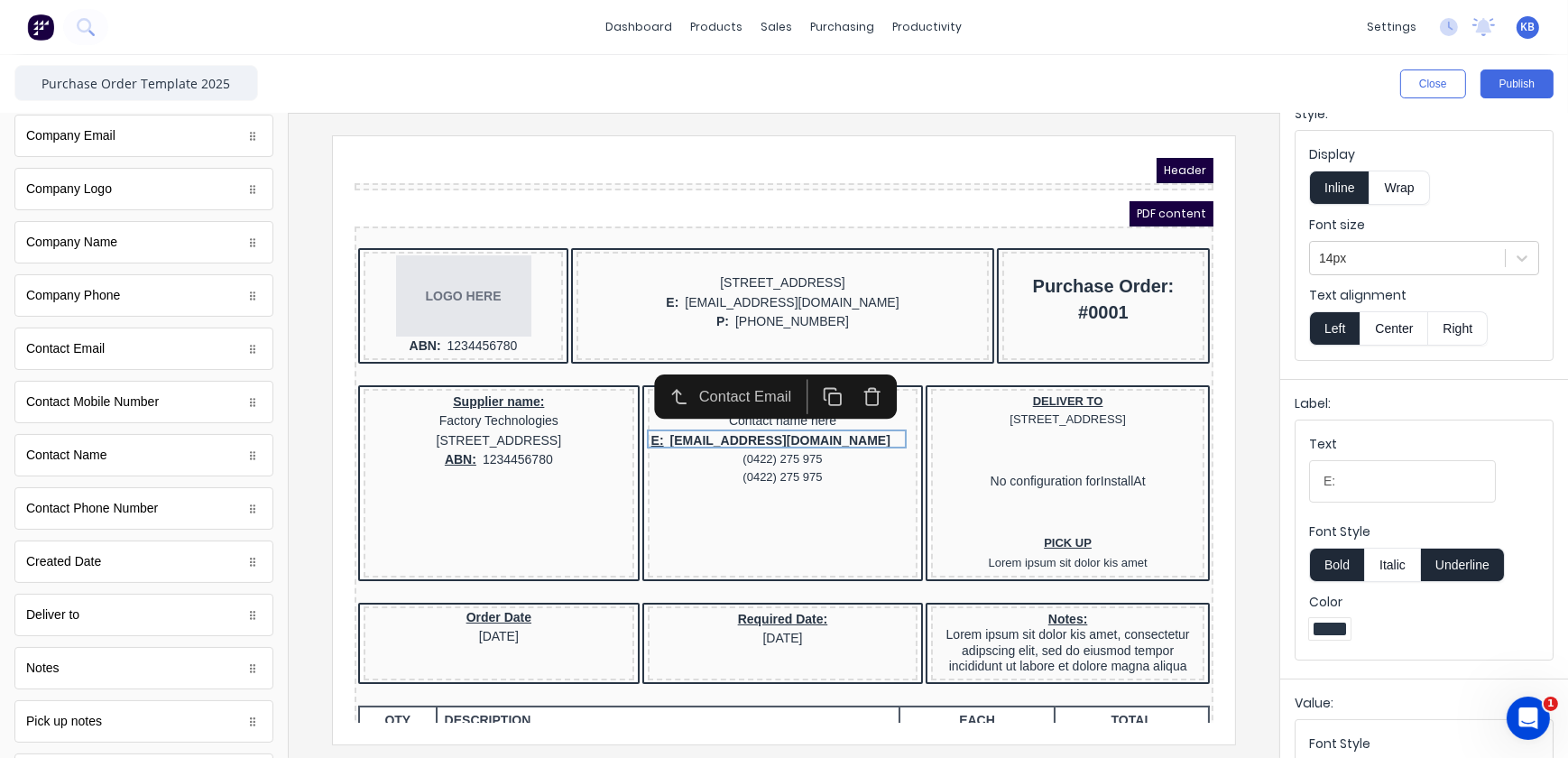
scroll to position [164, 0]
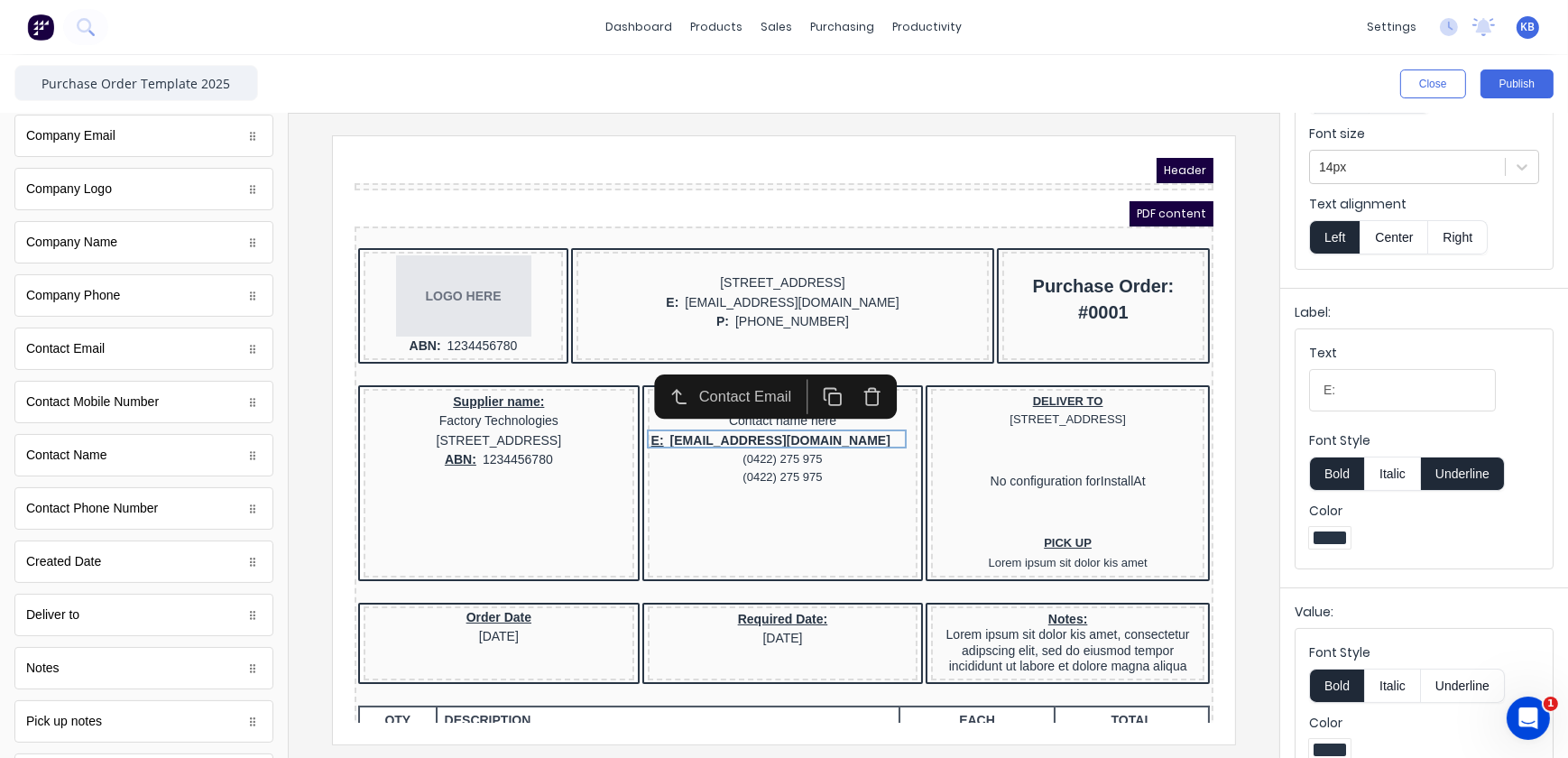
click at [1339, 483] on button "Bold" at bounding box center [1337, 473] width 55 height 34
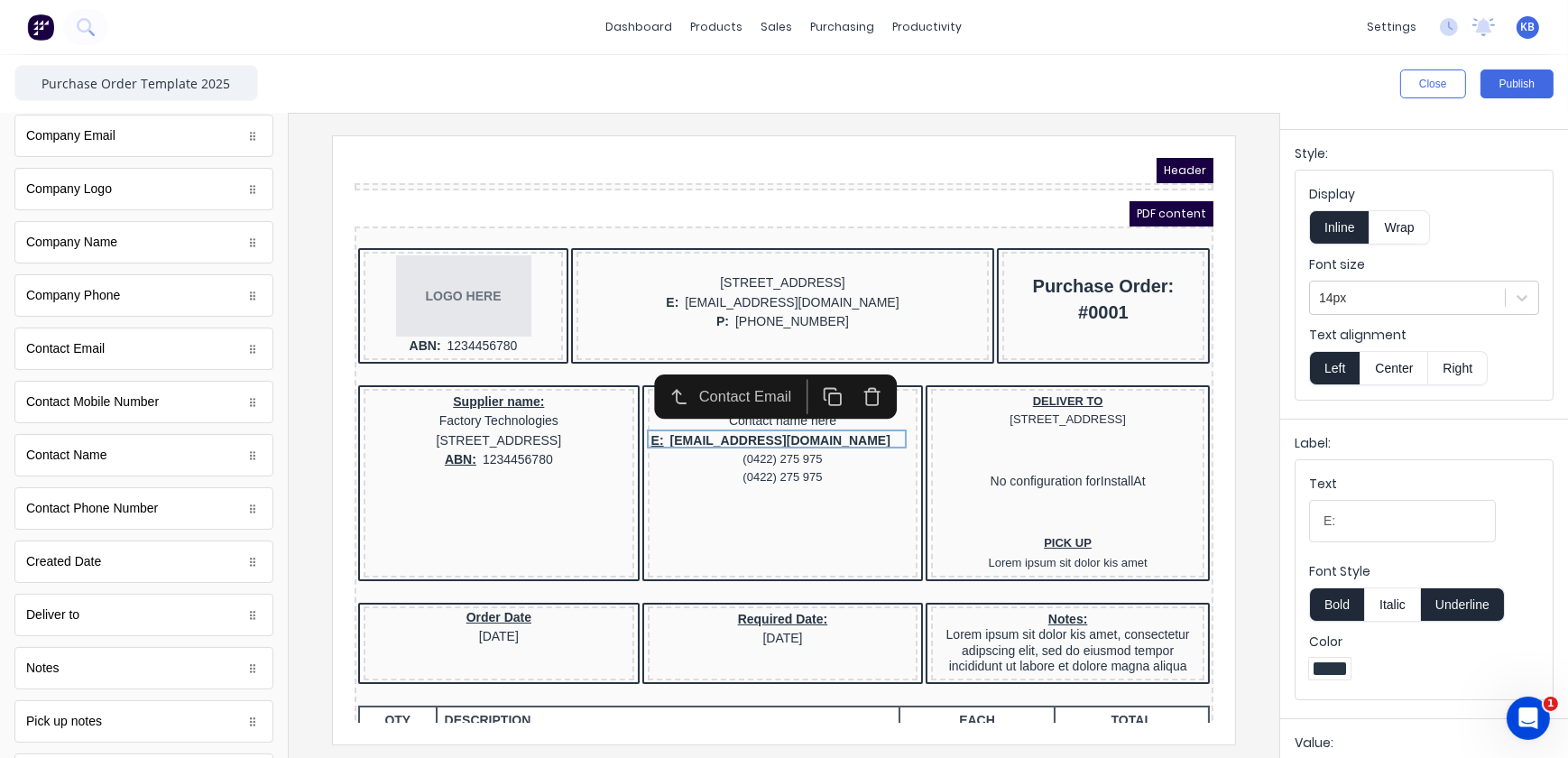
scroll to position [197, 0]
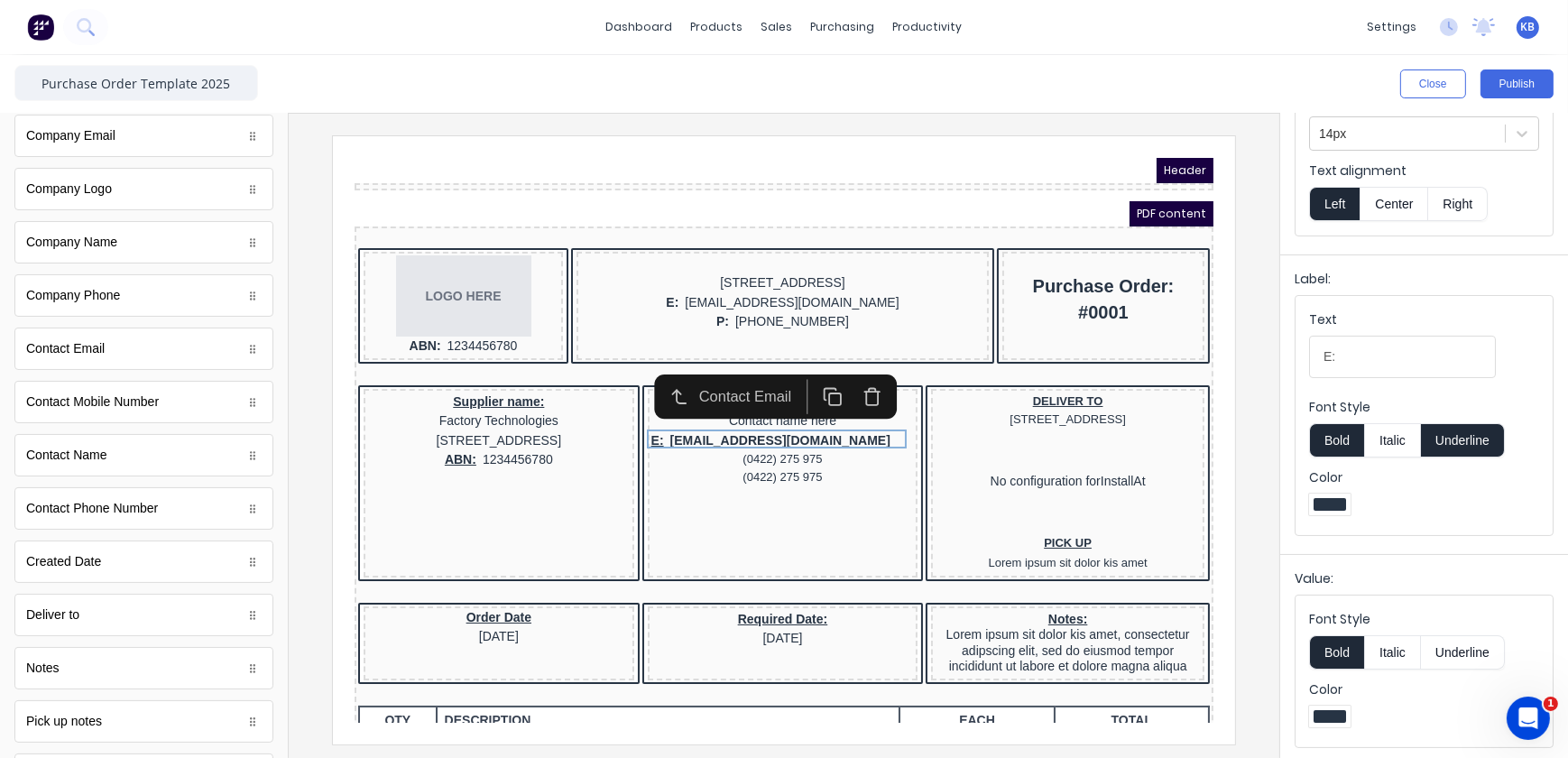
click at [1337, 654] on button "Bold" at bounding box center [1337, 652] width 55 height 34
click at [1390, 208] on button "Center" at bounding box center [1394, 204] width 69 height 34
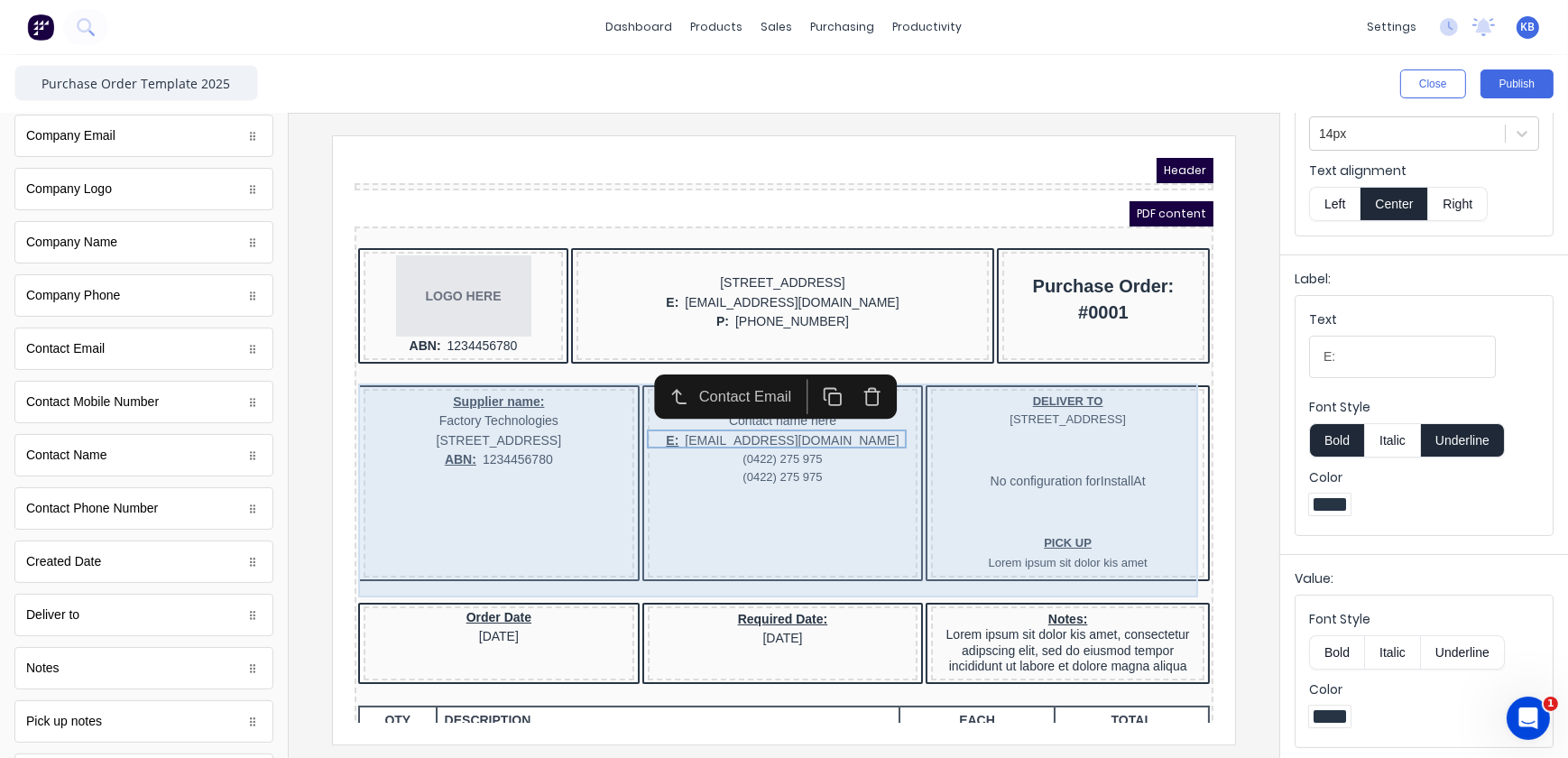
click at [867, 467] on div "CUSTOMER CONTACT Contact name here E: [EMAIL_ADDRESS][DOMAIN_NAME] (0422) 275 9…" at bounding box center [761, 460] width 271 height 189
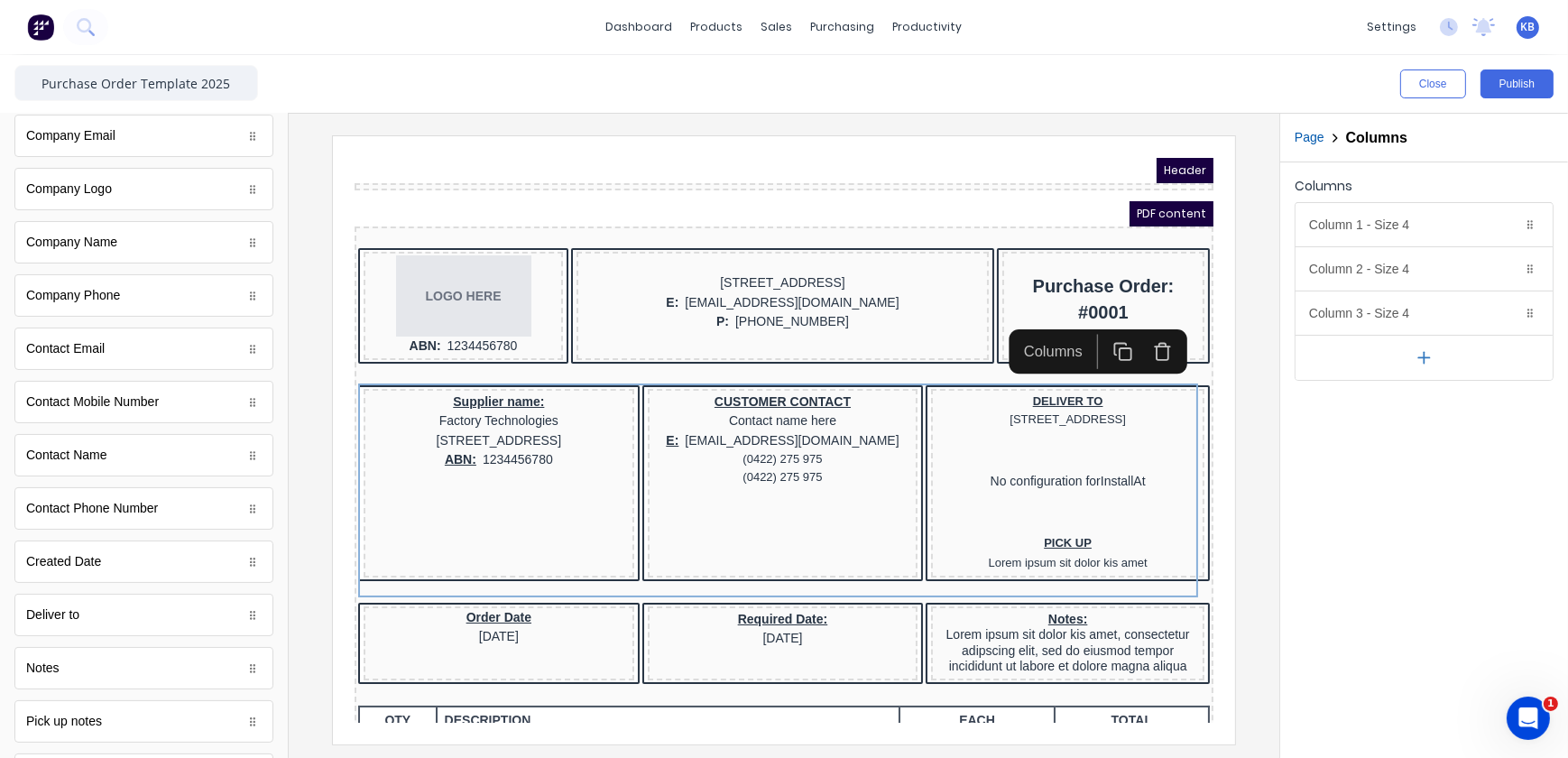
click at [1508, 477] on div "Columns Column 1 - Size 4 Duplicate Delete Column size (1-12) 4 Choose a backgr…" at bounding box center [1424, 460] width 288 height 595
click at [466, 445] on div "ABN: 1234456780" at bounding box center [476, 438] width 263 height 20
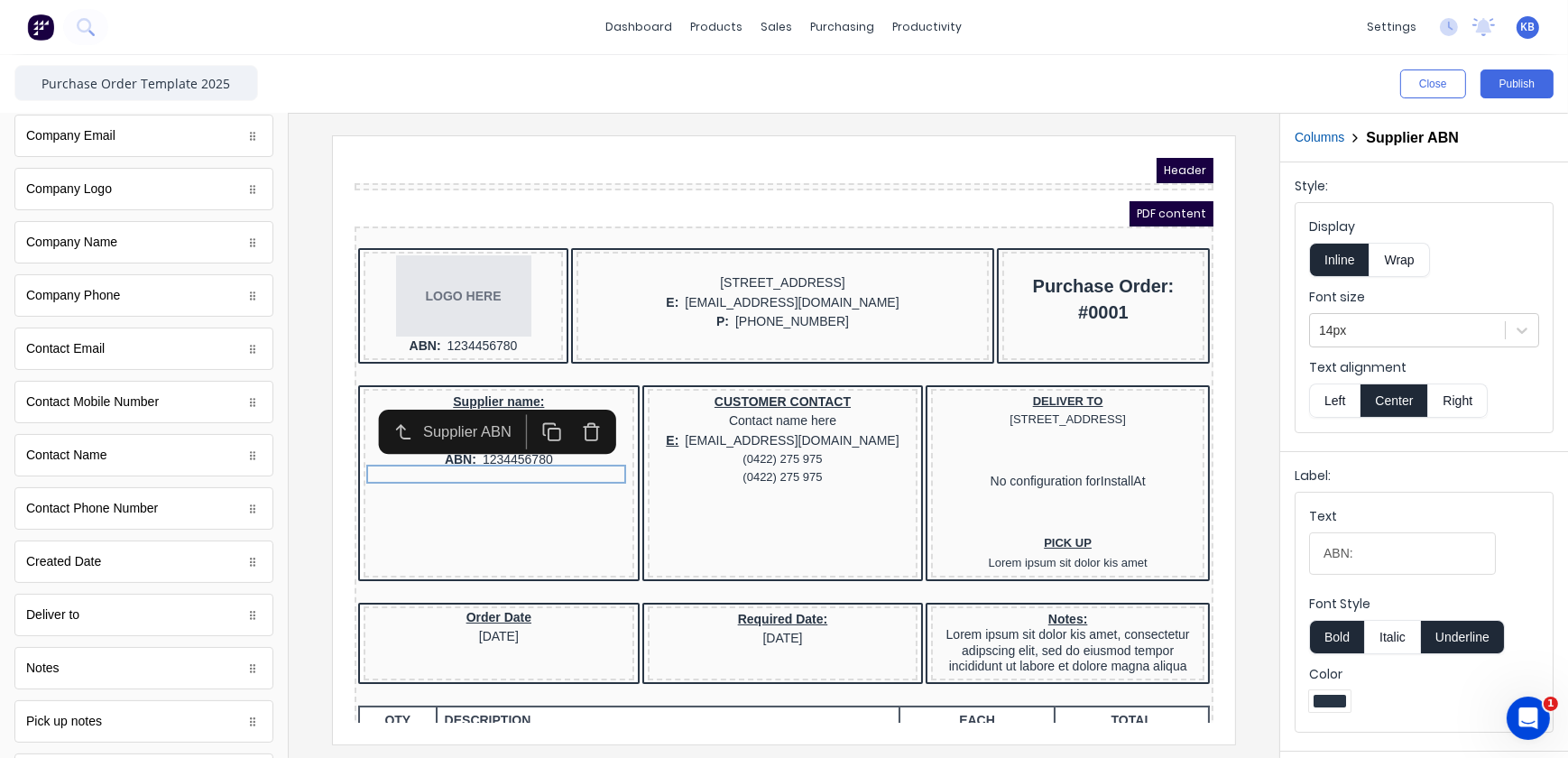
click at [1448, 625] on button "Underline" at bounding box center [1463, 637] width 84 height 34
click at [1525, 88] on button "Publish" at bounding box center [1517, 83] width 73 height 28
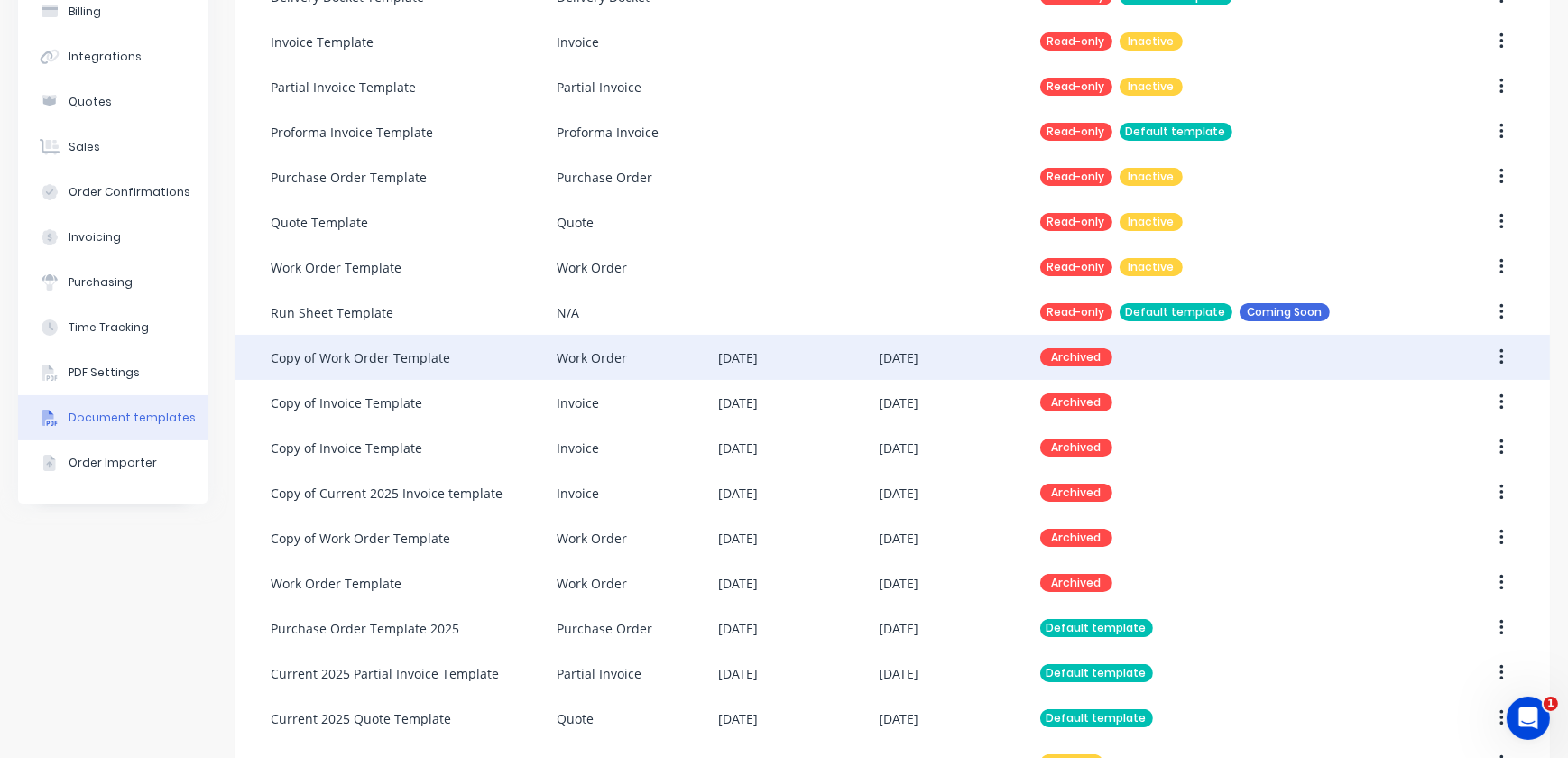
scroll to position [246, 0]
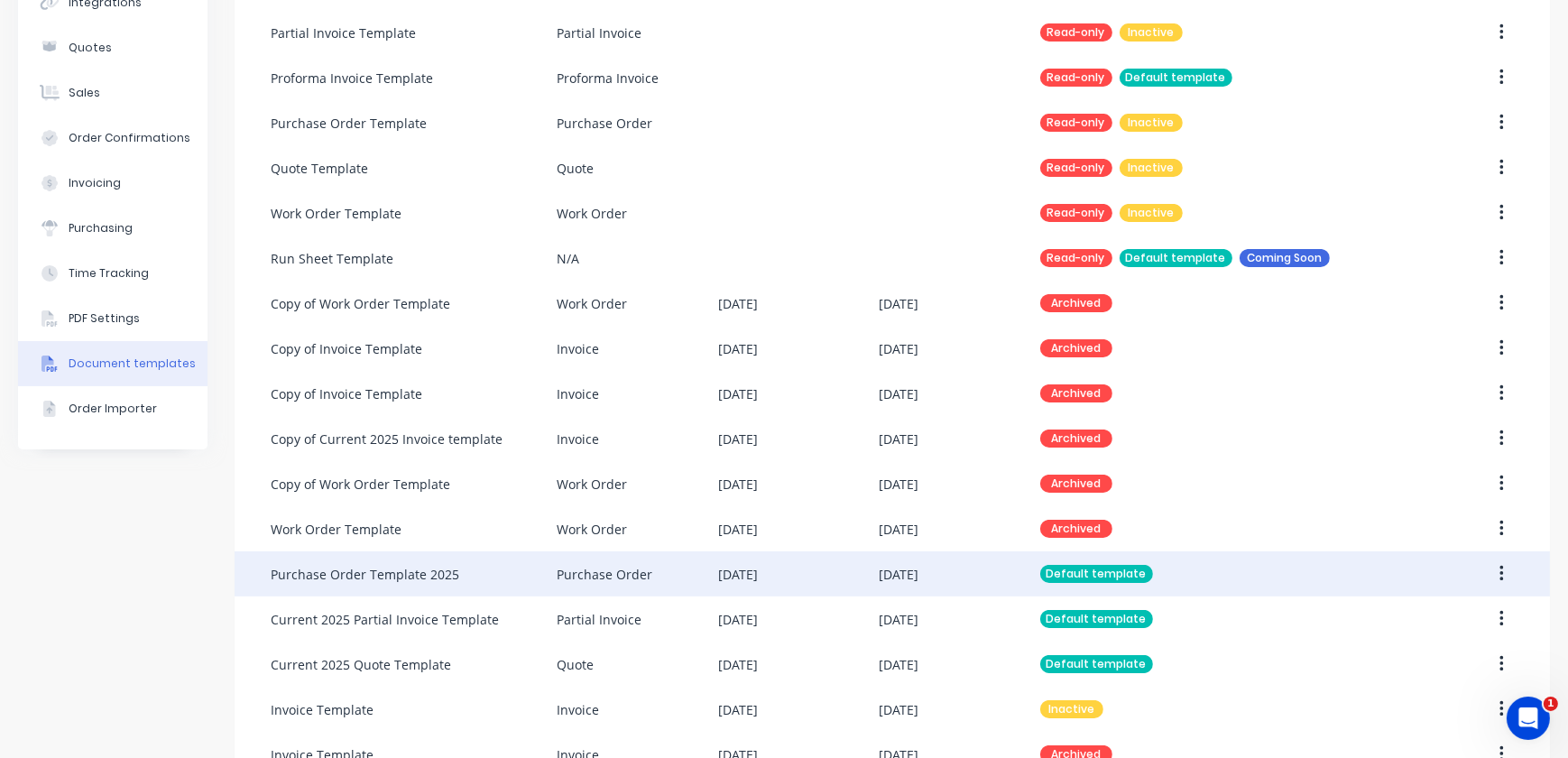
click at [442, 572] on div "Purchase Order Template 2025" at bounding box center [365, 574] width 189 height 19
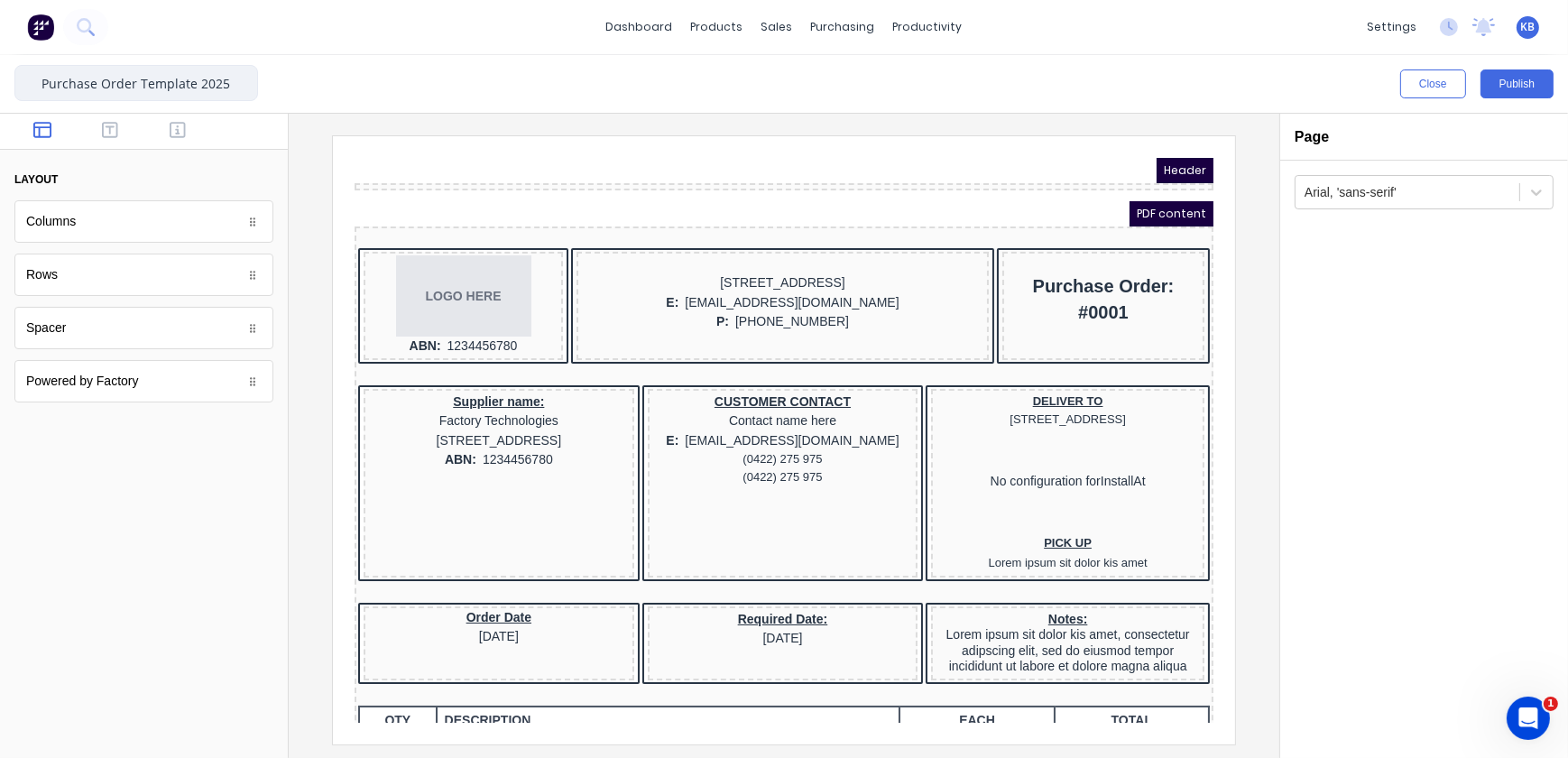
click at [42, 81] on input "Purchase Order Template 2025" at bounding box center [136, 82] width 244 height 36
type input "Current Purchase Order Template 2025"
click at [1547, 80] on button "Publish" at bounding box center [1517, 83] width 73 height 28
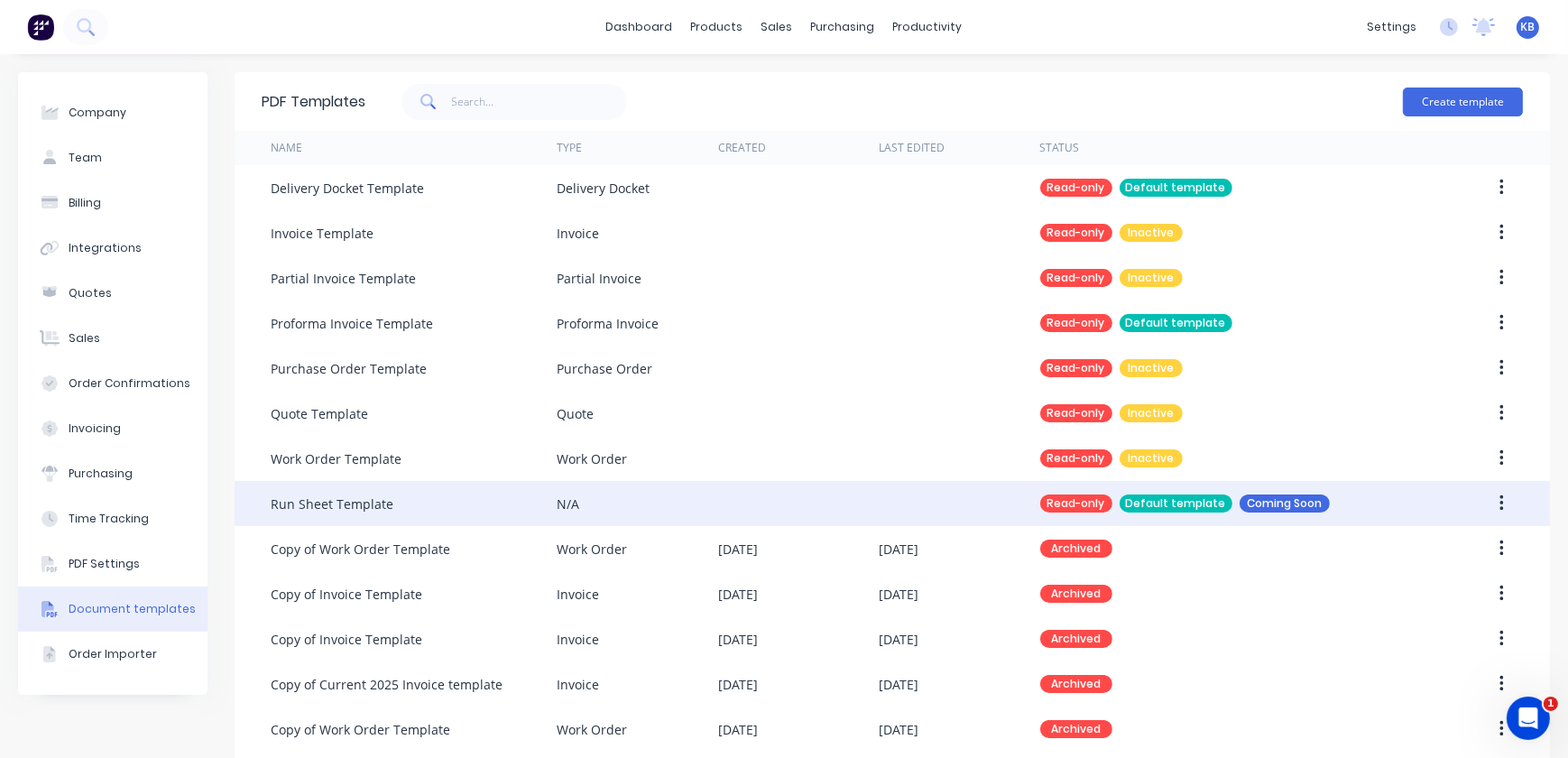
click at [971, 492] on div at bounding box center [959, 503] width 161 height 45
click at [1499, 505] on icon "button" at bounding box center [1501, 503] width 5 height 20
click at [1286, 507] on div "Coming Soon" at bounding box center [1285, 503] width 90 height 18
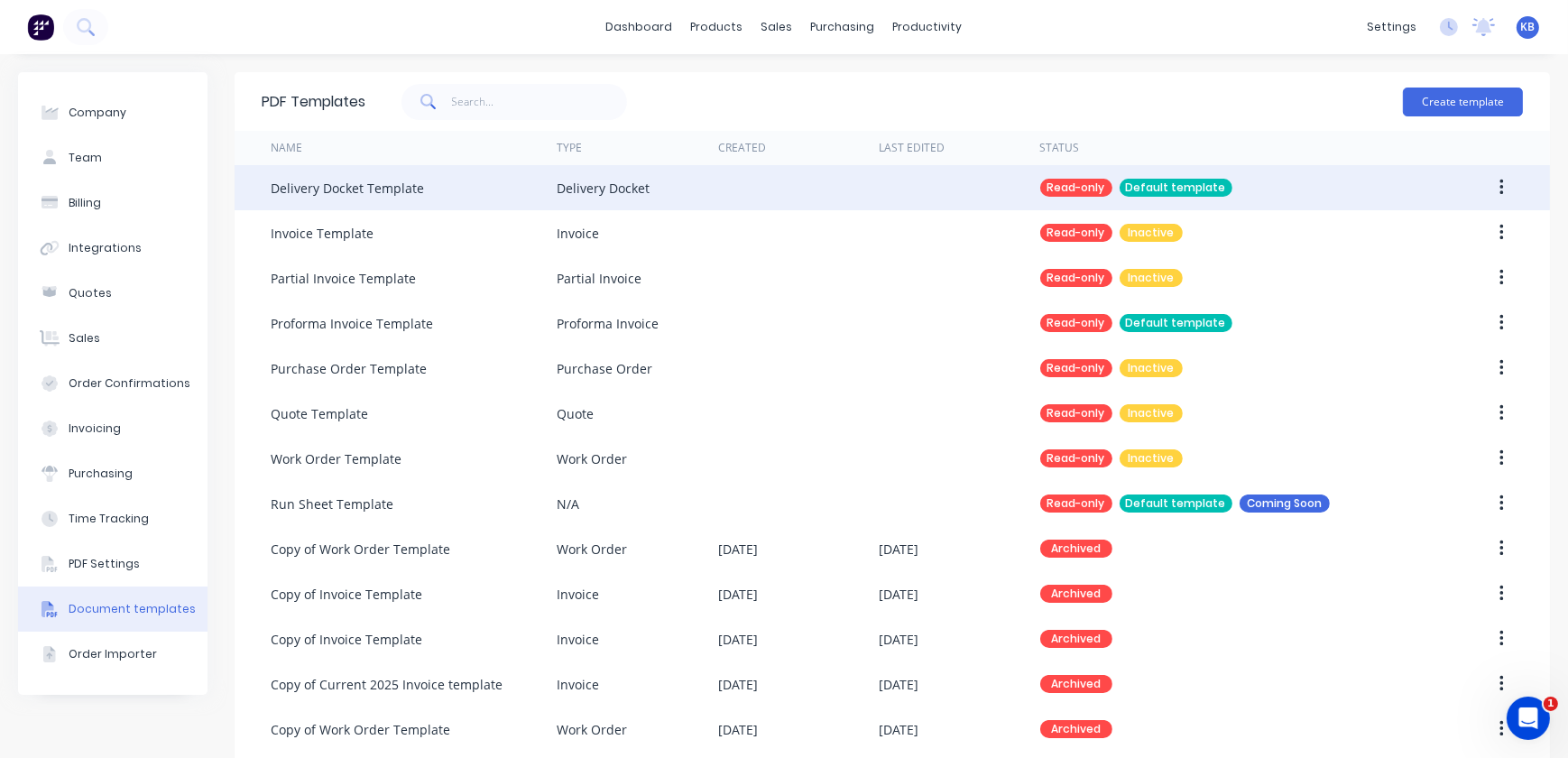
click at [530, 198] on div "Delivery Docket Template" at bounding box center [414, 188] width 286 height 45
click at [337, 185] on div "Delivery Docket Template" at bounding box center [347, 188] width 154 height 19
click at [1492, 190] on button "button" at bounding box center [1501, 187] width 42 height 32
click at [1238, 182] on div "Read-only Default template" at bounding box center [1227, 188] width 375 height 45
click at [1174, 186] on div "Default template" at bounding box center [1176, 188] width 113 height 18
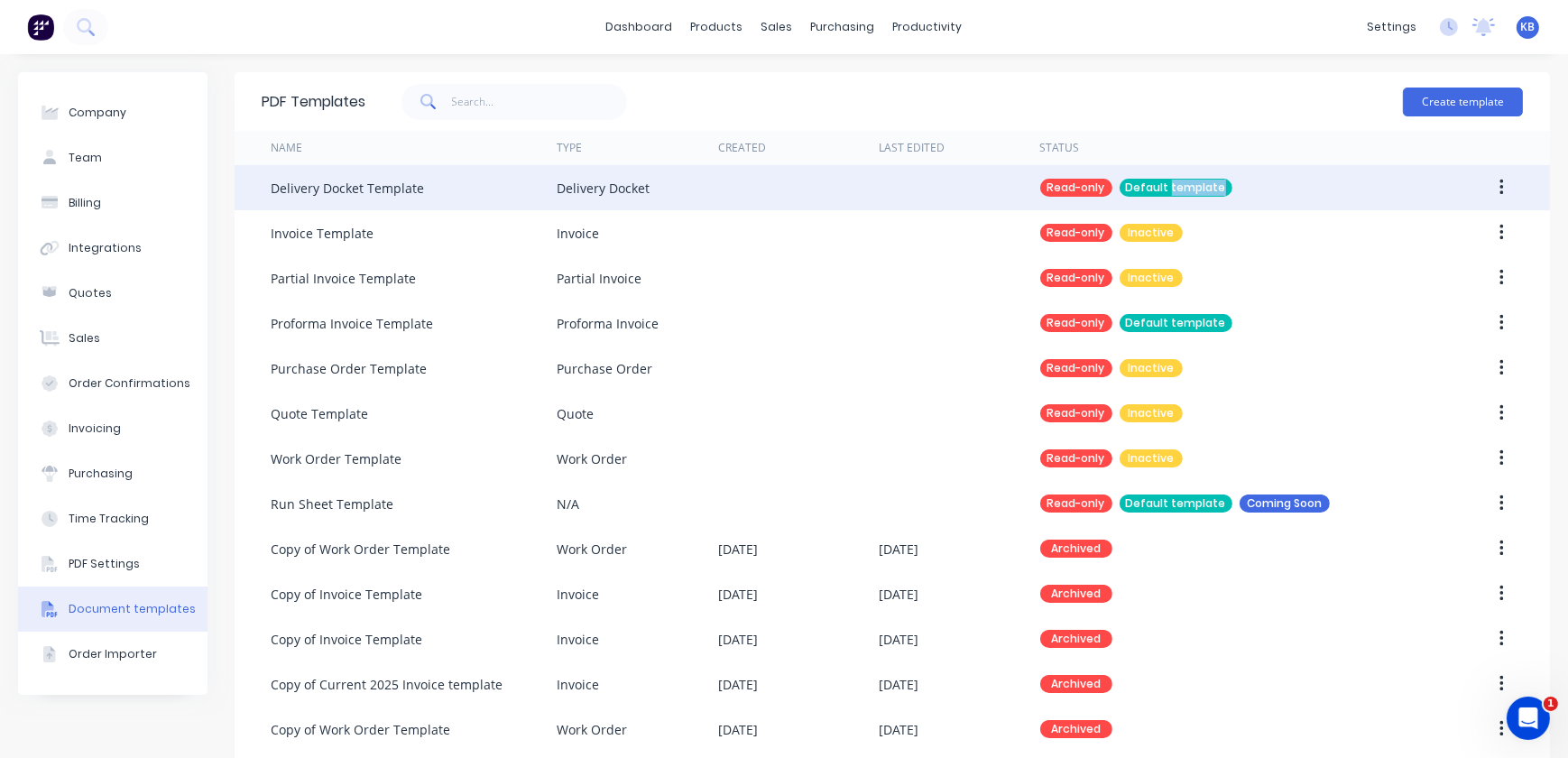
click at [1174, 186] on div "Default template" at bounding box center [1176, 188] width 113 height 18
click at [947, 186] on div at bounding box center [959, 188] width 161 height 45
click at [1482, 206] on div at bounding box center [1469, 188] width 108 height 45
click at [1500, 179] on button "button" at bounding box center [1501, 187] width 42 height 32
click at [1459, 227] on div "Duplicate" at bounding box center [1437, 235] width 139 height 26
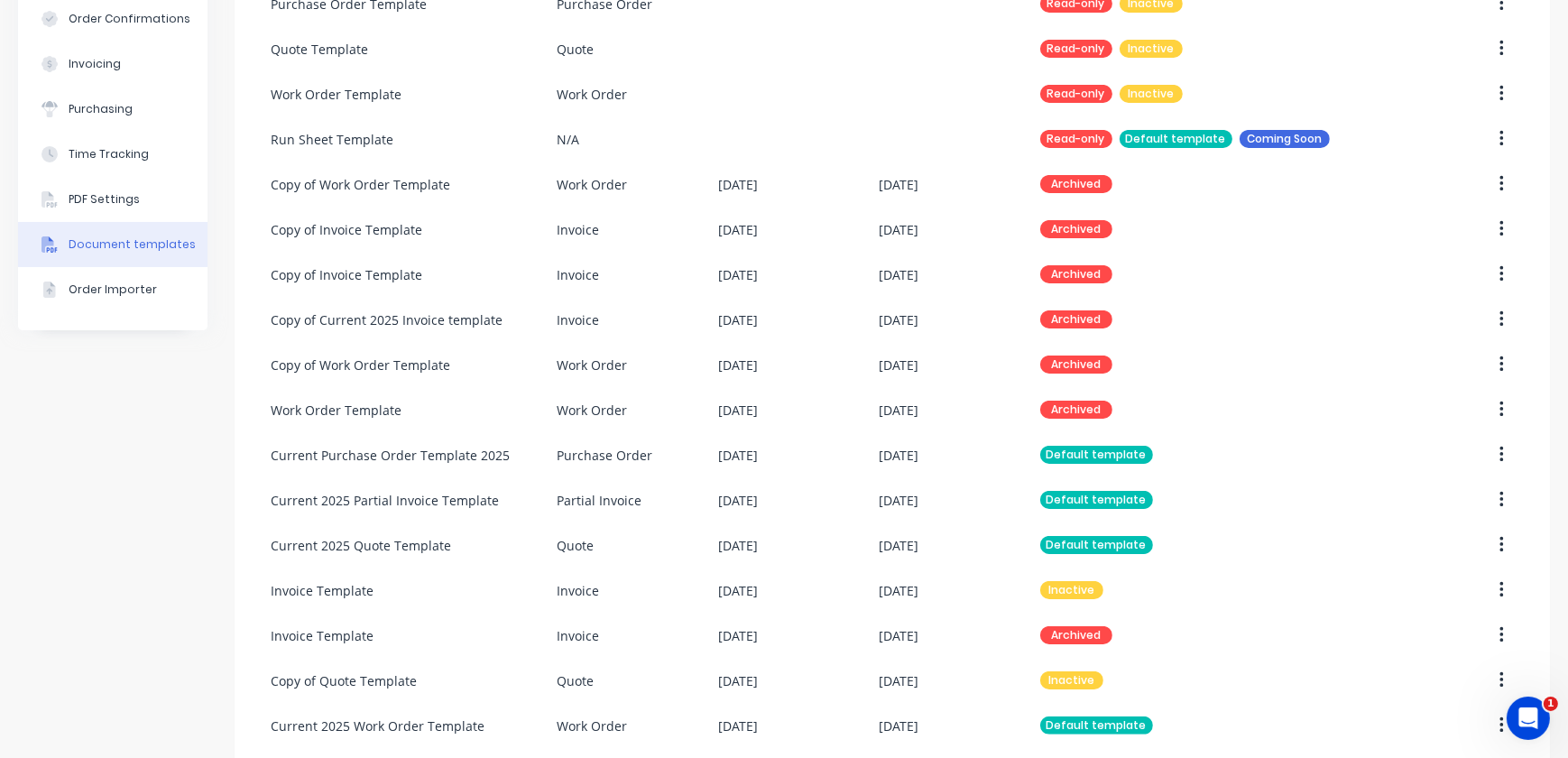
scroll to position [469, 0]
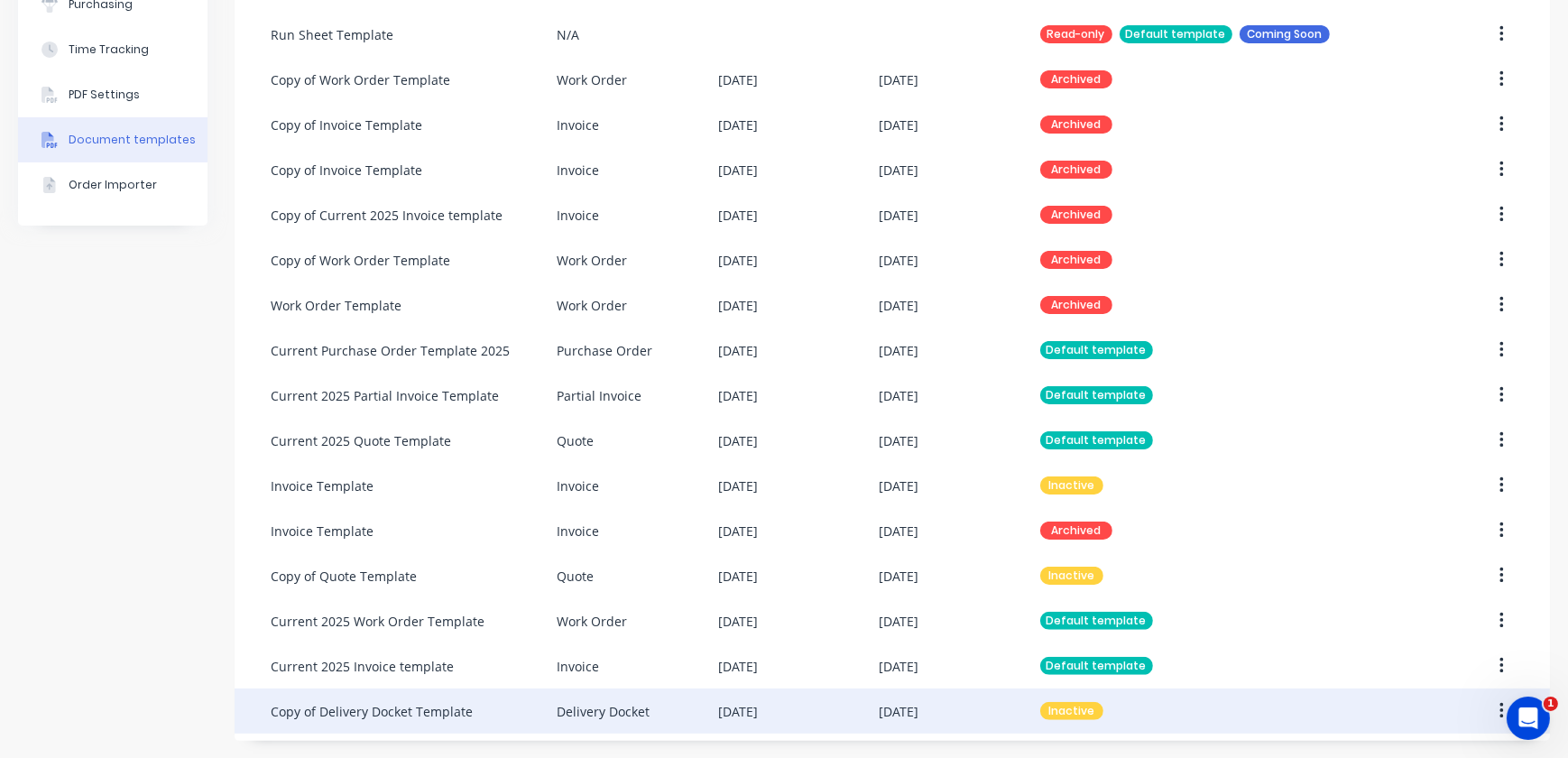
click at [444, 722] on div "Copy of Delivery Docket Template" at bounding box center [414, 711] width 286 height 45
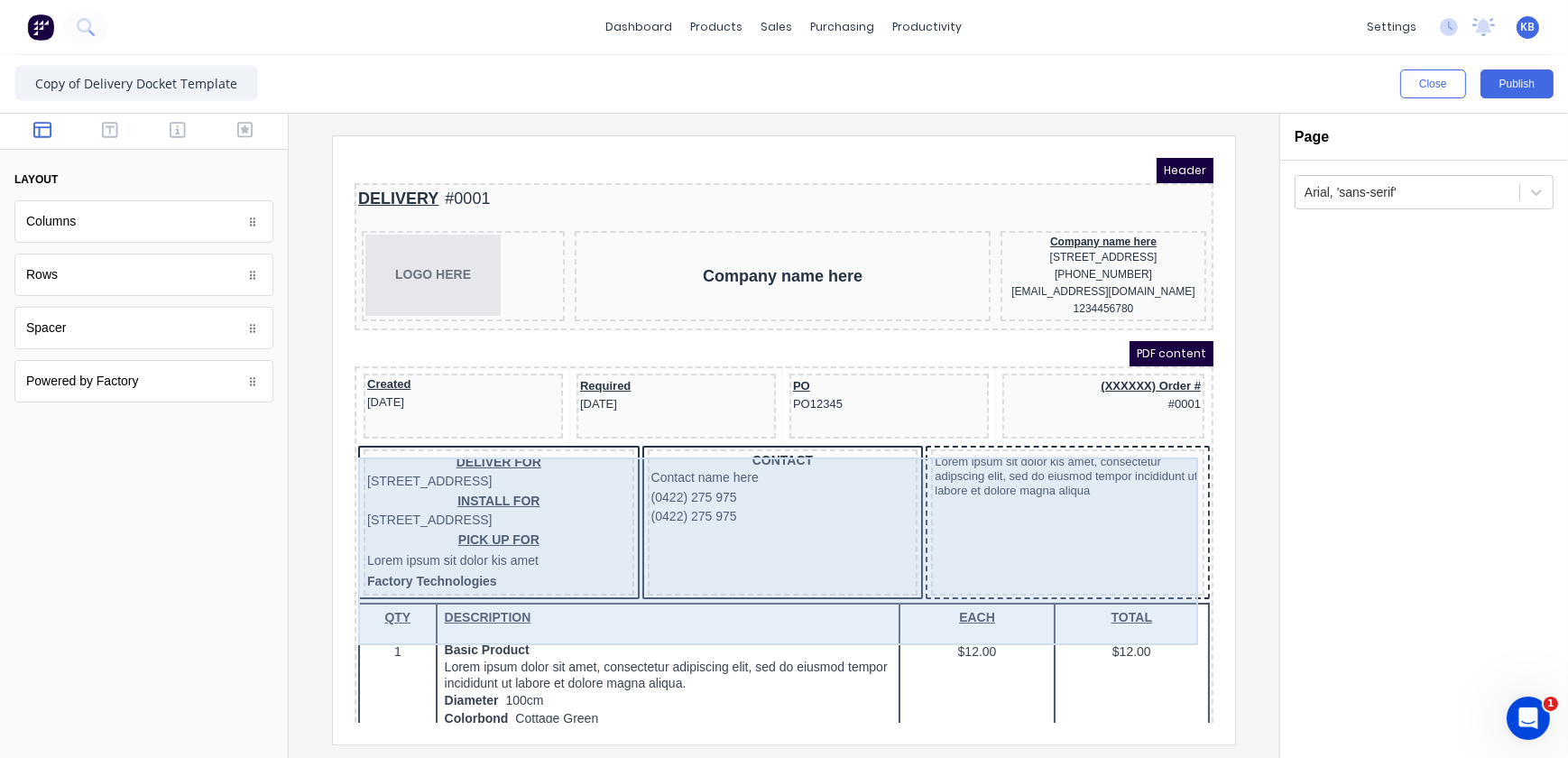
click at [987, 501] on div "Lorem ipsum sit dolor kis amet, consectetur adipscing elit, sed do eiusmod temp…" at bounding box center [1044, 499] width 273 height 146
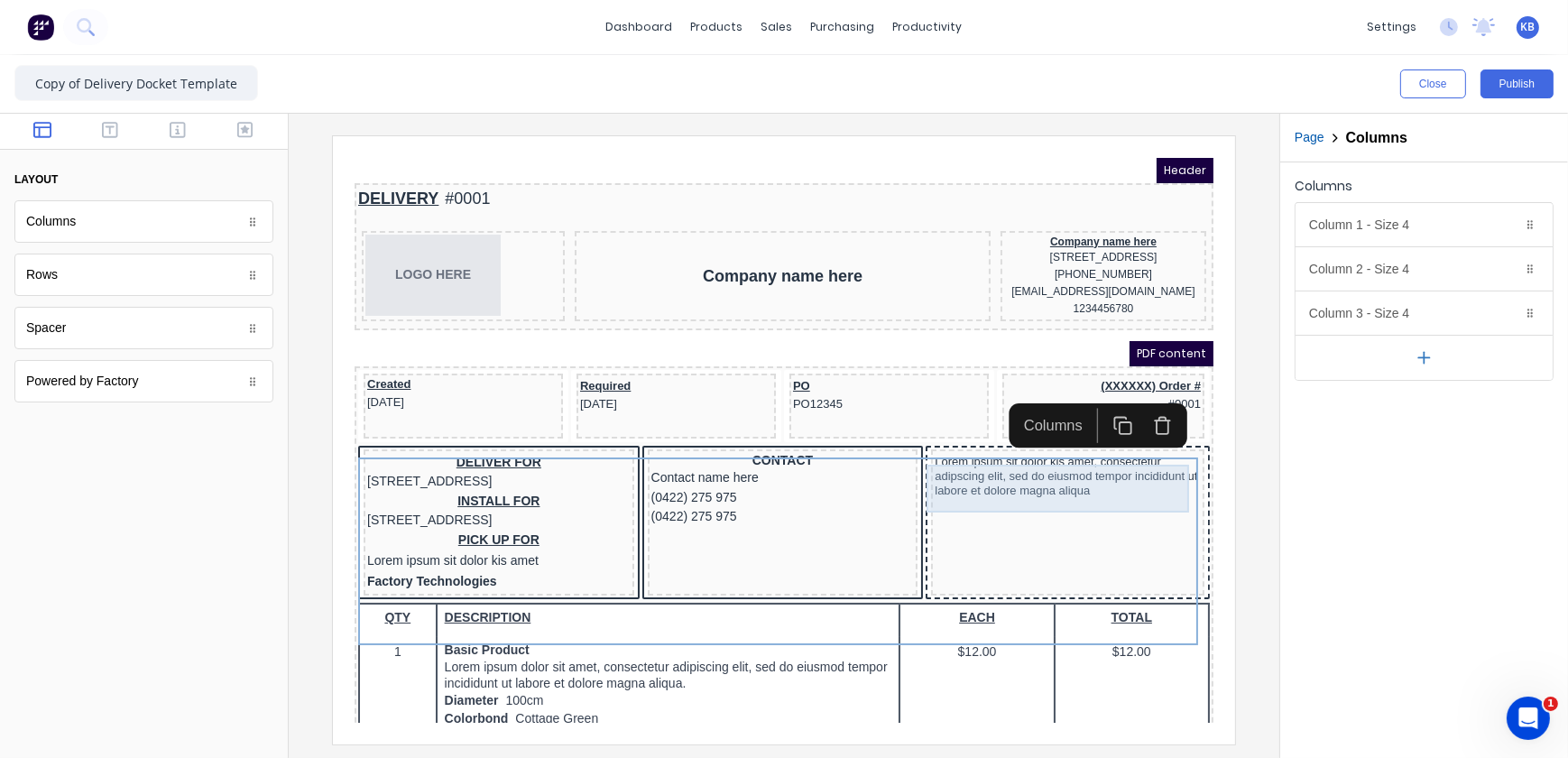
click at [995, 450] on div "Lorem ipsum sit dolor kis amet, consectetur adipscing elit, sed do eiusmod temp…" at bounding box center [1045, 454] width 266 height 48
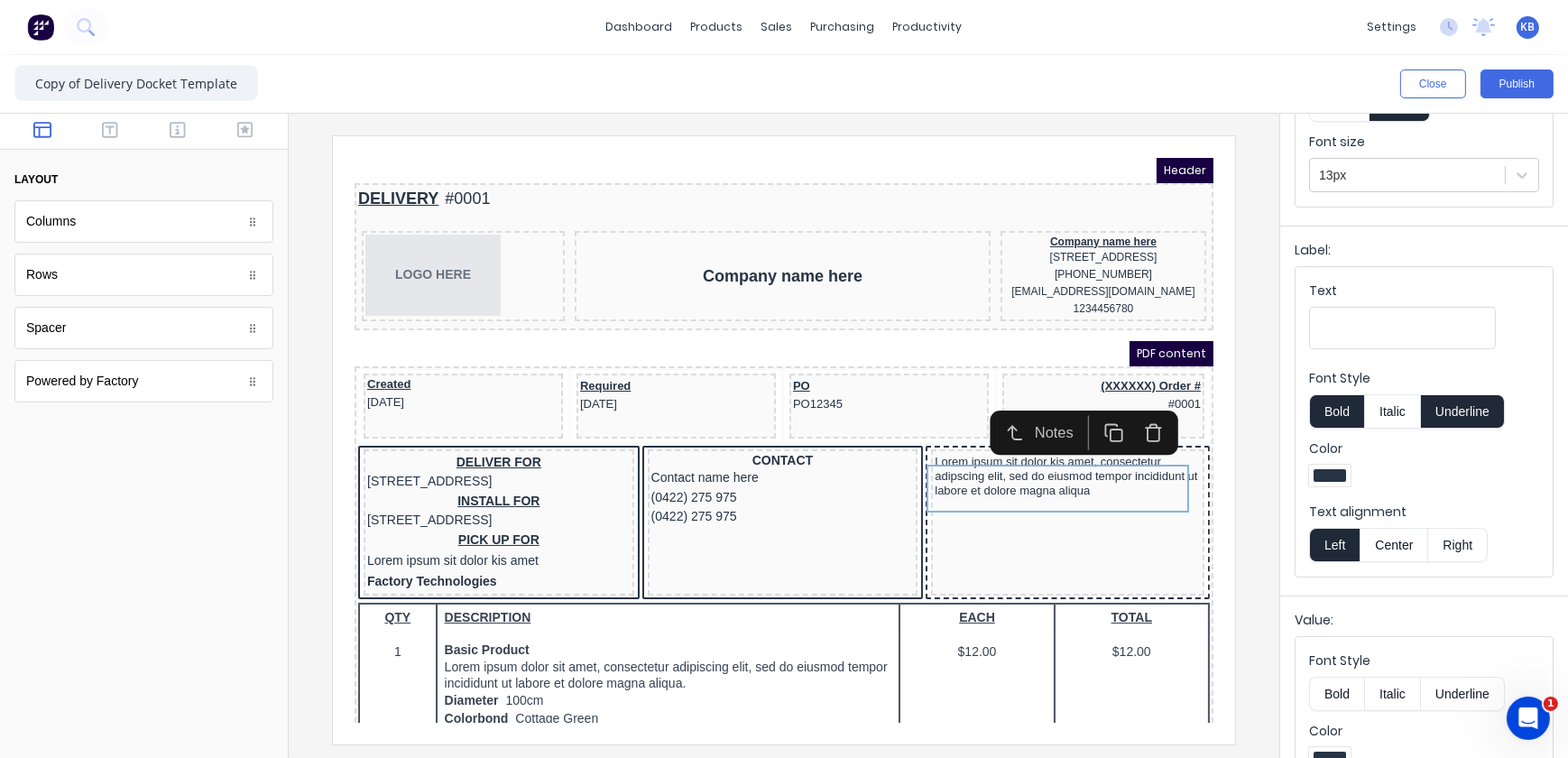
scroll to position [267, 0]
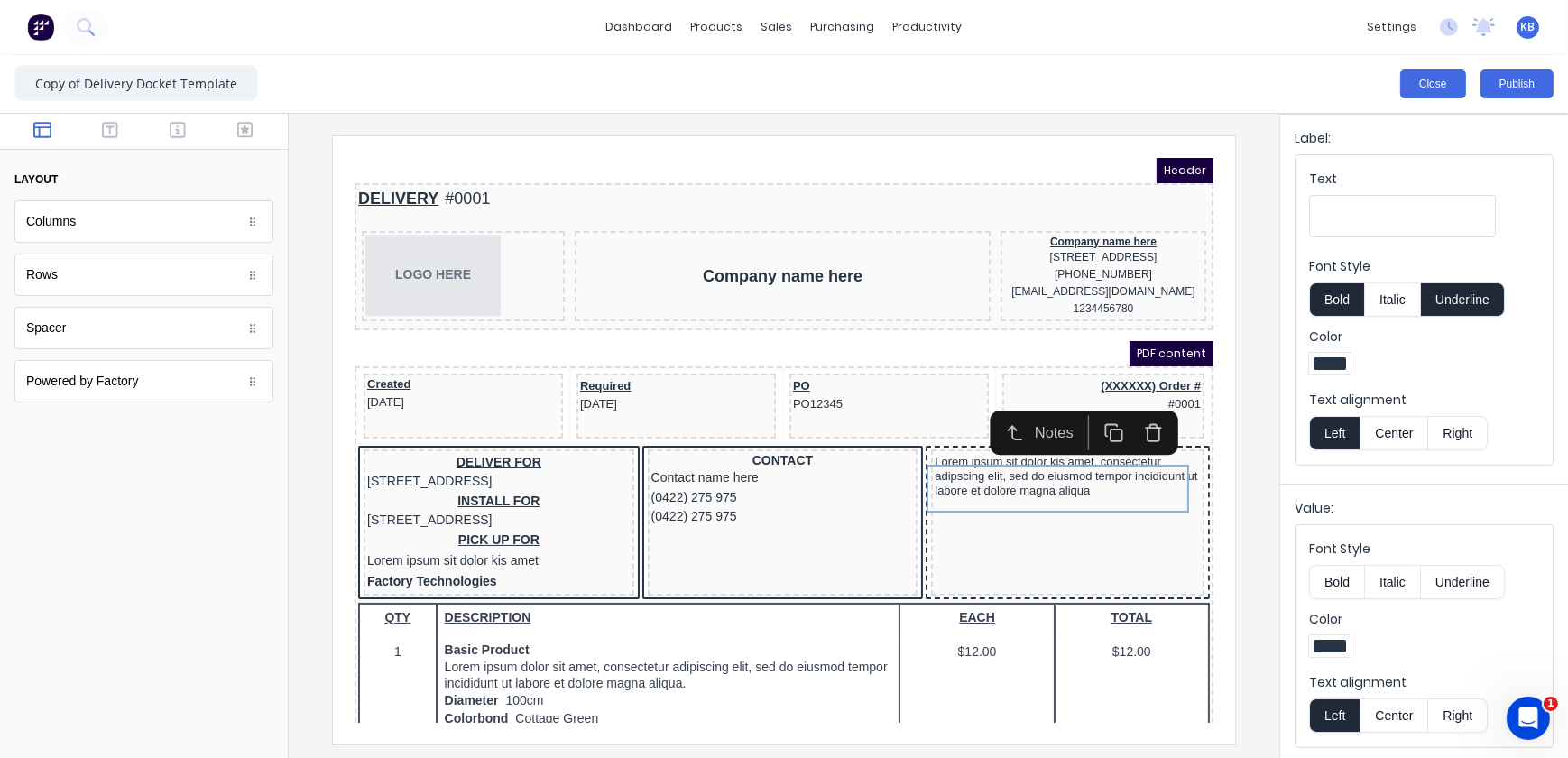
click at [1438, 82] on button "Close" at bounding box center [1433, 83] width 66 height 28
